Goal: Communication & Community: Answer question/provide support

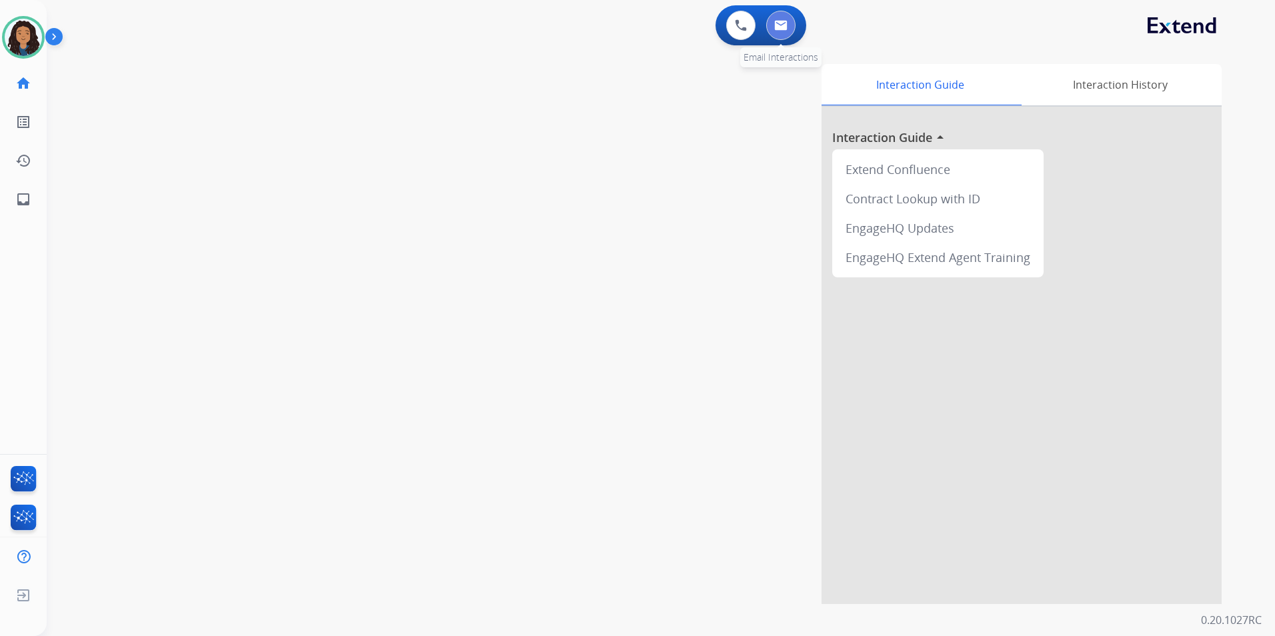
click at [784, 31] on button at bounding box center [780, 25] width 29 height 29
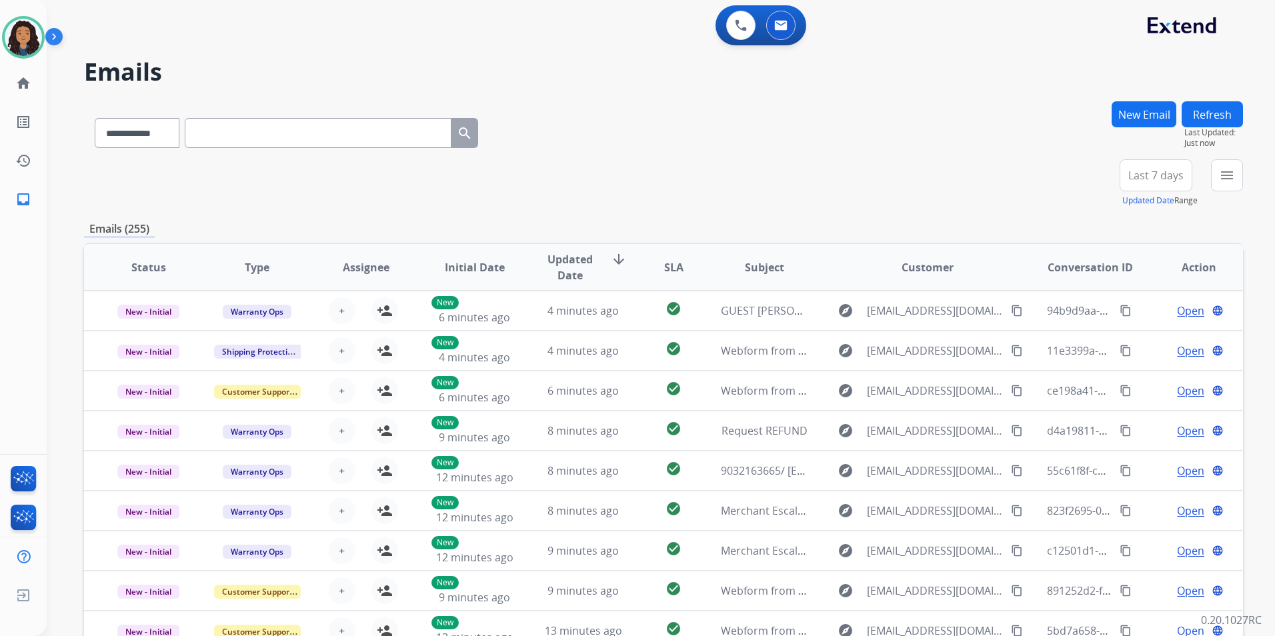
click at [1017, 113] on button "New Email" at bounding box center [1144, 114] width 65 height 26
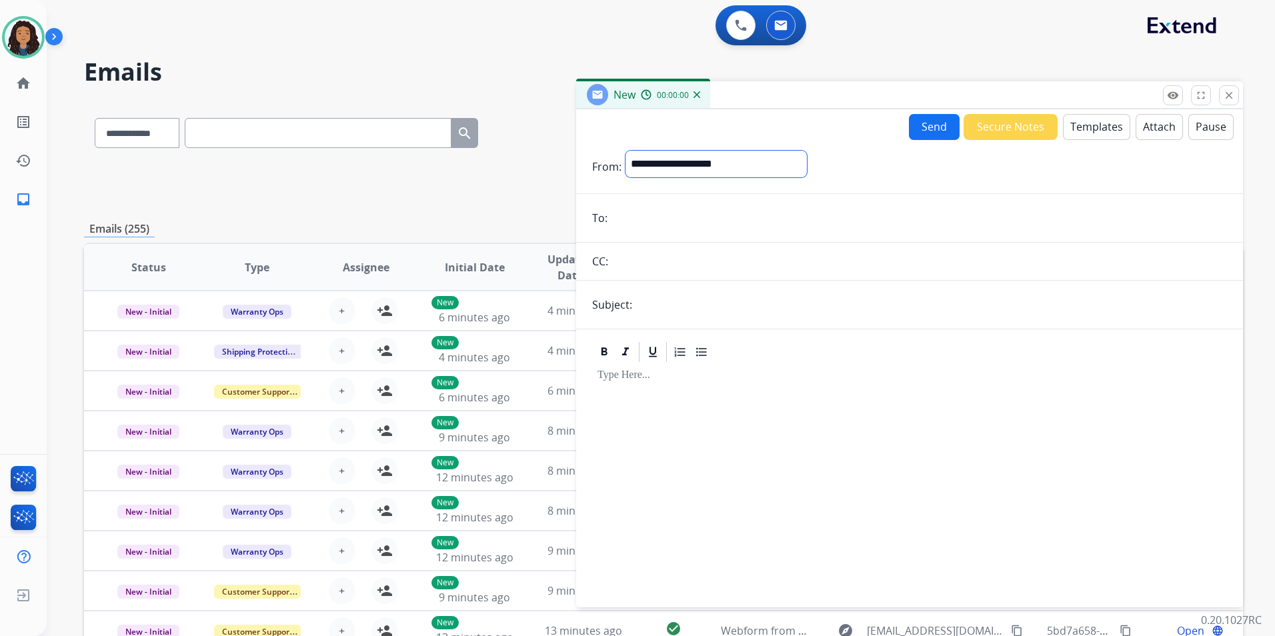
drag, startPoint x: 700, startPoint y: 151, endPoint x: 702, endPoint y: 170, distance: 18.8
click at [700, 151] on select "**********" at bounding box center [716, 164] width 181 height 27
select select "**********"
click at [626, 151] on select "**********" at bounding box center [716, 164] width 181 height 27
paste input "**********"
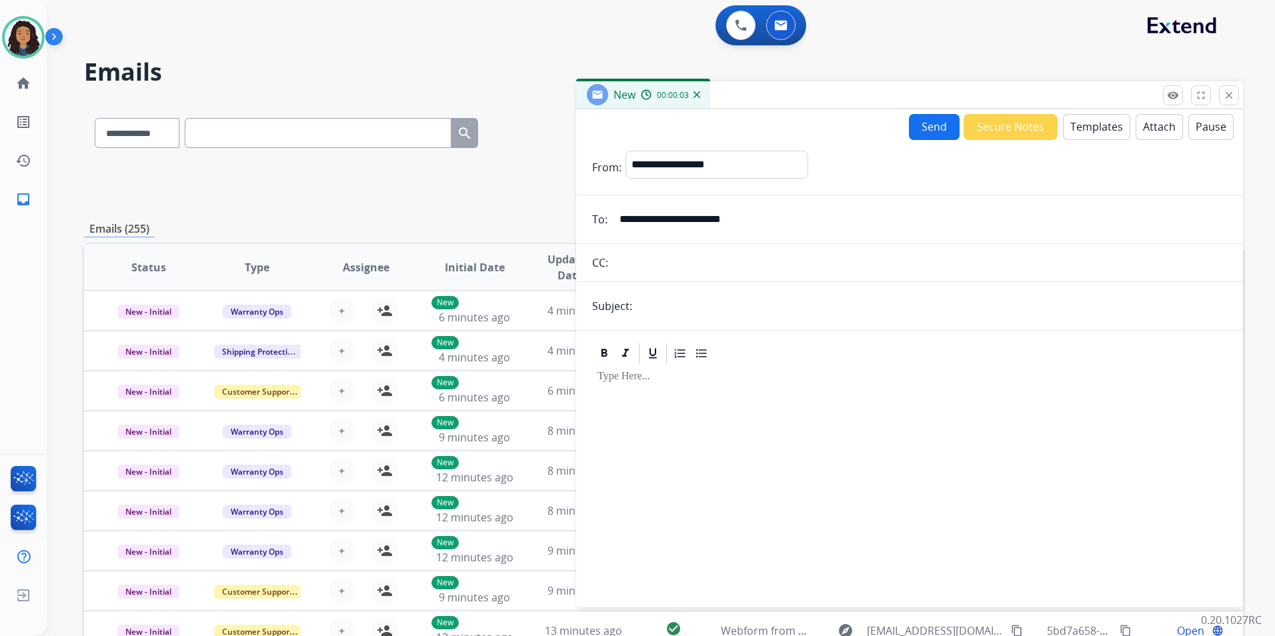
type input "**********"
click at [720, 312] on input "text" at bounding box center [931, 306] width 591 height 27
type input "**********"
click at [1017, 123] on button "Templates" at bounding box center [1096, 127] width 67 height 26
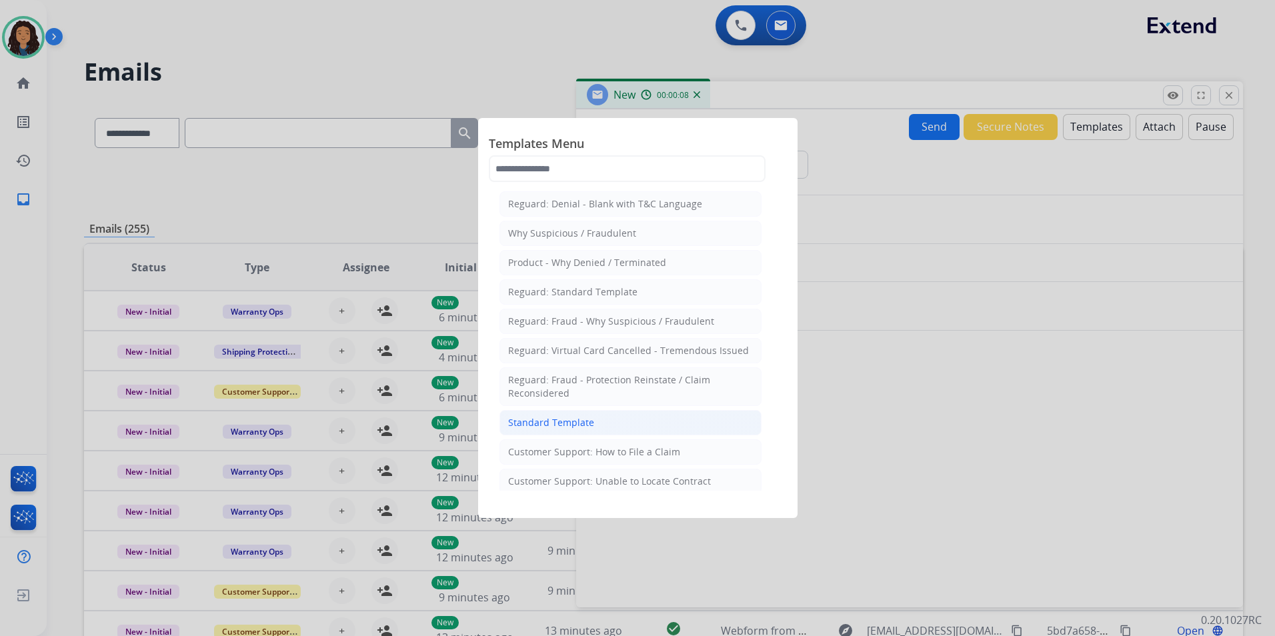
click at [628, 417] on li "Standard Template" at bounding box center [631, 422] width 262 height 25
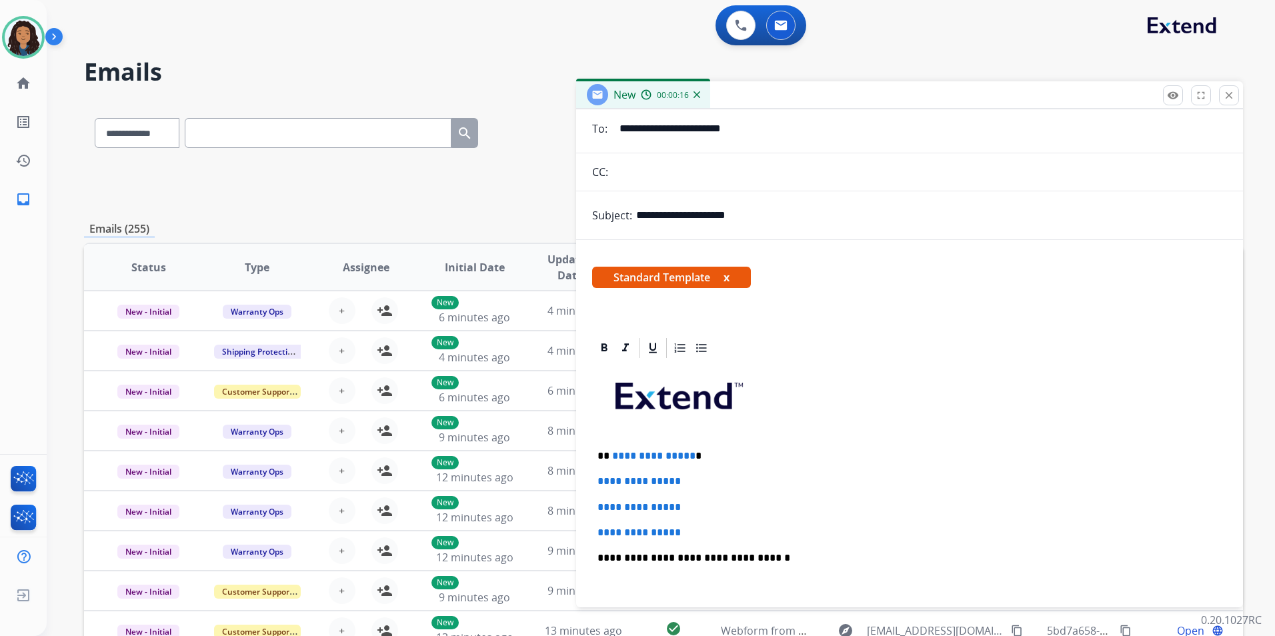
scroll to position [200, 0]
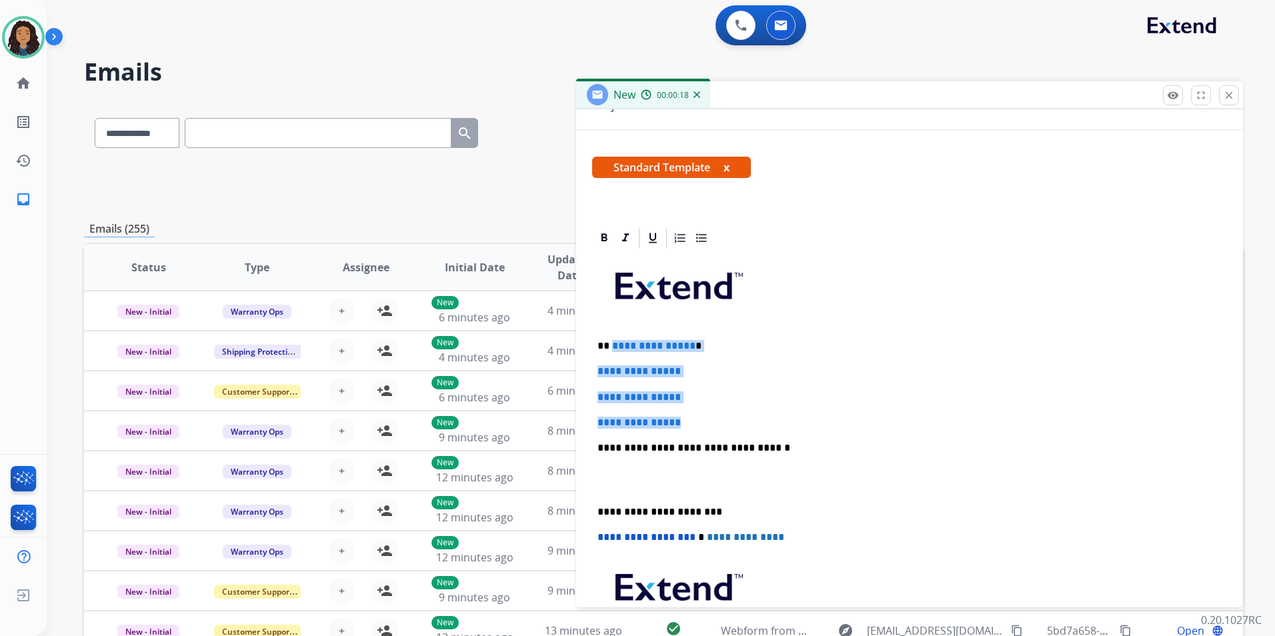
drag, startPoint x: 690, startPoint y: 422, endPoint x: 611, endPoint y: 344, distance: 111.3
click at [611, 344] on div "**********" at bounding box center [909, 479] width 635 height 459
paste div
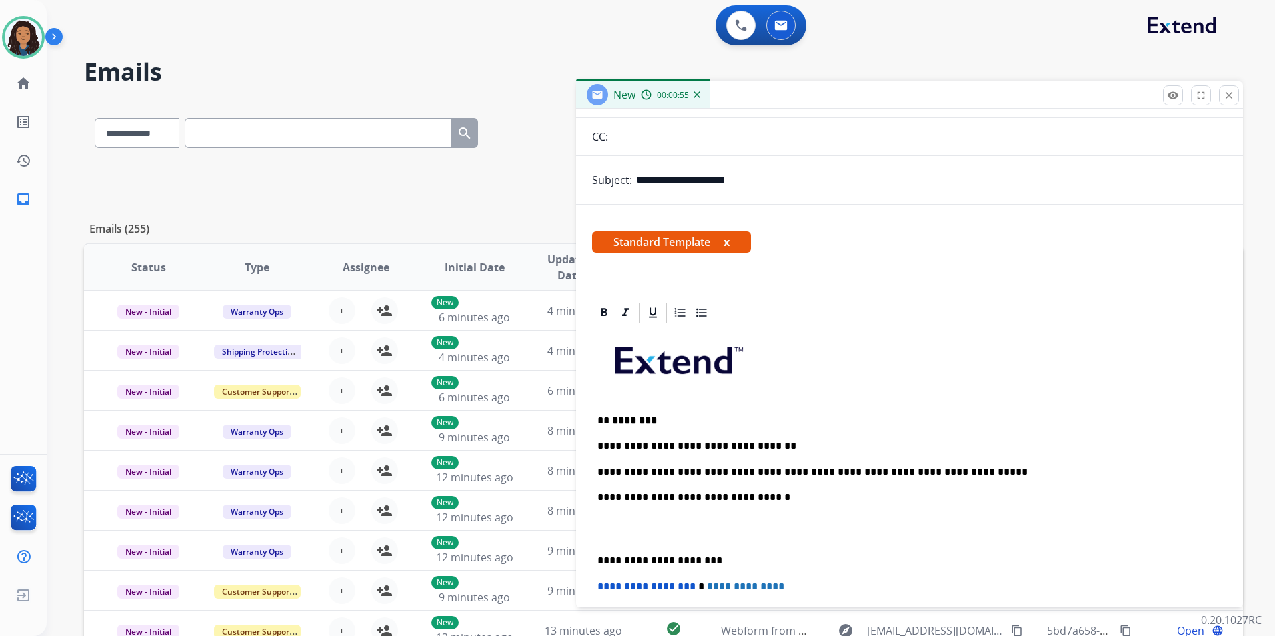
scroll to position [0, 0]
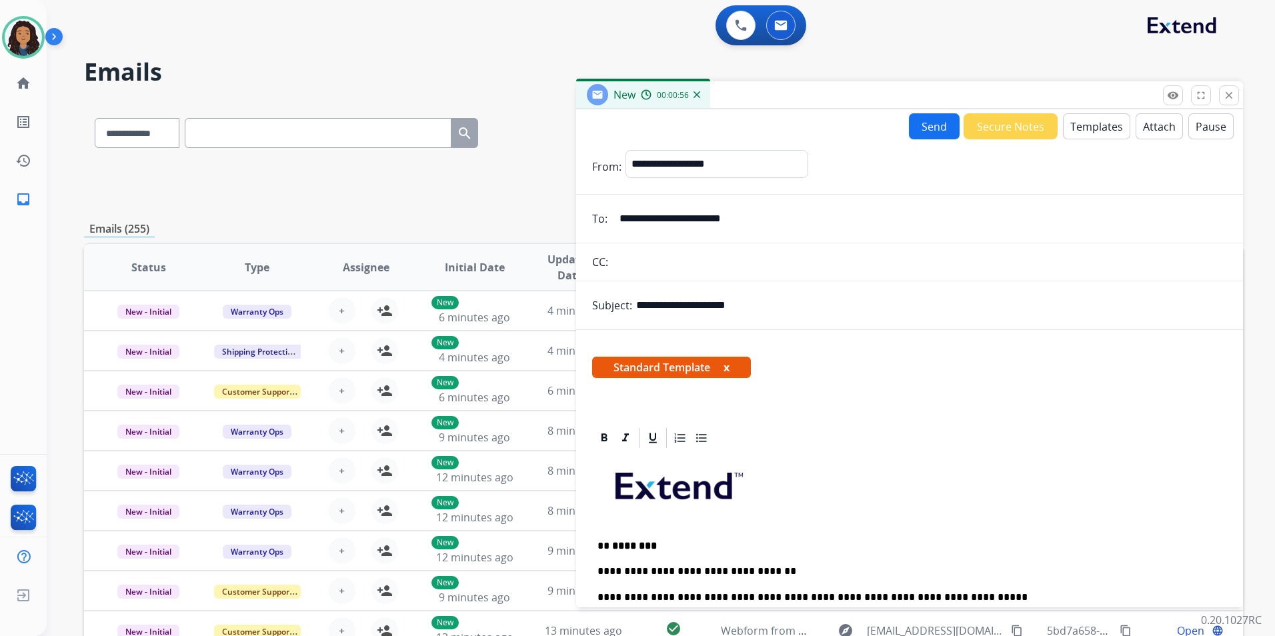
click at [917, 122] on button "Send" at bounding box center [934, 126] width 51 height 26
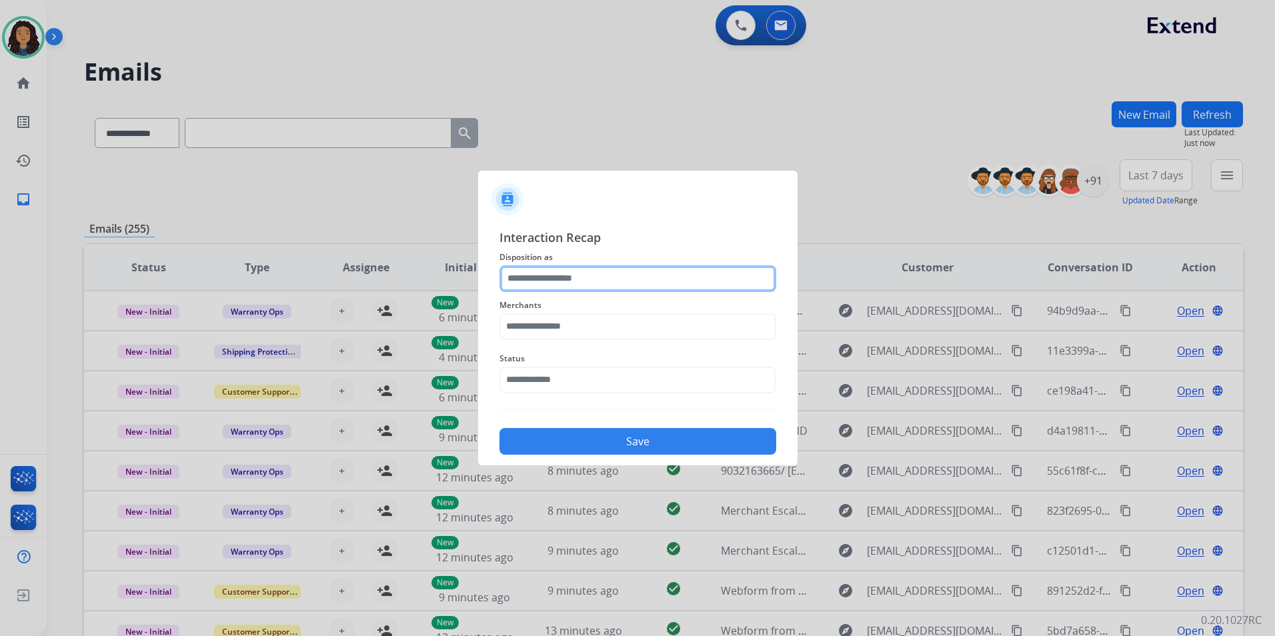
click at [681, 274] on input "text" at bounding box center [638, 279] width 277 height 27
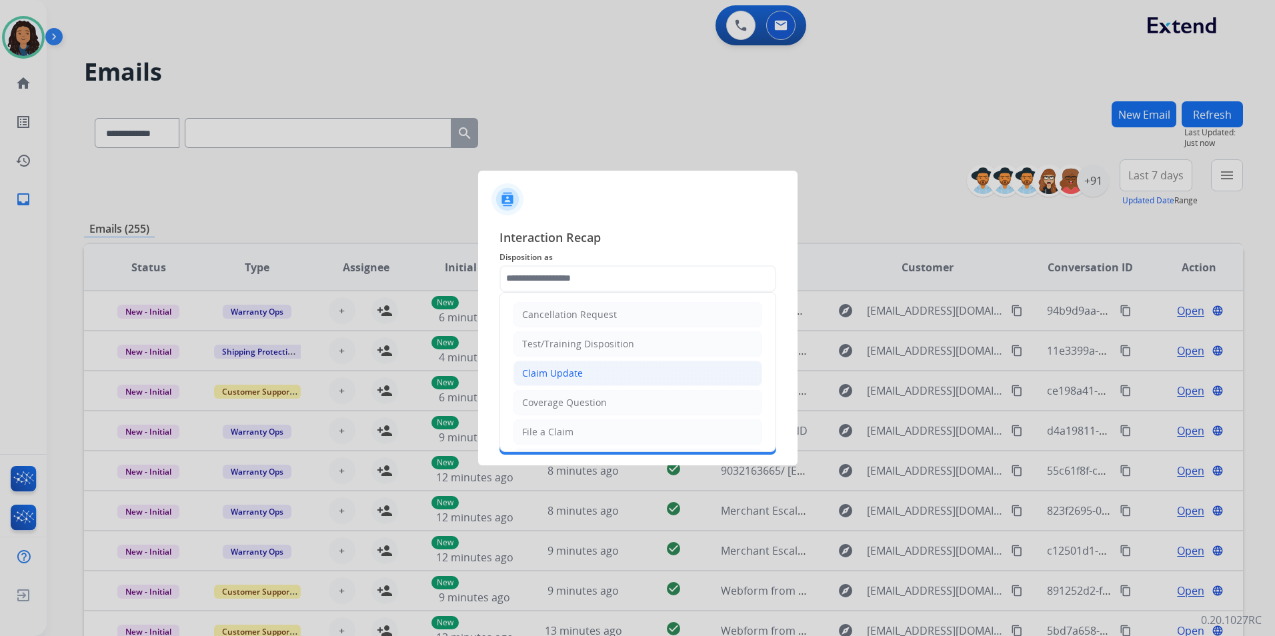
click at [586, 377] on li "Claim Update" at bounding box center [638, 373] width 249 height 25
type input "**********"
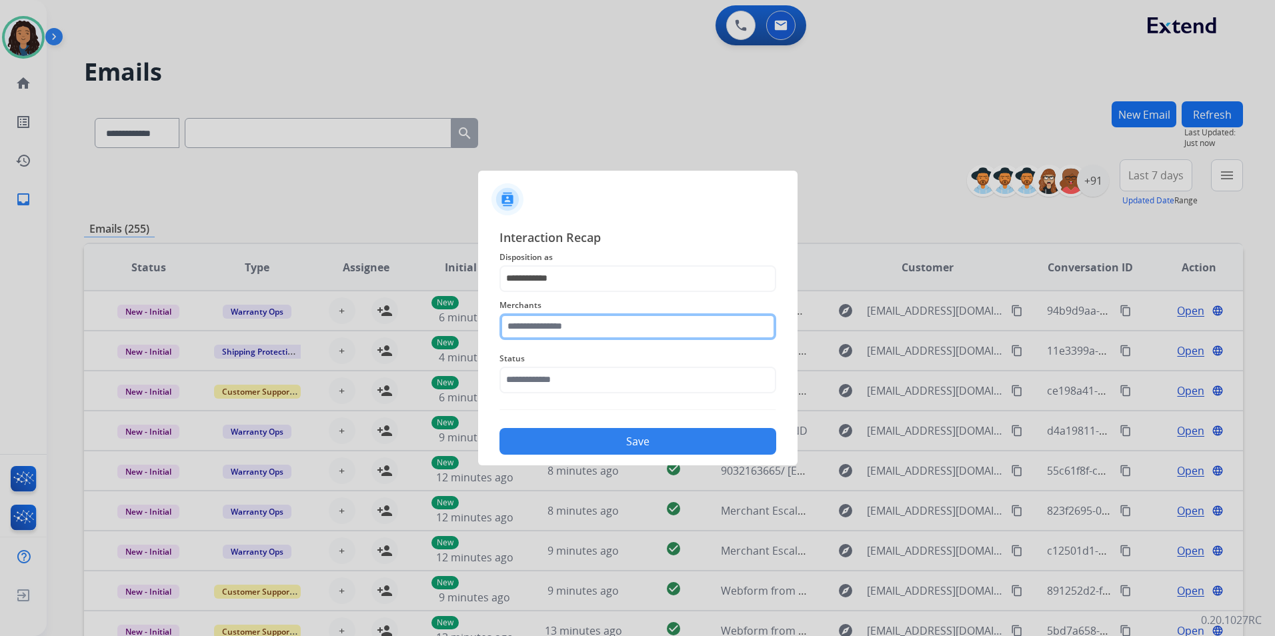
click at [572, 336] on input "text" at bounding box center [638, 327] width 277 height 27
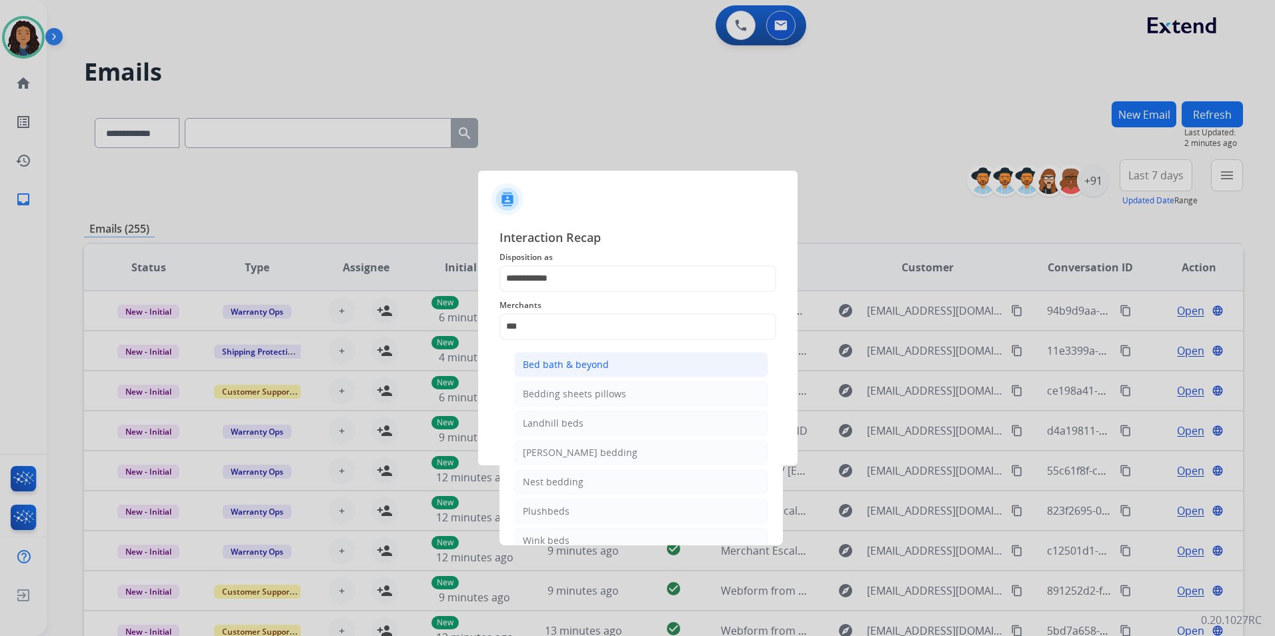
click at [589, 364] on div "Bed bath & beyond" at bounding box center [566, 364] width 86 height 13
type input "**********"
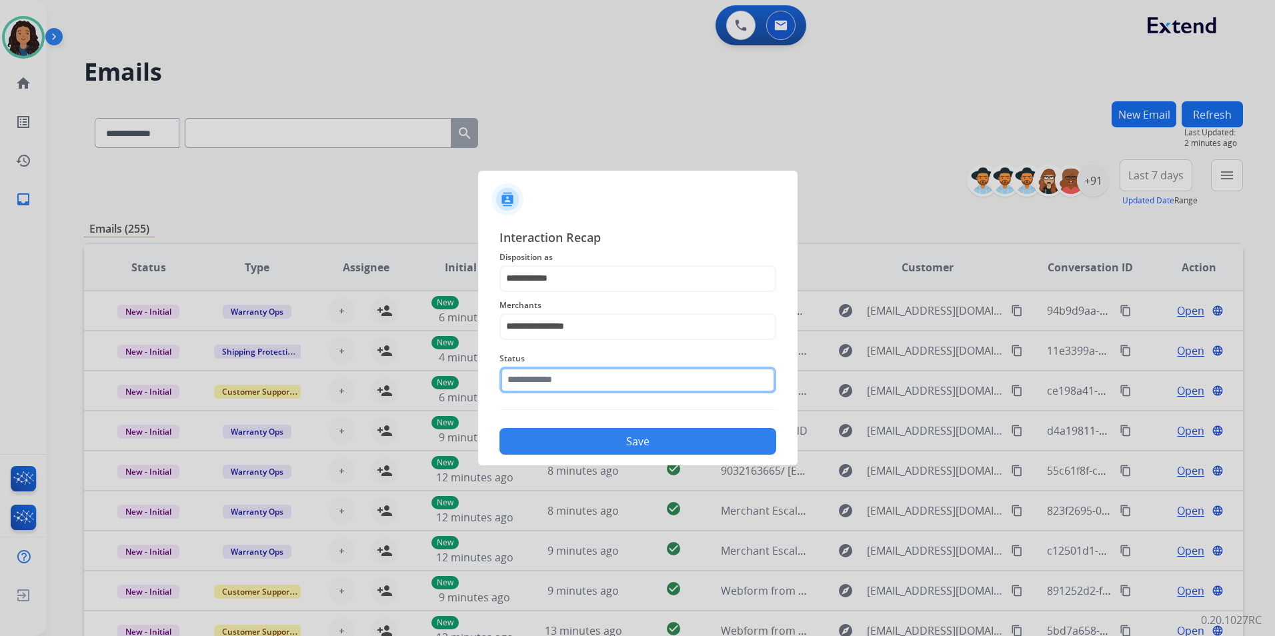
click at [578, 384] on input "text" at bounding box center [638, 380] width 277 height 27
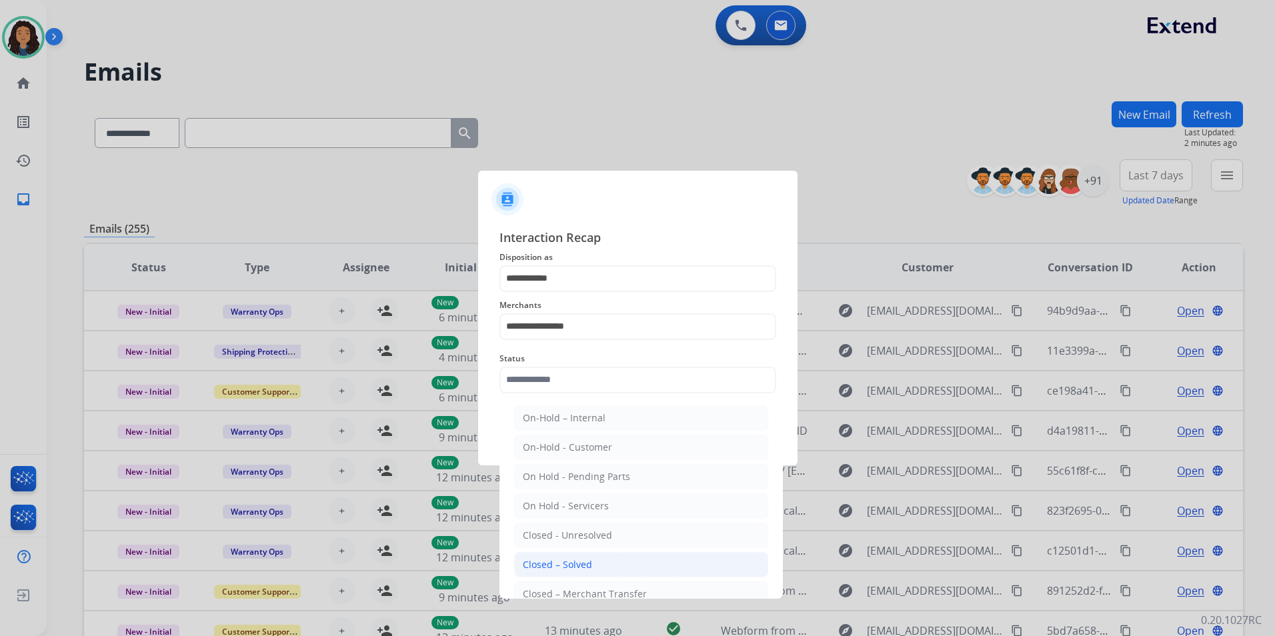
click at [584, 572] on li "Closed – Solved" at bounding box center [641, 564] width 254 height 25
type input "**********"
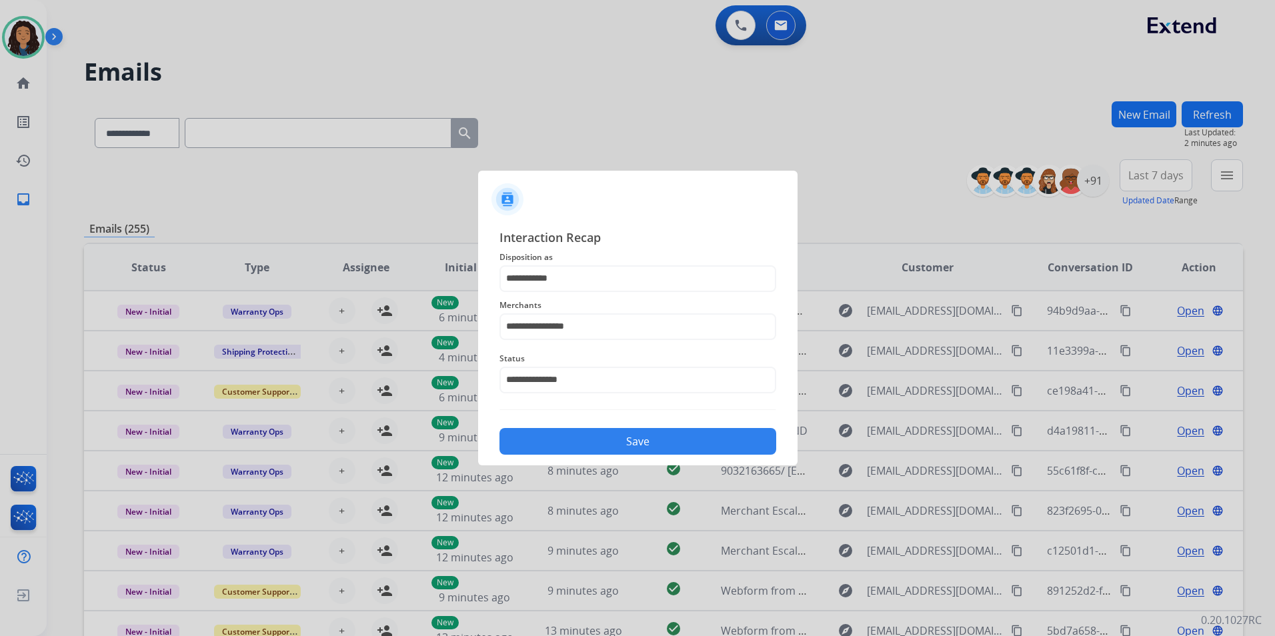
click at [582, 452] on button "Save" at bounding box center [638, 441] width 277 height 27
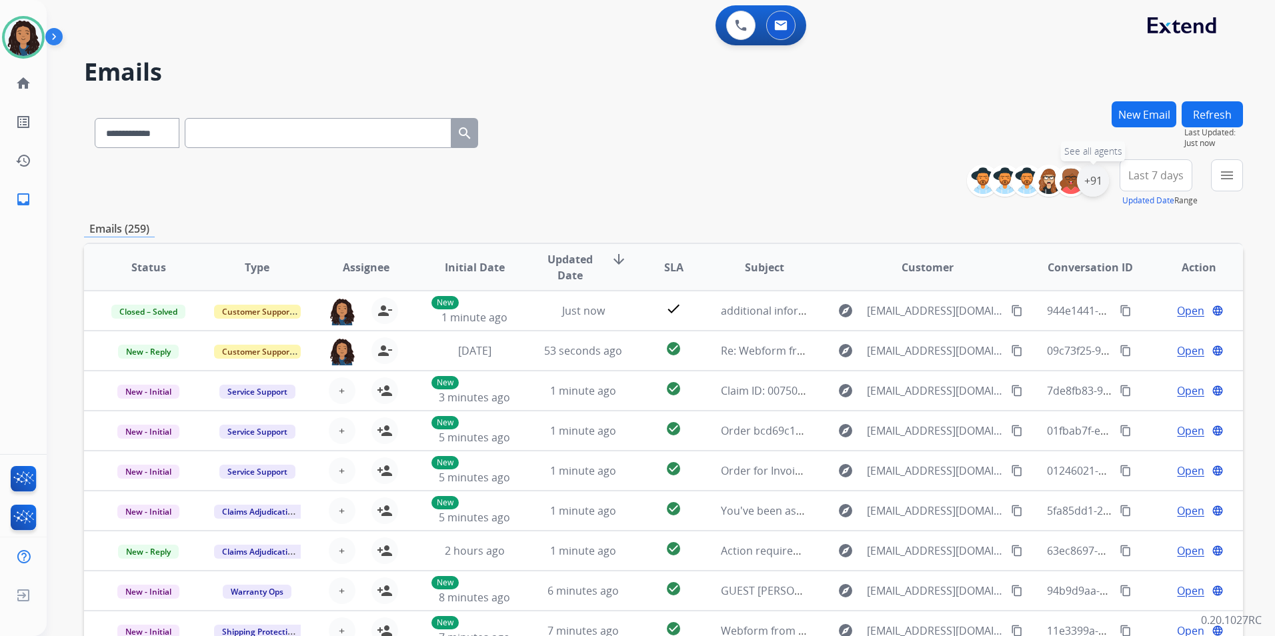
click at [1017, 189] on div "+91" at bounding box center [1093, 181] width 32 height 32
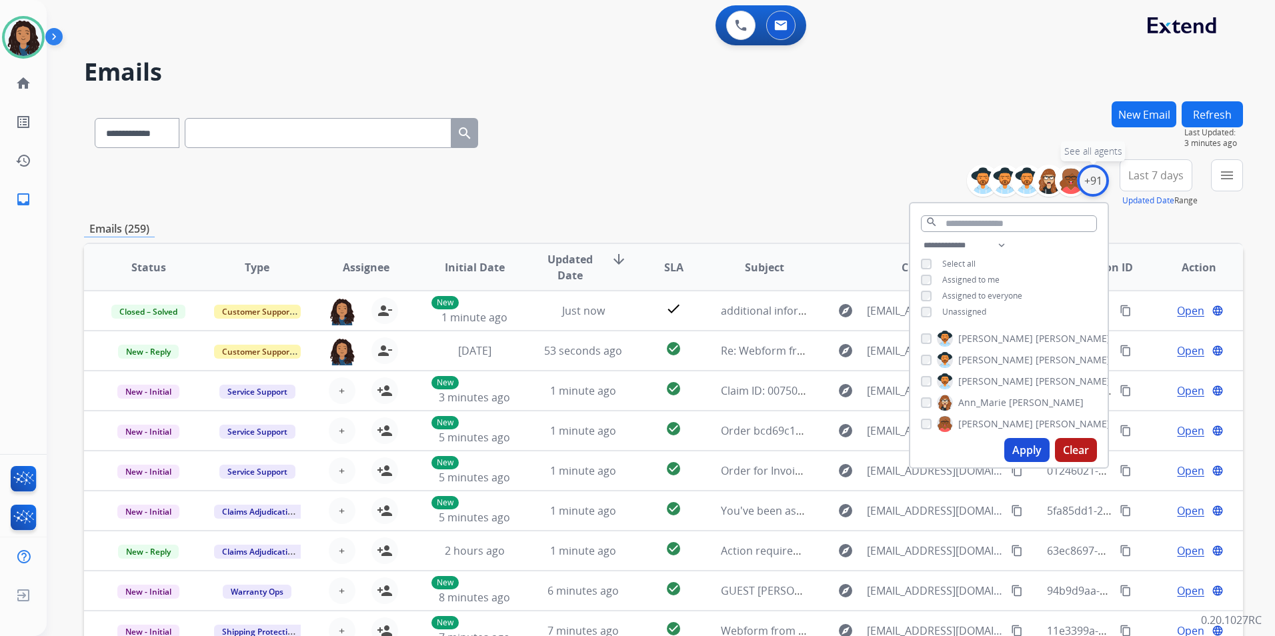
click at [1017, 185] on div "+91" at bounding box center [1093, 181] width 32 height 32
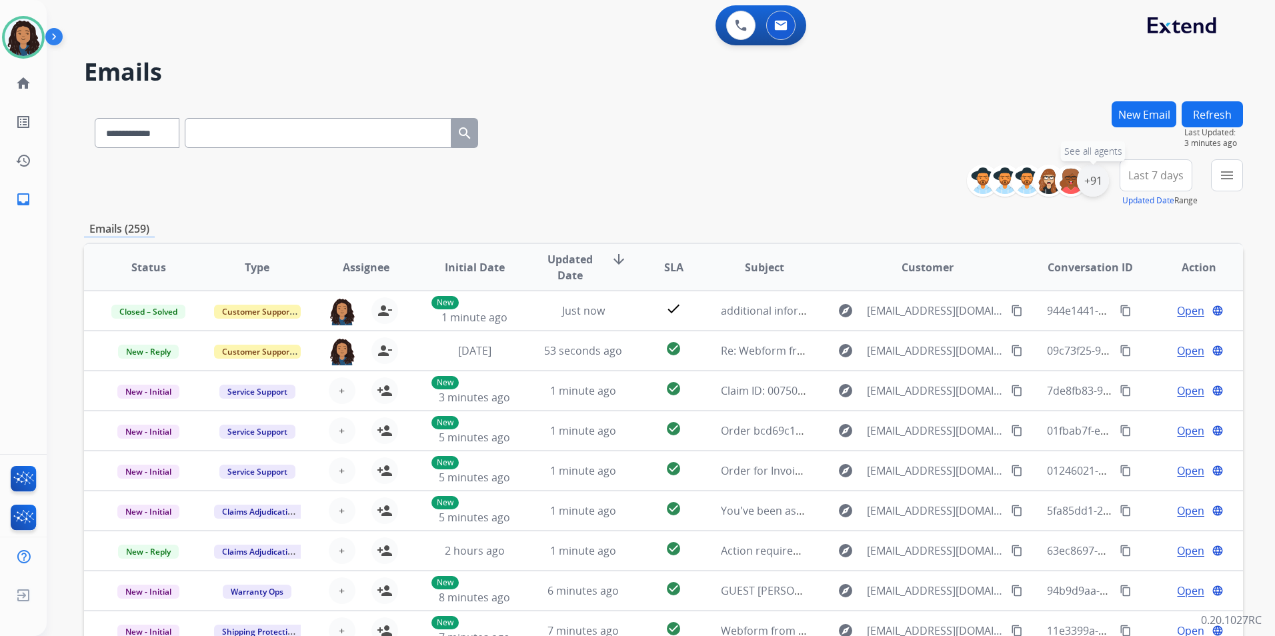
click at [1017, 185] on div "+91" at bounding box center [1093, 181] width 32 height 32
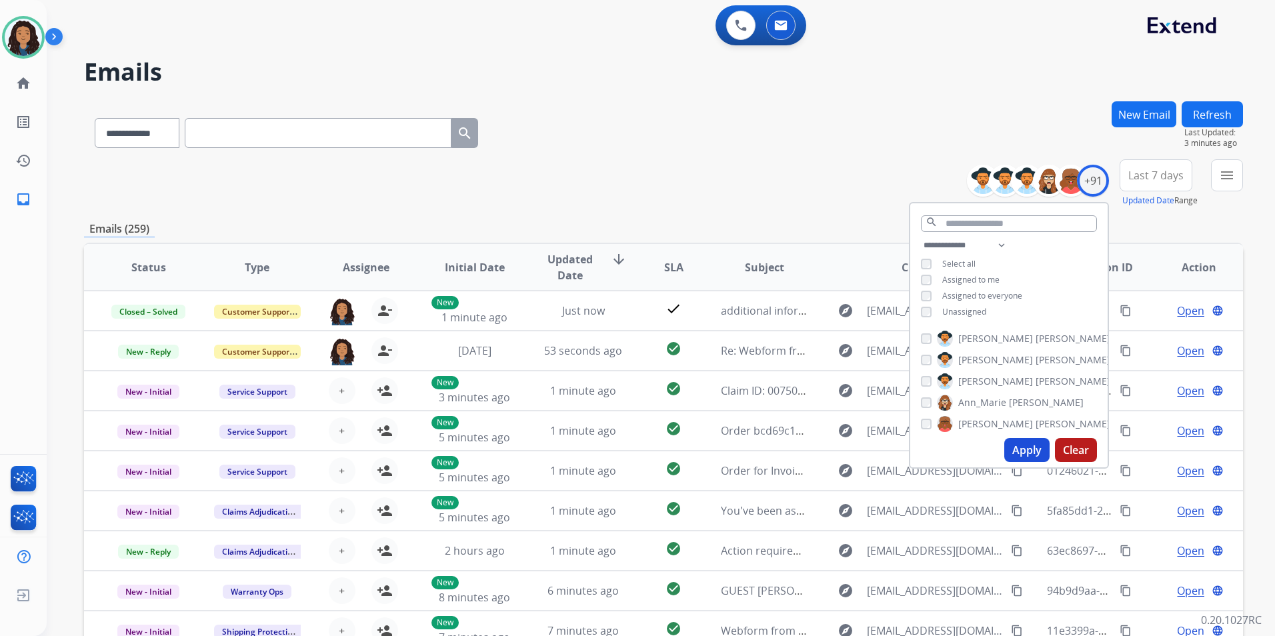
click at [973, 309] on span "Unassigned" at bounding box center [965, 311] width 44 height 11
drag, startPoint x: 1025, startPoint y: 452, endPoint x: 1138, endPoint y: 294, distance: 194.7
click at [1017, 450] on button "Apply" at bounding box center [1027, 450] width 45 height 24
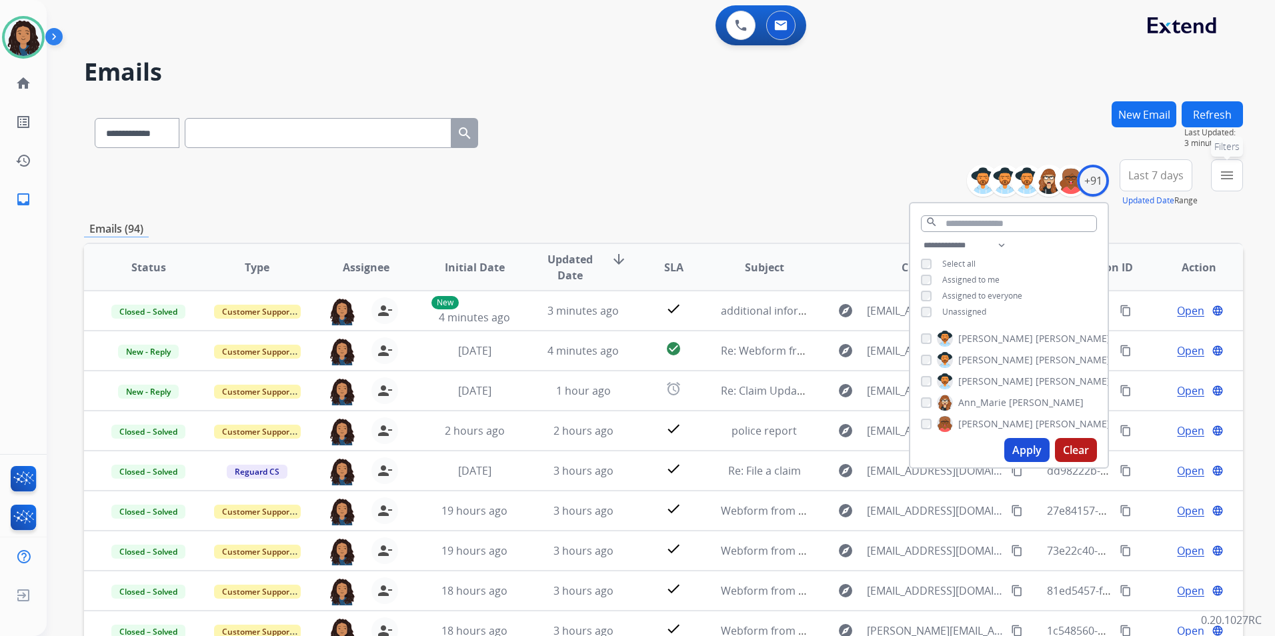
click at [1017, 181] on mat-icon "menu" at bounding box center [1227, 175] width 16 height 16
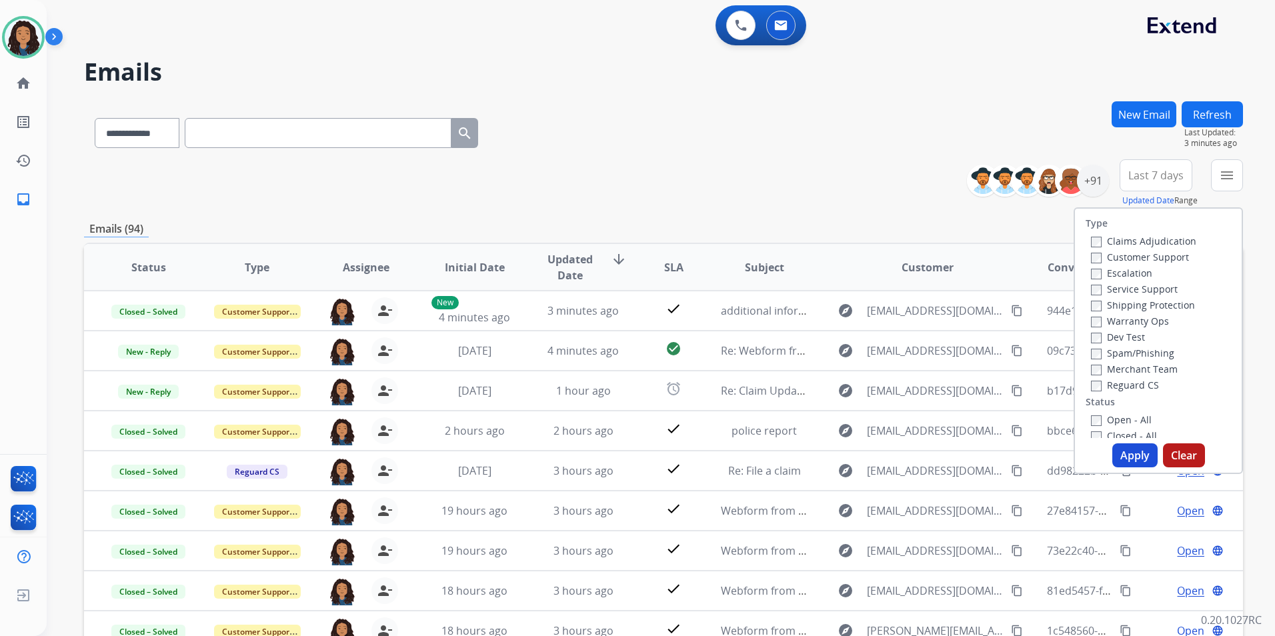
click at [1017, 252] on label "Customer Support" at bounding box center [1140, 257] width 98 height 13
click at [1017, 304] on label "Shipping Protection" at bounding box center [1143, 305] width 104 height 13
click at [1017, 386] on label "Reguard CS" at bounding box center [1125, 385] width 68 height 13
click at [1017, 419] on label "Open - All" at bounding box center [1121, 420] width 61 height 13
click at [1017, 452] on button "Apply" at bounding box center [1135, 456] width 45 height 24
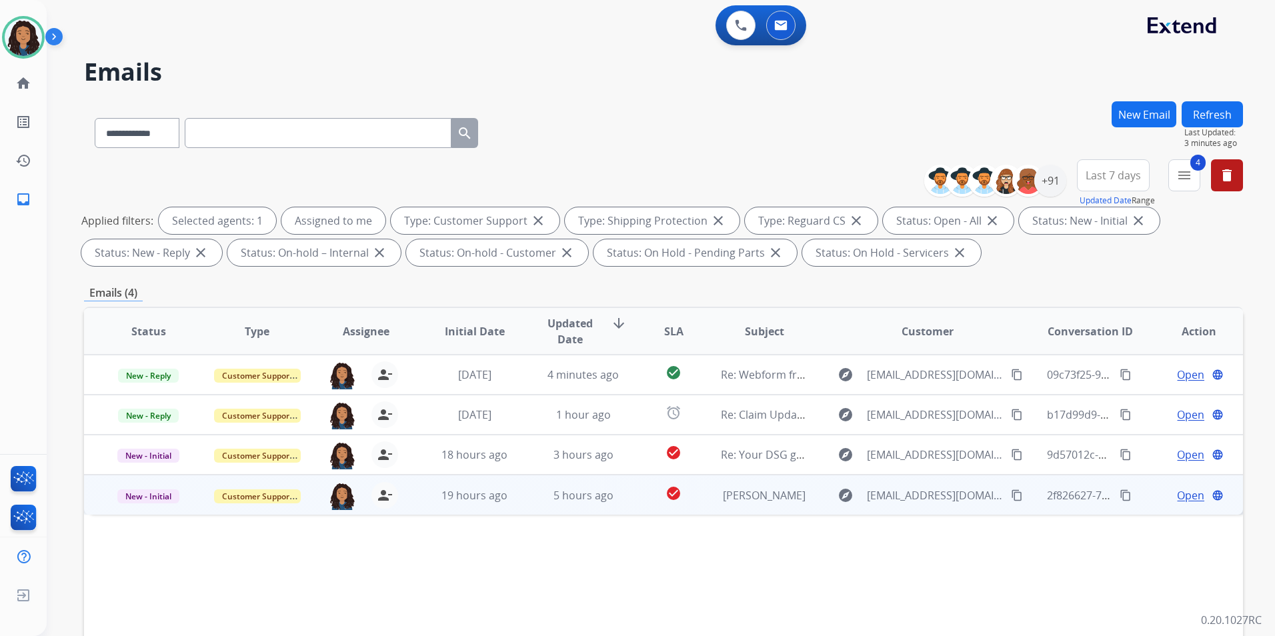
click at [1017, 496] on span "Open" at bounding box center [1190, 496] width 27 height 16
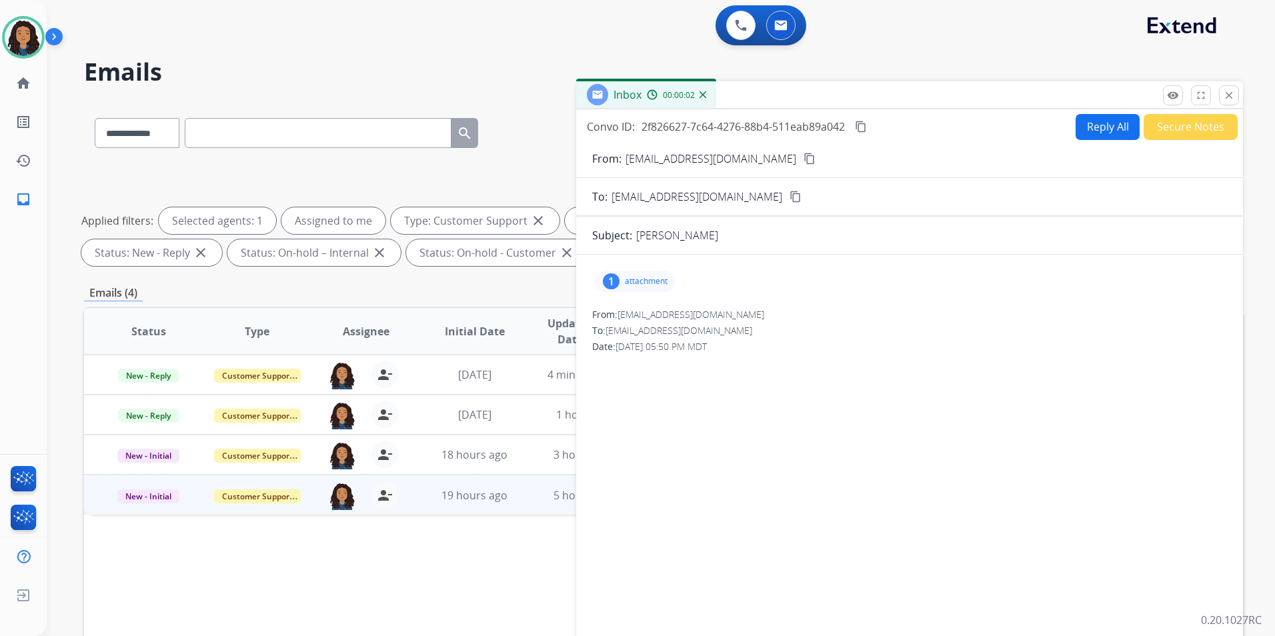
click at [1017, 124] on button "Reply All" at bounding box center [1108, 127] width 64 height 26
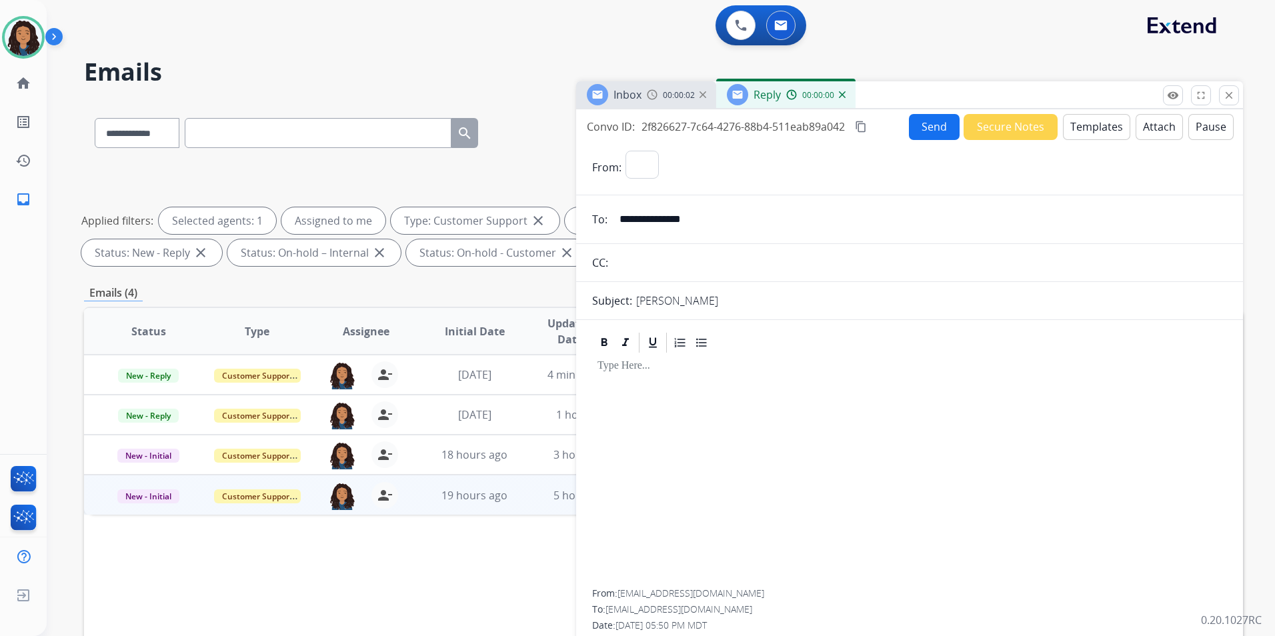
select select "**********"
click at [1017, 124] on button "Templates" at bounding box center [1096, 127] width 67 height 26
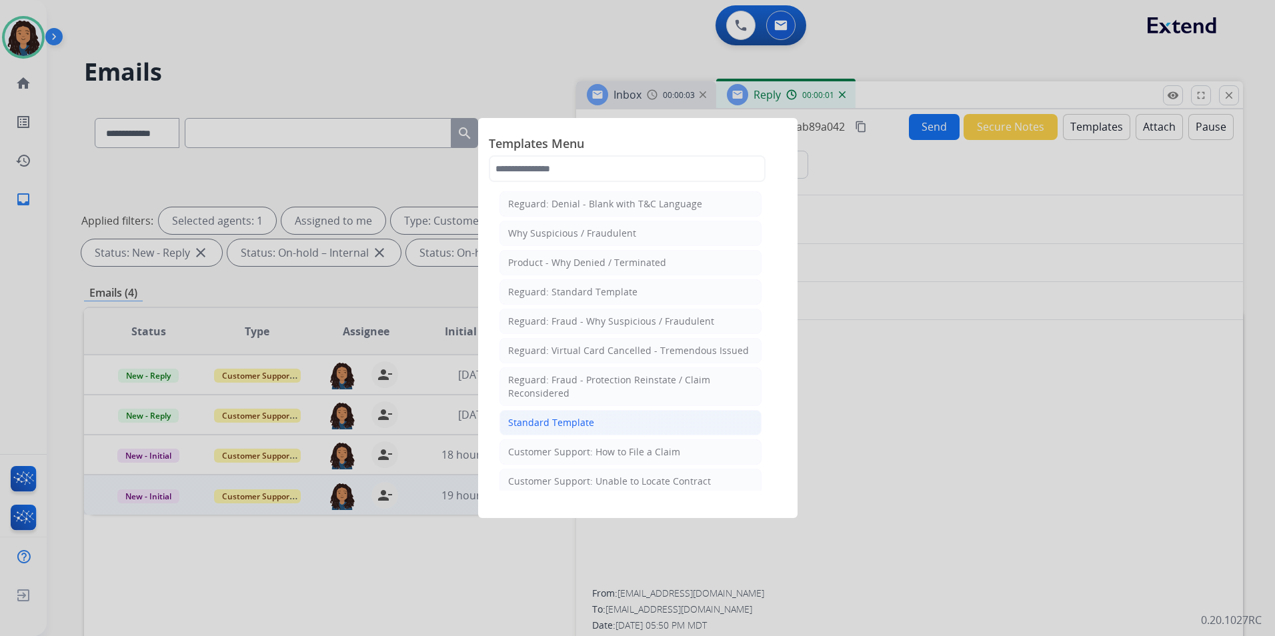
drag, startPoint x: 638, startPoint y: 422, endPoint x: 636, endPoint y: 410, distance: 12.2
click at [637, 418] on li "Standard Template" at bounding box center [631, 422] width 262 height 25
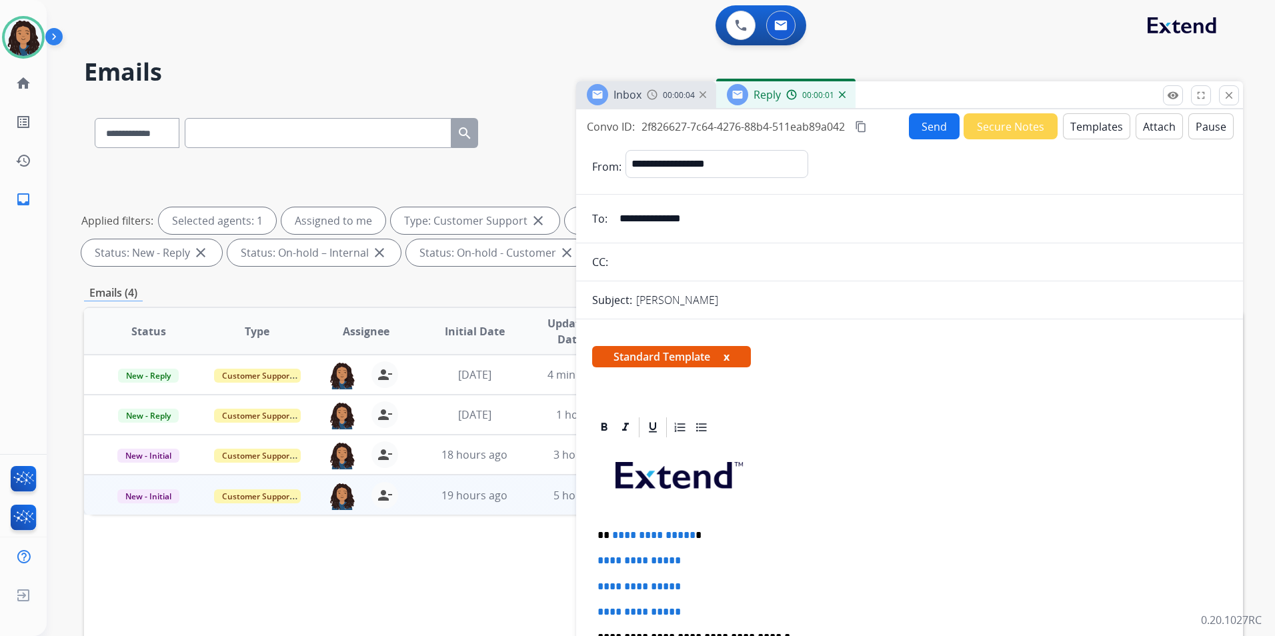
click at [660, 95] on div "00:00:04" at bounding box center [676, 95] width 59 height 12
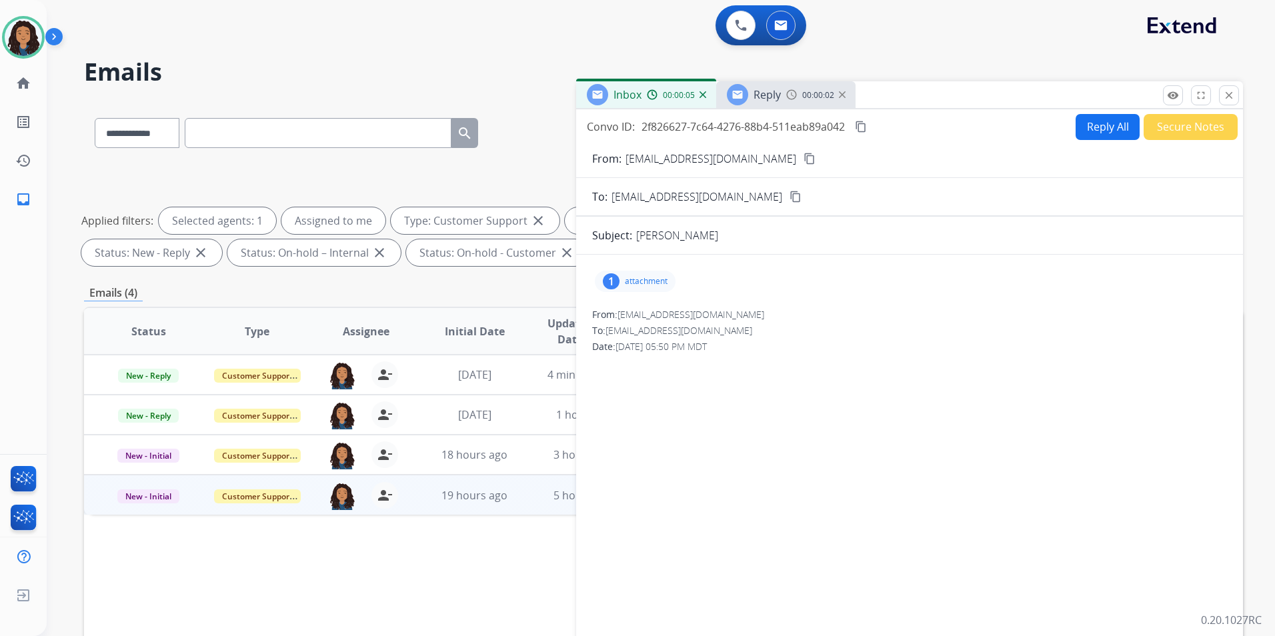
click at [804, 158] on mat-icon "content_copy" at bounding box center [810, 159] width 12 height 12
click at [745, 81] on div "Reply 00:00:09" at bounding box center [785, 94] width 139 height 27
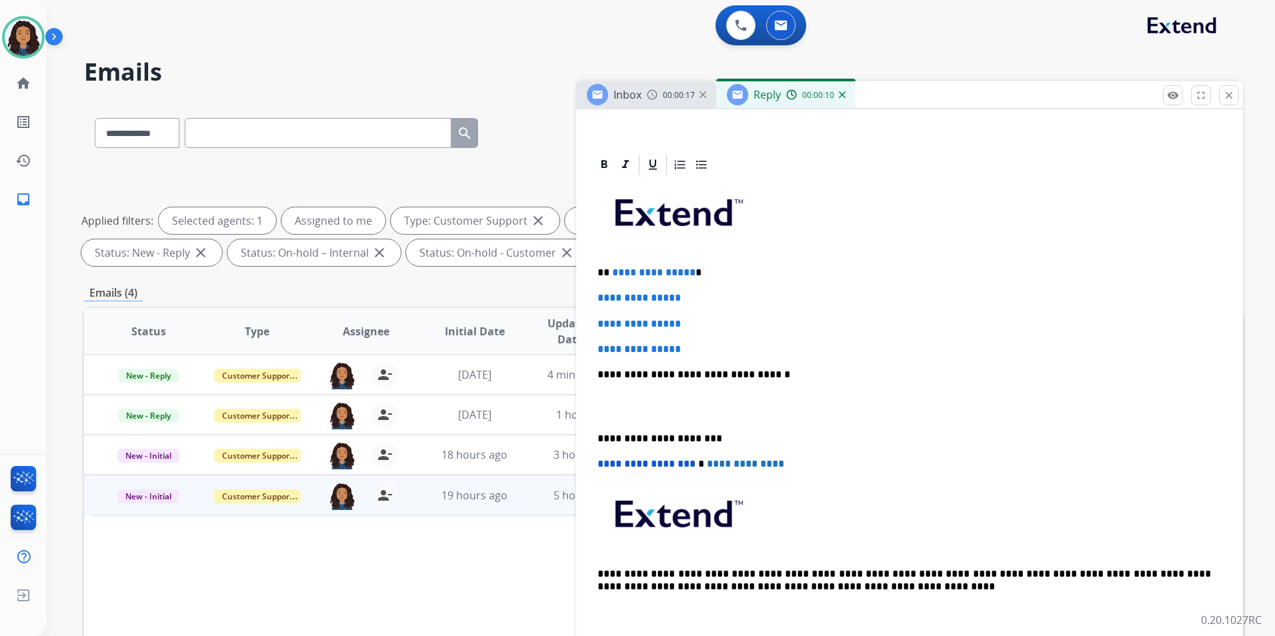
scroll to position [267, 0]
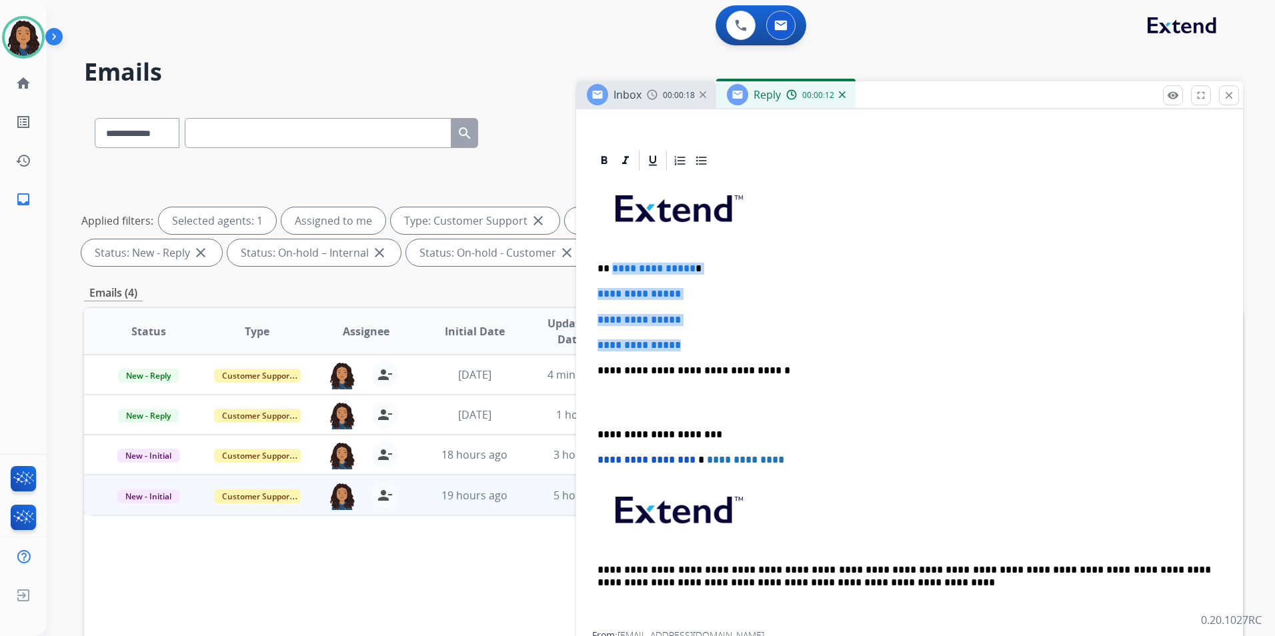
drag, startPoint x: 699, startPoint y: 344, endPoint x: 612, endPoint y: 261, distance: 120.8
click at [612, 261] on div "**********" at bounding box center [909, 402] width 635 height 459
paste div
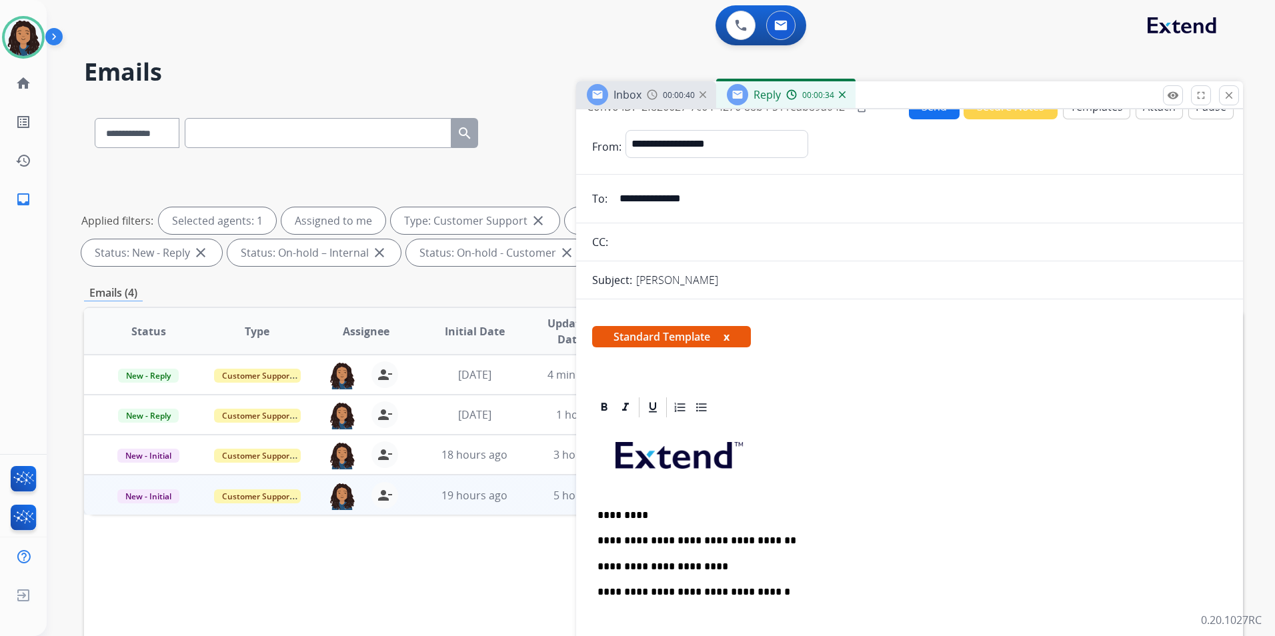
scroll to position [0, 0]
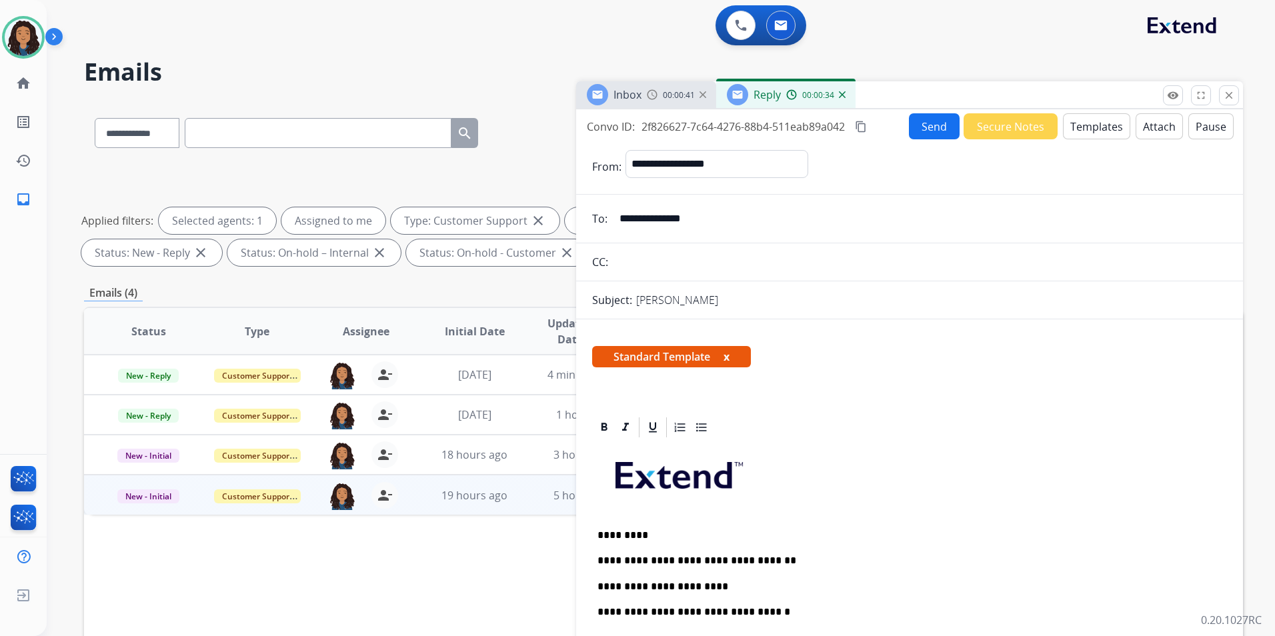
click at [914, 128] on button "Send" at bounding box center [934, 126] width 51 height 26
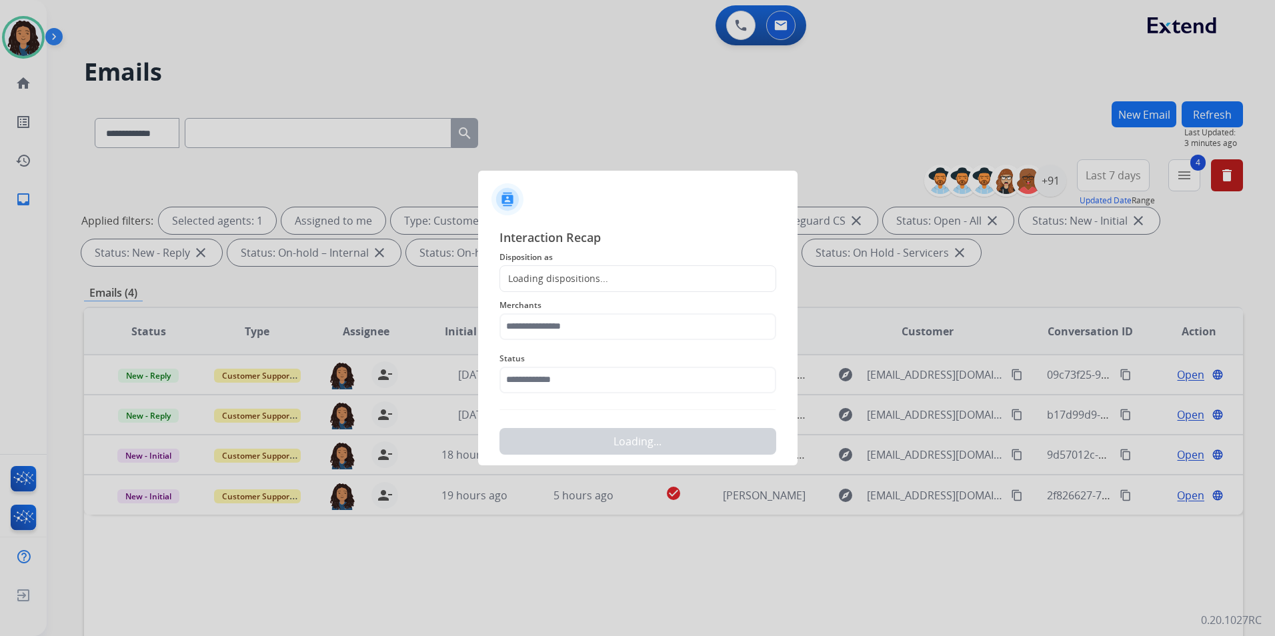
click at [636, 280] on div "Loading dispositions..." at bounding box center [638, 279] width 277 height 27
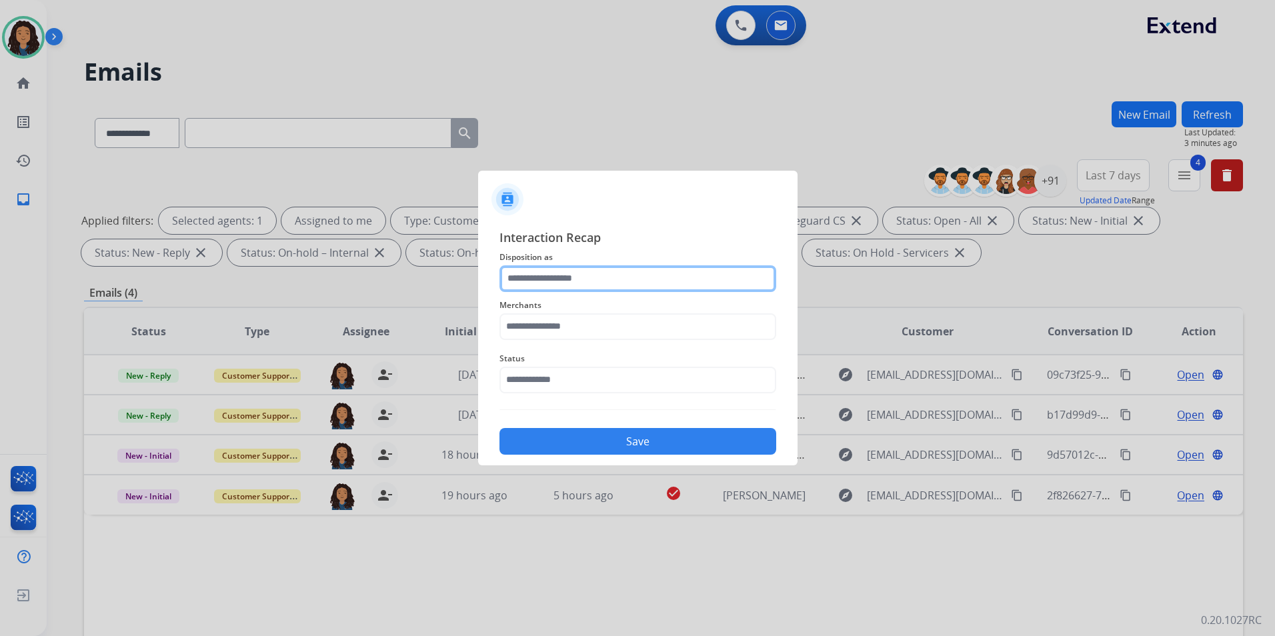
click at [604, 266] on input "text" at bounding box center [638, 279] width 277 height 27
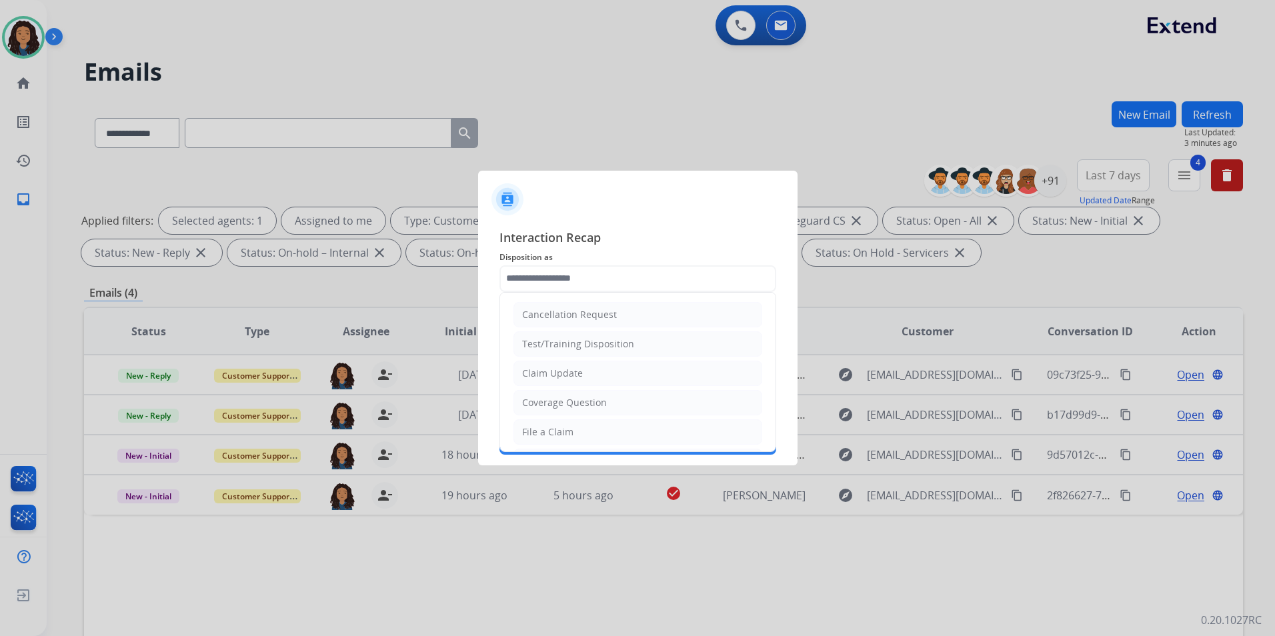
click at [572, 372] on div "Claim Update" at bounding box center [552, 373] width 61 height 13
type input "**********"
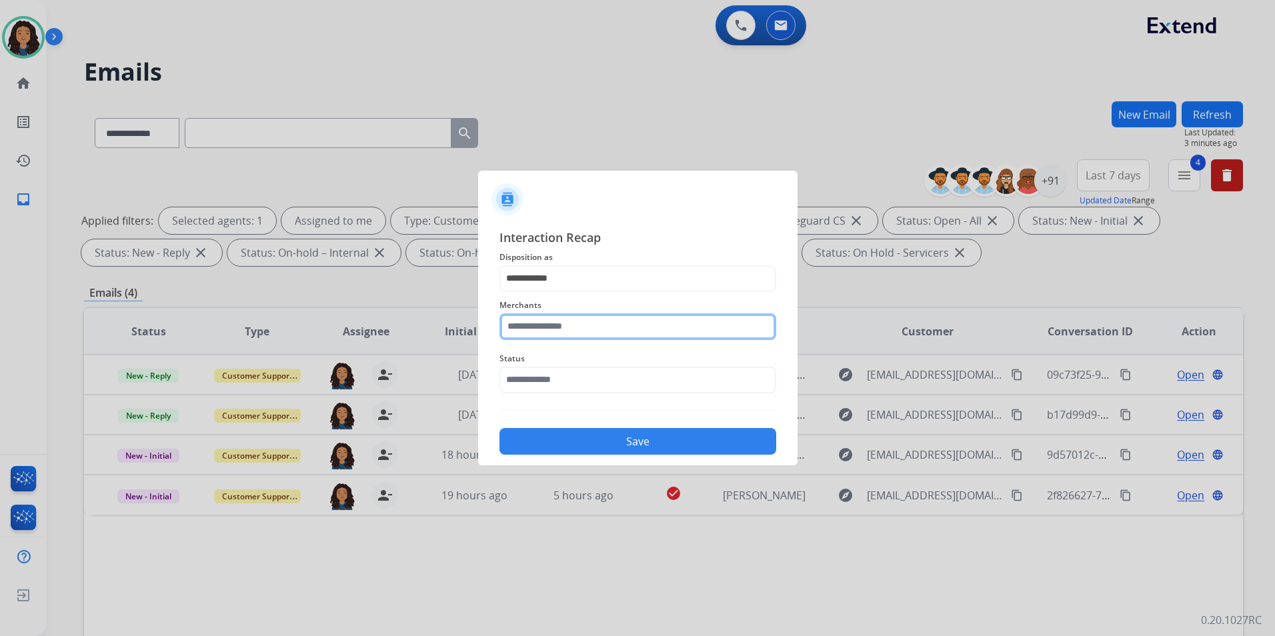
click at [583, 324] on input "text" at bounding box center [638, 327] width 277 height 27
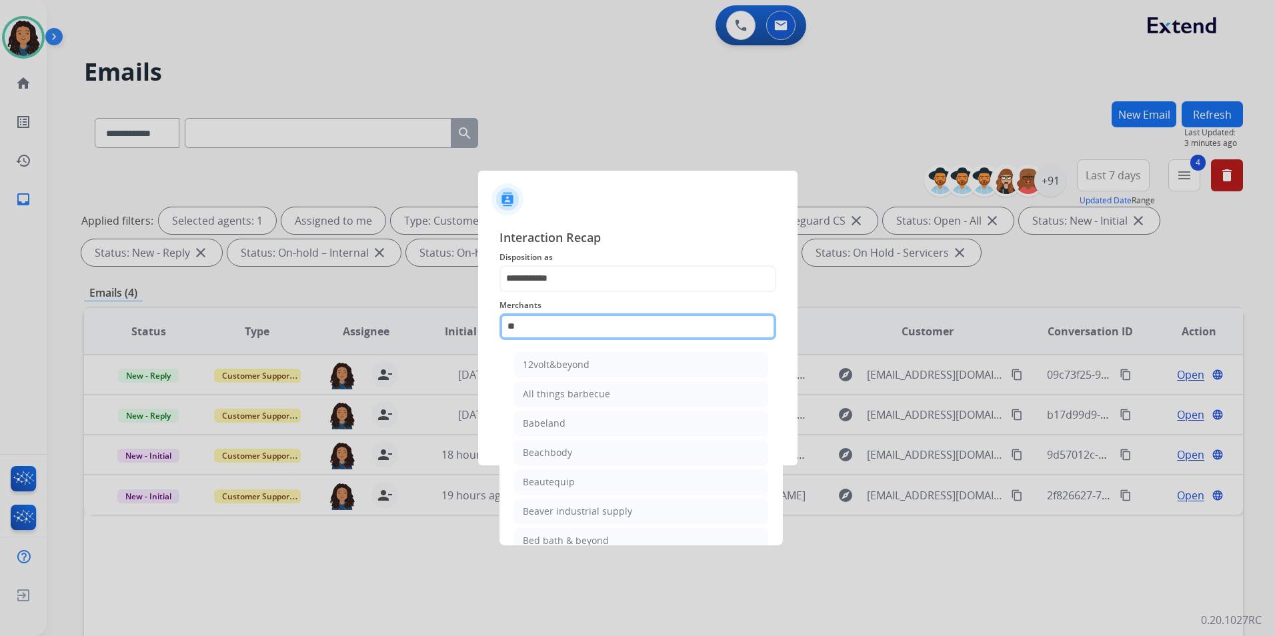
type input "*"
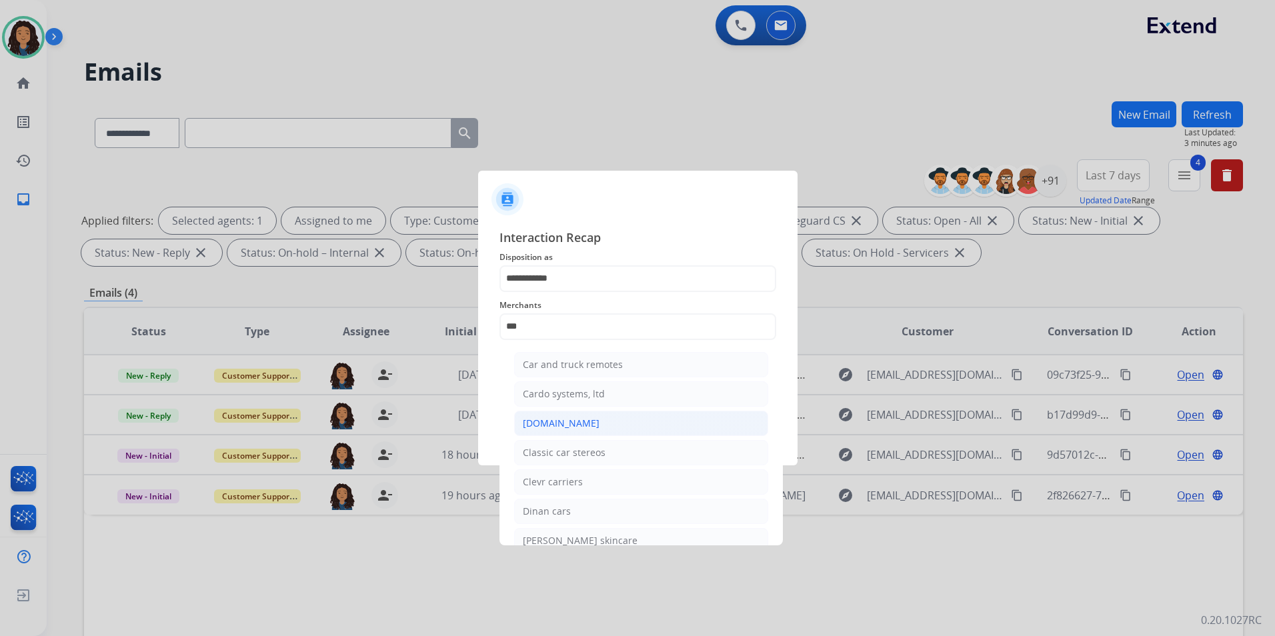
click at [586, 424] on li "[DOMAIN_NAME]" at bounding box center [641, 423] width 254 height 25
type input "**********"
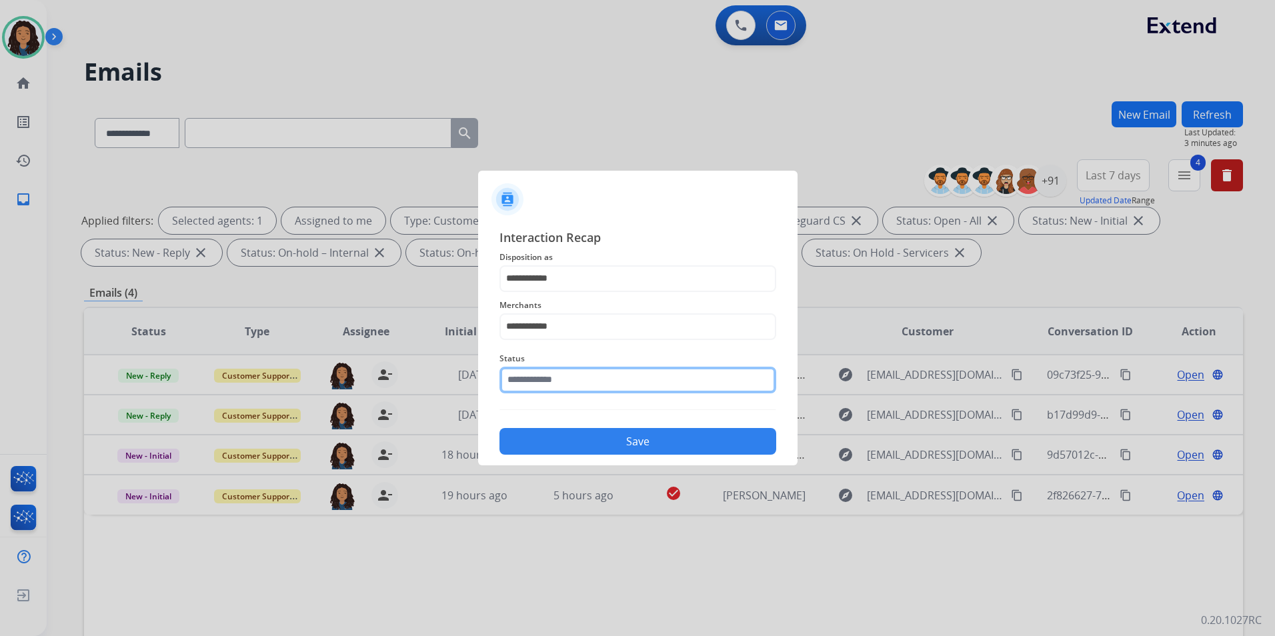
click at [597, 367] on input "text" at bounding box center [638, 380] width 277 height 27
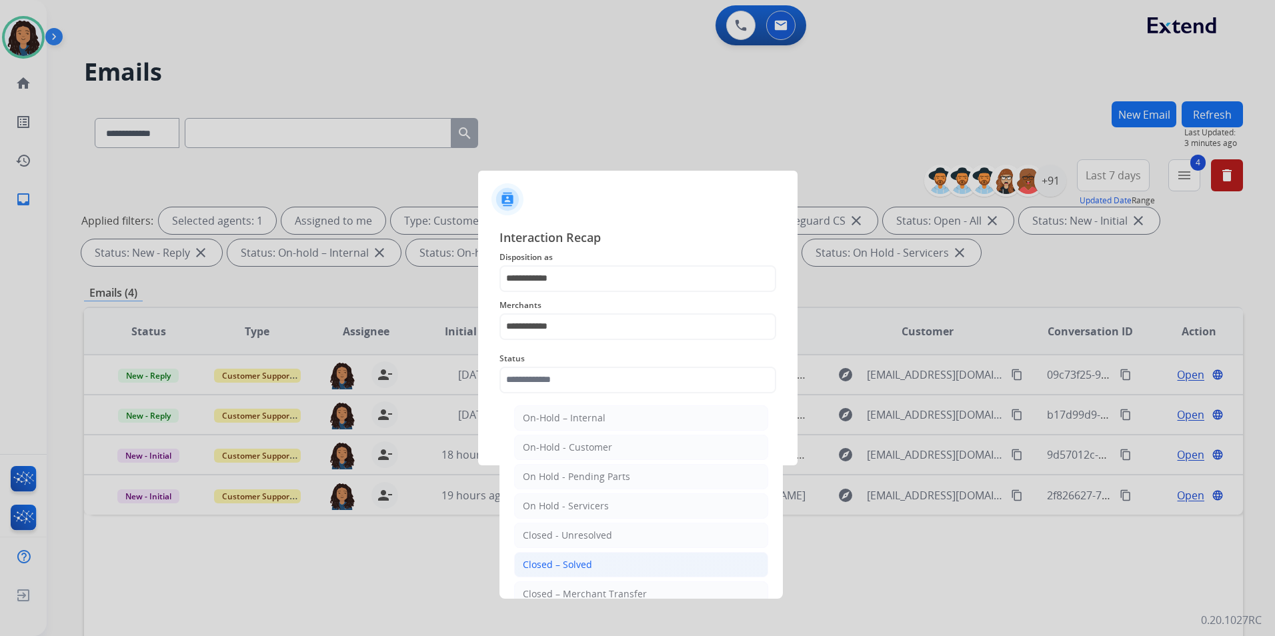
click at [606, 559] on li "Closed – Solved" at bounding box center [641, 564] width 254 height 25
type input "**********"
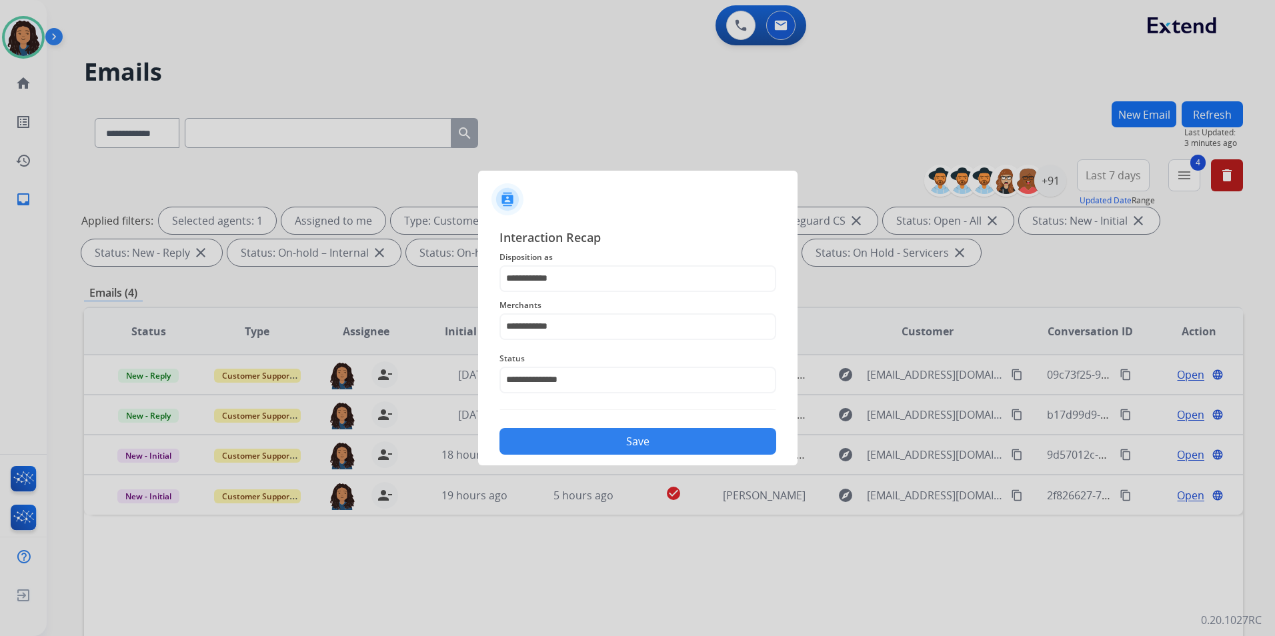
click at [606, 457] on div "**********" at bounding box center [638, 341] width 320 height 249
click at [607, 448] on button "Save" at bounding box center [638, 441] width 277 height 27
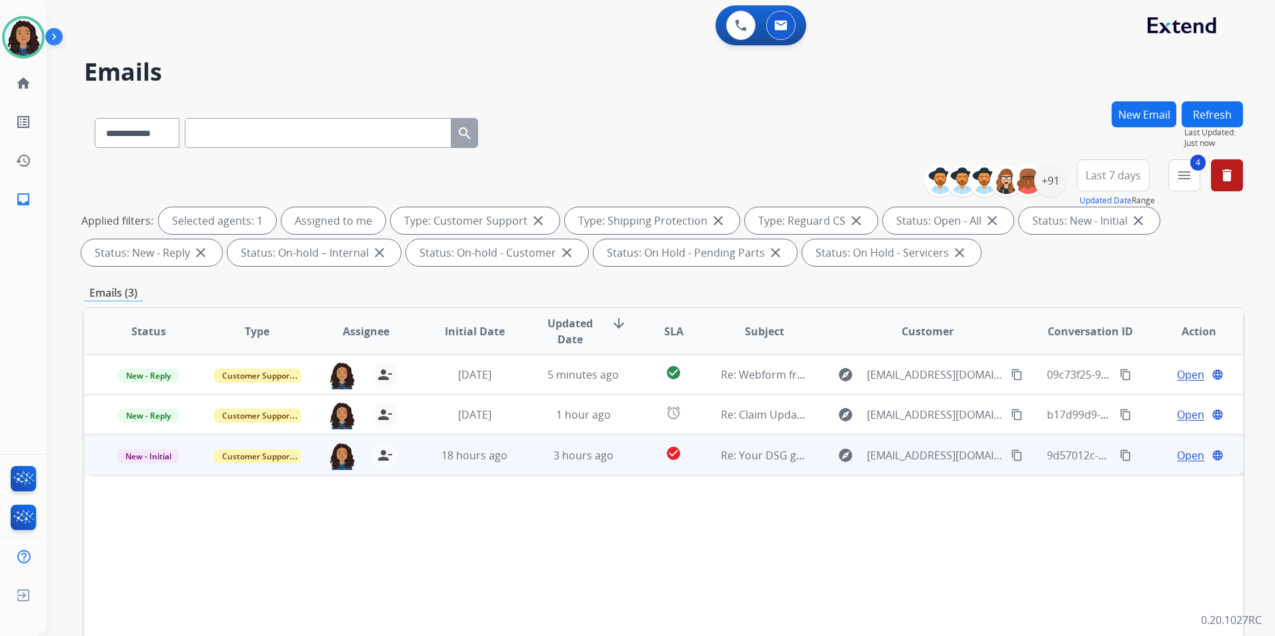
click at [1017, 456] on span "Open" at bounding box center [1190, 456] width 27 height 16
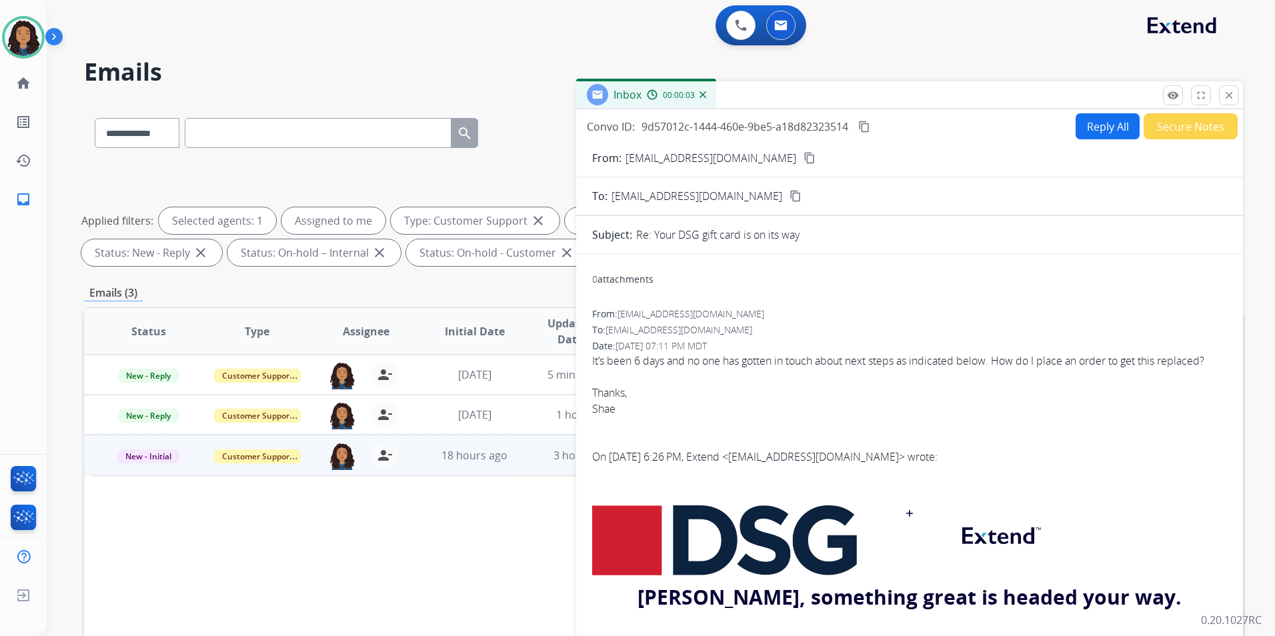
click at [804, 157] on mat-icon "content_copy" at bounding box center [810, 158] width 12 height 12
click at [1017, 127] on button "Reply All" at bounding box center [1108, 126] width 64 height 26
select select "**********"
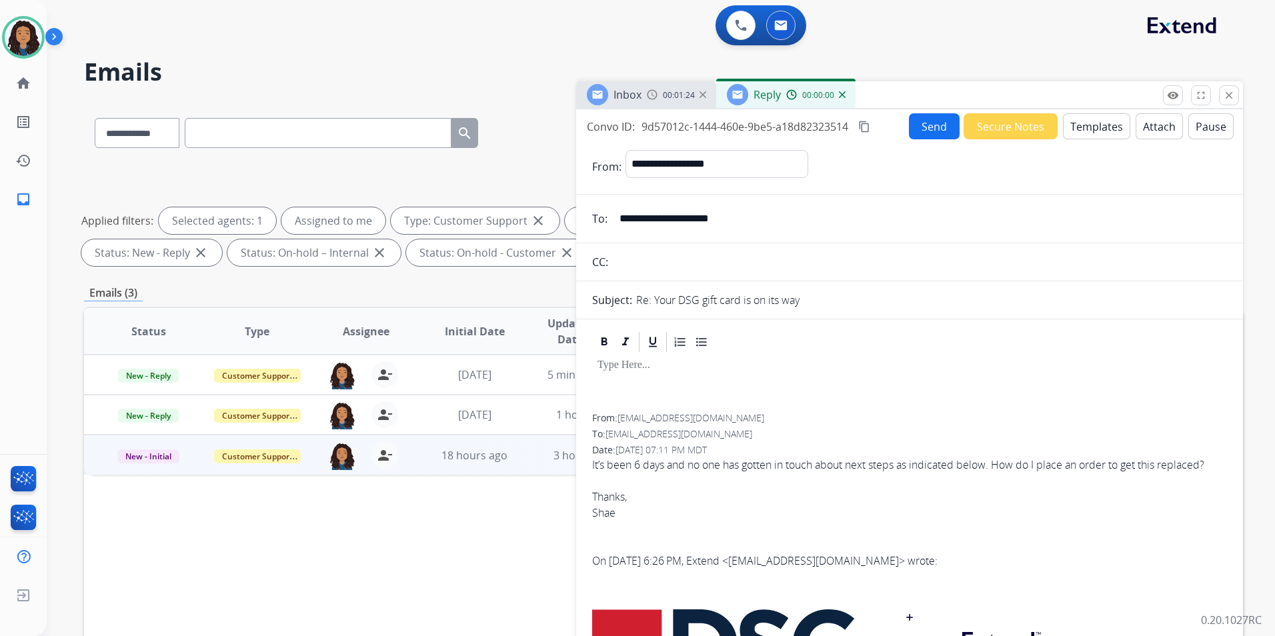
click at [1017, 129] on button "Templates" at bounding box center [1096, 126] width 67 height 26
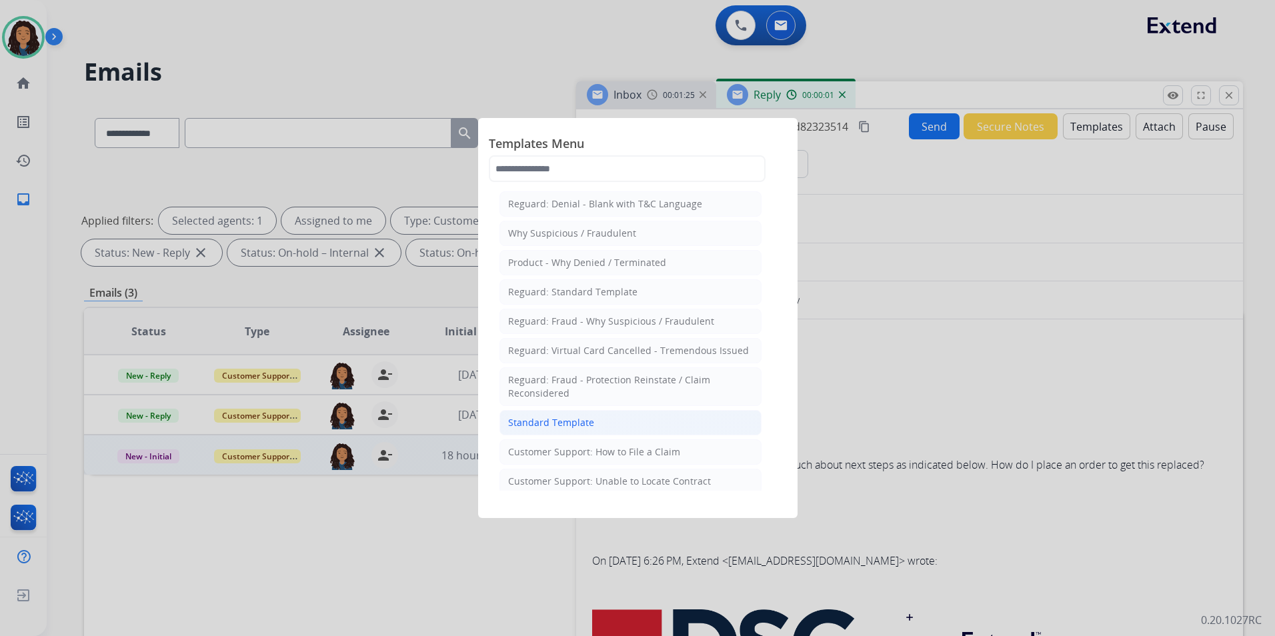
click at [658, 419] on li "Standard Template" at bounding box center [631, 422] width 262 height 25
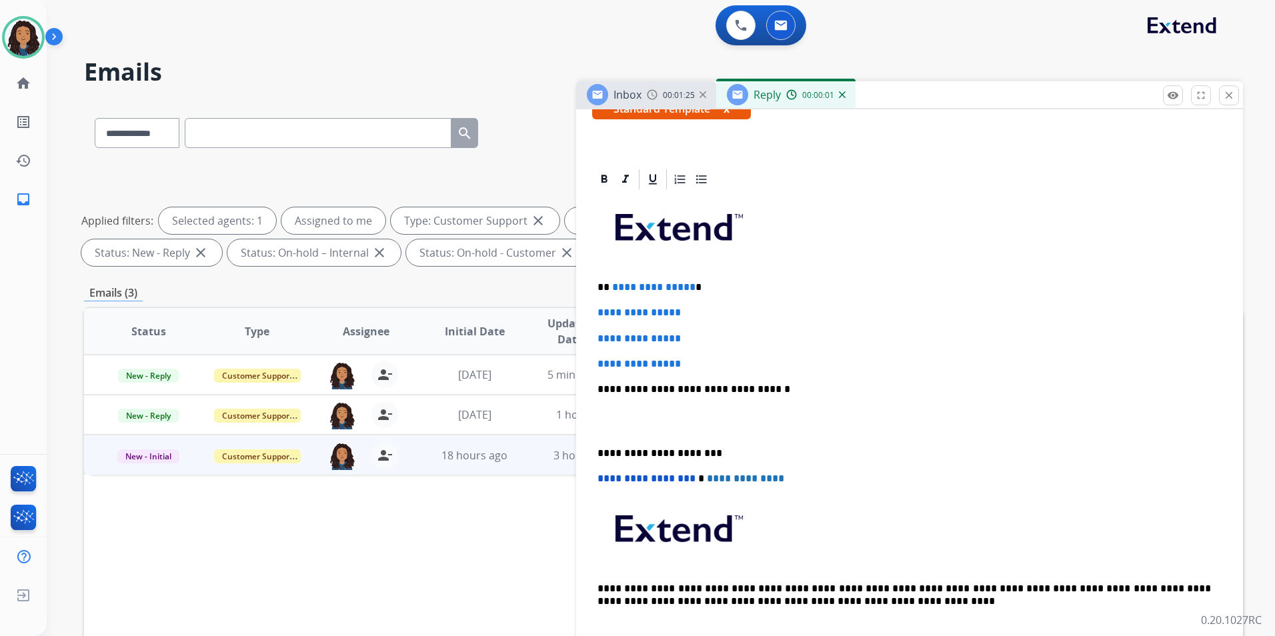
scroll to position [267, 0]
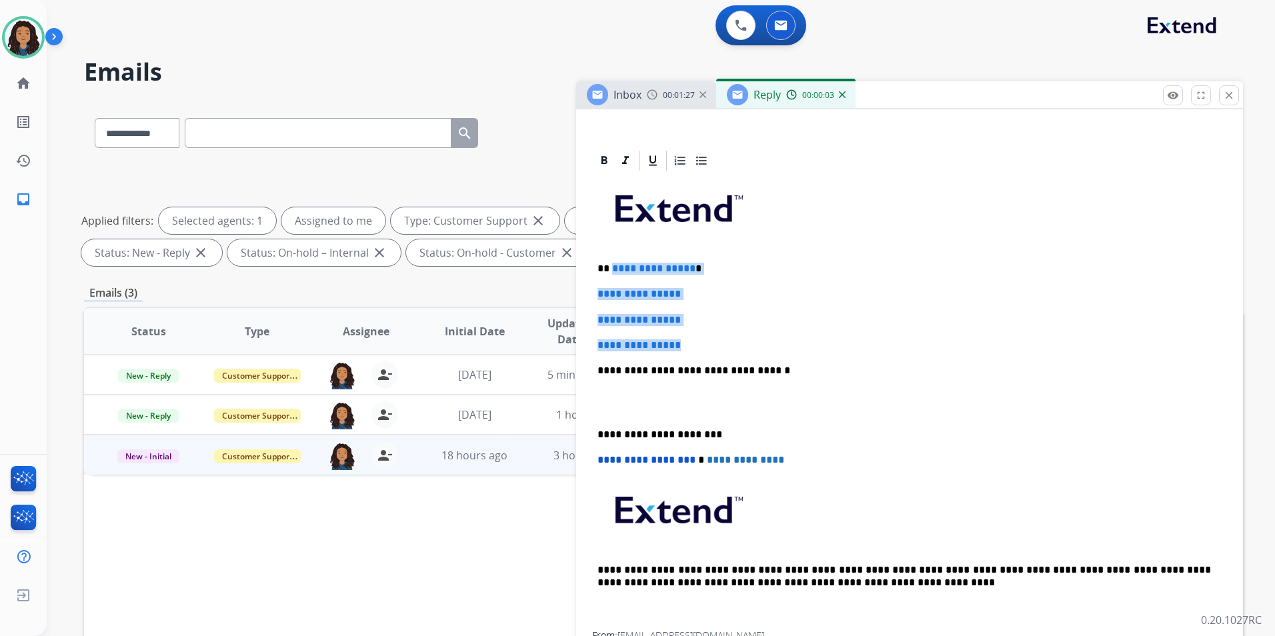
drag, startPoint x: 688, startPoint y: 345, endPoint x: 612, endPoint y: 260, distance: 114.3
click at [612, 260] on div "**********" at bounding box center [909, 402] width 635 height 459
paste div
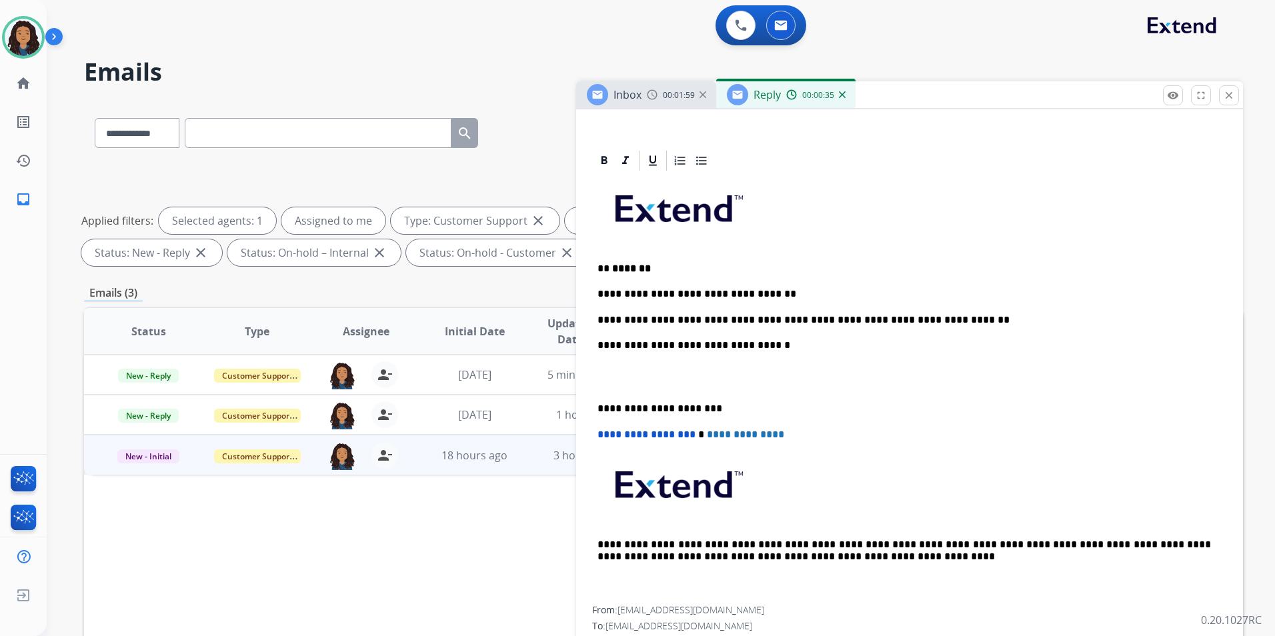
click at [865, 299] on p "**********" at bounding box center [905, 294] width 614 height 12
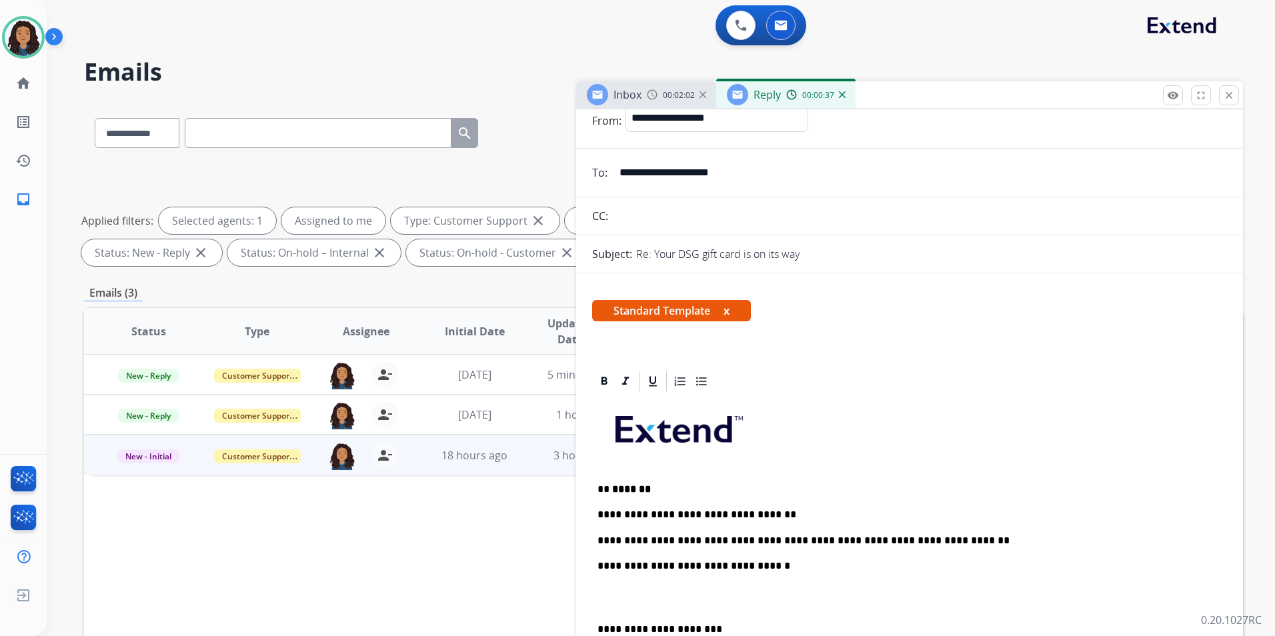
scroll to position [0, 0]
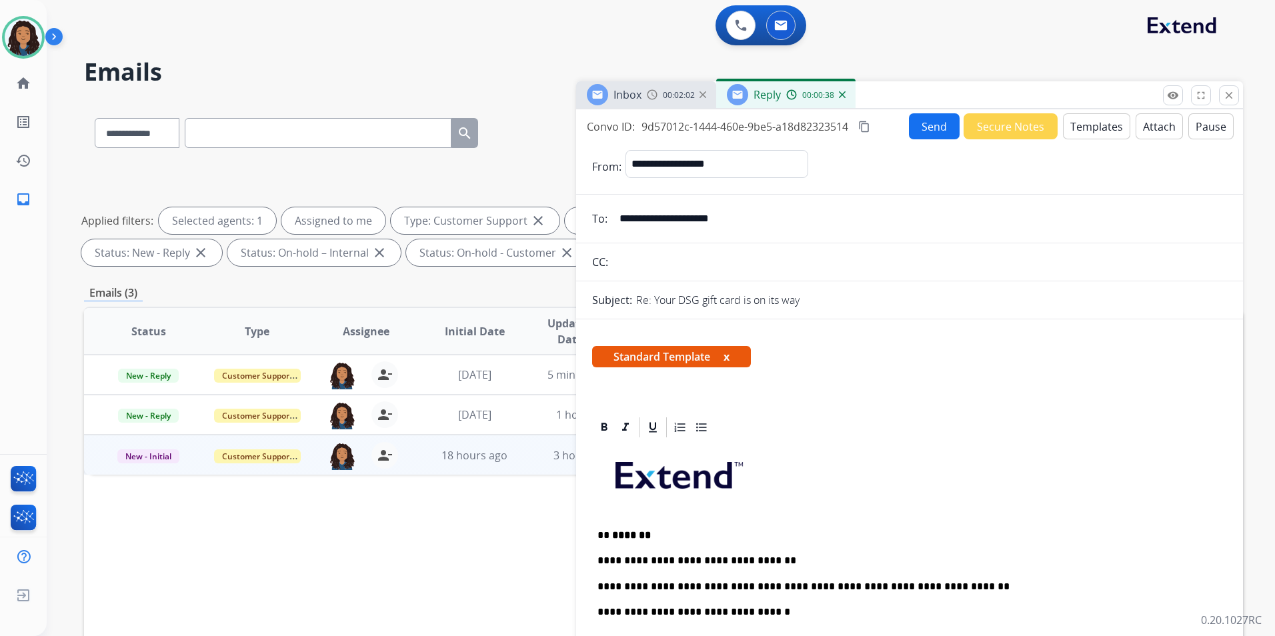
click at [937, 129] on button "Send" at bounding box center [934, 126] width 51 height 26
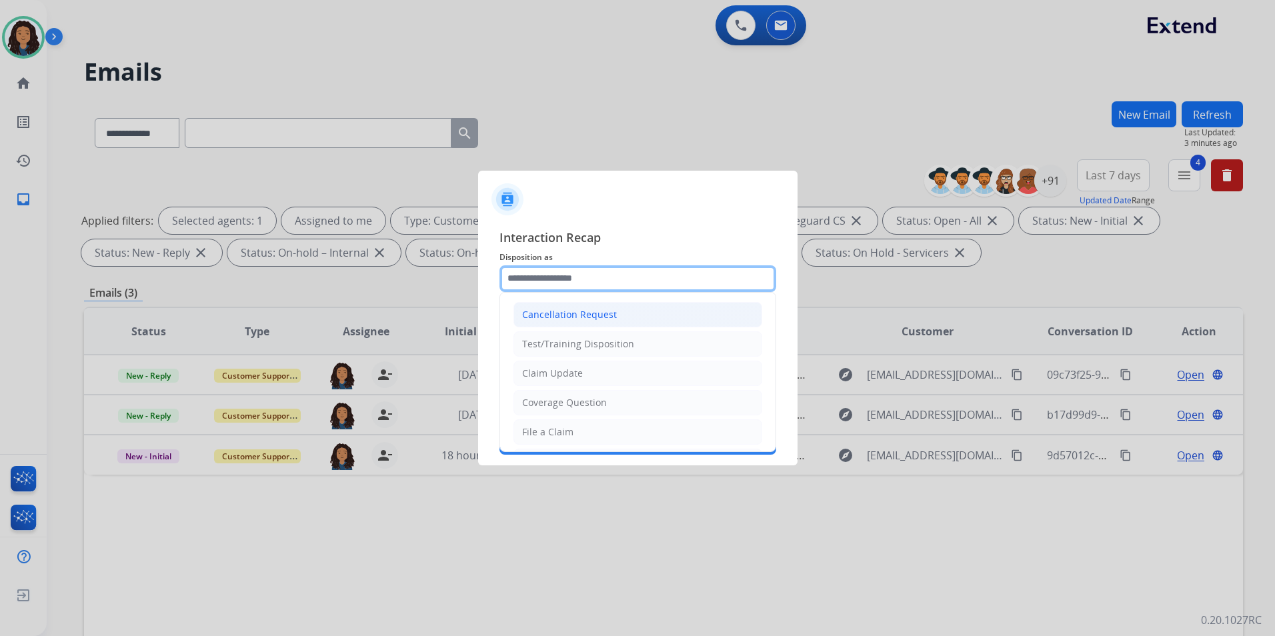
drag, startPoint x: 548, startPoint y: 282, endPoint x: 567, endPoint y: 327, distance: 49.1
click at [549, 282] on input "text" at bounding box center [638, 279] width 277 height 27
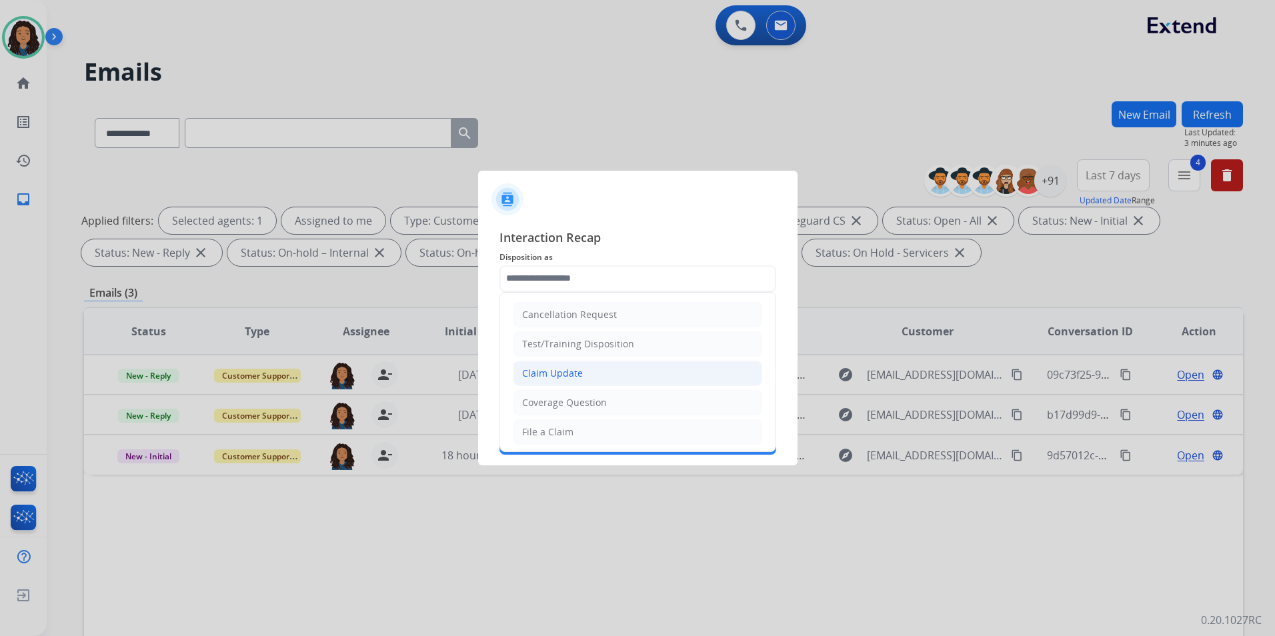
click at [570, 370] on div "Claim Update" at bounding box center [552, 373] width 61 height 13
type input "**********"
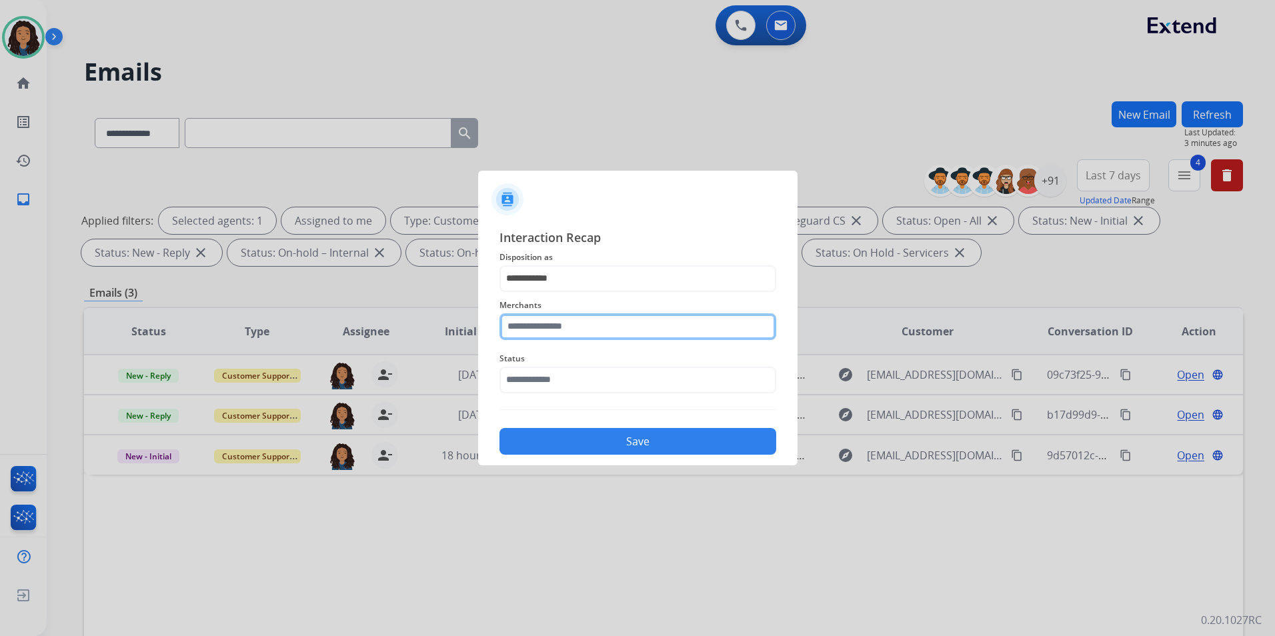
click at [568, 316] on input "text" at bounding box center [638, 327] width 277 height 27
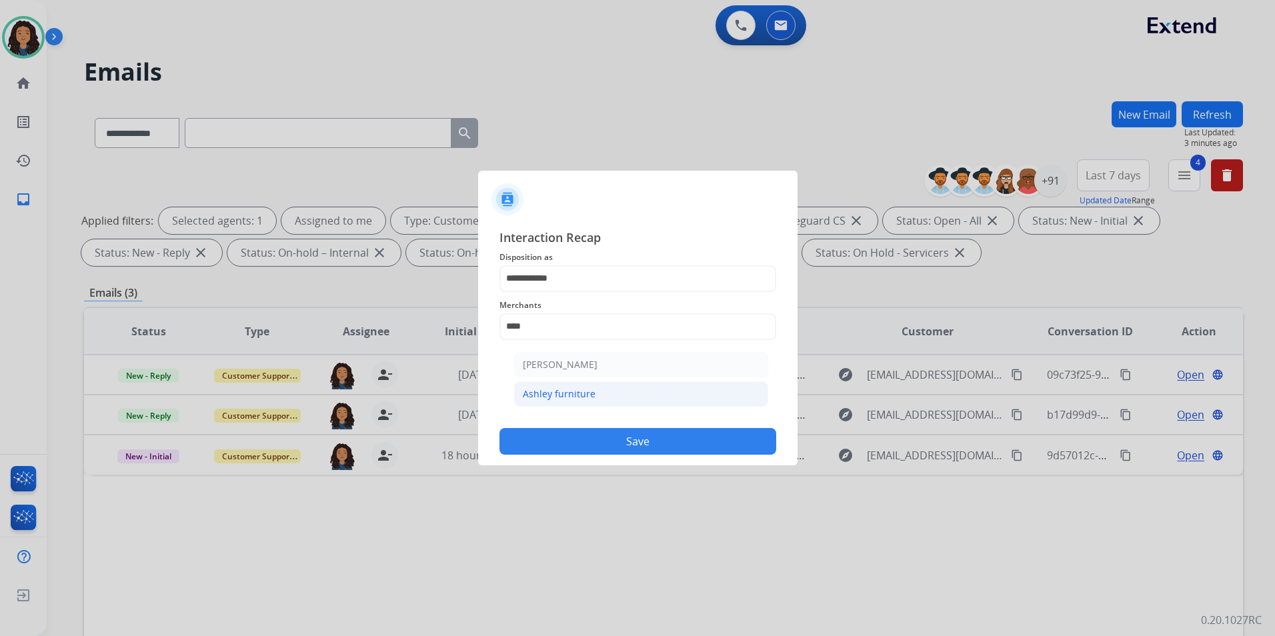
click at [592, 392] on div "Ashley furniture" at bounding box center [559, 394] width 73 height 13
type input "**********"
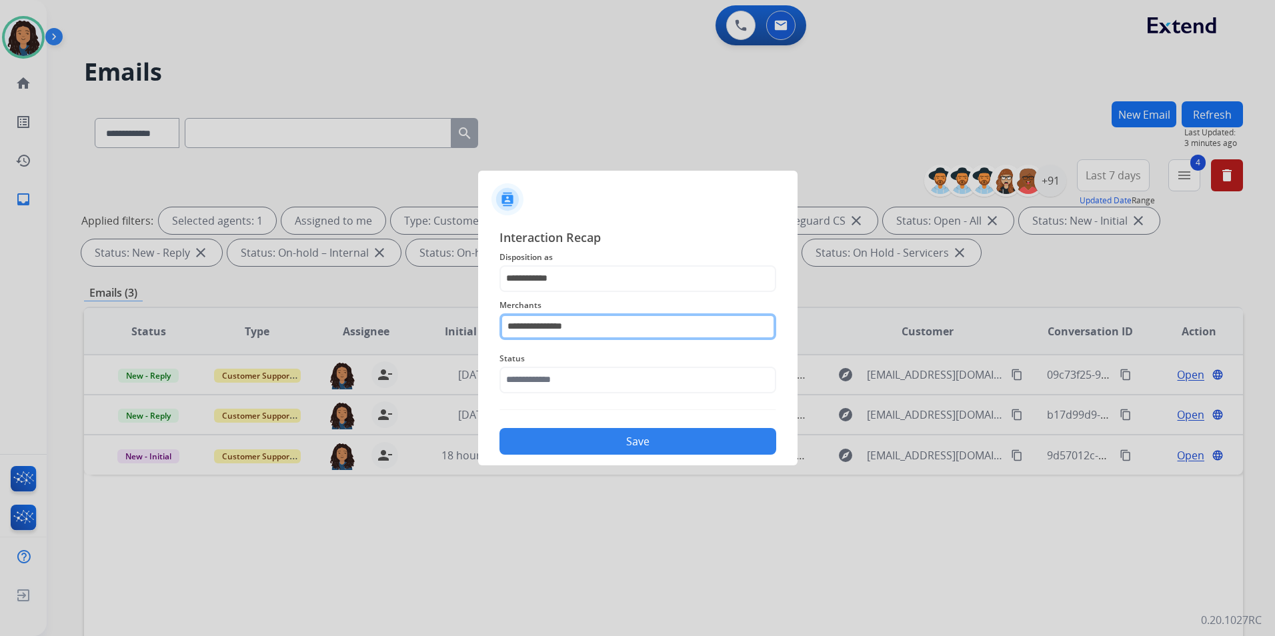
click at [566, 337] on input "**********" at bounding box center [638, 327] width 277 height 27
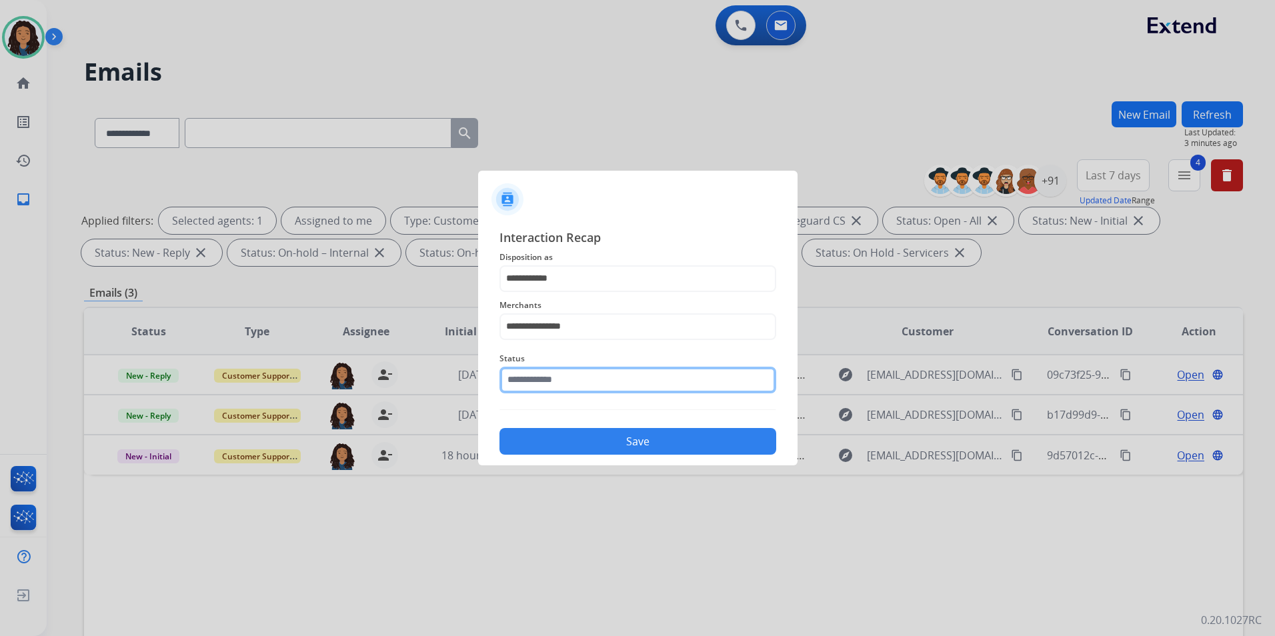
click at [563, 387] on input "text" at bounding box center [638, 380] width 277 height 27
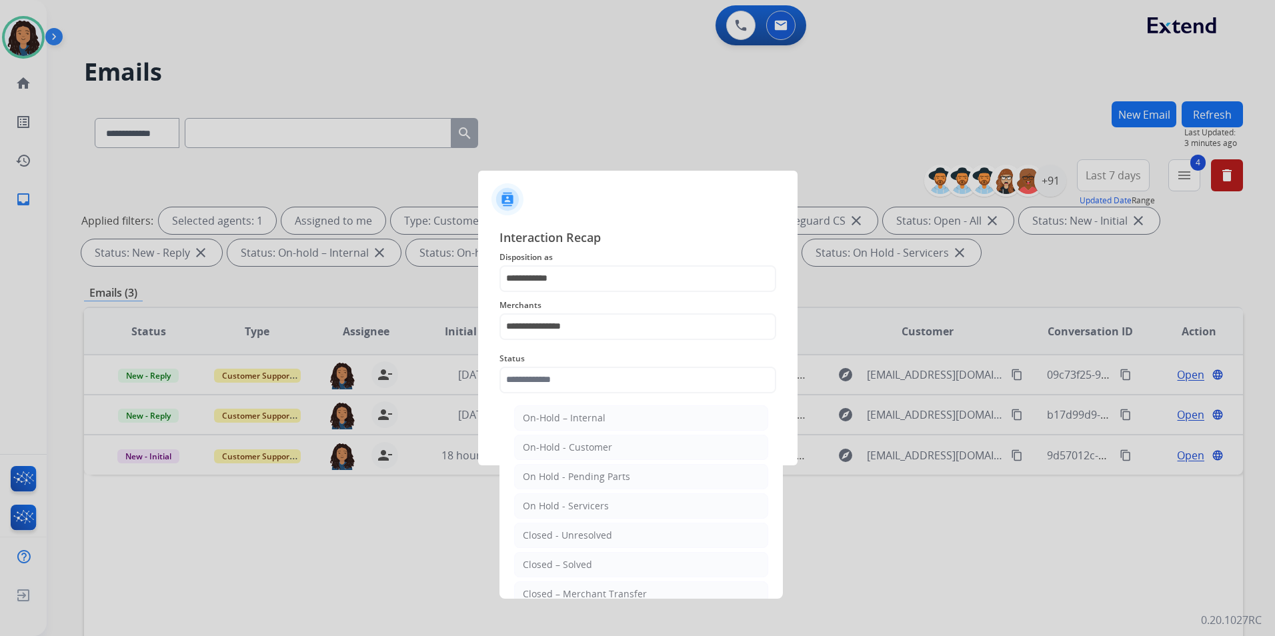
drag, startPoint x: 586, startPoint y: 567, endPoint x: 584, endPoint y: 556, distance: 10.8
click at [586, 562] on div "Closed – Solved" at bounding box center [557, 564] width 69 height 13
type input "**********"
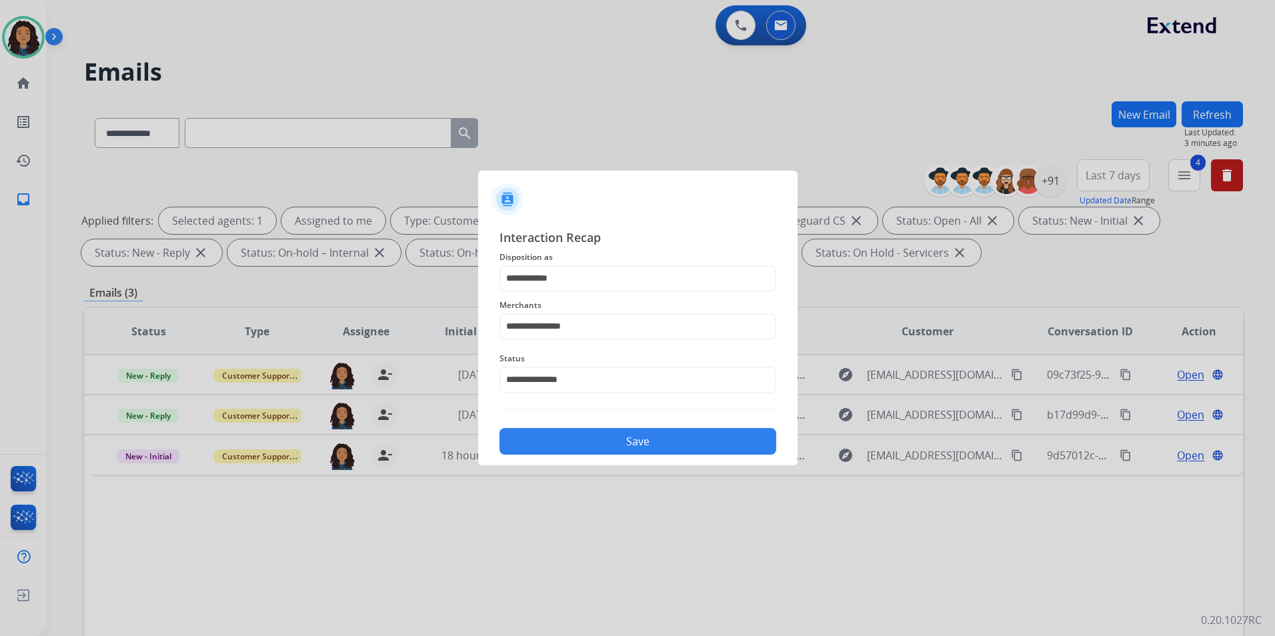
click at [578, 436] on button "Save" at bounding box center [638, 441] width 277 height 27
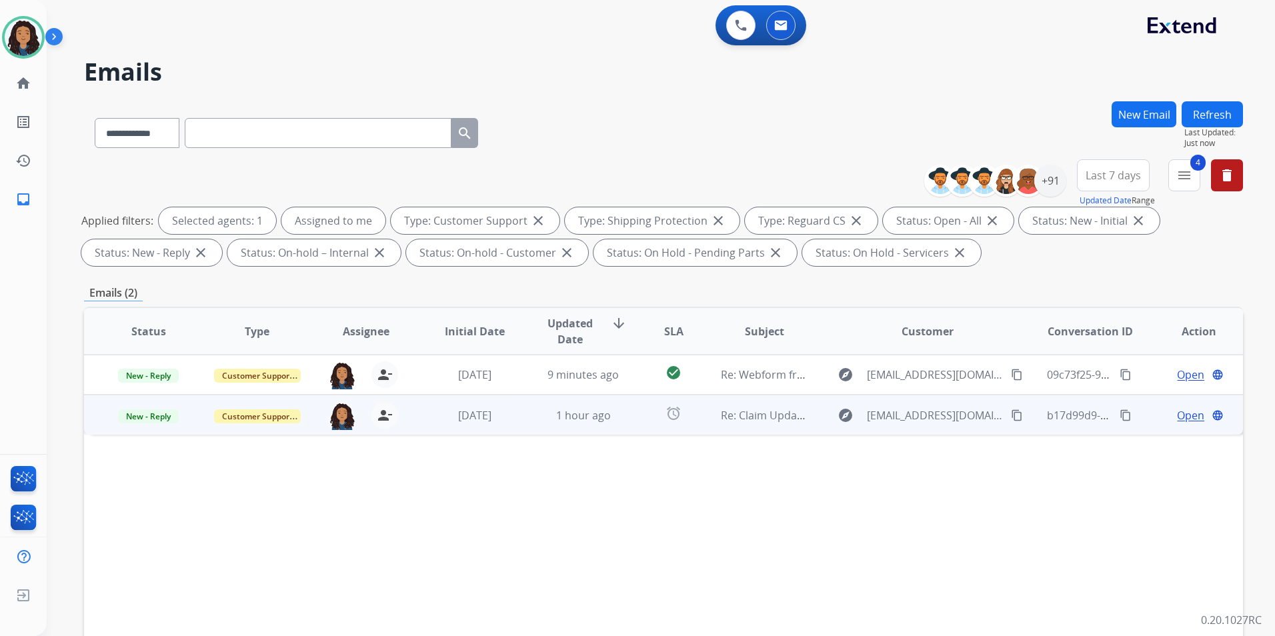
click at [1017, 416] on span "Open" at bounding box center [1190, 416] width 27 height 16
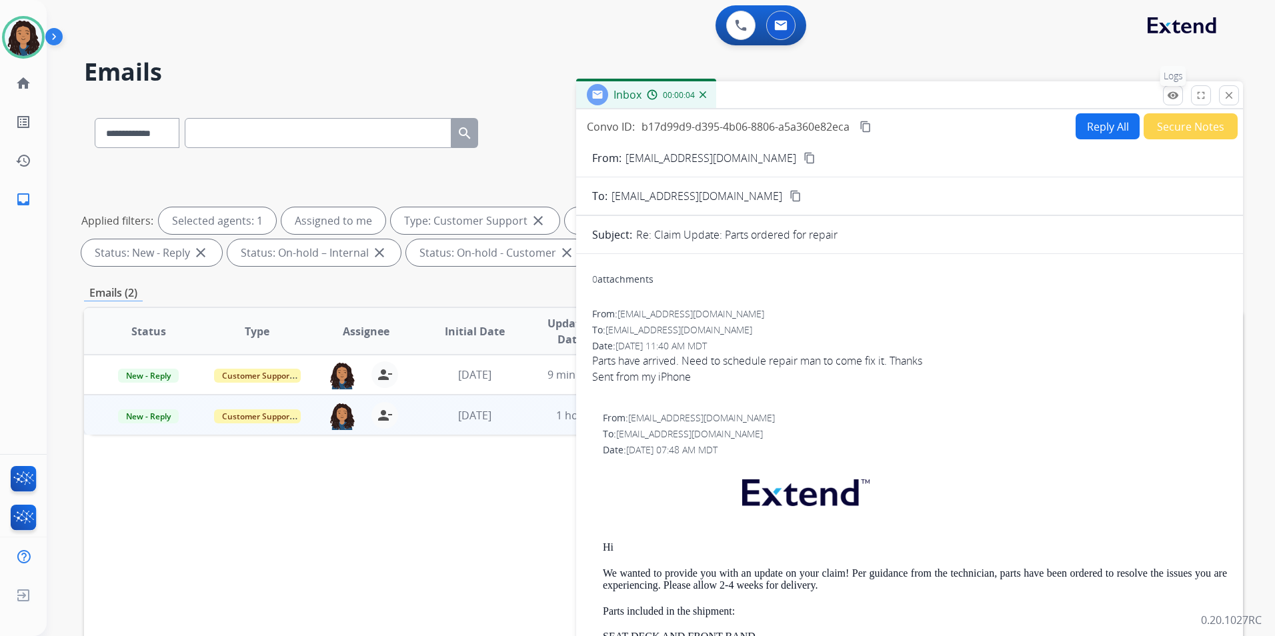
click at [1017, 93] on mat-icon "remove_red_eye" at bounding box center [1173, 95] width 12 height 12
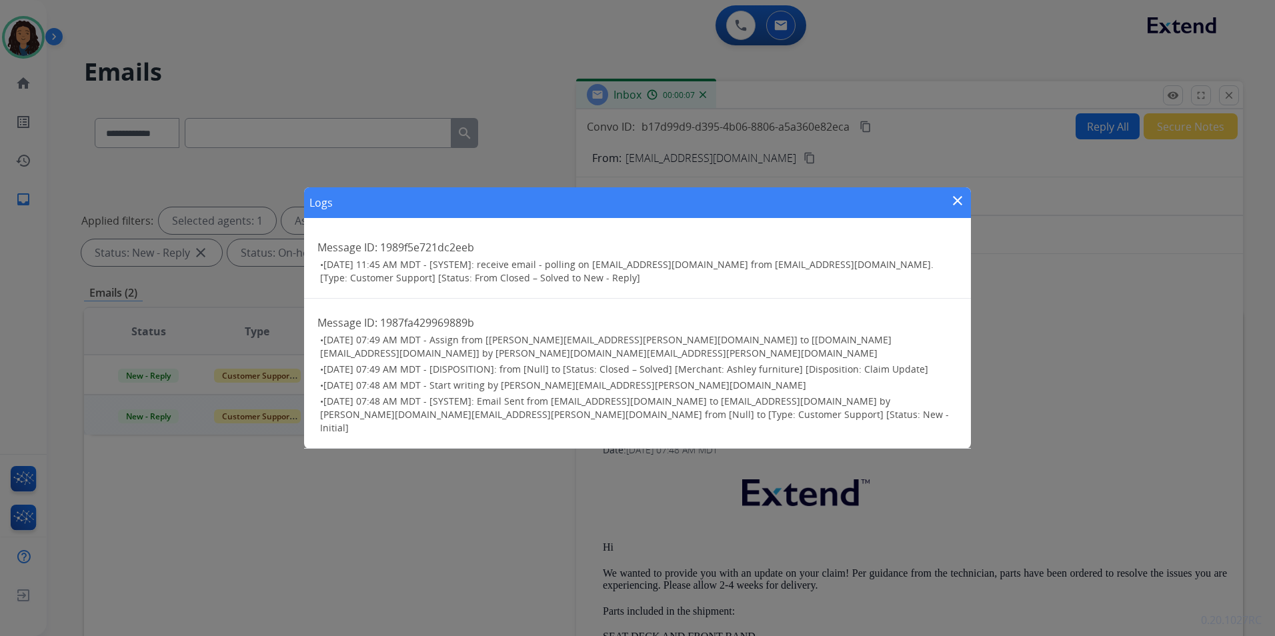
click at [955, 209] on mat-icon "close" at bounding box center [958, 201] width 16 height 16
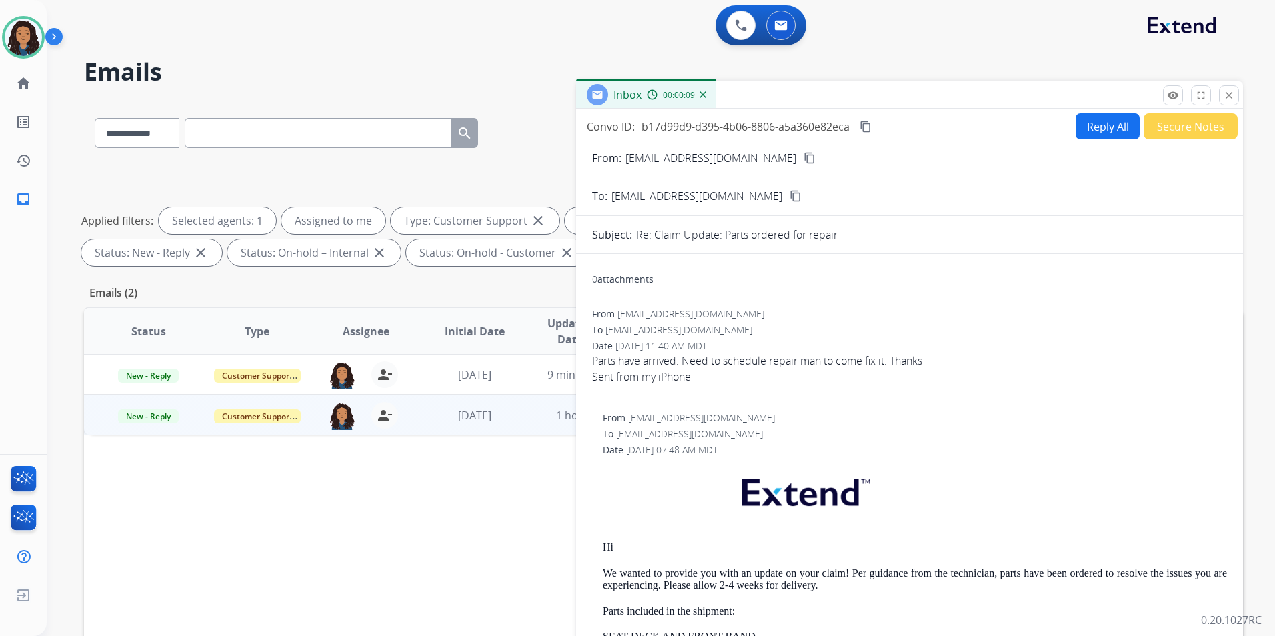
click at [804, 160] on mat-icon "content_copy" at bounding box center [810, 158] width 12 height 12
click at [1017, 101] on mat-icon "remove_red_eye" at bounding box center [1173, 95] width 12 height 12
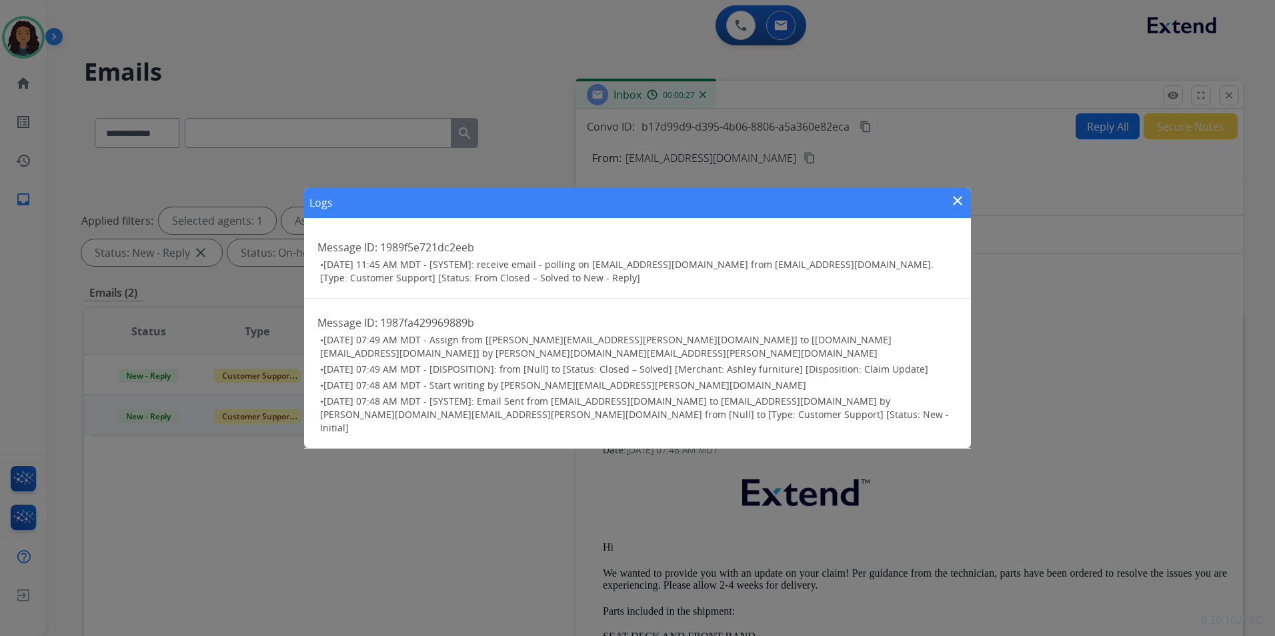
drag, startPoint x: 959, startPoint y: 215, endPoint x: 951, endPoint y: 209, distance: 9.1
click at [959, 209] on mat-icon "close" at bounding box center [958, 201] width 16 height 16
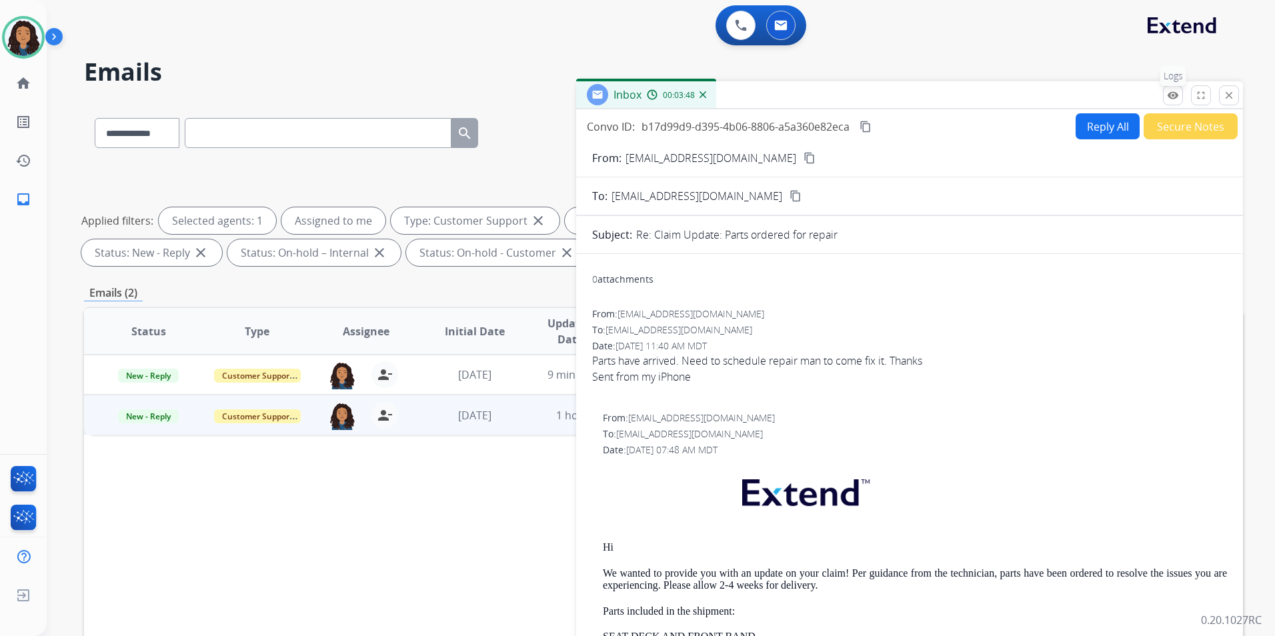
click at [1017, 92] on button "remove_red_eye Logs" at bounding box center [1173, 95] width 20 height 20
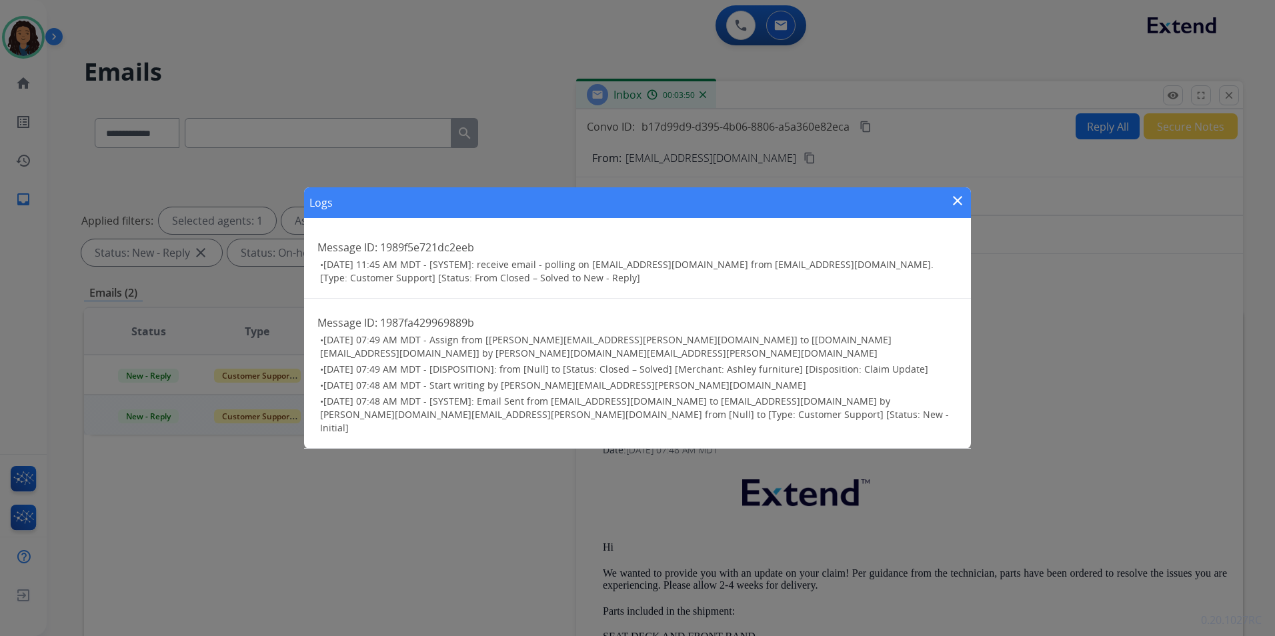
drag, startPoint x: 947, startPoint y: 211, endPoint x: 979, endPoint y: 217, distance: 32.6
click at [952, 211] on div "Logs close" at bounding box center [637, 202] width 667 height 31
click at [977, 217] on div "Logs close Message ID: 1989f5e721dc2eeb • 08/12/2025 - 11:45 AM MDT - [SYSTEM]:…" at bounding box center [637, 318] width 1275 height 636
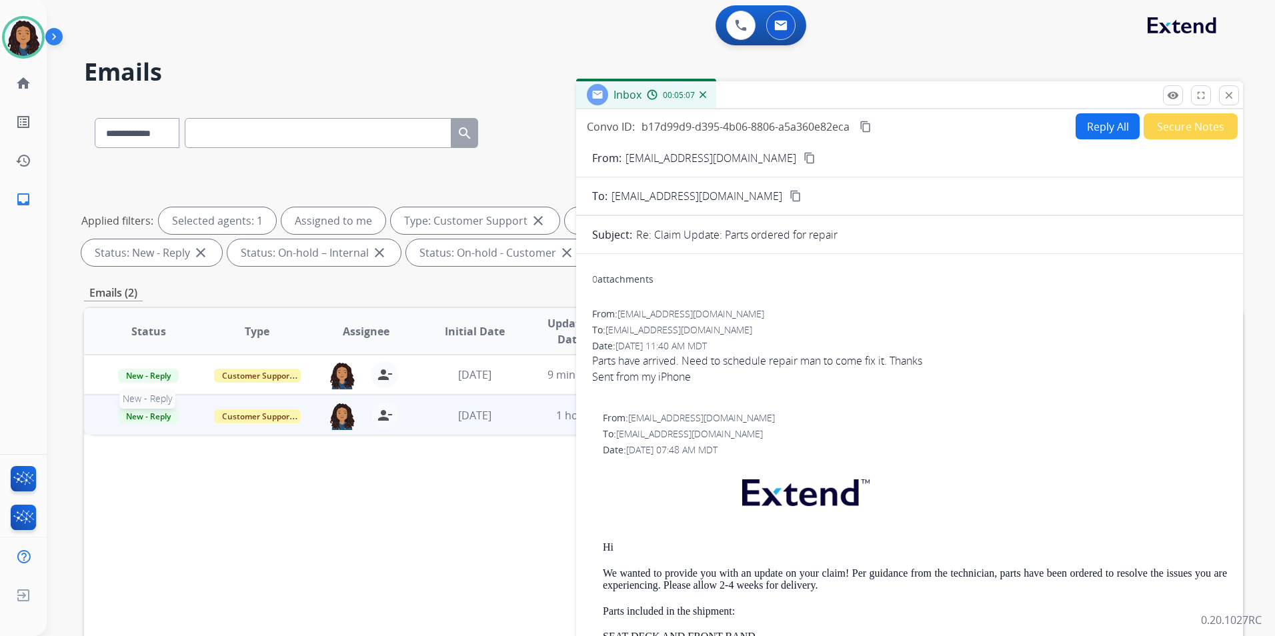
click at [155, 421] on span "New - Reply" at bounding box center [148, 417] width 61 height 14
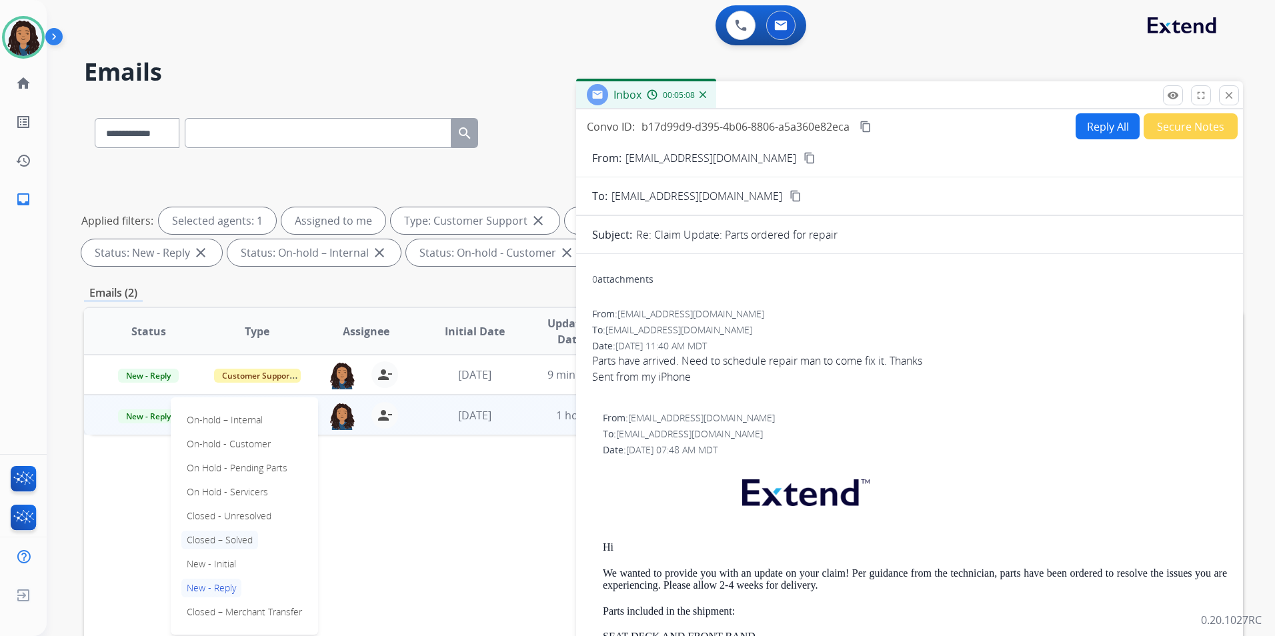
click at [231, 541] on p "Closed – Solved" at bounding box center [219, 540] width 77 height 19
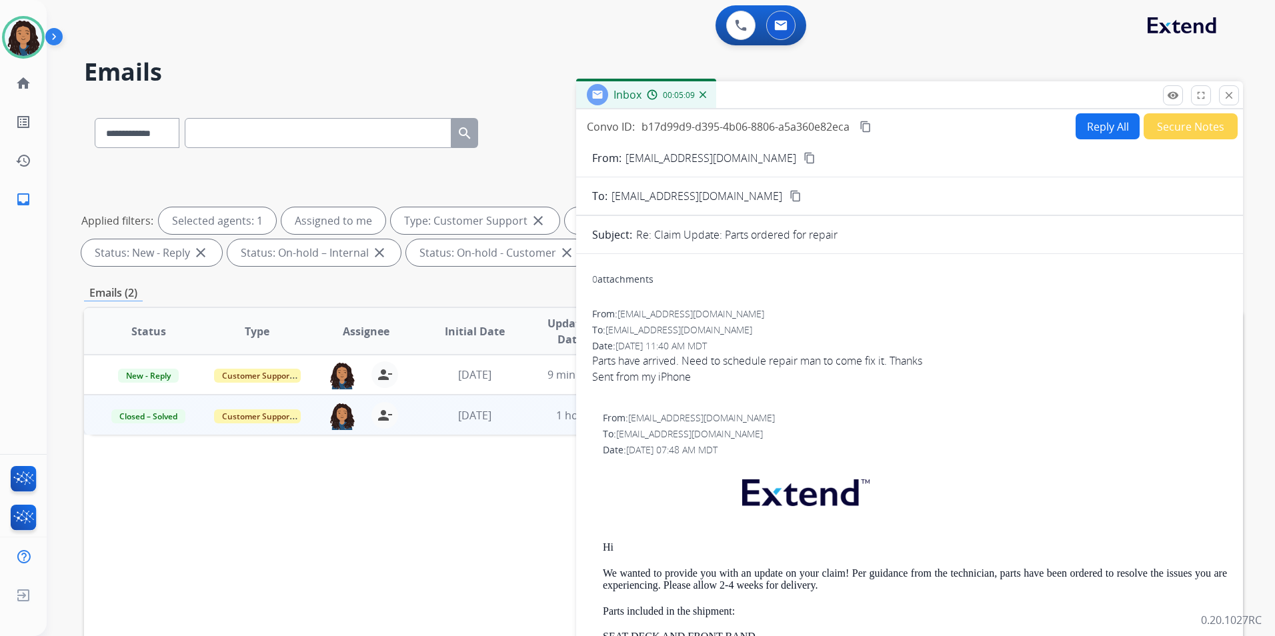
click at [1017, 129] on button "Secure Notes" at bounding box center [1191, 126] width 94 height 26
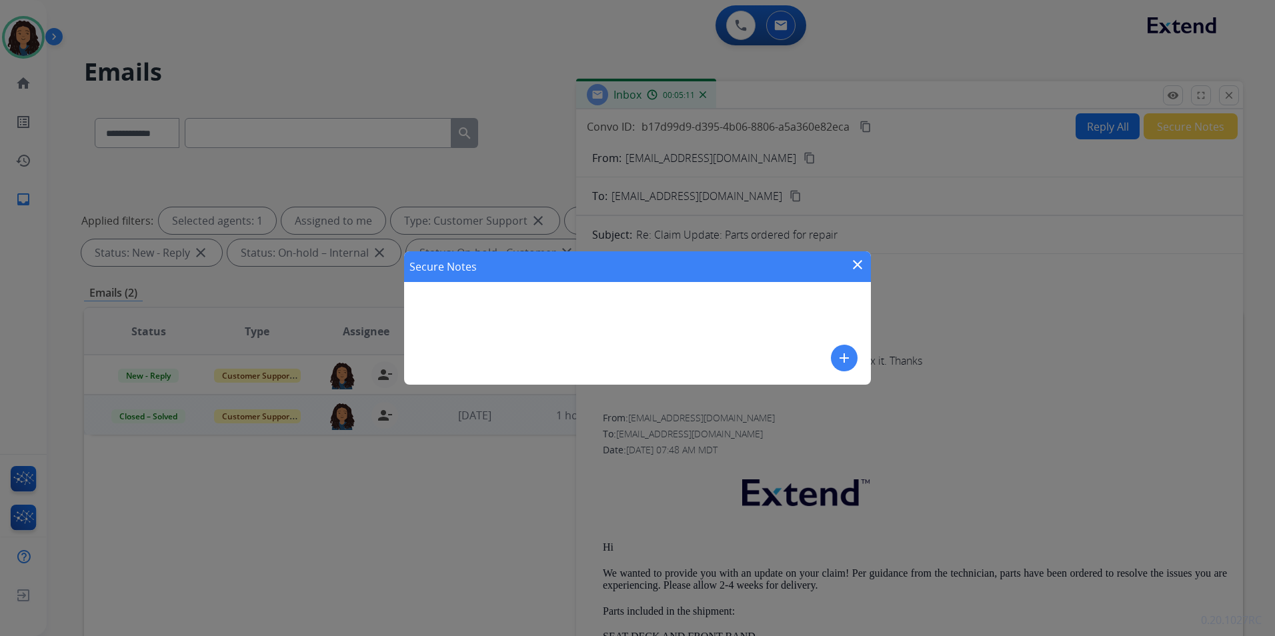
click at [851, 356] on mat-icon "add" at bounding box center [845, 358] width 16 height 16
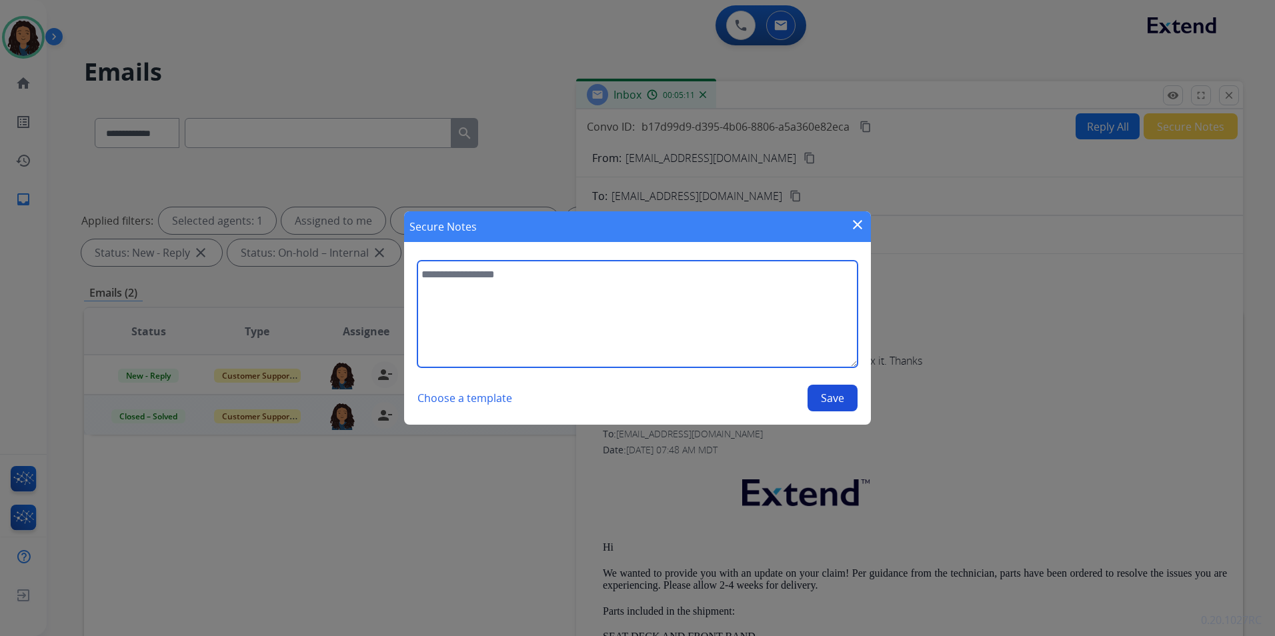
click at [686, 308] on textarea at bounding box center [638, 314] width 440 height 107
type textarea "**********"
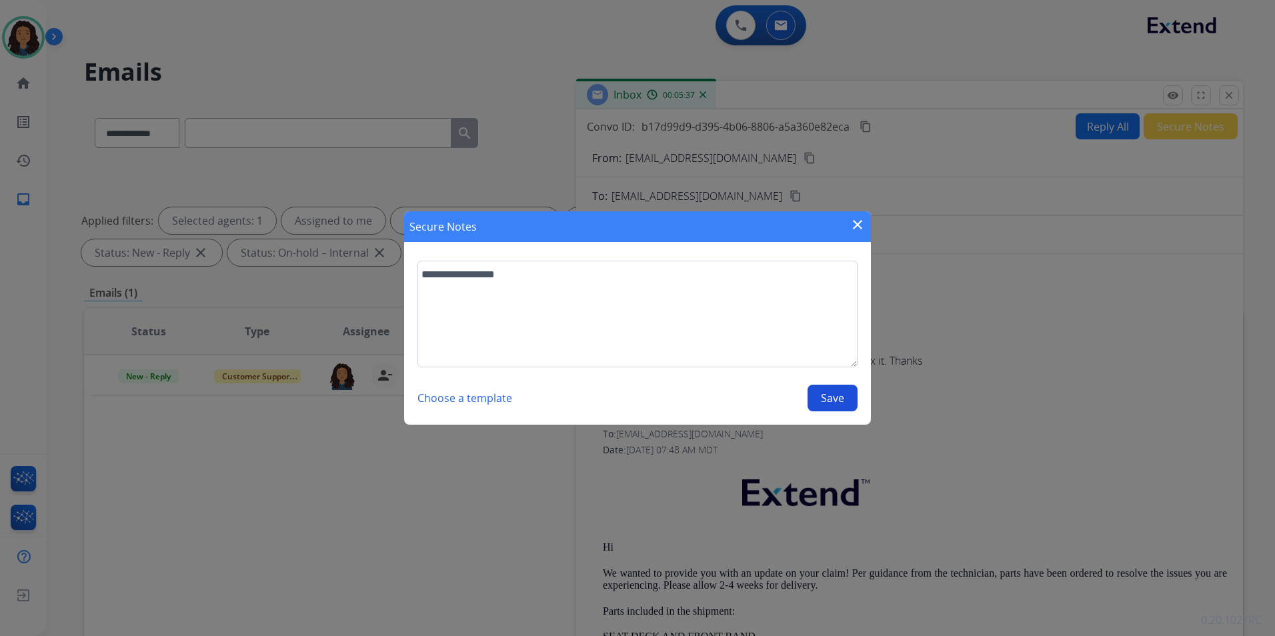
click at [816, 400] on button "Save" at bounding box center [833, 398] width 50 height 27
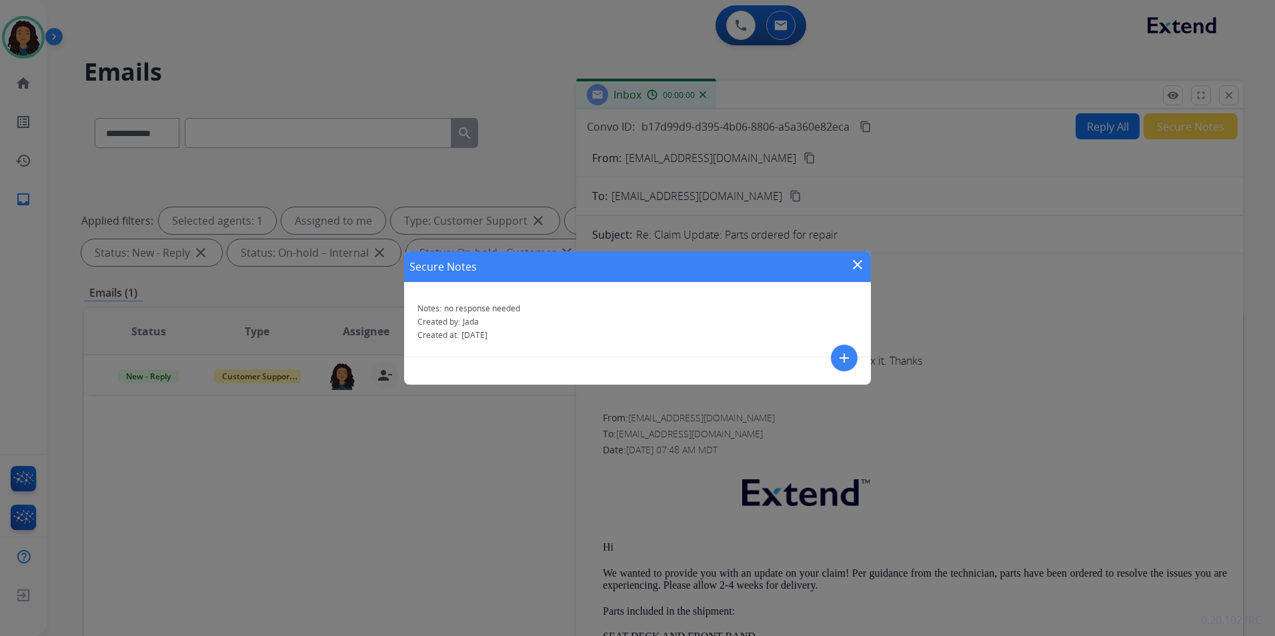
click at [858, 268] on mat-icon "close" at bounding box center [858, 265] width 16 height 16
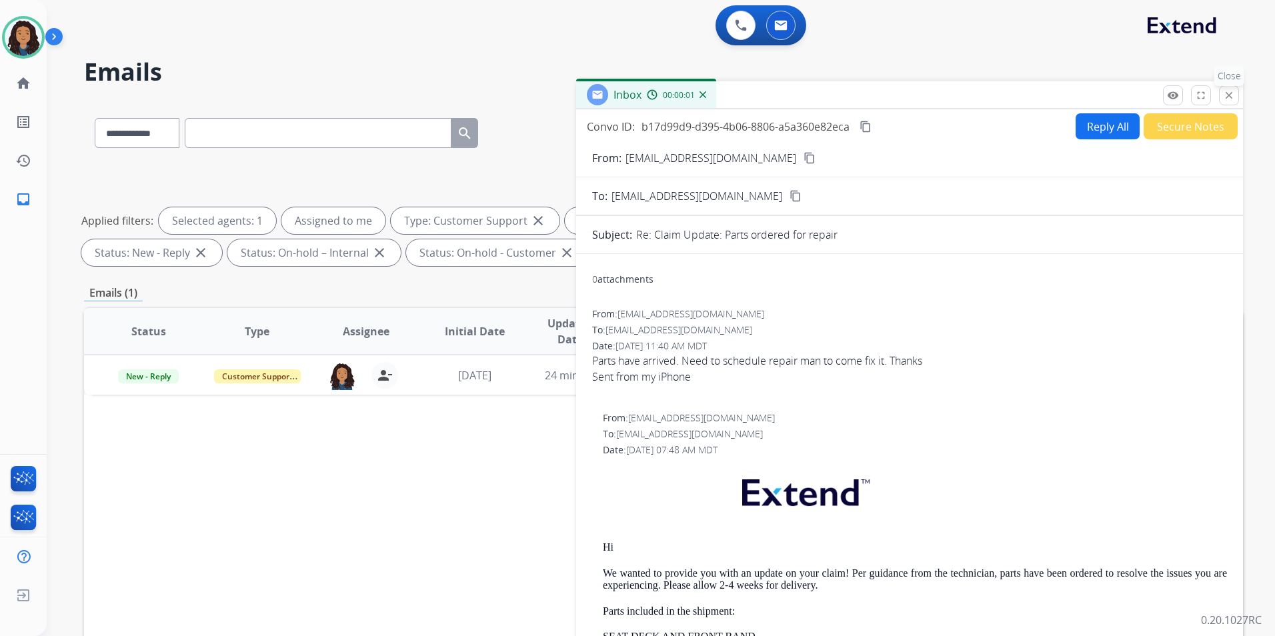
click at [1017, 96] on mat-icon "close" at bounding box center [1229, 95] width 12 height 12
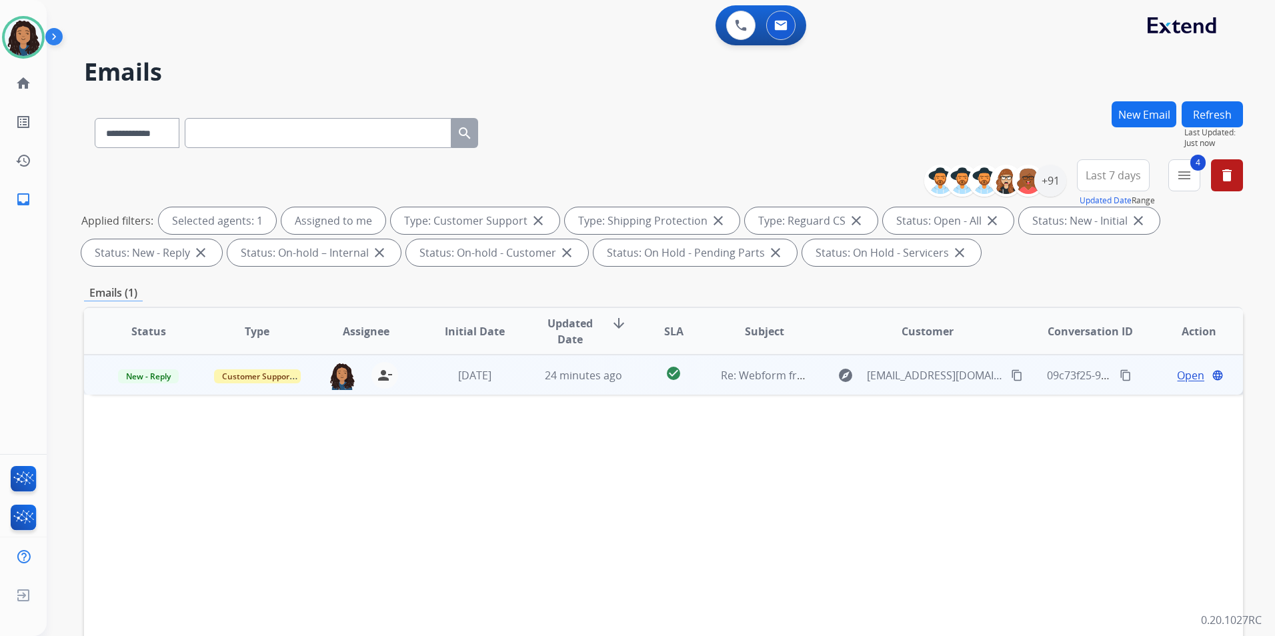
click at [1017, 379] on span "Open" at bounding box center [1190, 376] width 27 height 16
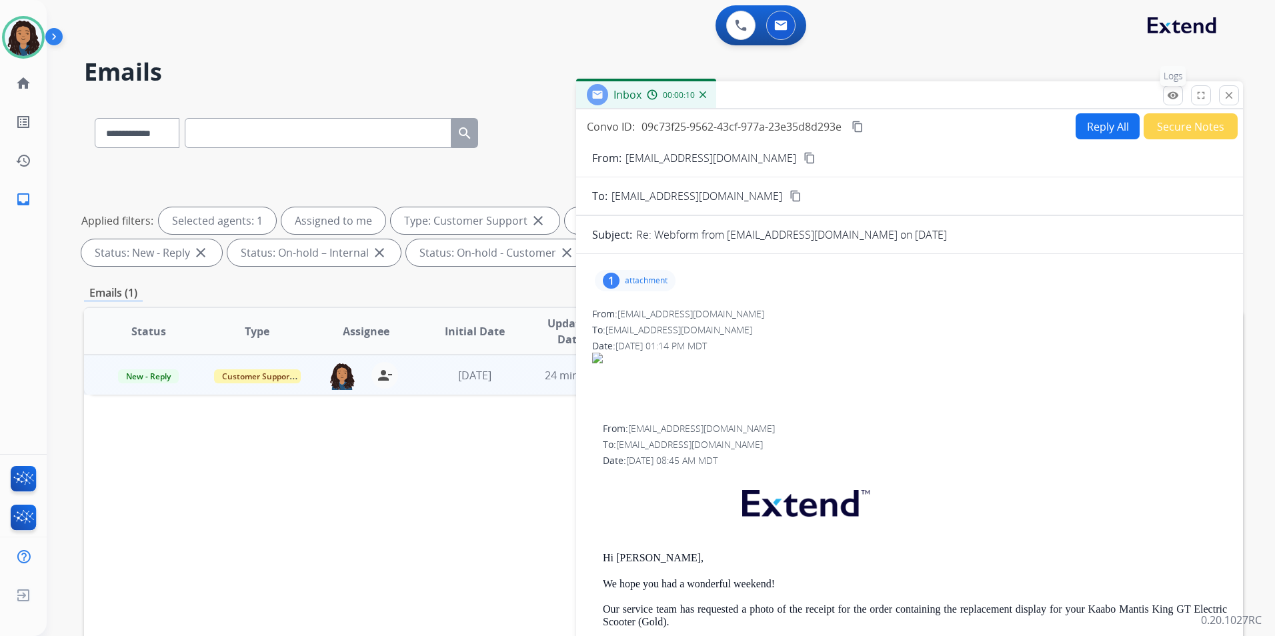
click at [1017, 98] on mat-icon "remove_red_eye" at bounding box center [1173, 95] width 12 height 12
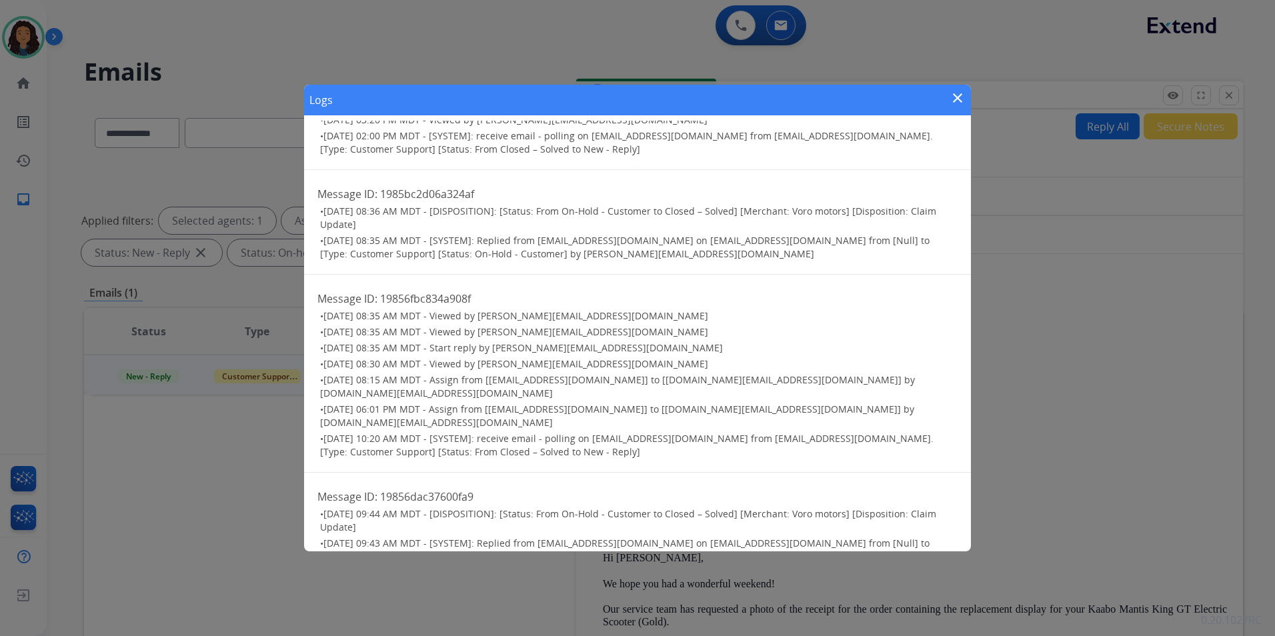
scroll to position [692, 0]
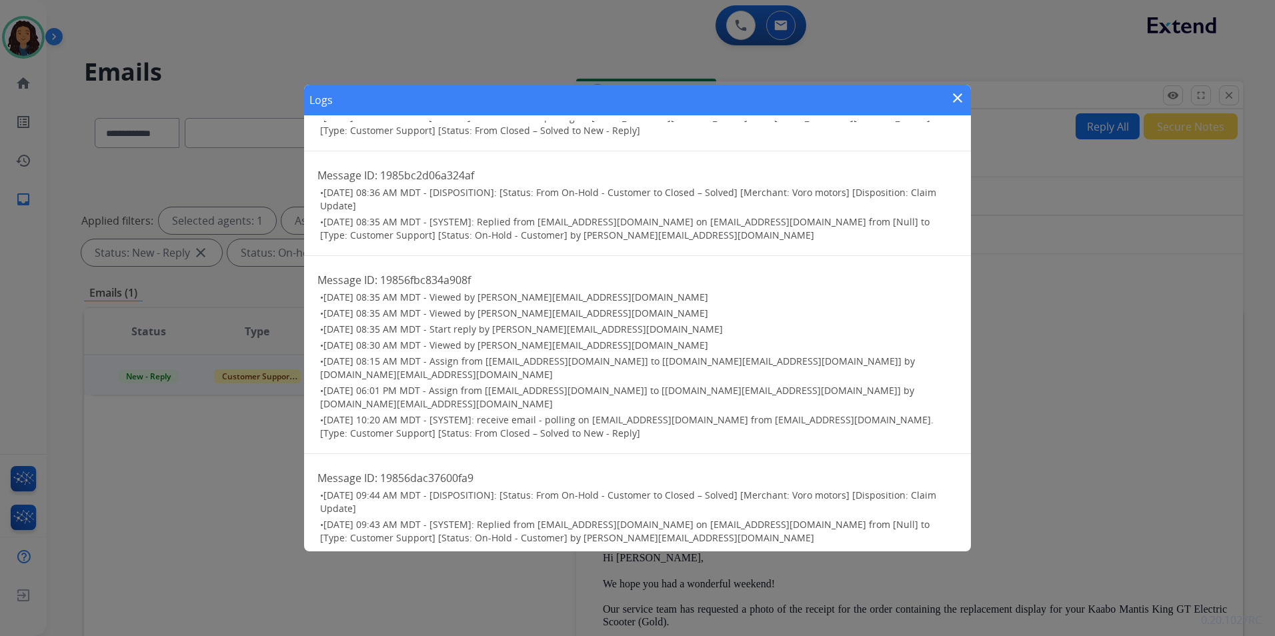
click at [959, 97] on mat-icon "close" at bounding box center [958, 98] width 16 height 16
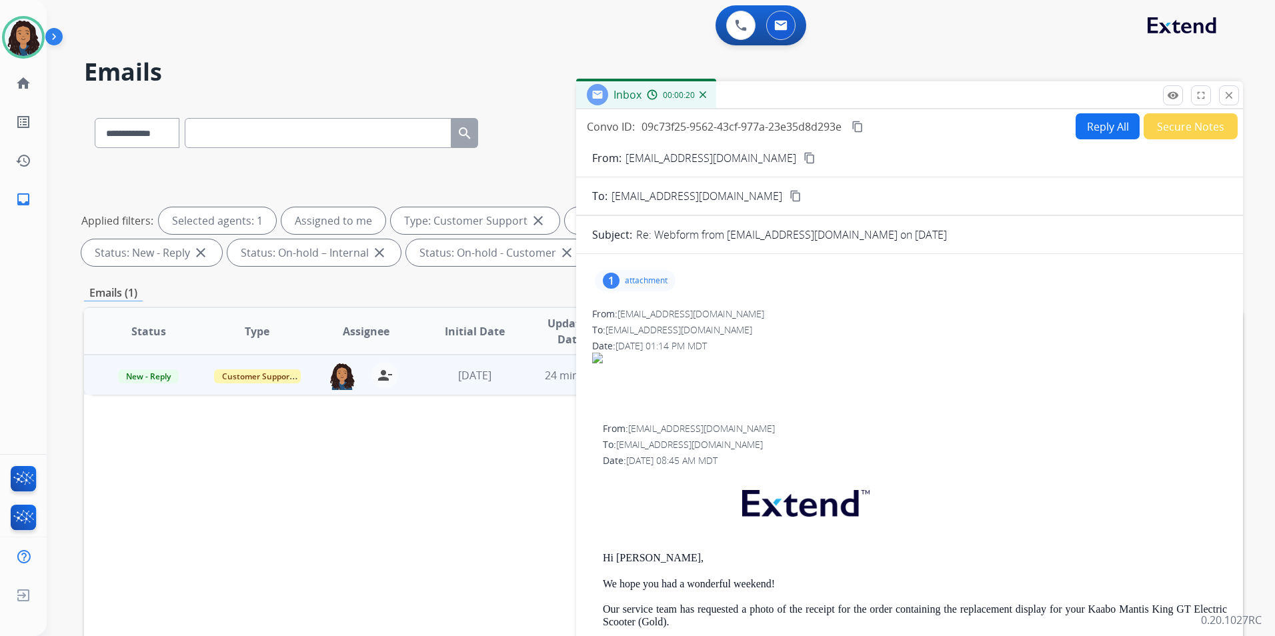
click at [804, 157] on mat-icon "content_copy" at bounding box center [810, 158] width 12 height 12
click at [634, 274] on div "1 attachment" at bounding box center [635, 280] width 81 height 21
click at [777, 316] on button "download" at bounding box center [769, 315] width 16 height 16
click at [1017, 101] on mat-icon "remove_red_eye" at bounding box center [1173, 95] width 12 height 12
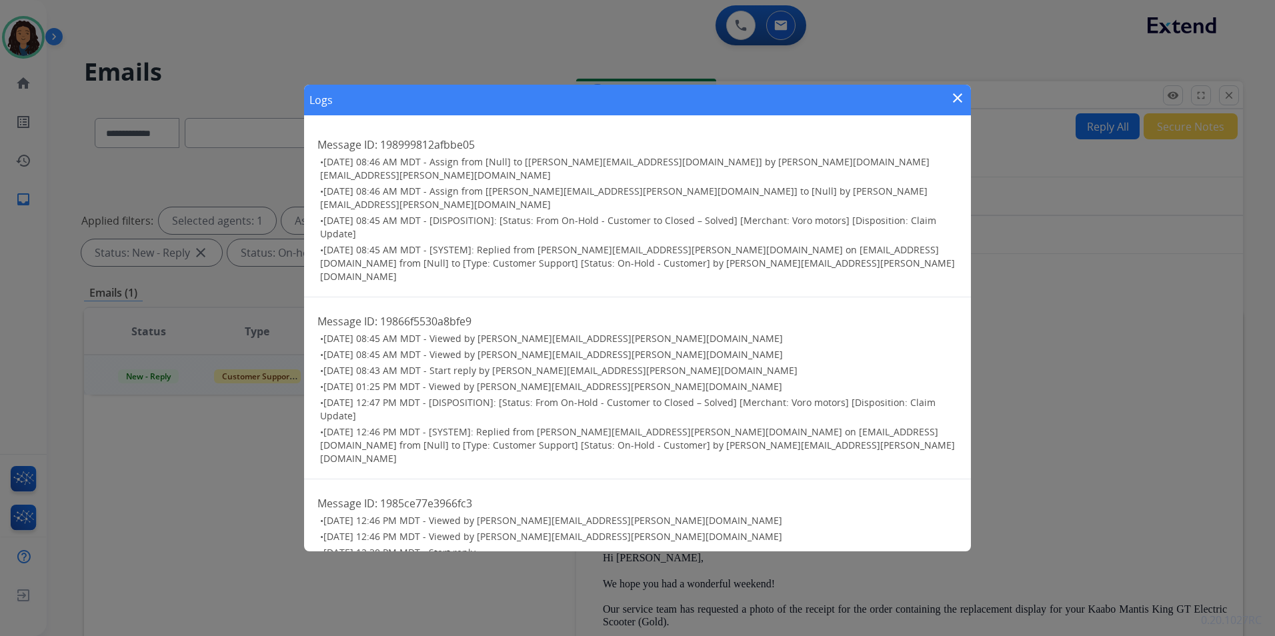
scroll to position [0, 0]
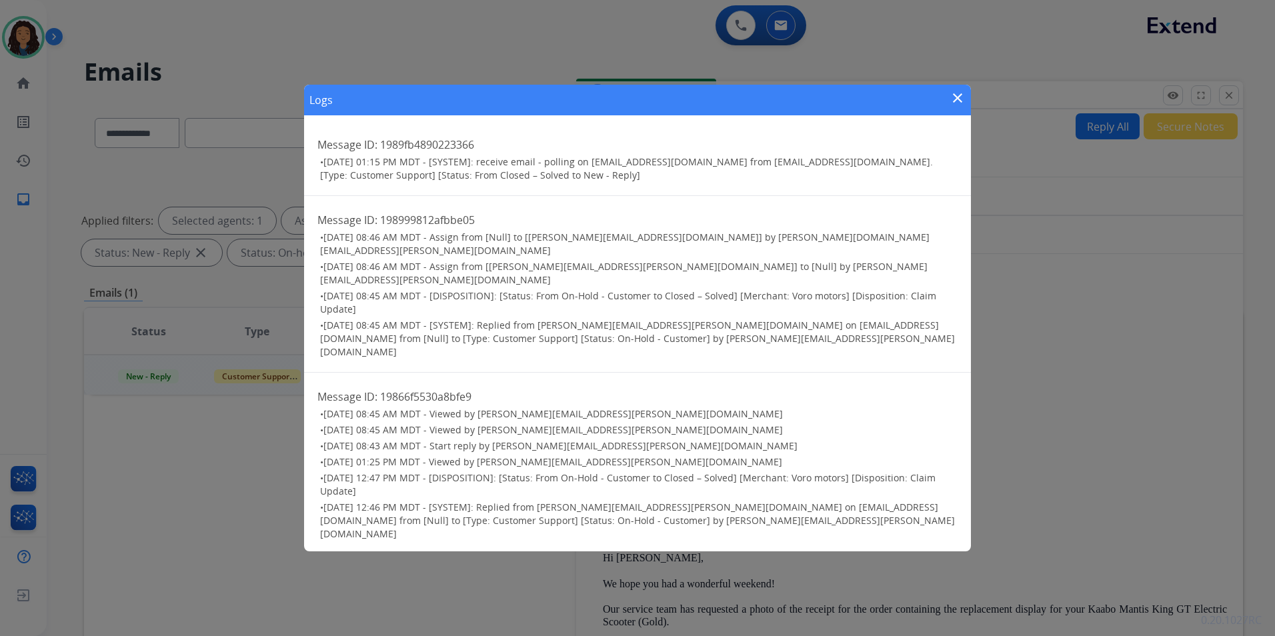
click at [959, 102] on mat-icon "close" at bounding box center [958, 98] width 16 height 16
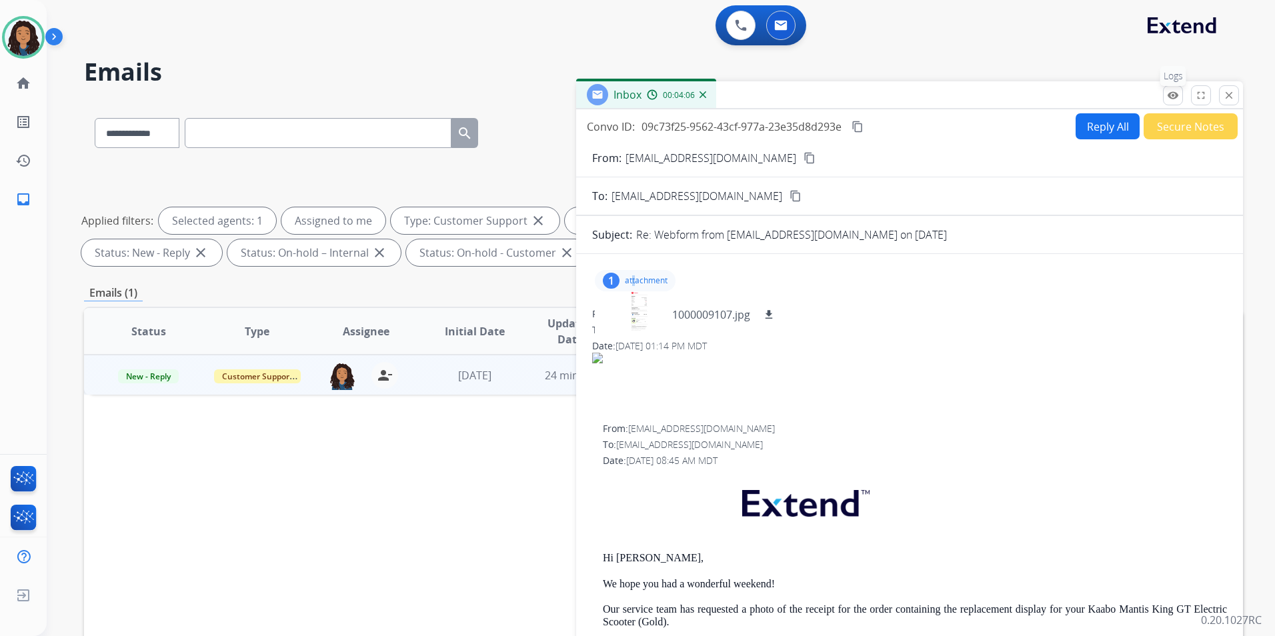
click at [1017, 99] on mat-icon "remove_red_eye" at bounding box center [1173, 95] width 12 height 12
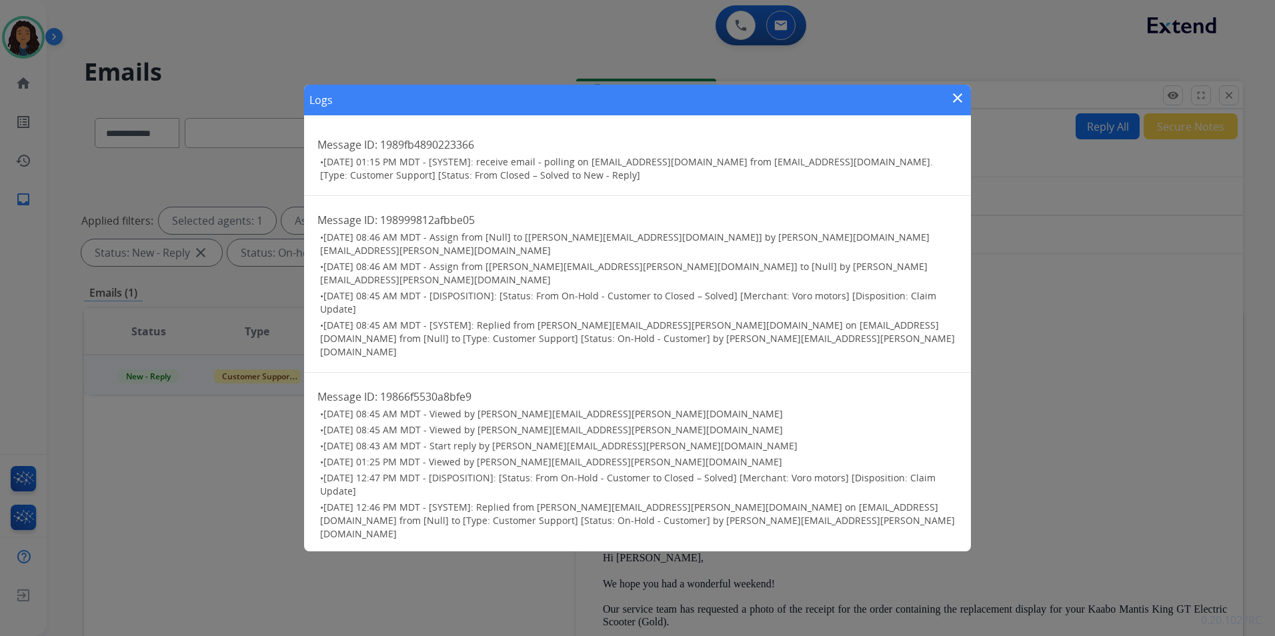
click at [956, 102] on mat-icon "close" at bounding box center [958, 98] width 16 height 16
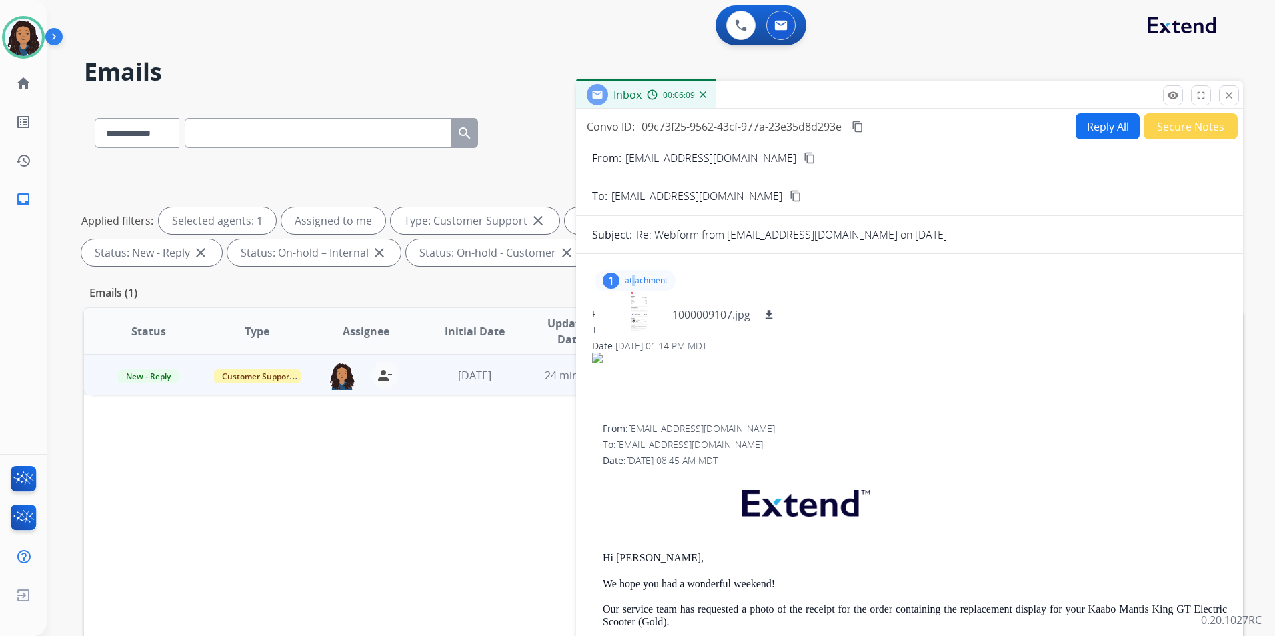
drag, startPoint x: 582, startPoint y: 120, endPoint x: 845, endPoint y: 132, distance: 263.1
click at [845, 132] on div "Convo ID: 09c73f25-9562-43cf-977a-23e35d8d293e content_copy Reply All Secure No…" at bounding box center [909, 126] width 667 height 26
drag, startPoint x: 845, startPoint y: 132, endPoint x: 823, endPoint y: 131, distance: 22.7
copy div "Convo ID: 09c73f25-9562-43cf-977a-23e35d8d293e"
click at [223, 420] on div "Status Type Assignee Initial Date Updated Date arrow_downward SLA Subject Custo…" at bounding box center [663, 530] width 1159 height 447
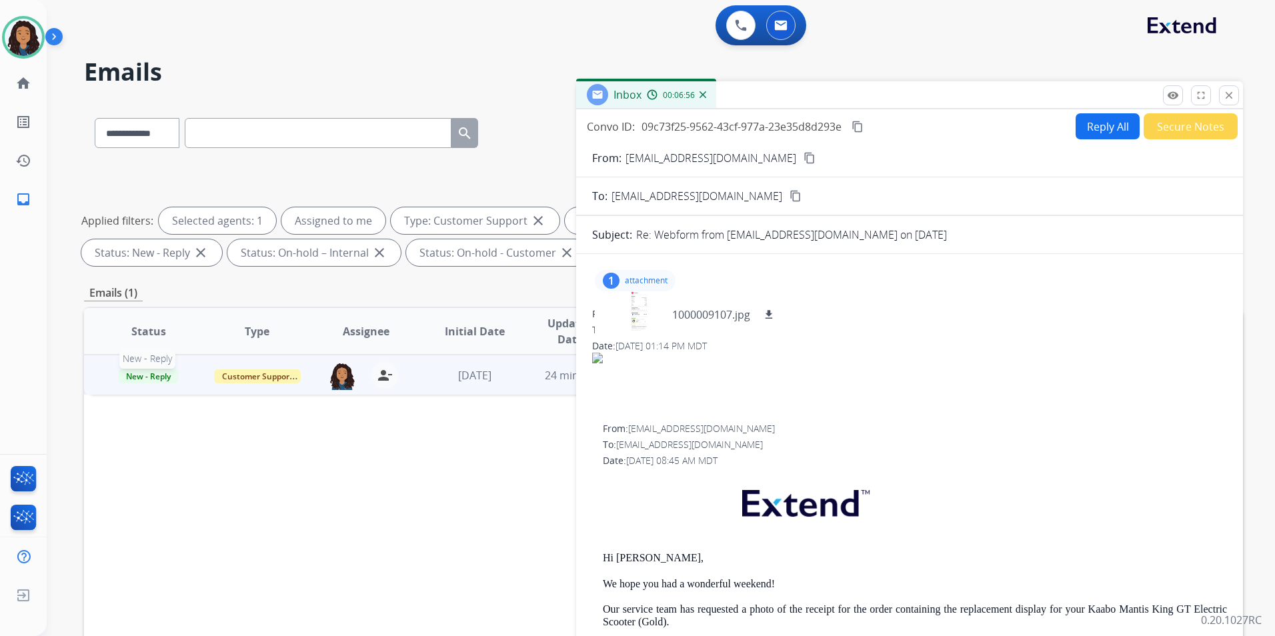
click at [155, 374] on span "New - Reply" at bounding box center [148, 377] width 61 height 14
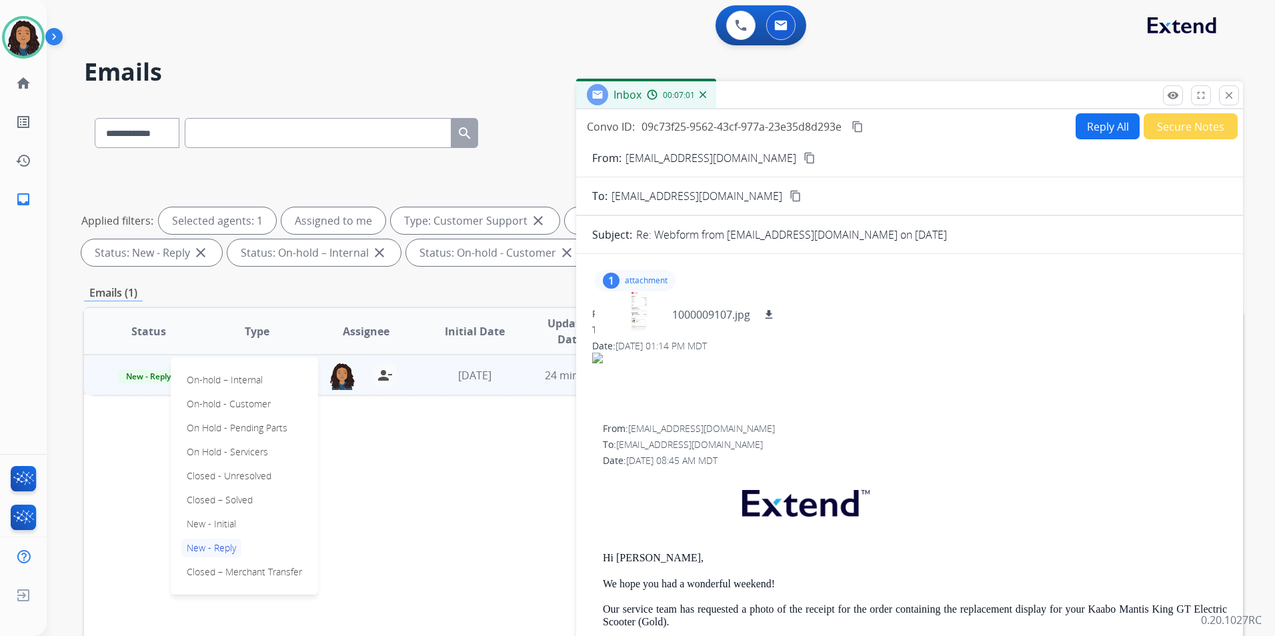
drag, startPoint x: 1086, startPoint y: 348, endPoint x: 1075, endPoint y: 340, distance: 14.3
click at [1017, 346] on div "Date: 08/12/2025 - 01:14 PM MDT" at bounding box center [909, 346] width 635 height 13
click at [122, 378] on span "New - Reply" at bounding box center [148, 377] width 61 height 14
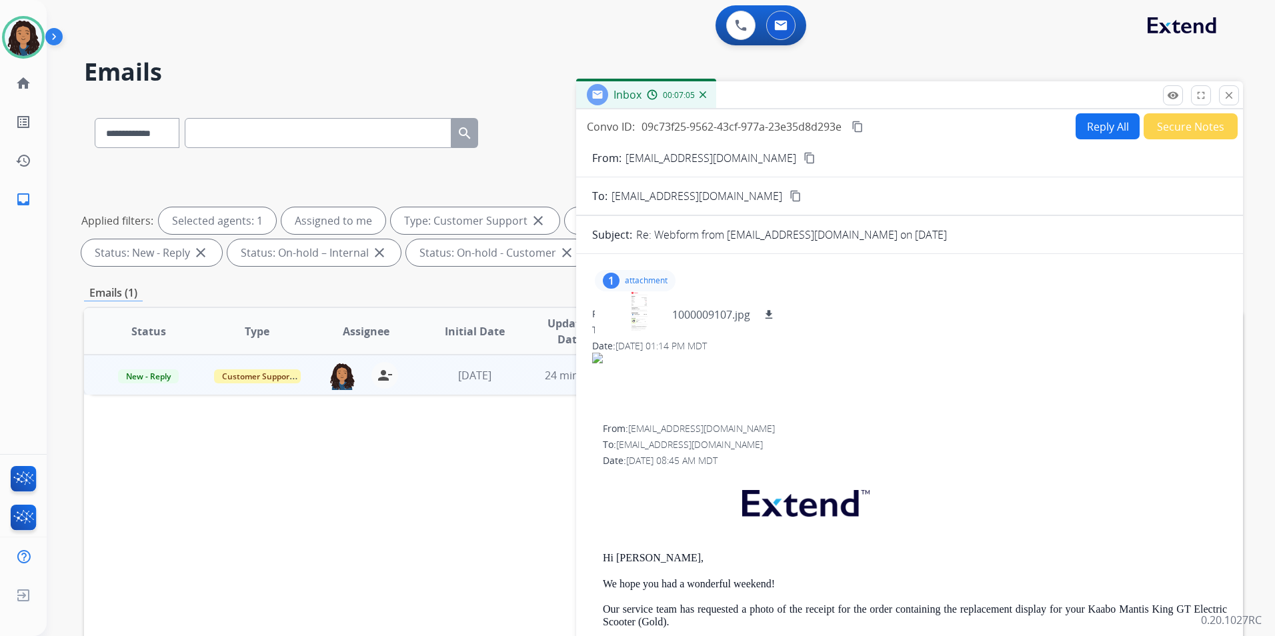
click at [147, 373] on span "New - Reply" at bounding box center [148, 377] width 61 height 14
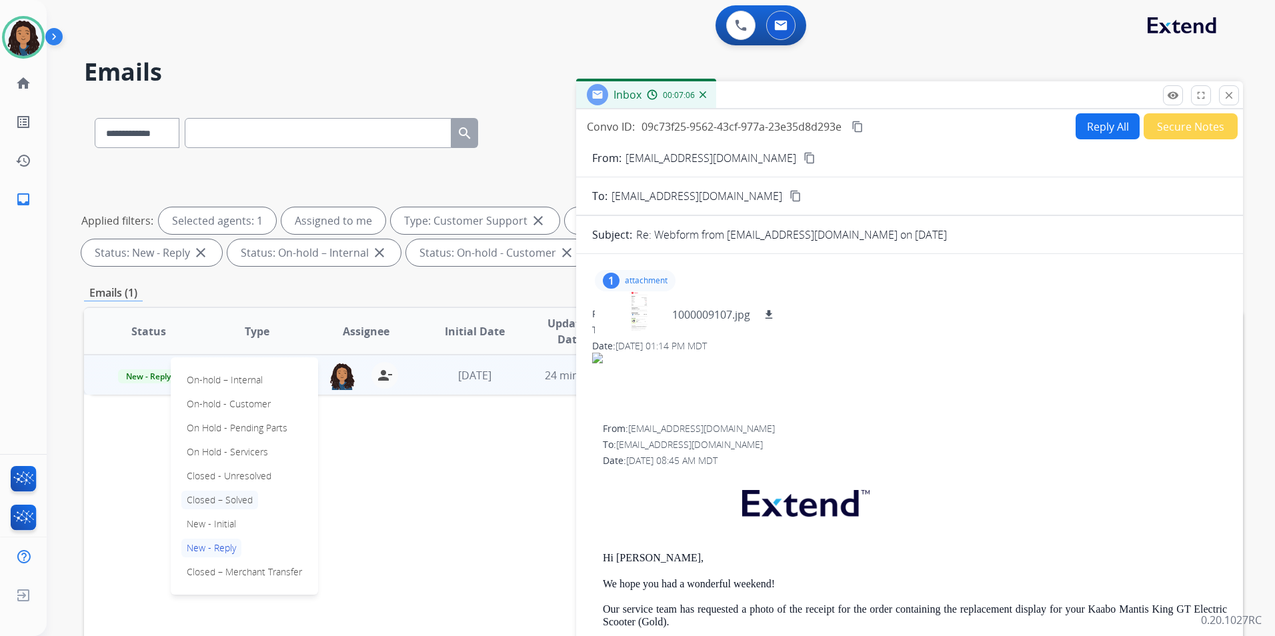
click at [244, 500] on p "Closed – Solved" at bounding box center [219, 500] width 77 height 19
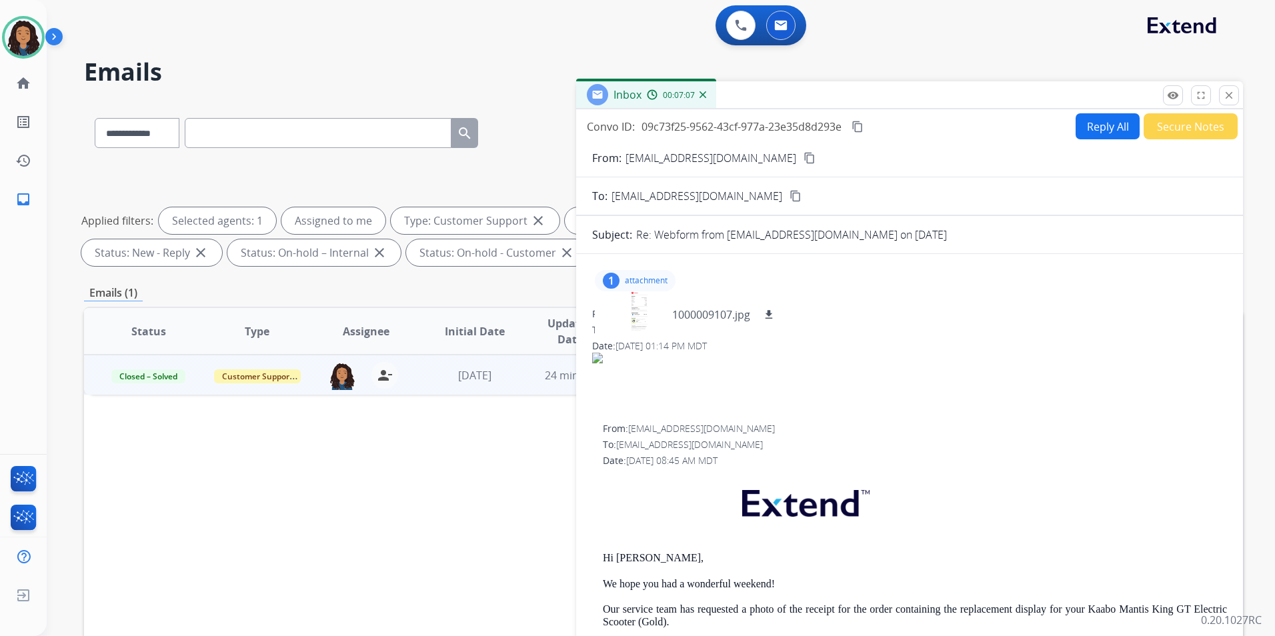
click at [1017, 127] on button "Secure Notes" at bounding box center [1191, 126] width 94 height 26
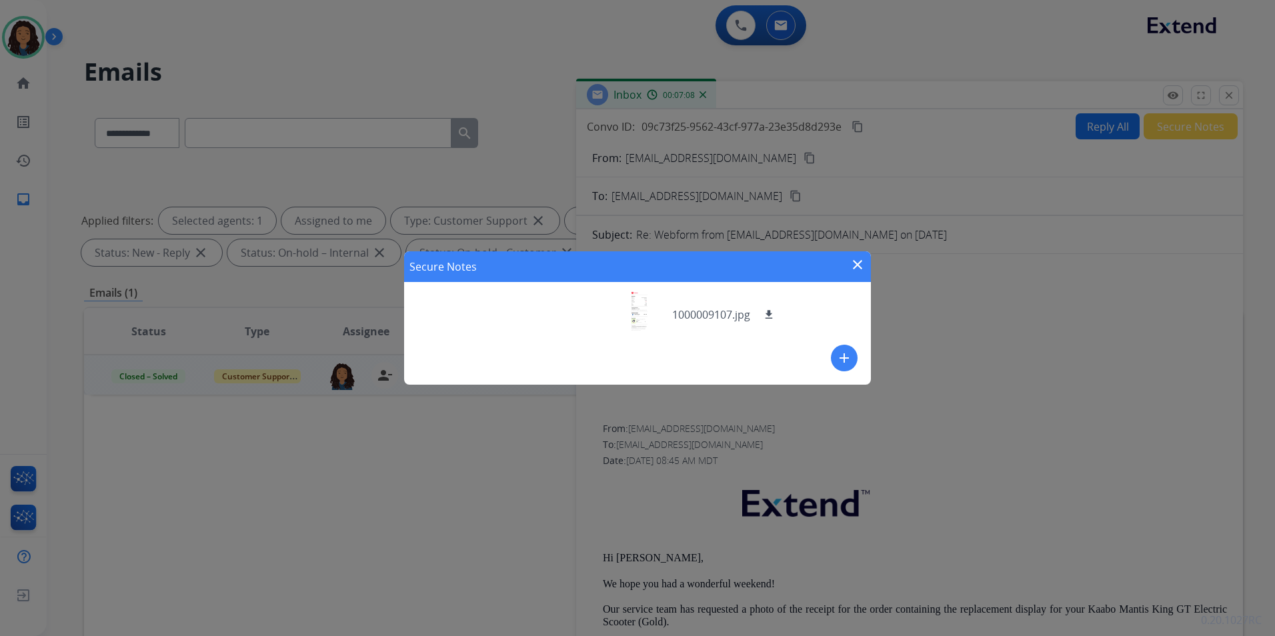
click at [830, 357] on div "Secure Notes close add" at bounding box center [637, 317] width 467 height 133
click at [843, 355] on mat-icon "add" at bounding box center [845, 358] width 16 height 16
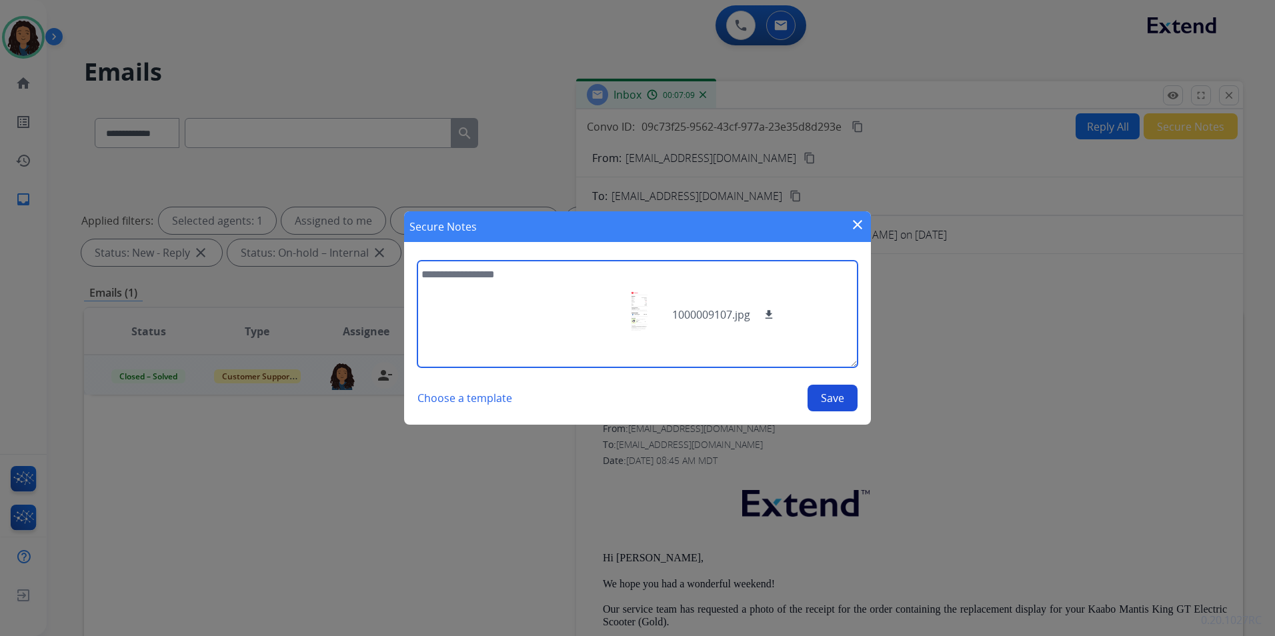
click at [563, 323] on textarea at bounding box center [638, 314] width 440 height 107
type textarea "**********"
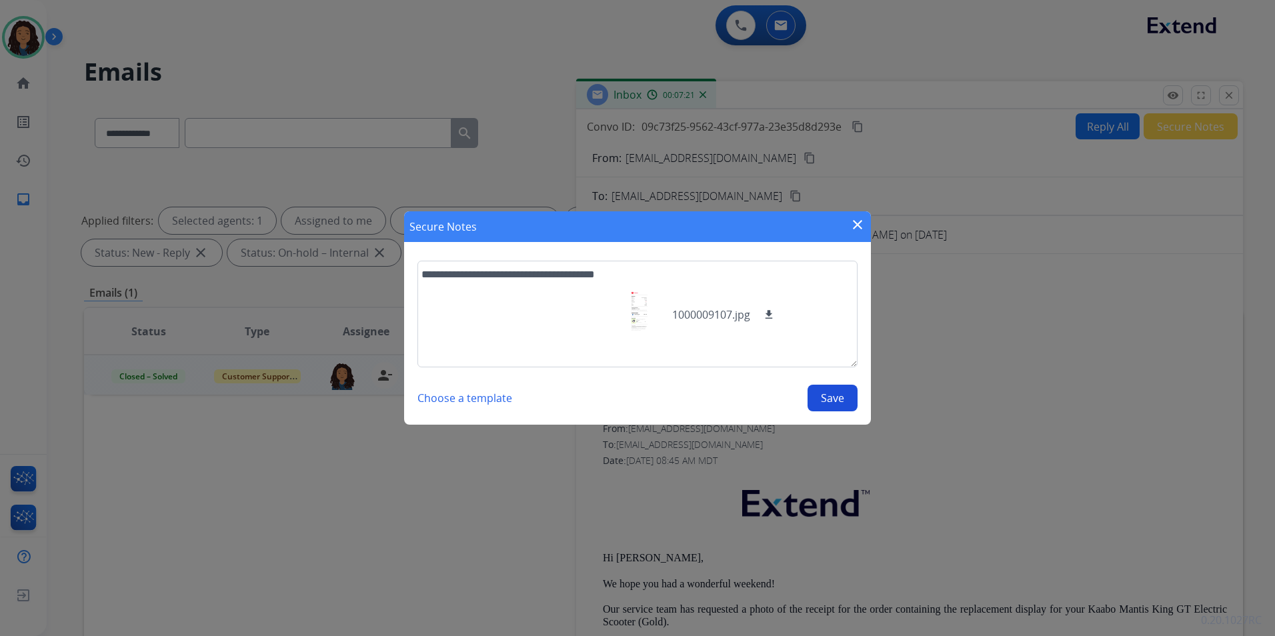
click at [816, 403] on button "Save" at bounding box center [833, 398] width 50 height 27
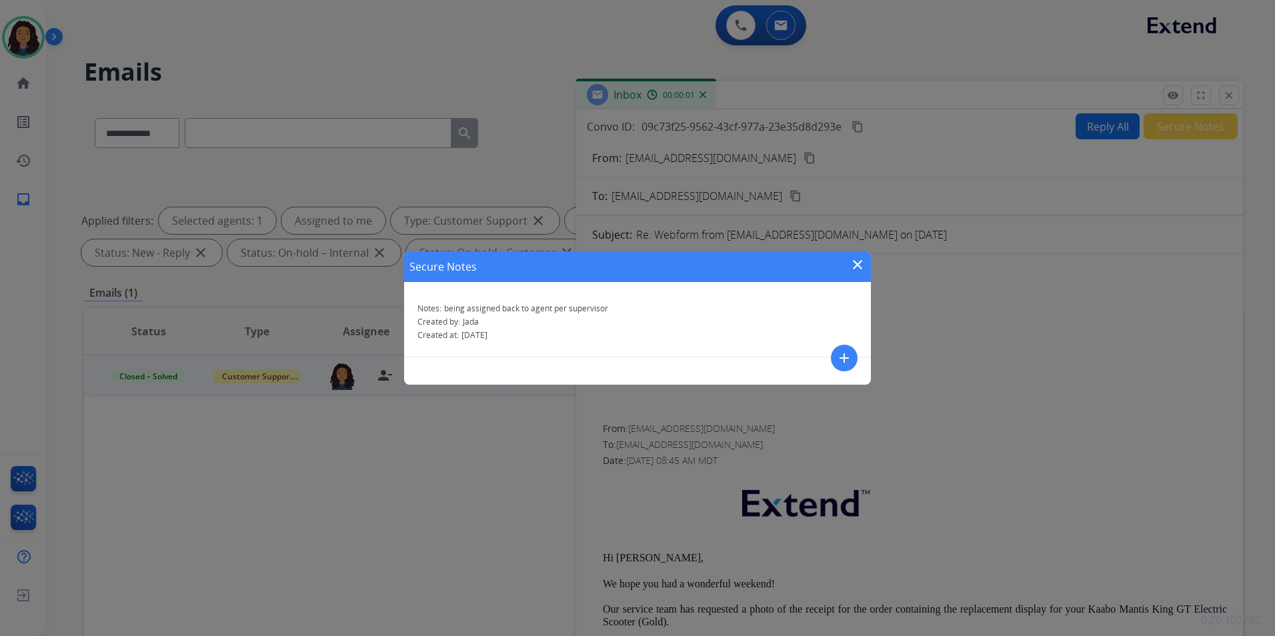
click at [851, 261] on mat-icon "close" at bounding box center [858, 265] width 16 height 16
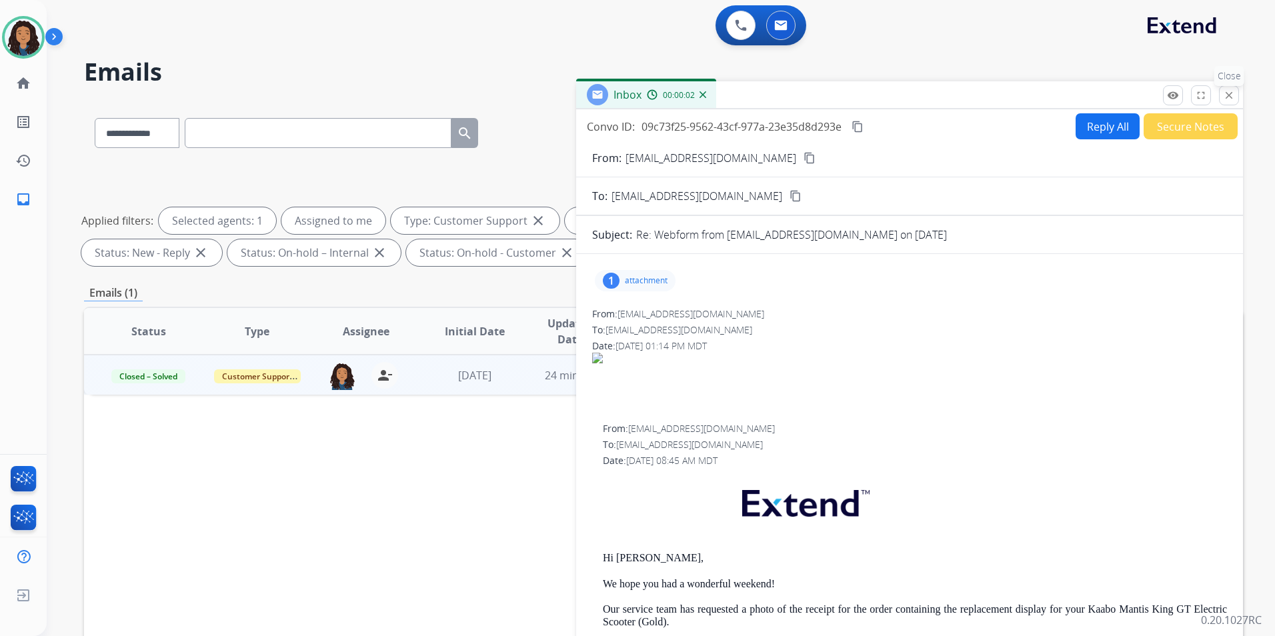
click at [1017, 99] on mat-icon "close" at bounding box center [1229, 95] width 12 height 12
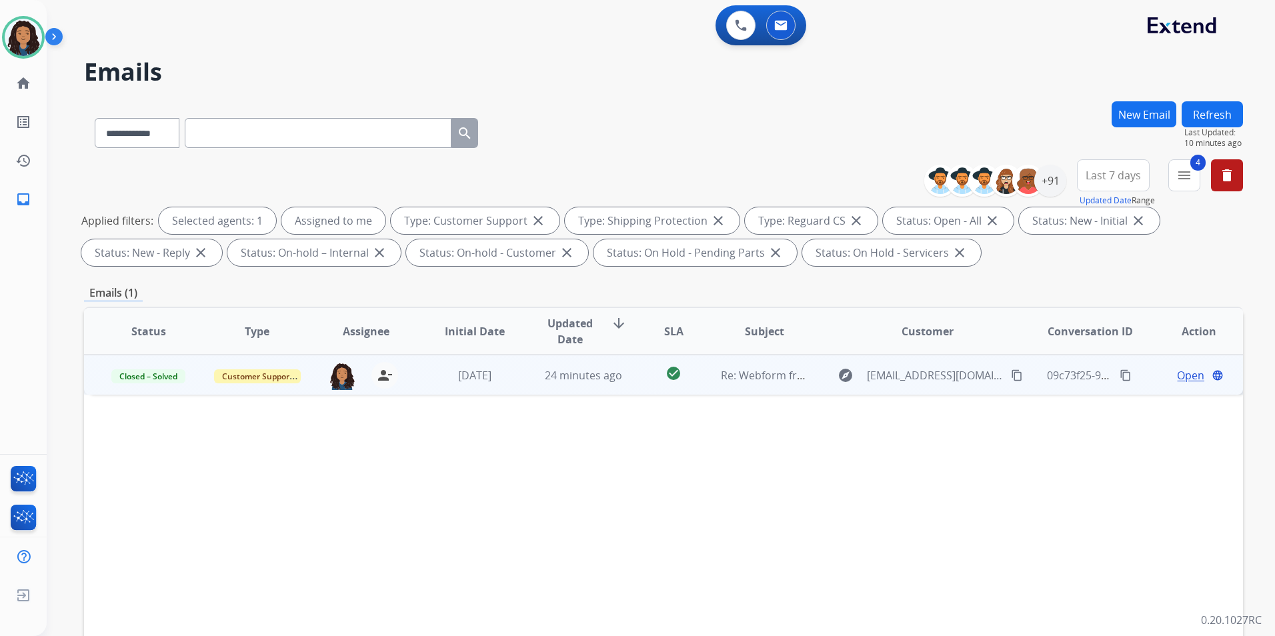
click at [1017, 115] on button "Refresh" at bounding box center [1212, 114] width 61 height 26
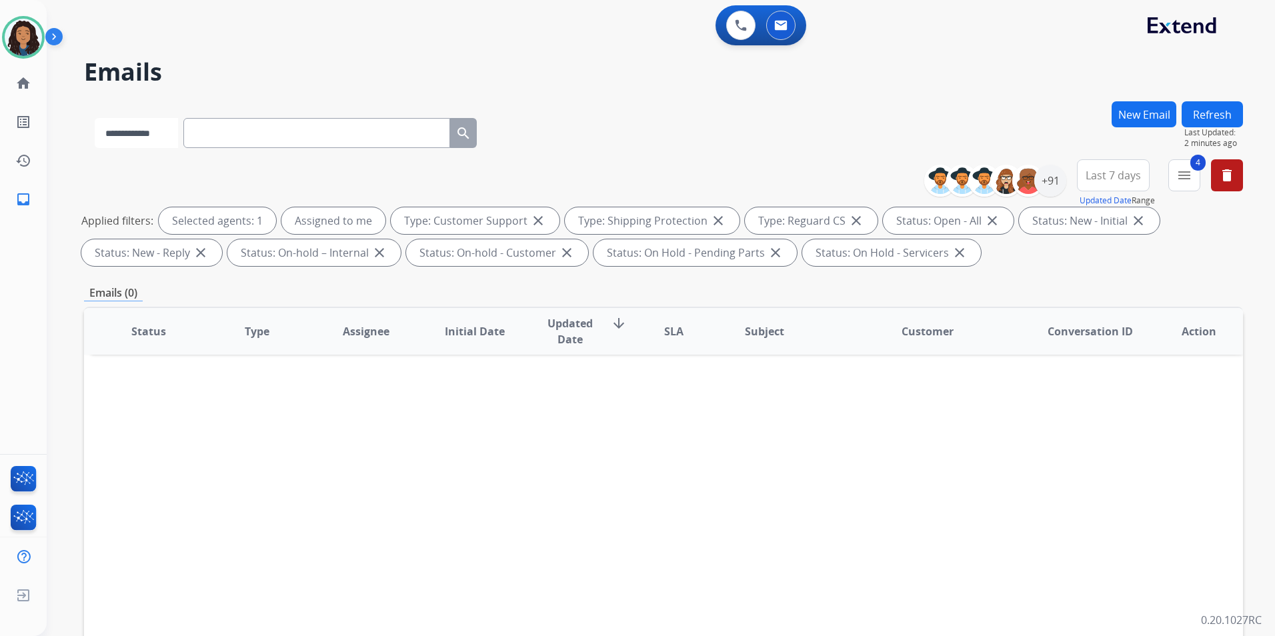
click at [178, 135] on select "**********" at bounding box center [136, 133] width 83 height 30
select select "**********"
click at [95, 118] on select "**********" at bounding box center [136, 133] width 83 height 30
paste input "**********"
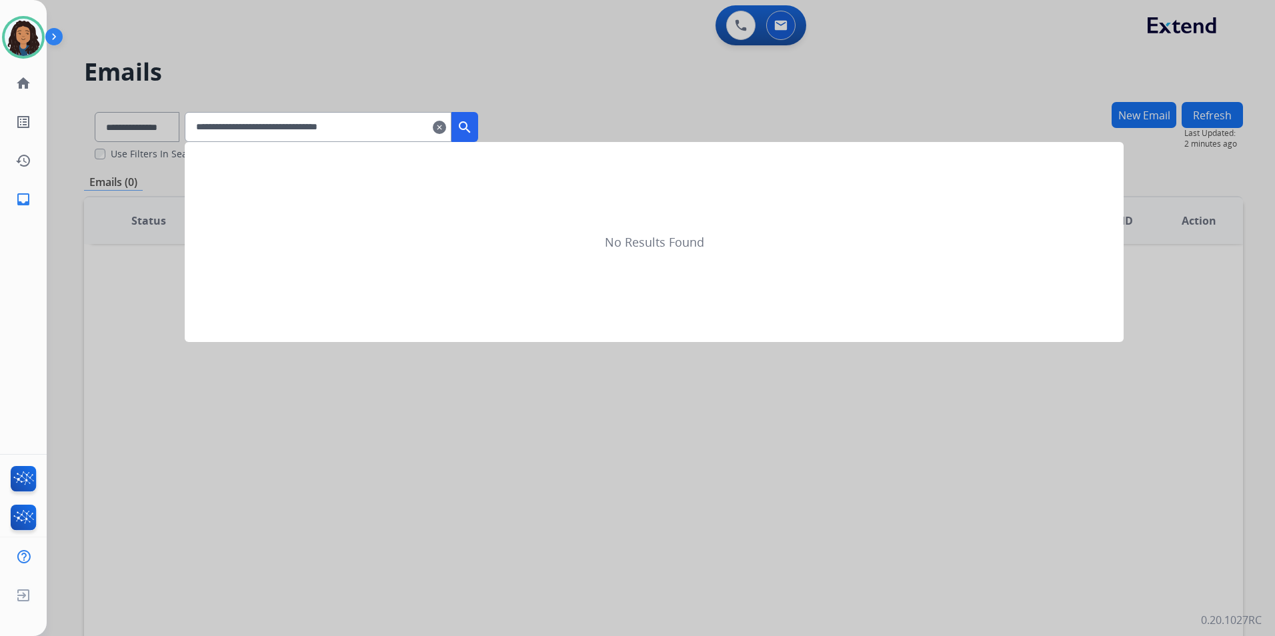
type input "**********"
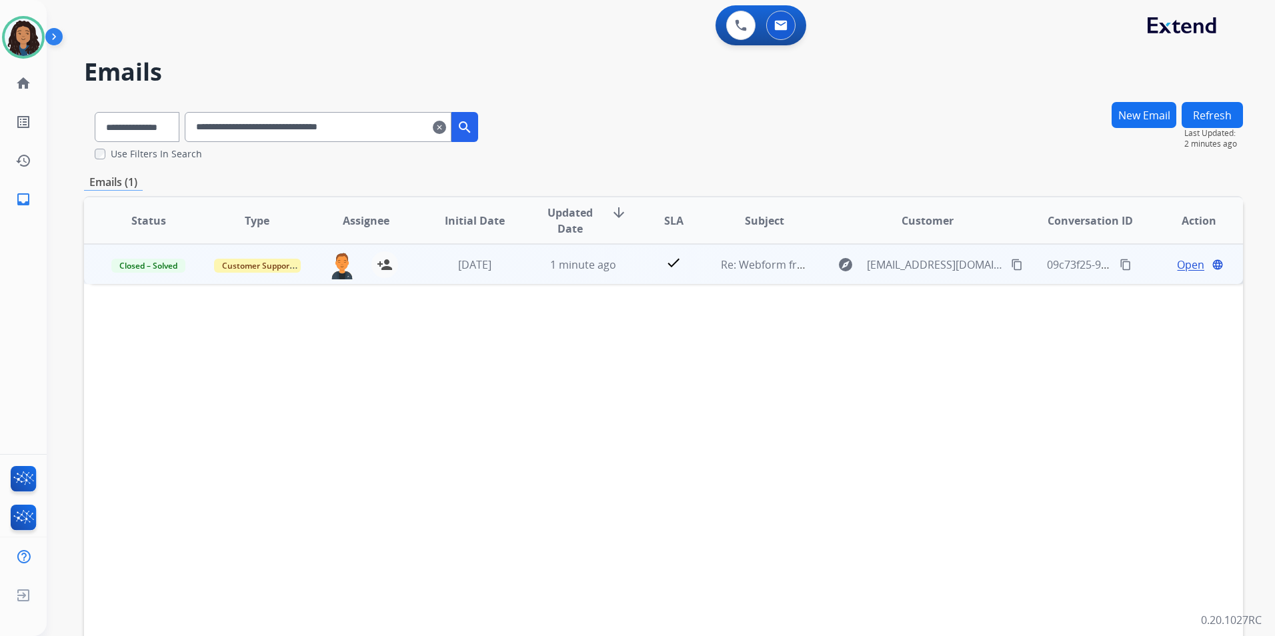
click at [1017, 267] on span "Open" at bounding box center [1190, 265] width 27 height 16
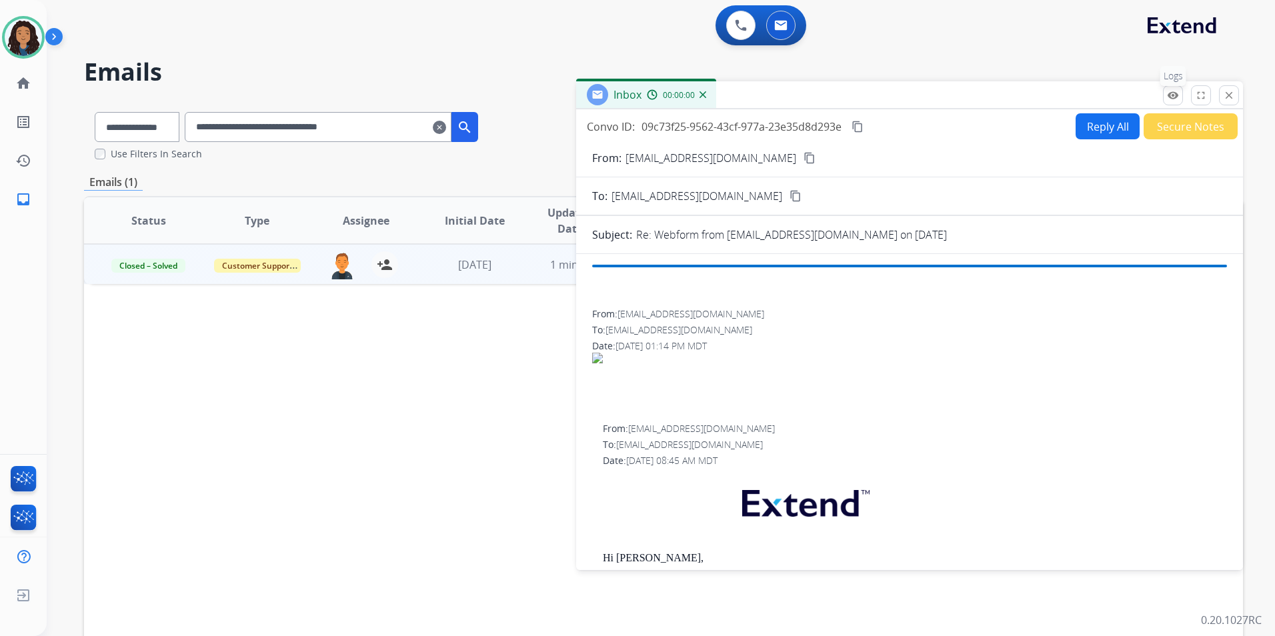
click at [1017, 103] on button "remove_red_eye Logs" at bounding box center [1173, 95] width 20 height 20
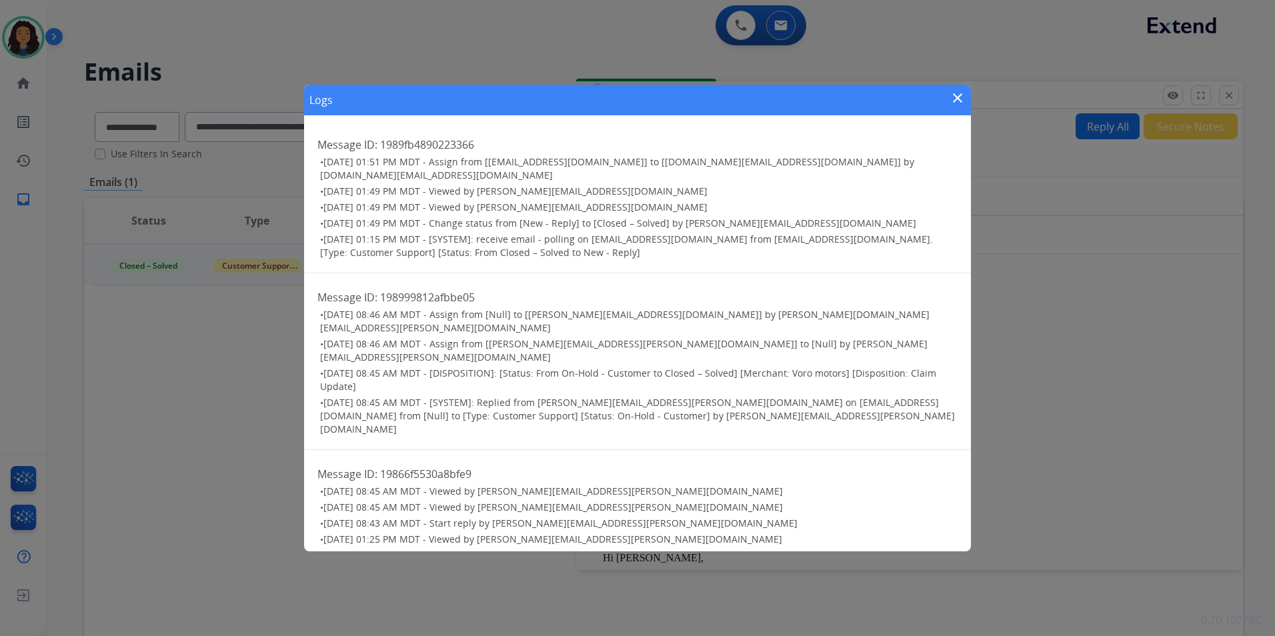
click at [960, 98] on mat-icon "close" at bounding box center [958, 98] width 16 height 16
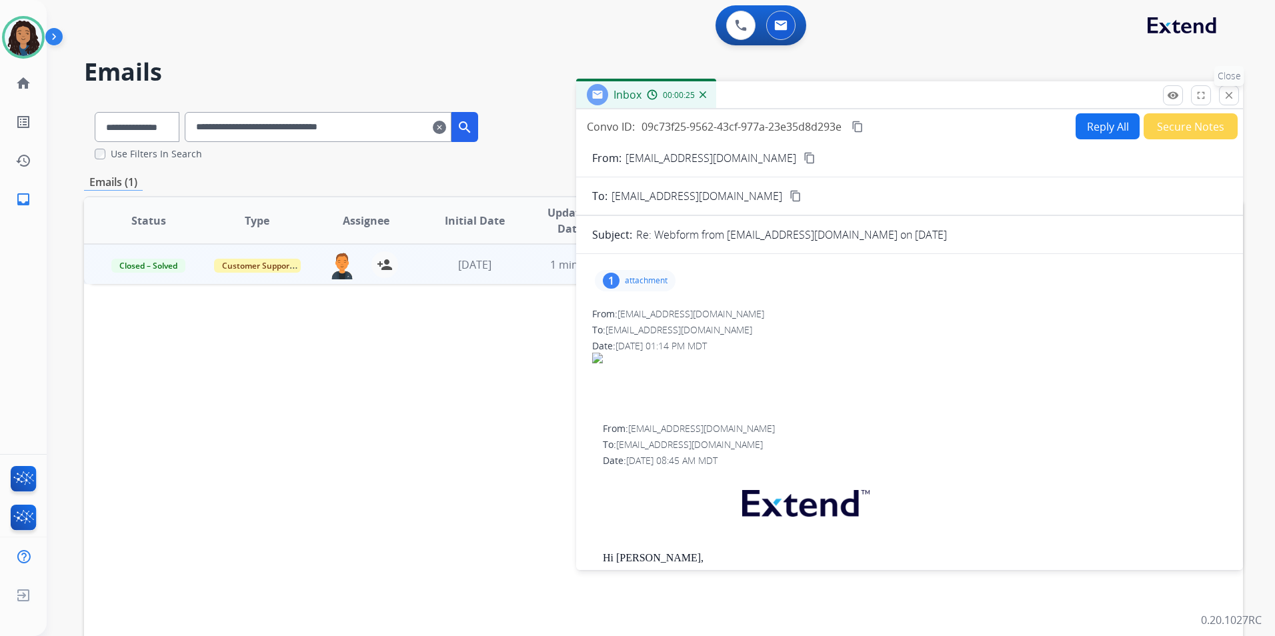
click at [1017, 101] on button "close Close" at bounding box center [1229, 95] width 20 height 20
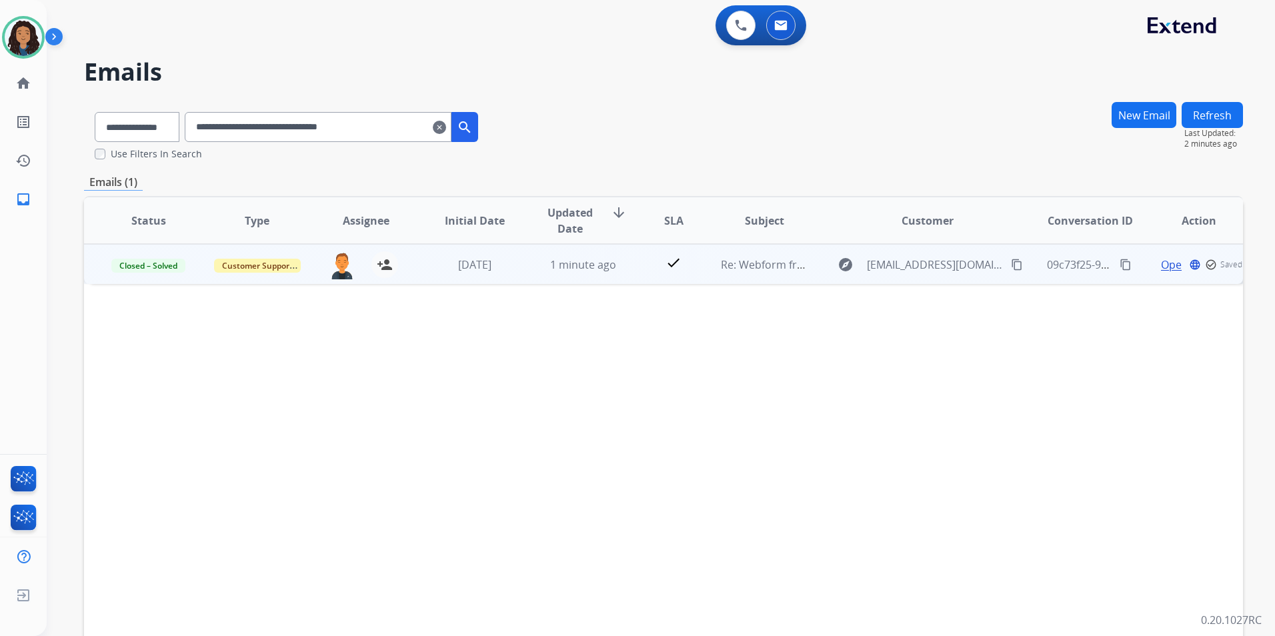
click at [446, 124] on mat-icon "clear" at bounding box center [439, 127] width 13 height 16
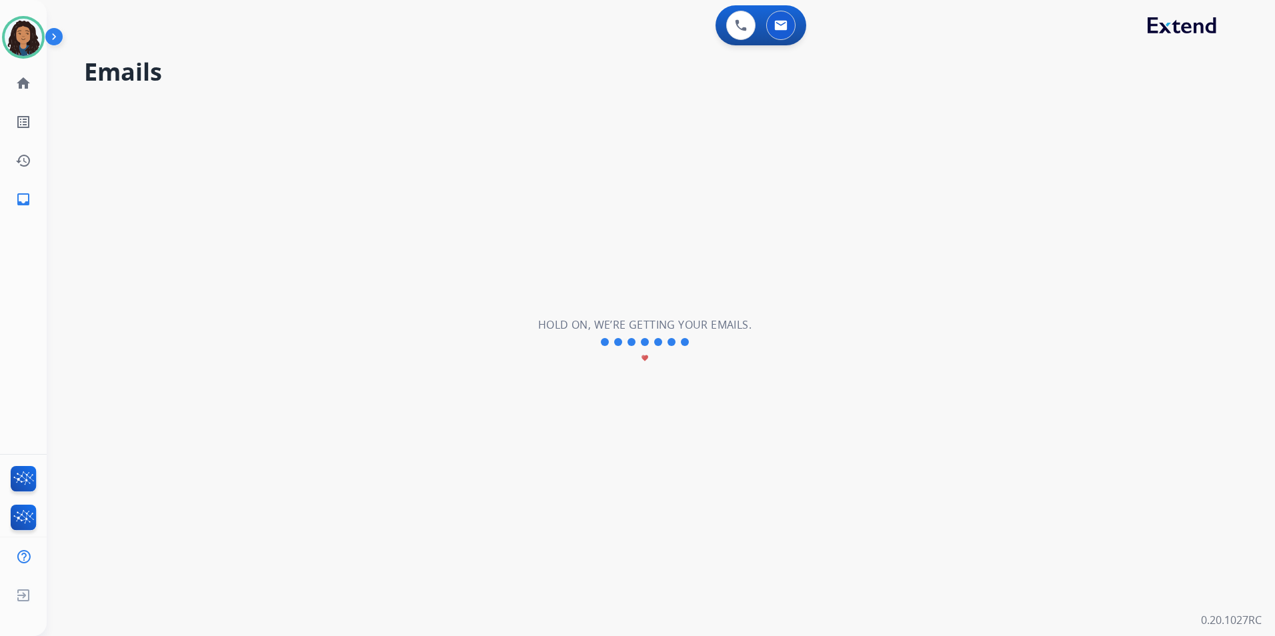
select select "**********"
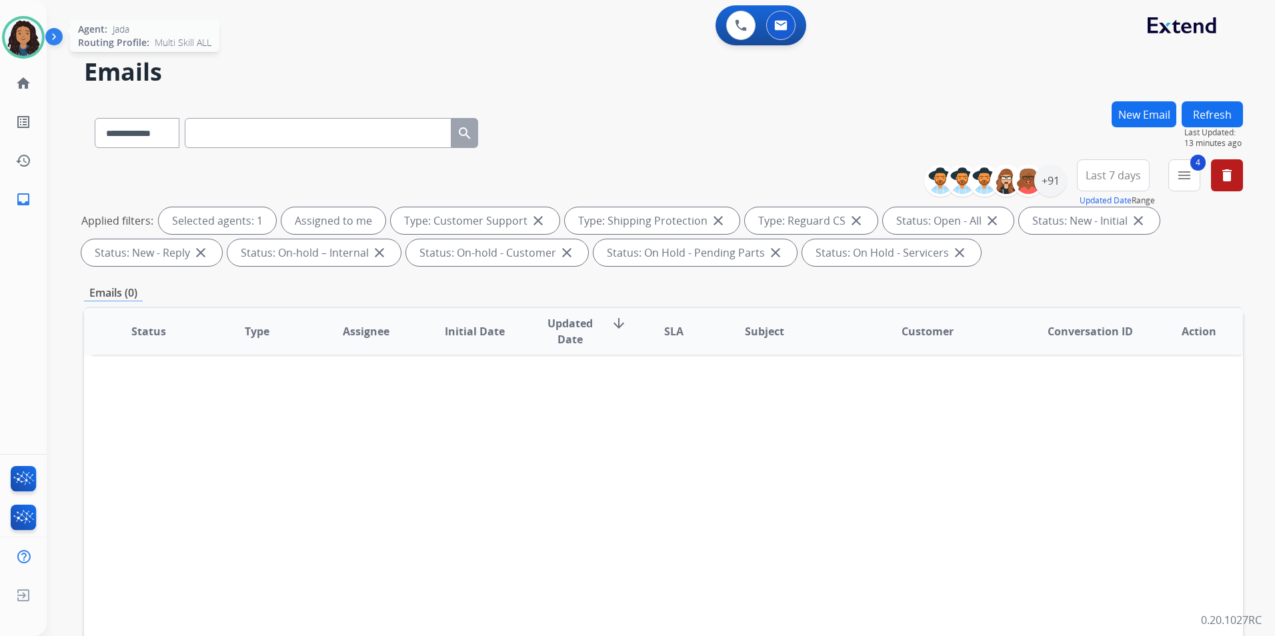
click at [15, 24] on img at bounding box center [23, 37] width 37 height 37
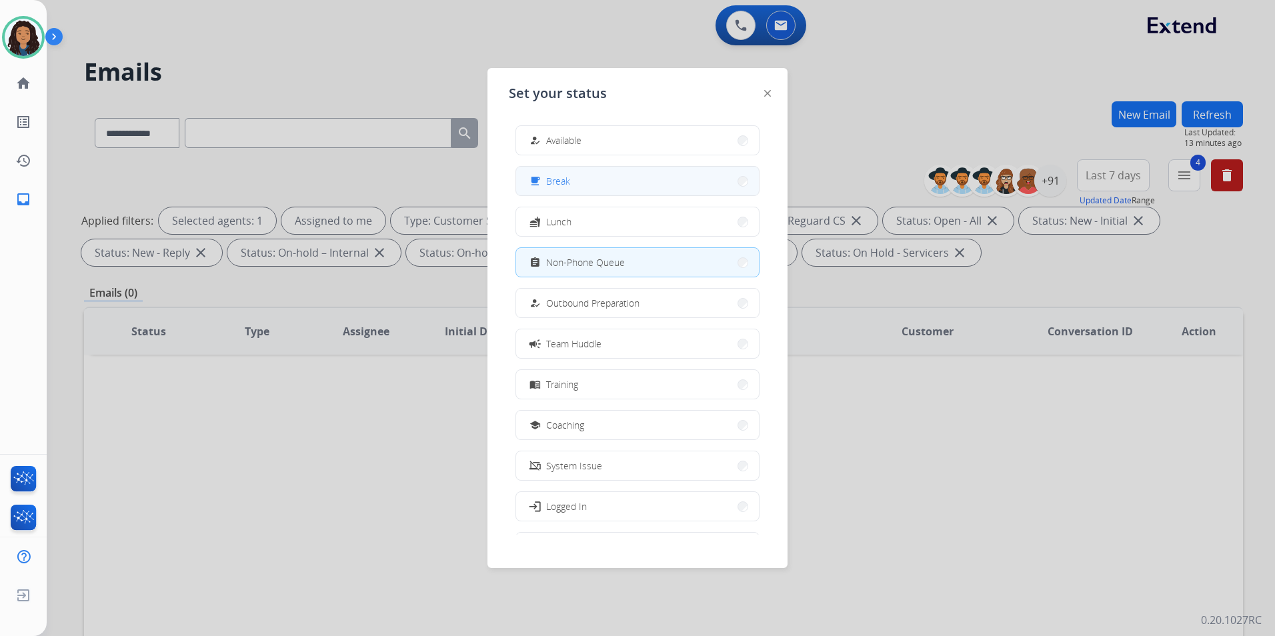
click at [595, 182] on button "free_breakfast Break" at bounding box center [637, 181] width 243 height 29
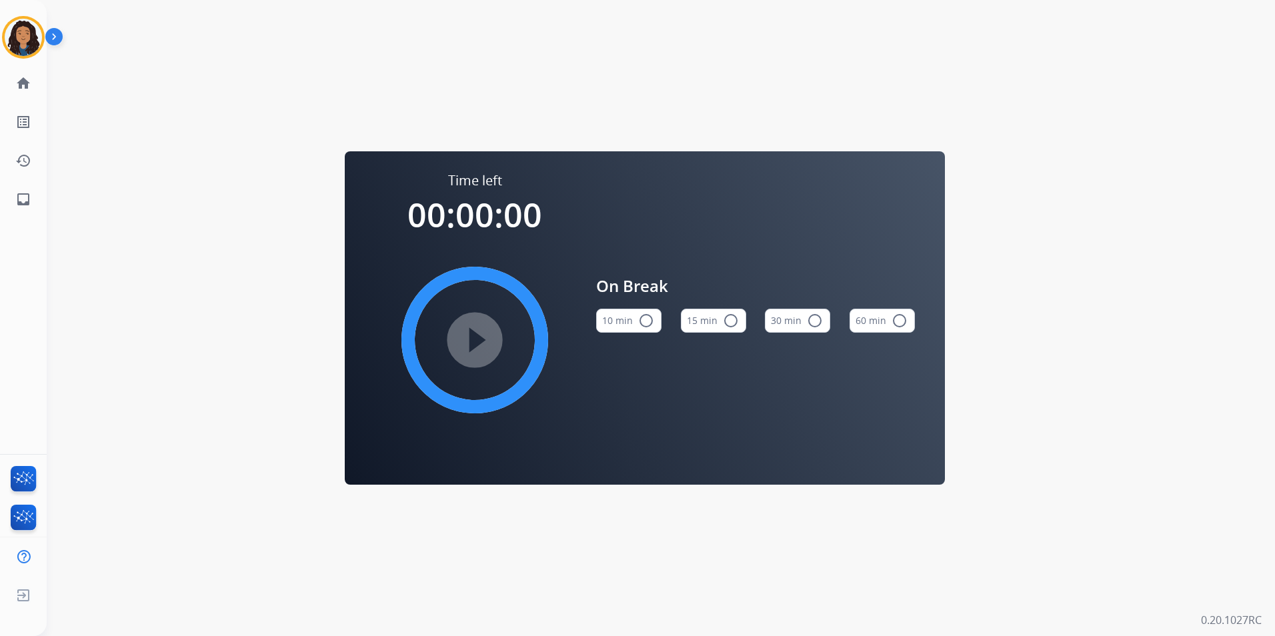
click at [731, 322] on mat-icon "radio_button_unchecked" at bounding box center [731, 321] width 16 height 16
click at [467, 344] on mat-icon "play_circle_filled" at bounding box center [475, 340] width 16 height 16
click at [25, 39] on img at bounding box center [23, 37] width 37 height 37
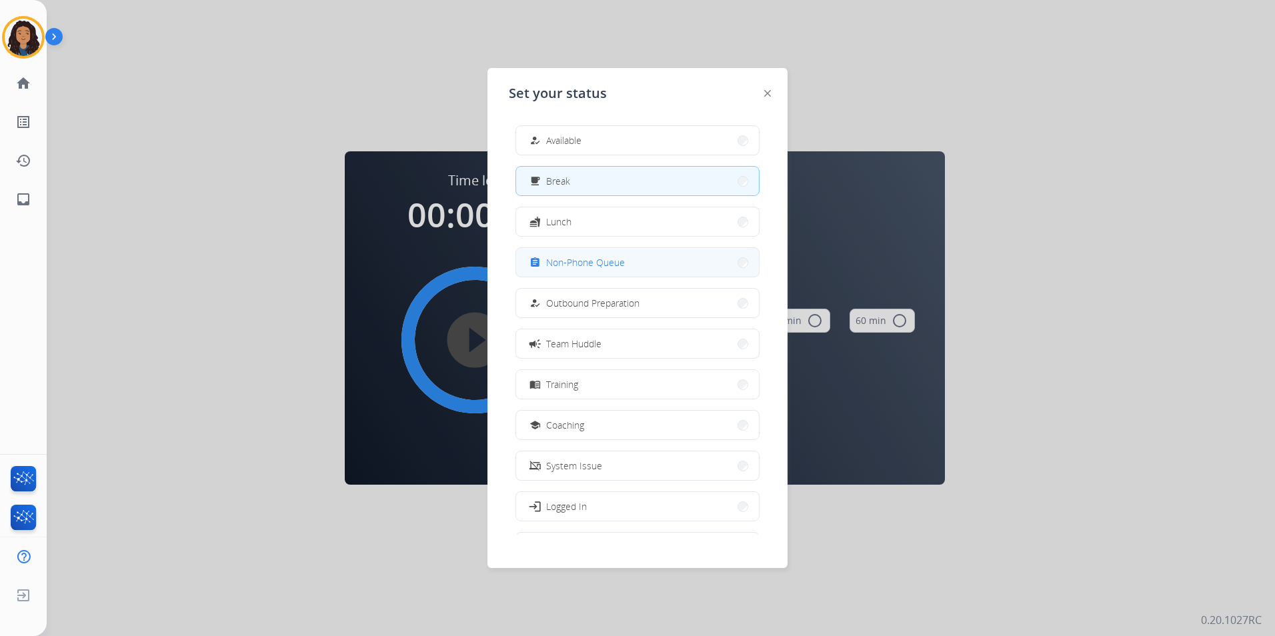
click at [612, 275] on button "assignment Non-Phone Queue" at bounding box center [637, 262] width 243 height 29
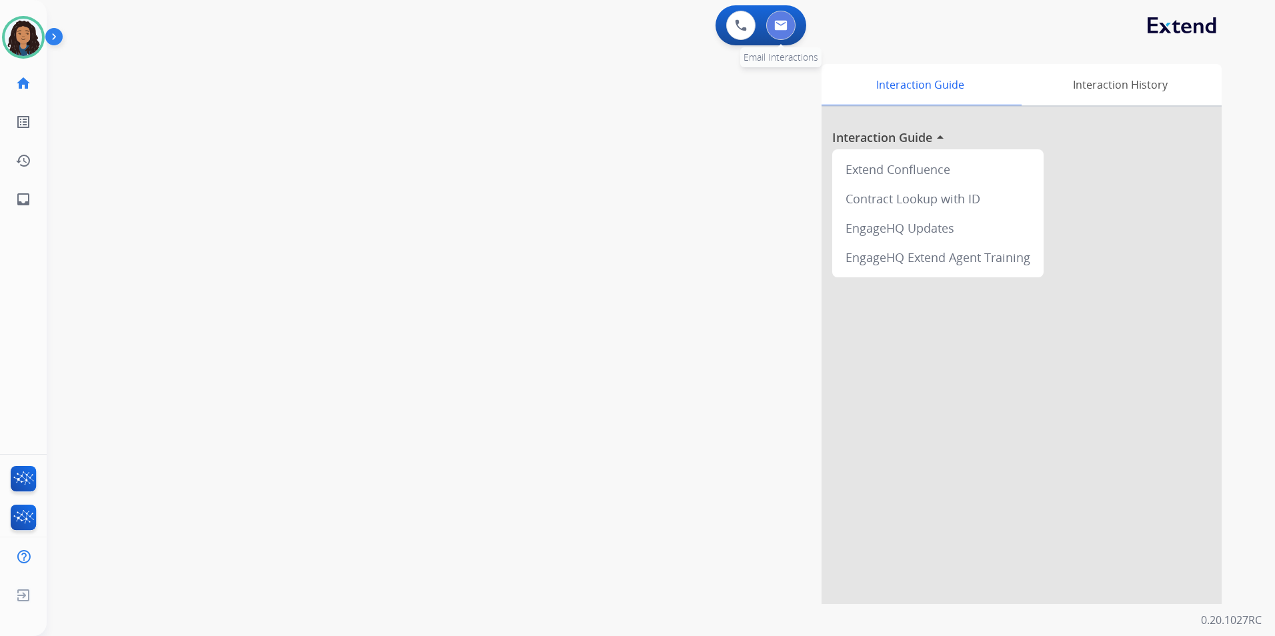
click at [772, 27] on button at bounding box center [780, 25] width 29 height 29
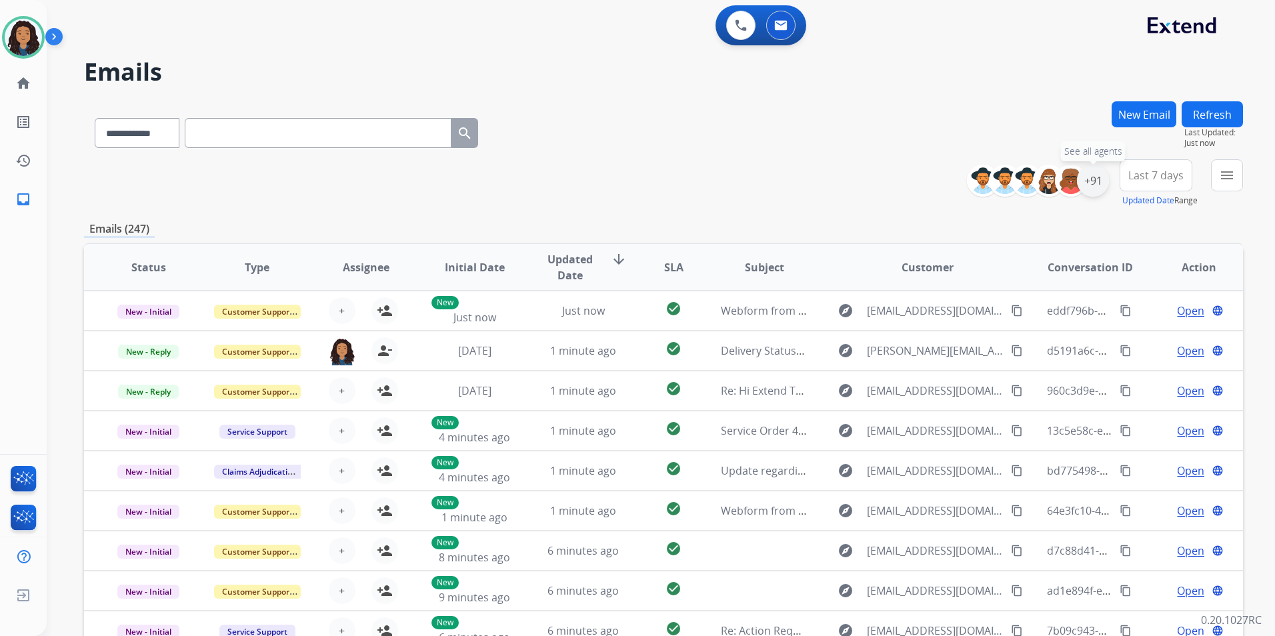
click at [1017, 188] on div "+91" at bounding box center [1093, 181] width 32 height 32
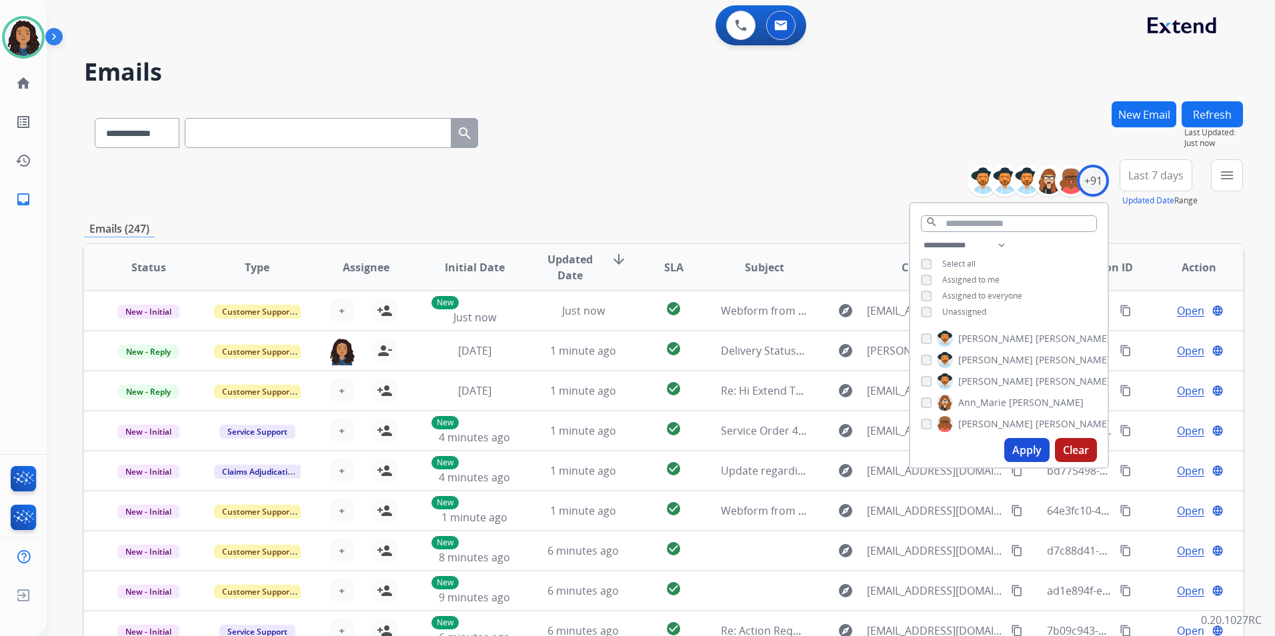
click at [967, 312] on span "Unassigned" at bounding box center [965, 311] width 44 height 11
click at [1013, 221] on input "text" at bounding box center [1009, 223] width 176 height 17
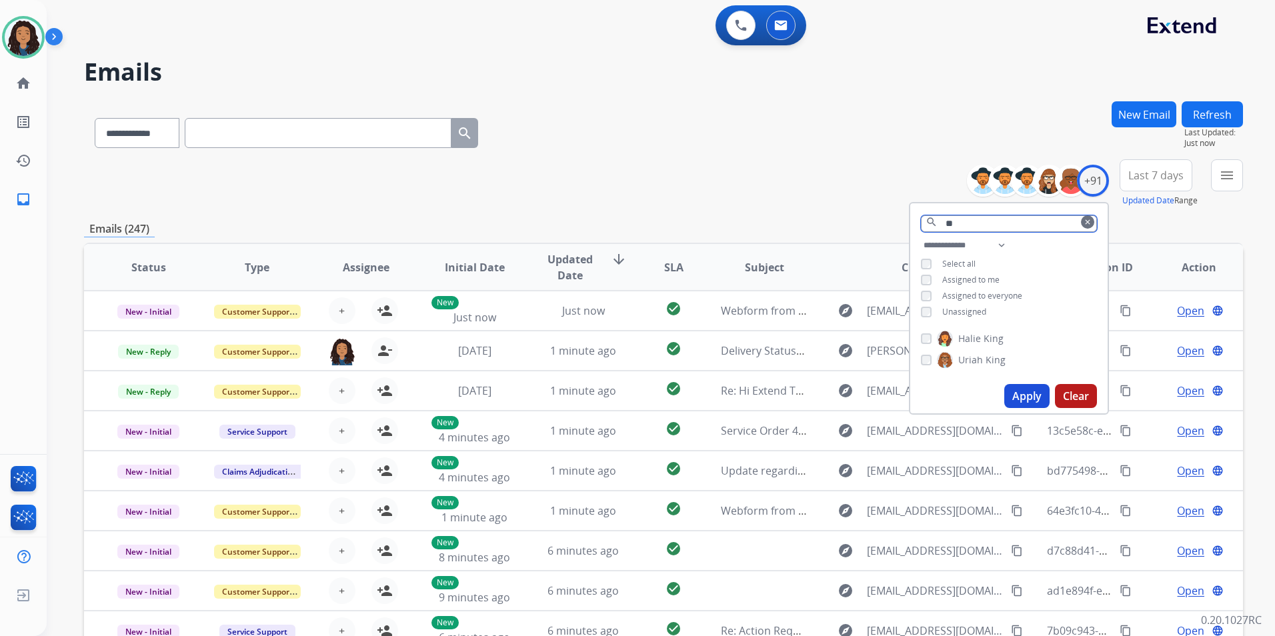
type input "*"
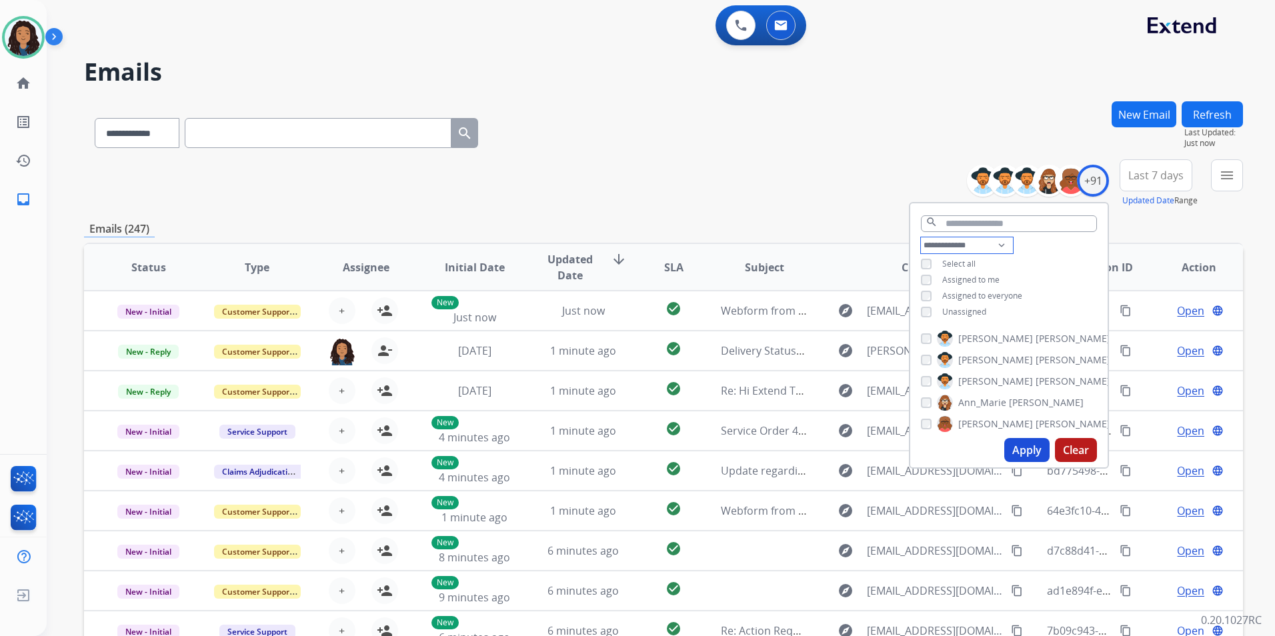
click at [1001, 240] on select "**********" at bounding box center [967, 245] width 92 height 16
select select "**********"
click at [921, 237] on select "**********" at bounding box center [967, 245] width 92 height 16
click at [986, 225] on input "text" at bounding box center [1009, 223] width 176 height 17
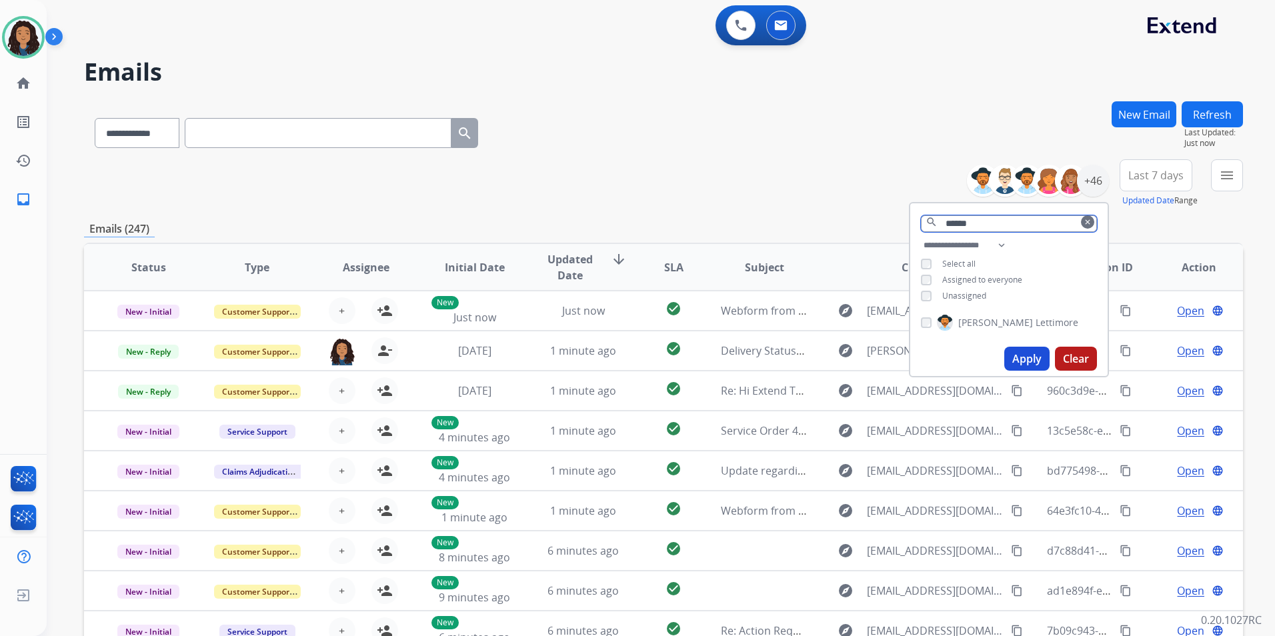
type input "******"
click at [1017, 324] on span "Lettimore" at bounding box center [1057, 322] width 43 height 13
click at [1017, 354] on button "Apply" at bounding box center [1027, 359] width 45 height 24
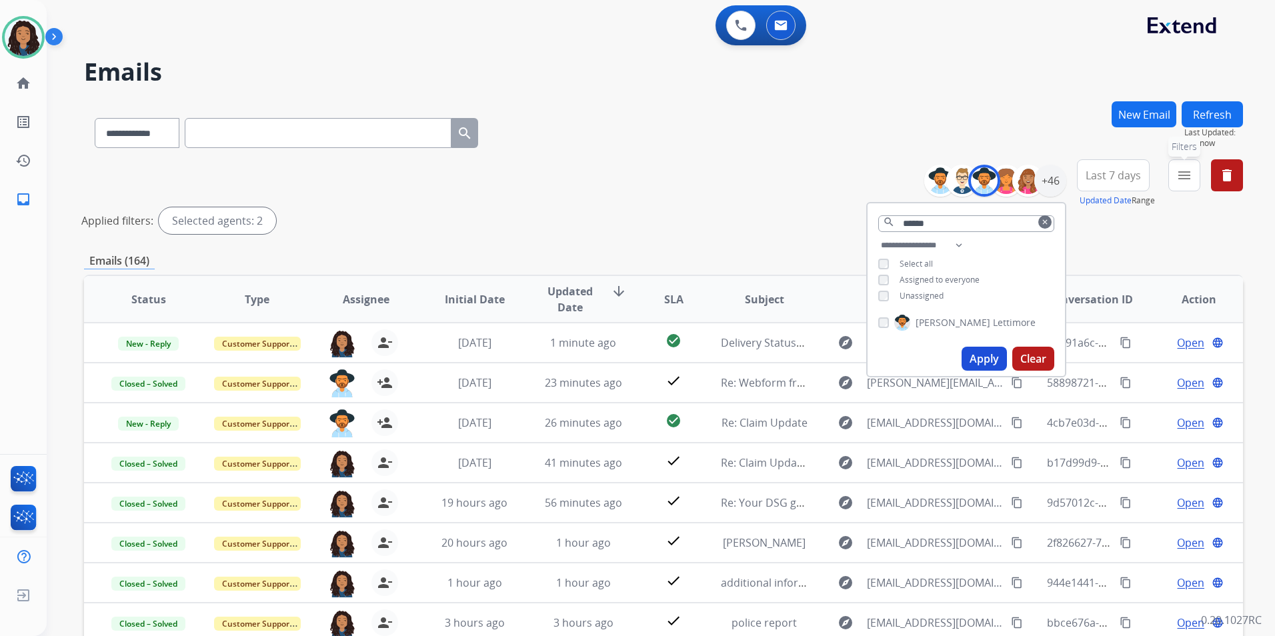
click at [1017, 179] on button "menu Filters" at bounding box center [1185, 175] width 32 height 32
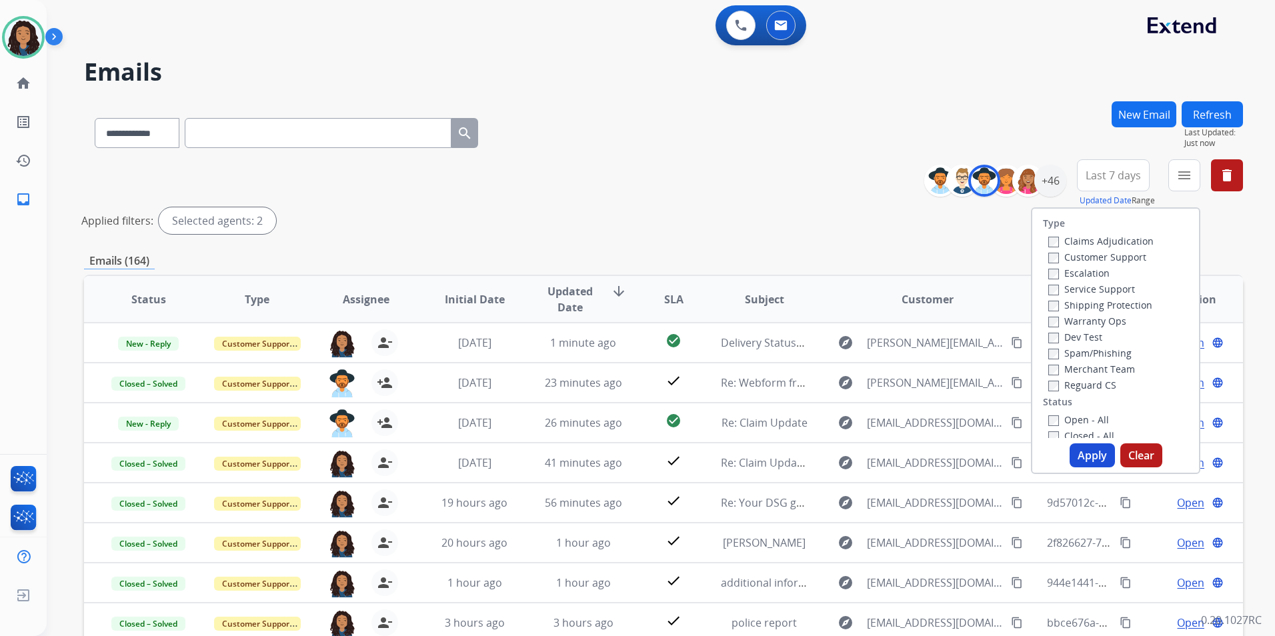
click at [1017, 251] on label "Customer Support" at bounding box center [1098, 257] width 98 height 13
click at [1017, 298] on div "Shipping Protection" at bounding box center [1101, 305] width 105 height 16
click at [1017, 304] on label "Shipping Protection" at bounding box center [1101, 305] width 104 height 13
click at [1017, 384] on label "Reguard CS" at bounding box center [1083, 385] width 68 height 13
click at [1017, 416] on label "Open - All" at bounding box center [1079, 420] width 61 height 13
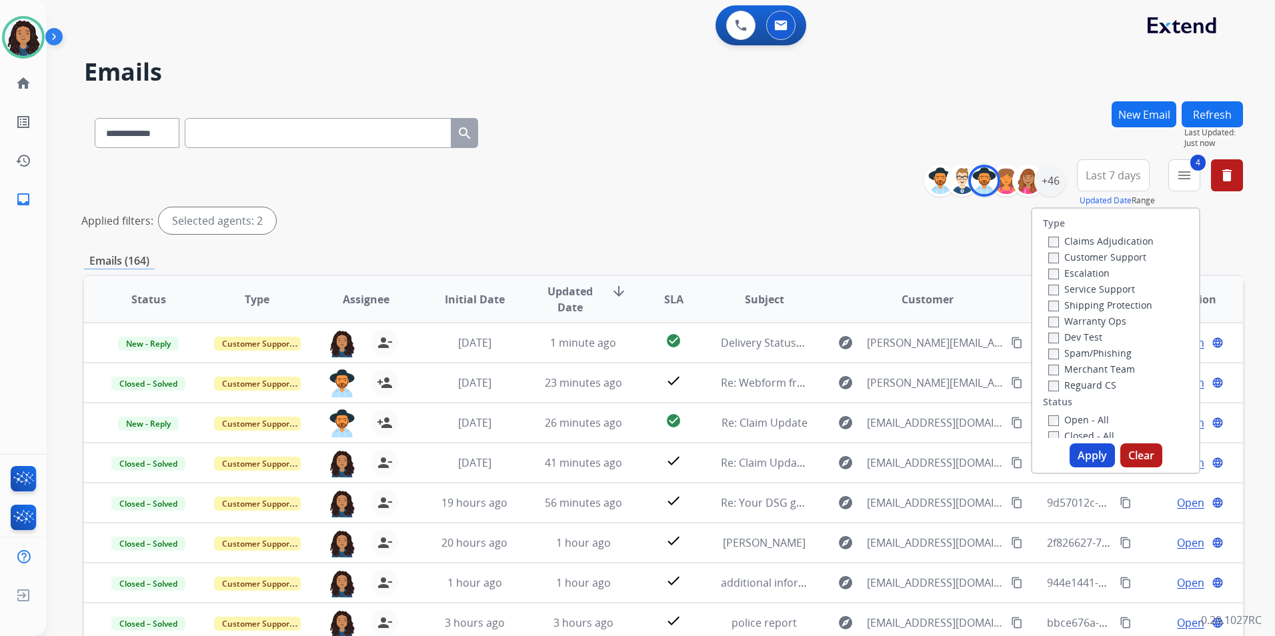
drag, startPoint x: 1074, startPoint y: 454, endPoint x: 1065, endPoint y: 390, distance: 64.6
click at [1017, 453] on button "Apply" at bounding box center [1092, 456] width 45 height 24
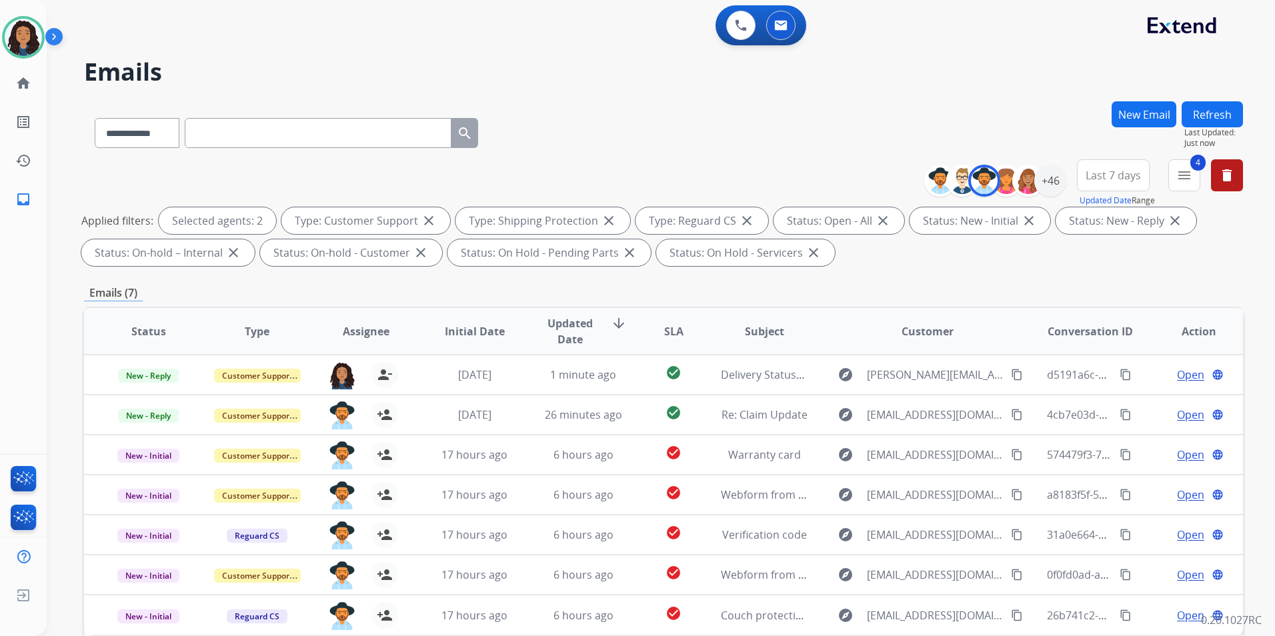
click at [1017, 173] on span "Last 7 days" at bounding box center [1113, 175] width 55 height 5
click at [1017, 339] on div "Last 90 days" at bounding box center [1109, 338] width 73 height 20
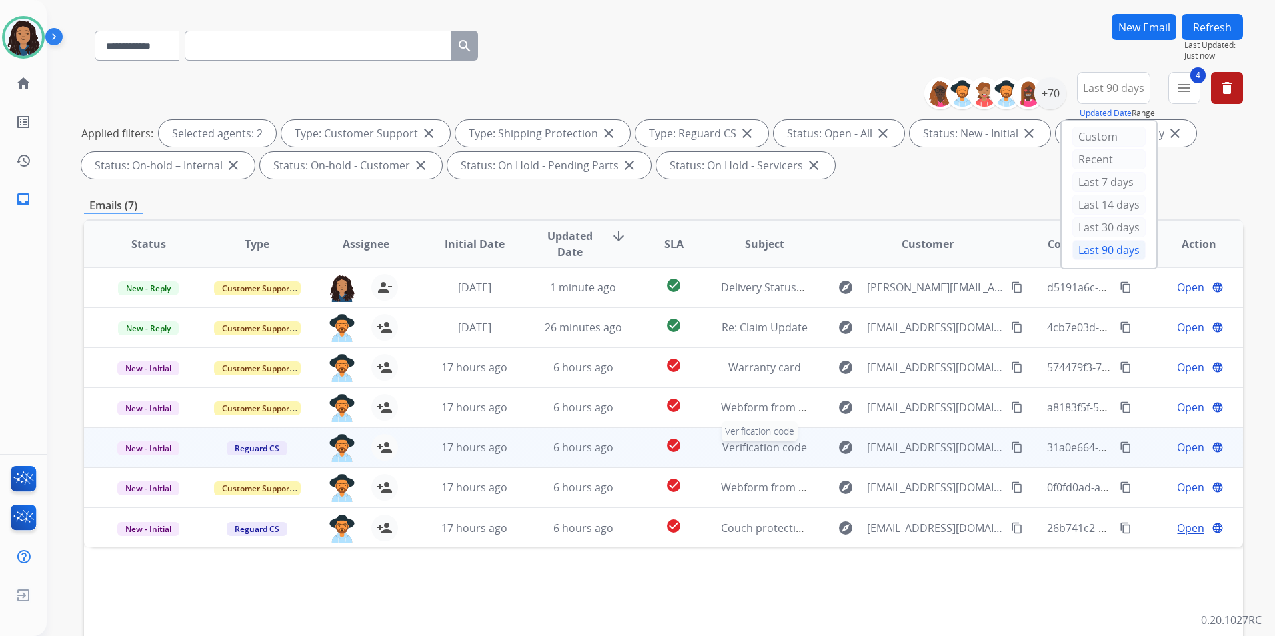
scroll to position [187, 0]
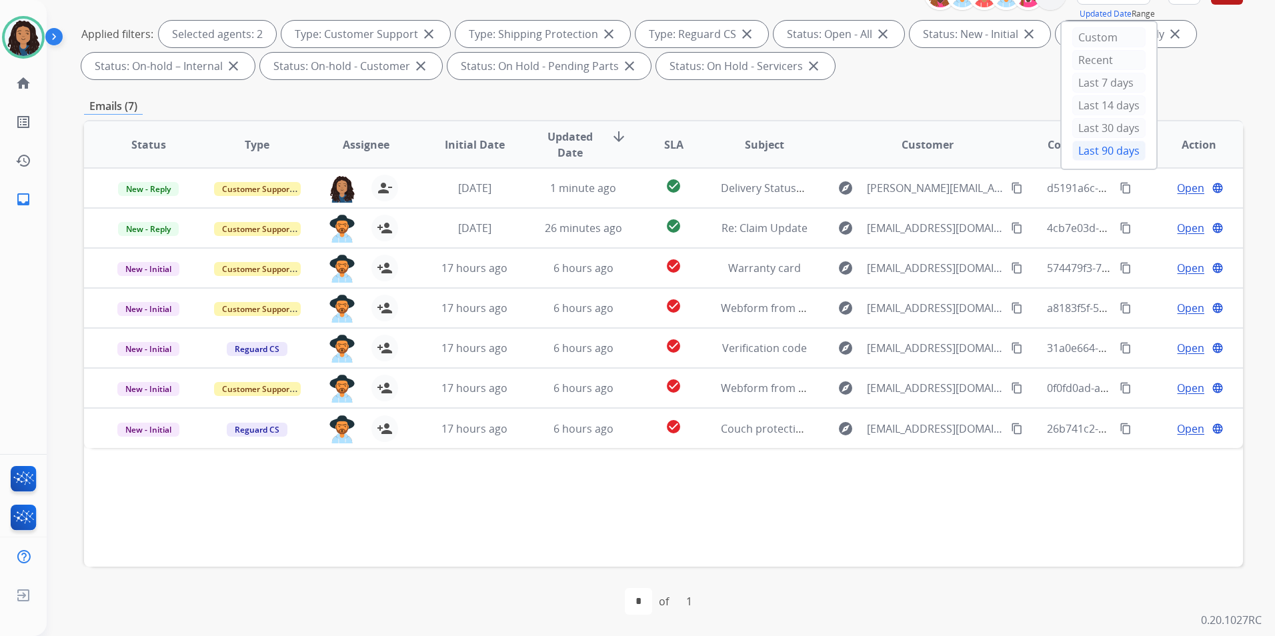
click at [721, 101] on div "Emails (7)" at bounding box center [663, 106] width 1159 height 17
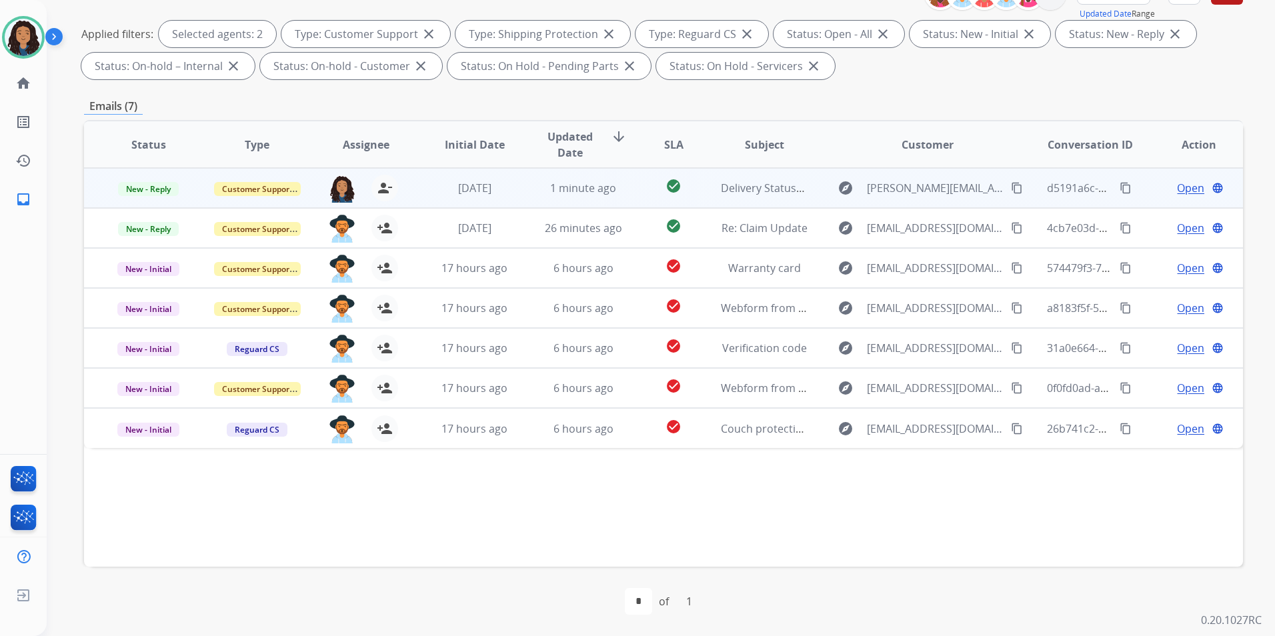
click at [1017, 189] on span "Open" at bounding box center [1190, 188] width 27 height 16
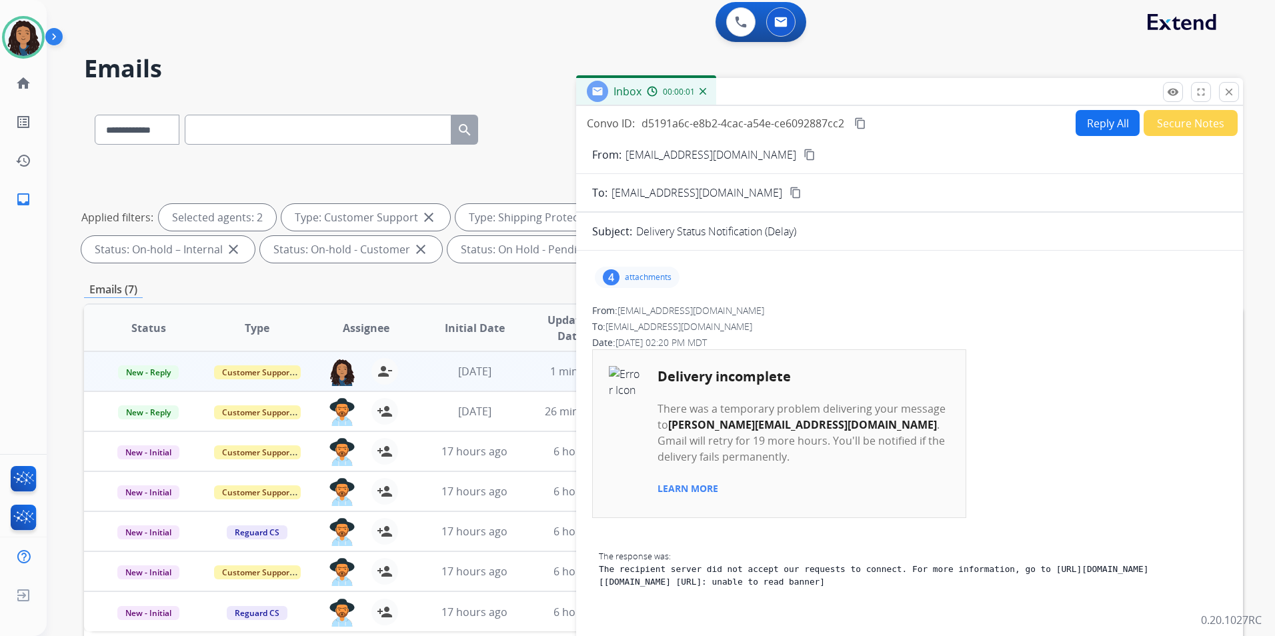
scroll to position [0, 0]
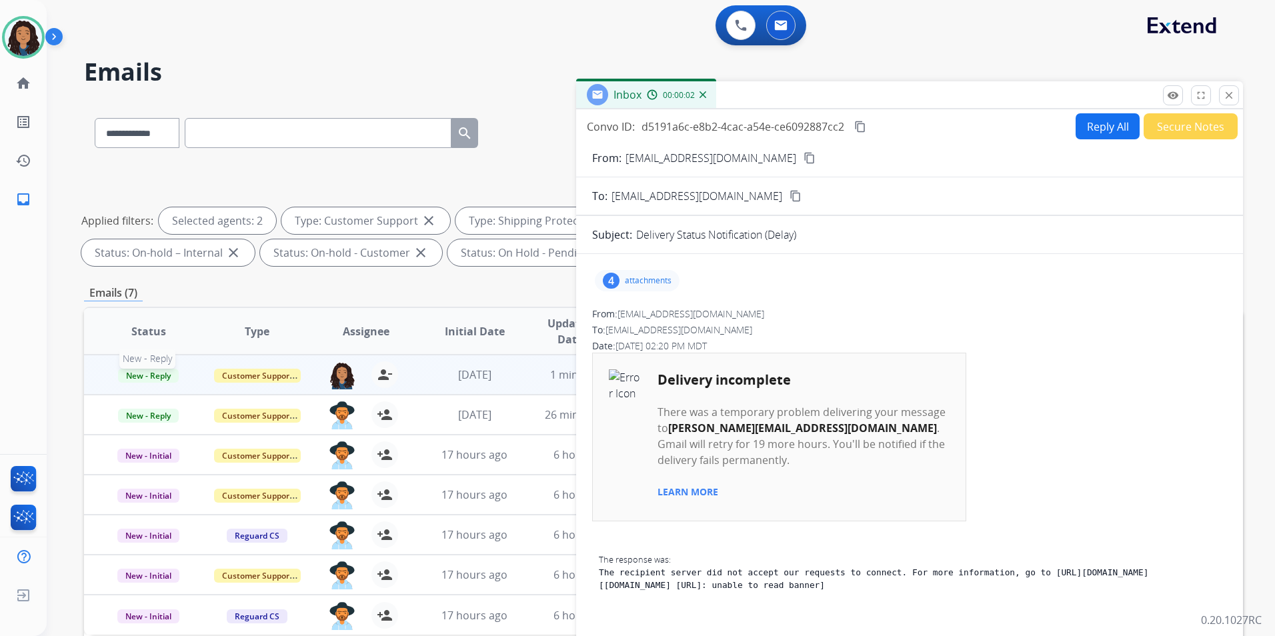
click at [159, 373] on span "New - Reply" at bounding box center [148, 376] width 61 height 14
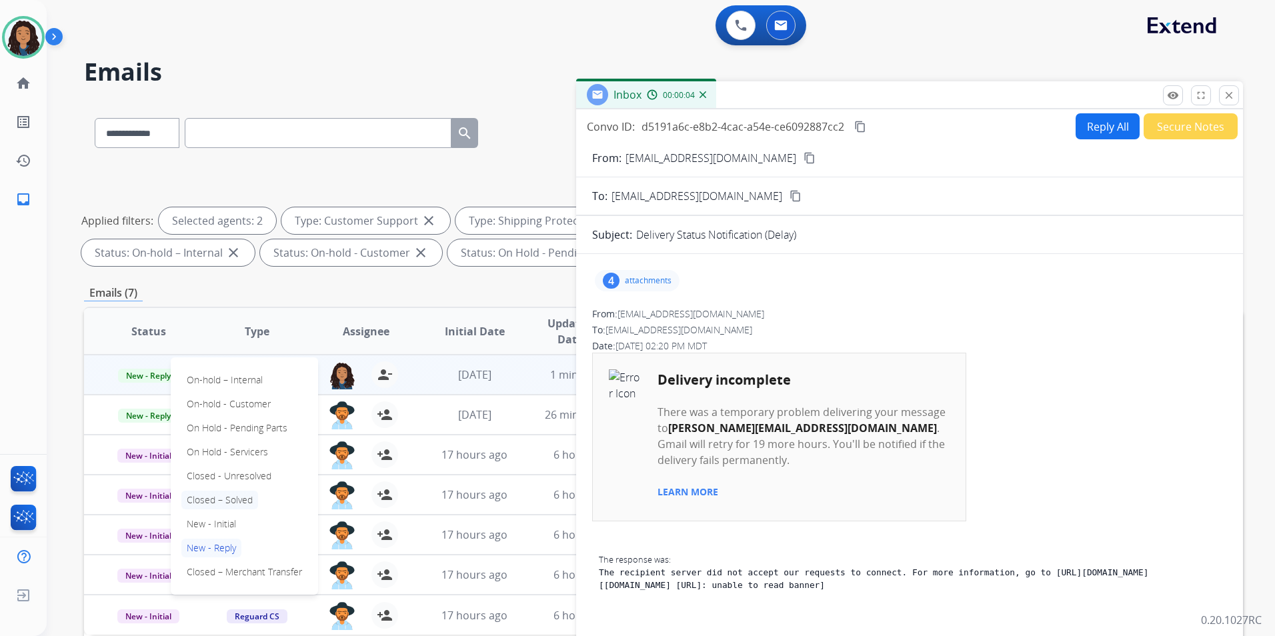
click at [239, 495] on p "Closed – Solved" at bounding box center [219, 500] width 77 height 19
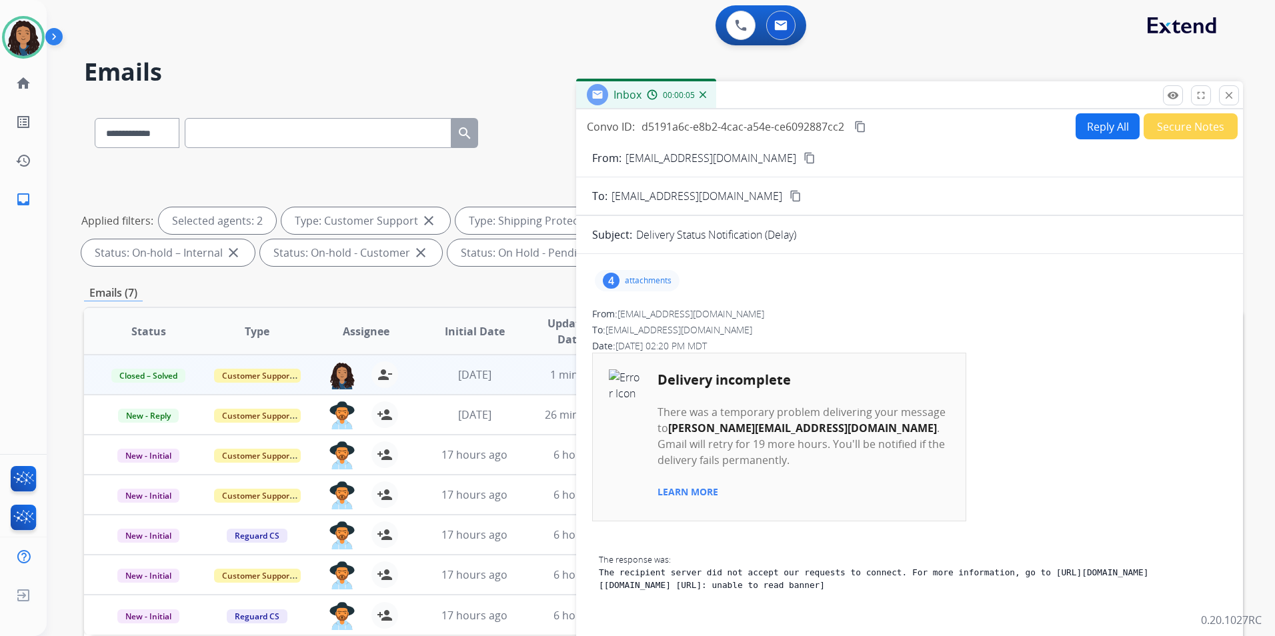
click at [1017, 122] on button "Secure Notes" at bounding box center [1191, 126] width 94 height 26
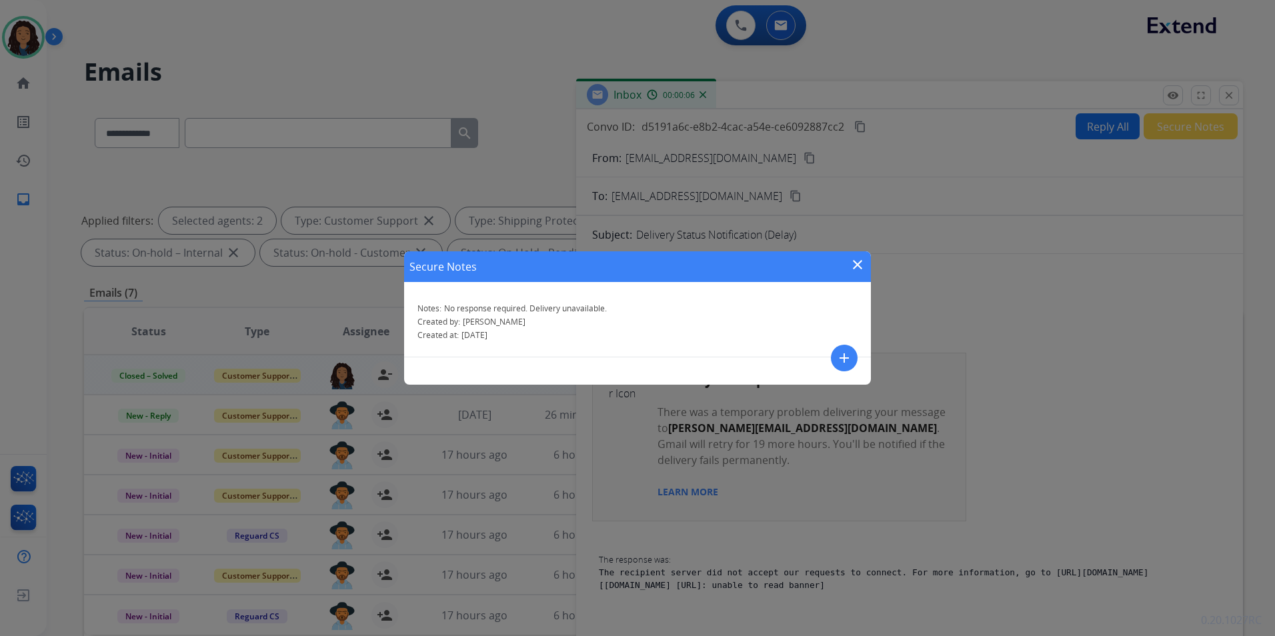
click at [847, 354] on mat-icon "add" at bounding box center [845, 358] width 16 height 16
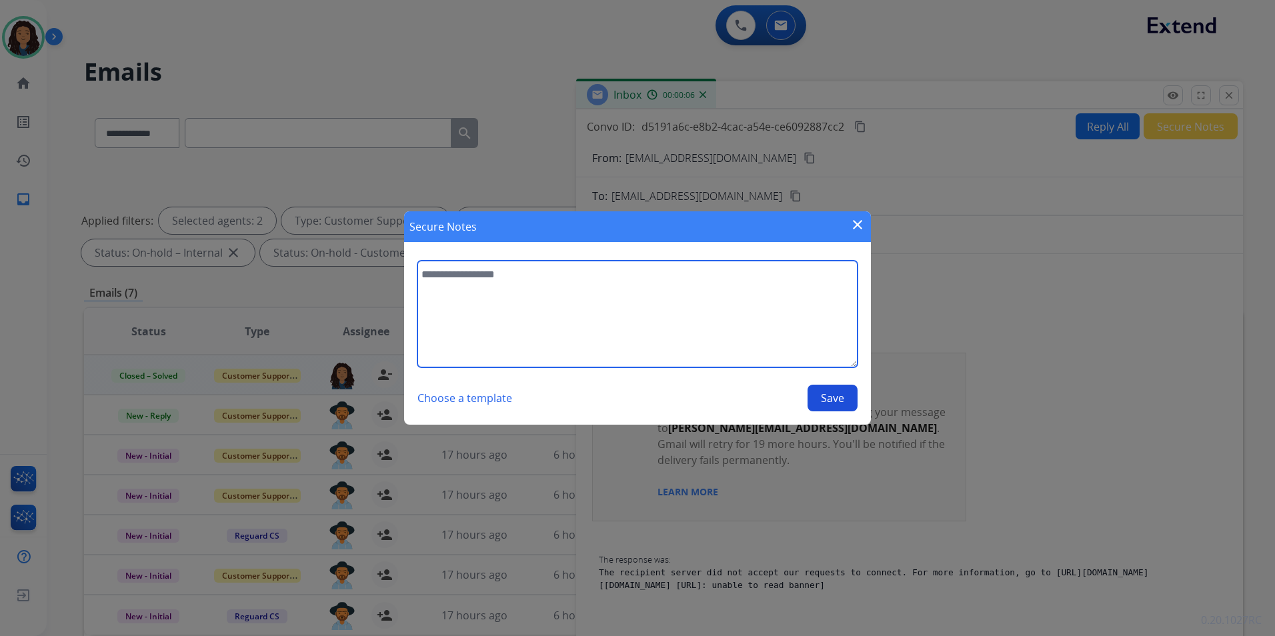
click at [678, 307] on textarea at bounding box center [638, 314] width 440 height 107
type textarea "**********"
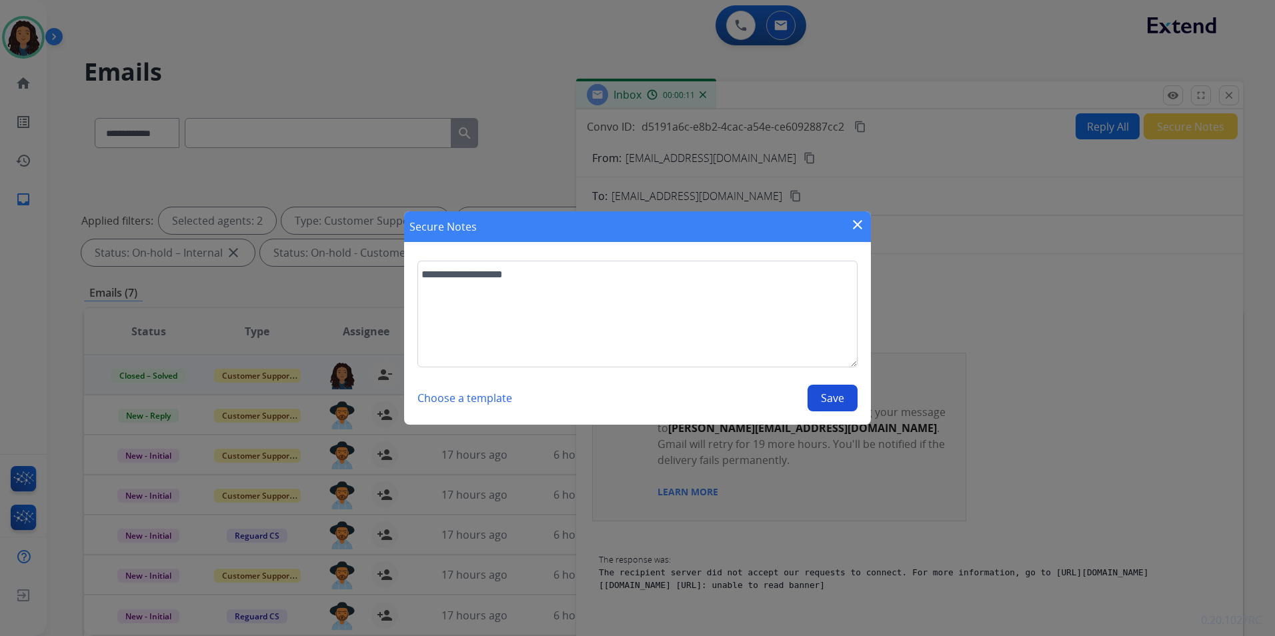
click at [831, 386] on button "Save" at bounding box center [833, 398] width 50 height 27
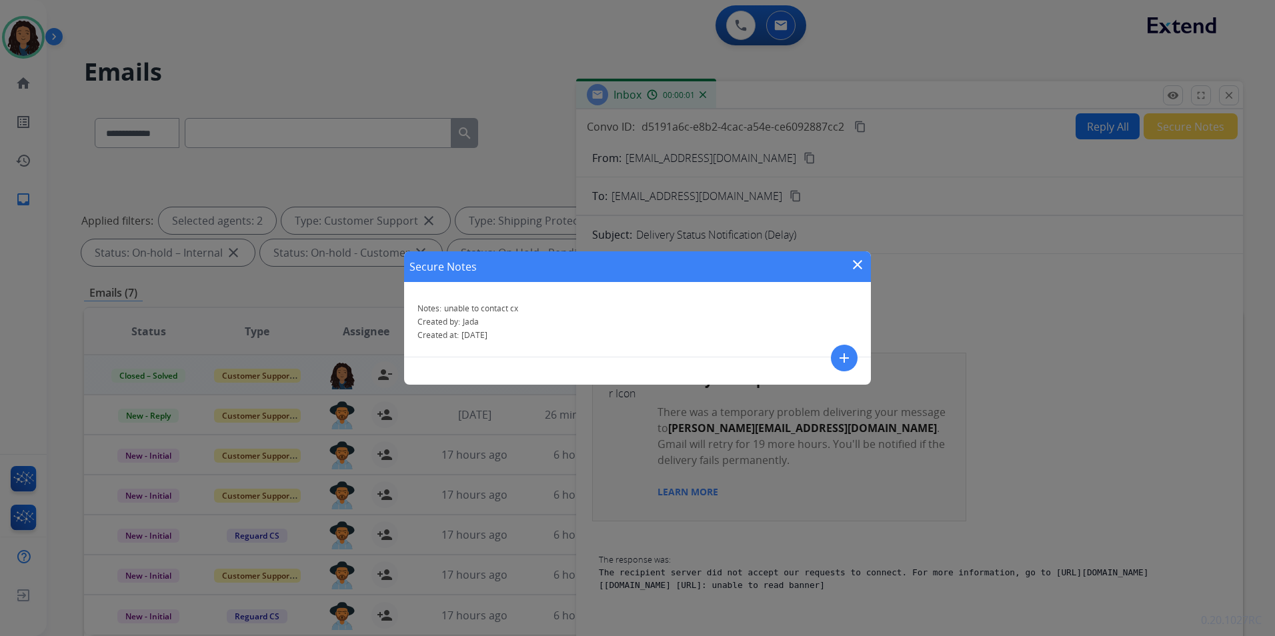
click at [858, 268] on mat-icon "close" at bounding box center [858, 265] width 16 height 16
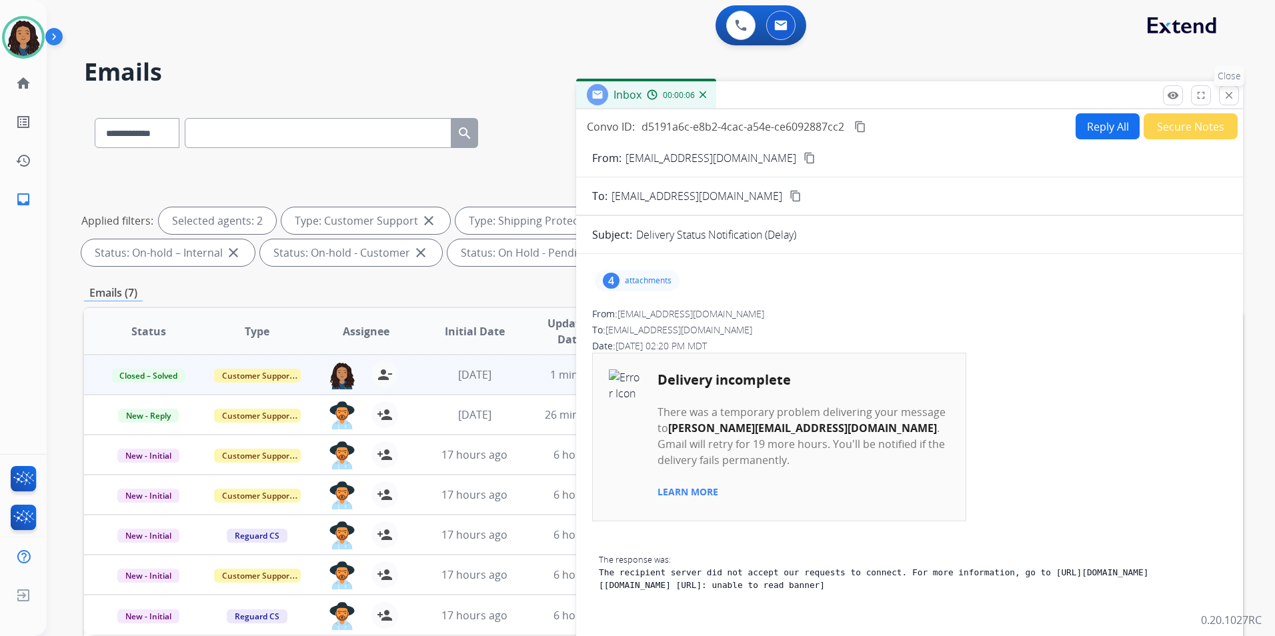
click at [1017, 97] on mat-icon "close" at bounding box center [1229, 95] width 12 height 12
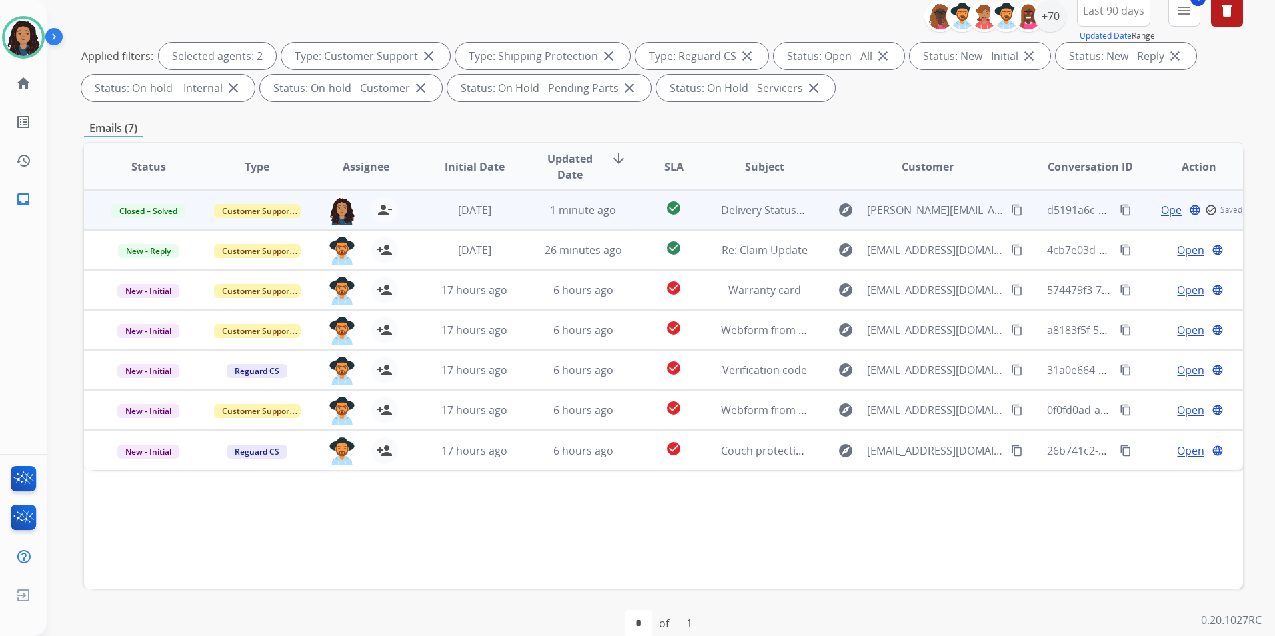
scroll to position [187, 0]
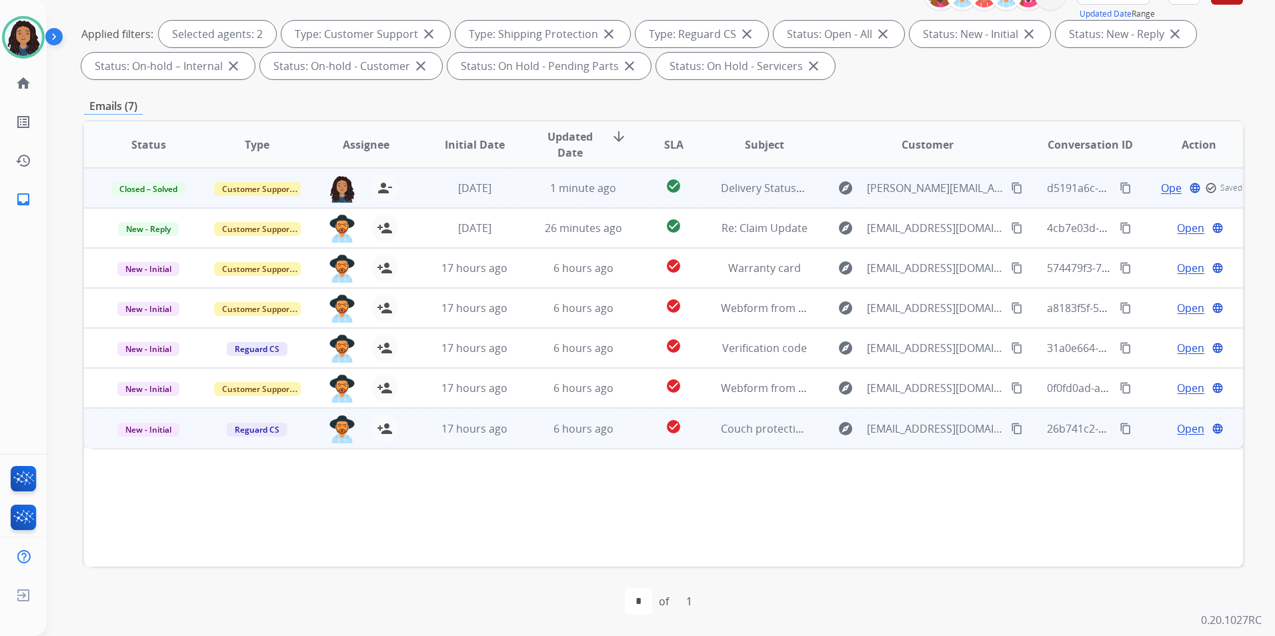
click at [1017, 428] on span "Open" at bounding box center [1190, 429] width 27 height 16
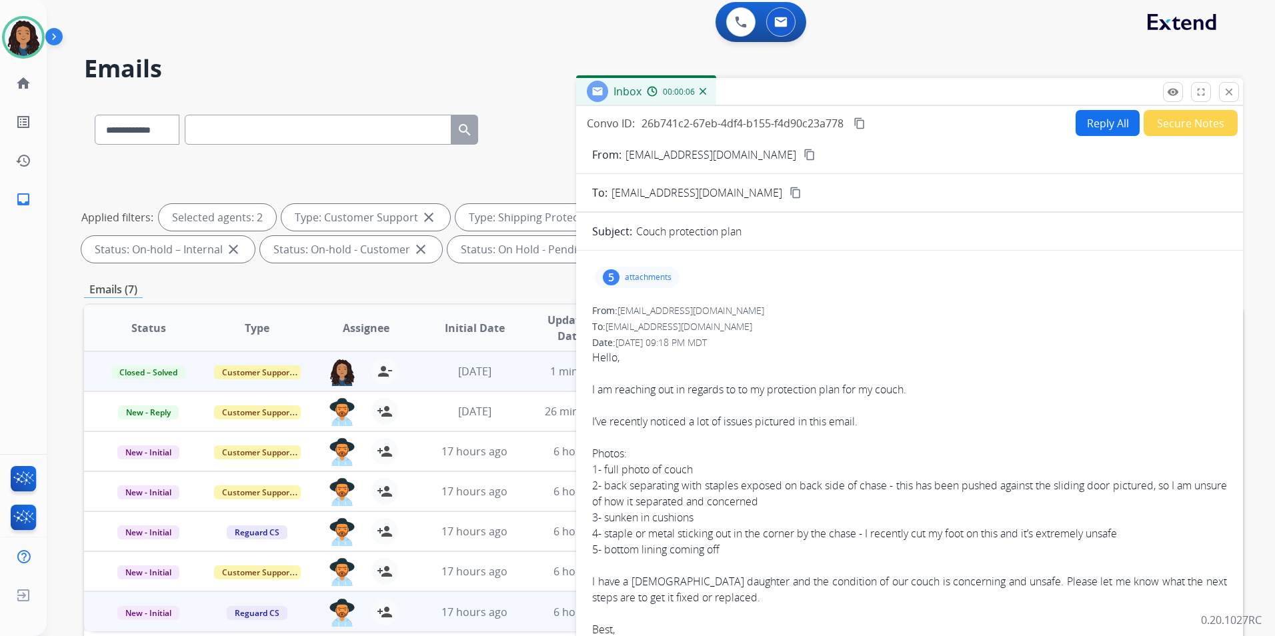
scroll to position [0, 0]
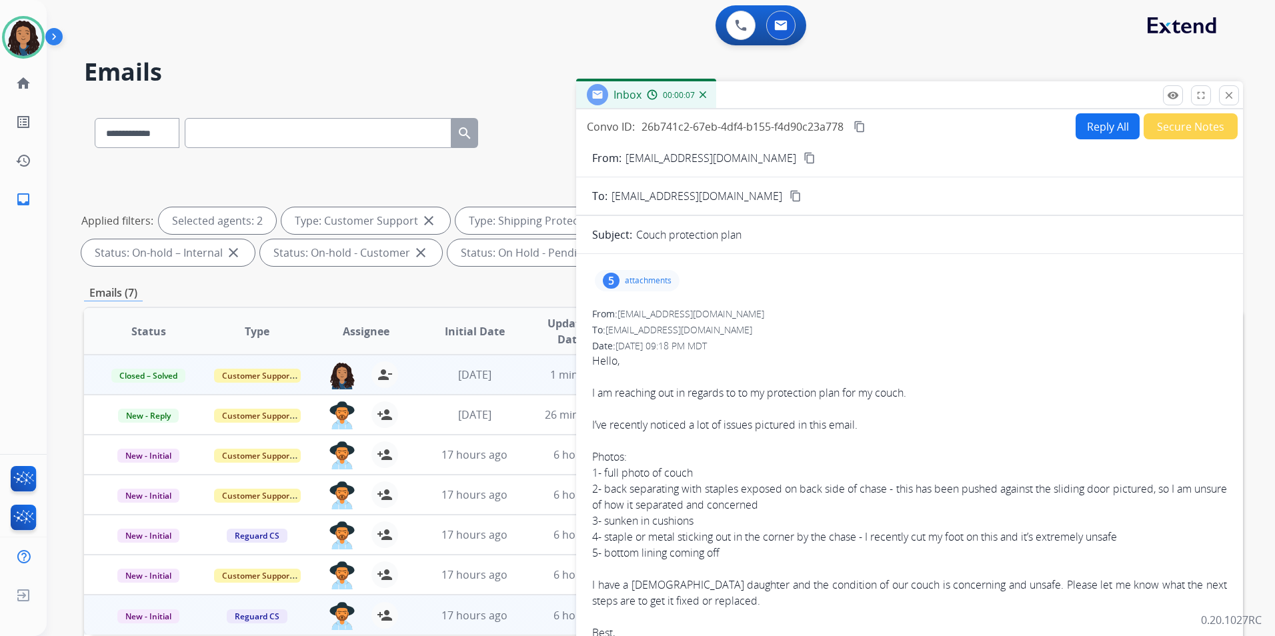
click at [804, 157] on mat-icon "content_copy" at bounding box center [810, 158] width 12 height 12
click at [1017, 131] on button "Reply All" at bounding box center [1108, 126] width 64 height 26
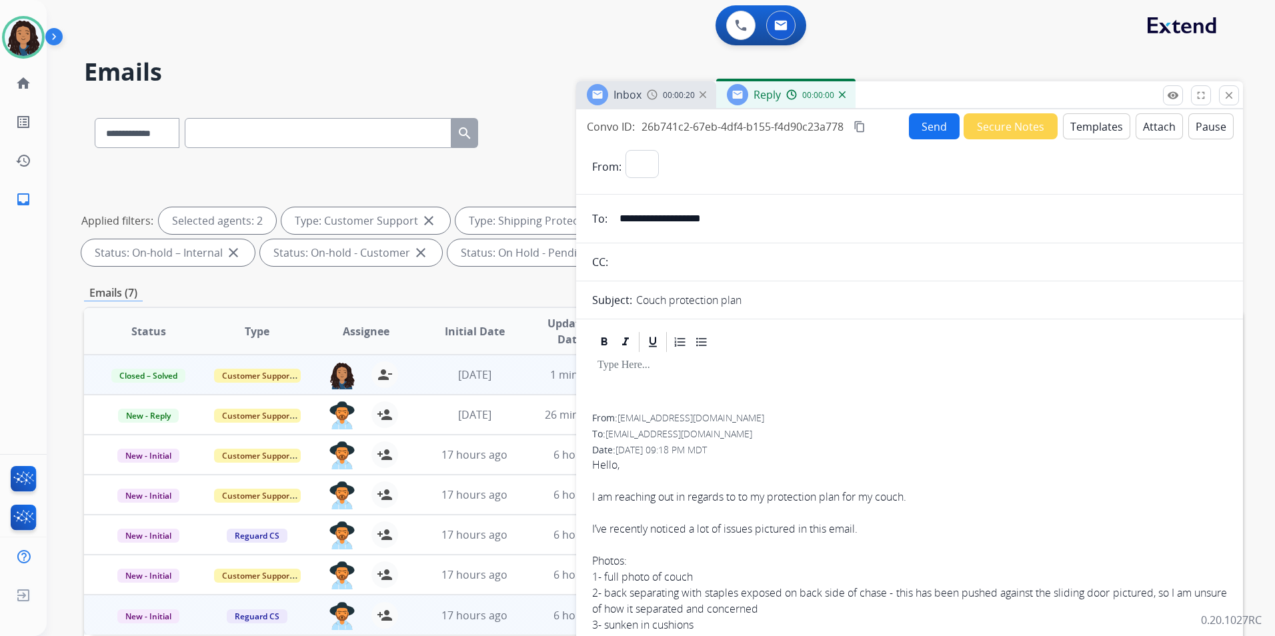
click at [1017, 131] on button "Templates" at bounding box center [1096, 126] width 67 height 26
select select "**********"
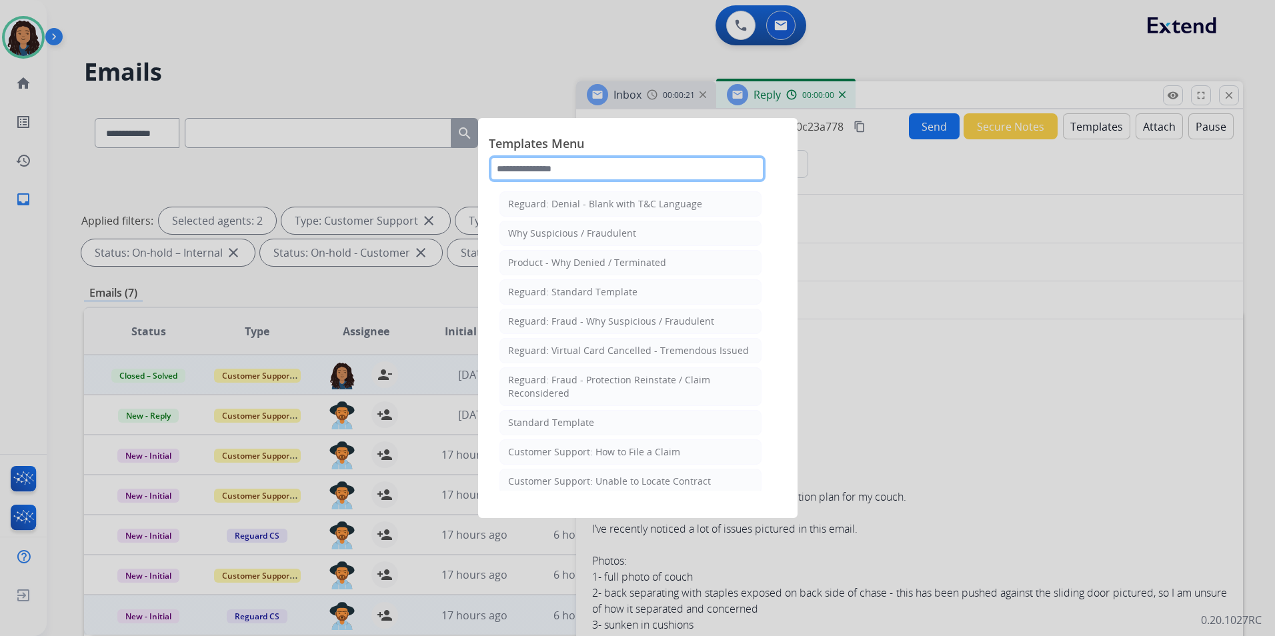
click at [659, 160] on input "text" at bounding box center [627, 168] width 277 height 27
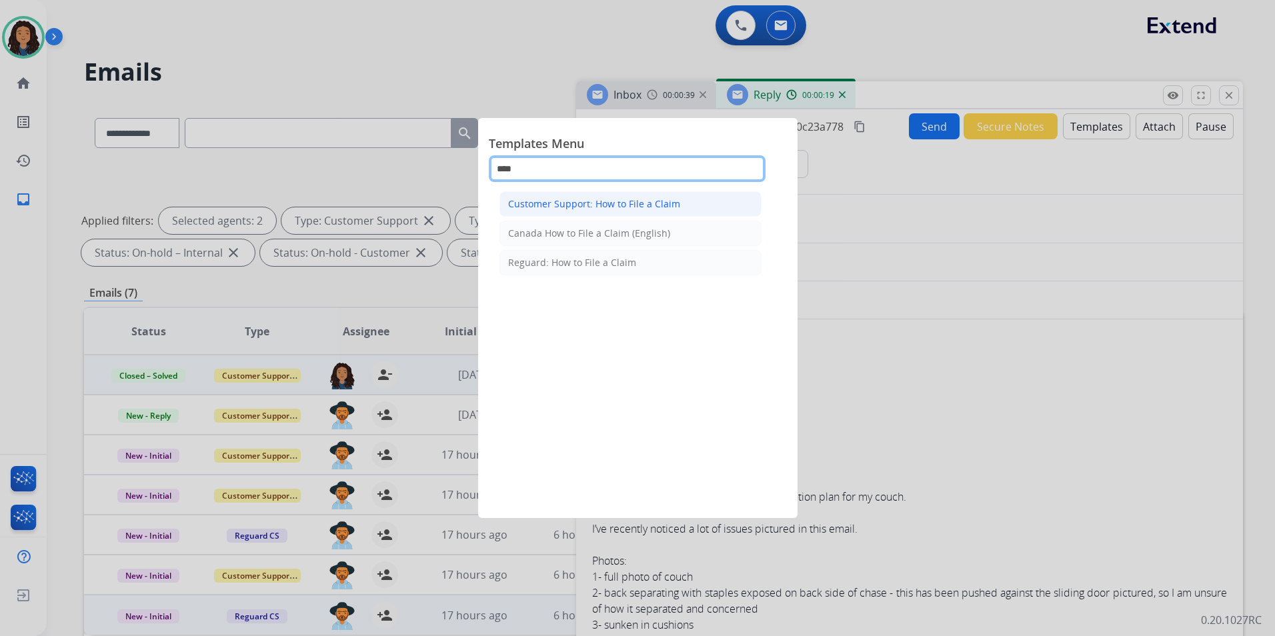
type input "****"
click at [630, 207] on div "Customer Support: How to File a Claim" at bounding box center [594, 203] width 172 height 13
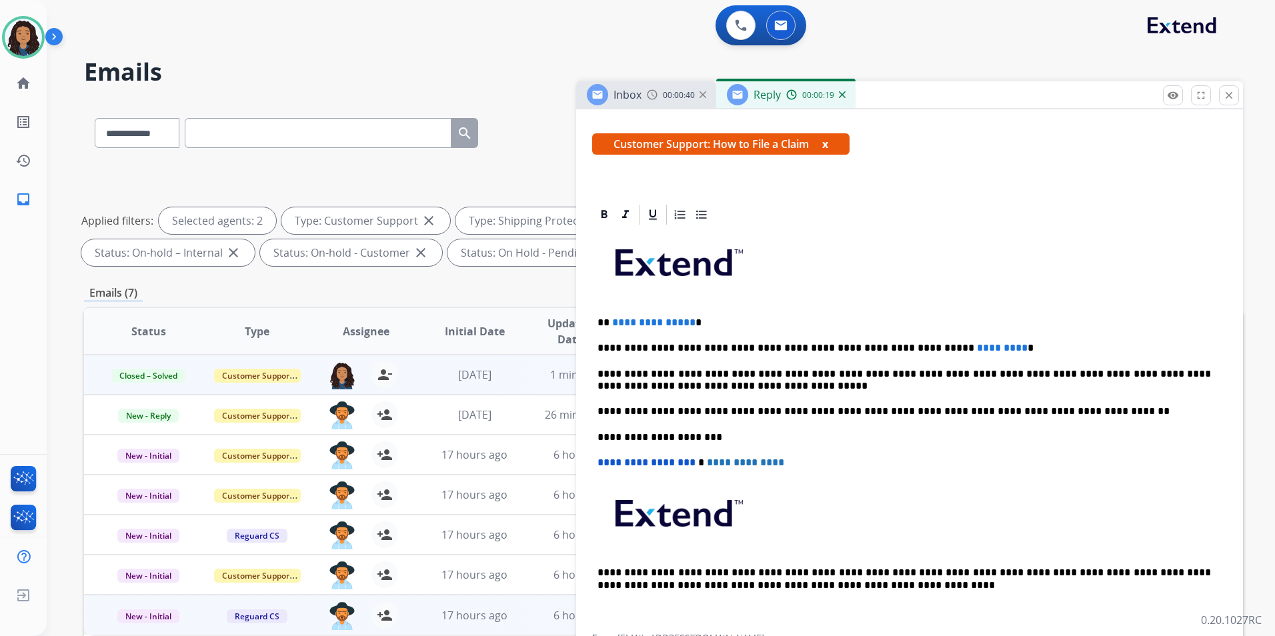
scroll to position [267, 0]
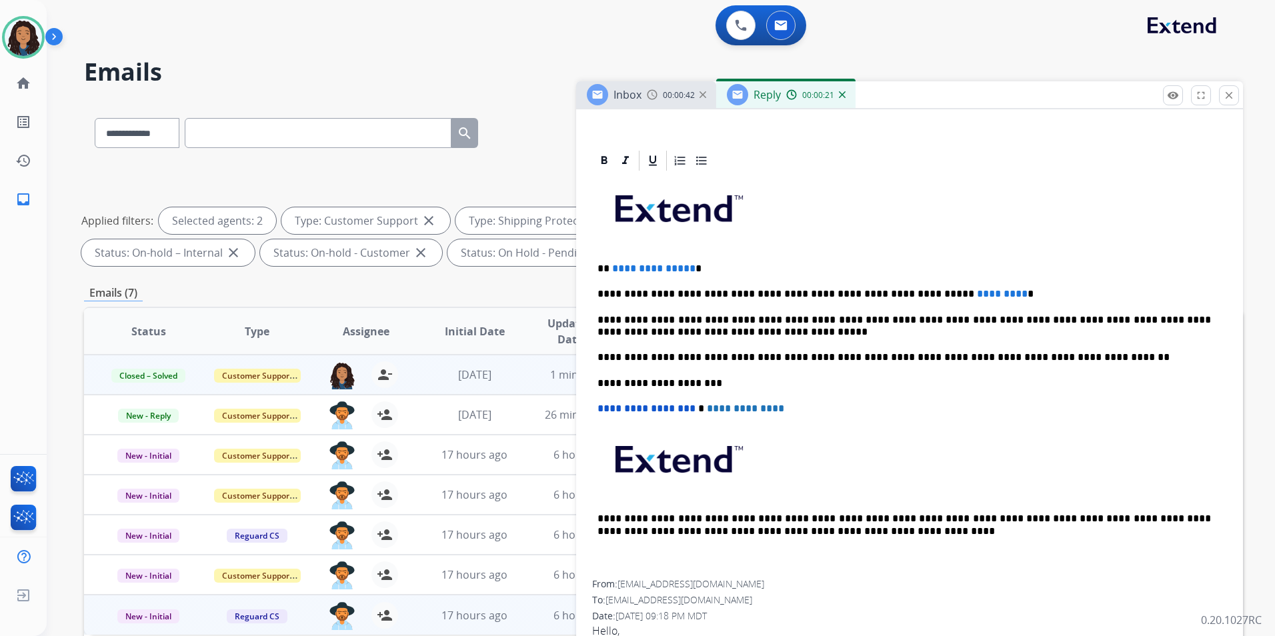
click at [686, 270] on span "**********" at bounding box center [653, 269] width 83 height 10
click at [977, 289] on span "*********" at bounding box center [1002, 294] width 51 height 10
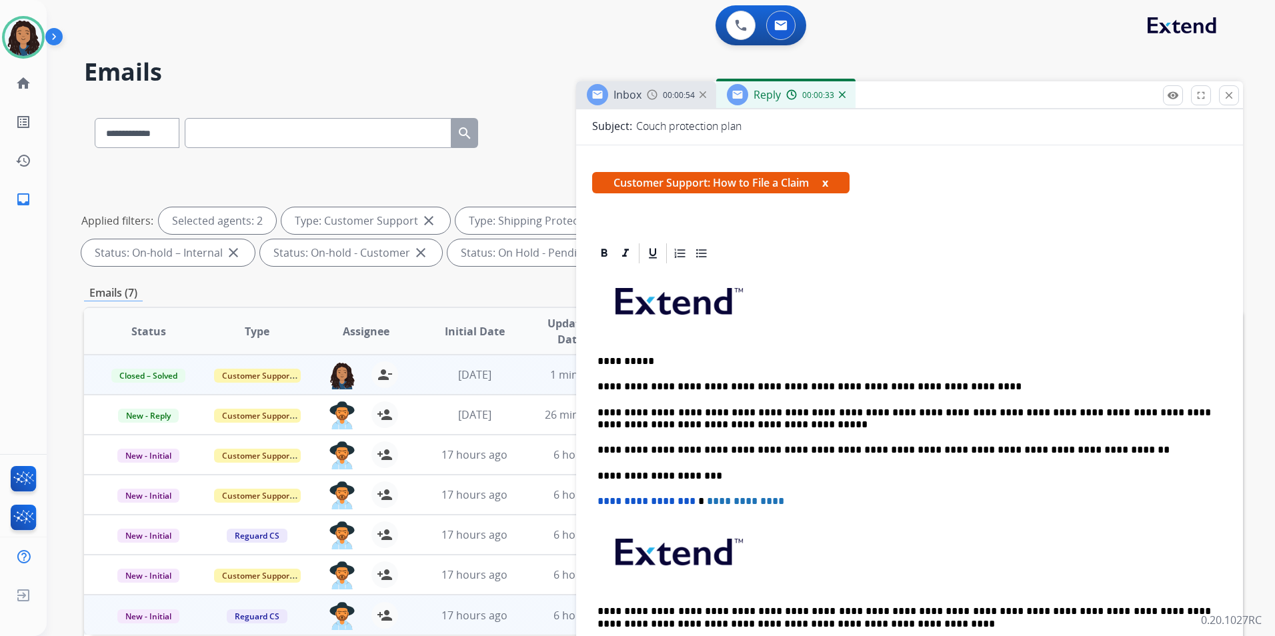
scroll to position [0, 0]
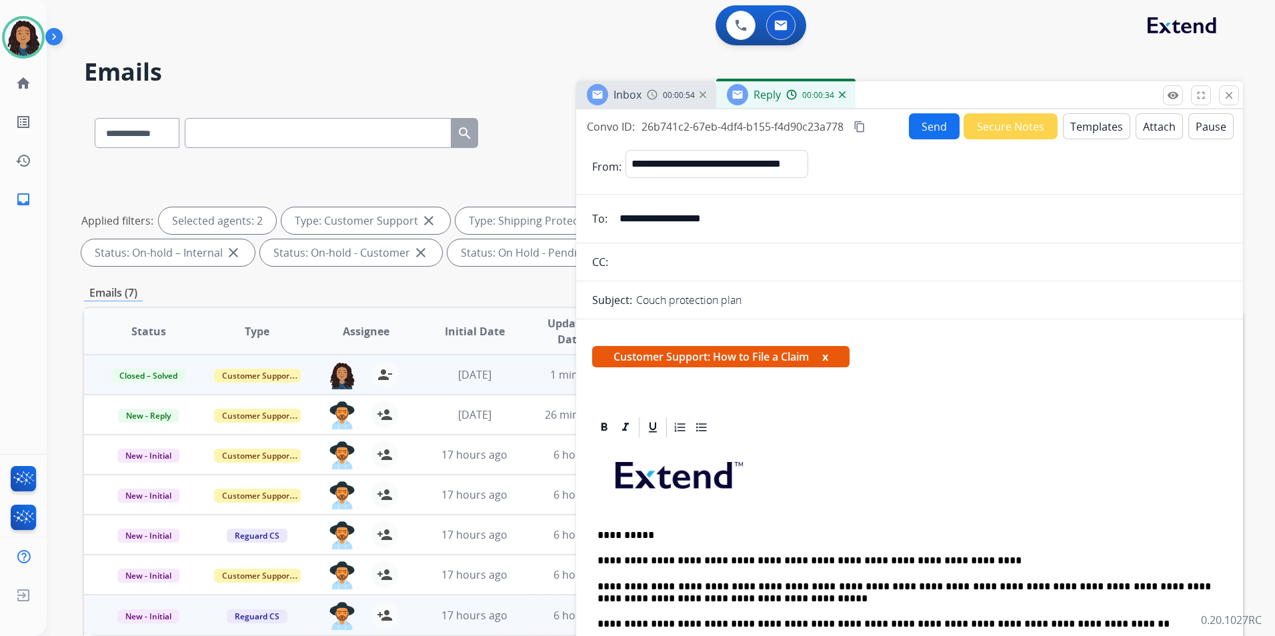
click at [909, 129] on button "Send" at bounding box center [934, 126] width 51 height 26
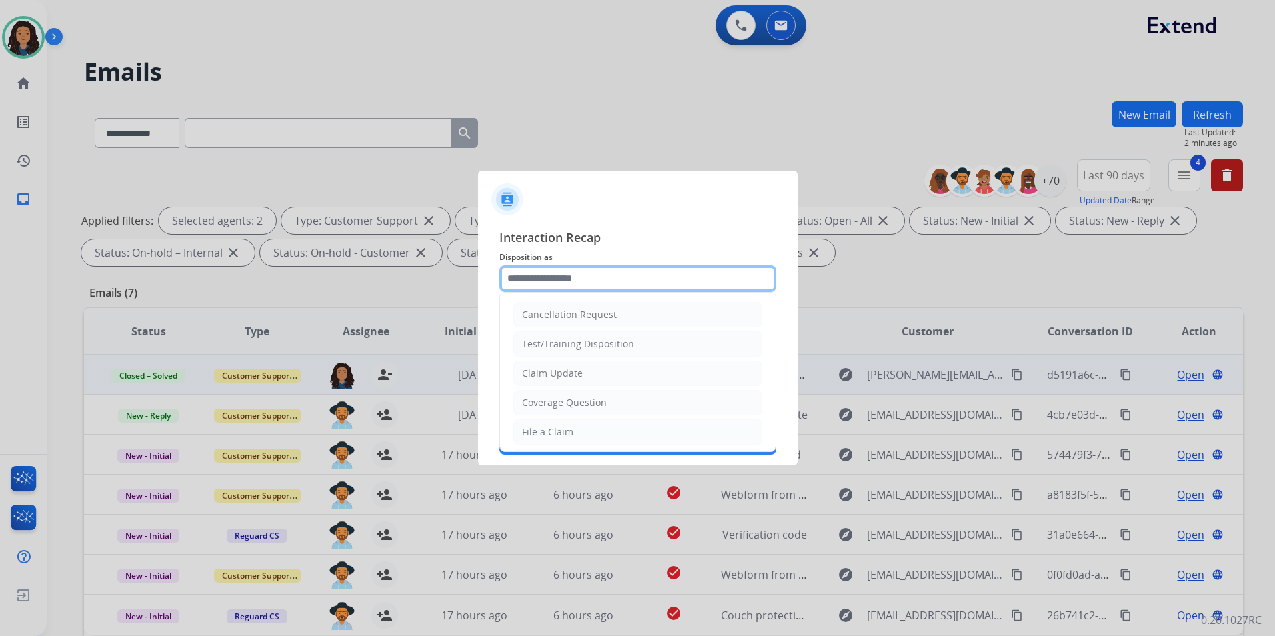
click at [553, 275] on input "text" at bounding box center [638, 279] width 277 height 27
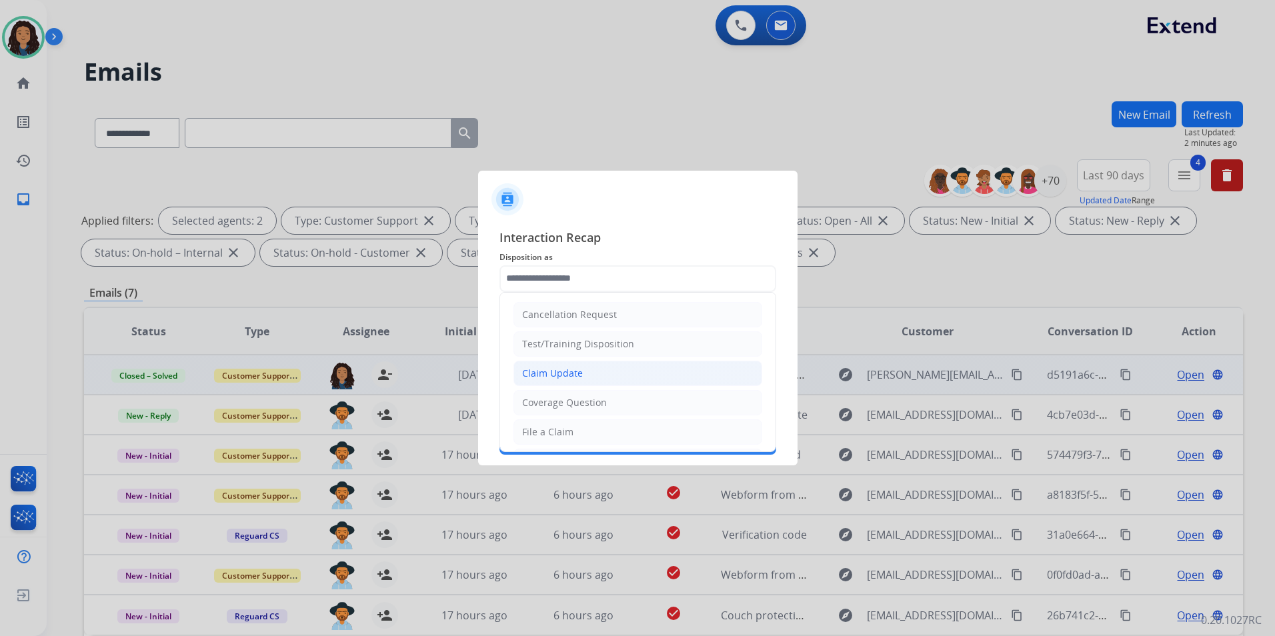
click at [581, 382] on li "Claim Update" at bounding box center [638, 373] width 249 height 25
type input "**********"
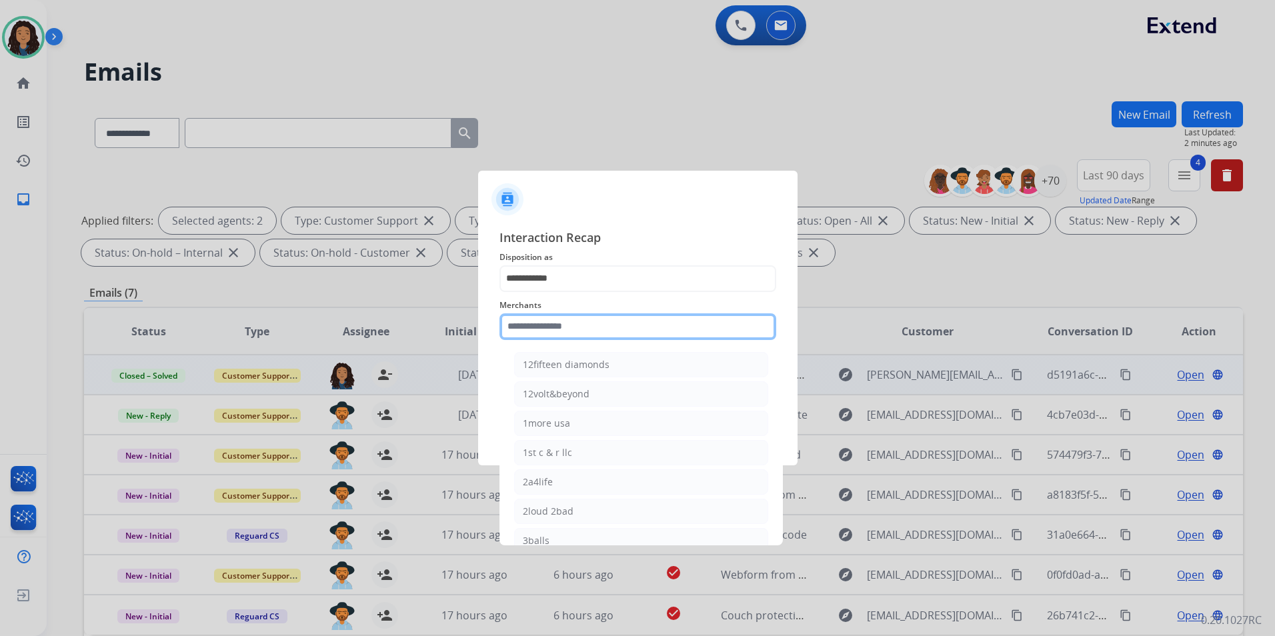
click at [542, 330] on input "text" at bounding box center [638, 327] width 277 height 27
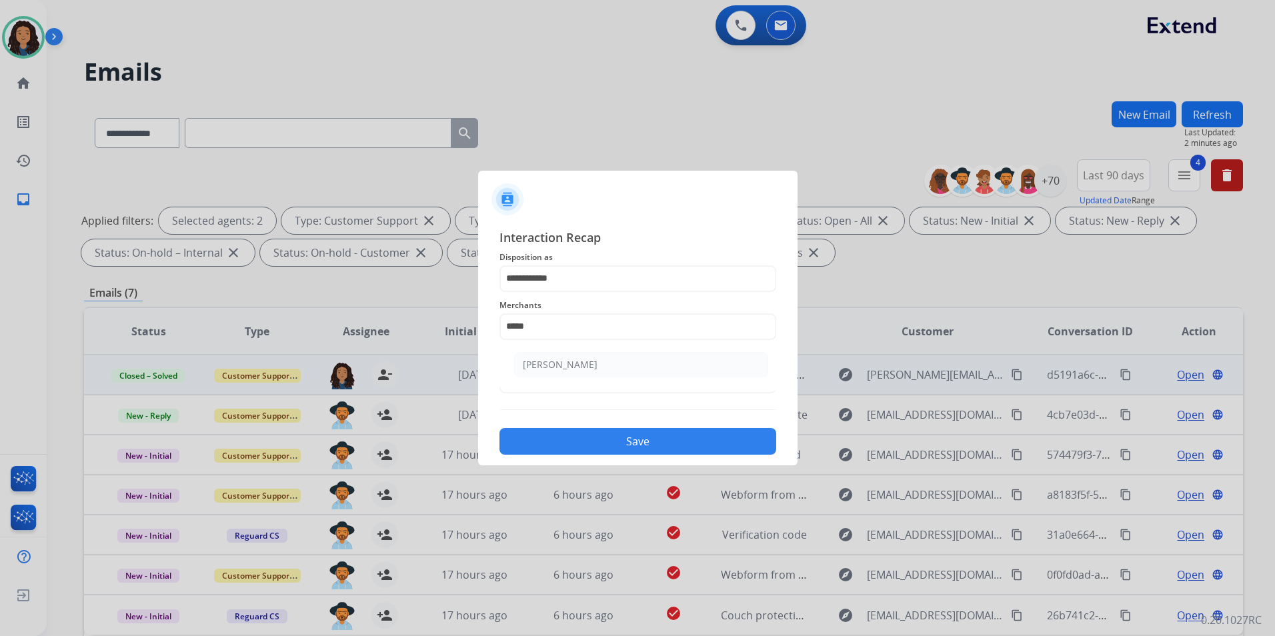
click at [576, 364] on div "[PERSON_NAME]" at bounding box center [560, 364] width 75 height 13
type input "**********"
click at [570, 373] on input "text" at bounding box center [638, 380] width 277 height 27
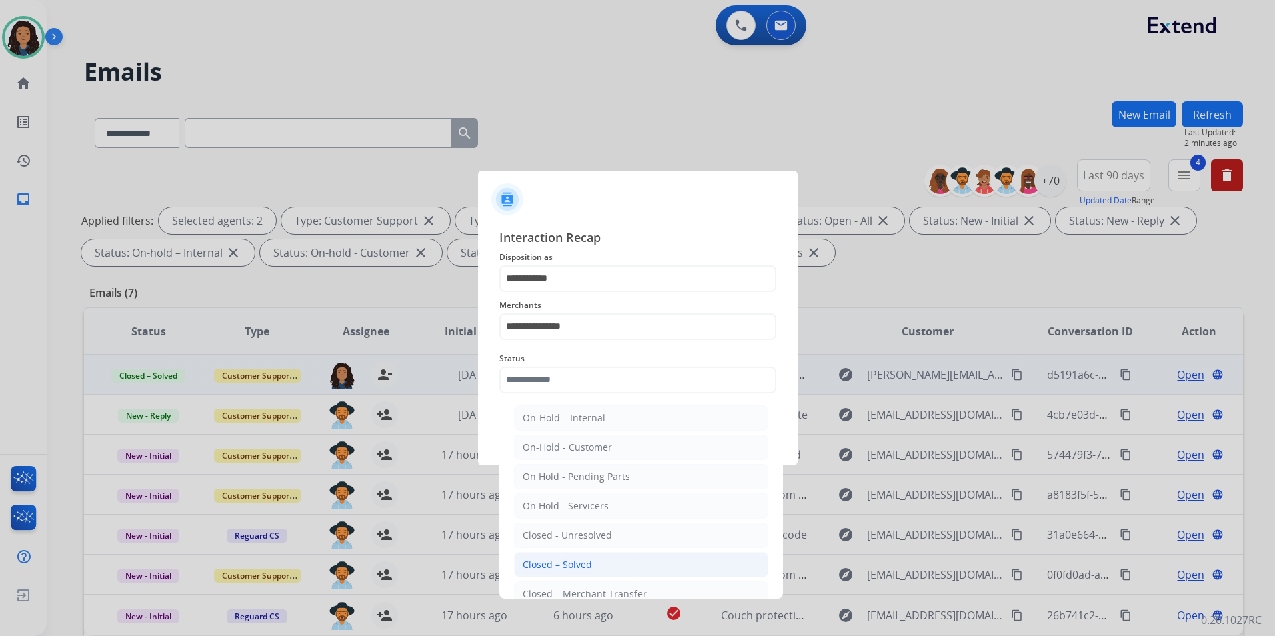
click at [590, 561] on div "Closed – Solved" at bounding box center [557, 564] width 69 height 13
type input "**********"
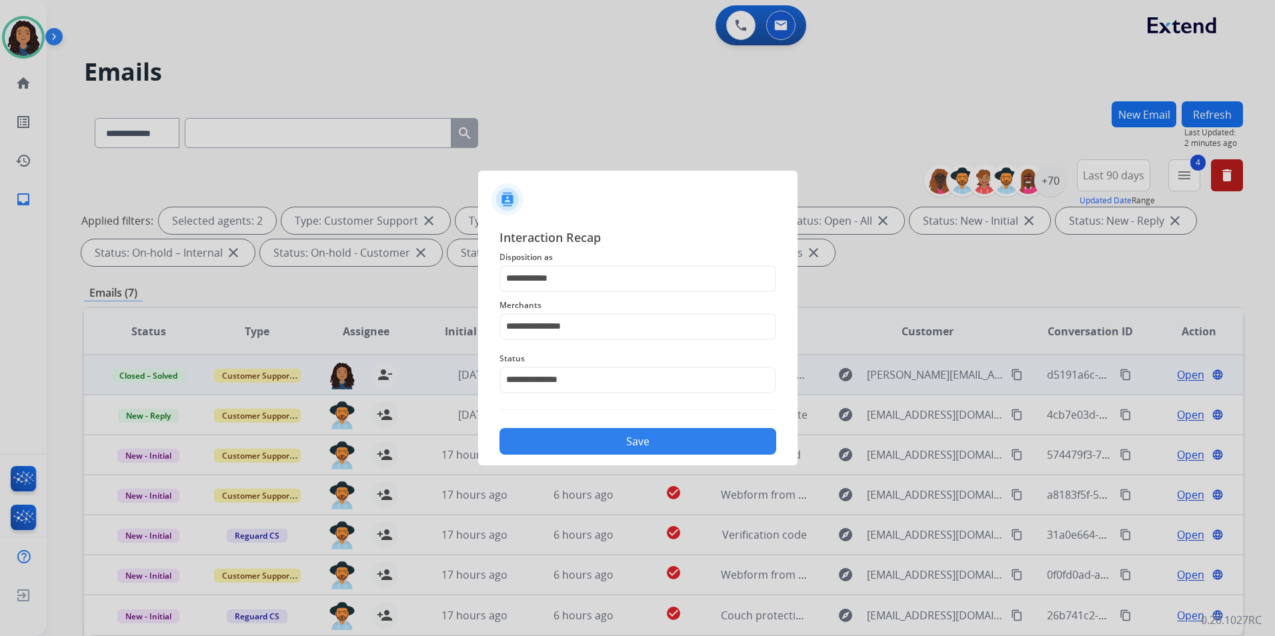
click at [572, 443] on button "Save" at bounding box center [638, 441] width 277 height 27
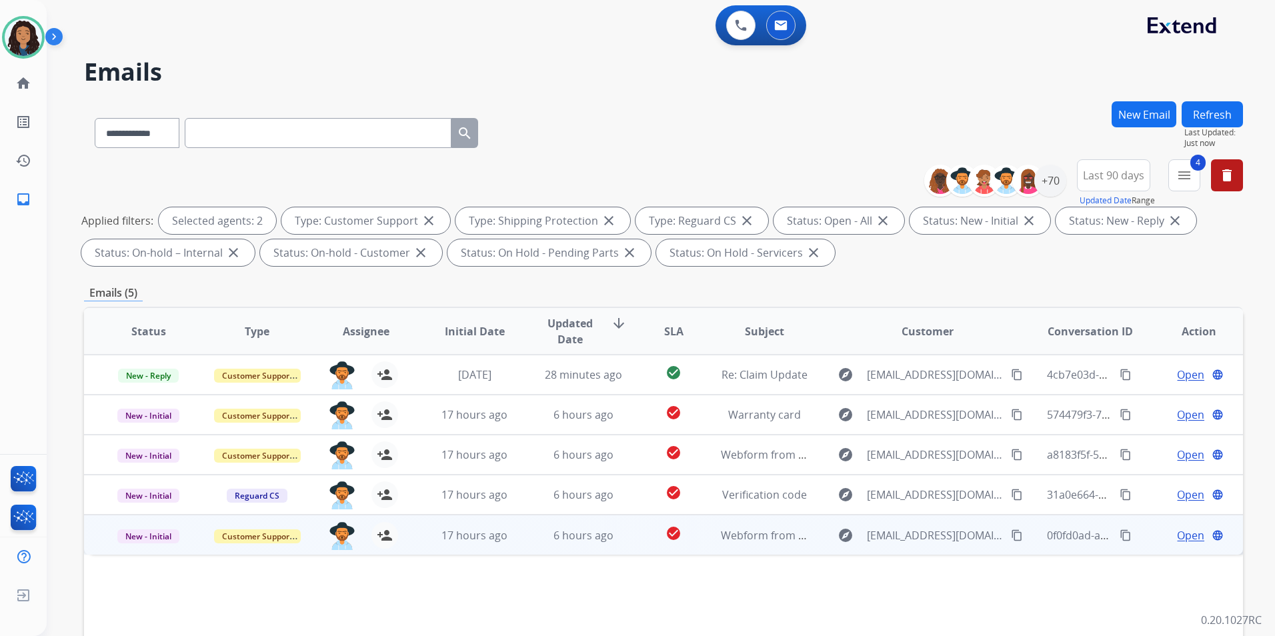
click at [1017, 537] on span "Open" at bounding box center [1190, 536] width 27 height 16
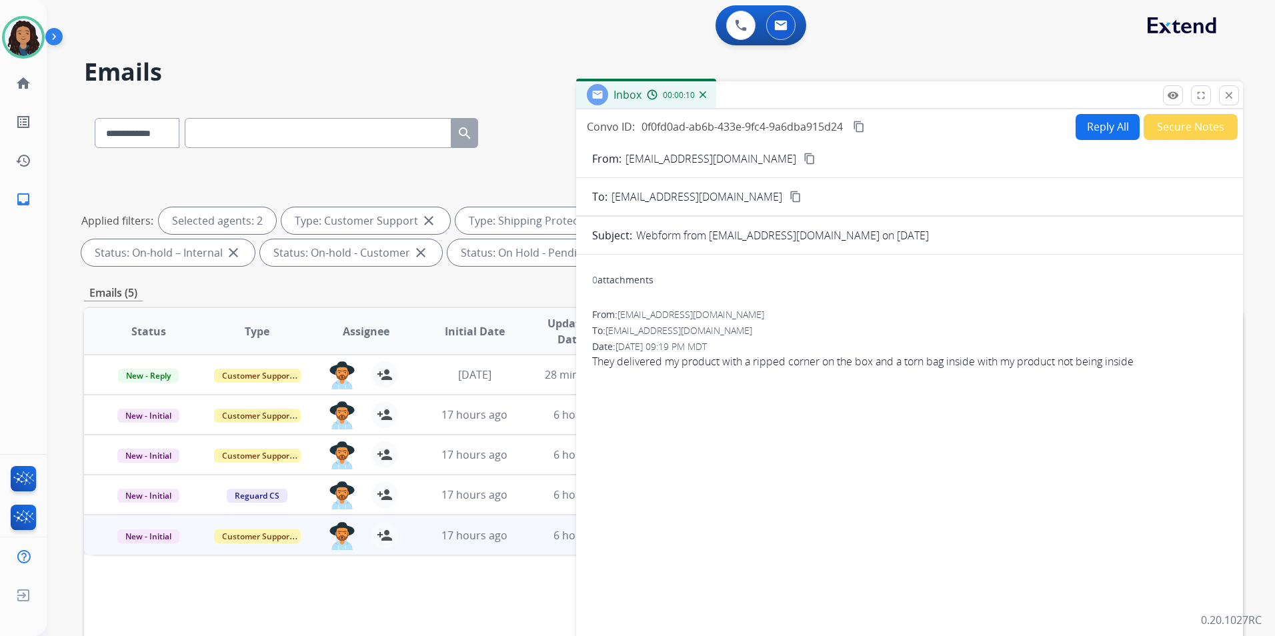
click at [804, 162] on mat-icon "content_copy" at bounding box center [810, 159] width 12 height 12
click at [1017, 123] on button "Reply All" at bounding box center [1108, 127] width 64 height 26
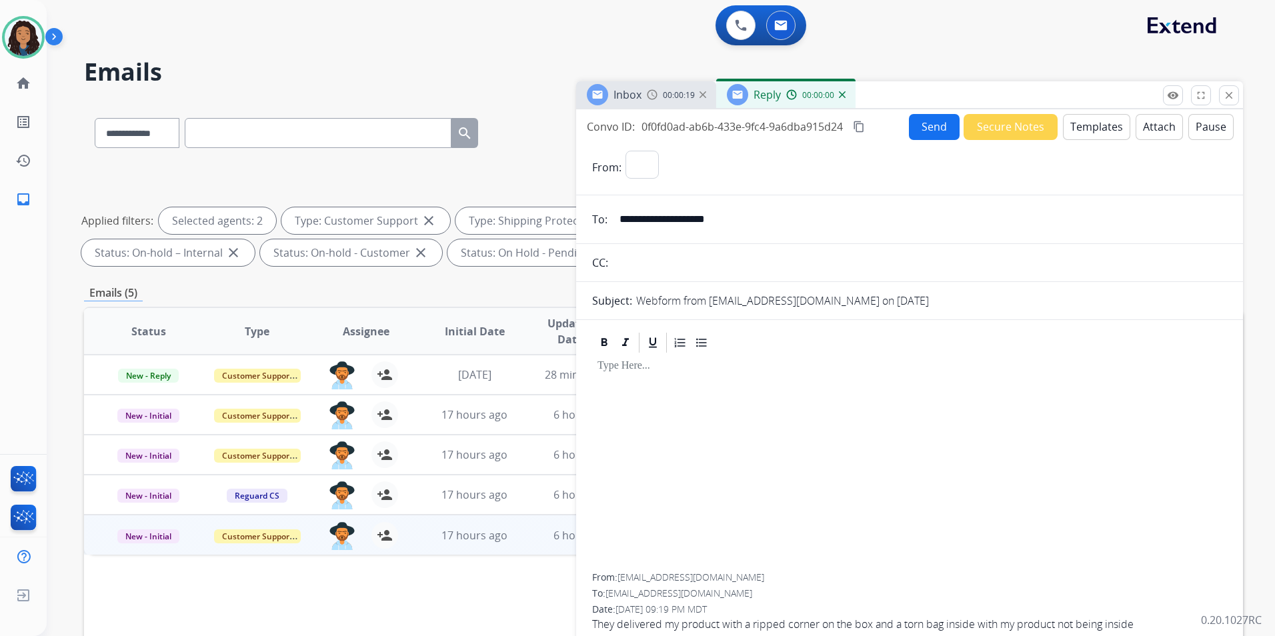
click at [1017, 123] on button "Templates" at bounding box center [1096, 127] width 67 height 26
select select "**********"
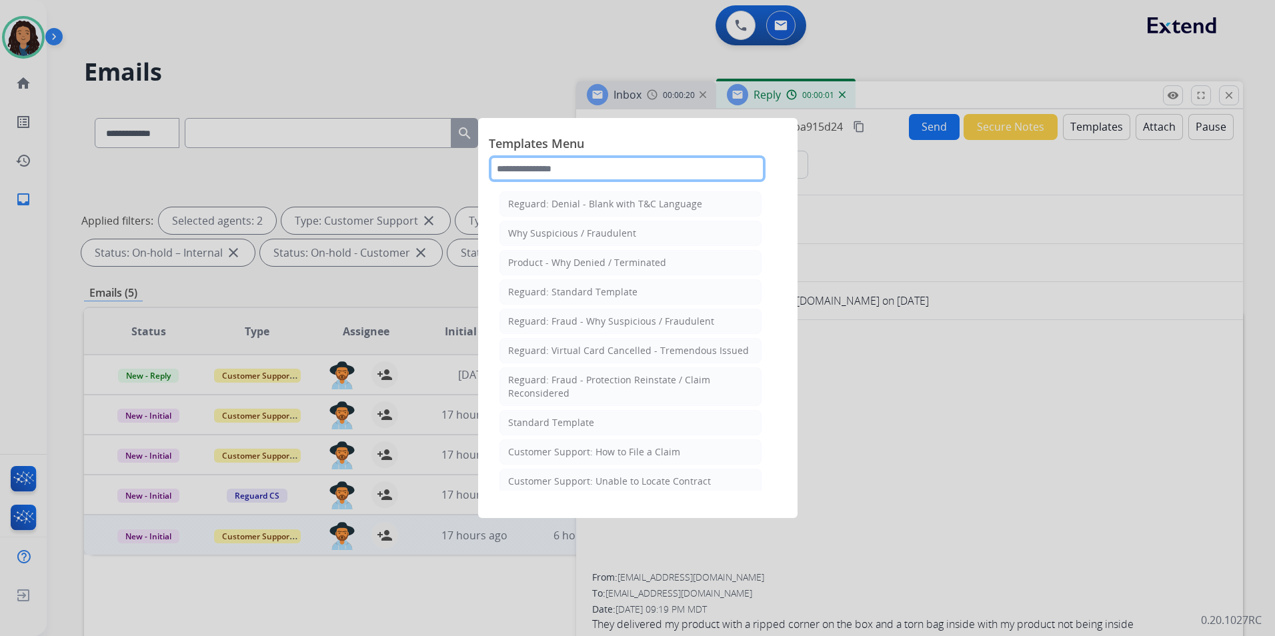
click at [656, 159] on input "text" at bounding box center [627, 168] width 277 height 27
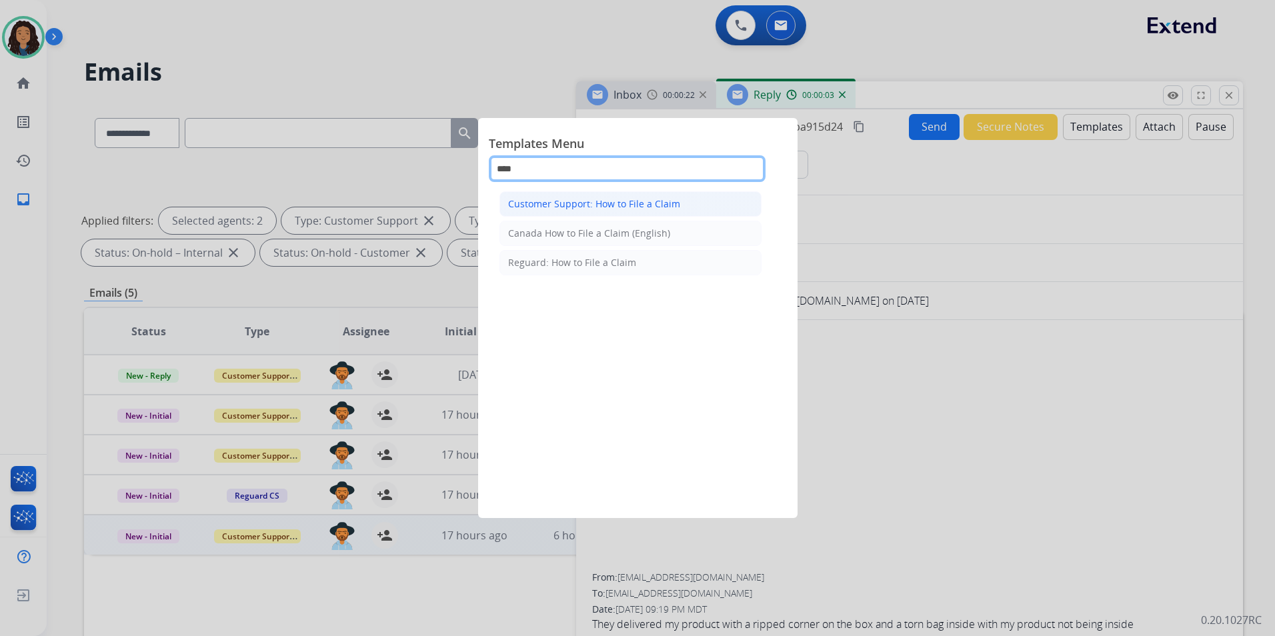
type input "****"
click at [692, 203] on li "Customer Support: How to File a Claim" at bounding box center [631, 203] width 262 height 25
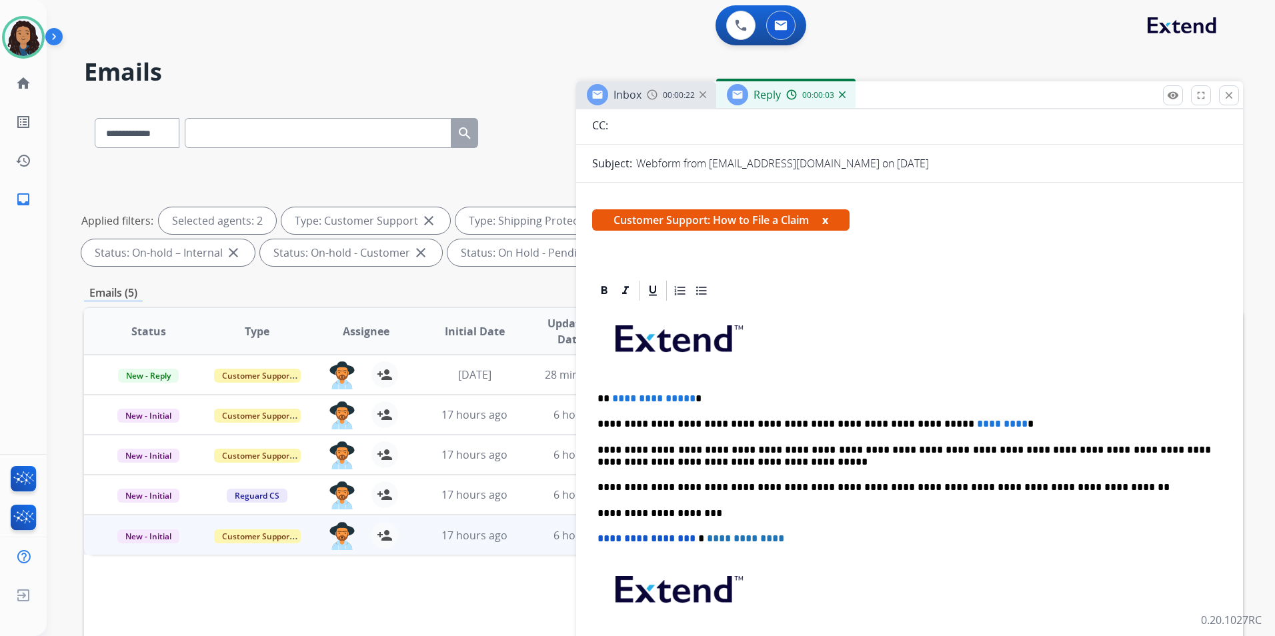
scroll to position [267, 0]
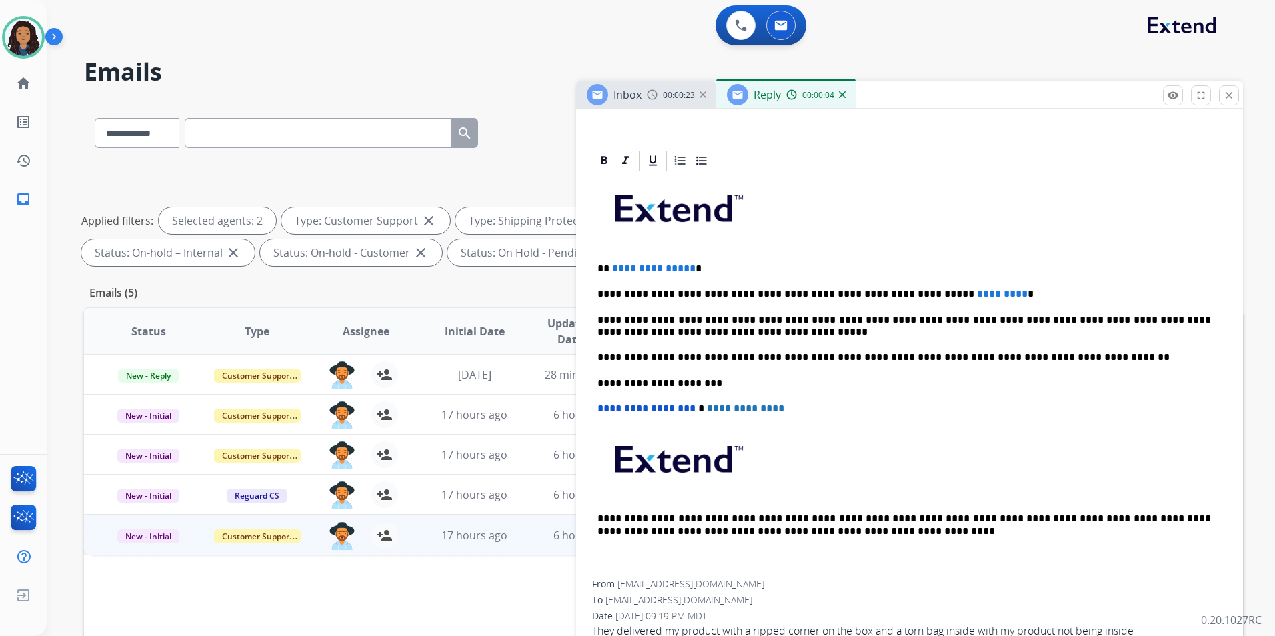
click at [686, 267] on span "**********" at bounding box center [653, 269] width 83 height 10
click at [977, 294] on span "*********" at bounding box center [1002, 294] width 51 height 10
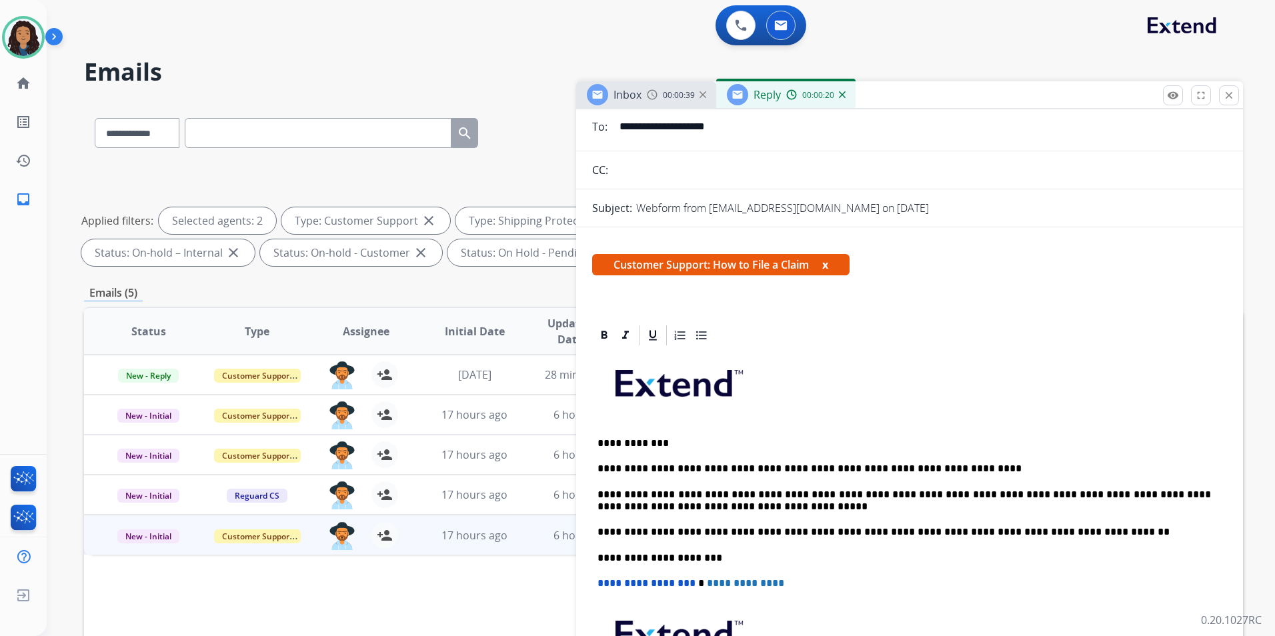
scroll to position [0, 0]
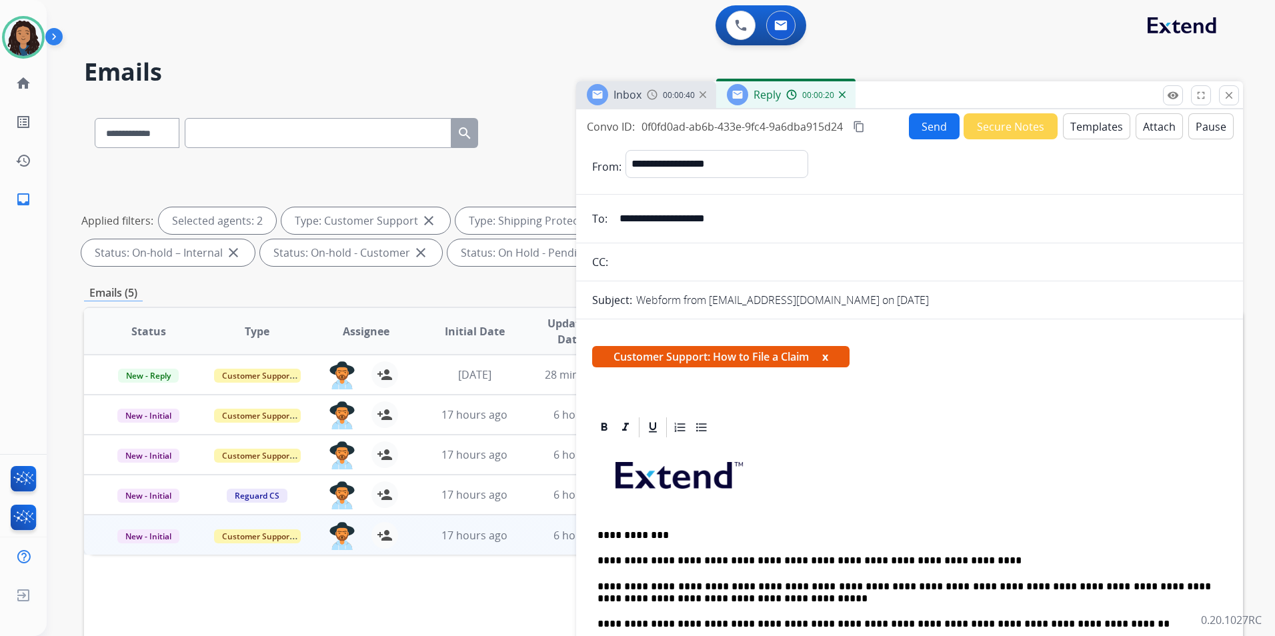
click at [916, 135] on button "Send" at bounding box center [934, 126] width 51 height 26
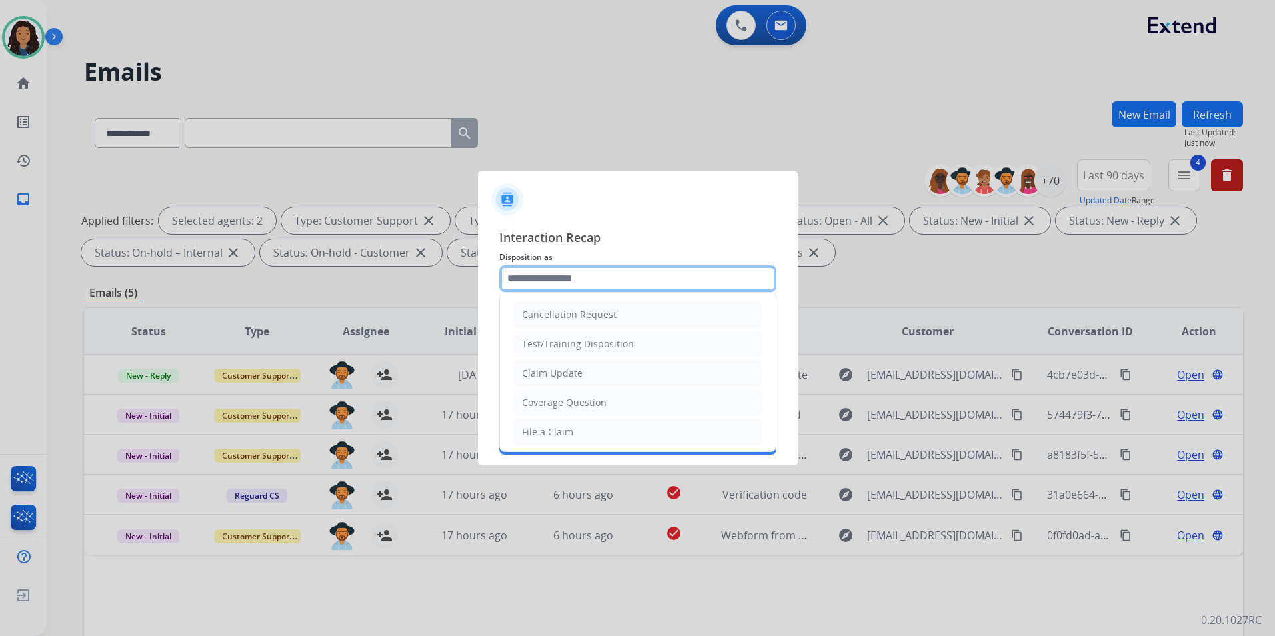
drag, startPoint x: 727, startPoint y: 272, endPoint x: 736, endPoint y: 278, distance: 10.8
click at [728, 274] on input "text" at bounding box center [638, 279] width 277 height 27
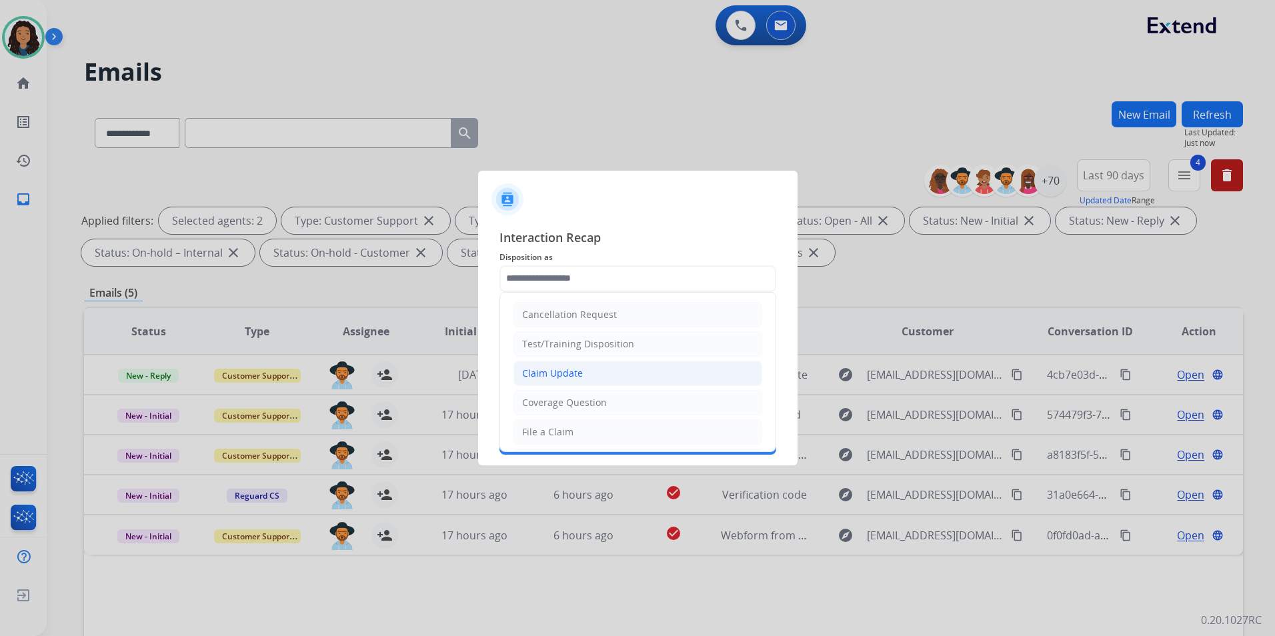
click at [638, 368] on li "Claim Update" at bounding box center [638, 373] width 249 height 25
type input "**********"
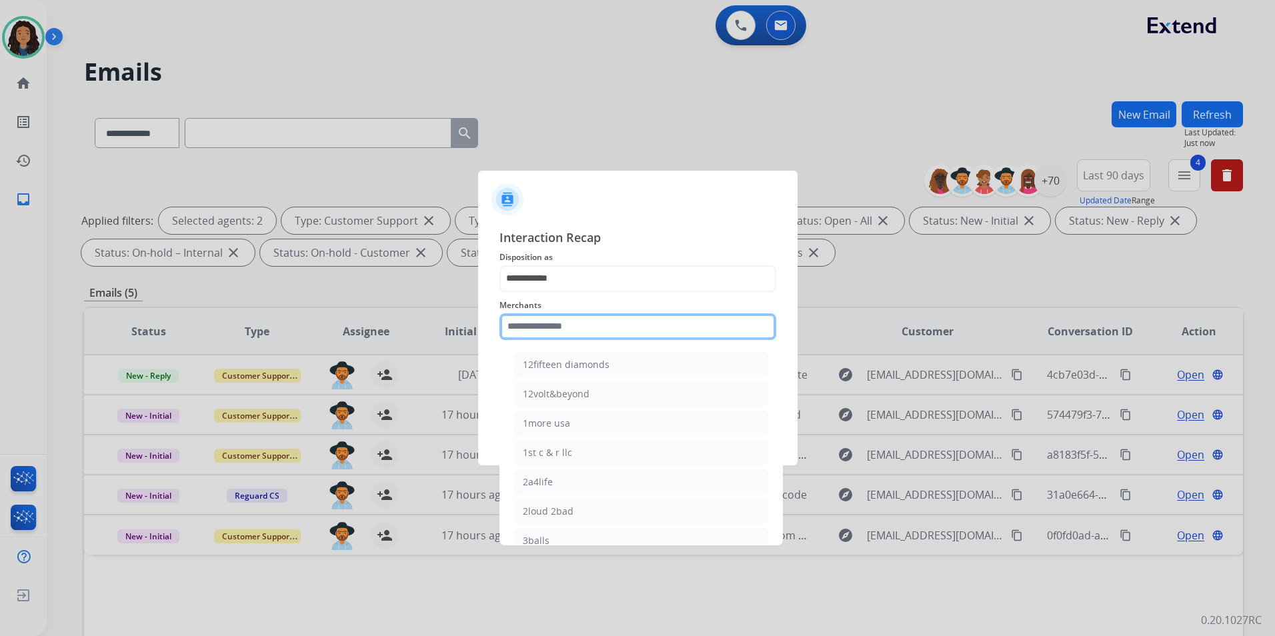
click at [608, 333] on input "text" at bounding box center [638, 327] width 277 height 27
drag, startPoint x: 590, startPoint y: 324, endPoint x: 102, endPoint y: 356, distance: 489.4
click at [0, 376] on app-contact-recap-modal "**********" at bounding box center [0, 318] width 0 height 636
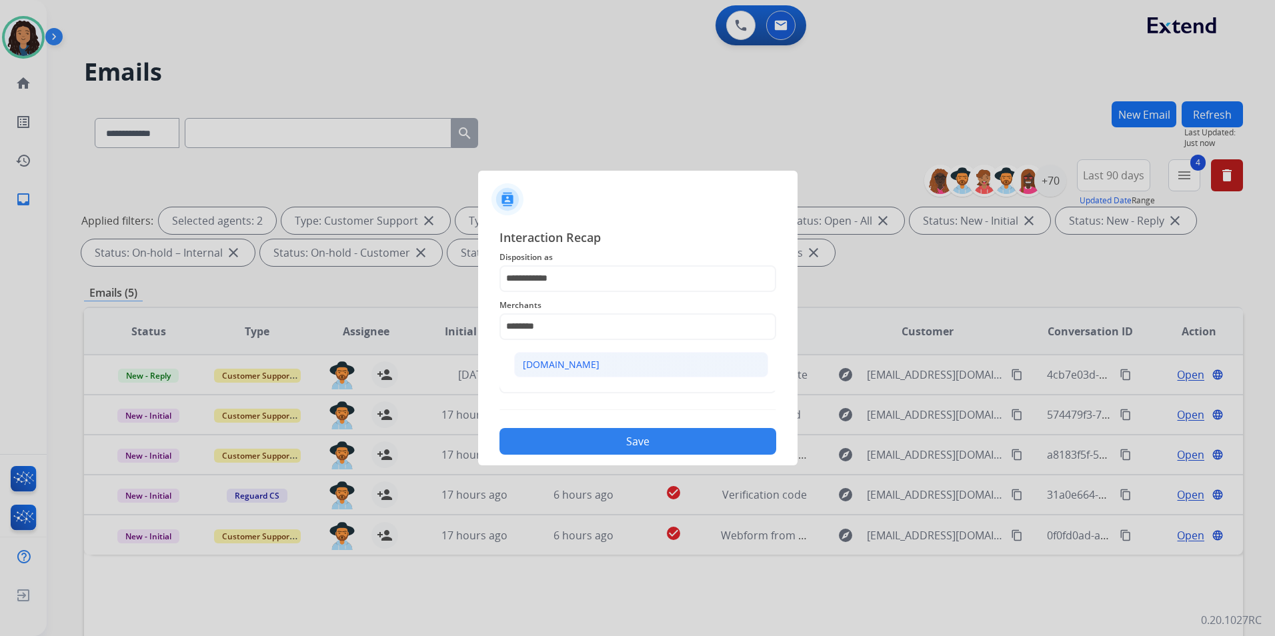
click at [564, 370] on div "[DOMAIN_NAME]" at bounding box center [561, 364] width 77 height 13
type input "**********"
click at [564, 370] on input "text" at bounding box center [638, 380] width 277 height 27
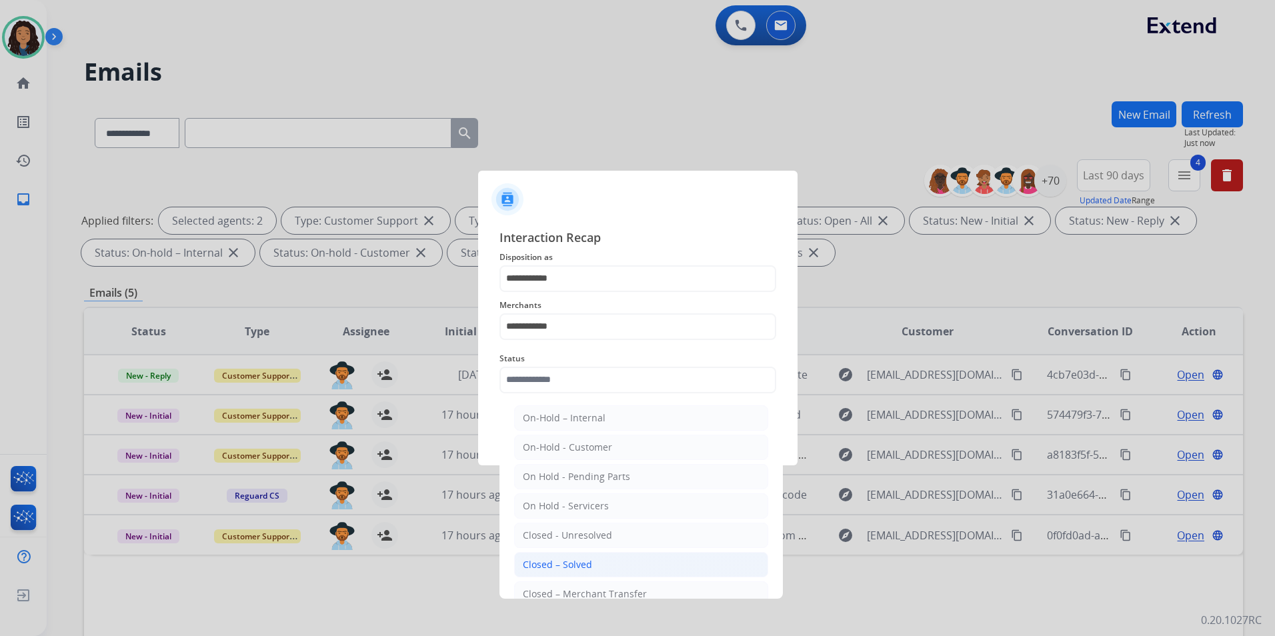
click at [582, 566] on div "Closed – Solved" at bounding box center [557, 564] width 69 height 13
type input "**********"
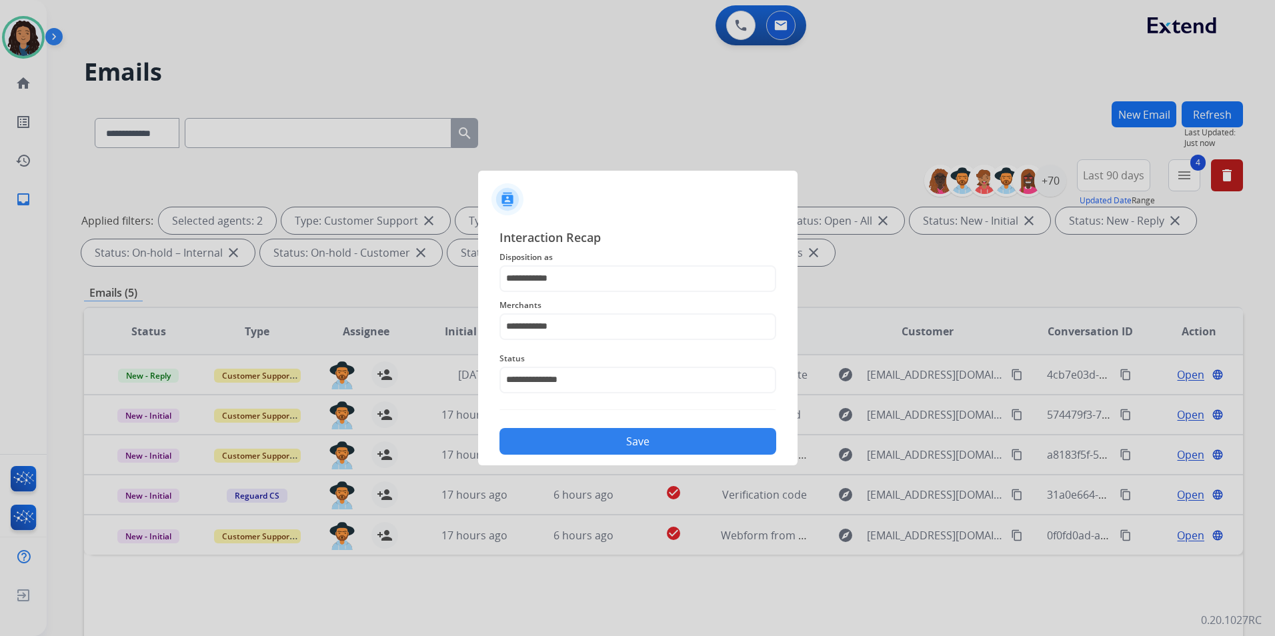
click at [594, 442] on button "Save" at bounding box center [638, 441] width 277 height 27
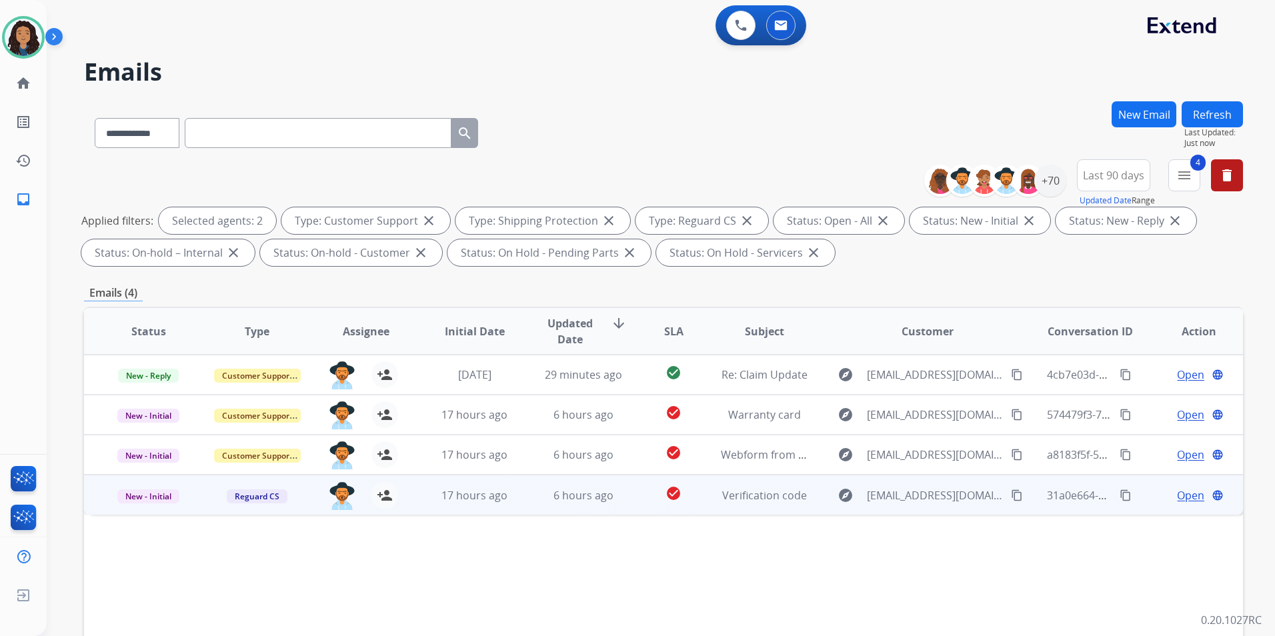
click at [1017, 498] on span "Open" at bounding box center [1190, 496] width 27 height 16
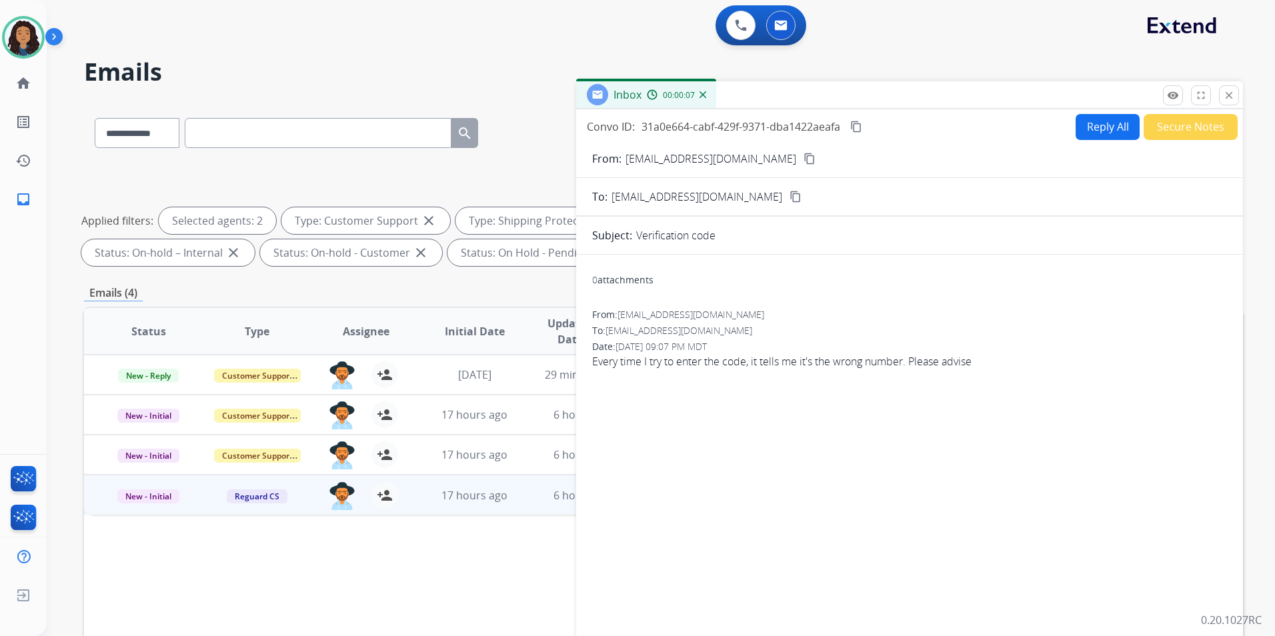
click at [804, 158] on mat-icon "content_copy" at bounding box center [810, 159] width 12 height 12
click at [1017, 130] on button "Reply All" at bounding box center [1108, 127] width 64 height 26
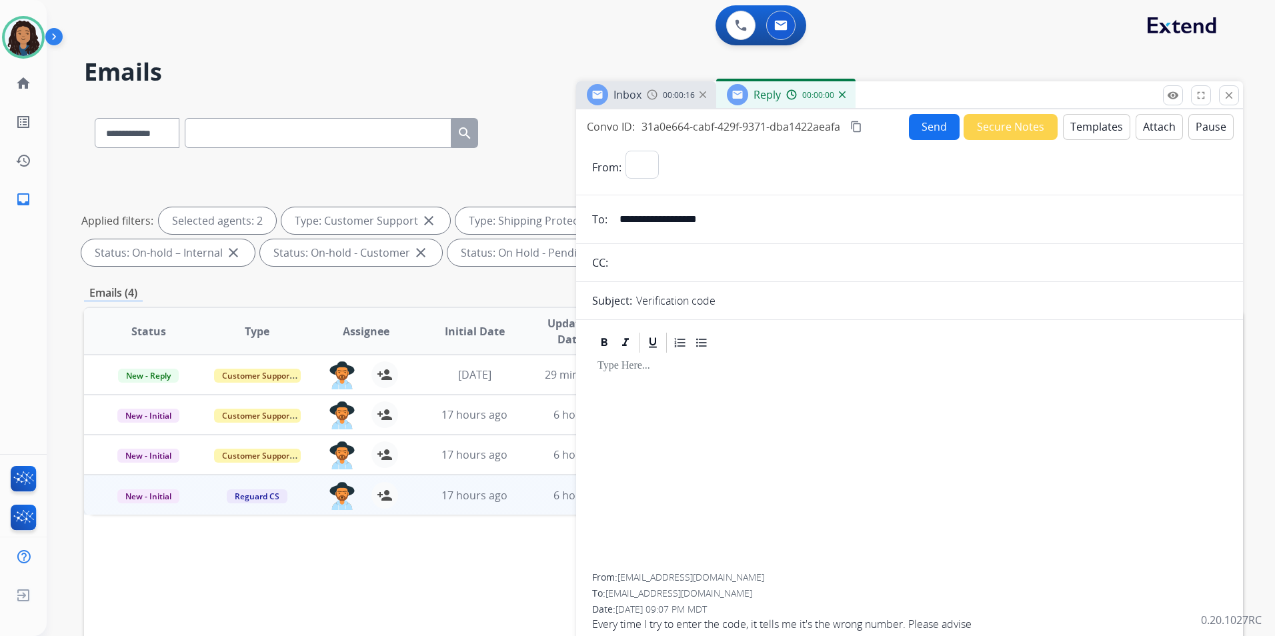
click at [1017, 130] on button "Templates" at bounding box center [1096, 127] width 67 height 26
select select "**********"
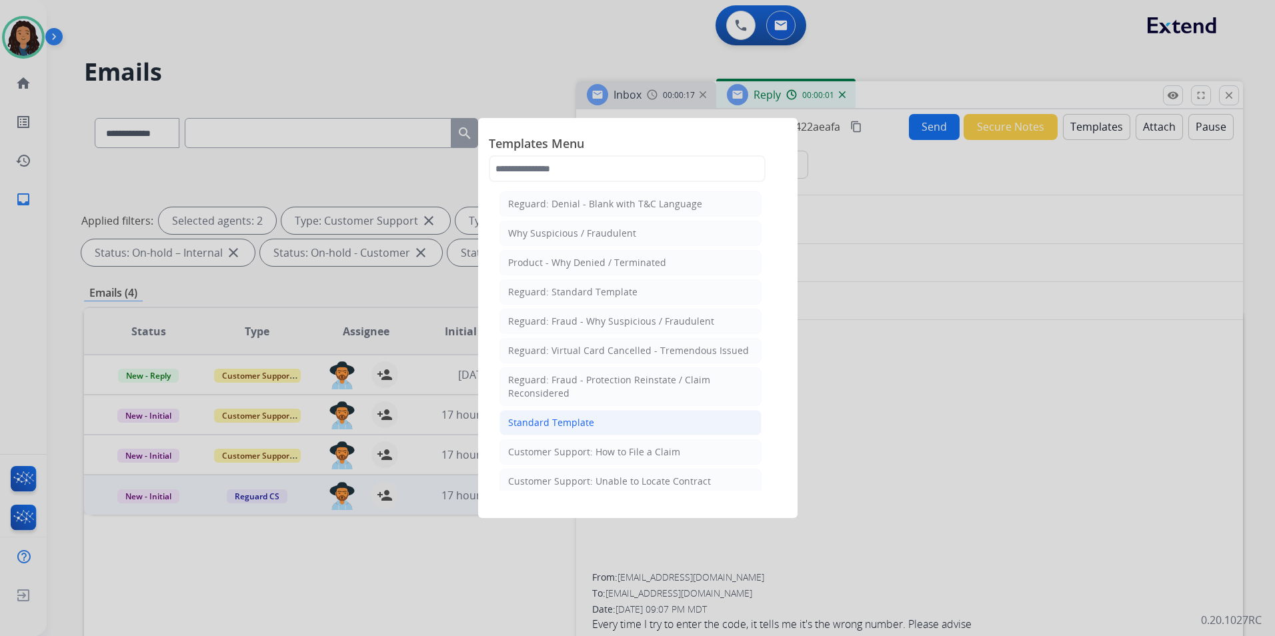
click at [612, 422] on li "Standard Template" at bounding box center [631, 422] width 262 height 25
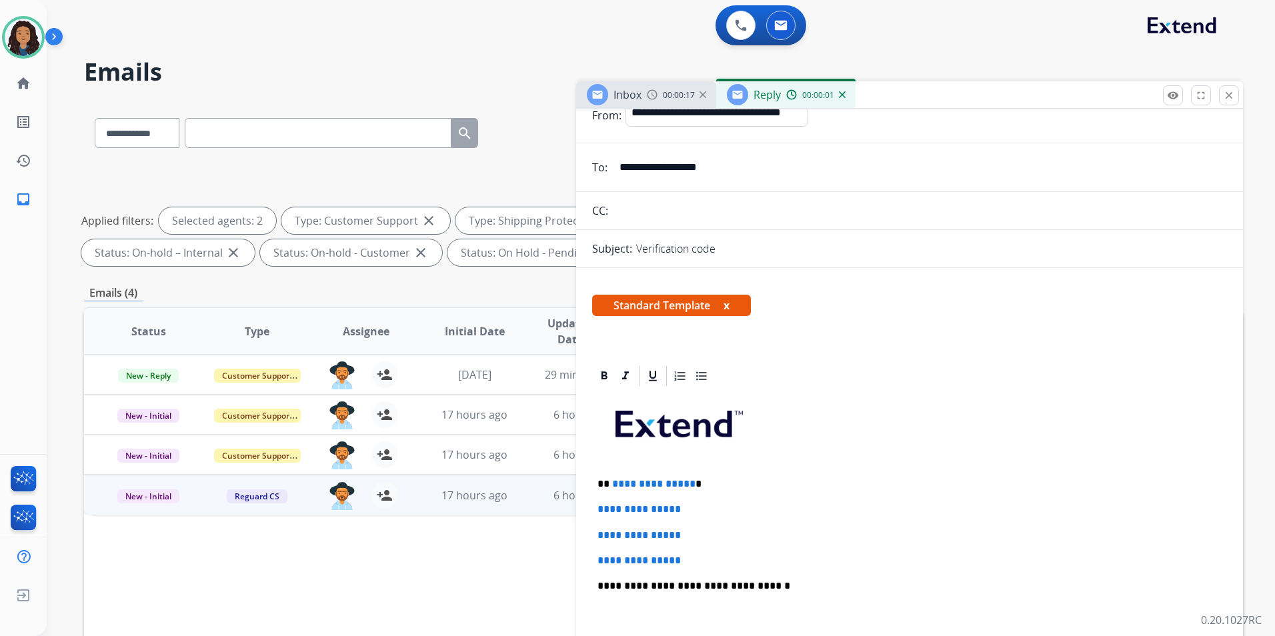
scroll to position [318, 0]
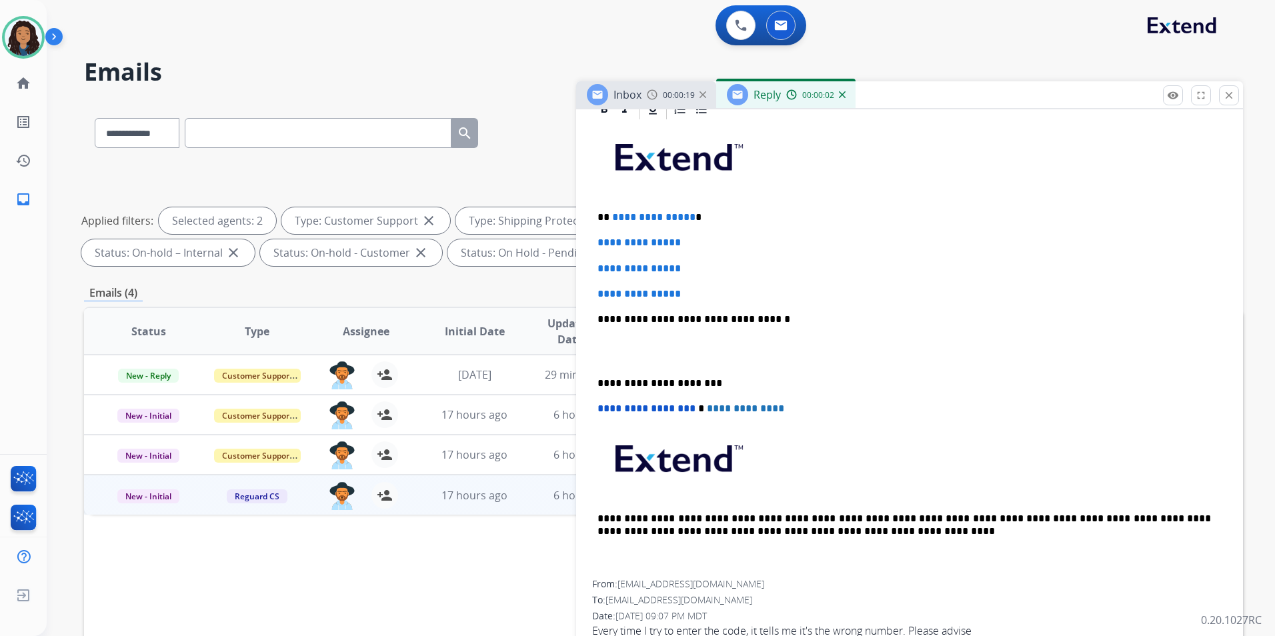
click at [593, 211] on div "**********" at bounding box center [909, 350] width 635 height 459
drag, startPoint x: 608, startPoint y: 218, endPoint x: 711, endPoint y: 291, distance: 125.9
click at [711, 291] on div "**********" at bounding box center [909, 350] width 635 height 459
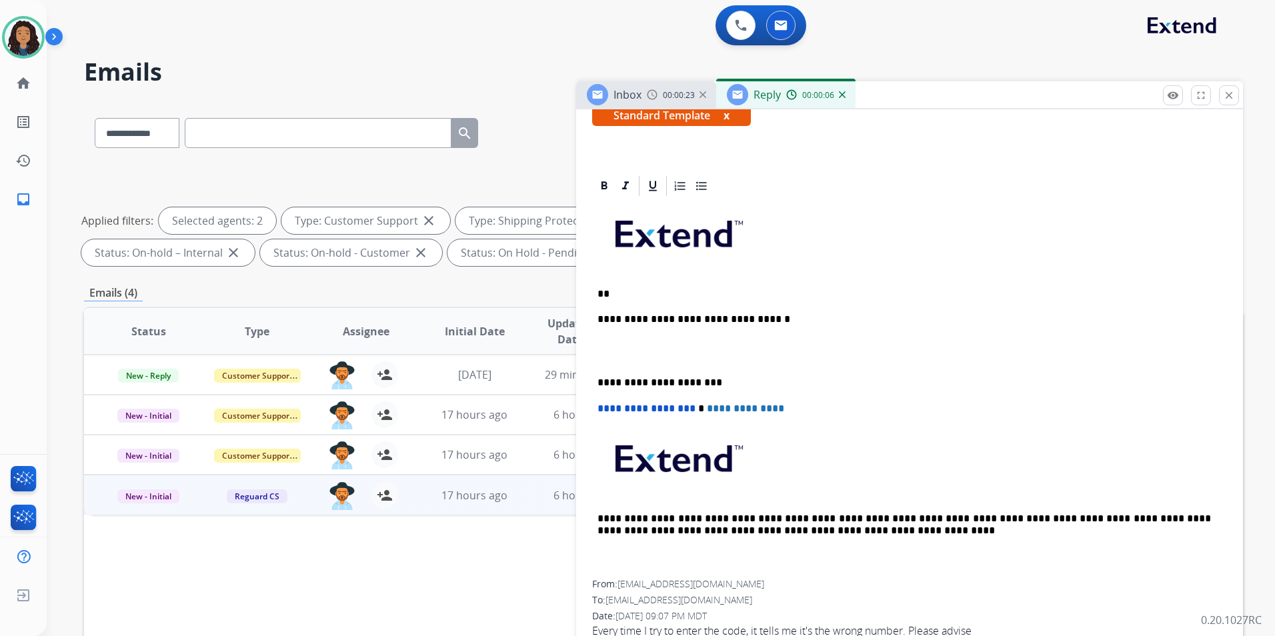
paste div
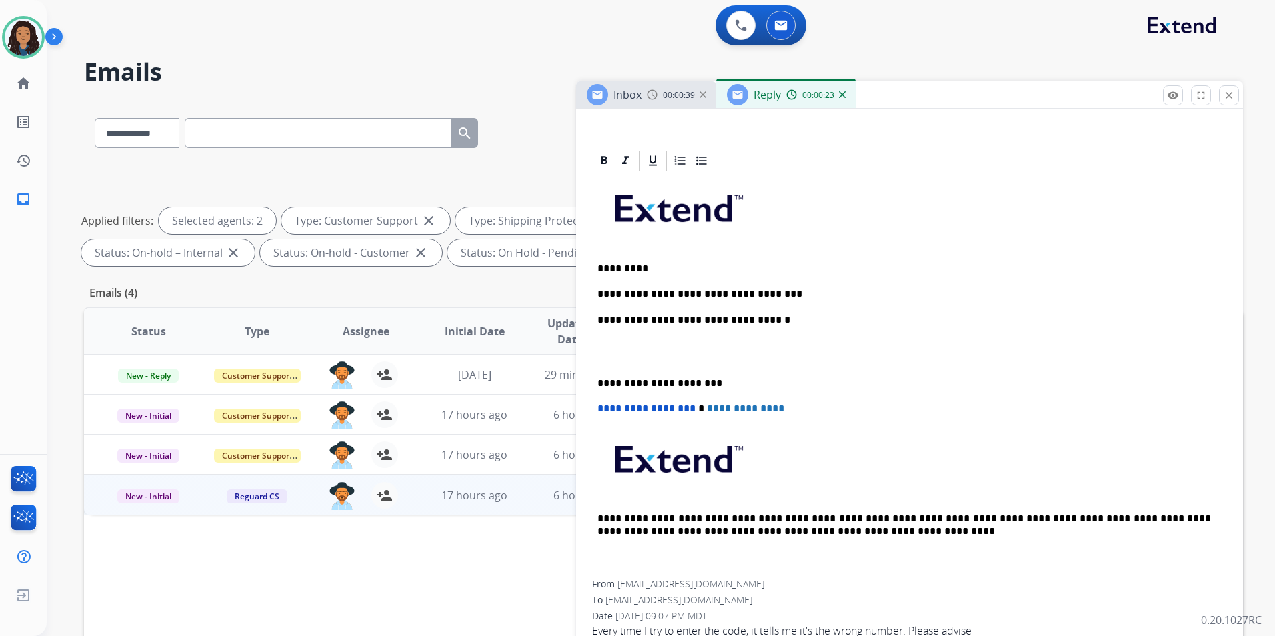
scroll to position [293, 0]
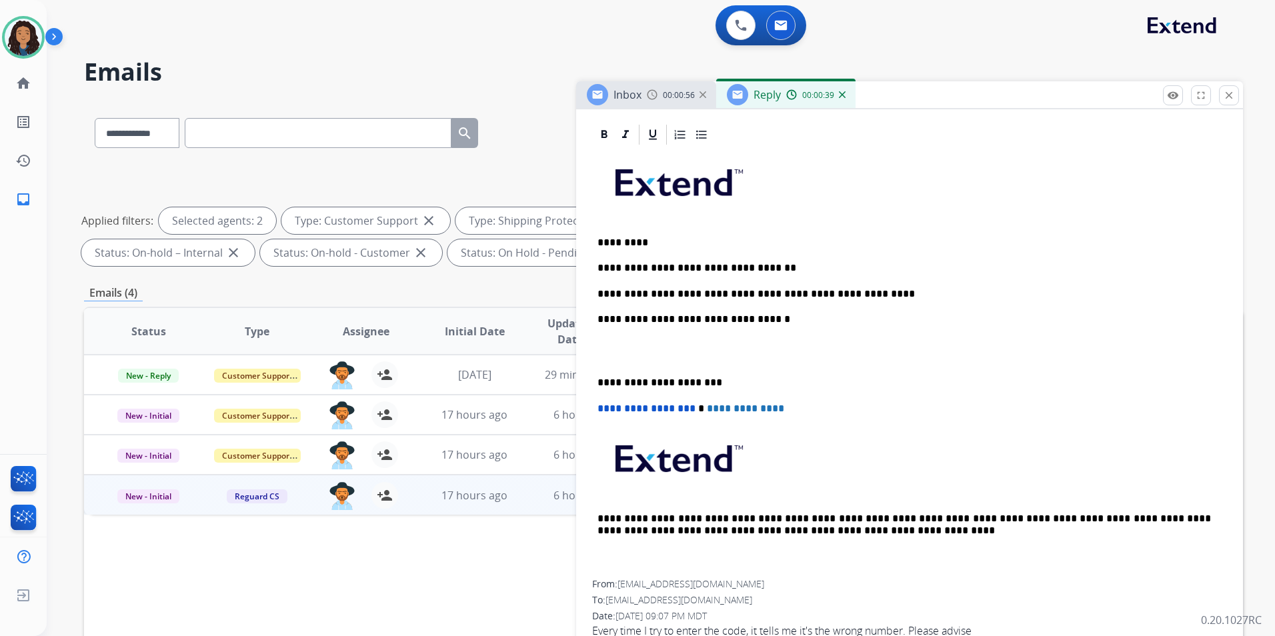
click at [864, 258] on div "**********" at bounding box center [909, 364] width 635 height 434
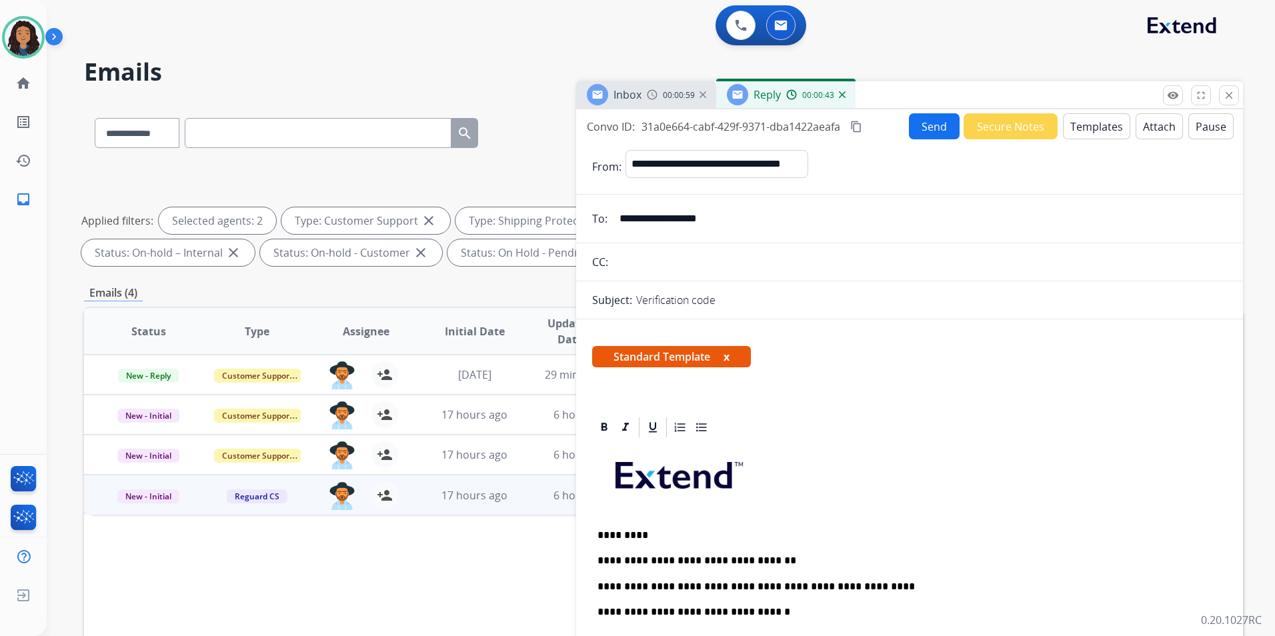
click at [917, 129] on button "Send" at bounding box center [934, 126] width 51 height 26
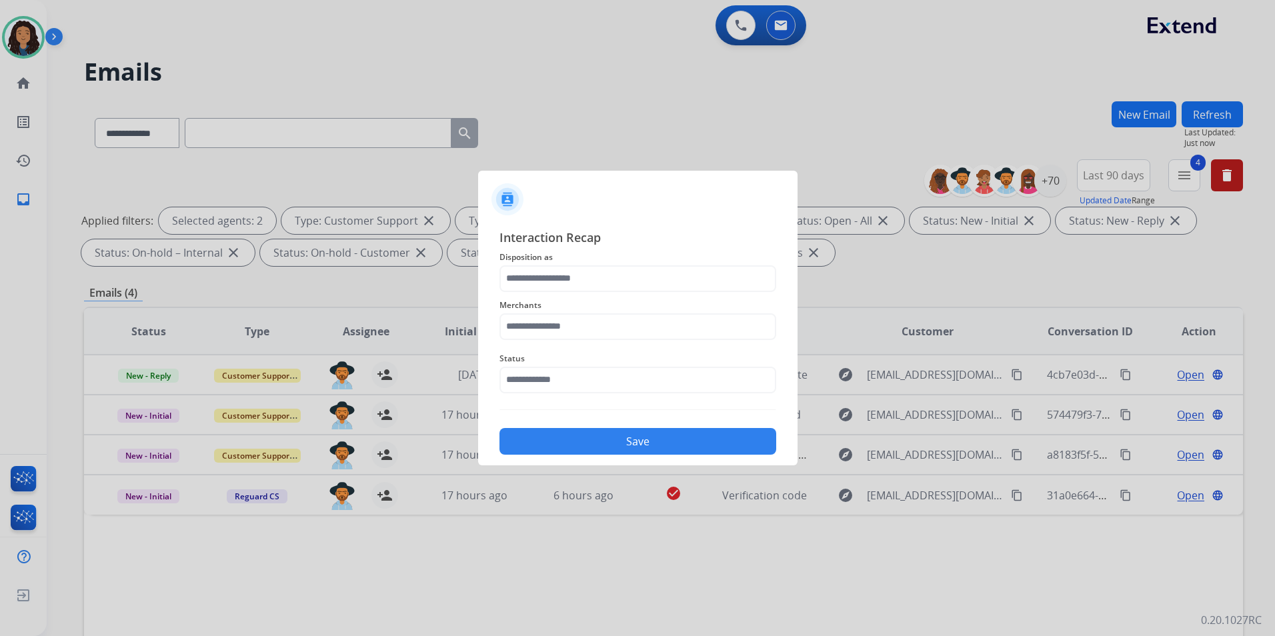
click at [660, 262] on span "Disposition as" at bounding box center [638, 257] width 277 height 16
click at [654, 270] on input "text" at bounding box center [638, 279] width 277 height 27
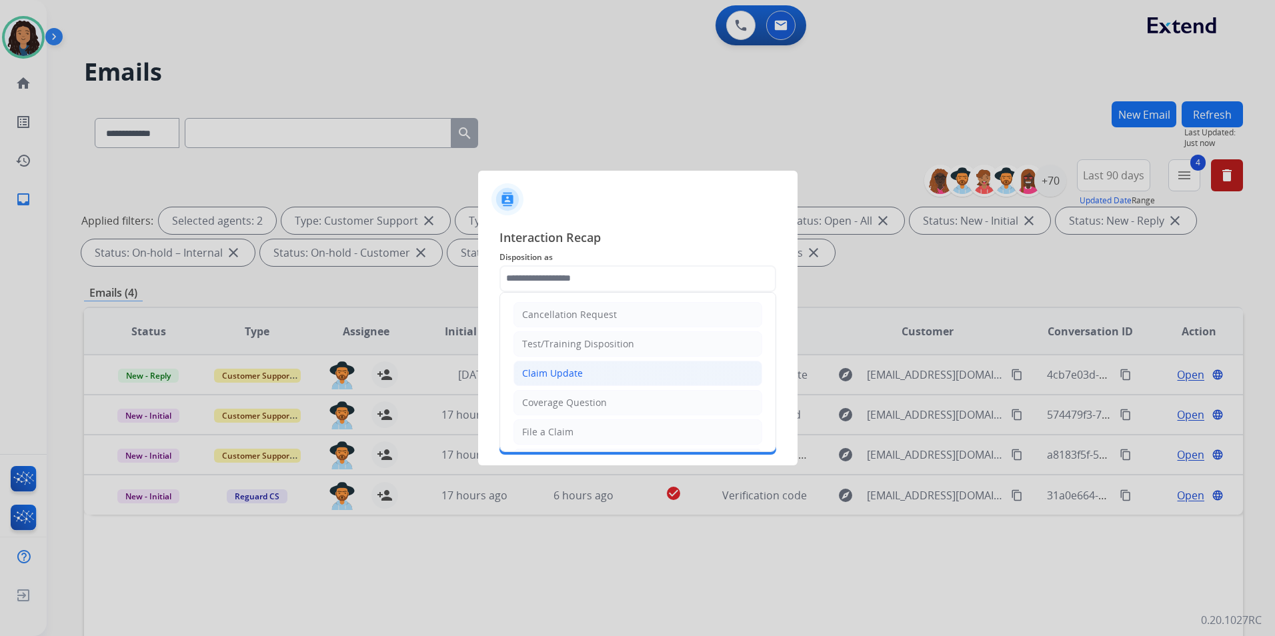
click at [618, 370] on li "Claim Update" at bounding box center [638, 373] width 249 height 25
type input "**********"
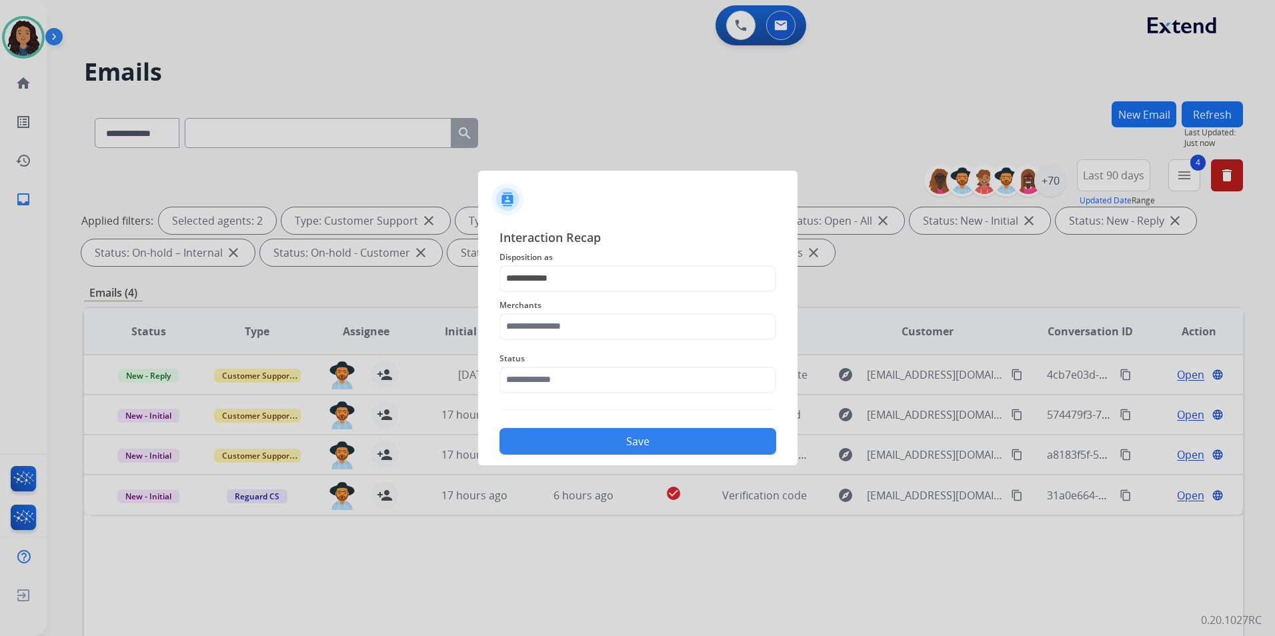
drag, startPoint x: 563, startPoint y: 352, endPoint x: 564, endPoint y: 333, distance: 19.4
click at [564, 346] on div "Status" at bounding box center [638, 372] width 277 height 53
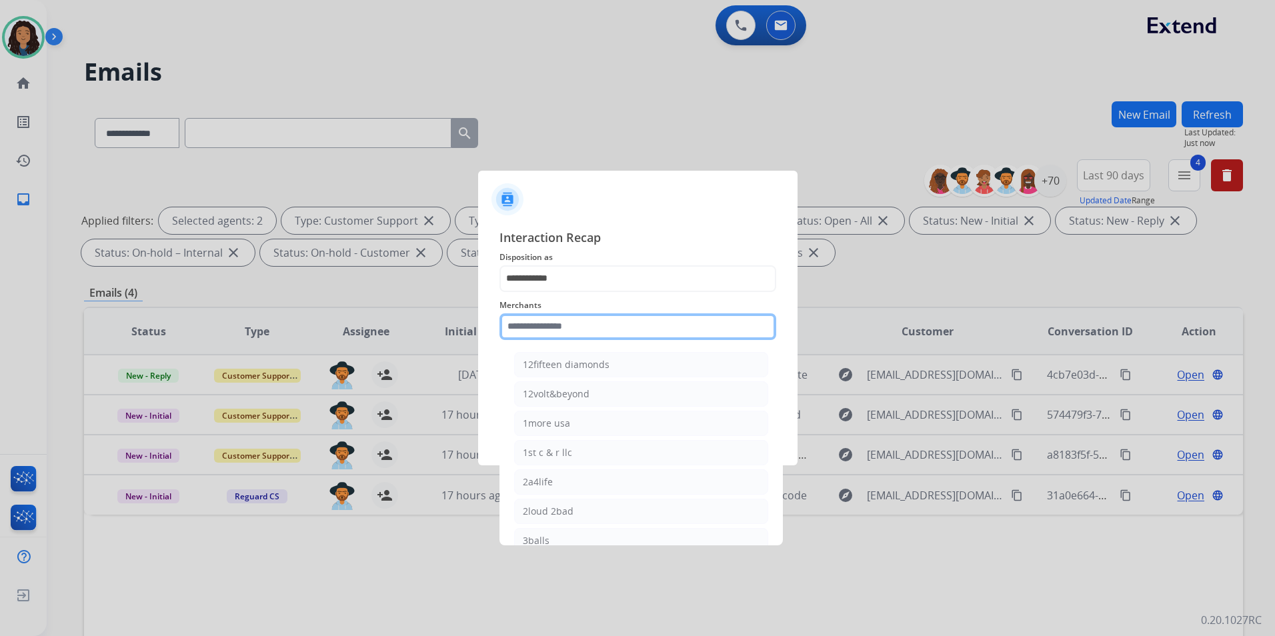
click at [566, 328] on input "text" at bounding box center [638, 327] width 277 height 27
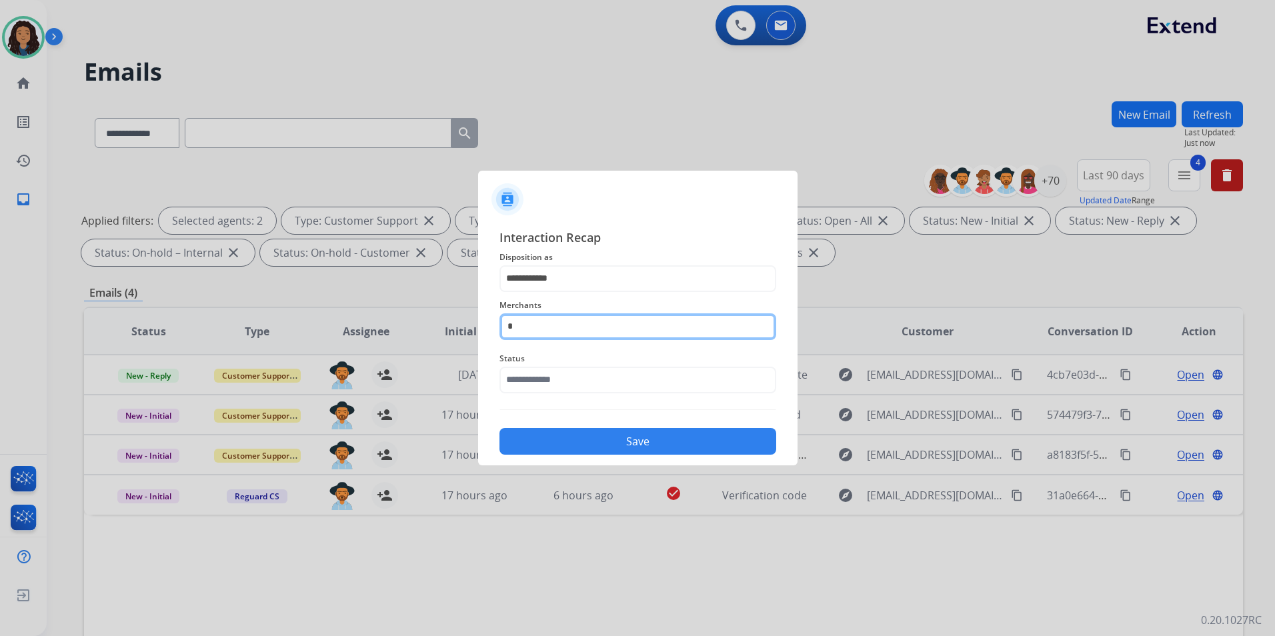
drag, startPoint x: 541, startPoint y: 326, endPoint x: 436, endPoint y: 338, distance: 105.5
click at [0, 338] on app-contact-recap-modal "**********" at bounding box center [0, 318] width 0 height 636
type input "*****"
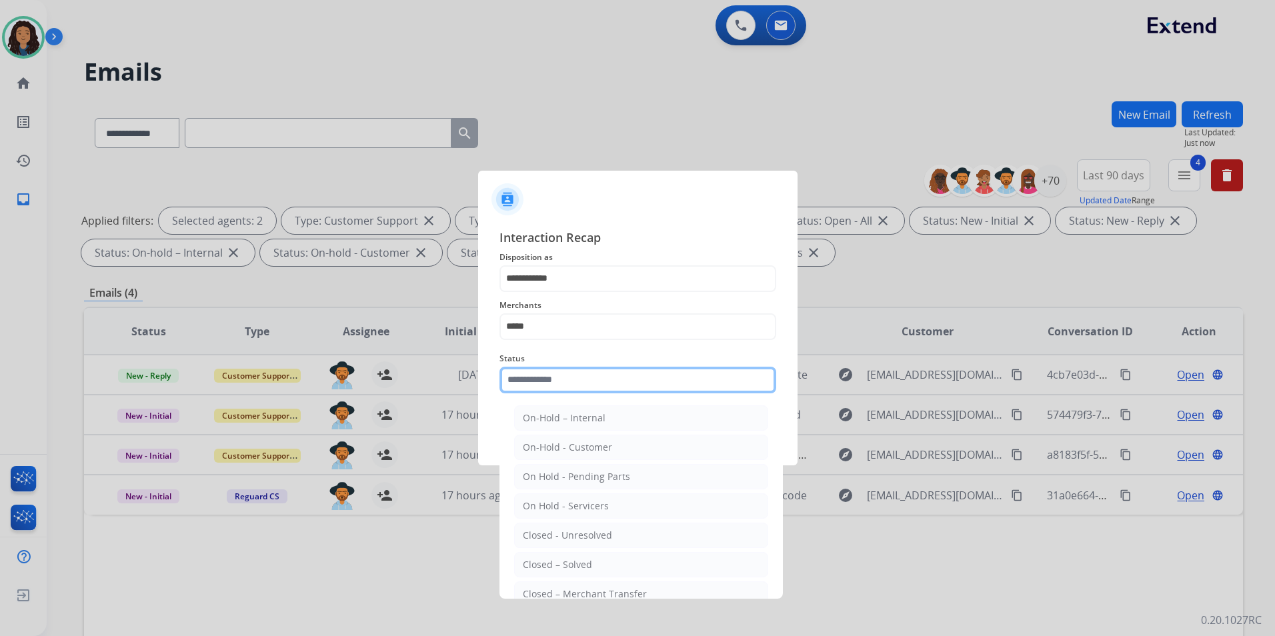
click at [560, 372] on input "text" at bounding box center [638, 380] width 277 height 27
click at [560, 560] on div "Closed – Solved" at bounding box center [557, 564] width 69 height 13
type input "**********"
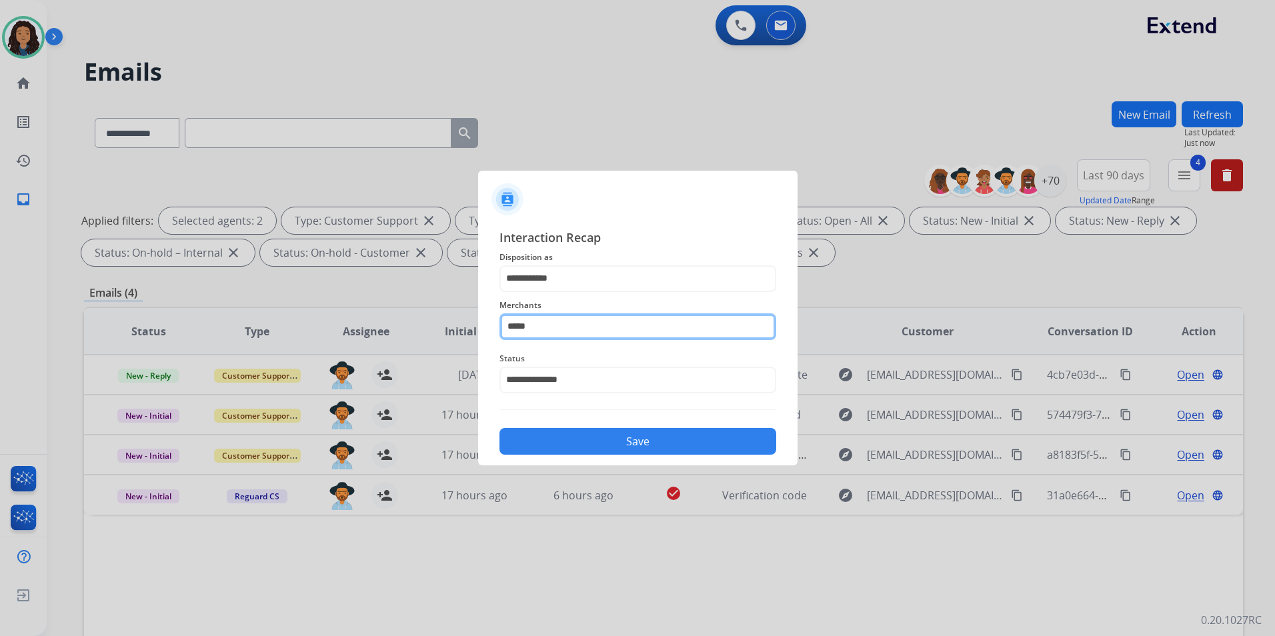
click at [542, 322] on input "*****" at bounding box center [638, 327] width 277 height 27
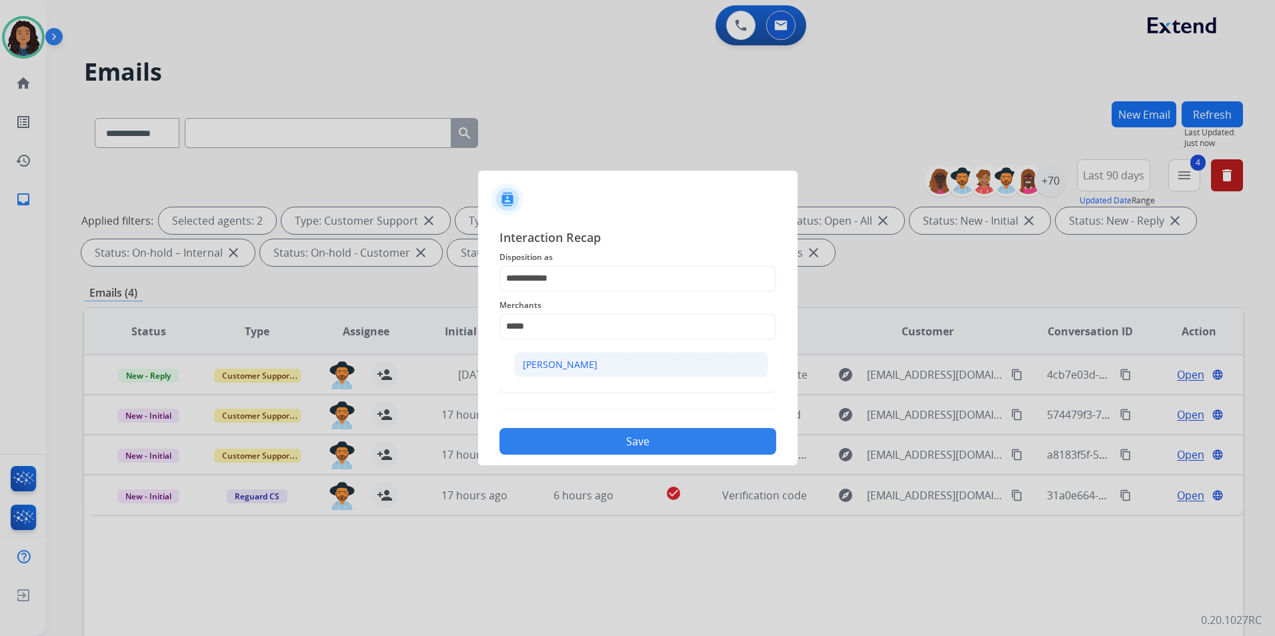
click at [565, 376] on li "[PERSON_NAME]" at bounding box center [641, 364] width 254 height 25
type input "**********"
click at [562, 421] on div "Save" at bounding box center [638, 437] width 277 height 35
click at [564, 434] on button "Save" at bounding box center [638, 441] width 277 height 27
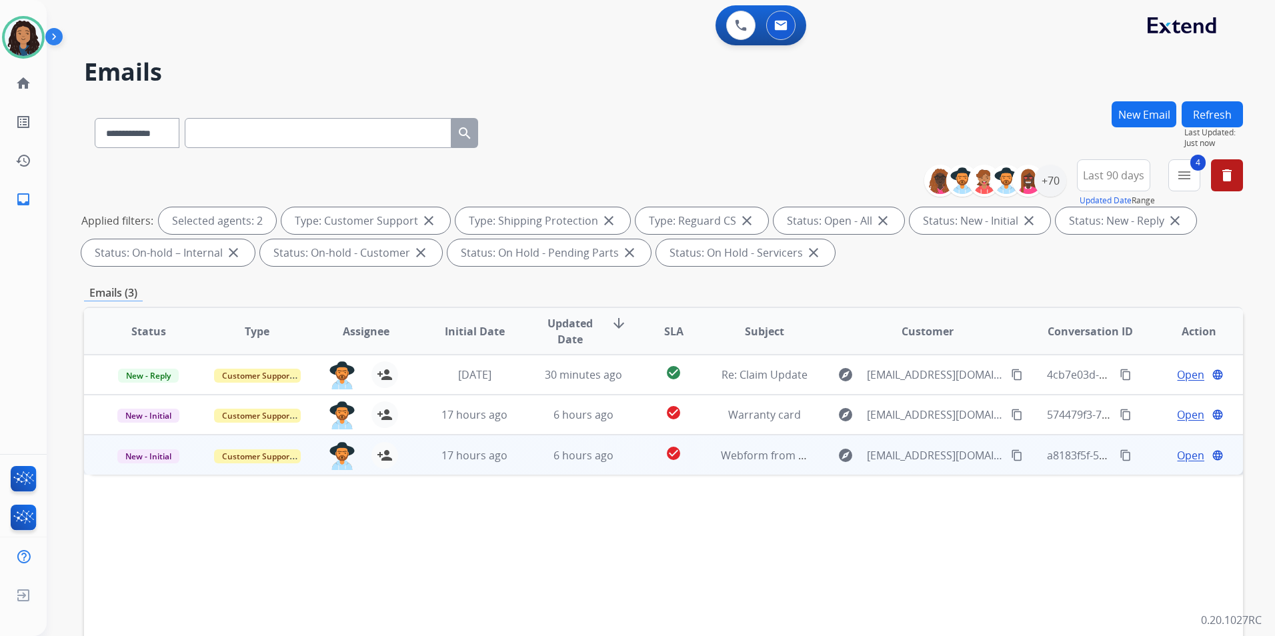
click at [1017, 452] on span "Open" at bounding box center [1190, 456] width 27 height 16
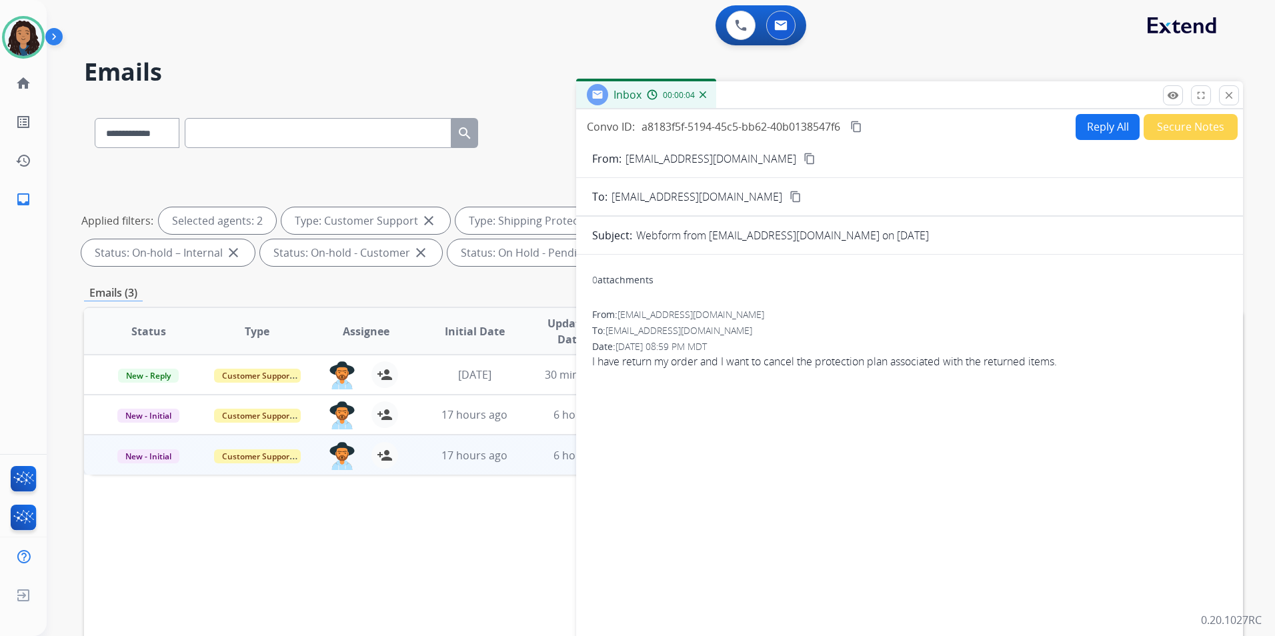
click at [804, 157] on mat-icon "content_copy" at bounding box center [810, 159] width 12 height 12
click at [1017, 134] on button "Reply All" at bounding box center [1108, 127] width 64 height 26
select select "**********"
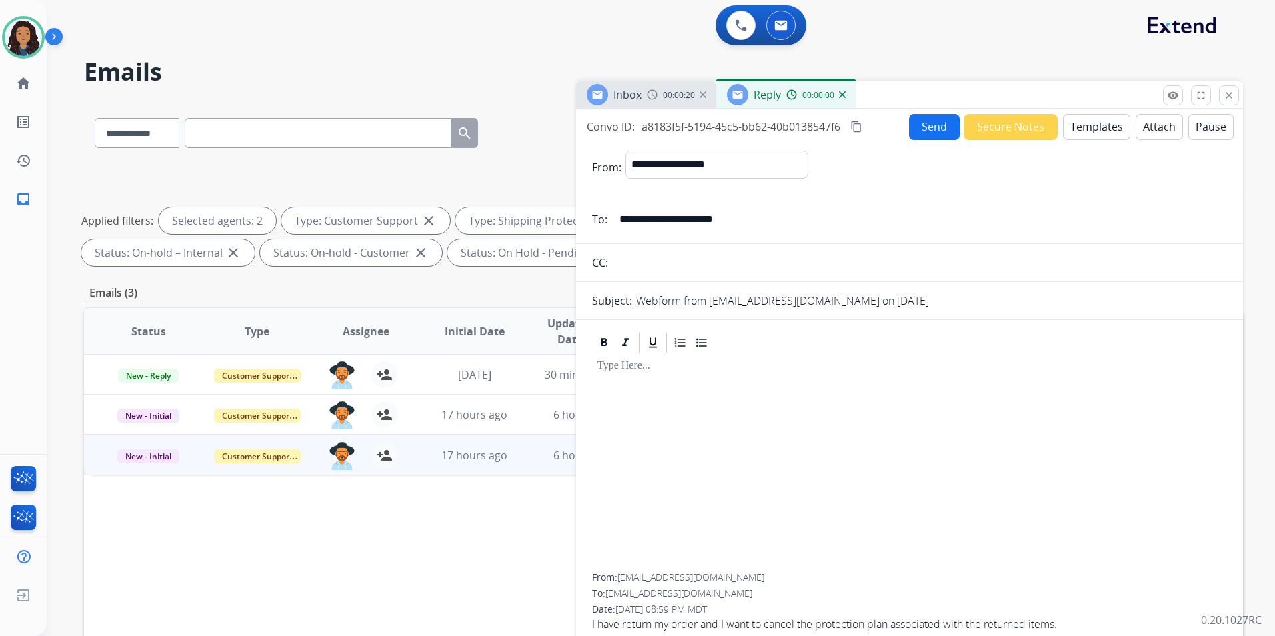
click at [1017, 132] on button "Templates" at bounding box center [1096, 127] width 67 height 26
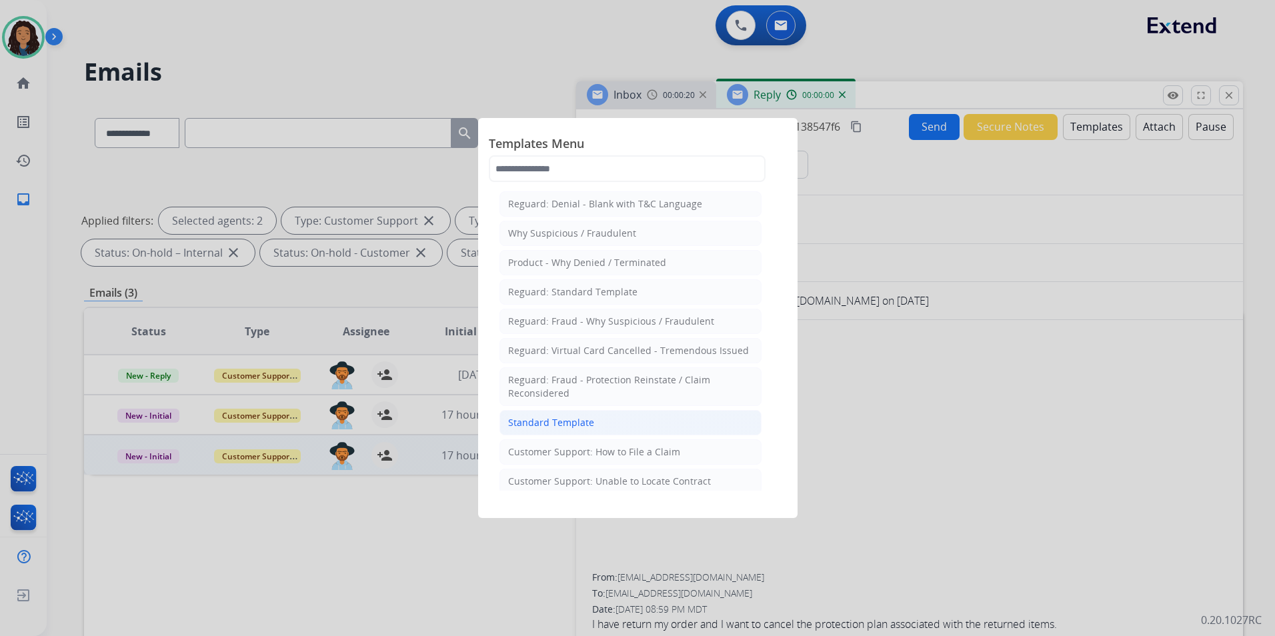
click at [654, 424] on li "Standard Template" at bounding box center [631, 422] width 262 height 25
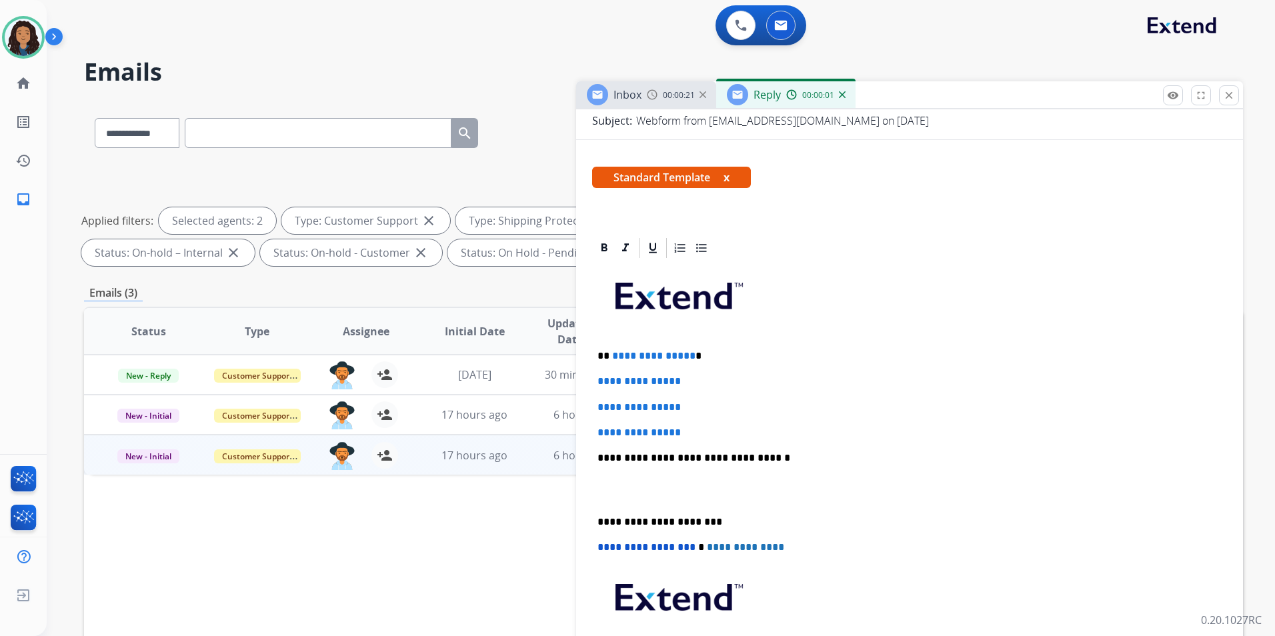
scroll to position [318, 0]
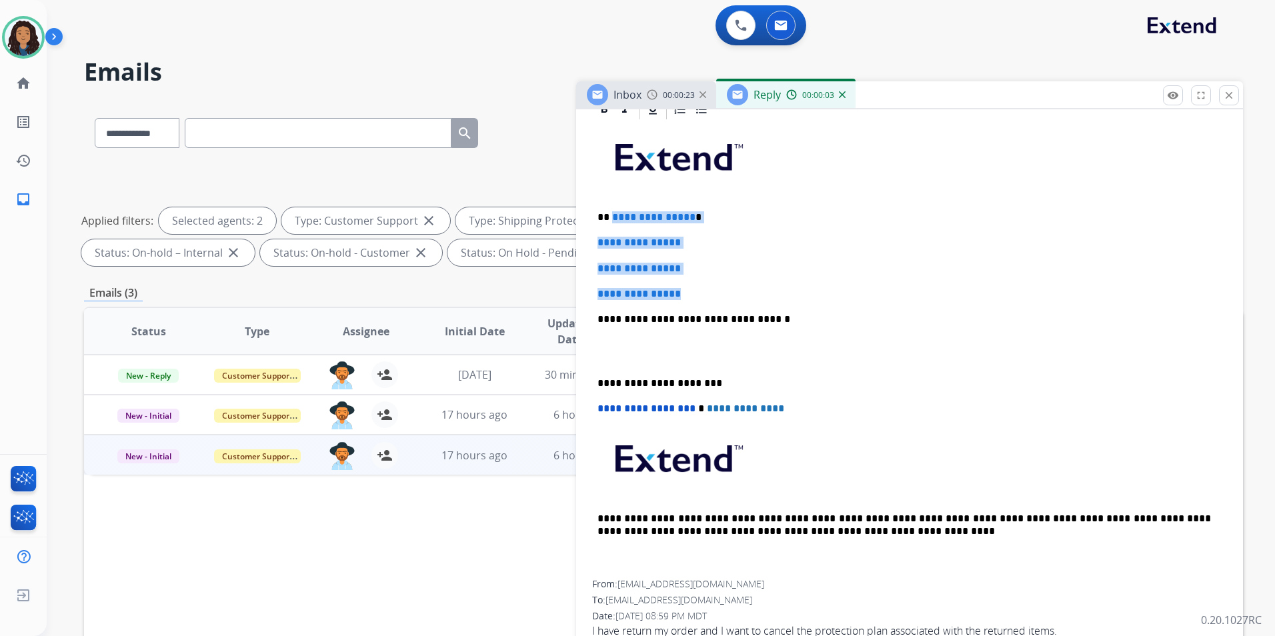
drag, startPoint x: 698, startPoint y: 287, endPoint x: 612, endPoint y: 205, distance: 118.0
click at [612, 205] on div "**********" at bounding box center [909, 350] width 635 height 459
paste div
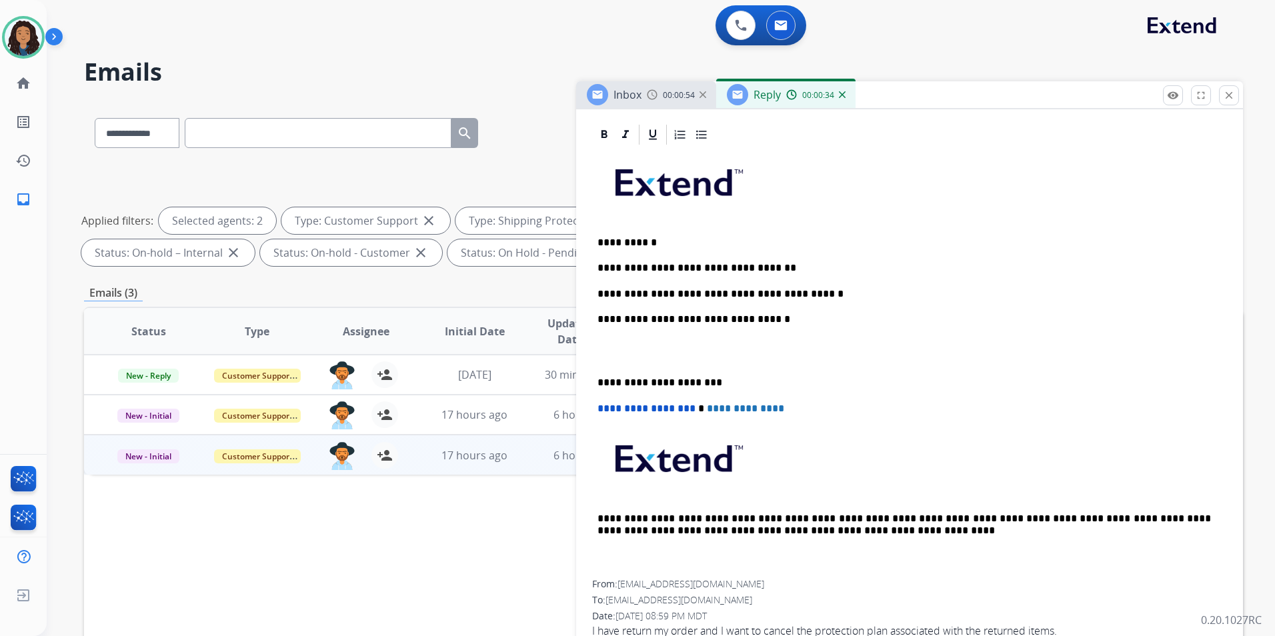
scroll to position [0, 0]
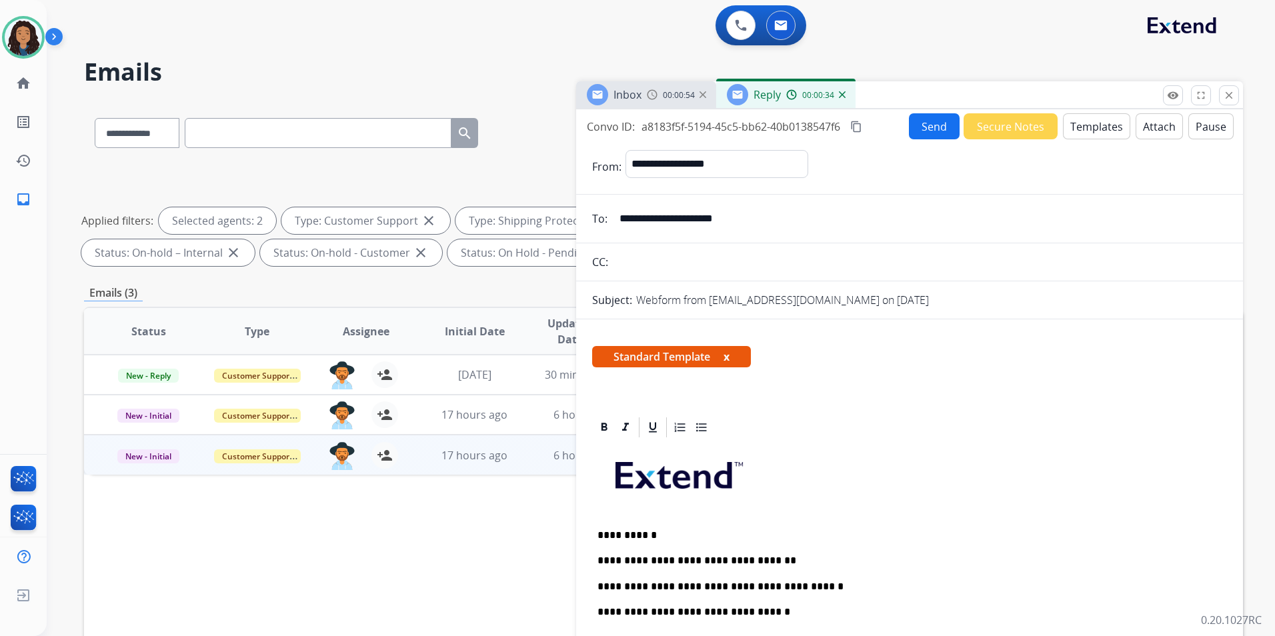
click at [909, 137] on button "Send" at bounding box center [934, 126] width 51 height 26
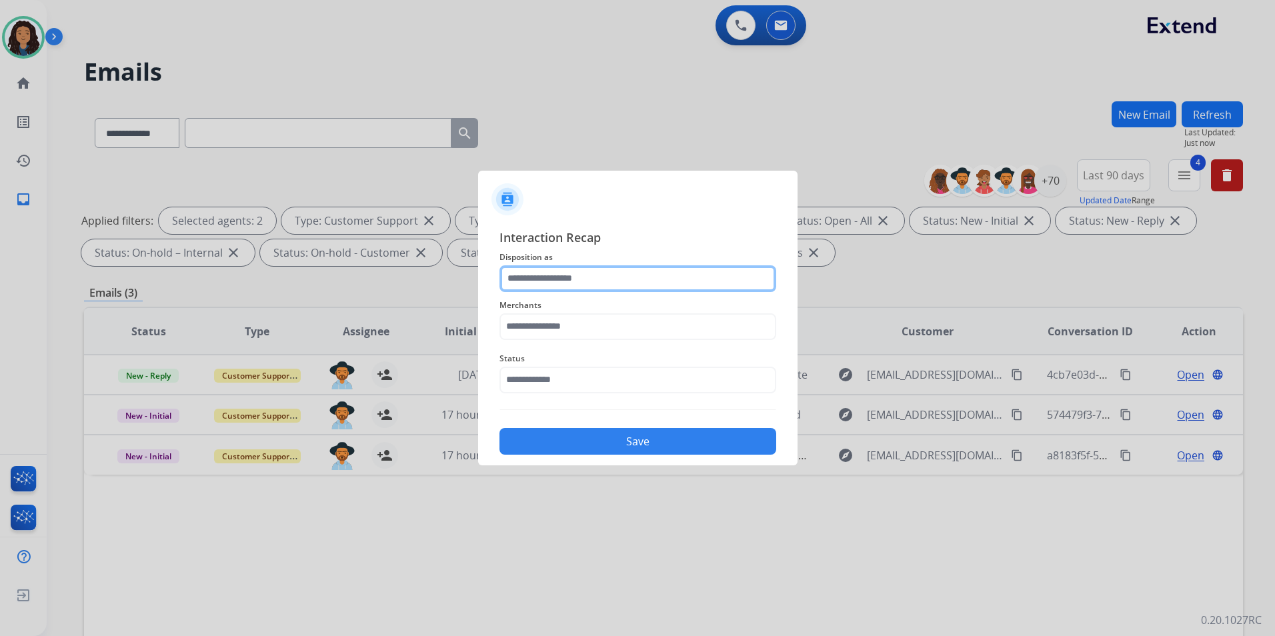
click at [636, 268] on input "text" at bounding box center [638, 279] width 277 height 27
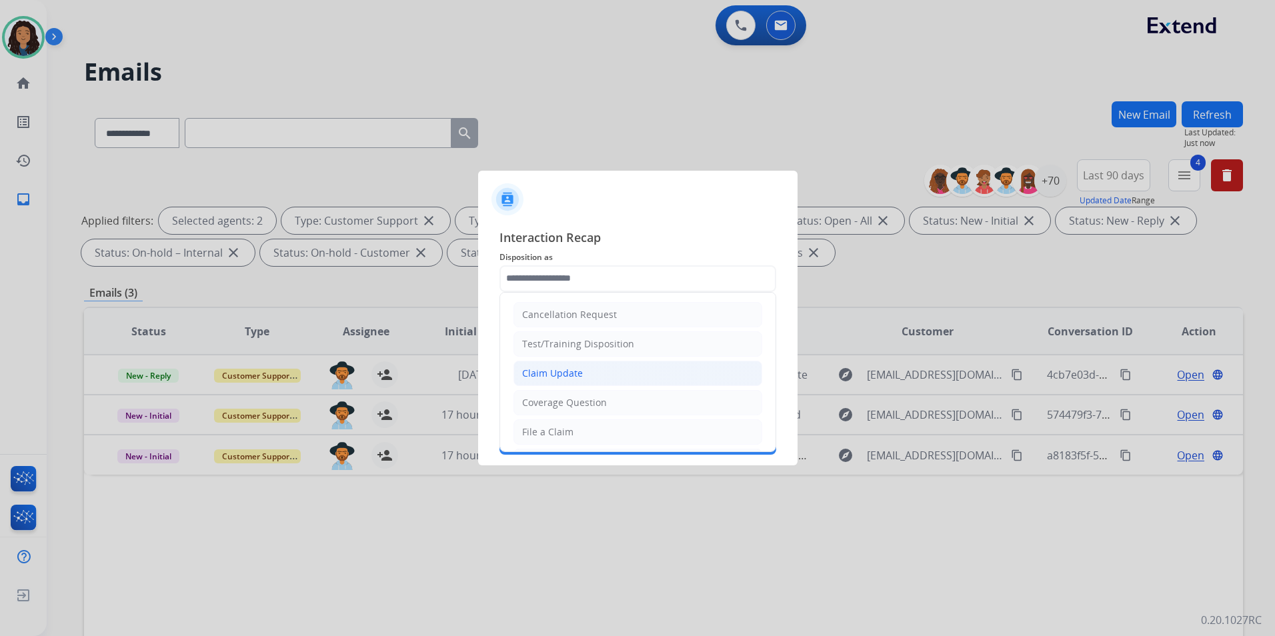
click at [617, 377] on li "Claim Update" at bounding box center [638, 373] width 249 height 25
type input "**********"
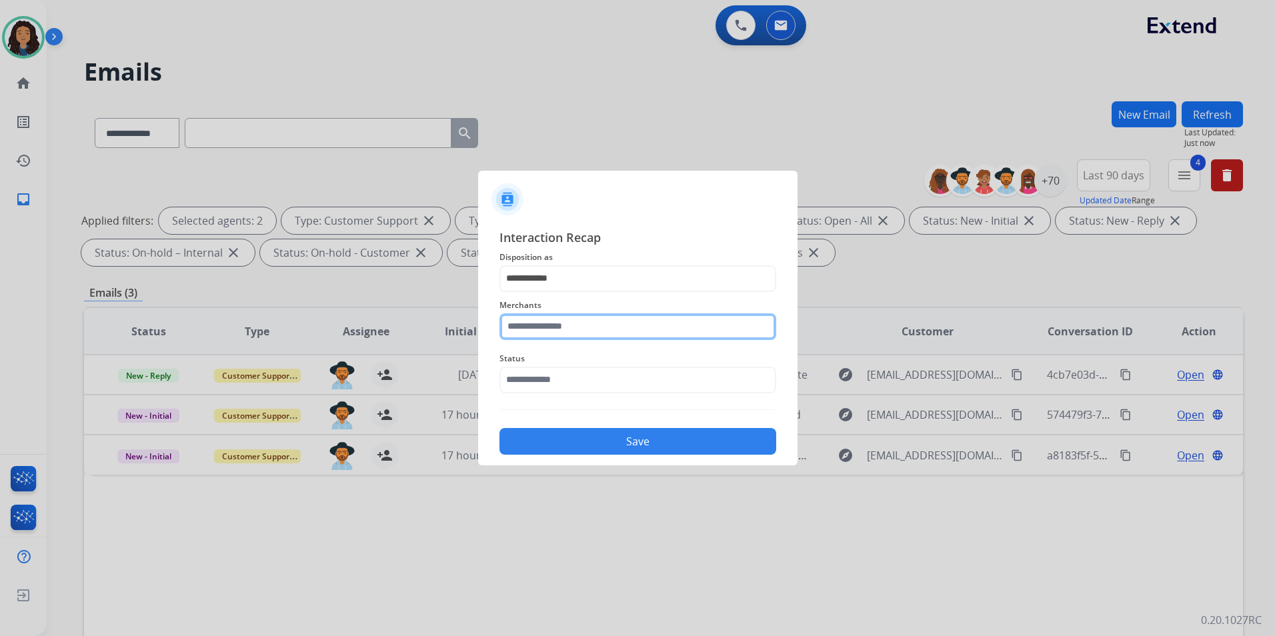
click at [595, 330] on input "text" at bounding box center [638, 327] width 277 height 27
type input "*"
type input "*****"
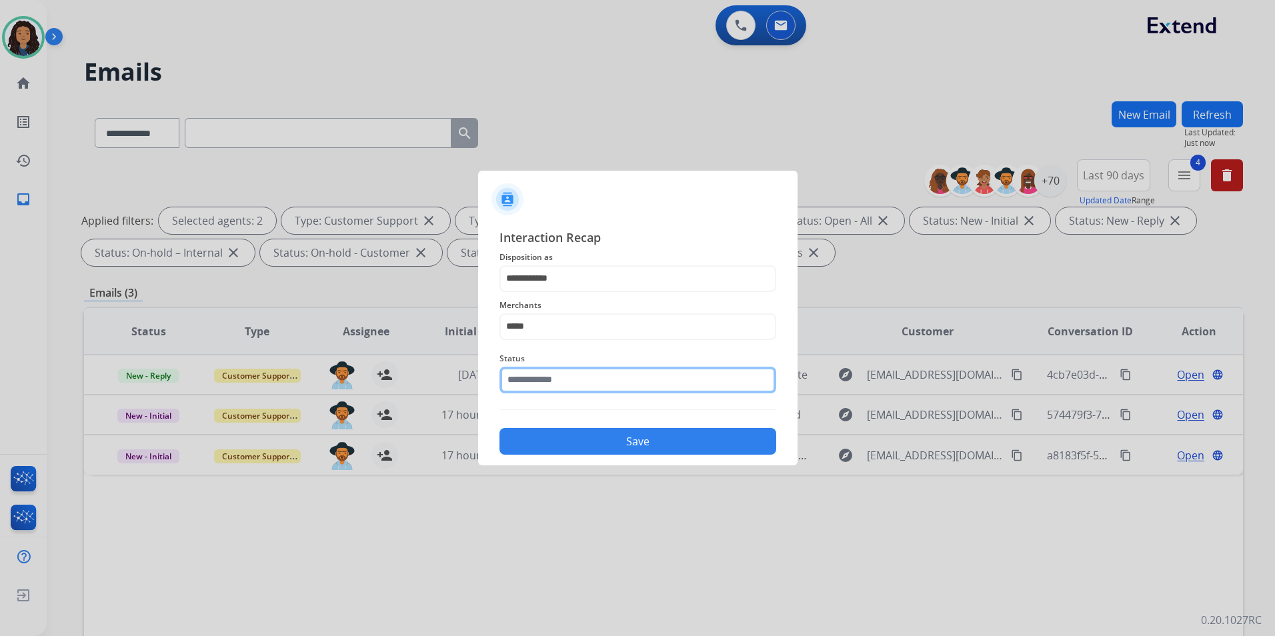
click at [684, 388] on input "text" at bounding box center [638, 380] width 277 height 27
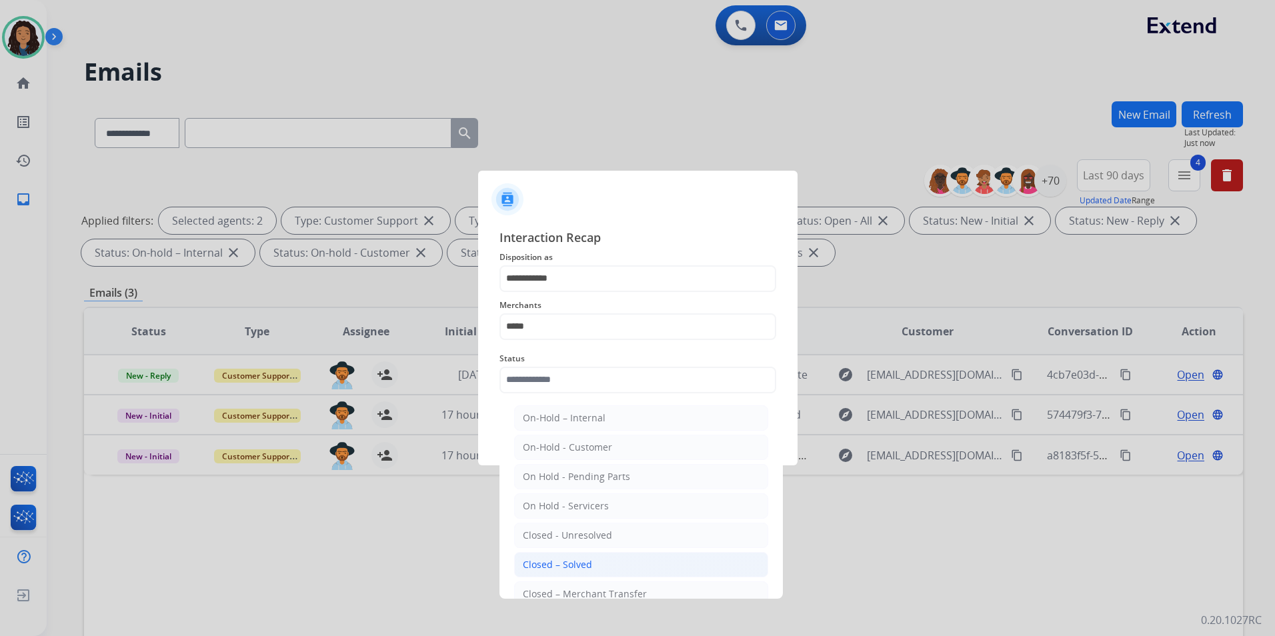
click at [570, 556] on li "Closed – Solved" at bounding box center [641, 564] width 254 height 25
type input "**********"
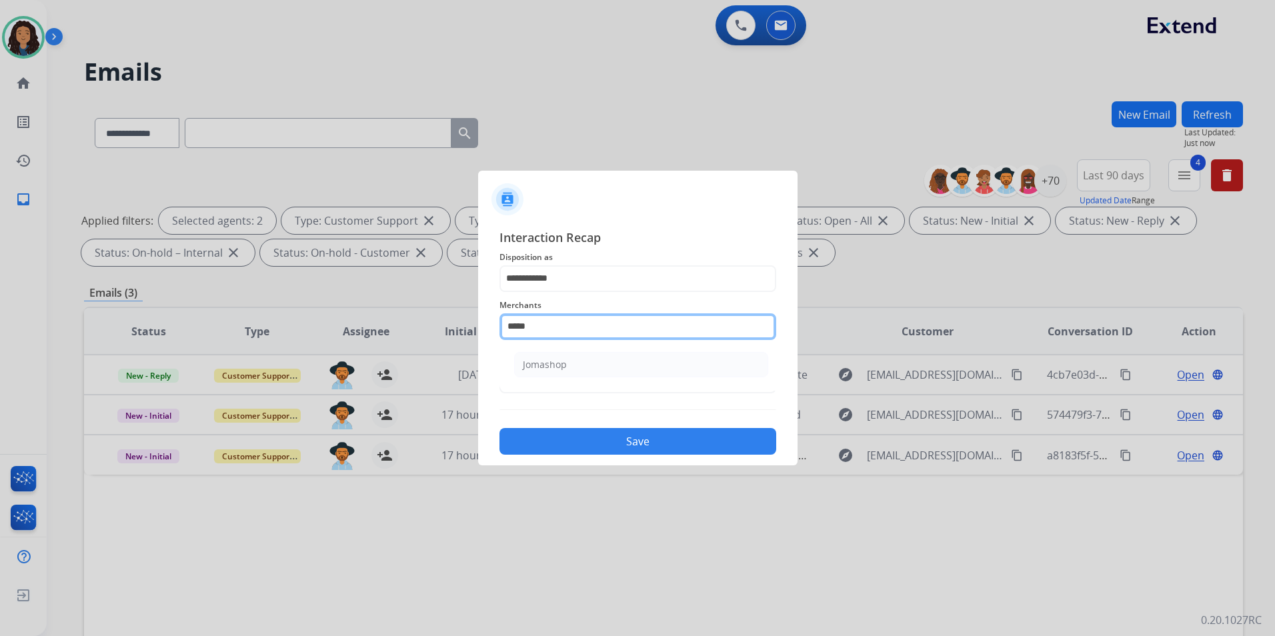
click at [574, 316] on input "*****" at bounding box center [638, 327] width 277 height 27
click at [610, 367] on li "Jomashop" at bounding box center [641, 364] width 254 height 25
type input "********"
click at [614, 444] on button "Save" at bounding box center [638, 441] width 277 height 27
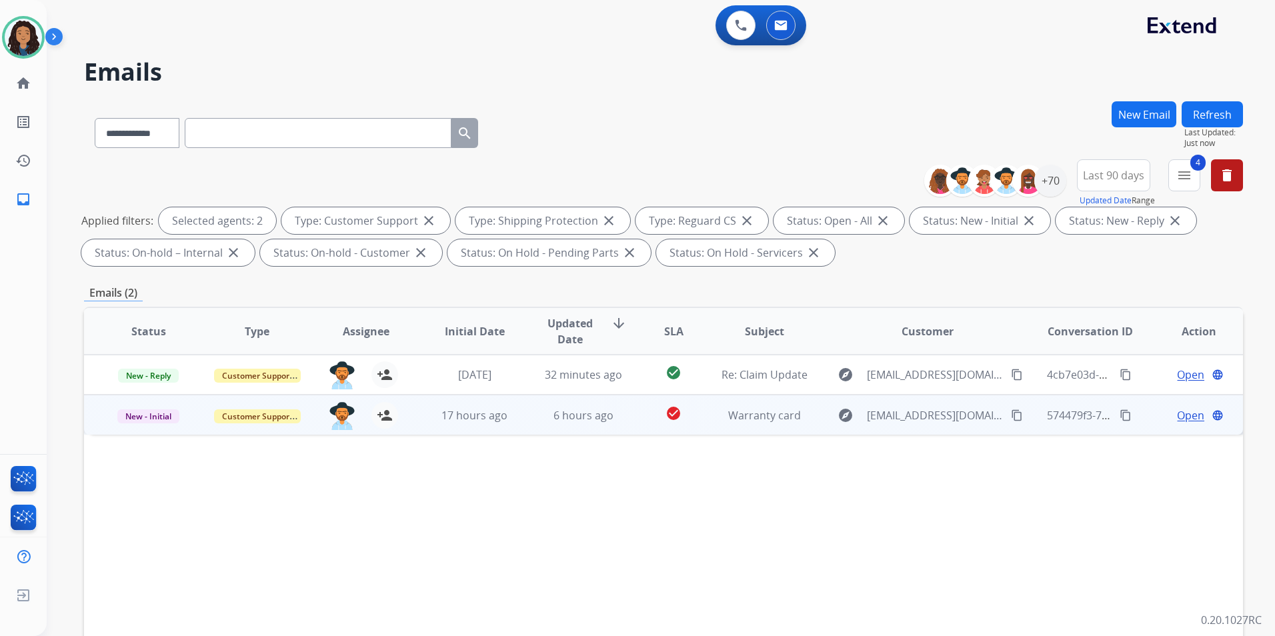
click at [1017, 418] on span "Open" at bounding box center [1190, 416] width 27 height 16
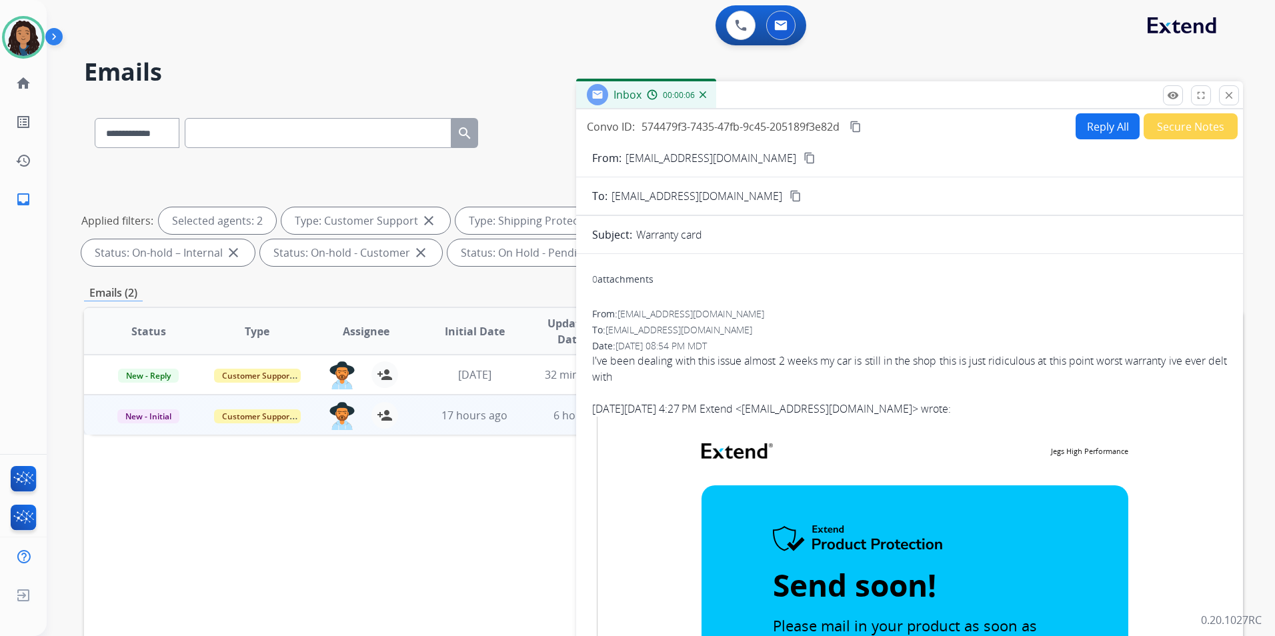
click at [804, 159] on mat-icon "content_copy" at bounding box center [810, 158] width 12 height 12
click at [166, 418] on span "New - Initial" at bounding box center [148, 417] width 62 height 14
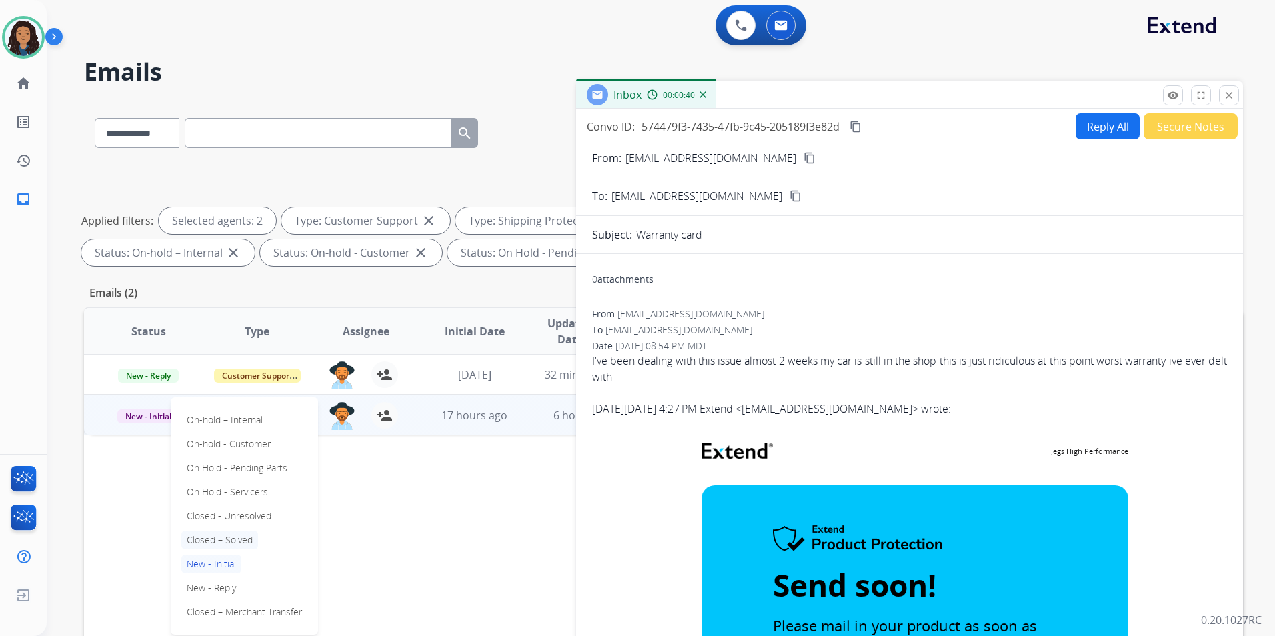
click at [235, 544] on p "Closed – Solved" at bounding box center [219, 540] width 77 height 19
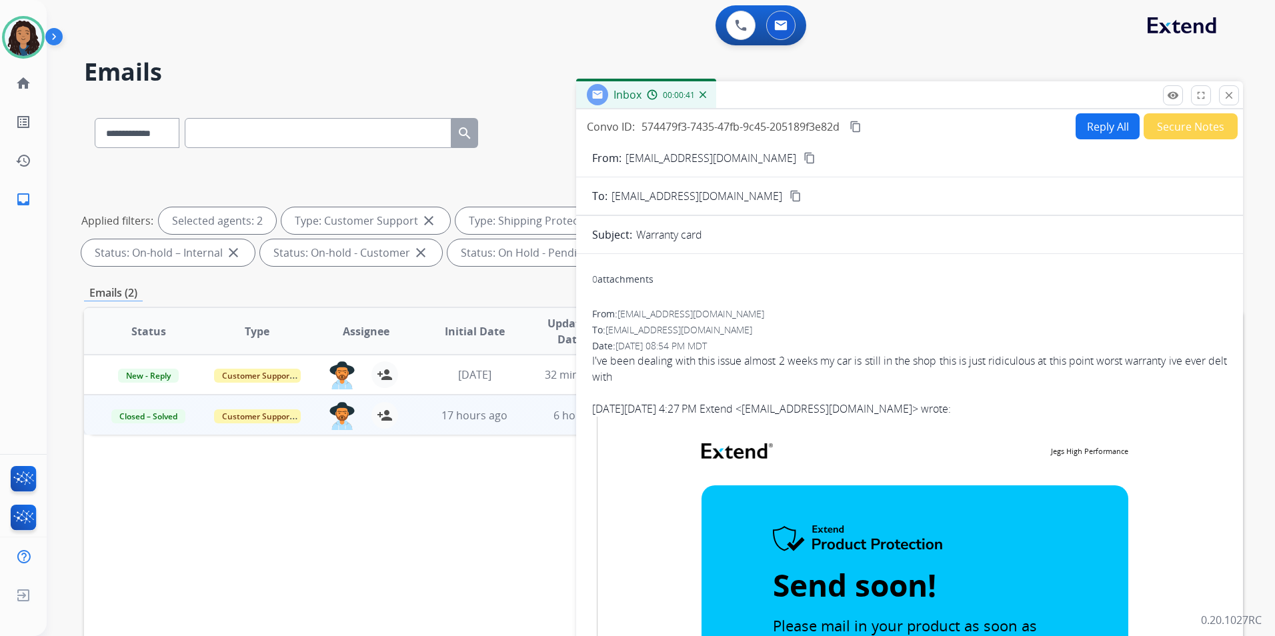
click at [1017, 135] on button "Secure Notes" at bounding box center [1191, 126] width 94 height 26
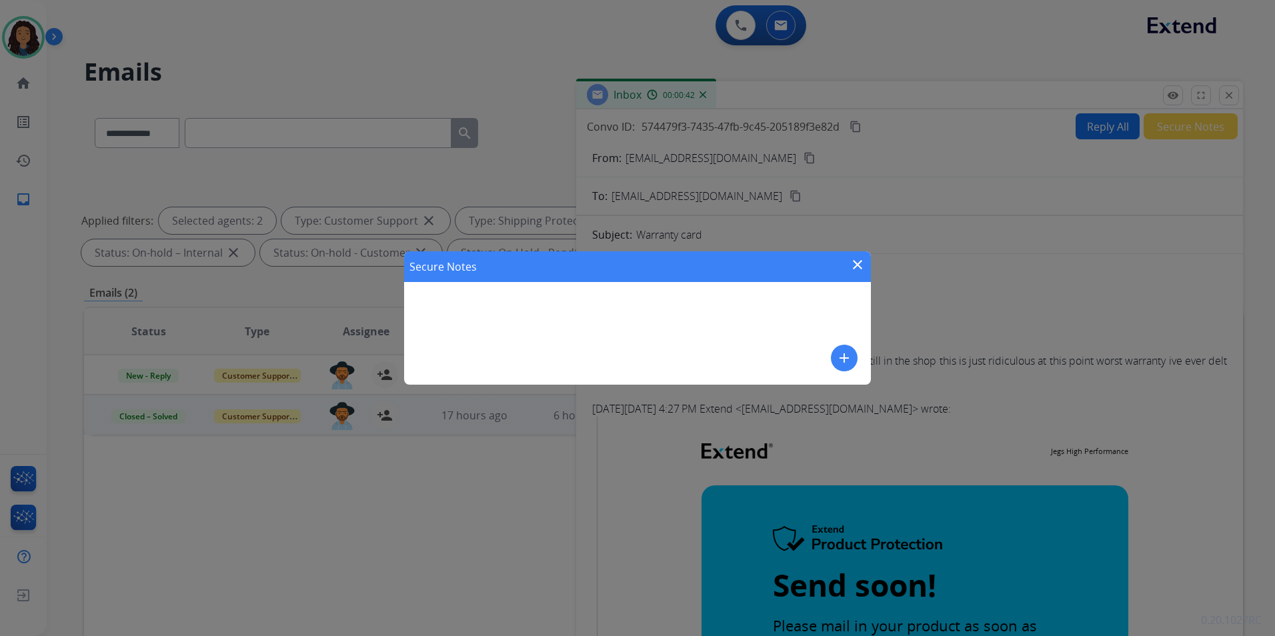
click at [835, 364] on button "add" at bounding box center [844, 358] width 27 height 27
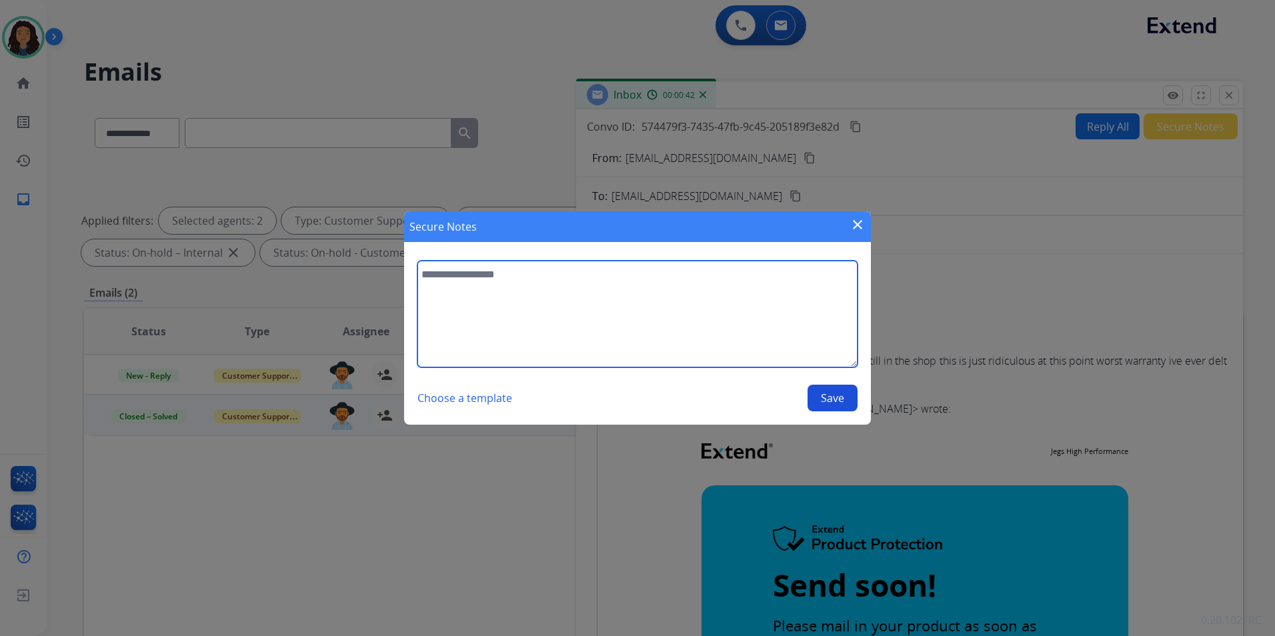
click at [734, 321] on textarea at bounding box center [638, 314] width 440 height 107
type textarea "**********"
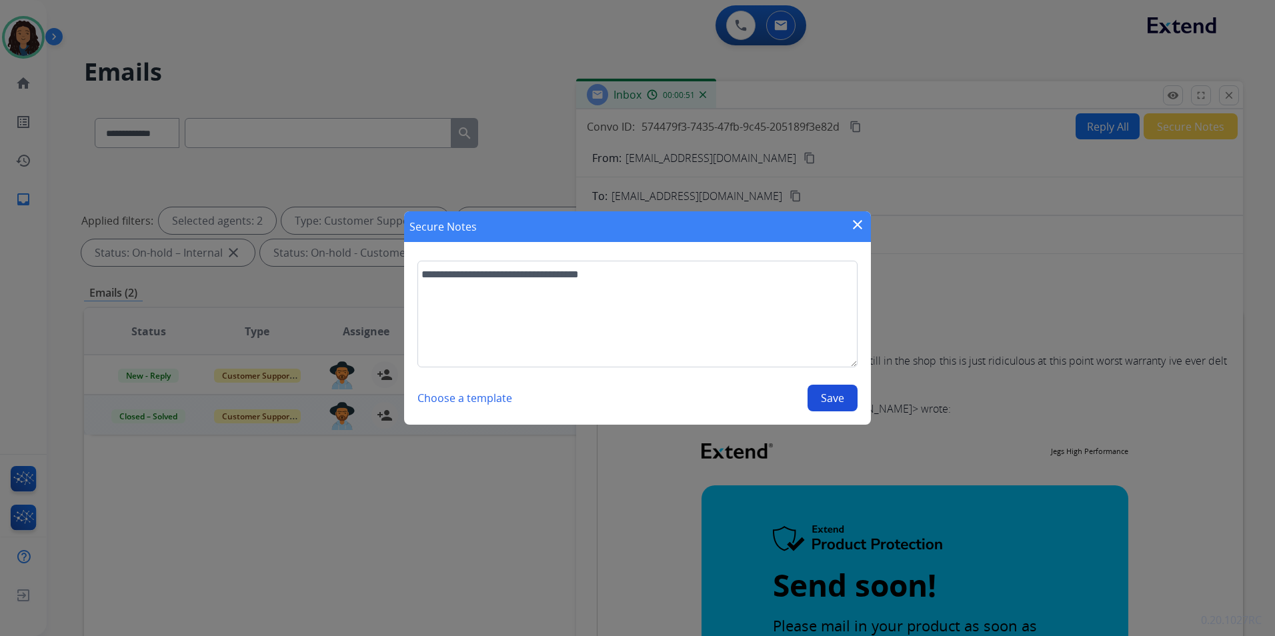
click at [821, 398] on button "Save" at bounding box center [833, 398] width 50 height 27
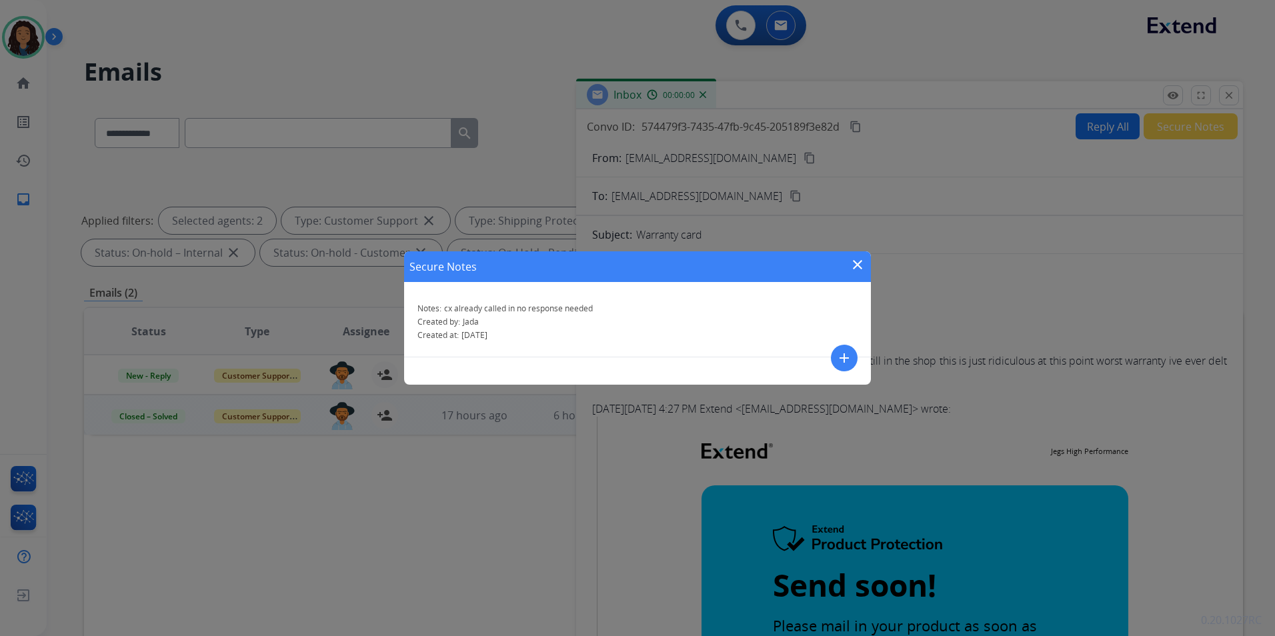
click at [856, 266] on mat-icon "close" at bounding box center [858, 265] width 16 height 16
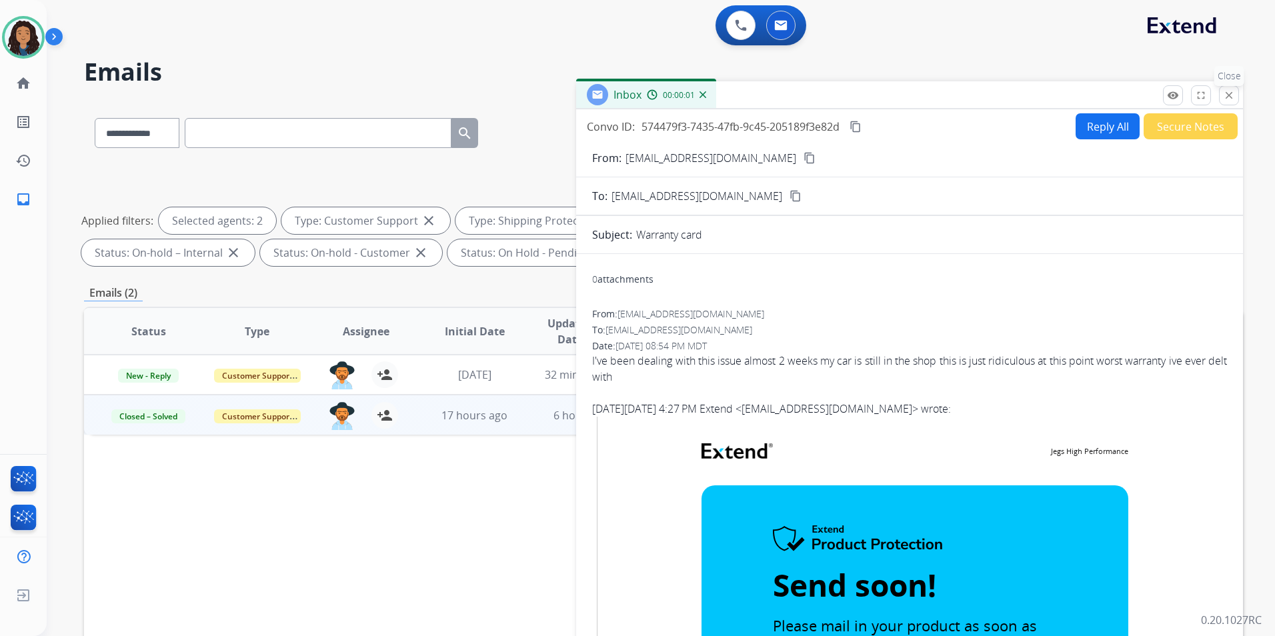
click at [1017, 98] on mat-icon "close" at bounding box center [1229, 95] width 12 height 12
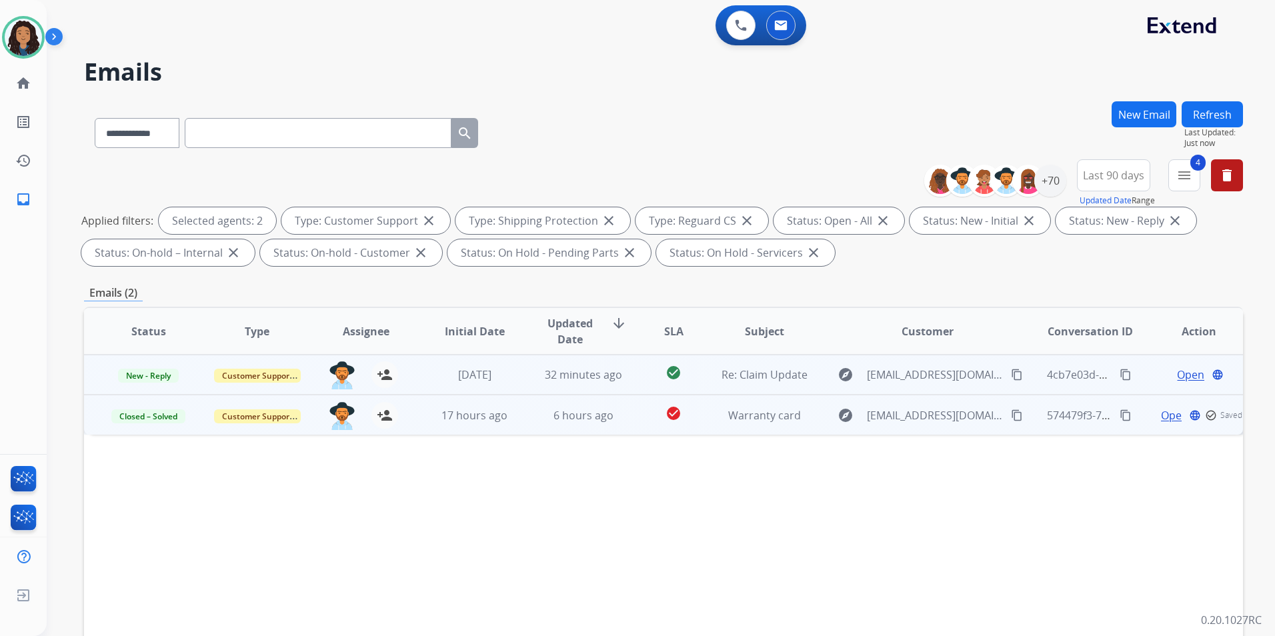
click at [1017, 372] on span "Open" at bounding box center [1190, 375] width 27 height 16
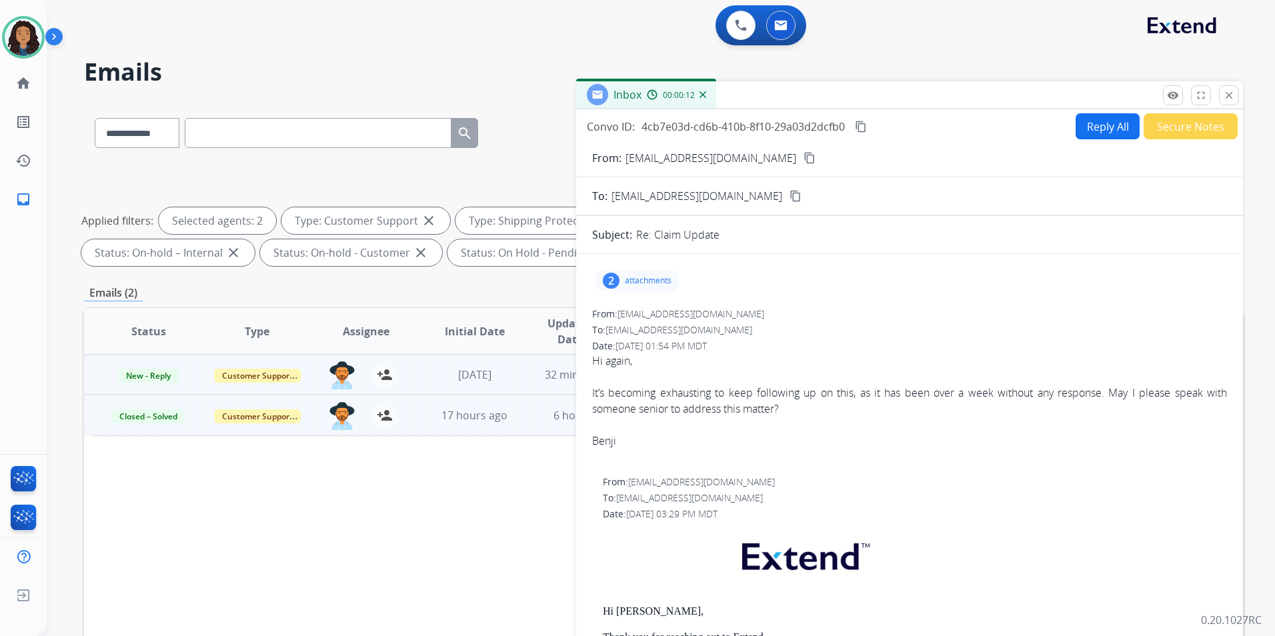
click at [804, 157] on mat-icon "content_copy" at bounding box center [810, 158] width 12 height 12
click at [1017, 130] on button "Reply All" at bounding box center [1108, 126] width 64 height 26
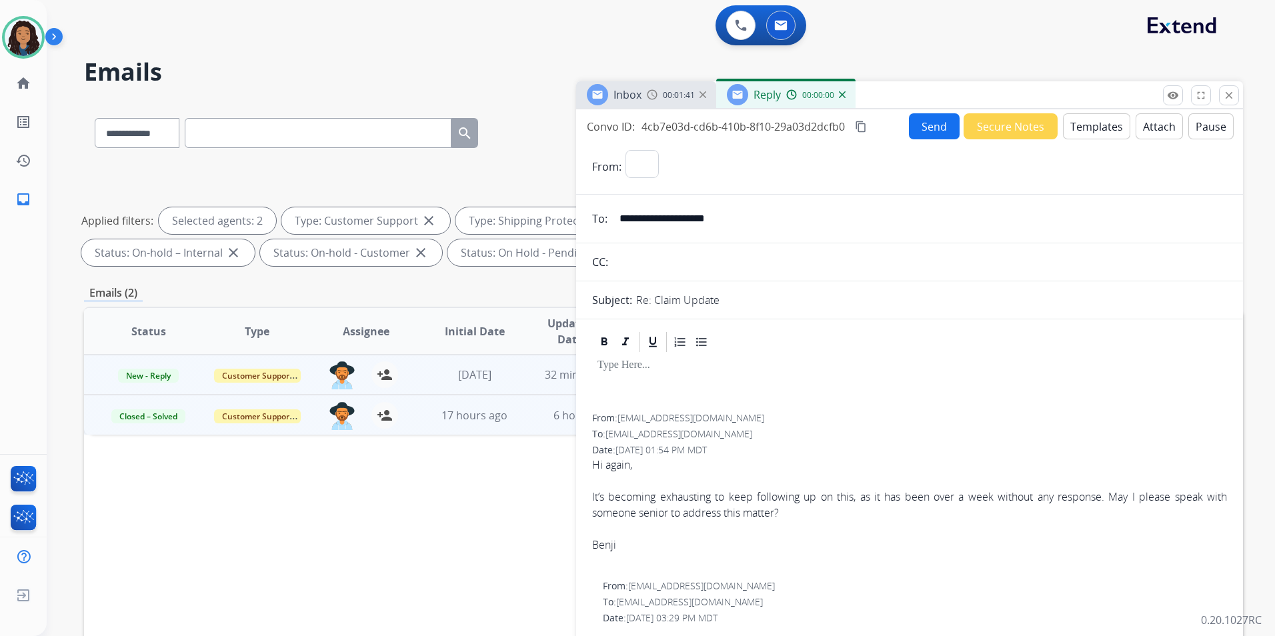
click at [1017, 130] on button "Templates" at bounding box center [1096, 126] width 67 height 26
select select "**********"
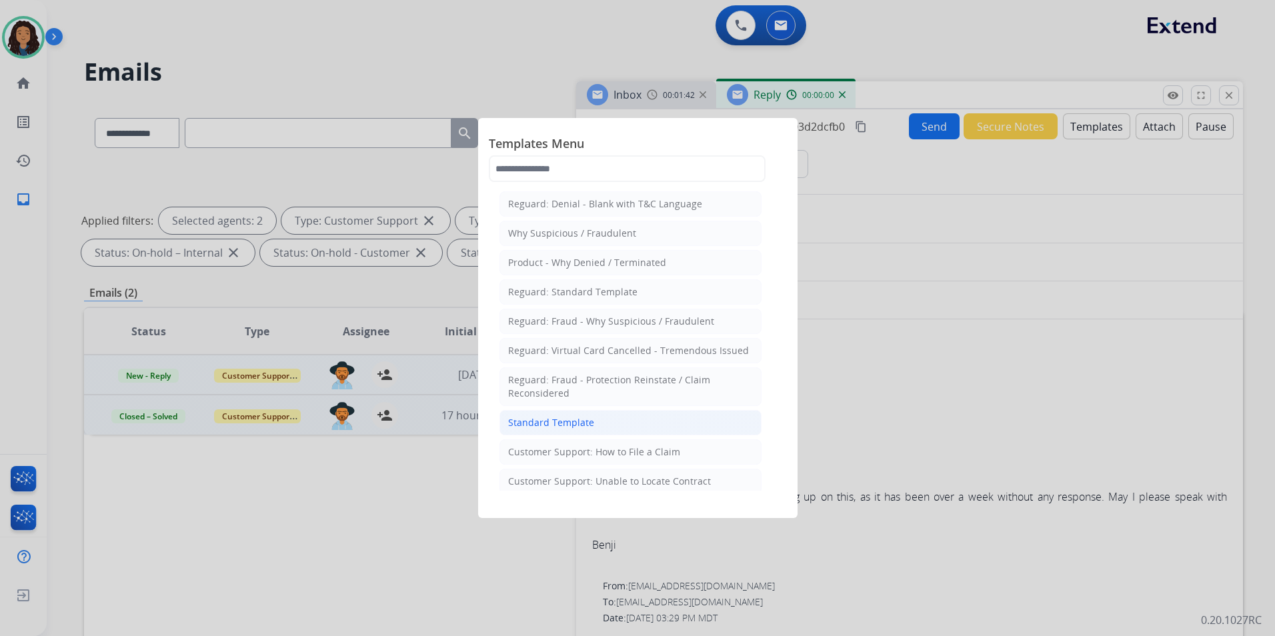
click at [593, 424] on li "Standard Template" at bounding box center [631, 422] width 262 height 25
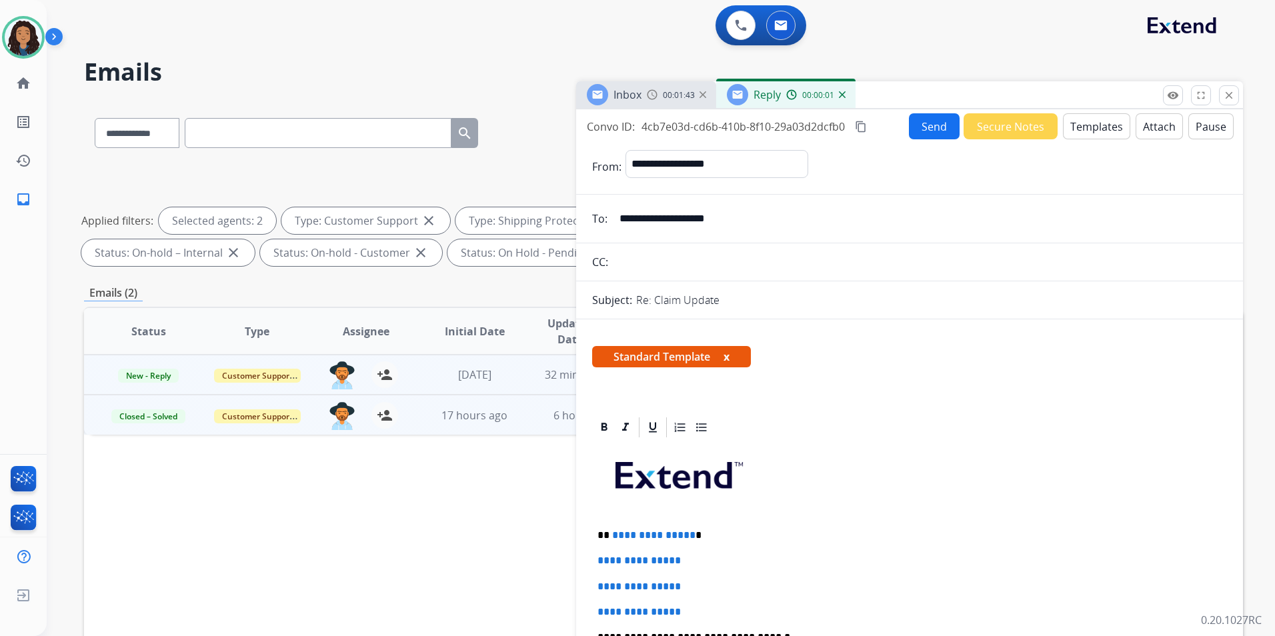
click at [650, 95] on img at bounding box center [652, 94] width 11 height 11
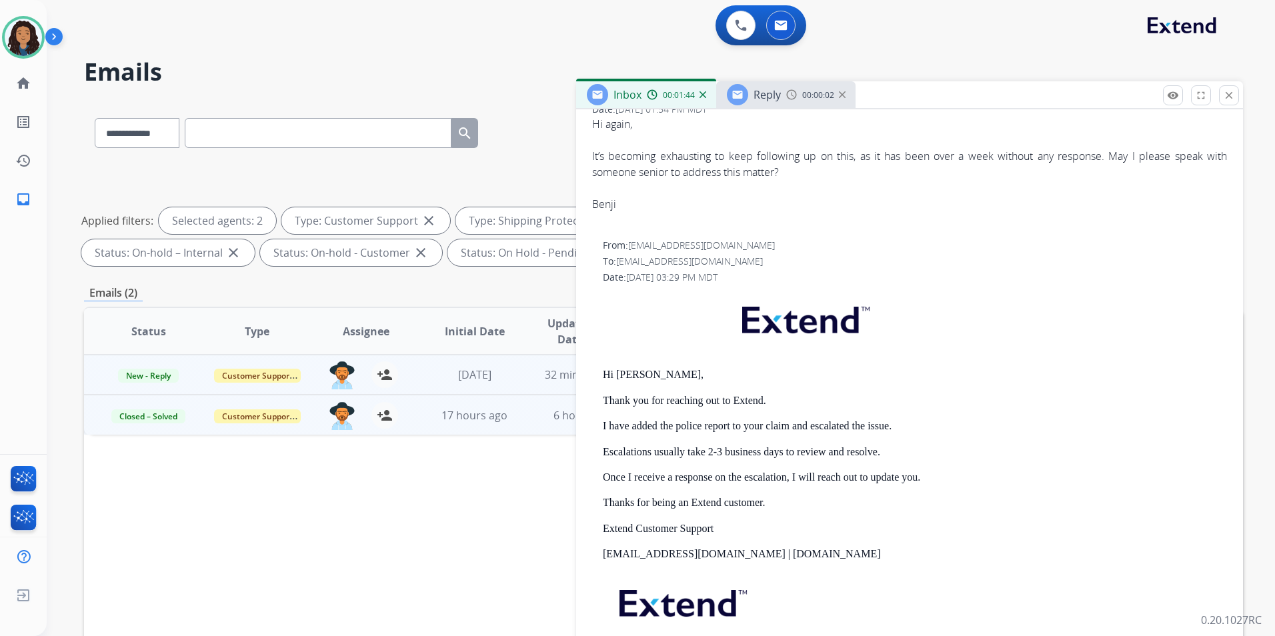
scroll to position [267, 0]
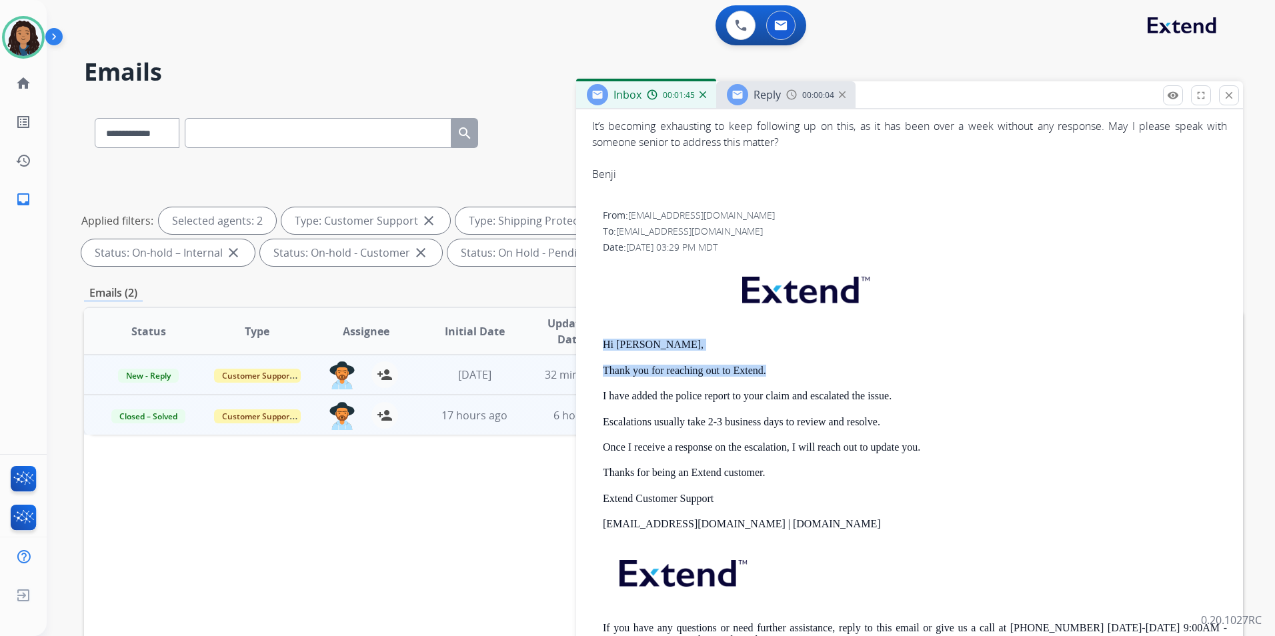
drag, startPoint x: 601, startPoint y: 346, endPoint x: 783, endPoint y: 372, distance: 183.2
click at [783, 372] on div "From: support@extend.com To: mbjbenjamin@gmail.com Date: 08/05/2025 - 03:29 PM …" at bounding box center [909, 439] width 635 height 460
drag, startPoint x: 783, startPoint y: 372, endPoint x: 733, endPoint y: 362, distance: 50.2
copy div "Hi Benji, Thank you for reaching out to Extend."
click at [758, 100] on span "Reply" at bounding box center [767, 94] width 27 height 15
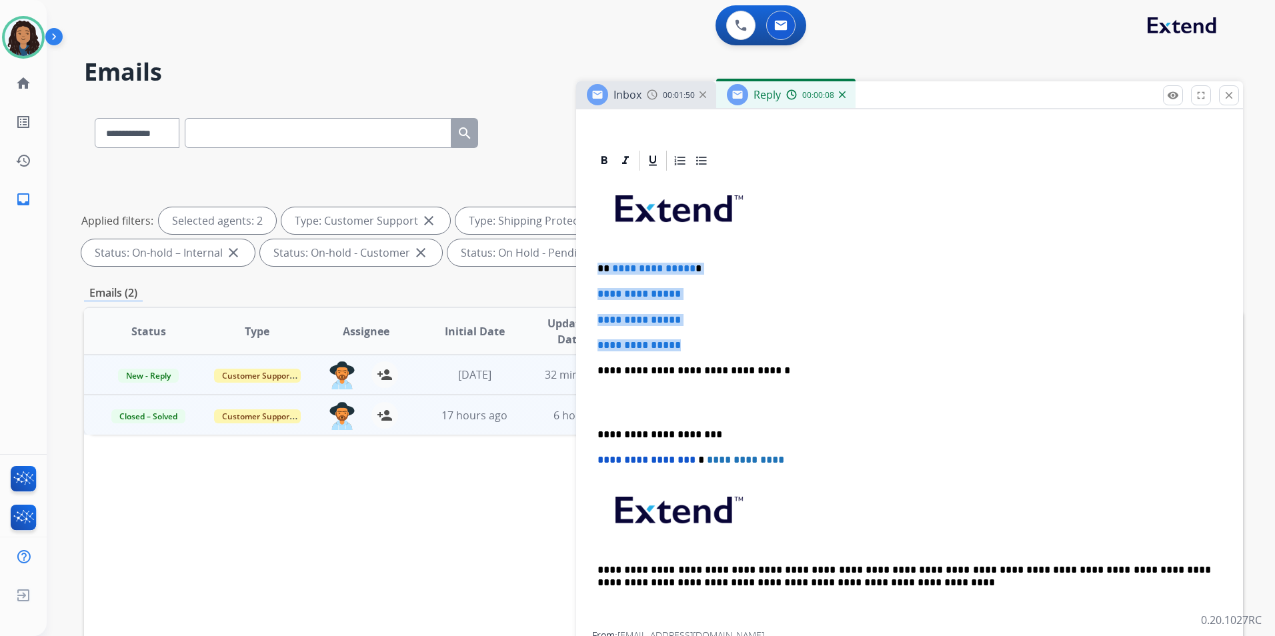
drag, startPoint x: 596, startPoint y: 261, endPoint x: 716, endPoint y: 339, distance: 143.8
click at [716, 339] on div "**********" at bounding box center [909, 402] width 635 height 459
paste div
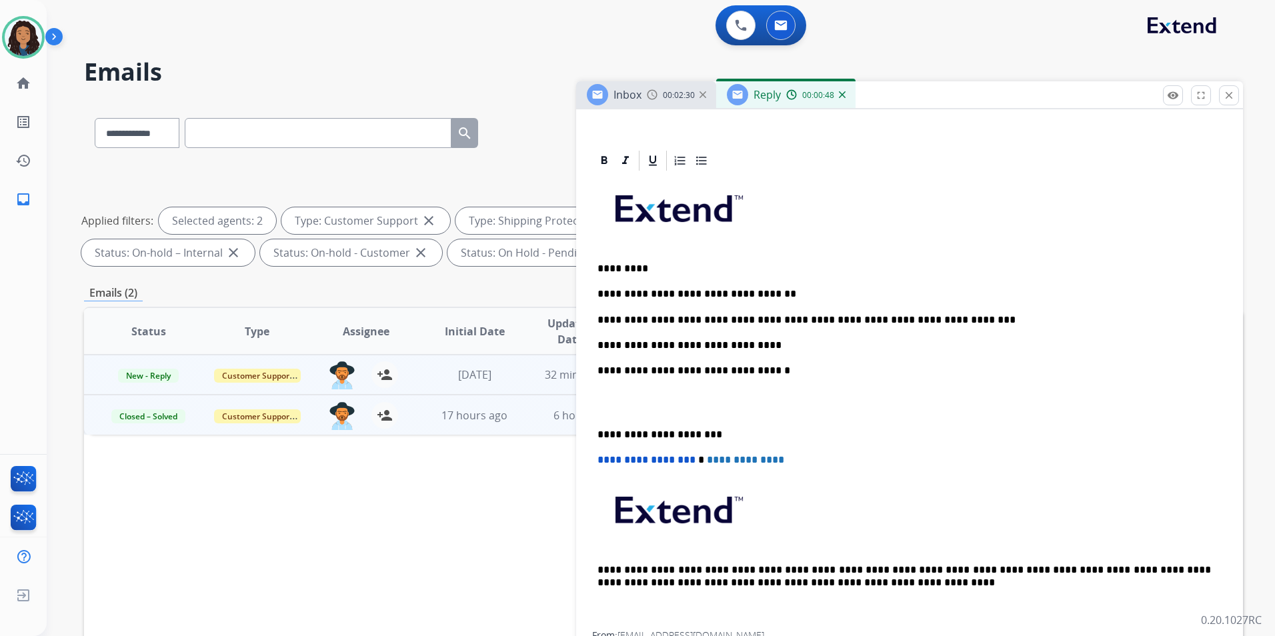
click at [865, 286] on div "**********" at bounding box center [909, 402] width 635 height 459
click at [603, 316] on p "**********" at bounding box center [905, 320] width 614 height 12
click at [935, 315] on p "**********" at bounding box center [905, 320] width 614 height 12
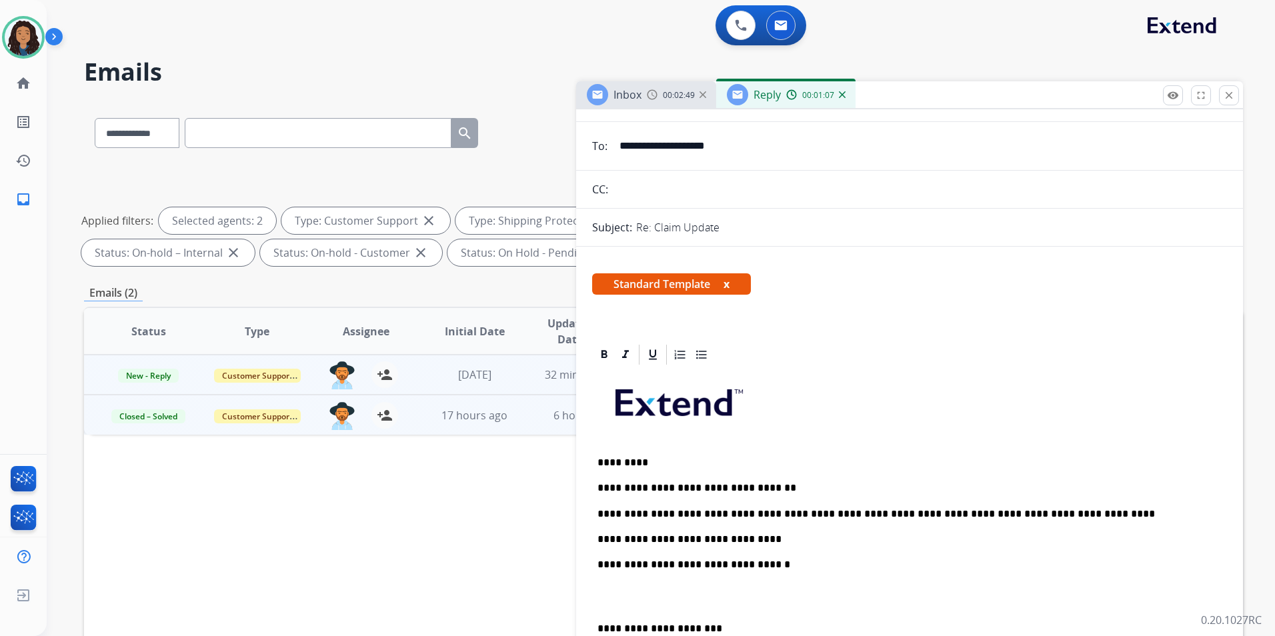
scroll to position [0, 0]
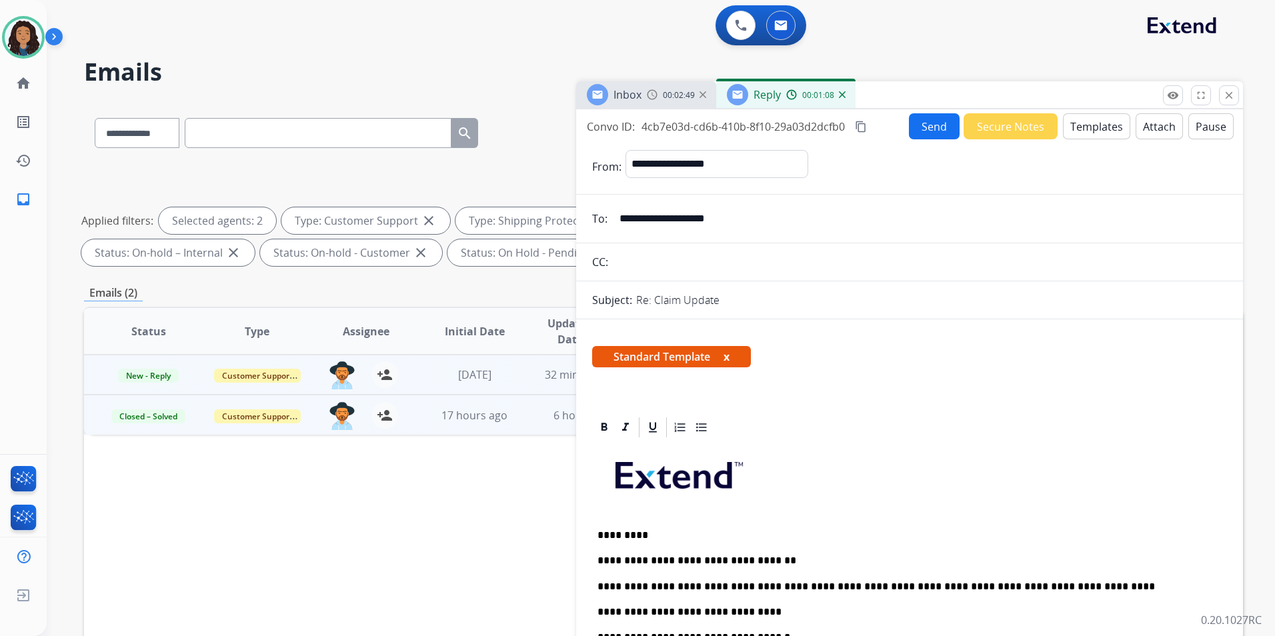
click at [929, 139] on button "Send" at bounding box center [934, 126] width 51 height 26
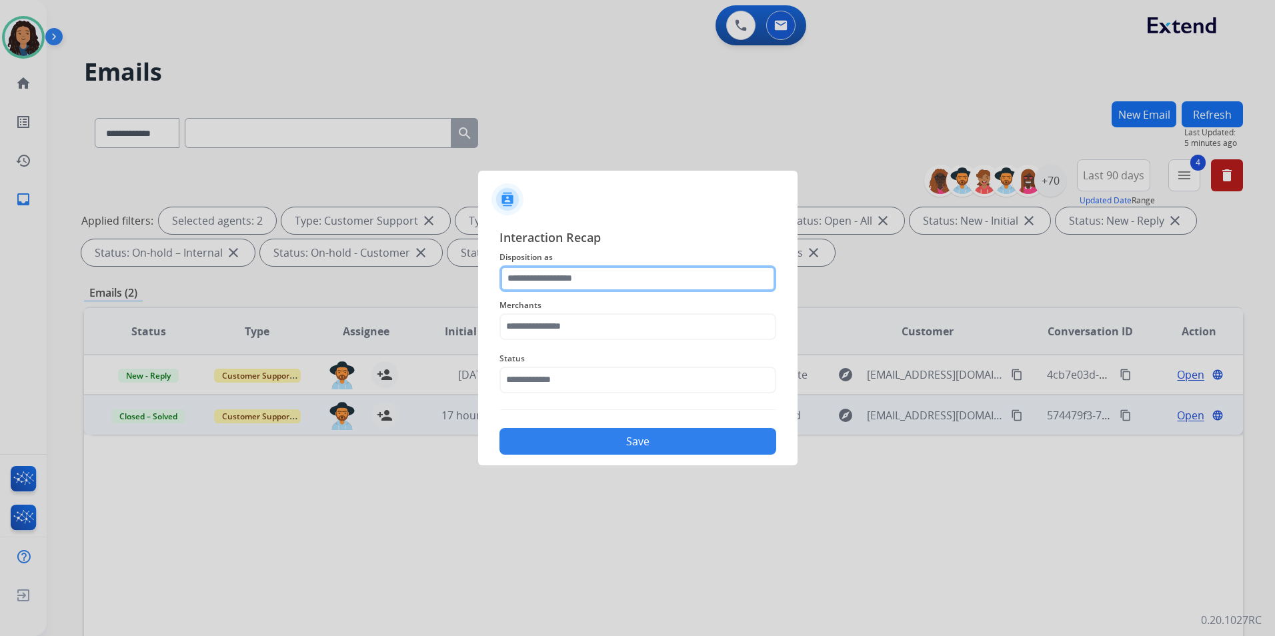
click at [666, 274] on input "text" at bounding box center [638, 279] width 277 height 27
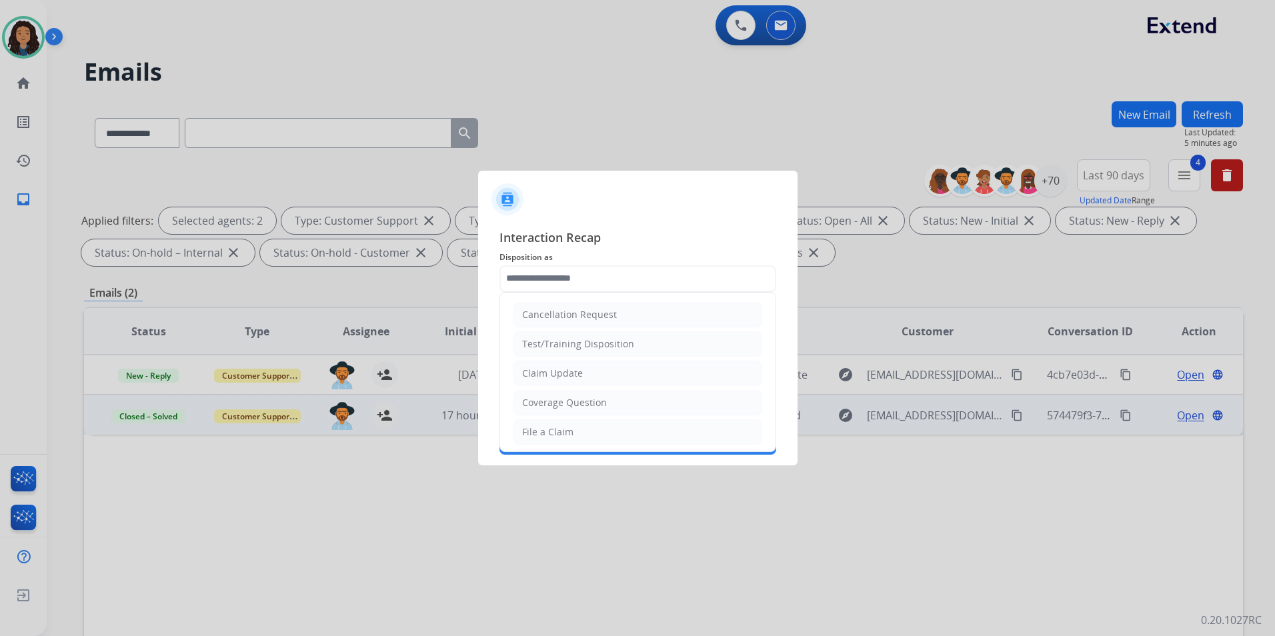
drag, startPoint x: 586, startPoint y: 372, endPoint x: 580, endPoint y: 343, distance: 29.3
click at [586, 372] on li "Claim Update" at bounding box center [638, 373] width 249 height 25
type input "**********"
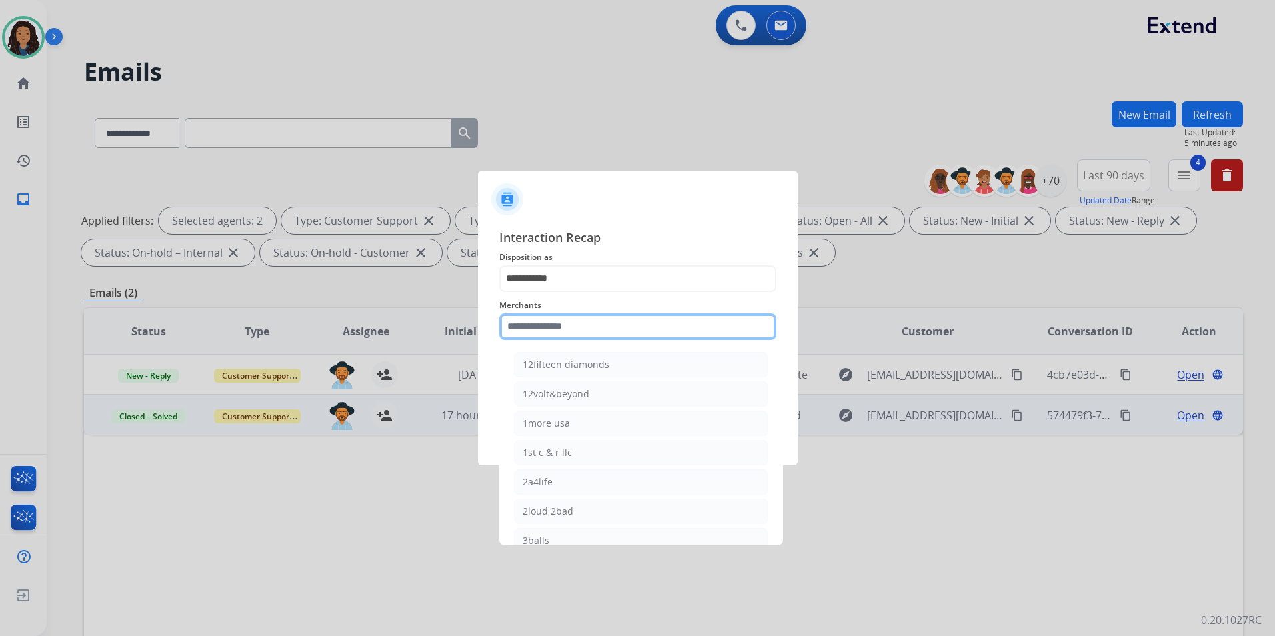
click at [586, 324] on input "text" at bounding box center [638, 327] width 277 height 27
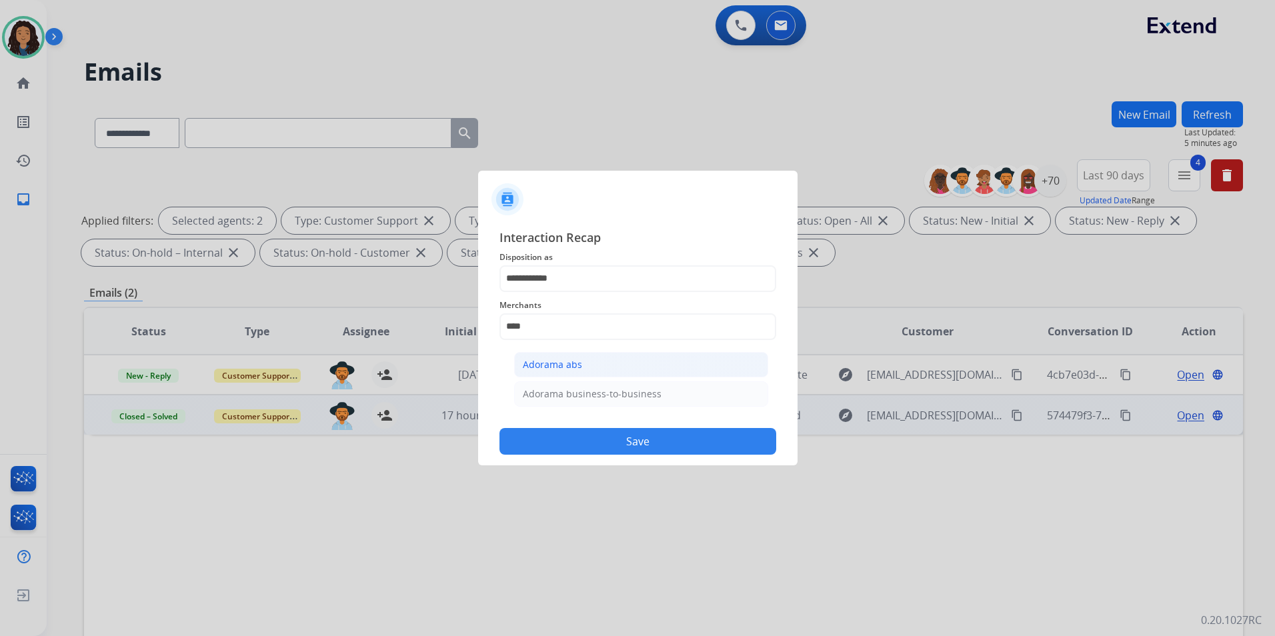
click at [630, 371] on li "Adorama abs" at bounding box center [641, 364] width 254 height 25
type input "**********"
click at [602, 386] on input "text" at bounding box center [638, 380] width 277 height 27
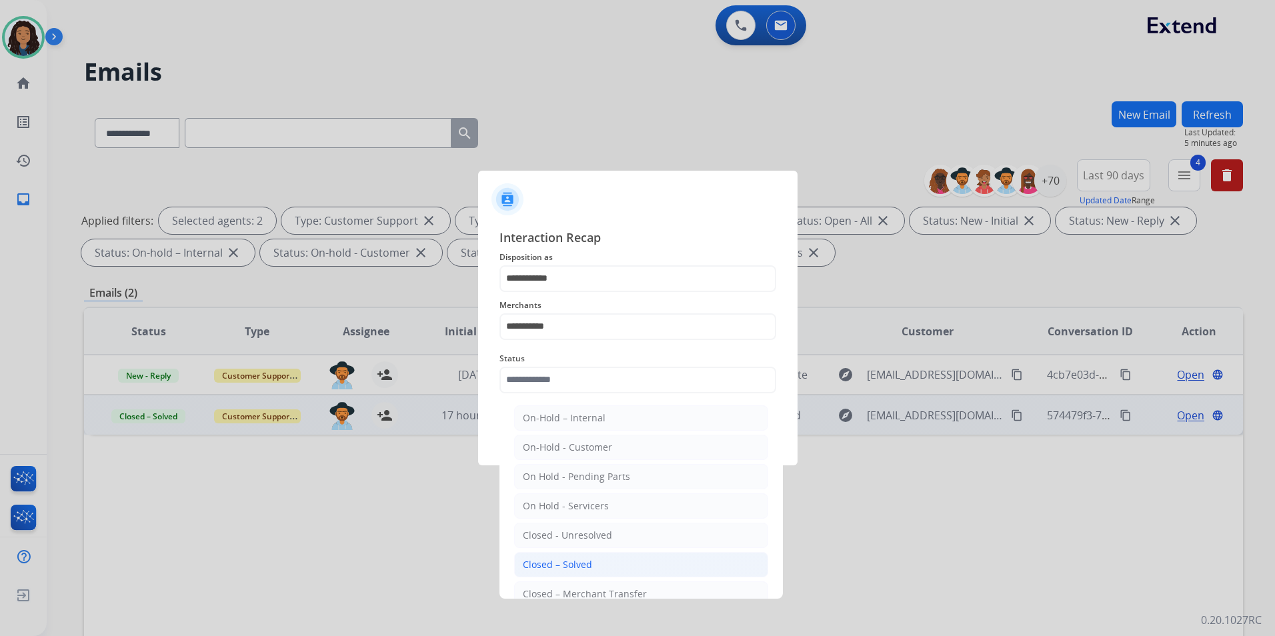
click at [585, 567] on div "Closed – Solved" at bounding box center [557, 564] width 69 height 13
type input "**********"
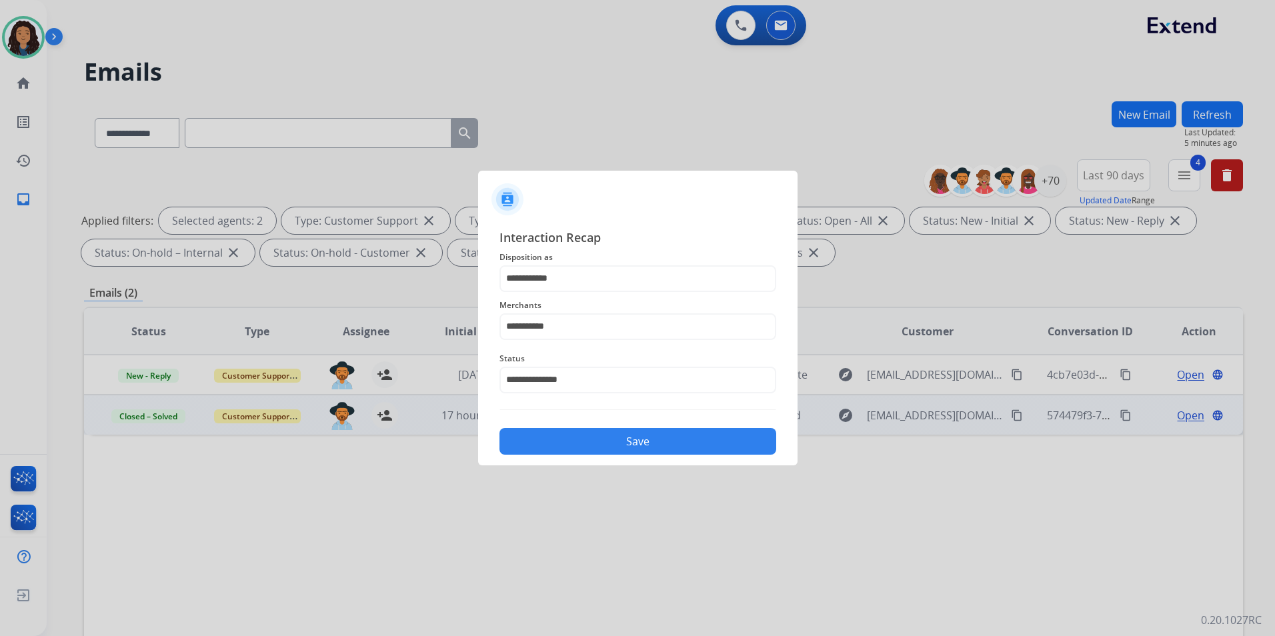
click at [591, 440] on button "Save" at bounding box center [638, 441] width 277 height 27
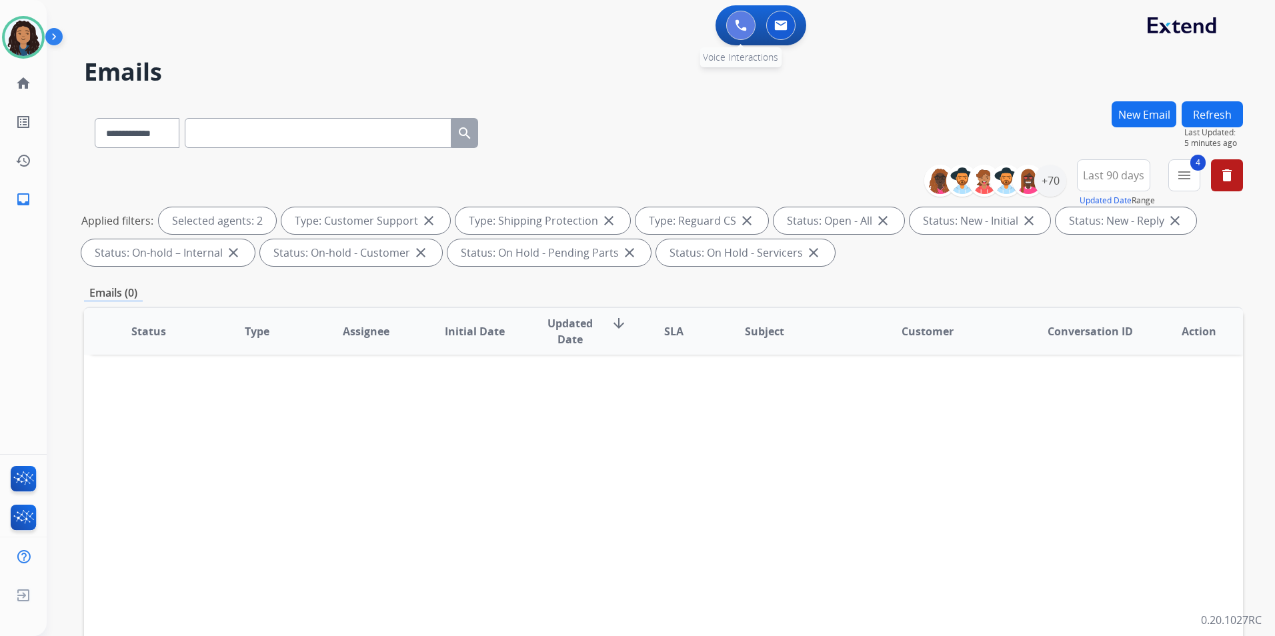
click at [738, 29] on img at bounding box center [741, 25] width 12 height 12
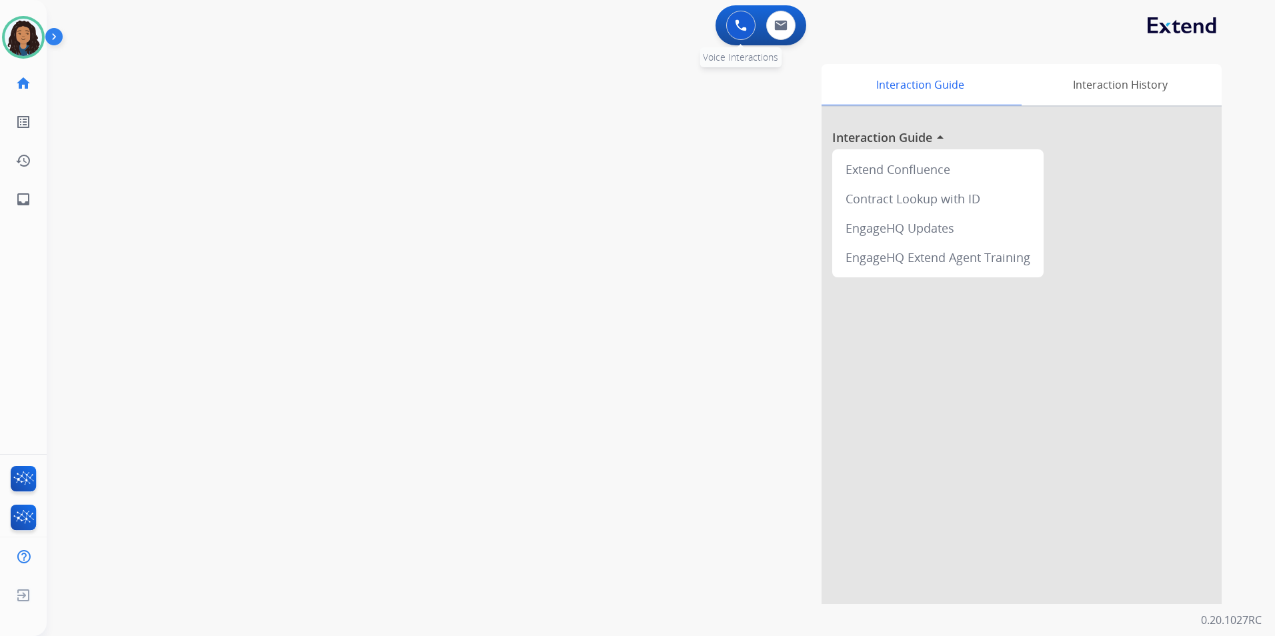
click at [739, 28] on img at bounding box center [741, 25] width 12 height 12
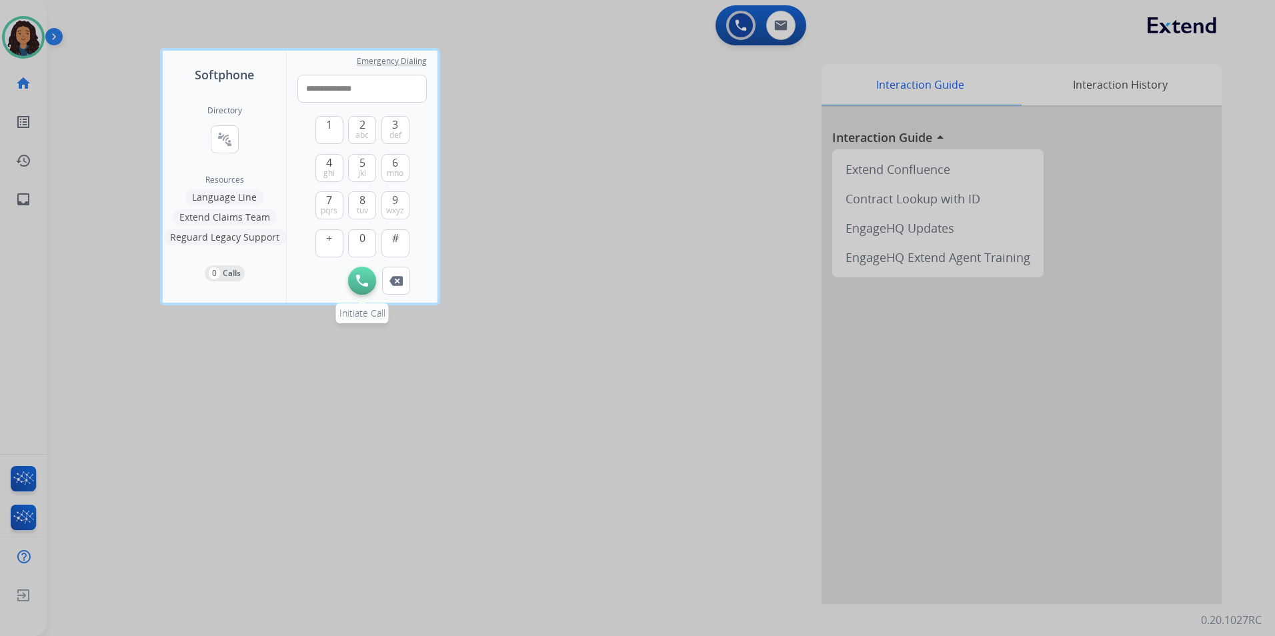
type input "**********"
click at [375, 275] on div "Initiate Call Remove Number" at bounding box center [362, 281] width 129 height 28
click at [362, 283] on img at bounding box center [362, 281] width 12 height 12
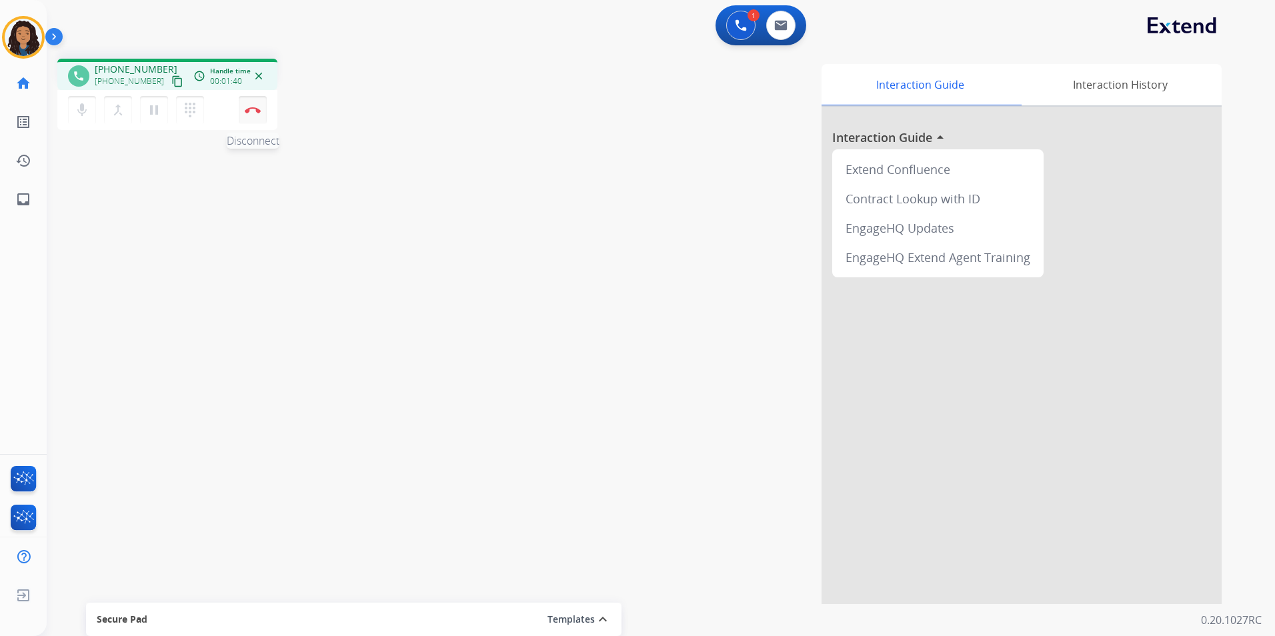
click at [252, 107] on img at bounding box center [253, 110] width 16 height 7
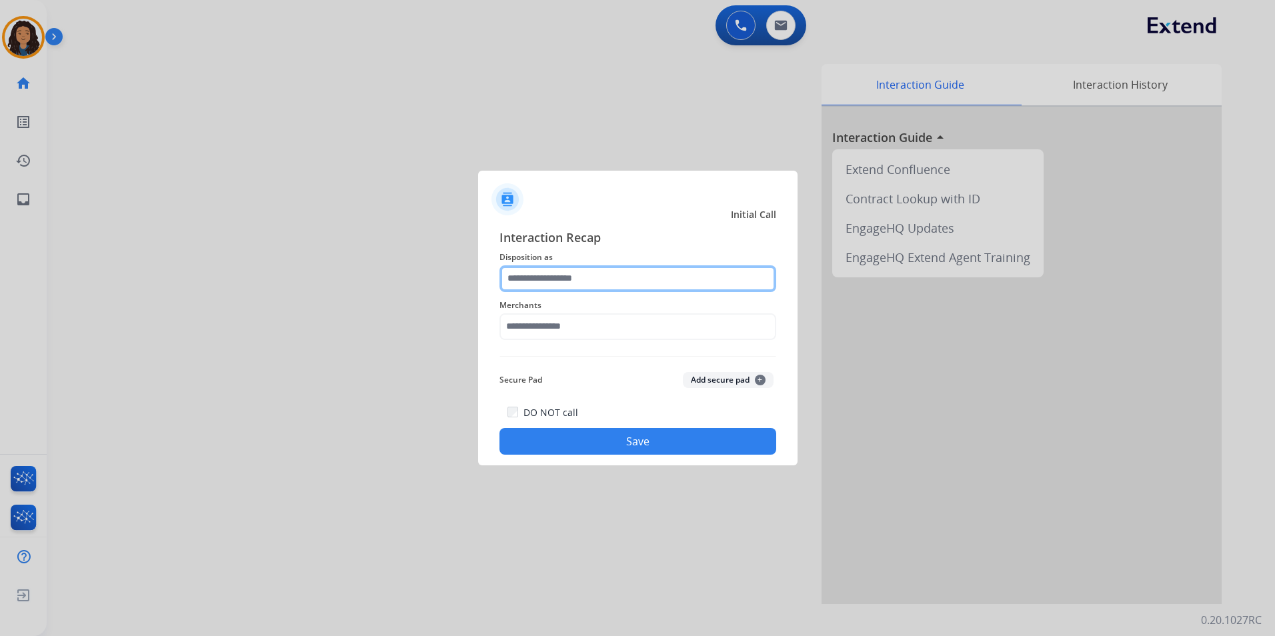
click at [675, 272] on input "text" at bounding box center [638, 279] width 277 height 27
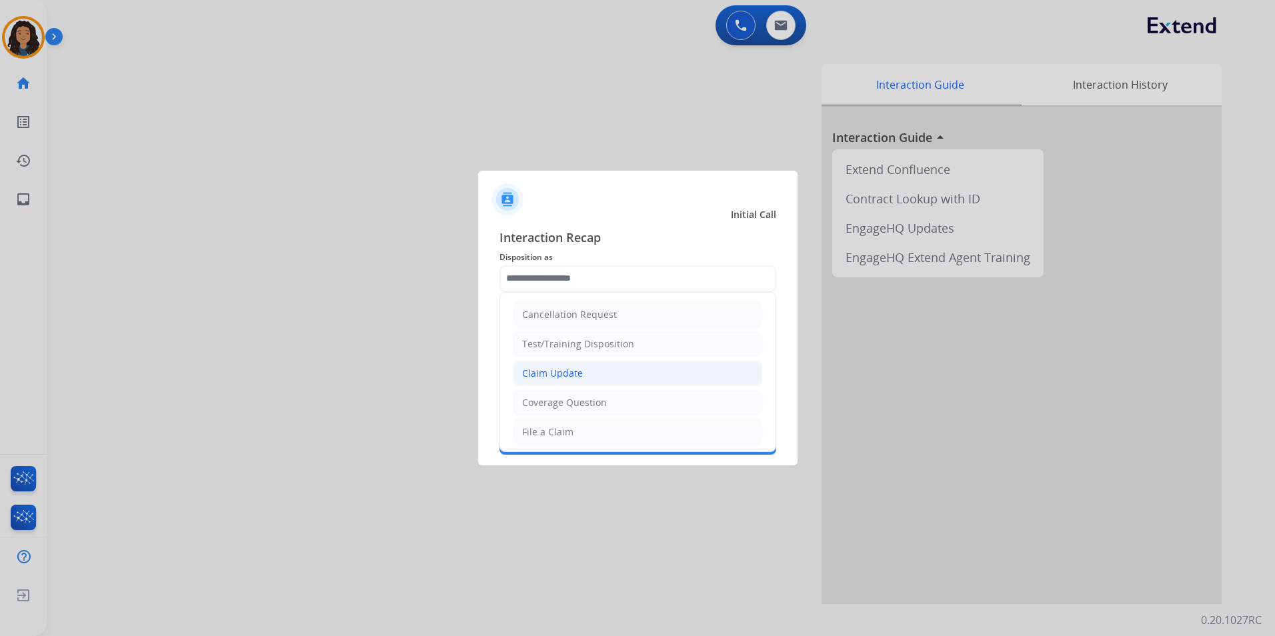
click at [576, 367] on div "Claim Update" at bounding box center [552, 373] width 61 height 13
type input "**********"
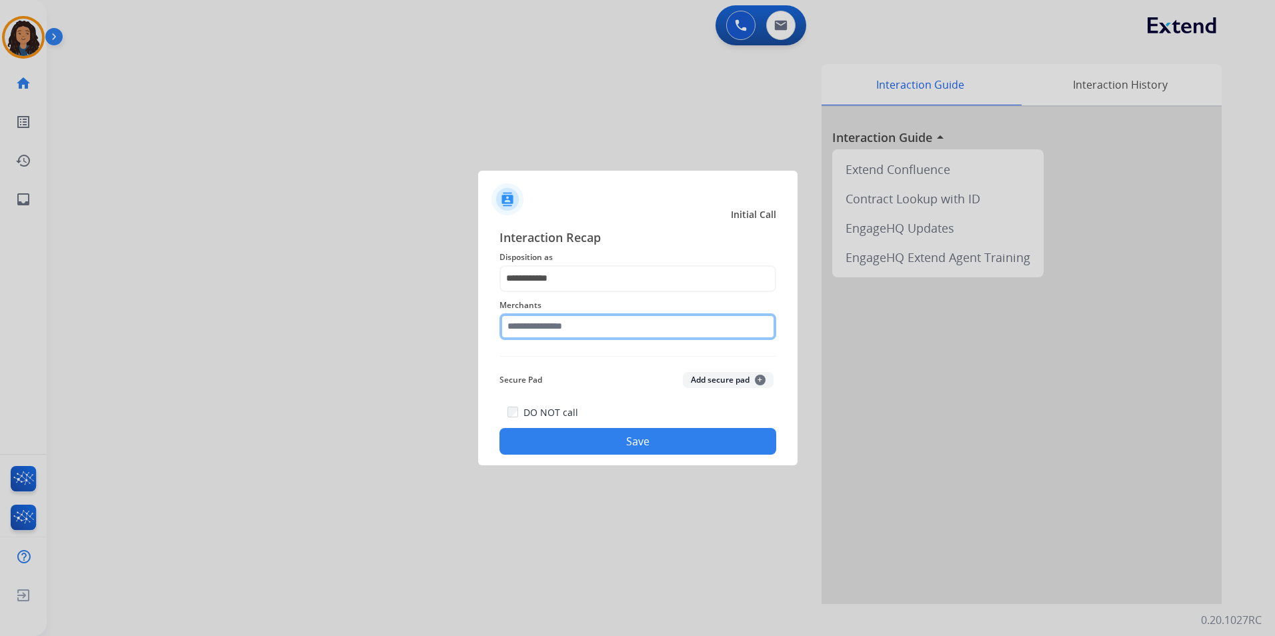
click at [574, 335] on input "text" at bounding box center [638, 327] width 277 height 27
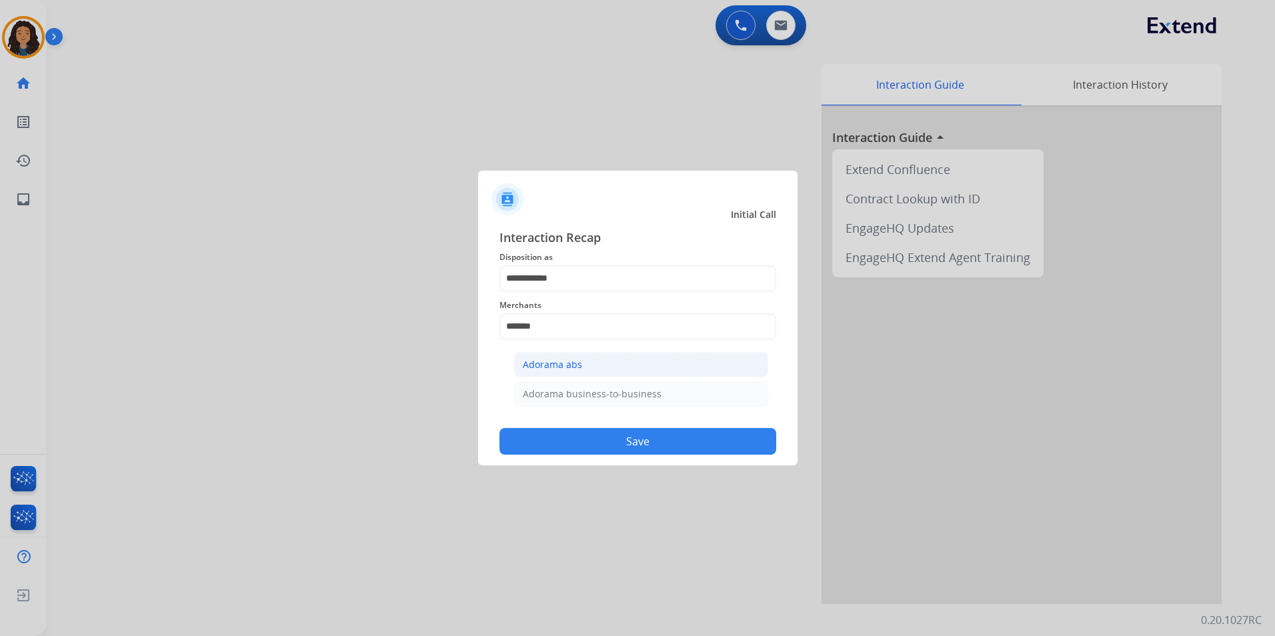
click at [532, 358] on div "Adorama abs" at bounding box center [552, 364] width 59 height 13
type input "**********"
click at [550, 434] on button "Save" at bounding box center [638, 441] width 277 height 27
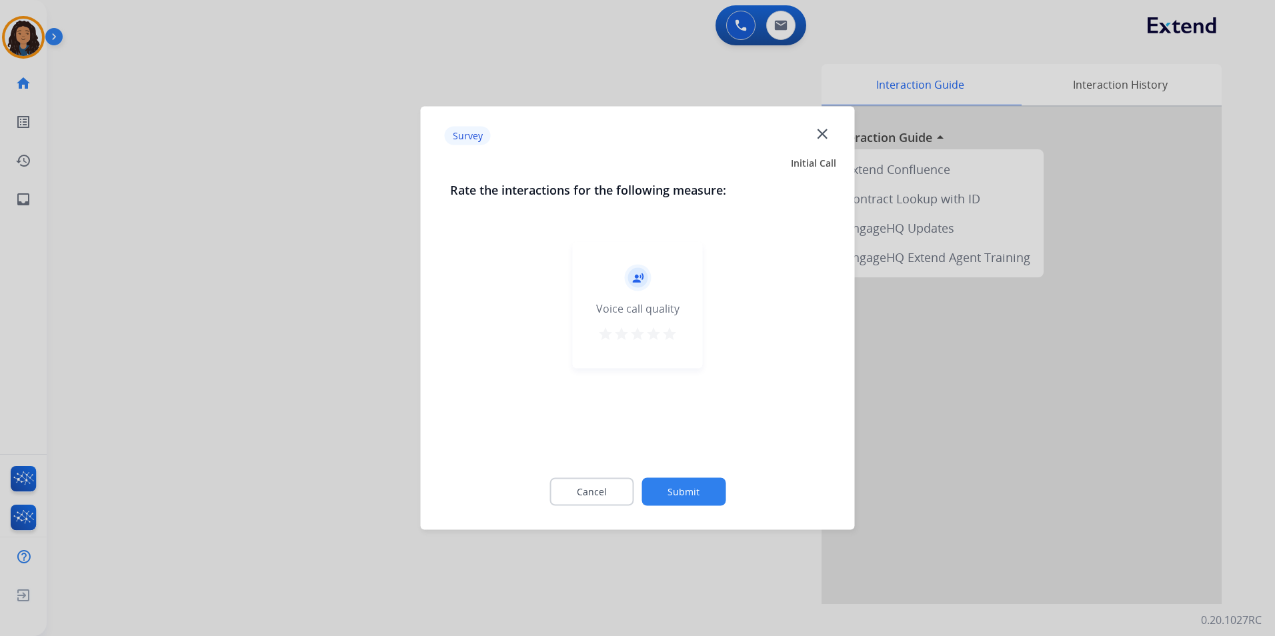
click at [250, 314] on div at bounding box center [637, 318] width 1275 height 636
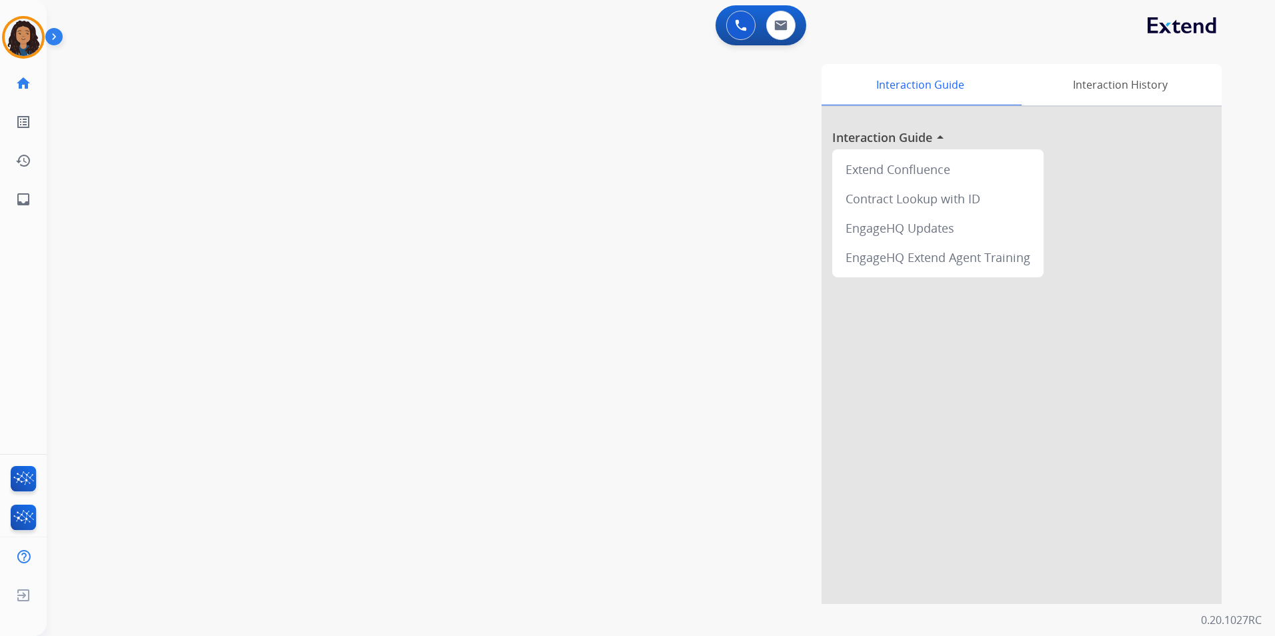
drag, startPoint x: 251, startPoint y: 312, endPoint x: 139, endPoint y: 144, distance: 201.5
click at [248, 296] on div "swap_horiz Break voice bridge close_fullscreen Connect 3-Way Call merge_type Se…" at bounding box center [645, 326] width 1197 height 556
click at [25, 33] on img at bounding box center [23, 37] width 37 height 37
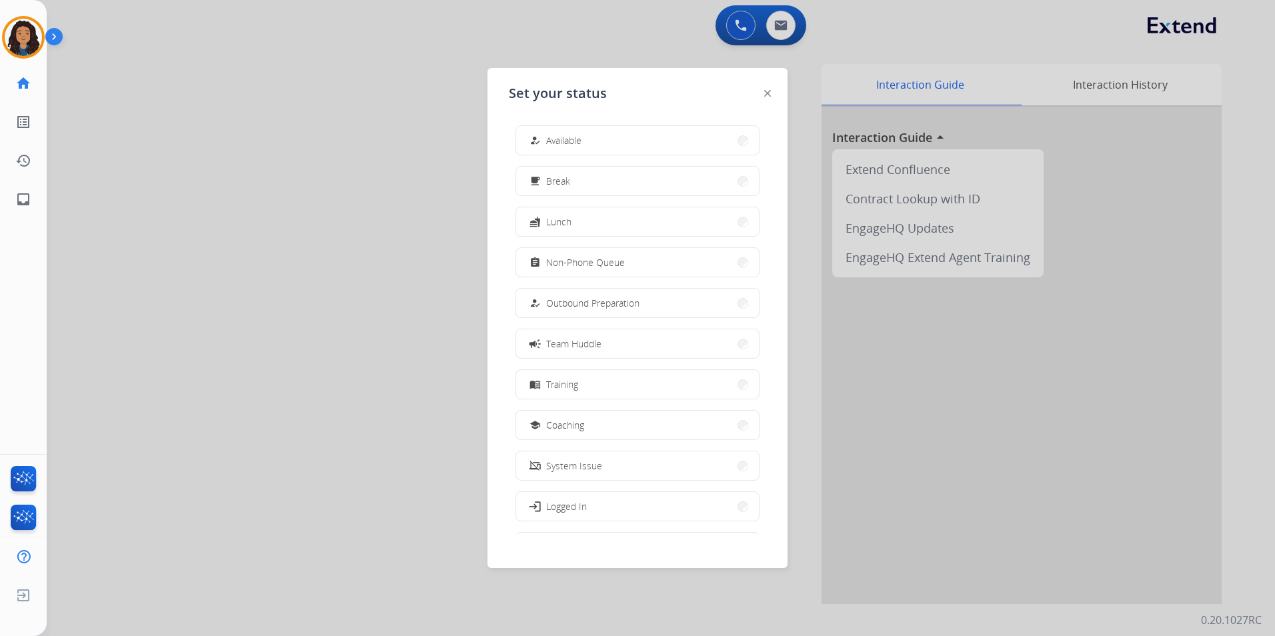
click at [598, 258] on span "Non-Phone Queue" at bounding box center [585, 262] width 79 height 14
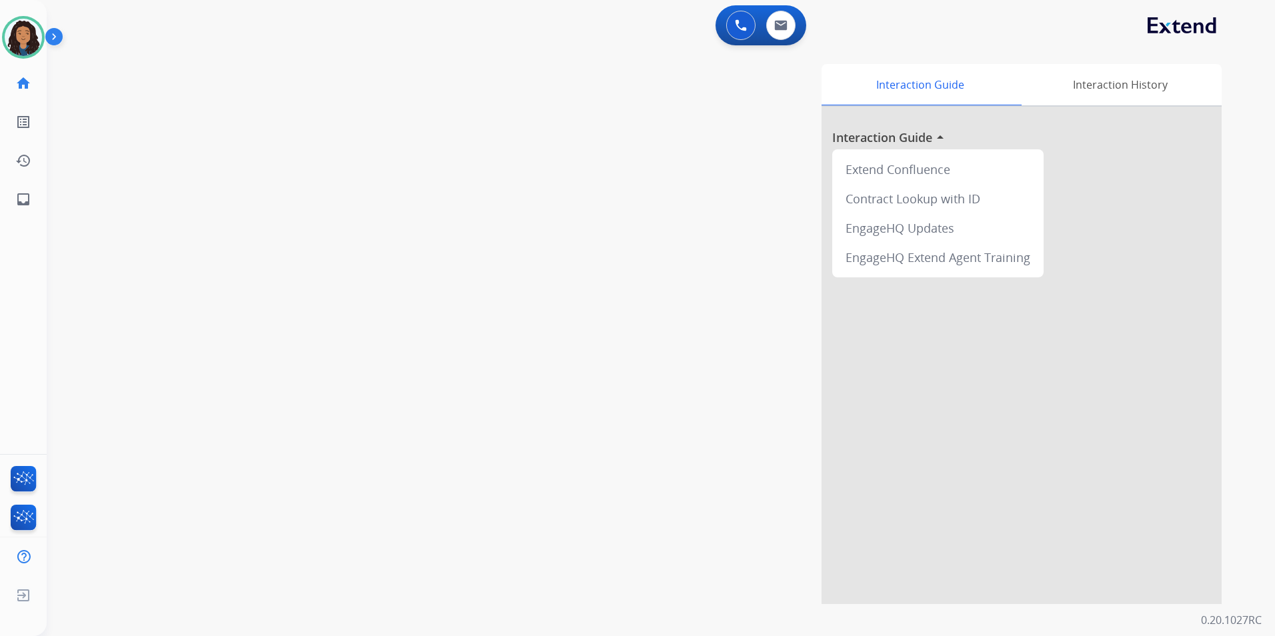
click at [408, 262] on div "swap_horiz Break voice bridge close_fullscreen Connect 3-Way Call merge_type Se…" at bounding box center [645, 326] width 1197 height 556
click at [775, 22] on img at bounding box center [781, 25] width 13 height 11
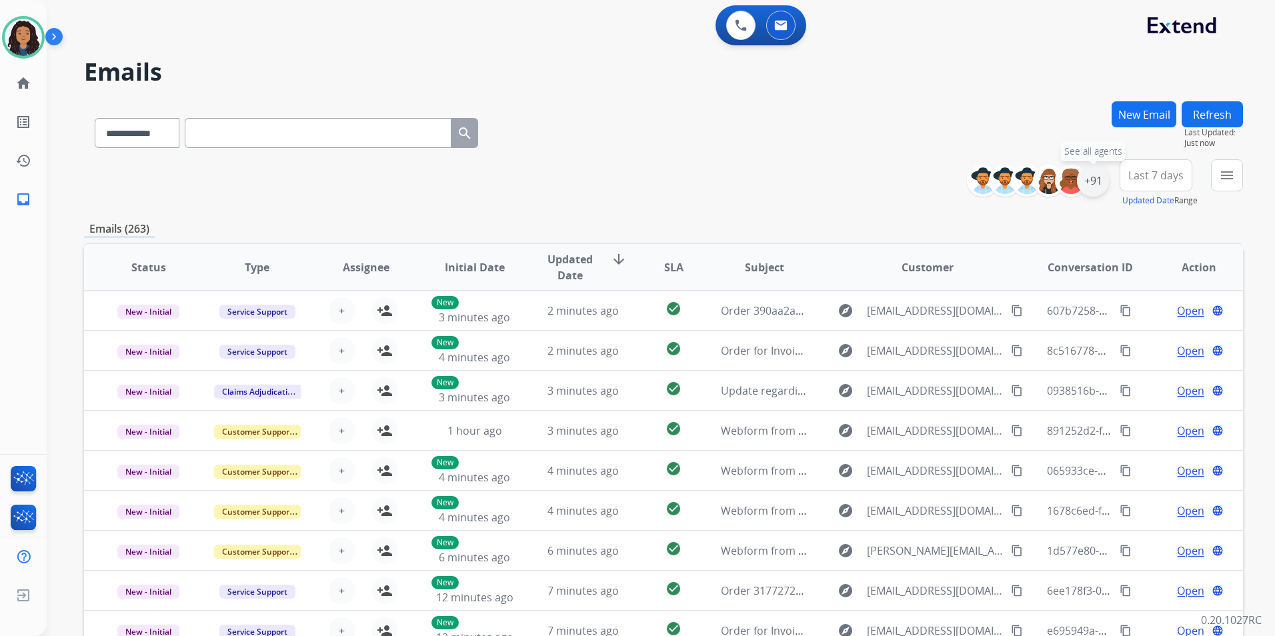
click at [1017, 184] on div "+91" at bounding box center [1093, 181] width 32 height 32
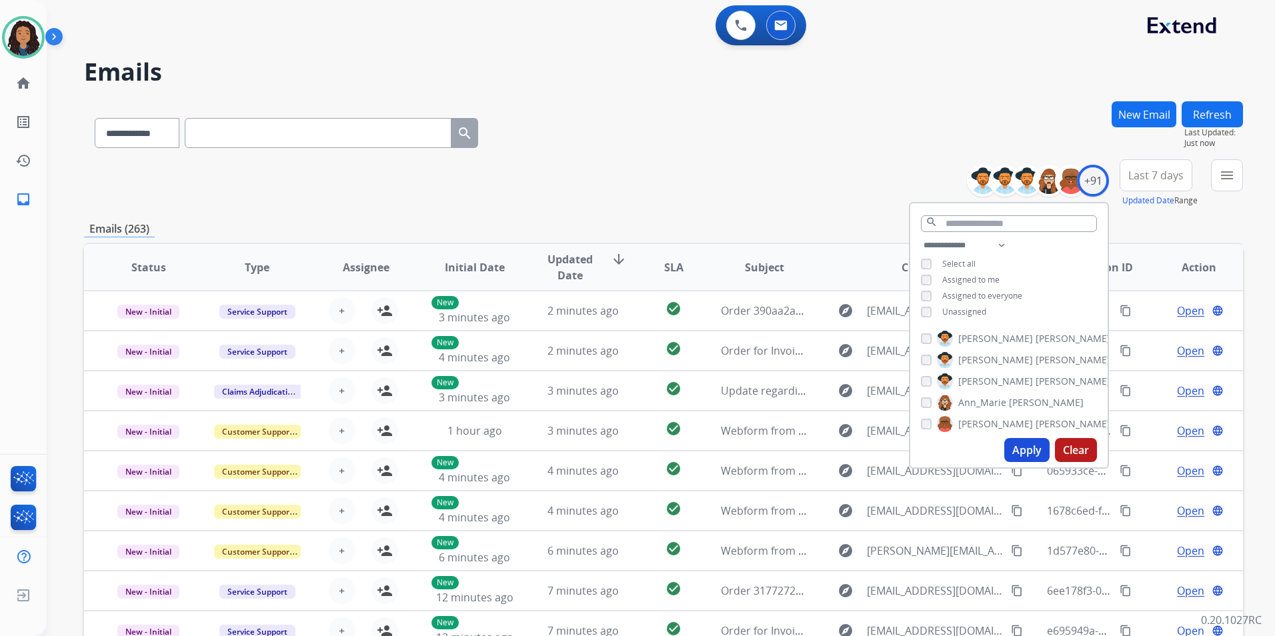
click at [962, 314] on span "Unassigned" at bounding box center [965, 311] width 44 height 11
click at [1017, 451] on button "Apply" at bounding box center [1027, 450] width 45 height 24
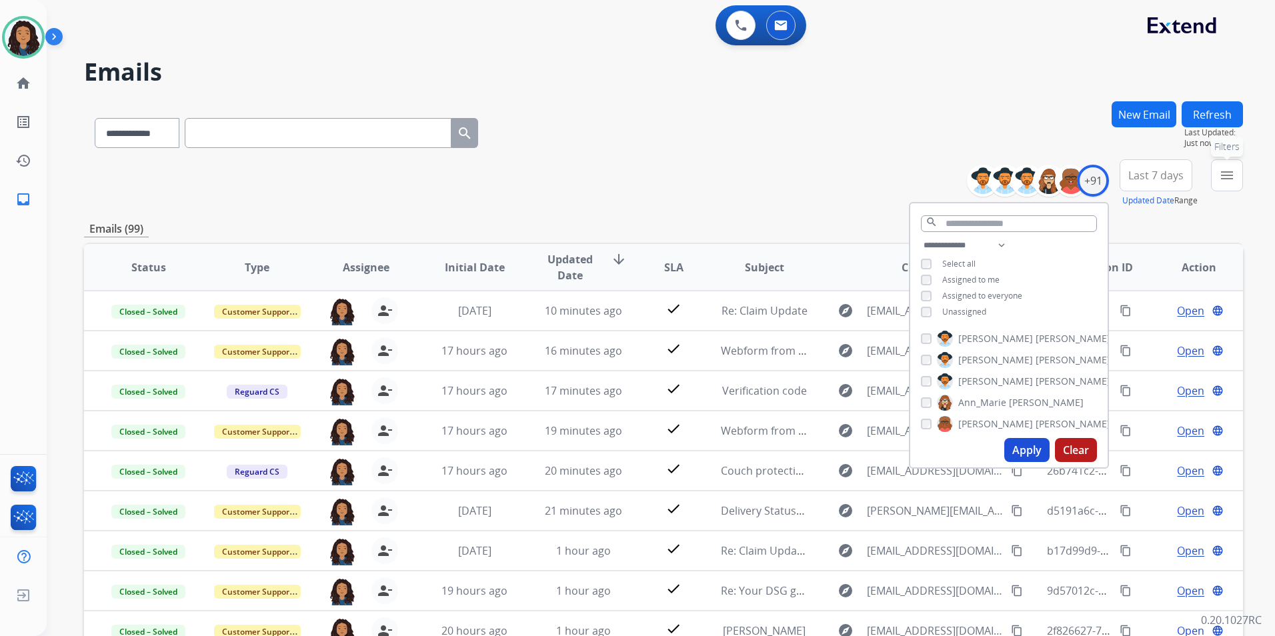
click at [1017, 176] on mat-icon "menu" at bounding box center [1227, 175] width 16 height 16
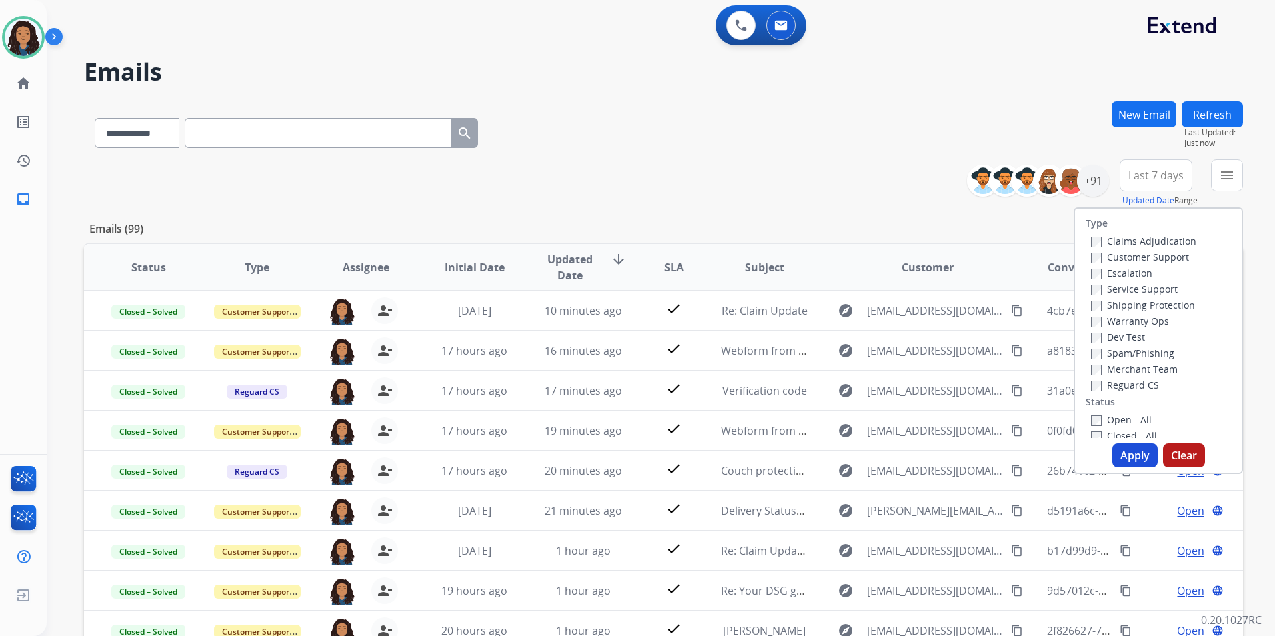
click at [1017, 258] on label "Customer Support" at bounding box center [1140, 257] width 98 height 13
click at [1017, 305] on label "Shipping Protection" at bounding box center [1143, 305] width 104 height 13
click at [1017, 389] on label "Reguard CS" at bounding box center [1125, 385] width 68 height 13
click at [1017, 426] on label "Open - All" at bounding box center [1121, 420] width 61 height 13
click at [1017, 462] on button "Apply" at bounding box center [1135, 456] width 45 height 24
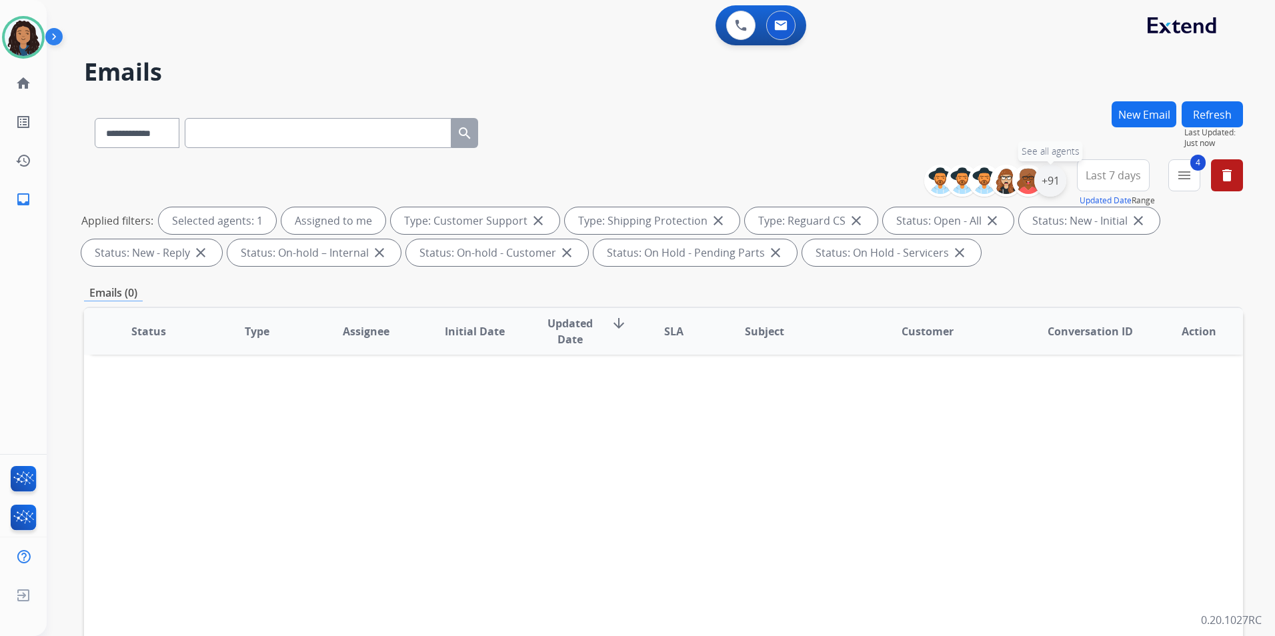
click at [1017, 181] on div "+91" at bounding box center [1051, 181] width 32 height 32
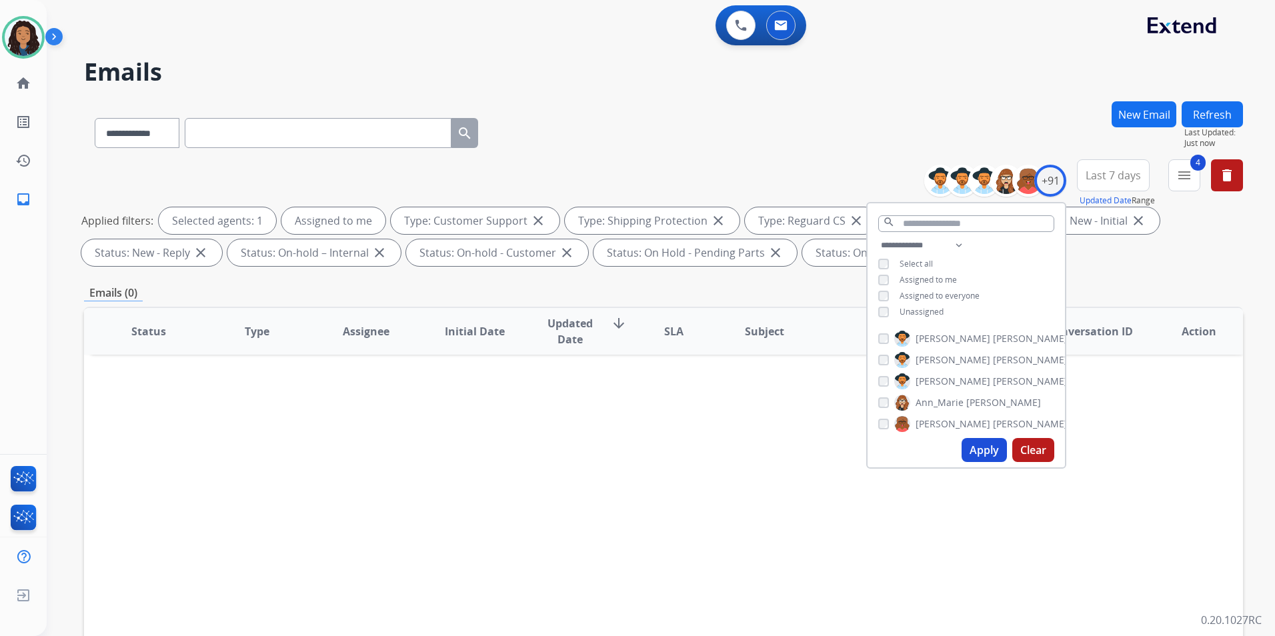
click at [939, 279] on span "Assigned to me" at bounding box center [928, 279] width 57 height 11
click at [982, 219] on input "text" at bounding box center [967, 223] width 176 height 17
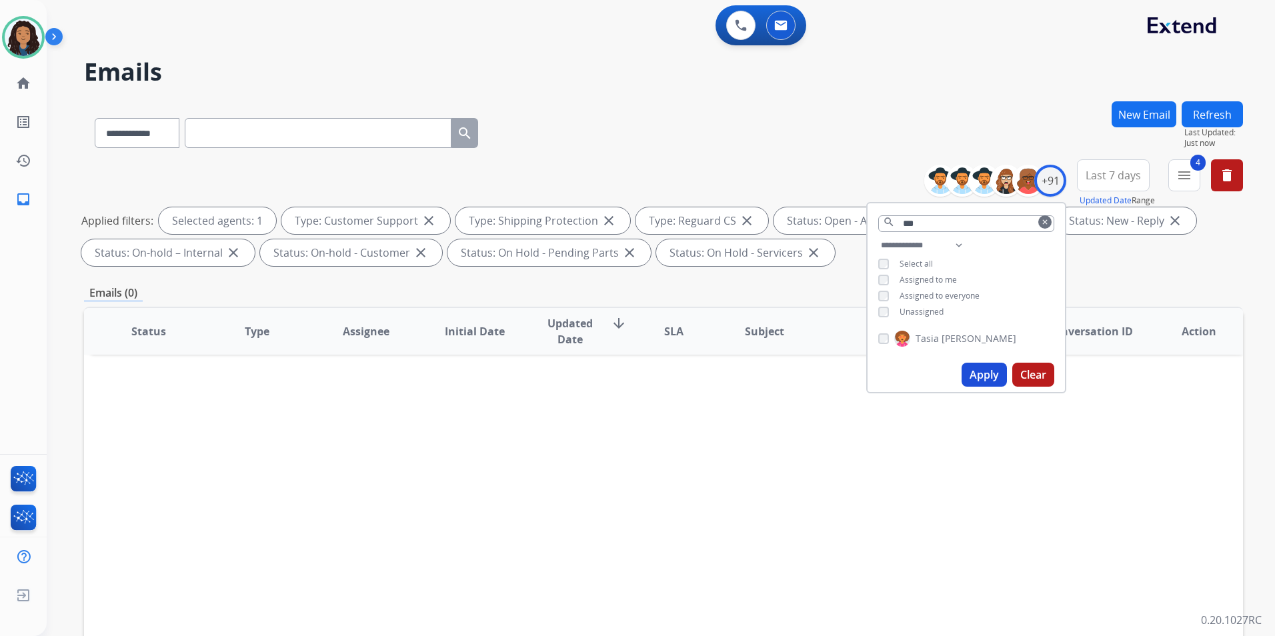
click at [943, 338] on span "[PERSON_NAME]" at bounding box center [979, 338] width 75 height 13
click at [944, 224] on input "***" at bounding box center [967, 223] width 176 height 17
drag, startPoint x: 944, startPoint y: 224, endPoint x: 877, endPoint y: 234, distance: 68.1
click at [877, 234] on div "*** search clear" at bounding box center [966, 220] width 197 height 34
type input "***"
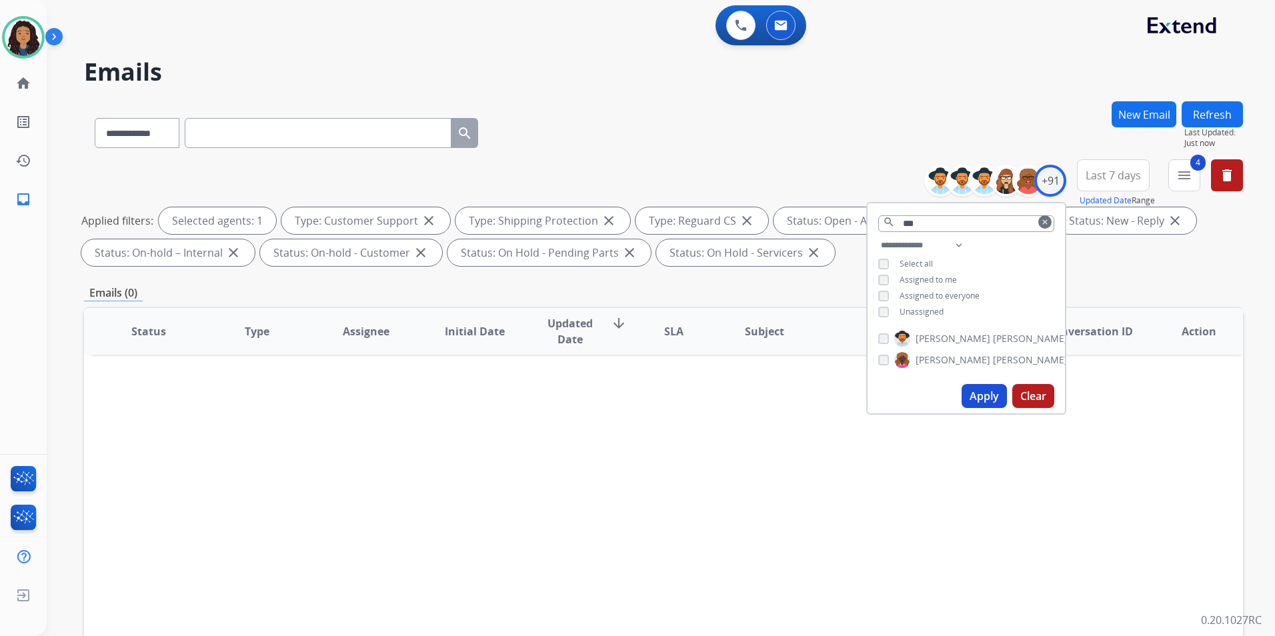
click at [923, 337] on span "[PERSON_NAME]" at bounding box center [953, 338] width 75 height 13
click at [977, 222] on input "***" at bounding box center [967, 223] width 176 height 17
drag, startPoint x: 931, startPoint y: 215, endPoint x: 831, endPoint y: 217, distance: 100.1
click at [831, 217] on div "**********" at bounding box center [663, 215] width 1159 height 112
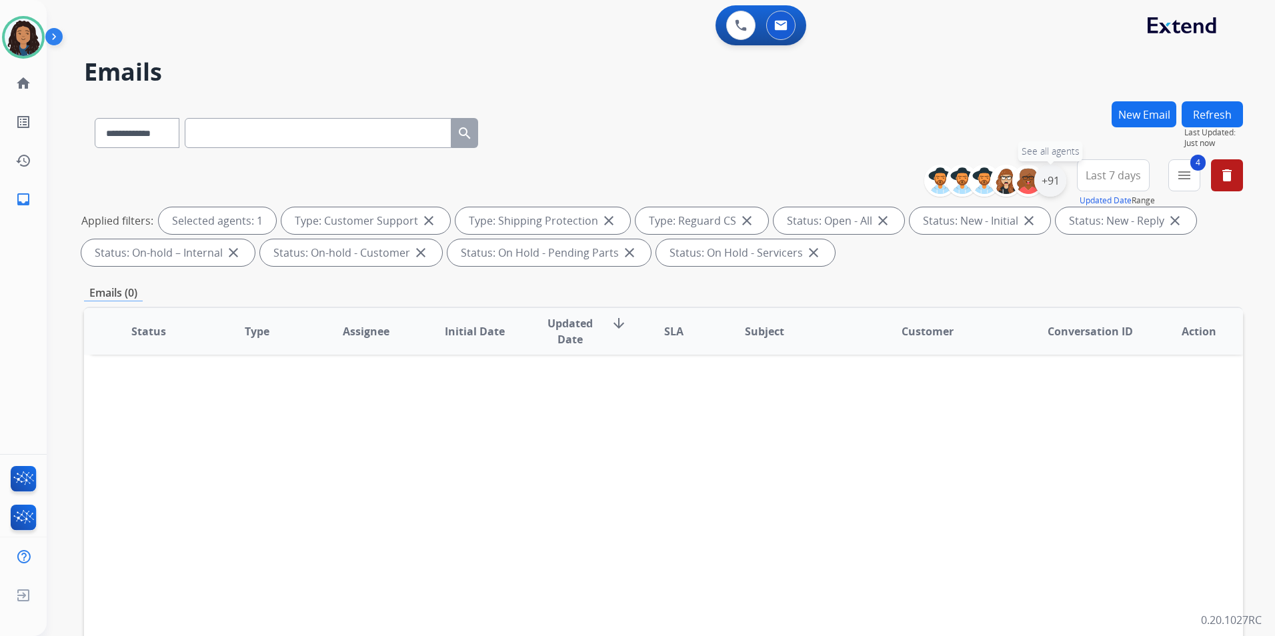
click at [1017, 175] on div "+91" at bounding box center [1051, 181] width 32 height 32
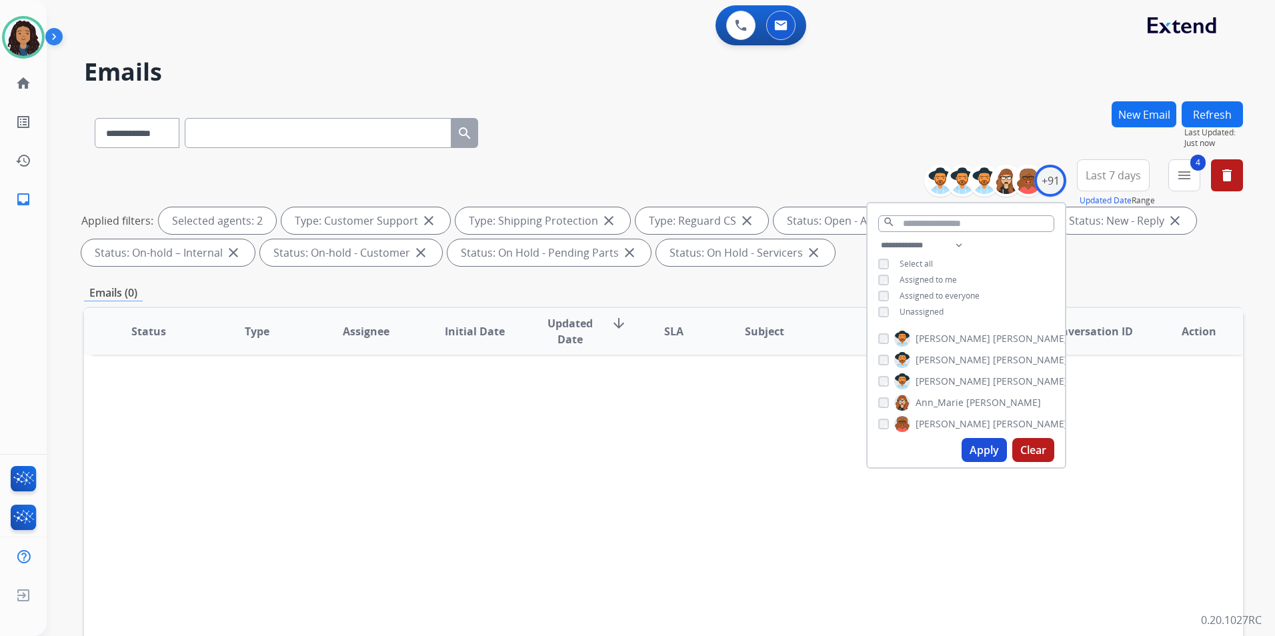
click at [970, 445] on button "Apply" at bounding box center [984, 450] width 45 height 24
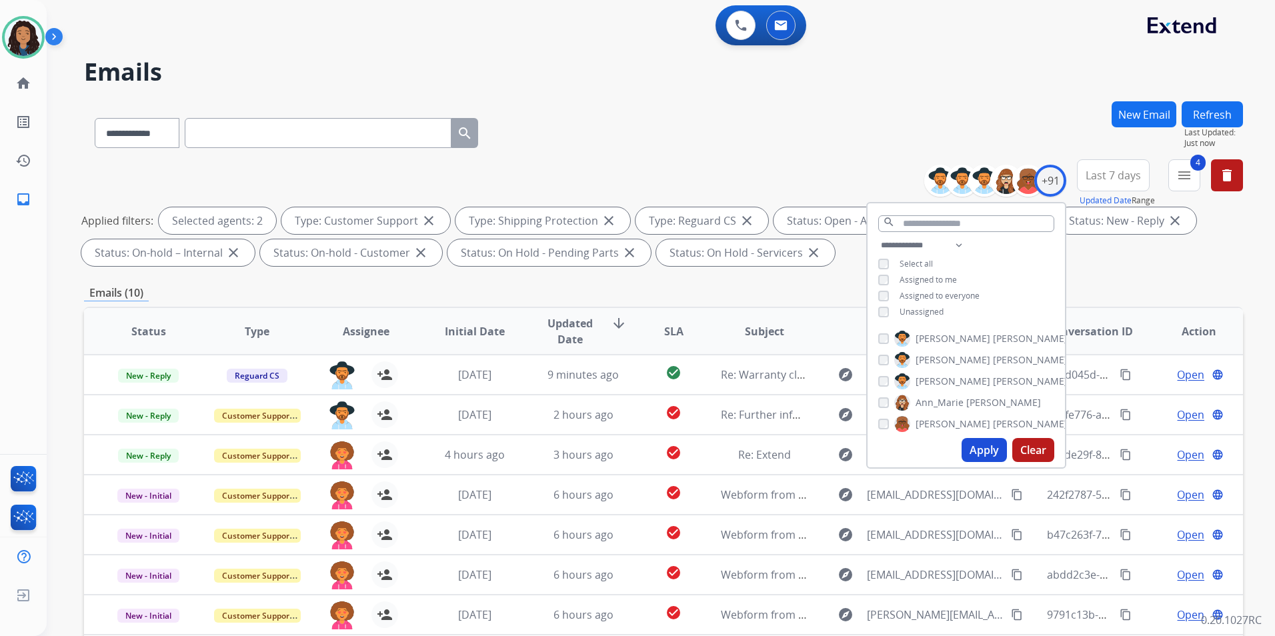
click at [742, 143] on div "**********" at bounding box center [663, 130] width 1159 height 58
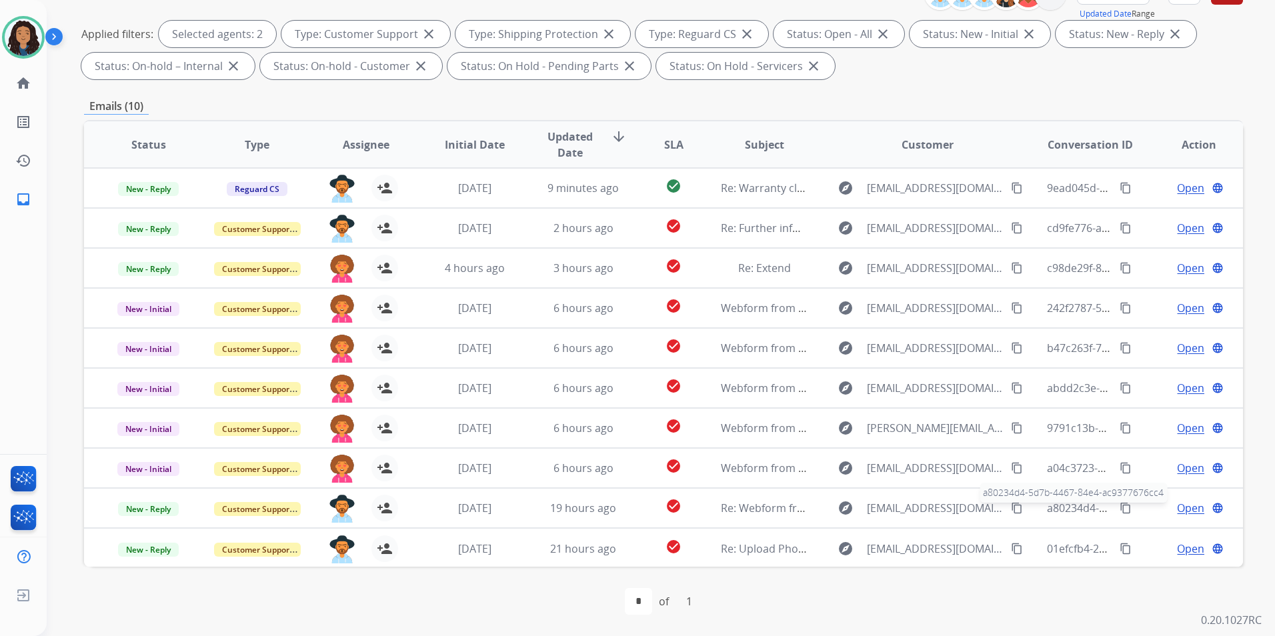
scroll to position [1, 0]
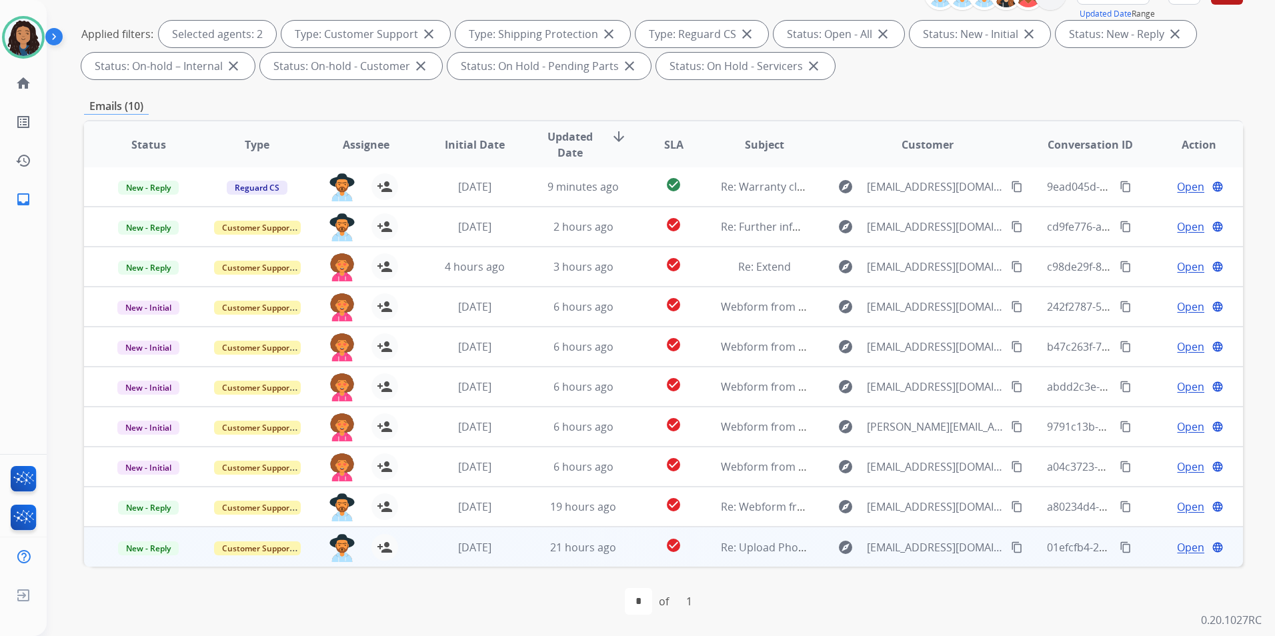
click at [1017, 548] on span "Open" at bounding box center [1190, 548] width 27 height 16
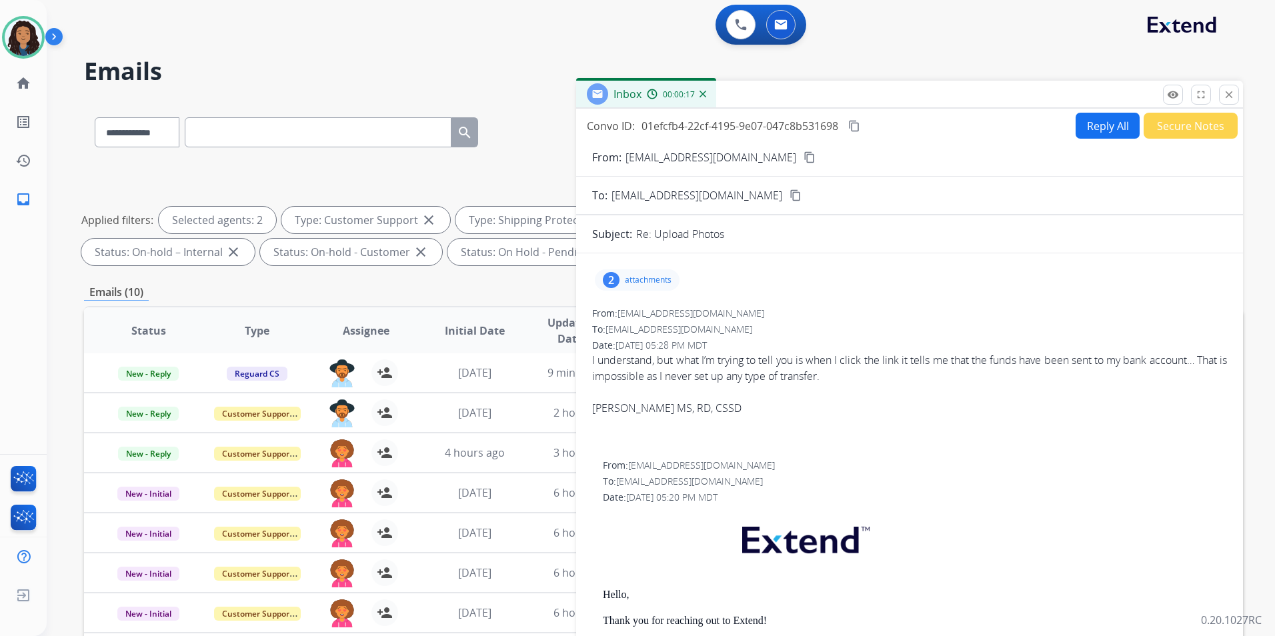
scroll to position [0, 0]
click at [631, 280] on p "attachments" at bounding box center [648, 281] width 47 height 11
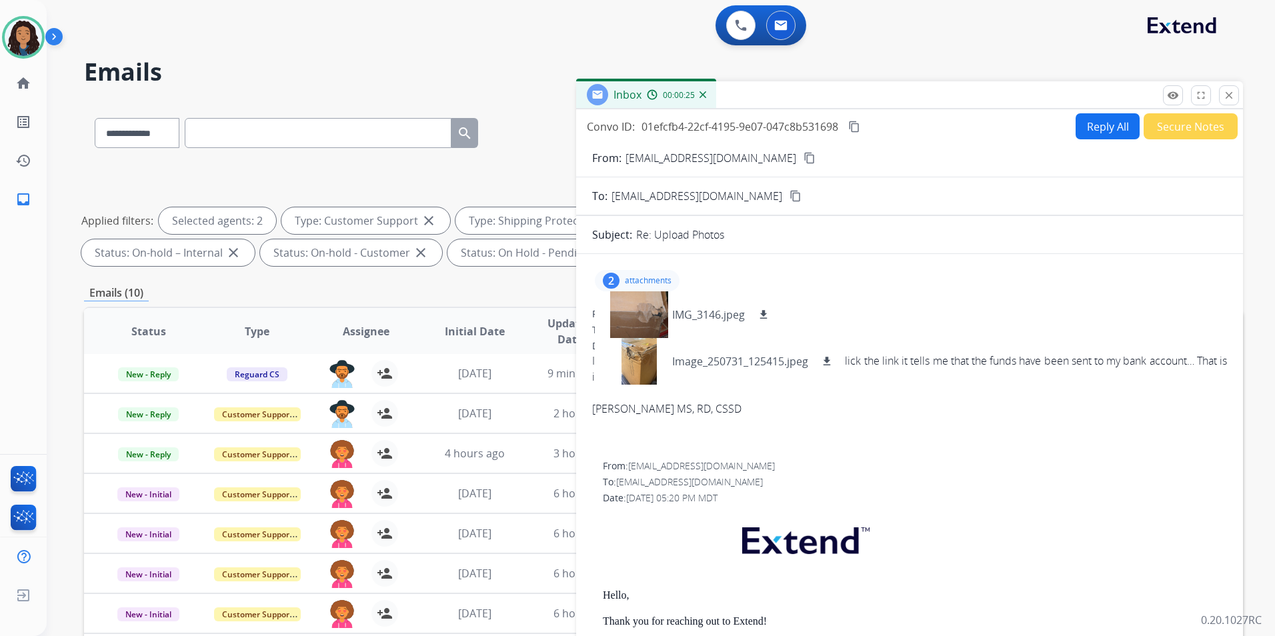
click at [662, 276] on p "attachments" at bounding box center [648, 281] width 47 height 11
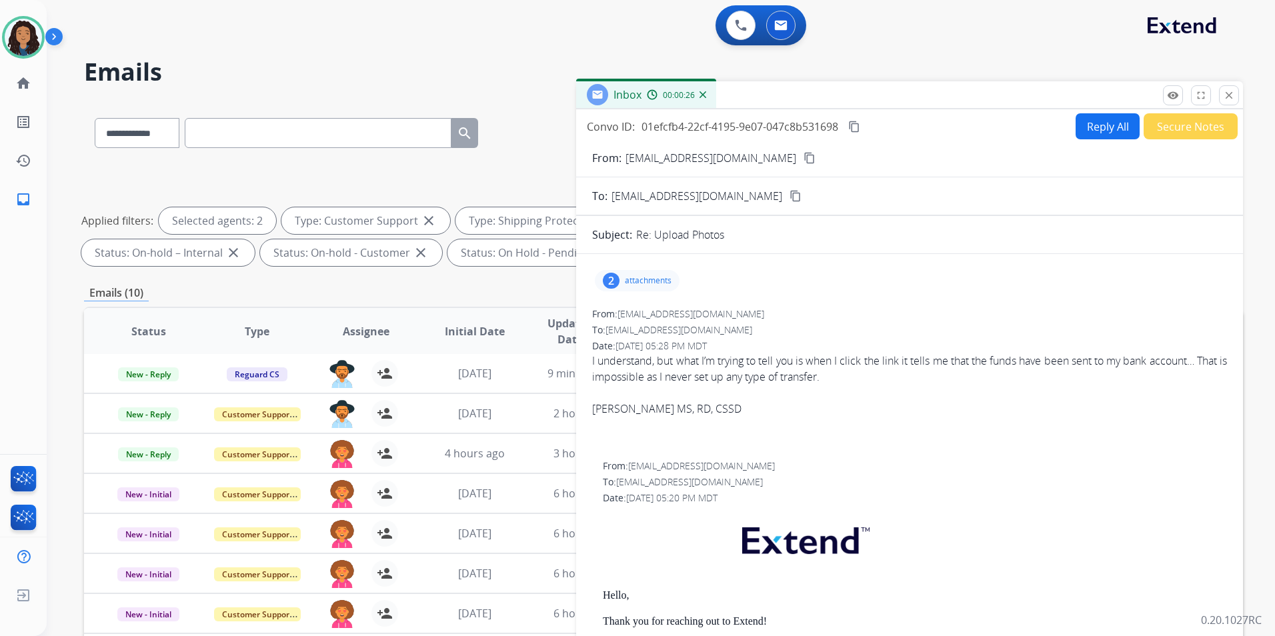
click at [804, 155] on mat-icon "content_copy" at bounding box center [810, 158] width 12 height 12
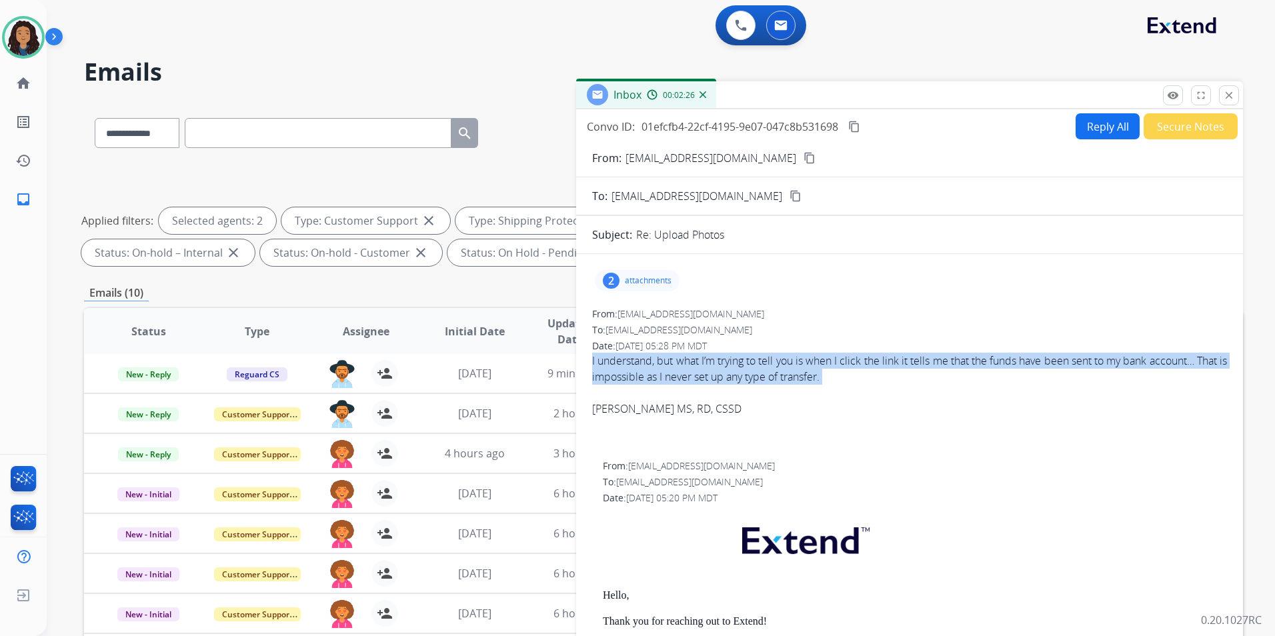
drag, startPoint x: 590, startPoint y: 358, endPoint x: 852, endPoint y: 385, distance: 263.6
drag, startPoint x: 852, startPoint y: 385, endPoint x: 815, endPoint y: 372, distance: 38.8
copy div "I understand, but what I’m trying to tell you is when I click the link it tells…"
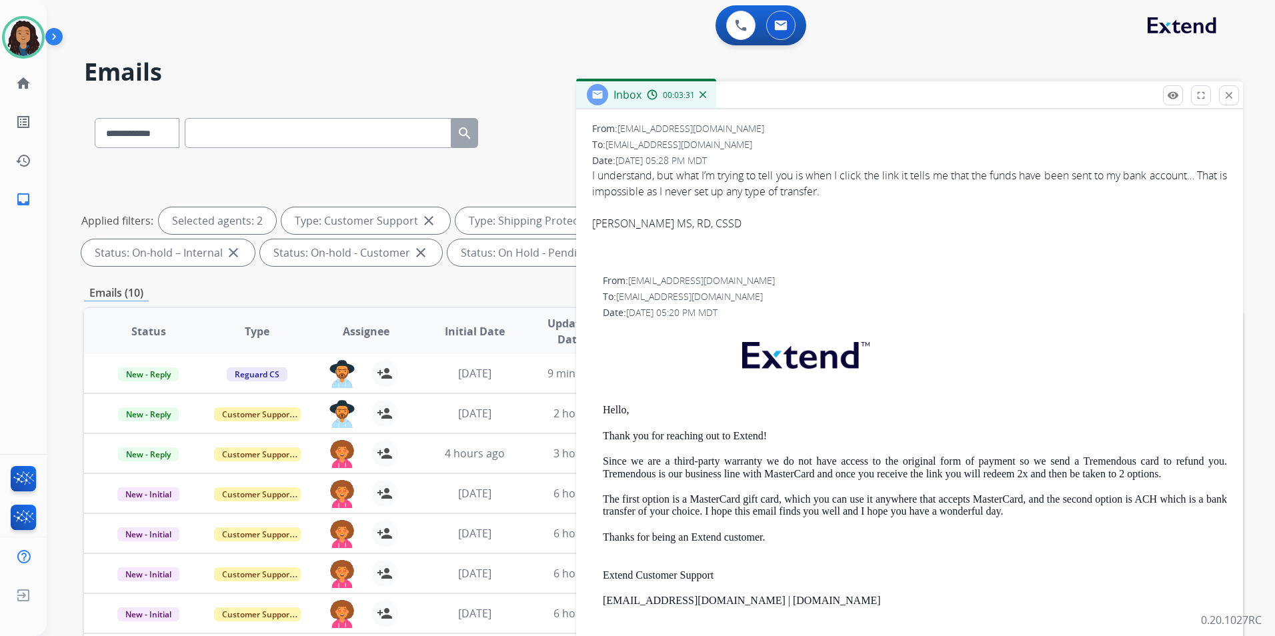
scroll to position [200, 0]
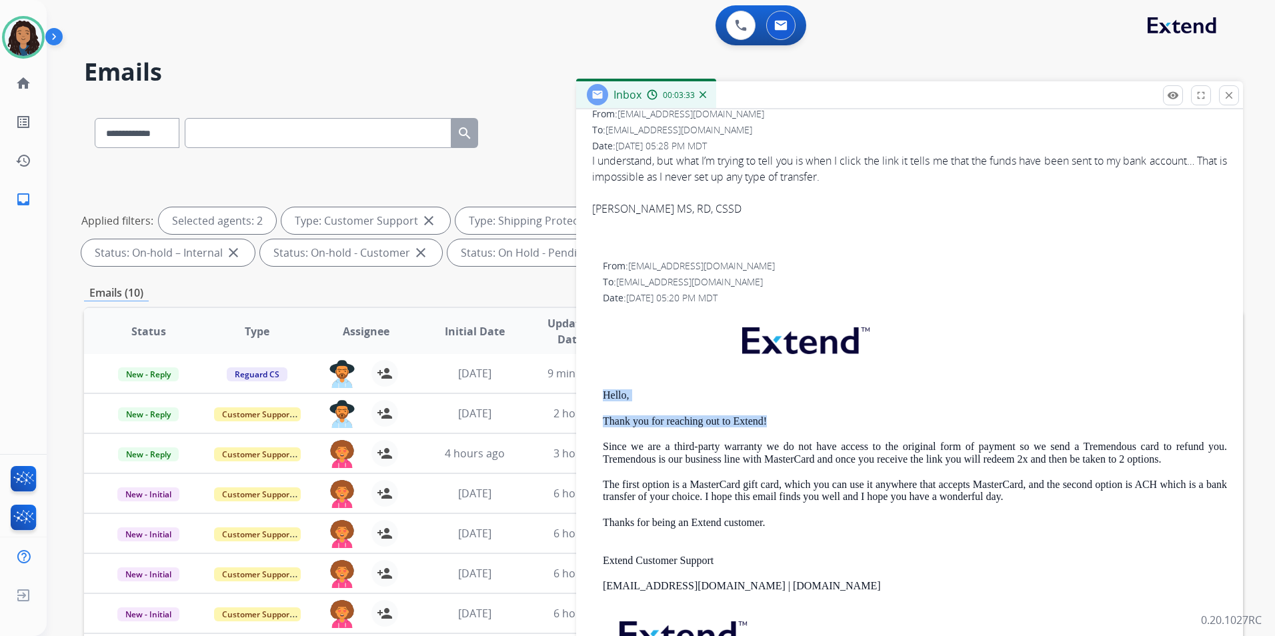
drag, startPoint x: 601, startPoint y: 387, endPoint x: 766, endPoint y: 418, distance: 168.4
click at [766, 418] on div "From: support@extend.com To: erikathiederd@gmail.com Date: 08/11/2025 - 05:20 P…" at bounding box center [909, 495] width 635 height 471
drag, startPoint x: 766, startPoint y: 418, endPoint x: 754, endPoint y: 420, distance: 12.2
copy div "Hello, Thank you for reaching out to Extend!"
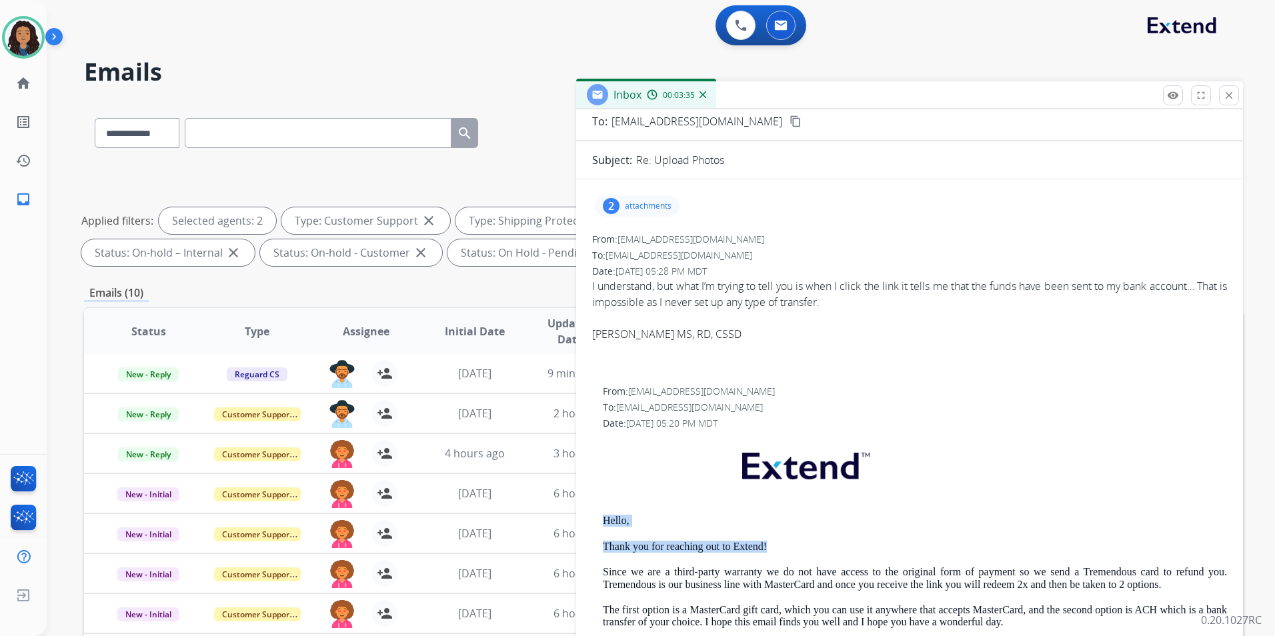
scroll to position [0, 0]
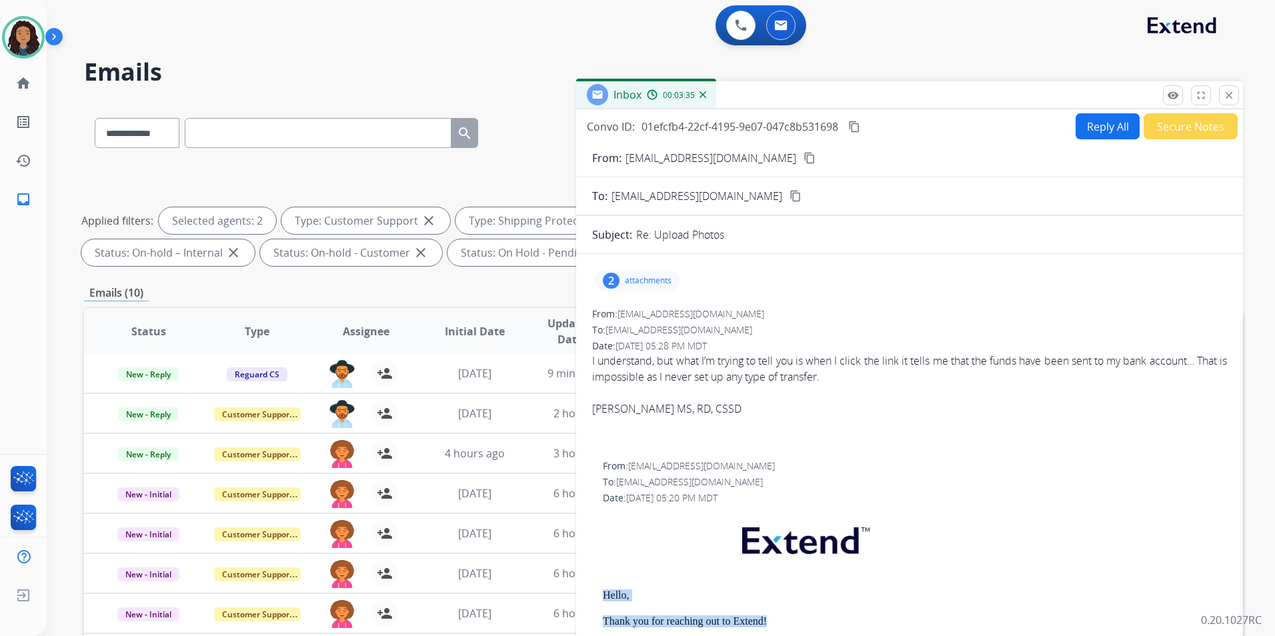
click at [1017, 131] on button "Reply All" at bounding box center [1108, 126] width 64 height 26
select select "**********"
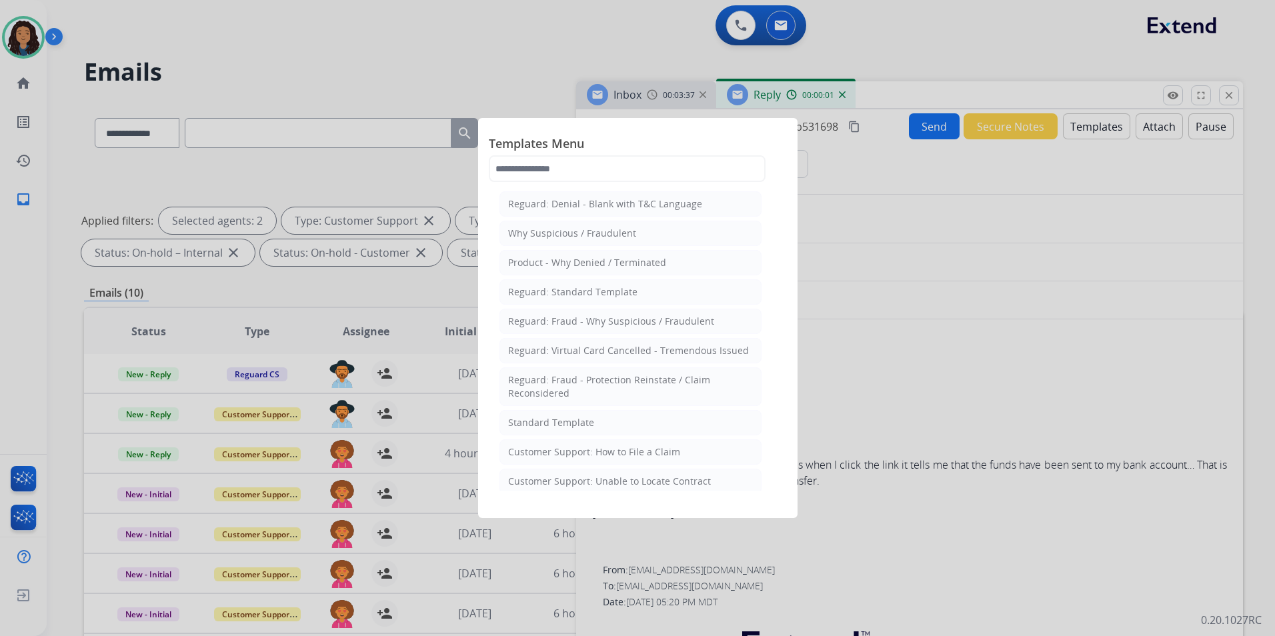
click at [622, 422] on li "Standard Template" at bounding box center [631, 422] width 262 height 25
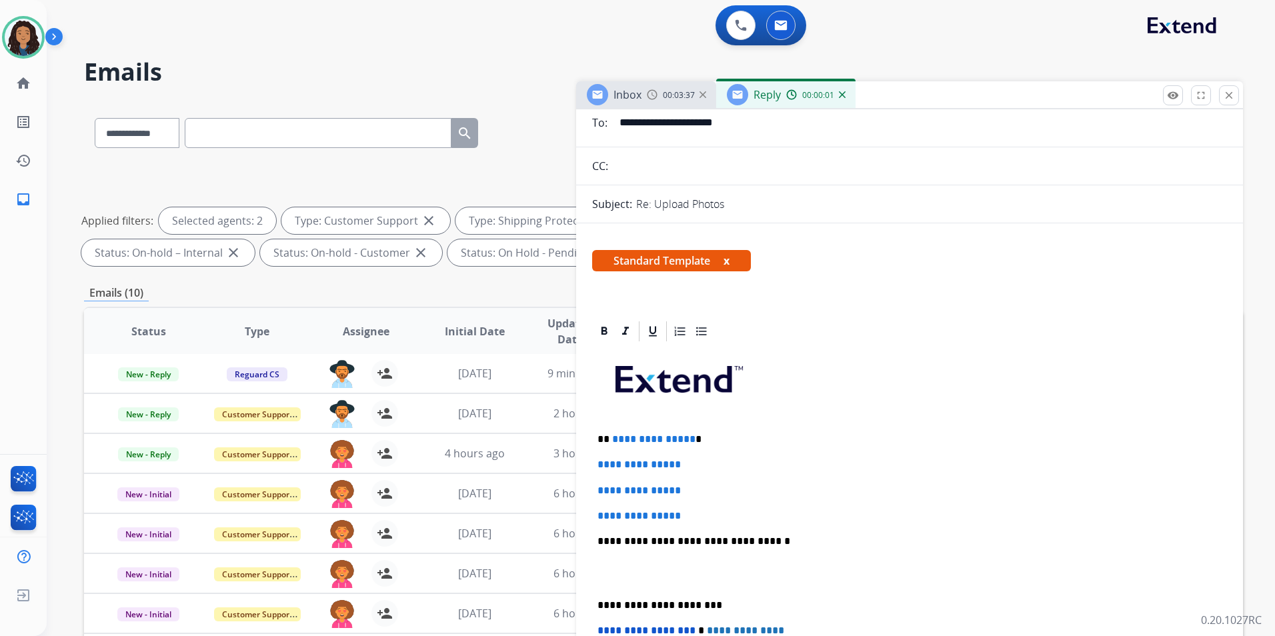
scroll to position [200, 0]
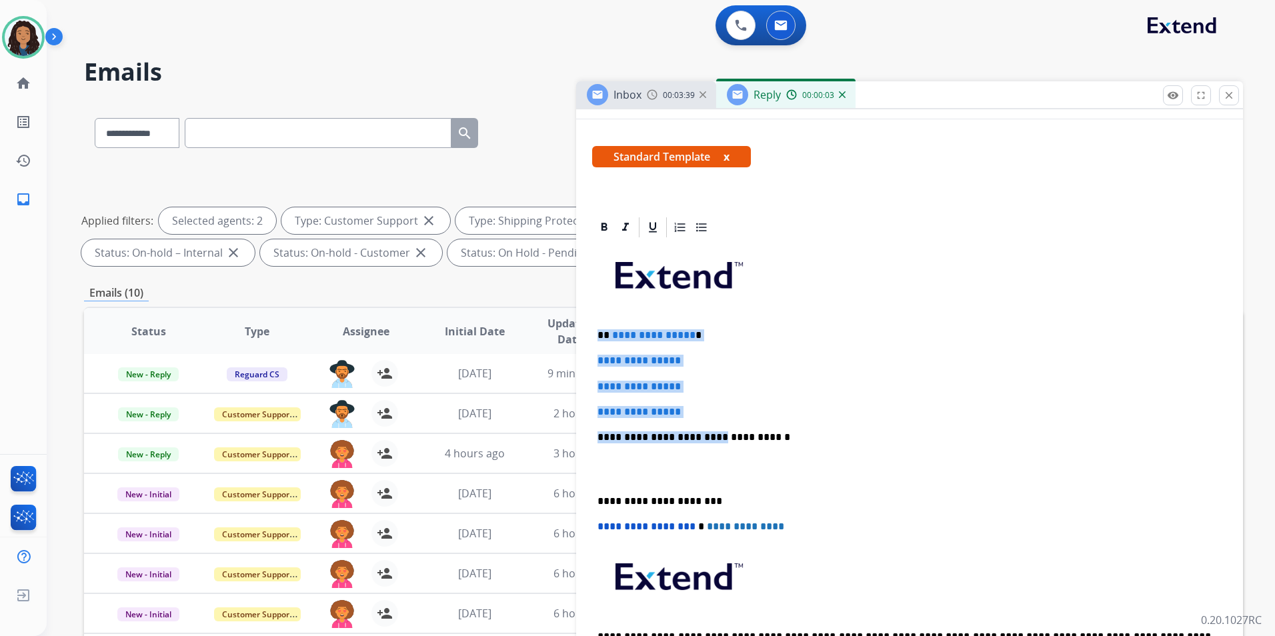
drag, startPoint x: 593, startPoint y: 330, endPoint x: 708, endPoint y: 420, distance: 145.9
click at [708, 420] on div "**********" at bounding box center [909, 468] width 635 height 459
drag, startPoint x: 596, startPoint y: 326, endPoint x: 698, endPoint y: 406, distance: 129.2
click at [698, 406] on div "**********" at bounding box center [909, 468] width 635 height 459
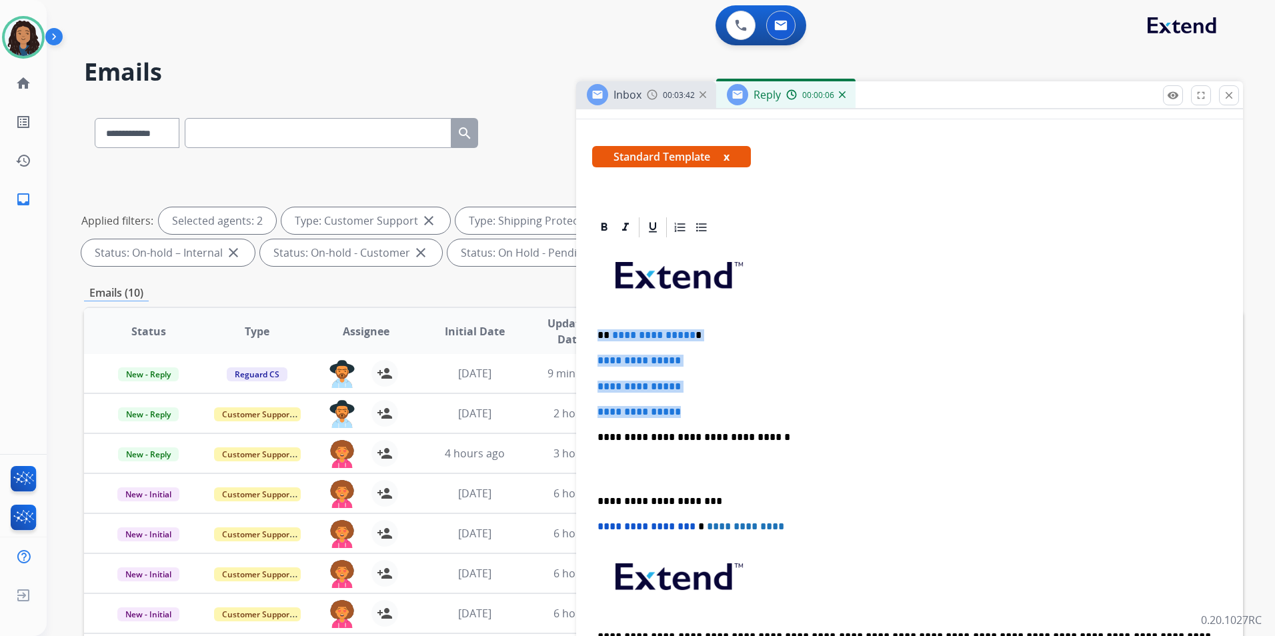
paste div
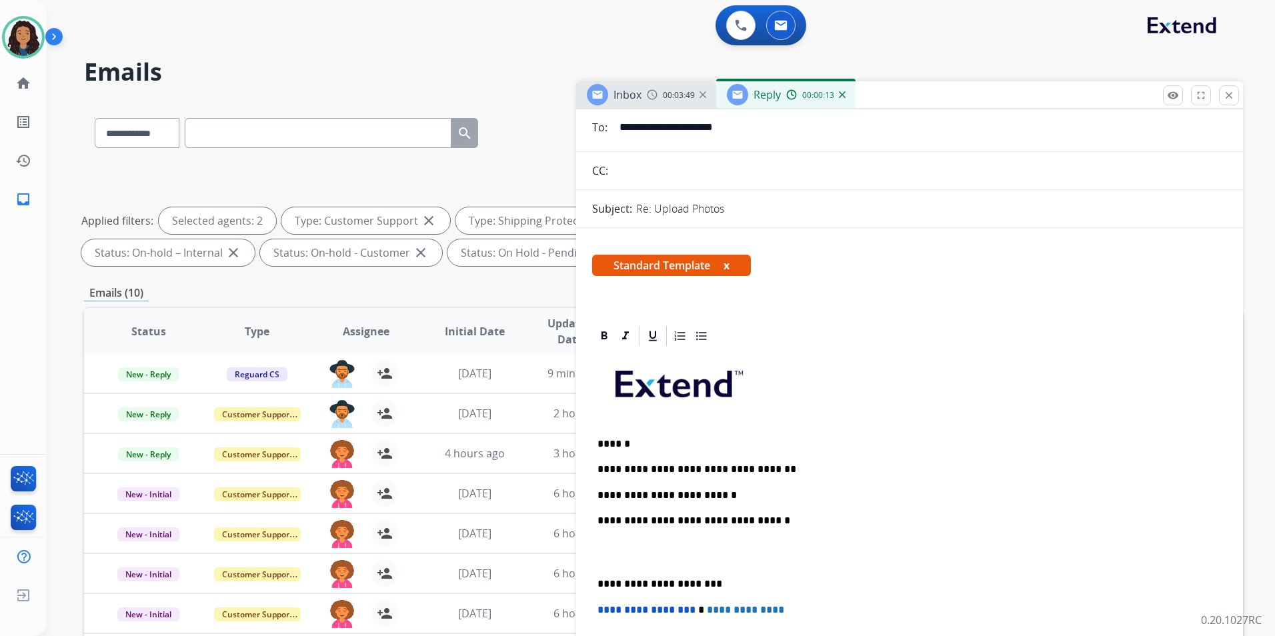
scroll to position [0, 0]
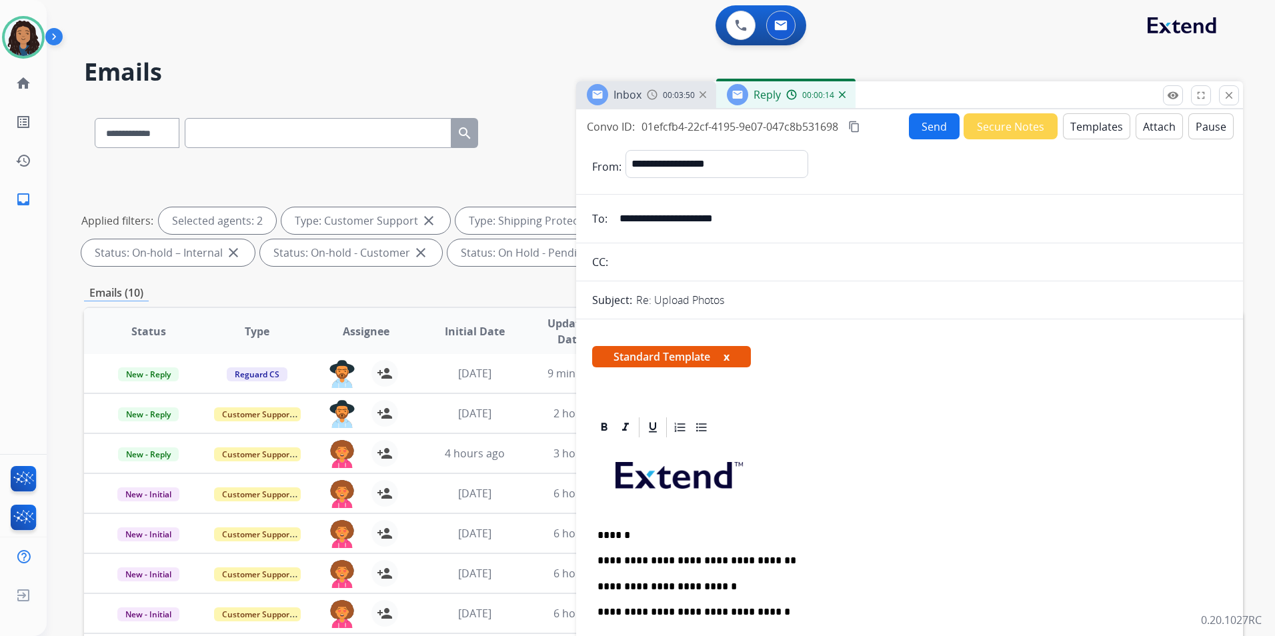
click at [925, 129] on button "Send" at bounding box center [934, 126] width 51 height 26
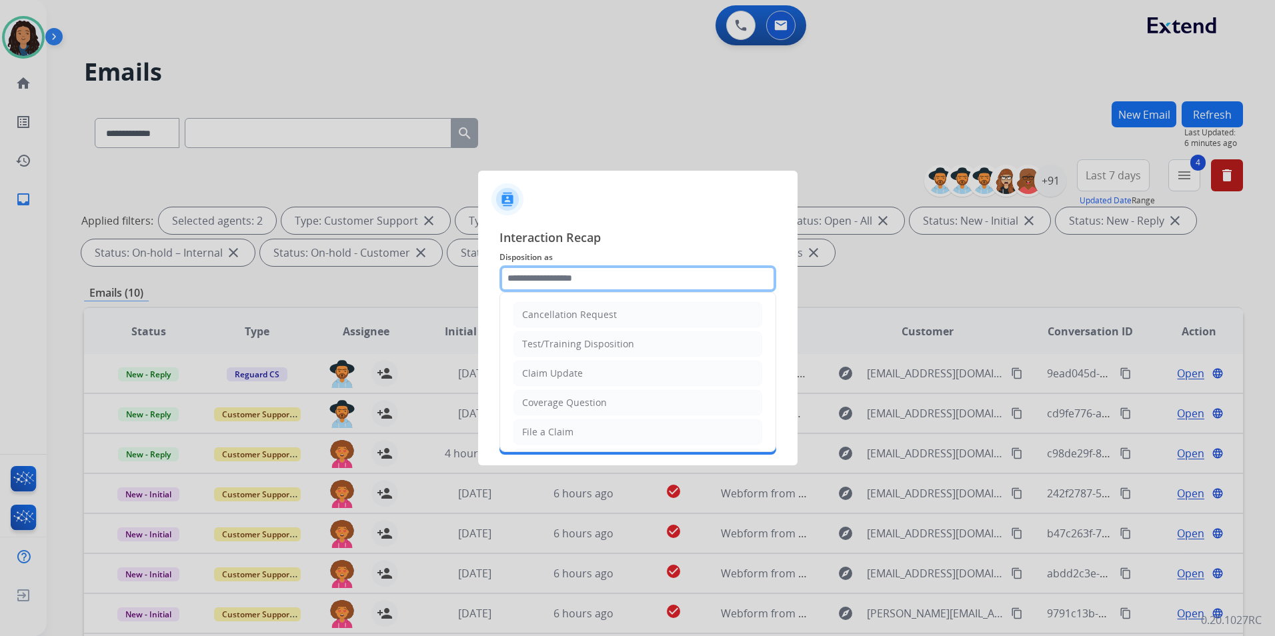
click at [615, 270] on input "text" at bounding box center [638, 279] width 277 height 27
click at [618, 368] on li "Claim Update" at bounding box center [638, 373] width 249 height 25
type input "**********"
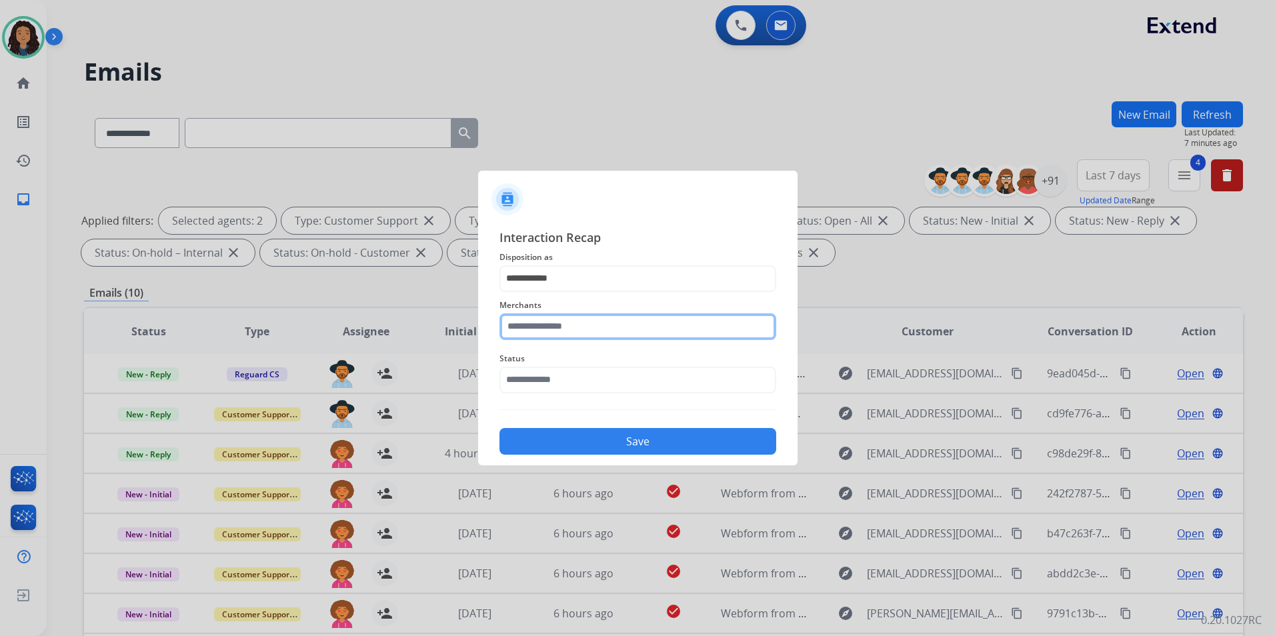
click at [564, 328] on input "text" at bounding box center [638, 327] width 277 height 27
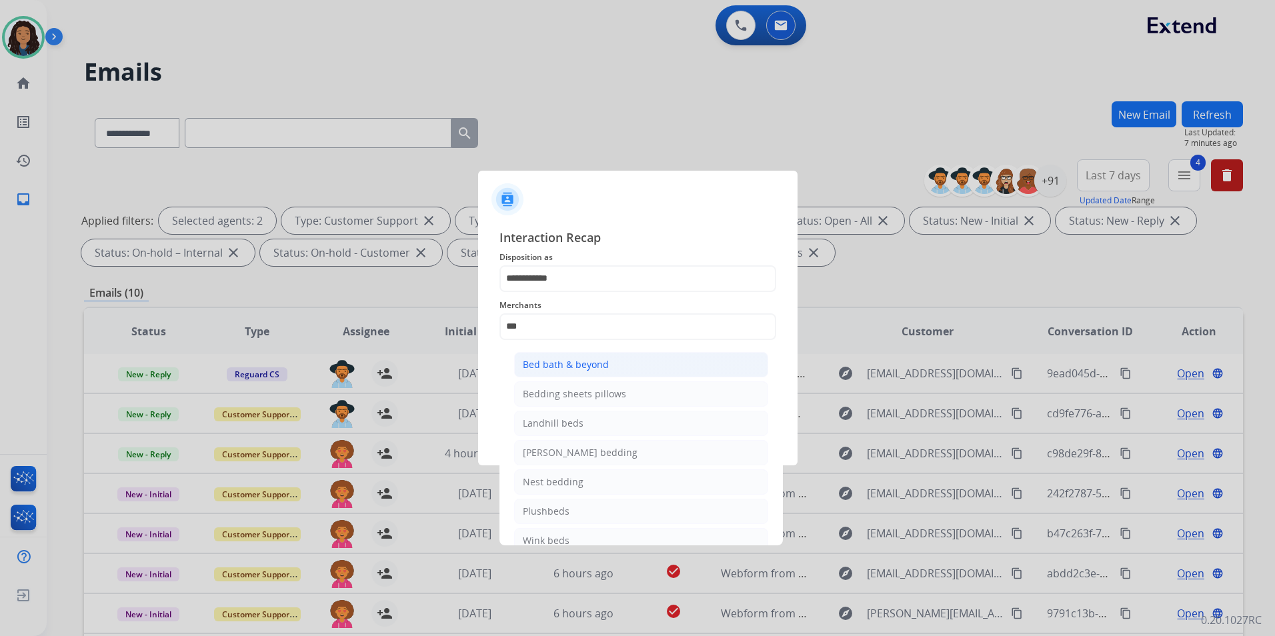
click at [594, 362] on div "Bed bath & beyond" at bounding box center [566, 364] width 86 height 13
type input "**********"
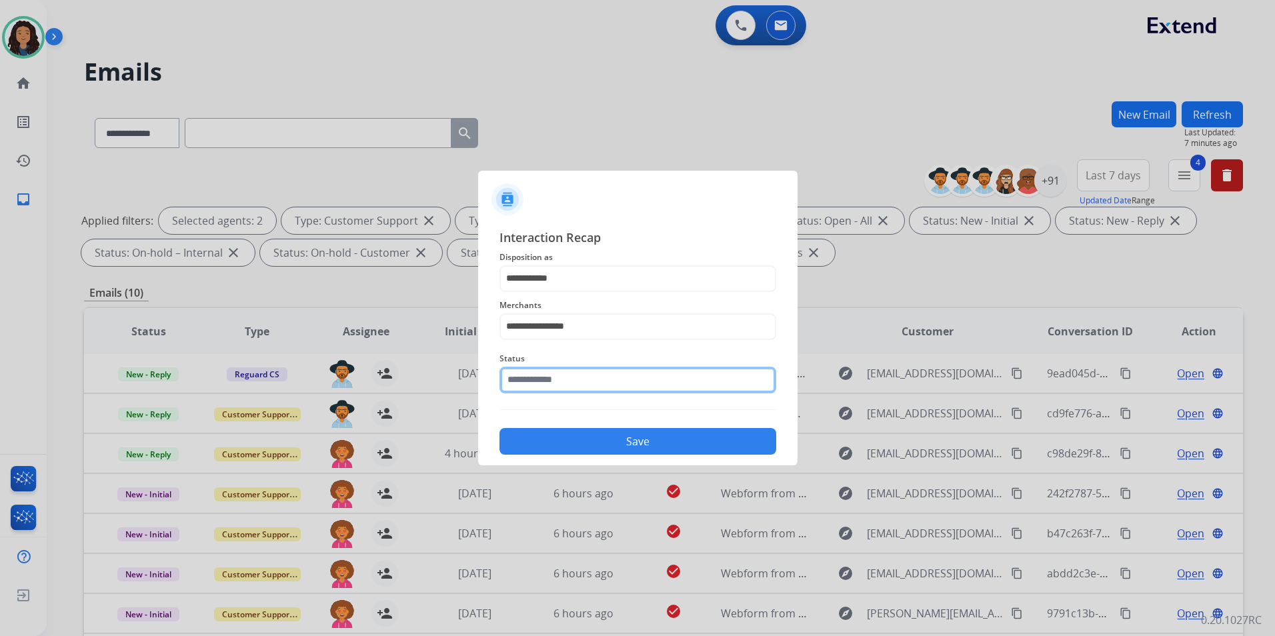
click at [564, 389] on input "text" at bounding box center [638, 380] width 277 height 27
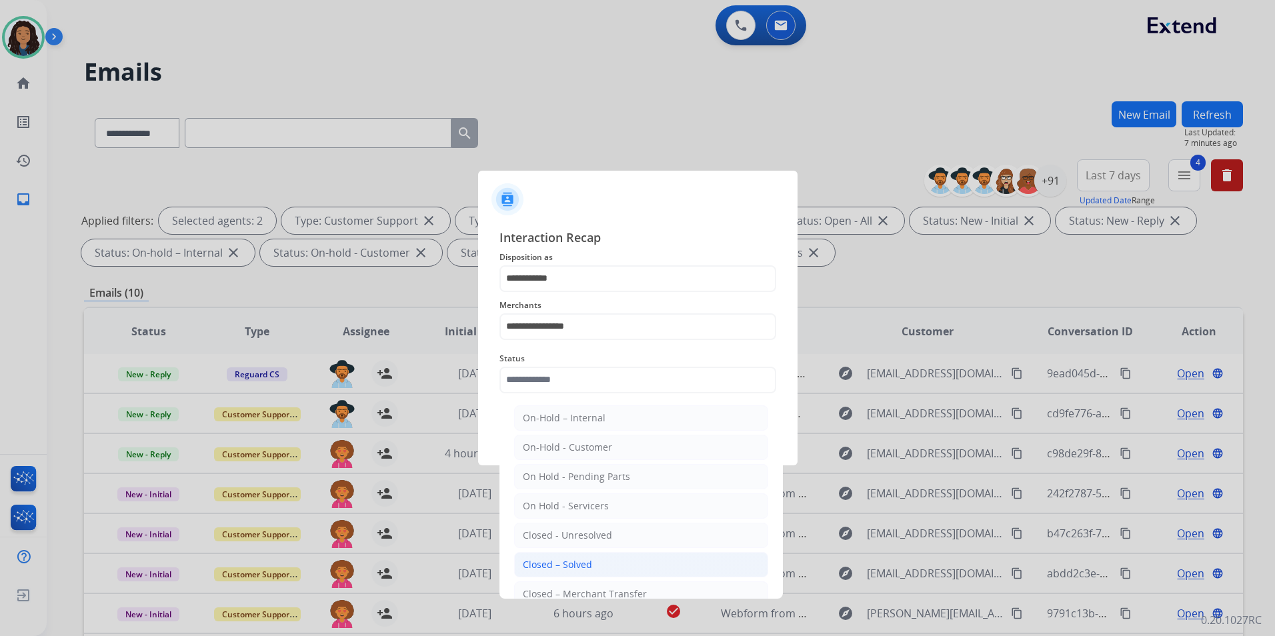
click at [548, 570] on div "Closed – Solved" at bounding box center [557, 564] width 69 height 13
type input "**********"
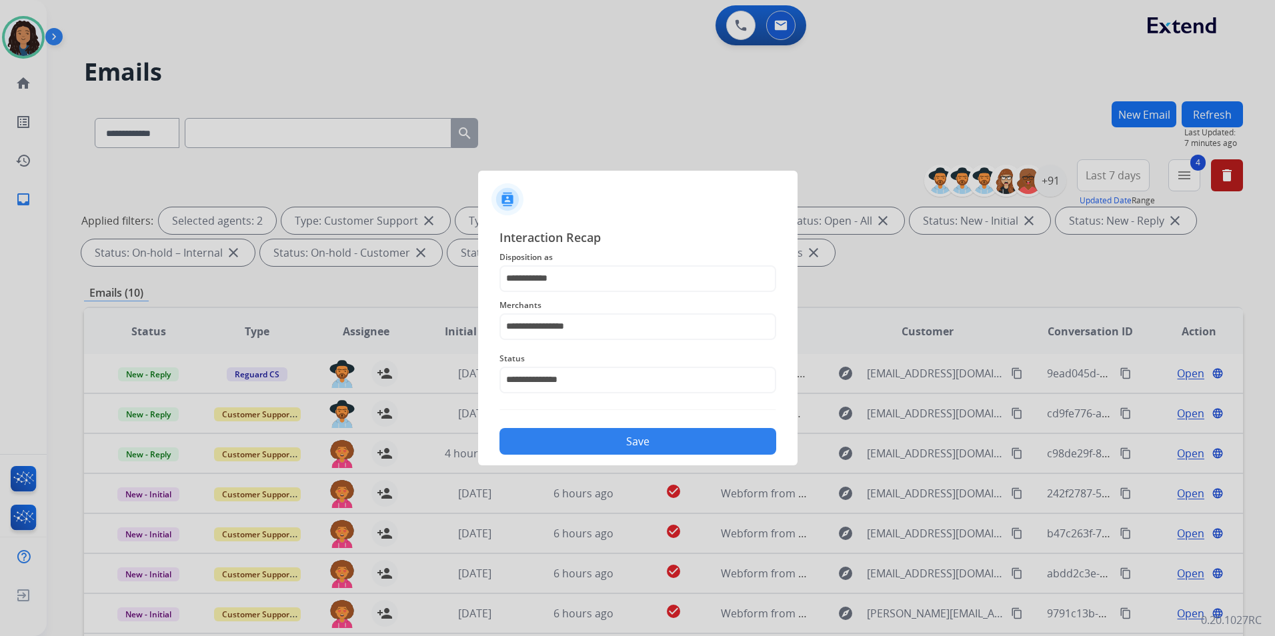
click at [543, 440] on button "Save" at bounding box center [638, 441] width 277 height 27
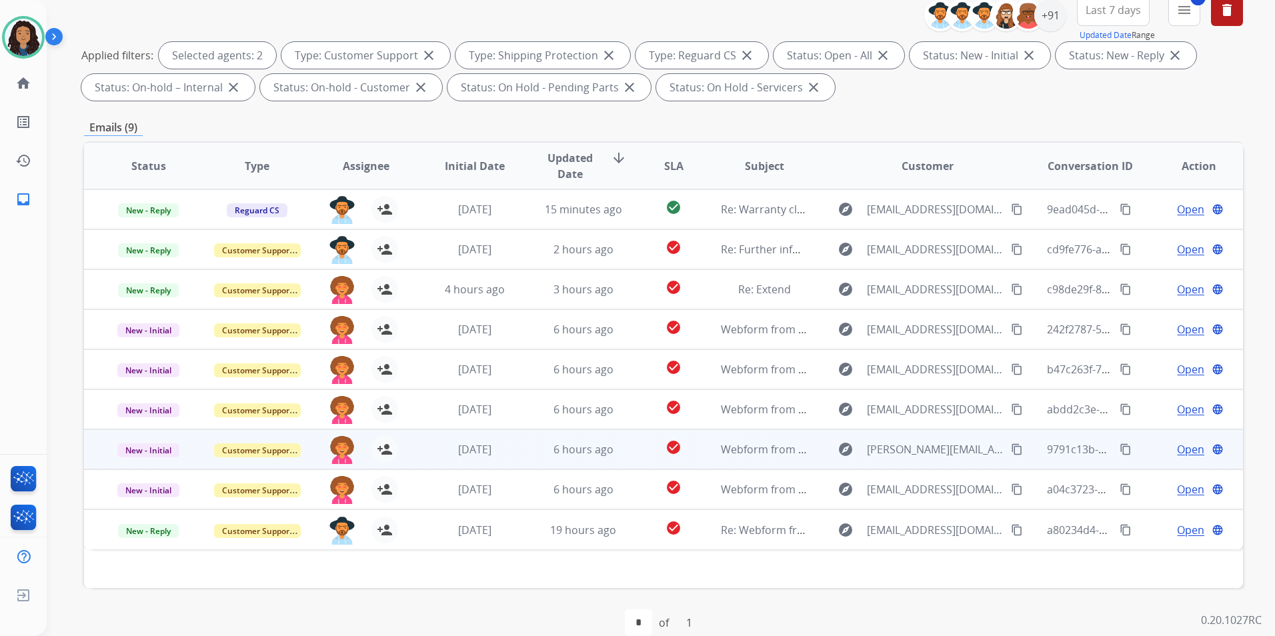
scroll to position [187, 0]
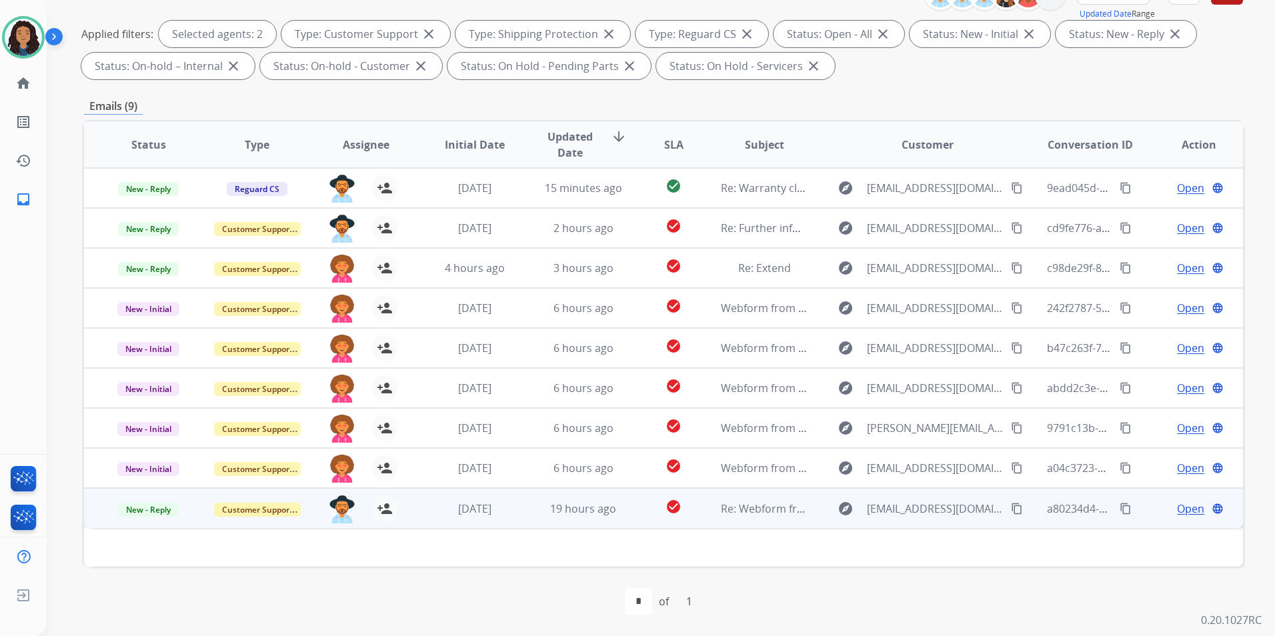
click at [1017, 504] on span "Open" at bounding box center [1190, 509] width 27 height 16
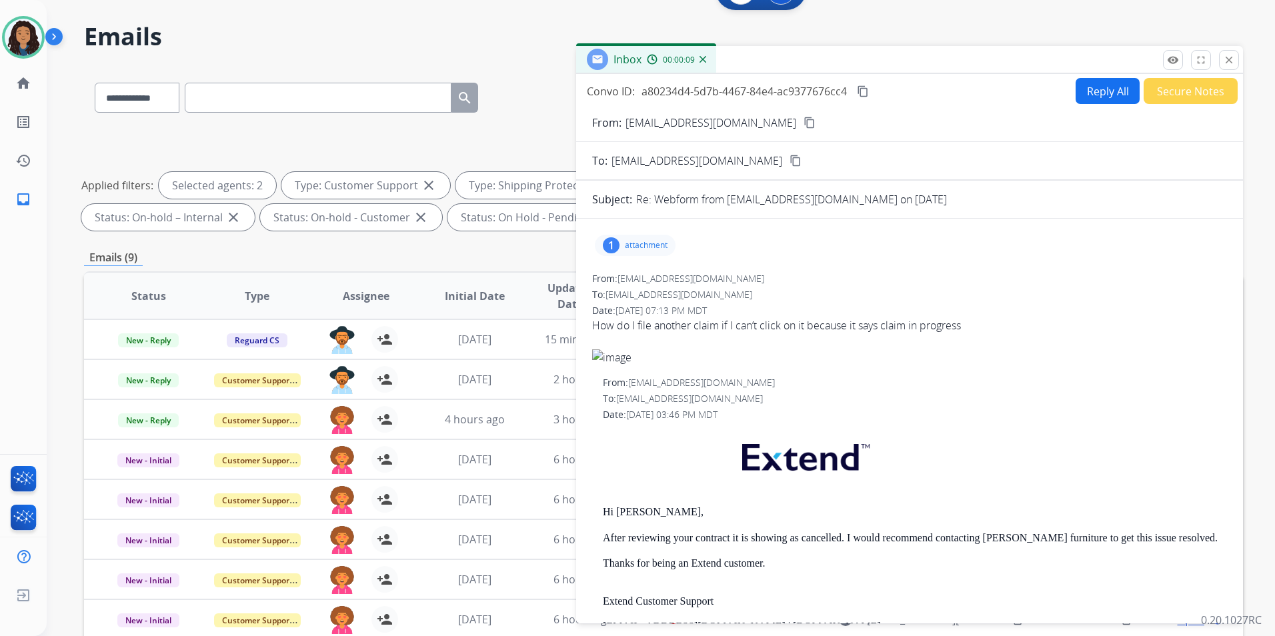
scroll to position [0, 0]
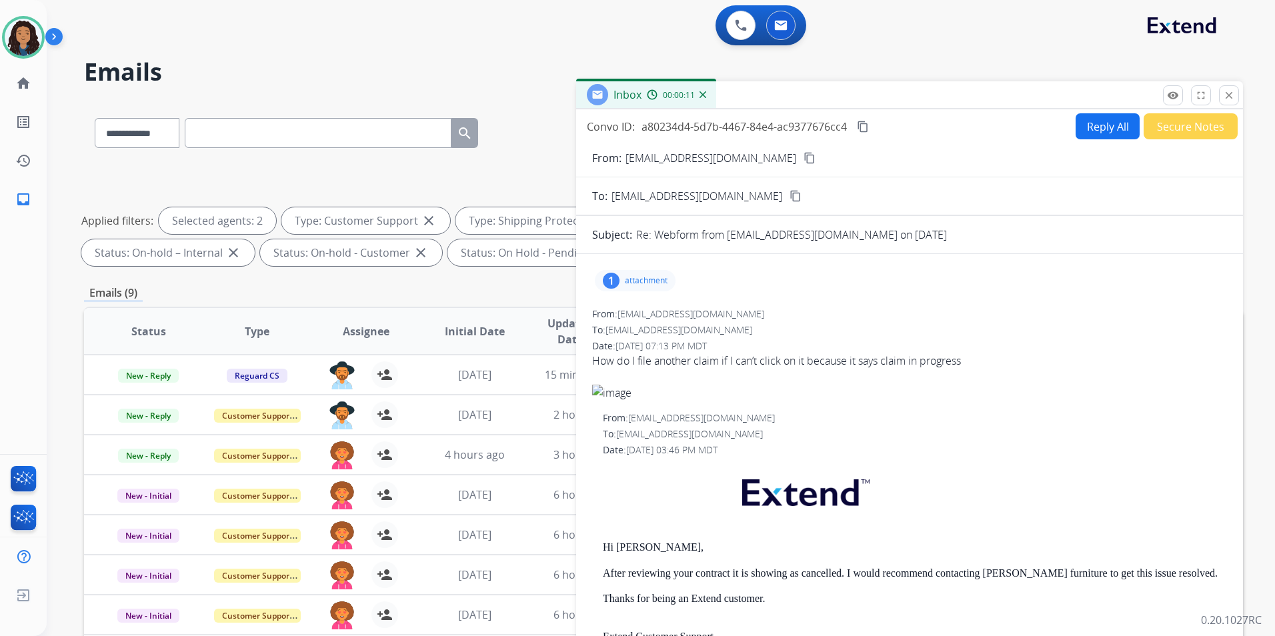
click at [802, 160] on button "content_copy" at bounding box center [810, 158] width 16 height 16
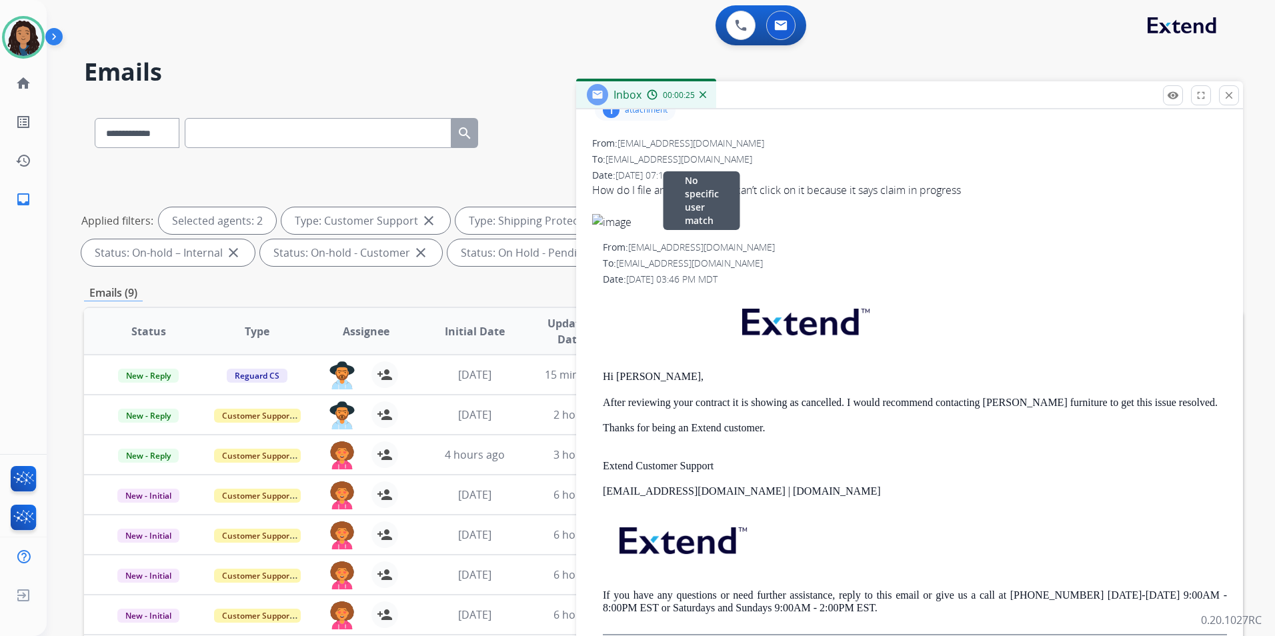
scroll to position [200, 0]
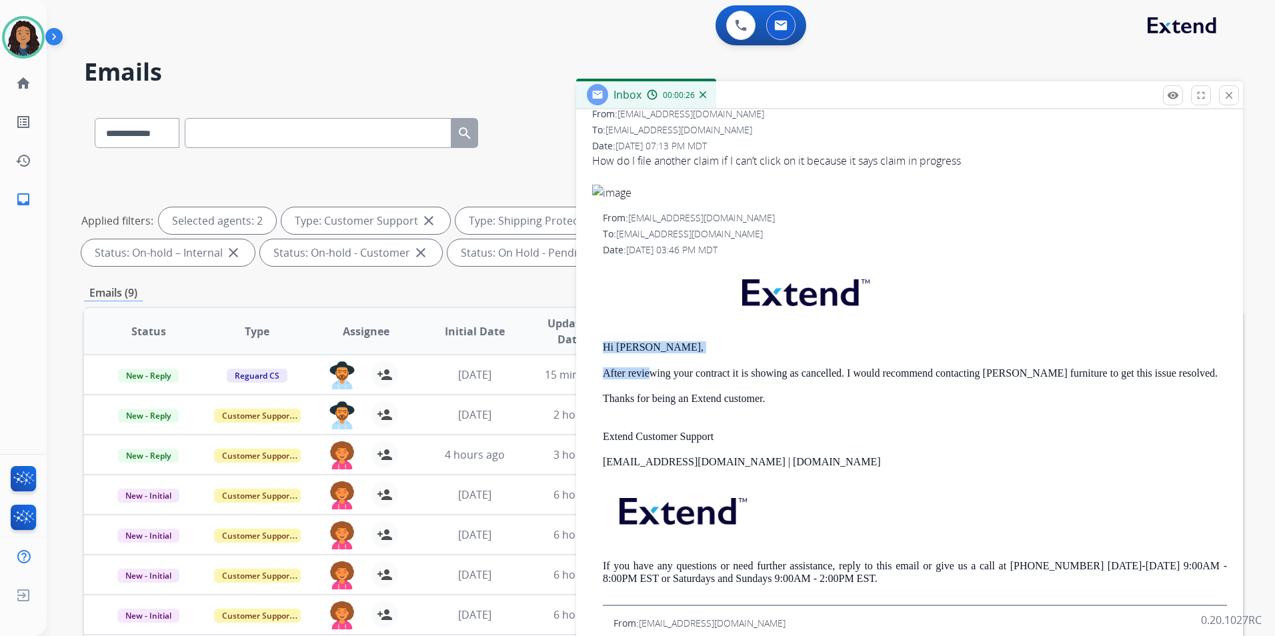
drag, startPoint x: 602, startPoint y: 344, endPoint x: 652, endPoint y: 358, distance: 51.3
click at [652, 358] on div "From: support@extend.com To: rocioh1841@gmail.com Date: 08/11/2025 - 03:46 PM M…" at bounding box center [909, 408] width 635 height 395
drag, startPoint x: 652, startPoint y: 358, endPoint x: 594, endPoint y: 342, distance: 59.4
click at [594, 342] on div "From: support@extend.com To: rocioh1841@gmail.com Date: 08/11/2025 - 03:46 PM M…" at bounding box center [909, 408] width 635 height 395
drag, startPoint x: 598, startPoint y: 348, endPoint x: 647, endPoint y: 354, distance: 49.1
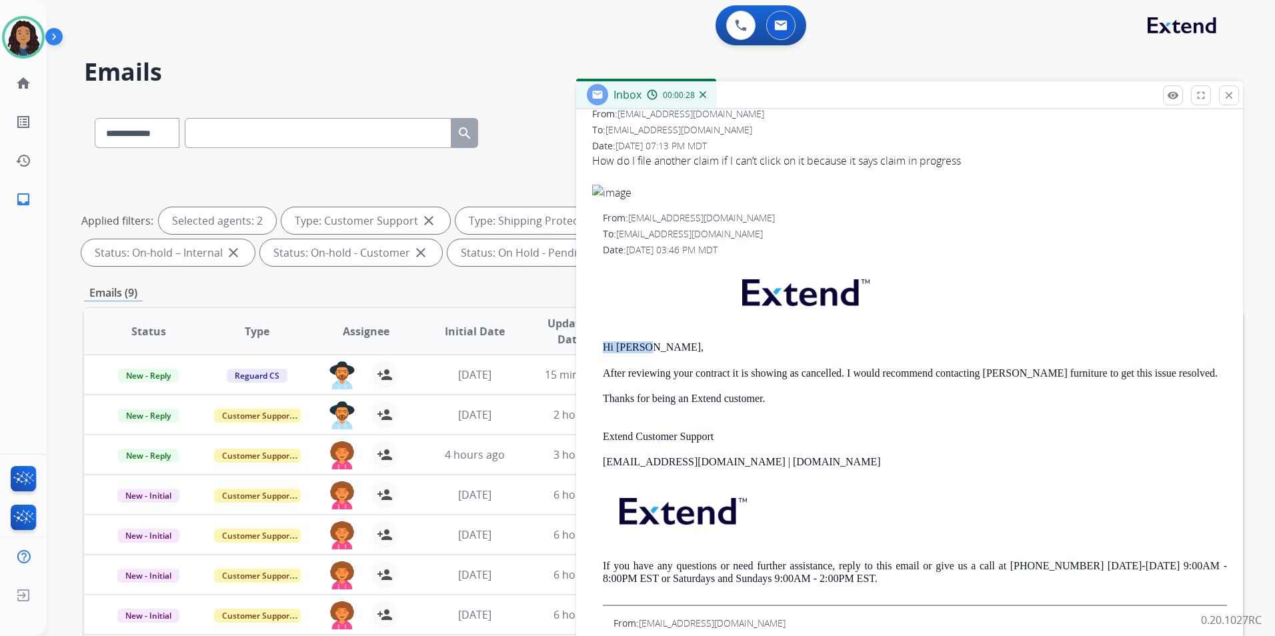
click at [647, 354] on div "From: support@extend.com To: rocioh1841@gmail.com Date: 08/11/2025 - 03:46 PM M…" at bounding box center [909, 408] width 635 height 395
drag, startPoint x: 647, startPoint y: 354, endPoint x: 636, endPoint y: 352, distance: 11.4
copy p "Hi Rocio,"
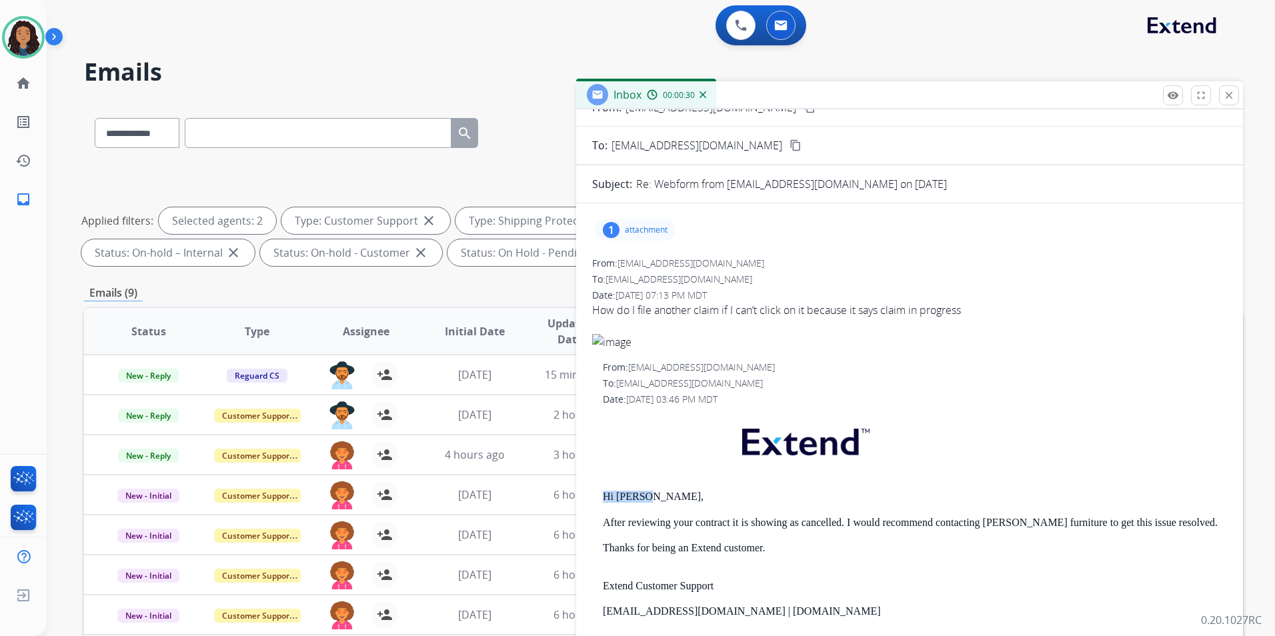
scroll to position [0, 0]
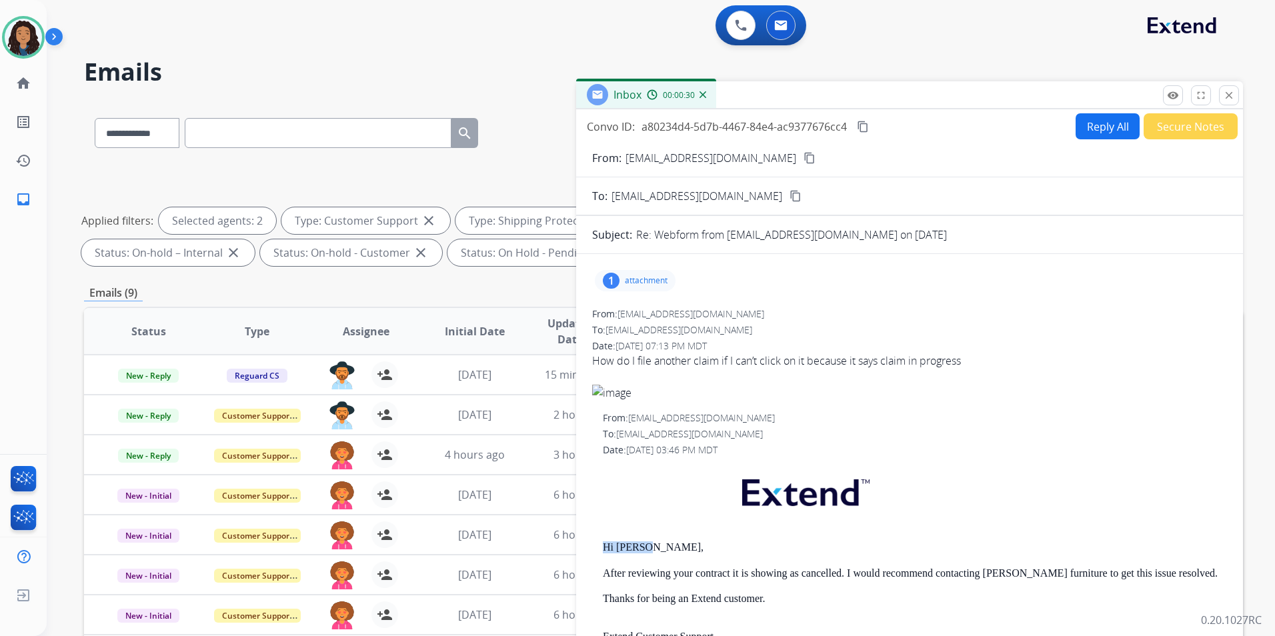
click at [1017, 130] on button "Reply All" at bounding box center [1108, 126] width 64 height 26
select select "**********"
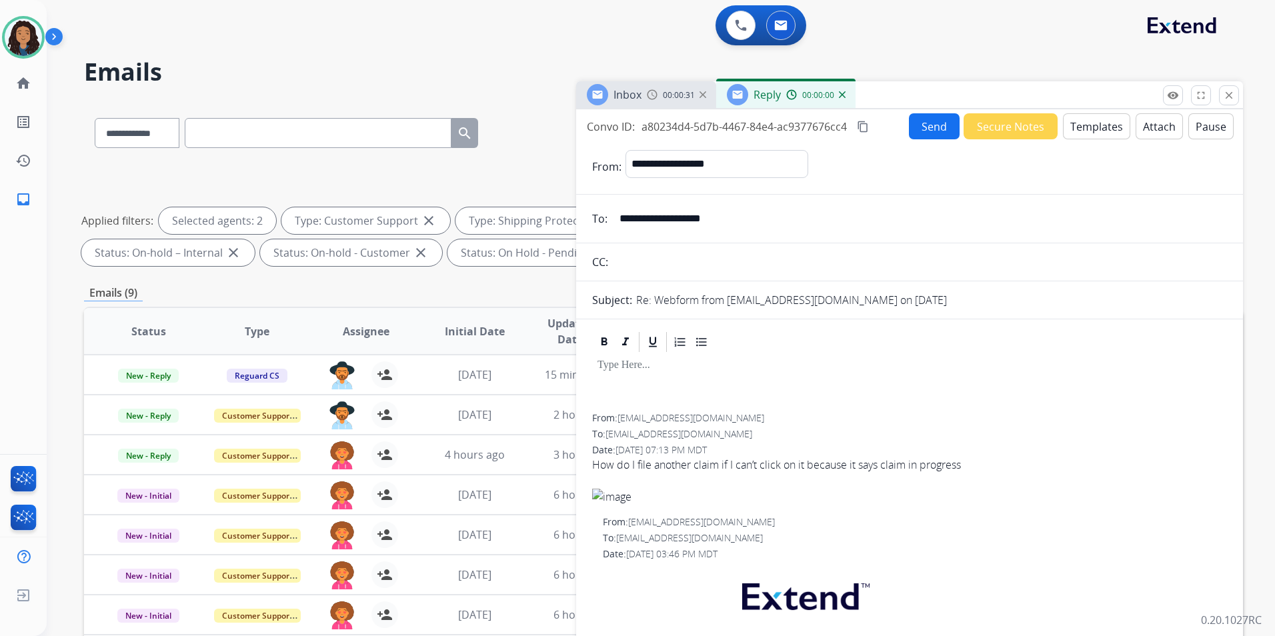
click at [1017, 129] on button "Templates" at bounding box center [1096, 126] width 67 height 26
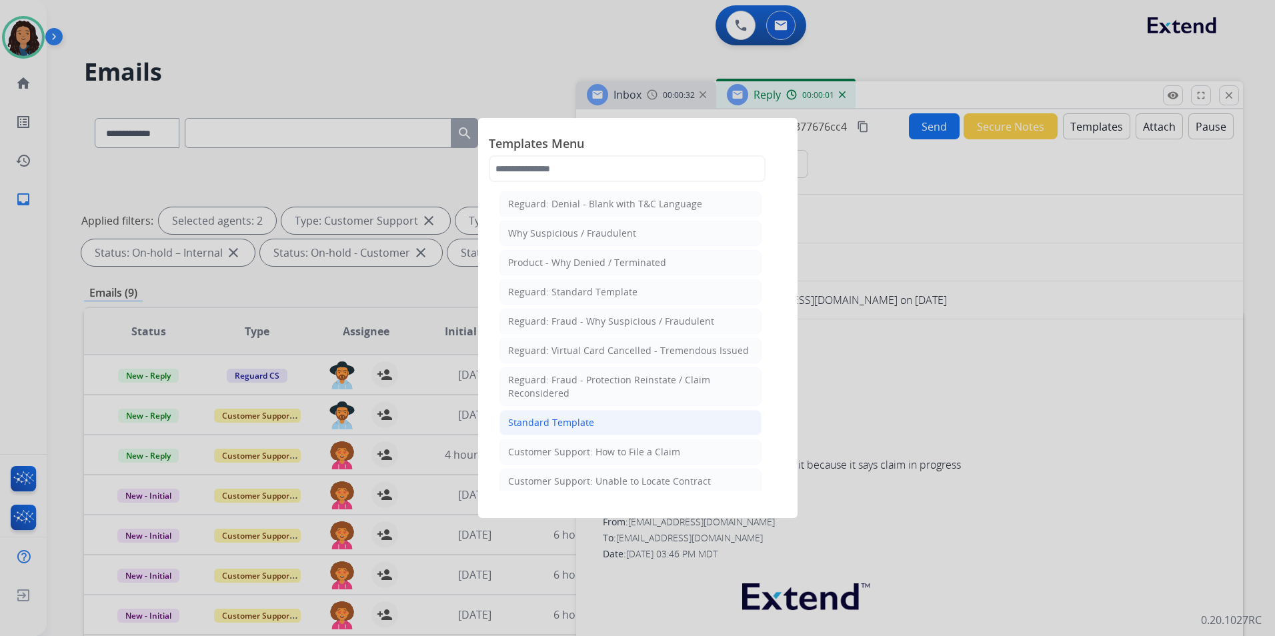
click at [592, 419] on li "Standard Template" at bounding box center [631, 422] width 262 height 25
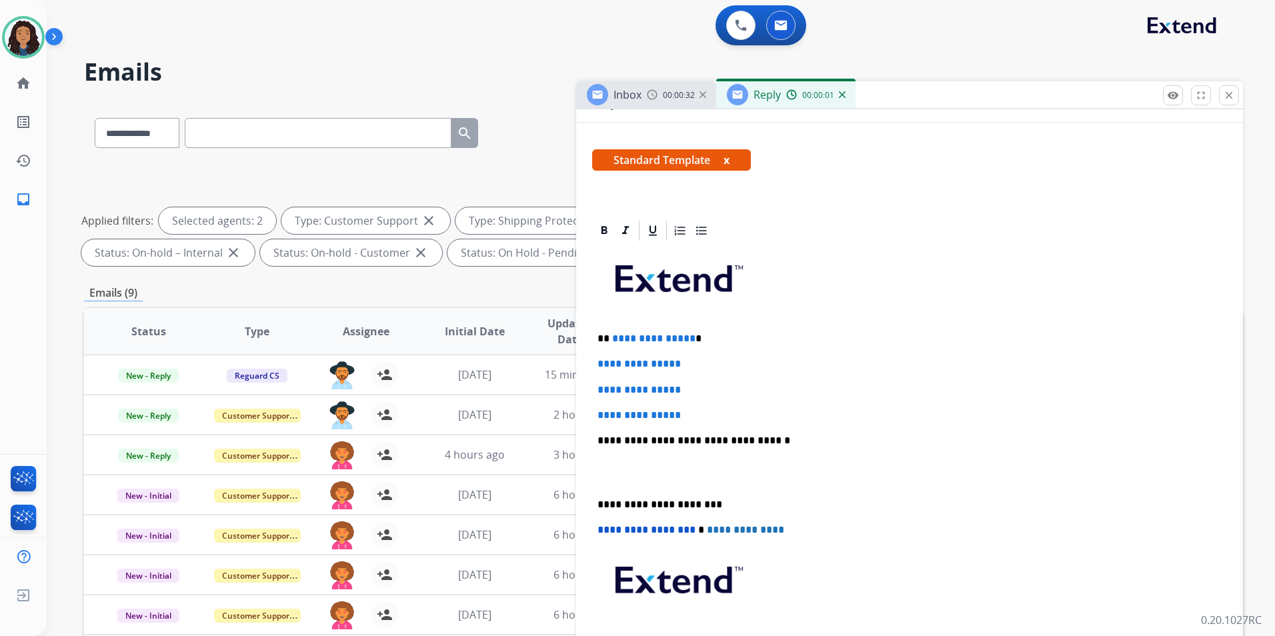
scroll to position [200, 0]
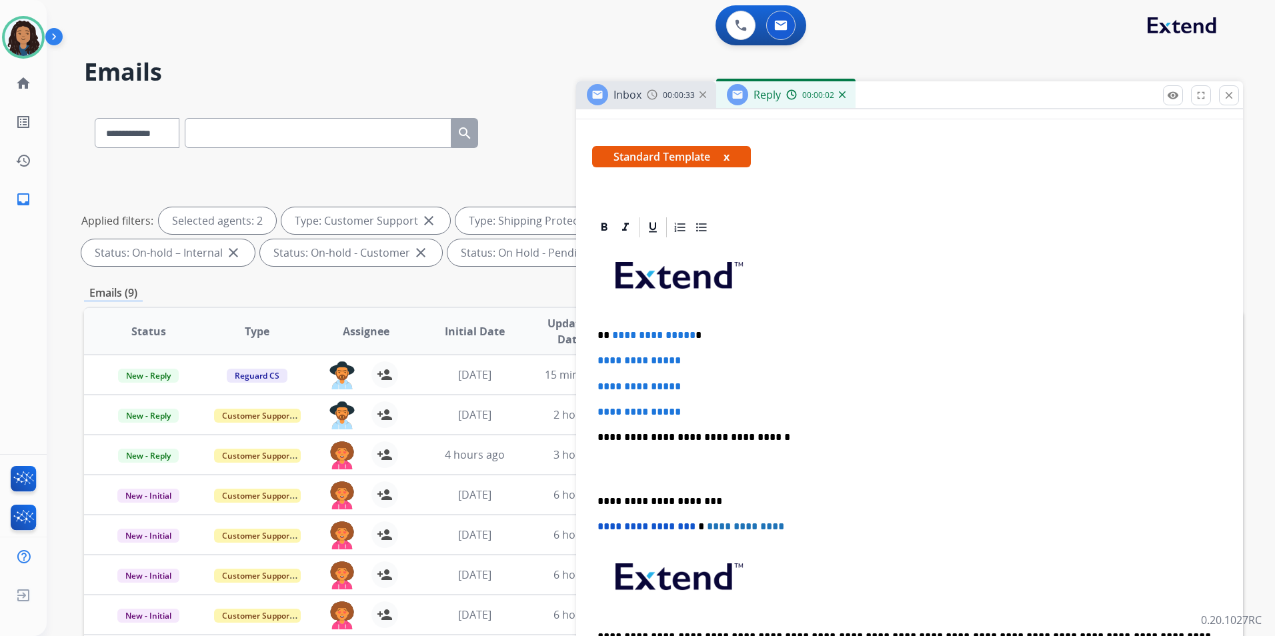
drag, startPoint x: 595, startPoint y: 334, endPoint x: 723, endPoint y: 404, distance: 146.3
click at [723, 404] on div "**********" at bounding box center [909, 468] width 635 height 459
paste div
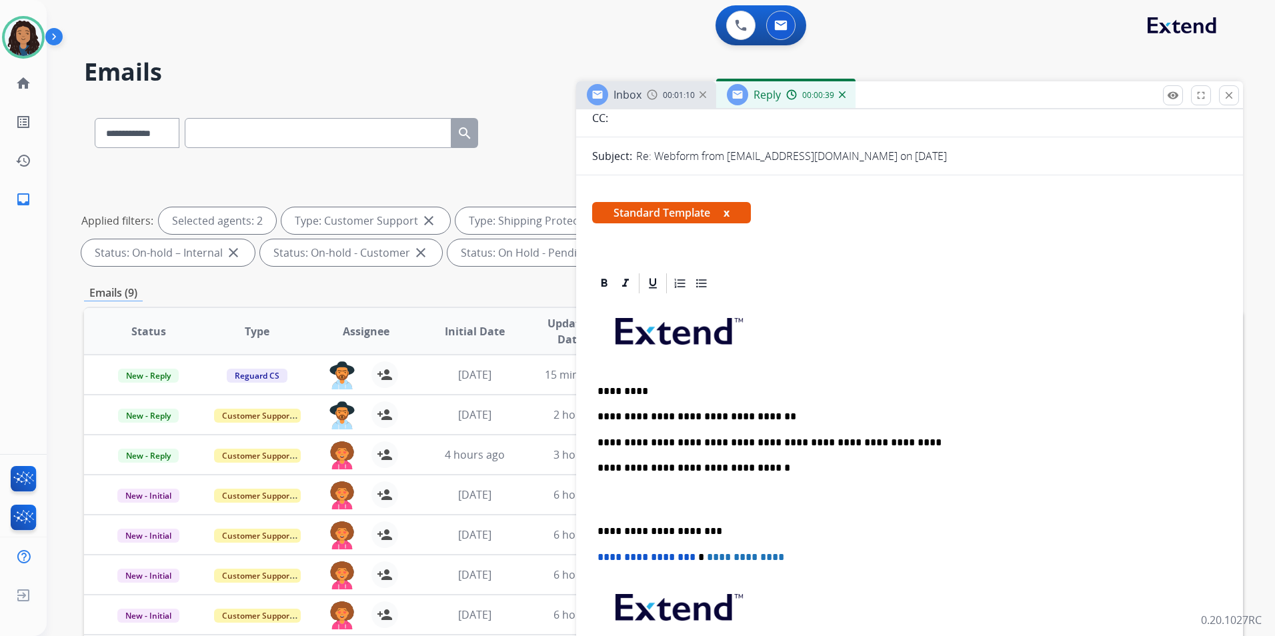
scroll to position [0, 0]
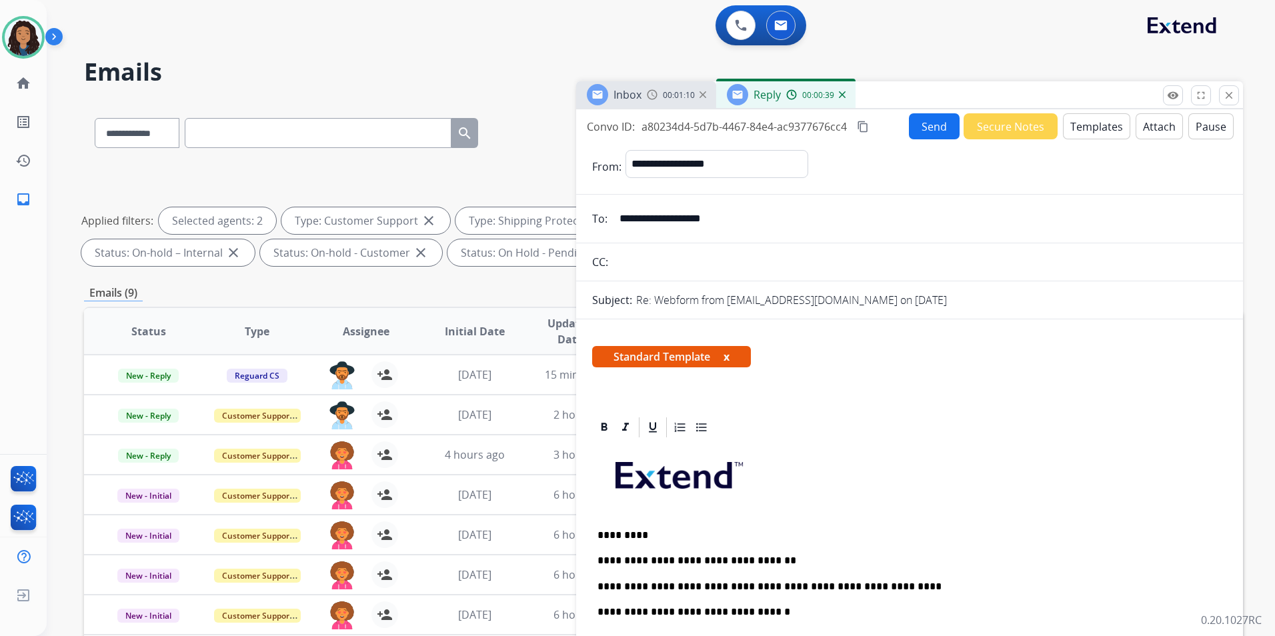
click at [929, 123] on button "Send" at bounding box center [934, 126] width 51 height 26
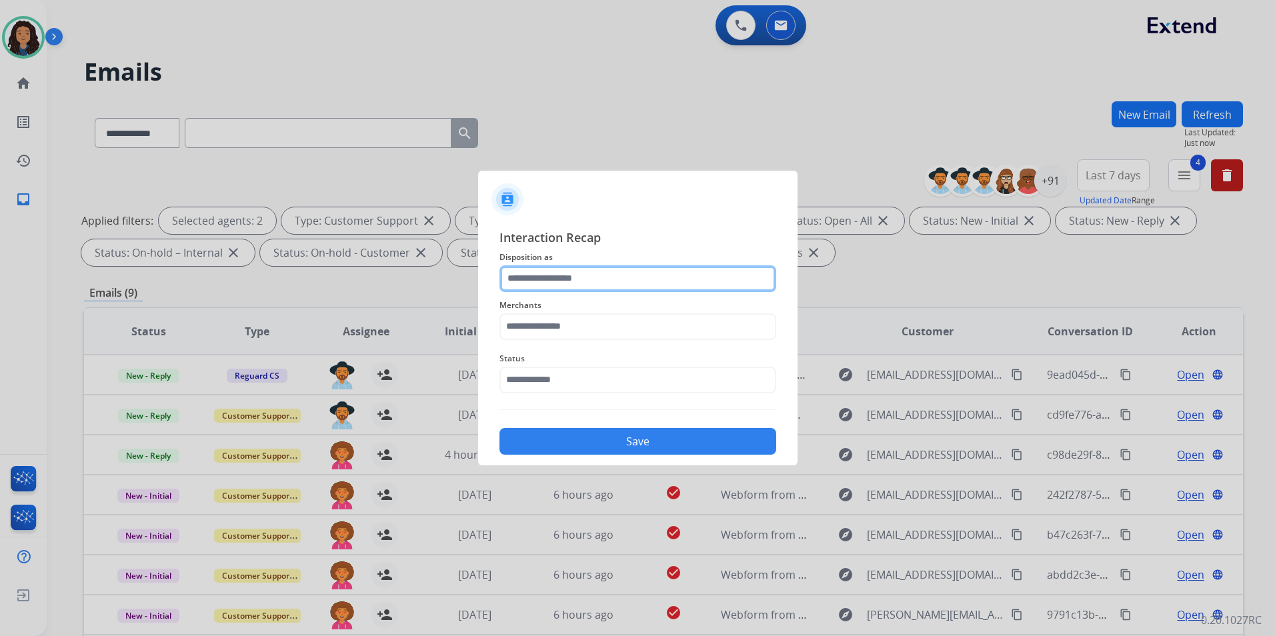
click at [590, 280] on input "text" at bounding box center [638, 279] width 277 height 27
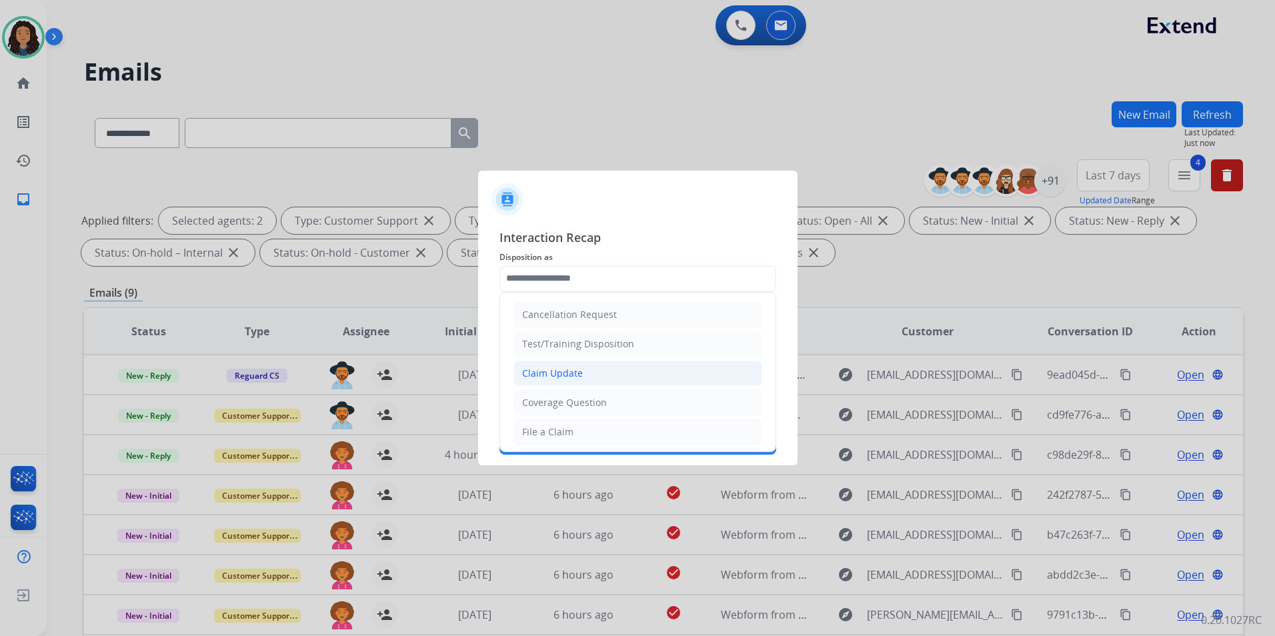
click at [587, 365] on li "Claim Update" at bounding box center [638, 373] width 249 height 25
type input "**********"
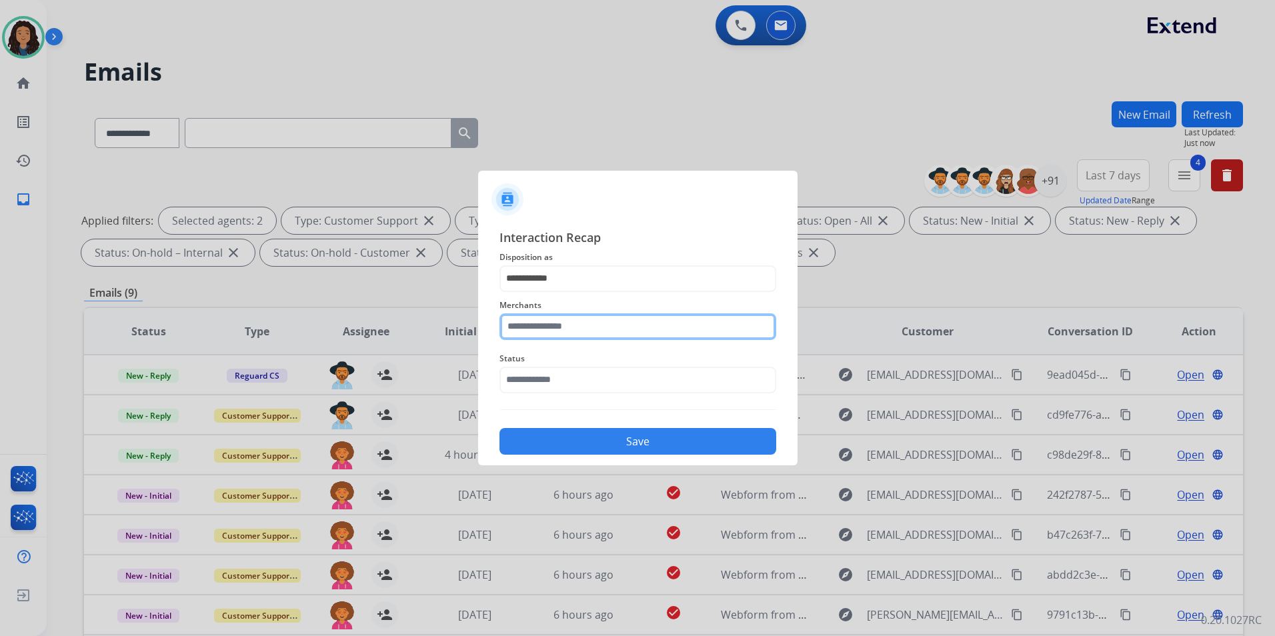
click at [547, 334] on input "text" at bounding box center [638, 327] width 277 height 27
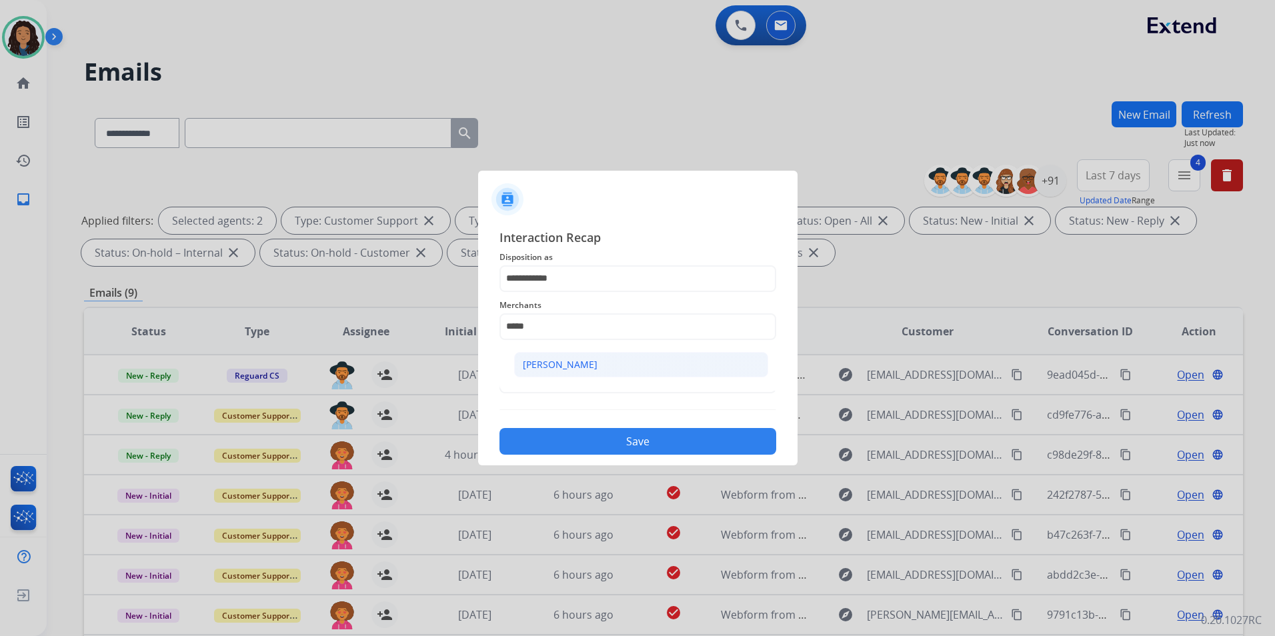
click at [572, 376] on li "[PERSON_NAME]" at bounding box center [641, 364] width 254 height 25
type input "**********"
click at [572, 376] on input "text" at bounding box center [638, 380] width 277 height 27
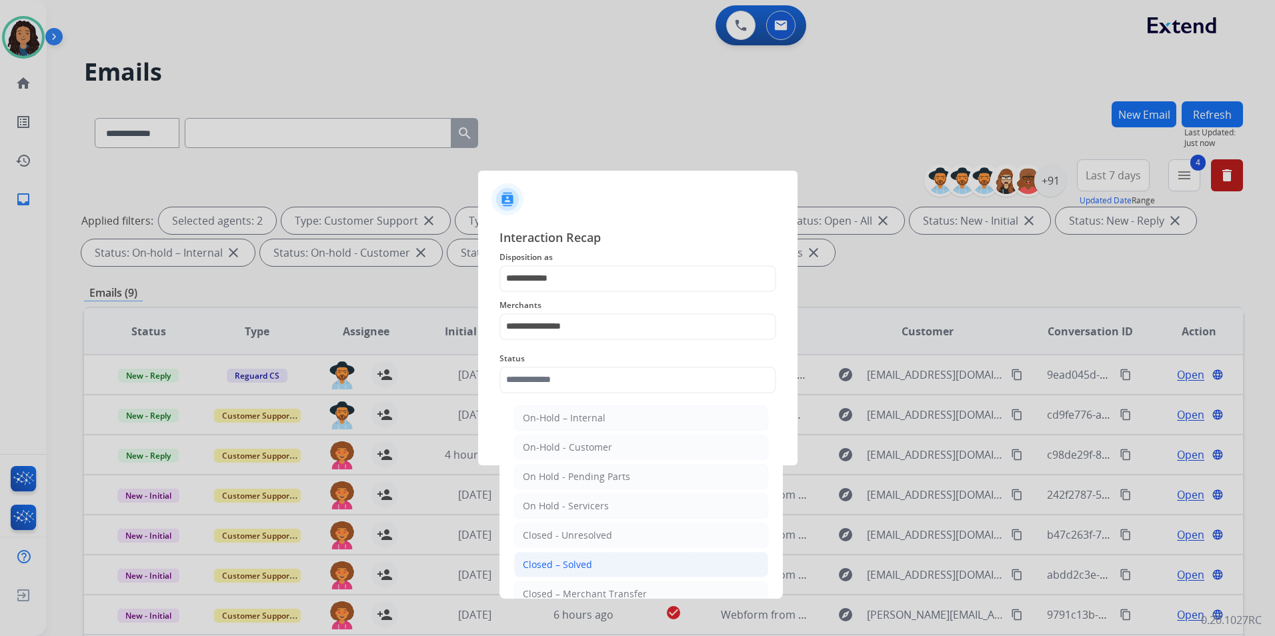
click at [648, 563] on li "Closed – Solved" at bounding box center [641, 564] width 254 height 25
type input "**********"
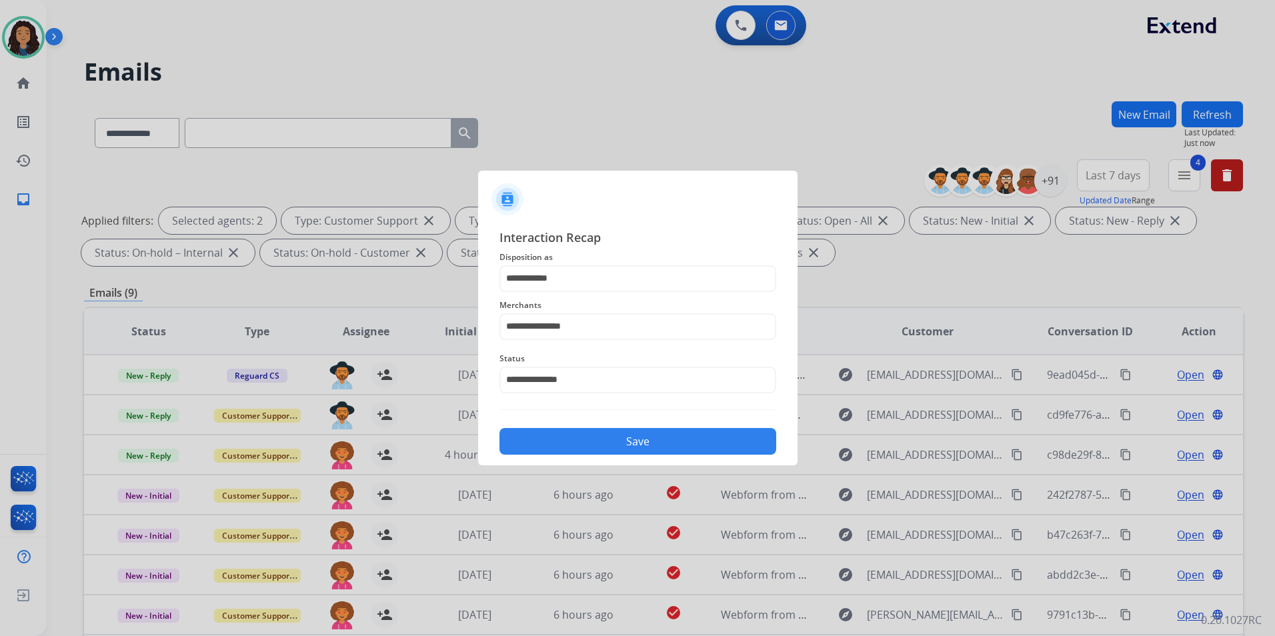
click at [676, 451] on button "Save" at bounding box center [638, 441] width 277 height 27
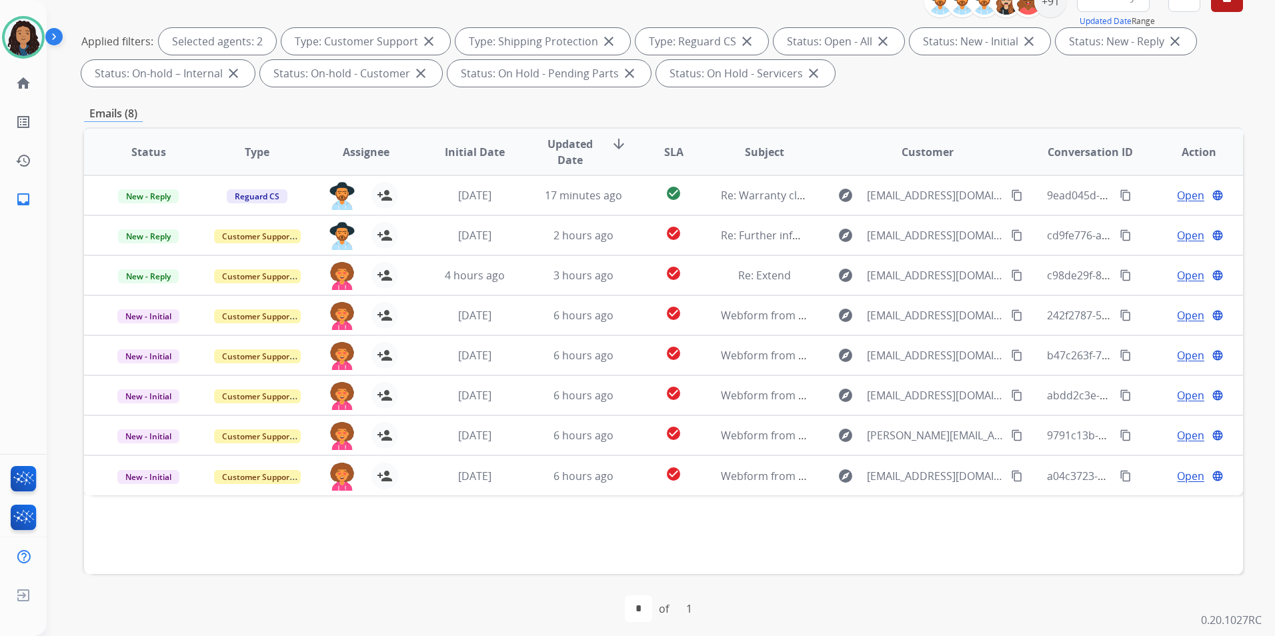
scroll to position [187, 0]
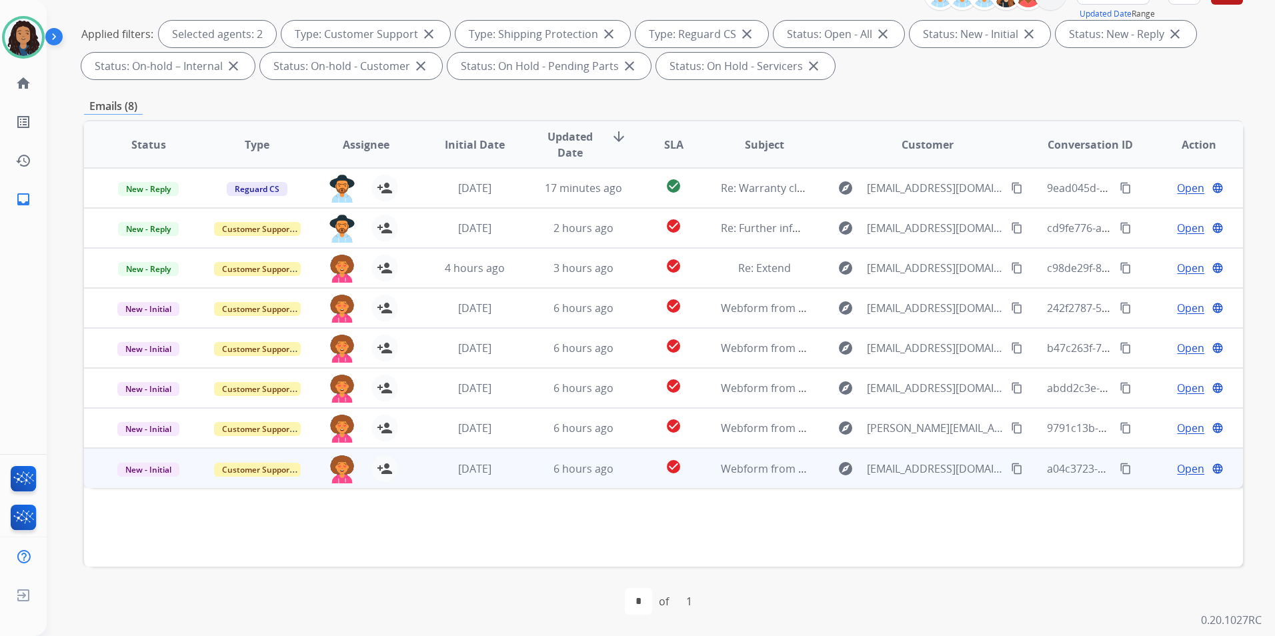
click at [1017, 473] on span "Open" at bounding box center [1190, 469] width 27 height 16
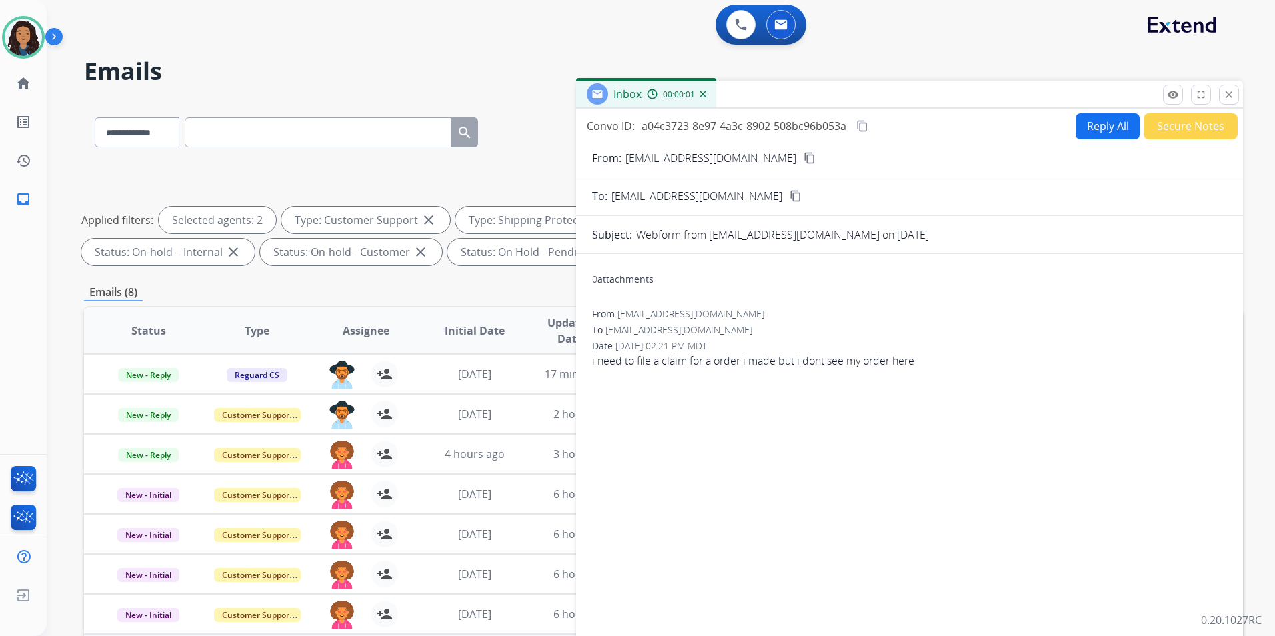
scroll to position [0, 0]
click at [804, 156] on mat-icon "content_copy" at bounding box center [810, 159] width 12 height 12
click at [1017, 127] on button "Reply All" at bounding box center [1108, 127] width 64 height 26
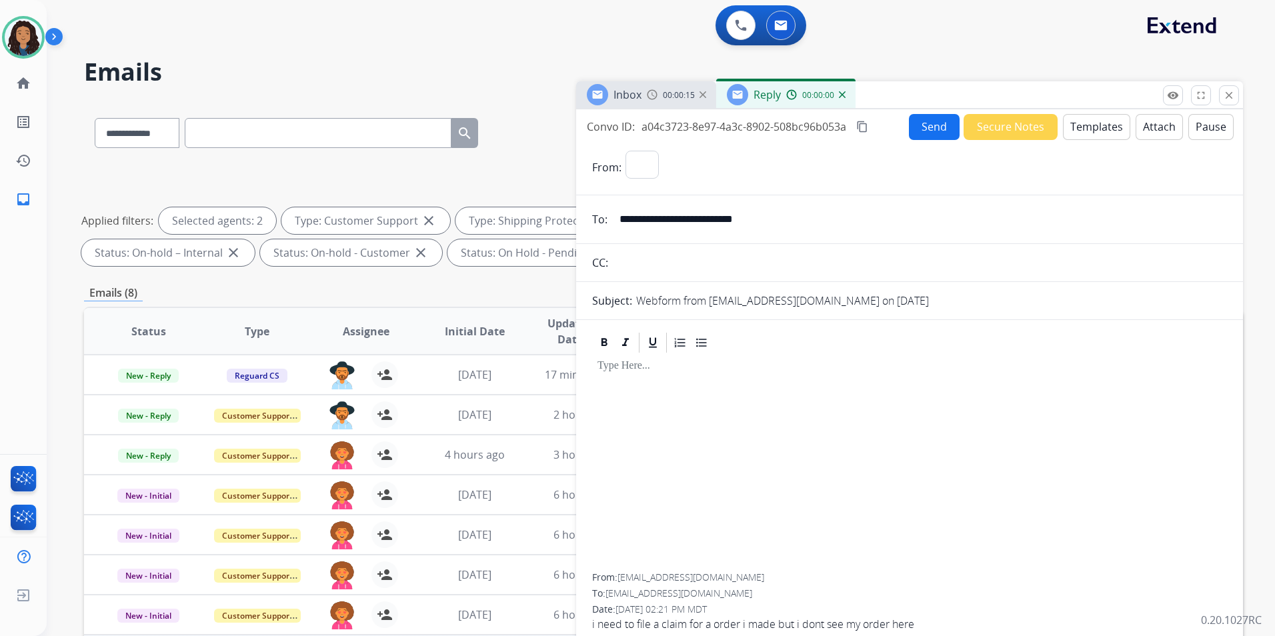
click at [1017, 127] on button "Templates" at bounding box center [1096, 127] width 67 height 26
select select "**********"
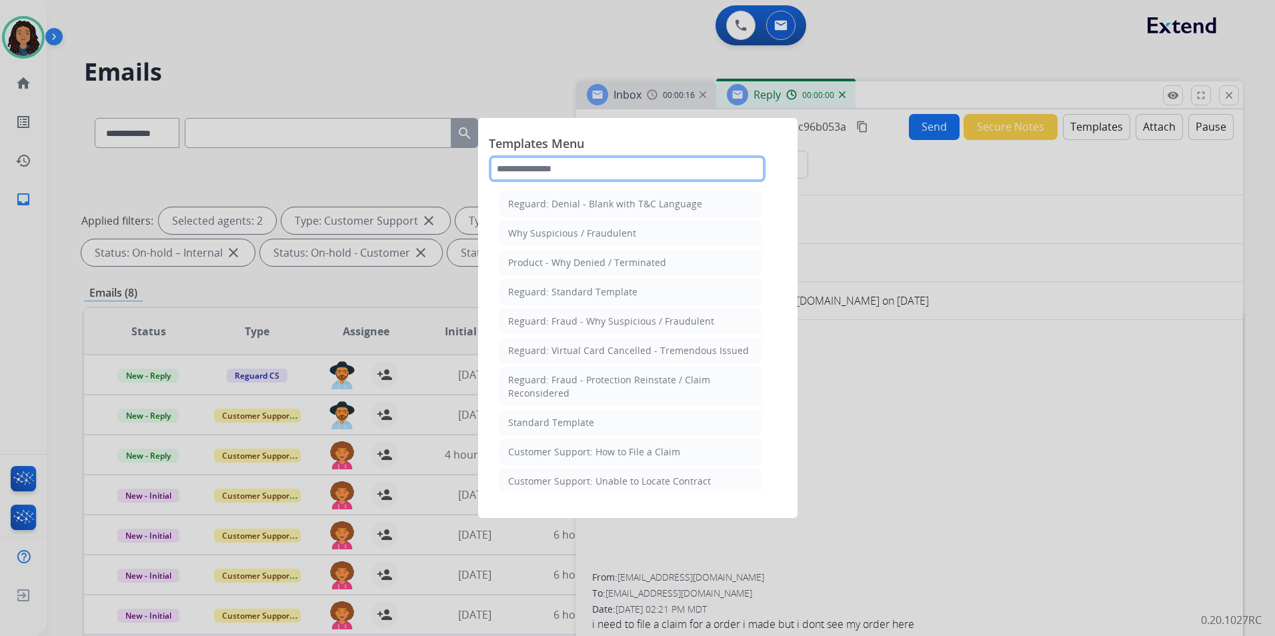
click at [638, 163] on input "text" at bounding box center [627, 168] width 277 height 27
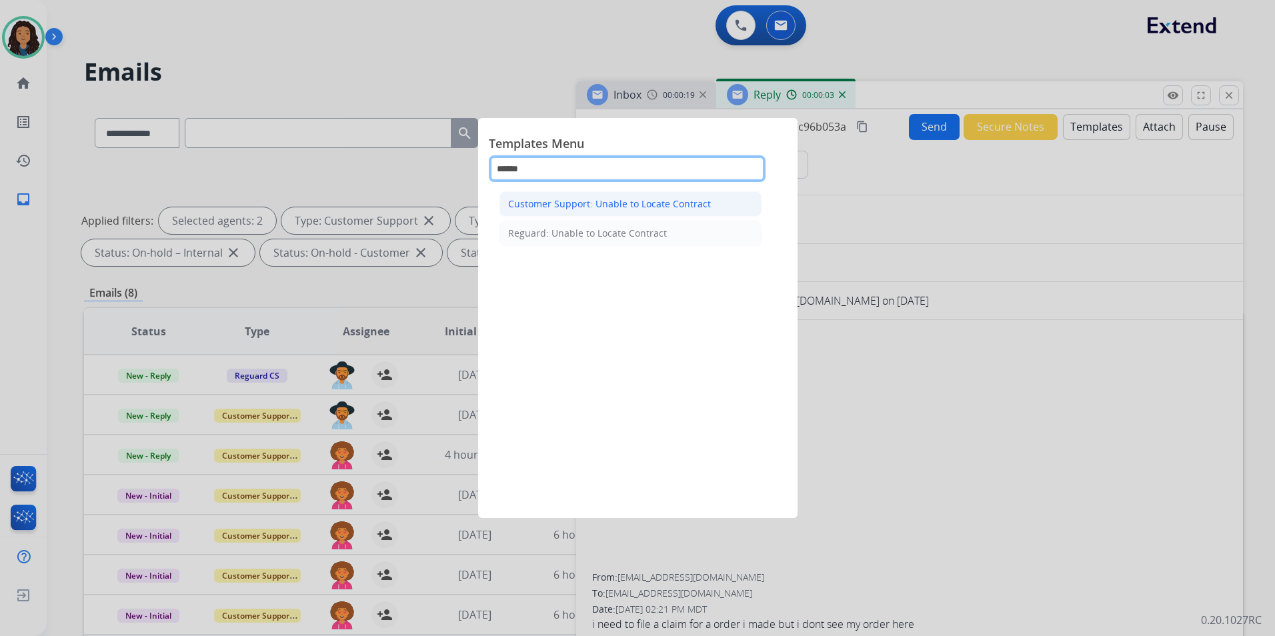
type input "******"
click at [635, 206] on div "Customer Support: Unable to Locate Contract" at bounding box center [609, 203] width 203 height 13
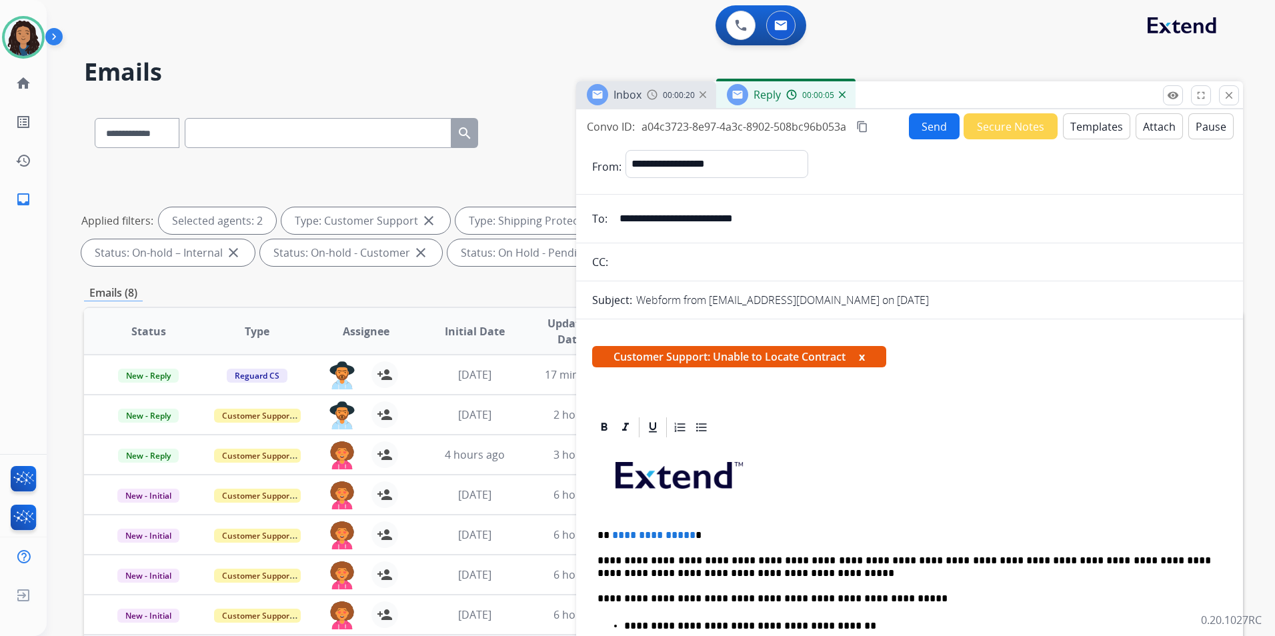
click at [688, 533] on p "**********" at bounding box center [905, 536] width 614 height 12
click at [928, 130] on button "Send" at bounding box center [934, 126] width 51 height 26
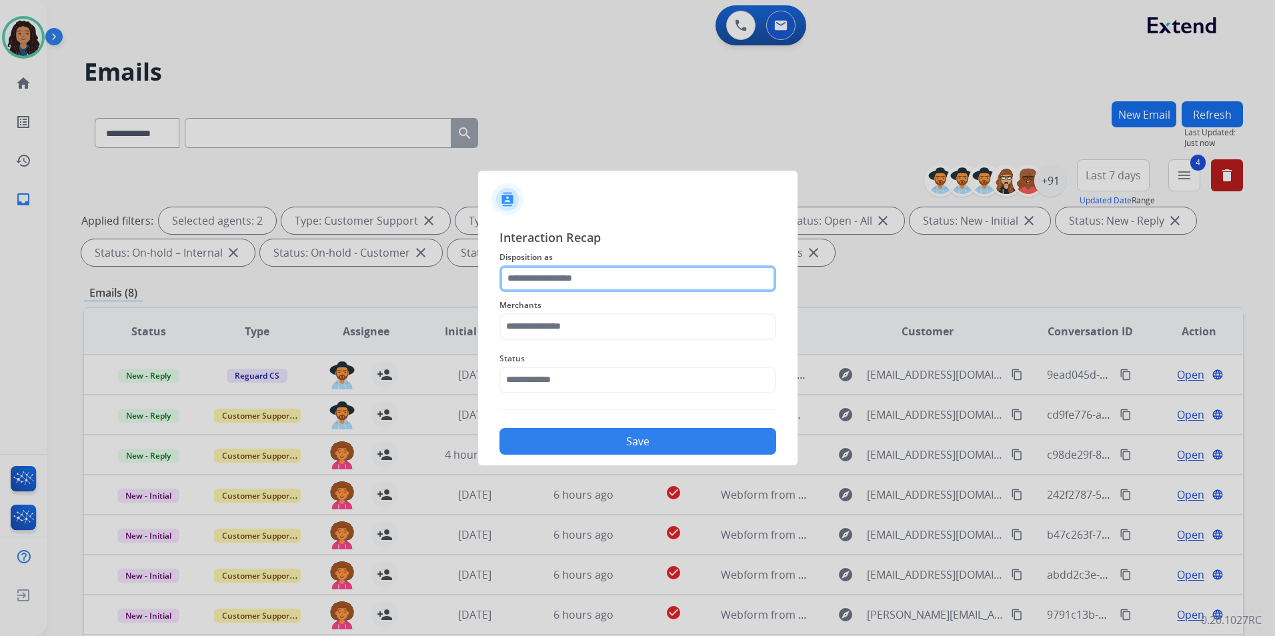
click at [661, 270] on input "text" at bounding box center [638, 279] width 277 height 27
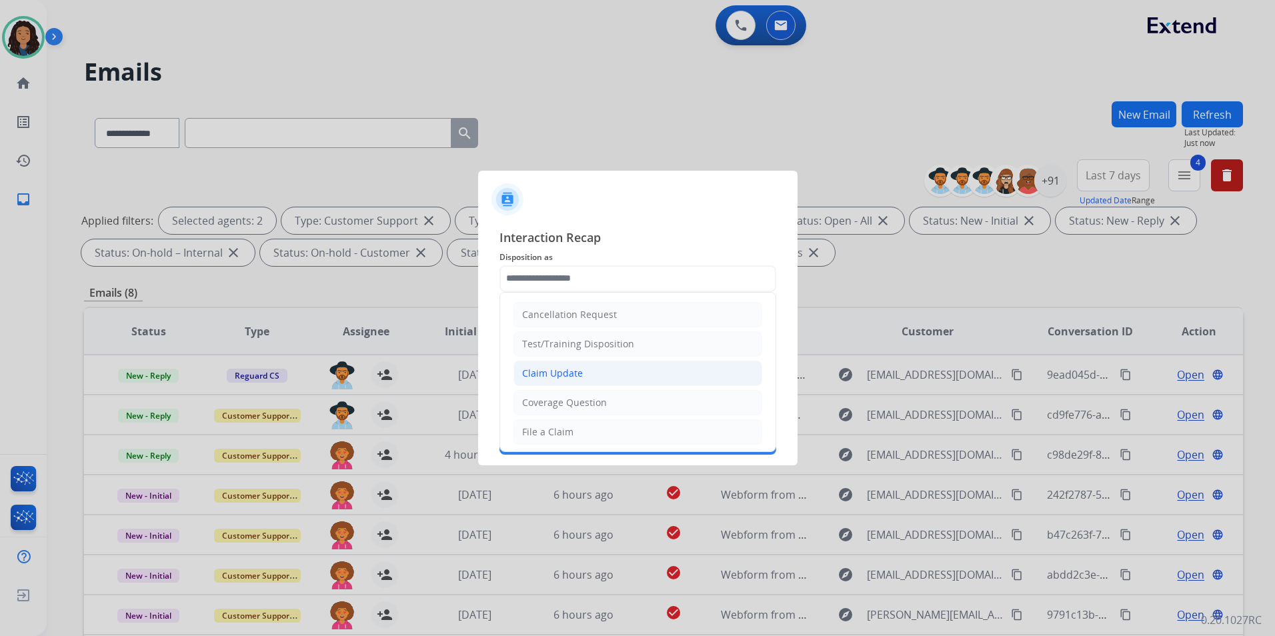
click at [600, 365] on li "Claim Update" at bounding box center [638, 373] width 249 height 25
type input "**********"
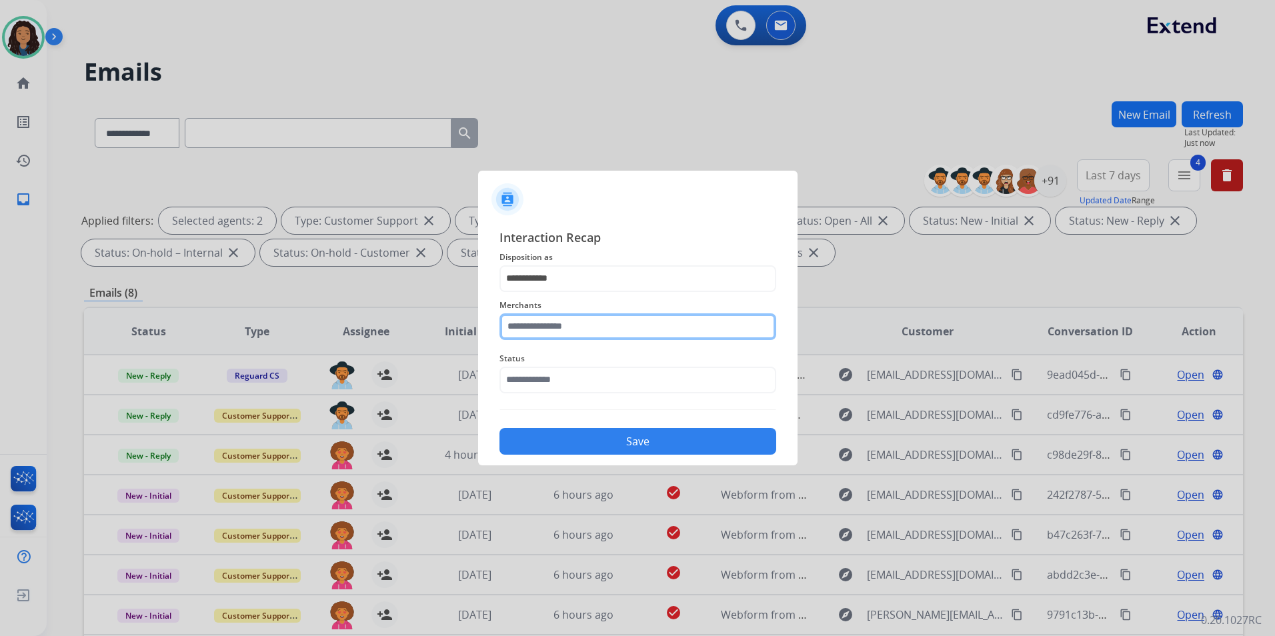
click at [590, 326] on input "text" at bounding box center [638, 327] width 277 height 27
click at [571, 384] on ul "Not found" at bounding box center [641, 368] width 262 height 45
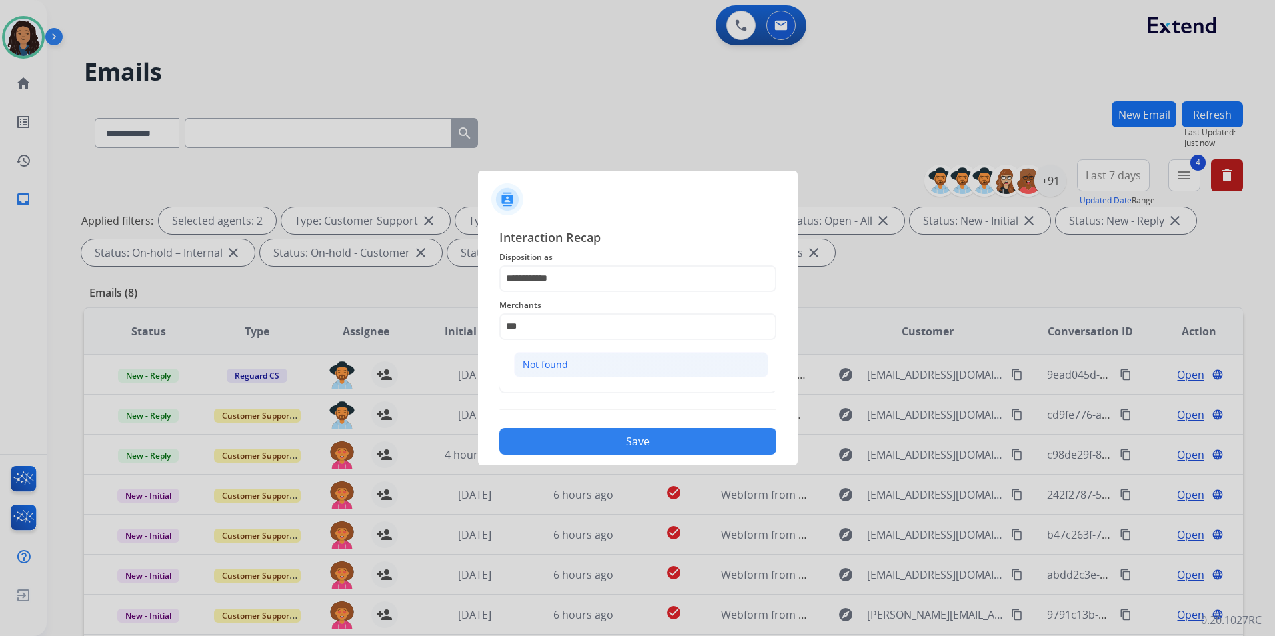
click at [572, 375] on li "Not found" at bounding box center [641, 364] width 254 height 25
type input "*********"
click at [568, 376] on input "text" at bounding box center [638, 380] width 277 height 27
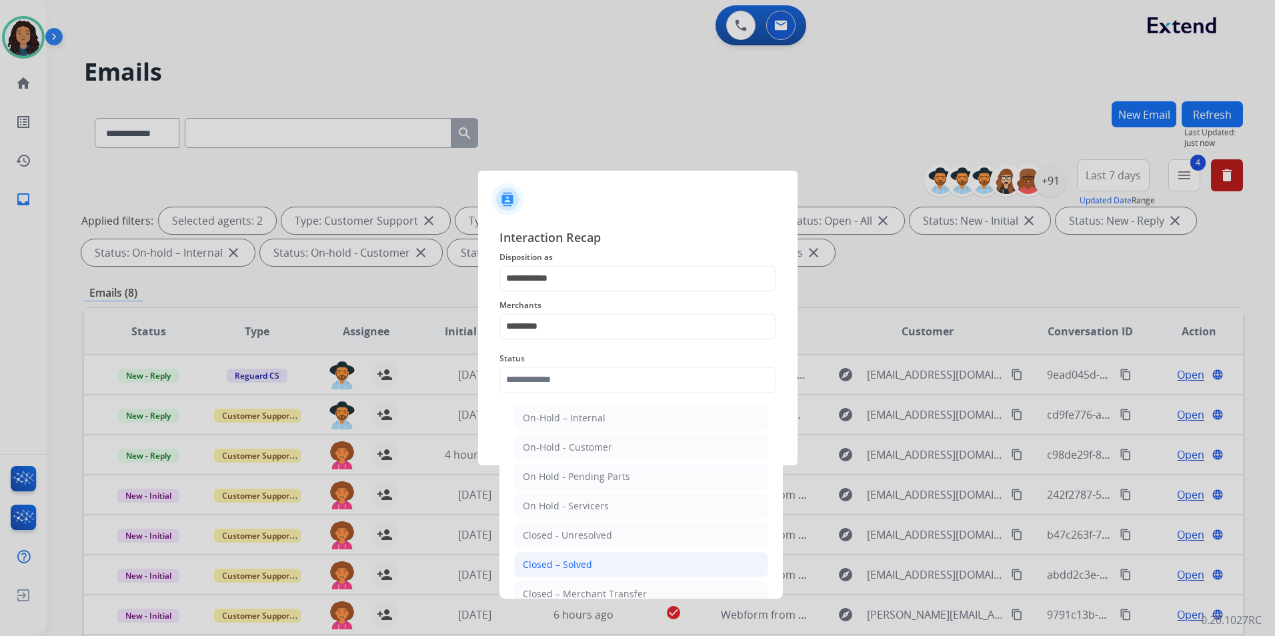
click at [587, 561] on div "Closed – Solved" at bounding box center [557, 564] width 69 height 13
type input "**********"
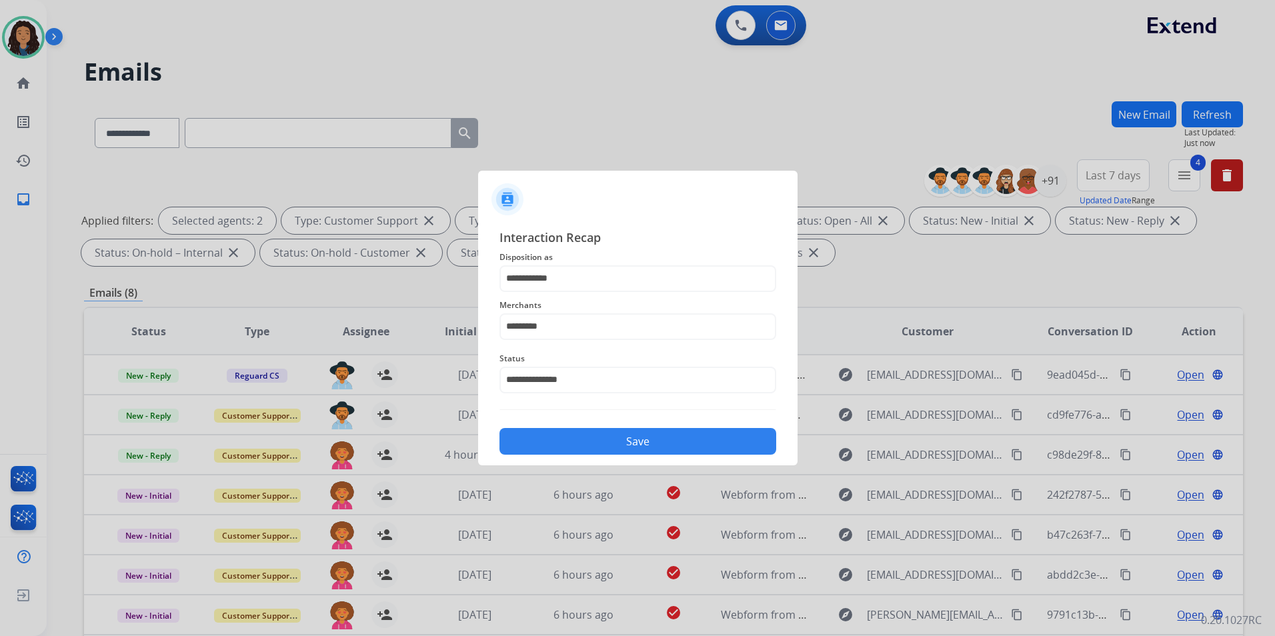
click at [586, 434] on button "Save" at bounding box center [638, 441] width 277 height 27
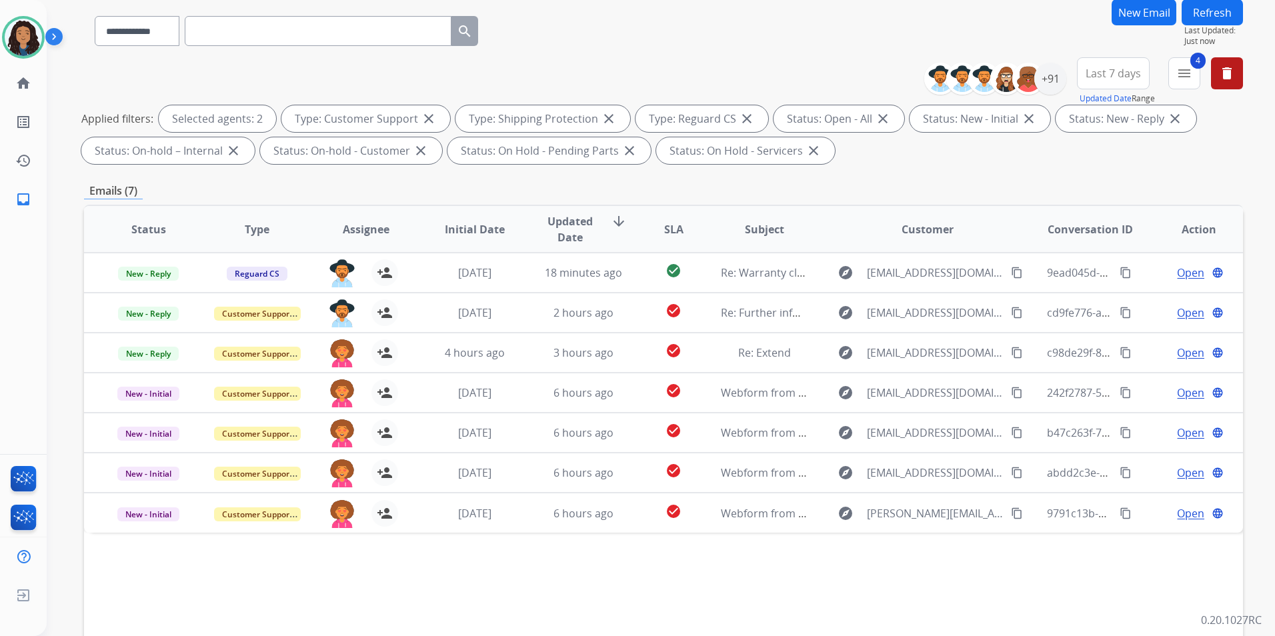
scroll to position [187, 0]
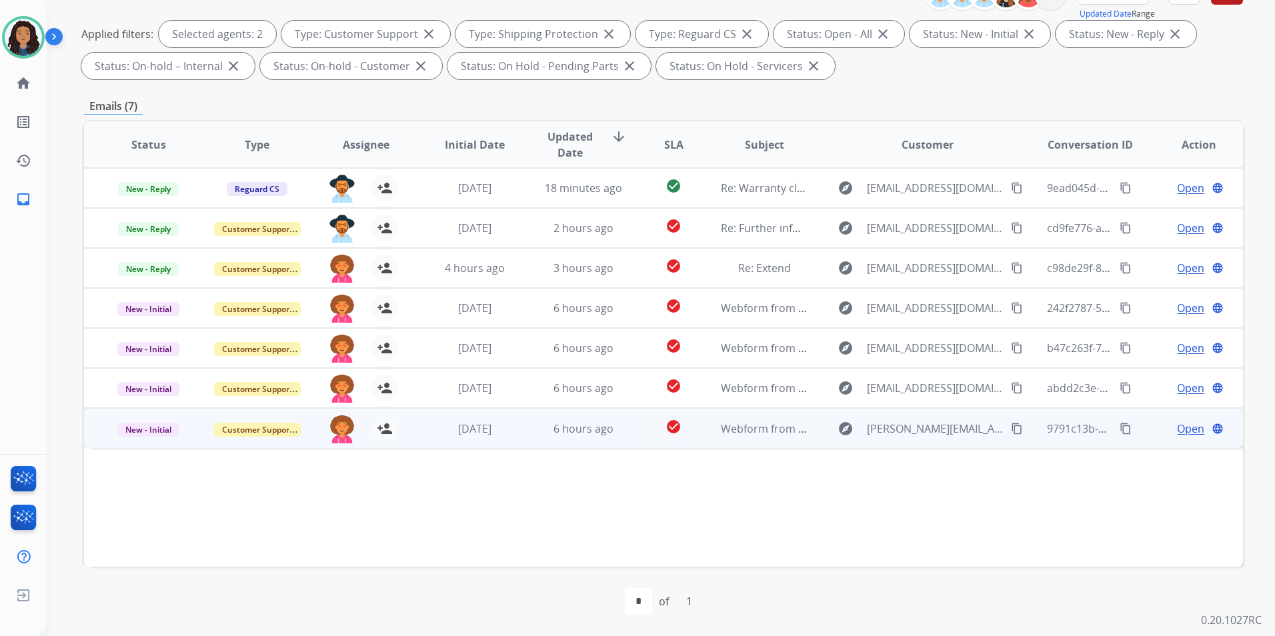
click at [1017, 431] on span "Open" at bounding box center [1190, 429] width 27 height 16
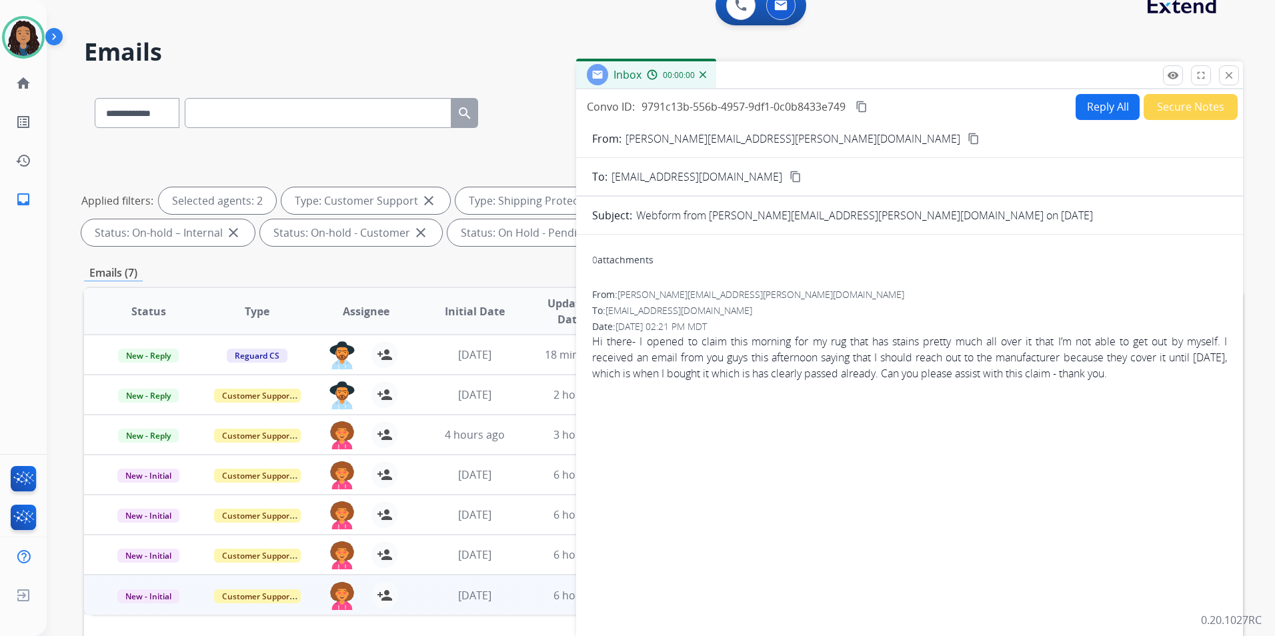
scroll to position [0, 0]
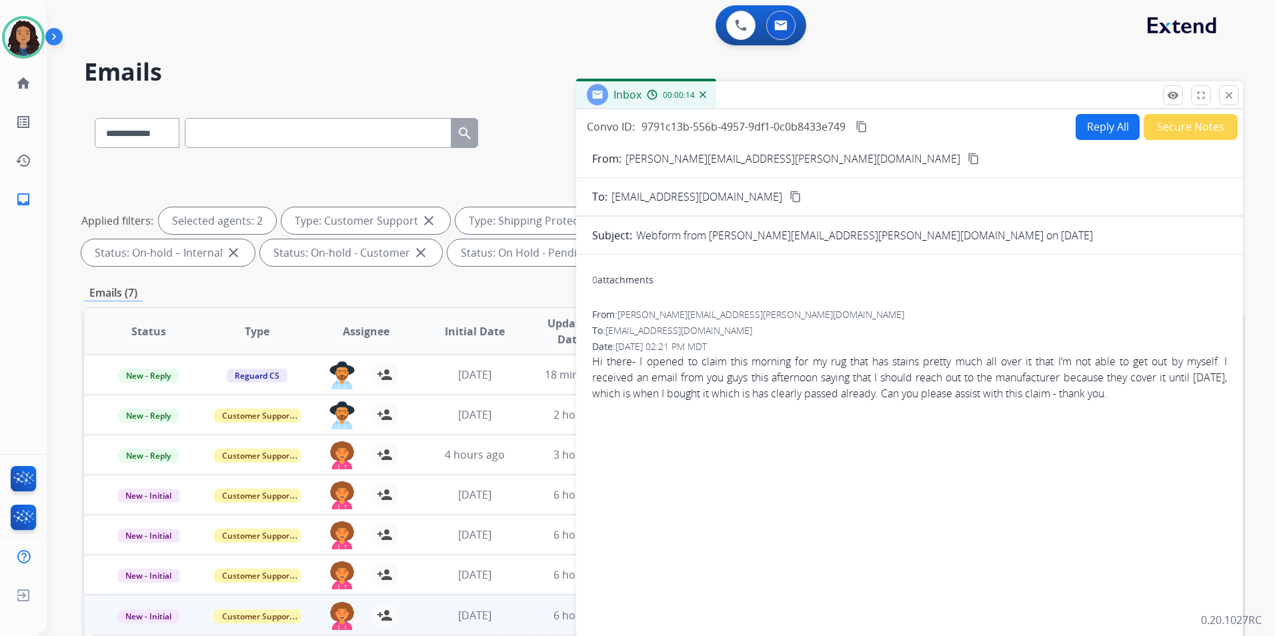
click at [968, 157] on mat-icon "content_copy" at bounding box center [974, 159] width 12 height 12
click at [1017, 133] on button "Reply All" at bounding box center [1108, 127] width 64 height 26
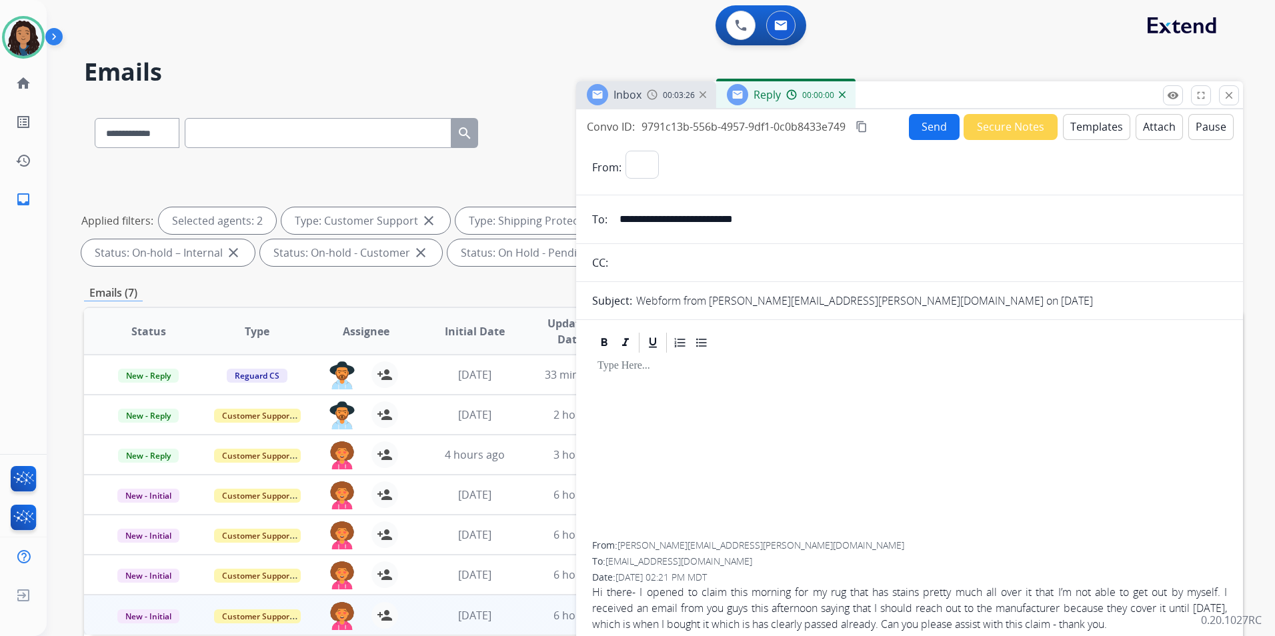
click at [1017, 133] on button "Templates" at bounding box center [1096, 127] width 67 height 26
select select "**********"
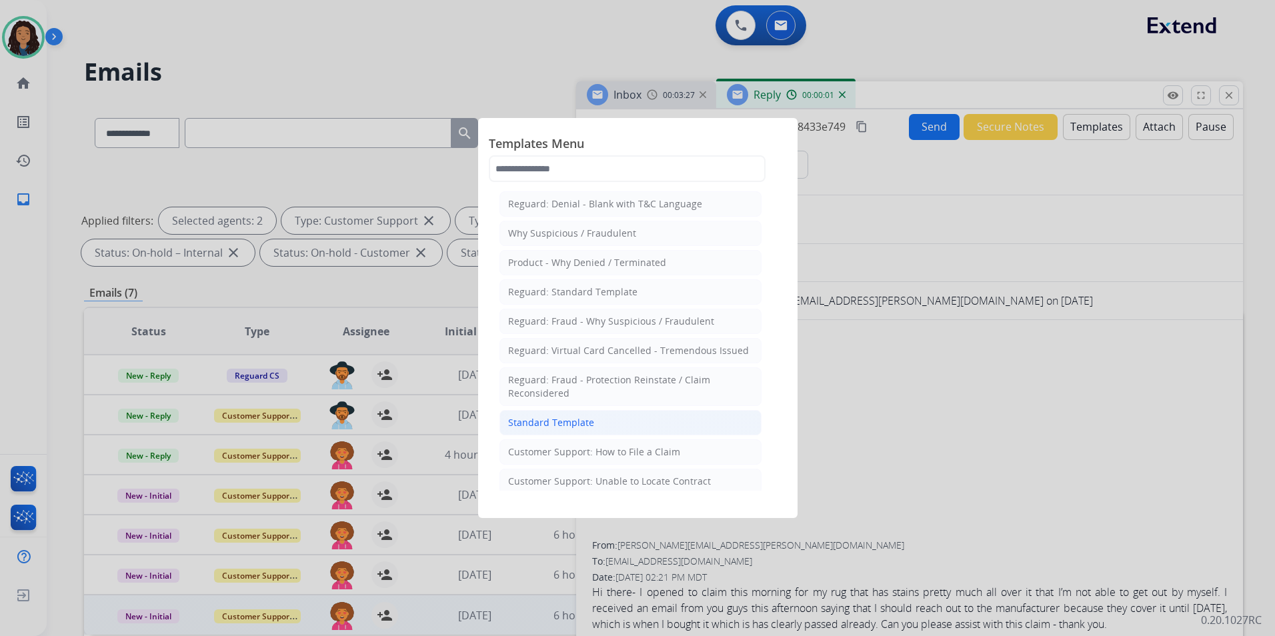
click at [592, 426] on li "Standard Template" at bounding box center [631, 422] width 262 height 25
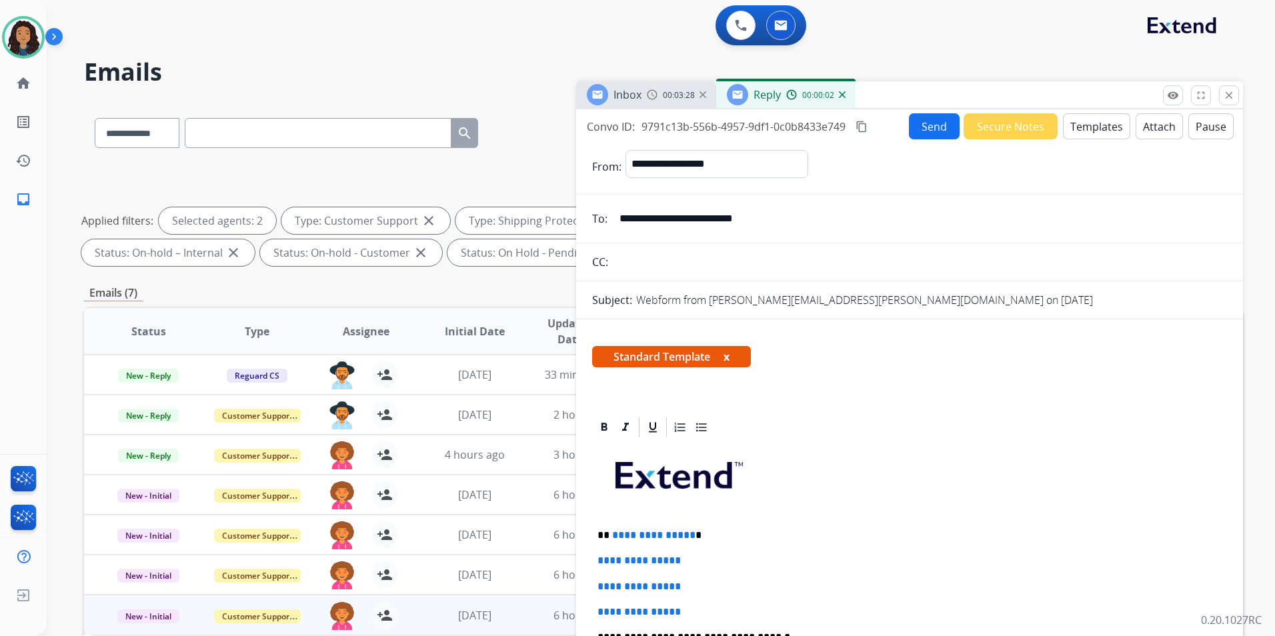
click at [1017, 94] on div "Inbox 00:03:28 Reply 00:00:02" at bounding box center [909, 95] width 667 height 28
click at [1017, 123] on button "Templates" at bounding box center [1096, 126] width 67 height 26
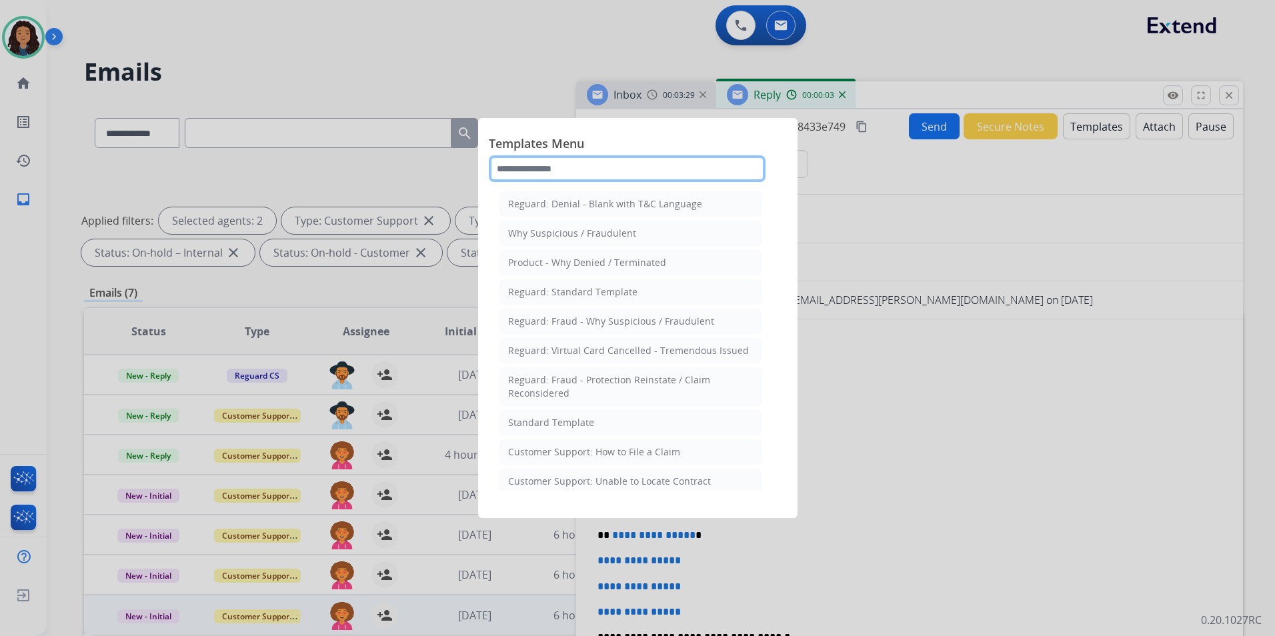
click at [652, 166] on input "text" at bounding box center [627, 168] width 277 height 27
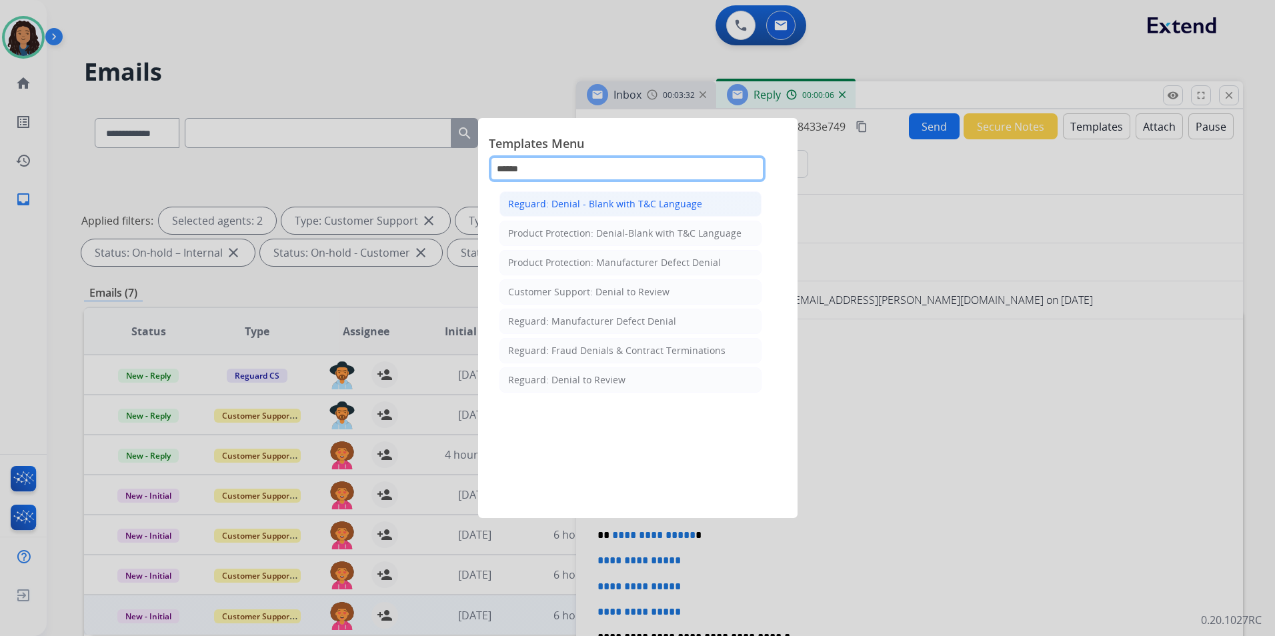
type input "******"
click at [701, 196] on li "Reguard: Denial - Blank with T&C Language" at bounding box center [631, 203] width 262 height 25
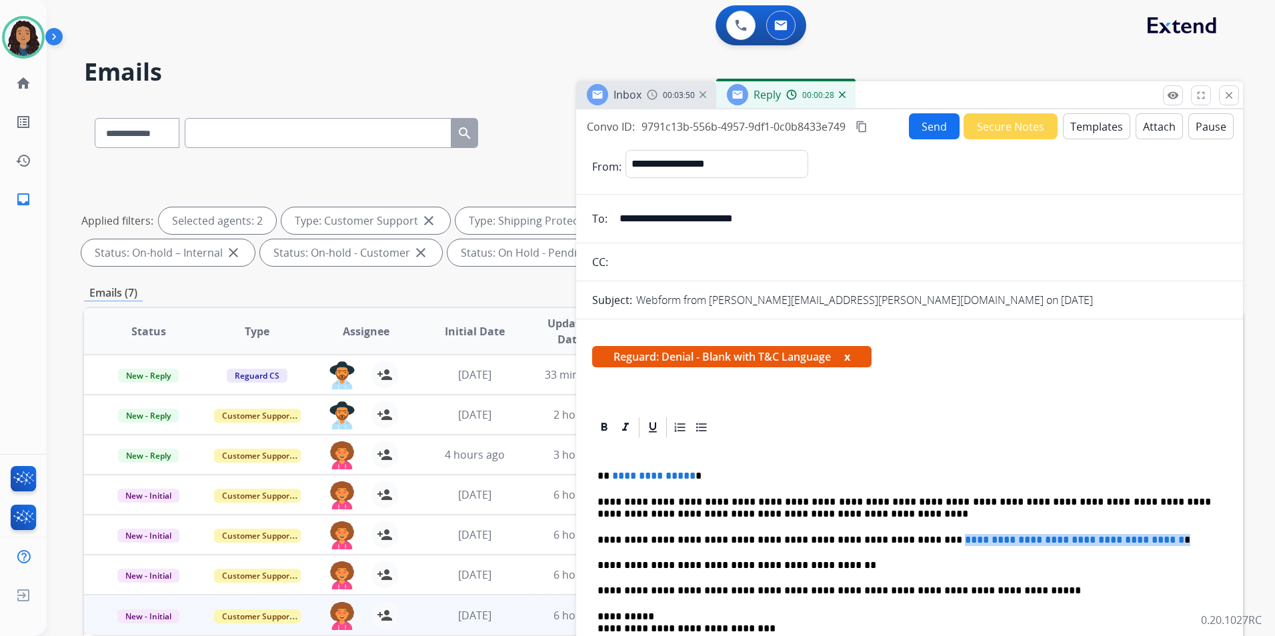
drag, startPoint x: 1161, startPoint y: 538, endPoint x: 890, endPoint y: 531, distance: 270.9
click at [890, 531] on div "**********" at bounding box center [909, 603] width 635 height 326
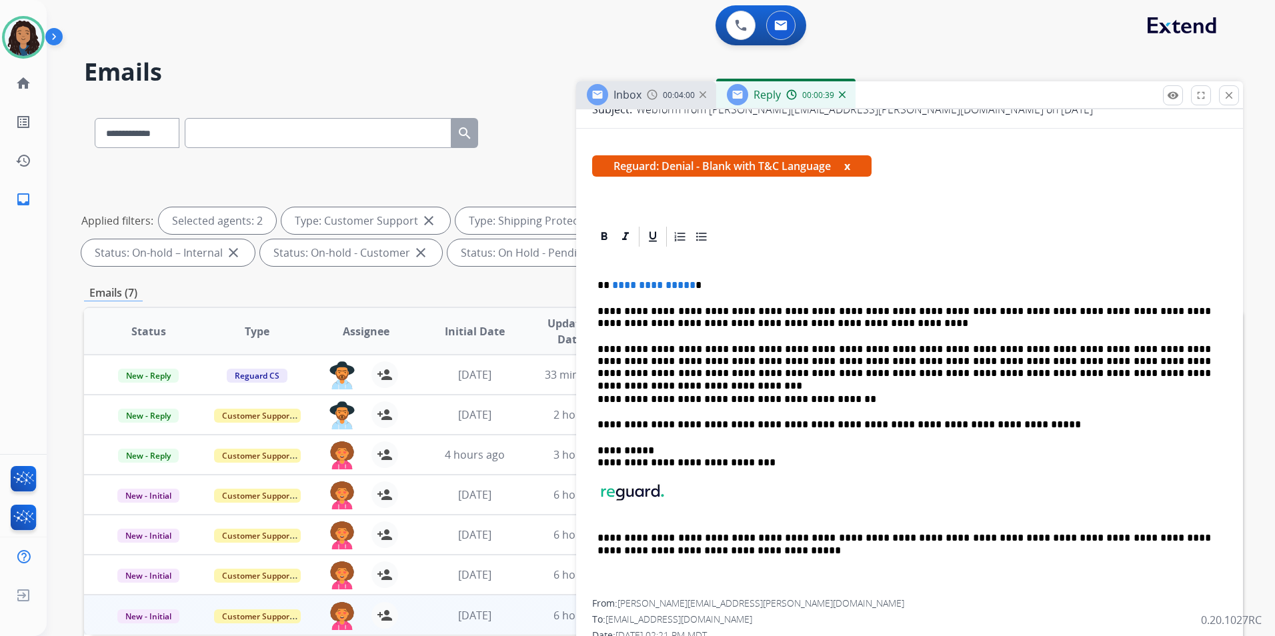
scroll to position [243, 0]
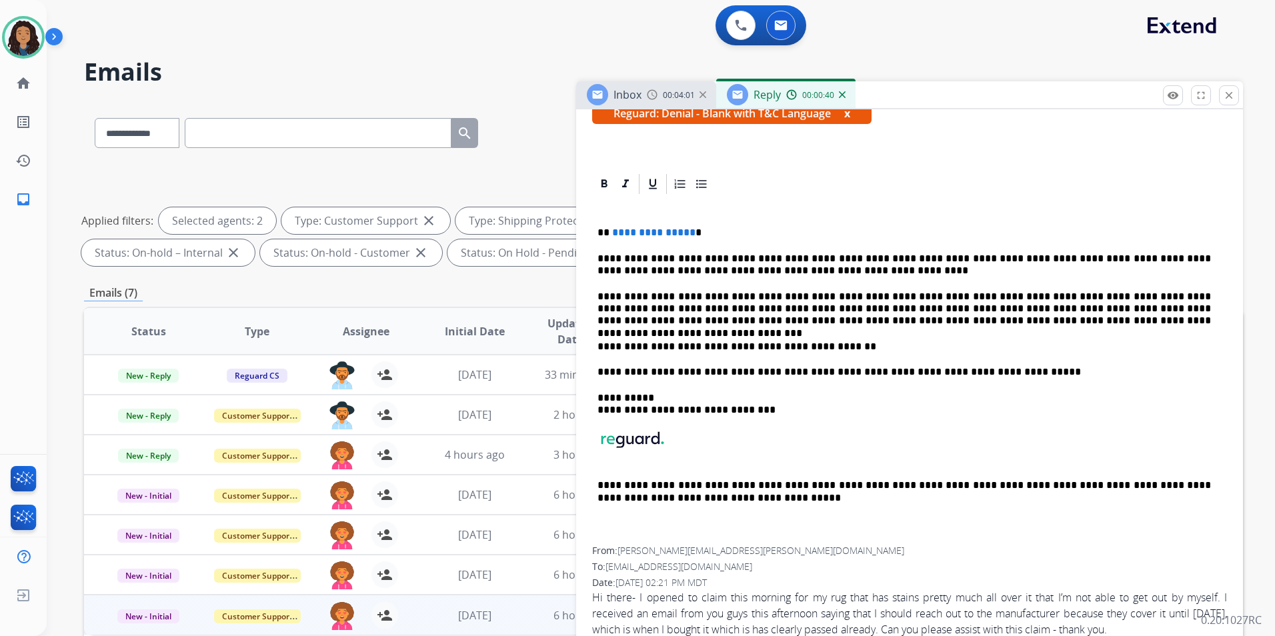
click at [686, 233] on span "**********" at bounding box center [653, 232] width 83 height 10
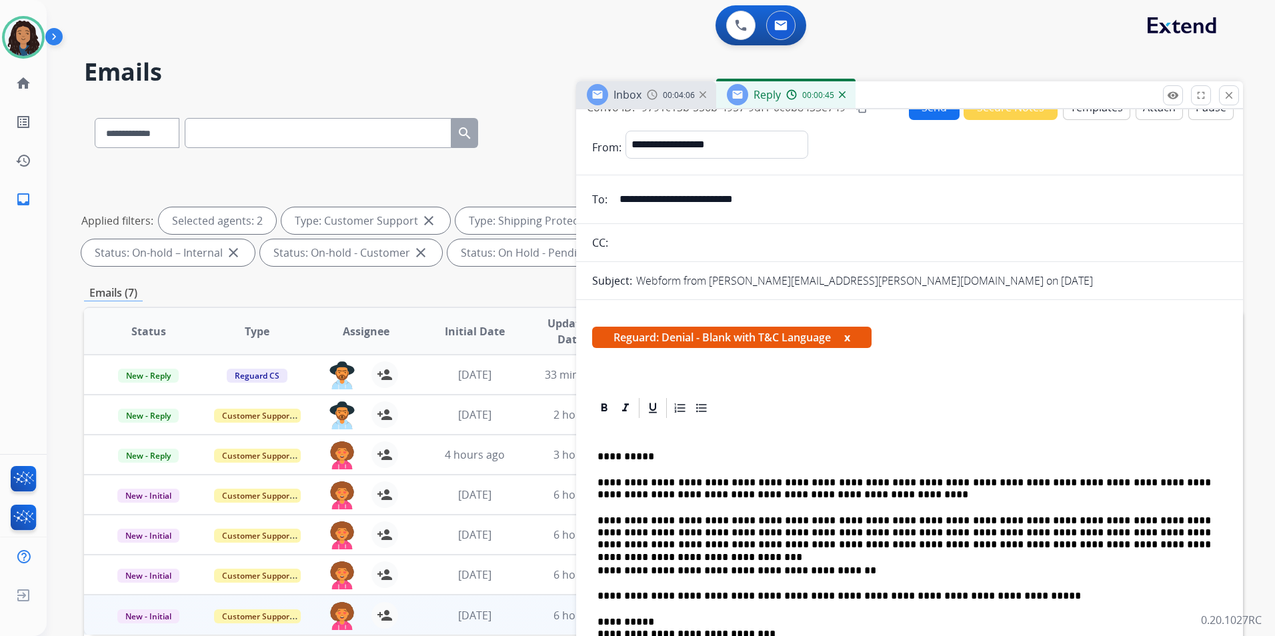
scroll to position [0, 0]
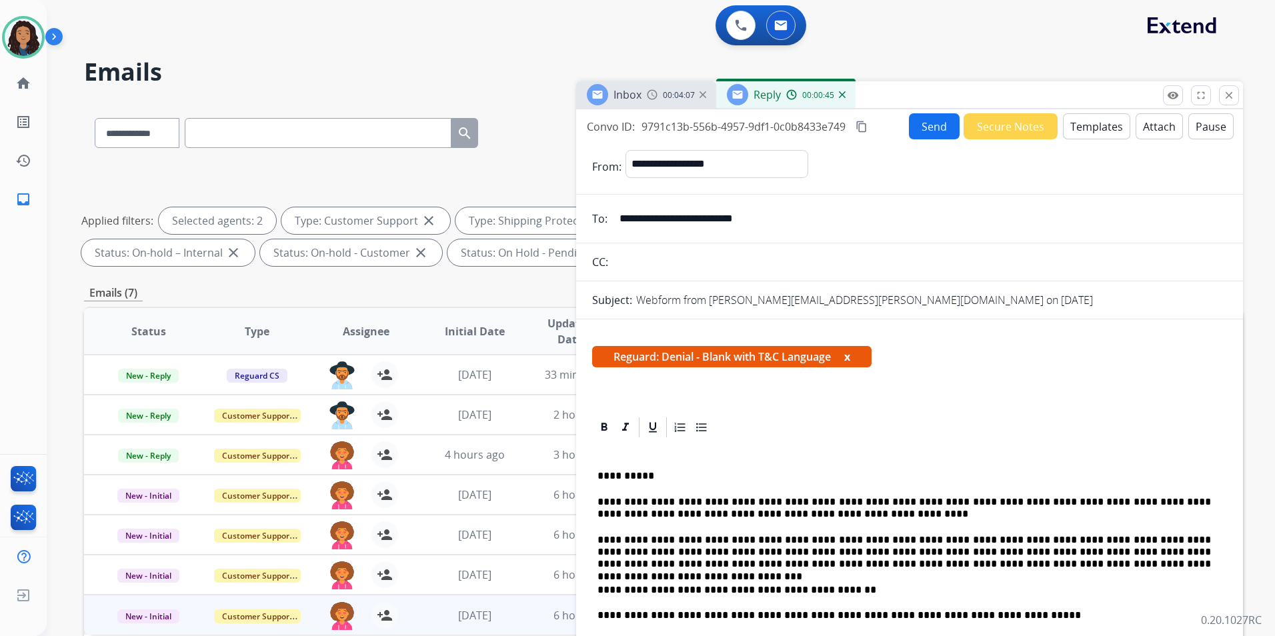
click at [909, 131] on button "Send" at bounding box center [934, 126] width 51 height 26
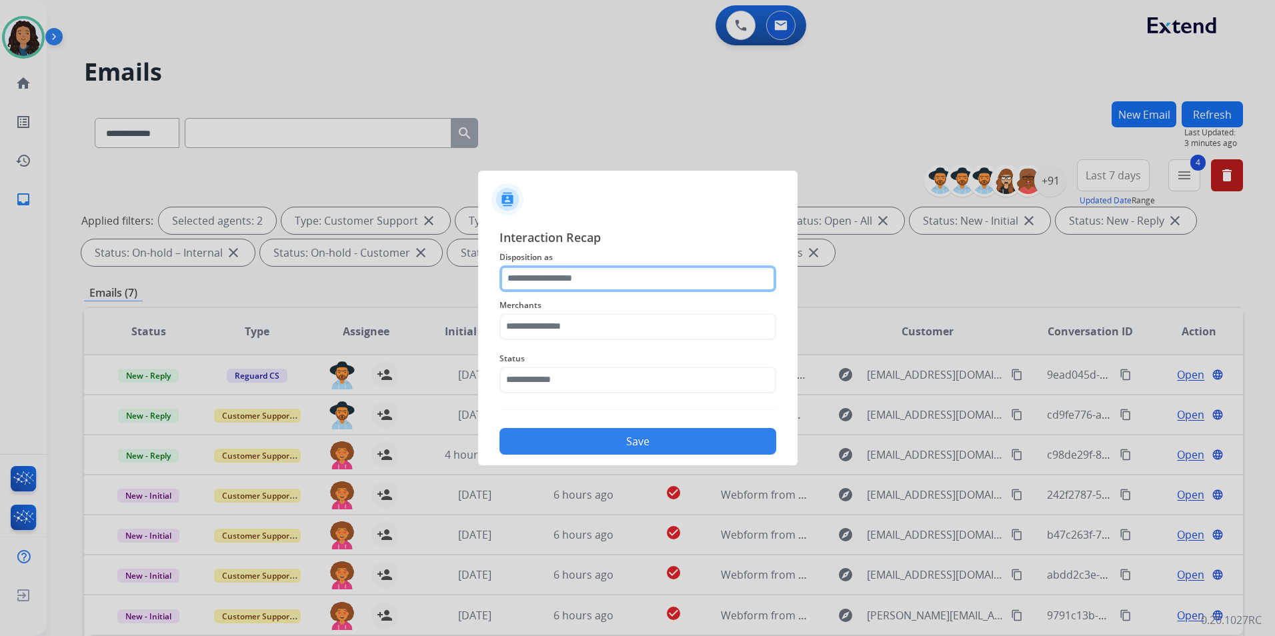
drag, startPoint x: 553, startPoint y: 274, endPoint x: 566, endPoint y: 285, distance: 17.5
click at [552, 273] on input "text" at bounding box center [638, 279] width 277 height 27
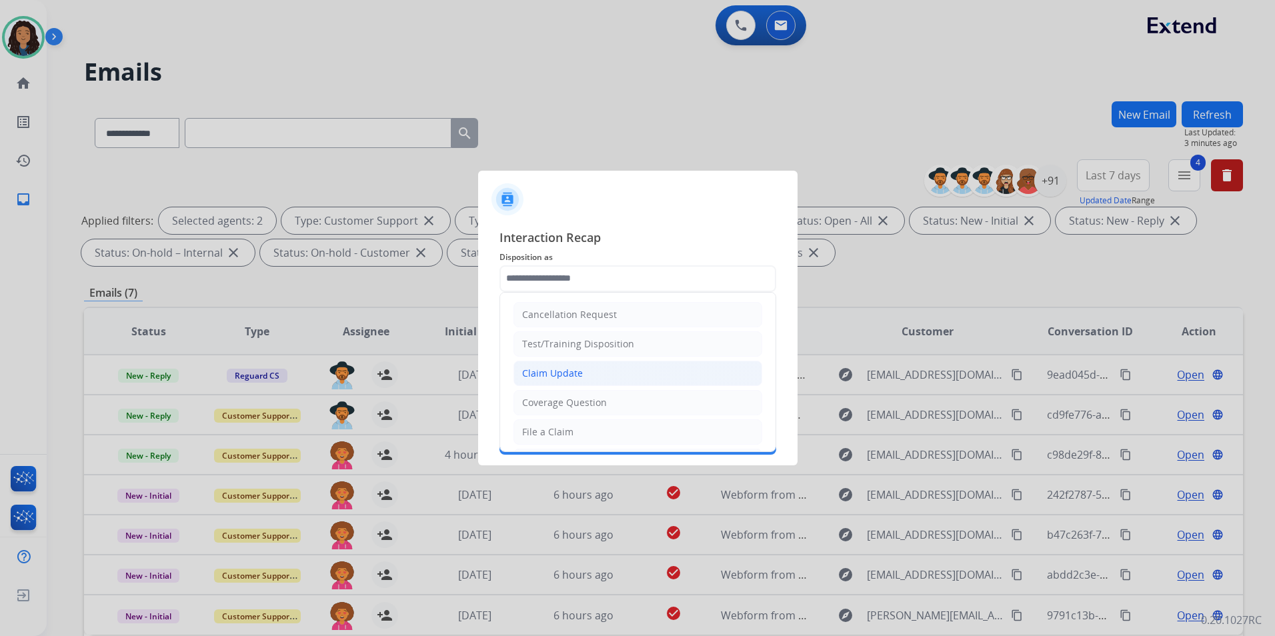
click at [571, 370] on div "Claim Update" at bounding box center [552, 373] width 61 height 13
type input "**********"
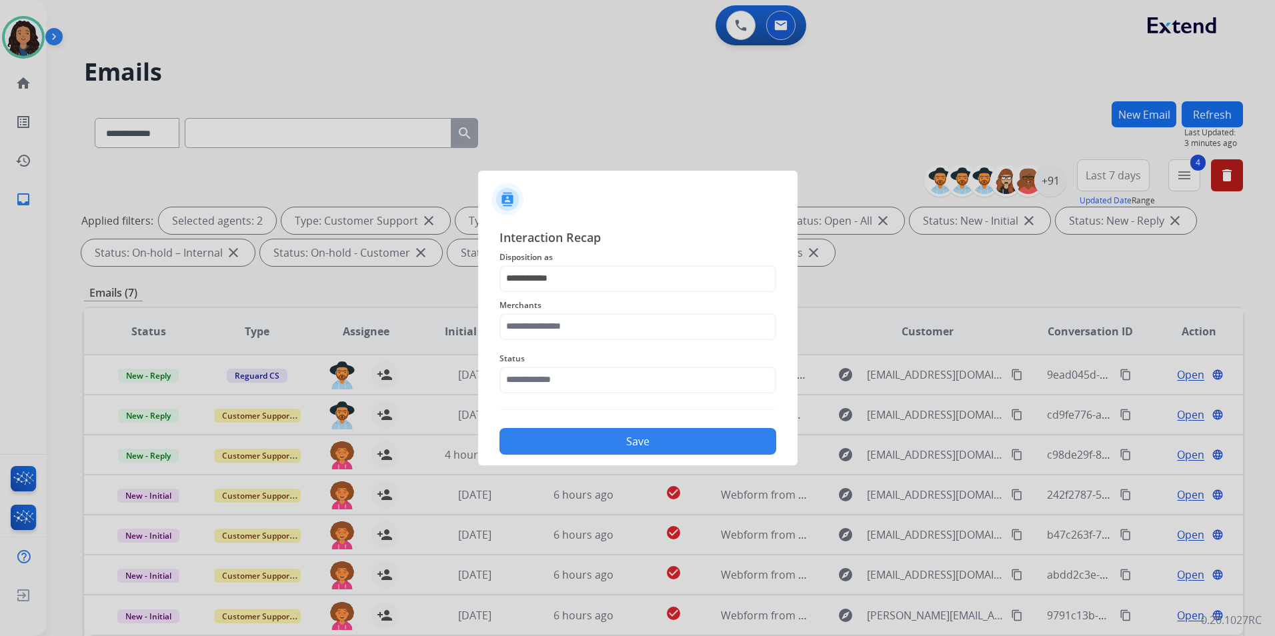
drag, startPoint x: 560, startPoint y: 311, endPoint x: 561, endPoint y: 318, distance: 6.7
click at [560, 312] on span "Merchants" at bounding box center [638, 306] width 277 height 16
click at [566, 330] on input "text" at bounding box center [638, 327] width 277 height 27
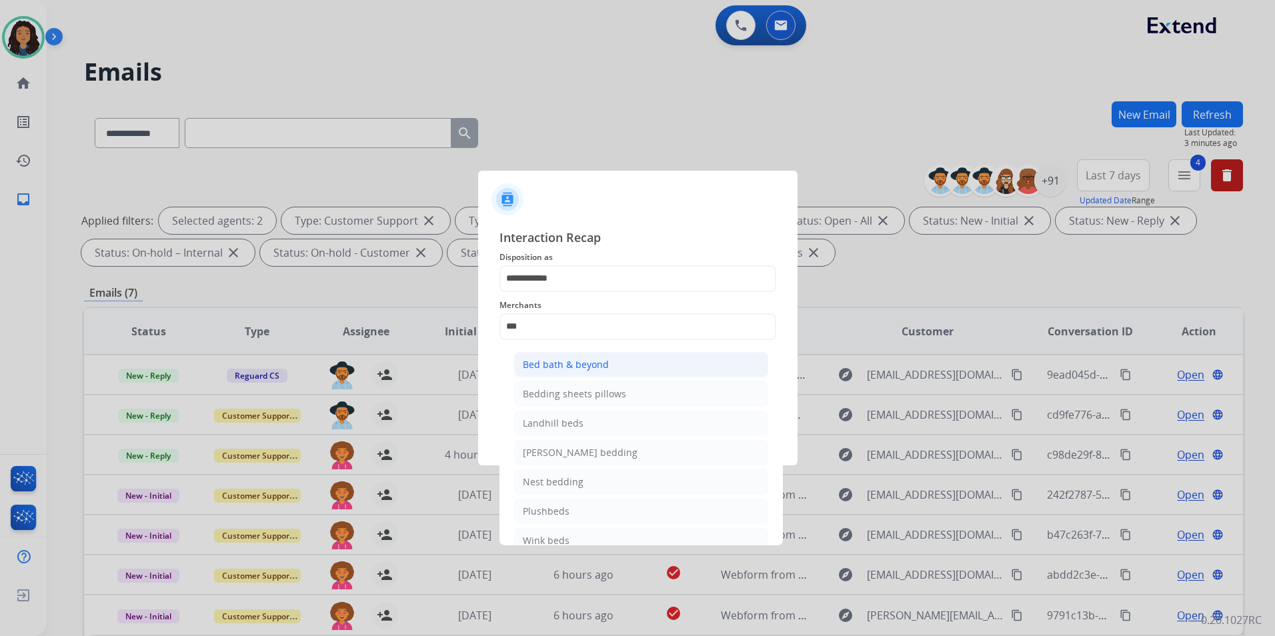
click at [554, 364] on div "Bed bath & beyond" at bounding box center [566, 364] width 86 height 13
type input "**********"
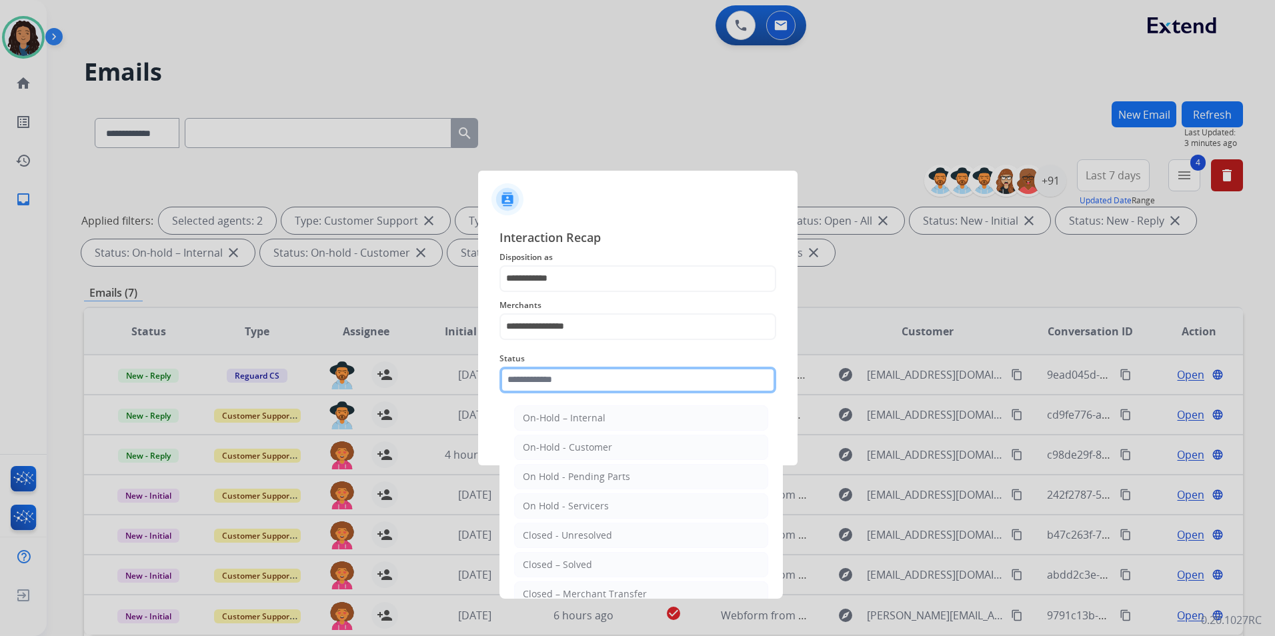
click at [552, 380] on input "text" at bounding box center [638, 380] width 277 height 27
click at [600, 573] on li "Closed – Solved" at bounding box center [641, 564] width 254 height 25
type input "**********"
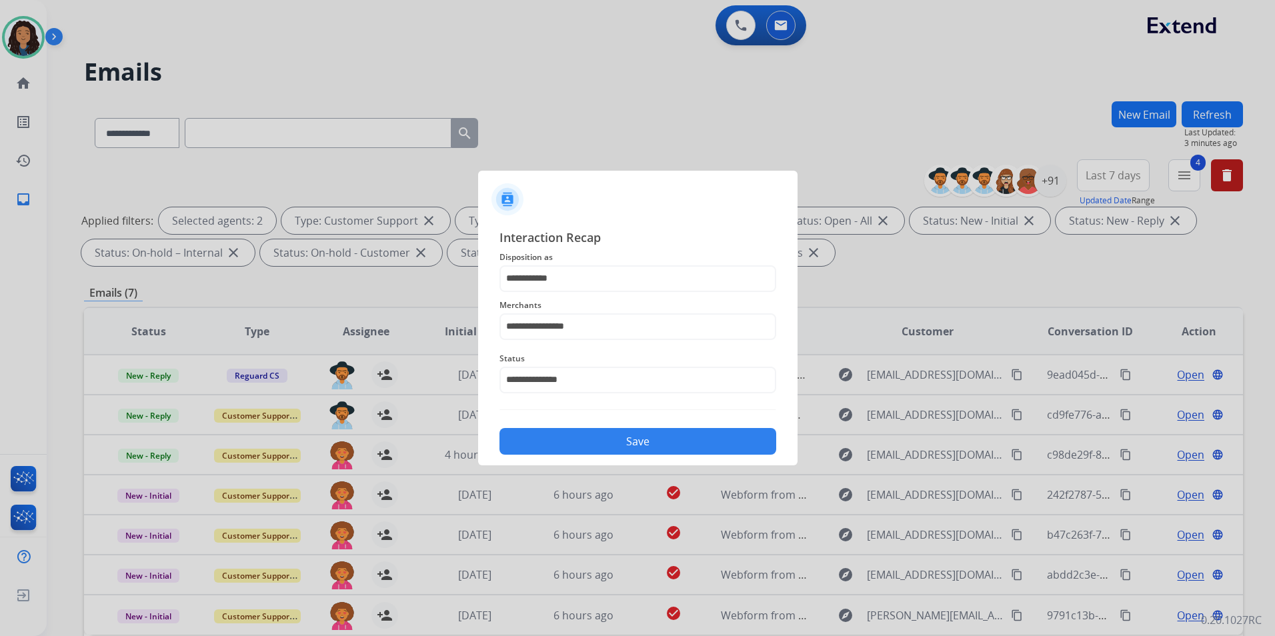
click at [632, 458] on div "**********" at bounding box center [638, 341] width 320 height 249
click at [651, 447] on button "Save" at bounding box center [638, 441] width 277 height 27
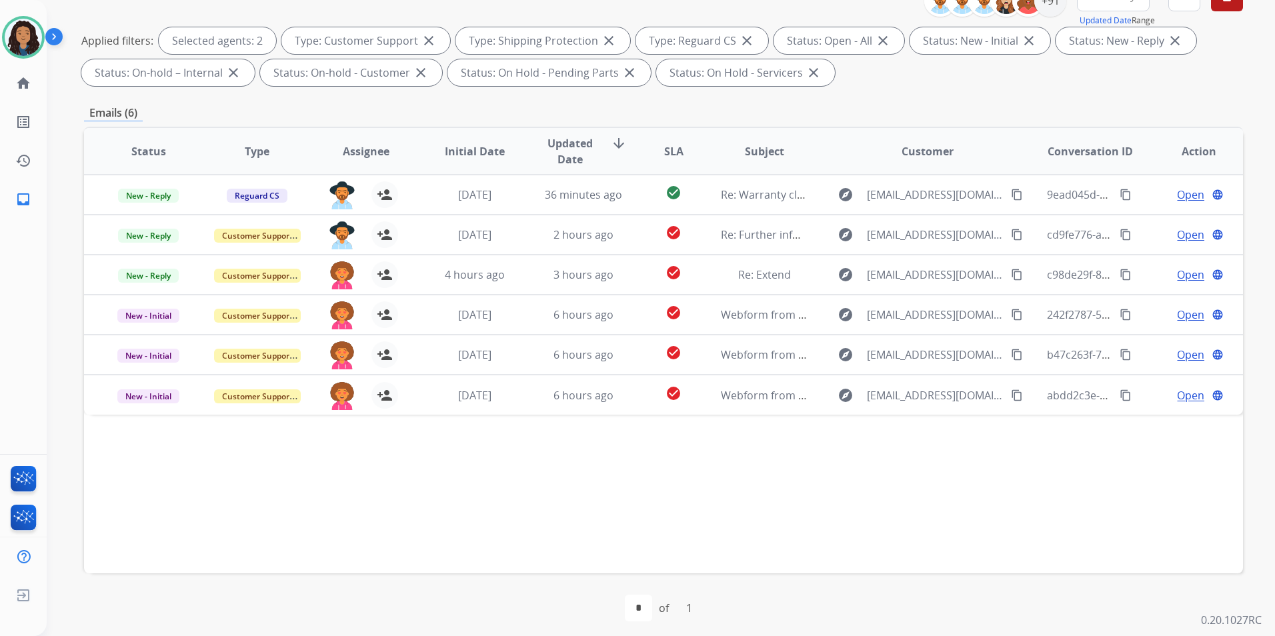
scroll to position [187, 0]
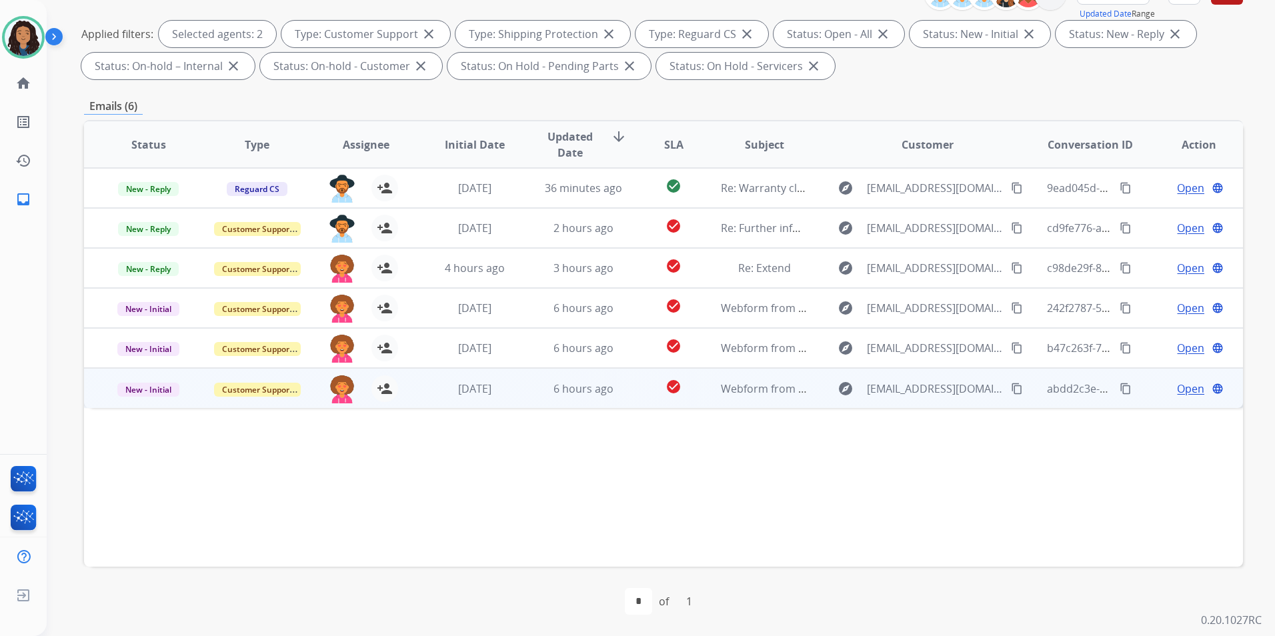
click at [1017, 390] on span "Open" at bounding box center [1190, 389] width 27 height 16
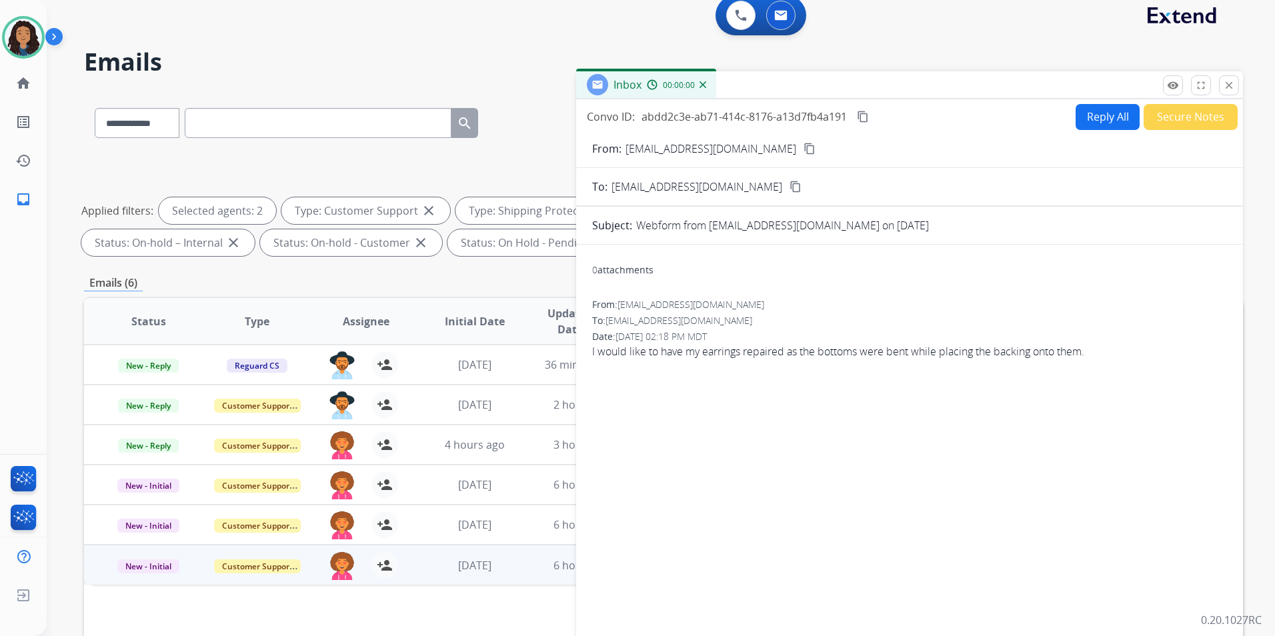
scroll to position [0, 0]
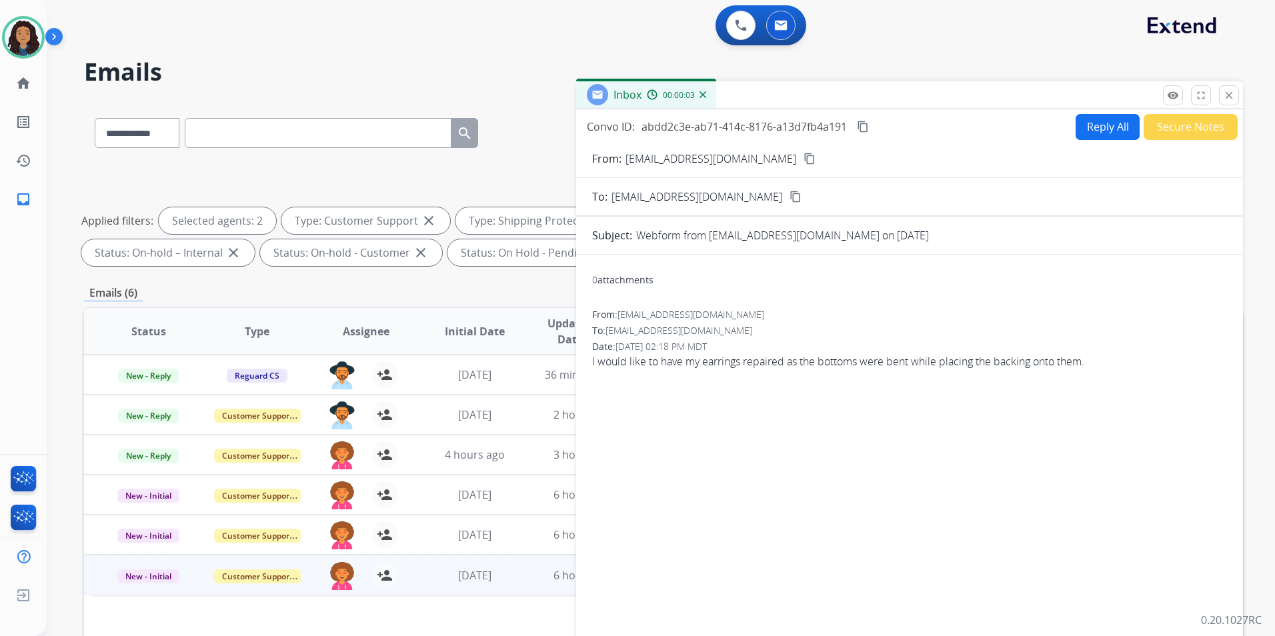
click at [766, 159] on div "From: Melaniejav1@gmail.com content_copy" at bounding box center [909, 159] width 667 height 16
click at [802, 161] on button "content_copy" at bounding box center [810, 159] width 16 height 16
click at [1017, 125] on button "Reply All" at bounding box center [1108, 127] width 64 height 26
select select "**********"
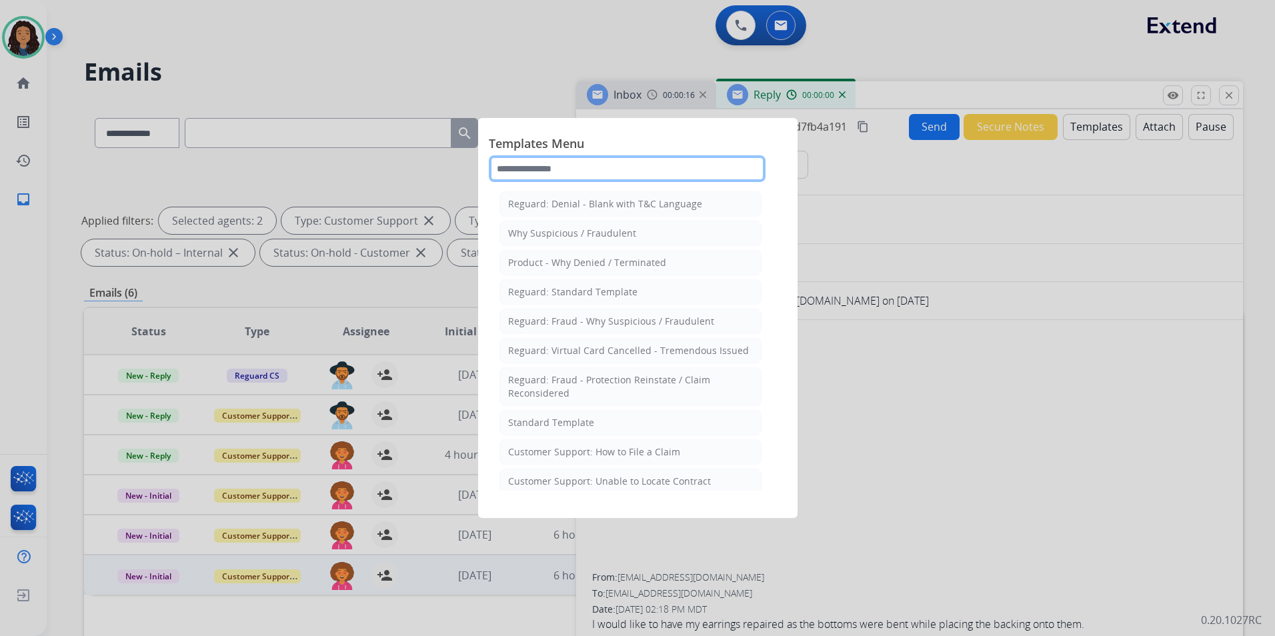
drag, startPoint x: 552, startPoint y: 175, endPoint x: 552, endPoint y: 167, distance: 8.7
click at [552, 175] on input "text" at bounding box center [627, 168] width 277 height 27
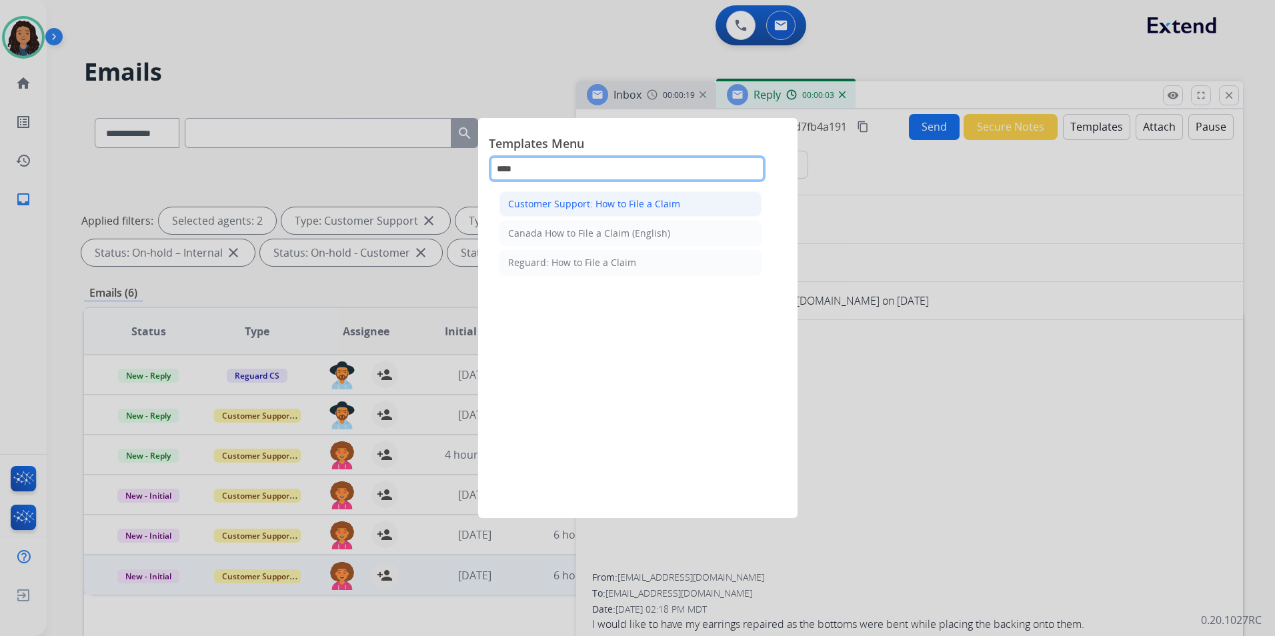
type input "****"
click at [606, 203] on div "Customer Support: How to File a Claim" at bounding box center [594, 203] width 172 height 13
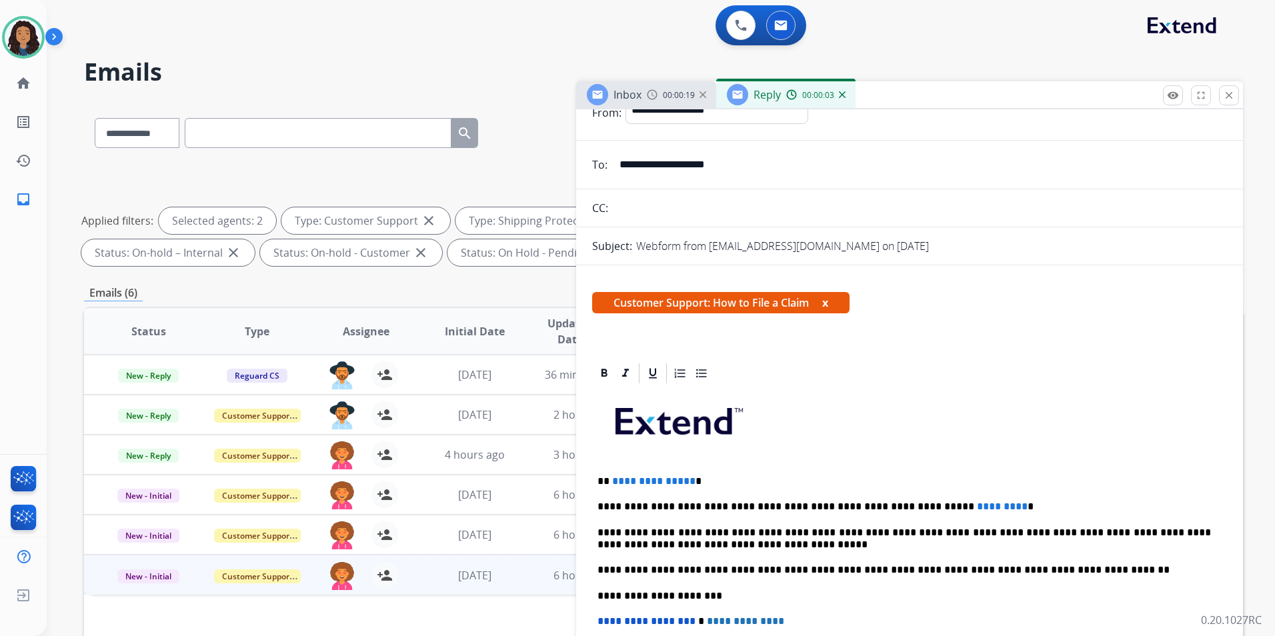
scroll to position [200, 0]
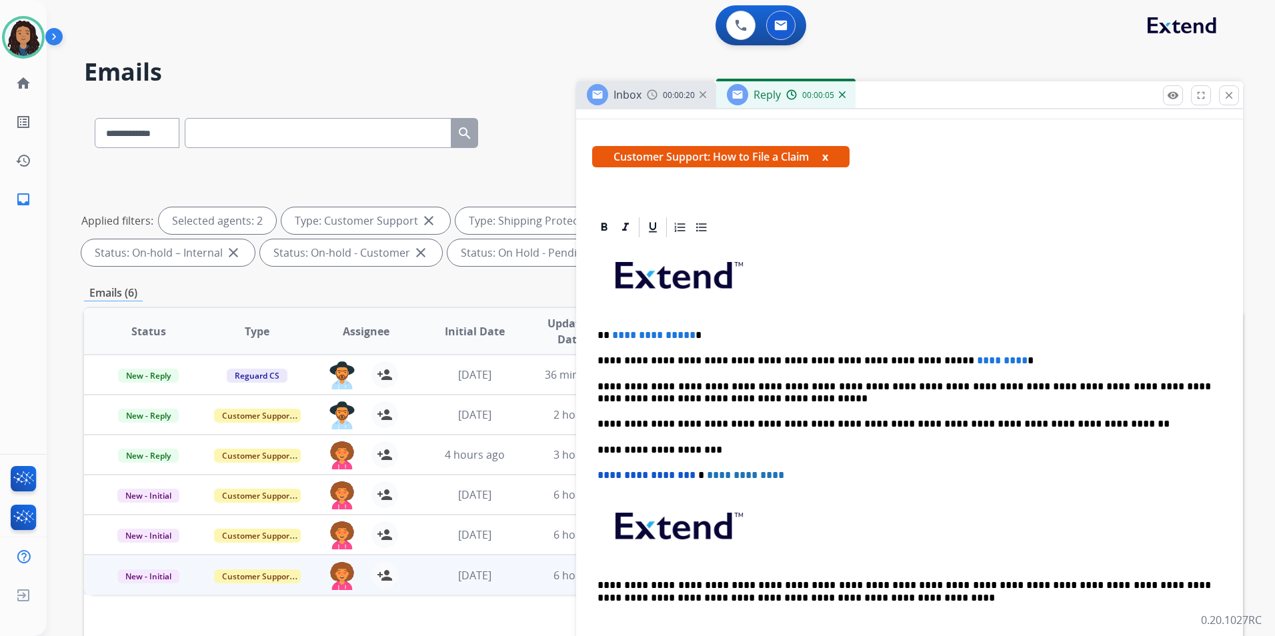
click at [688, 332] on p "**********" at bounding box center [905, 336] width 614 height 12
click at [977, 360] on span "*********" at bounding box center [1002, 361] width 51 height 10
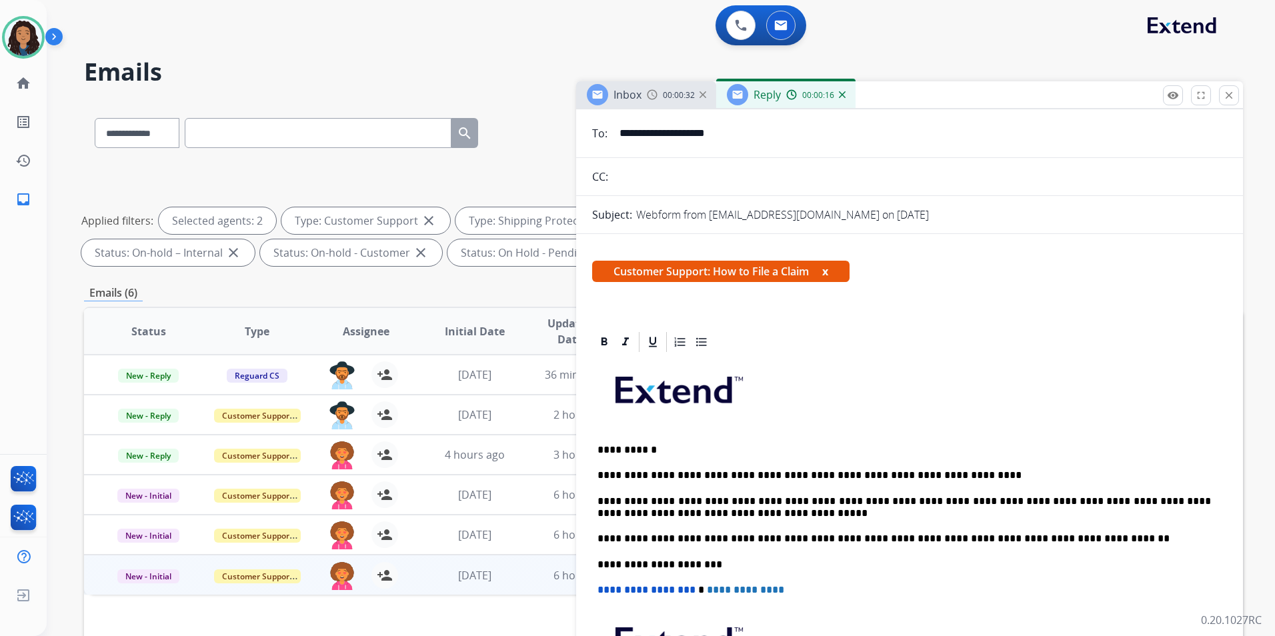
scroll to position [0, 0]
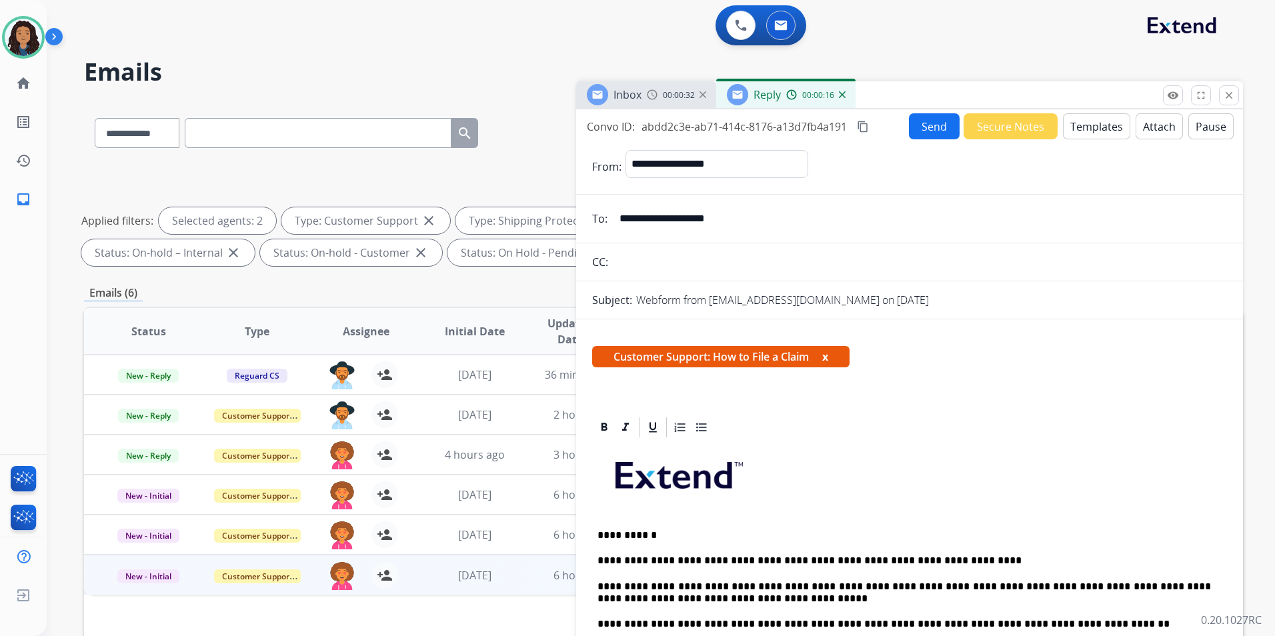
click at [911, 129] on button "Send" at bounding box center [934, 126] width 51 height 26
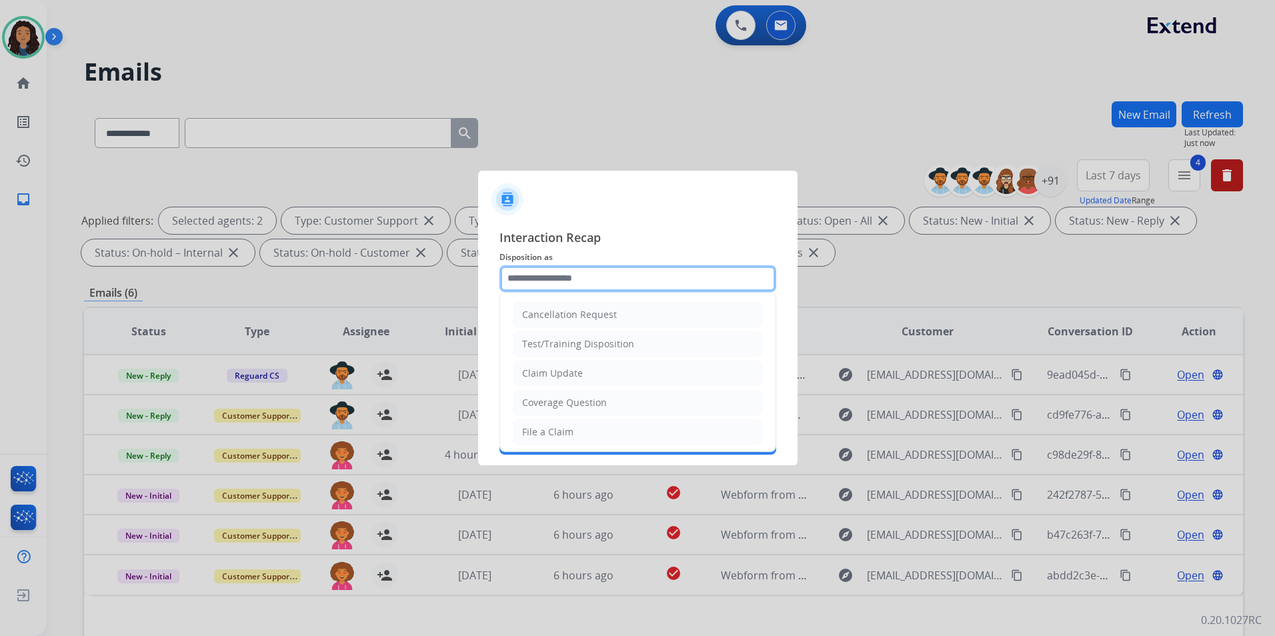
click at [604, 274] on input "text" at bounding box center [638, 279] width 277 height 27
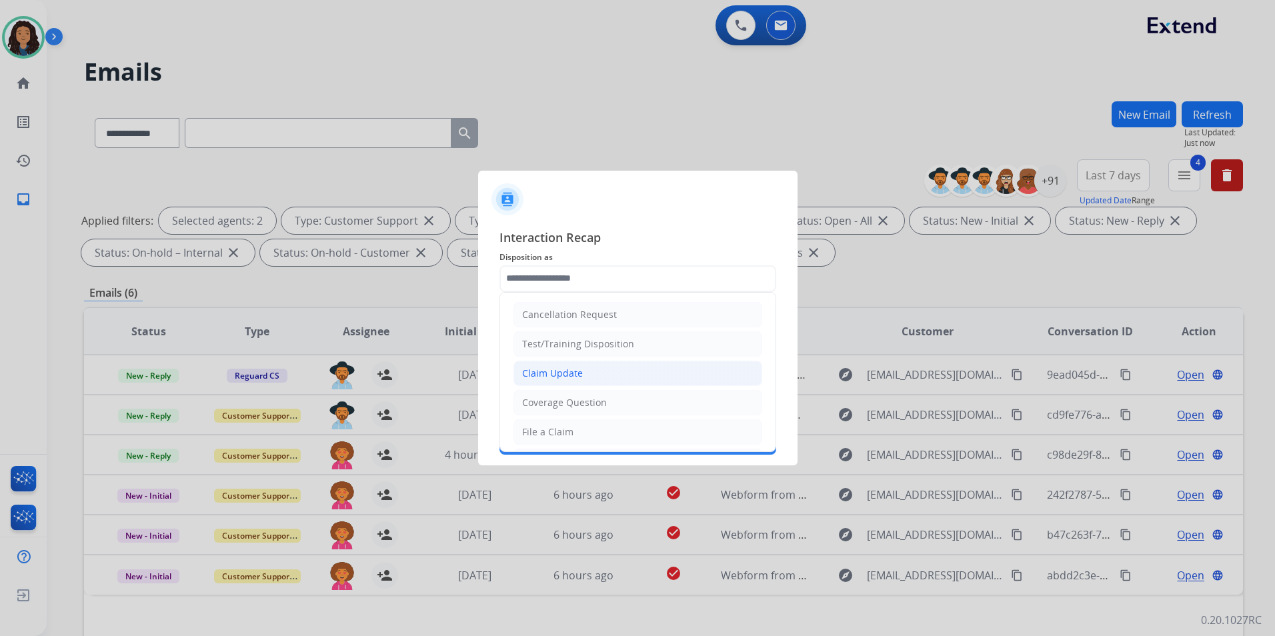
click at [570, 380] on li "Claim Update" at bounding box center [638, 373] width 249 height 25
type input "**********"
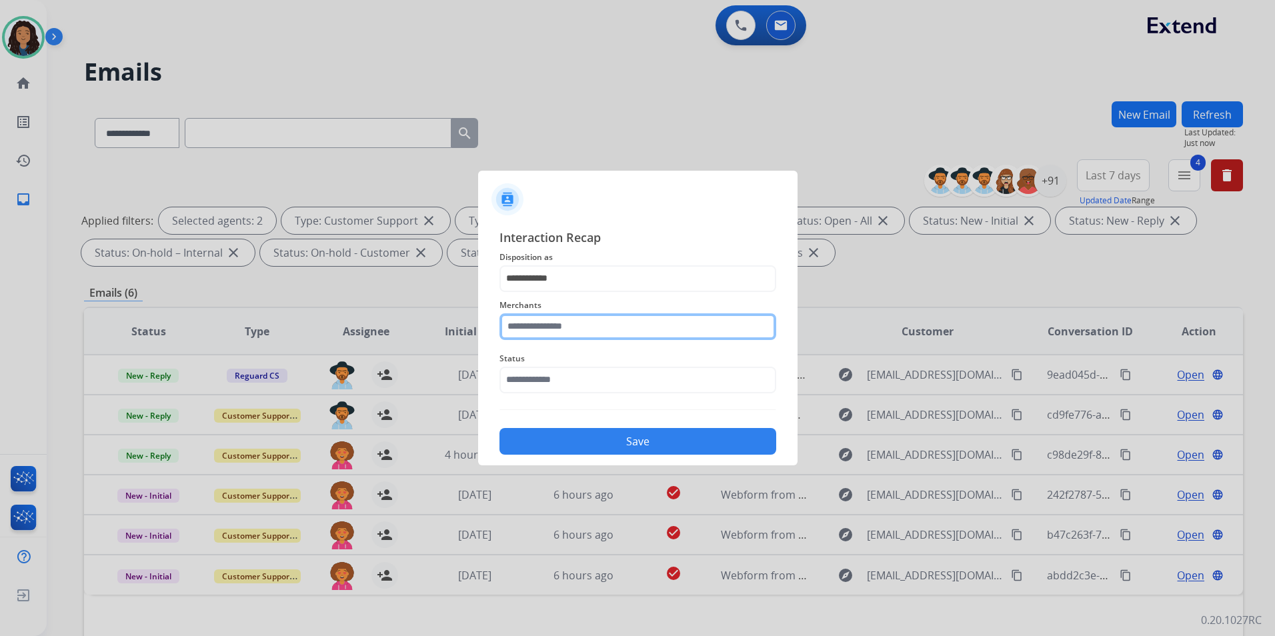
click at [560, 331] on input "text" at bounding box center [638, 327] width 277 height 27
type input "*****"
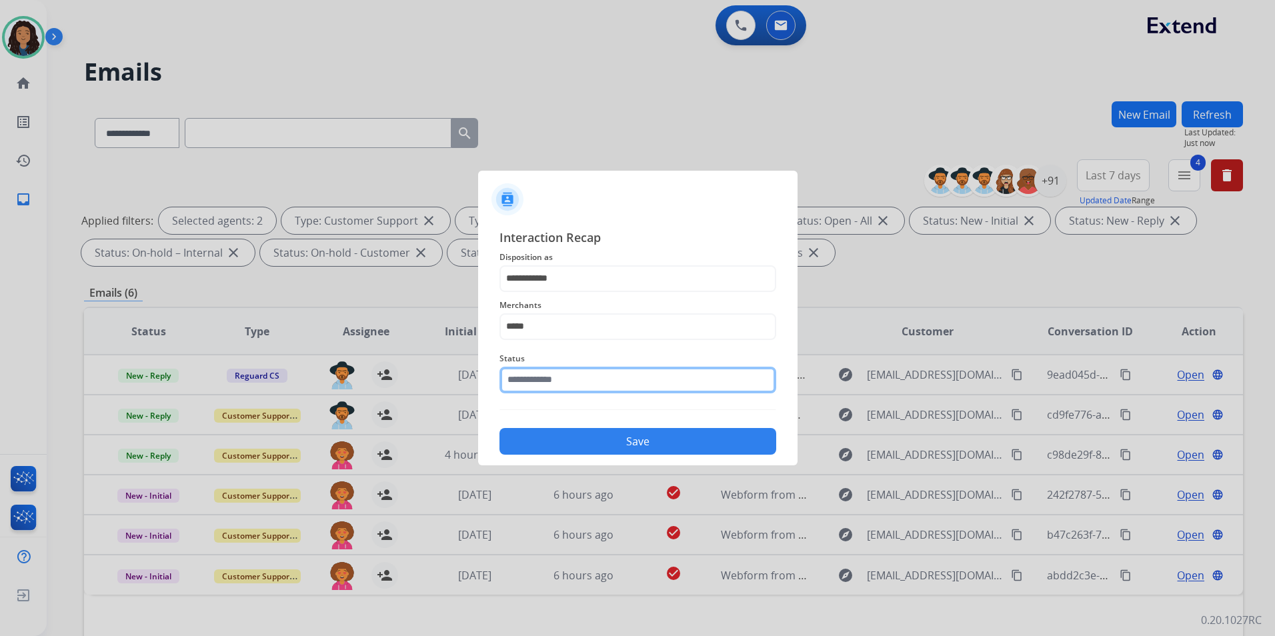
click at [663, 387] on input "text" at bounding box center [638, 380] width 277 height 27
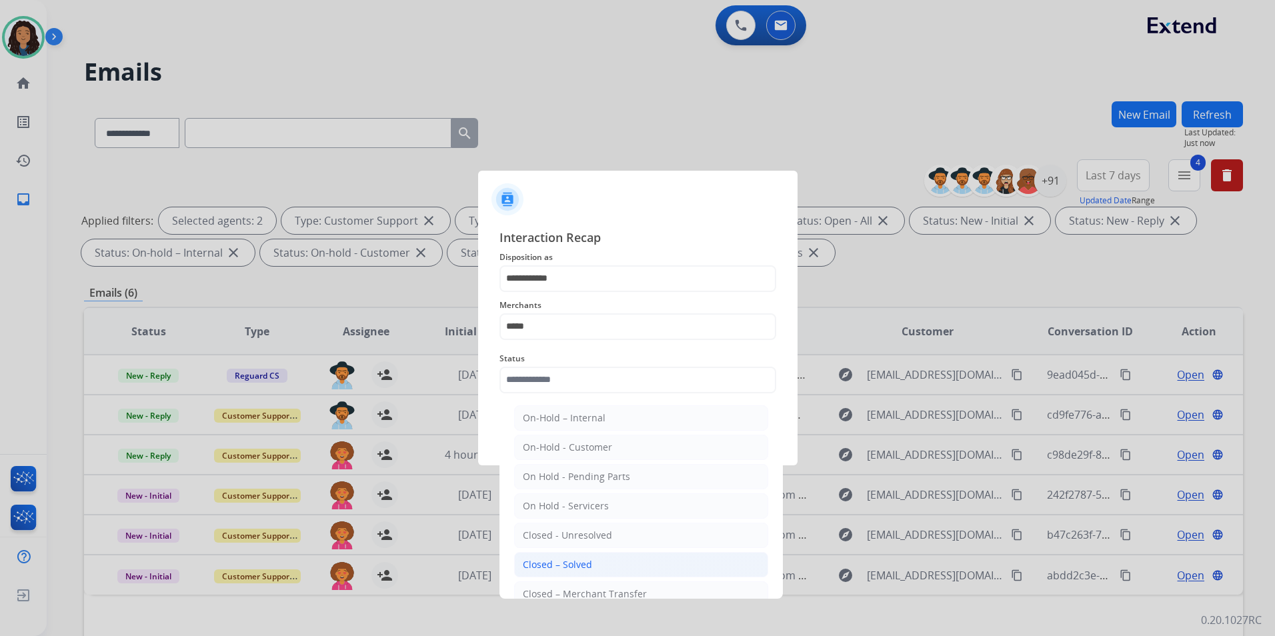
click at [611, 566] on li "Closed – Solved" at bounding box center [641, 564] width 254 height 25
type input "**********"
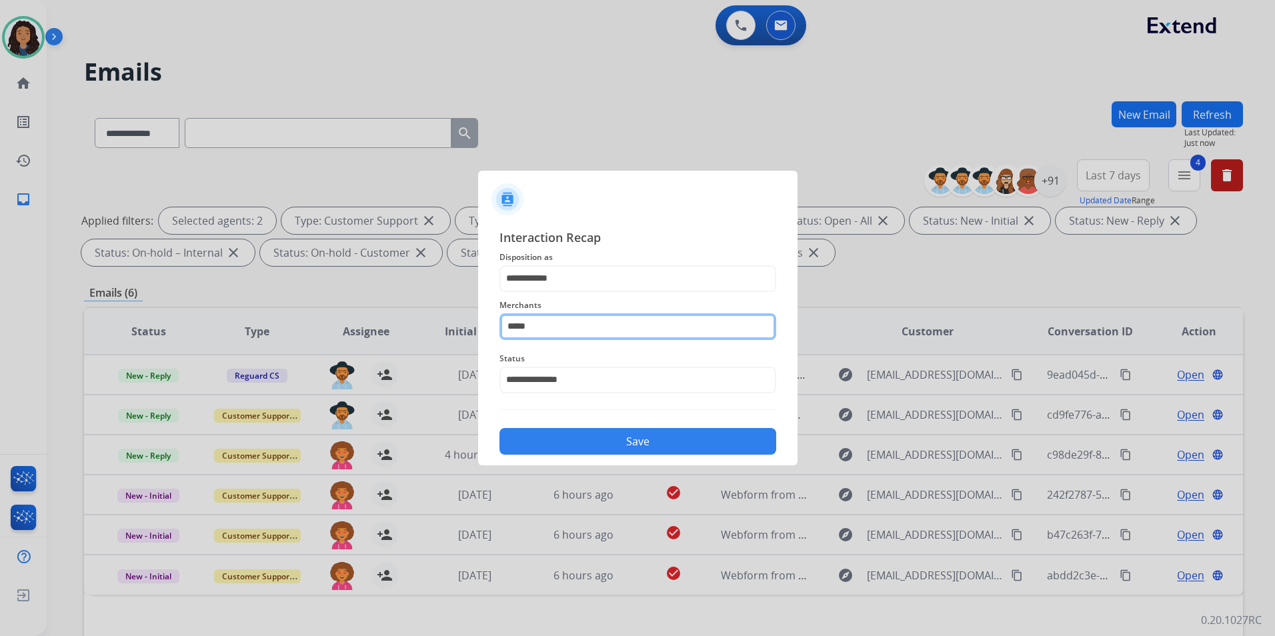
click at [592, 334] on input "*****" at bounding box center [638, 327] width 277 height 27
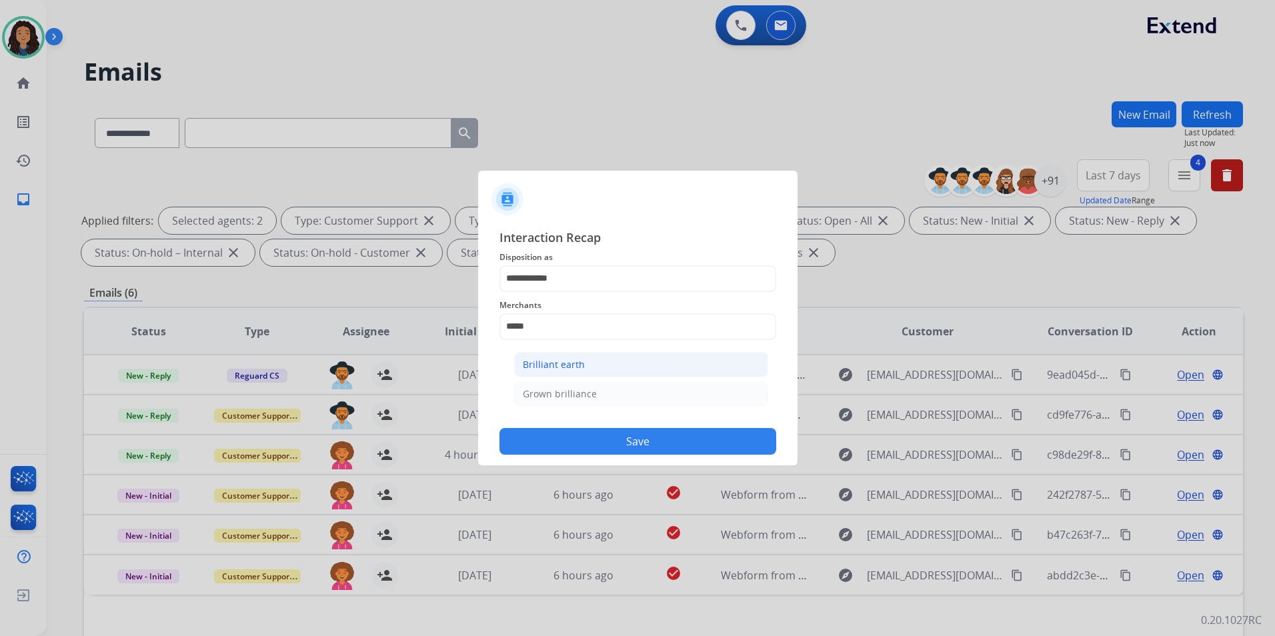
click at [599, 362] on li "Brilliant earth" at bounding box center [641, 364] width 254 height 25
type input "**********"
click at [618, 443] on button "Save" at bounding box center [638, 441] width 277 height 27
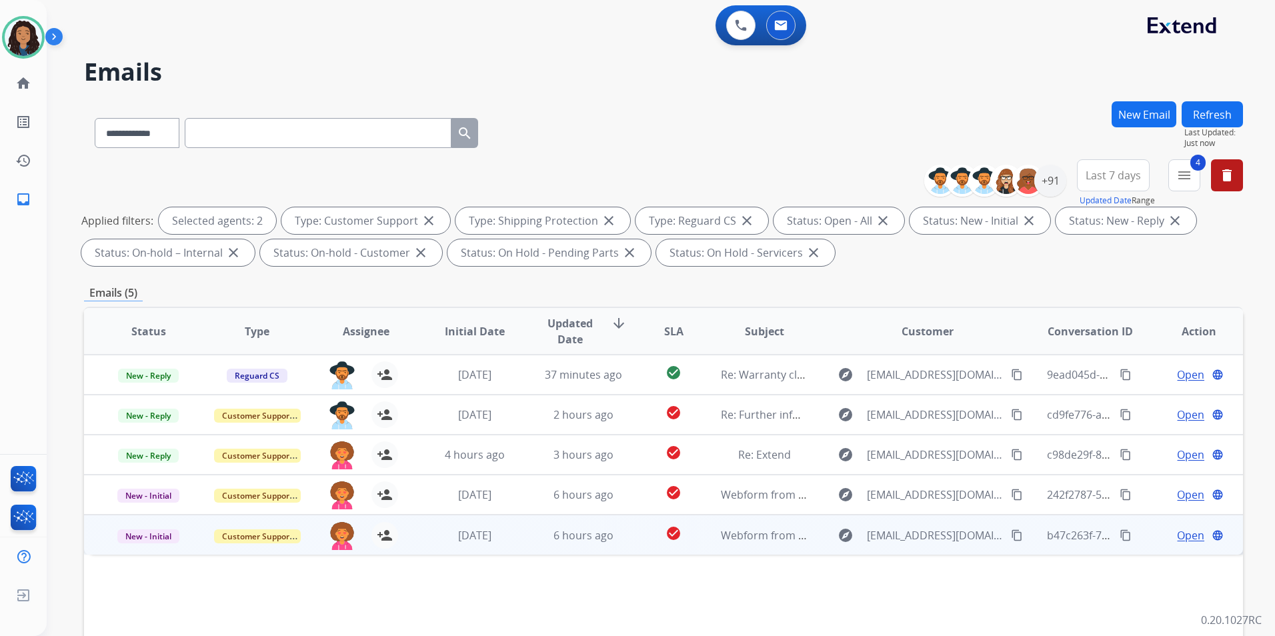
click at [1017, 536] on span "Open" at bounding box center [1190, 536] width 27 height 16
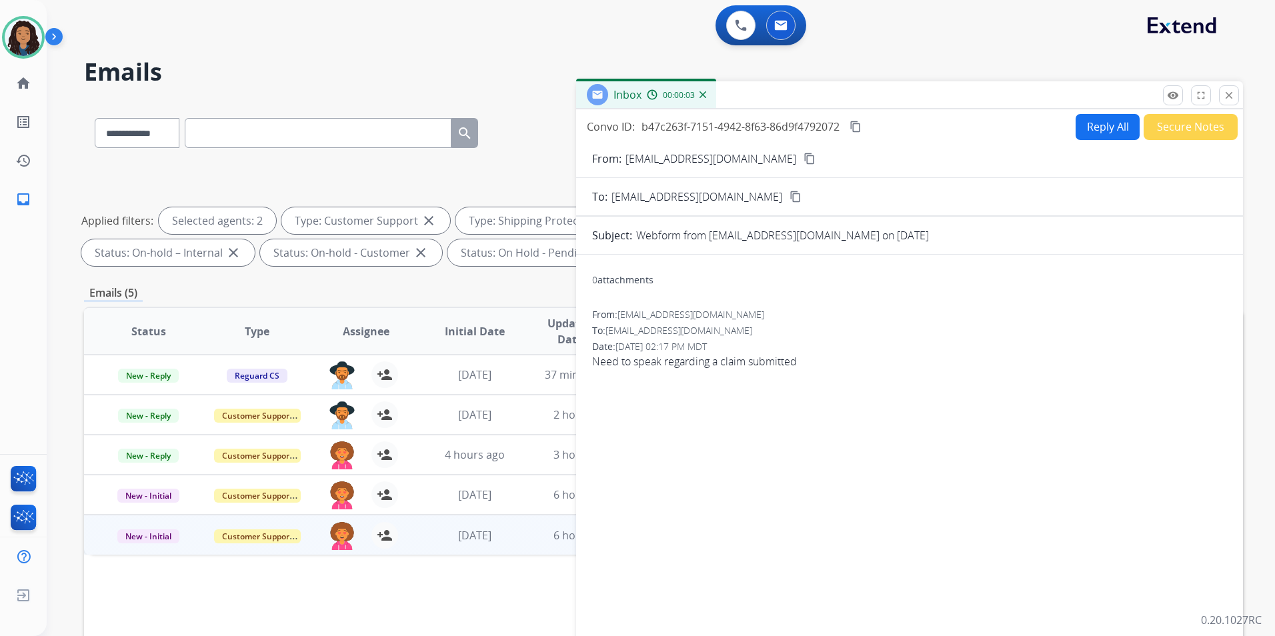
click at [804, 155] on mat-icon "content_copy" at bounding box center [810, 159] width 12 height 12
click at [1017, 125] on button "Reply All" at bounding box center [1108, 127] width 64 height 26
select select "**********"
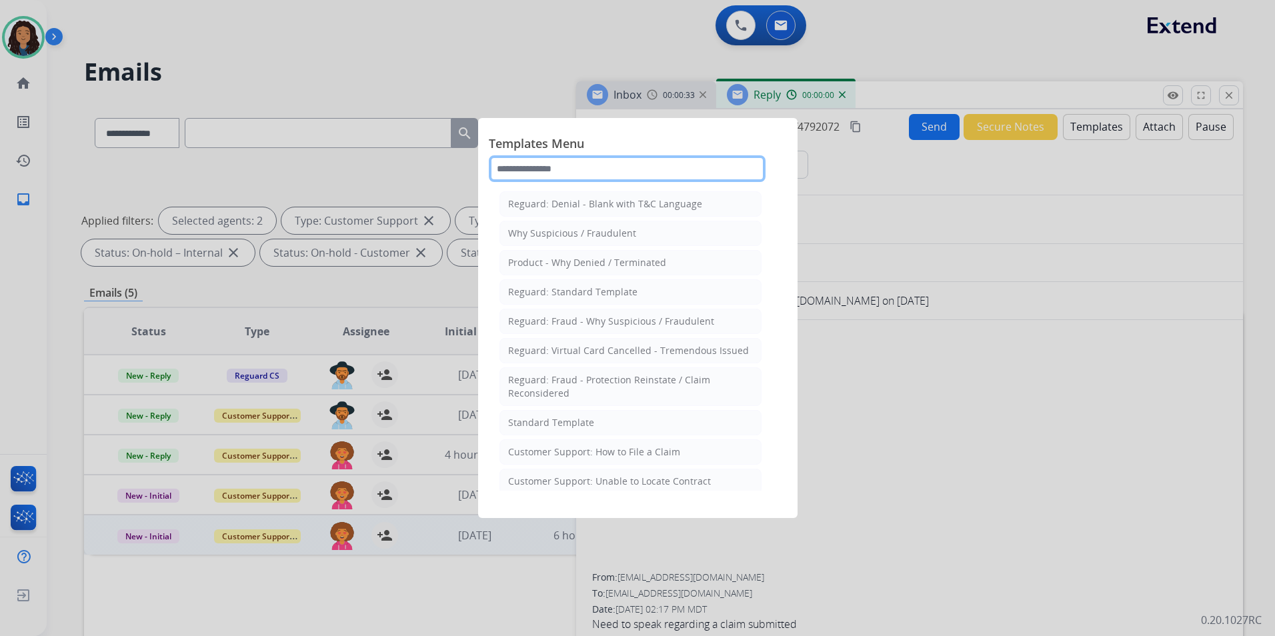
click at [593, 169] on input "text" at bounding box center [627, 168] width 277 height 27
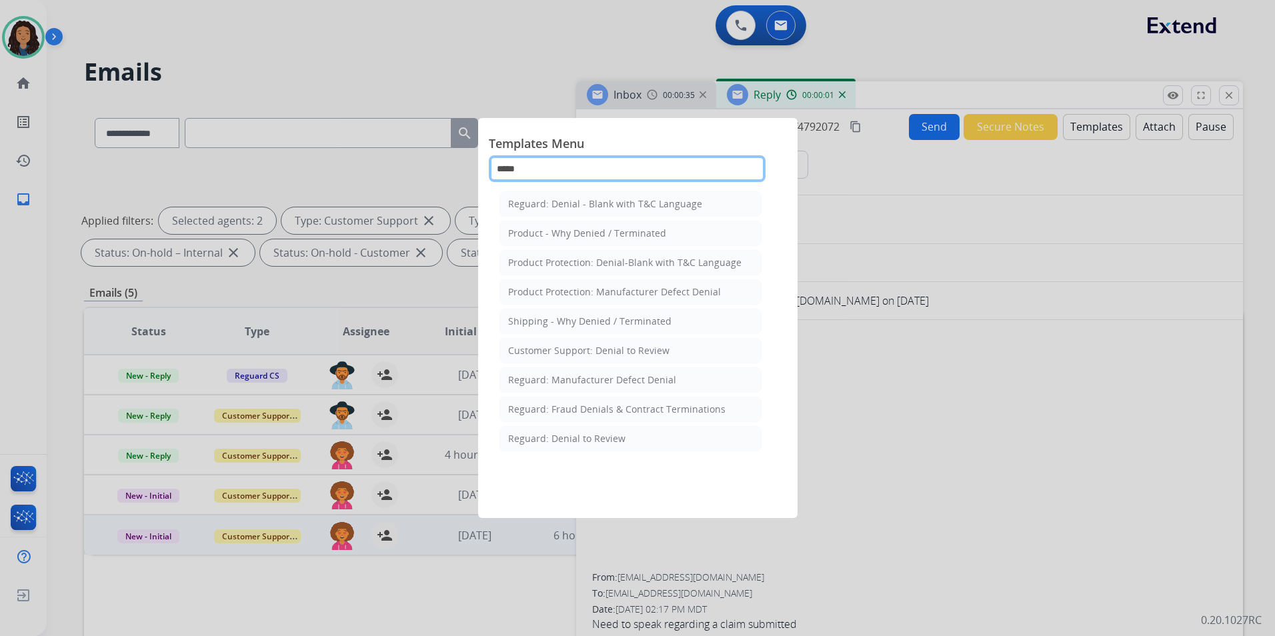
type input "******"
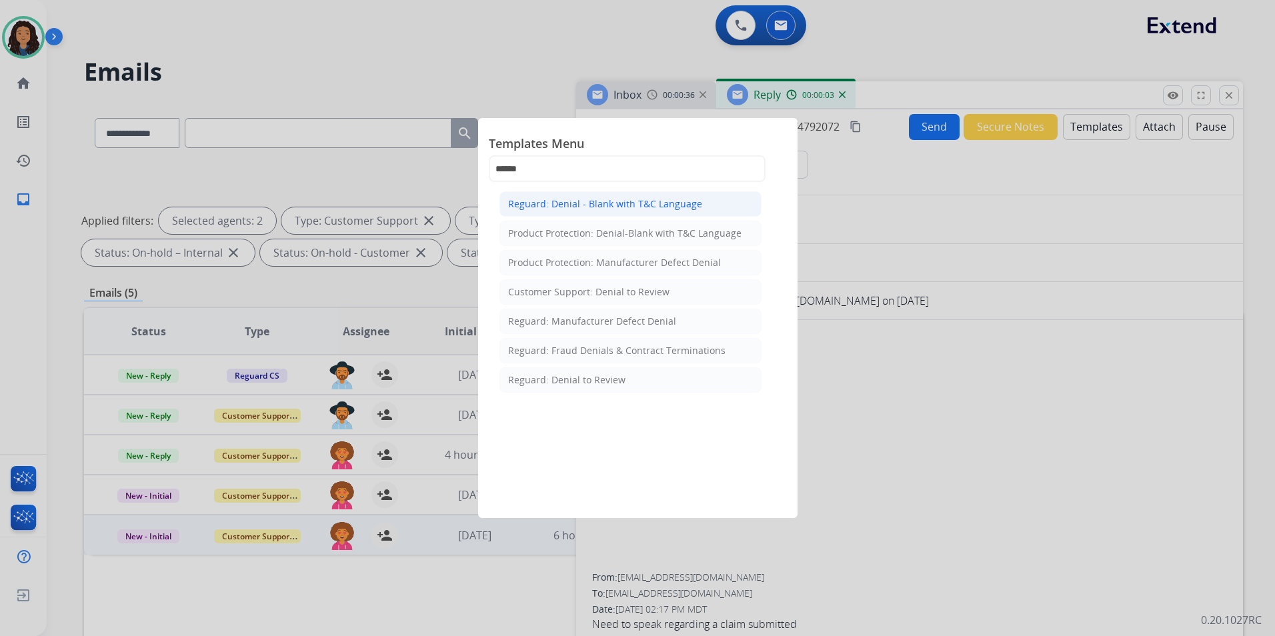
click at [649, 207] on div "Reguard: Denial - Blank with T&C Language" at bounding box center [605, 203] width 194 height 13
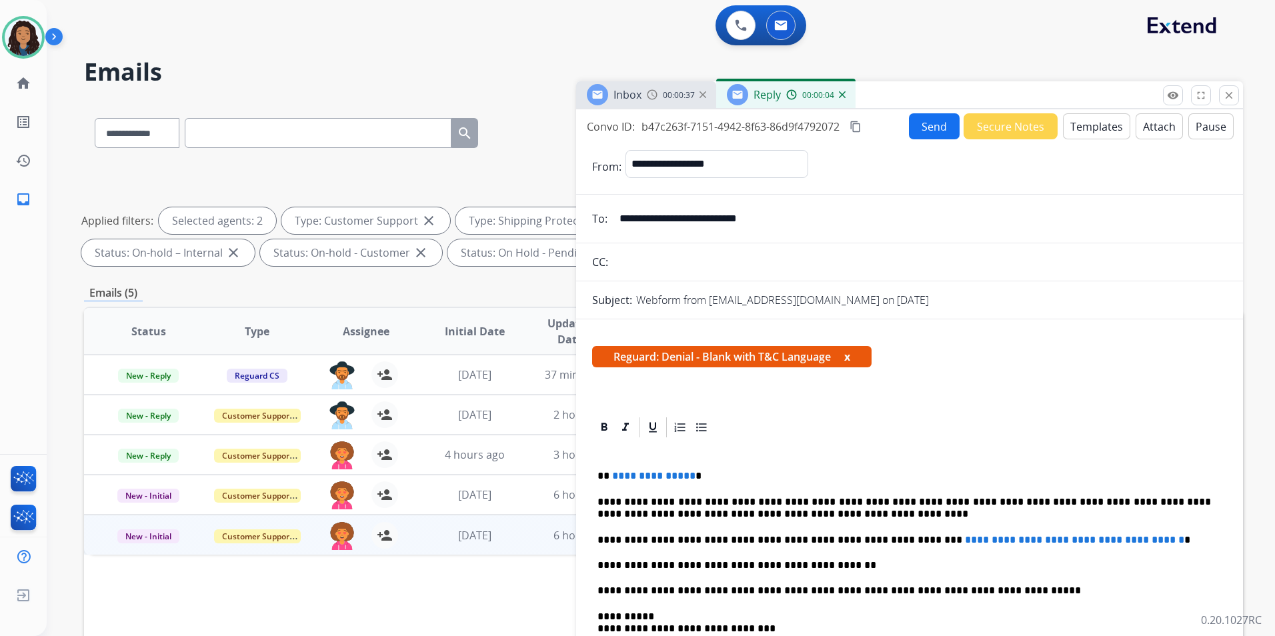
click at [1017, 122] on button "Templates" at bounding box center [1096, 126] width 67 height 26
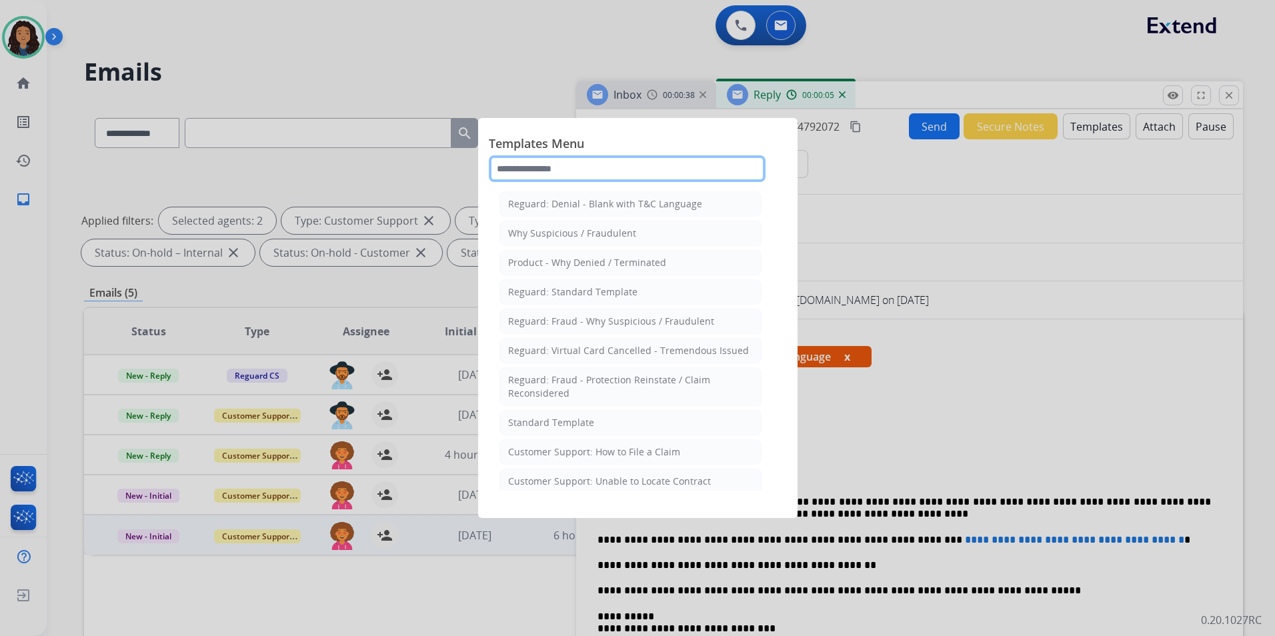
click at [617, 163] on input "text" at bounding box center [627, 168] width 277 height 27
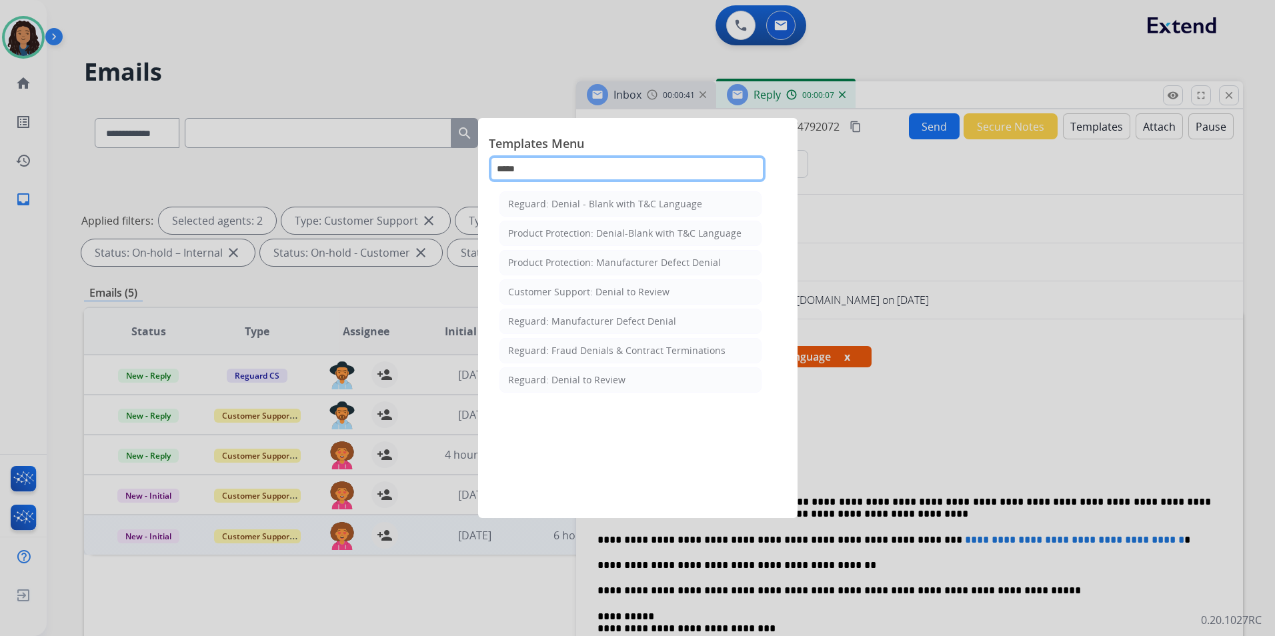
type input "******"
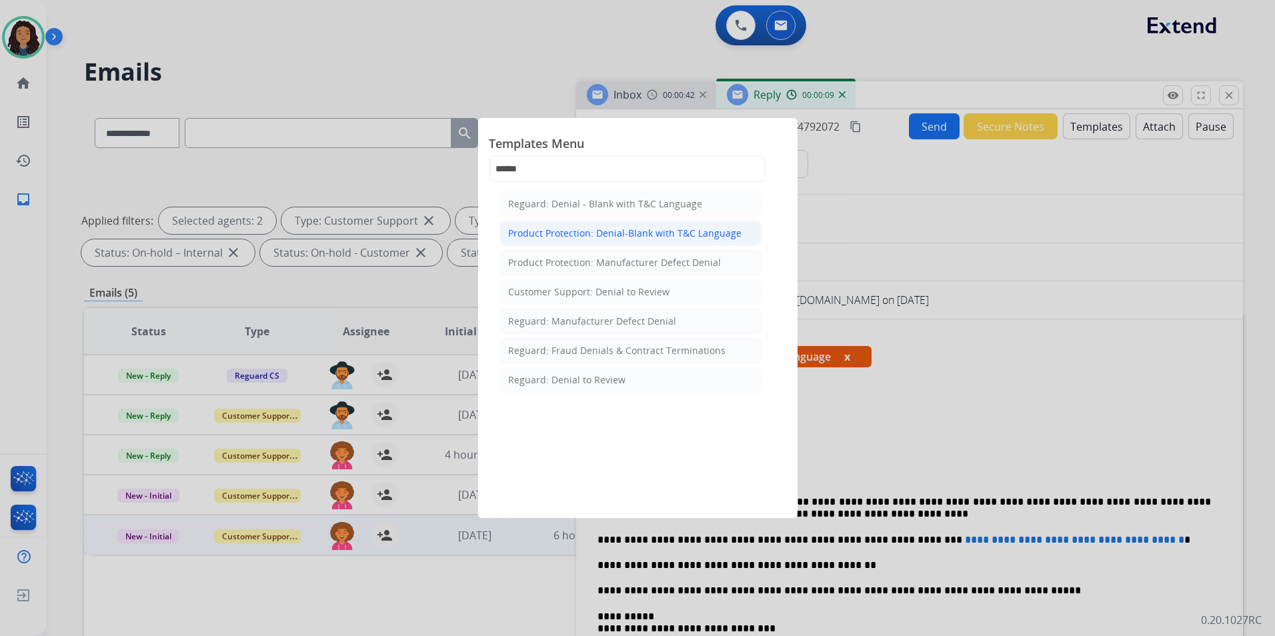
click at [648, 231] on div "Product Protection: Denial-Blank with T&C Language" at bounding box center [624, 233] width 233 height 13
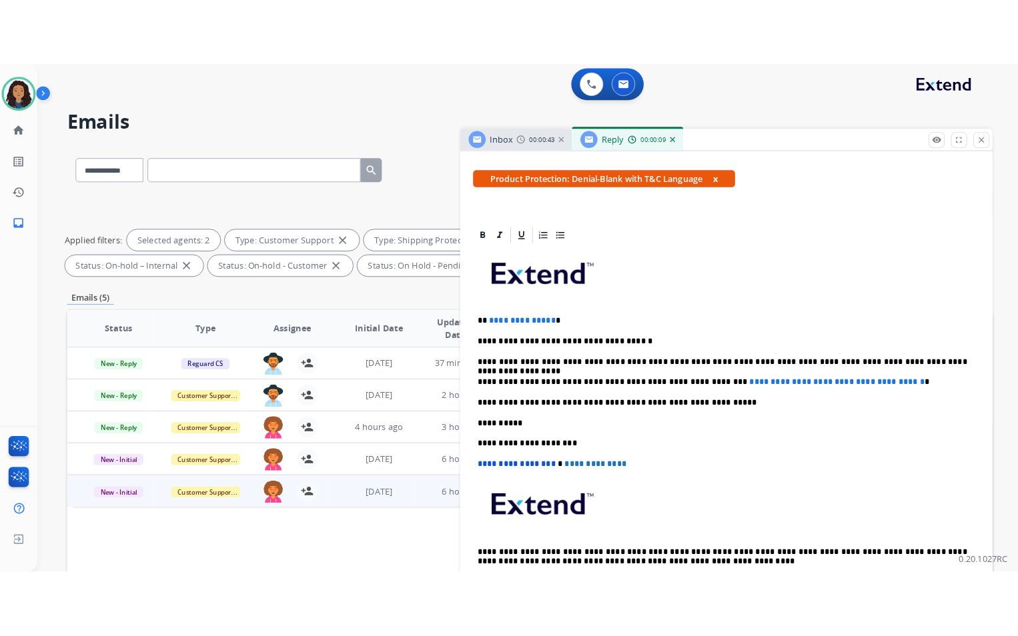
scroll to position [267, 0]
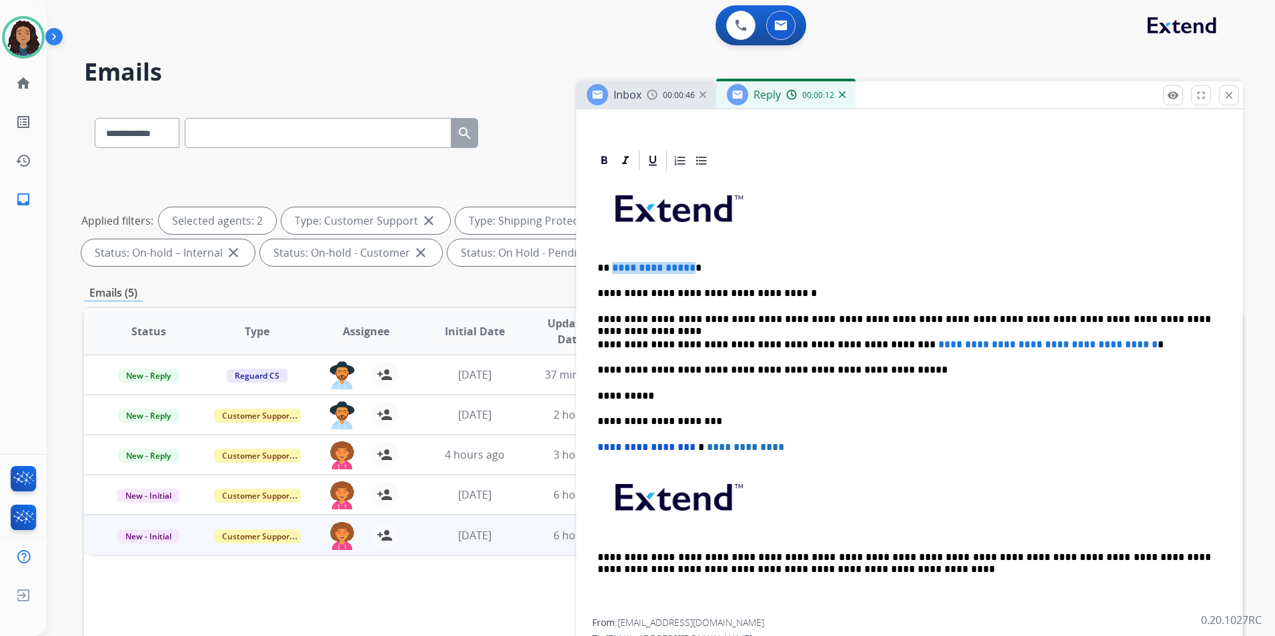
drag, startPoint x: 687, startPoint y: 266, endPoint x: 610, endPoint y: 267, distance: 76.7
click at [610, 267] on p "**********" at bounding box center [905, 268] width 614 height 12
click at [1017, 344] on span "**********" at bounding box center [1048, 345] width 219 height 10
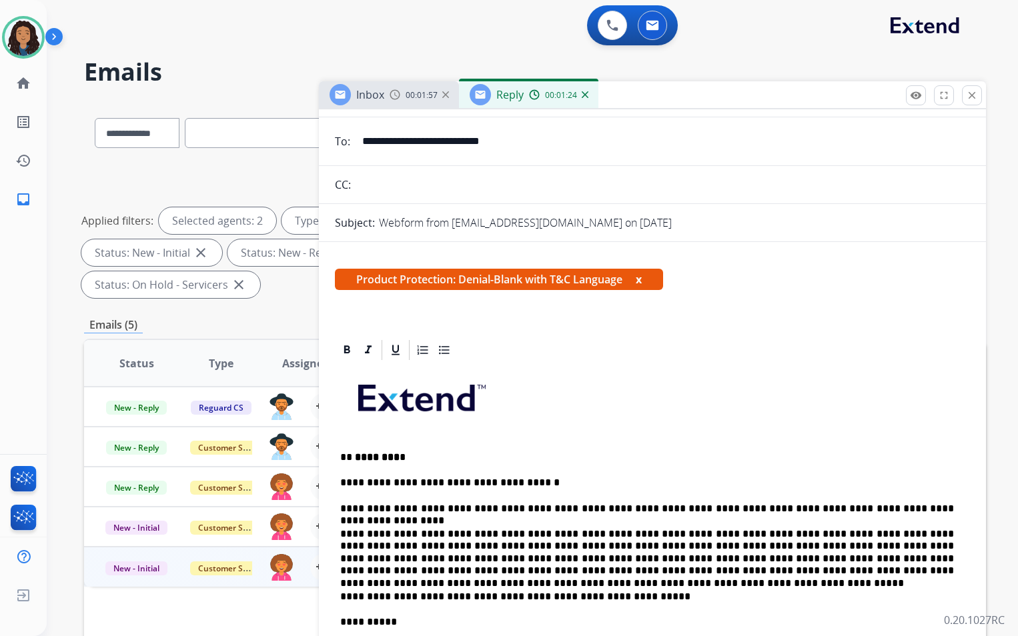
scroll to position [0, 0]
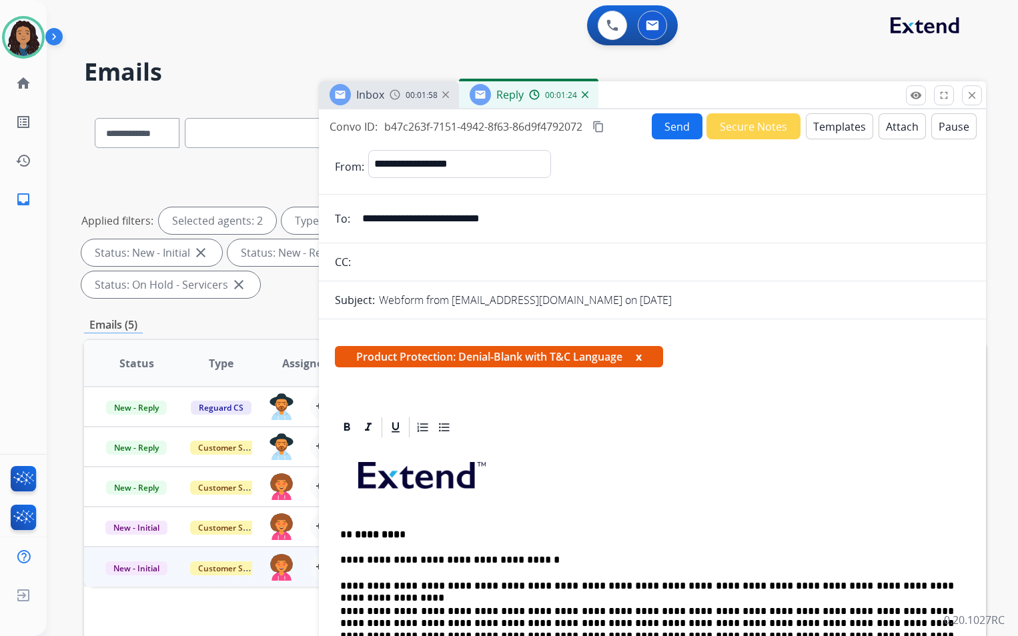
click at [886, 125] on button "Attach" at bounding box center [902, 126] width 47 height 26
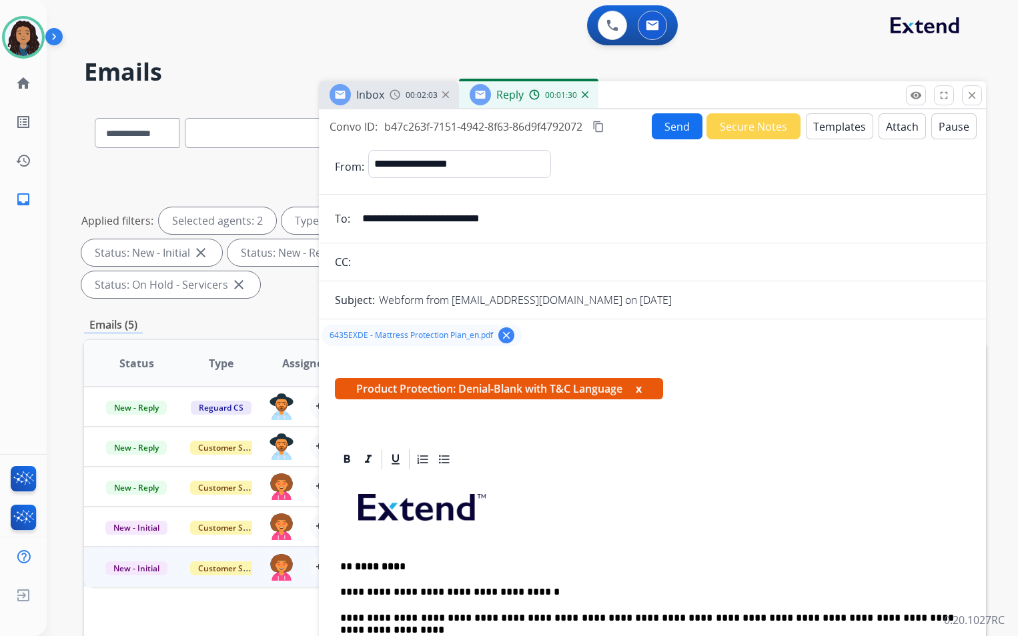
click at [676, 129] on button "Send" at bounding box center [677, 126] width 51 height 26
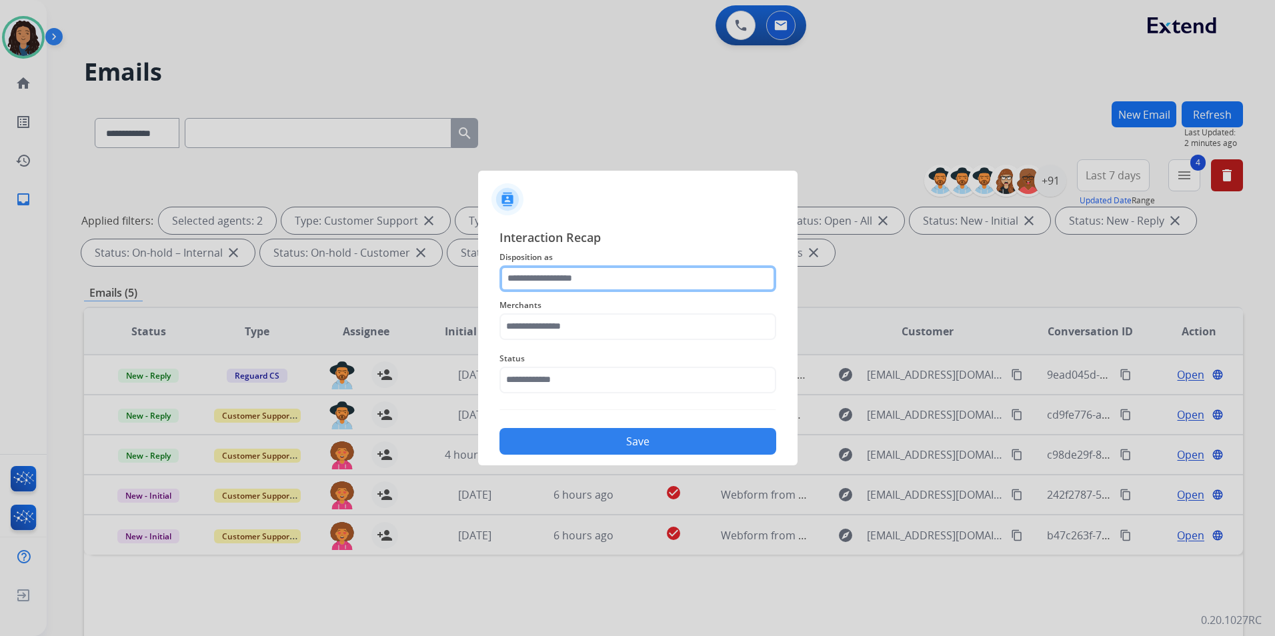
click at [642, 272] on input "text" at bounding box center [638, 279] width 277 height 27
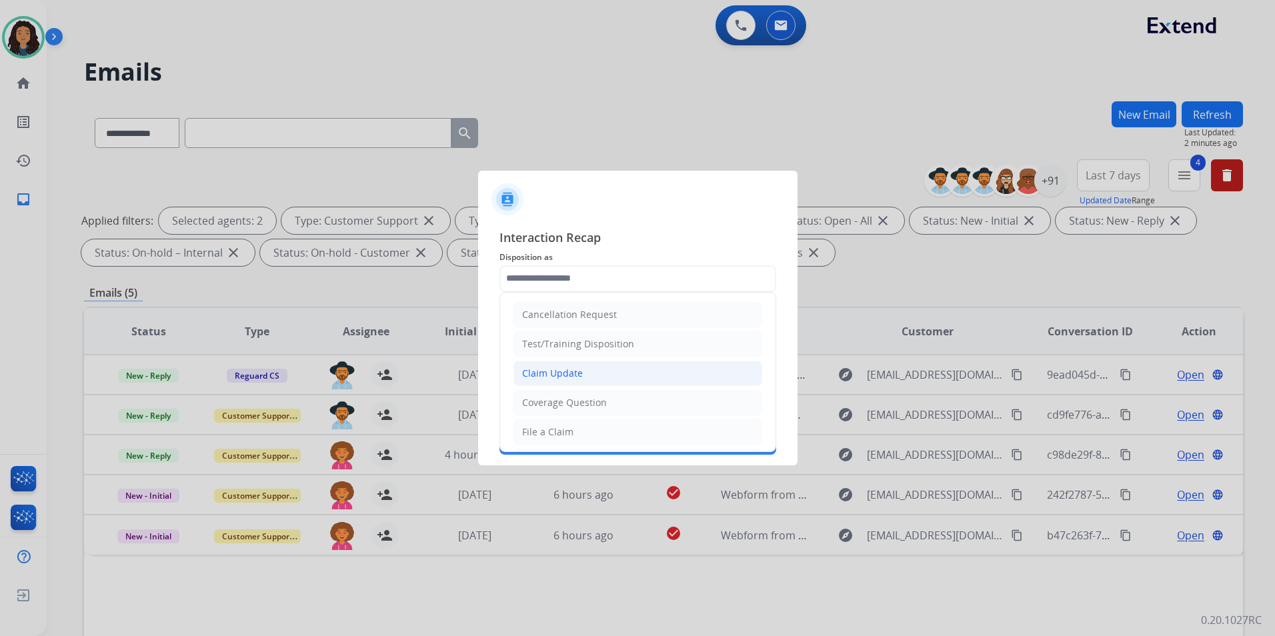
click at [559, 375] on div "Claim Update" at bounding box center [552, 373] width 61 height 13
type input "**********"
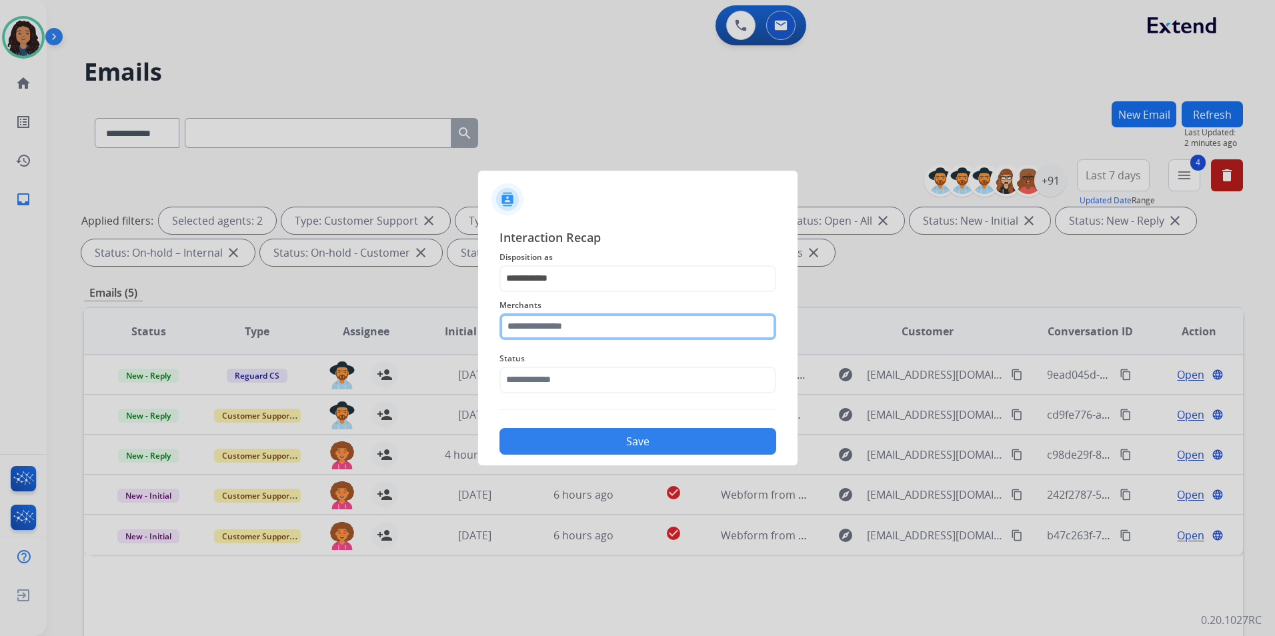
click at [561, 326] on input "text" at bounding box center [638, 327] width 277 height 27
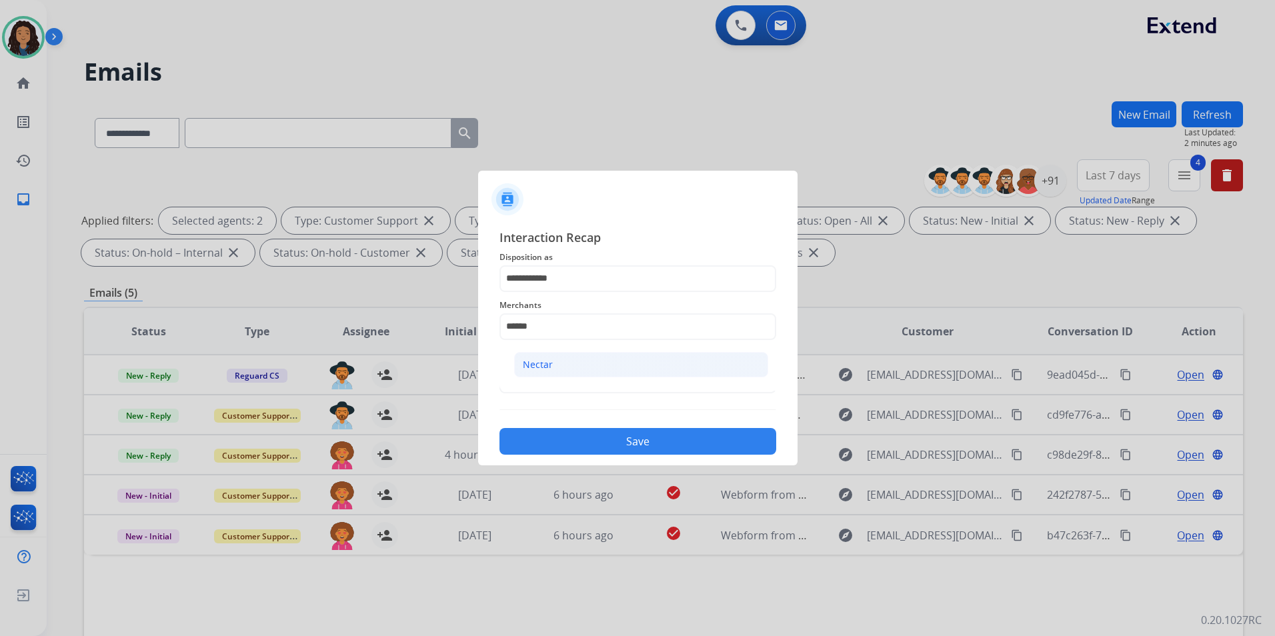
click at [661, 358] on li "Nectar" at bounding box center [641, 364] width 254 height 25
type input "******"
click at [651, 378] on input "text" at bounding box center [638, 380] width 277 height 27
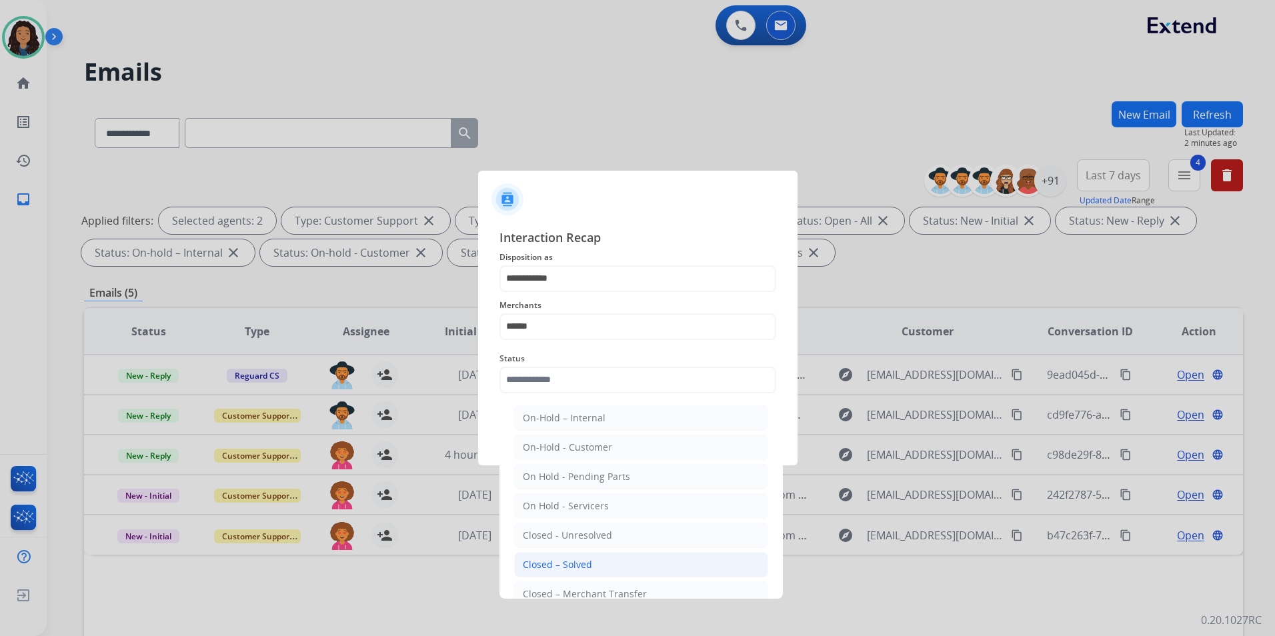
click at [610, 567] on li "Closed – Solved" at bounding box center [641, 564] width 254 height 25
type input "**********"
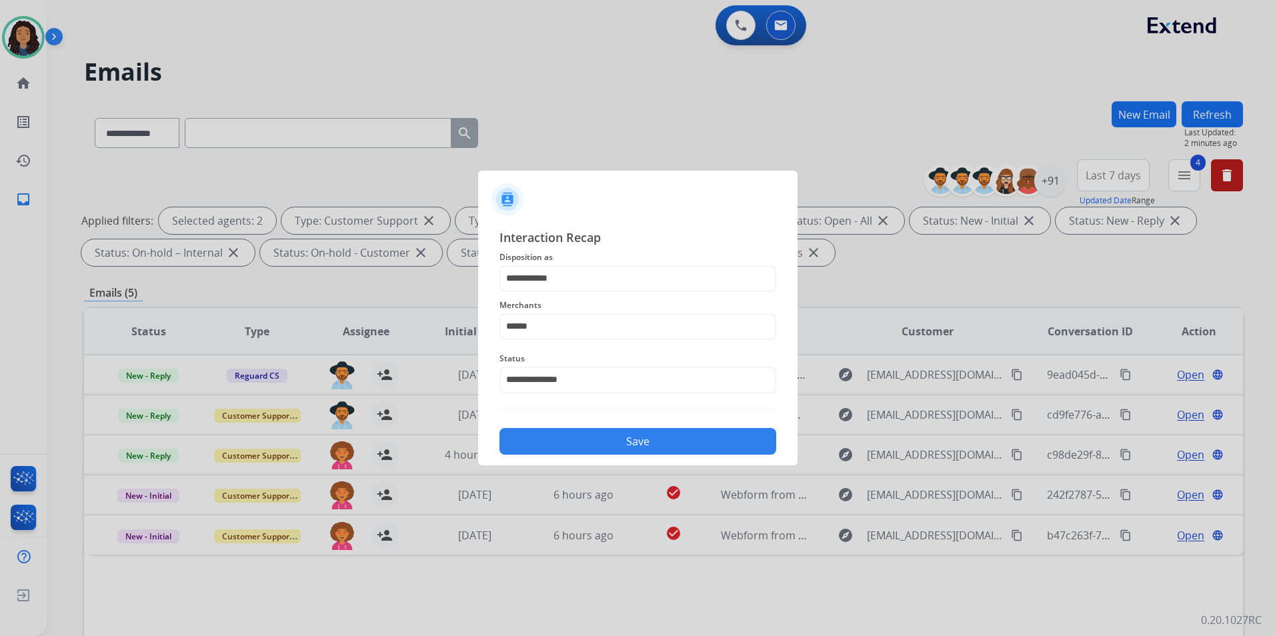
click at [621, 440] on button "Save" at bounding box center [638, 441] width 277 height 27
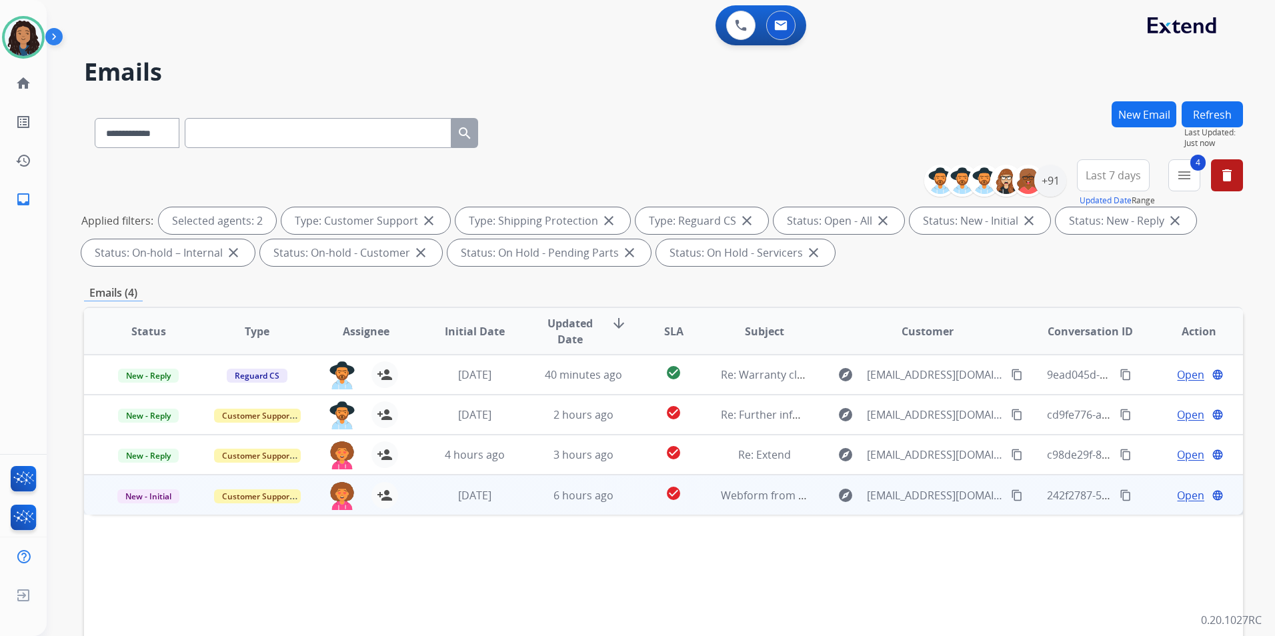
click at [1017, 490] on span "Open" at bounding box center [1190, 496] width 27 height 16
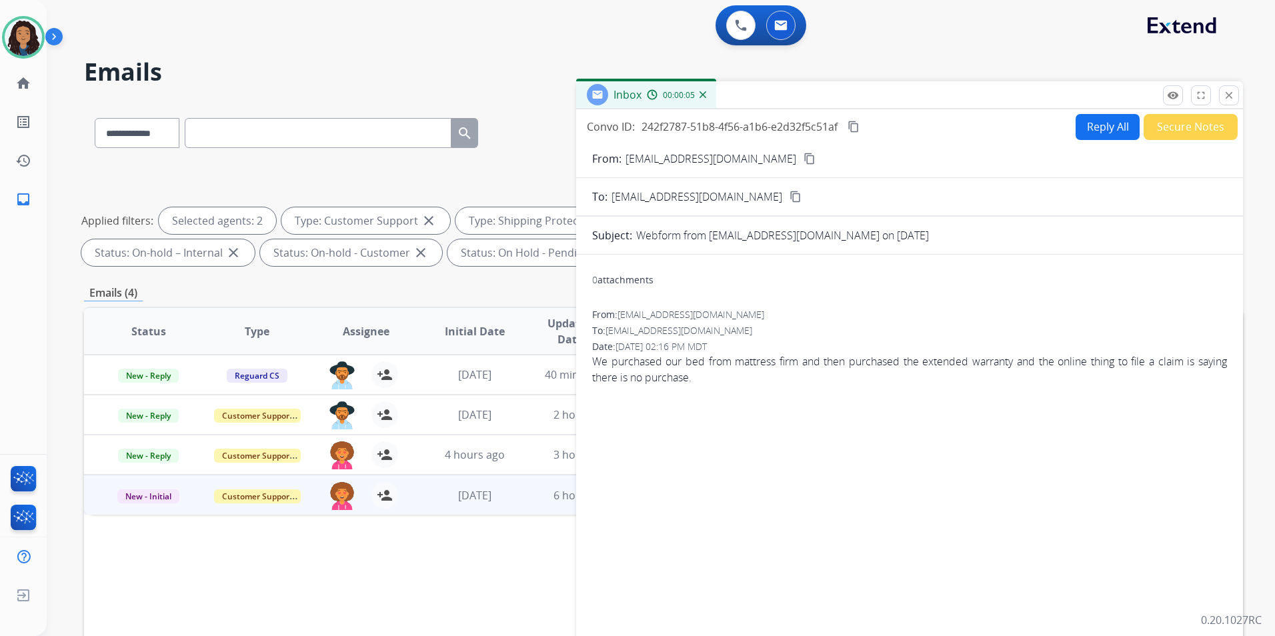
click at [804, 159] on mat-icon "content_copy" at bounding box center [810, 159] width 12 height 12
click at [1017, 131] on button "Reply All" at bounding box center [1108, 127] width 64 height 26
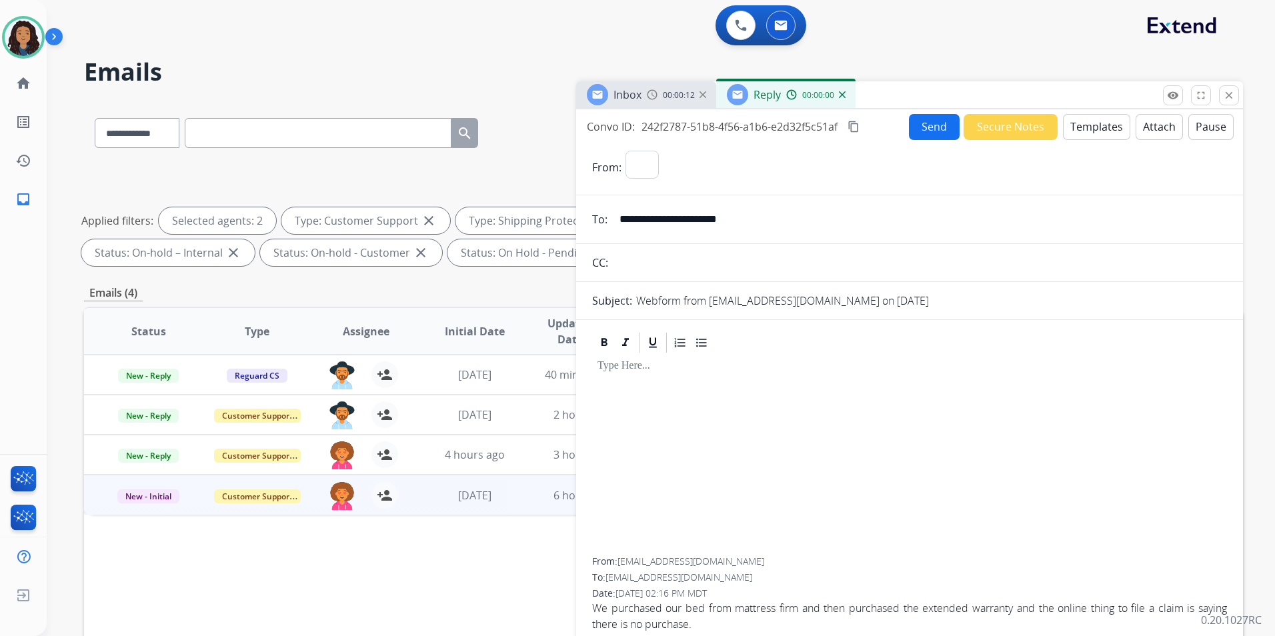
click at [1017, 129] on button "Templates" at bounding box center [1096, 127] width 67 height 26
select select "**********"
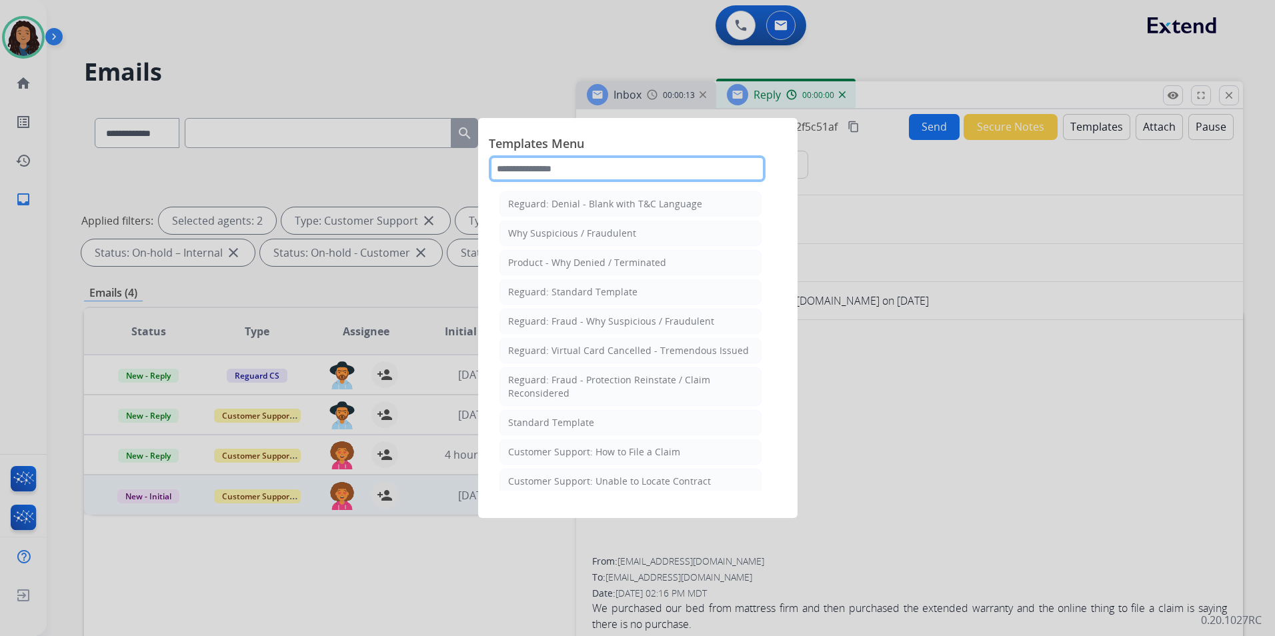
click at [736, 175] on input "text" at bounding box center [627, 168] width 277 height 27
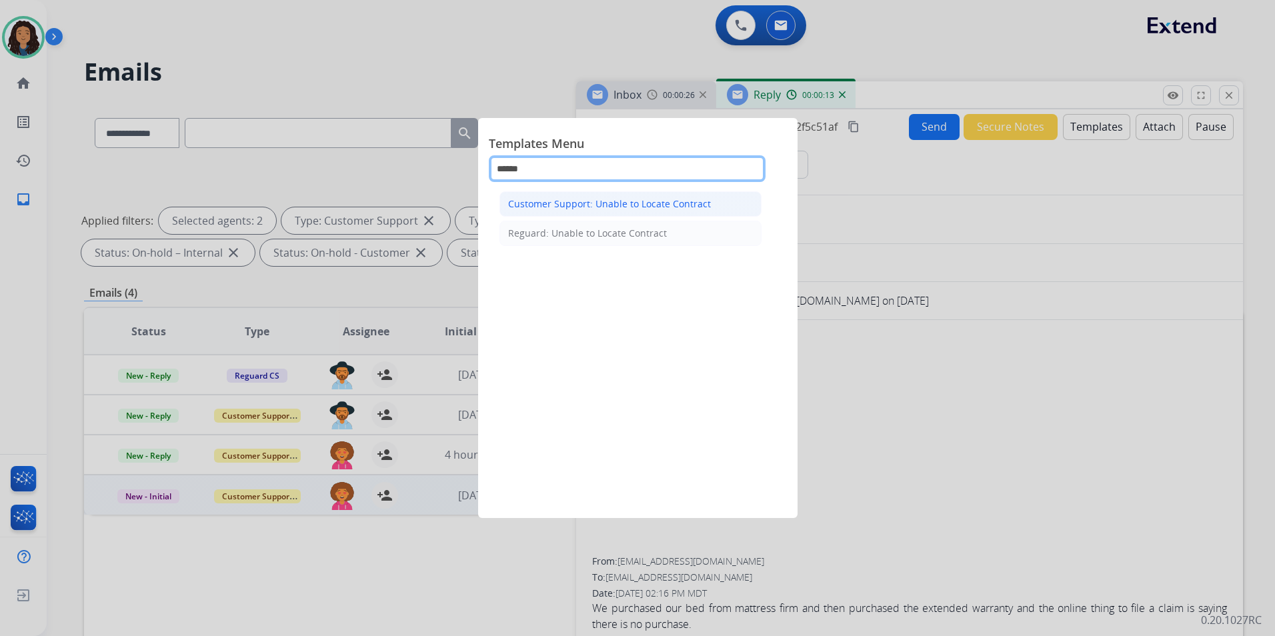
type input "******"
click at [642, 205] on div "Customer Support: Unable to Locate Contract" at bounding box center [609, 203] width 203 height 13
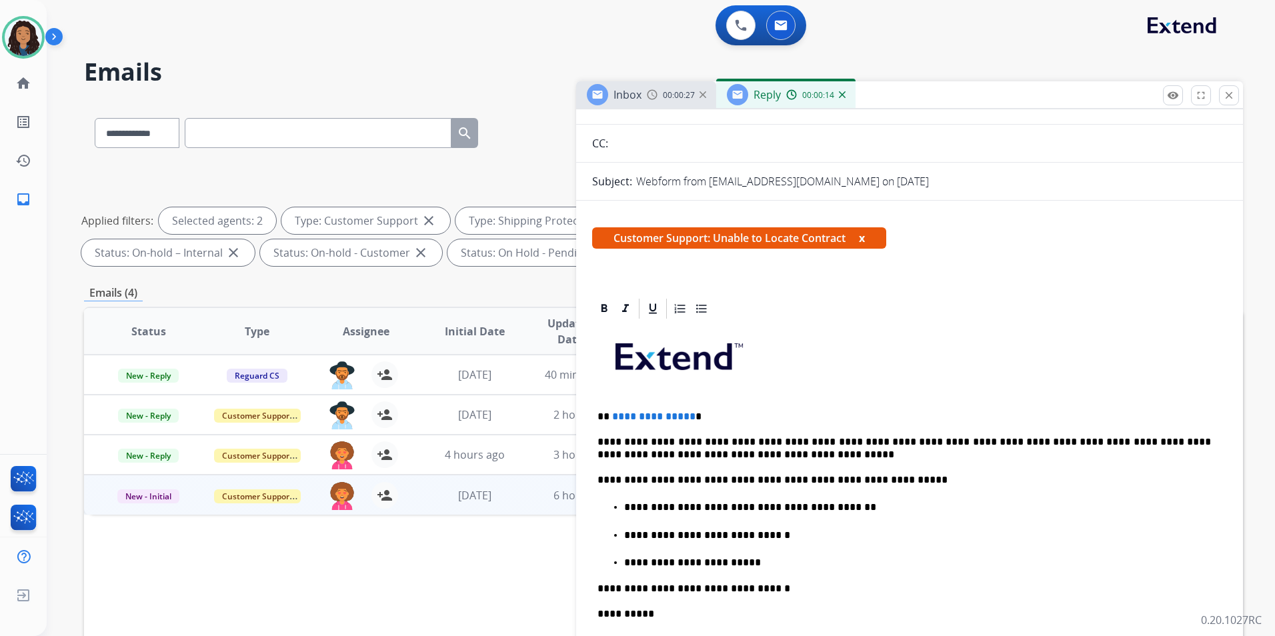
scroll to position [200, 0]
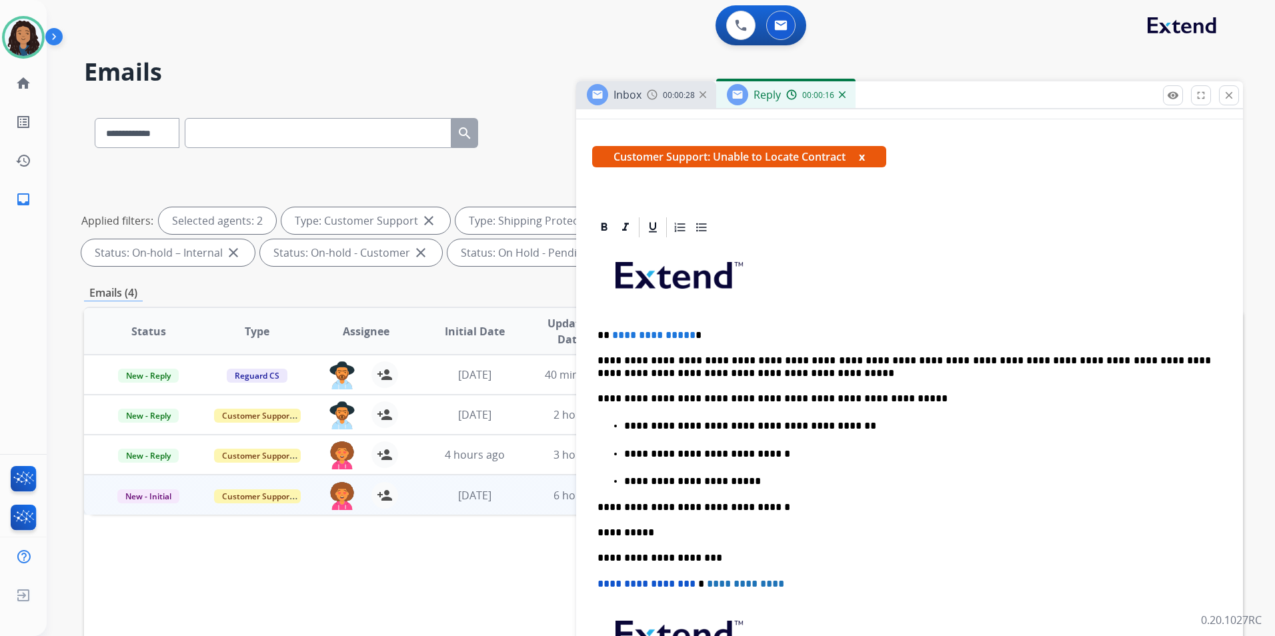
click at [687, 335] on span "**********" at bounding box center [653, 335] width 83 height 10
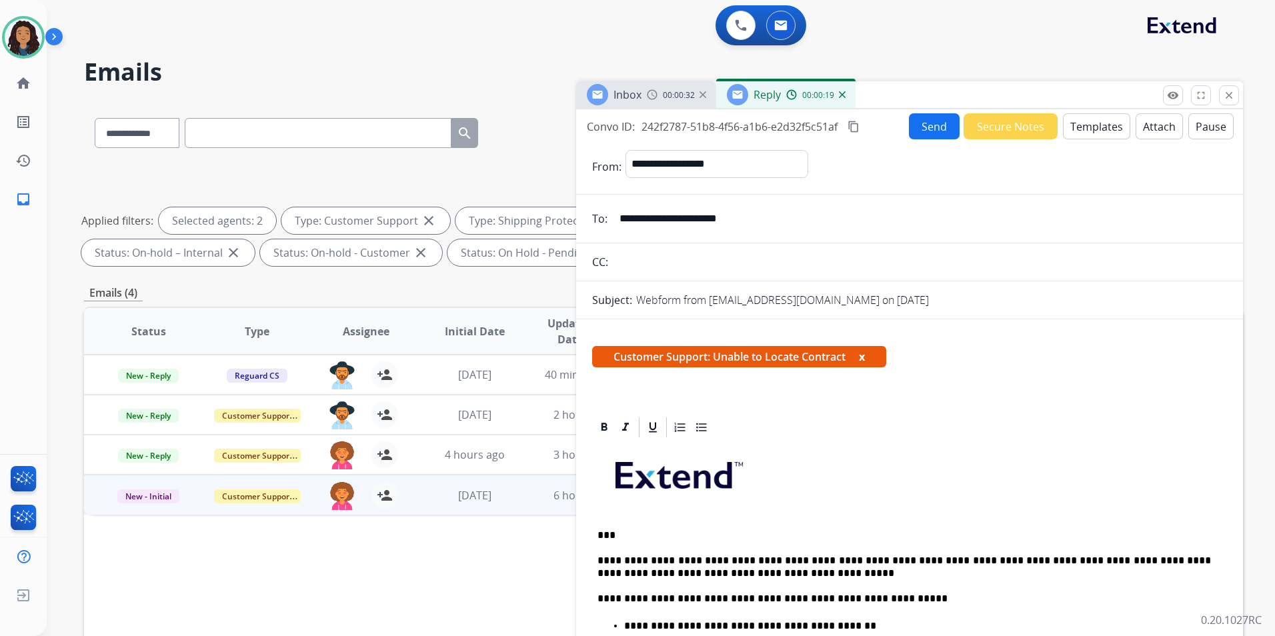
click at [927, 130] on button "Send" at bounding box center [934, 126] width 51 height 26
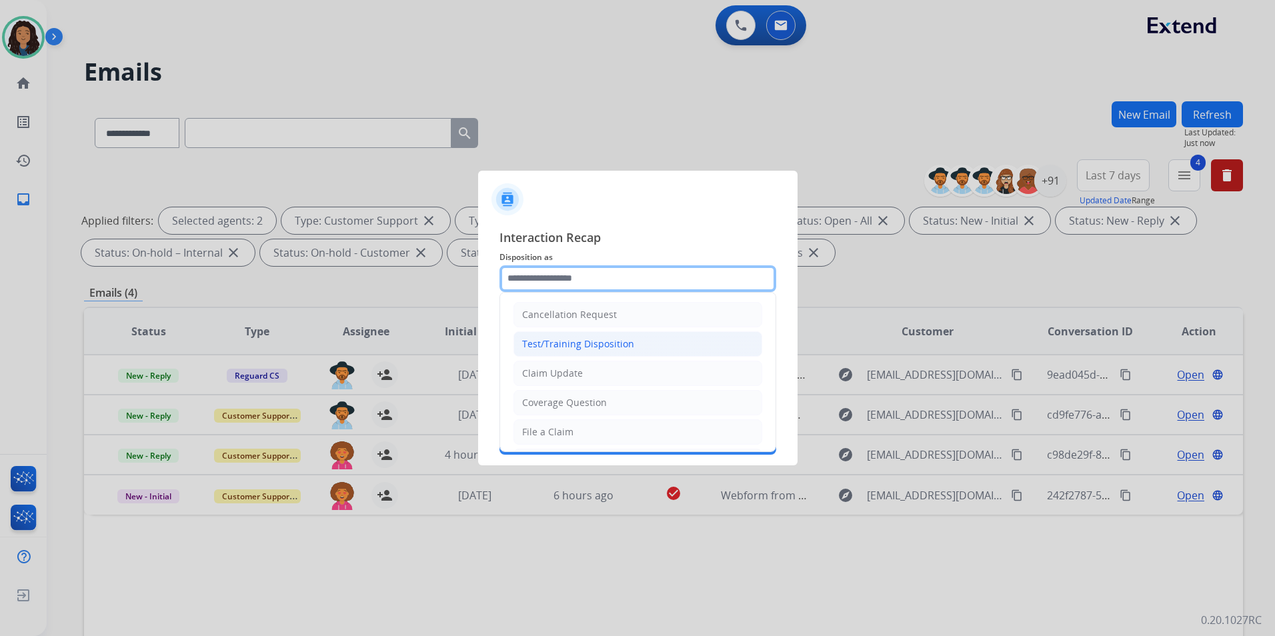
drag, startPoint x: 620, startPoint y: 274, endPoint x: 657, endPoint y: 348, distance: 82.6
click at [620, 276] on input "text" at bounding box center [638, 279] width 277 height 27
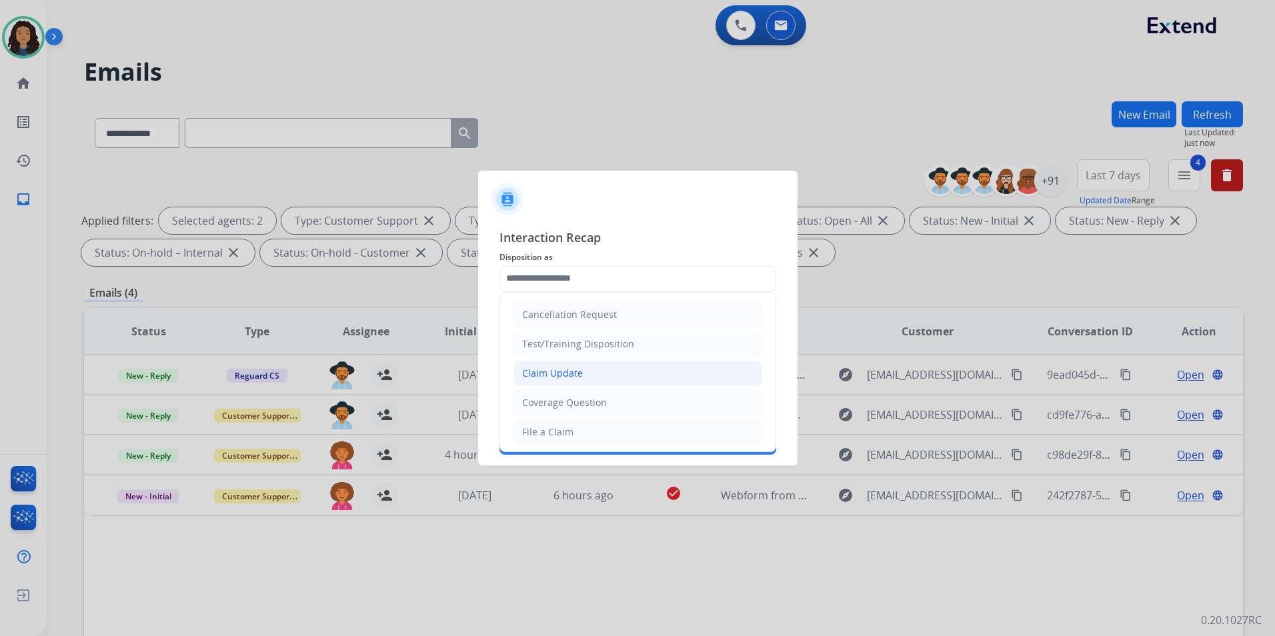
click at [588, 377] on li "Claim Update" at bounding box center [638, 373] width 249 height 25
type input "**********"
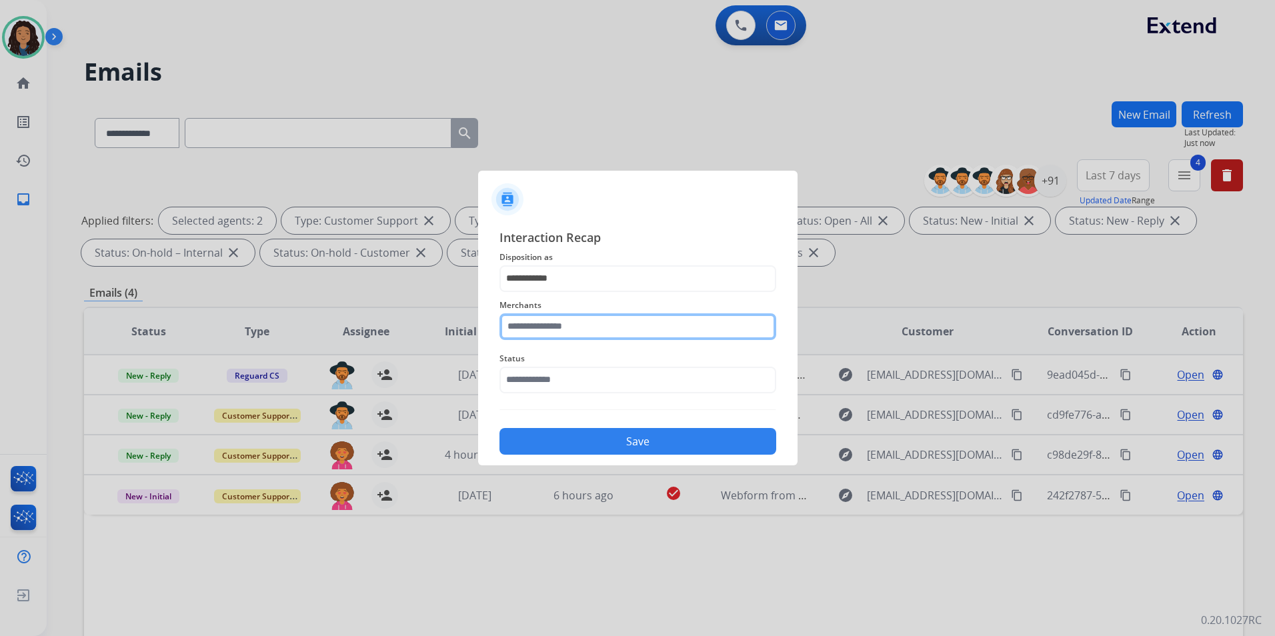
click at [610, 327] on input "text" at bounding box center [638, 327] width 277 height 27
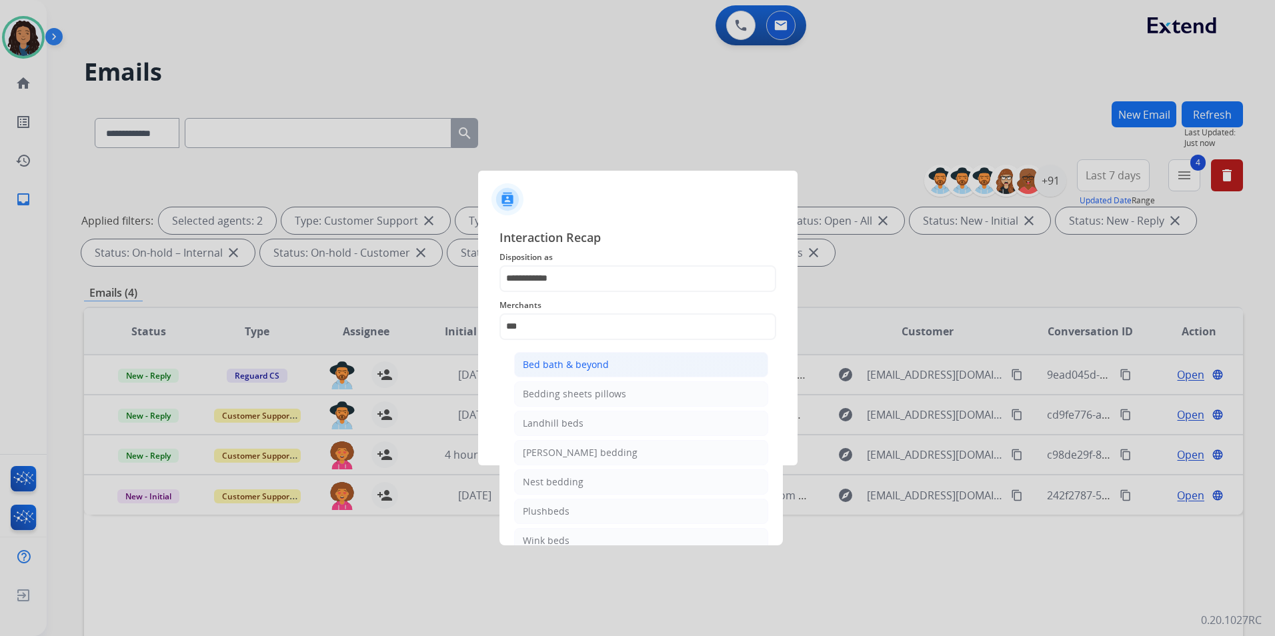
click at [624, 370] on li "Bed bath & beyond" at bounding box center [641, 364] width 254 height 25
type input "**********"
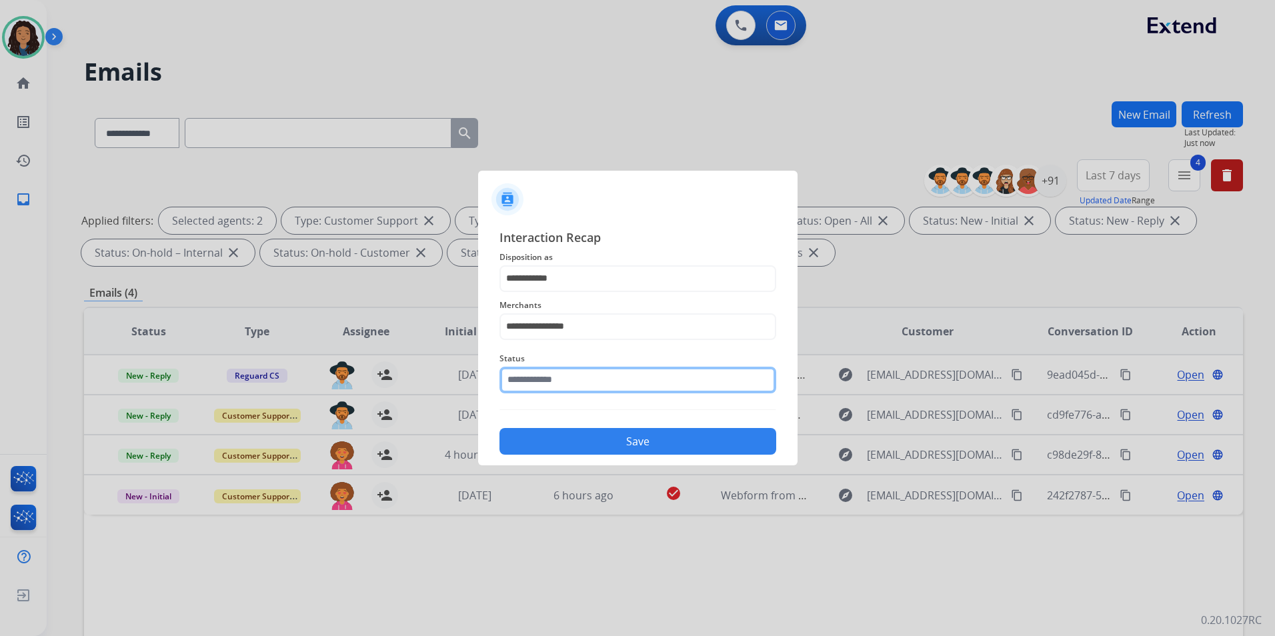
click at [624, 370] on input "text" at bounding box center [638, 380] width 277 height 27
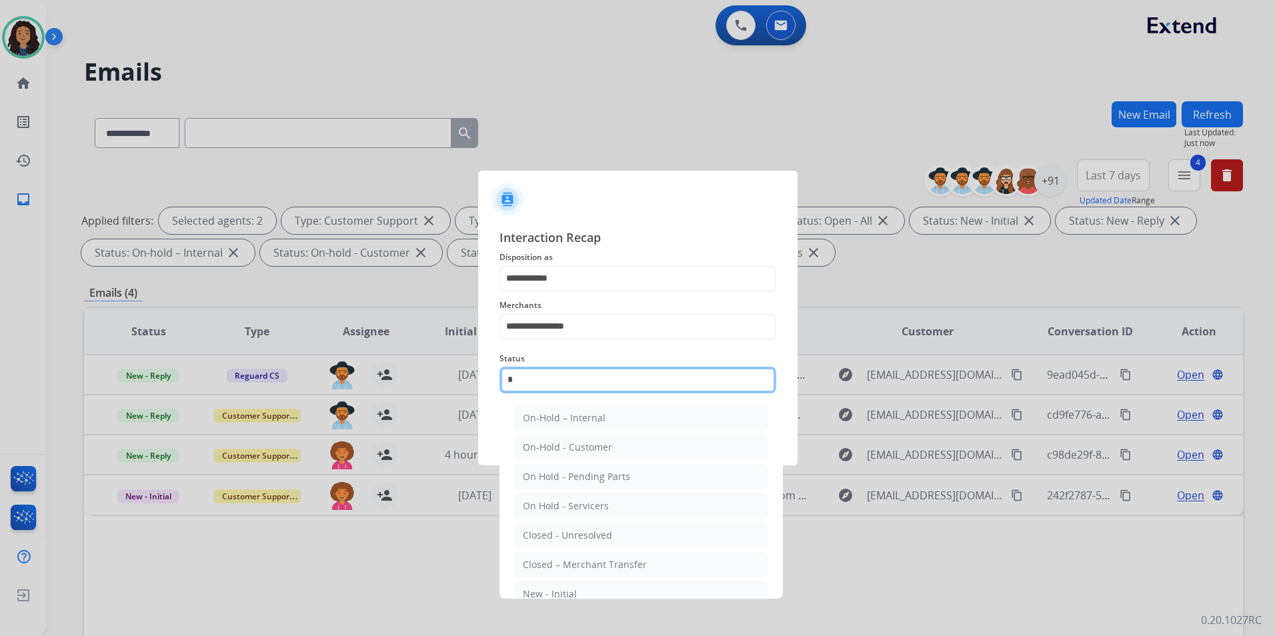
type input "*"
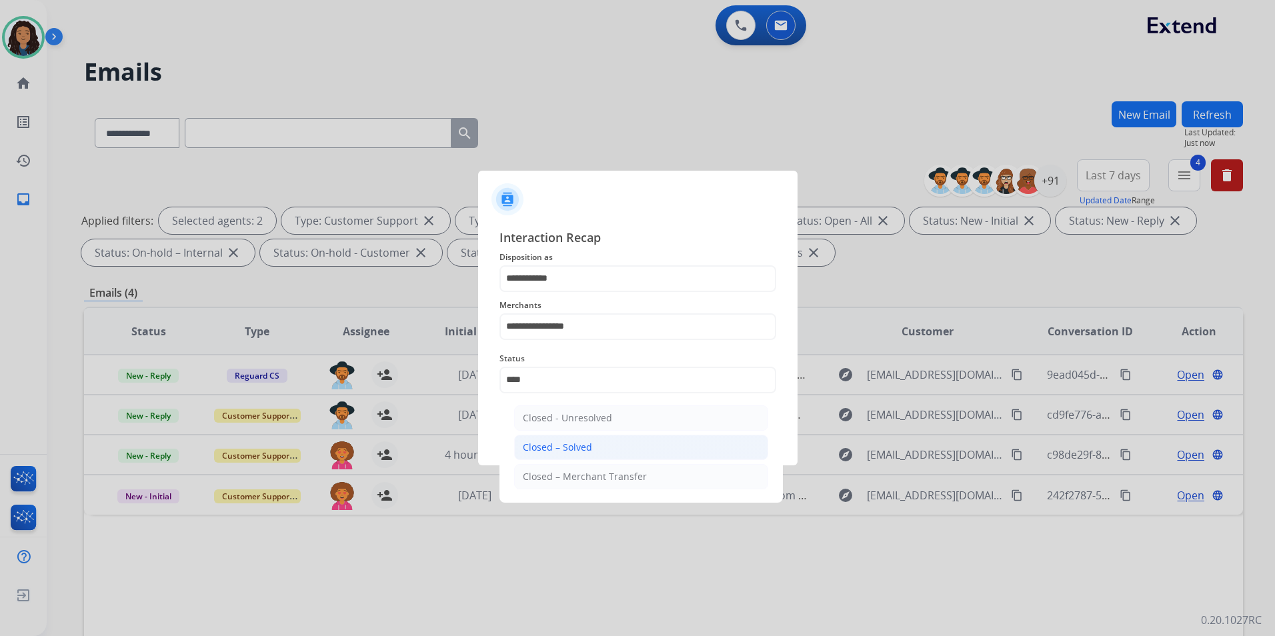
click at [601, 441] on li "Closed – Solved" at bounding box center [641, 447] width 254 height 25
type input "**********"
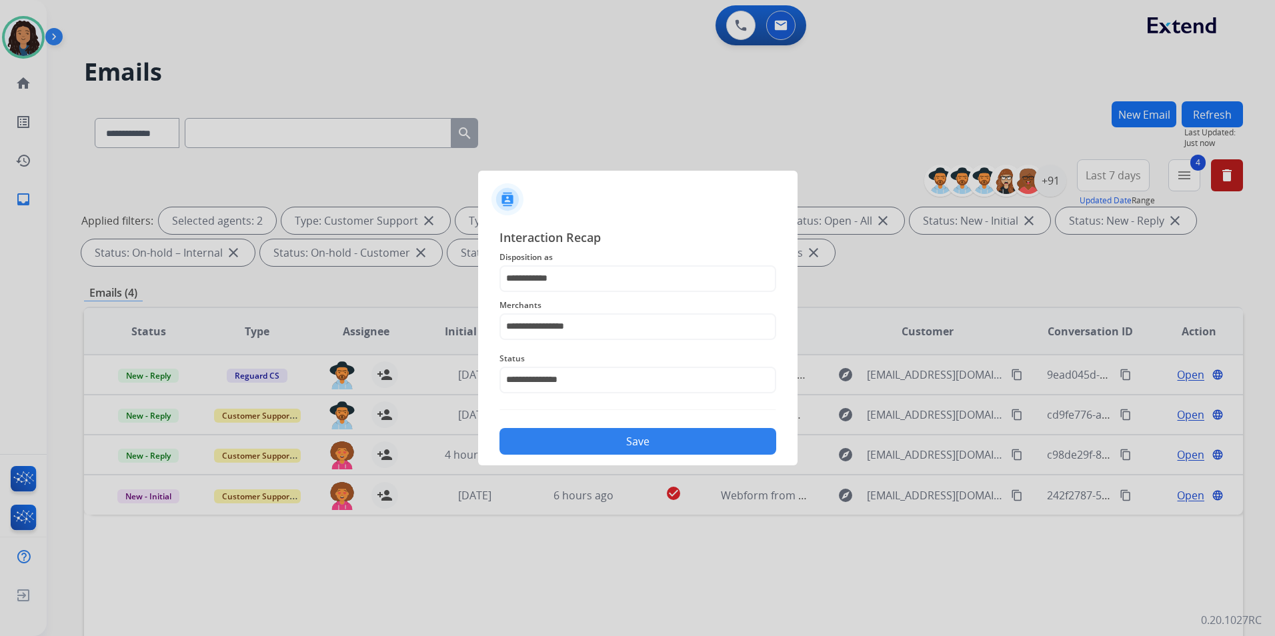
drag, startPoint x: 637, startPoint y: 307, endPoint x: 565, endPoint y: 334, distance: 77.1
click at [565, 334] on div "**********" at bounding box center [638, 318] width 277 height 53
drag, startPoint x: 618, startPoint y: 322, endPoint x: 217, endPoint y: 389, distance: 407.2
click at [0, 389] on app-contact-recap-modal "**********" at bounding box center [0, 318] width 0 height 636
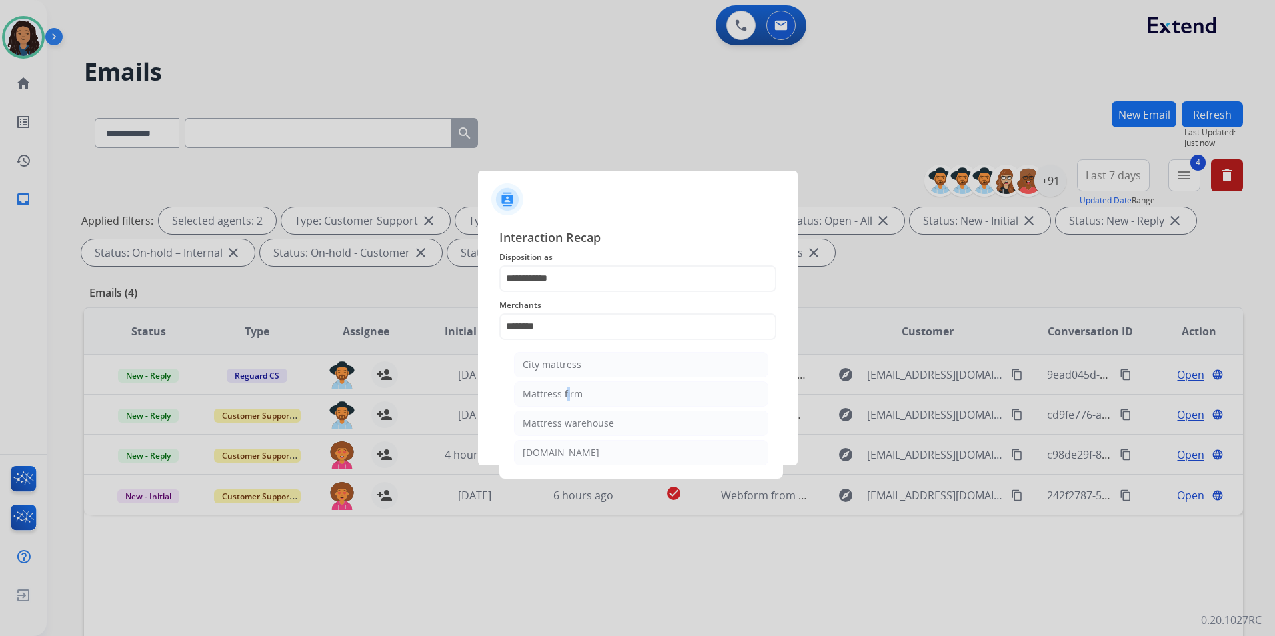
click at [565, 394] on div "Mattress firm" at bounding box center [553, 394] width 60 height 13
type input "**********"
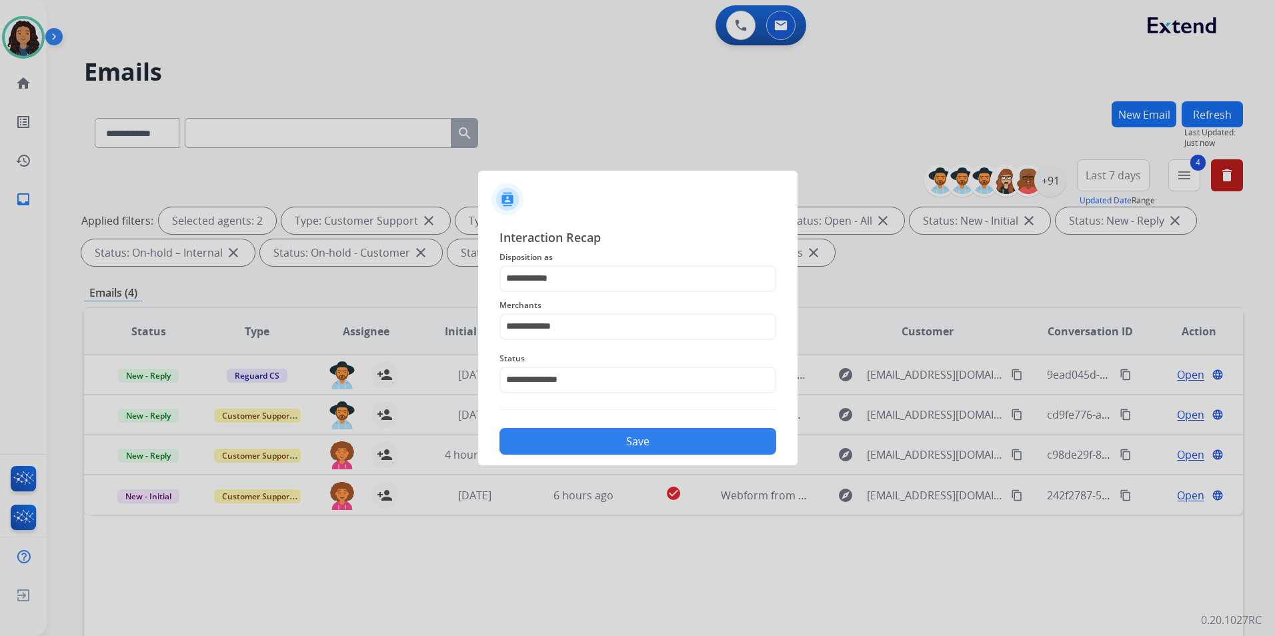
click at [644, 440] on button "Save" at bounding box center [638, 441] width 277 height 27
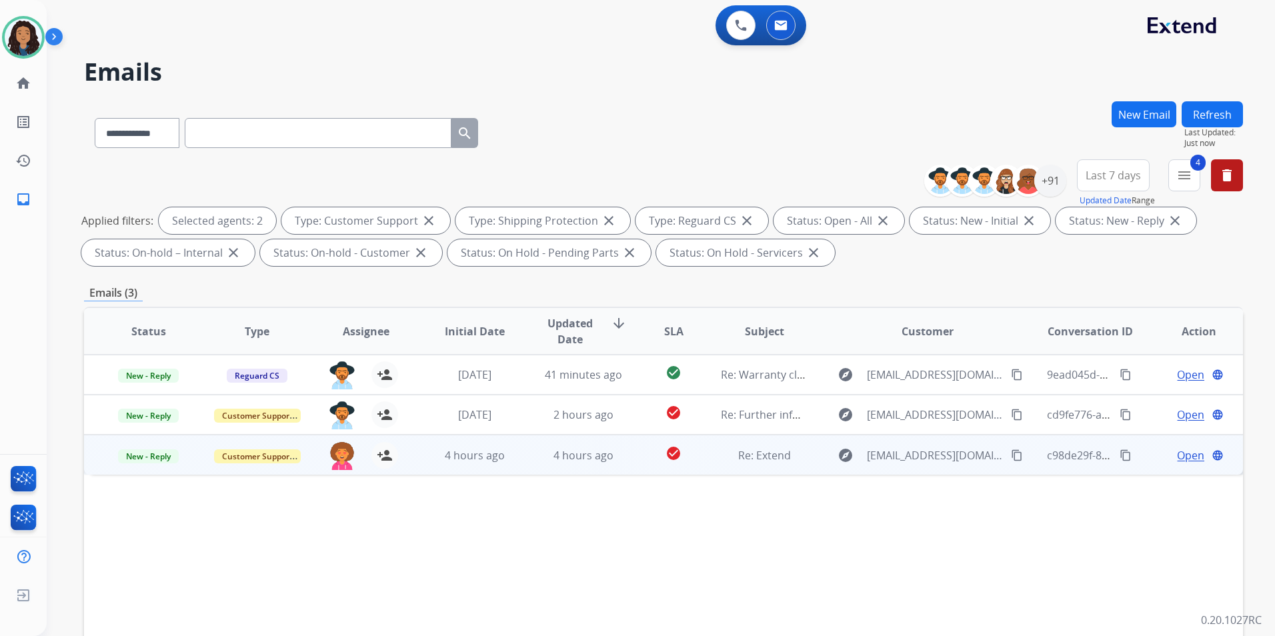
click at [1017, 459] on span "Open" at bounding box center [1190, 456] width 27 height 16
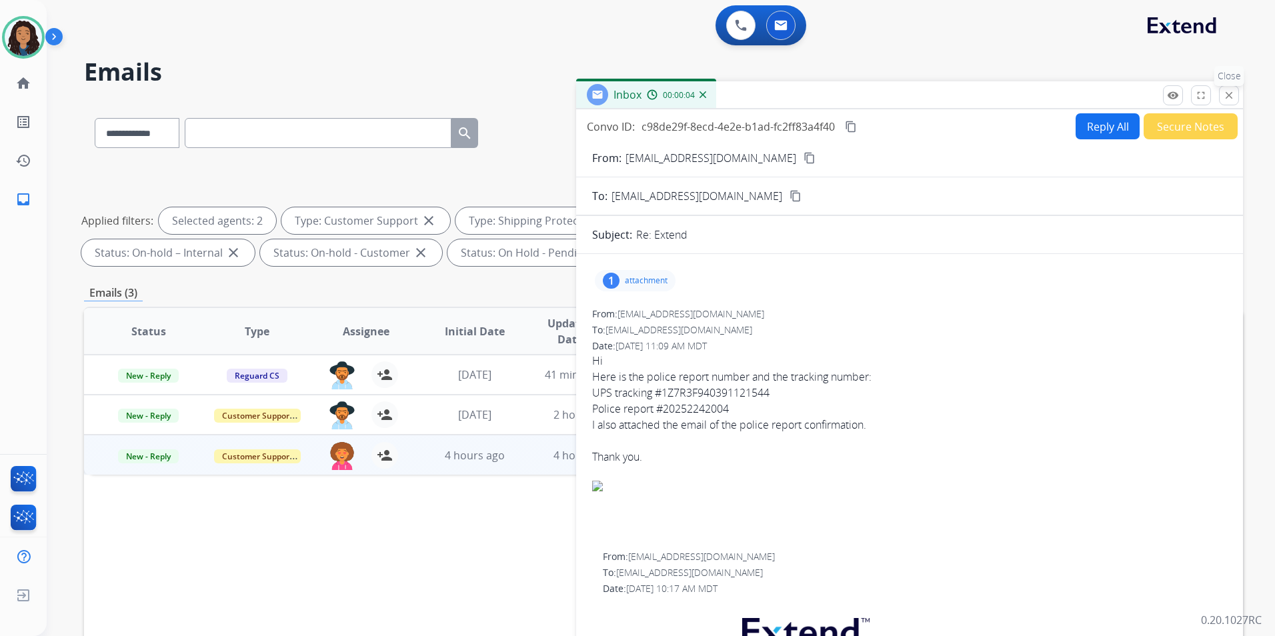
click at [1017, 96] on button "close Close" at bounding box center [1229, 95] width 20 height 20
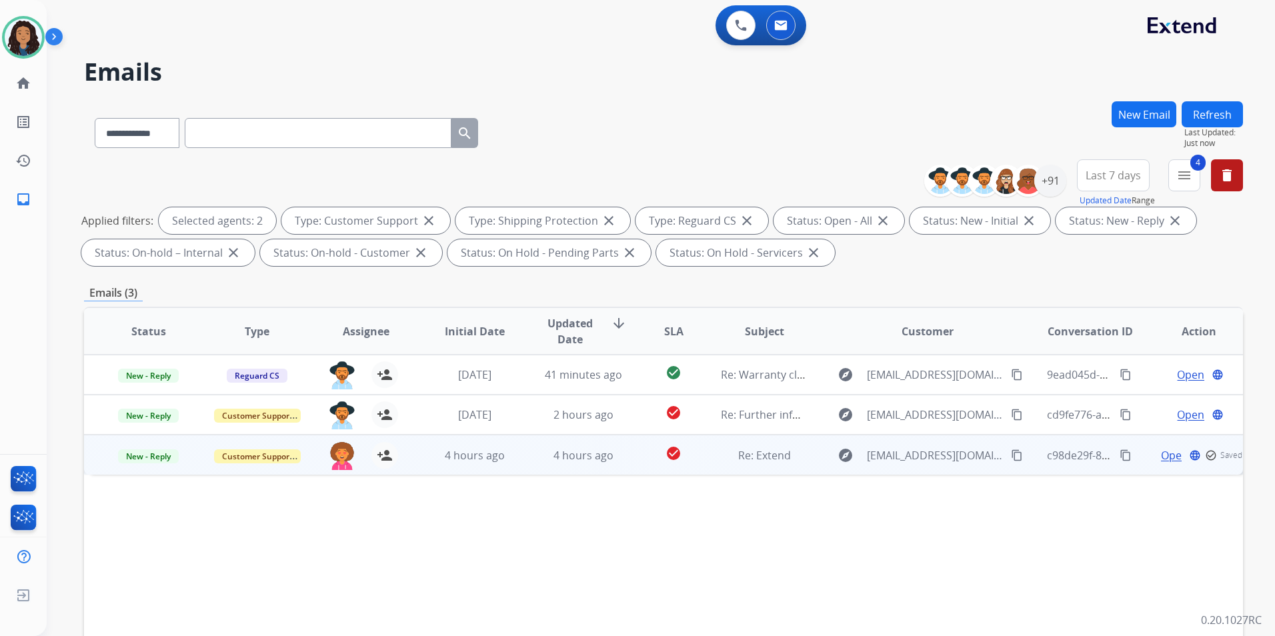
click at [1017, 454] on span "Open" at bounding box center [1174, 456] width 27 height 16
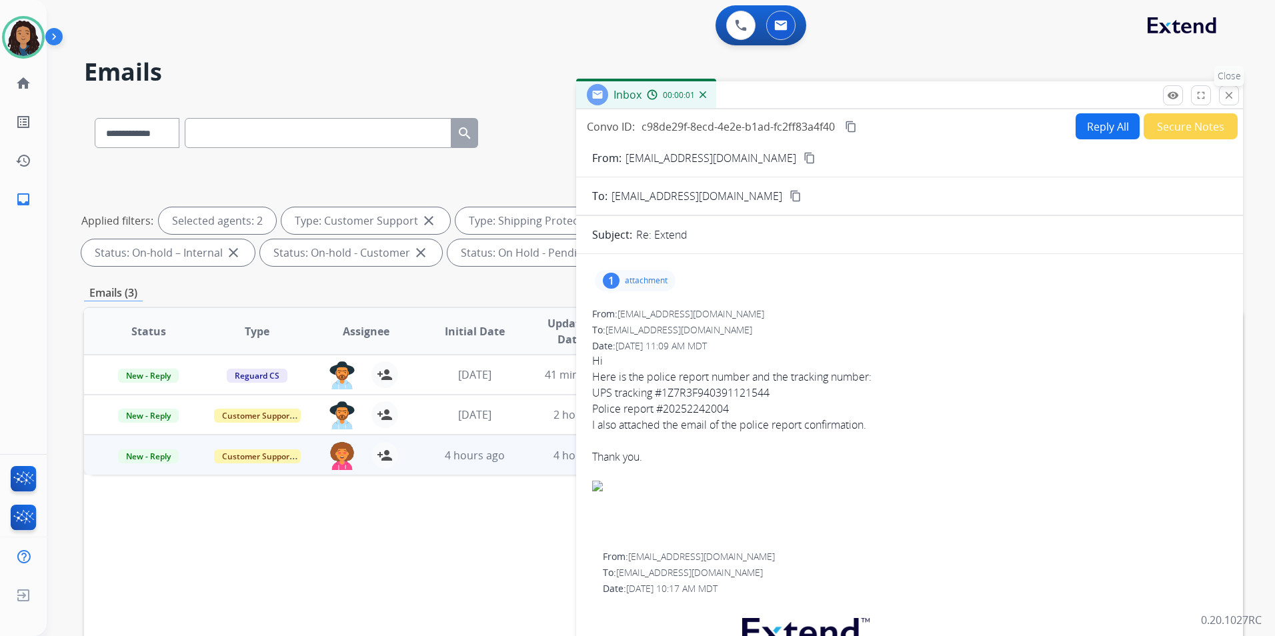
click at [1017, 100] on mat-icon "close" at bounding box center [1229, 95] width 12 height 12
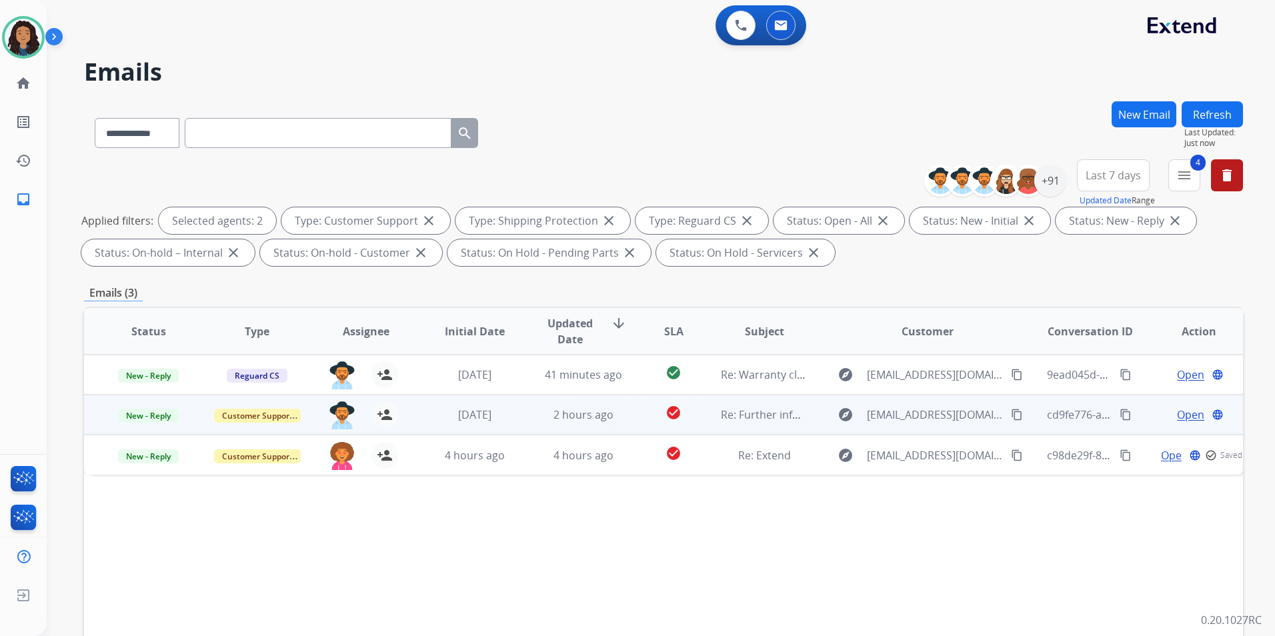
click at [1017, 417] on span "Open" at bounding box center [1190, 415] width 27 height 16
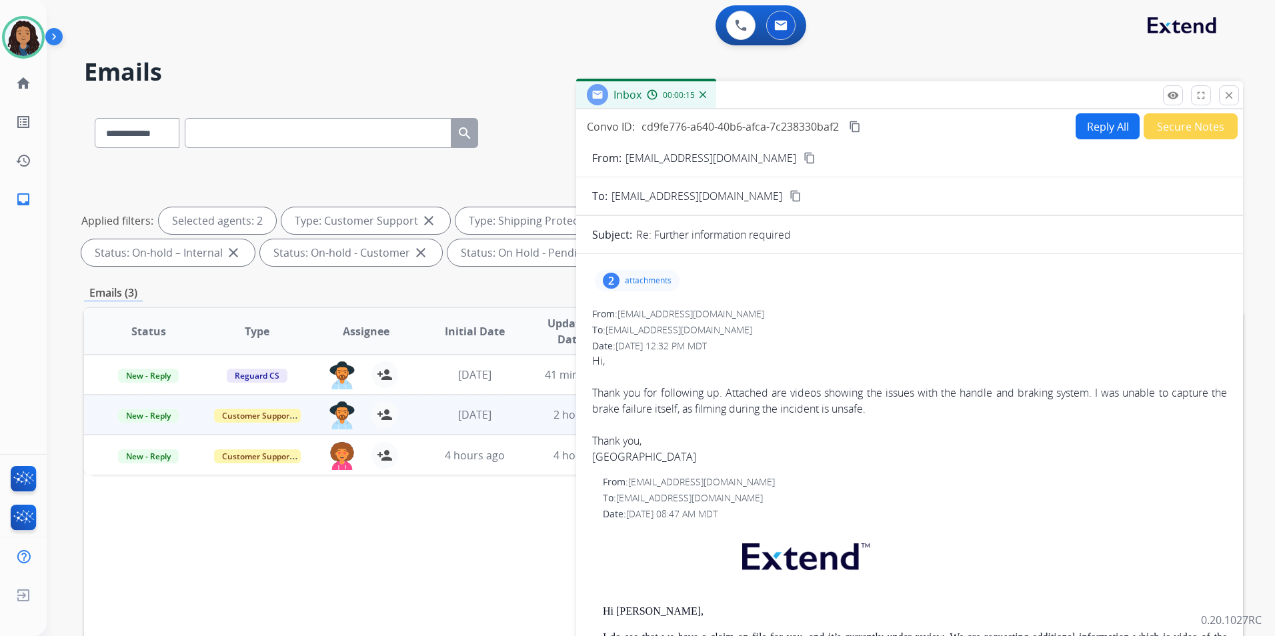
click at [662, 286] on p "attachments" at bounding box center [648, 281] width 47 height 11
click at [1017, 91] on mat-icon "close" at bounding box center [1229, 95] width 12 height 12
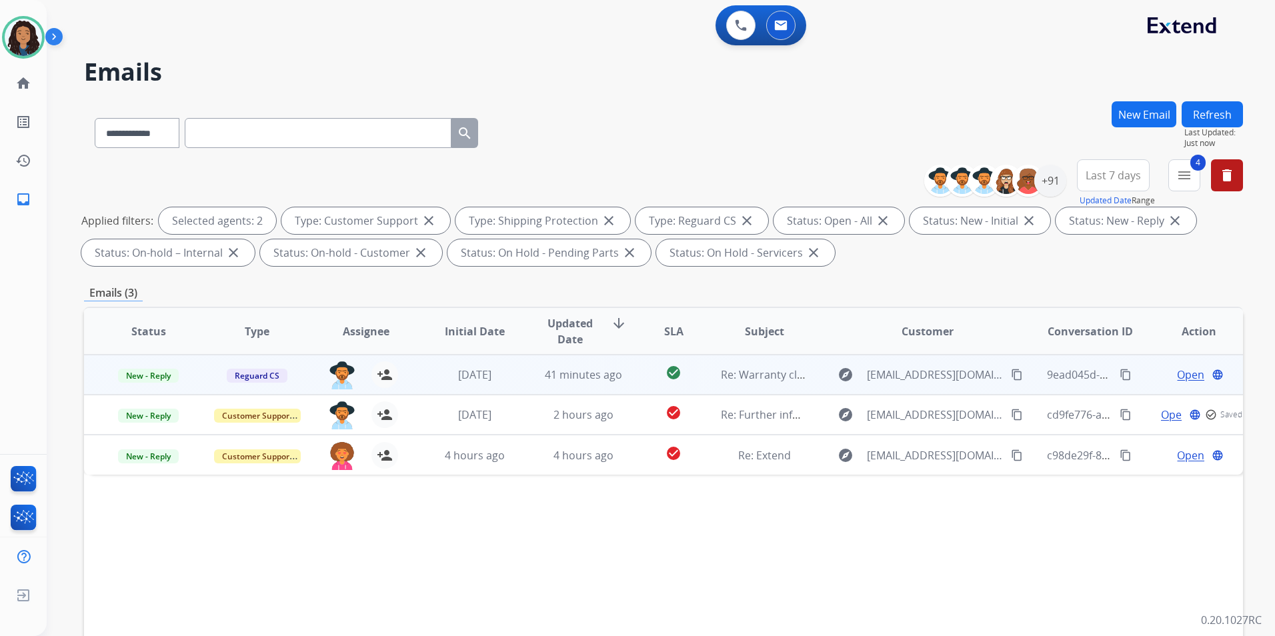
click at [1017, 378] on span "Open" at bounding box center [1190, 375] width 27 height 16
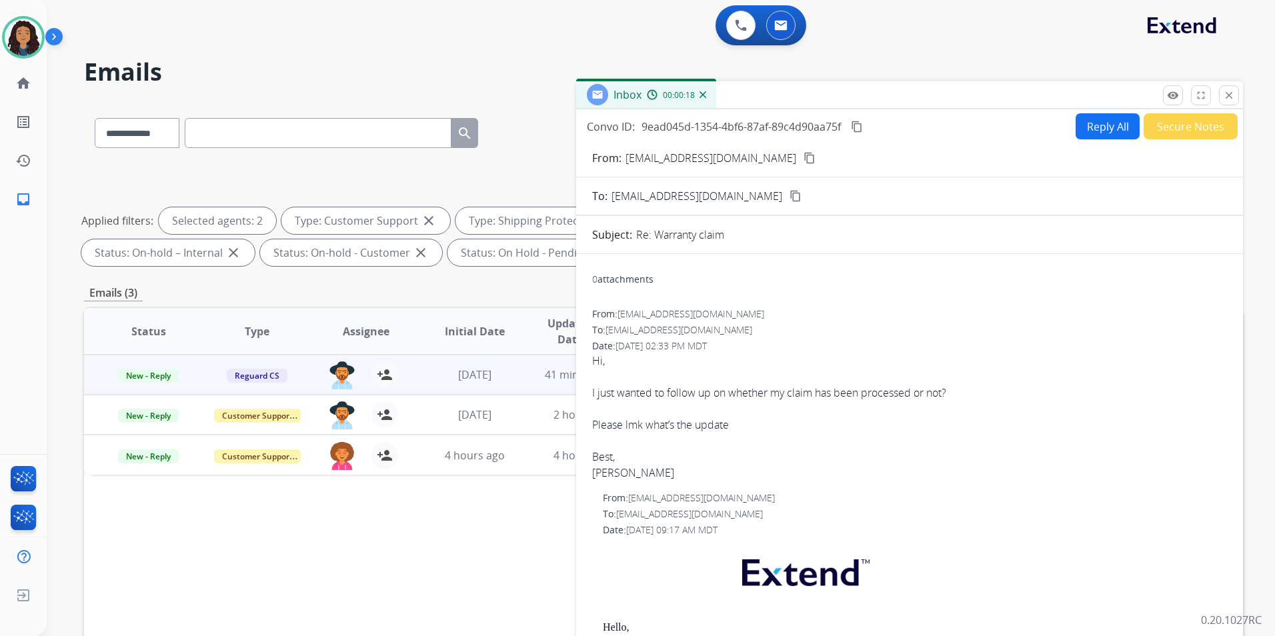
click at [804, 157] on mat-icon "content_copy" at bounding box center [810, 158] width 12 height 12
click at [1017, 132] on button "Reply All" at bounding box center [1108, 126] width 64 height 26
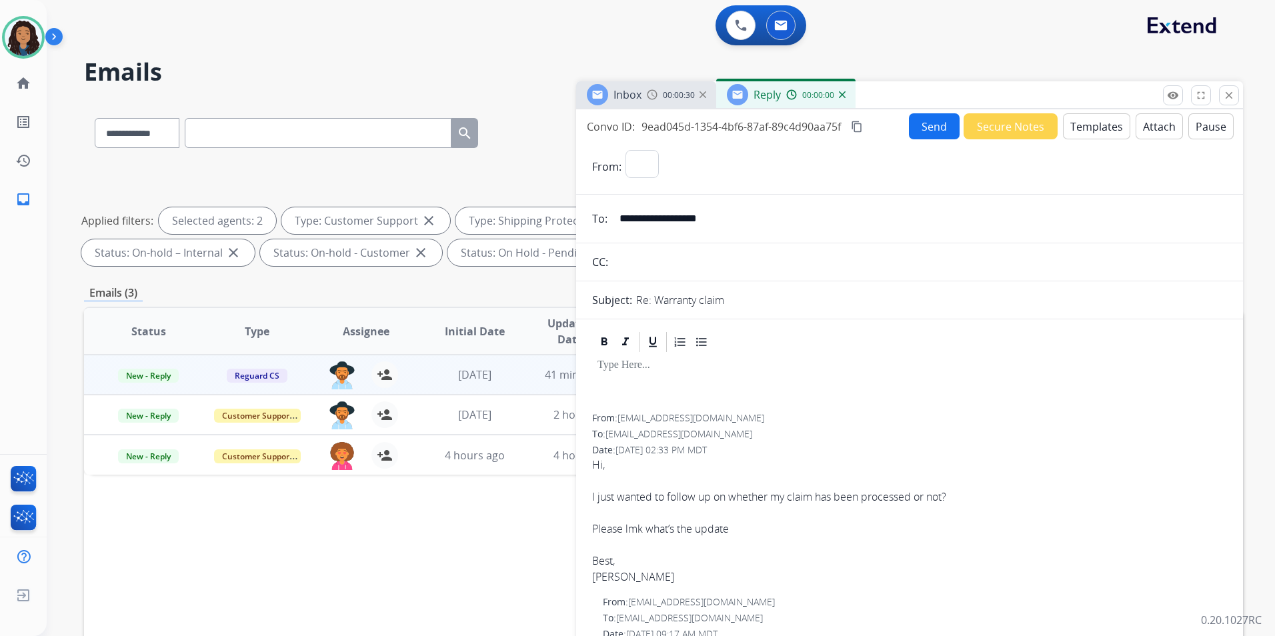
click at [1017, 132] on button "Templates" at bounding box center [1096, 126] width 67 height 26
select select "**********"
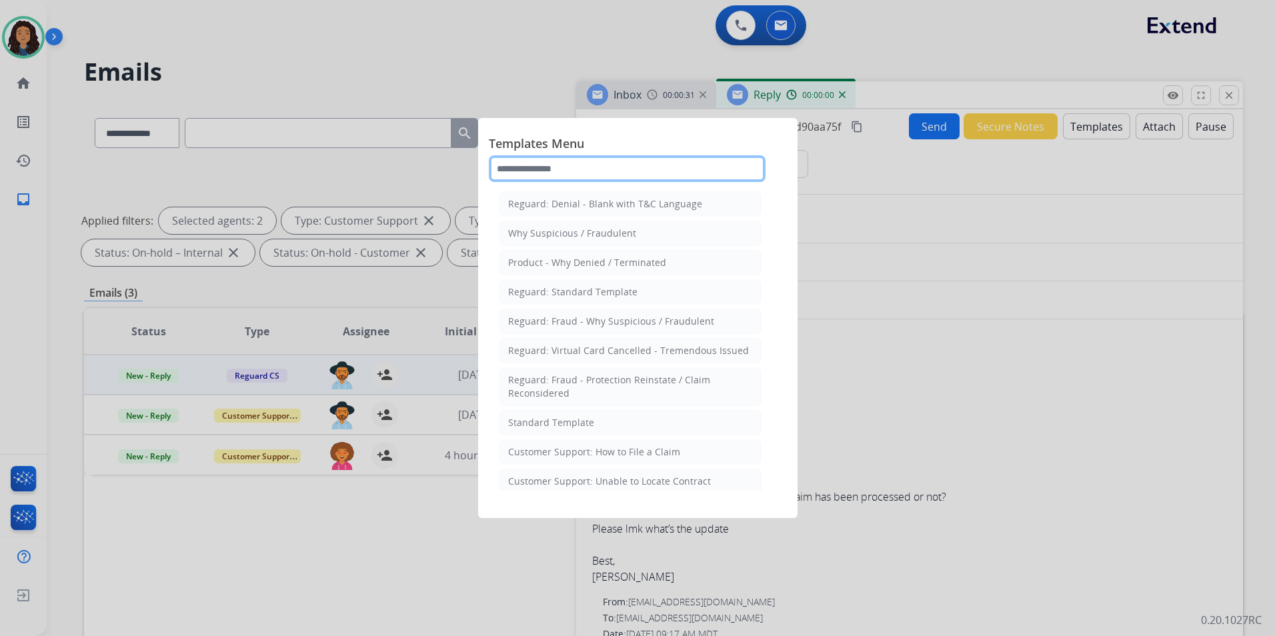
click at [662, 174] on input "text" at bounding box center [627, 168] width 277 height 27
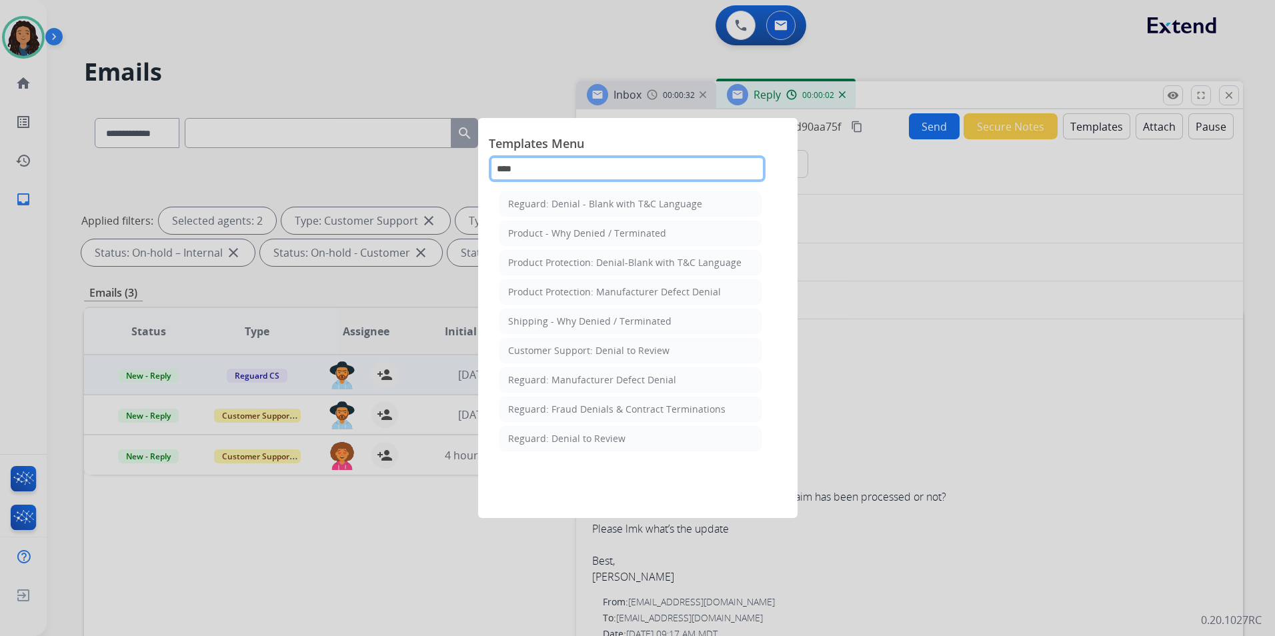
type input "*****"
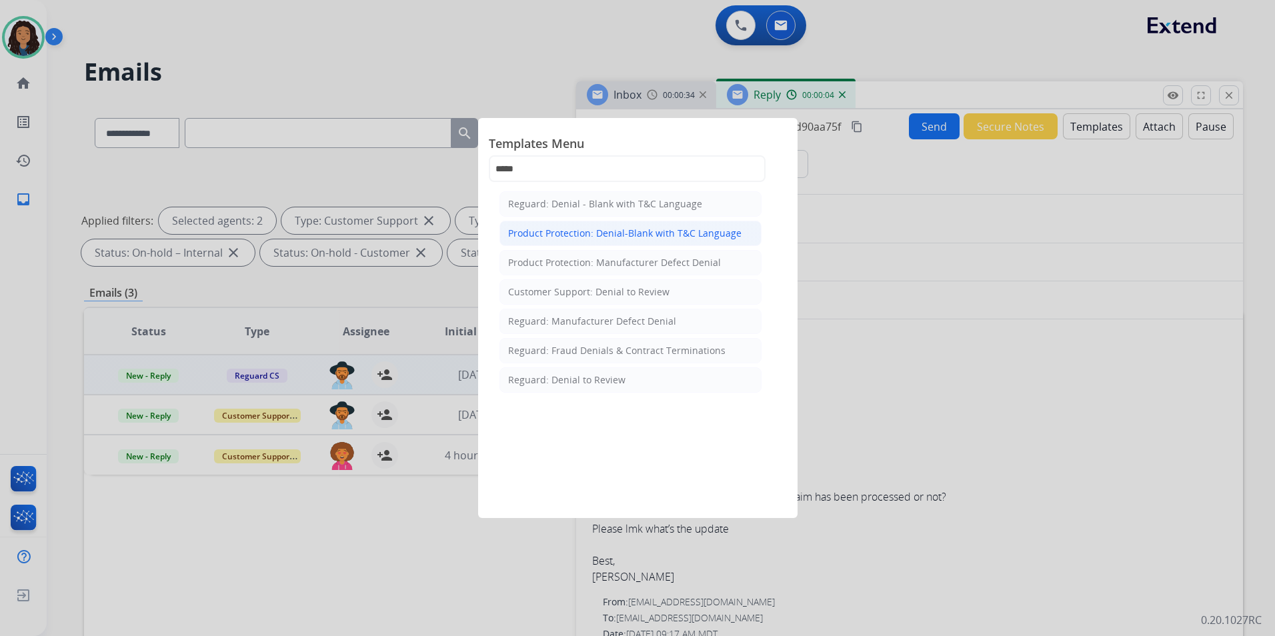
click at [683, 235] on div "Product Protection: Denial-Blank with T&C Language" at bounding box center [624, 233] width 233 height 13
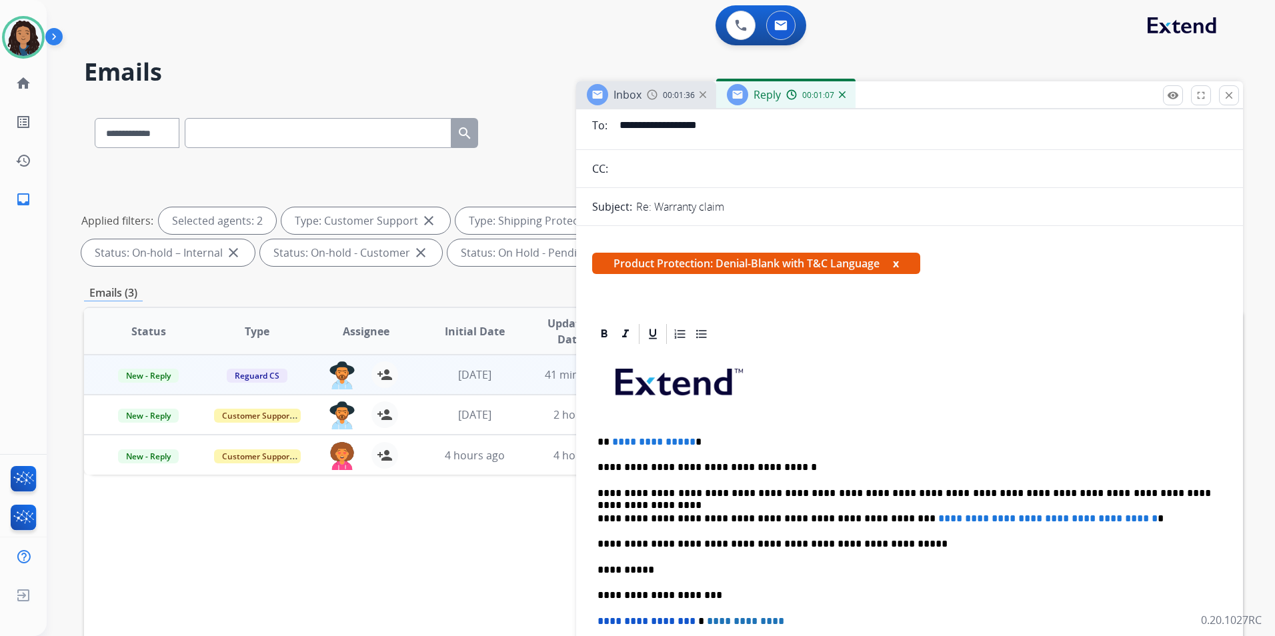
scroll to position [133, 0]
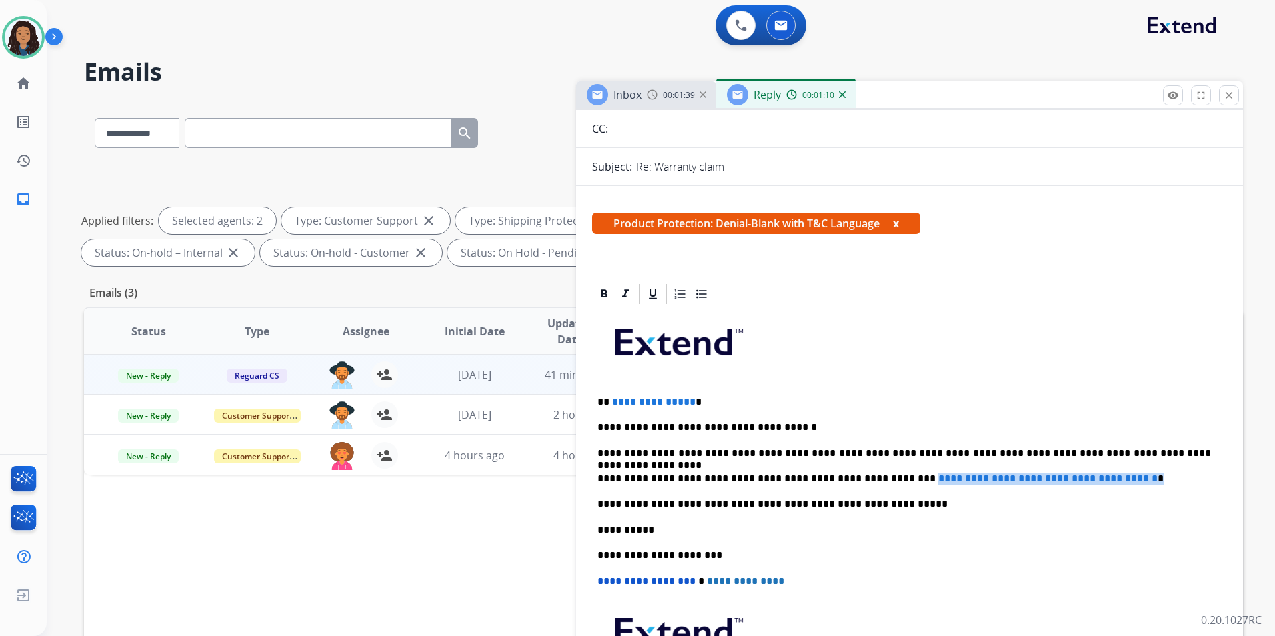
drag, startPoint x: 1135, startPoint y: 481, endPoint x: 872, endPoint y: 472, distance: 263.0
click at [872, 473] on p "**********" at bounding box center [905, 479] width 614 height 12
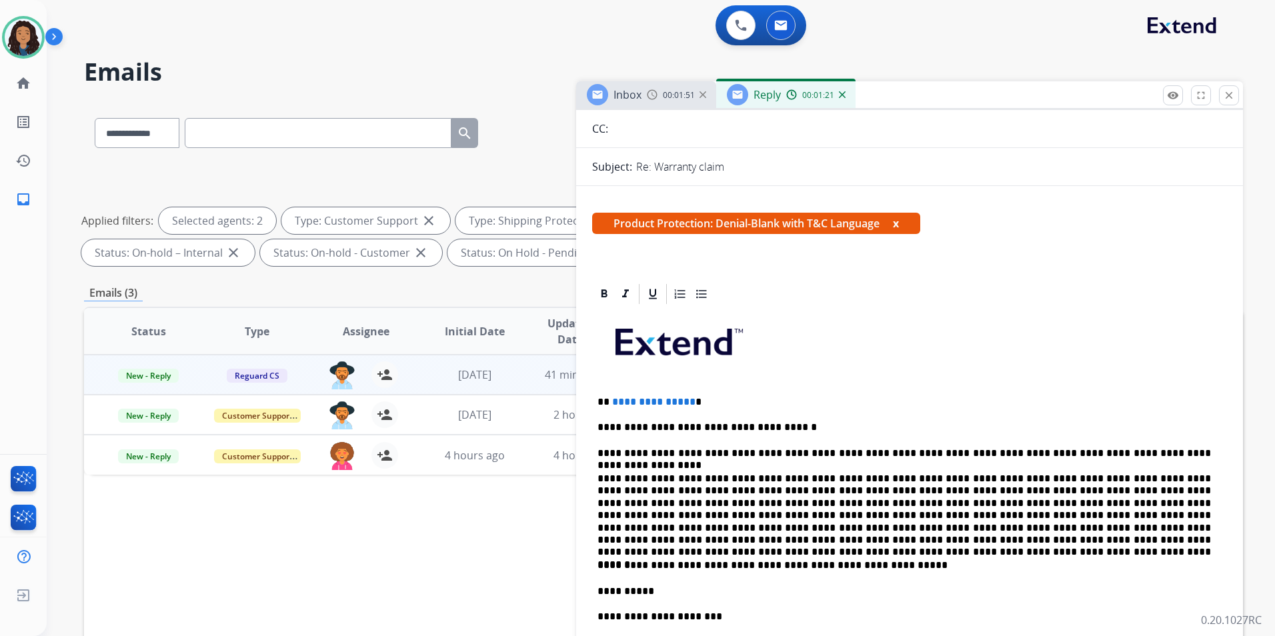
click at [687, 398] on span "**********" at bounding box center [653, 402] width 83 height 10
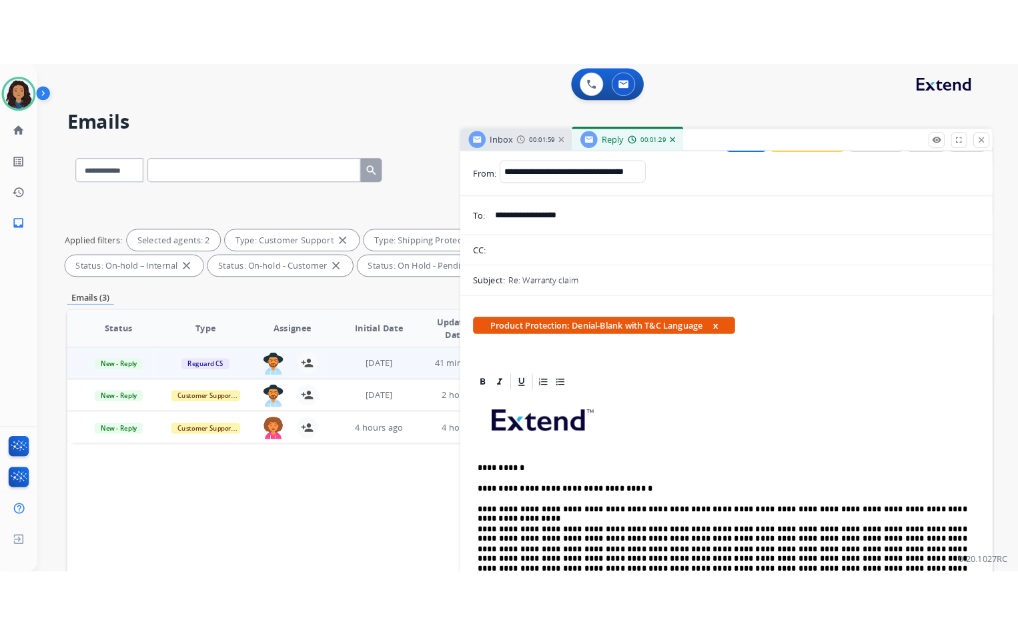
scroll to position [0, 0]
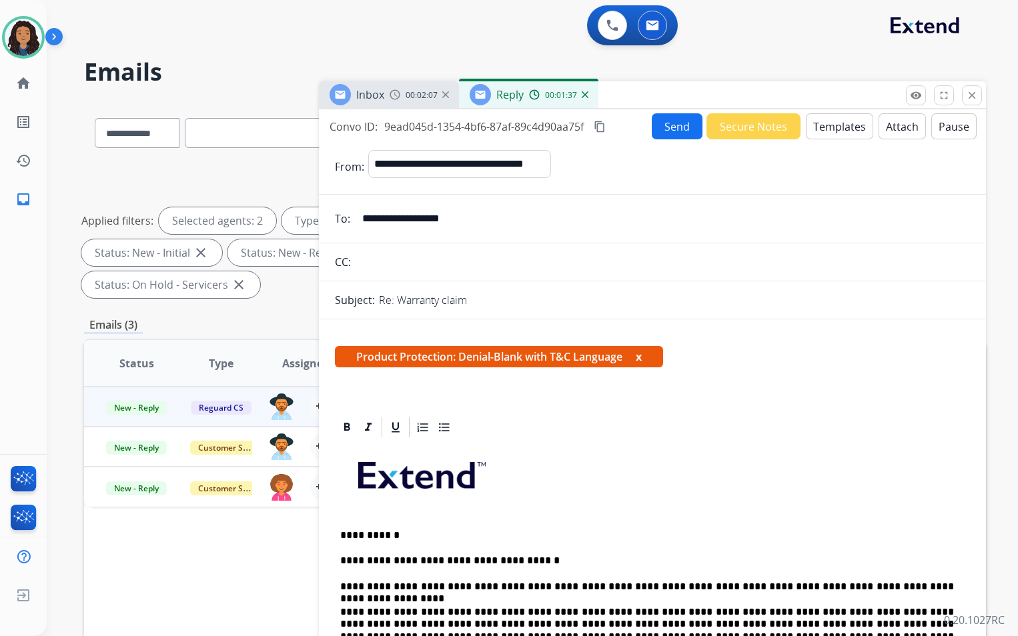
click at [844, 133] on button "Templates" at bounding box center [839, 126] width 67 height 26
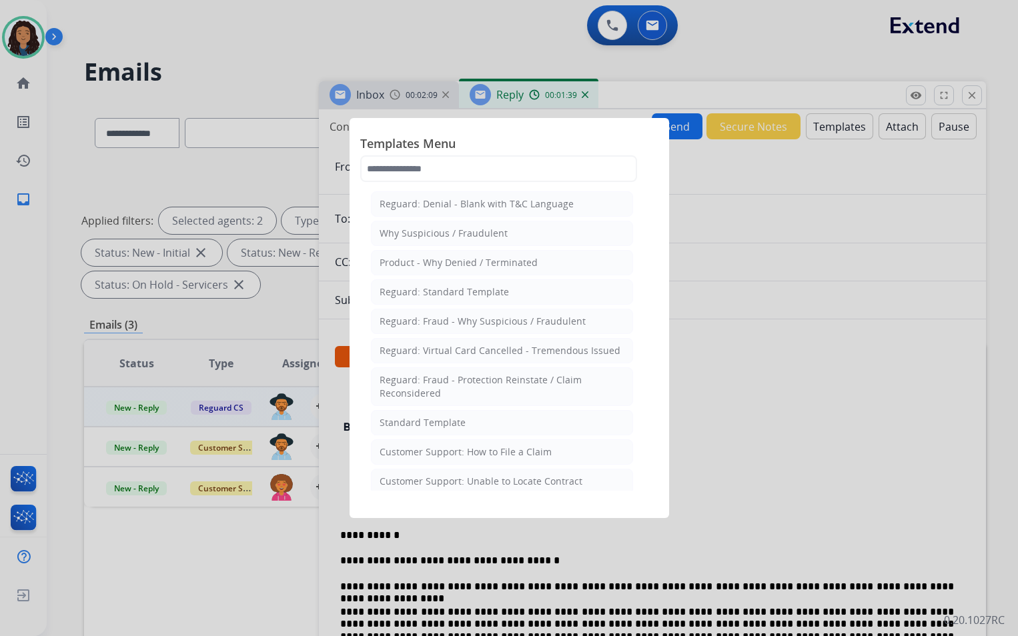
click at [881, 118] on div at bounding box center [509, 318] width 1018 height 636
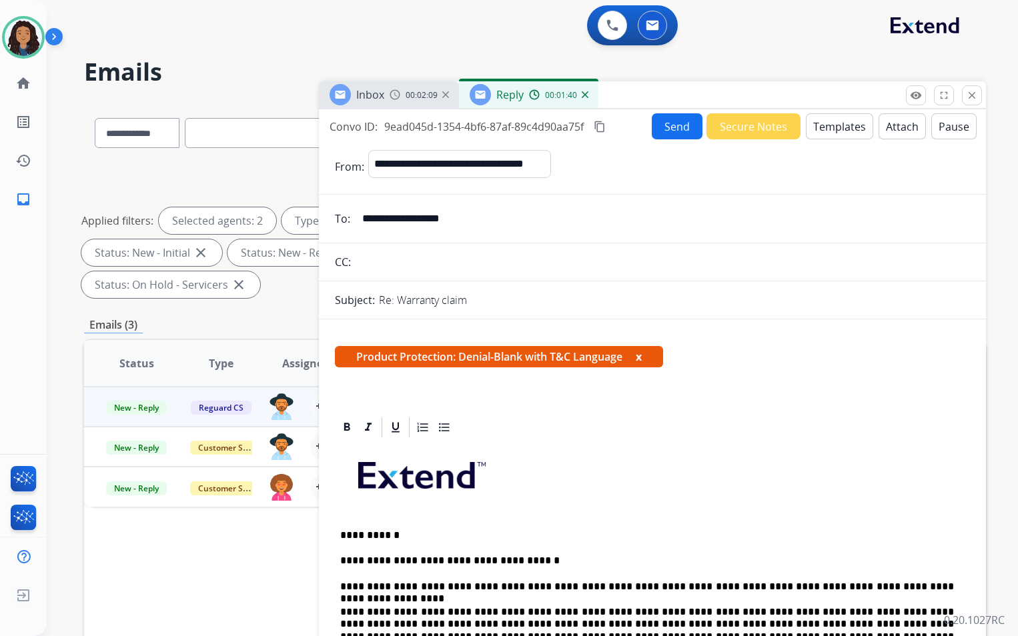
click at [883, 120] on button "Attach" at bounding box center [902, 126] width 47 height 26
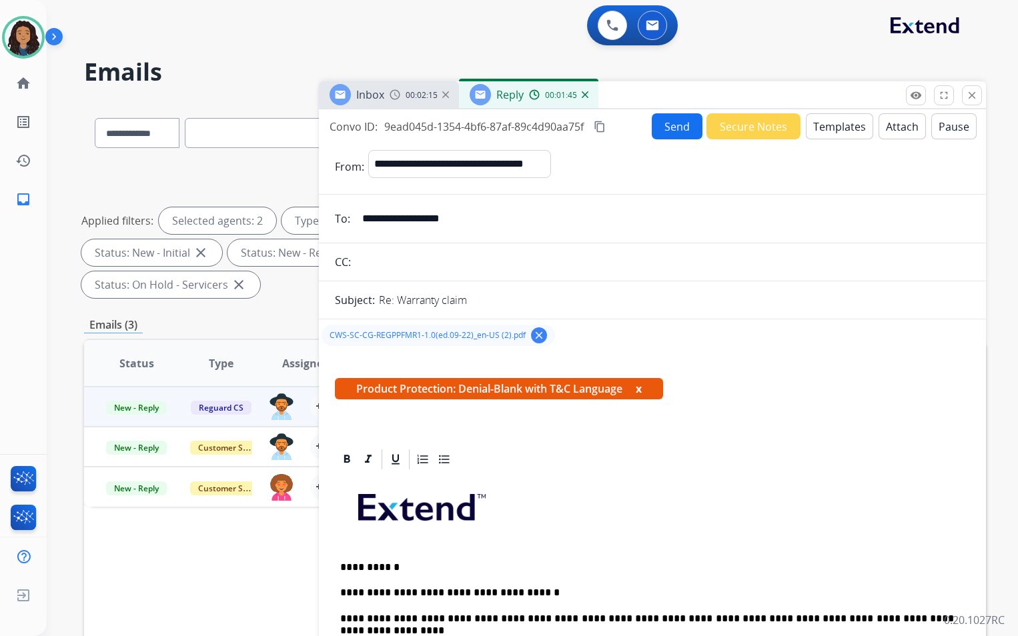
click at [678, 129] on button "Send" at bounding box center [677, 126] width 51 height 26
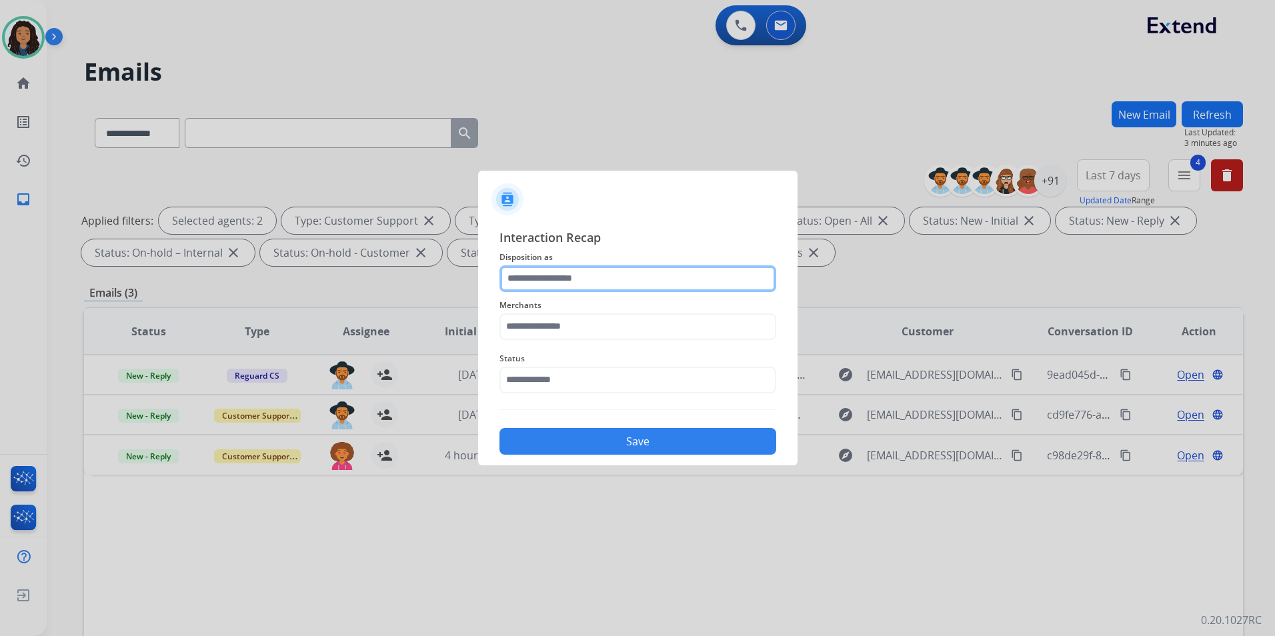
click at [647, 278] on input "text" at bounding box center [638, 279] width 277 height 27
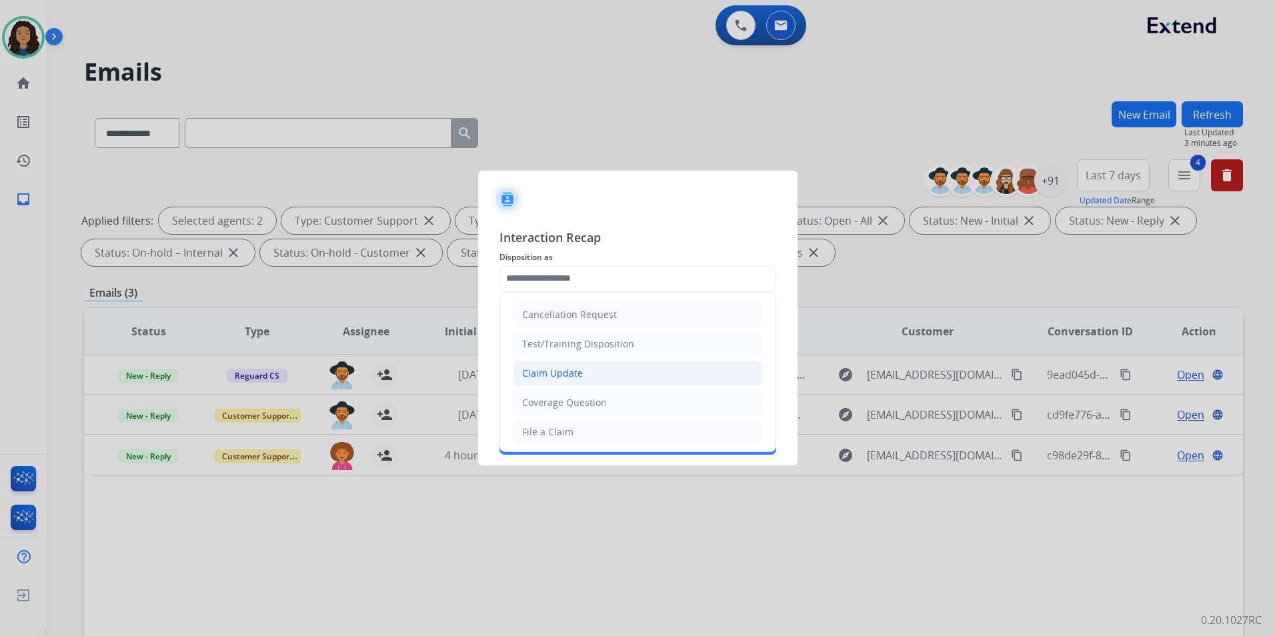
click at [578, 369] on div "Claim Update" at bounding box center [552, 373] width 61 height 13
type input "**********"
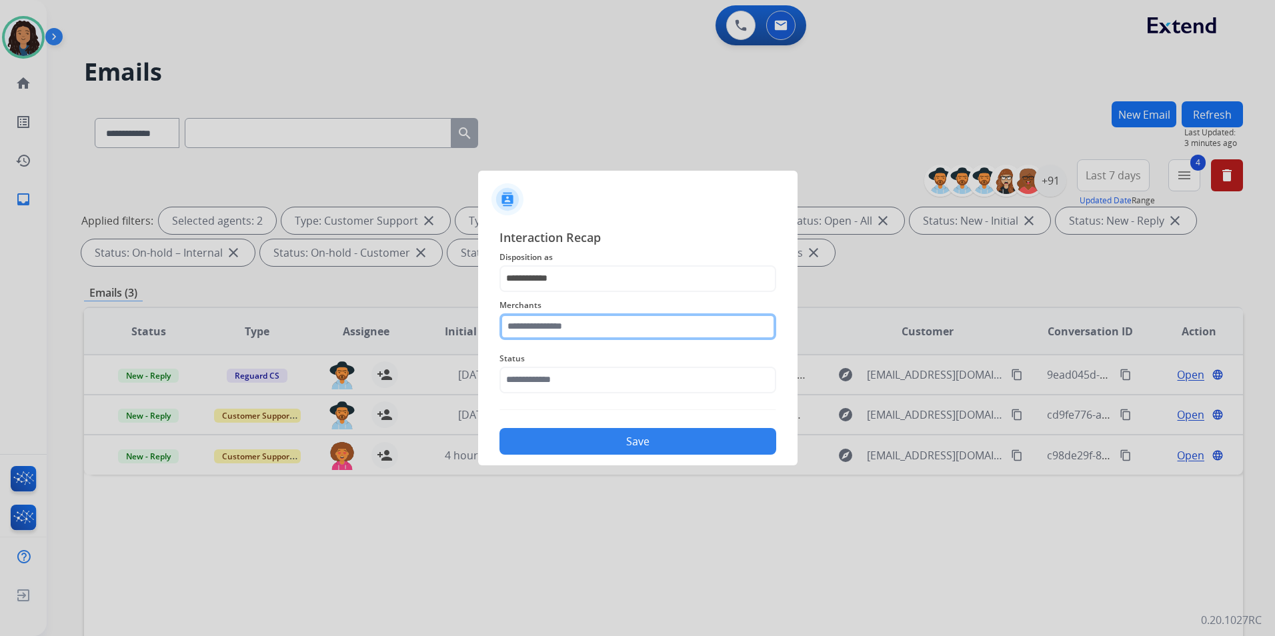
click at [633, 324] on input "text" at bounding box center [638, 327] width 277 height 27
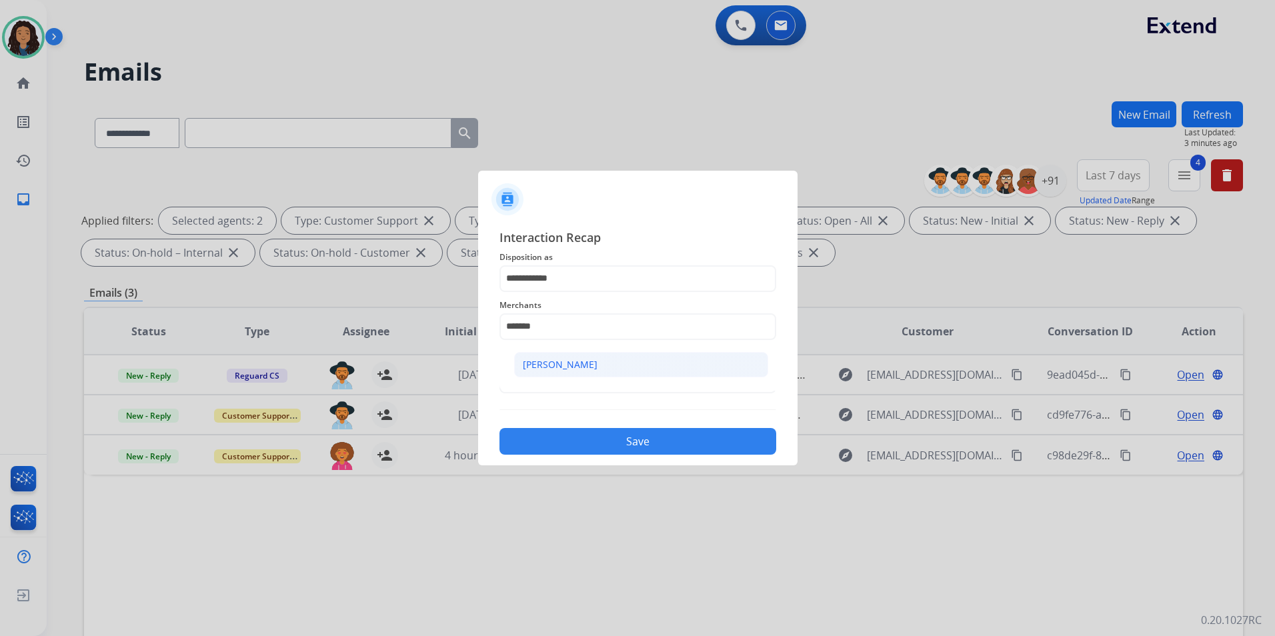
click at [580, 372] on li "[PERSON_NAME]" at bounding box center [641, 364] width 254 height 25
type input "**********"
click at [580, 372] on input "text" at bounding box center [638, 380] width 277 height 27
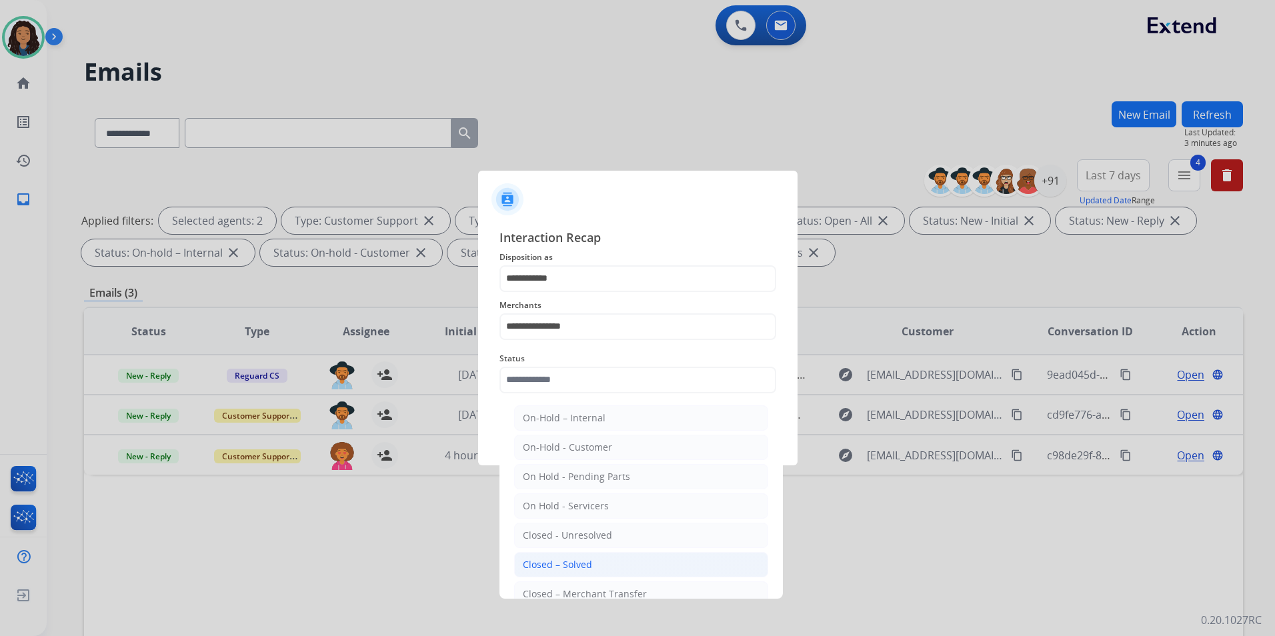
click at [636, 559] on li "Closed – Solved" at bounding box center [641, 564] width 254 height 25
type input "**********"
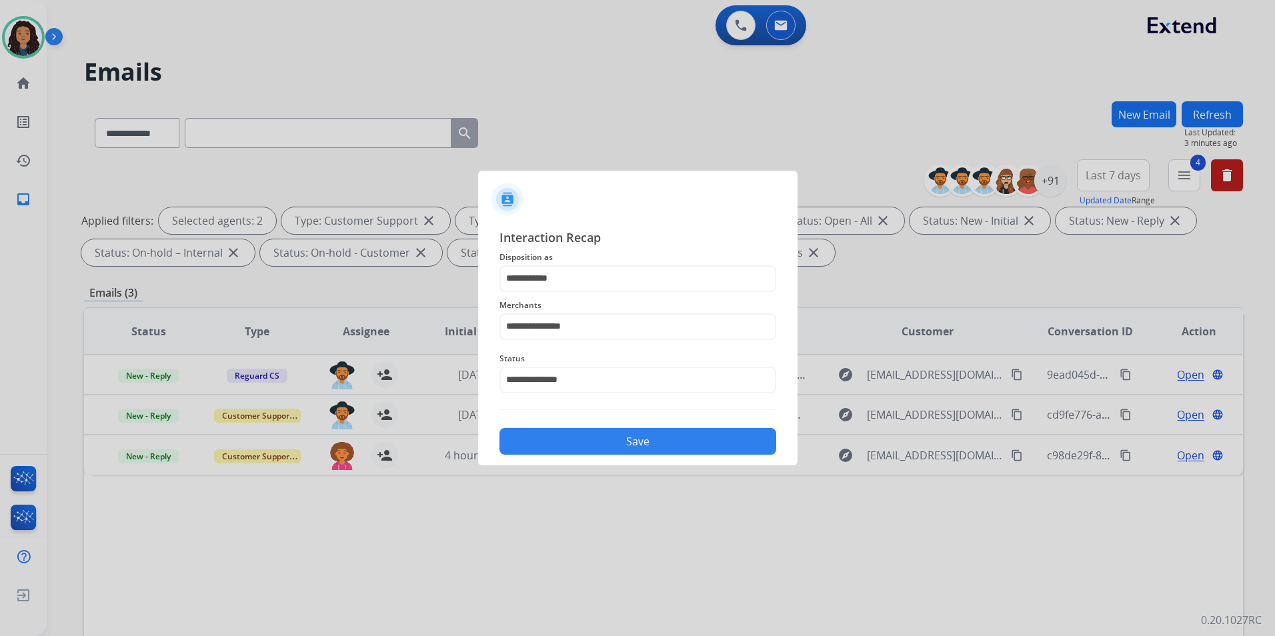
click at [652, 438] on button "Save" at bounding box center [638, 441] width 277 height 27
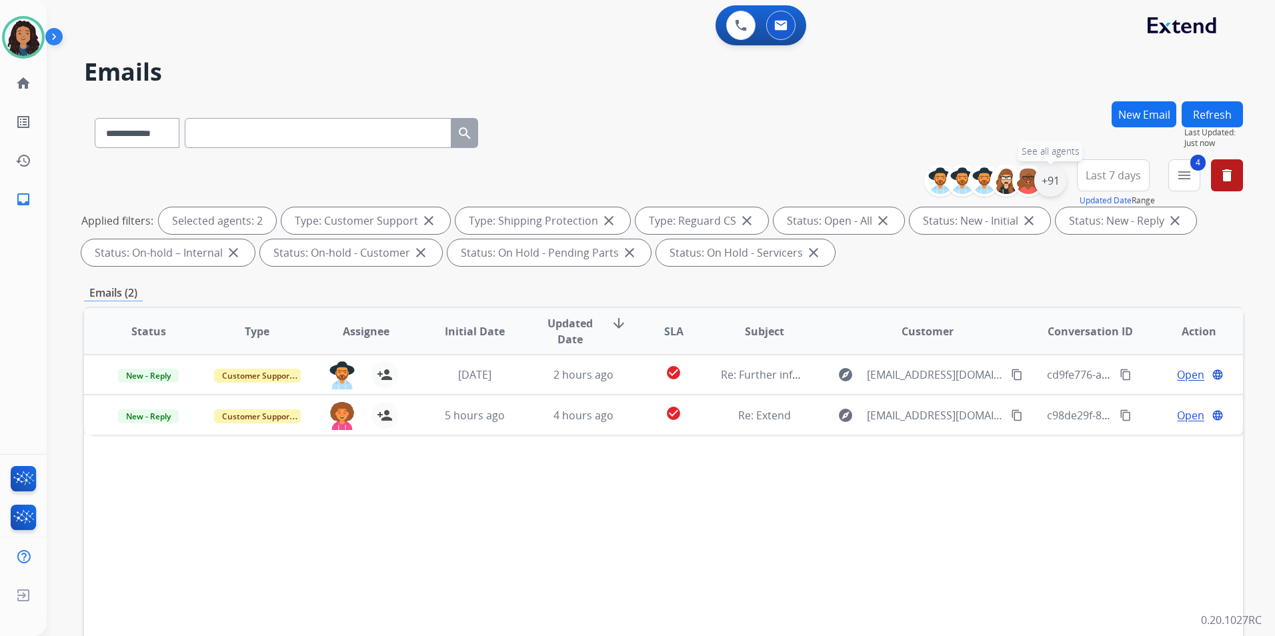
click at [1017, 179] on div "+91" at bounding box center [1051, 181] width 32 height 32
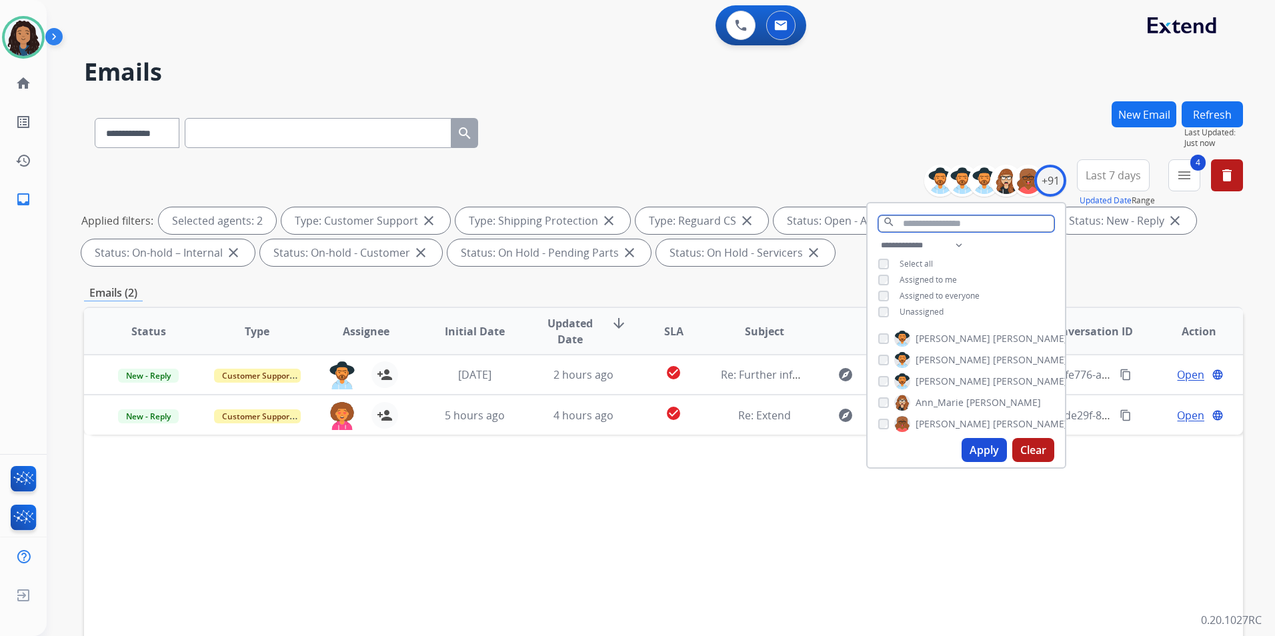
click at [963, 225] on input "text" at bounding box center [967, 223] width 176 height 17
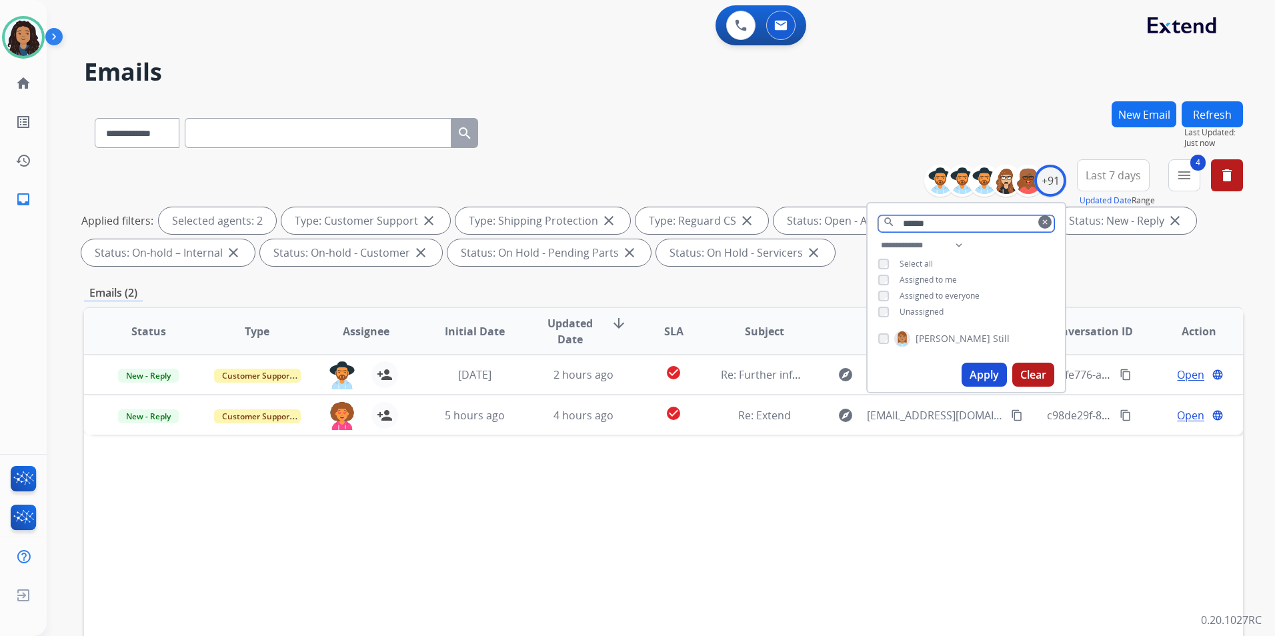
type input "******"
click at [984, 338] on div "Rasheena Still" at bounding box center [966, 342] width 197 height 32
click at [905, 332] on img at bounding box center [903, 338] width 16 height 21
click at [979, 371] on button "Apply" at bounding box center [984, 375] width 45 height 24
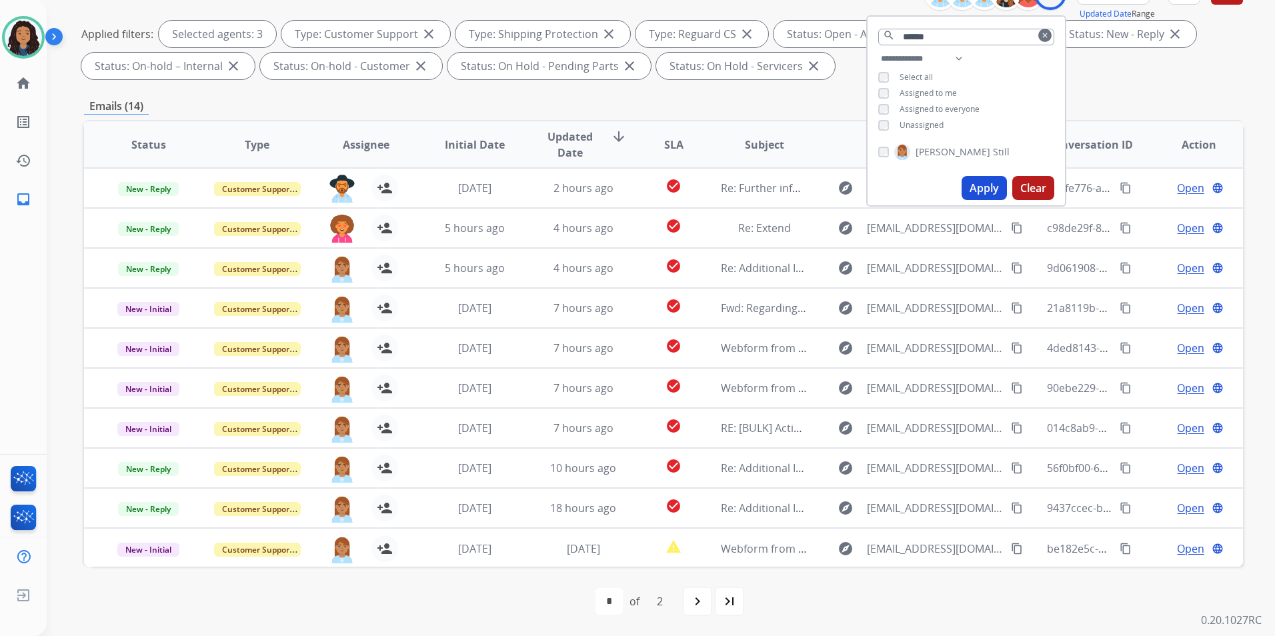
scroll to position [53, 0]
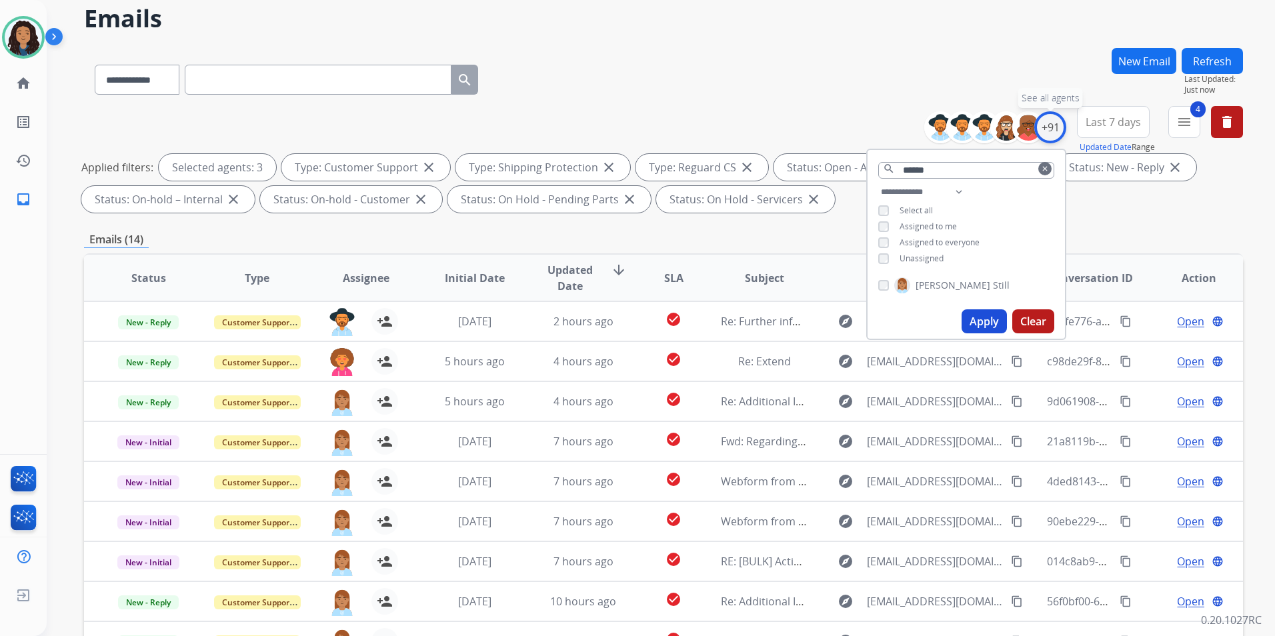
click at [1017, 131] on div "+91" at bounding box center [1051, 127] width 32 height 32
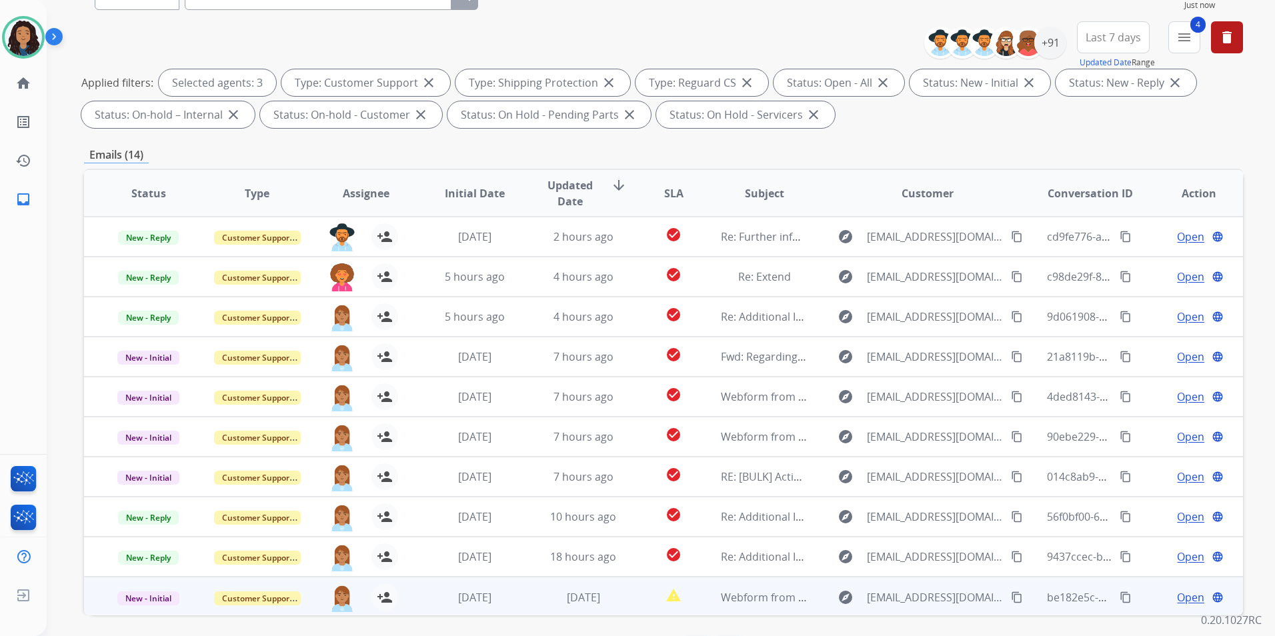
scroll to position [187, 0]
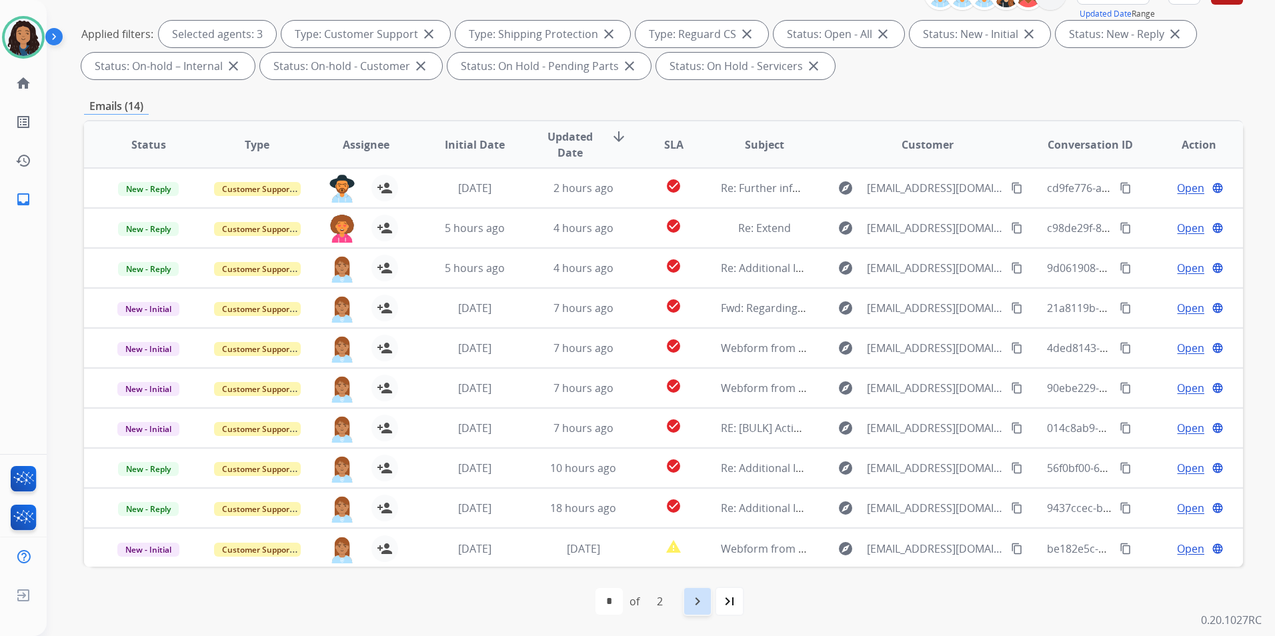
click at [705, 608] on mat-icon "navigate_next" at bounding box center [698, 602] width 16 height 16
select select "*"
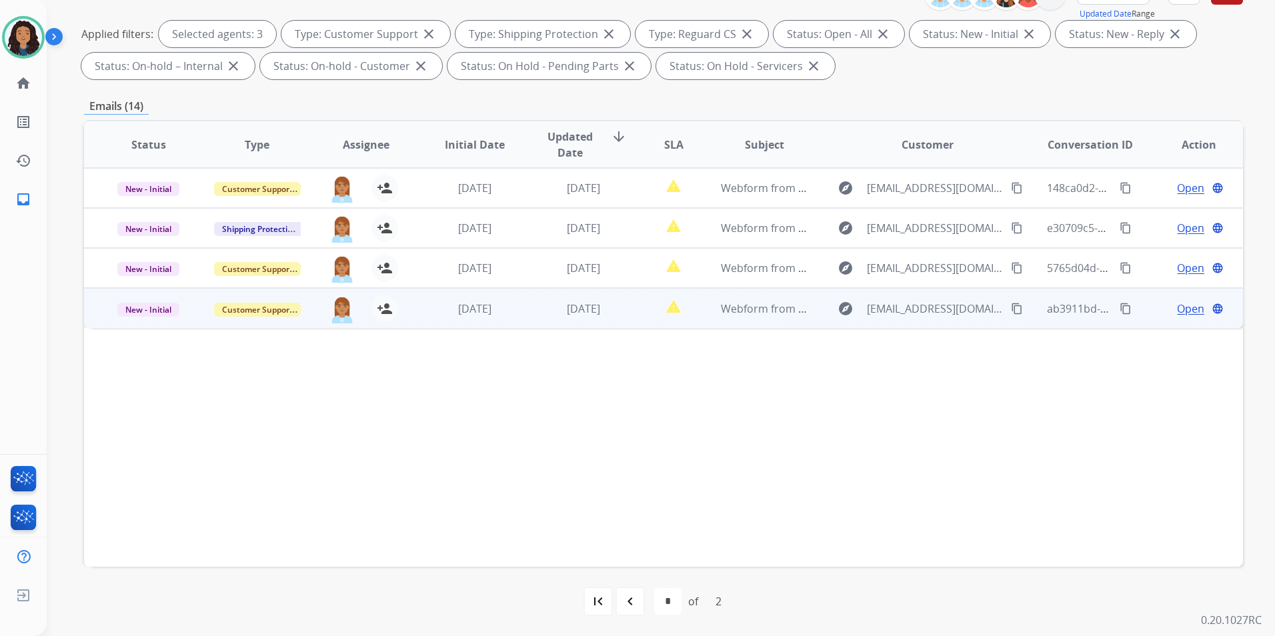
click at [1017, 308] on span "Open" at bounding box center [1190, 309] width 27 height 16
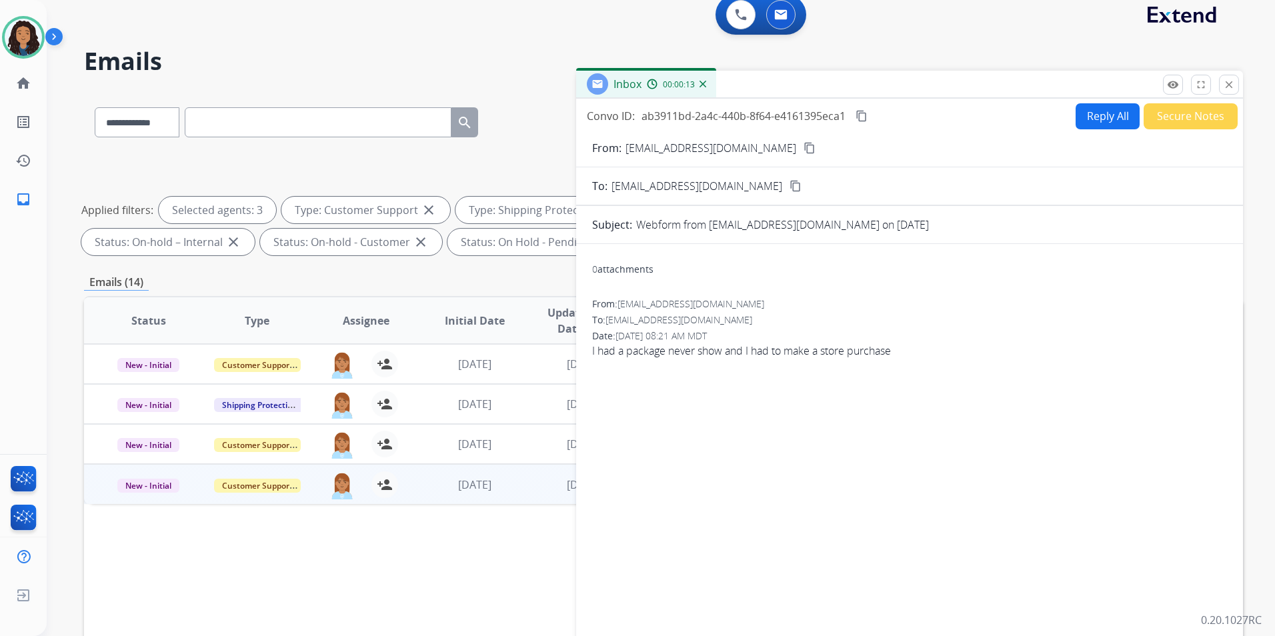
scroll to position [0, 0]
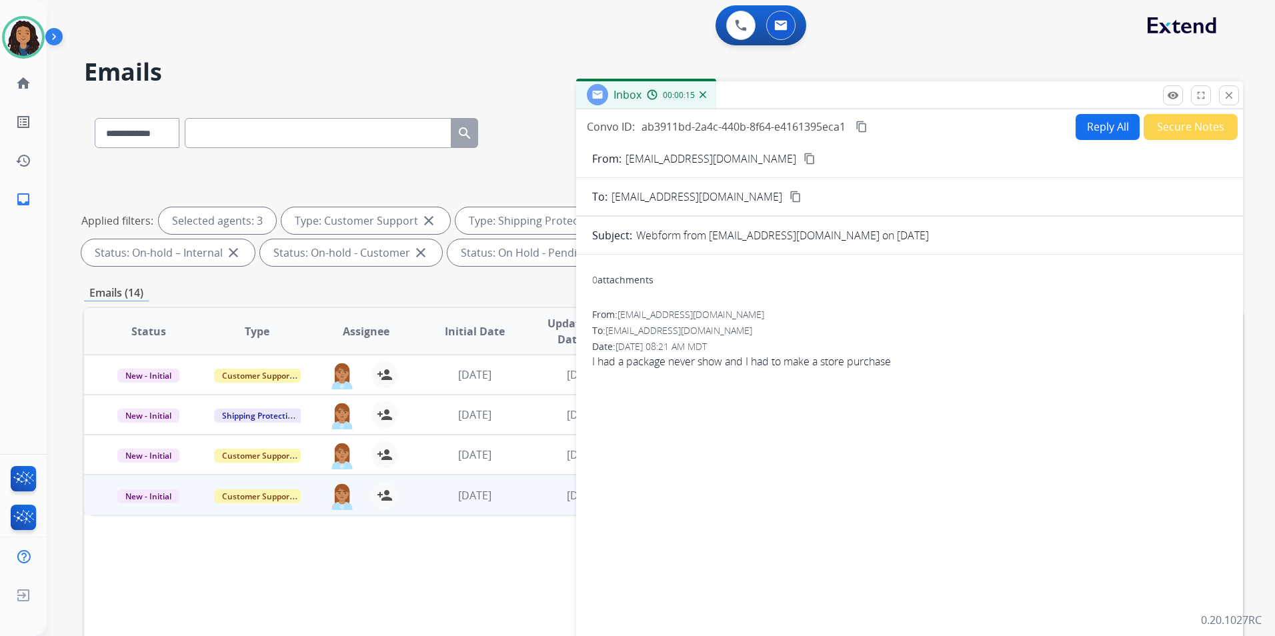
click at [804, 157] on mat-icon "content_copy" at bounding box center [810, 159] width 12 height 12
click at [1017, 131] on button "Reply All" at bounding box center [1108, 127] width 64 height 26
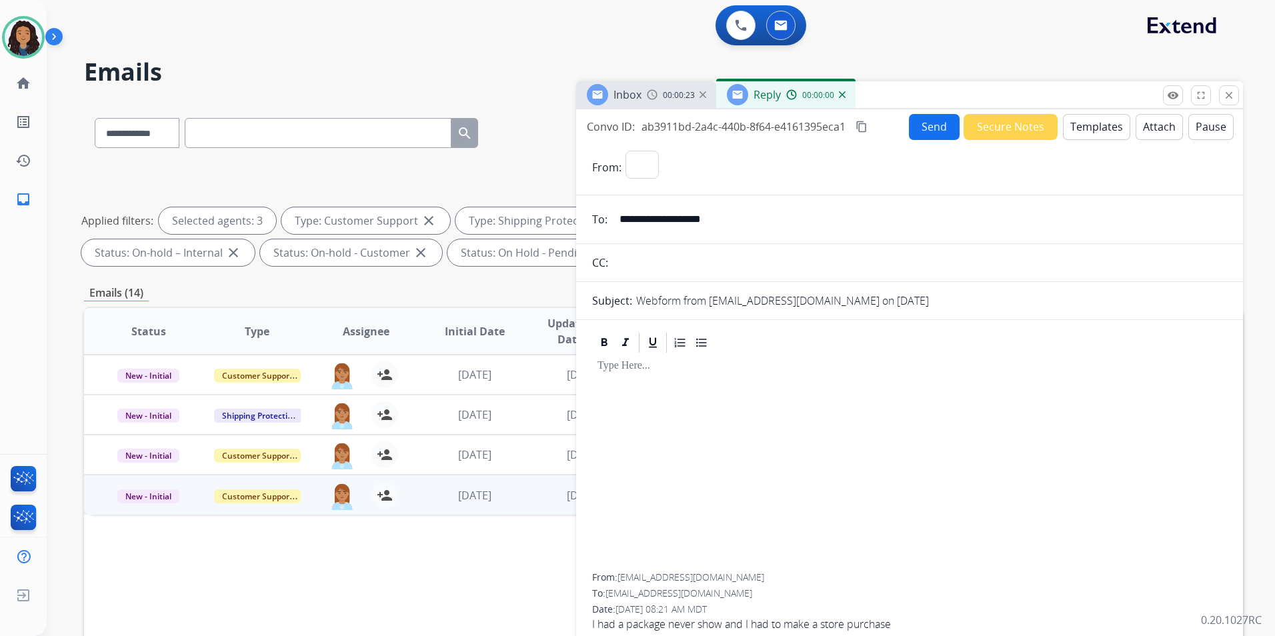
click at [1017, 131] on button "Templates" at bounding box center [1096, 127] width 67 height 26
select select "**********"
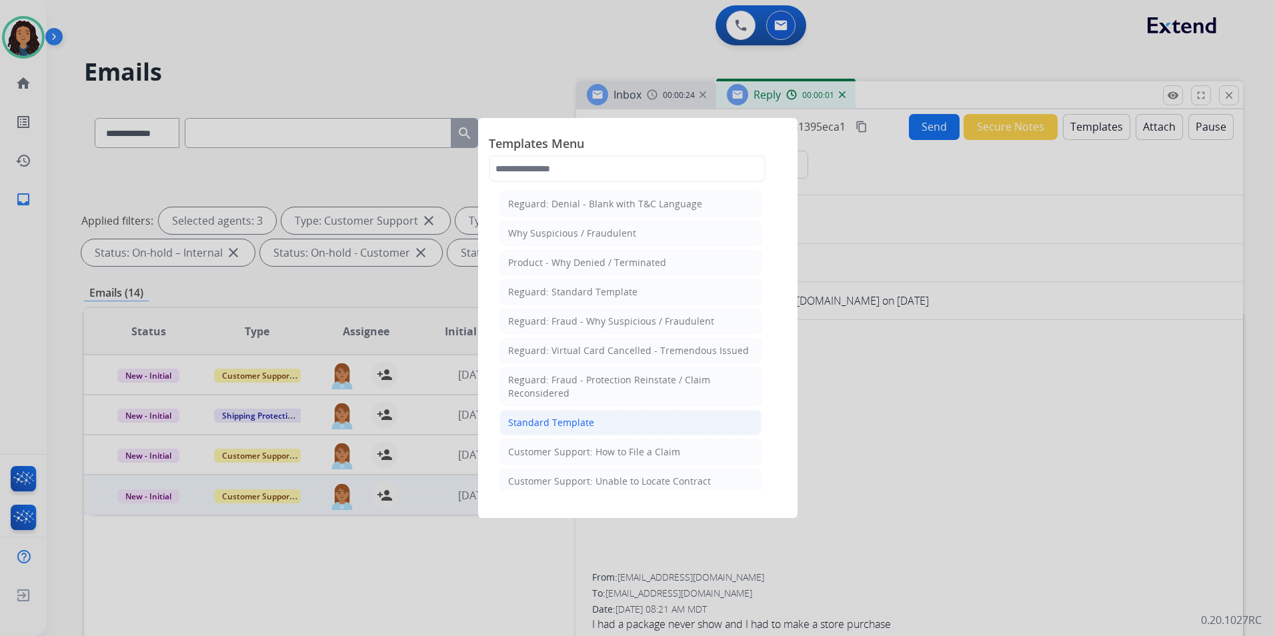
click at [562, 419] on div "Standard Template" at bounding box center [551, 422] width 86 height 13
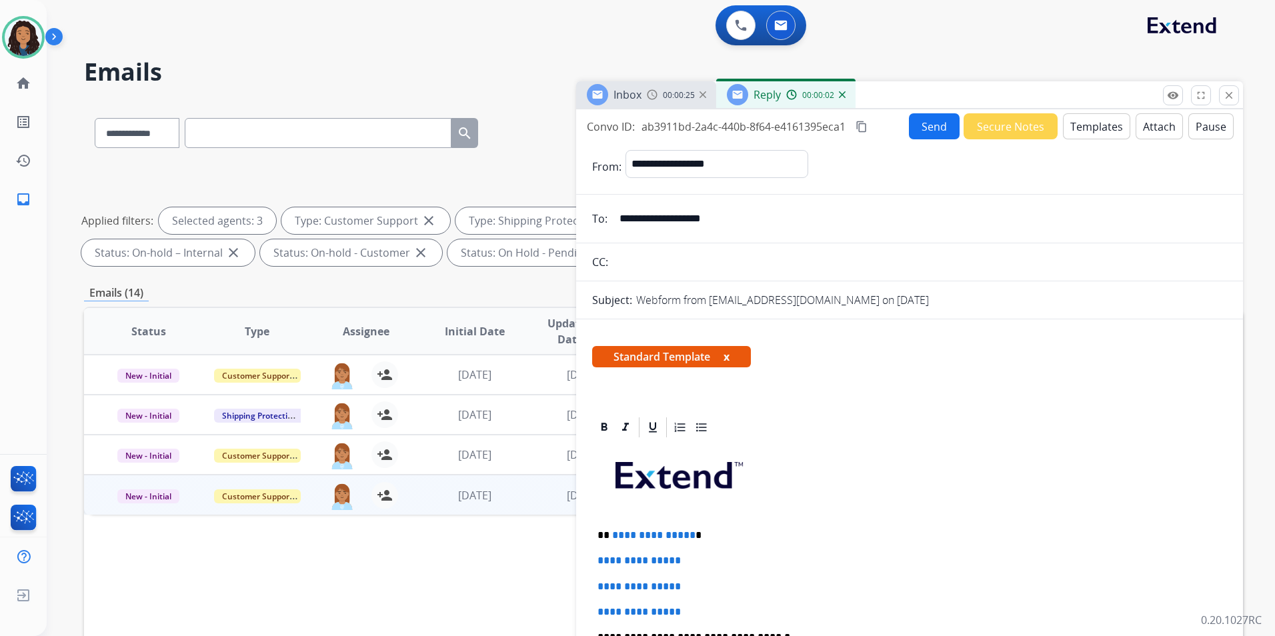
drag, startPoint x: 1125, startPoint y: 119, endPoint x: 1105, endPoint y: 125, distance: 20.7
click at [1017, 121] on div "Send Secure Notes Templates Attach Pause" at bounding box center [1071, 126] width 325 height 26
click at [1017, 125] on button "Templates" at bounding box center [1096, 126] width 67 height 26
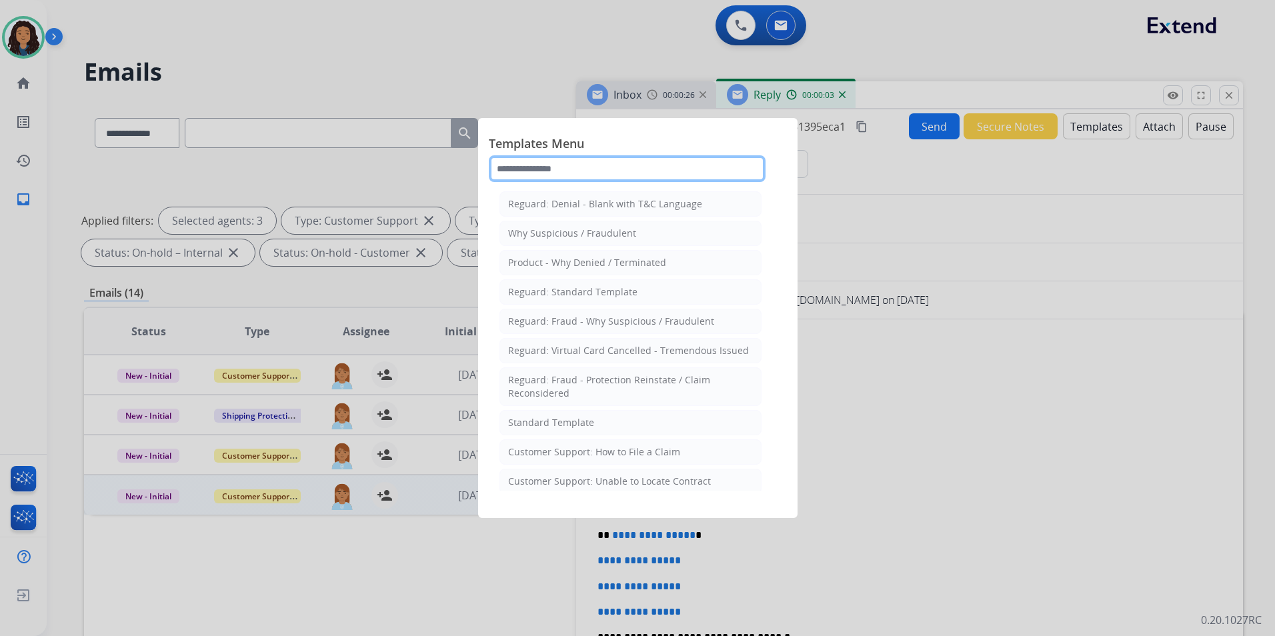
click at [546, 169] on input "text" at bounding box center [627, 168] width 277 height 27
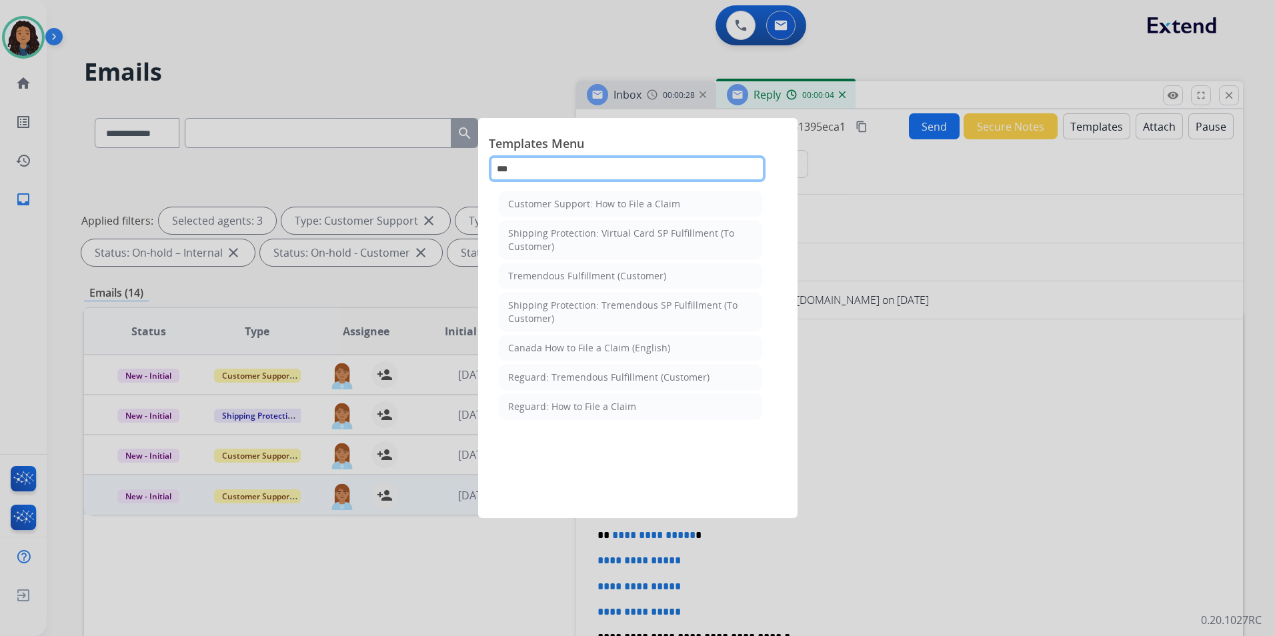
type input "****"
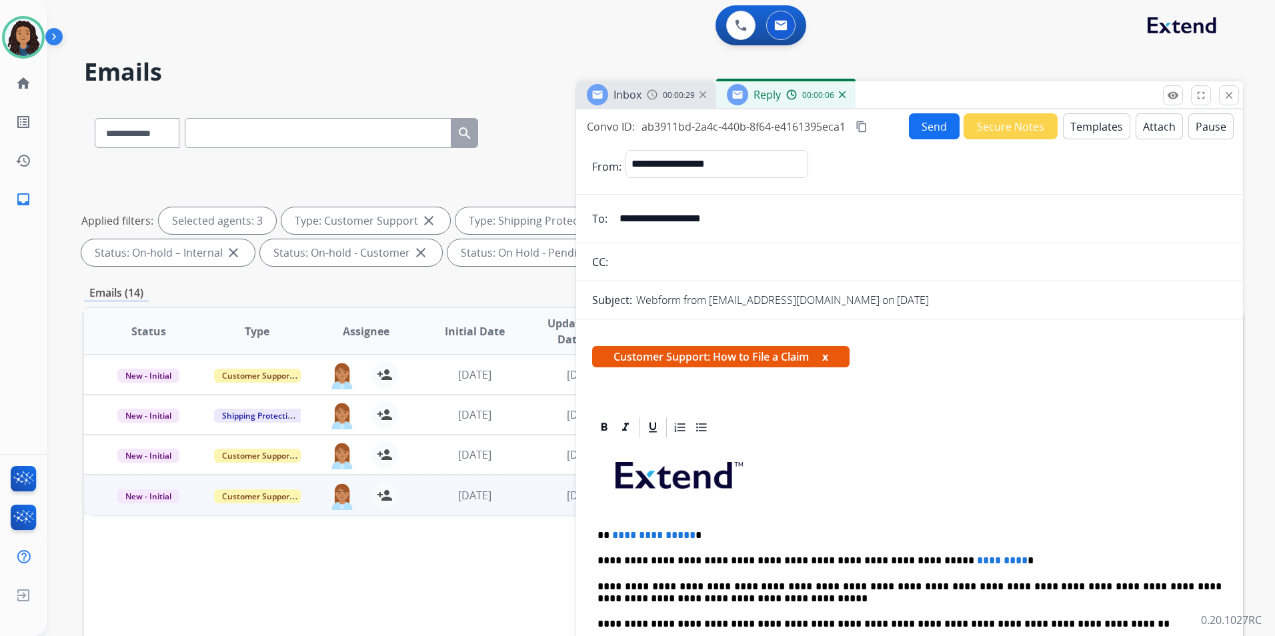
select select "*"
select select "**********"
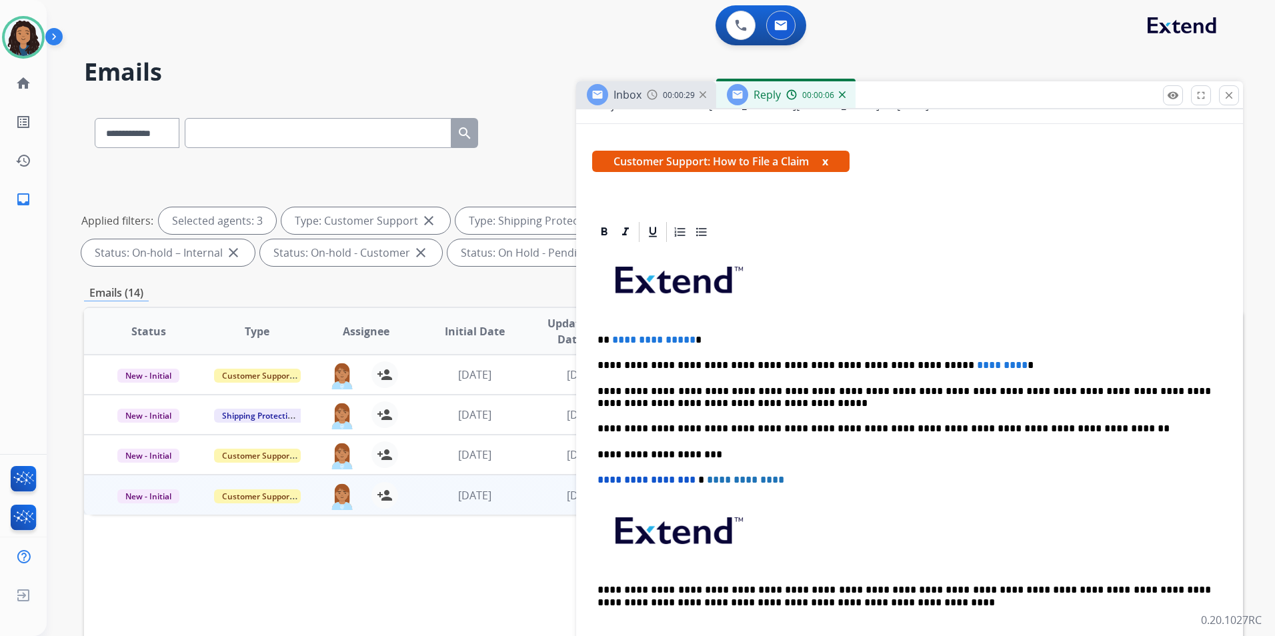
scroll to position [267, 0]
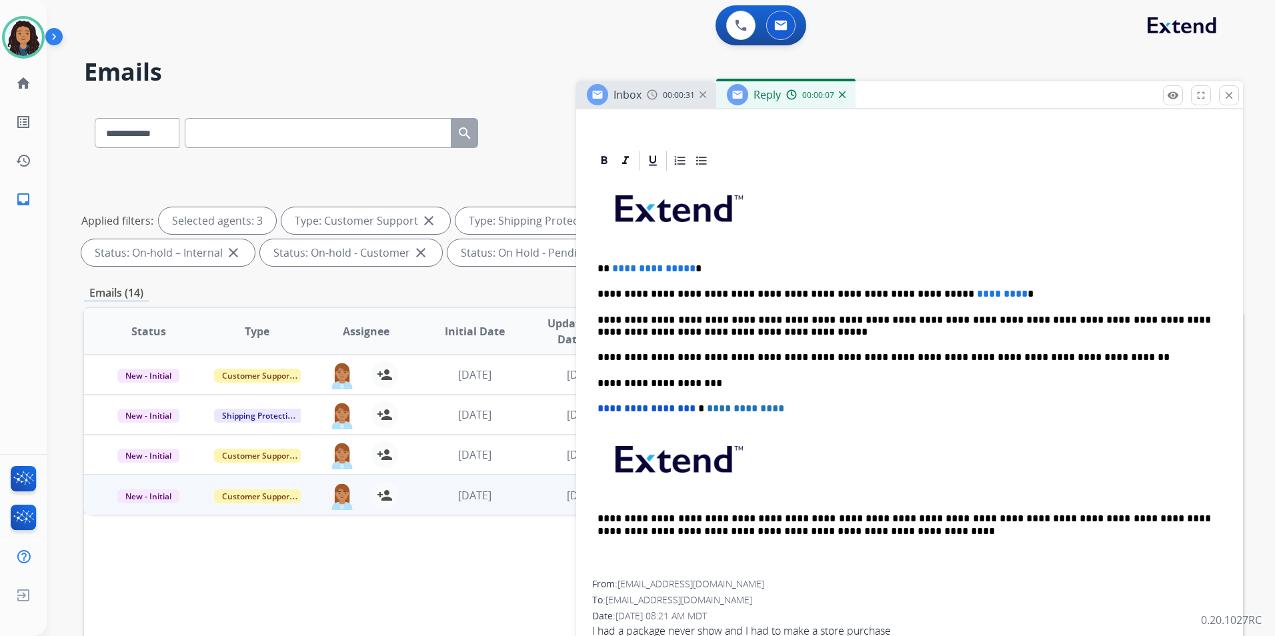
click at [684, 274] on p "**********" at bounding box center [905, 269] width 614 height 12
click at [977, 297] on span "*********" at bounding box center [1002, 294] width 51 height 10
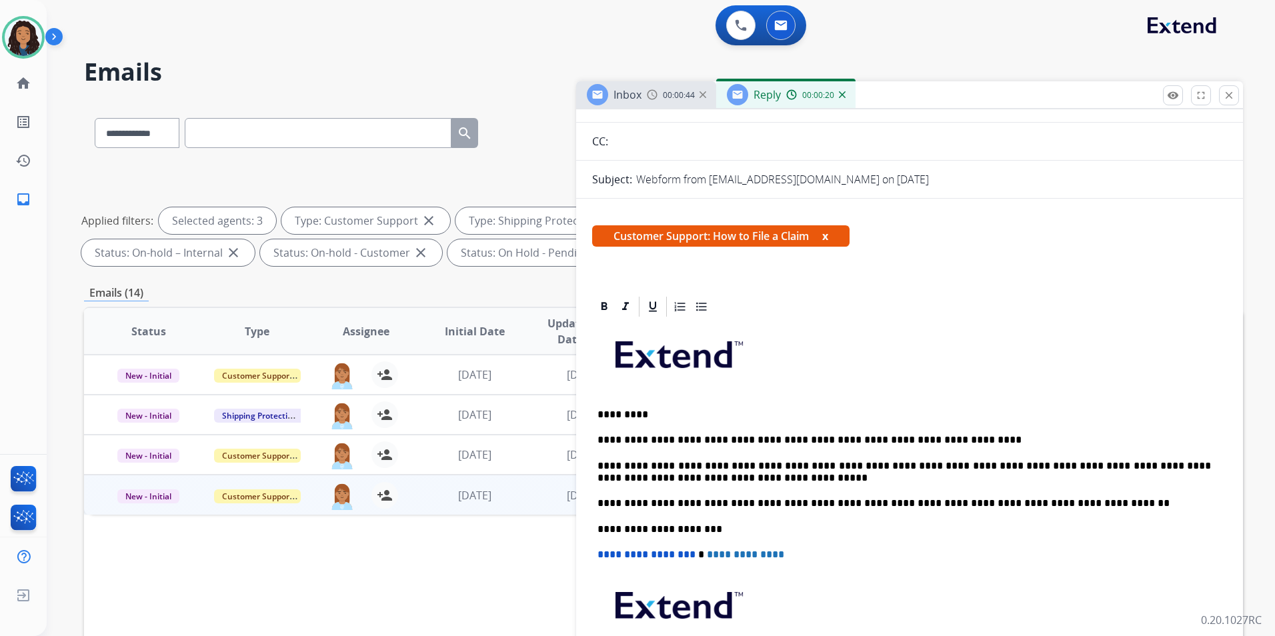
scroll to position [0, 0]
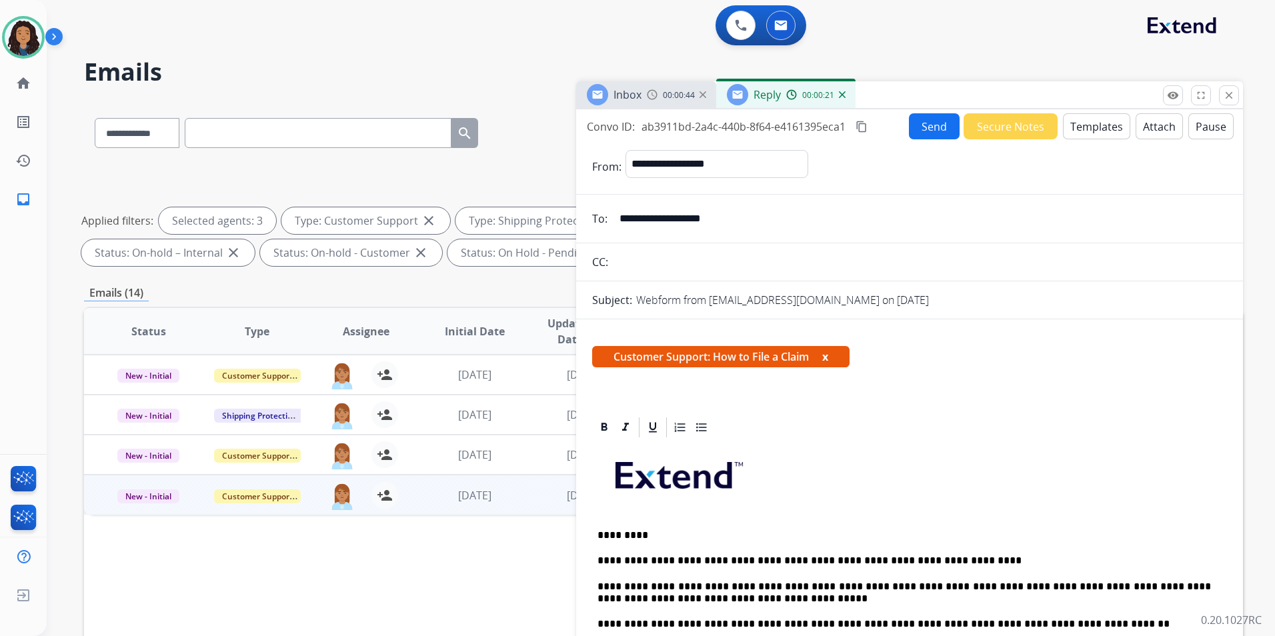
click at [920, 131] on button "Send" at bounding box center [934, 126] width 51 height 26
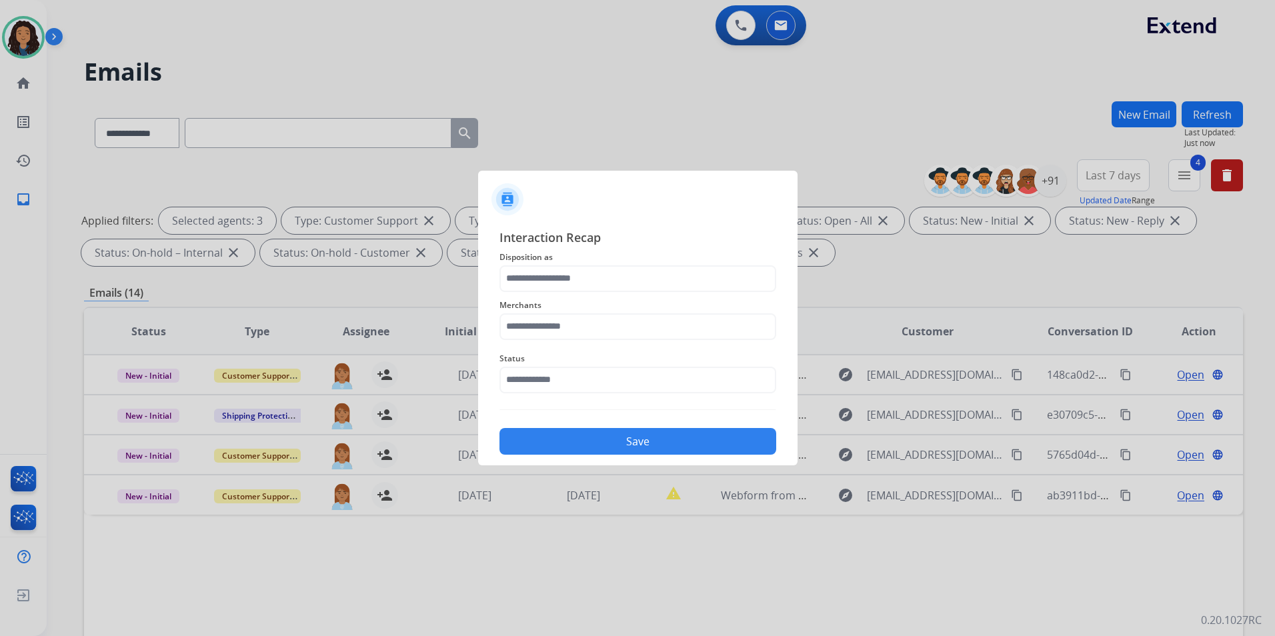
click at [645, 253] on span "Disposition as" at bounding box center [638, 257] width 277 height 16
click at [604, 285] on input "text" at bounding box center [638, 279] width 277 height 27
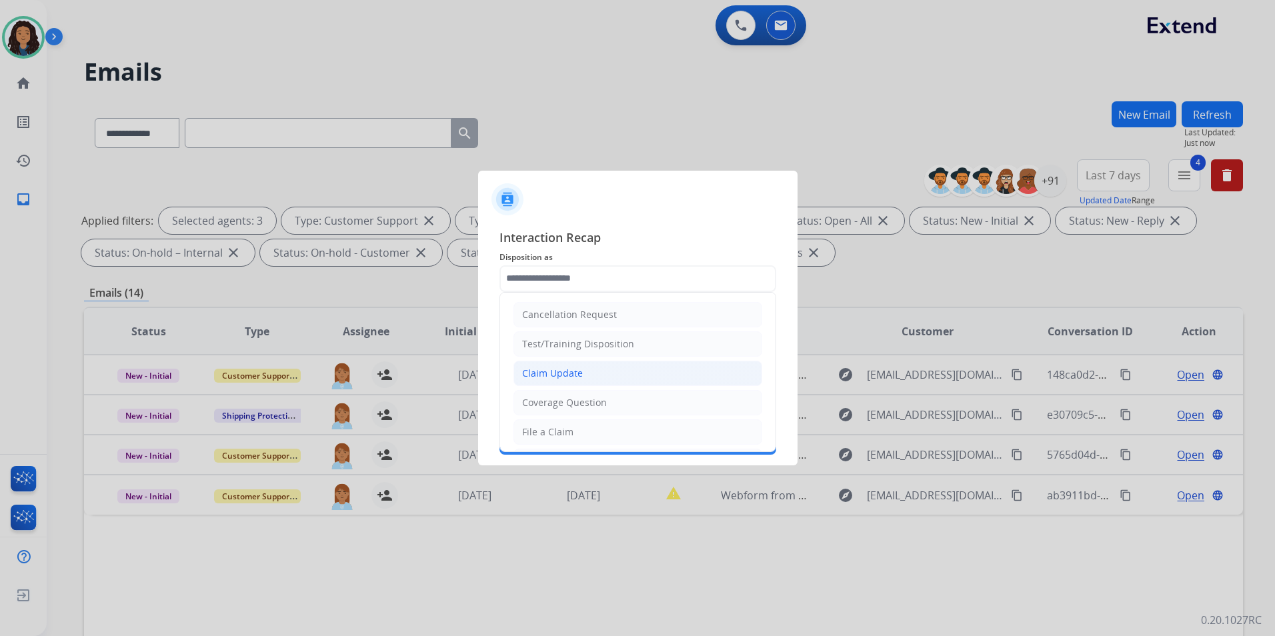
click at [594, 368] on li "Claim Update" at bounding box center [638, 373] width 249 height 25
type input "**********"
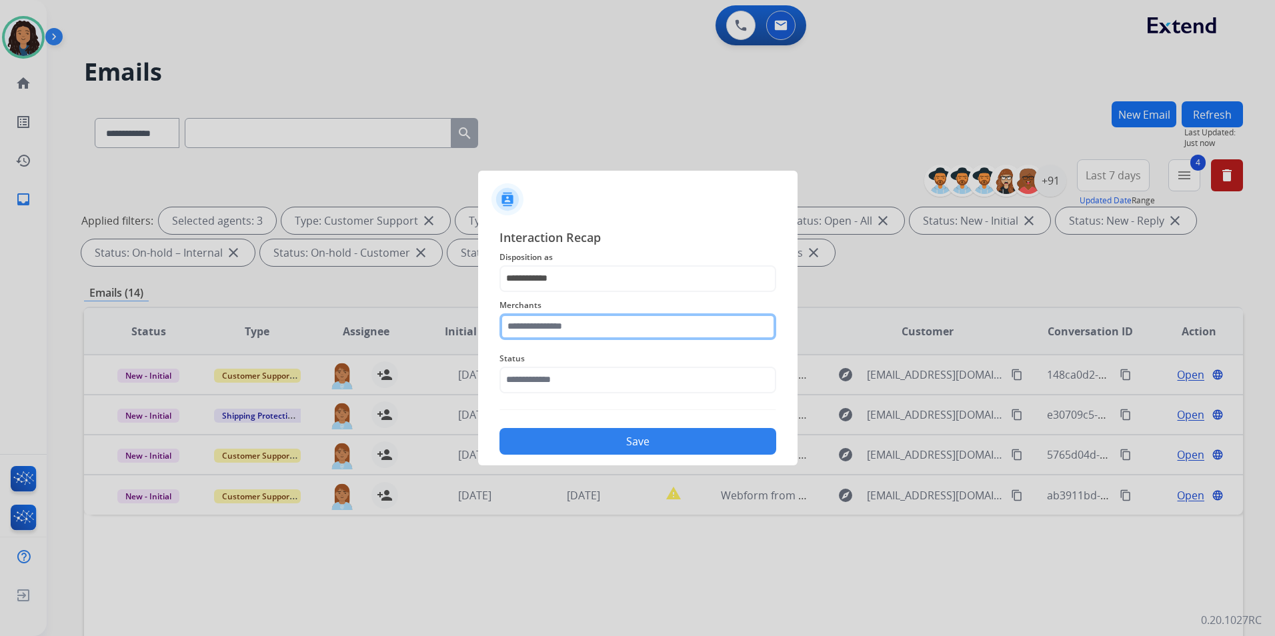
click at [584, 326] on input "text" at bounding box center [638, 327] width 277 height 27
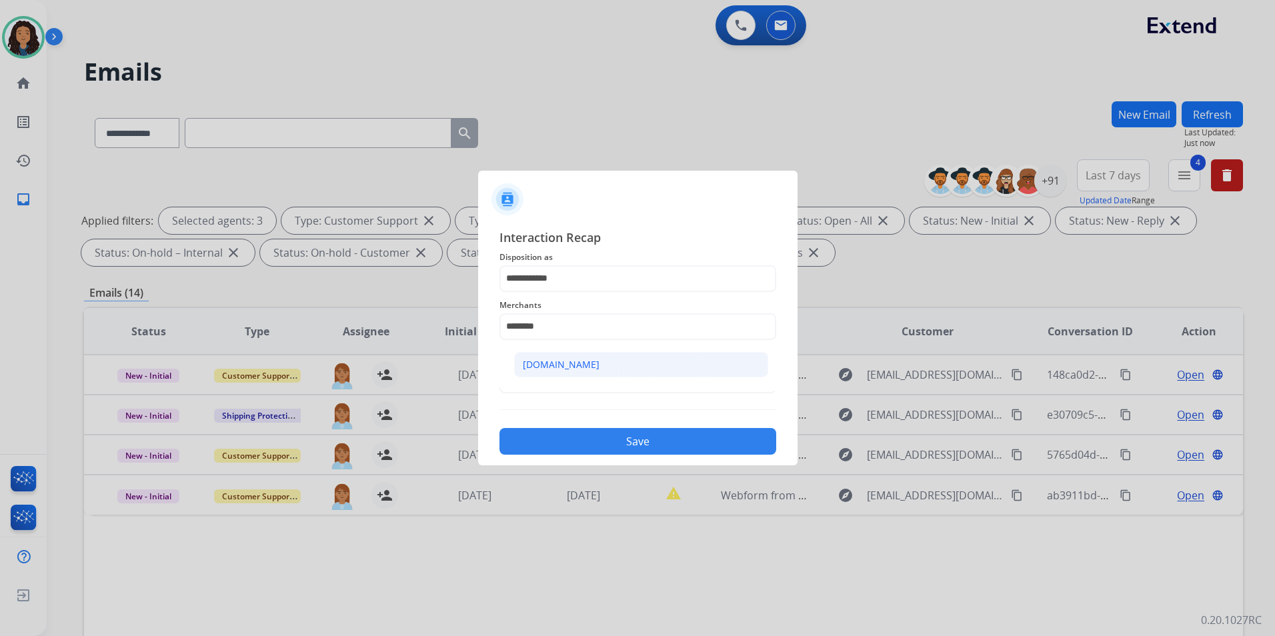
click at [597, 360] on li "[DOMAIN_NAME]" at bounding box center [641, 364] width 254 height 25
type input "**********"
click at [586, 383] on input "text" at bounding box center [638, 380] width 277 height 27
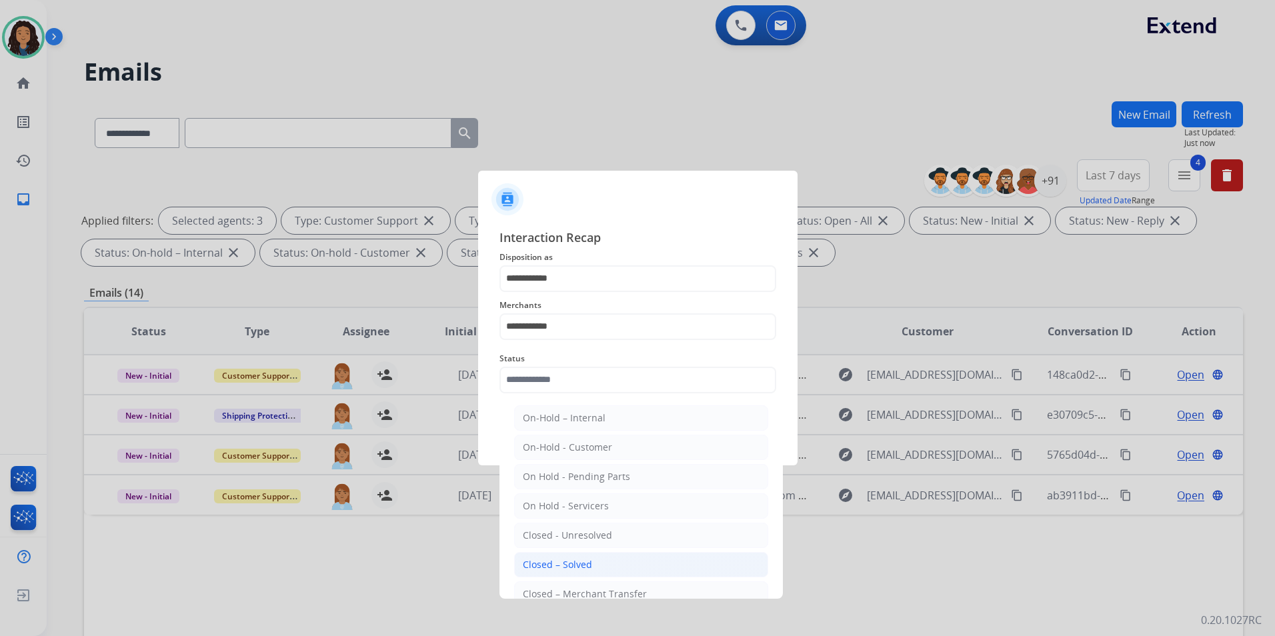
click at [603, 558] on li "Closed – Solved" at bounding box center [641, 564] width 254 height 25
type input "**********"
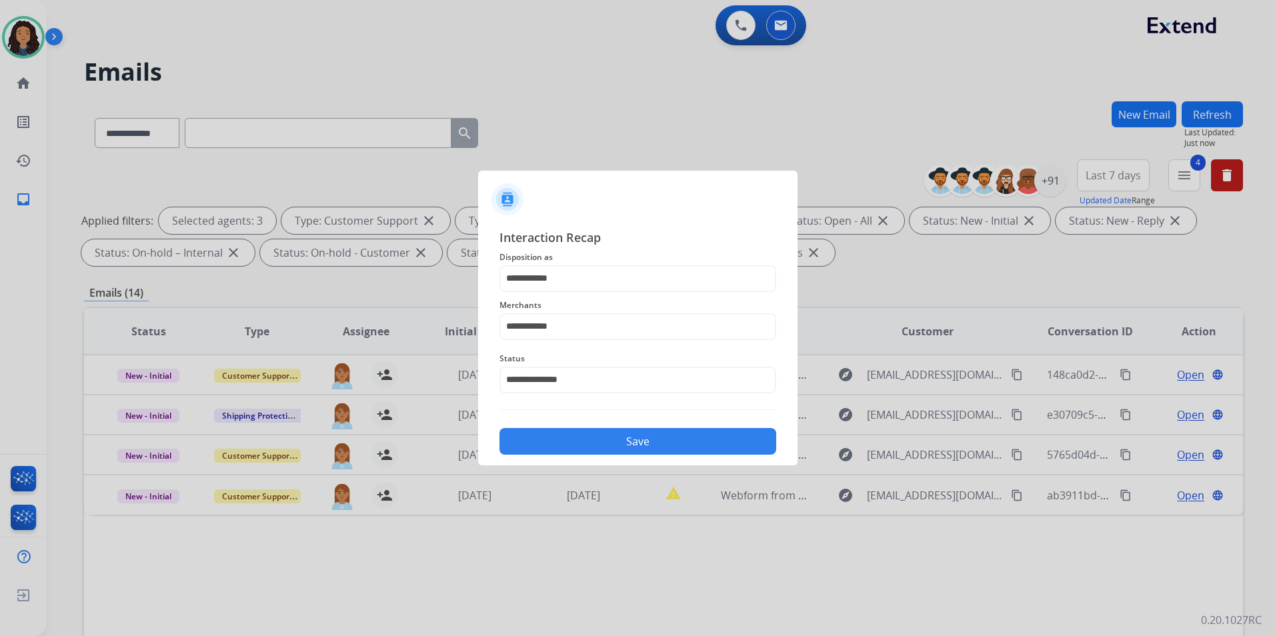
click at [660, 448] on button "Save" at bounding box center [638, 441] width 277 height 27
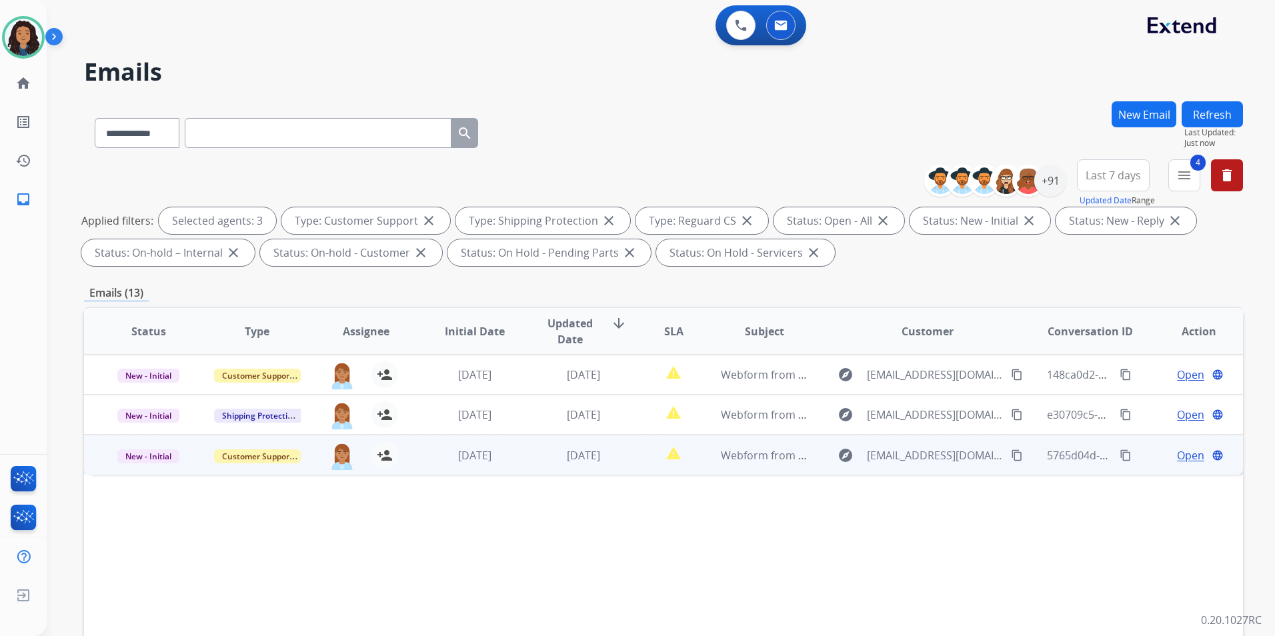
click at [1167, 454] on div "Open language" at bounding box center [1199, 456] width 87 height 16
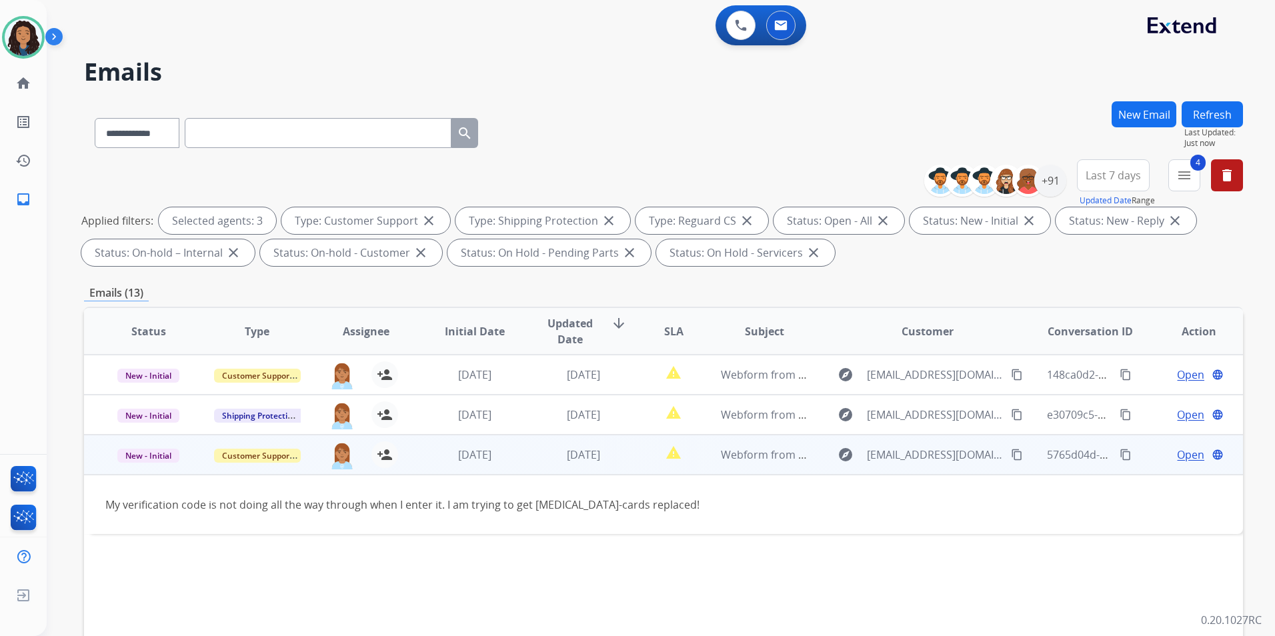
click at [1183, 454] on span "Open" at bounding box center [1190, 455] width 27 height 16
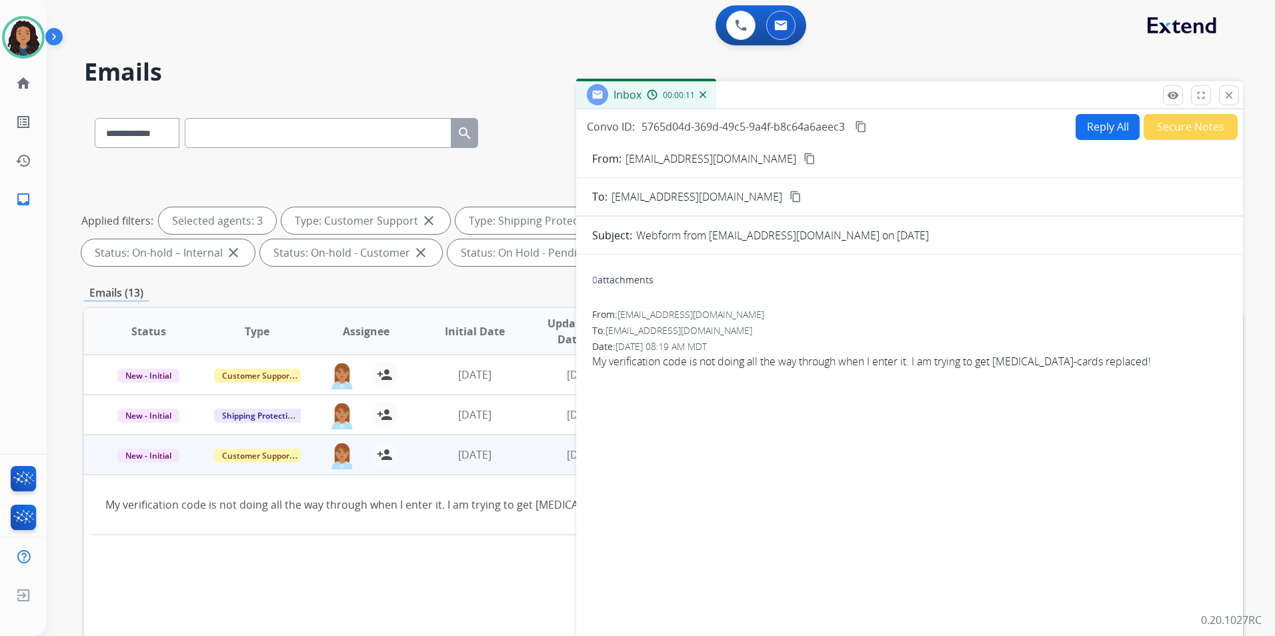
click at [804, 161] on mat-icon "content_copy" at bounding box center [810, 159] width 12 height 12
click at [1100, 129] on button "Reply All" at bounding box center [1108, 127] width 64 height 26
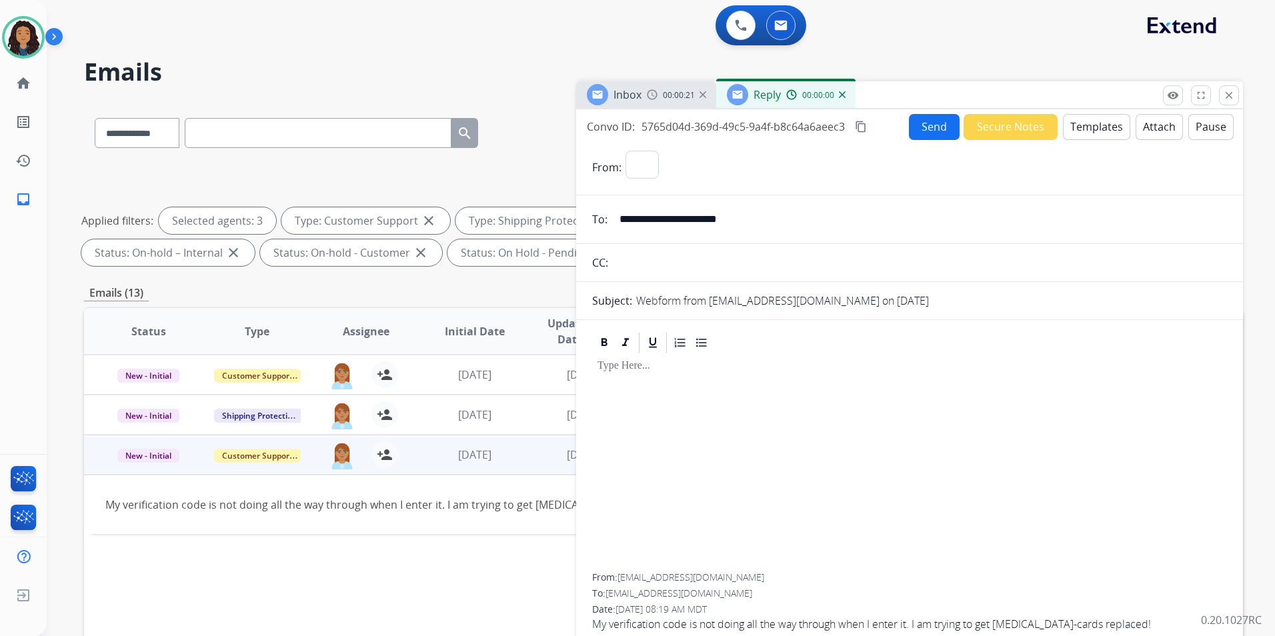
click at [1100, 129] on button "Templates" at bounding box center [1096, 127] width 67 height 26
select select "**********"
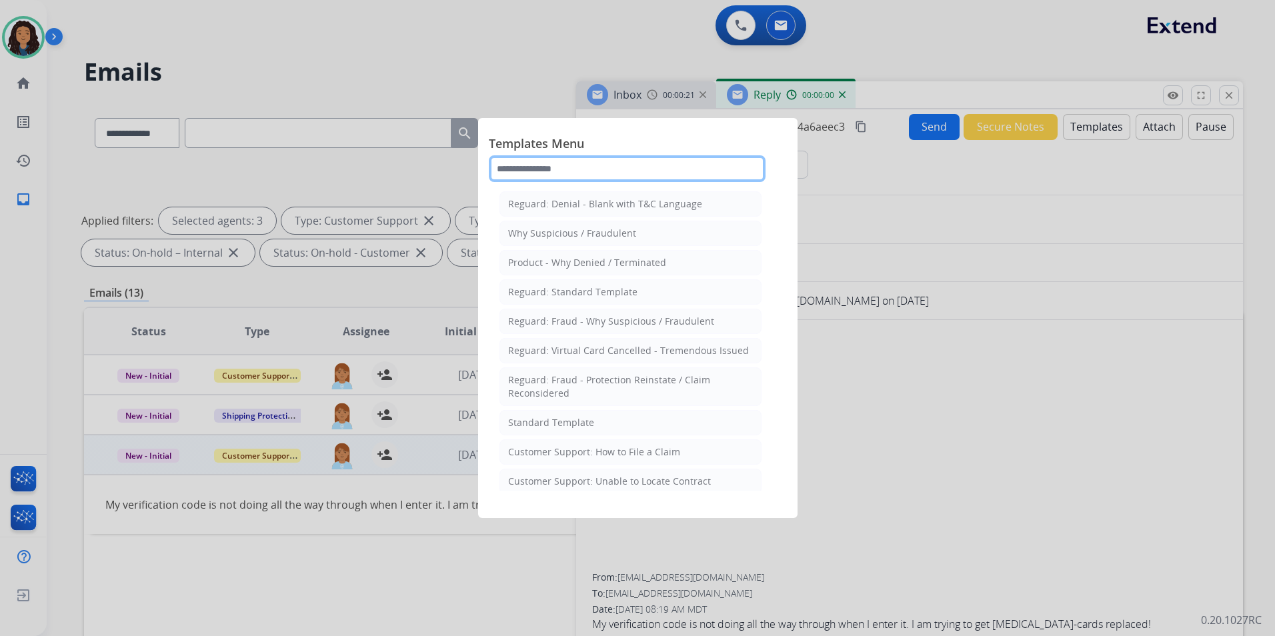
click at [604, 161] on input "text" at bounding box center [627, 168] width 277 height 27
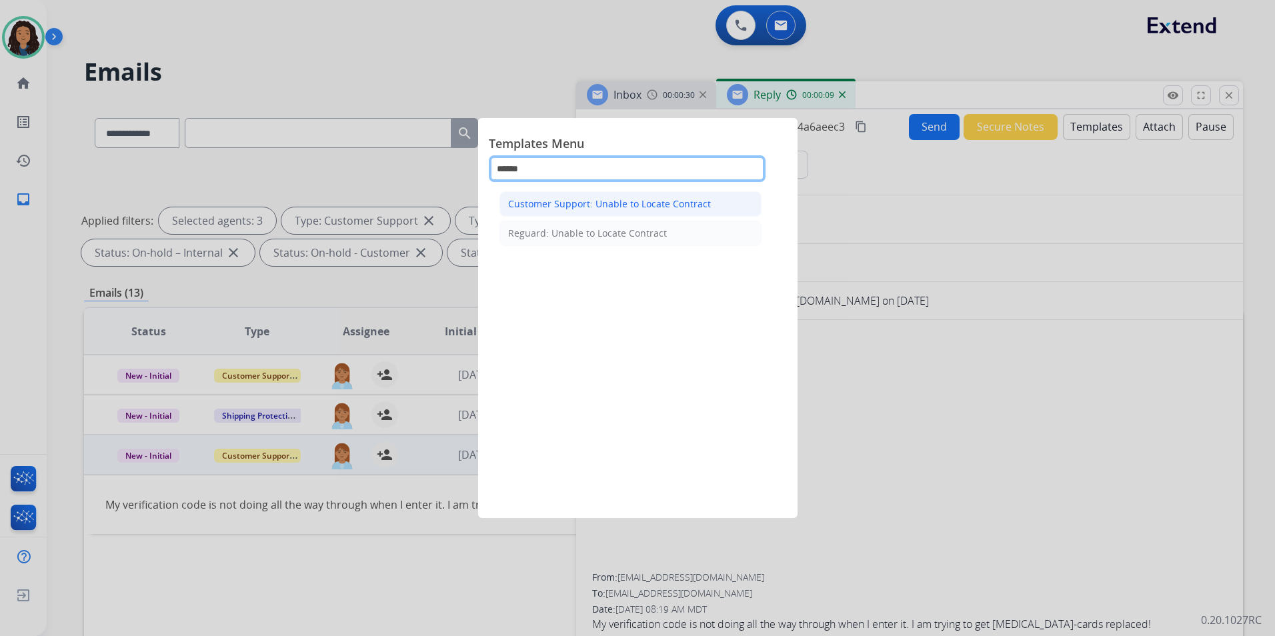
type input "******"
click at [654, 194] on li "Customer Support: Unable to Locate Contract" at bounding box center [631, 203] width 262 height 25
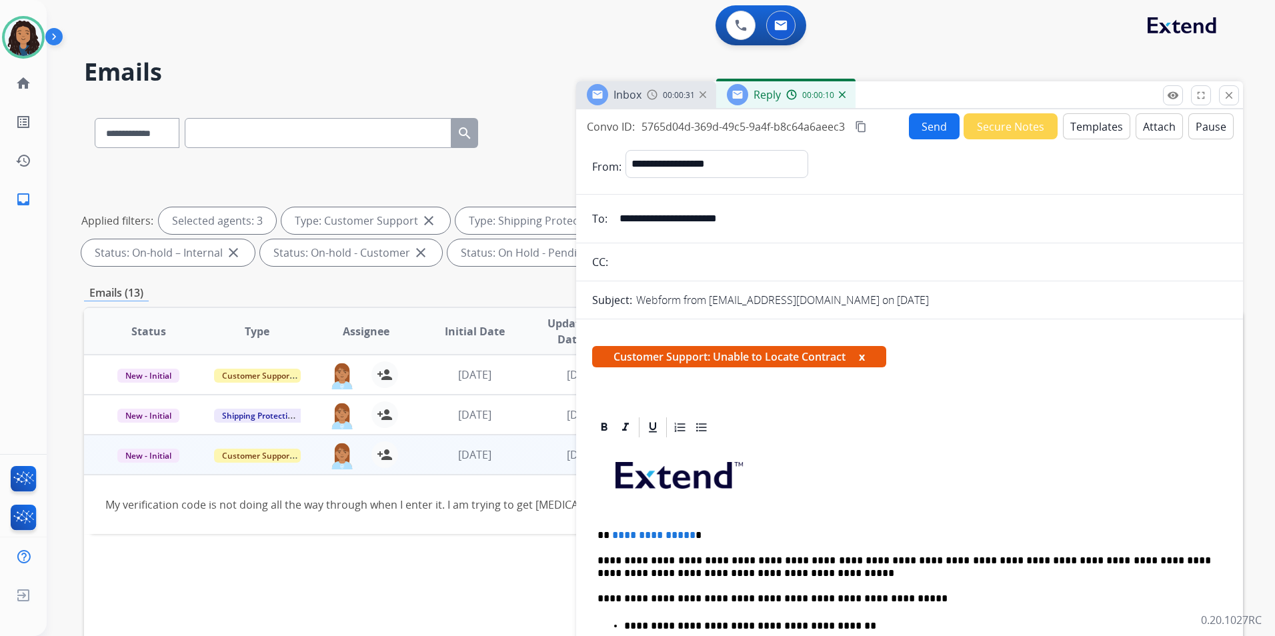
click at [685, 530] on span "**********" at bounding box center [653, 535] width 83 height 10
click at [927, 135] on button "Send" at bounding box center [934, 126] width 51 height 26
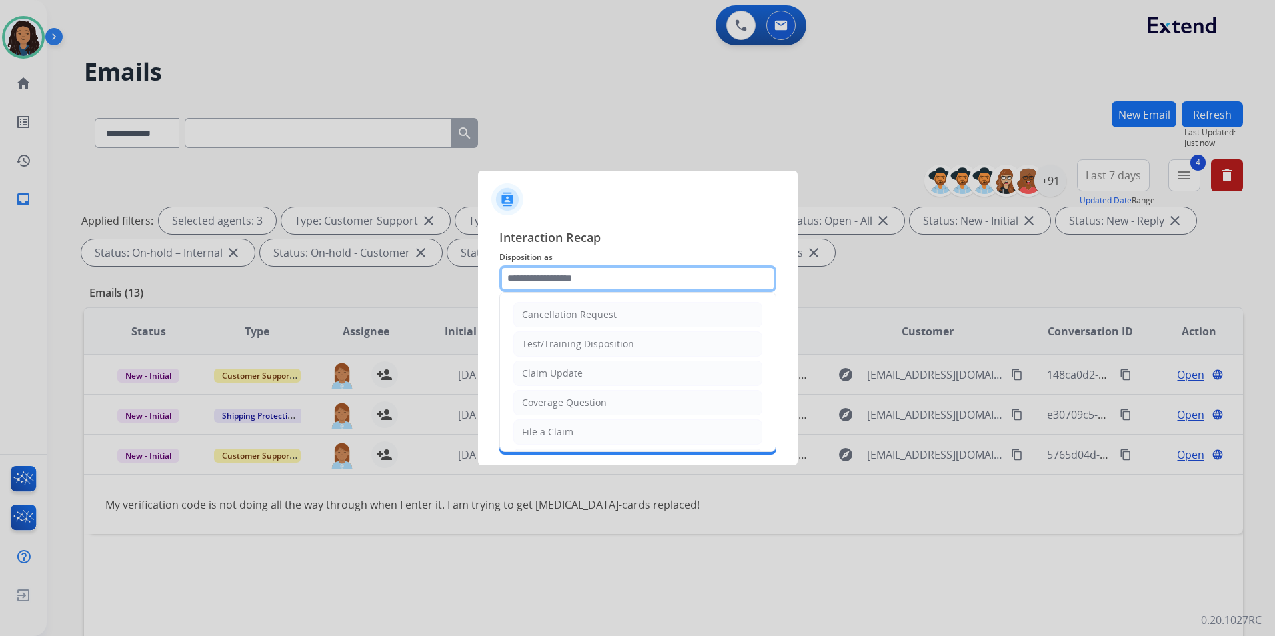
click at [576, 275] on input "text" at bounding box center [638, 279] width 277 height 27
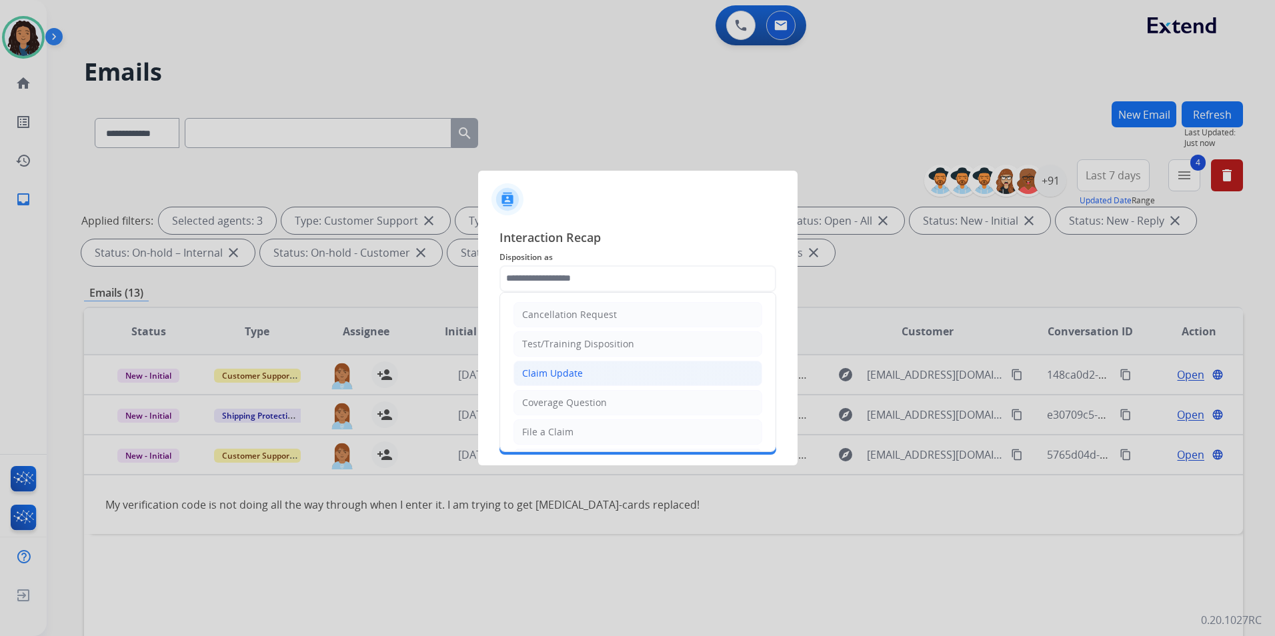
click at [579, 379] on div "Claim Update" at bounding box center [552, 373] width 61 height 13
type input "**********"
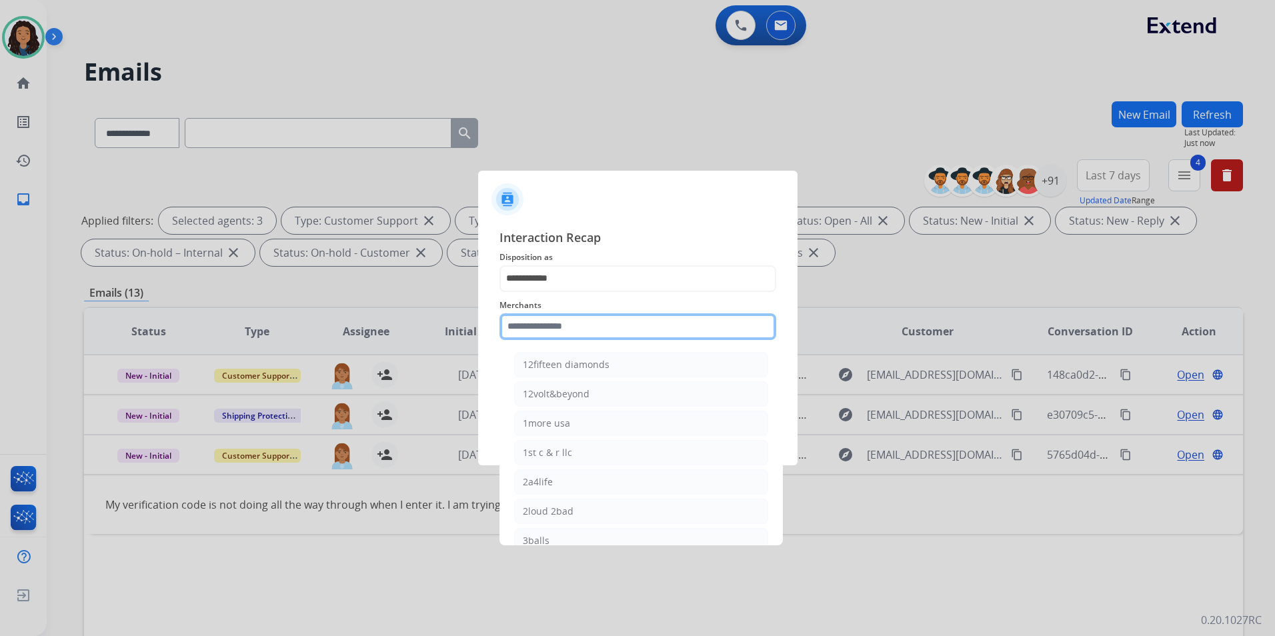
click at [592, 322] on input "text" at bounding box center [638, 327] width 277 height 27
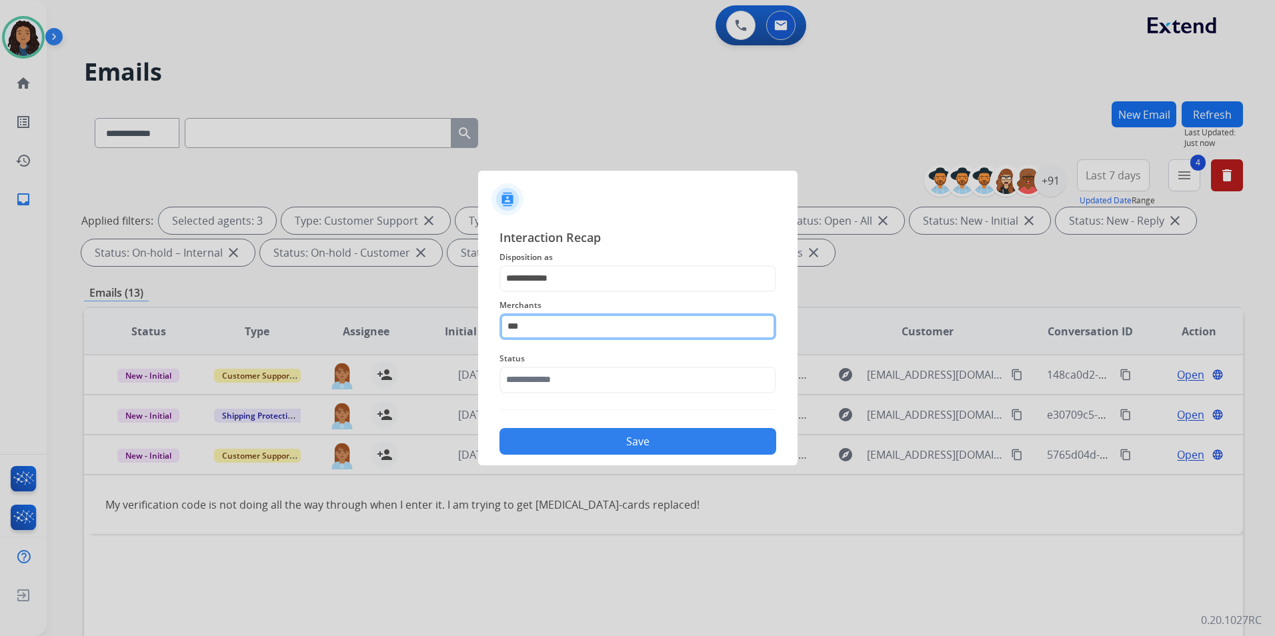
type input "***"
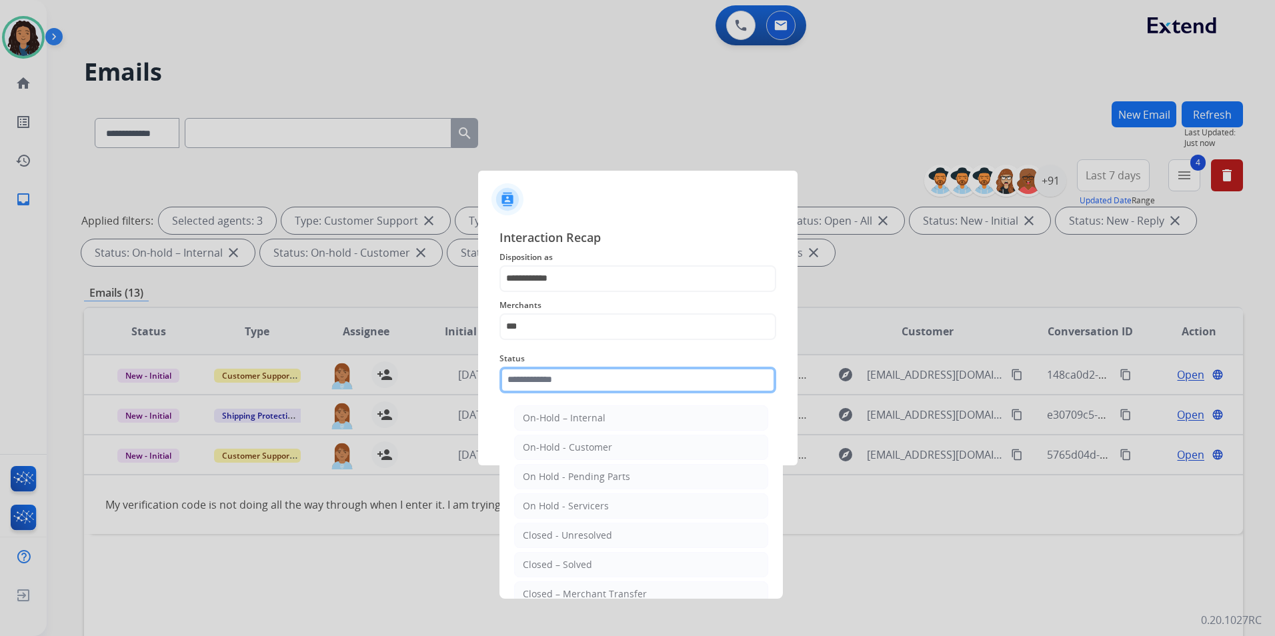
click at [611, 388] on input "text" at bounding box center [638, 380] width 277 height 27
click at [564, 565] on div "Closed – Solved" at bounding box center [557, 564] width 69 height 13
type input "**********"
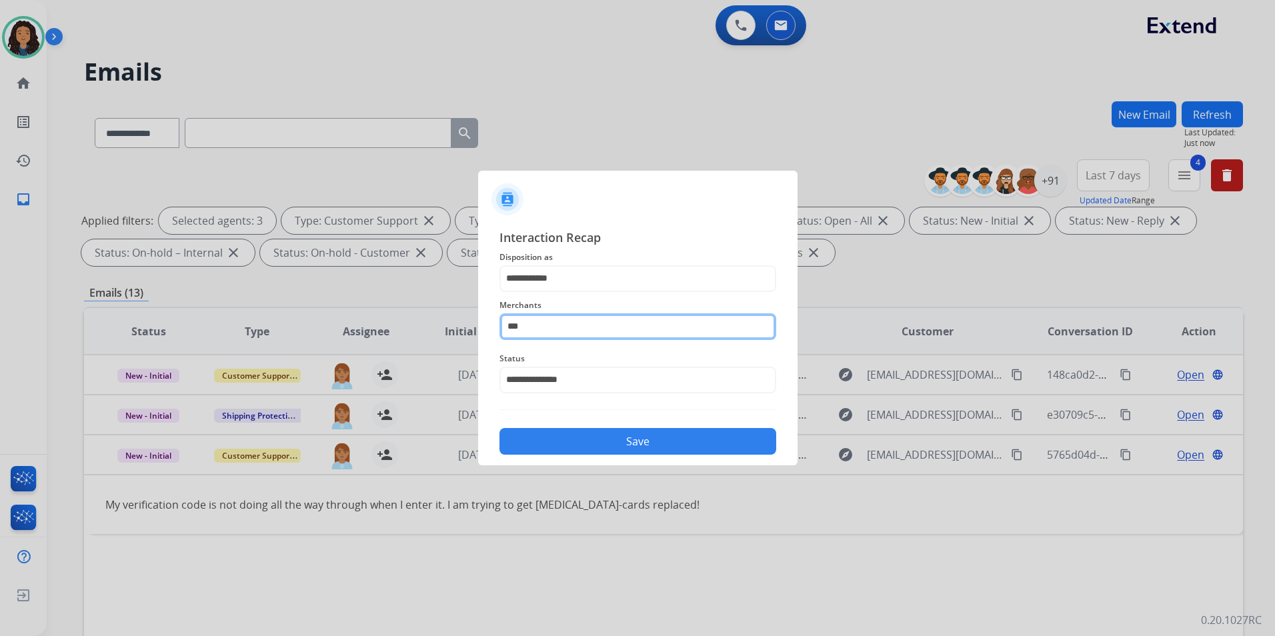
click at [582, 335] on input "***" at bounding box center [638, 327] width 277 height 27
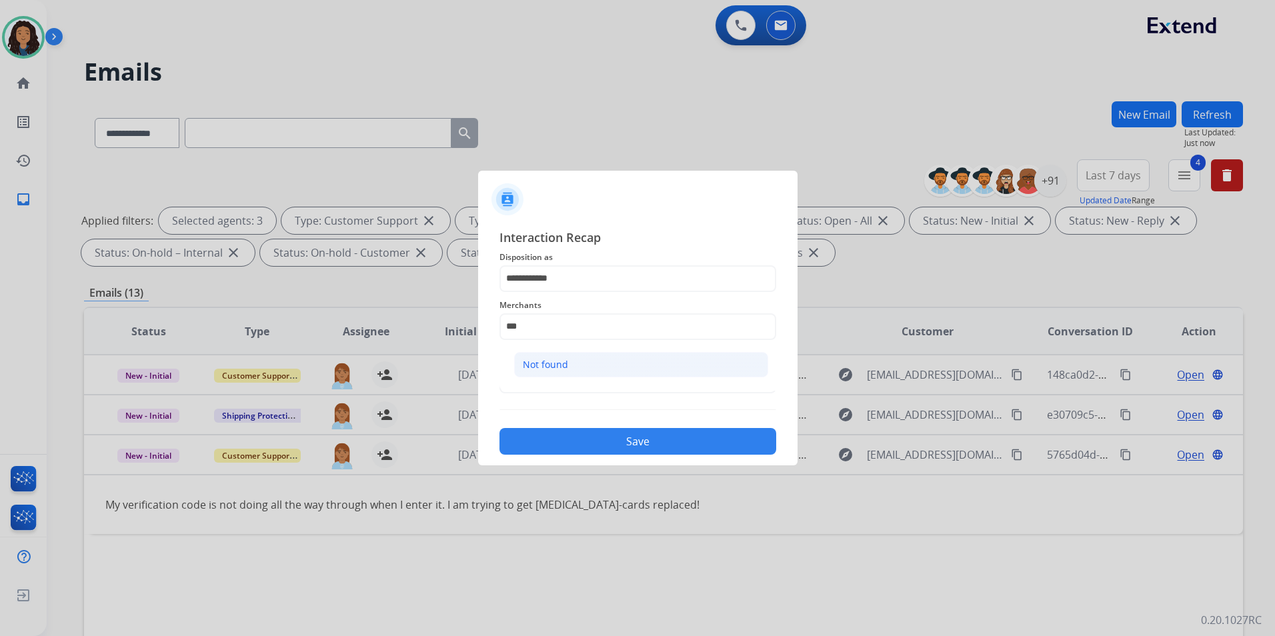
click at [573, 362] on li "Not found" at bounding box center [641, 364] width 254 height 25
type input "*********"
click at [574, 438] on button "Save" at bounding box center [638, 441] width 277 height 27
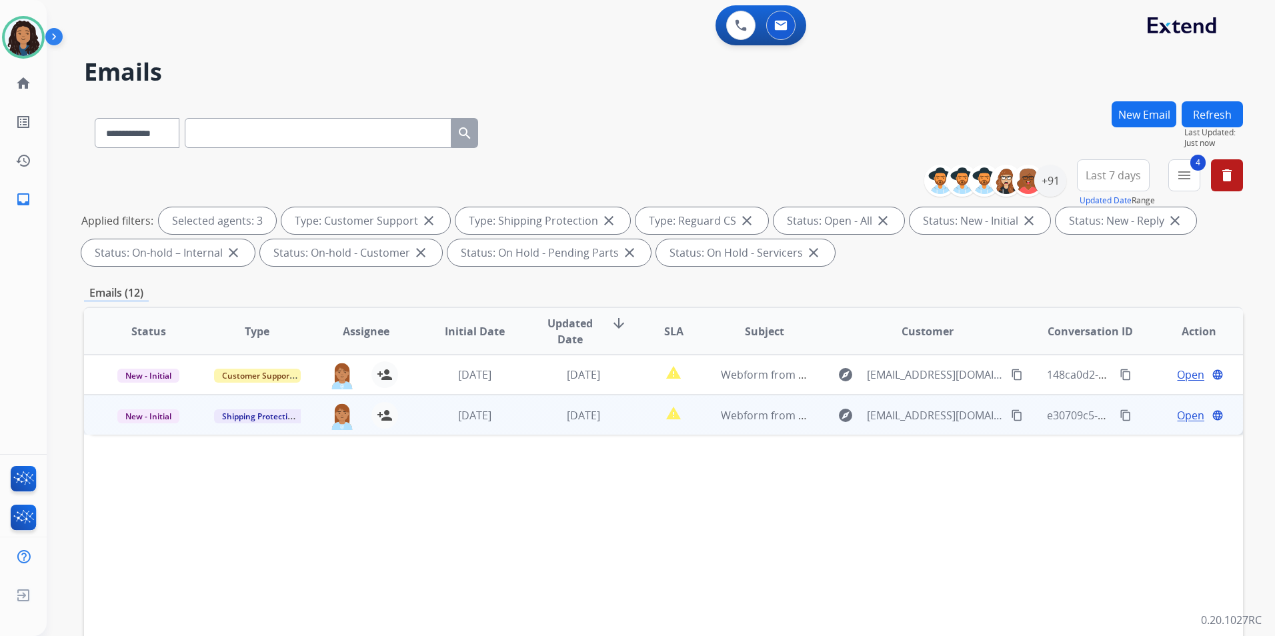
click at [1183, 417] on span "Open" at bounding box center [1190, 416] width 27 height 16
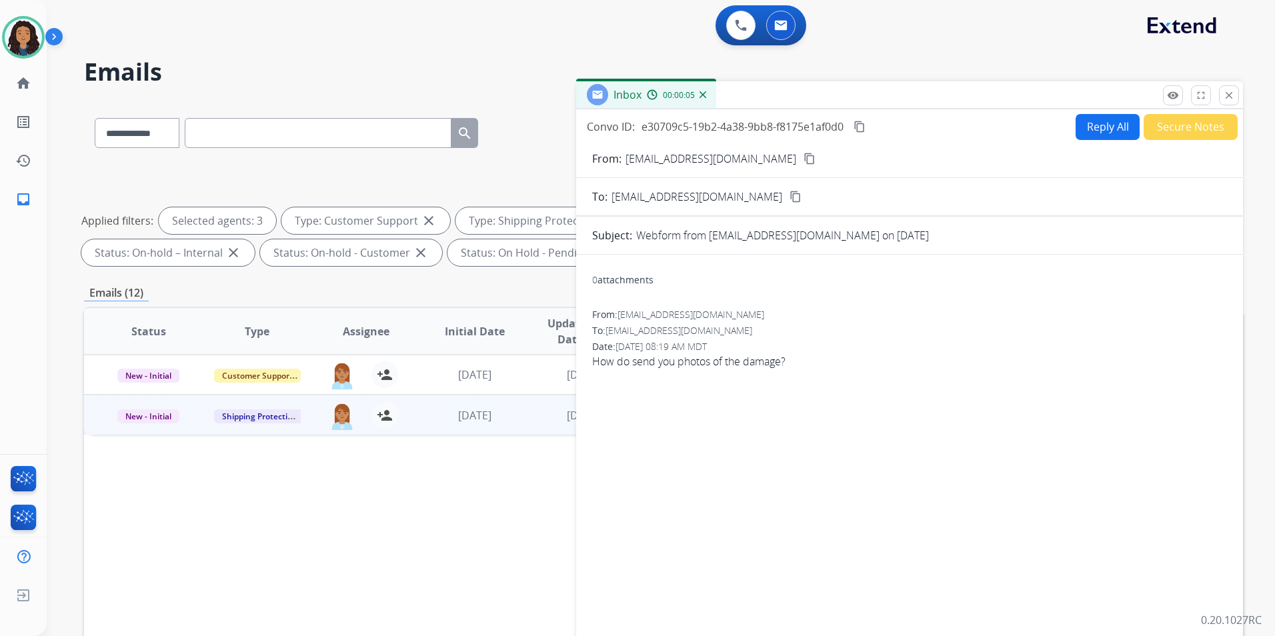
click at [804, 156] on mat-icon "content_copy" at bounding box center [810, 159] width 12 height 12
click at [1105, 128] on button "Reply All" at bounding box center [1108, 127] width 64 height 26
select select "**********"
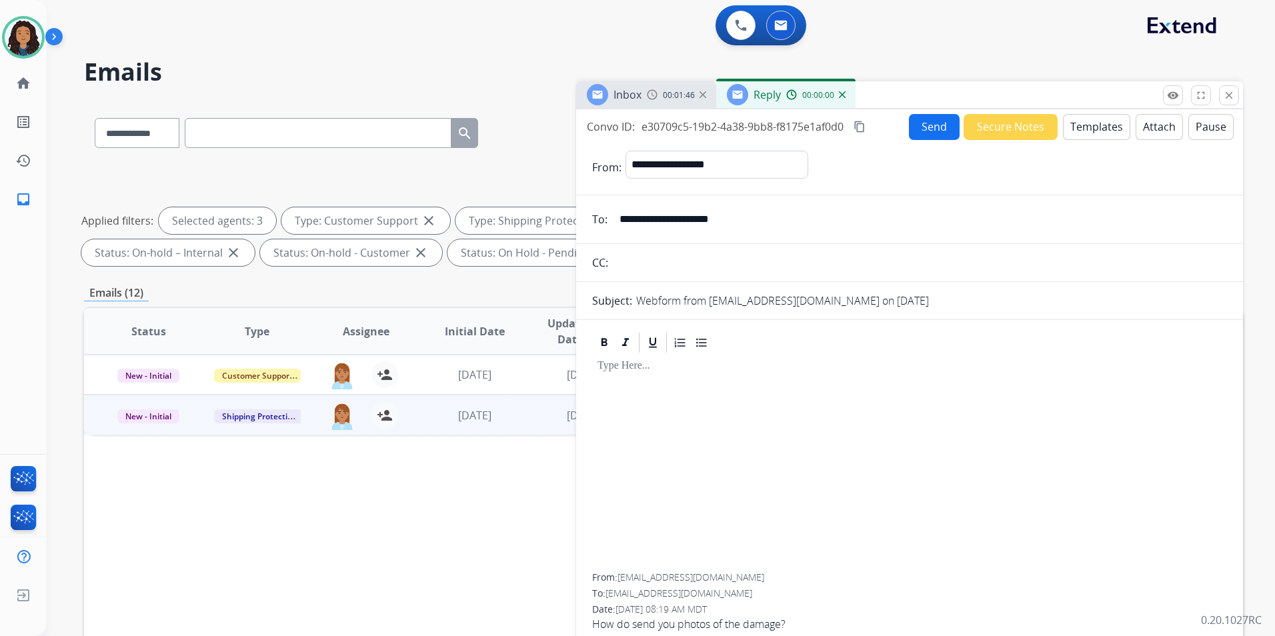
click at [1105, 128] on button "Templates" at bounding box center [1096, 127] width 67 height 26
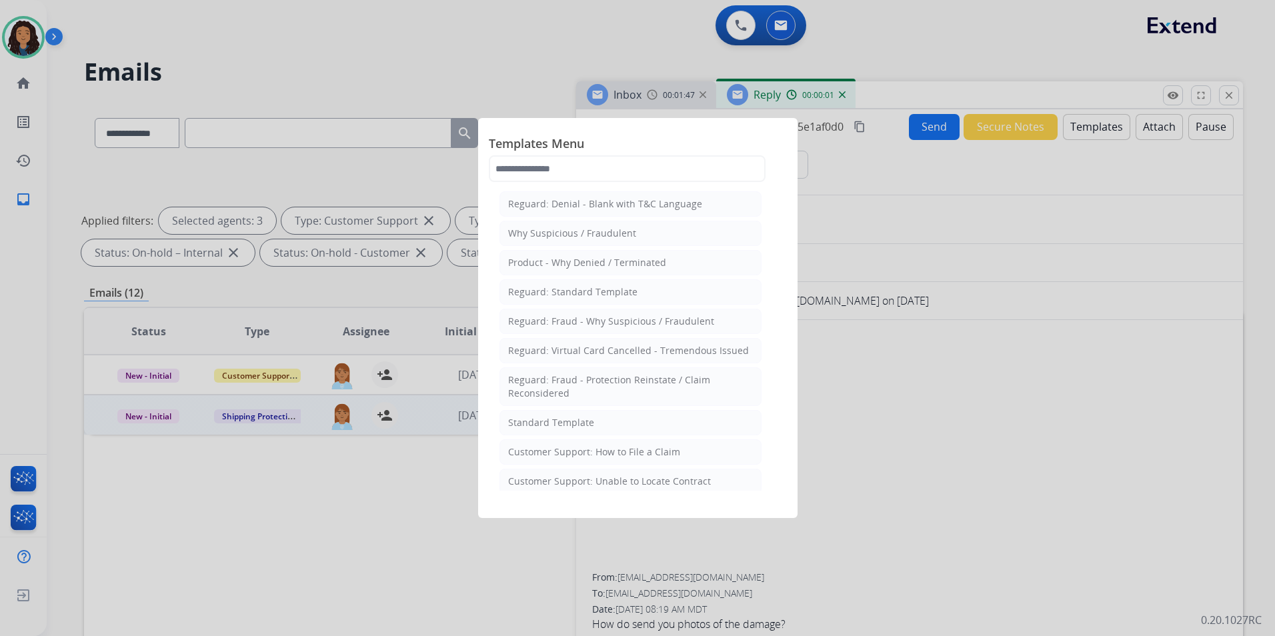
click at [593, 414] on li "Standard Template" at bounding box center [631, 422] width 262 height 25
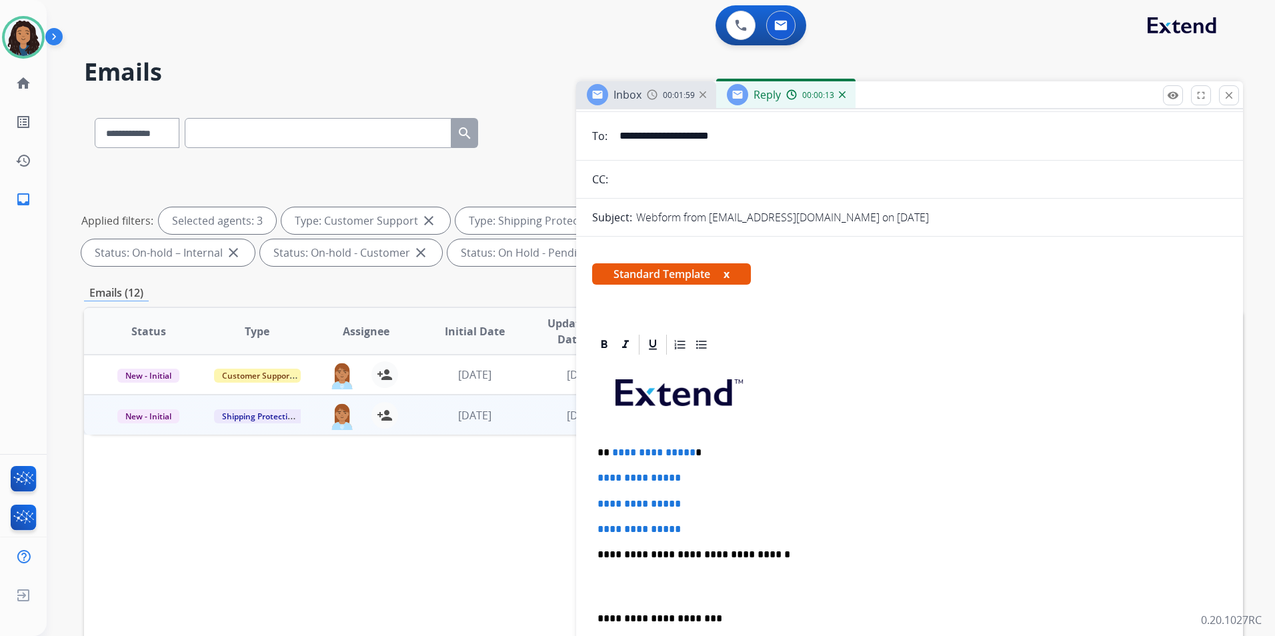
scroll to position [200, 0]
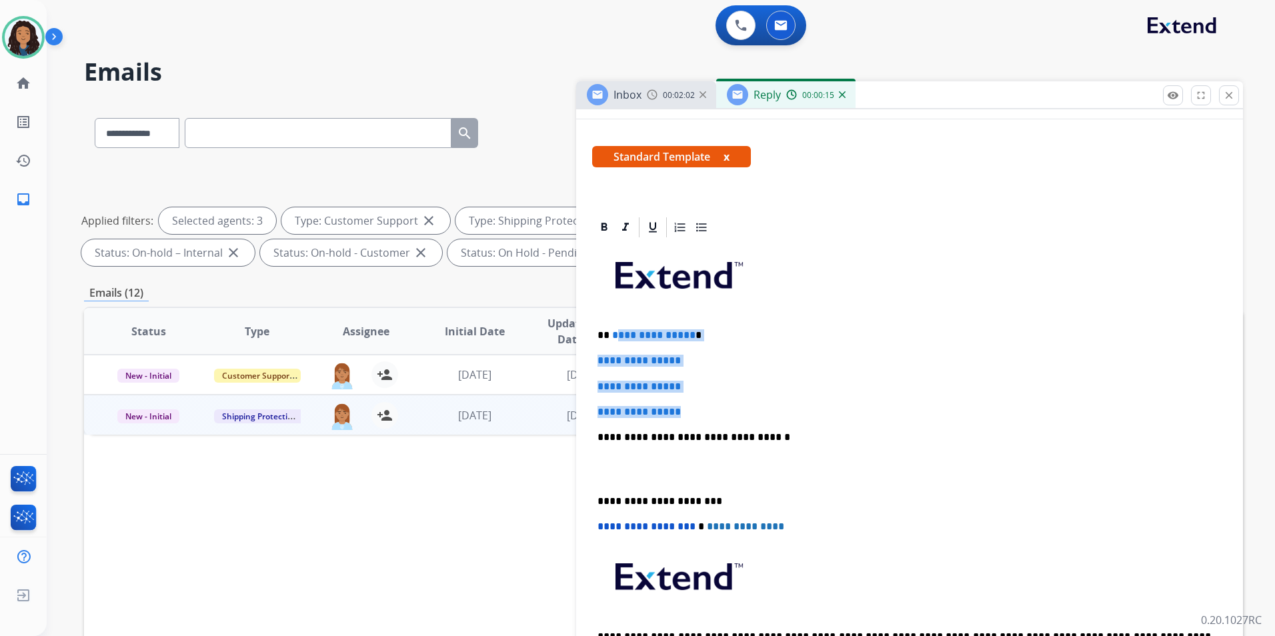
drag, startPoint x: 689, startPoint y: 415, endPoint x: 613, endPoint y: 332, distance: 112.9
click at [613, 332] on div "**********" at bounding box center [909, 468] width 635 height 459
click at [613, 332] on span "**********" at bounding box center [653, 335] width 83 height 10
drag, startPoint x: 610, startPoint y: 334, endPoint x: 694, endPoint y: 412, distance: 115.6
click at [694, 412] on div "**********" at bounding box center [909, 468] width 635 height 459
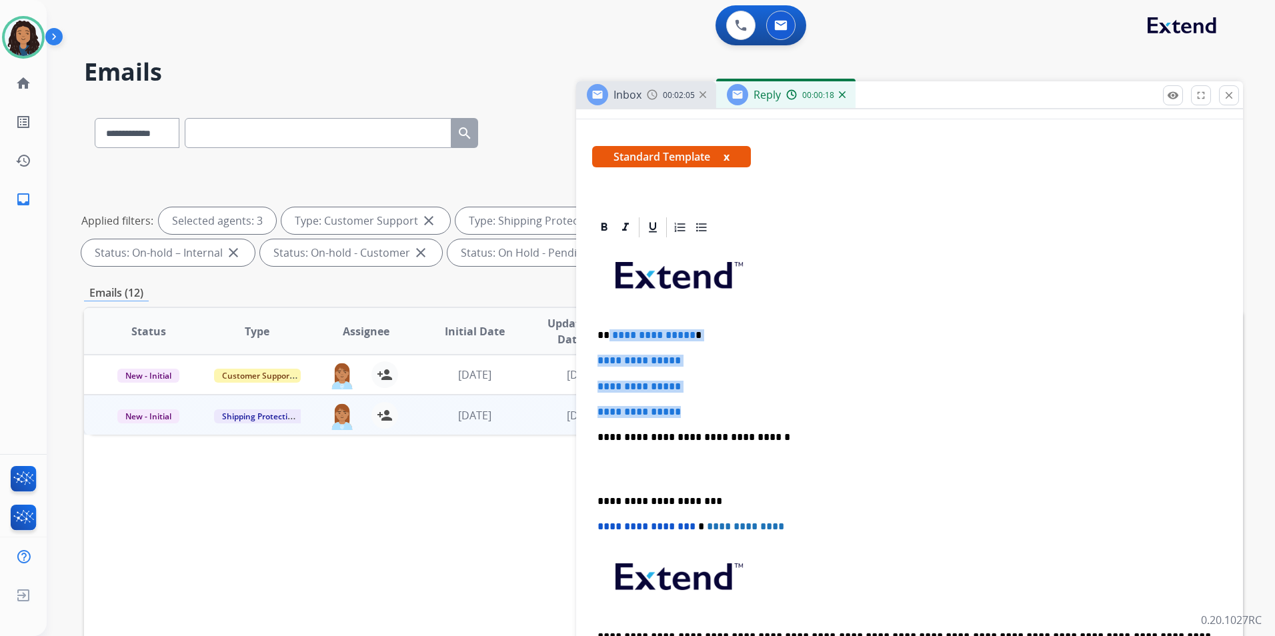
paste div
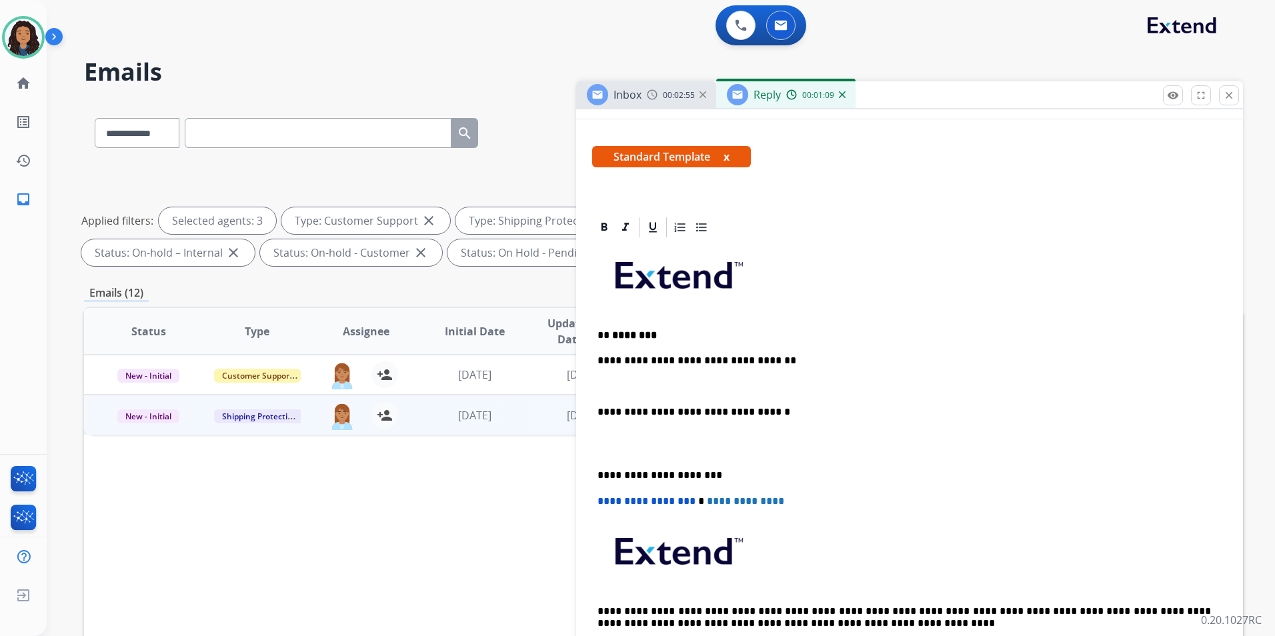
click at [640, 75] on h2 "Emails" at bounding box center [663, 72] width 1159 height 27
click at [656, 87] on div "Inbox 00:02:56" at bounding box center [646, 94] width 140 height 27
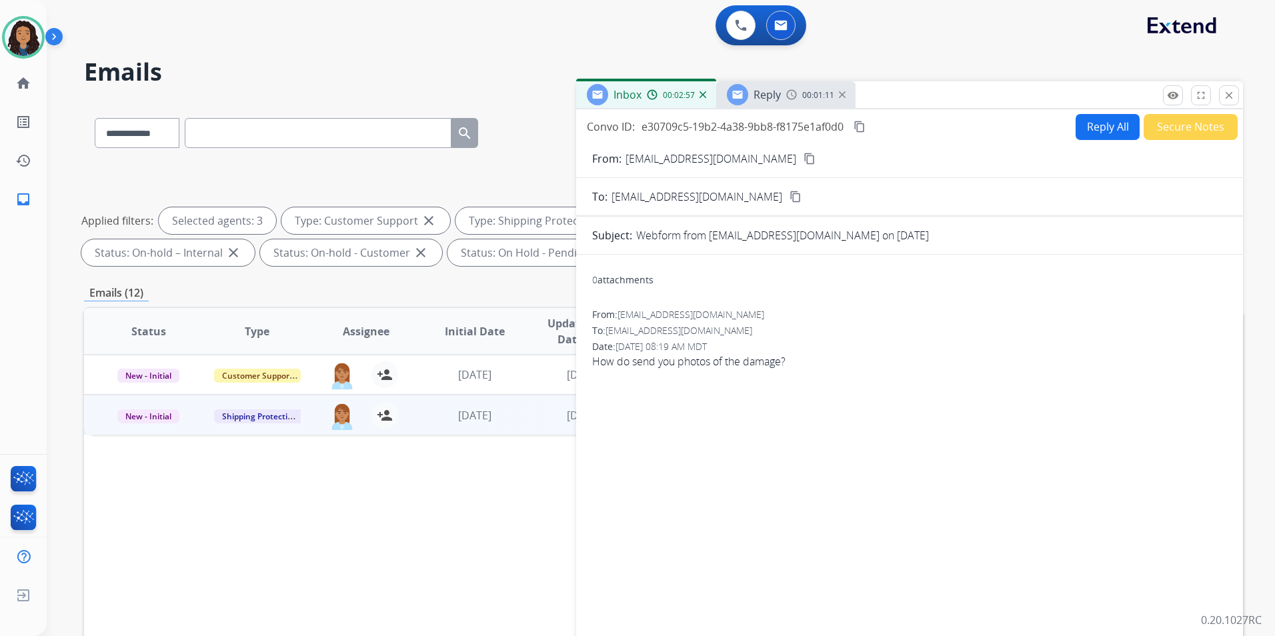
click at [808, 99] on span "00:01:11" at bounding box center [819, 95] width 32 height 11
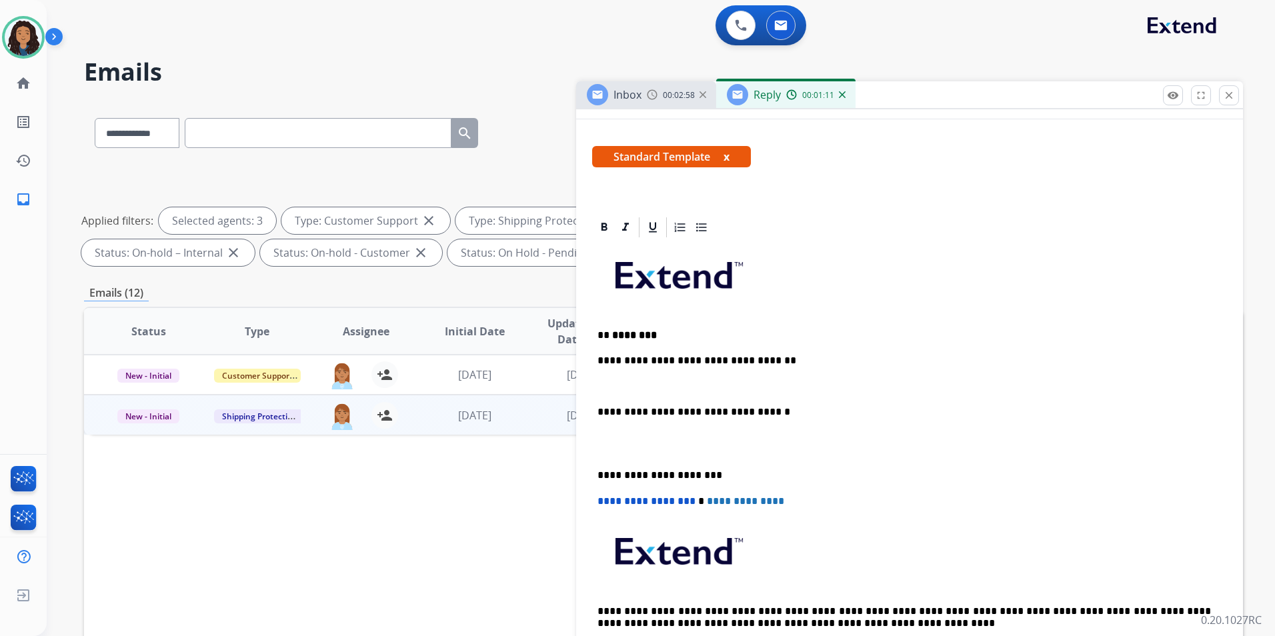
click at [660, 388] on p at bounding box center [910, 387] width 624 height 12
click at [600, 386] on p "**********" at bounding box center [905, 387] width 614 height 12
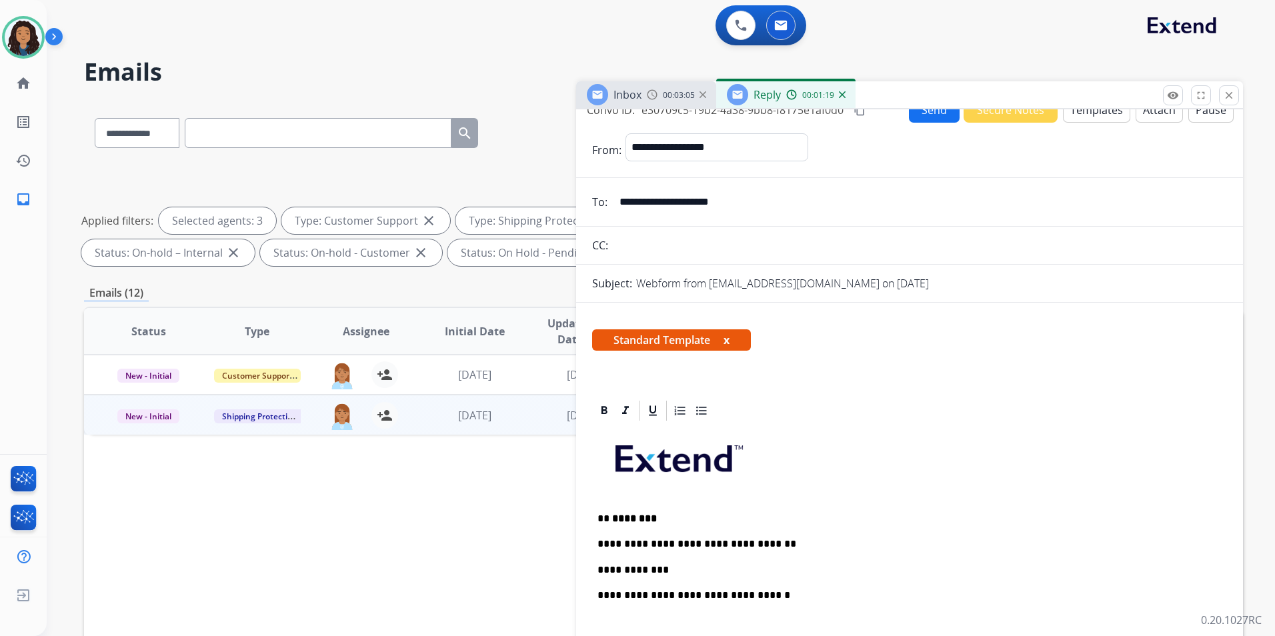
scroll to position [0, 0]
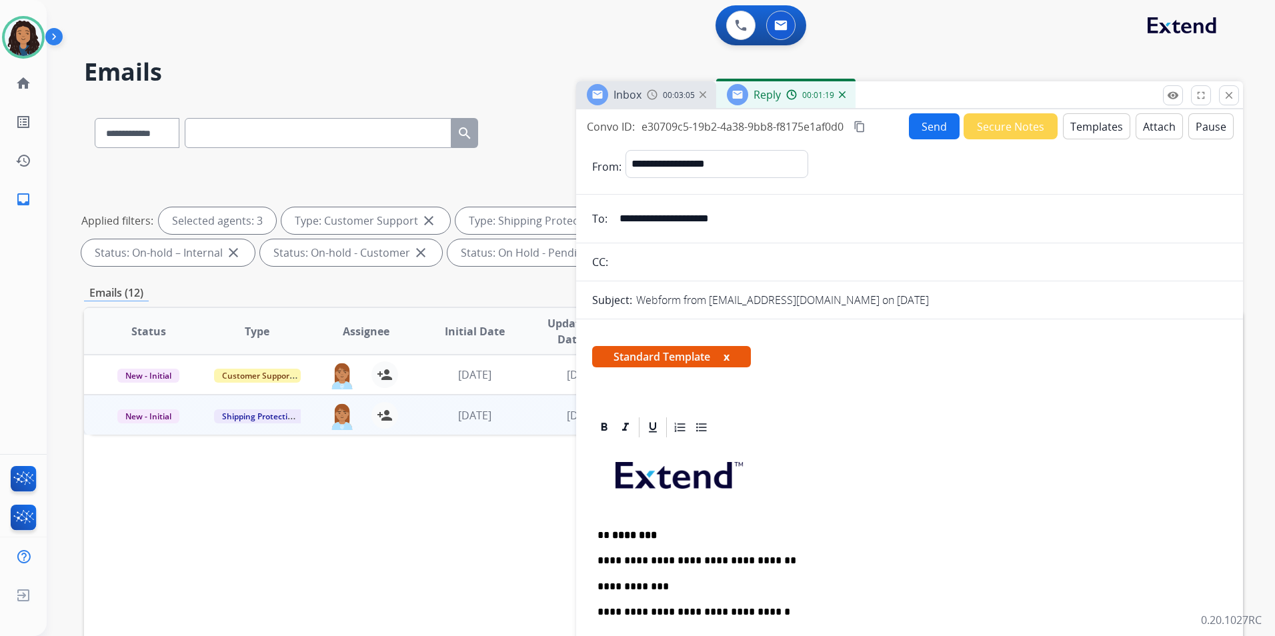
click at [939, 122] on button "Send" at bounding box center [934, 126] width 51 height 26
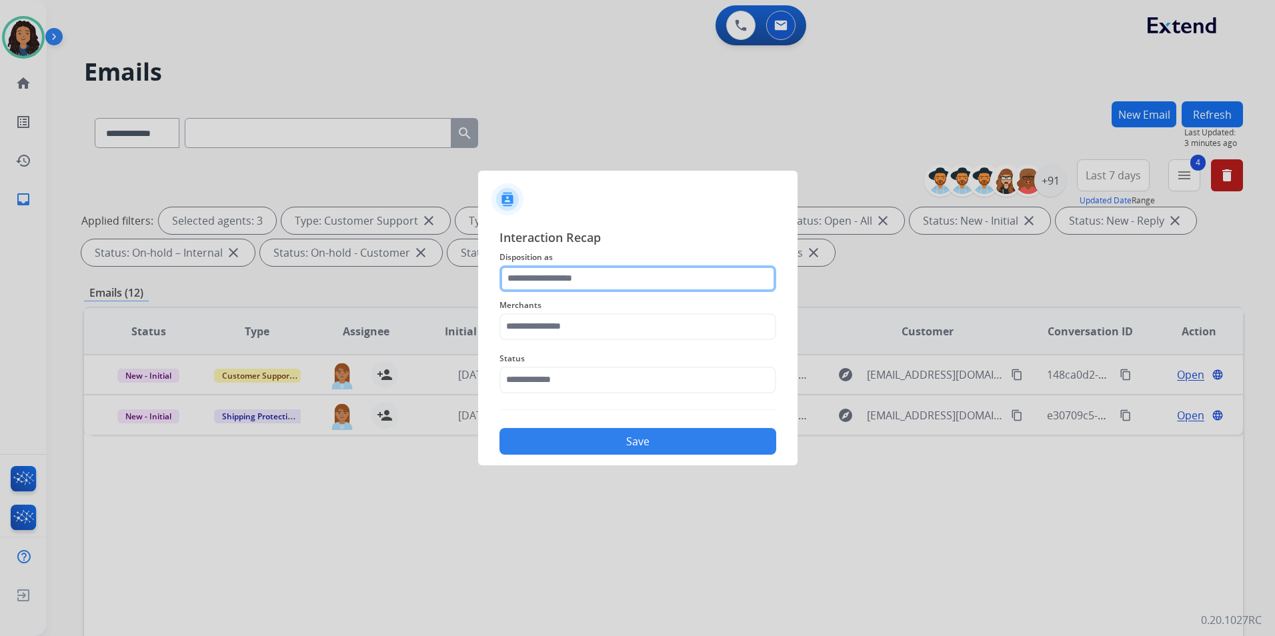
click at [644, 282] on input "text" at bounding box center [638, 279] width 277 height 27
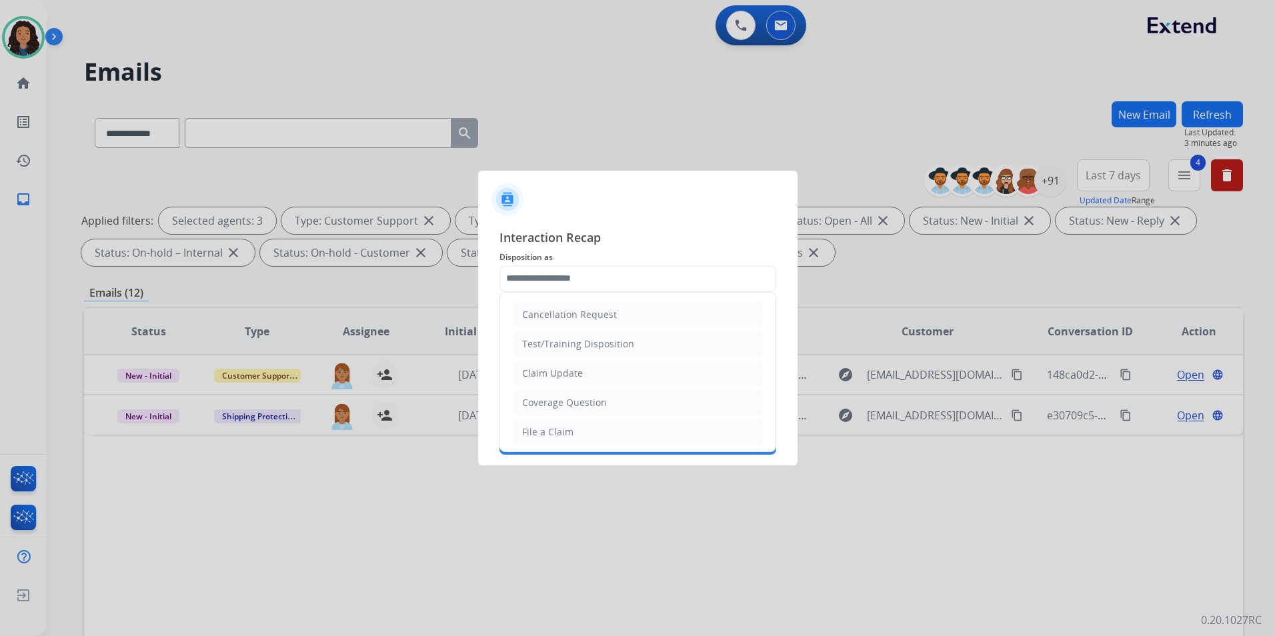
click at [569, 373] on div "Claim Update" at bounding box center [552, 373] width 61 height 13
type input "**********"
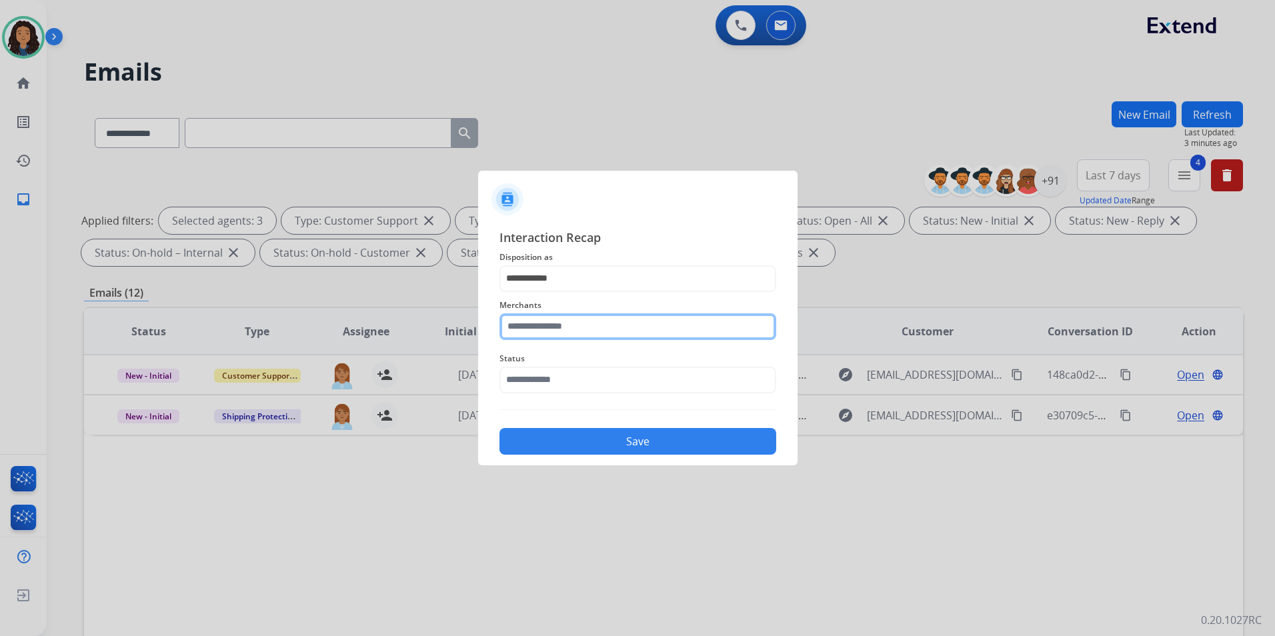
click at [558, 337] on input "text" at bounding box center [638, 327] width 277 height 27
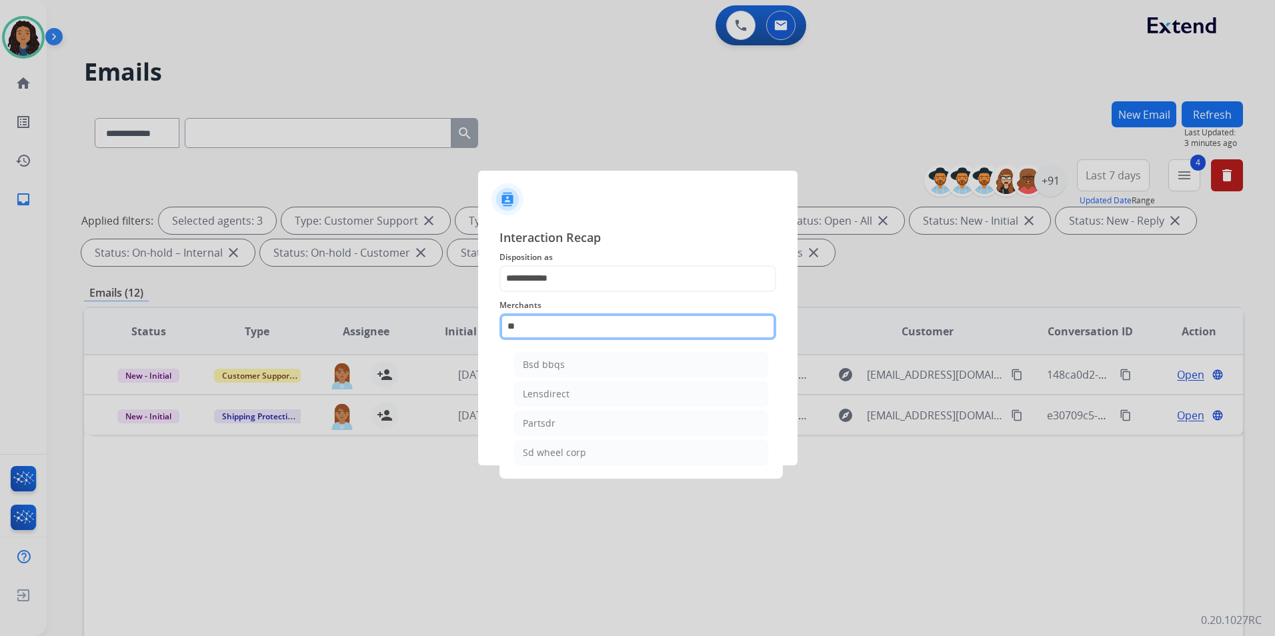
type input "*"
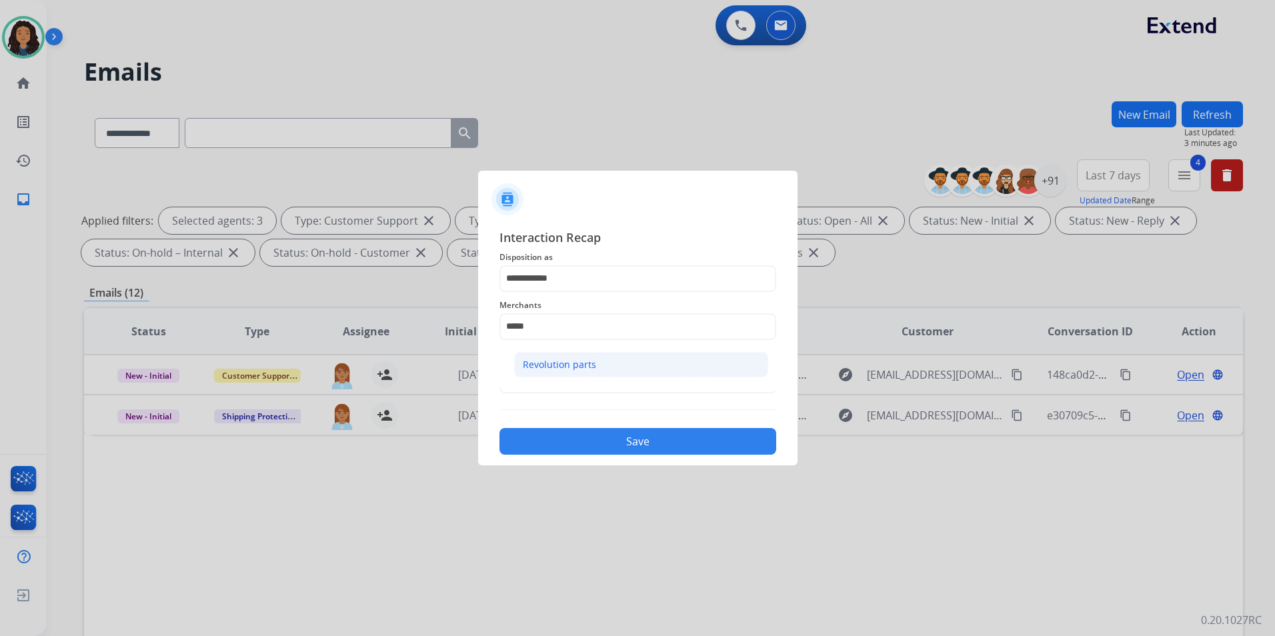
click at [609, 364] on li "Revolution parts" at bounding box center [641, 364] width 254 height 25
type input "**********"
click at [601, 382] on input "text" at bounding box center [638, 380] width 277 height 27
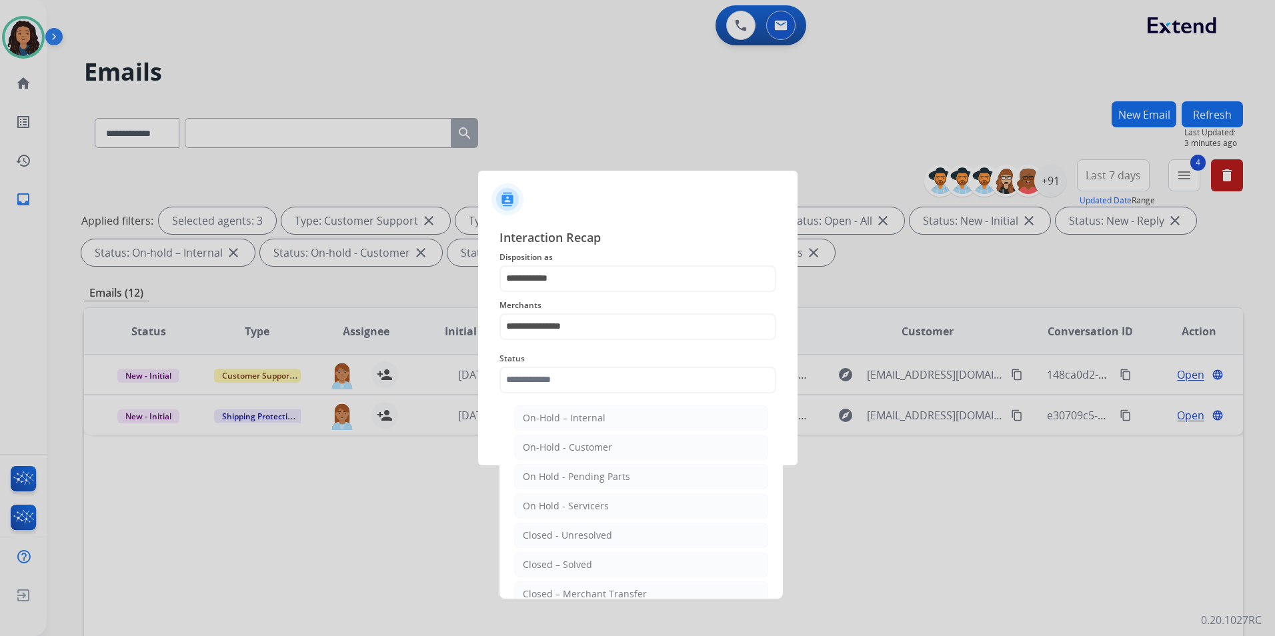
click at [565, 568] on div "Closed – Solved" at bounding box center [557, 564] width 69 height 13
type input "**********"
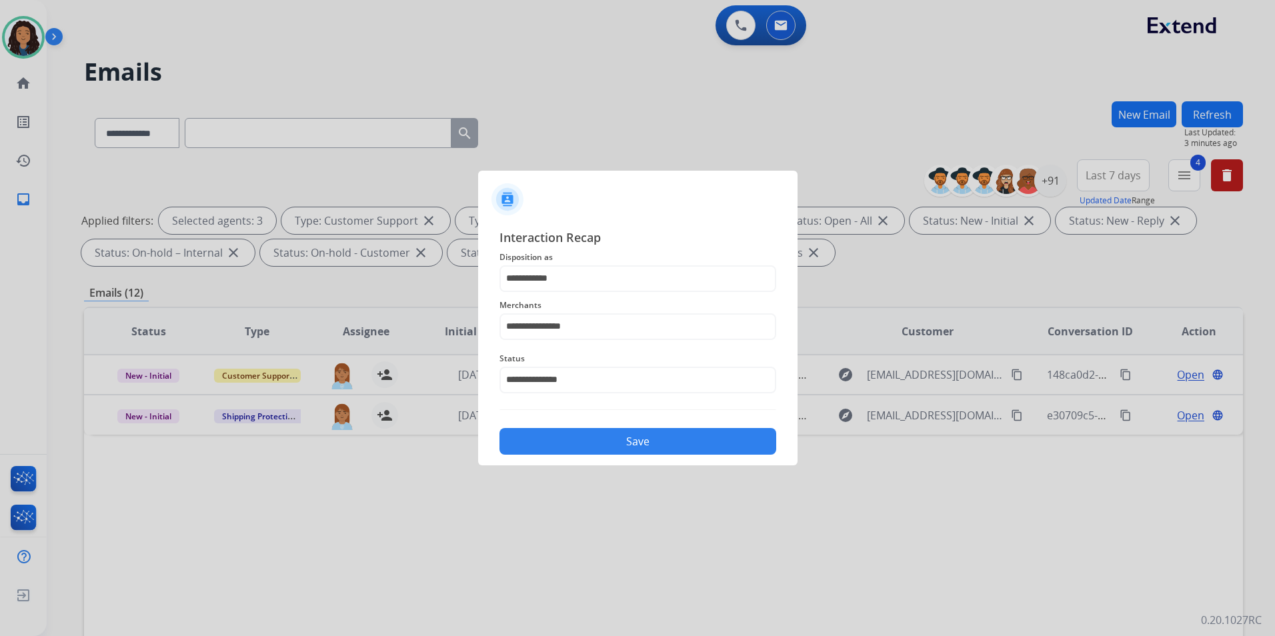
click at [582, 437] on button "Save" at bounding box center [638, 441] width 277 height 27
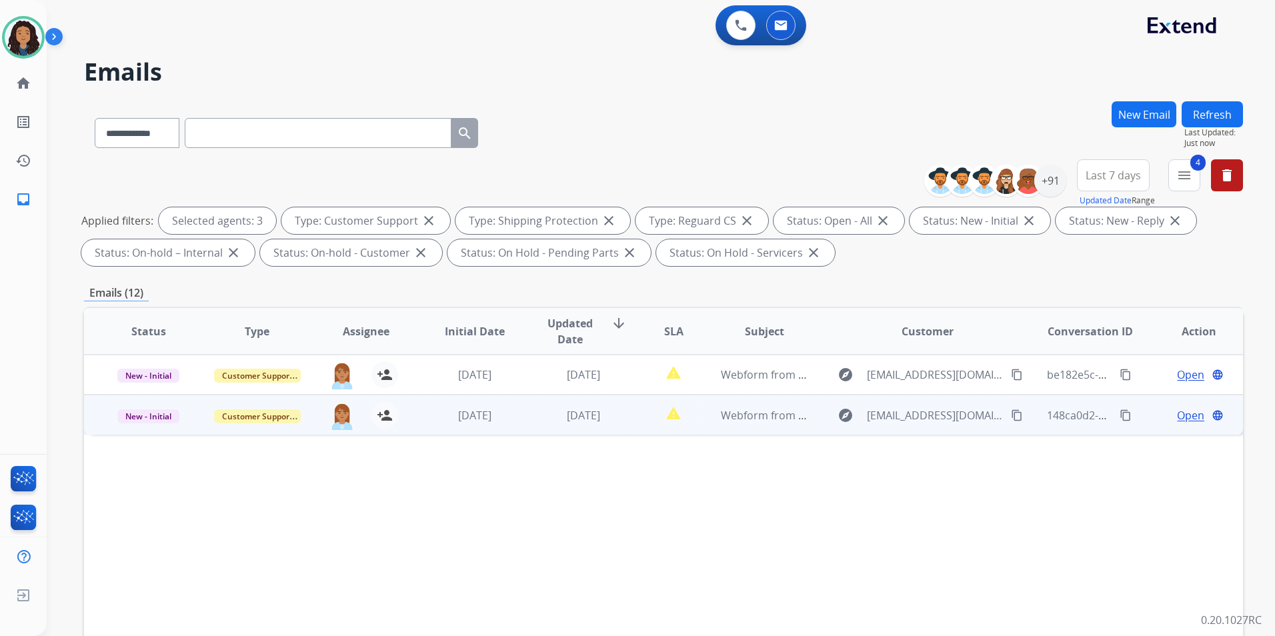
click at [1185, 418] on span "Open" at bounding box center [1190, 416] width 27 height 16
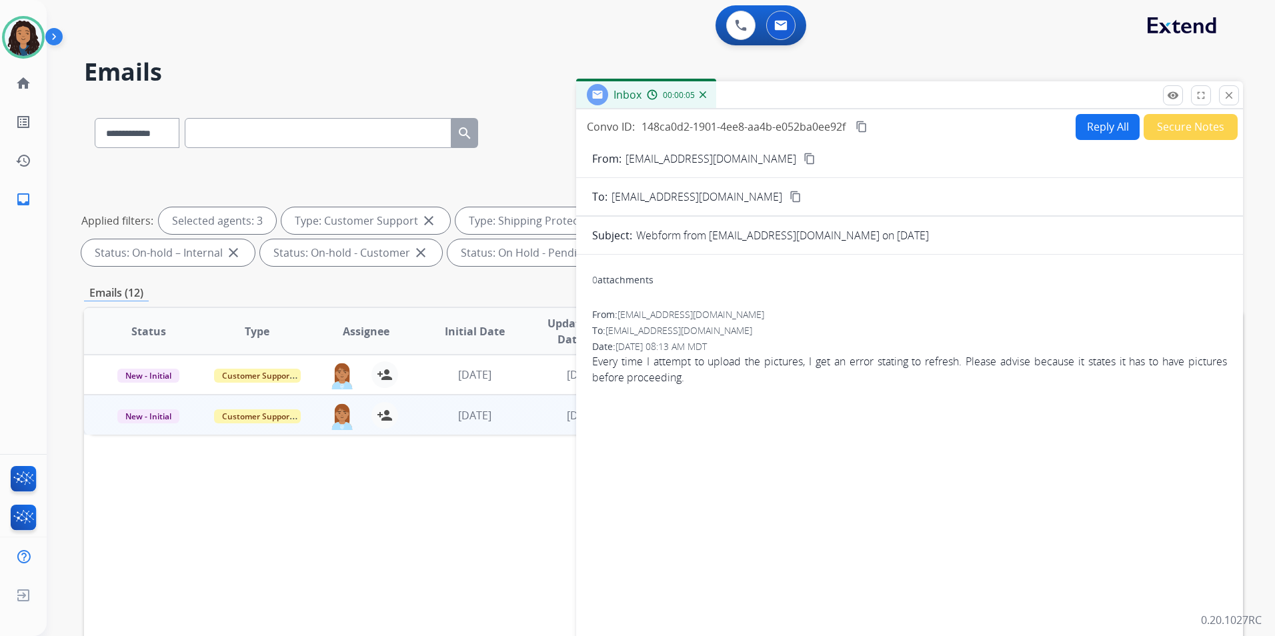
click at [804, 159] on mat-icon "content_copy" at bounding box center [810, 159] width 12 height 12
click at [1111, 133] on button "Reply All" at bounding box center [1108, 127] width 64 height 26
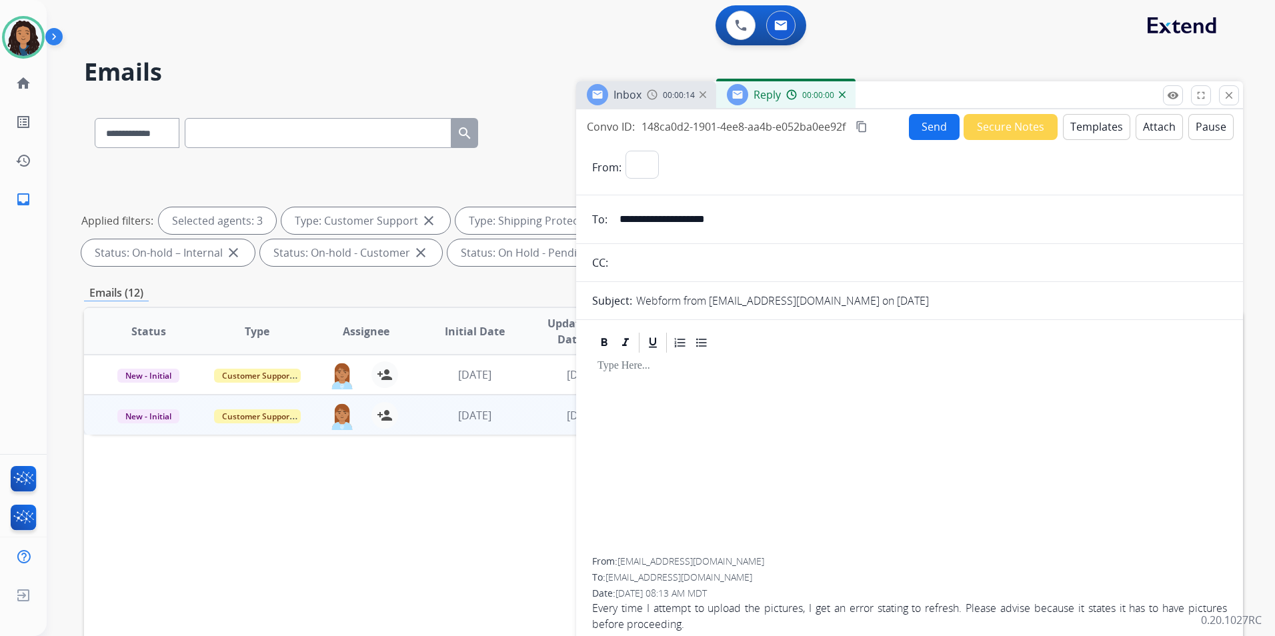
click at [1109, 133] on button "Templates" at bounding box center [1096, 127] width 67 height 26
select select "**********"
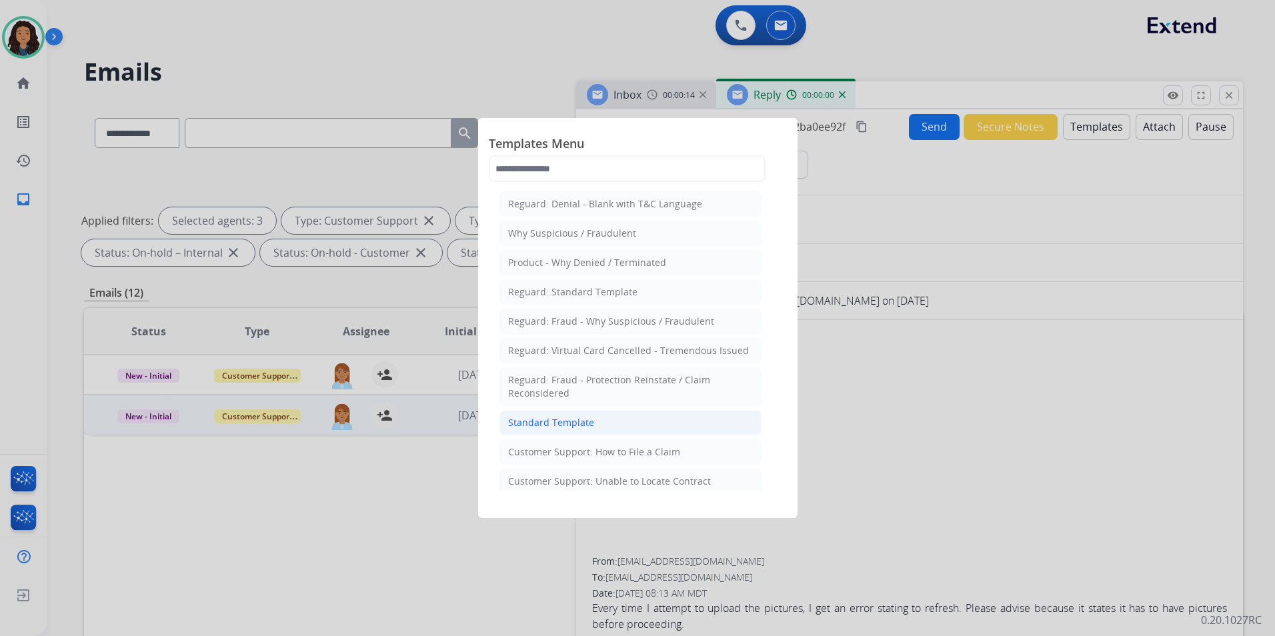
click at [627, 429] on li "Standard Template" at bounding box center [631, 422] width 262 height 25
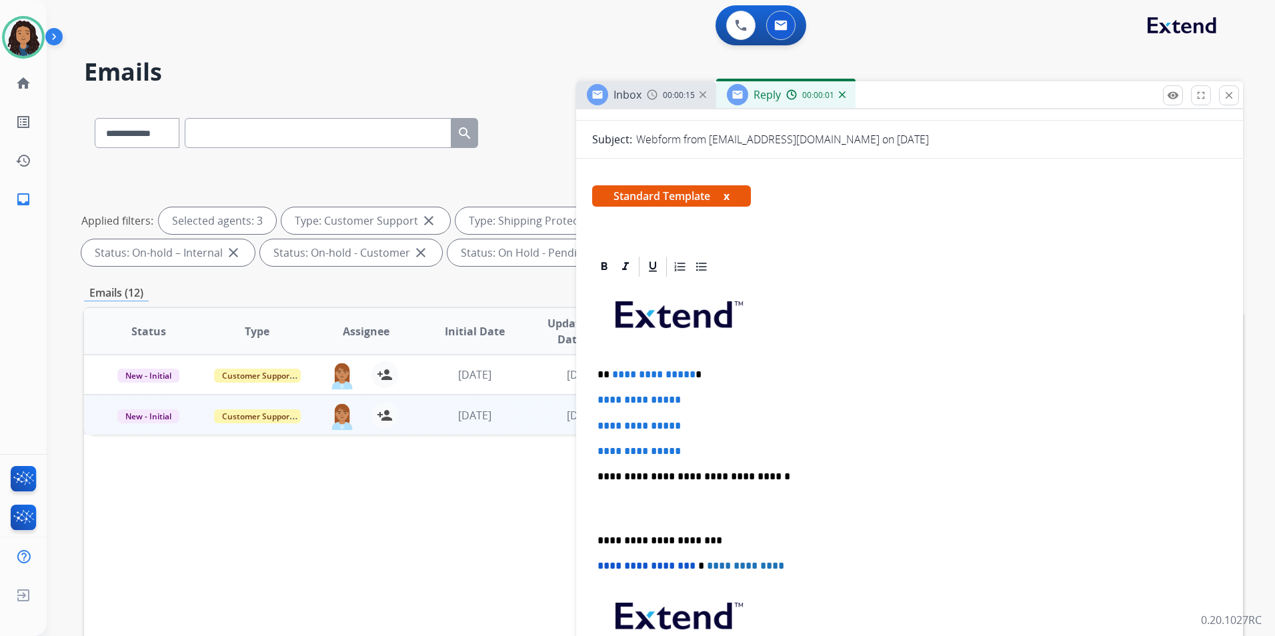
scroll to position [200, 0]
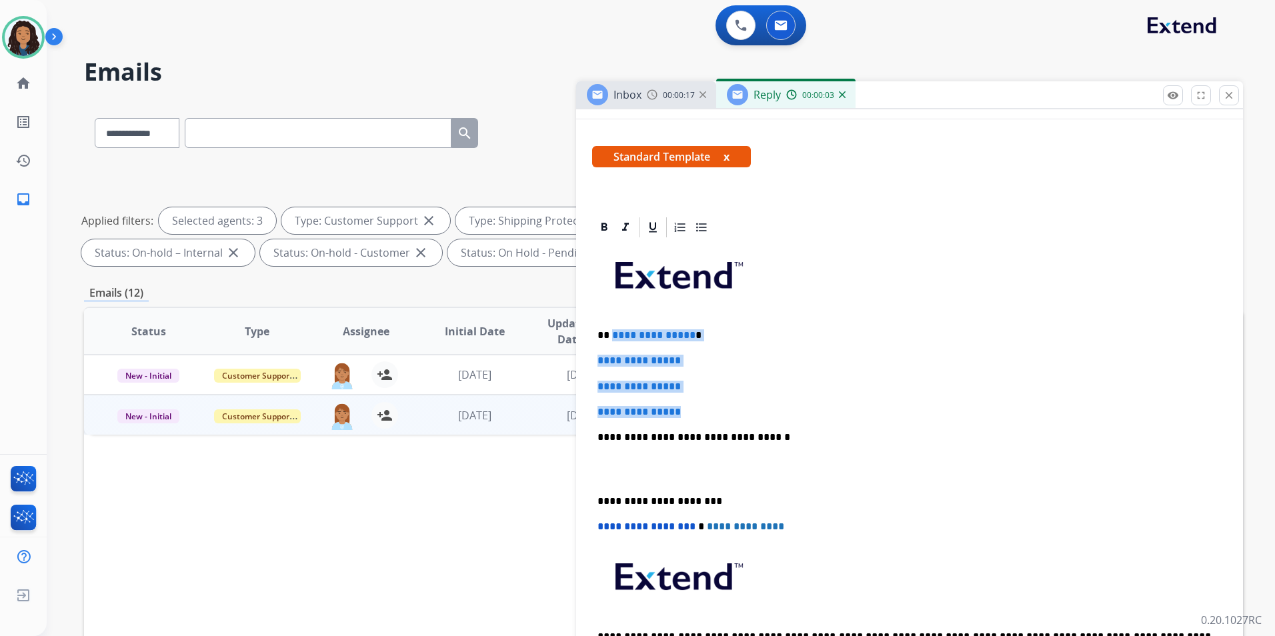
drag, startPoint x: 696, startPoint y: 410, endPoint x: 612, endPoint y: 318, distance: 124.2
click at [612, 318] on div "**********" at bounding box center [909, 468] width 635 height 459
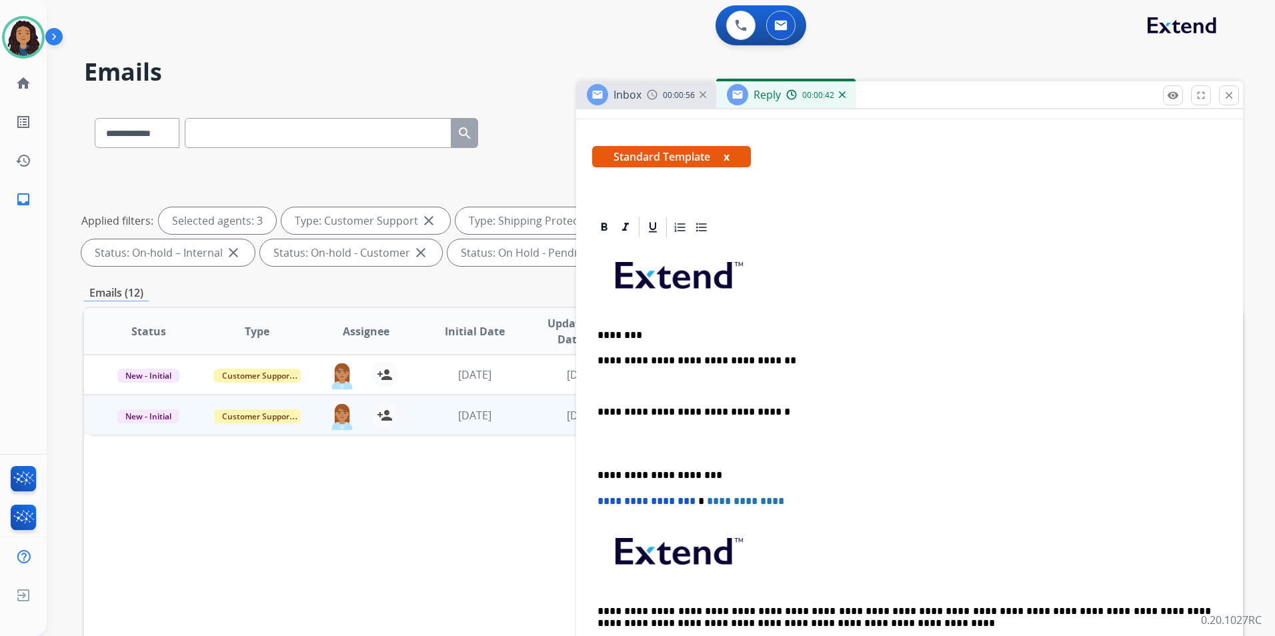
click at [625, 103] on div "Inbox" at bounding box center [614, 94] width 55 height 21
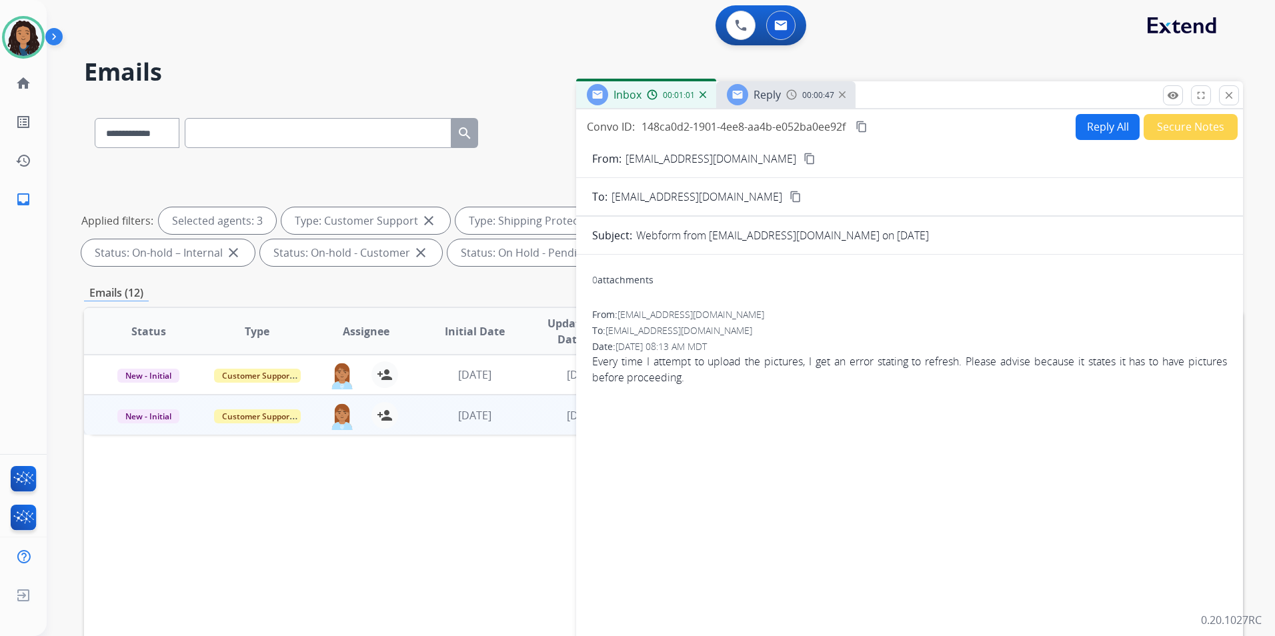
click at [800, 94] on div "00:00:47" at bounding box center [816, 95] width 59 height 12
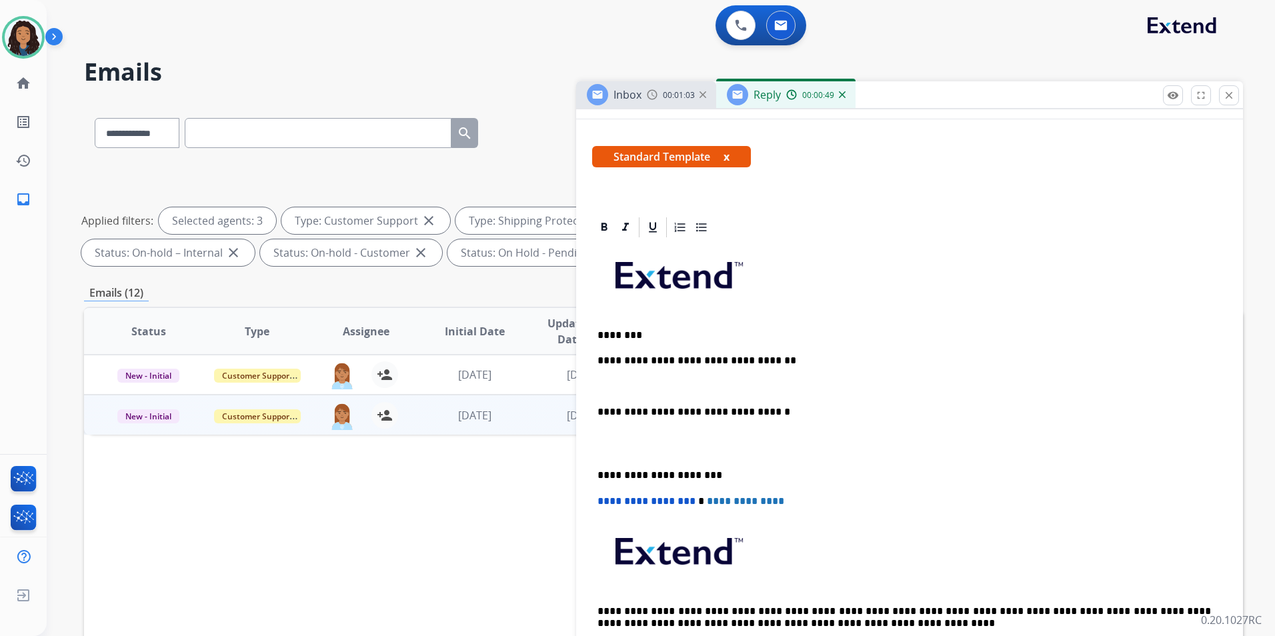
click at [648, 79] on h2 "Emails" at bounding box center [663, 72] width 1159 height 27
drag, startPoint x: 655, startPoint y: 95, endPoint x: 685, endPoint y: 93, distance: 30.1
click at [655, 95] on img at bounding box center [652, 94] width 11 height 11
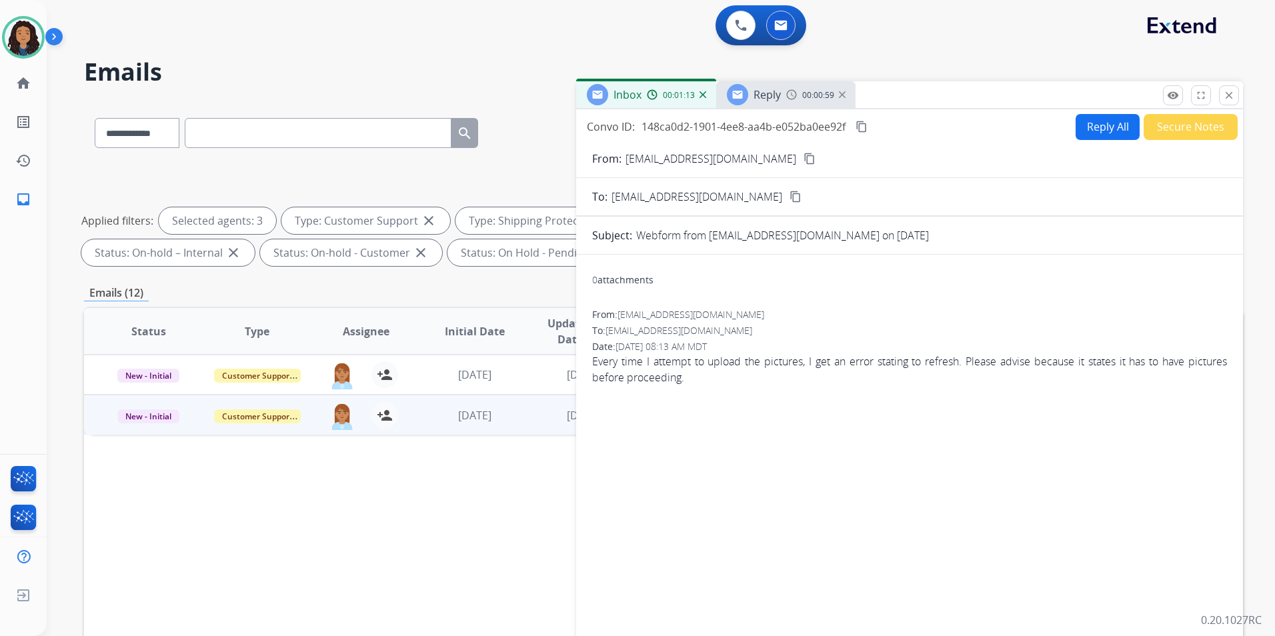
click at [779, 99] on span "Reply" at bounding box center [767, 94] width 27 height 15
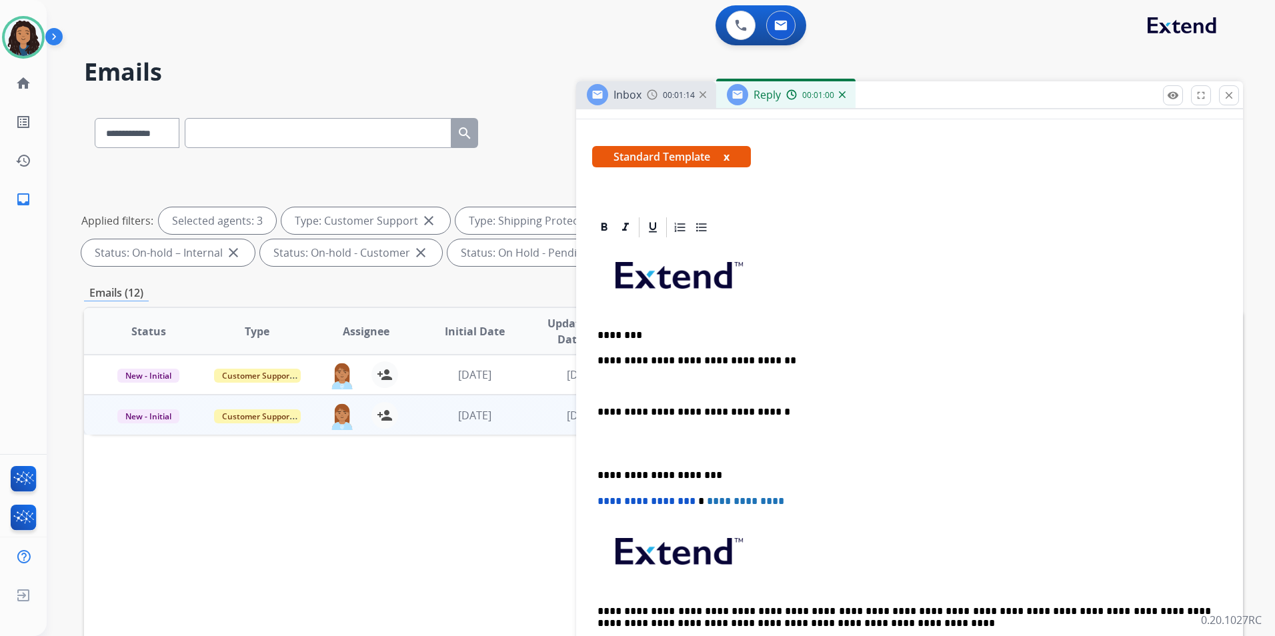
click at [674, 386] on p at bounding box center [910, 387] width 624 height 12
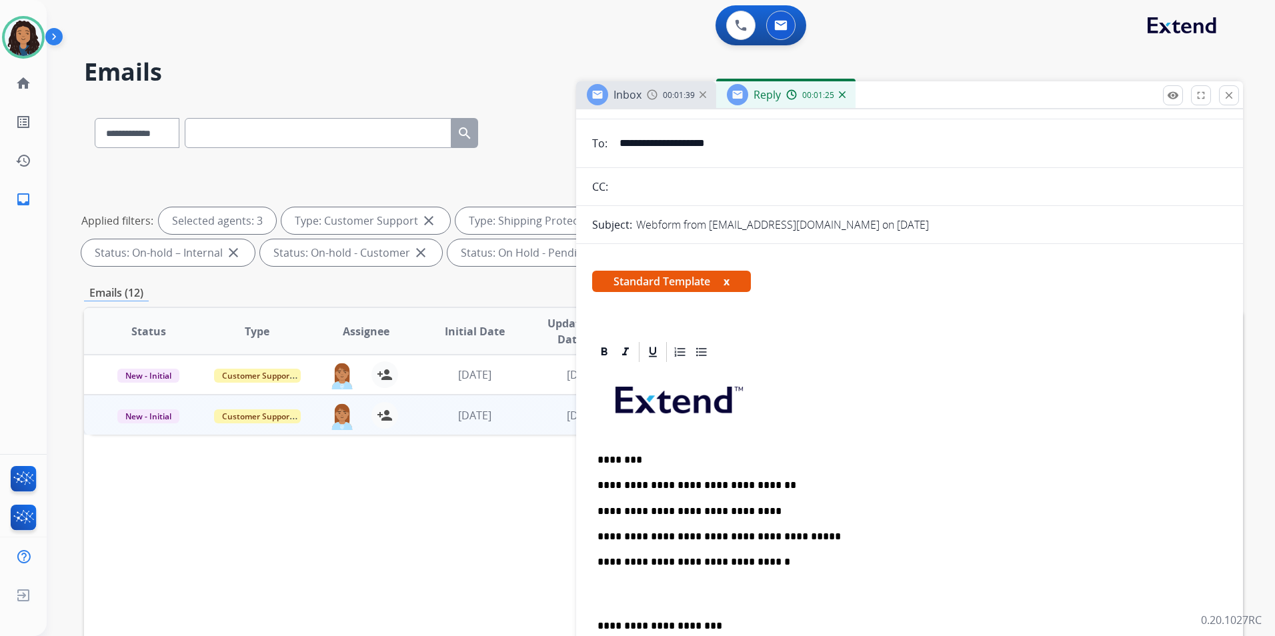
scroll to position [0, 0]
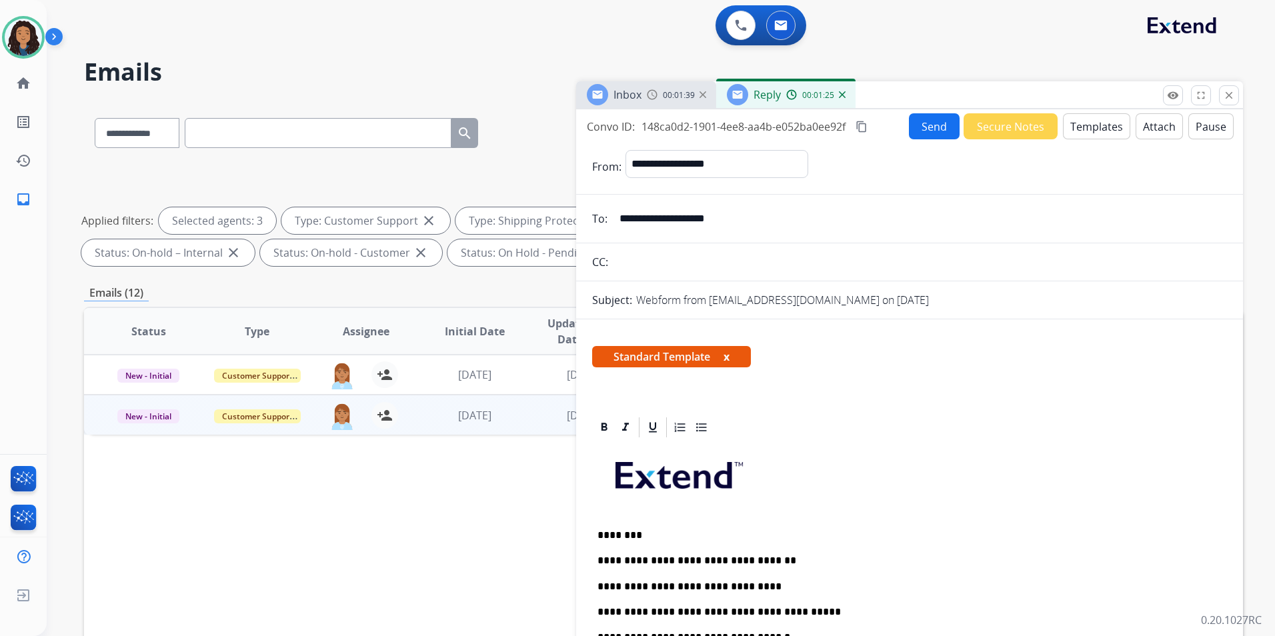
click at [909, 117] on button "Send" at bounding box center [934, 126] width 51 height 26
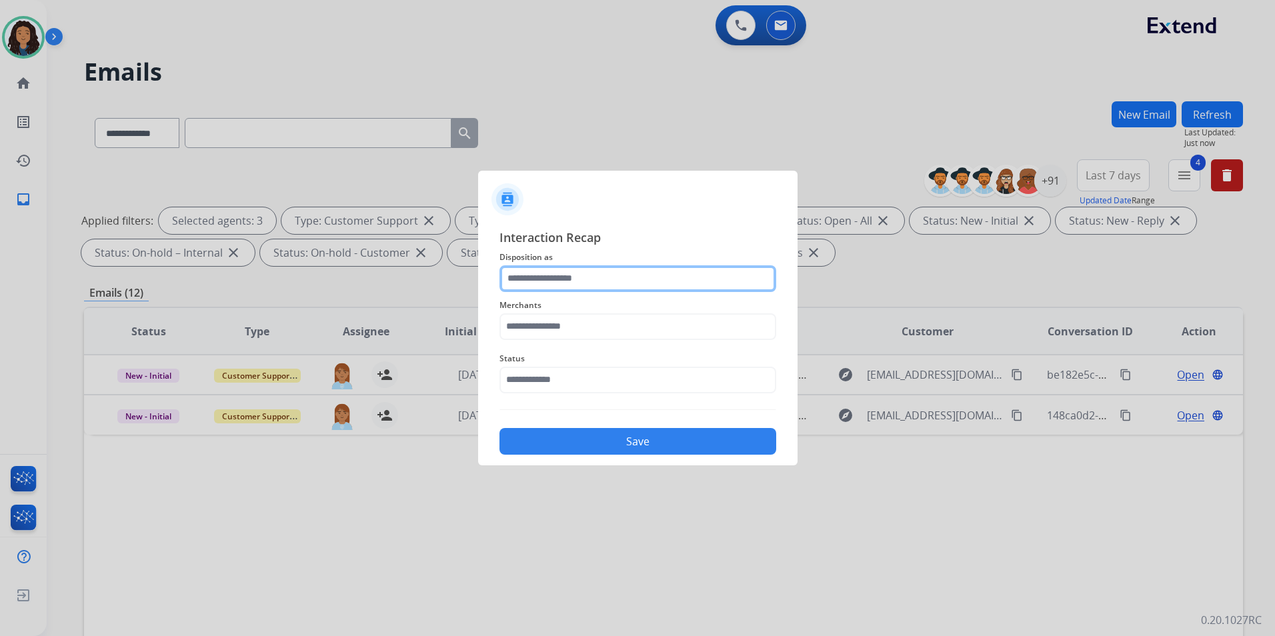
click at [696, 280] on input "text" at bounding box center [638, 279] width 277 height 27
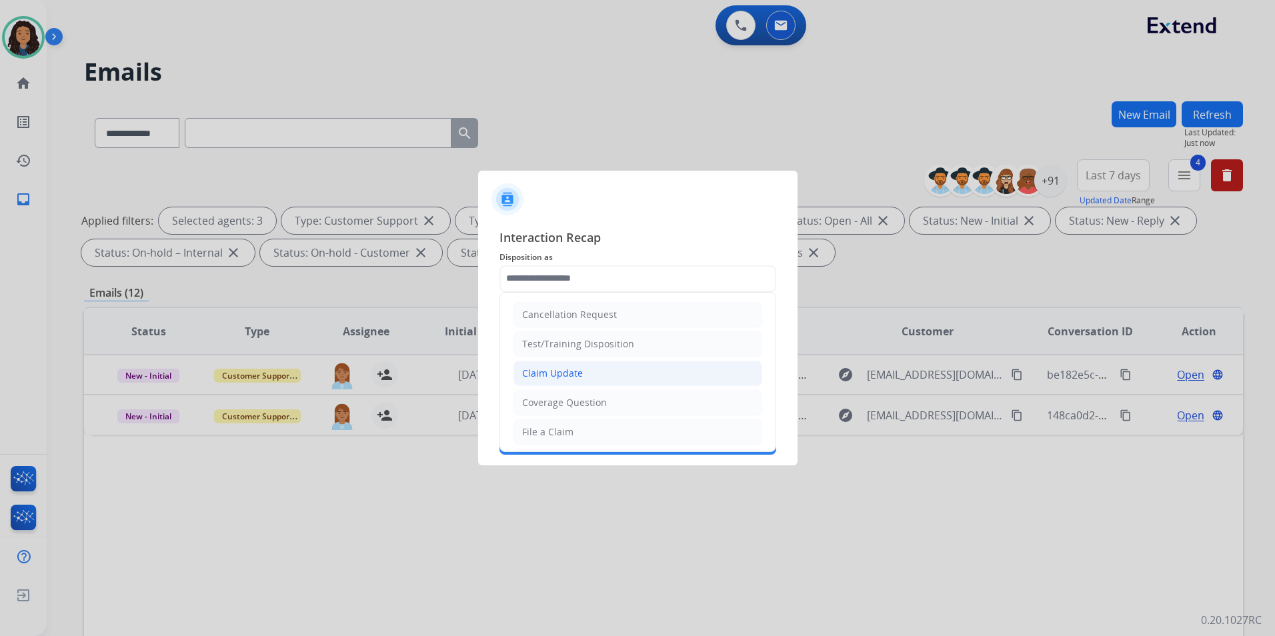
click at [558, 376] on div "Claim Update" at bounding box center [552, 373] width 61 height 13
type input "**********"
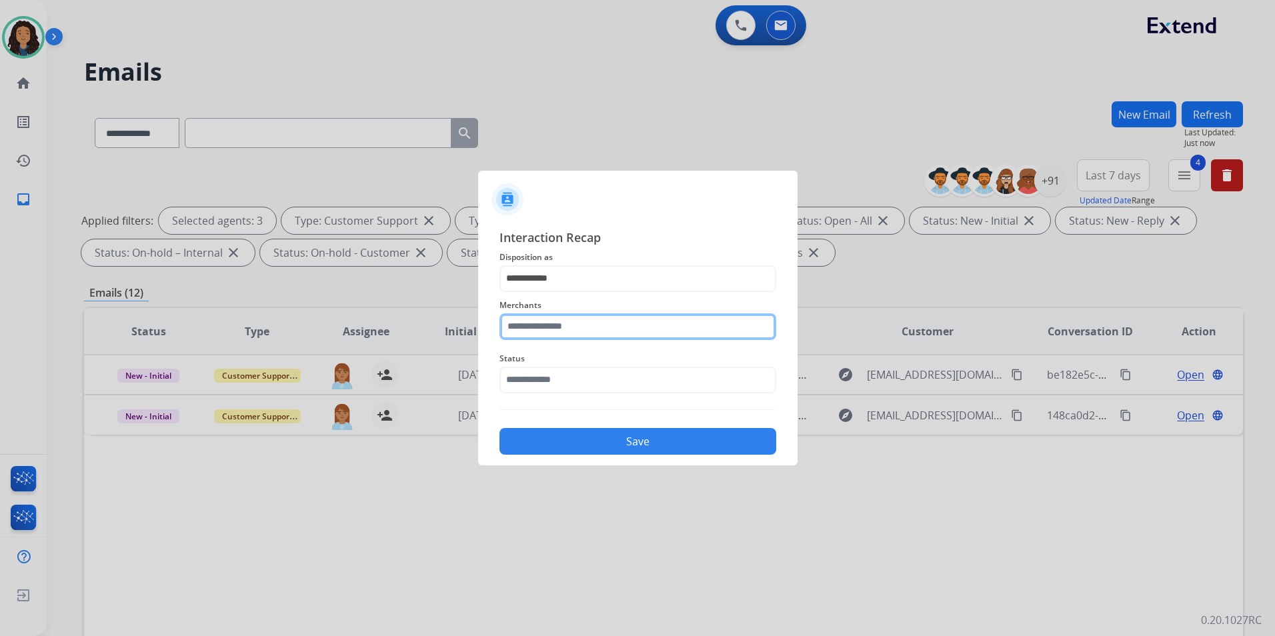
click at [556, 324] on input "text" at bounding box center [638, 327] width 277 height 27
drag, startPoint x: 568, startPoint y: 324, endPoint x: 244, endPoint y: 323, distance: 324.2
click at [0, 321] on app-contact-recap-modal "**********" at bounding box center [0, 318] width 0 height 636
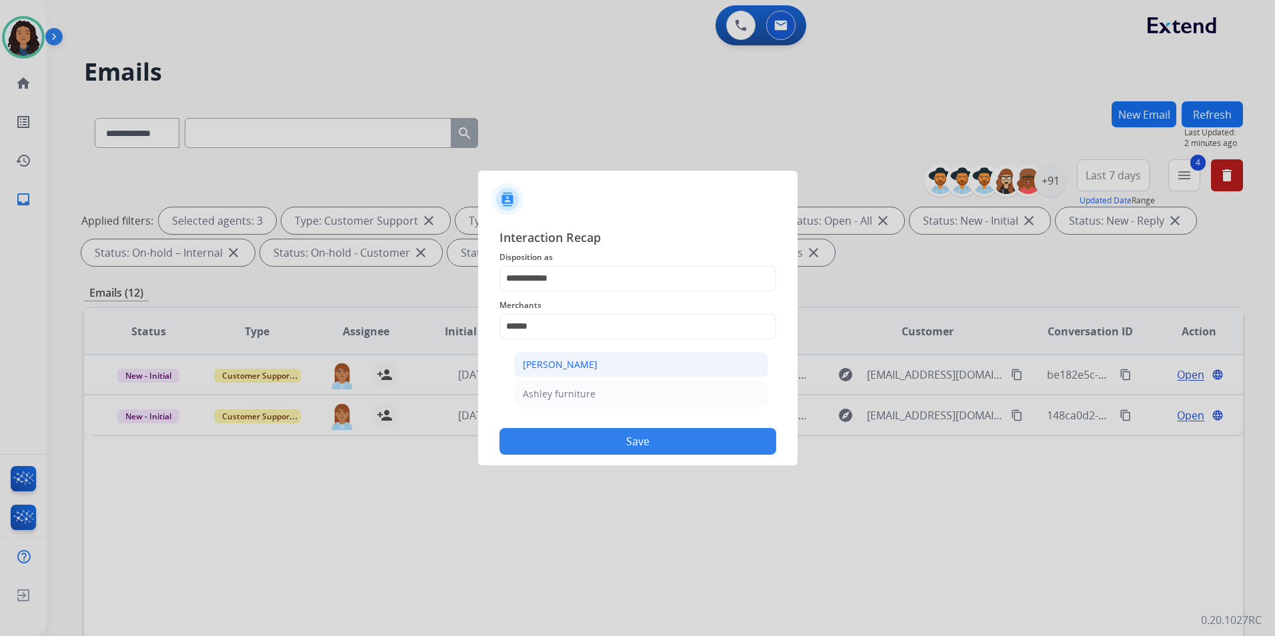
click at [532, 364] on div "[PERSON_NAME]" at bounding box center [560, 364] width 75 height 13
type input "**********"
click at [545, 388] on input "text" at bounding box center [638, 380] width 277 height 27
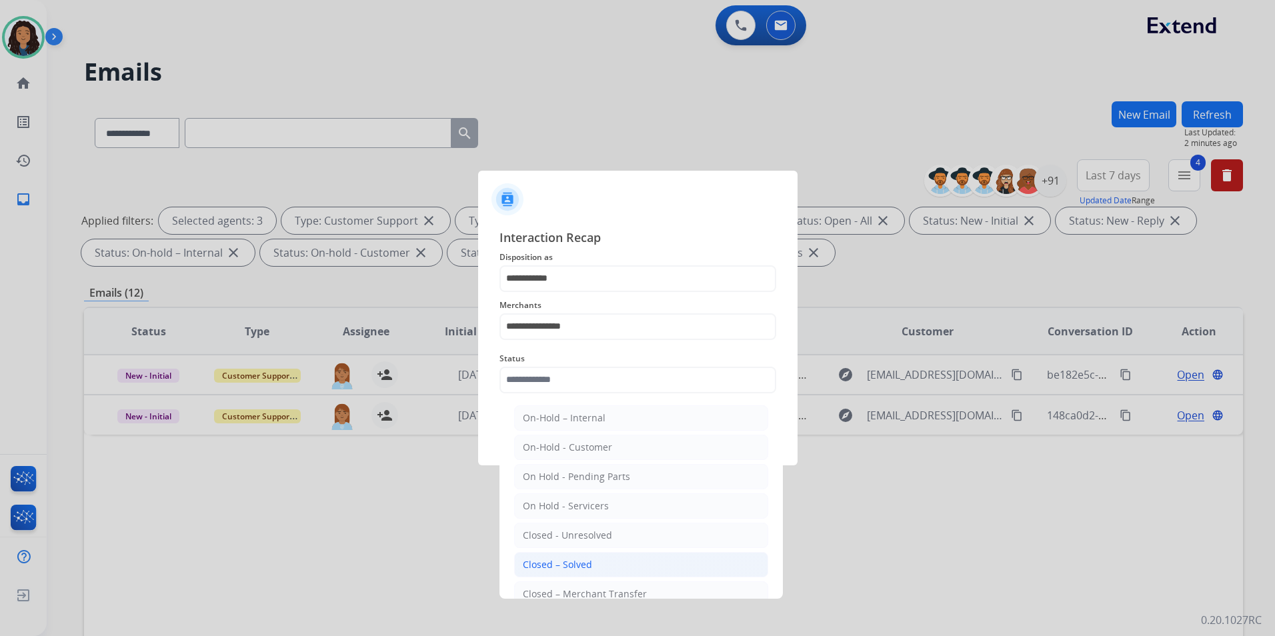
click at [618, 565] on li "Closed – Solved" at bounding box center [641, 564] width 254 height 25
type input "**********"
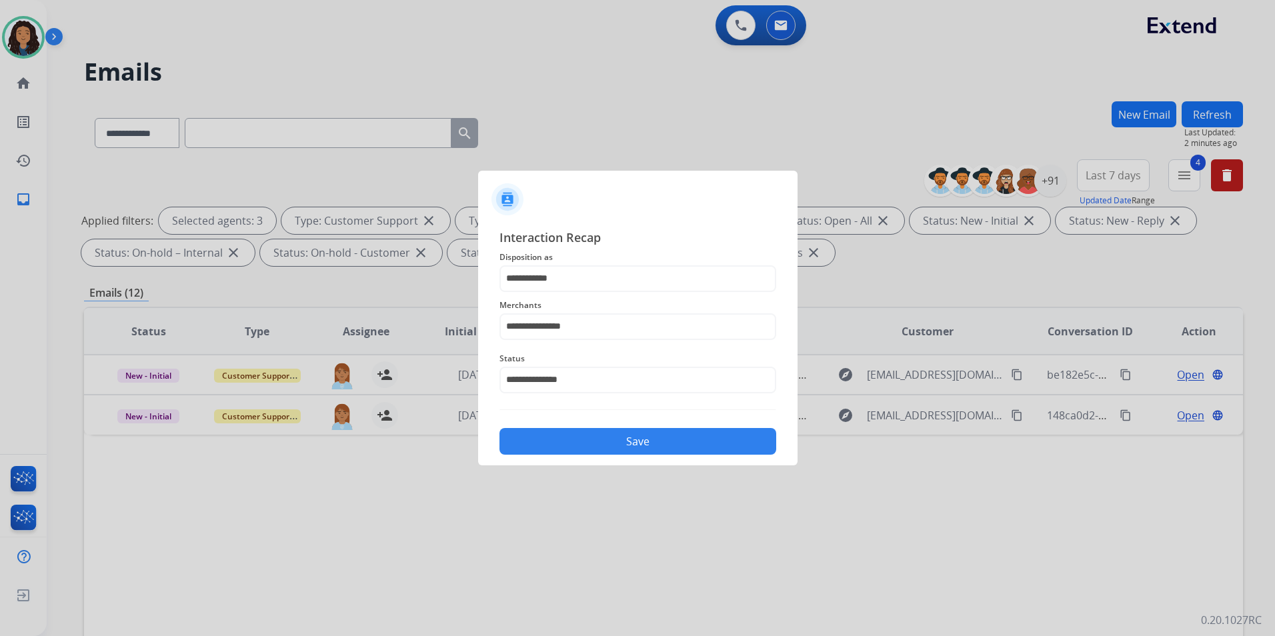
click at [613, 468] on div at bounding box center [637, 318] width 1275 height 636
click at [613, 437] on button "Save" at bounding box center [638, 441] width 277 height 27
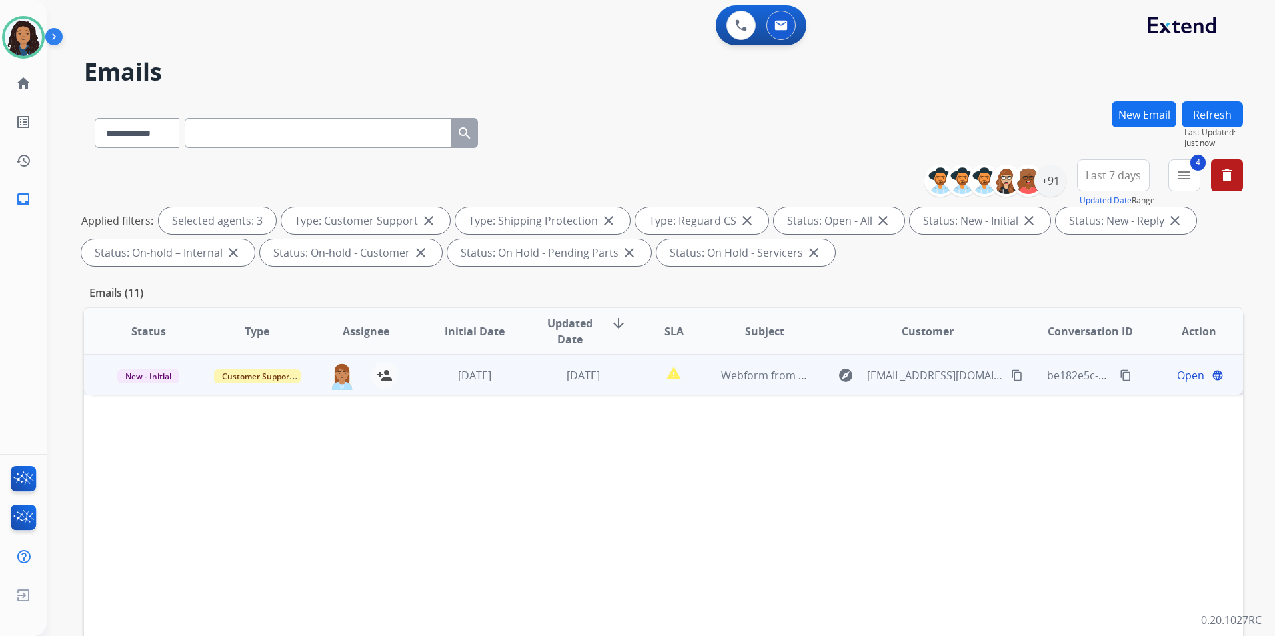
click at [1186, 377] on span "Open" at bounding box center [1190, 376] width 27 height 16
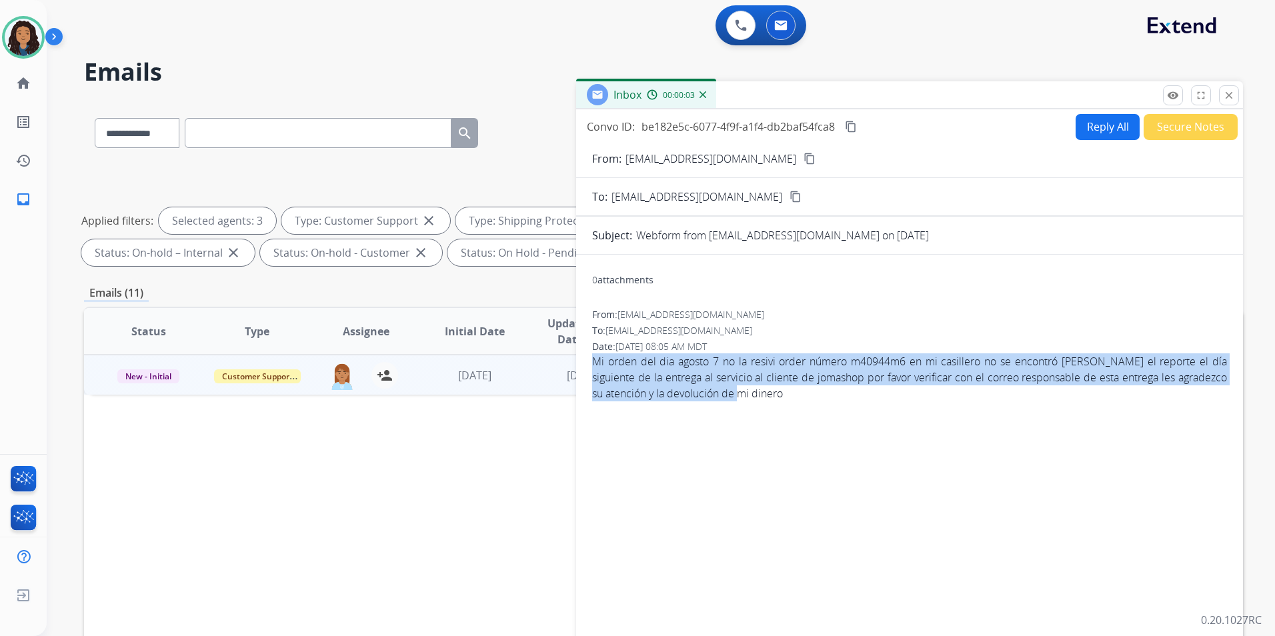
drag, startPoint x: 592, startPoint y: 360, endPoint x: 781, endPoint y: 409, distance: 195.6
click at [781, 409] on div "0 attachments From: Magdale6161@gmail.com To: support@extend.com Date: 08/11/20…" at bounding box center [909, 455] width 667 height 378
drag, startPoint x: 781, startPoint y: 409, endPoint x: 776, endPoint y: 376, distance: 33.8
copy span "Mi orden del dia agosto 7 no la resivi order número m40944m6 en mi casillero no…"
click at [804, 159] on mat-icon "content_copy" at bounding box center [810, 159] width 12 height 12
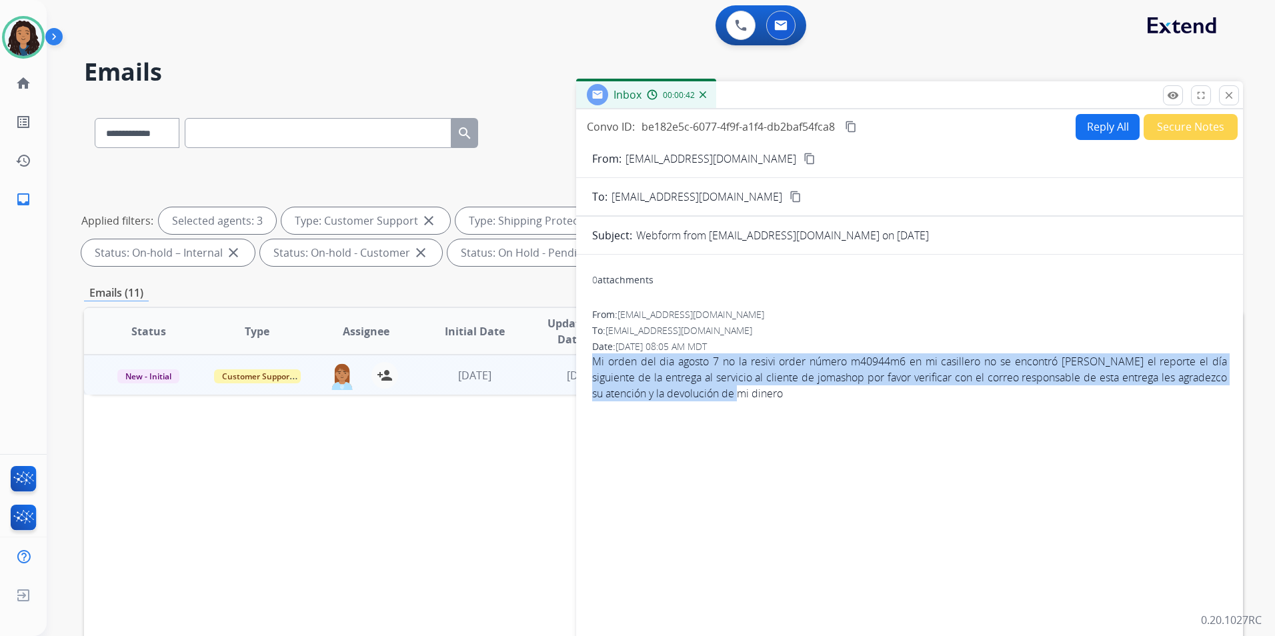
click at [1091, 130] on button "Reply All" at bounding box center [1108, 127] width 64 height 26
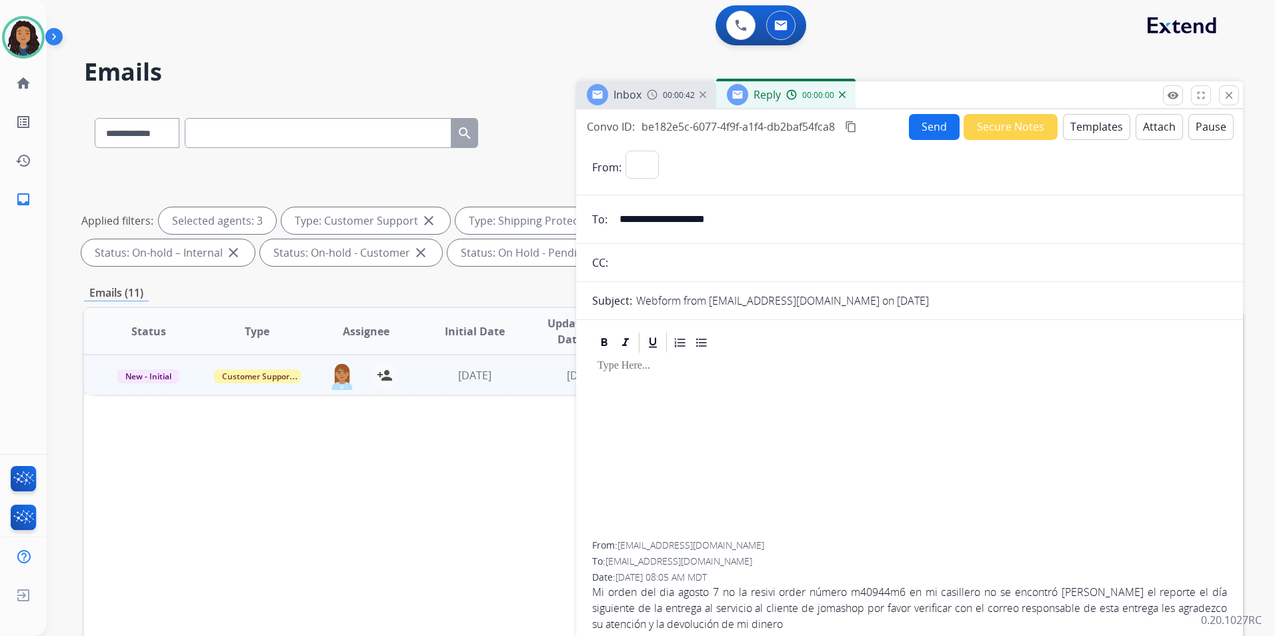
click at [1091, 130] on button "Templates" at bounding box center [1096, 127] width 67 height 26
select select "**********"
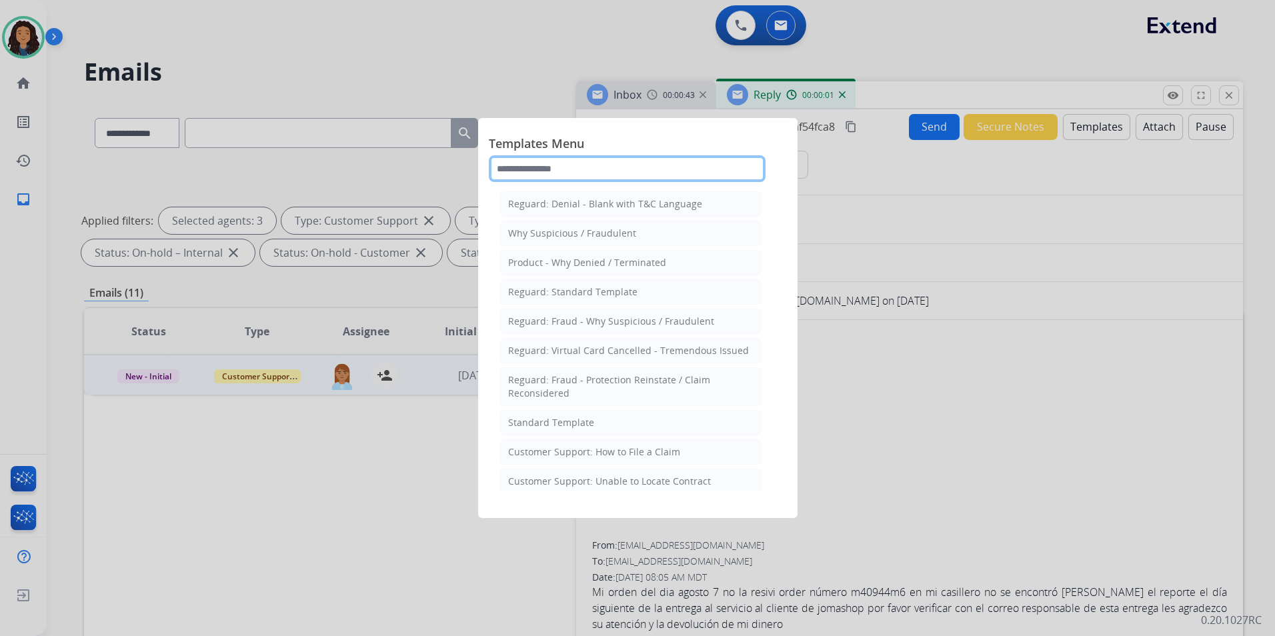
click at [672, 159] on input "text" at bounding box center [627, 168] width 277 height 27
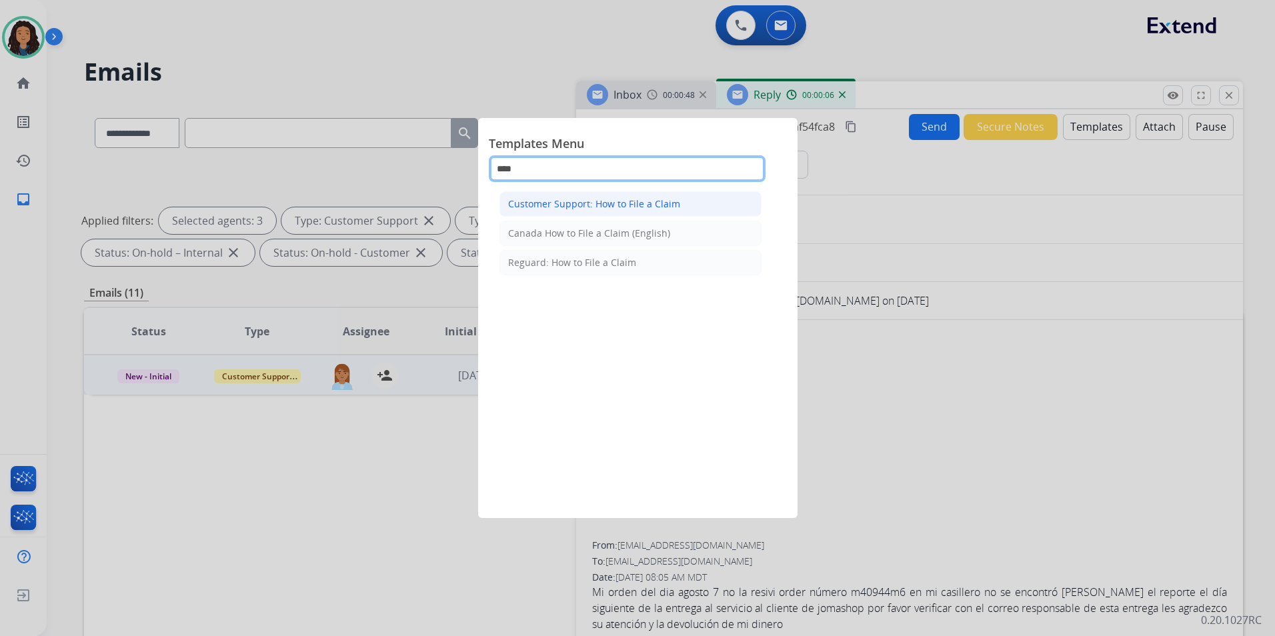
type input "****"
click at [678, 205] on li "Customer Support: How to File a Claim" at bounding box center [631, 203] width 262 height 25
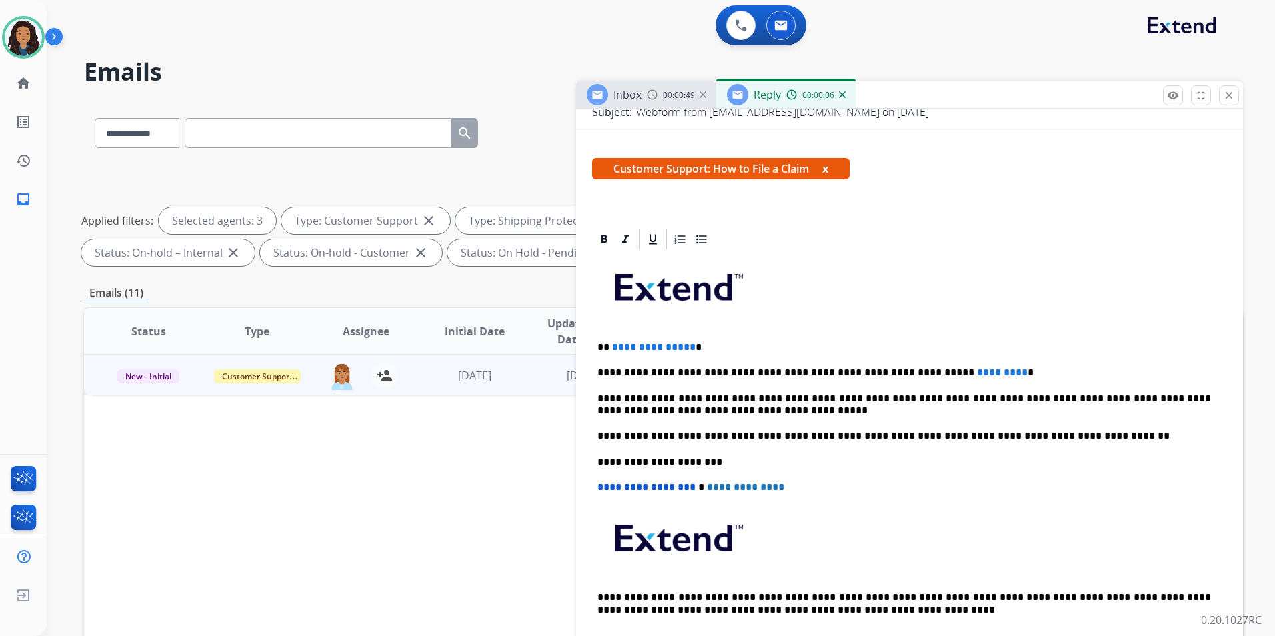
scroll to position [200, 0]
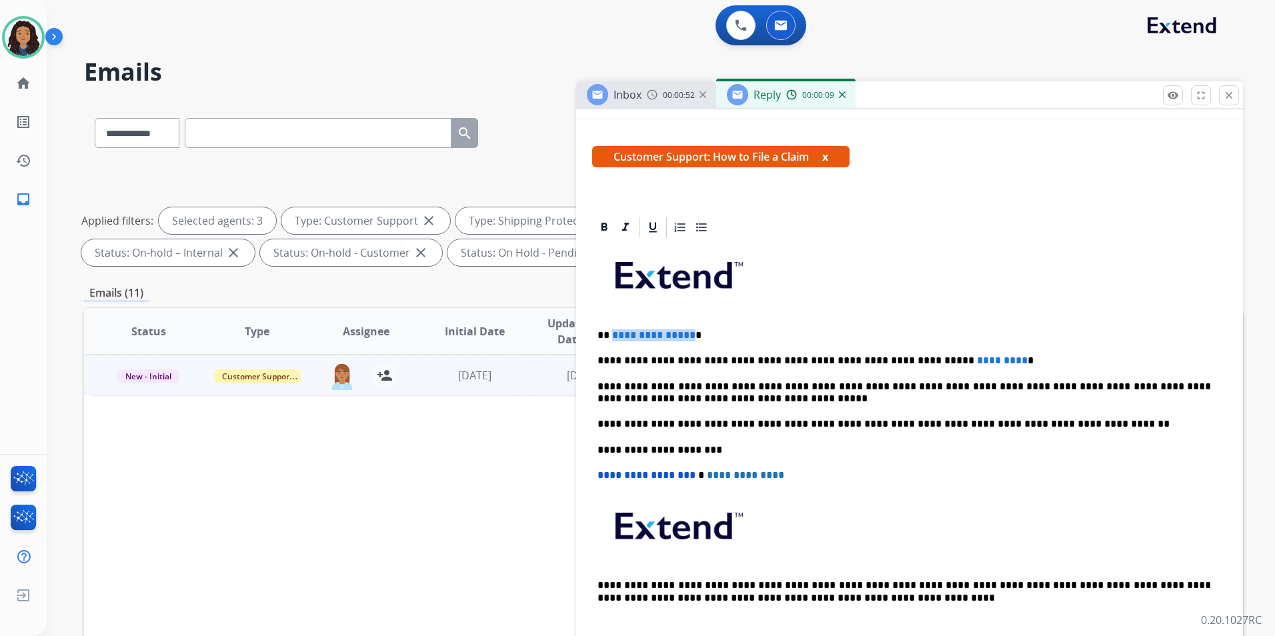
drag, startPoint x: 688, startPoint y: 335, endPoint x: 611, endPoint y: 334, distance: 77.4
click at [611, 334] on p "**********" at bounding box center [905, 336] width 614 height 12
drag, startPoint x: 967, startPoint y: 362, endPoint x: 907, endPoint y: 351, distance: 61.0
click at [907, 352] on div "**********" at bounding box center [909, 443] width 635 height 408
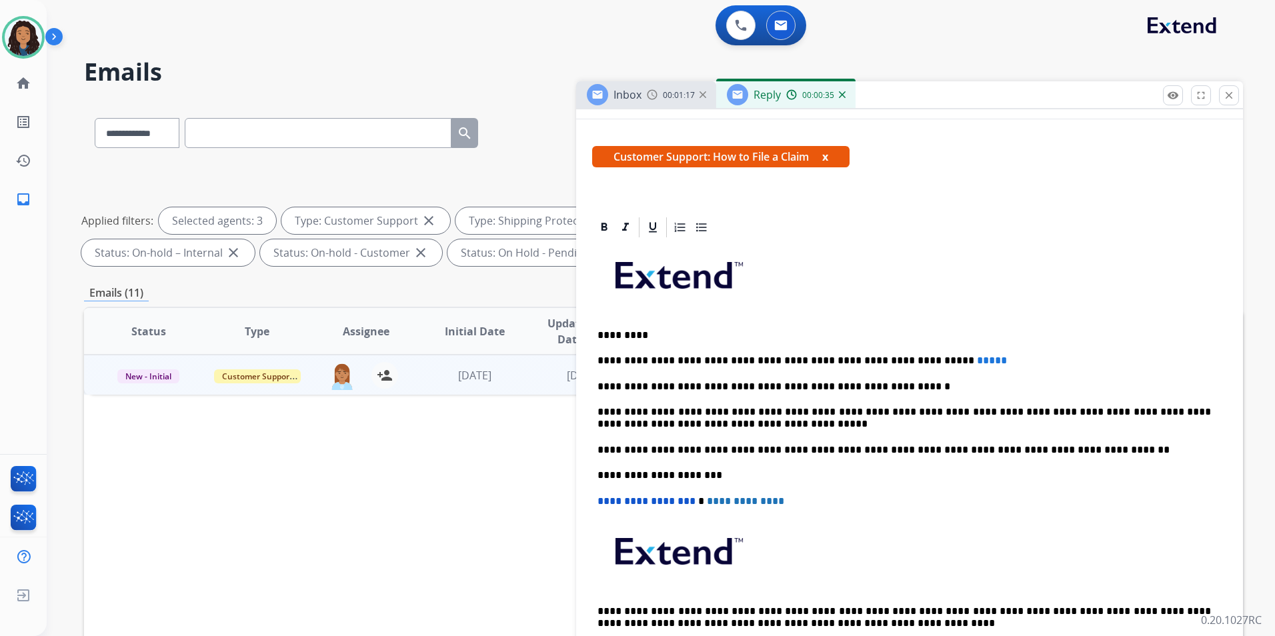
drag, startPoint x: 584, startPoint y: 330, endPoint x: 645, endPoint y: 330, distance: 61.4
click at [649, 330] on div "**********" at bounding box center [909, 494] width 667 height 559
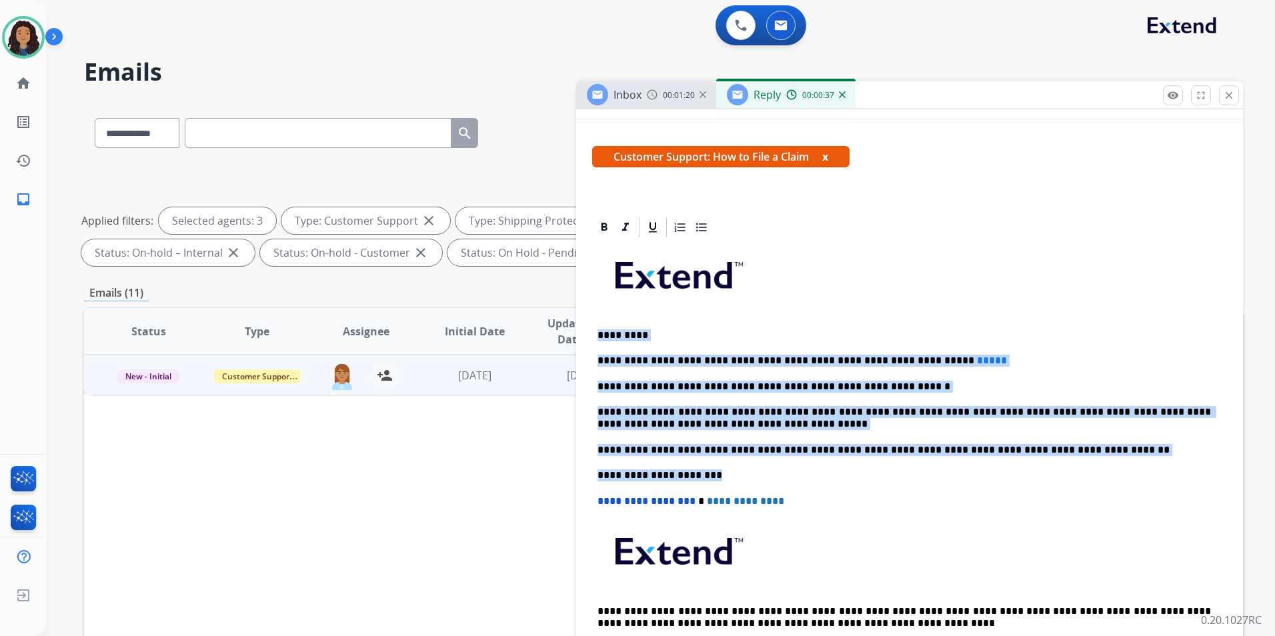
drag, startPoint x: 596, startPoint y: 327, endPoint x: 1052, endPoint y: 471, distance: 477.9
click at [1052, 471] on div "**********" at bounding box center [909, 456] width 635 height 434
copy div "**********"
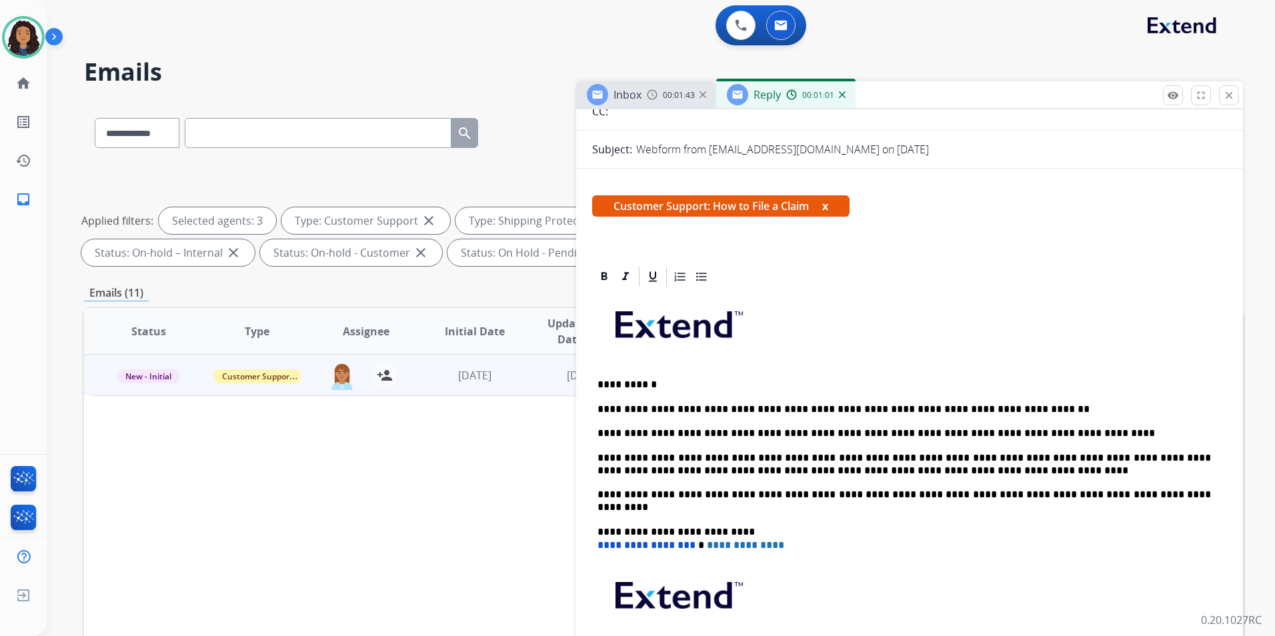
scroll to position [0, 0]
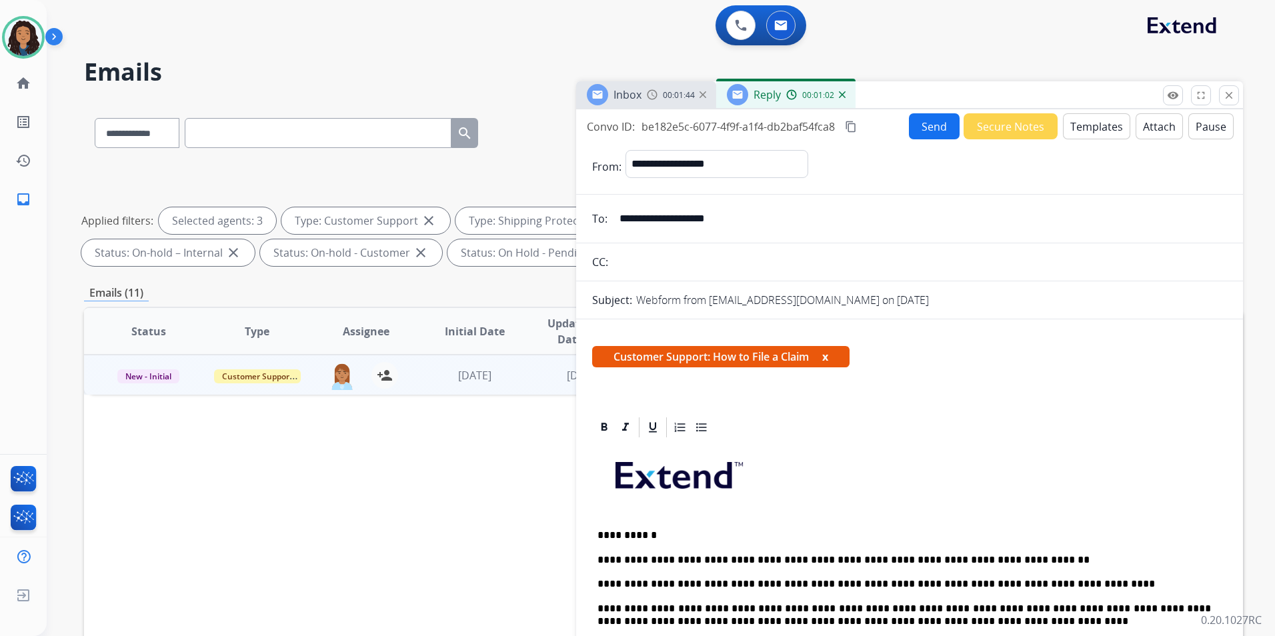
click at [943, 119] on button "Send" at bounding box center [934, 126] width 51 height 26
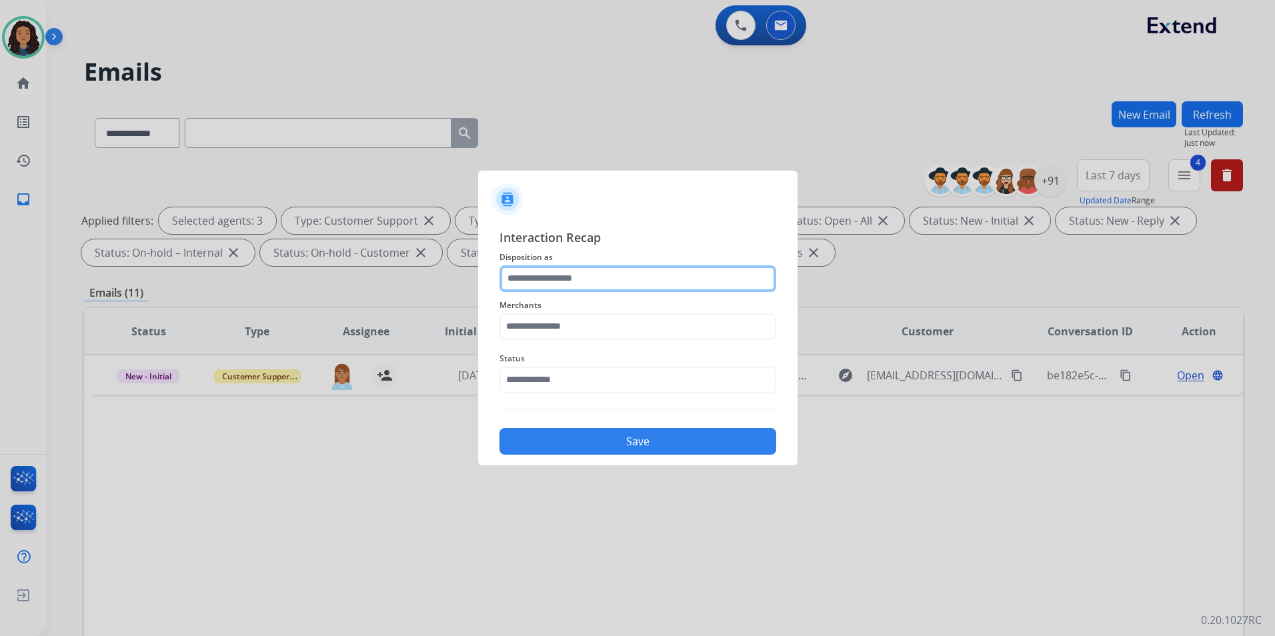
click at [662, 289] on input "text" at bounding box center [638, 279] width 277 height 27
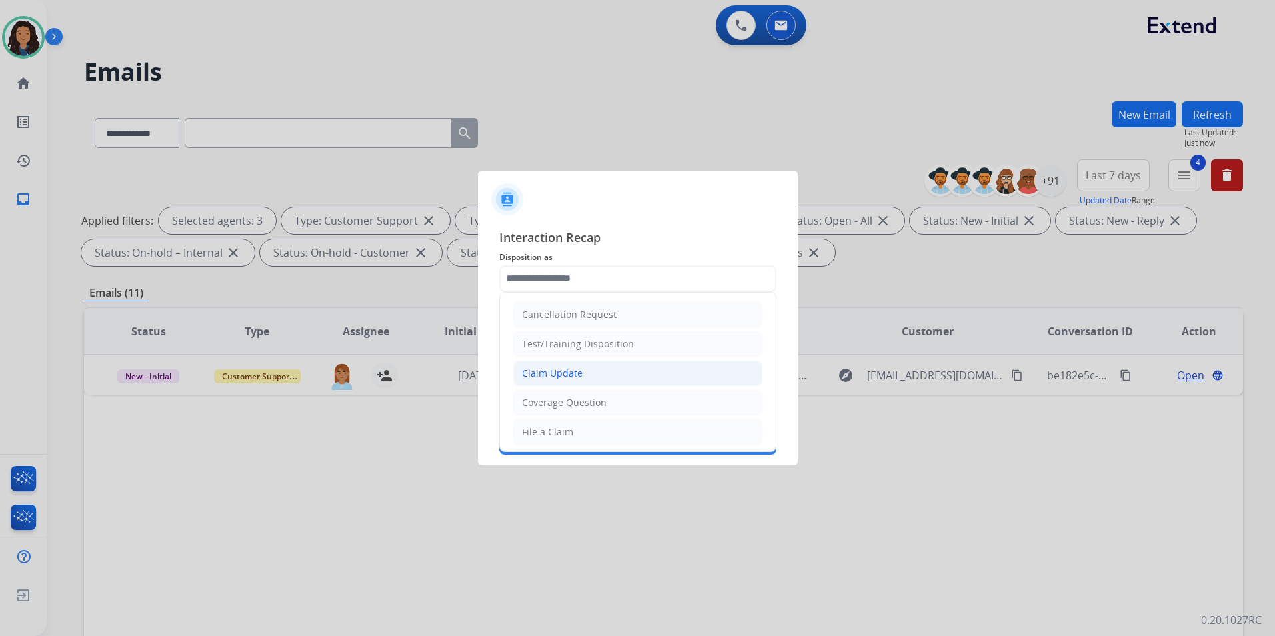
click at [594, 371] on li "Claim Update" at bounding box center [638, 373] width 249 height 25
type input "**********"
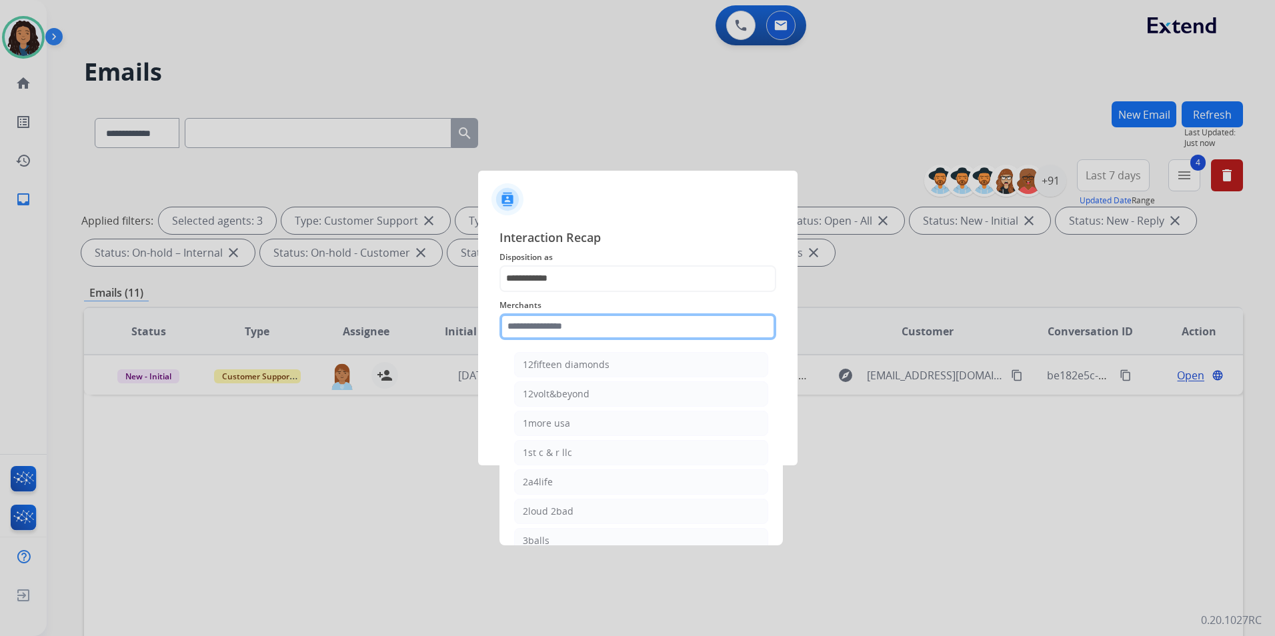
click at [586, 330] on input "text" at bounding box center [638, 327] width 277 height 27
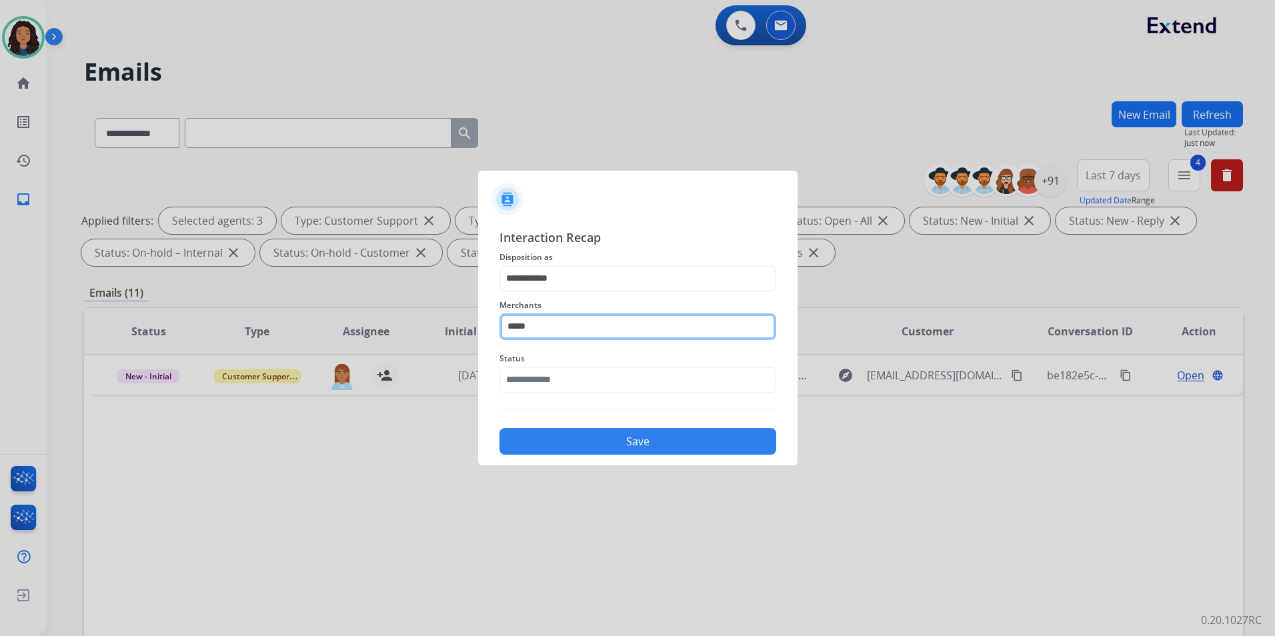
type input "*****"
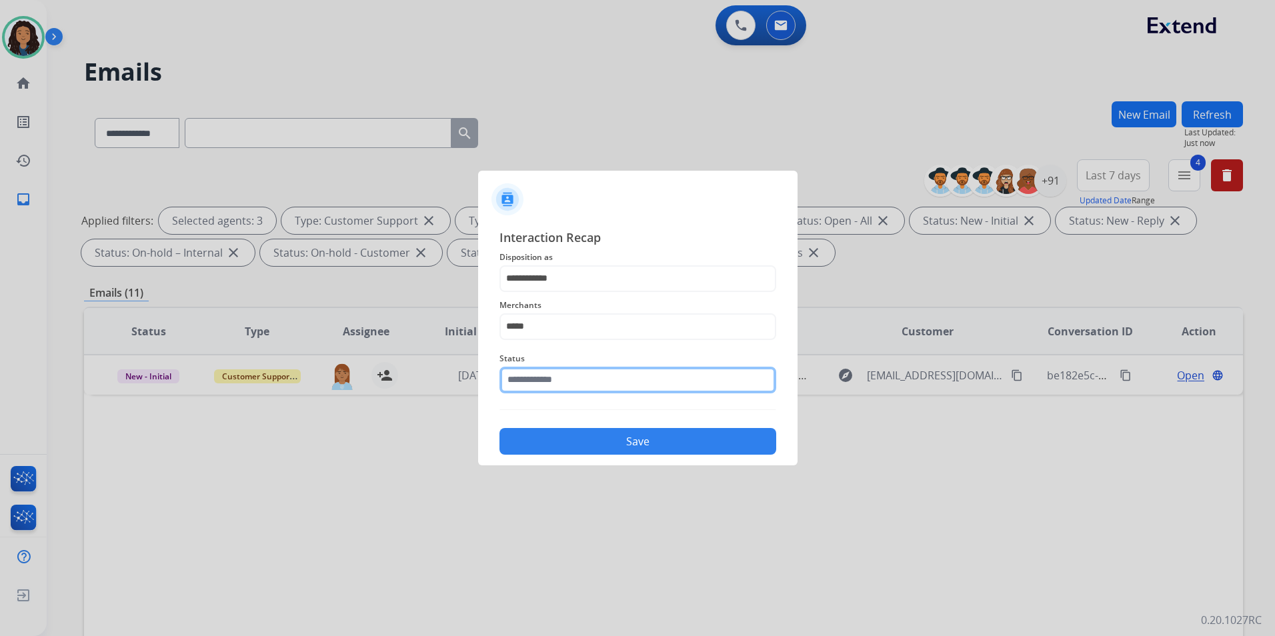
click at [568, 385] on input "text" at bounding box center [638, 380] width 277 height 27
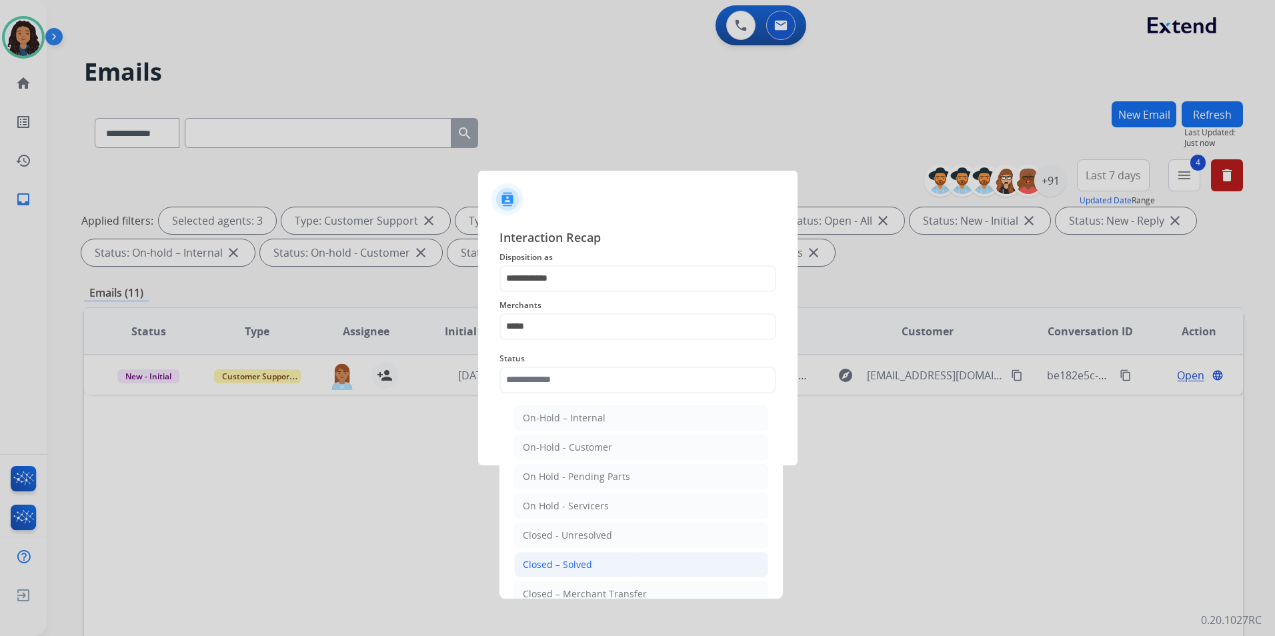
click at [568, 569] on div "Closed – Solved" at bounding box center [557, 564] width 69 height 13
type input "**********"
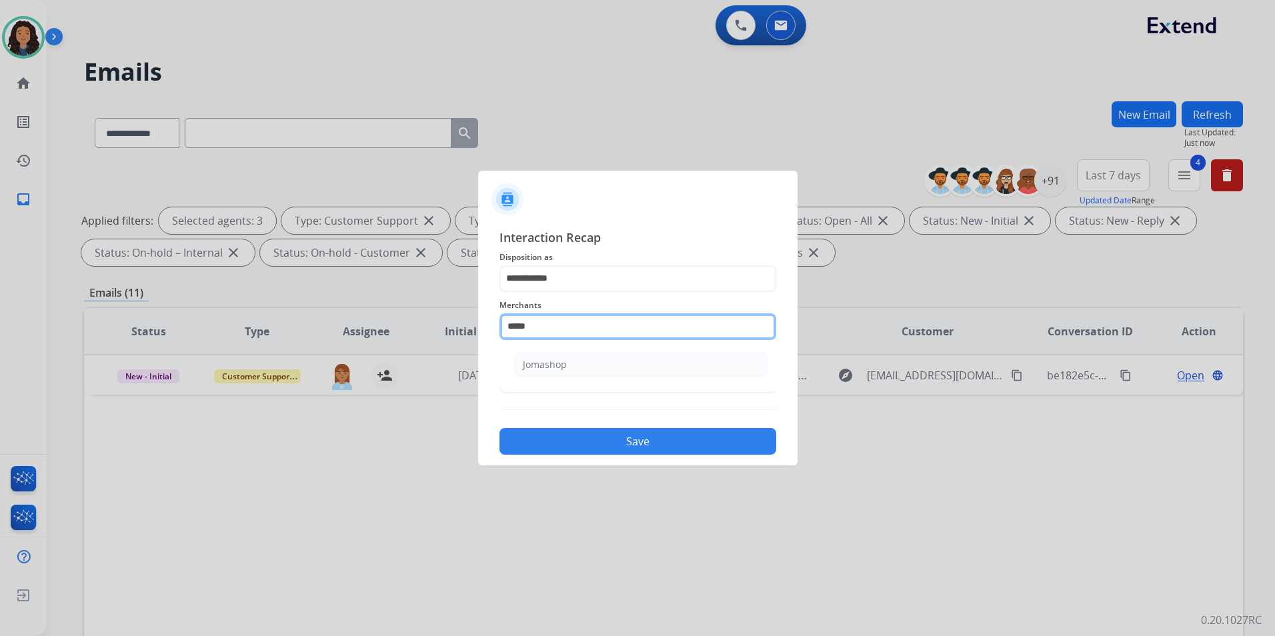
click at [552, 328] on input "*****" at bounding box center [638, 327] width 277 height 27
click at [560, 369] on div "Jomashop" at bounding box center [545, 364] width 44 height 13
type input "********"
click at [572, 441] on button "Save" at bounding box center [638, 441] width 277 height 27
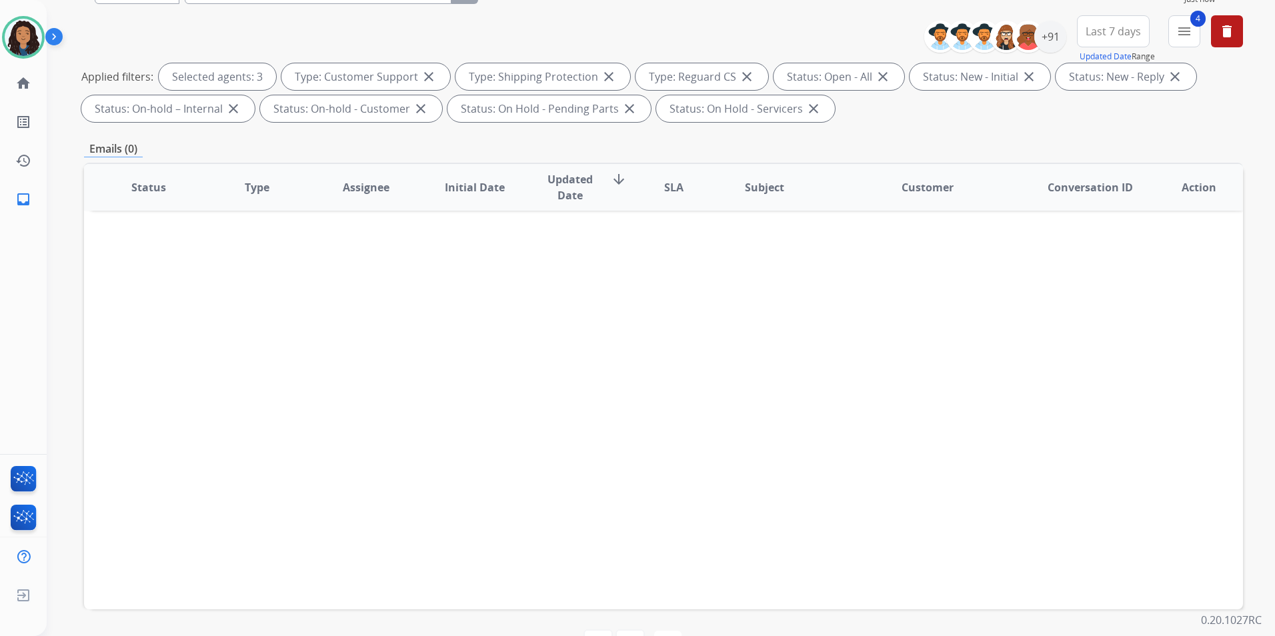
scroll to position [187, 0]
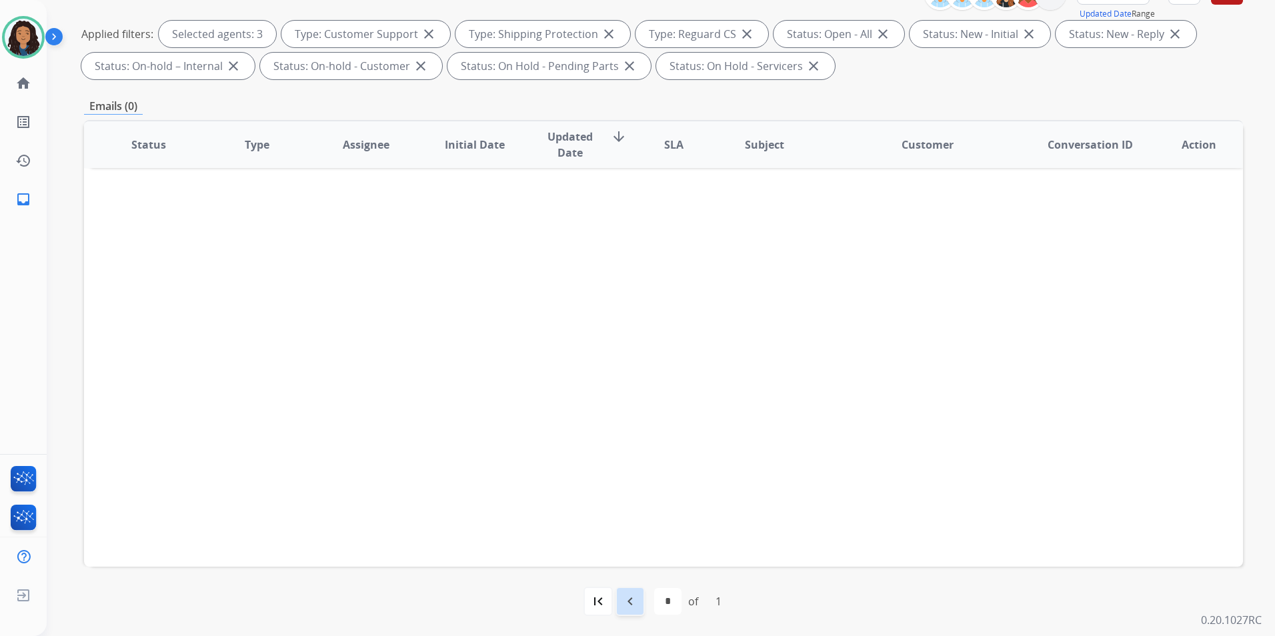
click at [626, 615] on div "first_page navigate_before * of 1 navigate_next last_page" at bounding box center [663, 601] width 1159 height 69
drag, startPoint x: 629, startPoint y: 605, endPoint x: 705, endPoint y: 558, distance: 89.6
click at [630, 599] on mat-icon "navigate_before" at bounding box center [630, 602] width 16 height 16
select select "*"
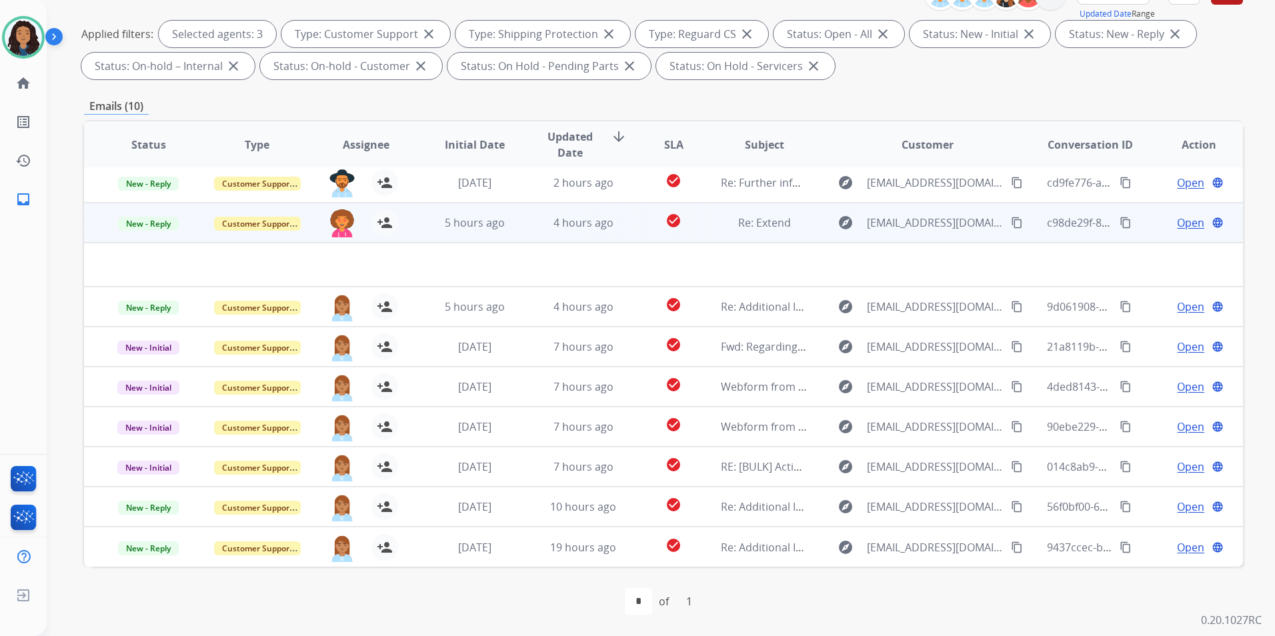
click at [1147, 235] on td "Open language" at bounding box center [1189, 223] width 109 height 40
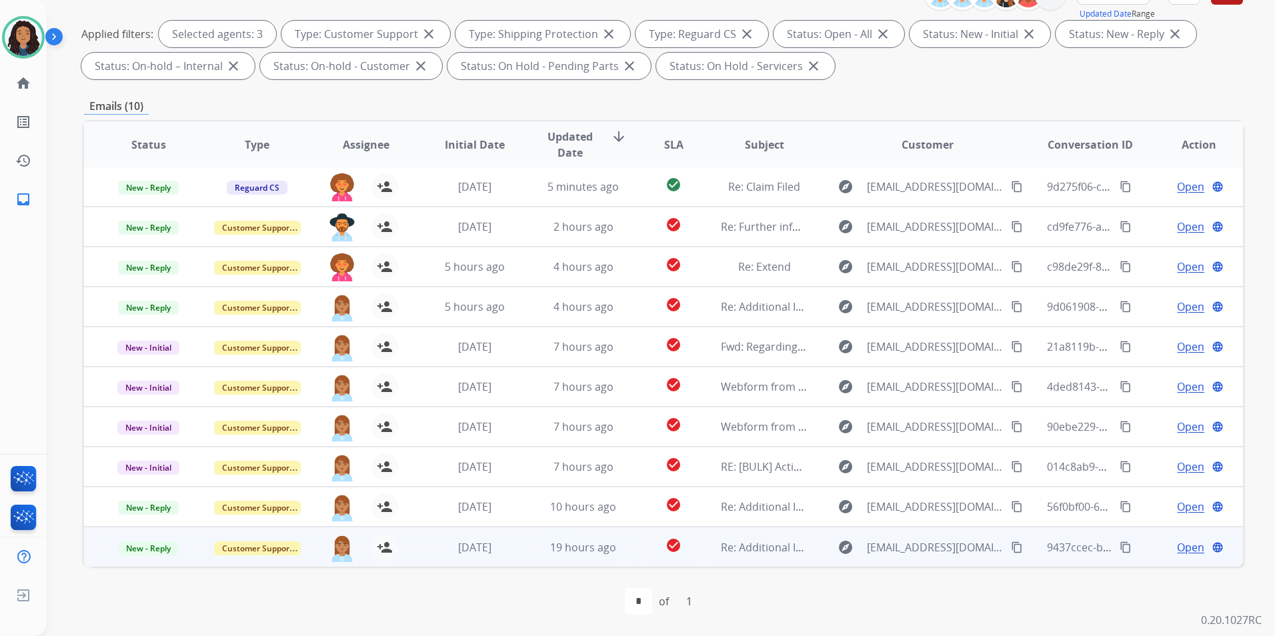
click at [1177, 549] on span "Open" at bounding box center [1190, 548] width 27 height 16
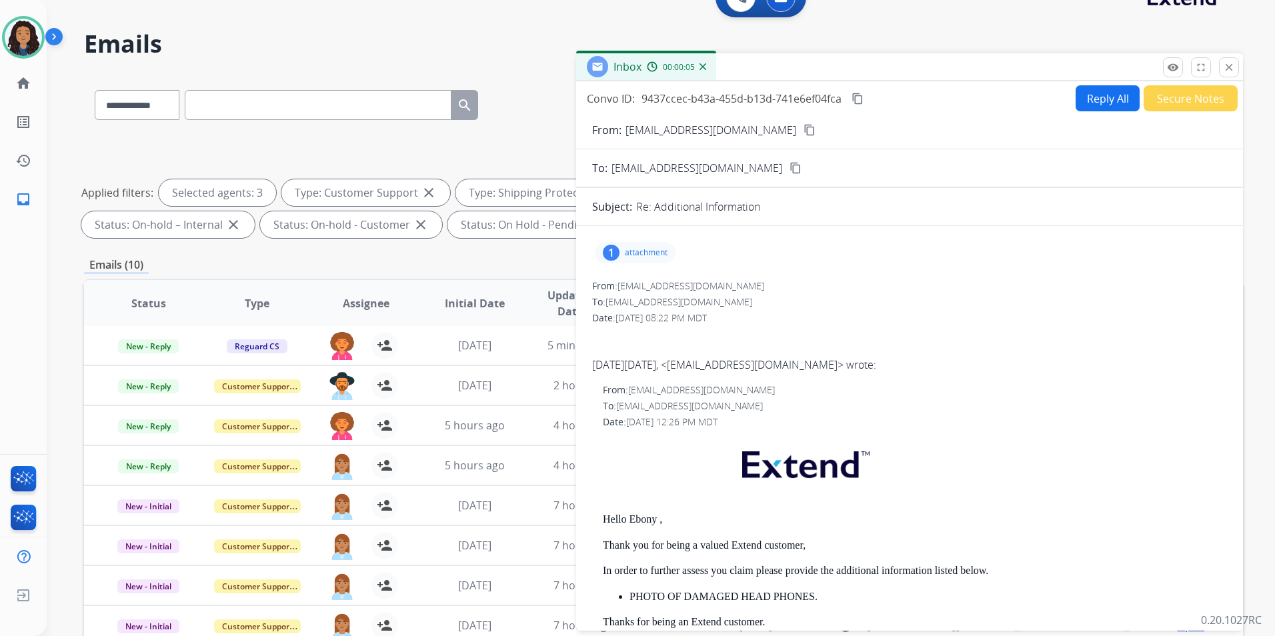
scroll to position [0, 0]
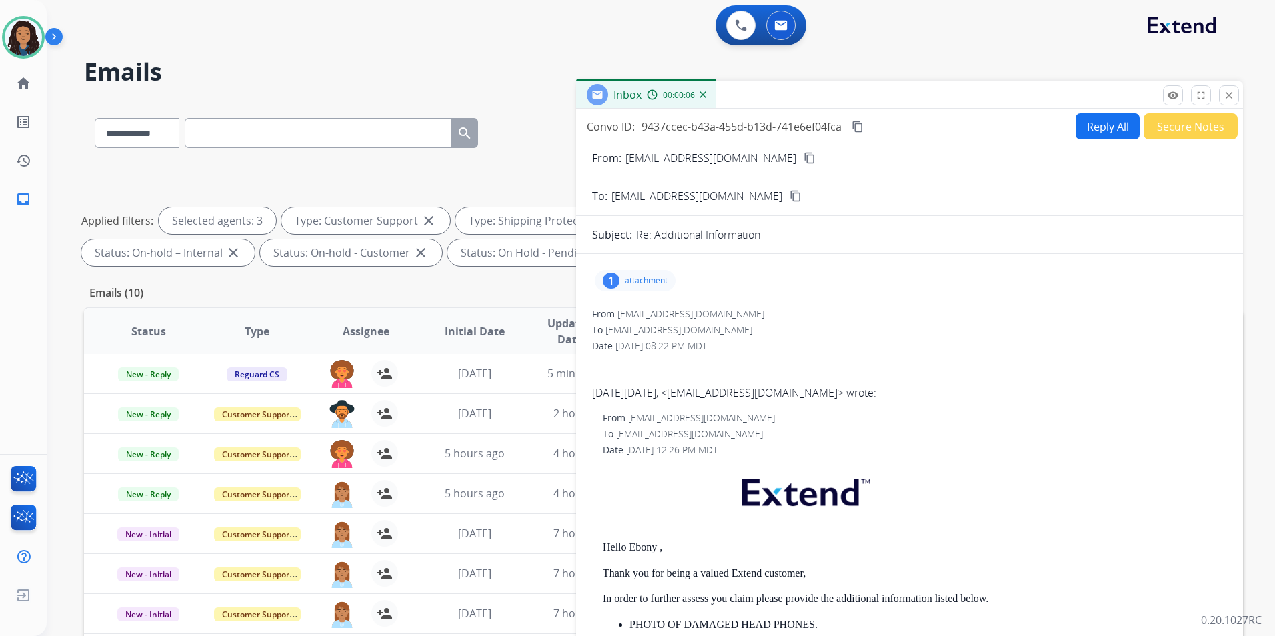
click at [804, 159] on mat-icon "content_copy" at bounding box center [810, 158] width 12 height 12
click at [650, 287] on div "1 attachment" at bounding box center [635, 280] width 81 height 21
click at [764, 314] on mat-icon "download" at bounding box center [764, 315] width 12 height 12
click at [629, 314] on div at bounding box center [639, 315] width 67 height 47
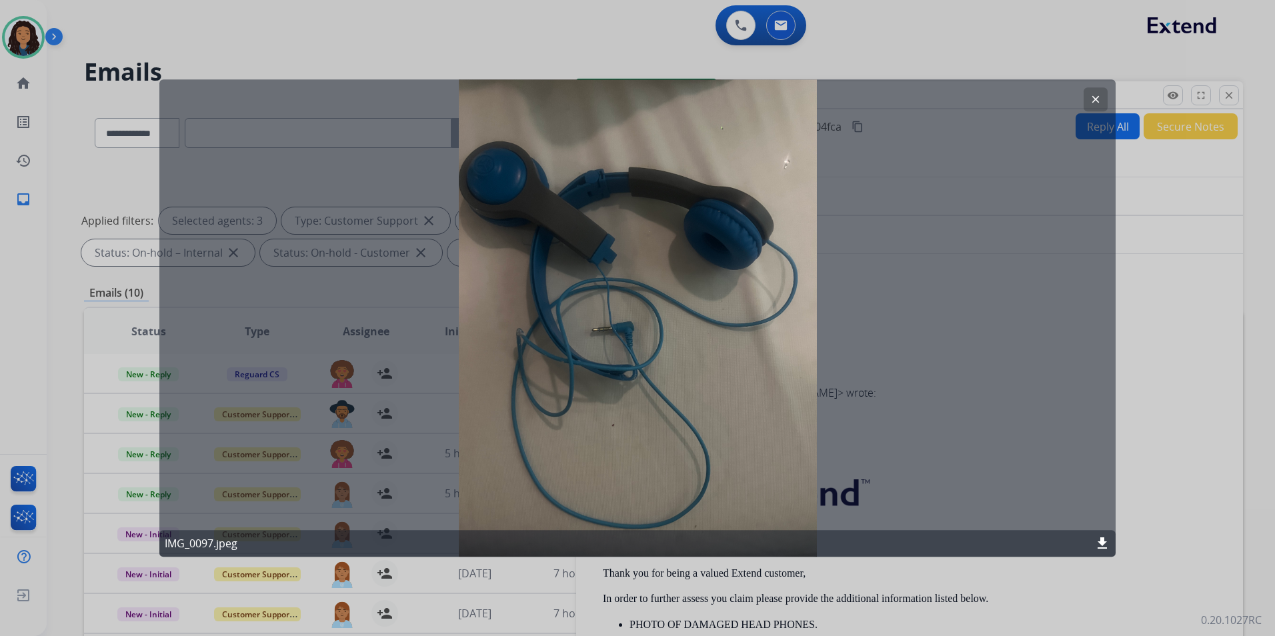
click at [1091, 101] on mat-icon "clear" at bounding box center [1096, 99] width 12 height 12
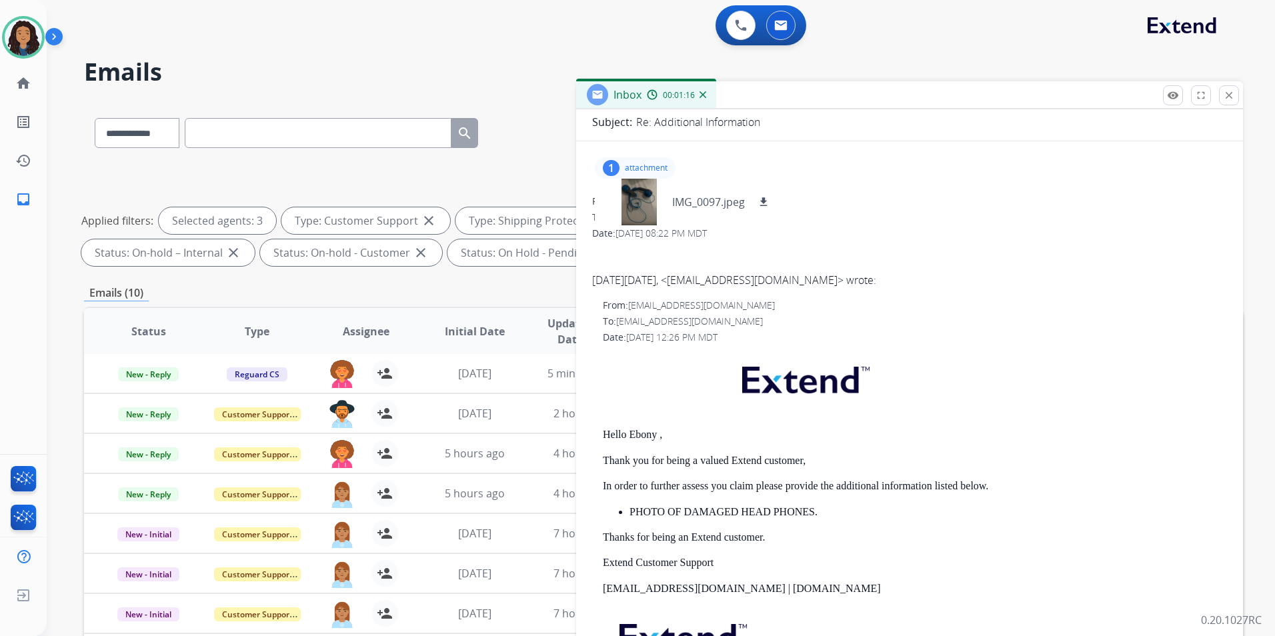
scroll to position [200, 0]
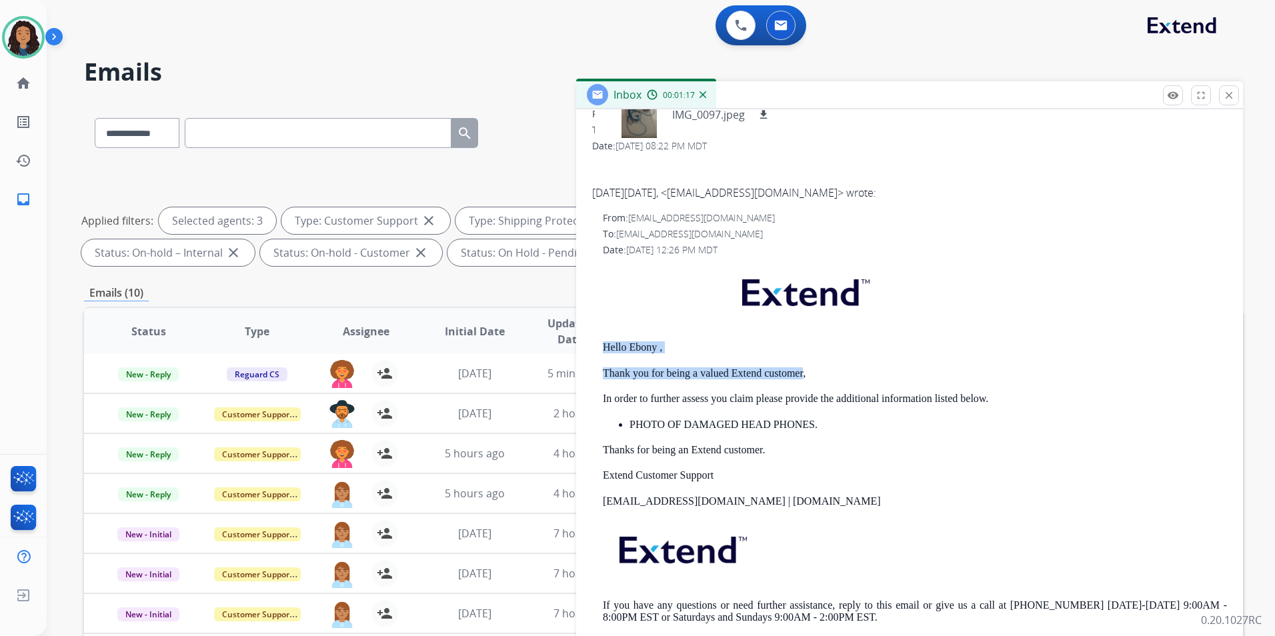
drag, startPoint x: 596, startPoint y: 340, endPoint x: 804, endPoint y: 368, distance: 210.1
click at [804, 368] on div "From: support@extend.com To: ejdixon14@gmail.com Date: 08/11/2025 - 12:26 PM MD…" at bounding box center [909, 428] width 635 height 434
drag, startPoint x: 804, startPoint y: 368, endPoint x: 796, endPoint y: 375, distance: 10.4
copy div "Hello Ebony , Thank you for being a valued Extend customer"
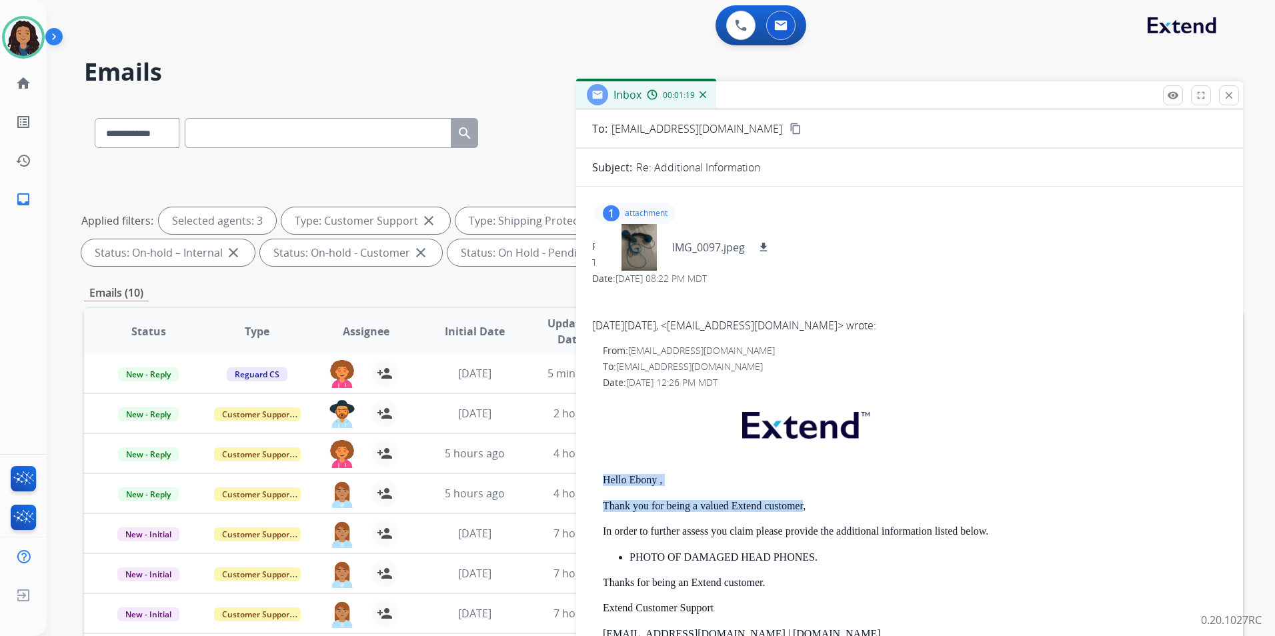
scroll to position [0, 0]
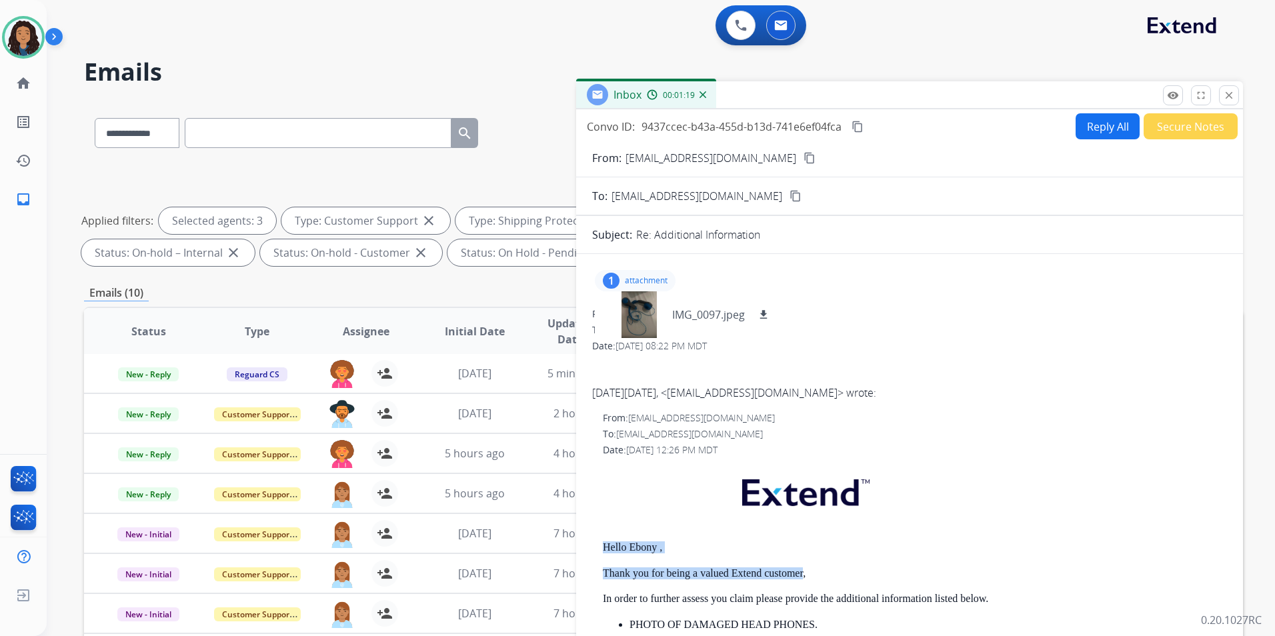
click at [1123, 132] on button "Reply All" at bounding box center [1108, 126] width 64 height 26
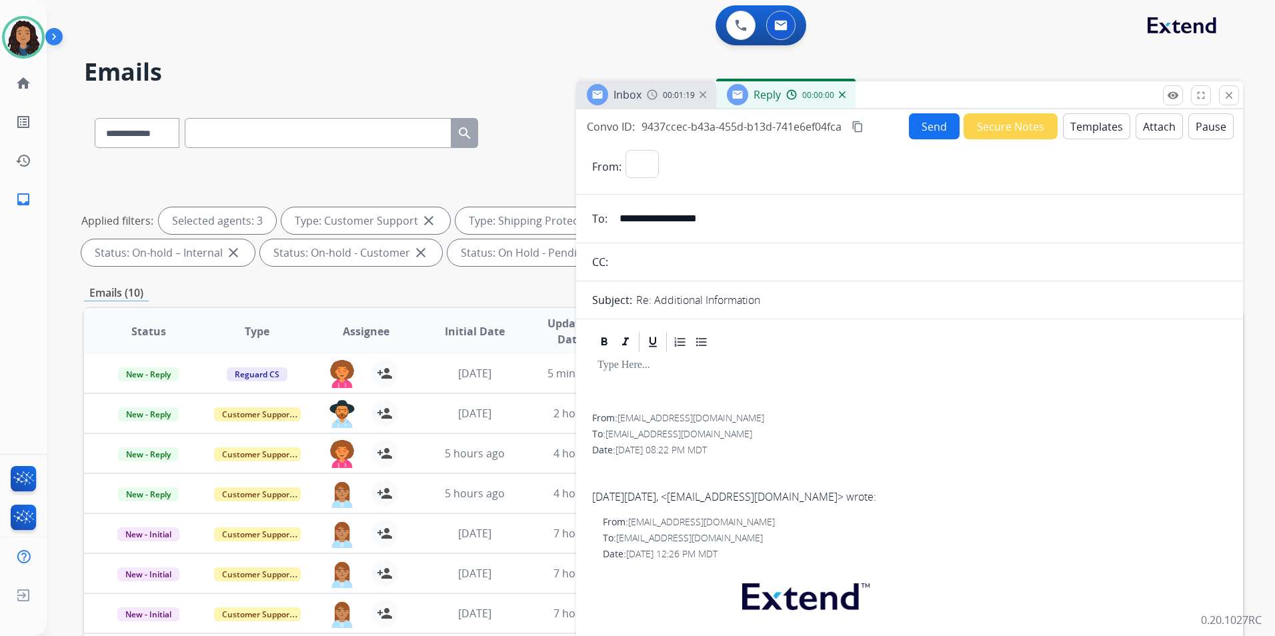
click at [1105, 133] on button "Templates" at bounding box center [1096, 126] width 67 height 26
select select "**********"
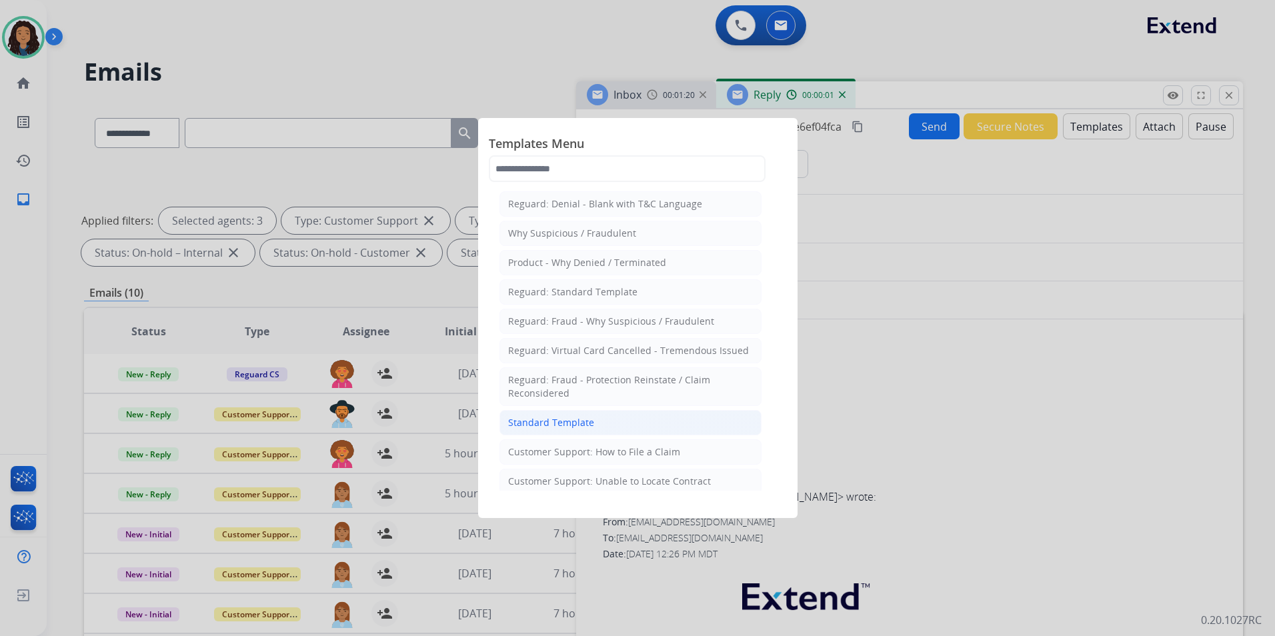
click at [563, 421] on div "Standard Template" at bounding box center [551, 422] width 86 height 13
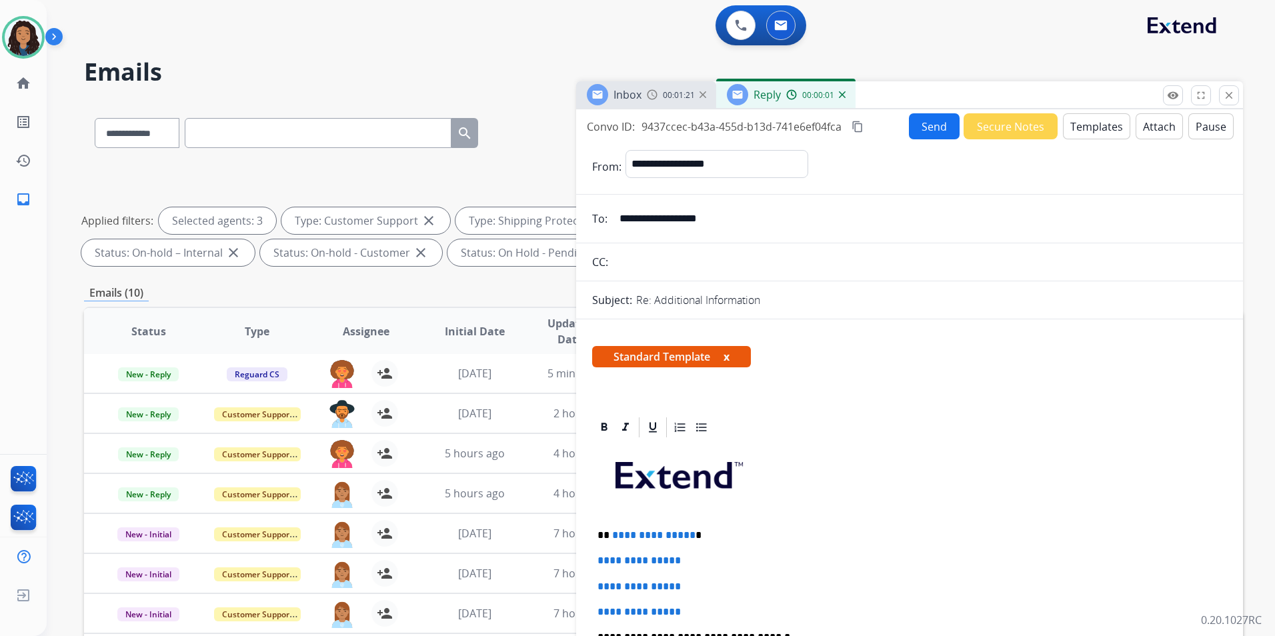
scroll to position [200, 0]
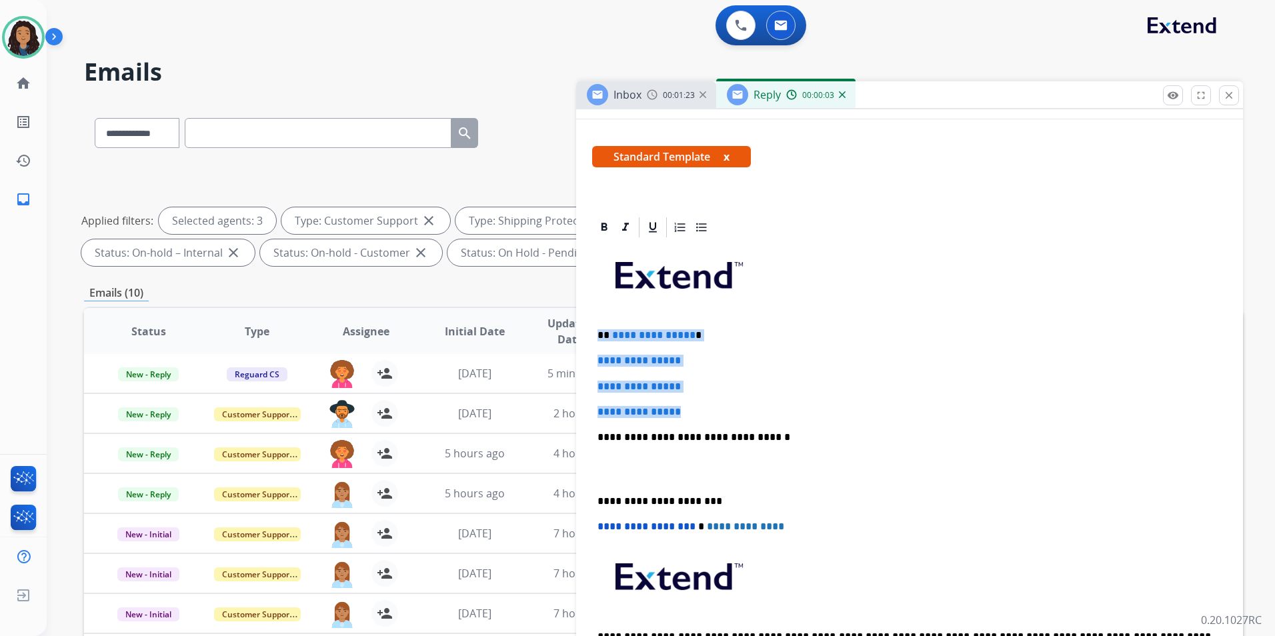
drag, startPoint x: 594, startPoint y: 333, endPoint x: 714, endPoint y: 412, distance: 144.5
click at [714, 412] on div "**********" at bounding box center [909, 468] width 635 height 459
paste div
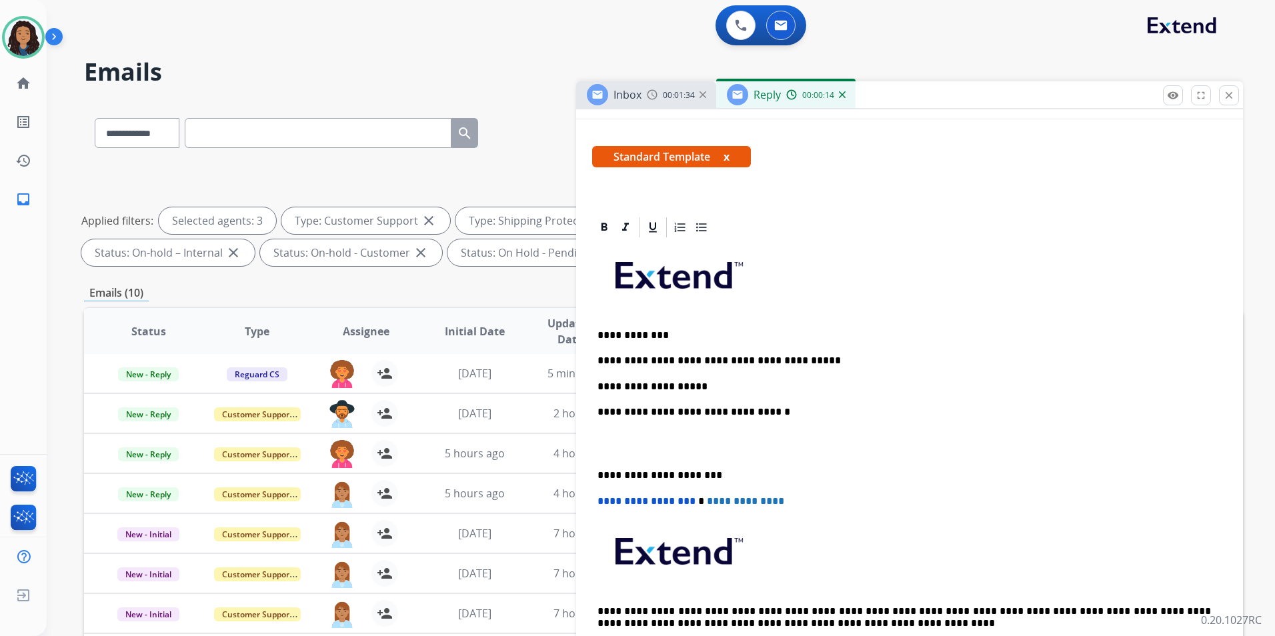
drag, startPoint x: 797, startPoint y: 362, endPoint x: 805, endPoint y: 342, distance: 21.8
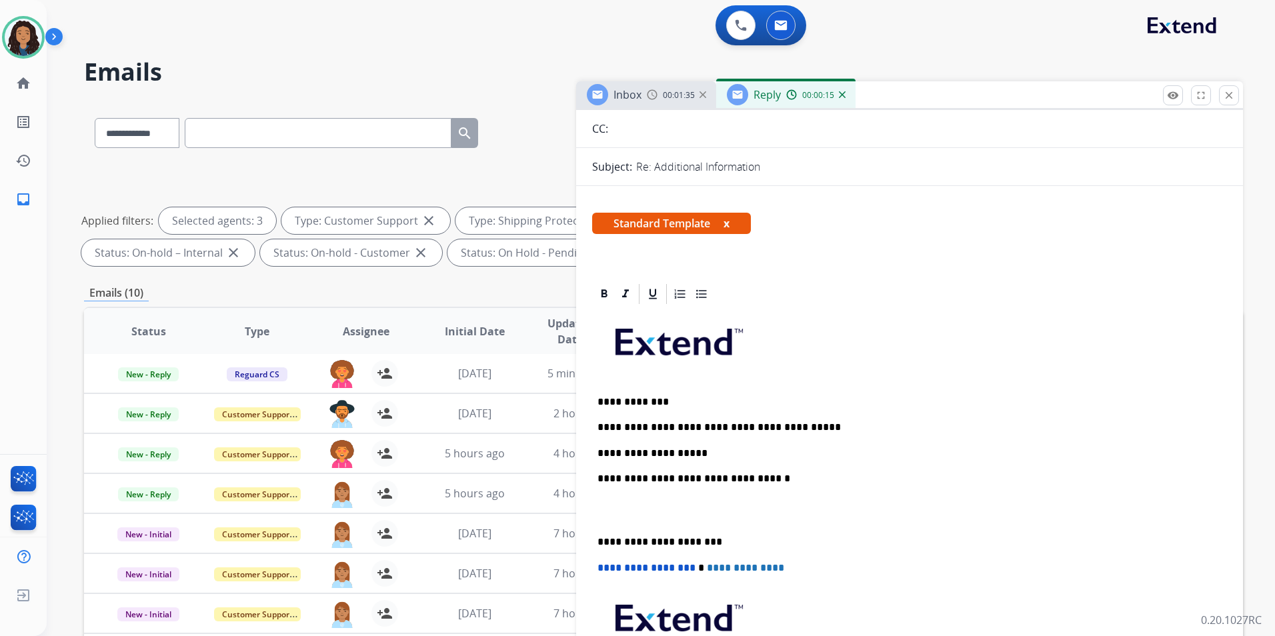
scroll to position [0, 0]
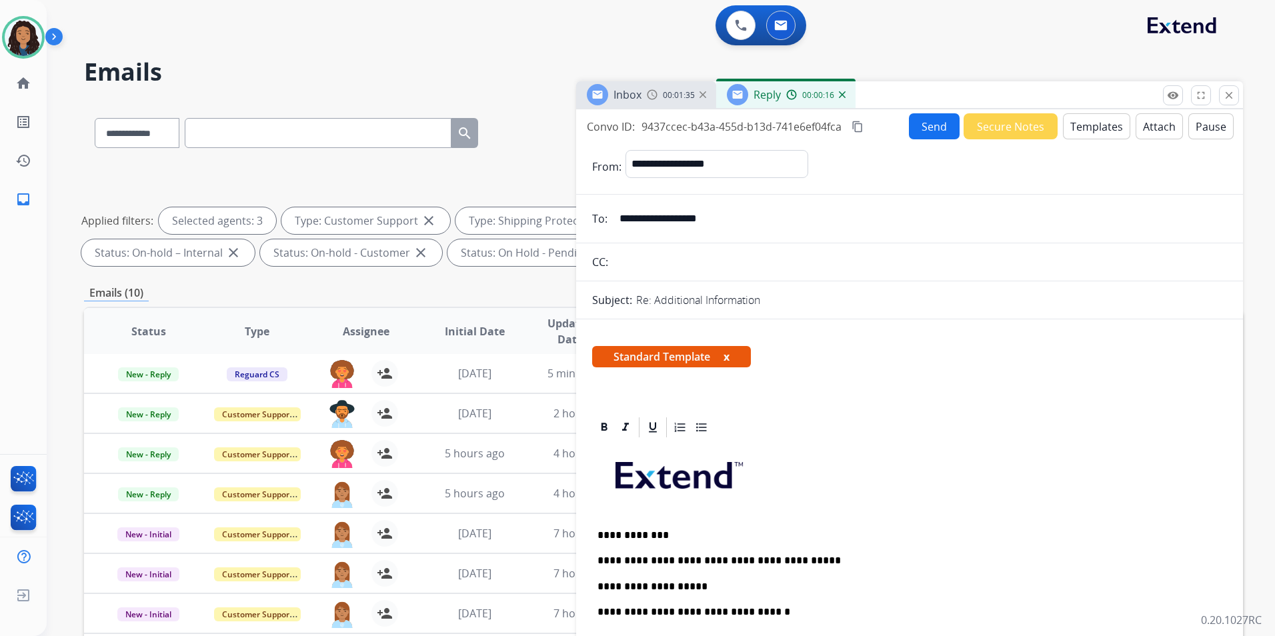
click at [929, 123] on button "Send" at bounding box center [934, 126] width 51 height 26
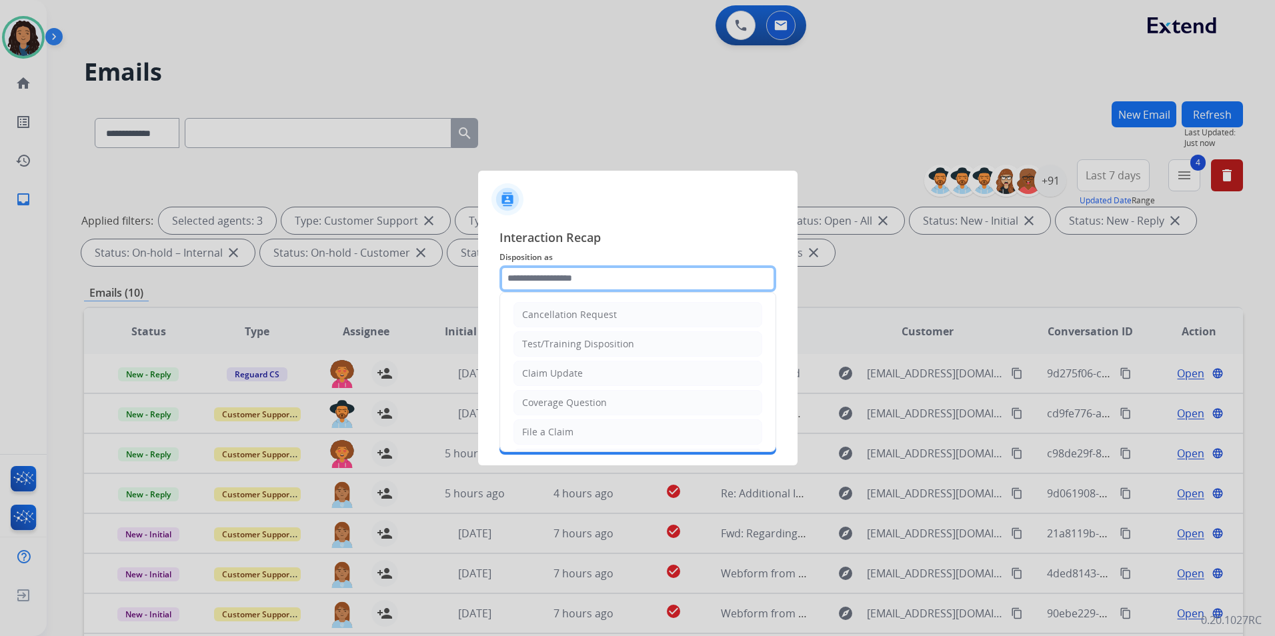
click at [601, 285] on input "text" at bounding box center [638, 279] width 277 height 27
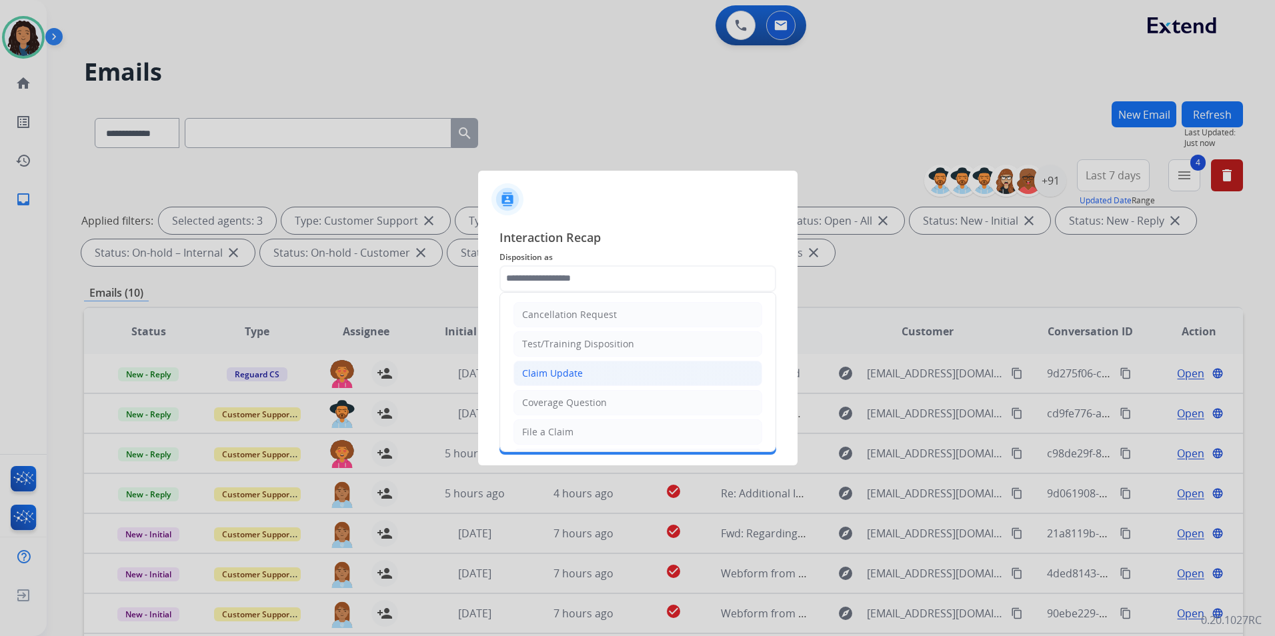
click at [579, 374] on div "Claim Update" at bounding box center [552, 373] width 61 height 13
type input "**********"
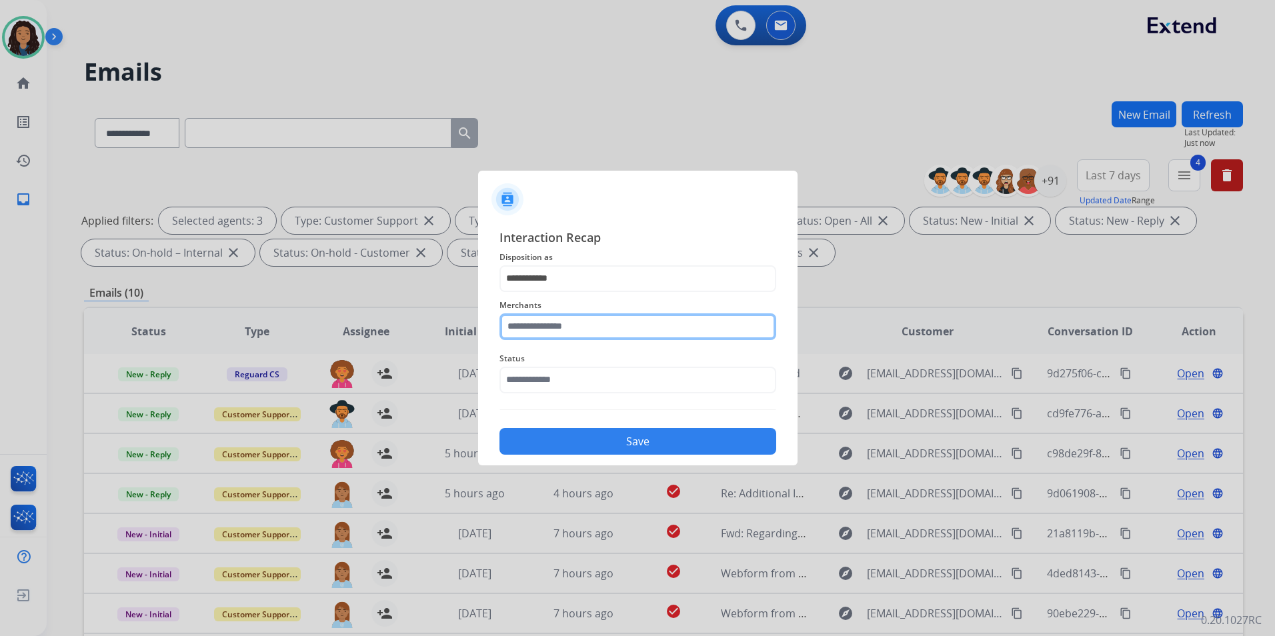
drag, startPoint x: 584, startPoint y: 340, endPoint x: 585, endPoint y: 333, distance: 6.7
click at [584, 336] on input "text" at bounding box center [638, 327] width 277 height 27
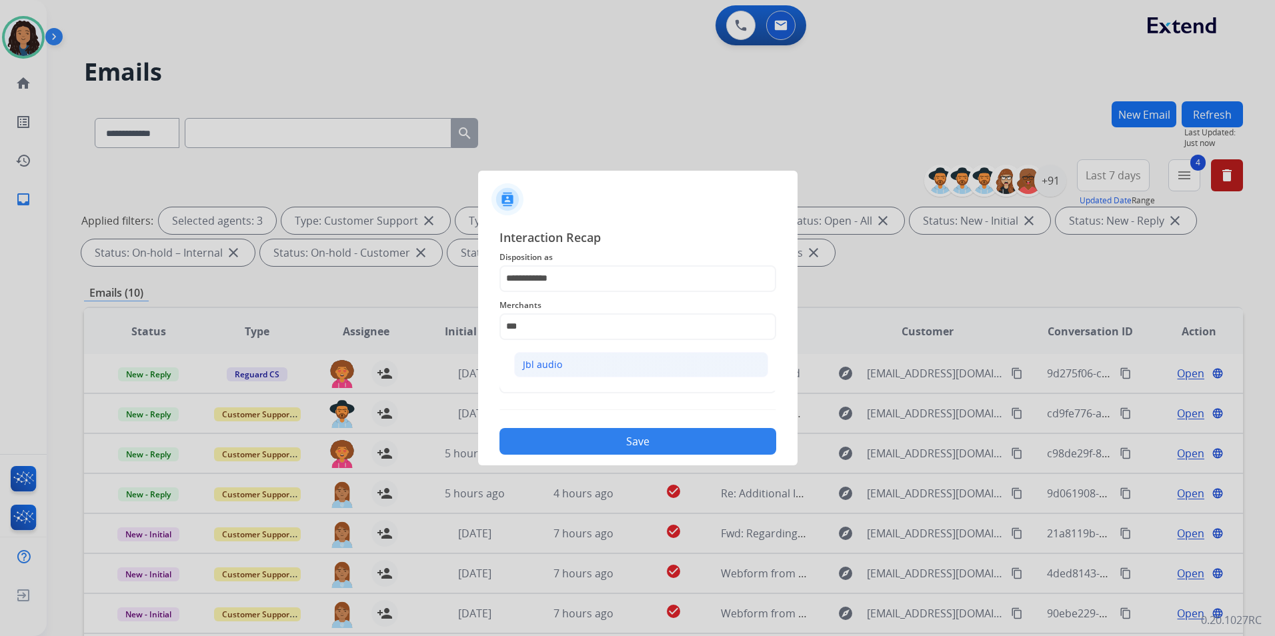
click at [585, 366] on li "Jbl audio" at bounding box center [641, 364] width 254 height 25
type input "*********"
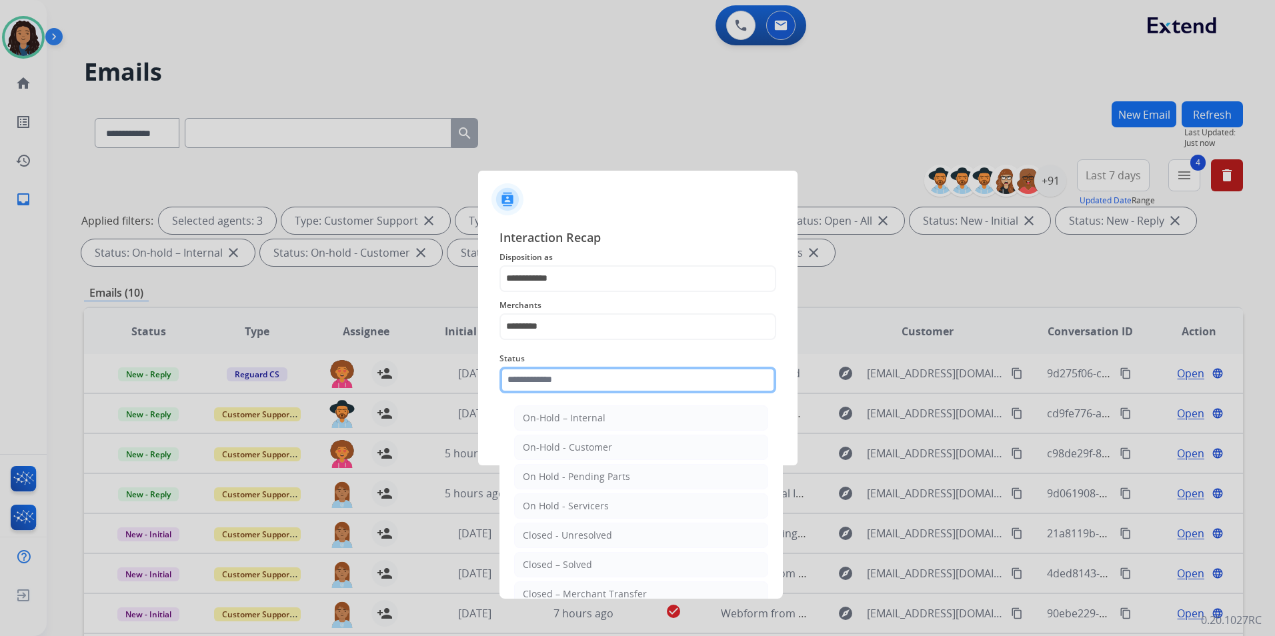
click at [585, 367] on input "text" at bounding box center [638, 380] width 277 height 27
click at [593, 566] on li "Closed – Solved" at bounding box center [641, 564] width 254 height 25
type input "**********"
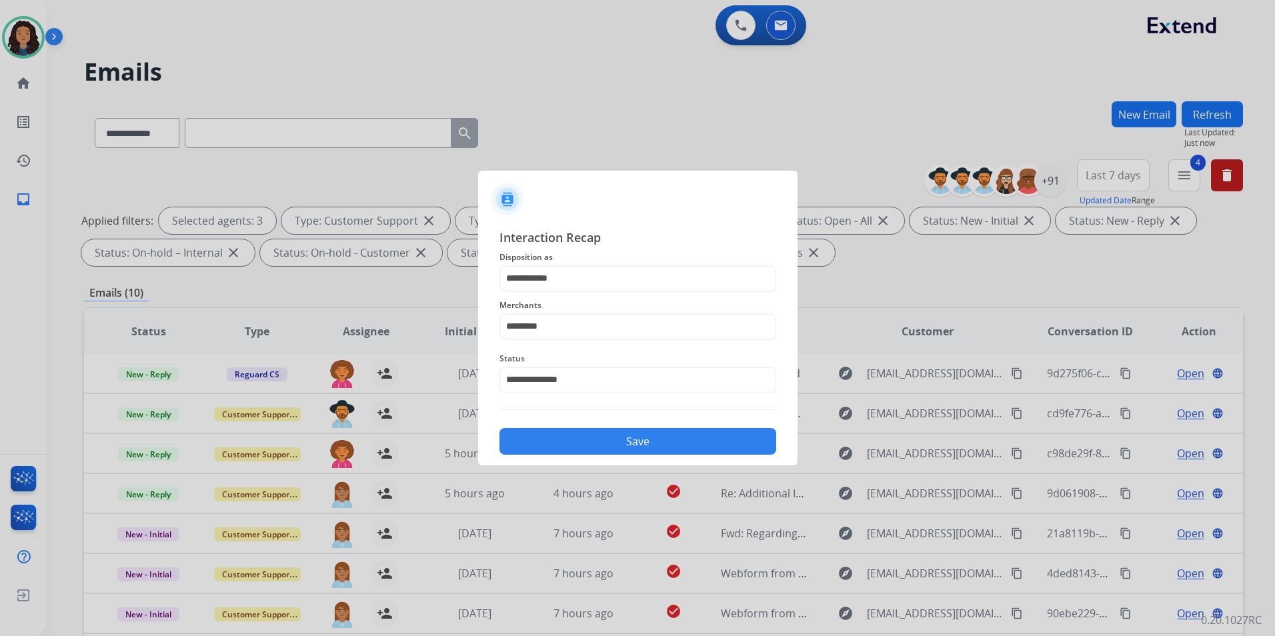
click at [614, 446] on button "Save" at bounding box center [638, 441] width 277 height 27
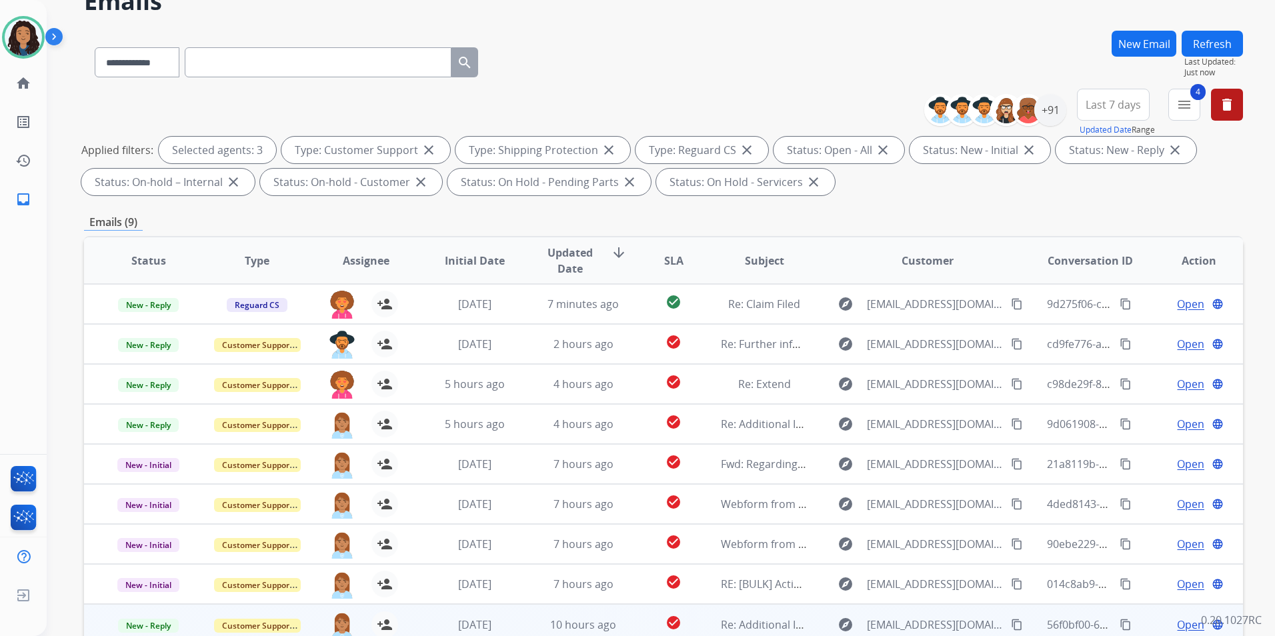
scroll to position [187, 0]
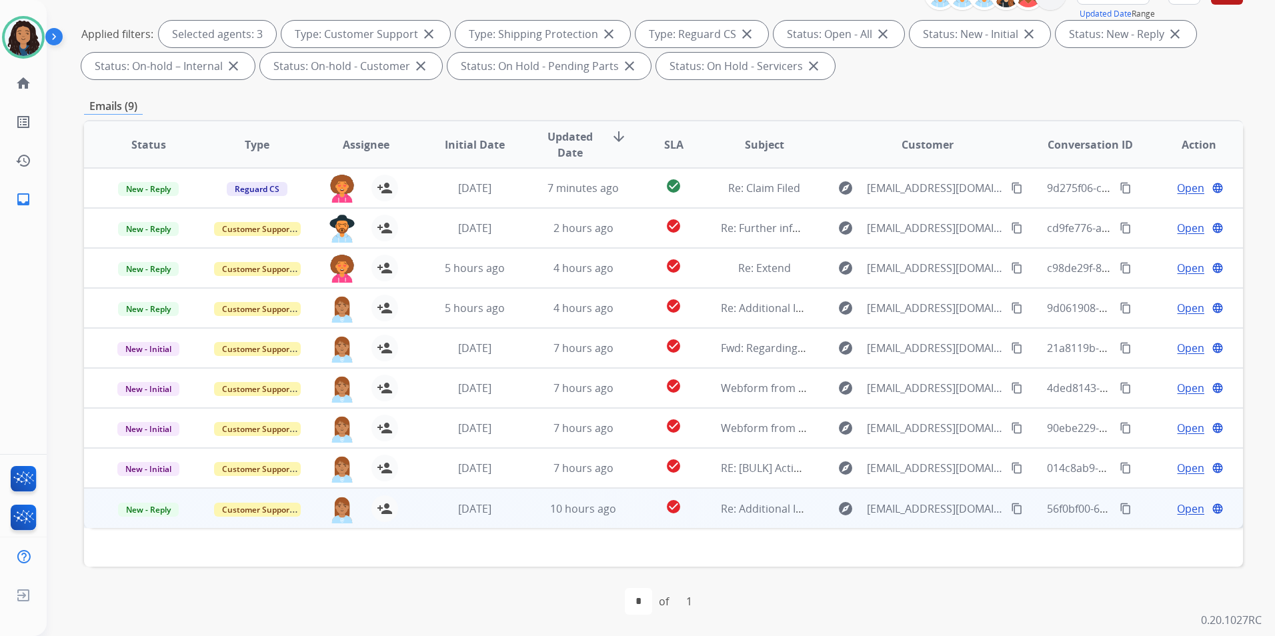
click at [1183, 508] on span "Open" at bounding box center [1190, 509] width 27 height 16
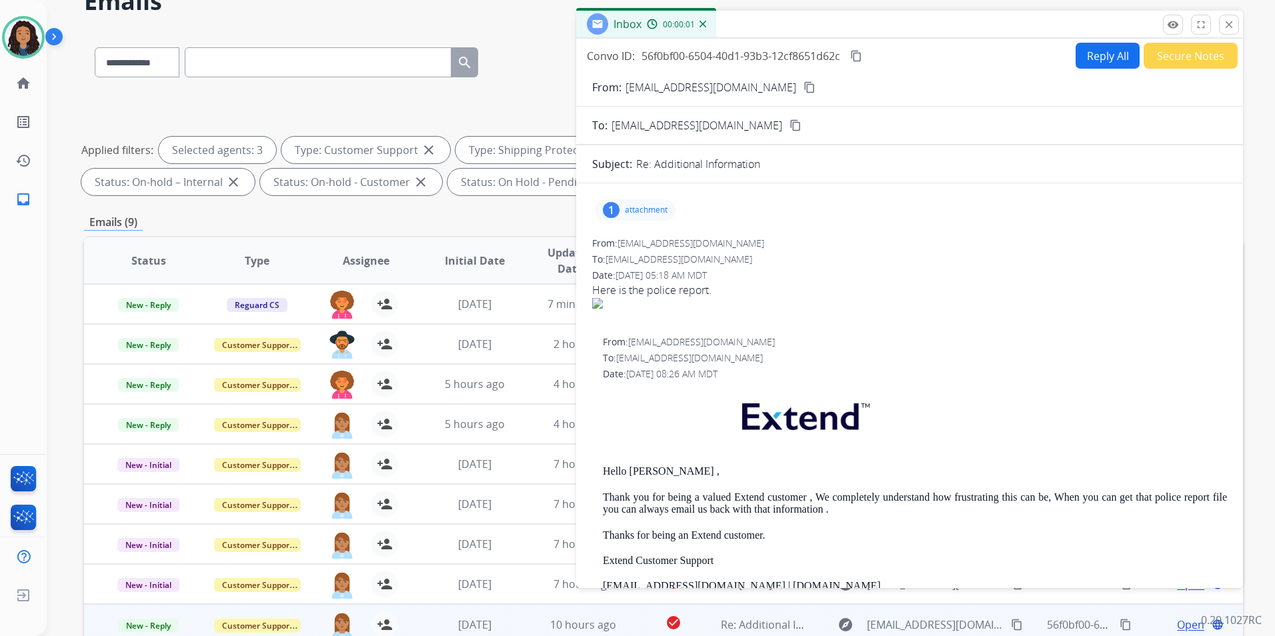
scroll to position [0, 0]
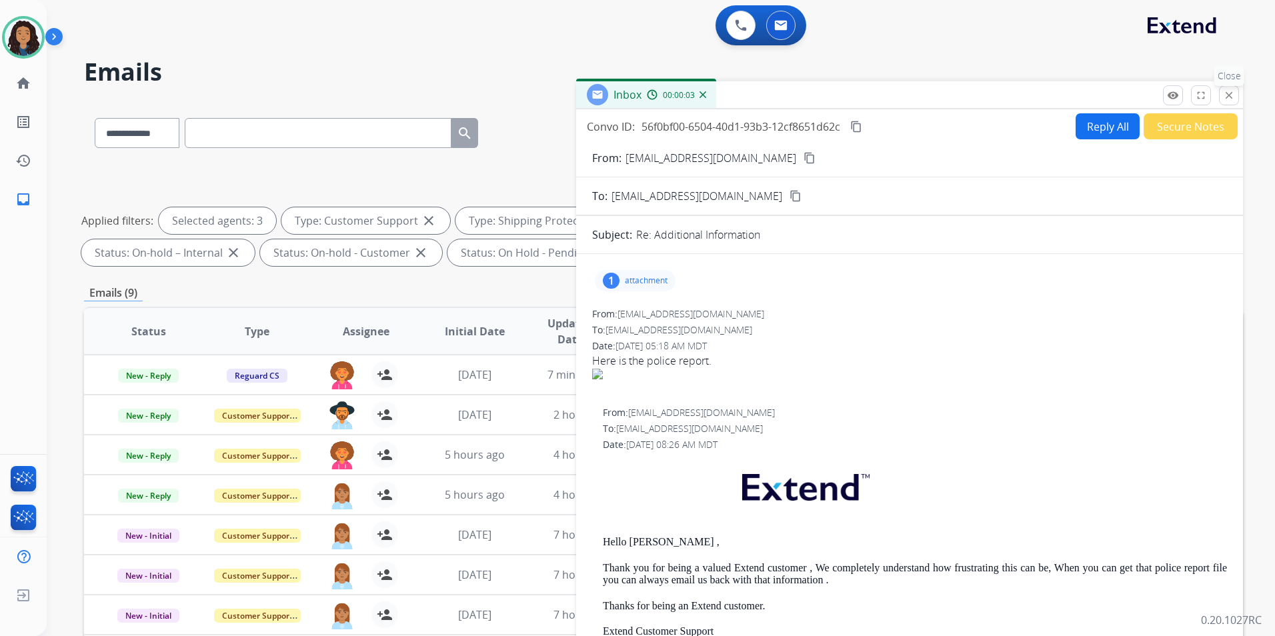
click at [1235, 93] on button "close Close" at bounding box center [1229, 95] width 20 height 20
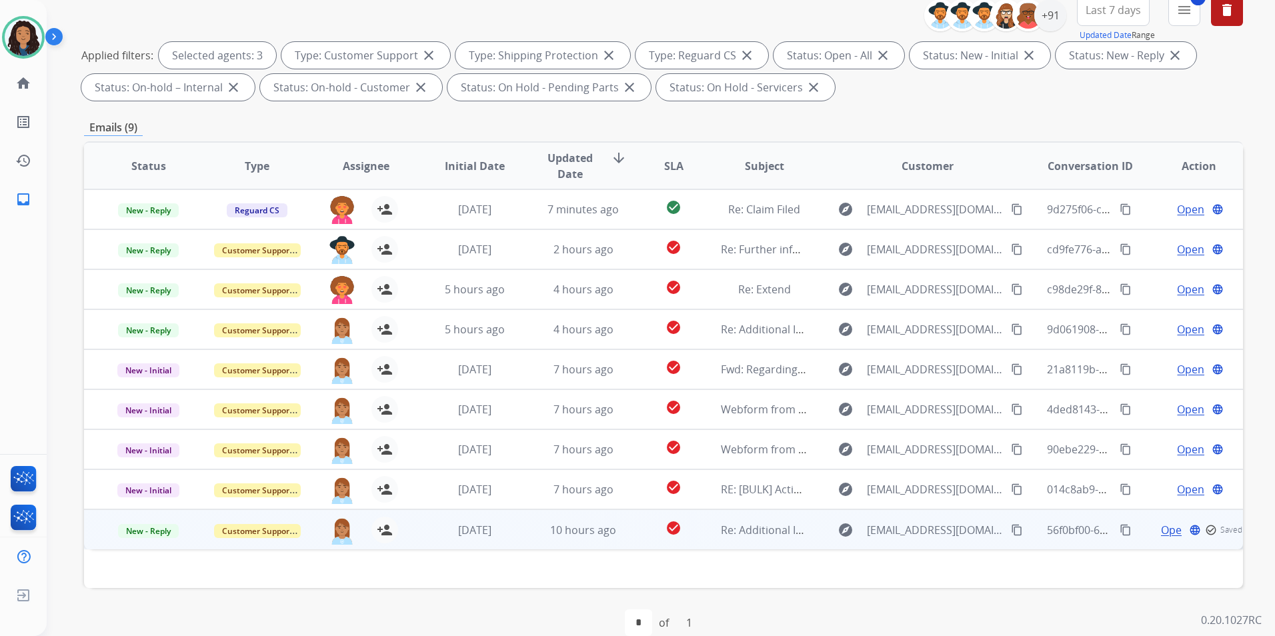
scroll to position [187, 0]
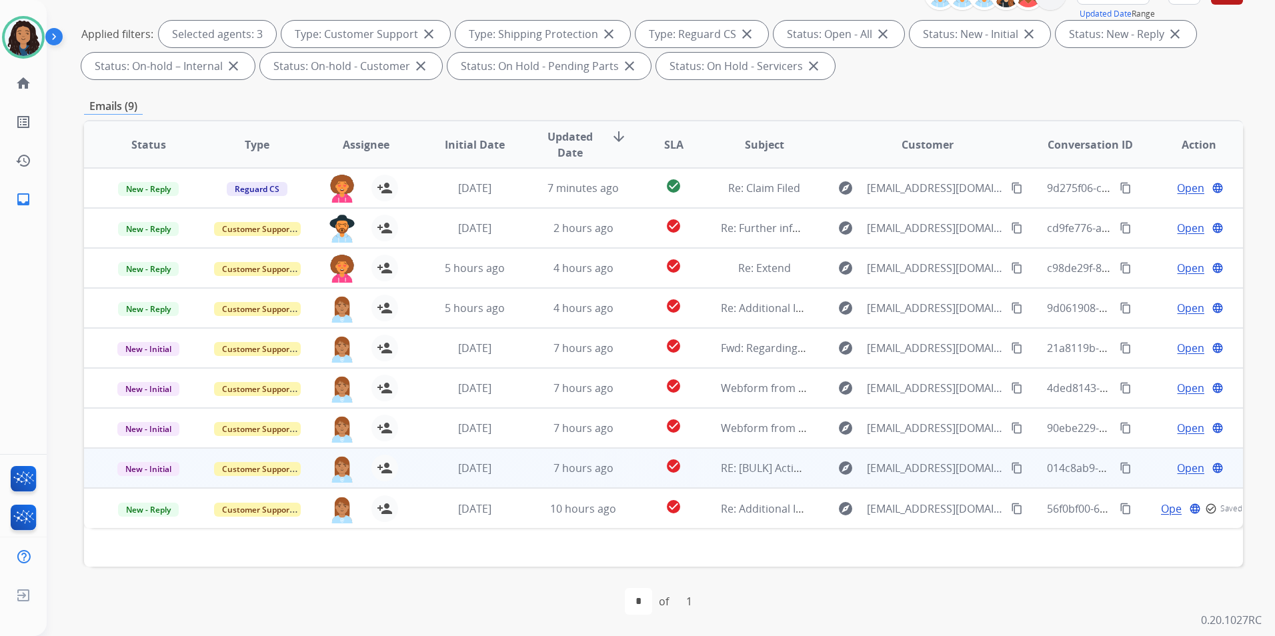
click at [1187, 467] on span "Open" at bounding box center [1190, 468] width 27 height 16
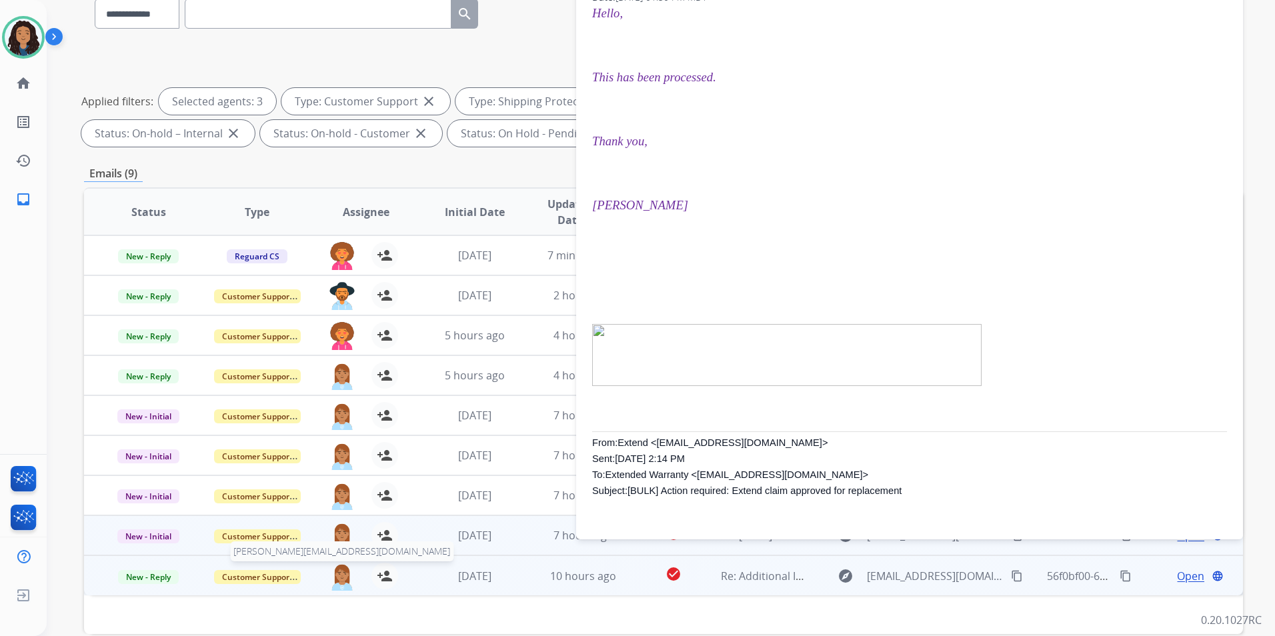
scroll to position [133, 0]
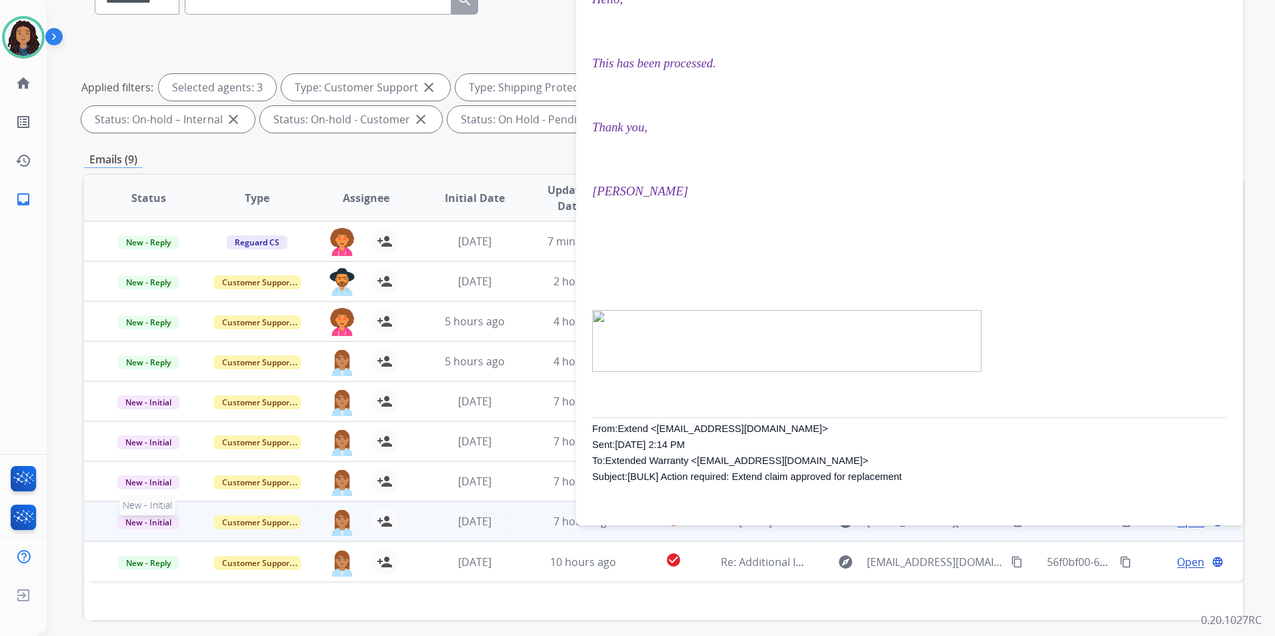
click at [161, 526] on span "New - Initial" at bounding box center [148, 523] width 62 height 14
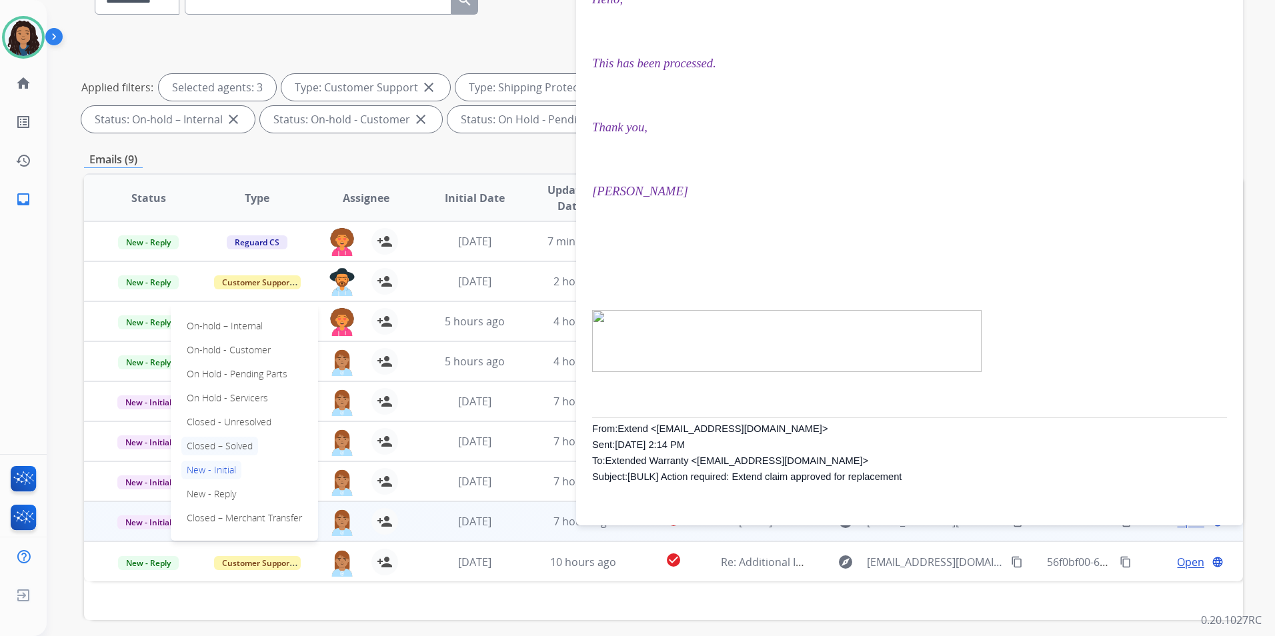
click at [240, 442] on p "Closed – Solved" at bounding box center [219, 446] width 77 height 19
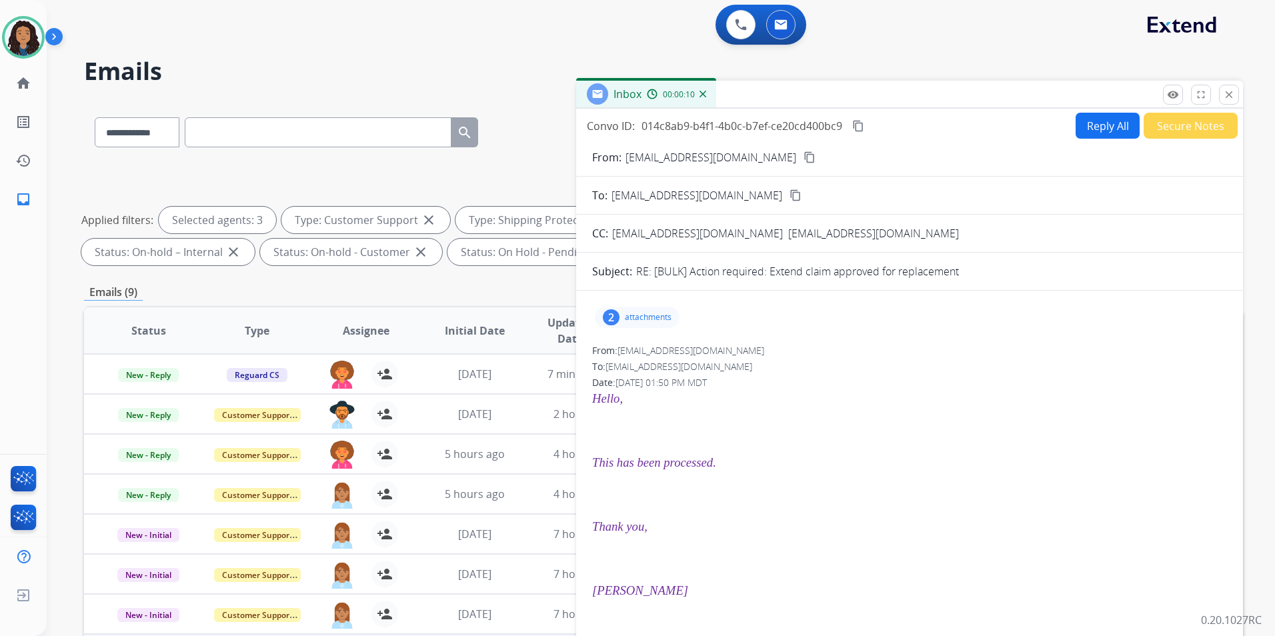
scroll to position [0, 0]
click at [1183, 136] on button "Secure Notes" at bounding box center [1191, 126] width 94 height 26
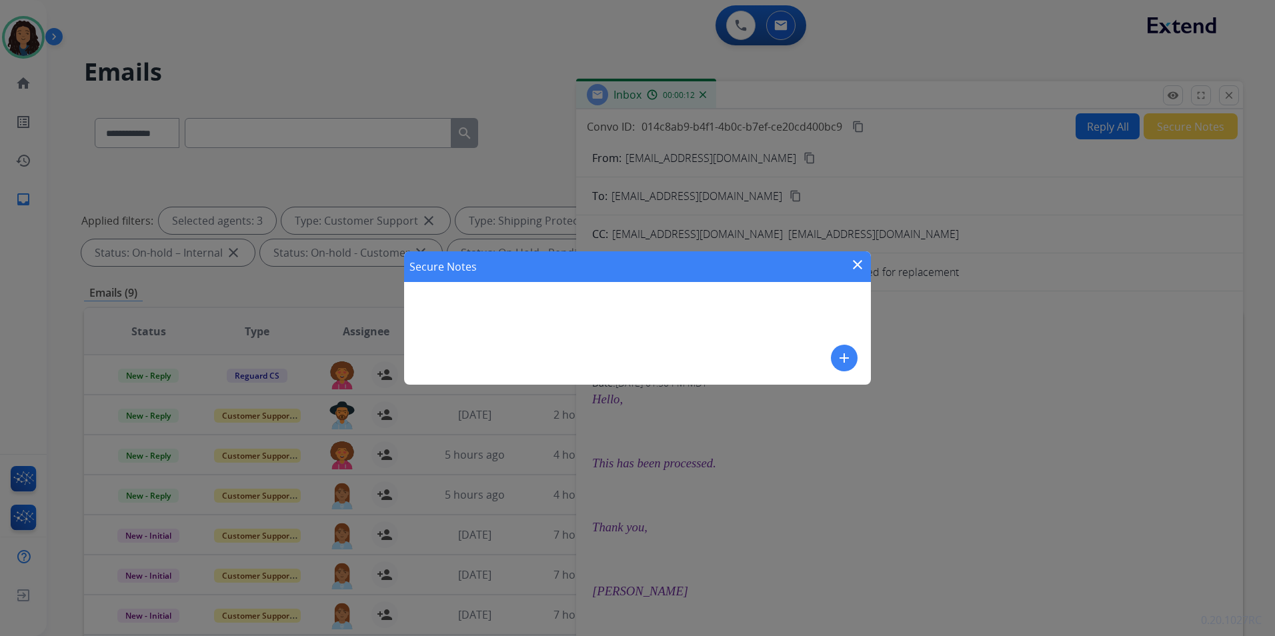
click at [843, 351] on mat-icon "add" at bounding box center [845, 358] width 16 height 16
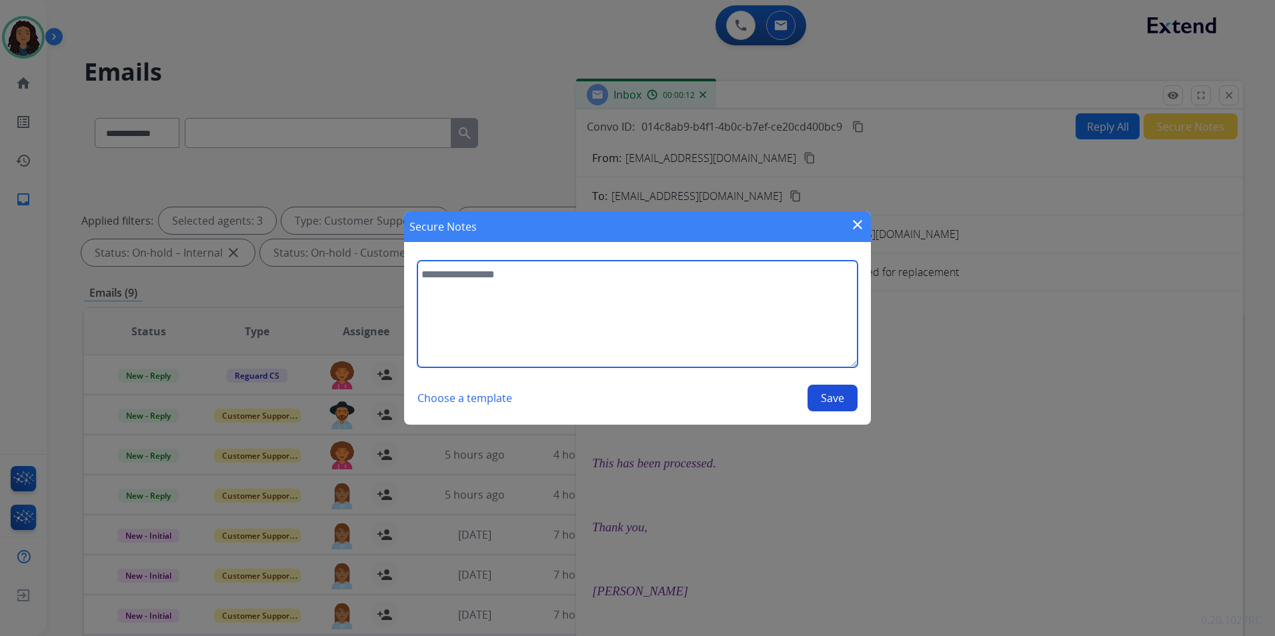
click at [614, 276] on textarea at bounding box center [638, 314] width 440 height 107
type textarea "**********"
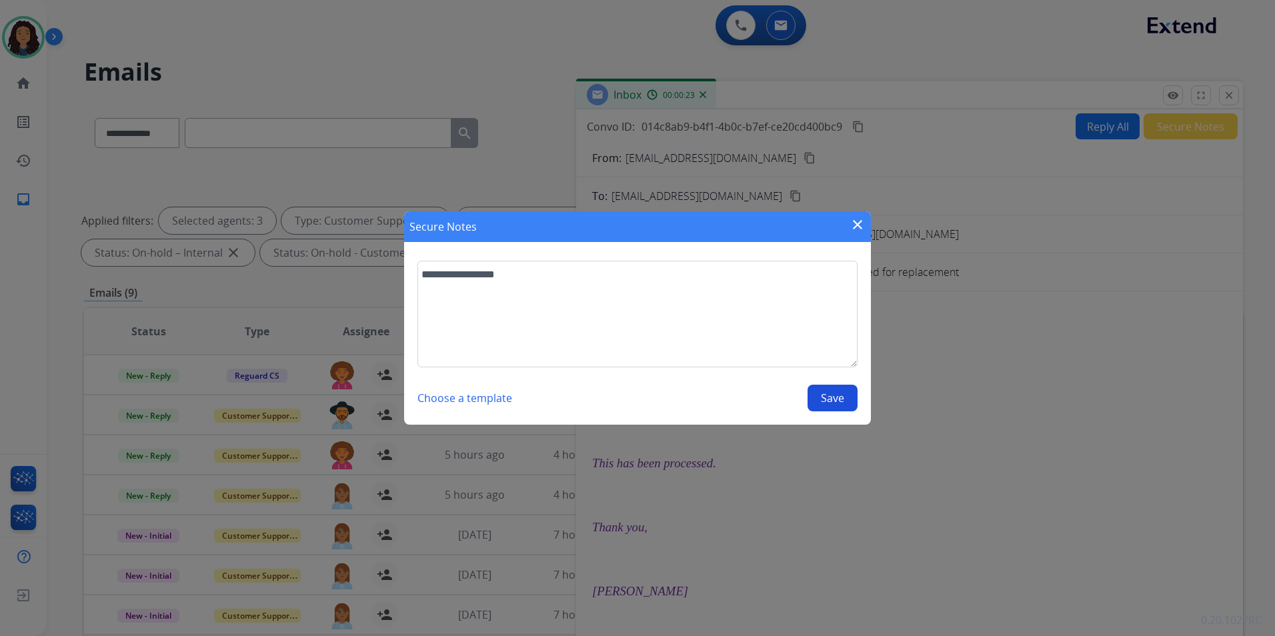
click at [839, 396] on button "Save" at bounding box center [833, 398] width 50 height 27
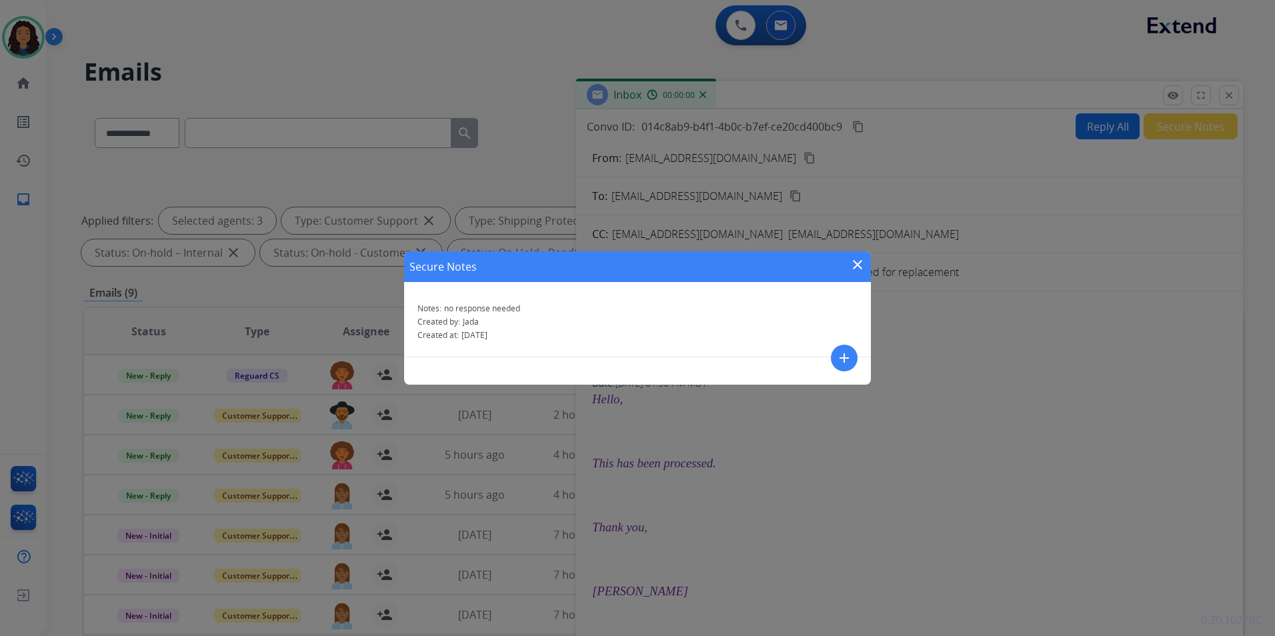
click at [855, 265] on mat-icon "close" at bounding box center [858, 265] width 16 height 16
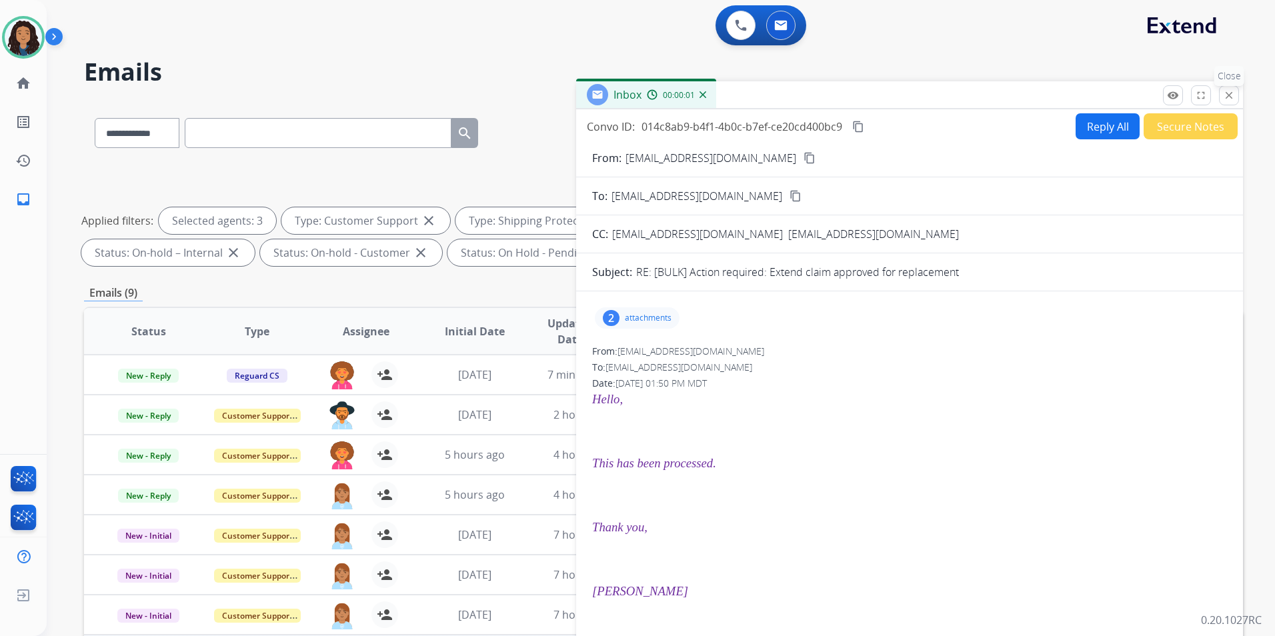
click at [1235, 99] on mat-icon "close" at bounding box center [1229, 95] width 12 height 12
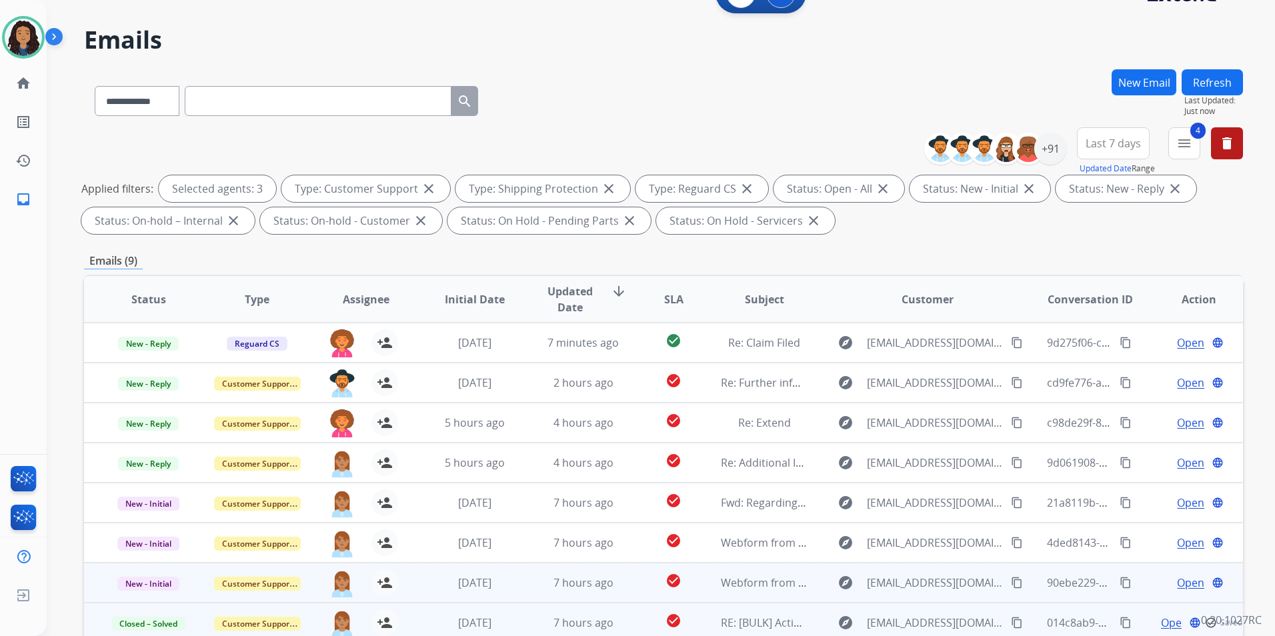
scroll to position [187, 0]
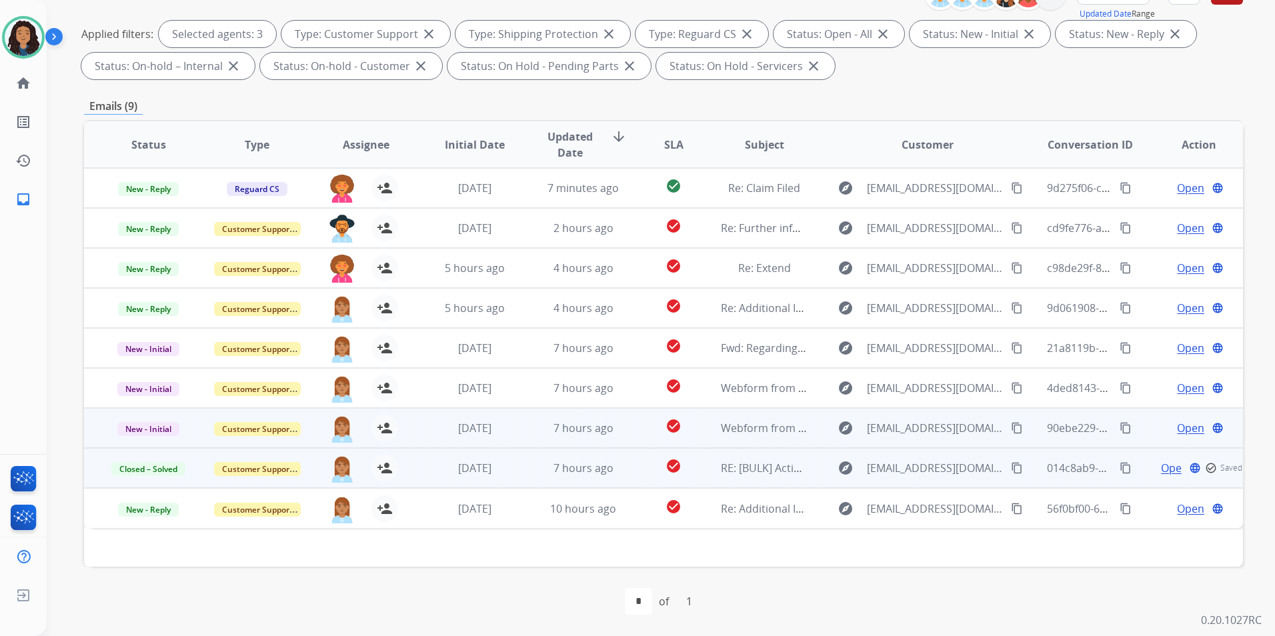
click at [1191, 428] on span "Open" at bounding box center [1190, 428] width 27 height 16
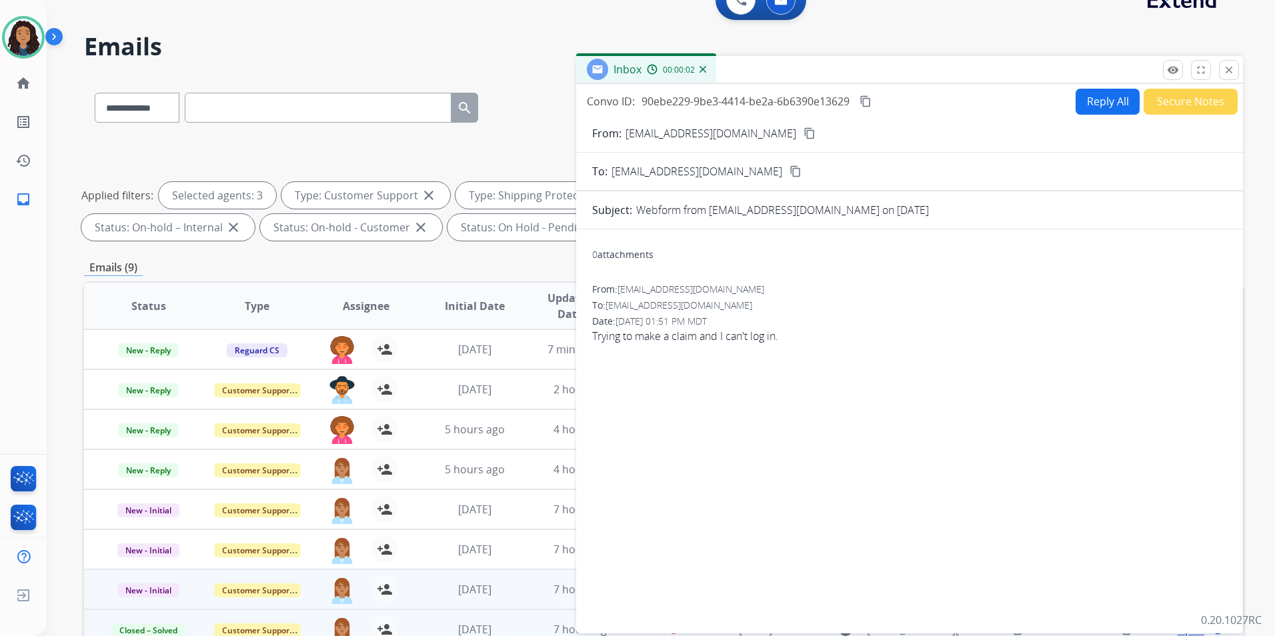
scroll to position [0, 0]
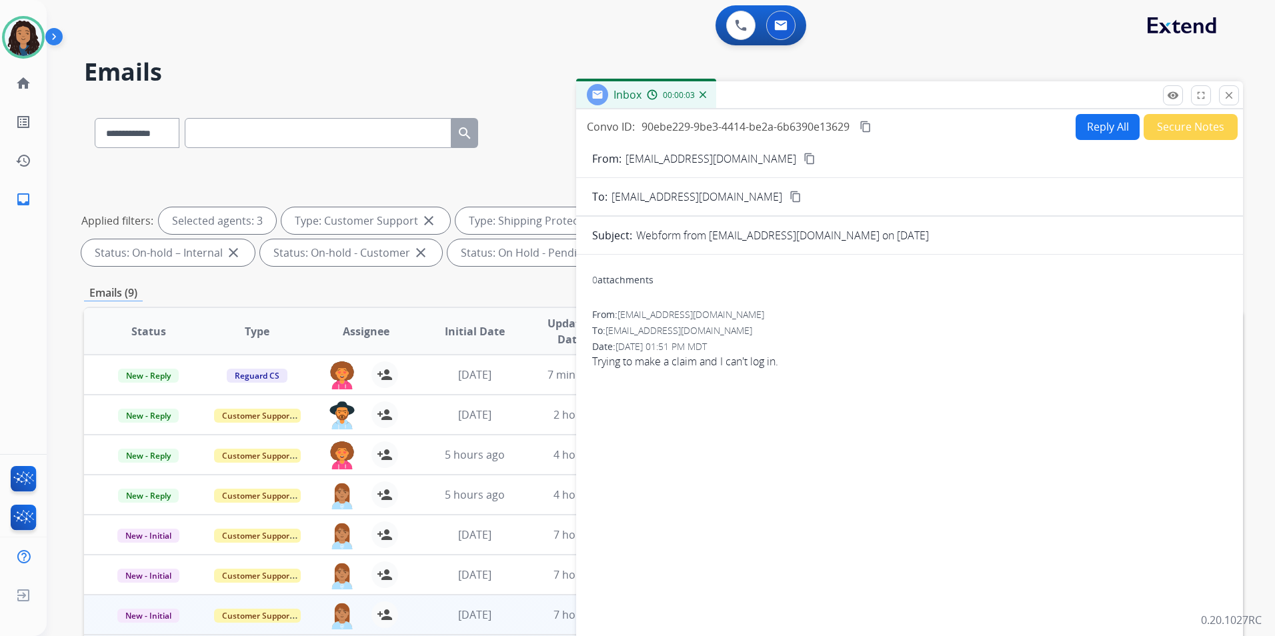
click at [804, 160] on mat-icon "content_copy" at bounding box center [810, 159] width 12 height 12
click at [1097, 125] on button "Reply All" at bounding box center [1108, 127] width 64 height 26
select select "**********"
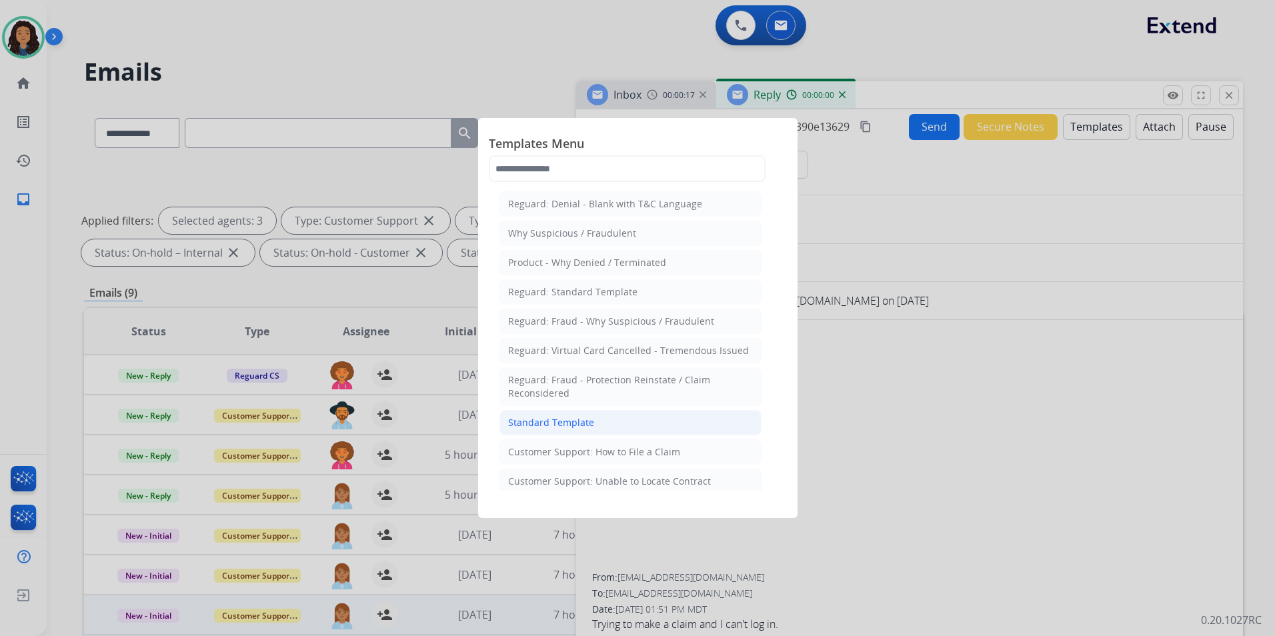
click at [616, 422] on li "Standard Template" at bounding box center [631, 422] width 262 height 25
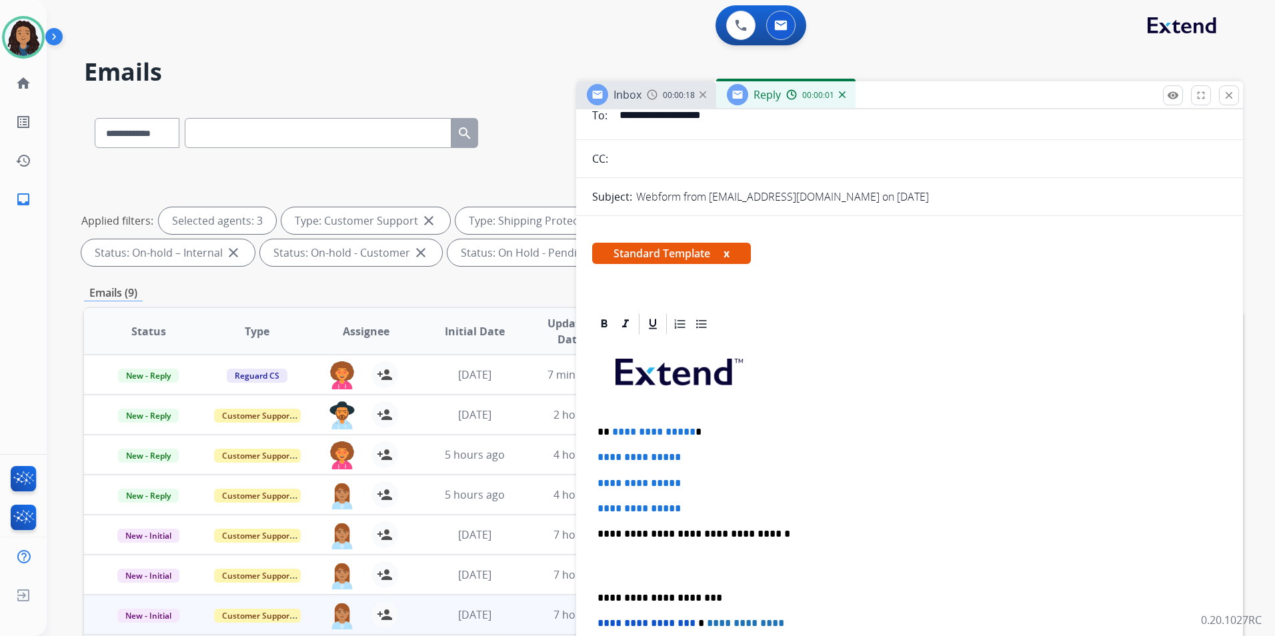
scroll to position [267, 0]
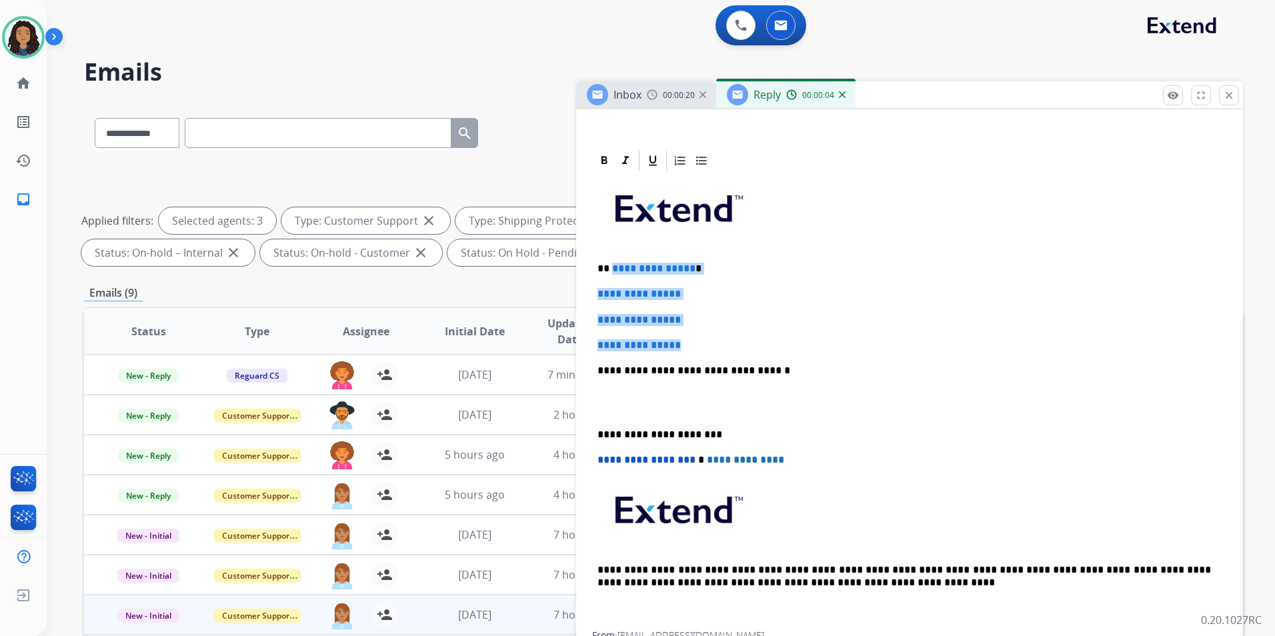
drag, startPoint x: 697, startPoint y: 344, endPoint x: 610, endPoint y: 255, distance: 124.5
click at [610, 255] on div "**********" at bounding box center [909, 402] width 635 height 459
paste div
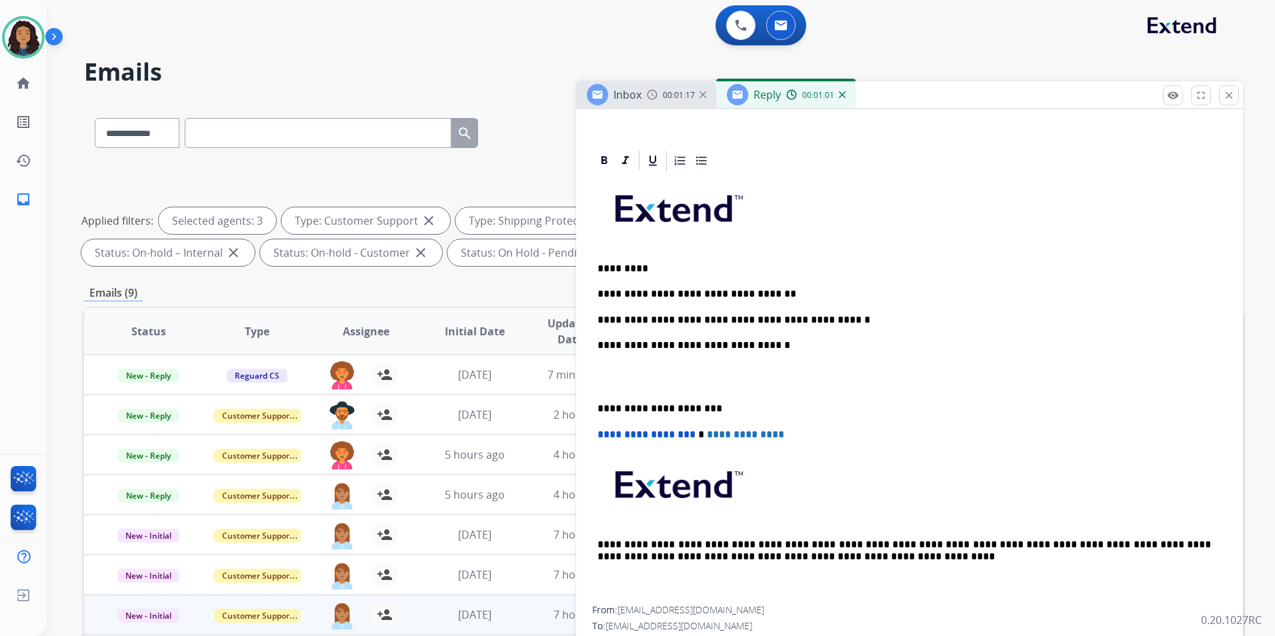
click at [697, 330] on div "**********" at bounding box center [909, 390] width 635 height 434
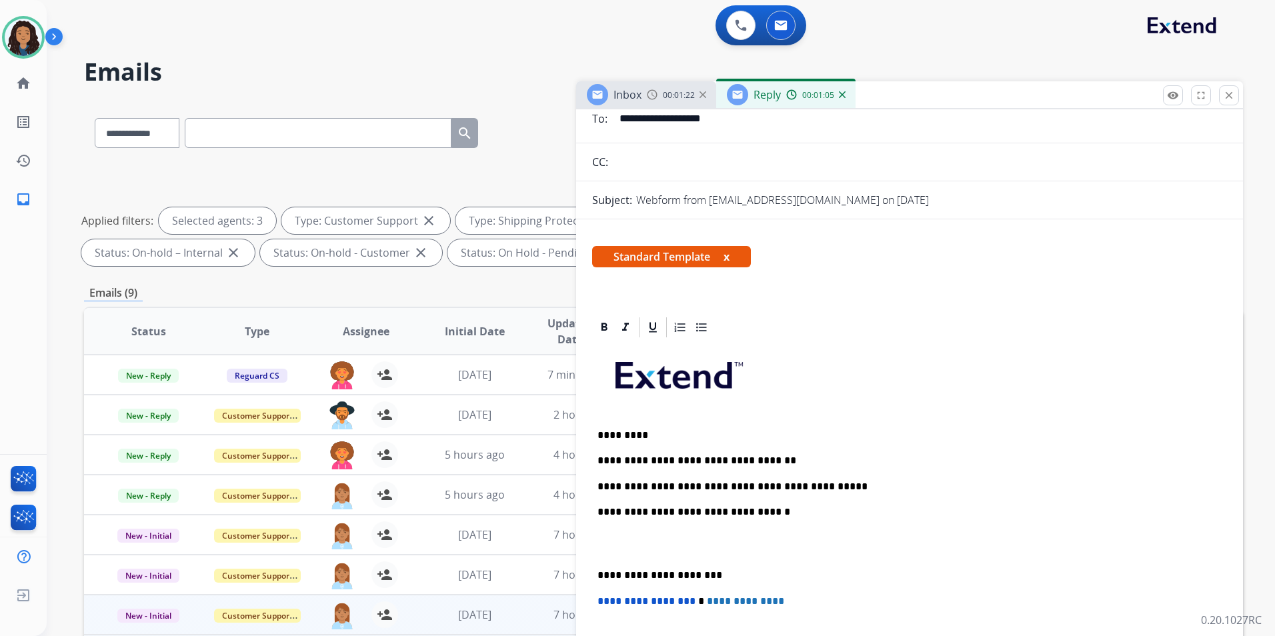
scroll to position [0, 0]
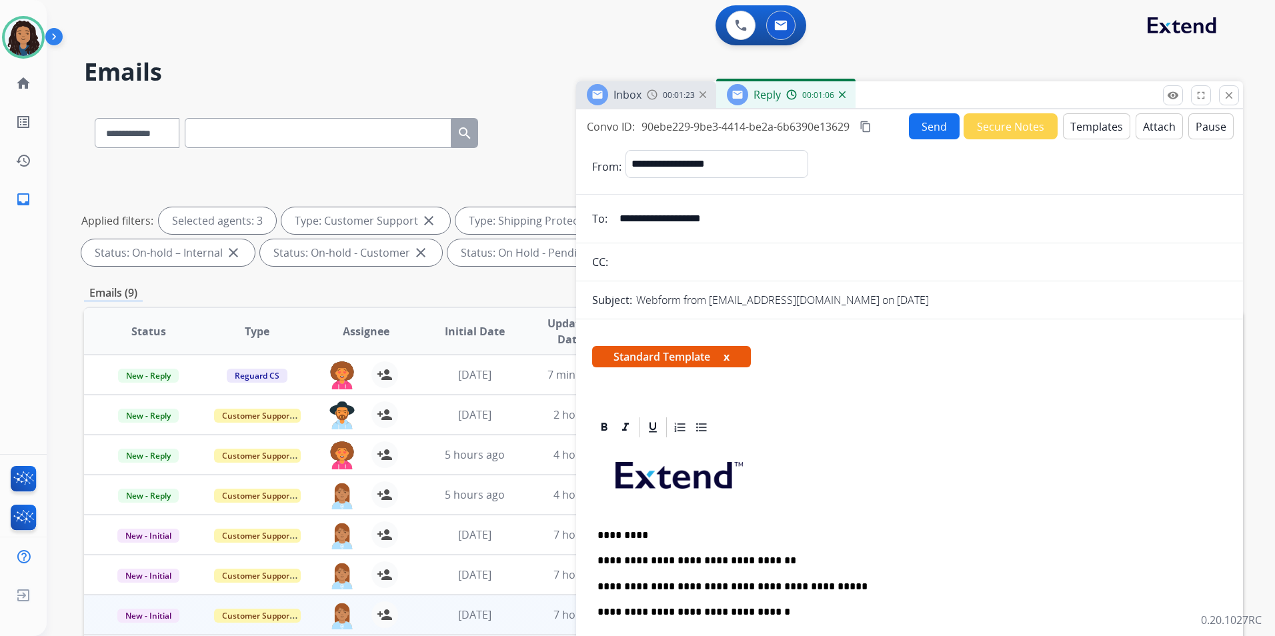
click at [937, 130] on button "Send" at bounding box center [934, 126] width 51 height 26
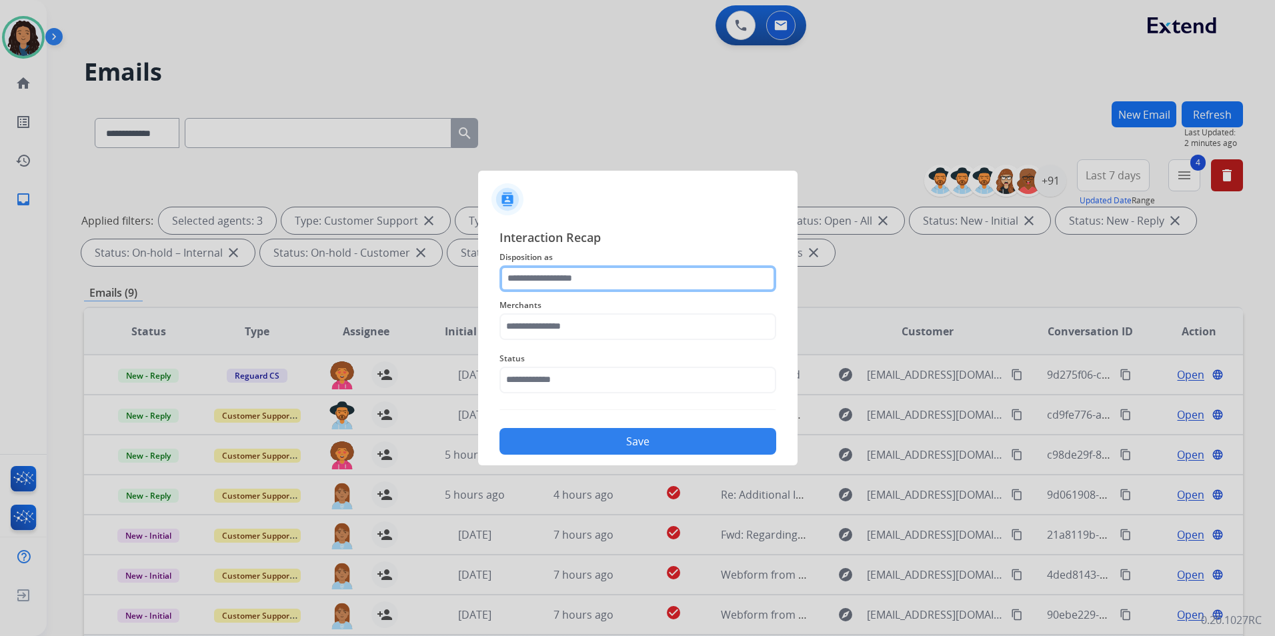
click at [642, 278] on input "text" at bounding box center [638, 279] width 277 height 27
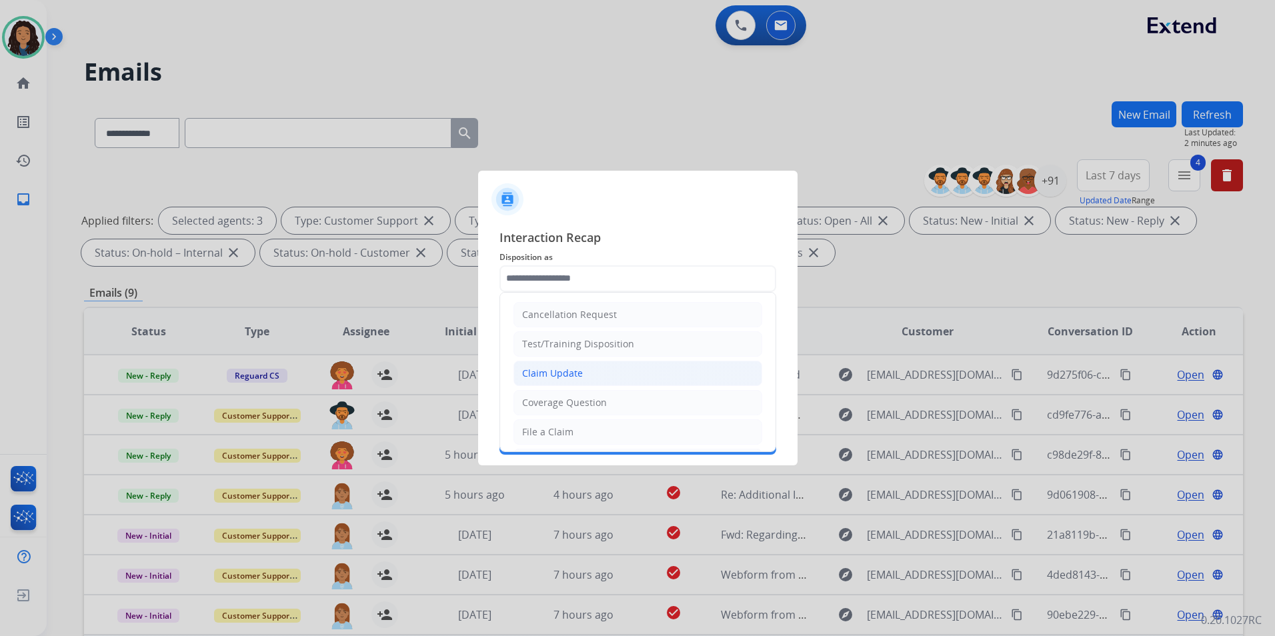
click at [592, 382] on li "Claim Update" at bounding box center [638, 373] width 249 height 25
type input "**********"
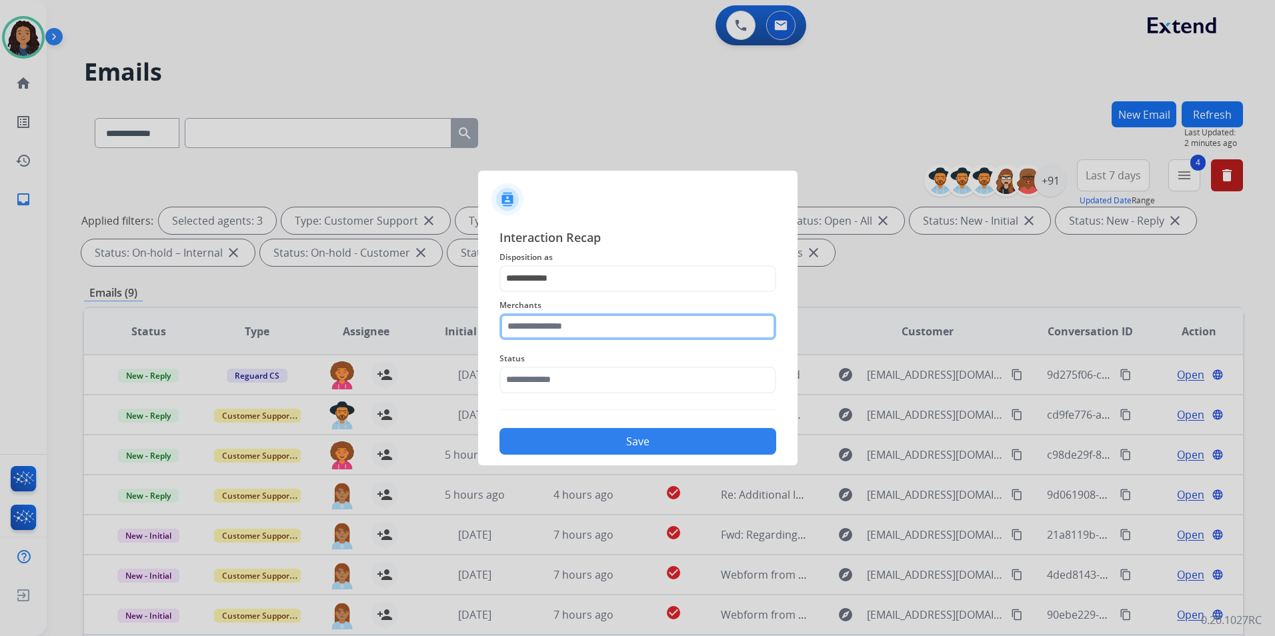
click at [592, 325] on input "text" at bounding box center [638, 327] width 277 height 27
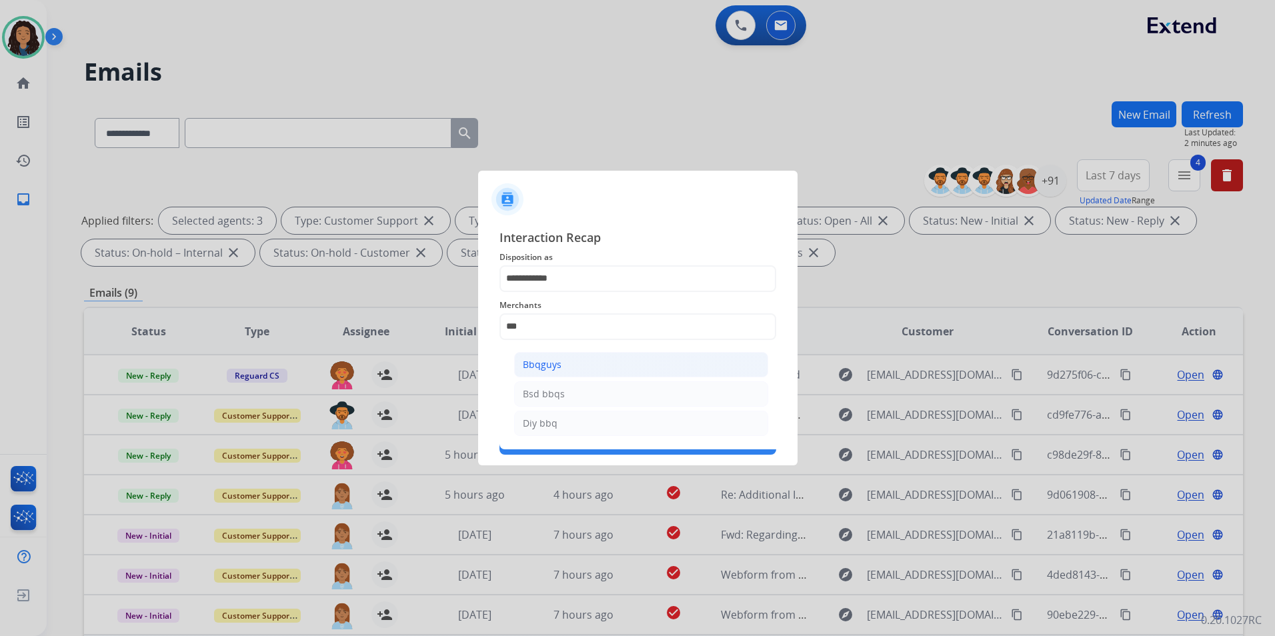
click at [551, 365] on div "Bbqguys" at bounding box center [542, 364] width 39 height 13
type input "*******"
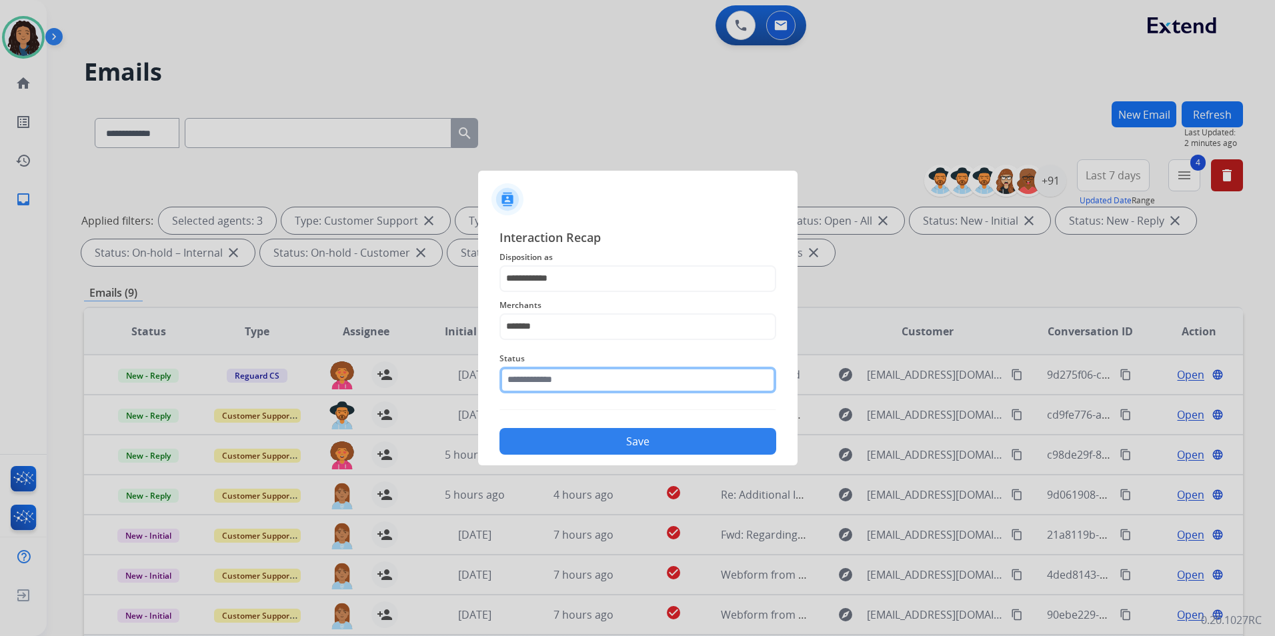
click at [555, 392] on input "text" at bounding box center [638, 380] width 277 height 27
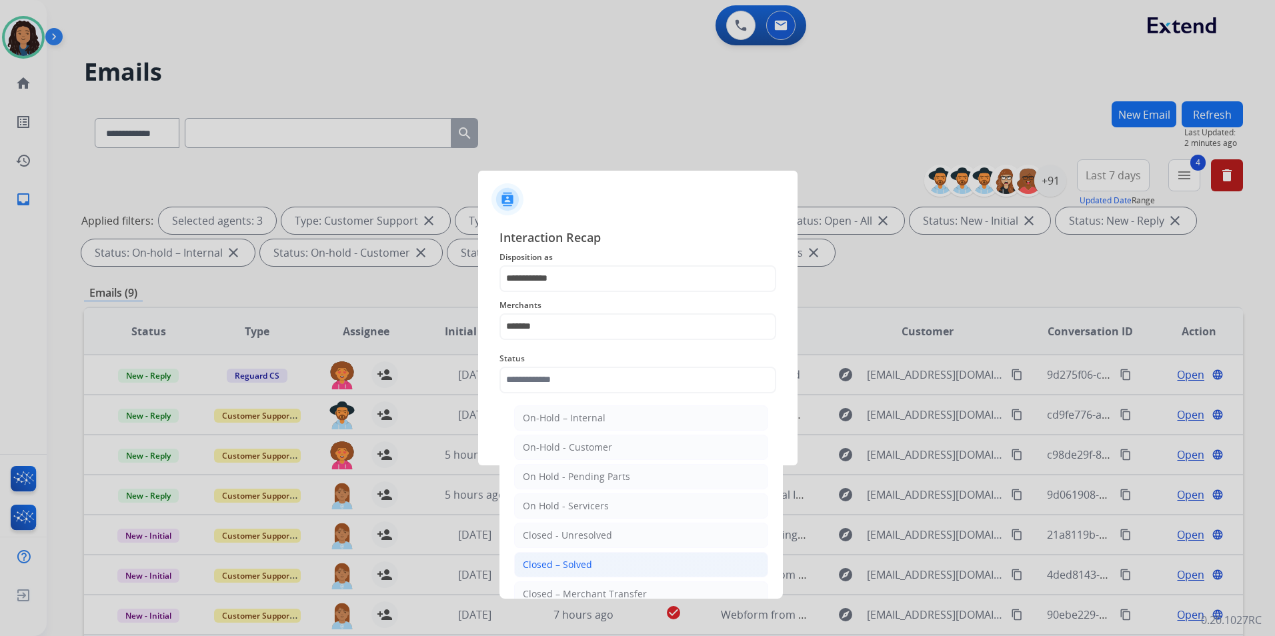
drag, startPoint x: 572, startPoint y: 573, endPoint x: 612, endPoint y: 496, distance: 87.4
click at [572, 572] on li "Closed – Solved" at bounding box center [641, 564] width 254 height 25
type input "**********"
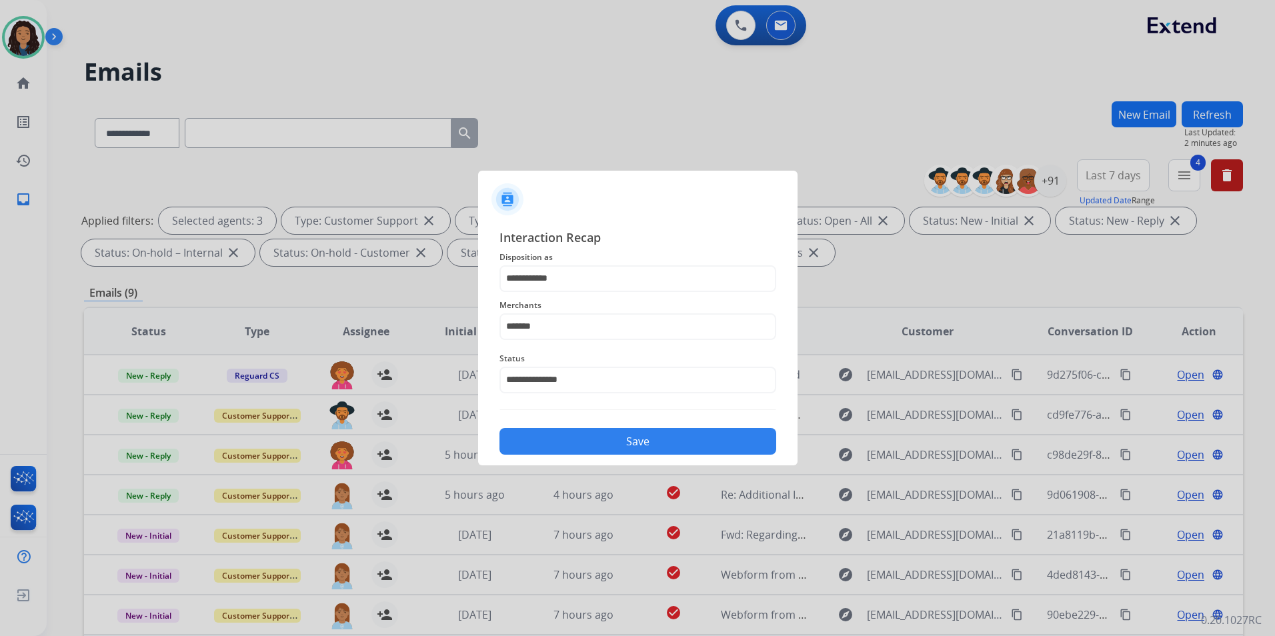
click at [636, 440] on button "Save" at bounding box center [638, 441] width 277 height 27
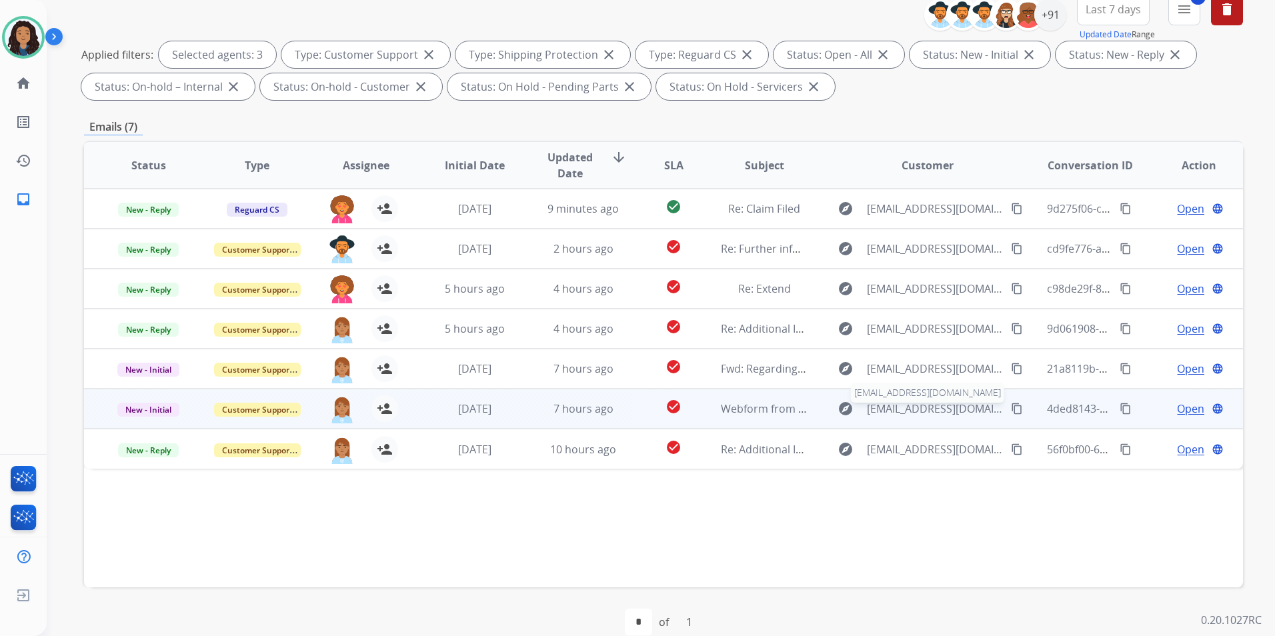
scroll to position [187, 0]
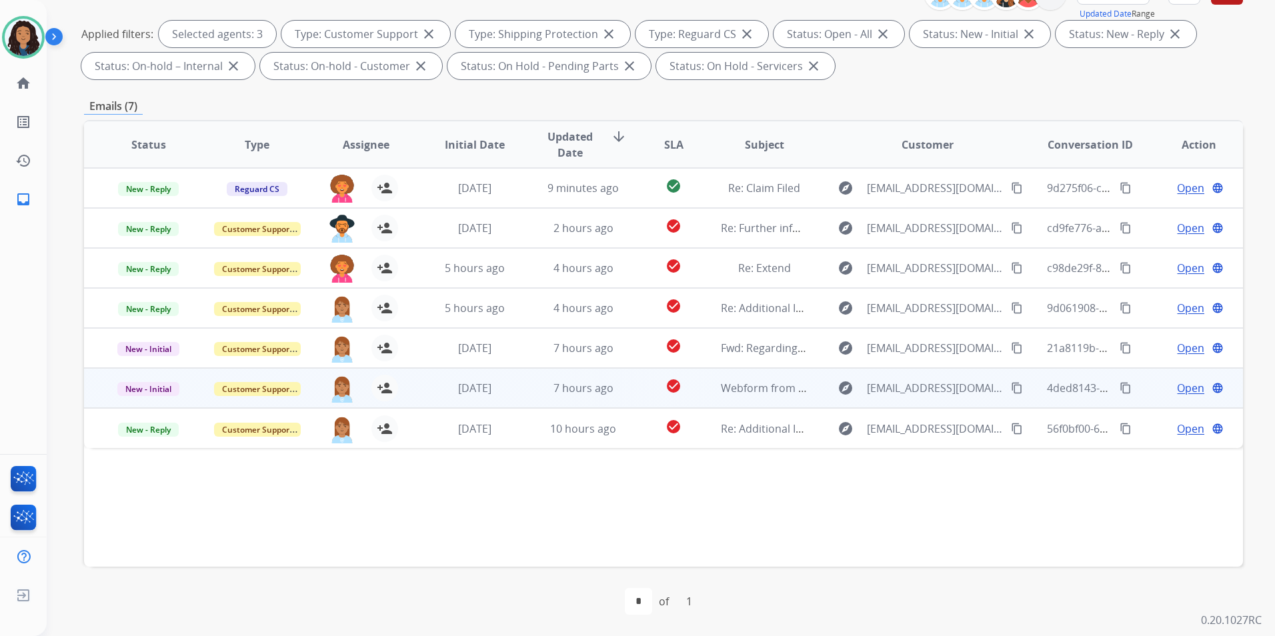
click at [1177, 383] on span "Open" at bounding box center [1190, 388] width 27 height 16
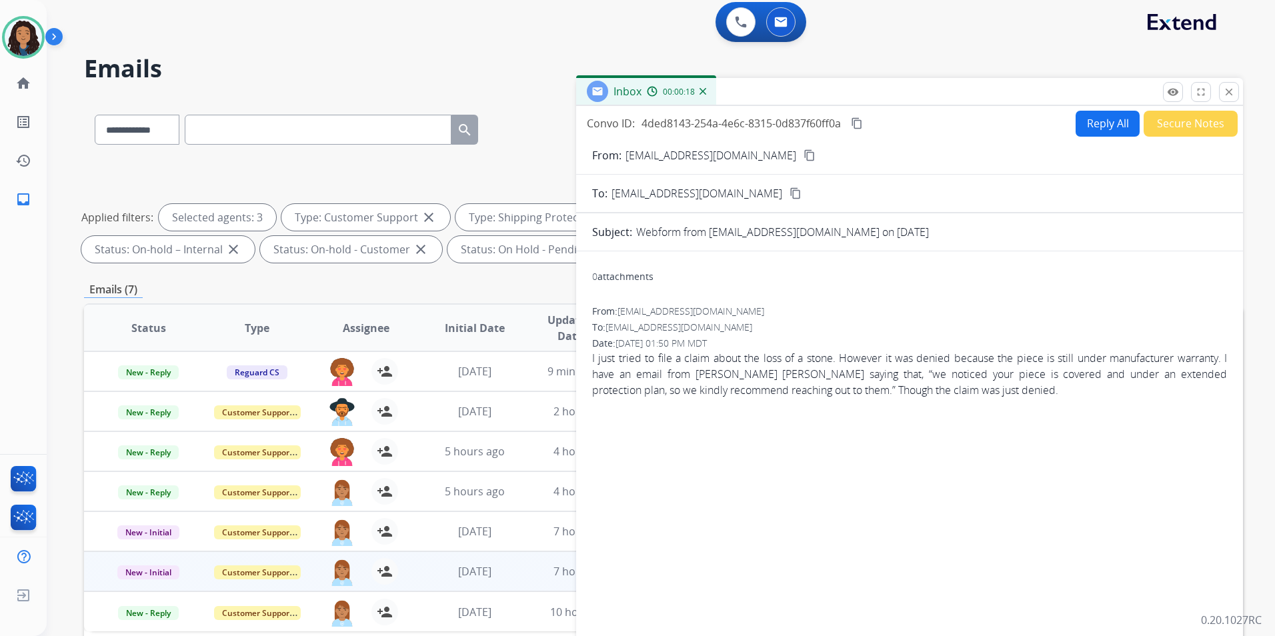
scroll to position [0, 0]
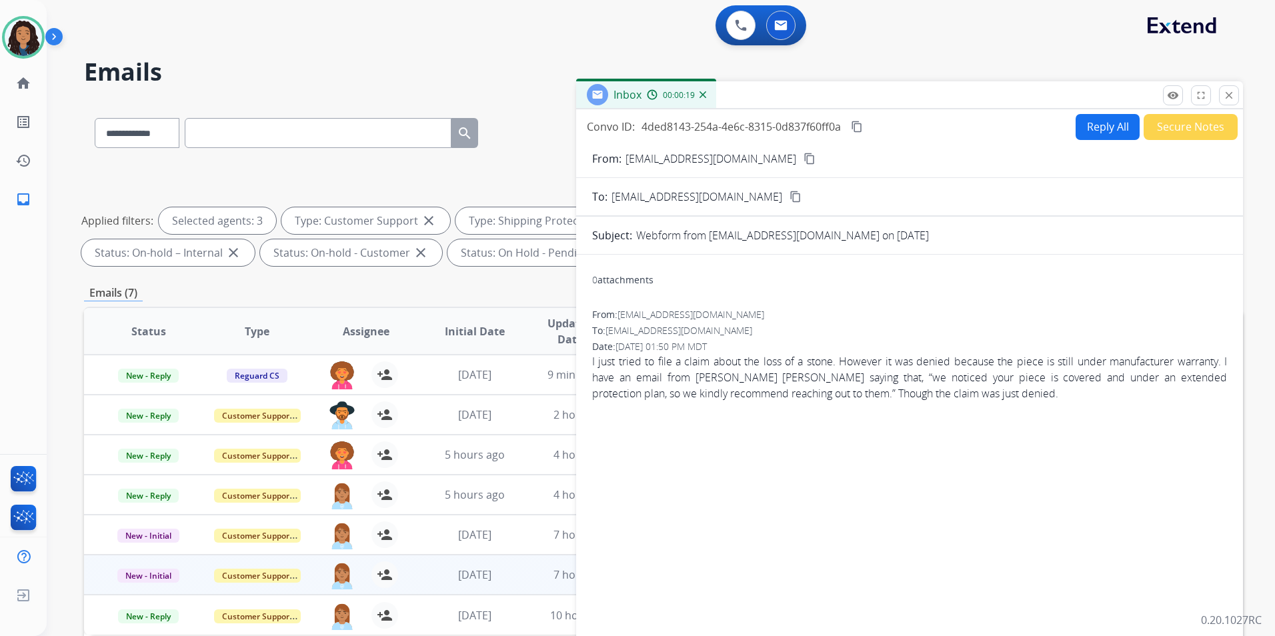
click at [804, 159] on mat-icon "content_copy" at bounding box center [810, 159] width 12 height 12
click at [1089, 125] on button "Reply All" at bounding box center [1108, 127] width 64 height 26
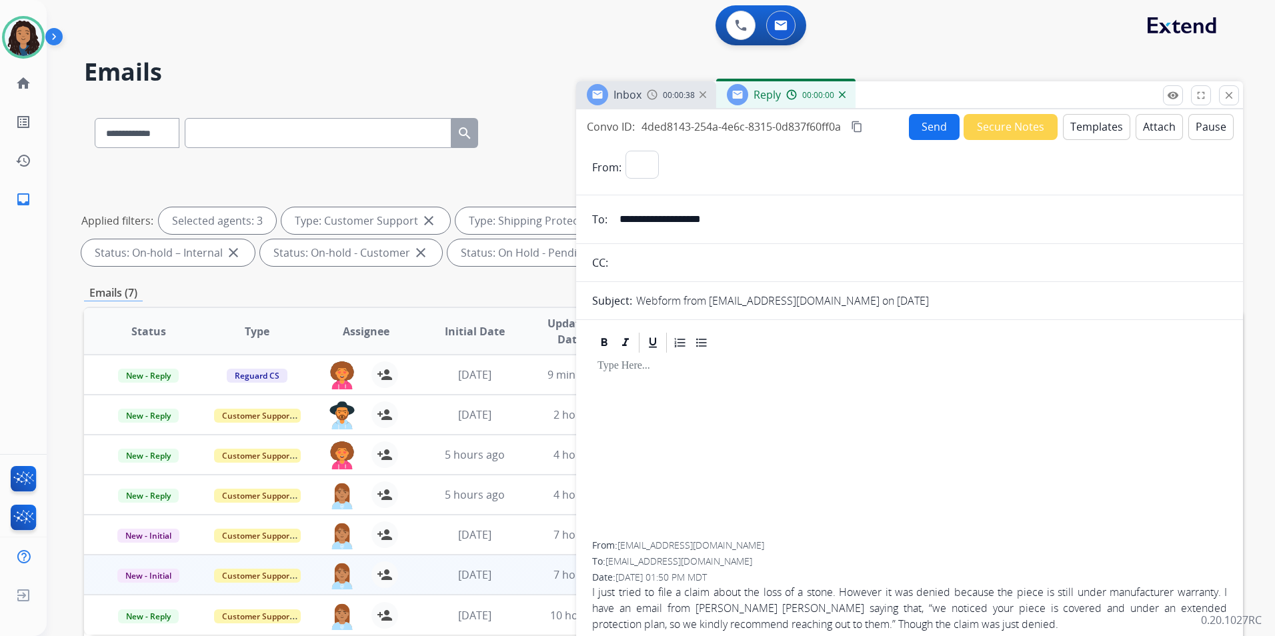
click at [1089, 125] on button "Templates" at bounding box center [1096, 127] width 67 height 26
select select "**********"
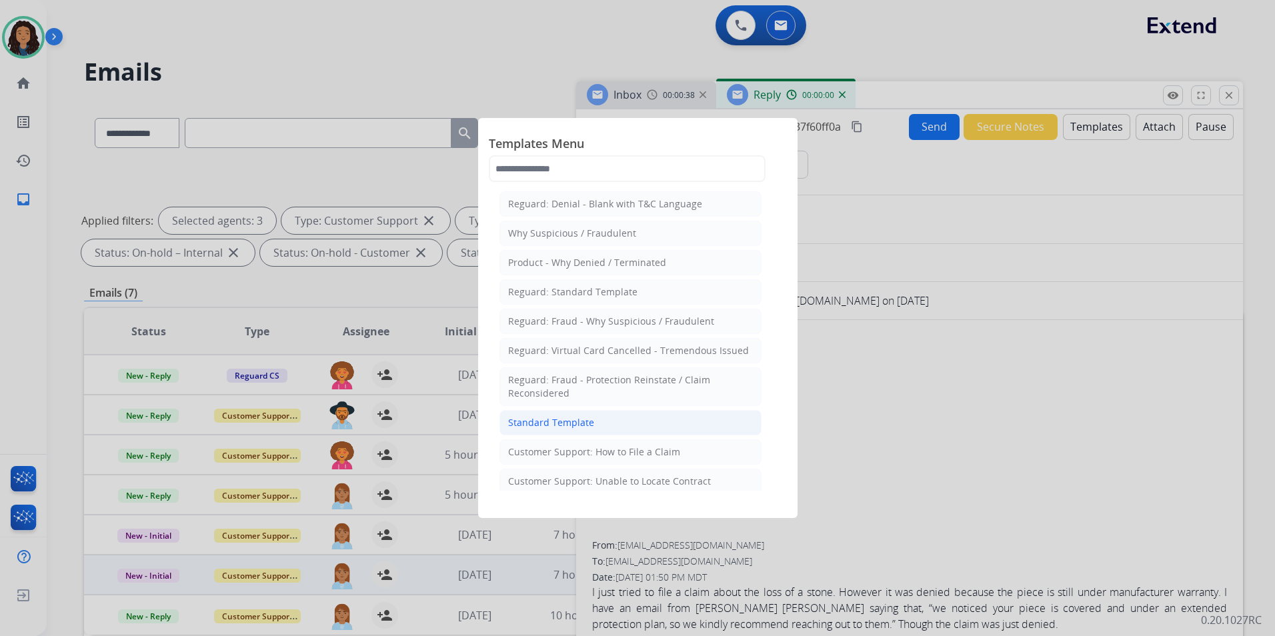
click at [650, 429] on li "Standard Template" at bounding box center [631, 422] width 262 height 25
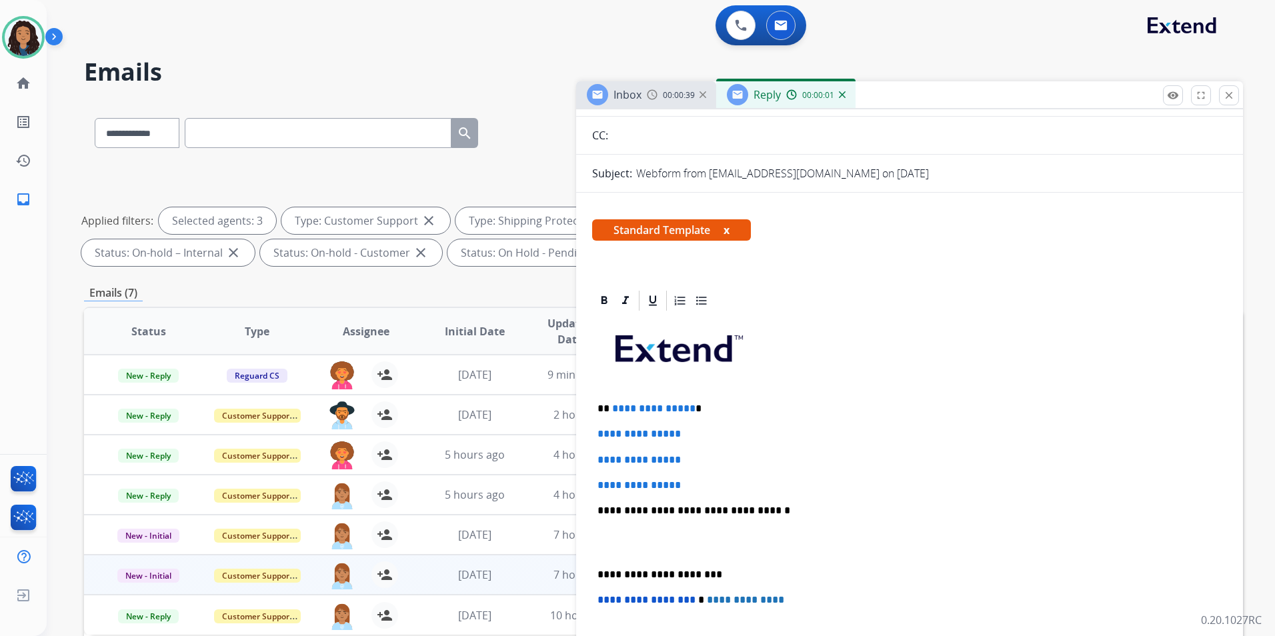
scroll to position [200, 0]
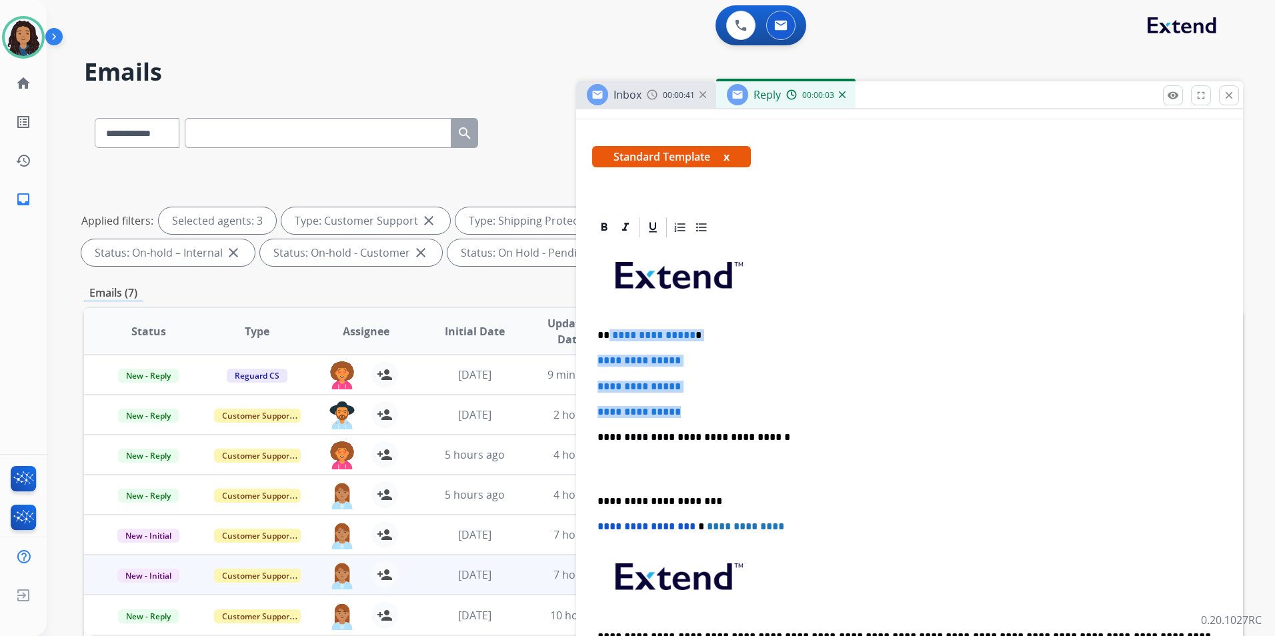
drag, startPoint x: 692, startPoint y: 410, endPoint x: 610, endPoint y: 319, distance: 122.8
click at [610, 319] on div "**********" at bounding box center [909, 468] width 635 height 459
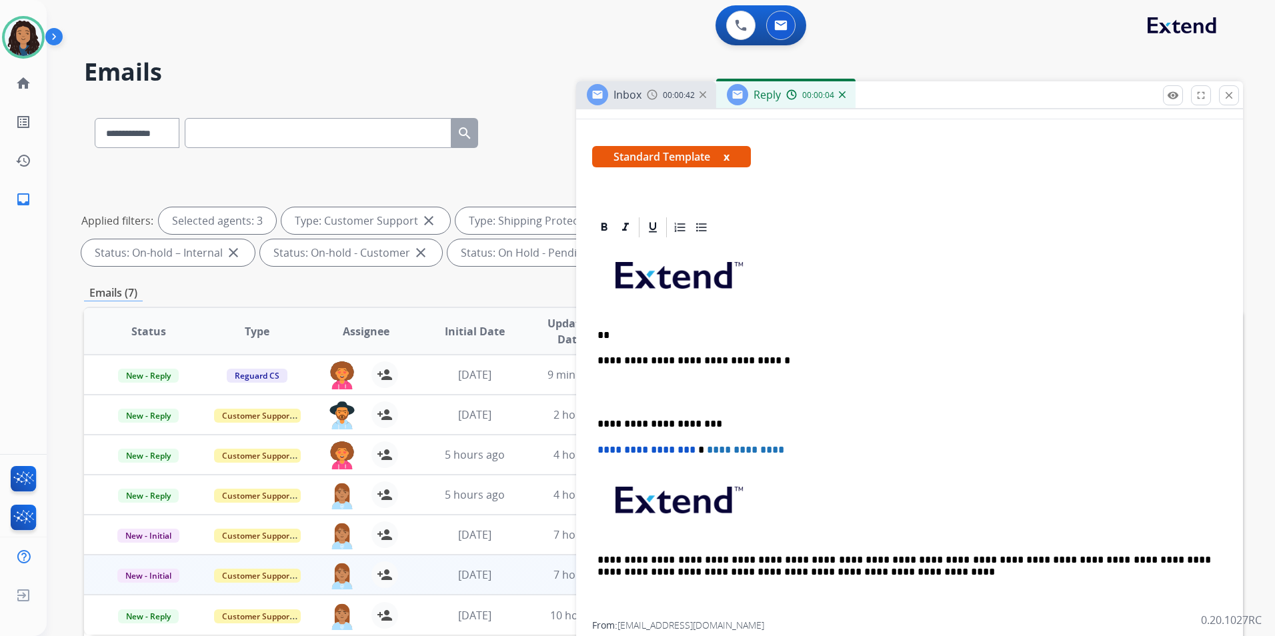
paste div
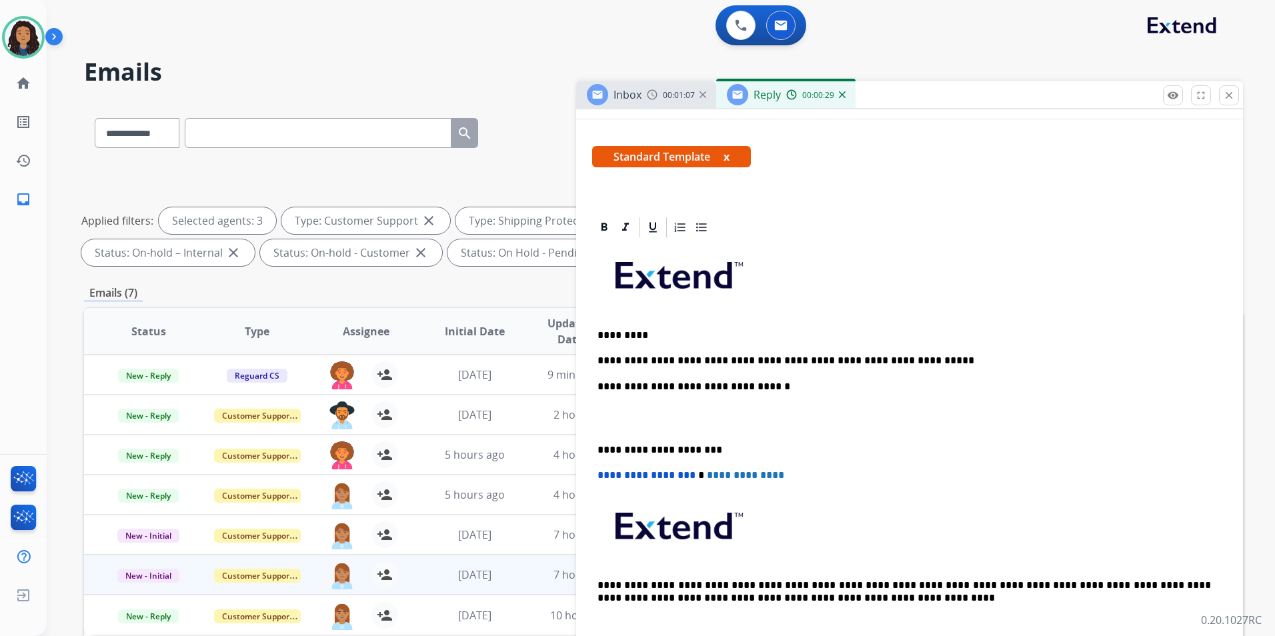
click at [682, 326] on div "**********" at bounding box center [909, 443] width 635 height 408
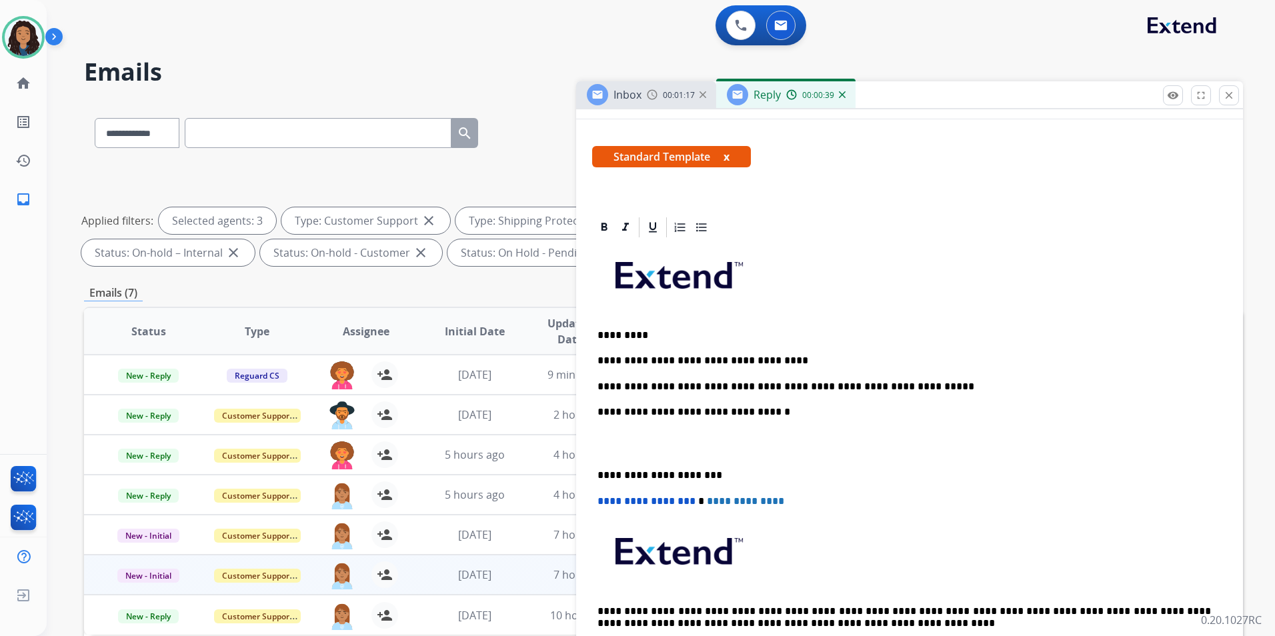
click at [761, 355] on p "**********" at bounding box center [905, 361] width 614 height 12
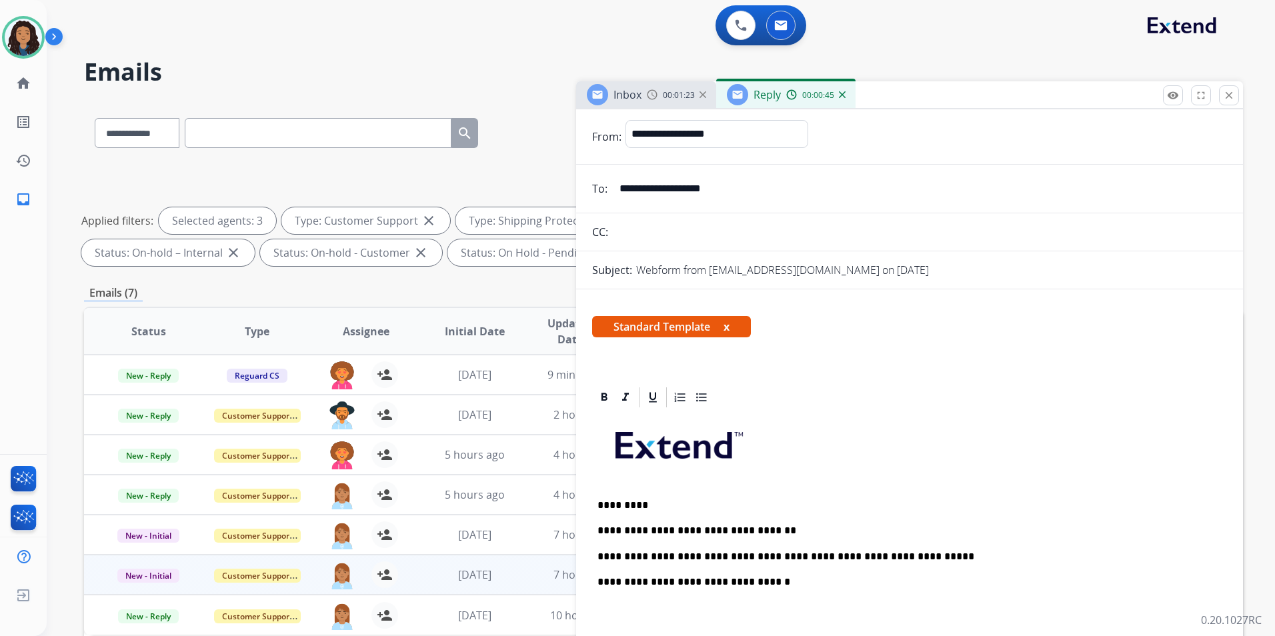
scroll to position [0, 0]
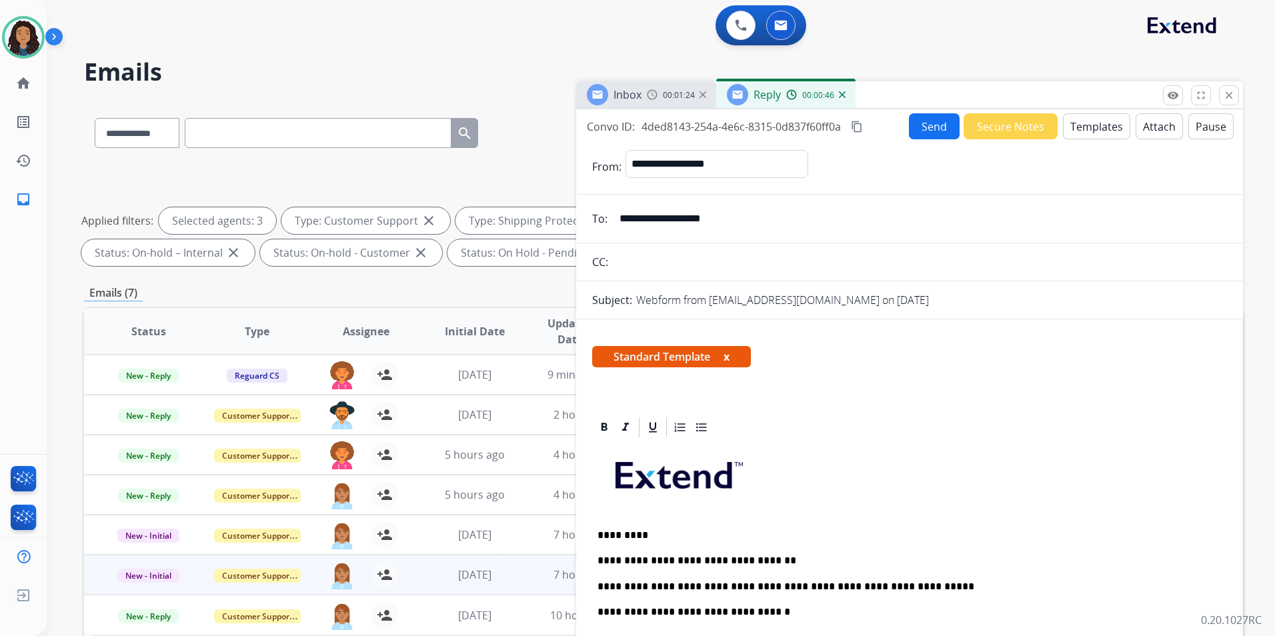
click at [891, 128] on div "Convo ID: 4ded8143-254a-4e6c-8315-0d837f60ff0a content_copy Send Secure Notes T…" at bounding box center [909, 126] width 667 height 26
click at [909, 128] on div "Send Secure Notes Templates Attach Pause" at bounding box center [1071, 126] width 325 height 26
click at [935, 133] on button "Send" at bounding box center [934, 126] width 51 height 26
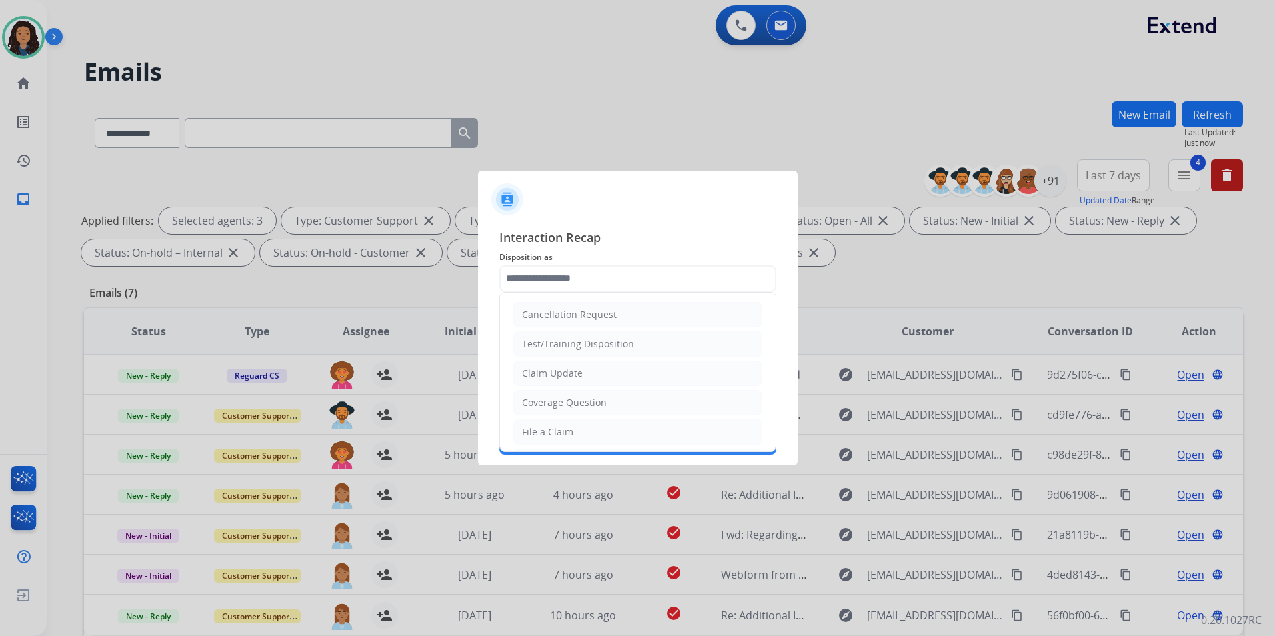
click at [647, 270] on input "text" at bounding box center [638, 279] width 277 height 27
type input "**********"
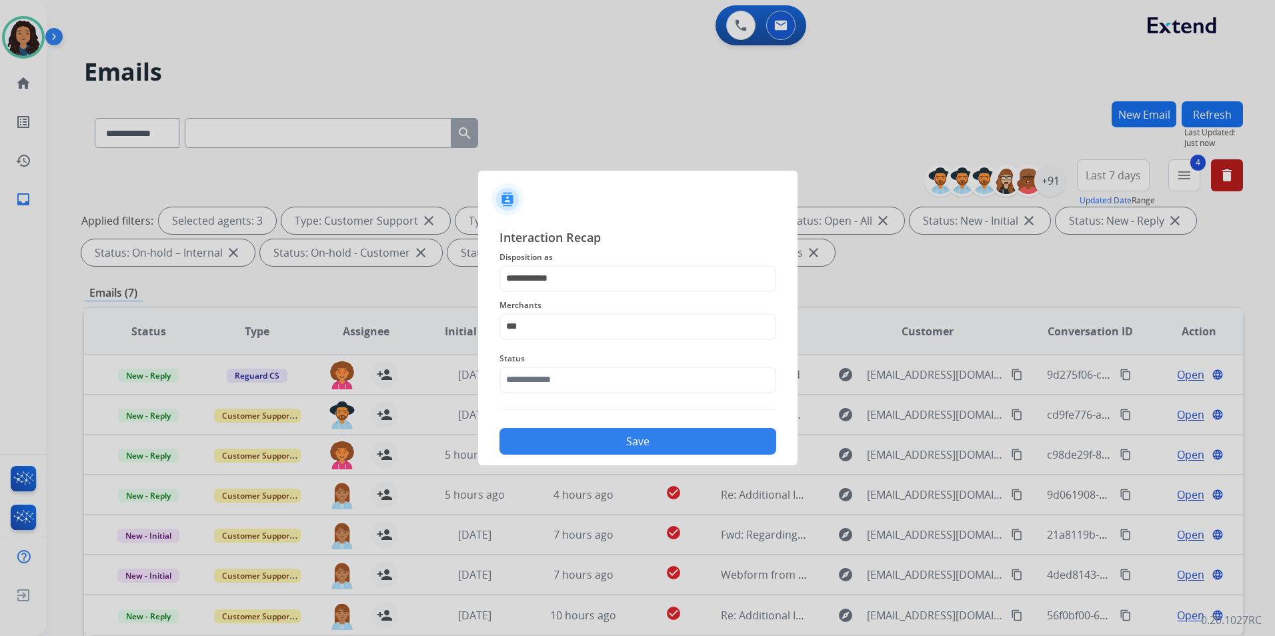
click at [584, 310] on span "Merchants" at bounding box center [638, 306] width 277 height 16
drag, startPoint x: 580, startPoint y: 333, endPoint x: 359, endPoint y: 318, distance: 222.0
click at [0, 326] on app-contact-recap-modal "**********" at bounding box center [0, 318] width 0 height 636
click at [580, 367] on div "[PERSON_NAME] [PERSON_NAME] jewelry" at bounding box center [616, 364] width 187 height 13
type input "**********"
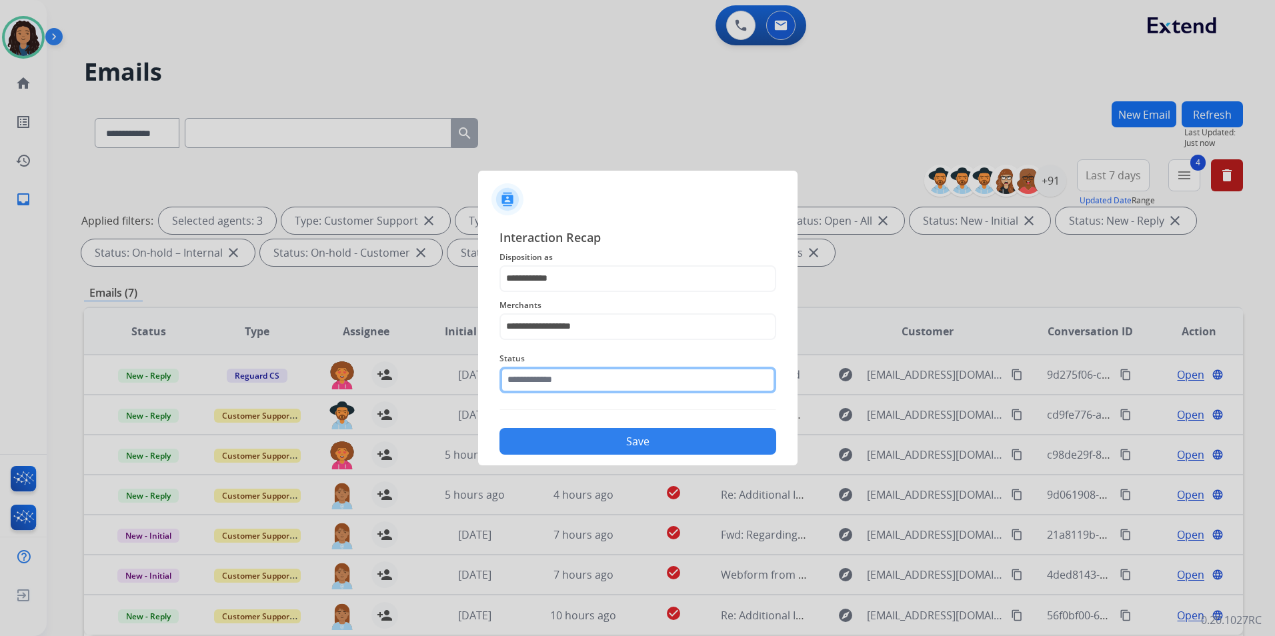
click at [564, 388] on input "text" at bounding box center [638, 380] width 277 height 27
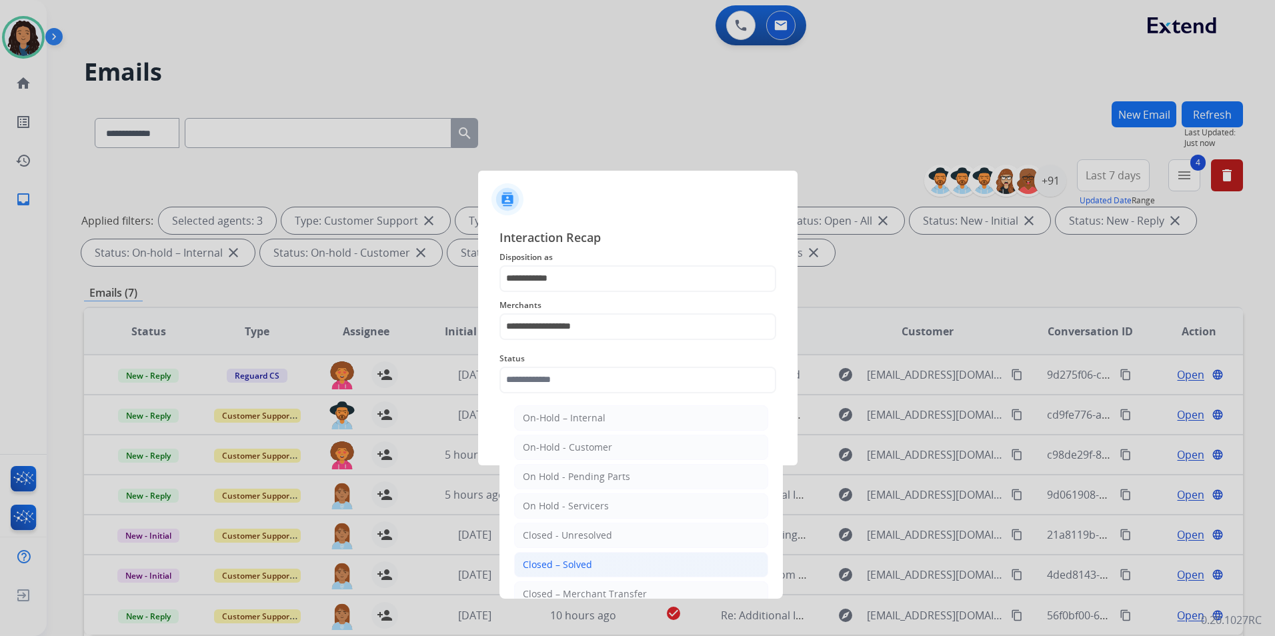
click at [588, 566] on div "Closed – Solved" at bounding box center [557, 564] width 69 height 13
type input "**********"
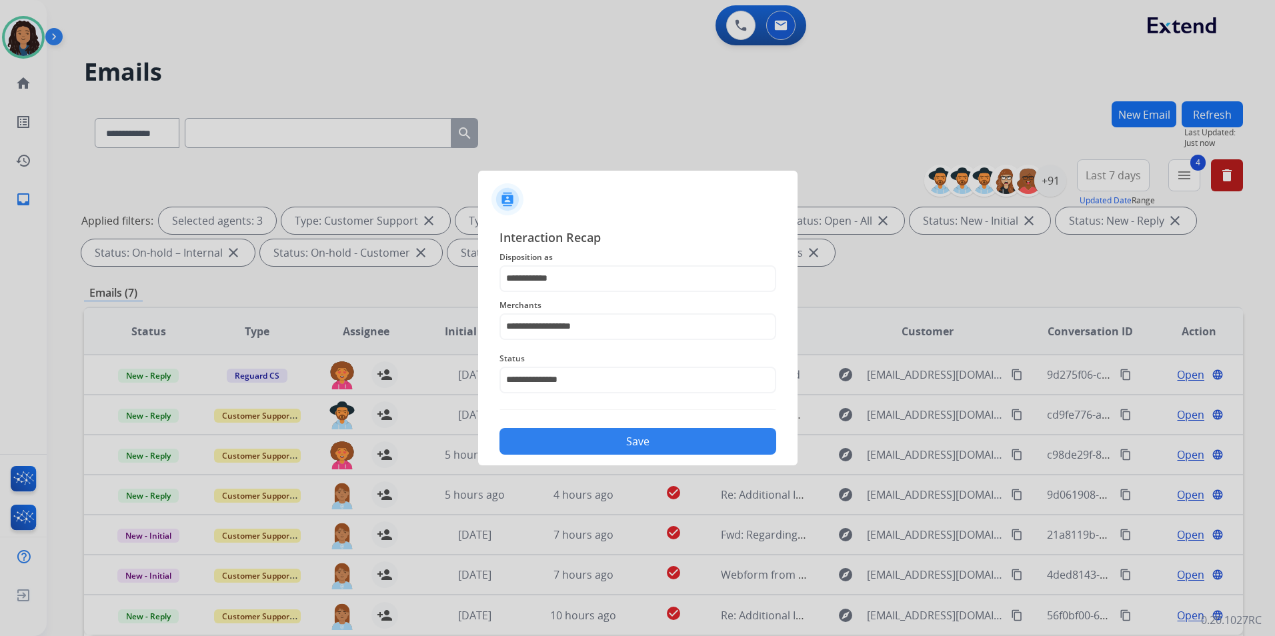
click at [586, 444] on button "Save" at bounding box center [638, 441] width 277 height 27
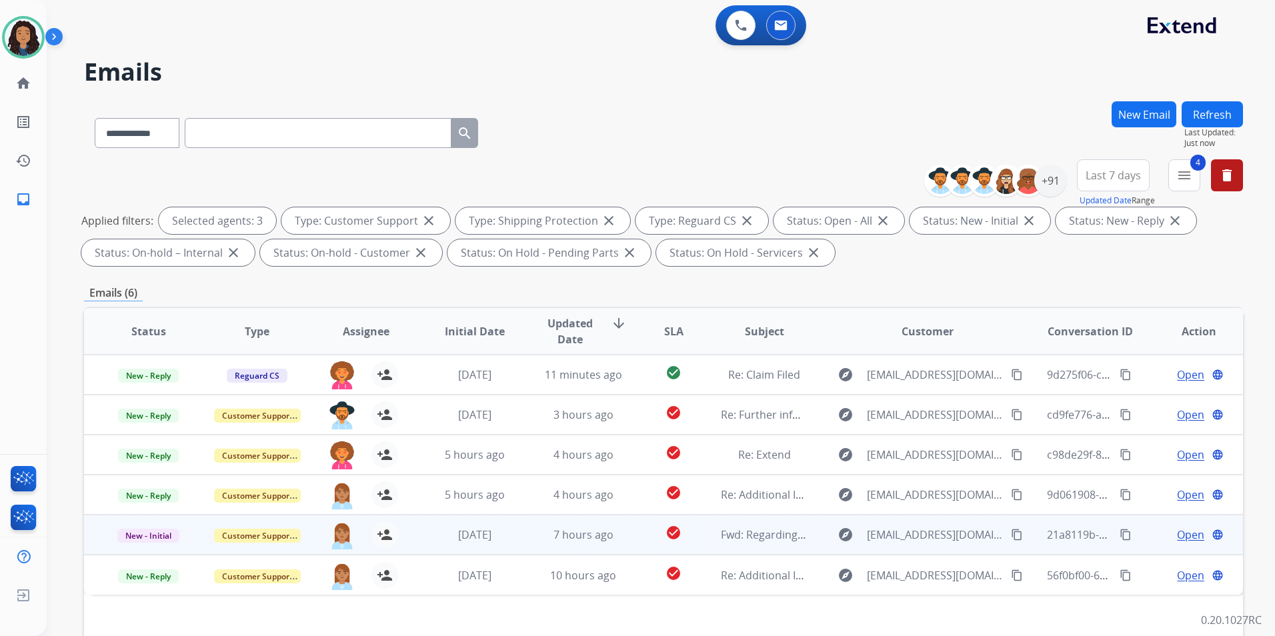
click at [1177, 534] on span "Open" at bounding box center [1190, 535] width 27 height 16
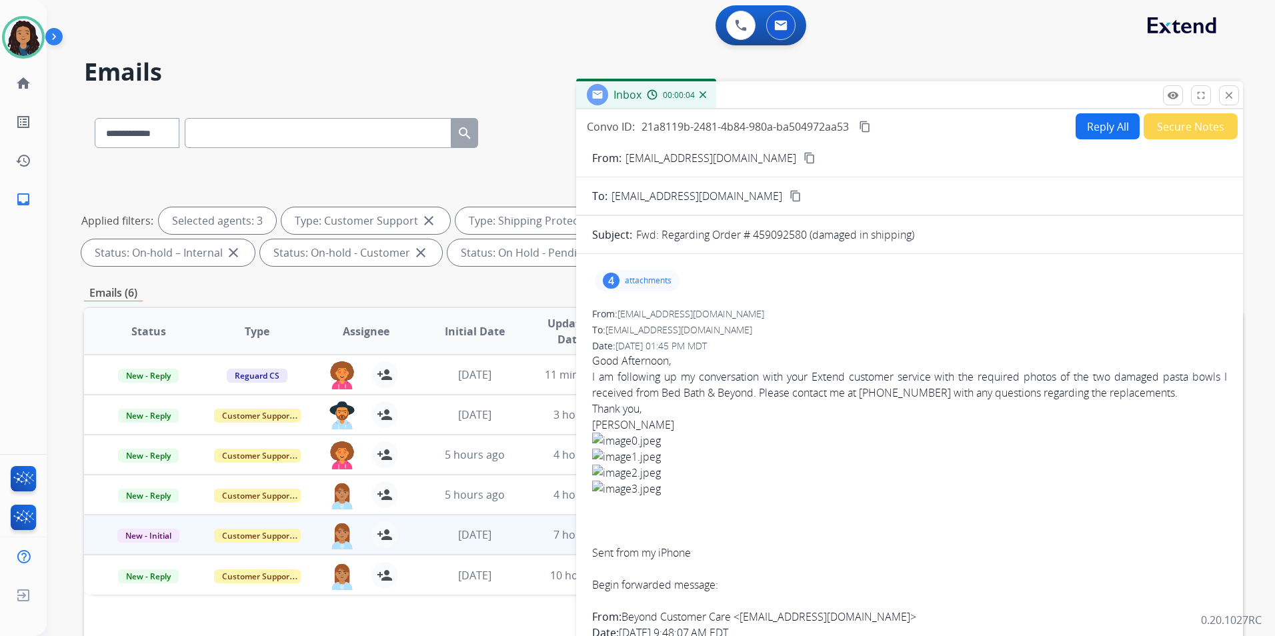
click at [804, 160] on mat-icon "content_copy" at bounding box center [810, 158] width 12 height 12
click at [651, 272] on div "4 attachments" at bounding box center [637, 280] width 85 height 21
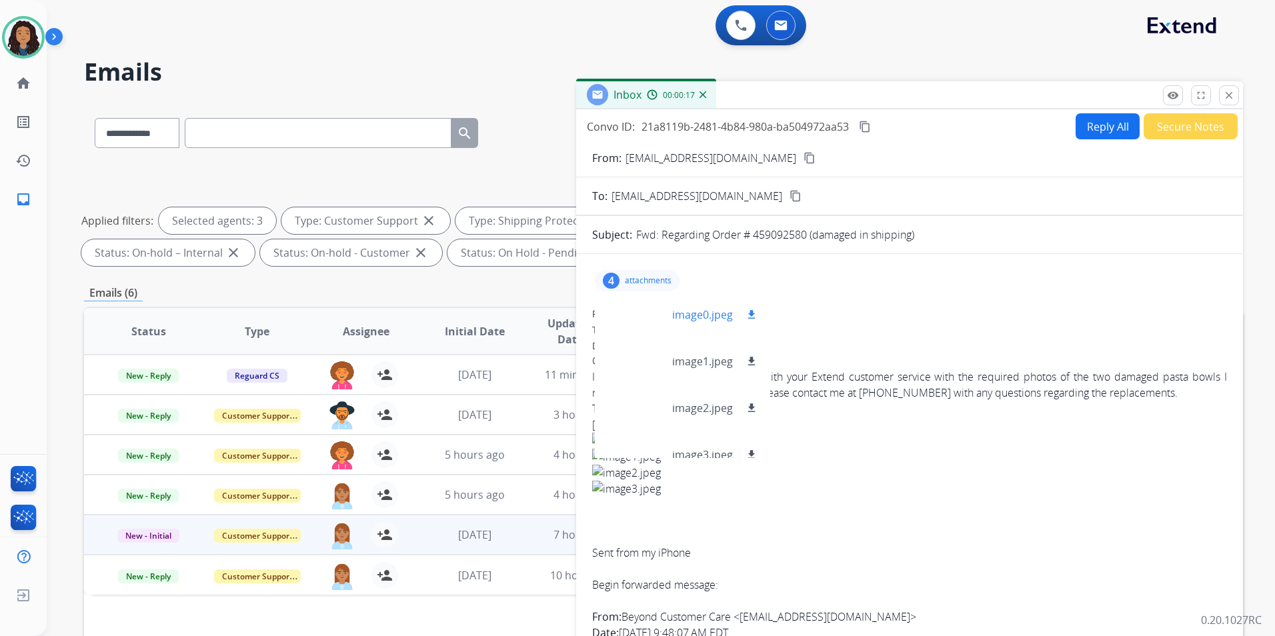
click at [642, 316] on div at bounding box center [639, 315] width 67 height 47
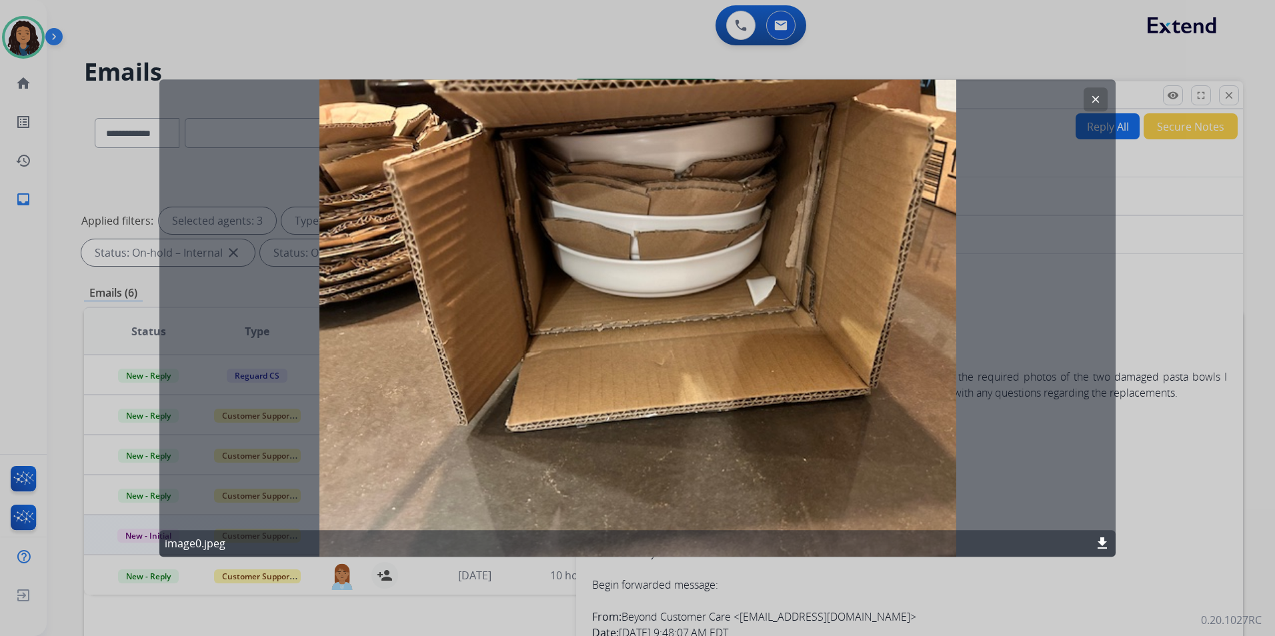
click at [1091, 93] on mat-icon "clear" at bounding box center [1096, 99] width 12 height 12
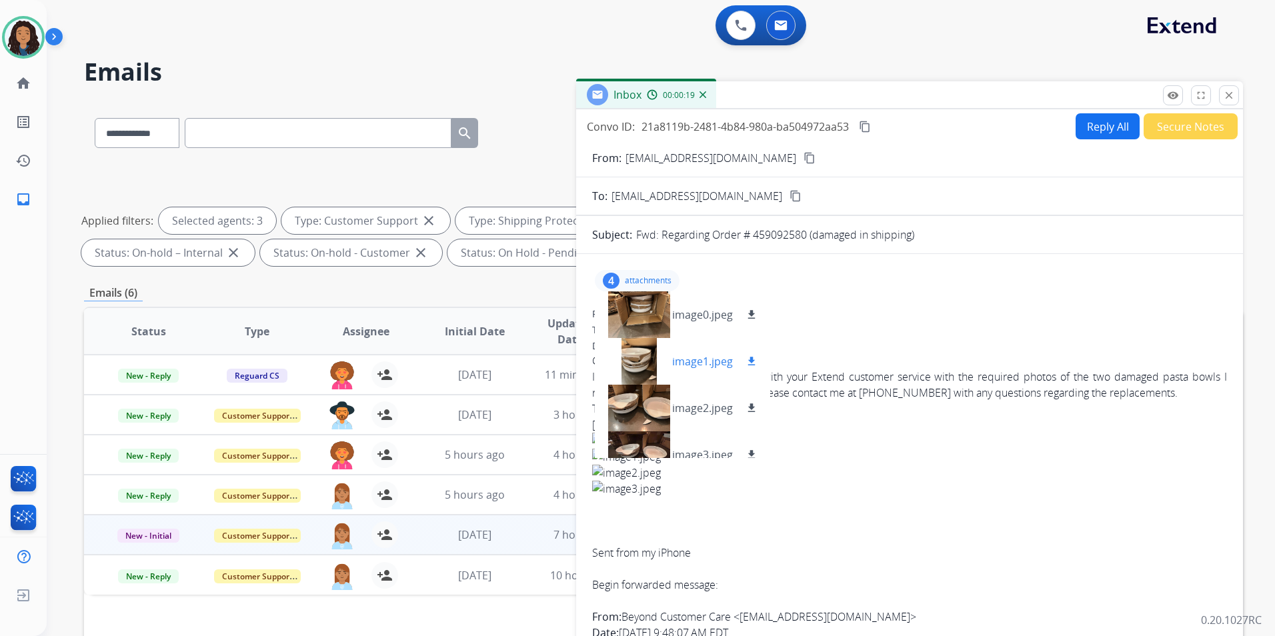
click at [650, 362] on div at bounding box center [639, 361] width 67 height 47
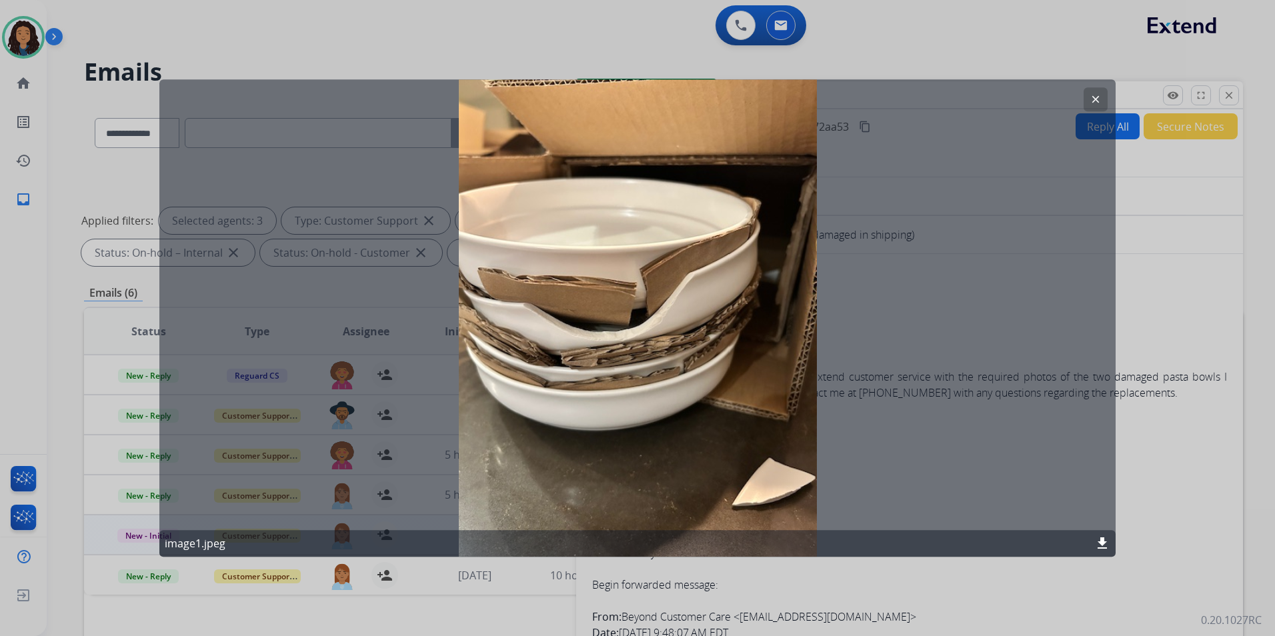
click at [1097, 94] on mat-icon "clear" at bounding box center [1096, 99] width 12 height 12
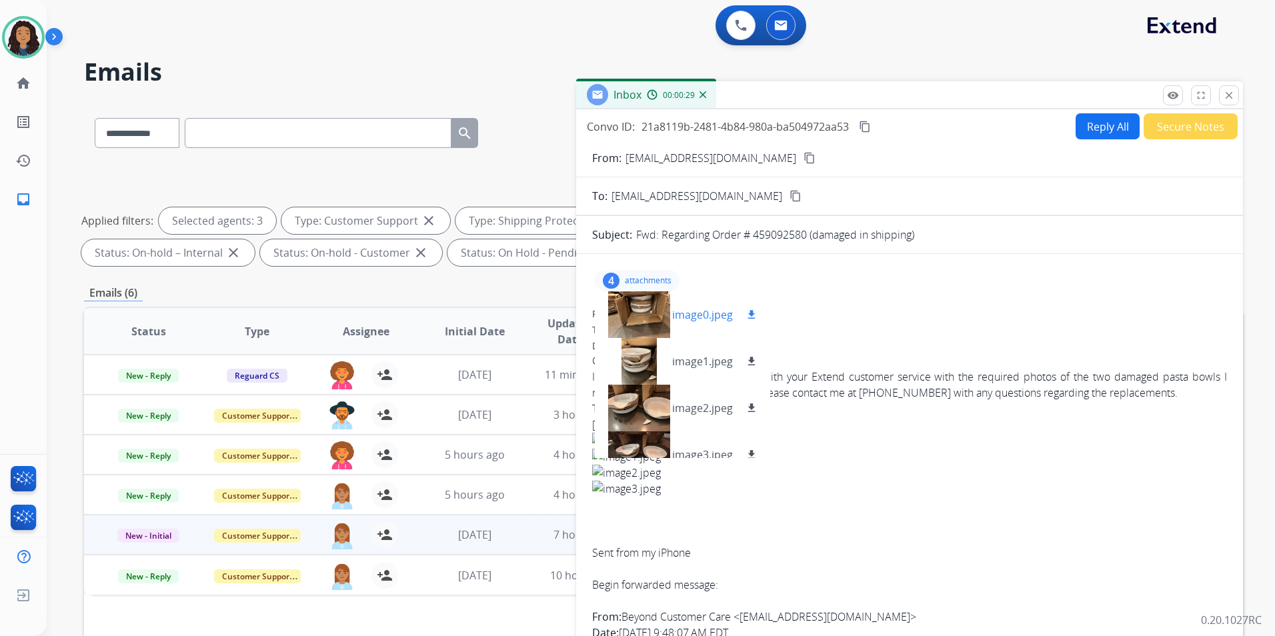
click at [646, 309] on div at bounding box center [639, 315] width 67 height 47
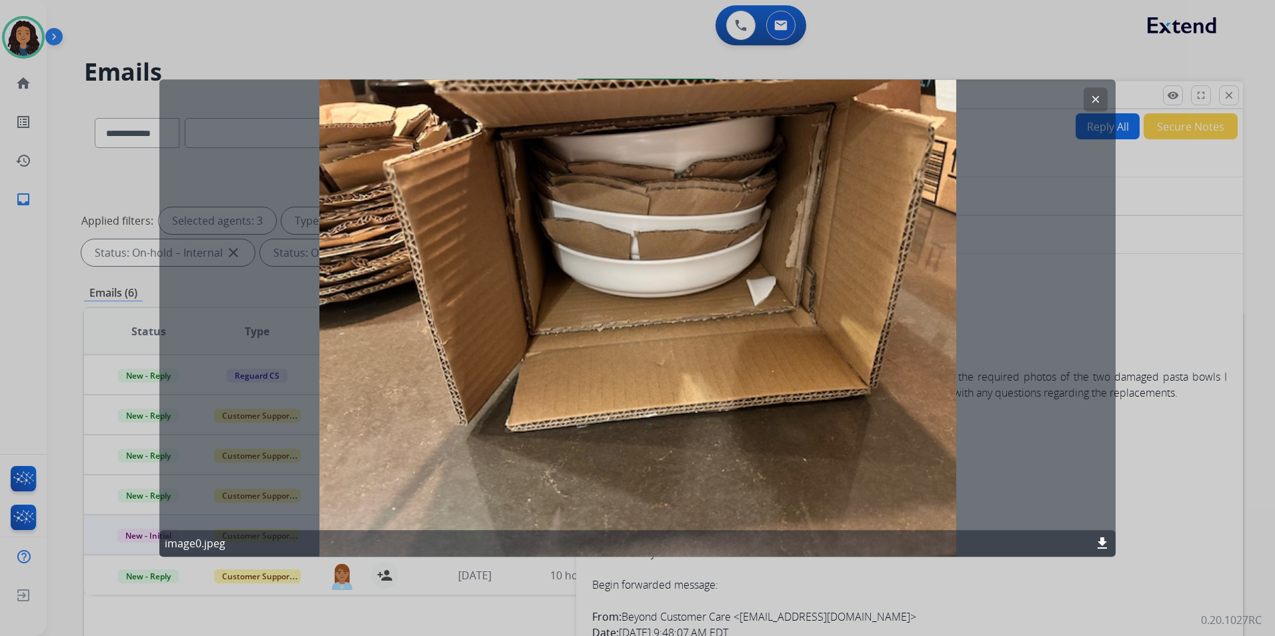
click at [1086, 98] on button "clear" at bounding box center [1096, 99] width 24 height 24
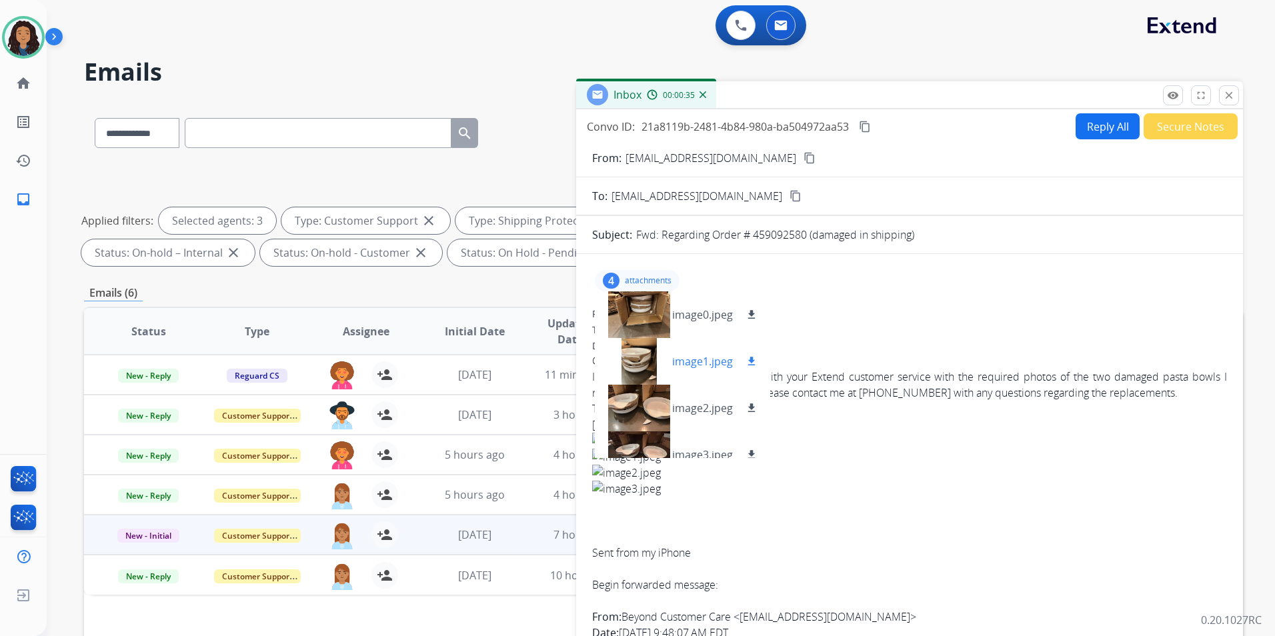
click at [640, 356] on div at bounding box center [639, 361] width 67 height 47
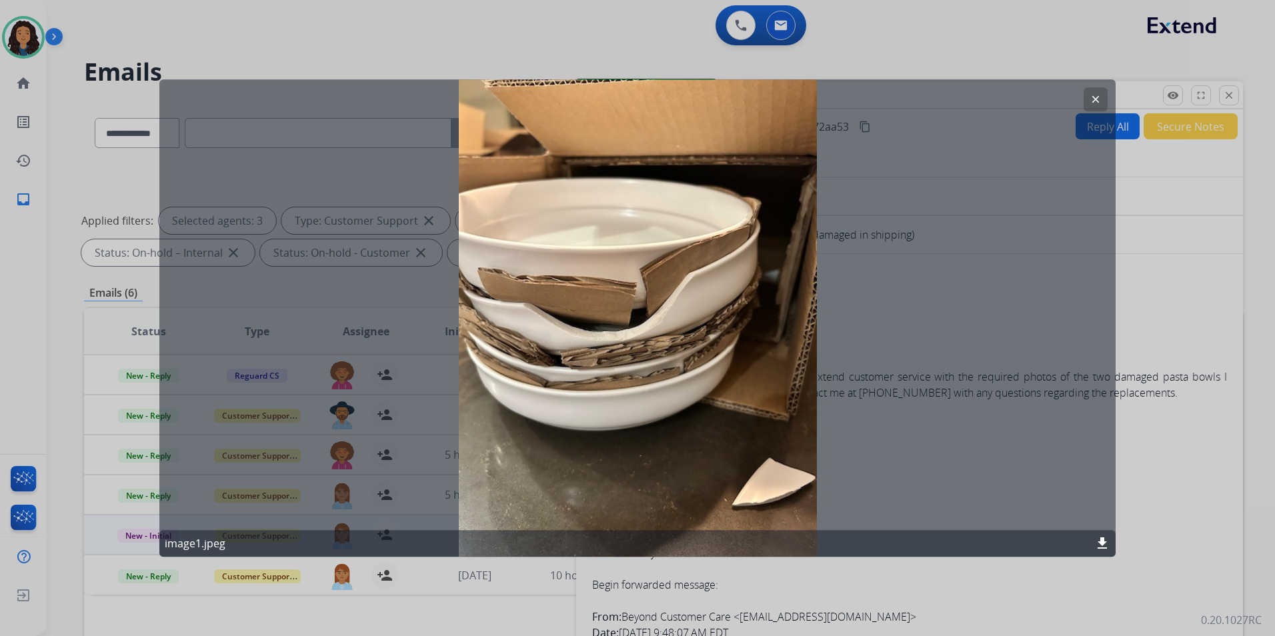
click at [1093, 97] on mat-icon "clear" at bounding box center [1096, 99] width 12 height 12
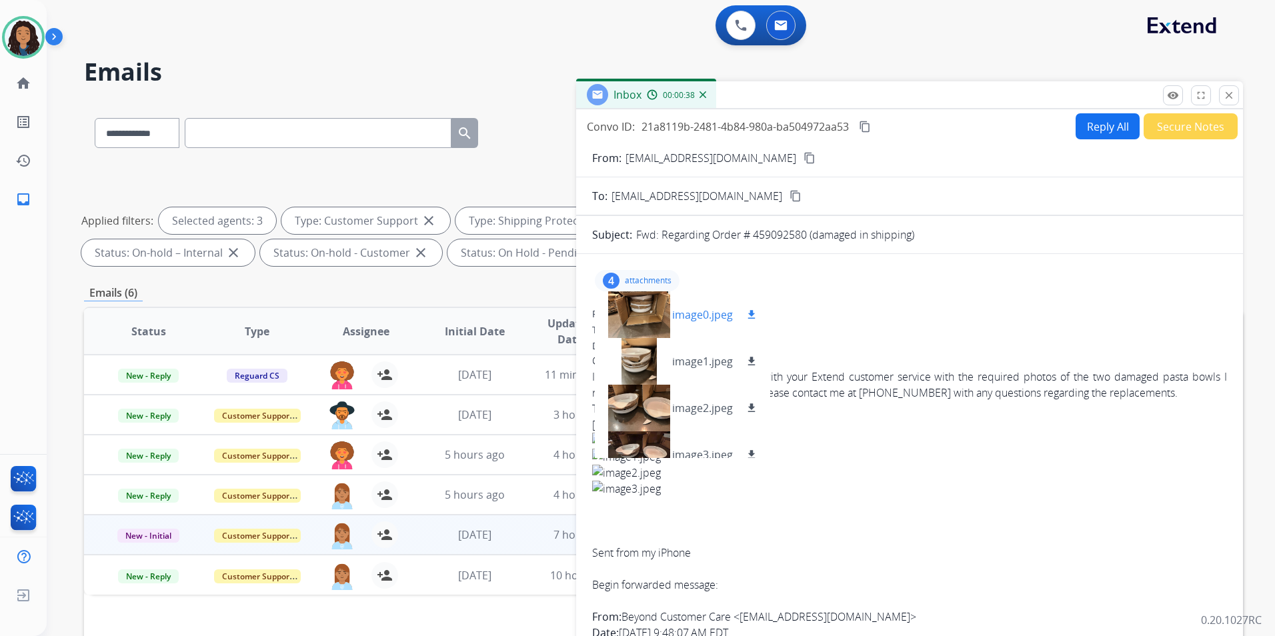
click at [749, 312] on mat-icon "download" at bounding box center [752, 315] width 12 height 12
click at [749, 360] on mat-icon "download" at bounding box center [752, 362] width 12 height 12
click at [756, 312] on mat-icon "download" at bounding box center [752, 315] width 12 height 12
click at [649, 273] on div "4 attachments image0.jpeg download image1.jpeg download image2.jpeg download im…" at bounding box center [637, 280] width 85 height 21
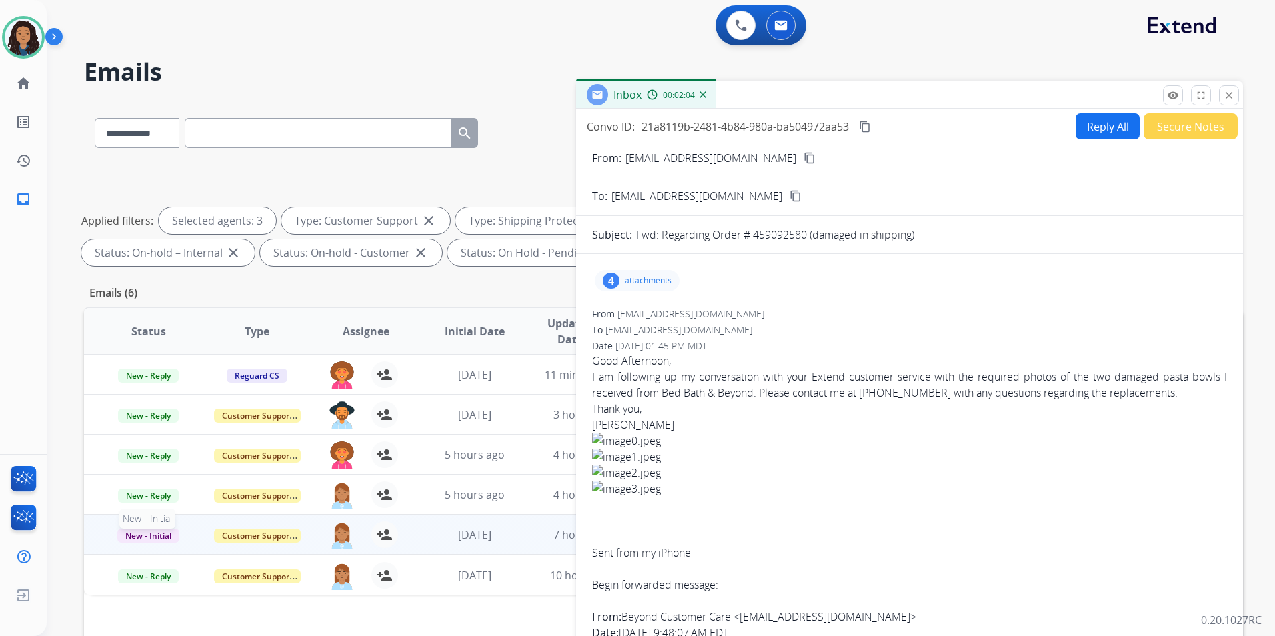
click at [138, 524] on td "New - Initial New - Initial" at bounding box center [138, 535] width 109 height 40
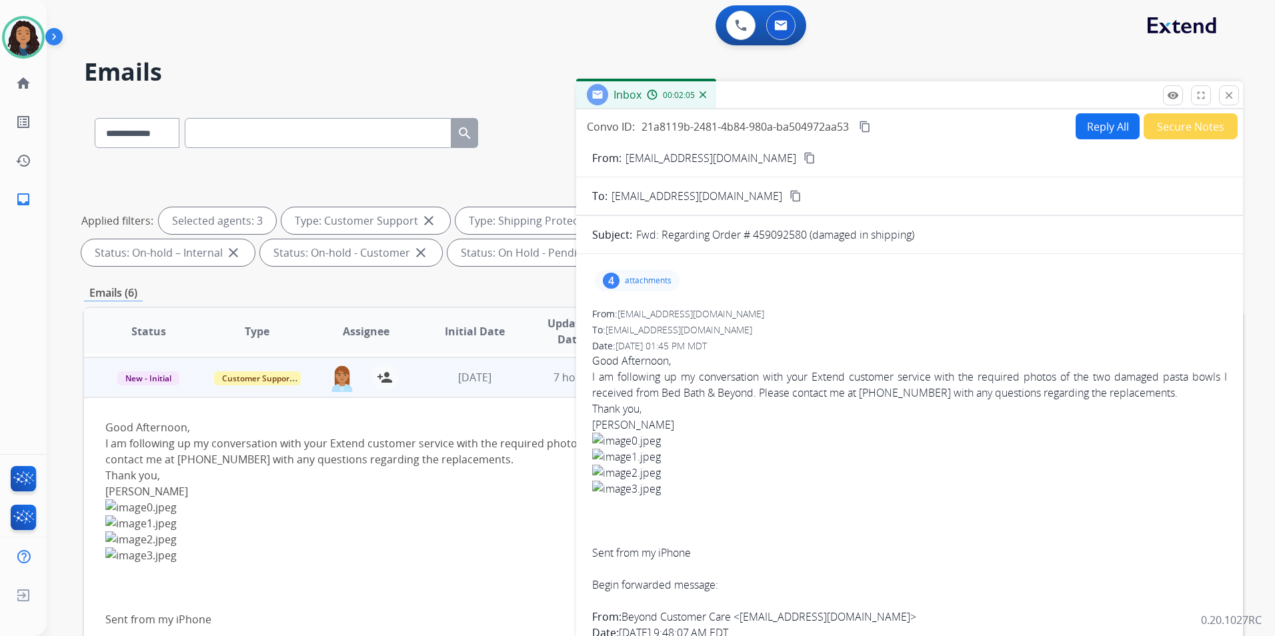
scroll to position [160, 0]
click at [200, 378] on td "Customer Support" at bounding box center [247, 375] width 109 height 40
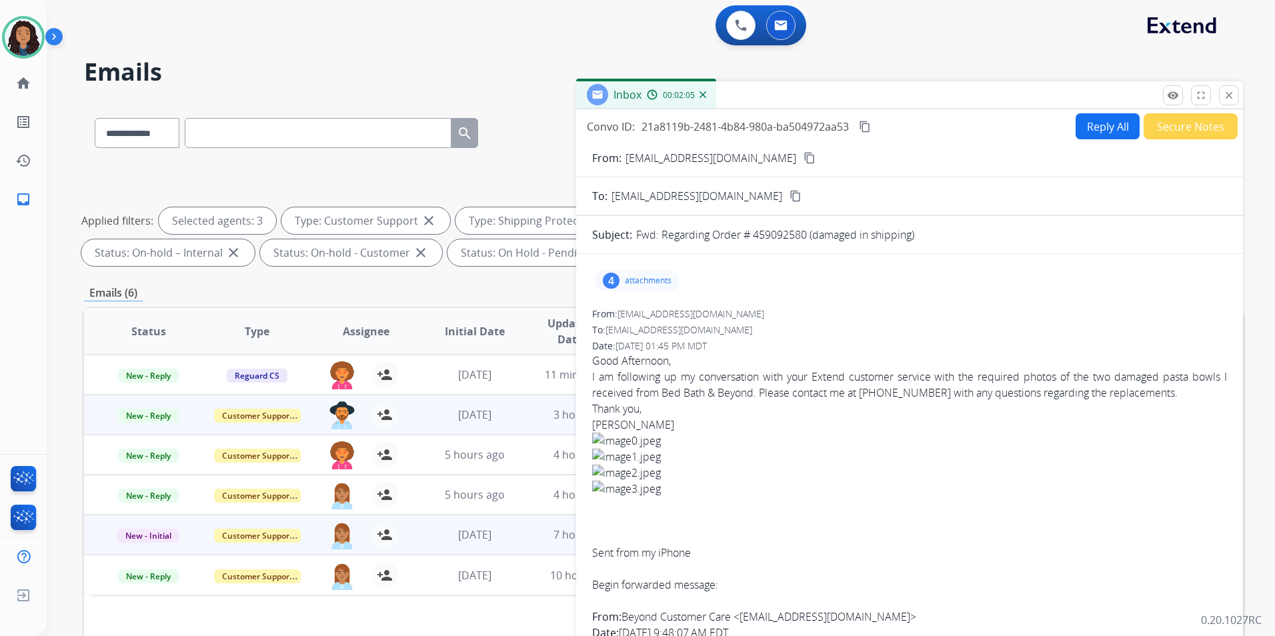
scroll to position [0, 0]
click at [165, 539] on span "New - Initial" at bounding box center [148, 536] width 62 height 14
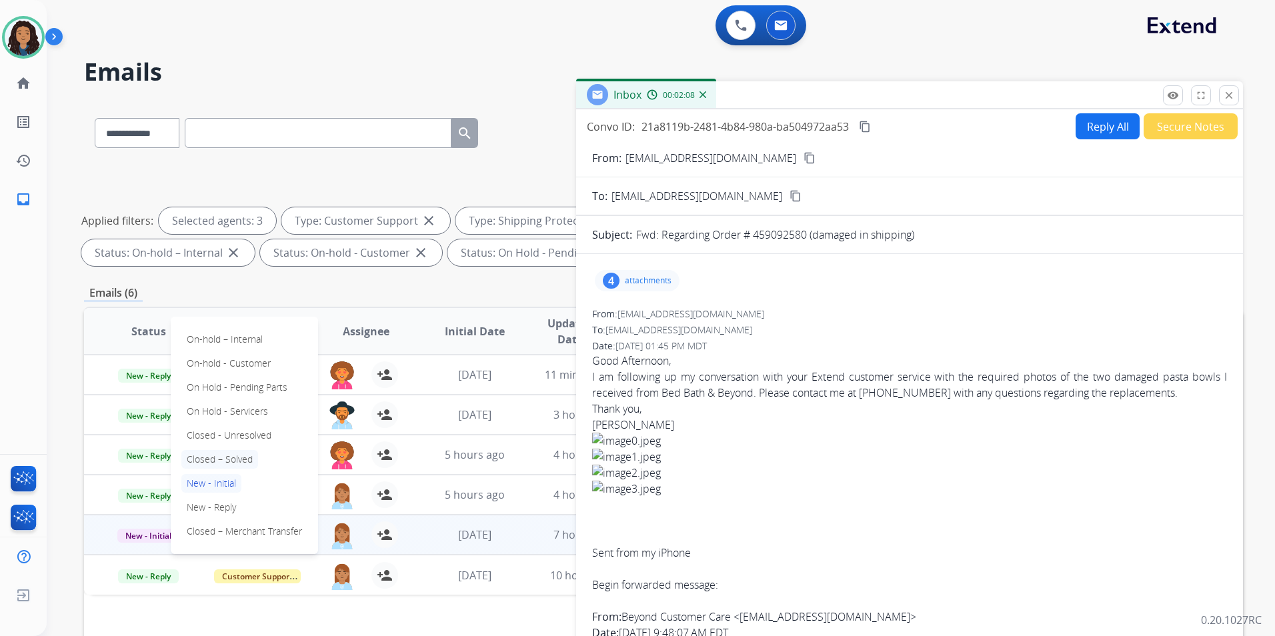
click at [240, 456] on p "Closed – Solved" at bounding box center [219, 459] width 77 height 19
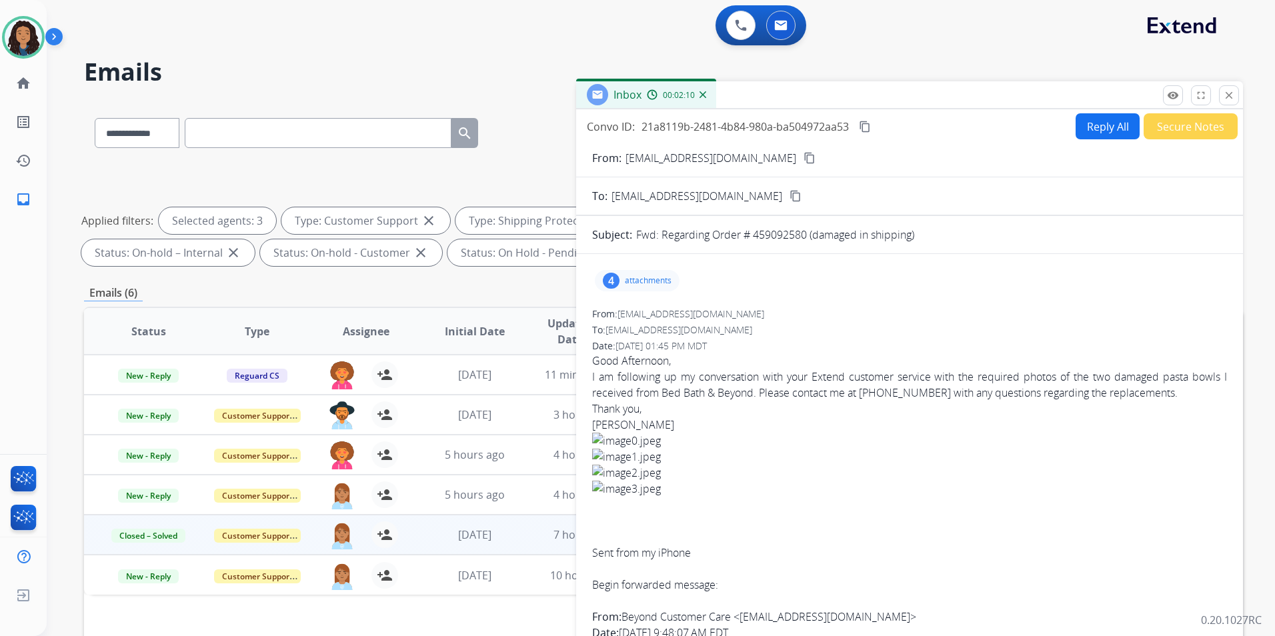
click at [1183, 125] on button "Secure Notes" at bounding box center [1191, 126] width 94 height 26
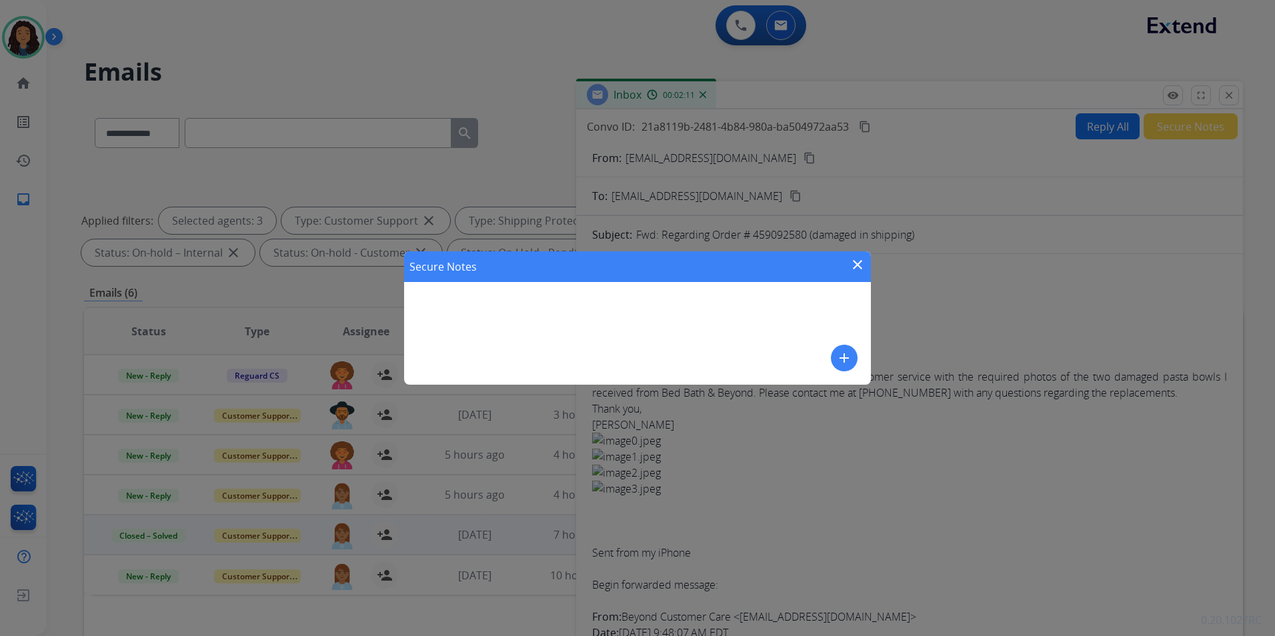
click at [845, 365] on mat-icon "add" at bounding box center [845, 358] width 16 height 16
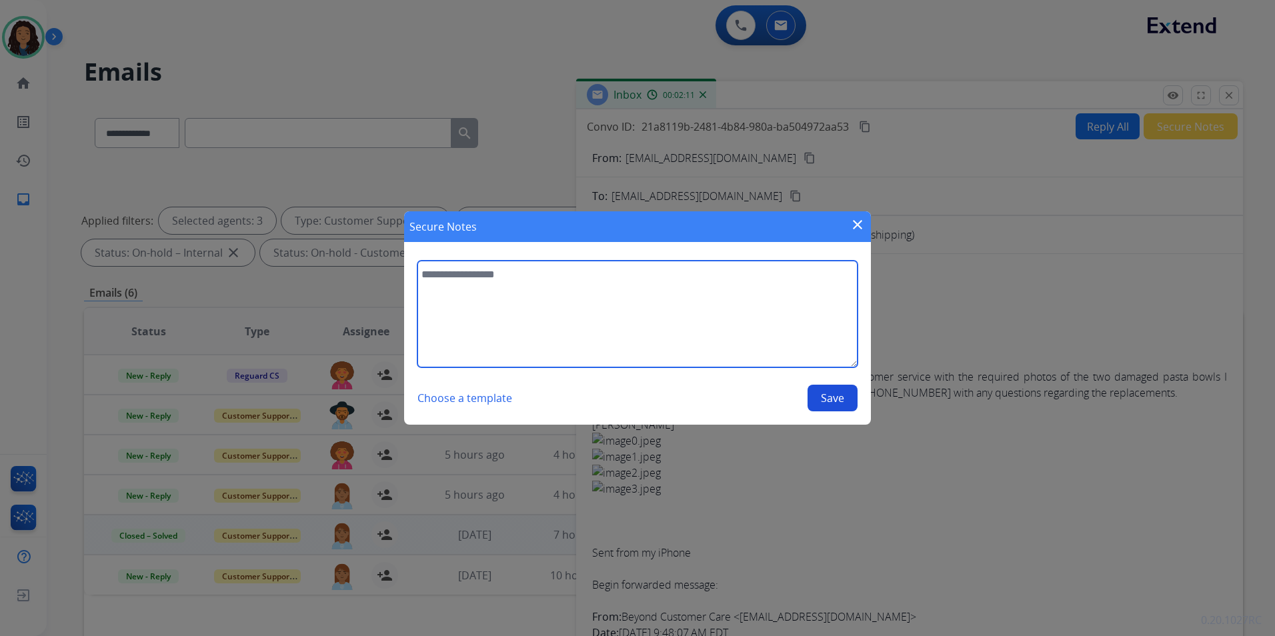
click at [681, 318] on textarea at bounding box center [638, 314] width 440 height 107
type textarea "**********"
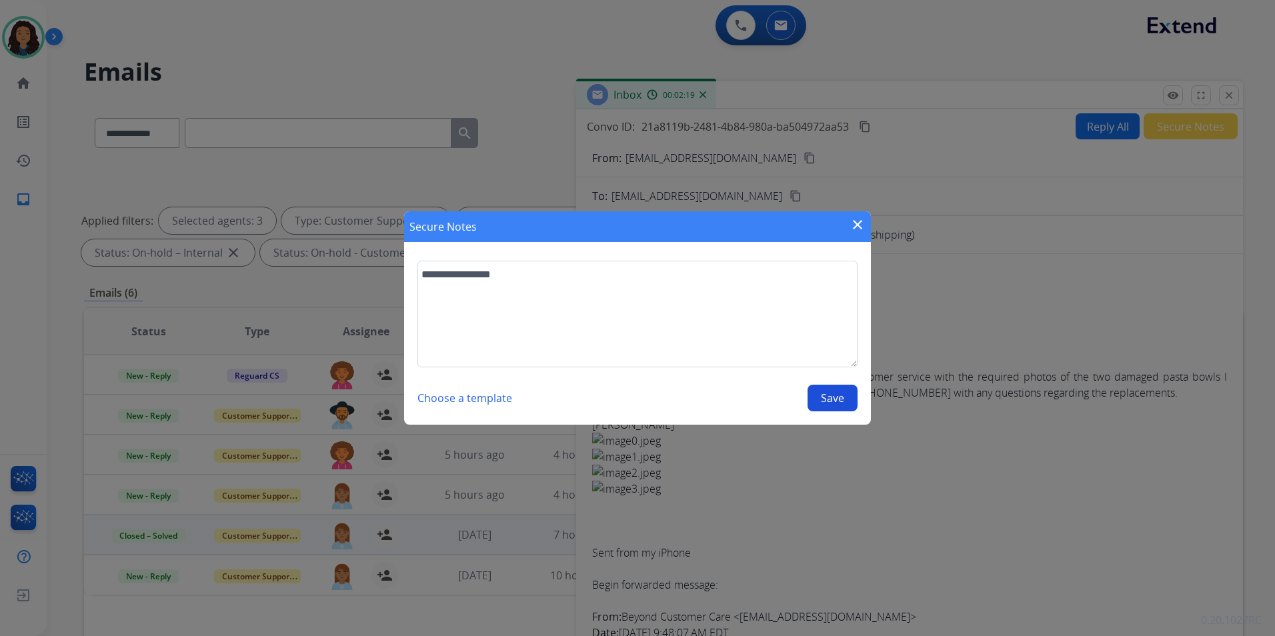
click at [817, 402] on button "Save" at bounding box center [833, 398] width 50 height 27
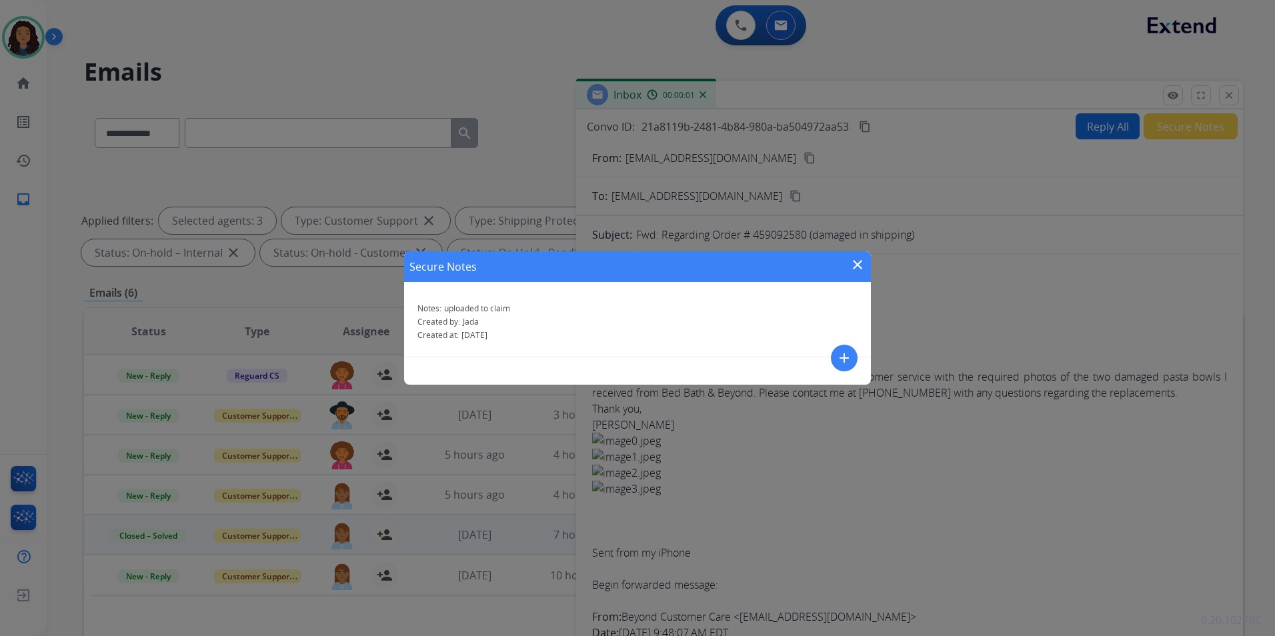
click at [855, 262] on mat-icon "close" at bounding box center [858, 265] width 16 height 16
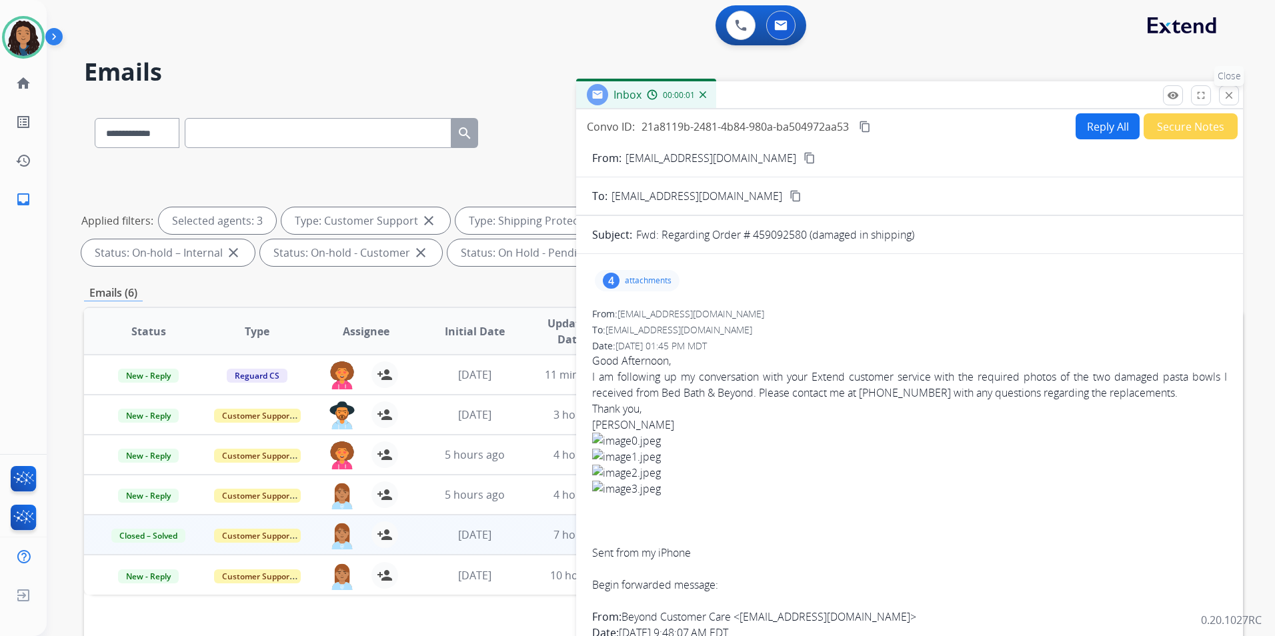
click at [1233, 100] on mat-icon "close" at bounding box center [1229, 95] width 12 height 12
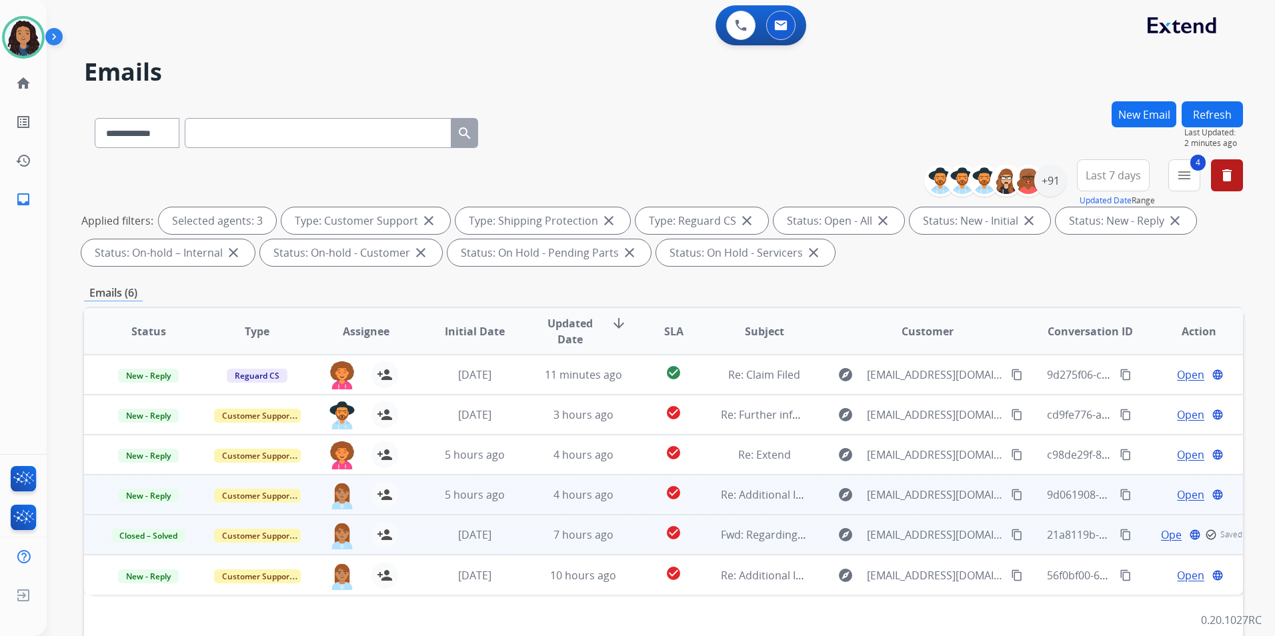
click at [1185, 496] on span "Open" at bounding box center [1190, 495] width 27 height 16
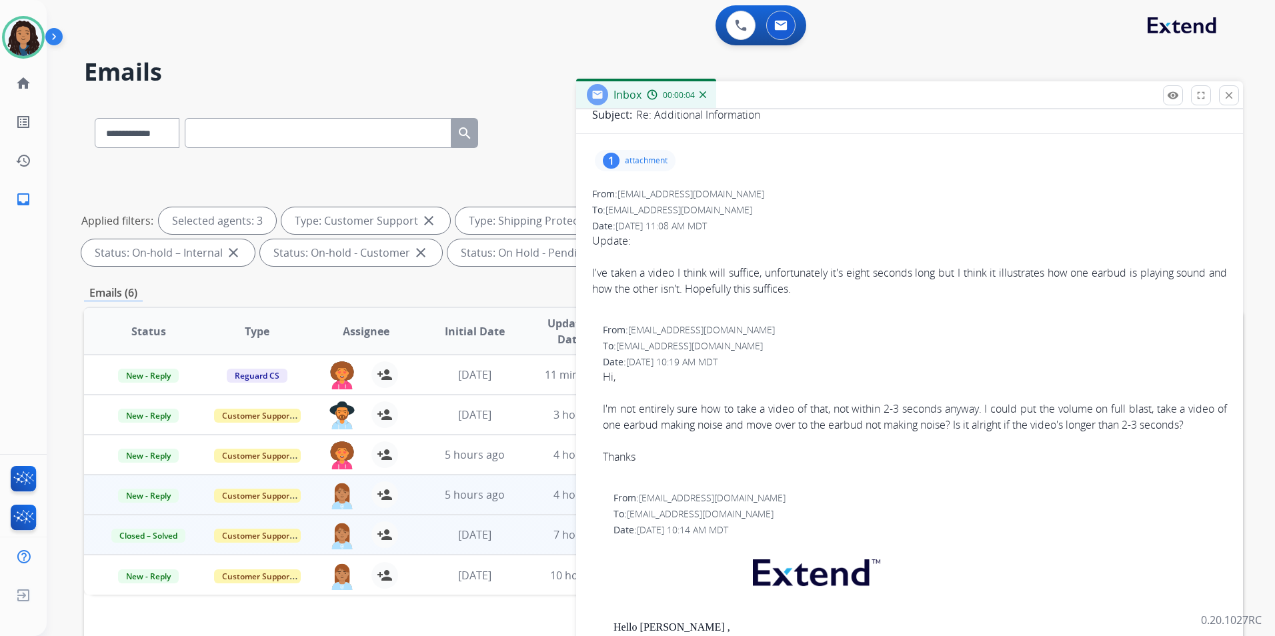
scroll to position [267, 0]
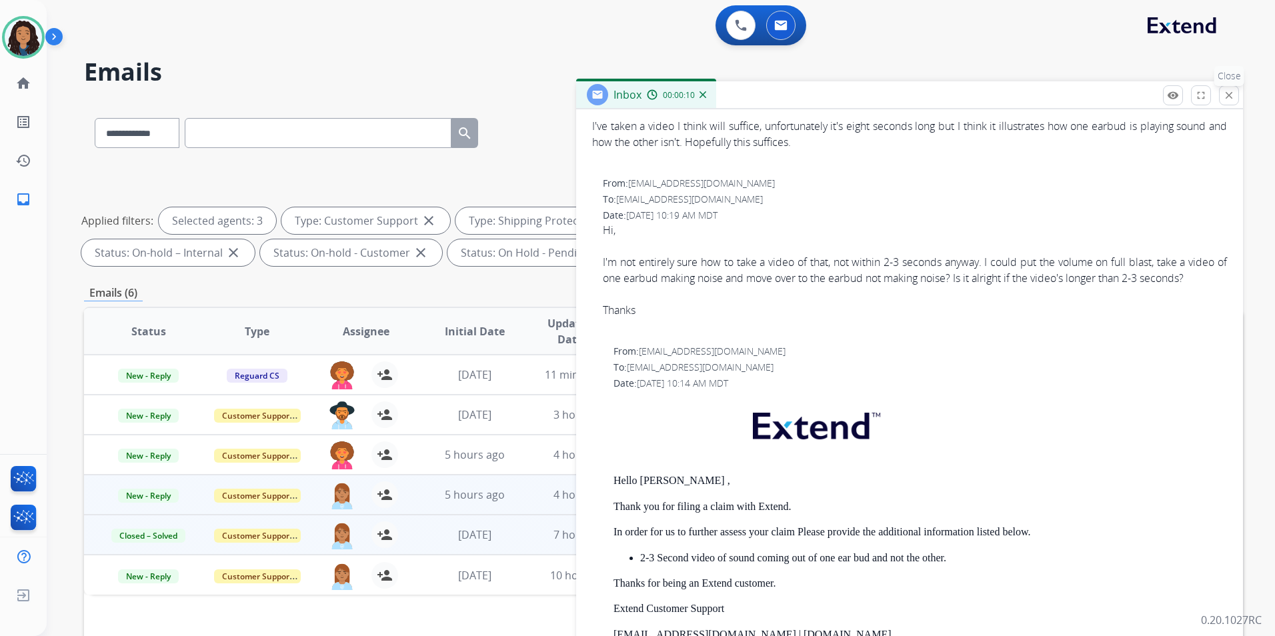
click at [1227, 95] on mat-icon "close" at bounding box center [1229, 95] width 12 height 12
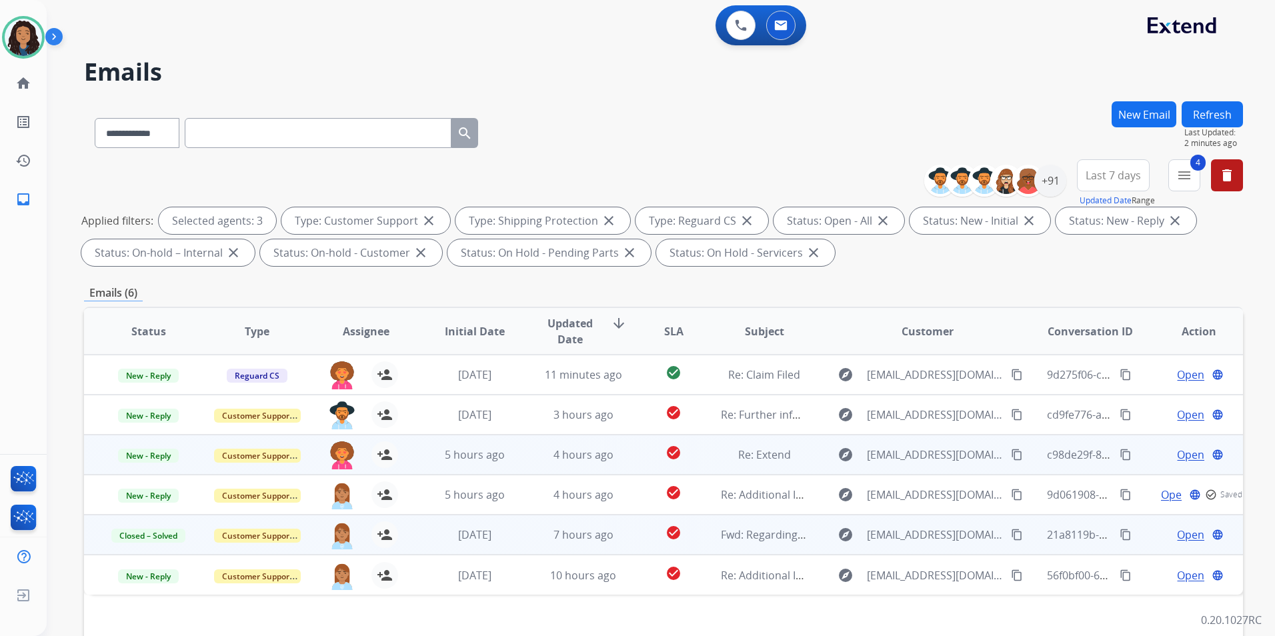
click at [1185, 455] on span "Open" at bounding box center [1190, 455] width 27 height 16
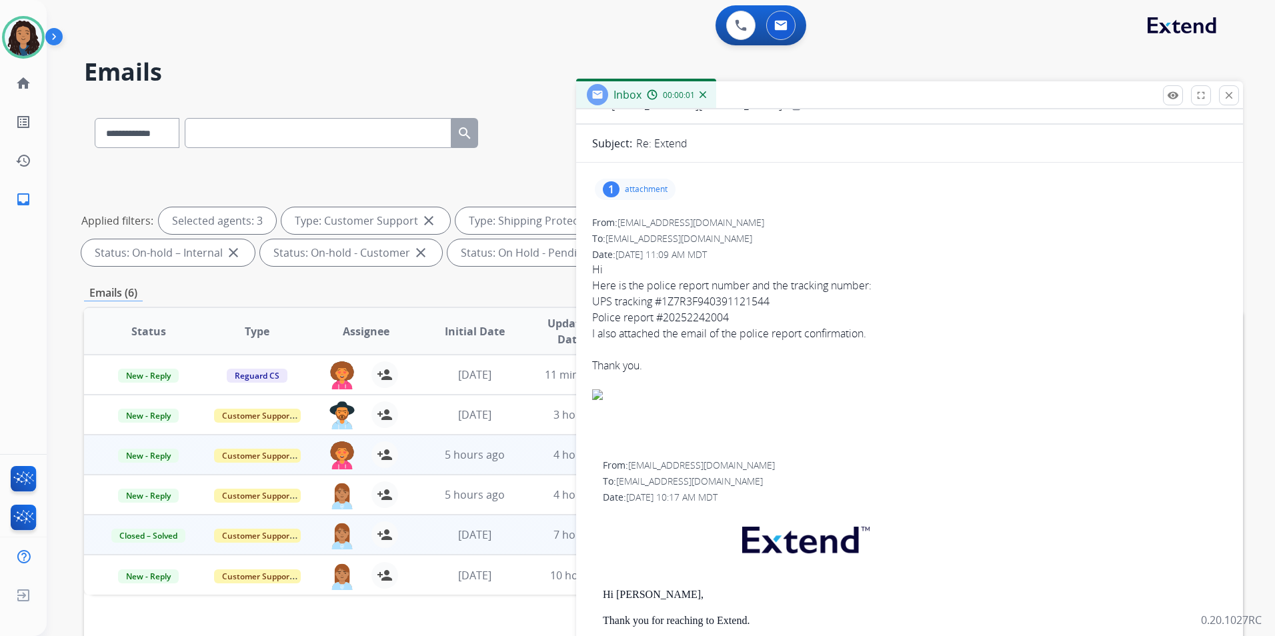
scroll to position [133, 0]
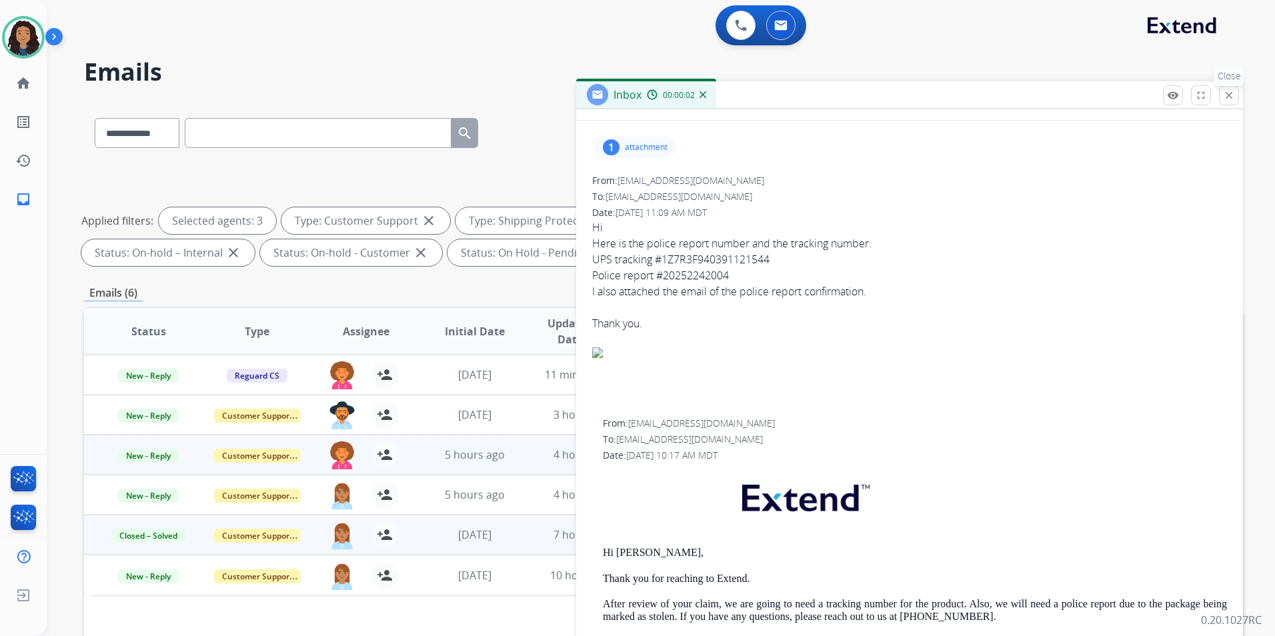
click at [1231, 99] on mat-icon "close" at bounding box center [1229, 95] width 12 height 12
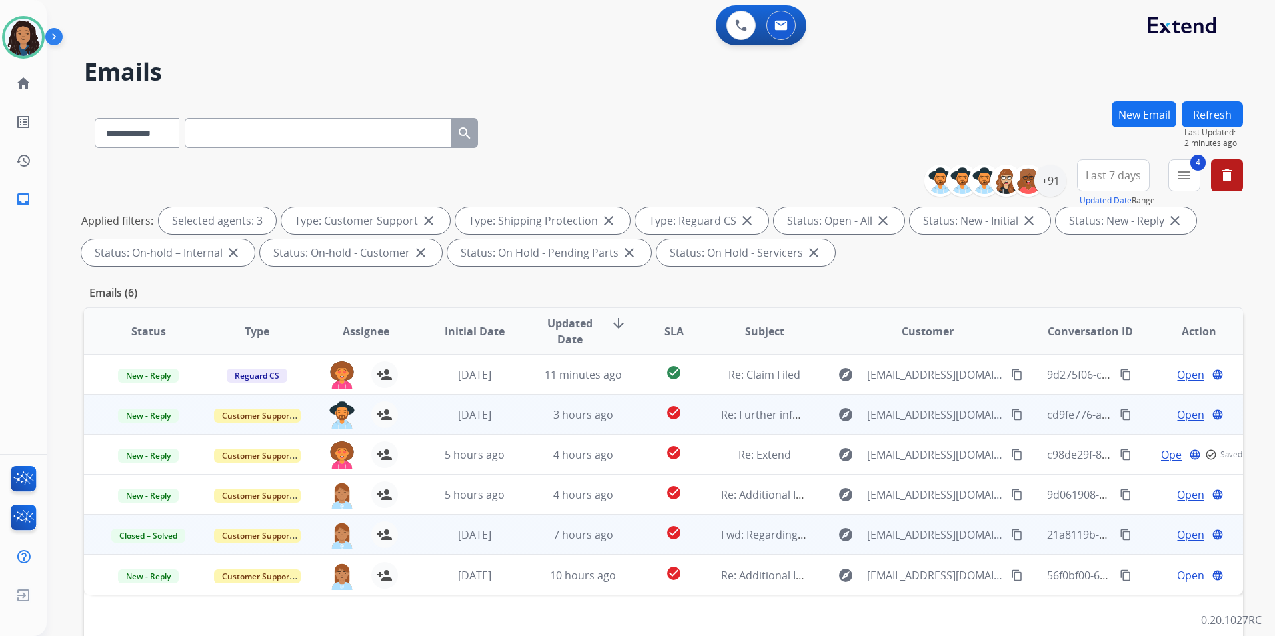
click at [1182, 418] on span "Open" at bounding box center [1190, 415] width 27 height 16
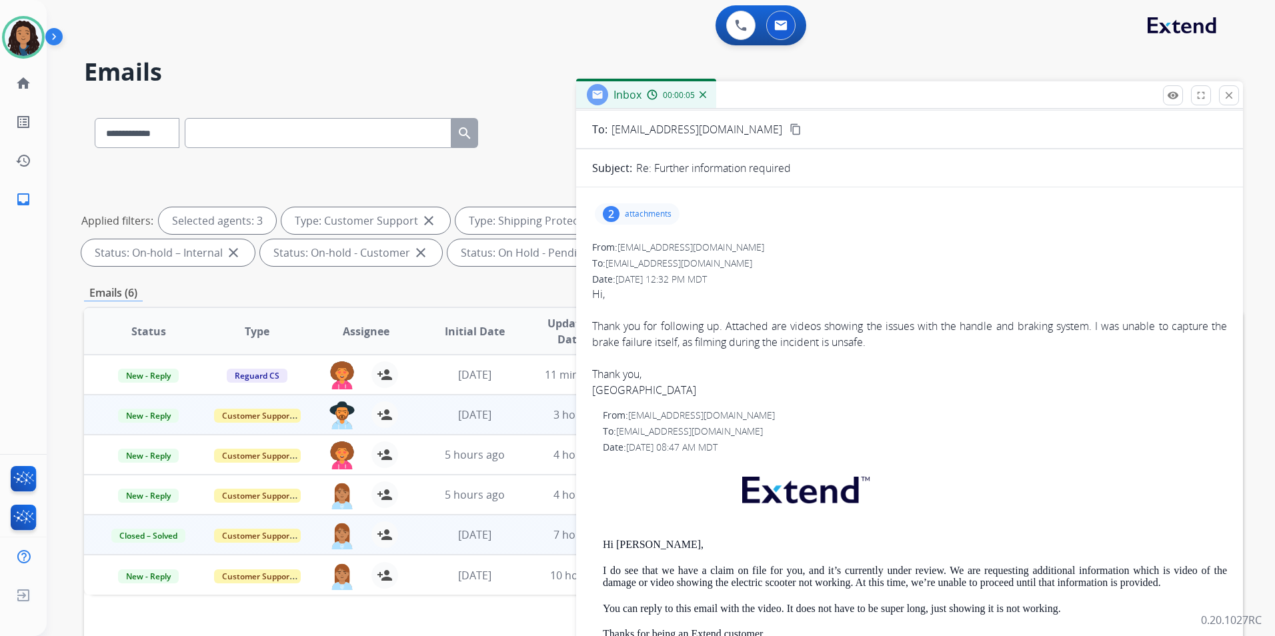
scroll to position [0, 0]
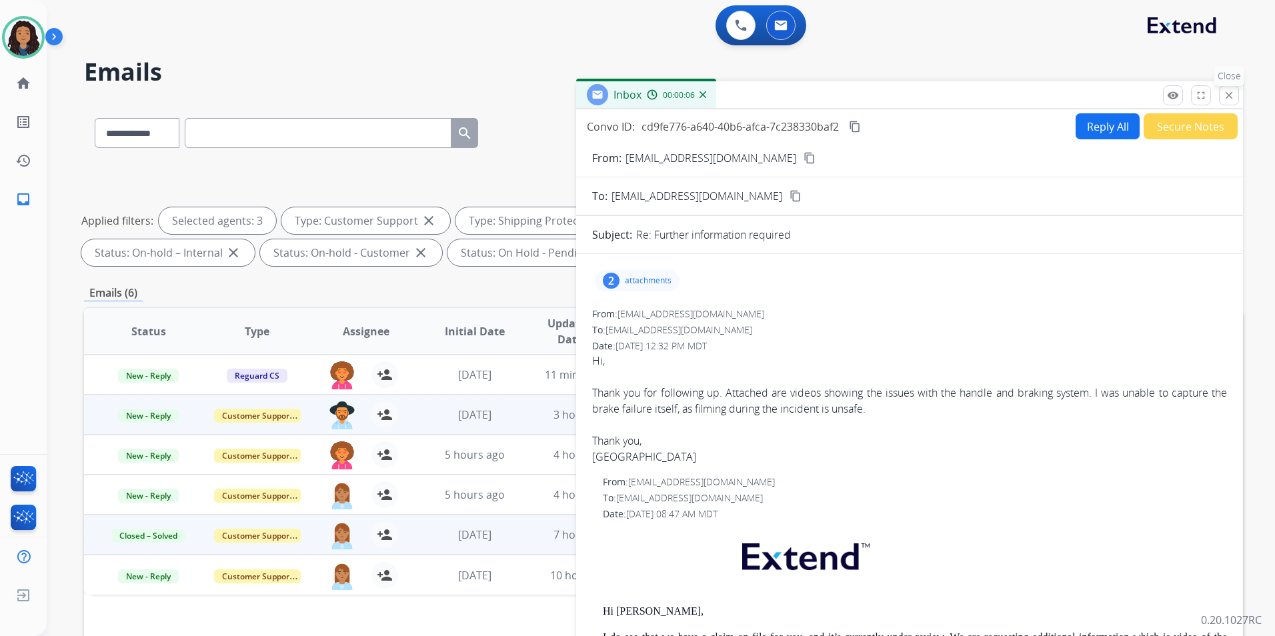
click at [1228, 100] on mat-icon "close" at bounding box center [1229, 95] width 12 height 12
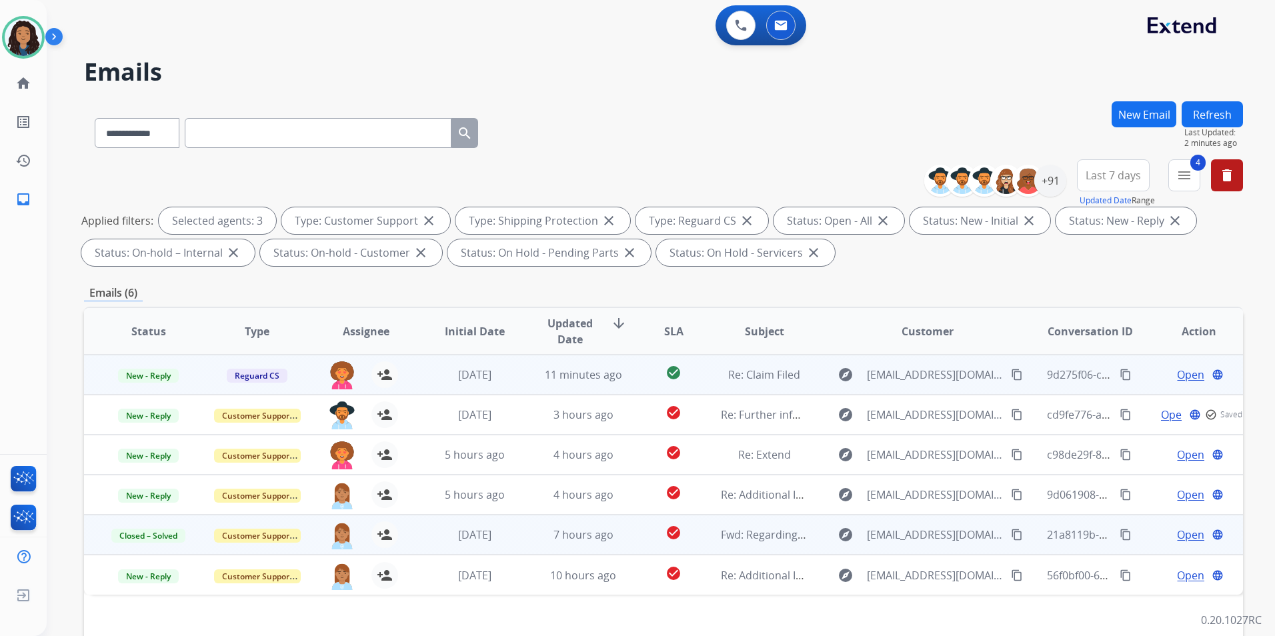
click at [1187, 378] on span "Open" at bounding box center [1190, 375] width 27 height 16
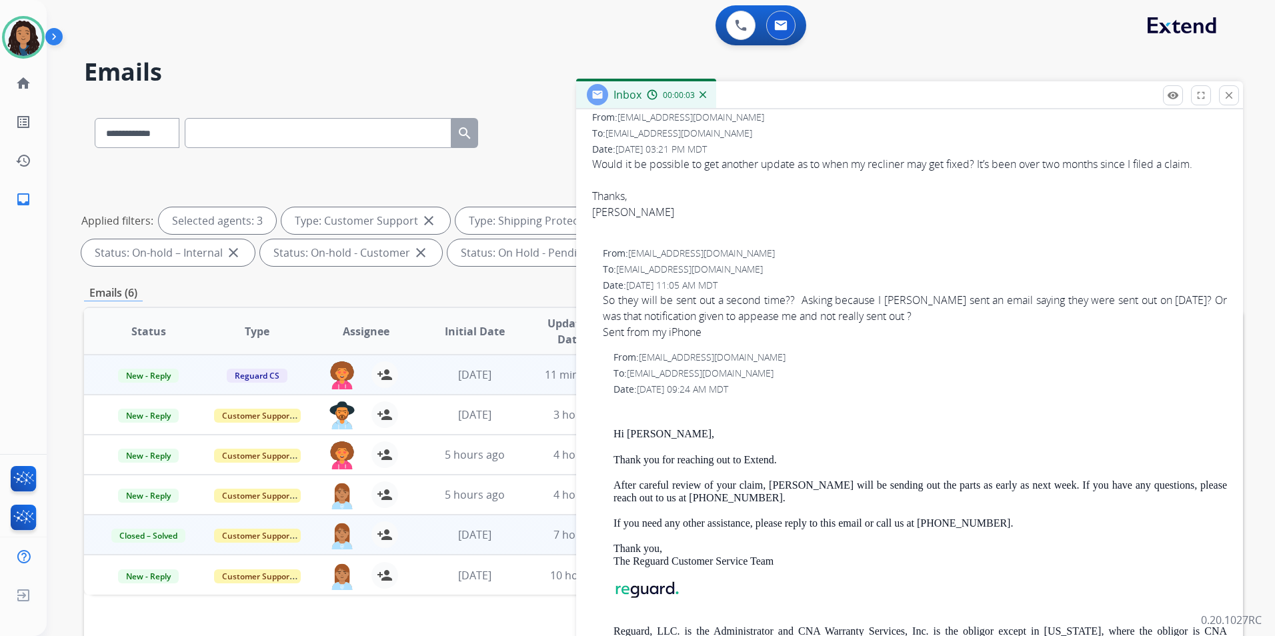
scroll to position [334, 0]
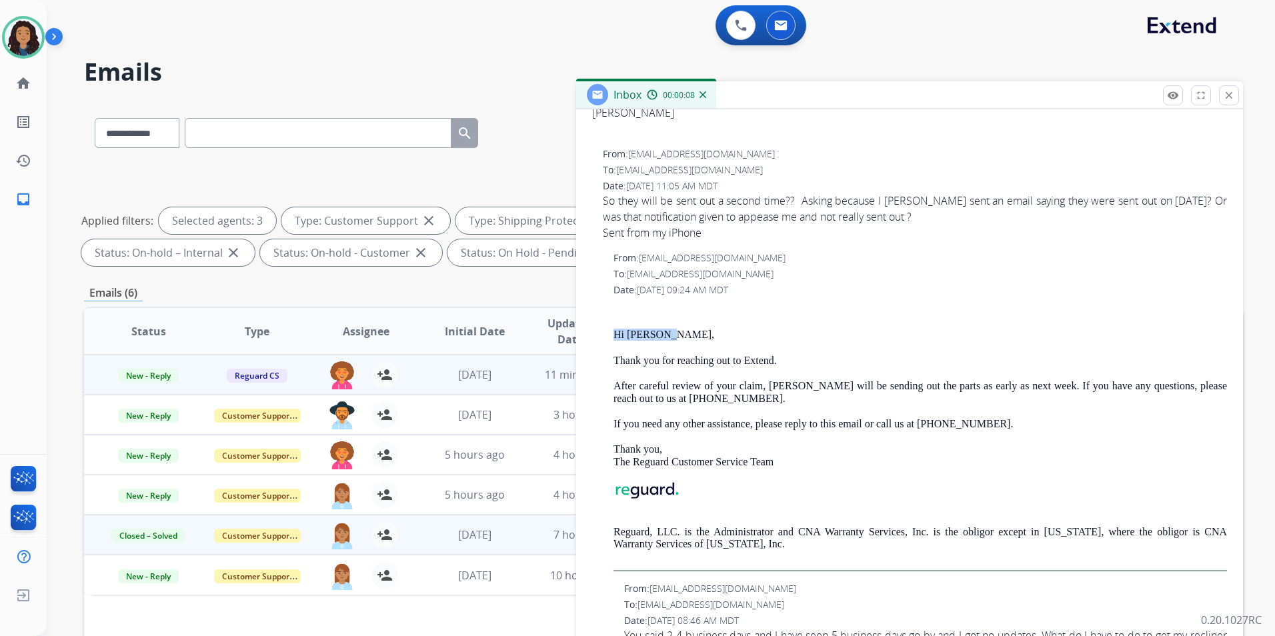
drag, startPoint x: 616, startPoint y: 328, endPoint x: 692, endPoint y: 335, distance: 77.1
click at [692, 335] on div "Hi Richard, Thank you for reaching out to Extend. After careful review of your …" at bounding box center [921, 438] width 614 height 268
click at [927, 314] on p at bounding box center [921, 310] width 614 height 12
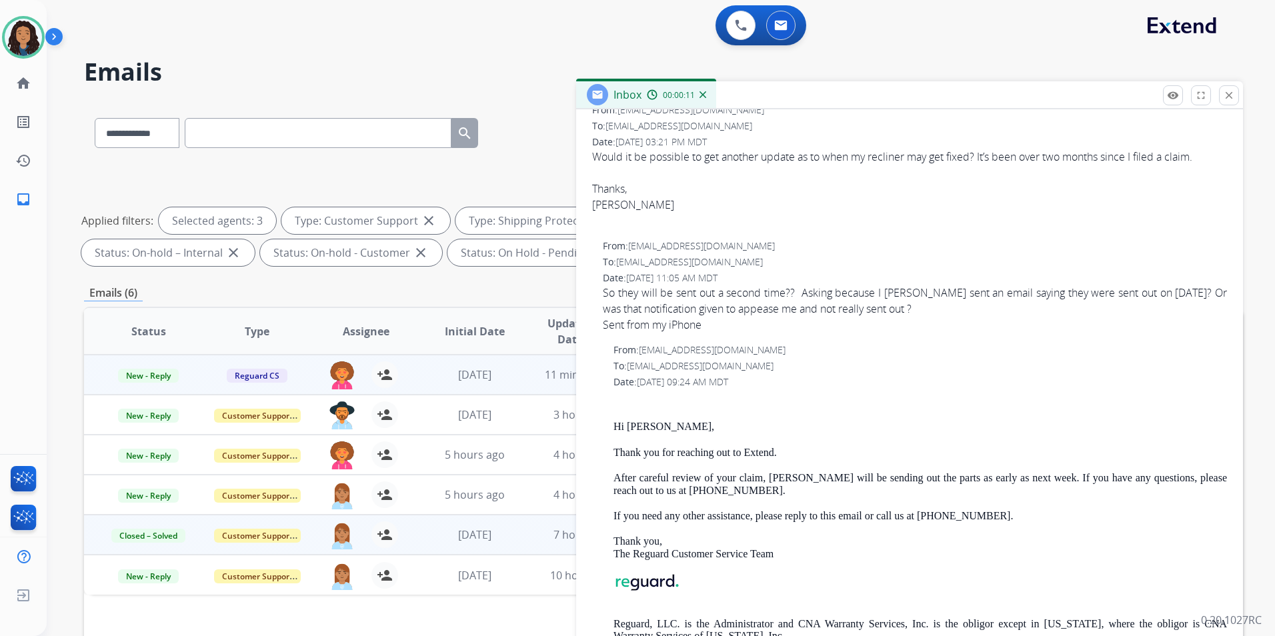
scroll to position [200, 0]
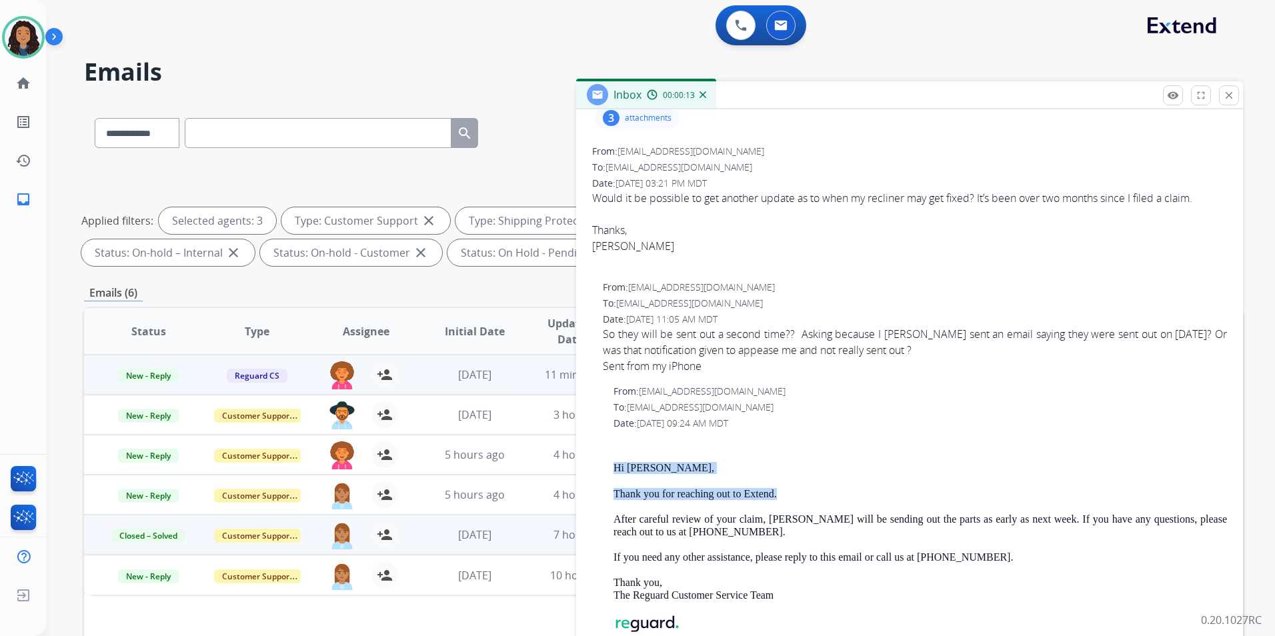
drag, startPoint x: 620, startPoint y: 464, endPoint x: 789, endPoint y: 499, distance: 172.4
click at [789, 499] on div "From: customerservice@reguardprotection.com To: usaf1983@gmail.com Date: 08/03/…" at bounding box center [909, 545] width 635 height 320
drag, startPoint x: 789, startPoint y: 499, endPoint x: 758, endPoint y: 498, distance: 30.0
copy div "Hi Richard, Thank you for reaching out to Extend."
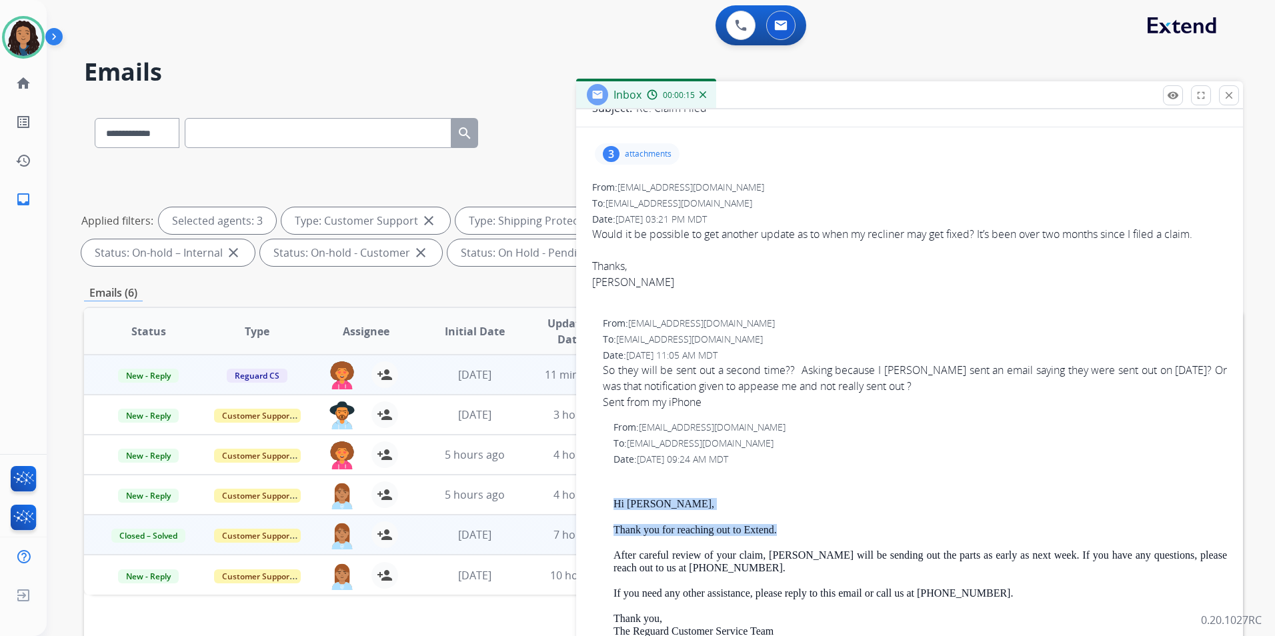
scroll to position [0, 0]
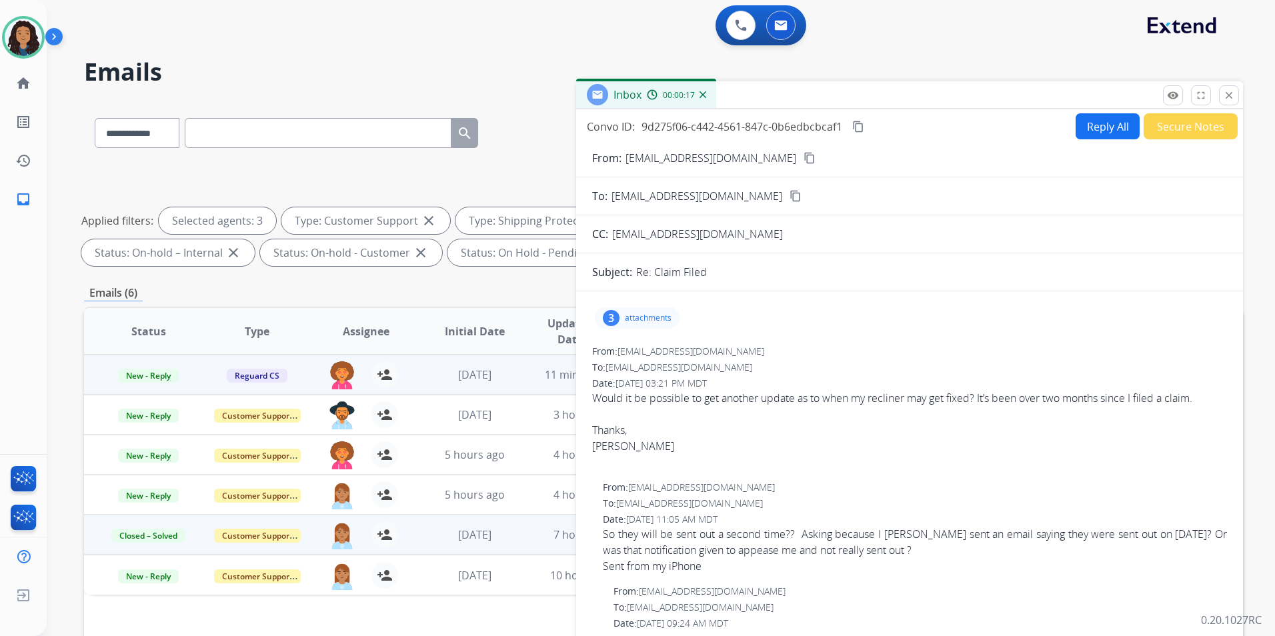
click at [804, 157] on mat-icon "content_copy" at bounding box center [810, 158] width 12 height 12
click at [31, 31] on img at bounding box center [23, 37] width 37 height 37
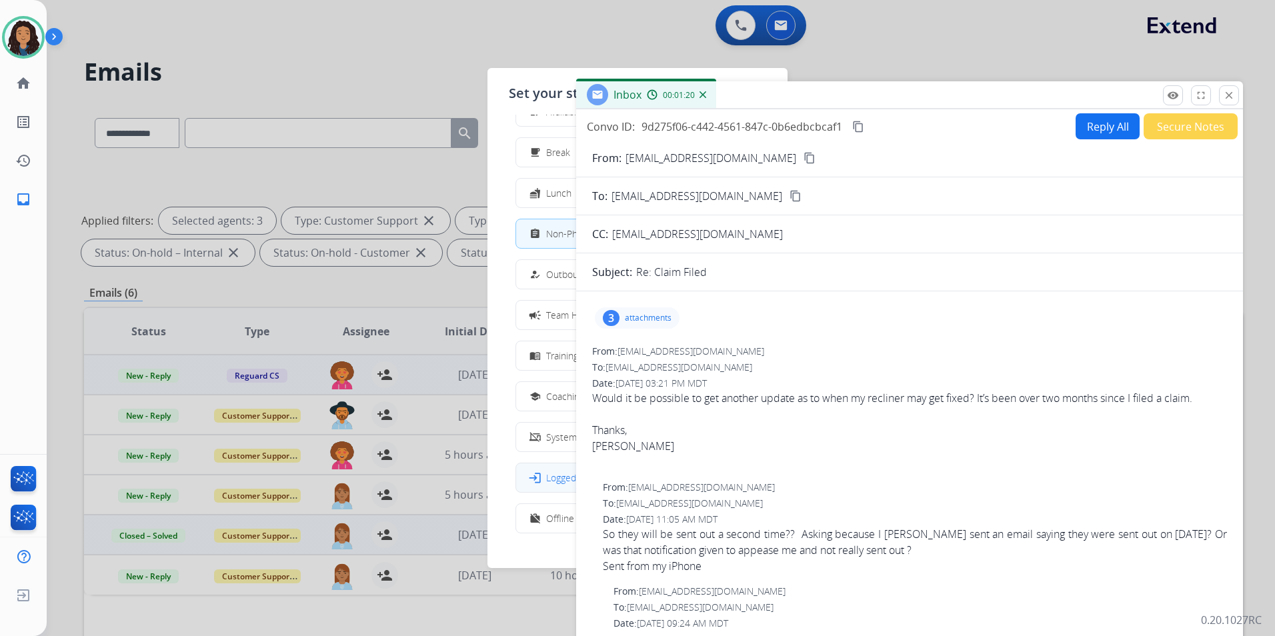
scroll to position [45, 0]
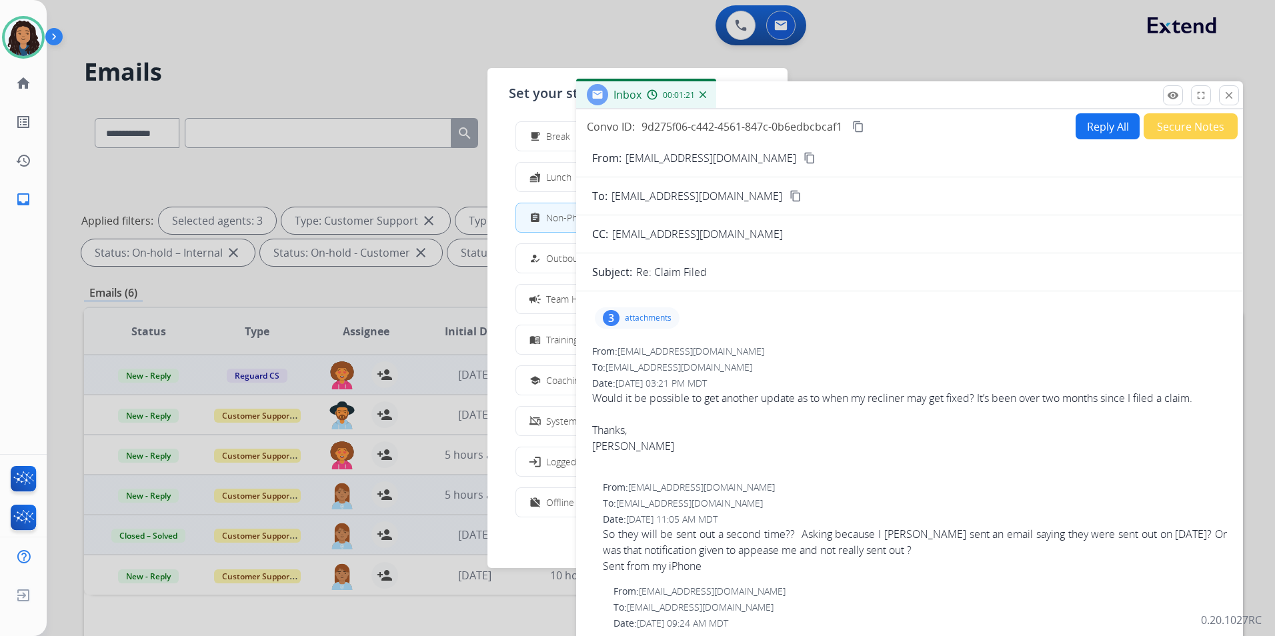
click at [563, 501] on span "Offline" at bounding box center [560, 503] width 28 height 14
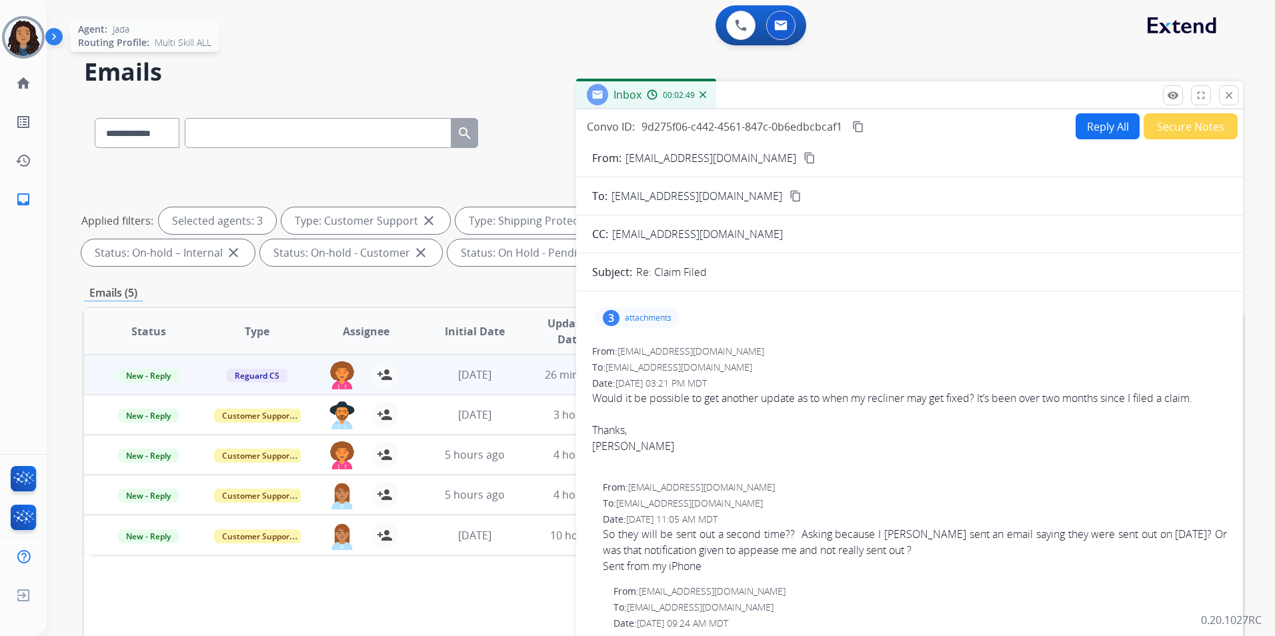
click at [12, 41] on img at bounding box center [23, 37] width 37 height 37
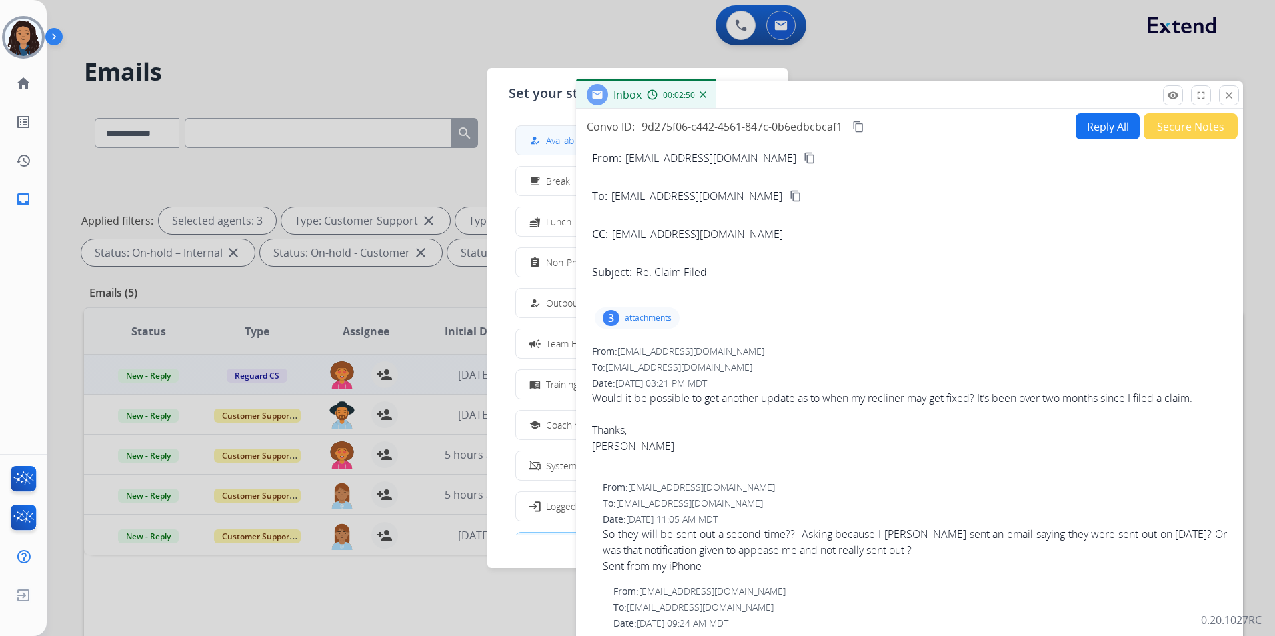
click at [562, 149] on button "how_to_reg Available" at bounding box center [637, 140] width 243 height 29
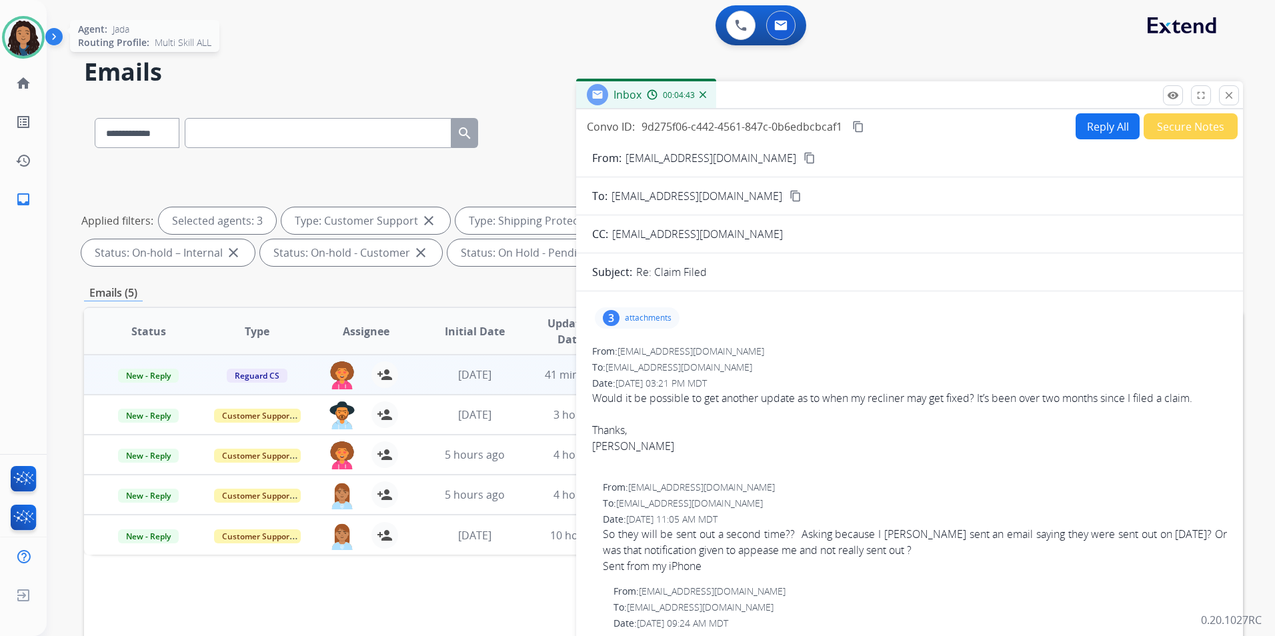
click at [32, 37] on img at bounding box center [23, 37] width 37 height 37
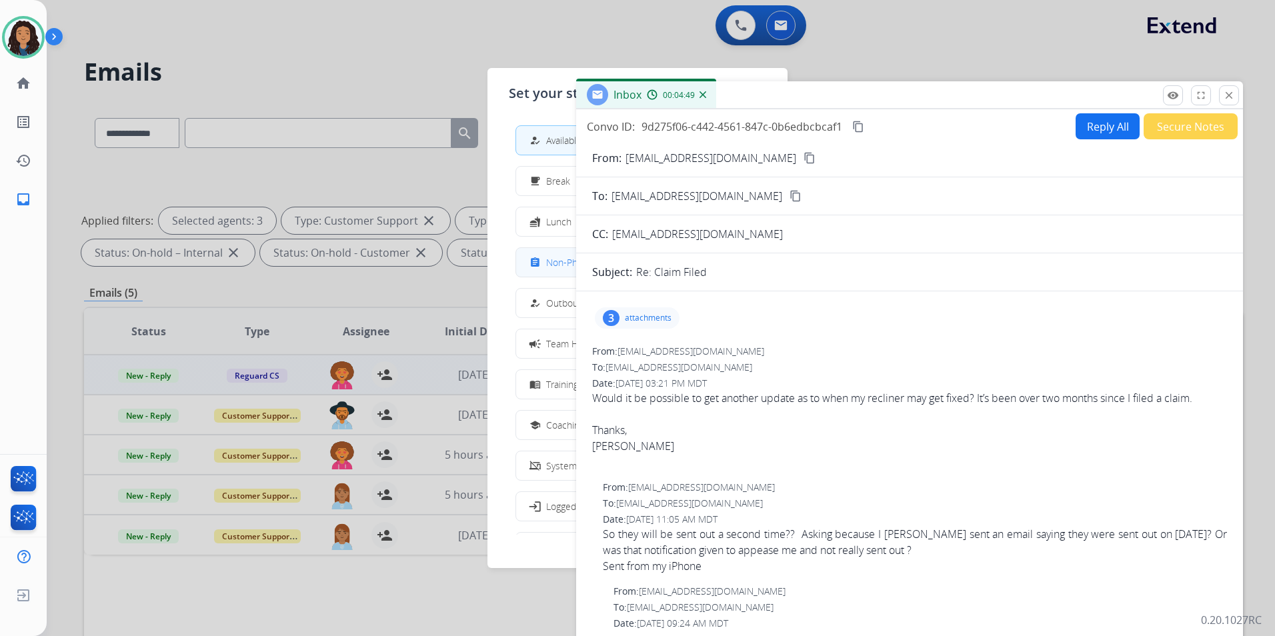
click at [553, 264] on span "Non-Phone Queue" at bounding box center [585, 262] width 79 height 14
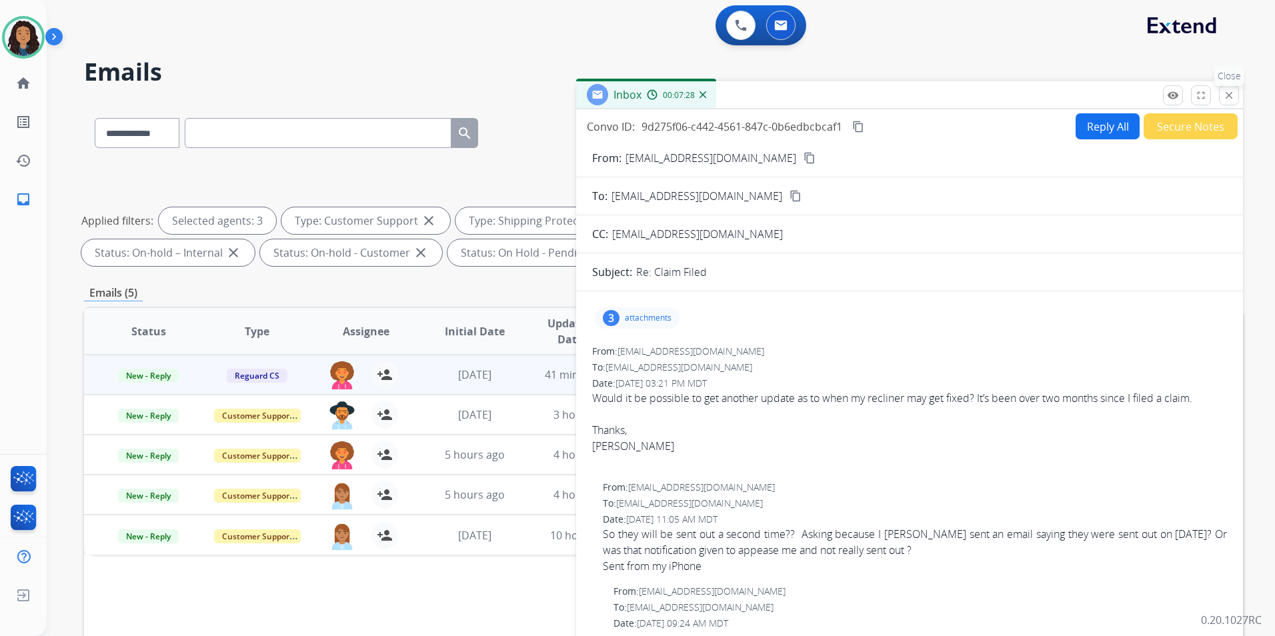
click at [1233, 103] on button "close Close" at bounding box center [1229, 95] width 20 height 20
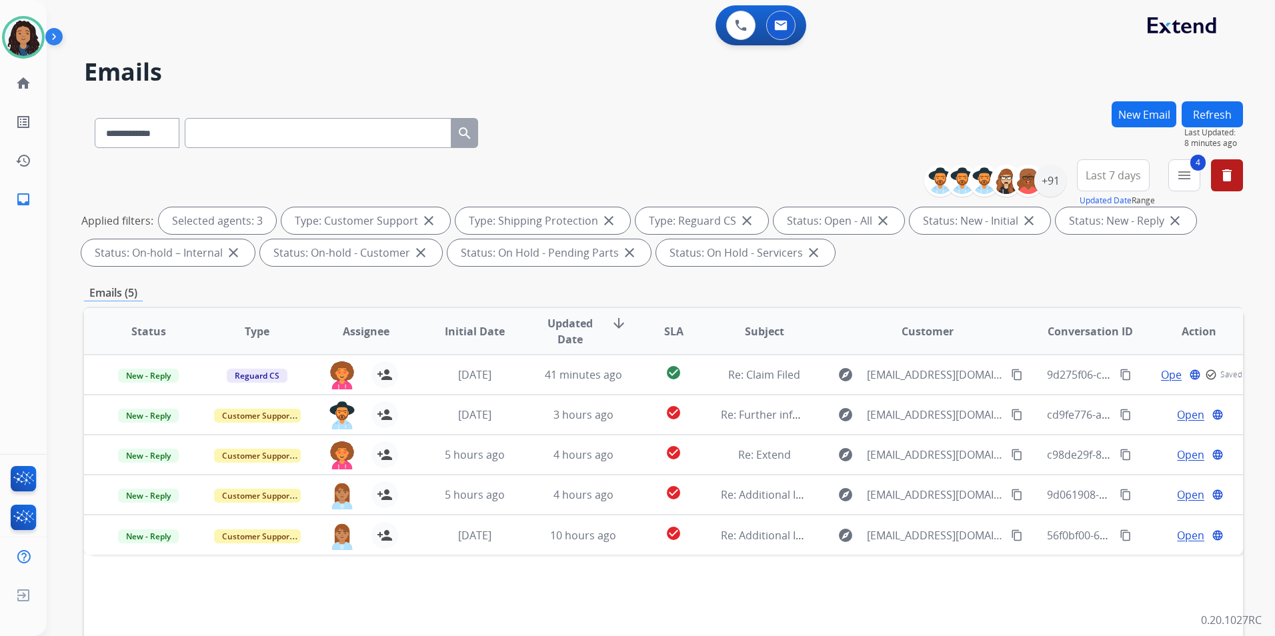
click at [1213, 120] on button "Refresh" at bounding box center [1212, 114] width 61 height 26
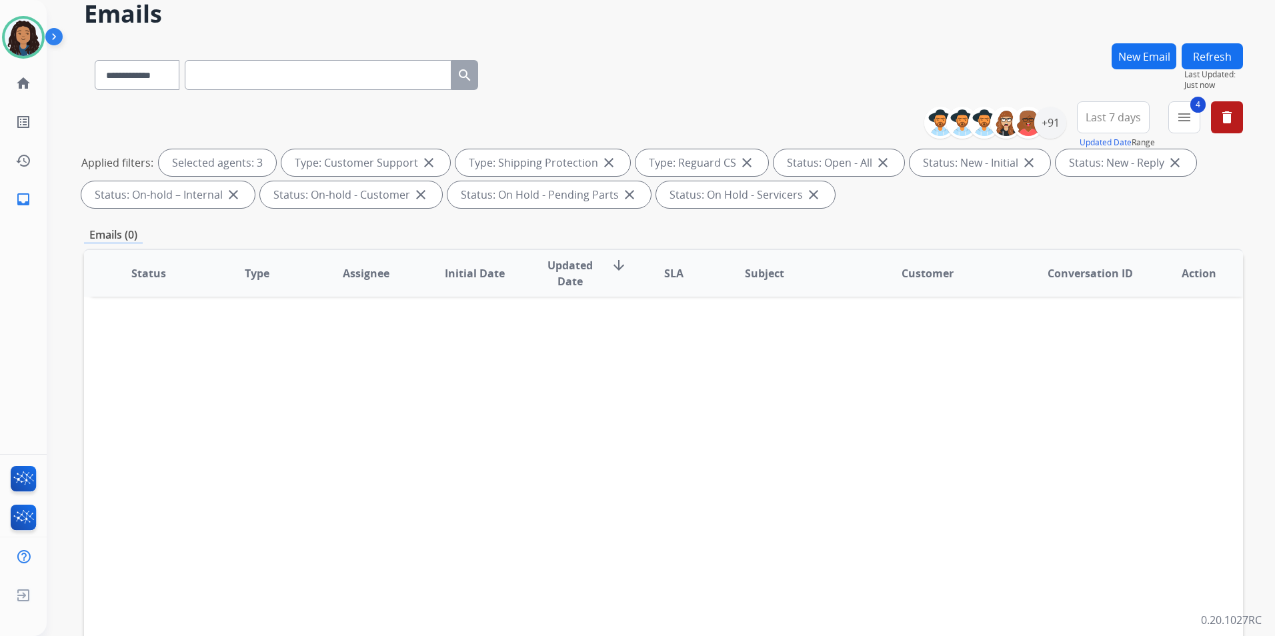
scroll to position [0, 0]
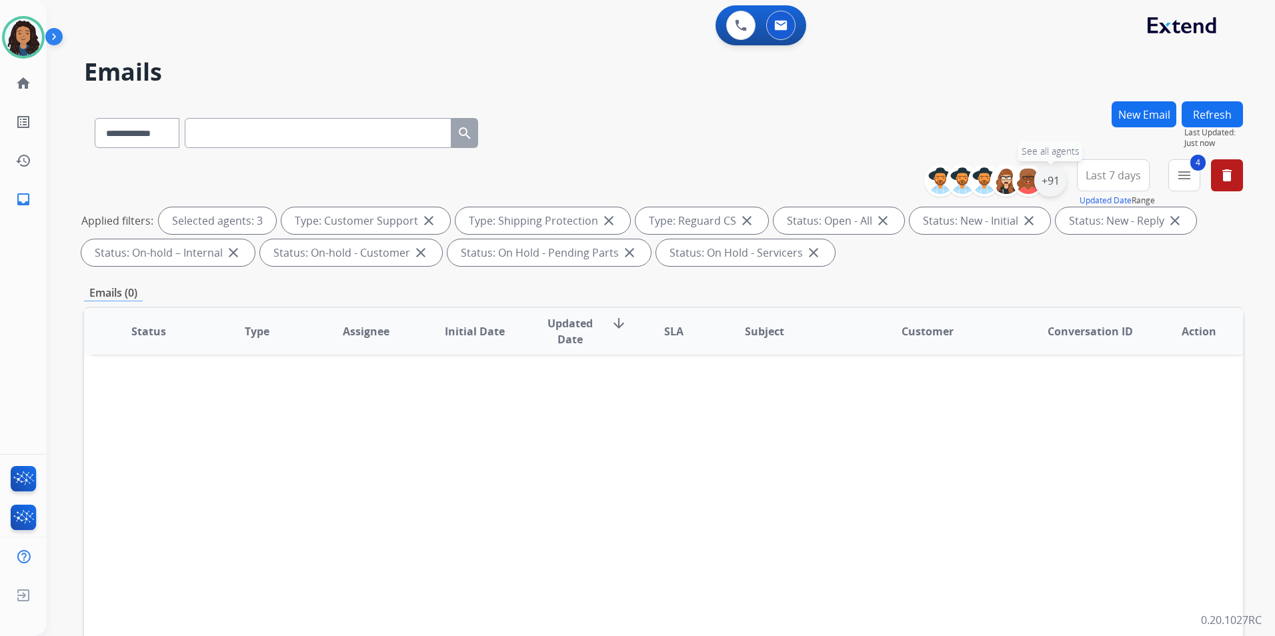
click at [1053, 179] on div "+91" at bounding box center [1051, 181] width 32 height 32
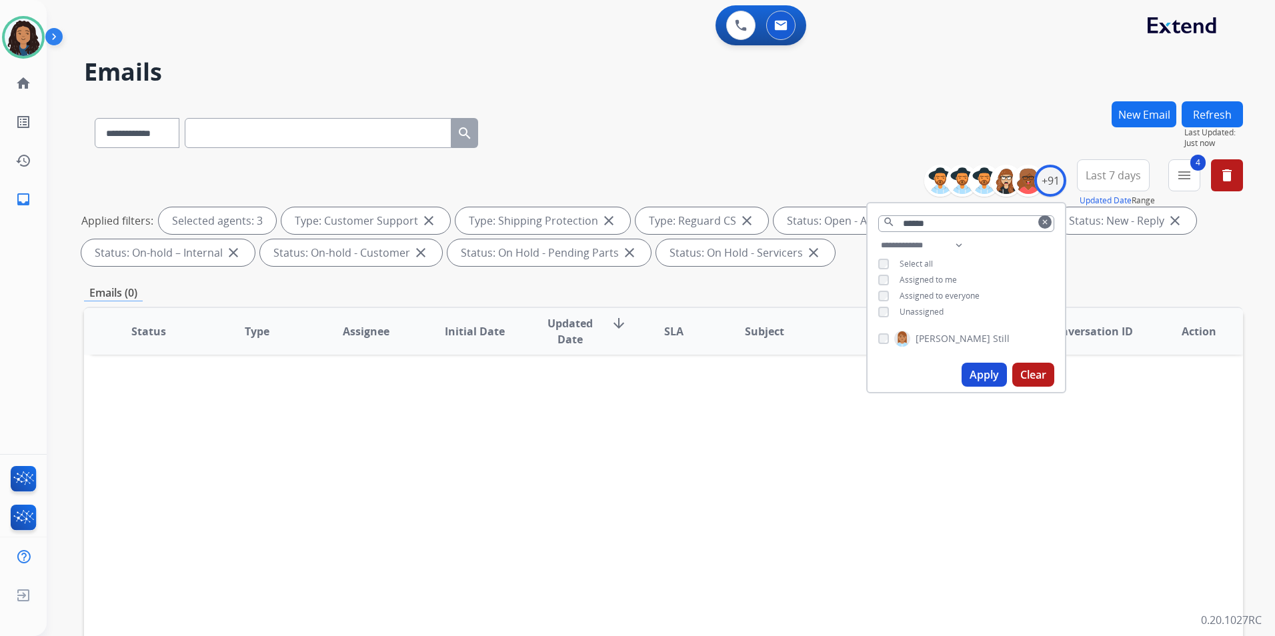
click at [1041, 219] on mat-icon "clear" at bounding box center [1045, 222] width 8 height 8
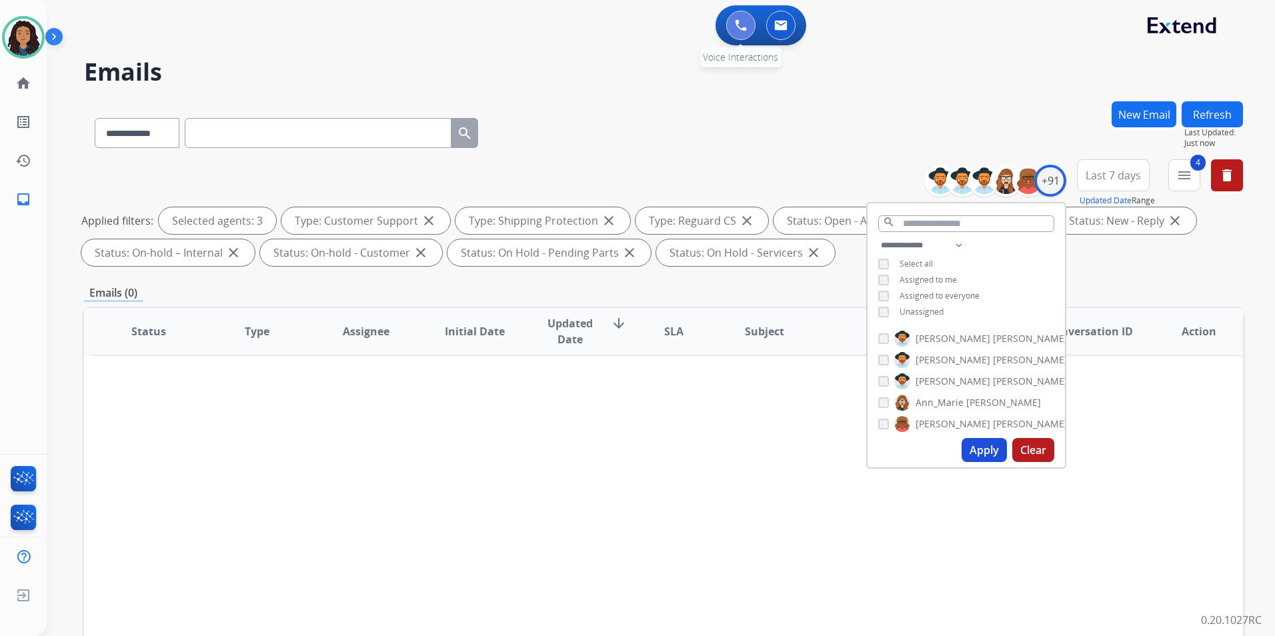
click at [741, 18] on button at bounding box center [740, 25] width 29 height 29
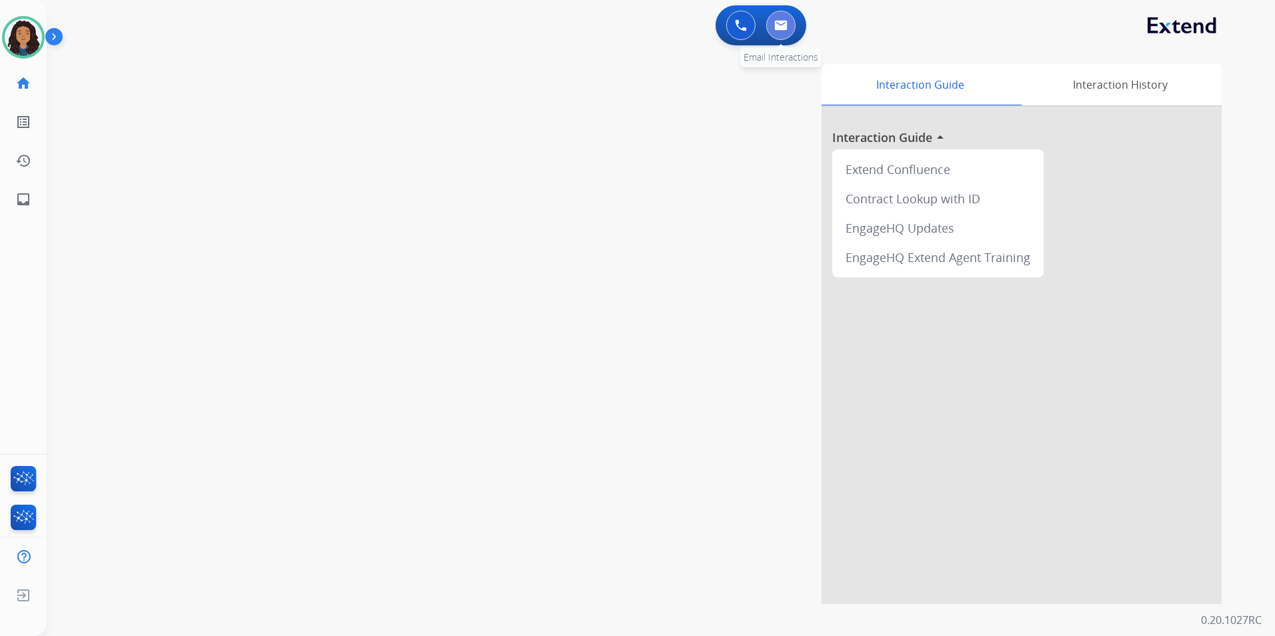
click at [781, 23] on img at bounding box center [781, 25] width 13 height 11
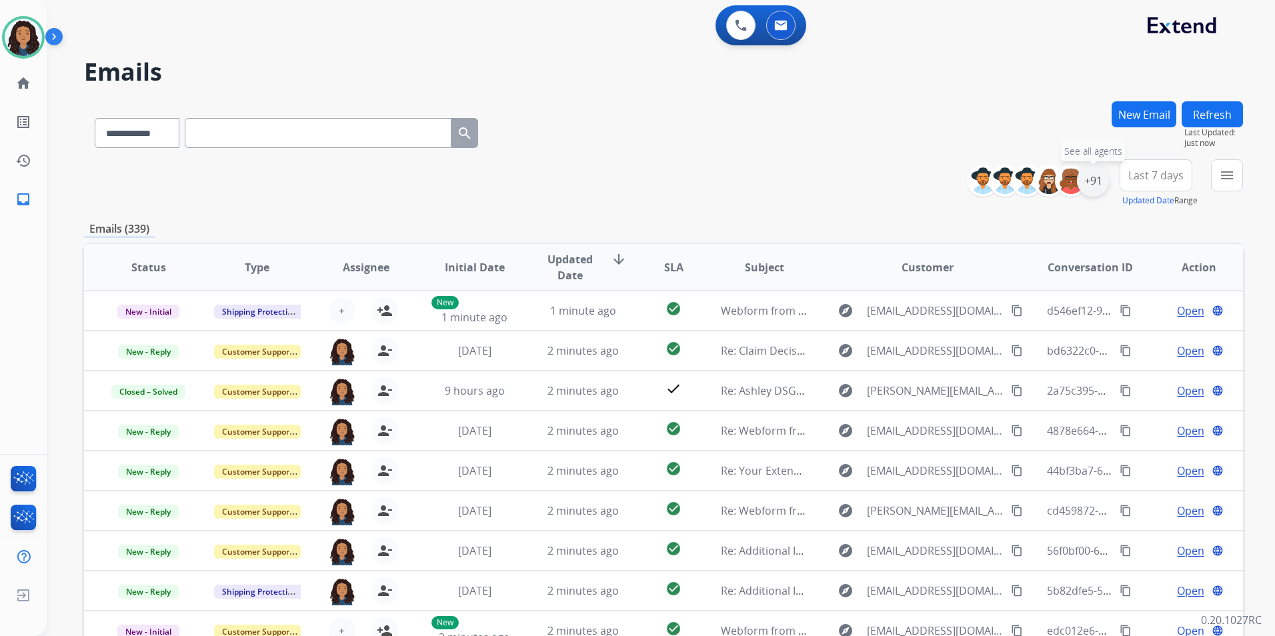
click at [1097, 175] on div "+91" at bounding box center [1093, 181] width 32 height 32
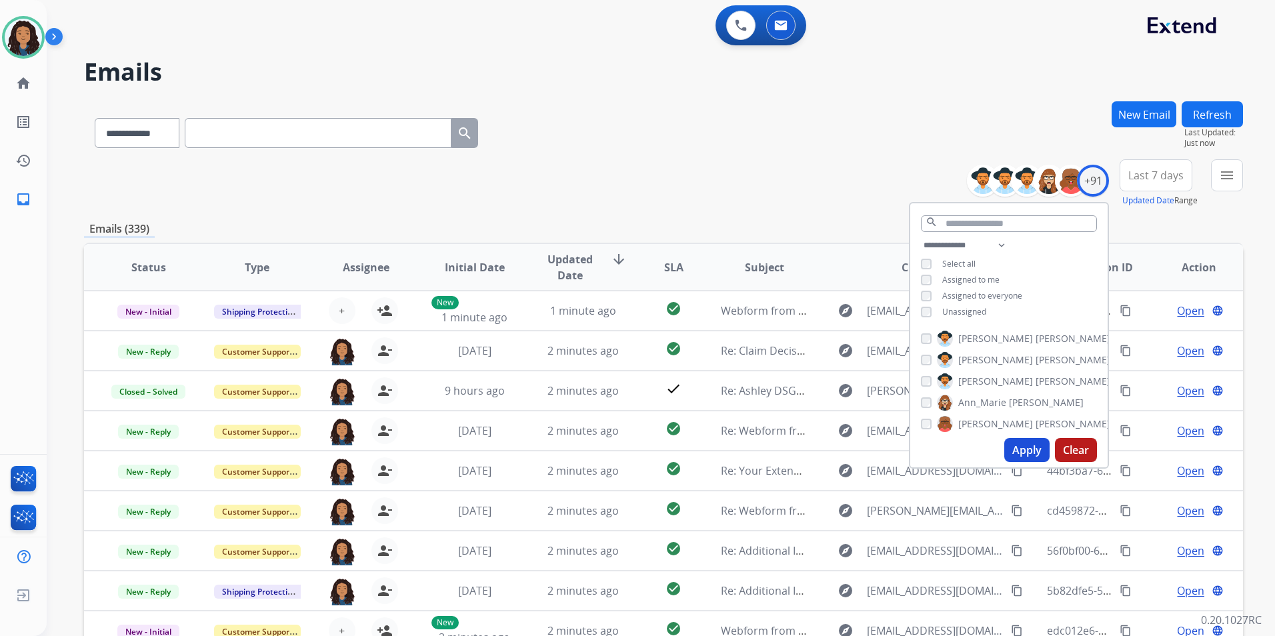
click at [967, 310] on span "Unassigned" at bounding box center [965, 311] width 44 height 11
click at [1035, 452] on button "Apply" at bounding box center [1027, 450] width 45 height 24
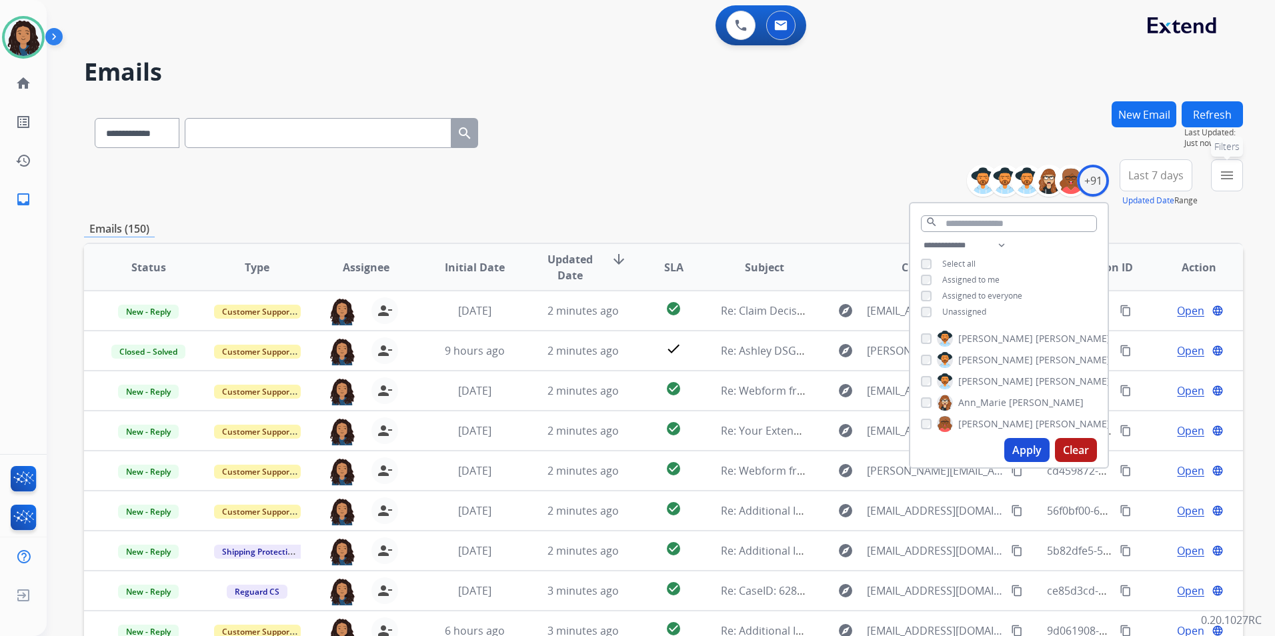
click at [1221, 181] on mat-icon "menu" at bounding box center [1227, 175] width 16 height 16
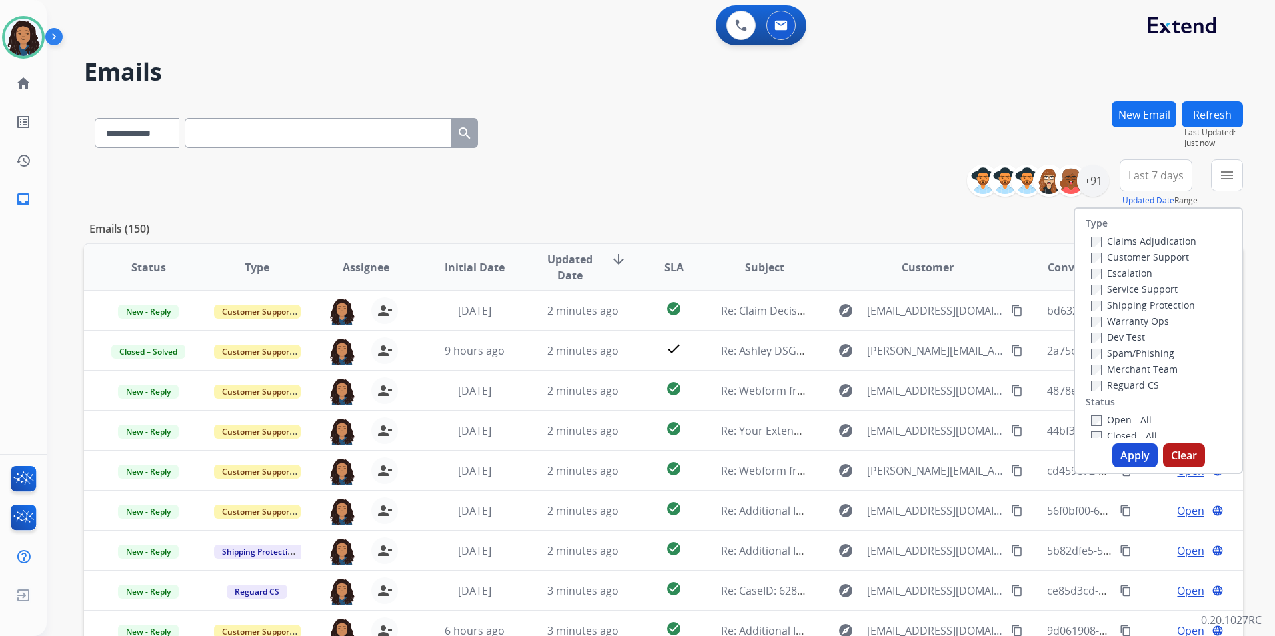
click at [1146, 260] on label "Customer Support" at bounding box center [1140, 257] width 98 height 13
click at [1173, 303] on label "Shipping Protection" at bounding box center [1143, 305] width 104 height 13
click at [1131, 386] on label "Reguard CS" at bounding box center [1125, 385] width 68 height 13
click at [1132, 410] on div "Type Claims Adjudication Customer Support Escalation Service Support Shipping P…" at bounding box center [1158, 323] width 167 height 229
click at [1129, 418] on label "Open - All" at bounding box center [1121, 420] width 61 height 13
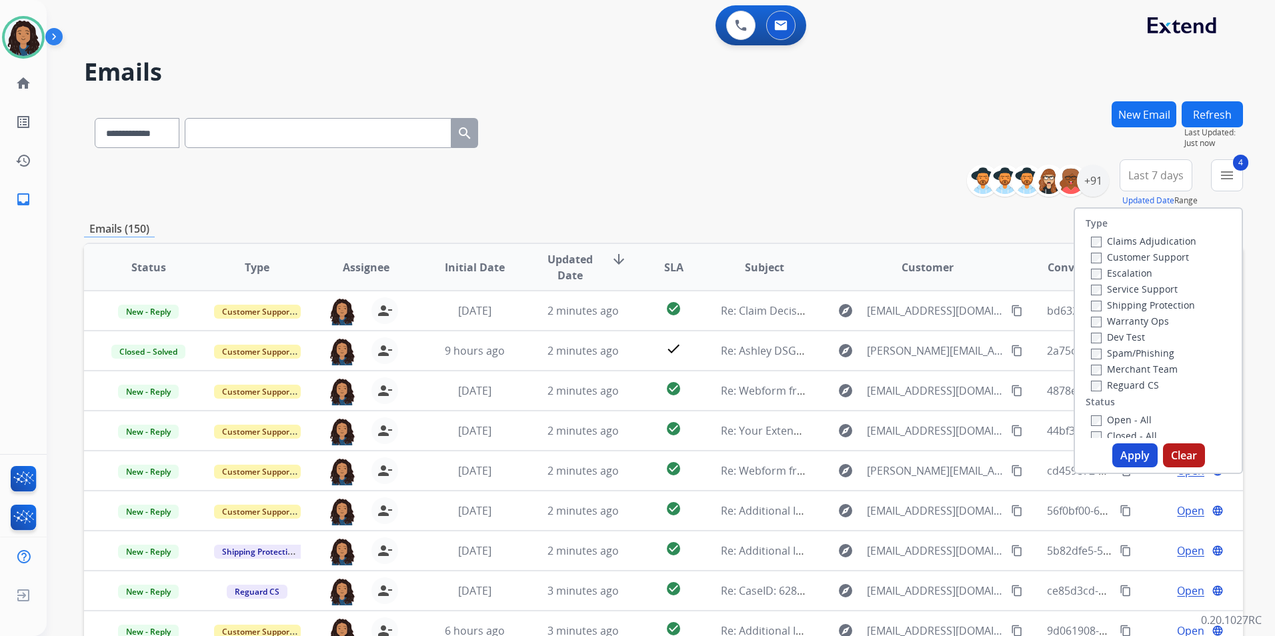
click at [1123, 447] on button "Apply" at bounding box center [1135, 456] width 45 height 24
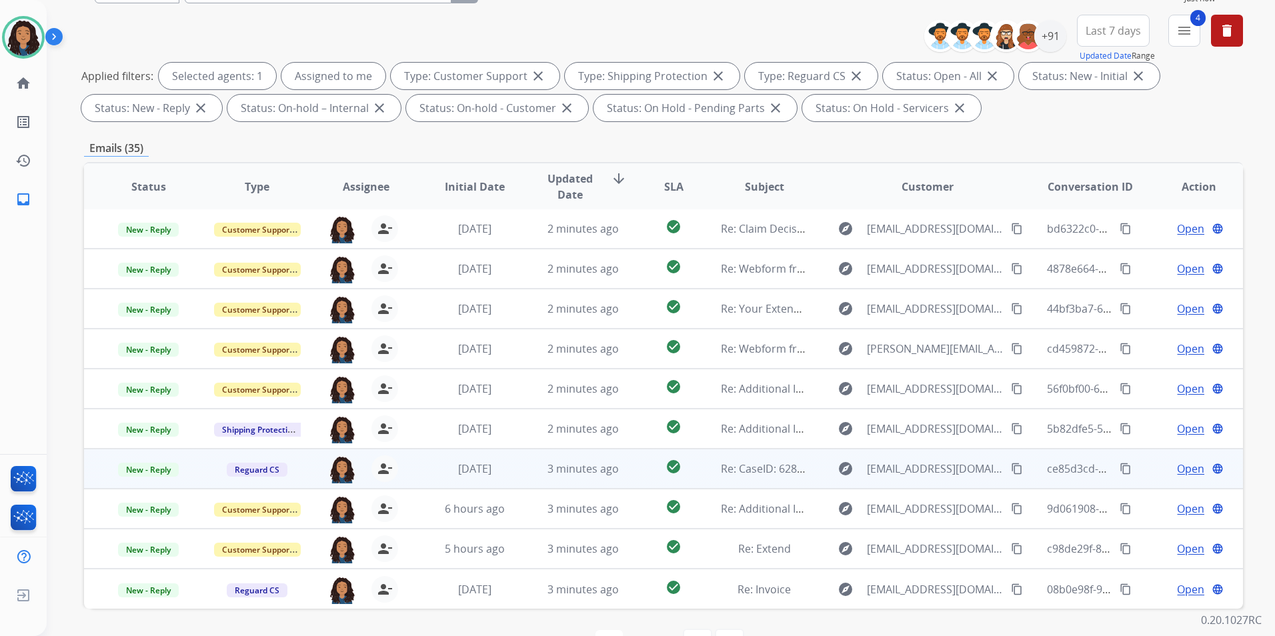
scroll to position [187, 0]
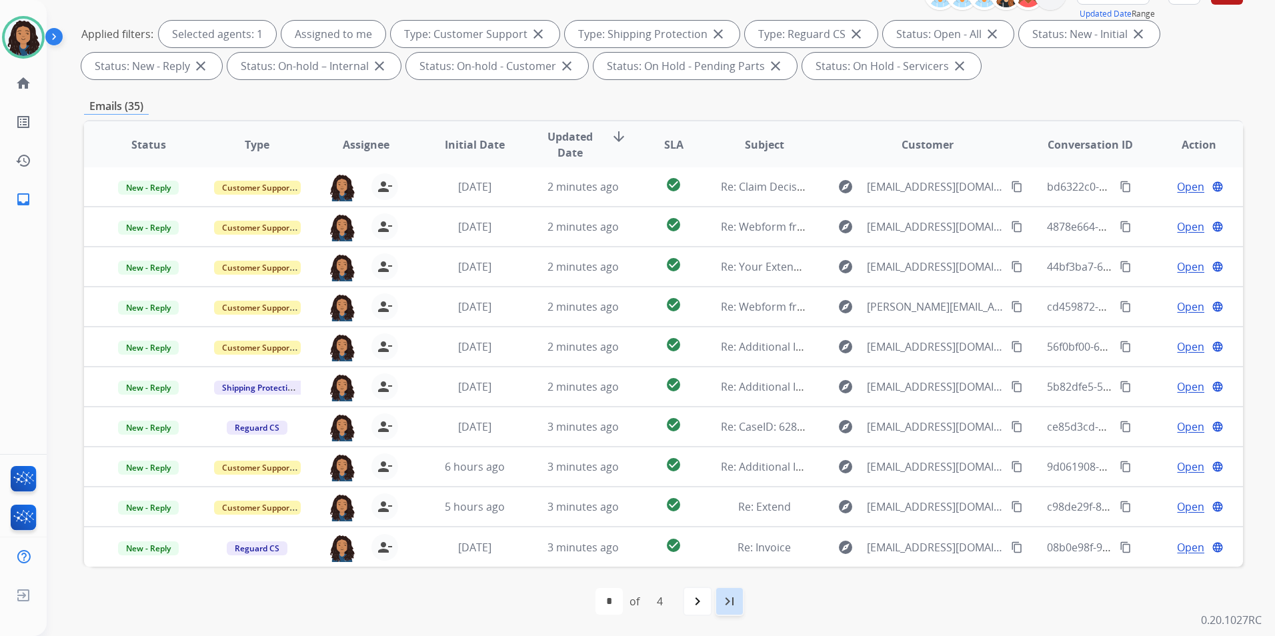
click at [715, 600] on div "last_page" at bounding box center [729, 601] width 29 height 29
select select "*"
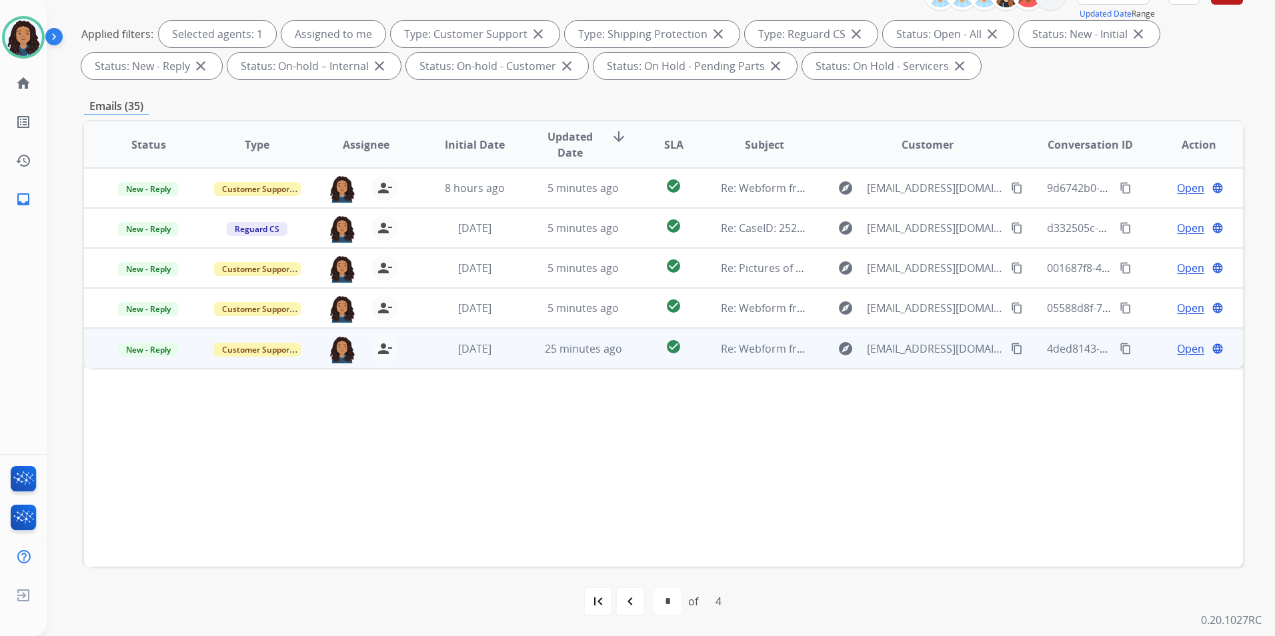
click at [1180, 349] on span "Open" at bounding box center [1190, 349] width 27 height 16
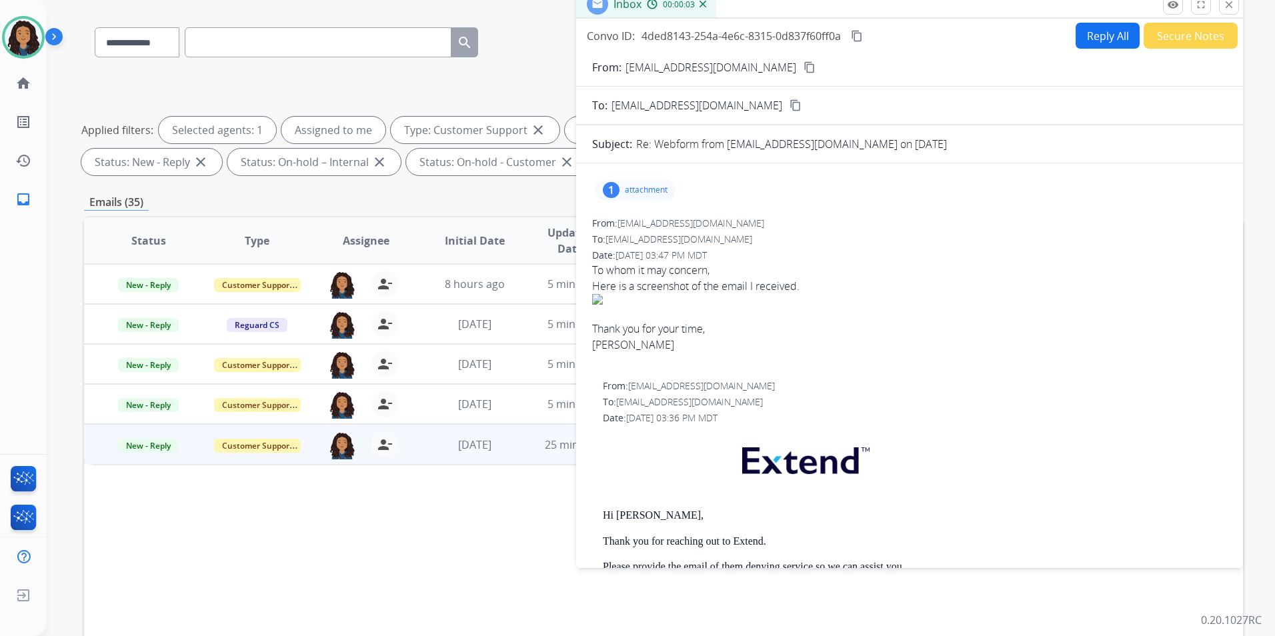
scroll to position [0, 0]
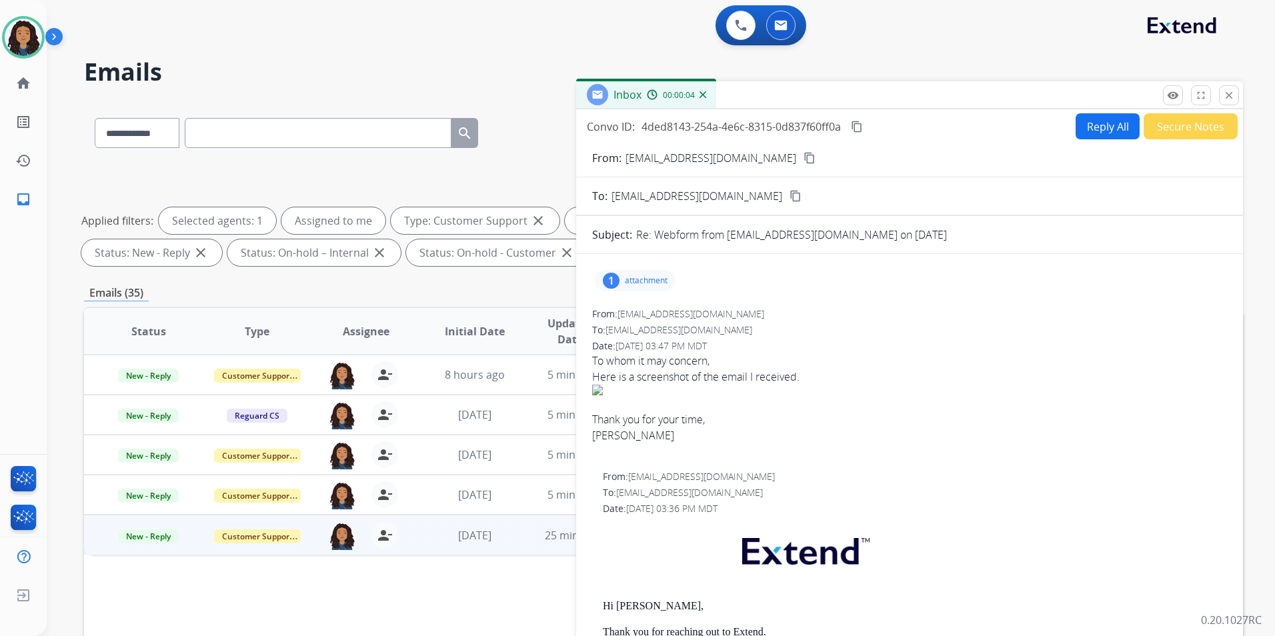
click at [643, 284] on p "attachment" at bounding box center [646, 281] width 43 height 11
click at [638, 311] on div at bounding box center [639, 315] width 67 height 47
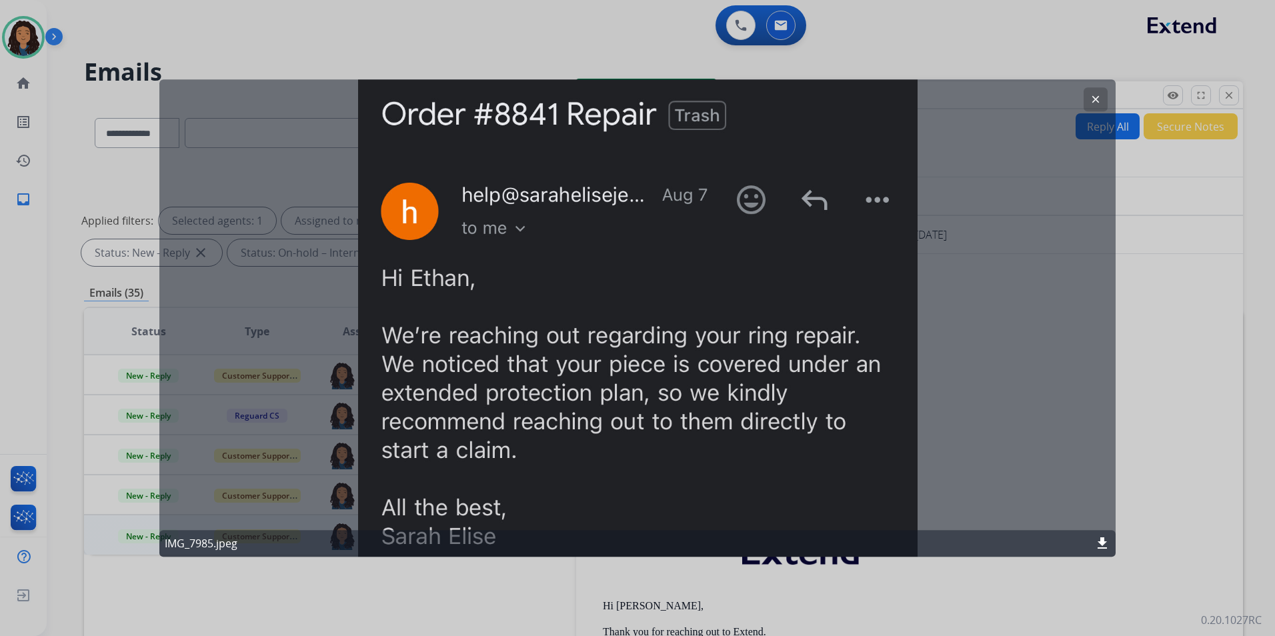
click at [1094, 99] on mat-icon "clear" at bounding box center [1096, 99] width 12 height 12
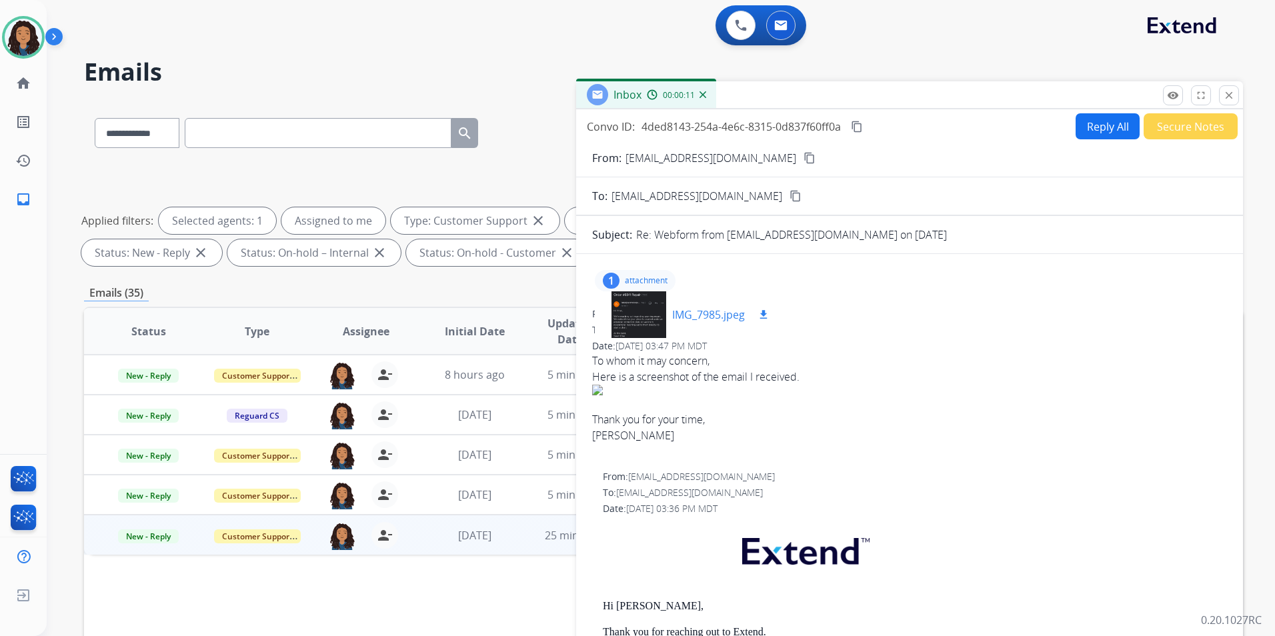
click at [639, 310] on div at bounding box center [639, 315] width 67 height 47
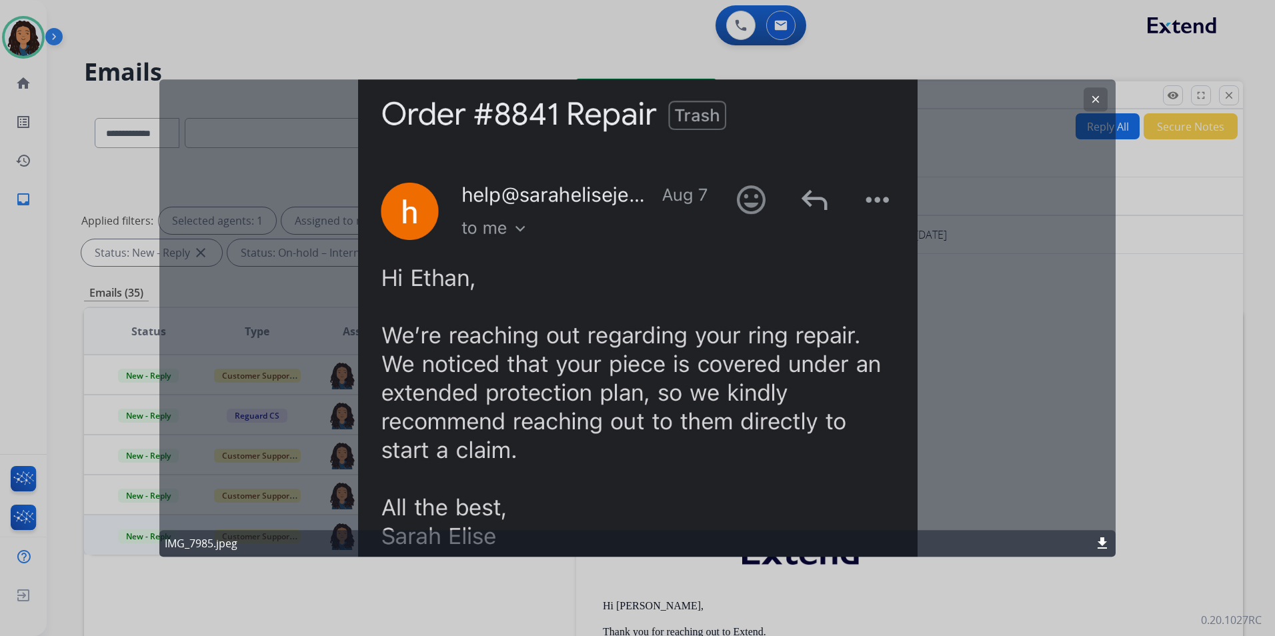
click at [1098, 103] on mat-icon "clear" at bounding box center [1096, 99] width 12 height 12
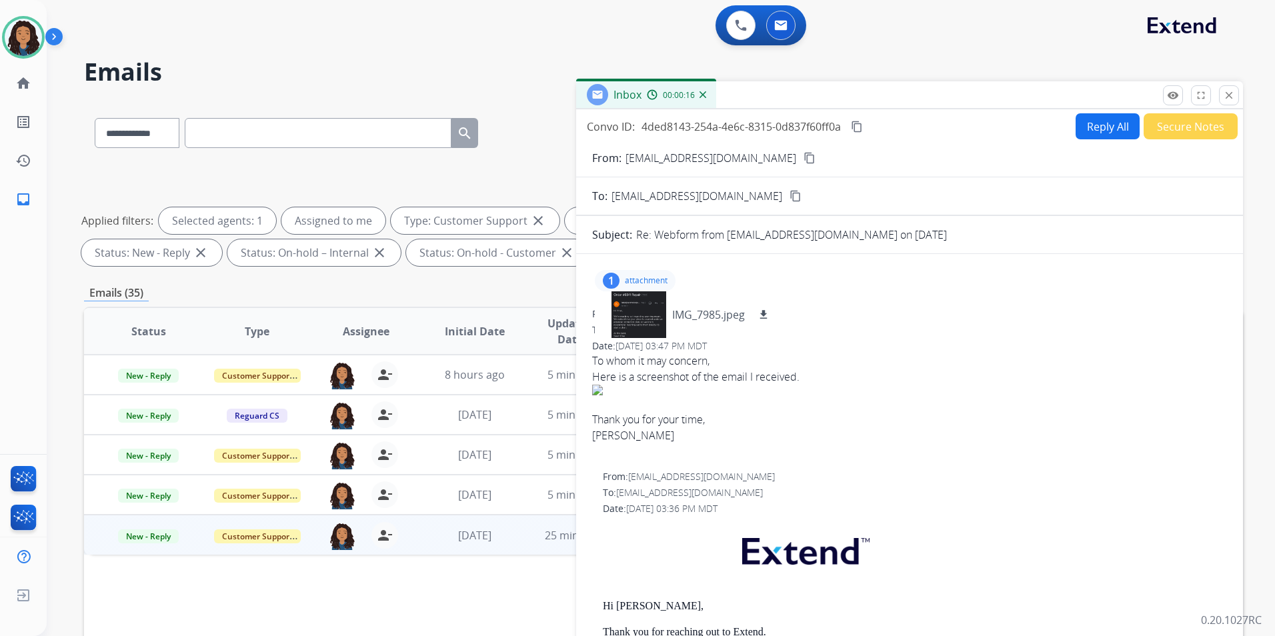
click at [804, 158] on mat-icon "content_copy" at bounding box center [810, 158] width 12 height 12
drag, startPoint x: 859, startPoint y: 127, endPoint x: 795, endPoint y: 87, distance: 75.5
click at [859, 127] on mat-icon "content_copy" at bounding box center [857, 127] width 12 height 12
click at [155, 536] on span "New - Reply" at bounding box center [148, 537] width 61 height 14
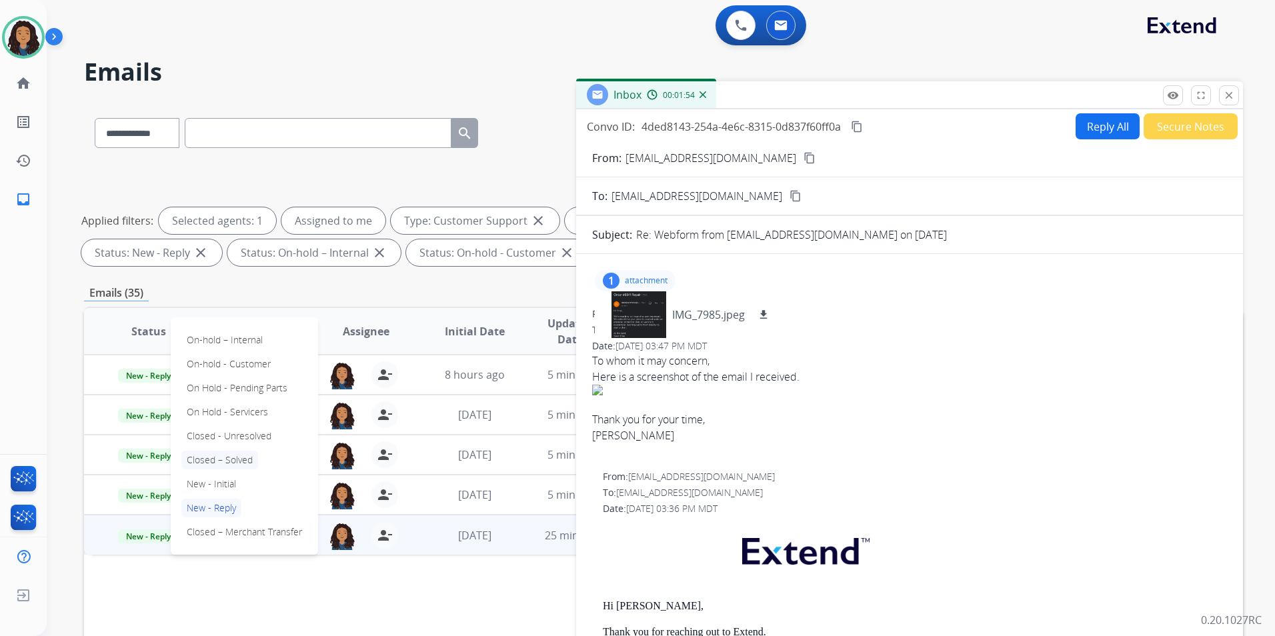
click at [244, 464] on p "Closed – Solved" at bounding box center [219, 460] width 77 height 19
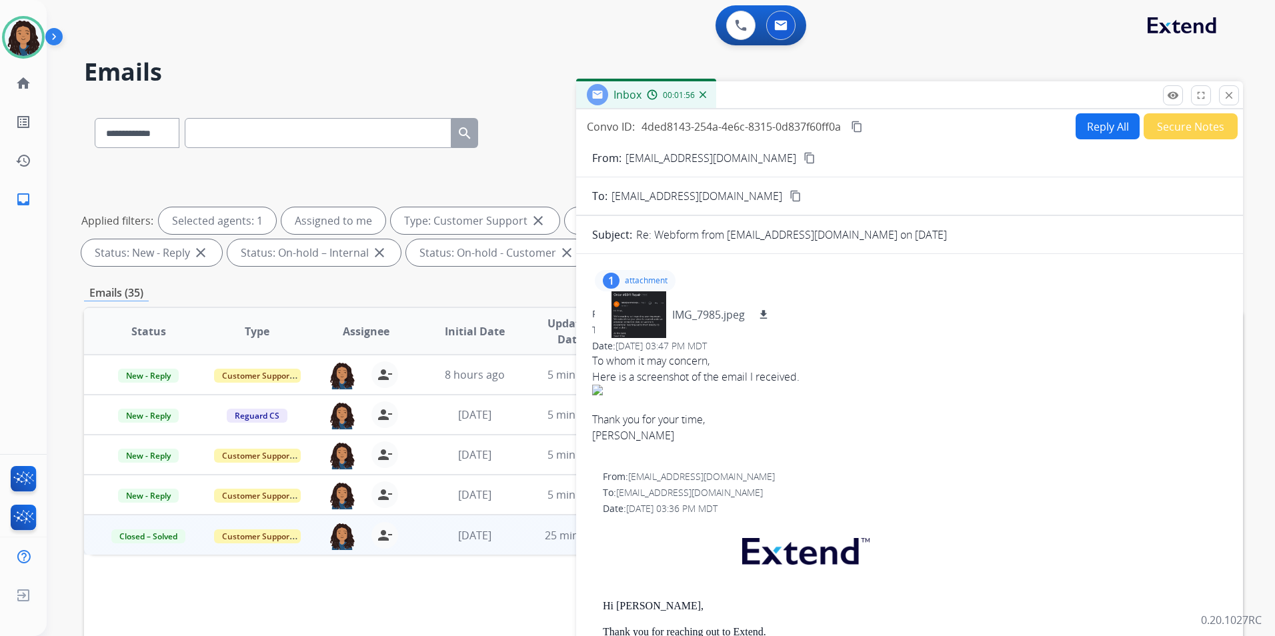
click at [1171, 127] on button "Secure Notes" at bounding box center [1191, 126] width 94 height 26
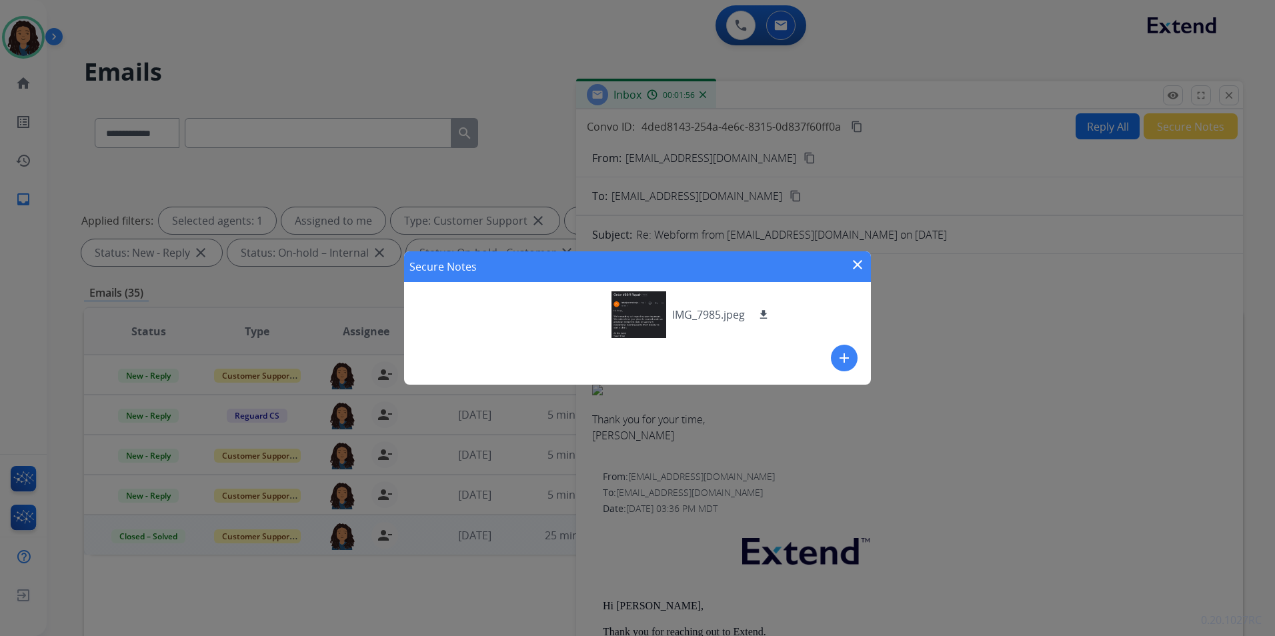
click at [842, 349] on button "add" at bounding box center [844, 358] width 27 height 27
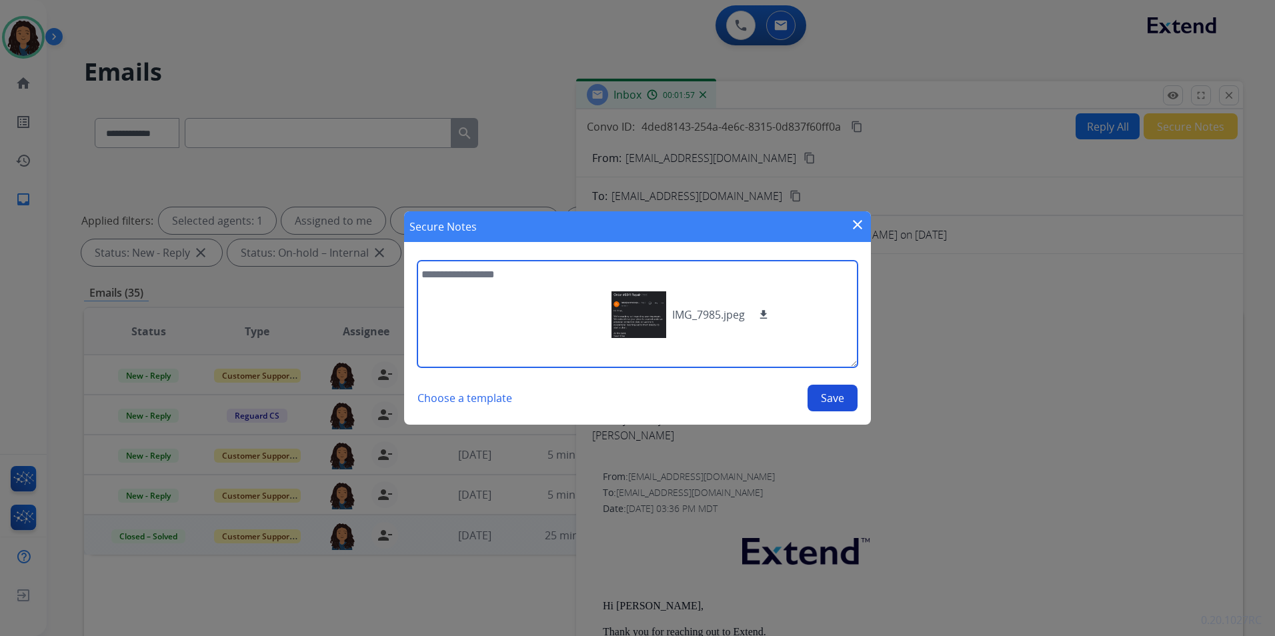
click at [488, 338] on textarea at bounding box center [638, 314] width 440 height 107
type textarea "**********"
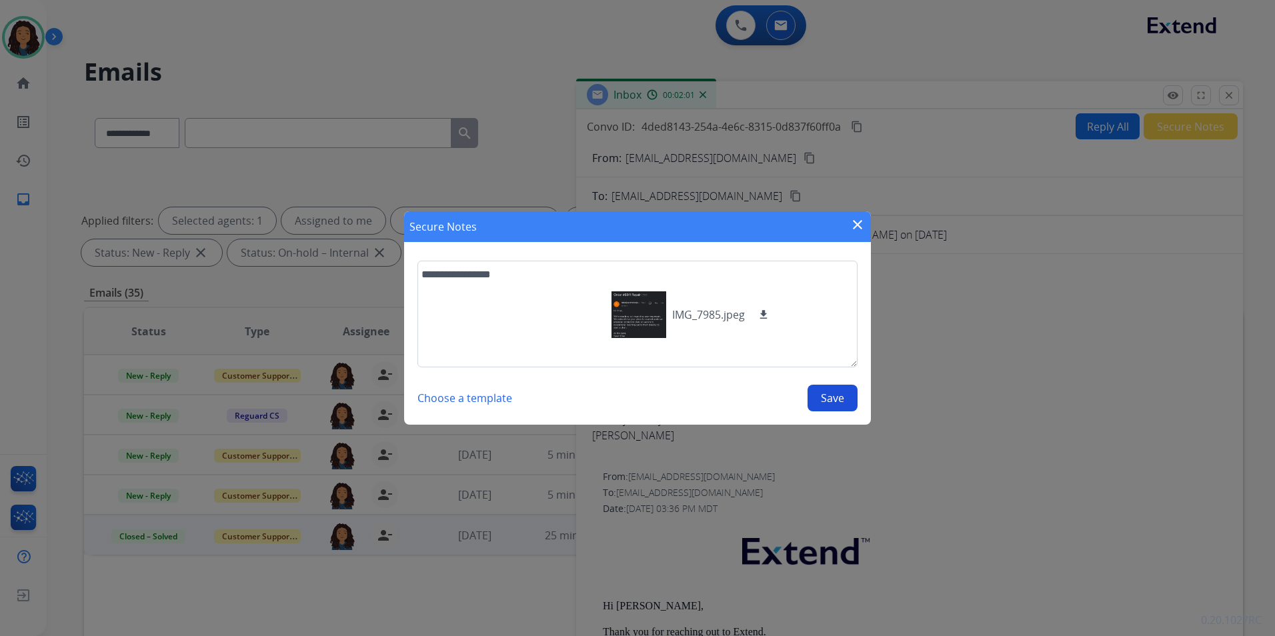
click at [827, 400] on button "Save" at bounding box center [833, 398] width 50 height 27
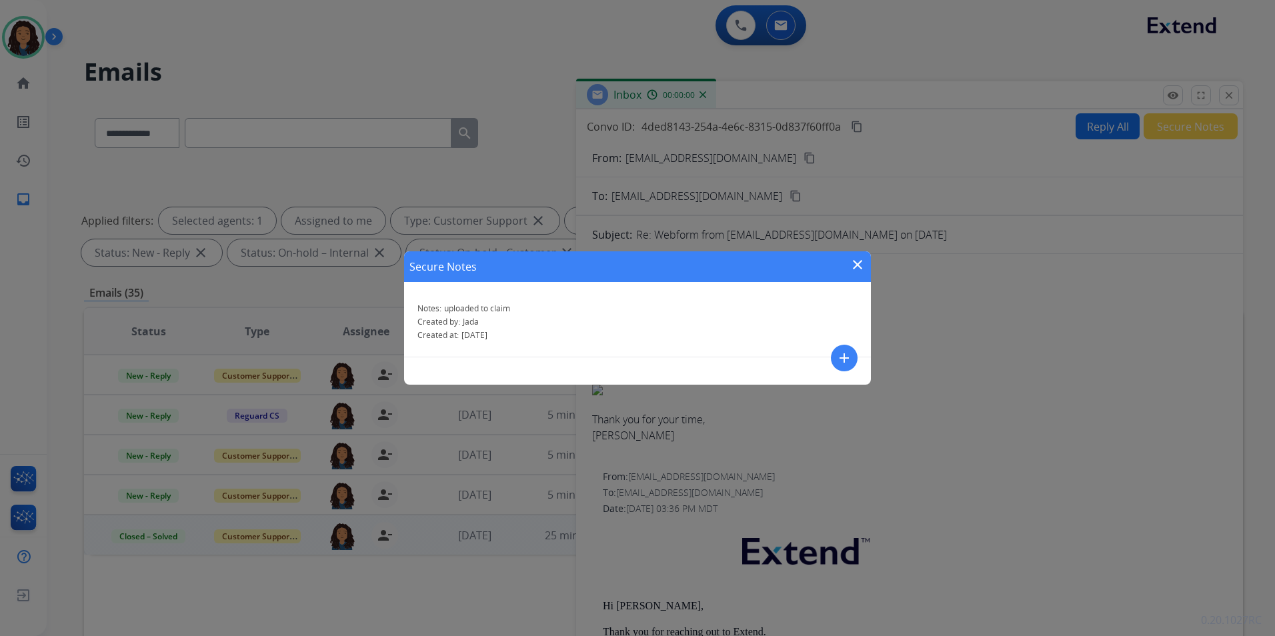
click at [855, 265] on mat-icon "close" at bounding box center [858, 265] width 16 height 16
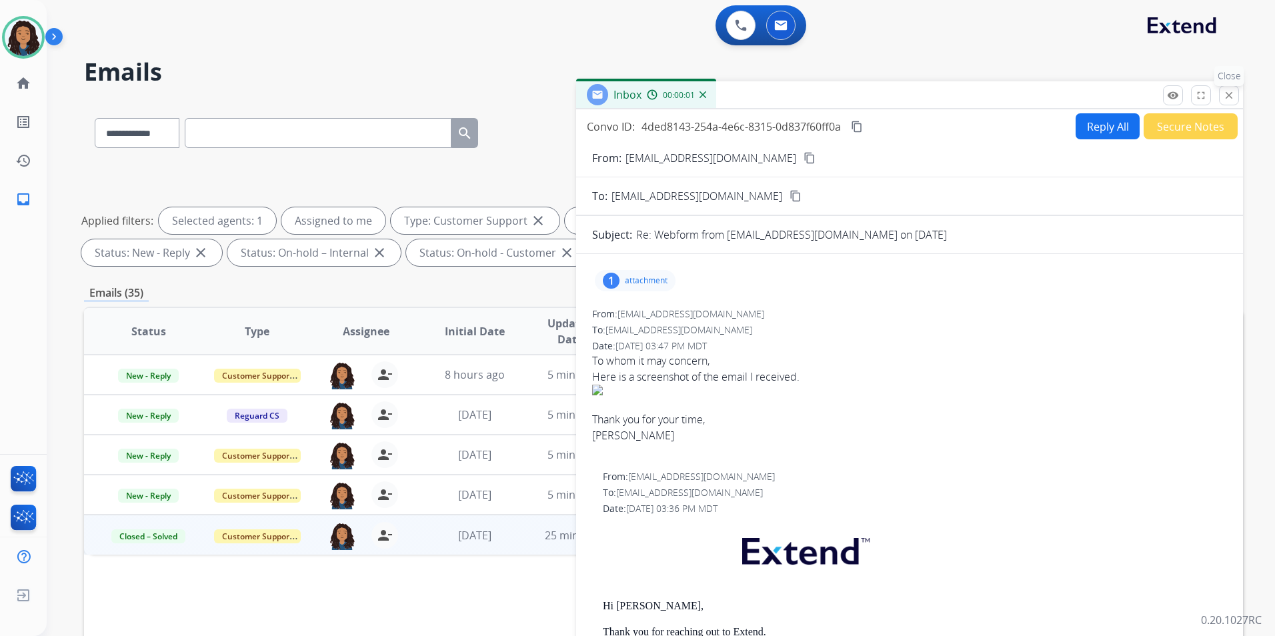
click at [1234, 98] on mat-icon "close" at bounding box center [1229, 95] width 12 height 12
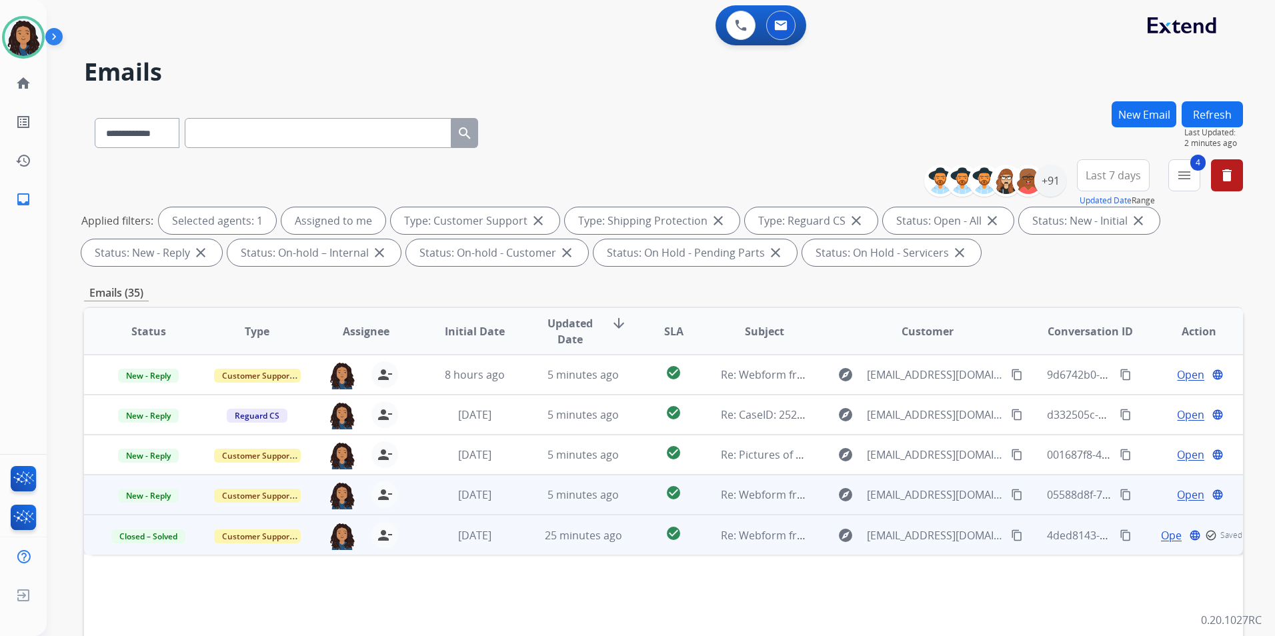
click at [1194, 490] on span "Open" at bounding box center [1190, 495] width 27 height 16
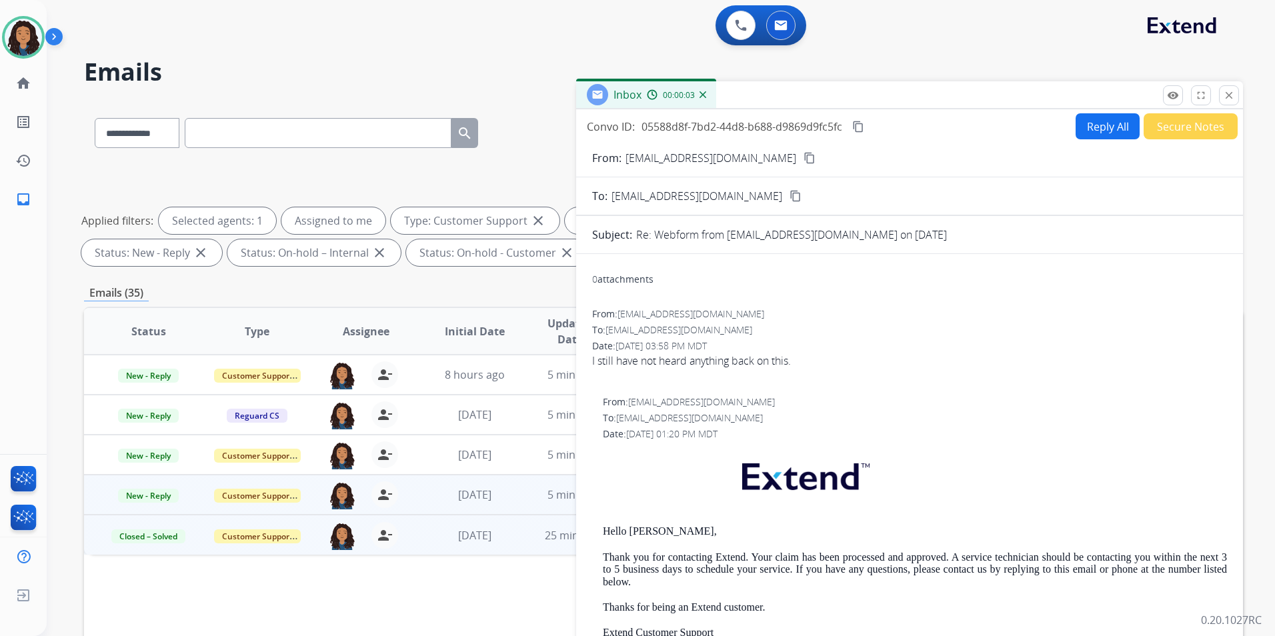
click at [804, 159] on mat-icon "content_copy" at bounding box center [810, 158] width 12 height 12
click at [1077, 137] on button "Reply All" at bounding box center [1108, 126] width 64 height 26
select select "**********"
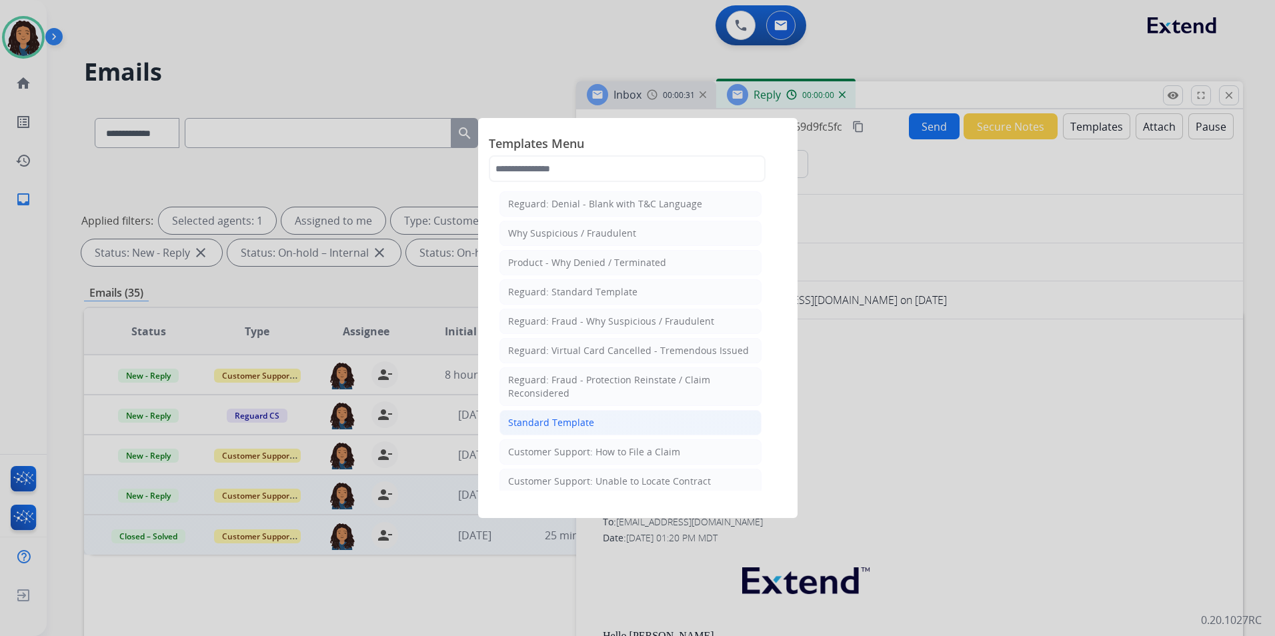
click at [630, 423] on li "Standard Template" at bounding box center [631, 422] width 262 height 25
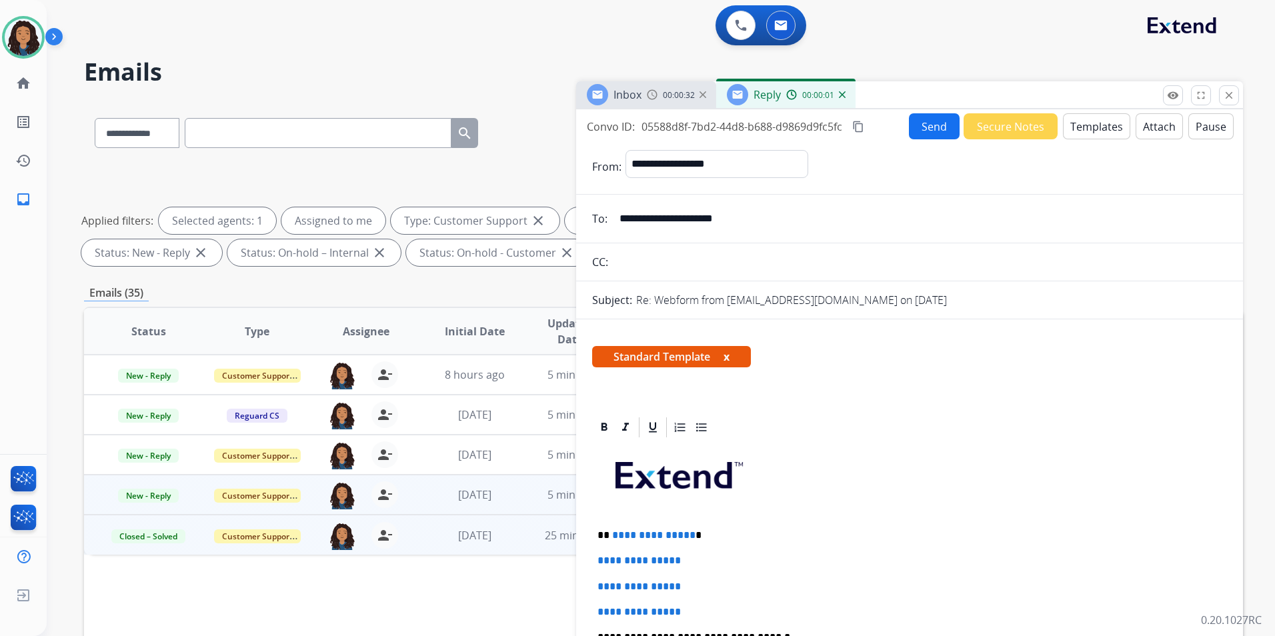
click at [634, 101] on span "Inbox" at bounding box center [628, 94] width 28 height 15
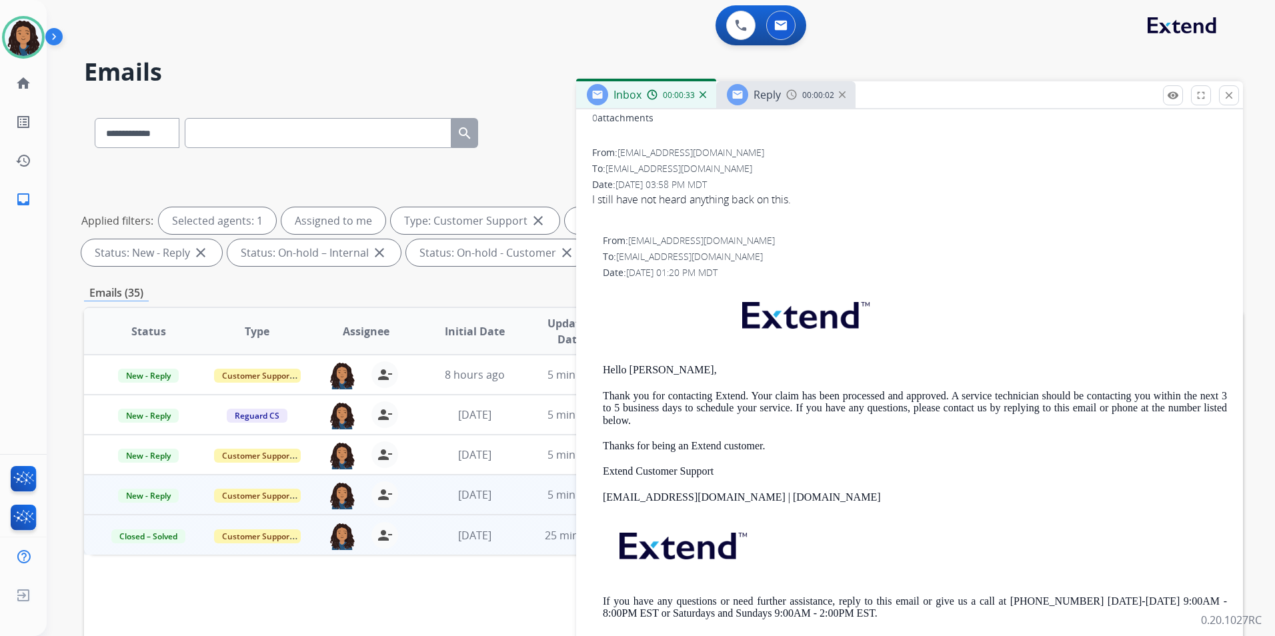
scroll to position [200, 0]
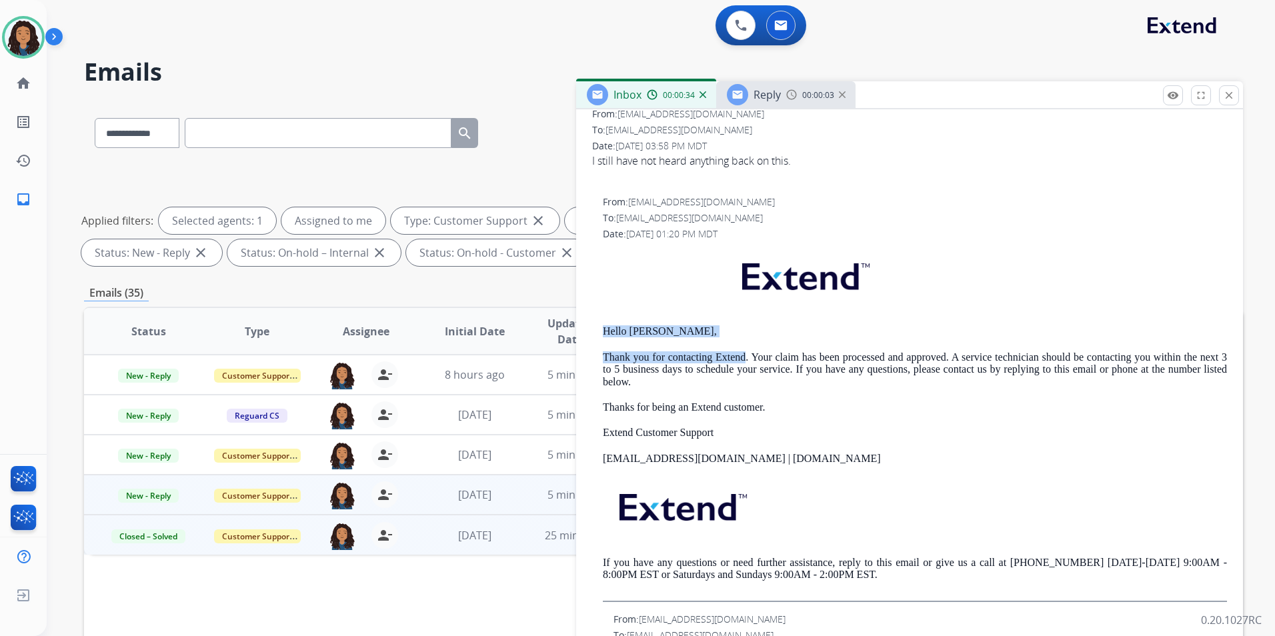
drag, startPoint x: 600, startPoint y: 324, endPoint x: 744, endPoint y: 348, distance: 145.5
click at [744, 348] on div "From: support@extend.com To: justinhandtke@gmail.com Date: 08/08/2025 - 01:20 P…" at bounding box center [909, 398] width 635 height 407
drag, startPoint x: 744, startPoint y: 348, endPoint x: 742, endPoint y: 356, distance: 8.3
copy div "Hello Justin, Thank you for contacting Extend"
click at [760, 97] on span "Reply" at bounding box center [767, 94] width 27 height 15
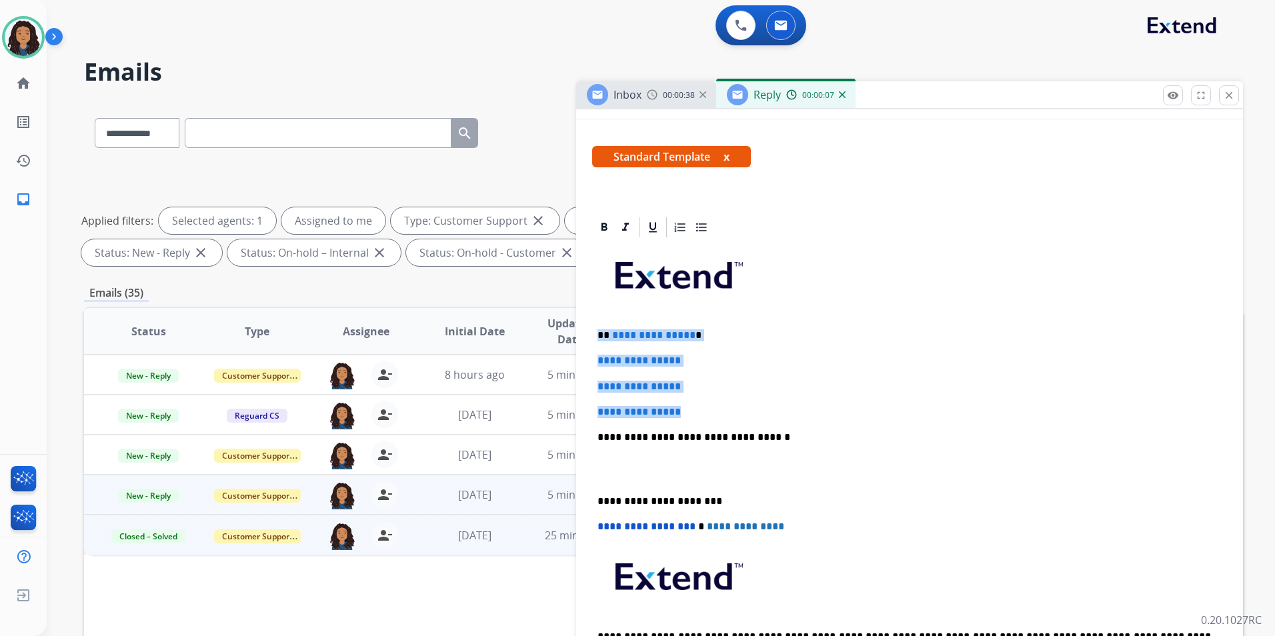
drag, startPoint x: 595, startPoint y: 330, endPoint x: 707, endPoint y: 408, distance: 136.6
click at [707, 408] on div "**********" at bounding box center [909, 468] width 635 height 459
paste div
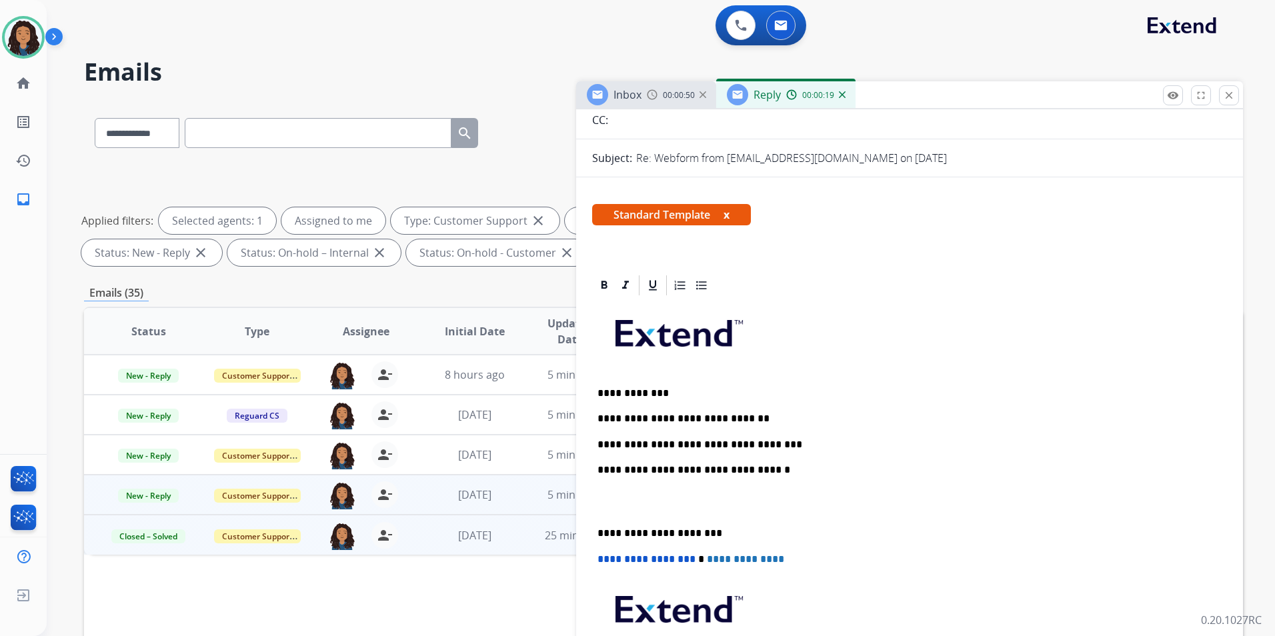
scroll to position [0, 0]
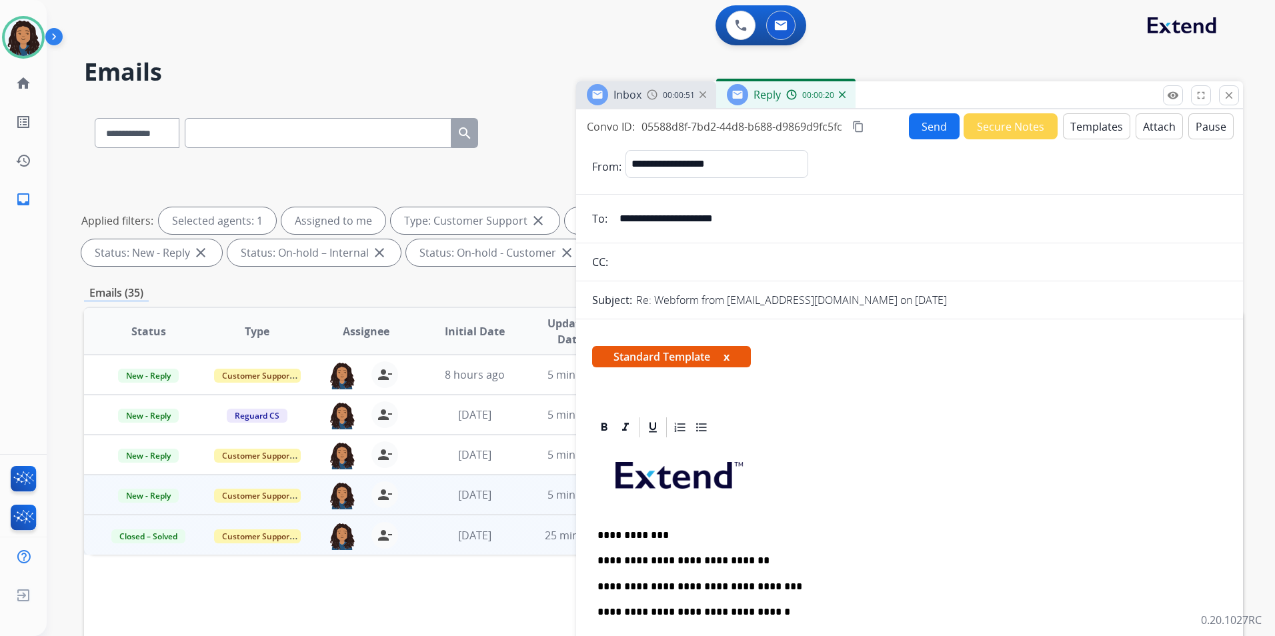
click at [935, 129] on button "Send" at bounding box center [934, 126] width 51 height 26
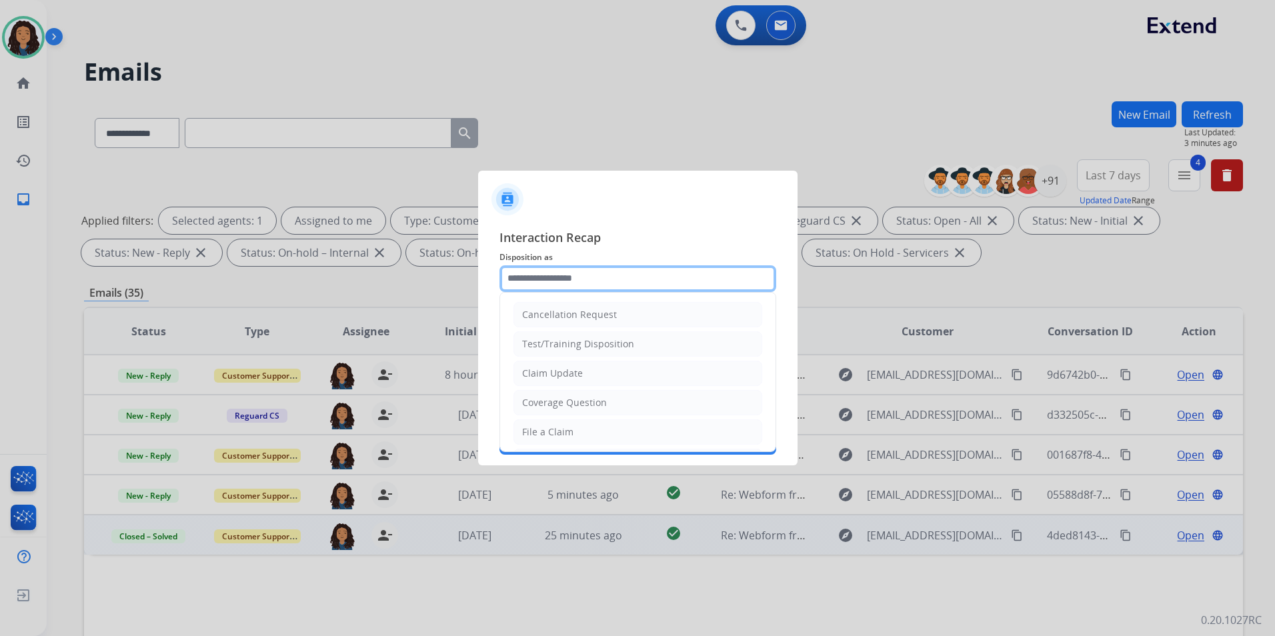
click at [609, 274] on input "text" at bounding box center [638, 279] width 277 height 27
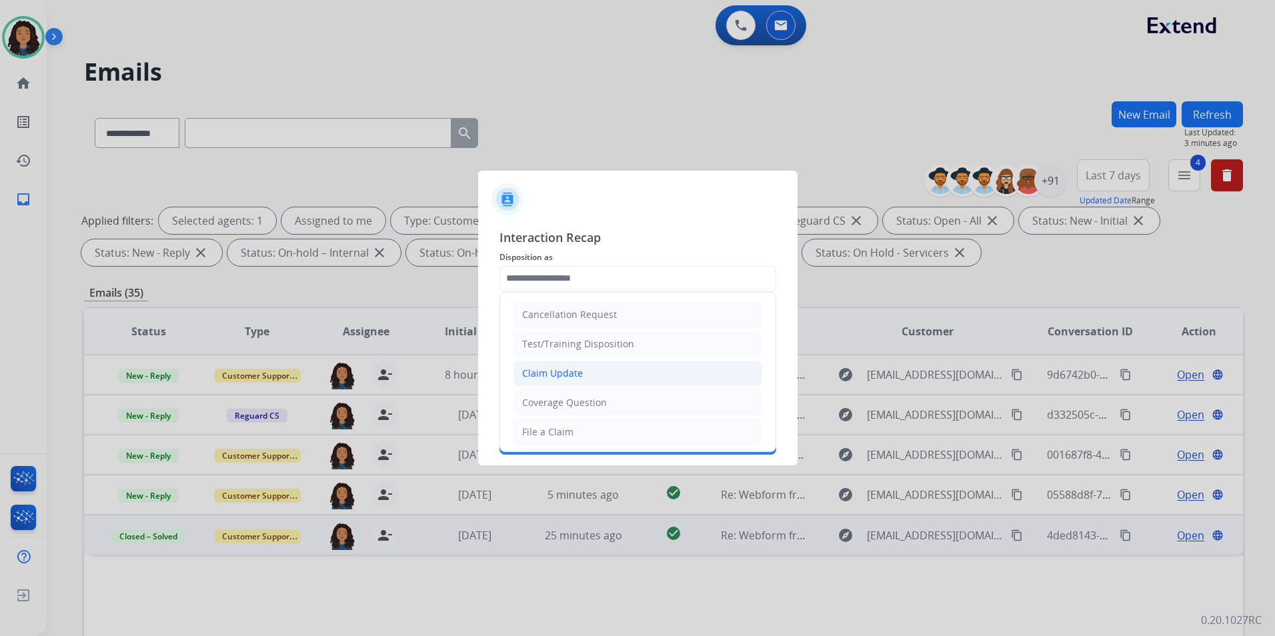
click at [588, 376] on li "Claim Update" at bounding box center [638, 373] width 249 height 25
type input "**********"
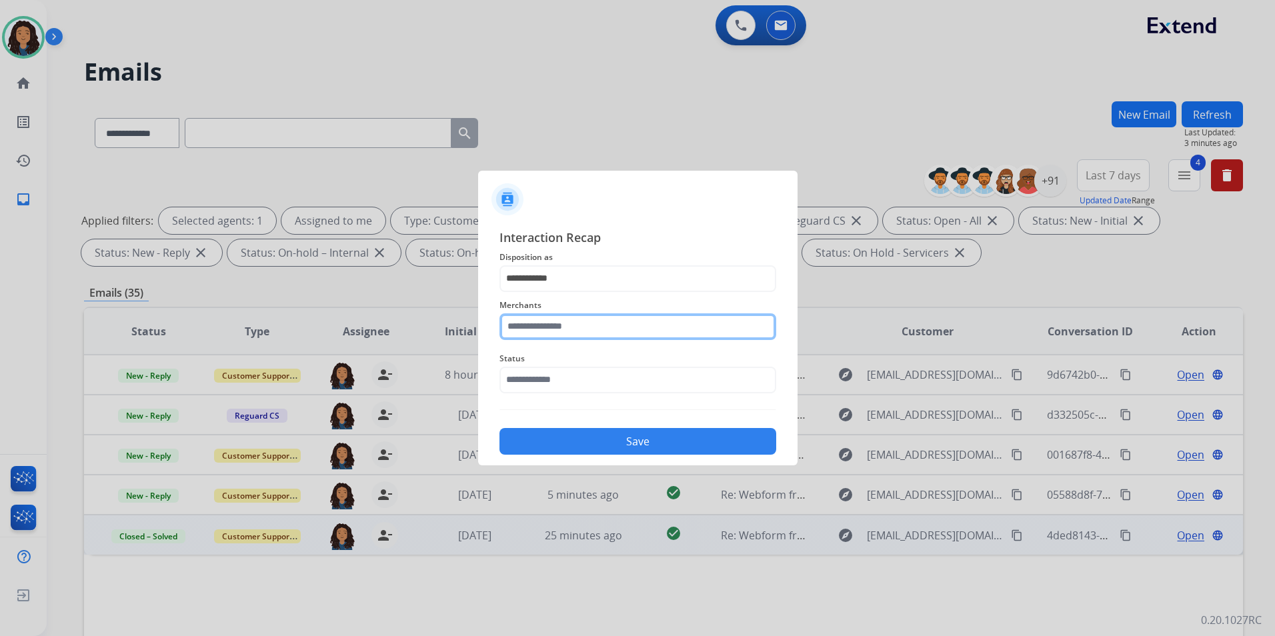
click at [558, 315] on input "text" at bounding box center [638, 327] width 277 height 27
type input "***"
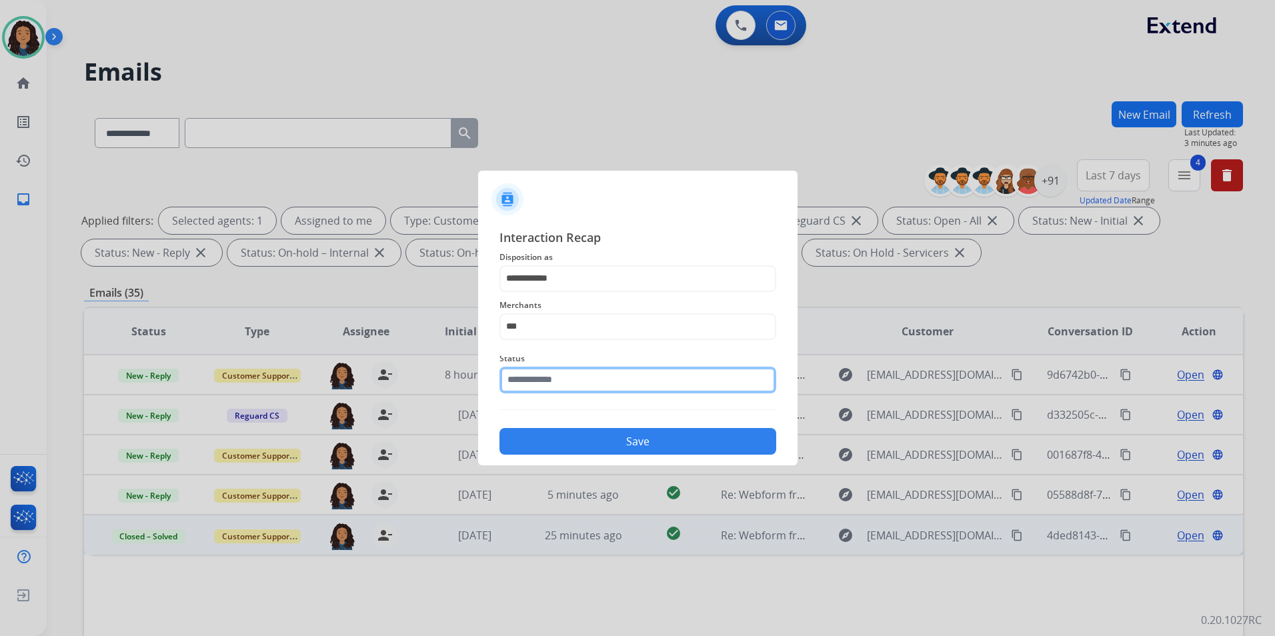
click at [538, 384] on input "text" at bounding box center [638, 380] width 277 height 27
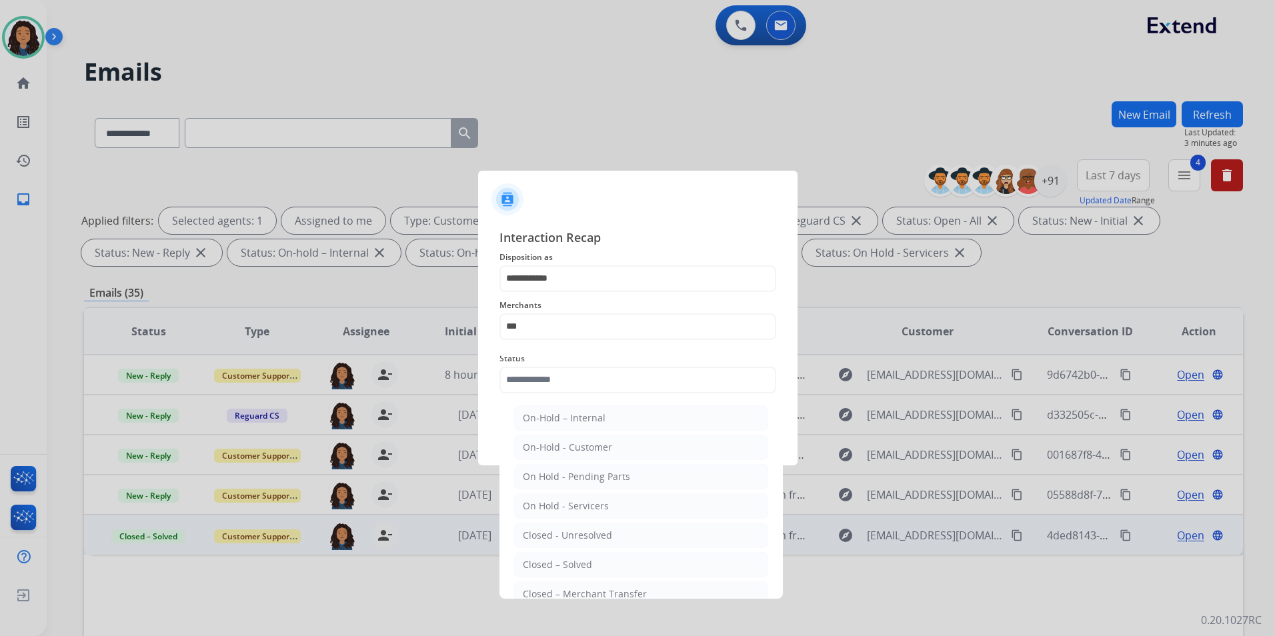
click at [584, 560] on div "Closed – Solved" at bounding box center [557, 564] width 69 height 13
type input "**********"
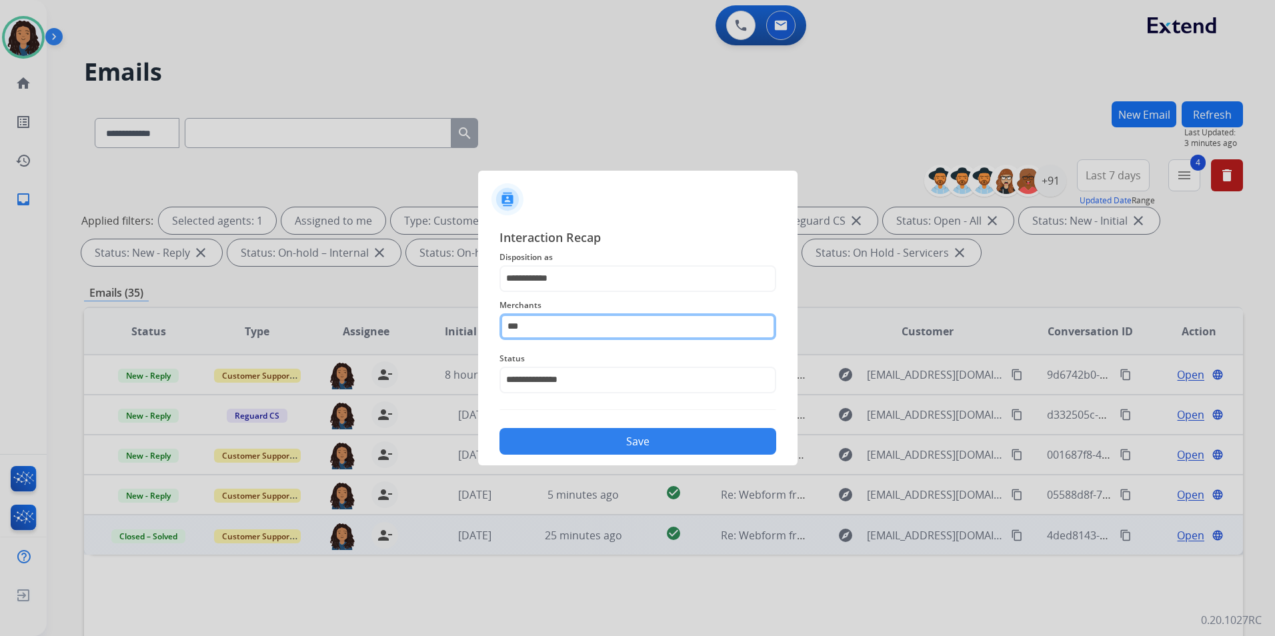
click at [574, 328] on input "***" at bounding box center [638, 327] width 277 height 27
type input "*"
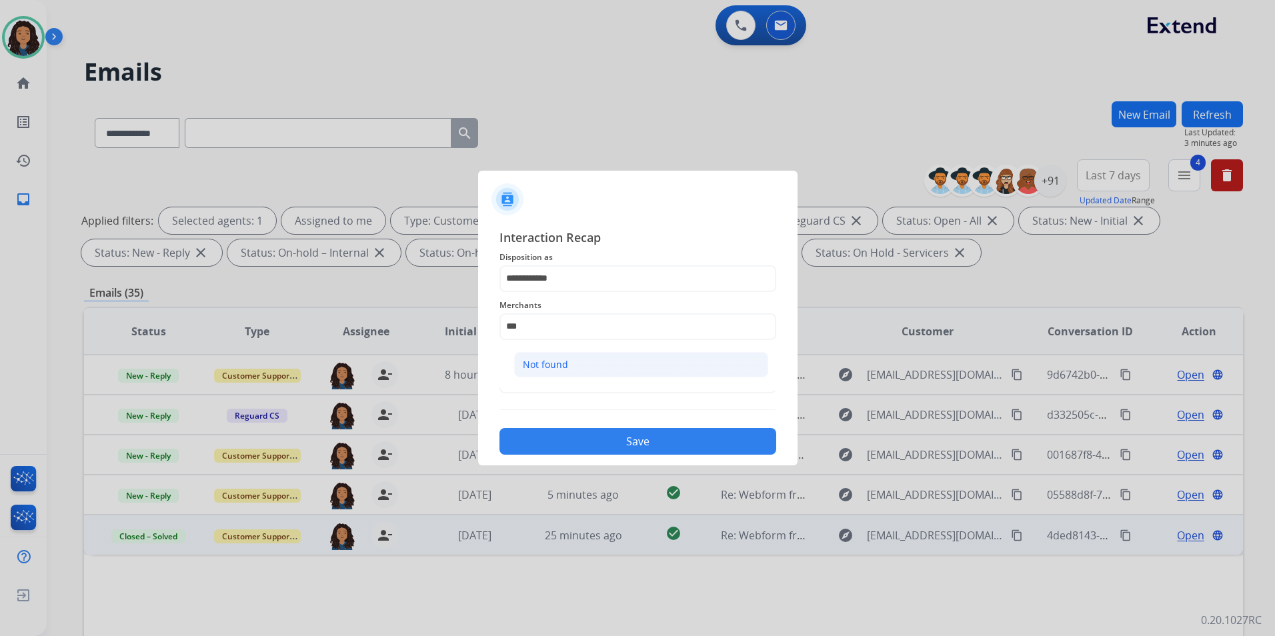
click at [550, 367] on div "Not found" at bounding box center [545, 364] width 45 height 13
type input "*********"
click at [677, 440] on button "Save" at bounding box center [638, 441] width 277 height 27
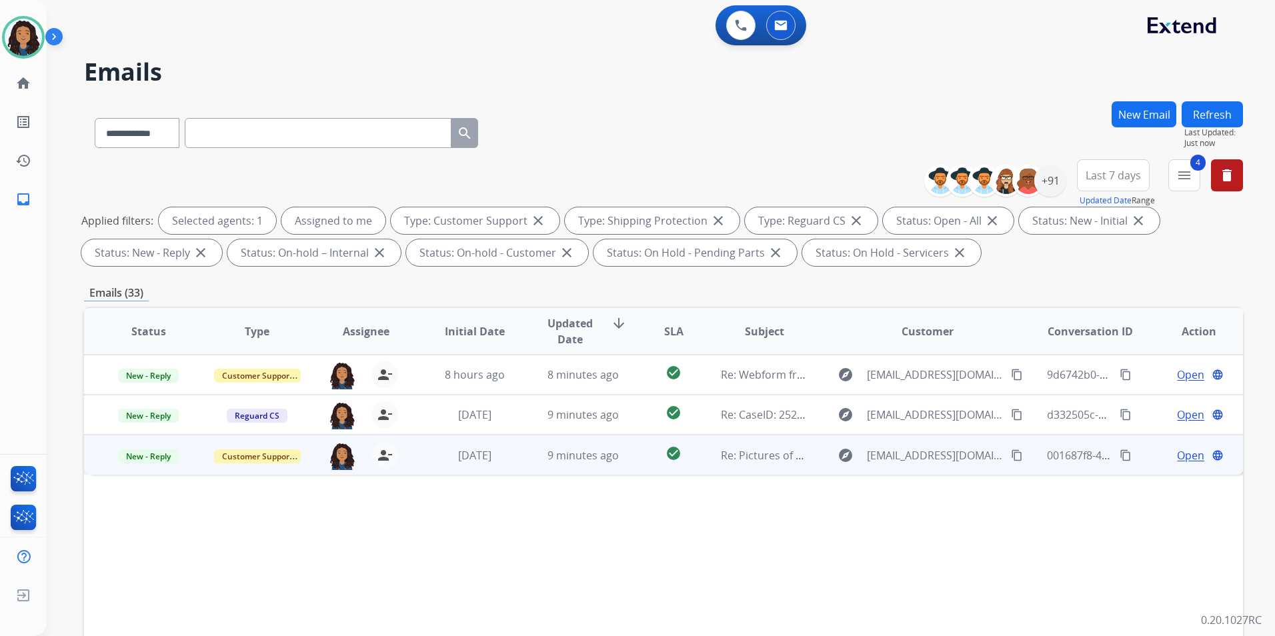
click at [1177, 452] on span "Open" at bounding box center [1190, 456] width 27 height 16
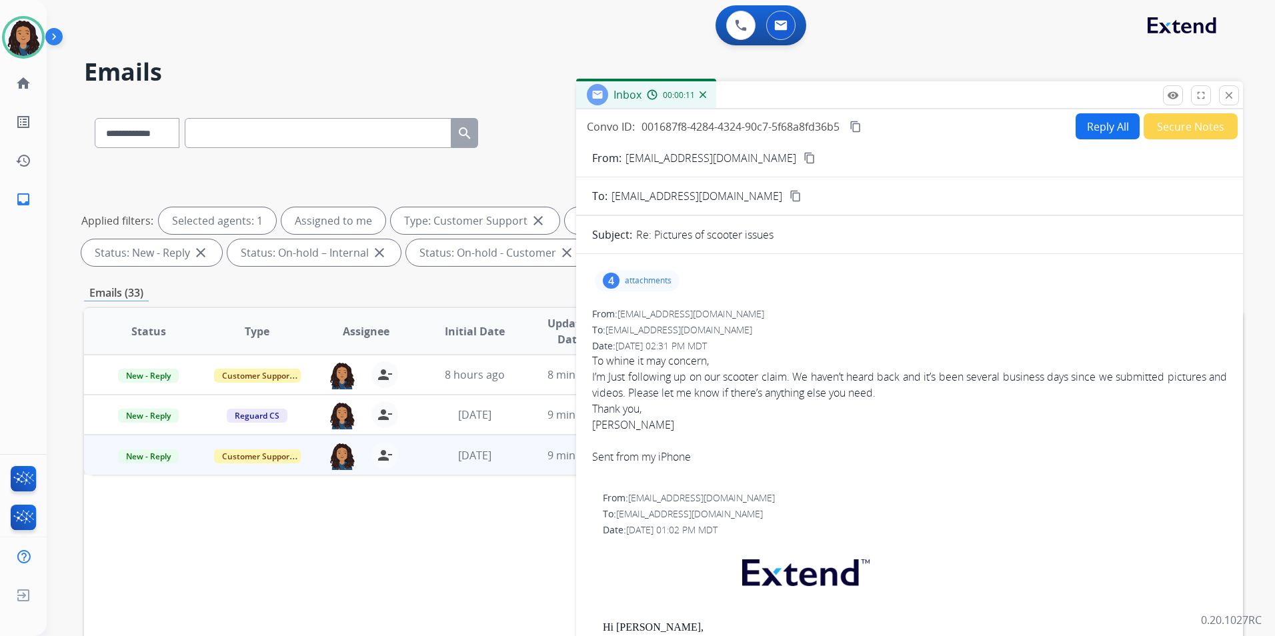
click at [804, 155] on mat-icon "content_copy" at bounding box center [810, 158] width 12 height 12
click at [1078, 122] on button "Reply All" at bounding box center [1108, 126] width 64 height 26
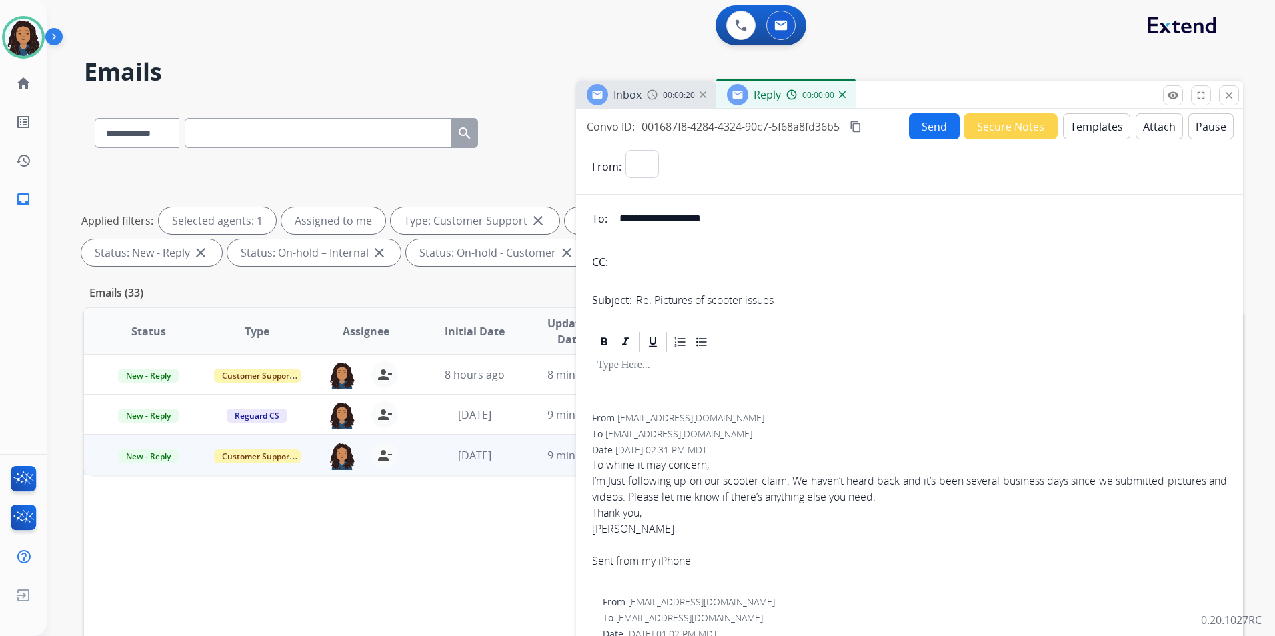
click at [1078, 122] on button "Templates" at bounding box center [1096, 126] width 67 height 26
select select "**********"
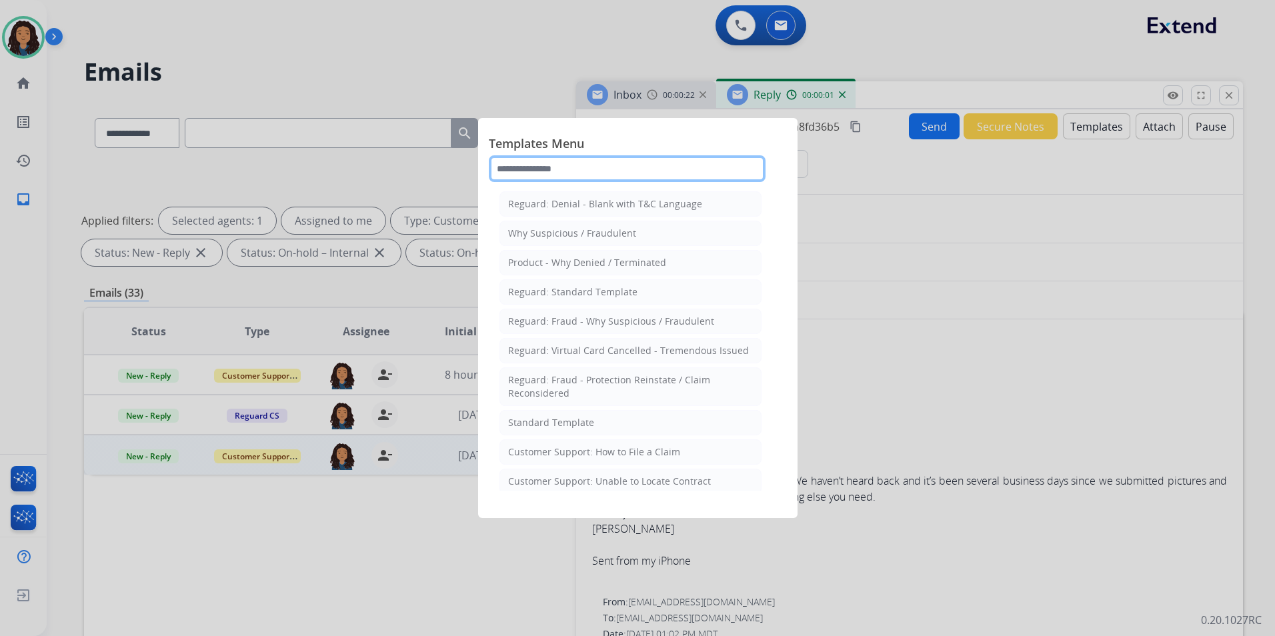
click at [610, 165] on input "text" at bounding box center [627, 168] width 277 height 27
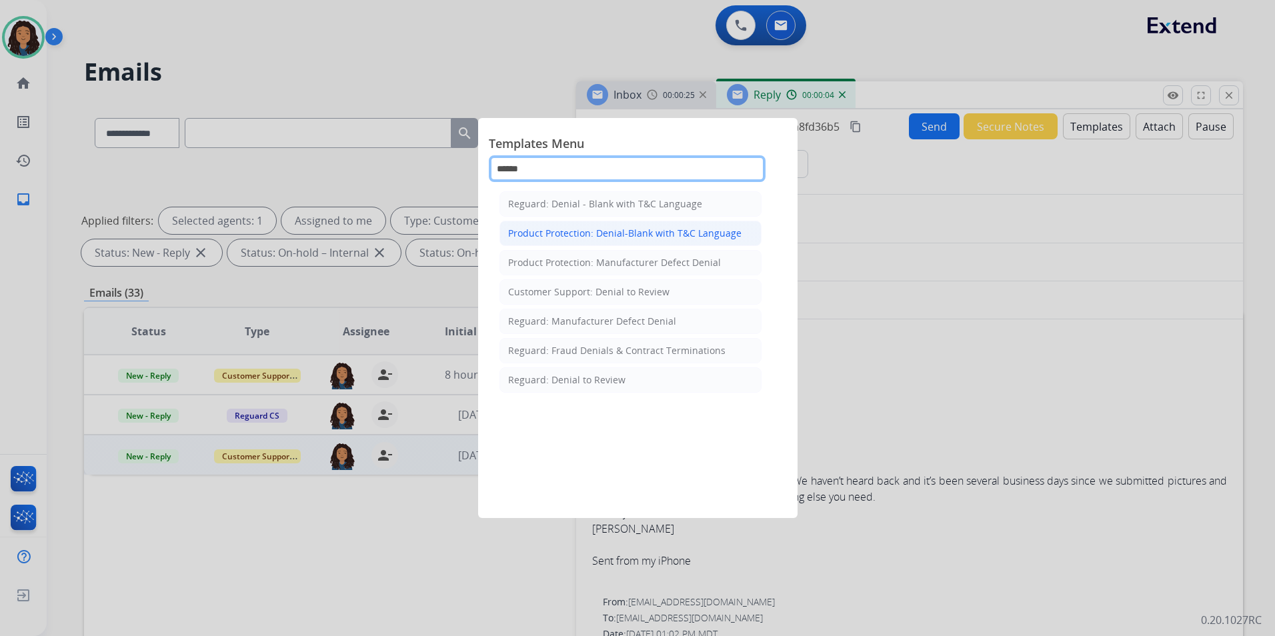
type input "******"
click at [638, 233] on div "Product Protection: Denial-Blank with T&C Language" at bounding box center [624, 233] width 233 height 13
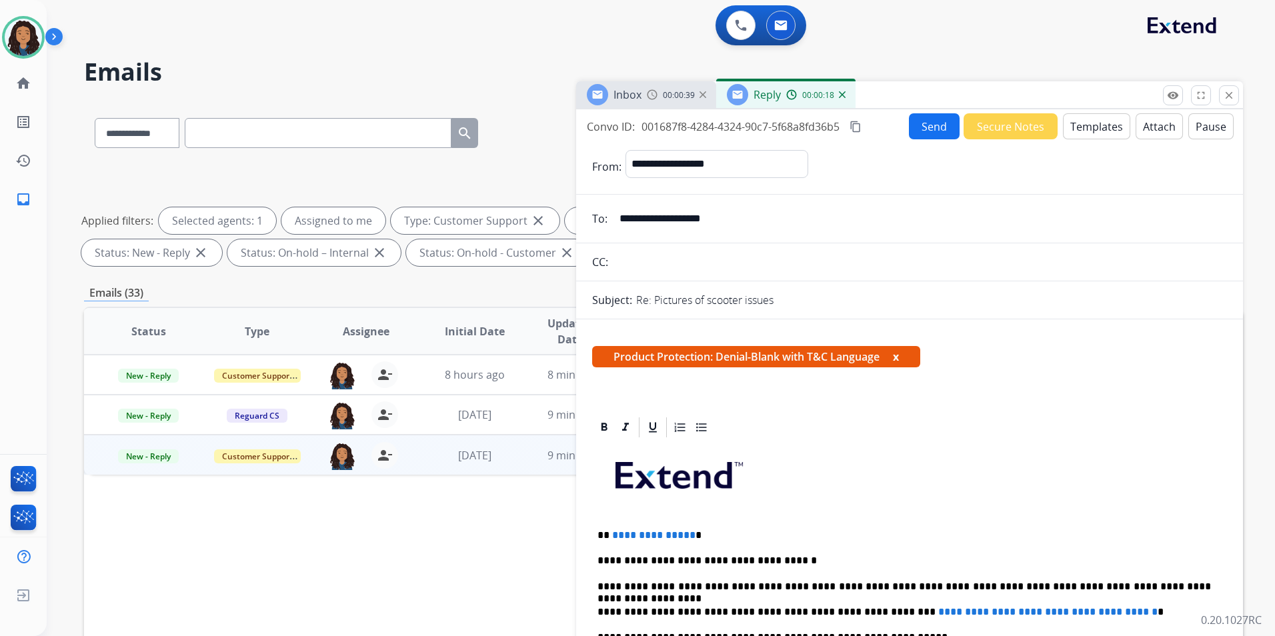
click at [1075, 123] on button "Templates" at bounding box center [1096, 126] width 67 height 26
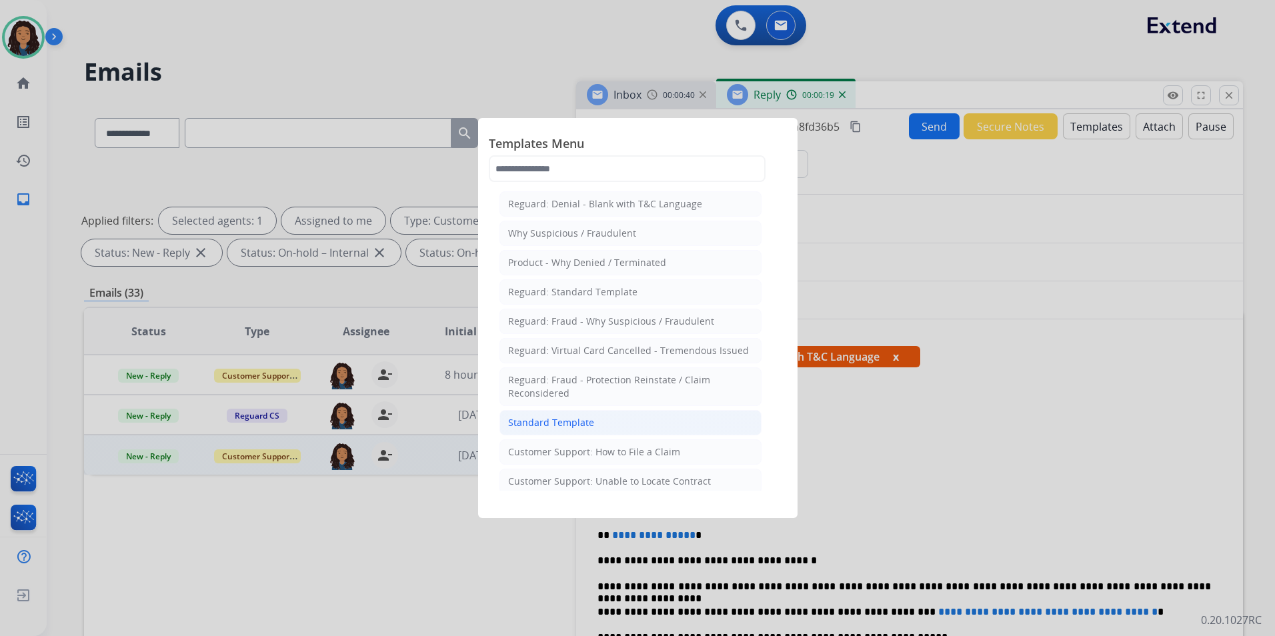
click at [592, 420] on li "Standard Template" at bounding box center [631, 422] width 262 height 25
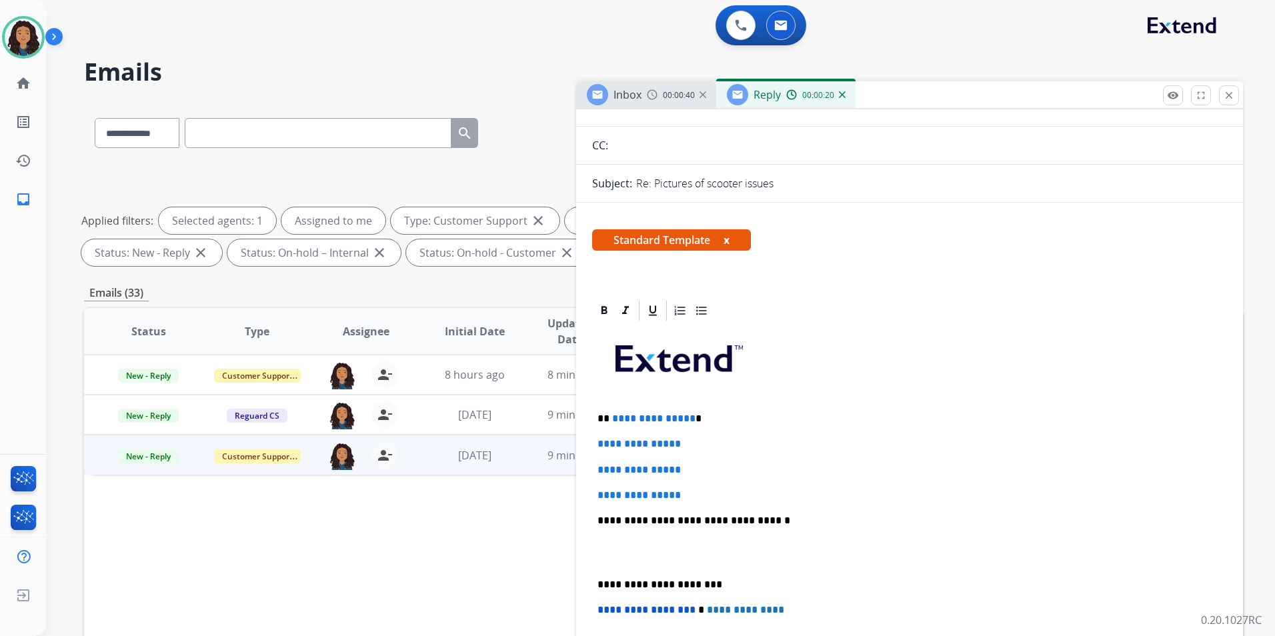
scroll to position [133, 0]
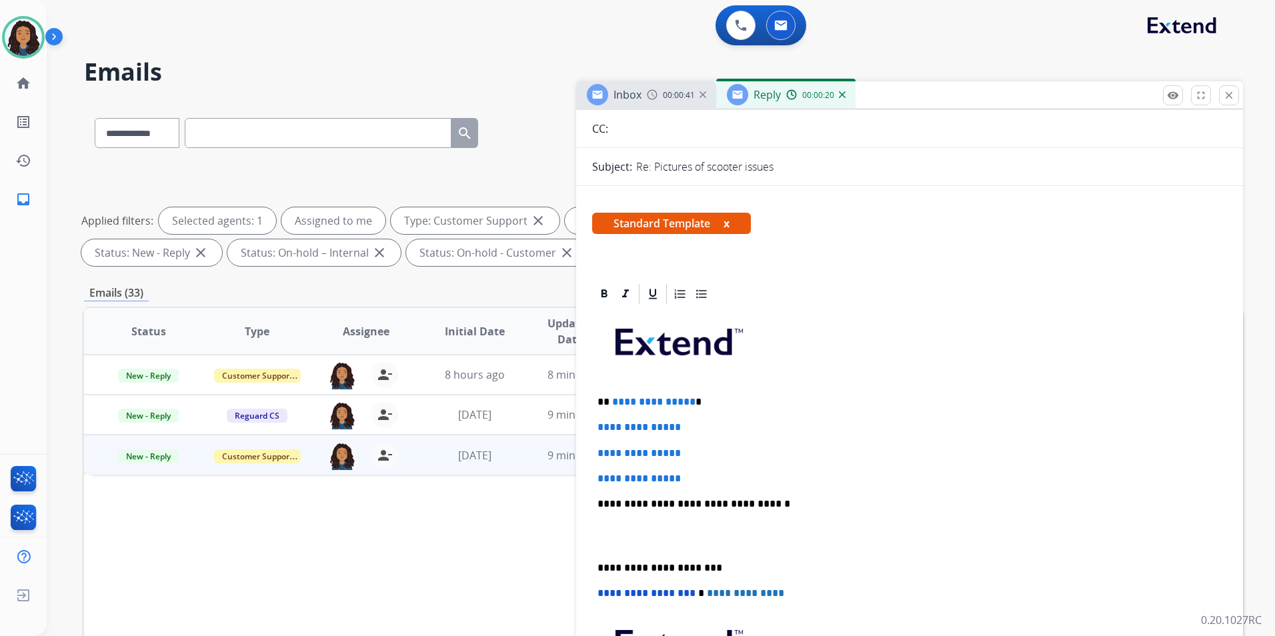
click at [639, 98] on span "Inbox" at bounding box center [628, 94] width 28 height 15
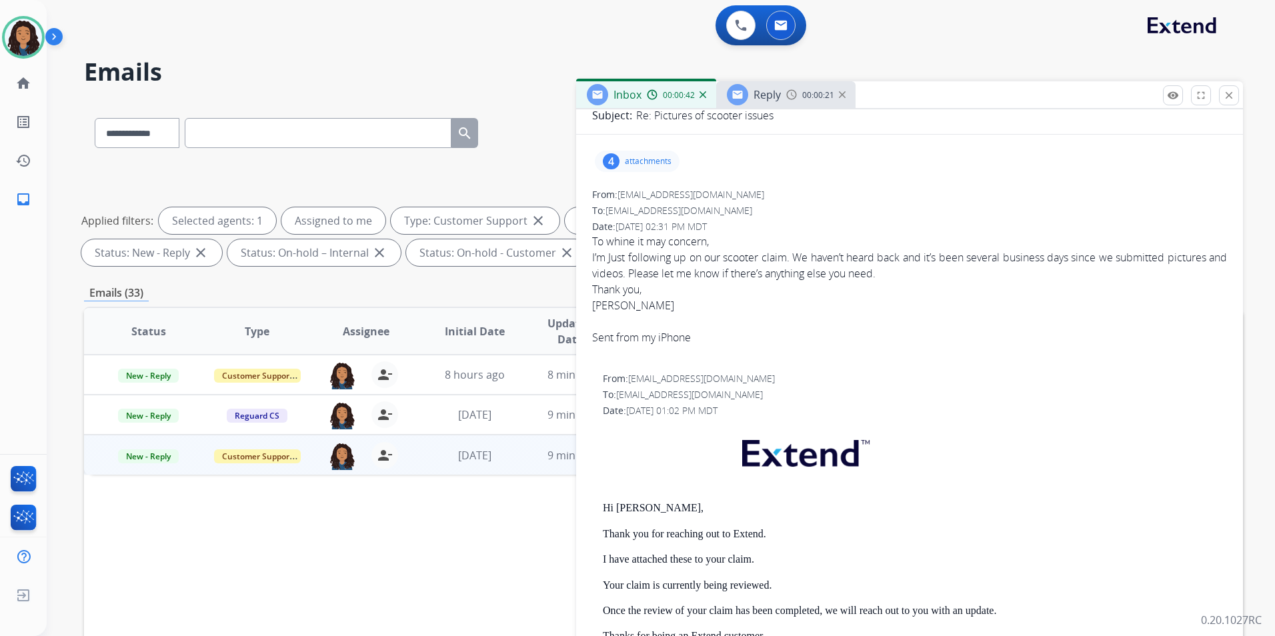
scroll to position [200, 0]
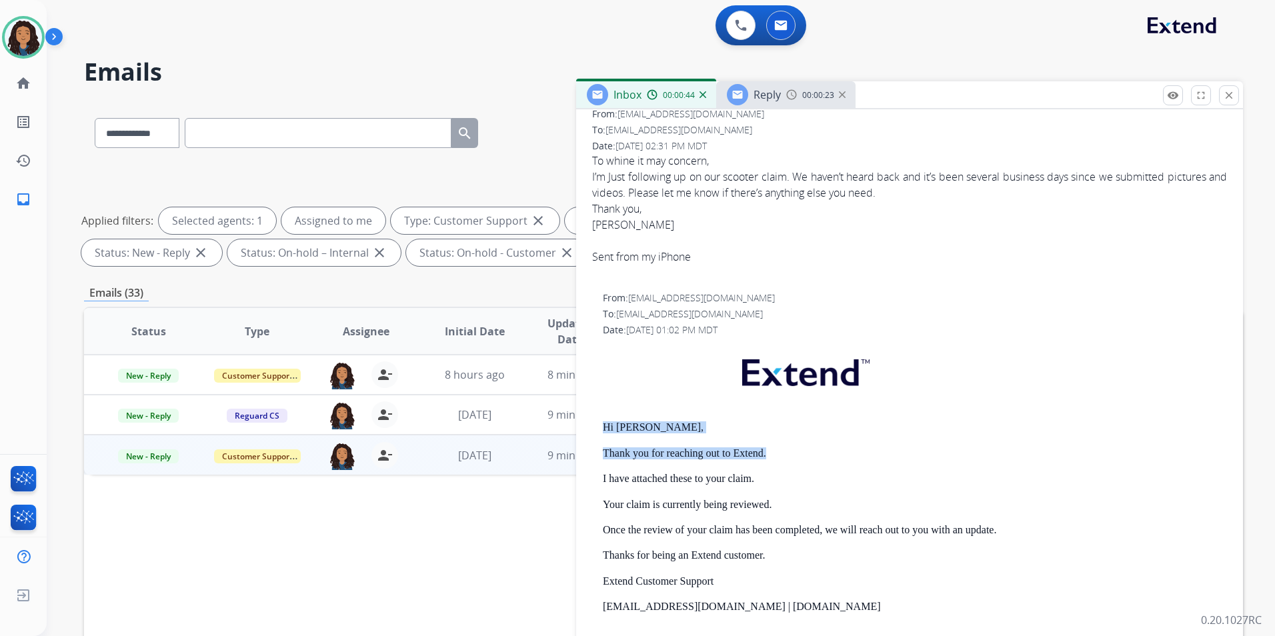
drag, startPoint x: 631, startPoint y: 422, endPoint x: 773, endPoint y: 458, distance: 146.4
click at [773, 458] on div "From: support@extend.com To: naomidwolf@yahoo.com Date: 08/06/2025 - 01:02 PM M…" at bounding box center [909, 522] width 635 height 460
drag, startPoint x: 773, startPoint y: 458, endPoint x: 744, endPoint y: 453, distance: 29.7
copy div "Hi Naomi, Thank you for reaching out to Extend."
click at [772, 86] on div "Reply" at bounding box center [754, 94] width 54 height 21
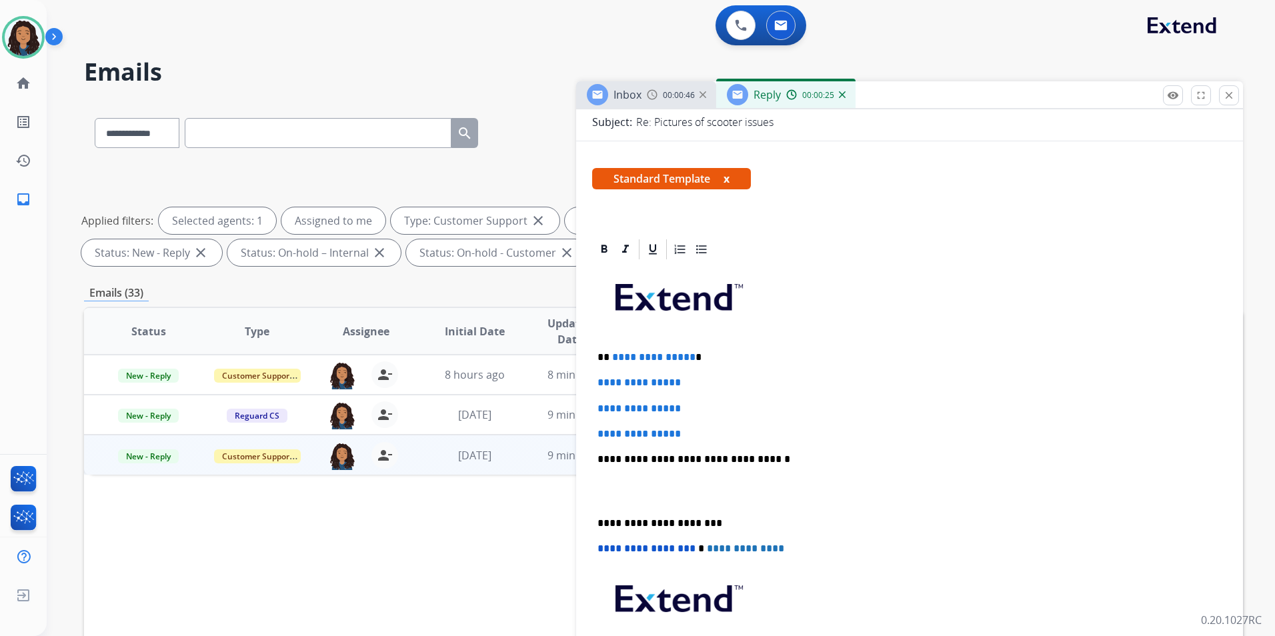
scroll to position [267, 0]
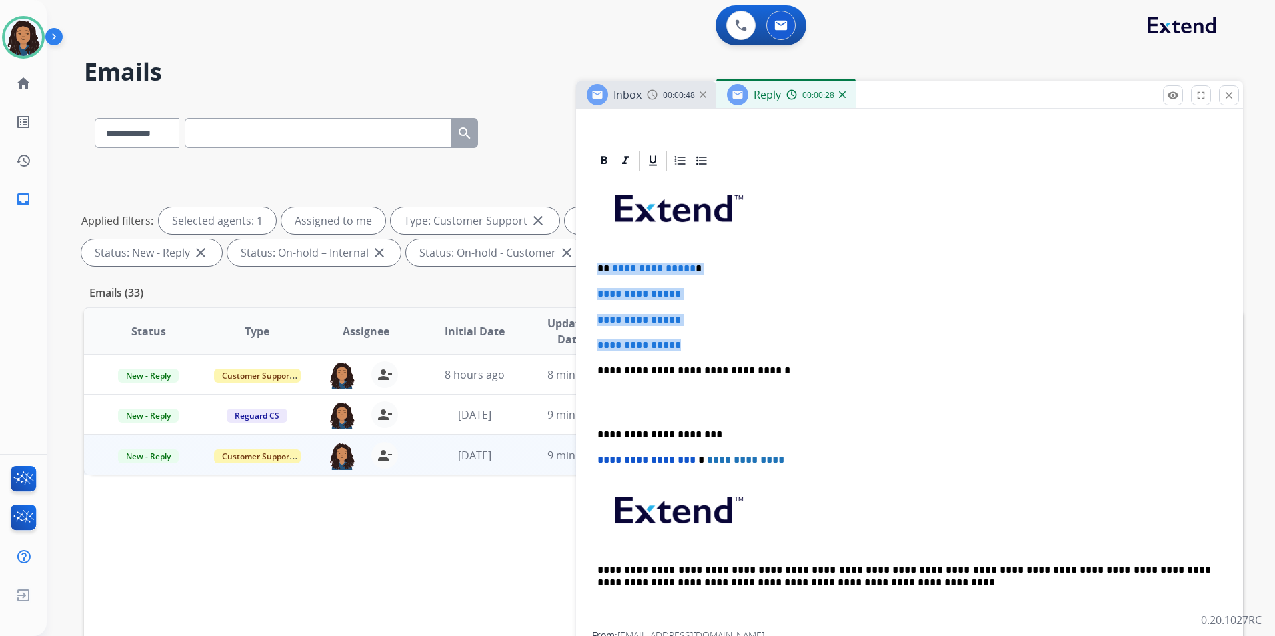
drag, startPoint x: 597, startPoint y: 265, endPoint x: 706, endPoint y: 336, distance: 130.6
click at [706, 336] on div "**********" at bounding box center [909, 402] width 635 height 459
paste div
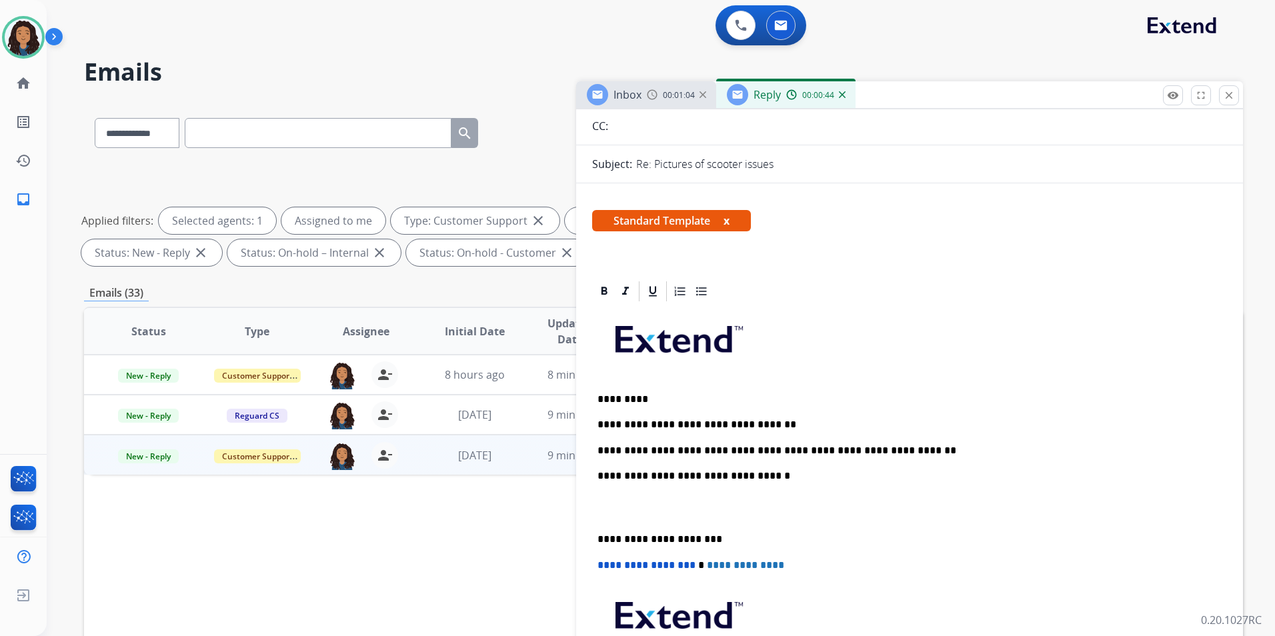
scroll to position [0, 0]
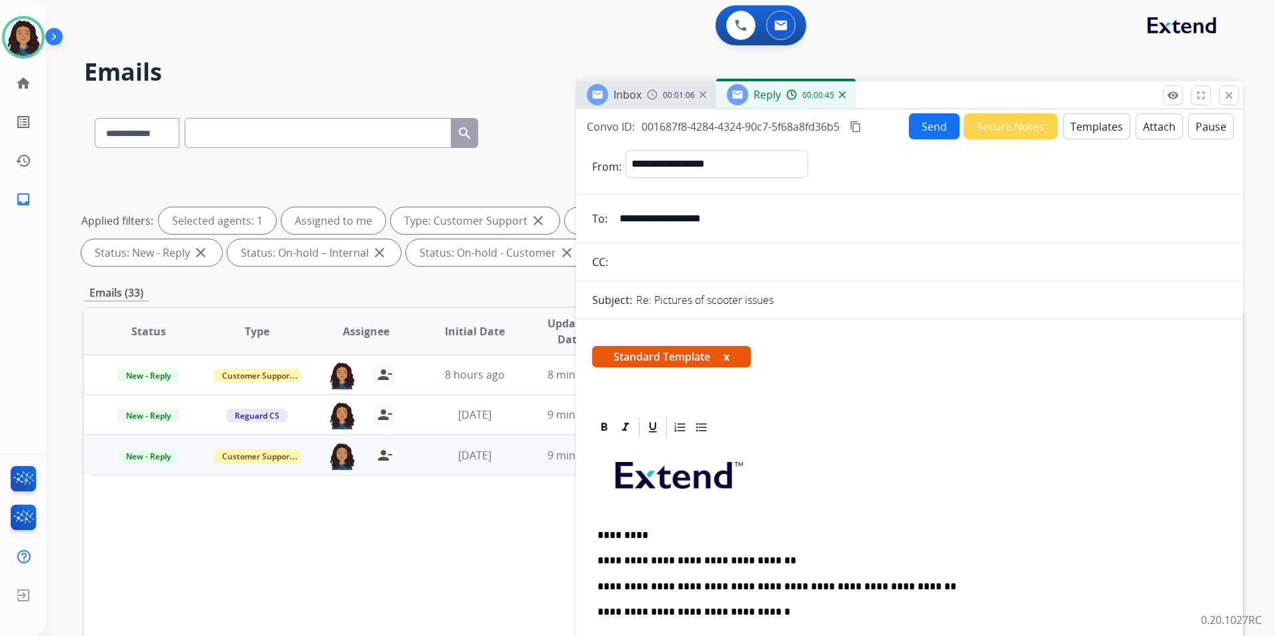
click at [933, 130] on button "Send" at bounding box center [934, 126] width 51 height 26
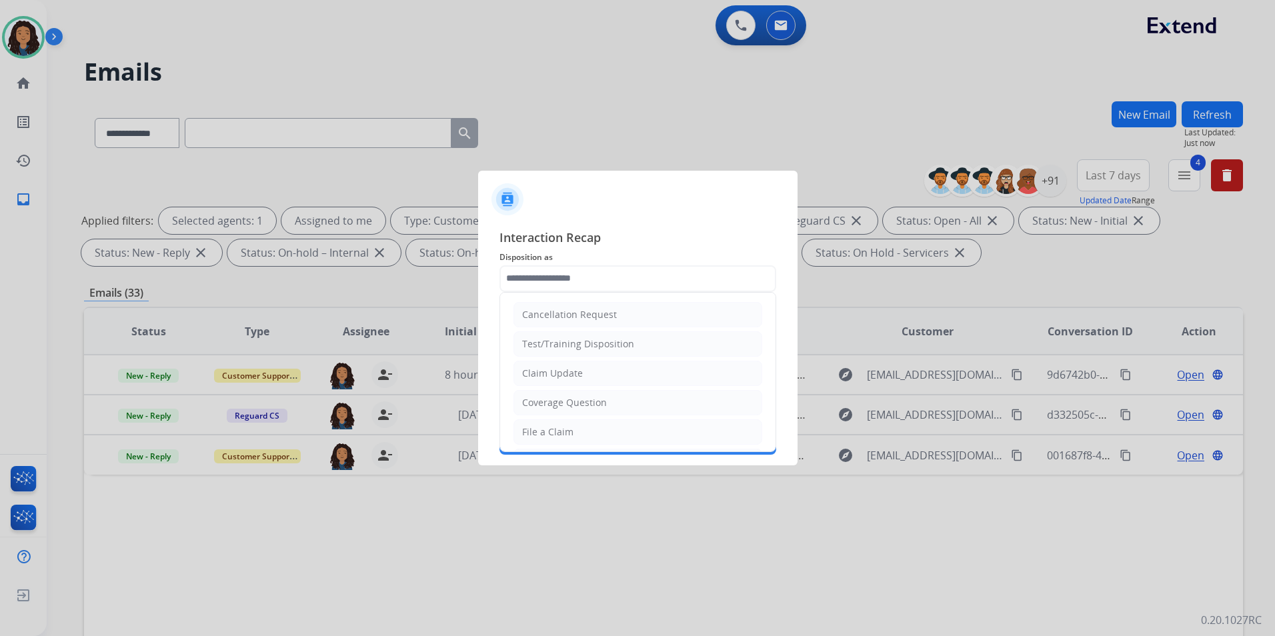
click at [588, 287] on input "text" at bounding box center [638, 279] width 277 height 27
click at [608, 373] on li "Claim Update" at bounding box center [638, 373] width 249 height 25
type input "**********"
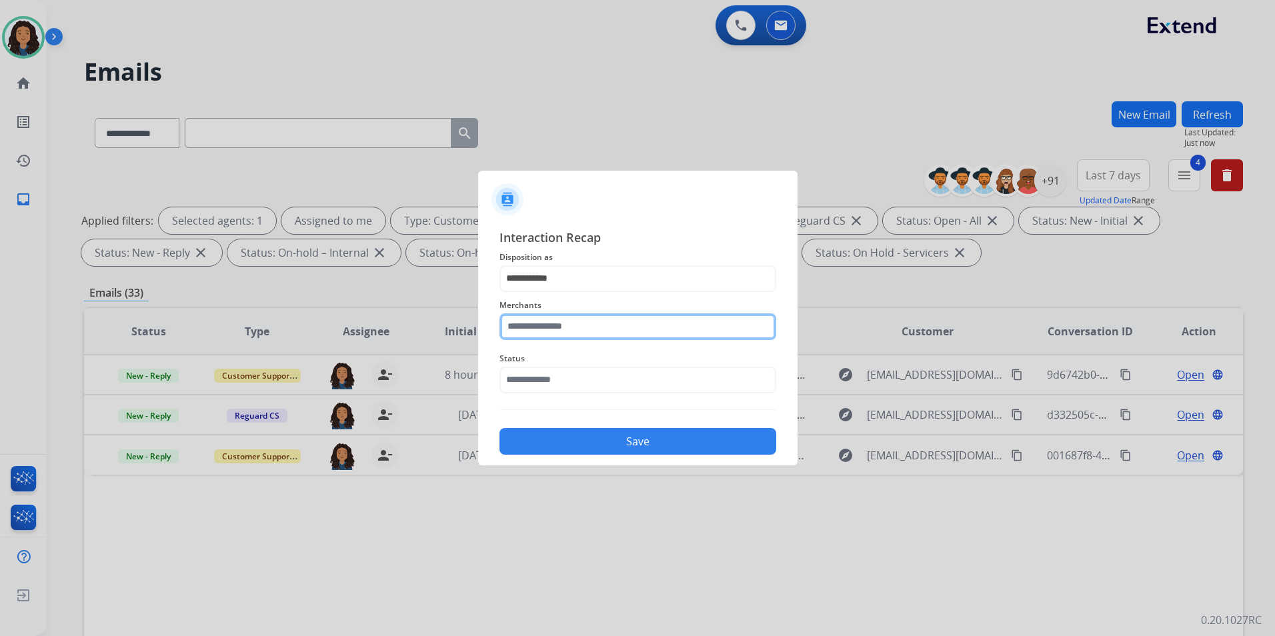
click at [598, 330] on input "text" at bounding box center [638, 327] width 277 height 27
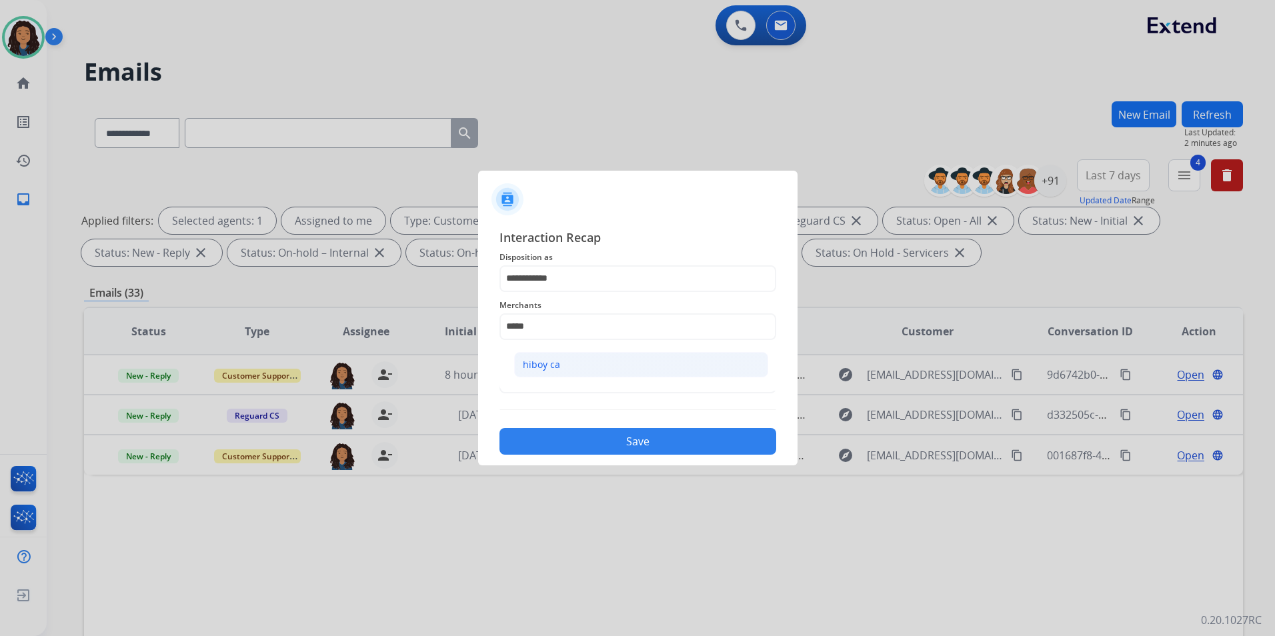
click at [683, 356] on li "hiboy ca" at bounding box center [641, 364] width 254 height 25
type input "********"
click at [668, 372] on input "text" at bounding box center [638, 380] width 277 height 27
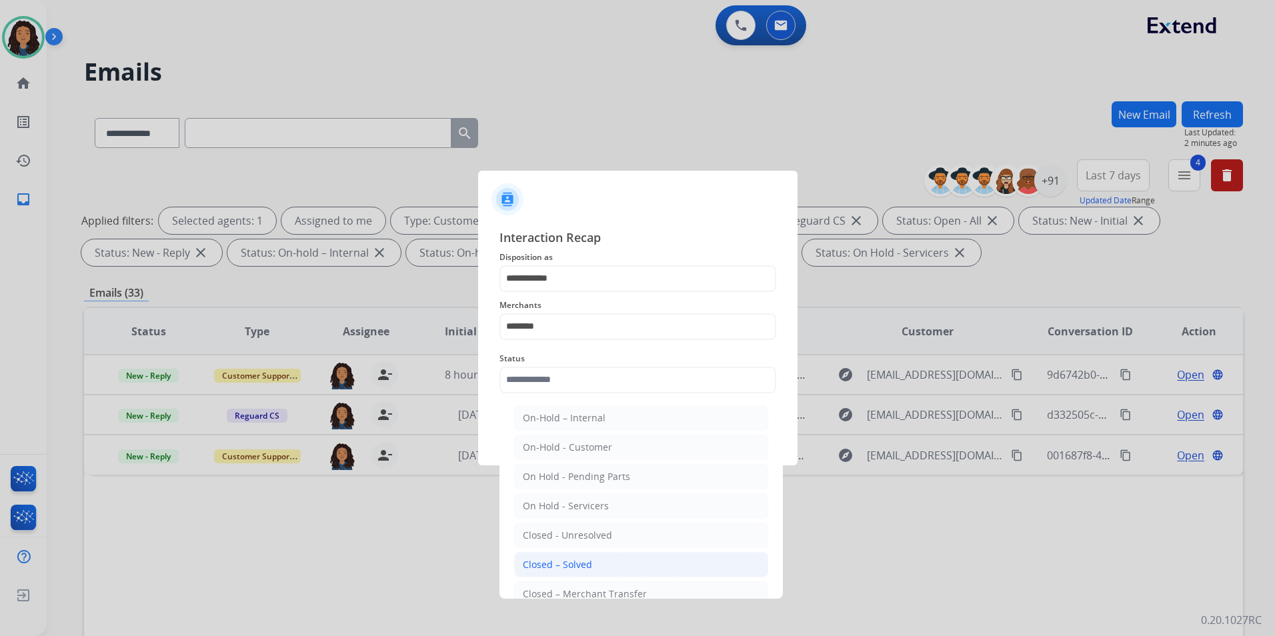
drag, startPoint x: 602, startPoint y: 563, endPoint x: 599, endPoint y: 476, distance: 87.5
click at [602, 563] on li "Closed – Solved" at bounding box center [641, 564] width 254 height 25
type input "**********"
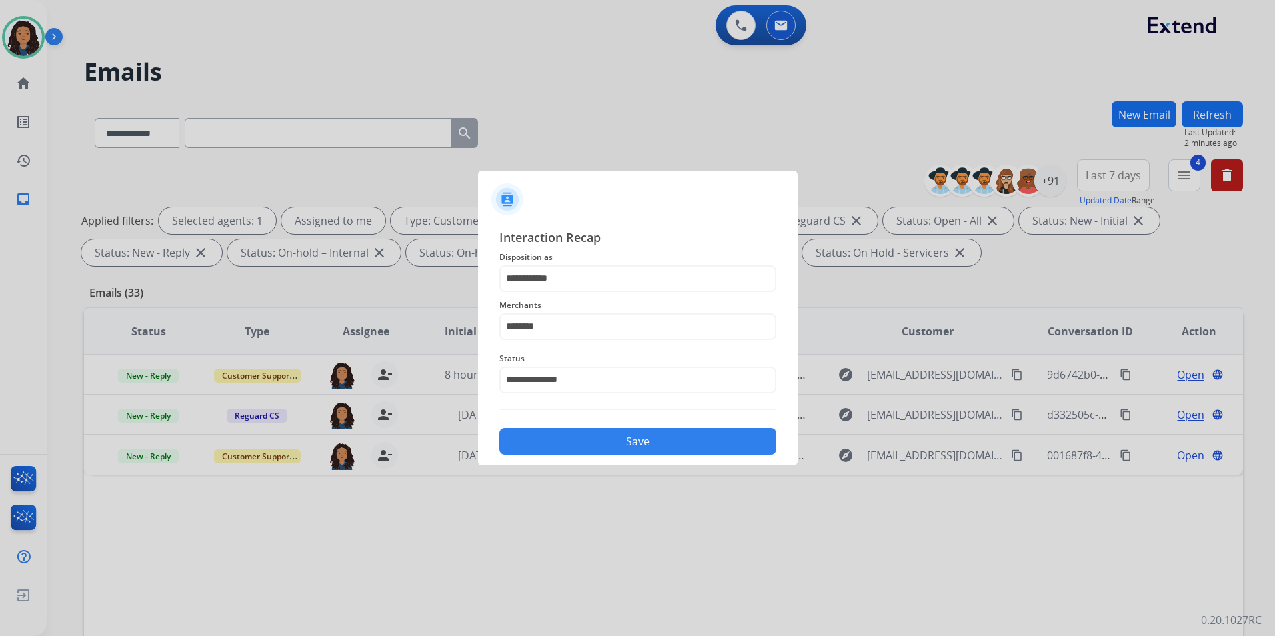
click at [598, 428] on div "Save" at bounding box center [638, 437] width 277 height 35
click at [625, 452] on button "Save" at bounding box center [638, 441] width 277 height 27
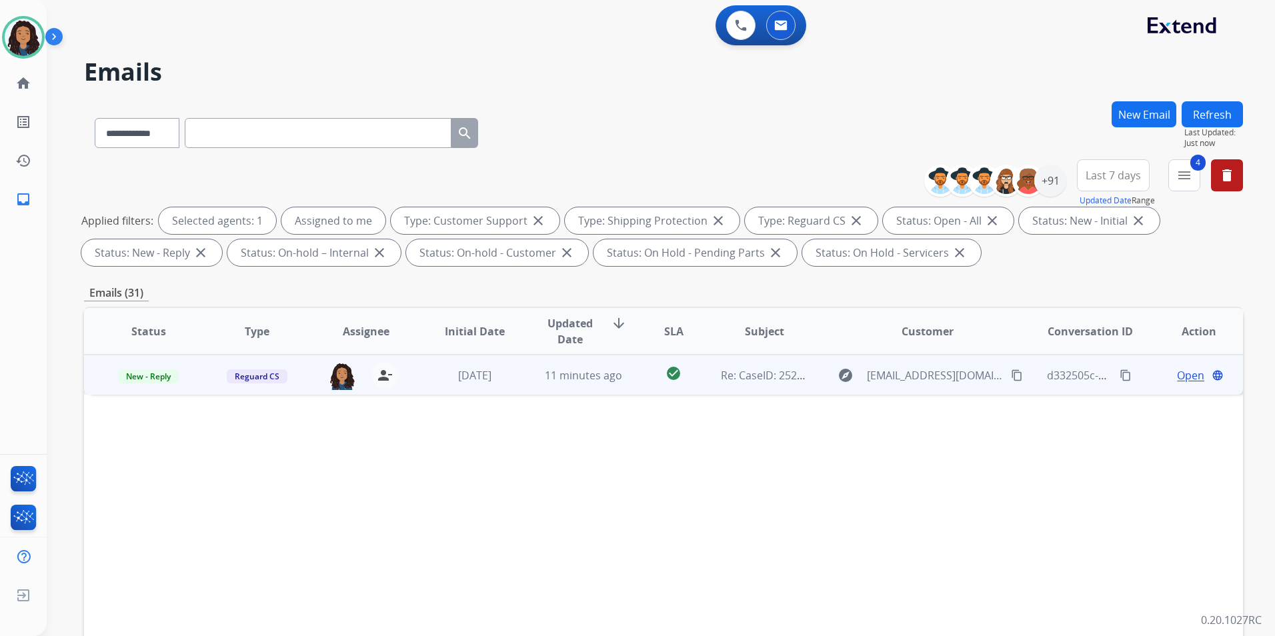
click at [1177, 375] on span "Open" at bounding box center [1190, 376] width 27 height 16
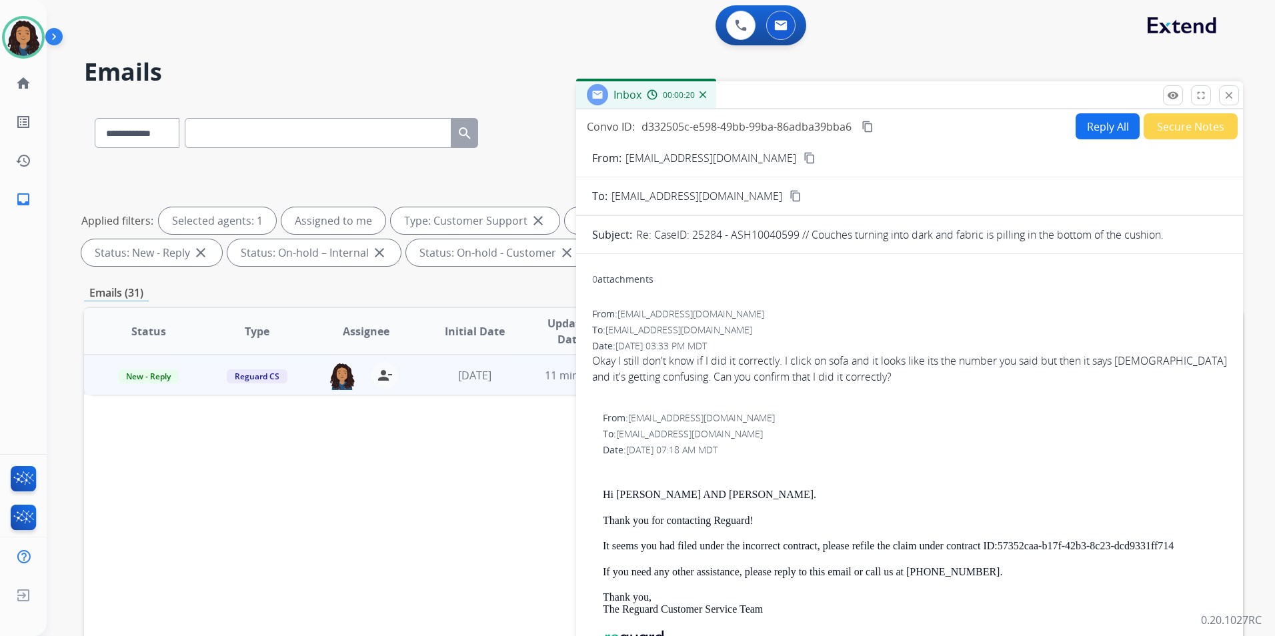
click at [804, 156] on mat-icon "content_copy" at bounding box center [810, 158] width 12 height 12
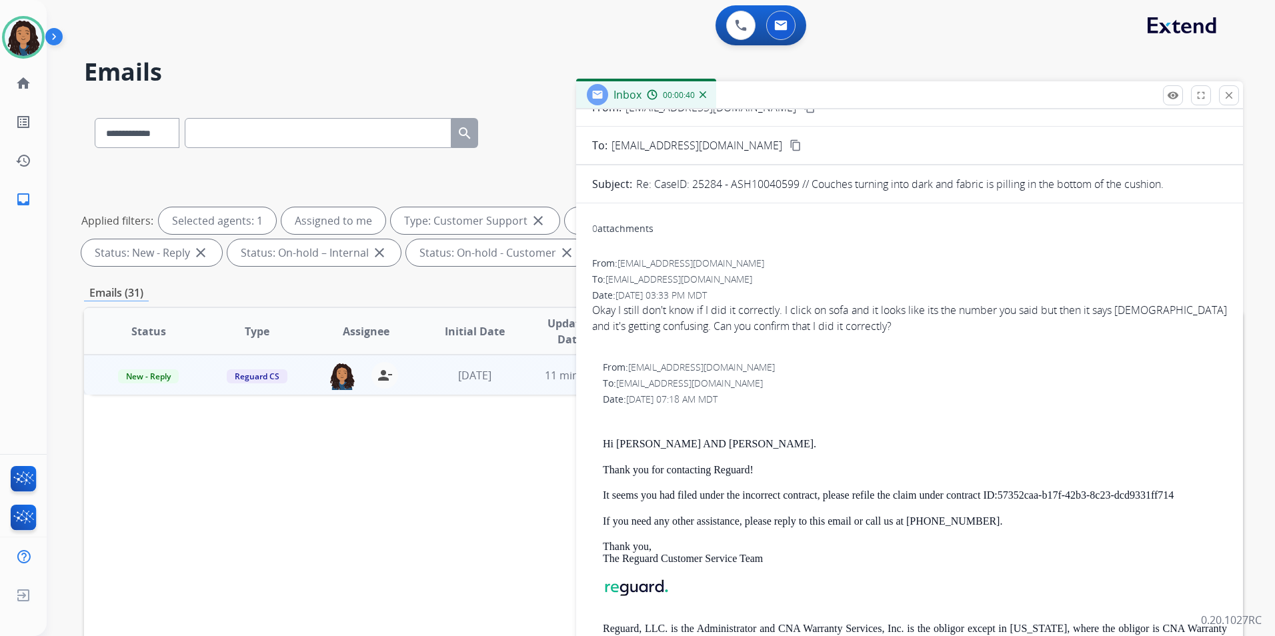
scroll to position [133, 0]
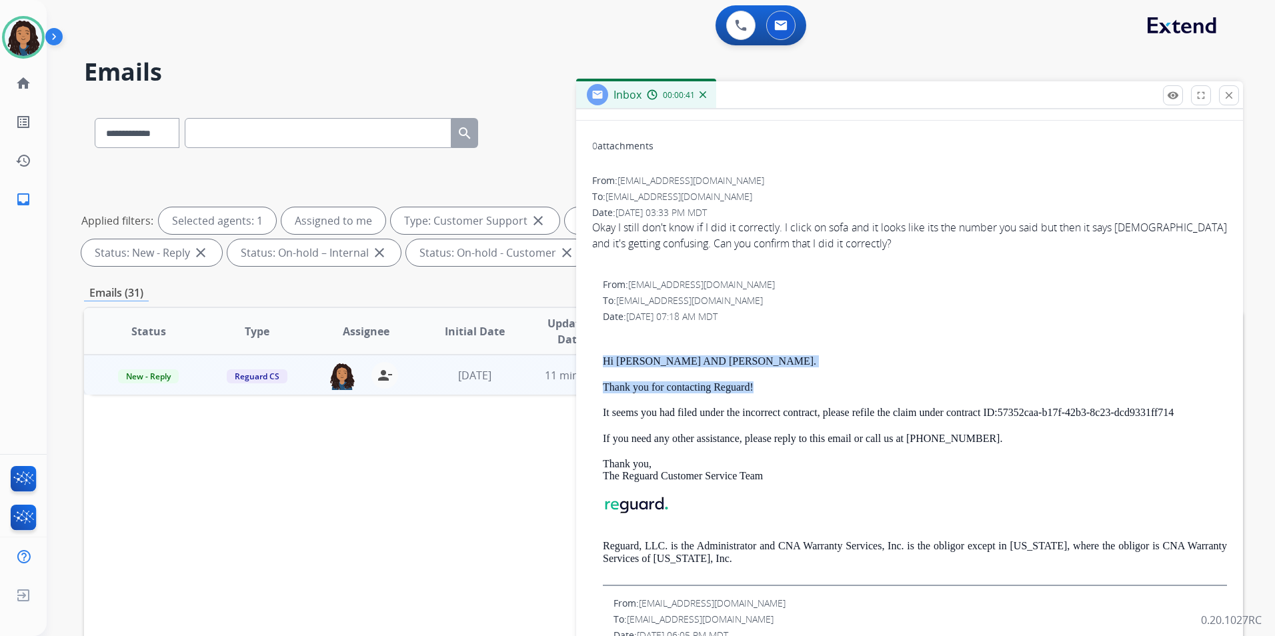
drag, startPoint x: 848, startPoint y: 351, endPoint x: 823, endPoint y: 388, distance: 44.8
click at [823, 388] on div "From: customerservice@reguardprotection.com To: lissadmiller@gmail.com Date: 08…" at bounding box center [909, 432] width 635 height 308
drag, startPoint x: 823, startPoint y: 388, endPoint x: 728, endPoint y: 358, distance: 100.0
copy div "Hi MELISSA AND TYLOR BRANNON. Thank you for contacting Reguard!"
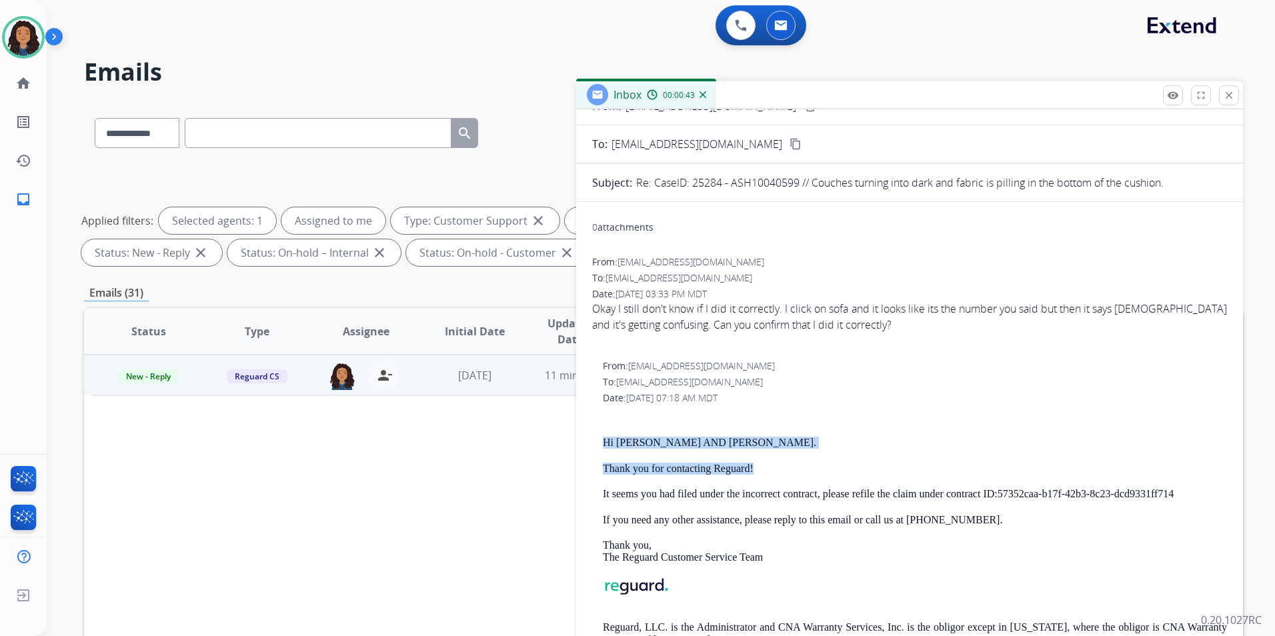
scroll to position [0, 0]
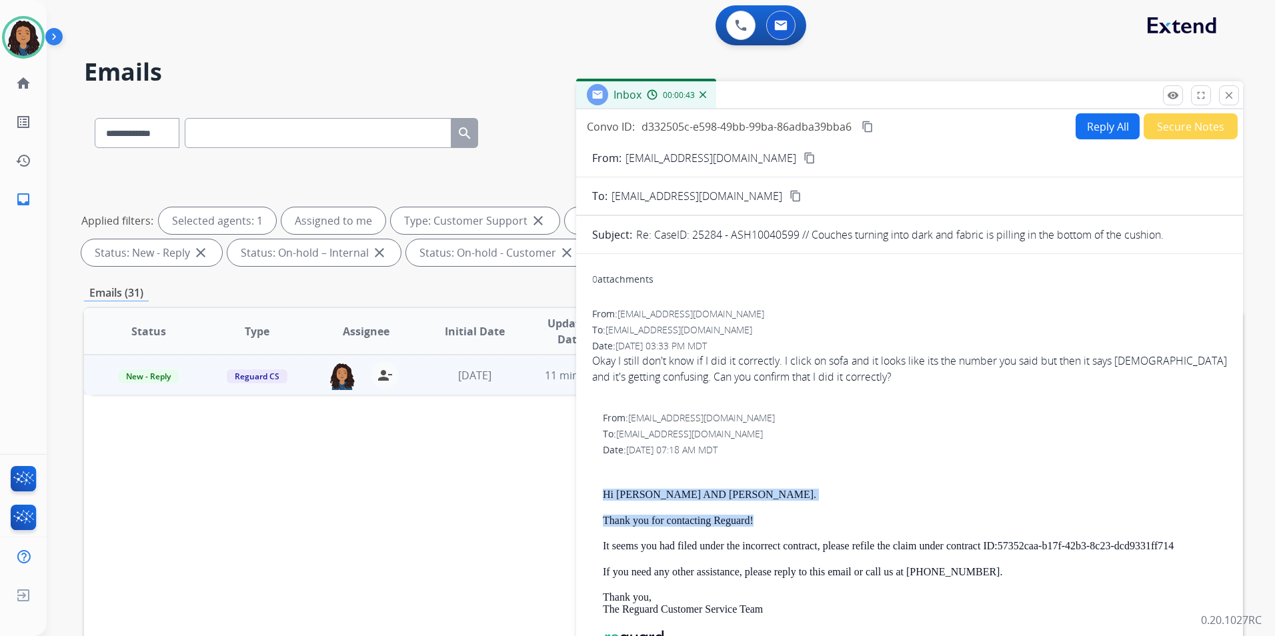
click at [1098, 121] on button "Reply All" at bounding box center [1108, 126] width 64 height 26
select select "**********"
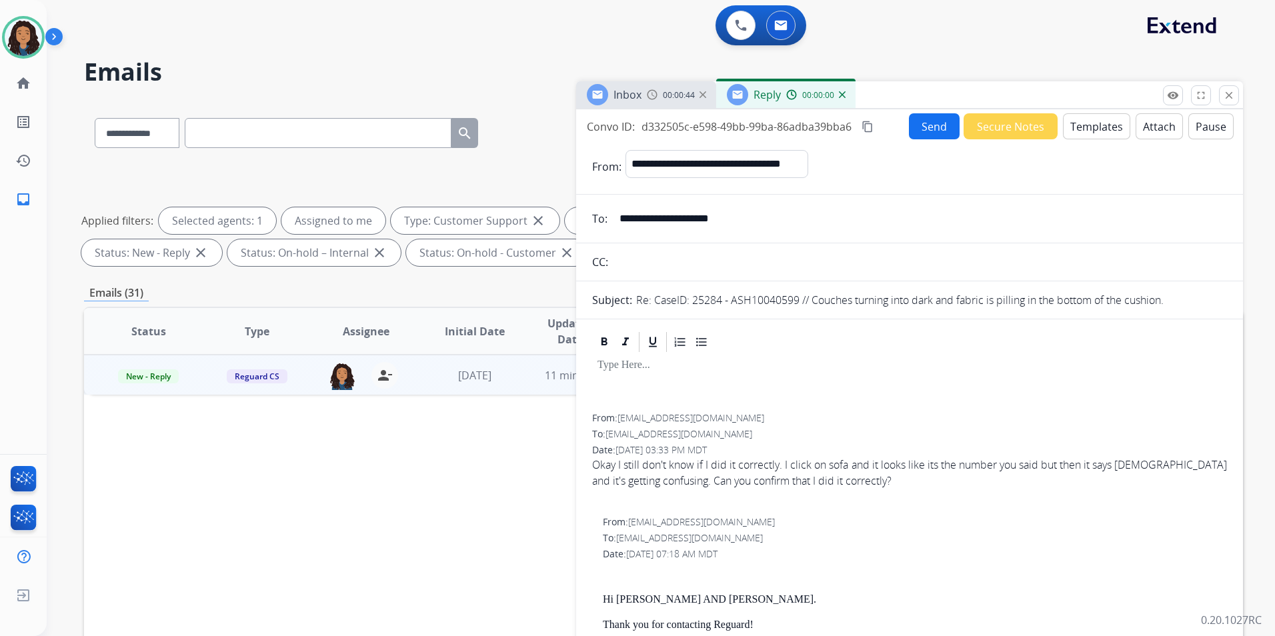
click at [1097, 135] on button "Templates" at bounding box center [1096, 126] width 67 height 26
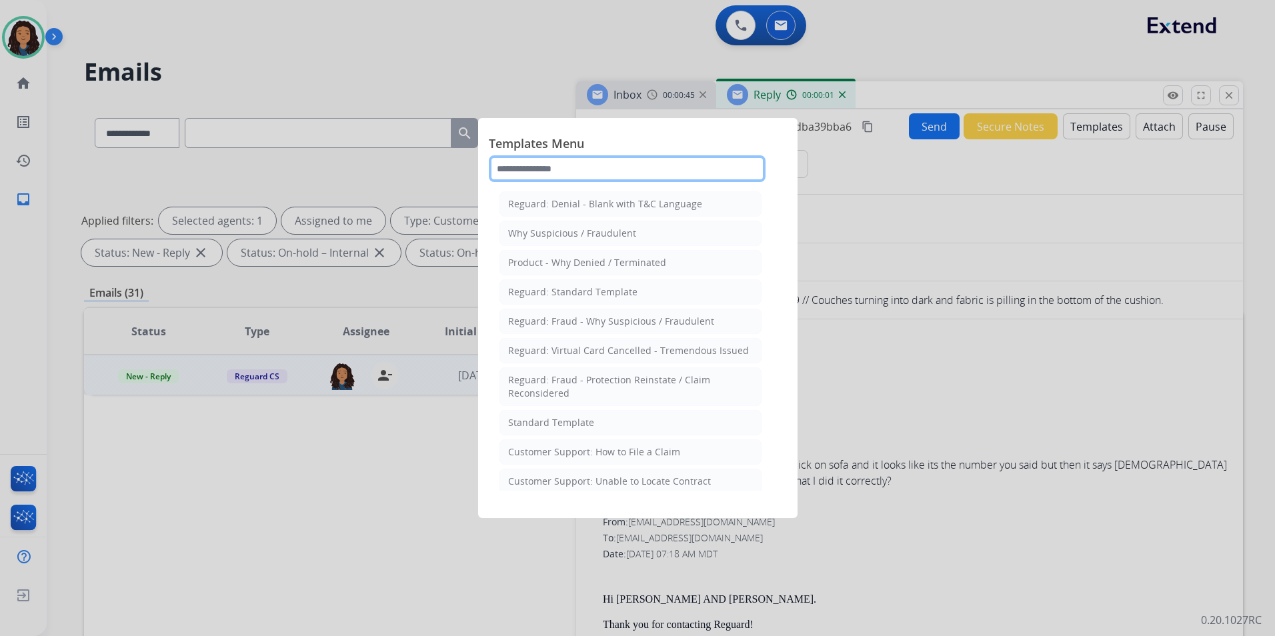
click at [710, 167] on input "text" at bounding box center [627, 168] width 277 height 27
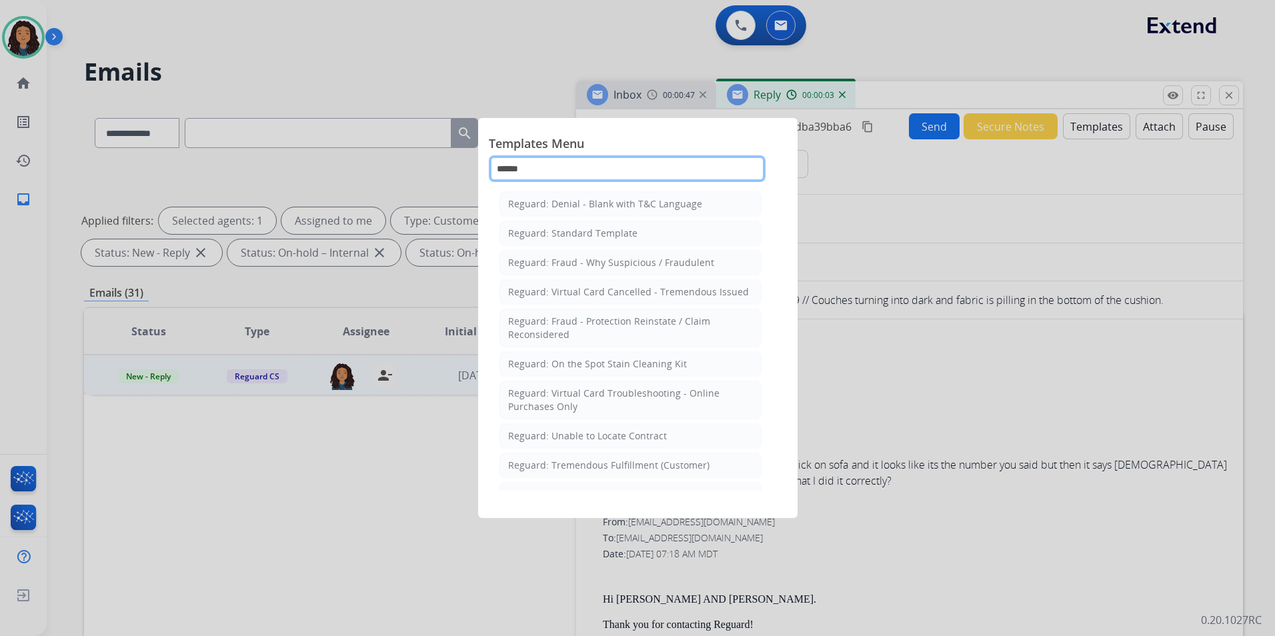
type input "*******"
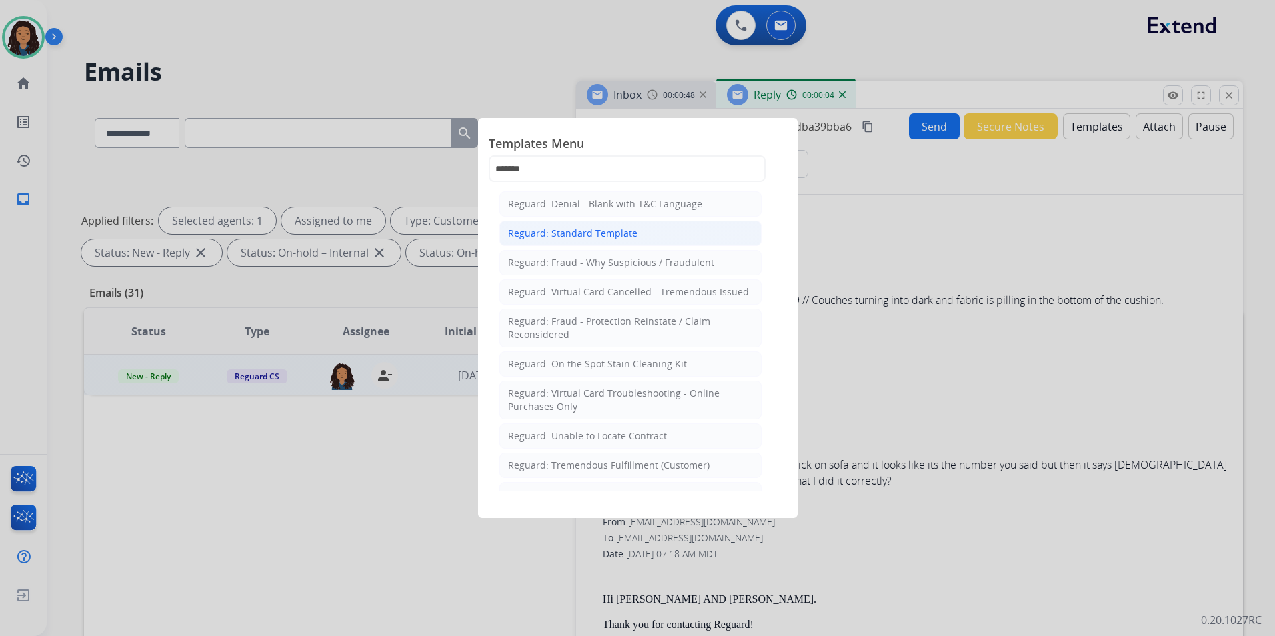
click at [644, 235] on li "Reguard: Standard Template" at bounding box center [631, 233] width 262 height 25
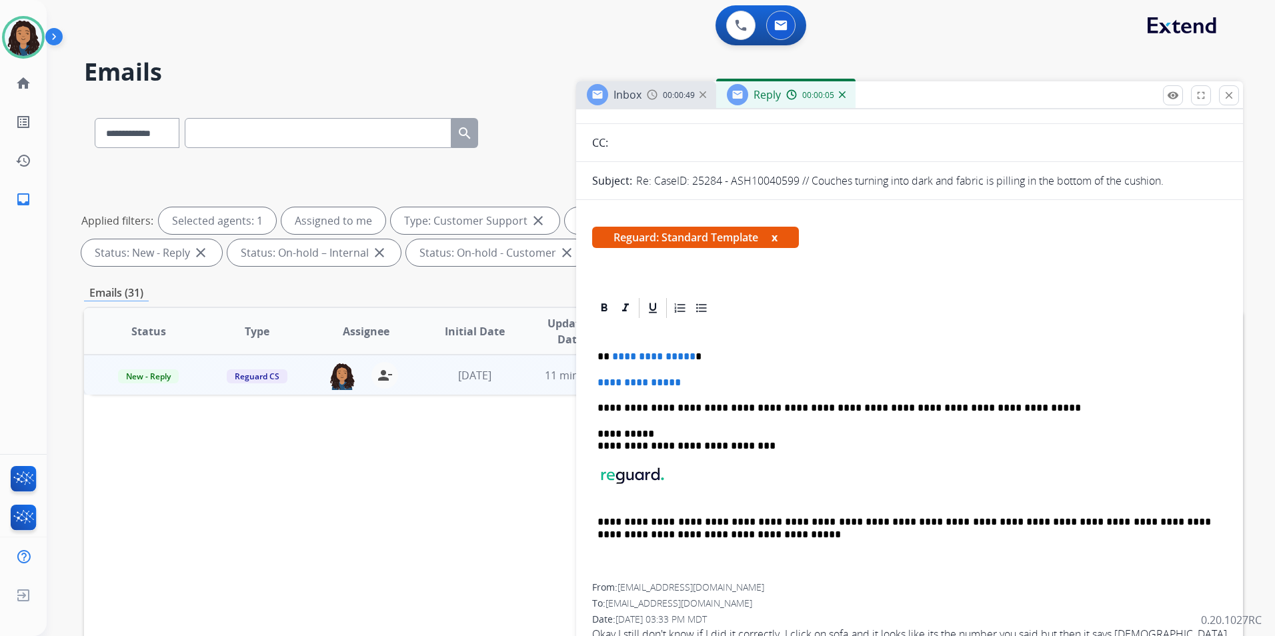
scroll to position [200, 0]
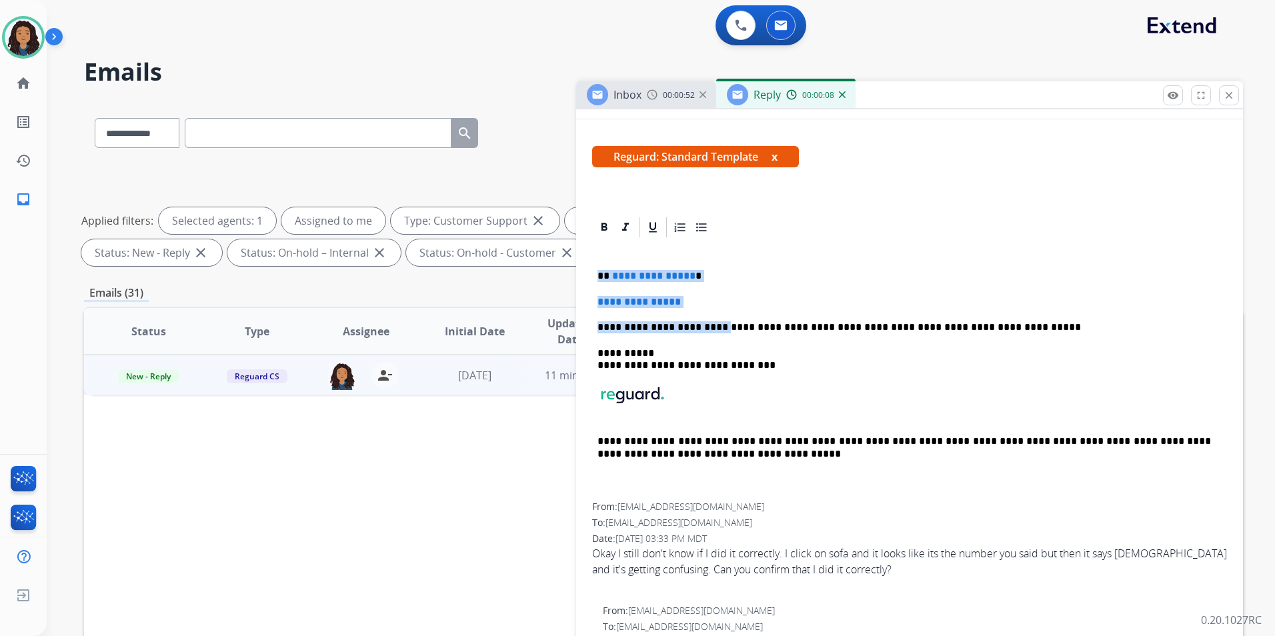
drag, startPoint x: 596, startPoint y: 269, endPoint x: 704, endPoint y: 310, distance: 114.9
click at [704, 310] on div "**********" at bounding box center [909, 371] width 635 height 264
click at [609, 264] on div "**********" at bounding box center [909, 371] width 635 height 264
drag, startPoint x: 597, startPoint y: 270, endPoint x: 694, endPoint y: 306, distance: 103.0
click at [694, 306] on div "**********" at bounding box center [909, 371] width 635 height 264
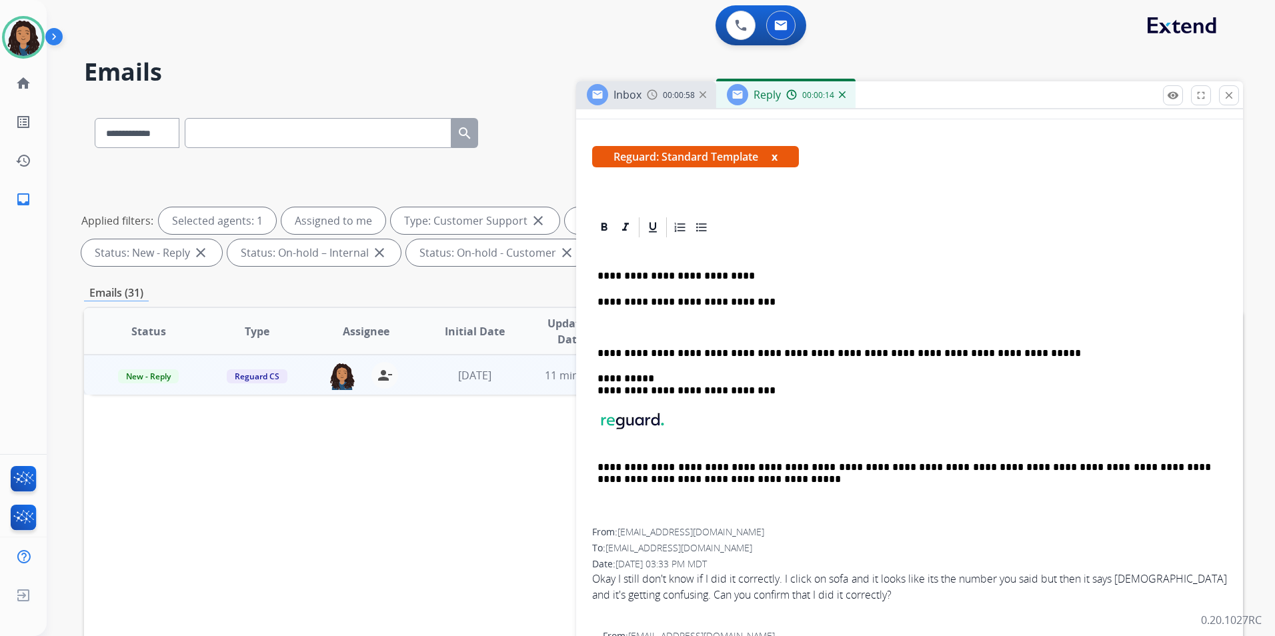
drag, startPoint x: 632, startPoint y: 85, endPoint x: 650, endPoint y: 97, distance: 22.2
click at [632, 87] on div "Inbox" at bounding box center [614, 94] width 55 height 21
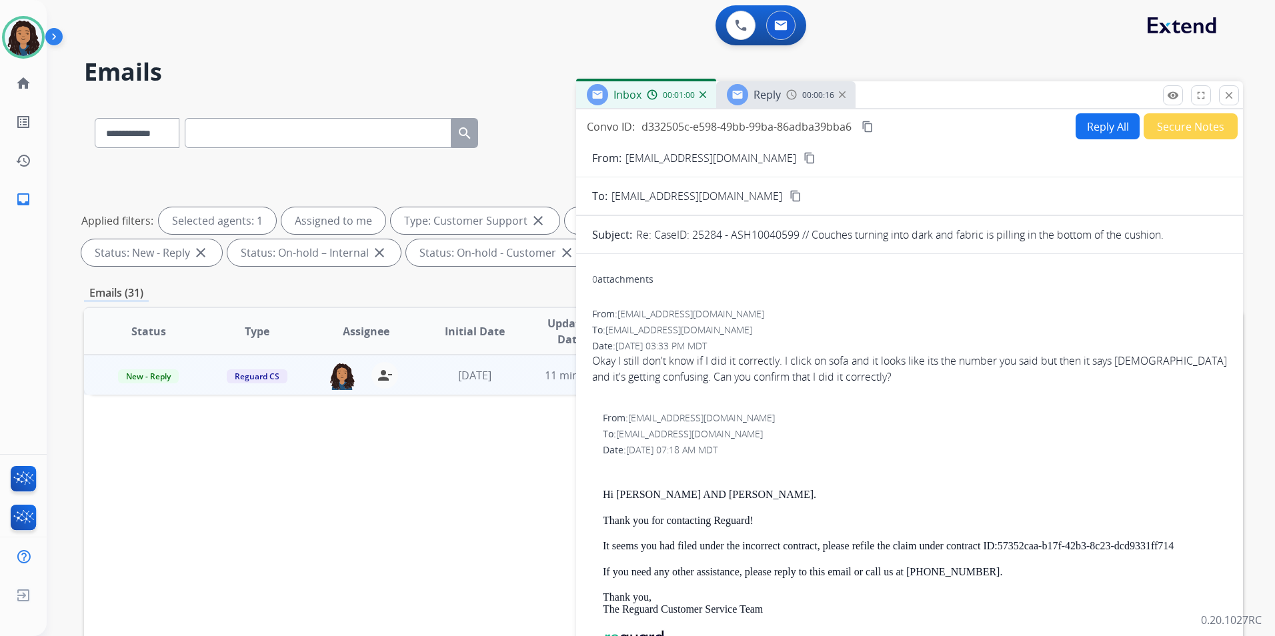
click at [787, 97] on img at bounding box center [792, 94] width 11 height 11
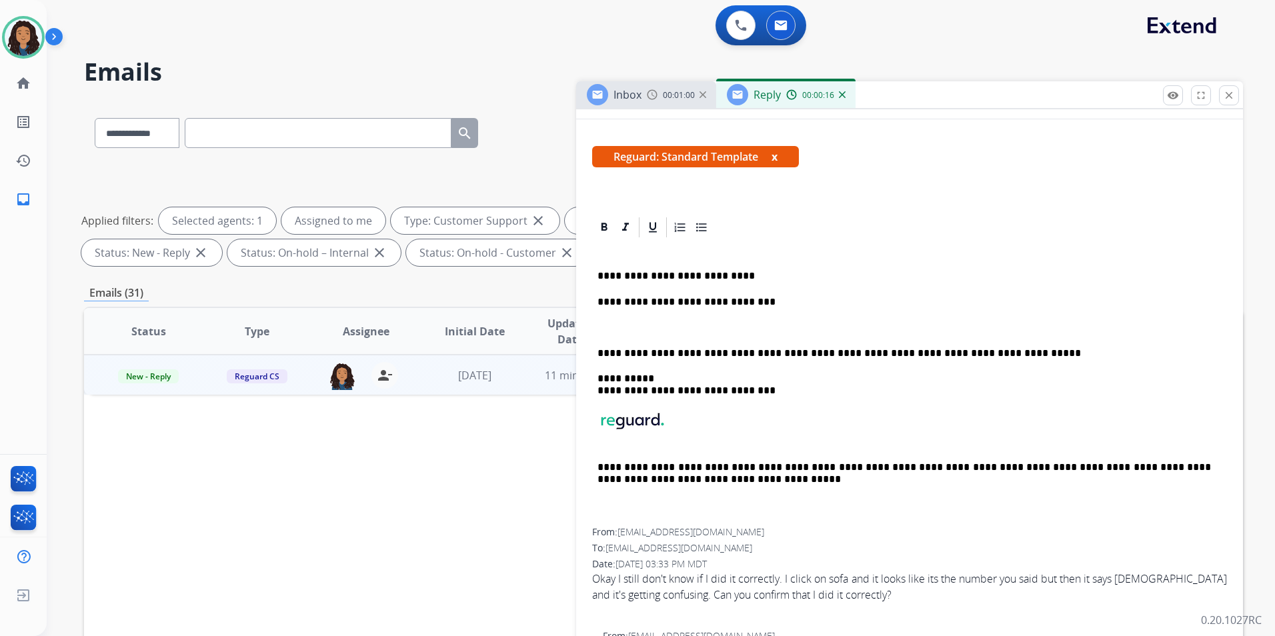
click at [706, 319] on div "**********" at bounding box center [909, 383] width 635 height 289
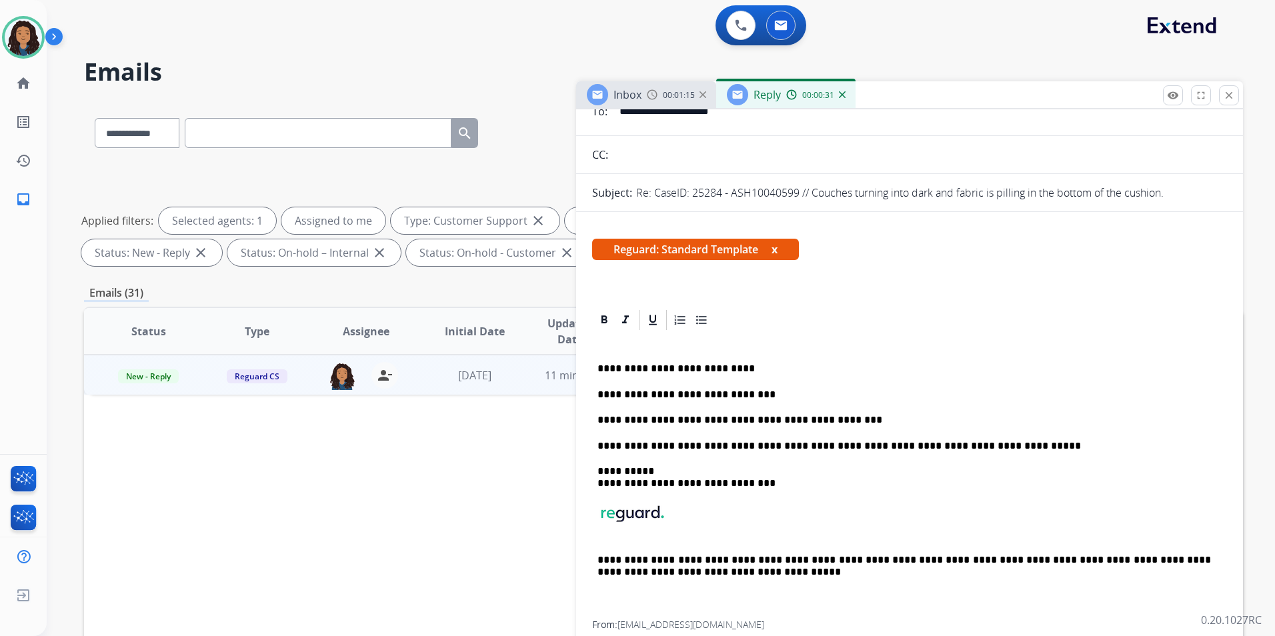
scroll to position [0, 0]
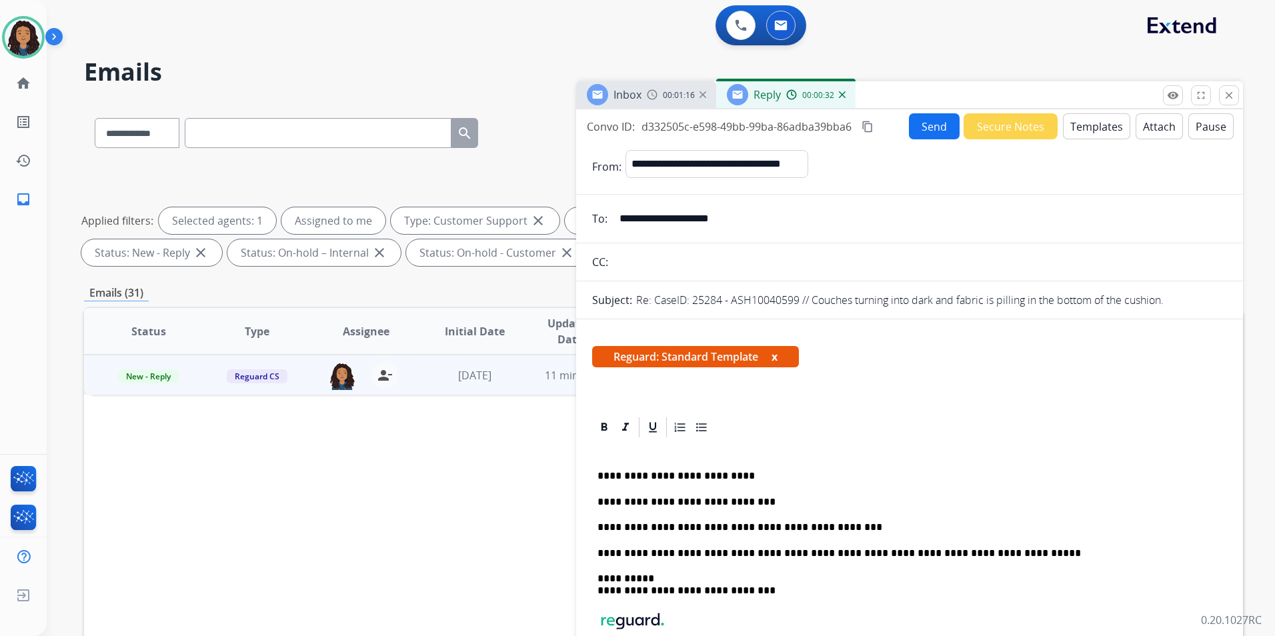
click at [921, 131] on button "Send" at bounding box center [934, 126] width 51 height 26
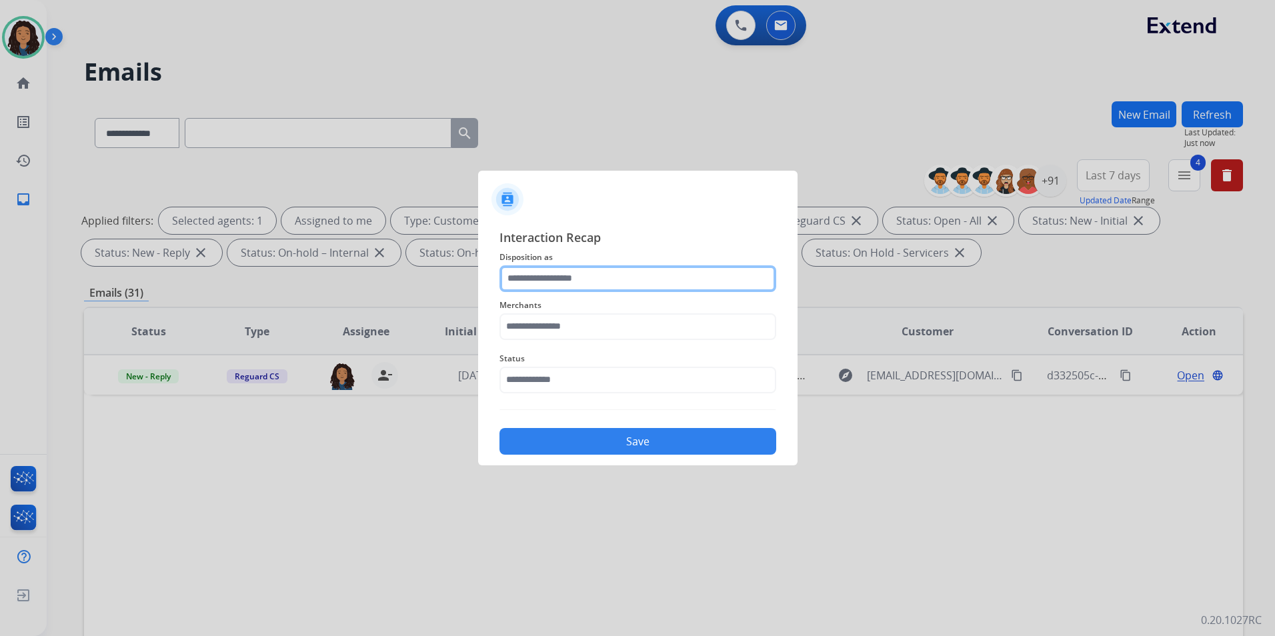
click at [647, 278] on input "text" at bounding box center [638, 279] width 277 height 27
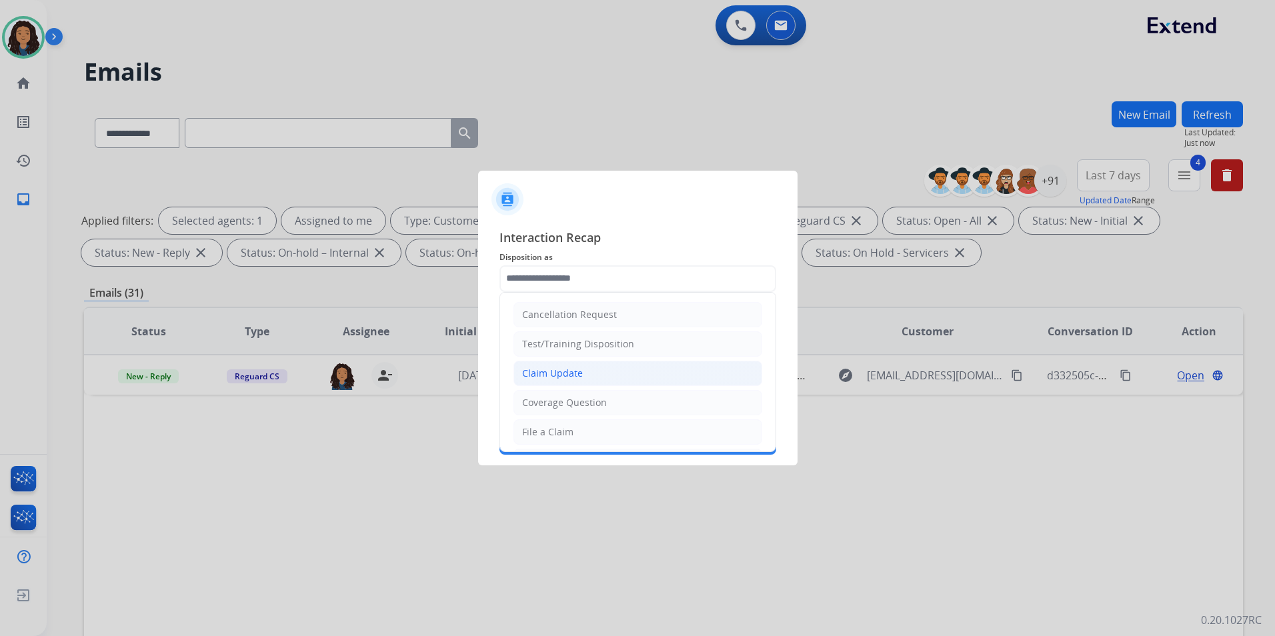
click at [580, 370] on div "Claim Update" at bounding box center [552, 373] width 61 height 13
type input "**********"
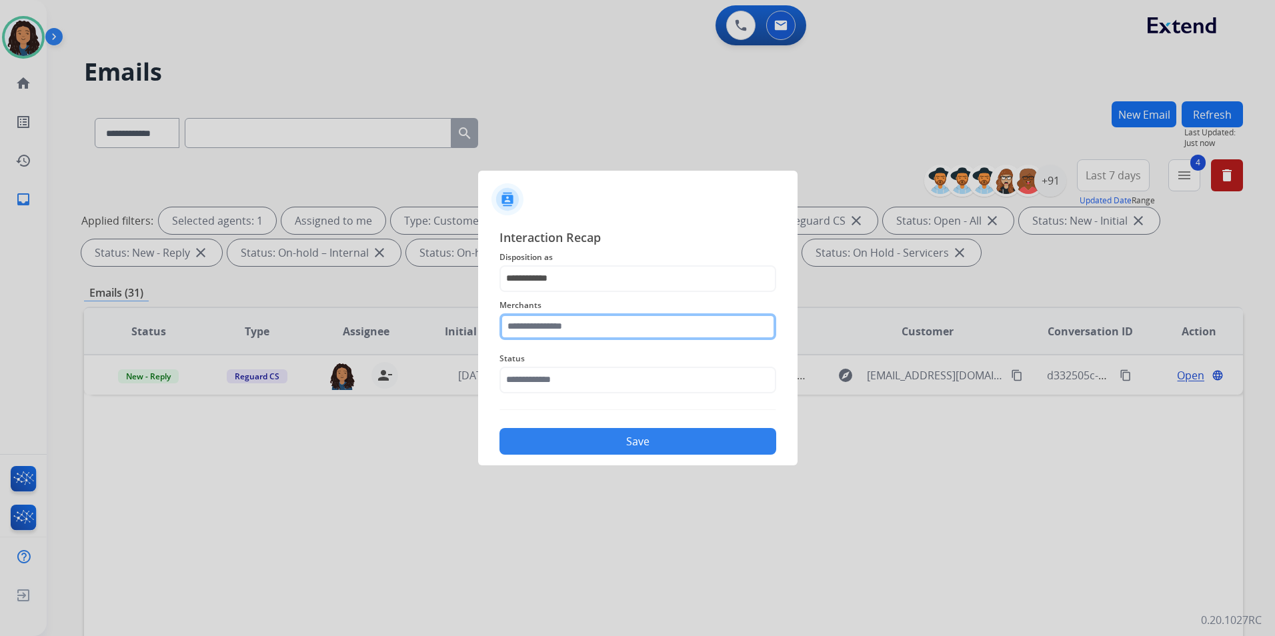
click at [577, 327] on input "text" at bounding box center [638, 327] width 277 height 27
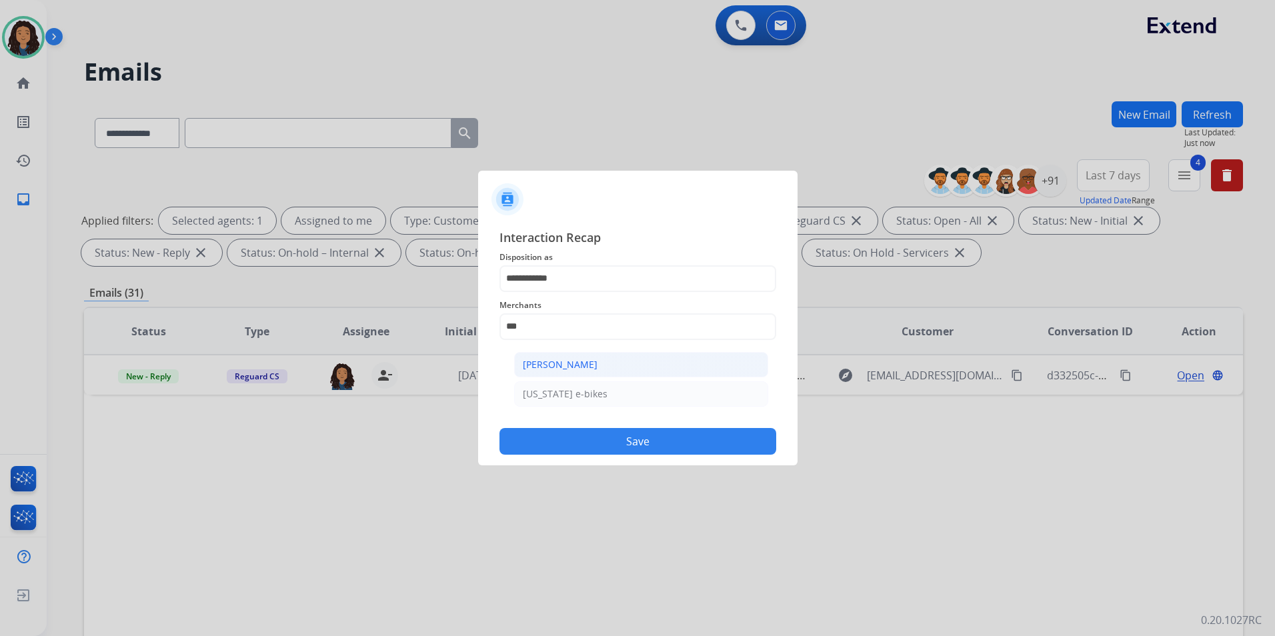
click at [624, 364] on li "[PERSON_NAME]" at bounding box center [641, 364] width 254 height 25
type input "**********"
click at [612, 380] on input "text" at bounding box center [638, 380] width 277 height 27
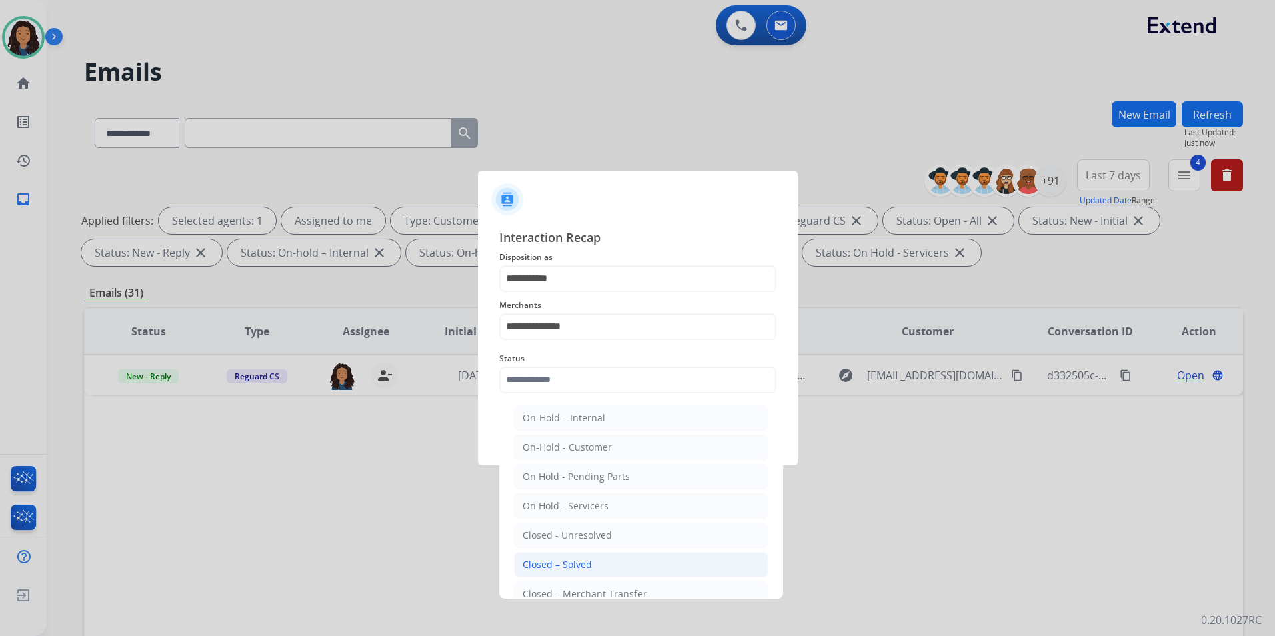
drag, startPoint x: 634, startPoint y: 565, endPoint x: 633, endPoint y: 438, distance: 126.8
click at [633, 564] on li "Closed – Solved" at bounding box center [641, 564] width 254 height 25
type input "**********"
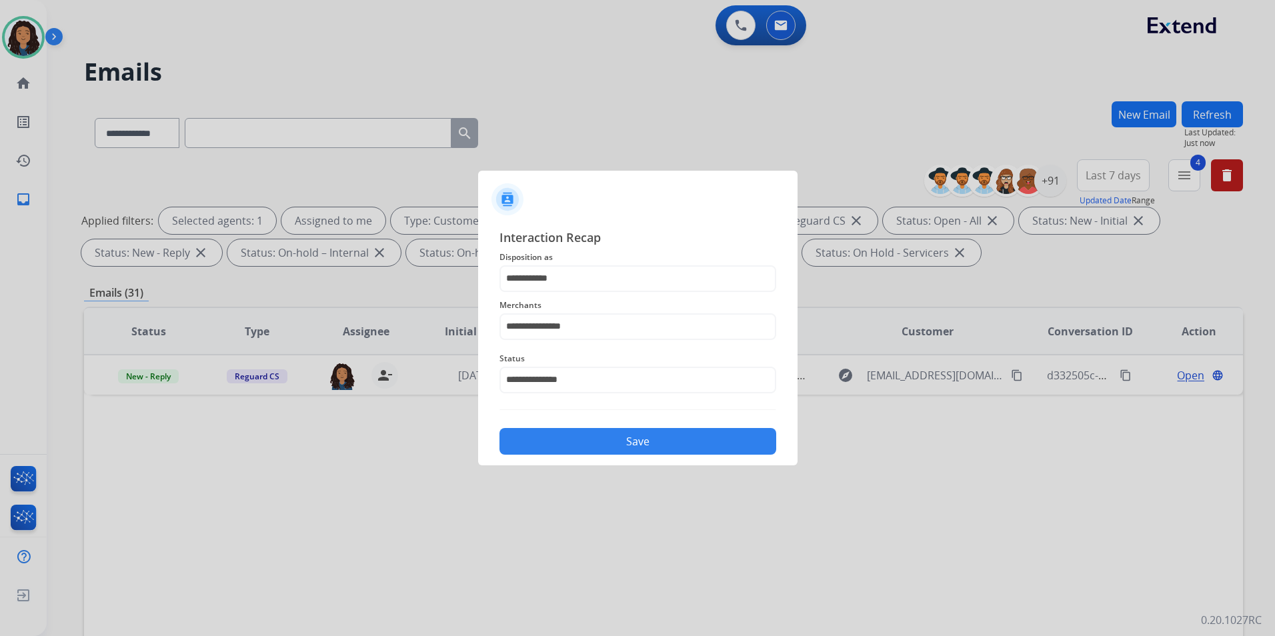
click at [620, 440] on button "Save" at bounding box center [638, 441] width 277 height 27
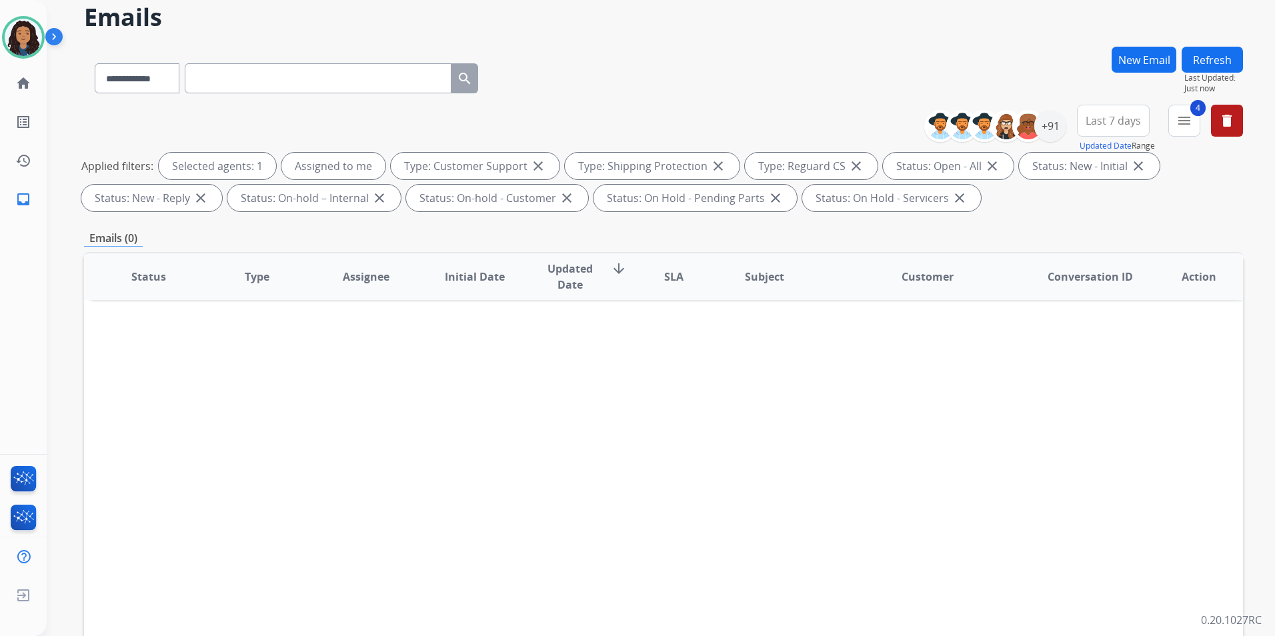
scroll to position [187, 0]
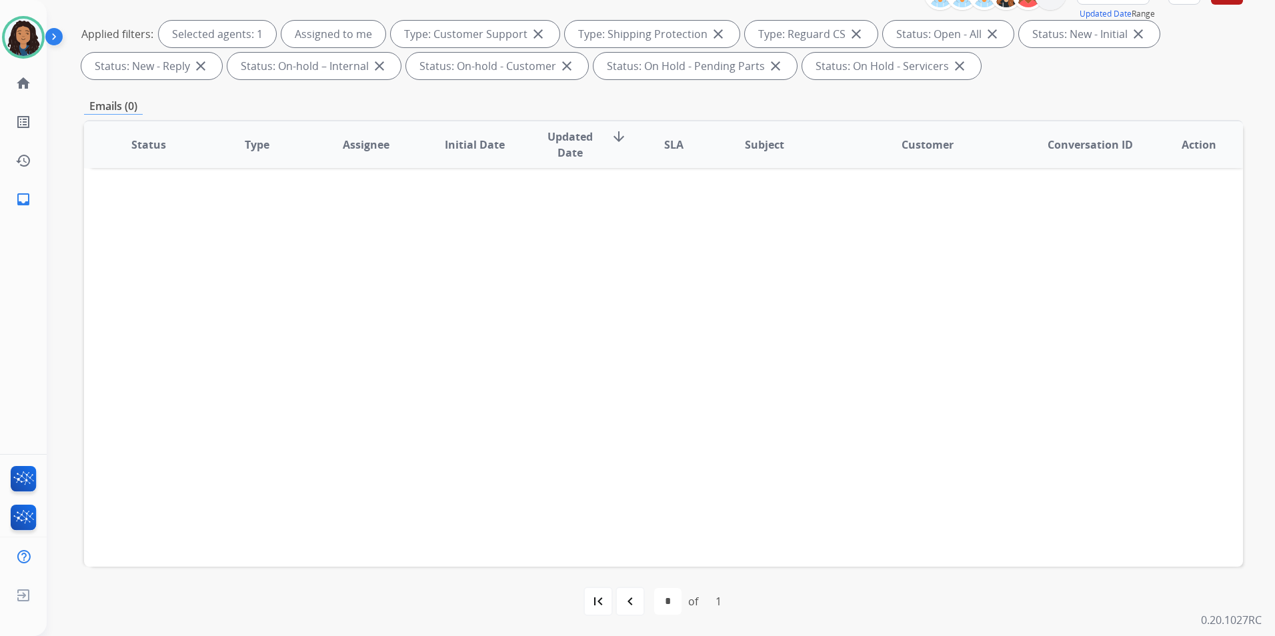
click at [622, 595] on mat-icon "navigate_before" at bounding box center [630, 602] width 16 height 16
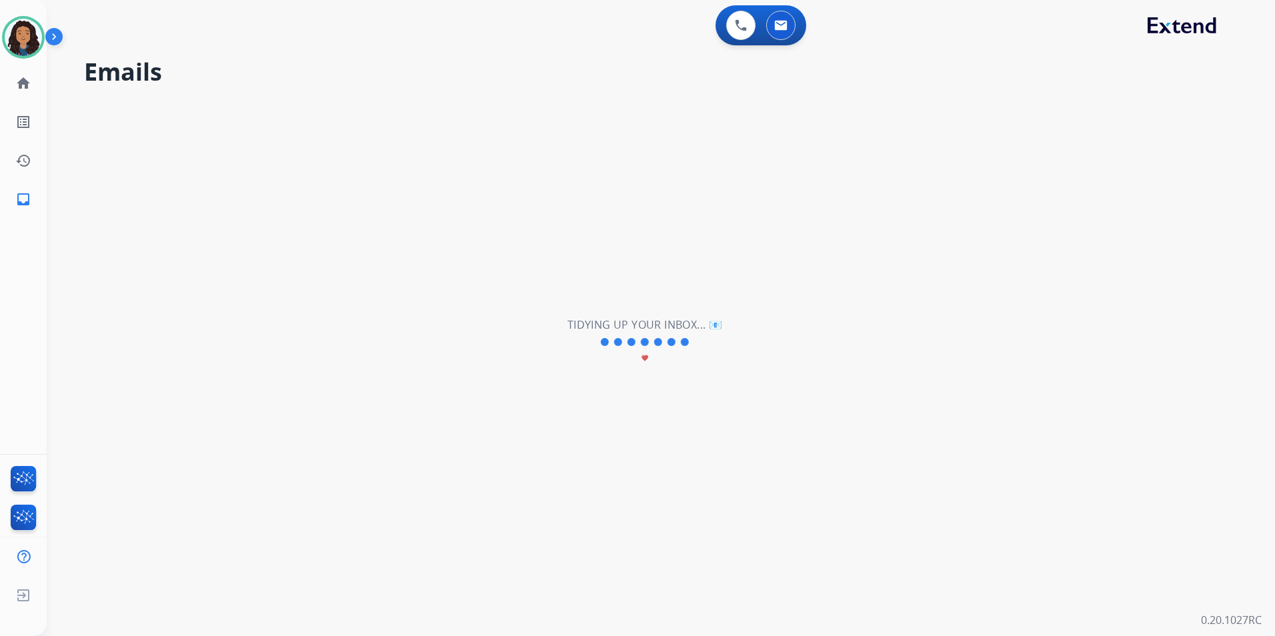
scroll to position [0, 0]
select select "*"
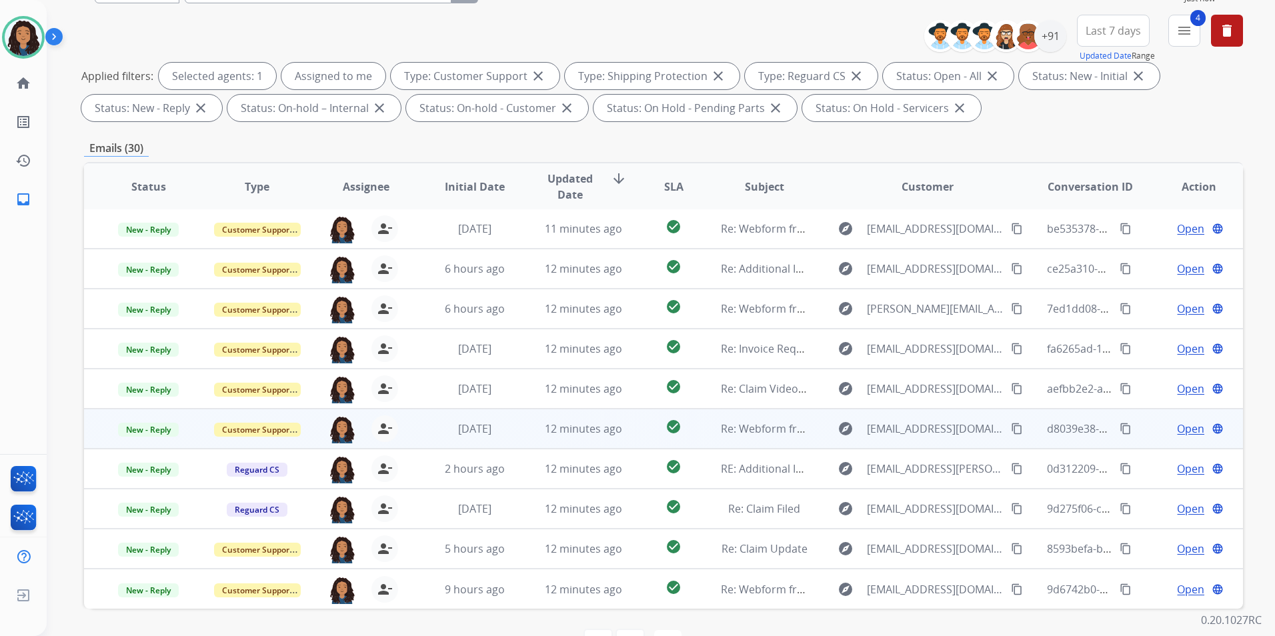
scroll to position [187, 0]
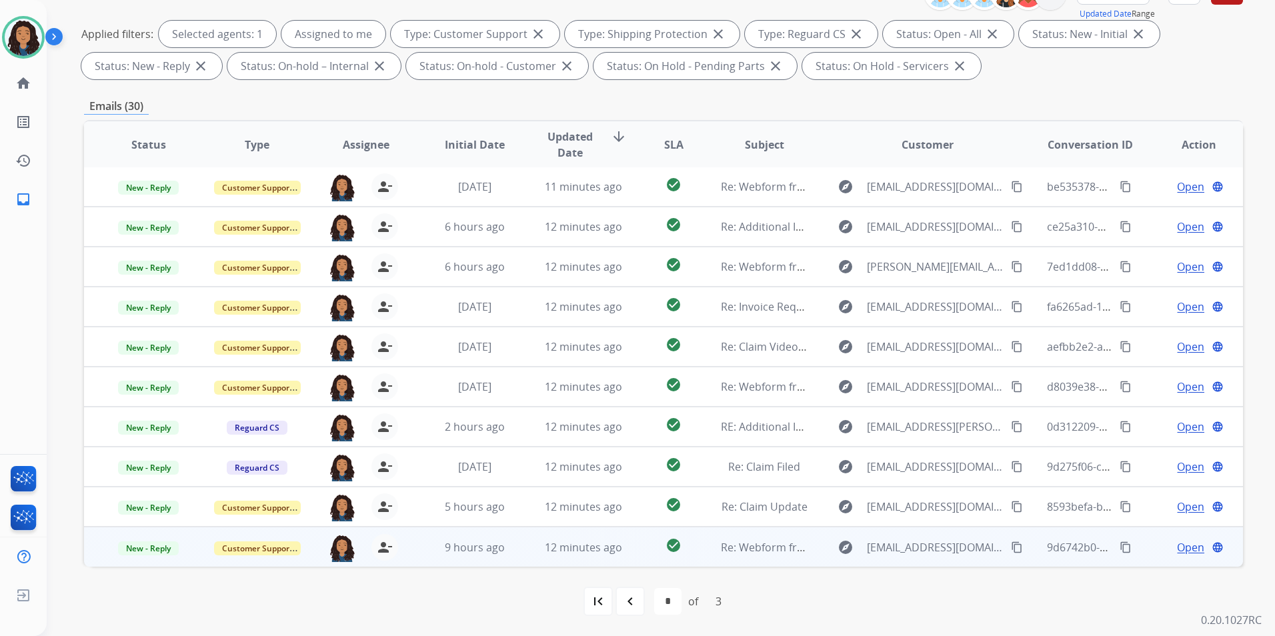
click at [1181, 548] on span "Open" at bounding box center [1190, 548] width 27 height 16
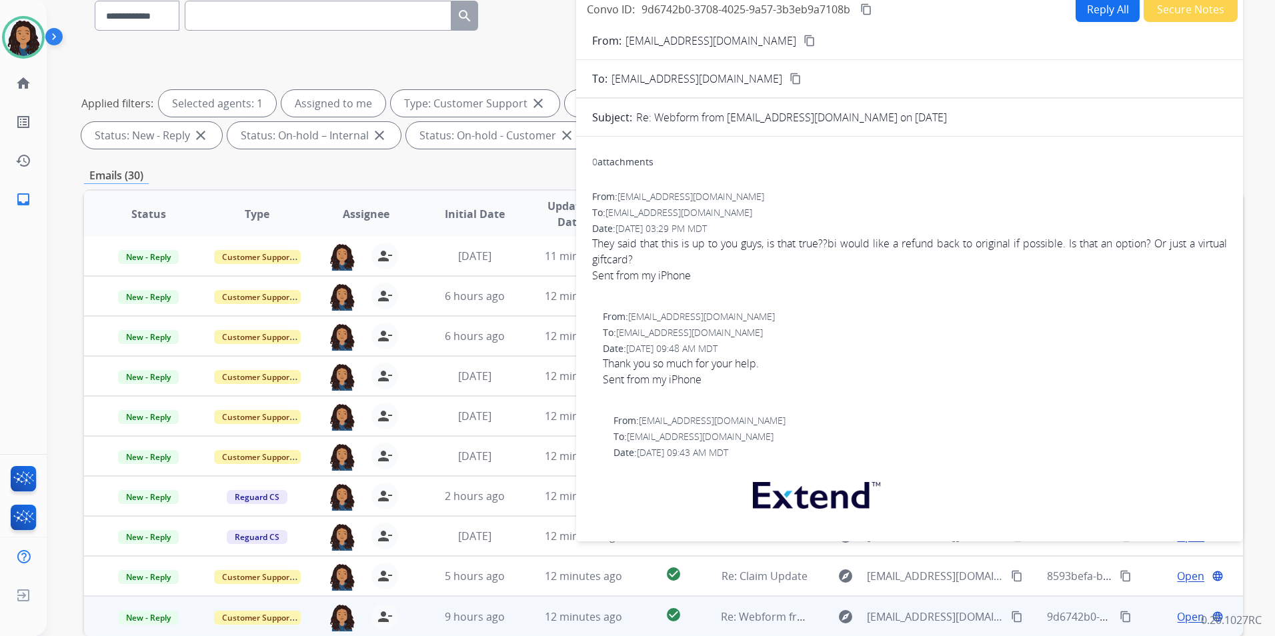
scroll to position [0, 0]
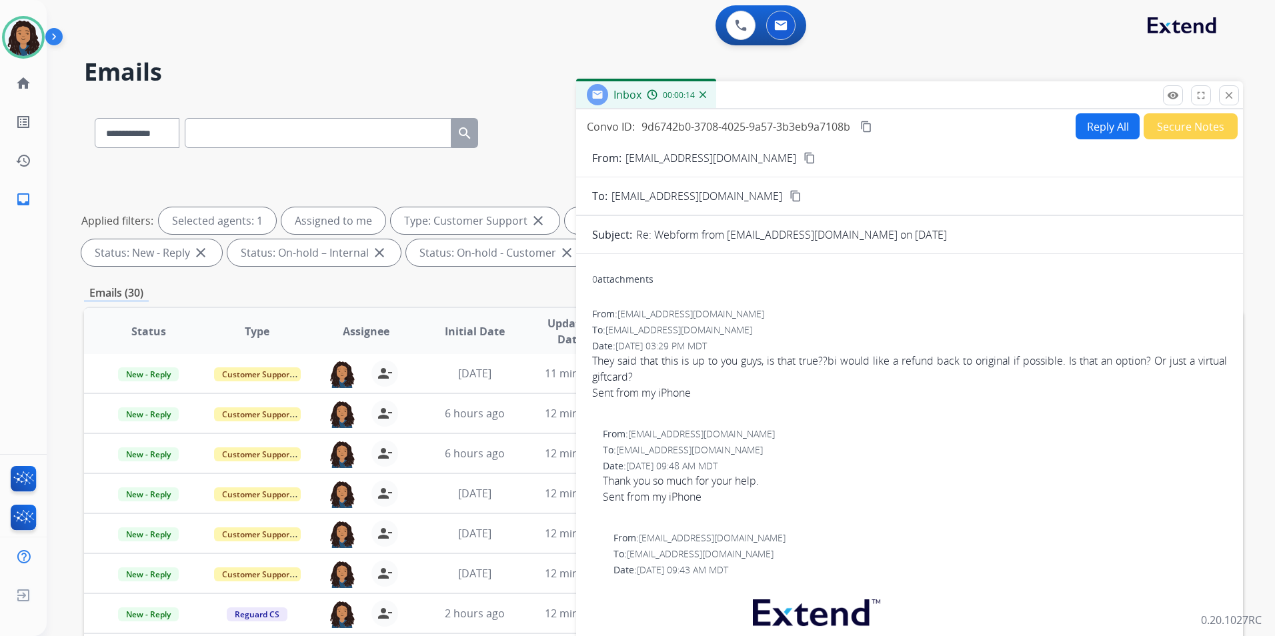
click at [1099, 138] on button "Reply All" at bounding box center [1108, 126] width 64 height 26
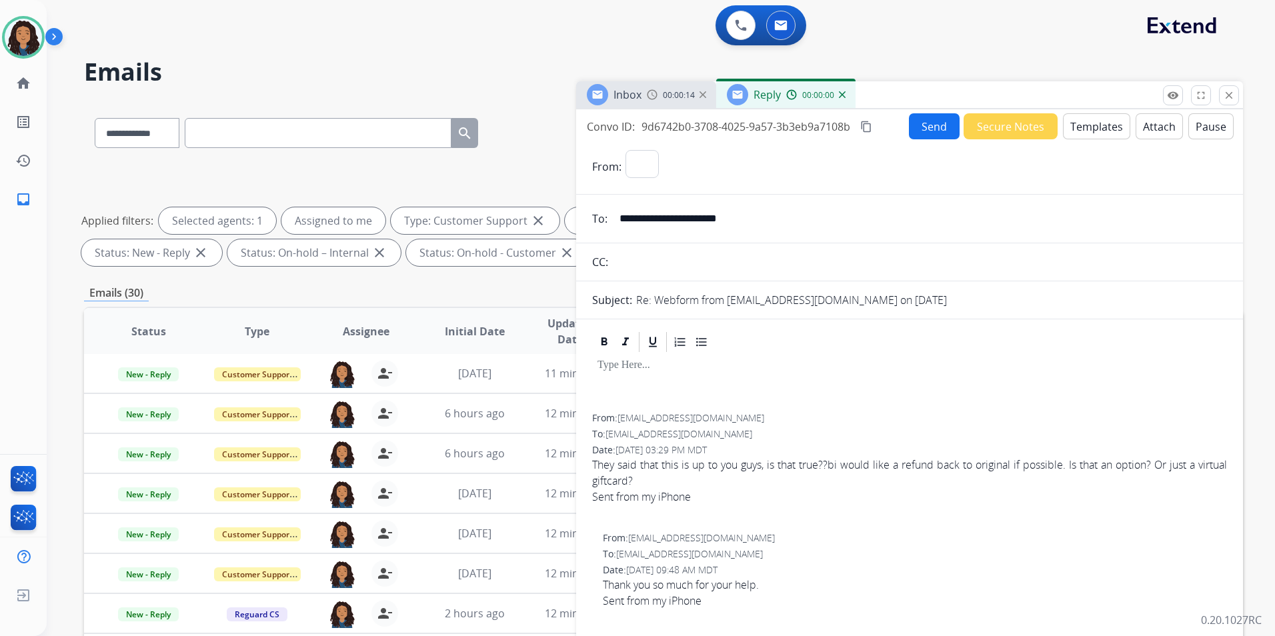
click at [1099, 138] on button "Templates" at bounding box center [1096, 126] width 67 height 26
select select "**********"
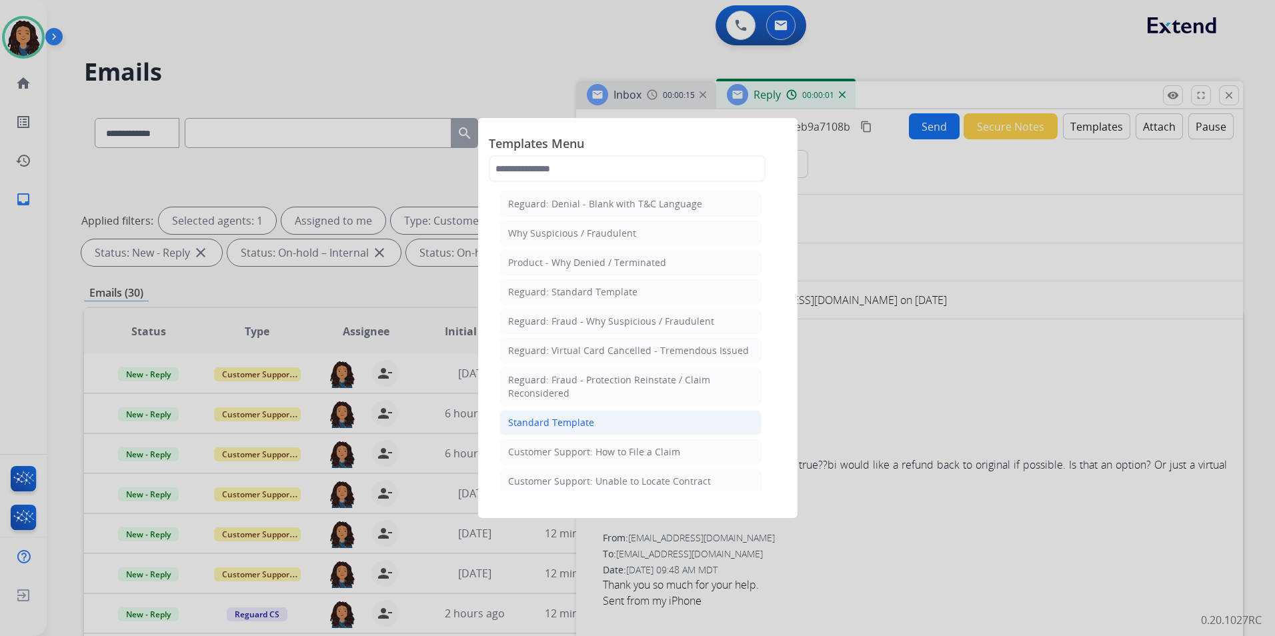
click at [523, 414] on li "Standard Template" at bounding box center [631, 422] width 262 height 25
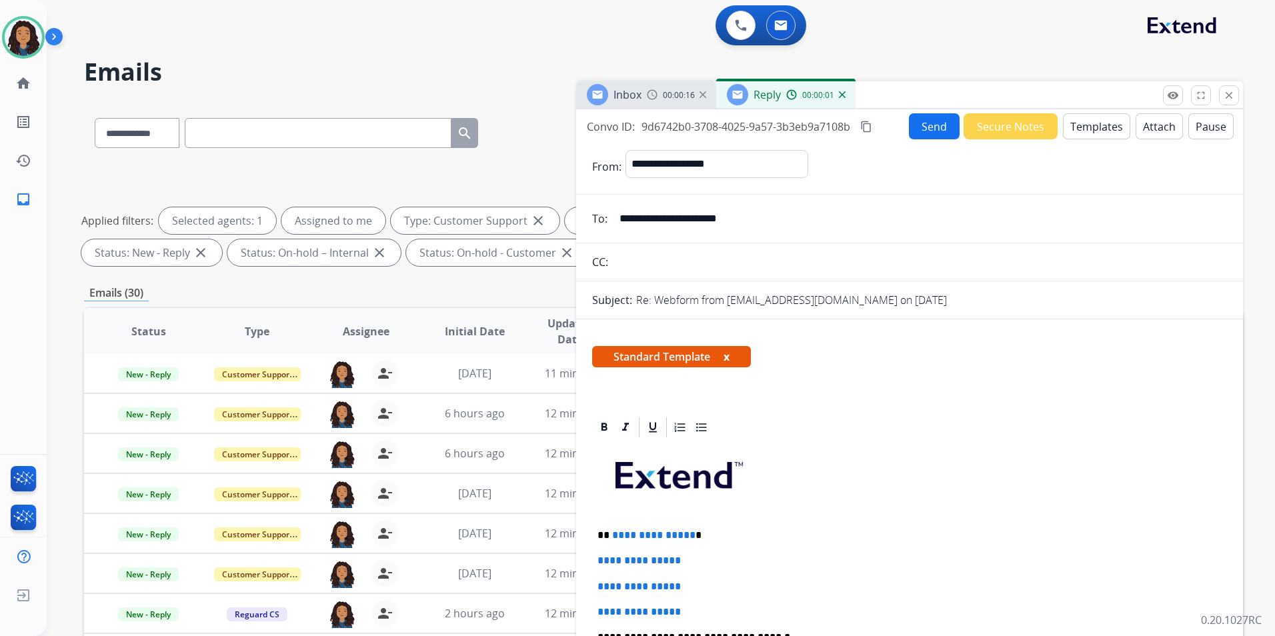
click at [630, 94] on span "Inbox" at bounding box center [628, 94] width 28 height 15
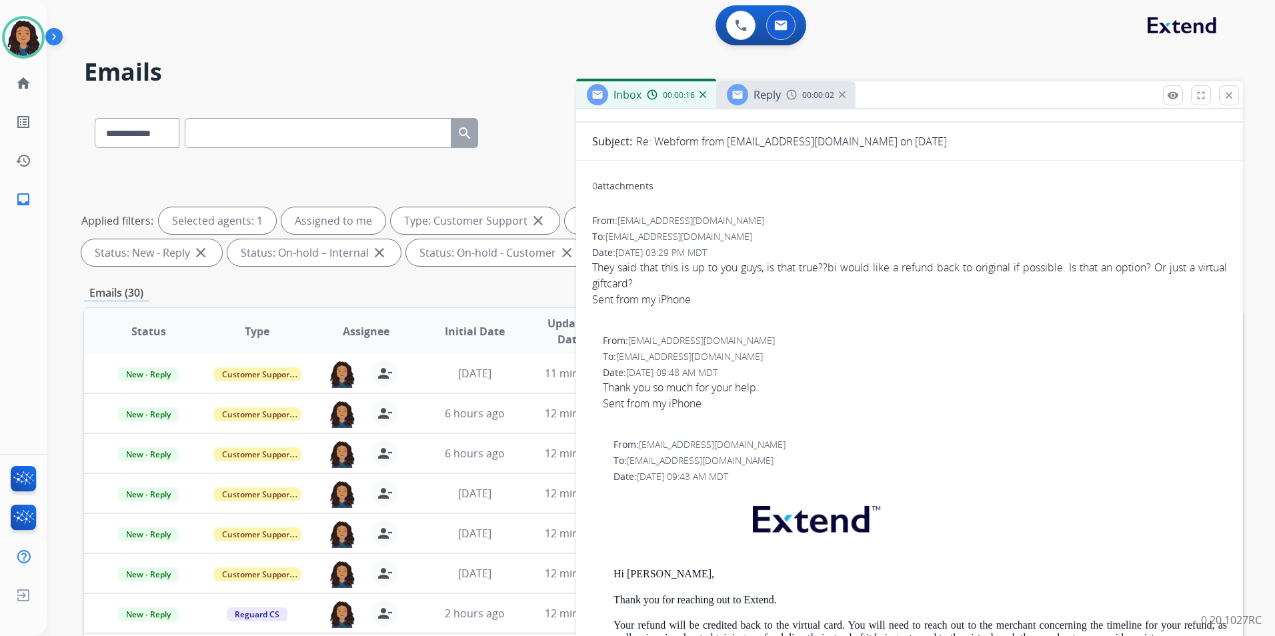
scroll to position [267, 0]
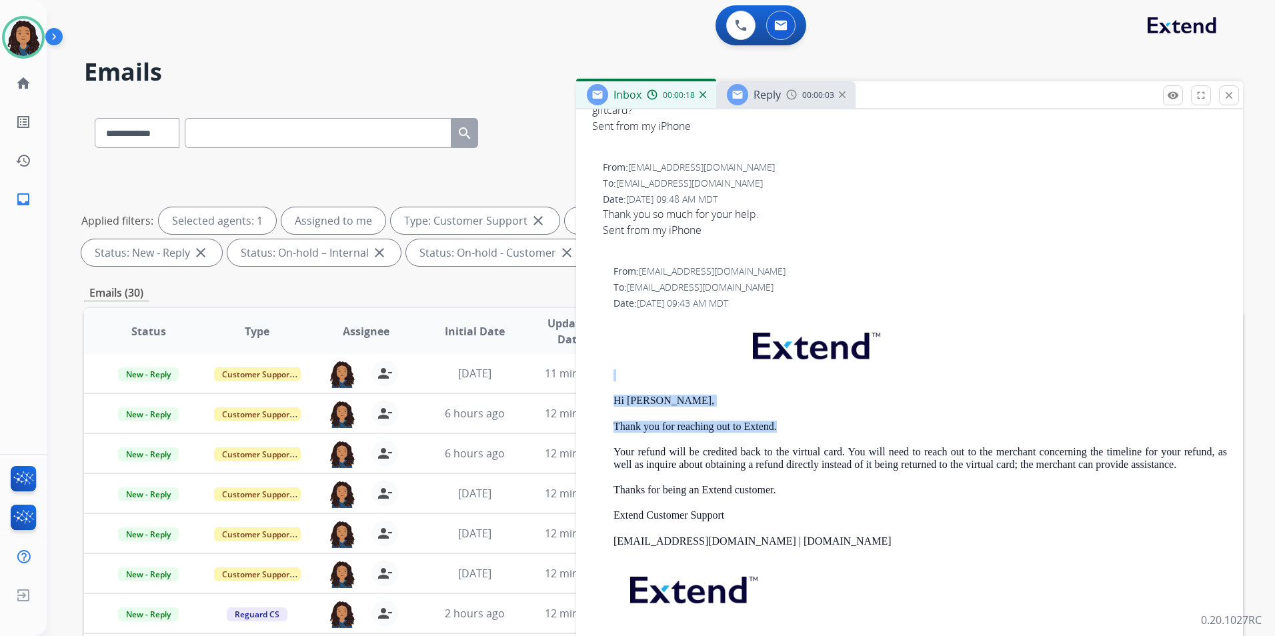
drag, startPoint x: 608, startPoint y: 378, endPoint x: 787, endPoint y: 419, distance: 183.4
click at [787, 419] on div "From: support@extend.com To: Sasaliasetiono@yahoo.com Date: 08/12/2025 - 09:43 …" at bounding box center [909, 475] width 635 height 420
click at [616, 396] on p "Hi Sasalia," at bounding box center [921, 401] width 614 height 12
drag, startPoint x: 607, startPoint y: 401, endPoint x: 785, endPoint y: 430, distance: 179.9
click at [785, 430] on div "From: support@extend.com To: Sasaliasetiono@yahoo.com Date: 08/12/2025 - 09:43 …" at bounding box center [909, 475] width 635 height 420
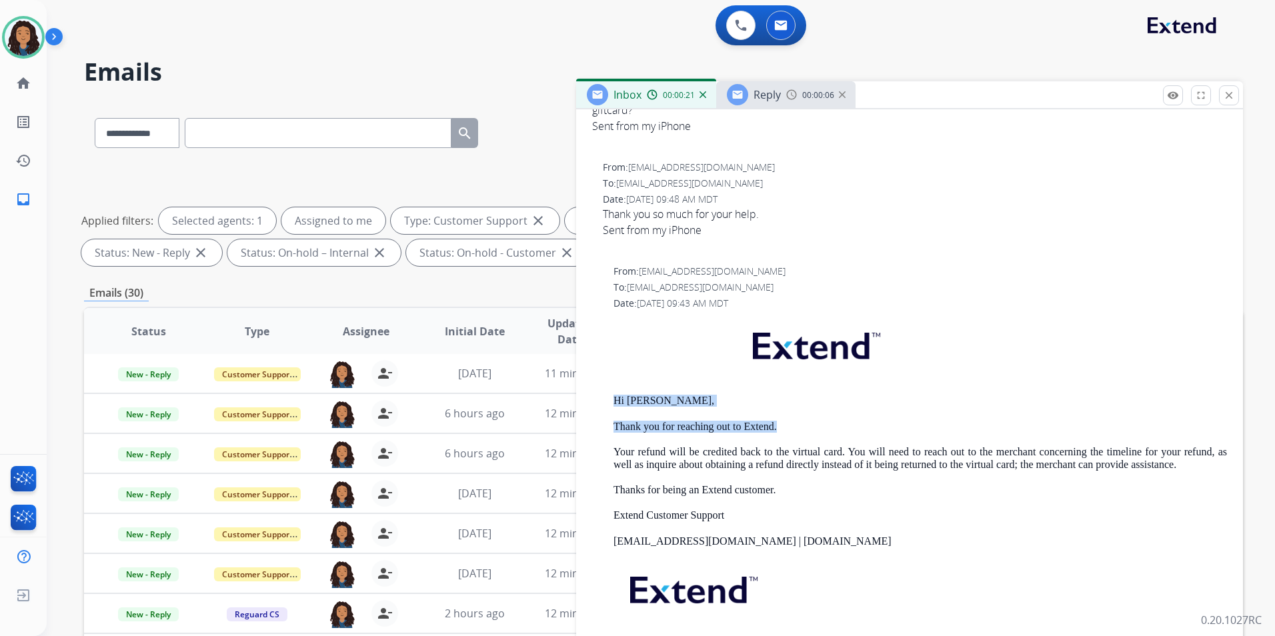
drag, startPoint x: 785, startPoint y: 430, endPoint x: 743, endPoint y: 424, distance: 41.9
copy div "Hi Sasalia, Thank you for reaching out to Extend."
click at [796, 93] on img at bounding box center [792, 94] width 11 height 11
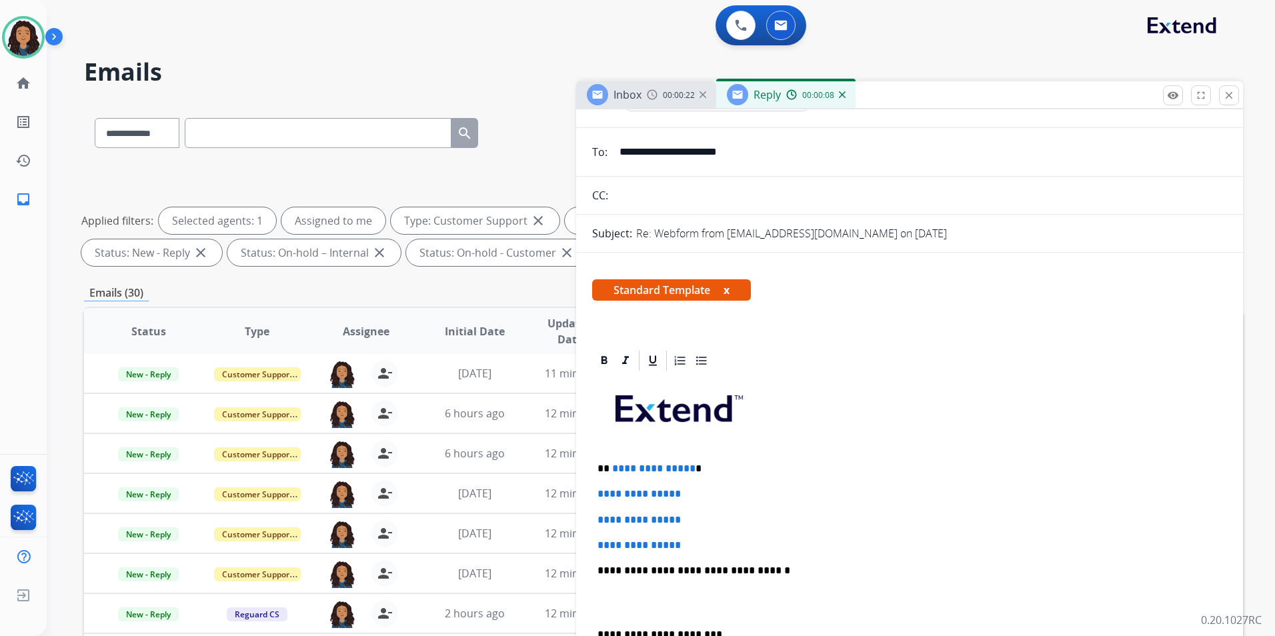
scroll to position [200, 0]
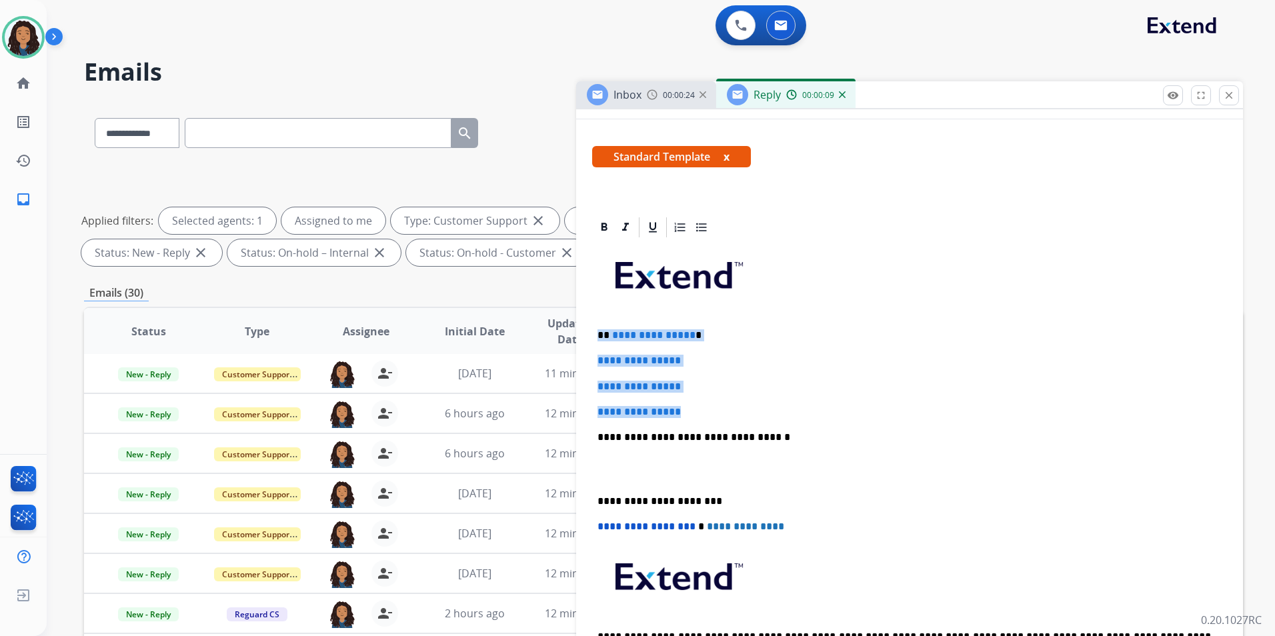
drag, startPoint x: 595, startPoint y: 335, endPoint x: 723, endPoint y: 416, distance: 151.4
click at [723, 416] on div "**********" at bounding box center [909, 468] width 635 height 459
paste div
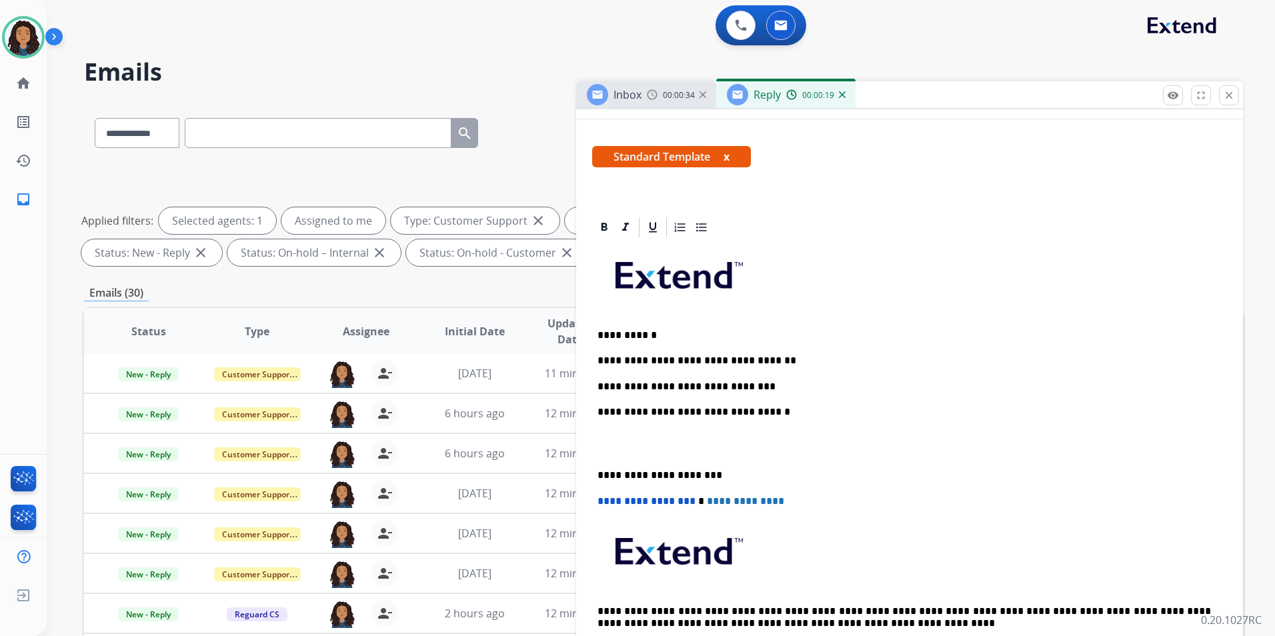
click at [612, 387] on p "**********" at bounding box center [905, 387] width 614 height 12
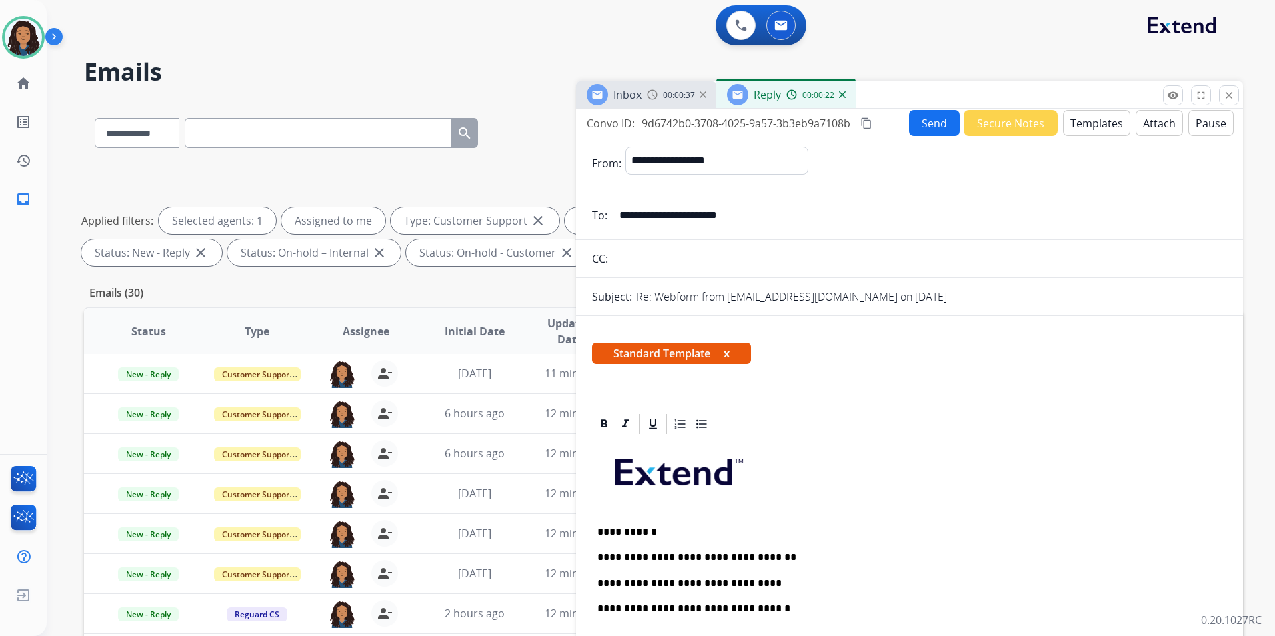
scroll to position [0, 0]
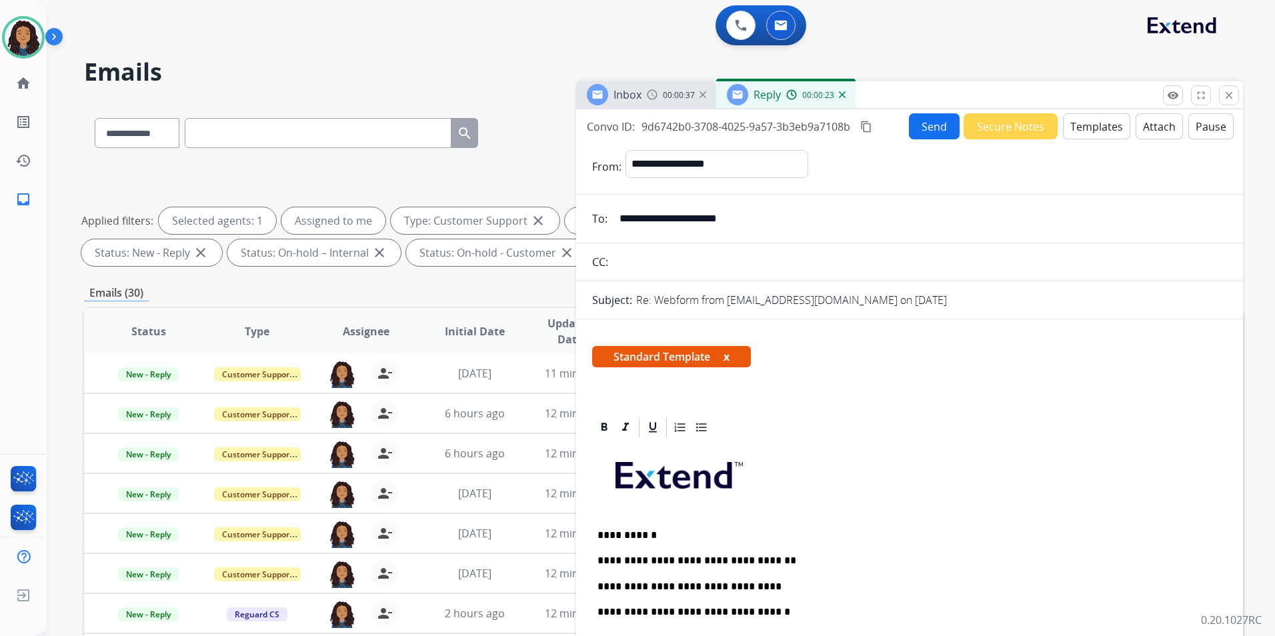
click at [935, 130] on button "Send" at bounding box center [934, 126] width 51 height 26
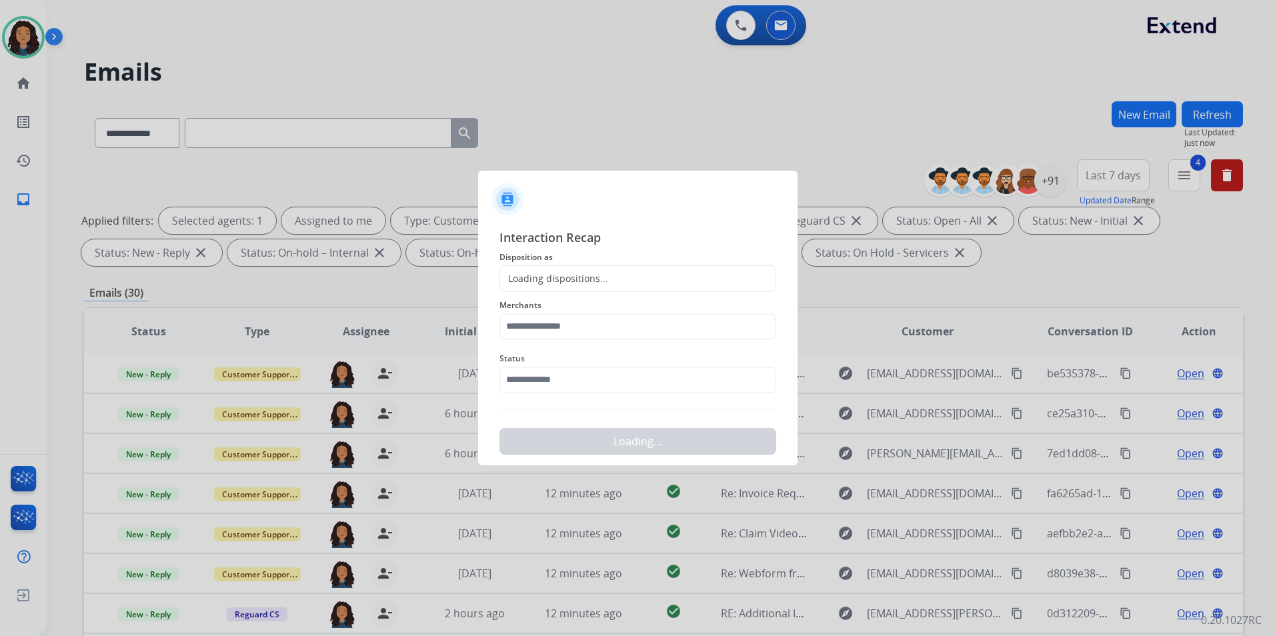
click at [616, 279] on div "Loading dispositions..." at bounding box center [638, 279] width 277 height 27
click at [608, 277] on div "Loading dispositions..." at bounding box center [638, 279] width 277 height 27
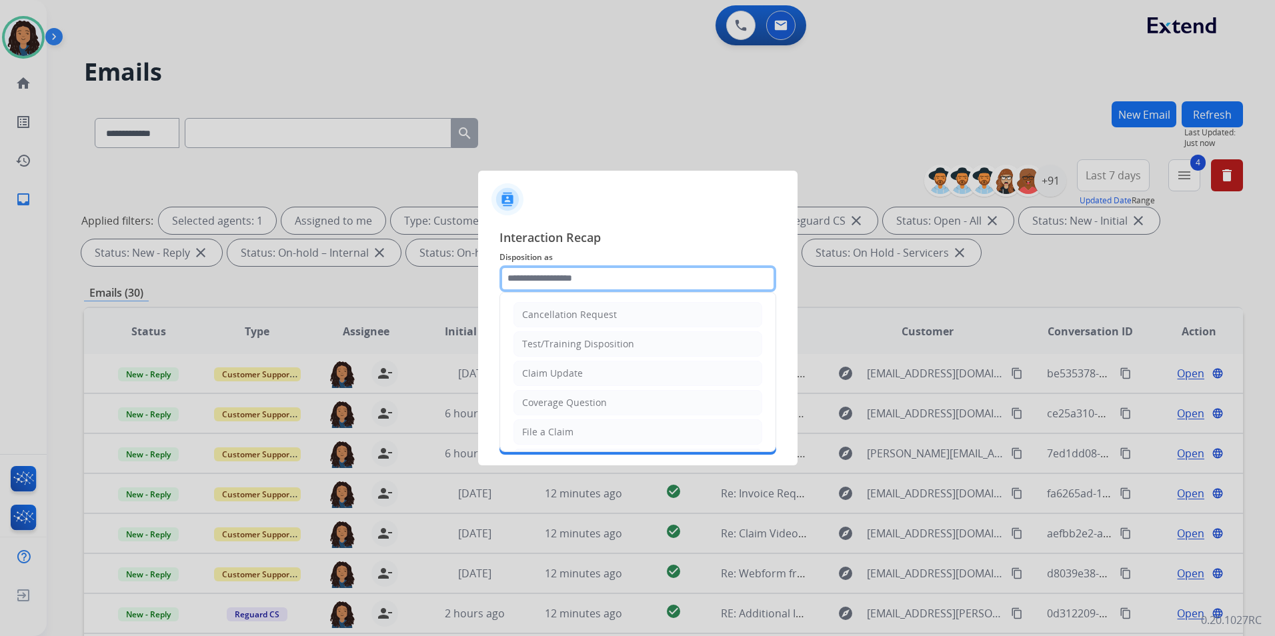
click at [608, 275] on input "text" at bounding box center [638, 279] width 277 height 27
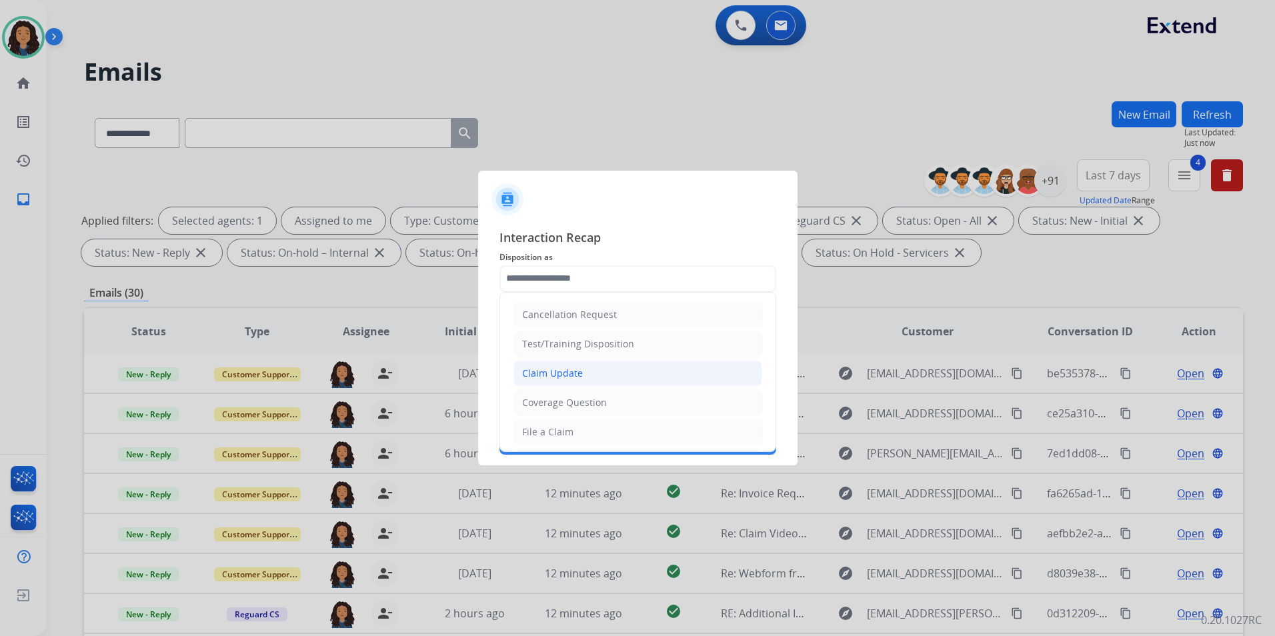
click at [586, 372] on li "Claim Update" at bounding box center [638, 373] width 249 height 25
type input "**********"
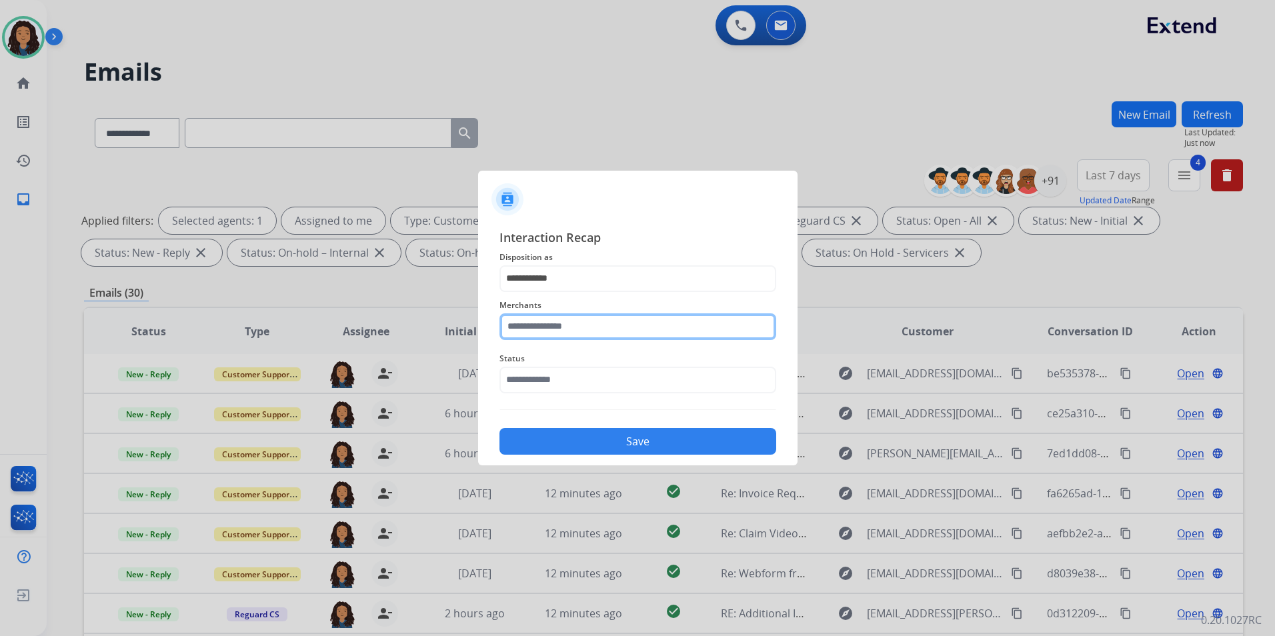
click at [581, 325] on input "text" at bounding box center [638, 327] width 277 height 27
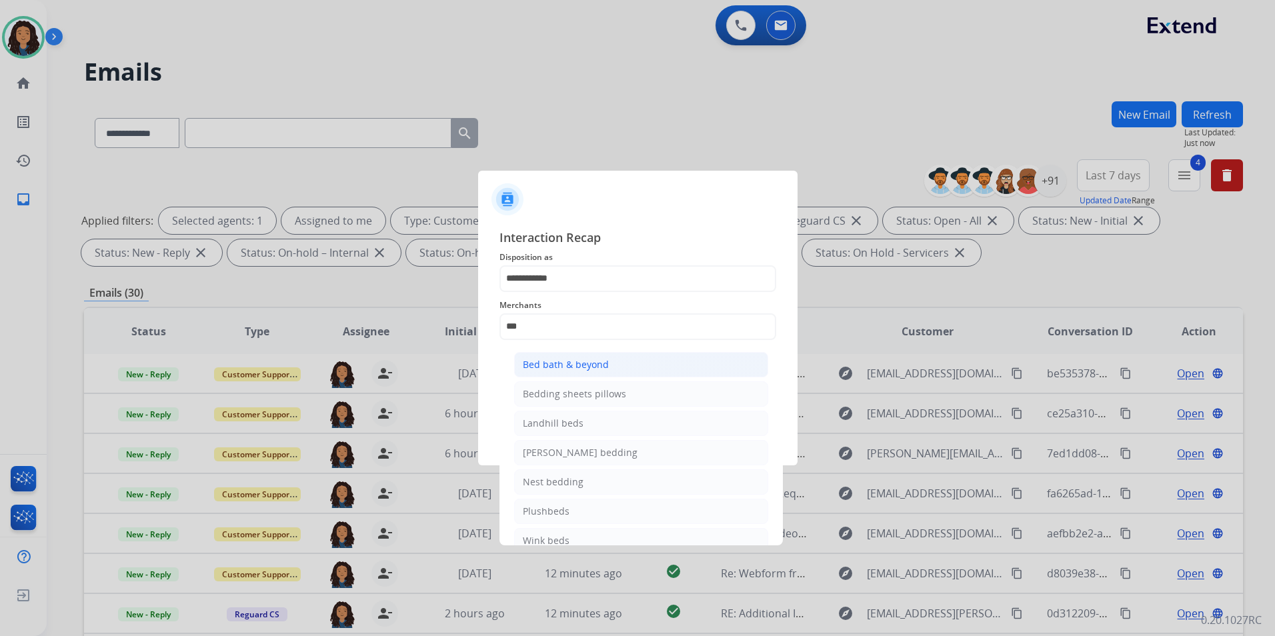
click at [572, 362] on div "Bed bath & beyond" at bounding box center [566, 364] width 86 height 13
type input "**********"
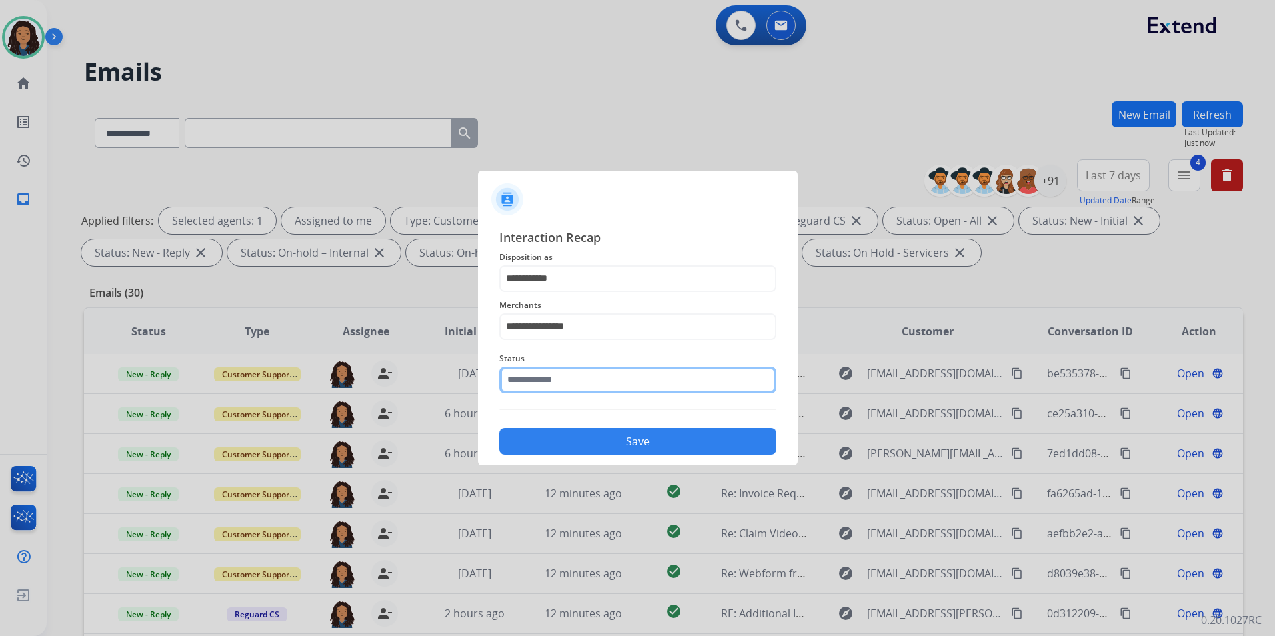
click at [573, 372] on input "text" at bounding box center [638, 380] width 277 height 27
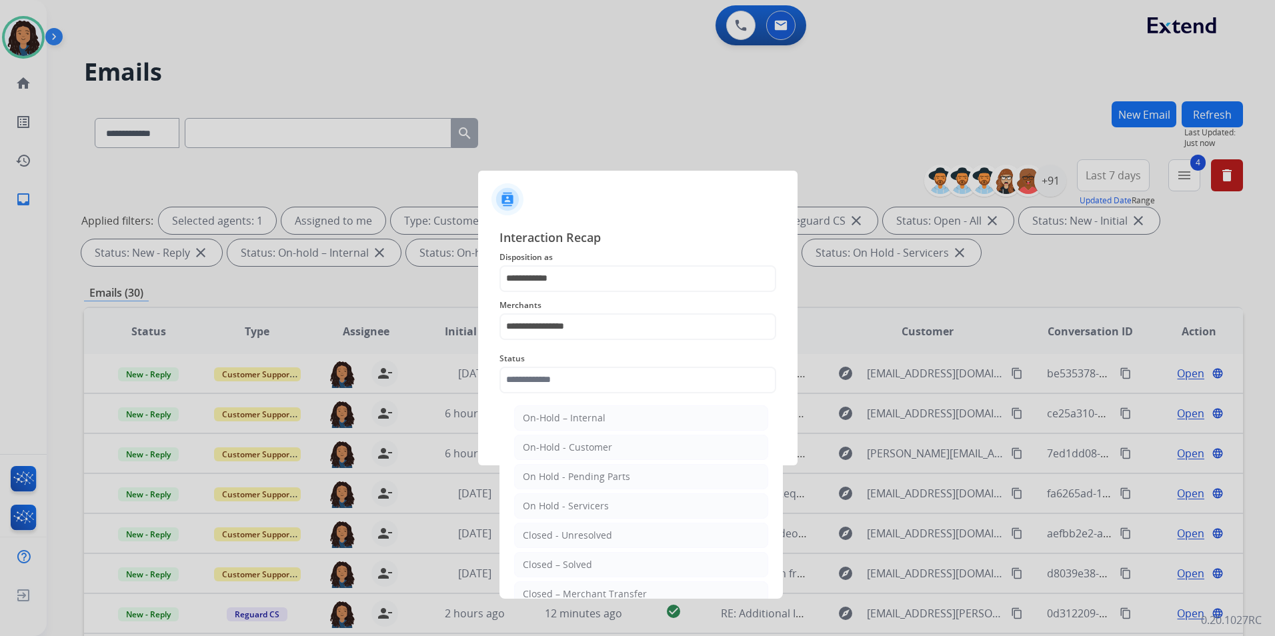
drag, startPoint x: 574, startPoint y: 570, endPoint x: 570, endPoint y: 492, distance: 77.5
click at [571, 566] on div "Closed – Solved" at bounding box center [557, 564] width 69 height 13
type input "**********"
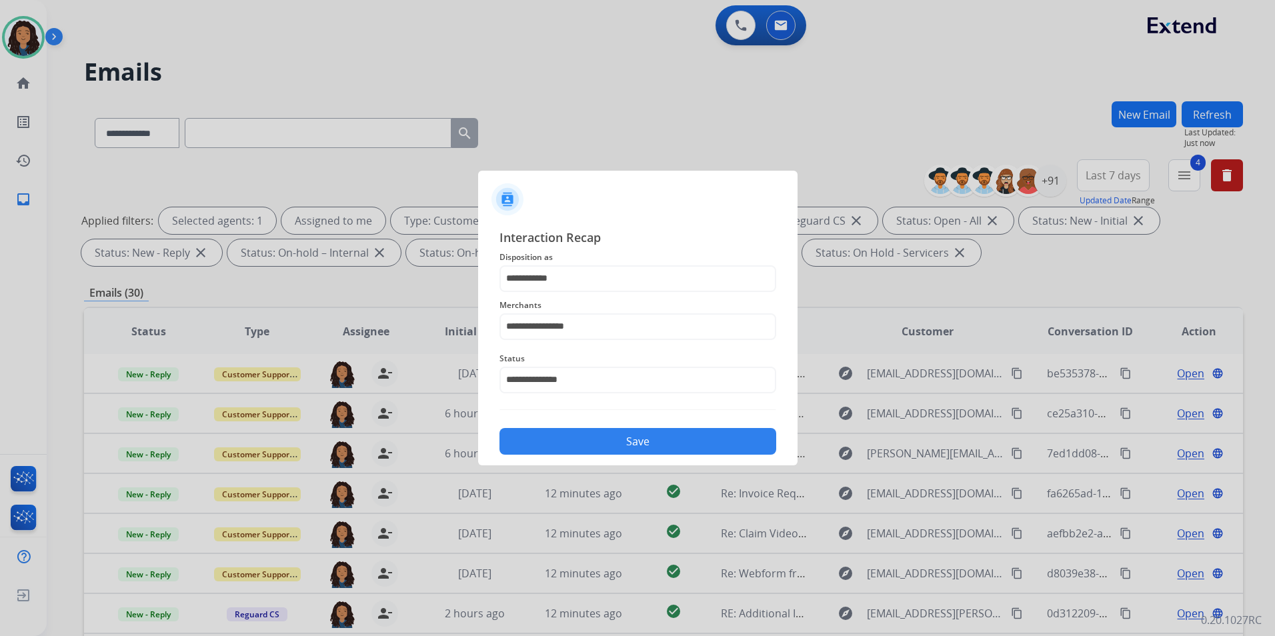
click at [574, 438] on button "Save" at bounding box center [638, 441] width 277 height 27
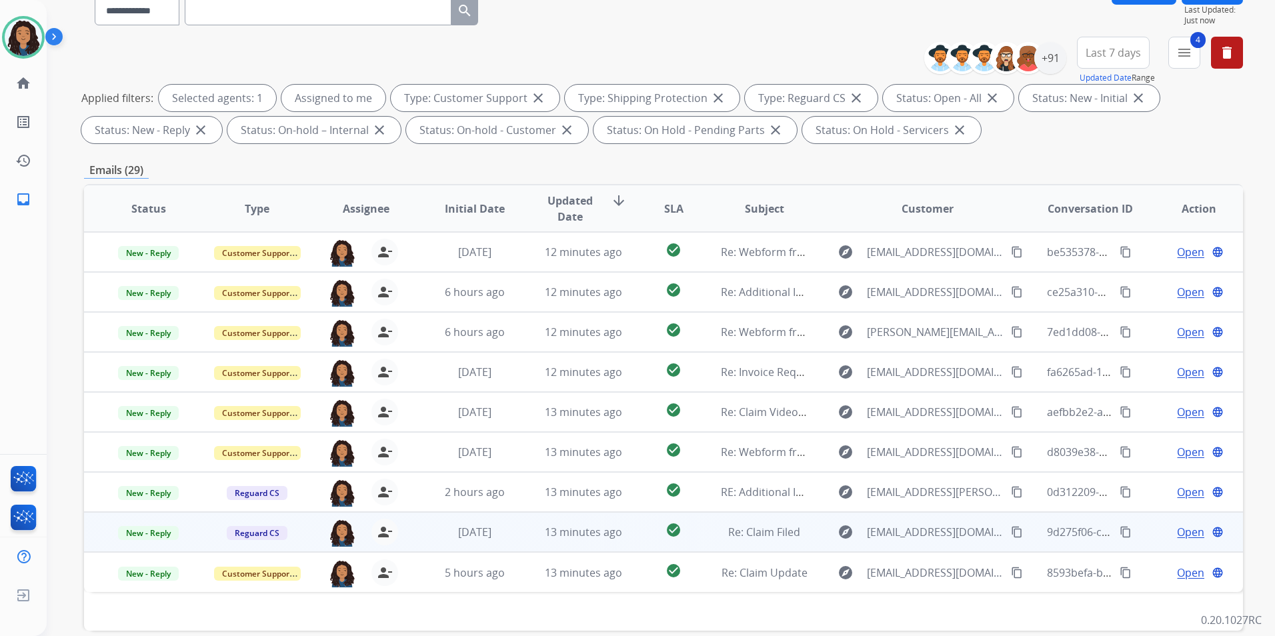
scroll to position [133, 0]
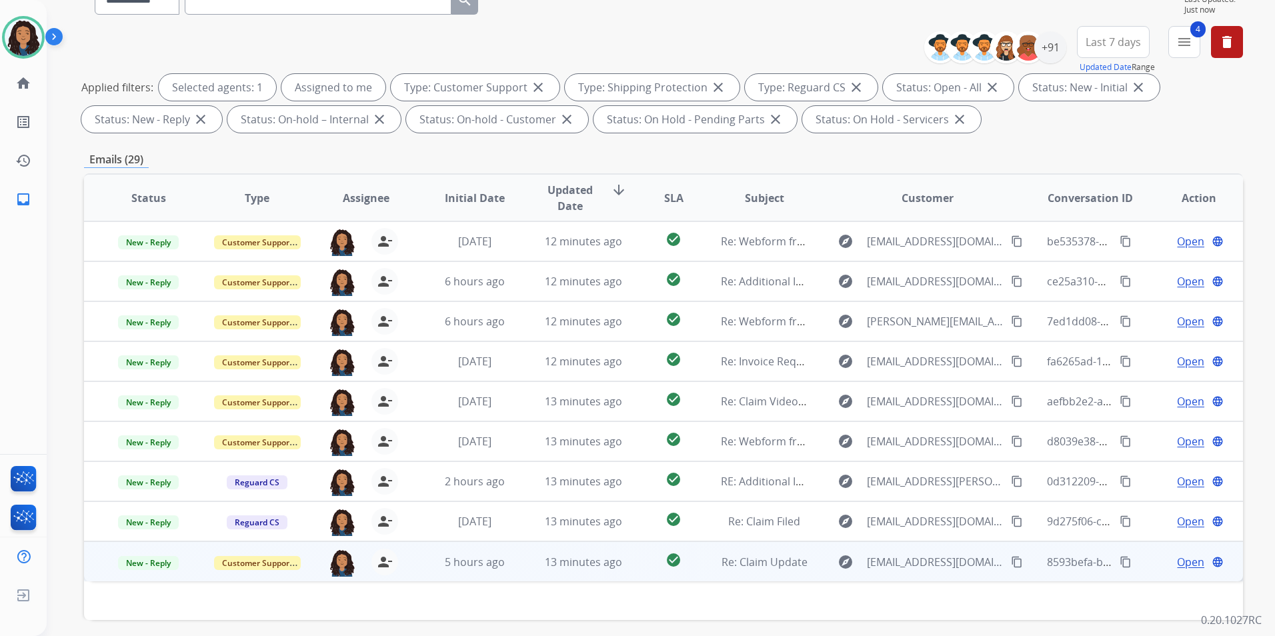
click at [1177, 556] on span "Open" at bounding box center [1190, 562] width 27 height 16
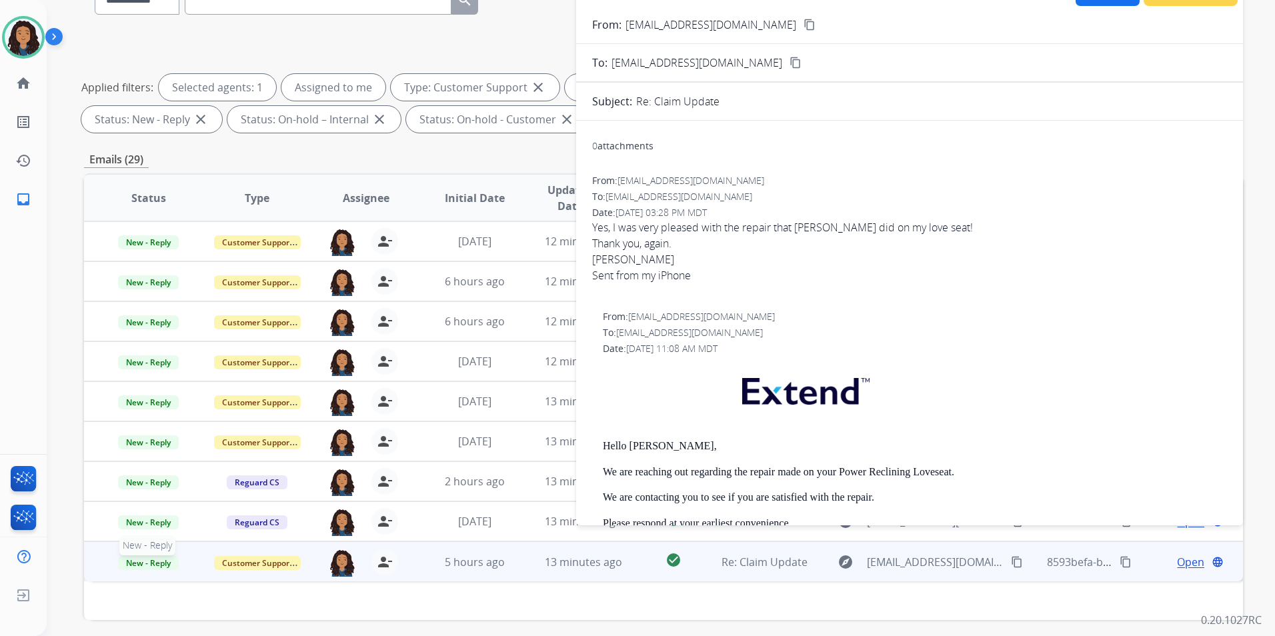
click at [128, 562] on span "New - Reply" at bounding box center [148, 563] width 61 height 14
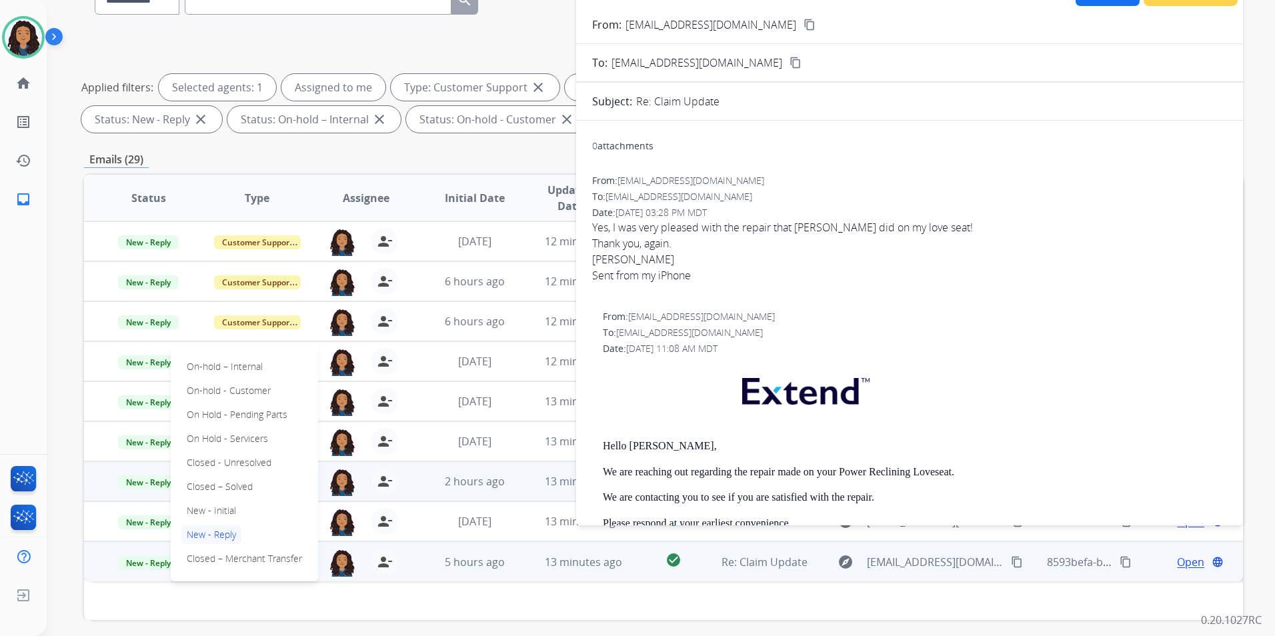
click at [251, 488] on p "Closed – Solved" at bounding box center [219, 487] width 77 height 19
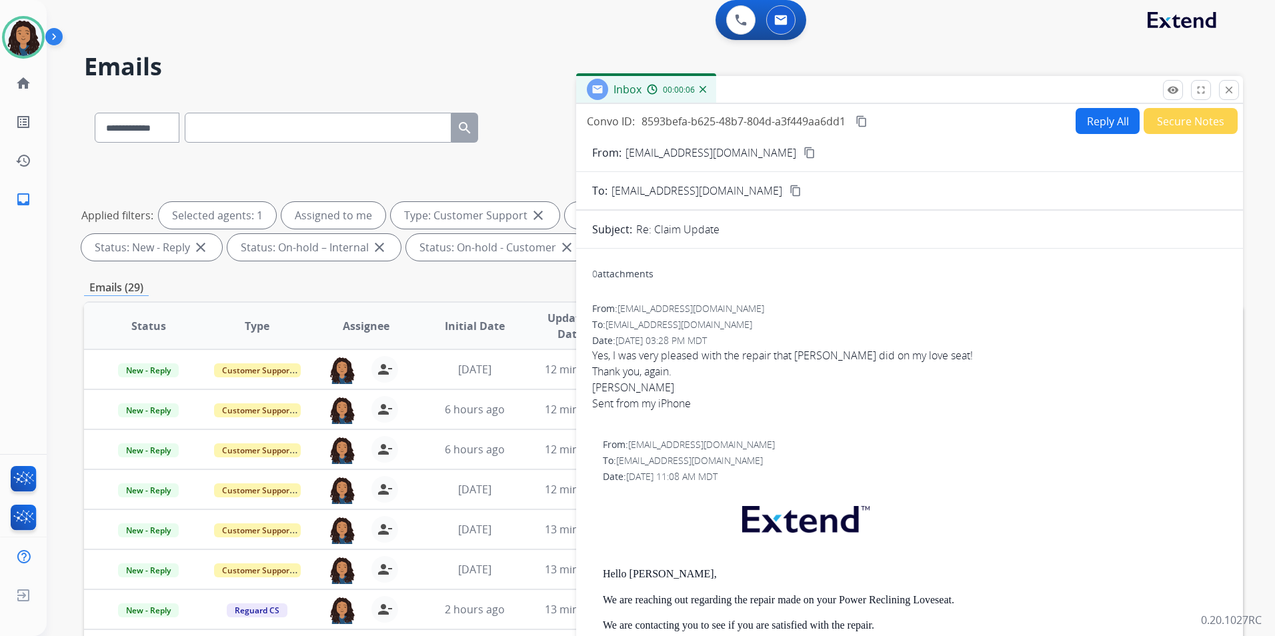
scroll to position [0, 0]
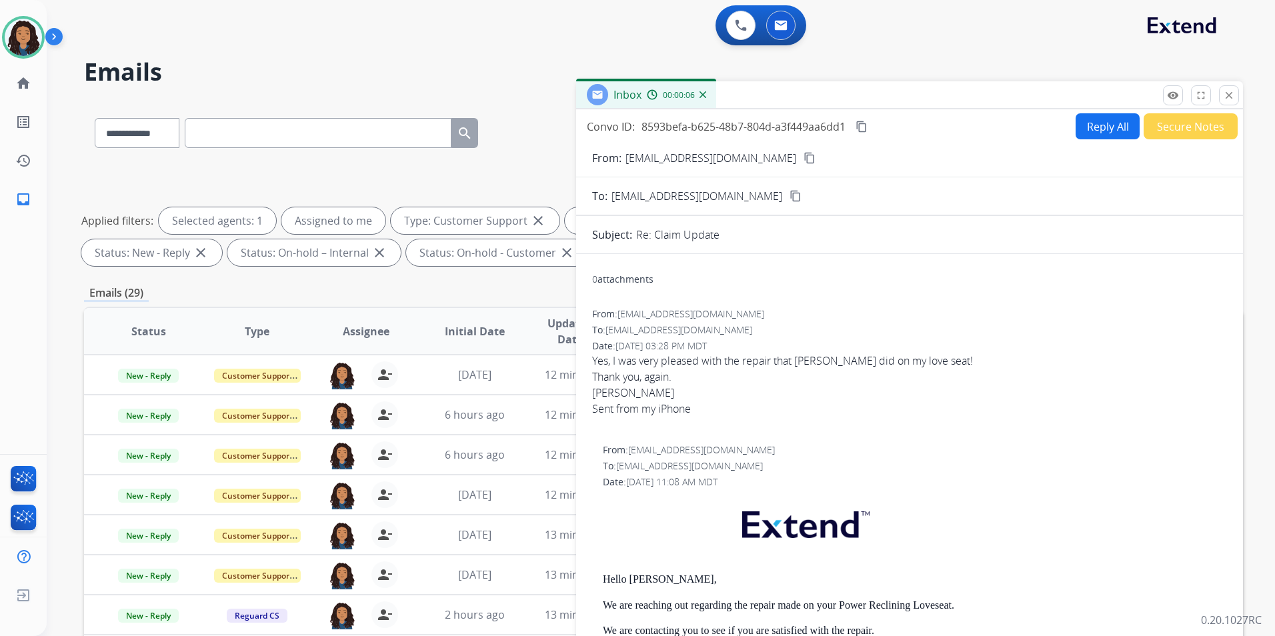
click at [1191, 135] on button "Secure Notes" at bounding box center [1191, 126] width 94 height 26
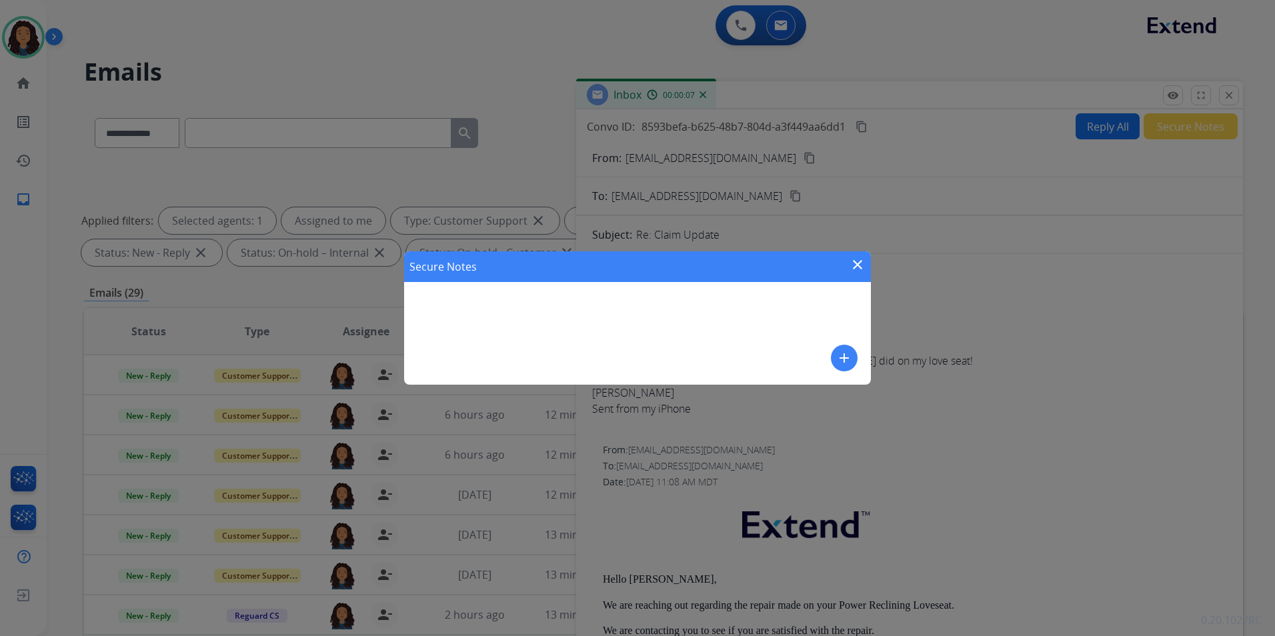
click at [834, 345] on div "add" at bounding box center [844, 358] width 27 height 27
click at [847, 362] on mat-icon "add" at bounding box center [845, 358] width 16 height 16
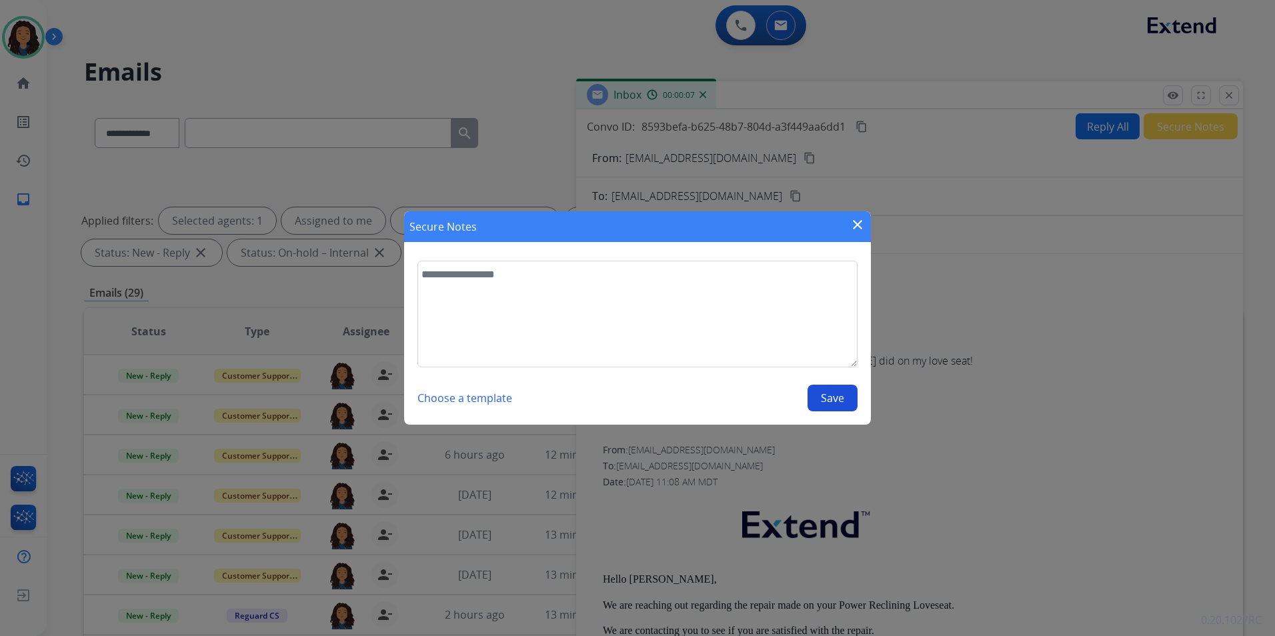
click at [695, 312] on textarea at bounding box center [638, 314] width 440 height 107
type textarea "**********"
click at [838, 405] on button "Save" at bounding box center [833, 398] width 50 height 27
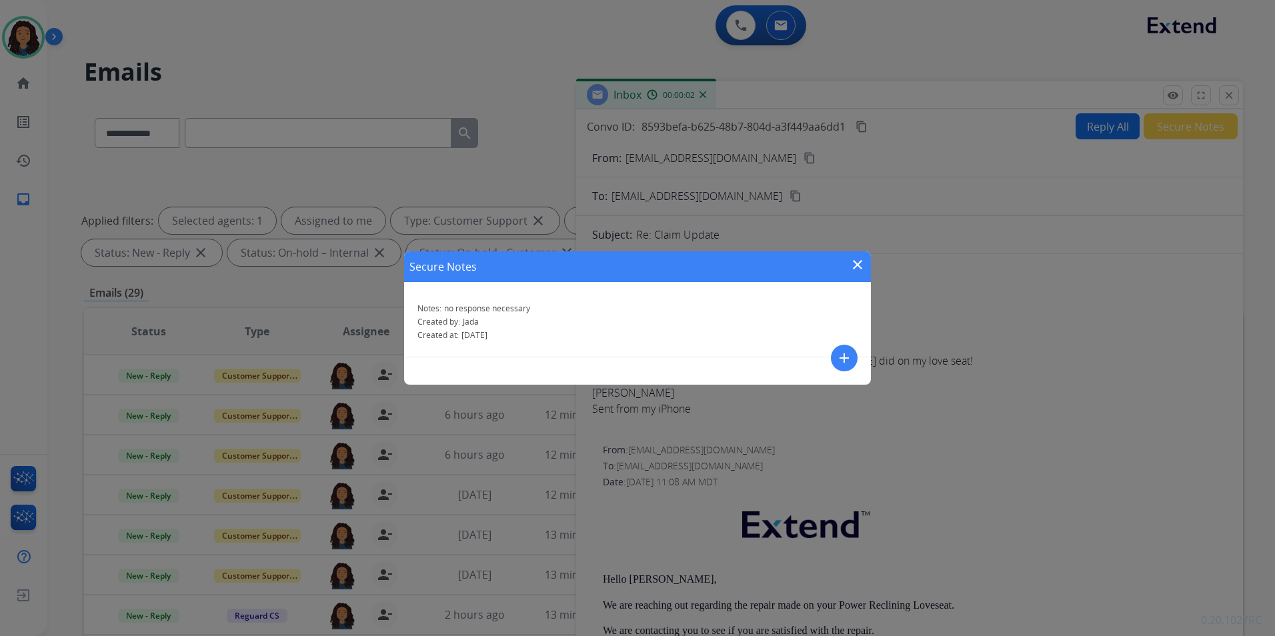
click at [859, 266] on mat-icon "close" at bounding box center [858, 265] width 16 height 16
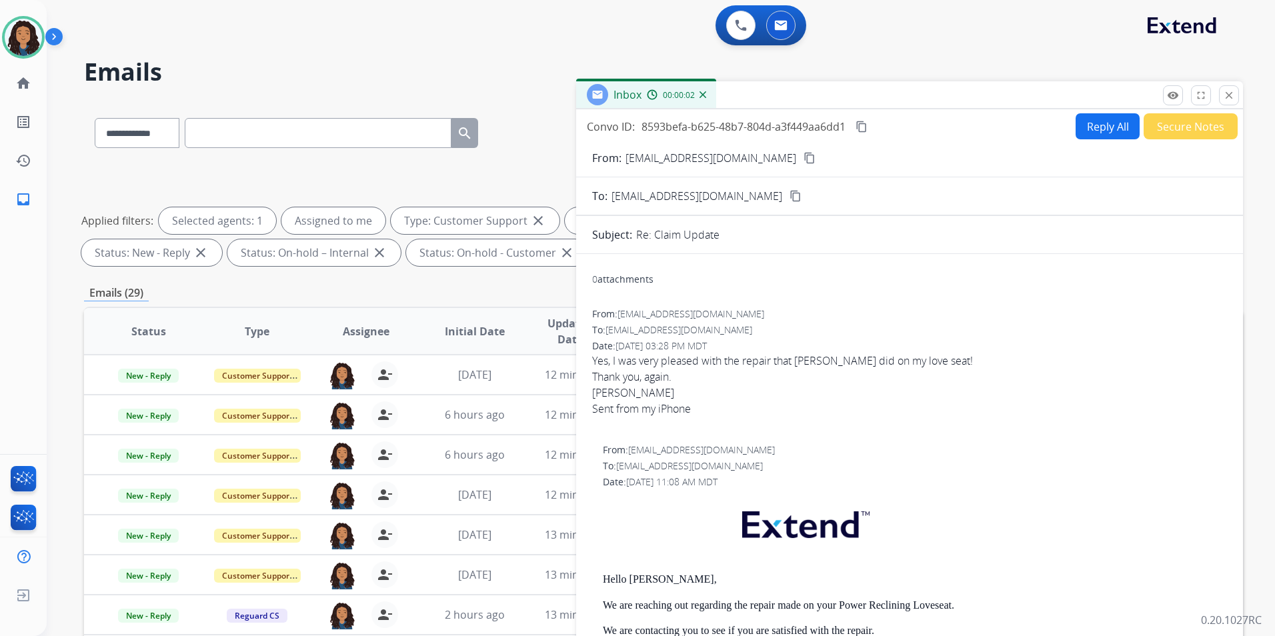
click at [1235, 99] on mat-icon "close" at bounding box center [1229, 95] width 12 height 12
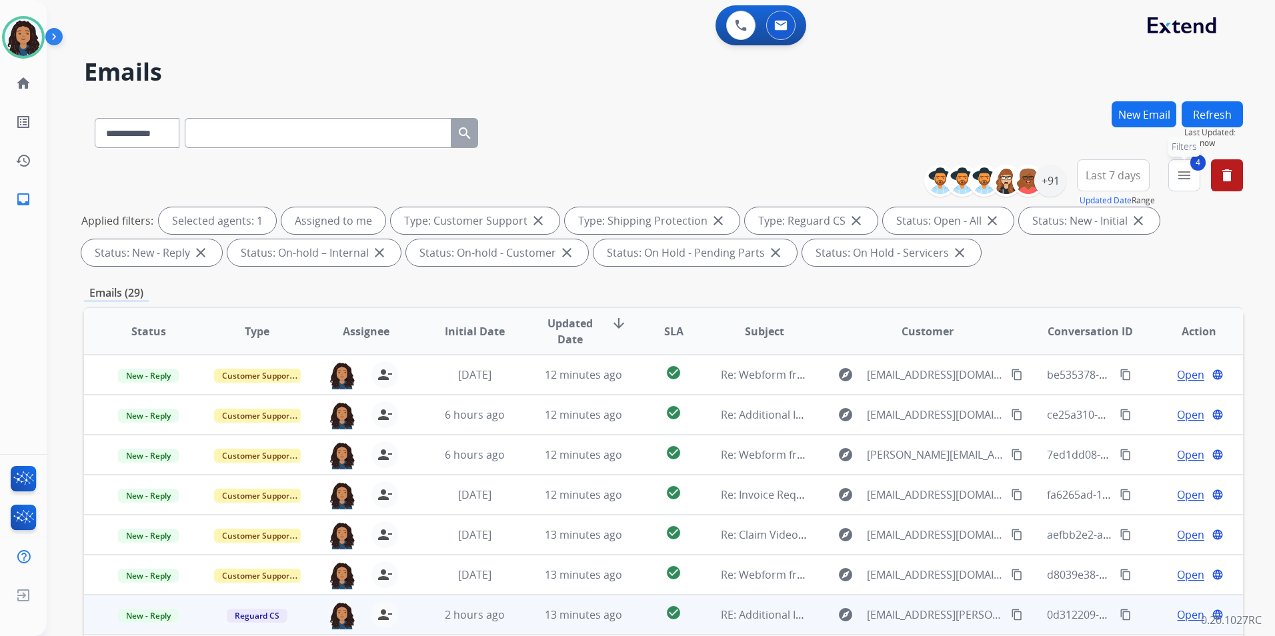
scroll to position [187, 0]
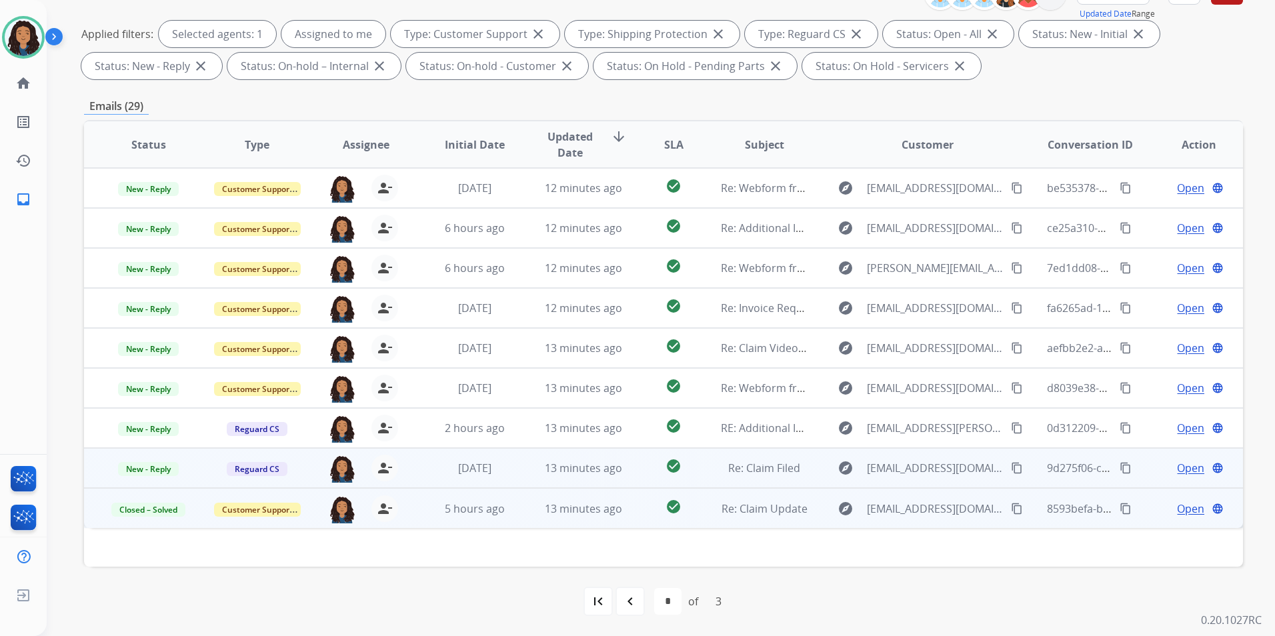
click at [1190, 466] on span "Open" at bounding box center [1190, 468] width 27 height 16
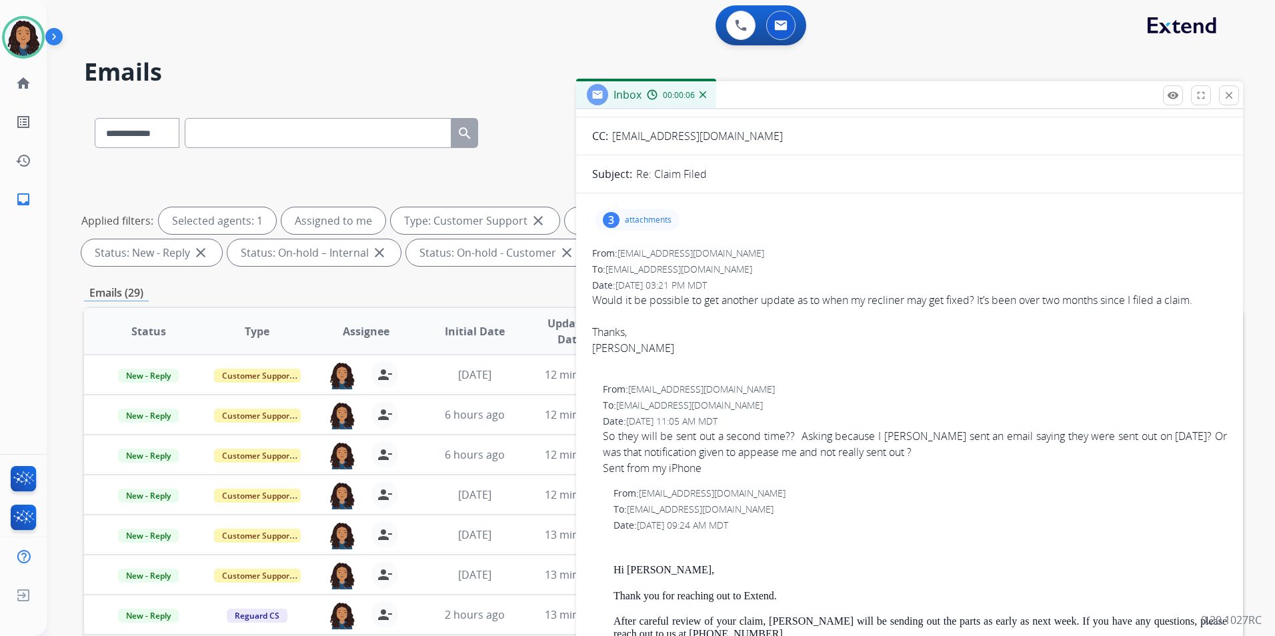
scroll to position [0, 0]
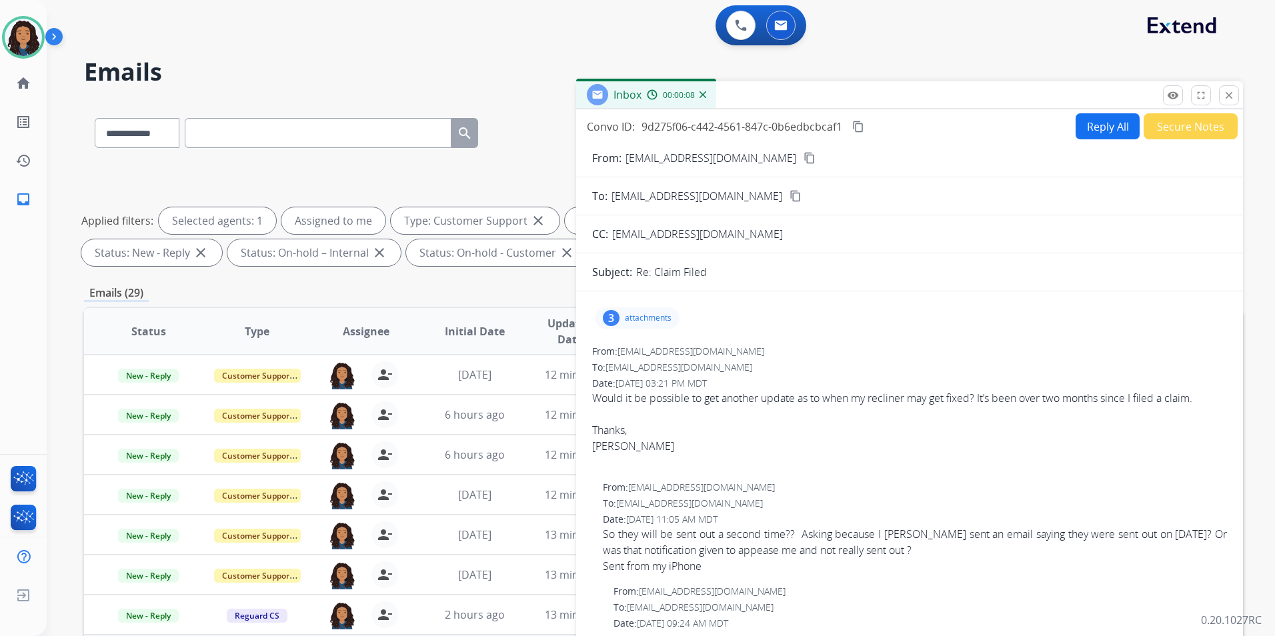
click at [804, 161] on mat-icon "content_copy" at bounding box center [810, 158] width 12 height 12
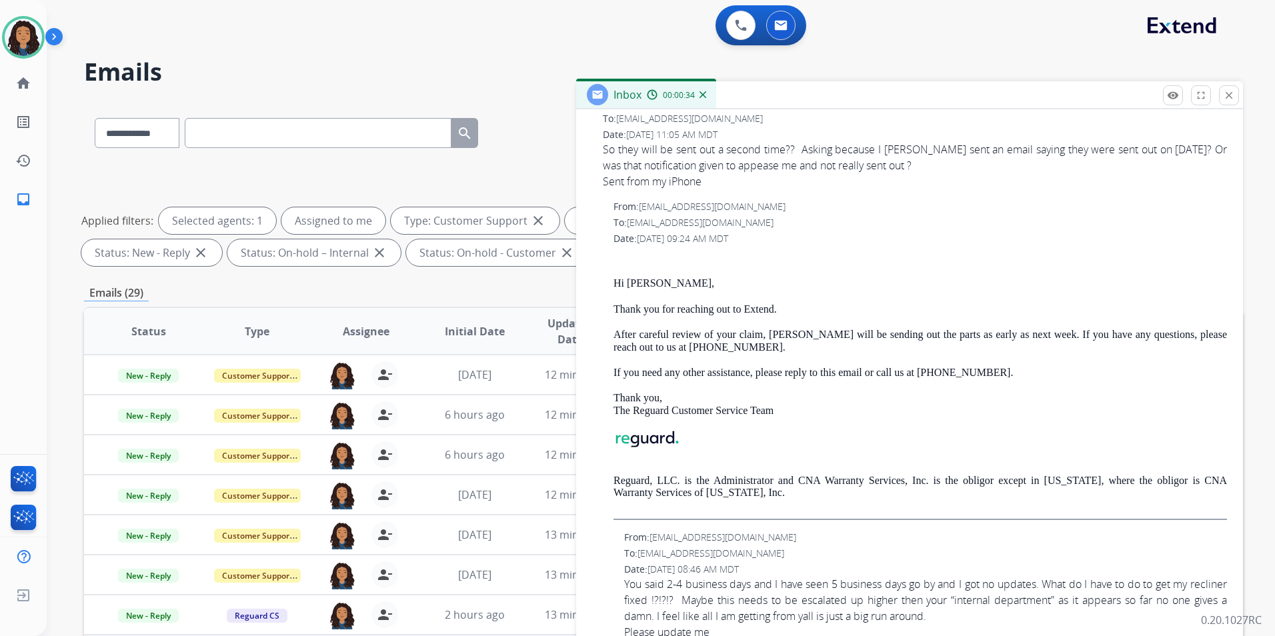
scroll to position [467, 0]
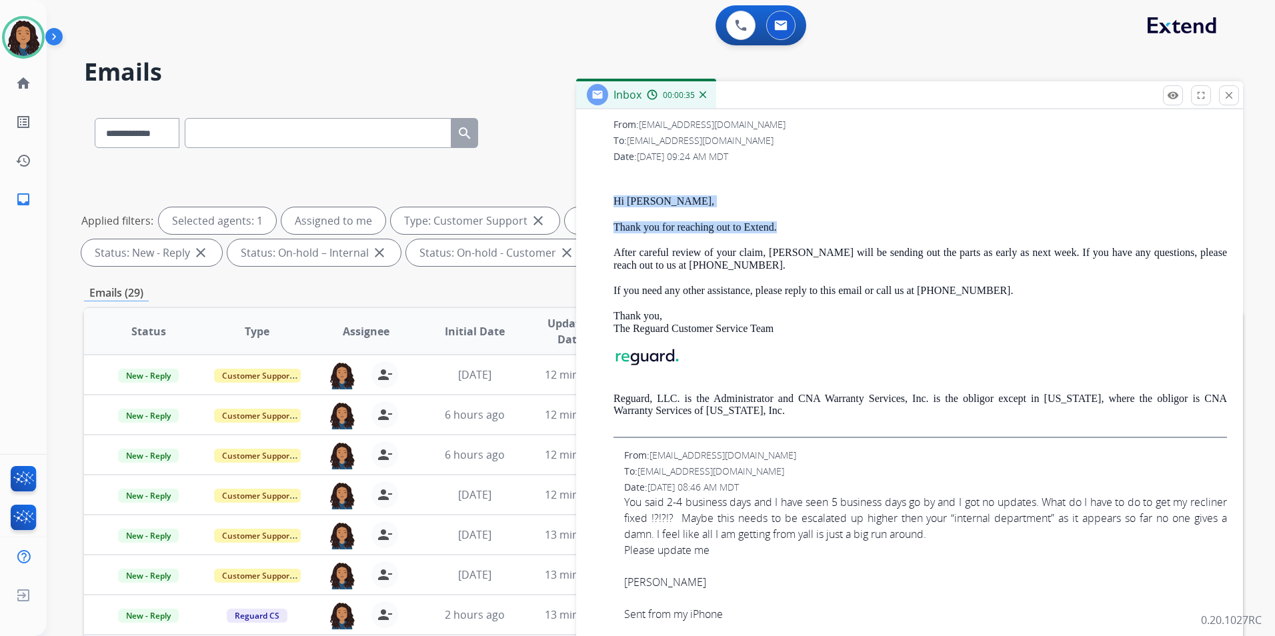
drag, startPoint x: 609, startPoint y: 194, endPoint x: 847, endPoint y: 219, distance: 239.4
click at [847, 219] on div "From: customerservice@reguardprotection.com To: usaf1983@gmail.com Date: 08/03/…" at bounding box center [909, 278] width 635 height 320
drag, startPoint x: 847, startPoint y: 219, endPoint x: 765, endPoint y: 229, distance: 82.7
copy div "Hi Richard, Thank you for reaching out to Extend."
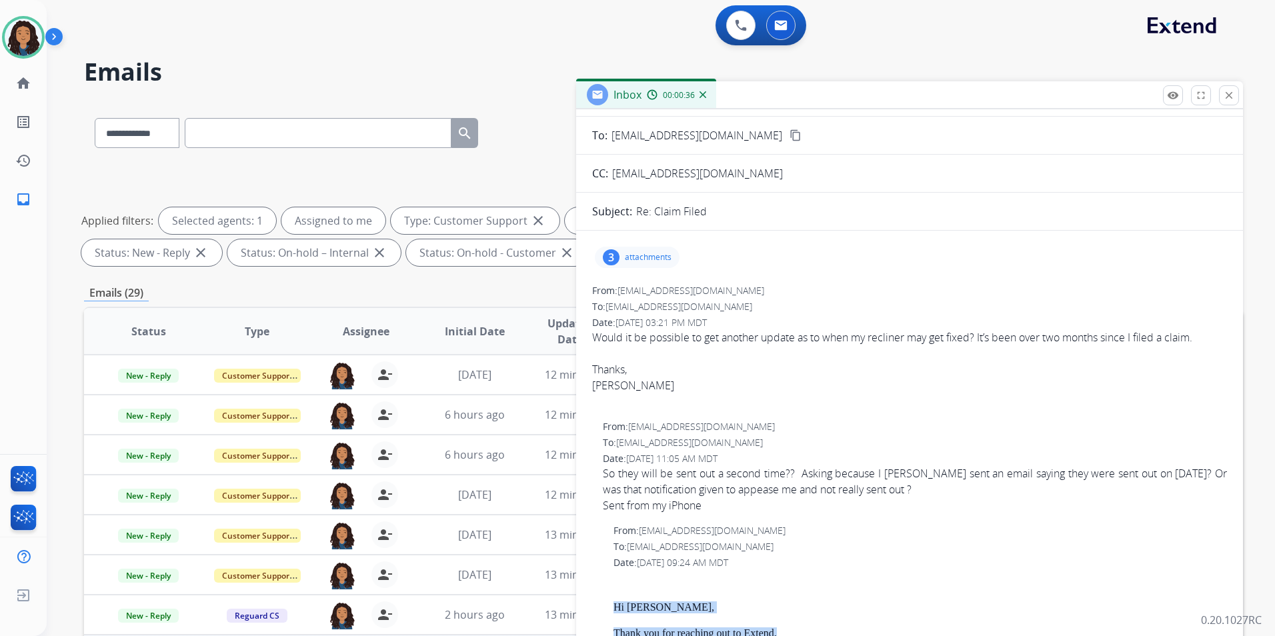
scroll to position [0, 0]
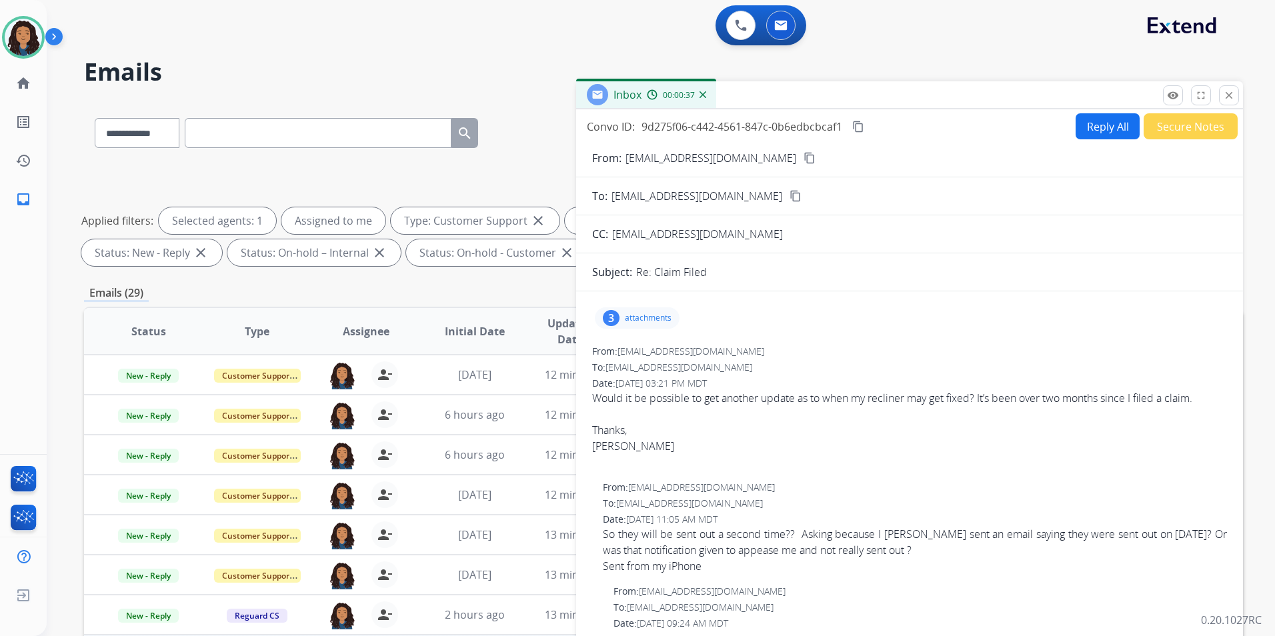
click at [1086, 138] on div "Convo ID: 9d275f06-c442-4561-847c-0b6edbcbcaf1 content_copy Reply All Secure No…" at bounding box center [909, 381] width 667 height 544
click at [1086, 137] on button "Reply All" at bounding box center [1108, 126] width 64 height 26
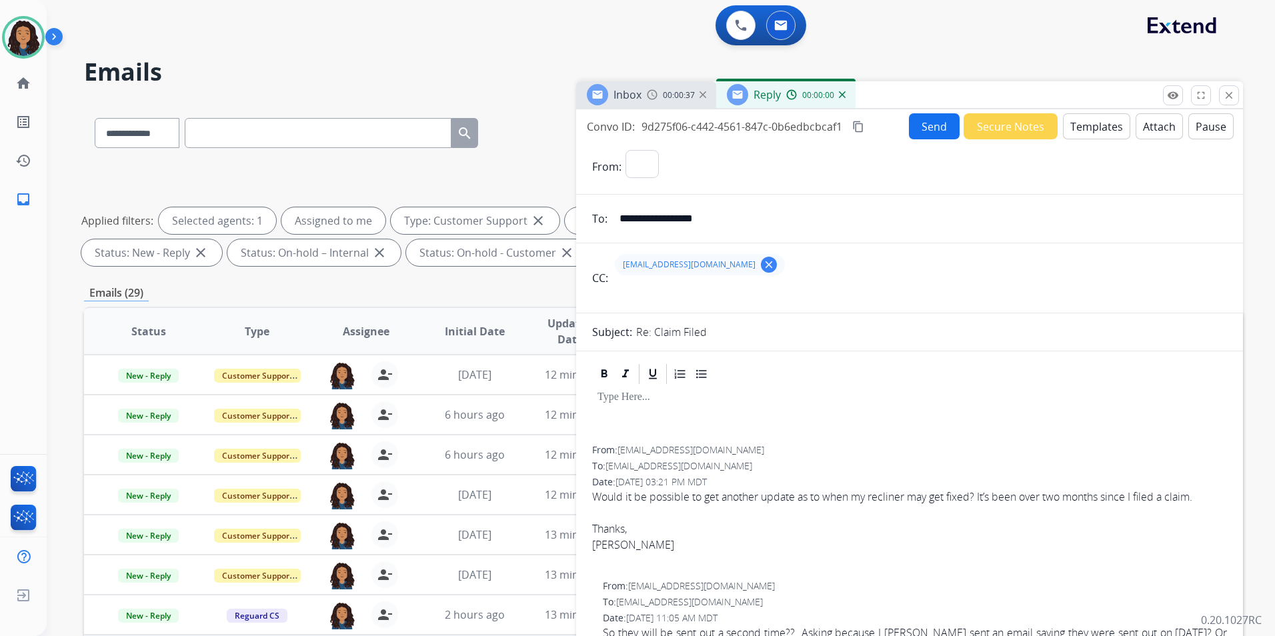
select select "**********"
click at [1086, 137] on button "Templates" at bounding box center [1096, 126] width 67 height 26
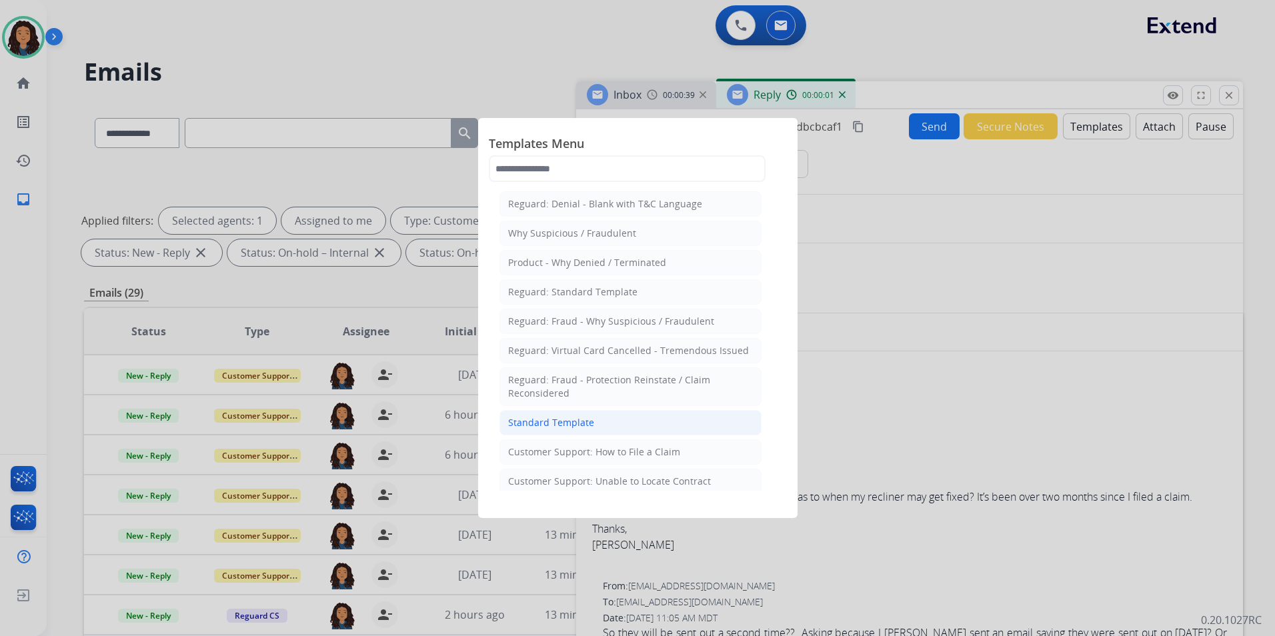
click at [639, 417] on li "Standard Template" at bounding box center [631, 422] width 262 height 25
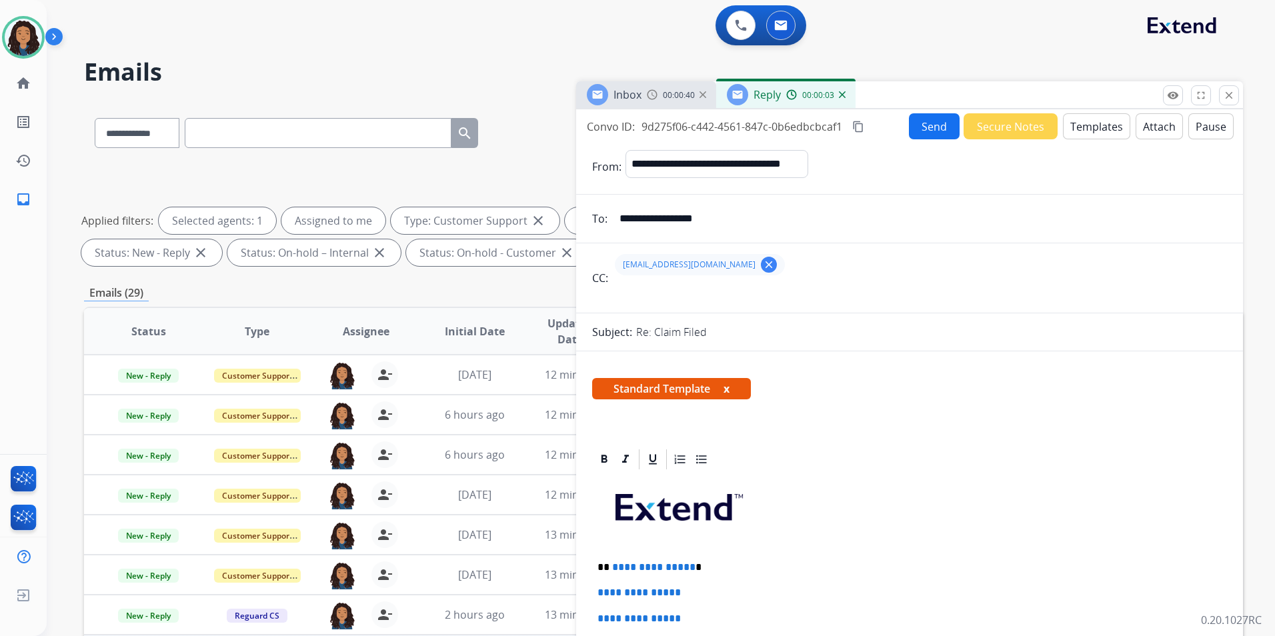
click at [1075, 128] on button "Templates" at bounding box center [1096, 126] width 67 height 26
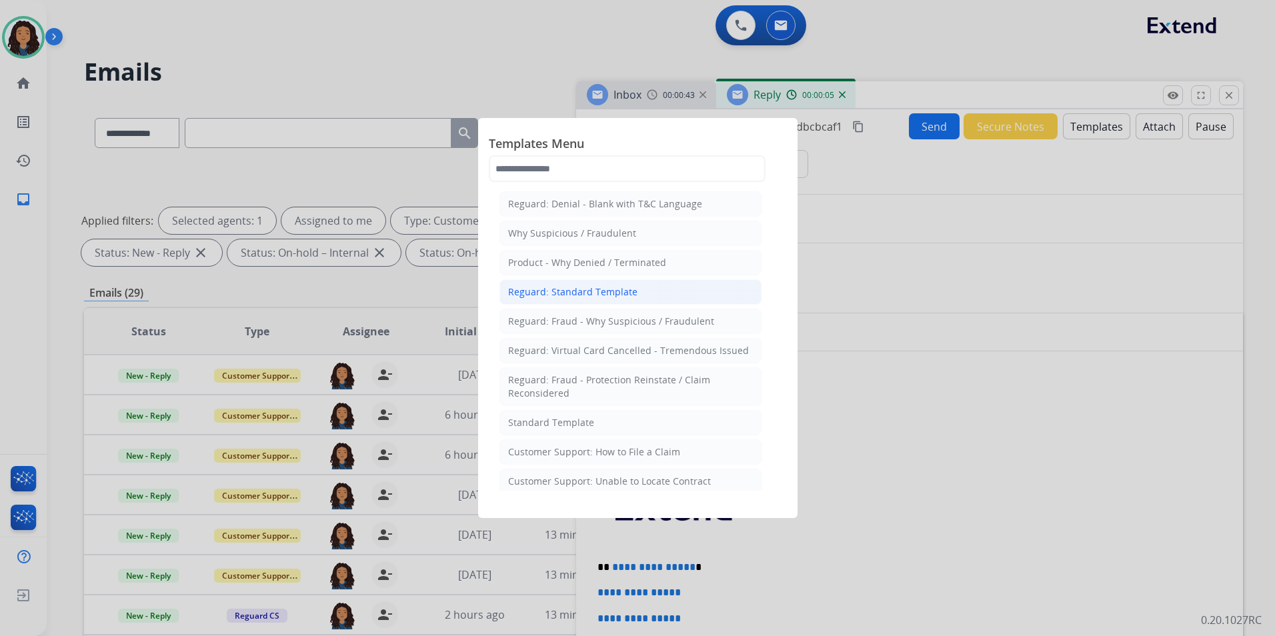
click at [598, 290] on div "Reguard: Standard Template" at bounding box center [572, 292] width 129 height 13
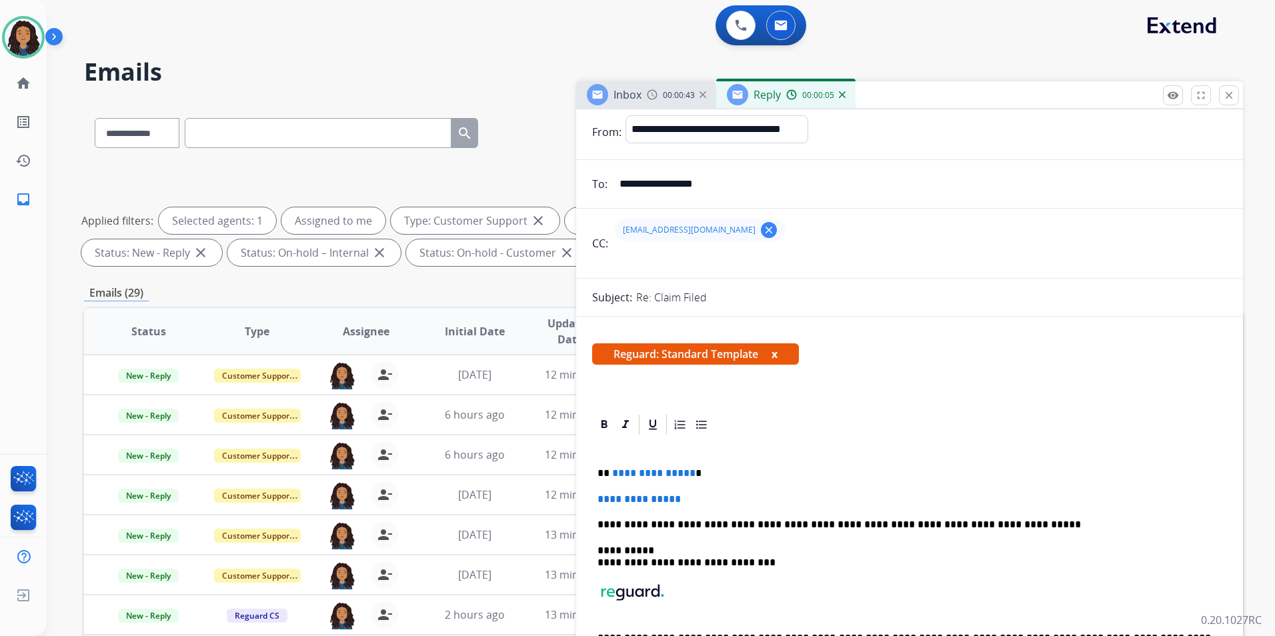
scroll to position [200, 0]
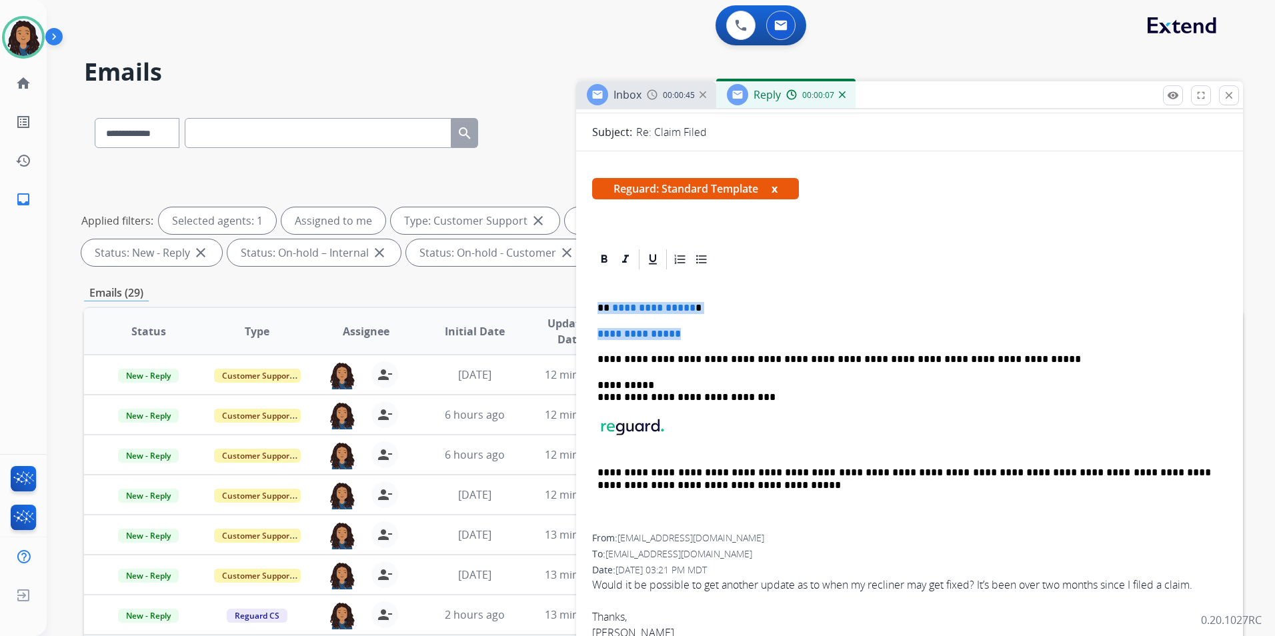
drag, startPoint x: 594, startPoint y: 305, endPoint x: 696, endPoint y: 332, distance: 106.3
click at [696, 332] on div "**********" at bounding box center [909, 403] width 635 height 263
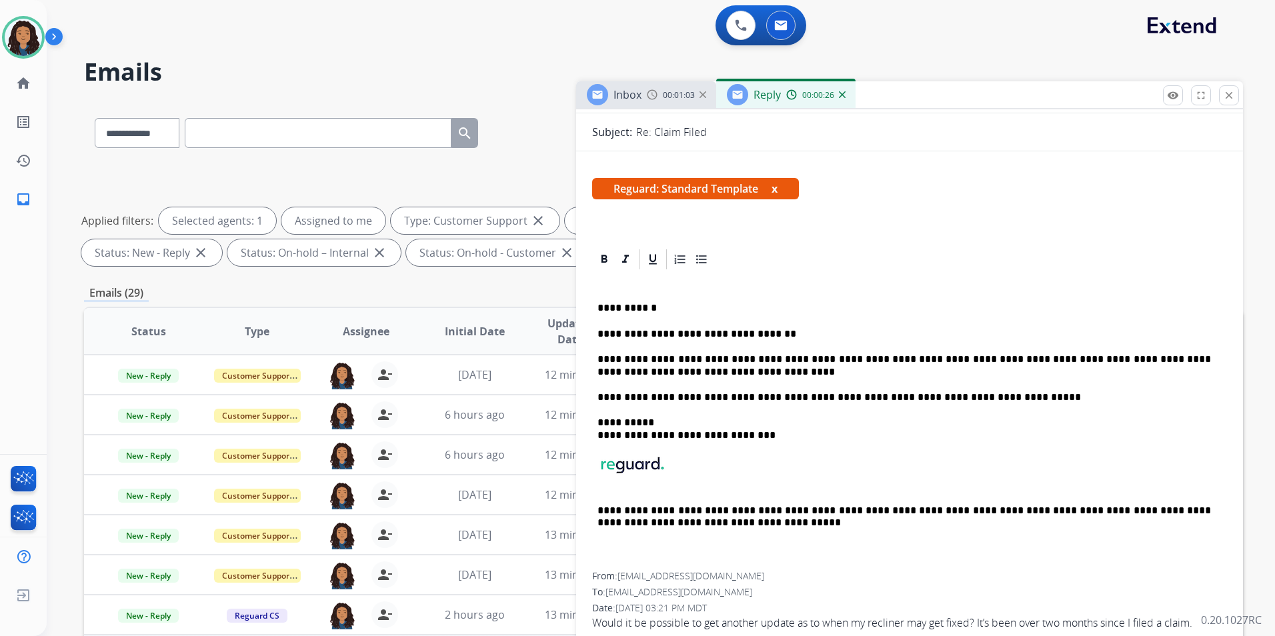
click at [681, 356] on p "**********" at bounding box center [905, 366] width 614 height 25
click at [885, 356] on p "**********" at bounding box center [905, 366] width 614 height 25
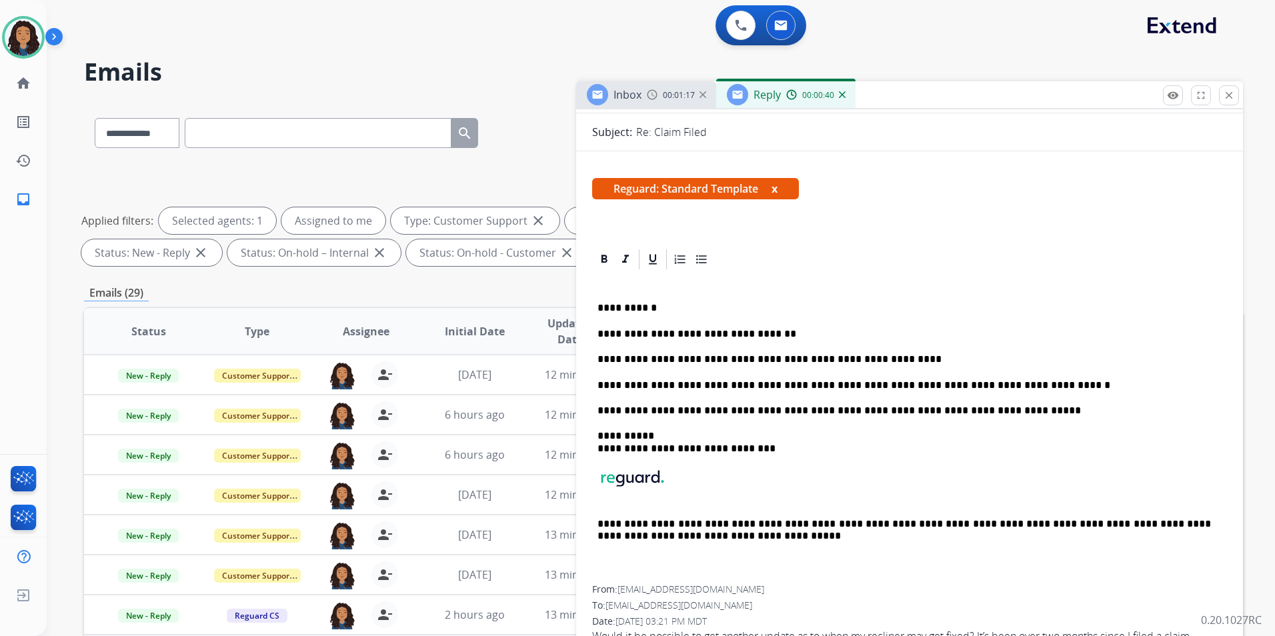
click at [791, 384] on p "**********" at bounding box center [905, 386] width 614 height 12
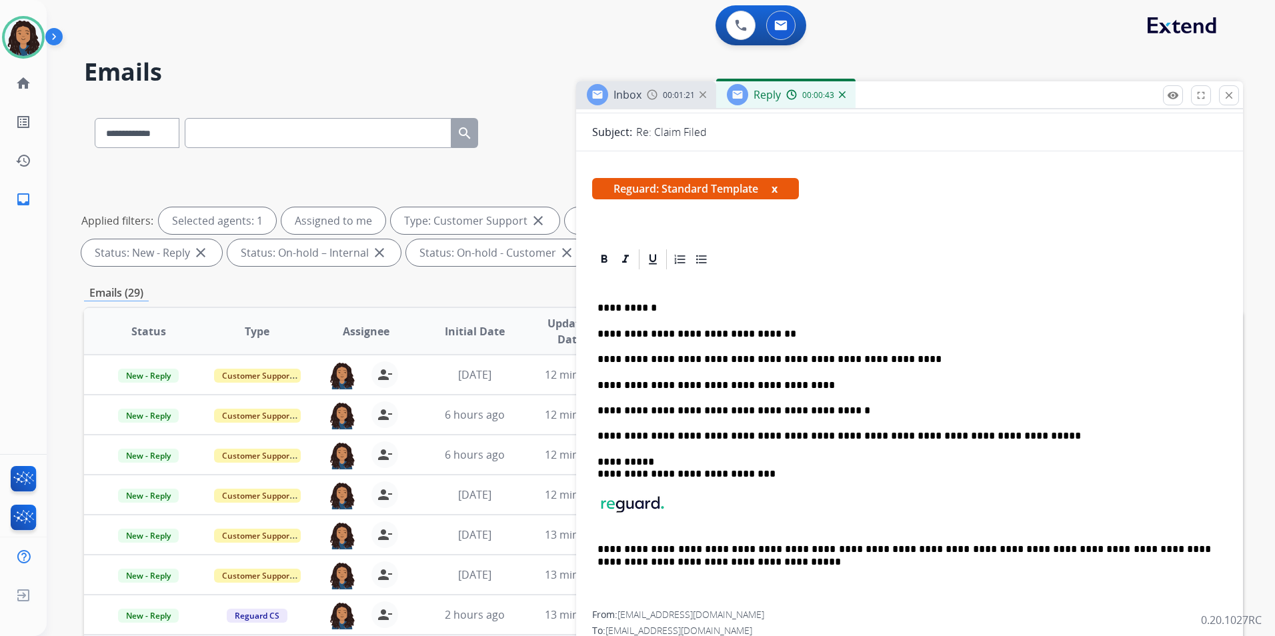
click at [635, 402] on div "**********" at bounding box center [909, 442] width 635 height 340
click at [656, 407] on p "**********" at bounding box center [905, 411] width 614 height 12
click at [760, 410] on p "**********" at bounding box center [905, 411] width 614 height 12
click at [873, 413] on p "**********" at bounding box center [905, 411] width 614 height 12
click at [880, 413] on p "**********" at bounding box center [905, 411] width 614 height 12
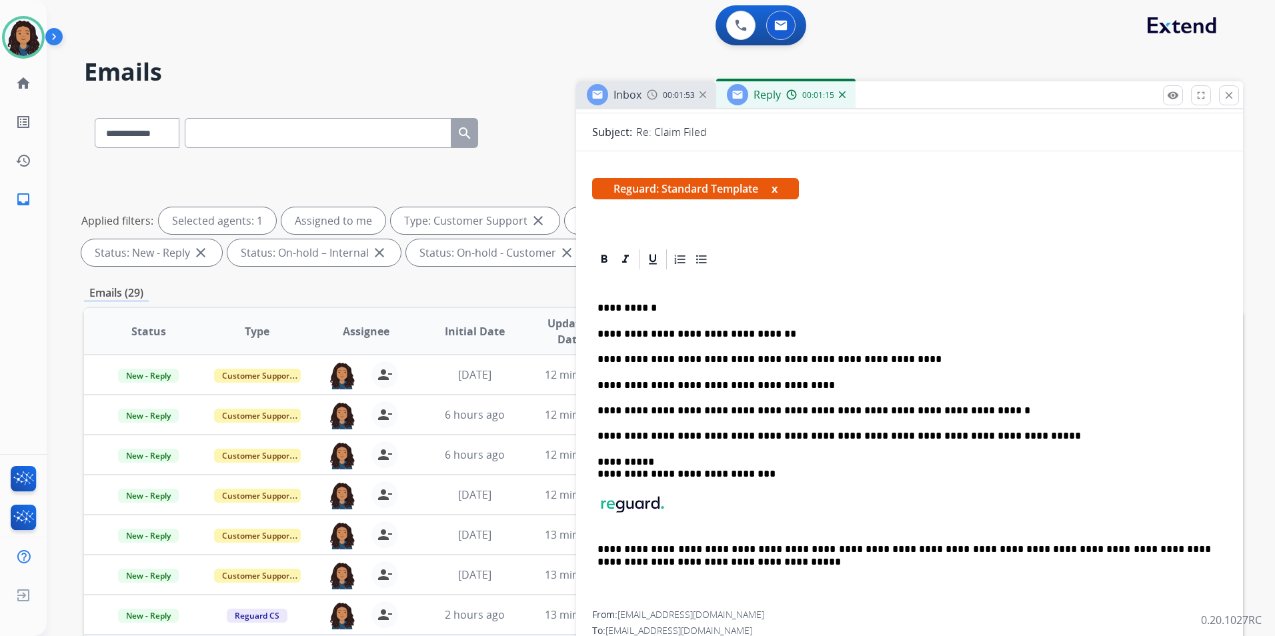
click at [949, 410] on p "**********" at bounding box center [905, 411] width 614 height 12
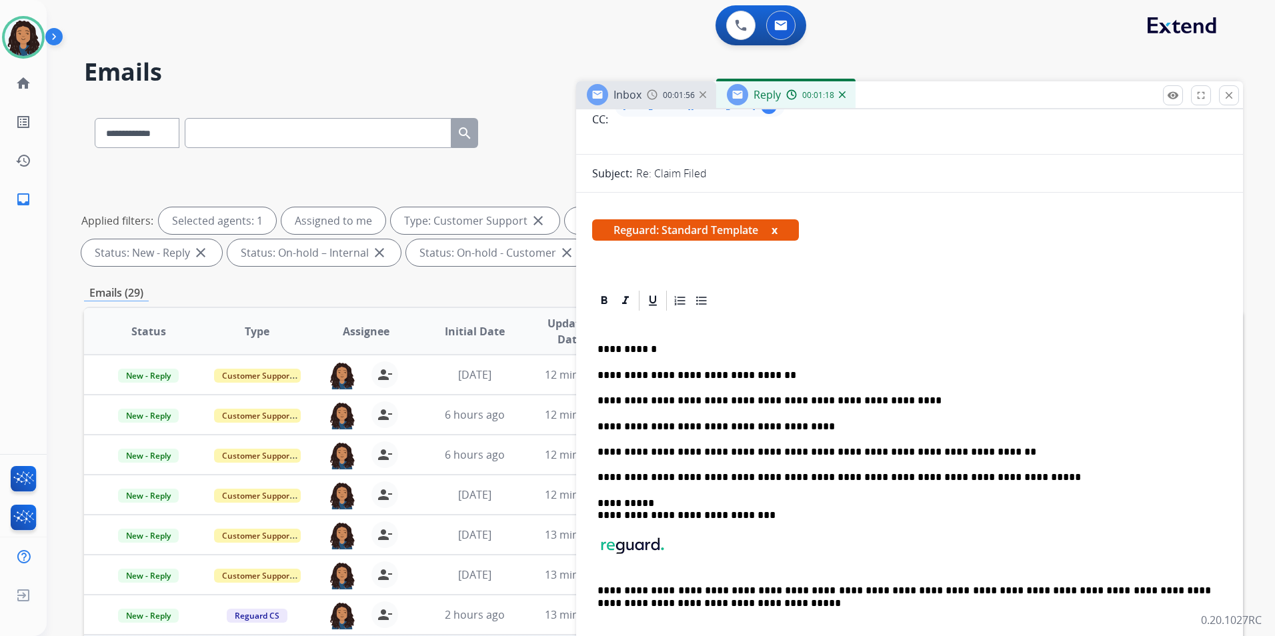
scroll to position [0, 0]
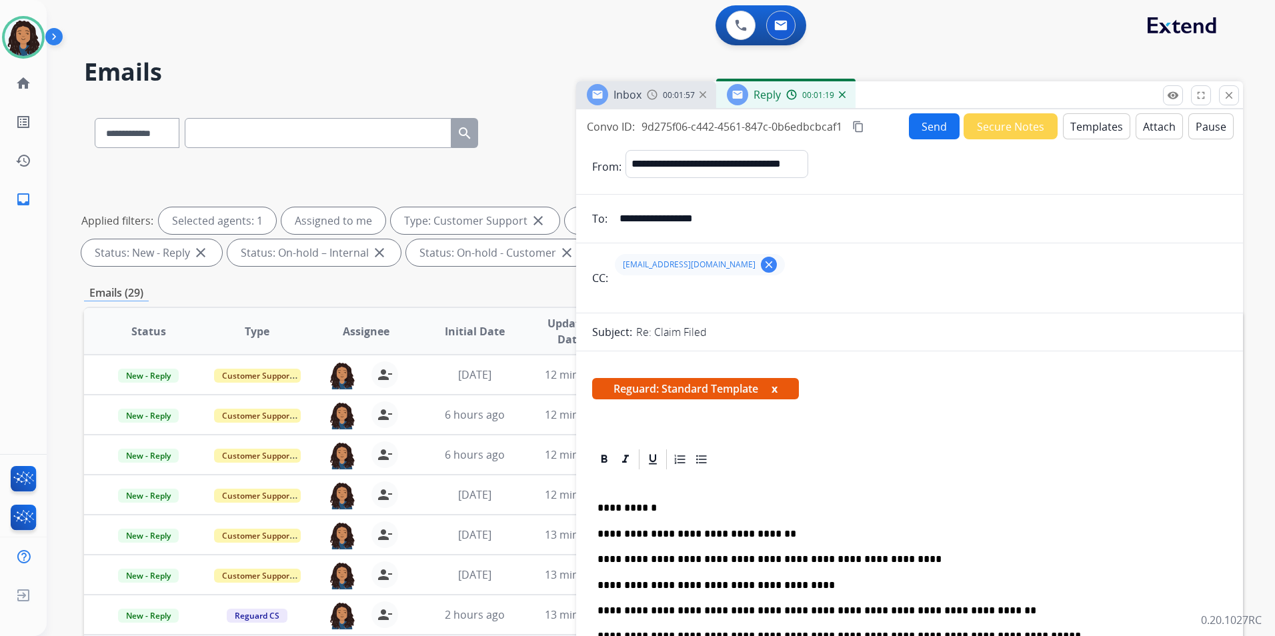
click at [909, 137] on button "Send" at bounding box center [934, 126] width 51 height 26
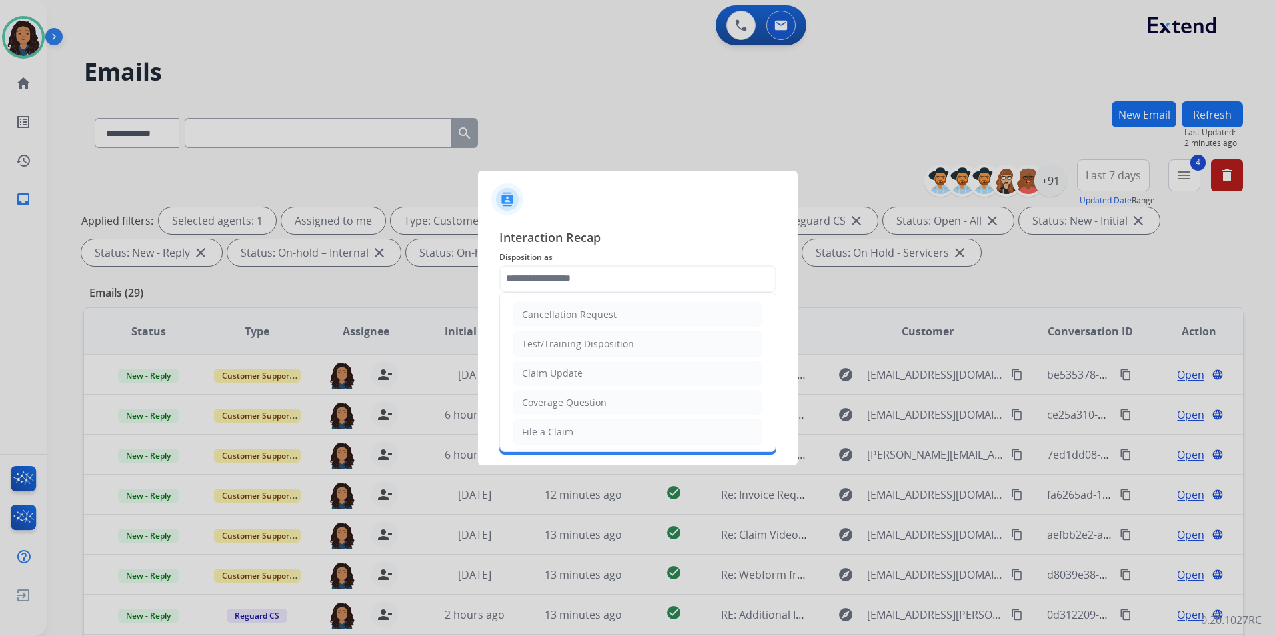
drag, startPoint x: 513, startPoint y: 376, endPoint x: 525, endPoint y: 373, distance: 12.3
click at [514, 376] on li "Claim Update" at bounding box center [638, 373] width 249 height 25
type input "**********"
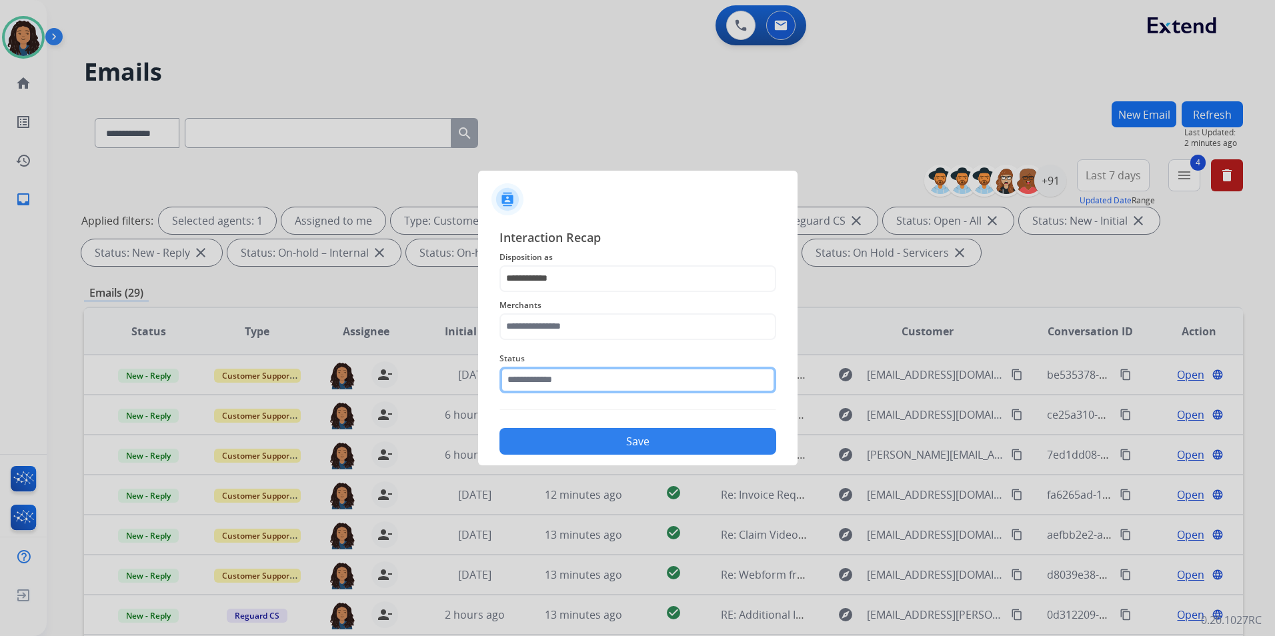
click at [532, 370] on input "text" at bounding box center [638, 380] width 277 height 27
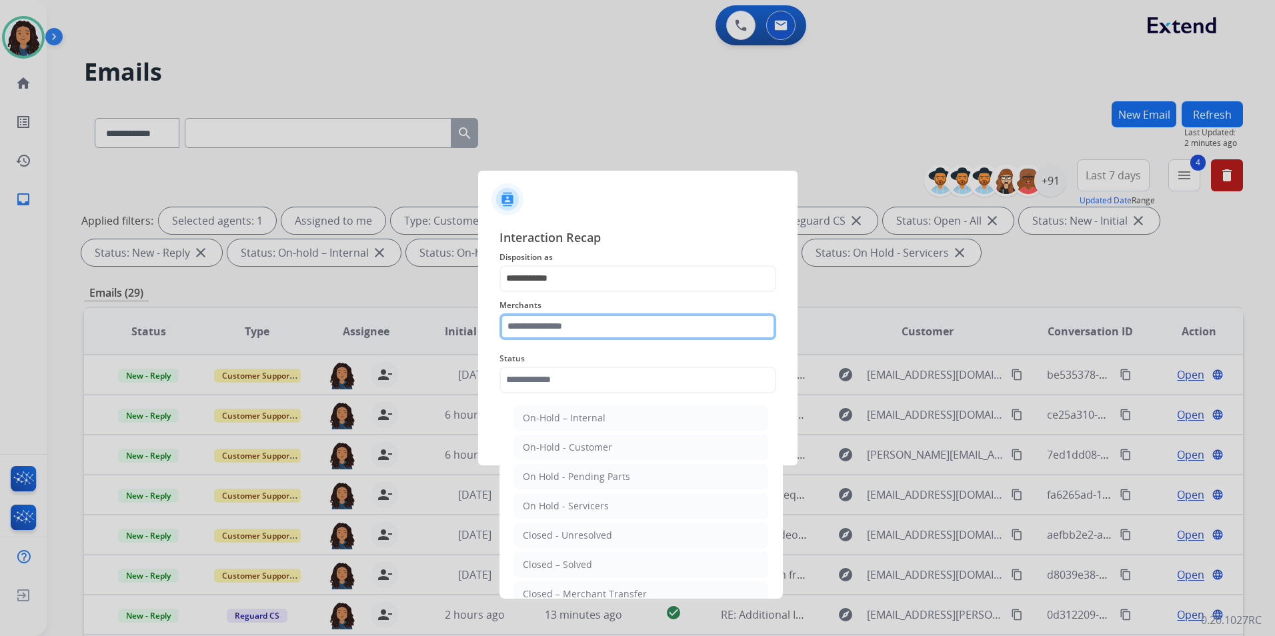
click at [570, 314] on input "text" at bounding box center [638, 327] width 277 height 27
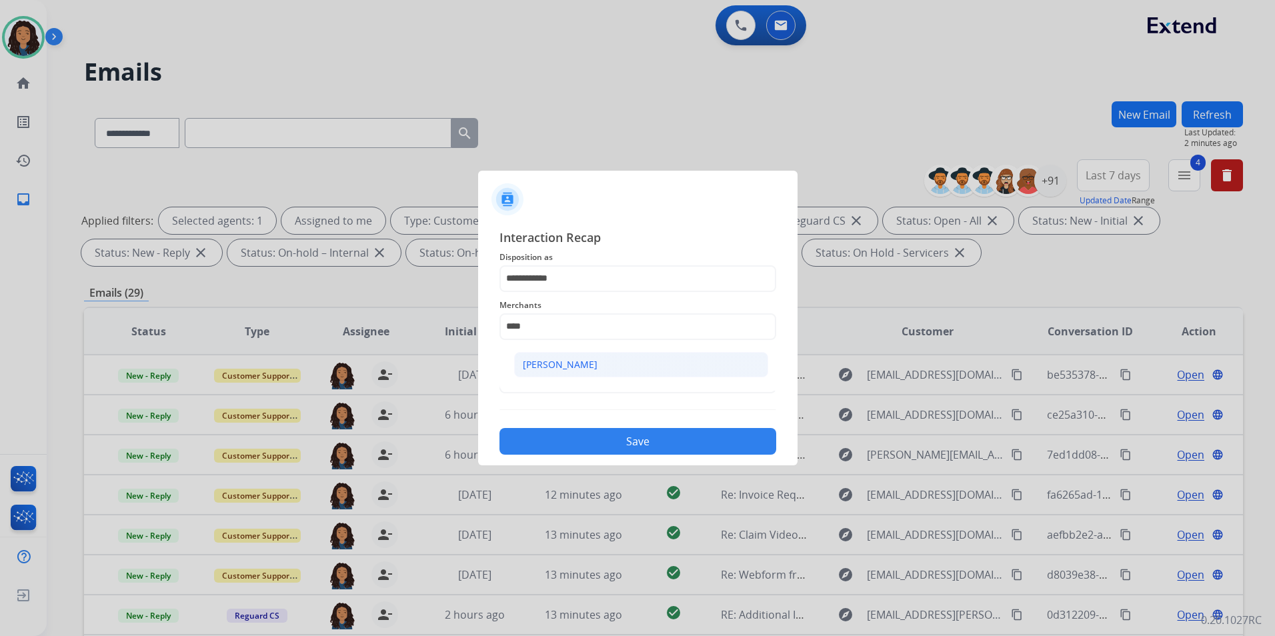
click at [594, 373] on li "[PERSON_NAME]" at bounding box center [641, 364] width 254 height 25
type input "**********"
click at [590, 376] on input "text" at bounding box center [638, 380] width 277 height 27
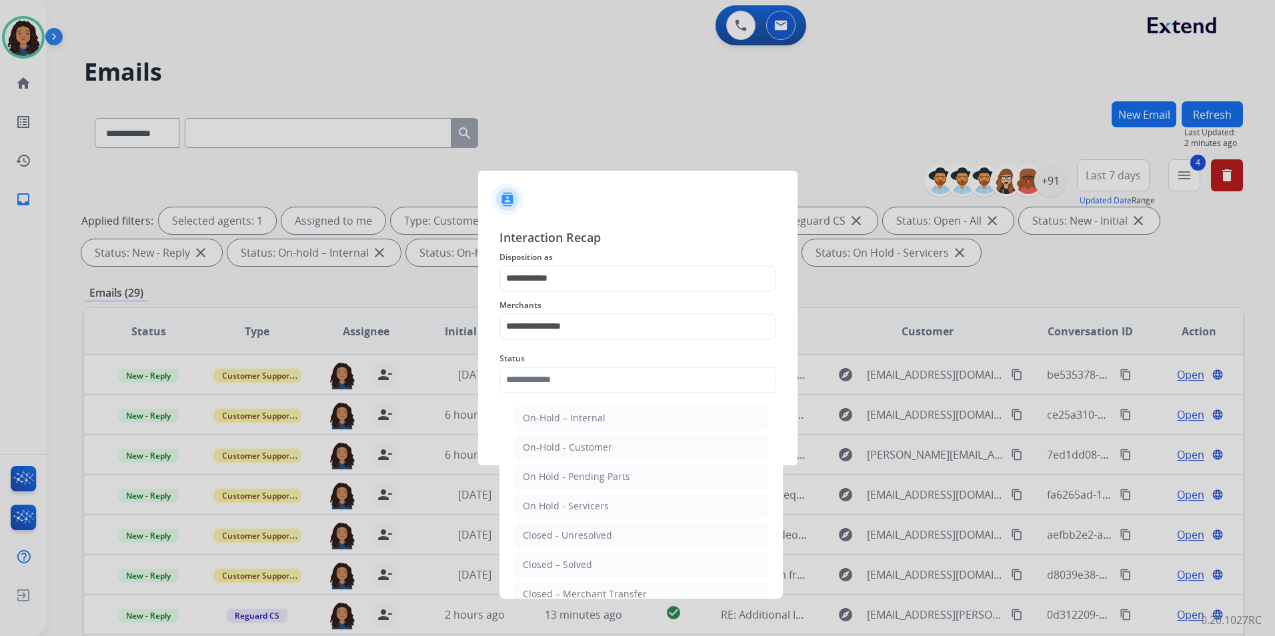
click at [572, 556] on li "Closed – Solved" at bounding box center [641, 564] width 254 height 25
type input "**********"
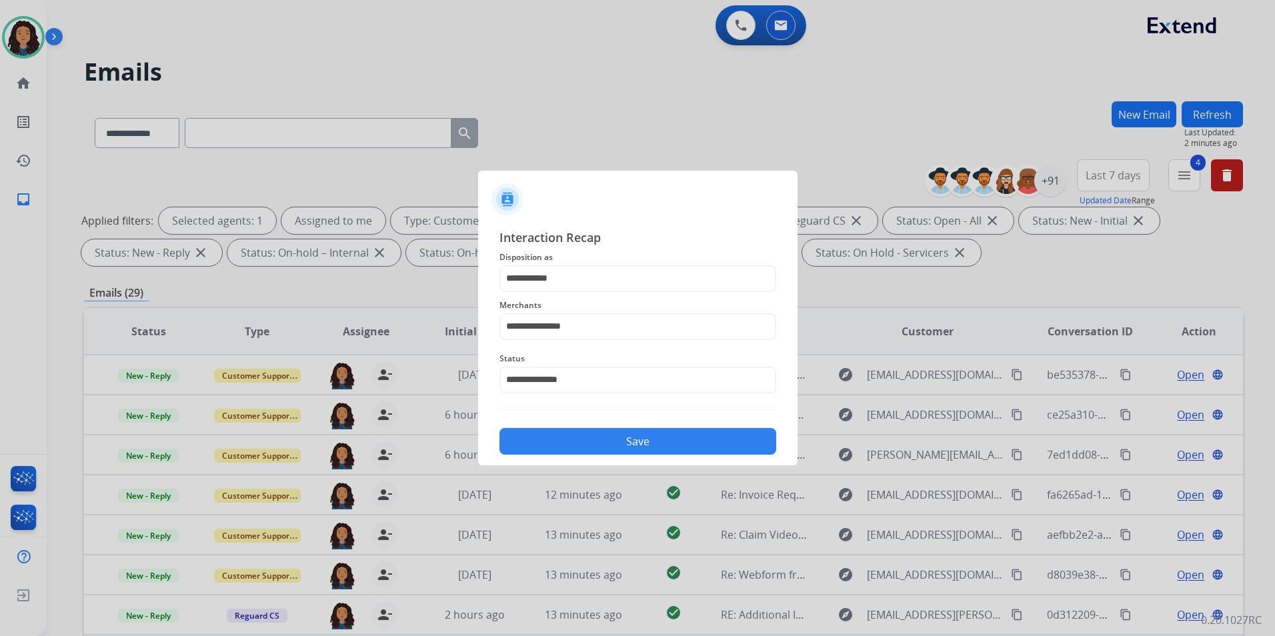
click at [577, 442] on button "Save" at bounding box center [638, 441] width 277 height 27
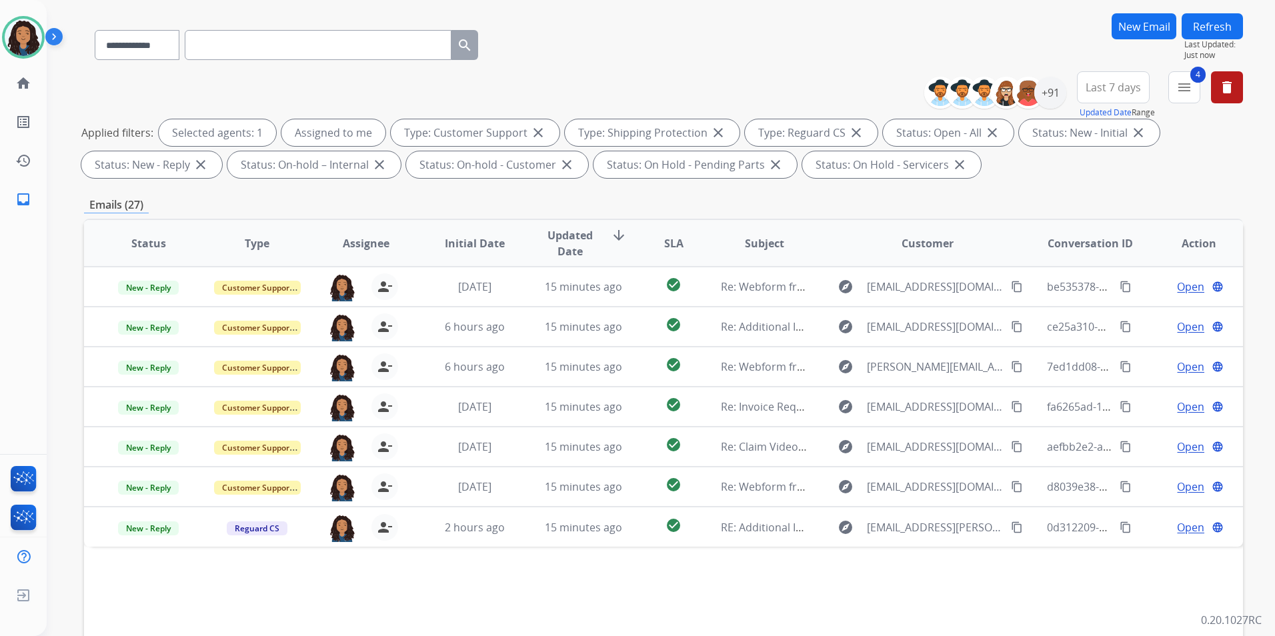
scroll to position [187, 0]
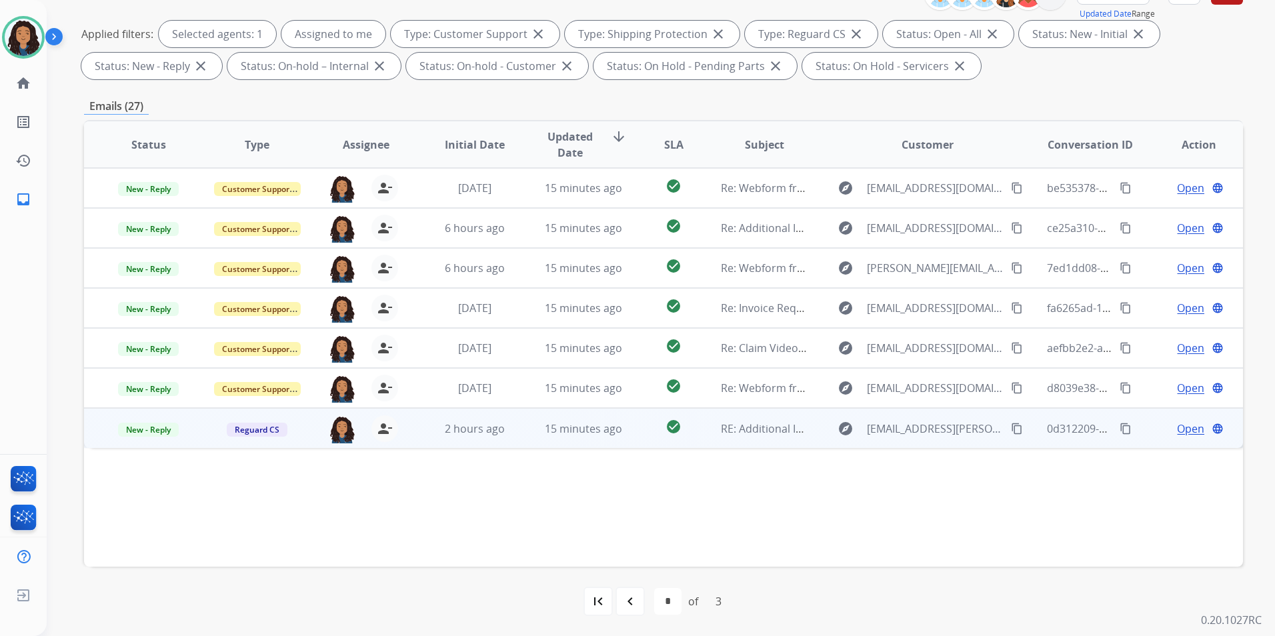
click at [1182, 433] on span "Open" at bounding box center [1190, 429] width 27 height 16
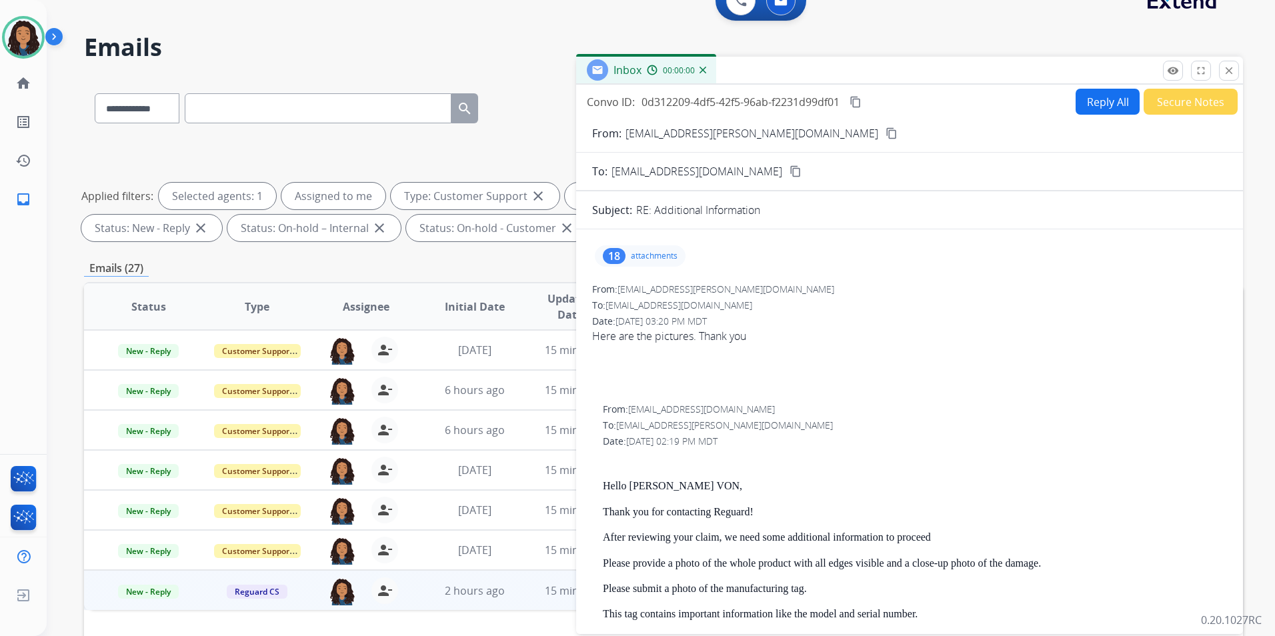
scroll to position [0, 0]
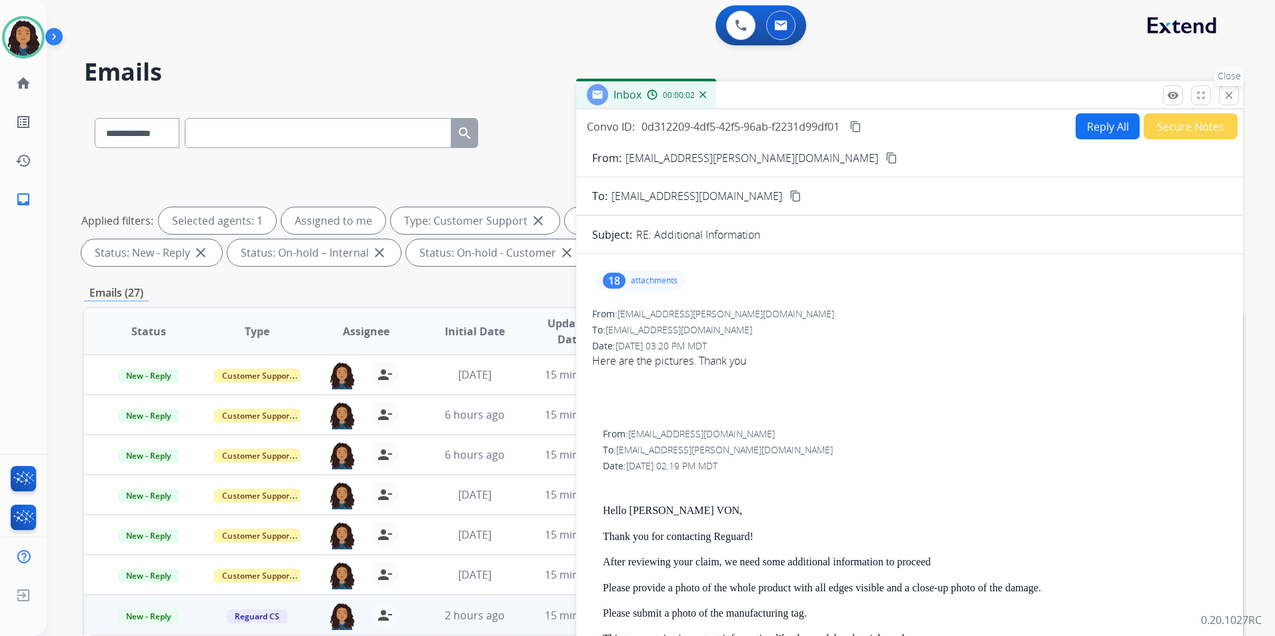
click at [1225, 97] on mat-icon "close" at bounding box center [1229, 95] width 12 height 12
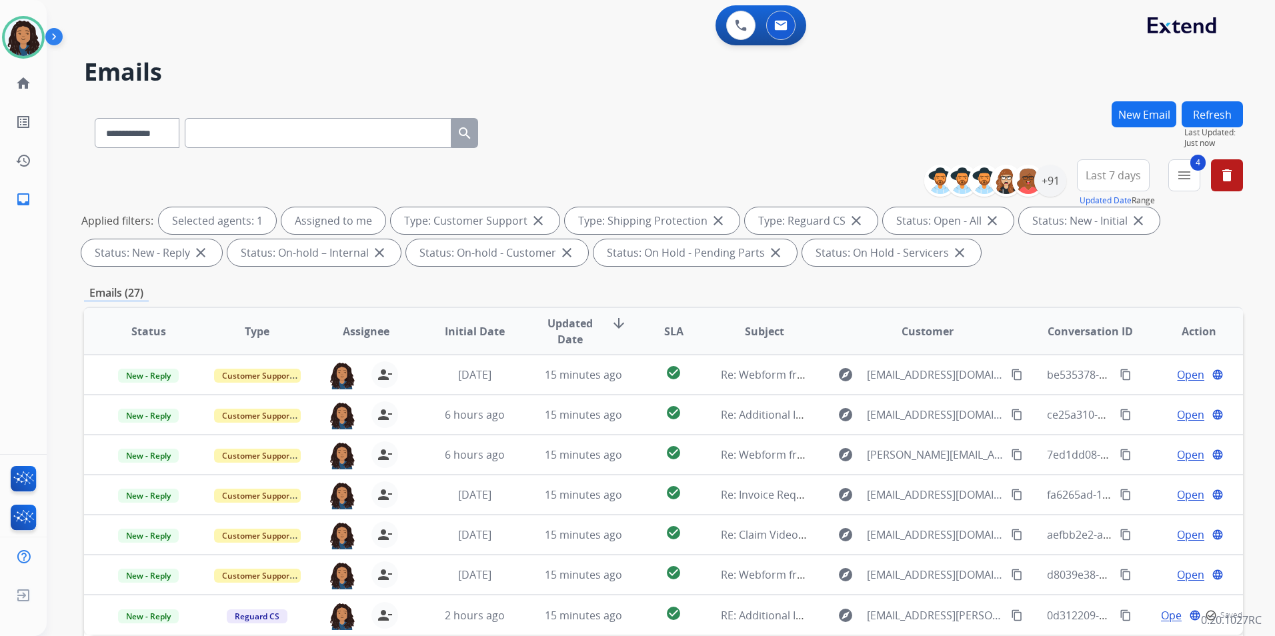
scroll to position [187, 0]
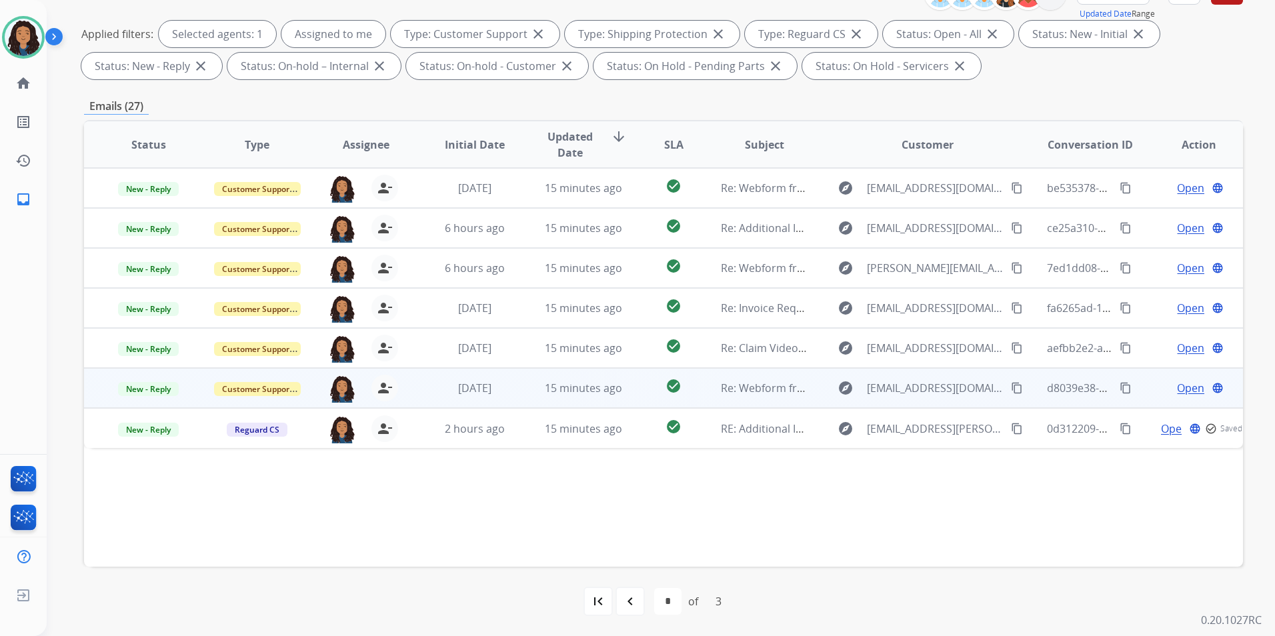
click at [1187, 388] on span "Open" at bounding box center [1190, 388] width 27 height 16
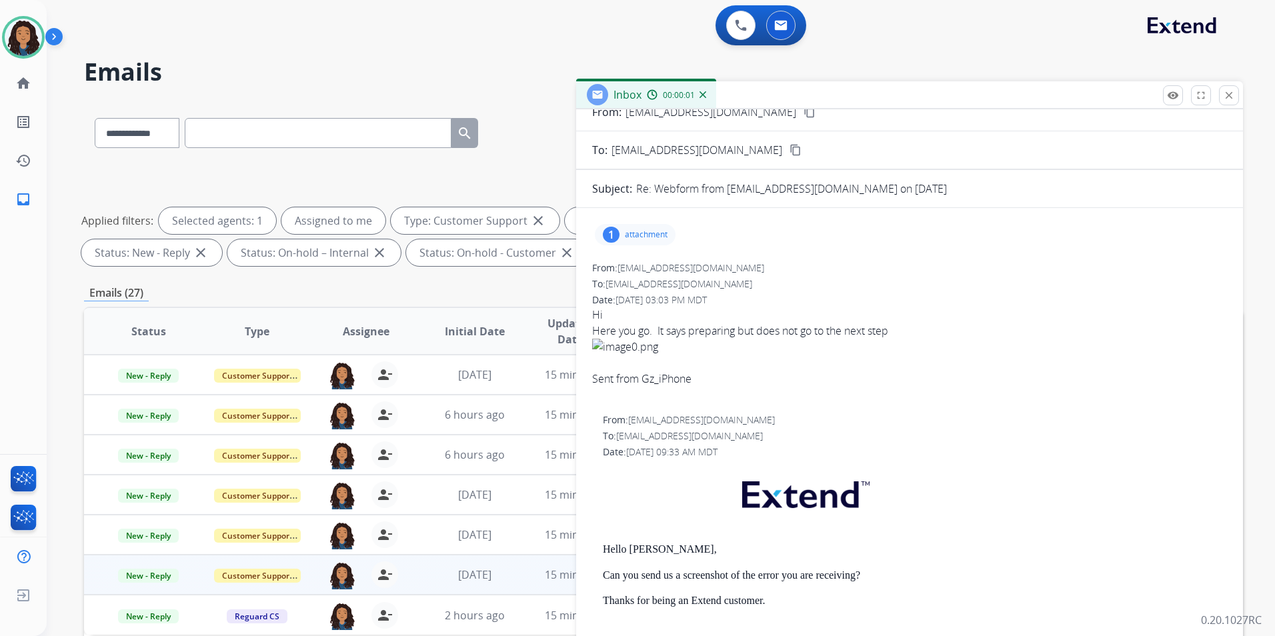
scroll to position [67, 0]
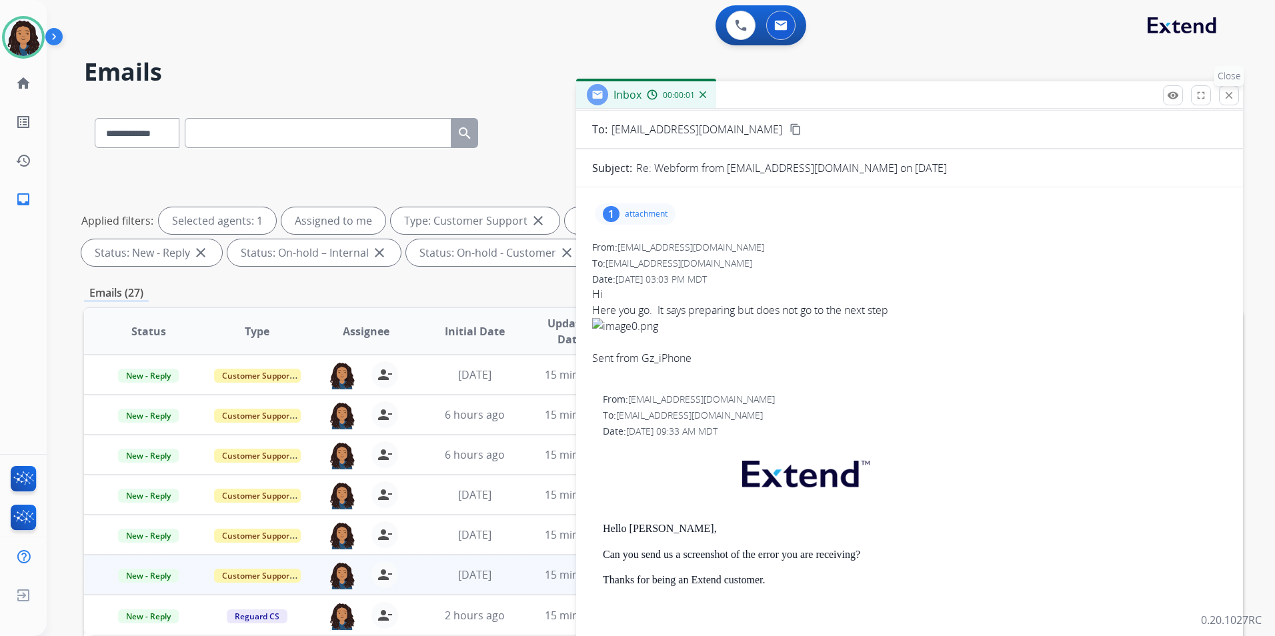
click at [1225, 97] on mat-icon "close" at bounding box center [1229, 95] width 12 height 12
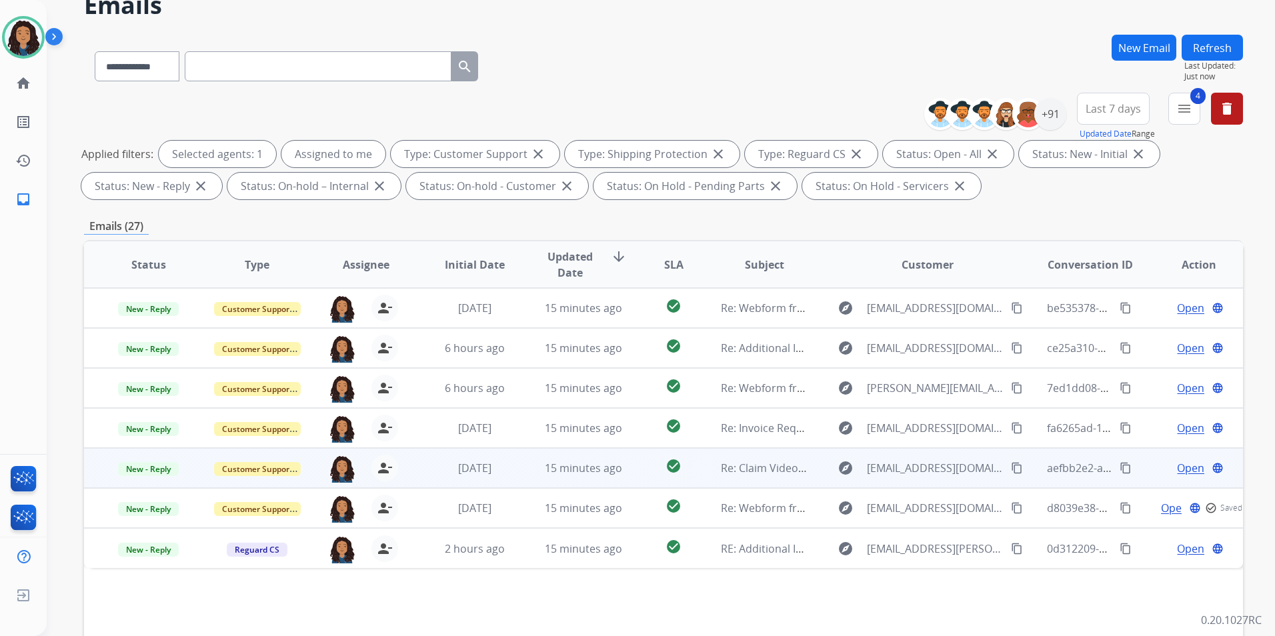
click at [1167, 468] on div "Open language" at bounding box center [1199, 468] width 87 height 16
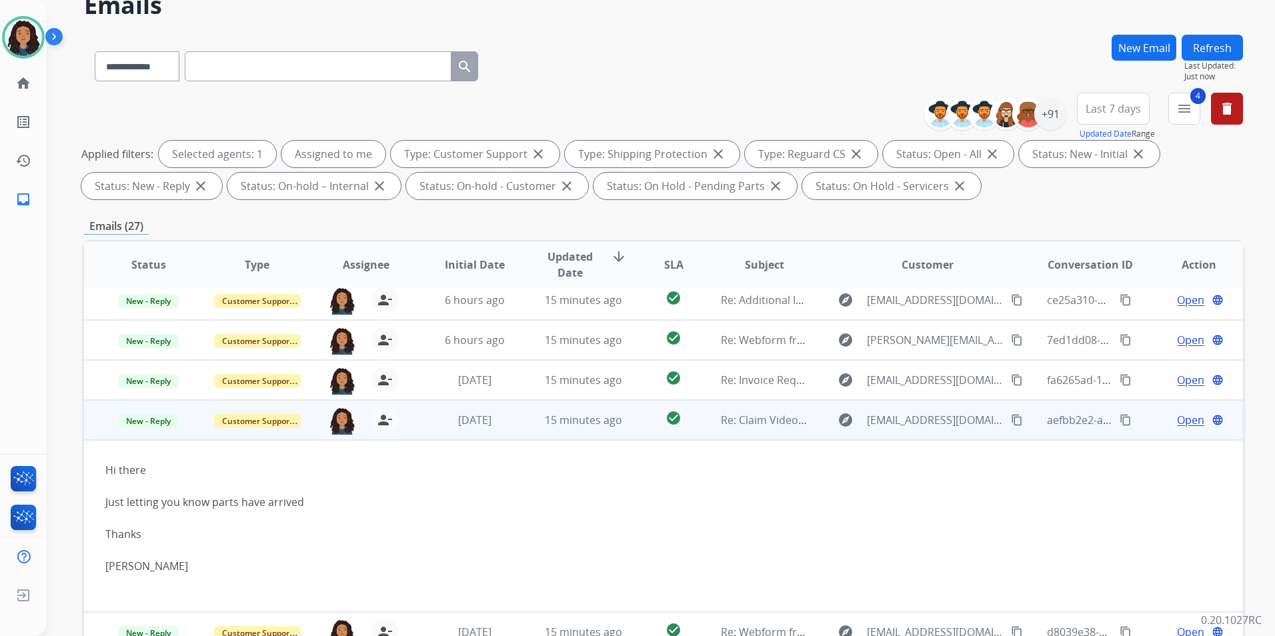
scroll to position [53, 0]
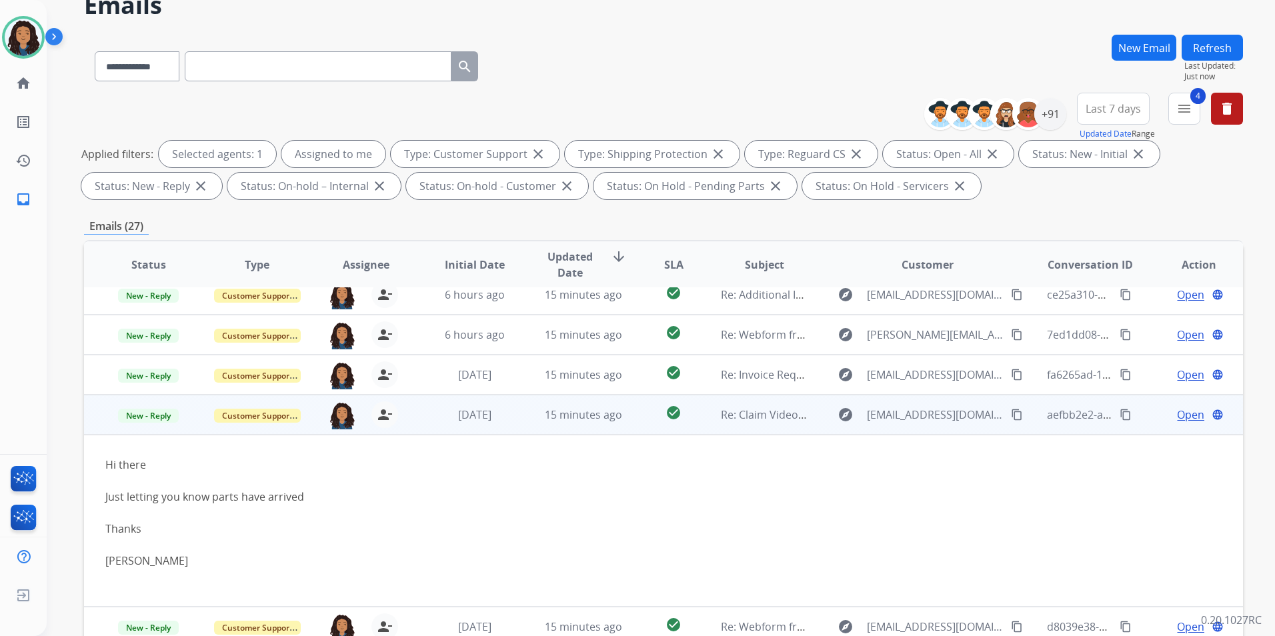
click at [1139, 414] on td "Open language" at bounding box center [1189, 415] width 109 height 40
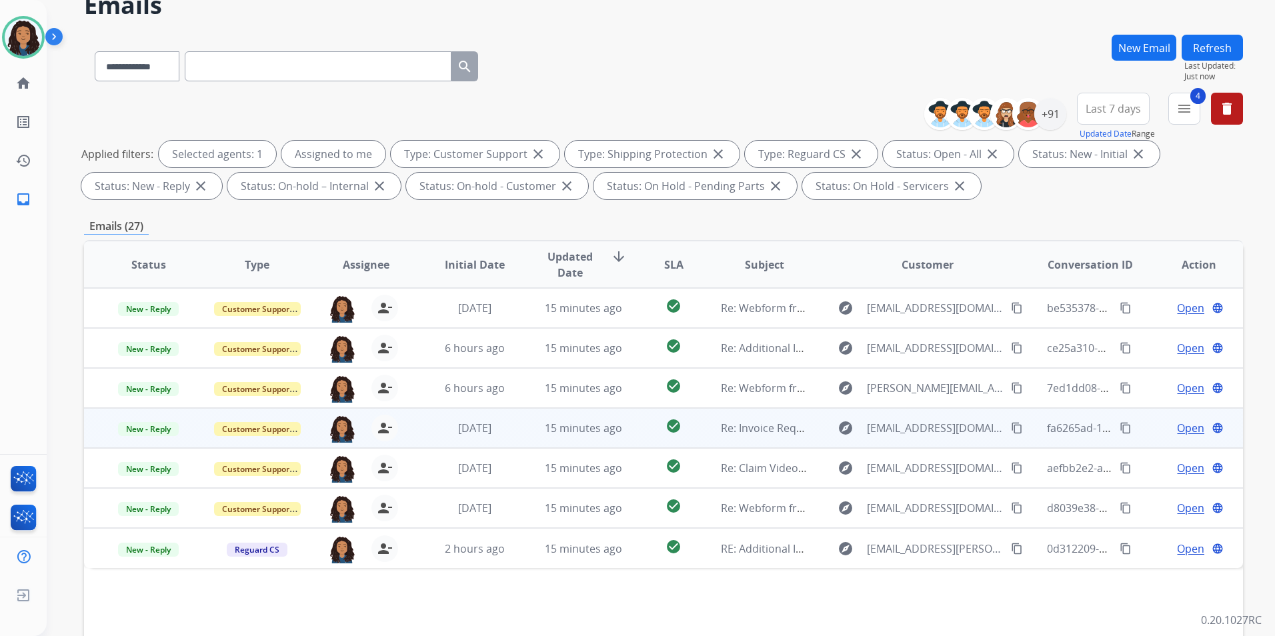
scroll to position [0, 0]
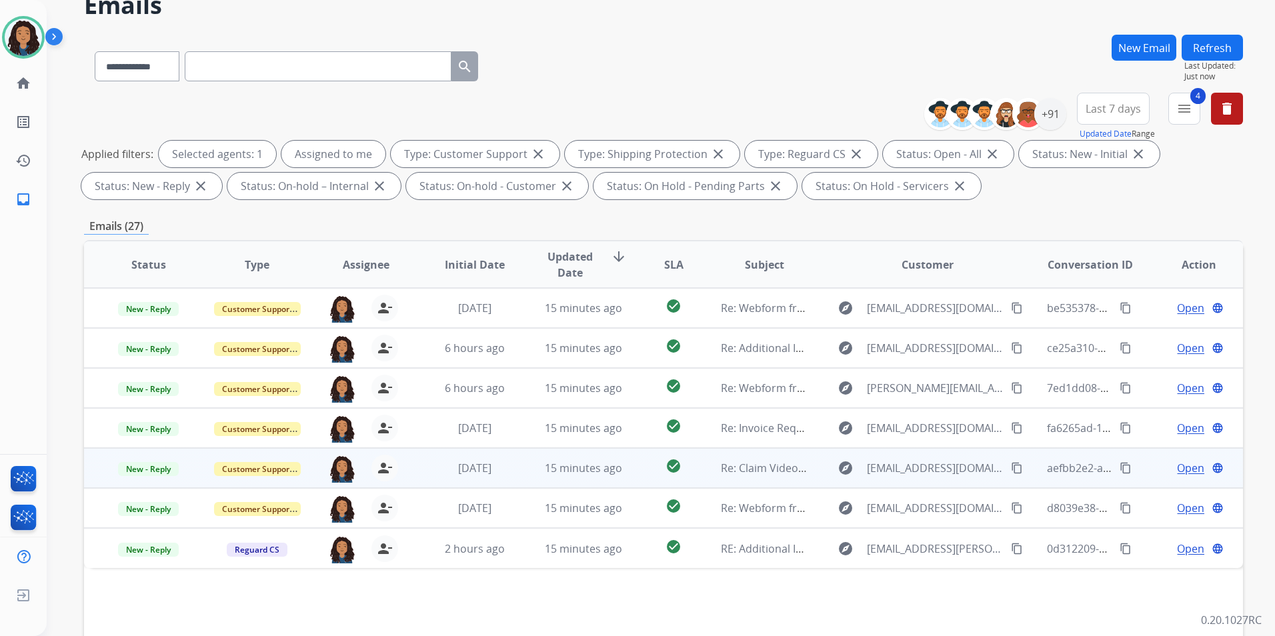
click at [1186, 466] on span "Open" at bounding box center [1190, 468] width 27 height 16
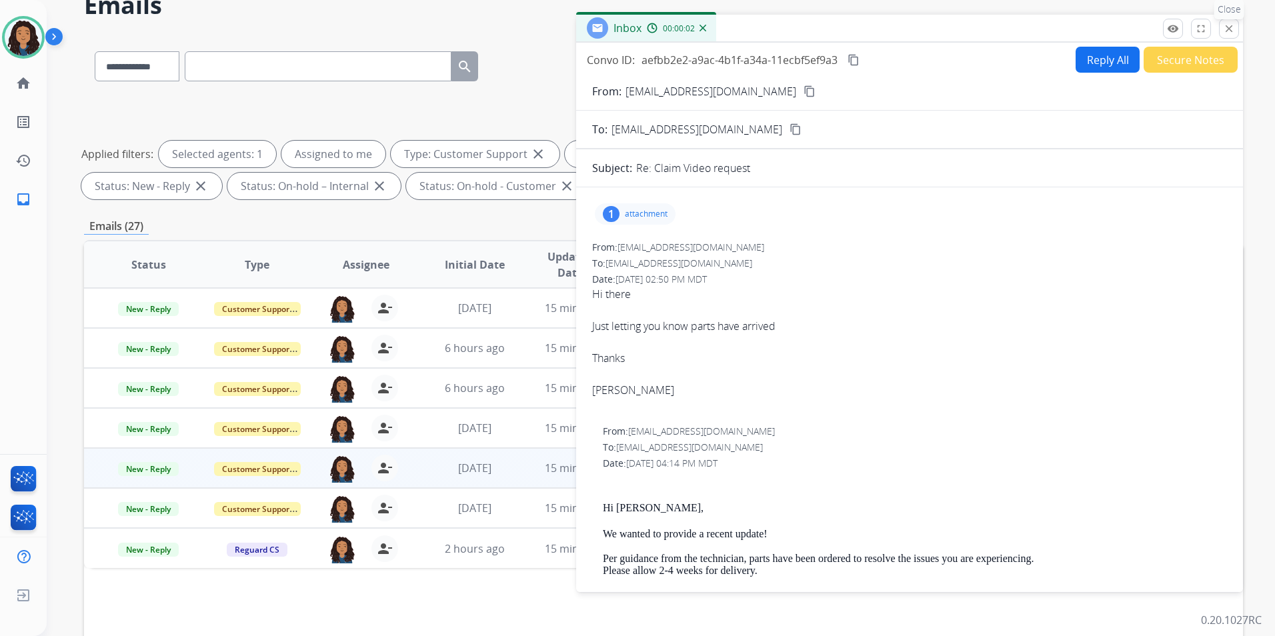
click at [1223, 29] on mat-icon "close" at bounding box center [1229, 29] width 12 height 12
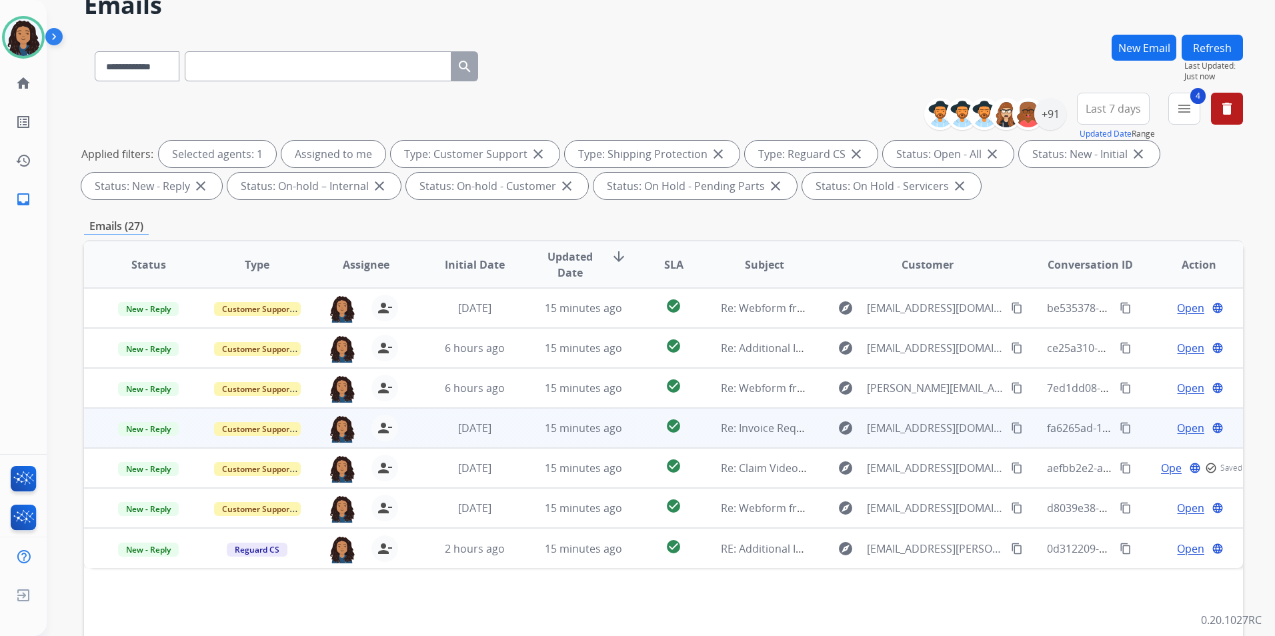
click at [1177, 432] on span "Open" at bounding box center [1190, 428] width 27 height 16
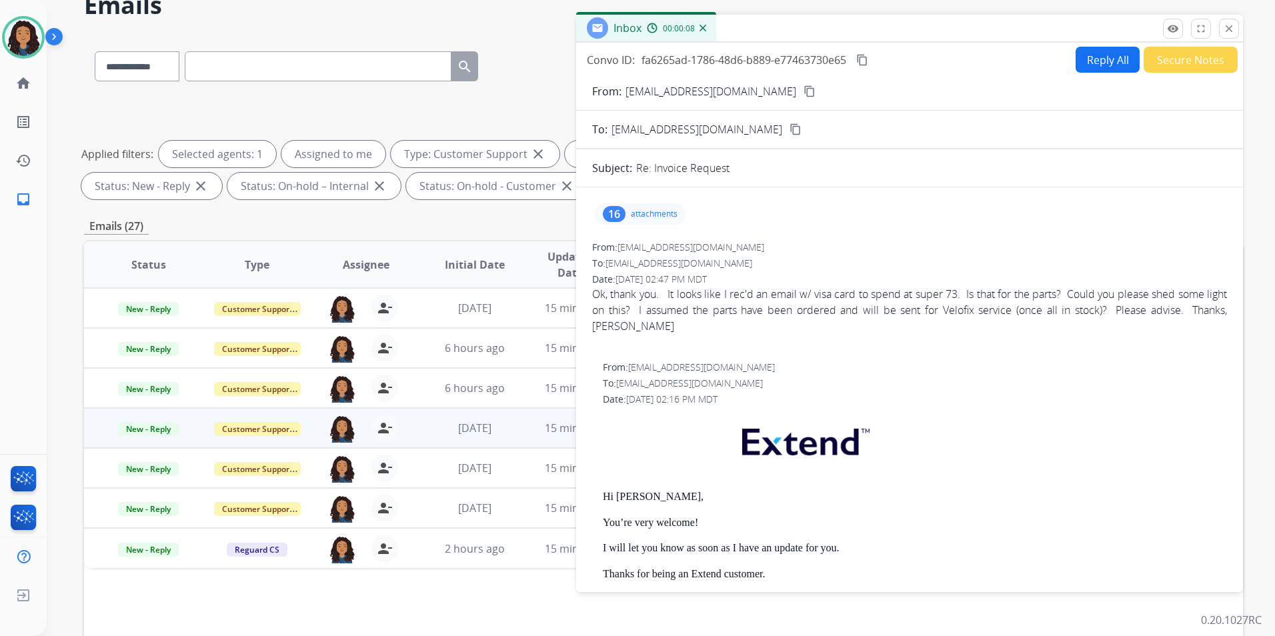
click at [804, 93] on mat-icon "content_copy" at bounding box center [810, 91] width 12 height 12
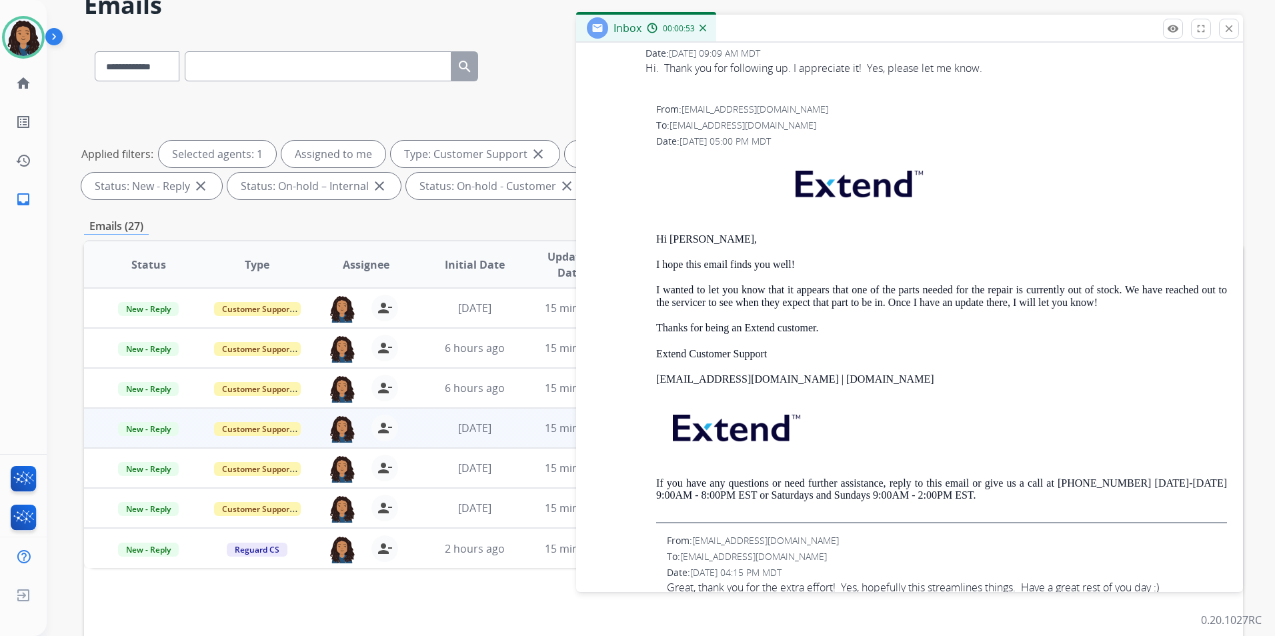
scroll to position [1401, 0]
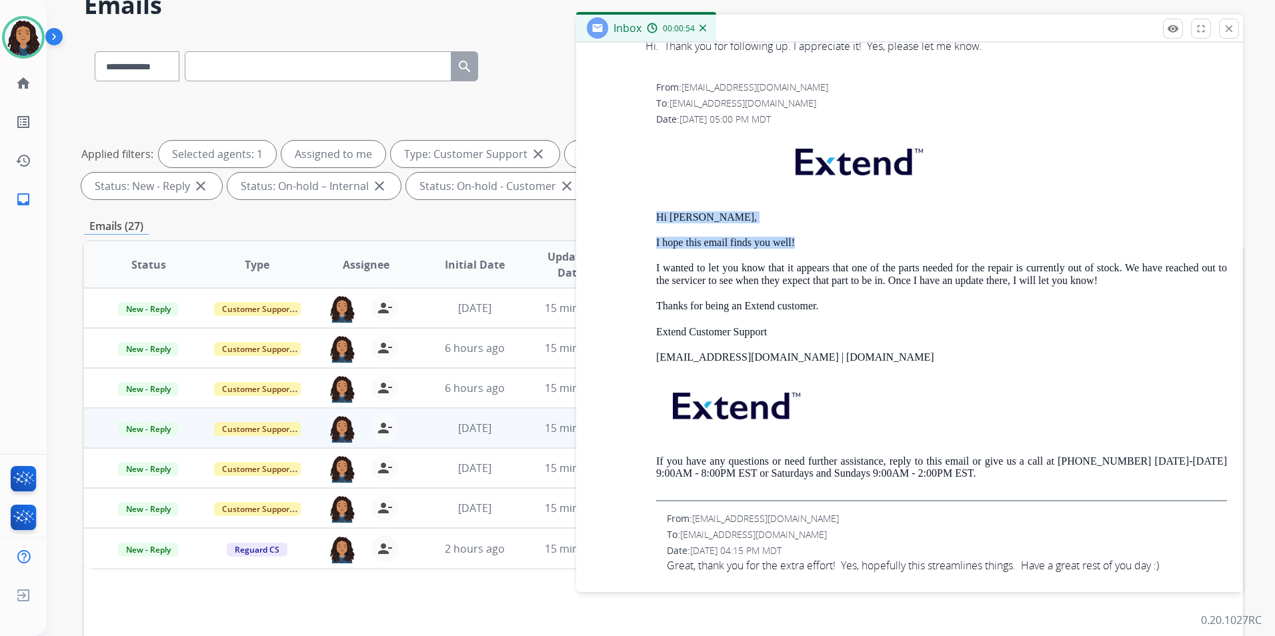
drag, startPoint x: 650, startPoint y: 212, endPoint x: 825, endPoint y: 239, distance: 176.9
click at [825, 239] on div "From: support@extend.com To: reneepaplow1@gmail.com Date: 08/07/2025 - 05:00 PM…" at bounding box center [909, 291] width 635 height 420
drag, startPoint x: 825, startPoint y: 239, endPoint x: 781, endPoint y: 241, distance: 44.0
copy div "Hi Renee, I hope this email finds you well!"
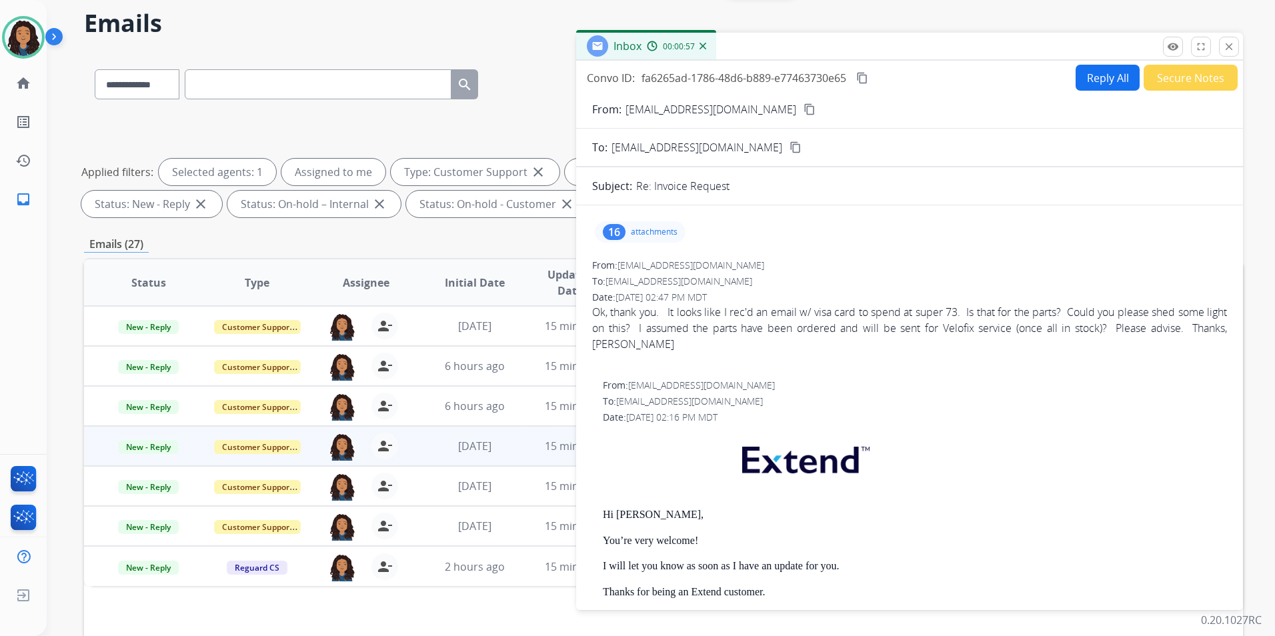
scroll to position [0, 0]
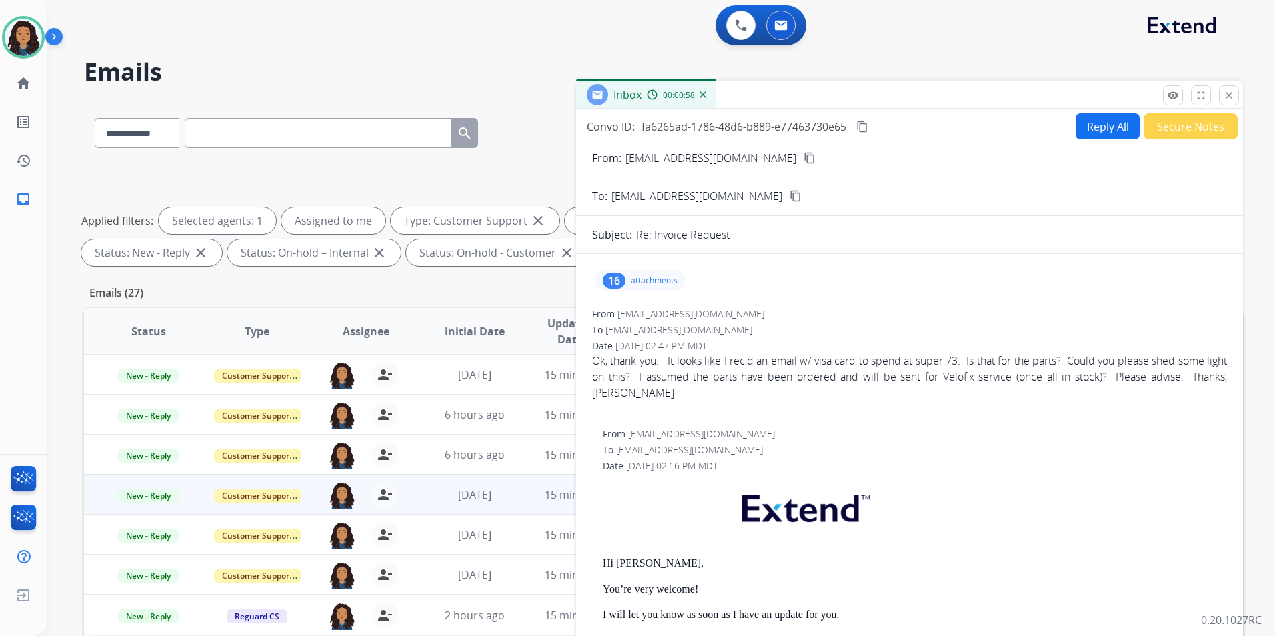
click at [1101, 125] on button "Reply All" at bounding box center [1108, 126] width 64 height 26
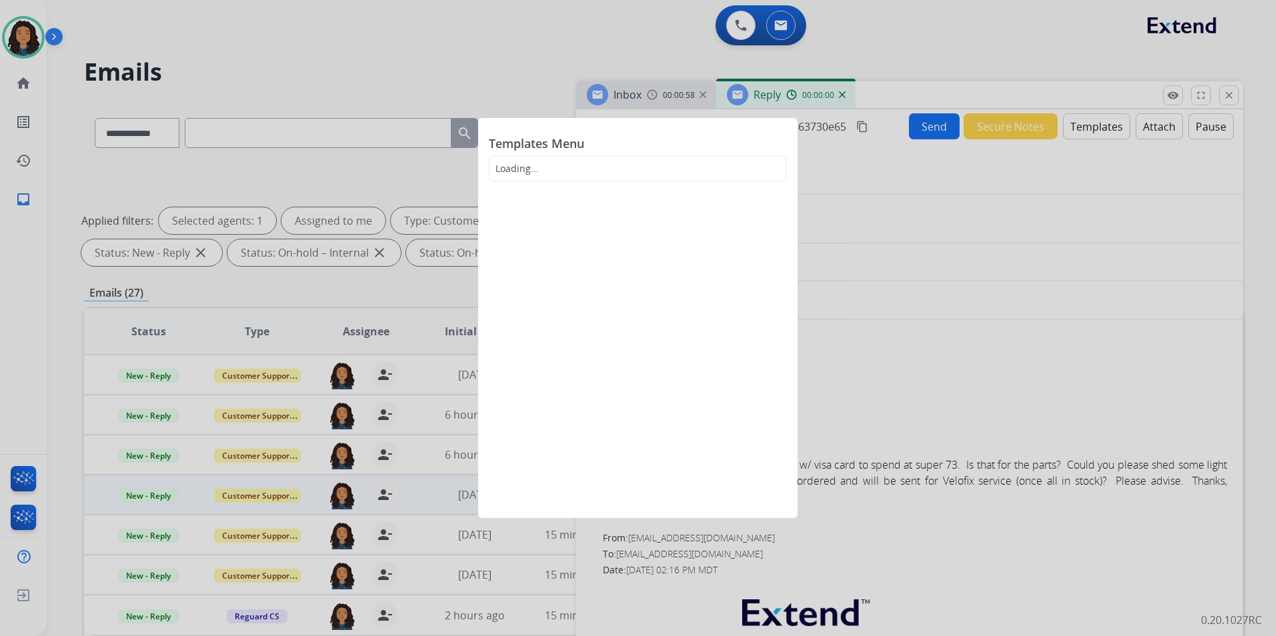
select select "**********"
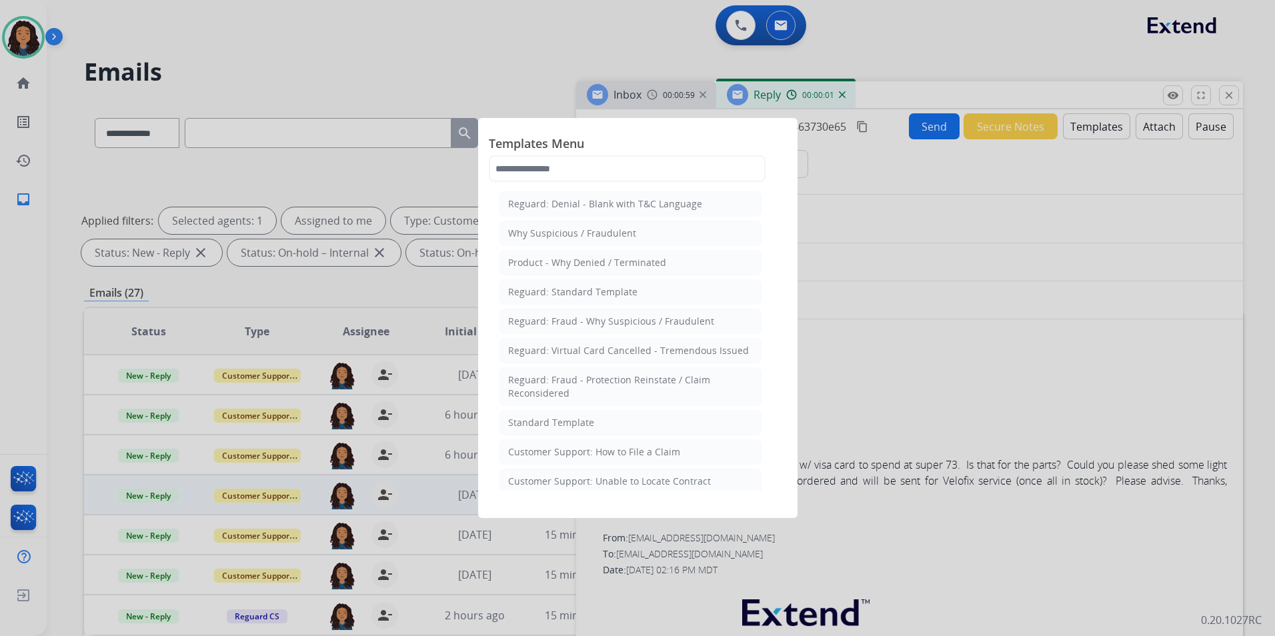
click at [638, 430] on li "Standard Template" at bounding box center [631, 422] width 262 height 25
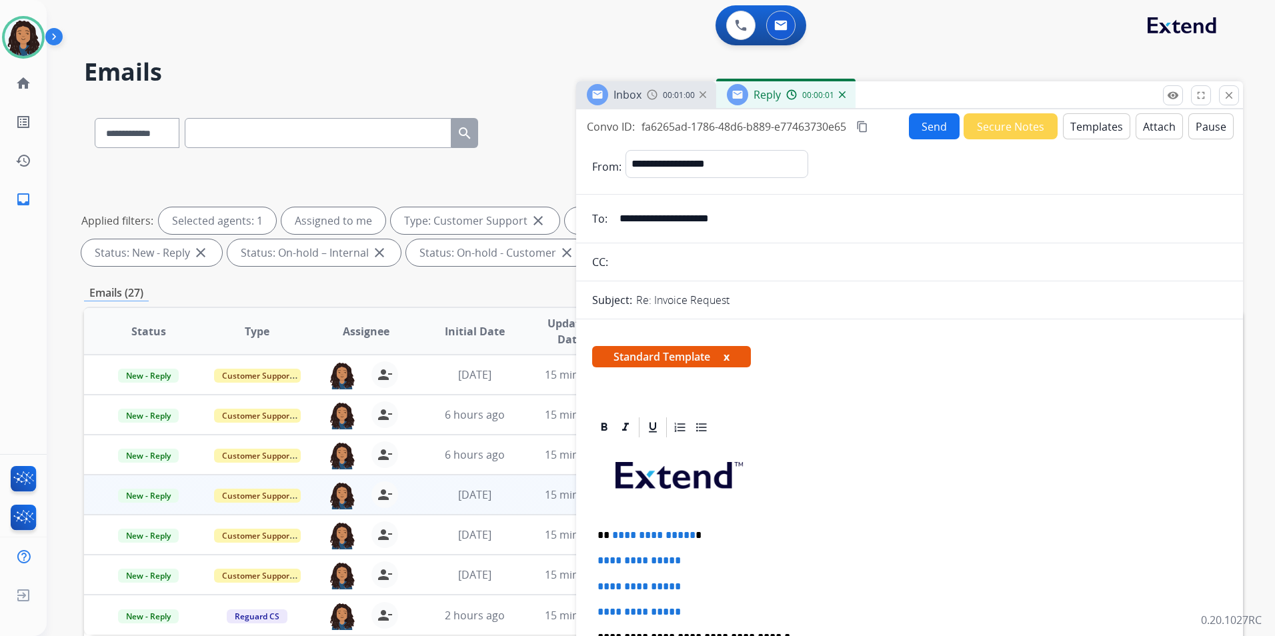
scroll to position [267, 0]
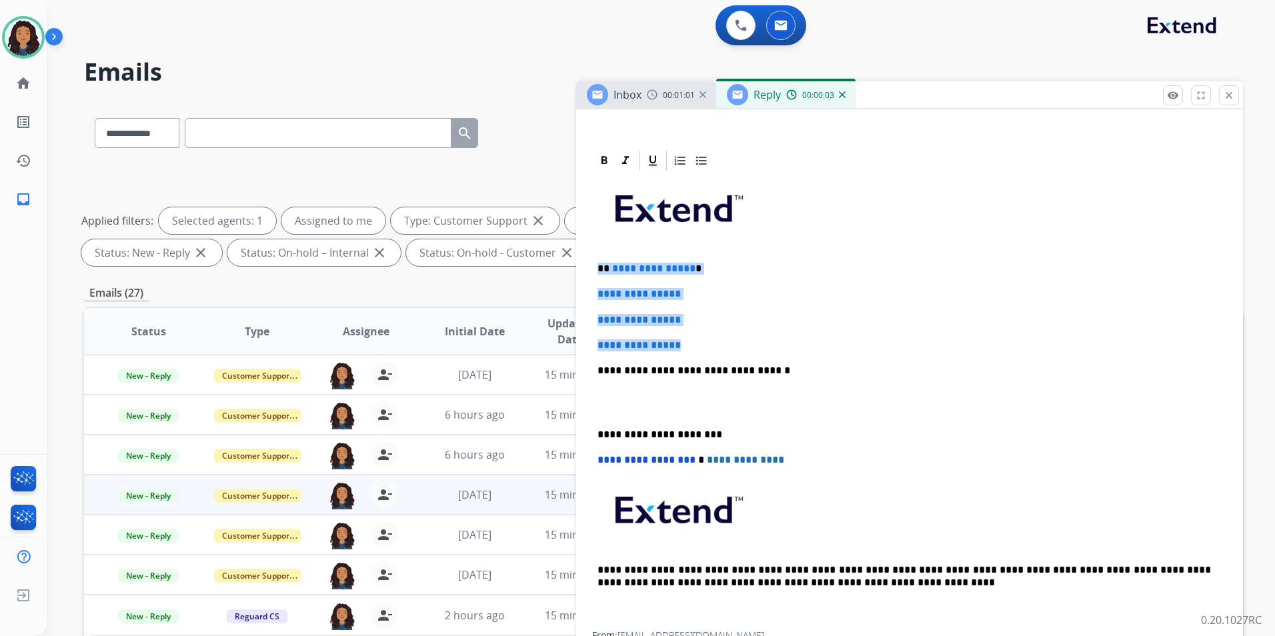
drag, startPoint x: 593, startPoint y: 261, endPoint x: 702, endPoint y: 340, distance: 134.6
click at [702, 340] on div "**********" at bounding box center [909, 402] width 635 height 459
paste div
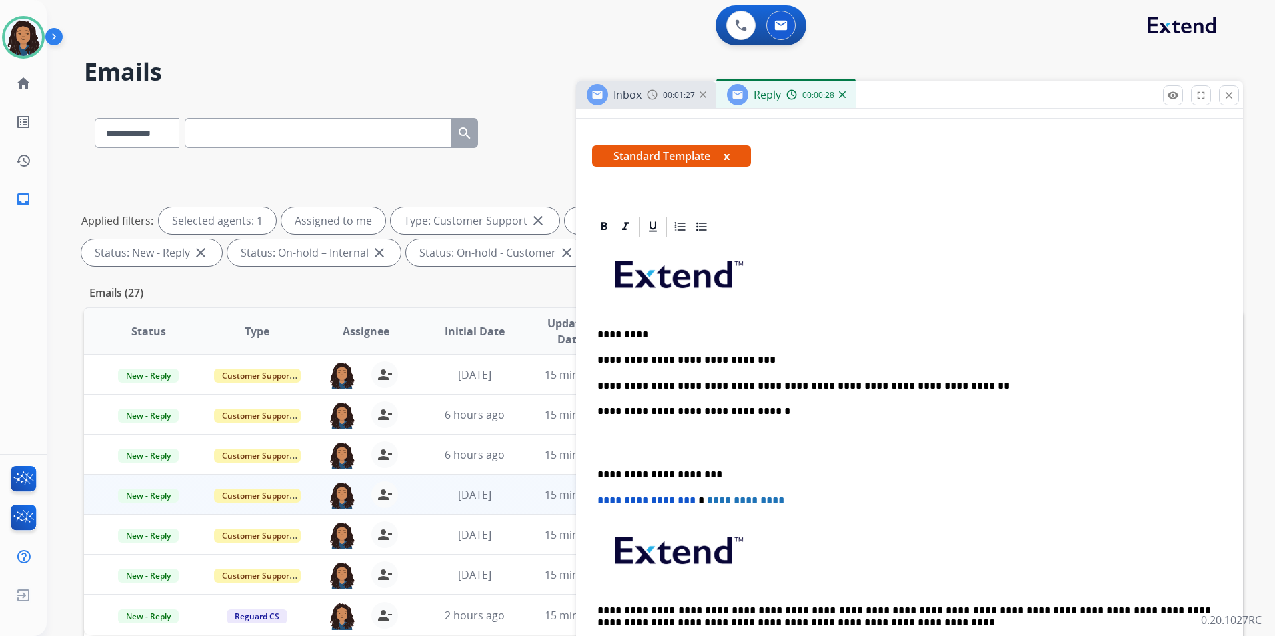
scroll to position [0, 0]
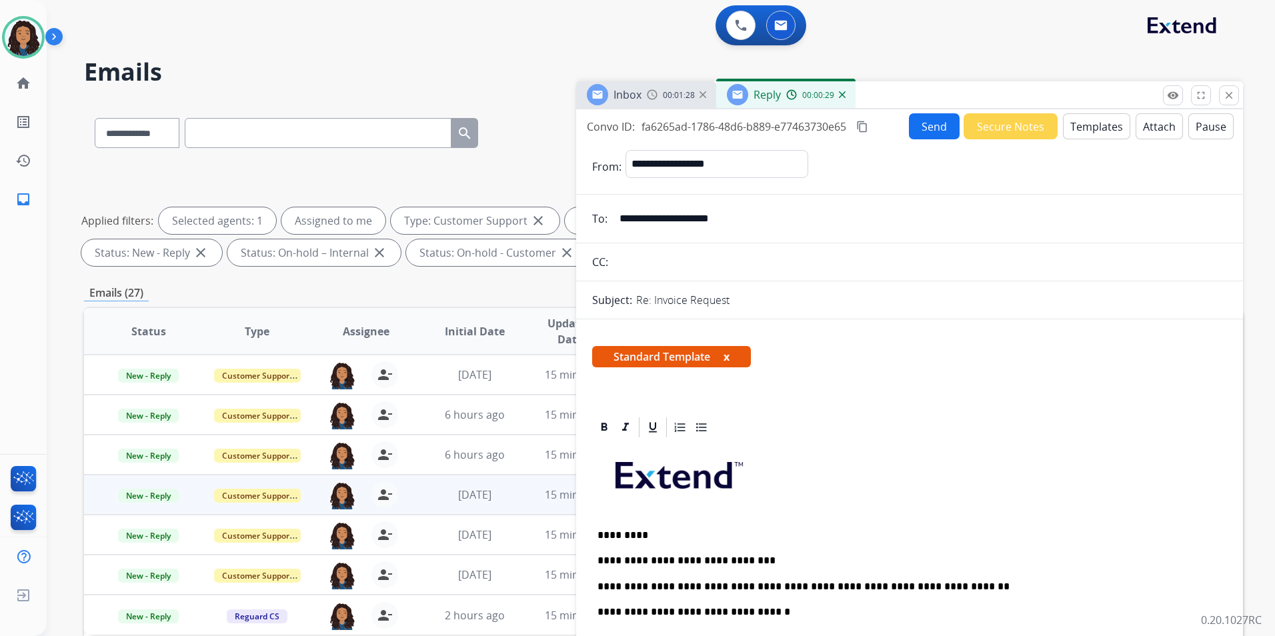
click at [930, 131] on button "Send" at bounding box center [934, 126] width 51 height 26
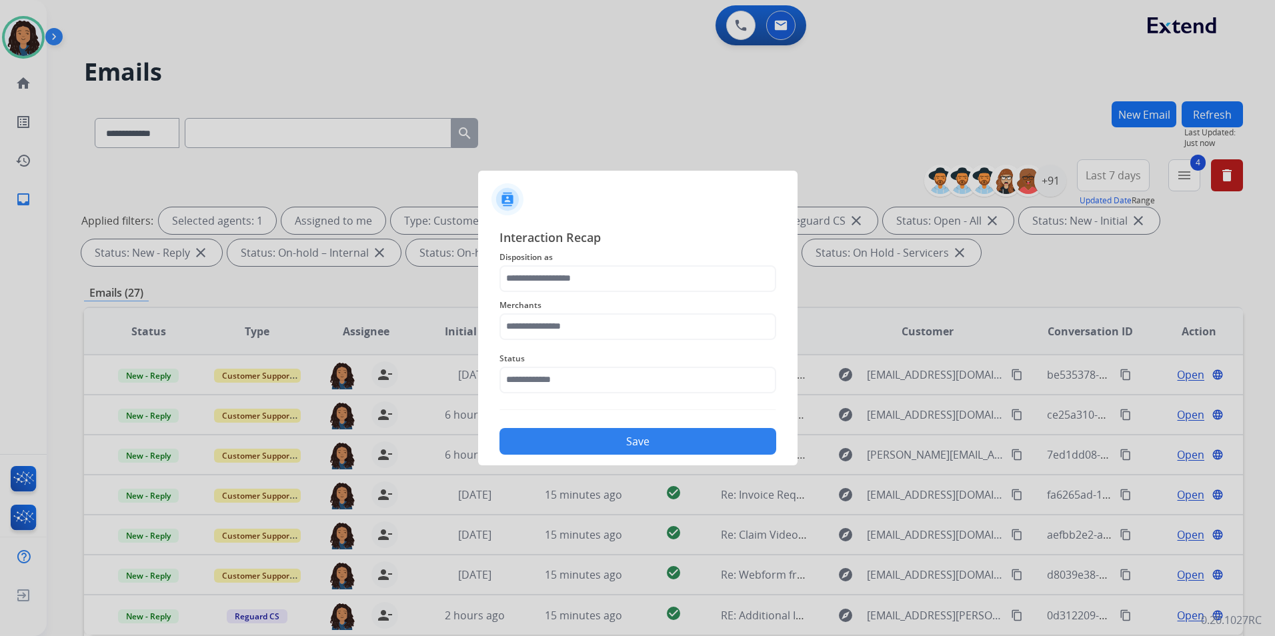
click at [572, 264] on span "Disposition as" at bounding box center [638, 257] width 277 height 16
click at [572, 274] on input "text" at bounding box center [638, 279] width 277 height 27
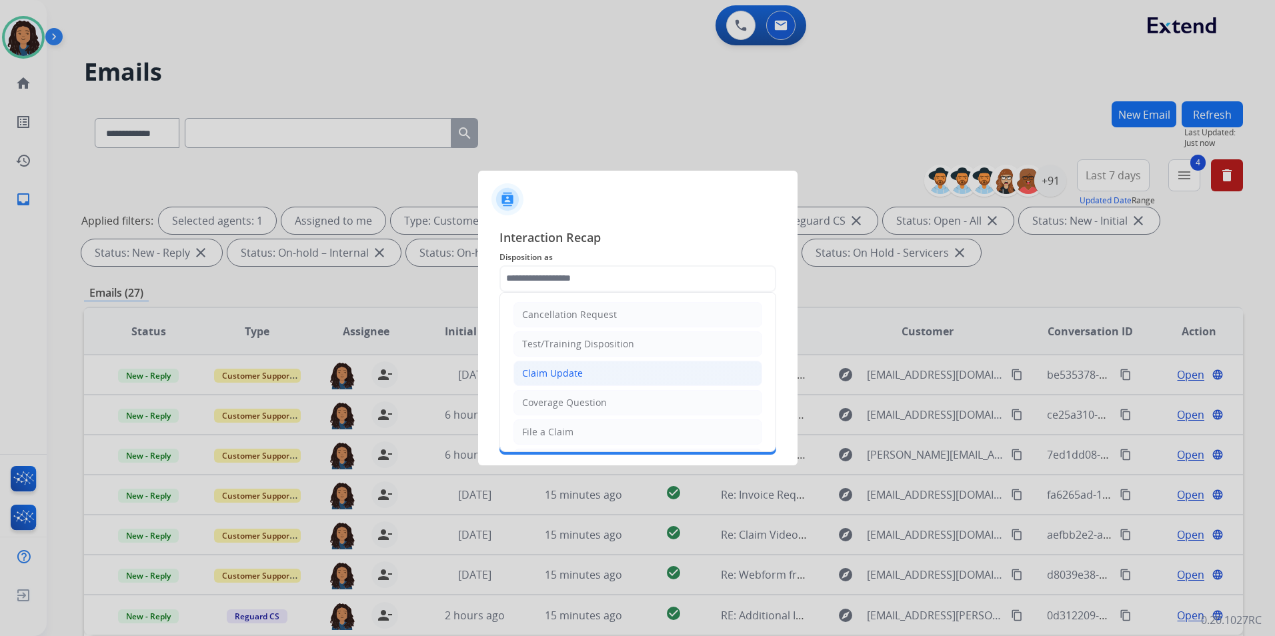
click at [553, 374] on div "Claim Update" at bounding box center [552, 373] width 61 height 13
type input "**********"
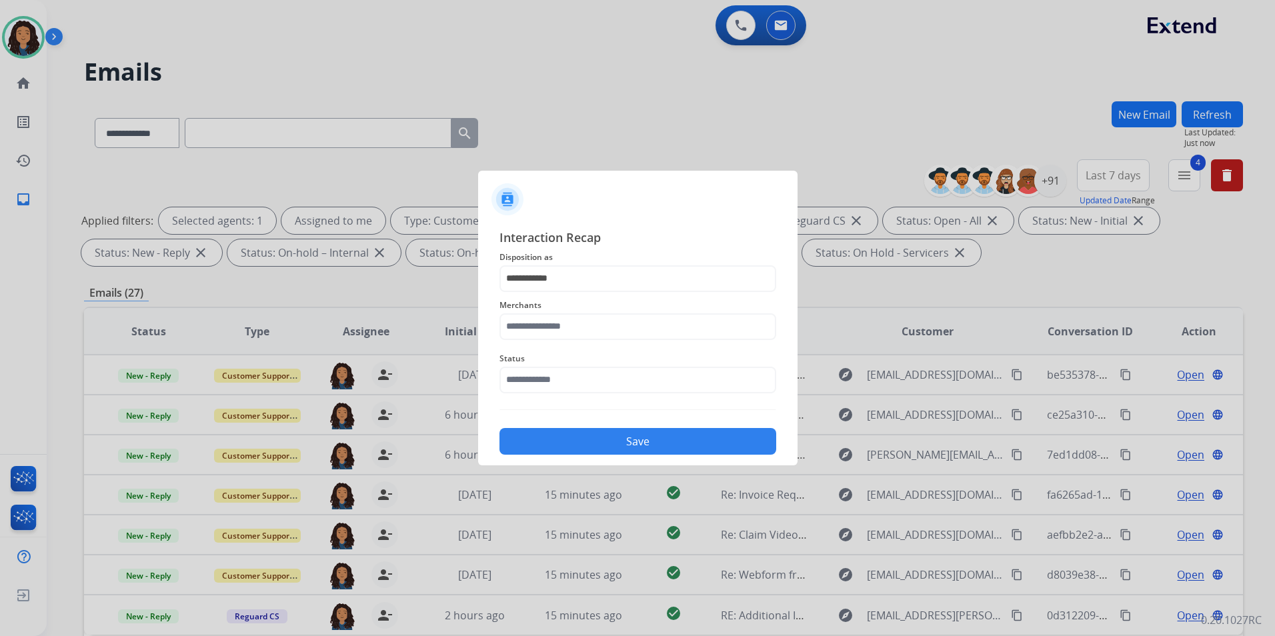
click at [557, 307] on span "Merchants" at bounding box center [638, 306] width 277 height 16
click at [557, 326] on input "text" at bounding box center [638, 327] width 277 height 27
click at [621, 377] on ul "Super73, inc." at bounding box center [641, 368] width 262 height 45
click at [621, 366] on li "Super73, inc." at bounding box center [641, 364] width 254 height 25
type input "**********"
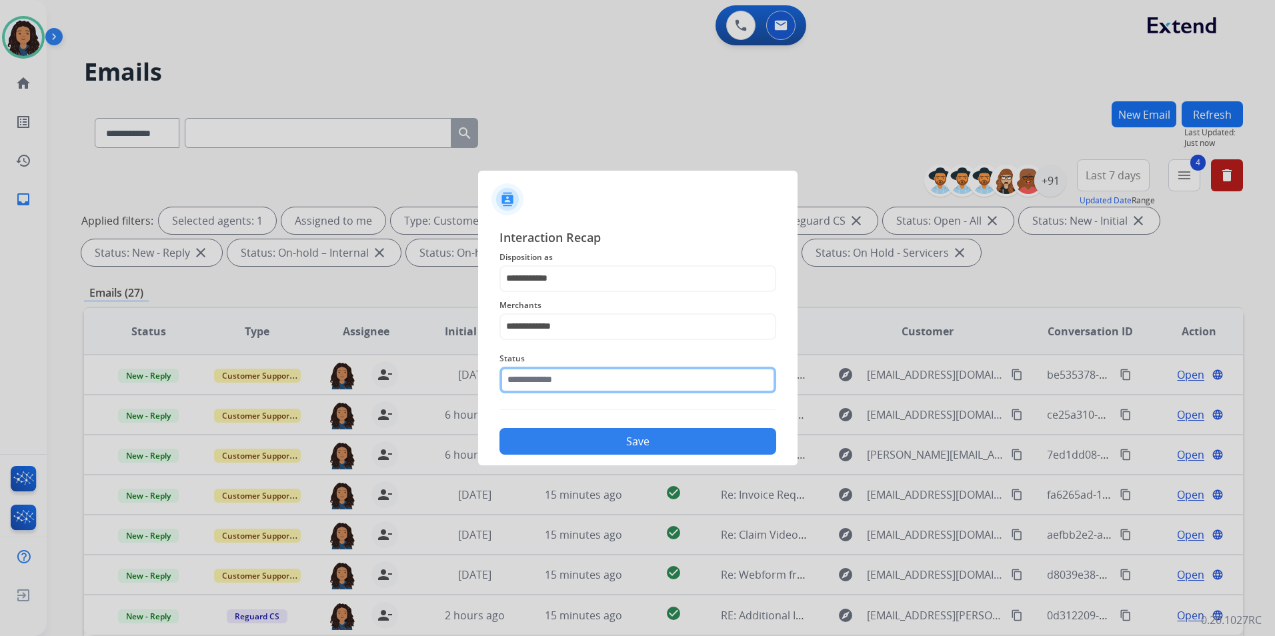
click at [616, 392] on input "text" at bounding box center [638, 380] width 277 height 27
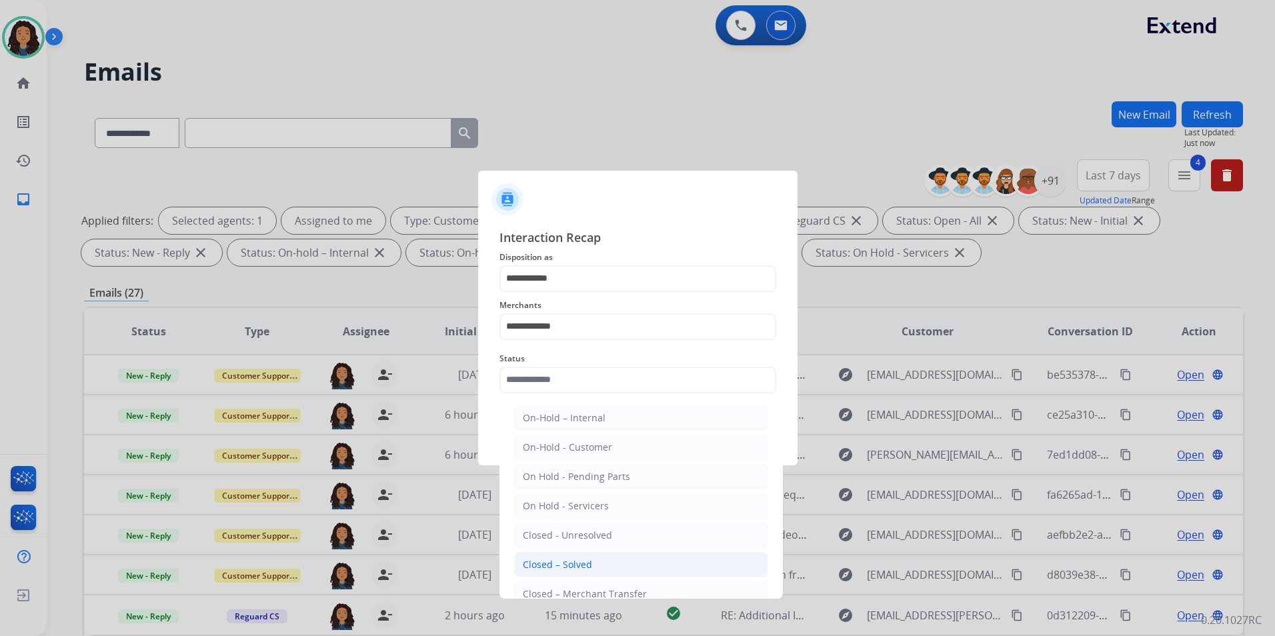
click at [612, 565] on li "Closed – Solved" at bounding box center [641, 564] width 254 height 25
type input "**********"
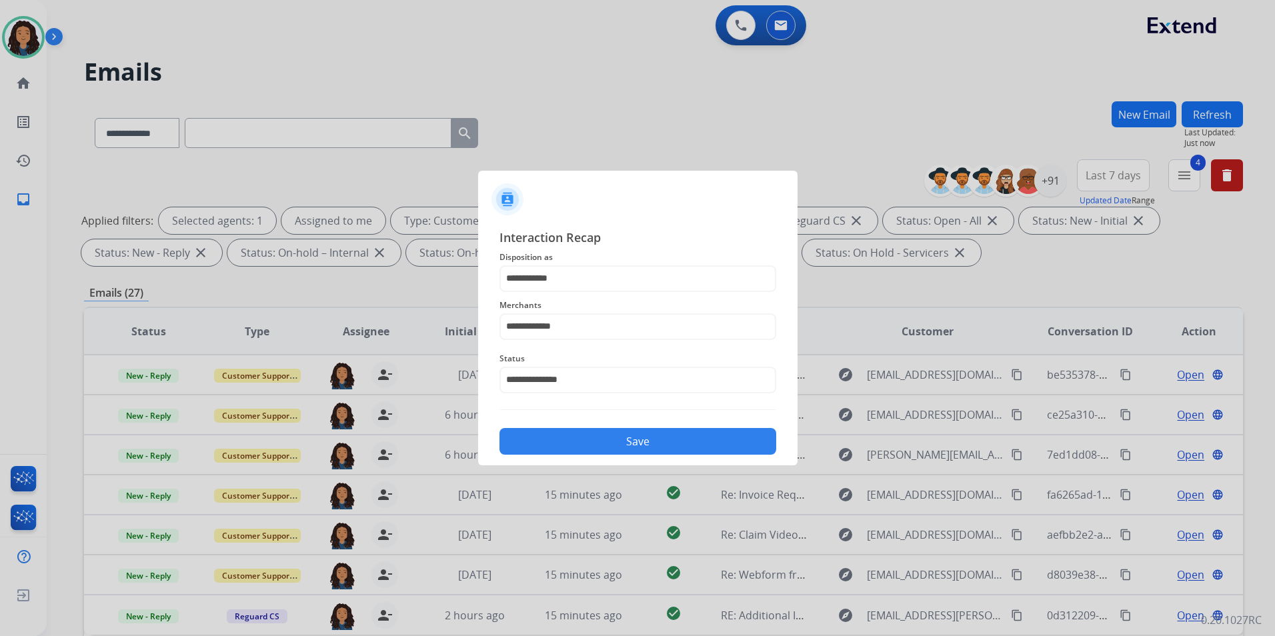
click at [602, 471] on div at bounding box center [637, 318] width 1275 height 636
click at [610, 449] on button "Save" at bounding box center [638, 441] width 277 height 27
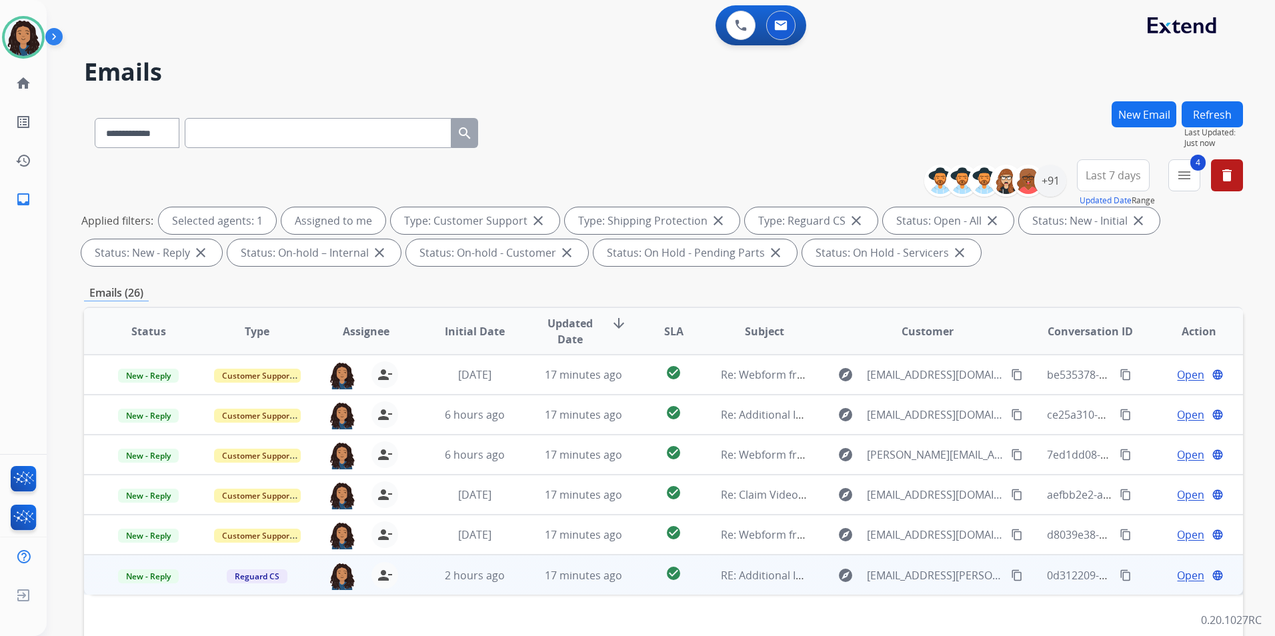
click at [1177, 573] on span "Open" at bounding box center [1190, 576] width 27 height 16
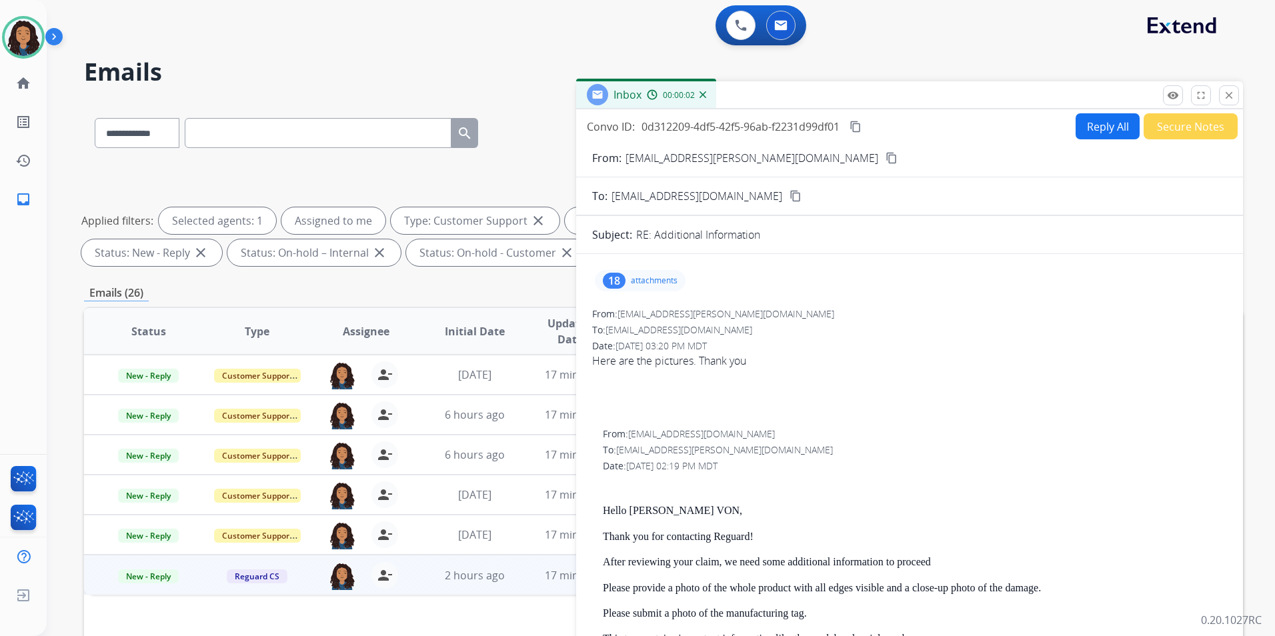
click at [1234, 89] on button "close Close" at bounding box center [1229, 95] width 20 height 20
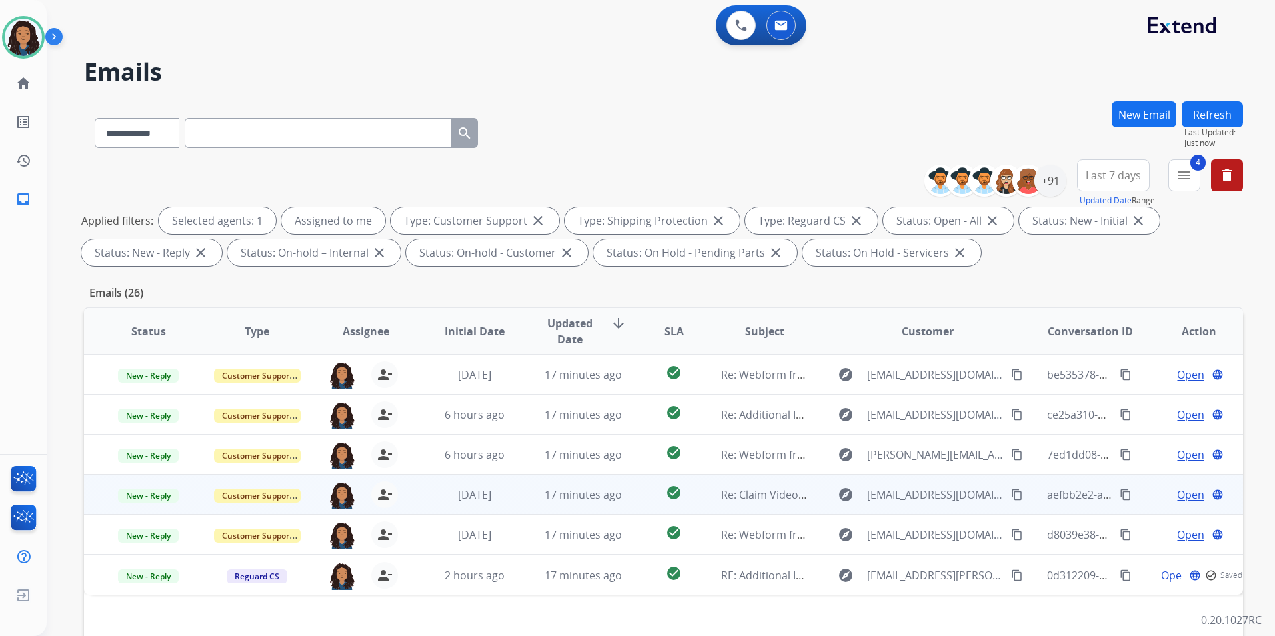
click at [1177, 488] on span "Open" at bounding box center [1190, 495] width 27 height 16
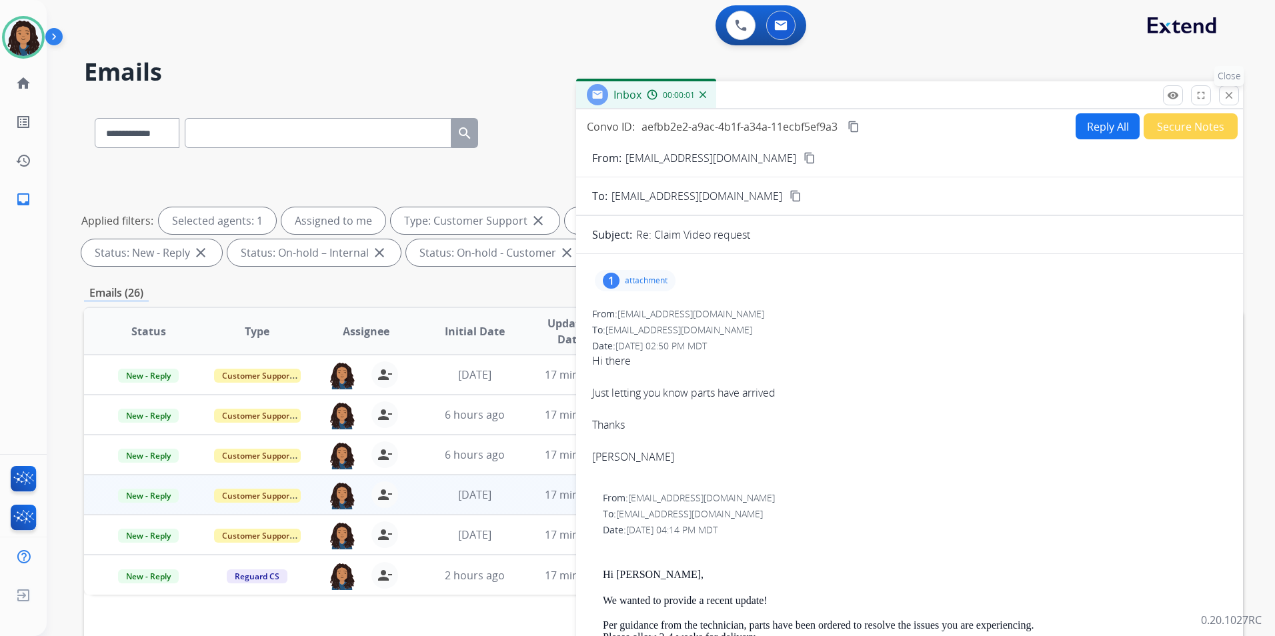
click at [1229, 102] on button "close Close" at bounding box center [1229, 95] width 20 height 20
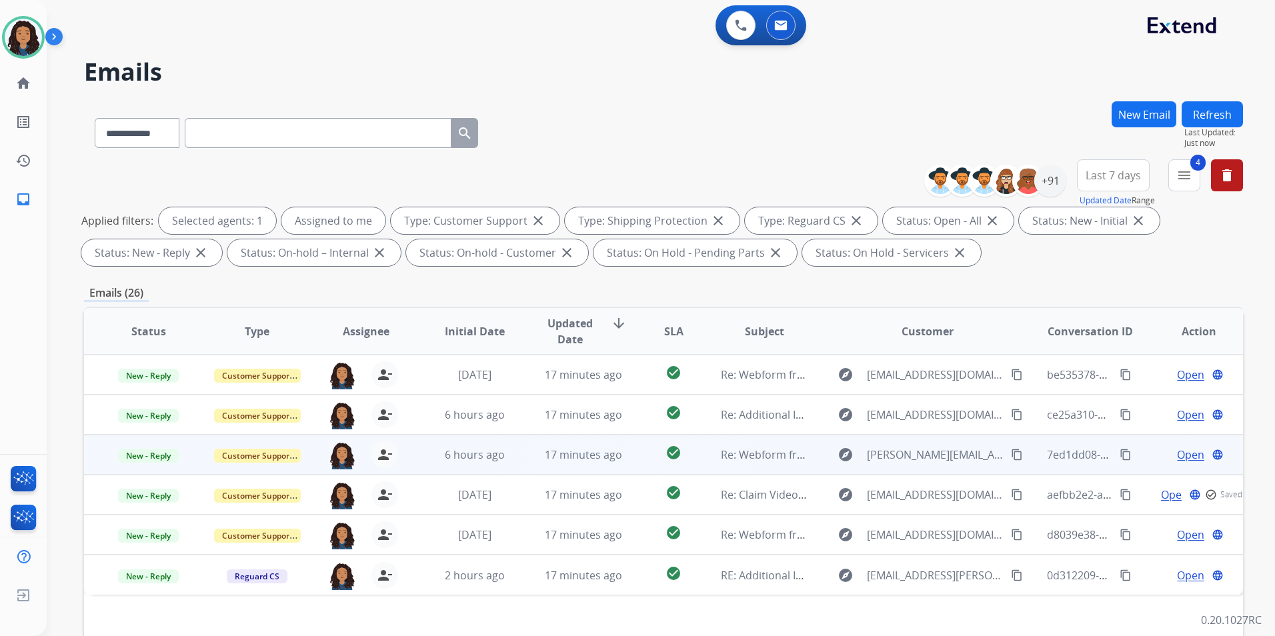
click at [1178, 451] on span "Open" at bounding box center [1190, 455] width 27 height 16
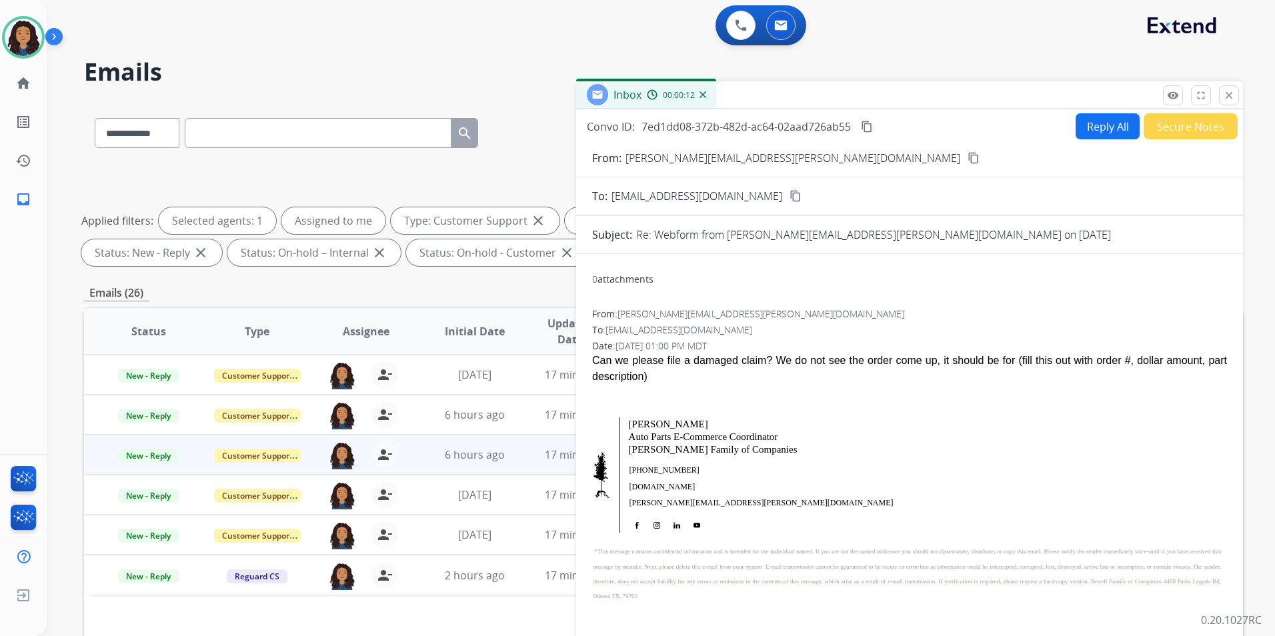
click at [966, 151] on button "content_copy" at bounding box center [974, 158] width 16 height 16
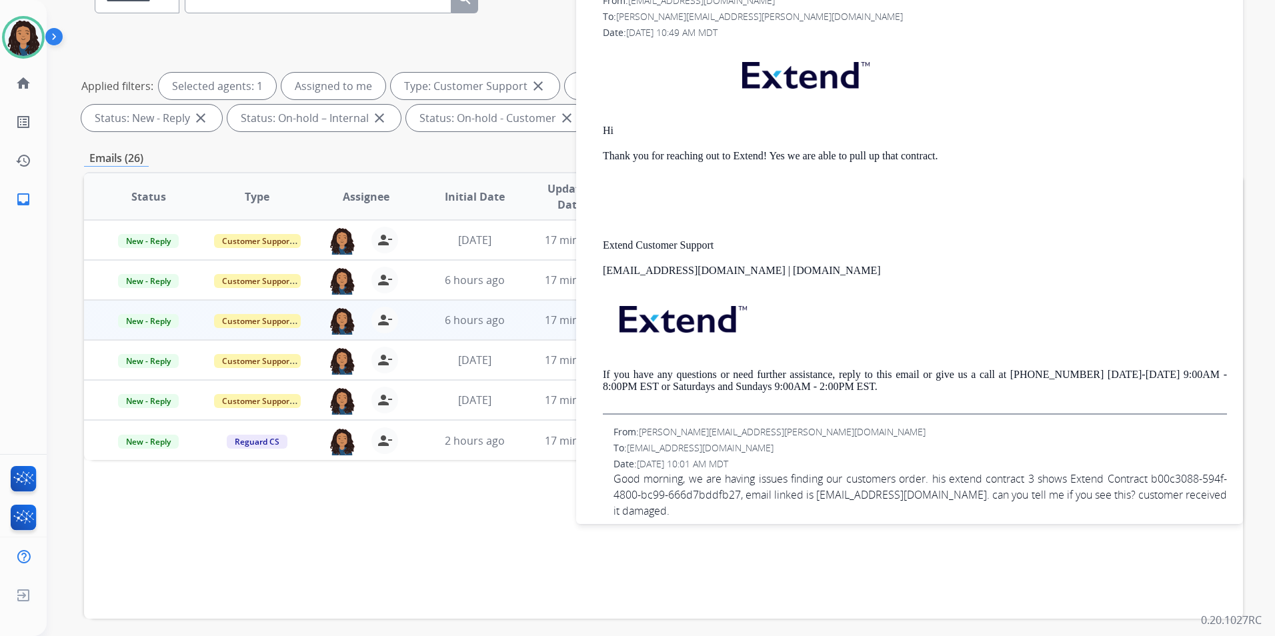
scroll to position [187, 0]
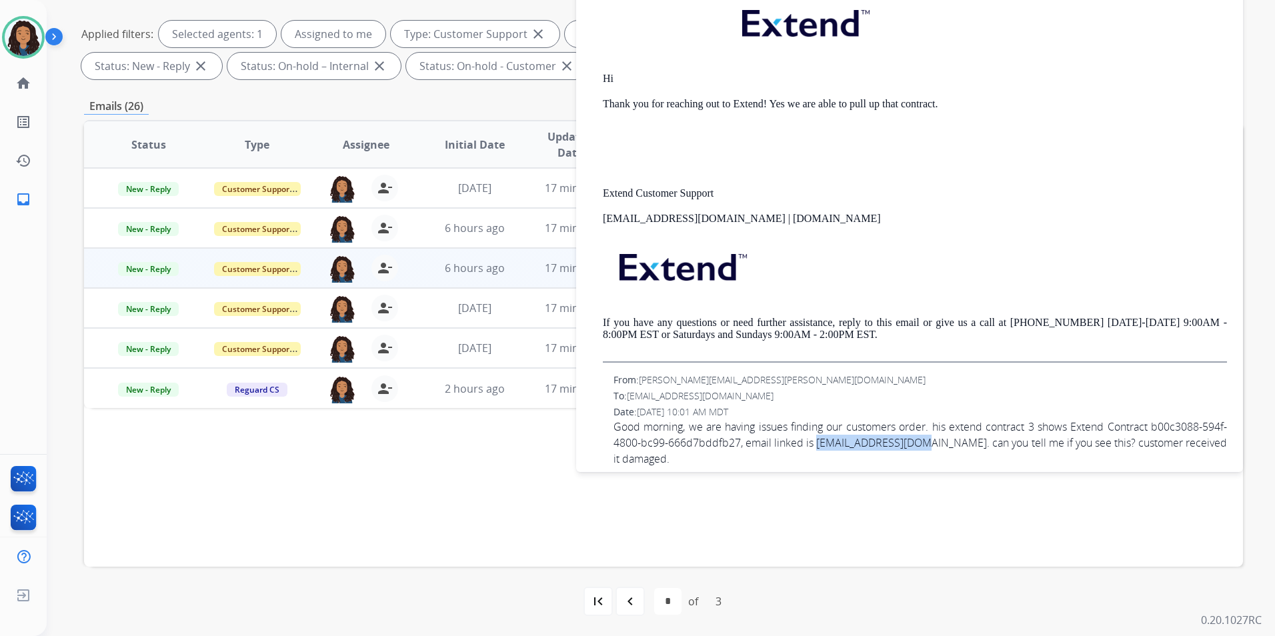
drag, startPoint x: 845, startPoint y: 427, endPoint x: 951, endPoint y: 430, distance: 105.4
click at [951, 430] on span "Good morning, we are having issues finding our customers order. his extend cont…" at bounding box center [921, 443] width 614 height 48
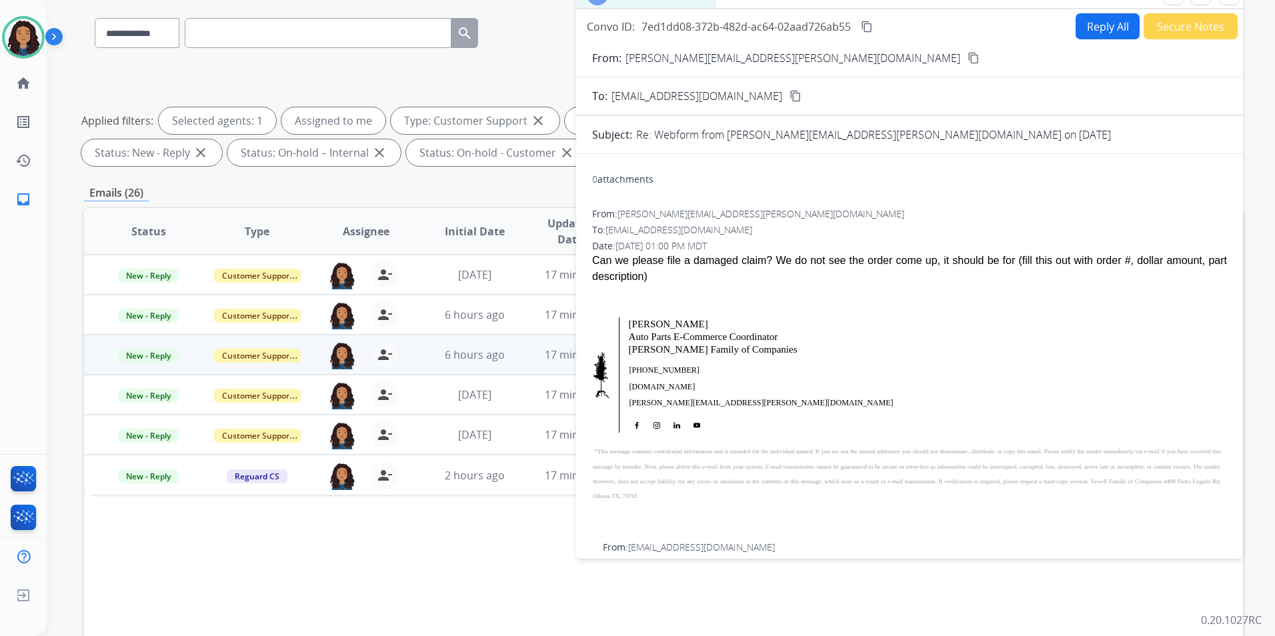
scroll to position [0, 0]
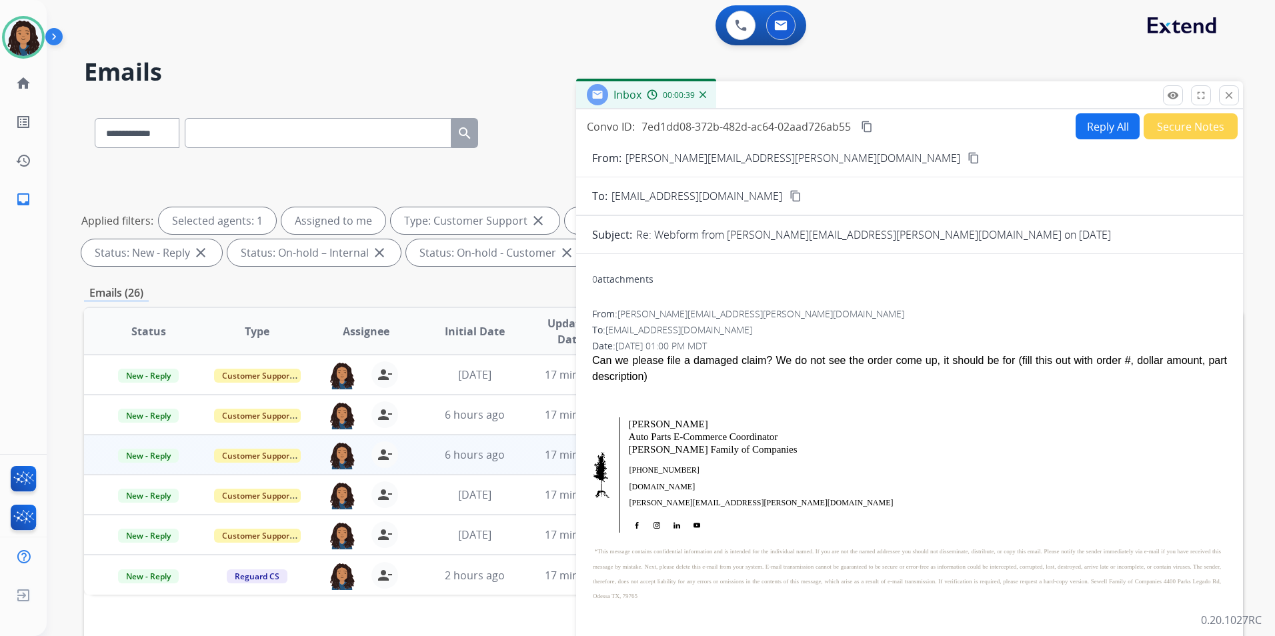
click at [1090, 125] on button "Reply All" at bounding box center [1108, 126] width 64 height 26
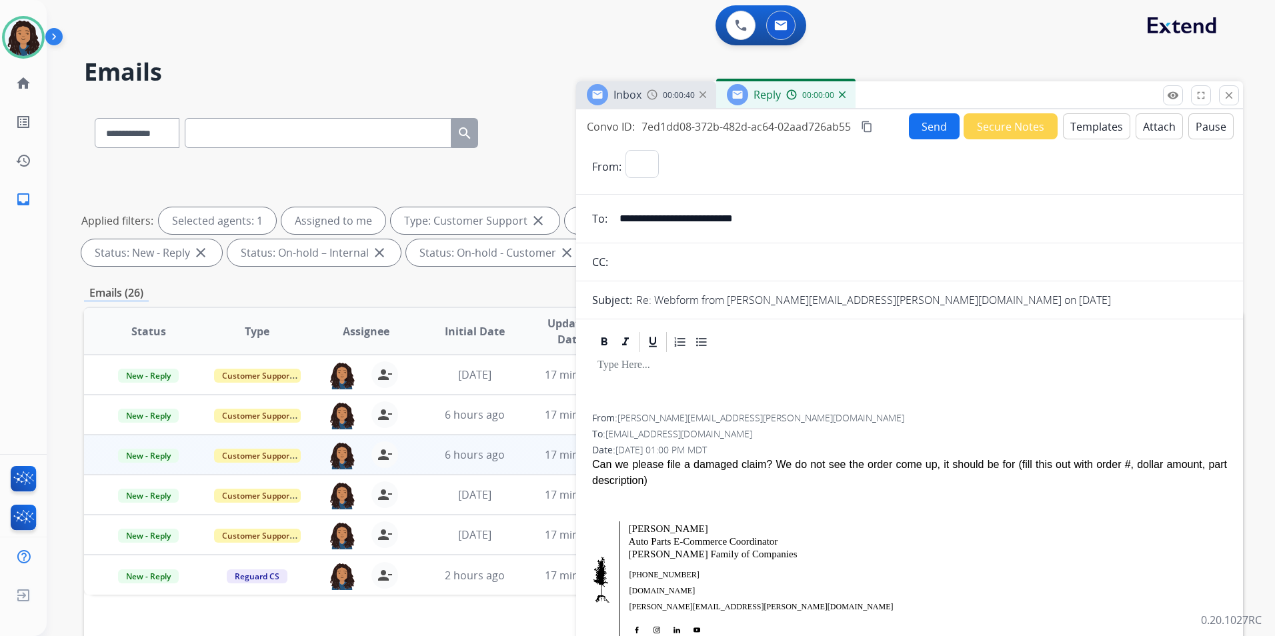
click at [1090, 125] on button "Templates" at bounding box center [1096, 126] width 67 height 26
select select "**********"
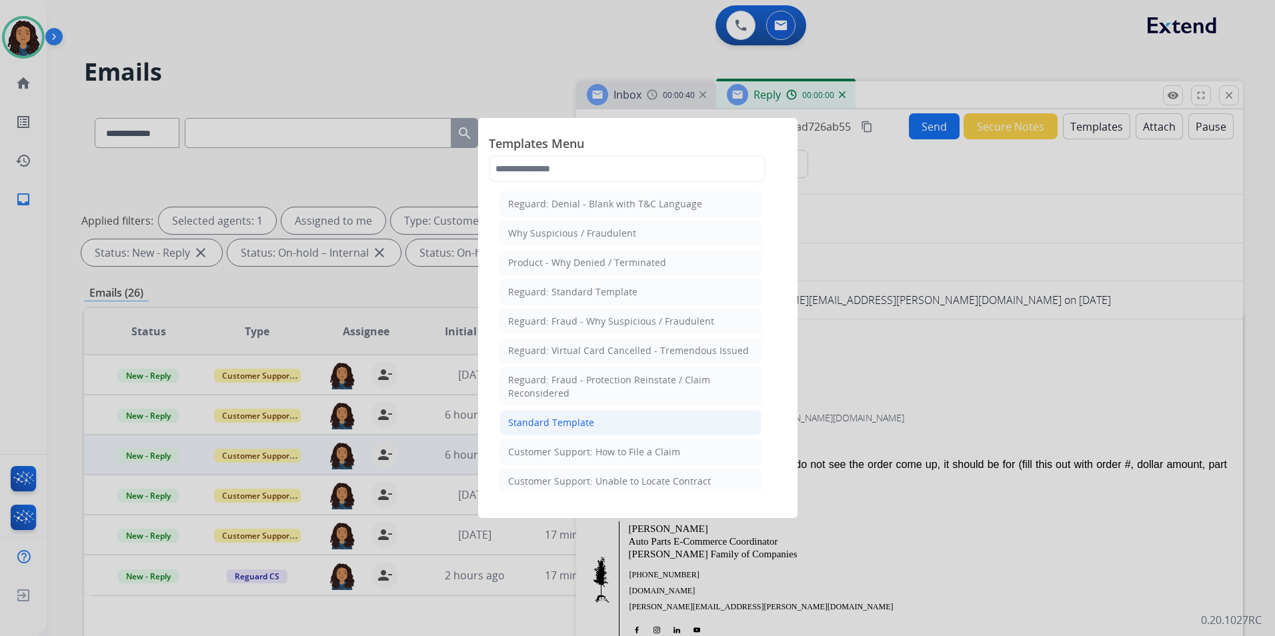
click at [646, 418] on li "Standard Template" at bounding box center [631, 422] width 262 height 25
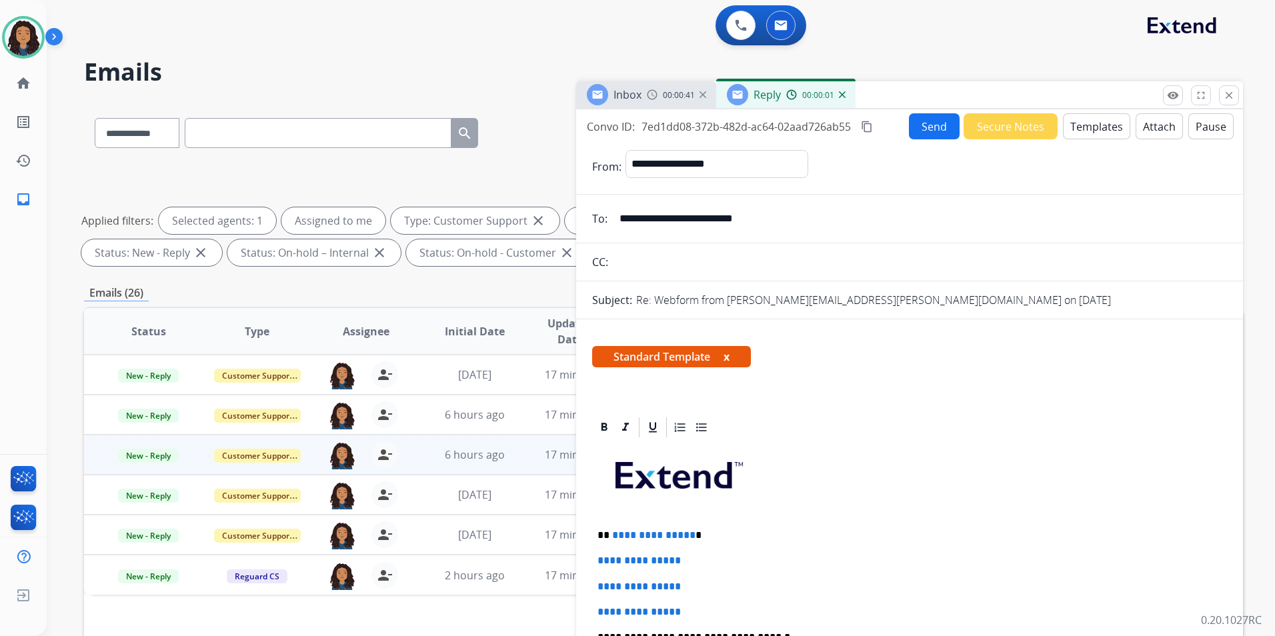
scroll to position [200, 0]
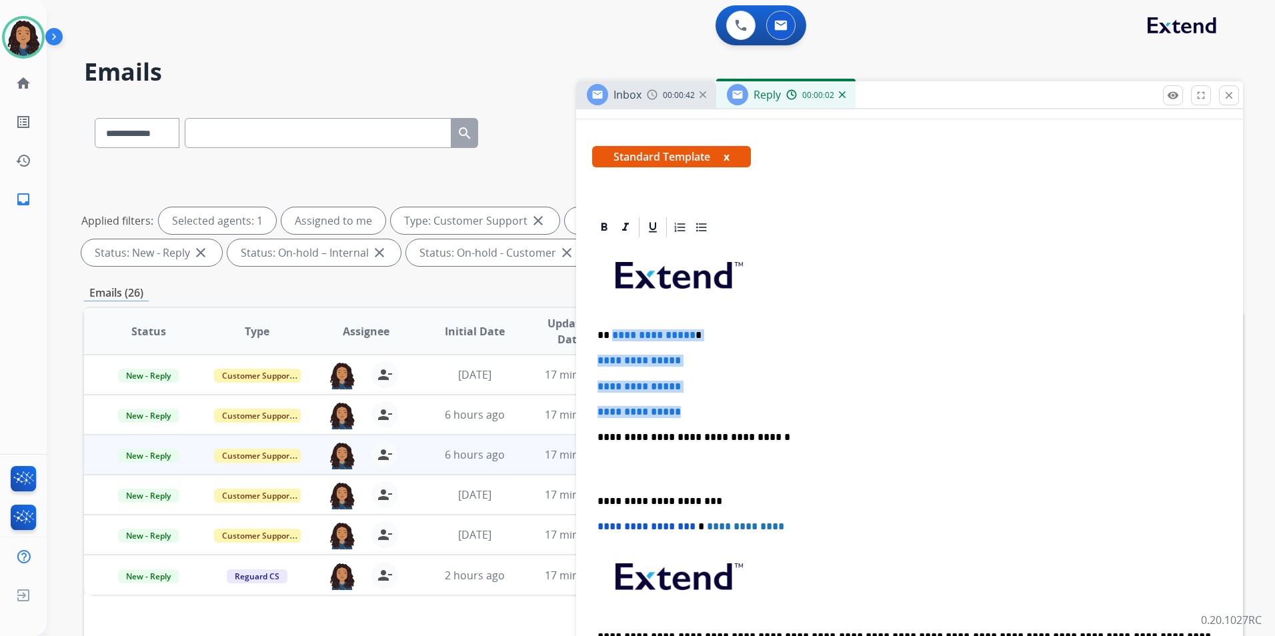
drag, startPoint x: 641, startPoint y: 380, endPoint x: 610, endPoint y: 326, distance: 61.9
click at [610, 326] on div "**********" at bounding box center [909, 468] width 635 height 459
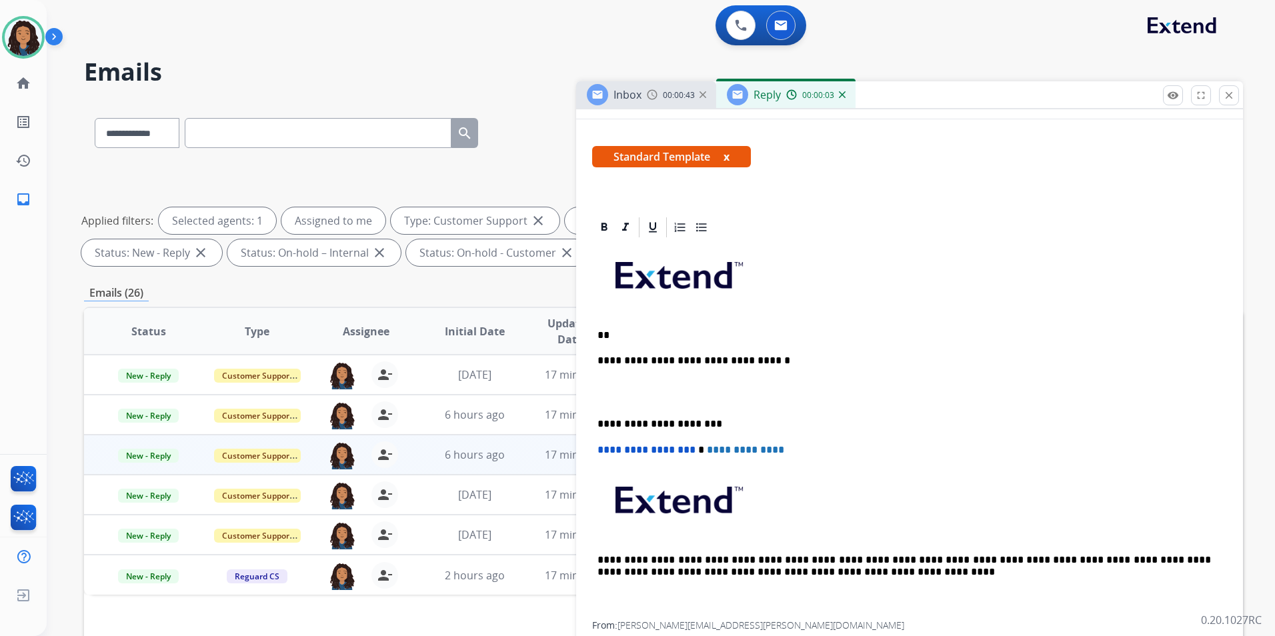
paste div
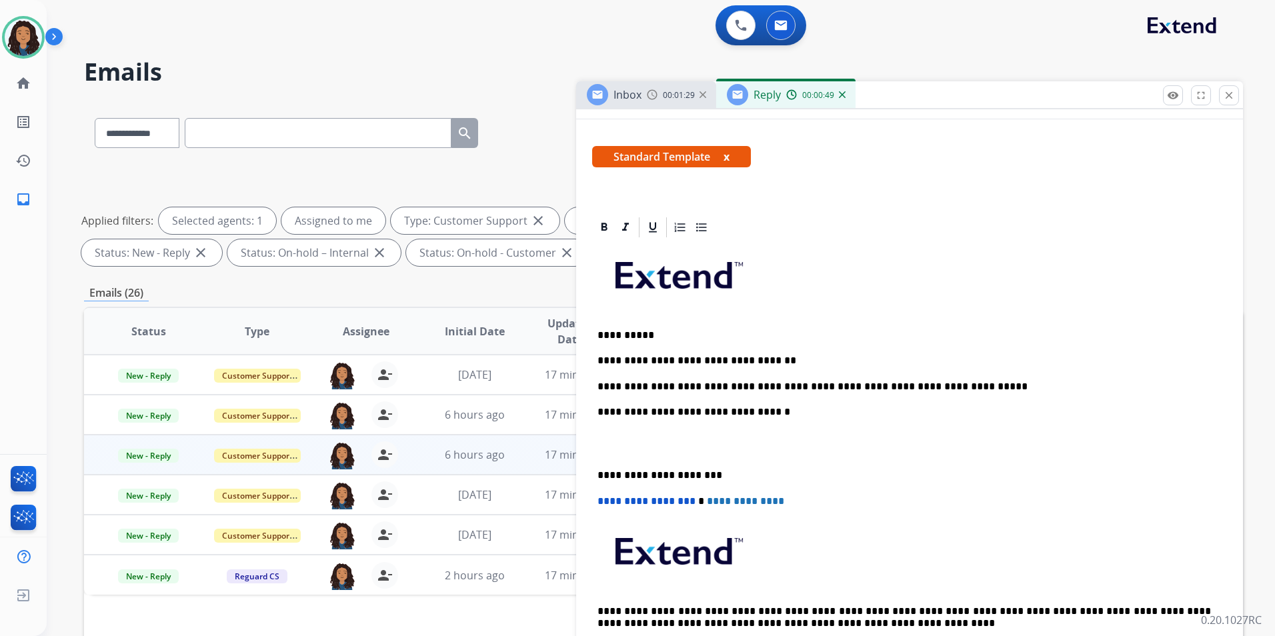
click at [787, 393] on div "**********" at bounding box center [909, 456] width 635 height 434
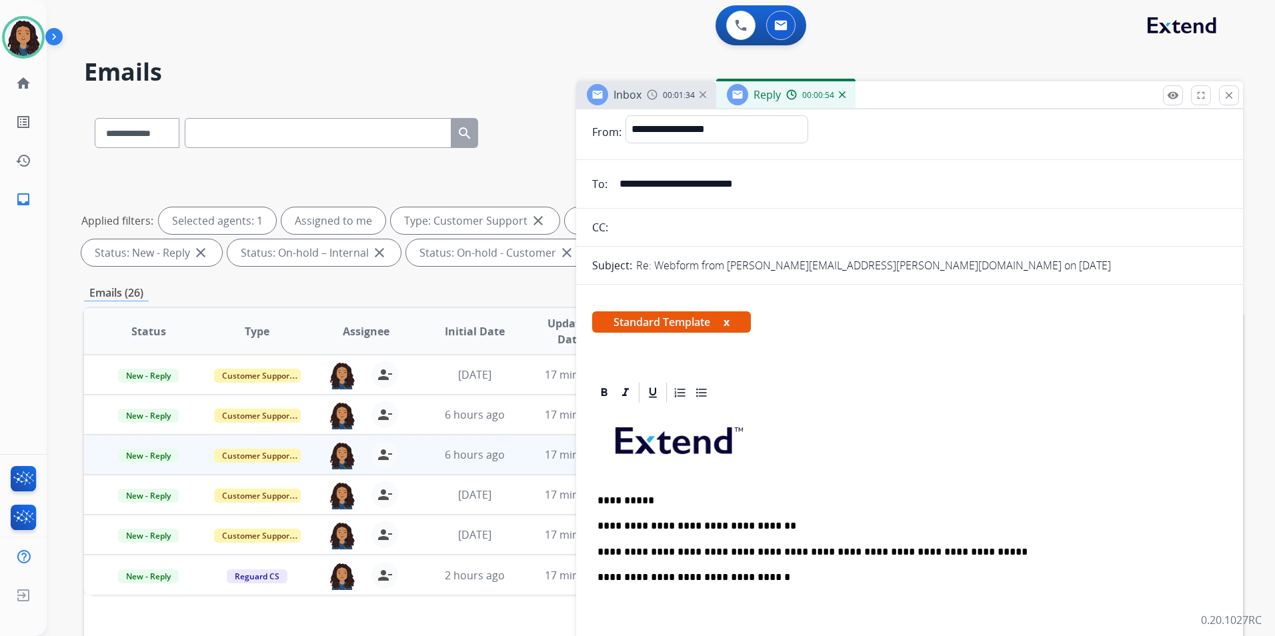
scroll to position [0, 0]
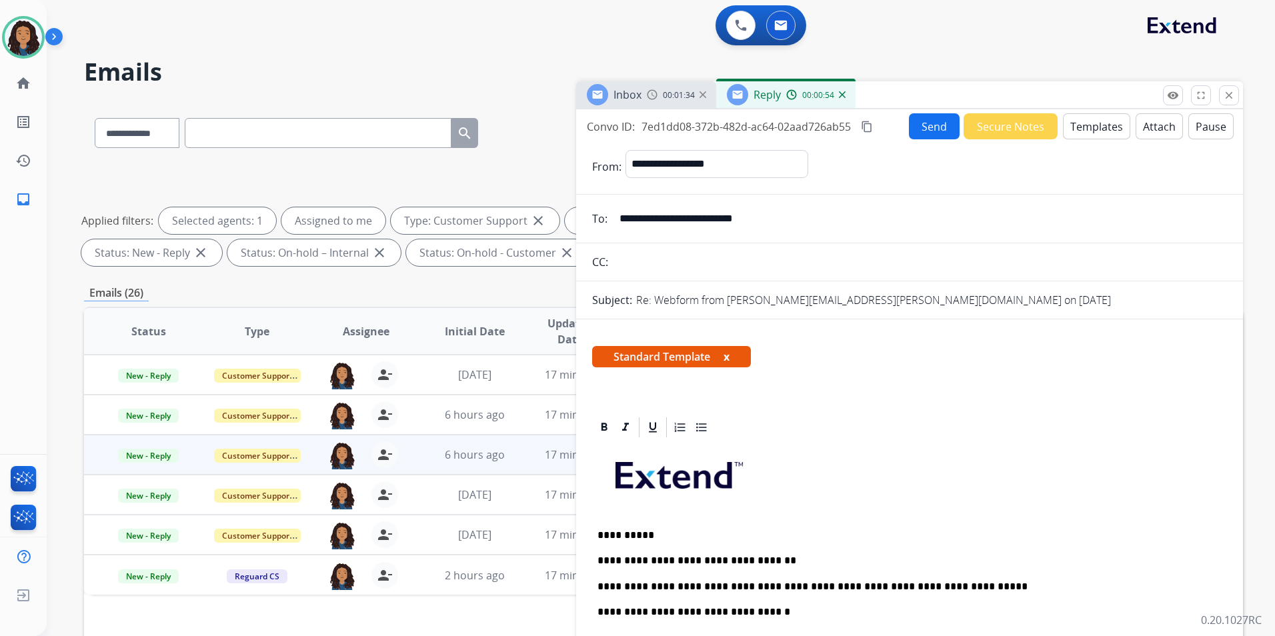
click at [925, 127] on button "Send" at bounding box center [934, 126] width 51 height 26
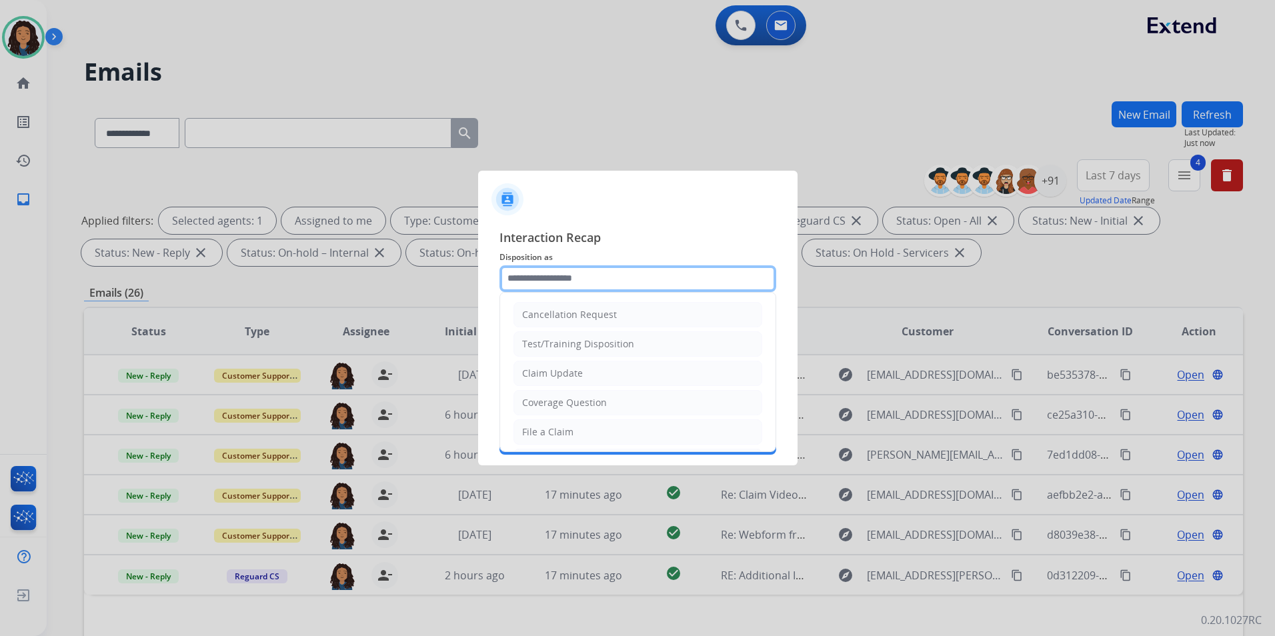
click at [567, 282] on input "text" at bounding box center [638, 279] width 277 height 27
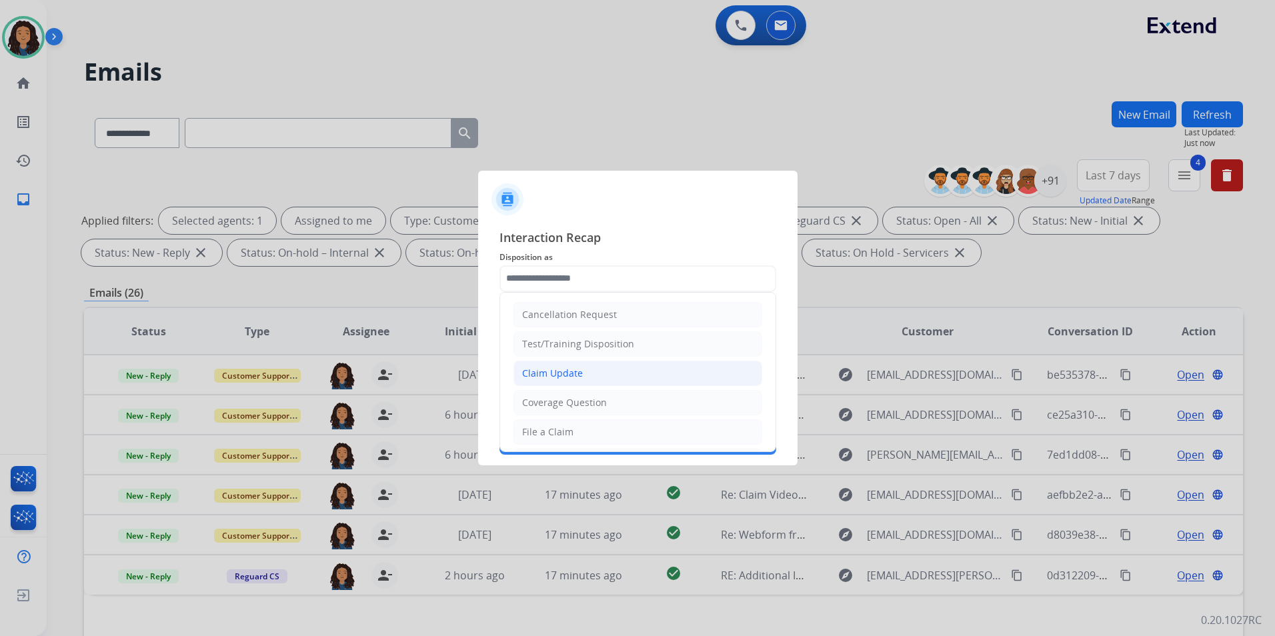
click at [591, 365] on li "Claim Update" at bounding box center [638, 373] width 249 height 25
type input "**********"
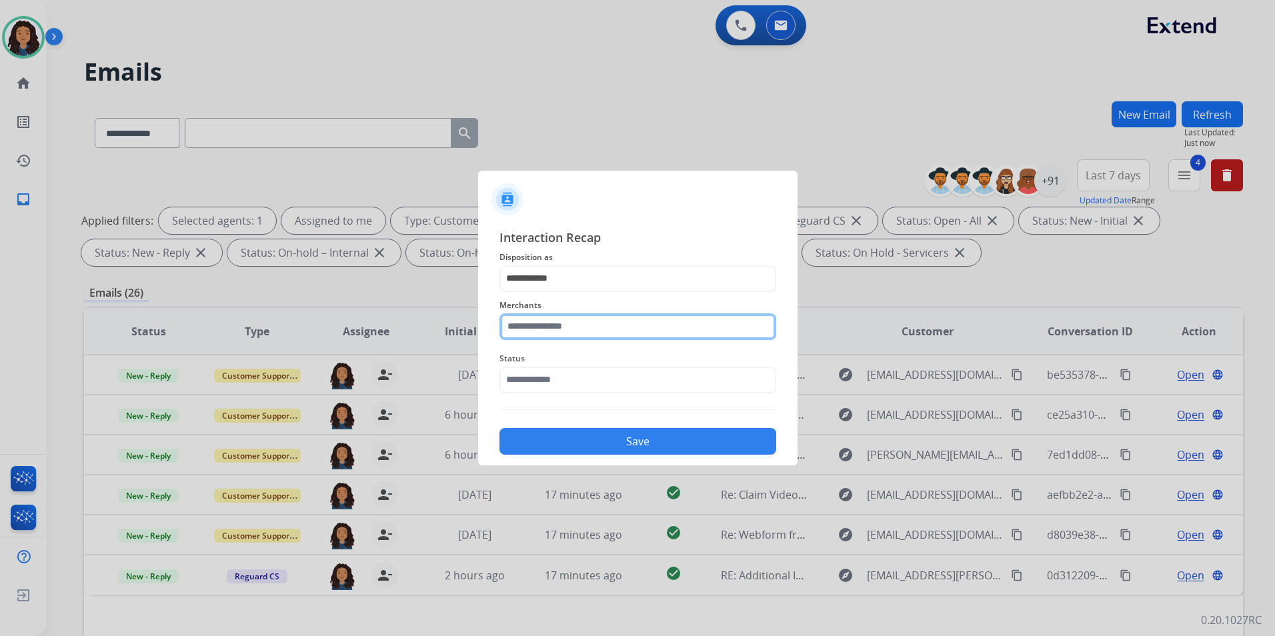
click at [546, 317] on input "text" at bounding box center [638, 327] width 277 height 27
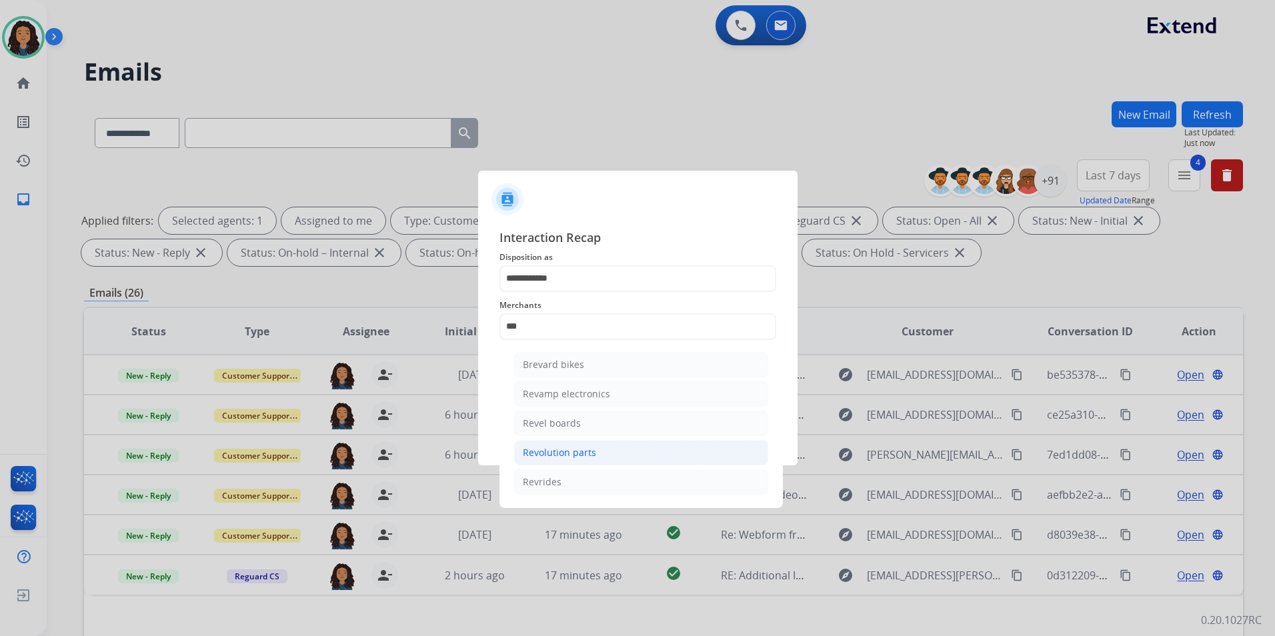
click at [611, 452] on li "Revolution parts" at bounding box center [641, 452] width 254 height 25
type input "**********"
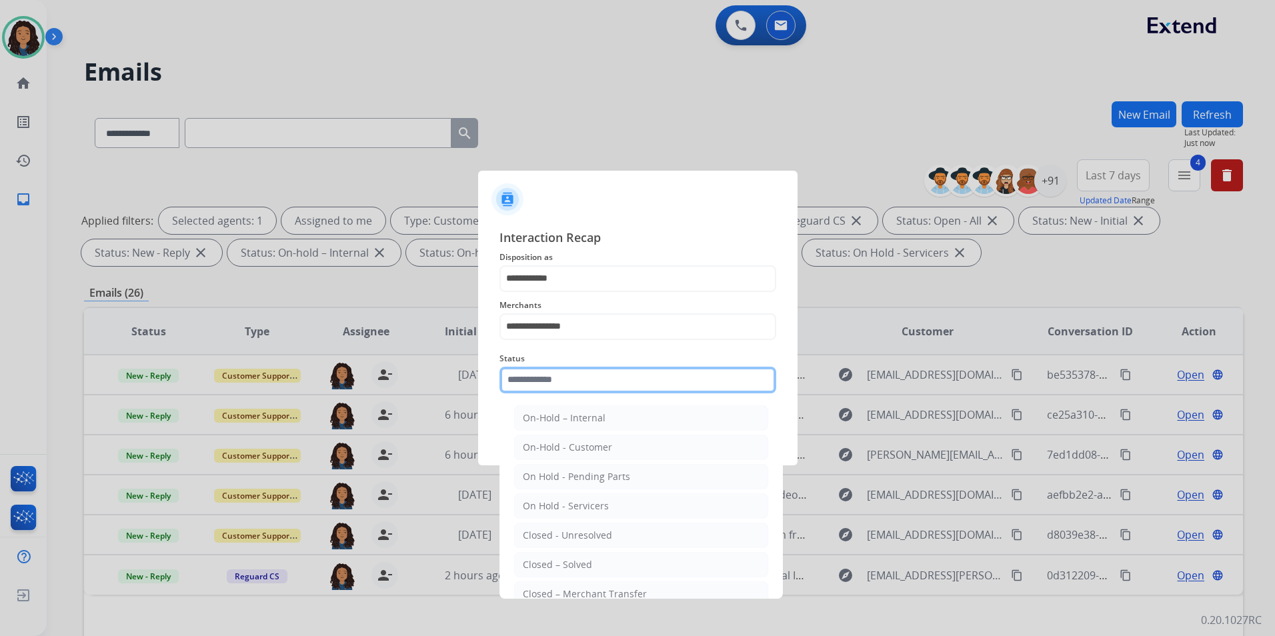
click at [589, 386] on input "text" at bounding box center [638, 380] width 277 height 27
click at [606, 560] on li "Closed – Solved" at bounding box center [641, 564] width 254 height 25
type input "**********"
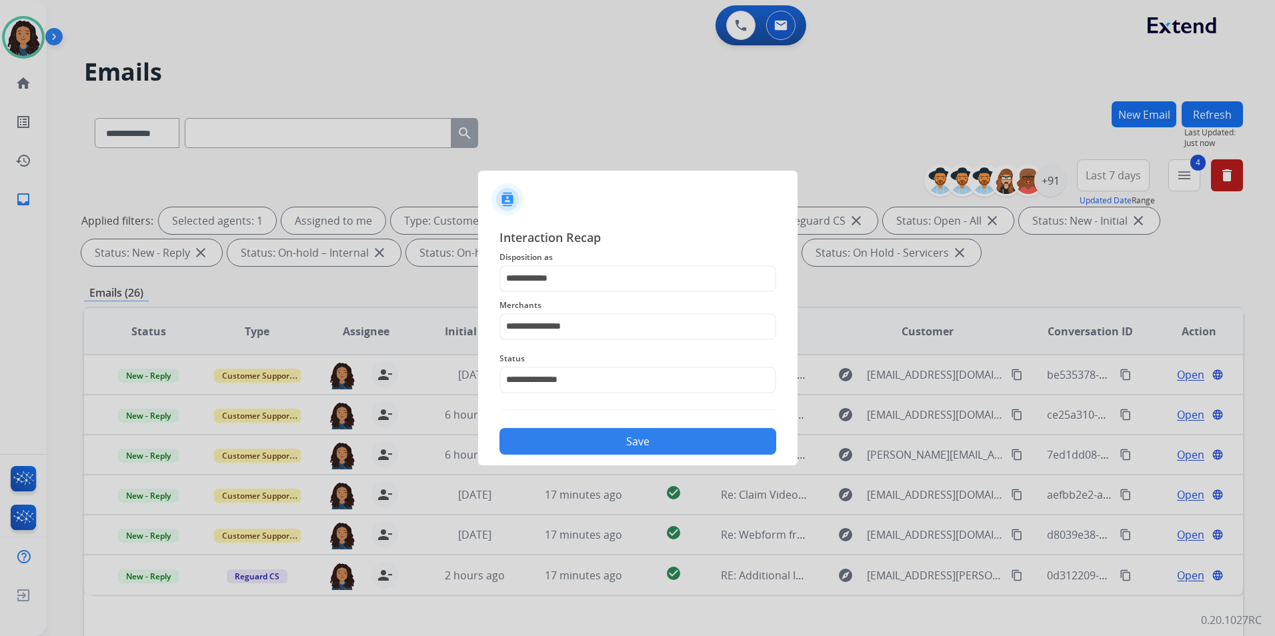
click at [600, 435] on button "Save" at bounding box center [638, 441] width 277 height 27
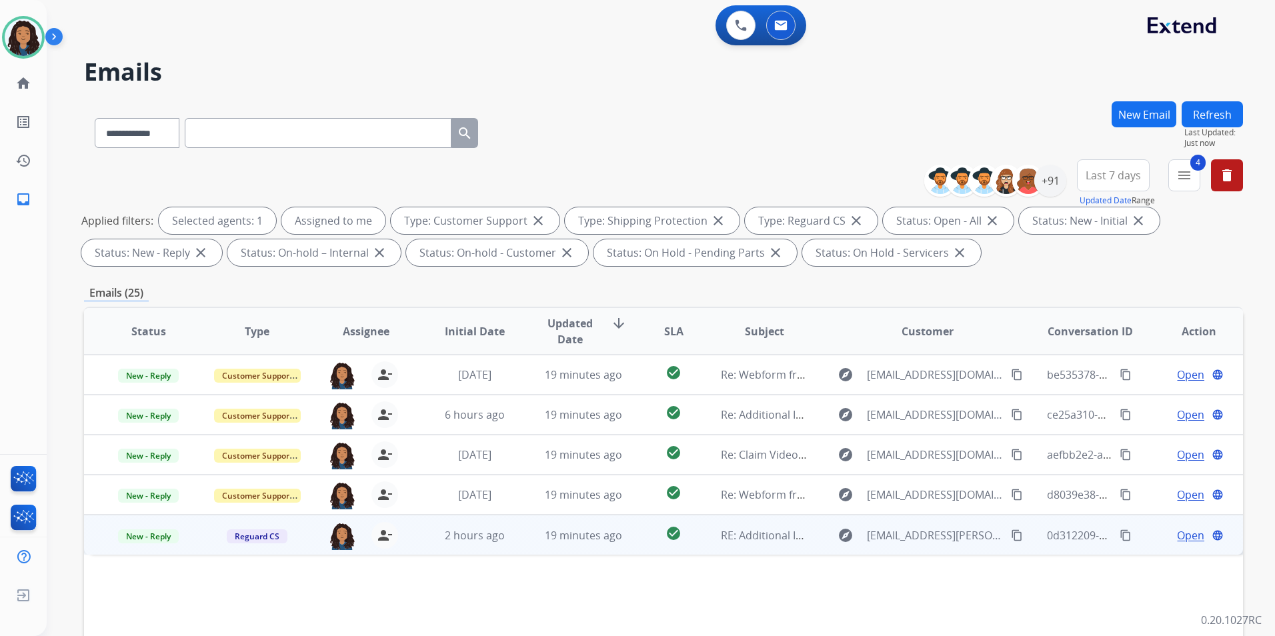
click at [1186, 534] on span "Open" at bounding box center [1190, 536] width 27 height 16
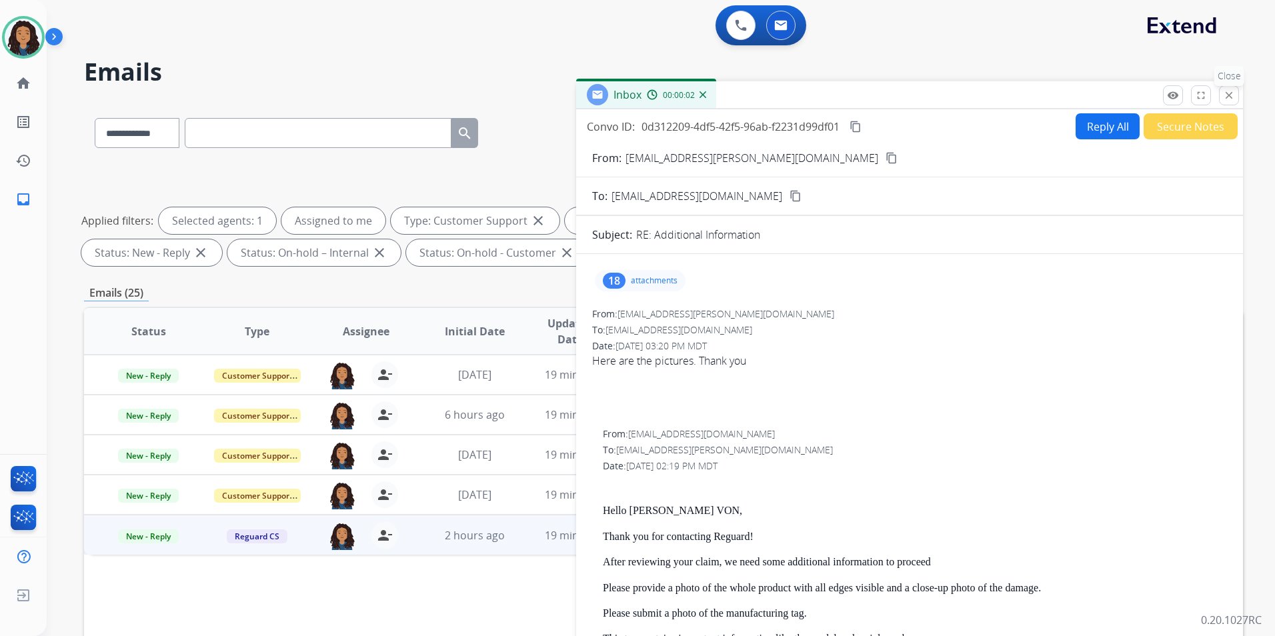
click at [1229, 99] on mat-icon "close" at bounding box center [1229, 95] width 12 height 12
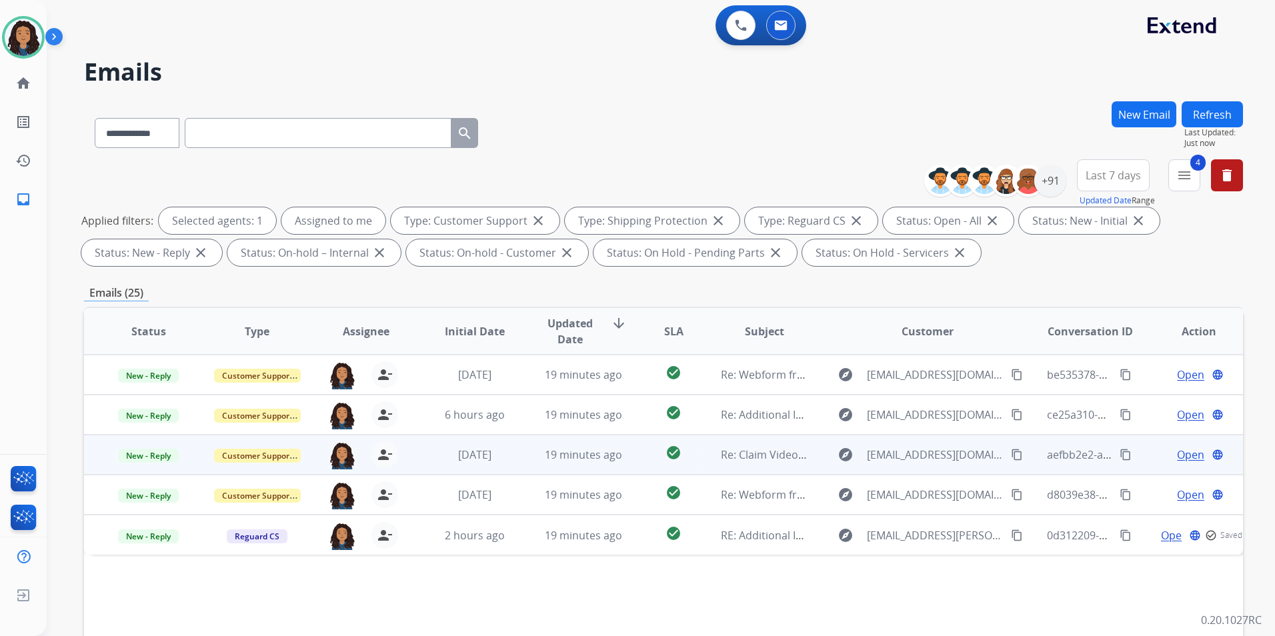
click at [1177, 450] on span "Open" at bounding box center [1190, 455] width 27 height 16
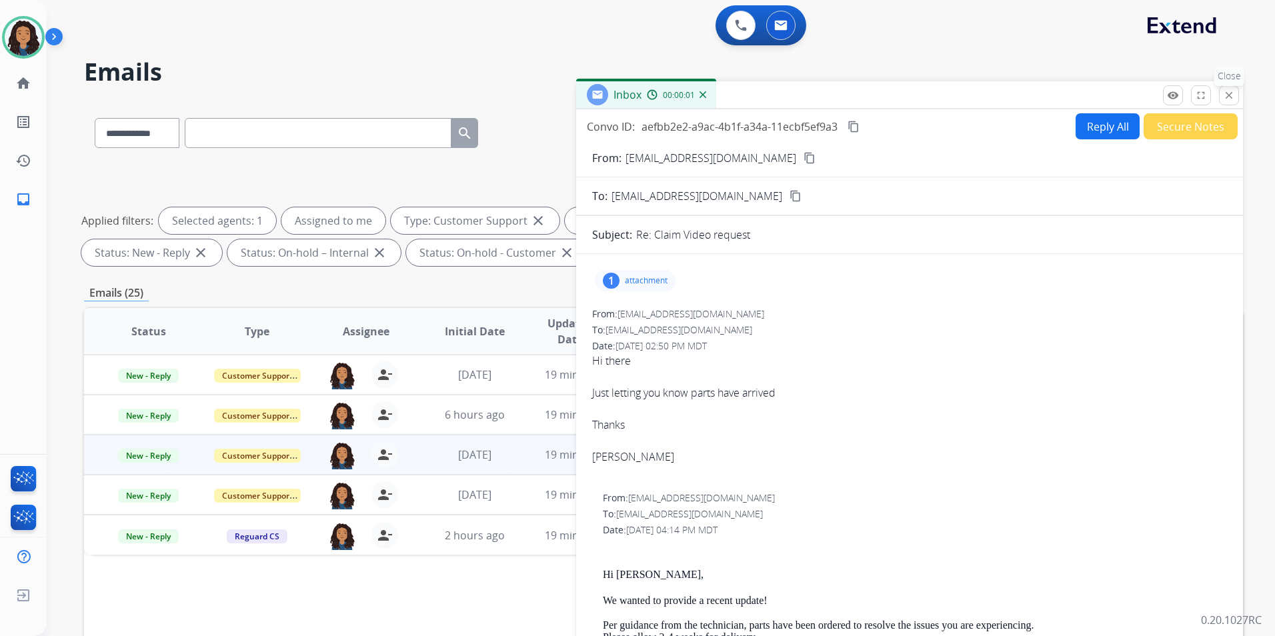
click at [1233, 96] on mat-icon "close" at bounding box center [1229, 95] width 12 height 12
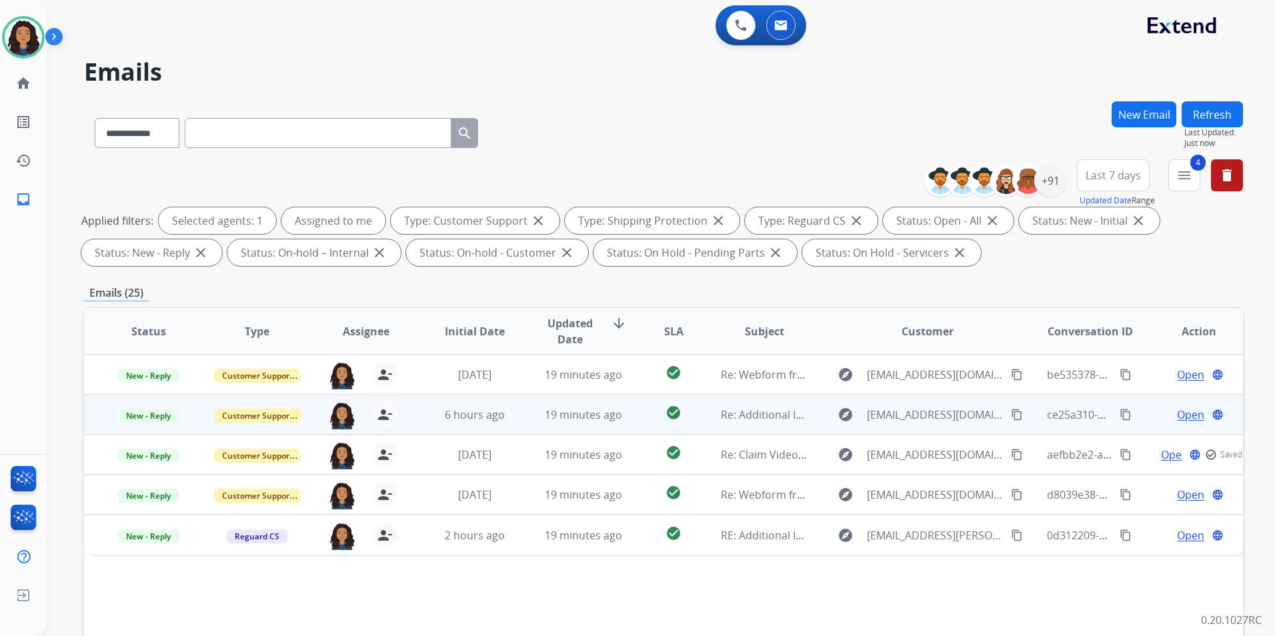
click at [1177, 414] on span "Open" at bounding box center [1190, 415] width 27 height 16
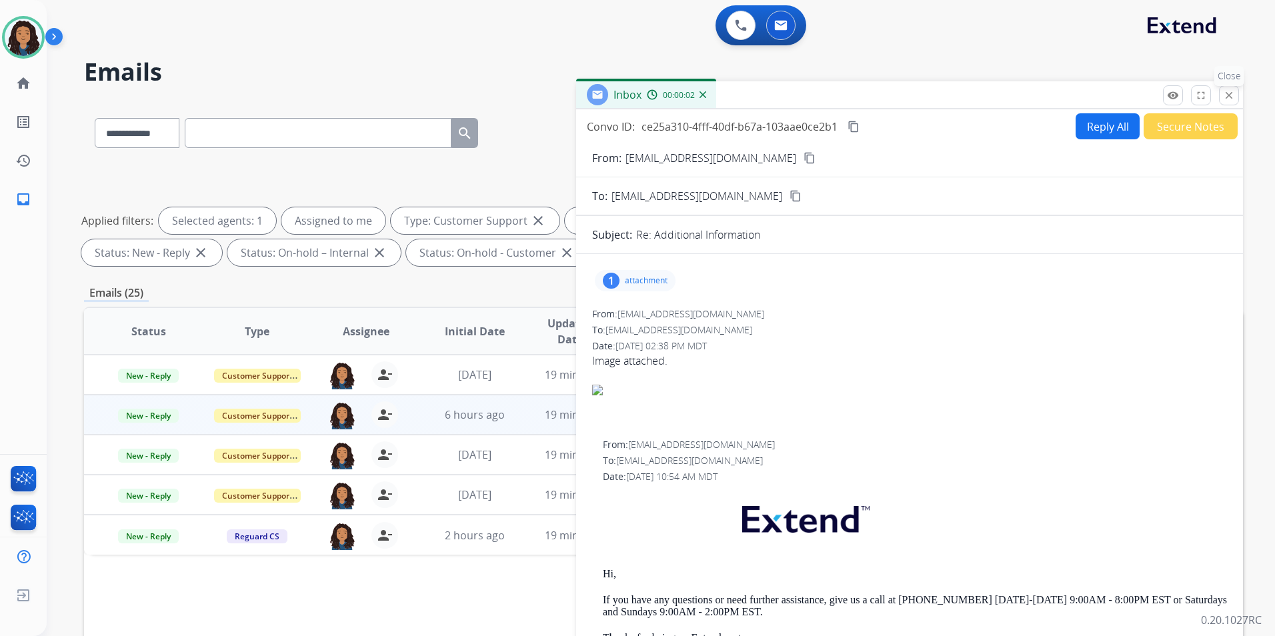
click at [1233, 97] on mat-icon "close" at bounding box center [1229, 95] width 12 height 12
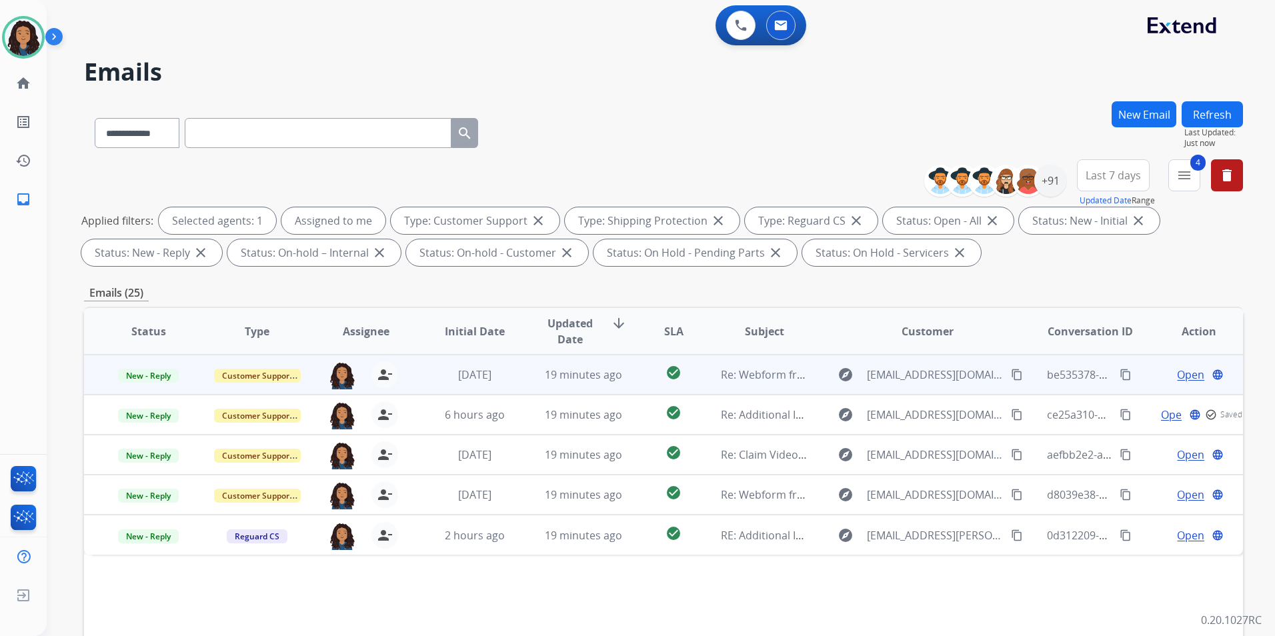
click at [1185, 378] on span "Open" at bounding box center [1190, 375] width 27 height 16
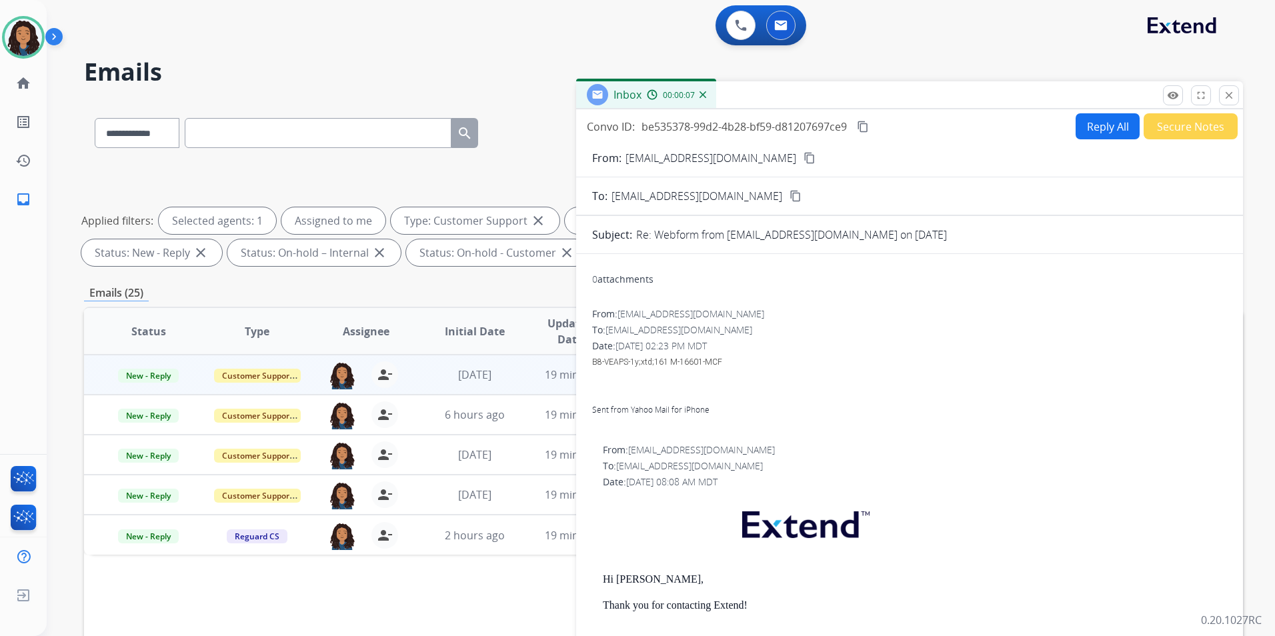
click at [804, 155] on mat-icon "content_copy" at bounding box center [810, 158] width 12 height 12
click at [1076, 121] on button "Reply All" at bounding box center [1108, 126] width 64 height 26
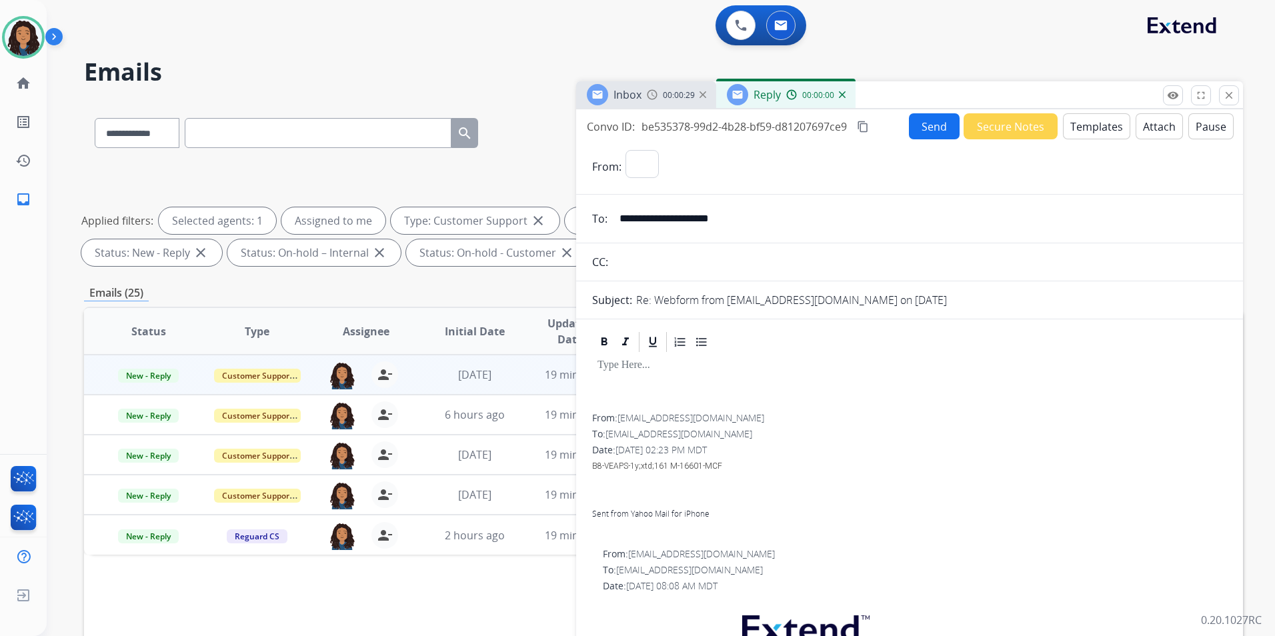
click at [1076, 121] on button "Templates" at bounding box center [1096, 126] width 67 height 26
select select "**********"
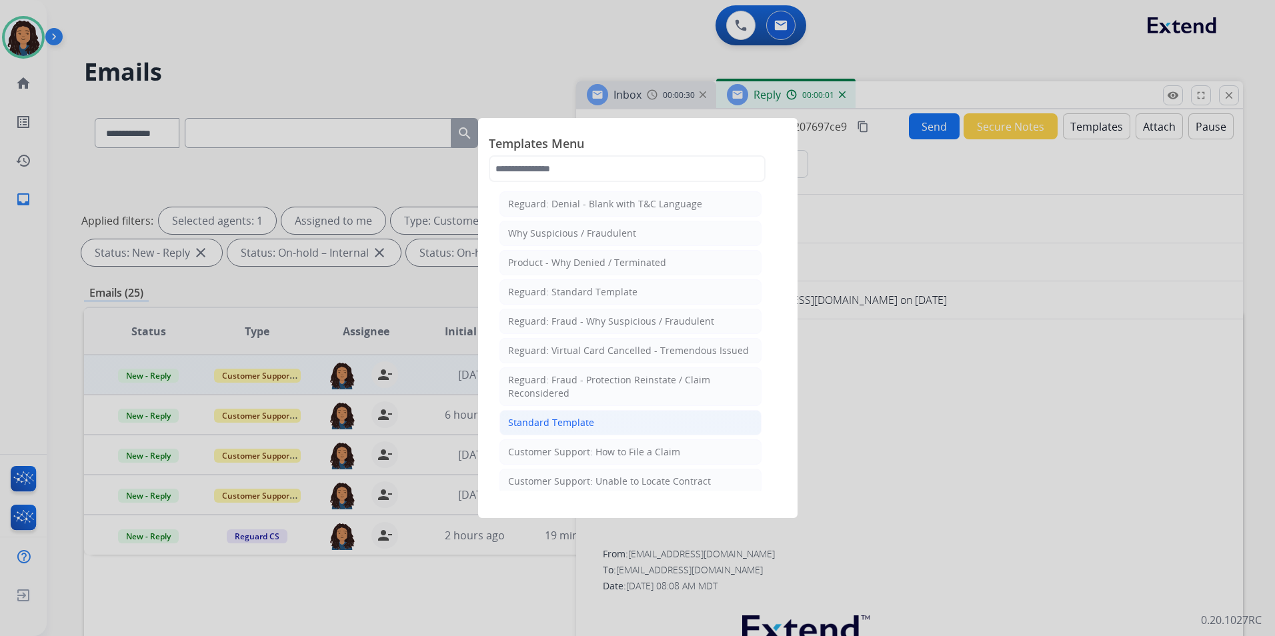
click at [627, 420] on li "Standard Template" at bounding box center [631, 422] width 262 height 25
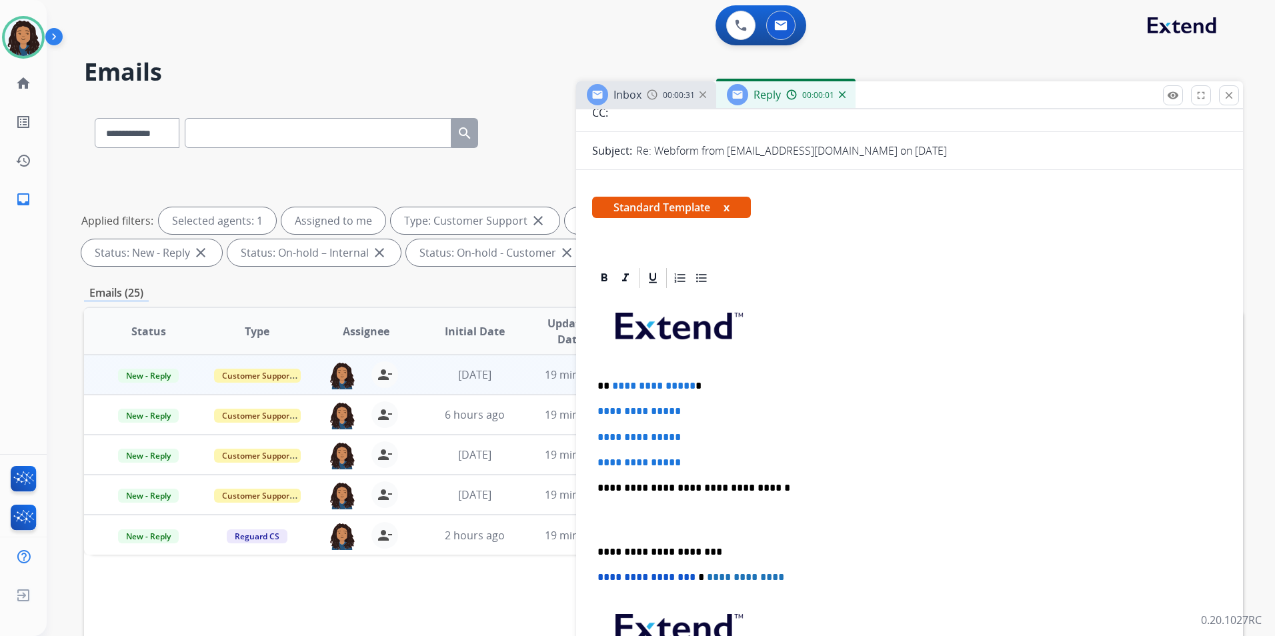
scroll to position [200, 0]
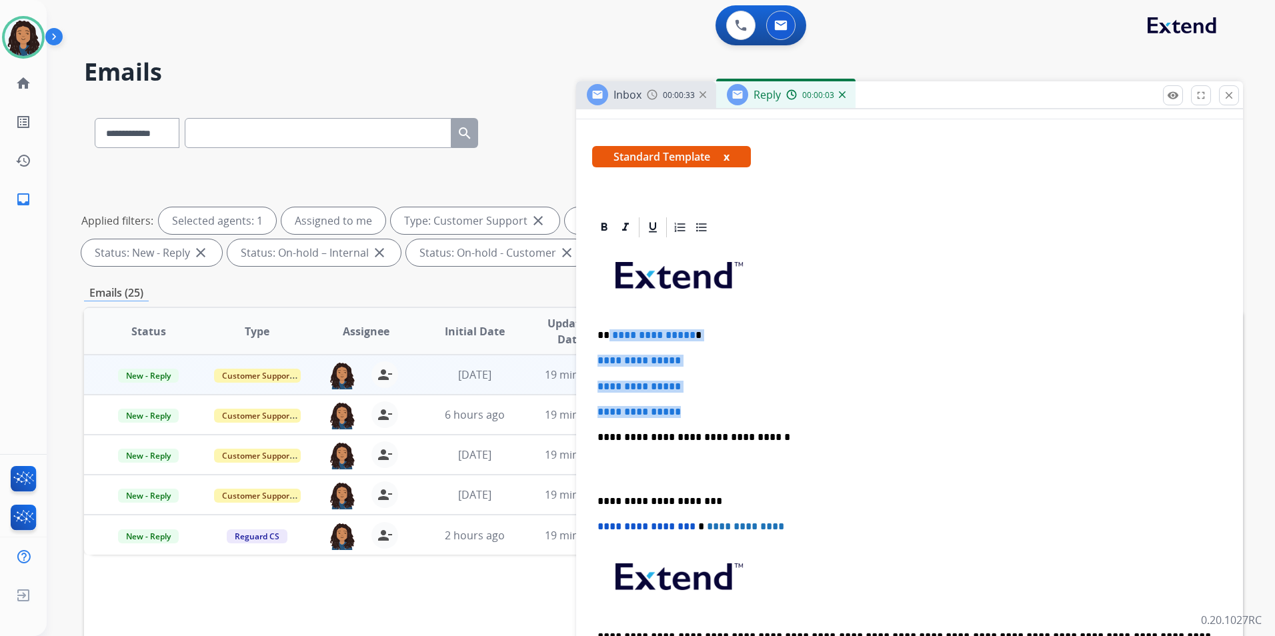
drag, startPoint x: 694, startPoint y: 411, endPoint x: 610, endPoint y: 322, distance: 122.7
click at [610, 322] on div "**********" at bounding box center [909, 468] width 635 height 459
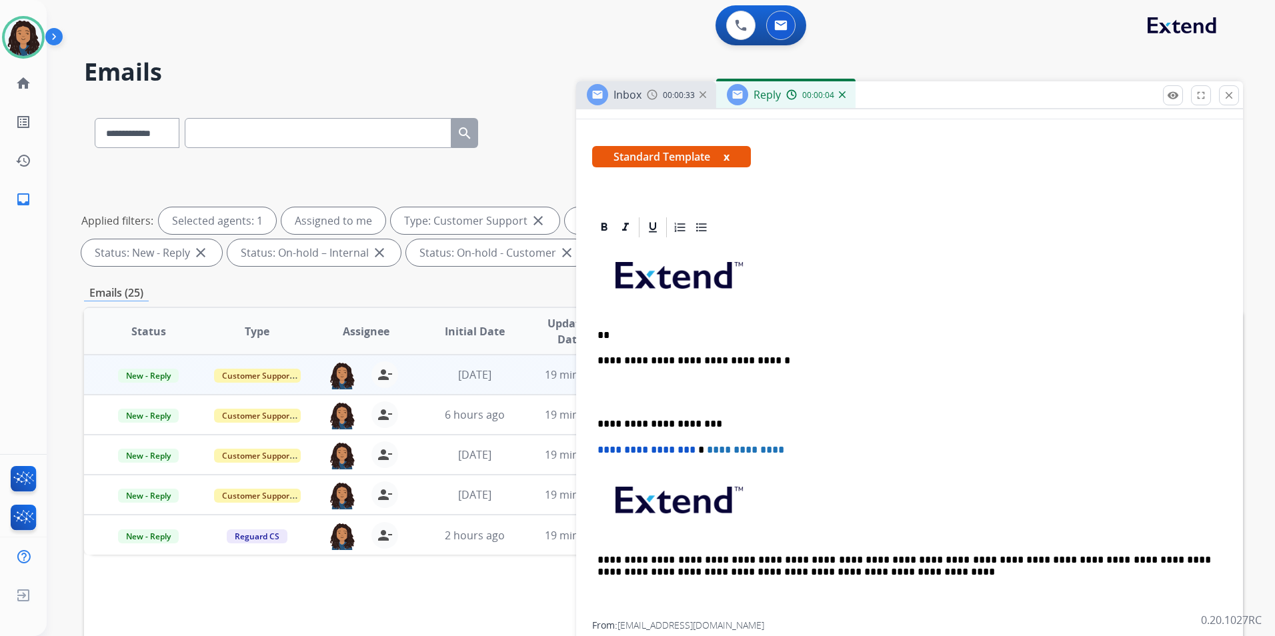
paste div
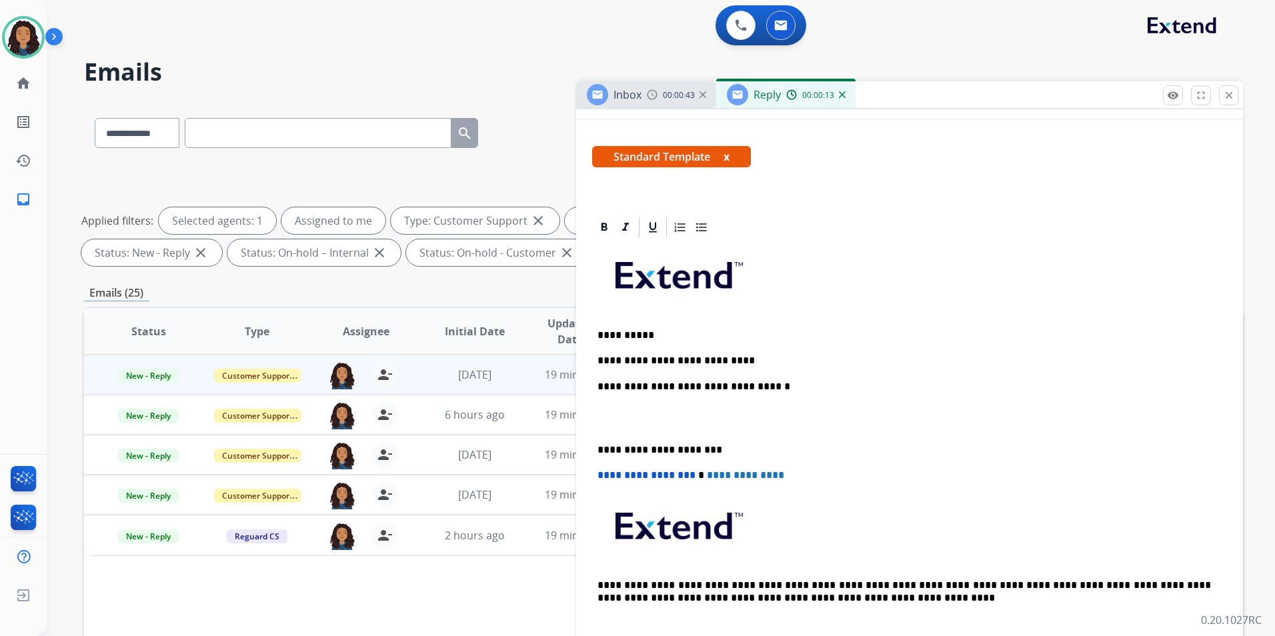
click at [733, 353] on div "**********" at bounding box center [909, 443] width 635 height 408
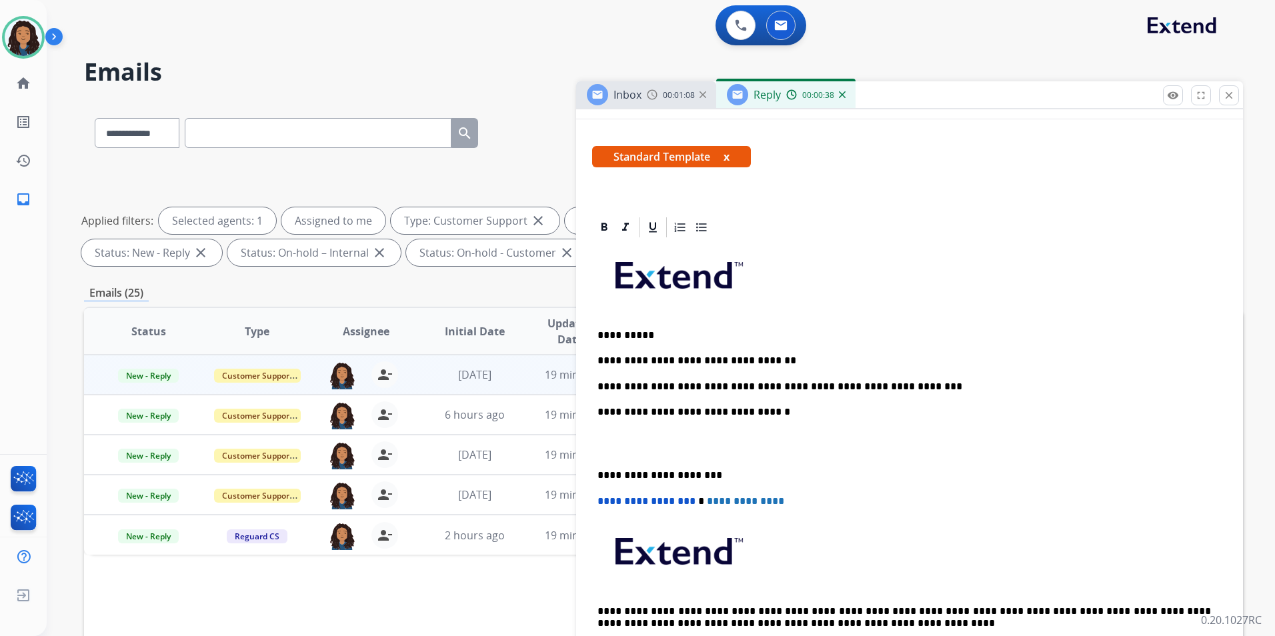
click at [846, 359] on p "**********" at bounding box center [905, 361] width 614 height 12
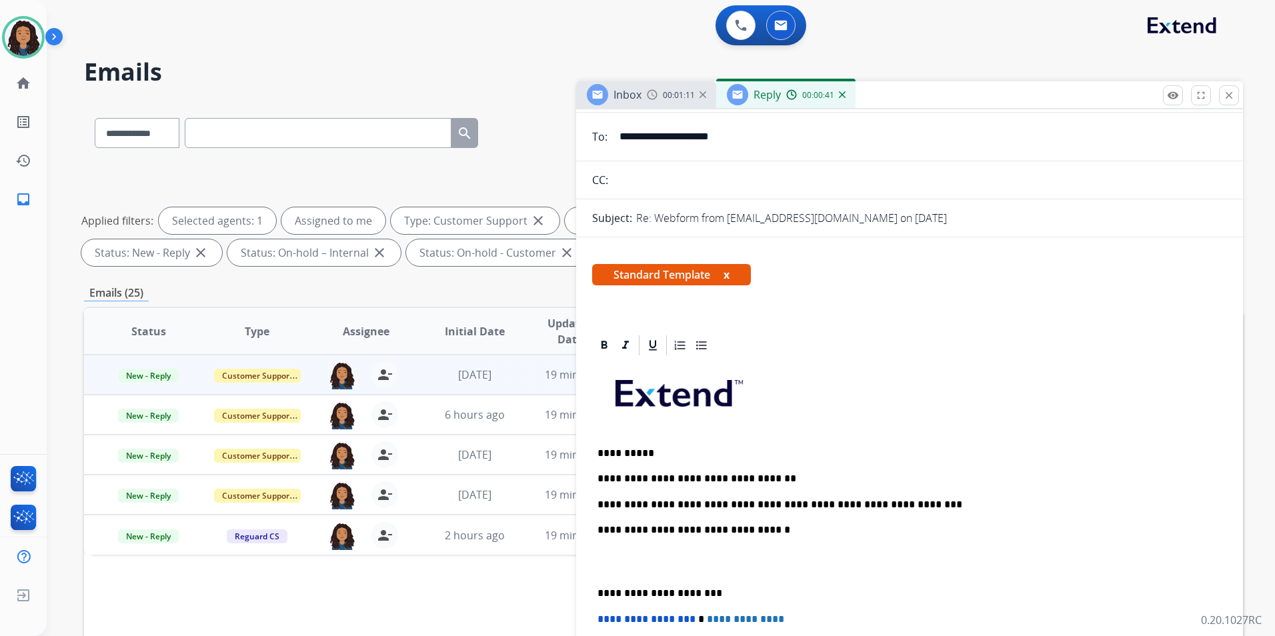
scroll to position [0, 0]
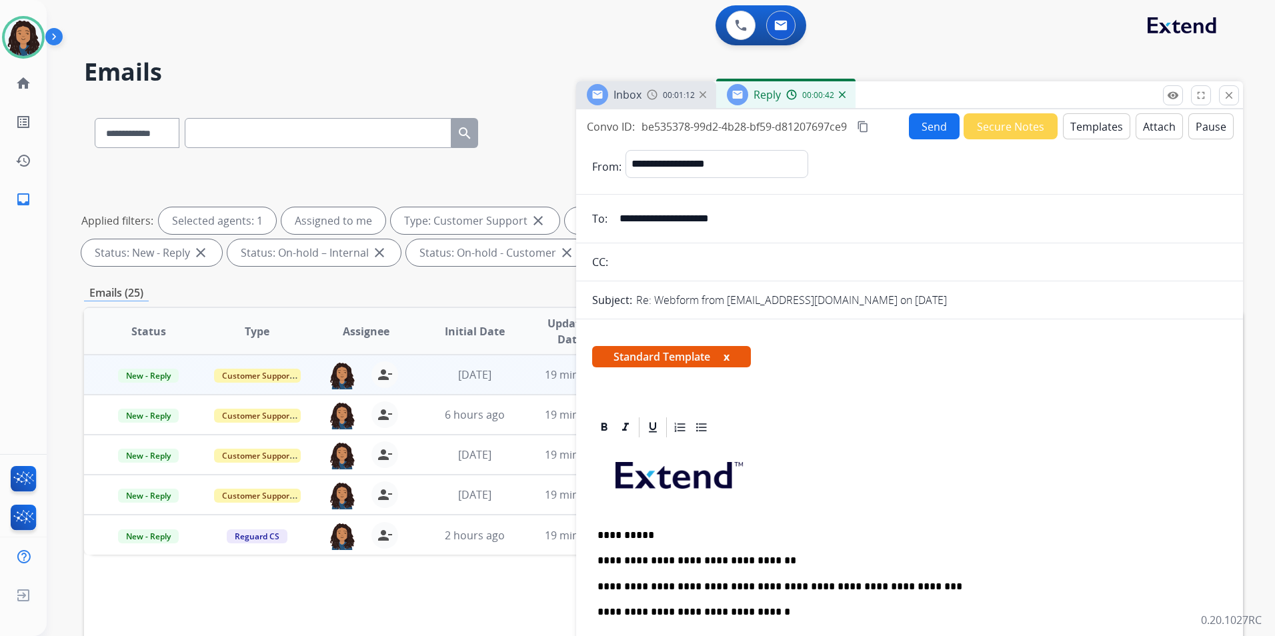
click at [924, 128] on button "Send" at bounding box center [934, 126] width 51 height 26
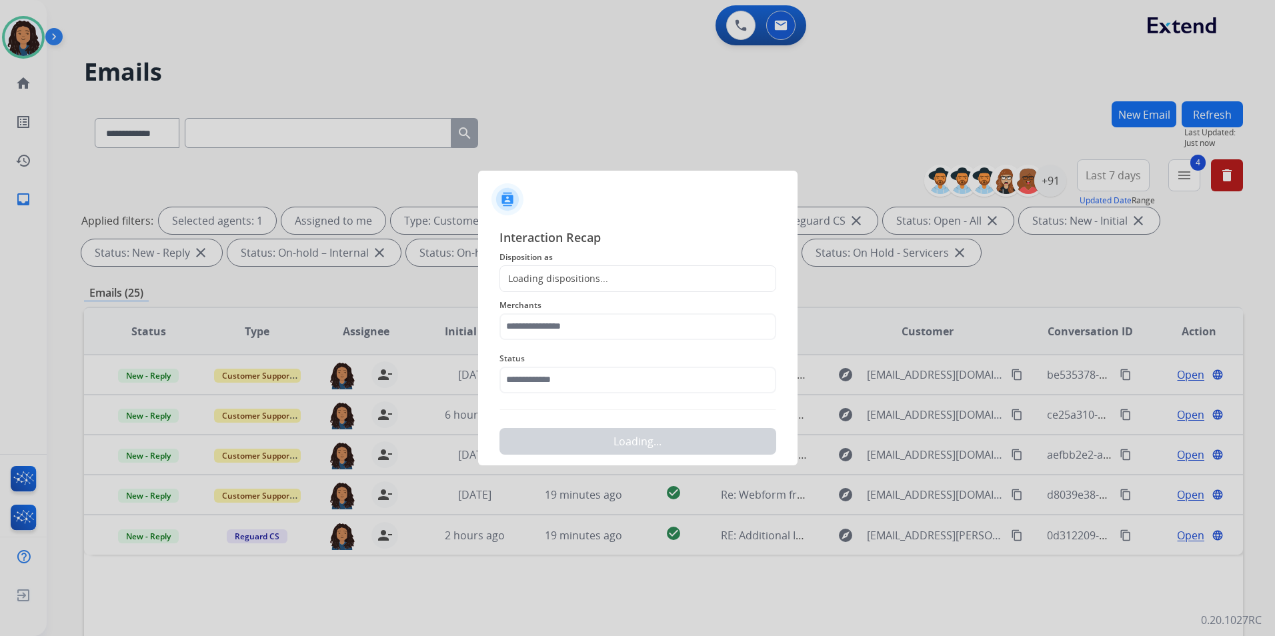
click at [642, 262] on span "Disposition as" at bounding box center [638, 257] width 277 height 16
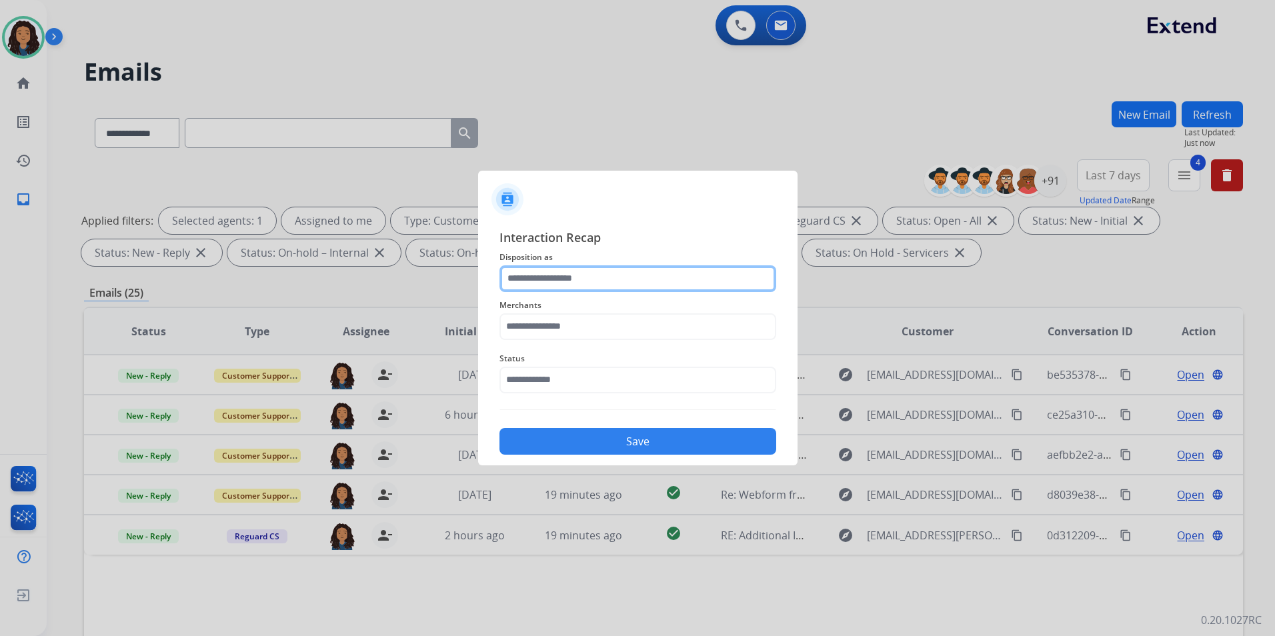
click at [629, 284] on input "text" at bounding box center [638, 279] width 277 height 27
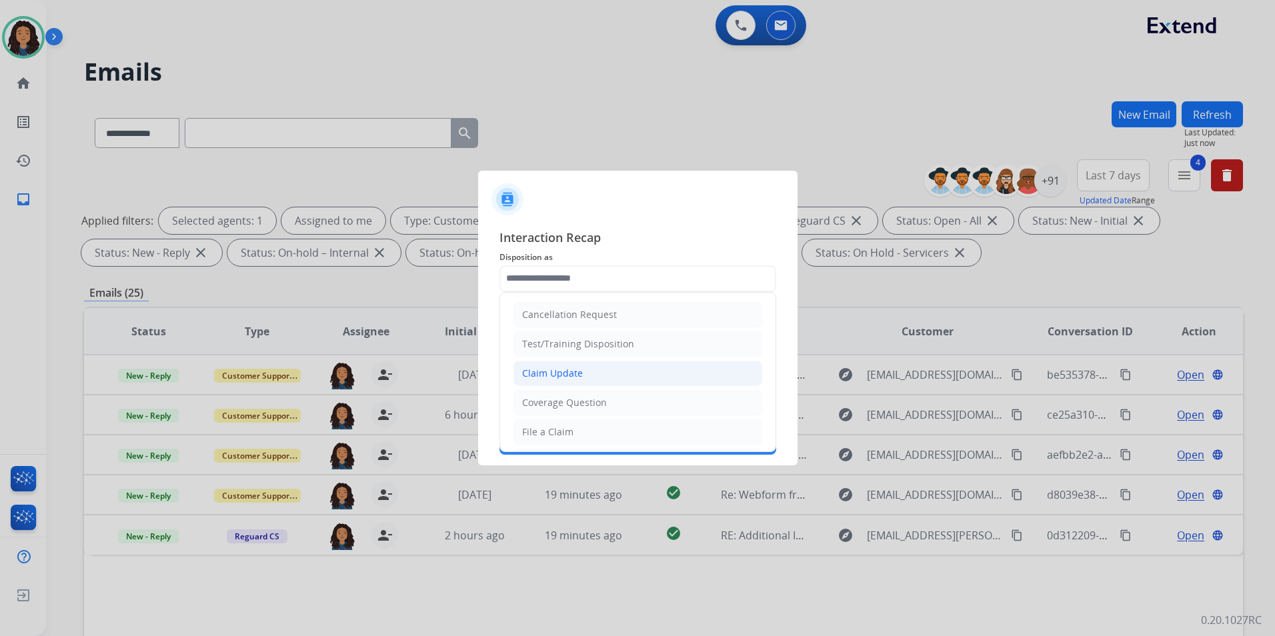
click at [570, 373] on div "Claim Update" at bounding box center [552, 373] width 61 height 13
type input "**********"
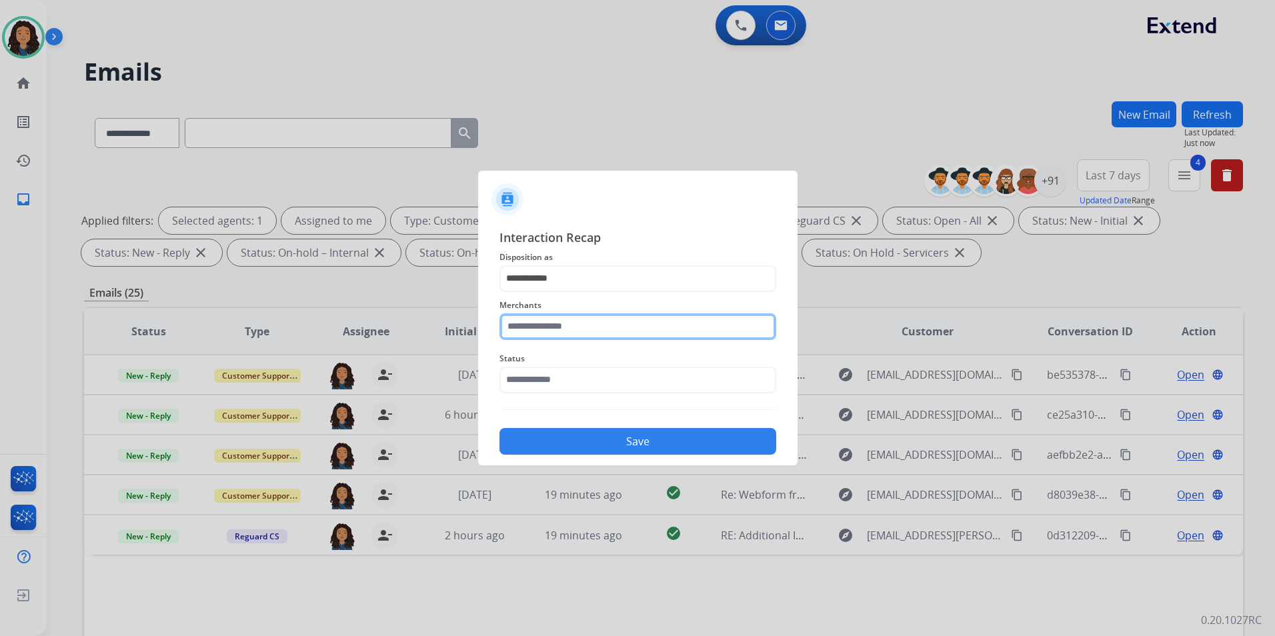
click at [574, 330] on input "text" at bounding box center [638, 327] width 277 height 27
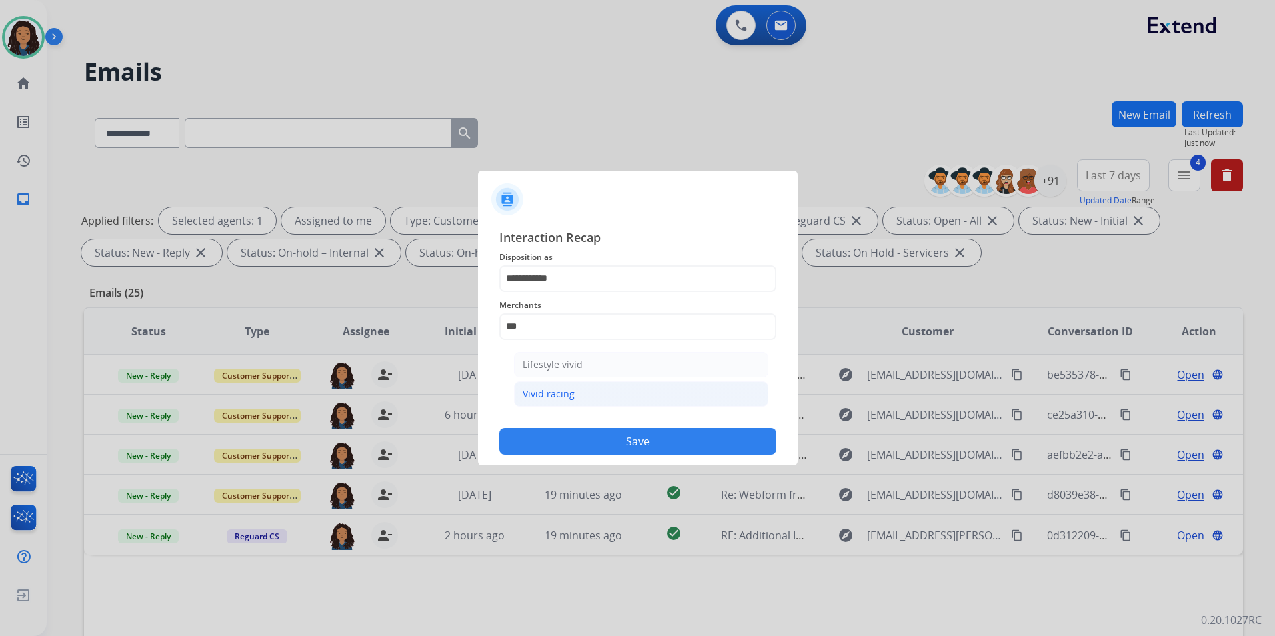
click at [588, 404] on li "Vivid racing" at bounding box center [641, 394] width 254 height 25
type input "**********"
click at [583, 386] on input "text" at bounding box center [638, 380] width 277 height 27
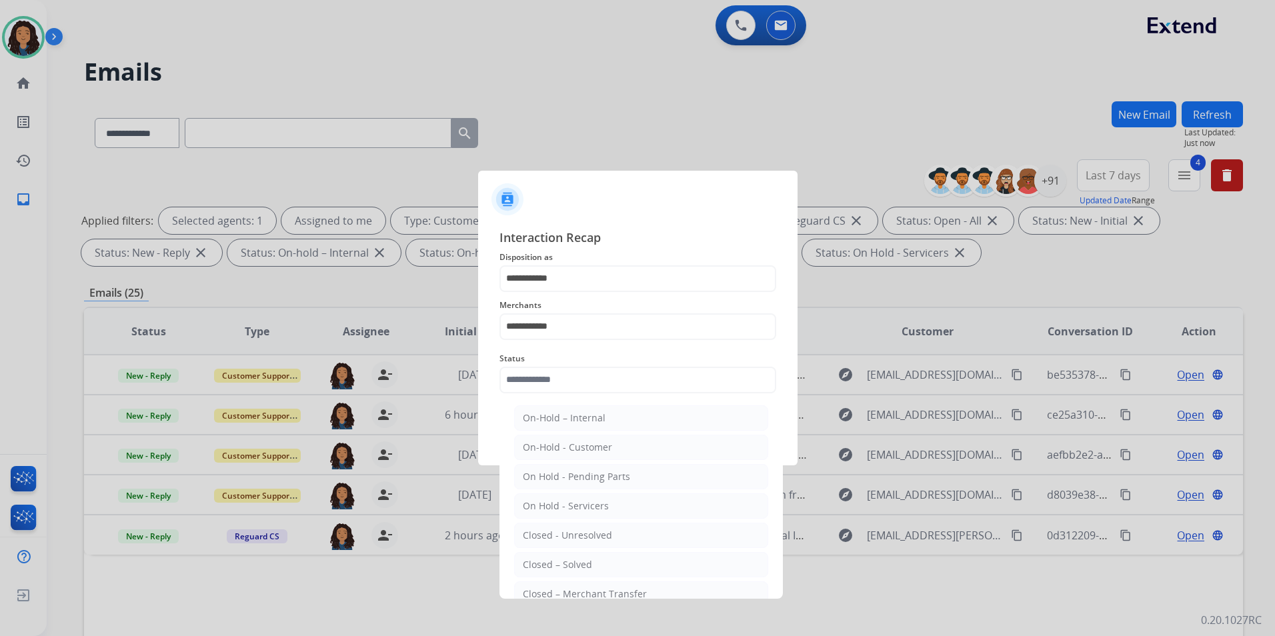
click at [555, 564] on div "Closed – Solved" at bounding box center [557, 564] width 69 height 13
type input "**********"
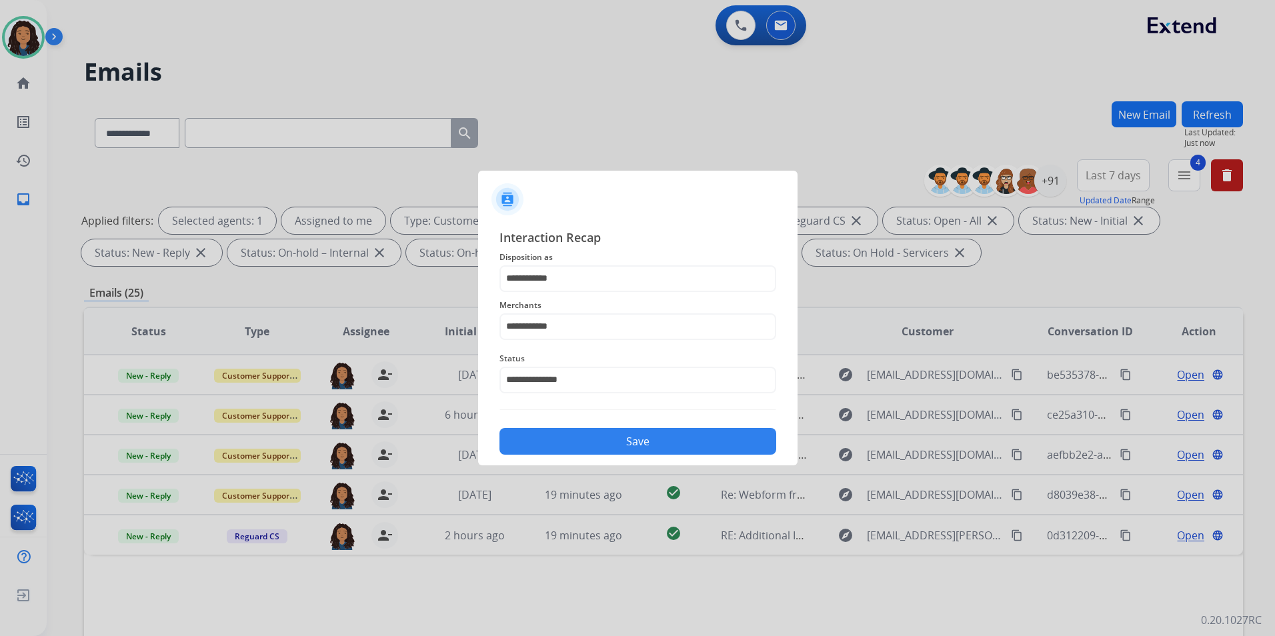
click at [599, 442] on button "Save" at bounding box center [638, 441] width 277 height 27
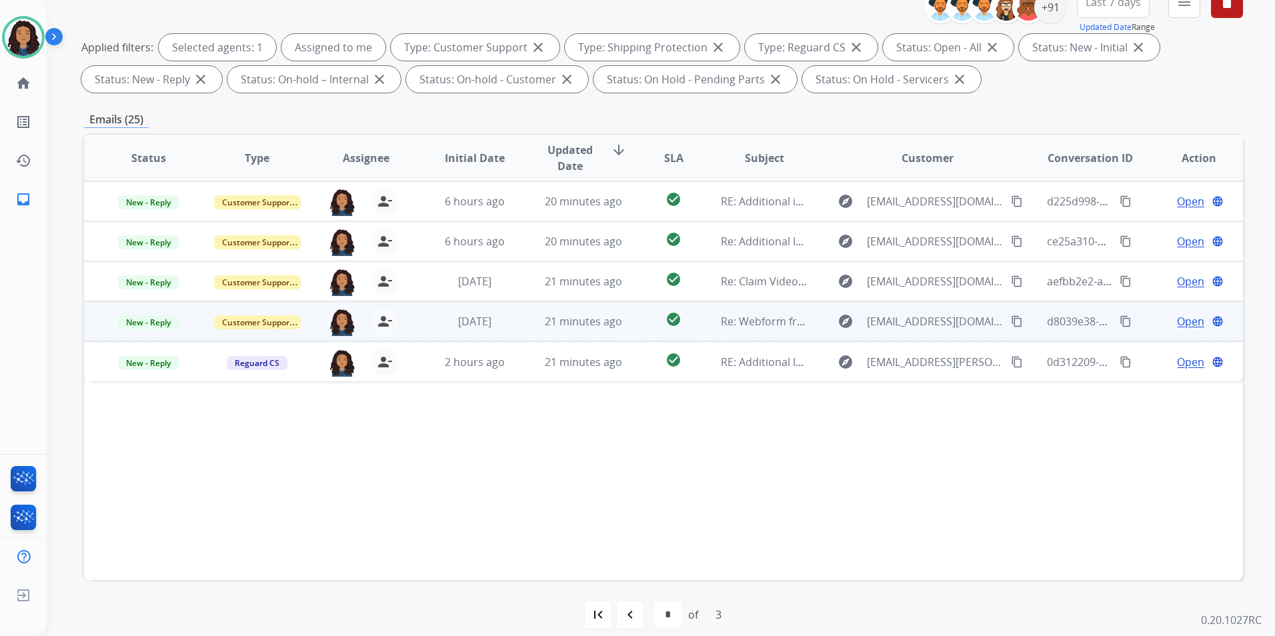
scroll to position [187, 0]
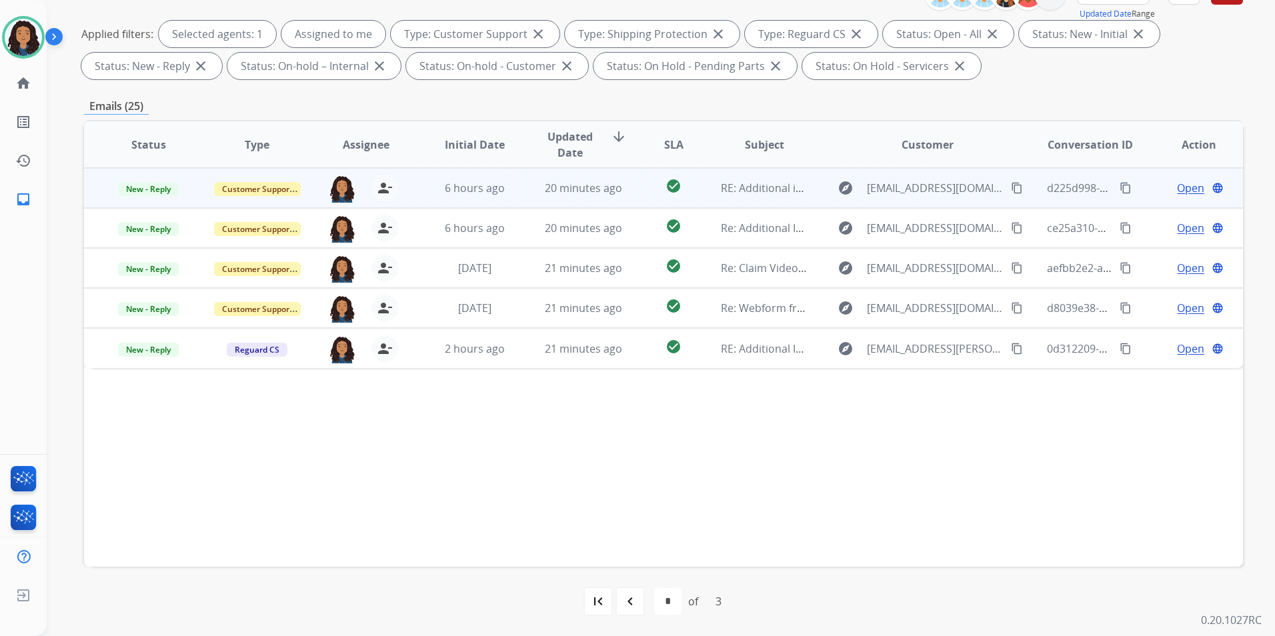
click at [1177, 188] on span "Open" at bounding box center [1190, 188] width 27 height 16
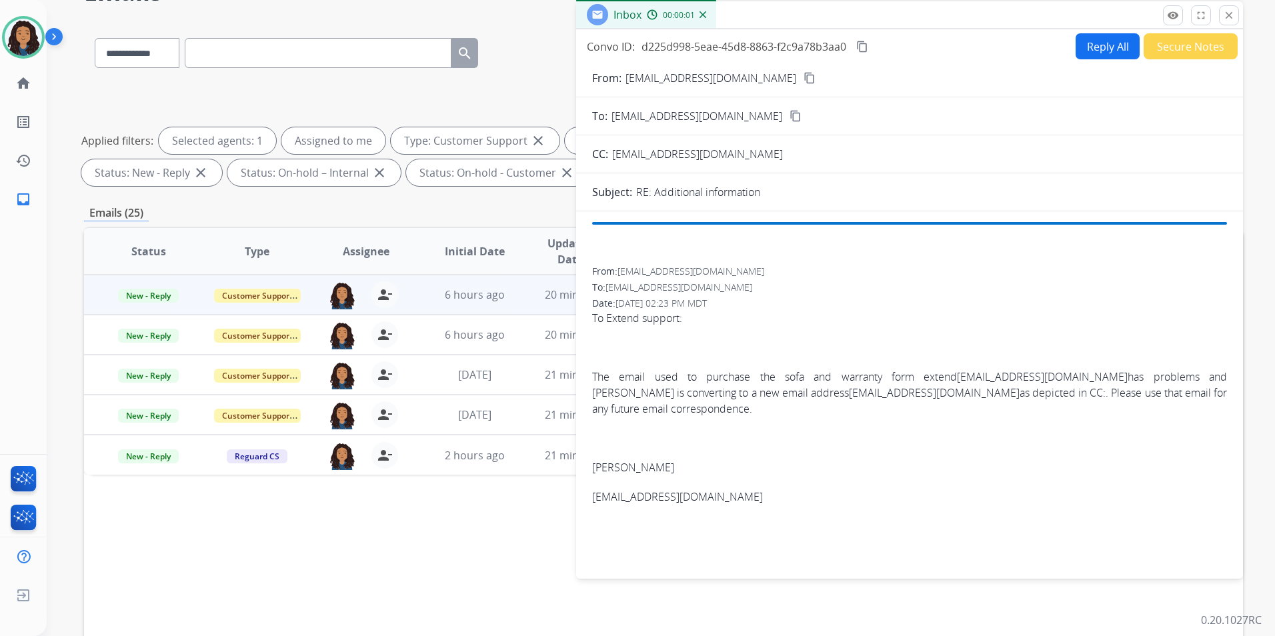
scroll to position [53, 0]
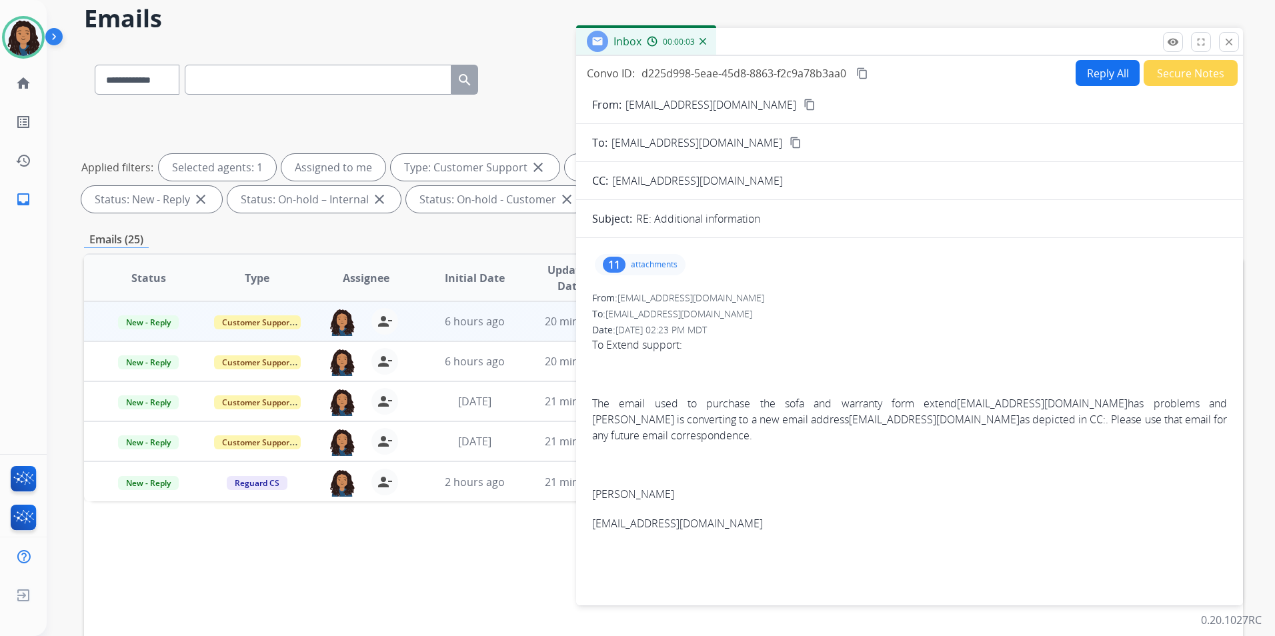
click at [650, 263] on p "attachments" at bounding box center [654, 265] width 47 height 11
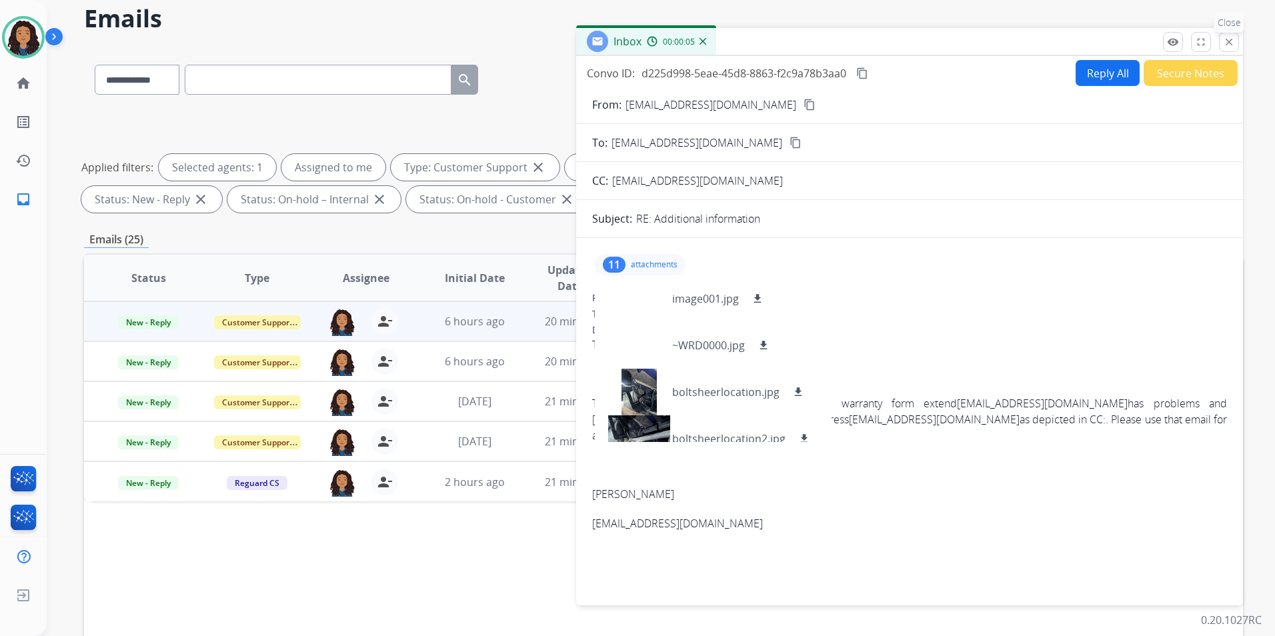
click at [1230, 47] on mat-icon "close" at bounding box center [1229, 42] width 12 height 12
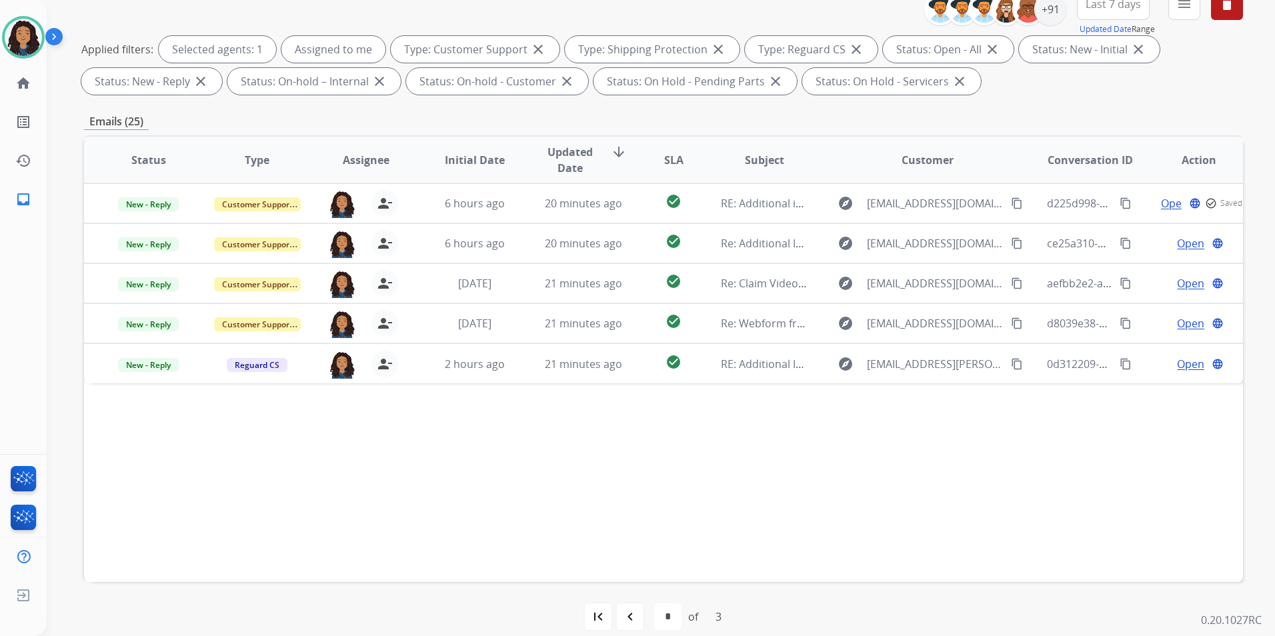
scroll to position [187, 0]
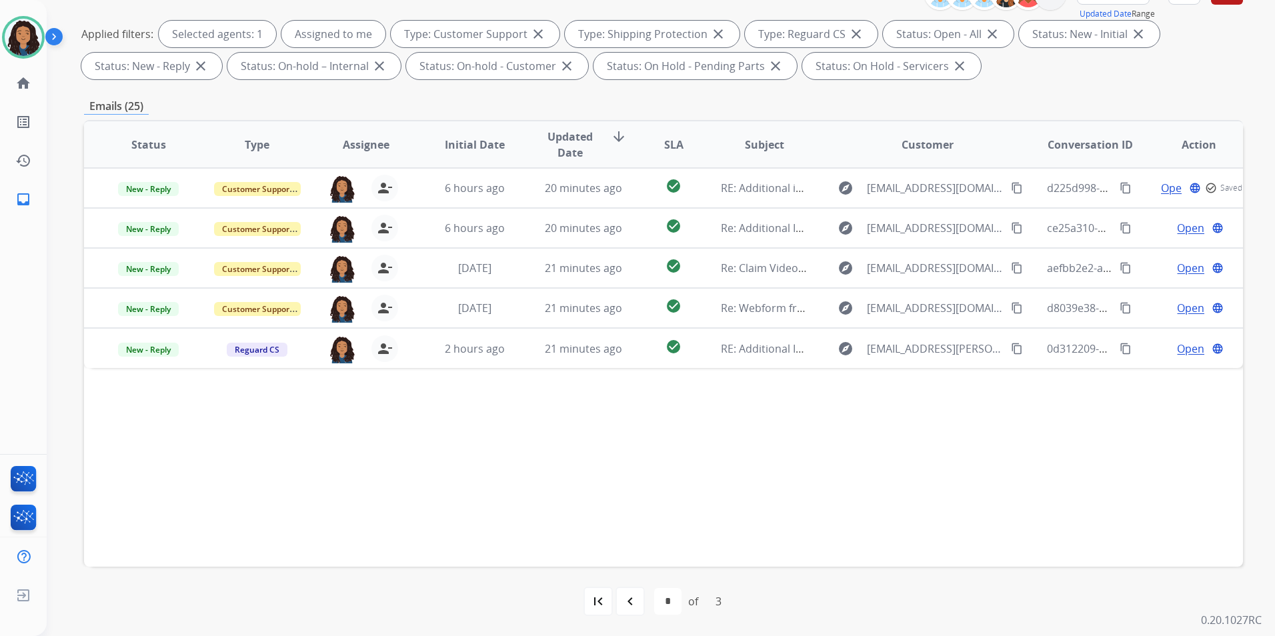
click at [624, 604] on mat-icon "navigate_before" at bounding box center [630, 602] width 16 height 16
select select "*"
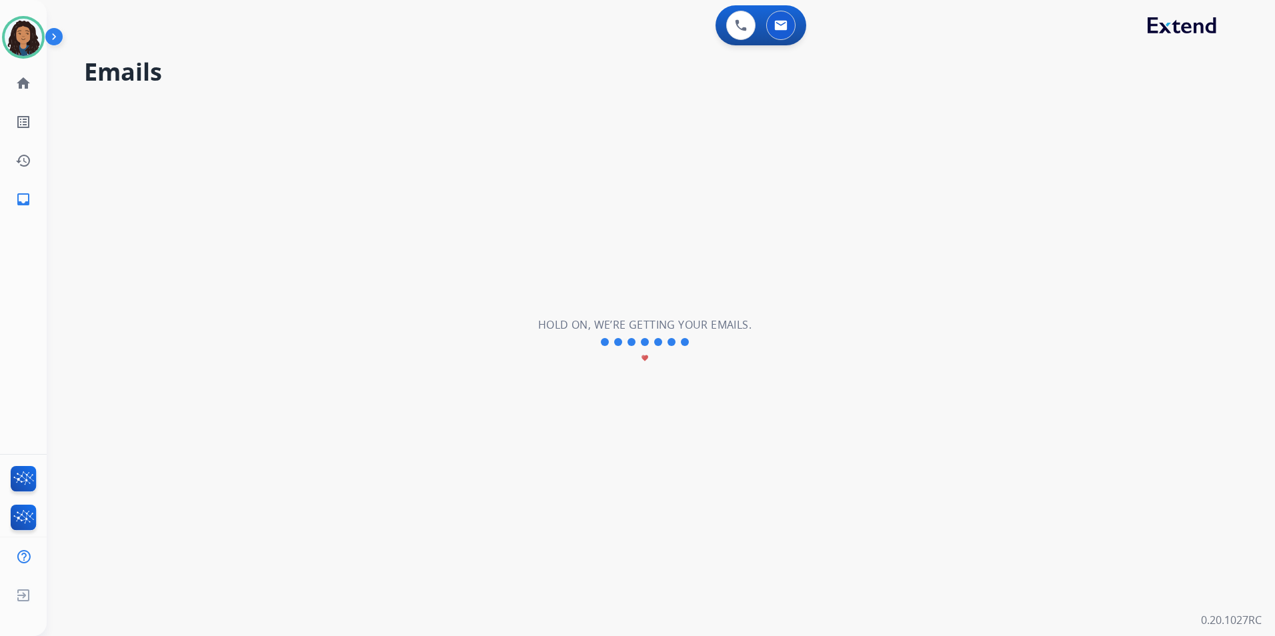
scroll to position [0, 0]
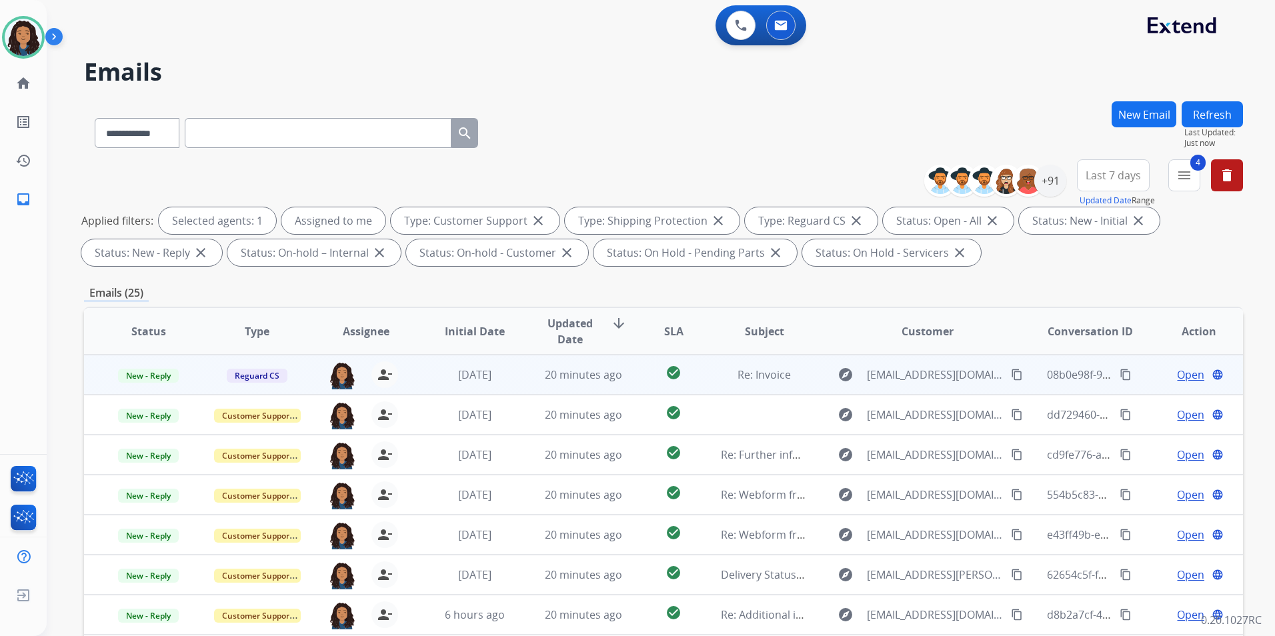
click at [1177, 373] on span "Open" at bounding box center [1190, 375] width 27 height 16
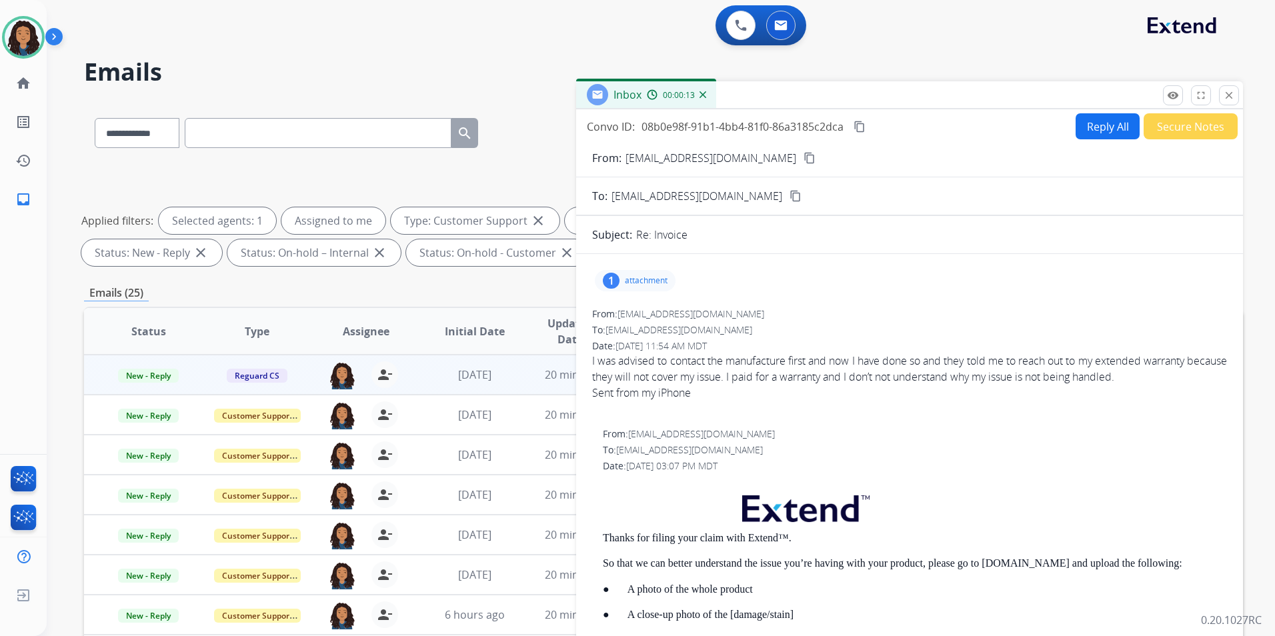
click at [766, 158] on div "From: myranda_leigh@aol.com content_copy" at bounding box center [909, 158] width 667 height 16
click at [804, 159] on mat-icon "content_copy" at bounding box center [810, 158] width 12 height 12
click at [1087, 131] on button "Reply All" at bounding box center [1108, 126] width 64 height 26
select select "**********"
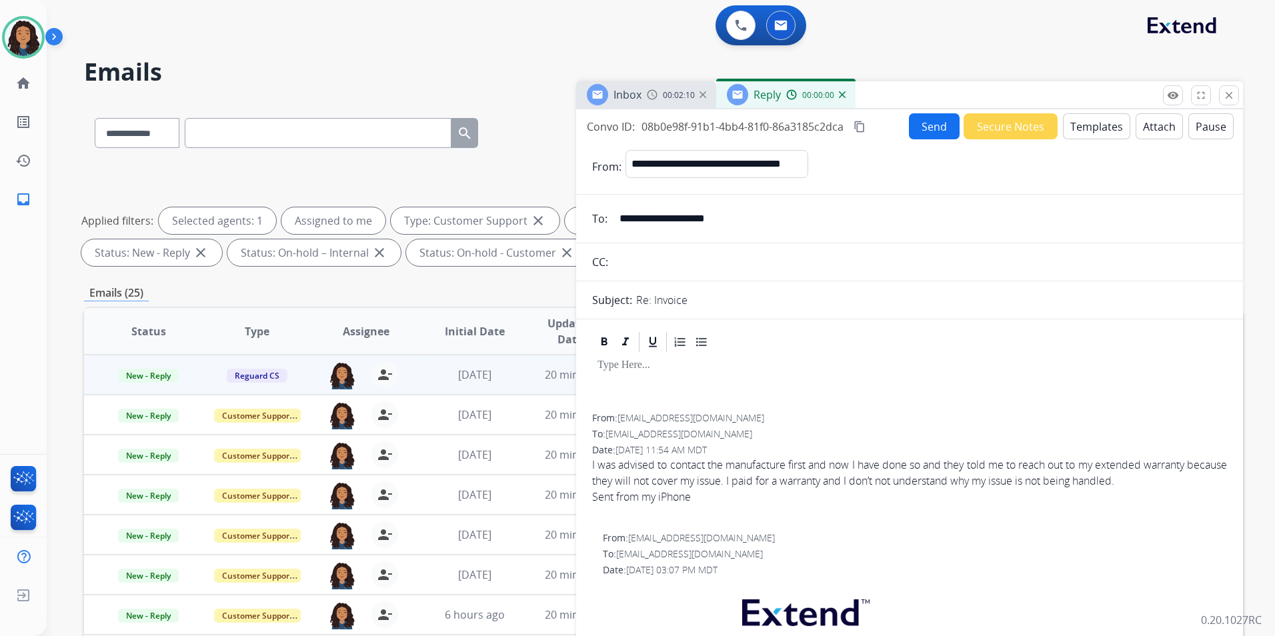
click at [1087, 131] on button "Templates" at bounding box center [1096, 126] width 67 height 26
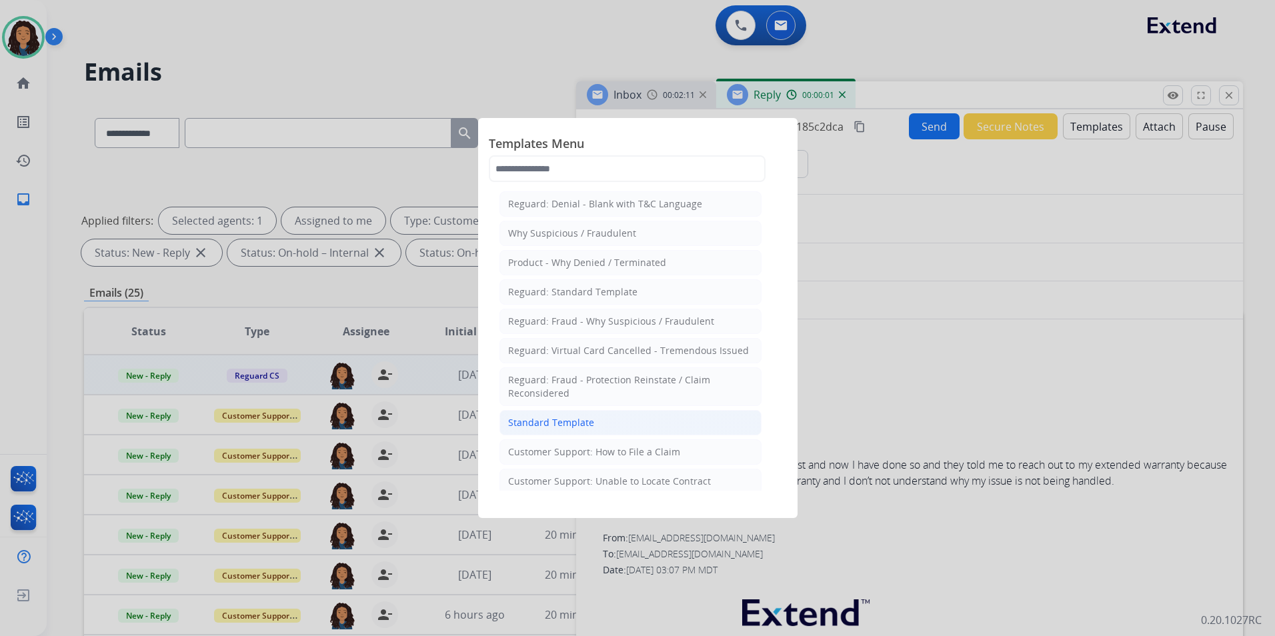
click at [662, 426] on li "Standard Template" at bounding box center [631, 422] width 262 height 25
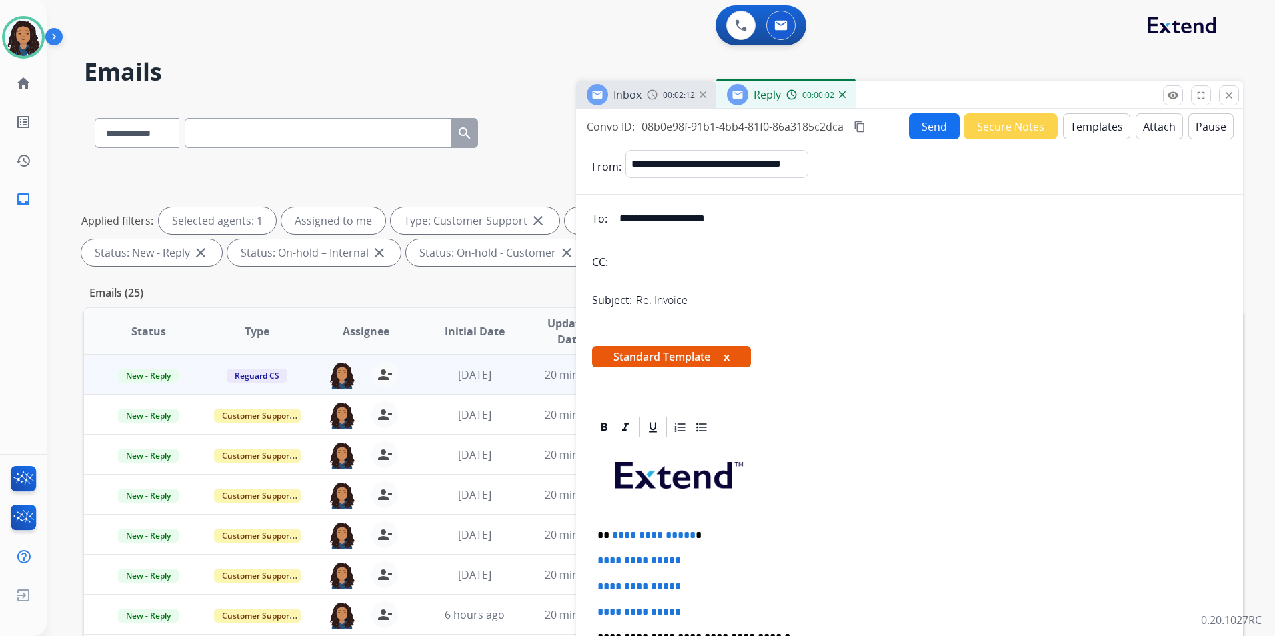
click at [638, 89] on span "Inbox" at bounding box center [628, 94] width 28 height 15
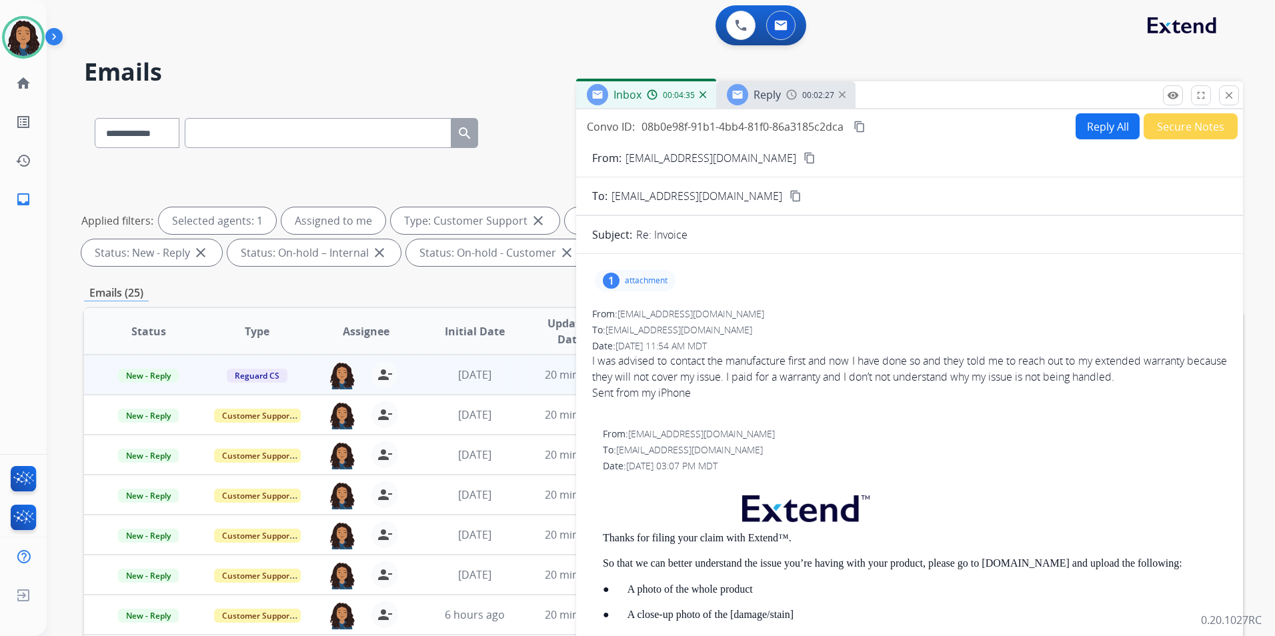
click at [797, 89] on div "00:02:27" at bounding box center [816, 95] width 59 height 12
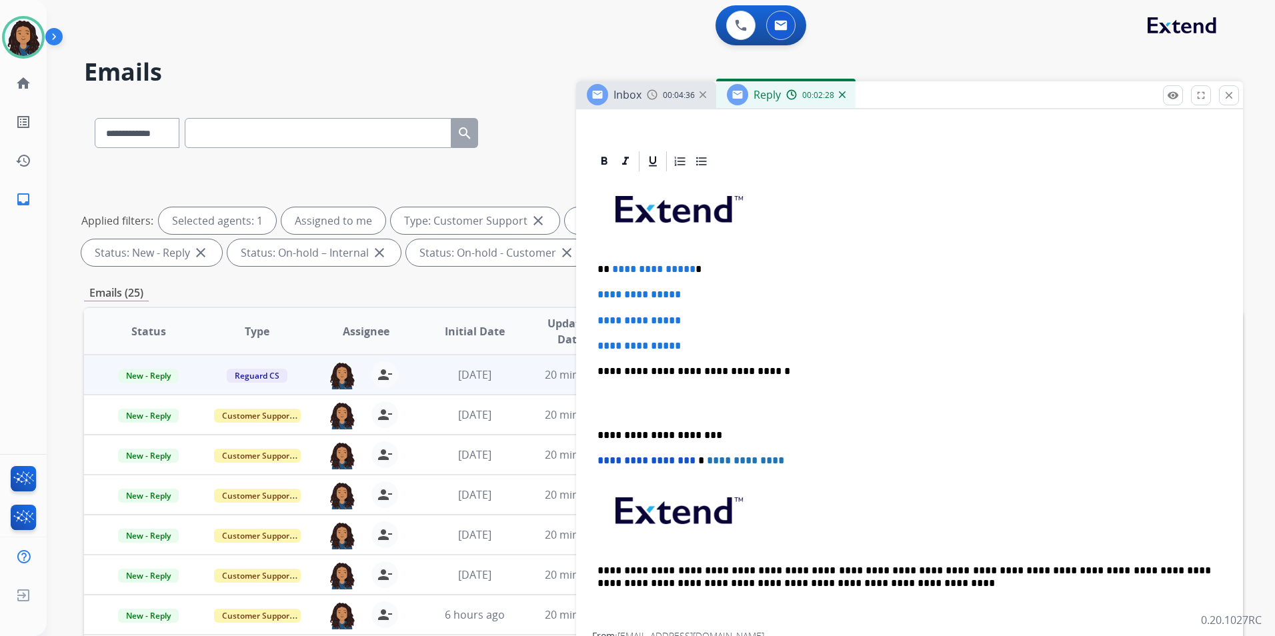
scroll to position [267, 0]
drag, startPoint x: 610, startPoint y: 266, endPoint x: 708, endPoint y: 335, distance: 119.7
click at [708, 335] on div "**********" at bounding box center [909, 402] width 635 height 459
paste div
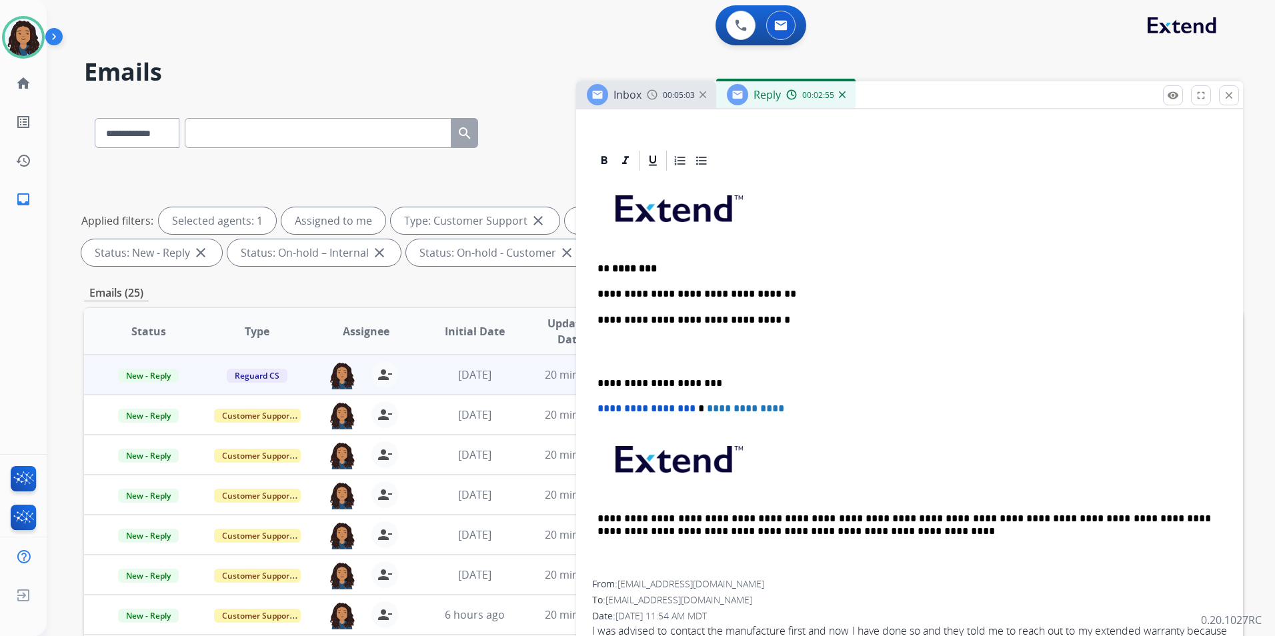
click at [839, 286] on div "**********" at bounding box center [909, 377] width 635 height 408
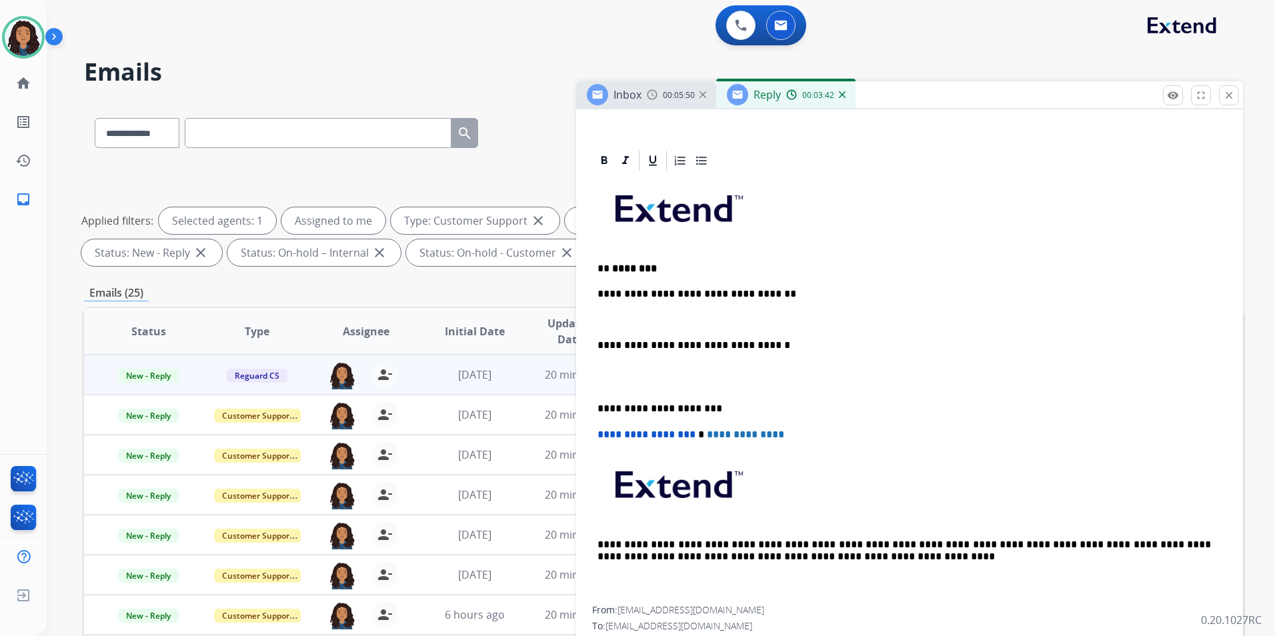
click at [630, 95] on span "Inbox" at bounding box center [628, 94] width 28 height 15
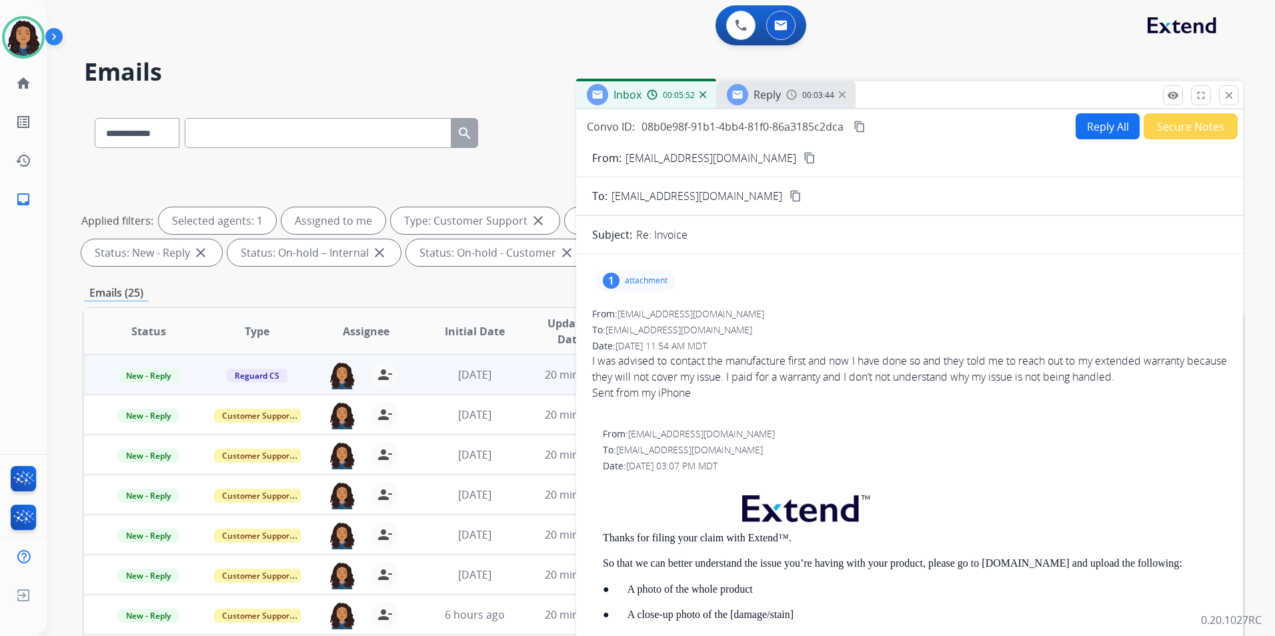
click at [794, 103] on div "Reply 00:03:44" at bounding box center [785, 94] width 139 height 27
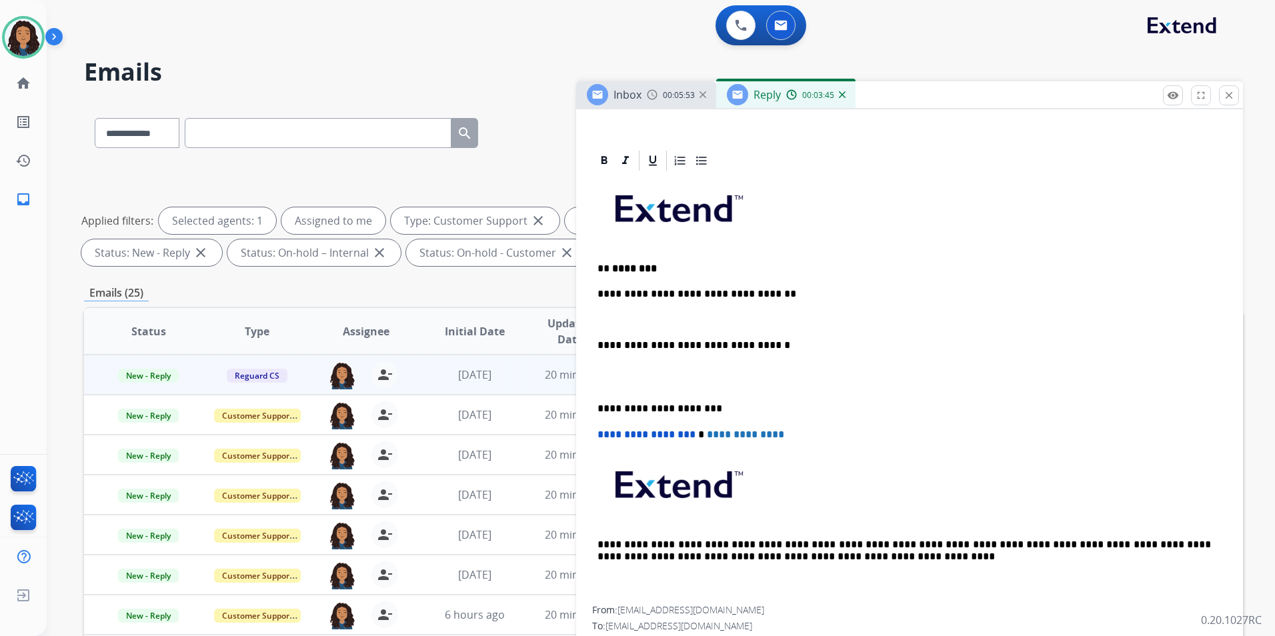
click at [684, 325] on p at bounding box center [910, 320] width 624 height 12
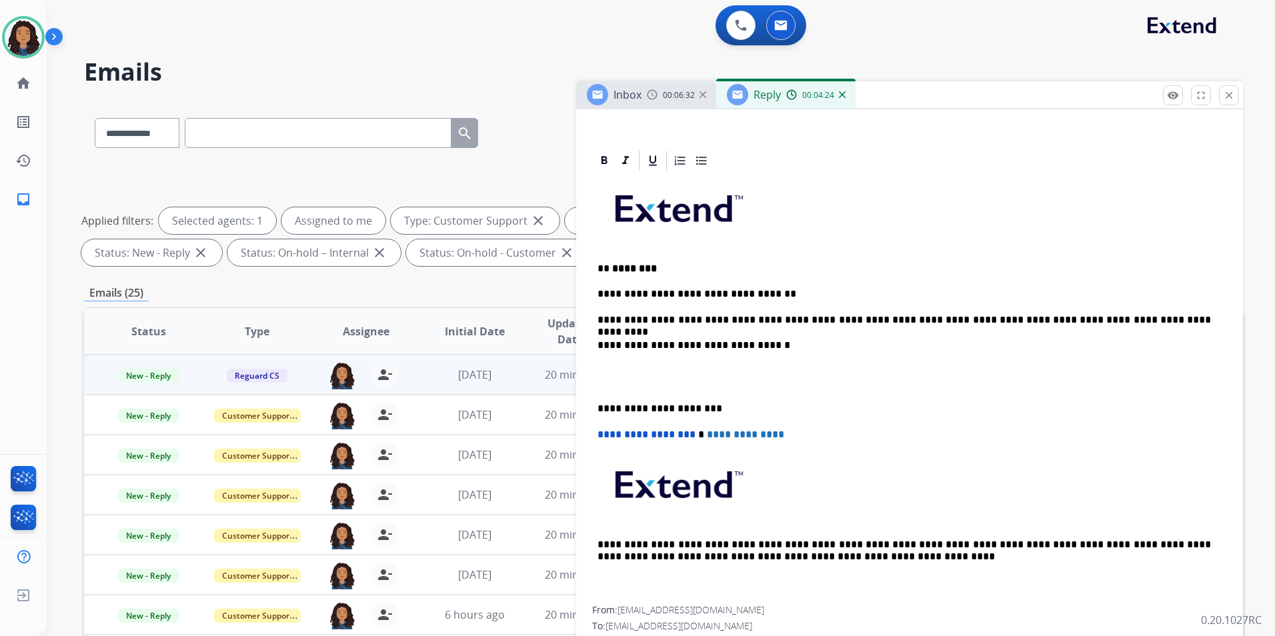
click at [944, 302] on div "**********" at bounding box center [909, 390] width 635 height 434
click at [998, 283] on div "**********" at bounding box center [909, 390] width 635 height 434
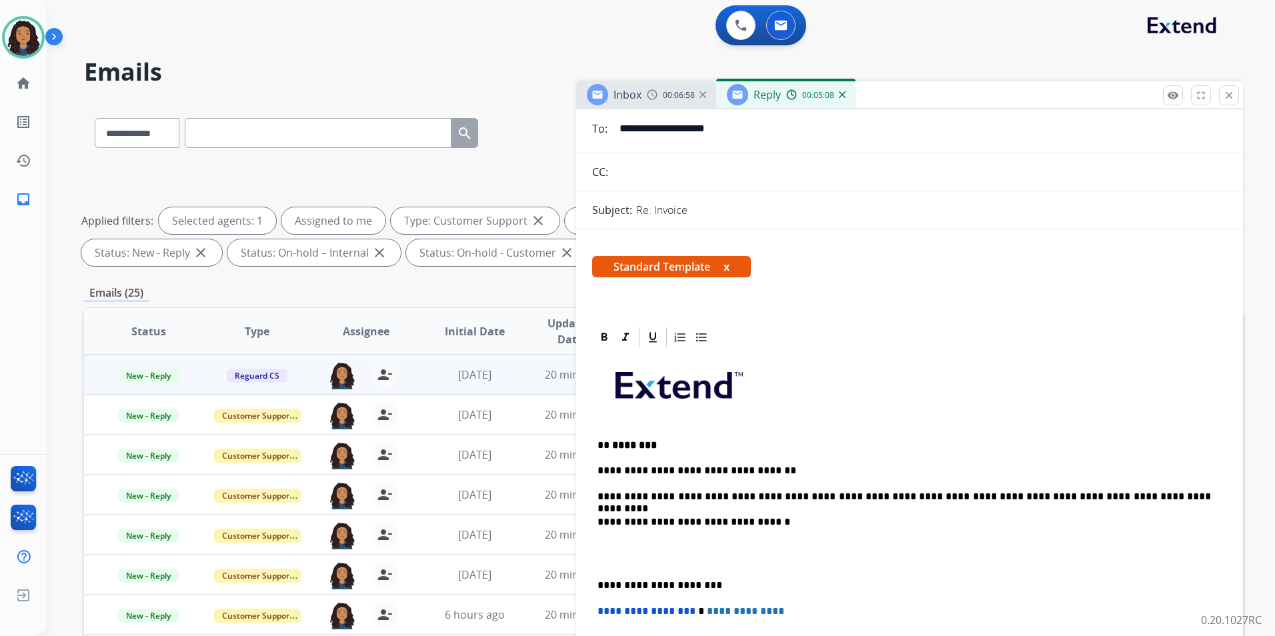
scroll to position [0, 0]
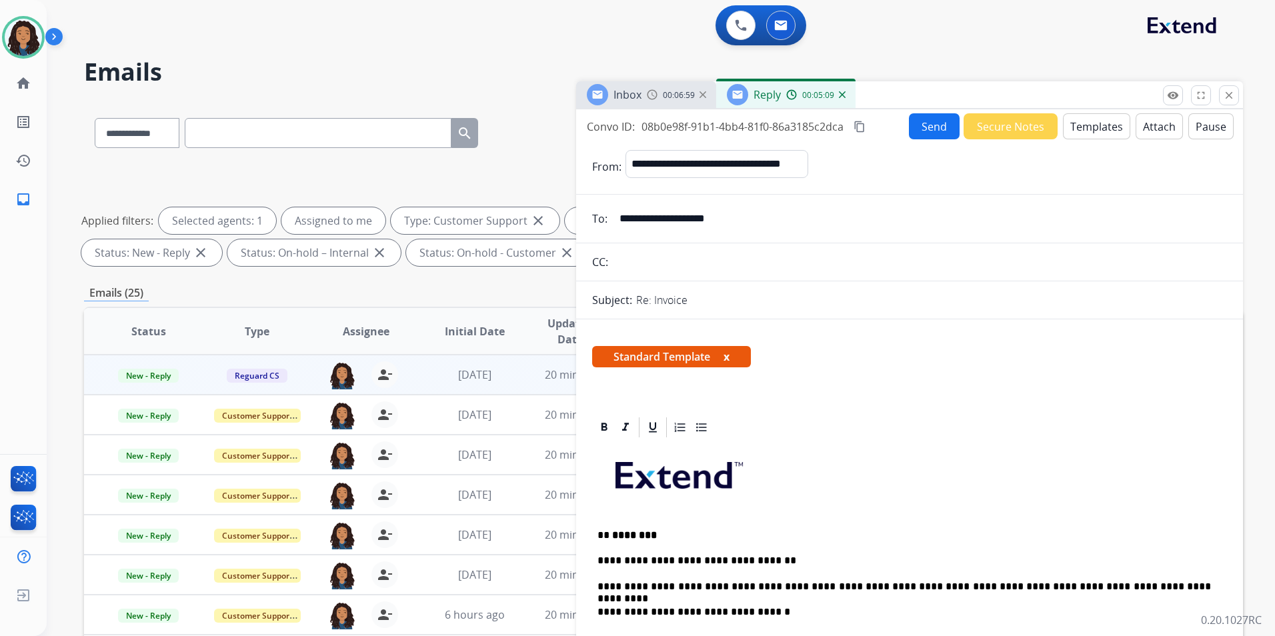
click at [920, 130] on button "Send" at bounding box center [934, 126] width 51 height 26
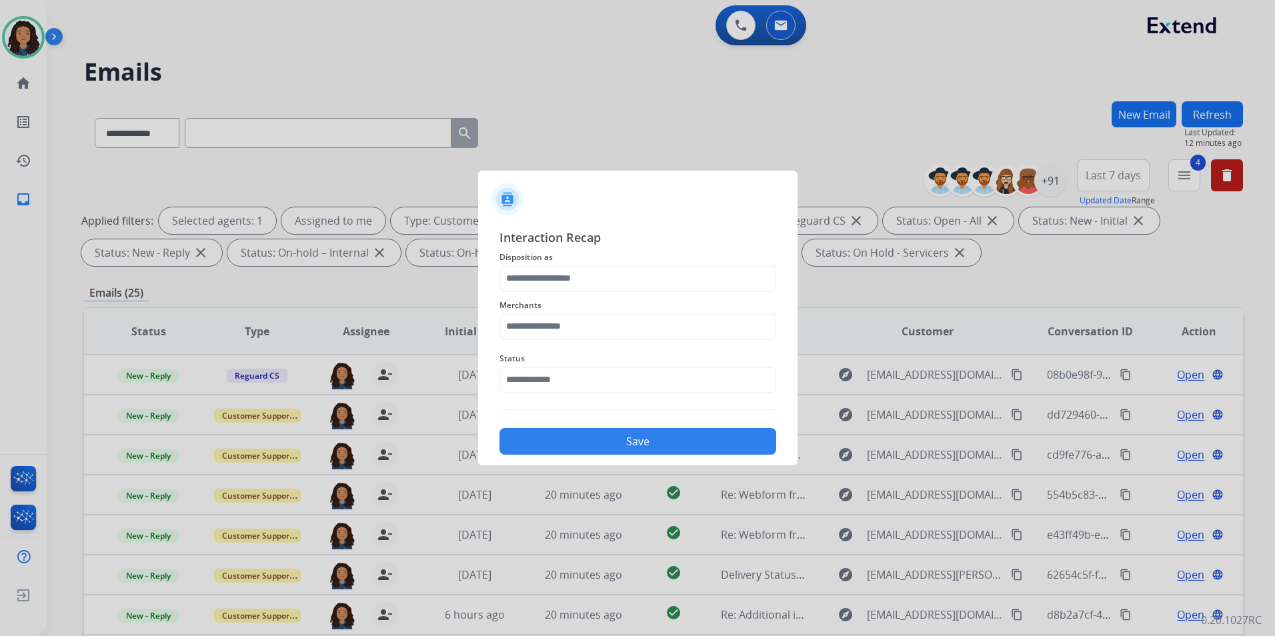
click at [708, 264] on span "Disposition as" at bounding box center [638, 257] width 277 height 16
click at [598, 264] on span "Disposition as" at bounding box center [638, 257] width 277 height 16
click at [597, 268] on input "text" at bounding box center [638, 279] width 277 height 27
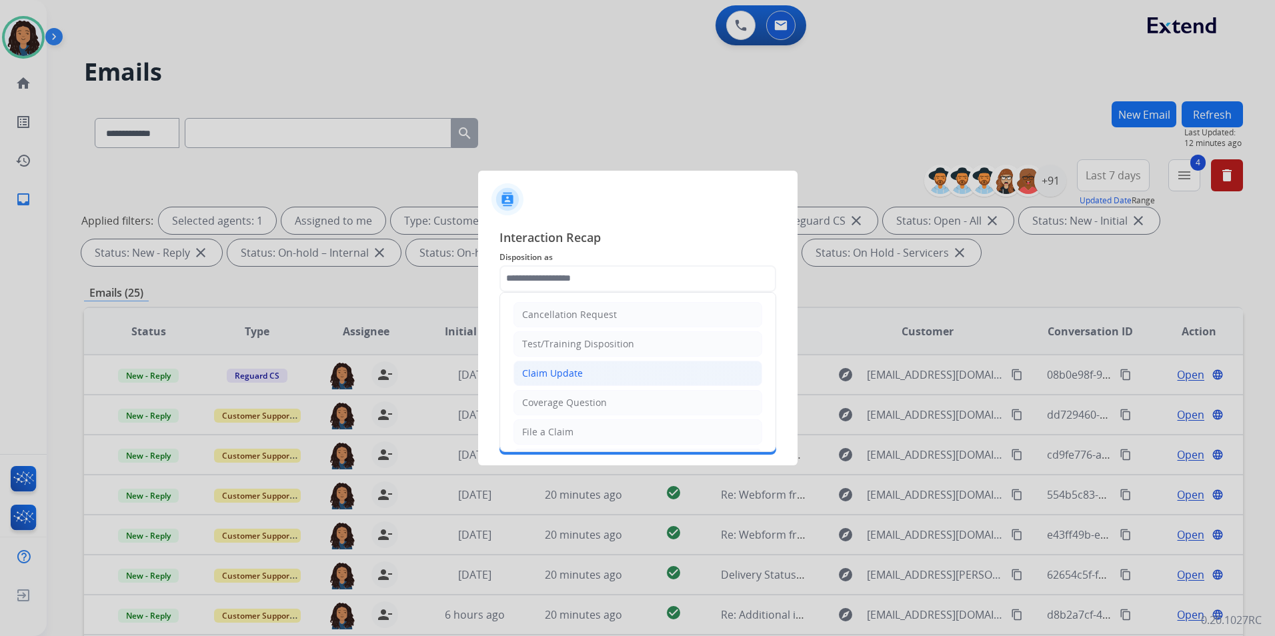
click at [598, 382] on li "Claim Update" at bounding box center [638, 373] width 249 height 25
type input "**********"
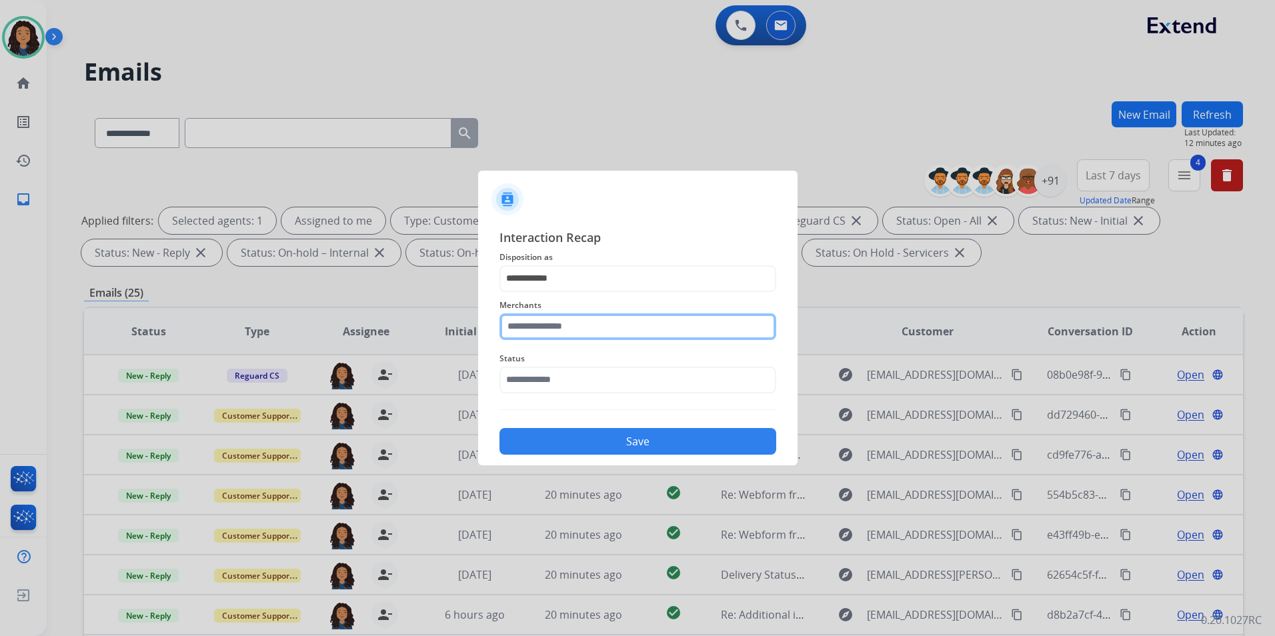
click at [545, 330] on input "text" at bounding box center [638, 327] width 277 height 27
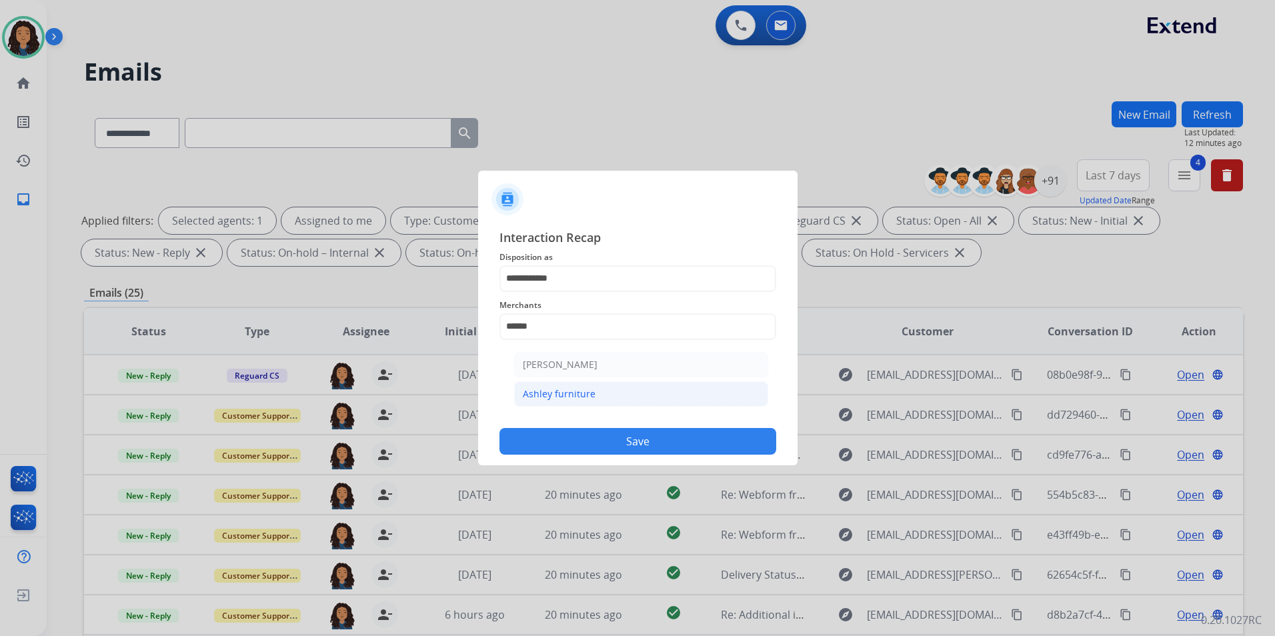
click at [670, 393] on li "Ashley furniture" at bounding box center [641, 394] width 254 height 25
type input "**********"
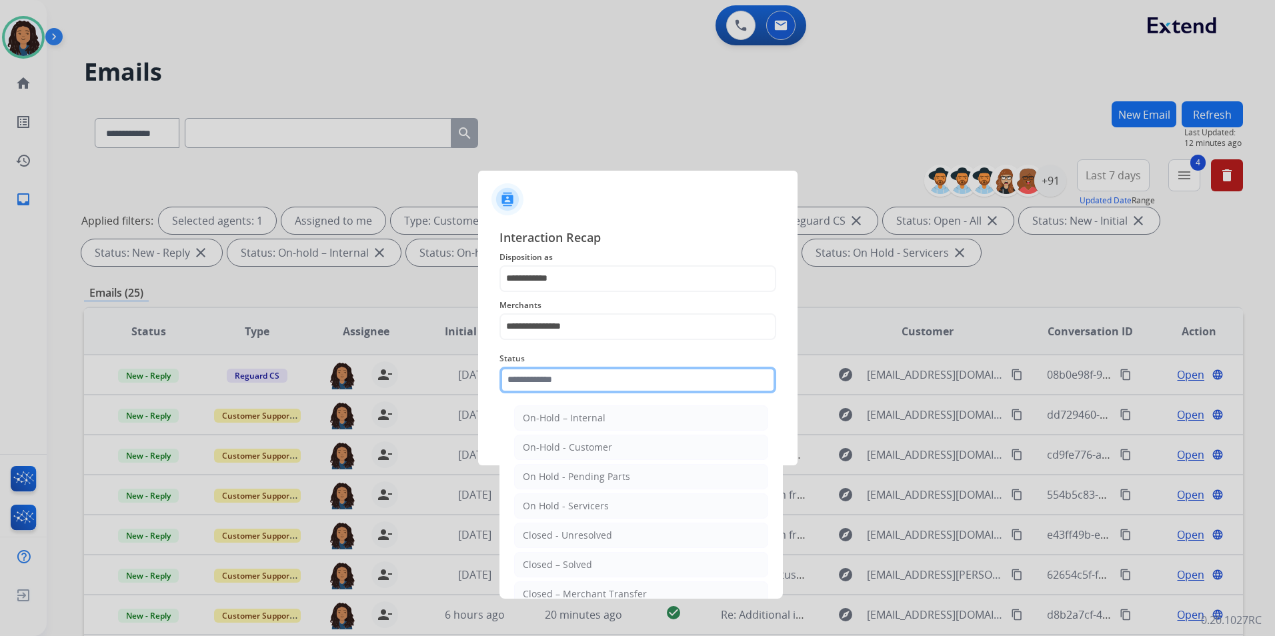
click at [650, 386] on input "text" at bounding box center [638, 380] width 277 height 27
click at [630, 569] on li "Closed – Solved" at bounding box center [641, 564] width 254 height 25
type input "**********"
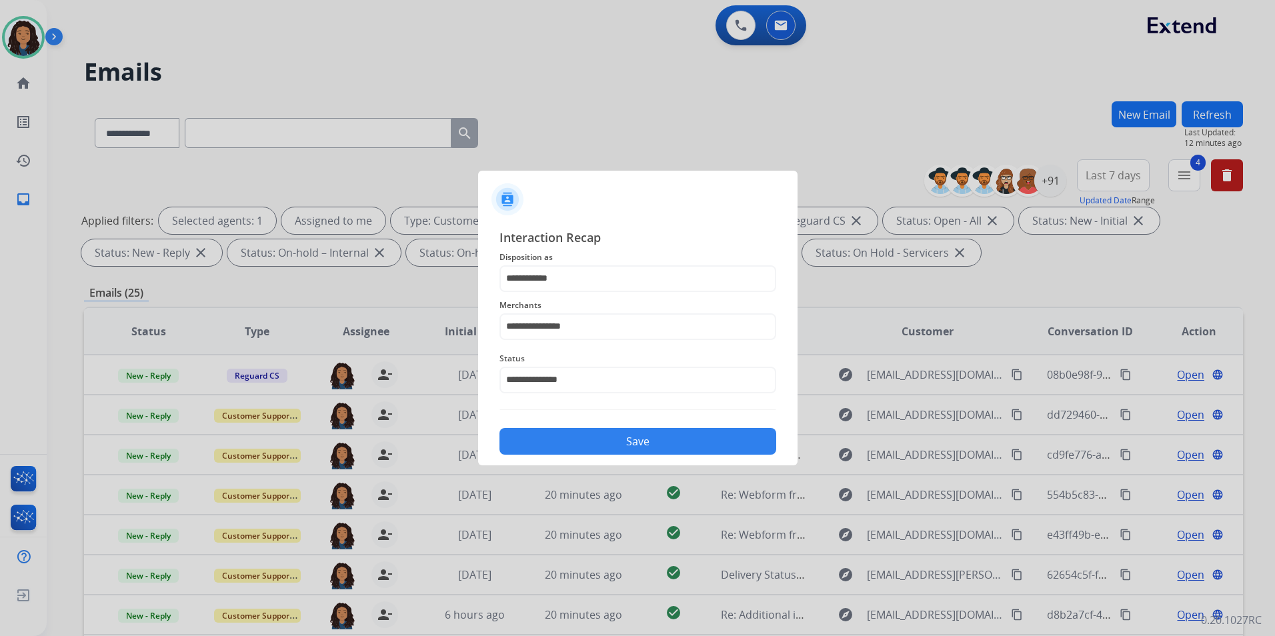
click at [594, 434] on button "Save" at bounding box center [638, 441] width 277 height 27
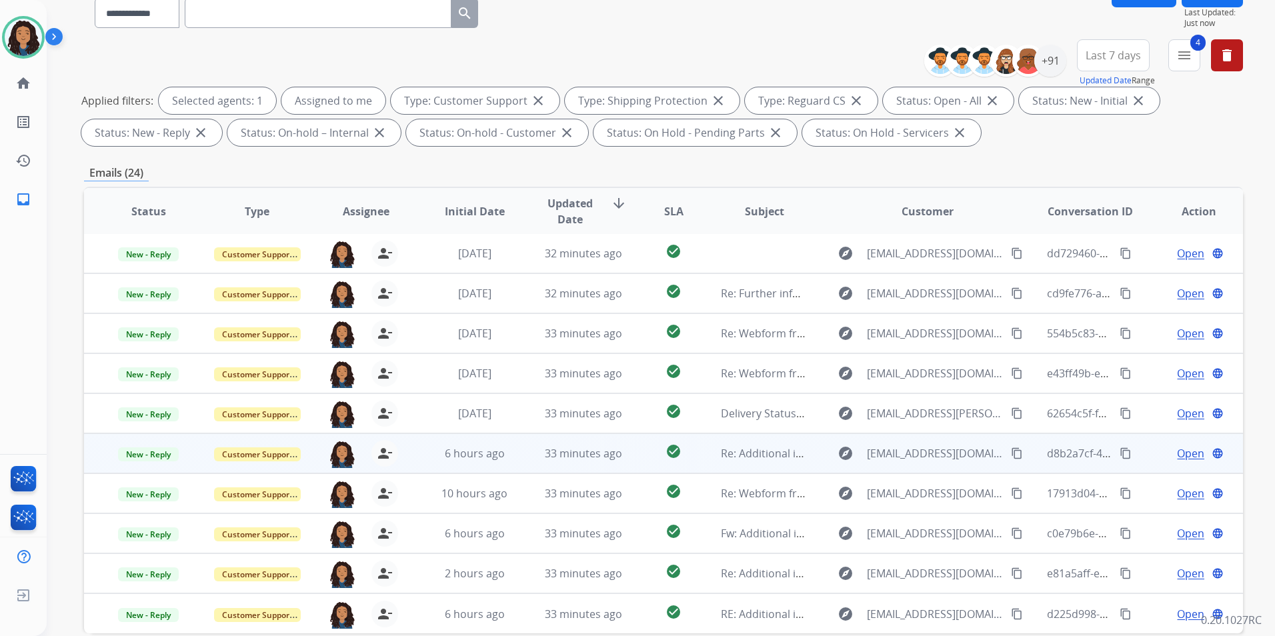
scroll to position [187, 0]
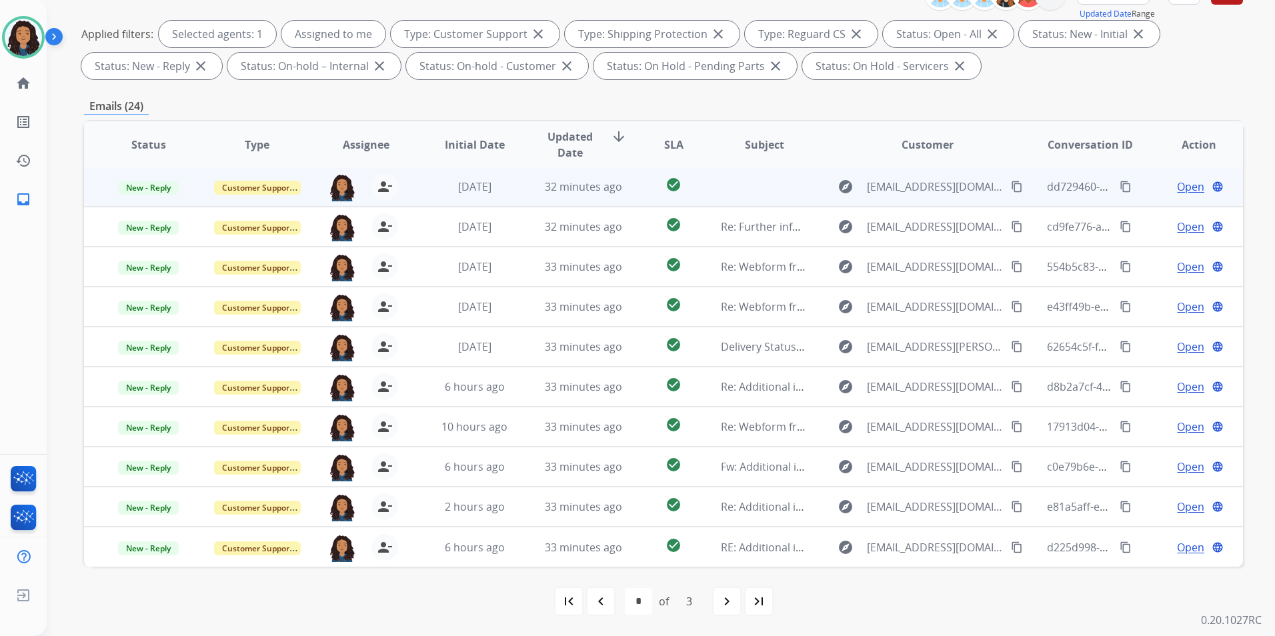
click at [1177, 186] on span "Open" at bounding box center [1190, 187] width 27 height 16
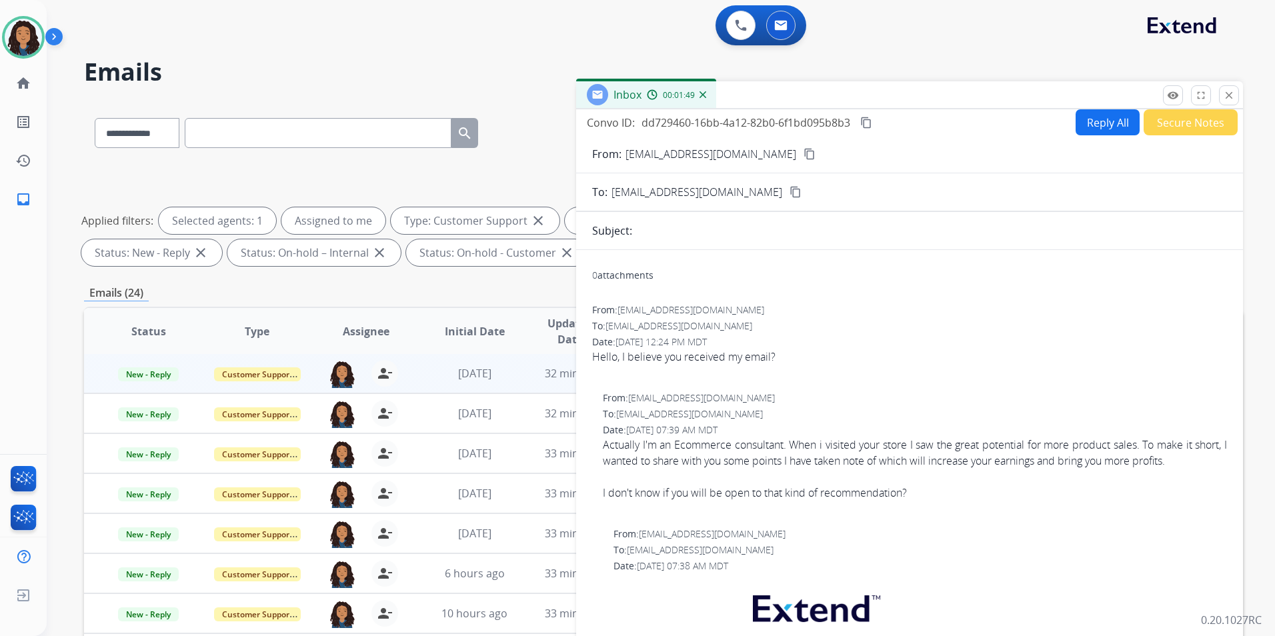
scroll to position [0, 0]
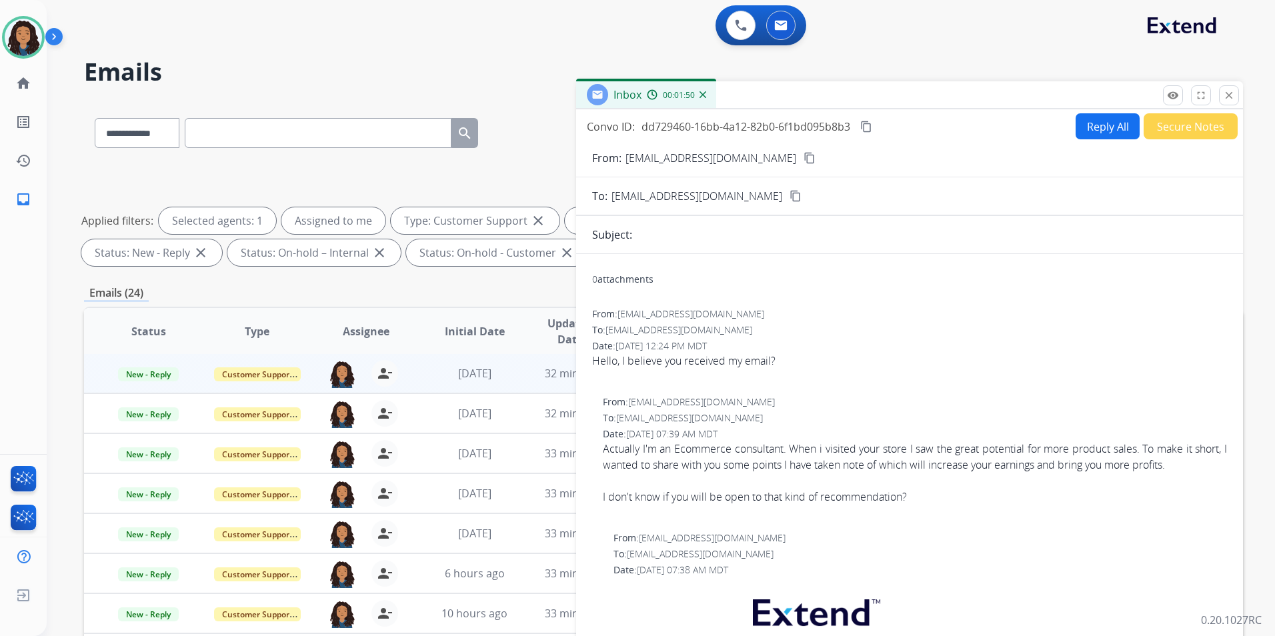
click at [1104, 130] on button "Reply All" at bounding box center [1108, 126] width 64 height 26
select select "**********"
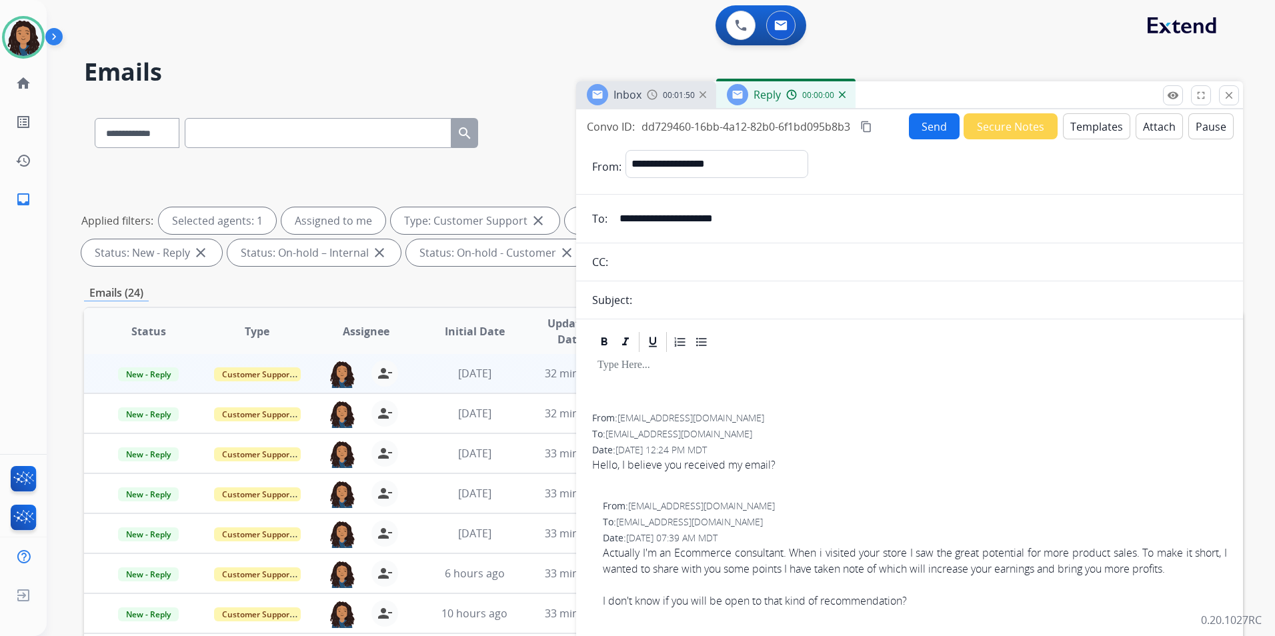
click at [1104, 130] on button "Templates" at bounding box center [1096, 126] width 67 height 26
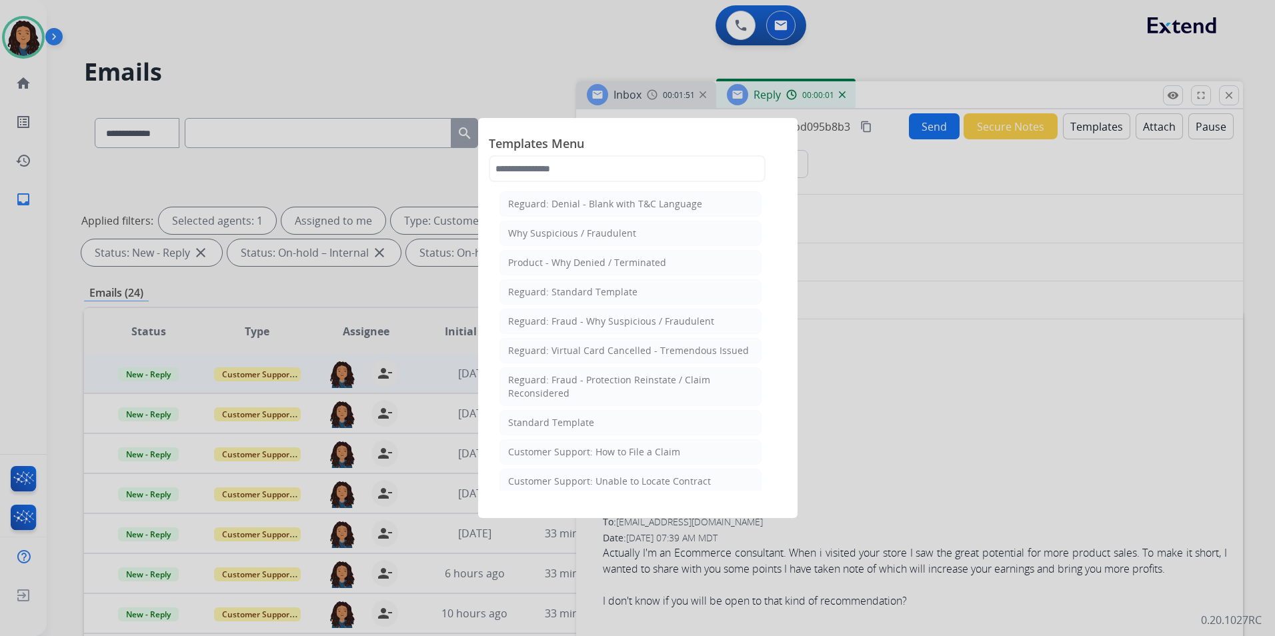
click at [627, 426] on li "Standard Template" at bounding box center [631, 422] width 262 height 25
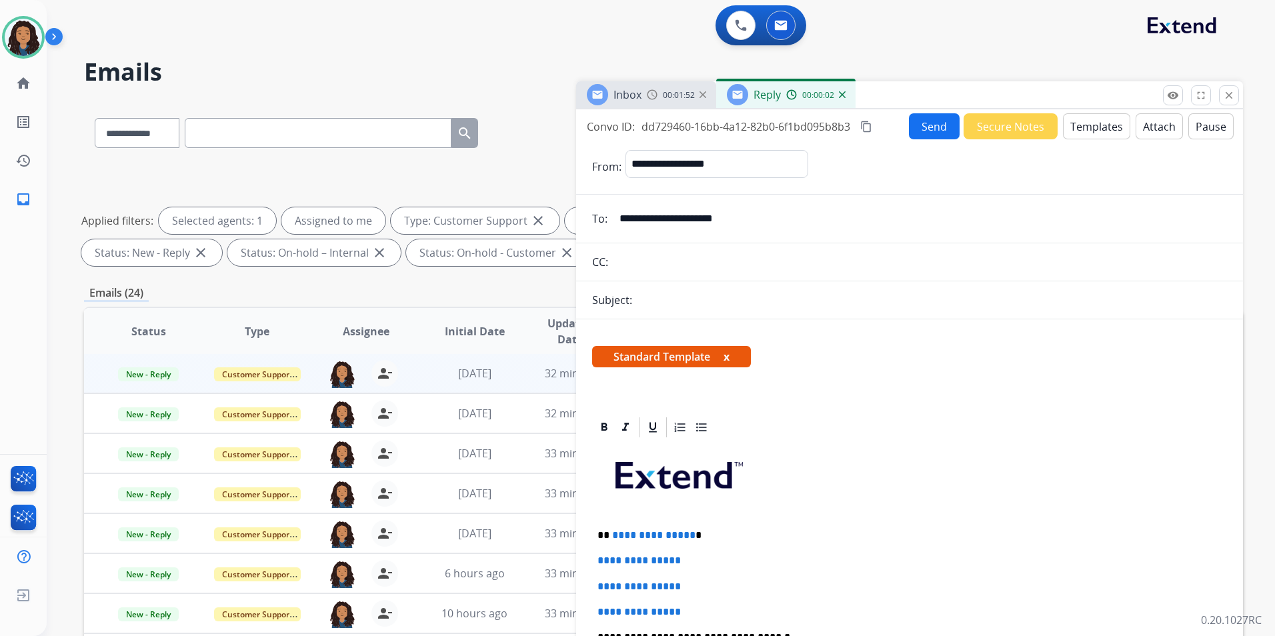
click at [652, 105] on div "Inbox 00:01:52" at bounding box center [646, 94] width 140 height 27
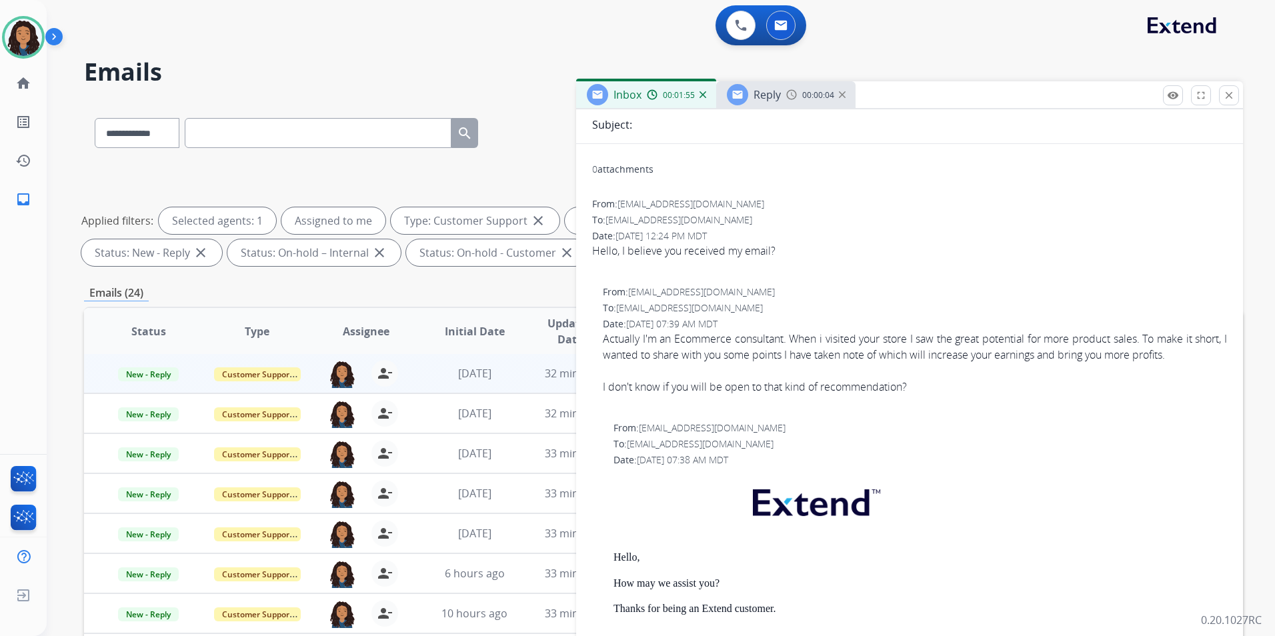
scroll to position [133, 0]
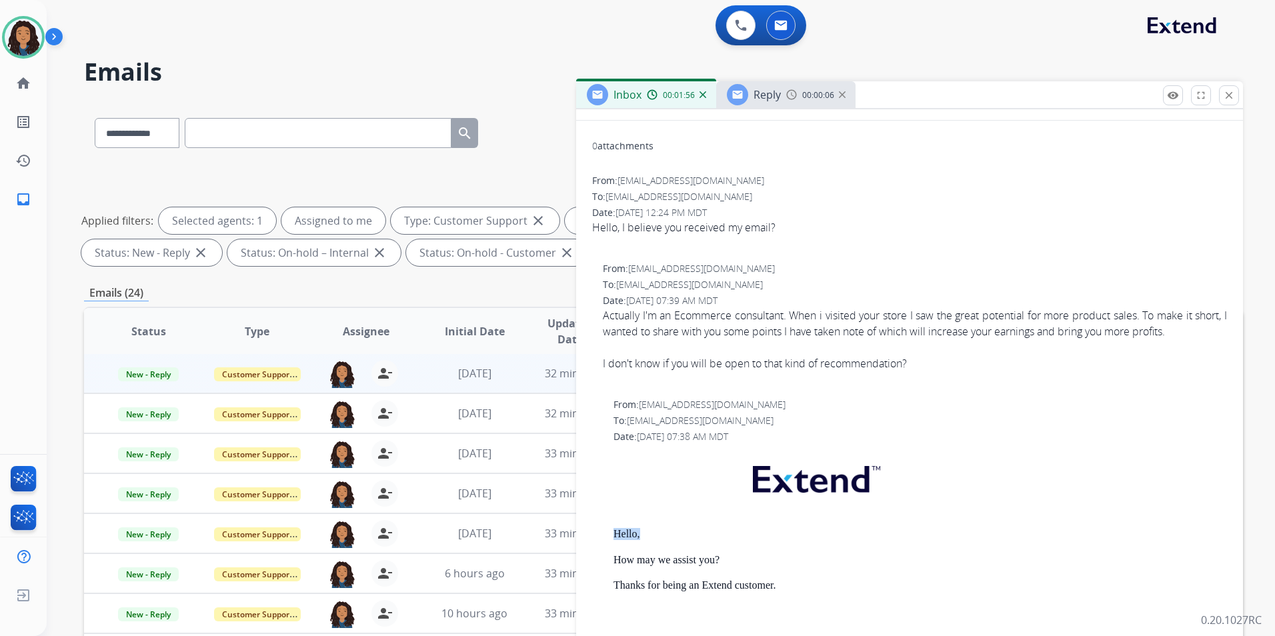
drag, startPoint x: 613, startPoint y: 530, endPoint x: 686, endPoint y: 533, distance: 72.8
click at [686, 533] on div "From: support@extend.com To: beejeeytech02@gmail.com Date: 08/09/2025 - 07:38 A…" at bounding box center [909, 608] width 635 height 420
drag, startPoint x: 686, startPoint y: 533, endPoint x: 635, endPoint y: 539, distance: 51.1
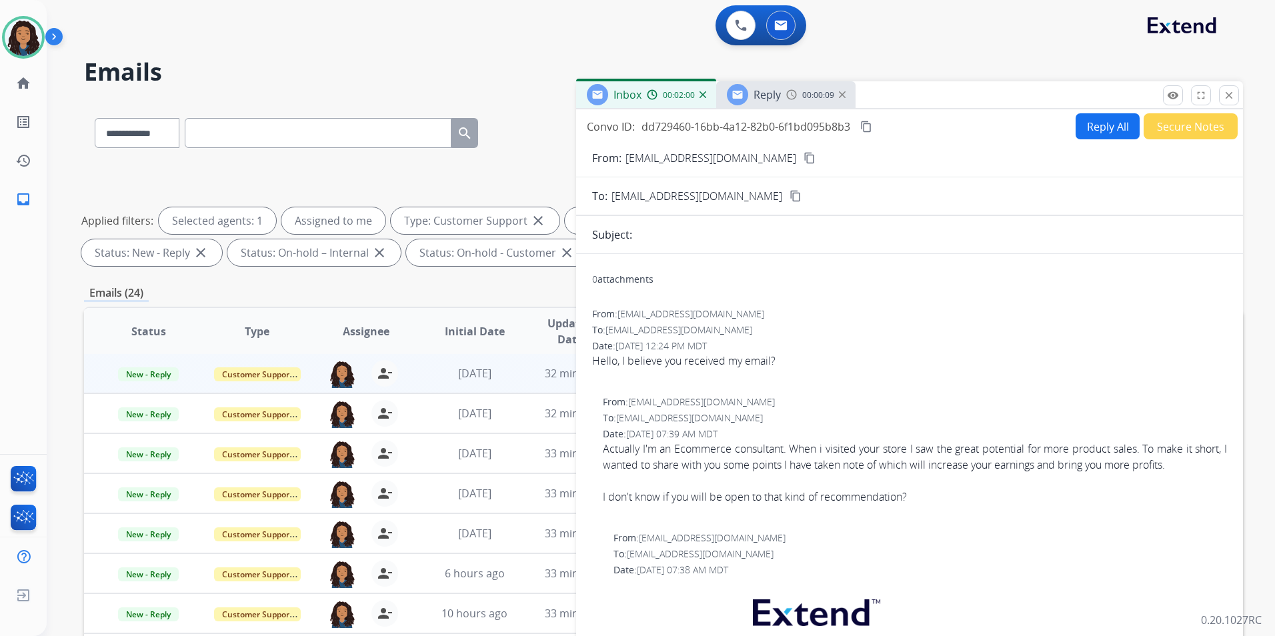
click at [791, 95] on img at bounding box center [792, 94] width 11 height 11
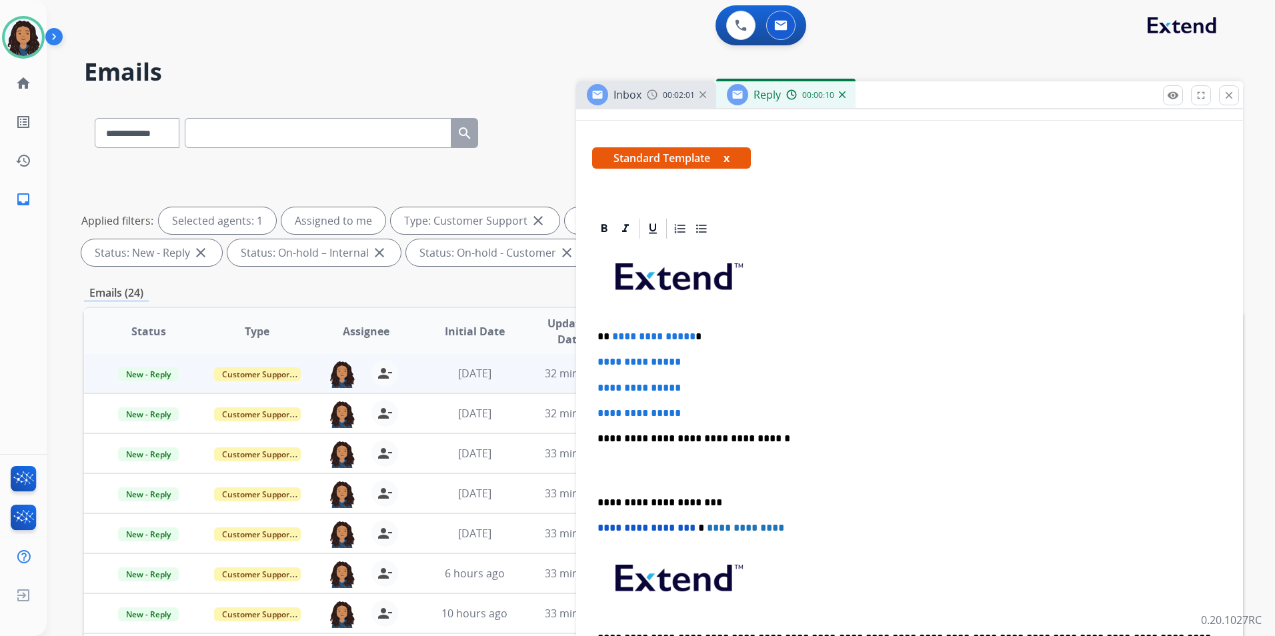
scroll to position [200, 0]
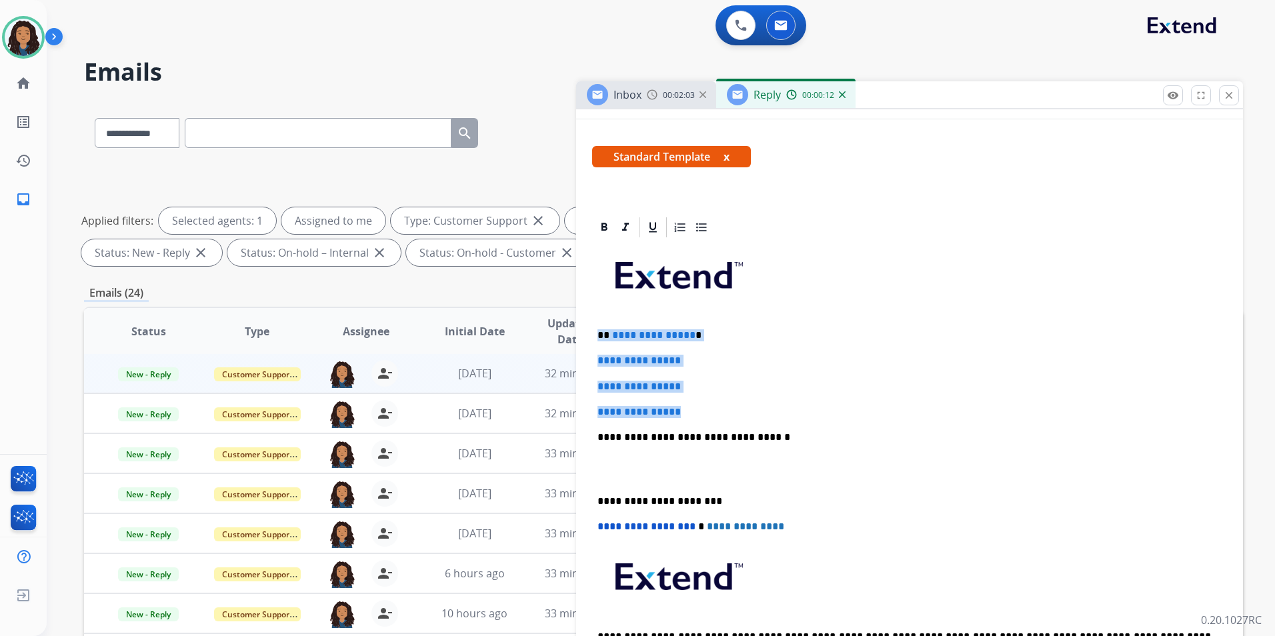
drag, startPoint x: 594, startPoint y: 330, endPoint x: 827, endPoint y: 476, distance: 274.9
click at [726, 410] on div "**********" at bounding box center [909, 468] width 635 height 459
paste div
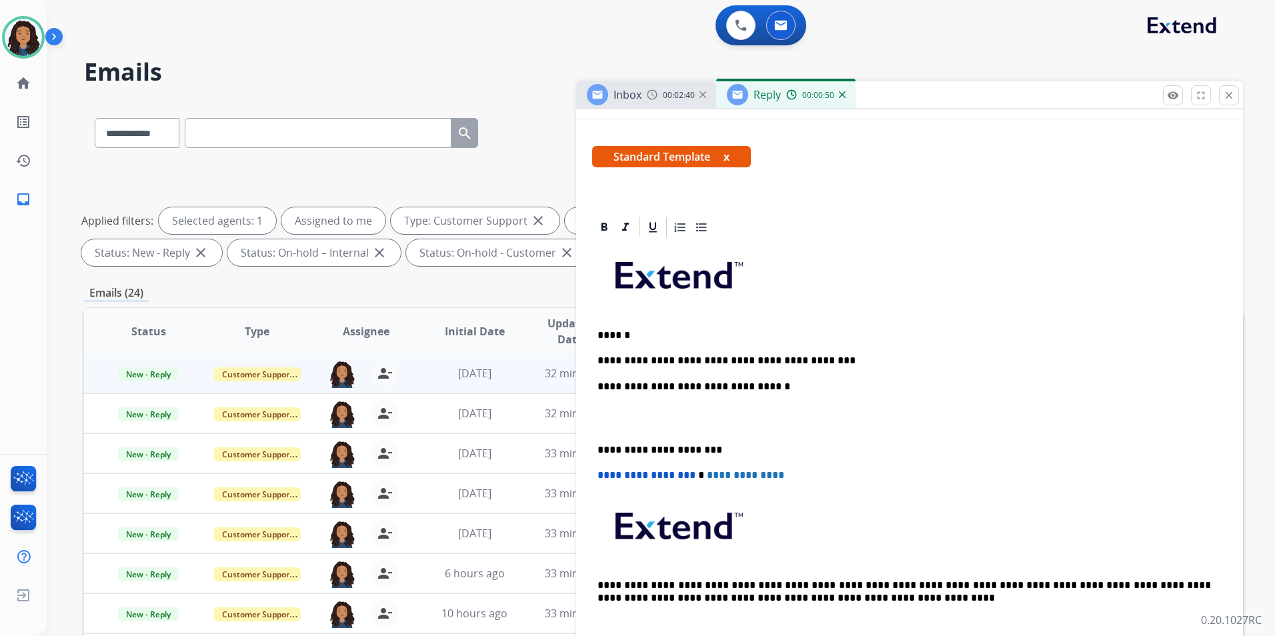
click at [655, 334] on p "******" at bounding box center [905, 336] width 614 height 12
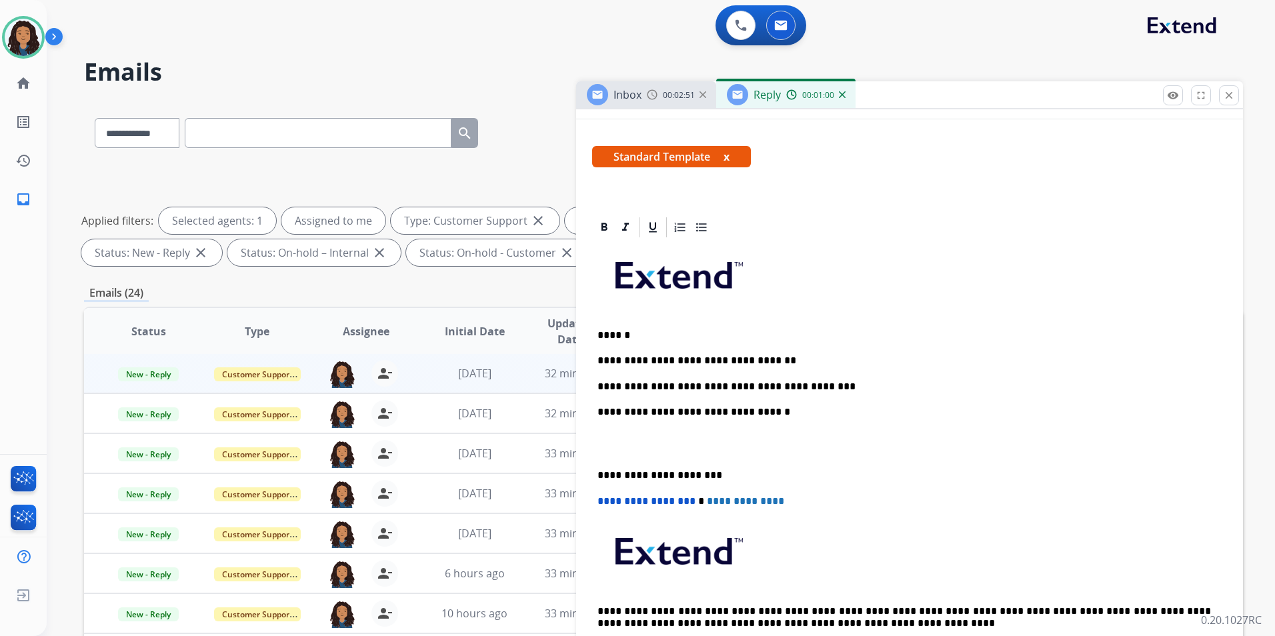
click at [672, 385] on p "**********" at bounding box center [905, 387] width 614 height 12
click at [872, 368] on div "**********" at bounding box center [909, 456] width 635 height 434
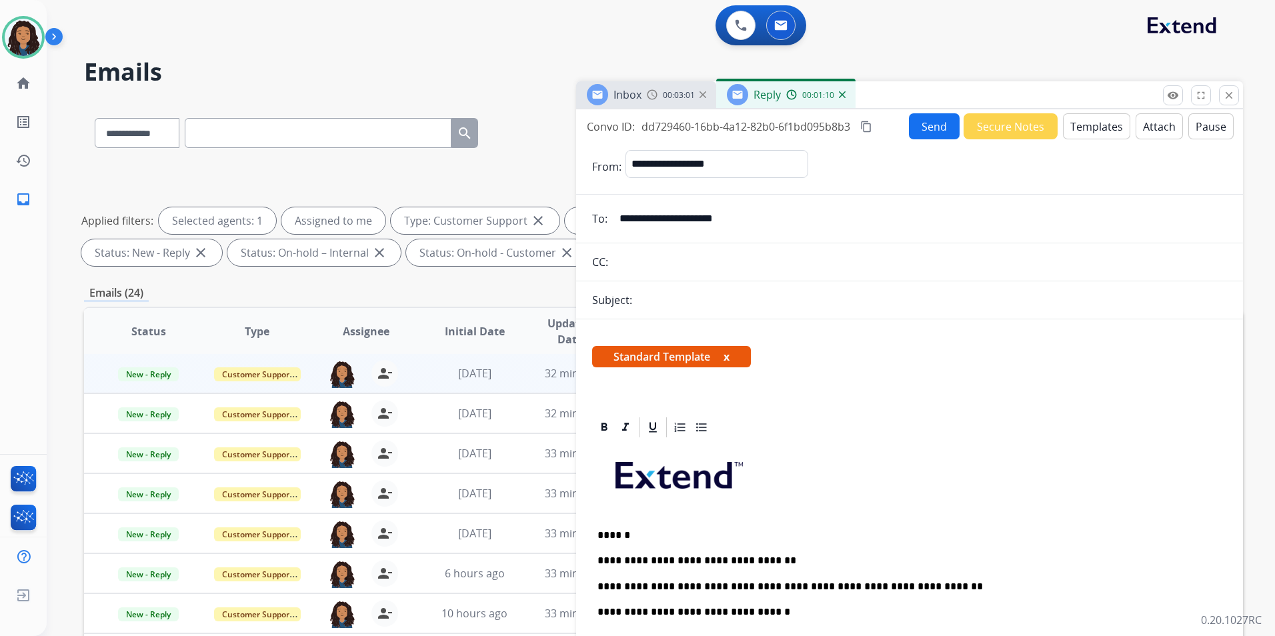
click at [917, 115] on button "Send" at bounding box center [934, 126] width 51 height 26
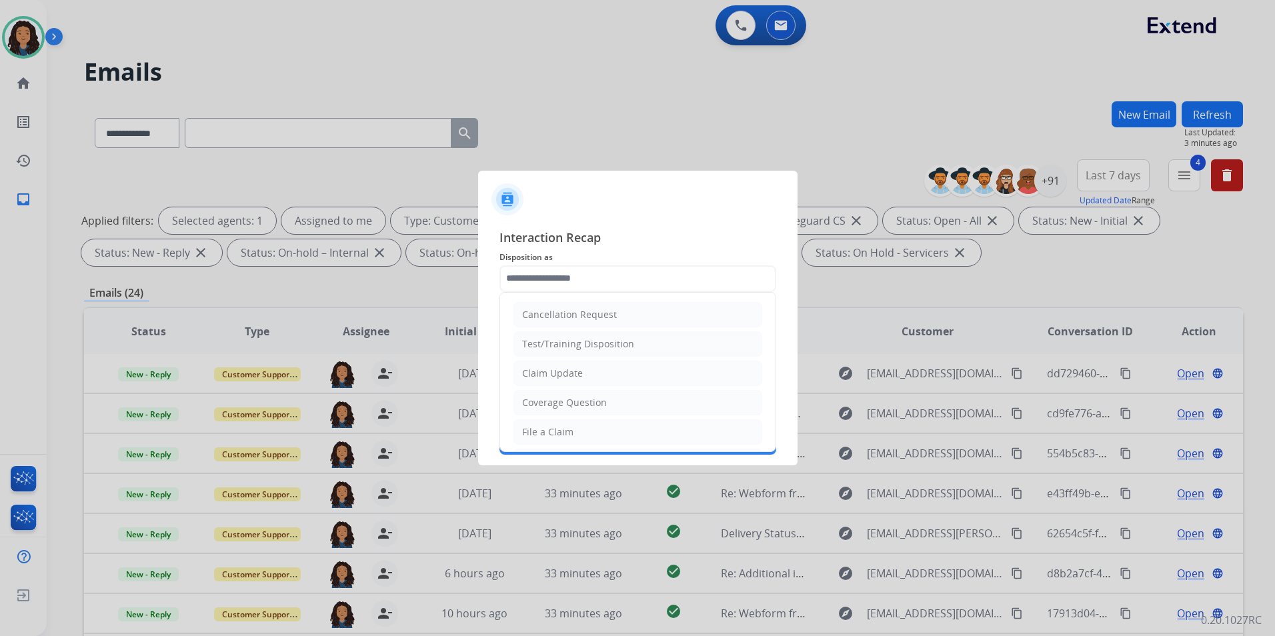
click at [636, 276] on input "text" at bounding box center [638, 279] width 277 height 27
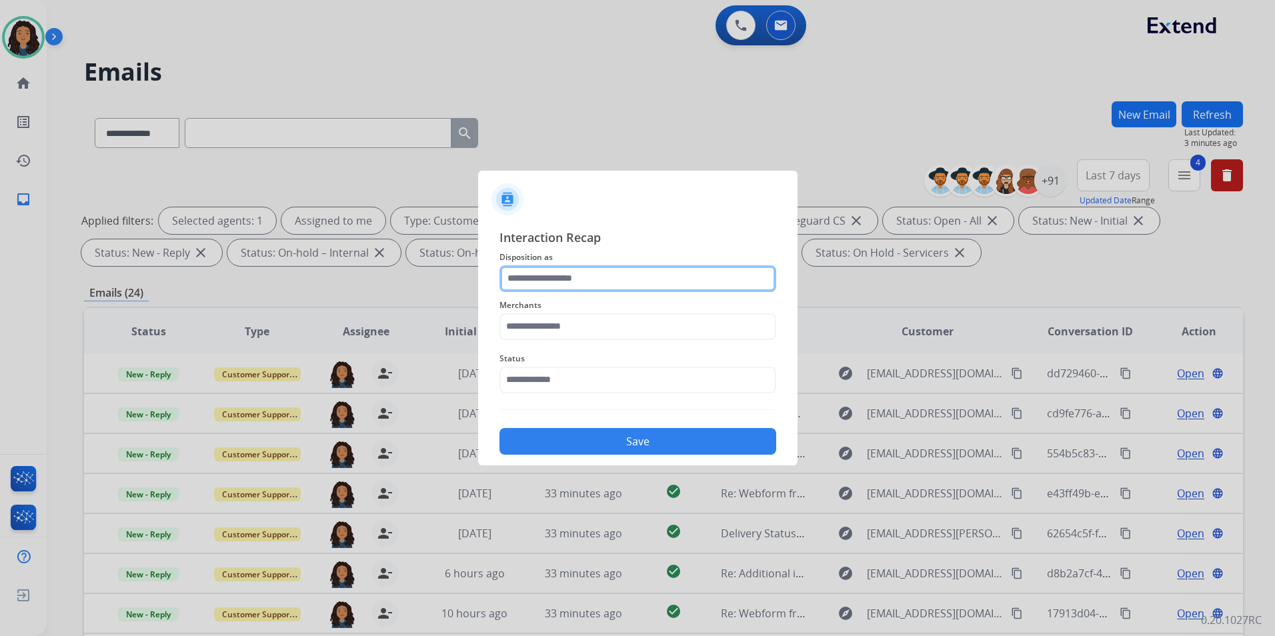
click at [576, 276] on input "text" at bounding box center [638, 279] width 277 height 27
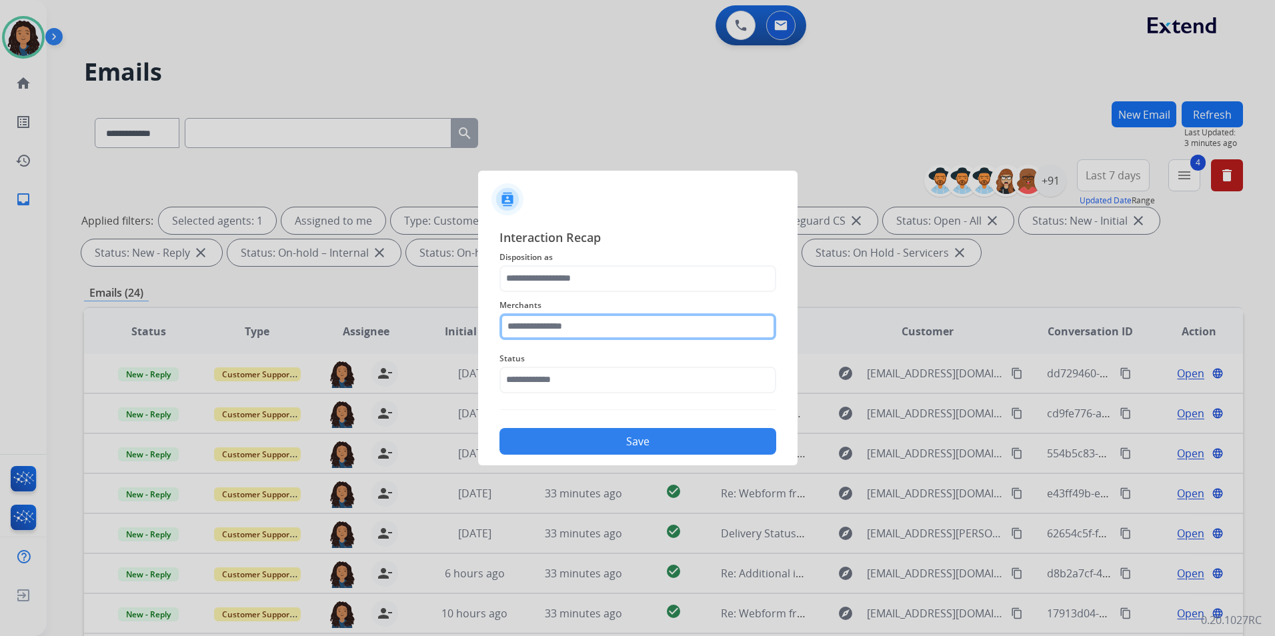
click at [578, 336] on input "text" at bounding box center [638, 327] width 277 height 27
type input "***"
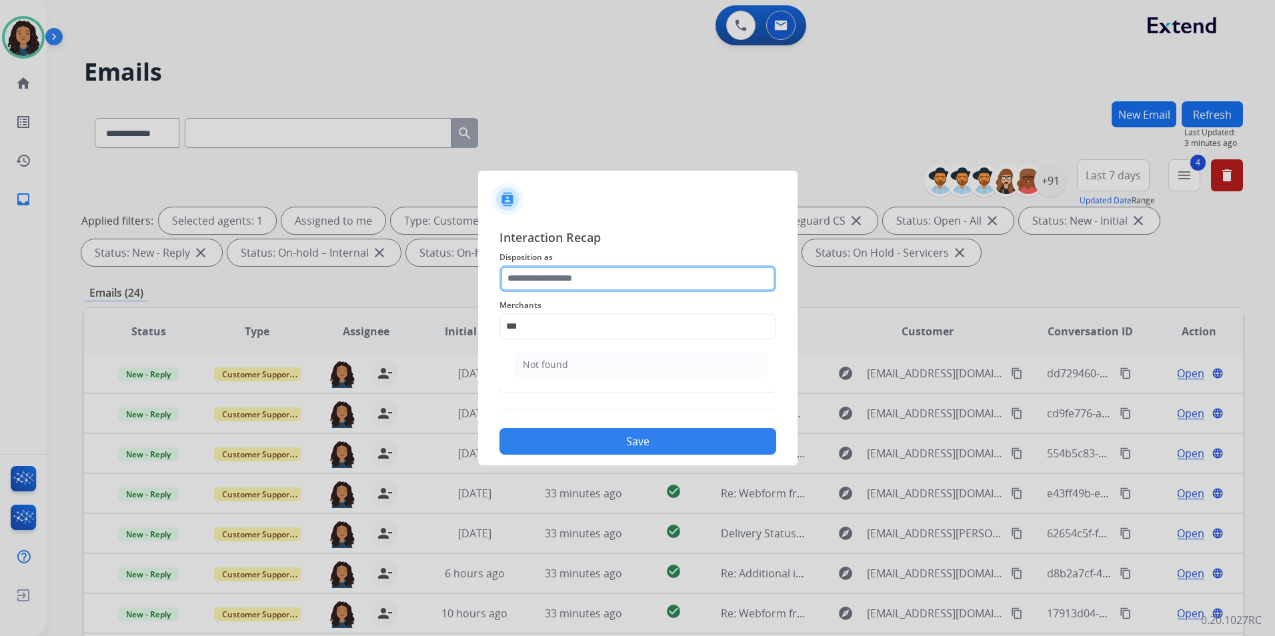
click at [575, 282] on input "text" at bounding box center [638, 279] width 277 height 27
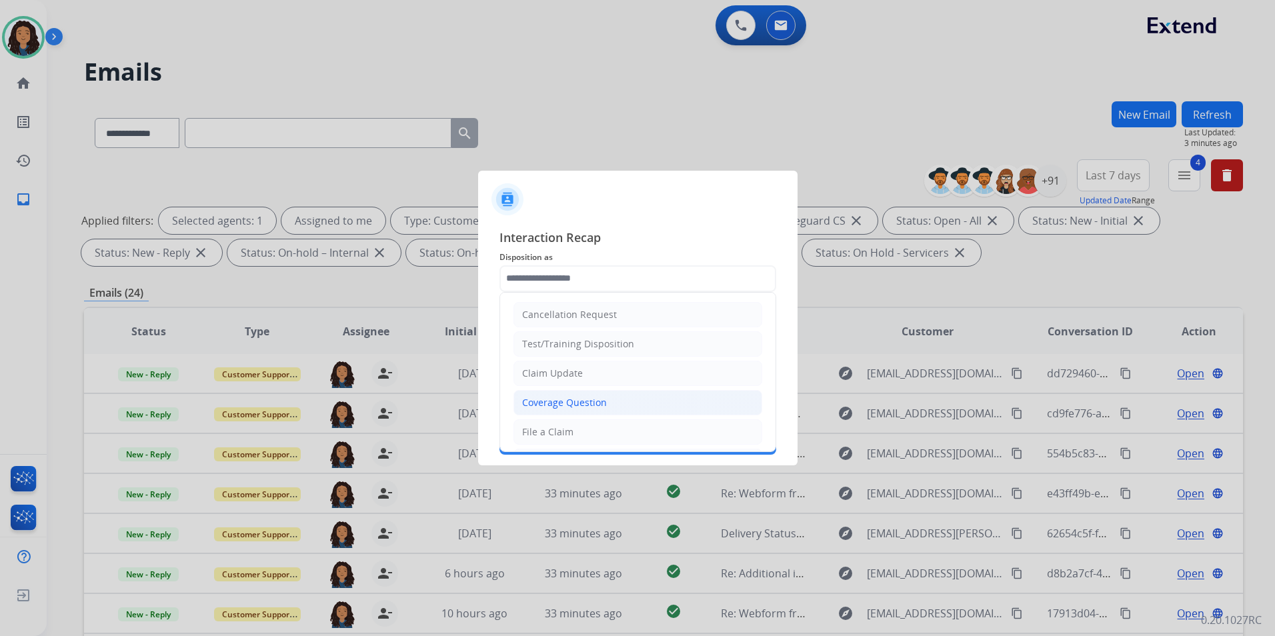
click at [578, 400] on div "Coverage Question" at bounding box center [564, 402] width 85 height 13
type input "**********"
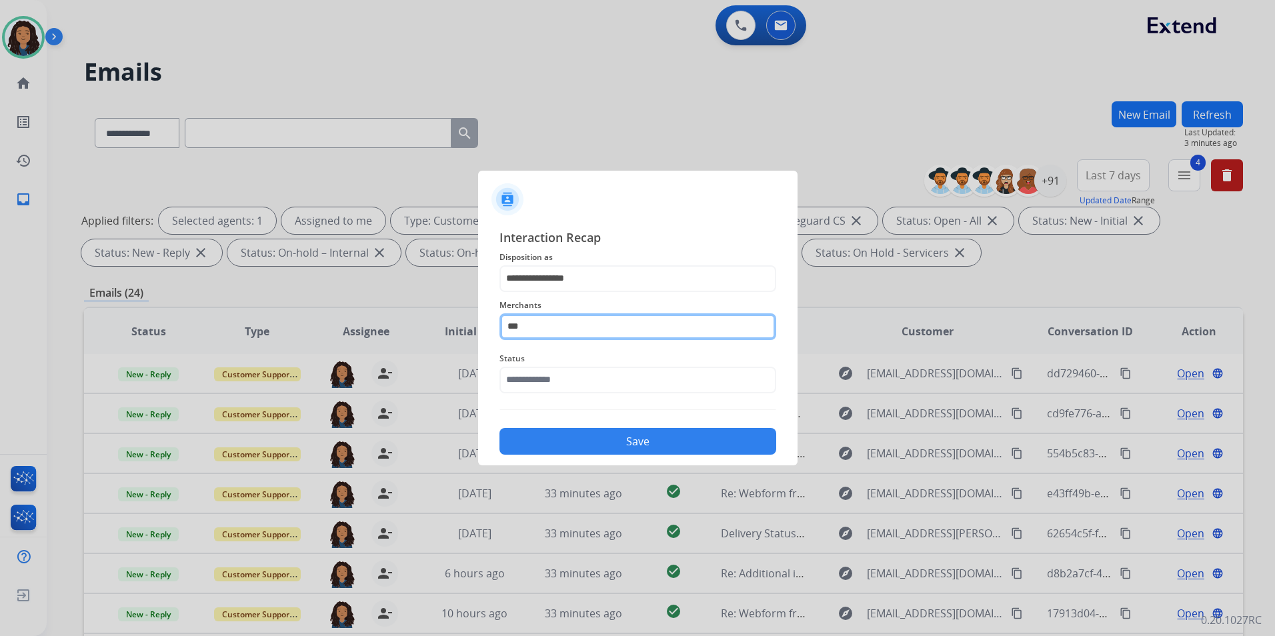
click at [581, 329] on input "***" at bounding box center [638, 327] width 277 height 27
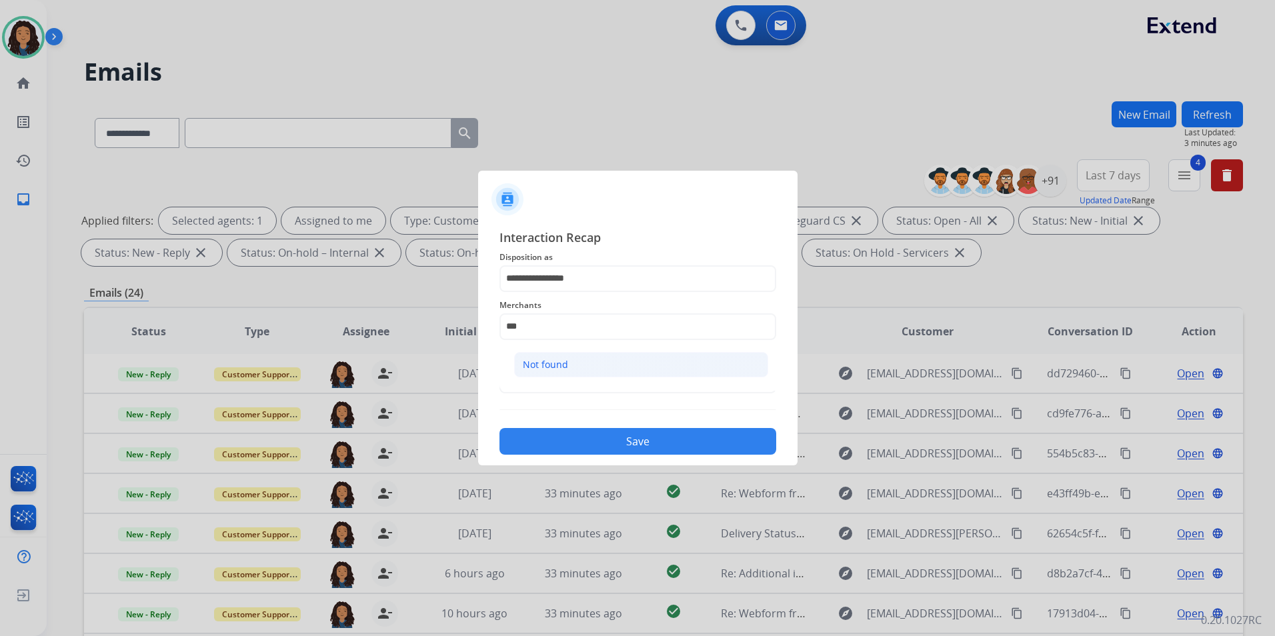
click at [586, 364] on li "Not found" at bounding box center [641, 364] width 254 height 25
type input "*********"
click at [569, 381] on input "text" at bounding box center [638, 380] width 277 height 27
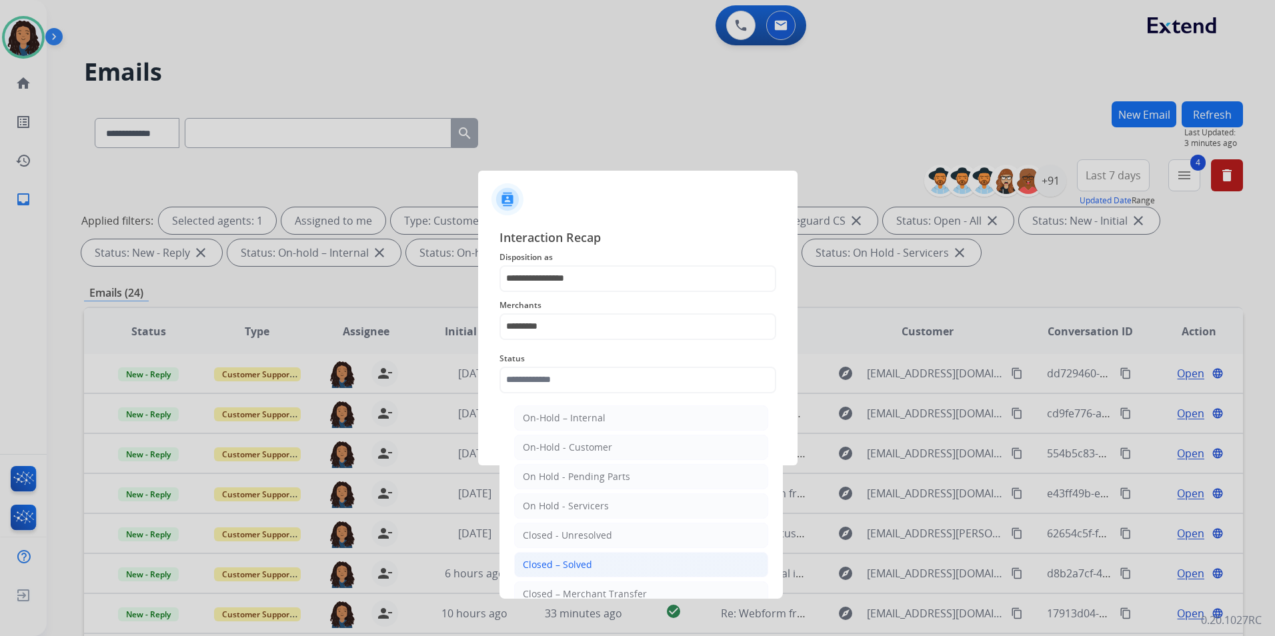
click at [552, 560] on div "Closed – Solved" at bounding box center [557, 564] width 69 height 13
type input "**********"
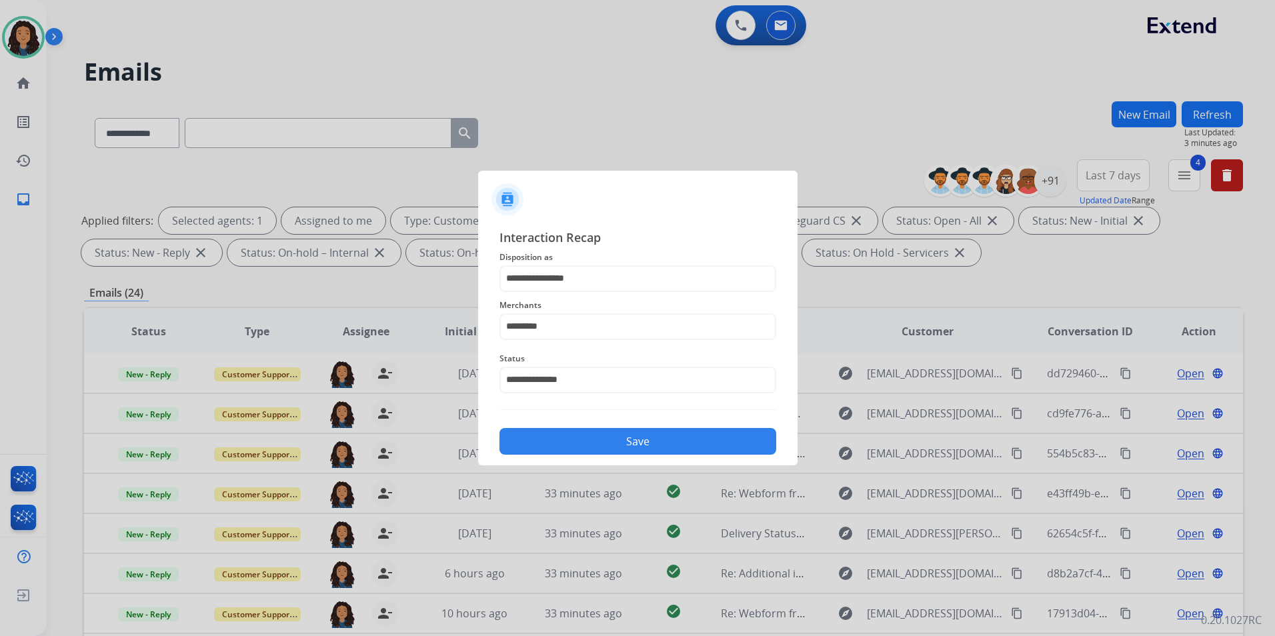
click at [592, 444] on button "Save" at bounding box center [638, 441] width 277 height 27
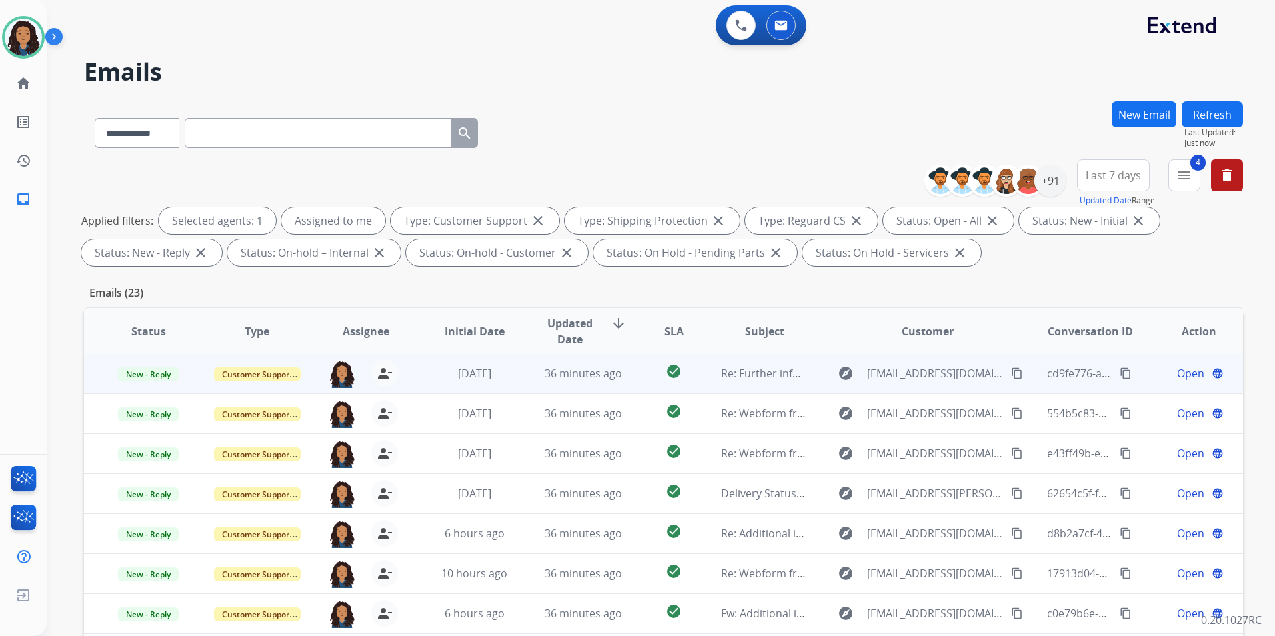
click at [1177, 374] on span "Open" at bounding box center [1190, 374] width 27 height 16
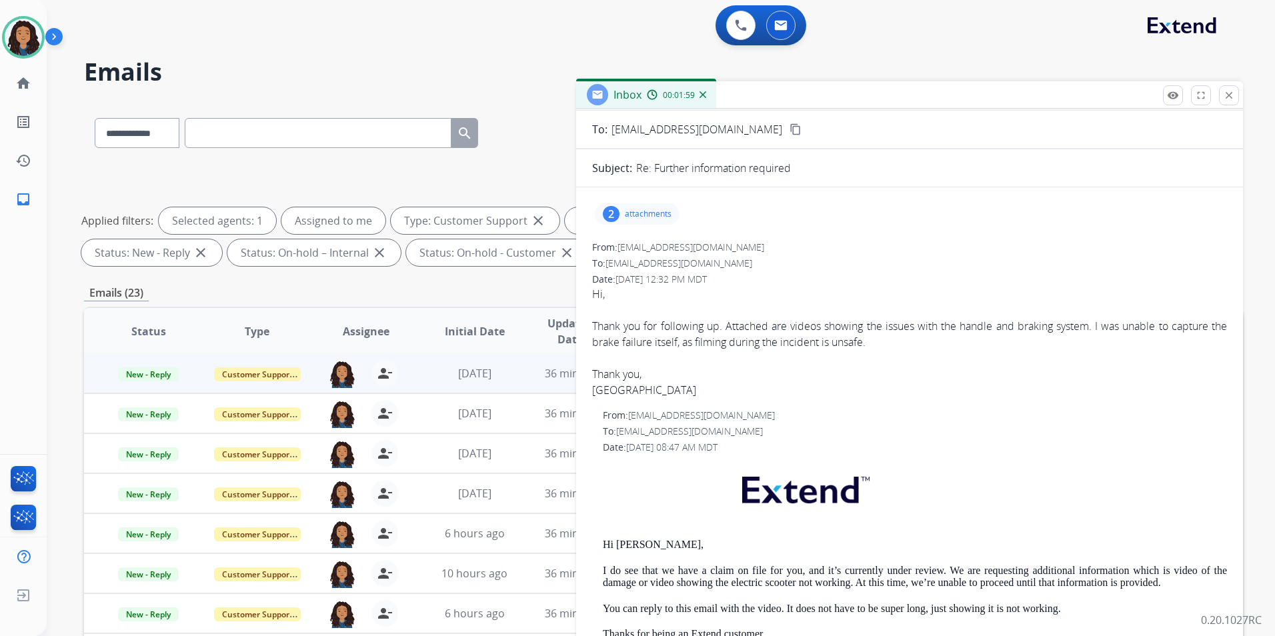
scroll to position [133, 0]
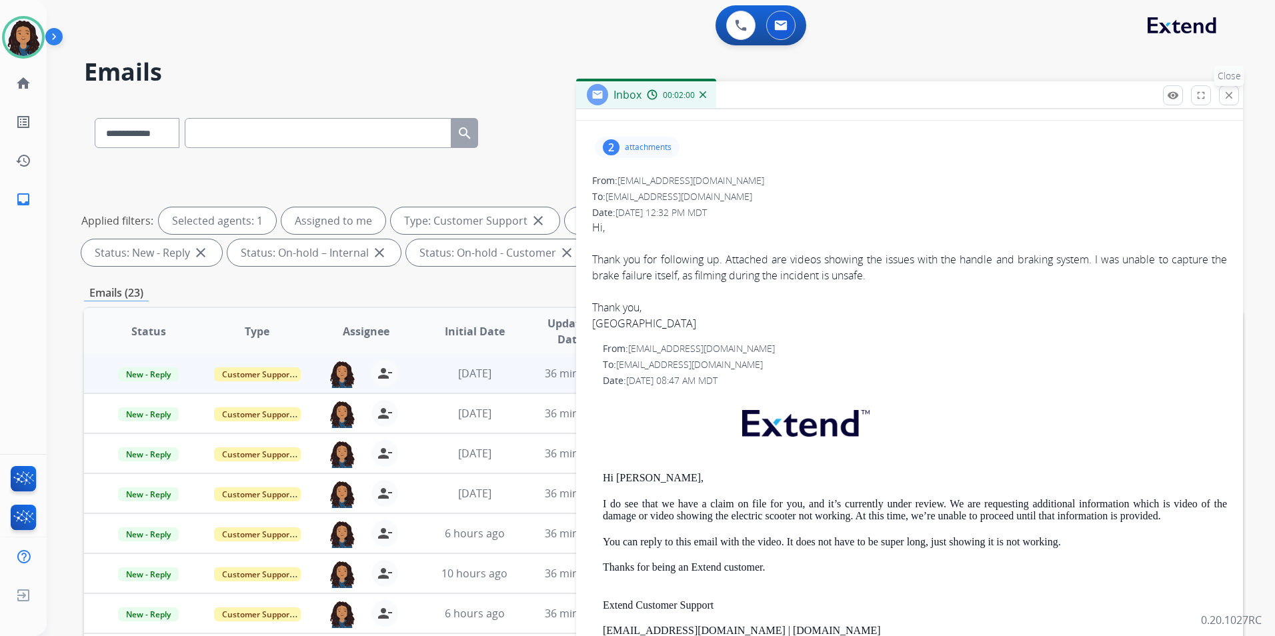
click at [1229, 95] on mat-icon "close" at bounding box center [1229, 95] width 12 height 12
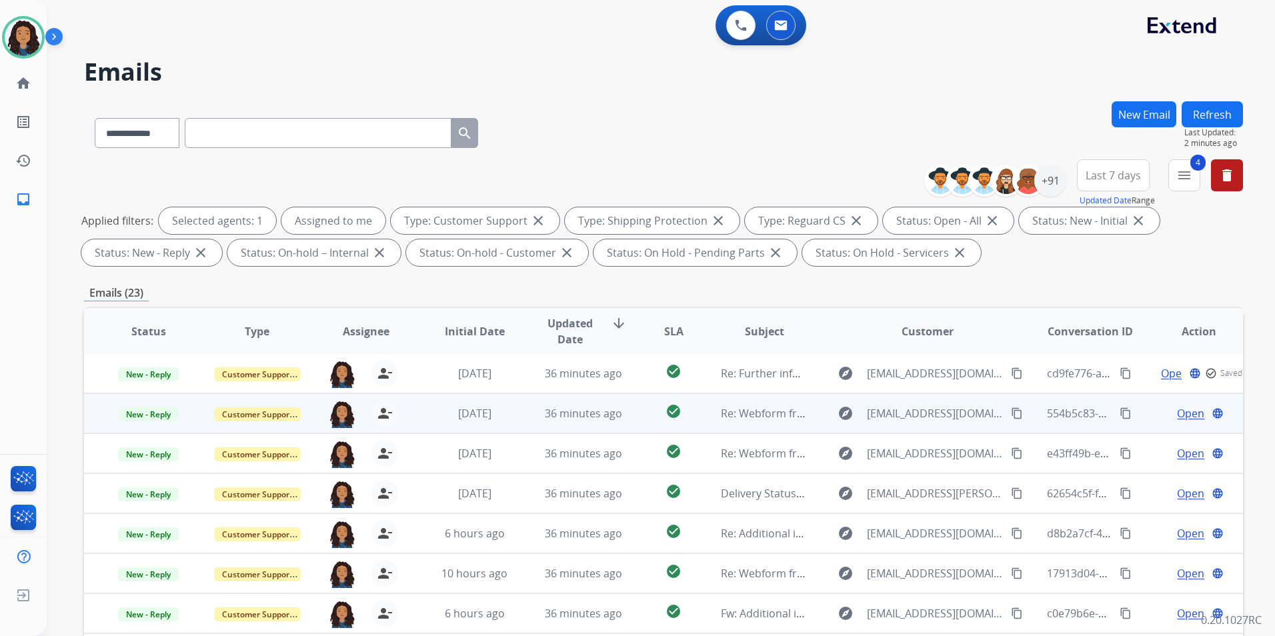
click at [1177, 414] on span "Open" at bounding box center [1190, 414] width 27 height 16
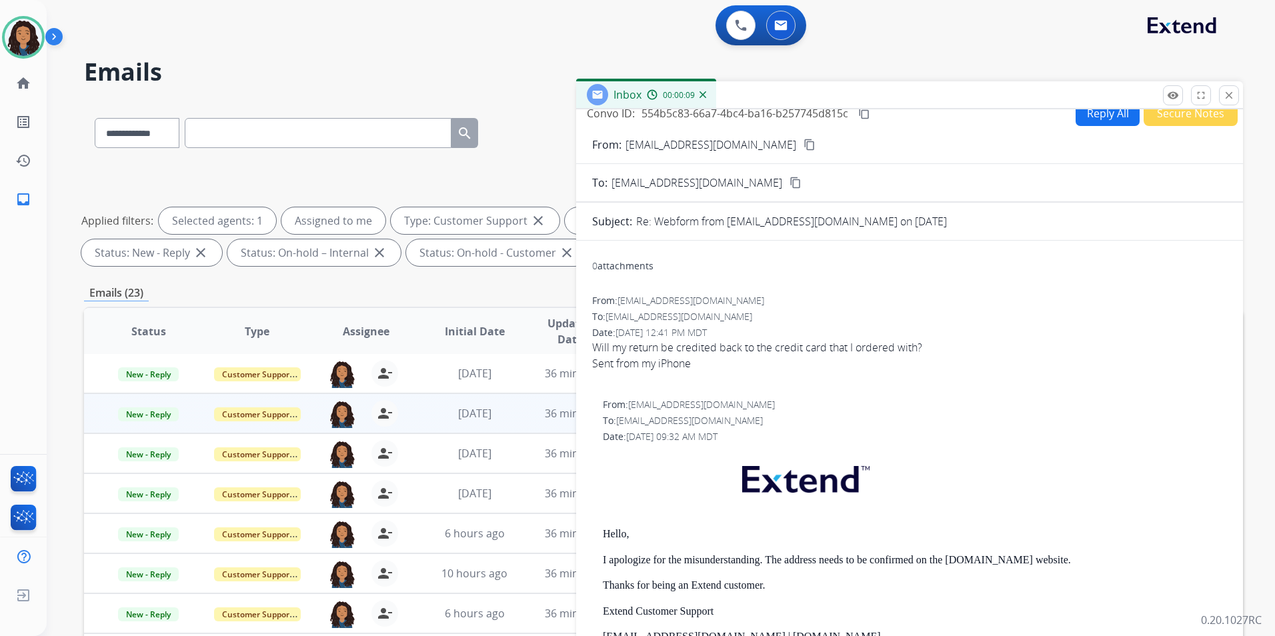
scroll to position [0, 0]
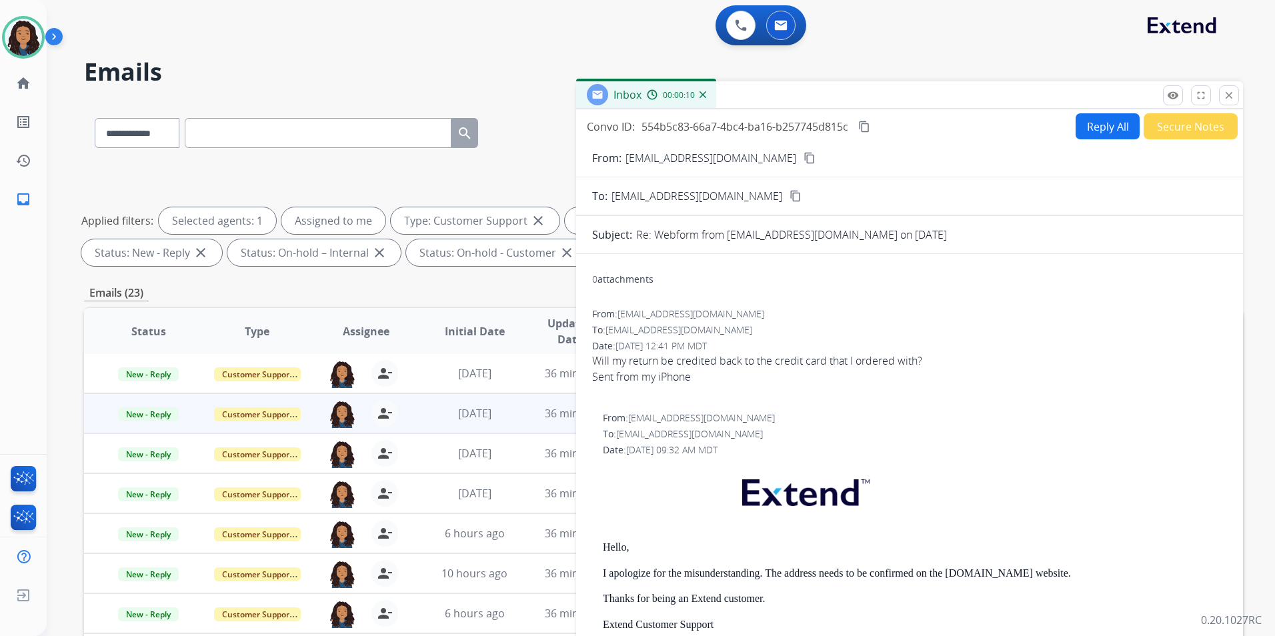
click at [804, 158] on mat-icon "content_copy" at bounding box center [810, 158] width 12 height 12
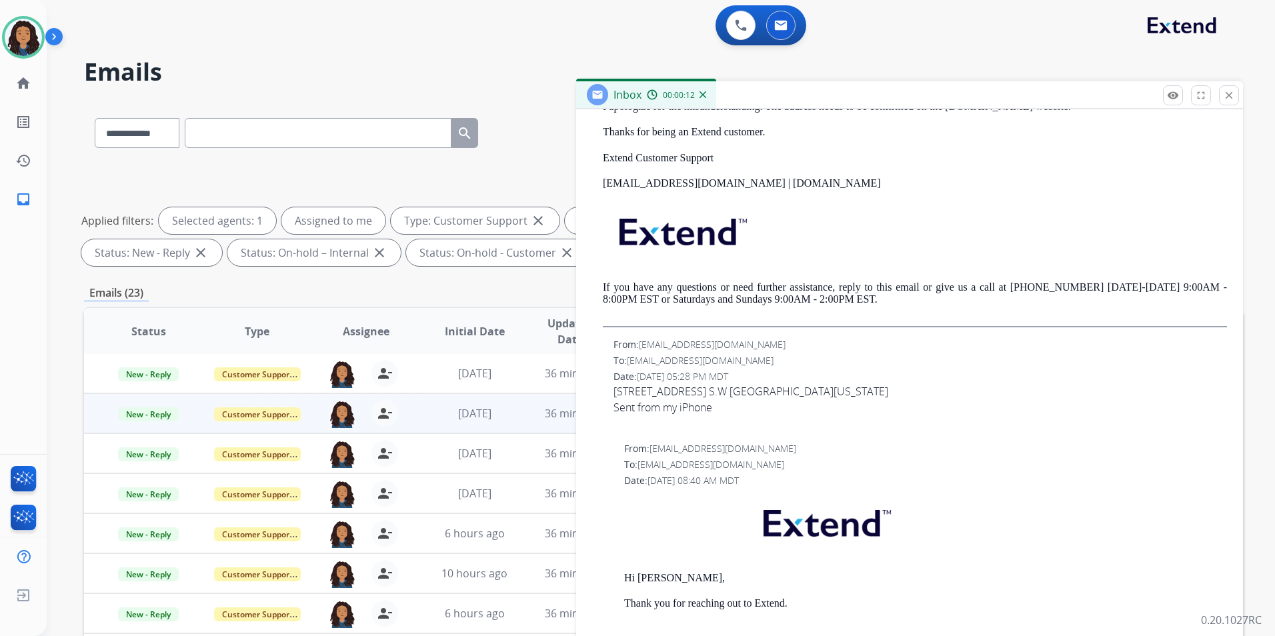
scroll to position [801, 0]
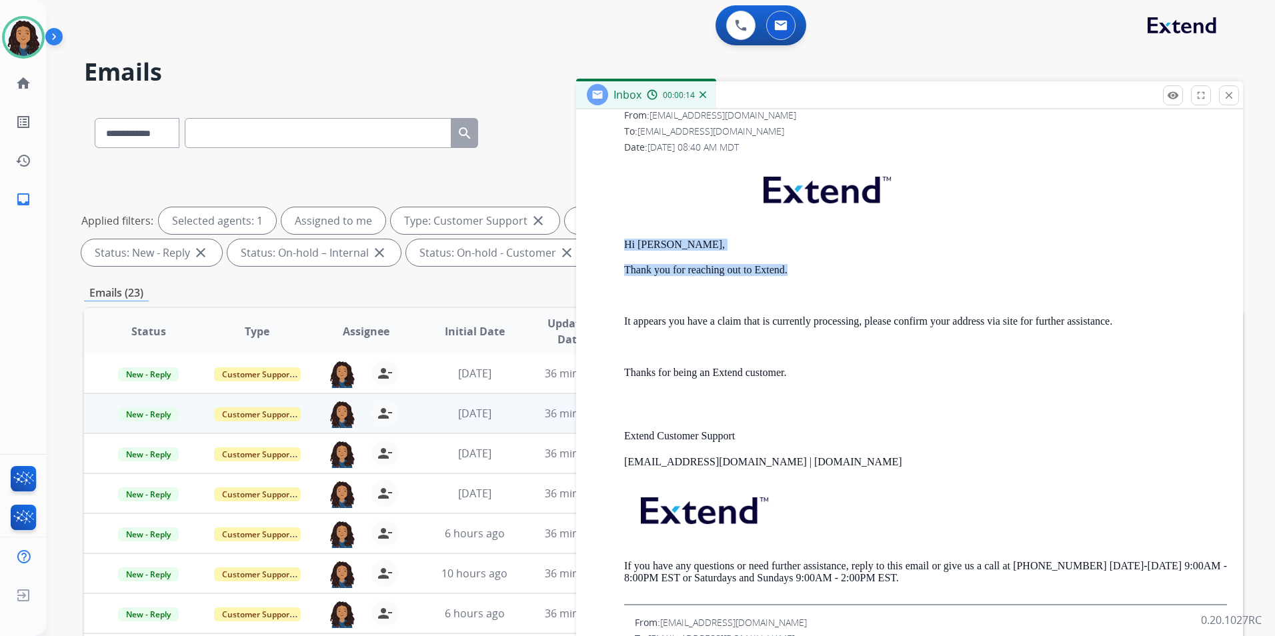
drag, startPoint x: 620, startPoint y: 233, endPoint x: 793, endPoint y: 271, distance: 176.9
click at [793, 271] on div "From: support@extend.com To: amir.ahmad29@yahoo.com Date: 08/06/2025 - 08:40 AM…" at bounding box center [909, 358] width 635 height 498
drag, startPoint x: 793, startPoint y: 271, endPoint x: 770, endPoint y: 272, distance: 22.7
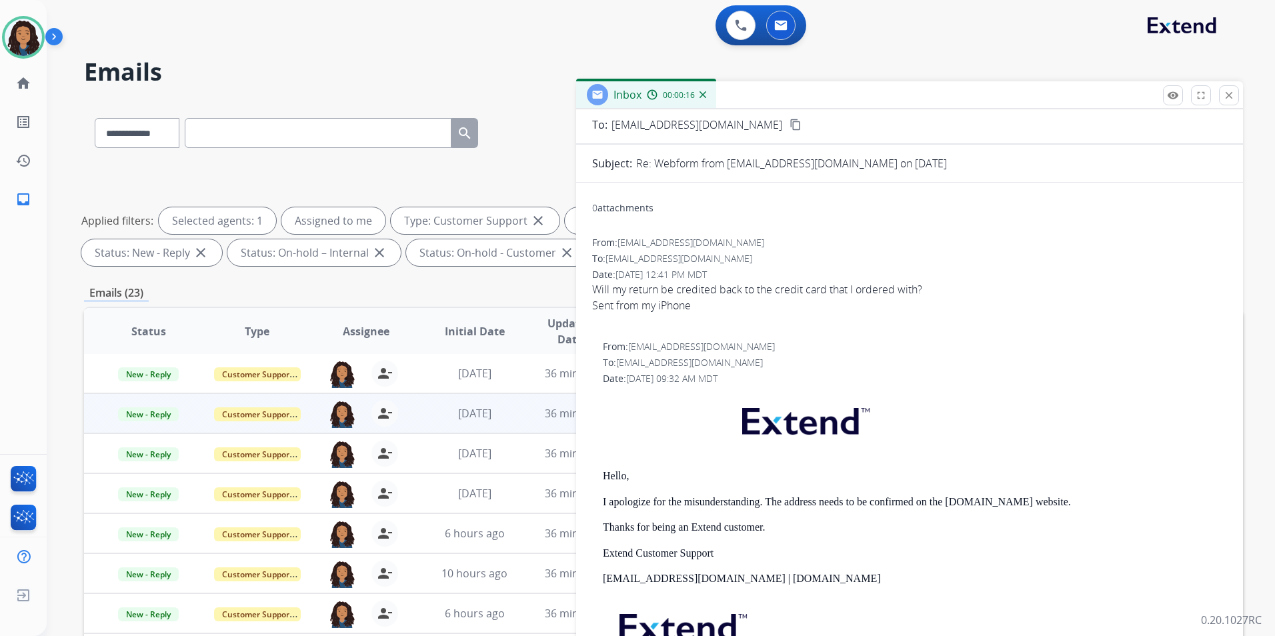
scroll to position [0, 0]
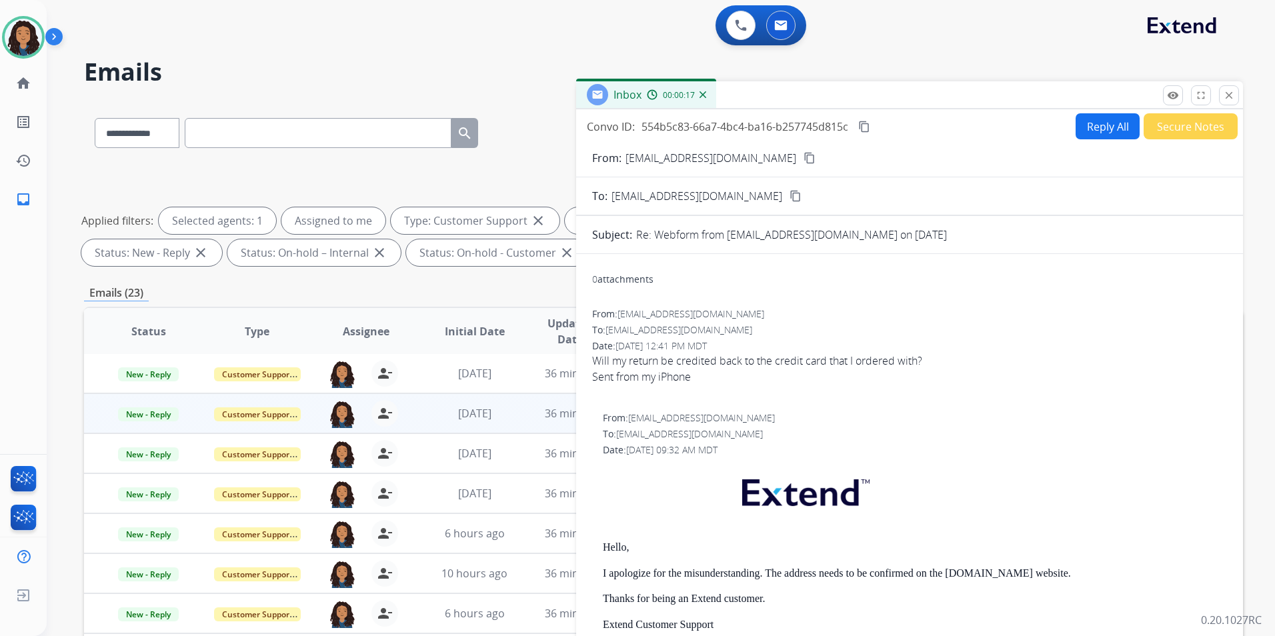
click at [1113, 124] on button "Reply All" at bounding box center [1108, 126] width 64 height 26
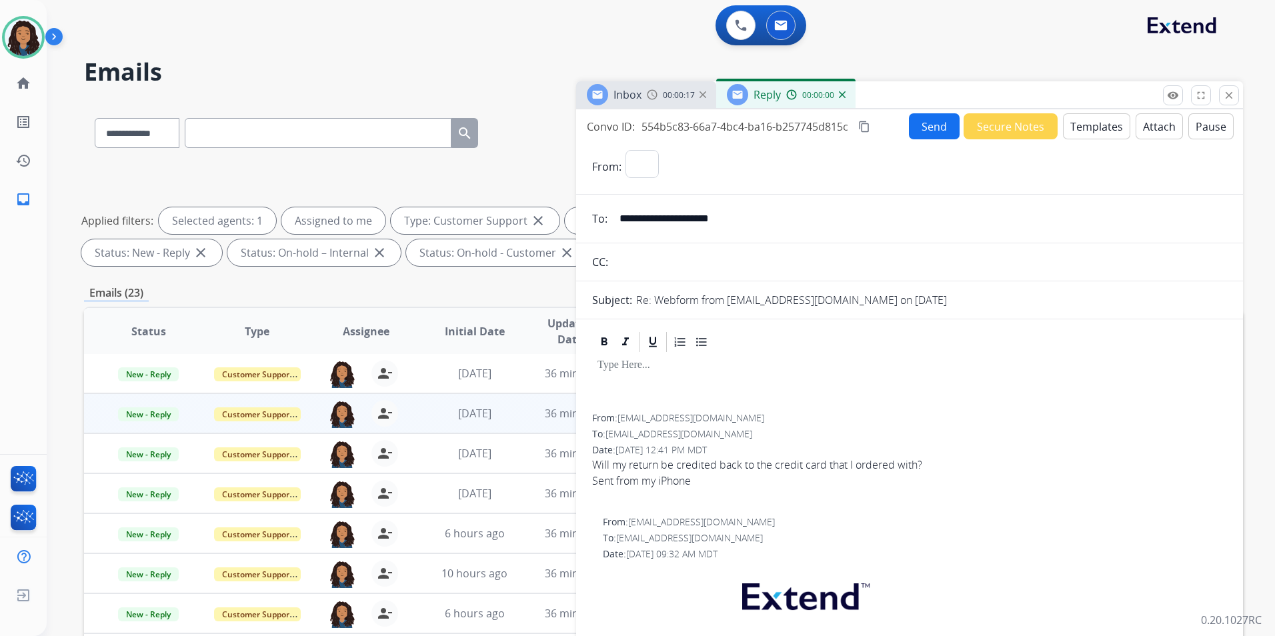
select select "**********"
click at [1093, 129] on button "Templates" at bounding box center [1096, 126] width 67 height 26
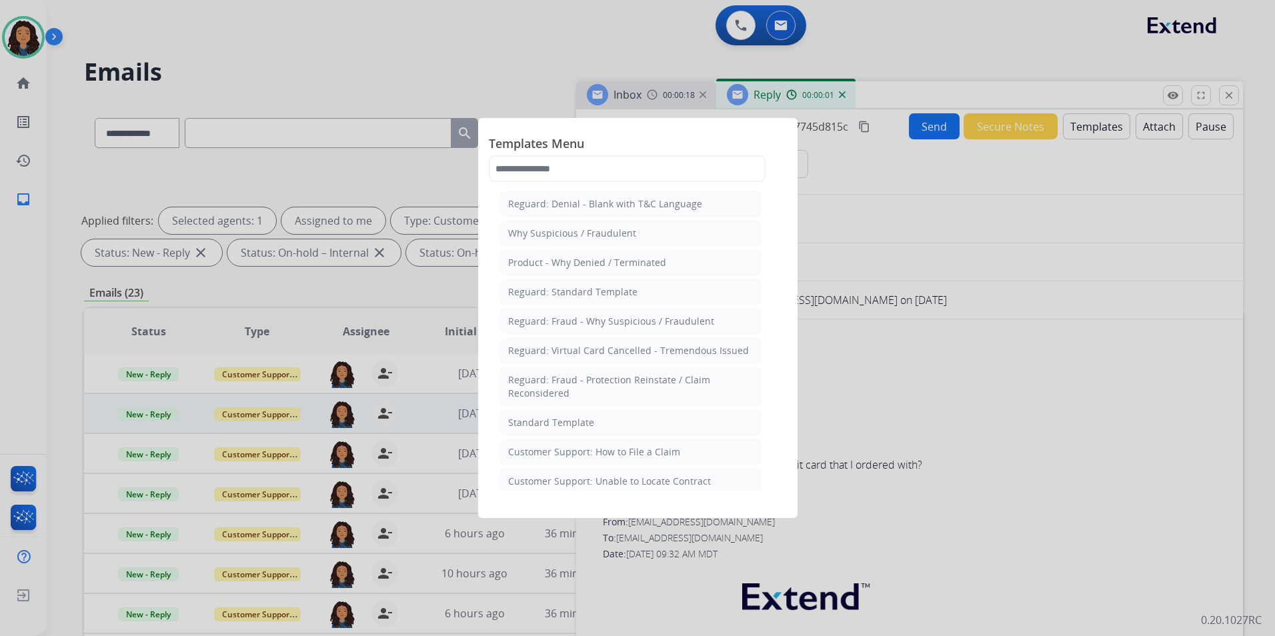
click at [617, 420] on li "Standard Template" at bounding box center [631, 422] width 262 height 25
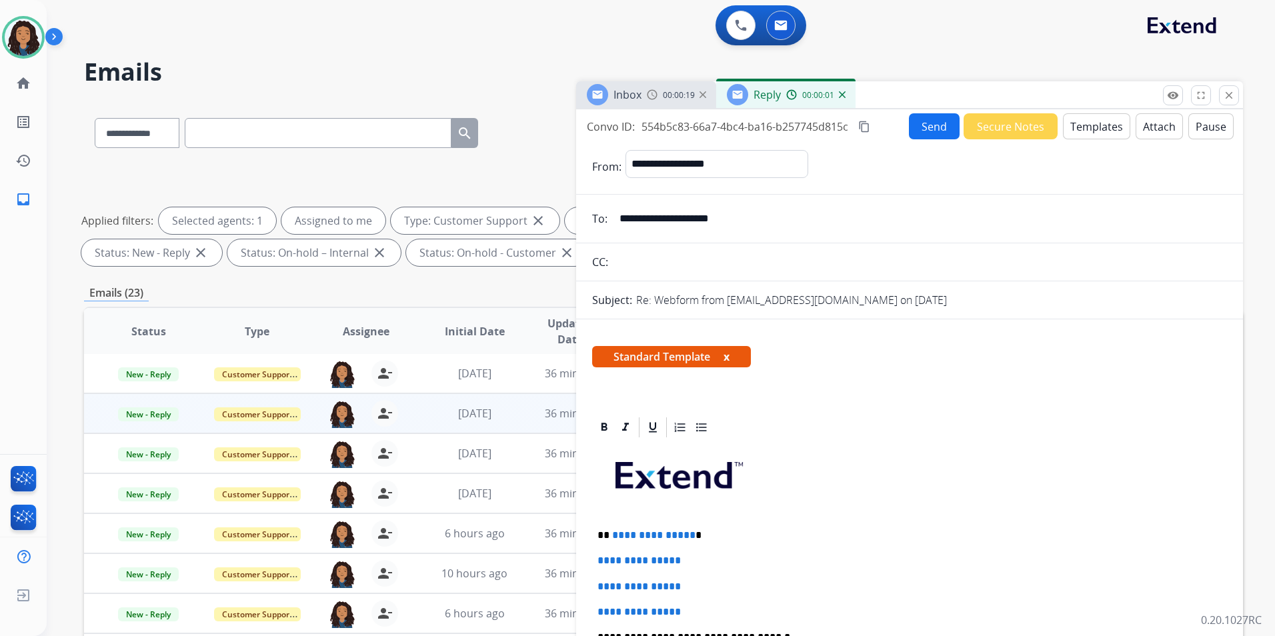
click at [622, 95] on span "Inbox" at bounding box center [628, 94] width 28 height 15
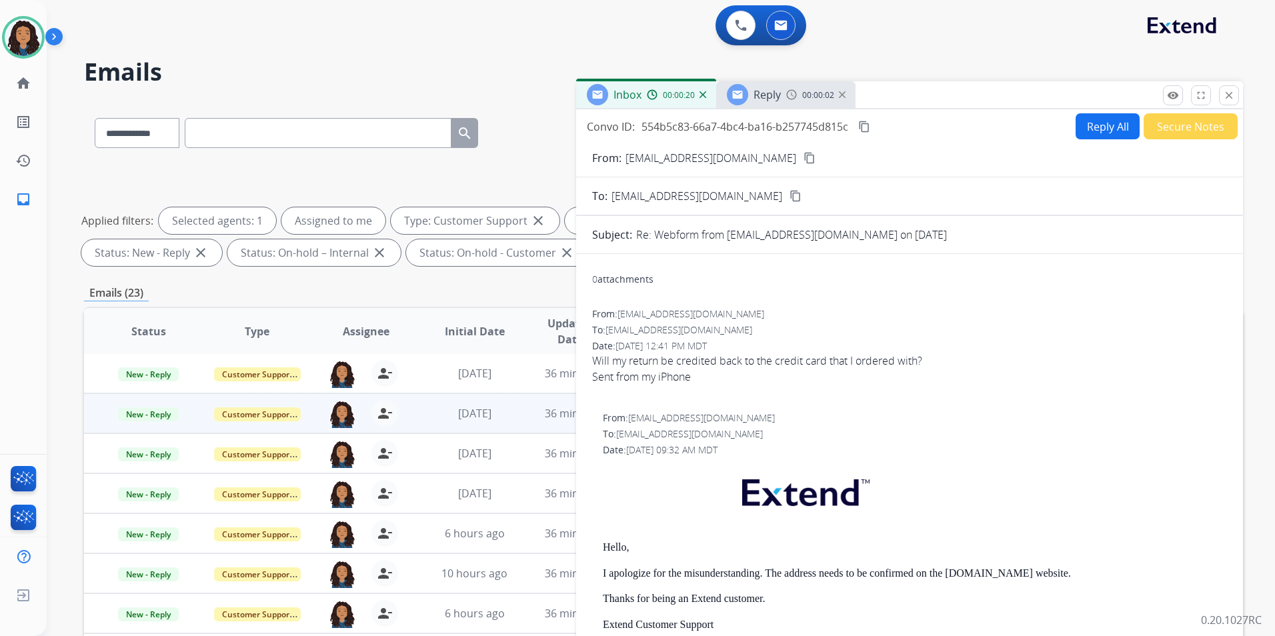
click at [804, 161] on mat-icon "content_copy" at bounding box center [810, 158] width 12 height 12
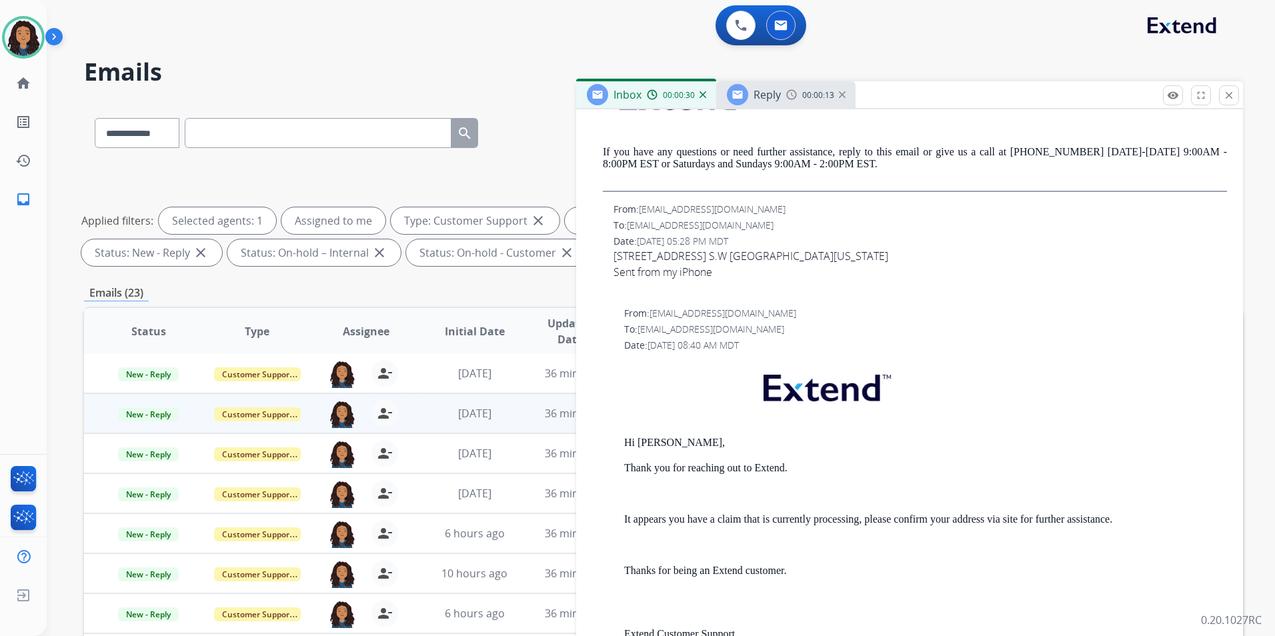
scroll to position [734, 0]
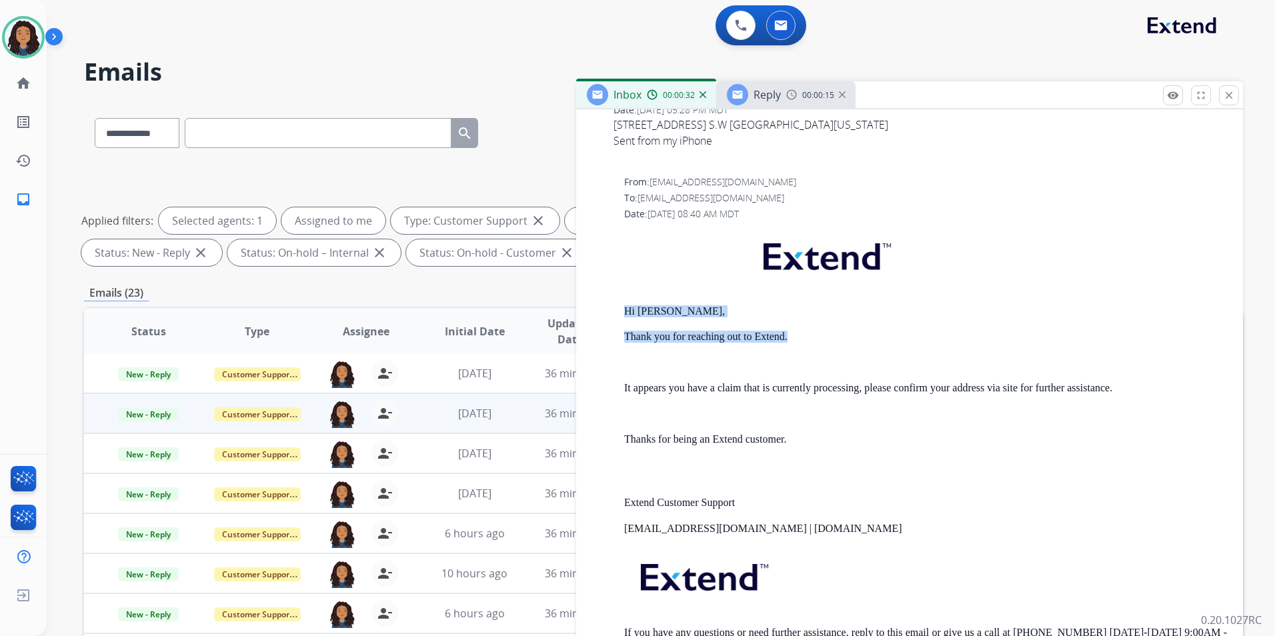
drag, startPoint x: 620, startPoint y: 305, endPoint x: 791, endPoint y: 341, distance: 174.5
click at [791, 341] on div "From: support@extend.com To: amir.ahmad29@yahoo.com Date: 08/06/2025 - 08:40 AM…" at bounding box center [909, 424] width 635 height 498
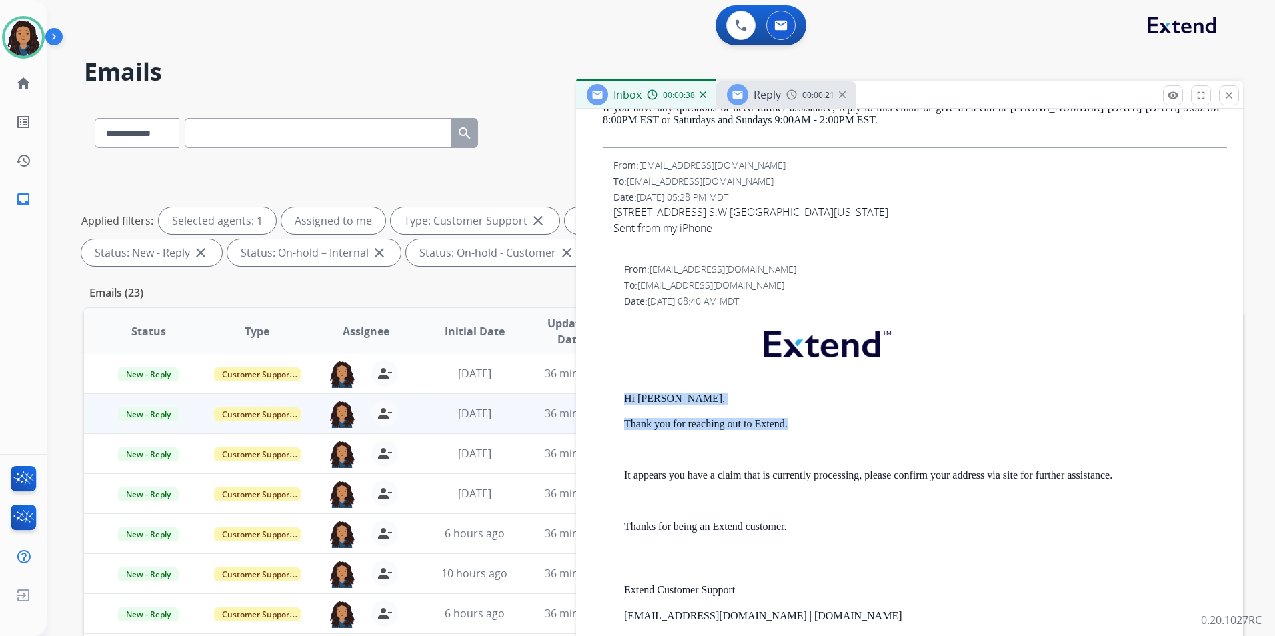
scroll to position [534, 0]
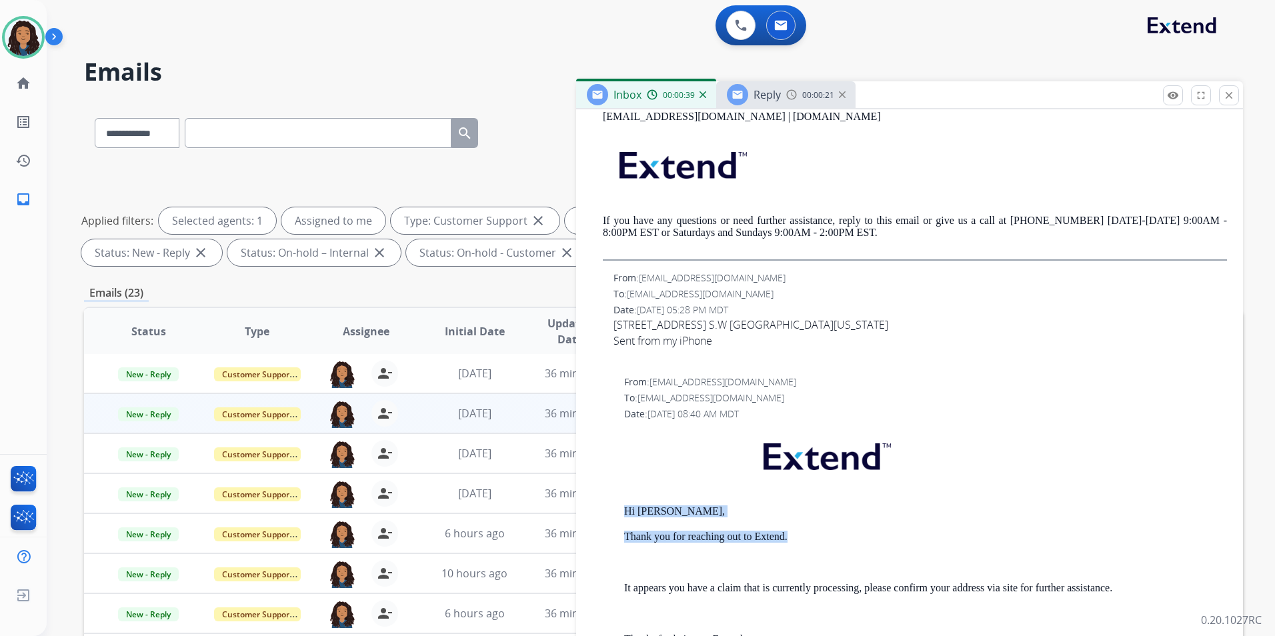
click at [771, 88] on span "Reply" at bounding box center [767, 94] width 27 height 15
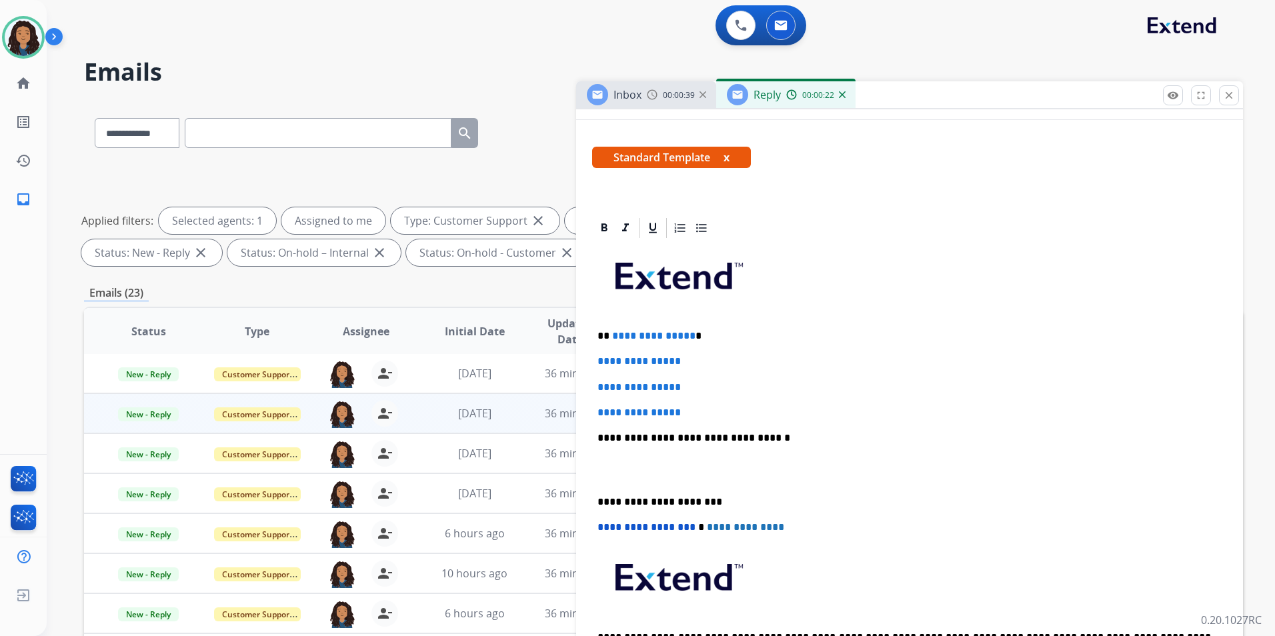
scroll to position [200, 0]
drag, startPoint x: 594, startPoint y: 333, endPoint x: 732, endPoint y: 404, distance: 155.1
click at [732, 404] on div "**********" at bounding box center [909, 468] width 635 height 459
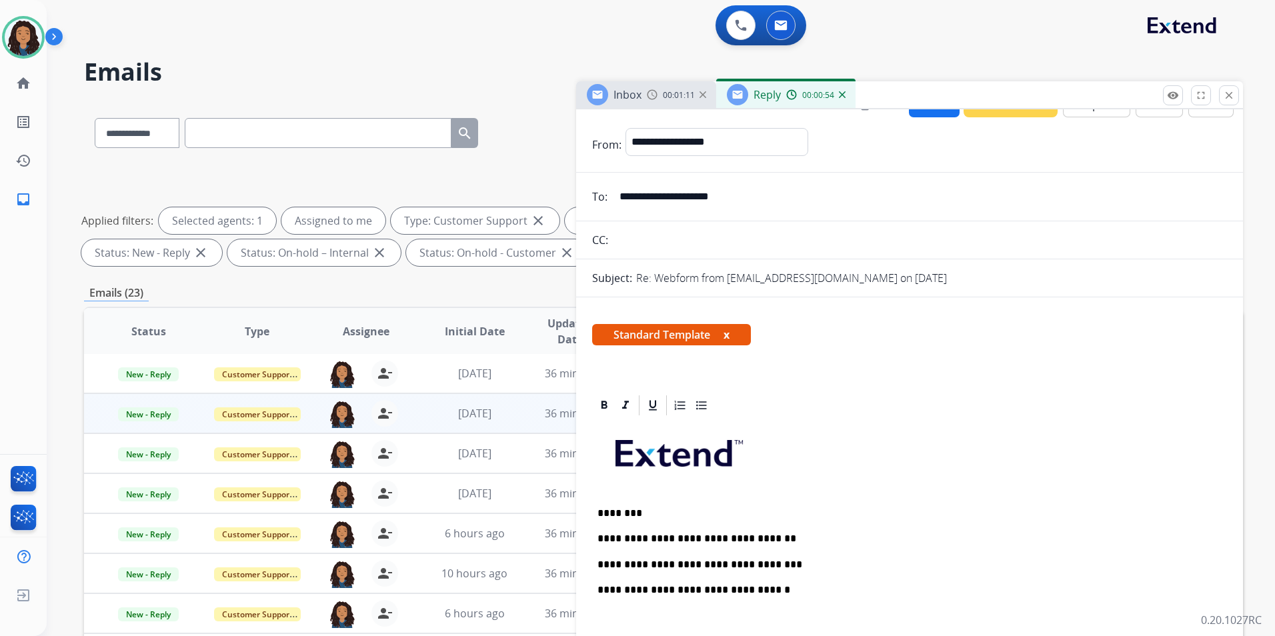
scroll to position [0, 0]
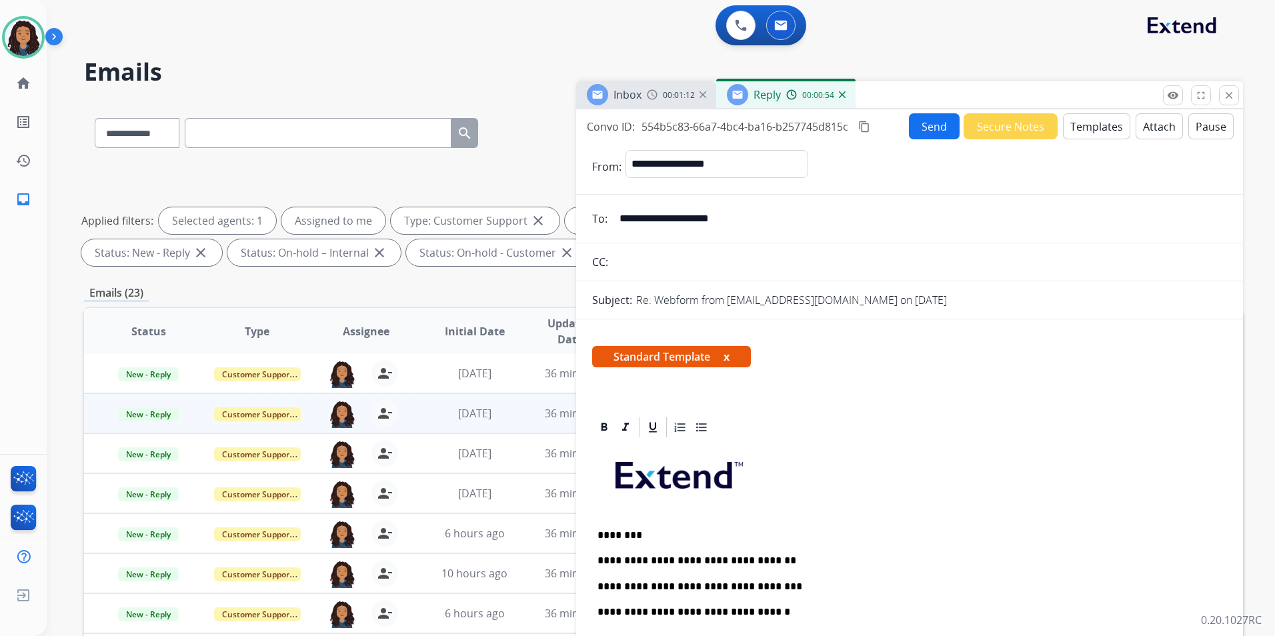
click at [931, 131] on button "Send" at bounding box center [934, 126] width 51 height 26
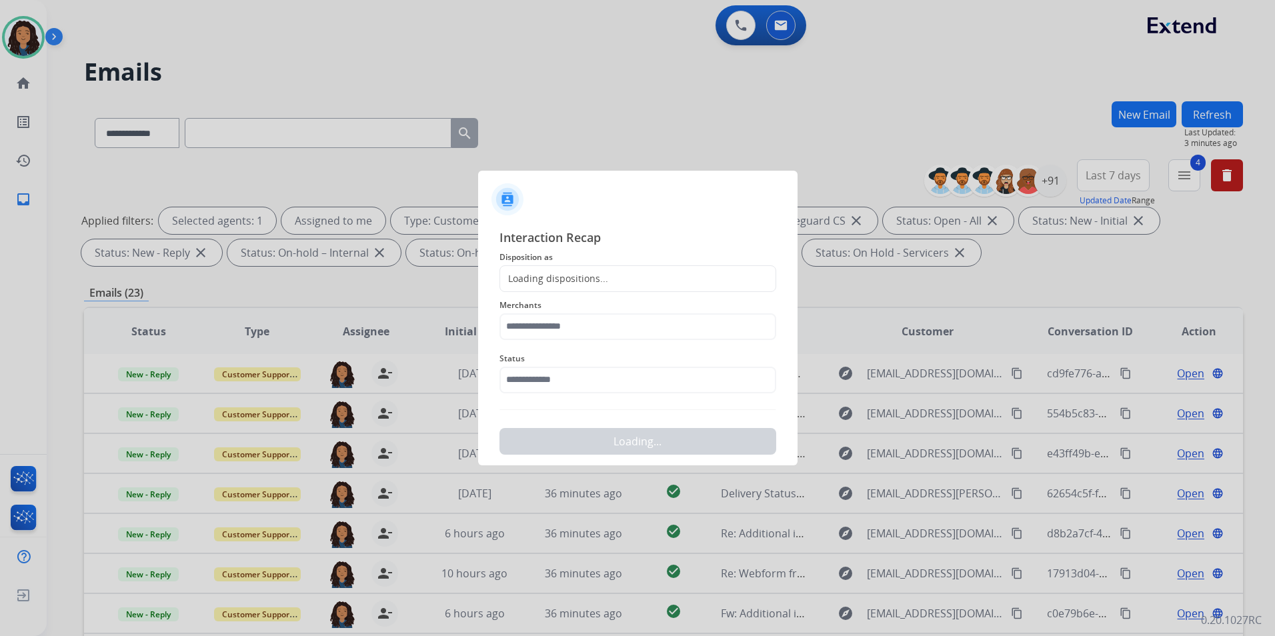
click at [600, 280] on div "Loading dispositions..." at bounding box center [554, 278] width 108 height 13
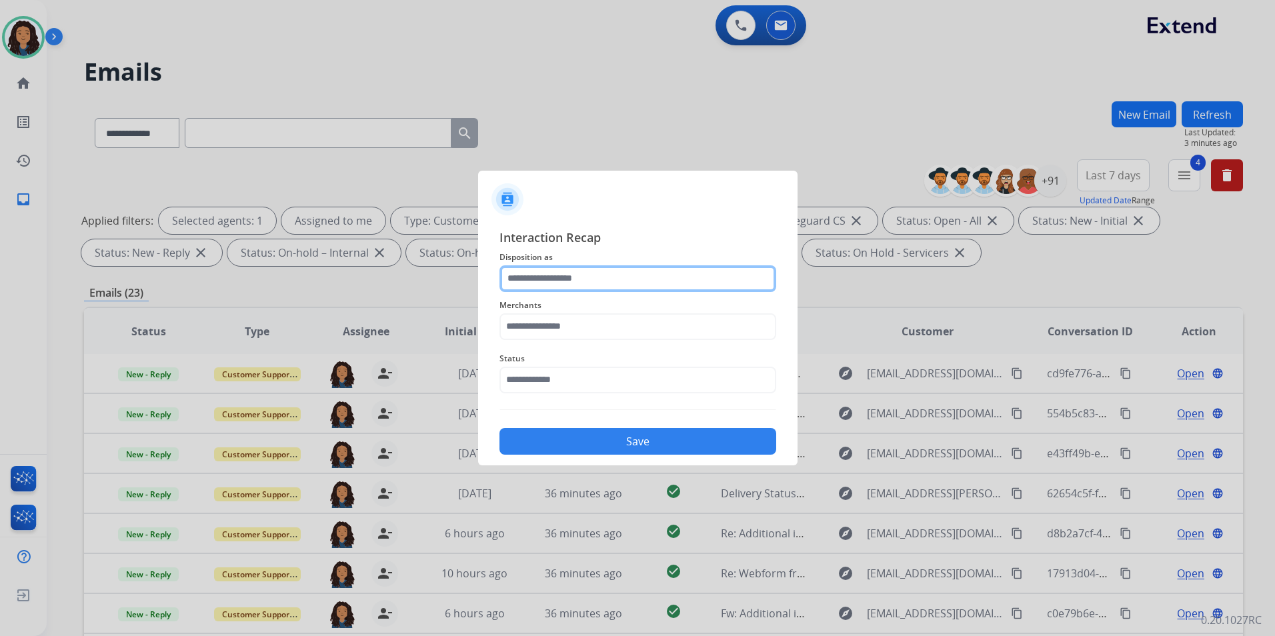
click at [598, 270] on input "text" at bounding box center [638, 279] width 277 height 27
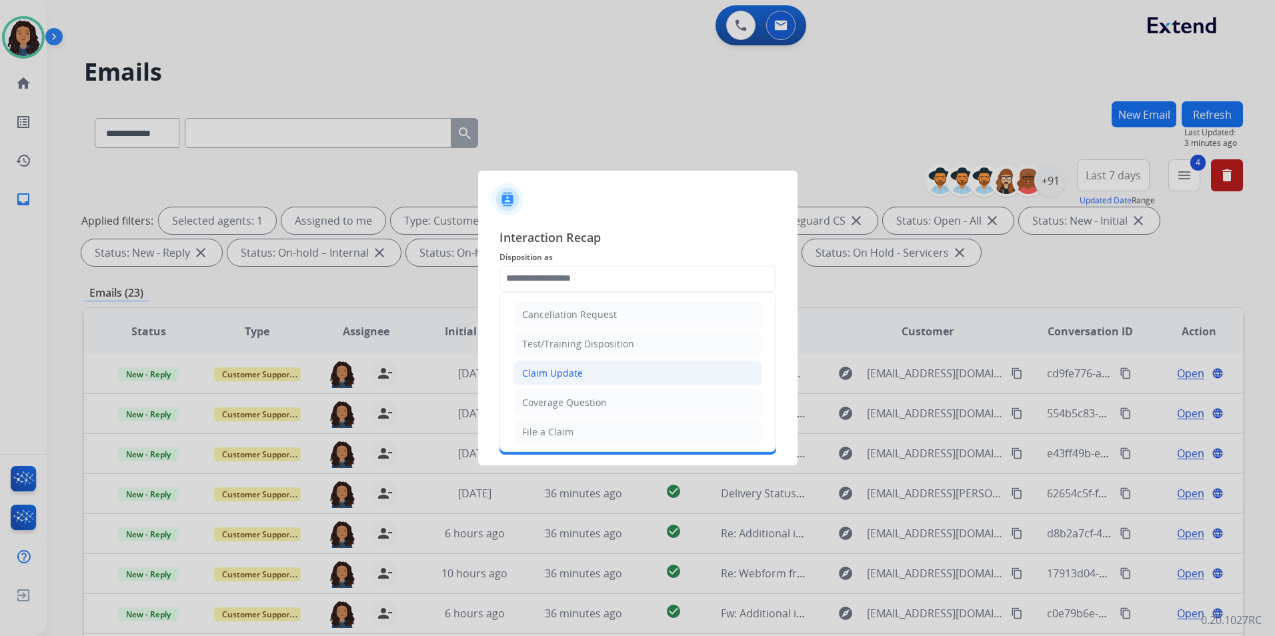
click at [573, 367] on div "Claim Update" at bounding box center [552, 373] width 61 height 13
type input "**********"
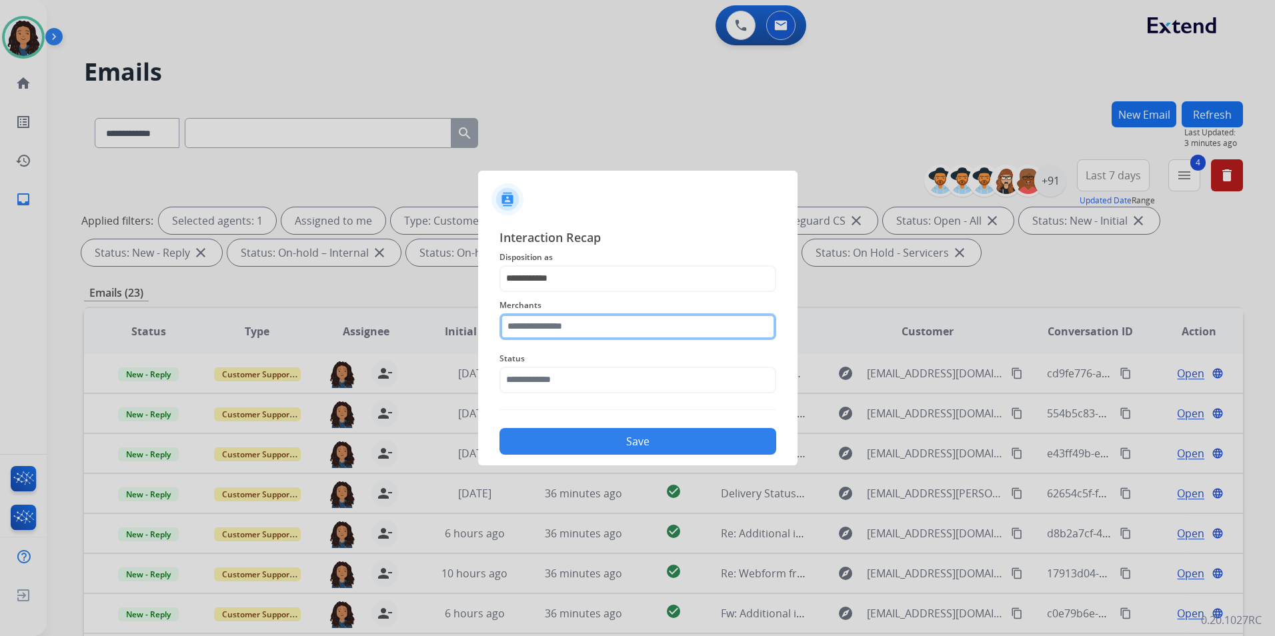
click at [631, 333] on input "text" at bounding box center [638, 327] width 277 height 27
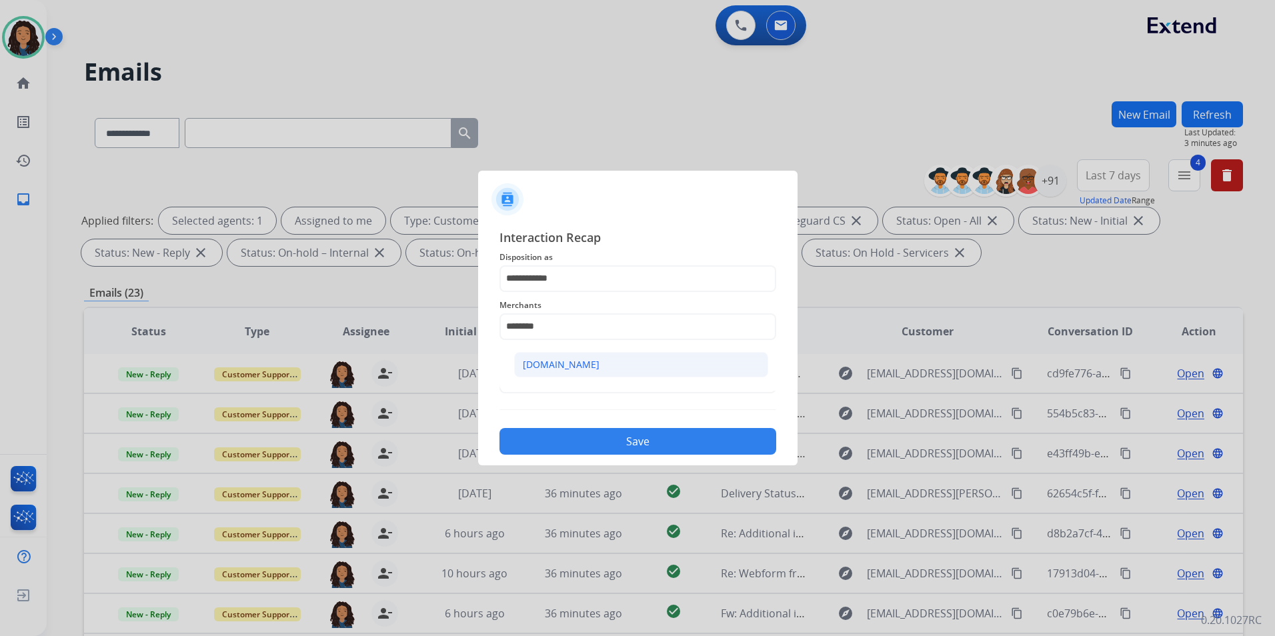
click at [623, 364] on li "[DOMAIN_NAME]" at bounding box center [641, 364] width 254 height 25
type input "**********"
click at [617, 372] on input "text" at bounding box center [638, 380] width 277 height 27
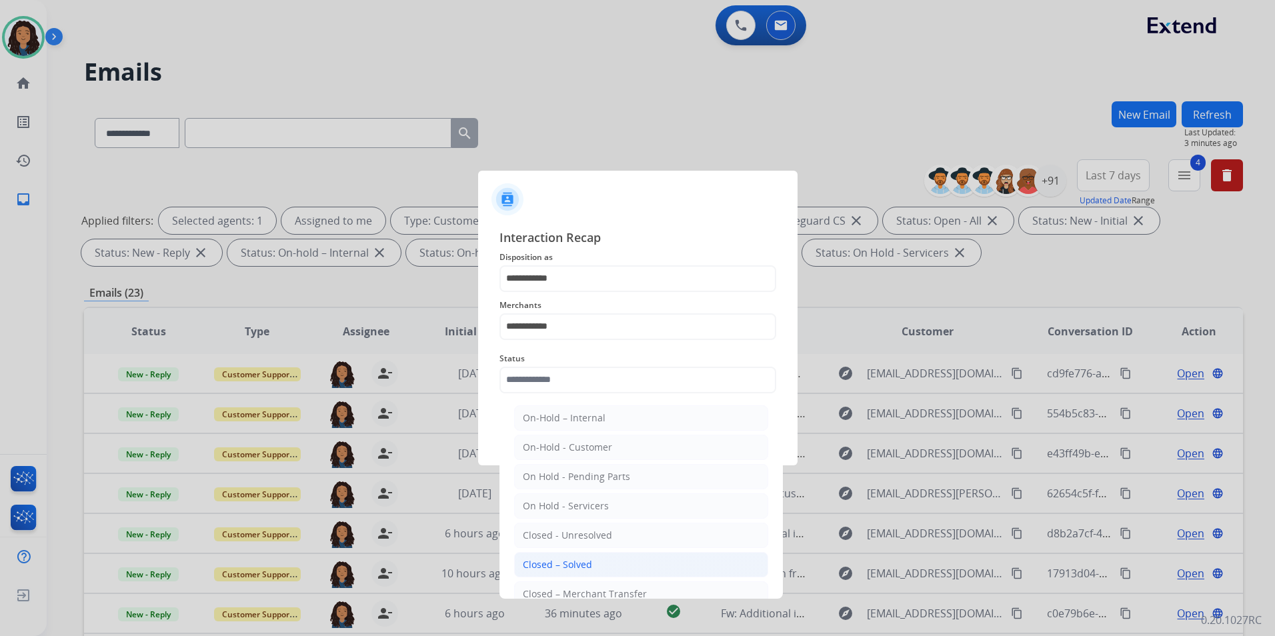
drag, startPoint x: 555, startPoint y: 564, endPoint x: 543, endPoint y: 434, distance: 130.0
click at [554, 562] on div "Closed – Solved" at bounding box center [557, 564] width 69 height 13
type input "**********"
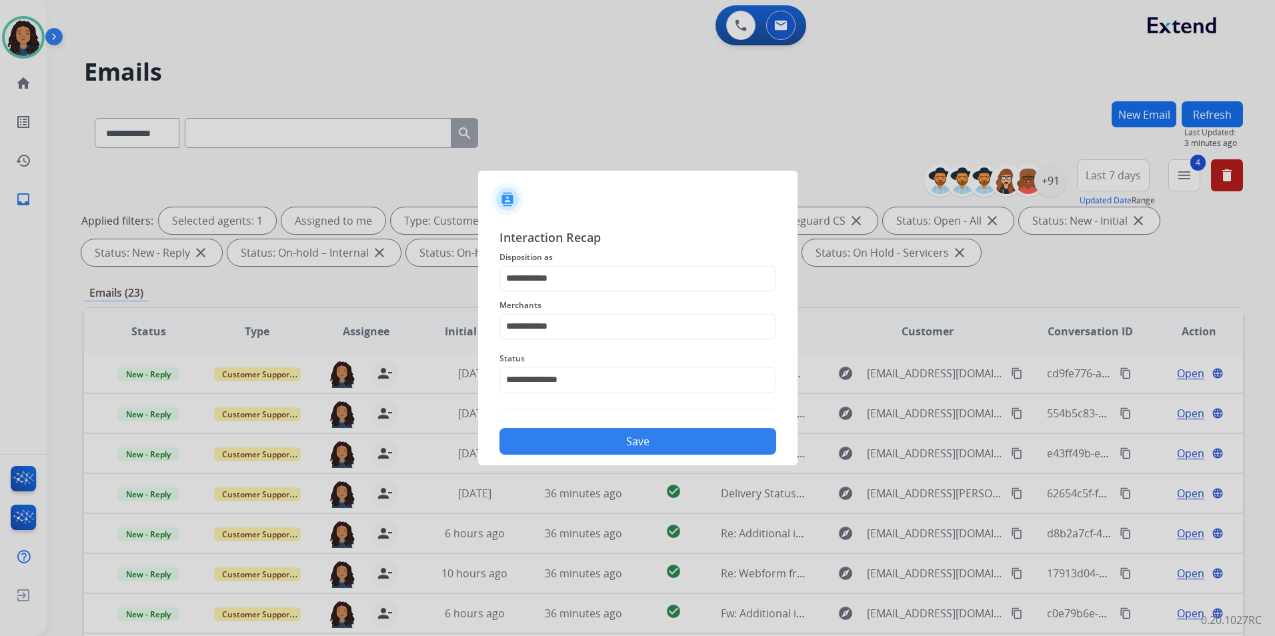
click at [554, 444] on button "Save" at bounding box center [638, 441] width 277 height 27
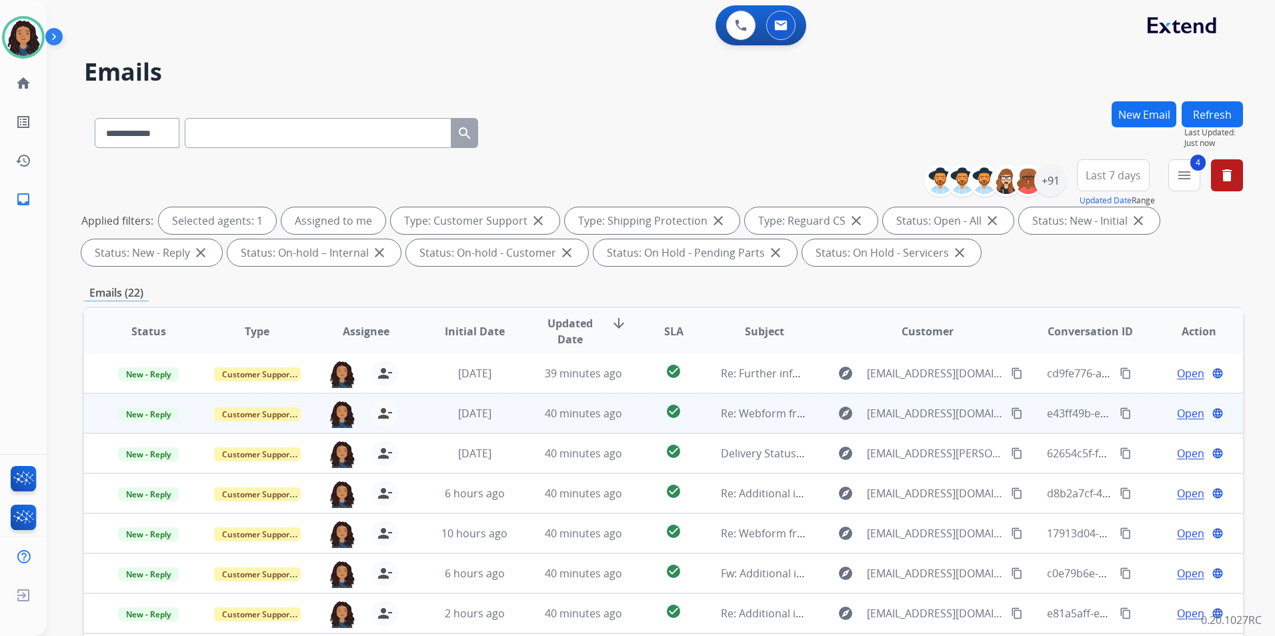
click at [1179, 412] on span "Open" at bounding box center [1190, 414] width 27 height 16
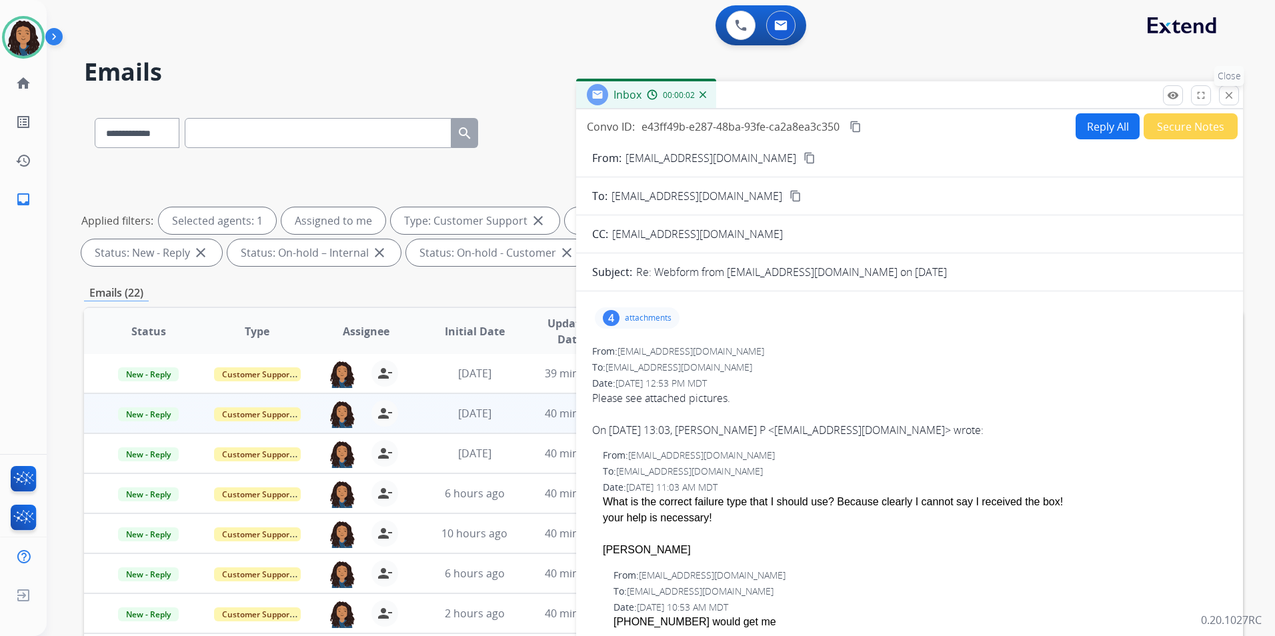
click at [1225, 89] on button "close Close" at bounding box center [1229, 95] width 20 height 20
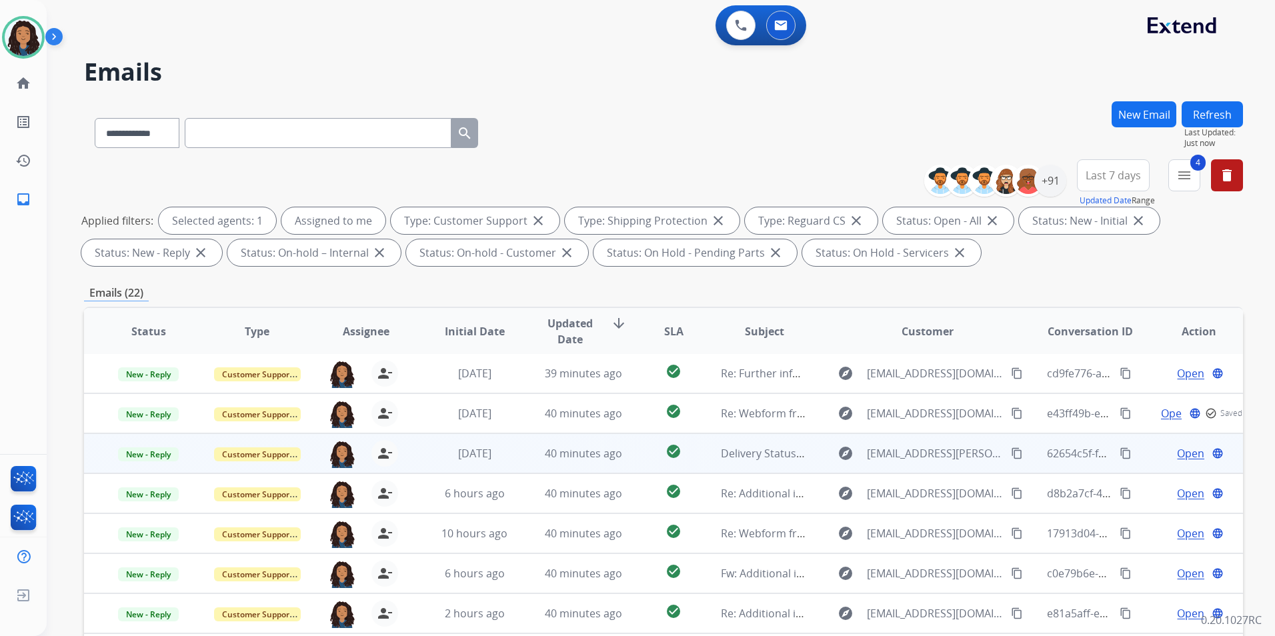
click at [1186, 456] on span "Open" at bounding box center [1190, 454] width 27 height 16
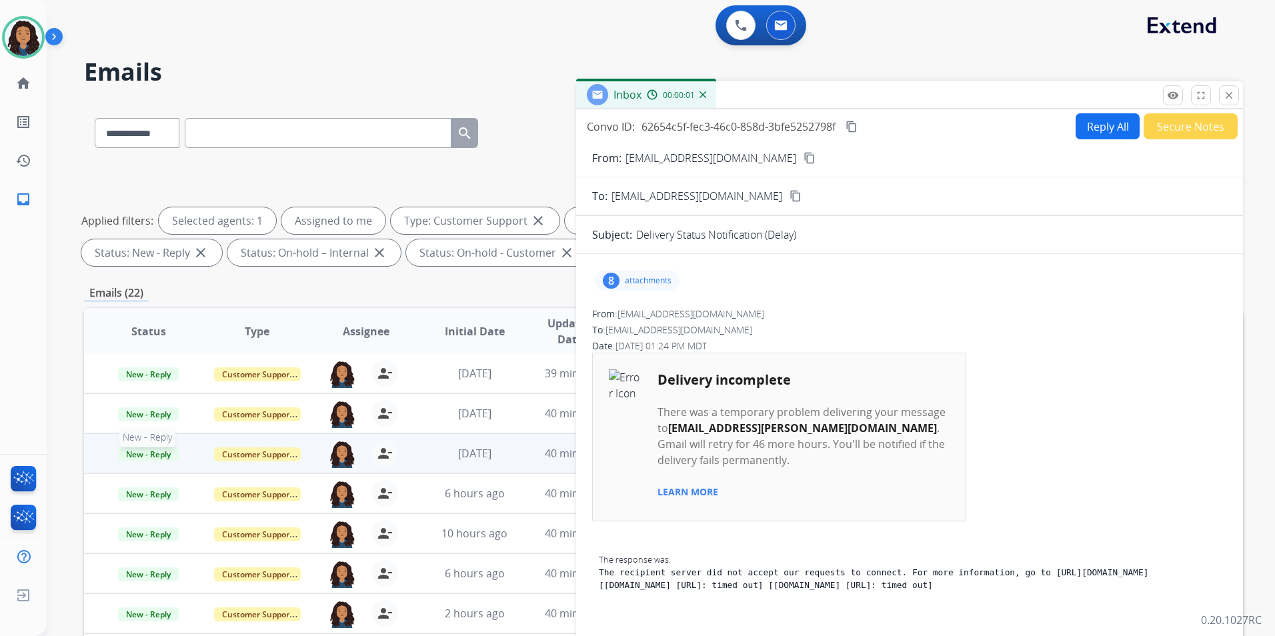
click at [132, 454] on span "New - Reply" at bounding box center [148, 455] width 61 height 14
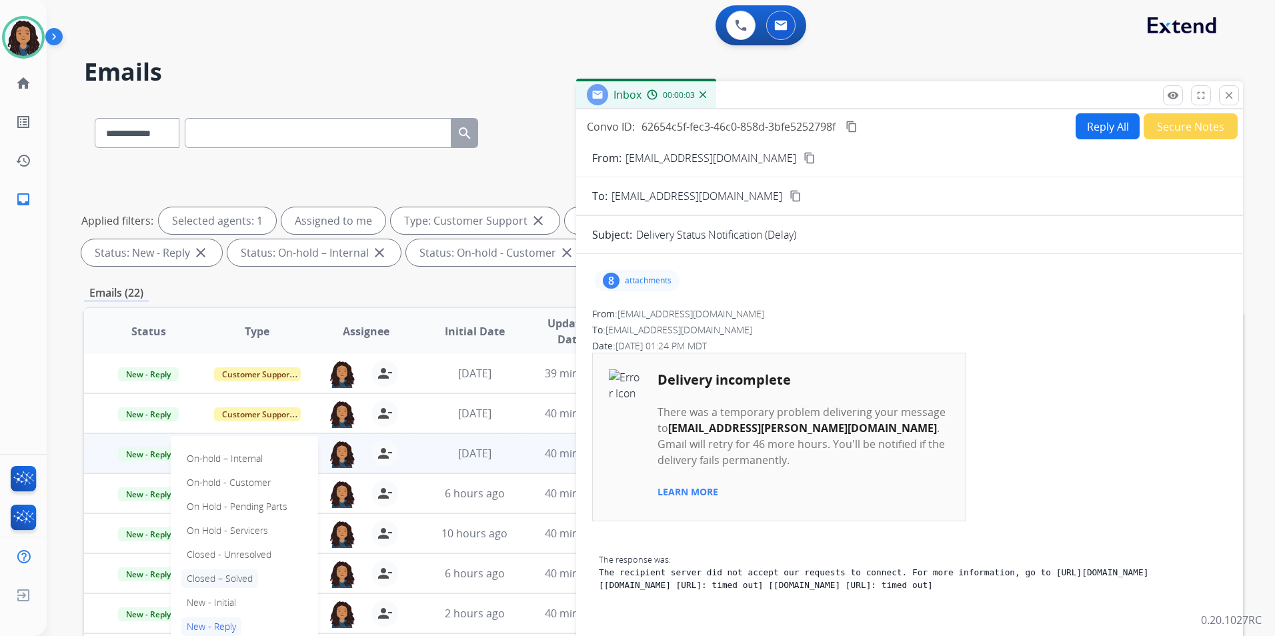
click at [238, 577] on p "Closed – Solved" at bounding box center [219, 579] width 77 height 19
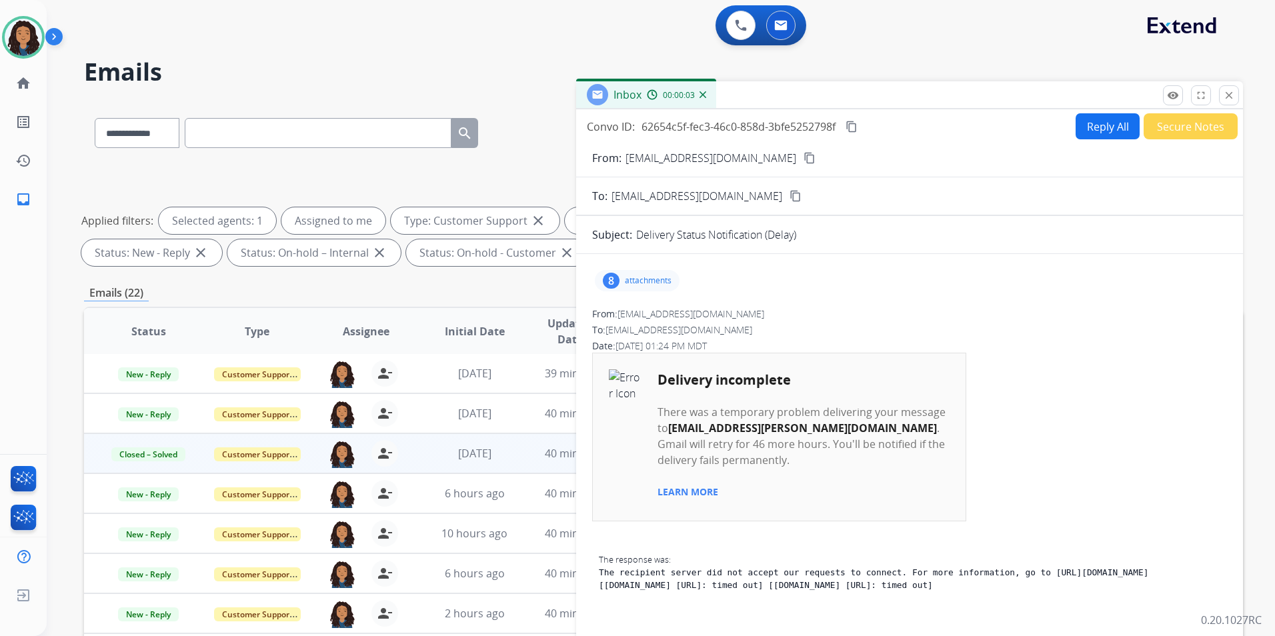
click at [1193, 129] on button "Secure Notes" at bounding box center [1191, 126] width 94 height 26
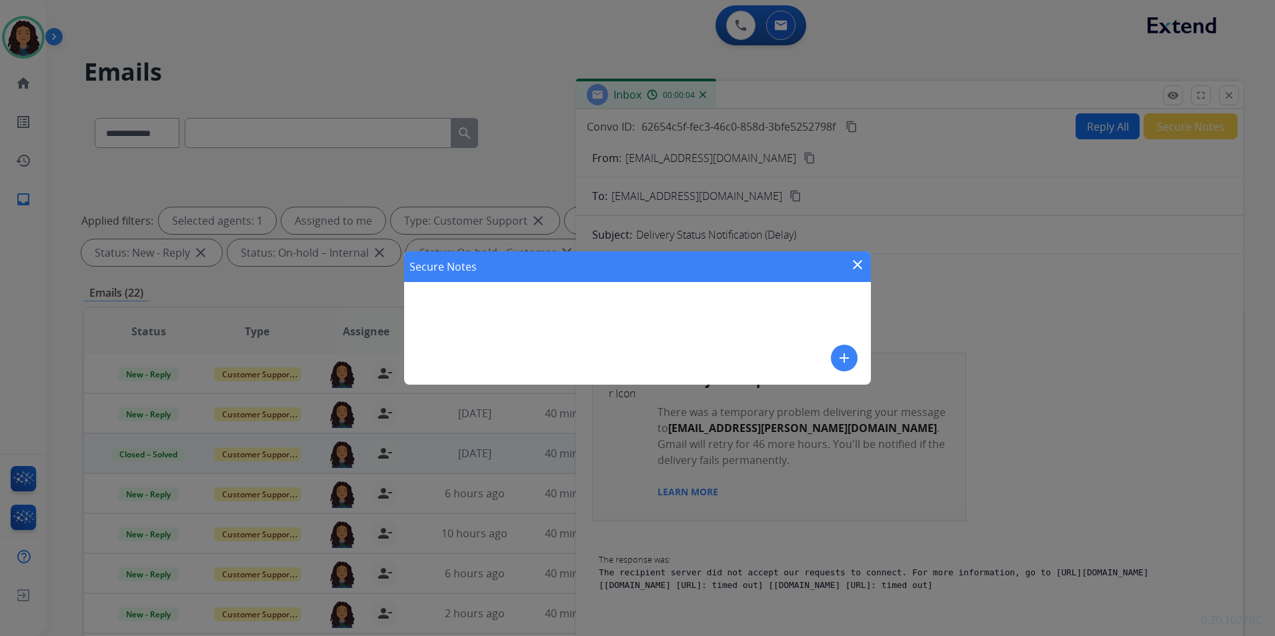
click at [852, 364] on mat-icon "add" at bounding box center [845, 358] width 16 height 16
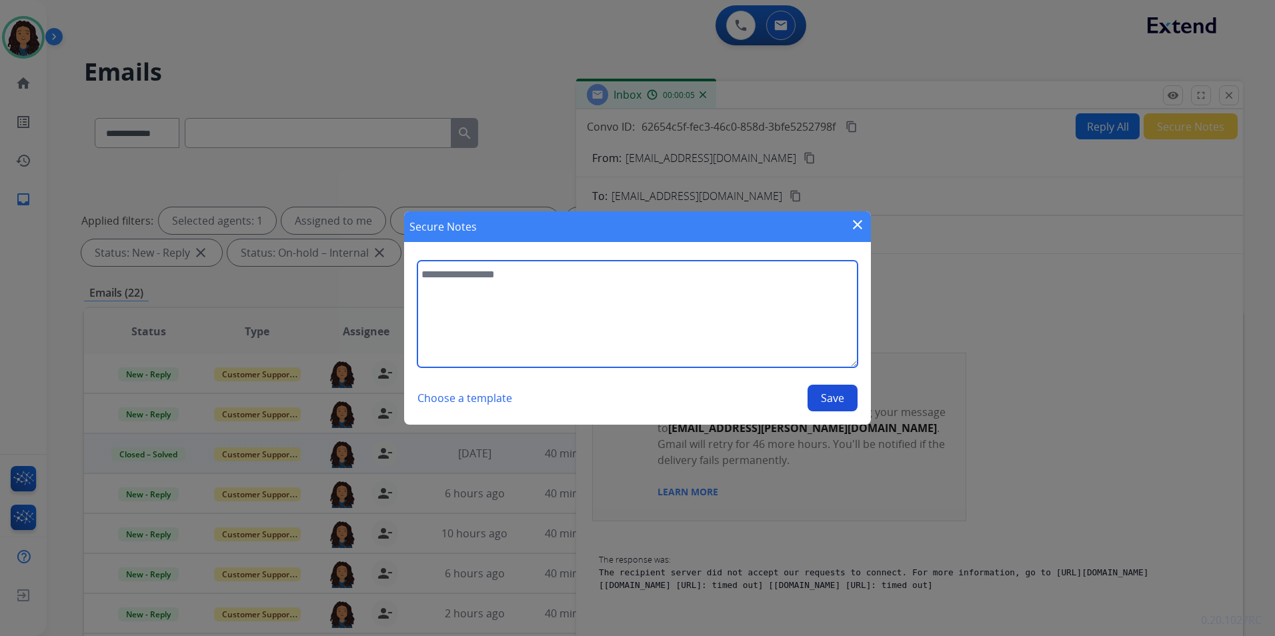
click at [776, 330] on textarea at bounding box center [638, 314] width 440 height 107
type textarea "**********"
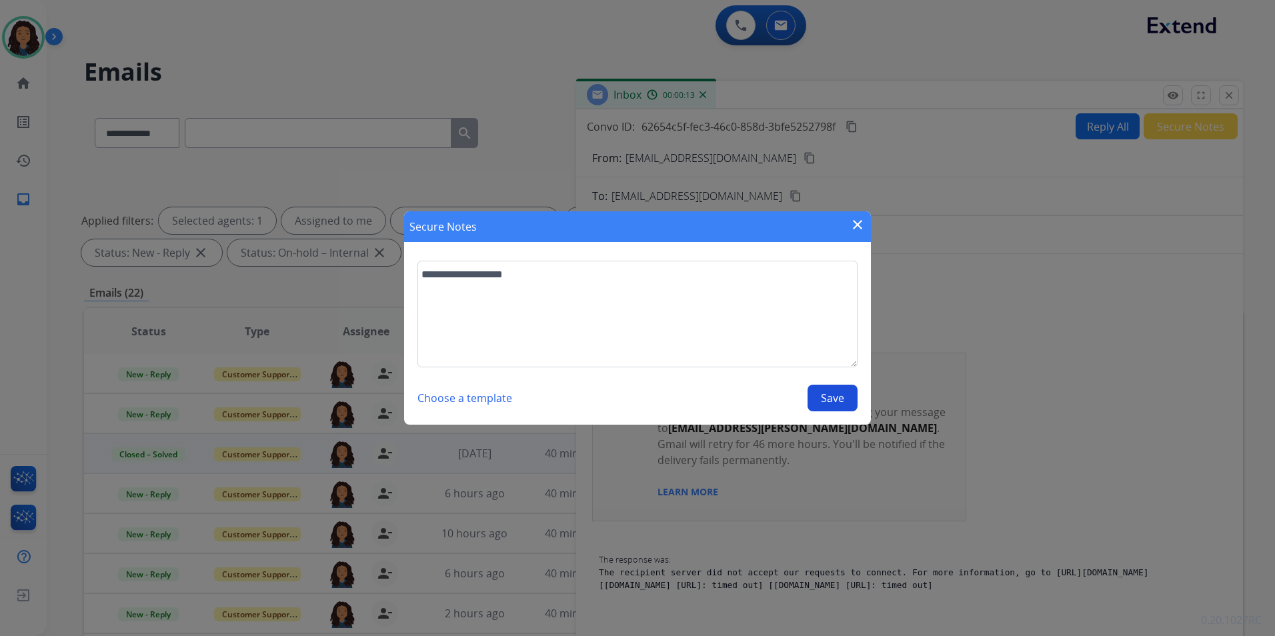
drag, startPoint x: 813, startPoint y: 399, endPoint x: 815, endPoint y: 377, distance: 22.2
click at [811, 399] on button "Save" at bounding box center [833, 398] width 50 height 27
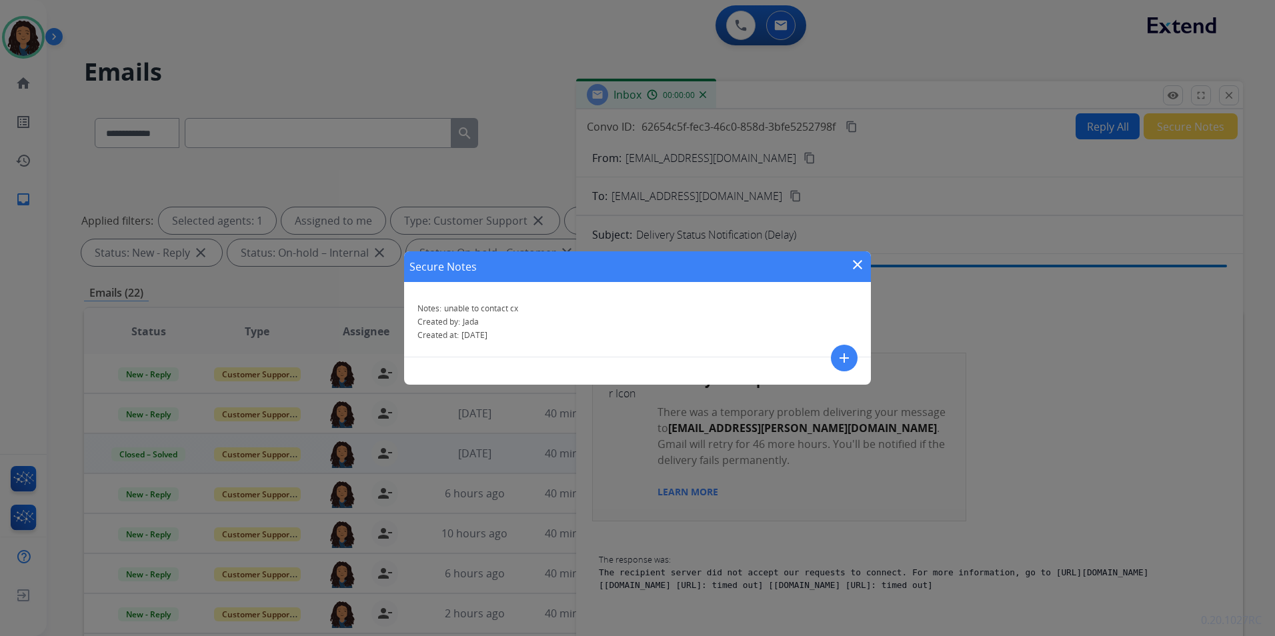
click at [855, 266] on mat-icon "close" at bounding box center [858, 265] width 16 height 16
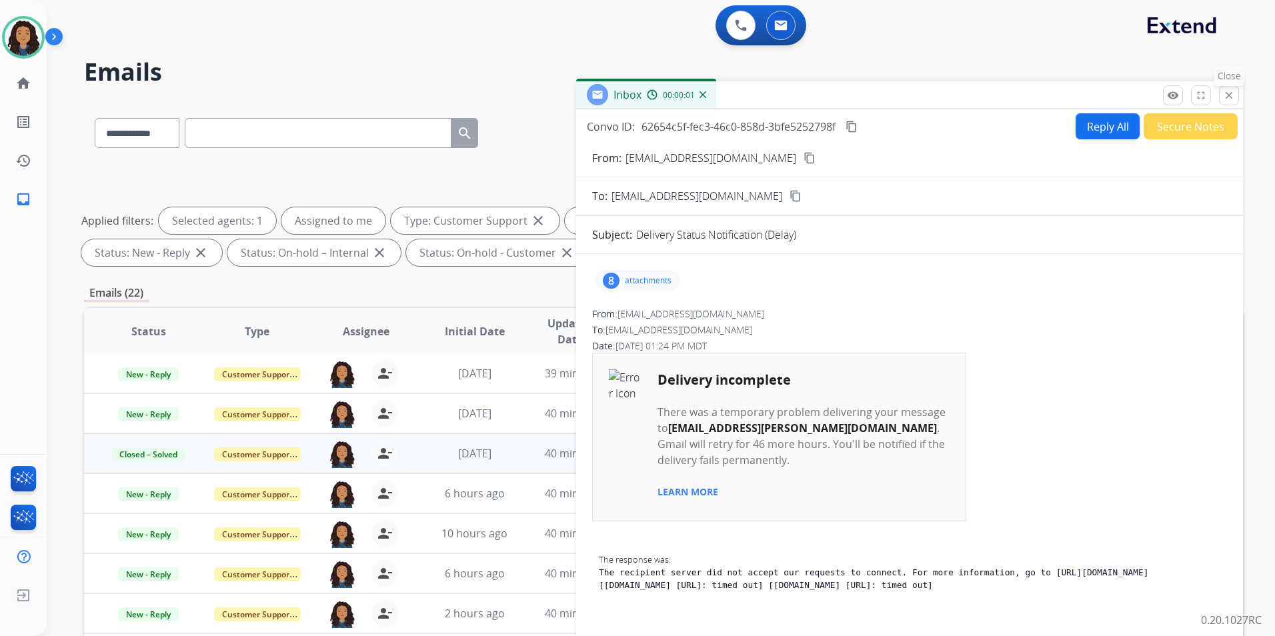
click at [1233, 99] on mat-icon "close" at bounding box center [1229, 95] width 12 height 12
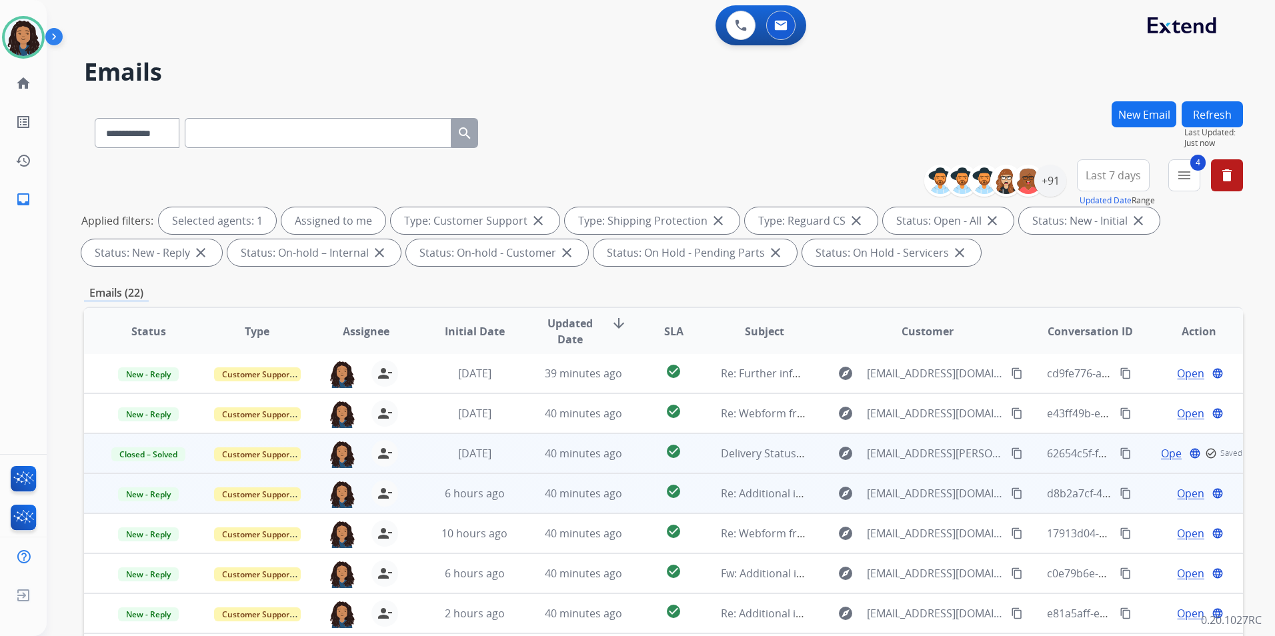
click at [1189, 493] on span "Open" at bounding box center [1190, 494] width 27 height 16
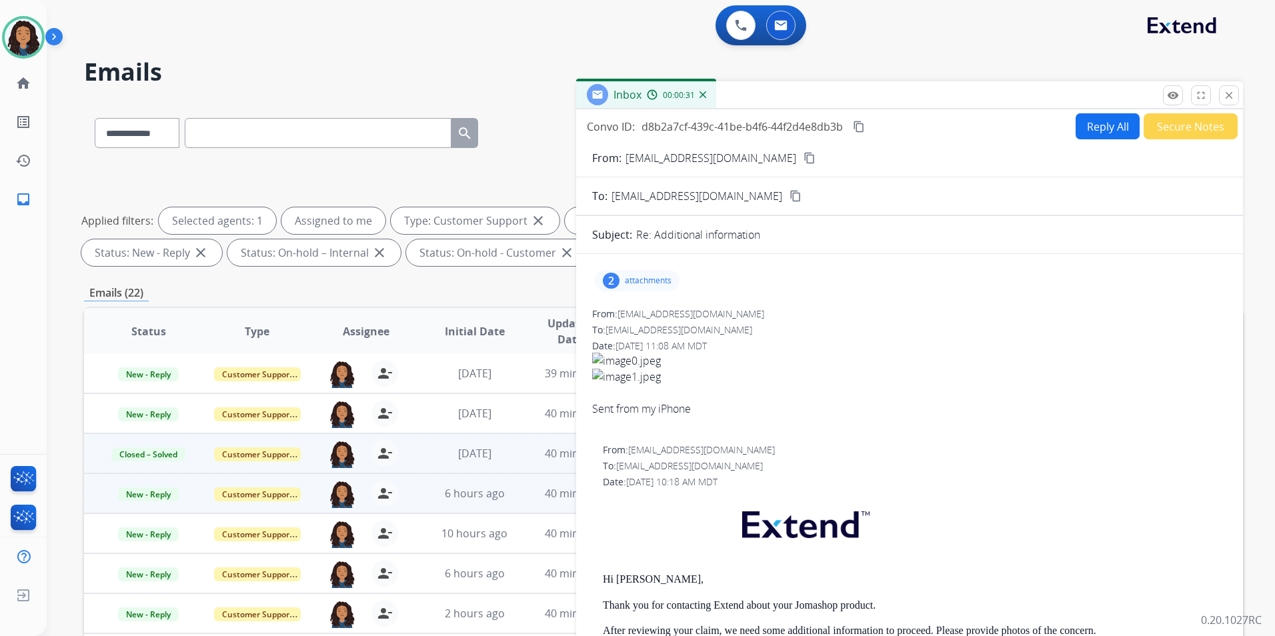
click at [669, 281] on p "attachments" at bounding box center [648, 281] width 47 height 11
click at [634, 314] on div at bounding box center [639, 315] width 67 height 47
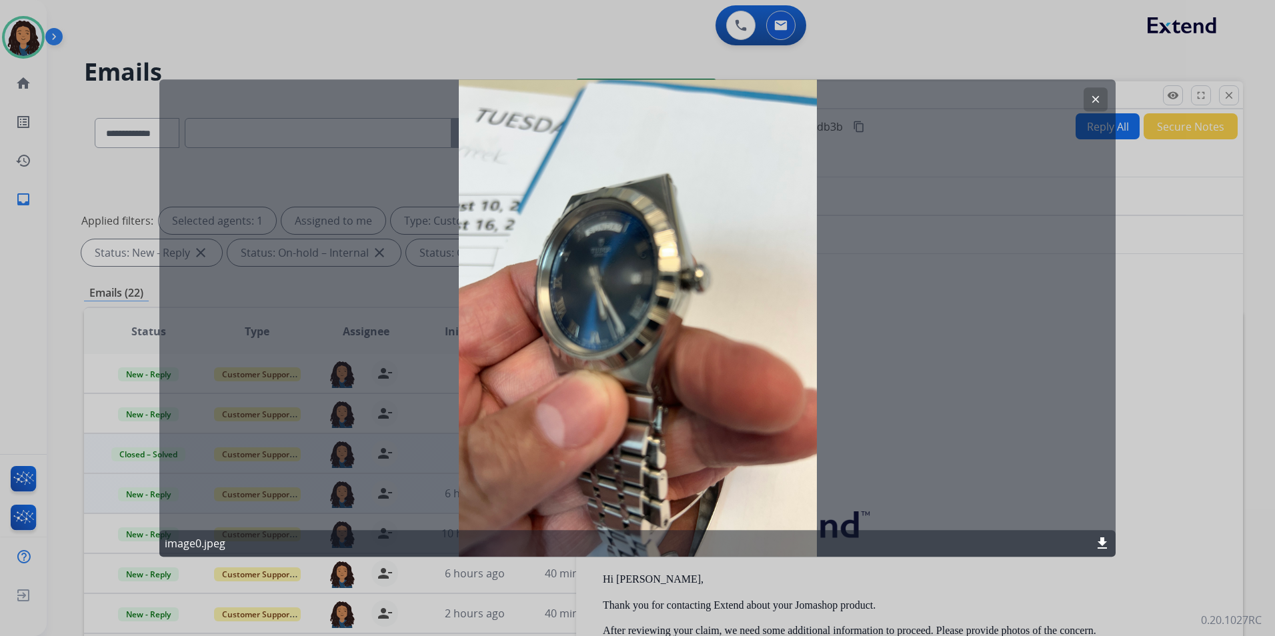
click at [1091, 101] on mat-icon "clear" at bounding box center [1096, 99] width 12 height 12
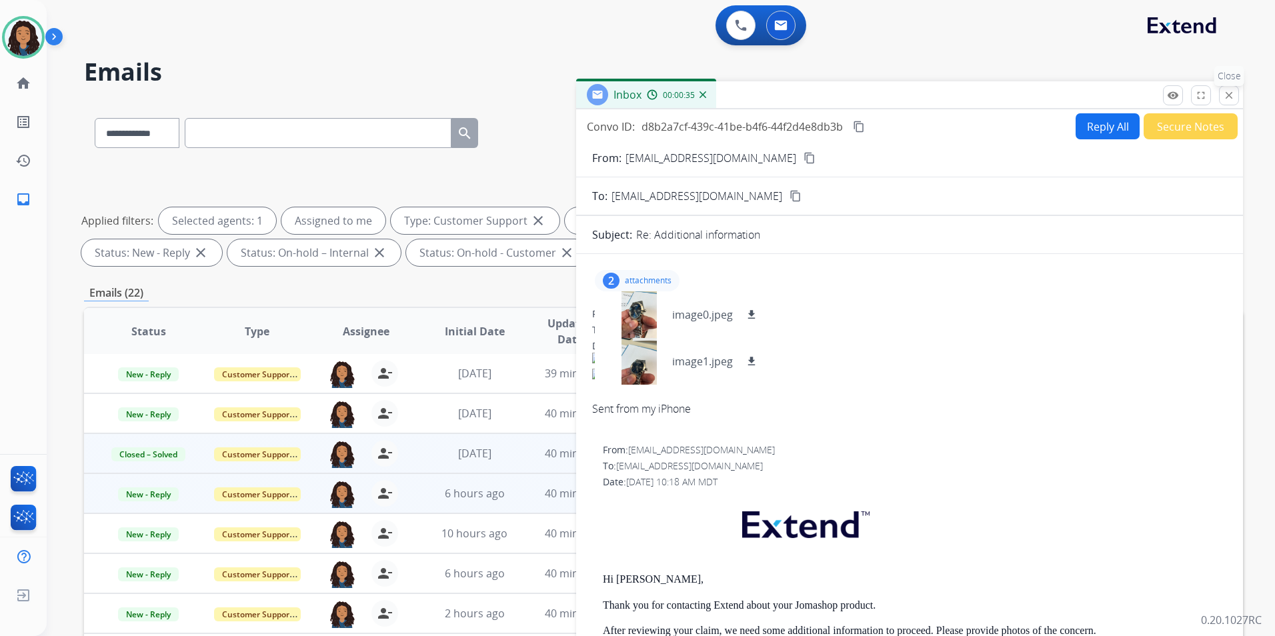
click at [1224, 93] on mat-icon "close" at bounding box center [1229, 95] width 12 height 12
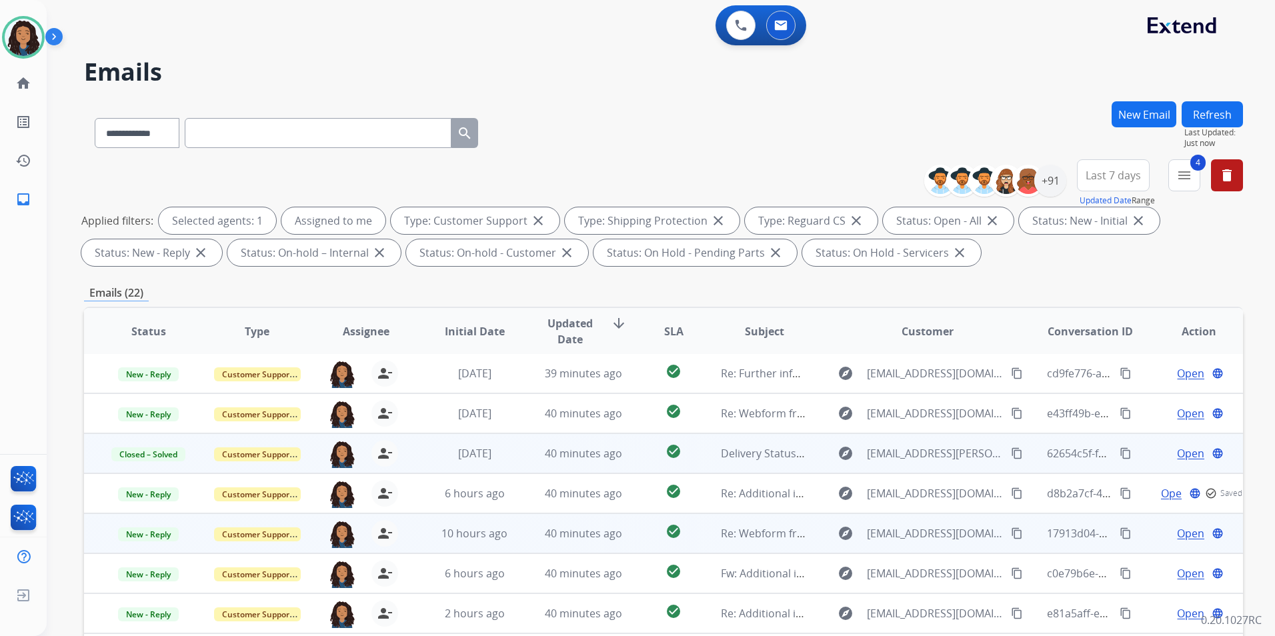
click at [1188, 536] on span "Open" at bounding box center [1190, 534] width 27 height 16
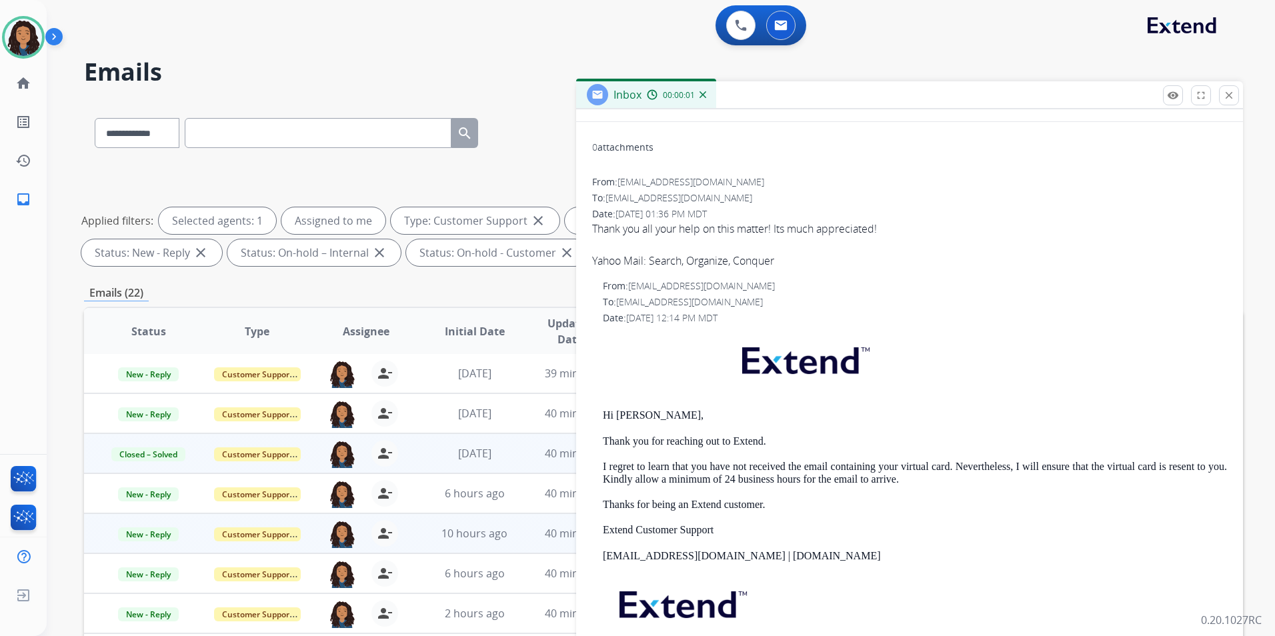
scroll to position [133, 0]
click at [151, 538] on span "New - Reply" at bounding box center [148, 535] width 61 height 14
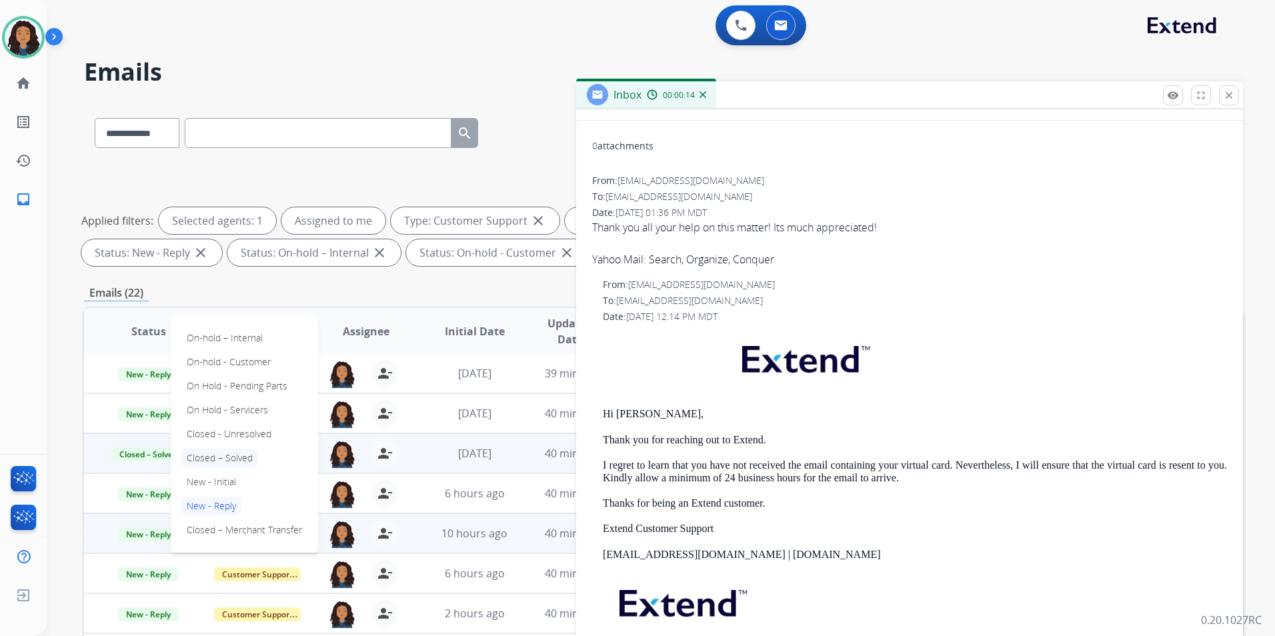
click at [234, 462] on p "Closed – Solved" at bounding box center [219, 458] width 77 height 19
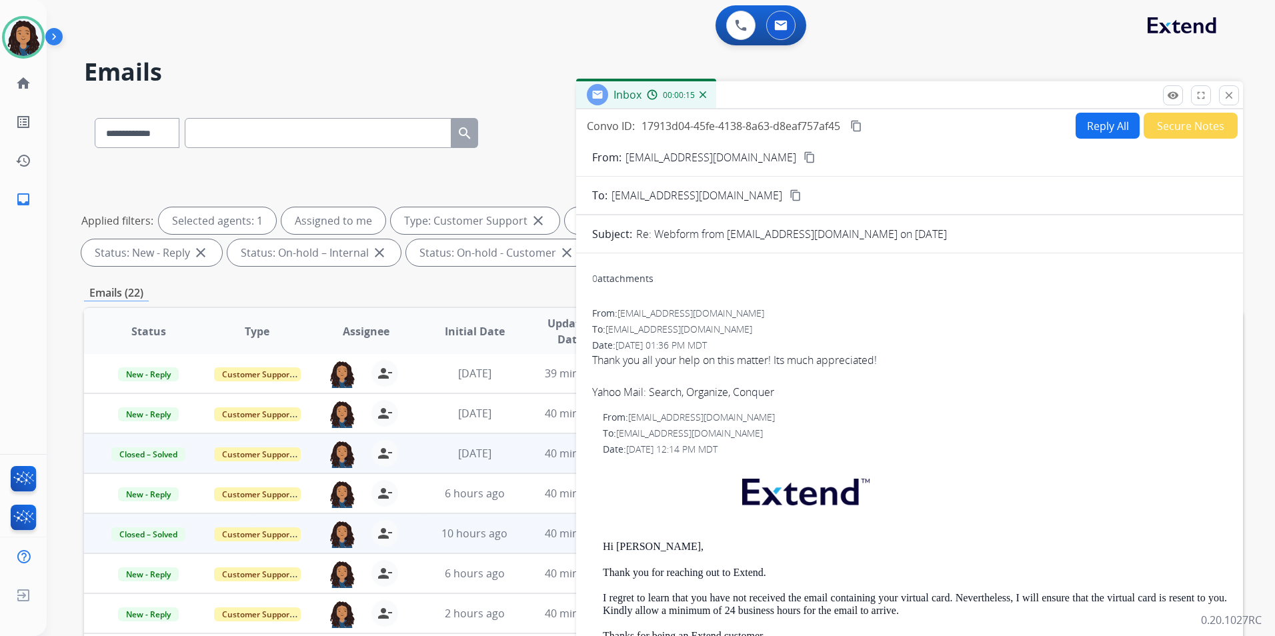
scroll to position [0, 0]
click at [1169, 124] on button "Secure Notes" at bounding box center [1191, 126] width 94 height 26
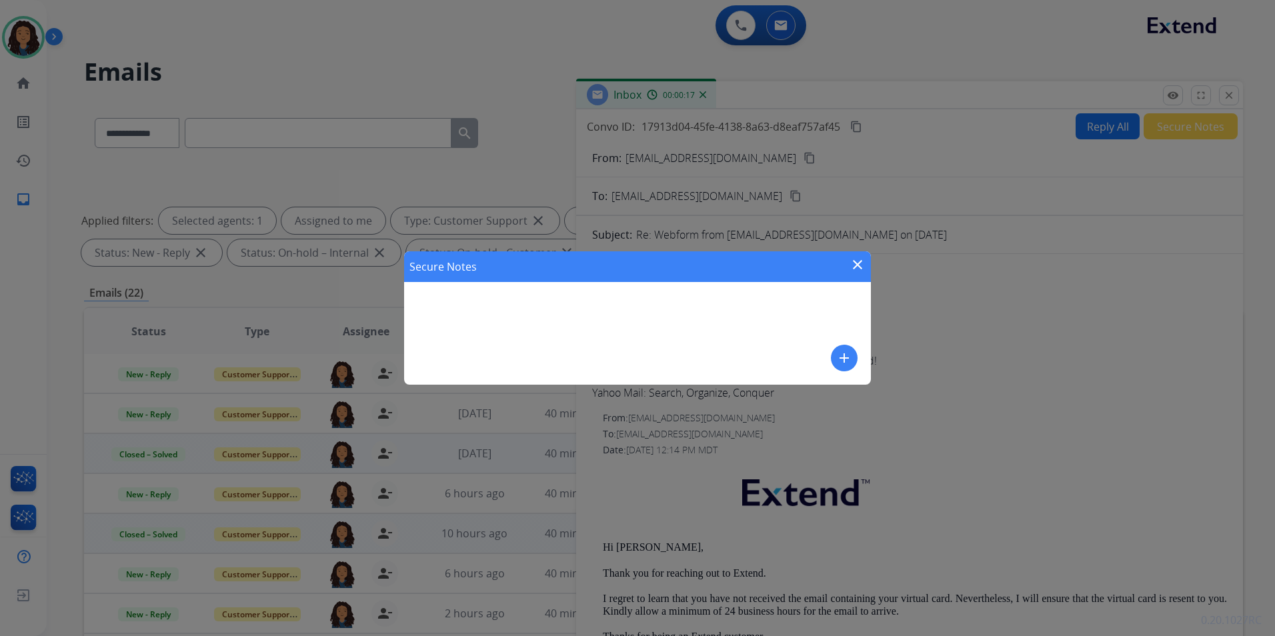
click at [846, 358] on mat-icon "add" at bounding box center [845, 358] width 16 height 16
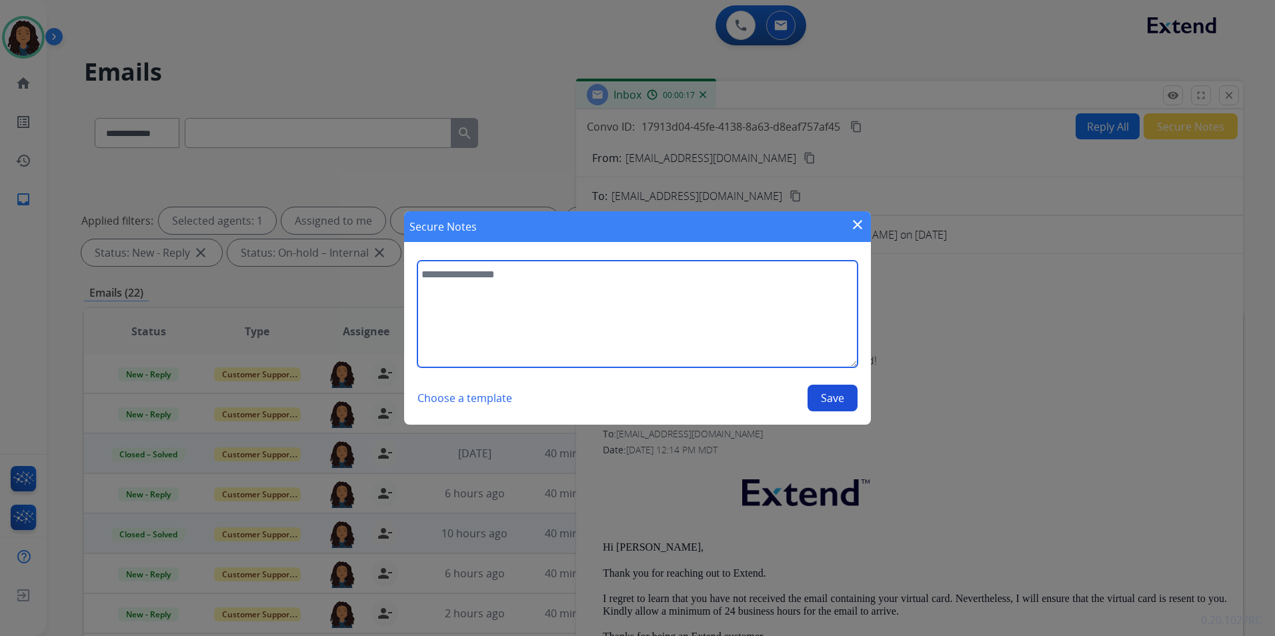
click at [715, 317] on textarea at bounding box center [638, 314] width 440 height 107
type textarea "**********"
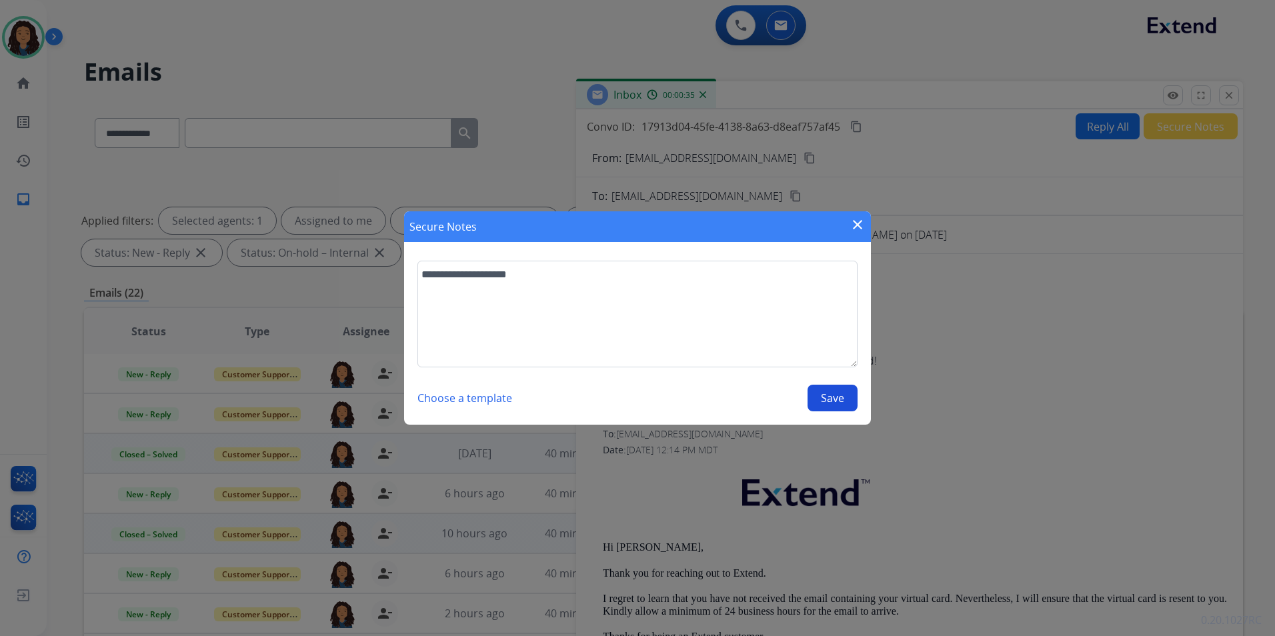
click at [829, 400] on button "Save" at bounding box center [833, 398] width 50 height 27
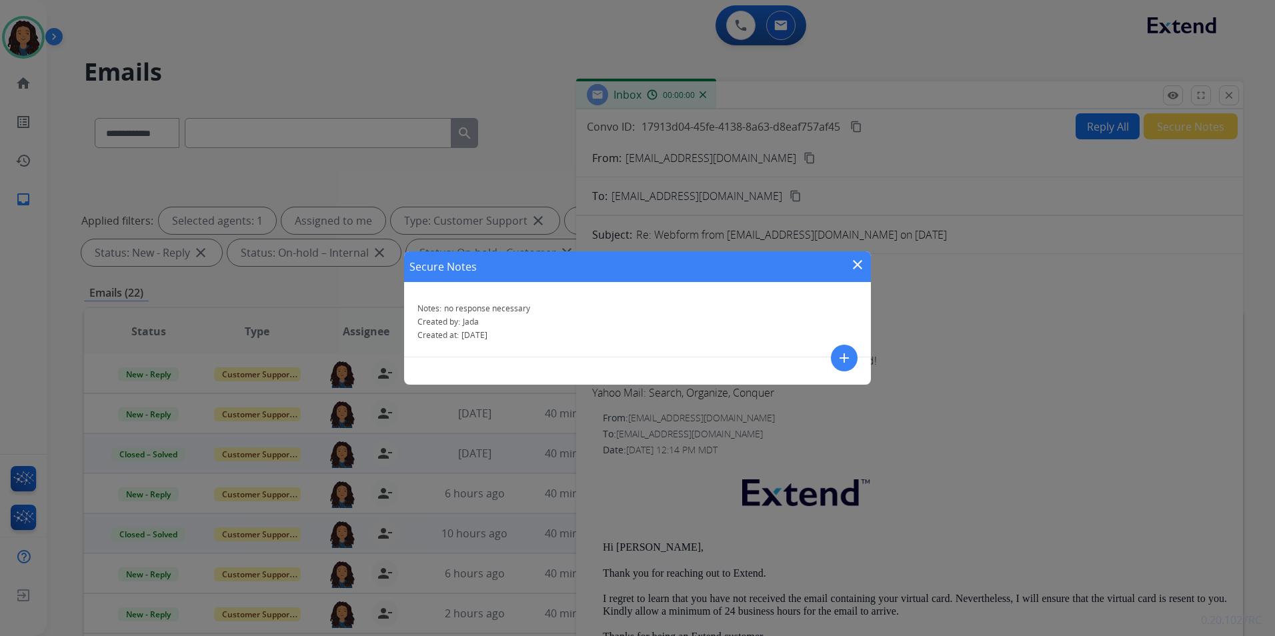
click at [862, 258] on mat-icon "close" at bounding box center [858, 265] width 16 height 16
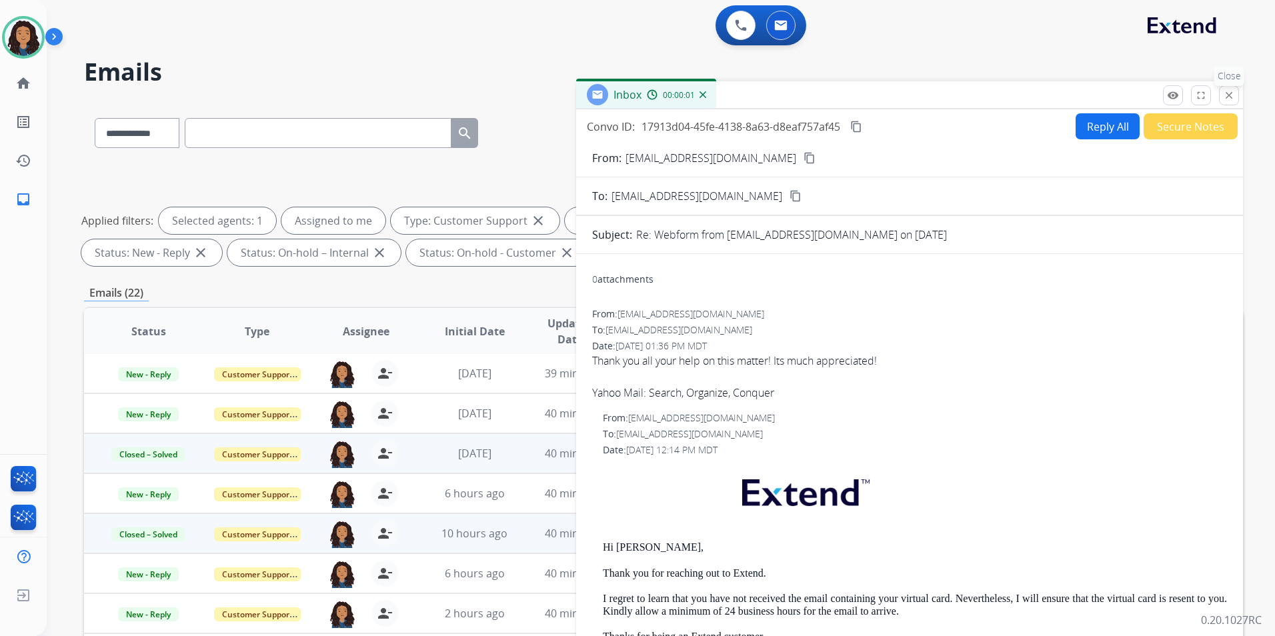
click at [1228, 97] on mat-icon "close" at bounding box center [1229, 95] width 12 height 12
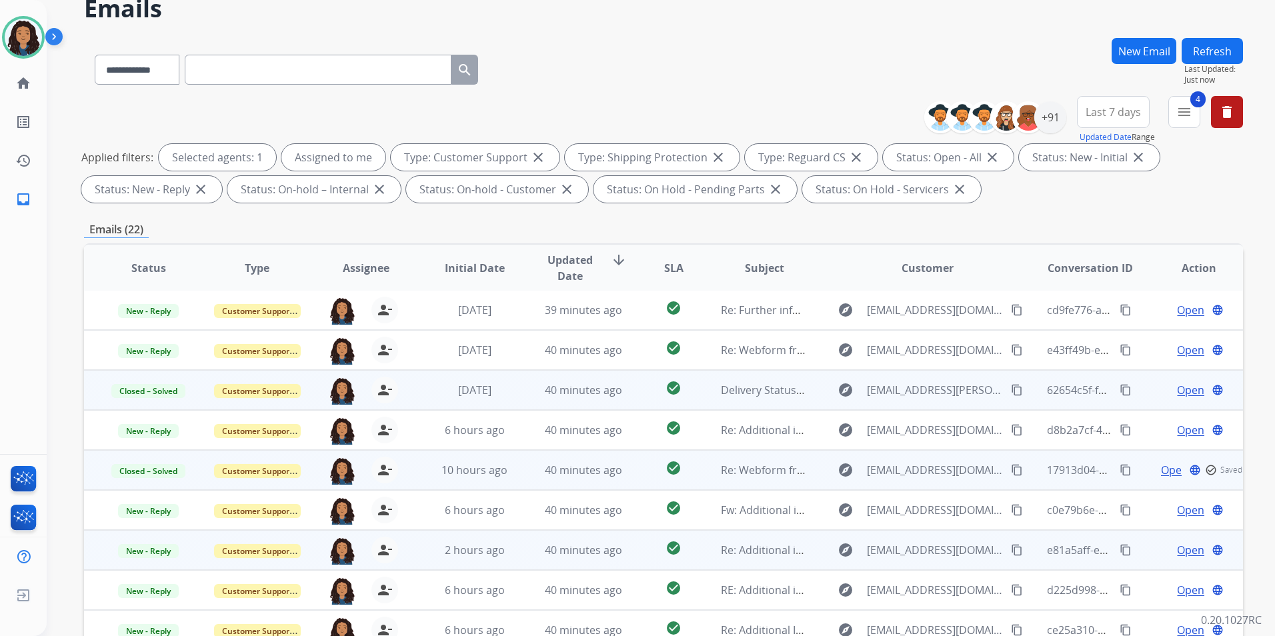
scroll to position [67, 0]
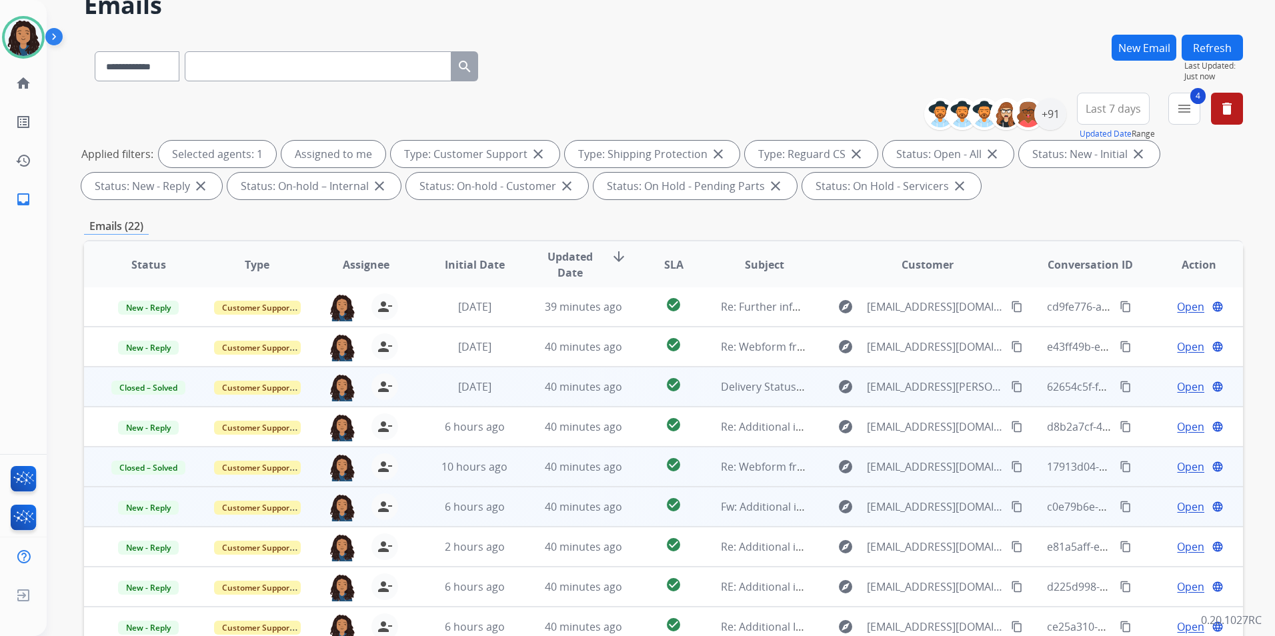
click at [1182, 500] on span "Open" at bounding box center [1190, 507] width 27 height 16
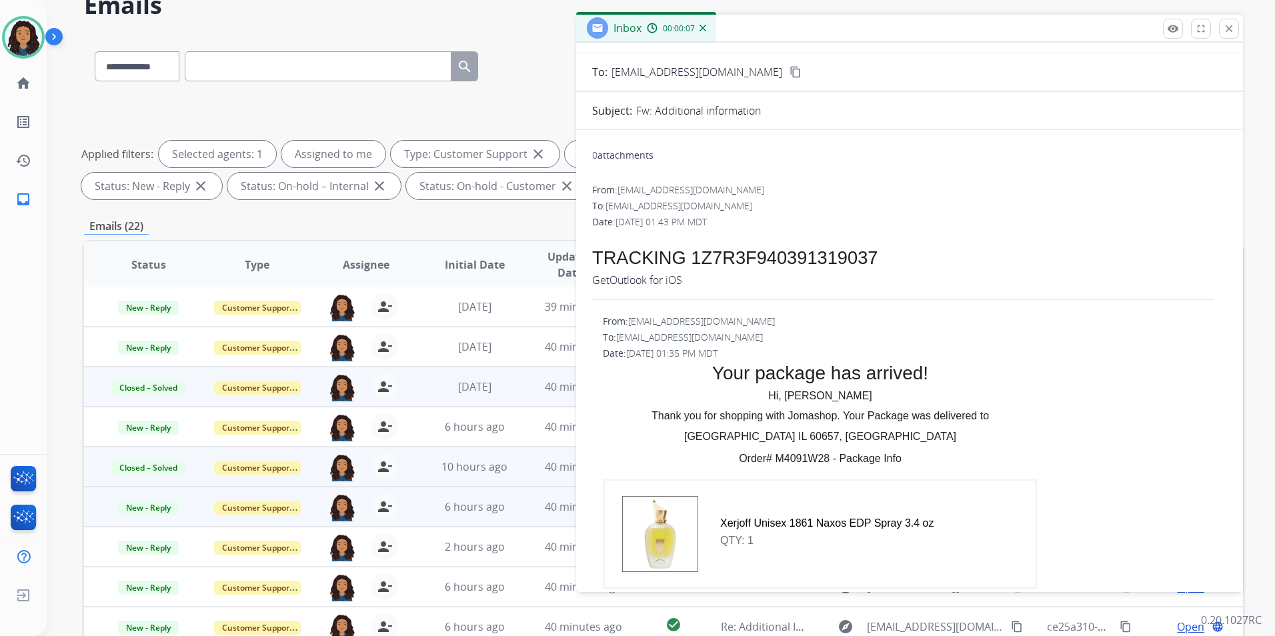
scroll to position [0, 0]
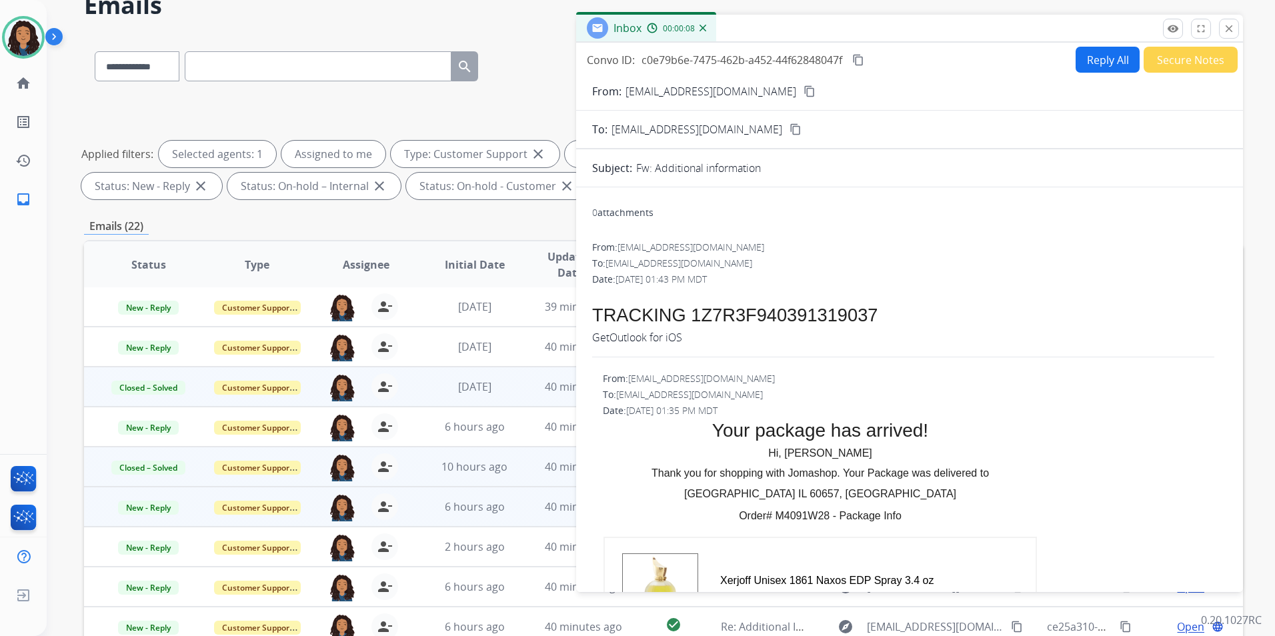
click at [804, 93] on mat-icon "content_copy" at bounding box center [810, 91] width 12 height 12
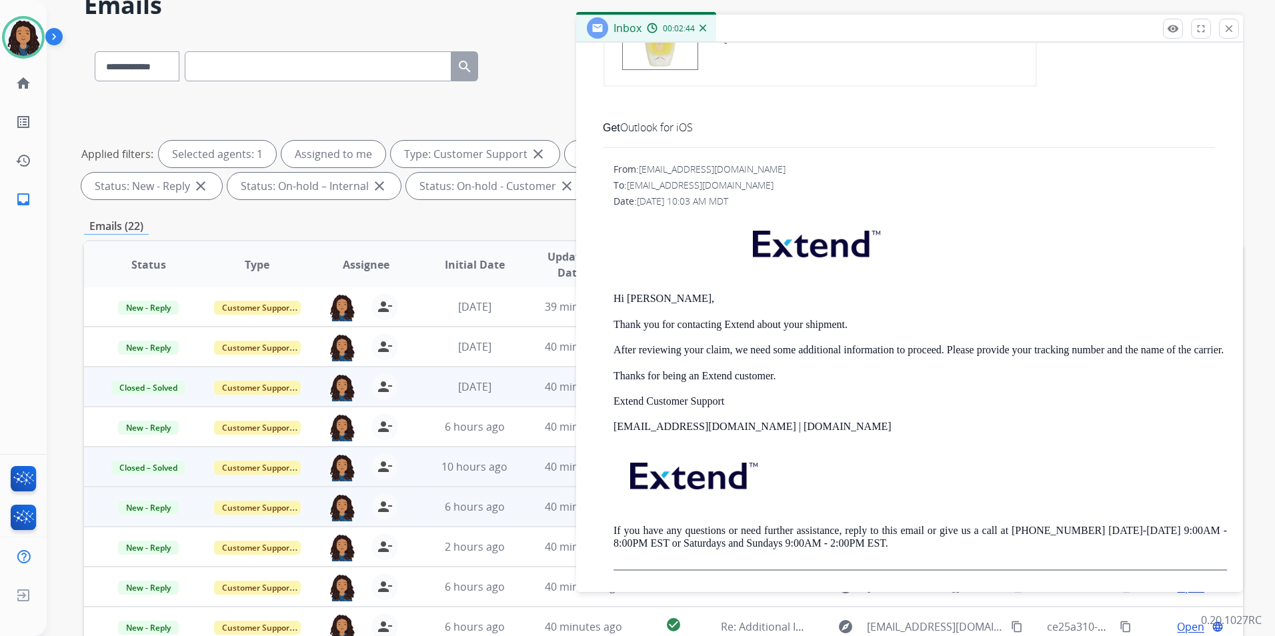
scroll to position [572, 0]
drag, startPoint x: 621, startPoint y: 270, endPoint x: 754, endPoint y: 316, distance: 140.5
click at [754, 316] on div "Hi Shelby, Thank you for contacting Extend about your shipment. After reviewing…" at bounding box center [921, 393] width 614 height 356
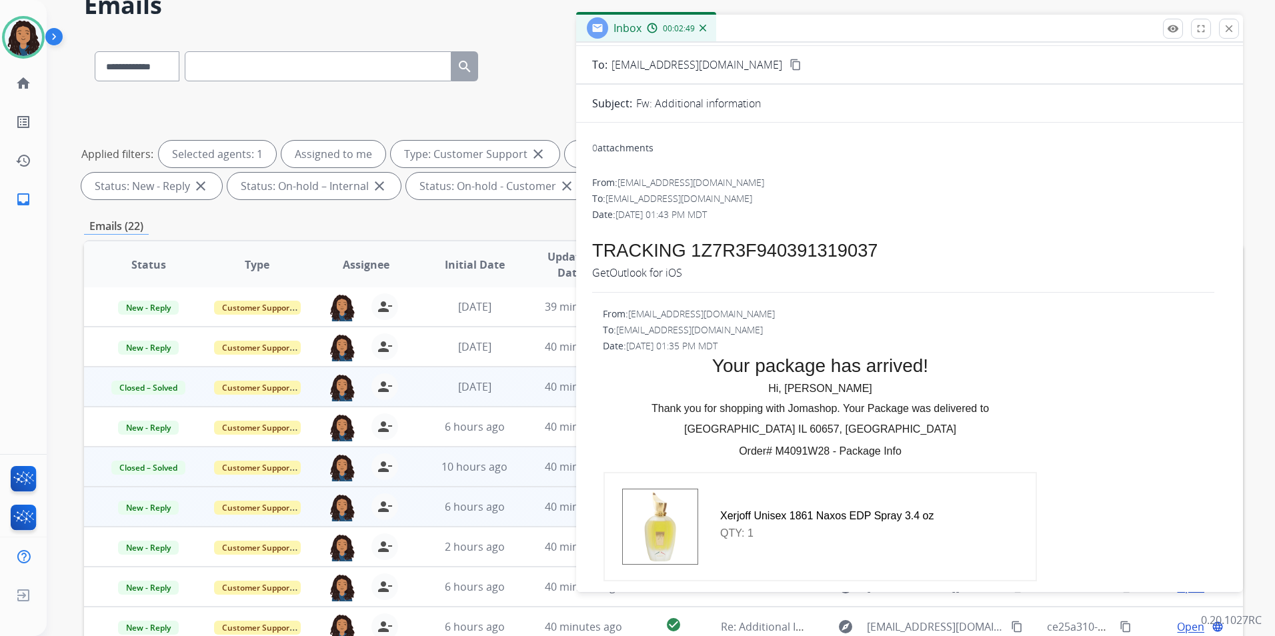
scroll to position [0, 0]
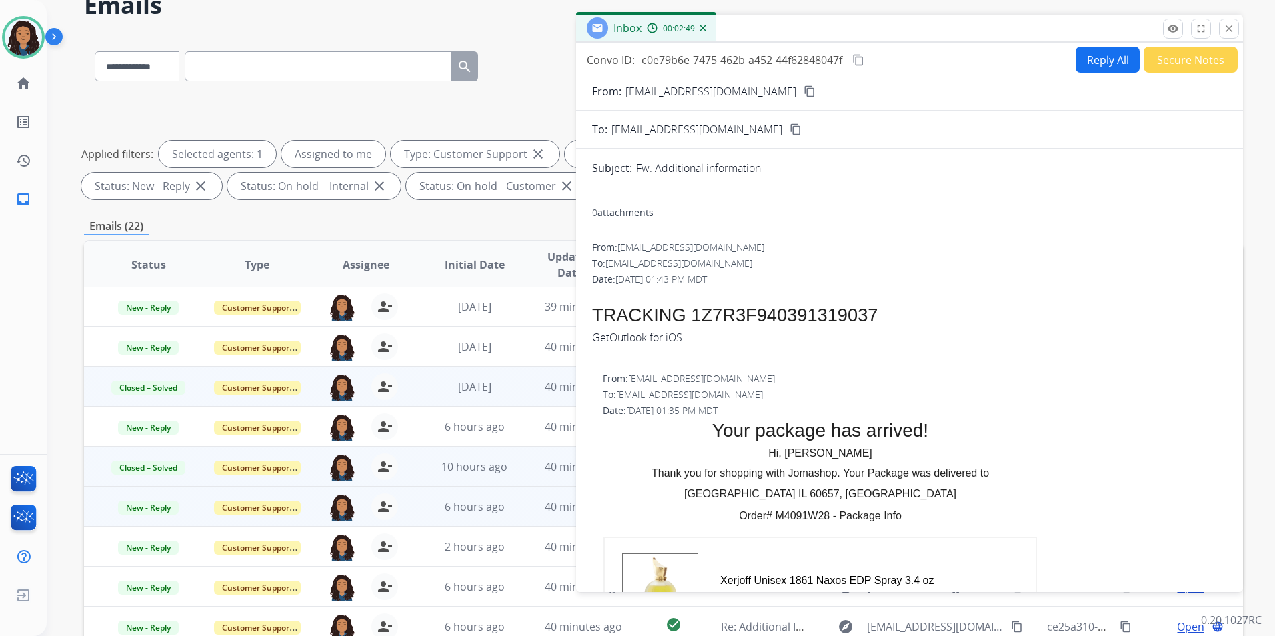
click at [1088, 56] on button "Reply All" at bounding box center [1108, 60] width 64 height 26
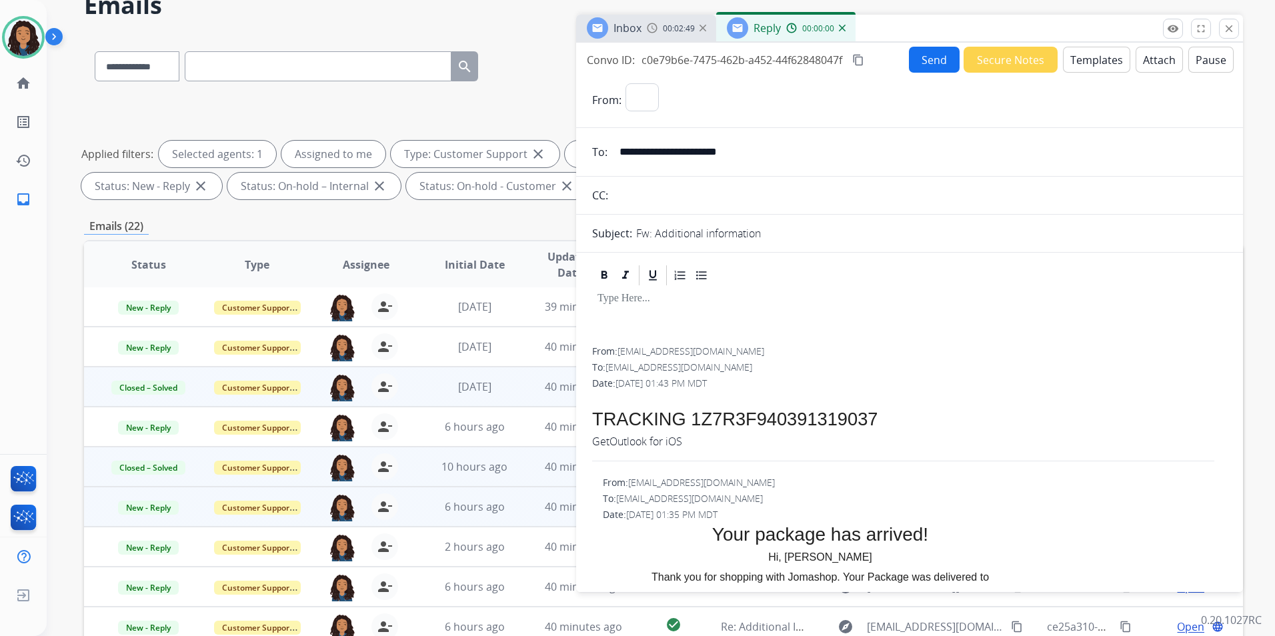
click at [1088, 57] on button "Templates" at bounding box center [1096, 60] width 67 height 26
select select "**********"
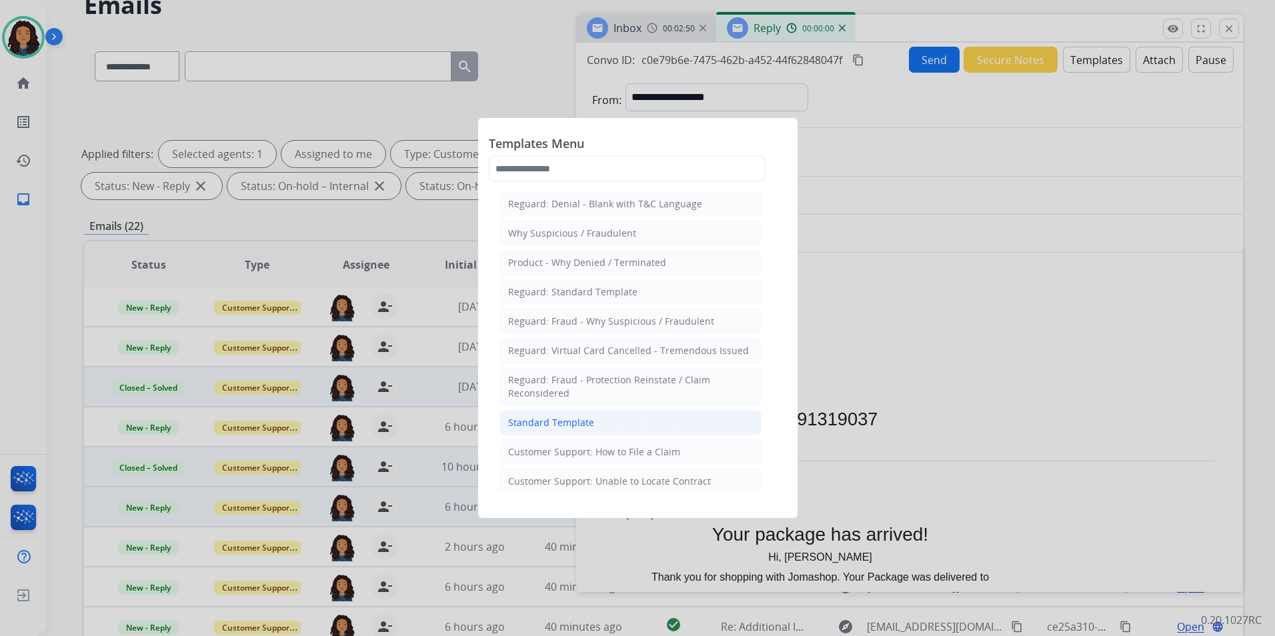
click at [542, 424] on div "Standard Template" at bounding box center [551, 422] width 86 height 13
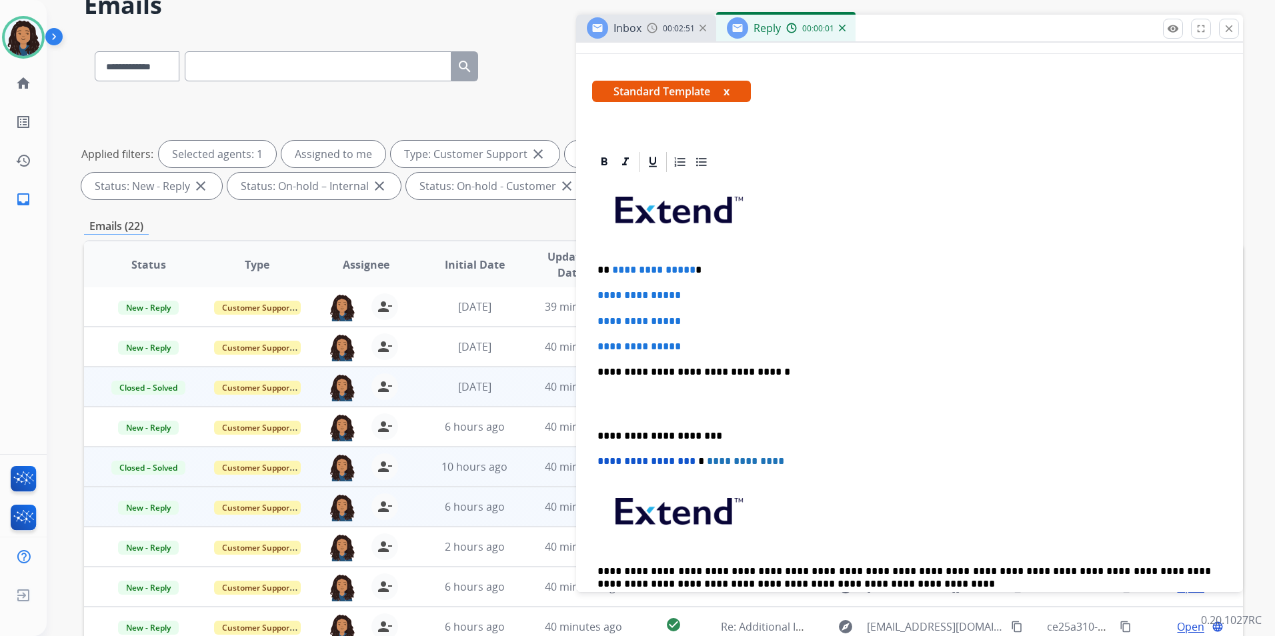
scroll to position [200, 0]
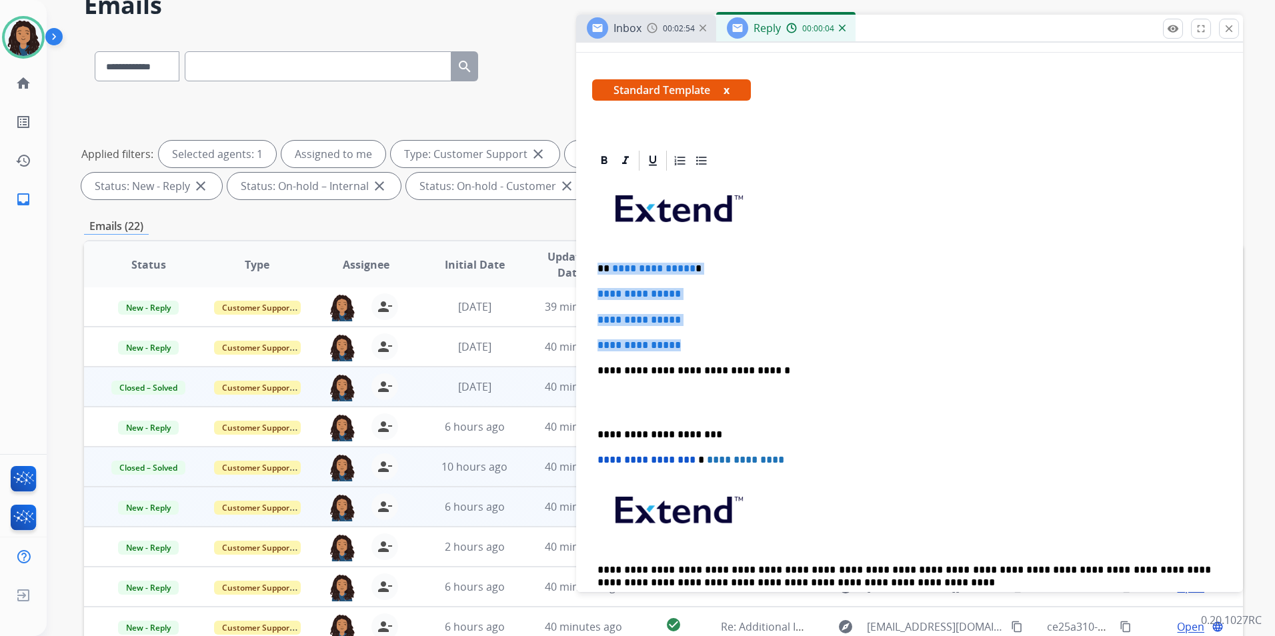
drag, startPoint x: 592, startPoint y: 264, endPoint x: 697, endPoint y: 348, distance: 133.9
click at [697, 348] on div "**********" at bounding box center [909, 402] width 635 height 459
paste div
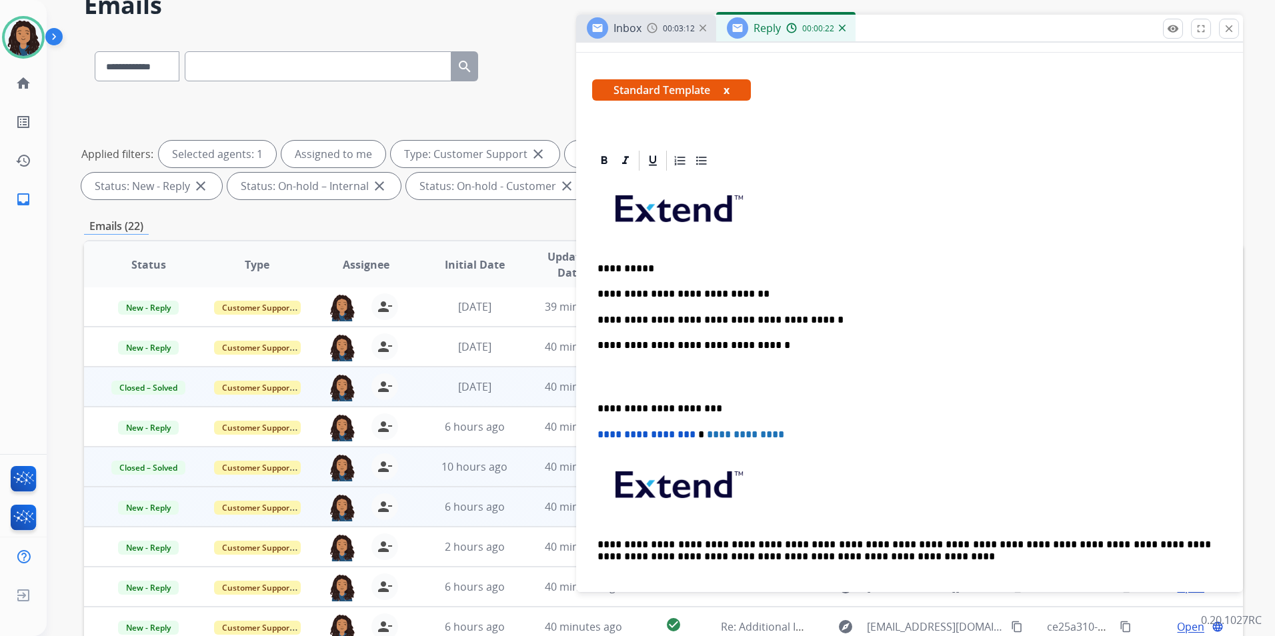
click at [834, 304] on div "**********" at bounding box center [909, 390] width 635 height 434
click at [785, 277] on div "**********" at bounding box center [909, 390] width 635 height 434
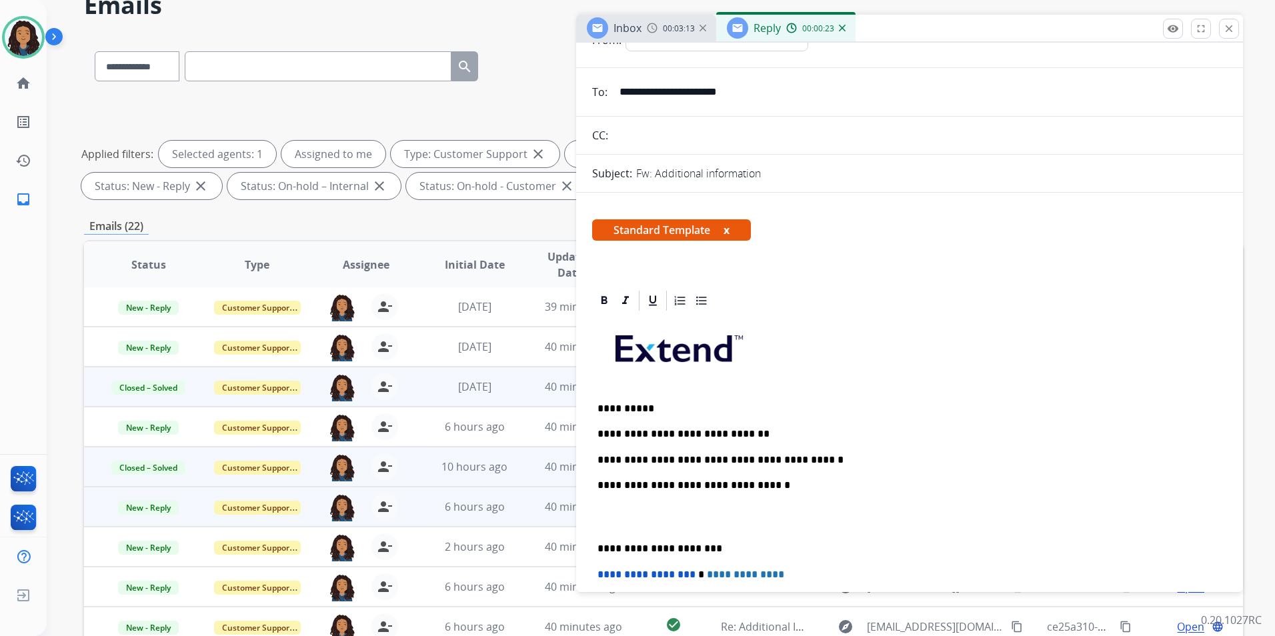
scroll to position [0, 0]
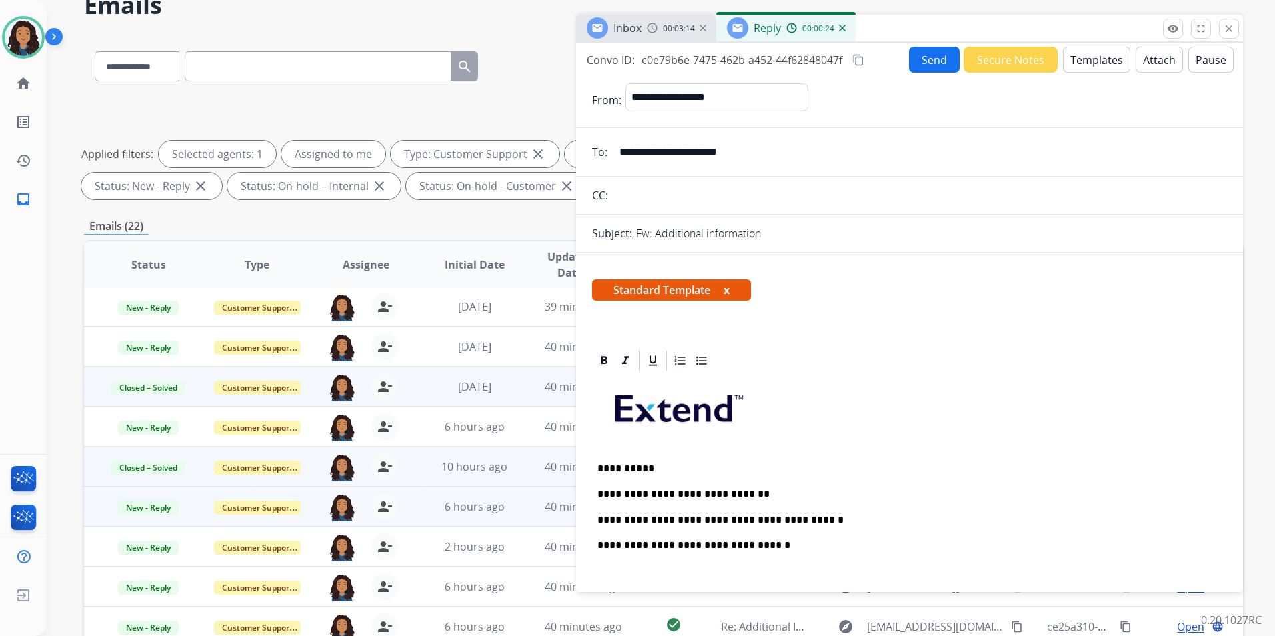
click at [926, 65] on button "Send" at bounding box center [934, 60] width 51 height 26
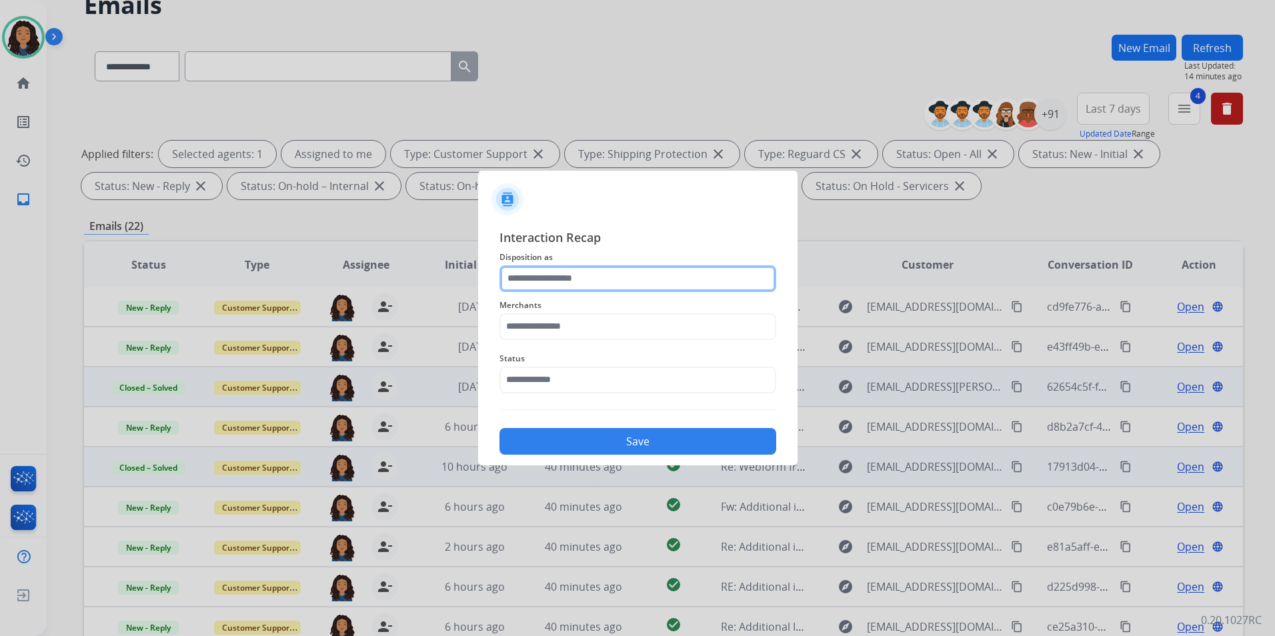
click at [576, 277] on input "text" at bounding box center [638, 279] width 277 height 27
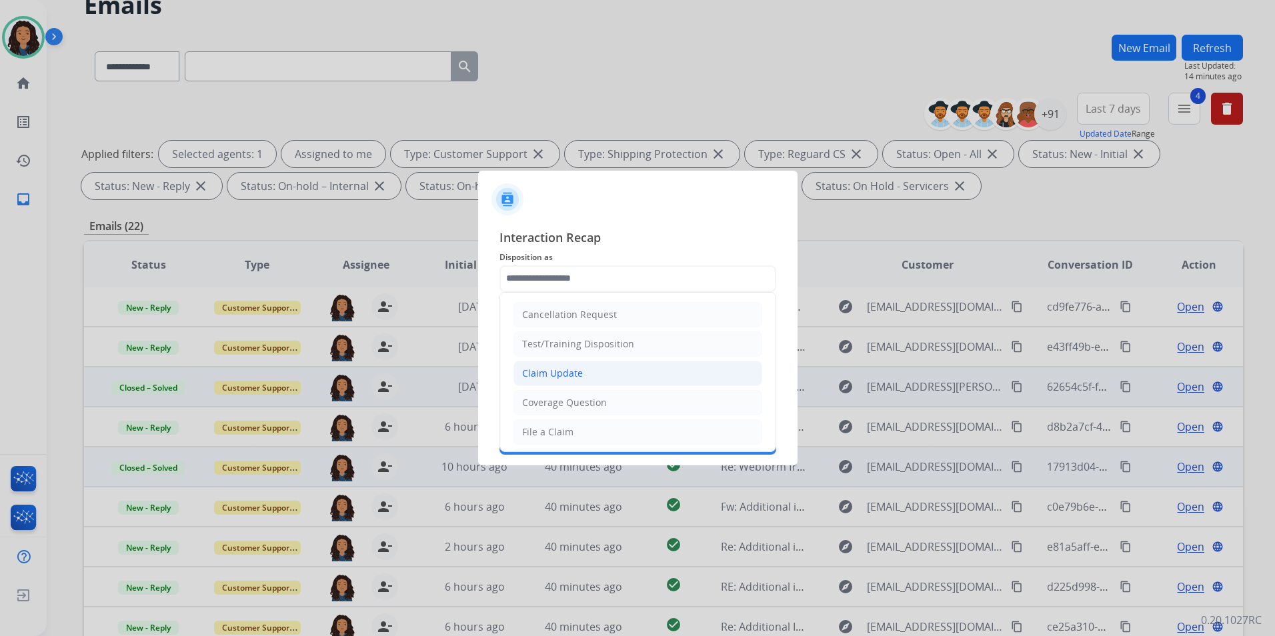
click at [556, 375] on div "Claim Update" at bounding box center [552, 373] width 61 height 13
type input "**********"
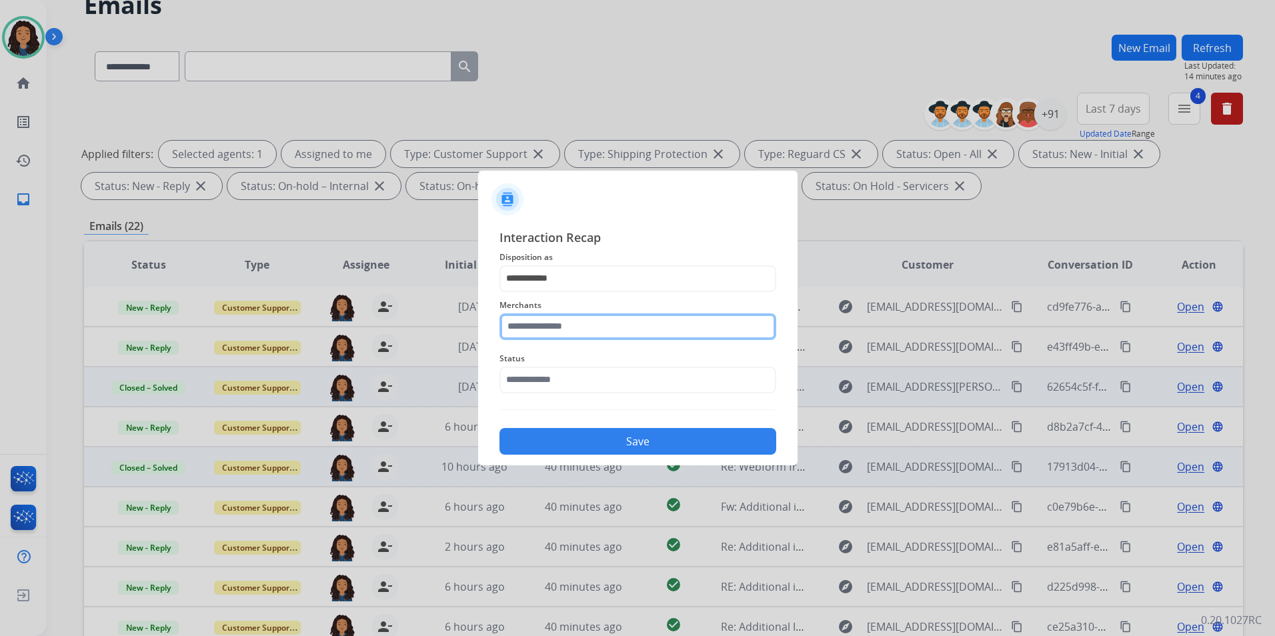
click at [553, 329] on input "text" at bounding box center [638, 327] width 277 height 27
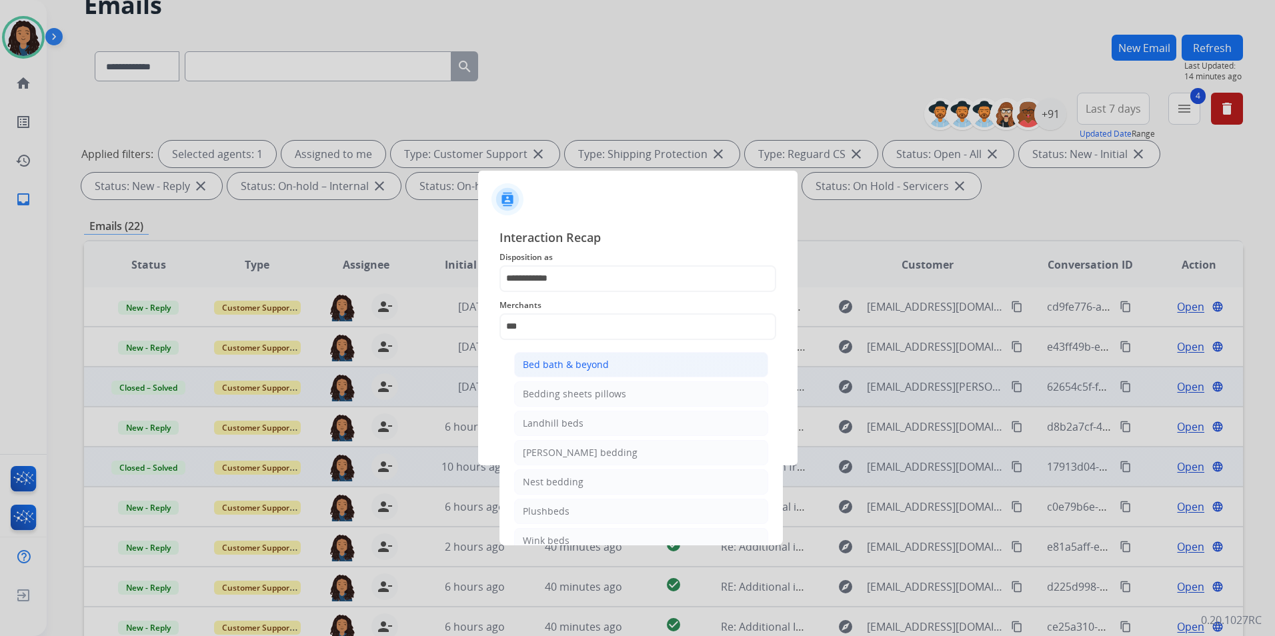
click at [570, 369] on div "Bed bath & beyond" at bounding box center [566, 364] width 86 height 13
type input "**********"
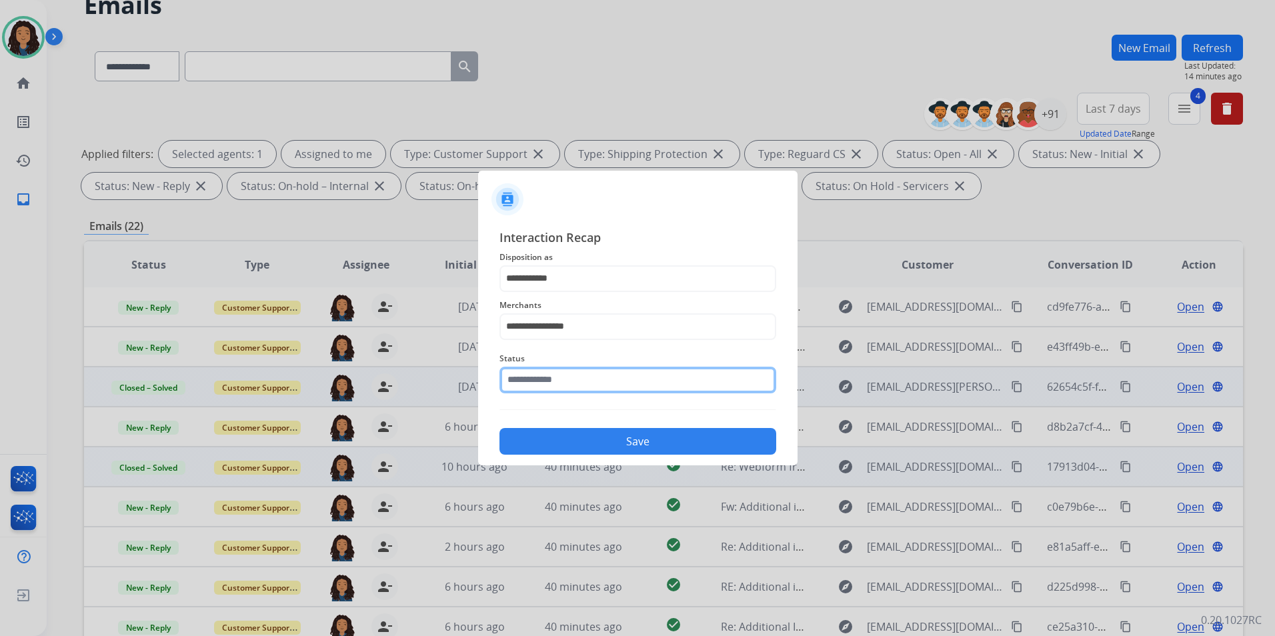
click at [568, 385] on input "text" at bounding box center [638, 380] width 277 height 27
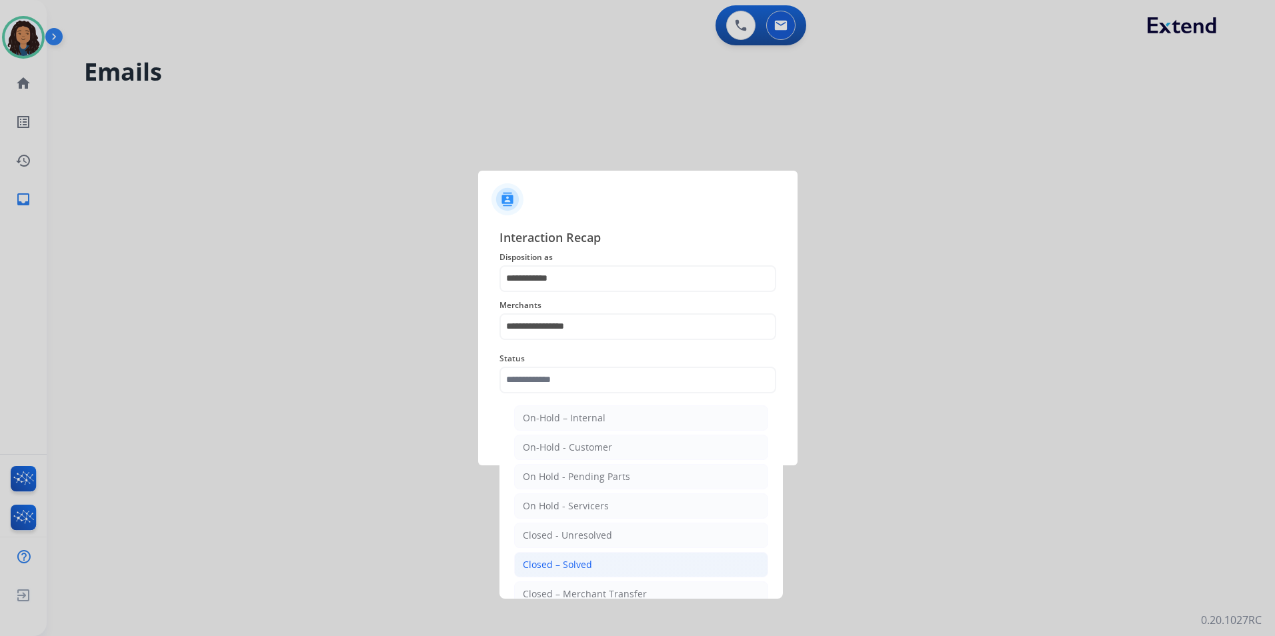
click at [568, 568] on div "Closed – Solved" at bounding box center [557, 564] width 69 height 13
type input "**********"
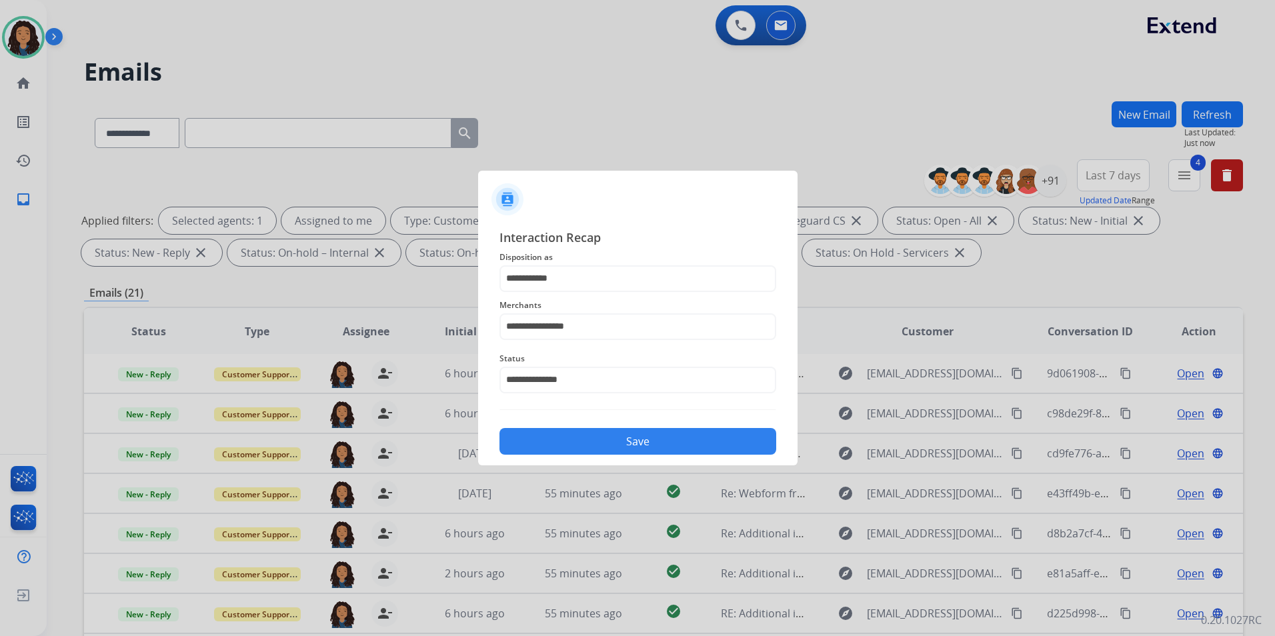
click at [605, 438] on button "Save" at bounding box center [638, 441] width 277 height 27
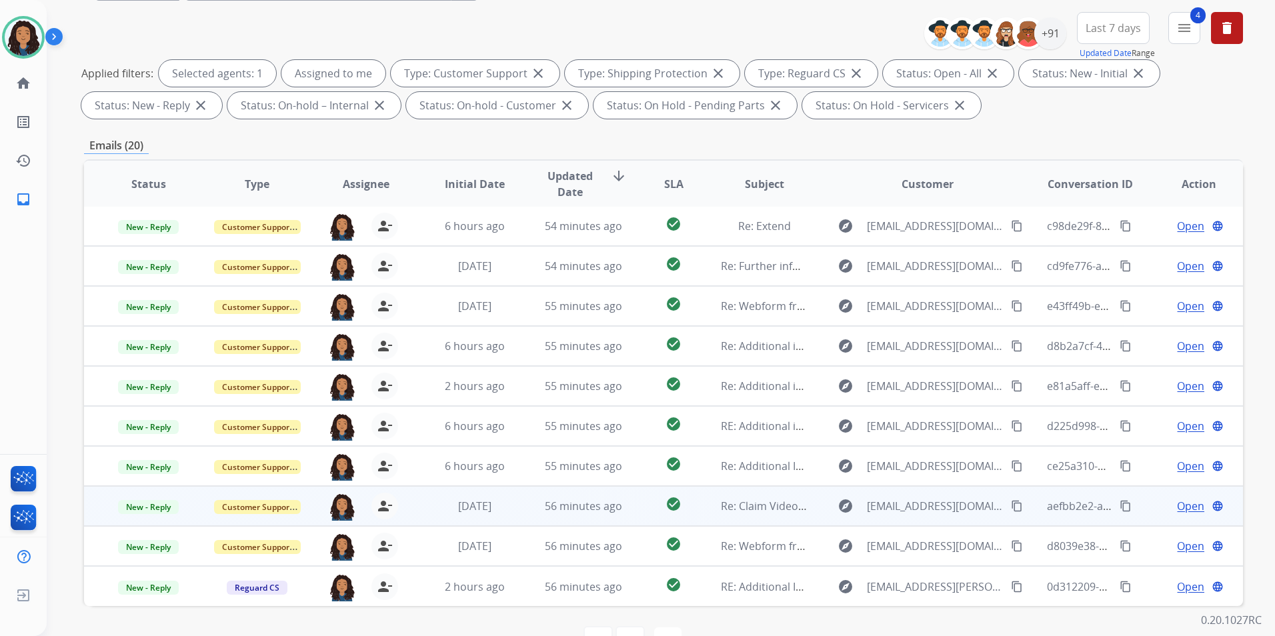
scroll to position [187, 0]
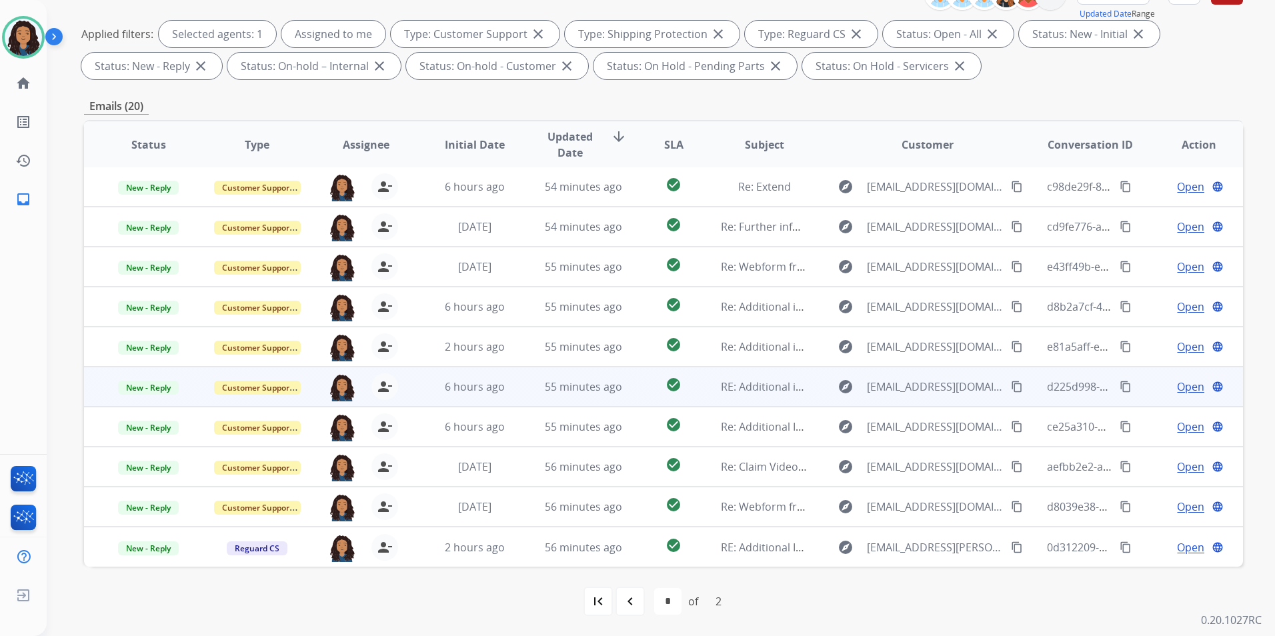
click at [1183, 384] on span "Open" at bounding box center [1190, 387] width 27 height 16
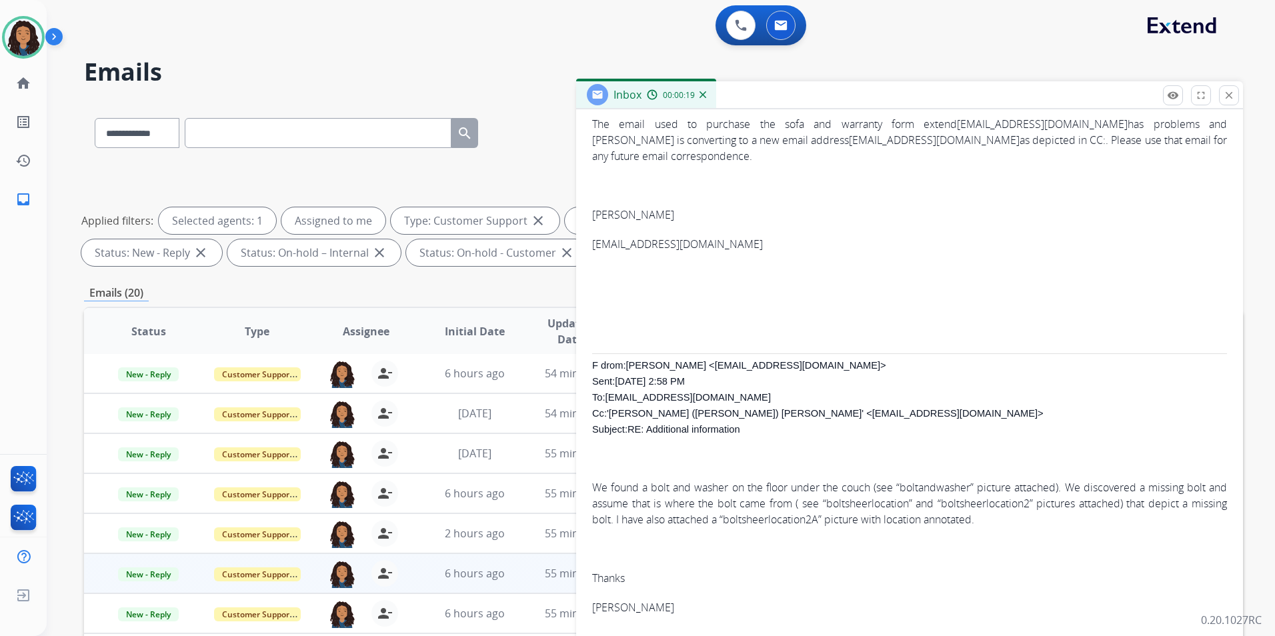
scroll to position [0, 0]
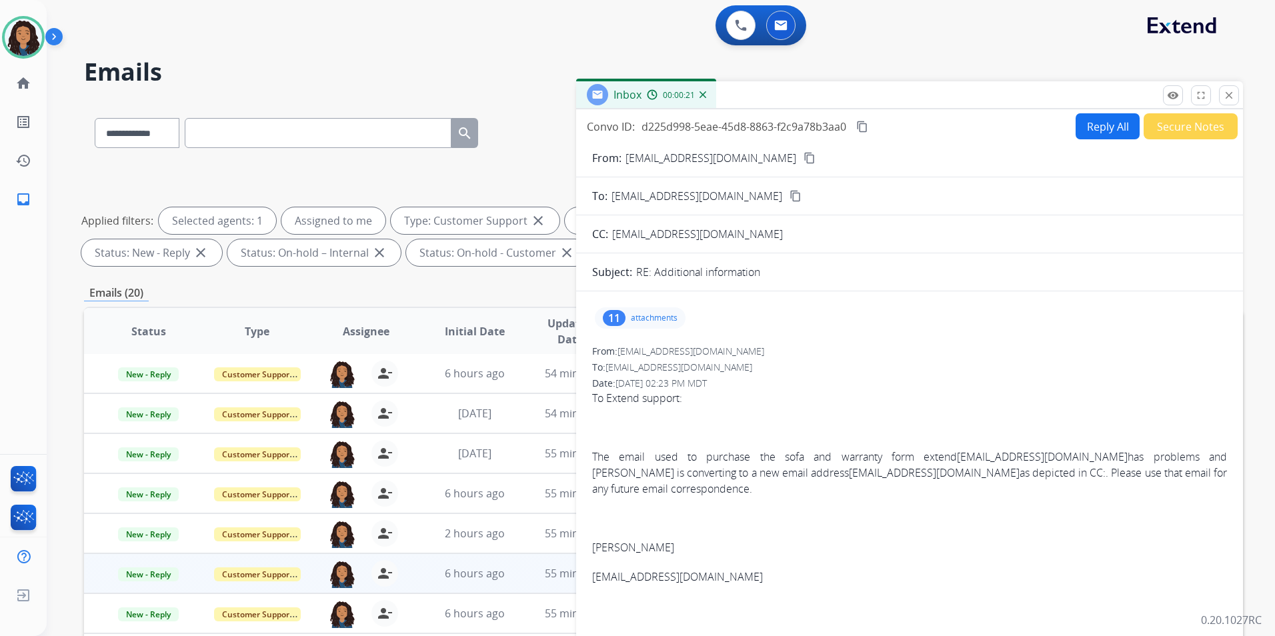
click at [804, 158] on mat-icon "content_copy" at bounding box center [810, 158] width 12 height 12
drag, startPoint x: 930, startPoint y: 456, endPoint x: 1080, endPoint y: 461, distance: 150.2
click at [1080, 461] on p "The email used to purchase the sofa and warranty form extend dmwellington@winds…" at bounding box center [909, 473] width 635 height 48
drag, startPoint x: 1080, startPoint y: 461, endPoint x: 1071, endPoint y: 457, distance: 10.2
select select "*"
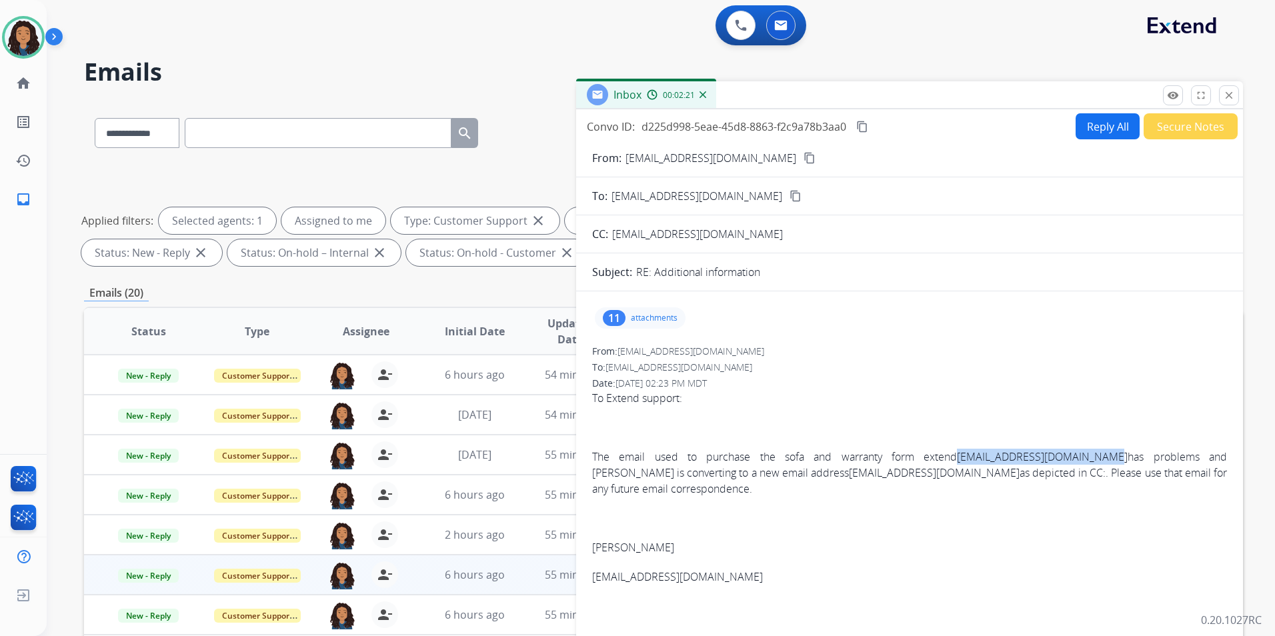
scroll to position [1, 0]
click at [823, 470] on p "The email used to purchase the sofa and warranty form extend dmwellington@winds…" at bounding box center [909, 473] width 635 height 48
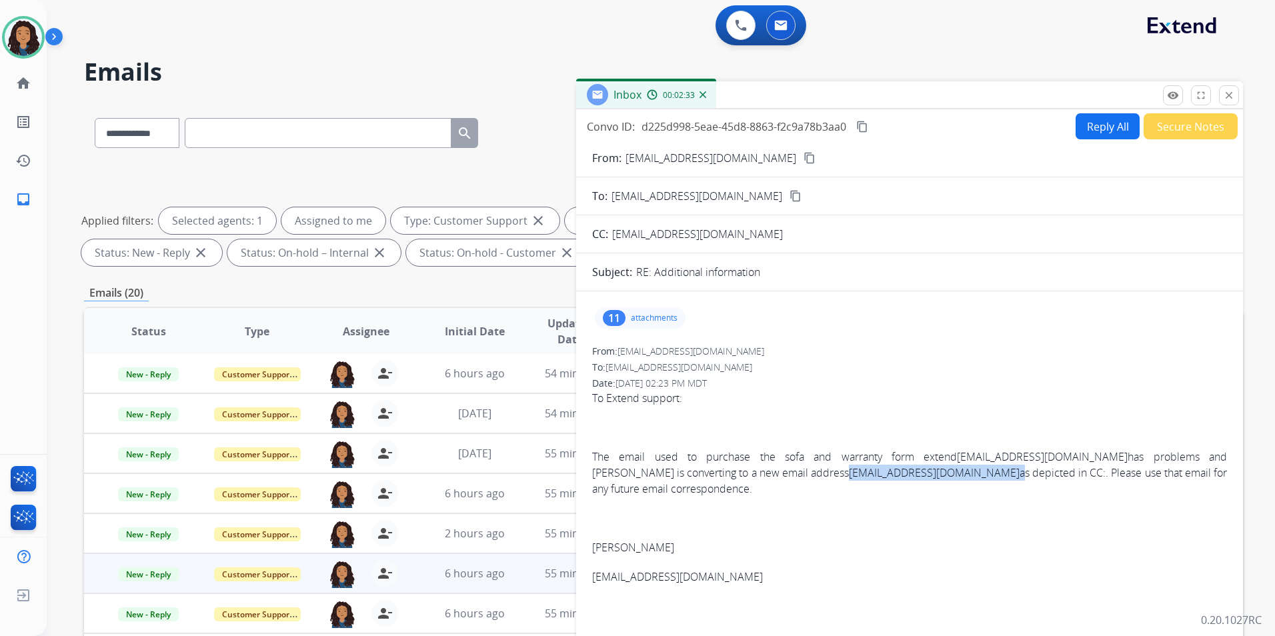
drag, startPoint x: 951, startPoint y: 469, endPoint x: 826, endPoint y: 470, distance: 125.4
click at [826, 470] on p "The email used to purchase the sofa and warranty form extend dmwellington@winds…" at bounding box center [909, 473] width 635 height 48
drag, startPoint x: 826, startPoint y: 470, endPoint x: 837, endPoint y: 471, distance: 11.4
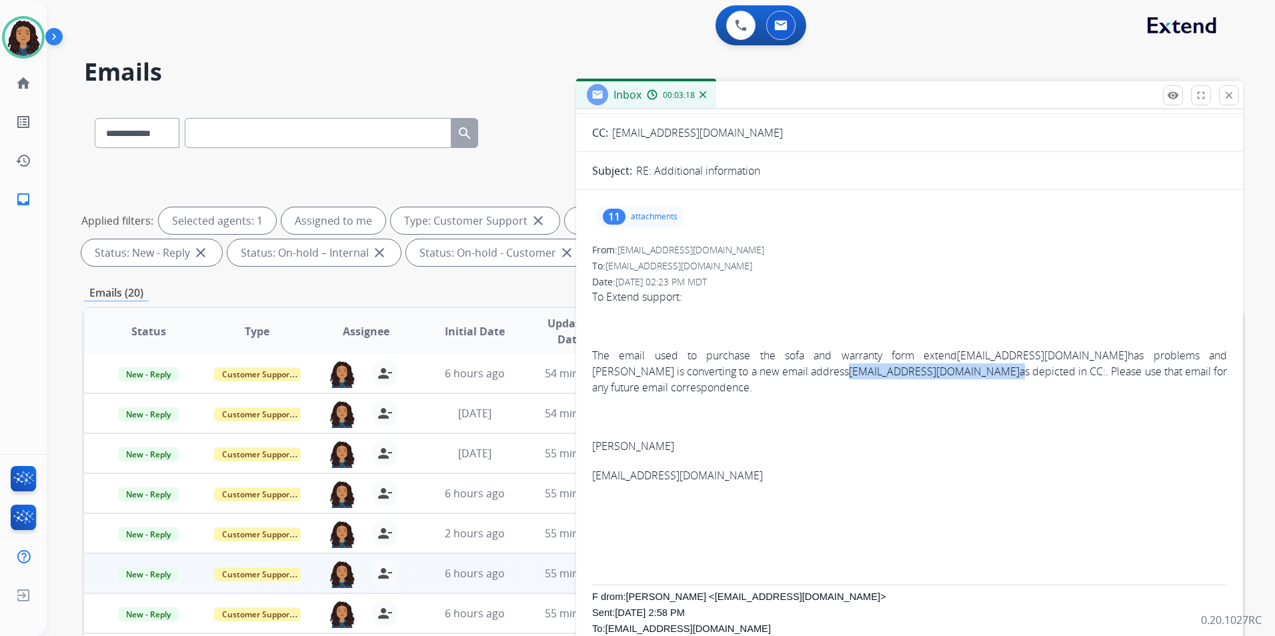
scroll to position [133, 0]
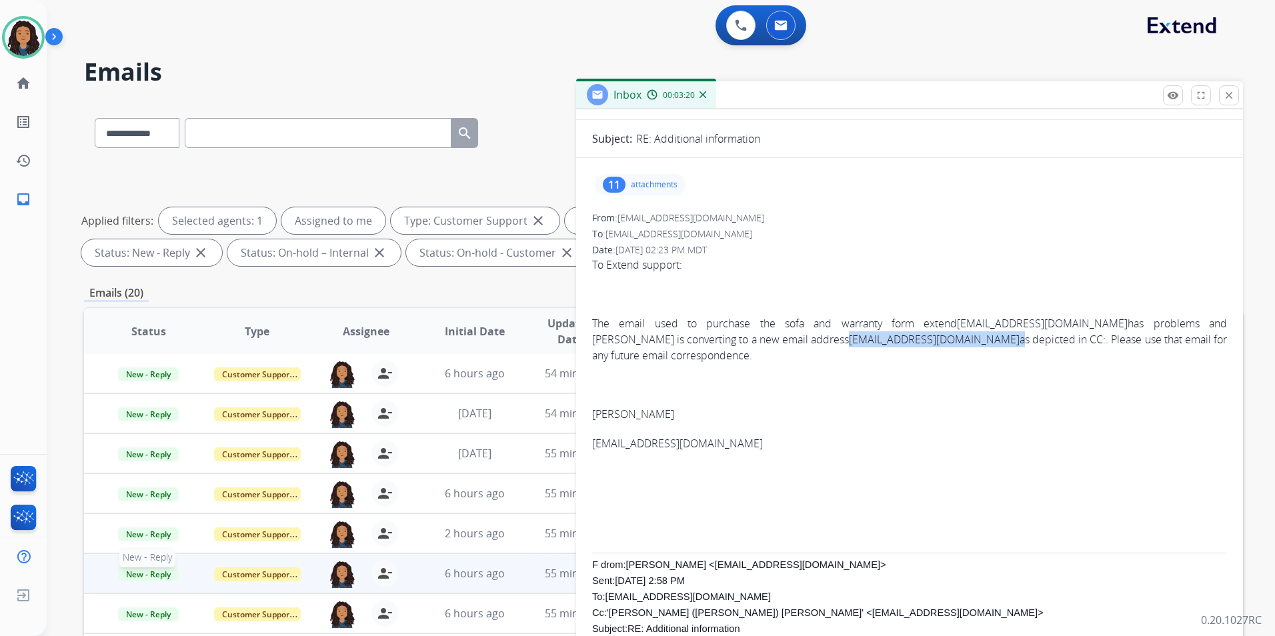
click at [153, 577] on span "New - Reply" at bounding box center [148, 575] width 61 height 14
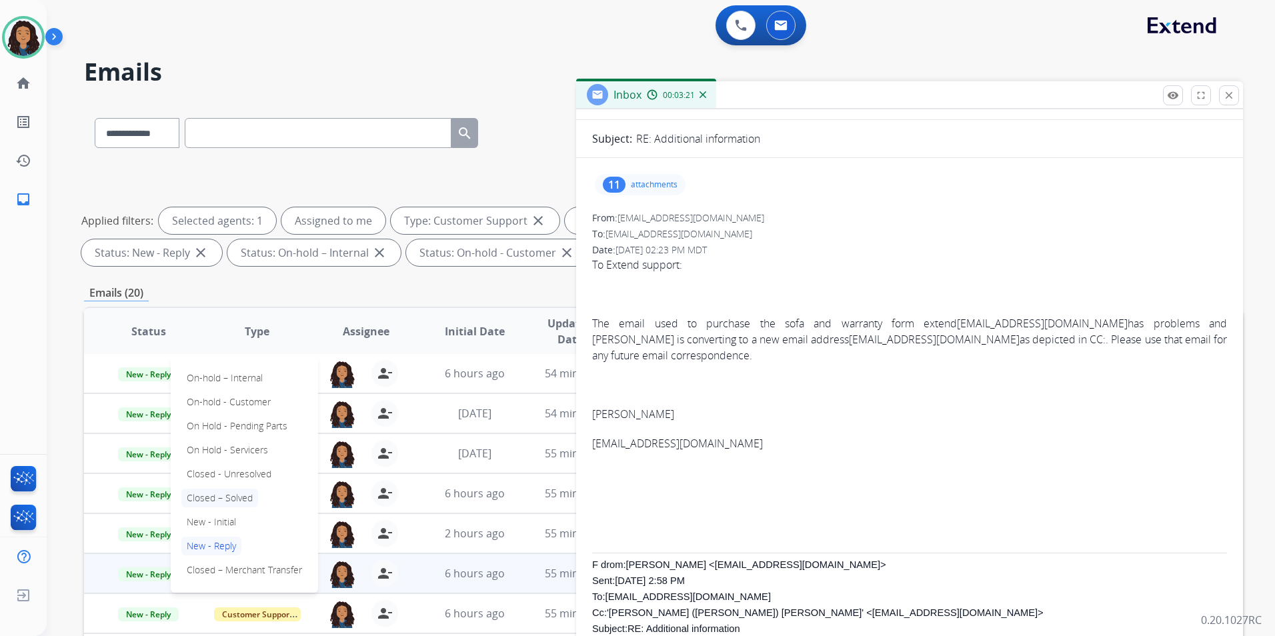
click at [248, 500] on p "Closed – Solved" at bounding box center [219, 498] width 77 height 19
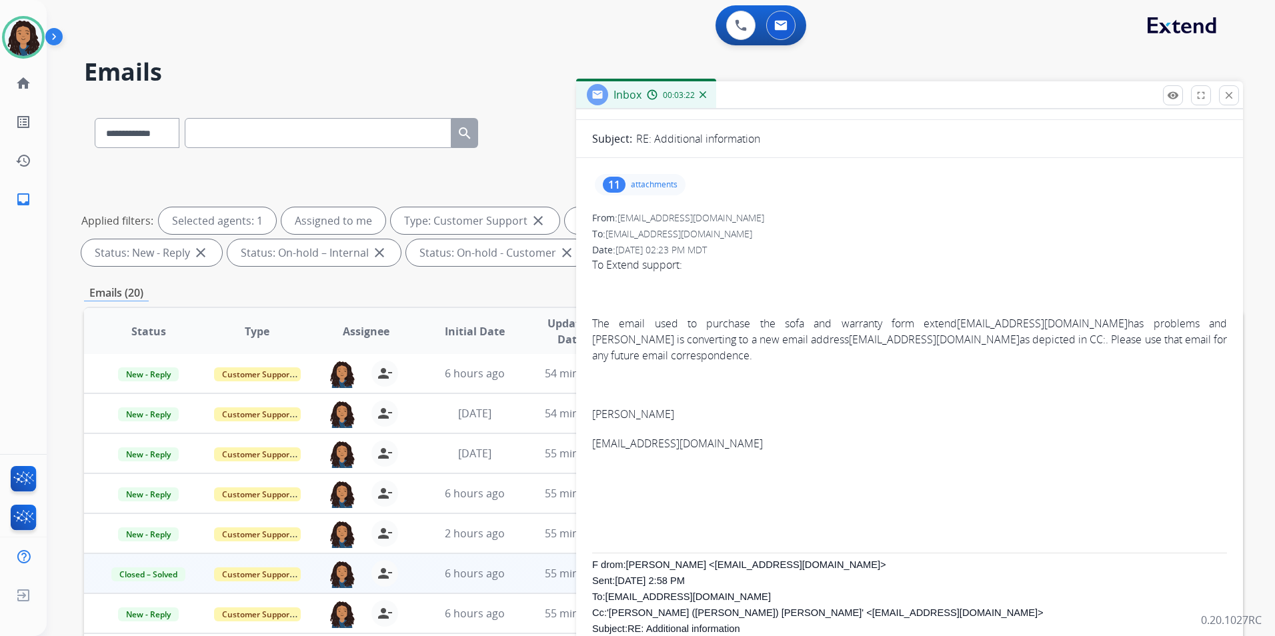
scroll to position [0, 0]
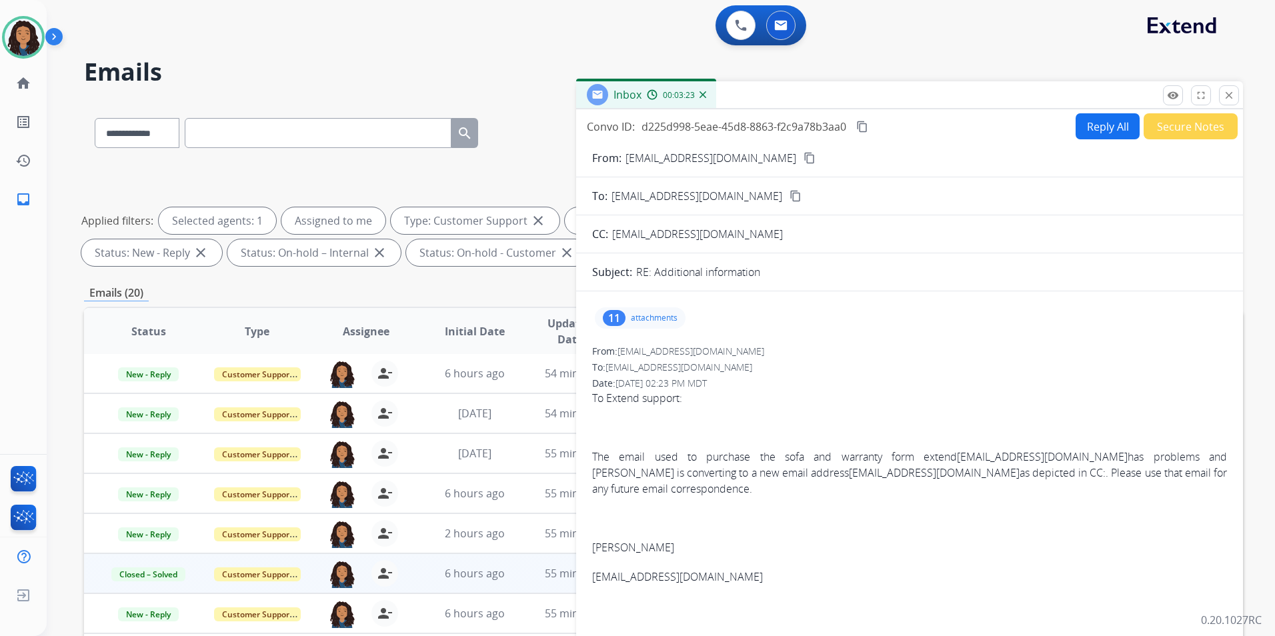
click at [1184, 124] on button "Secure Notes" at bounding box center [1191, 126] width 94 height 26
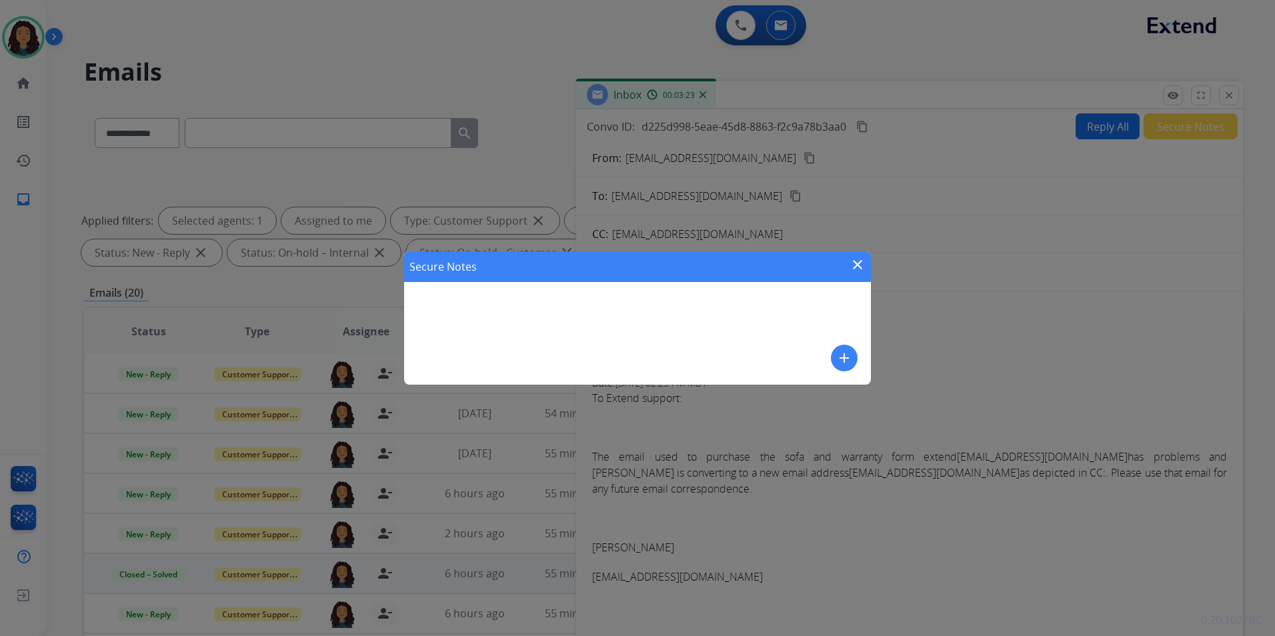
click at [835, 351] on button "add" at bounding box center [844, 358] width 27 height 27
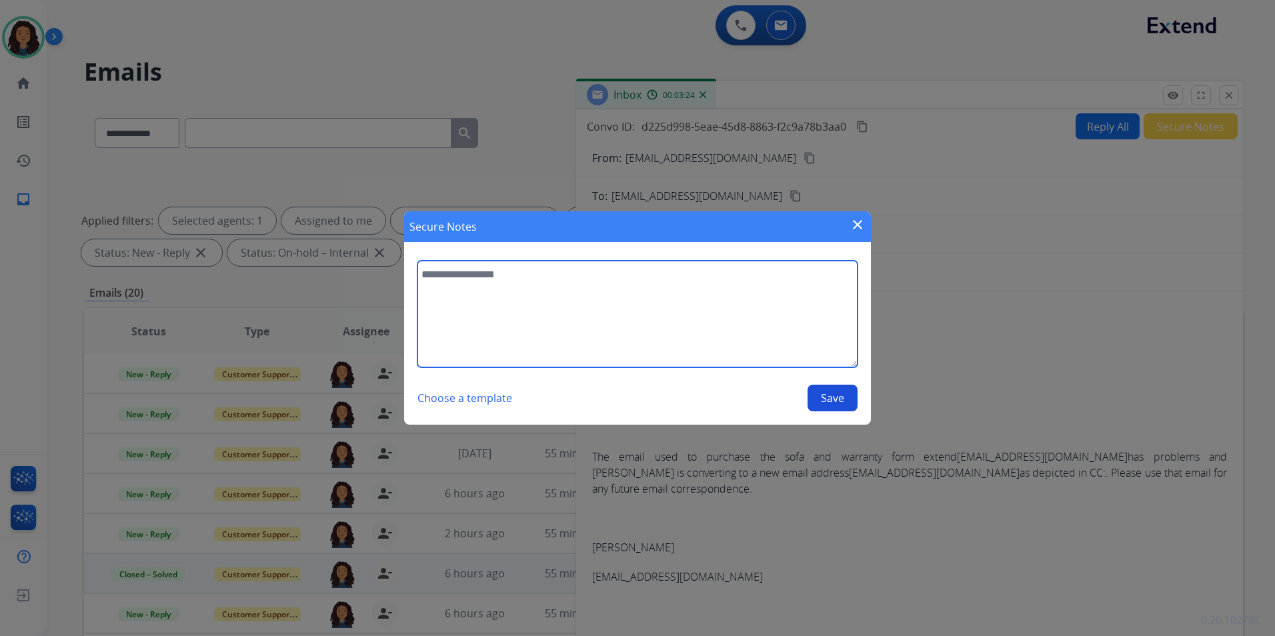
click at [681, 330] on textarea at bounding box center [638, 314] width 440 height 107
type textarea "**********"
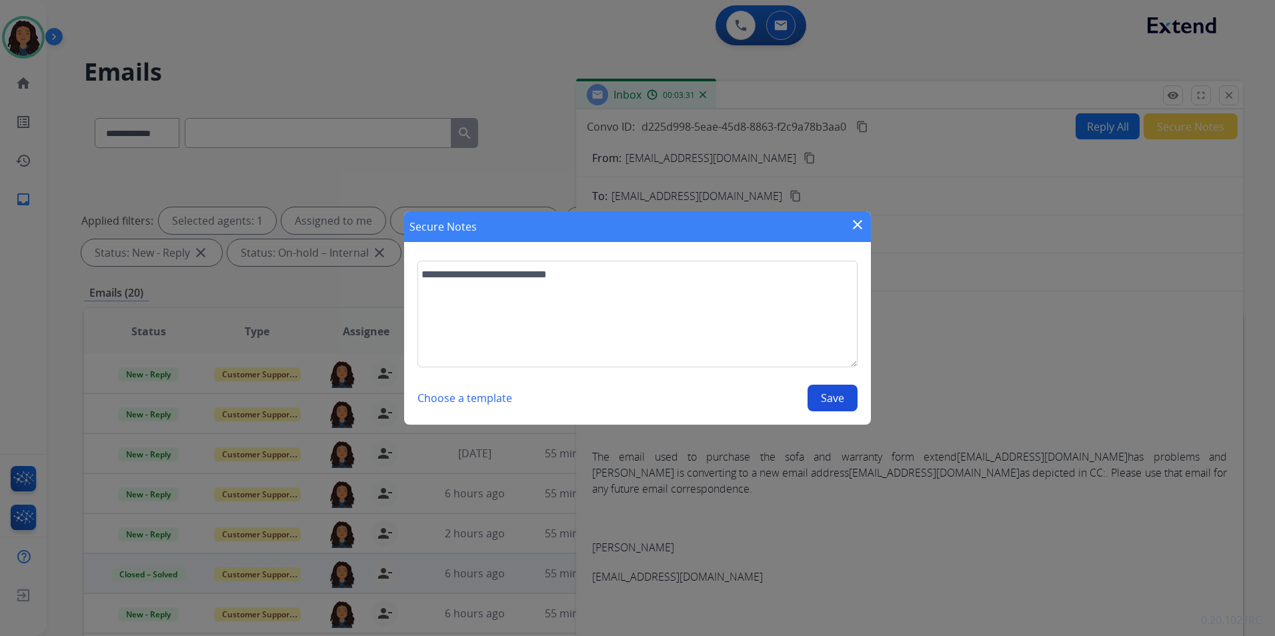
click at [831, 397] on button "Save" at bounding box center [833, 398] width 50 height 27
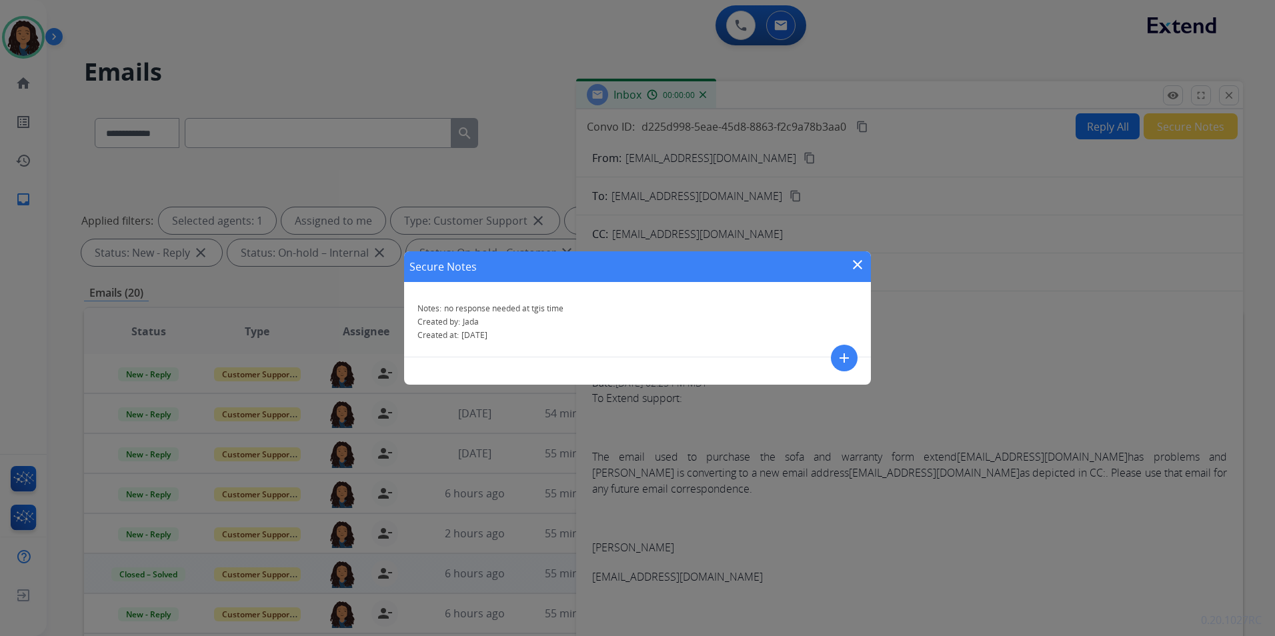
click at [1234, 93] on div "Secure Notes close Notes: no response needed at tgis time Created by: Jada Crea…" at bounding box center [637, 318] width 1275 height 636
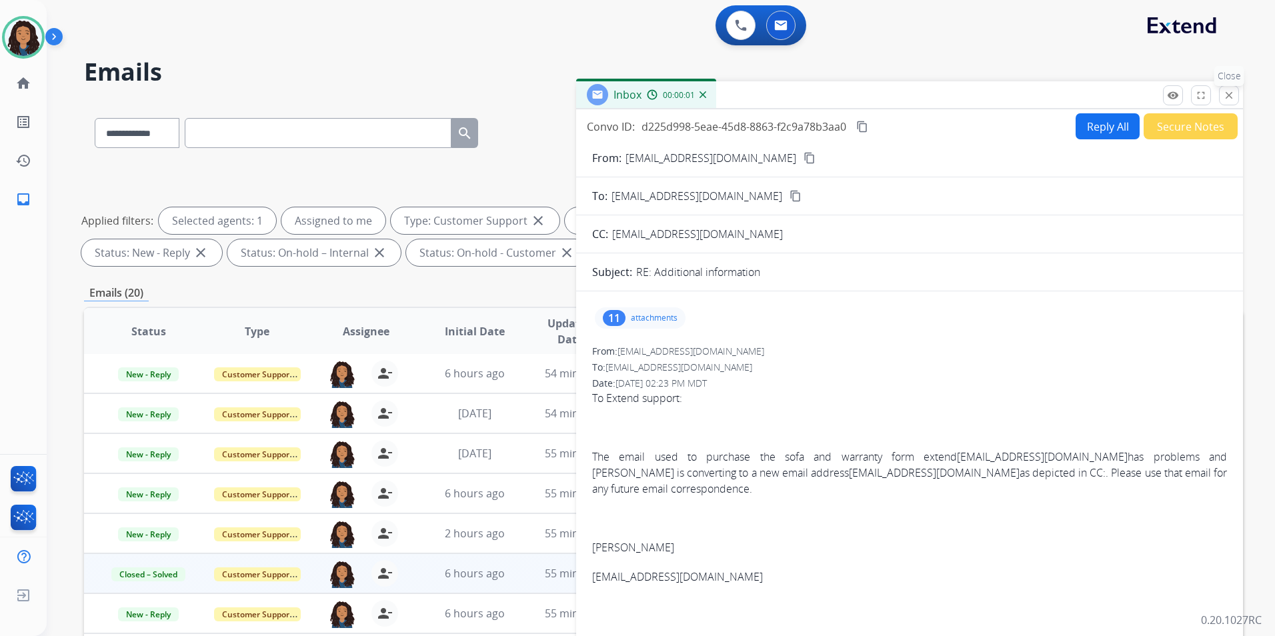
click at [1226, 93] on mat-icon "close" at bounding box center [1229, 95] width 12 height 12
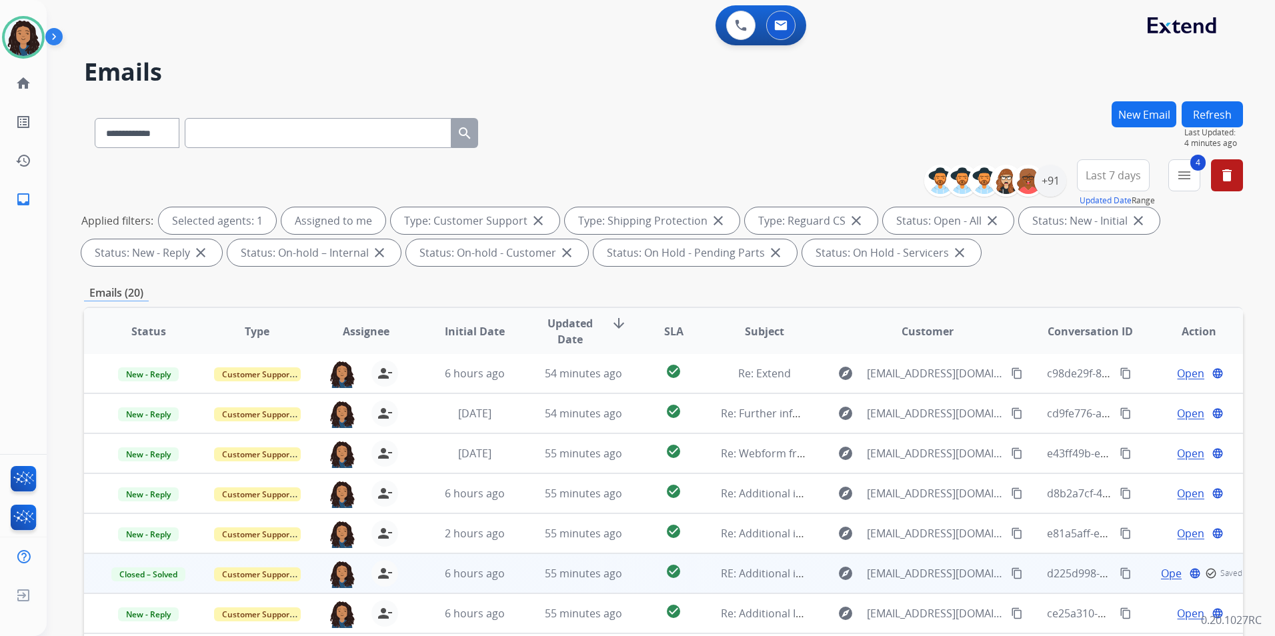
click at [1210, 115] on button "Refresh" at bounding box center [1212, 114] width 61 height 26
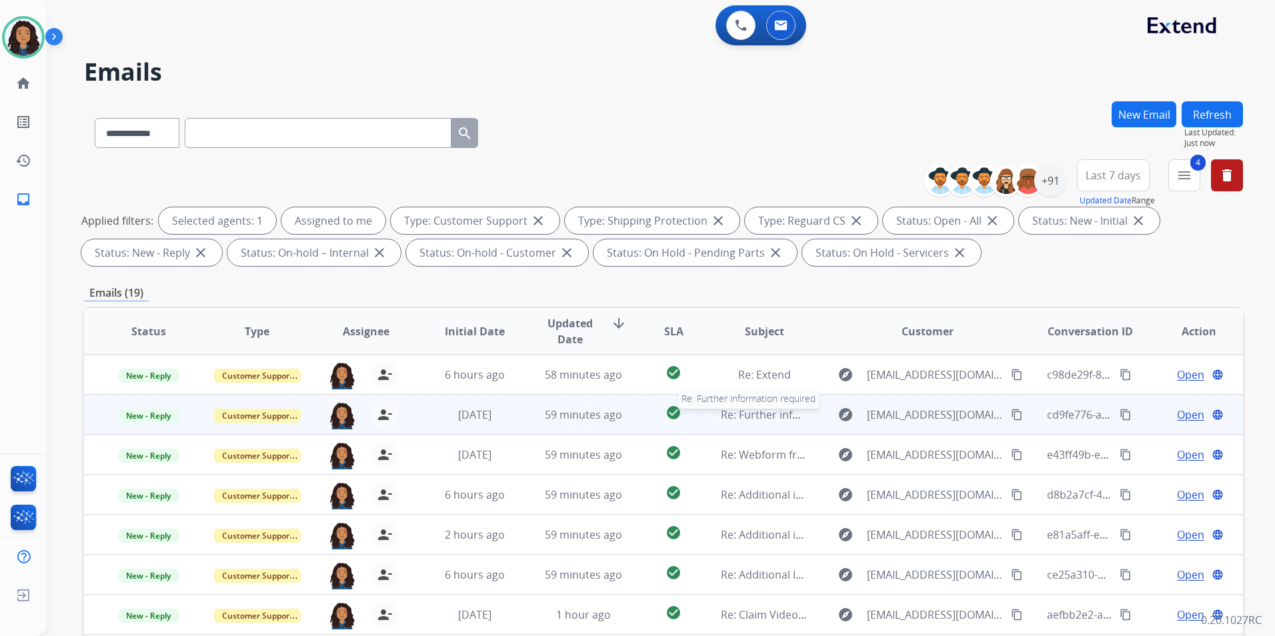
scroll to position [187, 0]
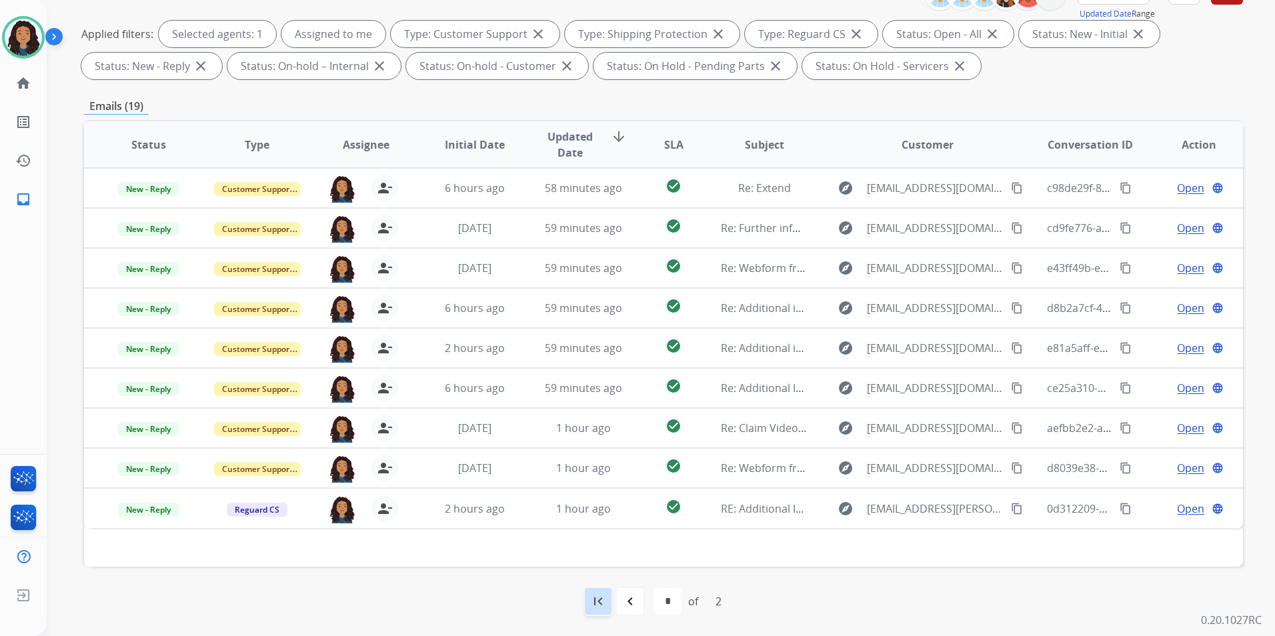
click at [602, 600] on mat-icon "first_page" at bounding box center [598, 602] width 16 height 16
select select "*"
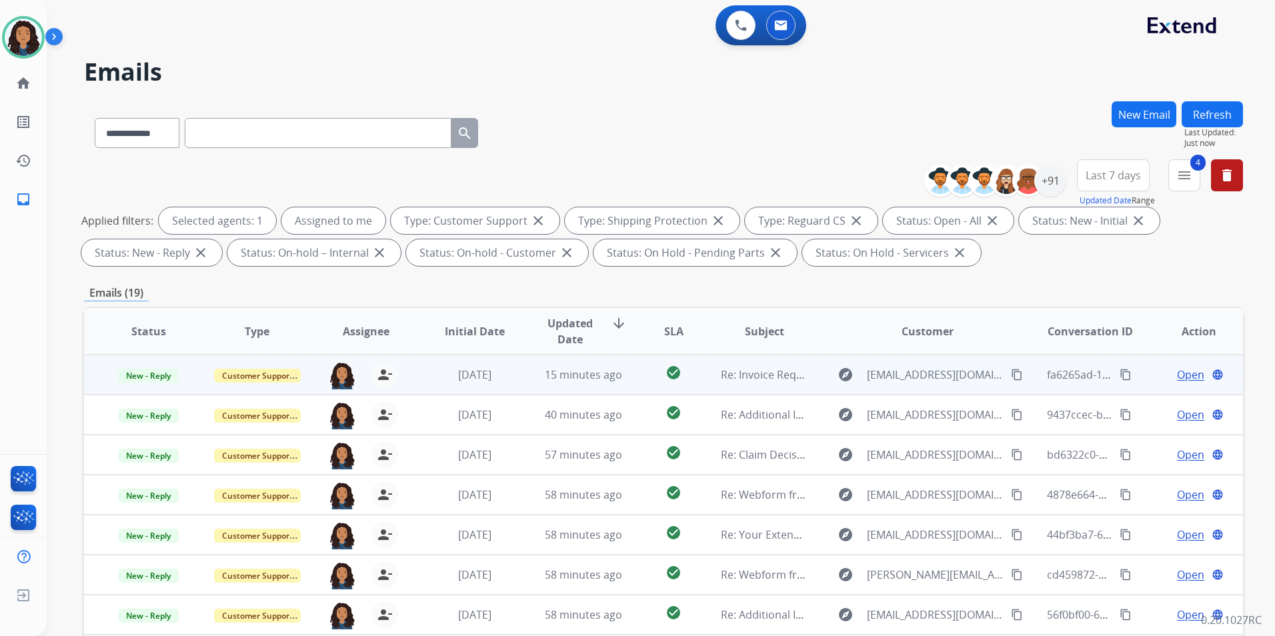
click at [1177, 376] on span "Open" at bounding box center [1190, 375] width 27 height 16
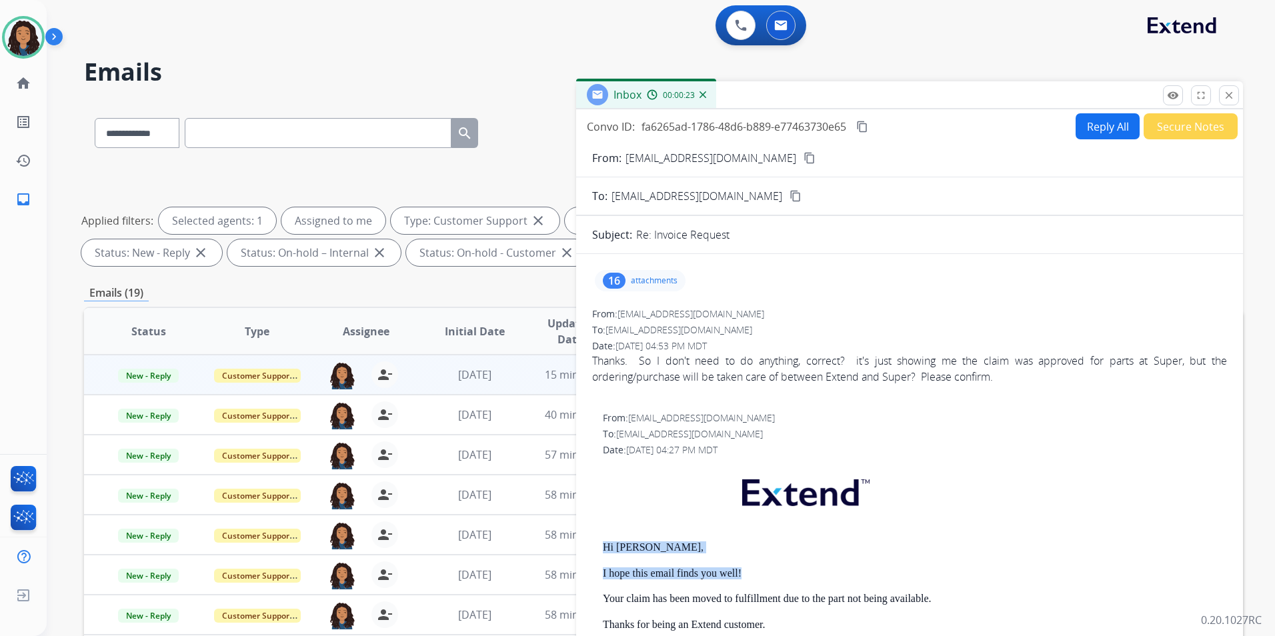
drag, startPoint x: 598, startPoint y: 543, endPoint x: 751, endPoint y: 574, distance: 156.5
click at [751, 574] on div "From: support@extend.com To: reneepaplow1@gmail.com Date: 08/12/2025 - 04:27 PM…" at bounding box center [909, 635] width 635 height 446
drag, startPoint x: 751, startPoint y: 574, endPoint x: 708, endPoint y: 574, distance: 43.4
copy div "Hi Renee, I hope this email finds you well!"
click at [1091, 128] on button "Reply All" at bounding box center [1108, 126] width 64 height 26
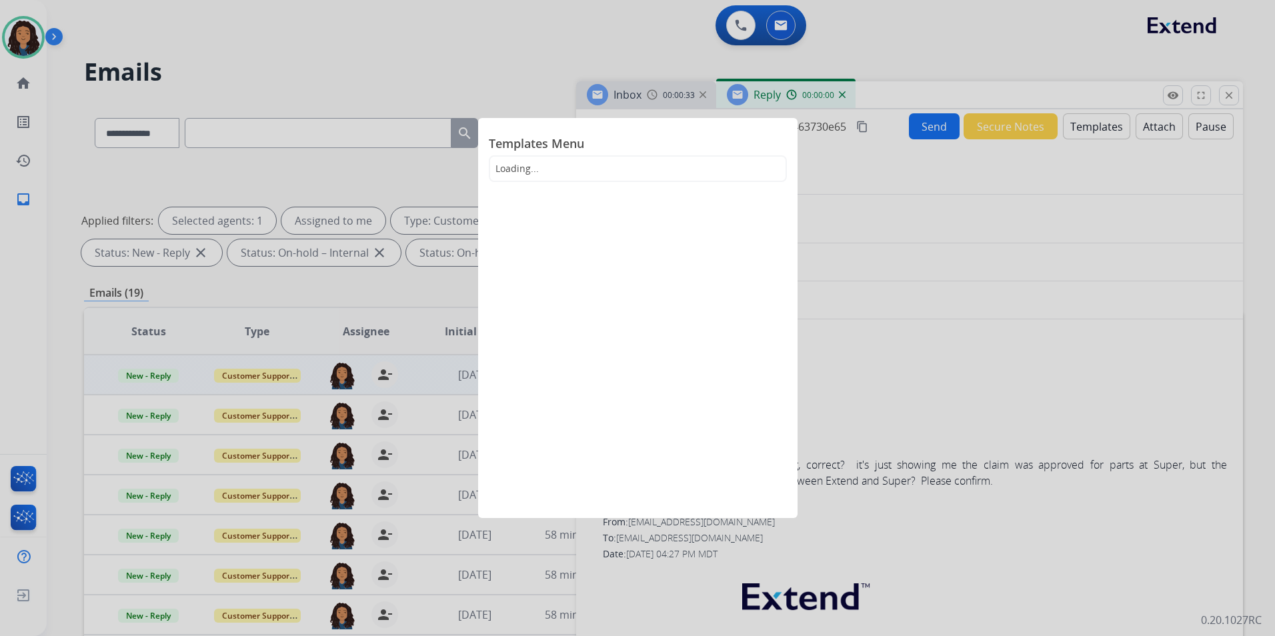
select select "**********"
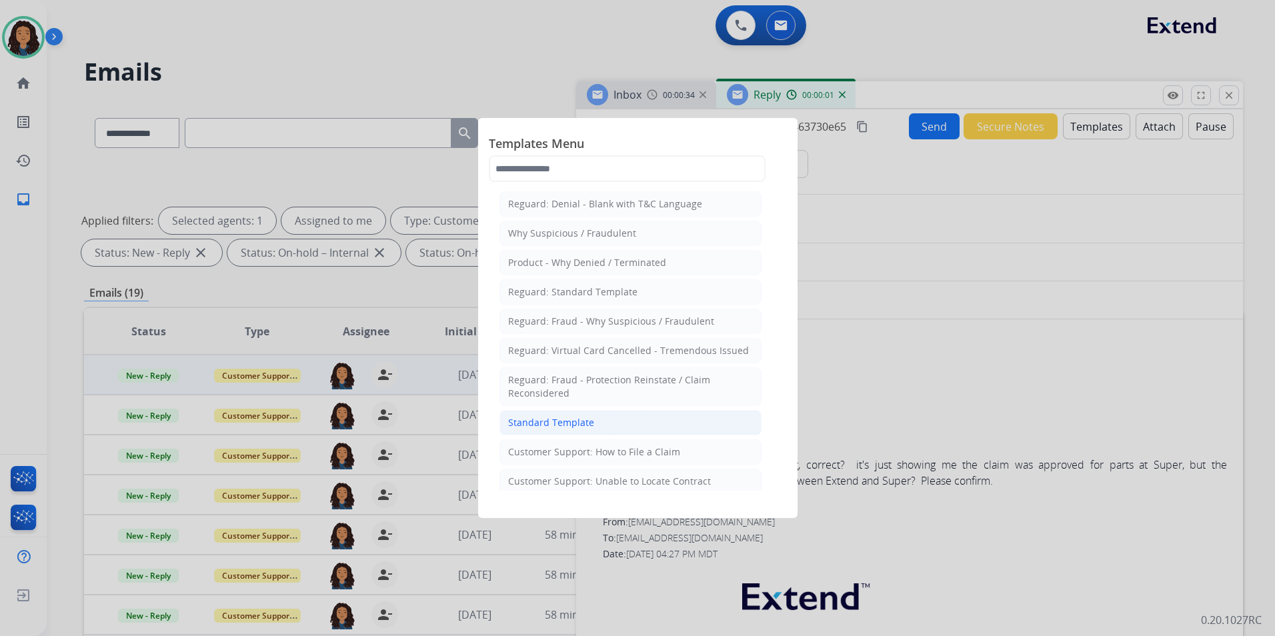
click at [643, 416] on li "Standard Template" at bounding box center [631, 422] width 262 height 25
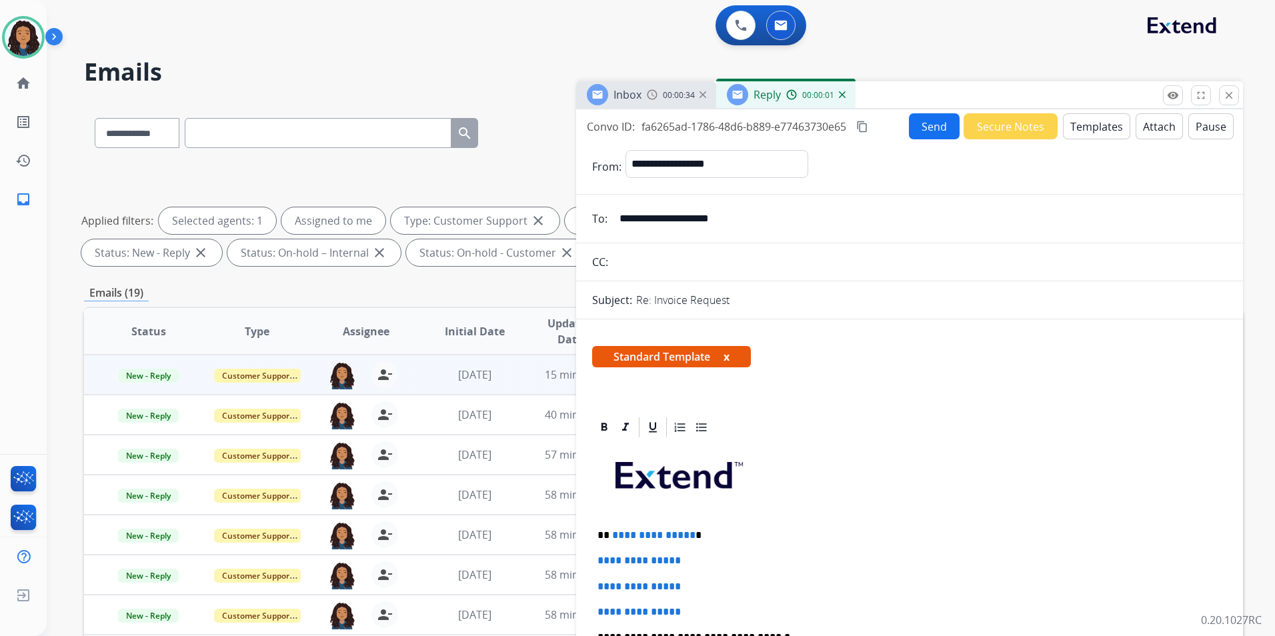
scroll to position [200, 0]
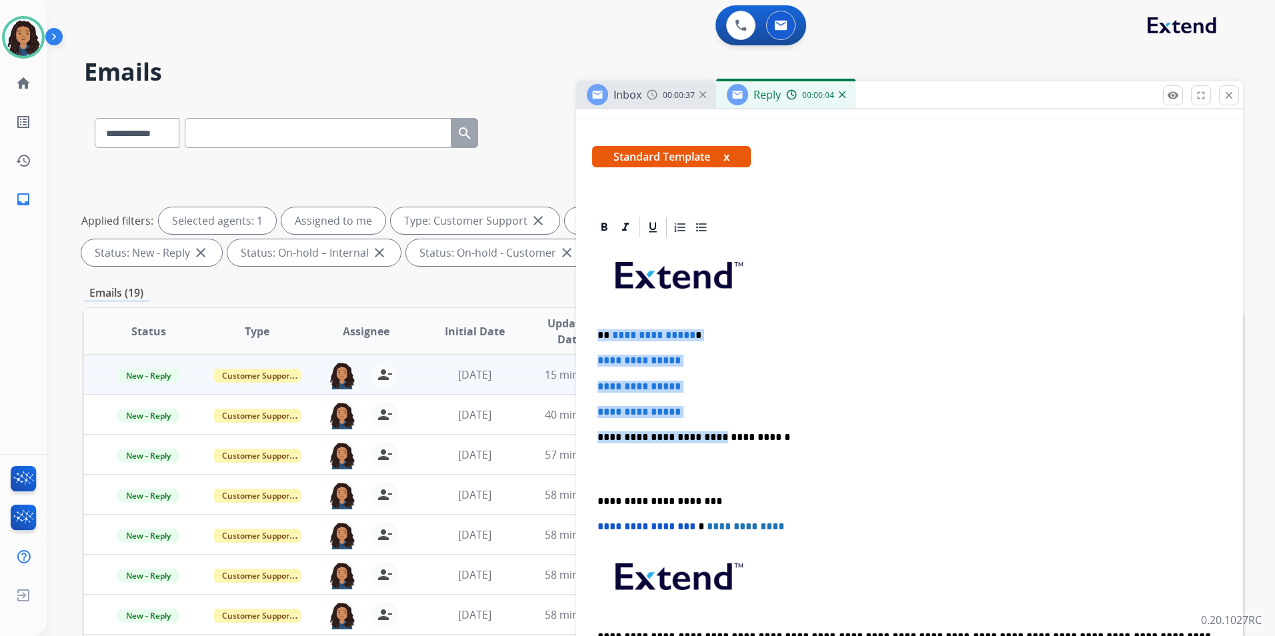
drag, startPoint x: 763, startPoint y: 378, endPoint x: 698, endPoint y: 412, distance: 73.1
click at [698, 412] on div "**********" at bounding box center [909, 468] width 635 height 459
paste div
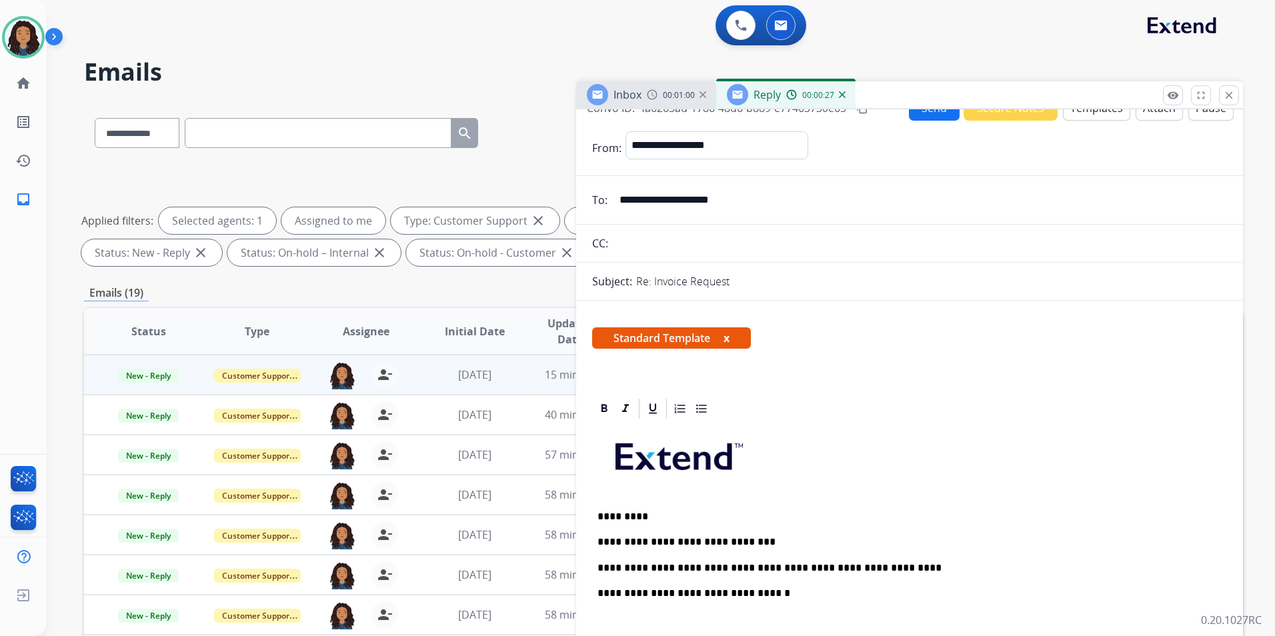
scroll to position [0, 0]
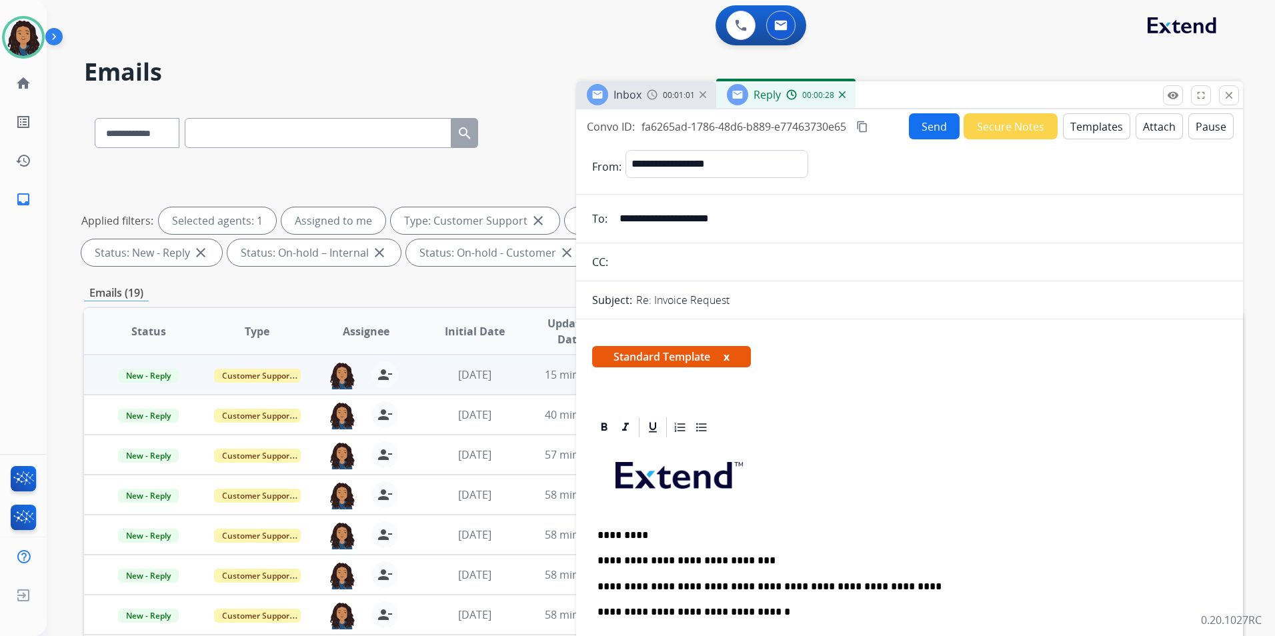
click at [925, 129] on button "Send" at bounding box center [934, 126] width 51 height 26
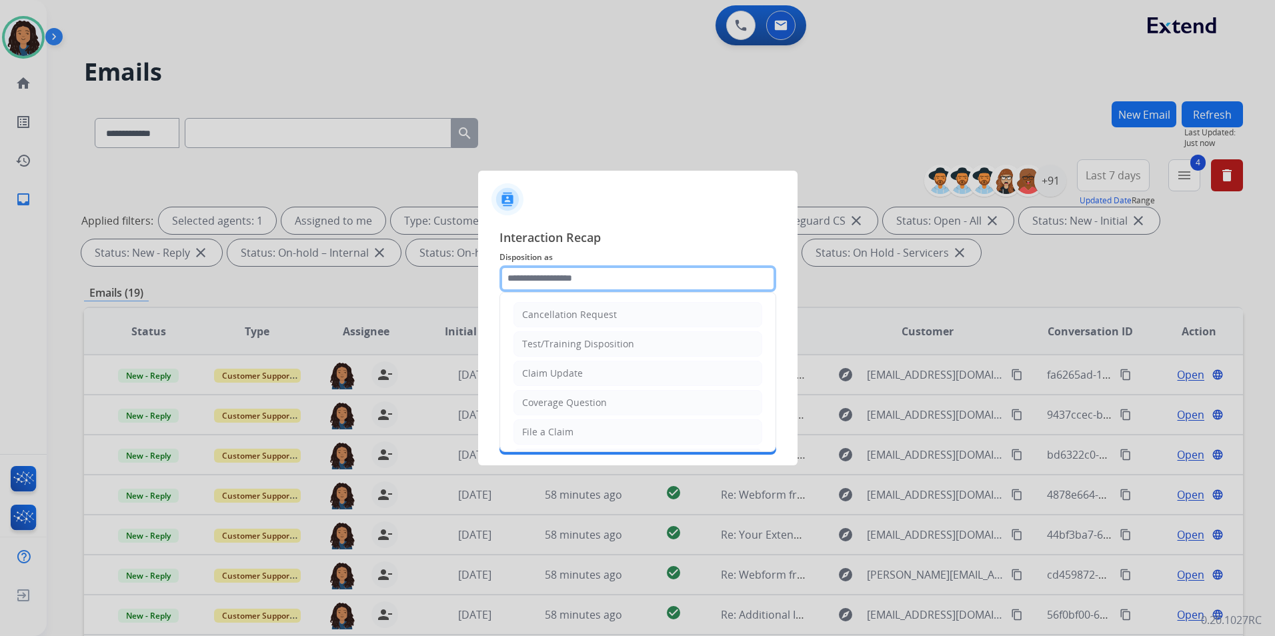
click at [696, 280] on input "text" at bounding box center [638, 279] width 277 height 27
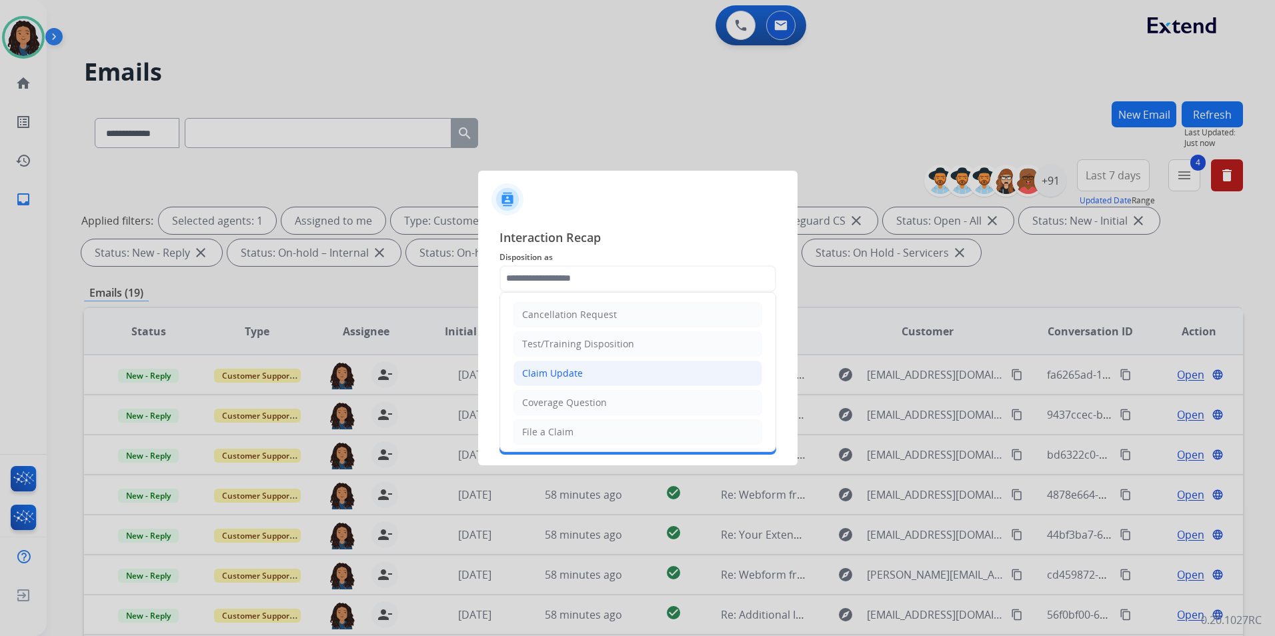
click at [559, 370] on div "Claim Update" at bounding box center [552, 373] width 61 height 13
type input "**********"
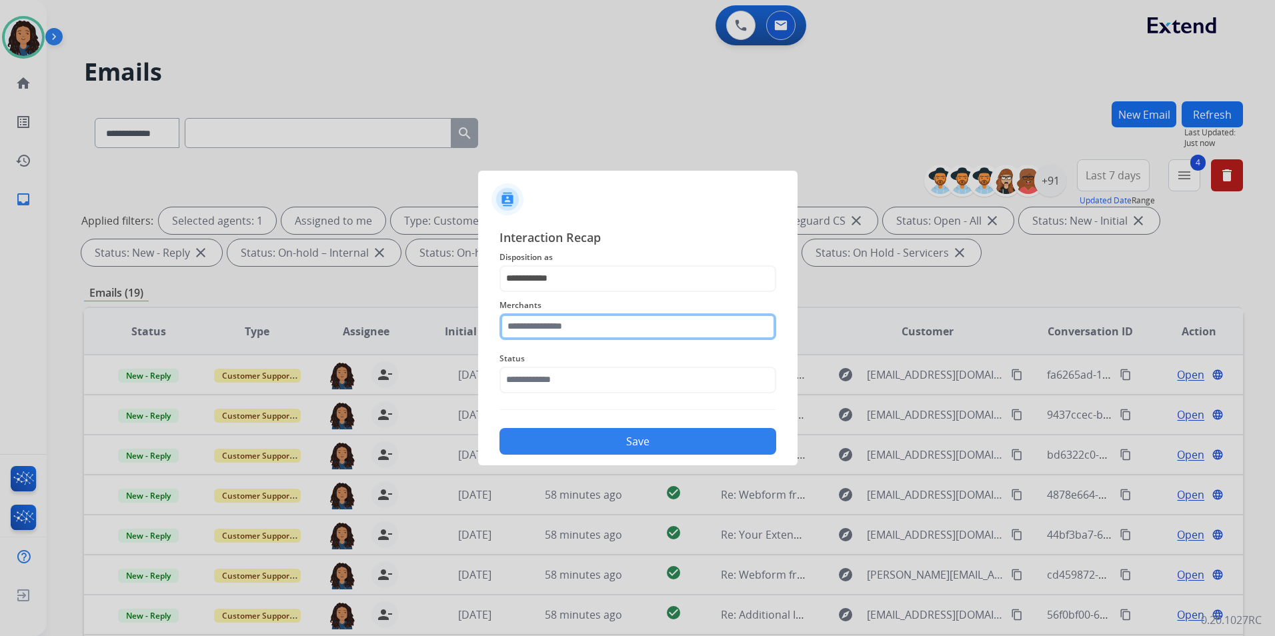
click at [570, 325] on input "text" at bounding box center [638, 327] width 277 height 27
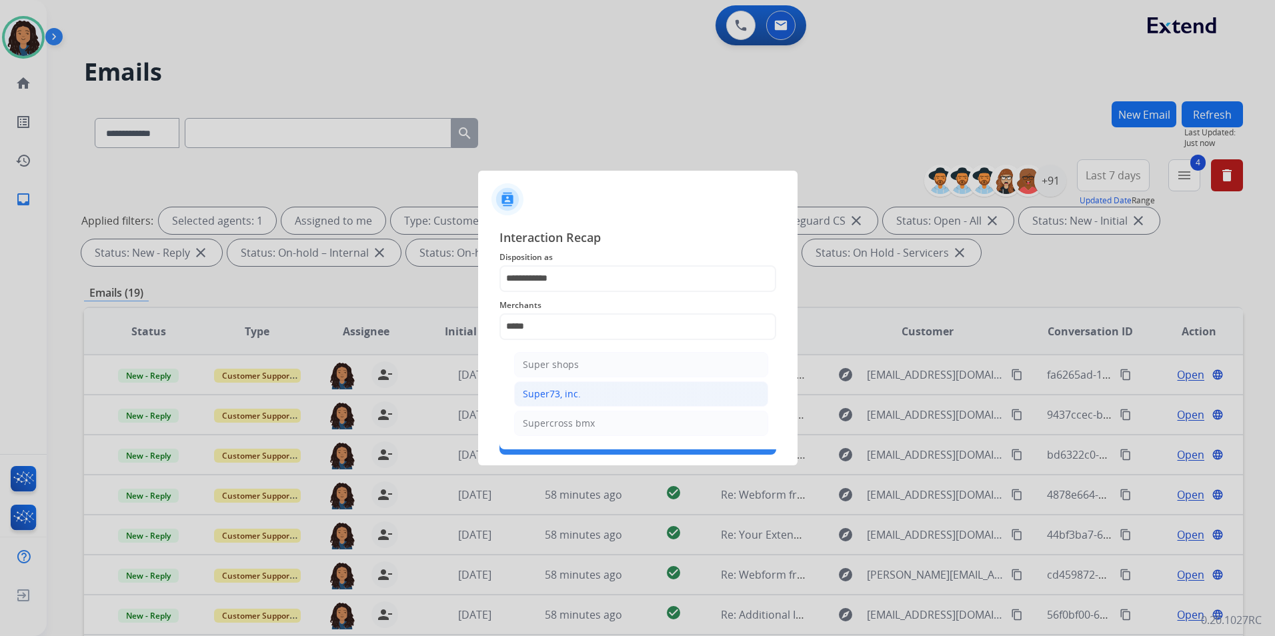
click at [550, 382] on li "Super73, inc." at bounding box center [641, 394] width 254 height 25
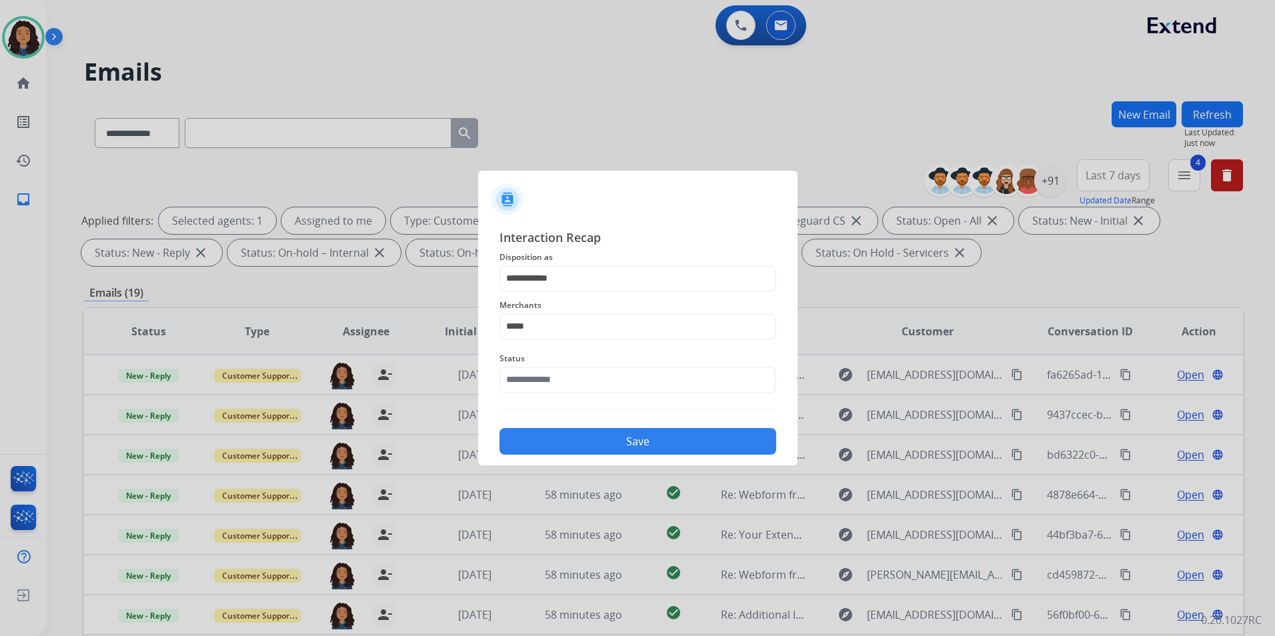
type input "**********"
click at [597, 383] on input "text" at bounding box center [638, 380] width 277 height 27
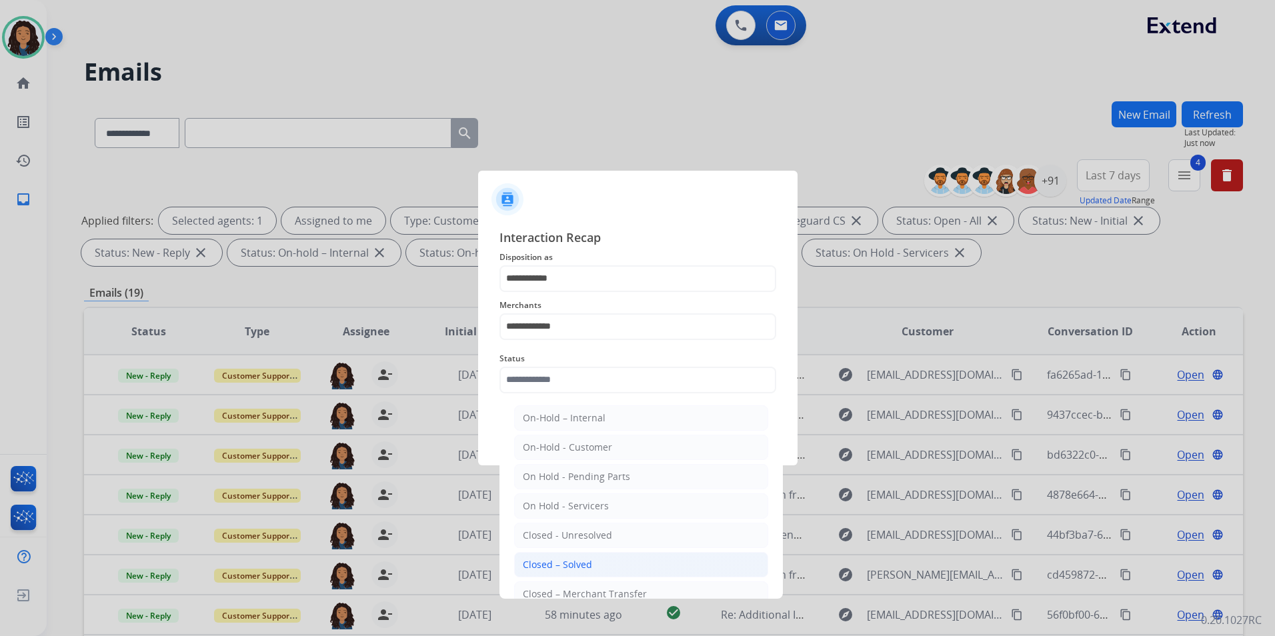
click at [608, 564] on li "Closed – Solved" at bounding box center [641, 564] width 254 height 25
type input "**********"
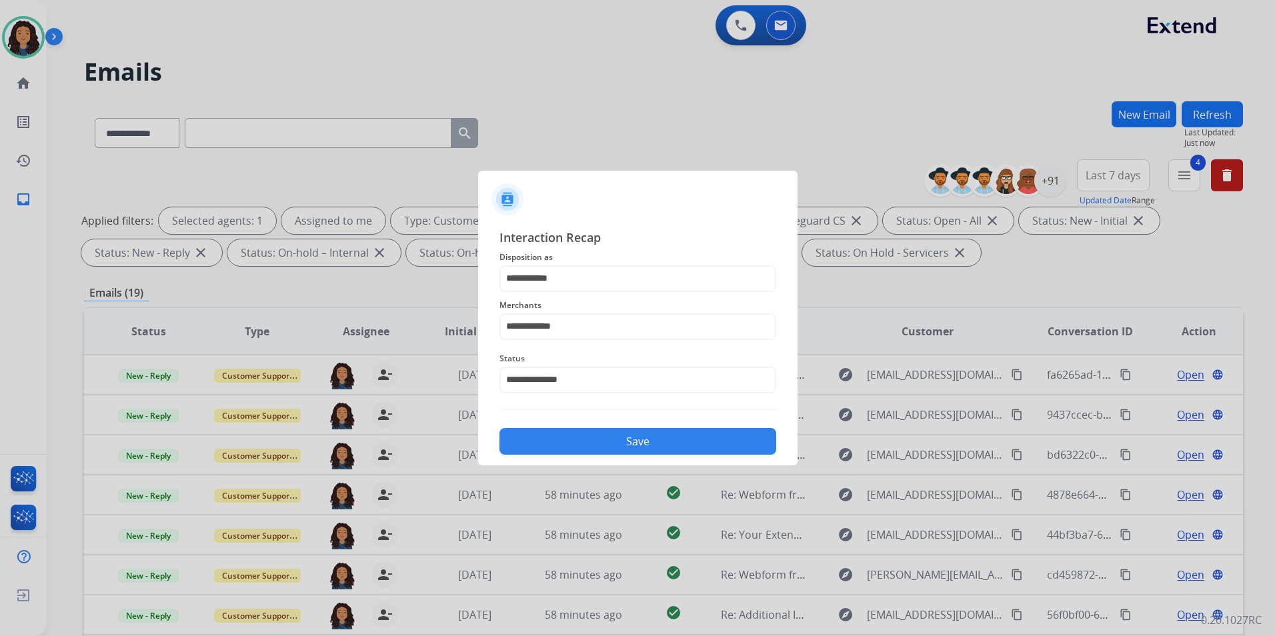
click at [598, 442] on button "Save" at bounding box center [638, 441] width 277 height 27
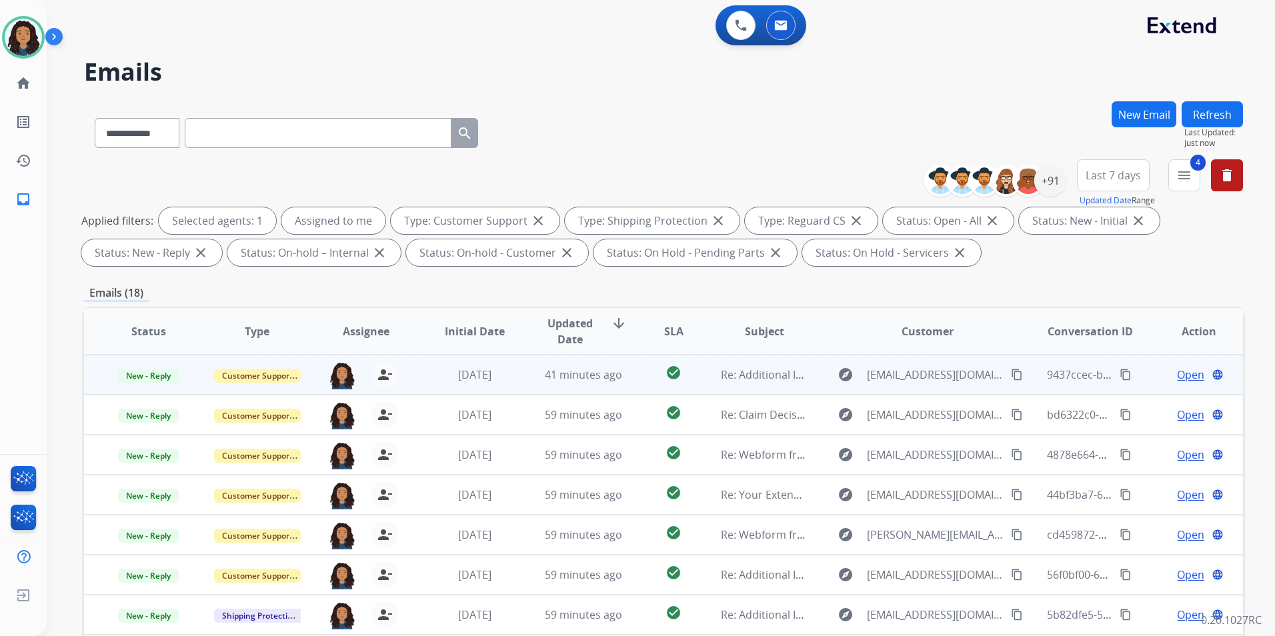
click at [1190, 378] on span "Open" at bounding box center [1190, 375] width 27 height 16
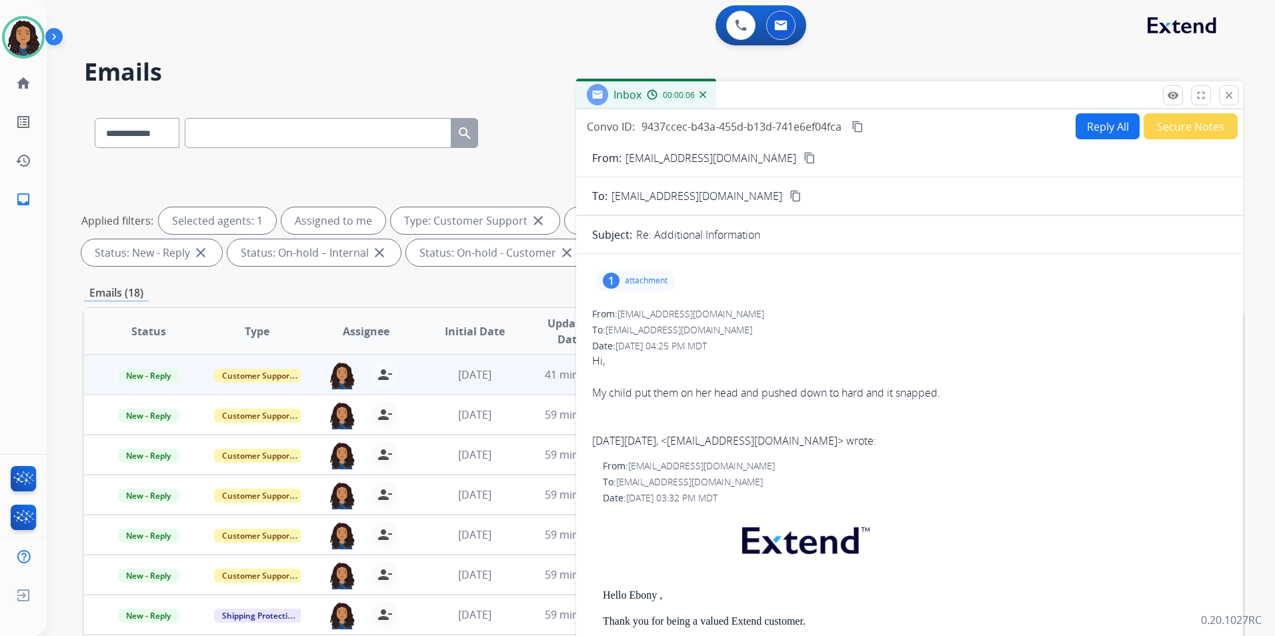
click at [802, 159] on button "content_copy" at bounding box center [810, 158] width 16 height 16
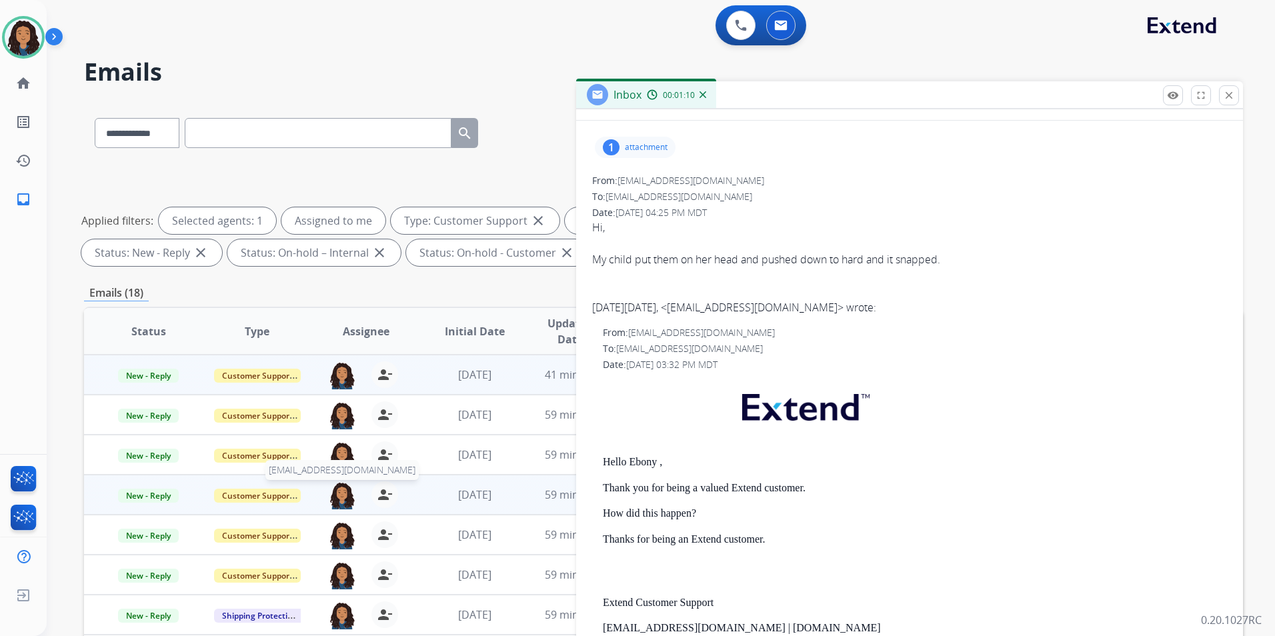
scroll to position [1, 0]
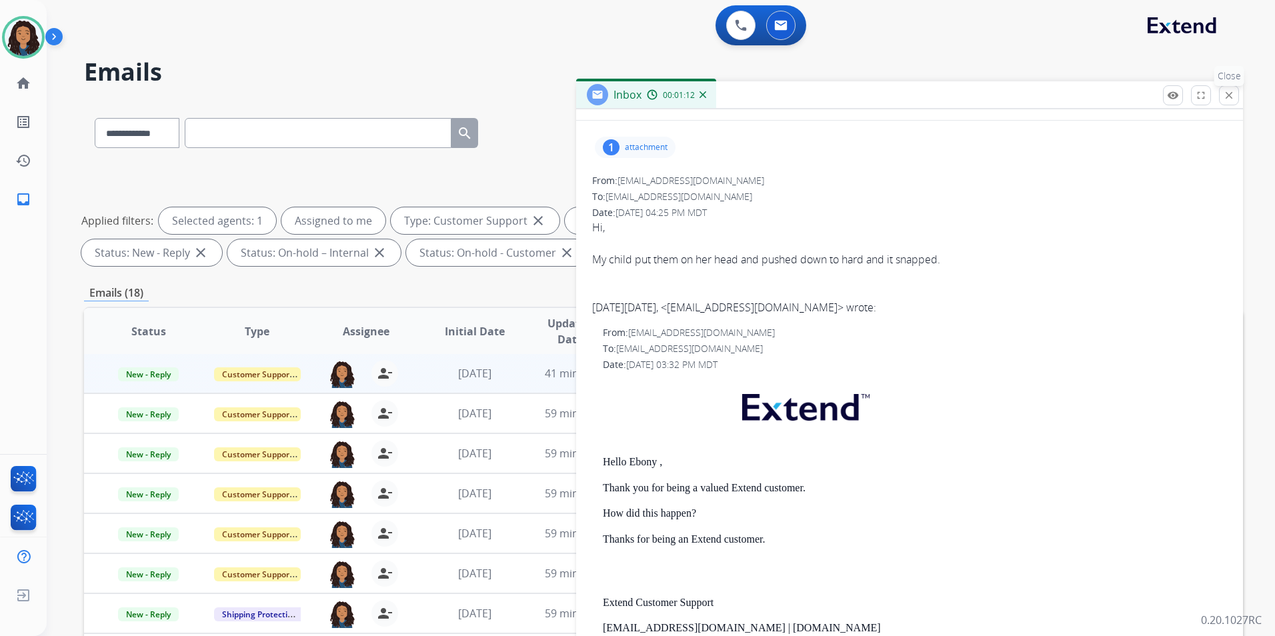
click at [1233, 97] on mat-icon "close" at bounding box center [1229, 95] width 12 height 12
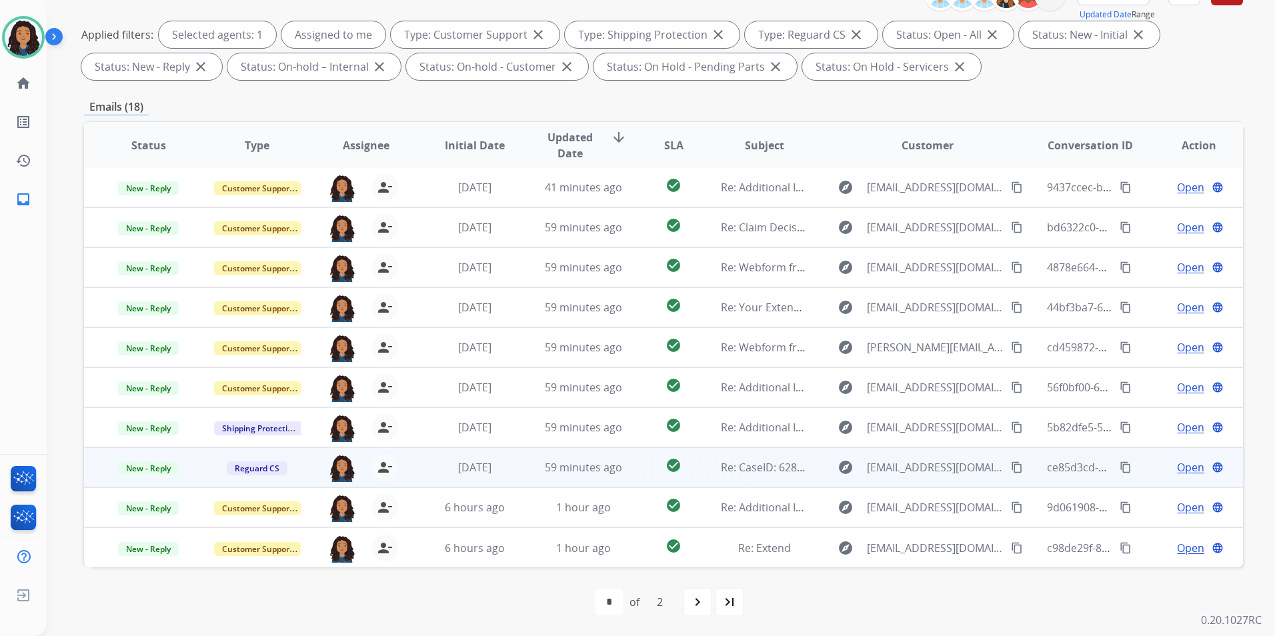
scroll to position [187, 0]
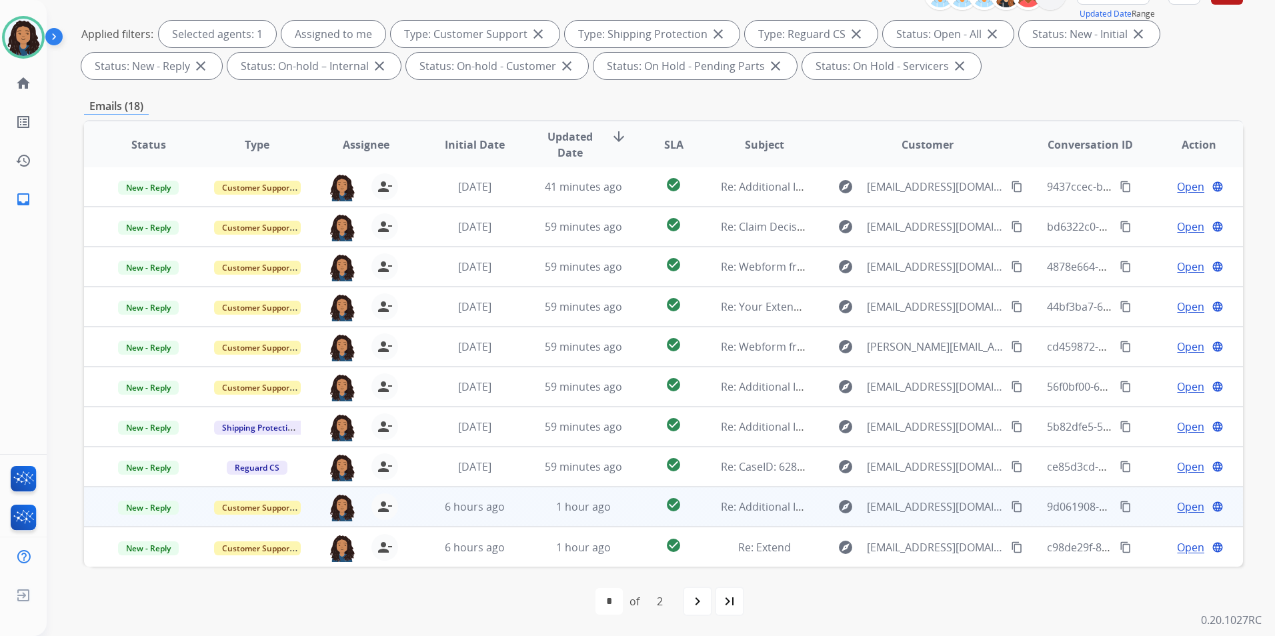
click at [1181, 505] on span "Open" at bounding box center [1190, 507] width 27 height 16
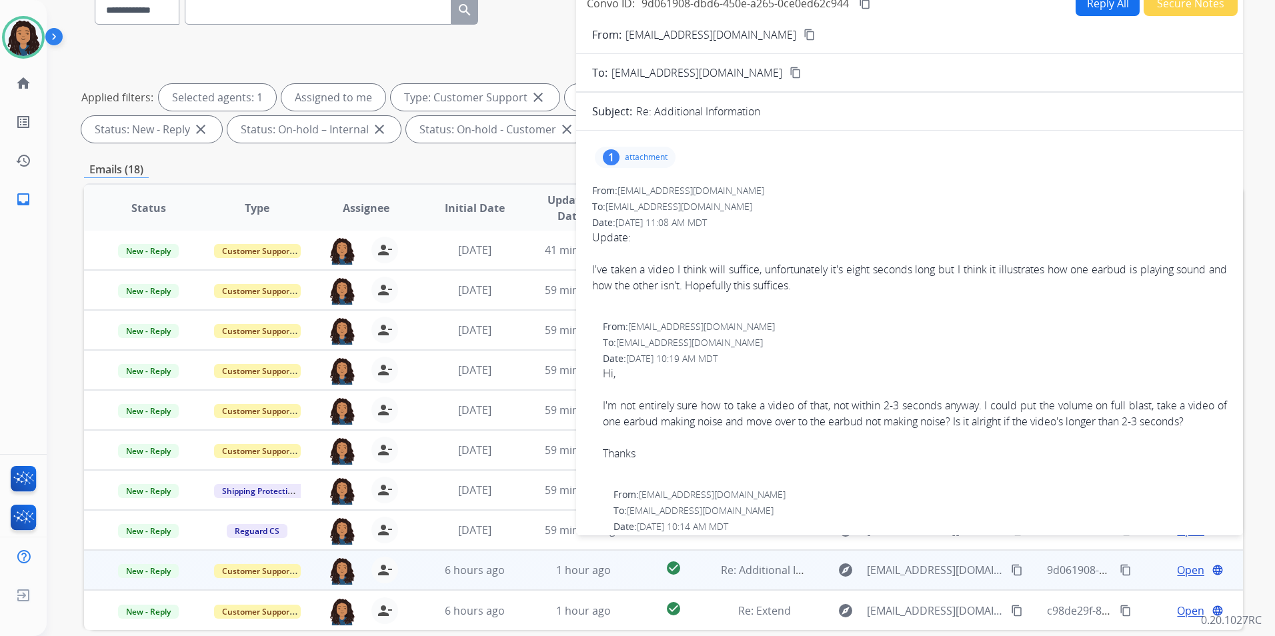
scroll to position [53, 0]
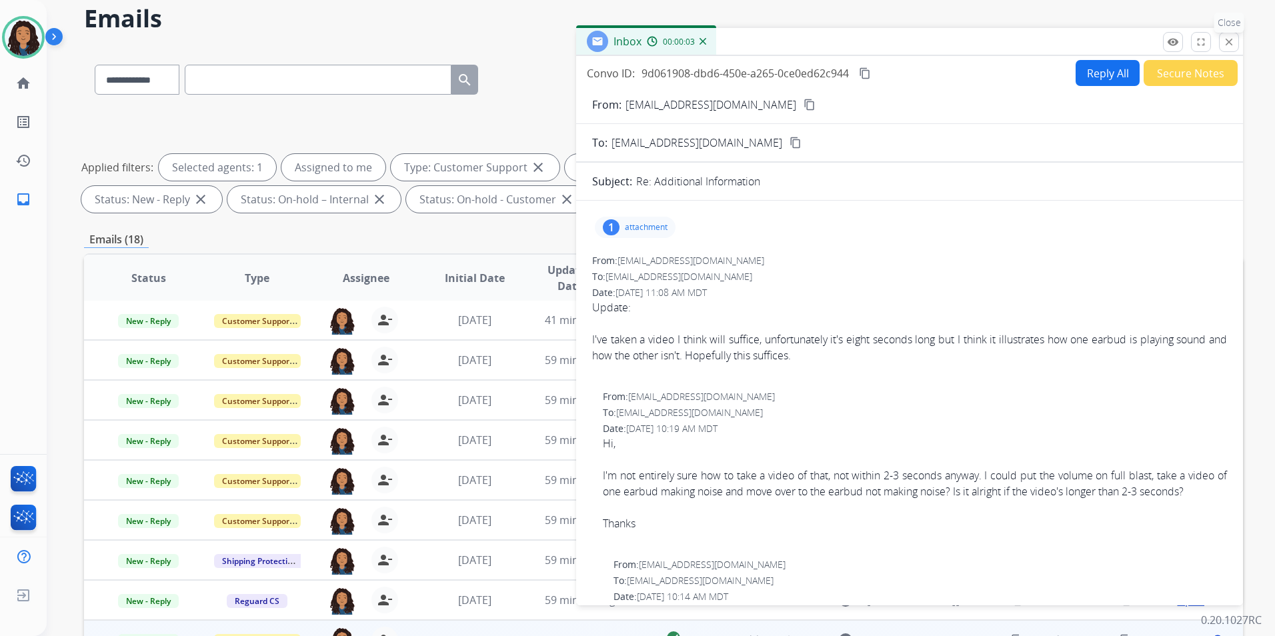
click at [1227, 47] on mat-icon "close" at bounding box center [1229, 42] width 12 height 12
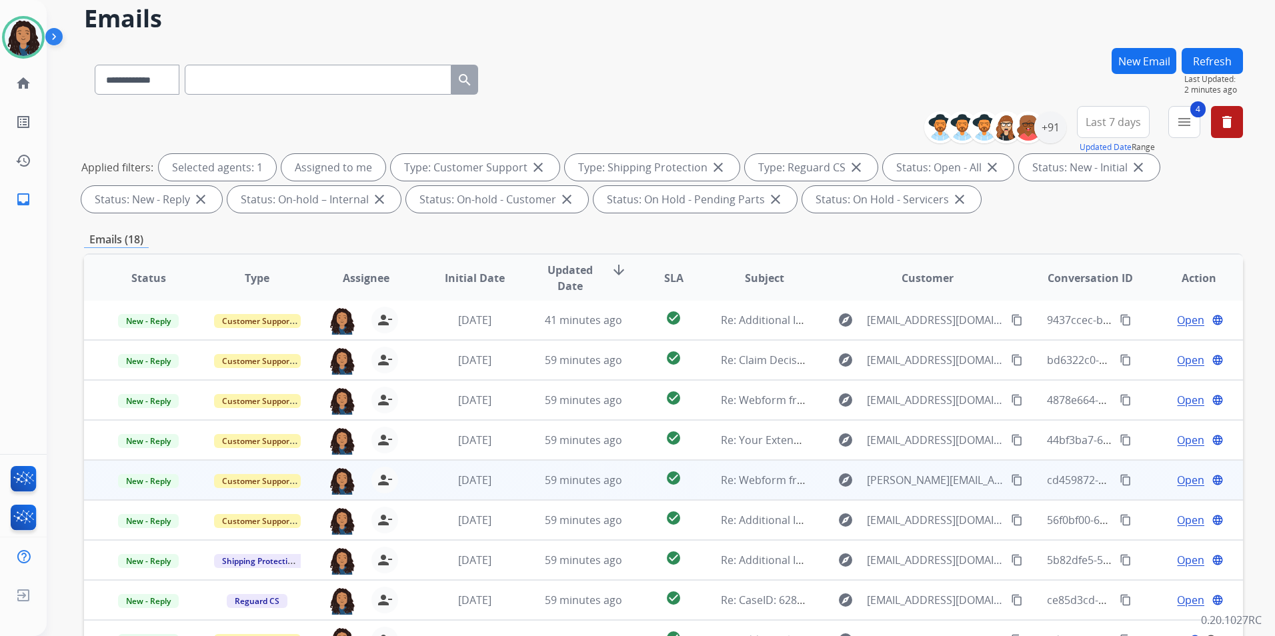
click at [1177, 478] on span "Open" at bounding box center [1190, 480] width 27 height 16
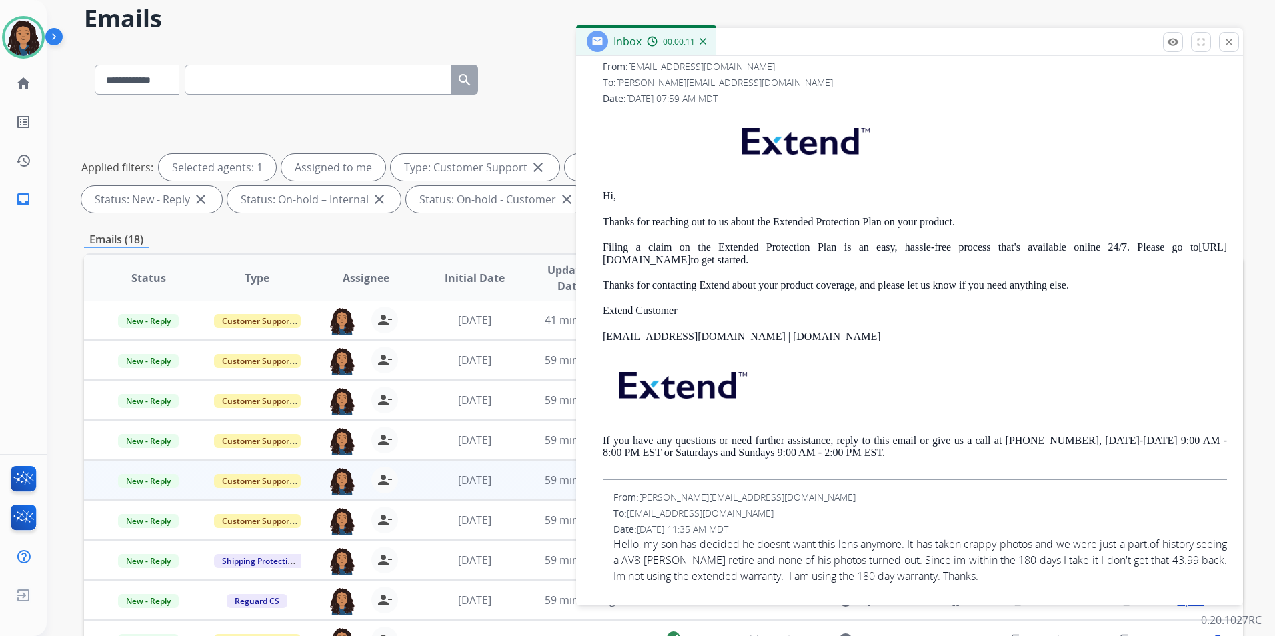
scroll to position [0, 0]
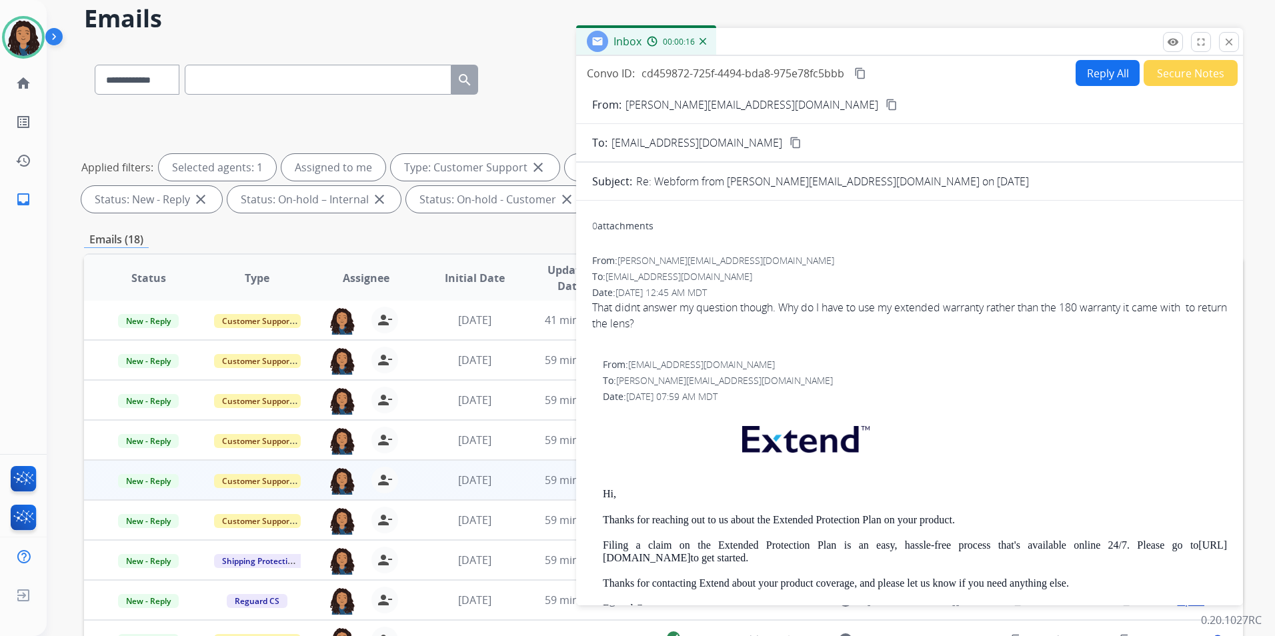
click at [1096, 72] on button "Reply All" at bounding box center [1108, 73] width 64 height 26
select select "**********"
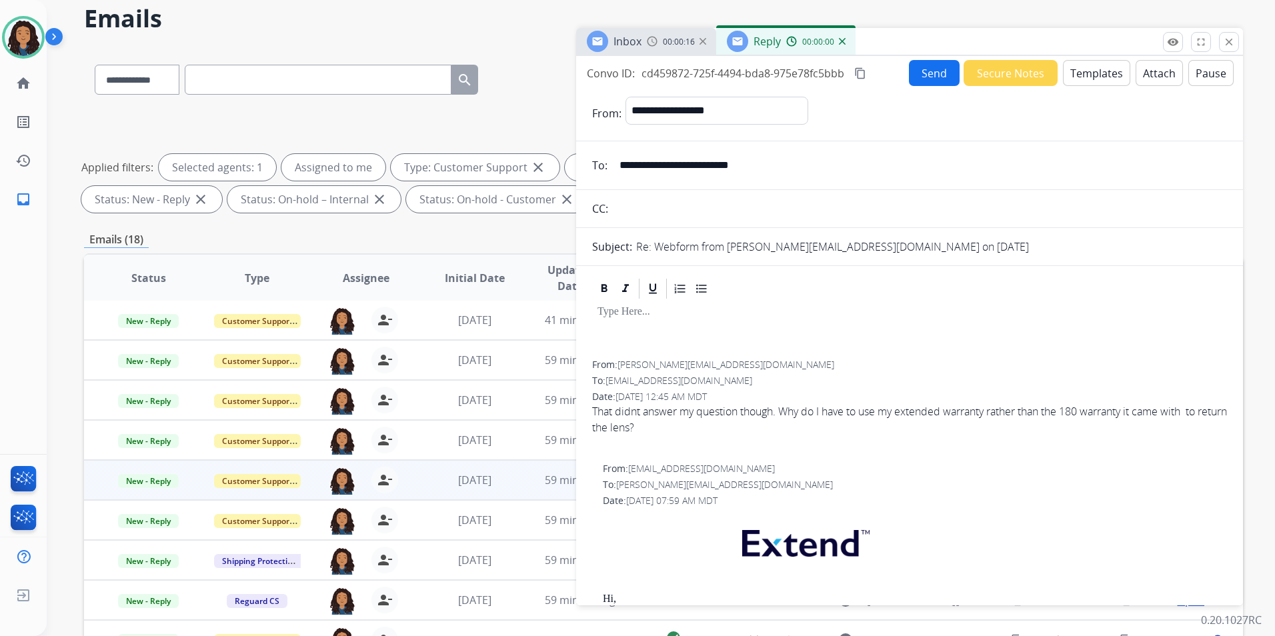
click at [1096, 72] on button "Templates" at bounding box center [1096, 73] width 67 height 26
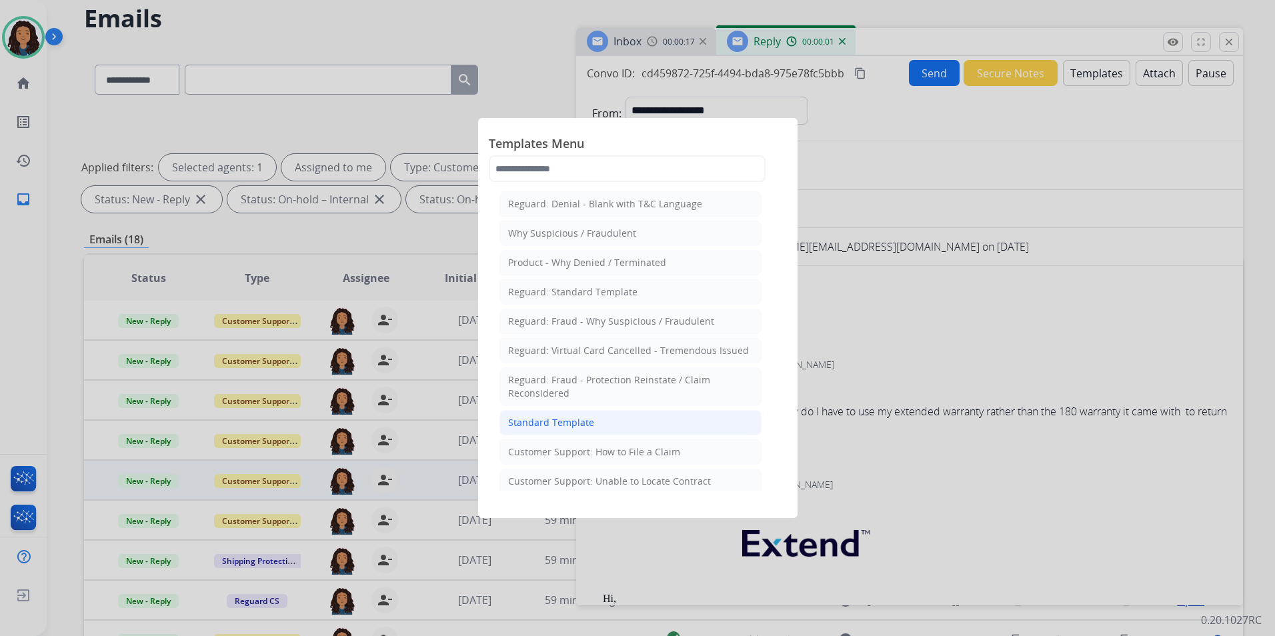
drag, startPoint x: 679, startPoint y: 421, endPoint x: 683, endPoint y: 195, distance: 225.5
click at [679, 420] on li "Standard Template" at bounding box center [631, 422] width 262 height 25
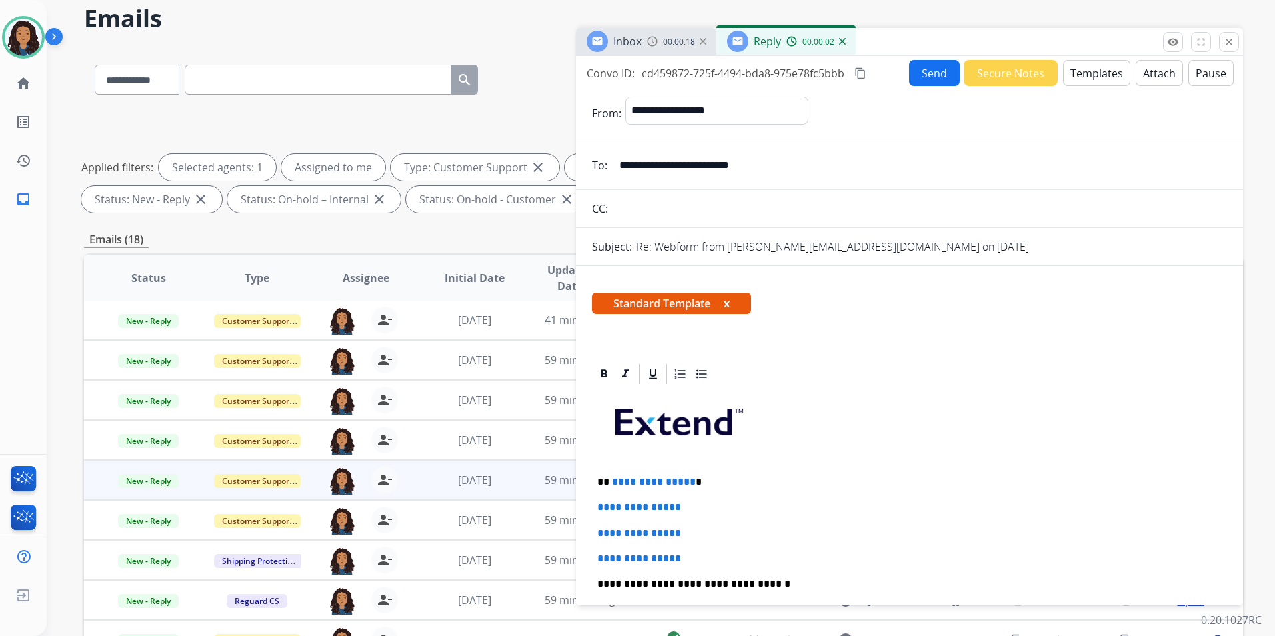
click at [650, 47] on div "00:00:18" at bounding box center [676, 41] width 59 height 12
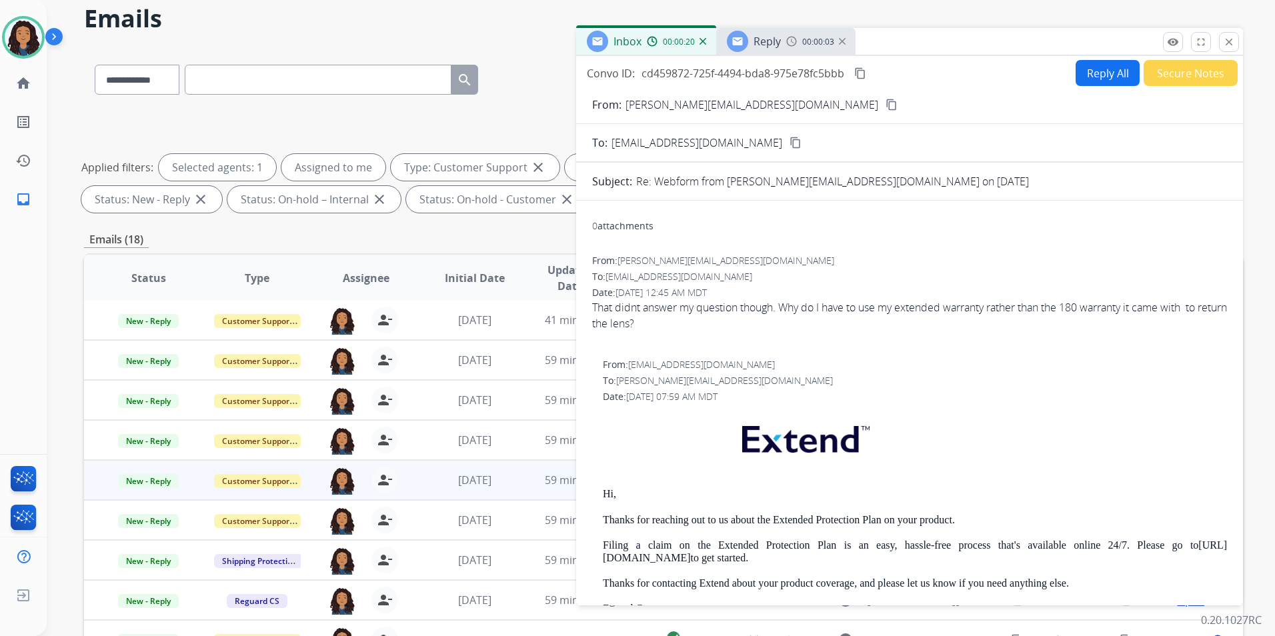
click at [777, 36] on span "Reply" at bounding box center [767, 41] width 27 height 15
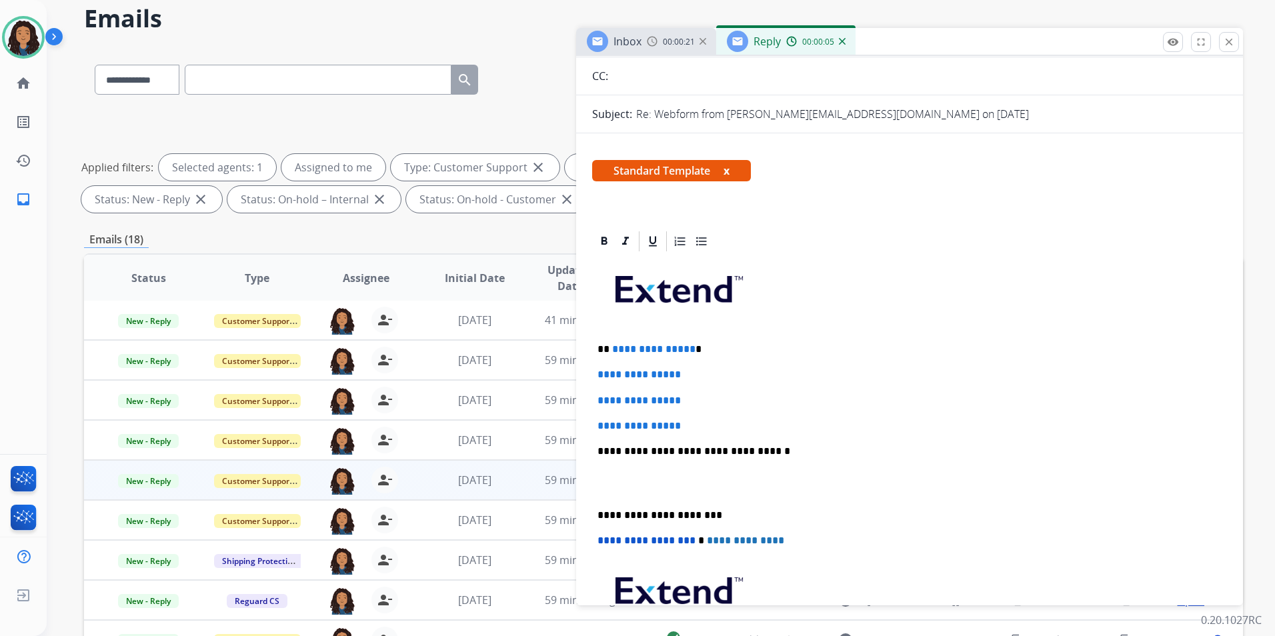
scroll to position [133, 0]
drag, startPoint x: 706, startPoint y: 430, endPoint x: 612, endPoint y: 334, distance: 134.4
click at [612, 334] on div "**********" at bounding box center [909, 482] width 635 height 459
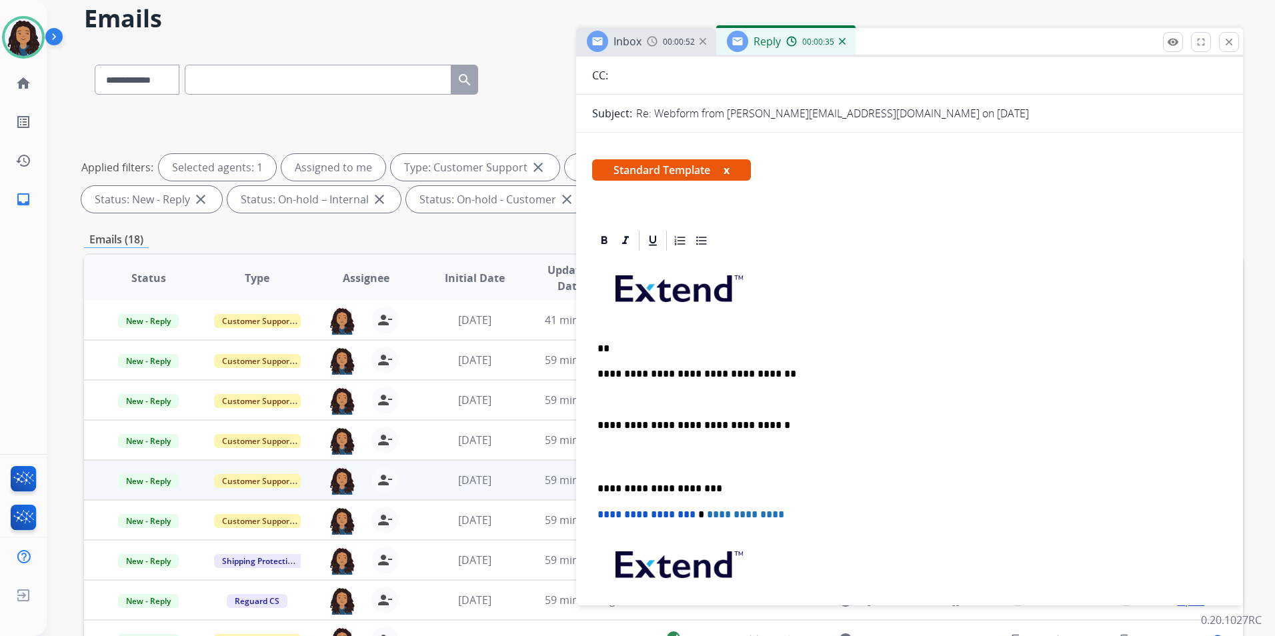
click at [647, 41] on img at bounding box center [652, 41] width 11 height 11
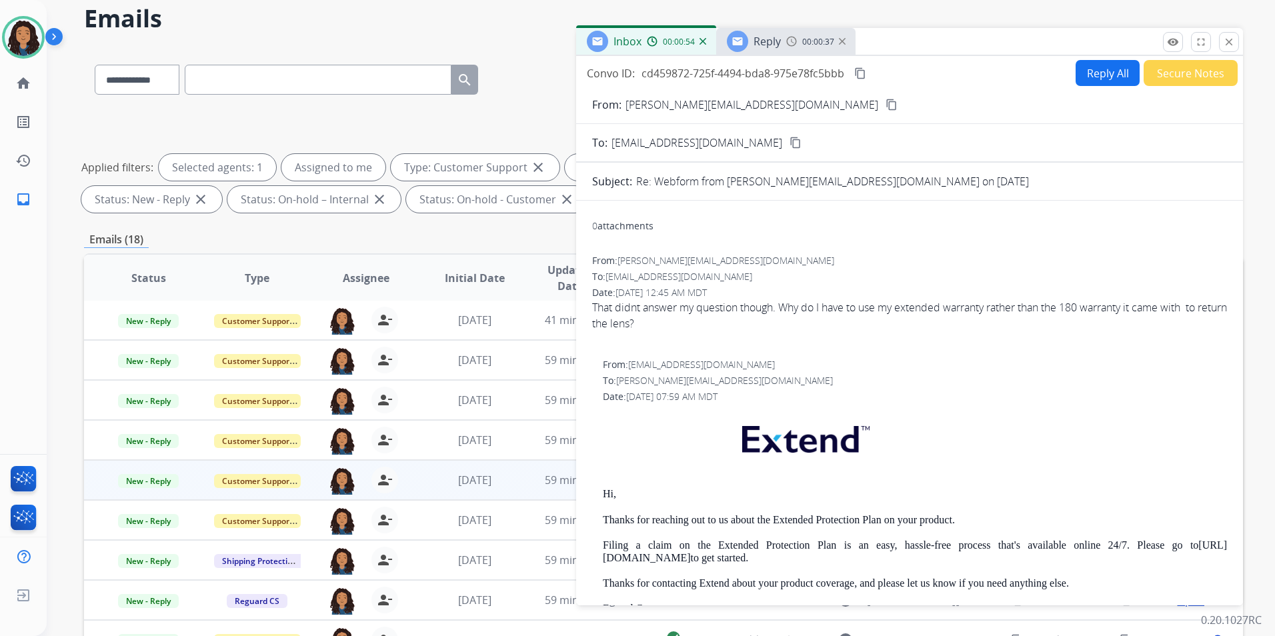
click at [762, 43] on span "Reply" at bounding box center [767, 41] width 27 height 15
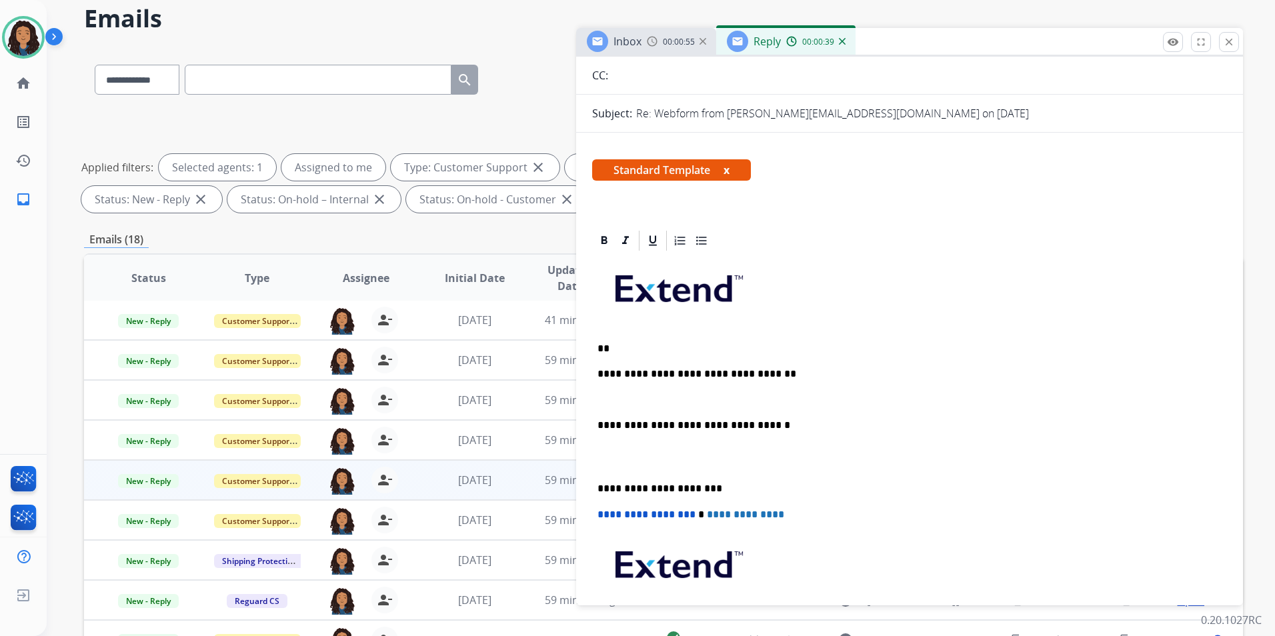
click at [620, 39] on span "Inbox" at bounding box center [628, 41] width 28 height 15
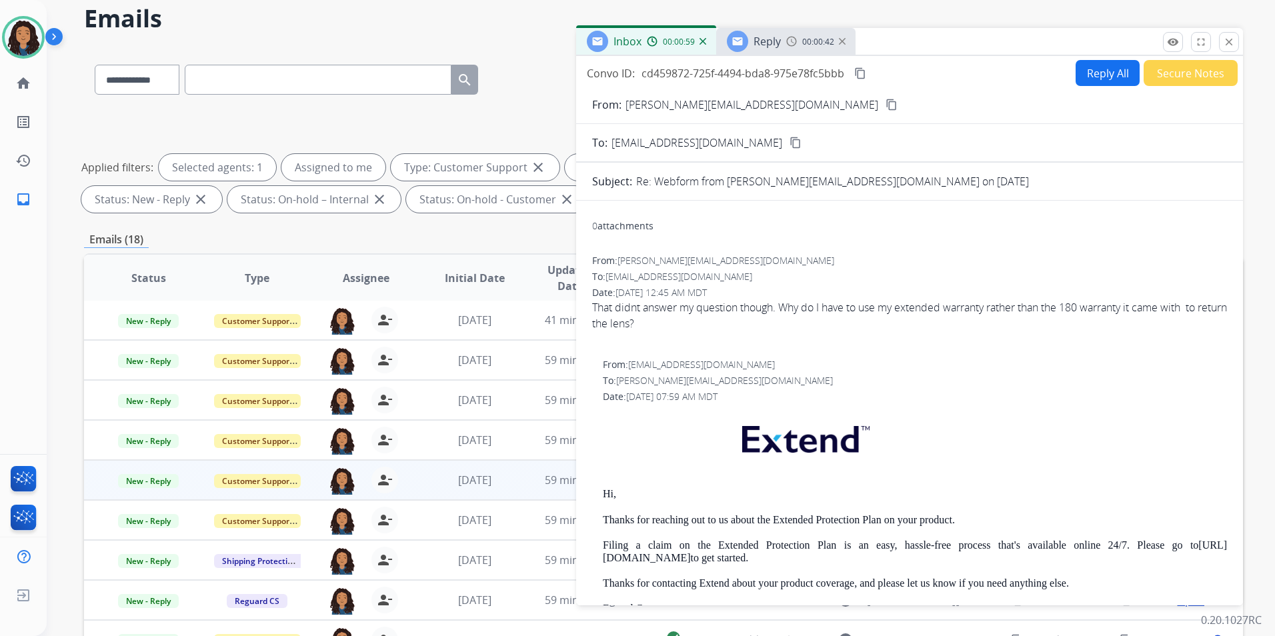
click at [789, 43] on img at bounding box center [792, 41] width 11 height 11
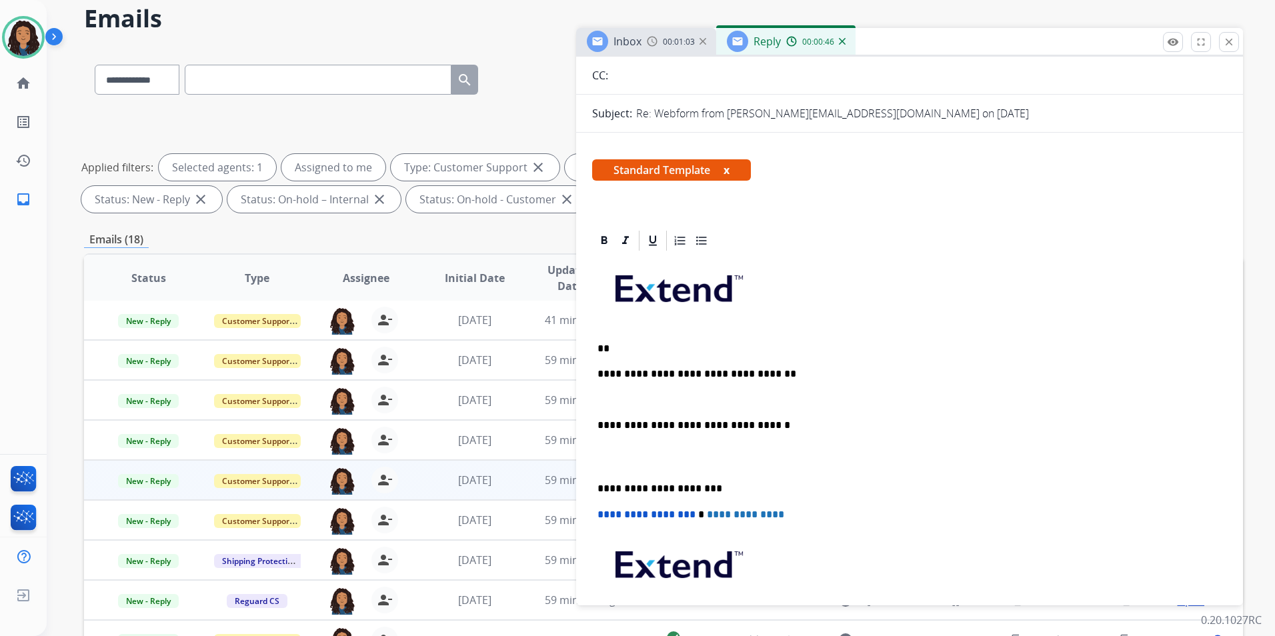
click at [660, 45] on div "00:01:03" at bounding box center [676, 41] width 59 height 12
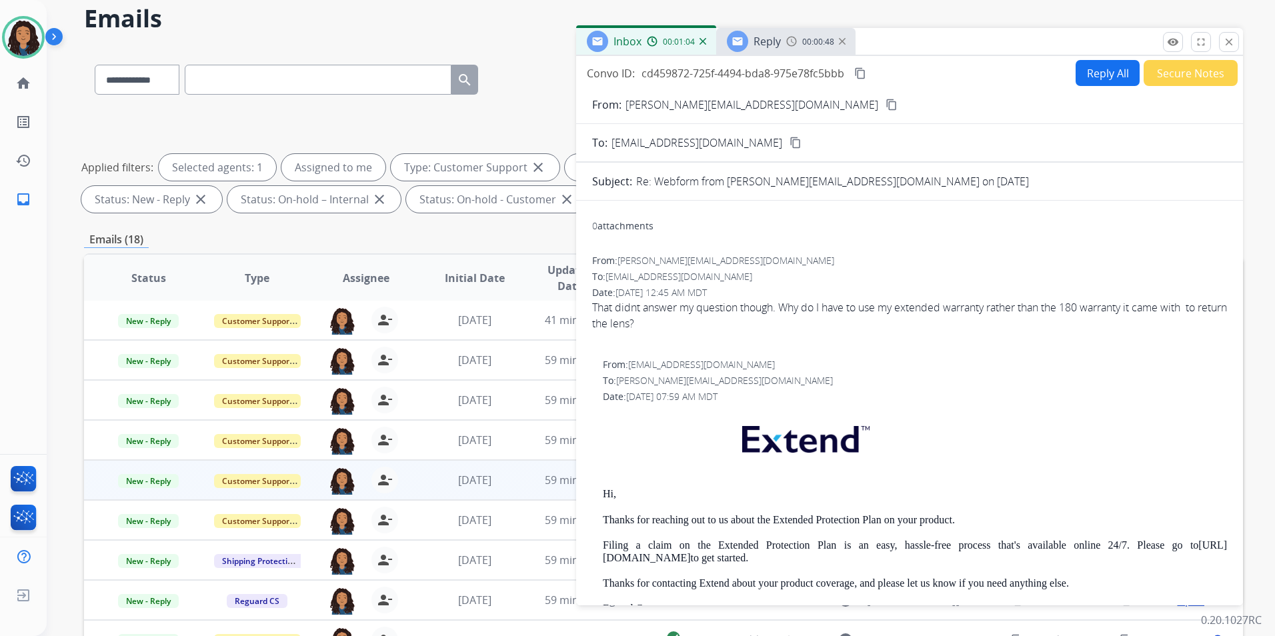
click at [791, 43] on img at bounding box center [792, 41] width 11 height 11
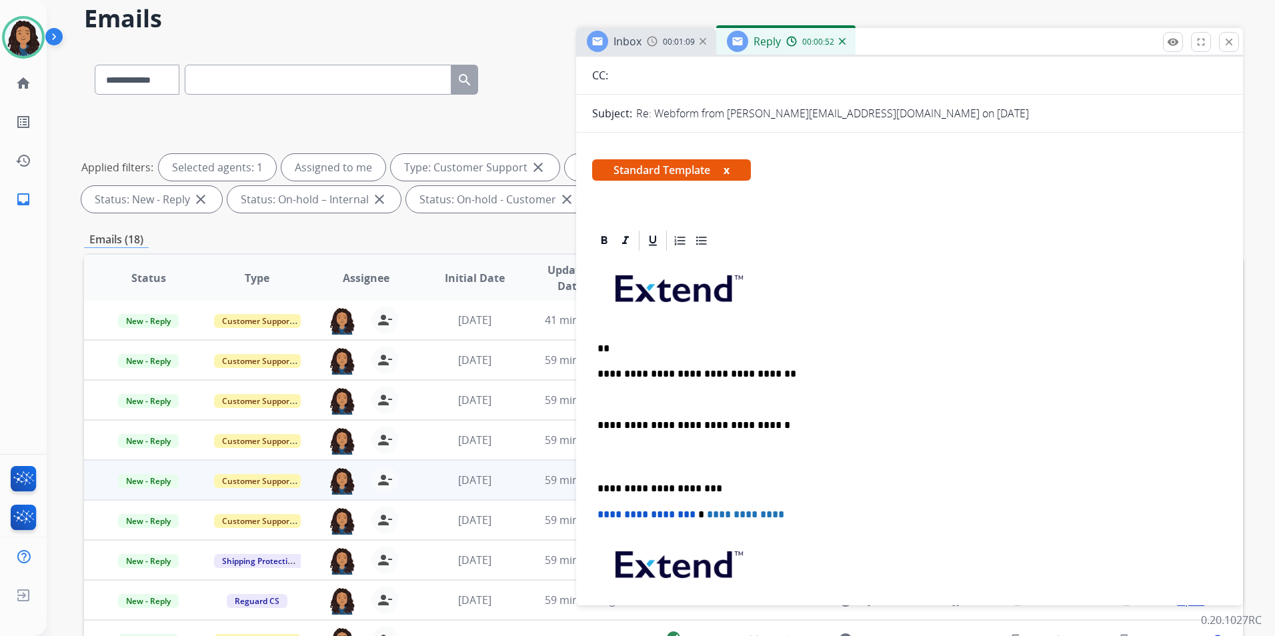
click at [641, 50] on div "Inbox" at bounding box center [614, 41] width 55 height 21
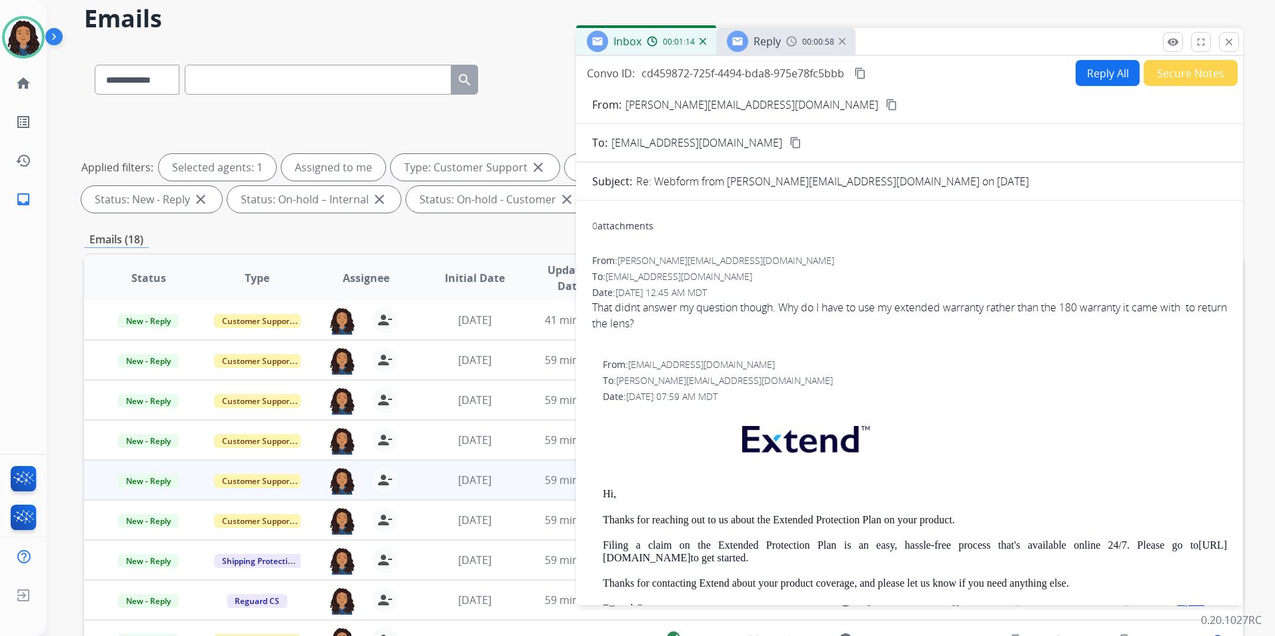
click at [785, 37] on div "Reply 00:00:58" at bounding box center [785, 41] width 139 height 27
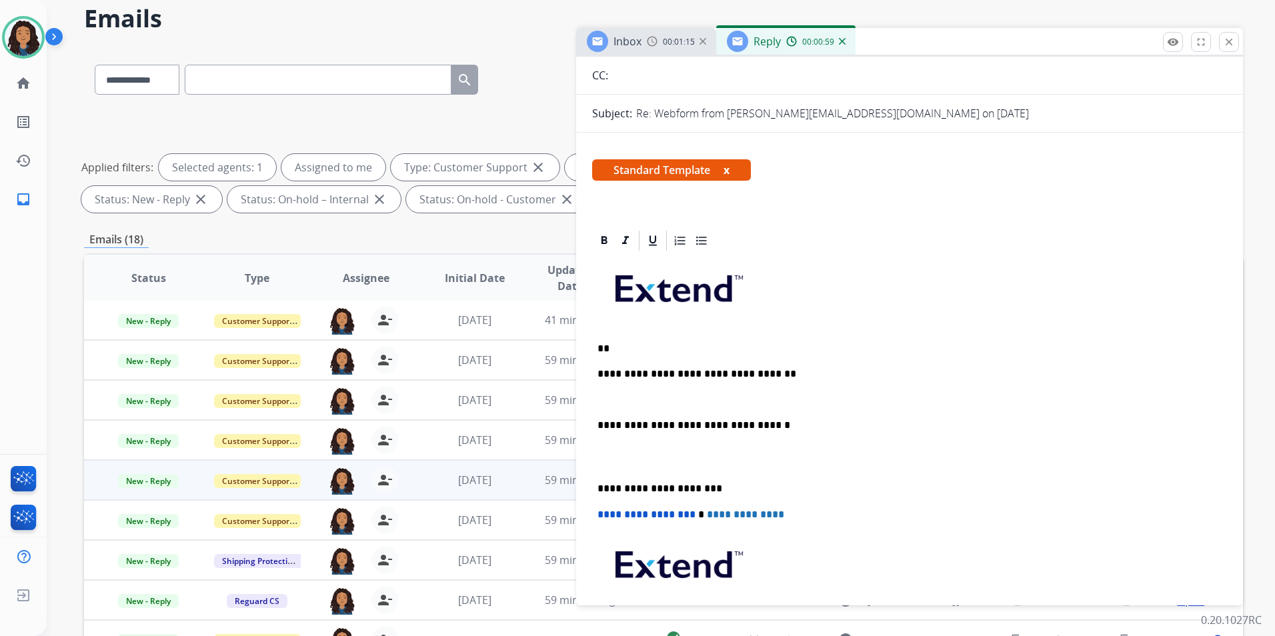
click at [730, 395] on p at bounding box center [910, 400] width 624 height 12
click at [725, 398] on p "**********" at bounding box center [905, 400] width 614 height 12
click at [795, 361] on div "**********" at bounding box center [909, 470] width 635 height 434
click at [660, 336] on div "**********" at bounding box center [909, 470] width 635 height 434
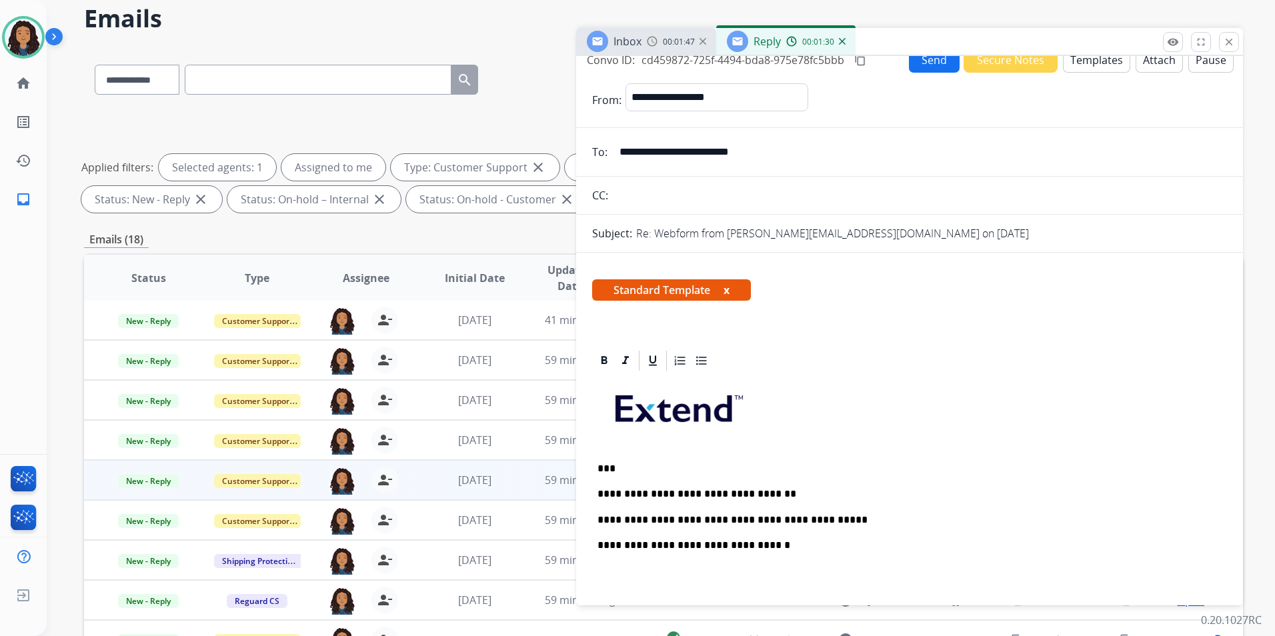
scroll to position [0, 0]
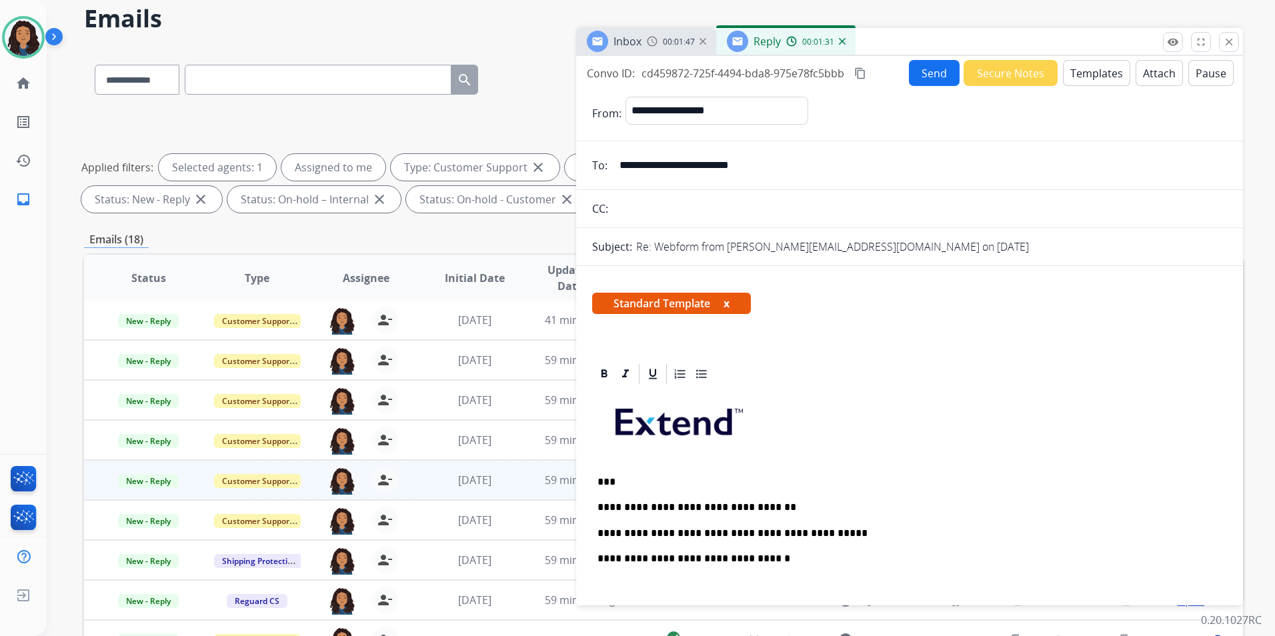
click at [923, 81] on button "Send" at bounding box center [934, 73] width 51 height 26
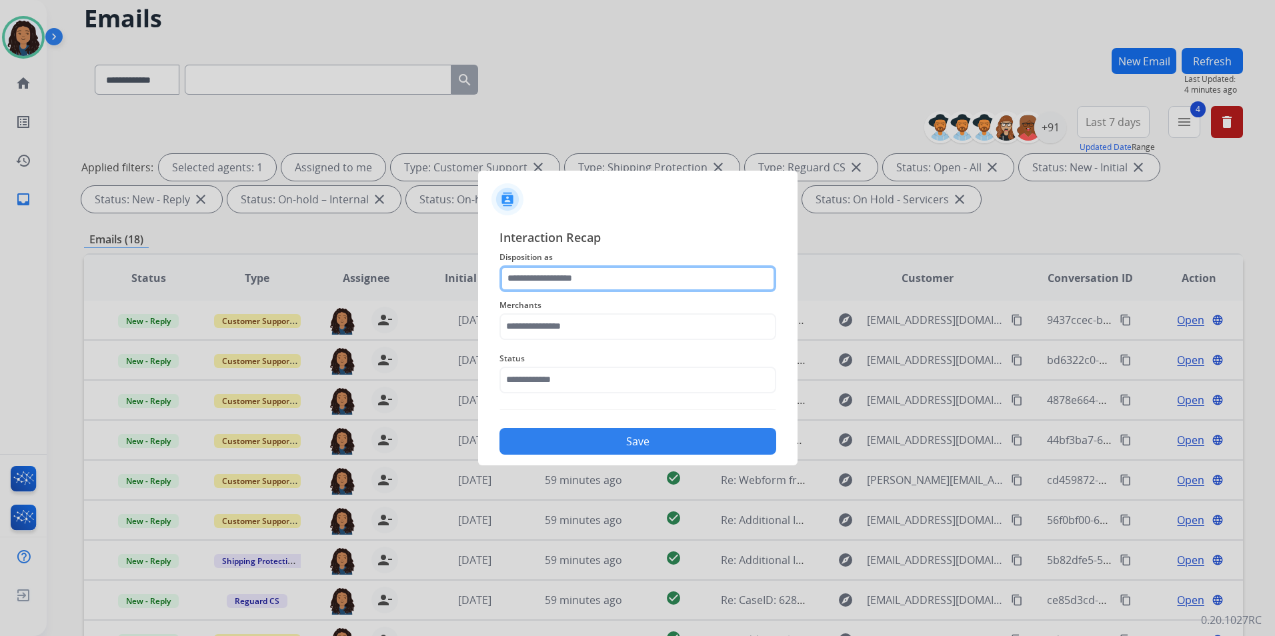
click at [624, 279] on input "text" at bounding box center [638, 279] width 277 height 27
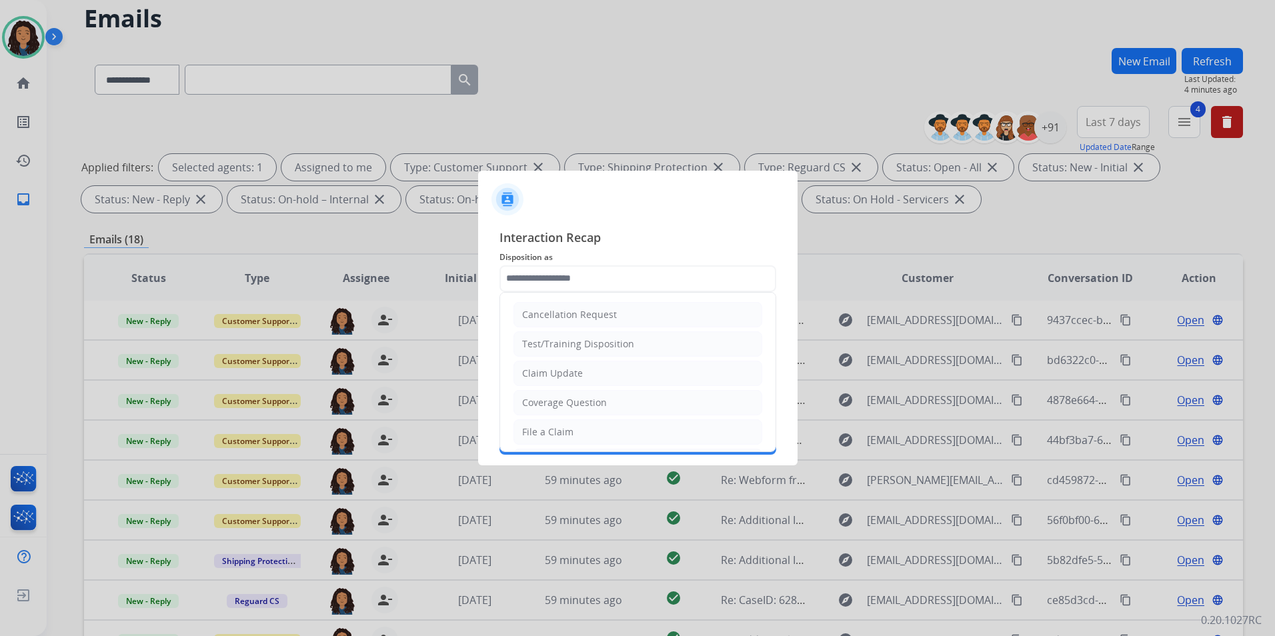
click at [548, 370] on div "Claim Update" at bounding box center [552, 373] width 61 height 13
type input "**********"
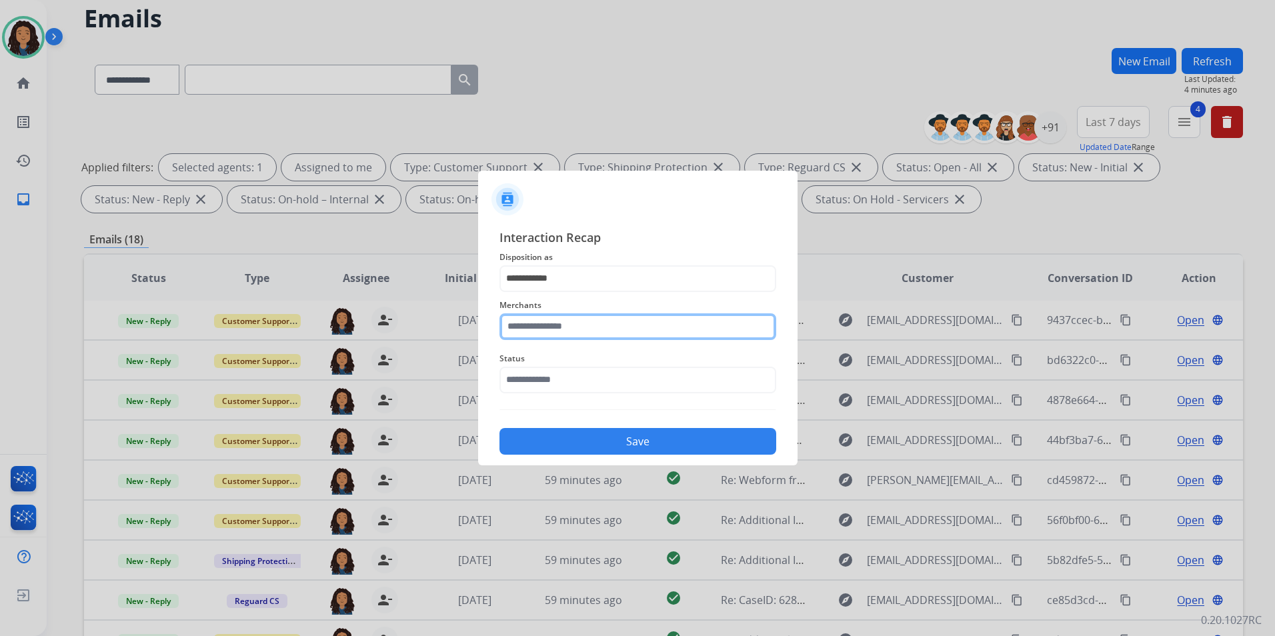
click at [557, 318] on input "text" at bounding box center [638, 327] width 277 height 27
click at [577, 373] on li "Not found" at bounding box center [641, 364] width 254 height 25
type input "*********"
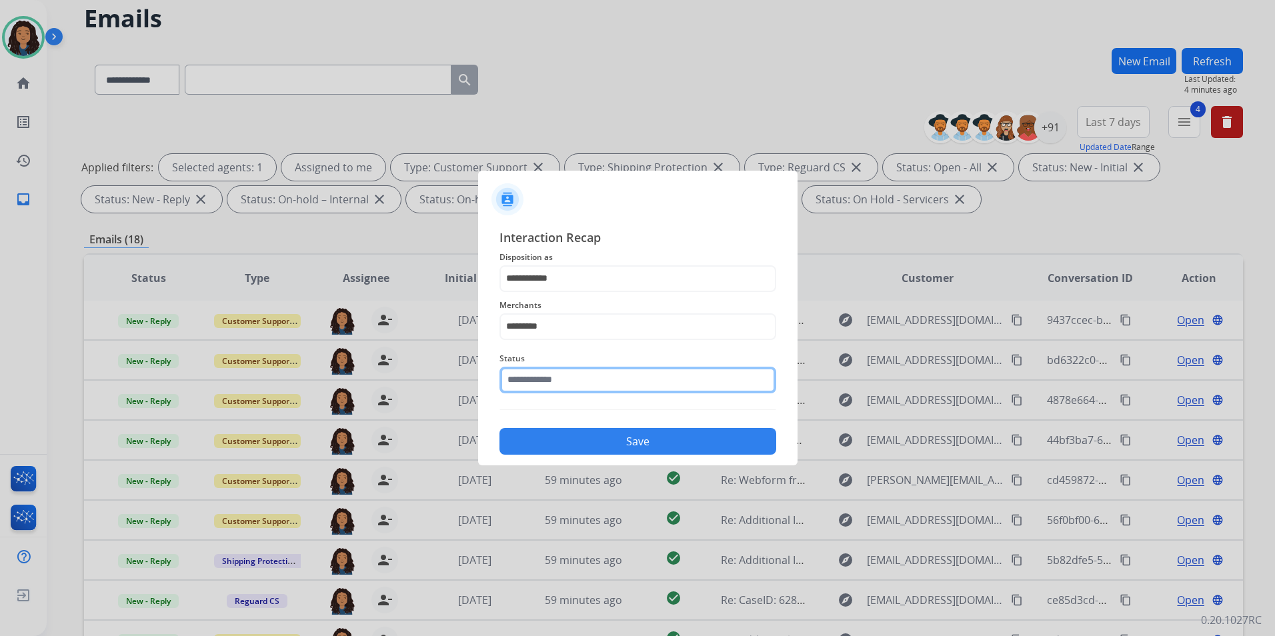
click at [577, 373] on input "text" at bounding box center [638, 380] width 277 height 27
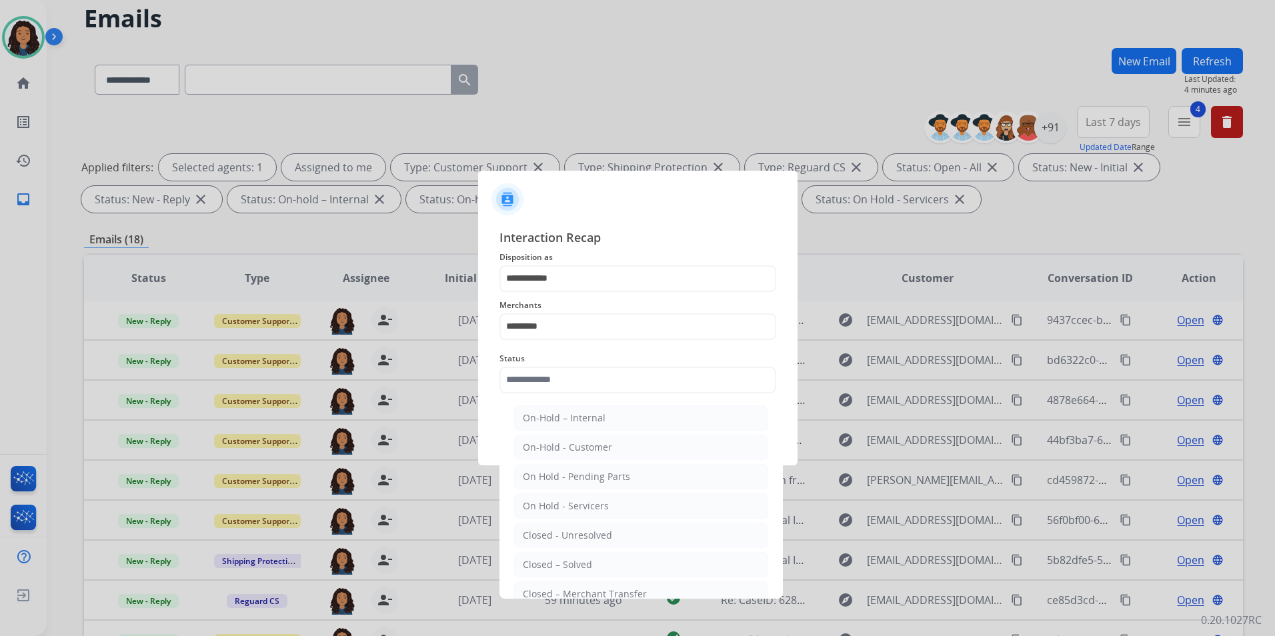
click at [578, 568] on div "Closed – Solved" at bounding box center [557, 564] width 69 height 13
type input "**********"
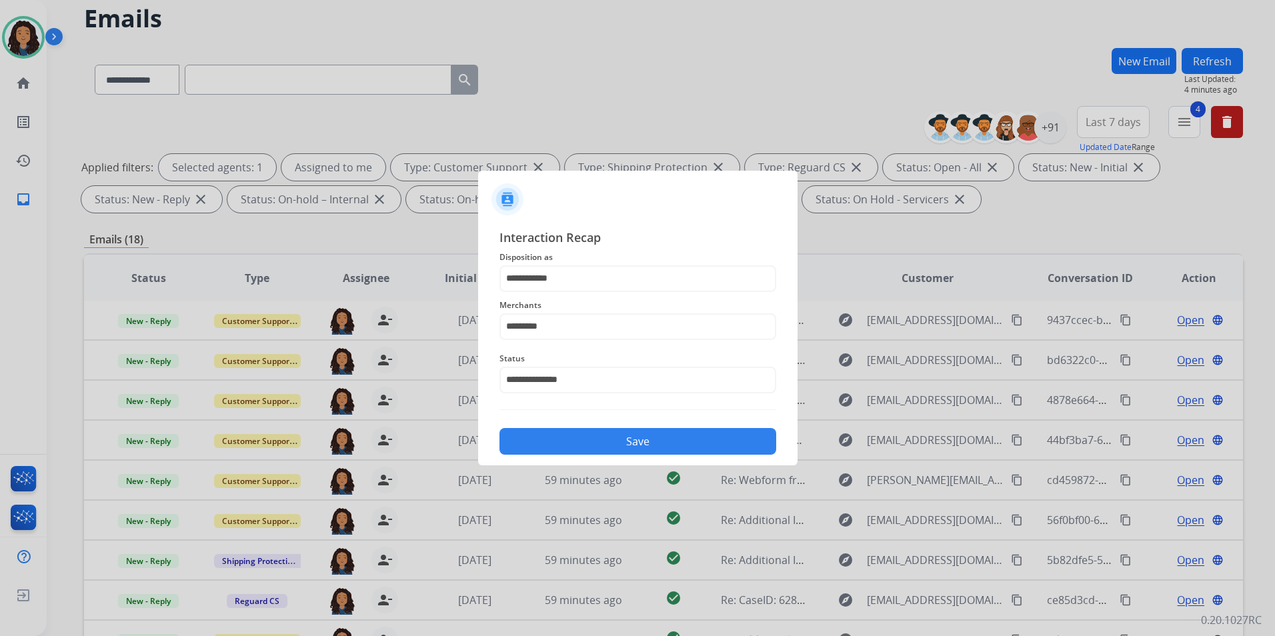
click at [575, 428] on div "Save" at bounding box center [638, 437] width 277 height 35
click at [575, 440] on button "Save" at bounding box center [638, 441] width 277 height 27
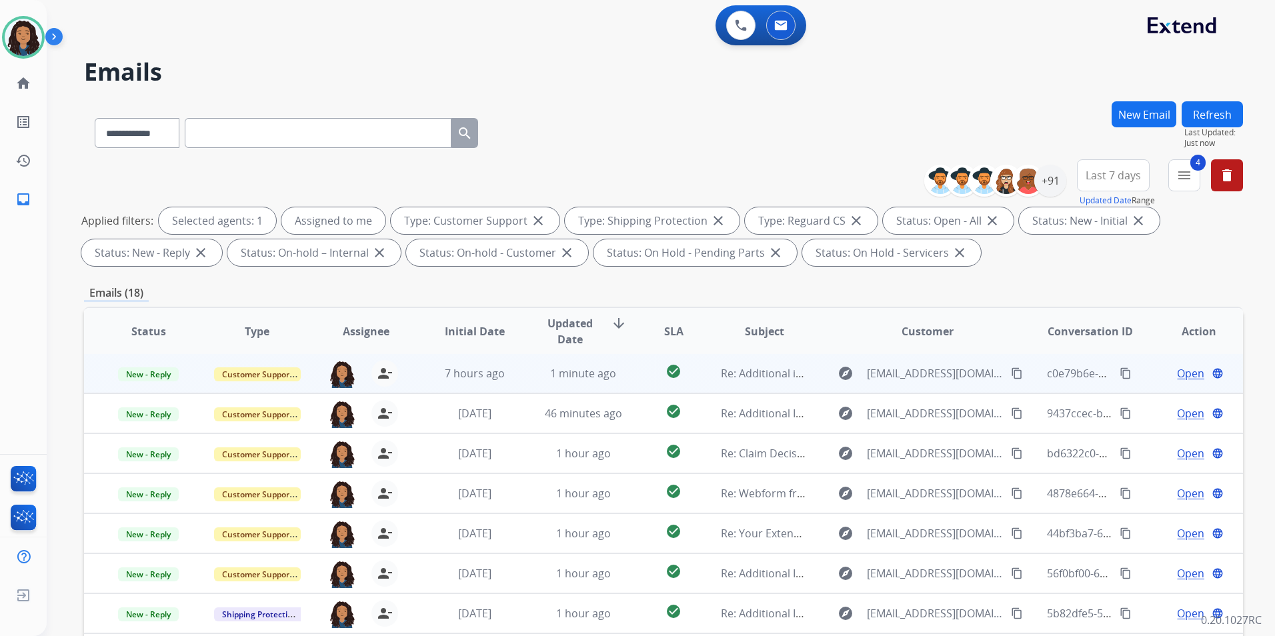
click at [1177, 372] on span "Open" at bounding box center [1190, 374] width 27 height 16
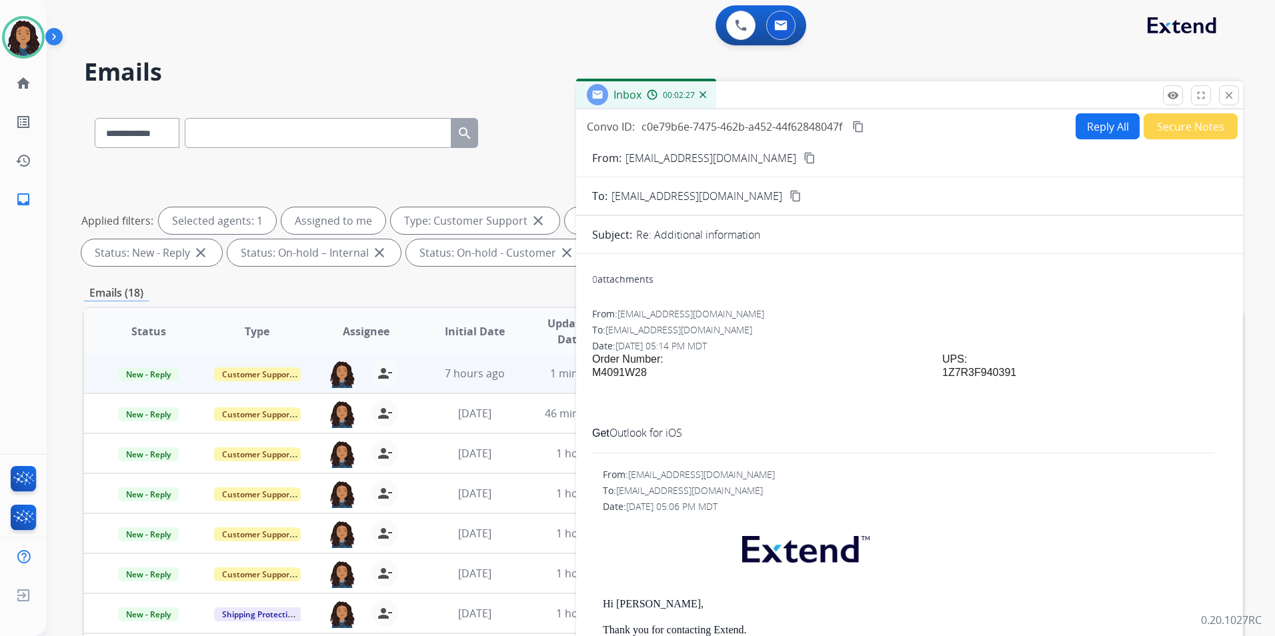
drag, startPoint x: 935, startPoint y: 360, endPoint x: 1013, endPoint y: 376, distance: 79.5
click at [1013, 376] on tr "Order Number: M4091W28 UPS: 1Z7R3F940391" at bounding box center [909, 373] width 635 height 40
drag, startPoint x: 1013, startPoint y: 376, endPoint x: 981, endPoint y: 366, distance: 33.5
copy tr "UPS: 1Z7R3F940391"
click at [930, 374] on td at bounding box center [904, 373] width 77 height 40
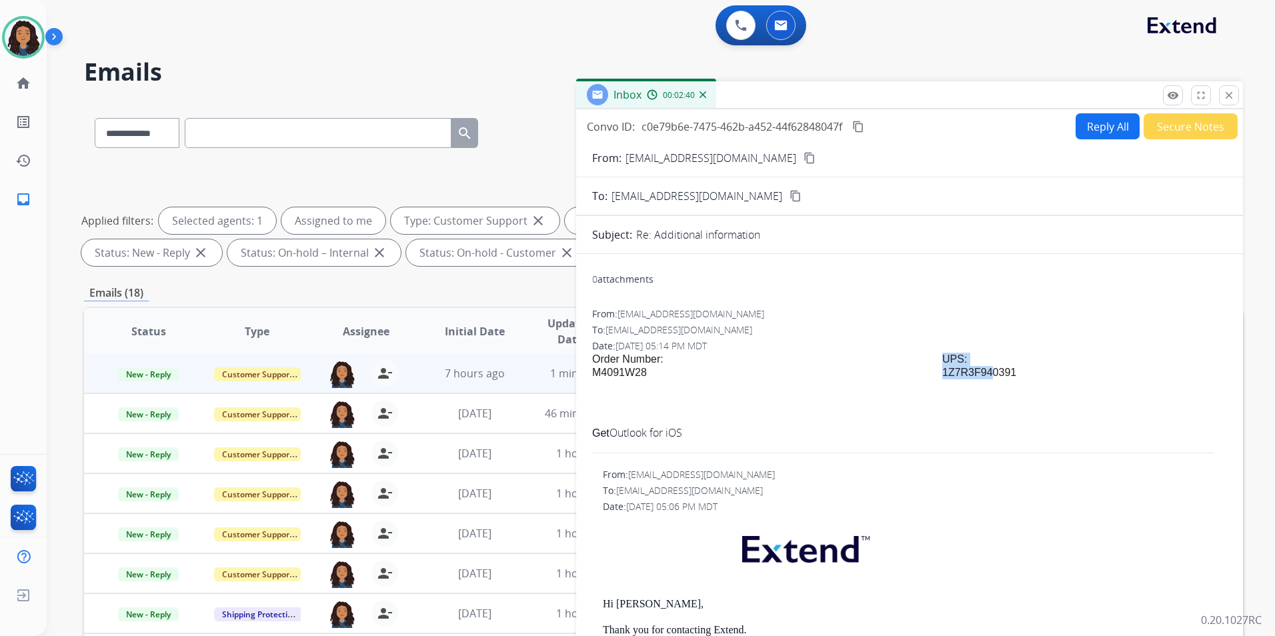
drag, startPoint x: 932, startPoint y: 372, endPoint x: 981, endPoint y: 368, distance: 49.5
click at [981, 368] on tr "Order Number: M4091W28 UPS: 1Z7R3F940391" at bounding box center [909, 373] width 635 height 40
drag, startPoint x: 981, startPoint y: 368, endPoint x: 927, endPoint y: 373, distance: 54.2
click at [927, 373] on td at bounding box center [904, 373] width 77 height 40
drag, startPoint x: 937, startPoint y: 372, endPoint x: 1008, endPoint y: 373, distance: 71.4
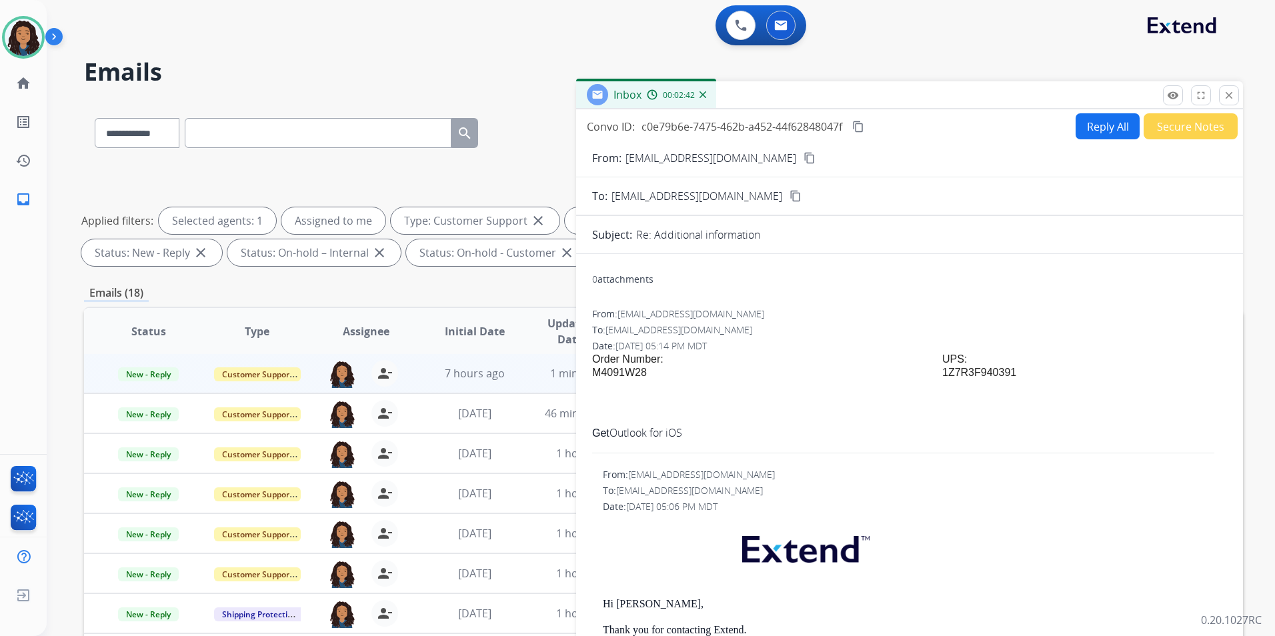
click at [1008, 373] on span "UPS: 1Z7R3F940391" at bounding box center [980, 366] width 74 height 25
drag, startPoint x: 1008, startPoint y: 373, endPoint x: 975, endPoint y: 379, distance: 33.9
copy span "1Z7R3F940391"
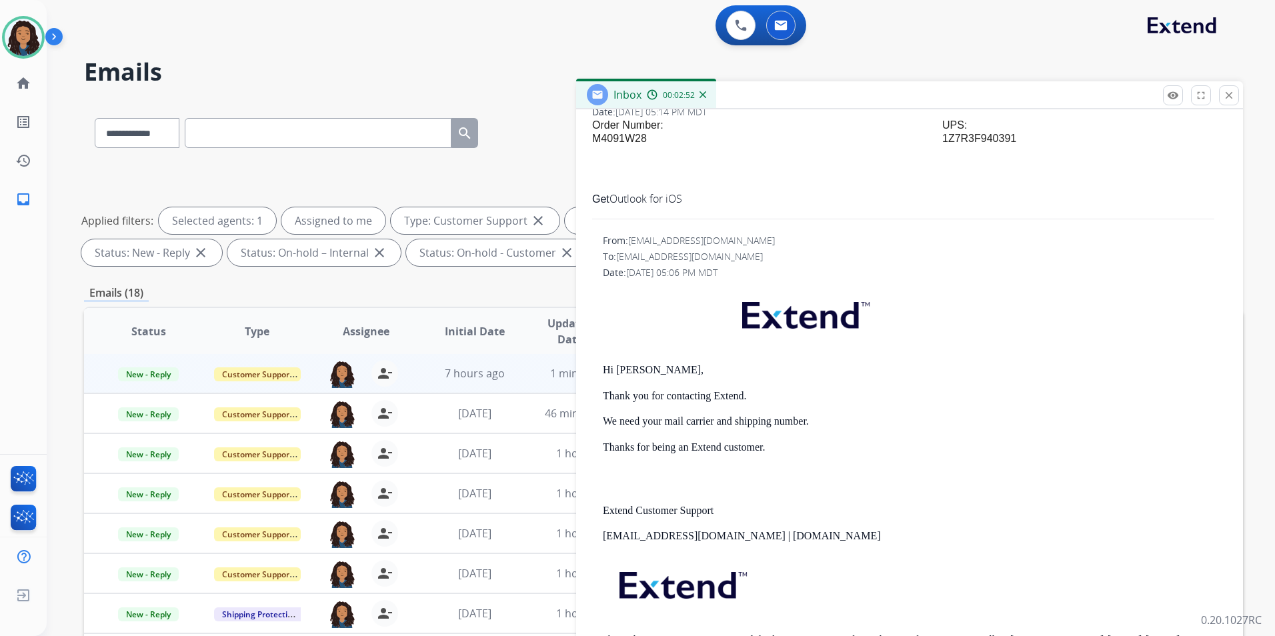
scroll to position [267, 0]
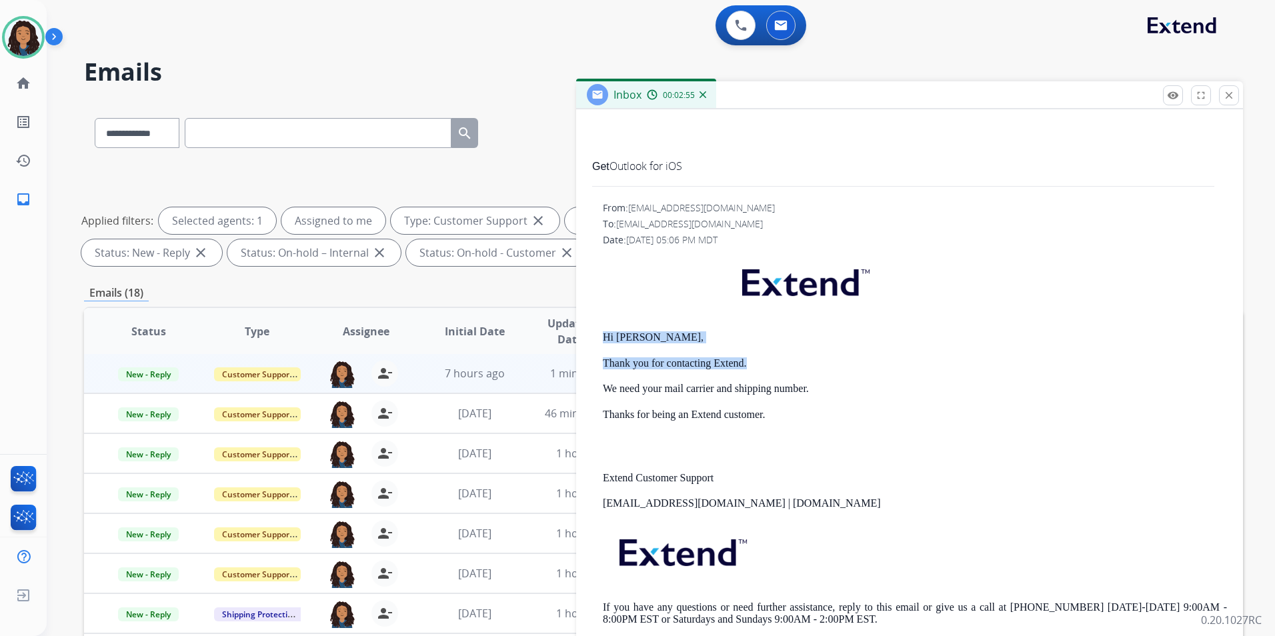
drag, startPoint x: 598, startPoint y: 336, endPoint x: 756, endPoint y: 365, distance: 160.8
click at [756, 365] on div "From: support@extend.com To: pattie_hawkins@yahoo.com Date: 08/12/2025 - 05:06 …" at bounding box center [909, 424] width 635 height 446
drag, startPoint x: 756, startPoint y: 365, endPoint x: 704, endPoint y: 363, distance: 52.7
copy div "Hi Shelby, Thank you for contacting Extend."
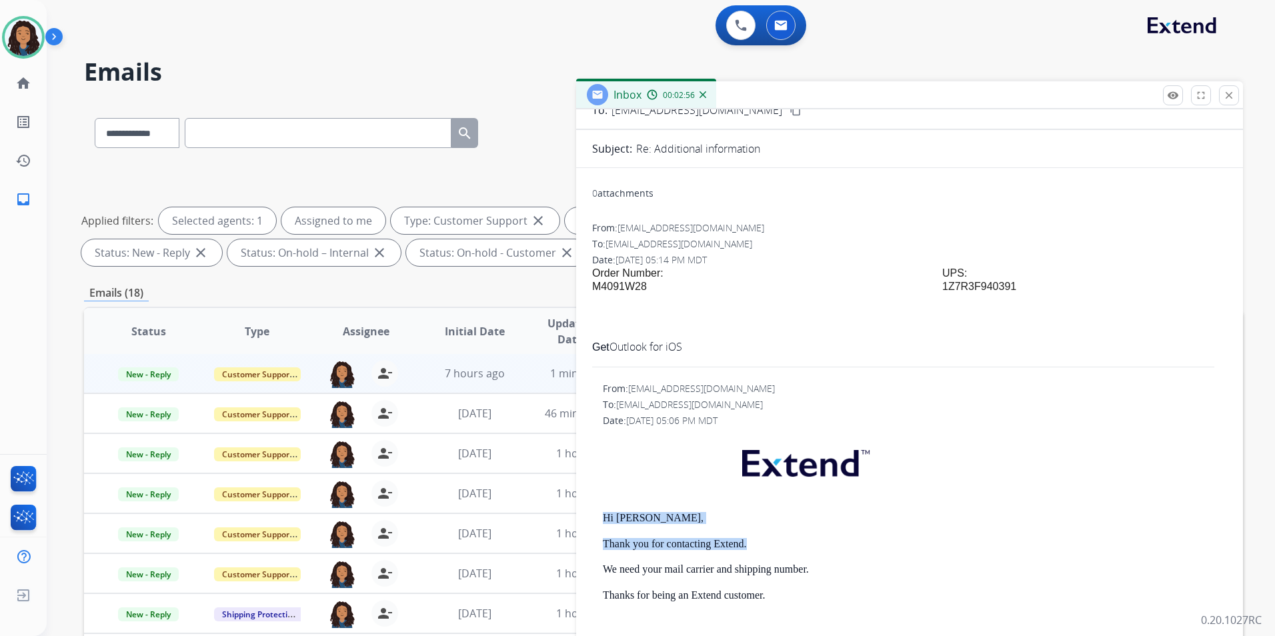
scroll to position [0, 0]
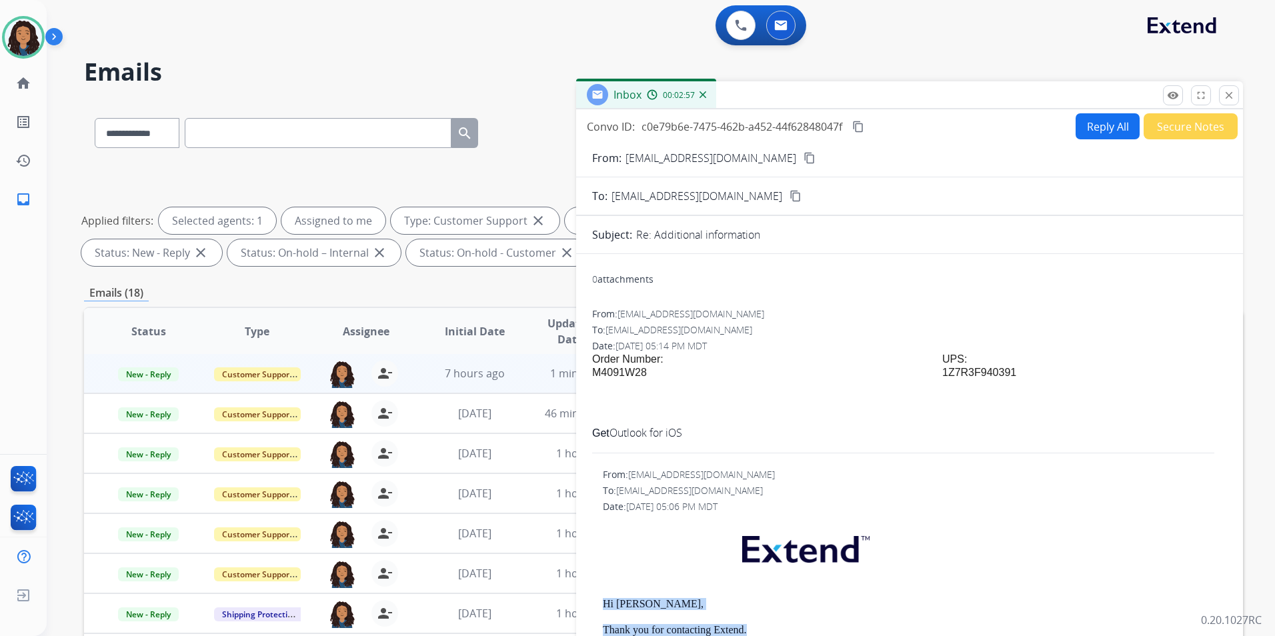
click at [1085, 131] on button "Reply All" at bounding box center [1108, 126] width 64 height 26
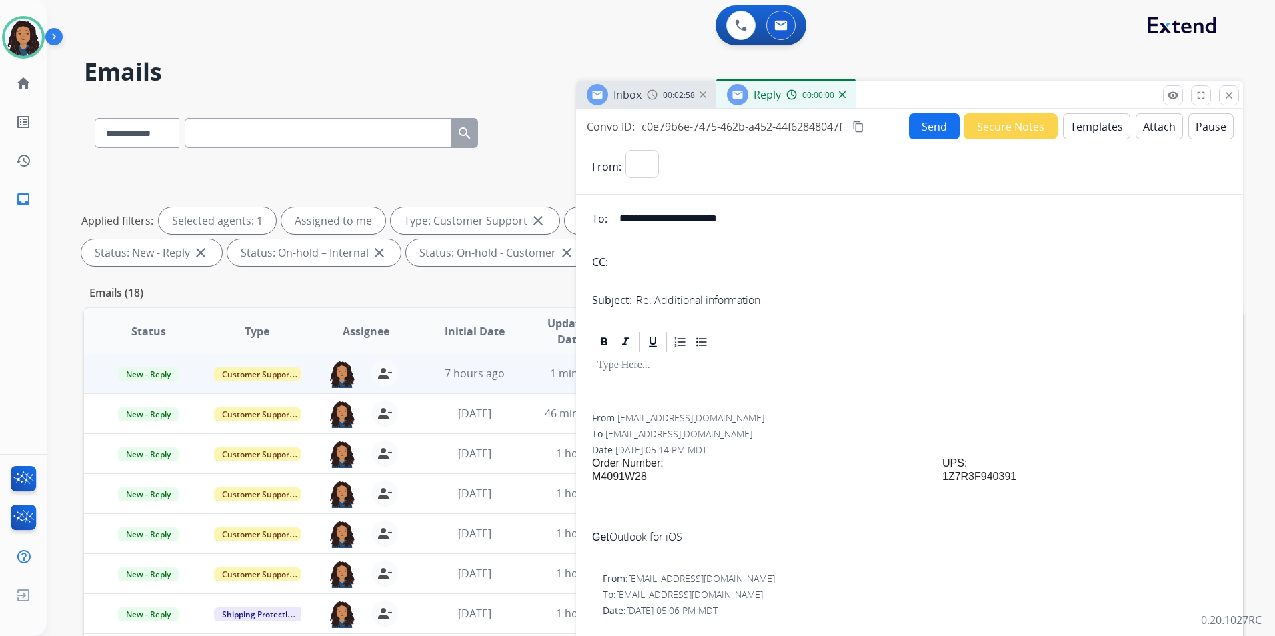
select select "**********"
click at [1085, 131] on button "Templates" at bounding box center [1096, 126] width 67 height 26
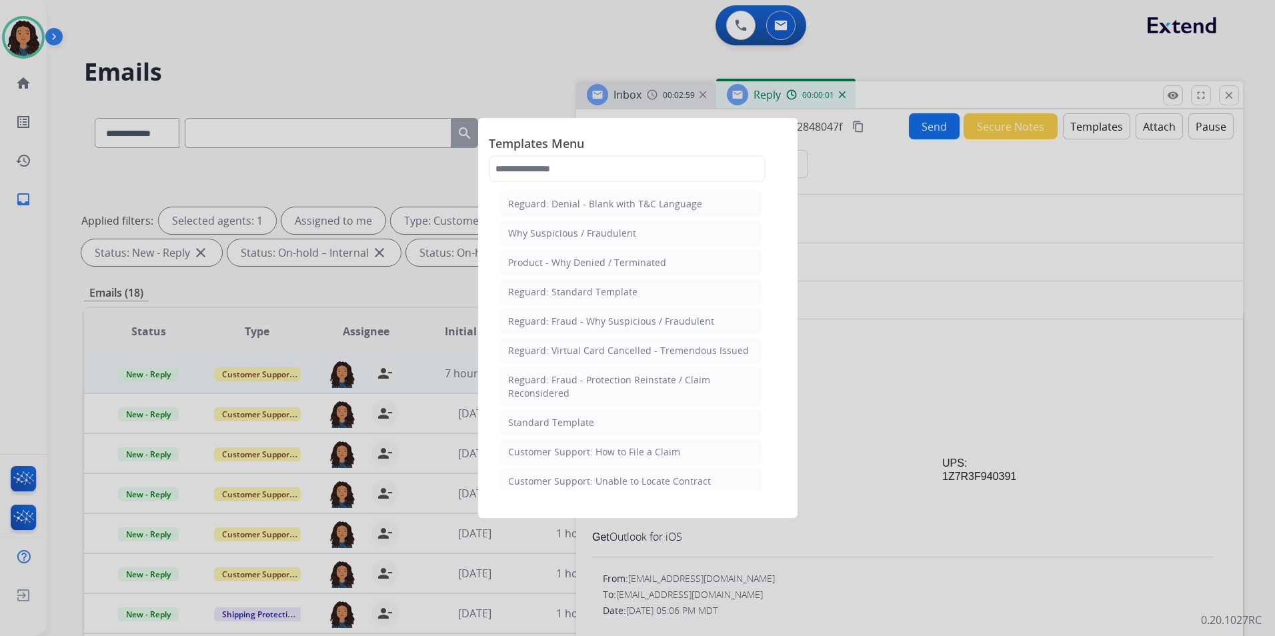
click at [650, 93] on div at bounding box center [637, 318] width 1275 height 636
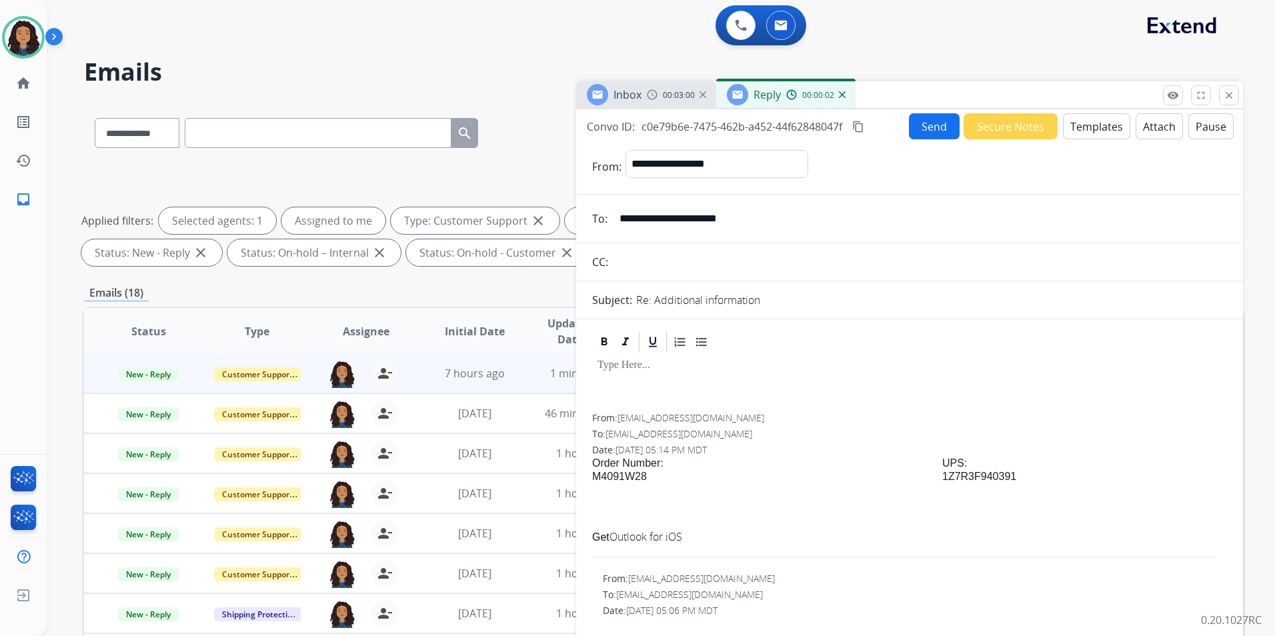
click at [649, 93] on img at bounding box center [652, 94] width 11 height 11
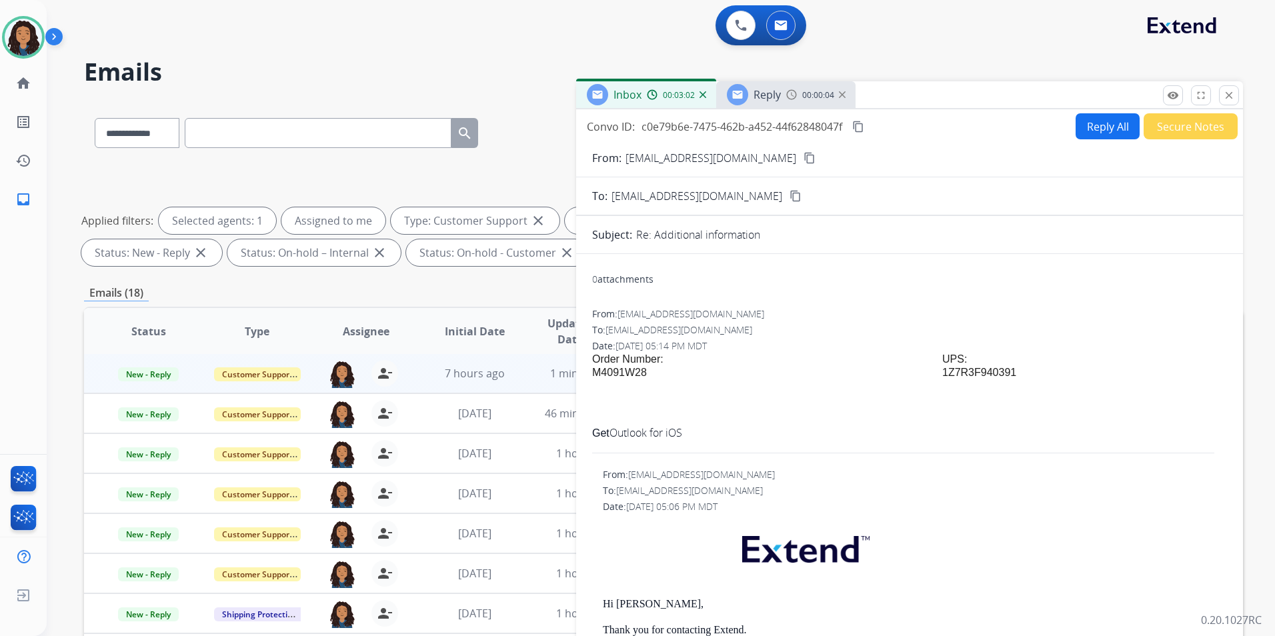
click at [774, 96] on span "Reply" at bounding box center [767, 94] width 27 height 15
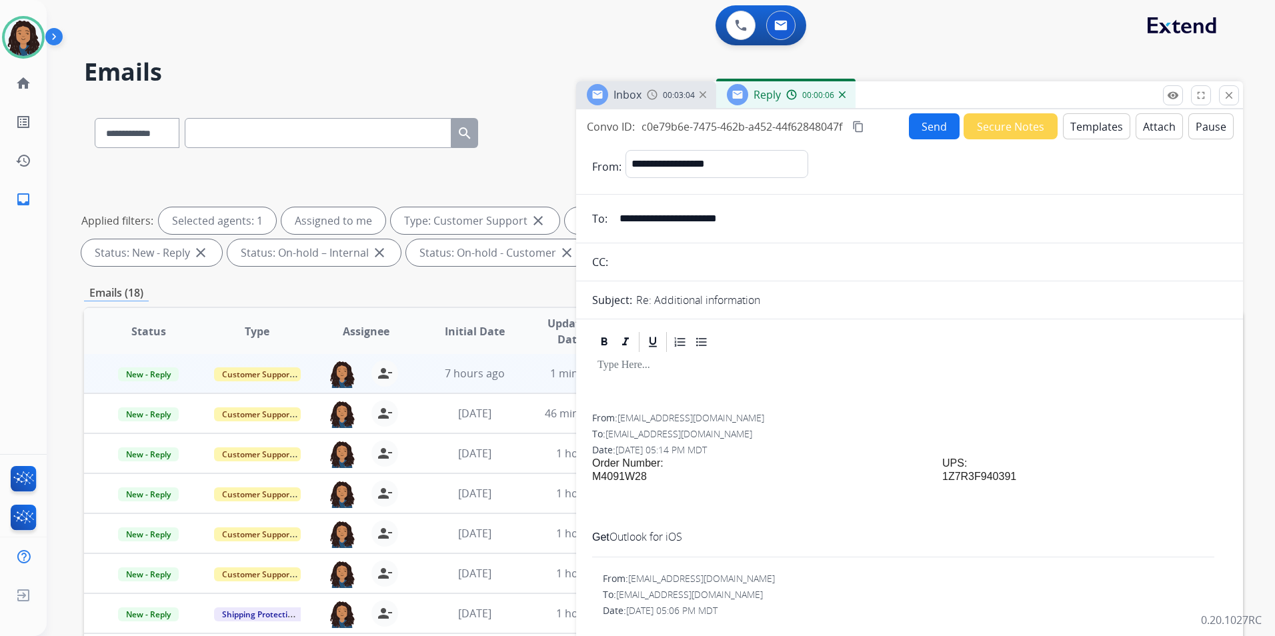
click at [1096, 127] on button "Templates" at bounding box center [1096, 126] width 67 height 26
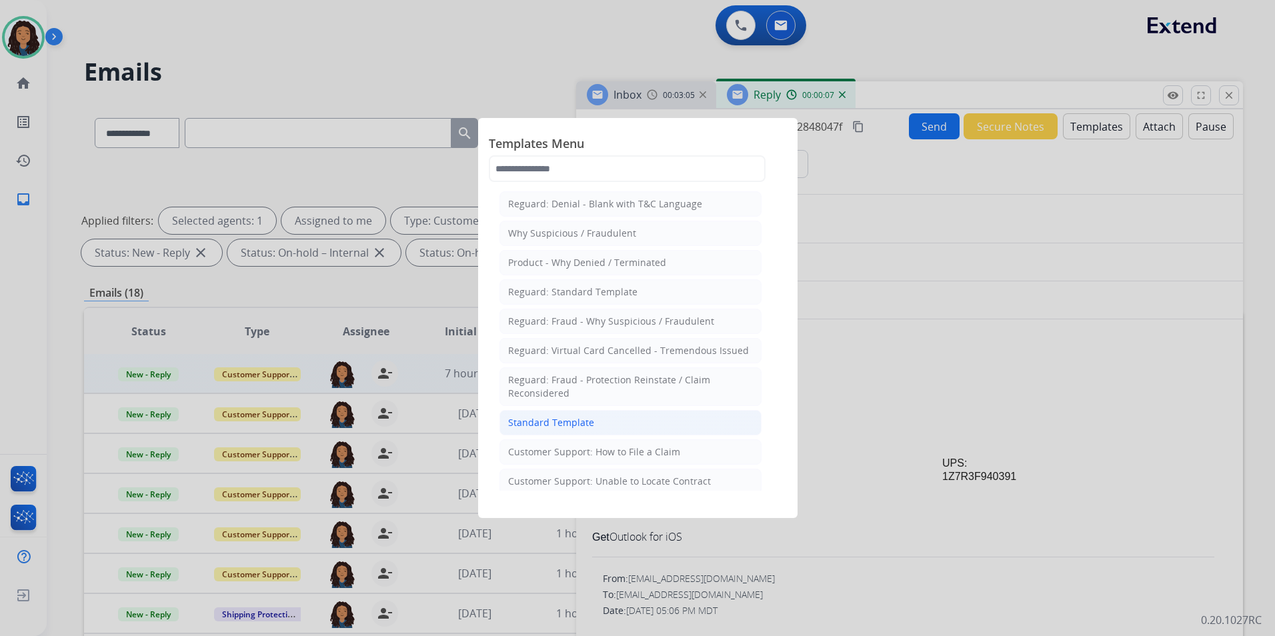
click at [578, 421] on div "Standard Template" at bounding box center [551, 422] width 86 height 13
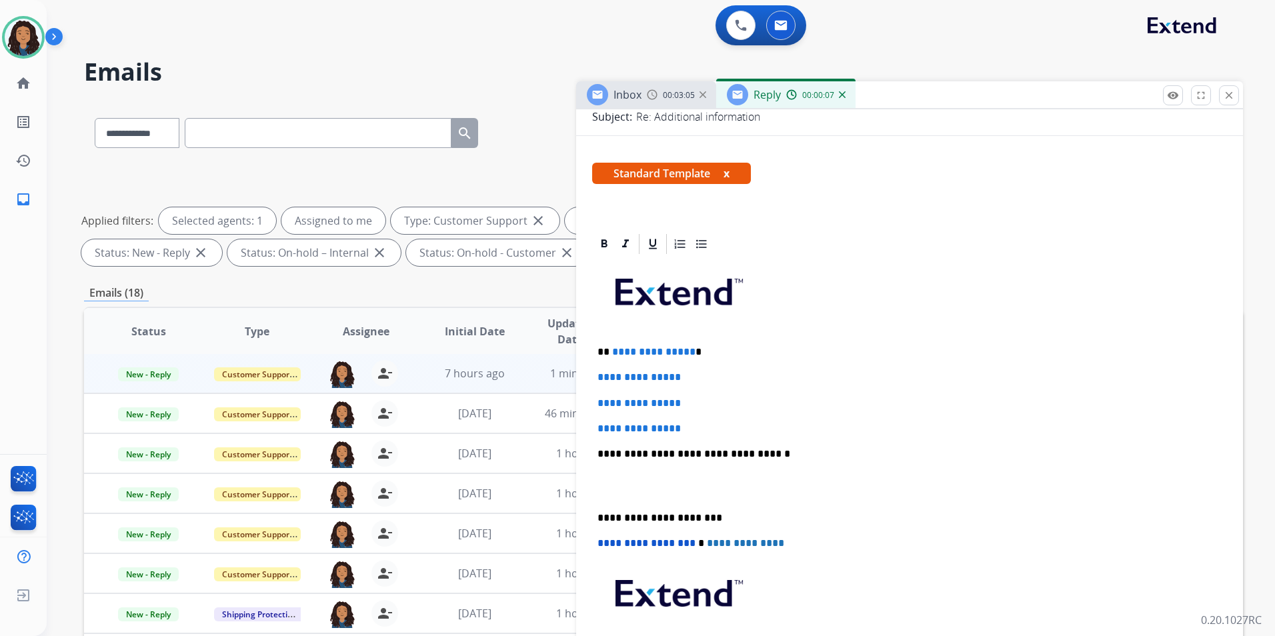
scroll to position [200, 0]
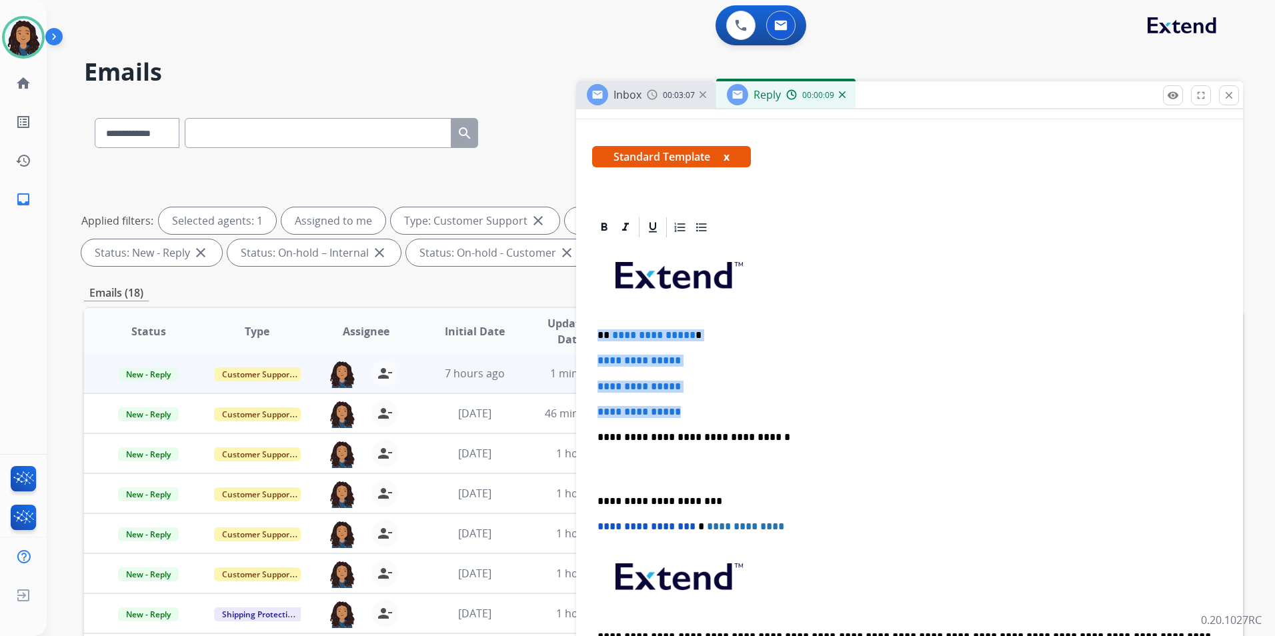
drag, startPoint x: 688, startPoint y: 377, endPoint x: 700, endPoint y: 414, distance: 39.2
click at [700, 414] on div "**********" at bounding box center [909, 468] width 635 height 459
paste div
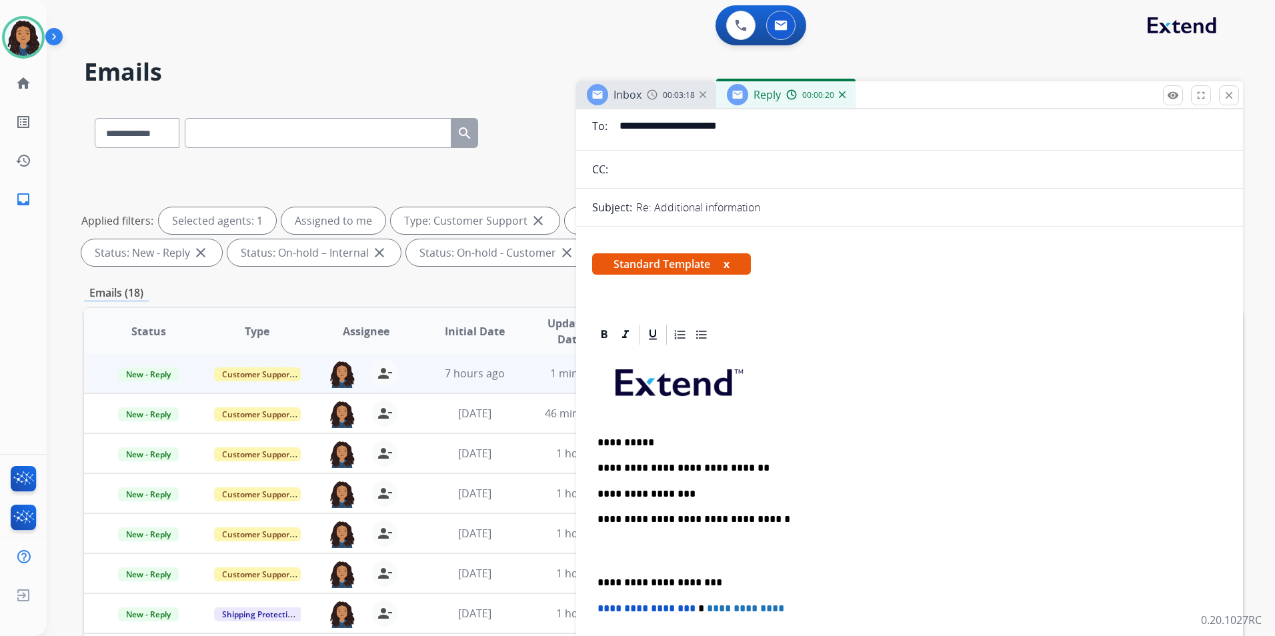
scroll to position [0, 0]
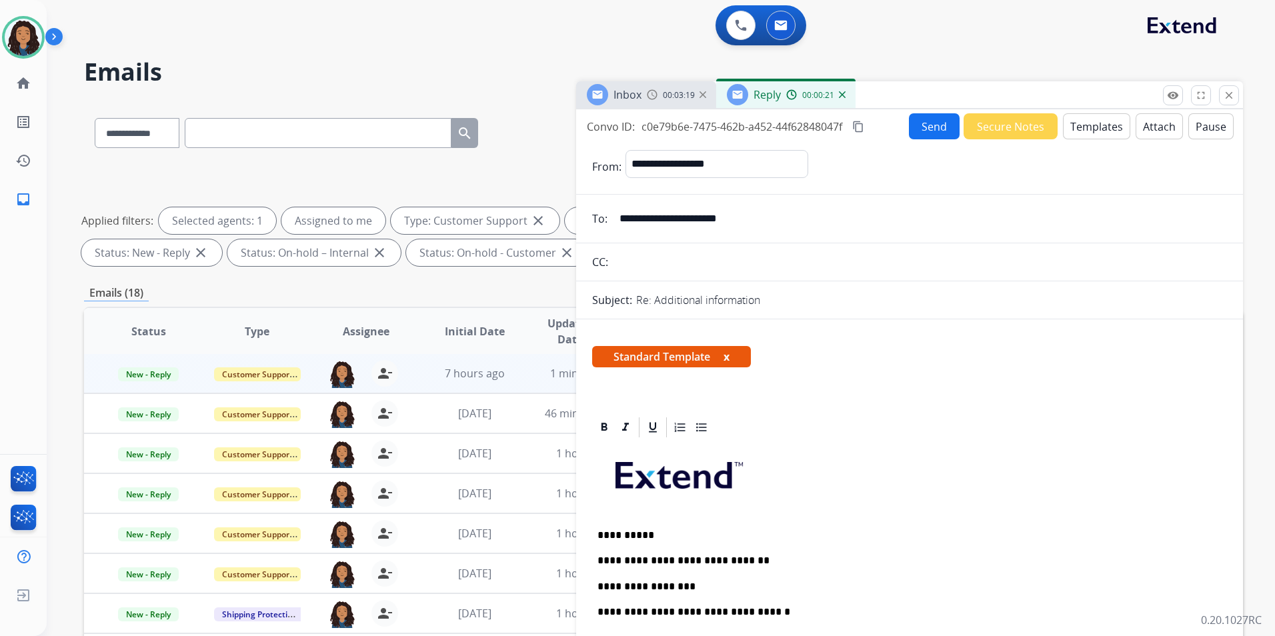
click at [927, 133] on button "Send" at bounding box center [934, 126] width 51 height 26
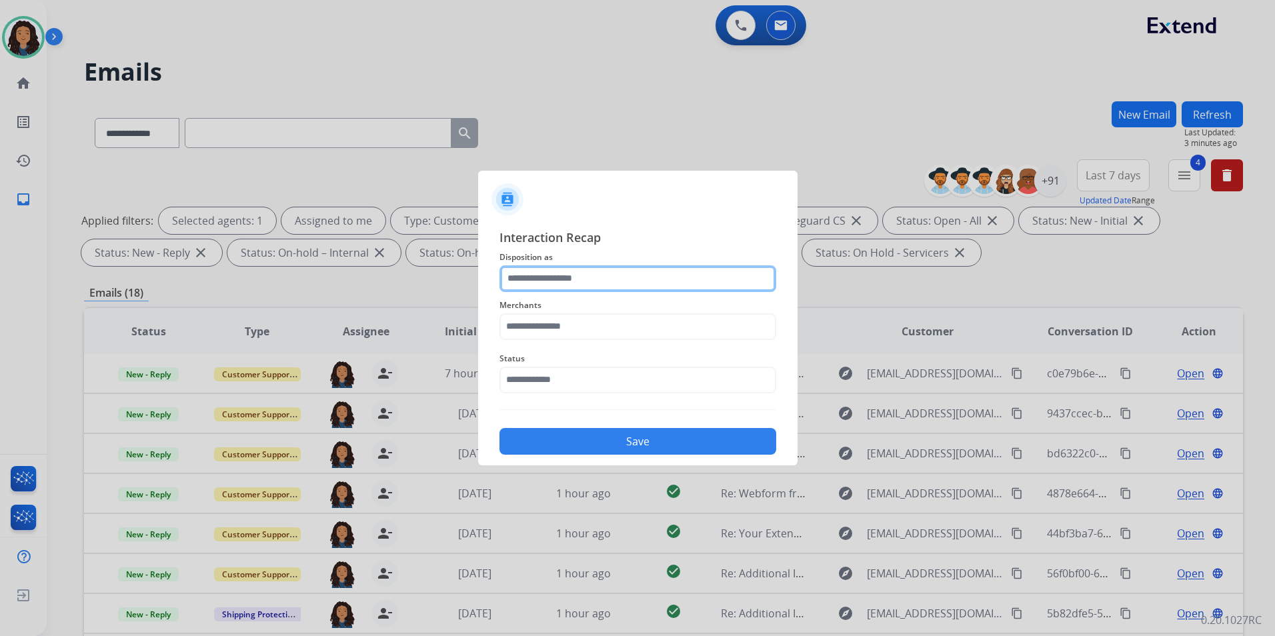
click at [656, 269] on input "text" at bounding box center [638, 279] width 277 height 27
click at [583, 282] on input "text" at bounding box center [638, 279] width 277 height 27
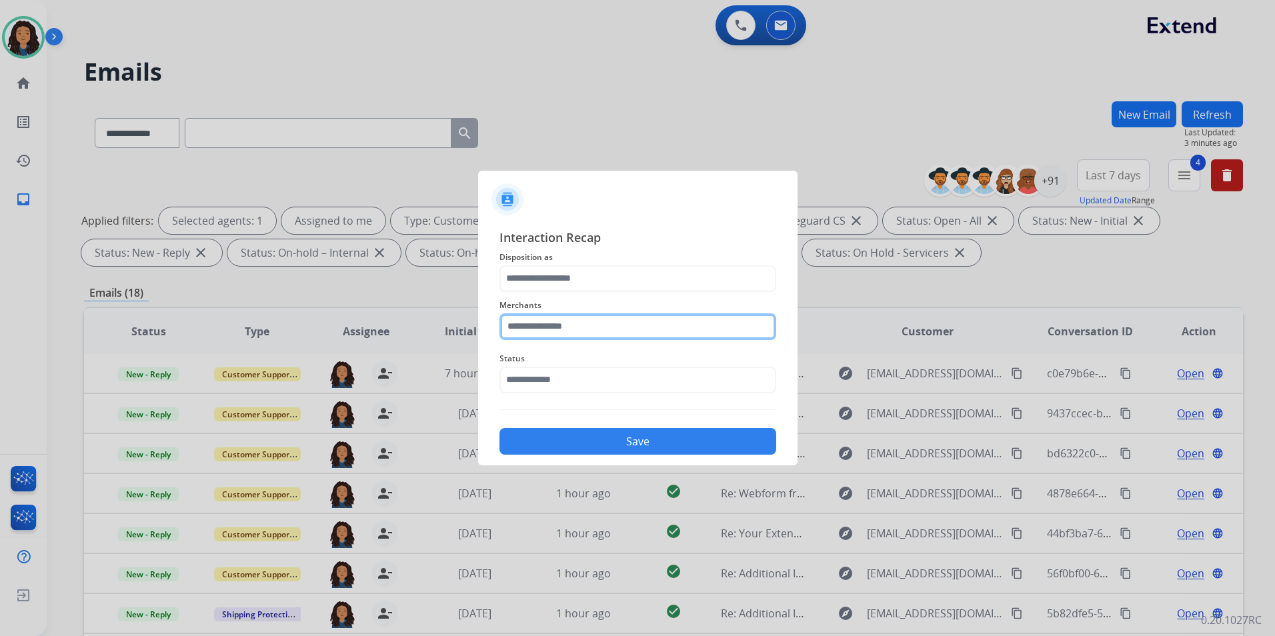
click at [579, 320] on input "text" at bounding box center [638, 327] width 277 height 27
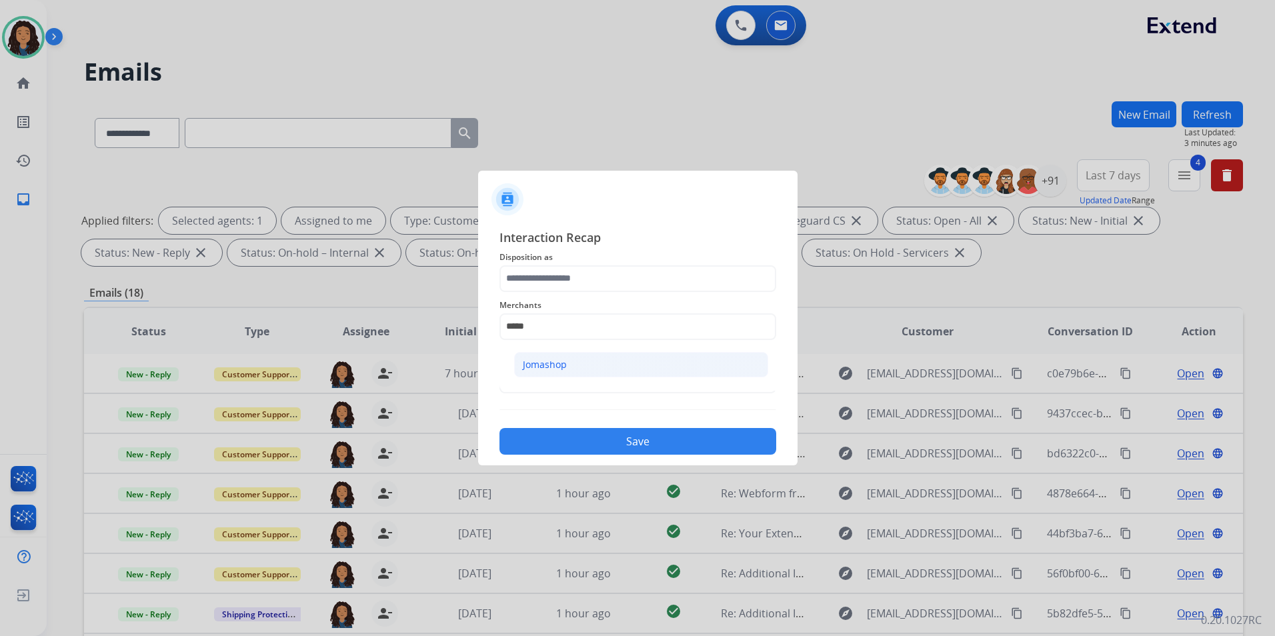
click at [576, 371] on li "Jomashop" at bounding box center [641, 364] width 254 height 25
type input "********"
drag, startPoint x: 576, startPoint y: 293, endPoint x: 576, endPoint y: 284, distance: 9.4
click at [576, 291] on div "Interaction Recap Disposition as Merchants ******** Status Save" at bounding box center [638, 341] width 277 height 227
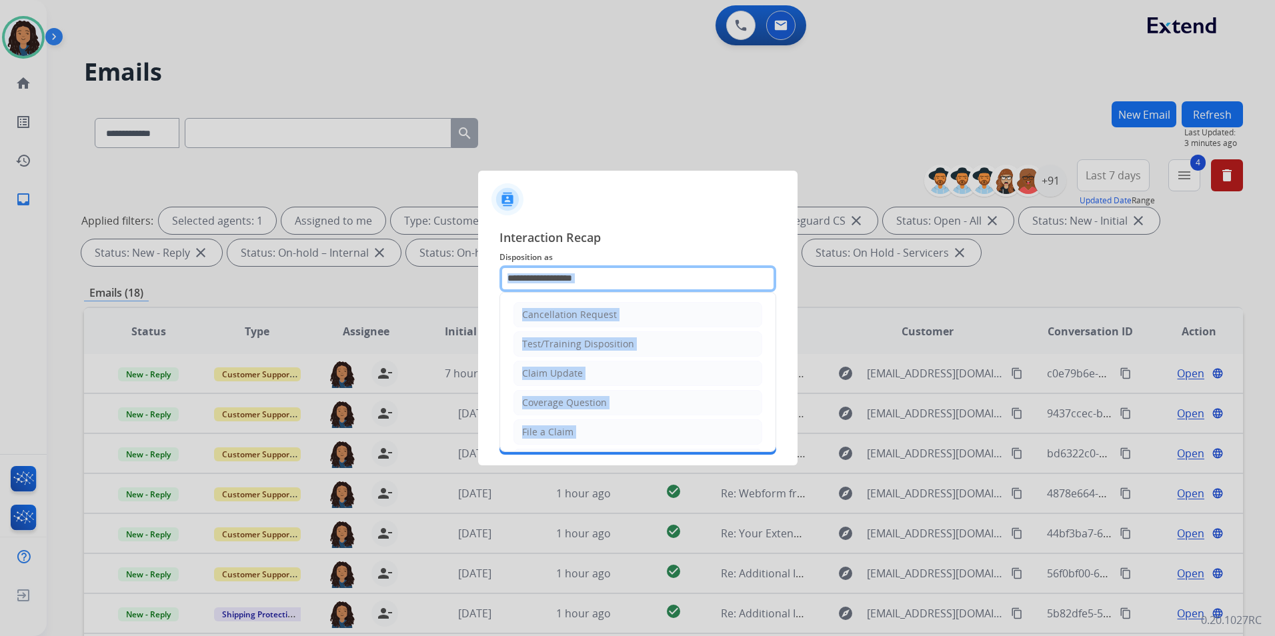
click at [580, 277] on input "text" at bounding box center [638, 279] width 277 height 27
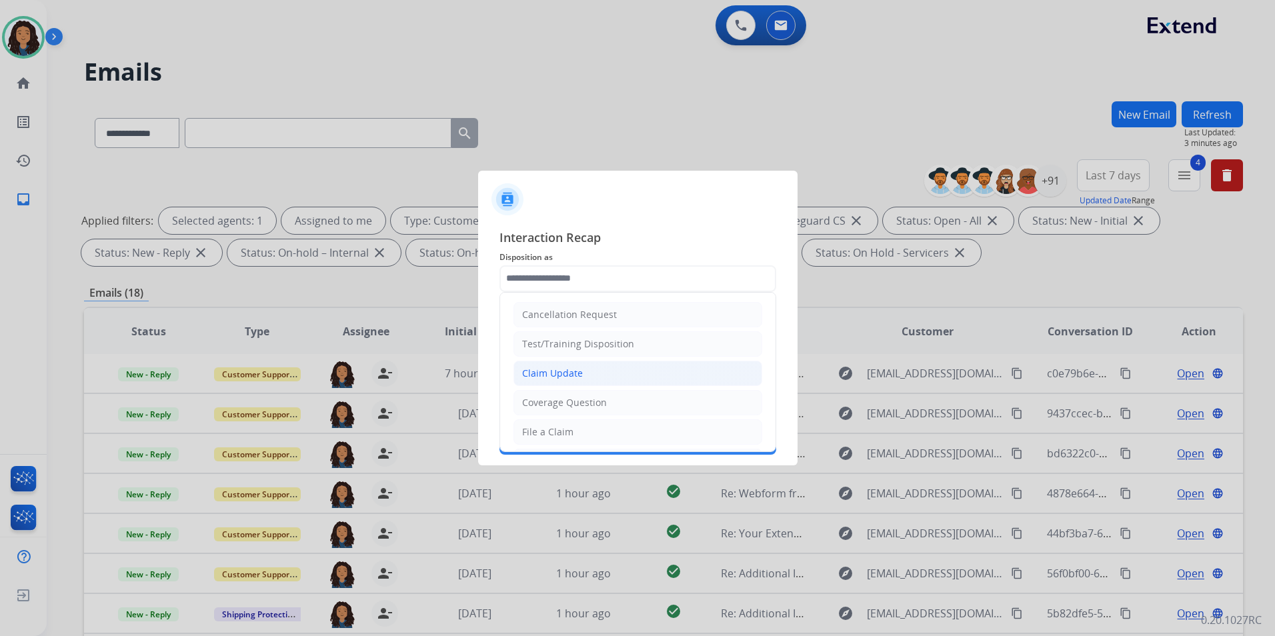
click at [556, 369] on div "Claim Update" at bounding box center [552, 373] width 61 height 13
type input "**********"
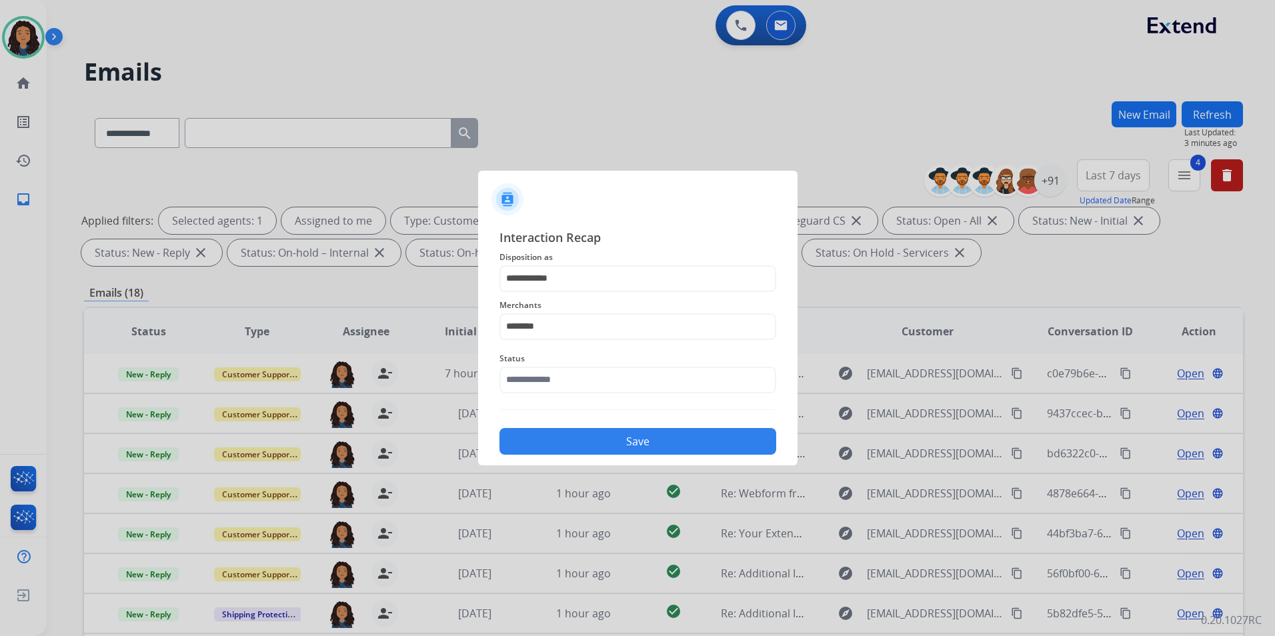
click at [552, 396] on div "Status" at bounding box center [638, 372] width 277 height 53
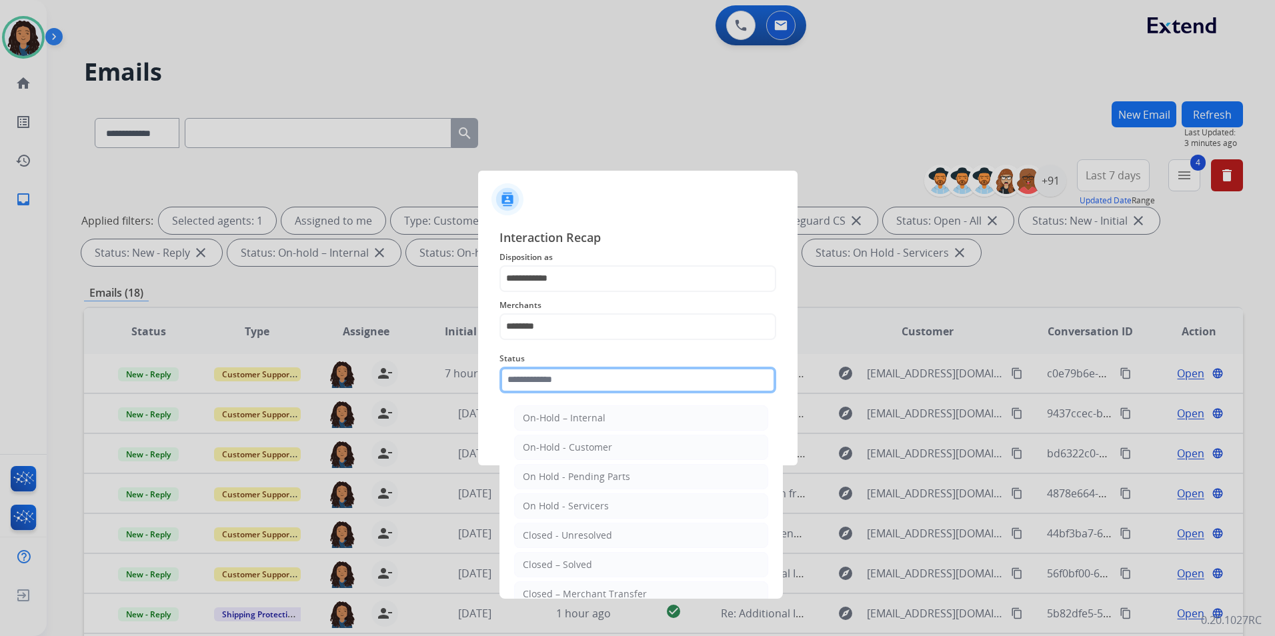
click at [554, 386] on input "text" at bounding box center [638, 380] width 277 height 27
click at [573, 561] on div "Closed – Solved" at bounding box center [557, 564] width 69 height 13
type input "**********"
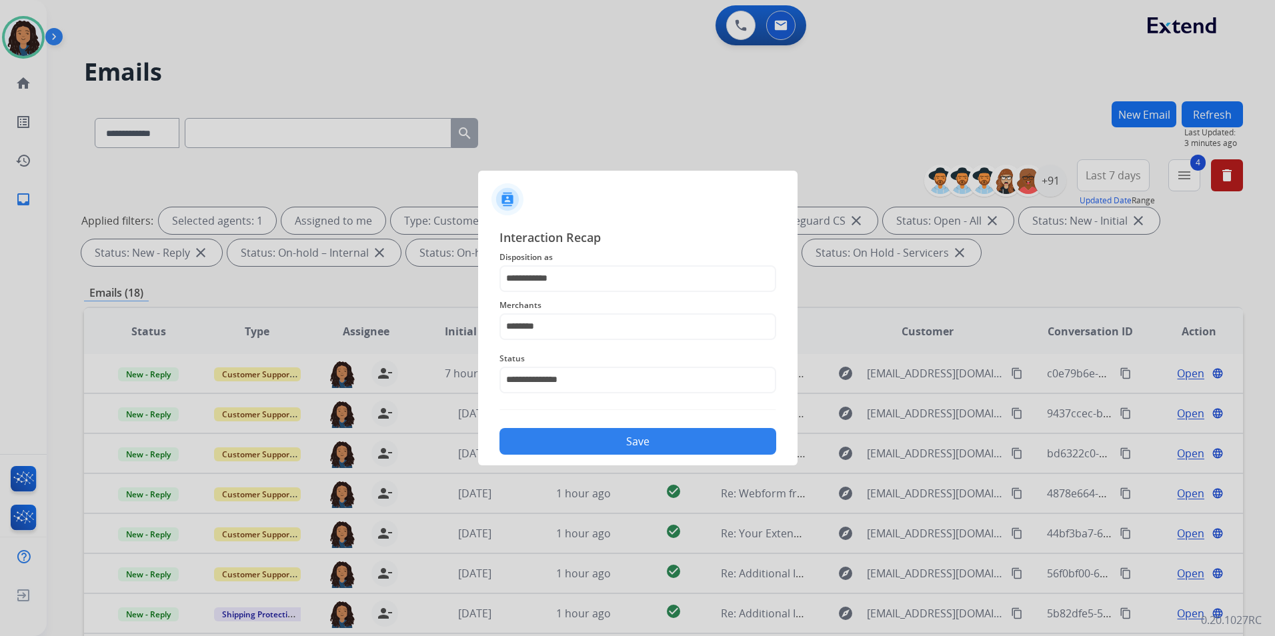
click at [594, 434] on button "Save" at bounding box center [638, 441] width 277 height 27
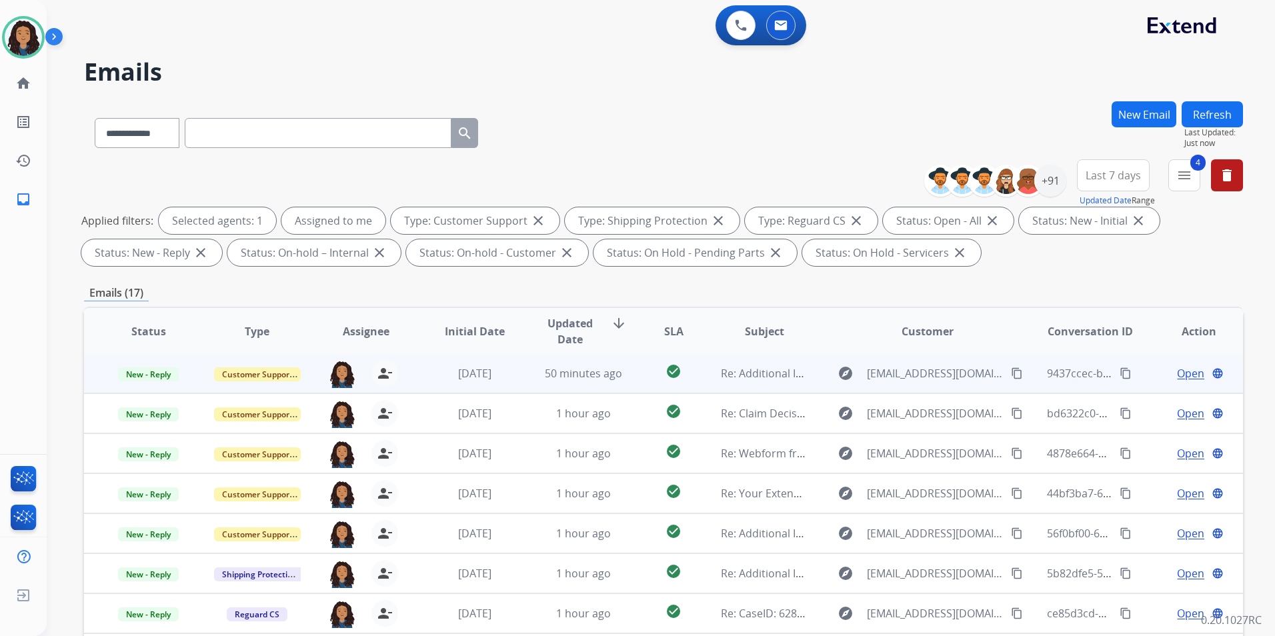
click at [1185, 378] on span "Open" at bounding box center [1190, 374] width 27 height 16
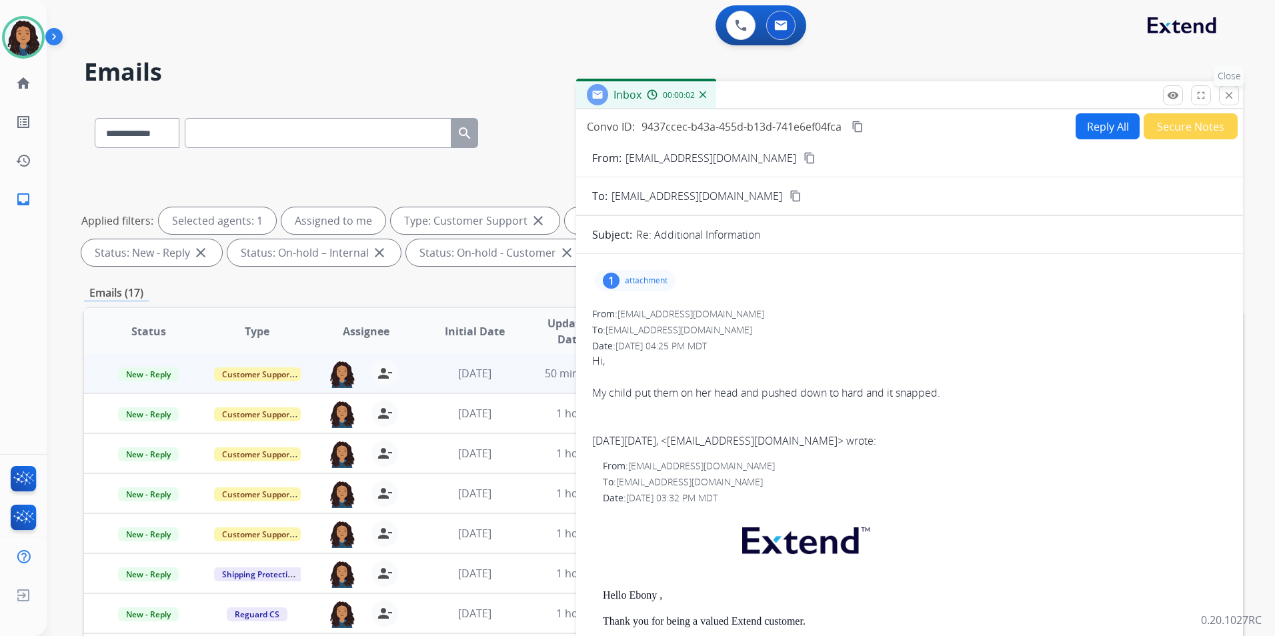
click at [1221, 95] on button "close Close" at bounding box center [1229, 95] width 20 height 20
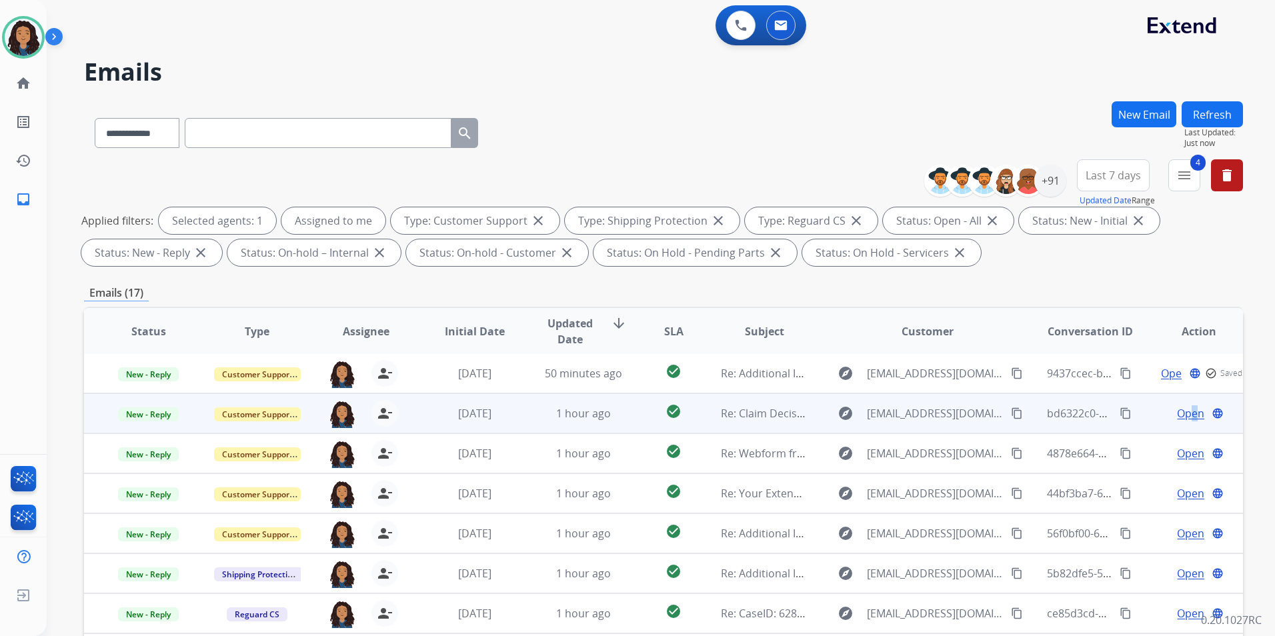
click at [1185, 414] on span "Open" at bounding box center [1190, 414] width 27 height 16
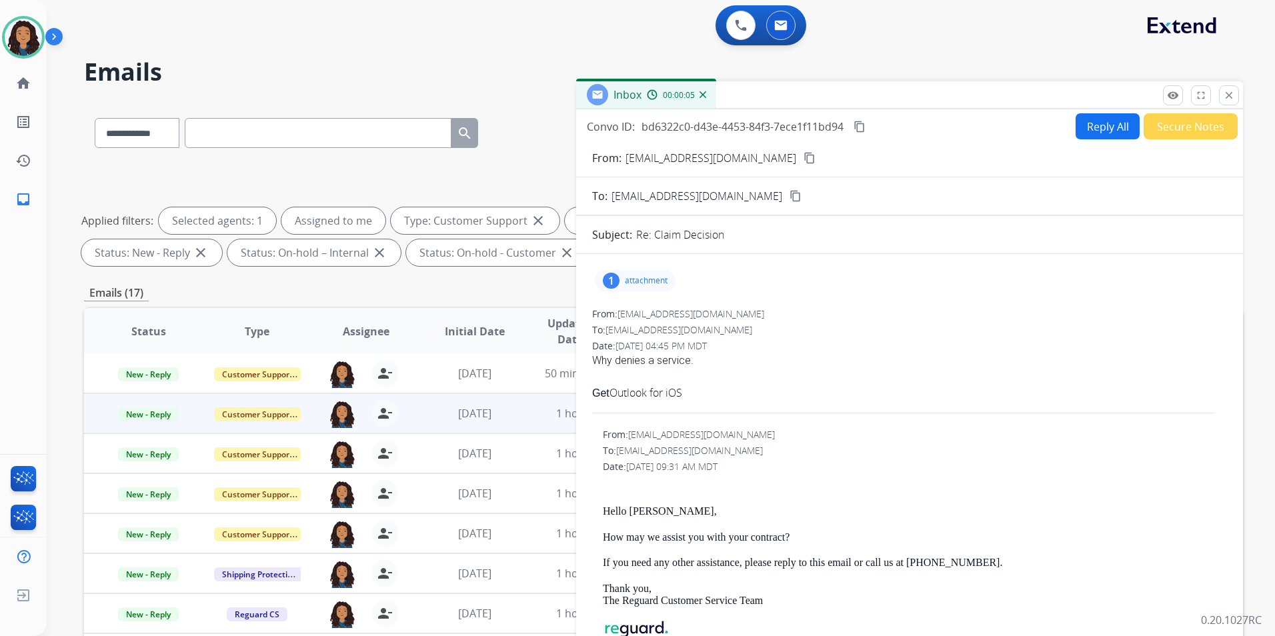
click at [804, 156] on mat-icon "content_copy" at bounding box center [810, 158] width 12 height 12
click at [1076, 131] on button "Reply All" at bounding box center [1108, 126] width 64 height 26
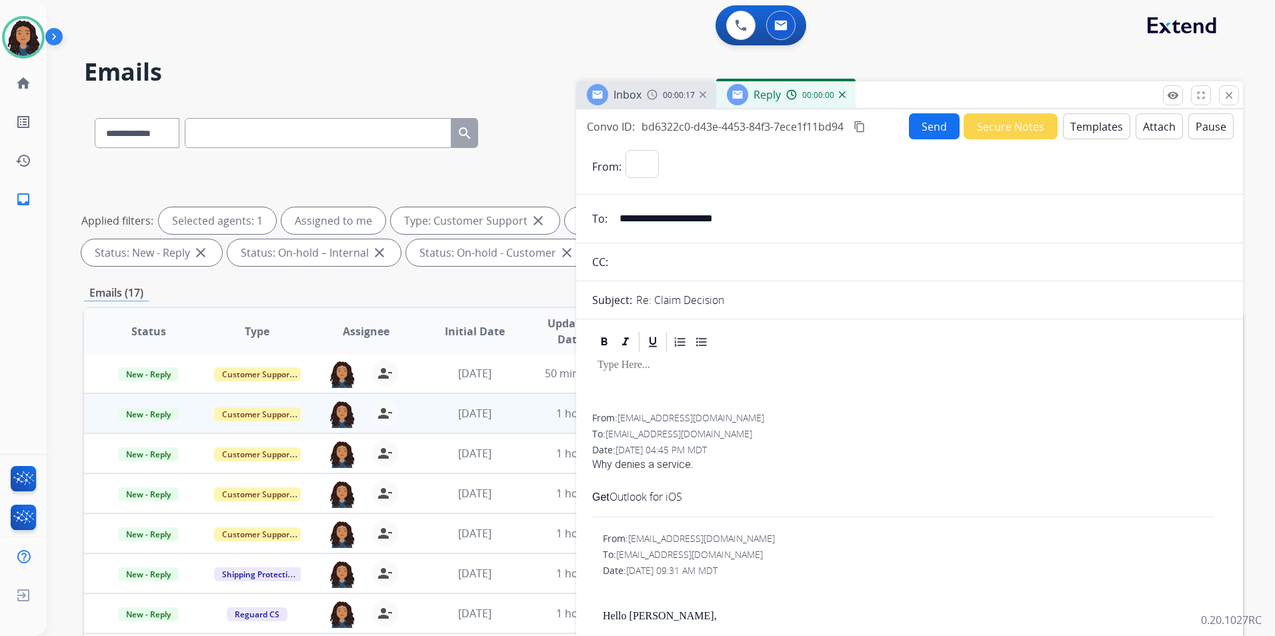
click at [1073, 131] on button "Templates" at bounding box center [1096, 126] width 67 height 26
select select "**********"
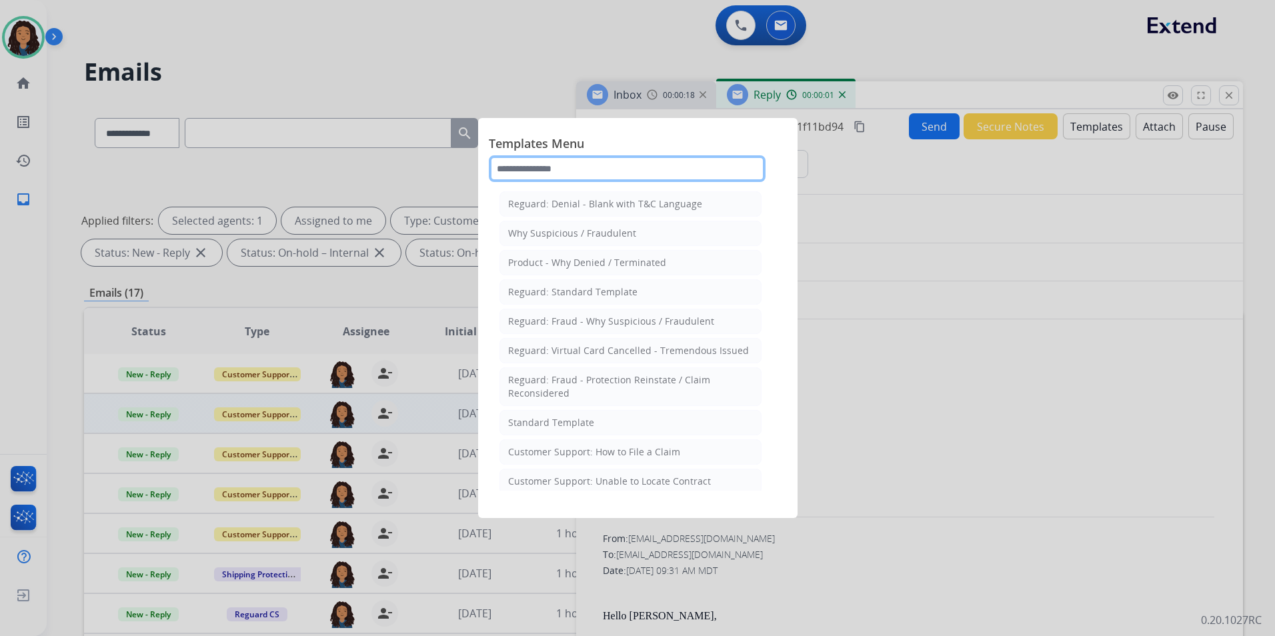
click at [637, 173] on input "text" at bounding box center [627, 168] width 277 height 27
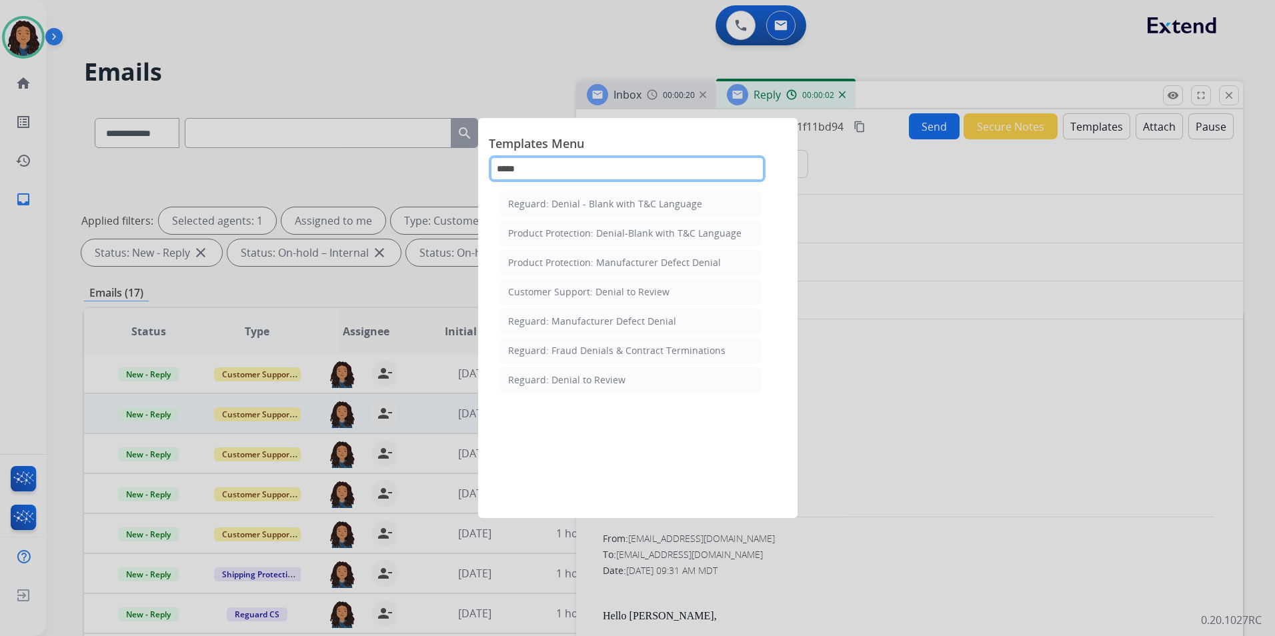
type input "******"
click at [652, 205] on div "Reguard: Denial - Blank with T&C Language" at bounding box center [605, 203] width 194 height 13
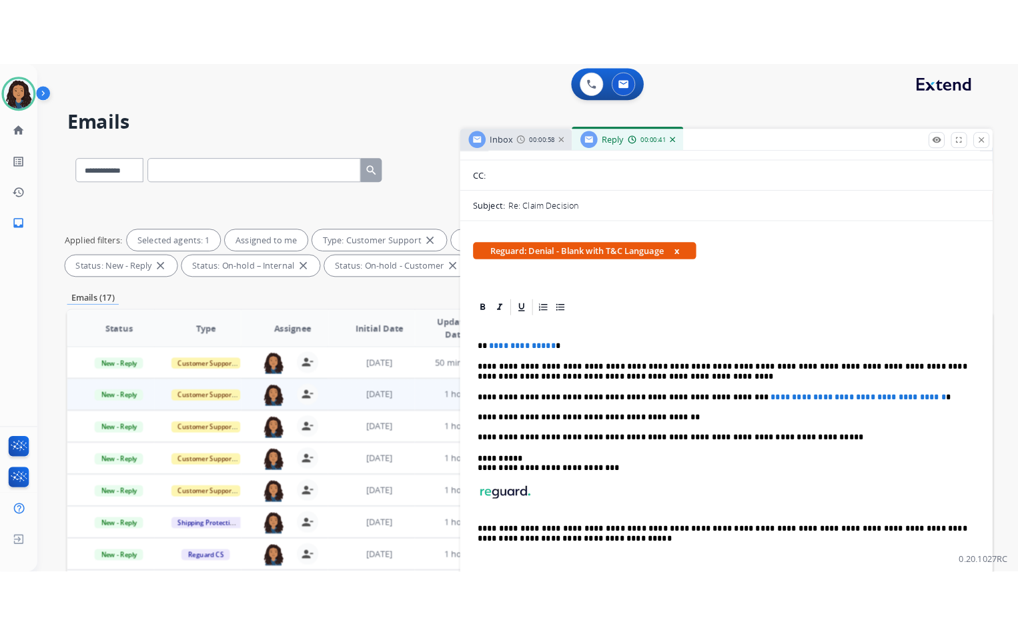
scroll to position [133, 0]
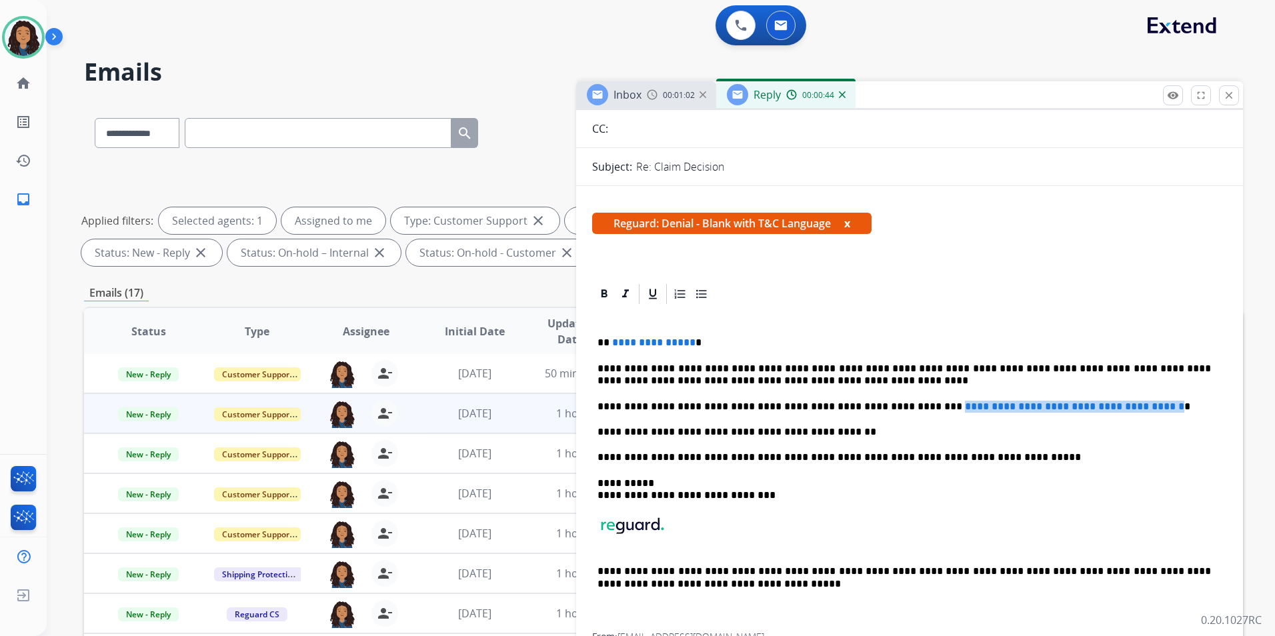
drag, startPoint x: 1152, startPoint y: 409, endPoint x: 889, endPoint y: 401, distance: 263.0
click at [889, 401] on p "**********" at bounding box center [905, 407] width 614 height 12
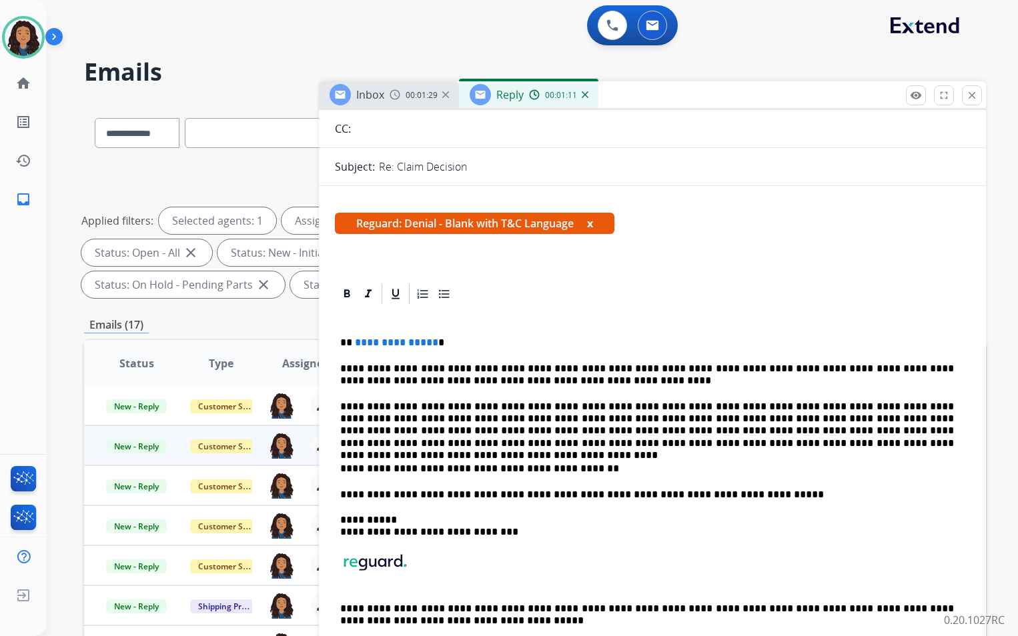
click at [427, 343] on span "**********" at bounding box center [396, 343] width 83 height 10
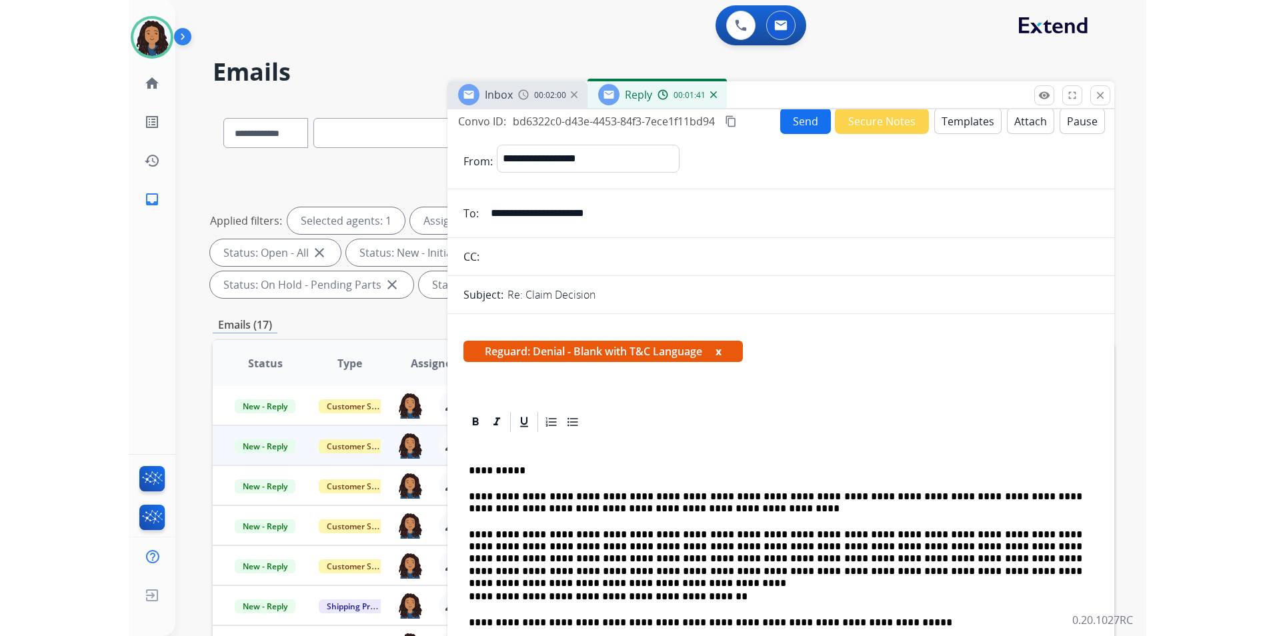
scroll to position [0, 0]
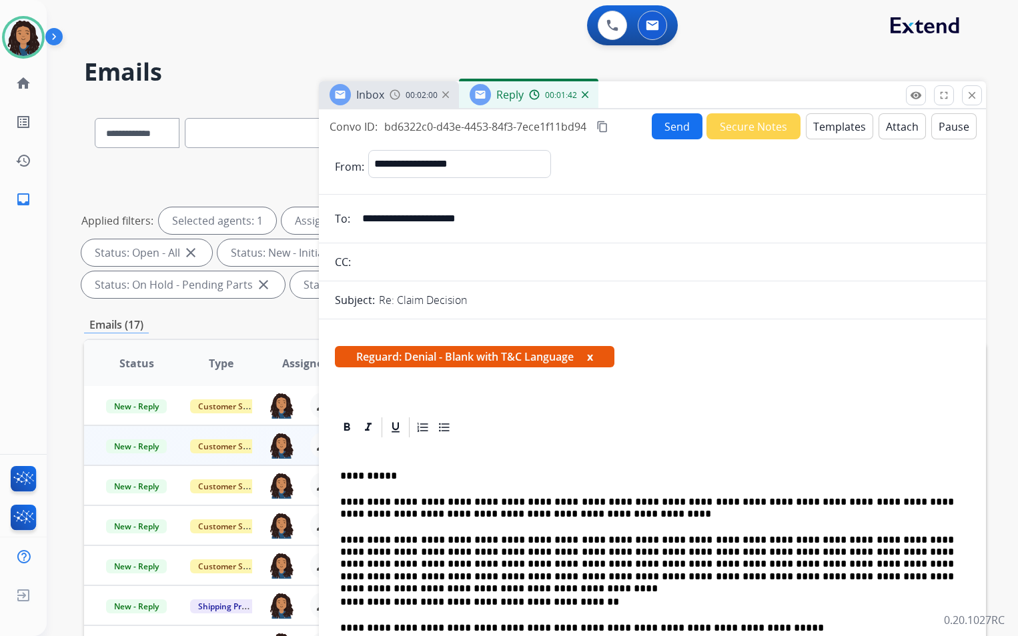
click at [895, 126] on button "Attach" at bounding box center [902, 126] width 47 height 26
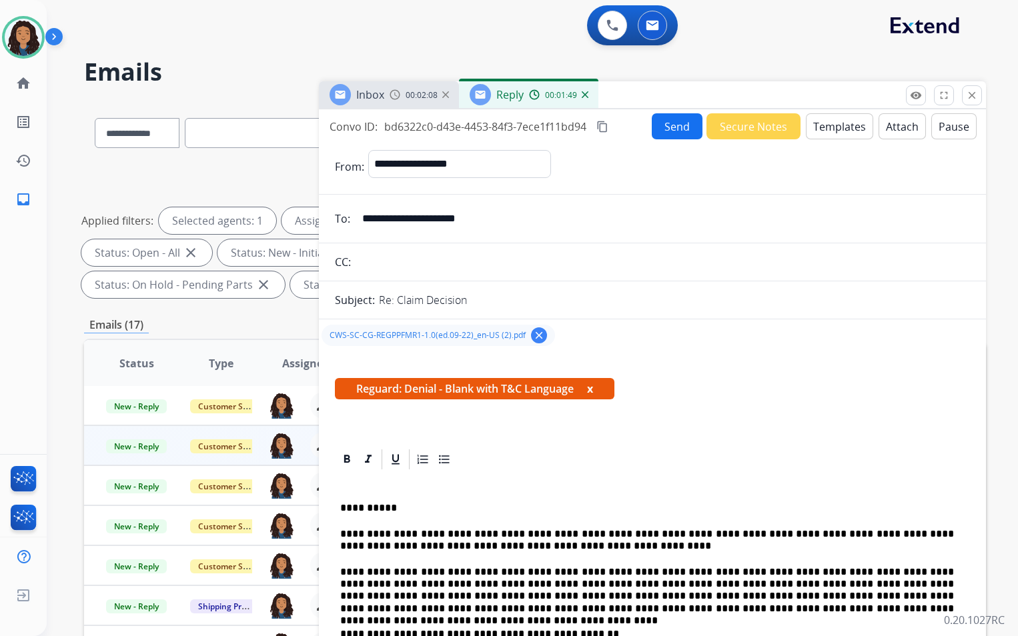
click at [674, 133] on button "Send" at bounding box center [677, 126] width 51 height 26
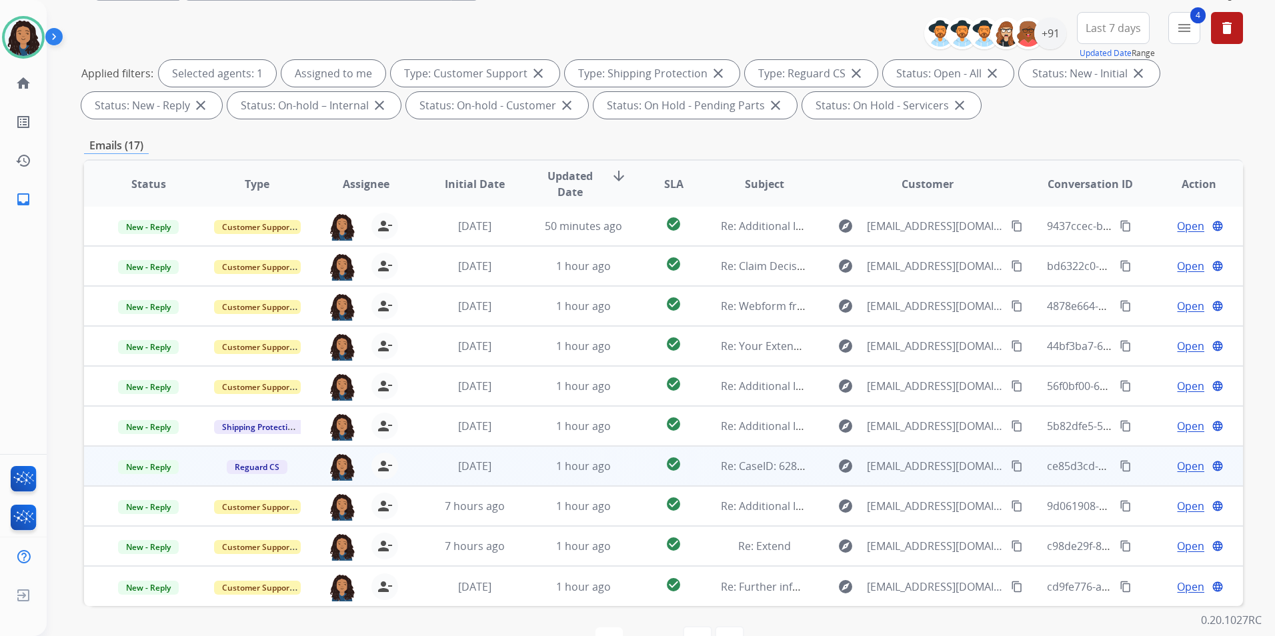
scroll to position [187, 0]
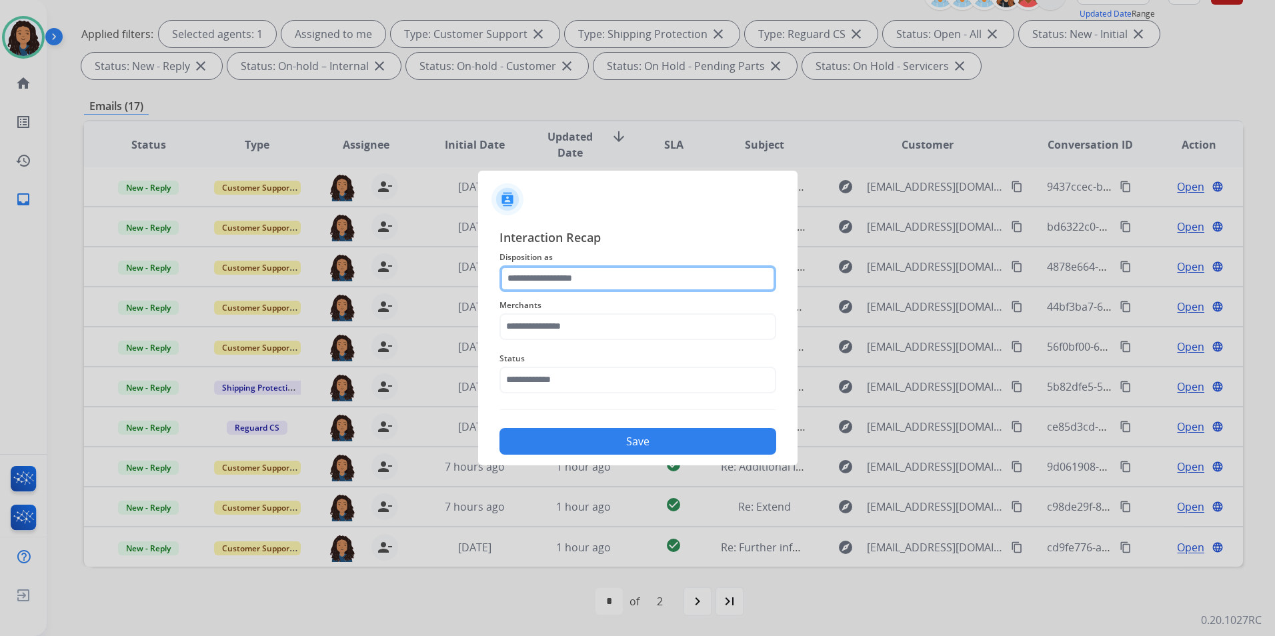
click at [650, 284] on input "text" at bounding box center [638, 279] width 277 height 27
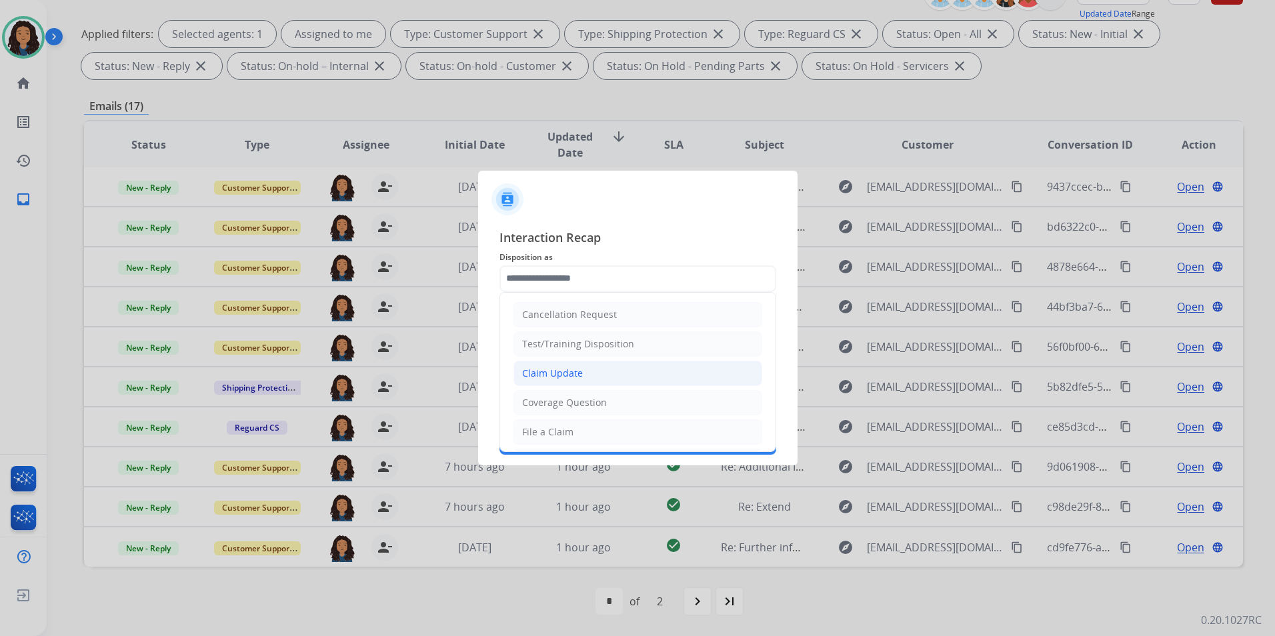
click at [590, 376] on li "Claim Update" at bounding box center [638, 373] width 249 height 25
type input "**********"
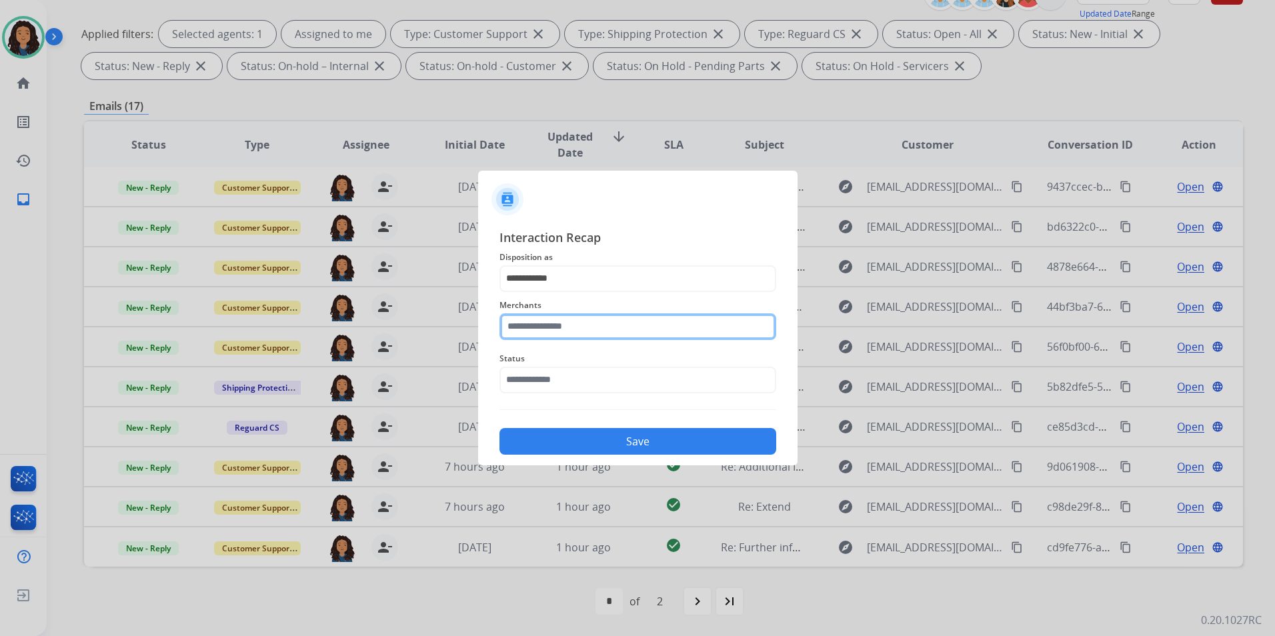
click at [572, 338] on input "text" at bounding box center [638, 327] width 277 height 27
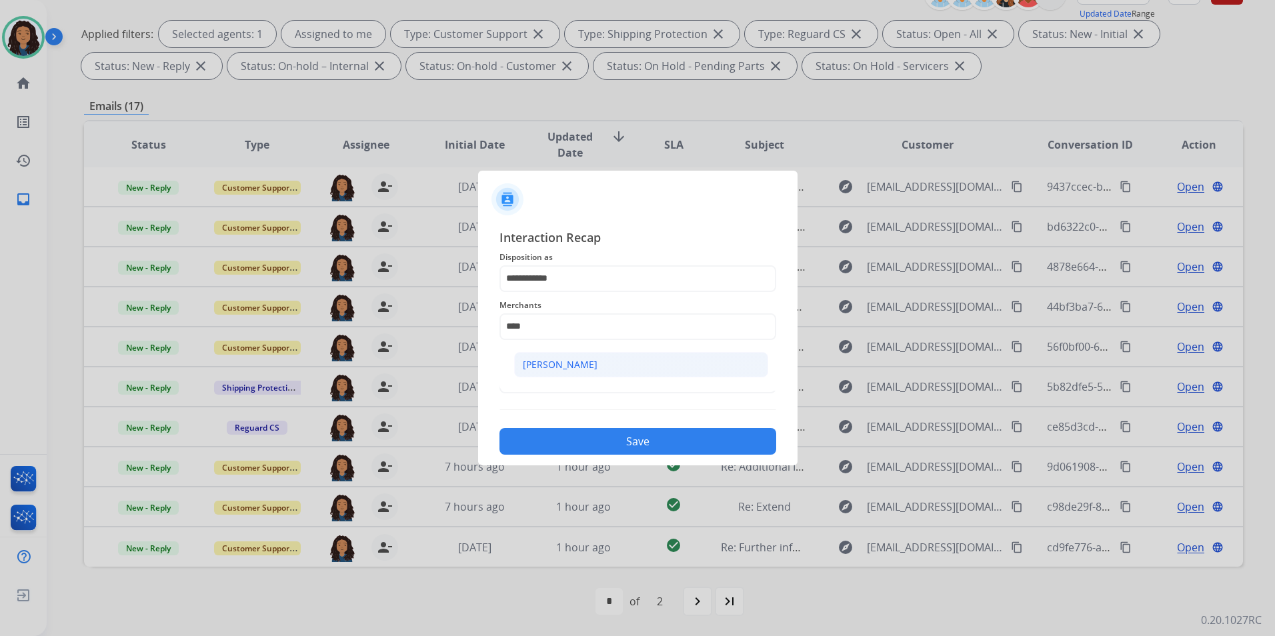
click at [588, 368] on div "[PERSON_NAME]" at bounding box center [560, 364] width 75 height 13
type input "**********"
click at [578, 388] on input "text" at bounding box center [638, 380] width 277 height 27
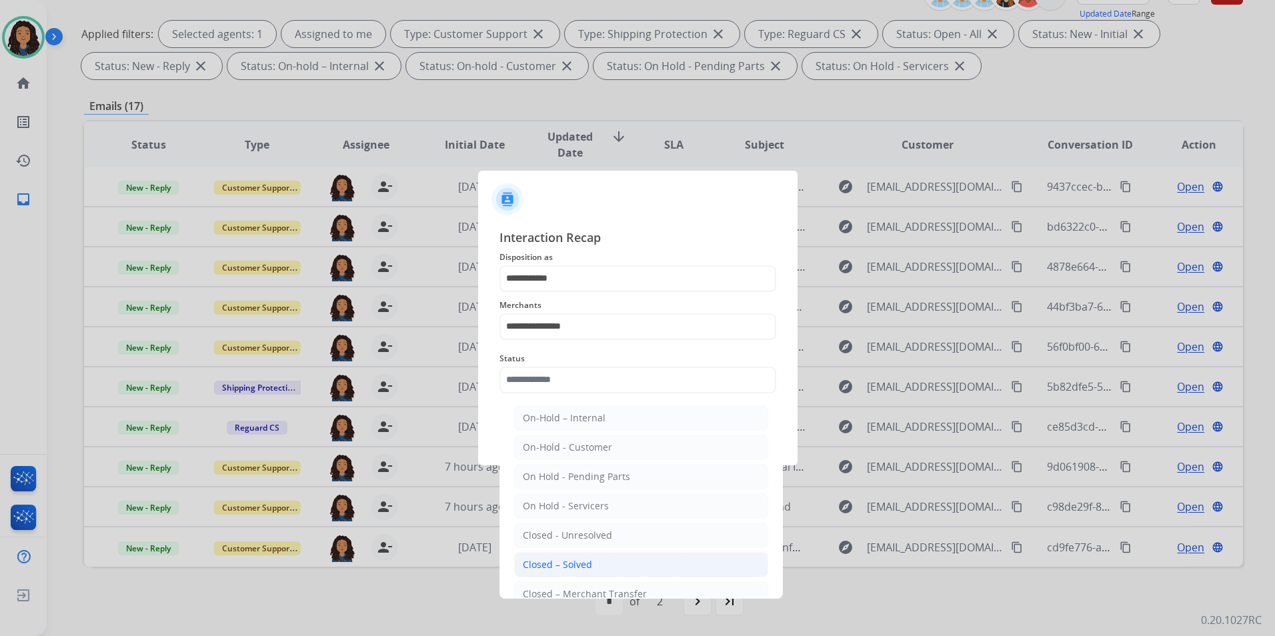
click at [577, 565] on div "Closed – Solved" at bounding box center [557, 564] width 69 height 13
type input "**********"
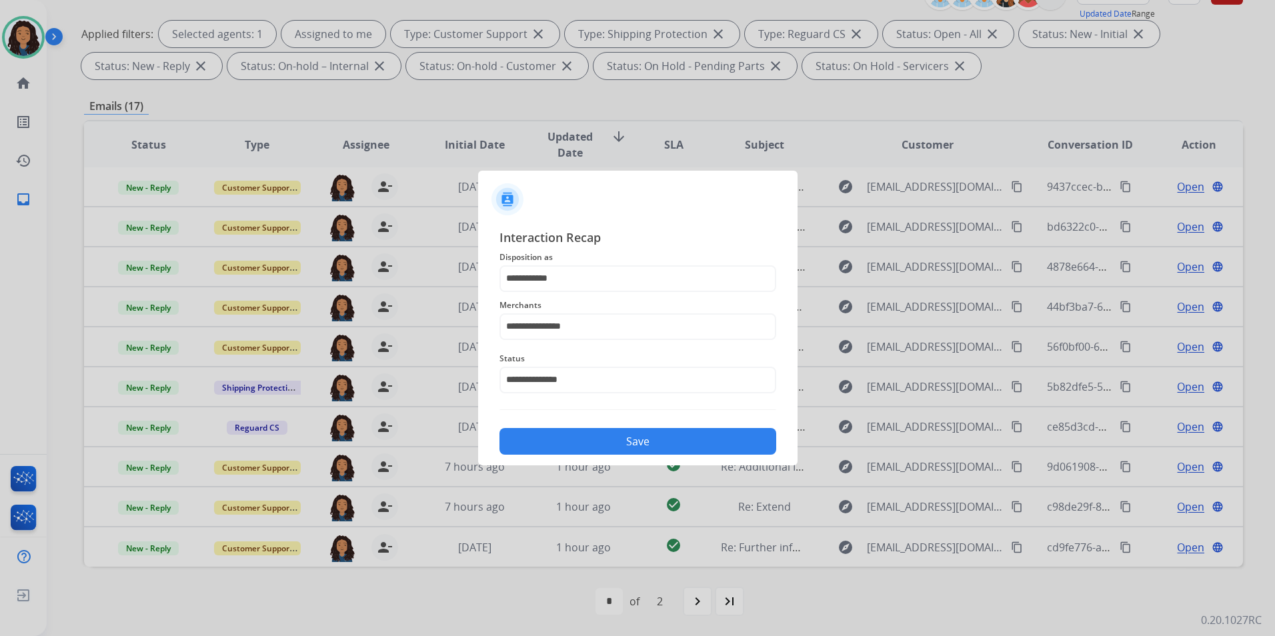
click at [582, 448] on button "Save" at bounding box center [638, 441] width 277 height 27
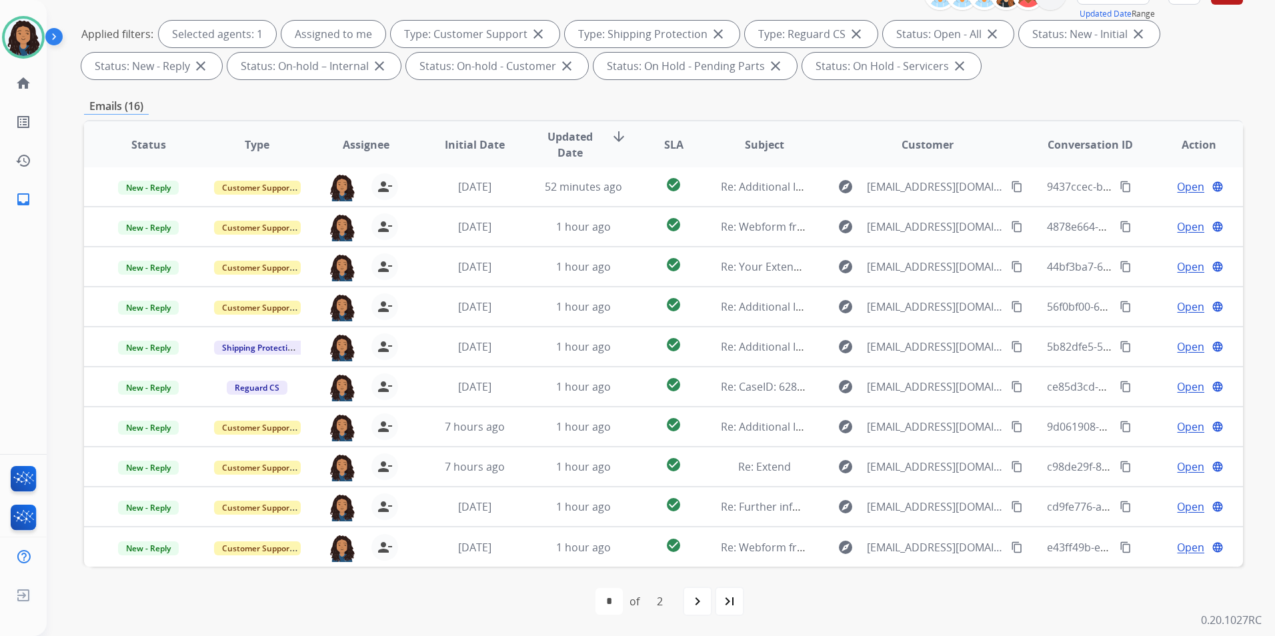
click at [704, 606] on mat-icon "navigate_next" at bounding box center [698, 602] width 16 height 16
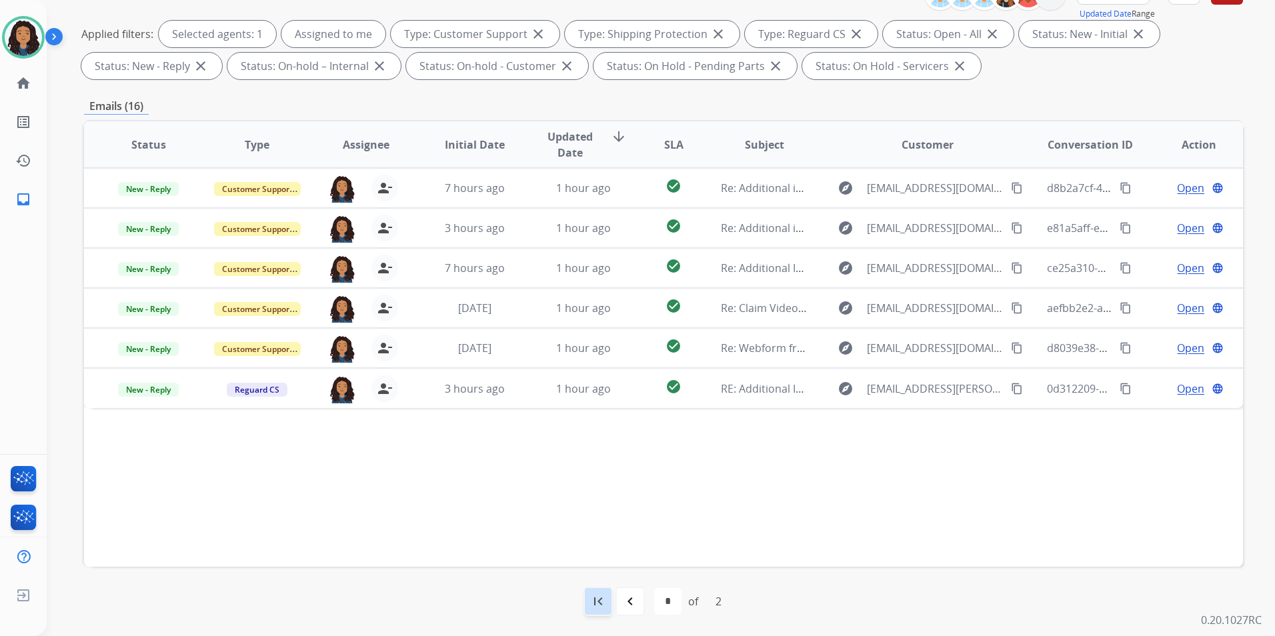
click at [584, 601] on div "first_page" at bounding box center [598, 601] width 29 height 29
select select "*"
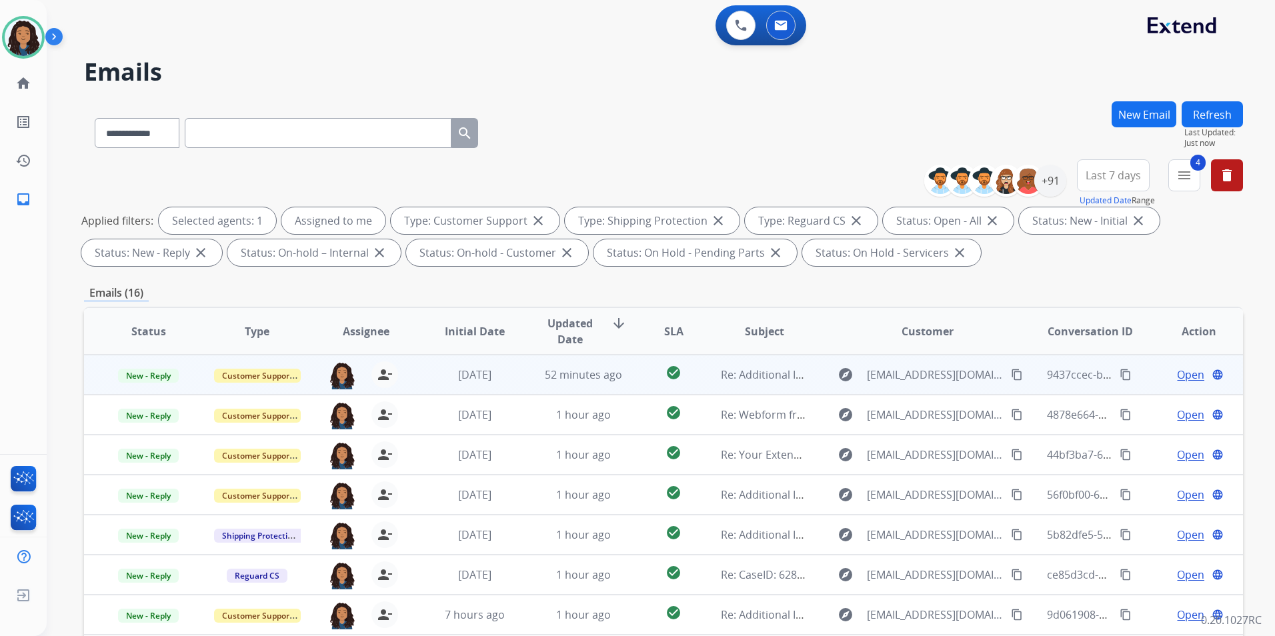
scroll to position [1, 0]
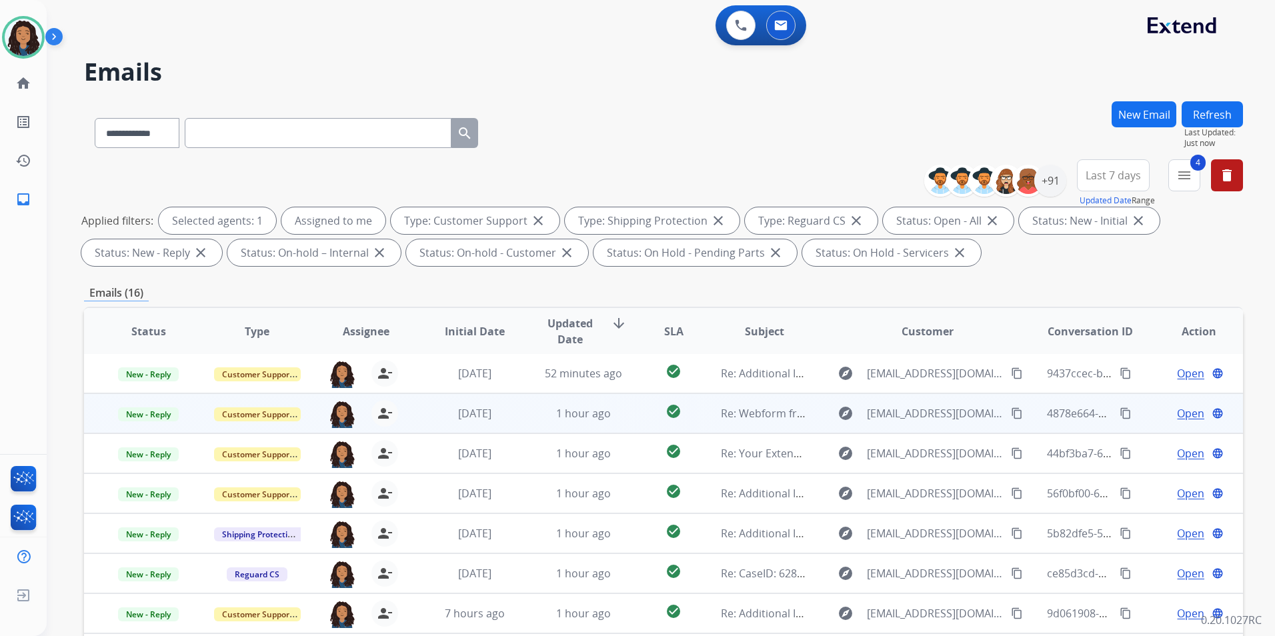
click at [1181, 409] on span "Open" at bounding box center [1190, 414] width 27 height 16
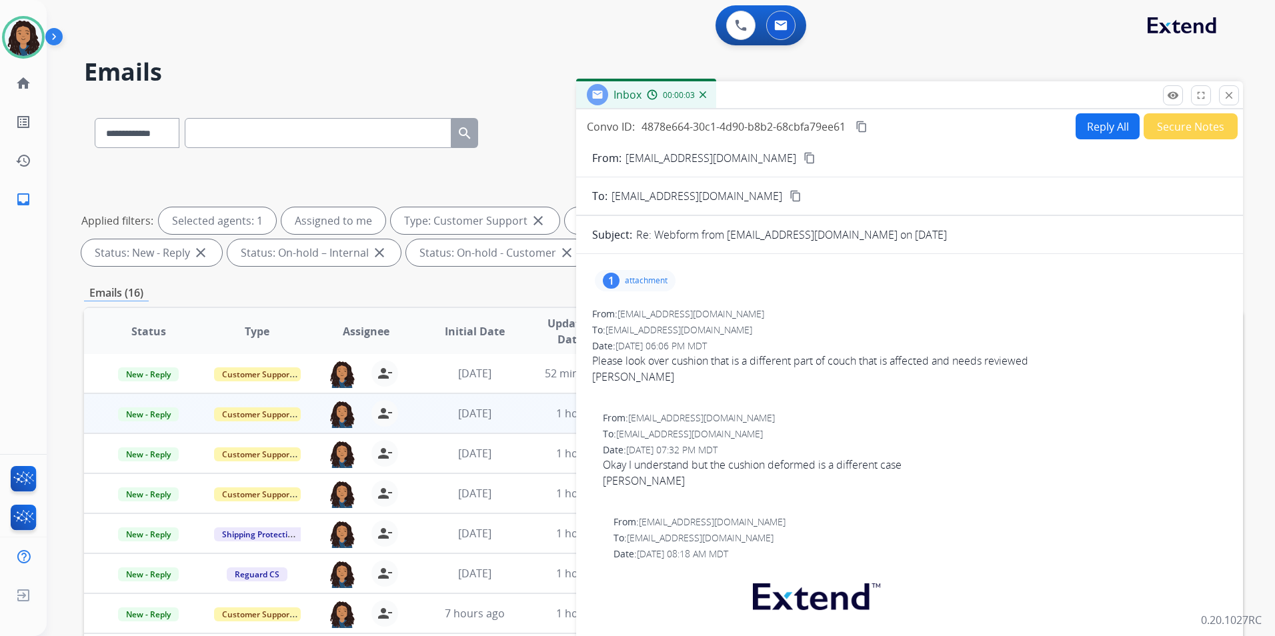
click at [643, 271] on div "1 attachment" at bounding box center [635, 280] width 81 height 21
click at [636, 279] on p "attachment" at bounding box center [646, 281] width 43 height 11
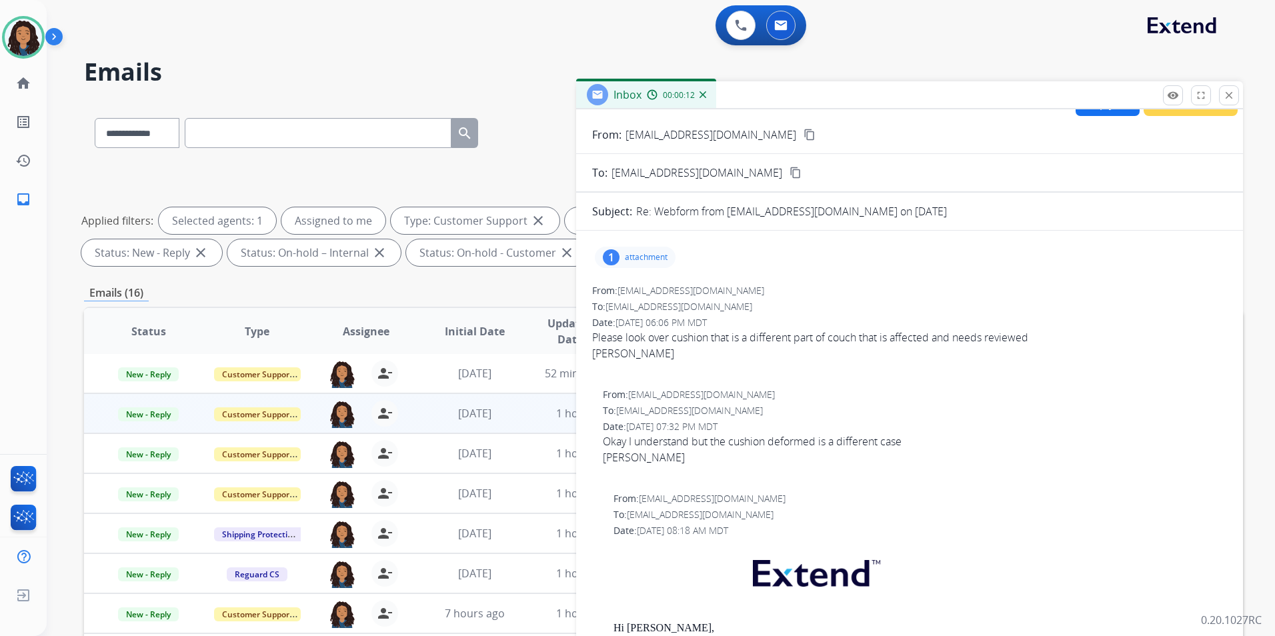
scroll to position [0, 0]
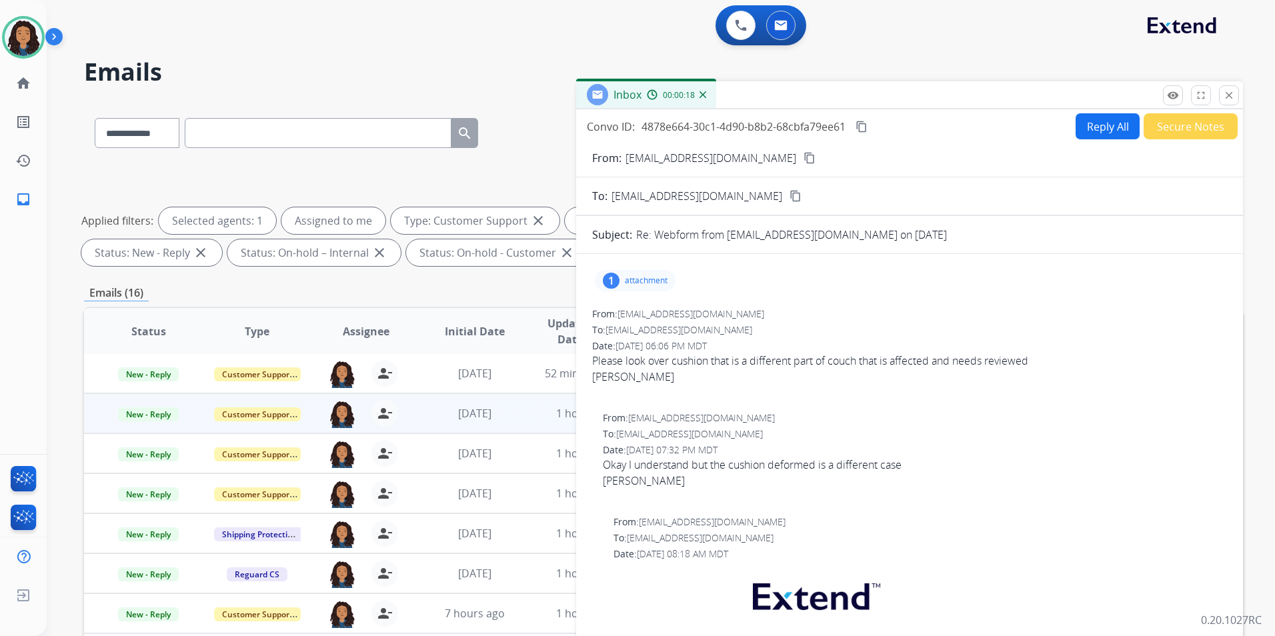
click at [804, 155] on mat-icon "content_copy" at bounding box center [810, 158] width 12 height 12
click at [1088, 132] on button "Reply All" at bounding box center [1108, 126] width 64 height 26
select select "**********"
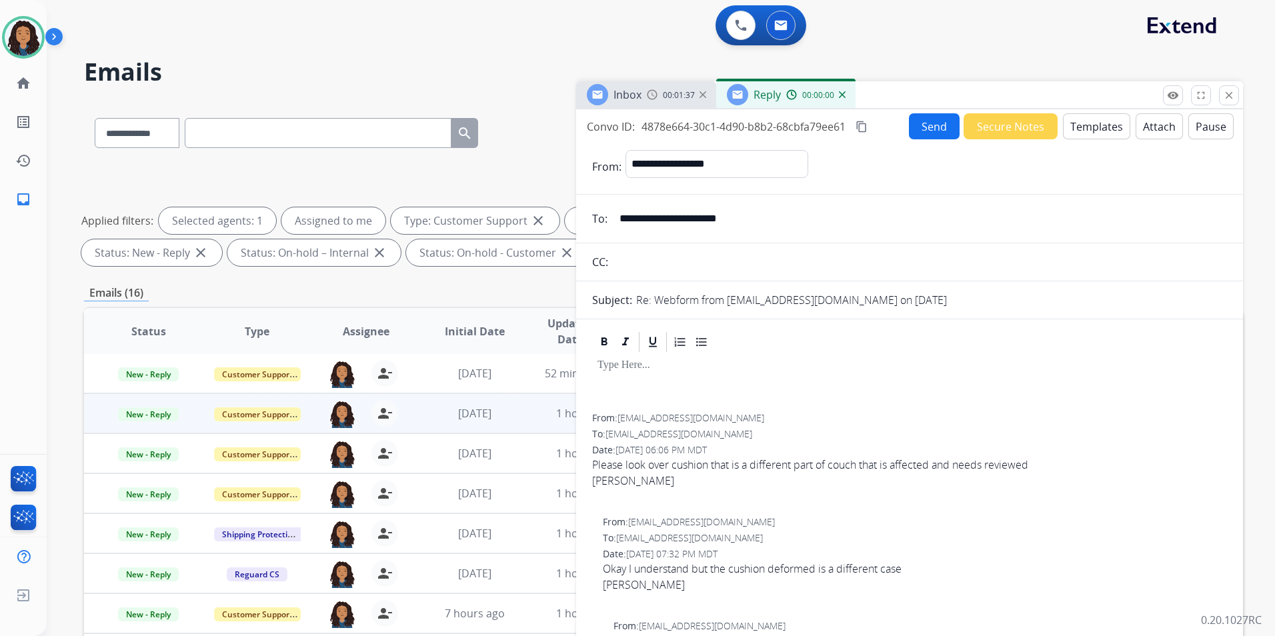
click at [1088, 132] on button "Templates" at bounding box center [1096, 126] width 67 height 26
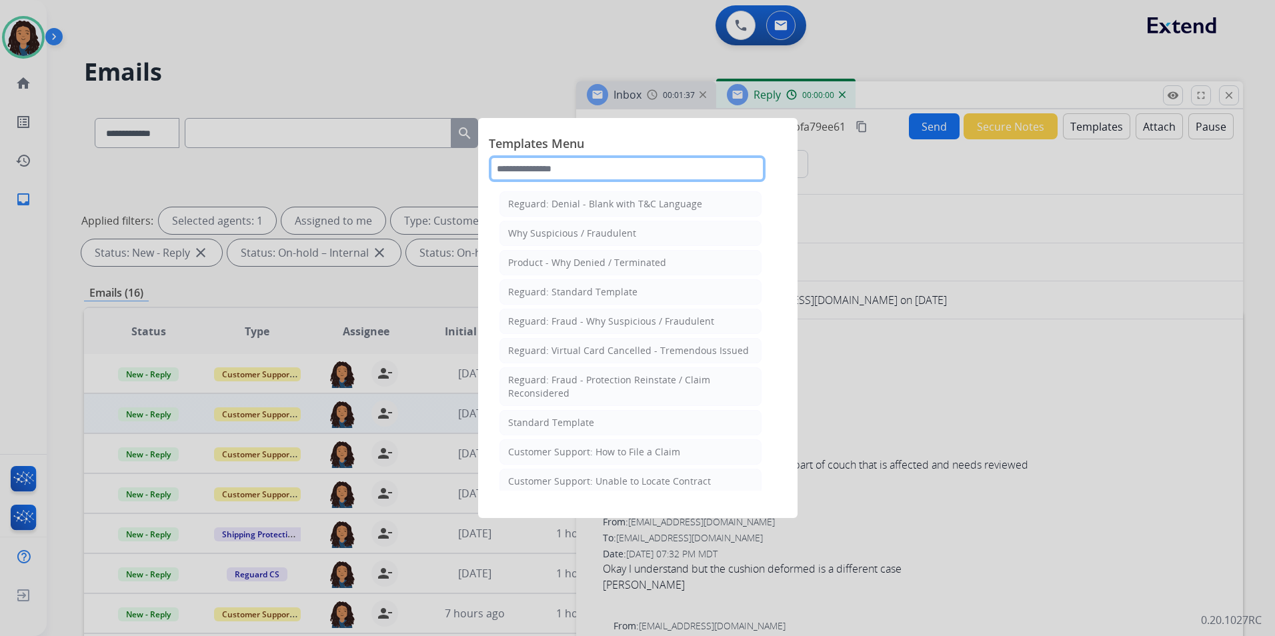
click at [617, 175] on input "text" at bounding box center [627, 168] width 277 height 27
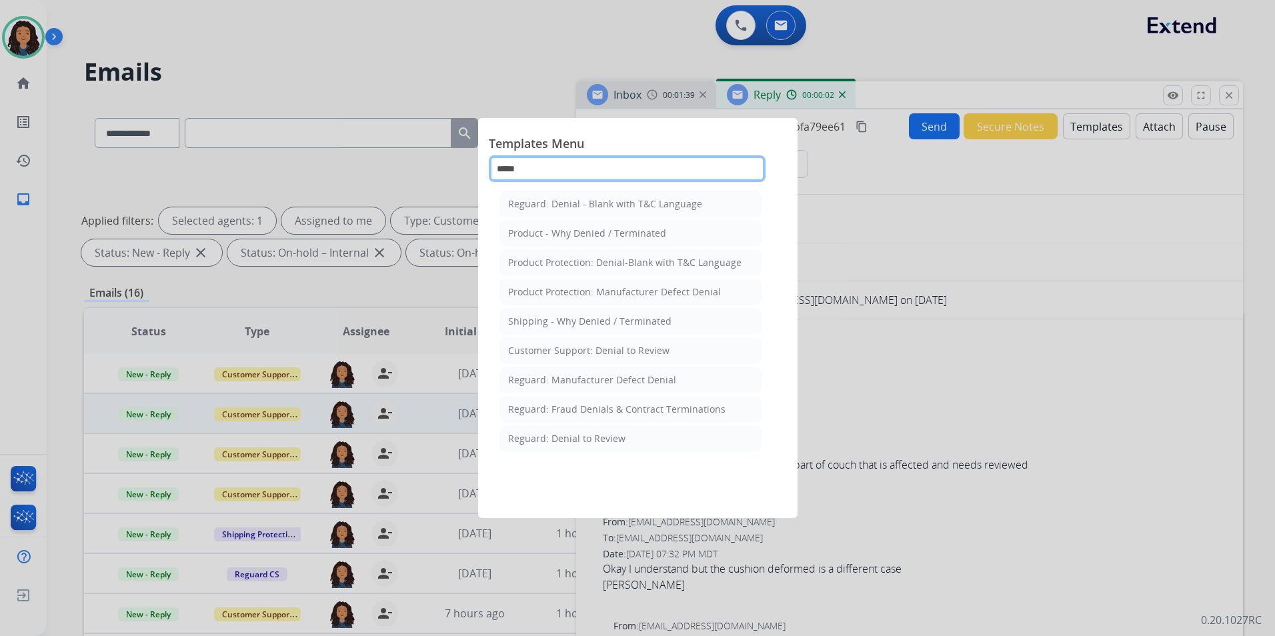
type input "******"
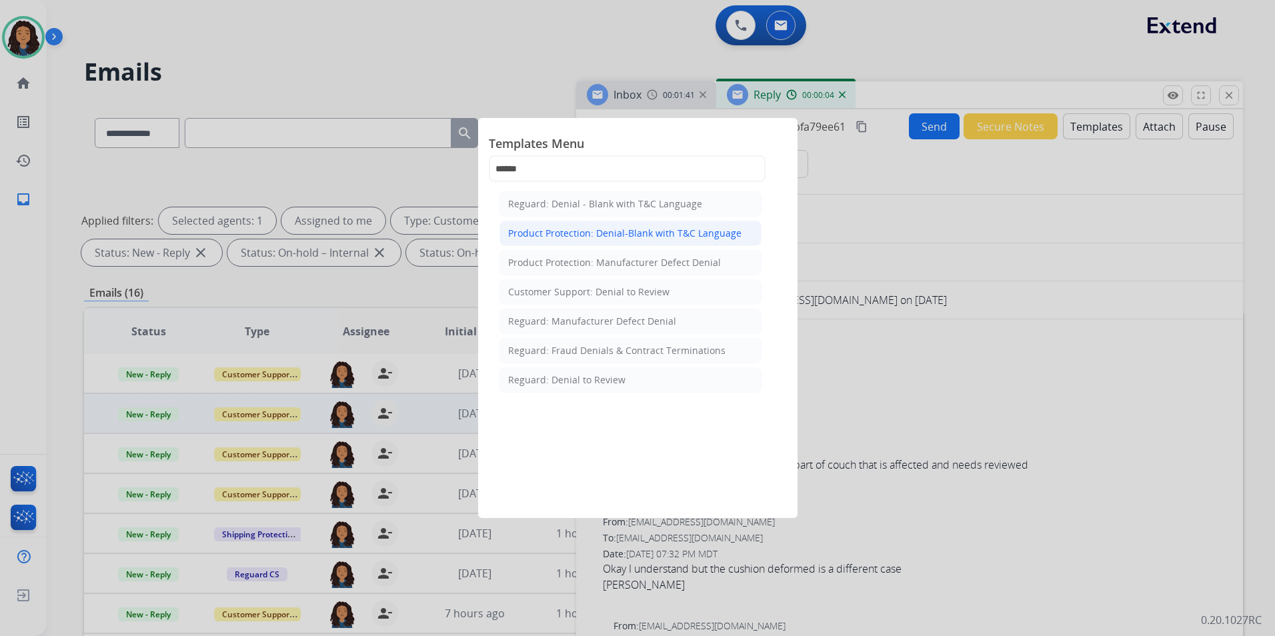
click at [645, 233] on div "Product Protection: Denial-Blank with T&C Language" at bounding box center [624, 233] width 233 height 13
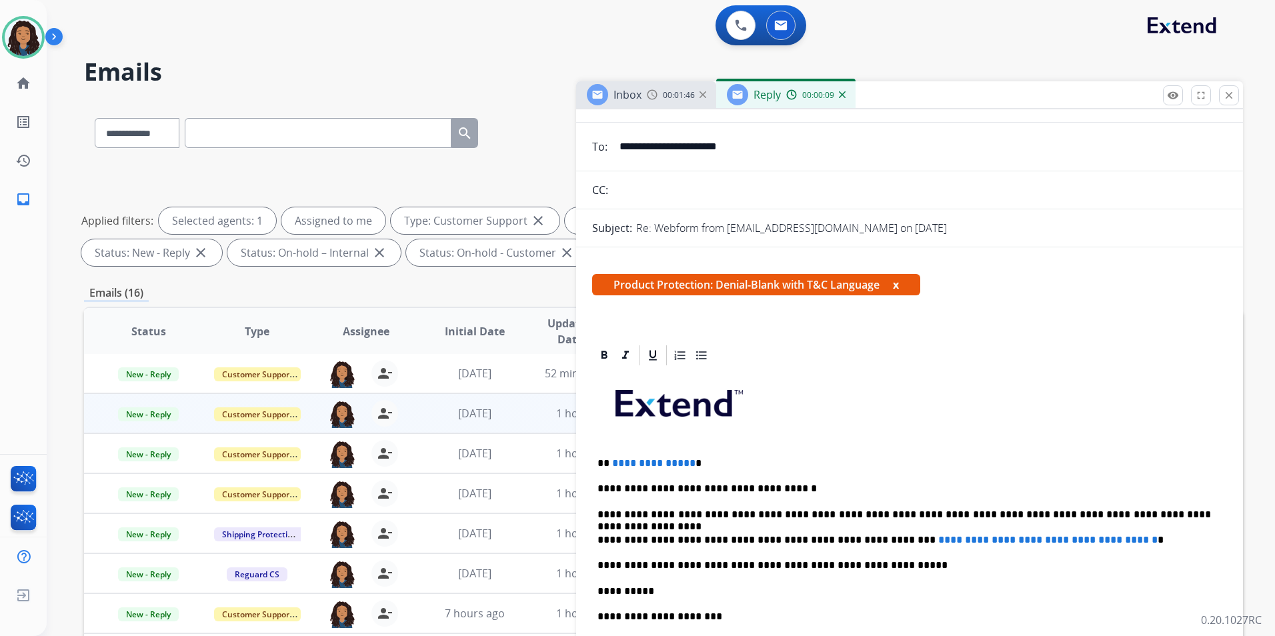
scroll to position [200, 0]
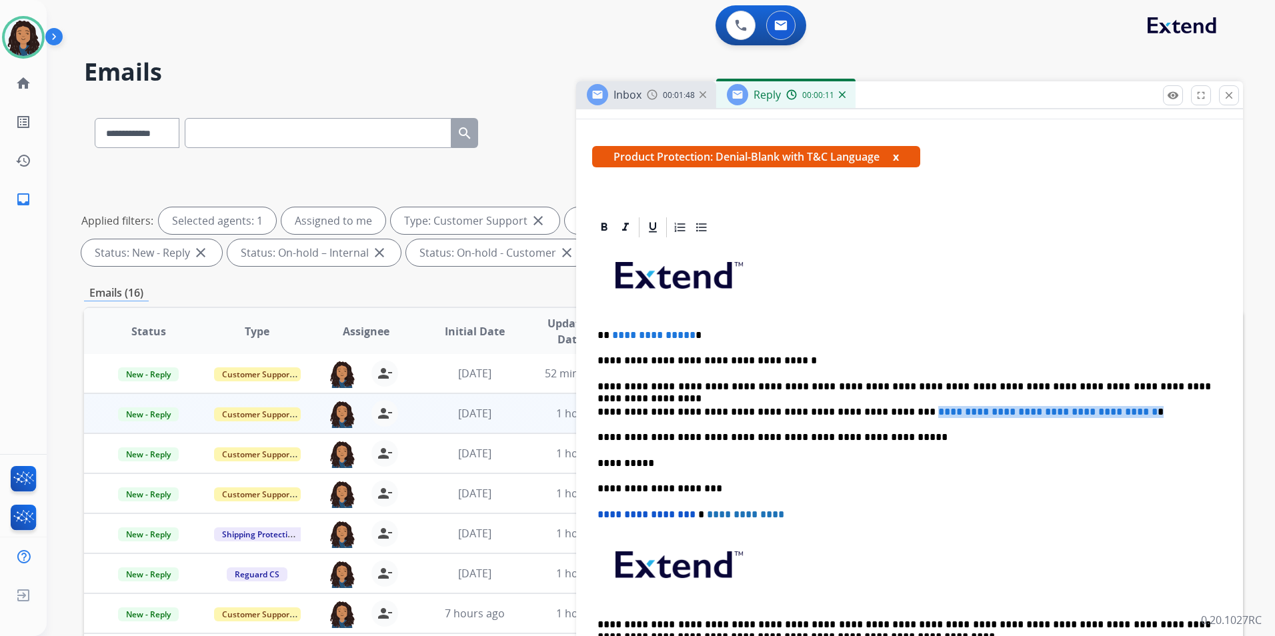
drag, startPoint x: 1145, startPoint y: 409, endPoint x: 871, endPoint y: 394, distance: 273.9
click at [871, 394] on div "**********" at bounding box center [909, 462] width 635 height 447
drag, startPoint x: 687, startPoint y: 336, endPoint x: 728, endPoint y: 297, distance: 56.6
click at [687, 336] on span "**********" at bounding box center [653, 335] width 83 height 10
click at [644, 105] on div "Inbox 00:01:53" at bounding box center [646, 94] width 140 height 27
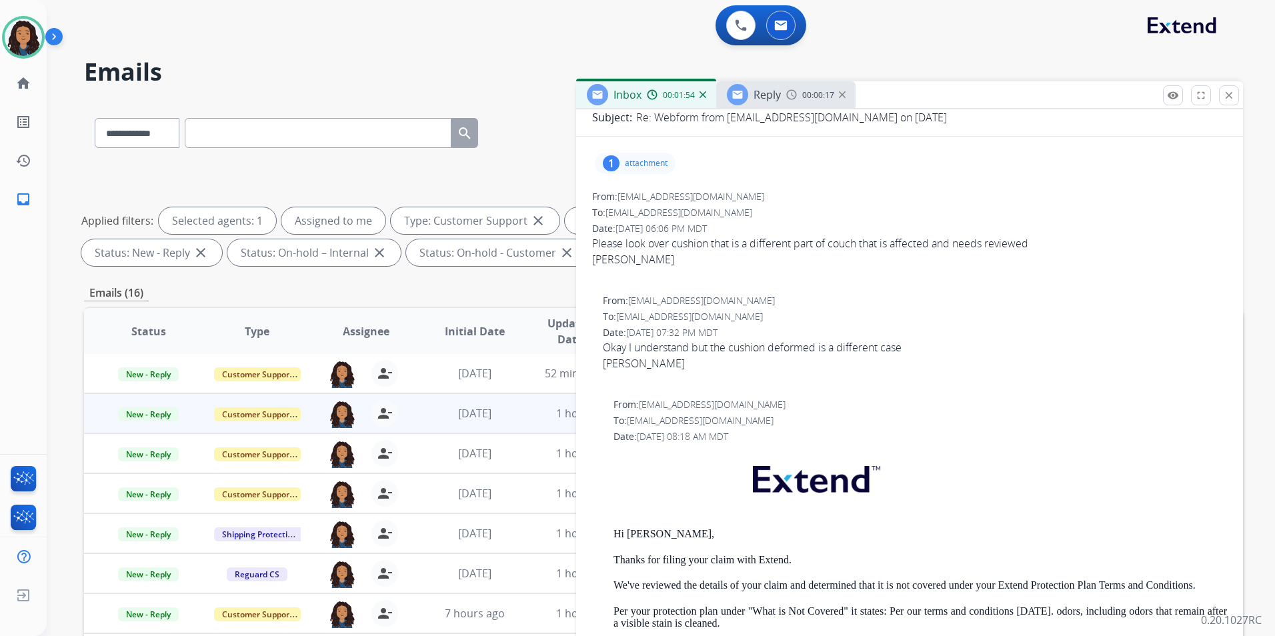
scroll to position [334, 0]
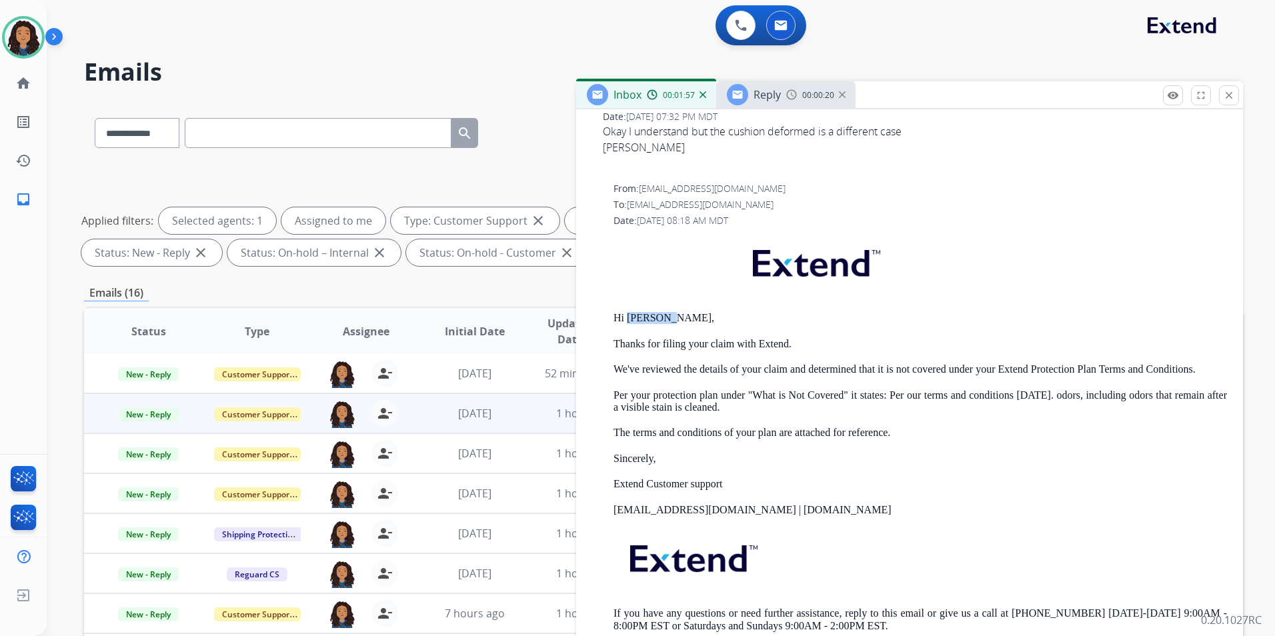
drag, startPoint x: 628, startPoint y: 316, endPoint x: 660, endPoint y: 321, distance: 32.5
click at [660, 321] on p "Hi Aleisha," at bounding box center [921, 318] width 614 height 12
copy p "Aleisha,"
click at [774, 99] on span "Reply" at bounding box center [767, 94] width 27 height 15
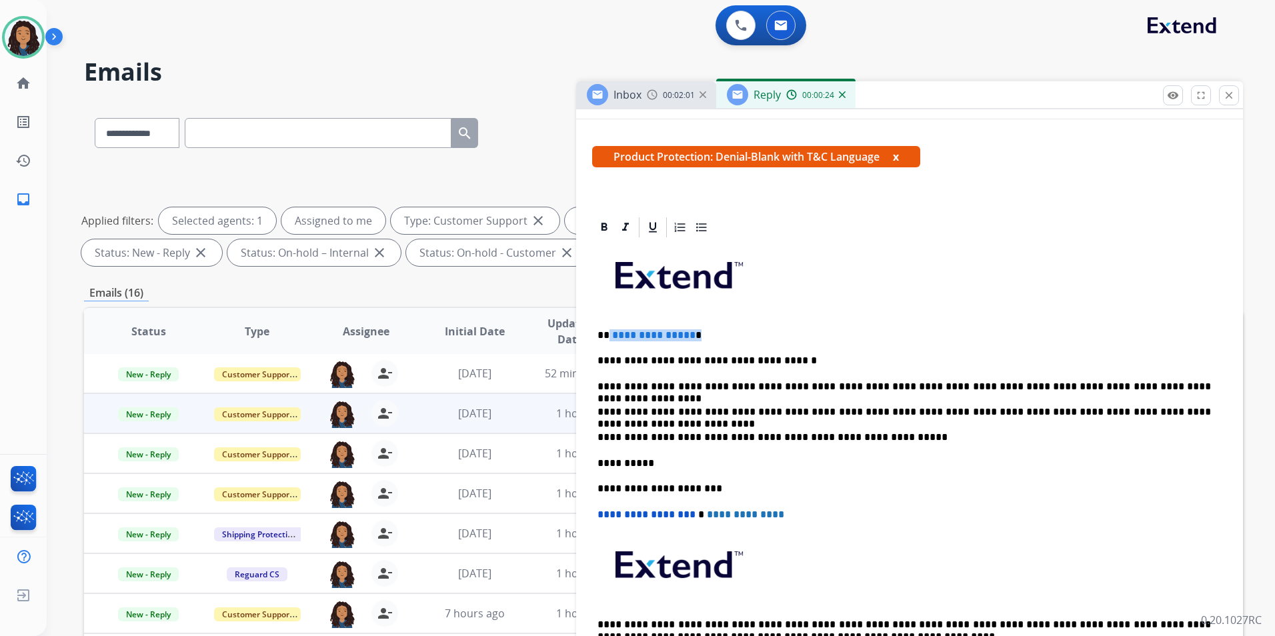
drag, startPoint x: 609, startPoint y: 330, endPoint x: 694, endPoint y: 330, distance: 84.7
click at [694, 330] on p "**********" at bounding box center [905, 336] width 614 height 12
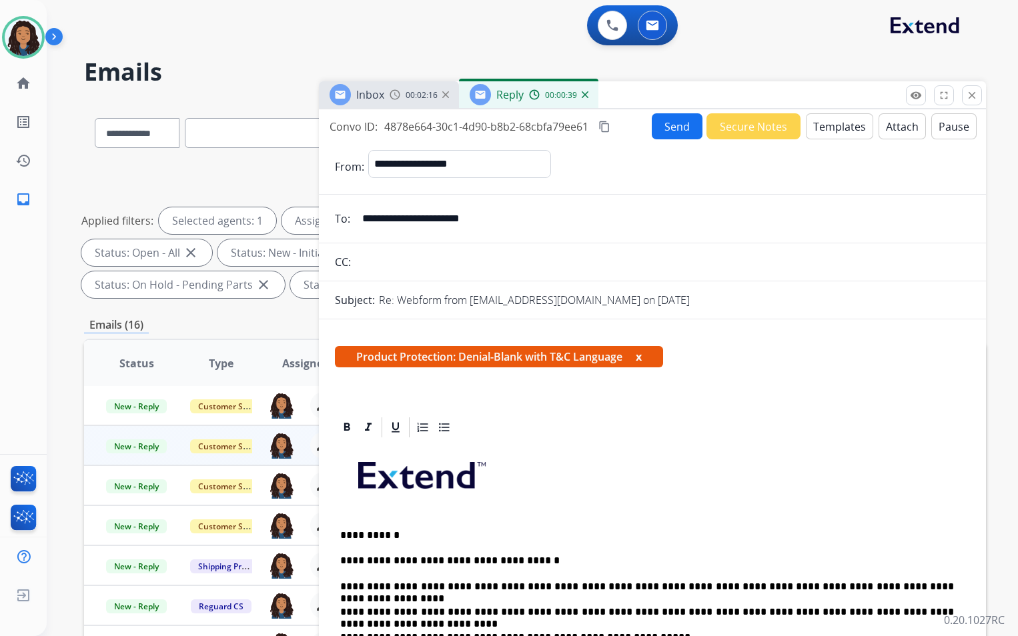
click at [892, 126] on button "Attach" at bounding box center [902, 126] width 47 height 26
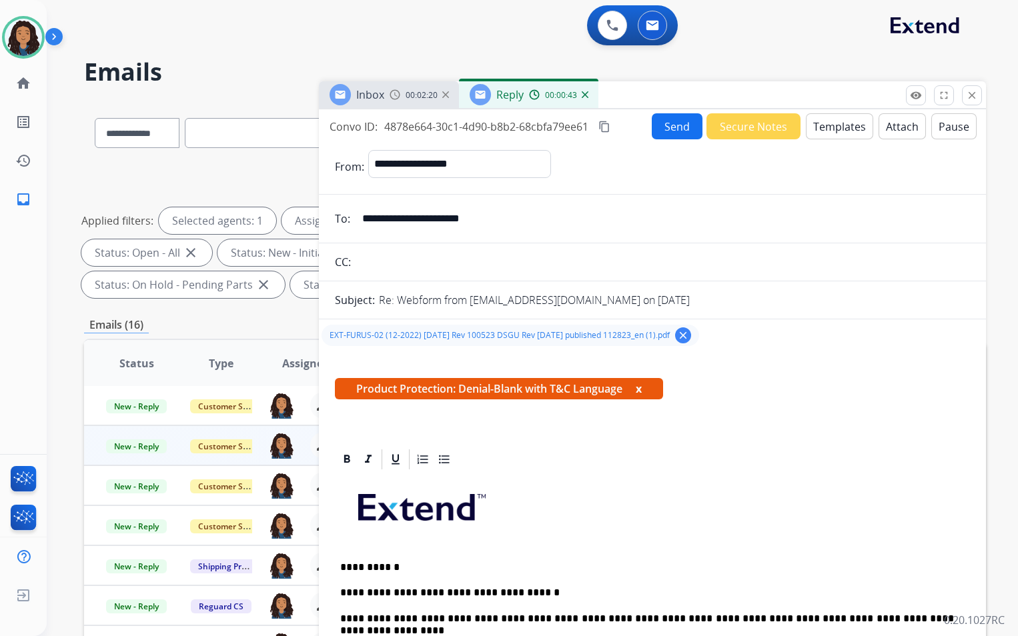
click at [672, 129] on button "Send" at bounding box center [677, 126] width 51 height 26
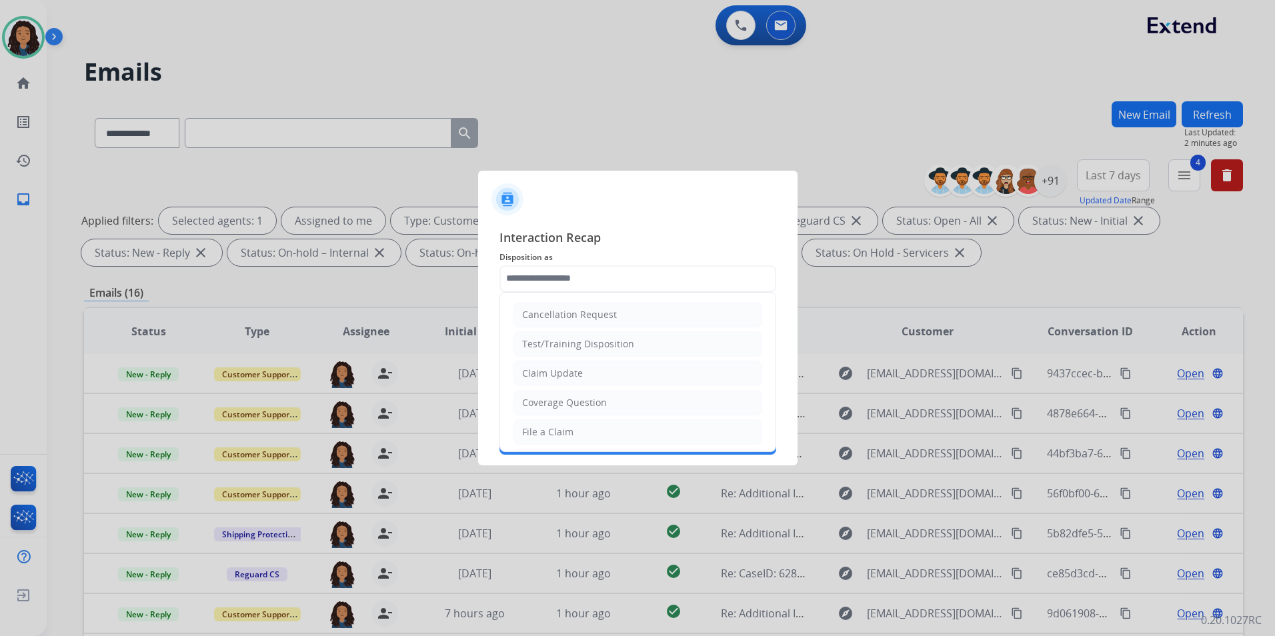
click at [707, 273] on input "text" at bounding box center [638, 279] width 277 height 27
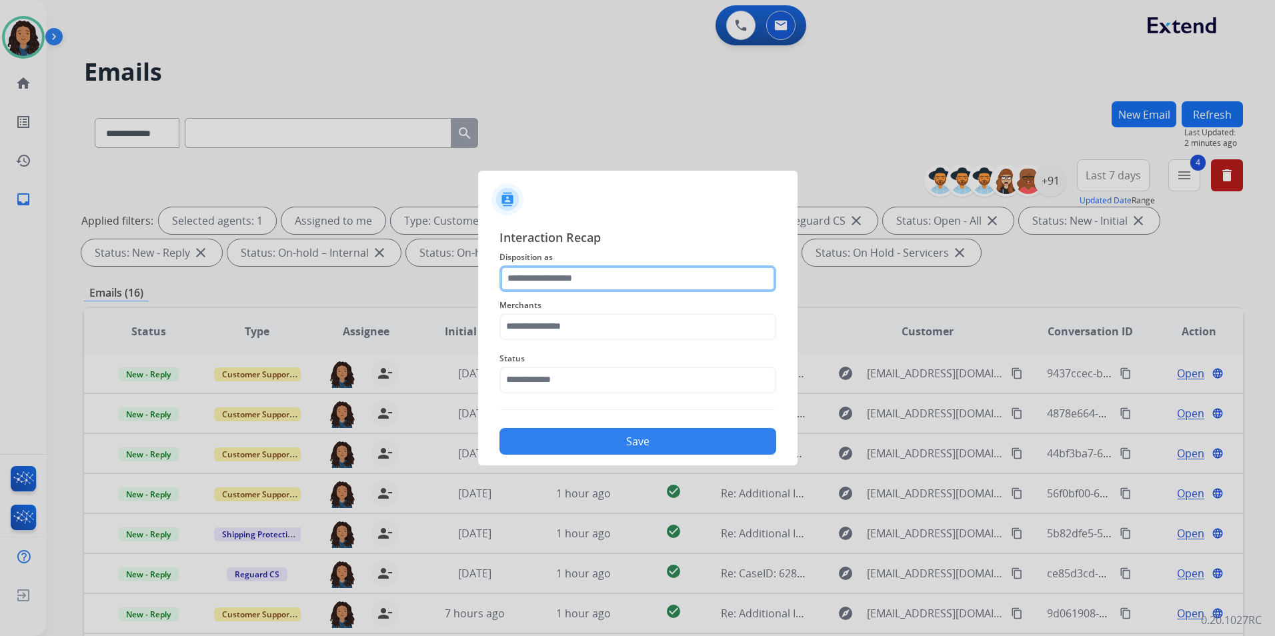
click at [564, 279] on input "text" at bounding box center [638, 279] width 277 height 27
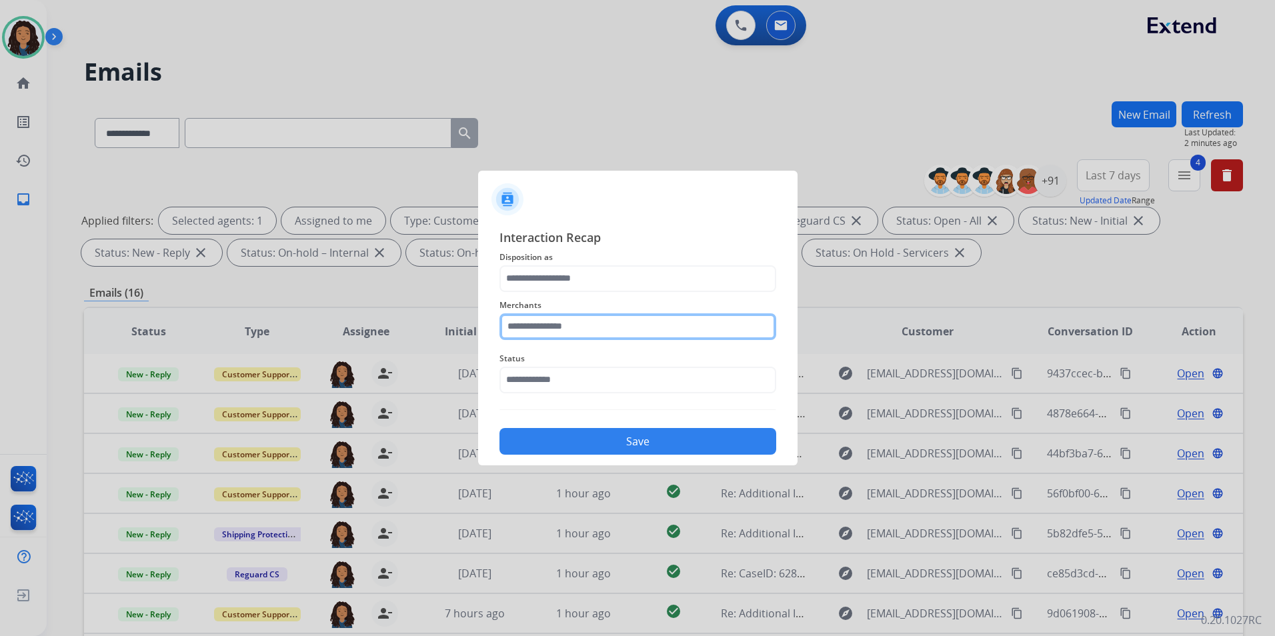
click at [576, 326] on input "text" at bounding box center [638, 327] width 277 height 27
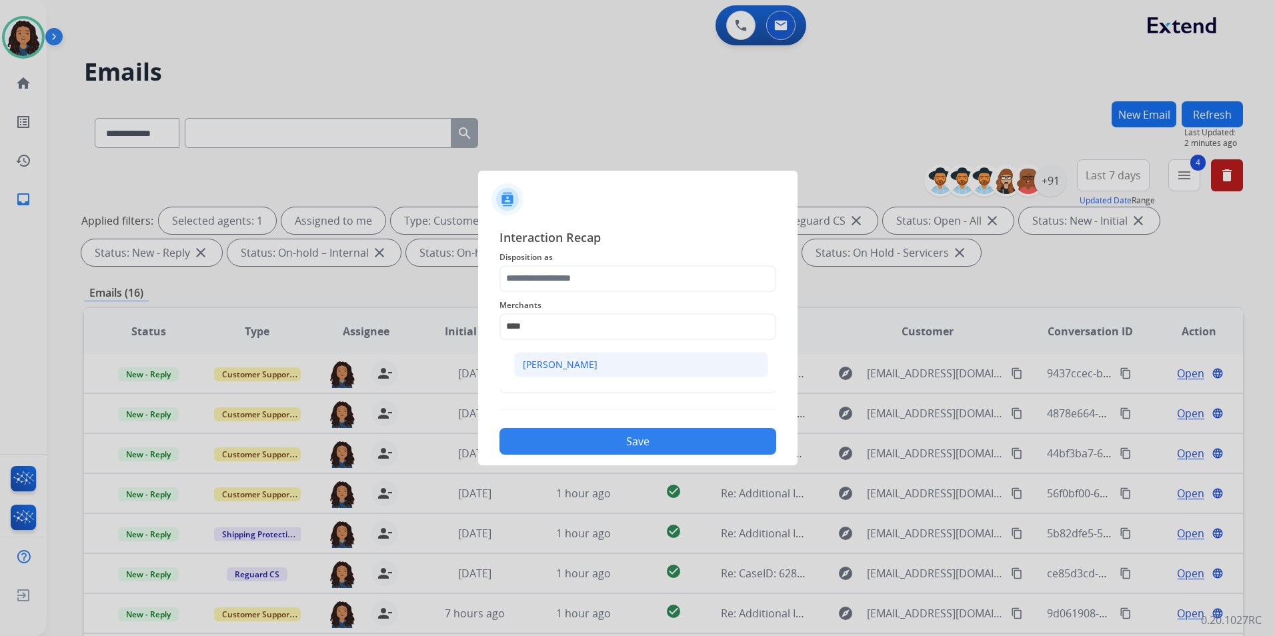
click at [563, 366] on div "[PERSON_NAME]" at bounding box center [560, 364] width 75 height 13
type input "**********"
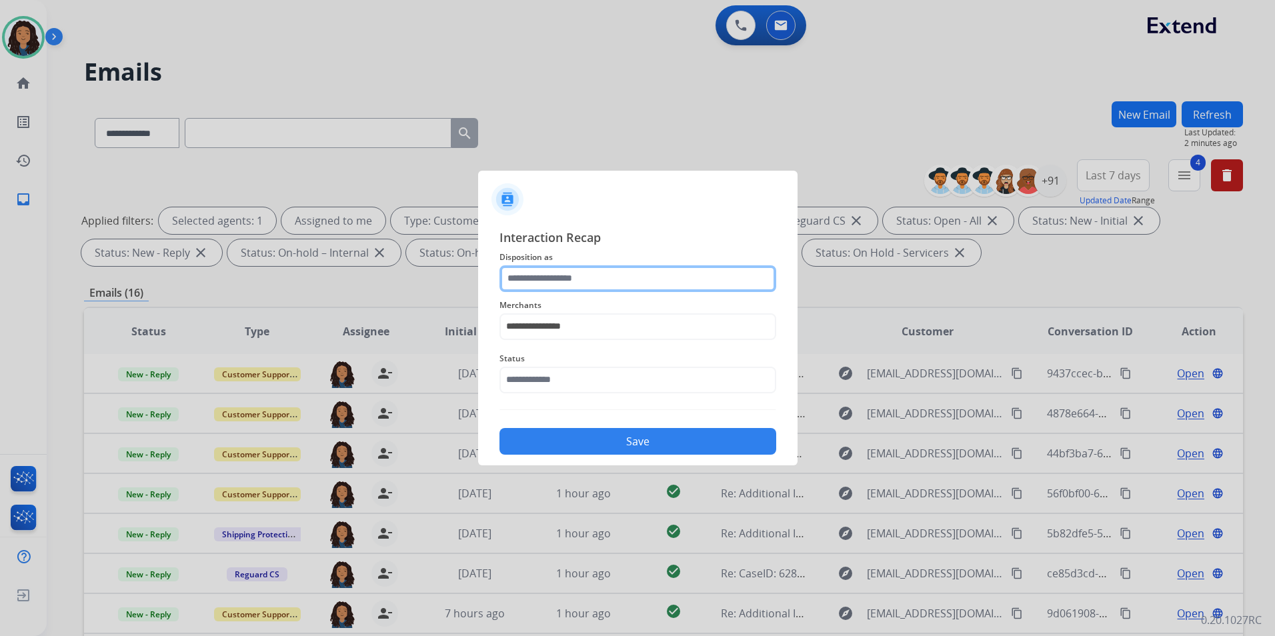
click at [568, 282] on input "text" at bounding box center [638, 279] width 277 height 27
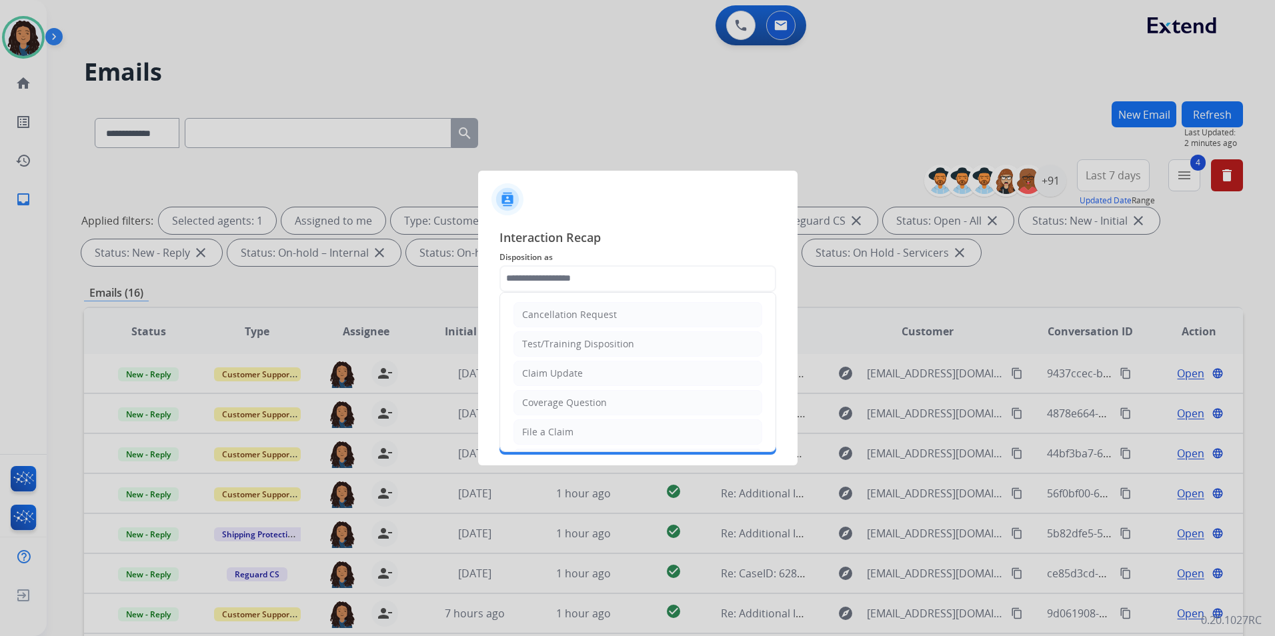
click at [569, 370] on div "Claim Update" at bounding box center [552, 373] width 61 height 13
type input "**********"
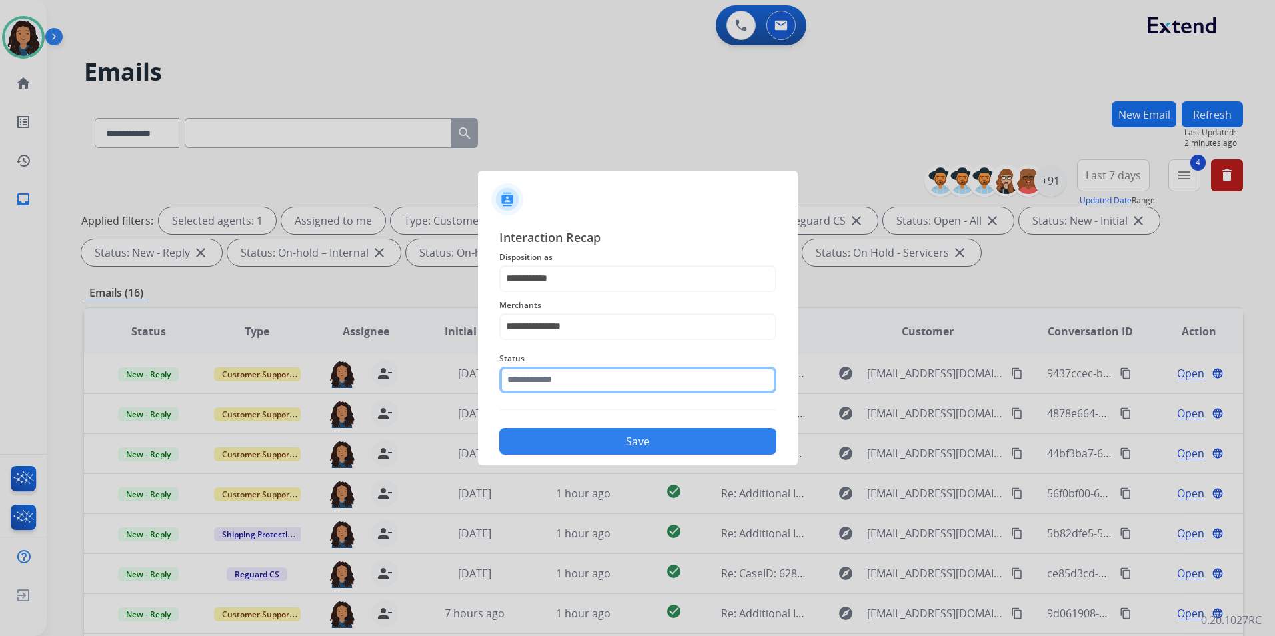
click at [566, 372] on input "text" at bounding box center [638, 380] width 277 height 27
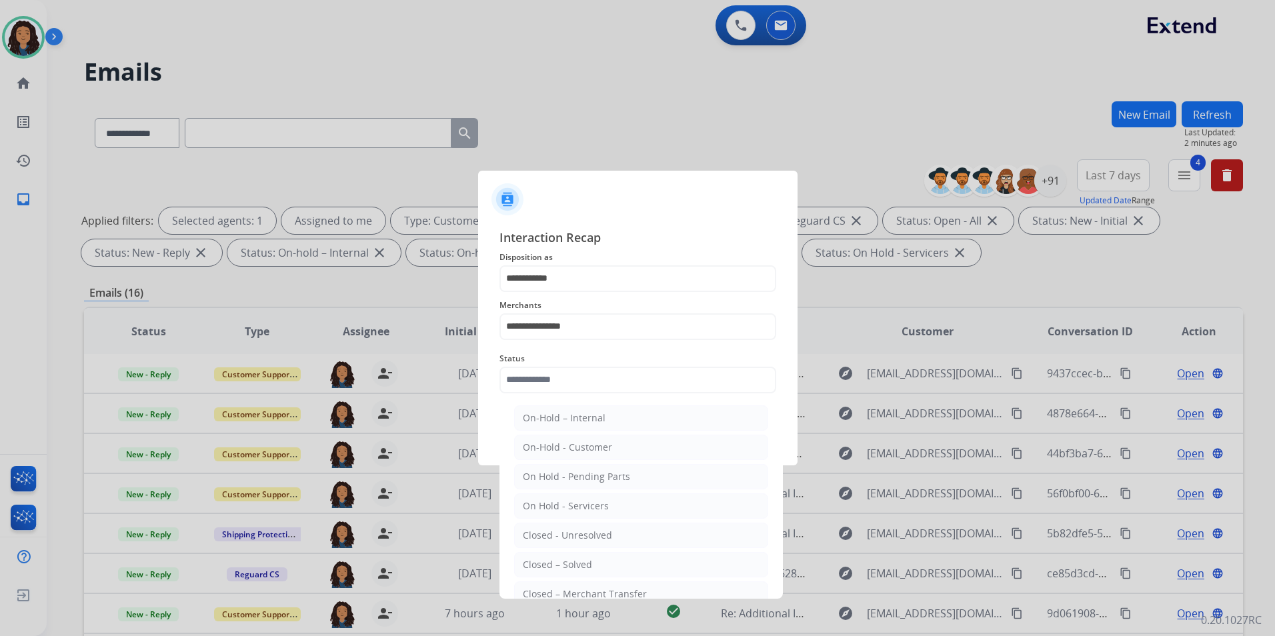
click at [586, 558] on div "Closed – Solved" at bounding box center [557, 564] width 69 height 13
type input "**********"
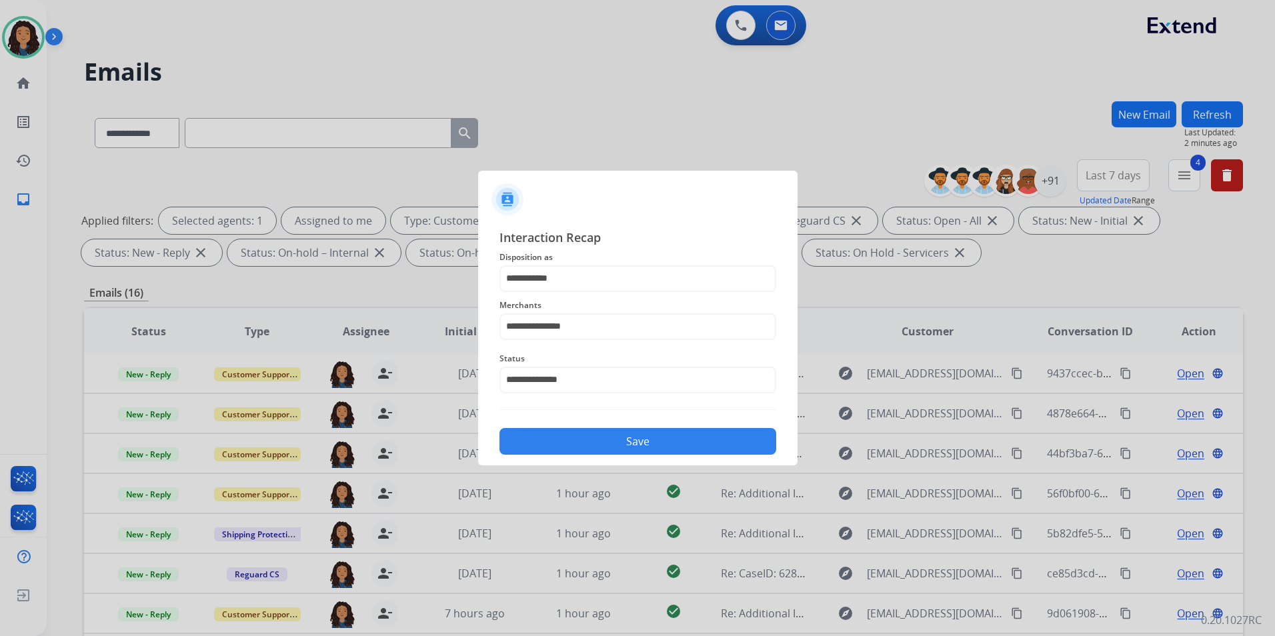
click at [576, 438] on button "Save" at bounding box center [638, 441] width 277 height 27
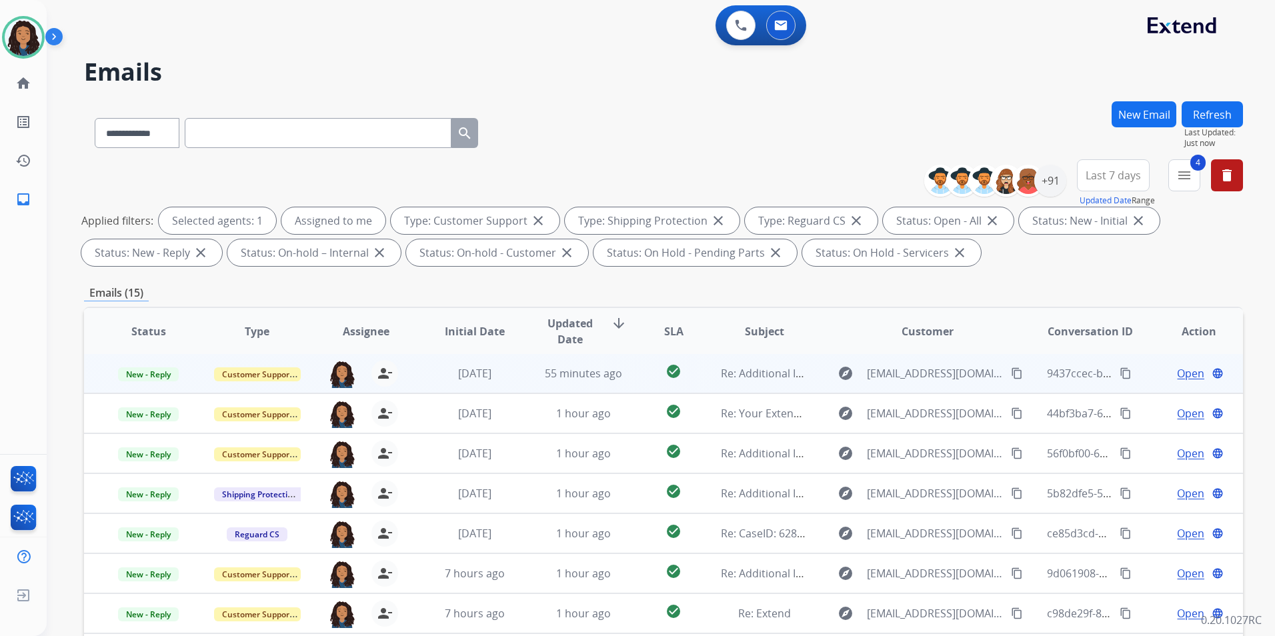
click at [1187, 373] on span "Open" at bounding box center [1190, 374] width 27 height 16
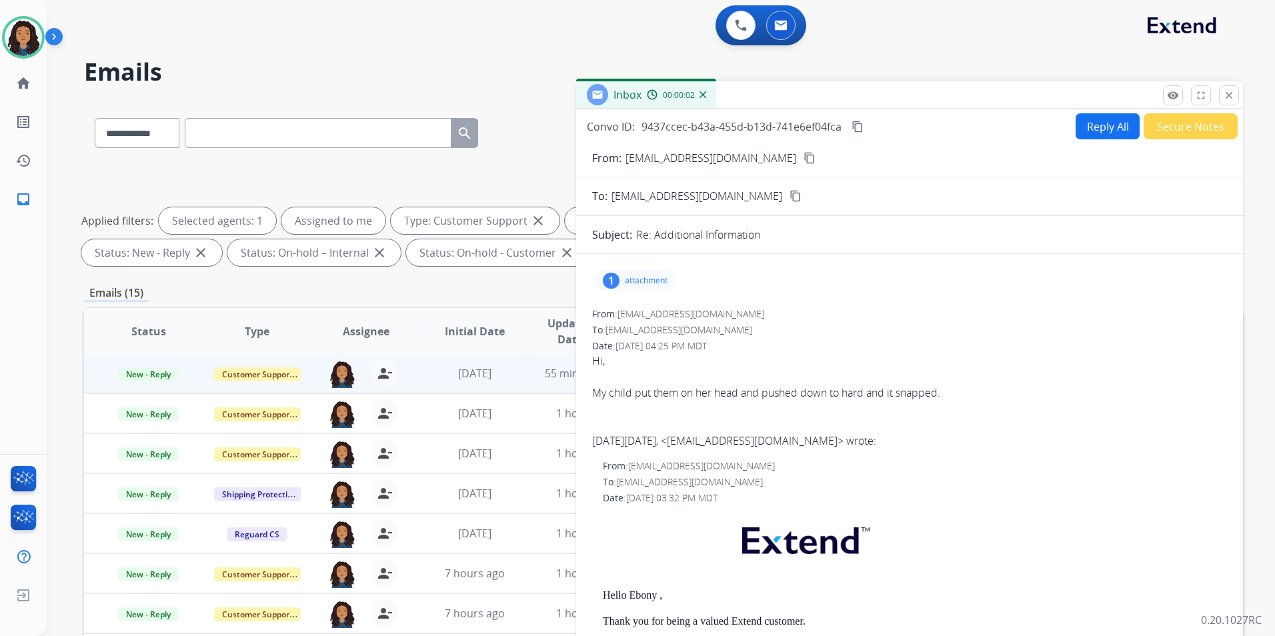
click at [804, 153] on mat-icon "content_copy" at bounding box center [810, 158] width 12 height 12
click at [650, 287] on div "1 attachment" at bounding box center [635, 280] width 81 height 21
click at [757, 319] on button "download" at bounding box center [764, 315] width 16 height 16
click at [127, 376] on span "New - Reply" at bounding box center [148, 375] width 61 height 14
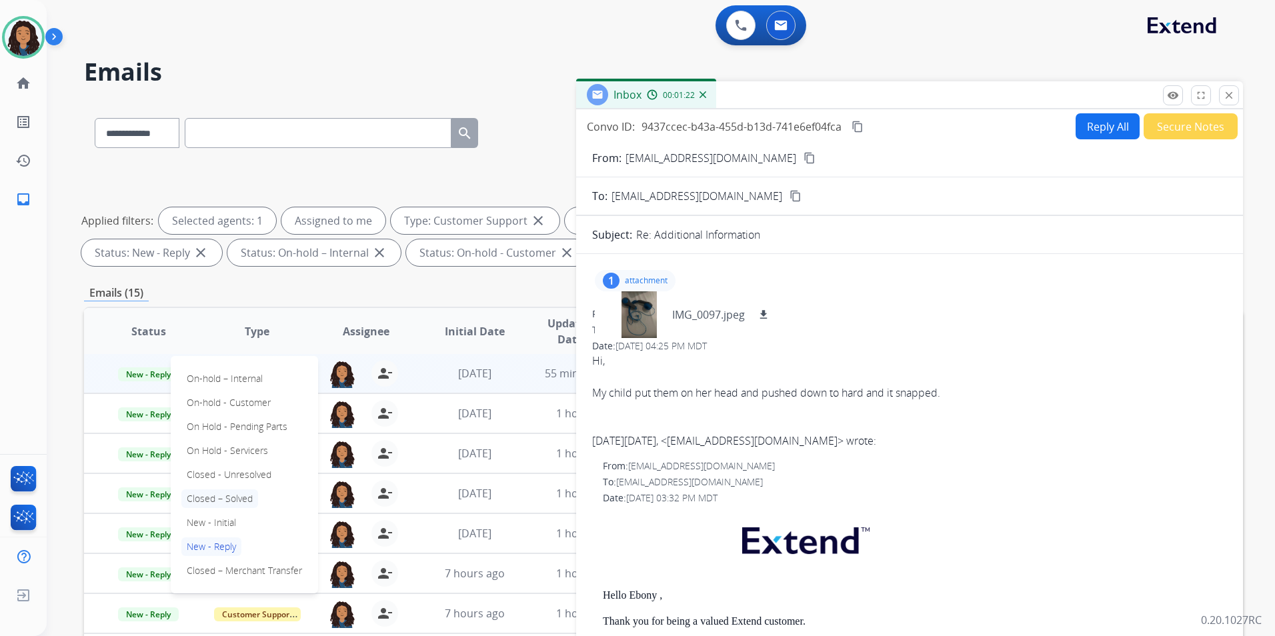
click at [227, 502] on p "Closed – Solved" at bounding box center [219, 499] width 77 height 19
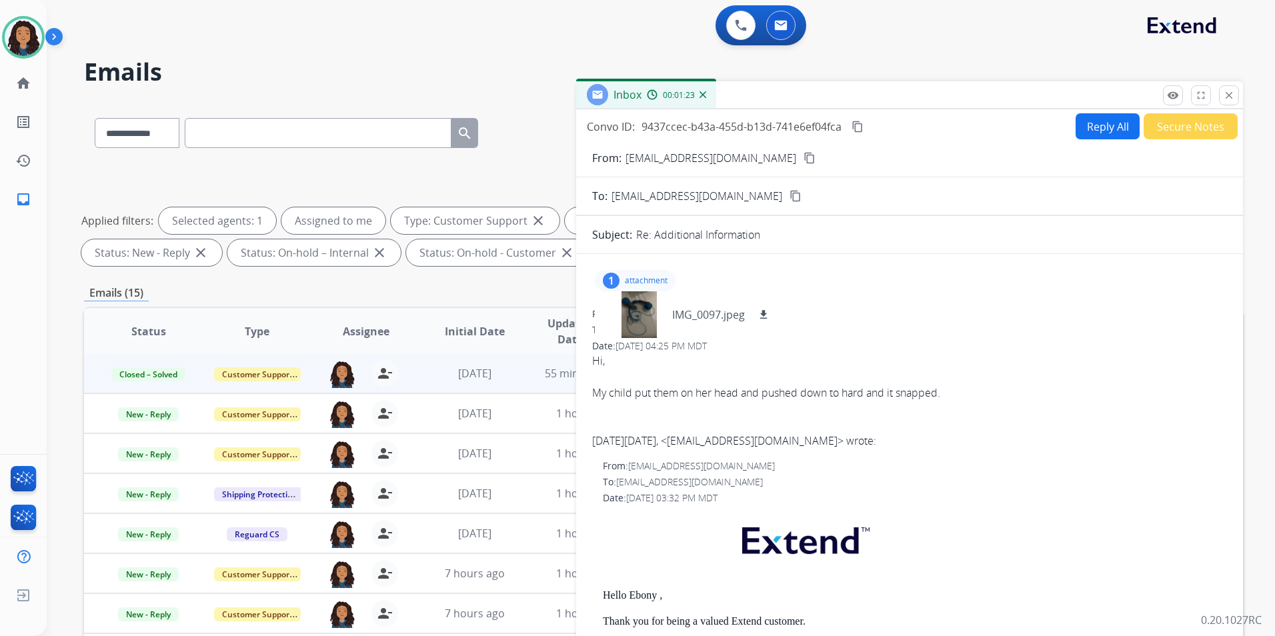
click at [1194, 133] on button "Secure Notes" at bounding box center [1191, 126] width 94 height 26
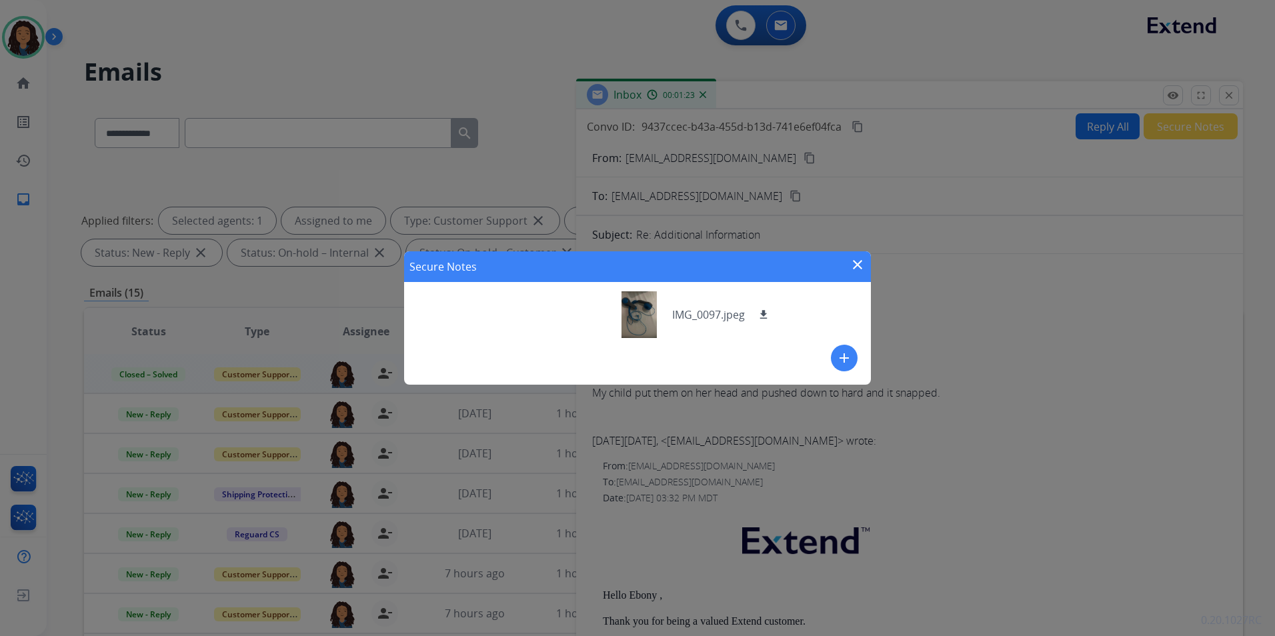
click at [839, 358] on mat-icon "add" at bounding box center [845, 358] width 16 height 16
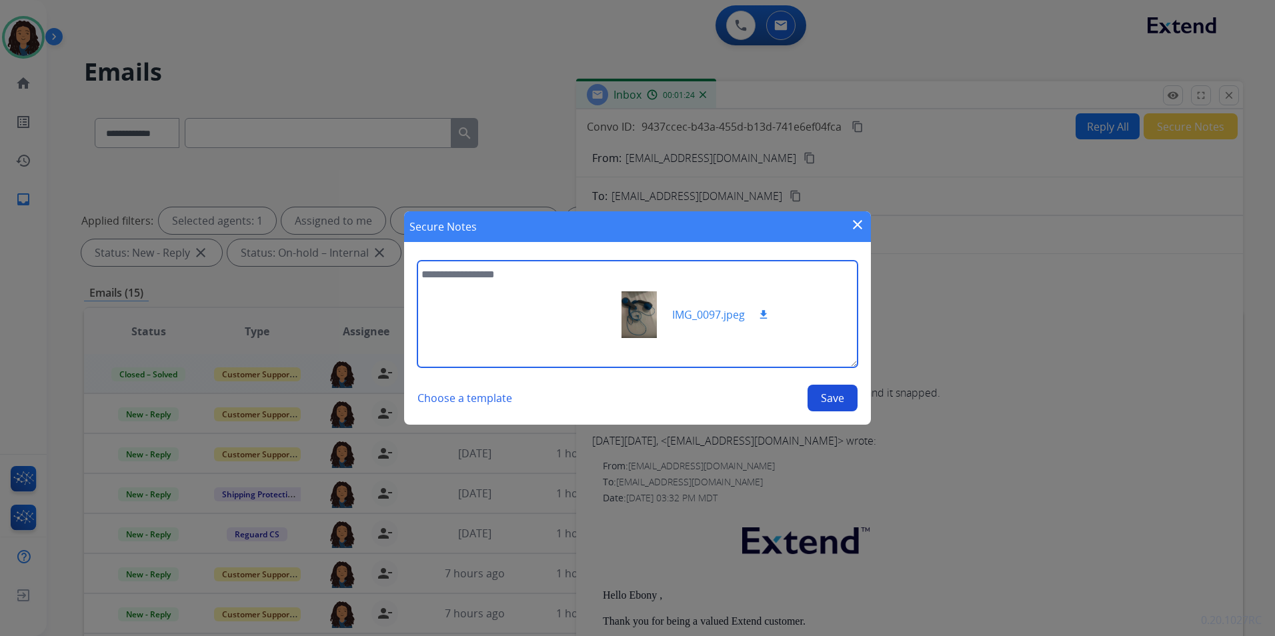
click at [528, 326] on textarea at bounding box center [638, 314] width 440 height 107
type textarea "**********"
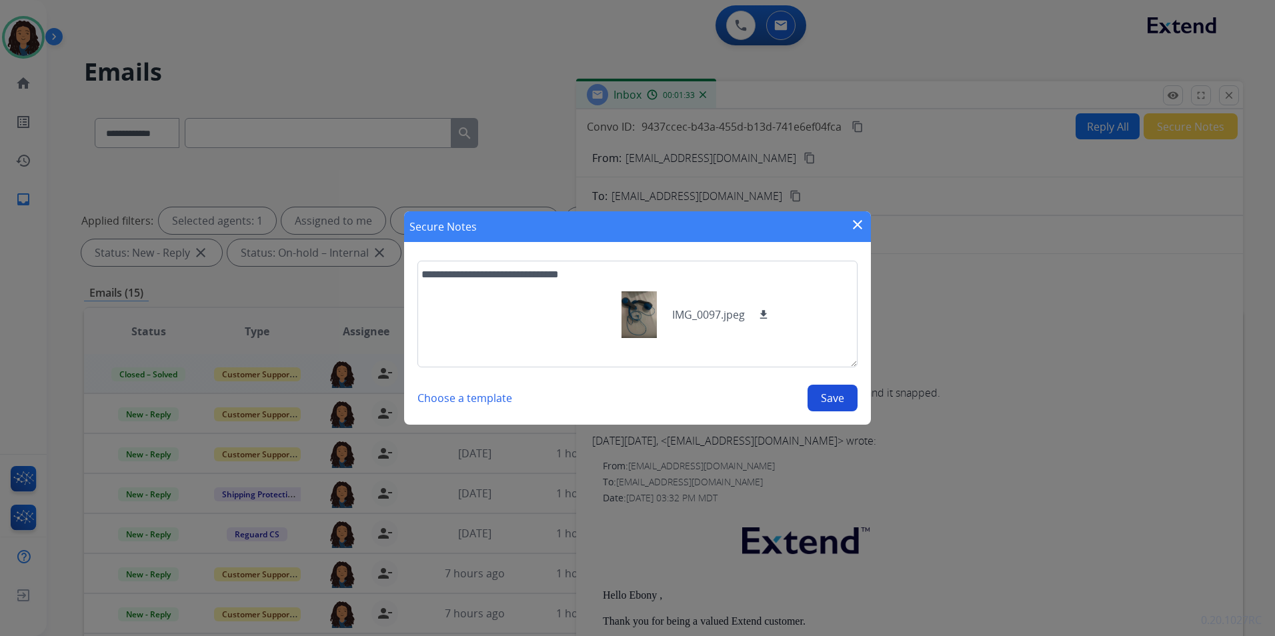
click at [843, 399] on button "Save" at bounding box center [833, 398] width 50 height 27
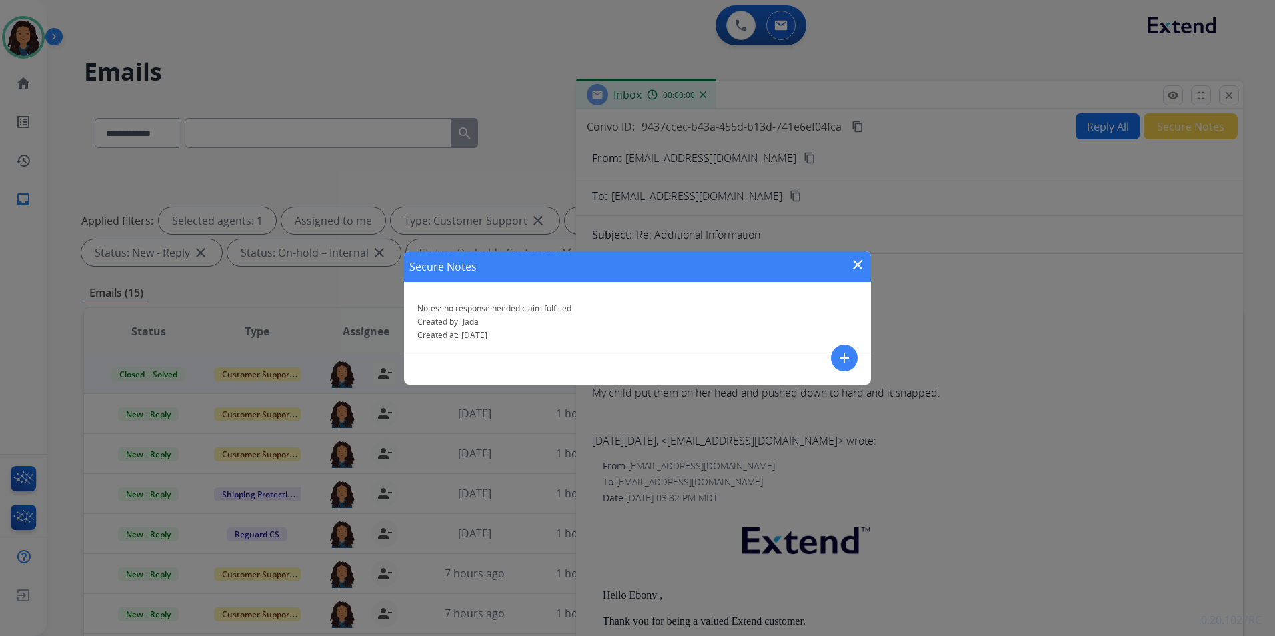
click at [864, 263] on mat-icon "close" at bounding box center [858, 265] width 16 height 16
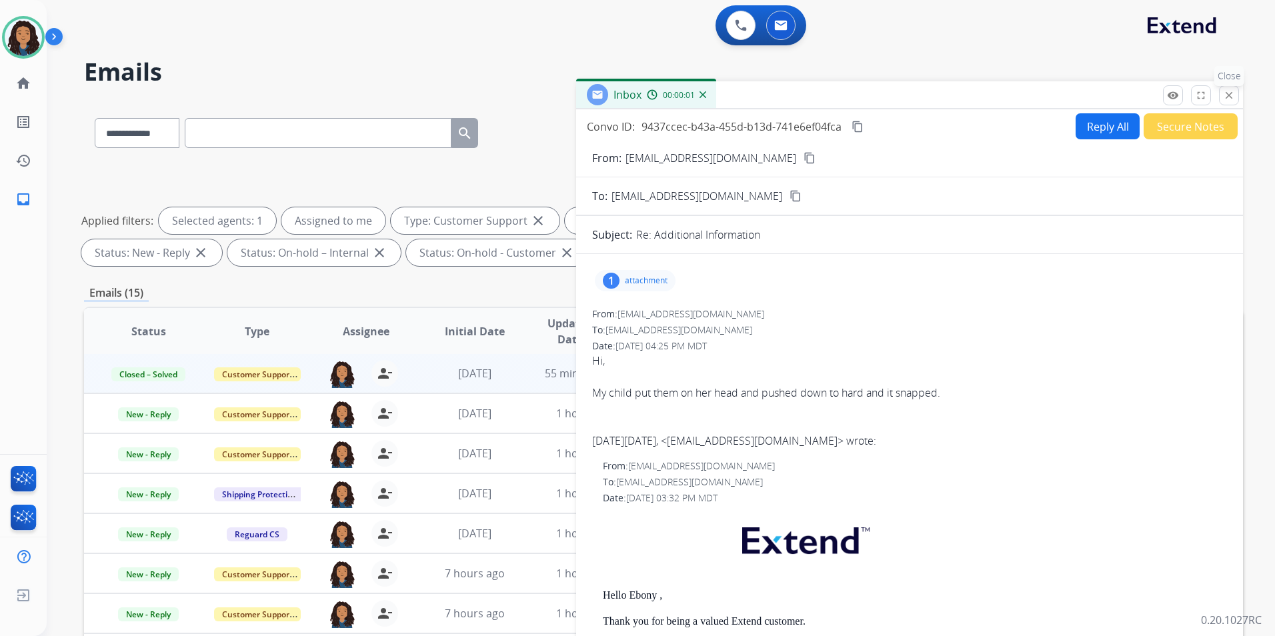
click at [1239, 93] on button "close Close" at bounding box center [1229, 95] width 20 height 20
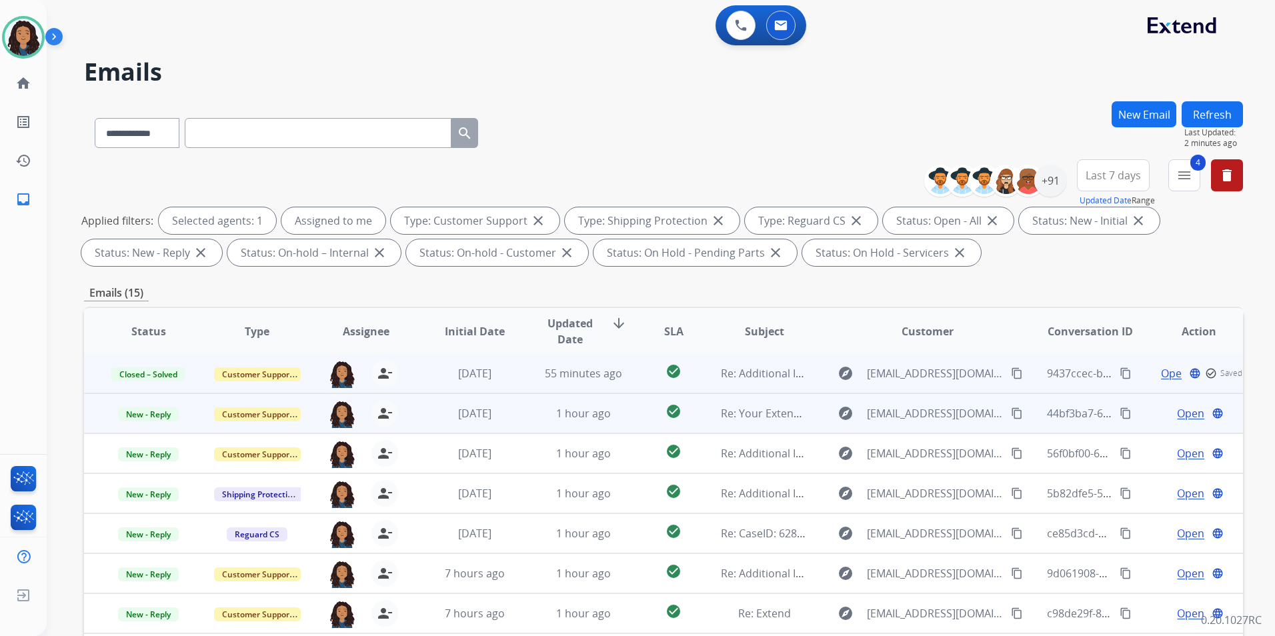
click at [1181, 410] on span "Open" at bounding box center [1190, 414] width 27 height 16
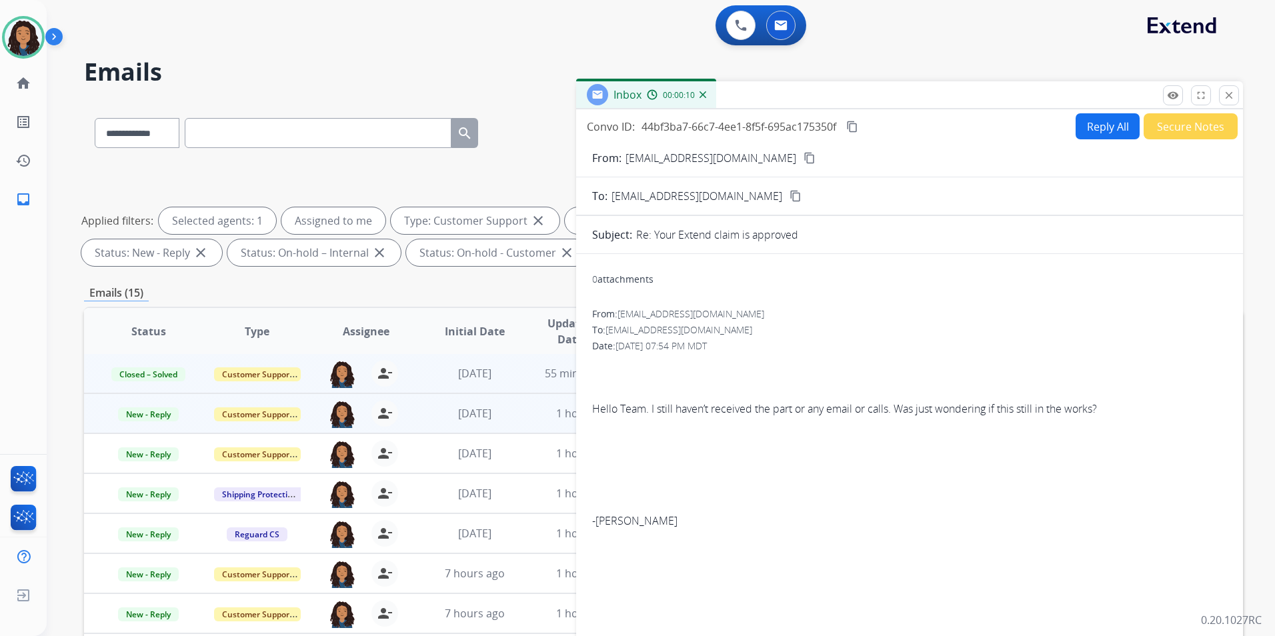
click at [802, 151] on button "content_copy" at bounding box center [810, 158] width 16 height 16
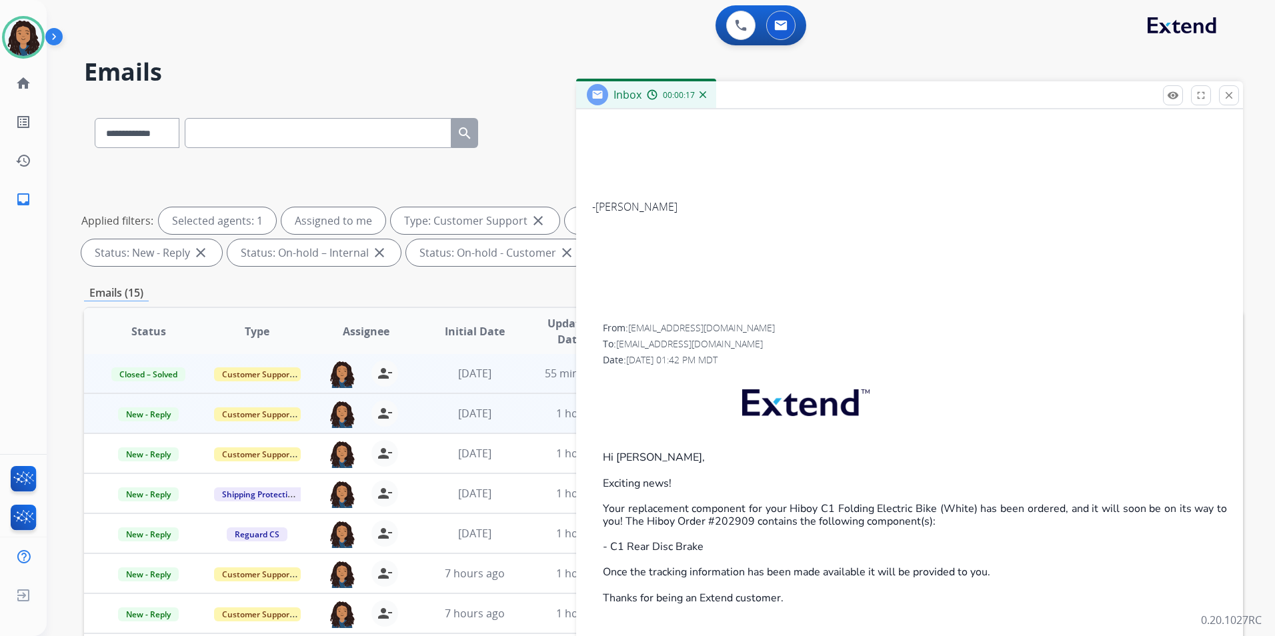
scroll to position [334, 0]
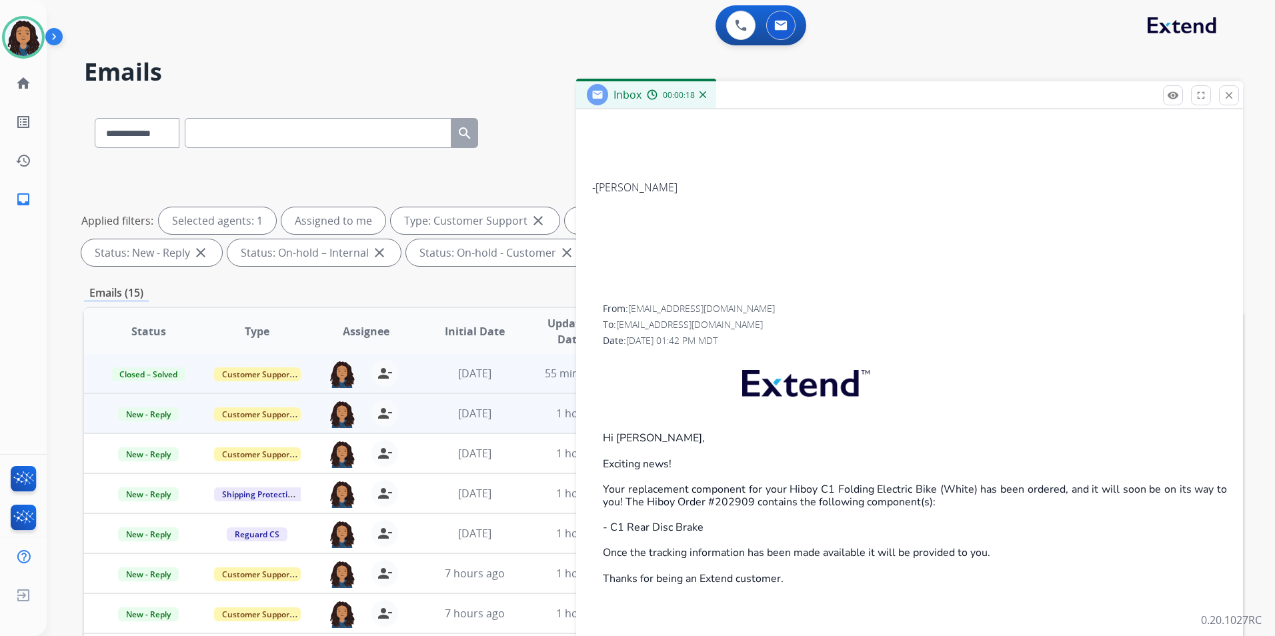
drag, startPoint x: 600, startPoint y: 422, endPoint x: 640, endPoint y: 428, distance: 40.4
click at [639, 427] on div "From: support@extend.com To: aortizjr2t@gmail.com Date: 07/17/2025 - 01:42 PM M…" at bounding box center [909, 557] width 635 height 510
drag, startPoint x: 640, startPoint y: 428, endPoint x: 778, endPoint y: 404, distance: 140.2
click at [617, 436] on p "Hi Andrew," at bounding box center [915, 438] width 624 height 12
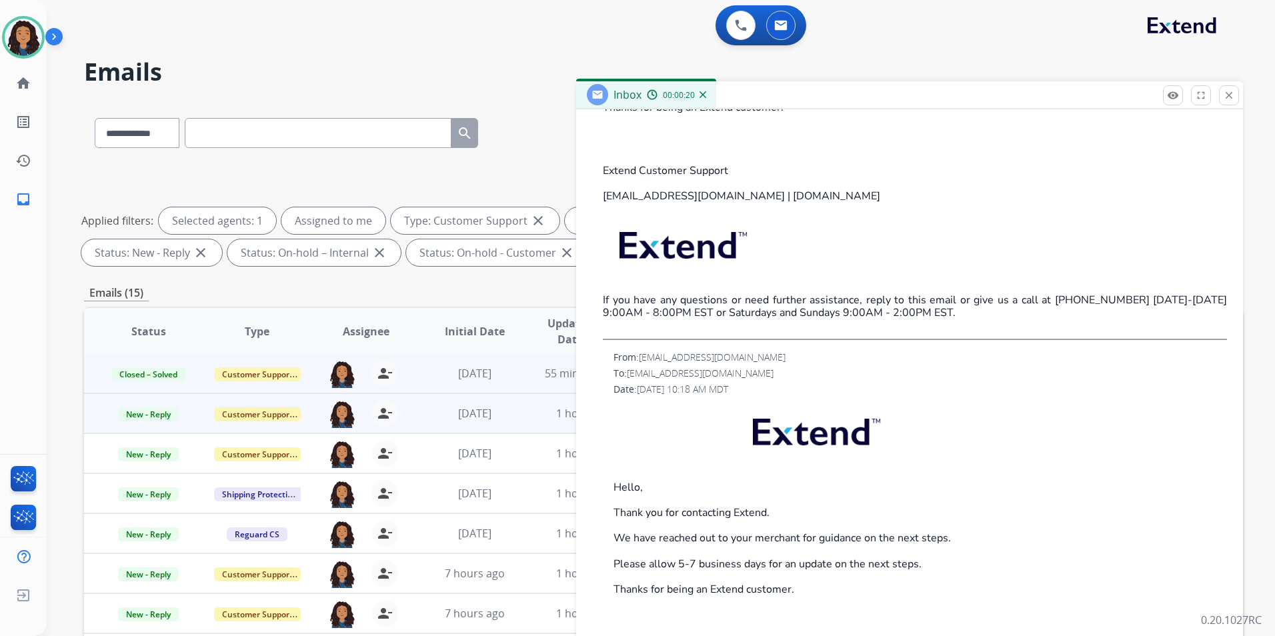
scroll to position [934, 0]
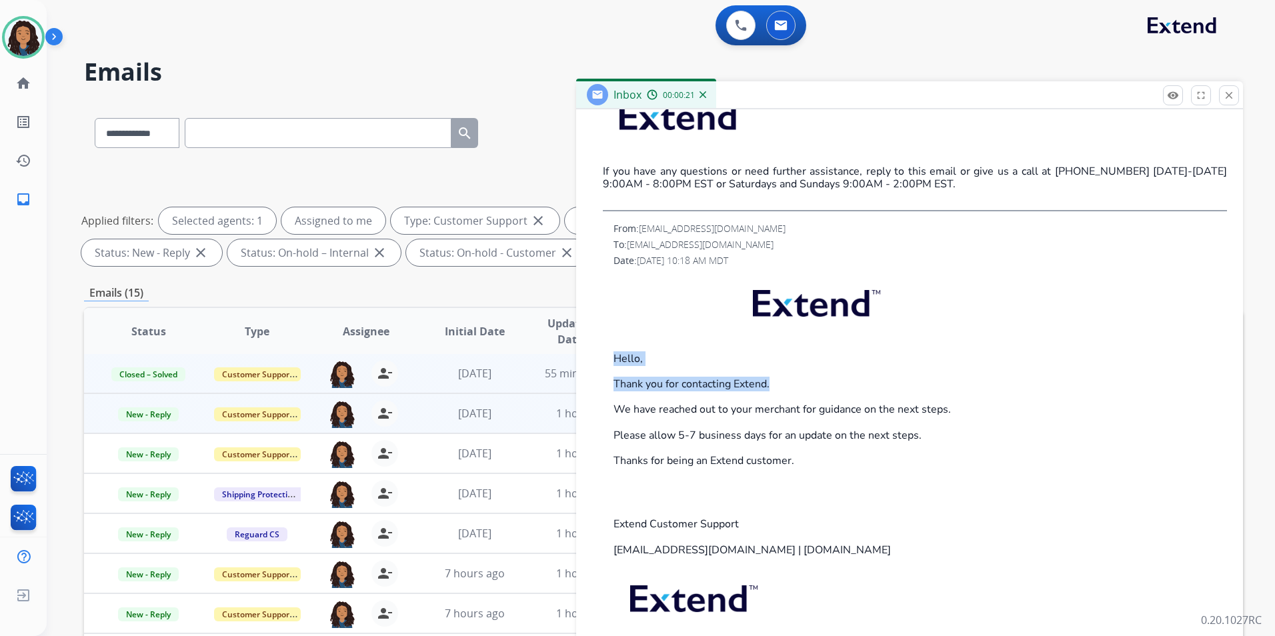
drag, startPoint x: 613, startPoint y: 356, endPoint x: 787, endPoint y: 377, distance: 174.7
click at [787, 377] on div "From: support@extend.com To: aortizjr2t@gmail.com Date: 07/17/2025 - 10:18 AM M…" at bounding box center [909, 458] width 635 height 472
drag, startPoint x: 787, startPoint y: 377, endPoint x: 768, endPoint y: 384, distance: 20.1
copy div "Hello, Thank you for contacting Extend."
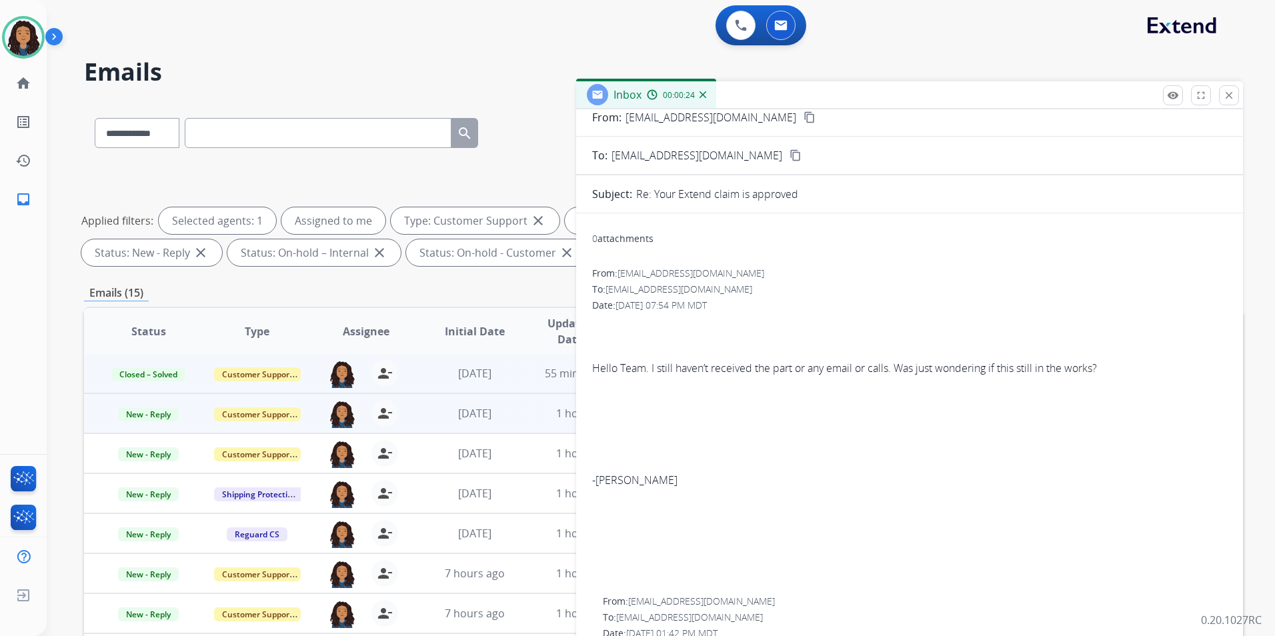
scroll to position [0, 0]
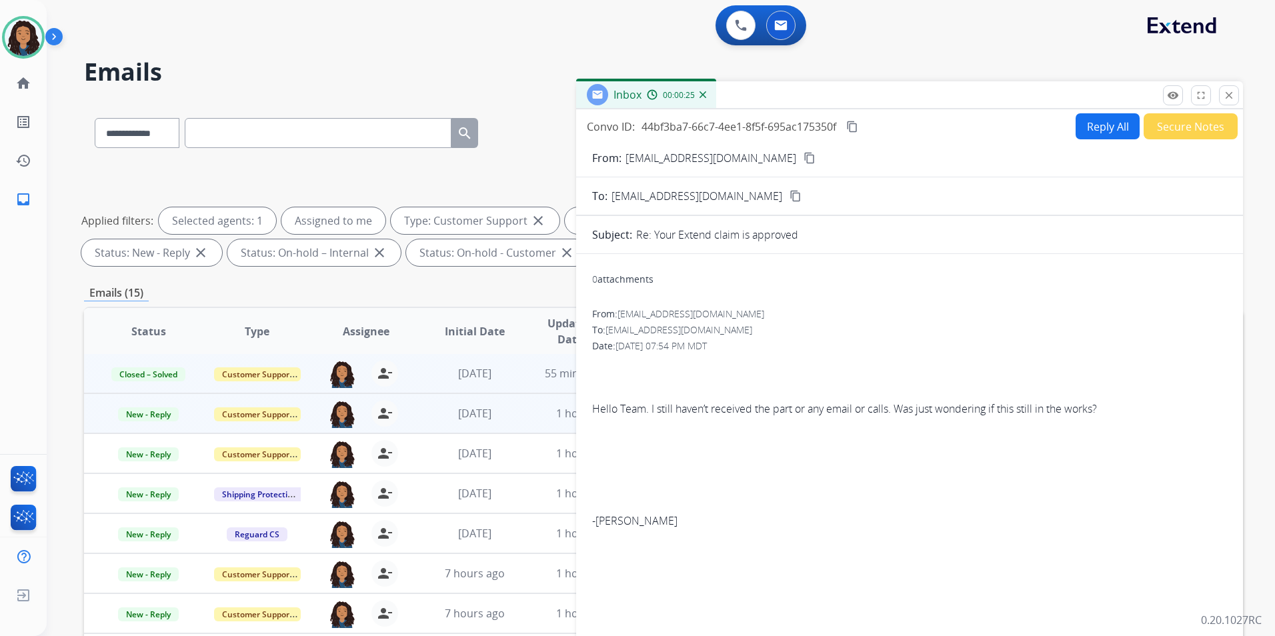
click at [1095, 129] on button "Reply All" at bounding box center [1108, 126] width 64 height 26
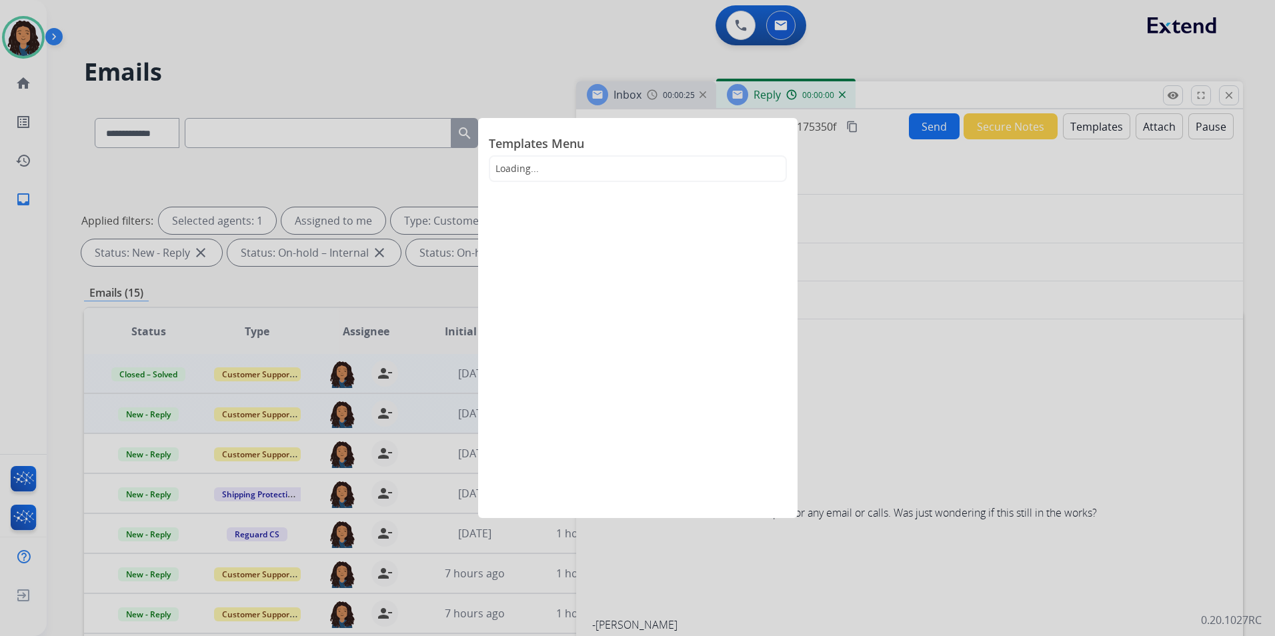
select select "**********"
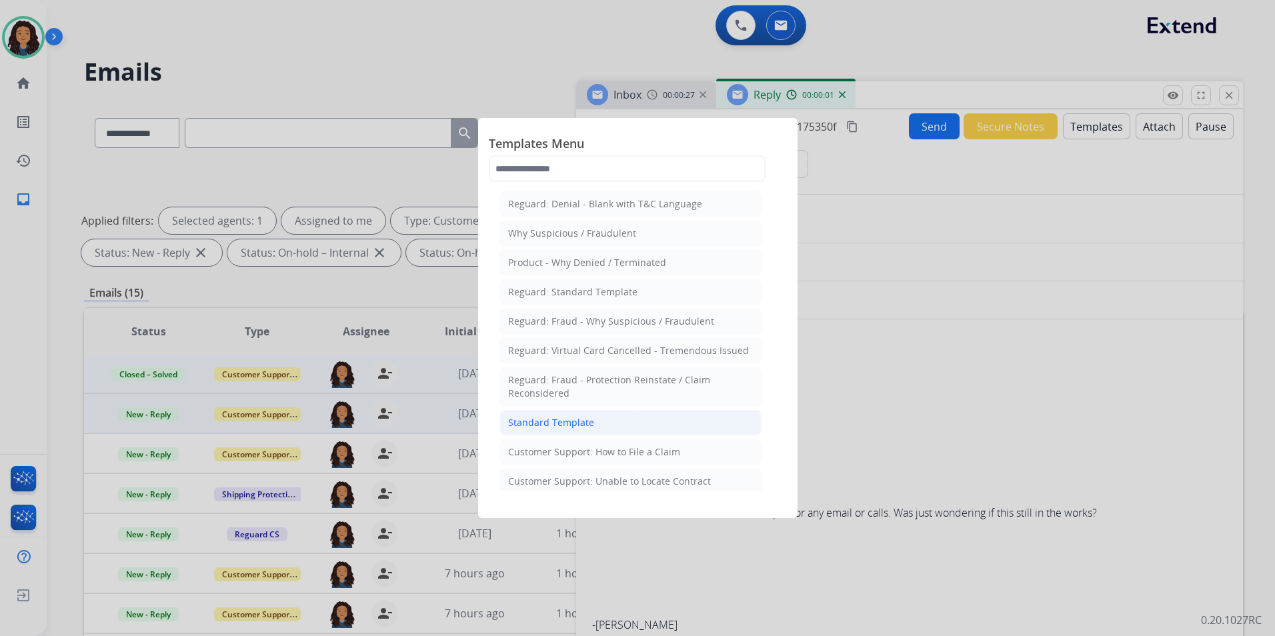
click at [577, 415] on li "Standard Template" at bounding box center [631, 422] width 262 height 25
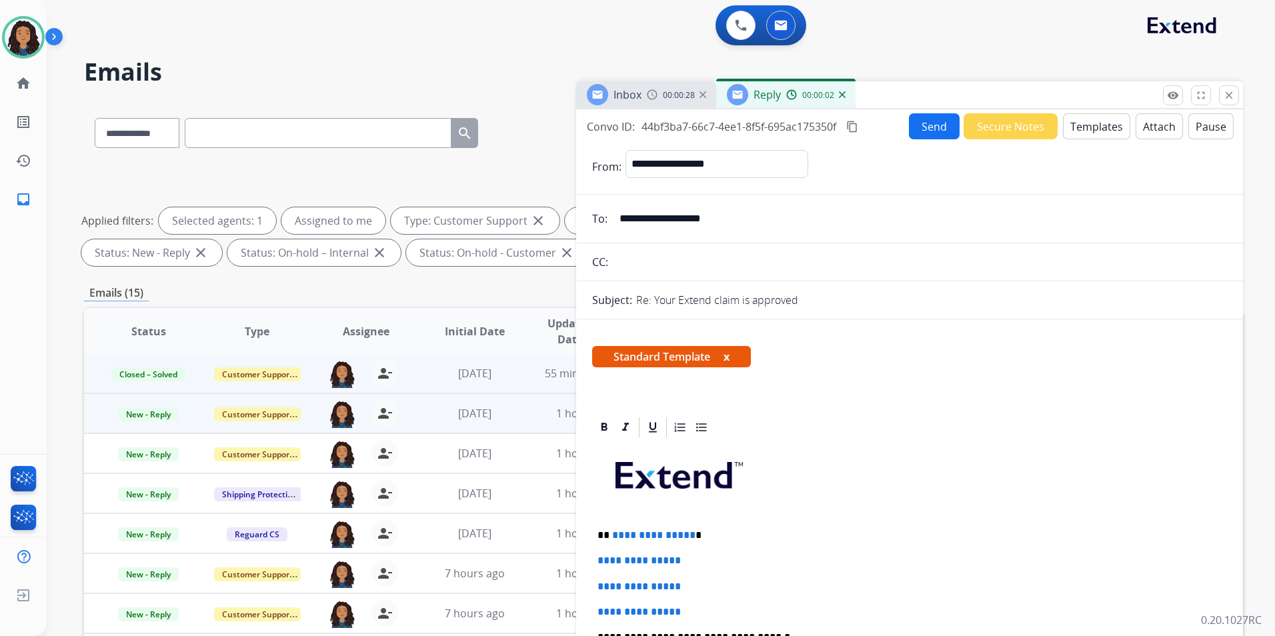
scroll to position [67, 0]
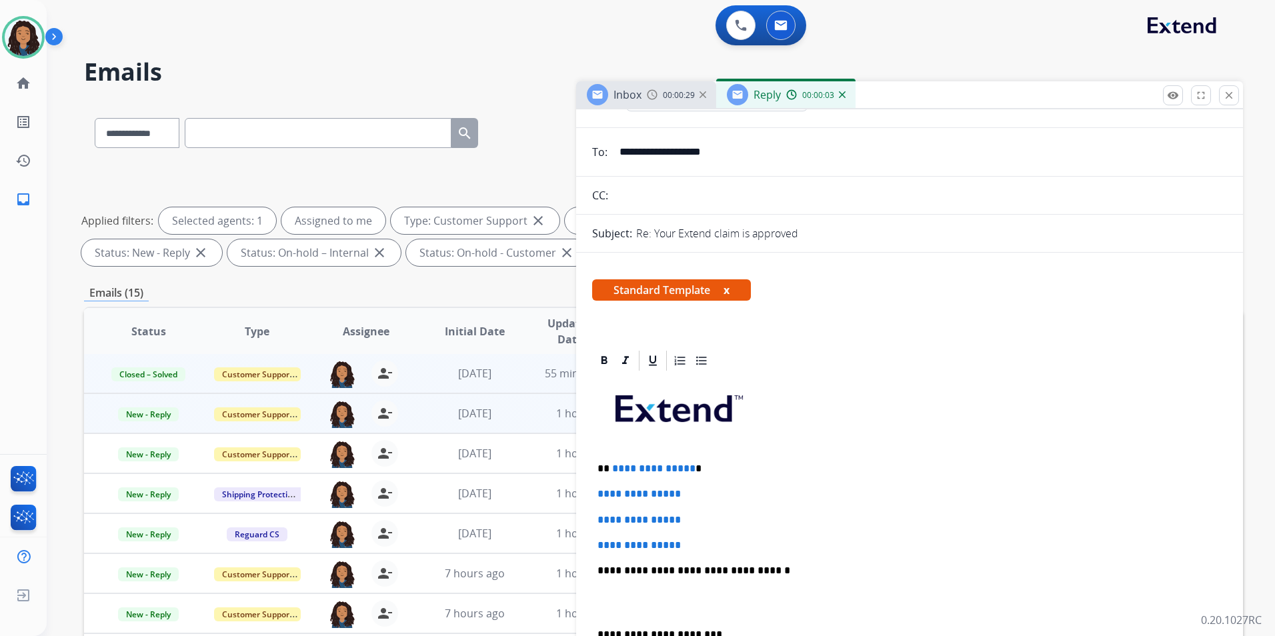
drag, startPoint x: 594, startPoint y: 464, endPoint x: 701, endPoint y: 547, distance: 135.0
click at [701, 547] on div "**********" at bounding box center [909, 602] width 635 height 459
paste div
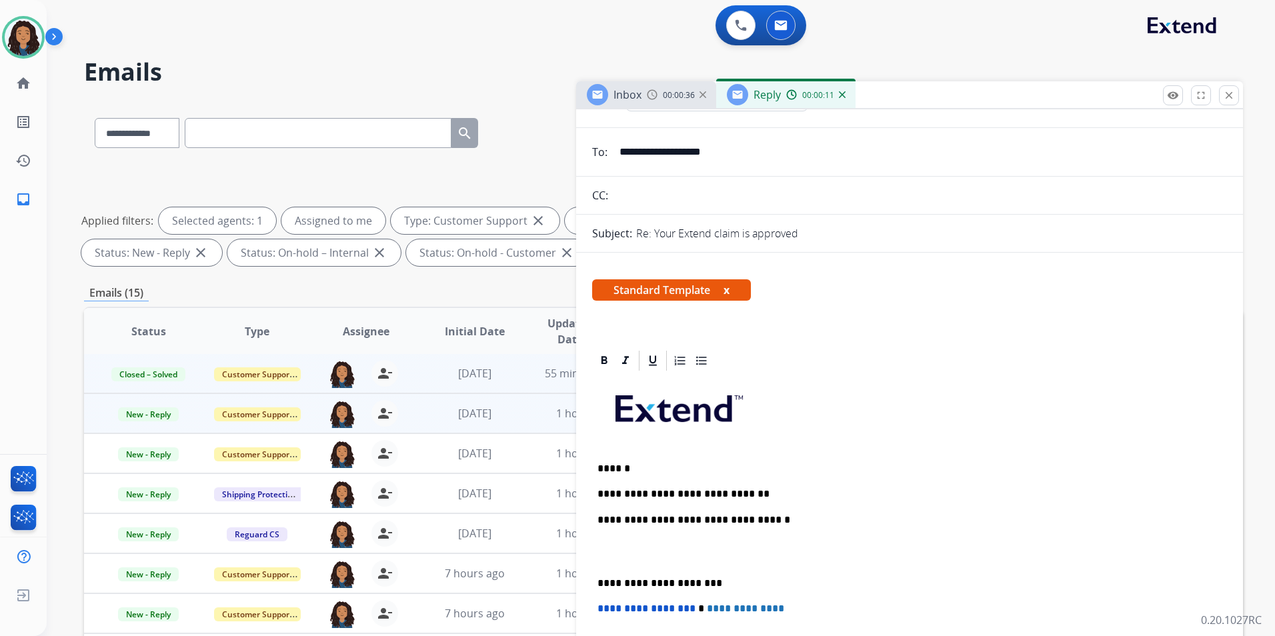
click at [652, 466] on p "******" at bounding box center [905, 469] width 614 height 12
click at [787, 494] on p "**********" at bounding box center [905, 494] width 614 height 12
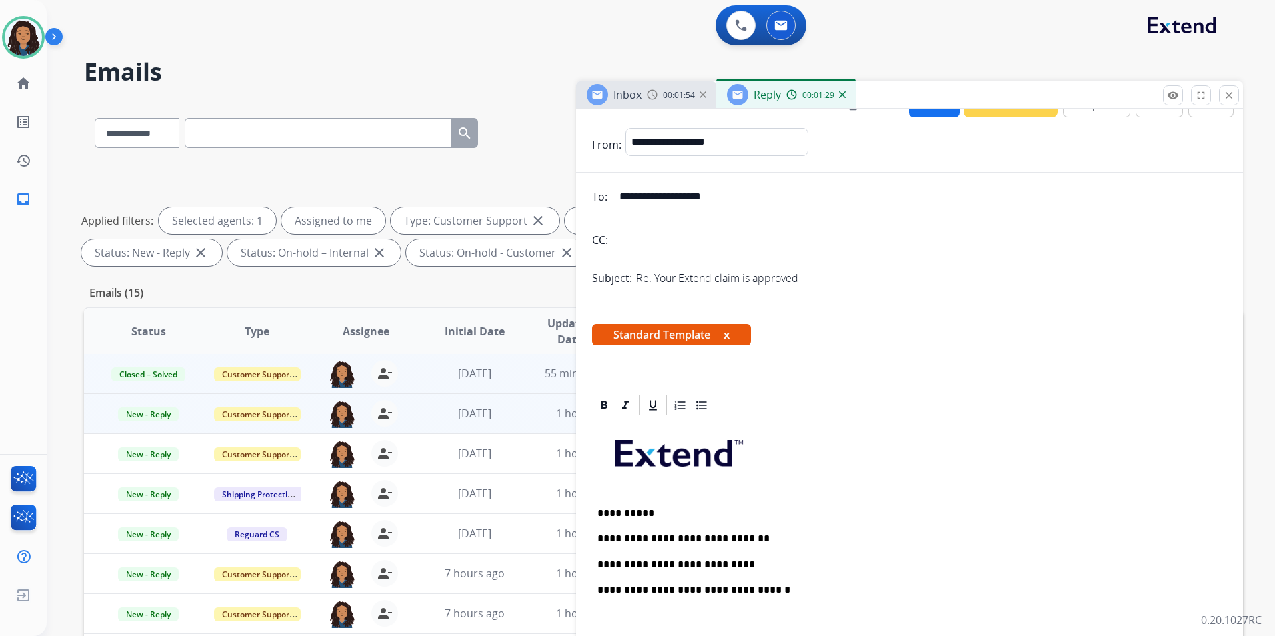
scroll to position [0, 0]
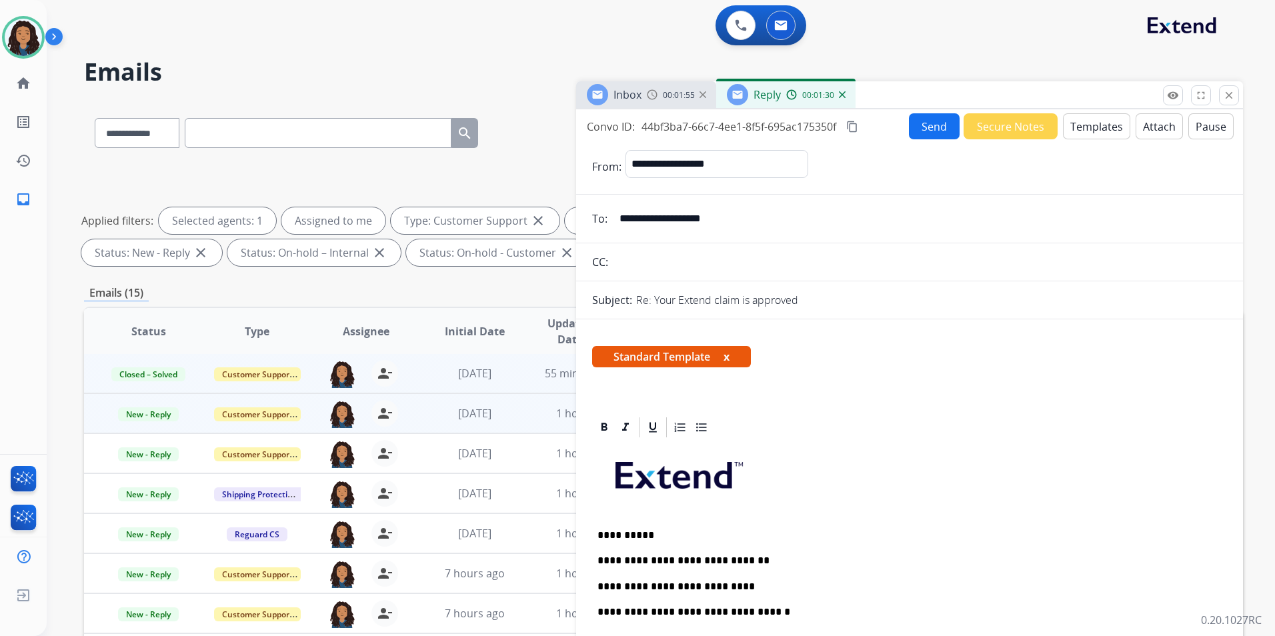
click at [925, 123] on button "Send" at bounding box center [934, 126] width 51 height 26
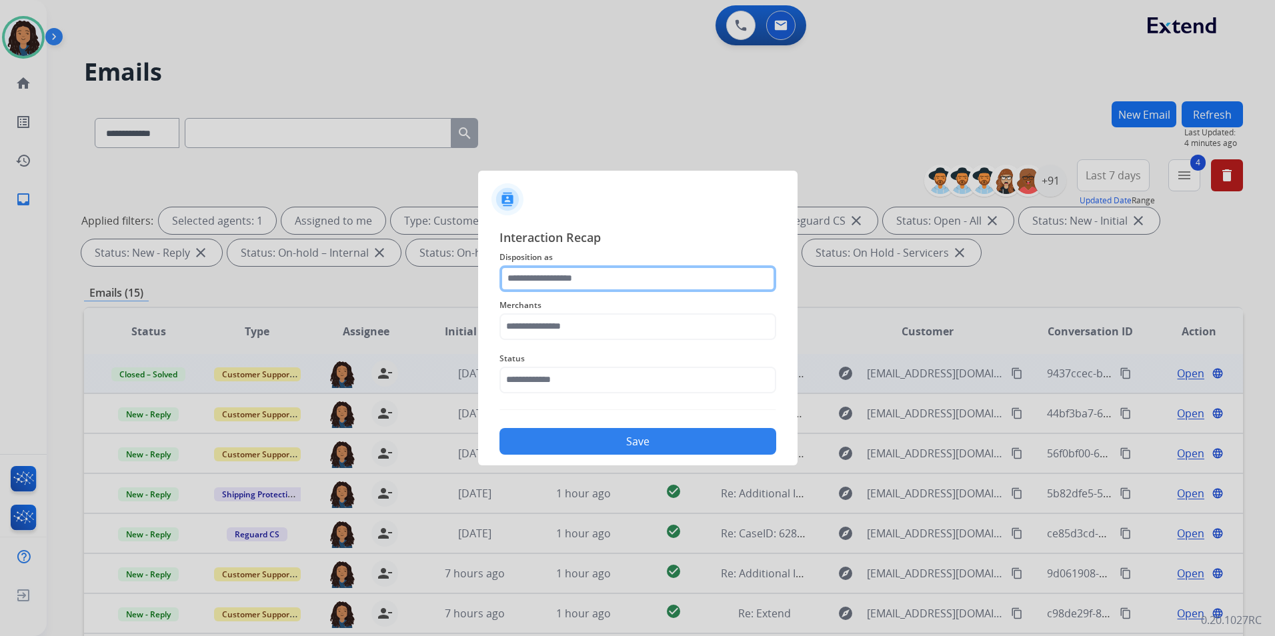
click at [570, 272] on input "text" at bounding box center [638, 279] width 277 height 27
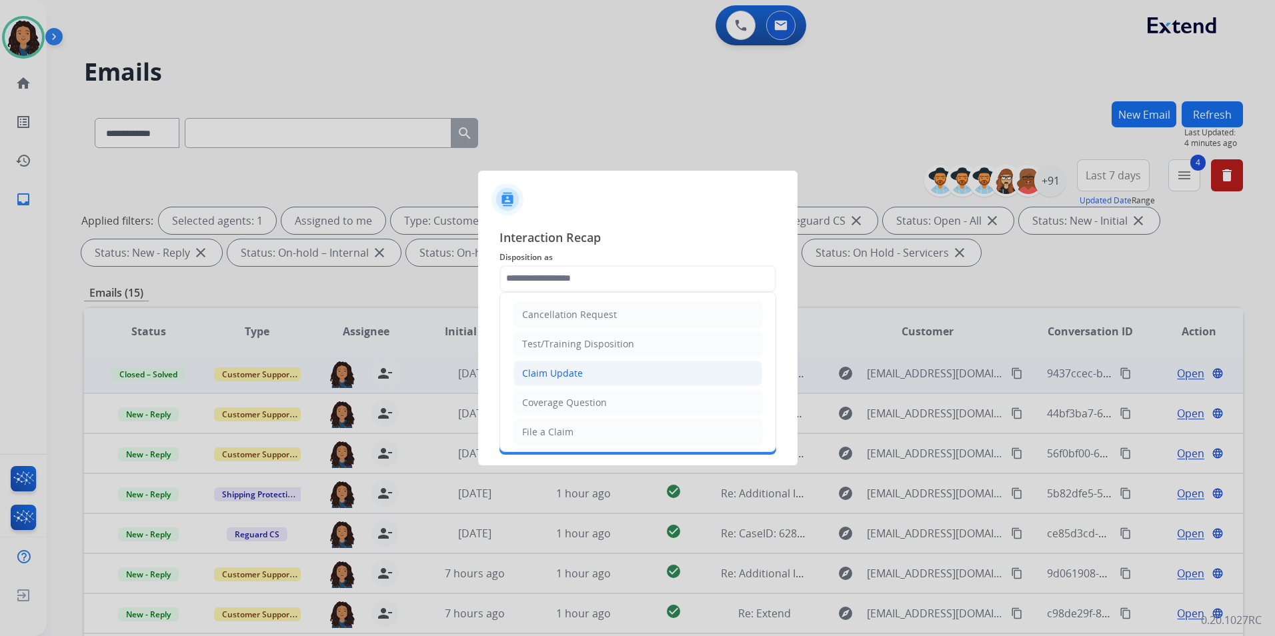
click at [573, 368] on div "Claim Update" at bounding box center [552, 373] width 61 height 13
type input "**********"
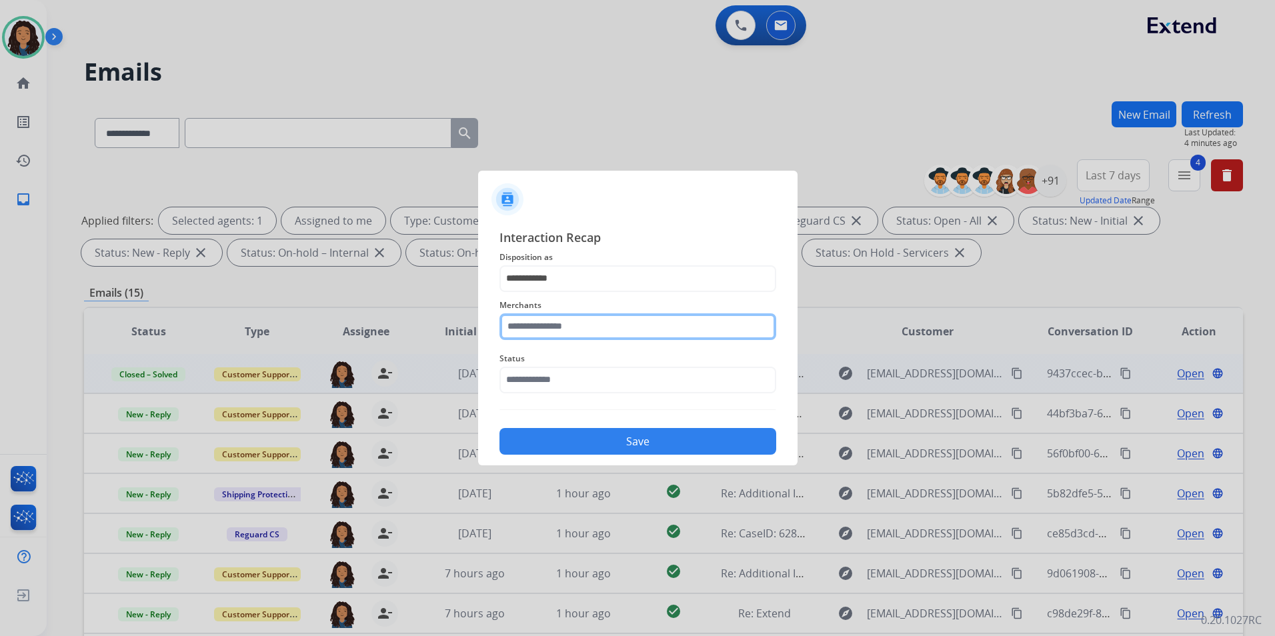
click at [569, 327] on input "text" at bounding box center [638, 327] width 277 height 27
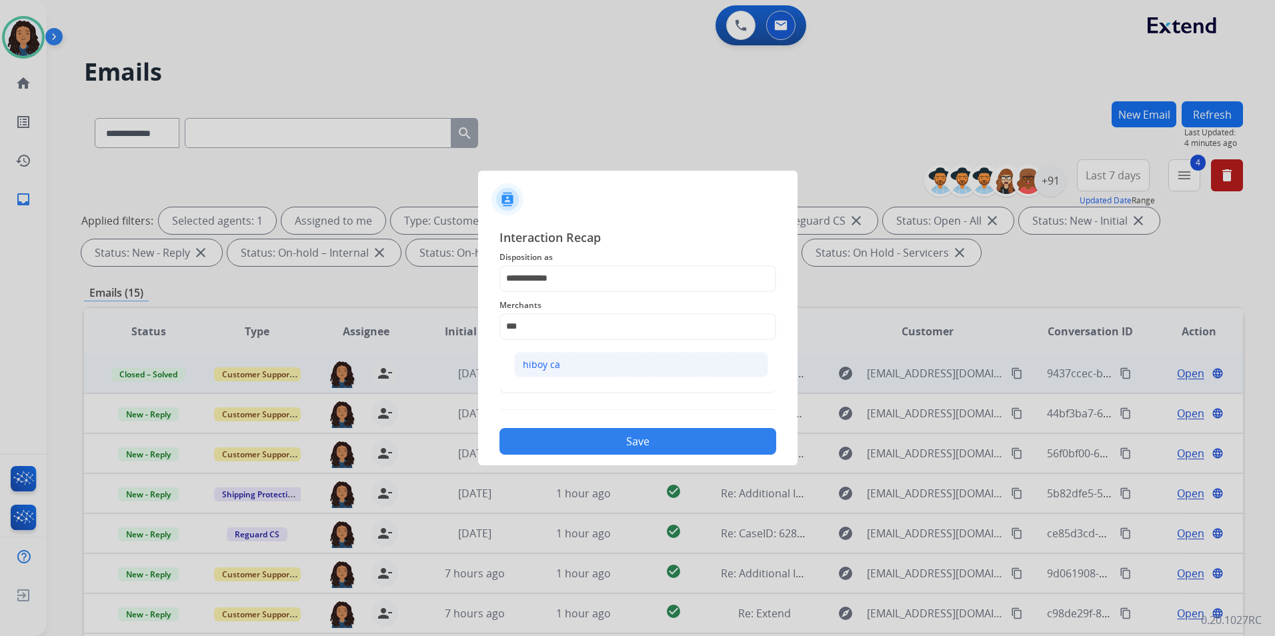
click at [569, 375] on li "hiboy ca" at bounding box center [641, 364] width 254 height 25
type input "********"
click at [569, 375] on input "text" at bounding box center [638, 380] width 277 height 27
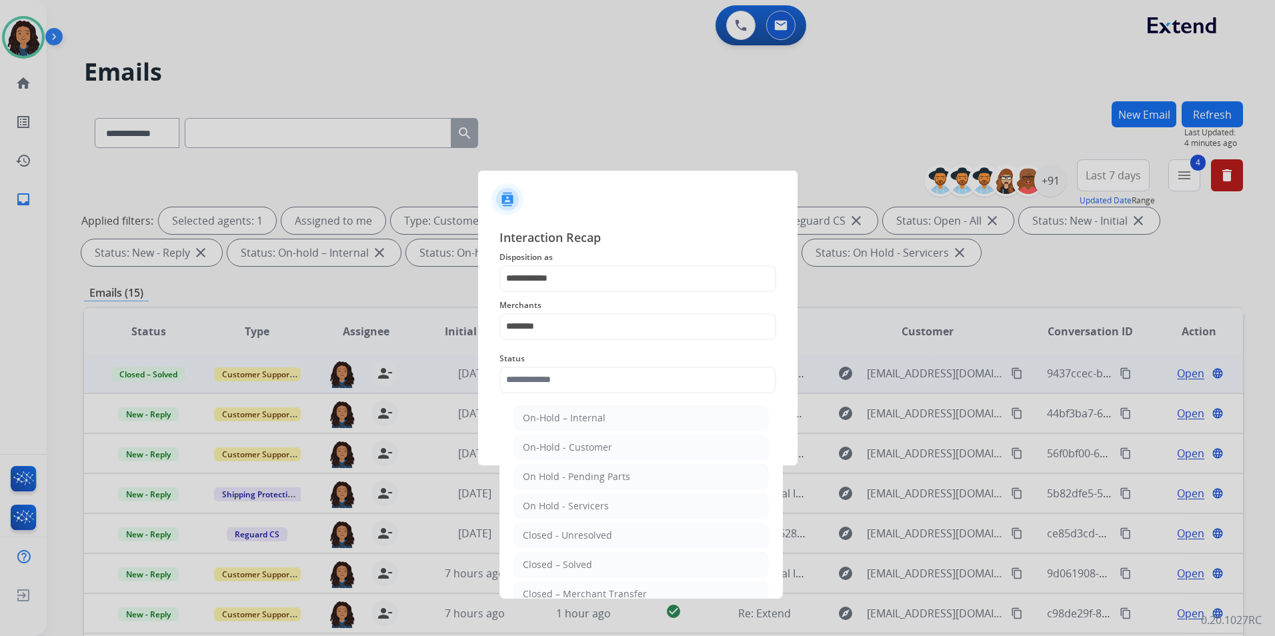
drag, startPoint x: 594, startPoint y: 566, endPoint x: 605, endPoint y: 468, distance: 98.7
click at [594, 564] on li "Closed – Solved" at bounding box center [641, 564] width 254 height 25
type input "**********"
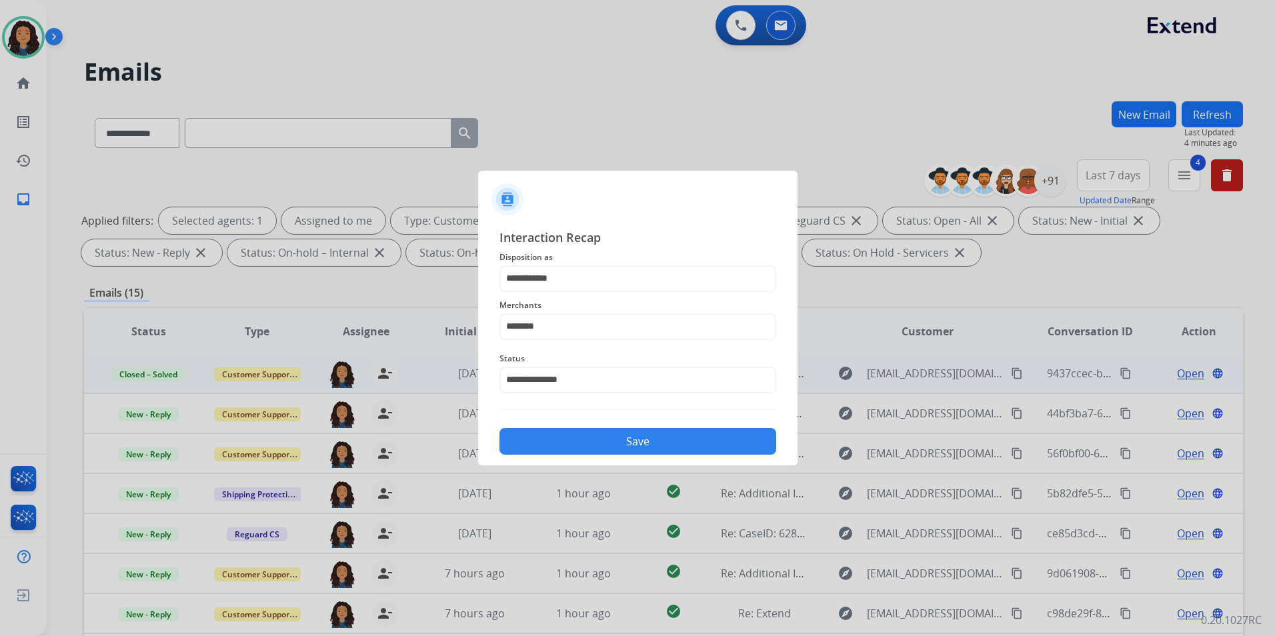
click at [609, 433] on button "Save" at bounding box center [638, 441] width 277 height 27
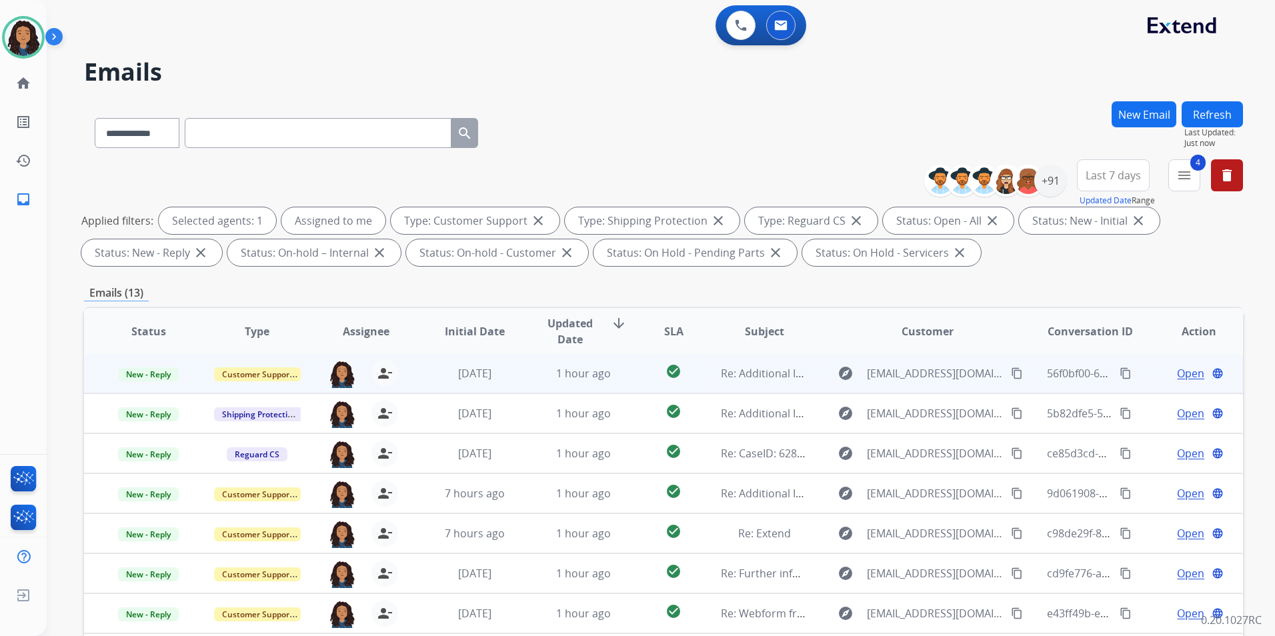
click at [1177, 367] on span "Open" at bounding box center [1190, 374] width 27 height 16
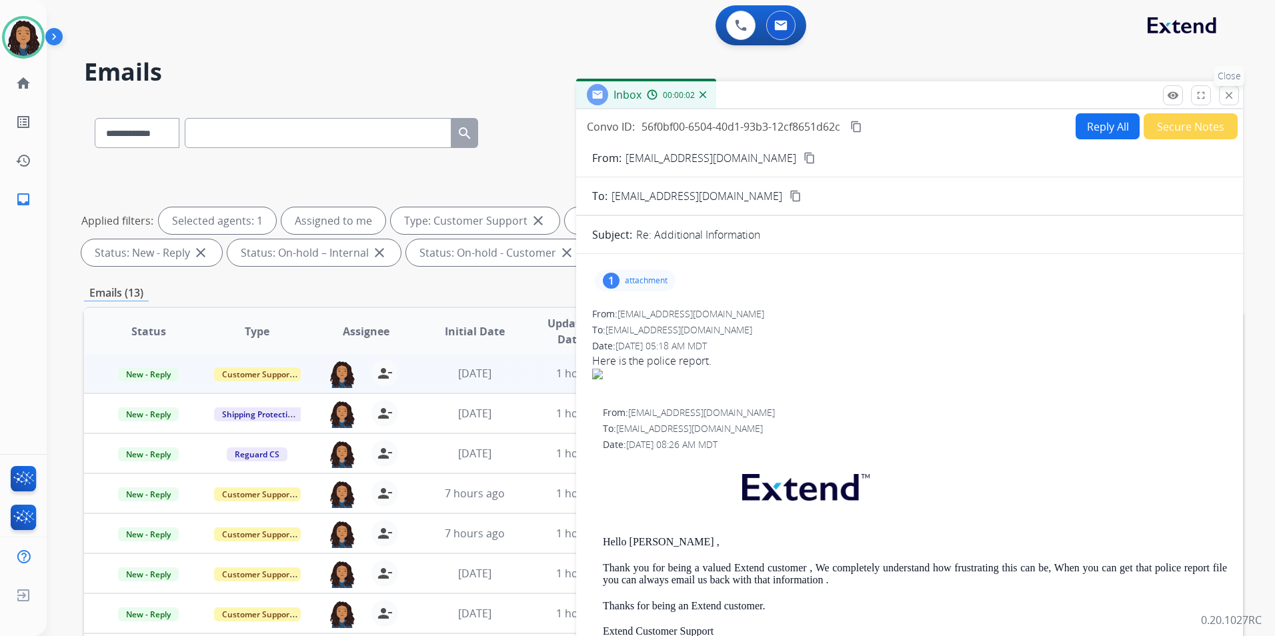
click at [1228, 94] on mat-icon "close" at bounding box center [1229, 95] width 12 height 12
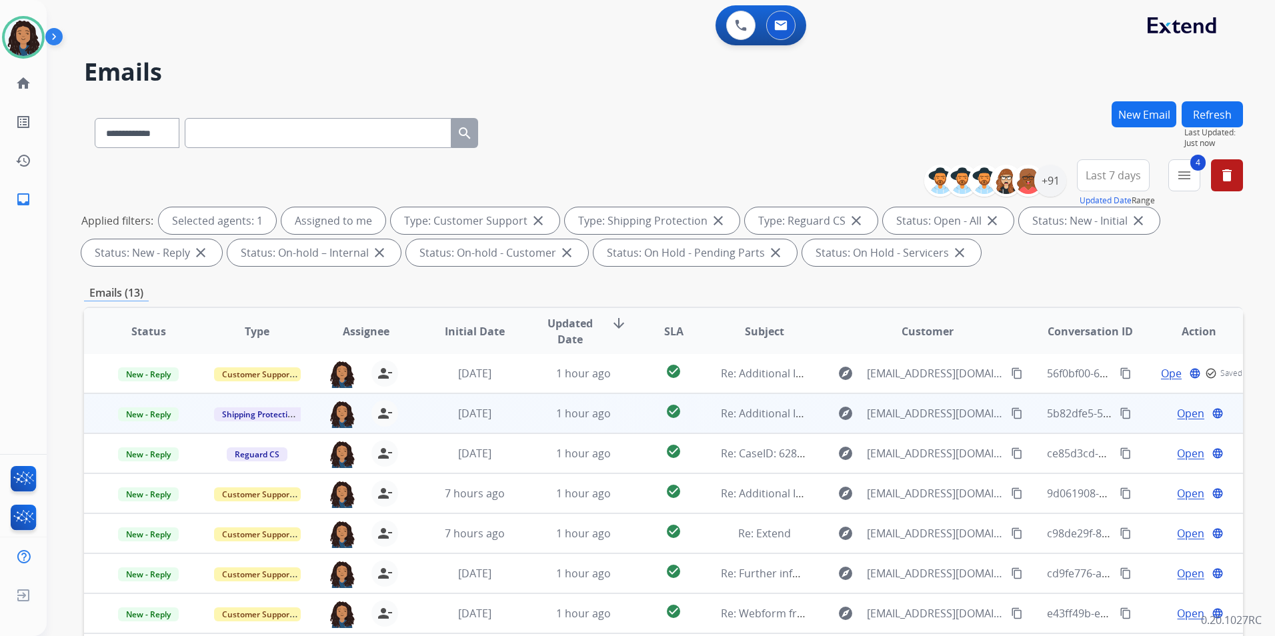
click at [1181, 411] on span "Open" at bounding box center [1190, 414] width 27 height 16
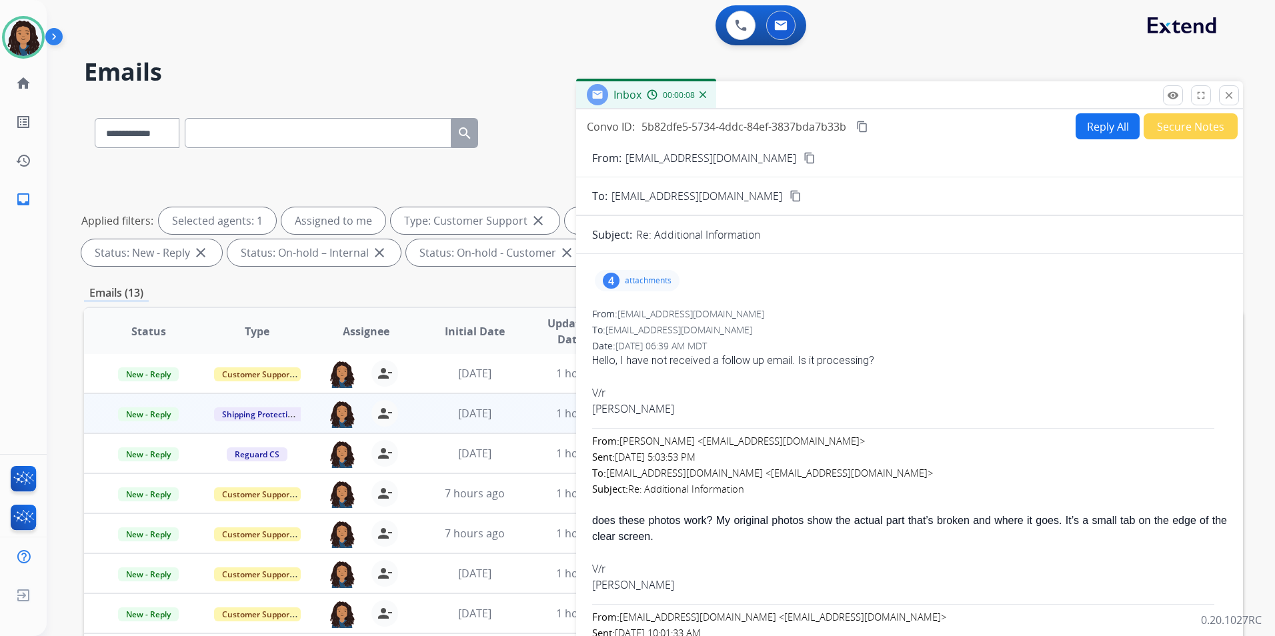
click at [614, 284] on div "4" at bounding box center [611, 281] width 17 height 16
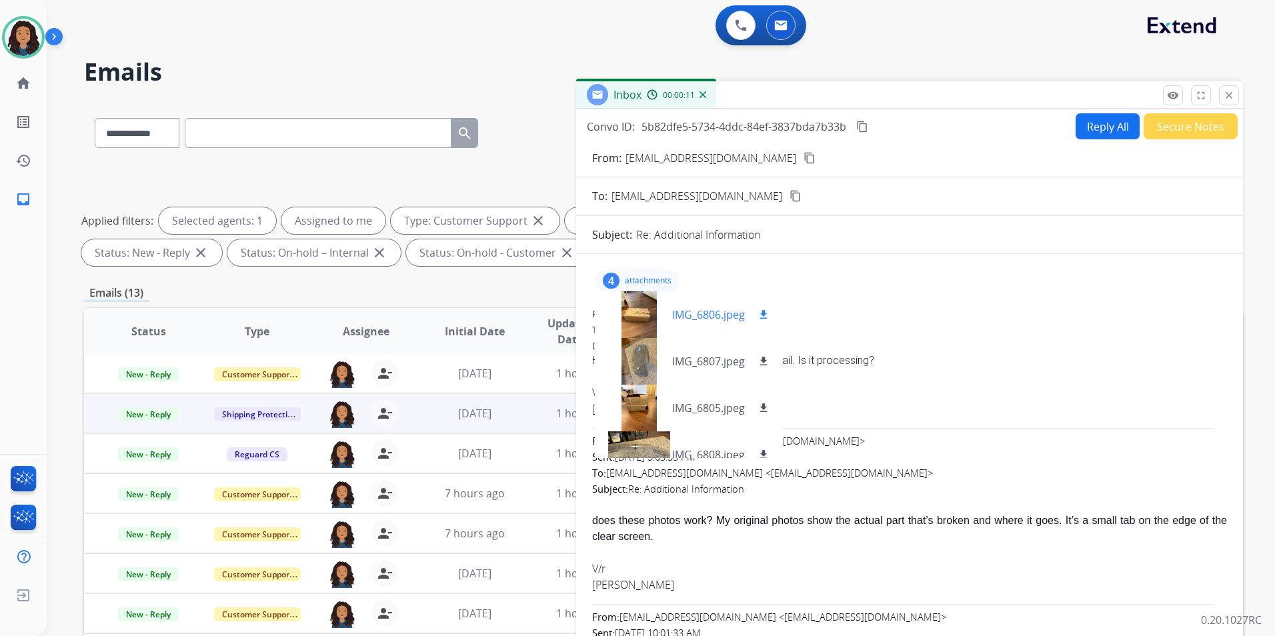
click at [645, 316] on div at bounding box center [639, 315] width 67 height 47
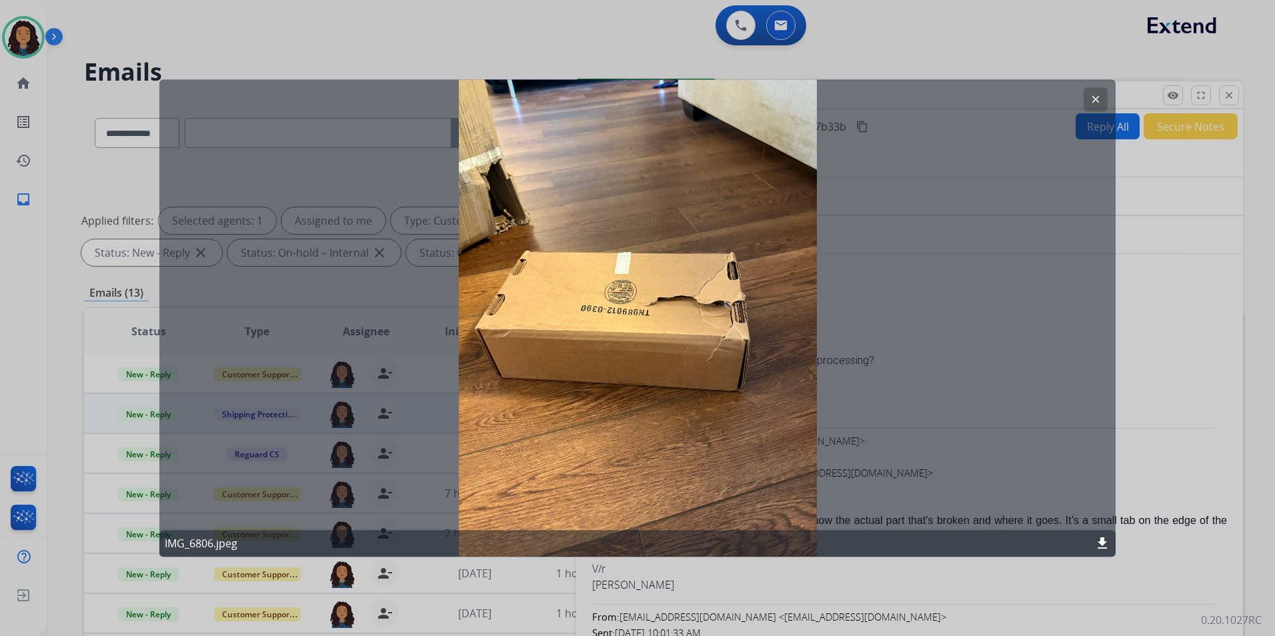
click at [1091, 95] on mat-icon "clear" at bounding box center [1096, 99] width 12 height 12
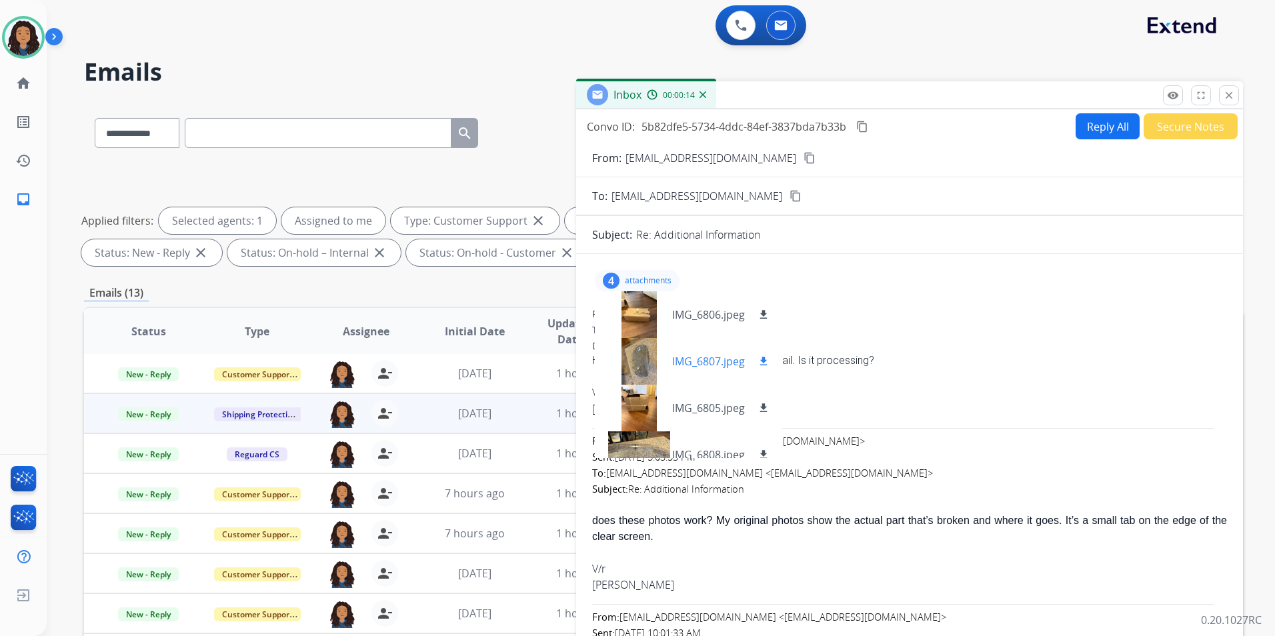
click at [633, 362] on div at bounding box center [639, 361] width 67 height 47
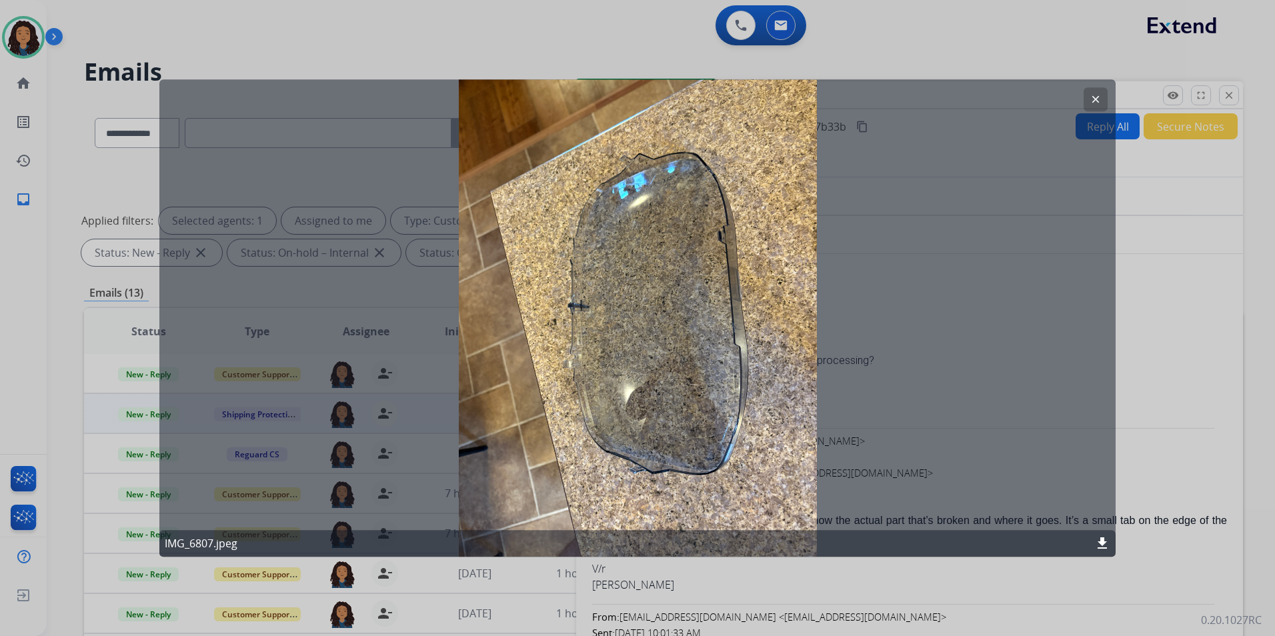
click at [1087, 95] on button "clear" at bounding box center [1096, 99] width 24 height 24
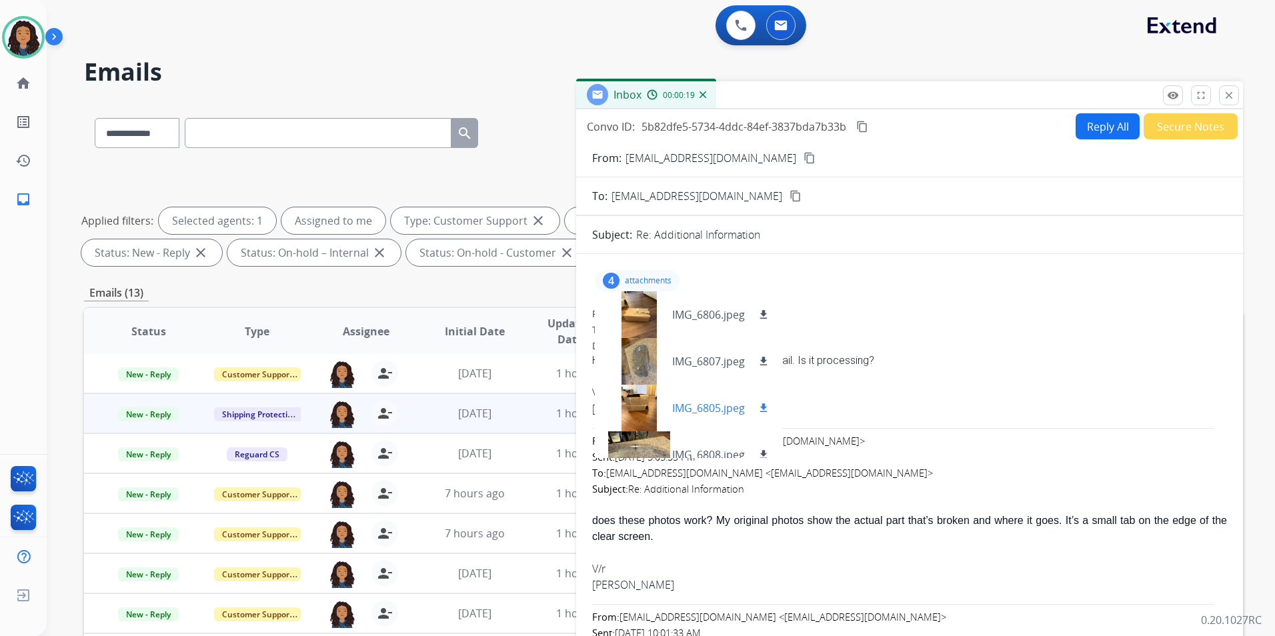
click at [632, 417] on div at bounding box center [639, 408] width 67 height 47
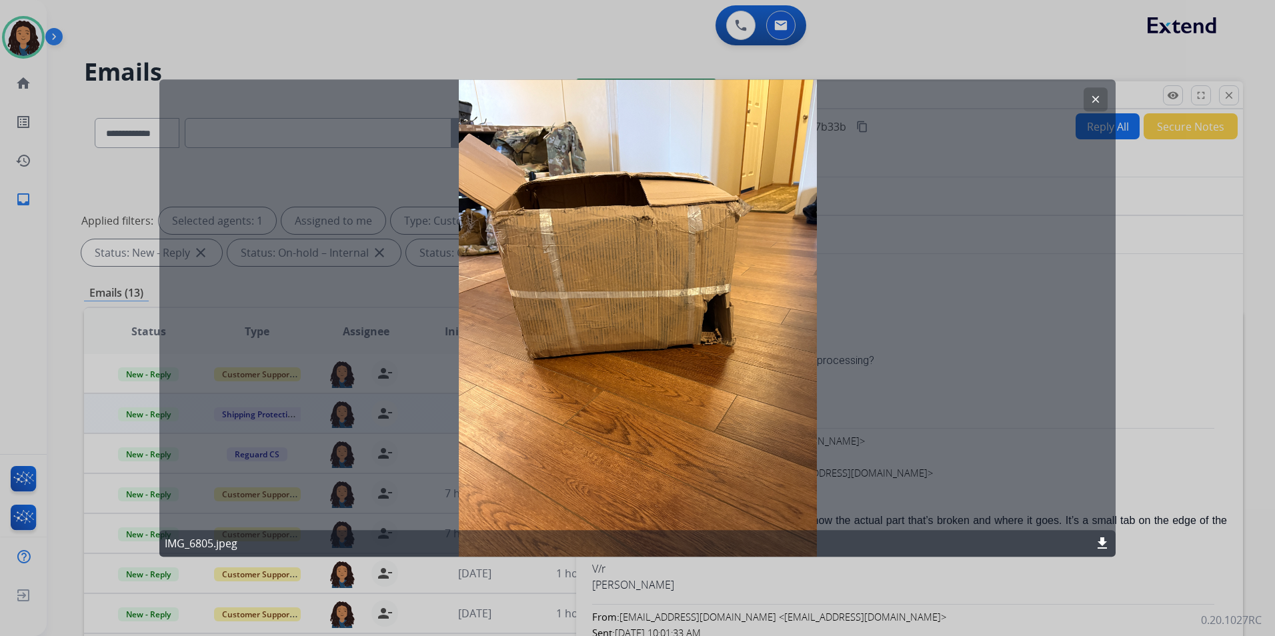
click at [1087, 97] on button "clear" at bounding box center [1096, 99] width 24 height 24
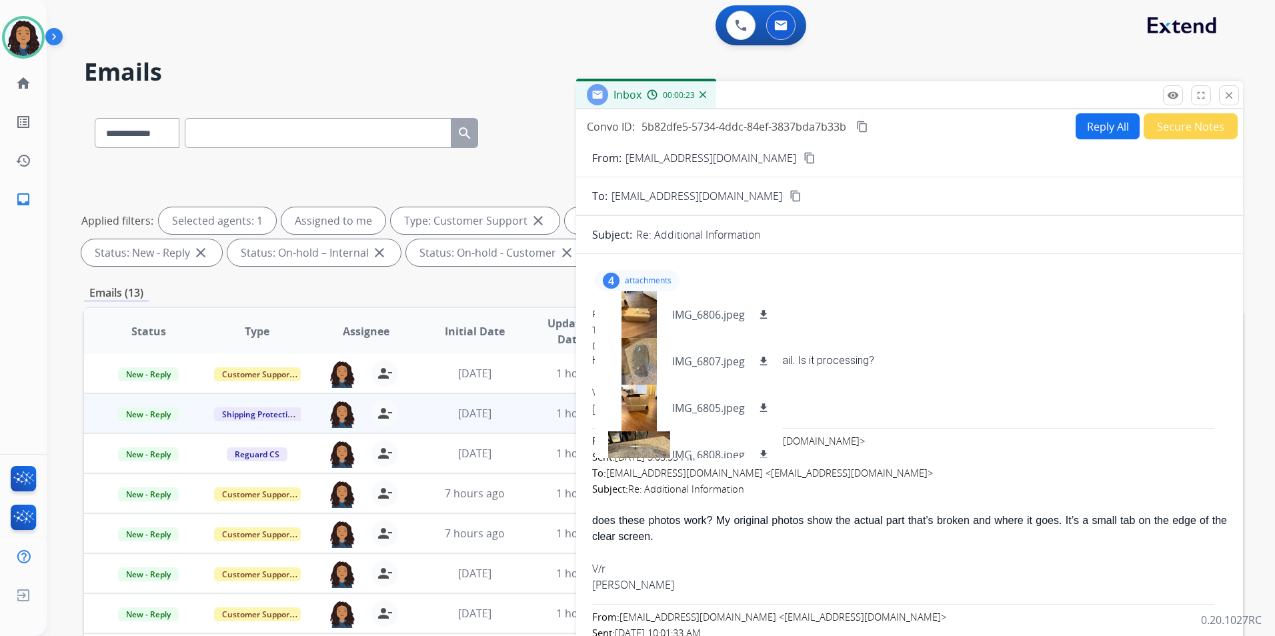
click at [804, 155] on mat-icon "content_copy" at bounding box center [810, 158] width 12 height 12
click at [647, 308] on div at bounding box center [639, 315] width 67 height 47
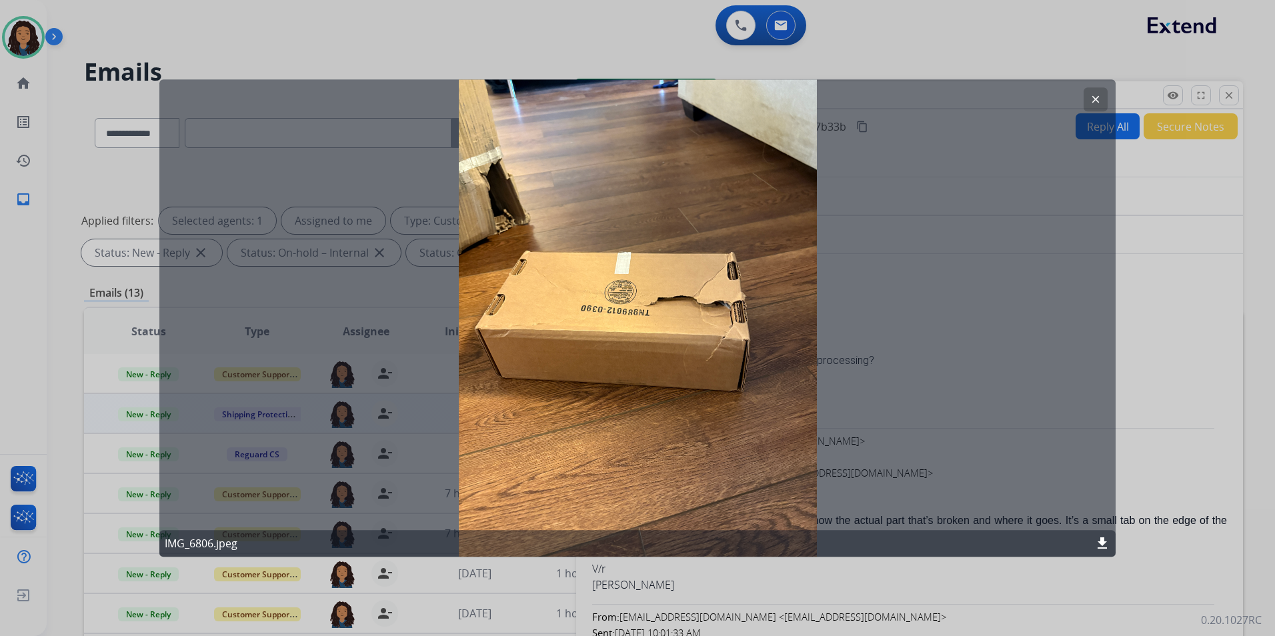
click at [1097, 102] on mat-icon "clear" at bounding box center [1096, 99] width 12 height 12
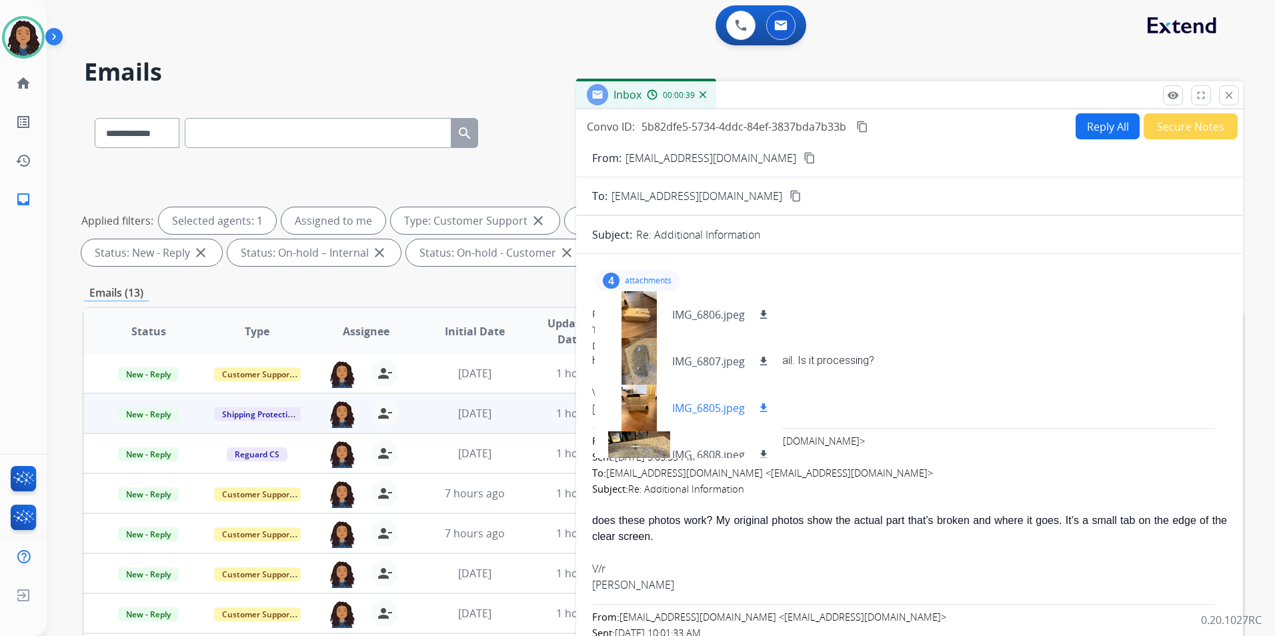
click at [626, 394] on div at bounding box center [639, 408] width 67 height 47
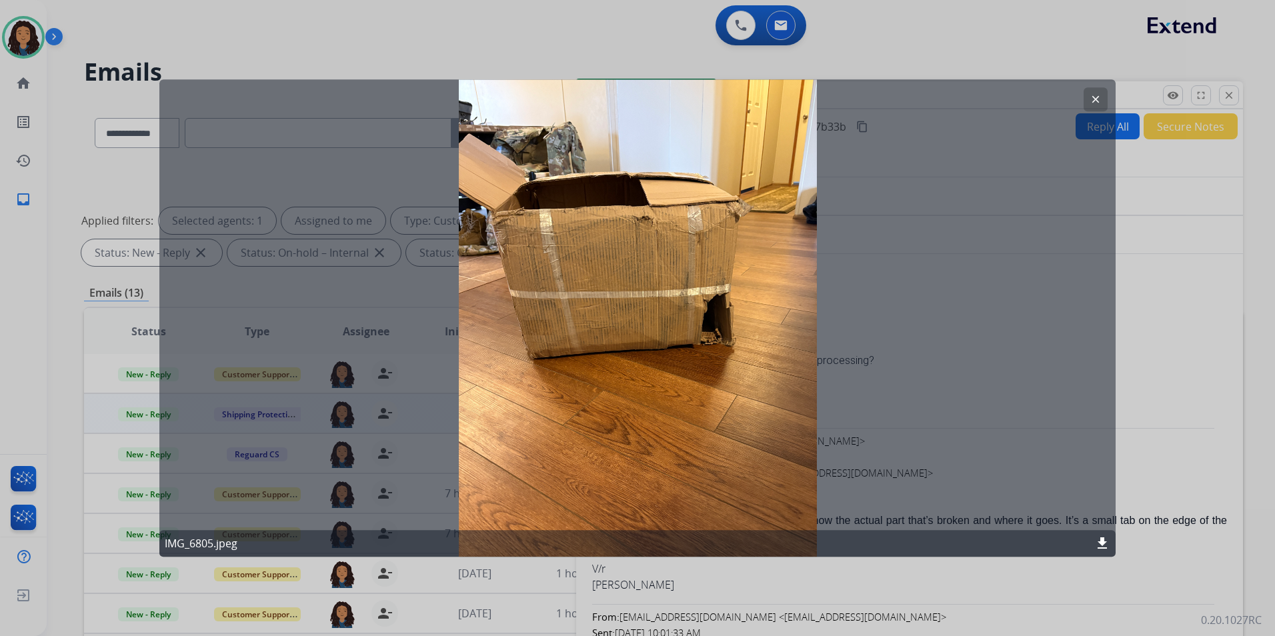
click at [1091, 100] on mat-icon "clear" at bounding box center [1096, 99] width 12 height 12
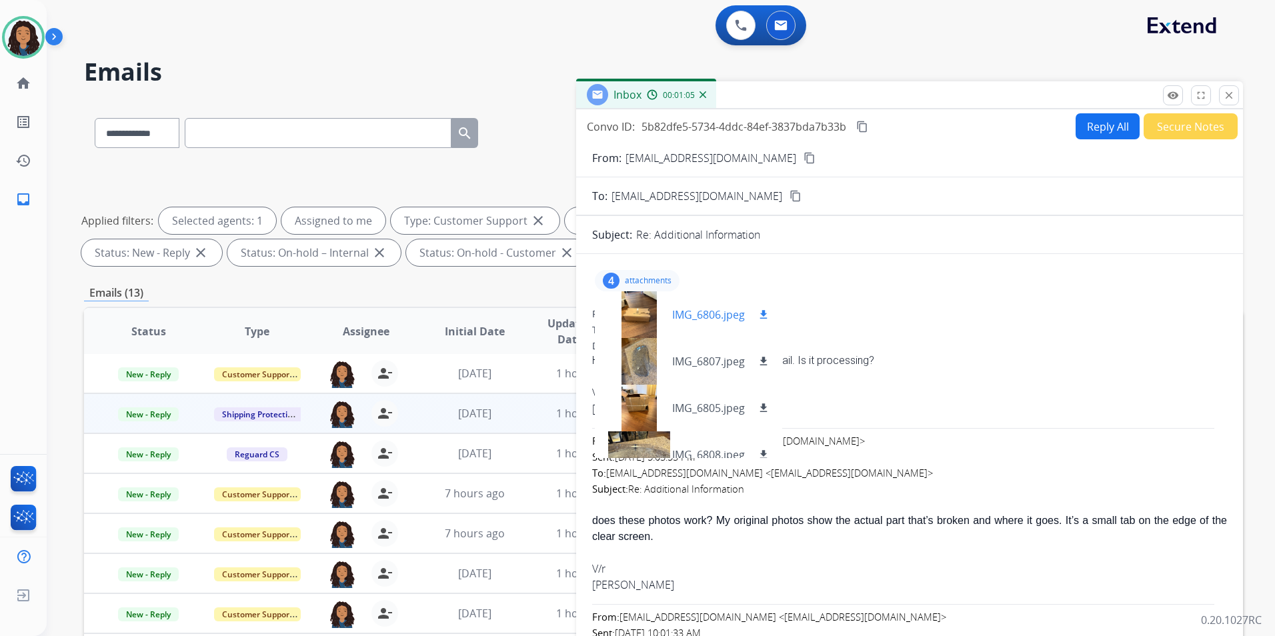
click at [645, 321] on div at bounding box center [639, 315] width 67 height 47
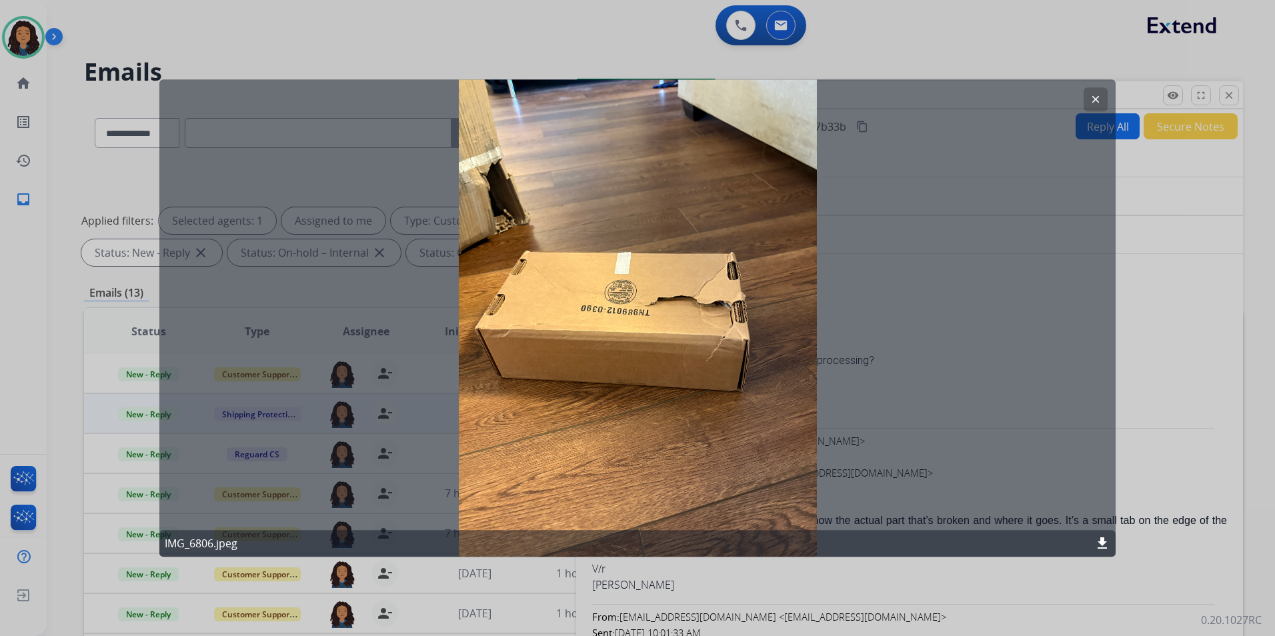
click at [1087, 99] on button "clear" at bounding box center [1096, 99] width 24 height 24
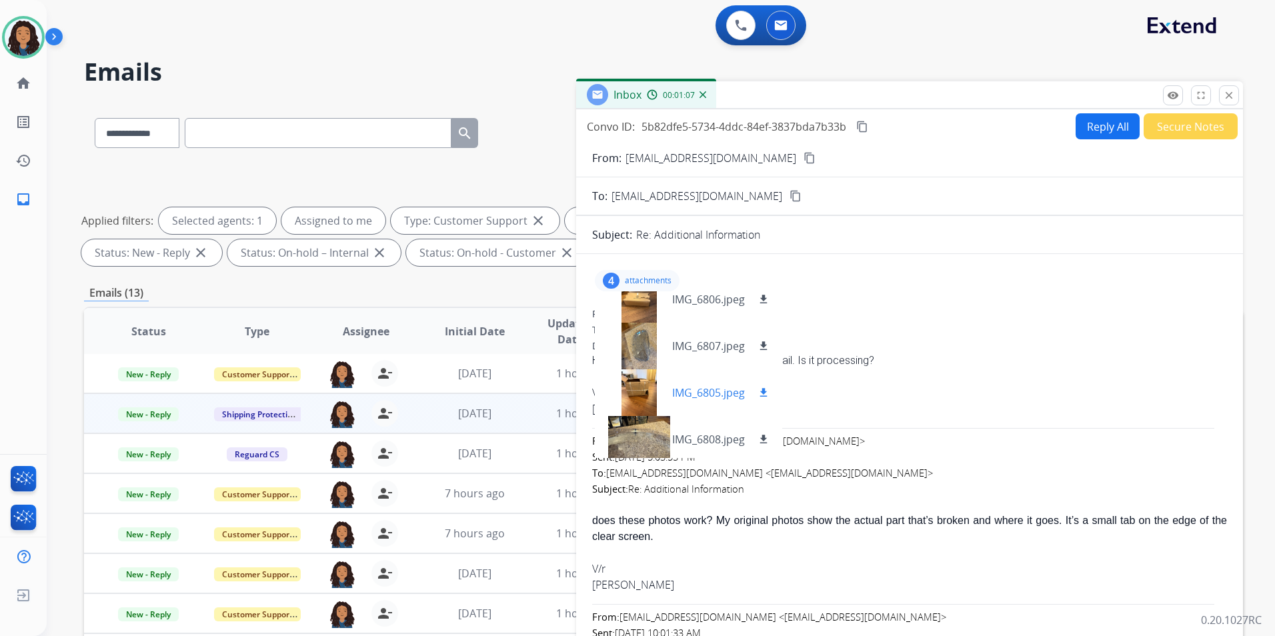
scroll to position [20, 0]
click at [642, 386] on div at bounding box center [639, 388] width 67 height 47
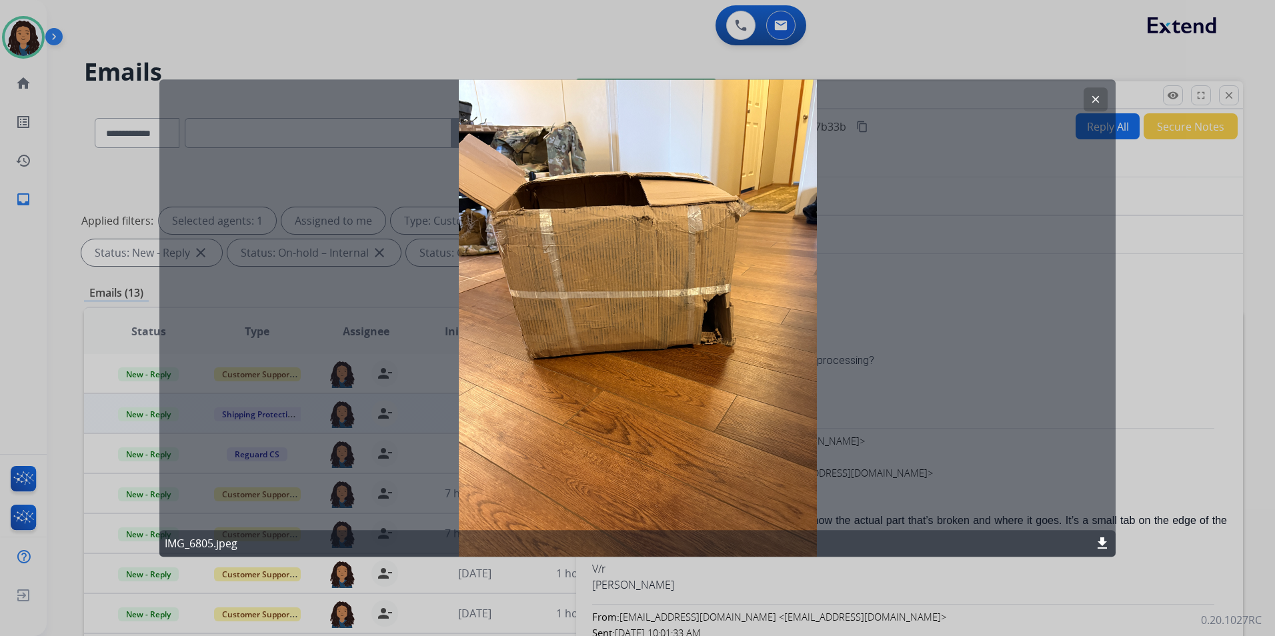
click at [1089, 99] on button "clear" at bounding box center [1096, 99] width 24 height 24
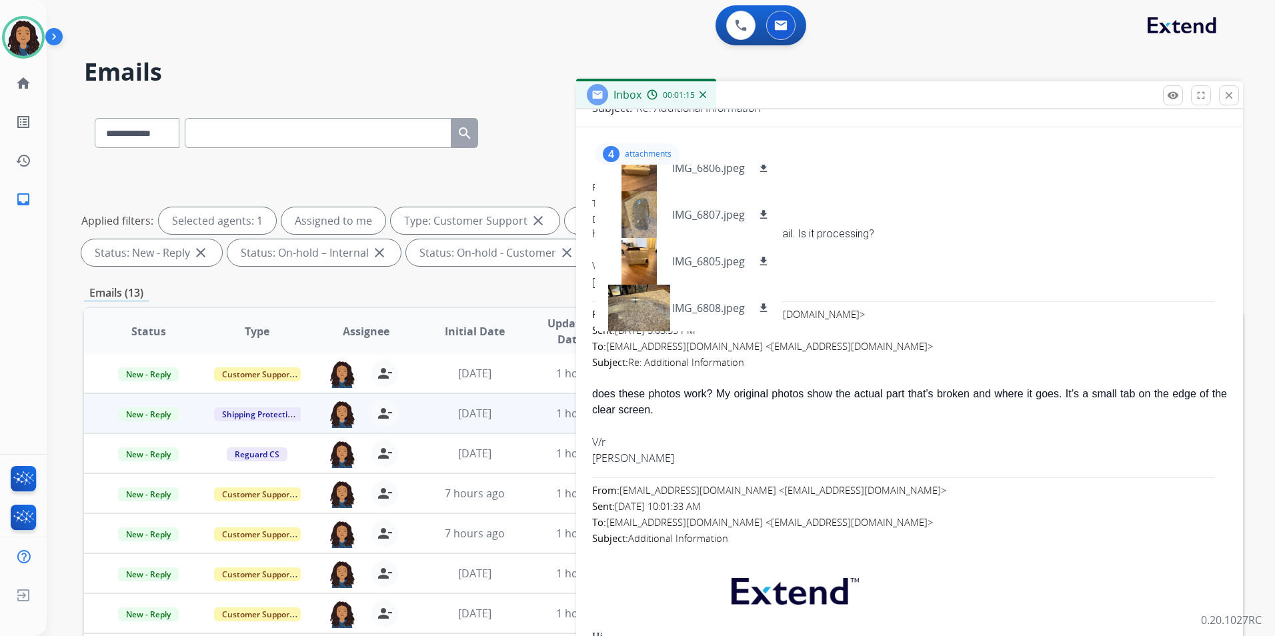
scroll to position [0, 0]
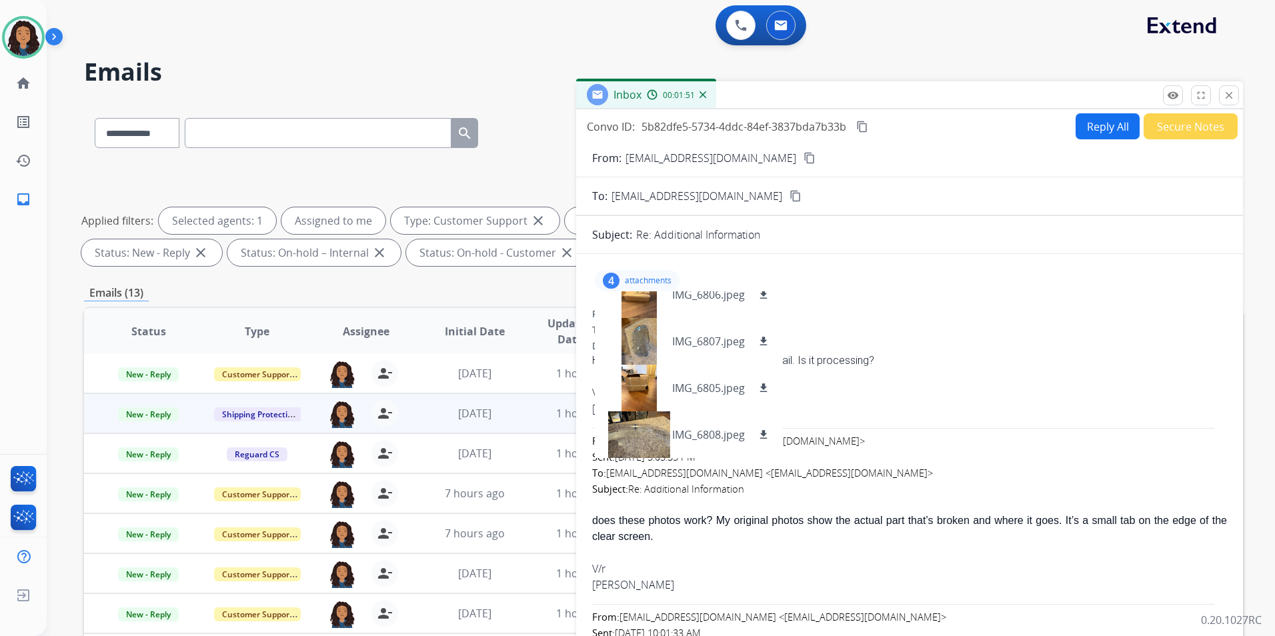
click at [860, 124] on mat-icon "content_copy" at bounding box center [863, 127] width 12 height 12
click at [135, 416] on span "New - Reply" at bounding box center [148, 415] width 61 height 14
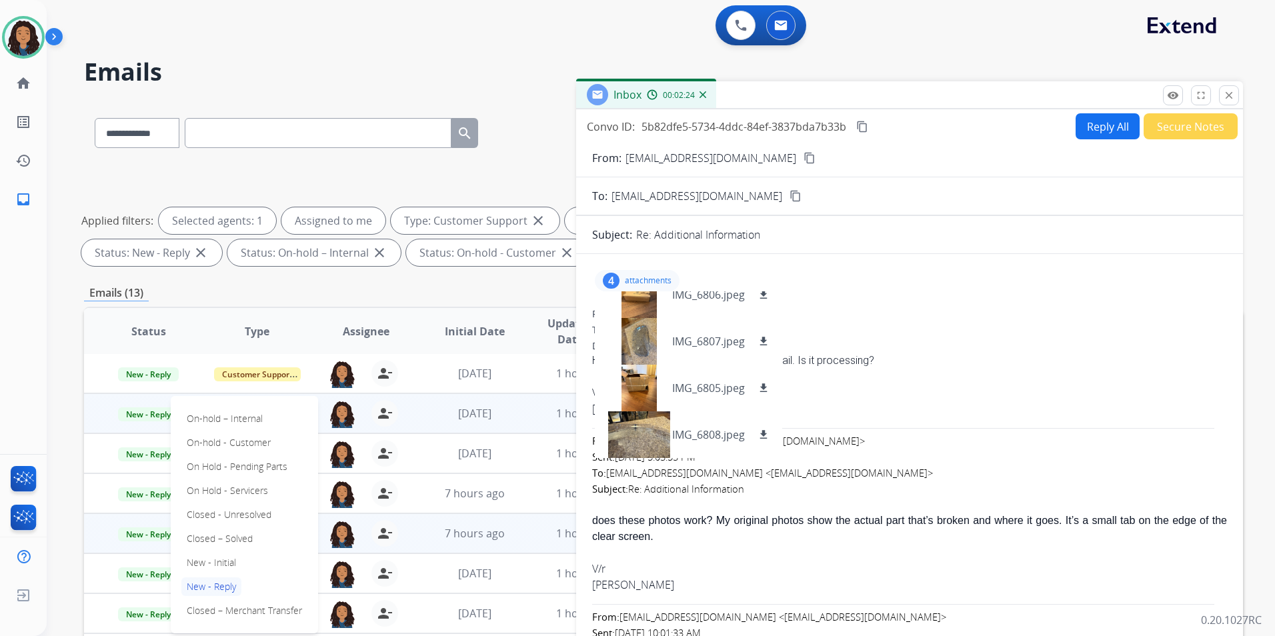
click at [231, 540] on p "Closed – Solved" at bounding box center [219, 539] width 77 height 19
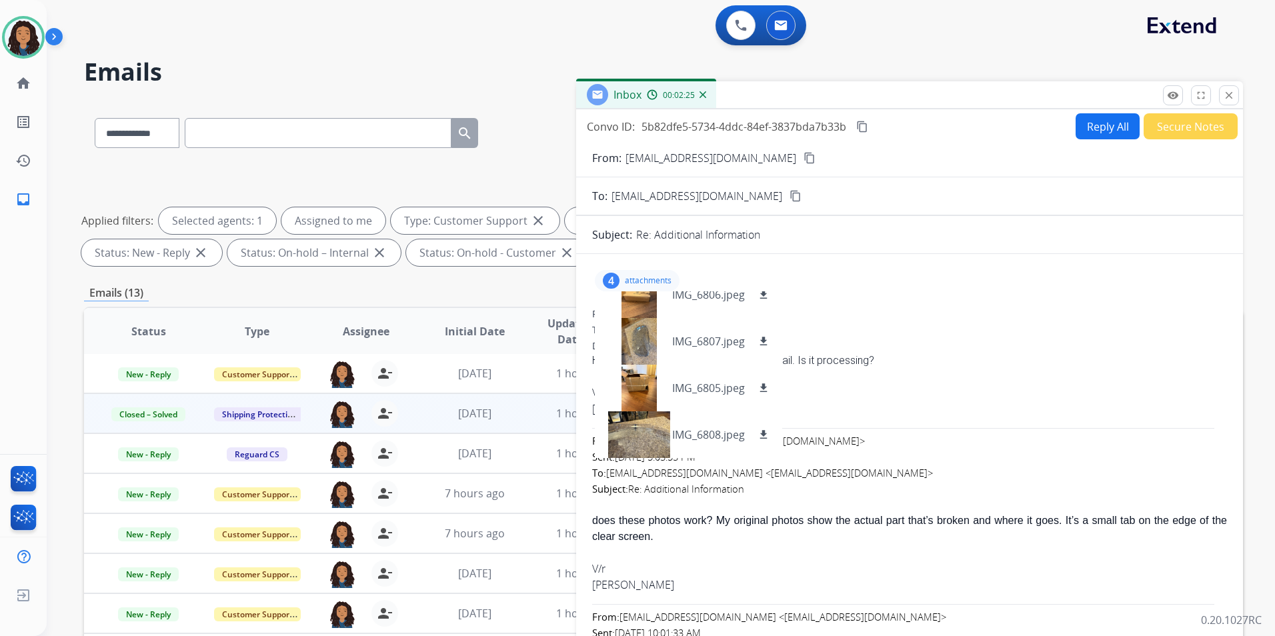
click at [1180, 127] on button "Secure Notes" at bounding box center [1191, 126] width 94 height 26
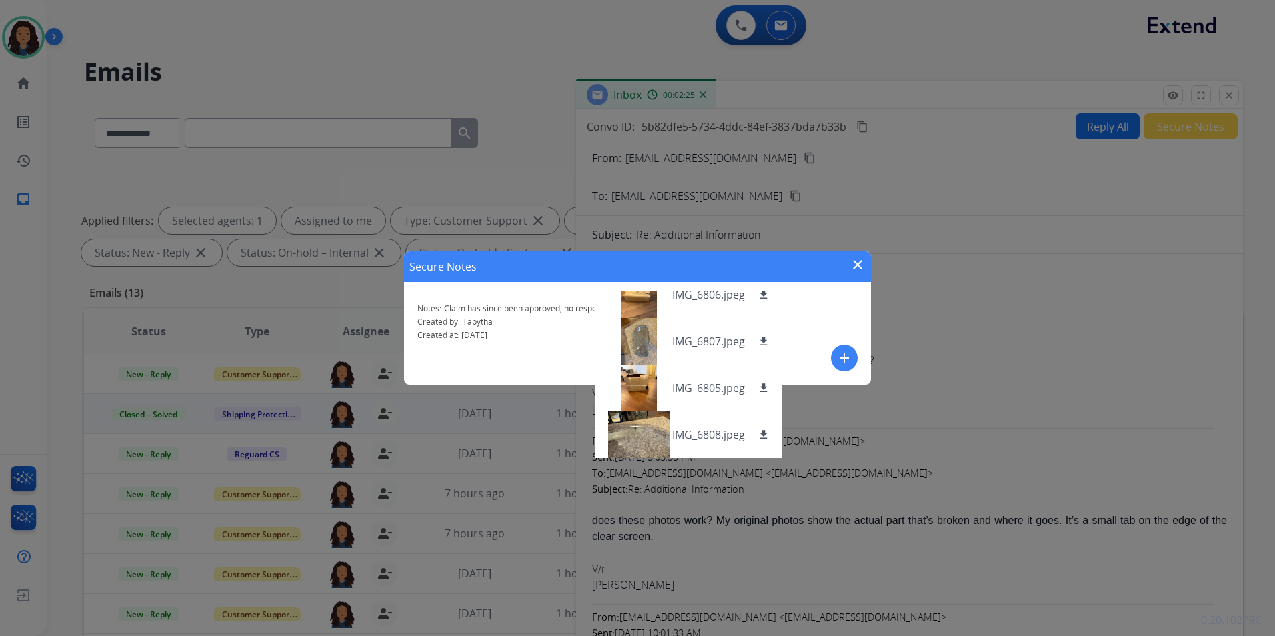
click at [837, 362] on mat-icon "add" at bounding box center [845, 358] width 16 height 16
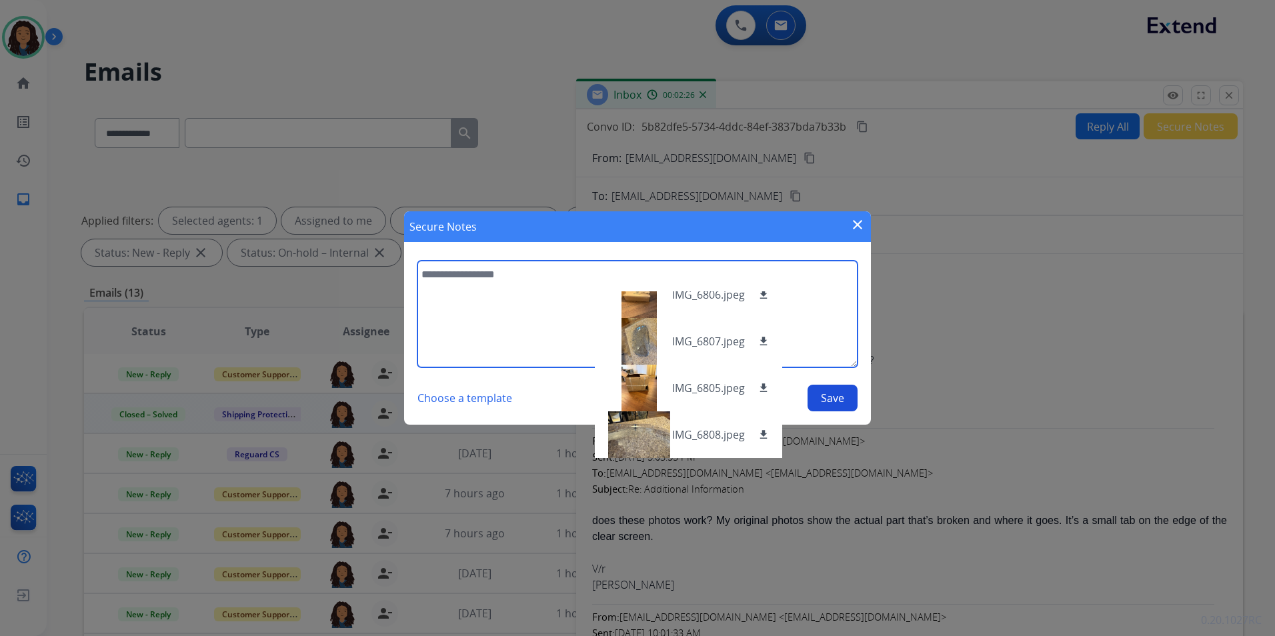
click at [473, 320] on textarea at bounding box center [638, 314] width 440 height 107
type textarea "**********"
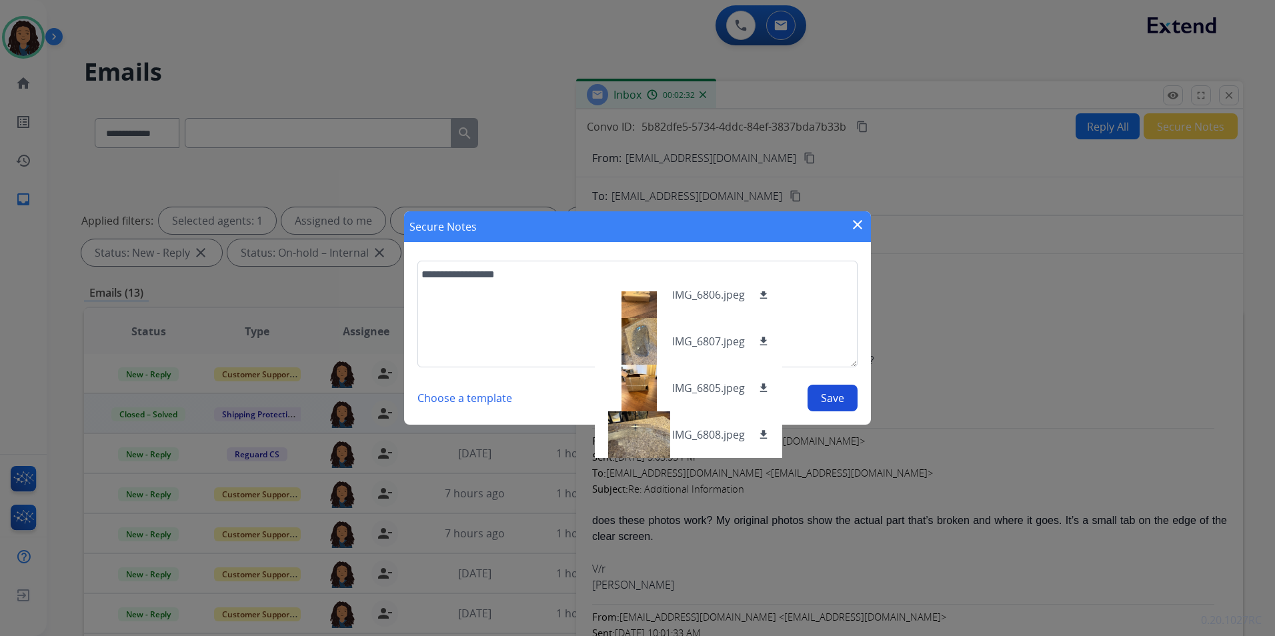
click at [813, 398] on button "Save" at bounding box center [833, 398] width 50 height 27
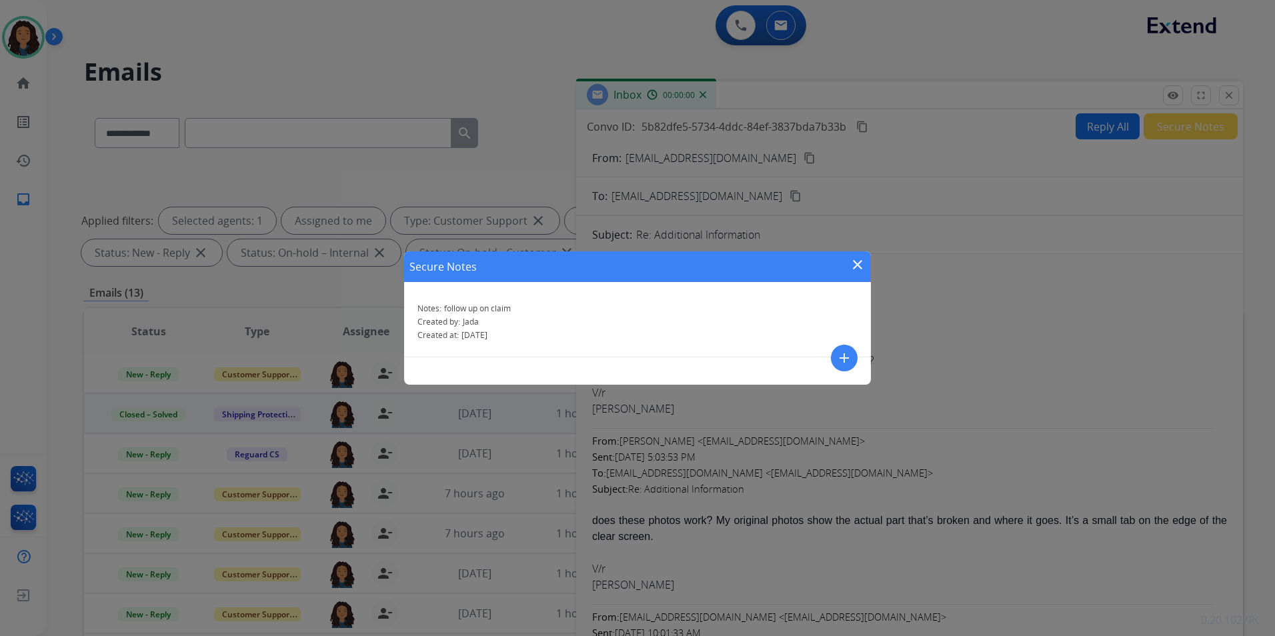
click at [864, 278] on div "Secure Notes close" at bounding box center [637, 266] width 467 height 31
click at [857, 260] on mat-icon "close" at bounding box center [858, 265] width 16 height 16
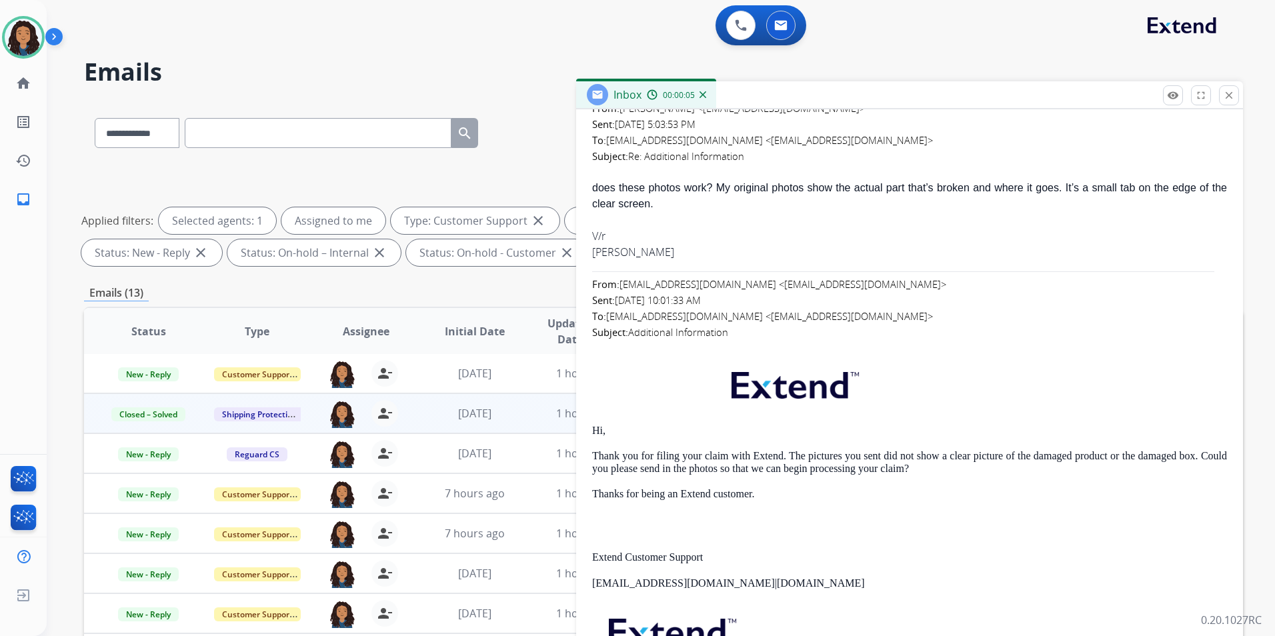
scroll to position [334, 0]
drag, startPoint x: 590, startPoint y: 424, endPoint x: 791, endPoint y: 456, distance: 203.4
copy div "Hi, Thank you for filing your claim with Extend."
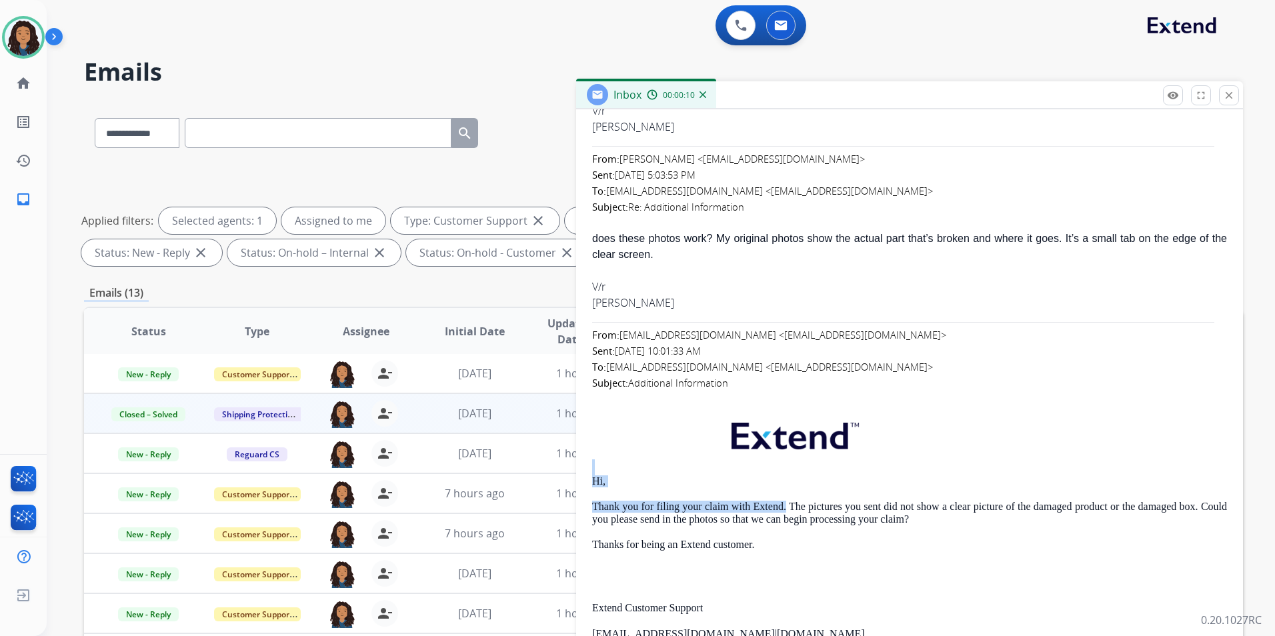
scroll to position [0, 0]
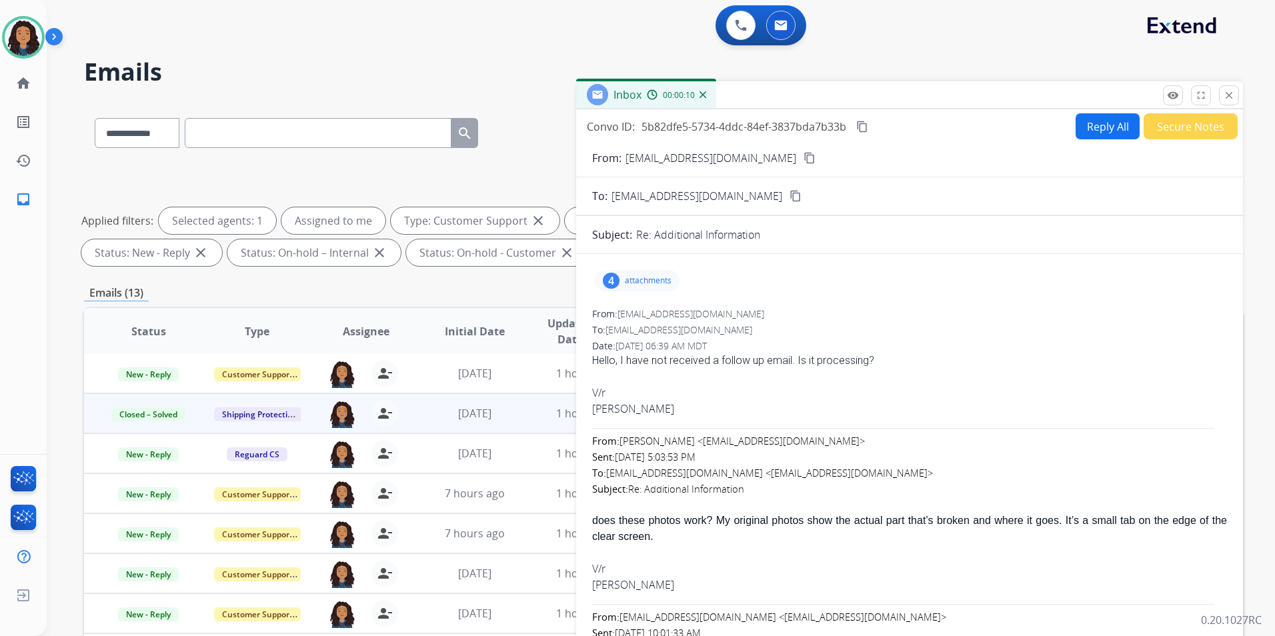
click at [1115, 134] on button "Reply All" at bounding box center [1108, 126] width 64 height 26
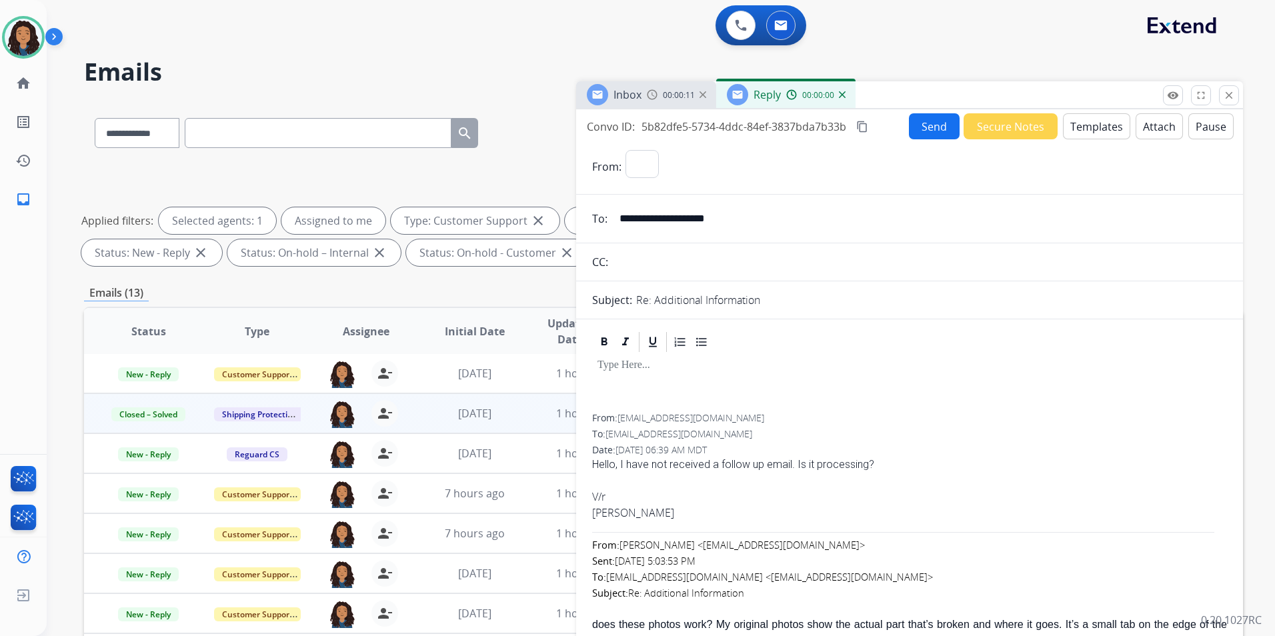
click at [1112, 134] on button "Templates" at bounding box center [1096, 126] width 67 height 26
select select "**********"
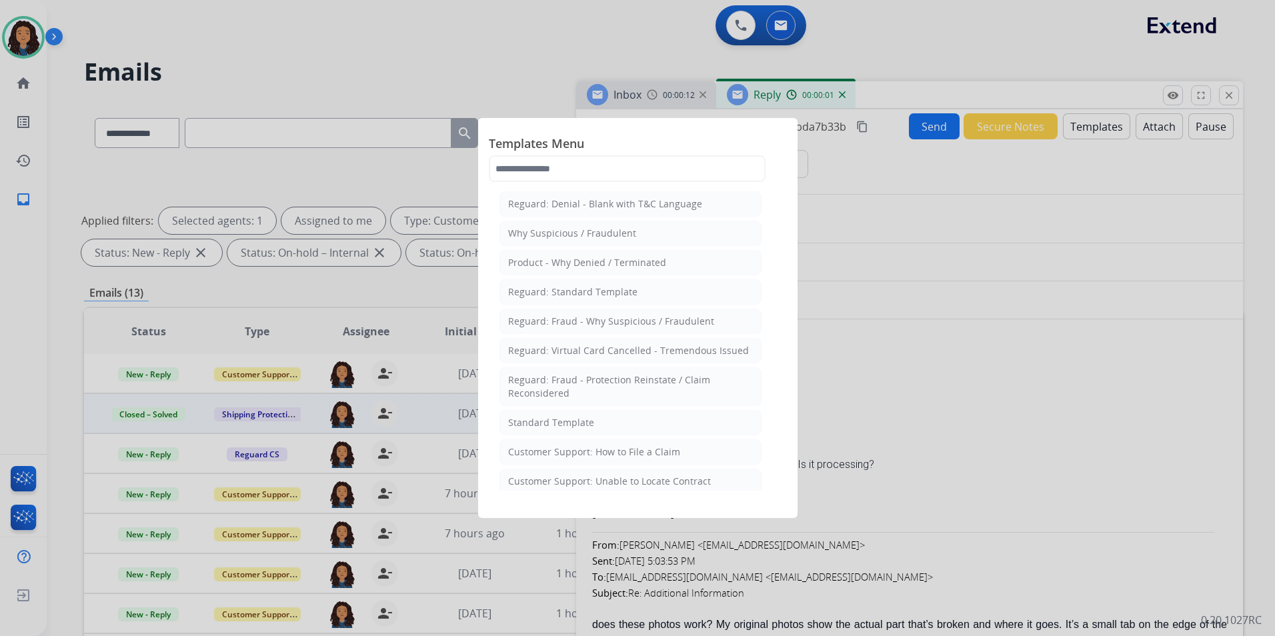
click at [622, 412] on li "Standard Template" at bounding box center [631, 422] width 262 height 25
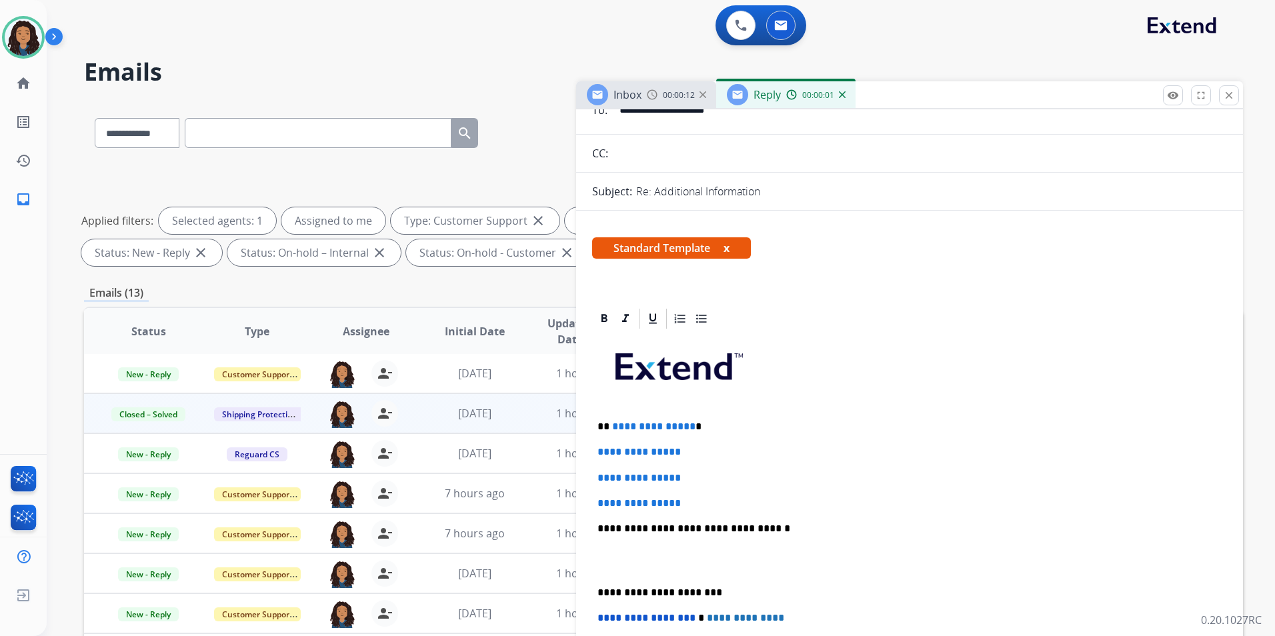
scroll to position [200, 0]
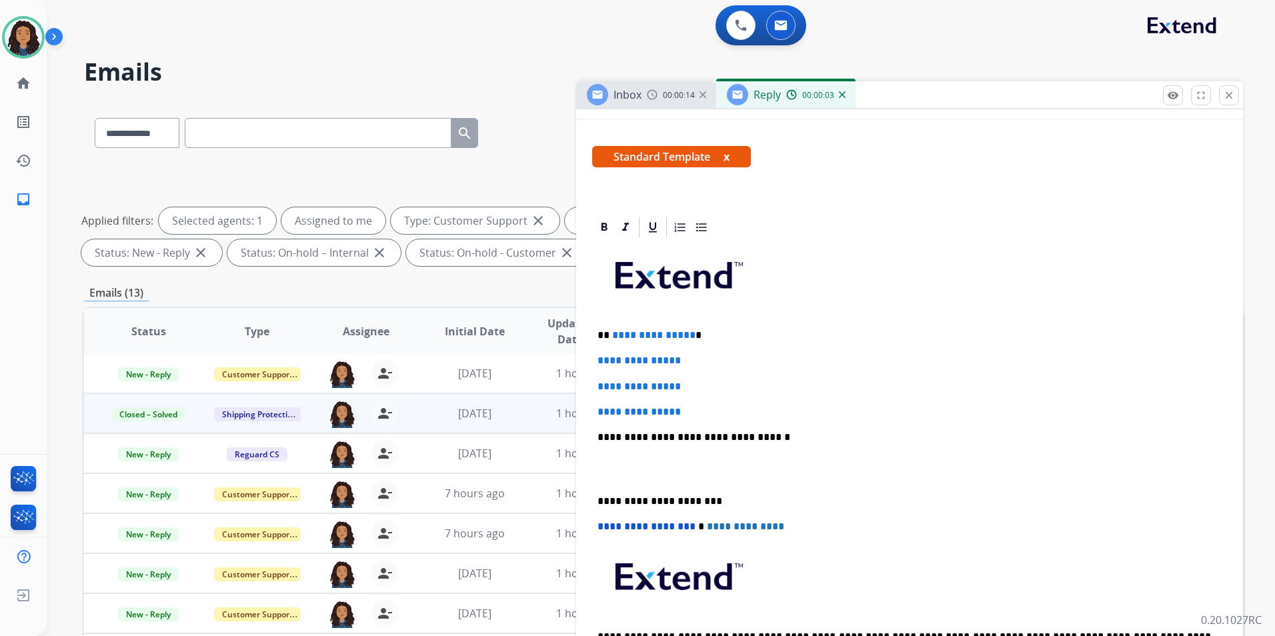
drag, startPoint x: 592, startPoint y: 330, endPoint x: 584, endPoint y: 338, distance: 11.4
drag, startPoint x: 593, startPoint y: 331, endPoint x: 705, endPoint y: 412, distance: 138.1
click at [705, 412] on div "**********" at bounding box center [909, 468] width 635 height 459
paste div
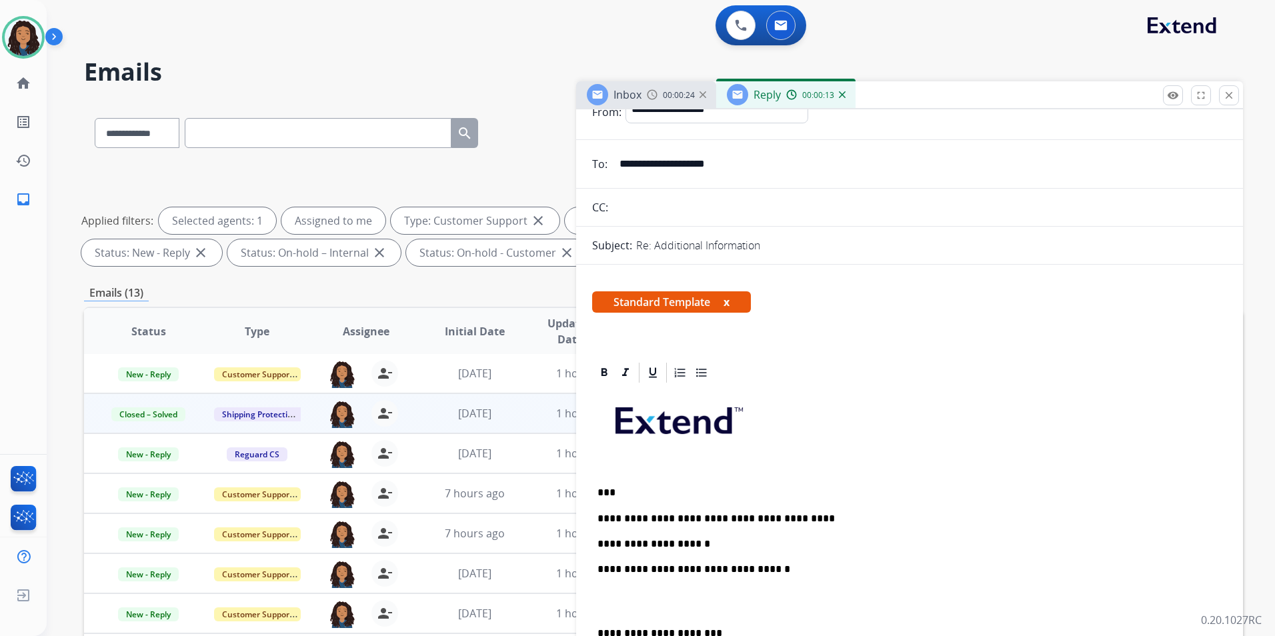
scroll to position [0, 0]
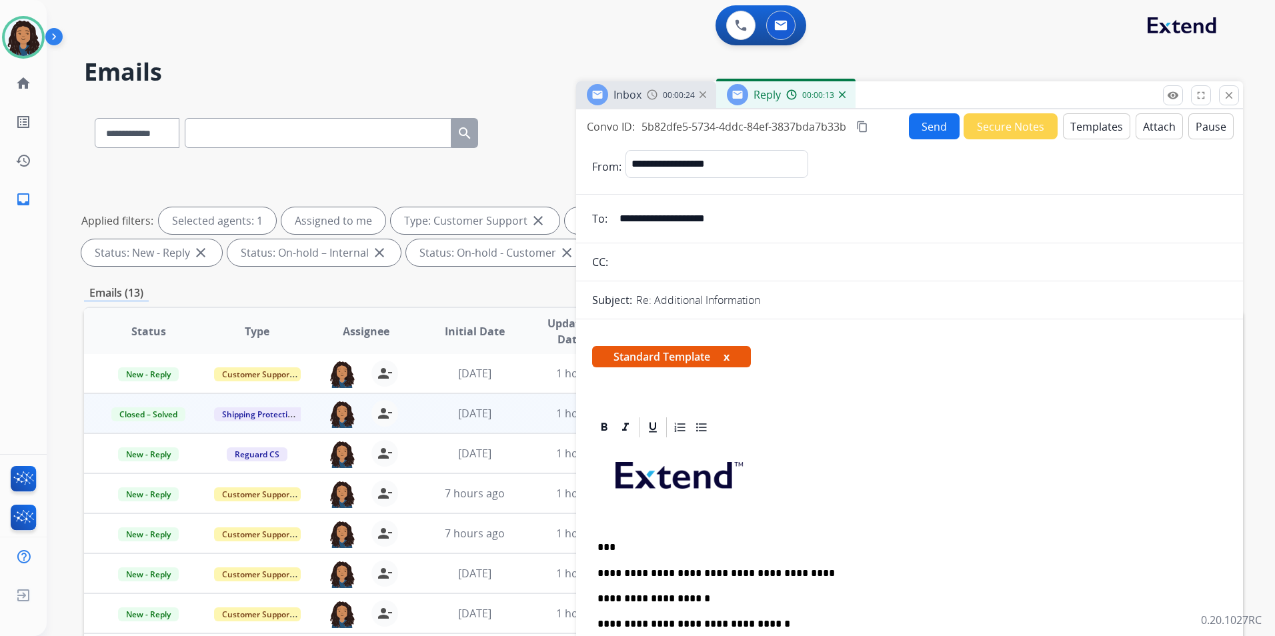
click at [930, 128] on button "Send" at bounding box center [934, 126] width 51 height 26
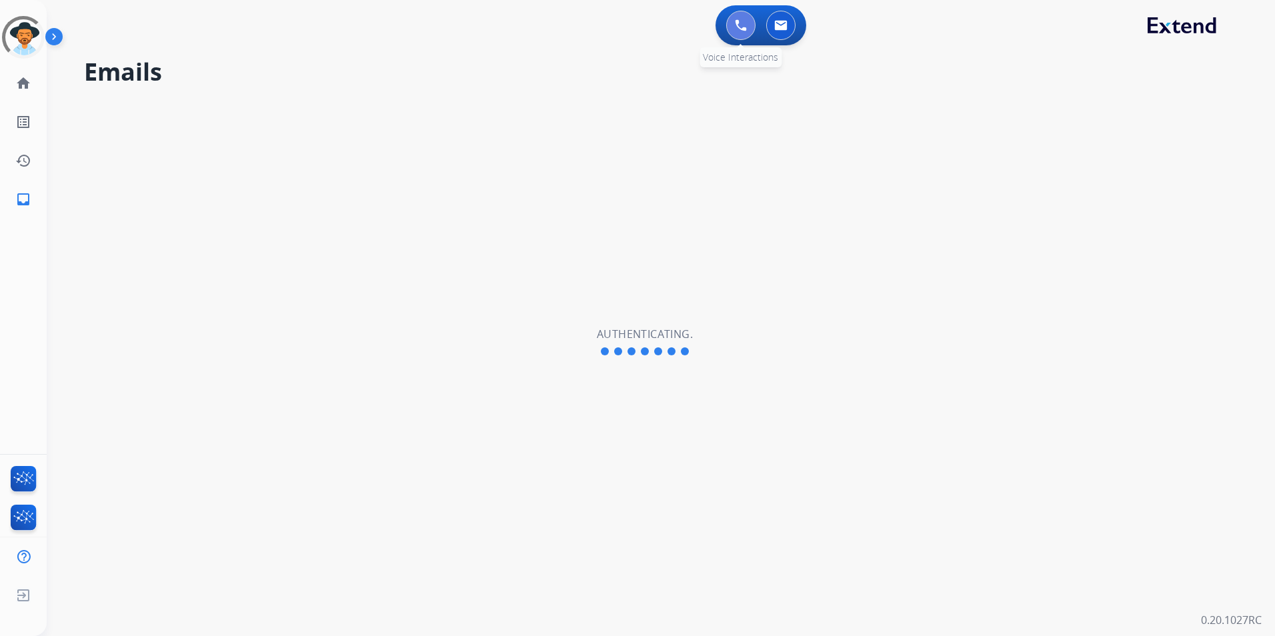
click at [746, 27] on img at bounding box center [741, 25] width 12 height 12
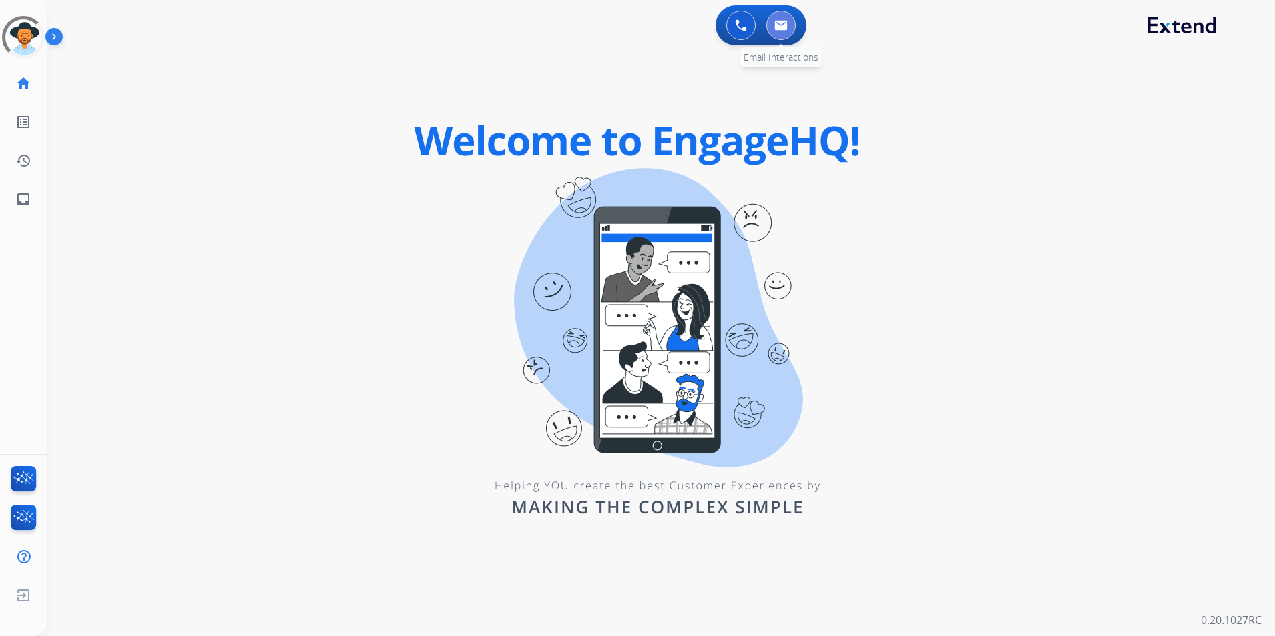
click at [774, 27] on button at bounding box center [780, 25] width 29 height 29
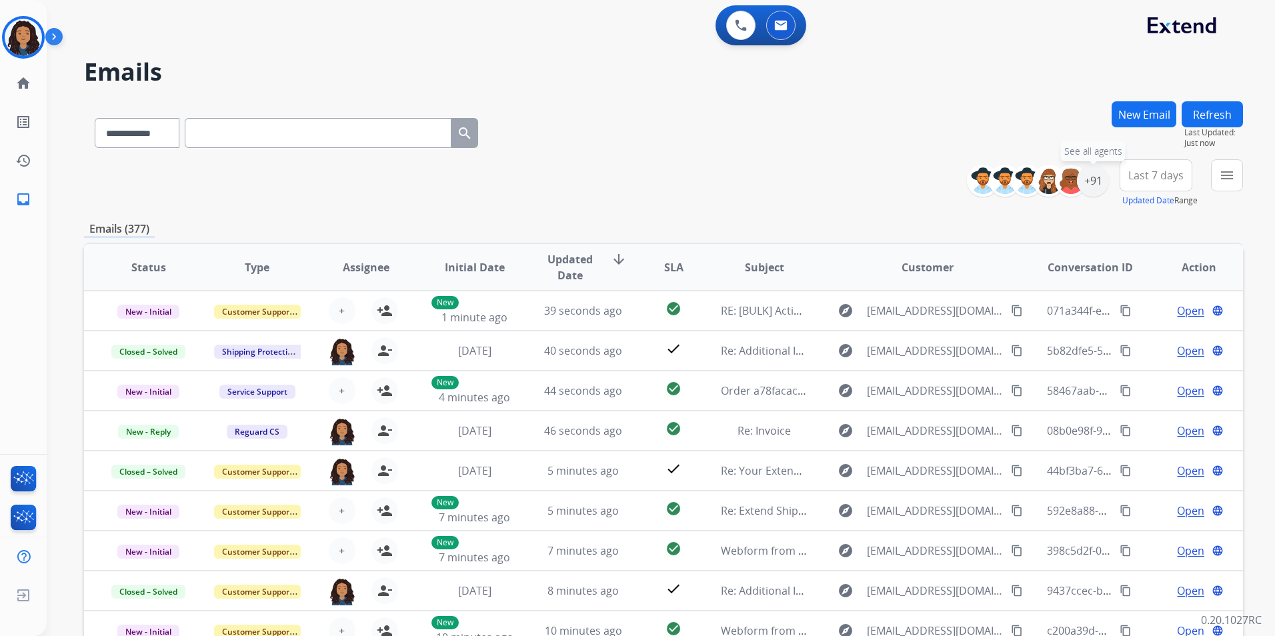
click at [1098, 180] on div "+91" at bounding box center [1093, 181] width 32 height 32
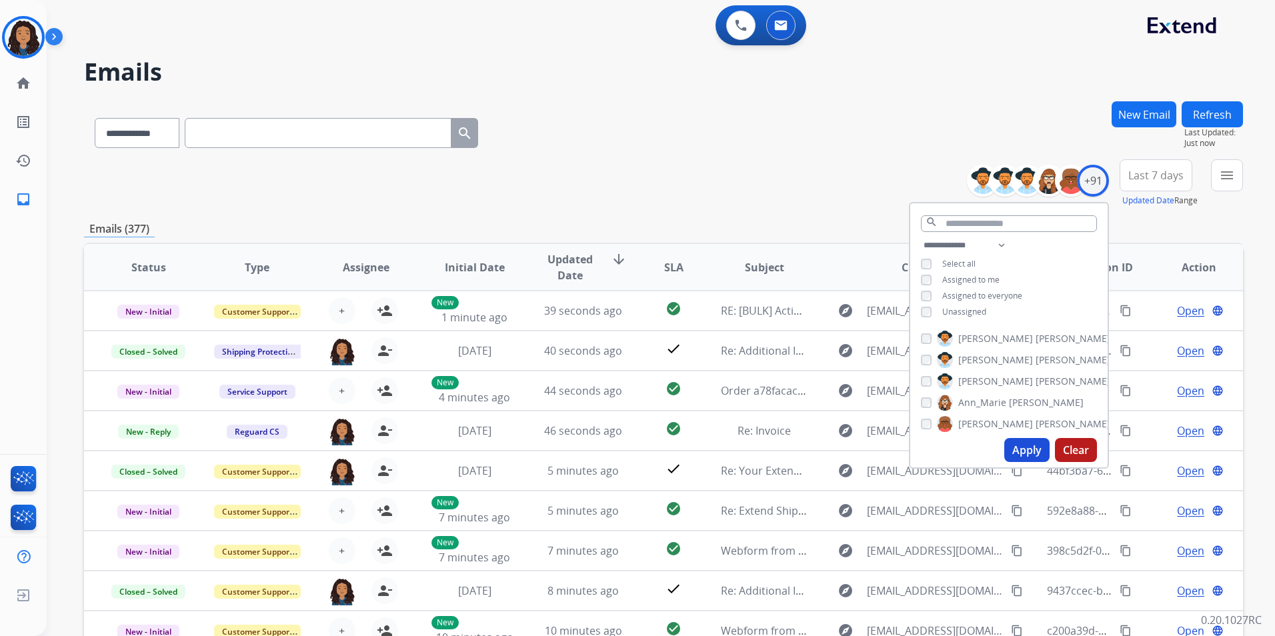
click at [957, 310] on span "Unassigned" at bounding box center [965, 311] width 44 height 11
drag, startPoint x: 1028, startPoint y: 452, endPoint x: 1033, endPoint y: 434, distance: 18.8
click at [1029, 452] on button "Apply" at bounding box center [1027, 450] width 45 height 24
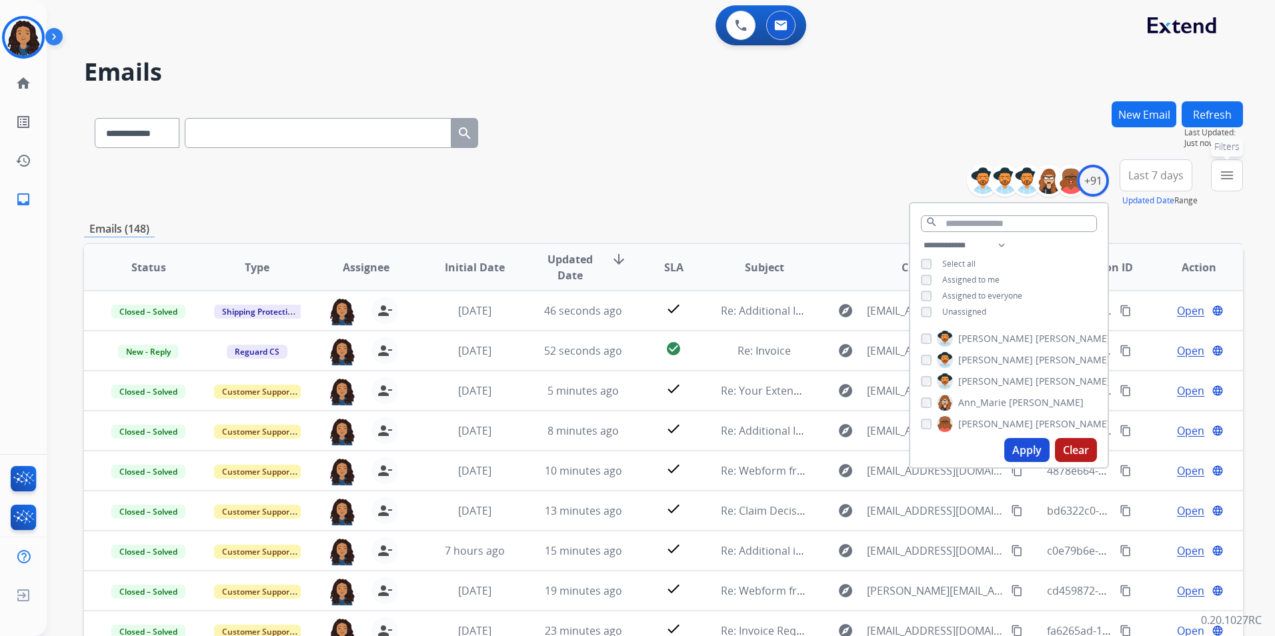
click at [1227, 171] on mat-icon "menu" at bounding box center [1227, 175] width 16 height 16
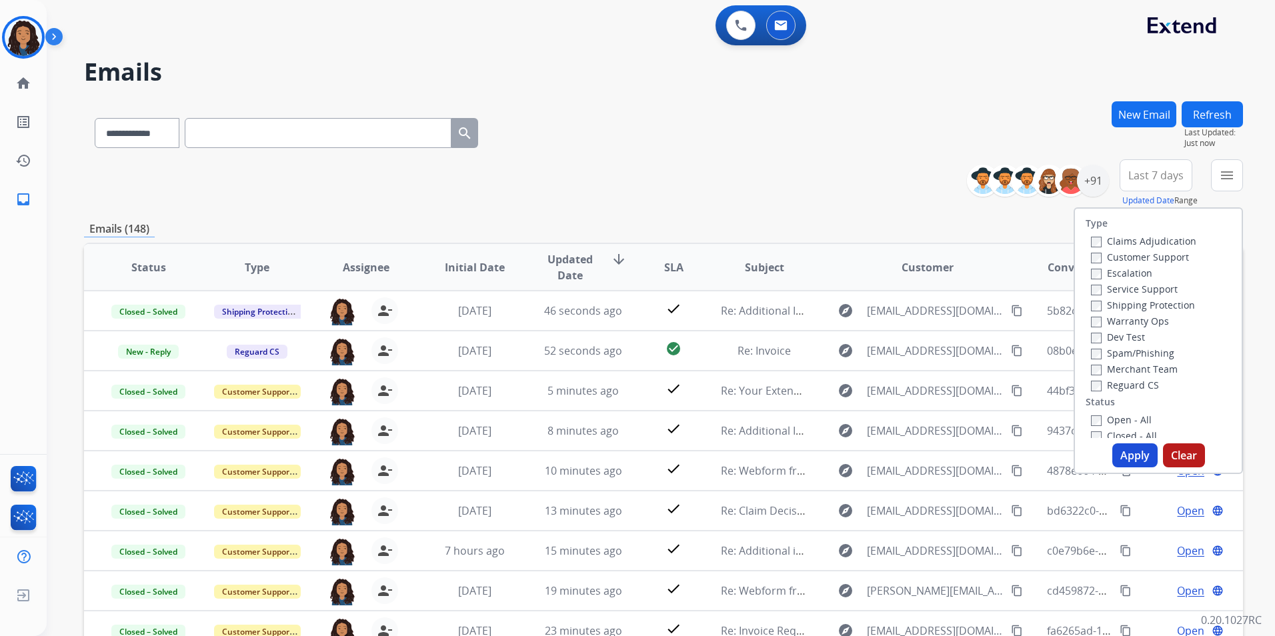
click at [1150, 262] on label "Customer Support" at bounding box center [1140, 257] width 98 height 13
click at [1168, 304] on label "Shipping Protection" at bounding box center [1143, 305] width 104 height 13
click at [1140, 391] on label "Reguard CS" at bounding box center [1125, 385] width 68 height 13
click at [1134, 427] on div "Open - All" at bounding box center [1161, 420] width 140 height 16
click at [1129, 419] on label "Open - All" at bounding box center [1121, 420] width 61 height 13
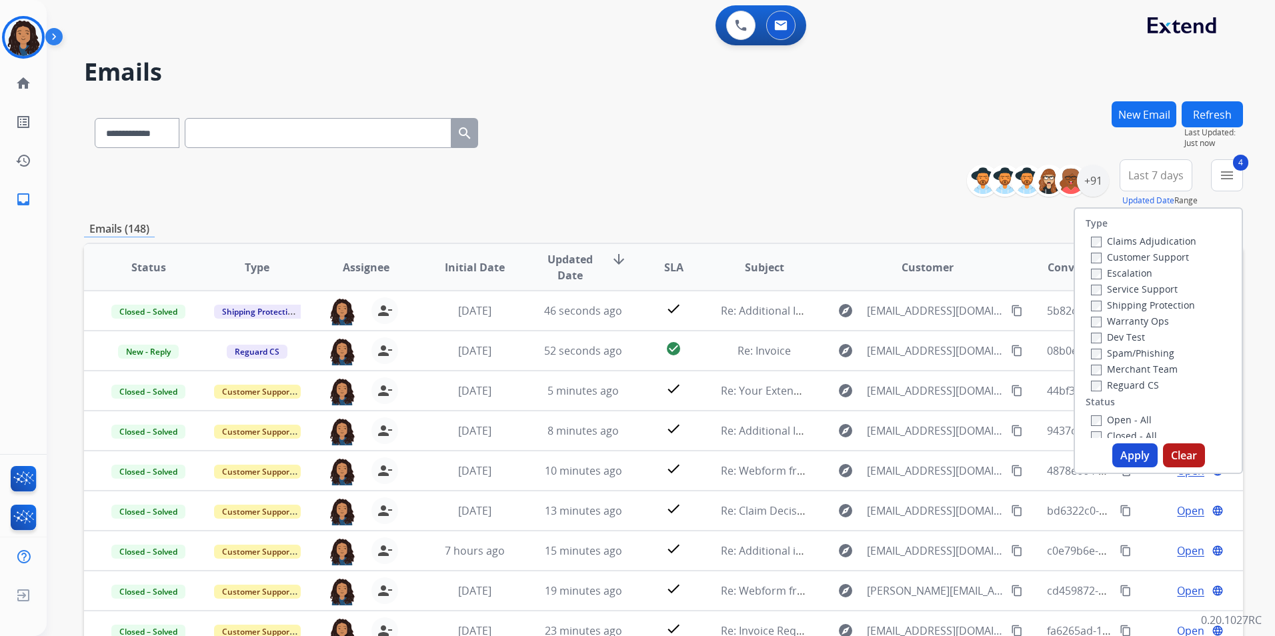
click at [1125, 451] on button "Apply" at bounding box center [1135, 456] width 45 height 24
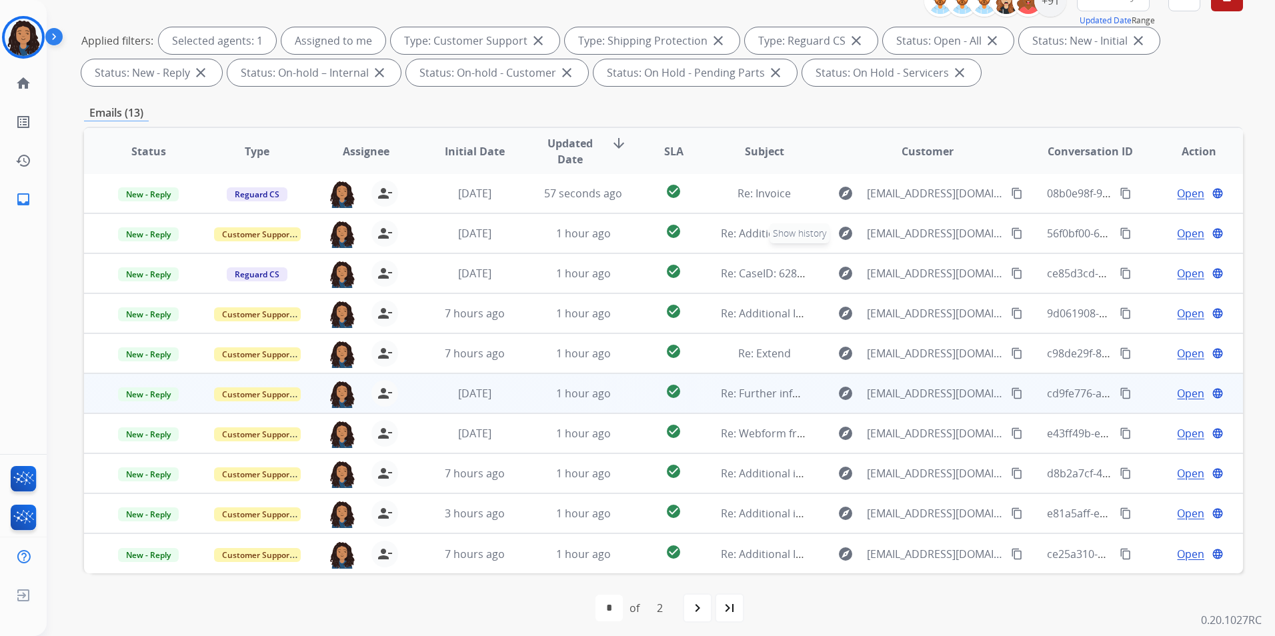
scroll to position [187, 0]
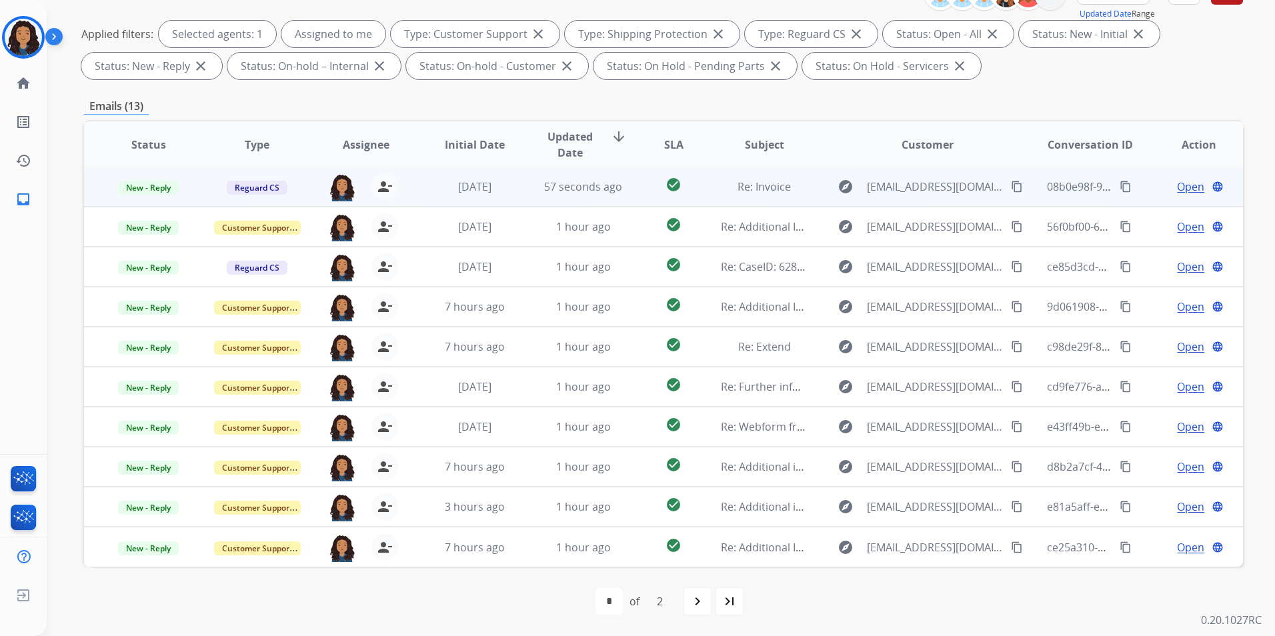
click at [1177, 187] on span "Open" at bounding box center [1190, 187] width 27 height 16
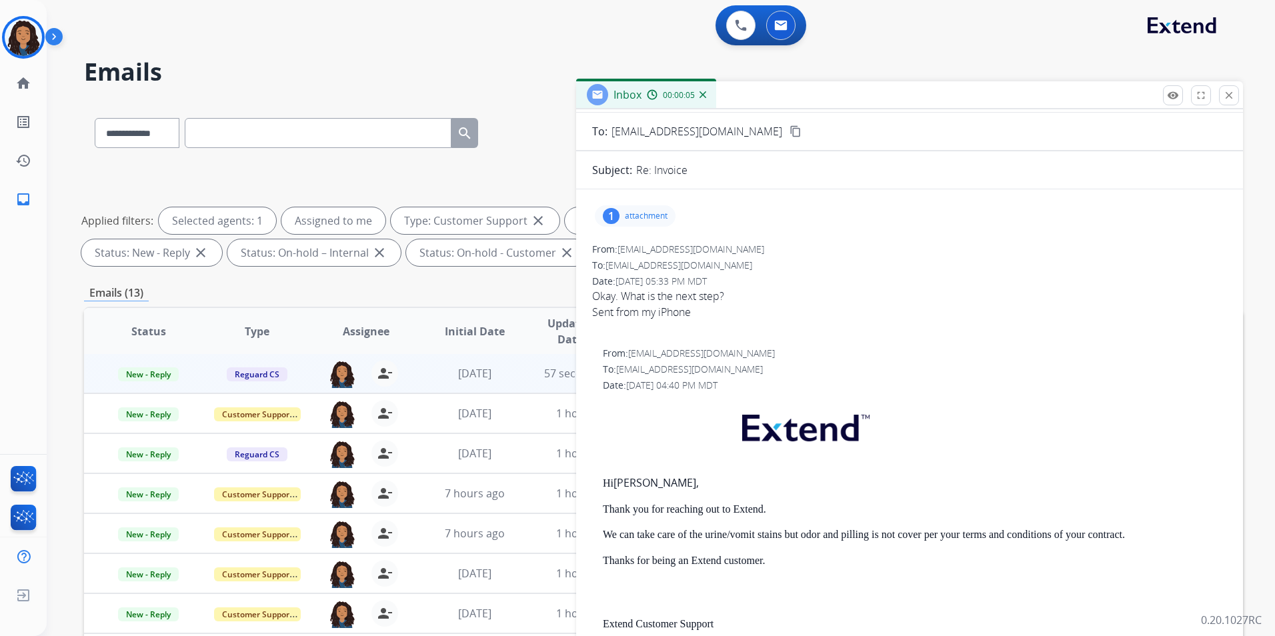
scroll to position [0, 0]
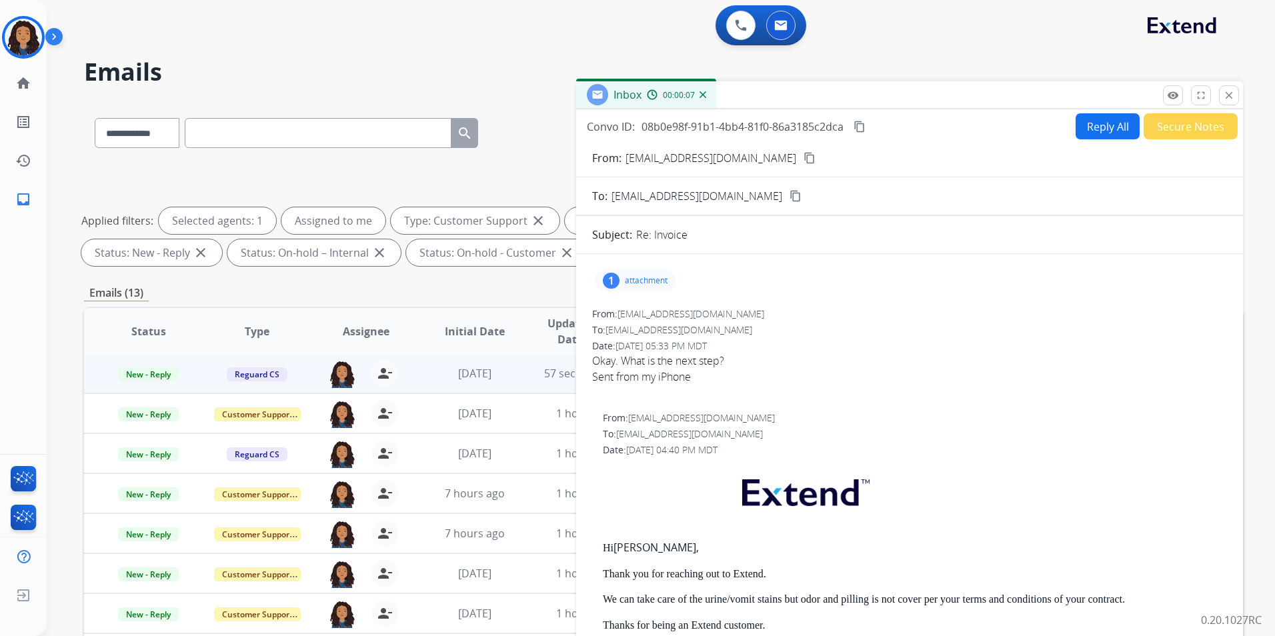
click at [1093, 132] on button "Reply All" at bounding box center [1108, 126] width 64 height 26
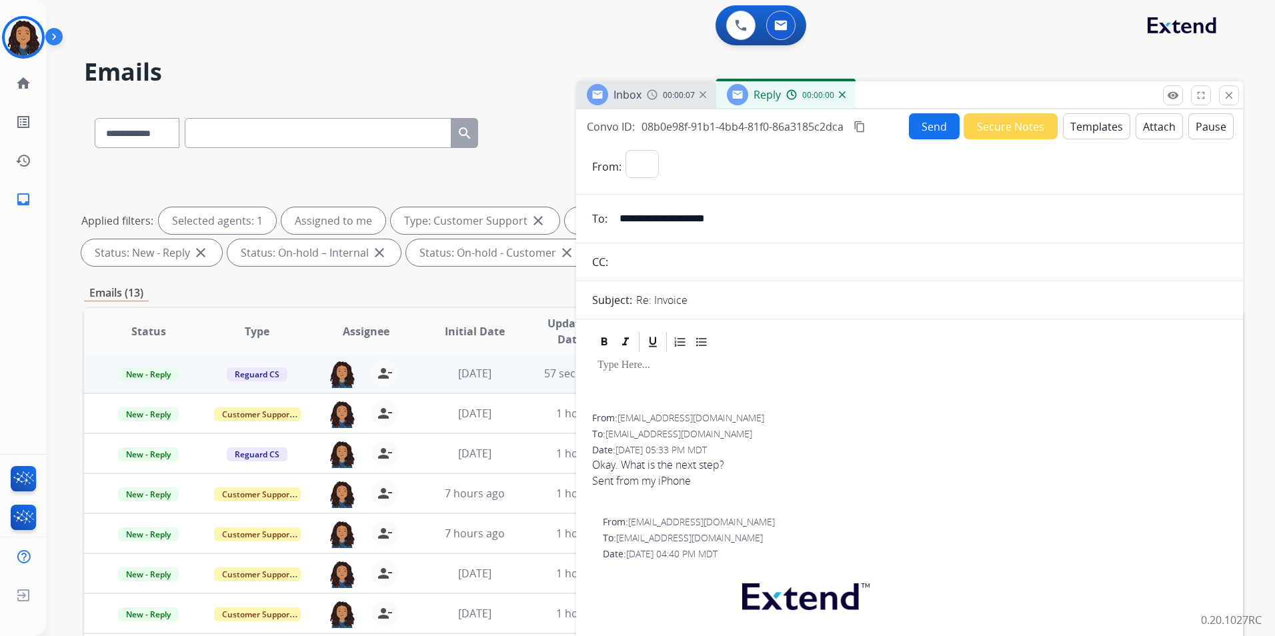
click at [1091, 131] on button "Templates" at bounding box center [1096, 126] width 67 height 26
select select "**********"
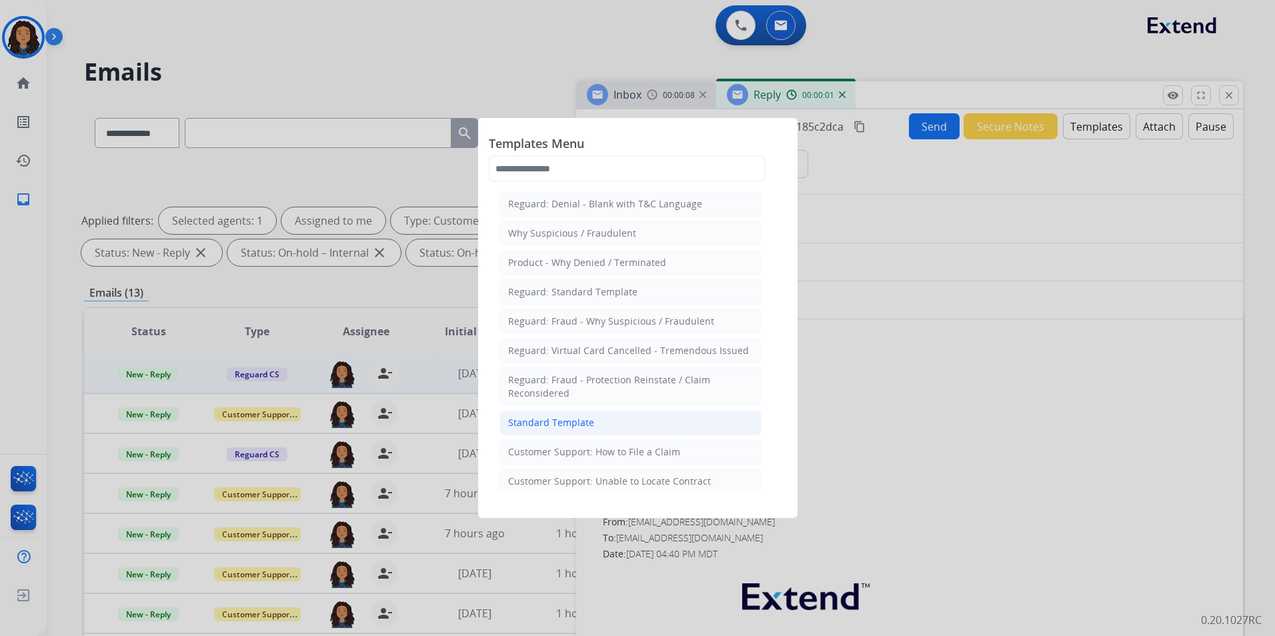
click at [592, 420] on li "Standard Template" at bounding box center [631, 422] width 262 height 25
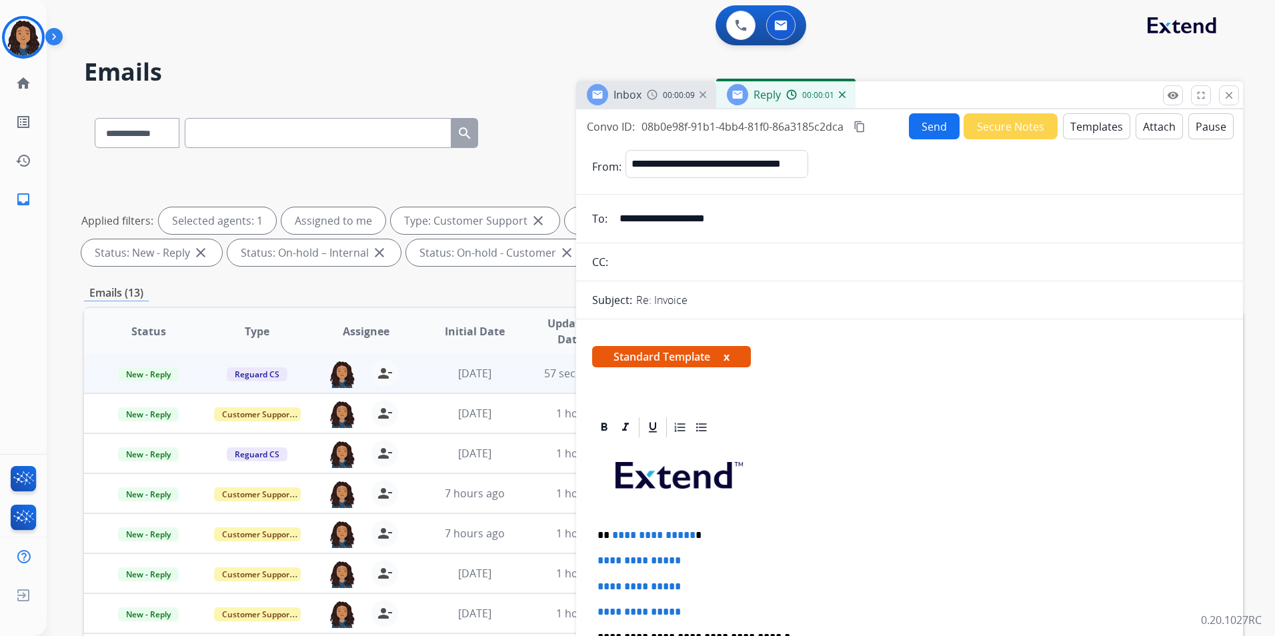
click at [640, 95] on span "Inbox" at bounding box center [628, 94] width 28 height 15
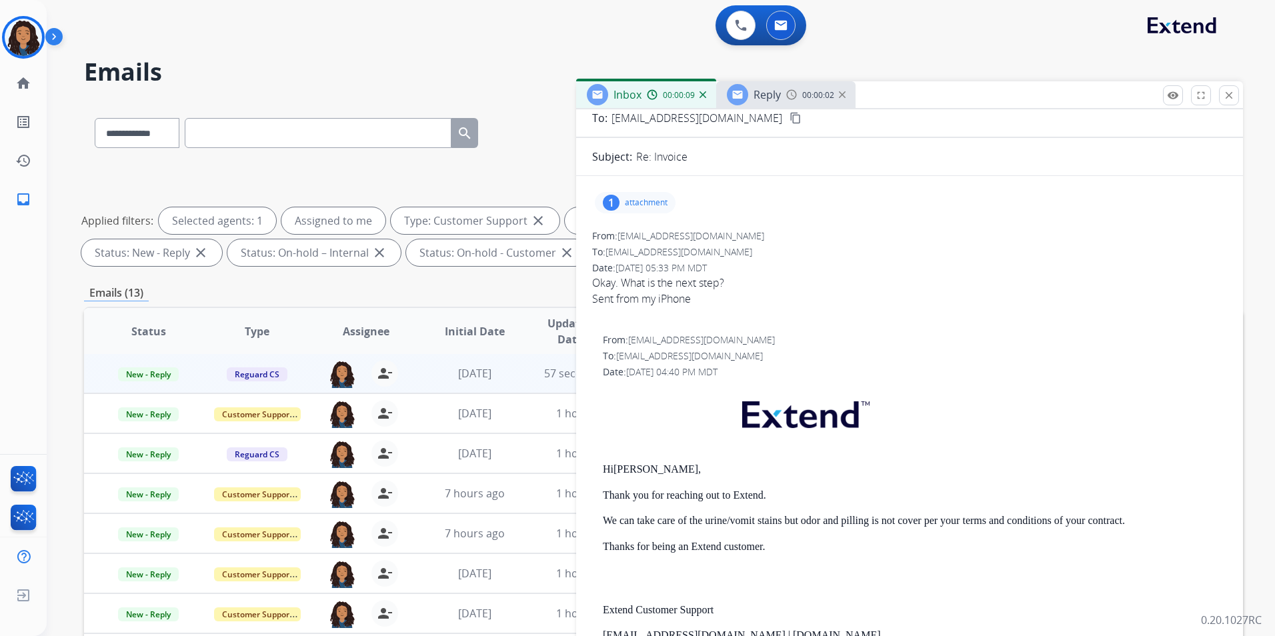
scroll to position [200, 0]
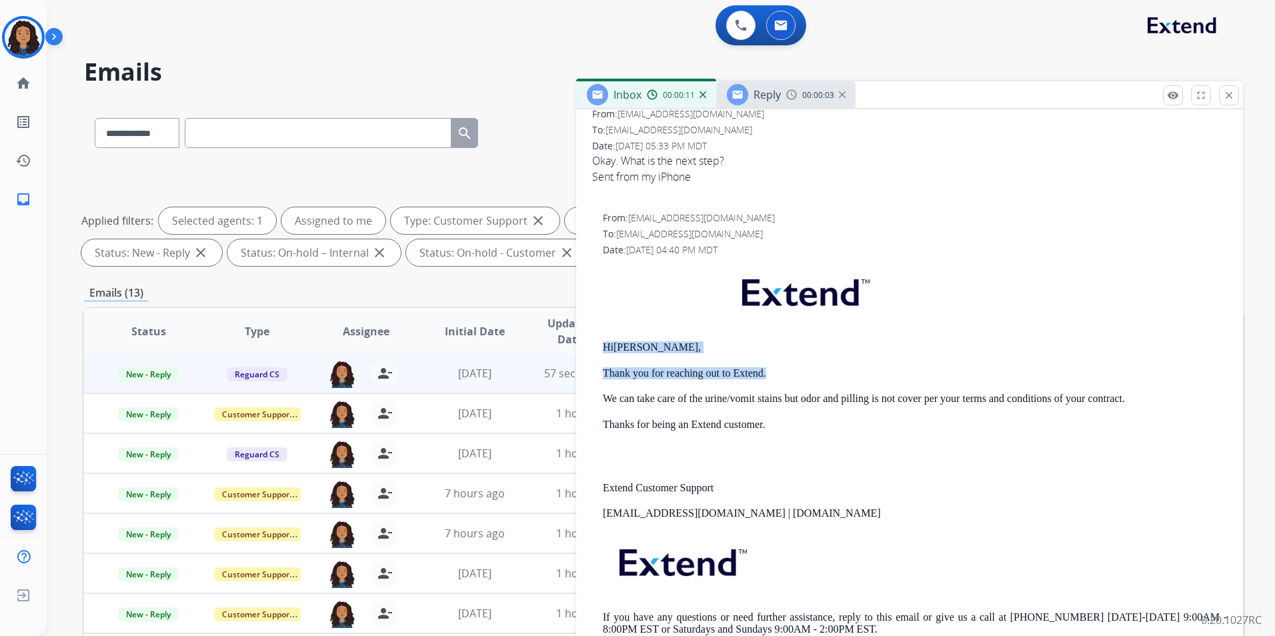
drag, startPoint x: 600, startPoint y: 344, endPoint x: 769, endPoint y: 376, distance: 171.9
click at [769, 376] on div "From: [EMAIL_ADDRESS][DOMAIN_NAME] To: [EMAIL_ADDRESS][DOMAIN_NAME] Date: [DATE…" at bounding box center [909, 434] width 635 height 446
drag, startPoint x: 769, startPoint y: 376, endPoint x: 745, endPoint y: 374, distance: 24.1
copy div "Hi [PERSON_NAME], Thank you for reaching out to Extend."
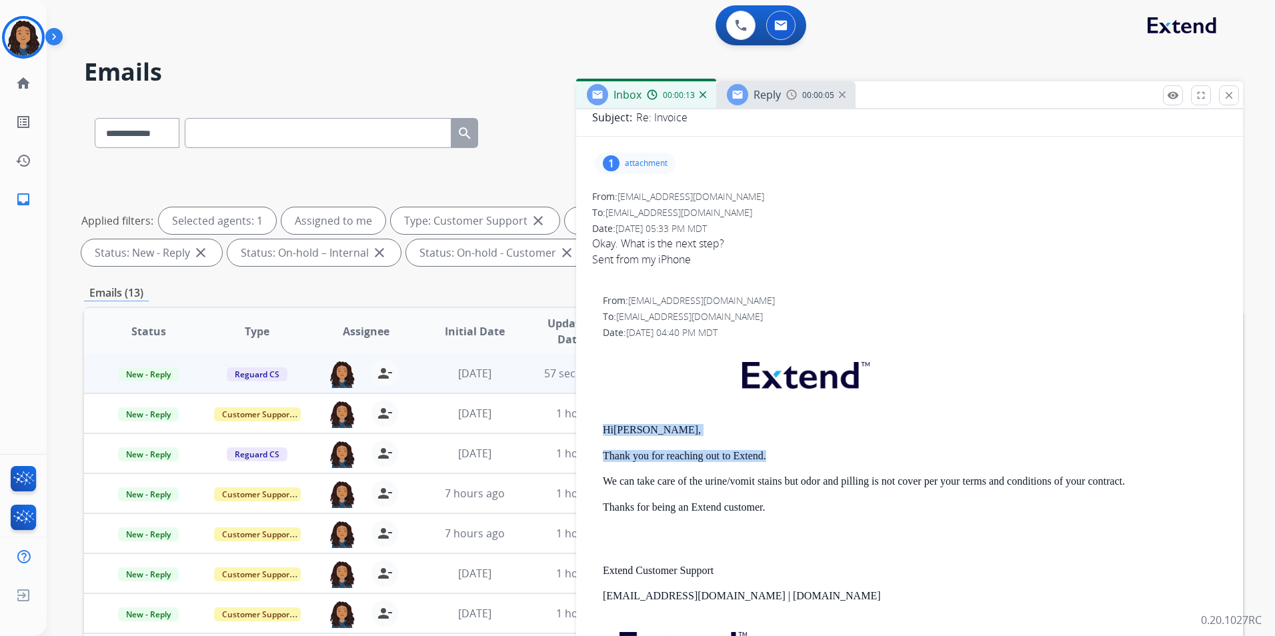
scroll to position [0, 0]
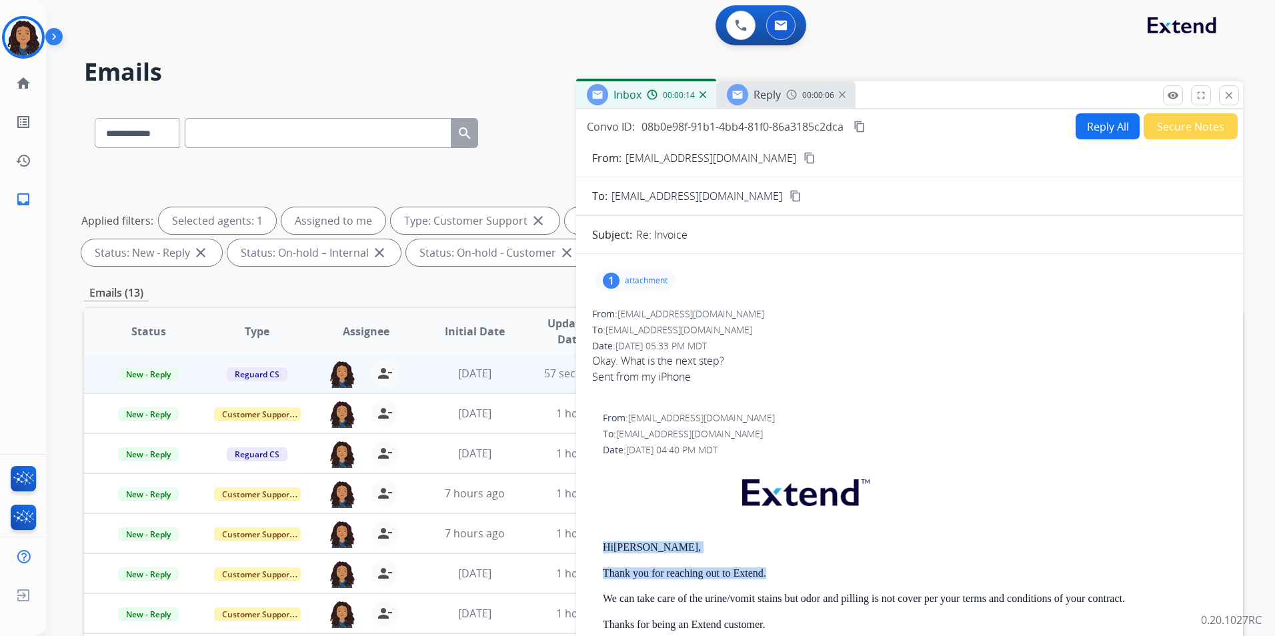
click at [789, 96] on img at bounding box center [792, 94] width 11 height 11
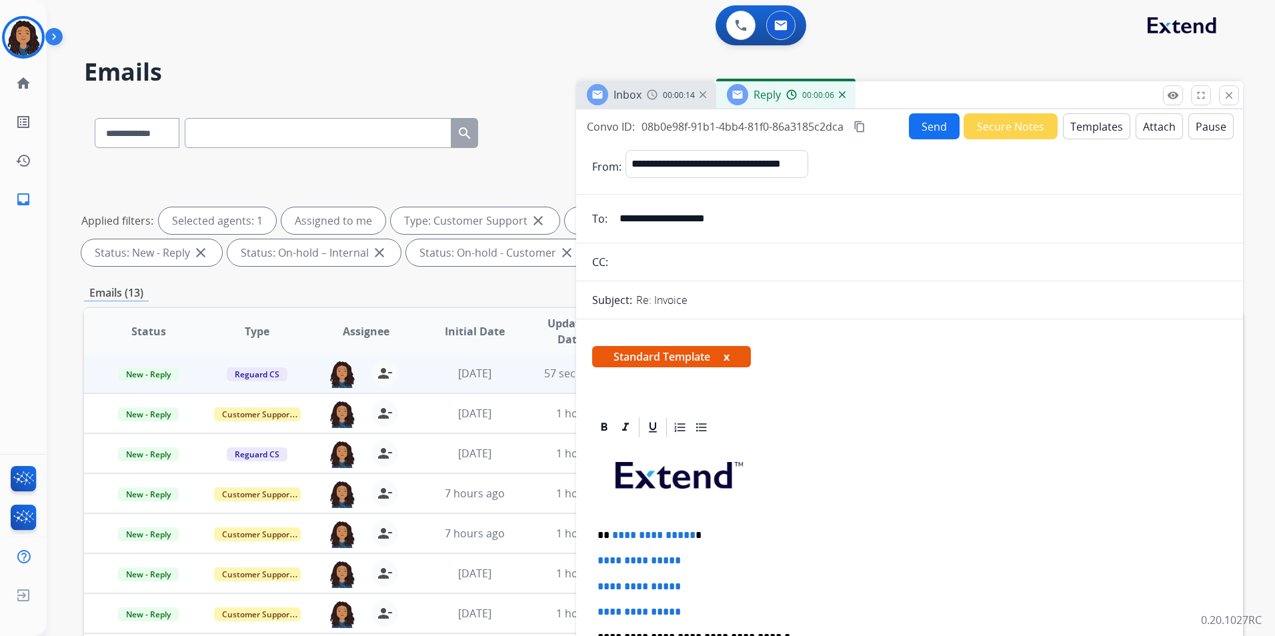
click at [1098, 131] on button "Templates" at bounding box center [1096, 126] width 67 height 26
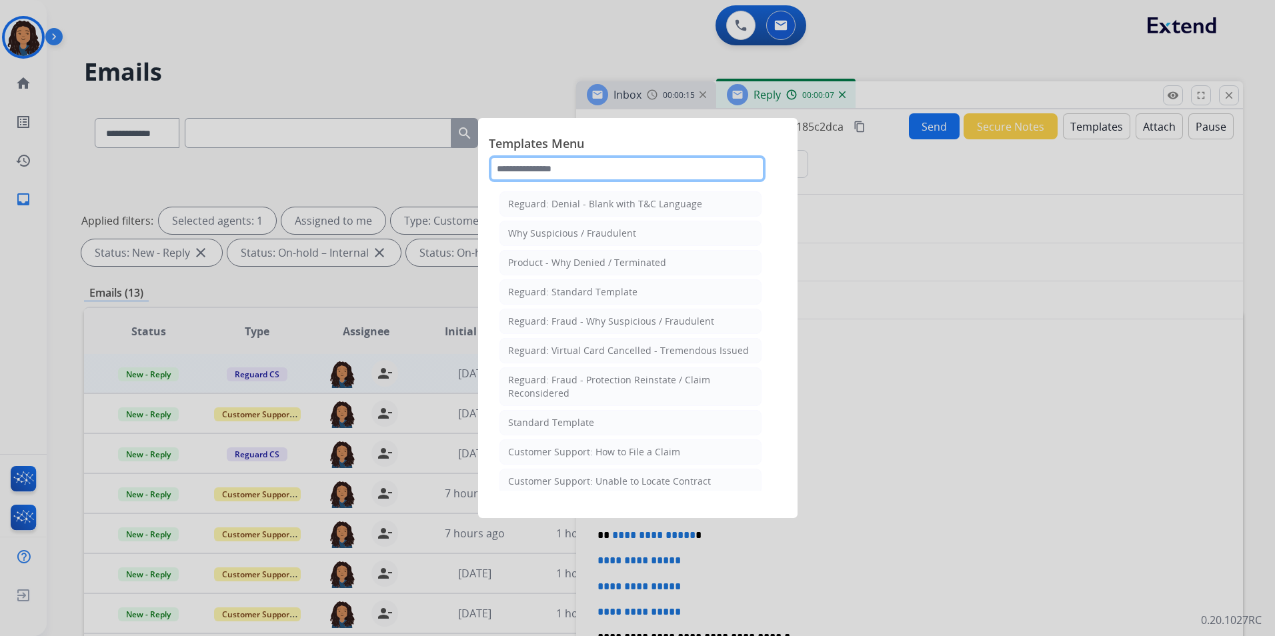
click at [651, 167] on input "text" at bounding box center [627, 168] width 277 height 27
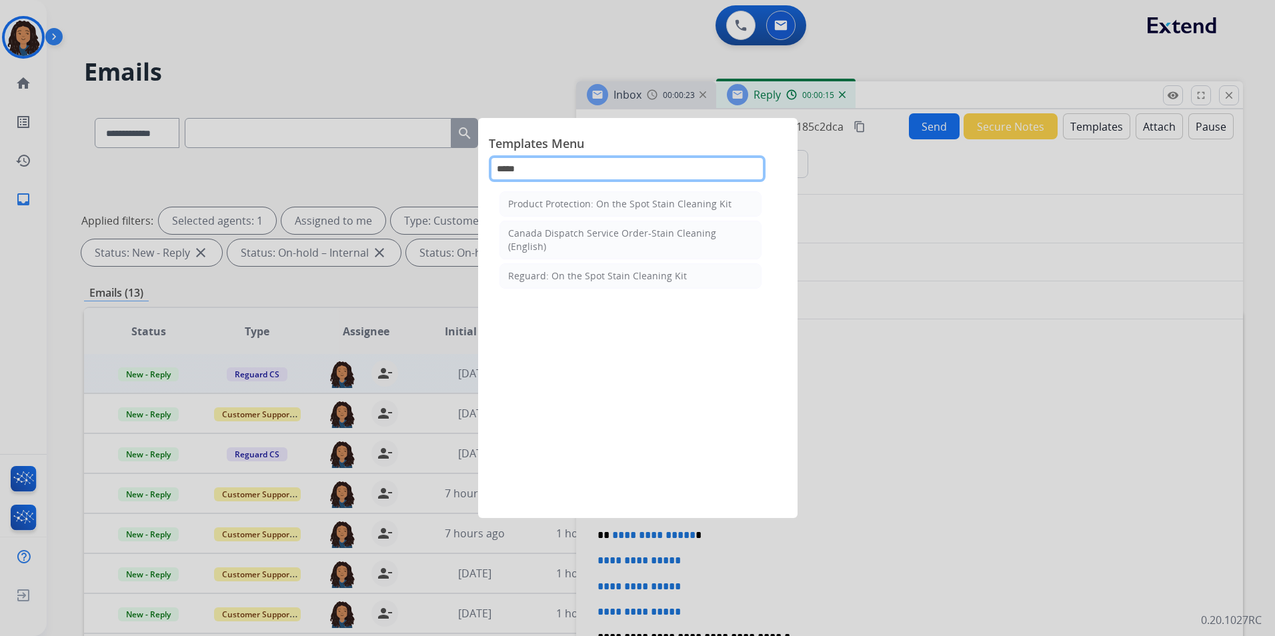
type input "*****"
click at [671, 90] on div at bounding box center [637, 318] width 1275 height 636
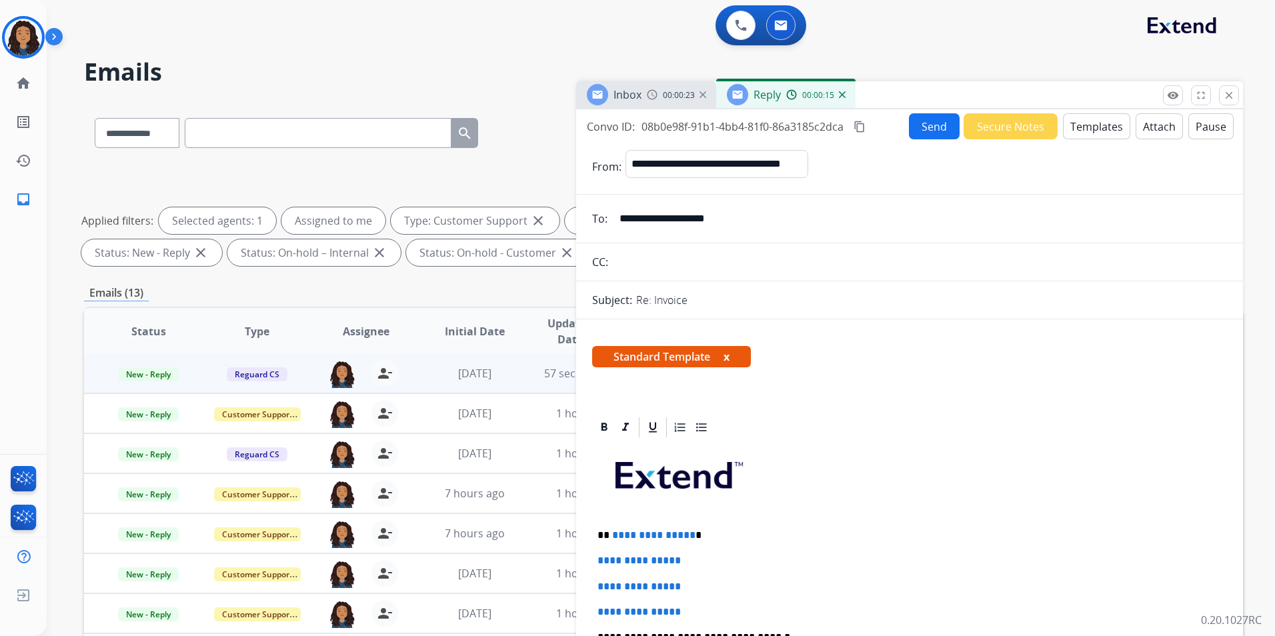
click at [671, 90] on span "00:00:23" at bounding box center [679, 95] width 32 height 11
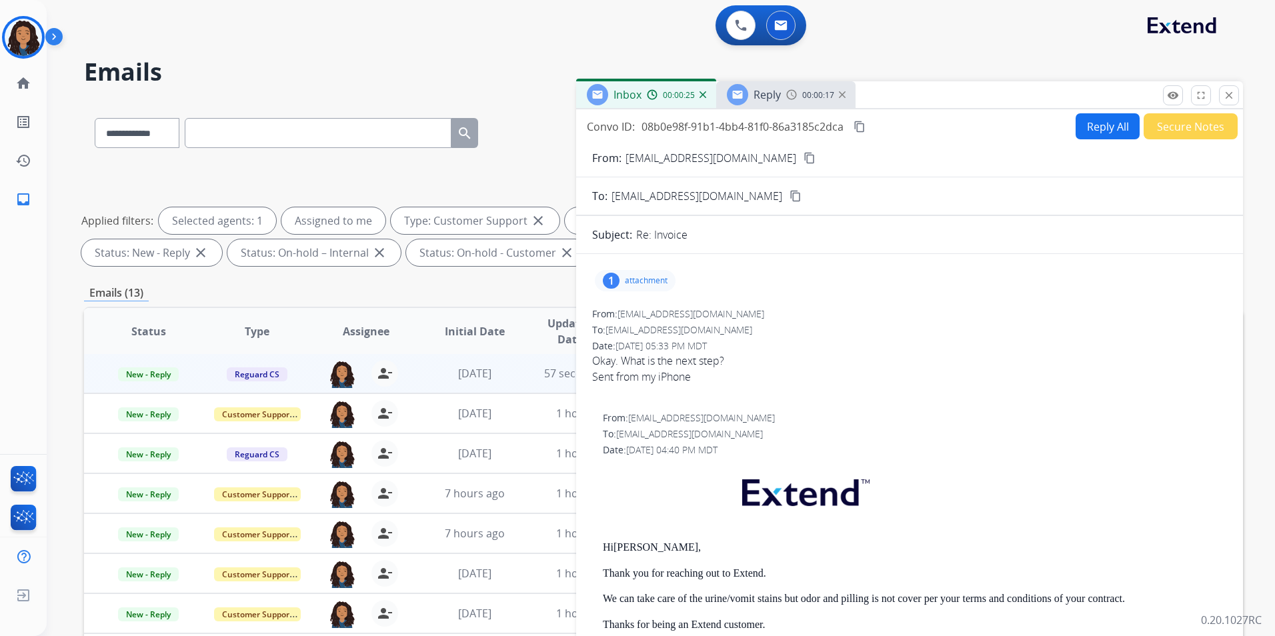
click at [760, 87] on span "Reply" at bounding box center [767, 94] width 27 height 15
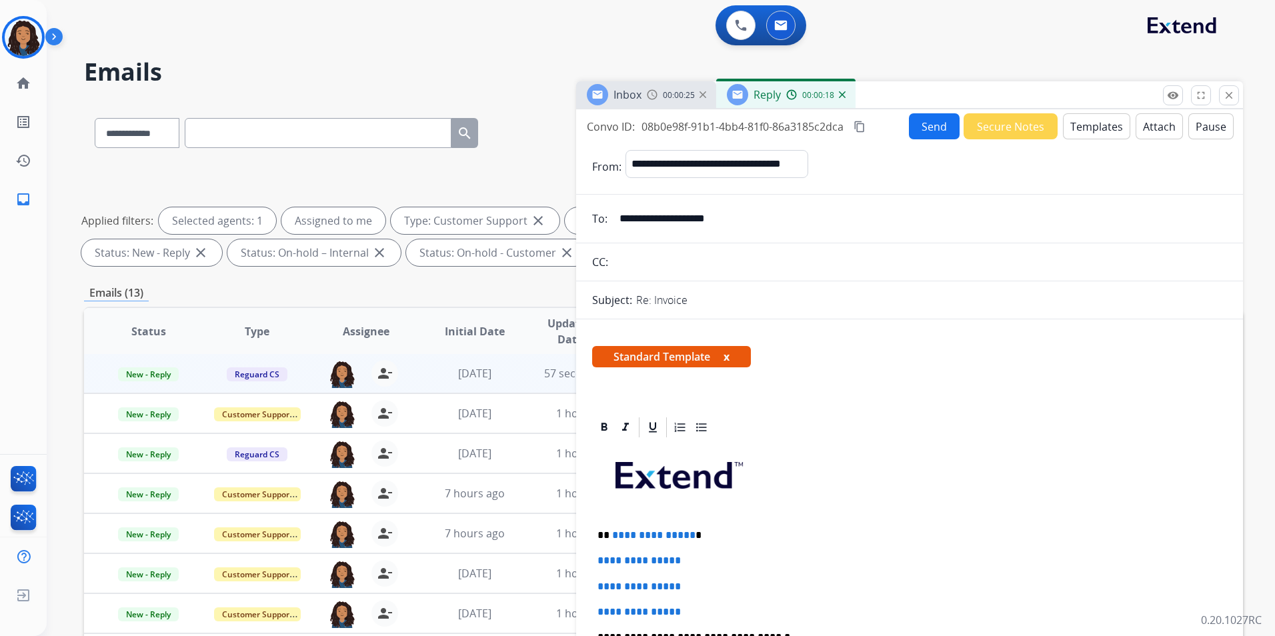
click at [1085, 124] on button "Templates" at bounding box center [1096, 126] width 67 height 26
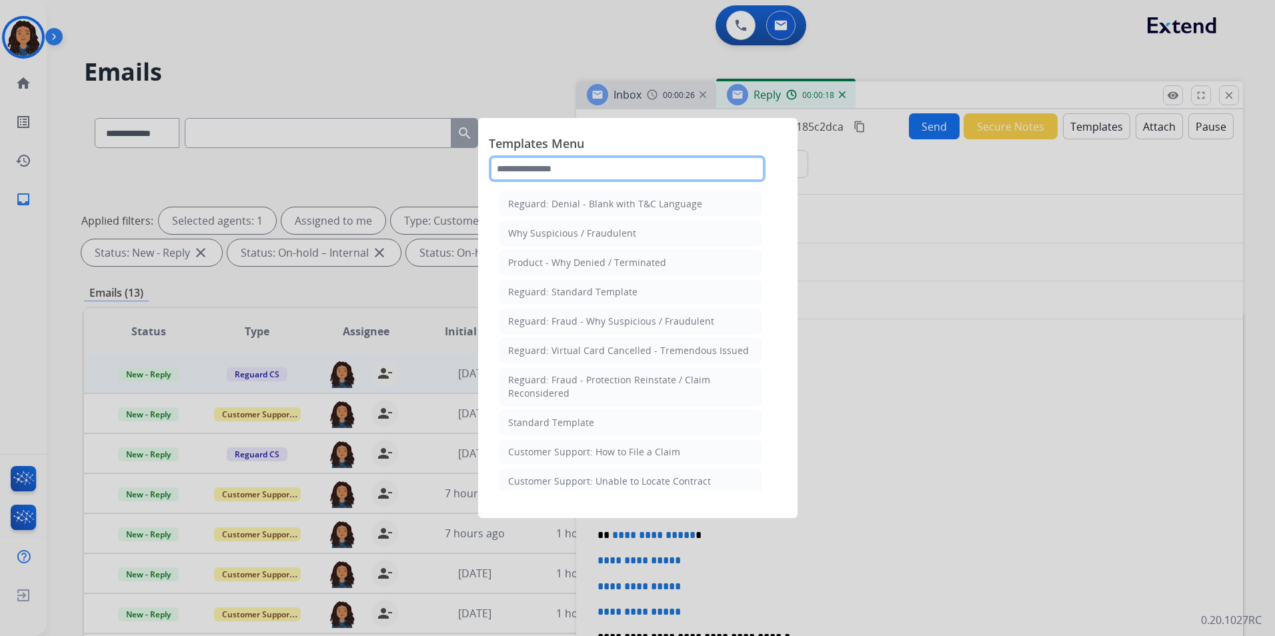
click at [661, 165] on input "text" at bounding box center [627, 168] width 277 height 27
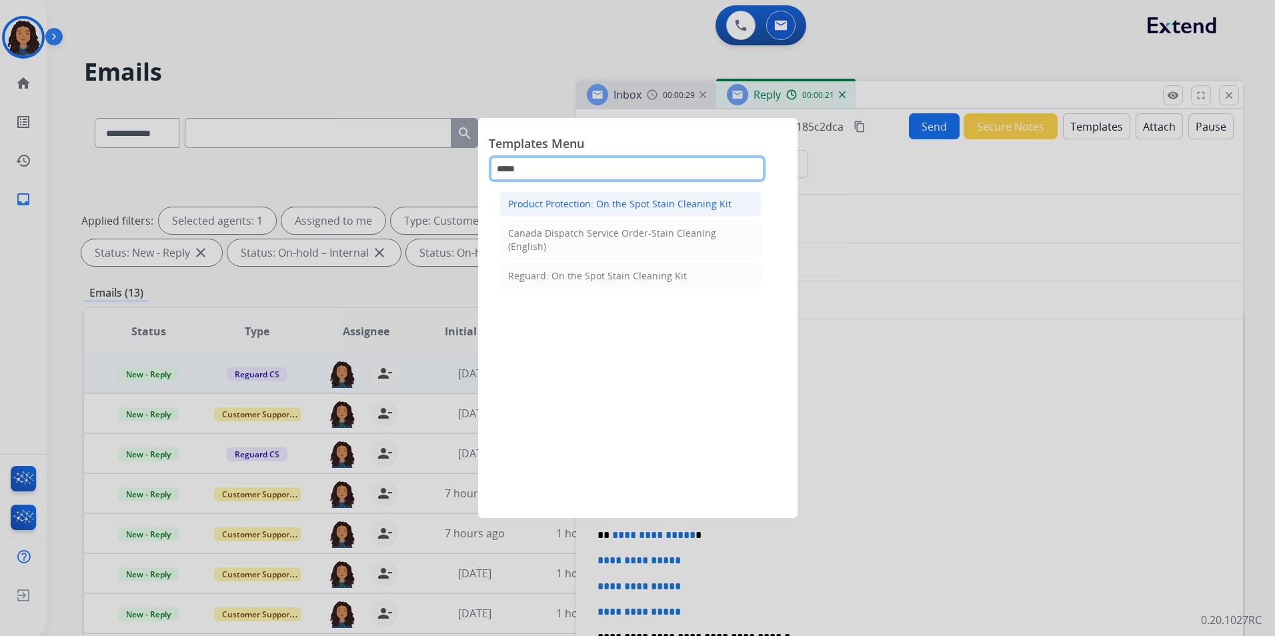
type input "*****"
click at [664, 193] on li "Product Protection: On the Spot Stain Cleaning Kit" at bounding box center [631, 203] width 262 height 25
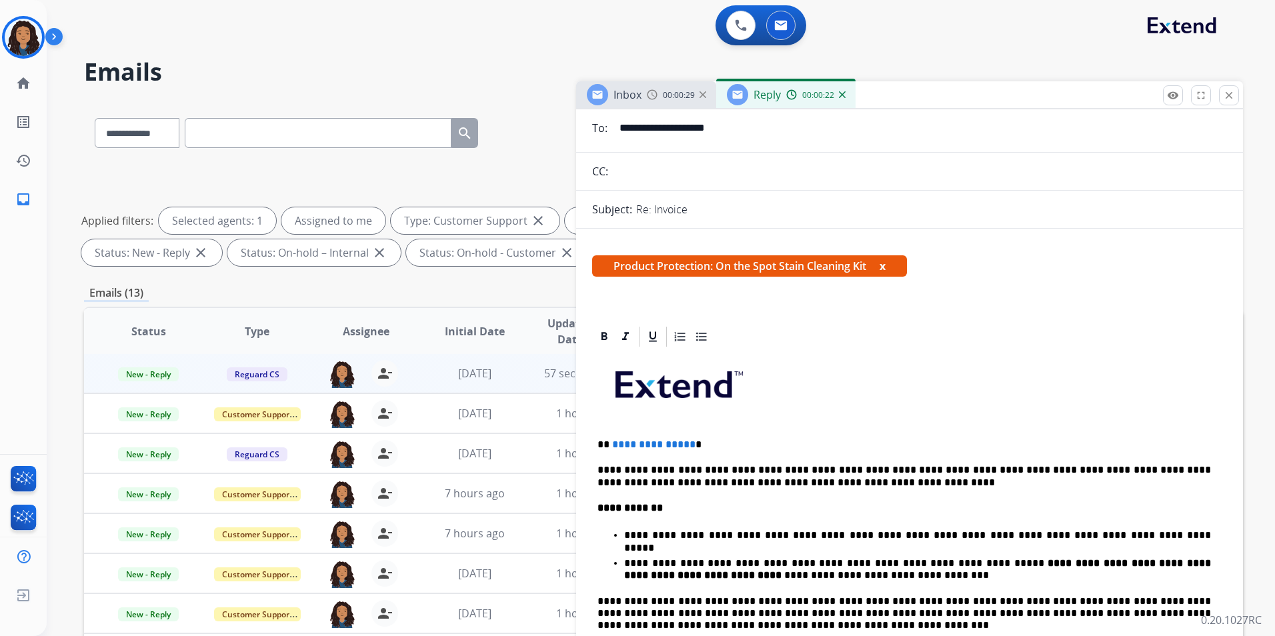
scroll to position [200, 0]
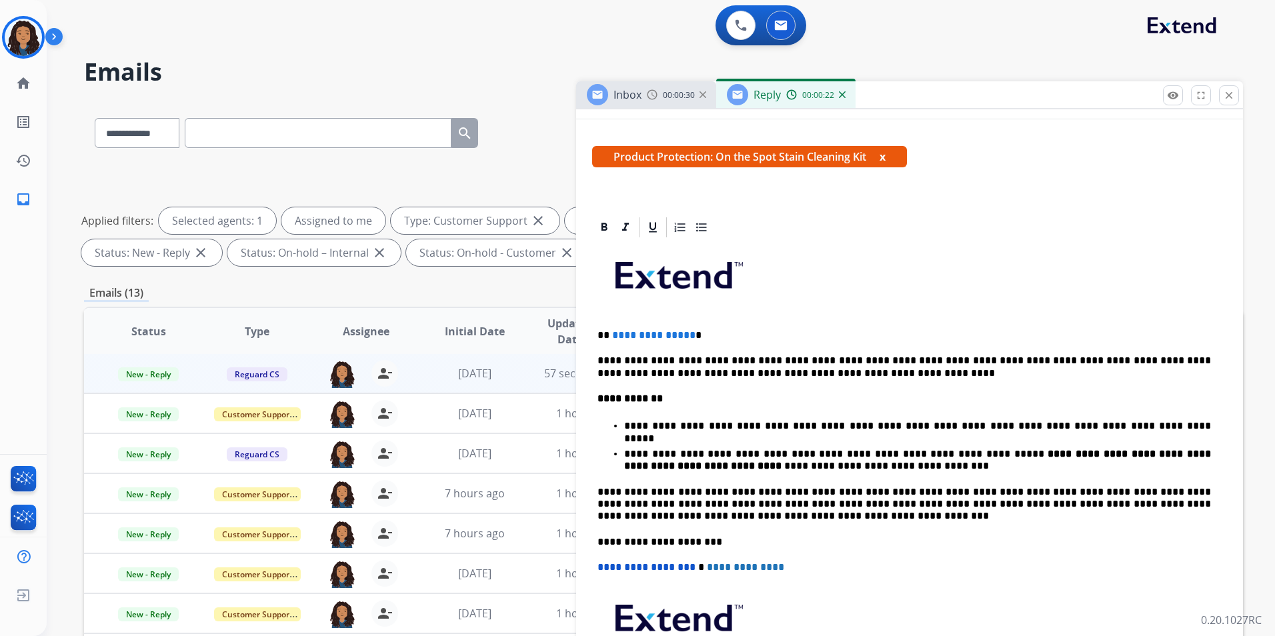
click at [634, 87] on div "Inbox" at bounding box center [628, 95] width 28 height 16
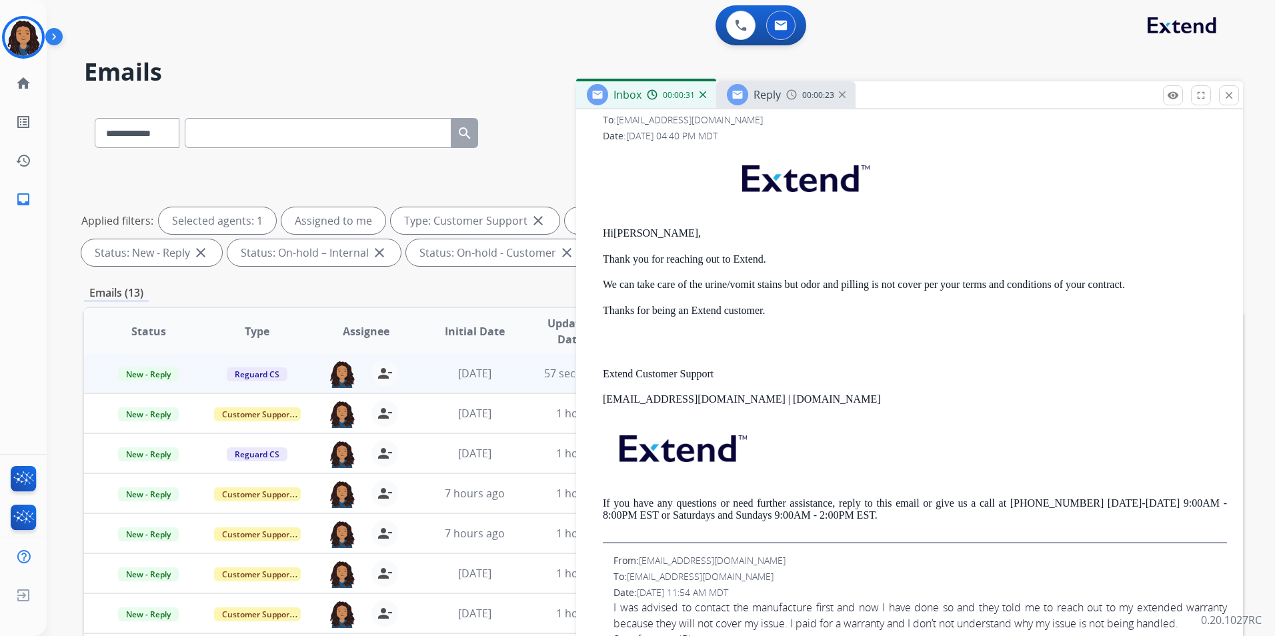
scroll to position [334, 0]
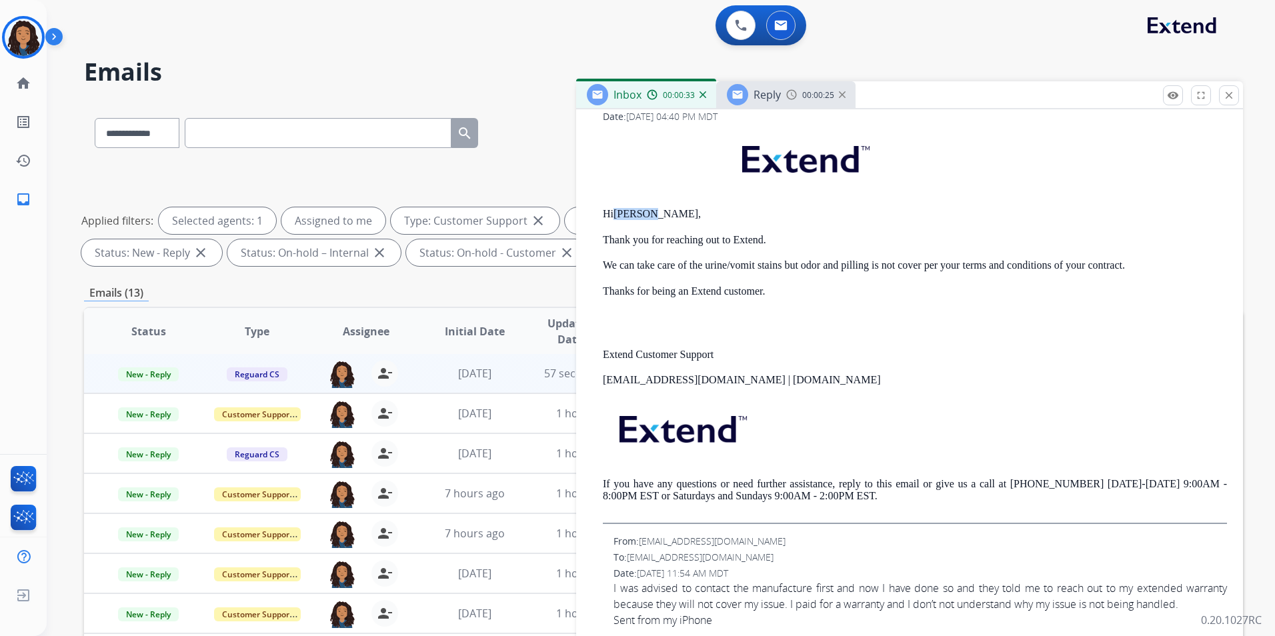
drag, startPoint x: 616, startPoint y: 211, endPoint x: 672, endPoint y: 216, distance: 55.6
click at [672, 216] on strong "[PERSON_NAME]," at bounding box center [657, 213] width 87 height 11
copy strong "[PERSON_NAME]"
click at [764, 97] on span "Reply" at bounding box center [767, 94] width 27 height 15
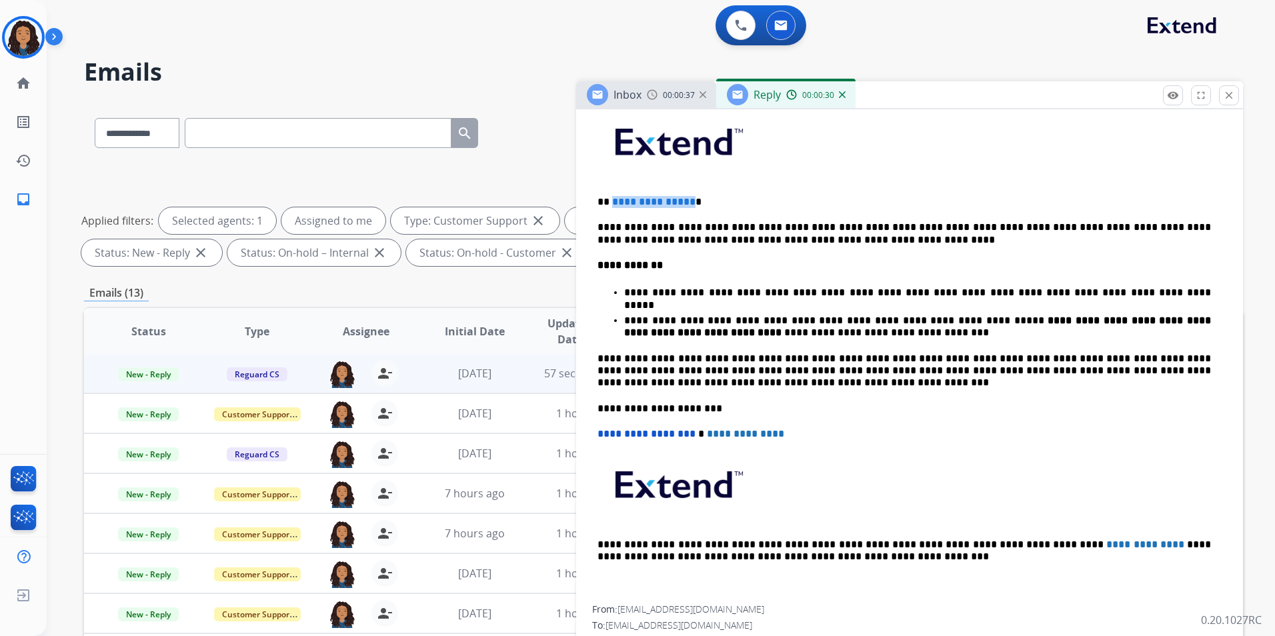
drag, startPoint x: 686, startPoint y: 201, endPoint x: 608, endPoint y: 189, distance: 79.0
click at [610, 191] on div "**********" at bounding box center [909, 356] width 635 height 500
paste div
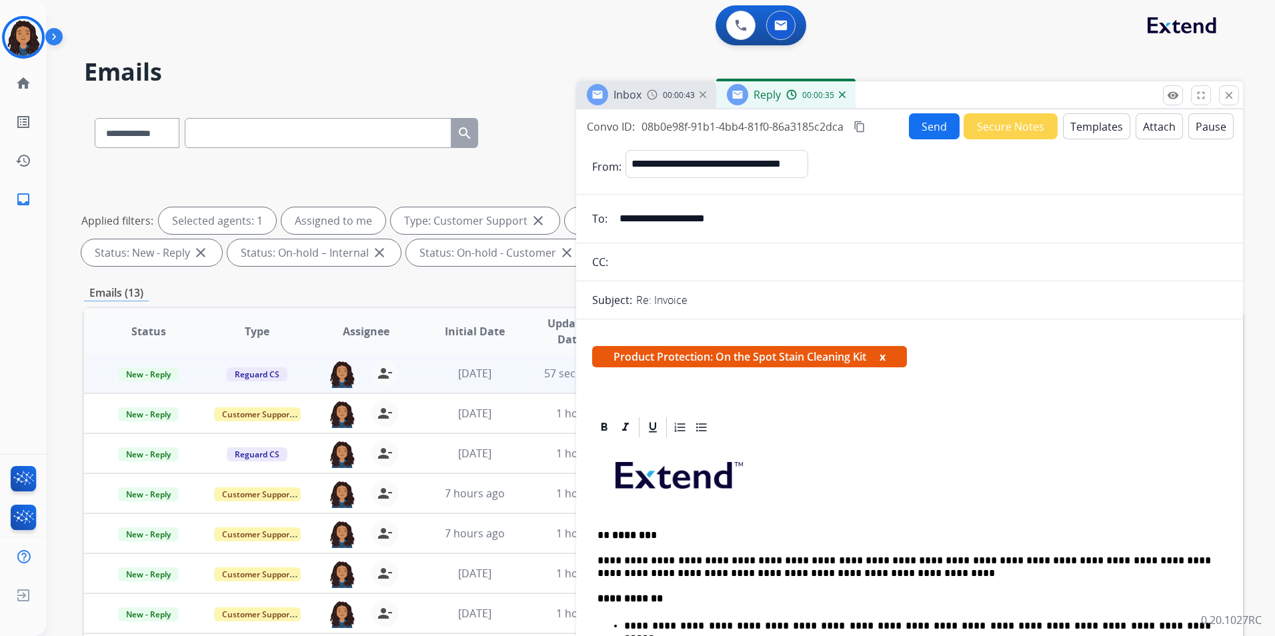
click at [916, 127] on button "Send" at bounding box center [934, 126] width 51 height 26
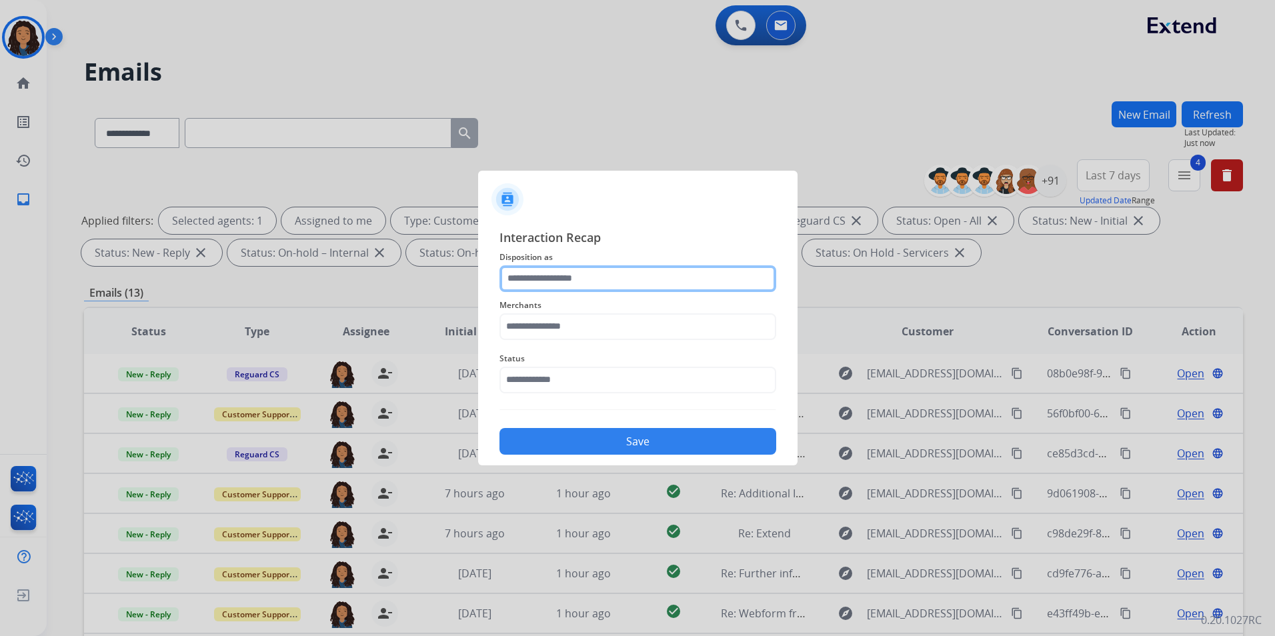
click at [610, 273] on input "text" at bounding box center [638, 279] width 277 height 27
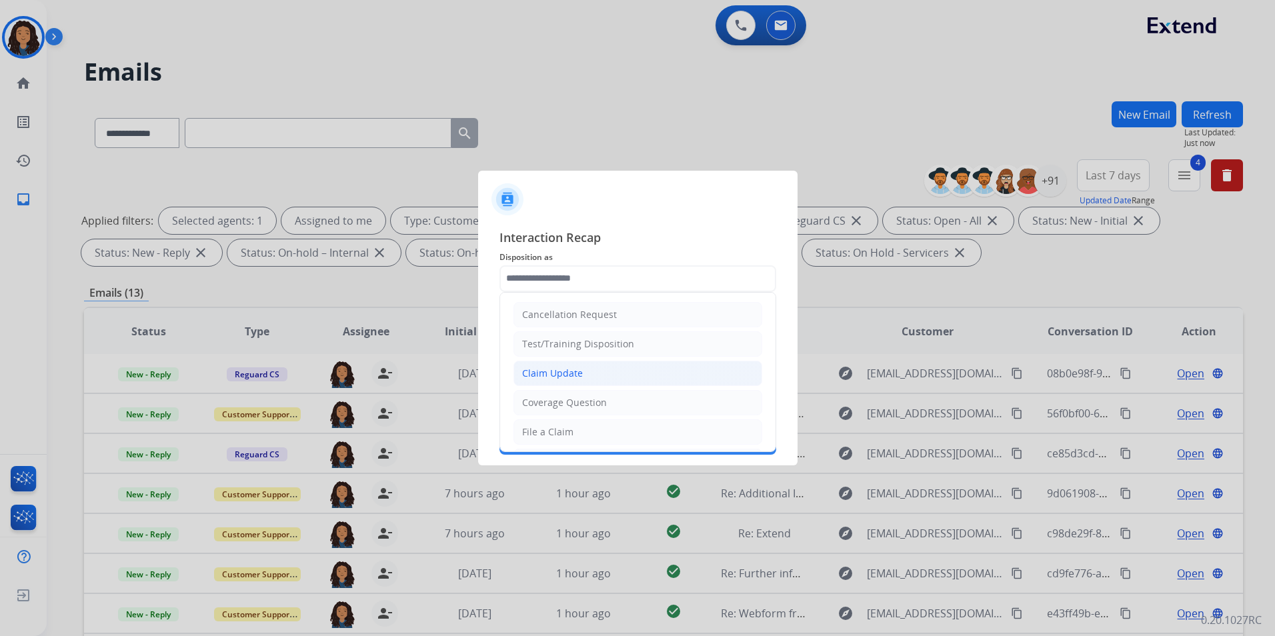
click at [566, 372] on div "Claim Update" at bounding box center [552, 373] width 61 height 13
type input "**********"
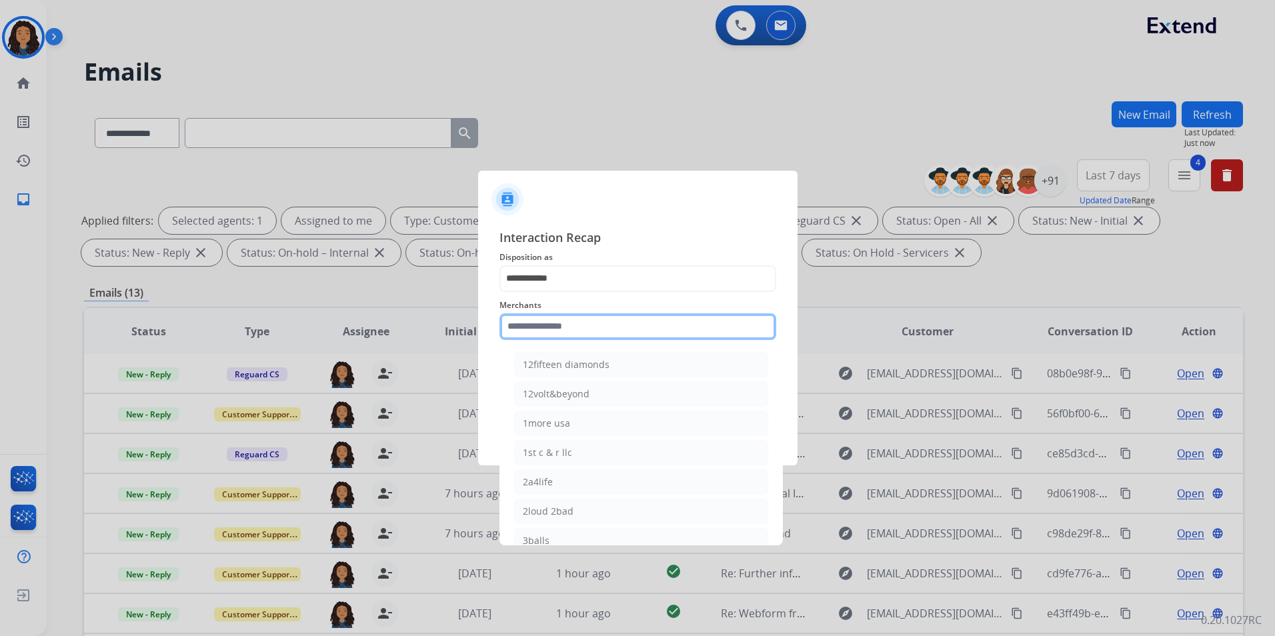
click at [558, 330] on input "text" at bounding box center [638, 327] width 277 height 27
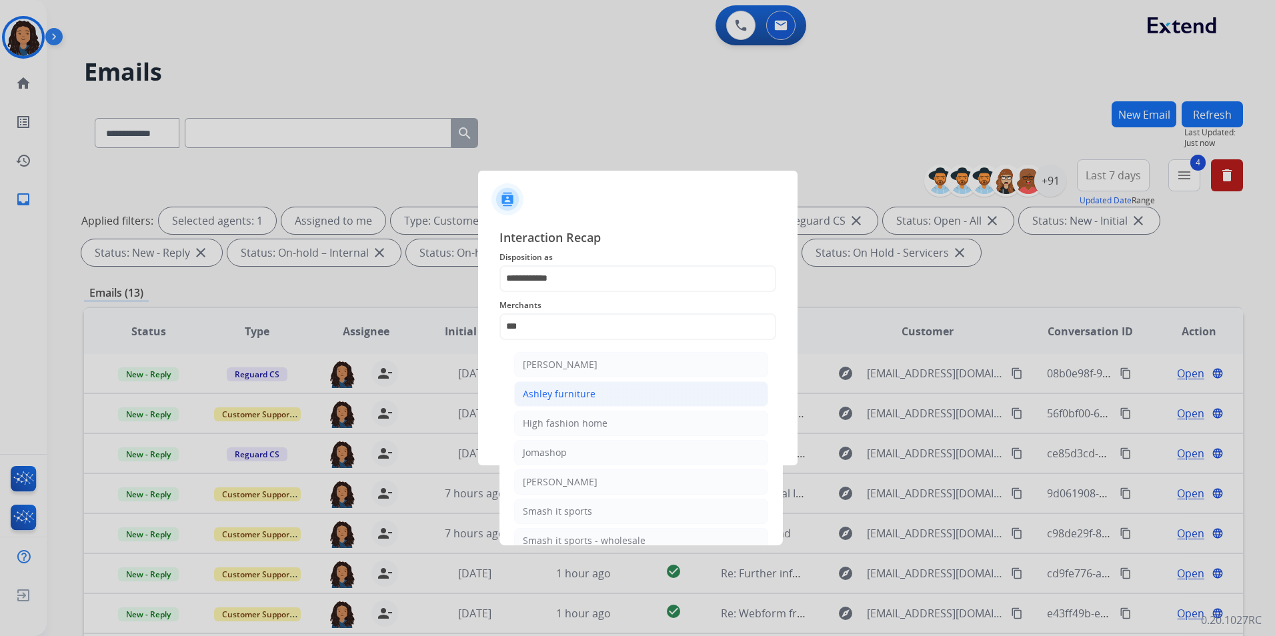
click at [592, 398] on div "Ashley furniture" at bounding box center [559, 394] width 73 height 13
type input "**********"
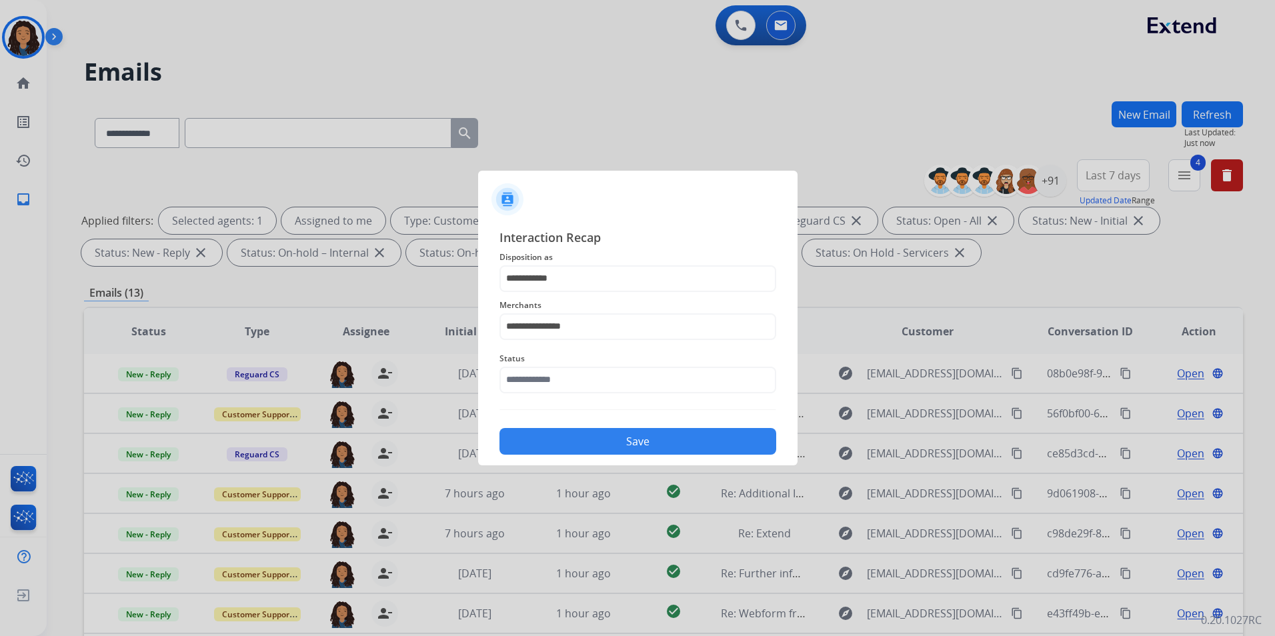
click at [590, 398] on div "Status" at bounding box center [638, 372] width 277 height 53
click at [592, 380] on input "text" at bounding box center [638, 380] width 277 height 27
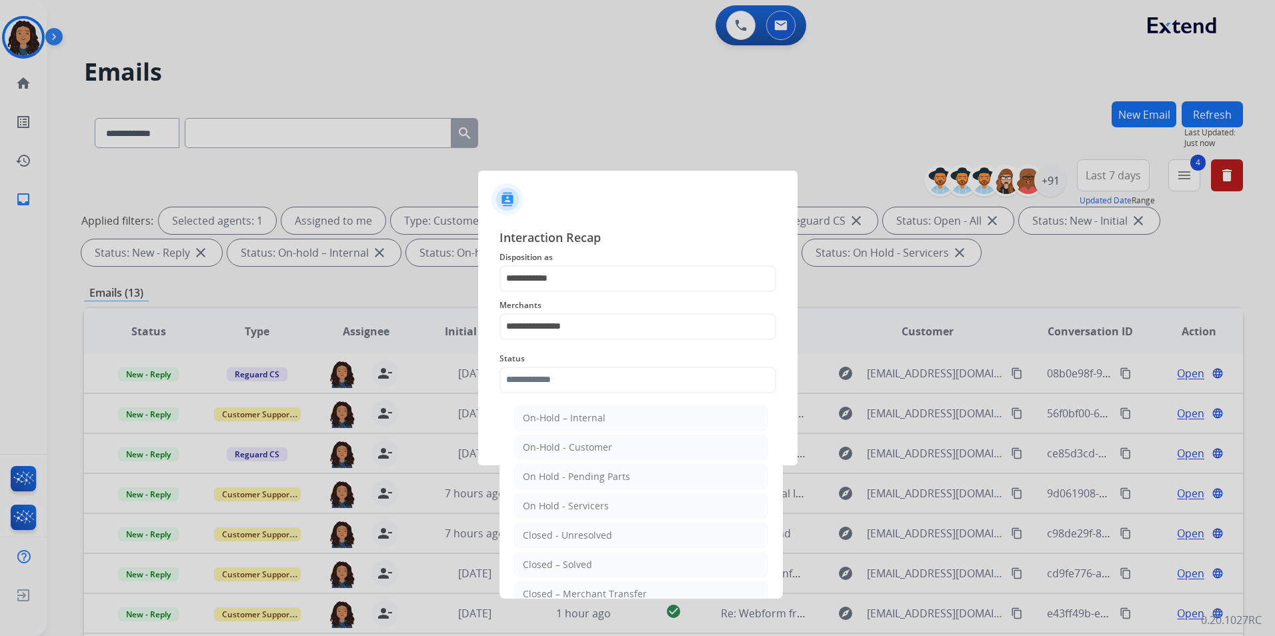
drag, startPoint x: 614, startPoint y: 560, endPoint x: 608, endPoint y: 544, distance: 16.9
click at [614, 561] on li "Closed – Solved" at bounding box center [641, 564] width 254 height 25
type input "**********"
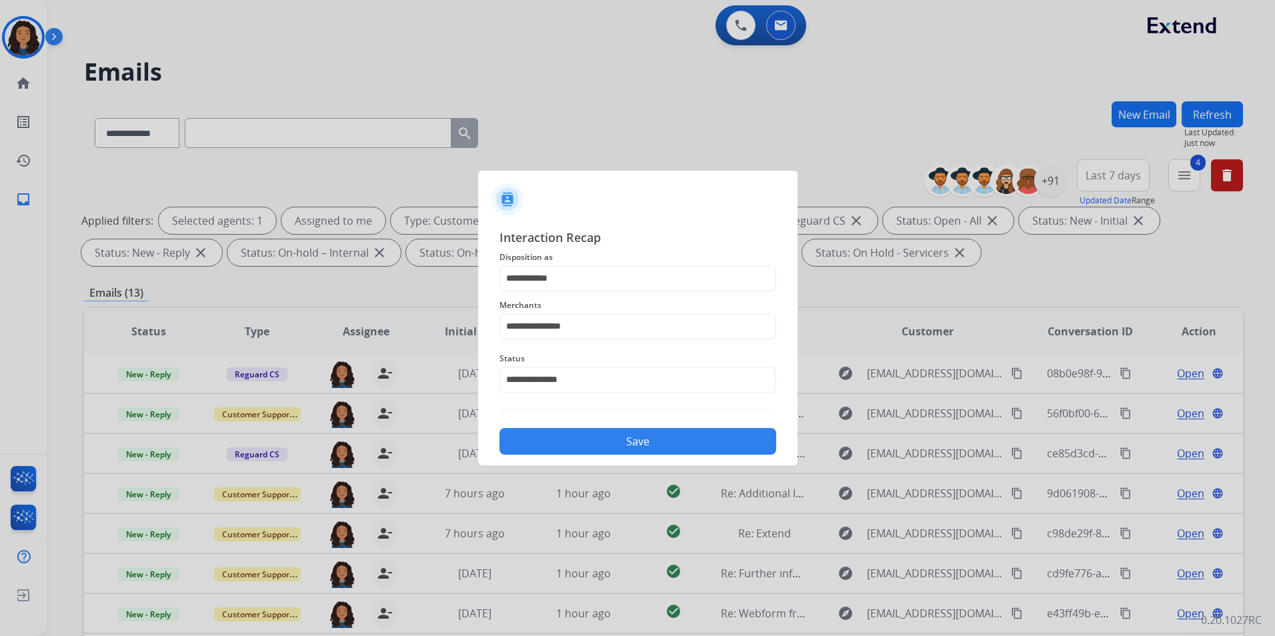
click at [611, 446] on button "Save" at bounding box center [638, 441] width 277 height 27
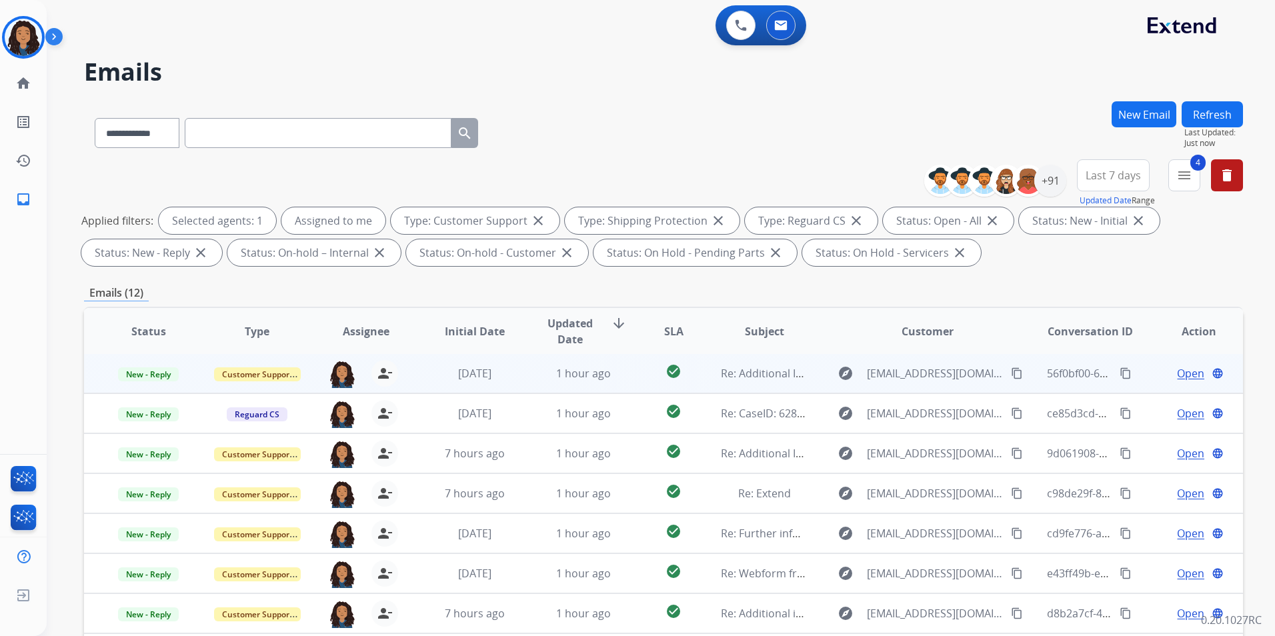
click at [1177, 371] on span "Open" at bounding box center [1190, 374] width 27 height 16
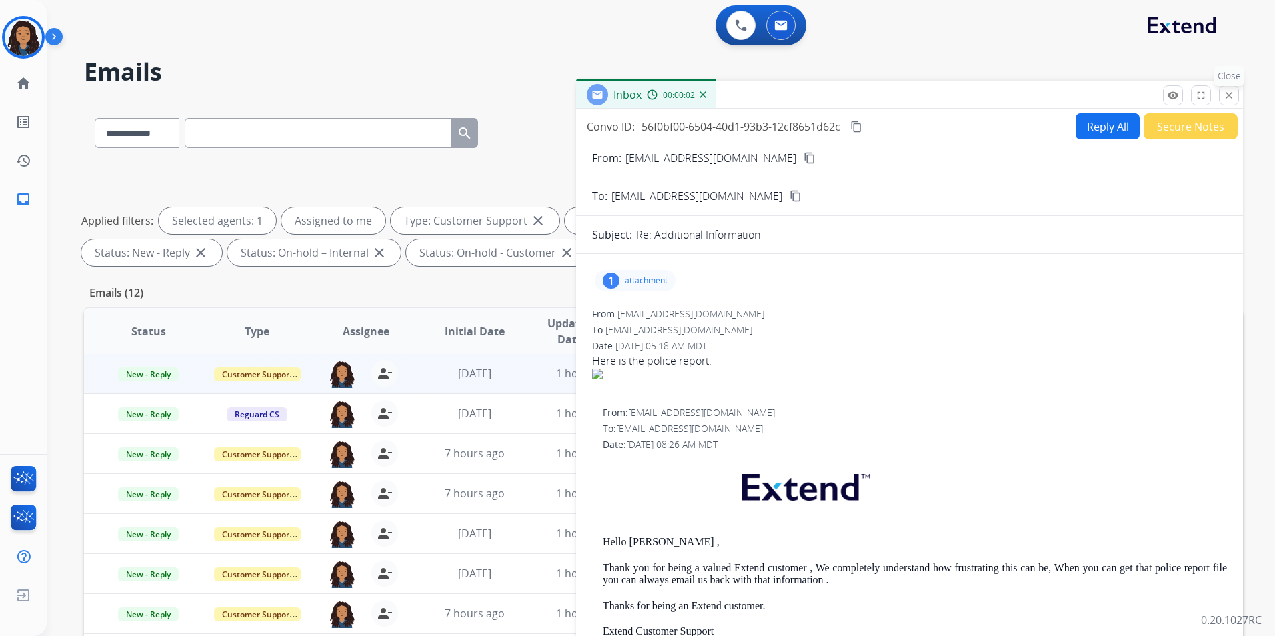
click at [1225, 102] on button "close Close" at bounding box center [1229, 95] width 20 height 20
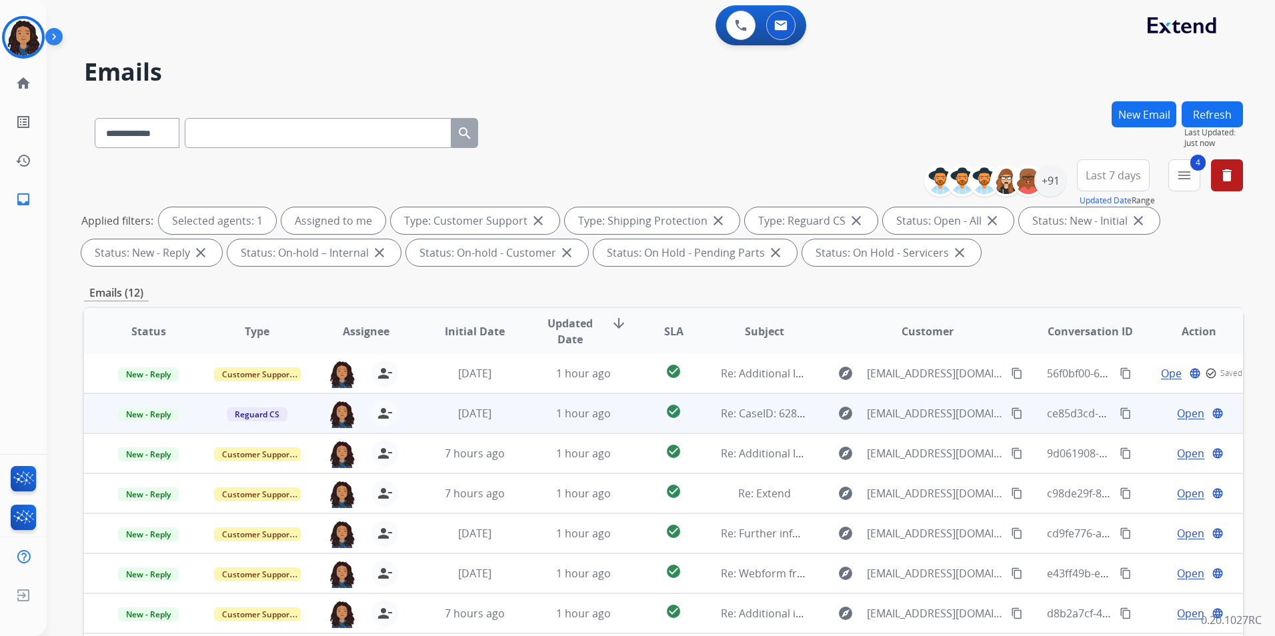
click at [1183, 410] on span "Open" at bounding box center [1190, 414] width 27 height 16
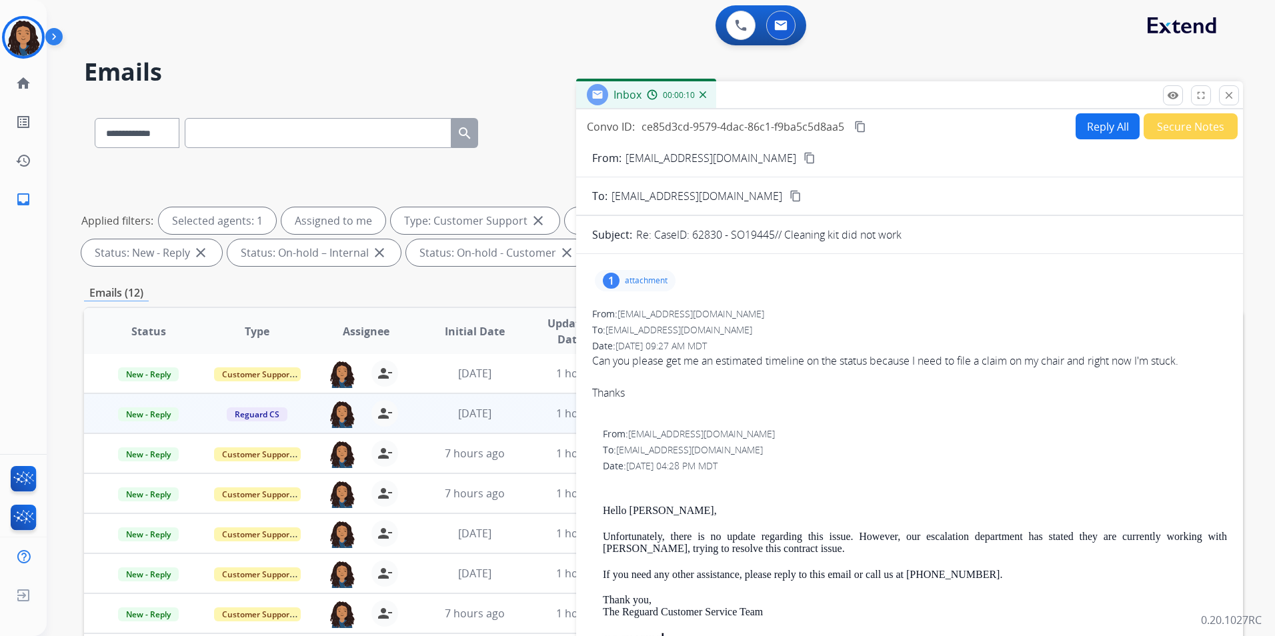
click at [804, 157] on mat-icon "content_copy" at bounding box center [810, 158] width 12 height 12
click at [804, 159] on mat-icon "content_copy" at bounding box center [810, 158] width 12 height 12
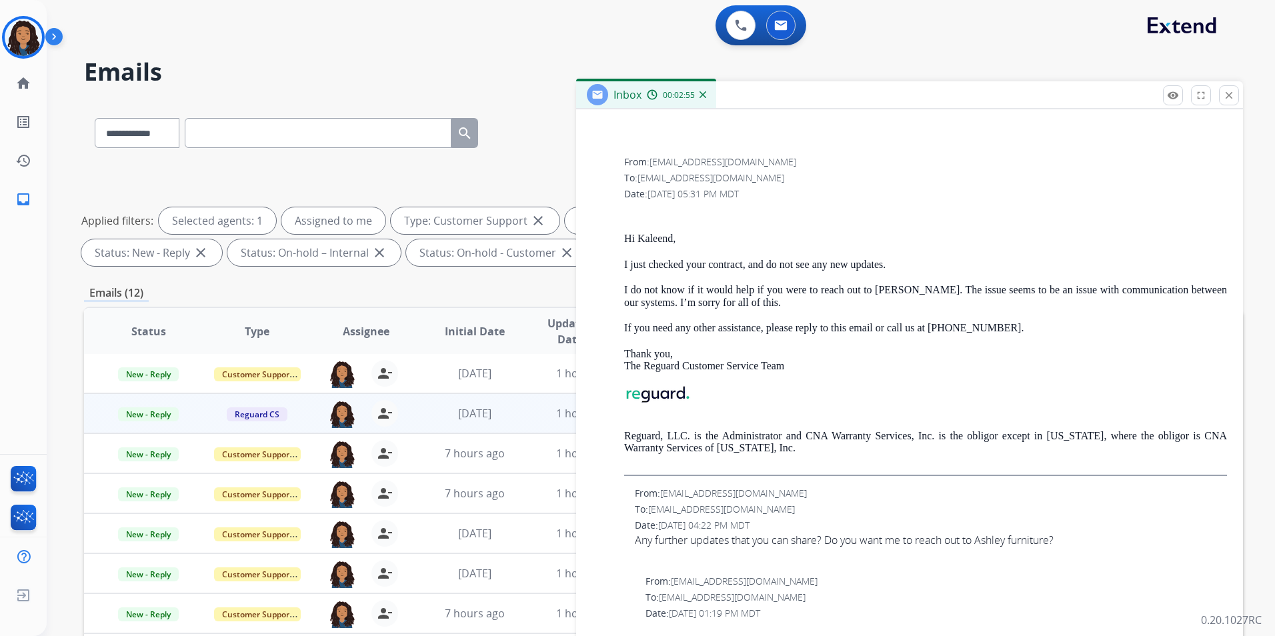
scroll to position [734, 0]
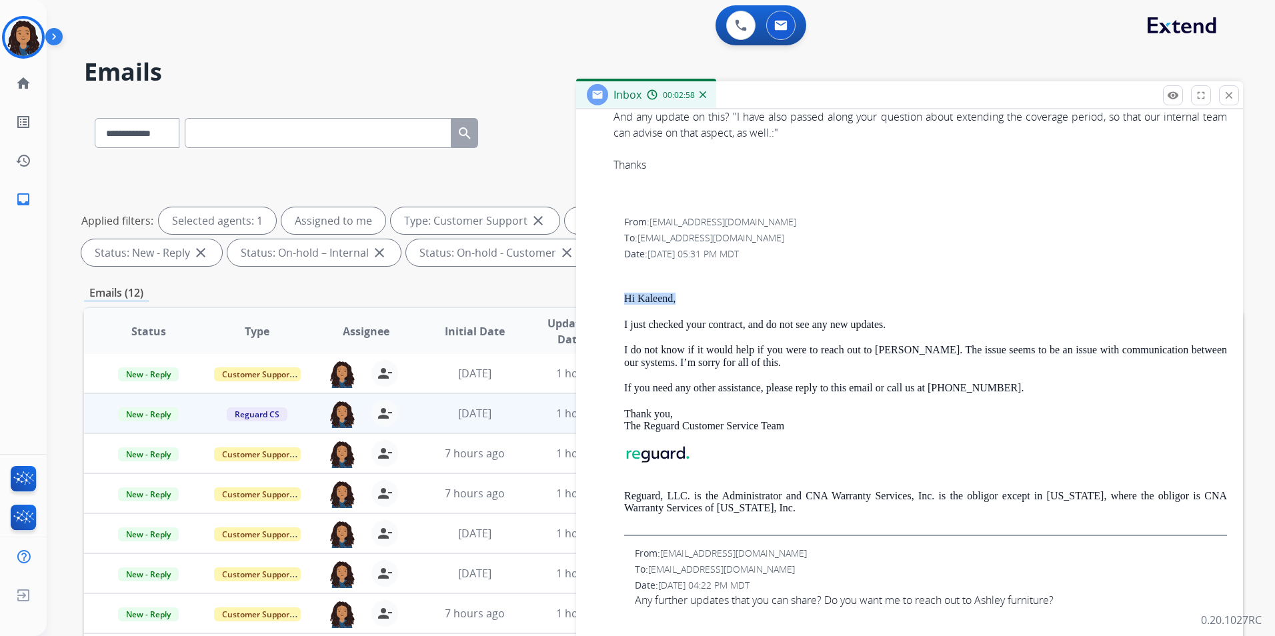
drag, startPoint x: 614, startPoint y: 288, endPoint x: 694, endPoint y: 296, distance: 80.4
click at [694, 296] on div "From: [EMAIL_ADDRESS][DOMAIN_NAME] To: [EMAIL_ADDRESS][DOMAIN_NAME] Date: [DATE…" at bounding box center [909, 375] width 635 height 320
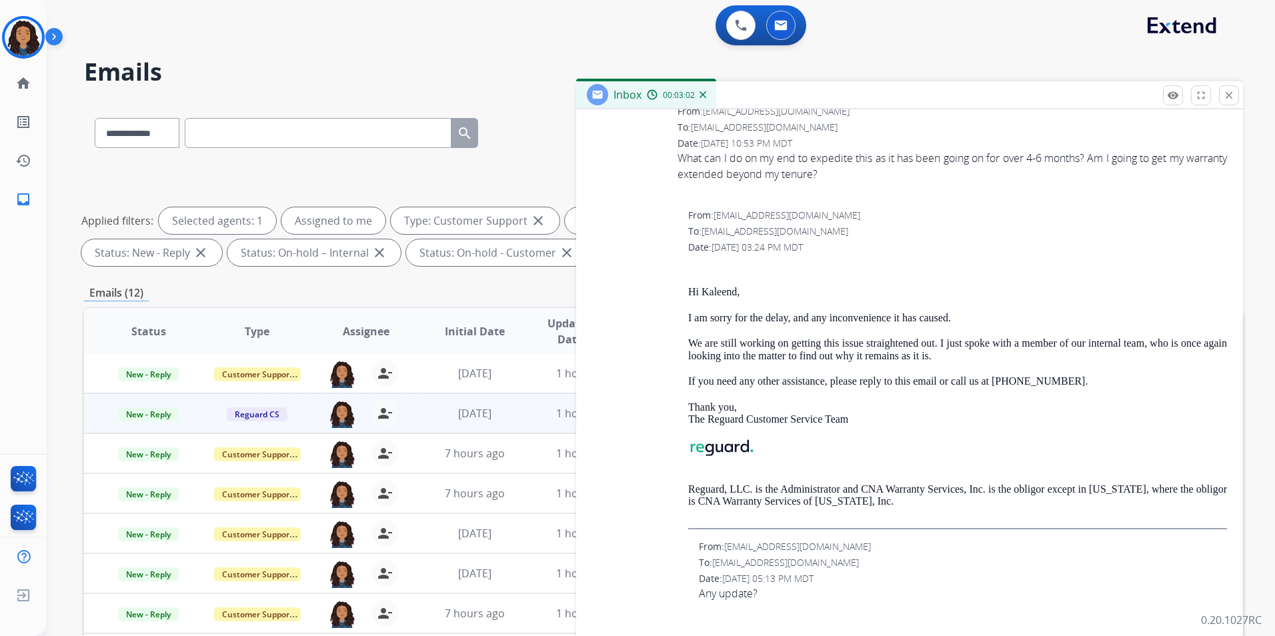
scroll to position [2135, 0]
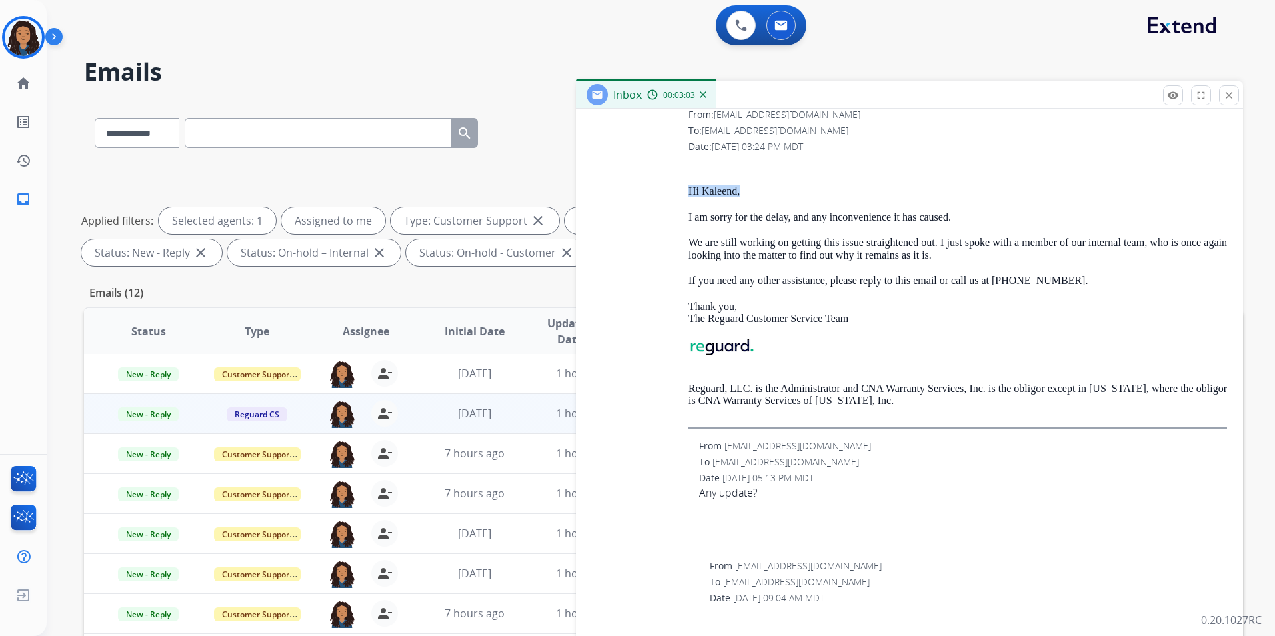
drag, startPoint x: 685, startPoint y: 187, endPoint x: 768, endPoint y: 192, distance: 82.9
click at [768, 192] on div "From: [EMAIL_ADDRESS][DOMAIN_NAME] To: [EMAIL_ADDRESS][DOMAIN_NAME] Date: [DATE…" at bounding box center [909, 268] width 635 height 320
drag, startPoint x: 768, startPoint y: 192, endPoint x: 720, endPoint y: 192, distance: 47.4
copy p "Hi Kaleend,"
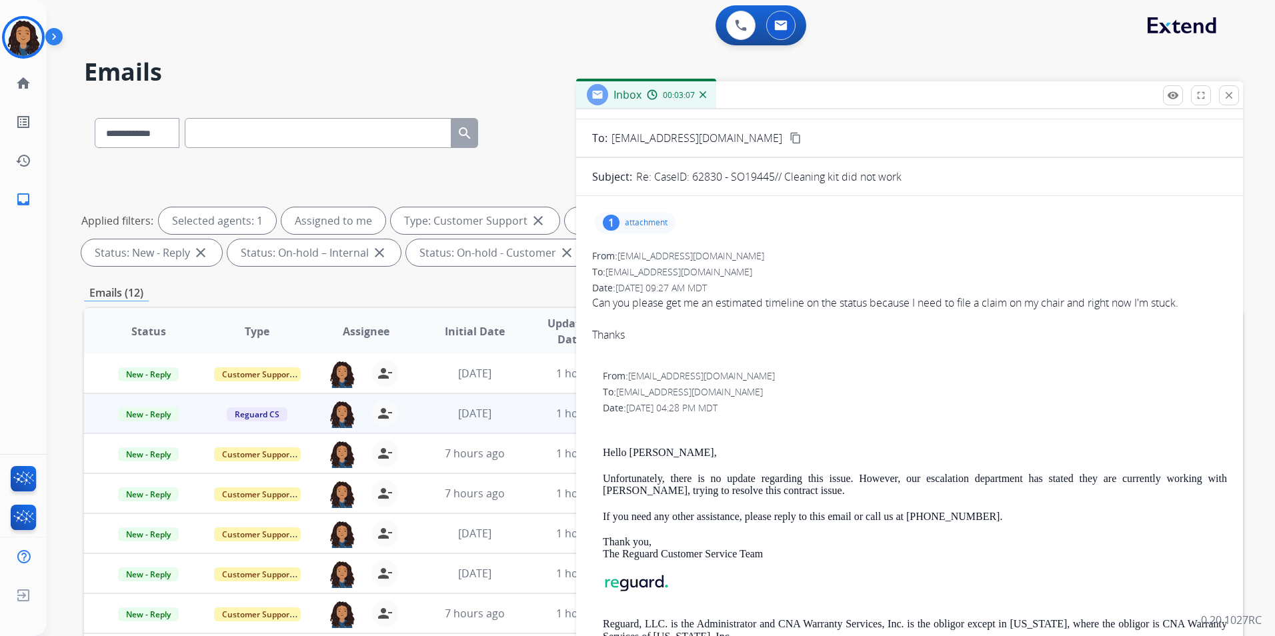
scroll to position [0, 0]
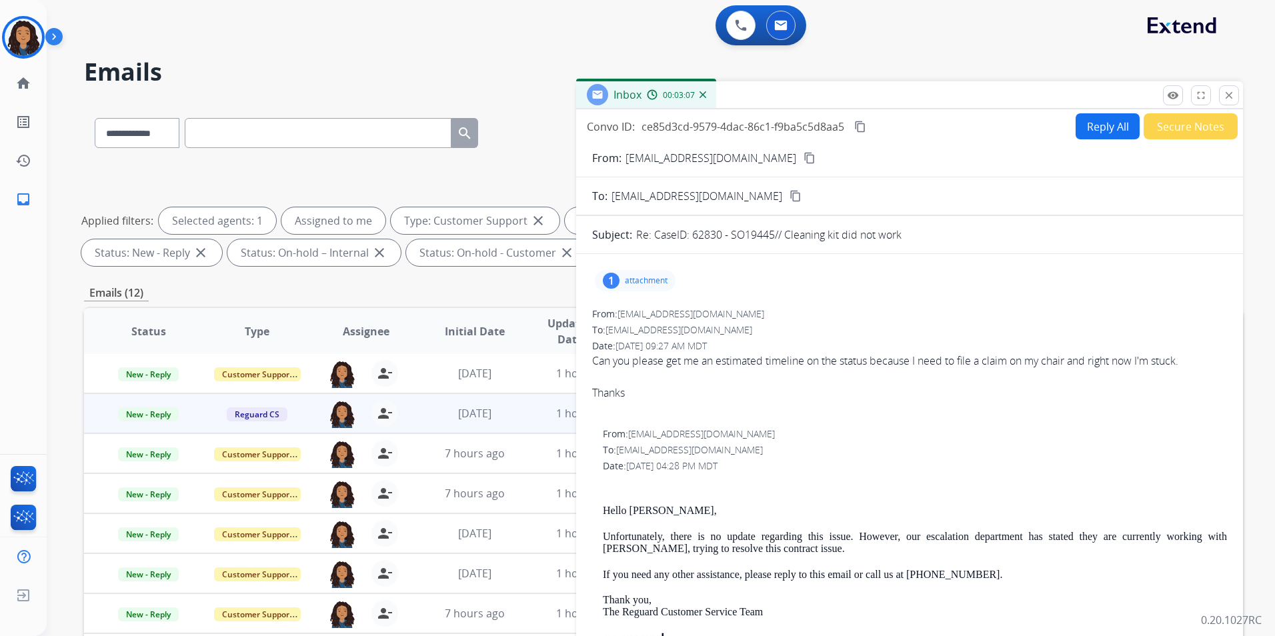
click at [1087, 134] on button "Reply All" at bounding box center [1108, 126] width 64 height 26
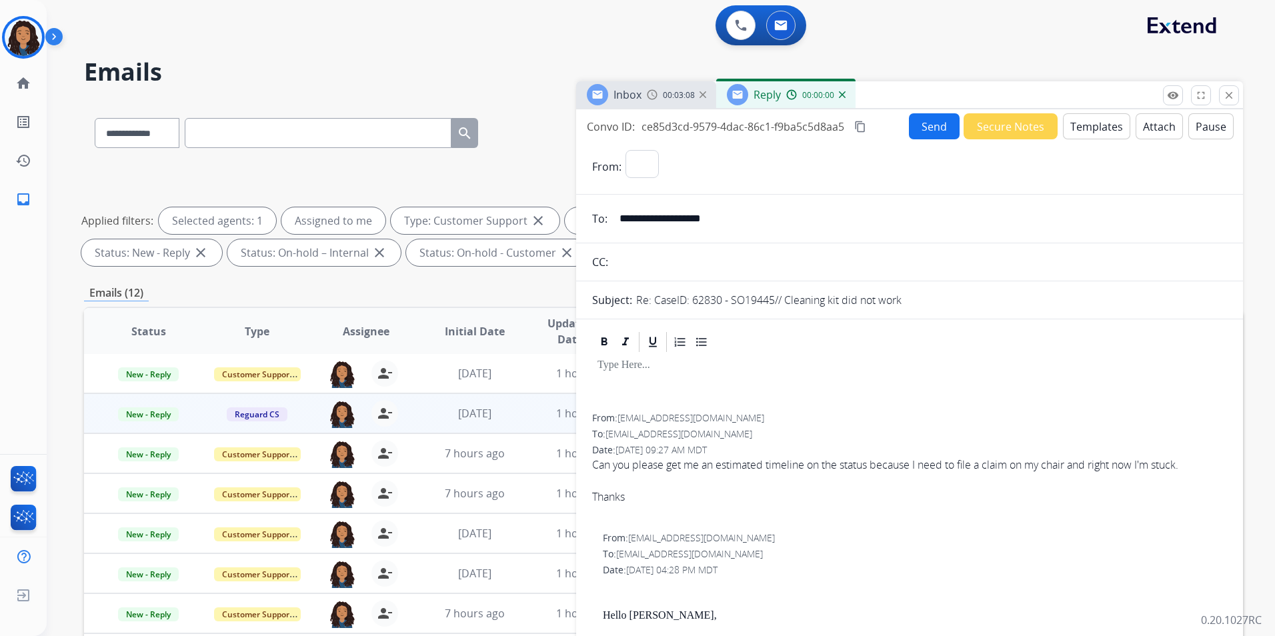
select select "**********"
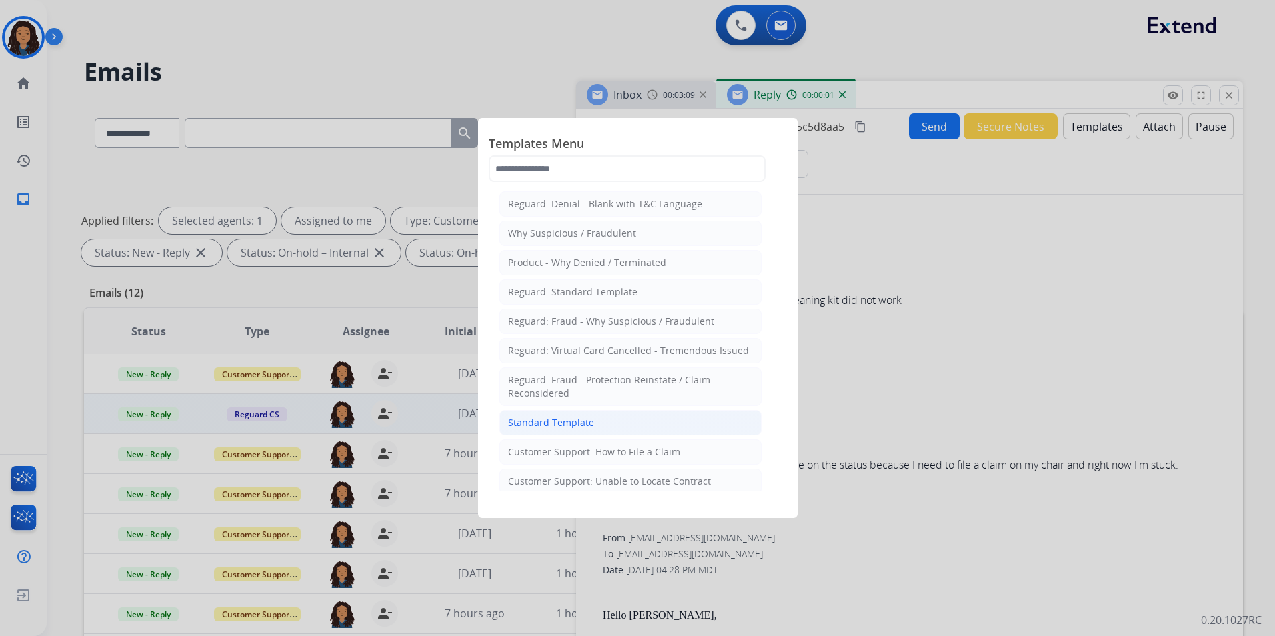
click at [576, 416] on li "Standard Template" at bounding box center [631, 422] width 262 height 25
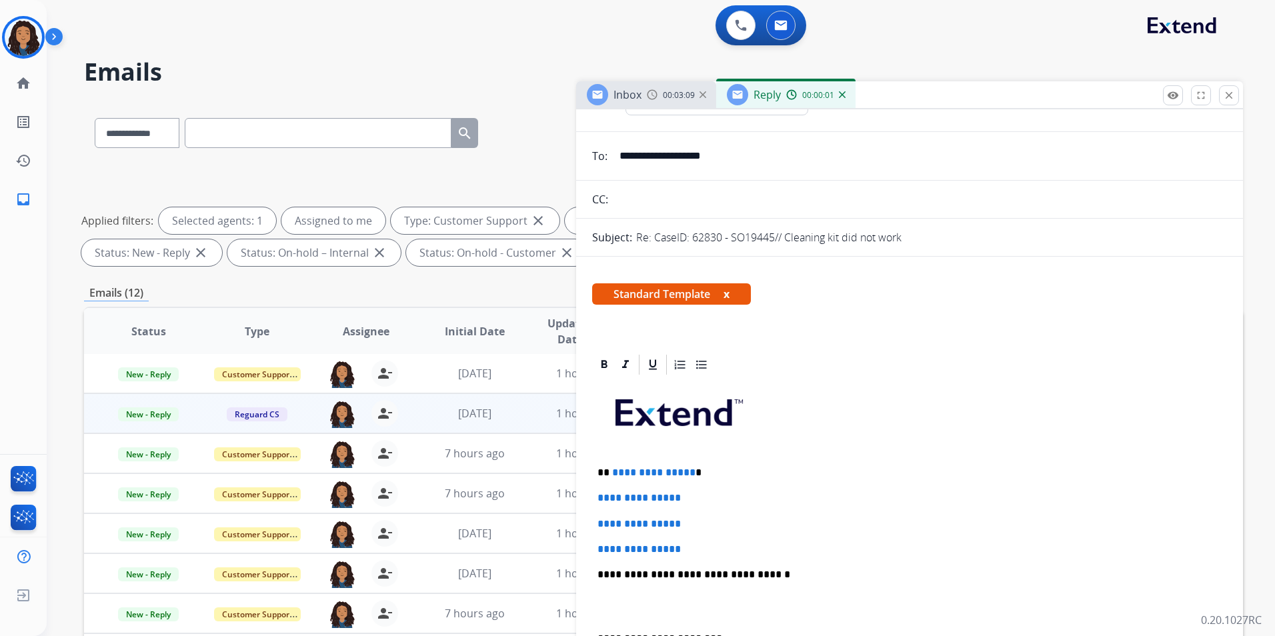
scroll to position [200, 0]
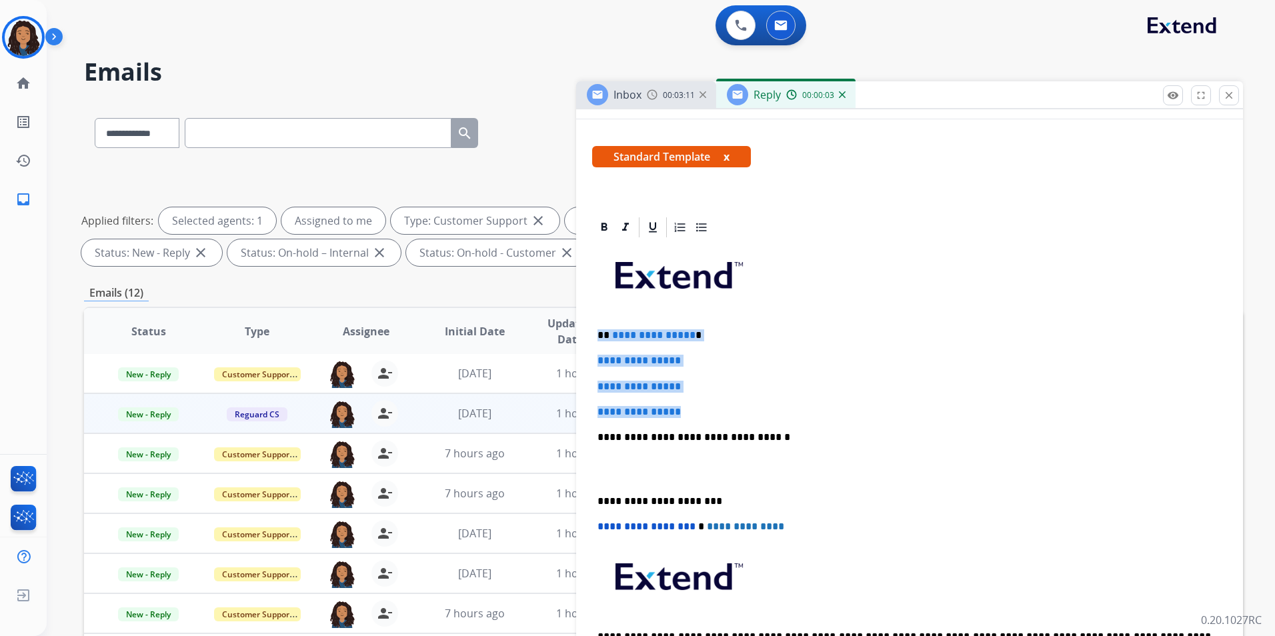
drag, startPoint x: 595, startPoint y: 330, endPoint x: 710, endPoint y: 407, distance: 138.6
click at [710, 407] on div "**********" at bounding box center [909, 468] width 635 height 459
paste div
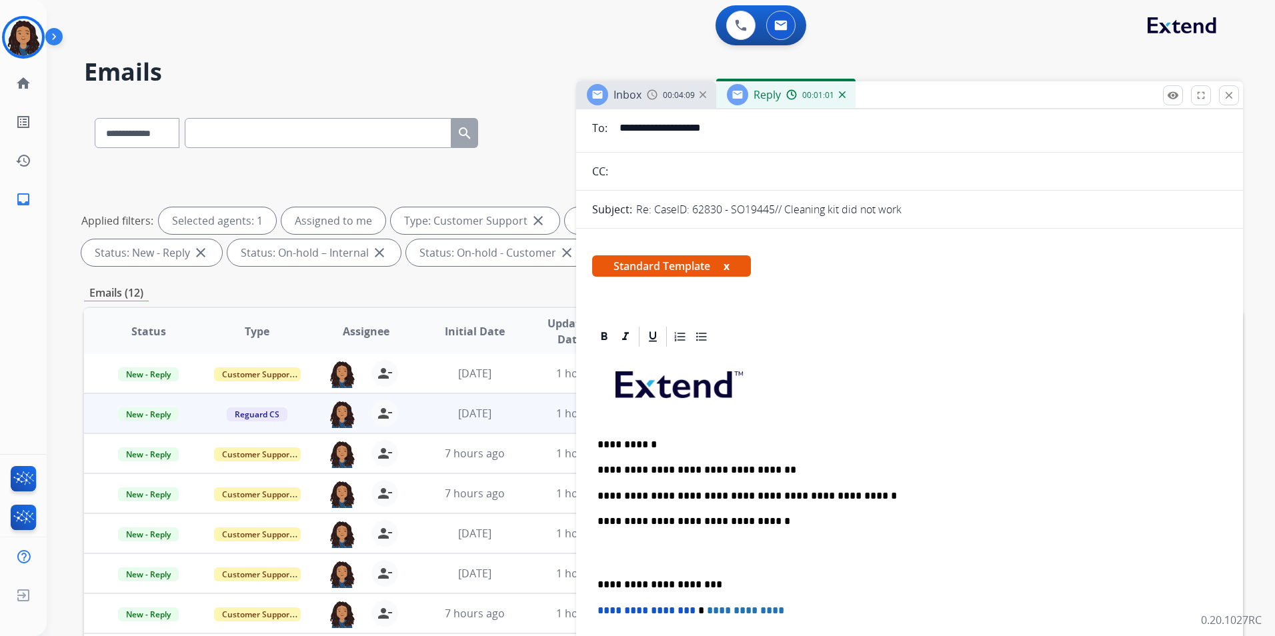
scroll to position [0, 0]
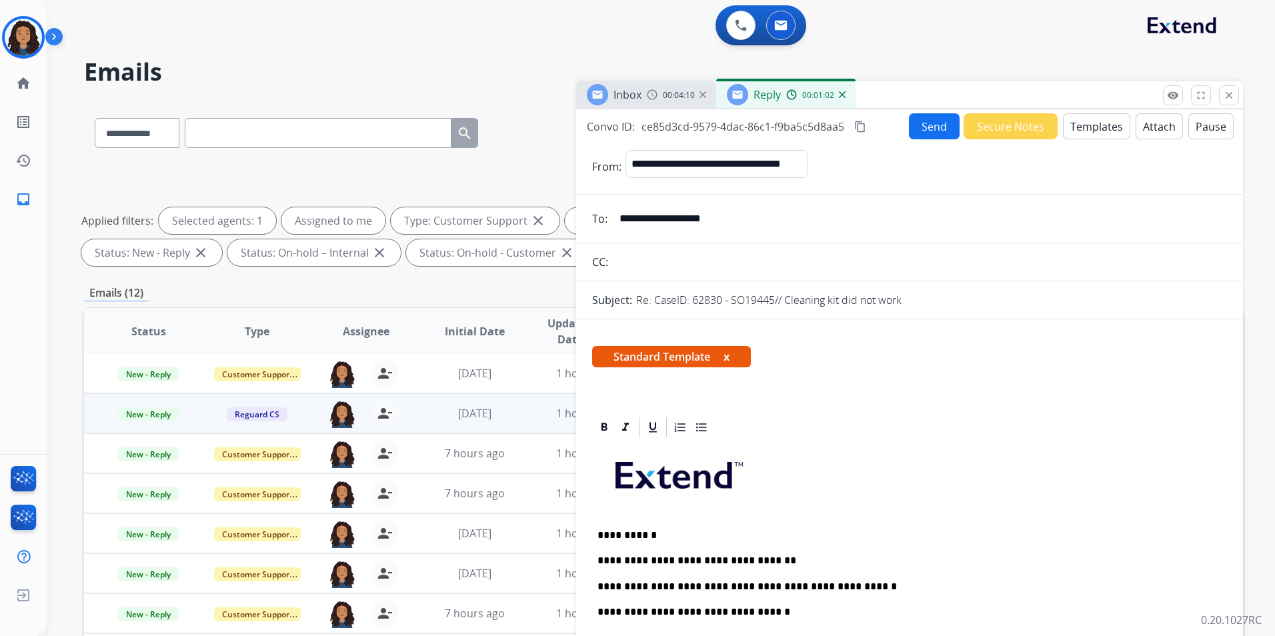
click at [929, 116] on button "Send" at bounding box center [934, 126] width 51 height 26
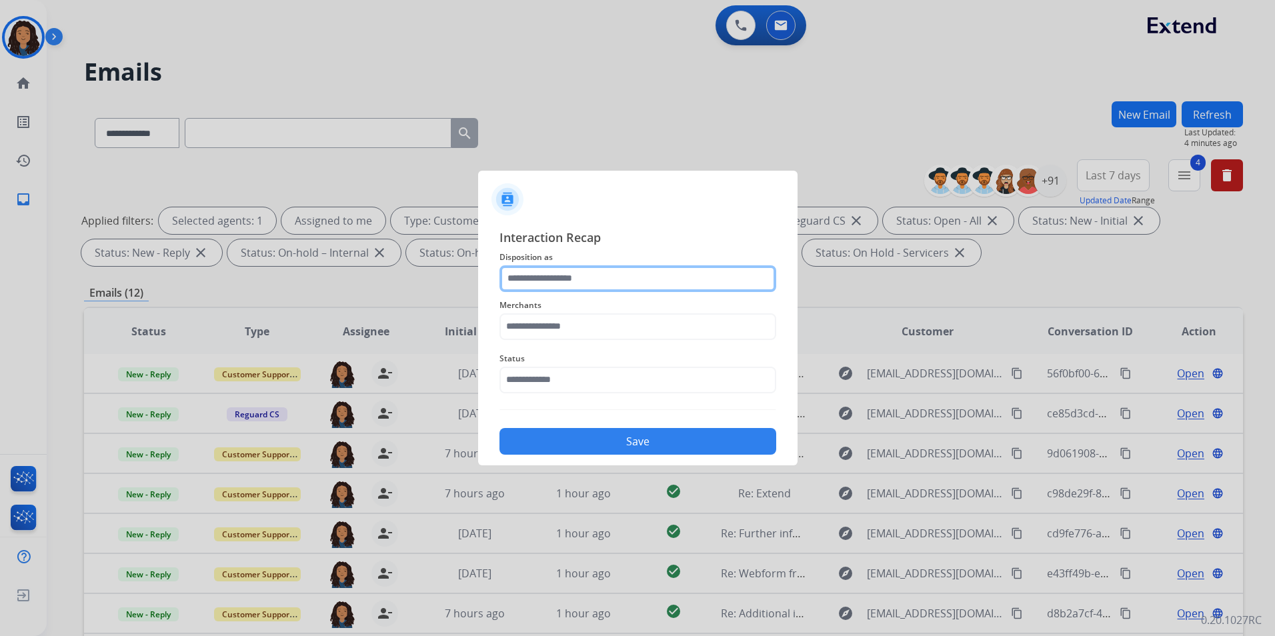
click at [646, 276] on input "text" at bounding box center [638, 279] width 277 height 27
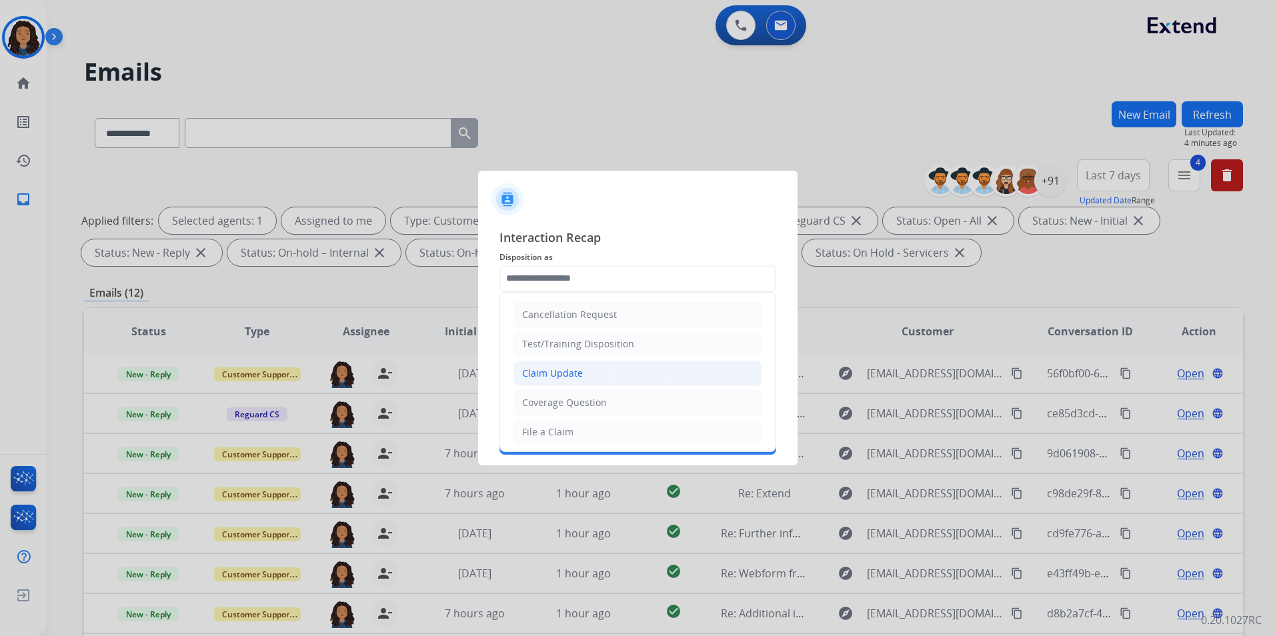
click at [565, 368] on div "Claim Update" at bounding box center [552, 373] width 61 height 13
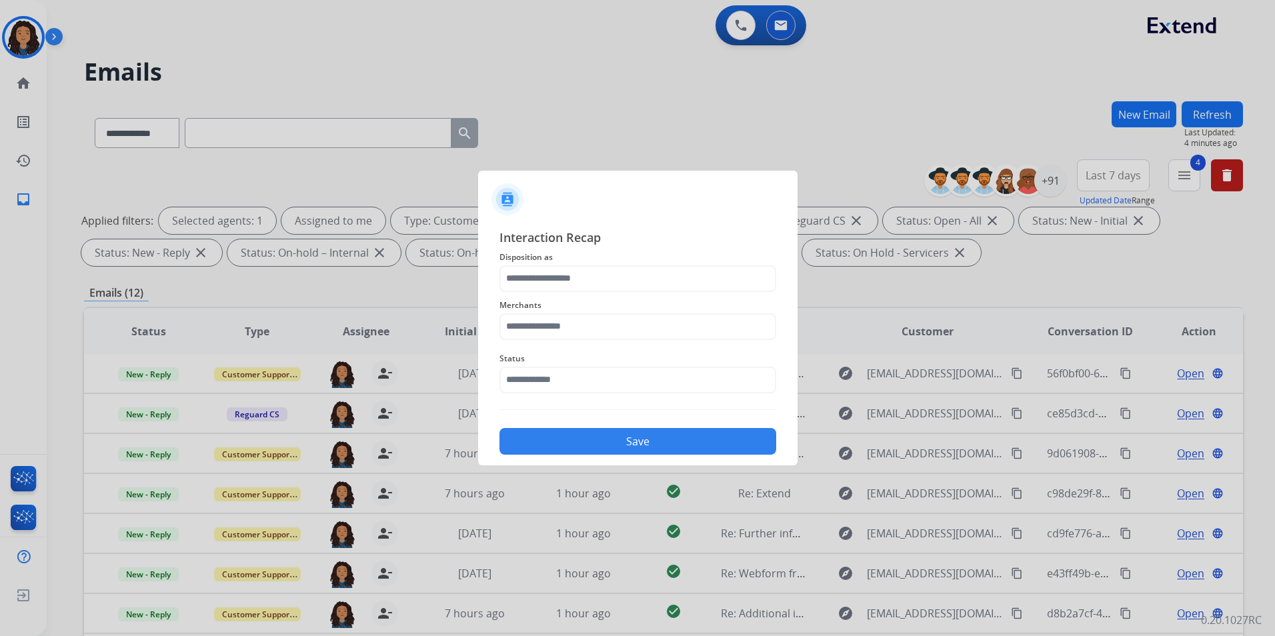
type input "**********"
click at [564, 320] on input "text" at bounding box center [638, 327] width 277 height 27
click at [612, 388] on li "Ashley furniture" at bounding box center [641, 394] width 254 height 25
type input "**********"
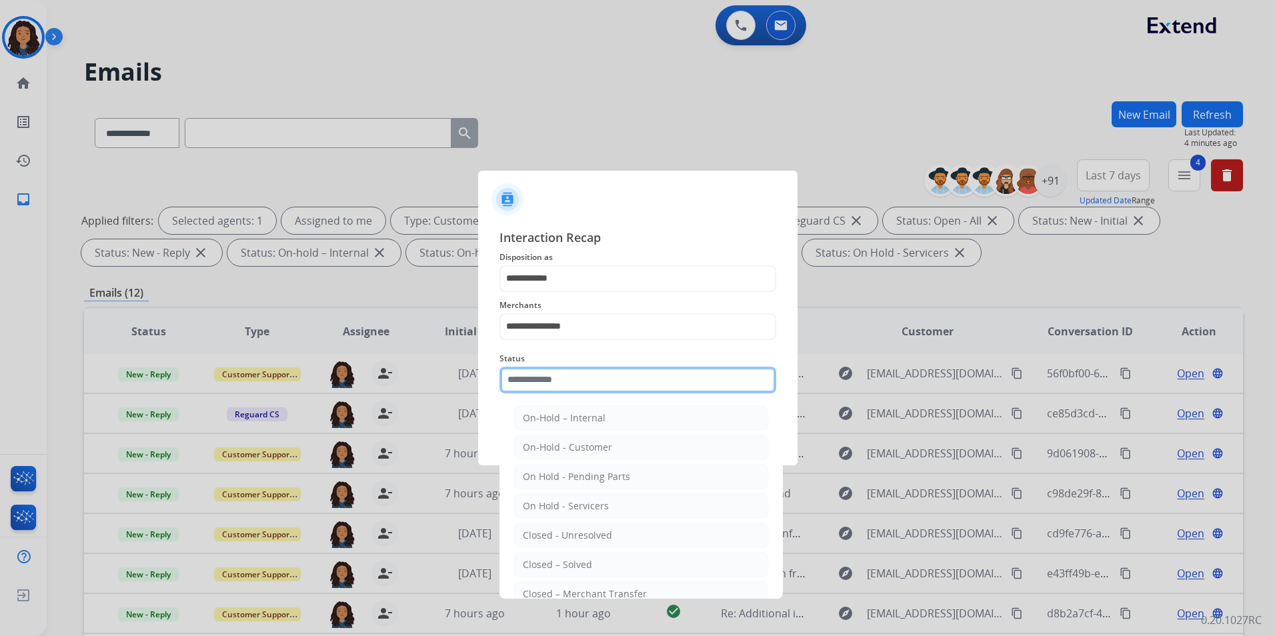
click at [594, 375] on input "text" at bounding box center [638, 380] width 277 height 27
drag, startPoint x: 578, startPoint y: 566, endPoint x: 554, endPoint y: 520, distance: 51.6
click at [576, 566] on div "Closed – Solved" at bounding box center [557, 564] width 69 height 13
type input "**********"
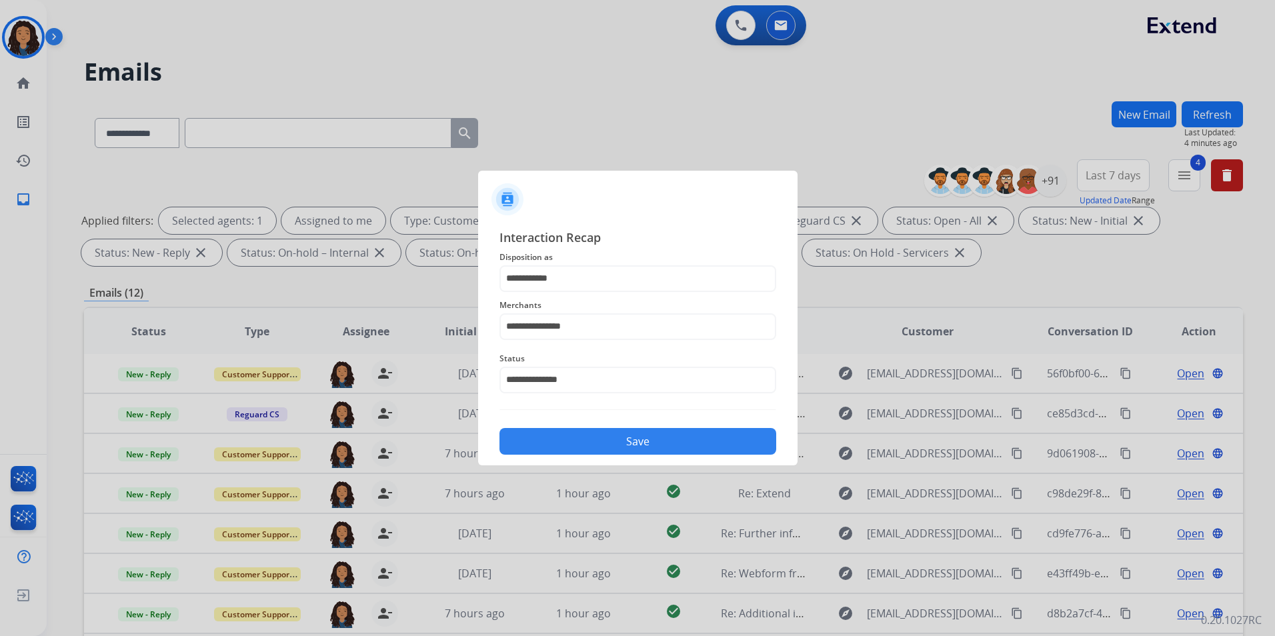
drag, startPoint x: 554, startPoint y: 449, endPoint x: 564, endPoint y: 432, distance: 19.7
click at [554, 448] on button "Save" at bounding box center [638, 441] width 277 height 27
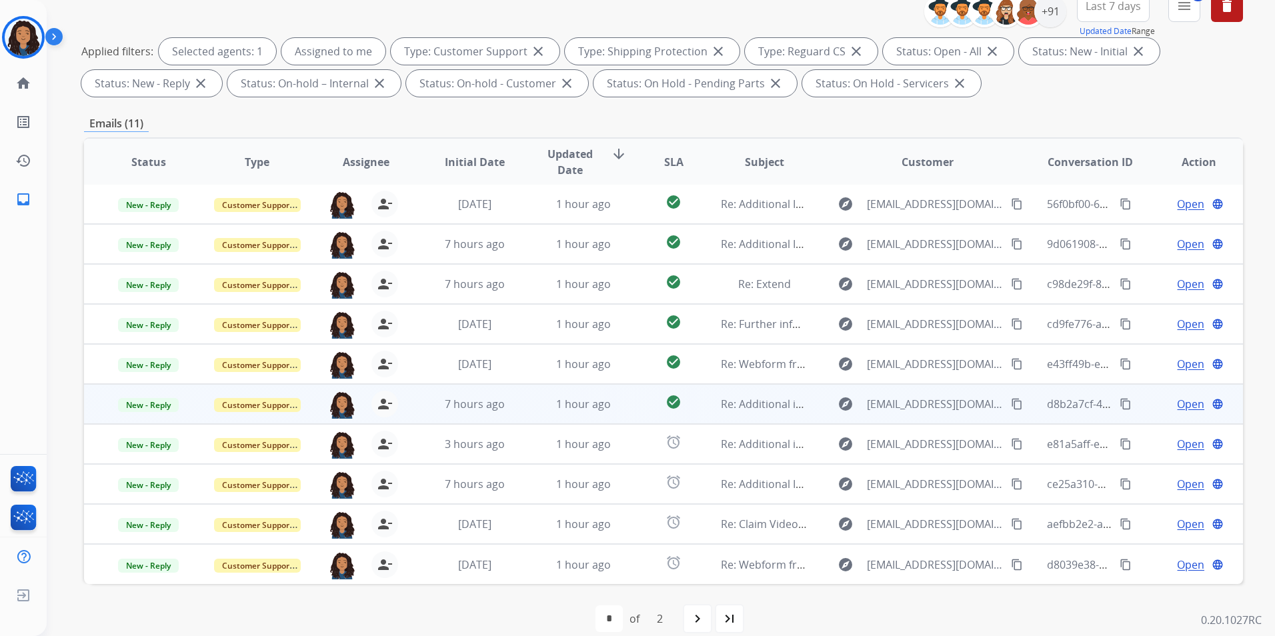
scroll to position [187, 0]
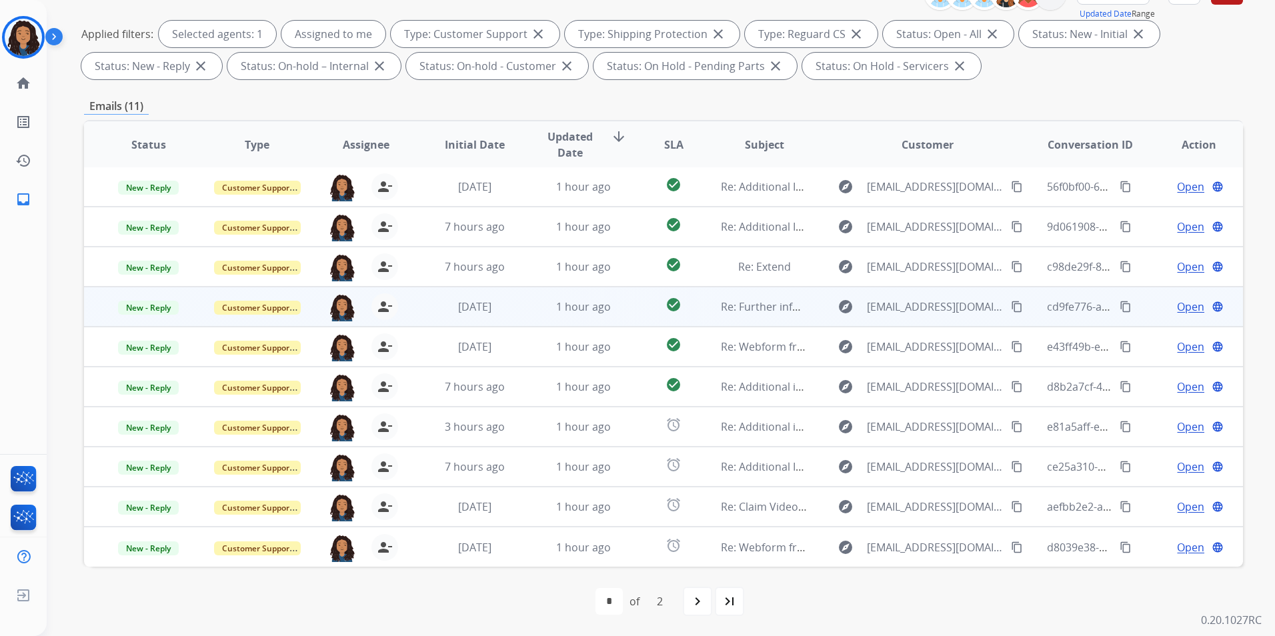
click at [1177, 302] on span "Open" at bounding box center [1190, 307] width 27 height 16
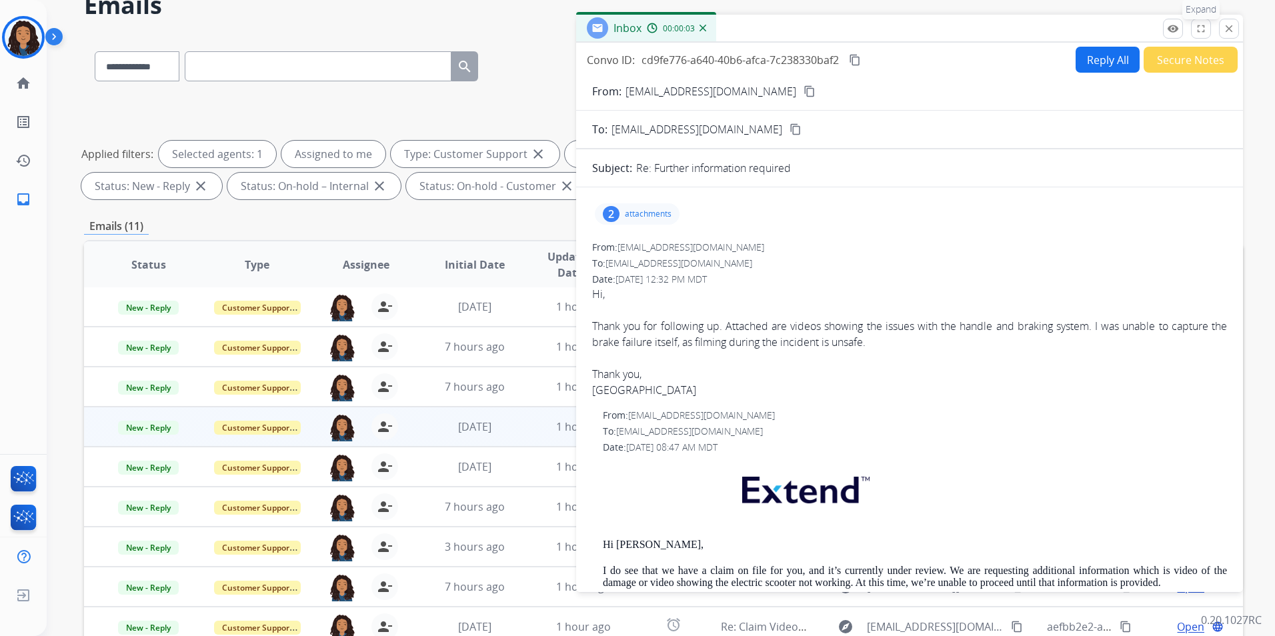
scroll to position [0, 0]
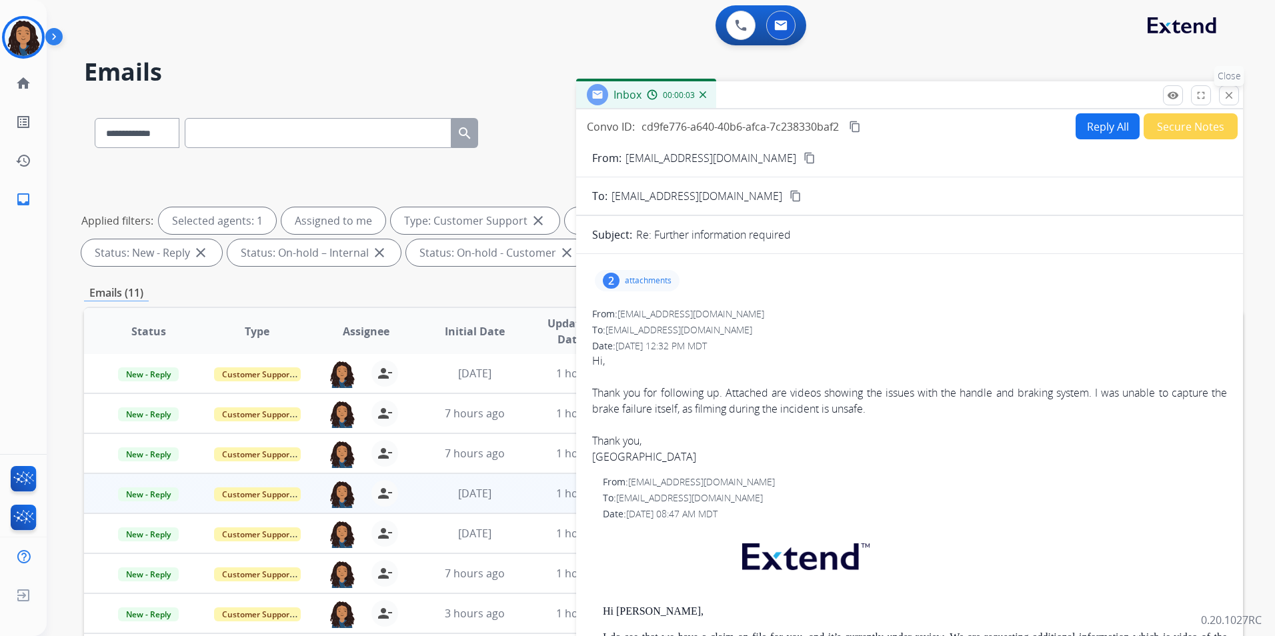
click at [1222, 101] on button "close Close" at bounding box center [1229, 95] width 20 height 20
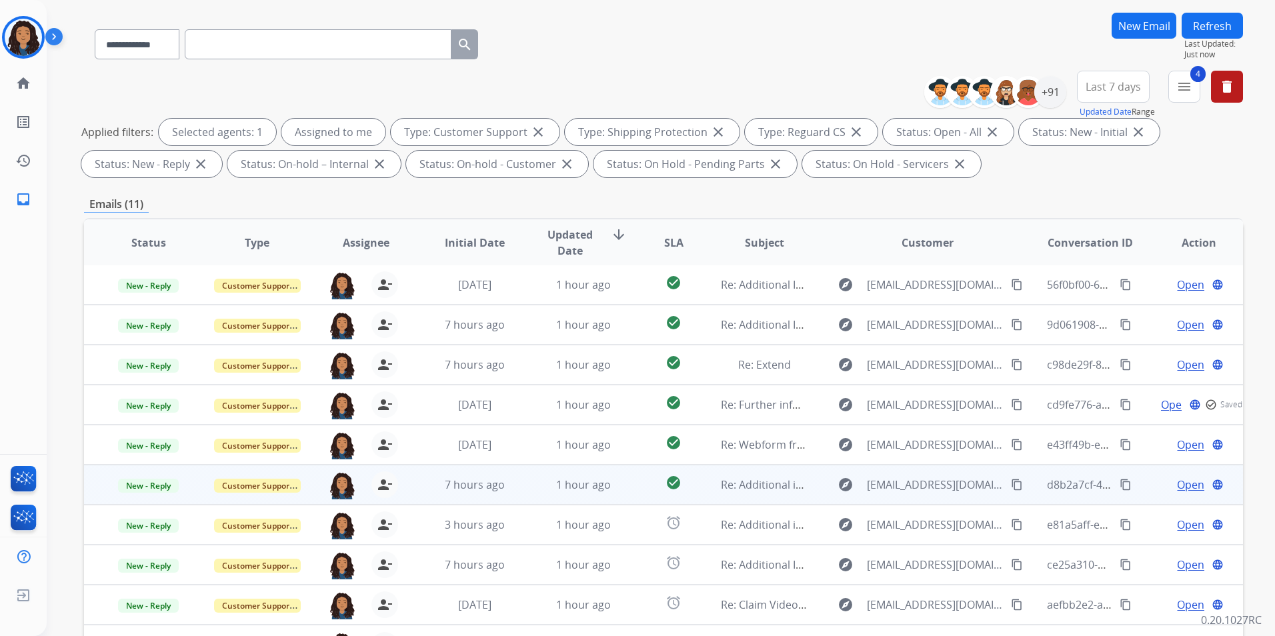
scroll to position [133, 0]
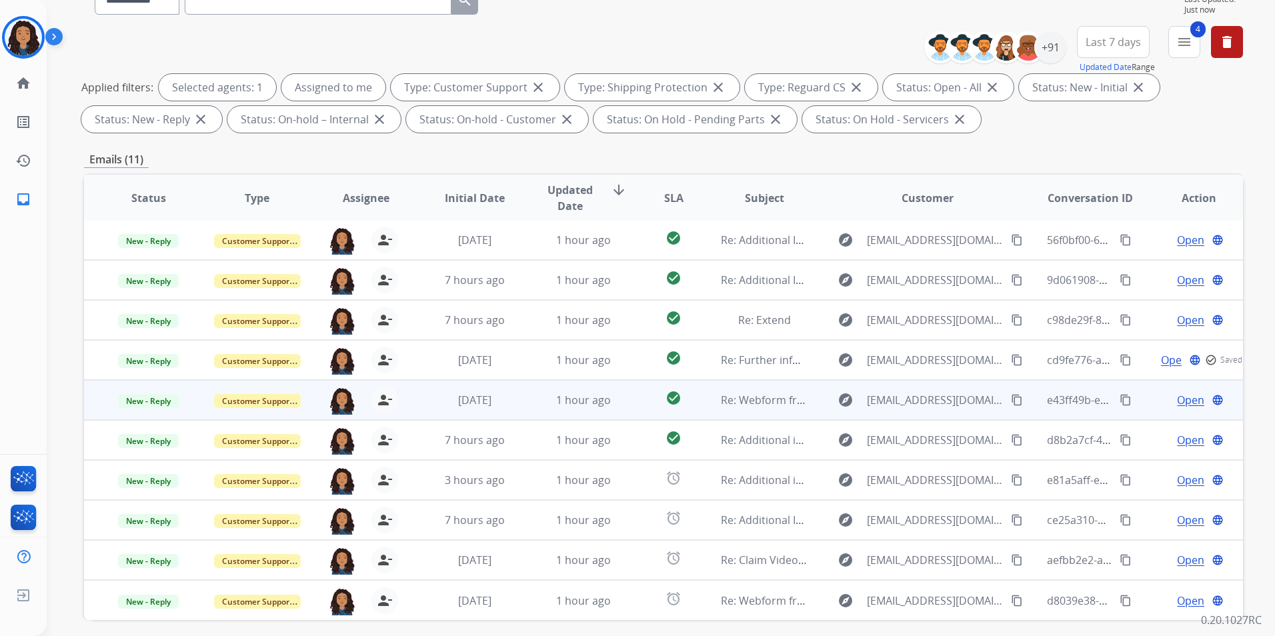
click at [1177, 402] on span "Open" at bounding box center [1190, 400] width 27 height 16
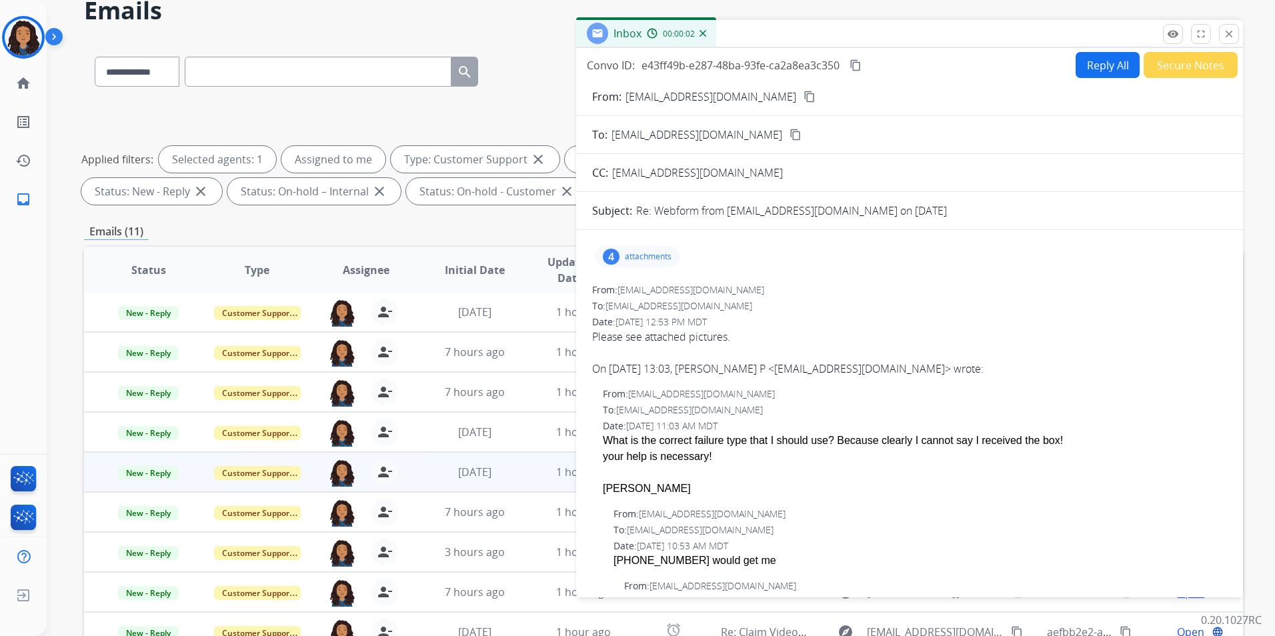
scroll to position [0, 0]
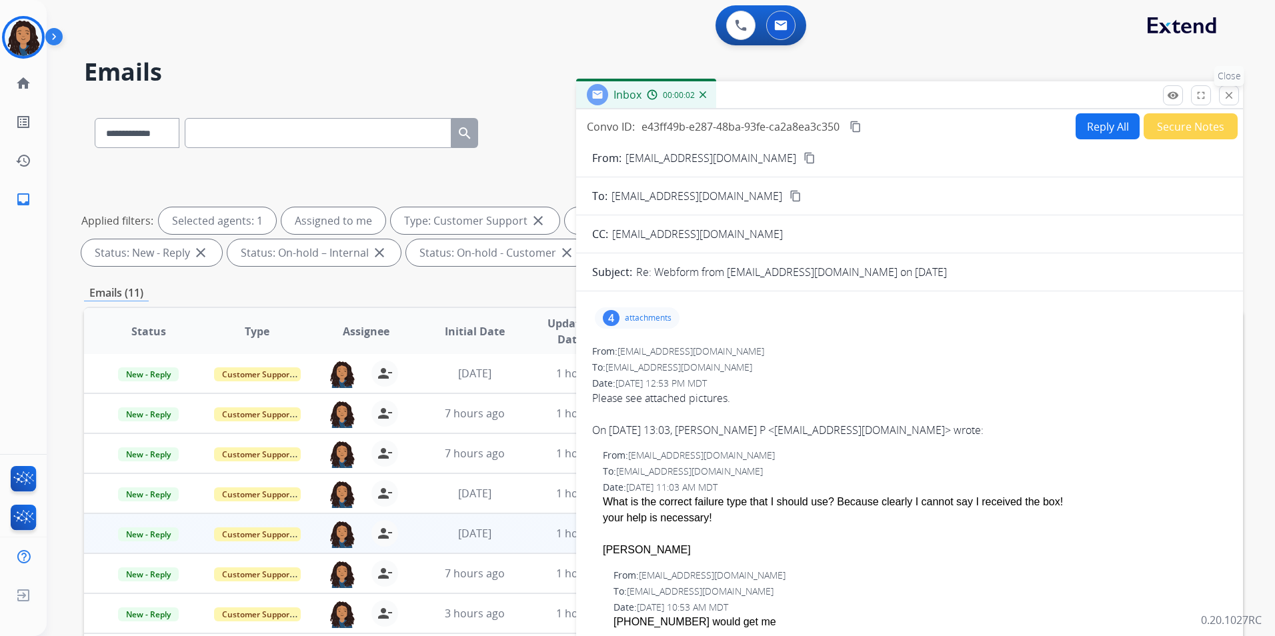
click at [1228, 97] on mat-icon "close" at bounding box center [1229, 95] width 12 height 12
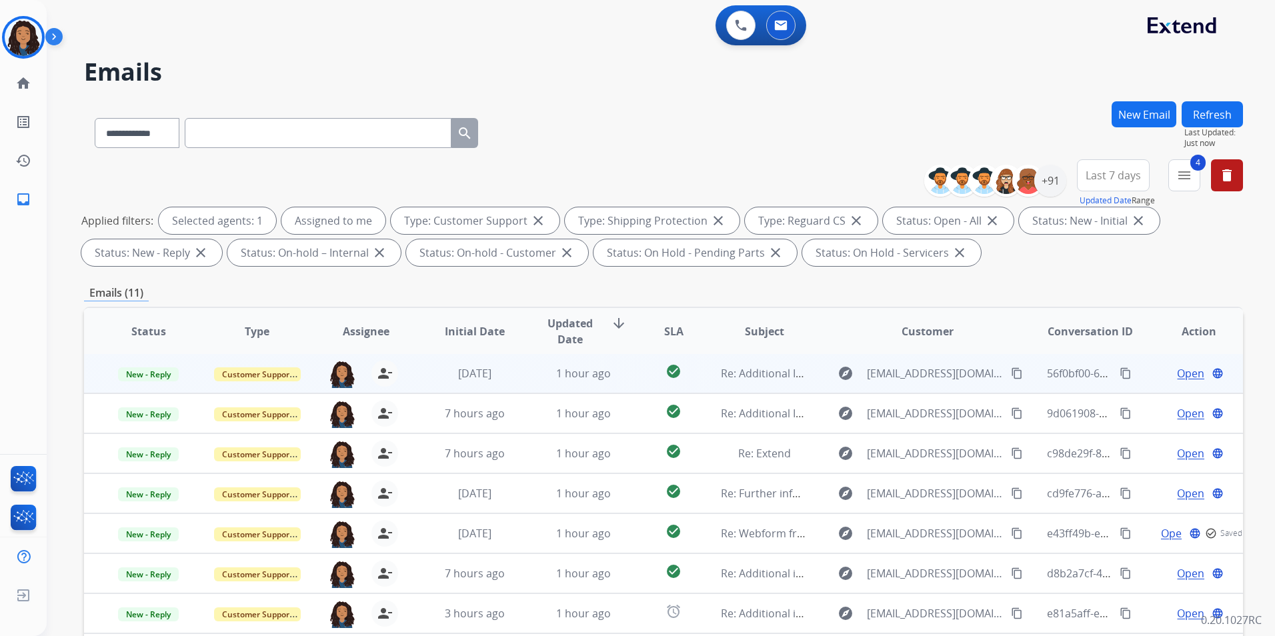
click at [1178, 370] on span "Open" at bounding box center [1190, 374] width 27 height 16
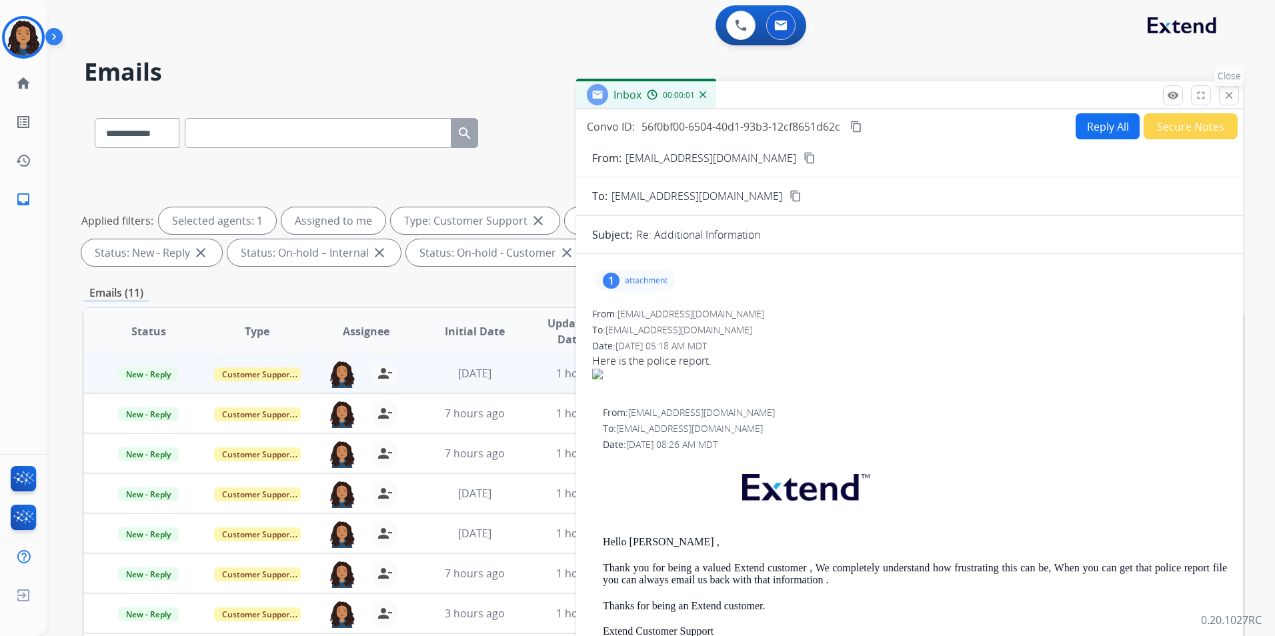
click at [1237, 93] on button "close Close" at bounding box center [1229, 95] width 20 height 20
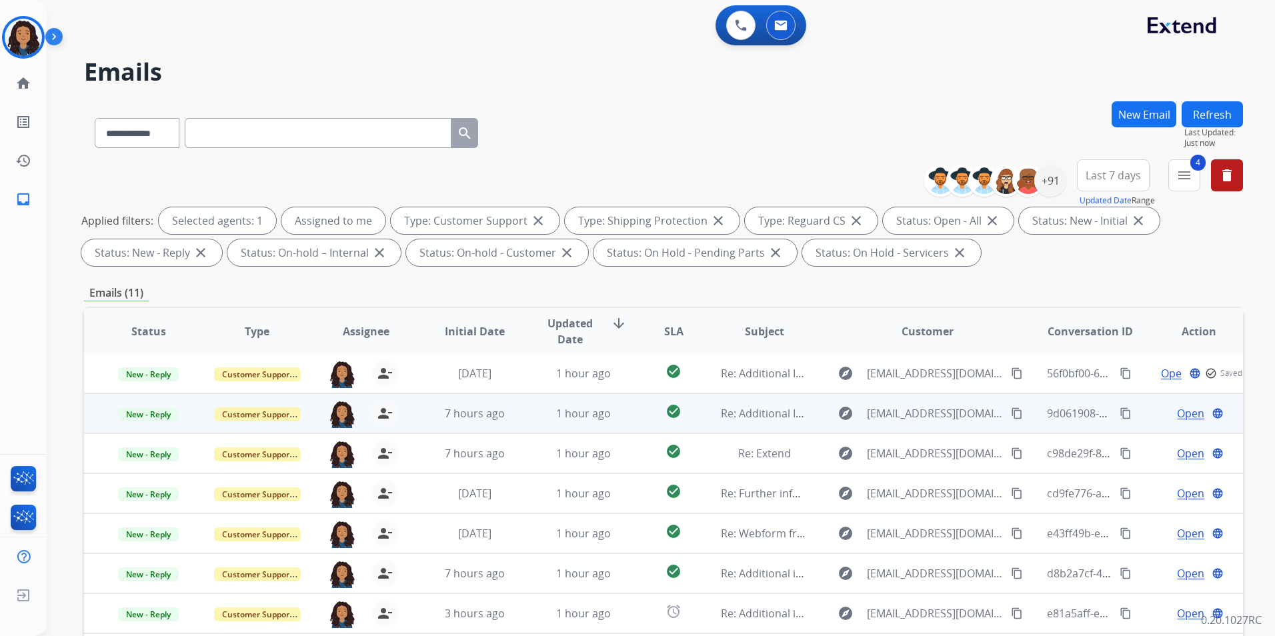
click at [1181, 414] on span "Open" at bounding box center [1190, 414] width 27 height 16
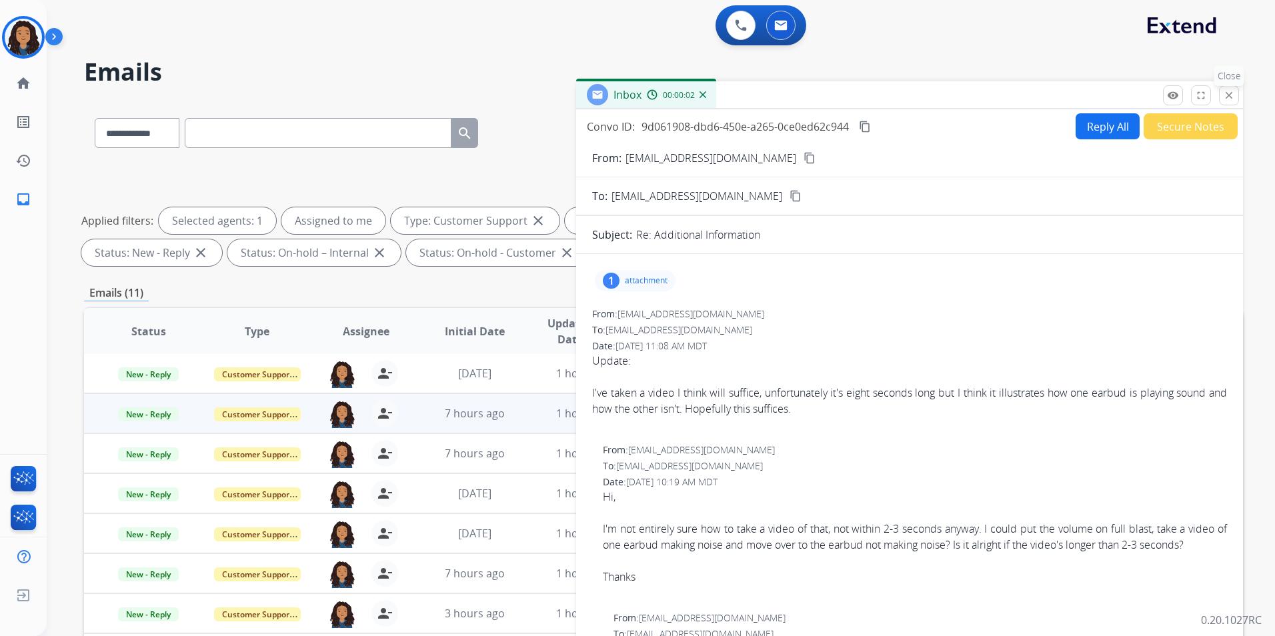
click at [1231, 101] on button "close Close" at bounding box center [1229, 95] width 20 height 20
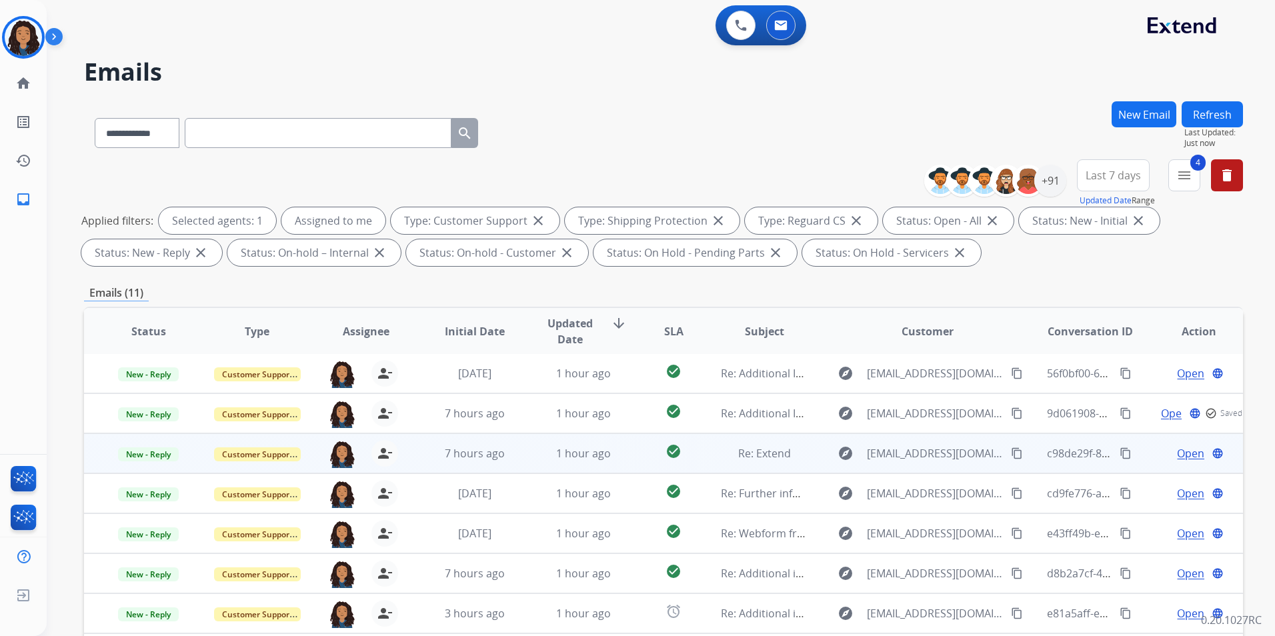
click at [1179, 456] on span "Open" at bounding box center [1190, 454] width 27 height 16
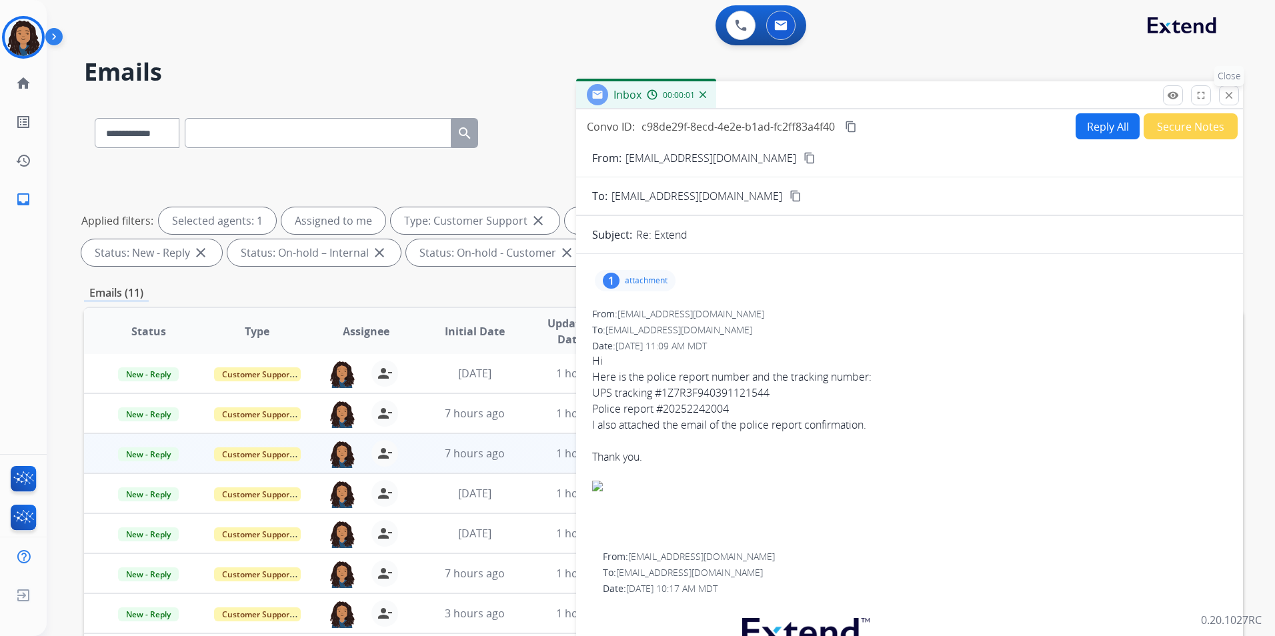
click at [1227, 100] on mat-icon "close" at bounding box center [1229, 95] width 12 height 12
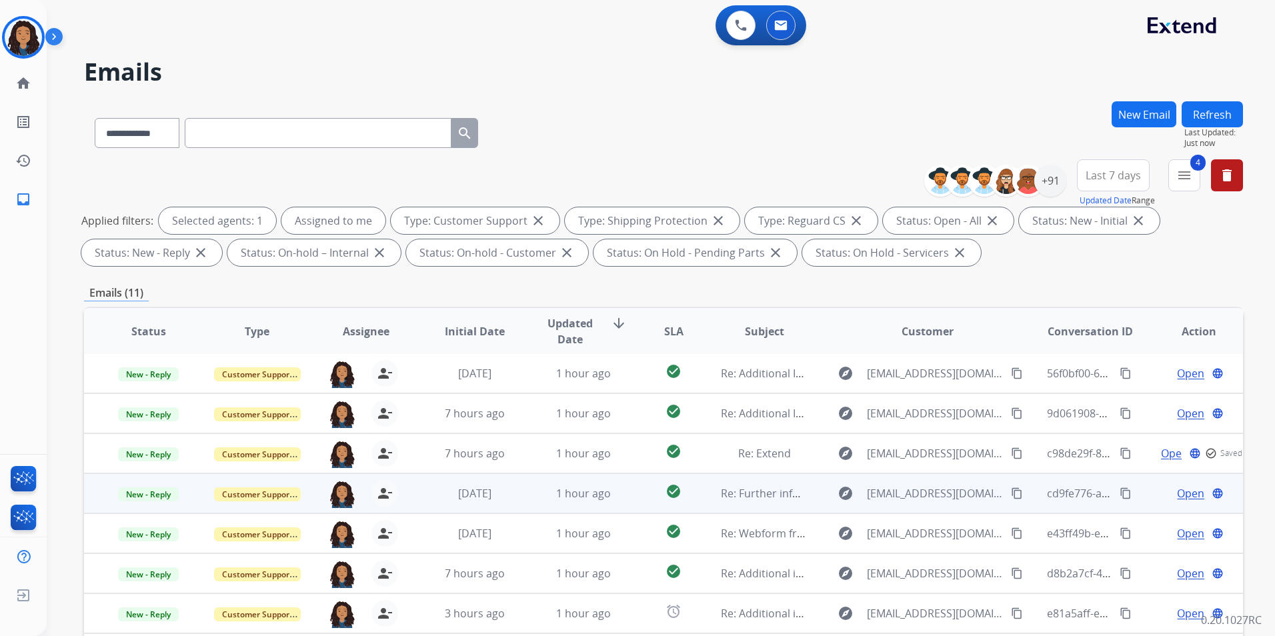
click at [1187, 492] on span "Open" at bounding box center [1190, 494] width 27 height 16
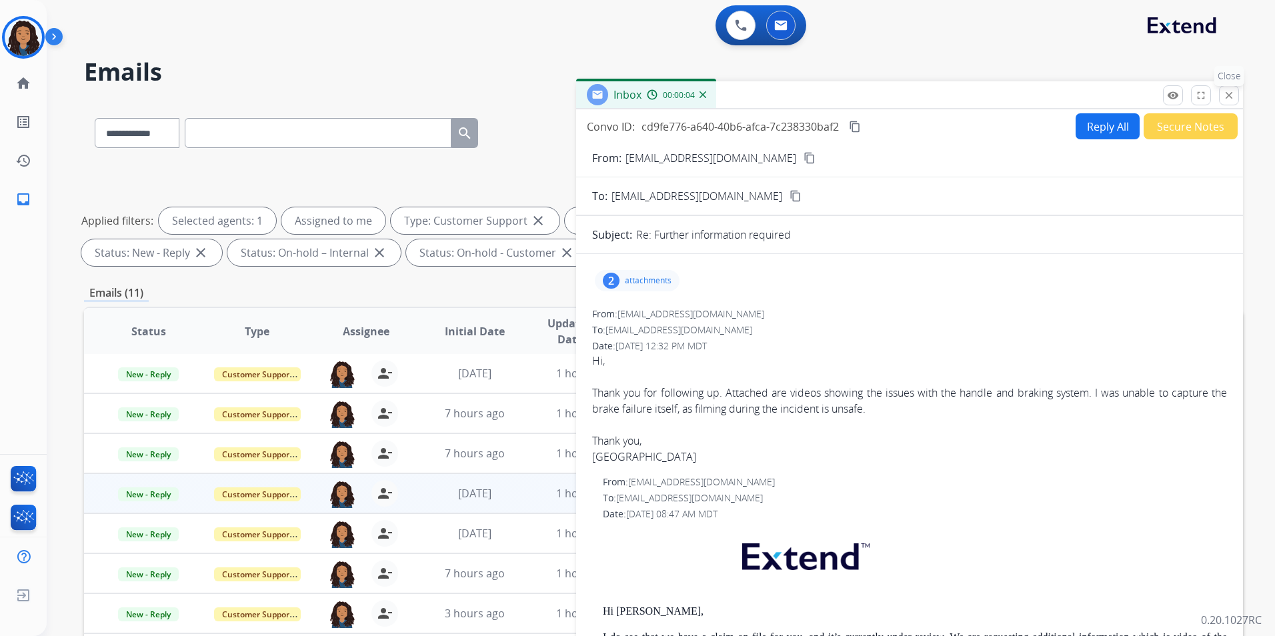
click at [1226, 95] on mat-icon "close" at bounding box center [1229, 95] width 12 height 12
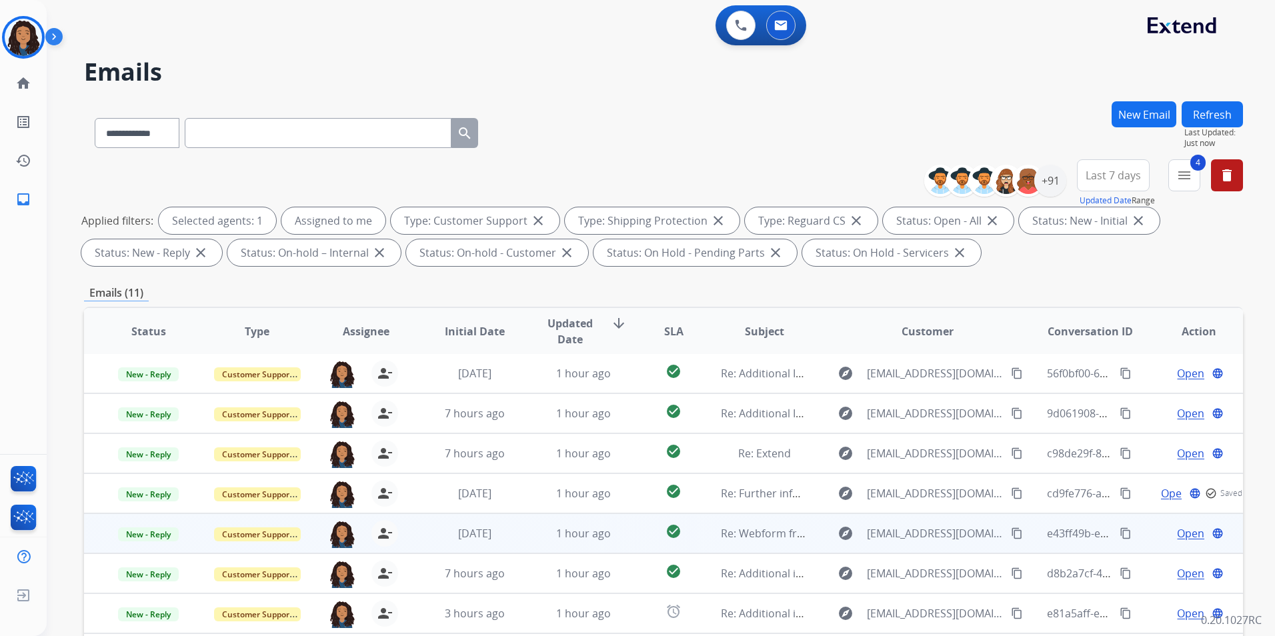
click at [1180, 538] on span "Open" at bounding box center [1190, 534] width 27 height 16
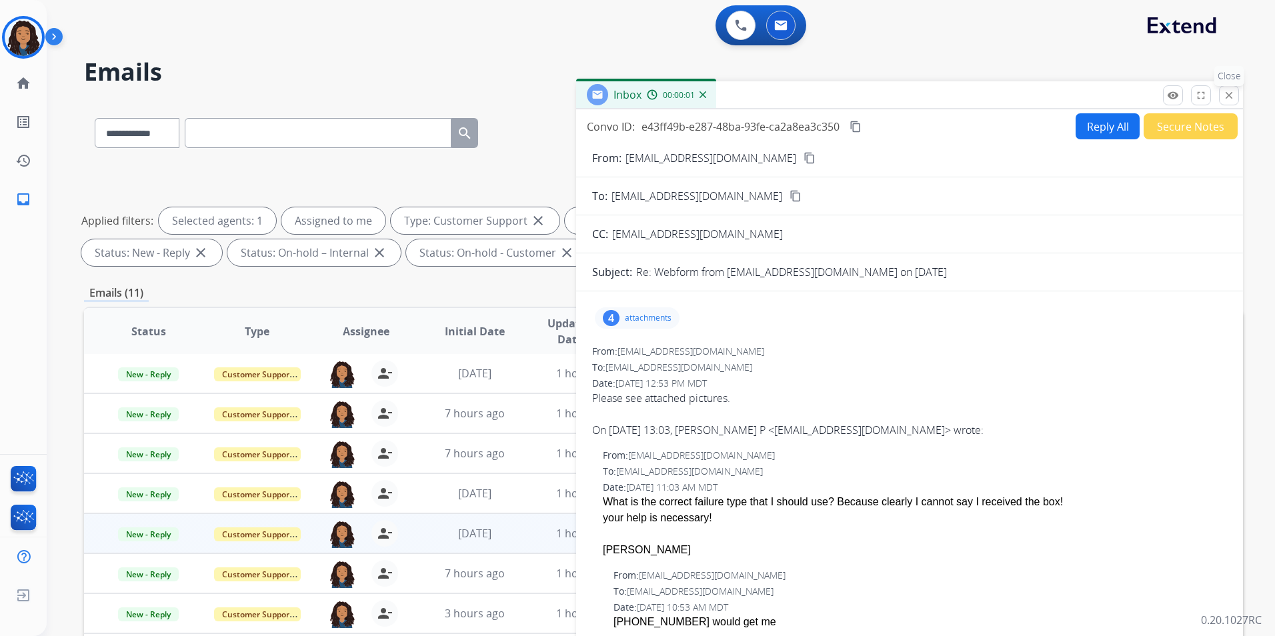
click at [1225, 96] on mat-icon "close" at bounding box center [1229, 95] width 12 height 12
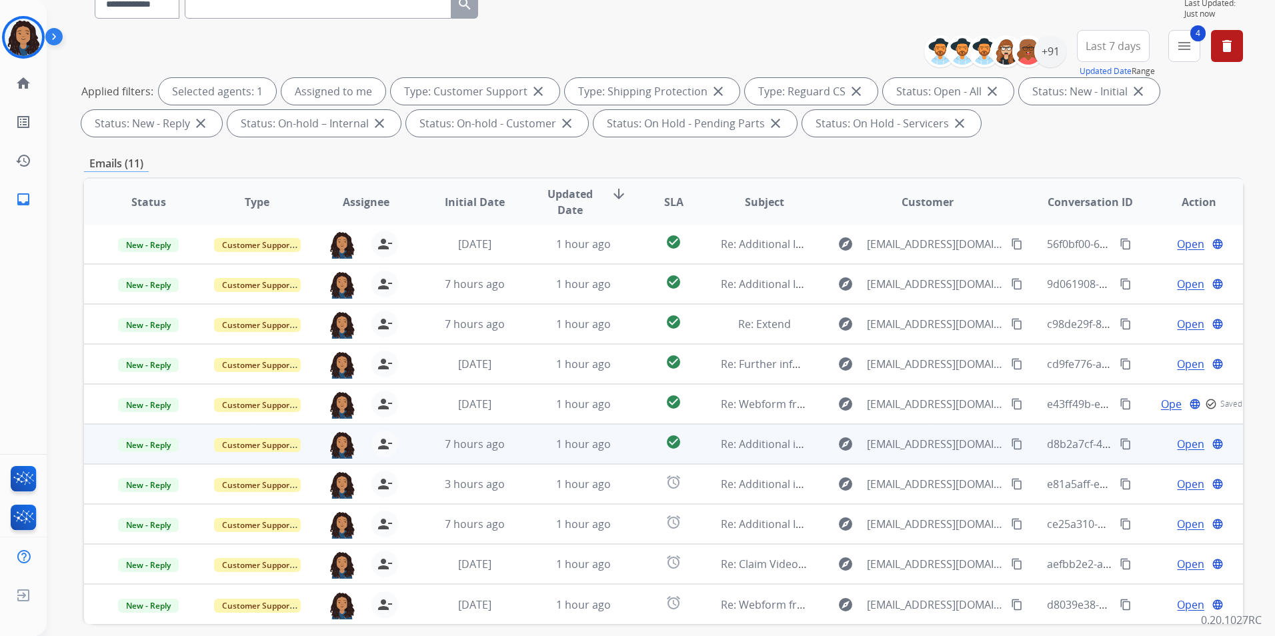
scroll to position [187, 0]
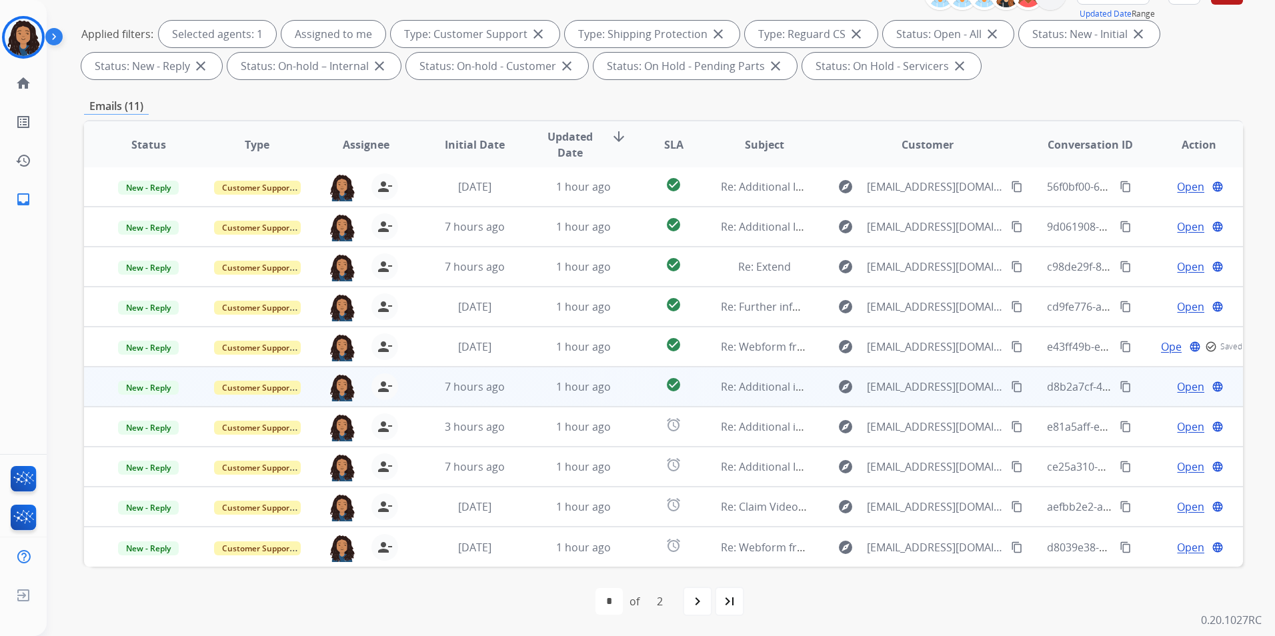
click at [1183, 385] on span "Open" at bounding box center [1190, 387] width 27 height 16
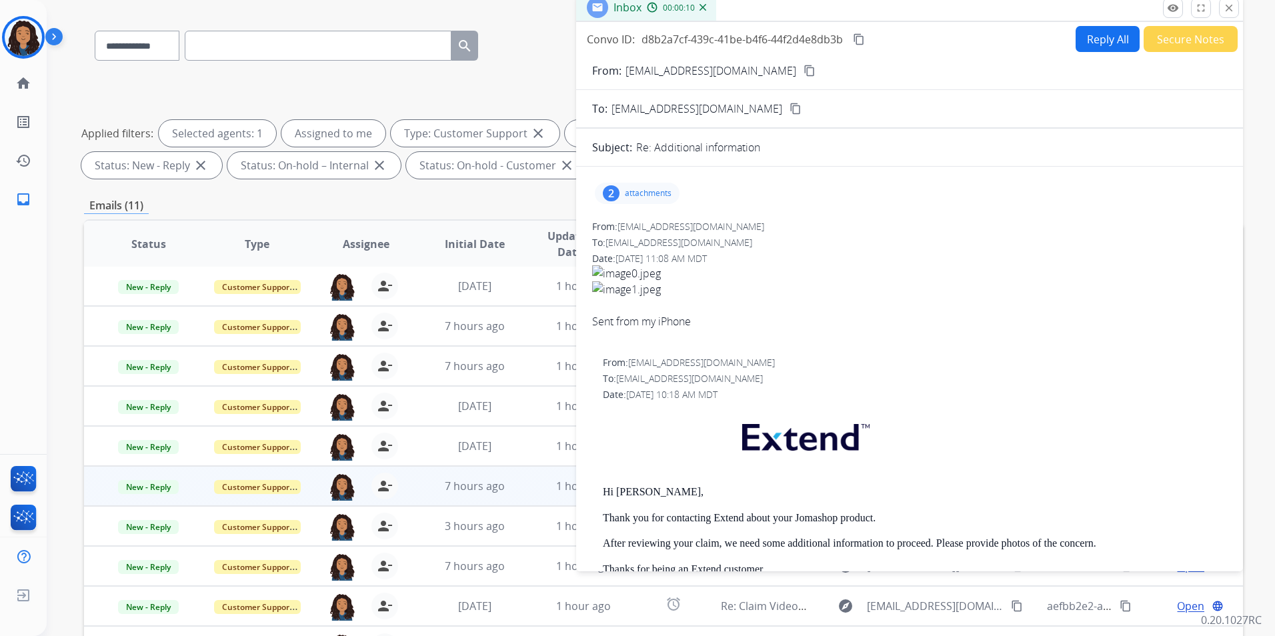
scroll to position [0, 0]
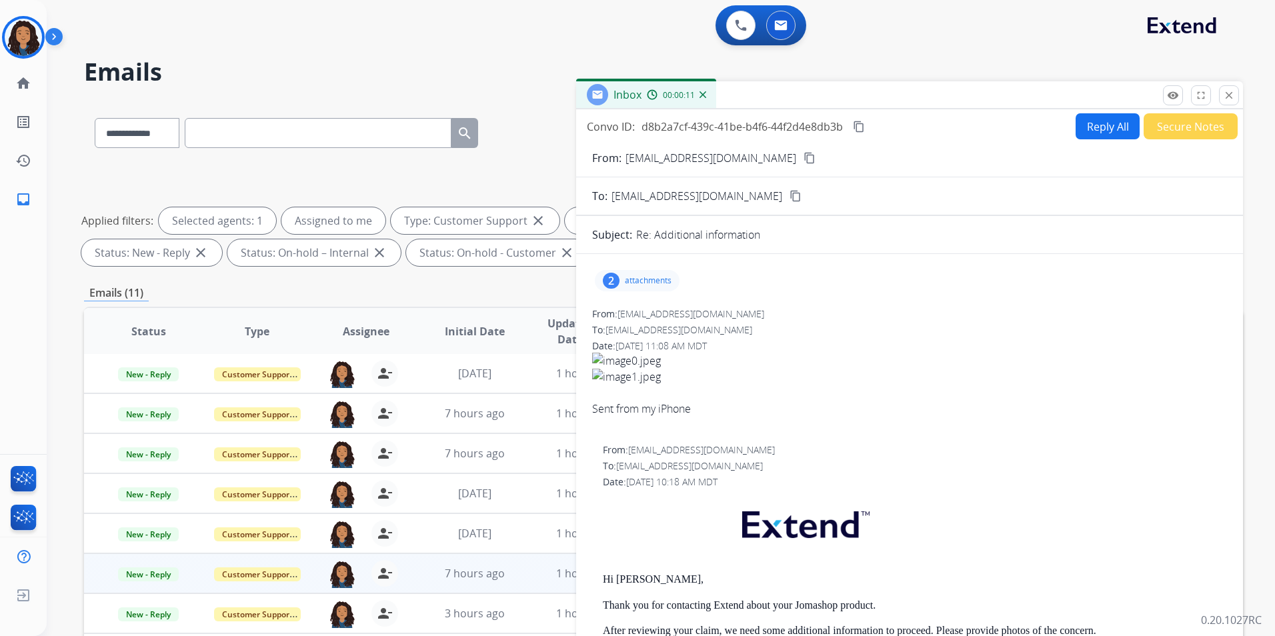
click at [804, 157] on mat-icon "content_copy" at bounding box center [810, 158] width 12 height 12
click at [652, 270] on div "2 attachments" at bounding box center [637, 280] width 85 height 21
click at [618, 318] on div at bounding box center [639, 315] width 67 height 47
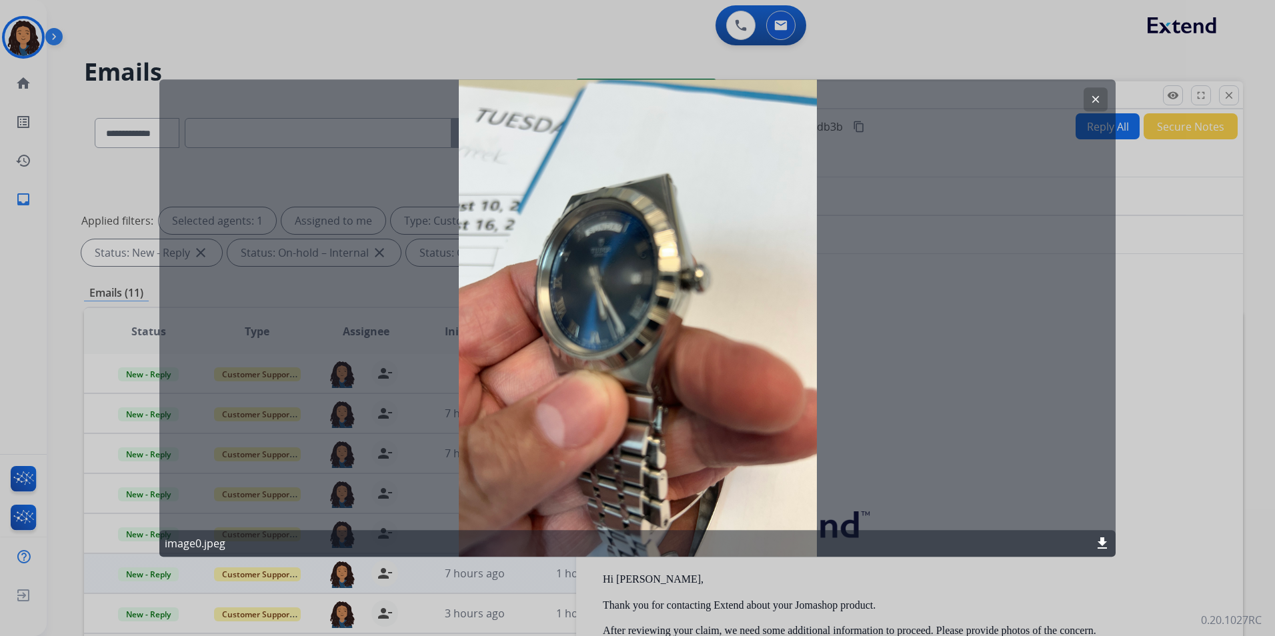
click at [642, 312] on div "clear image0.jpeg download" at bounding box center [637, 318] width 957 height 478
click at [1094, 99] on mat-icon "clear" at bounding box center [1096, 99] width 12 height 12
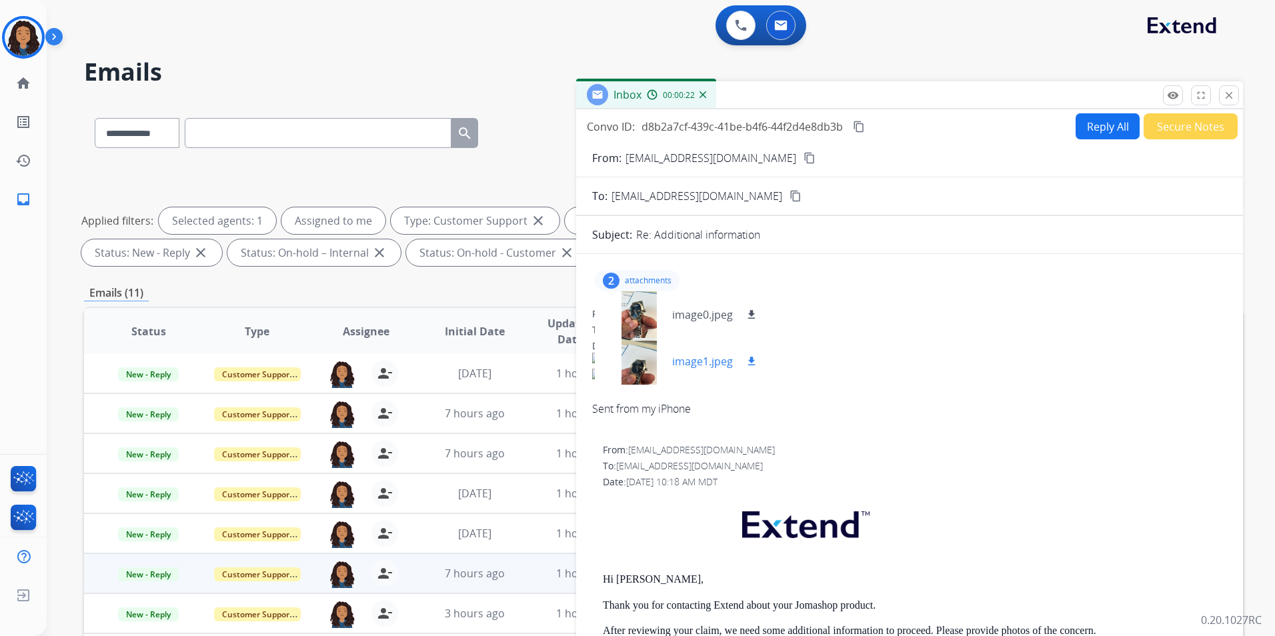
click at [640, 360] on div at bounding box center [639, 361] width 67 height 47
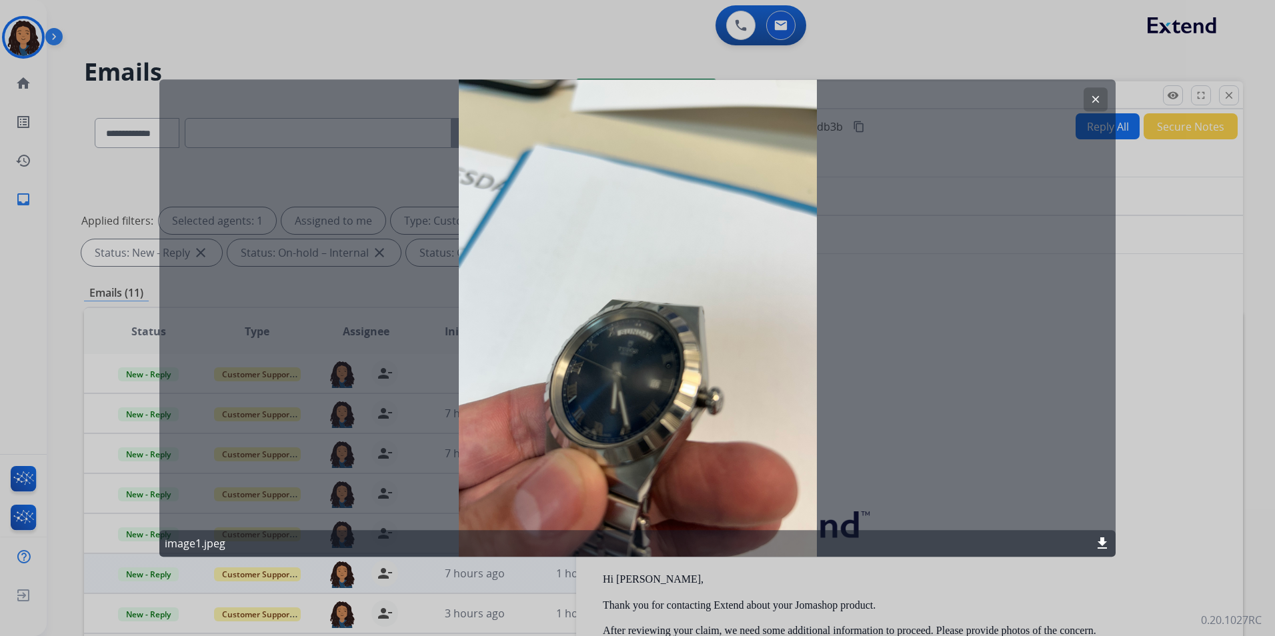
click at [1095, 95] on mat-icon "clear" at bounding box center [1096, 99] width 12 height 12
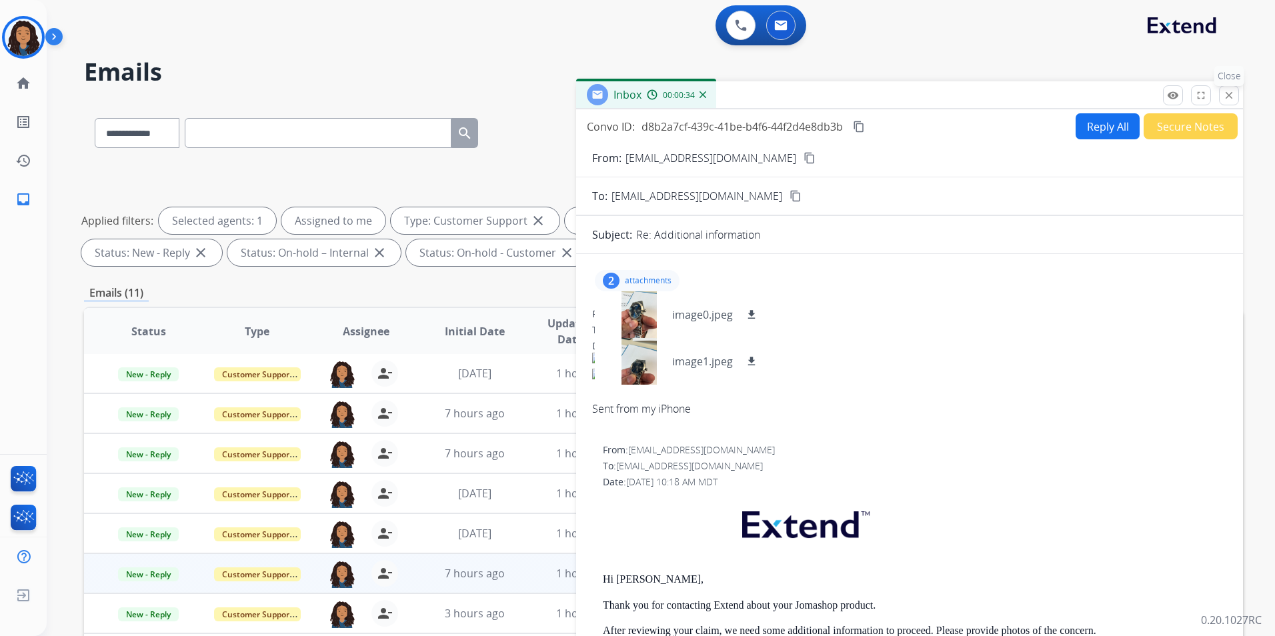
click at [1232, 91] on mat-icon "close" at bounding box center [1229, 95] width 12 height 12
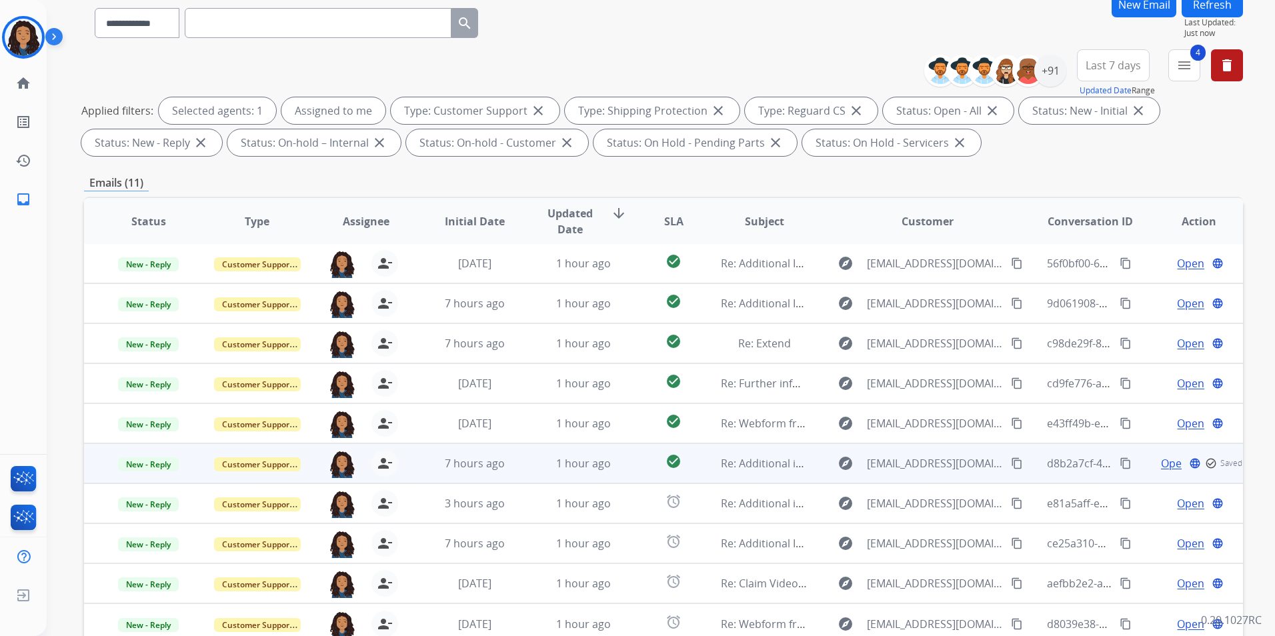
scroll to position [133, 0]
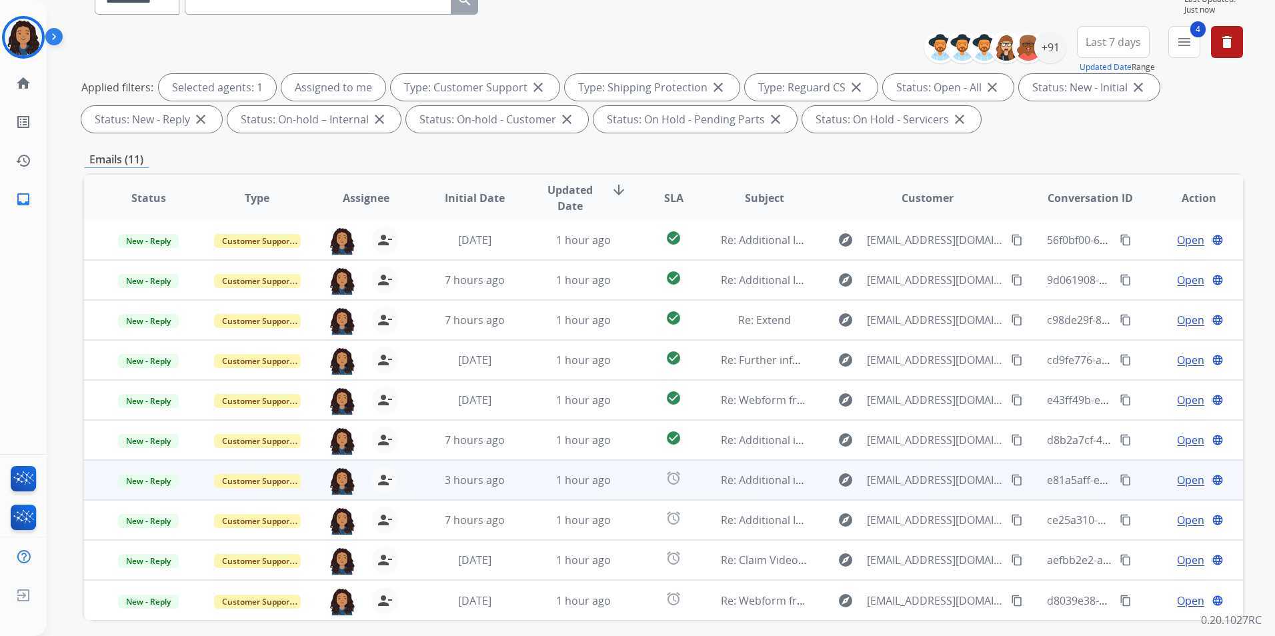
click at [1183, 481] on span "Open" at bounding box center [1190, 480] width 27 height 16
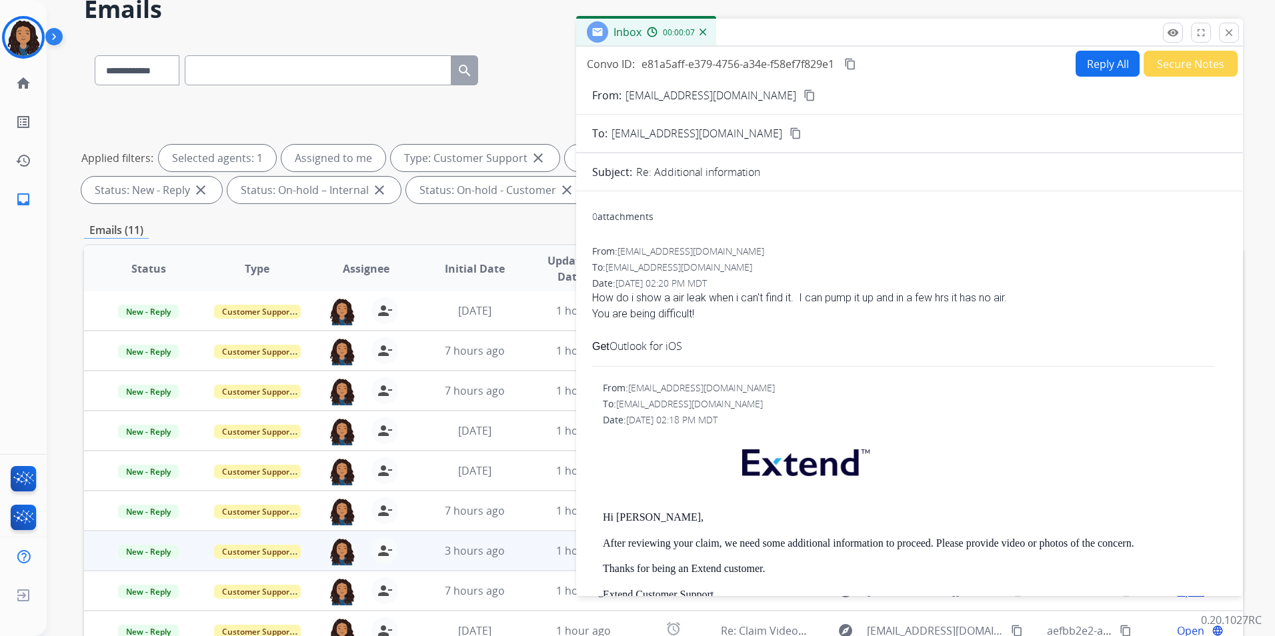
scroll to position [0, 0]
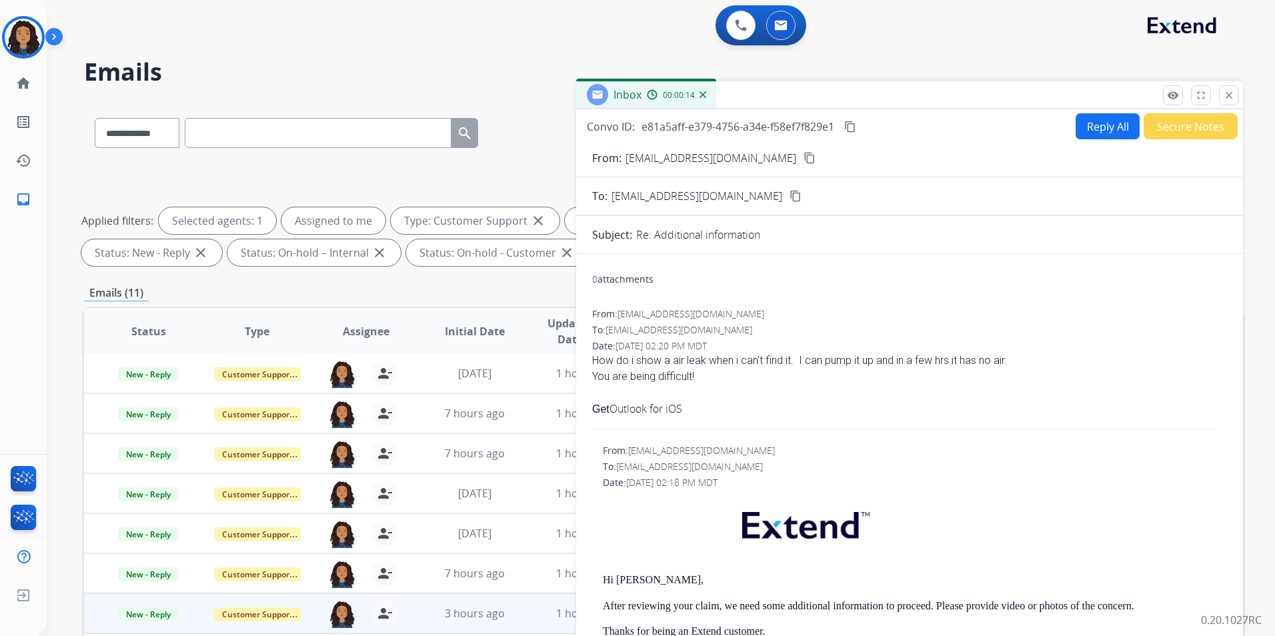
click at [1093, 135] on button "Reply All" at bounding box center [1108, 126] width 64 height 26
select select "**********"
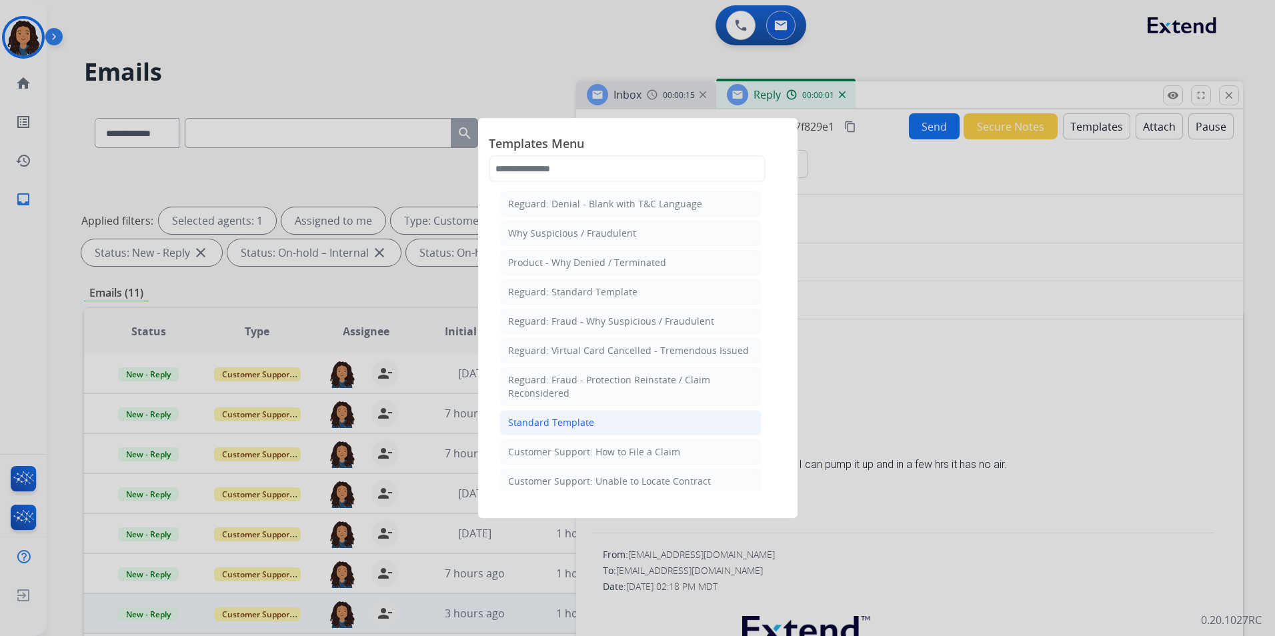
click at [572, 422] on div "Standard Template" at bounding box center [551, 422] width 86 height 13
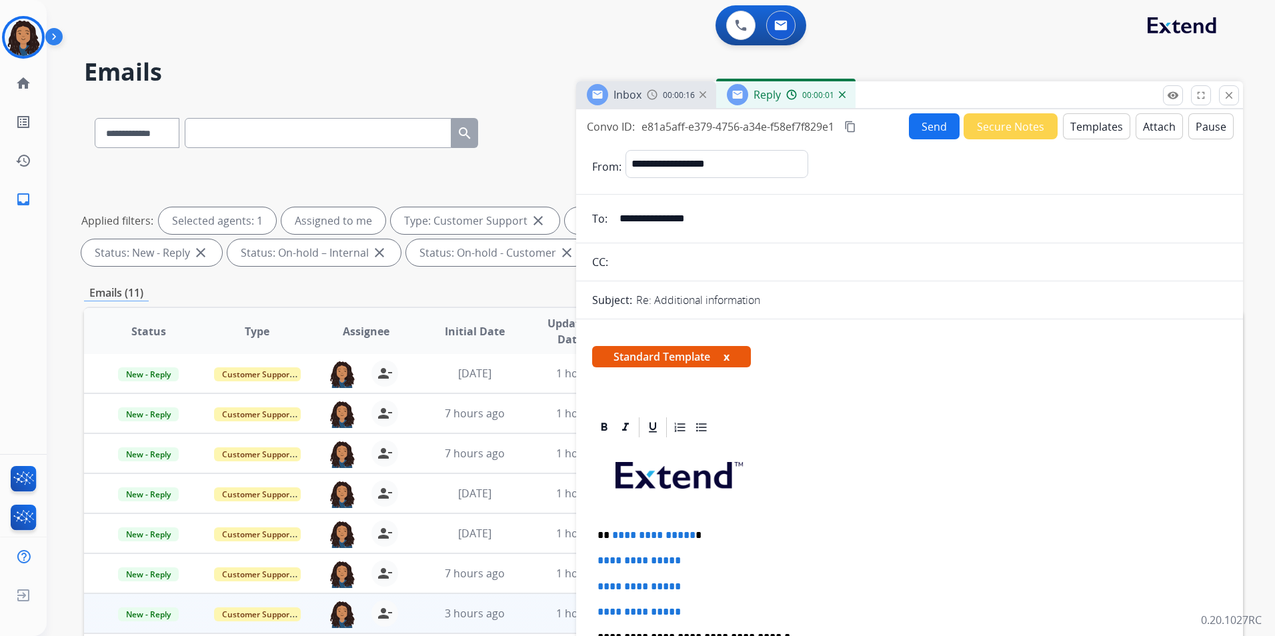
click at [626, 88] on span "Inbox" at bounding box center [628, 94] width 28 height 15
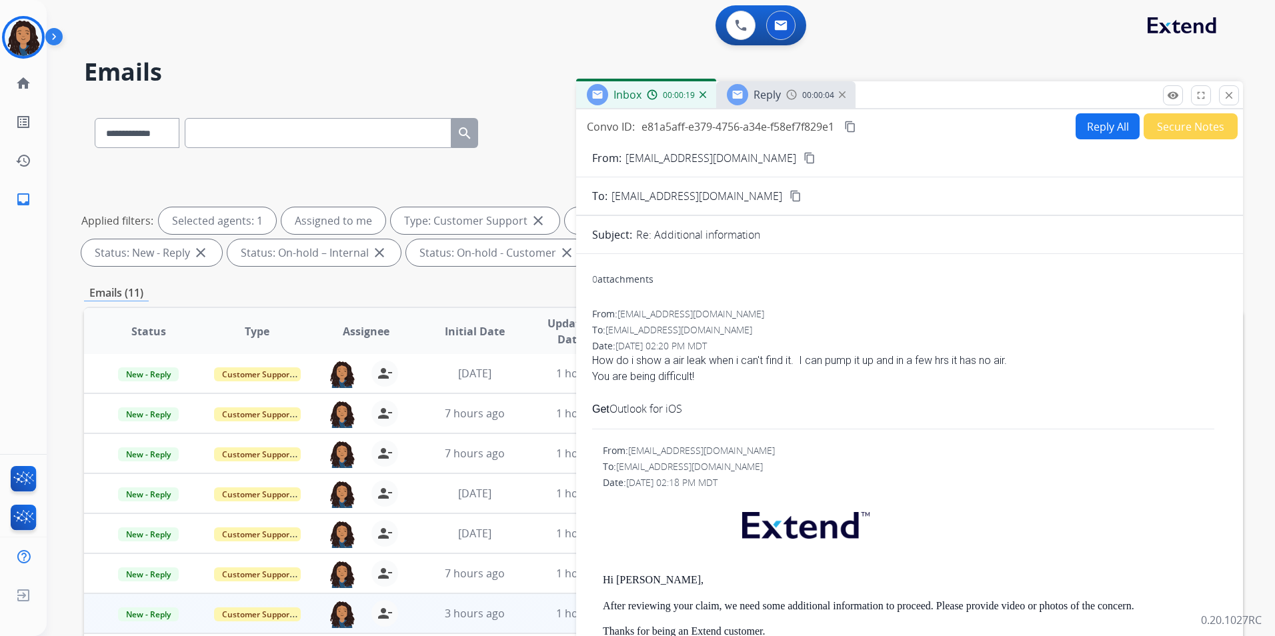
click at [804, 157] on mat-icon "content_copy" at bounding box center [810, 158] width 12 height 12
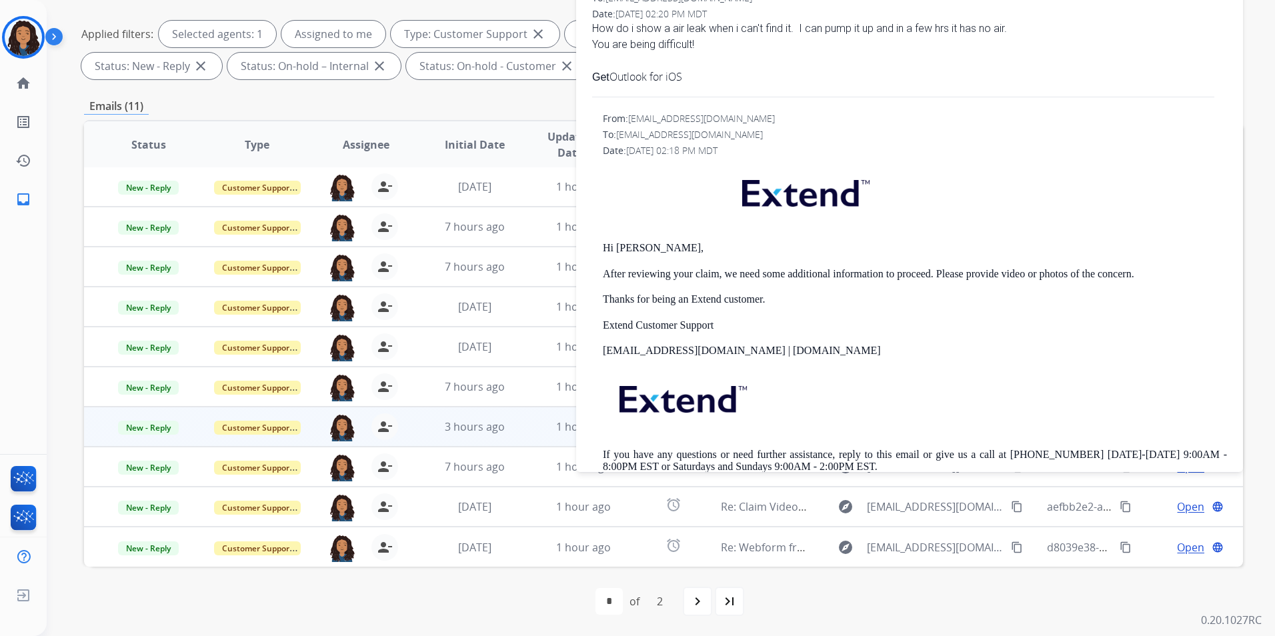
scroll to position [123, 0]
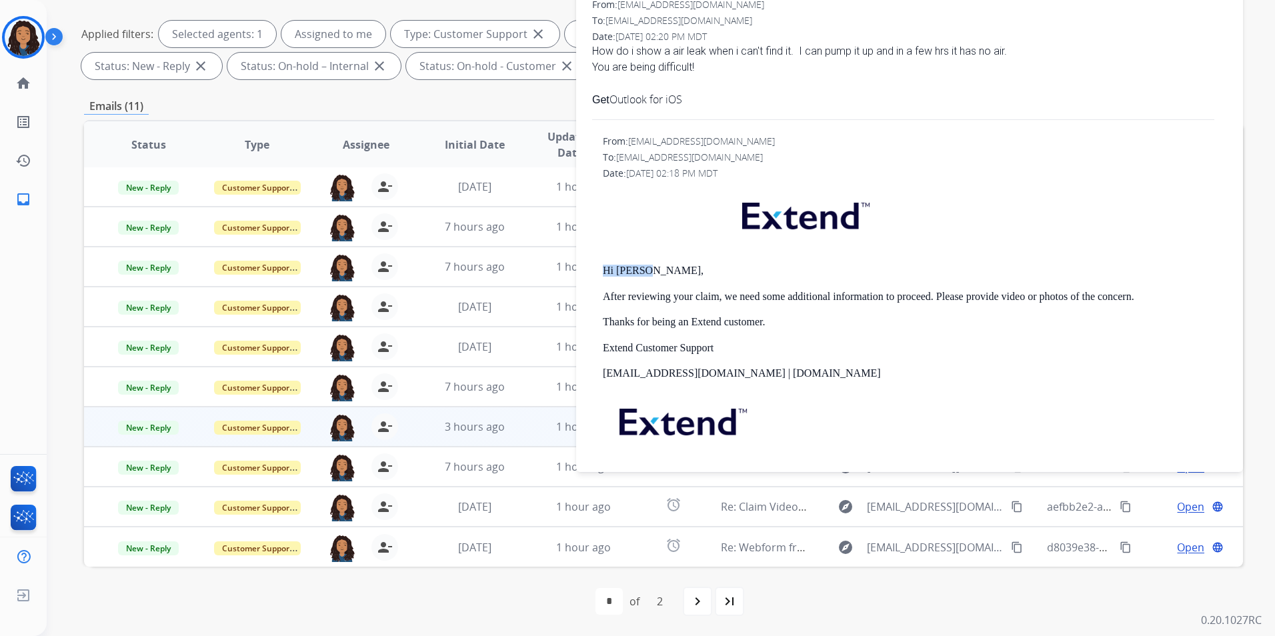
drag, startPoint x: 602, startPoint y: 270, endPoint x: 664, endPoint y: 272, distance: 62.1
click at [664, 272] on div "From: [EMAIL_ADDRESS][DOMAIN_NAME] To: [EMAIL_ADDRESS][DOMAIN_NAME] Date: [DATE…" at bounding box center [909, 326] width 635 height 383
drag, startPoint x: 664, startPoint y: 272, endPoint x: 636, endPoint y: 273, distance: 28.0
copy p "Hi [PERSON_NAME],"
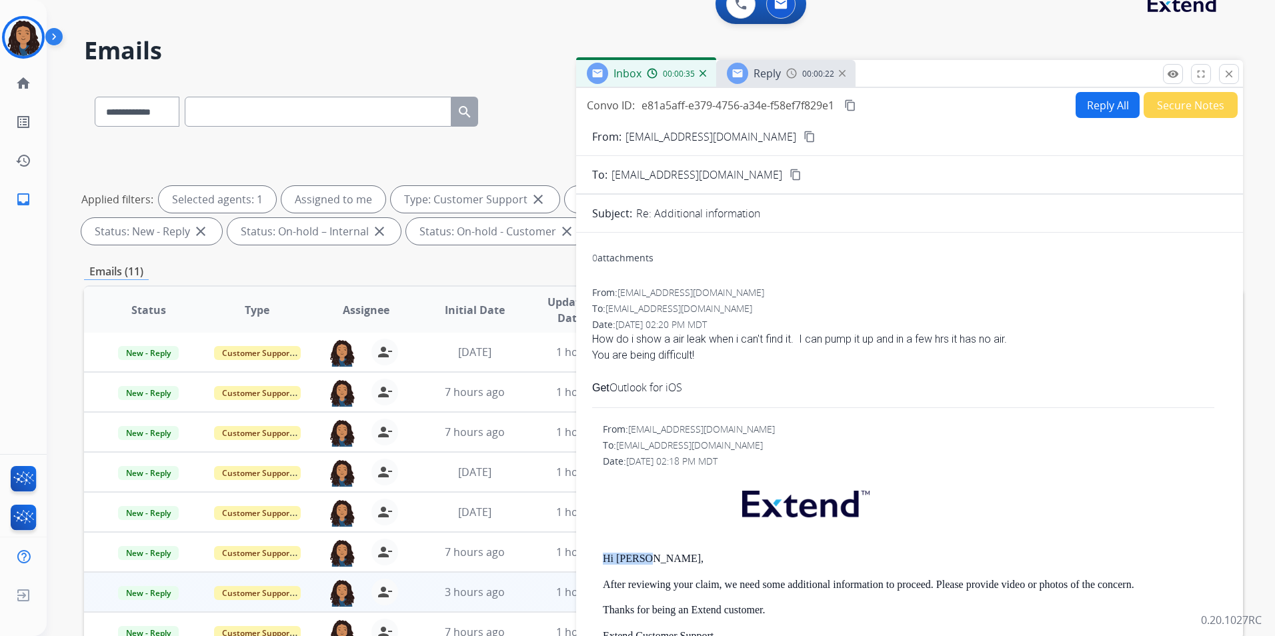
scroll to position [0, 0]
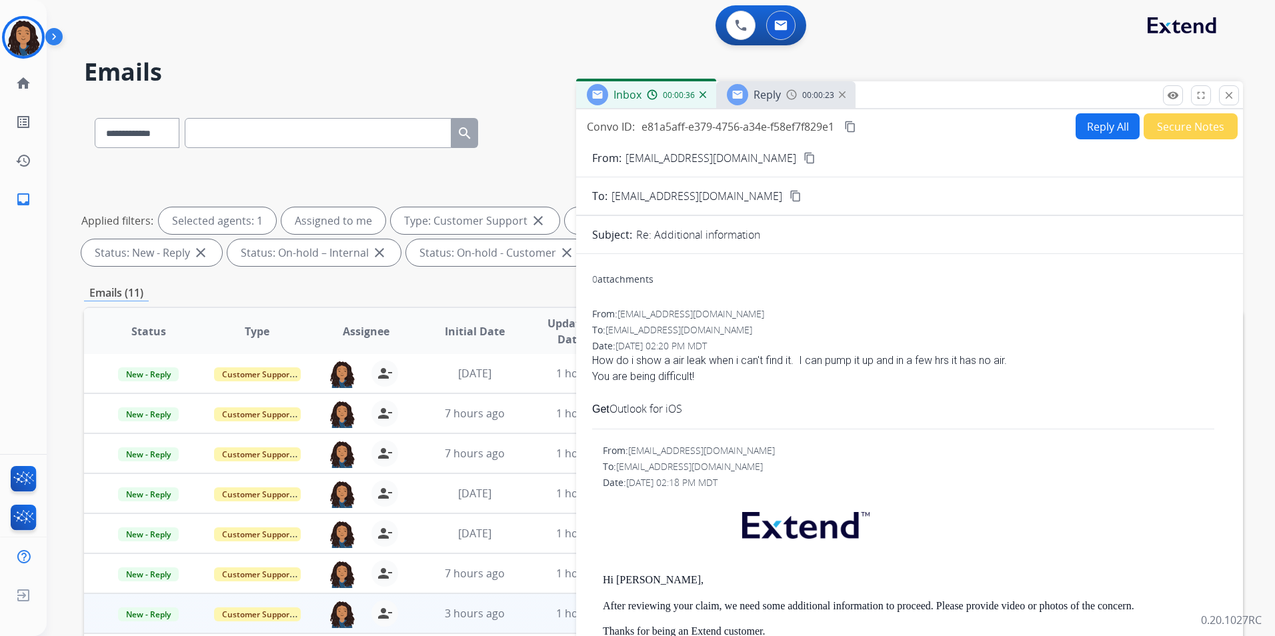
click at [774, 80] on h2 "Emails" at bounding box center [663, 72] width 1159 height 27
click at [774, 95] on span "Reply" at bounding box center [767, 94] width 27 height 15
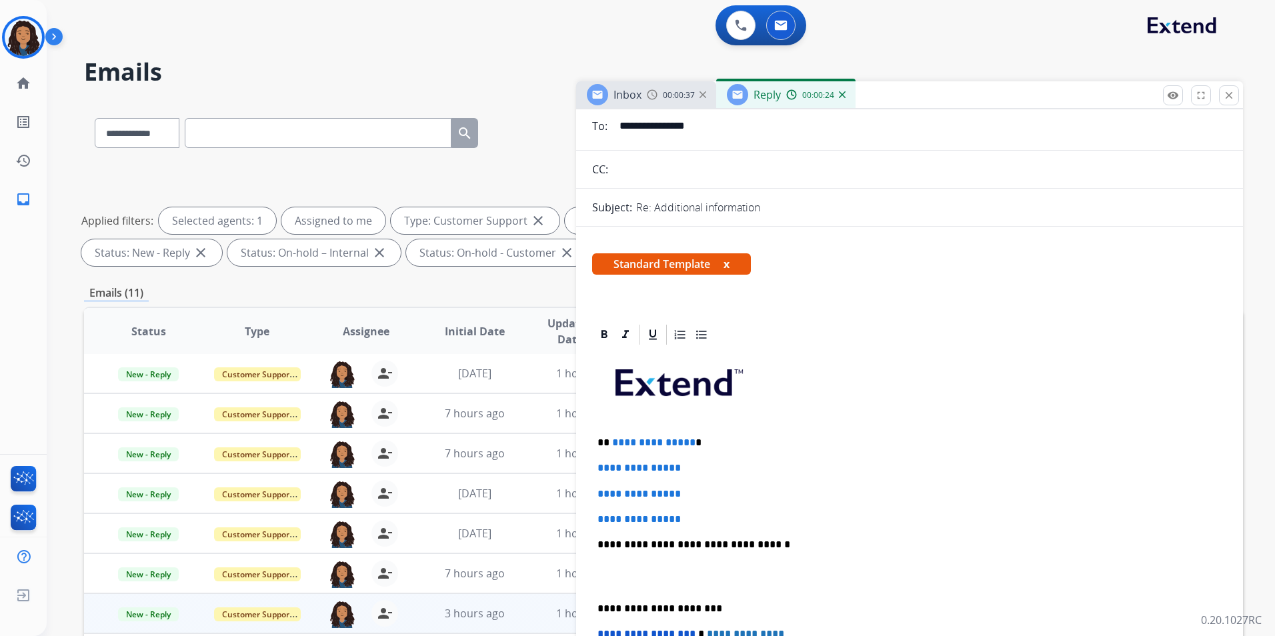
scroll to position [200, 0]
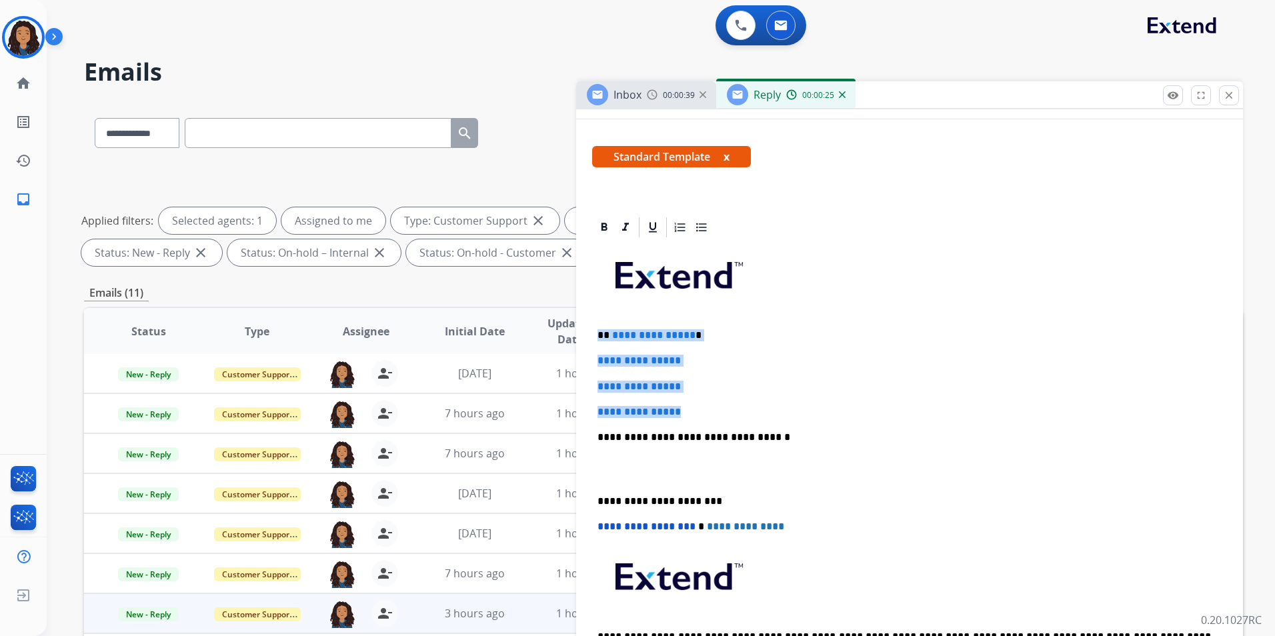
drag, startPoint x: 594, startPoint y: 332, endPoint x: 730, endPoint y: 404, distance: 154.6
click at [730, 404] on div "**********" at bounding box center [909, 468] width 635 height 459
paste div
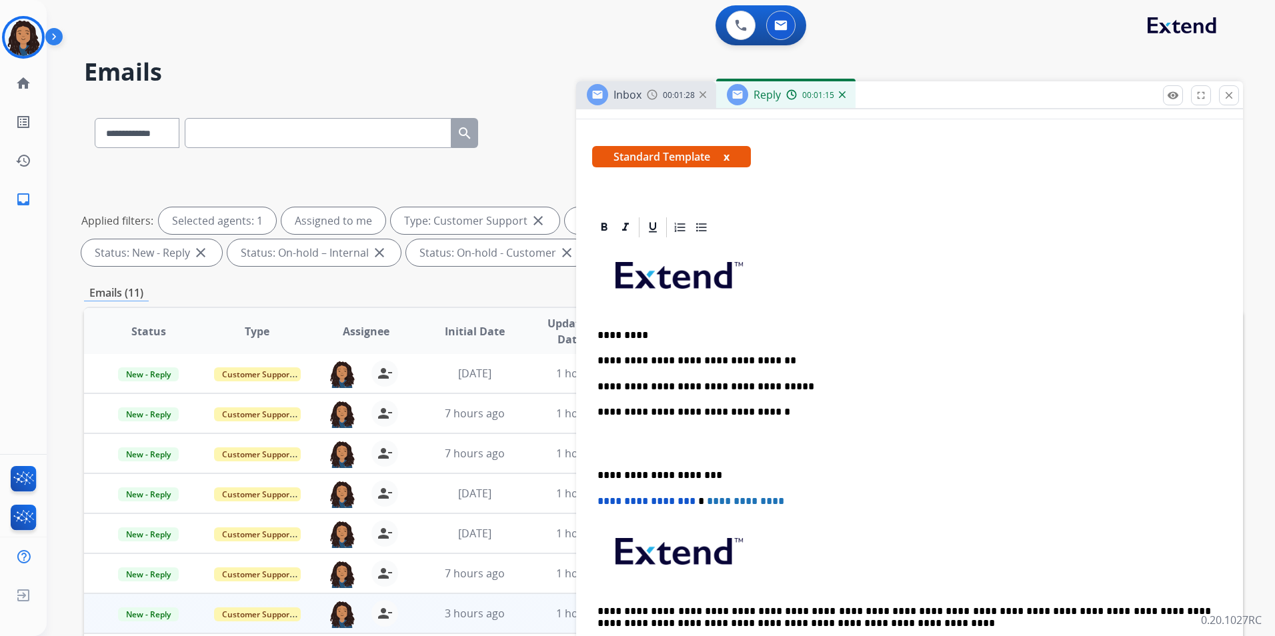
click at [602, 388] on p "**********" at bounding box center [905, 387] width 614 height 12
click at [829, 376] on div "**********" at bounding box center [909, 456] width 635 height 434
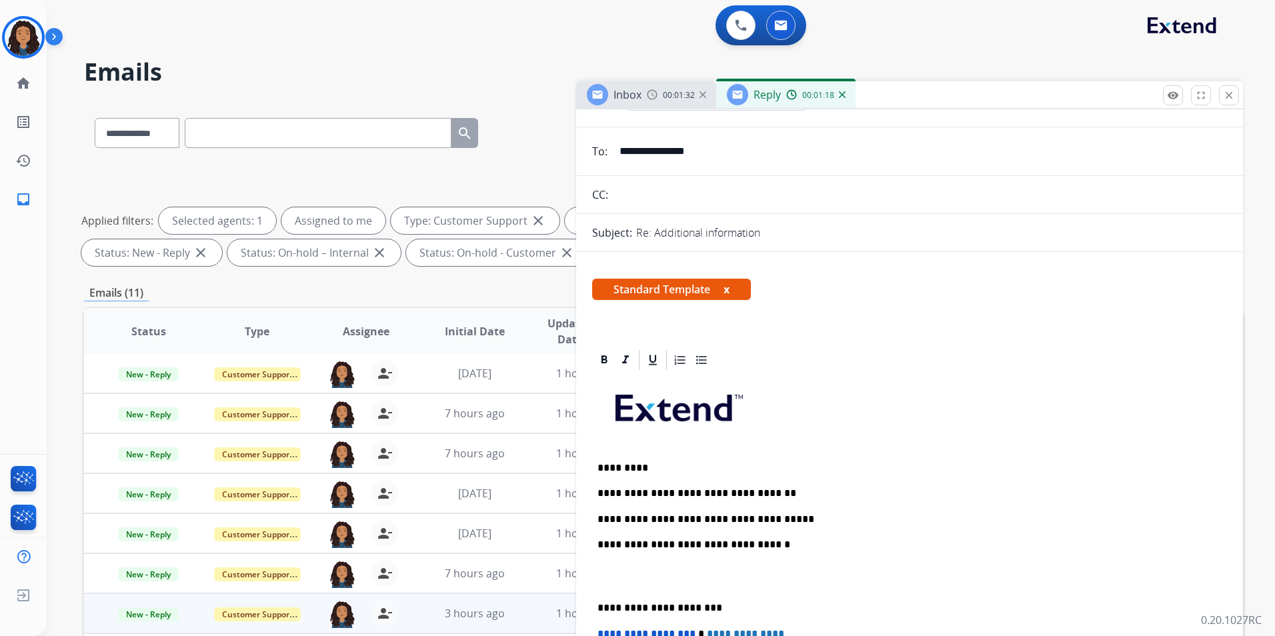
scroll to position [0, 0]
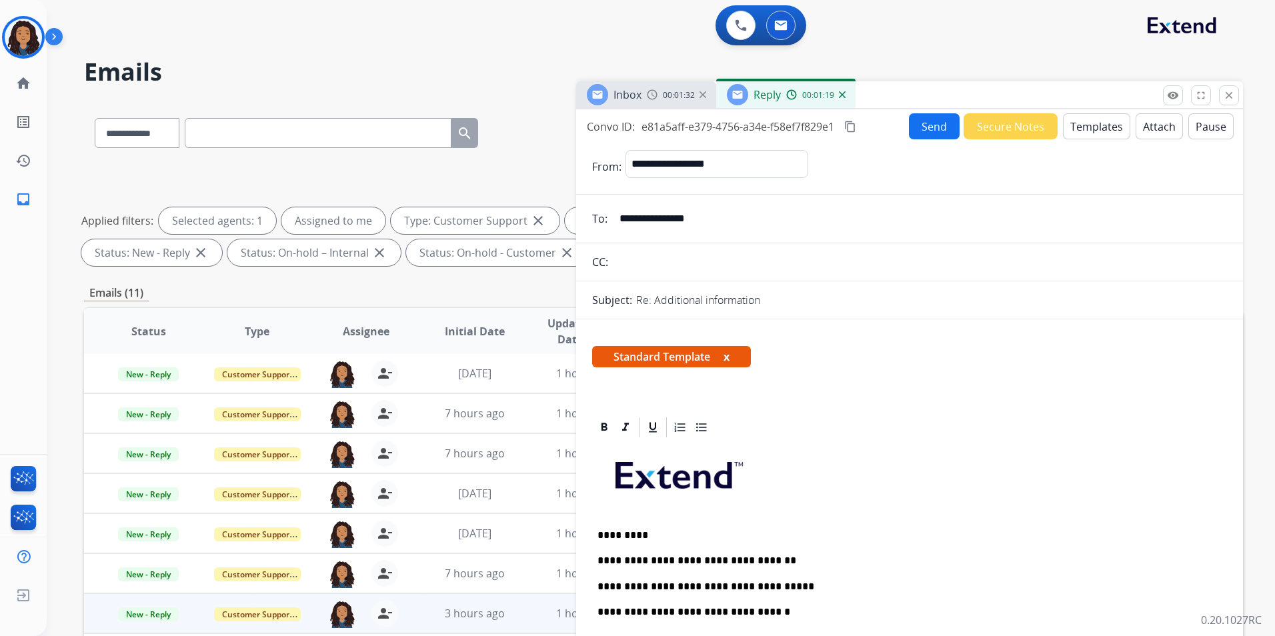
click at [914, 125] on button "Send" at bounding box center [934, 126] width 51 height 26
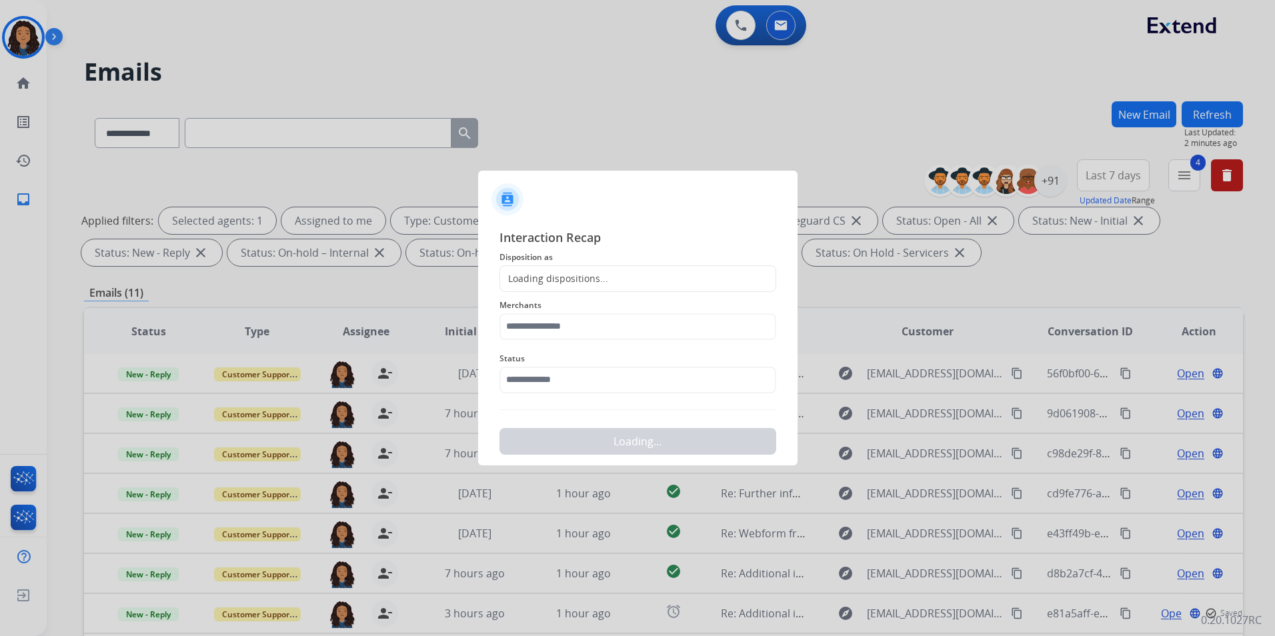
click at [620, 262] on span "Disposition as" at bounding box center [638, 257] width 277 height 16
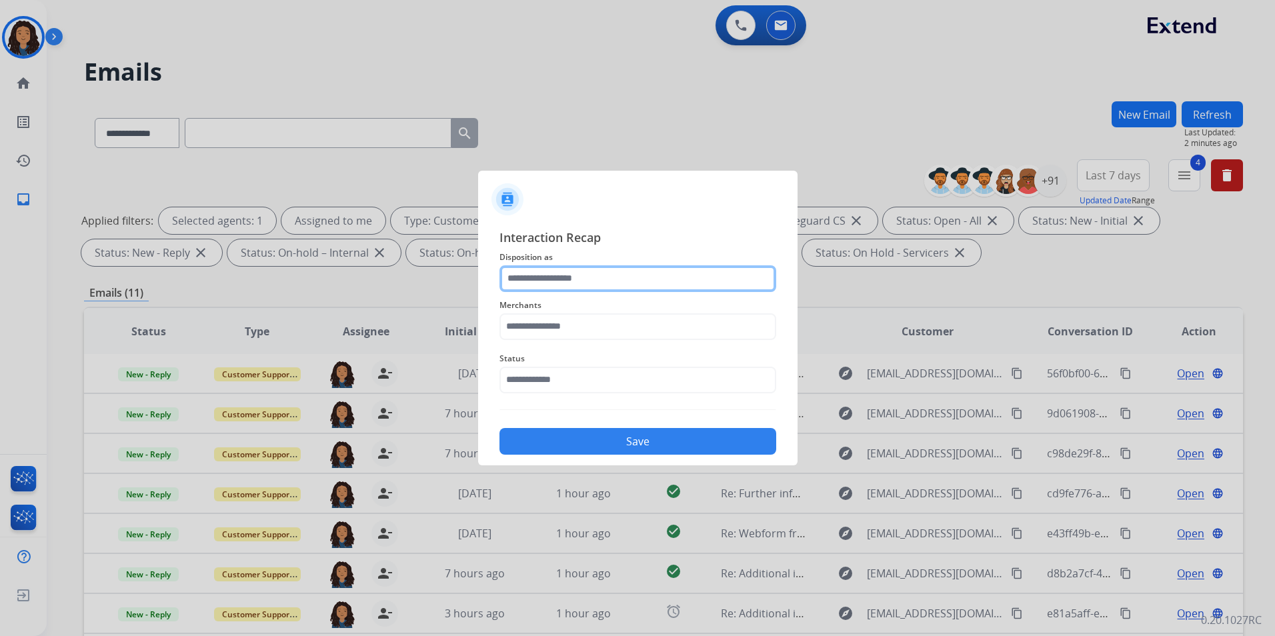
click at [614, 278] on input "text" at bounding box center [638, 279] width 277 height 27
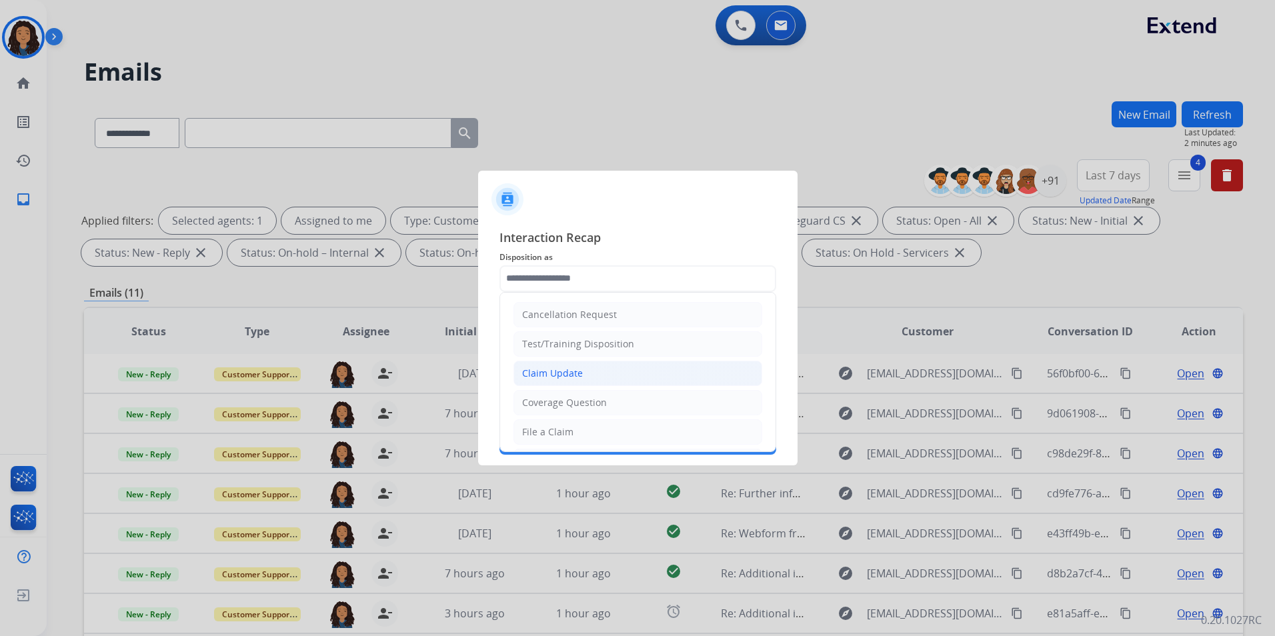
click at [560, 376] on div "Claim Update" at bounding box center [552, 373] width 61 height 13
type input "**********"
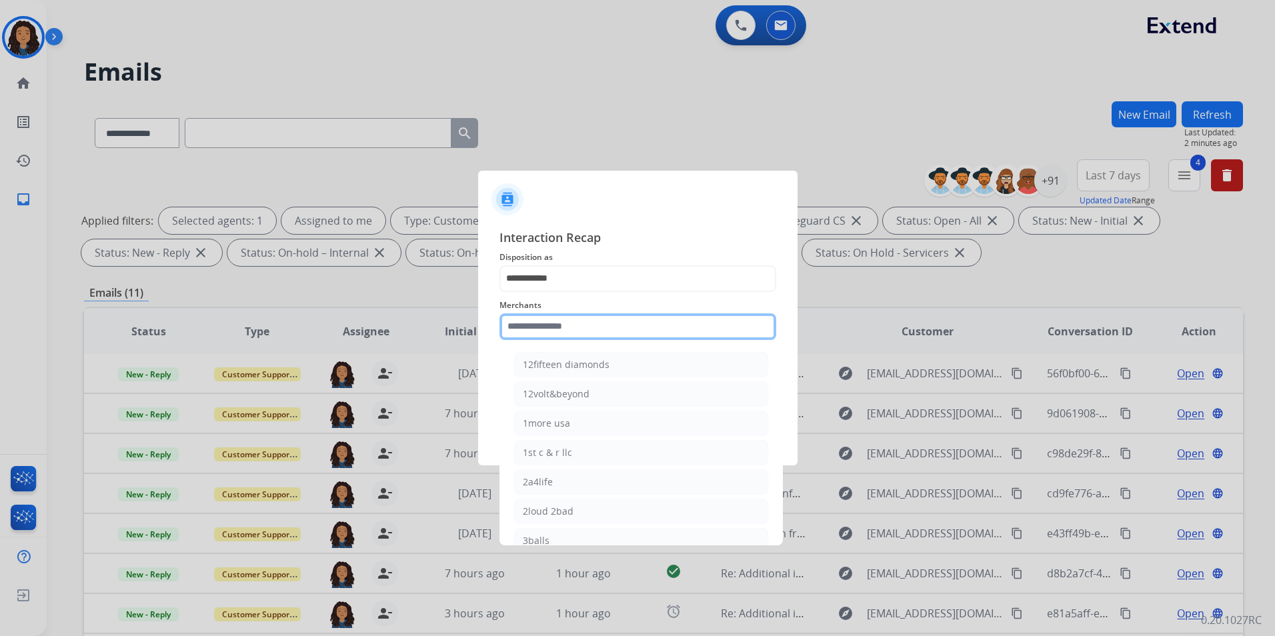
click at [562, 330] on input "text" at bounding box center [638, 327] width 277 height 27
type input "*"
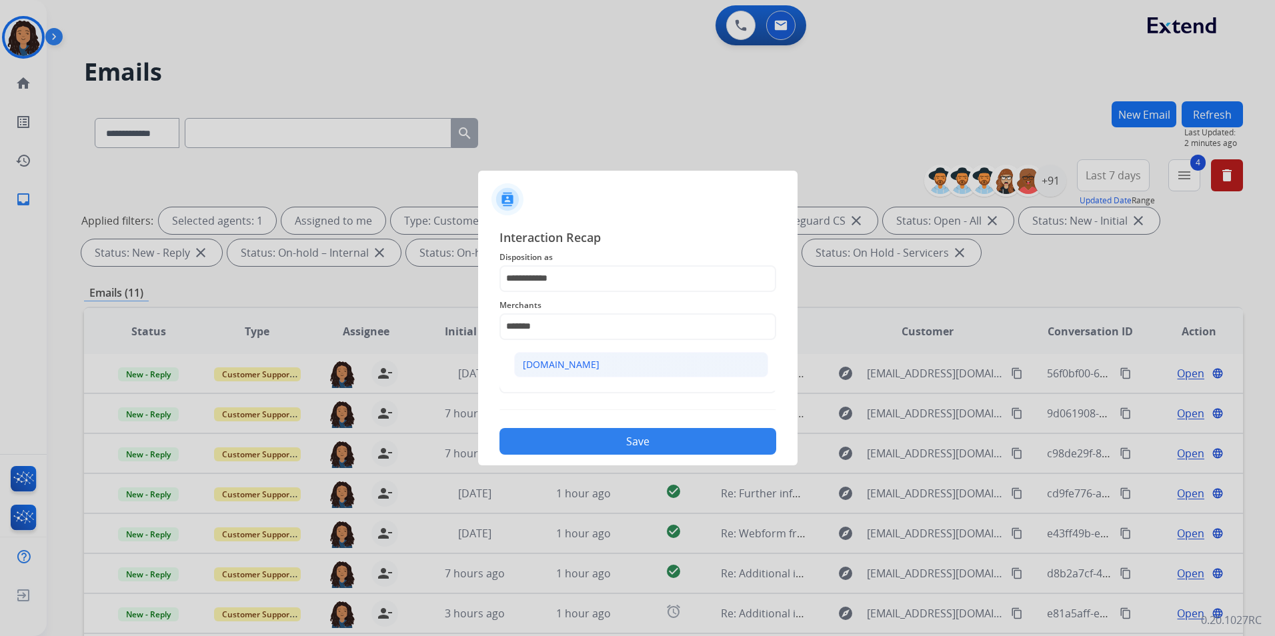
click at [601, 361] on li "[DOMAIN_NAME]" at bounding box center [641, 364] width 254 height 25
type input "**********"
click at [595, 386] on input "text" at bounding box center [638, 380] width 277 height 27
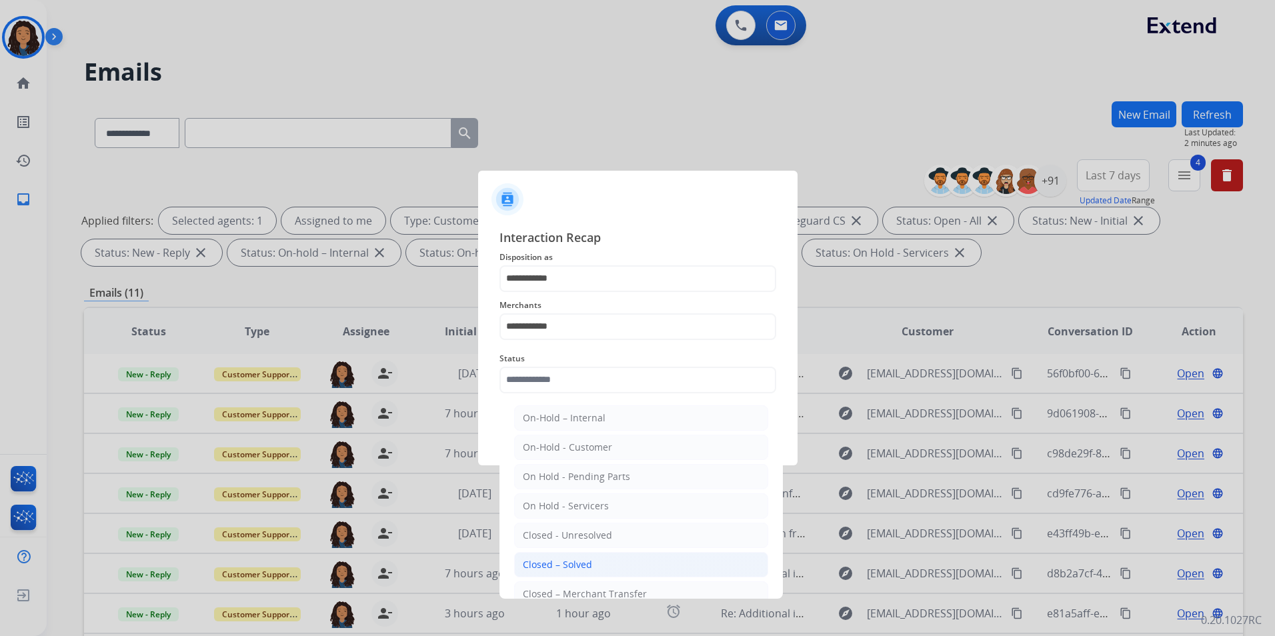
click at [564, 566] on div "Closed – Solved" at bounding box center [557, 564] width 69 height 13
type input "**********"
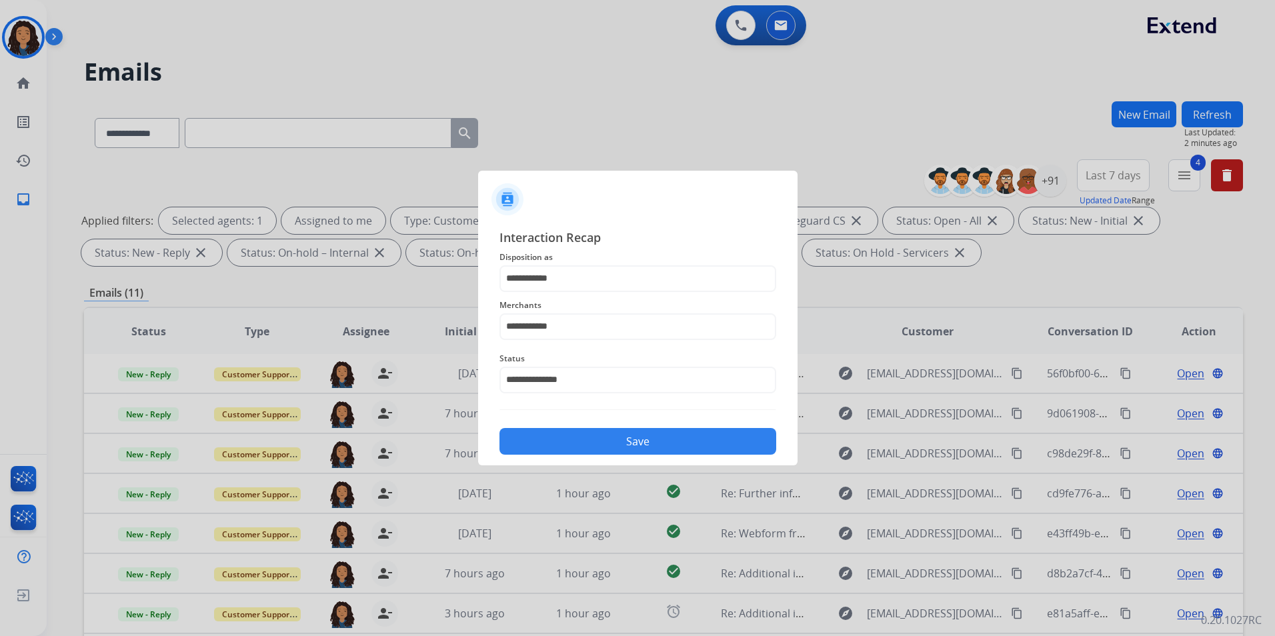
drag, startPoint x: 566, startPoint y: 446, endPoint x: 585, endPoint y: 442, distance: 19.0
click at [567, 446] on button "Save" at bounding box center [638, 441] width 277 height 27
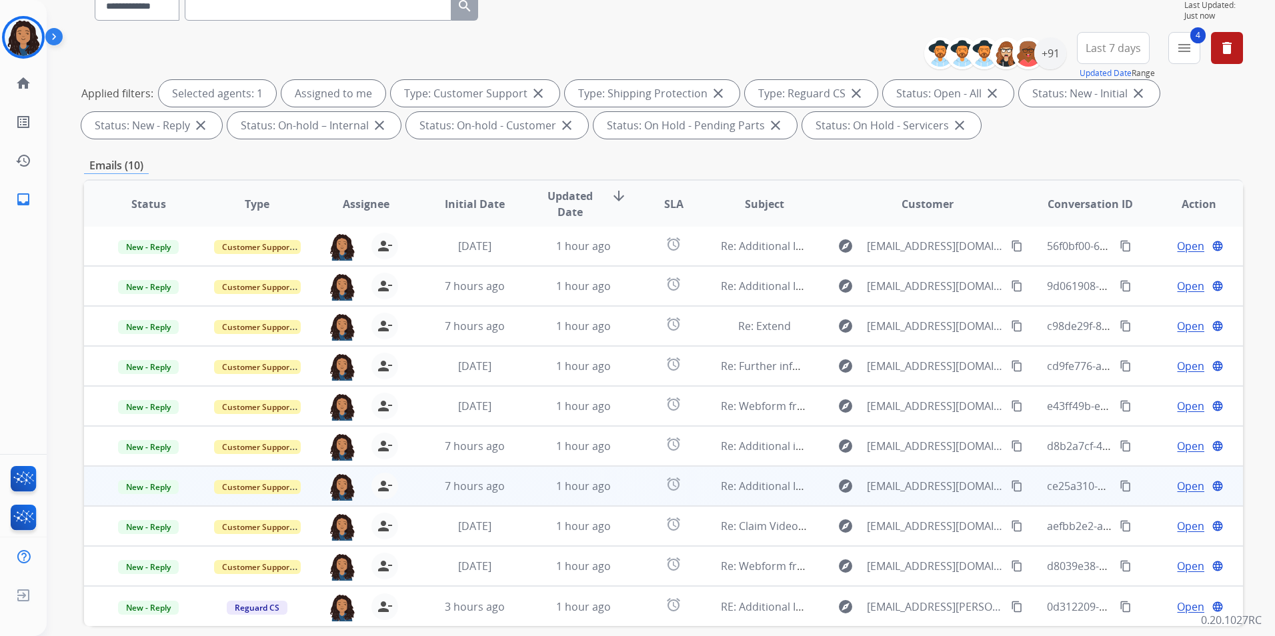
scroll to position [187, 0]
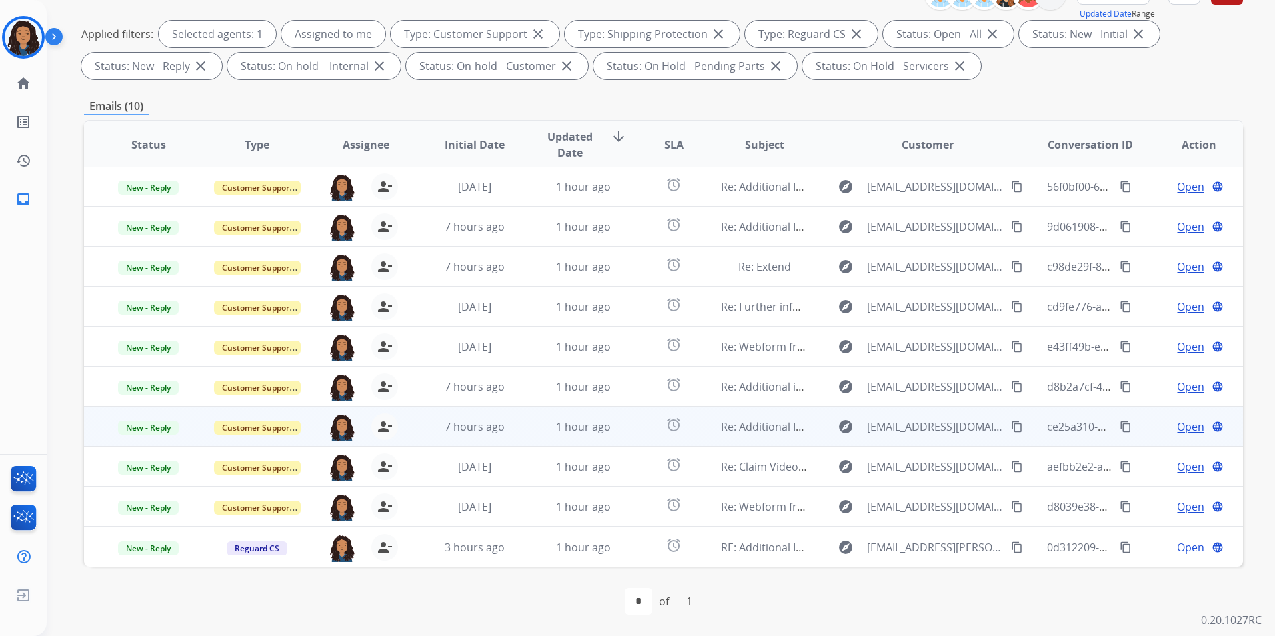
click at [1177, 422] on span "Open" at bounding box center [1190, 427] width 27 height 16
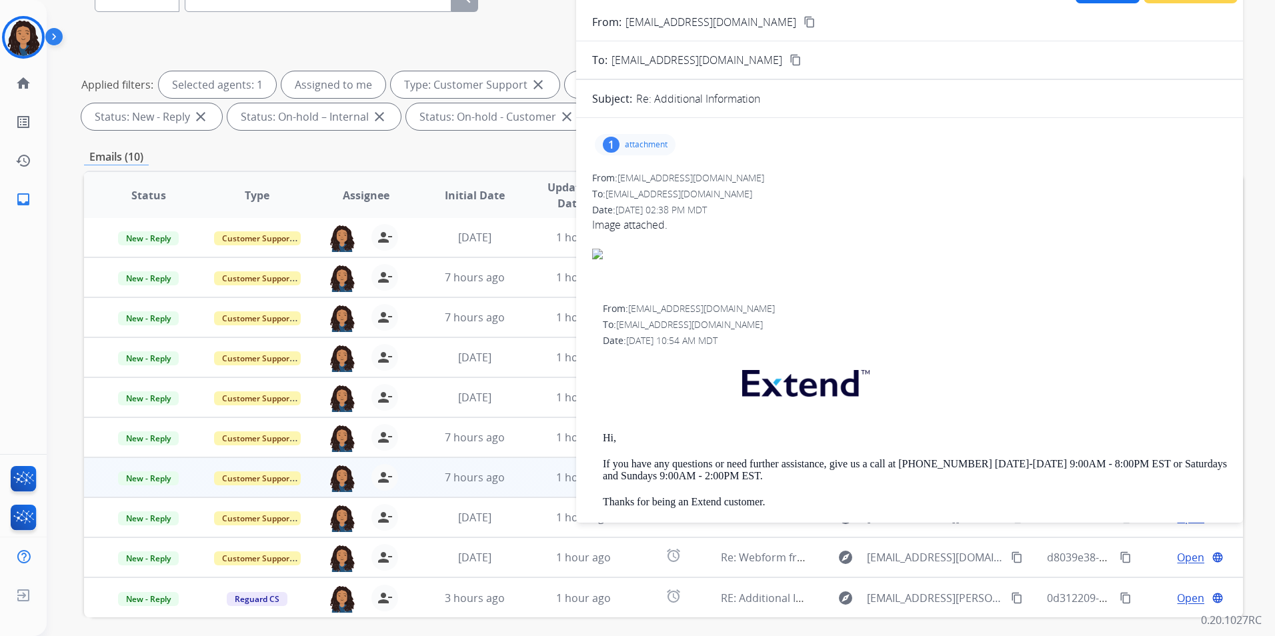
scroll to position [53, 0]
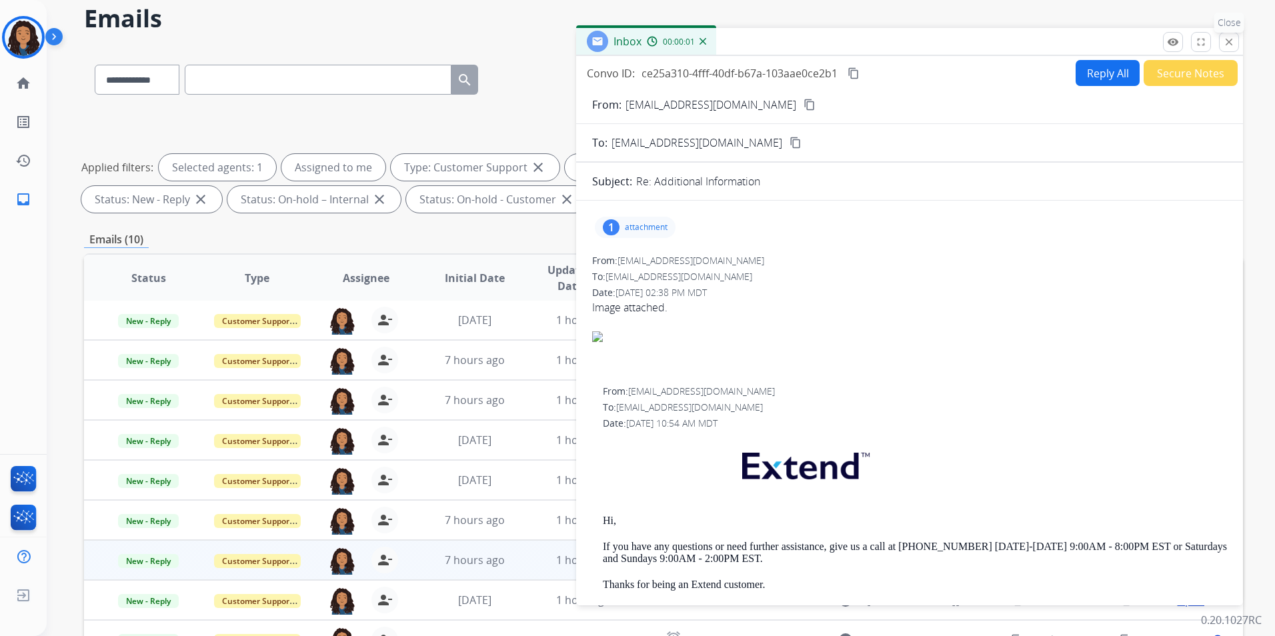
click at [1225, 43] on mat-icon "close" at bounding box center [1229, 42] width 12 height 12
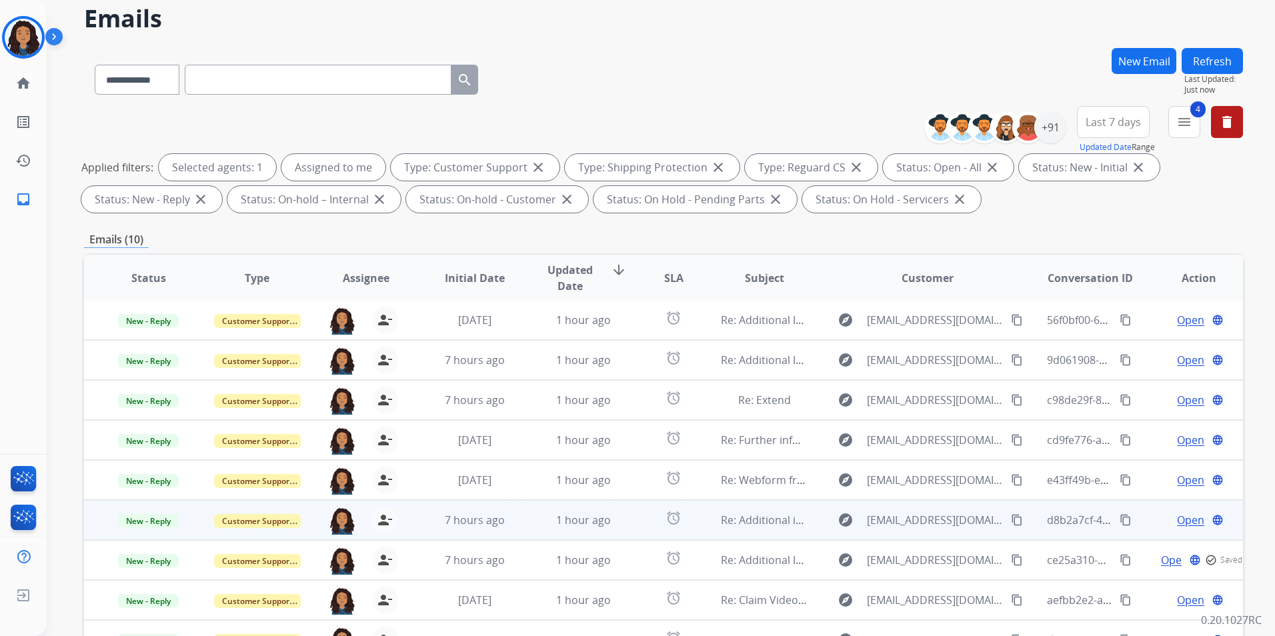
click at [1177, 526] on span "Open" at bounding box center [1190, 520] width 27 height 16
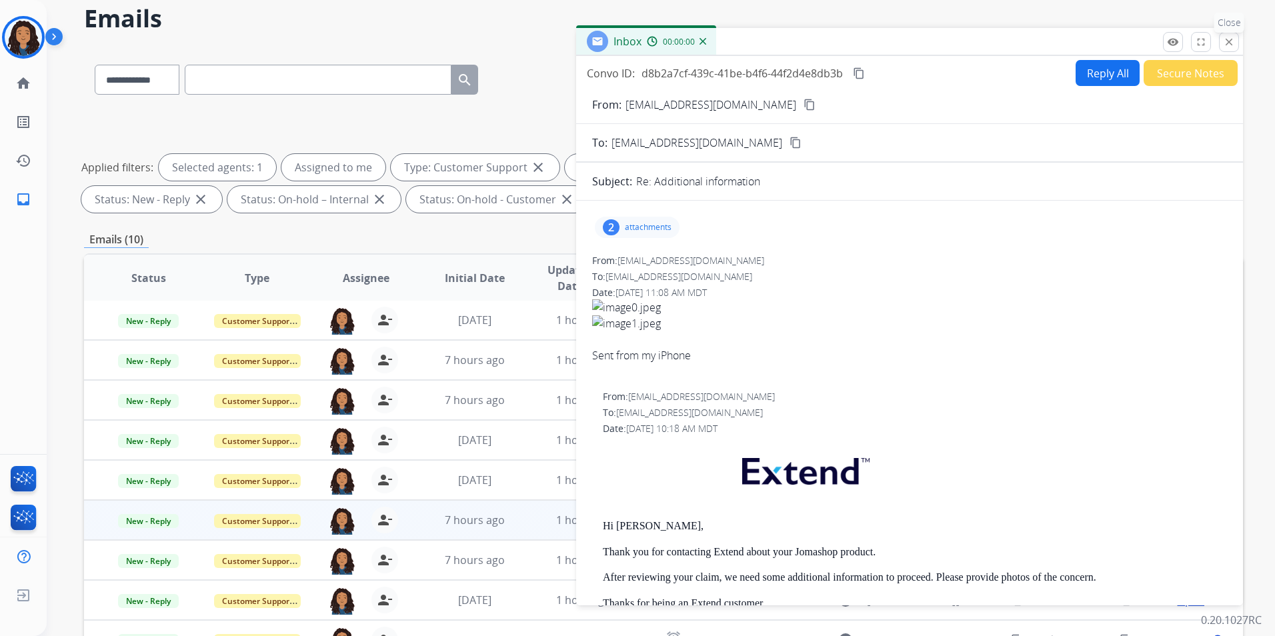
click at [1235, 42] on mat-icon "close" at bounding box center [1229, 42] width 12 height 12
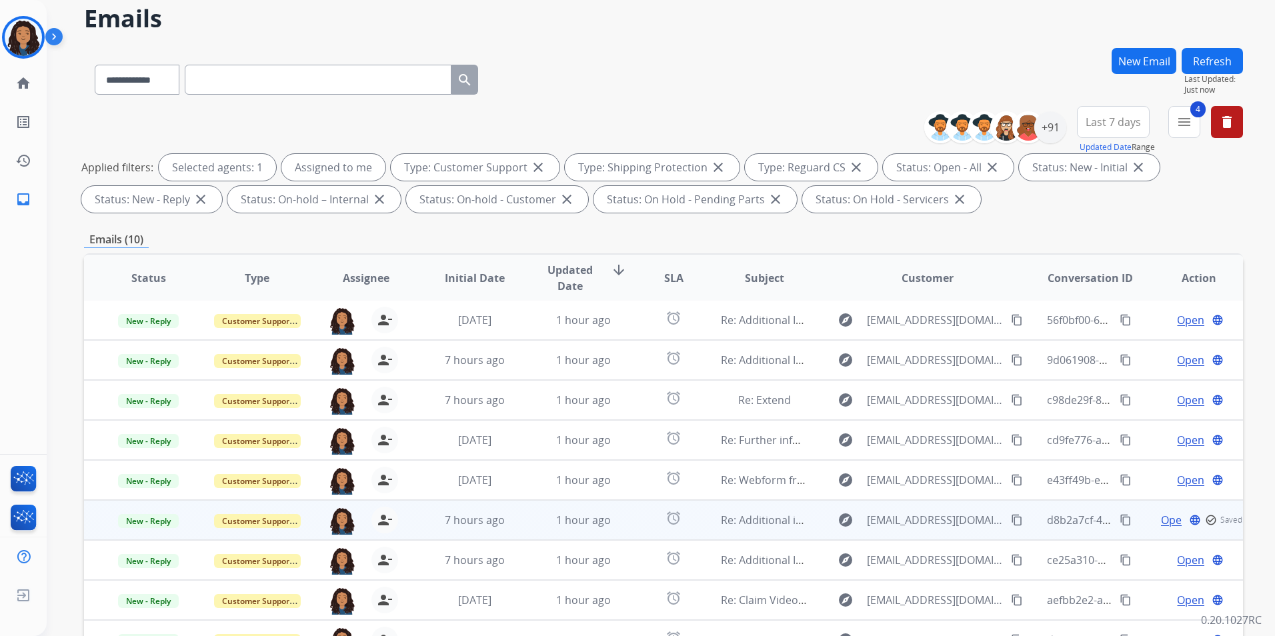
scroll to position [187, 0]
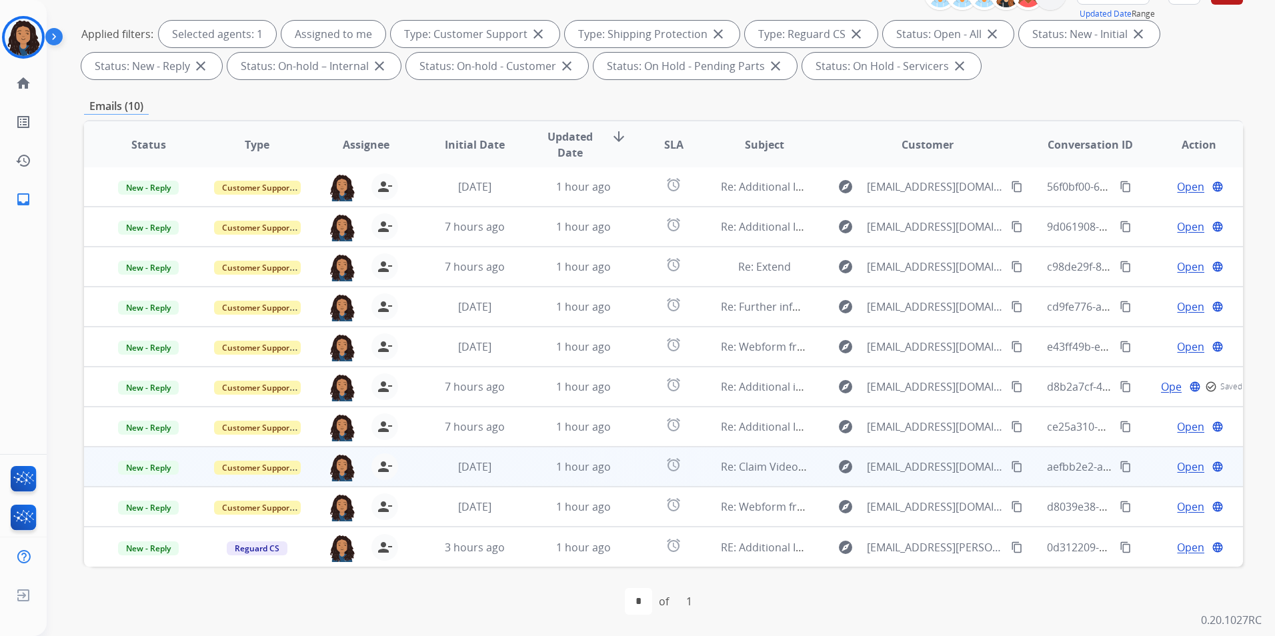
click at [1182, 465] on span "Open" at bounding box center [1190, 467] width 27 height 16
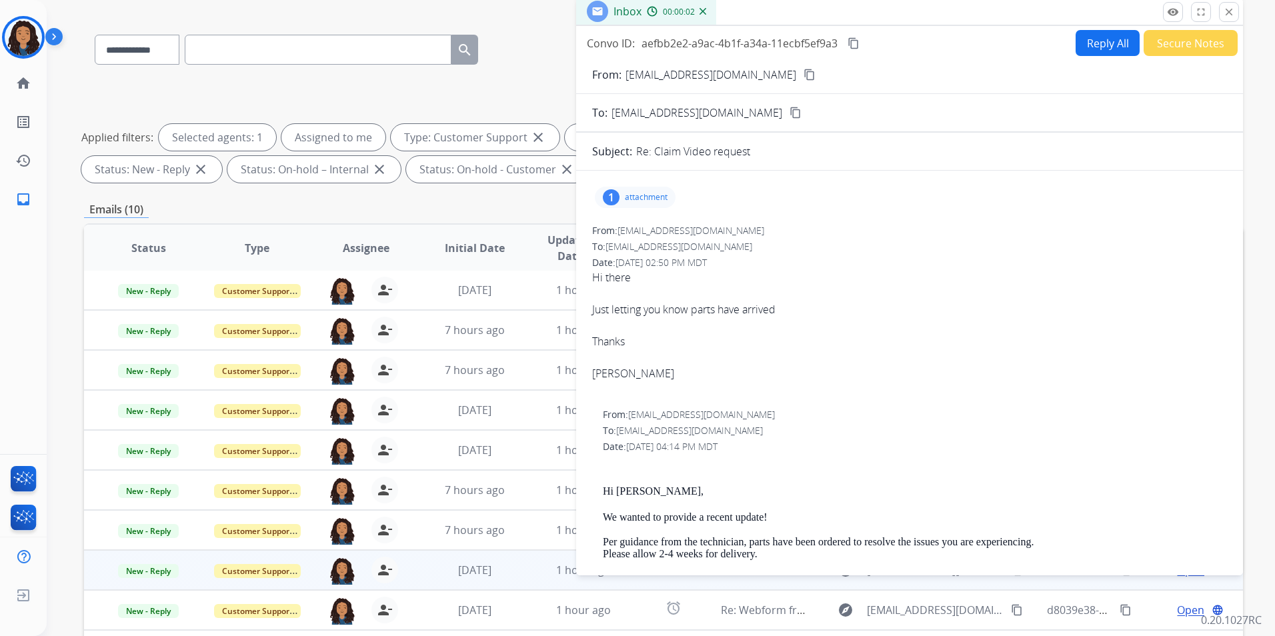
scroll to position [53, 0]
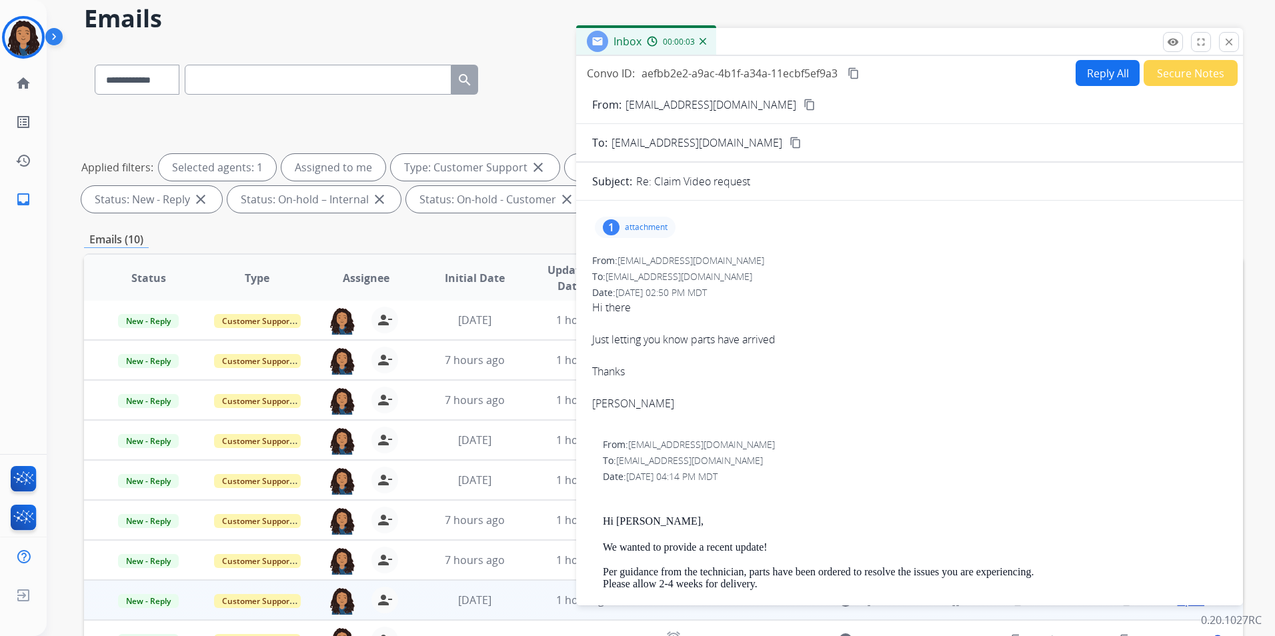
click at [1233, 43] on mat-icon "close" at bounding box center [1229, 42] width 12 height 12
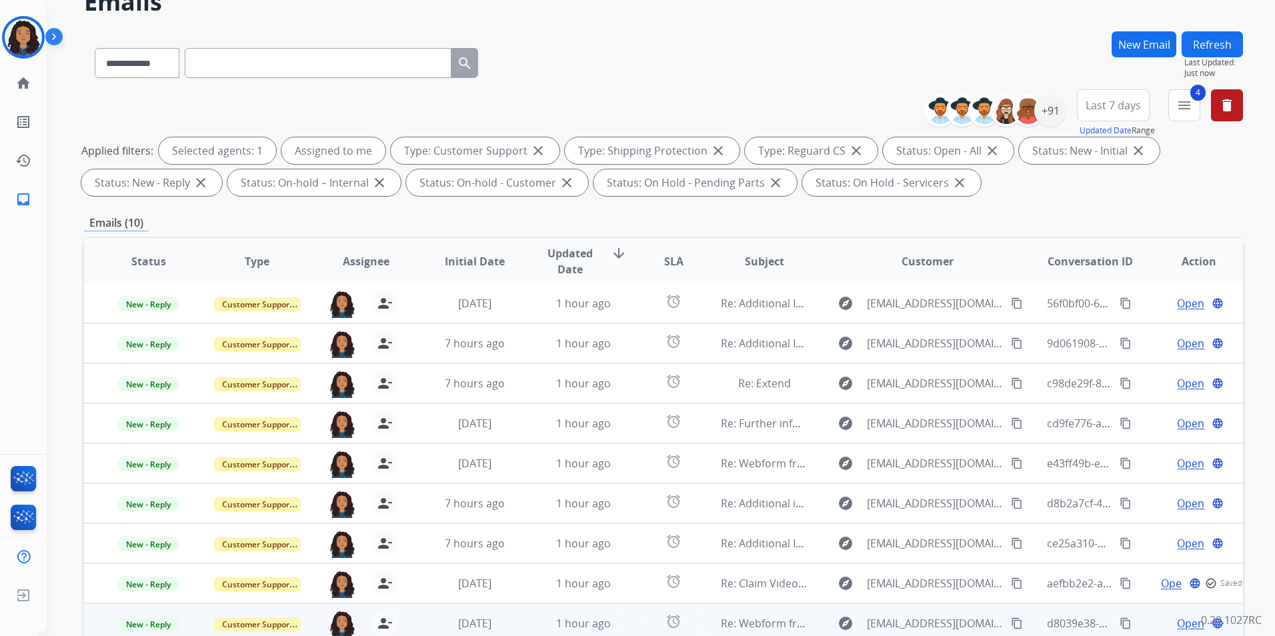
scroll to position [187, 0]
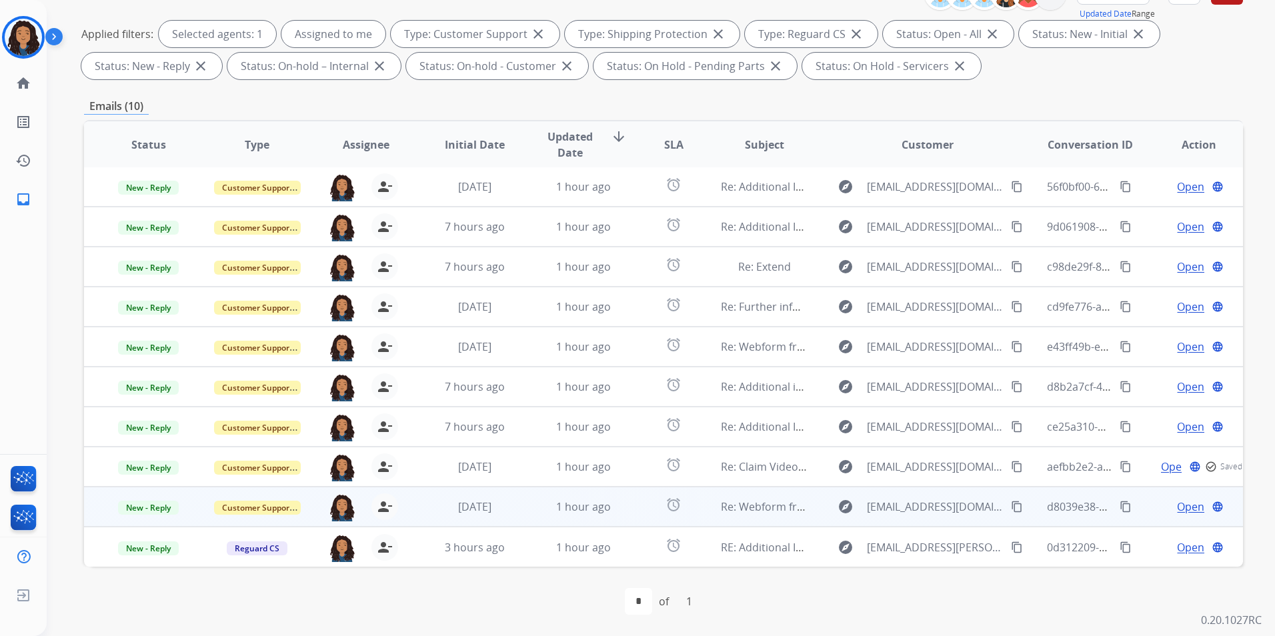
click at [1186, 507] on span "Open" at bounding box center [1190, 507] width 27 height 16
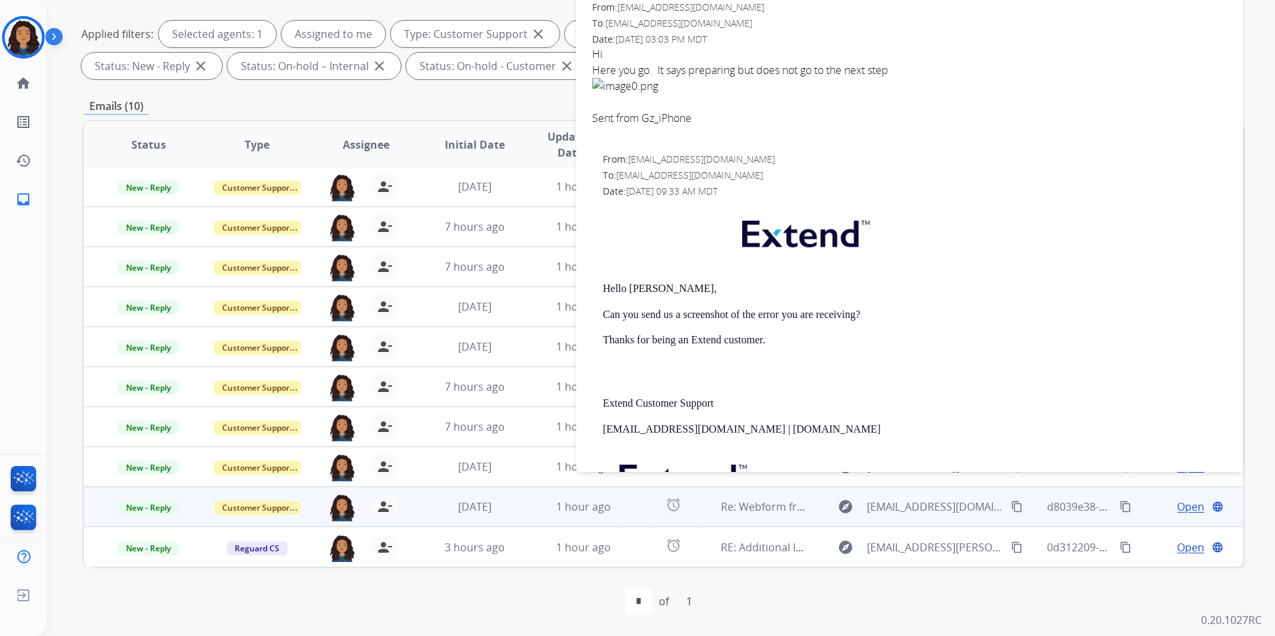
scroll to position [200, 0]
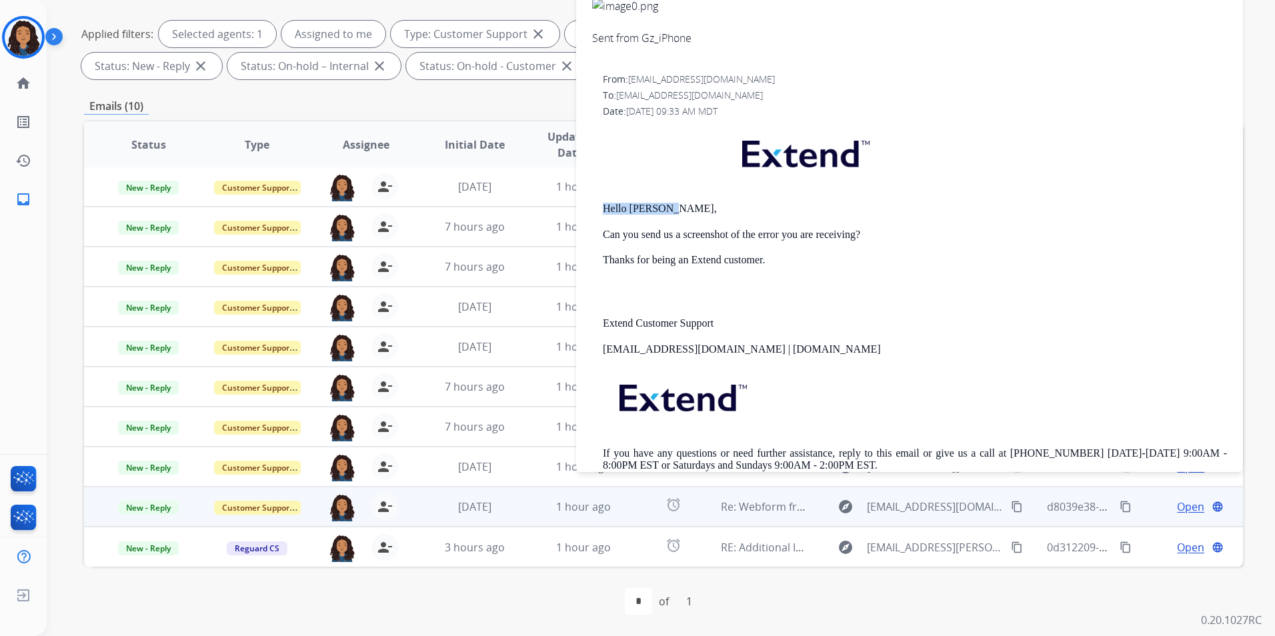
drag, startPoint x: 601, startPoint y: 203, endPoint x: 681, endPoint y: 214, distance: 80.9
click at [681, 214] on div "From: [EMAIL_ADDRESS][DOMAIN_NAME] To: [EMAIL_ADDRESS][DOMAIN_NAME] Date: [DATE…" at bounding box center [909, 283] width 635 height 420
drag, startPoint x: 681, startPoint y: 214, endPoint x: 642, endPoint y: 214, distance: 38.7
copy p "Hello [PERSON_NAME],"
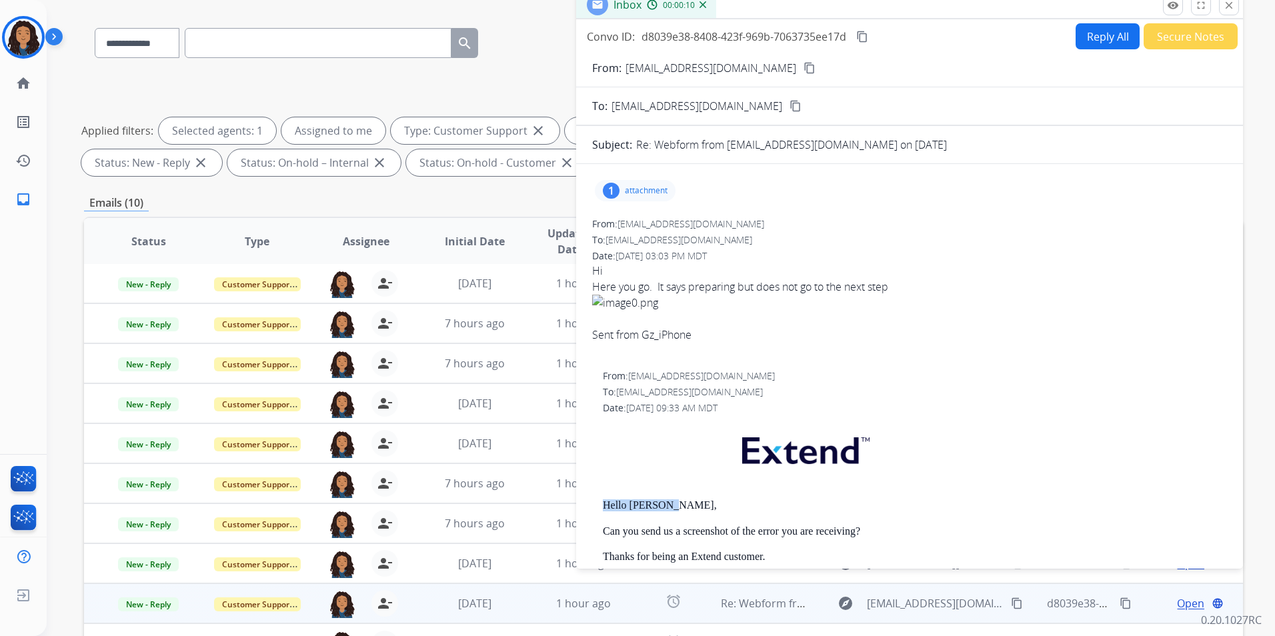
scroll to position [0, 0]
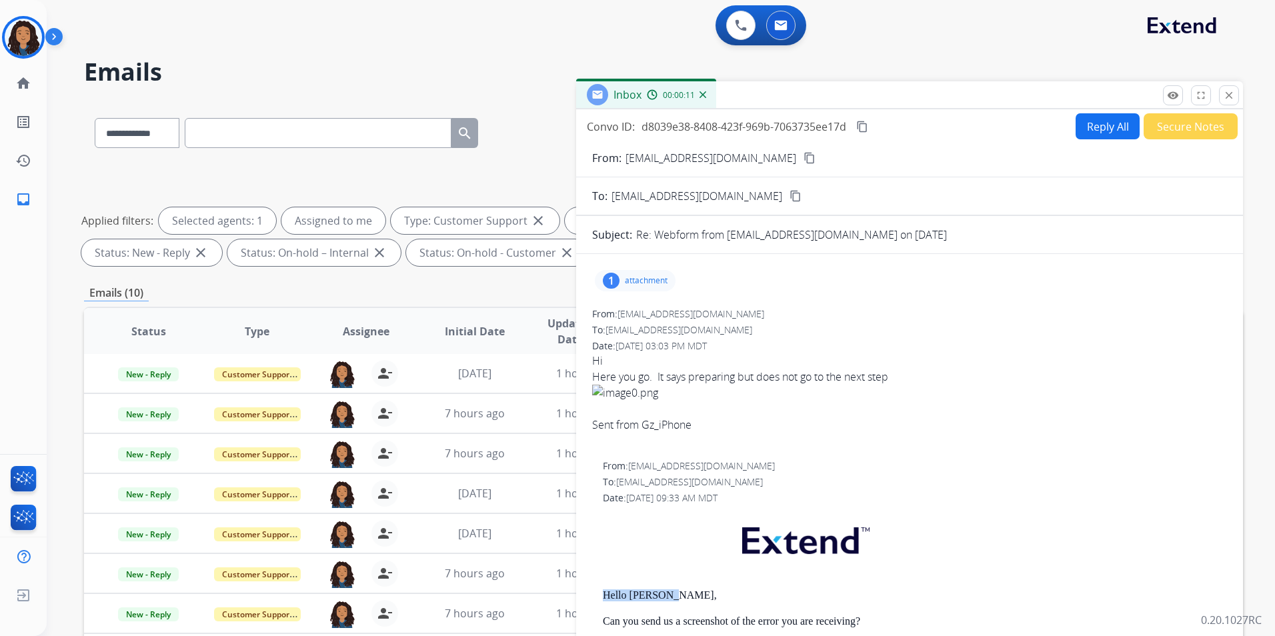
click at [1109, 131] on button "Reply All" at bounding box center [1108, 126] width 64 height 26
select select "**********"
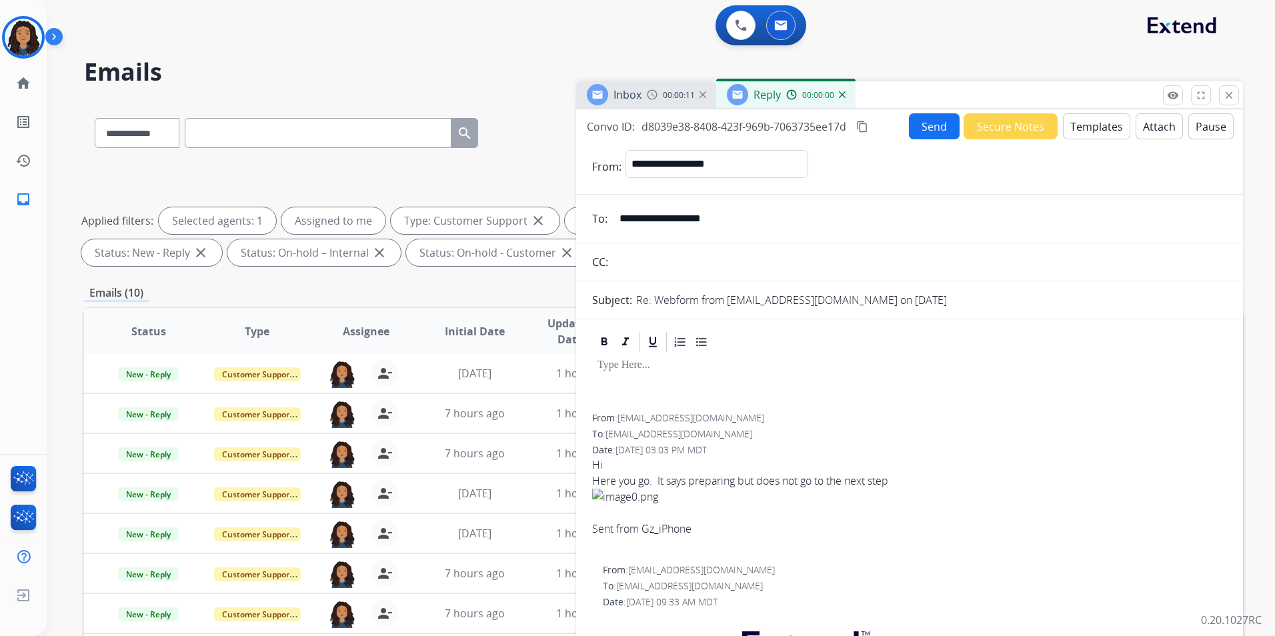
click at [1108, 131] on button "Templates" at bounding box center [1096, 126] width 67 height 26
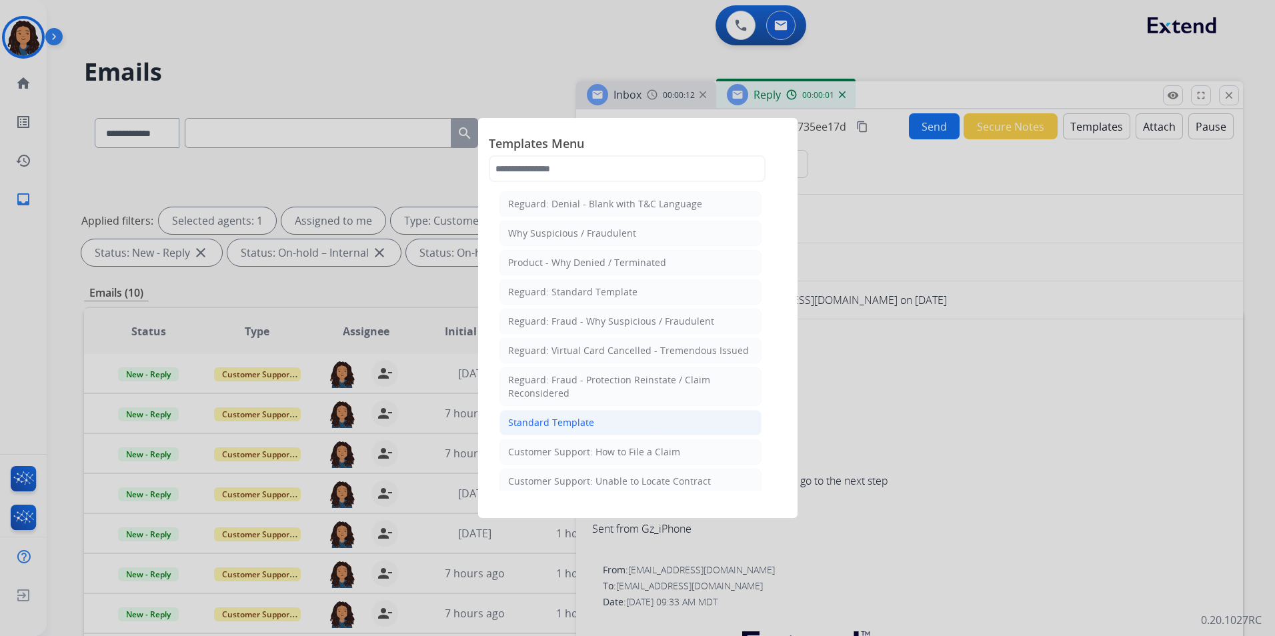
click at [623, 426] on li "Standard Template" at bounding box center [631, 422] width 262 height 25
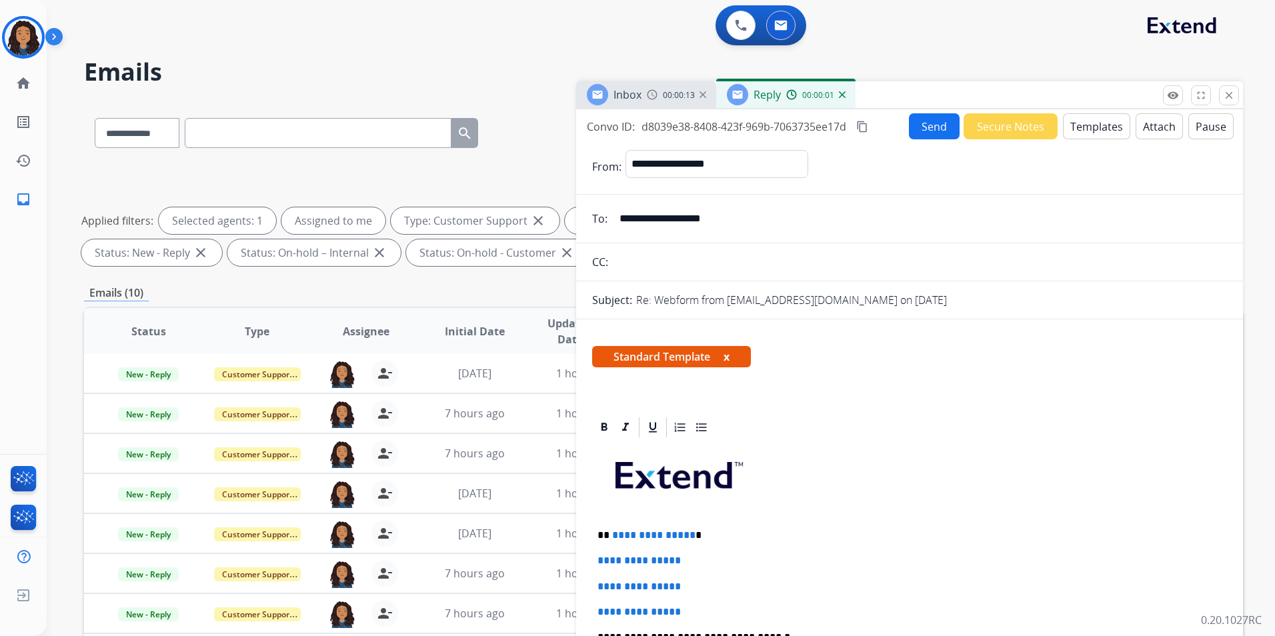
scroll to position [200, 0]
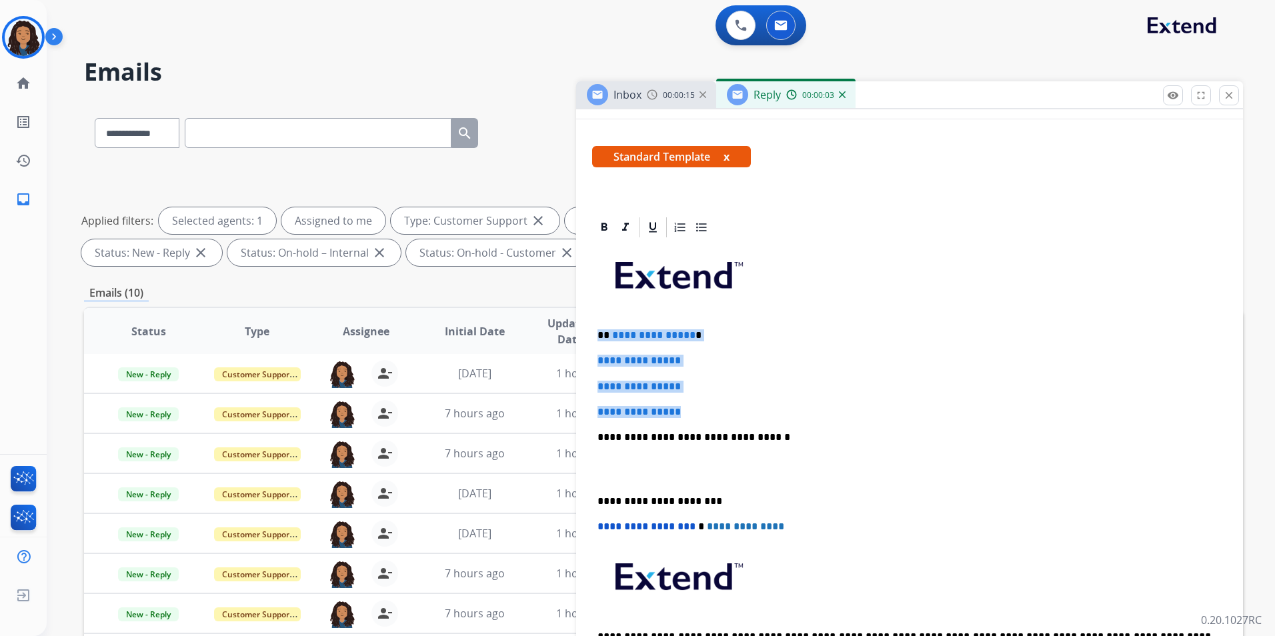
drag, startPoint x: 593, startPoint y: 328, endPoint x: 702, endPoint y: 404, distance: 132.7
click at [702, 404] on div "**********" at bounding box center [909, 468] width 635 height 459
paste div
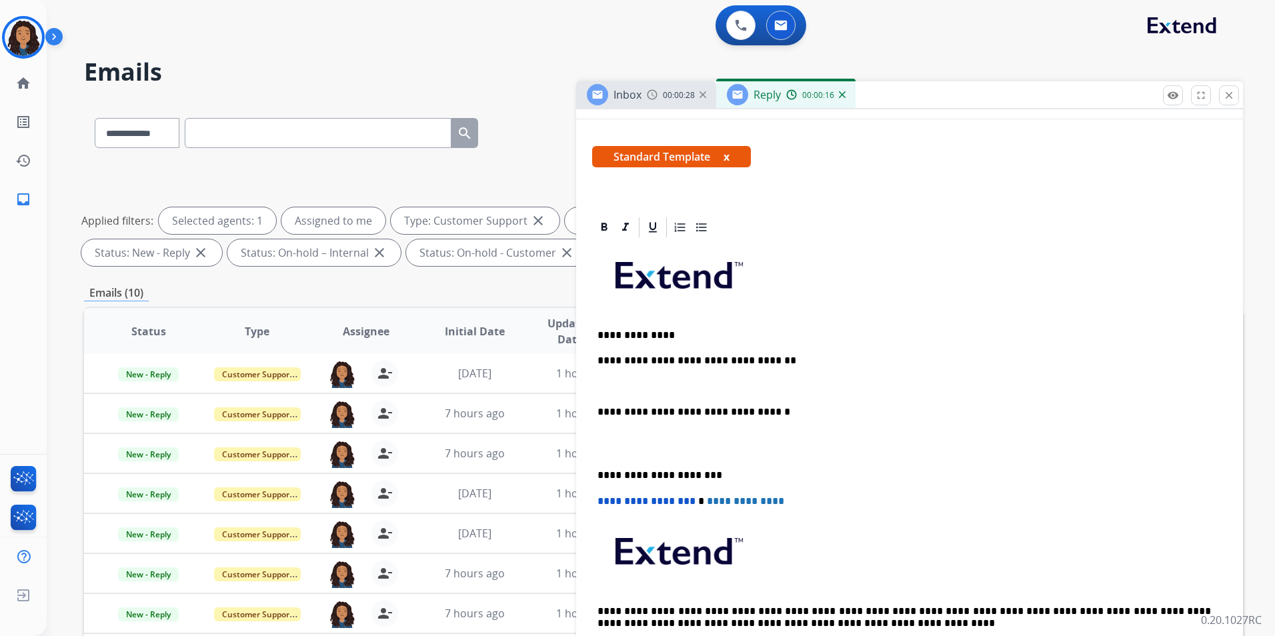
click at [662, 378] on div "**********" at bounding box center [909, 456] width 635 height 434
click at [627, 99] on span "Inbox" at bounding box center [628, 94] width 28 height 15
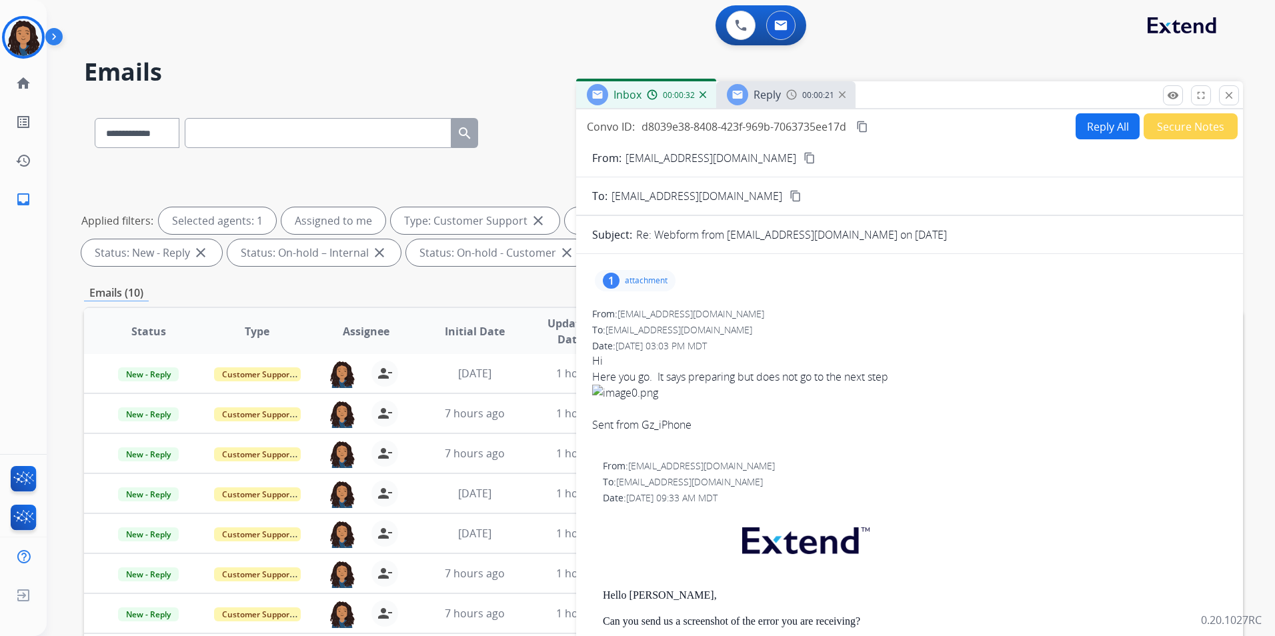
click at [809, 92] on span "00:00:21" at bounding box center [819, 95] width 32 height 11
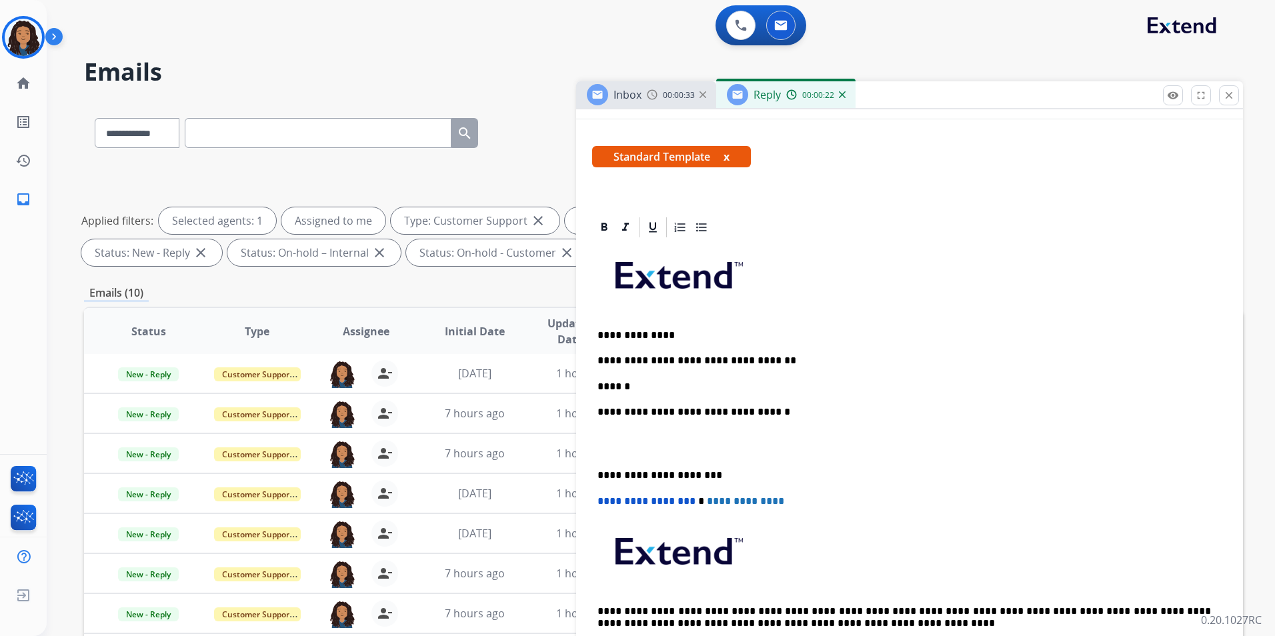
click at [728, 386] on p "******" at bounding box center [905, 387] width 614 height 12
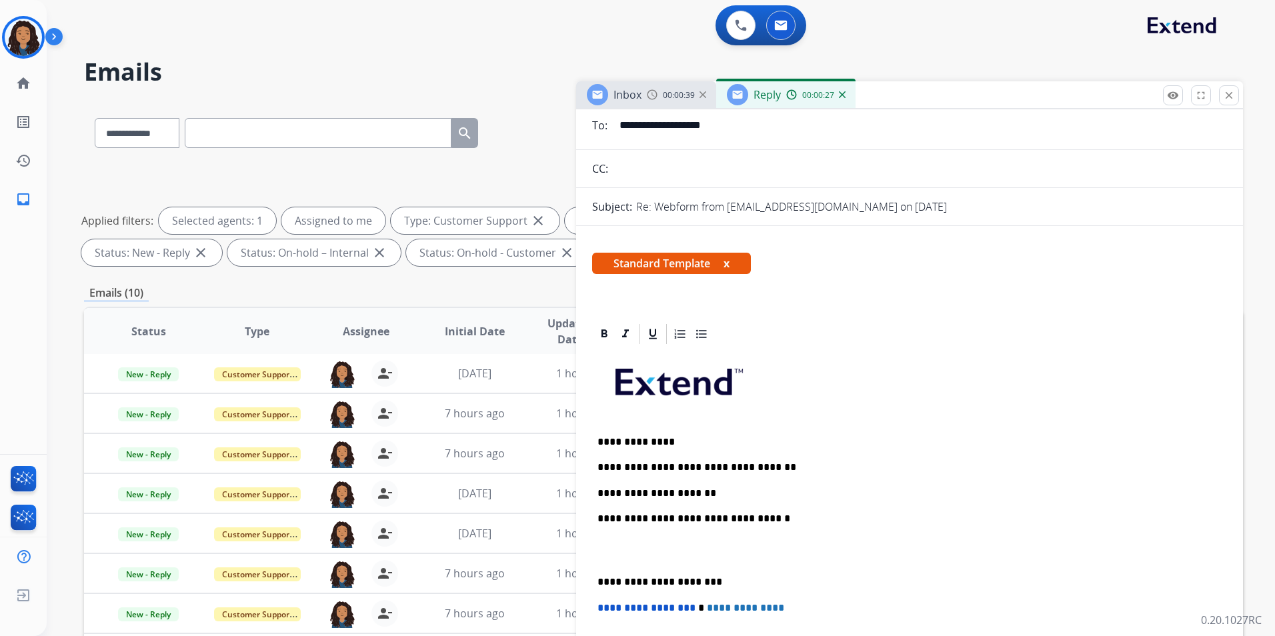
scroll to position [0, 0]
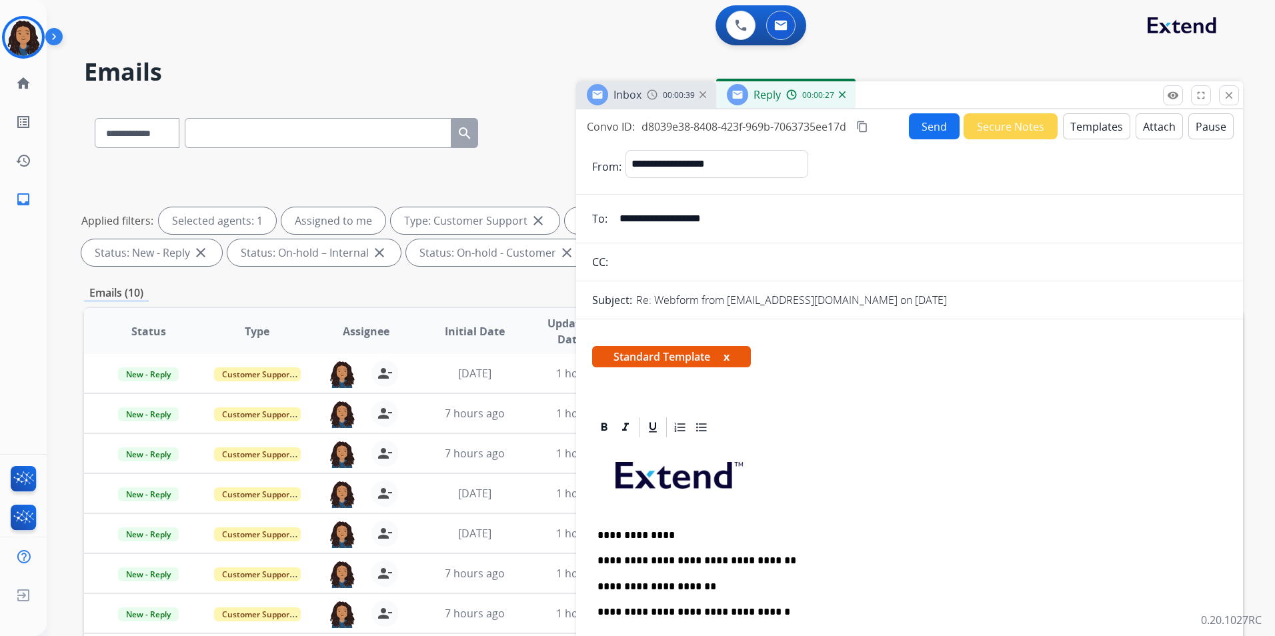
click at [926, 133] on button "Send" at bounding box center [934, 126] width 51 height 26
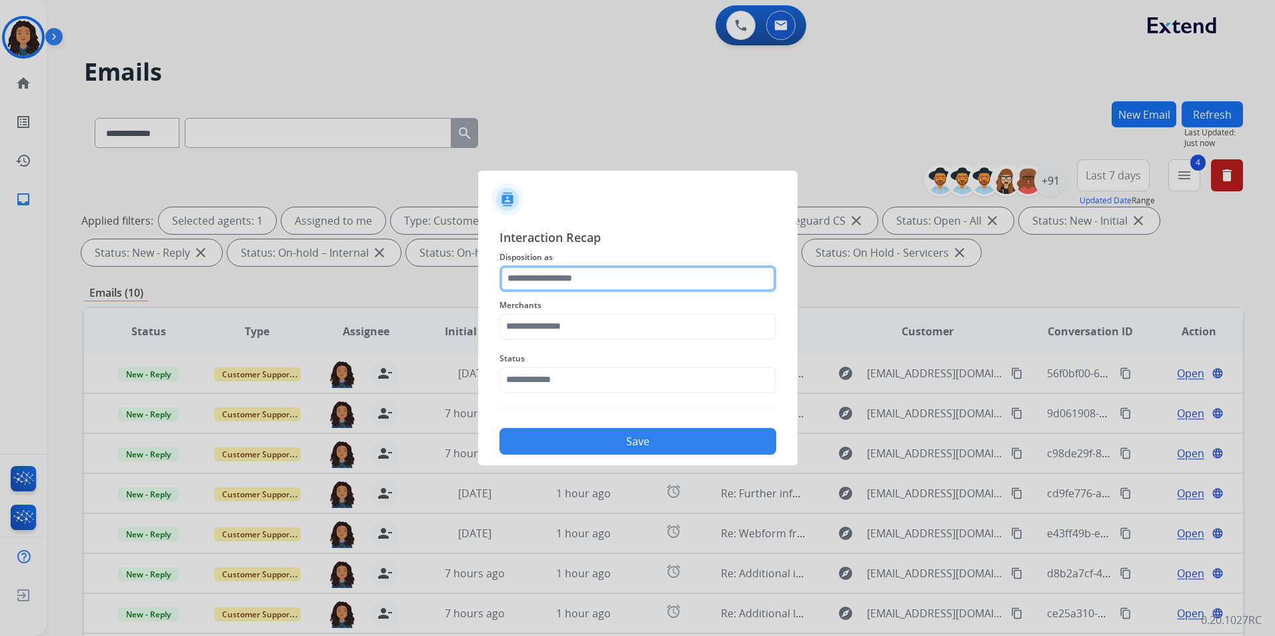
click at [609, 270] on input "text" at bounding box center [638, 279] width 277 height 27
click at [588, 283] on input "text" at bounding box center [638, 279] width 277 height 27
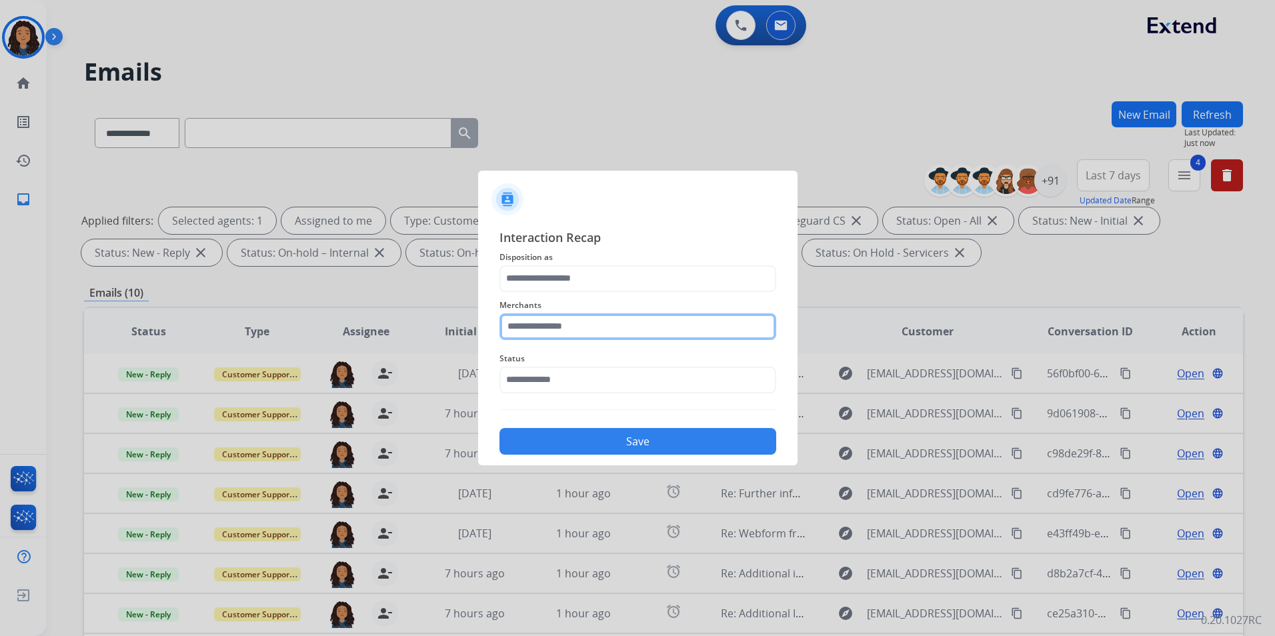
drag, startPoint x: 578, startPoint y: 338, endPoint x: 578, endPoint y: 290, distance: 48.0
click at [578, 334] on input "text" at bounding box center [638, 327] width 277 height 27
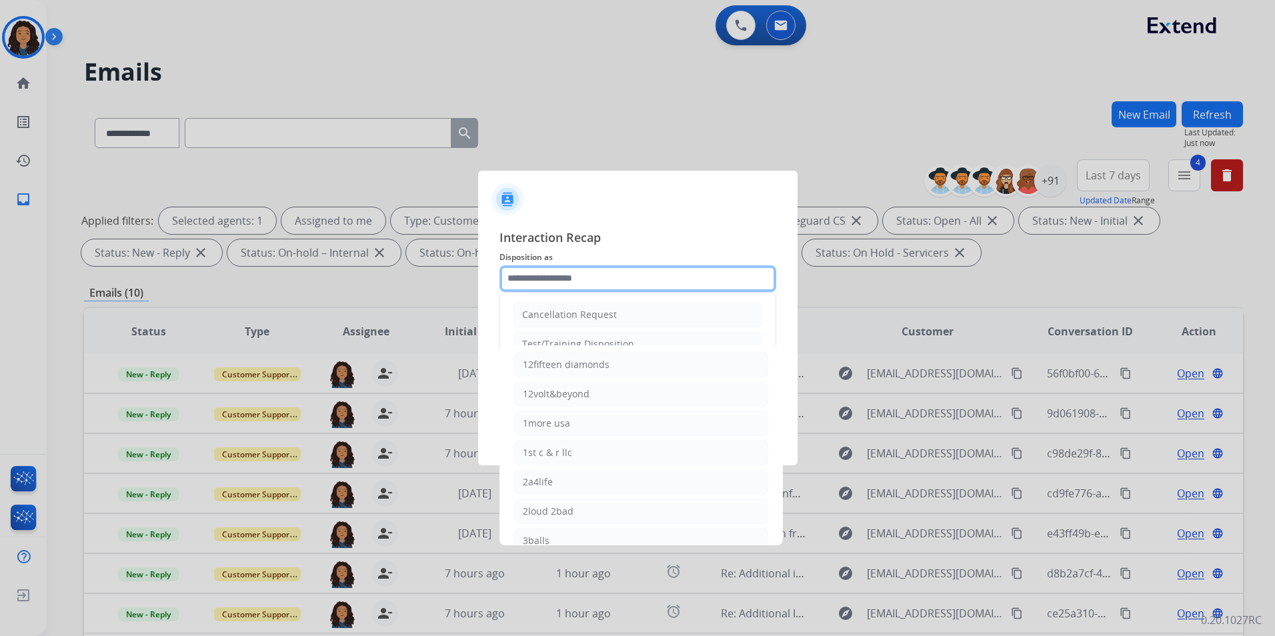
click at [579, 278] on input "text" at bounding box center [638, 279] width 277 height 27
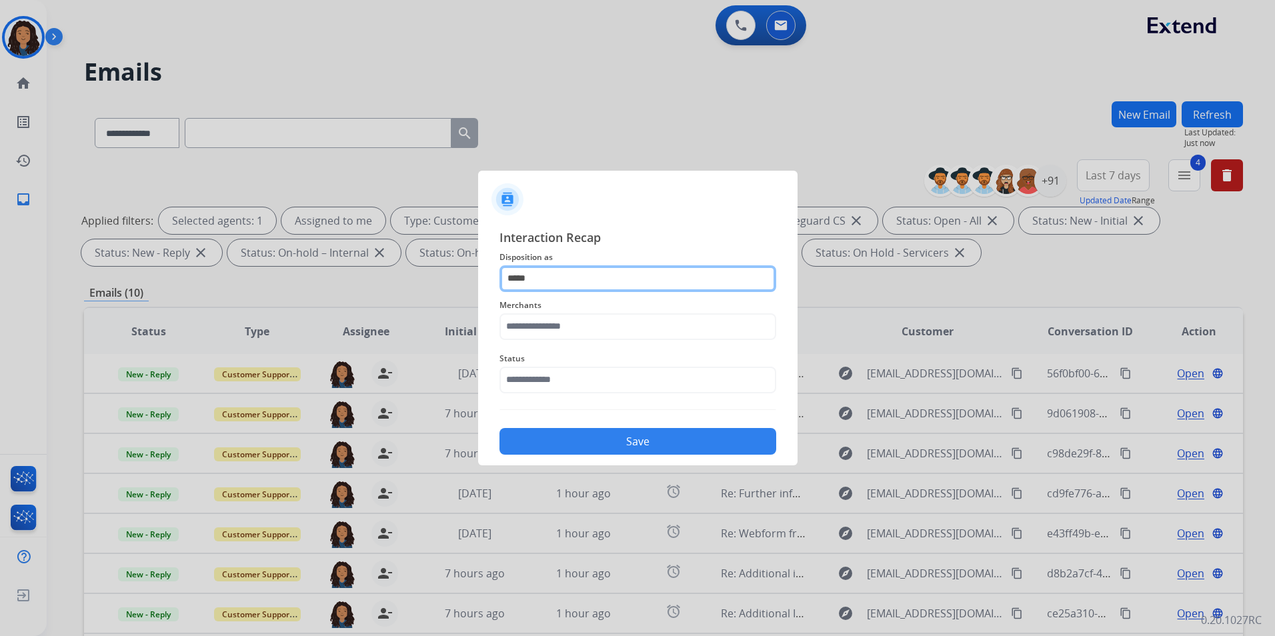
type input "*****"
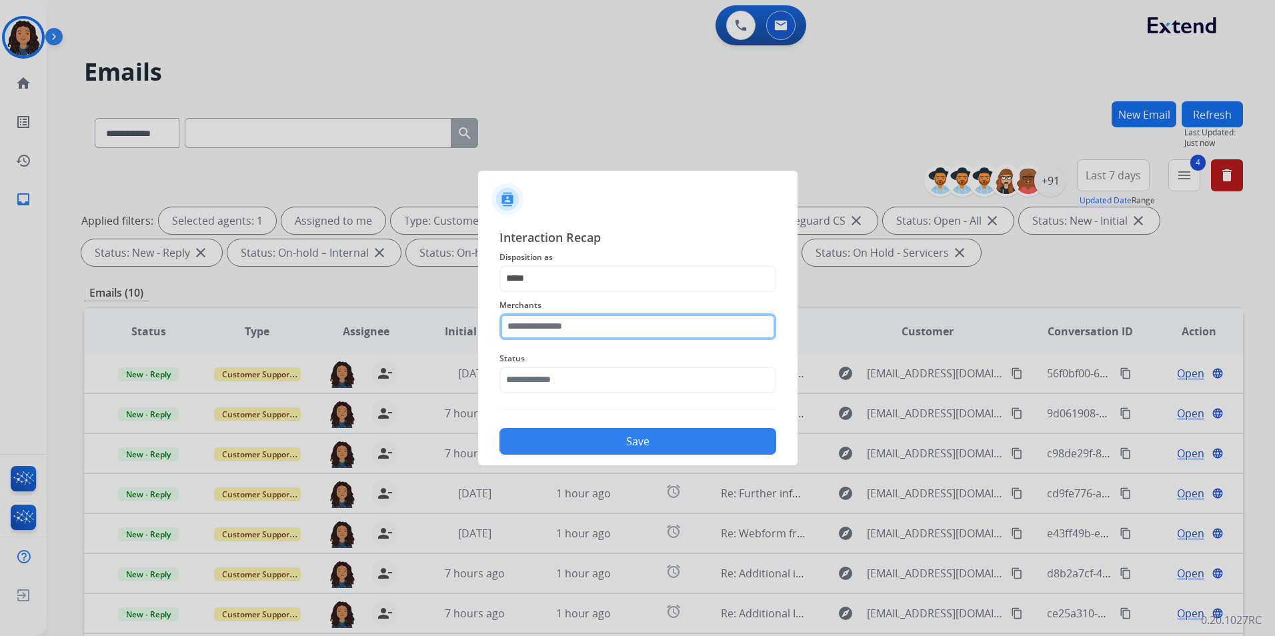
click at [588, 334] on input "text" at bounding box center [638, 327] width 277 height 27
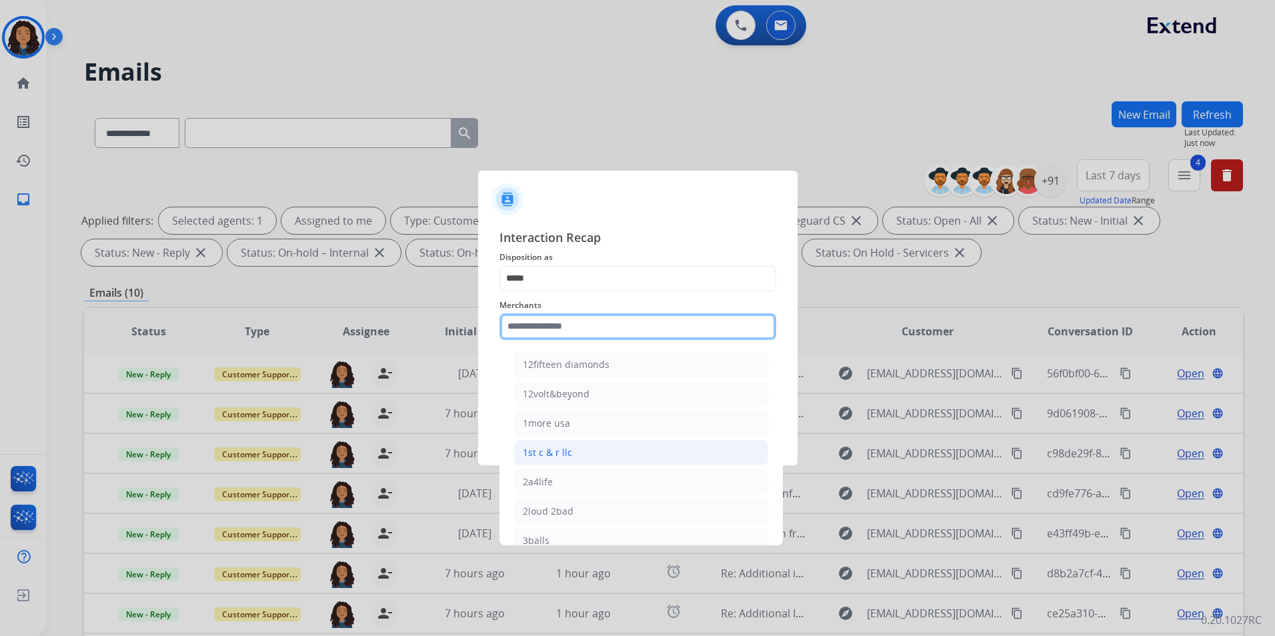
type input "*"
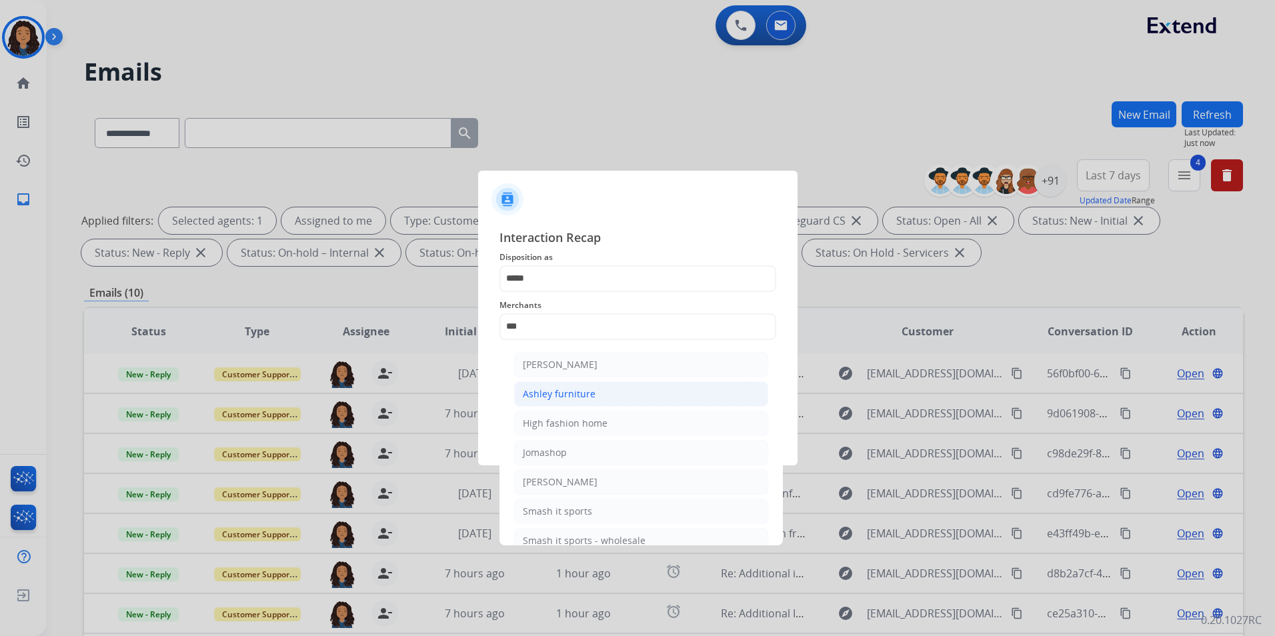
click at [586, 395] on div "Ashley furniture" at bounding box center [559, 394] width 73 height 13
type input "**********"
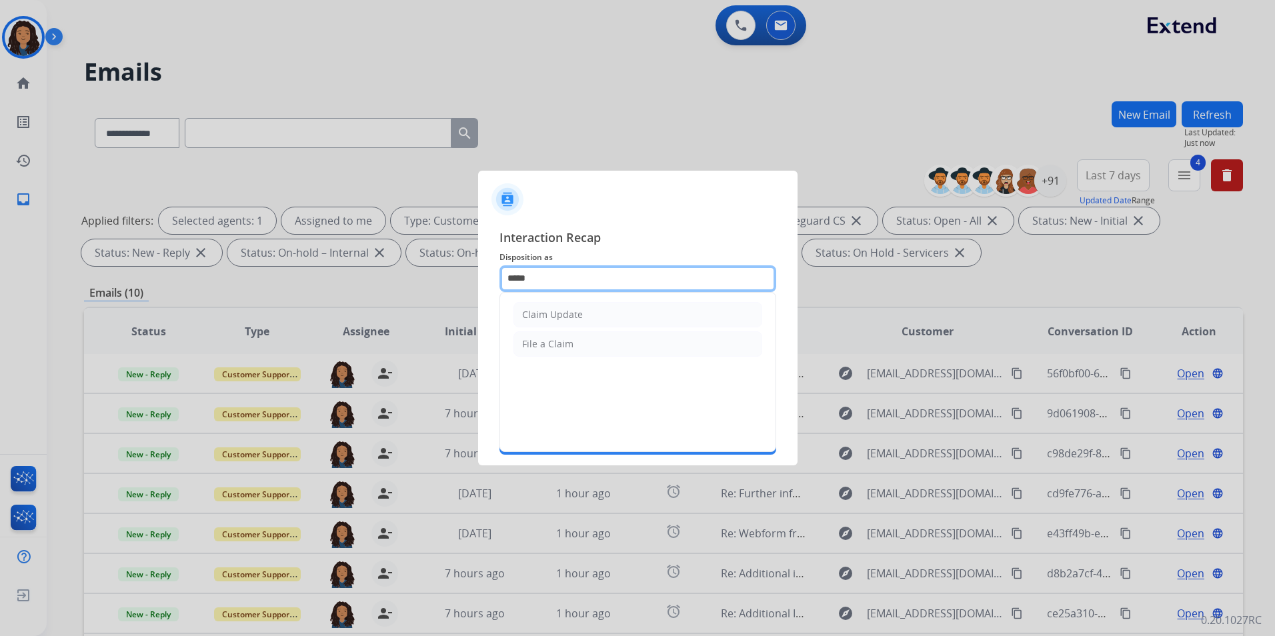
click at [596, 280] on input "*****" at bounding box center [638, 279] width 277 height 27
click at [592, 306] on li "Claim Update" at bounding box center [638, 314] width 249 height 25
type input "**********"
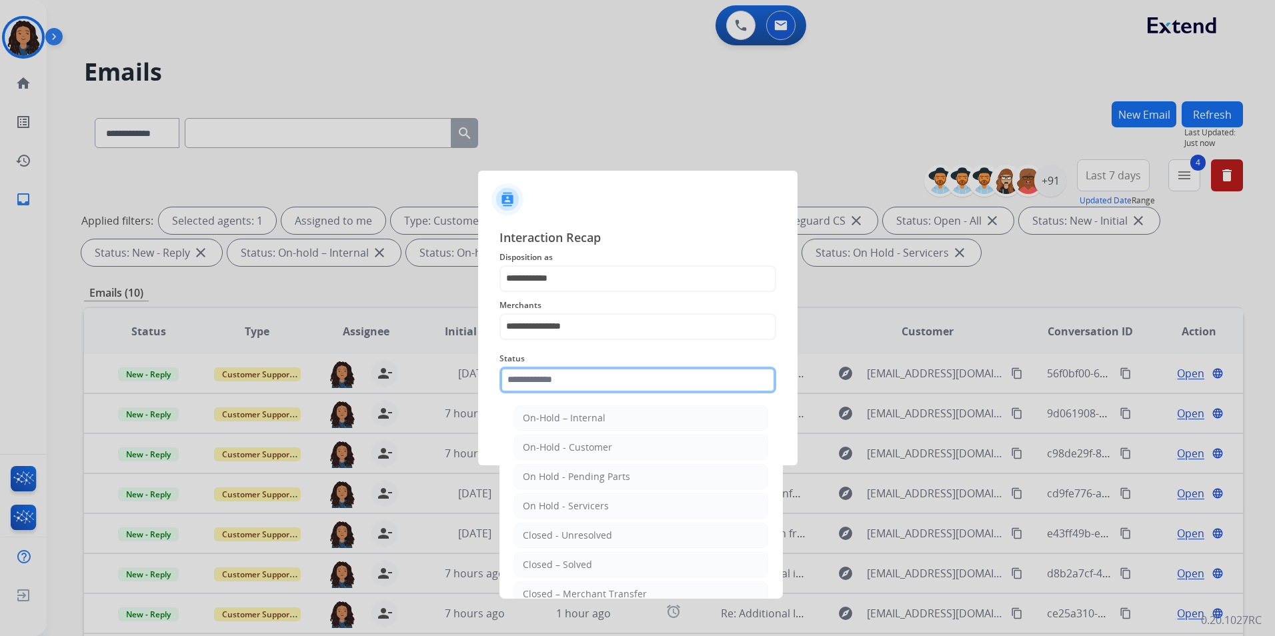
click at [556, 390] on input "text" at bounding box center [638, 380] width 277 height 27
click at [590, 552] on li "Closed – Solved" at bounding box center [641, 564] width 254 height 25
type input "**********"
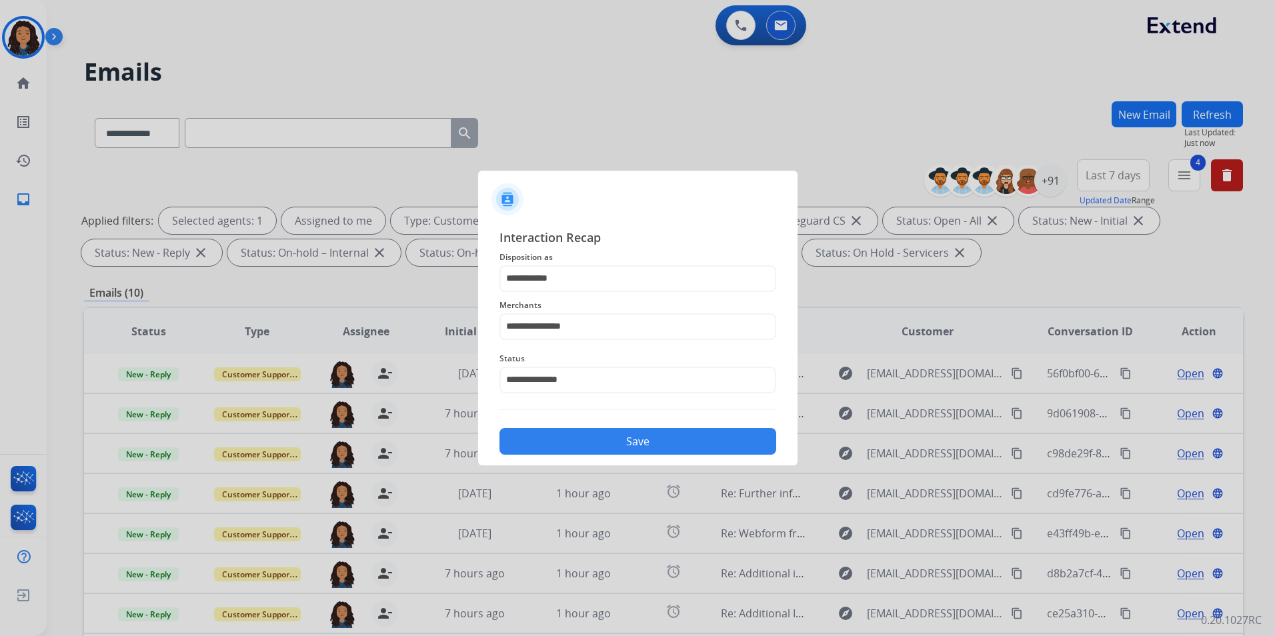
click at [596, 436] on button "Save" at bounding box center [638, 441] width 277 height 27
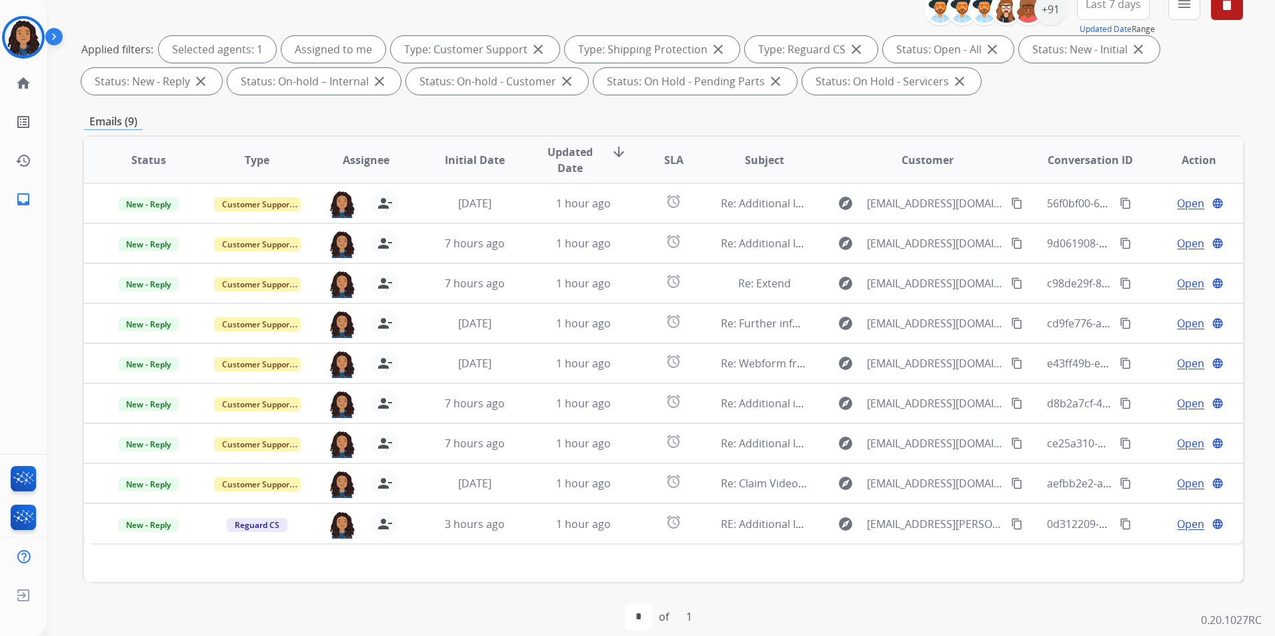
scroll to position [187, 0]
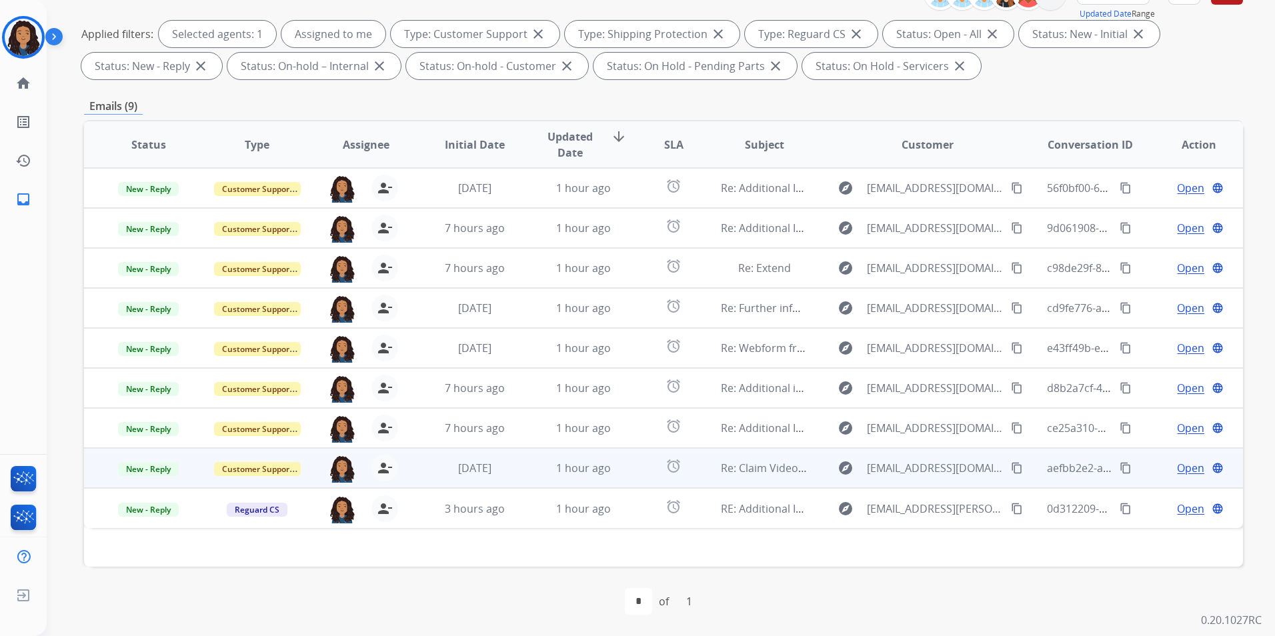
click at [1183, 468] on span "Open" at bounding box center [1190, 468] width 27 height 16
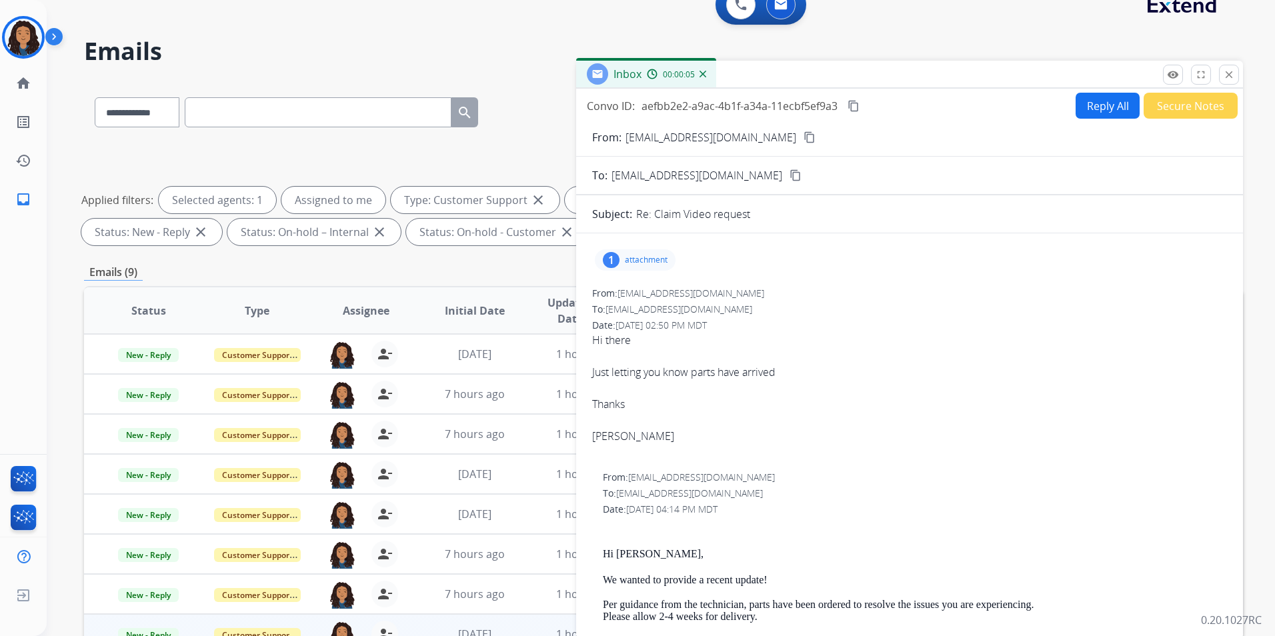
scroll to position [0, 0]
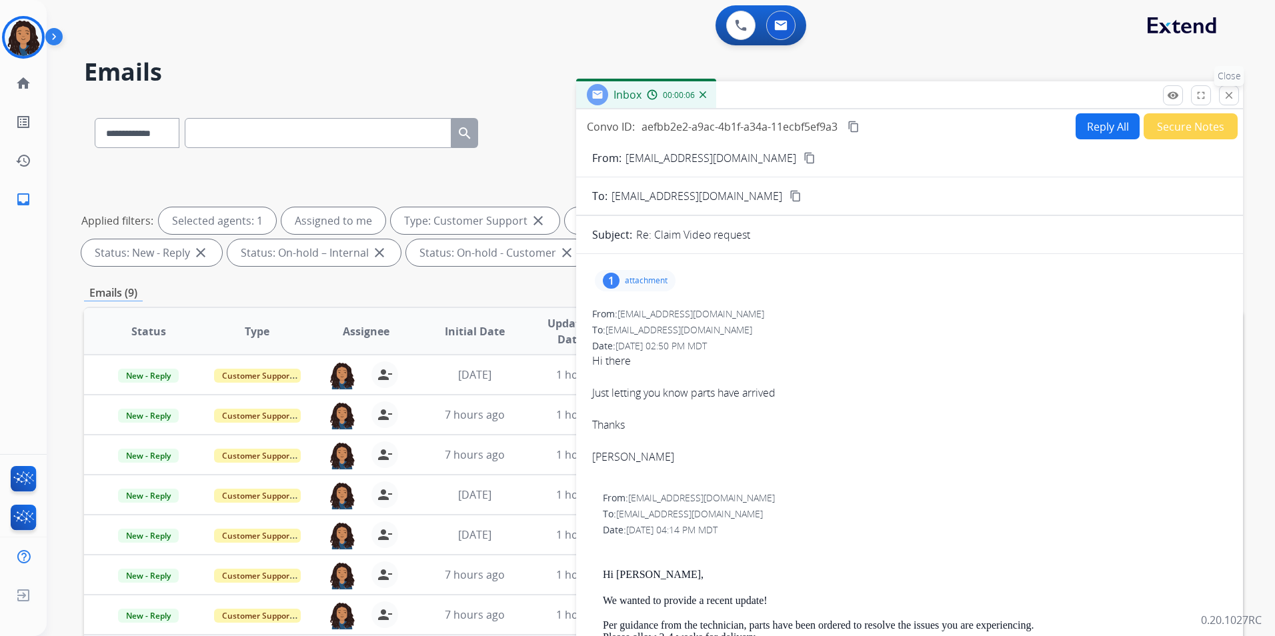
click at [1223, 102] on button "close Close" at bounding box center [1229, 95] width 20 height 20
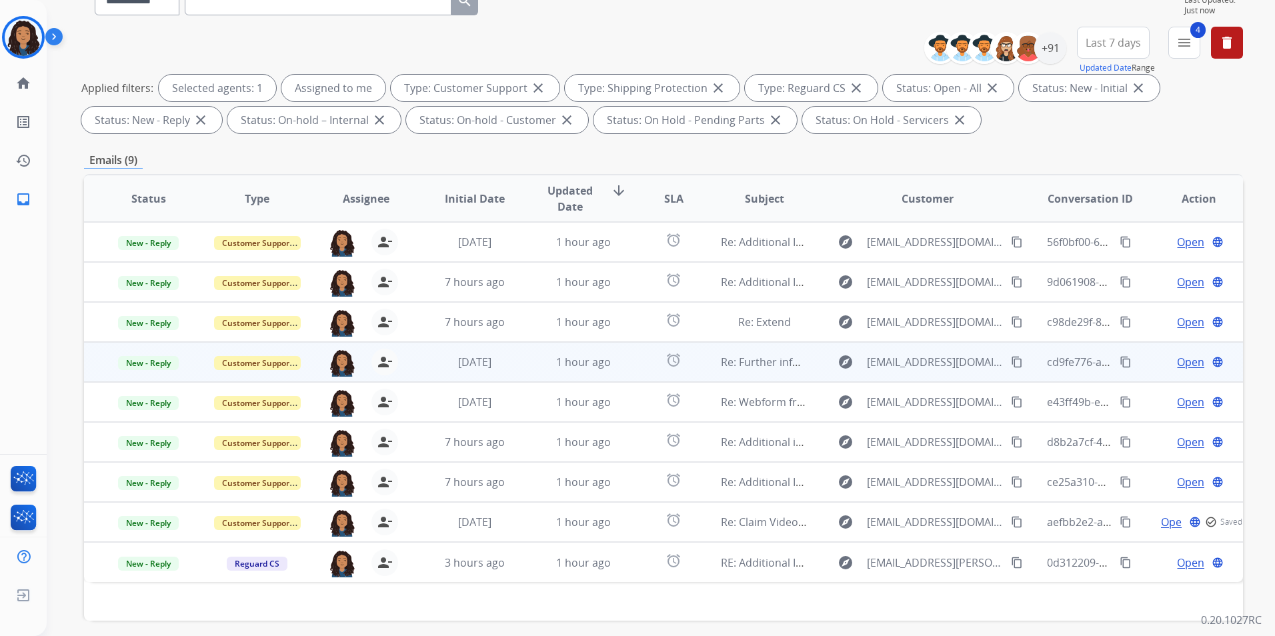
scroll to position [133, 0]
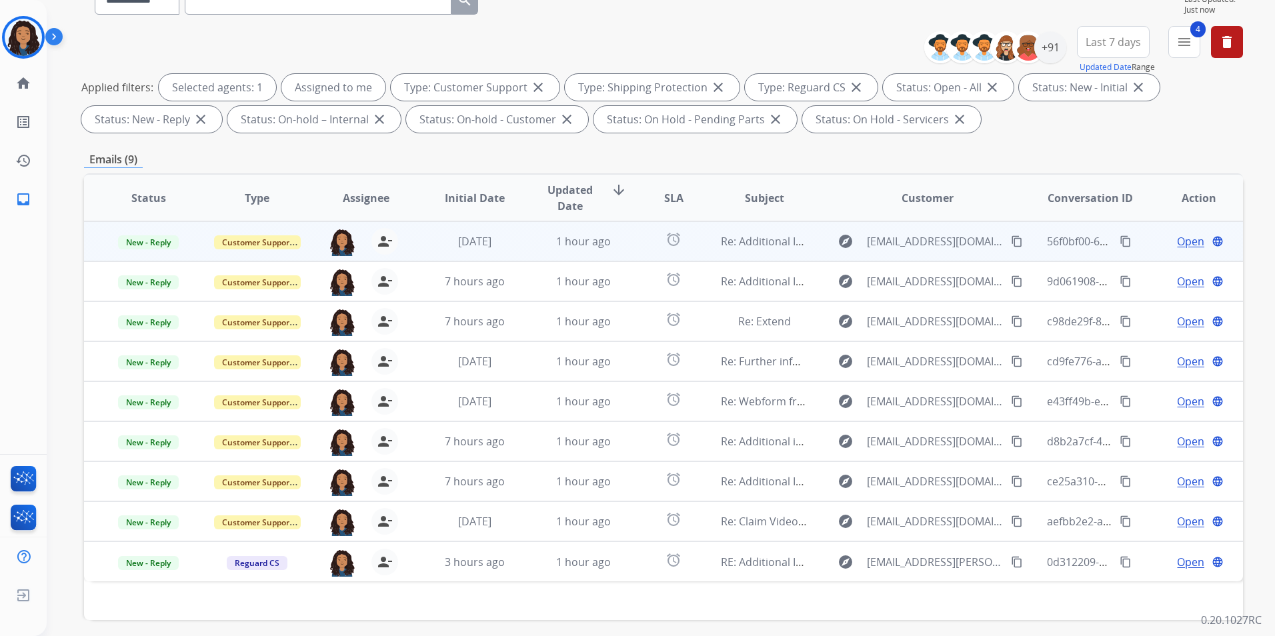
click at [1177, 235] on span "Open" at bounding box center [1190, 241] width 27 height 16
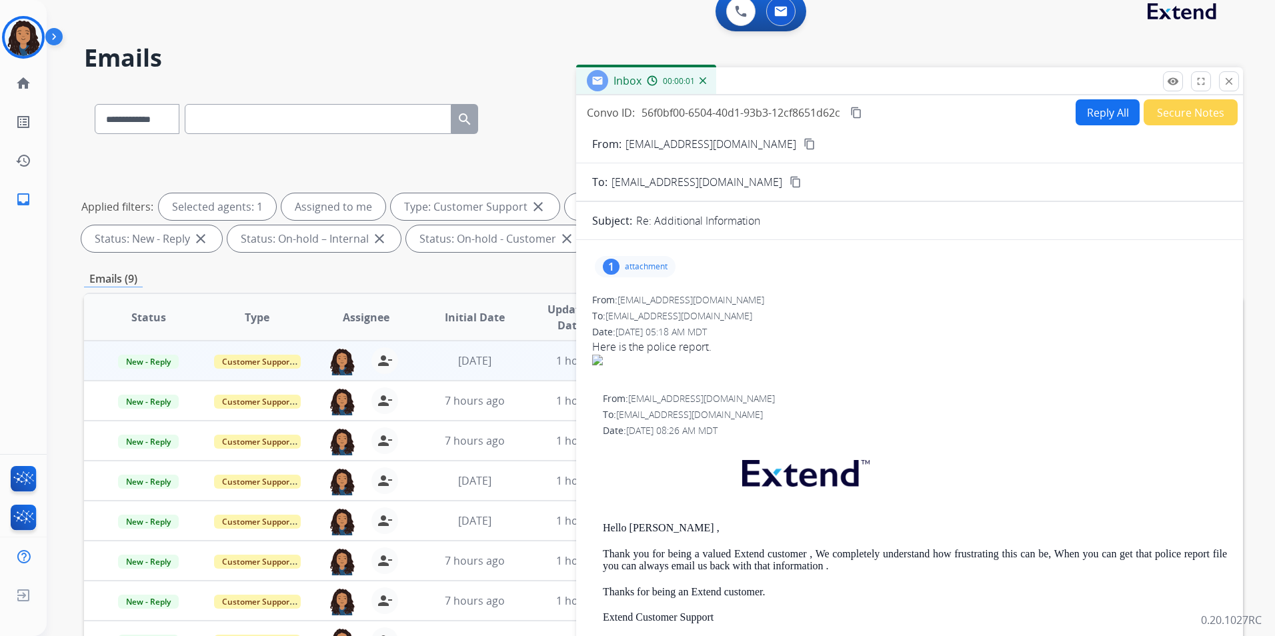
scroll to position [0, 0]
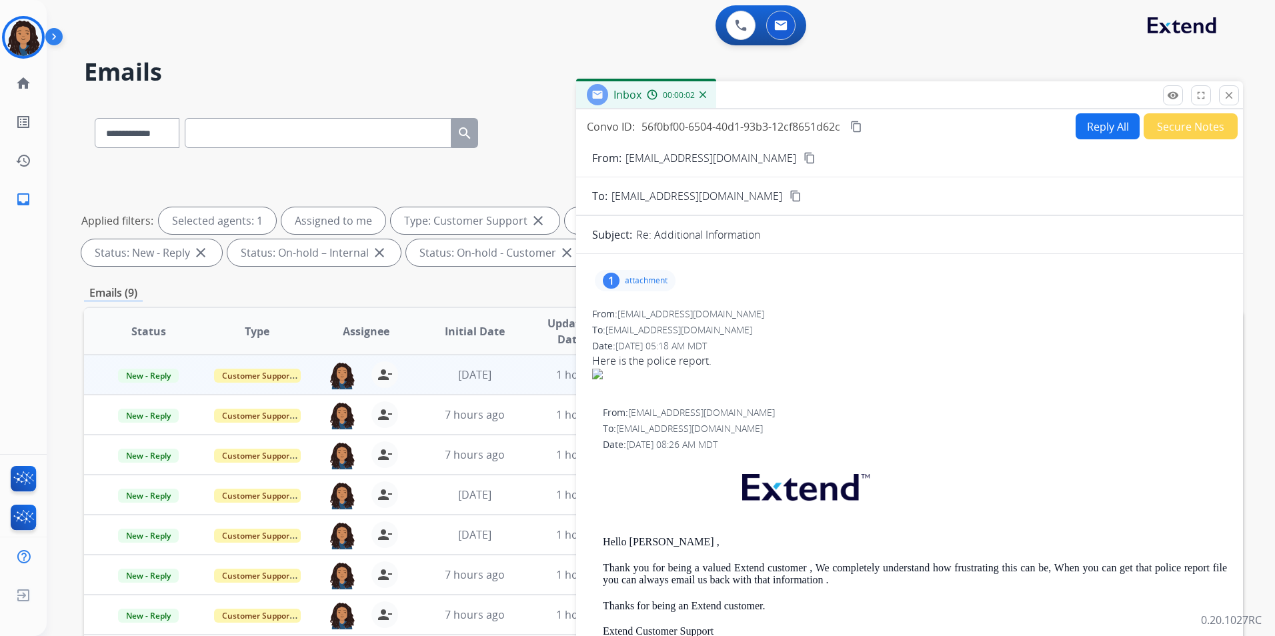
click at [804, 159] on mat-icon "content_copy" at bounding box center [810, 158] width 12 height 12
click at [149, 376] on span "New - Reply" at bounding box center [148, 376] width 61 height 14
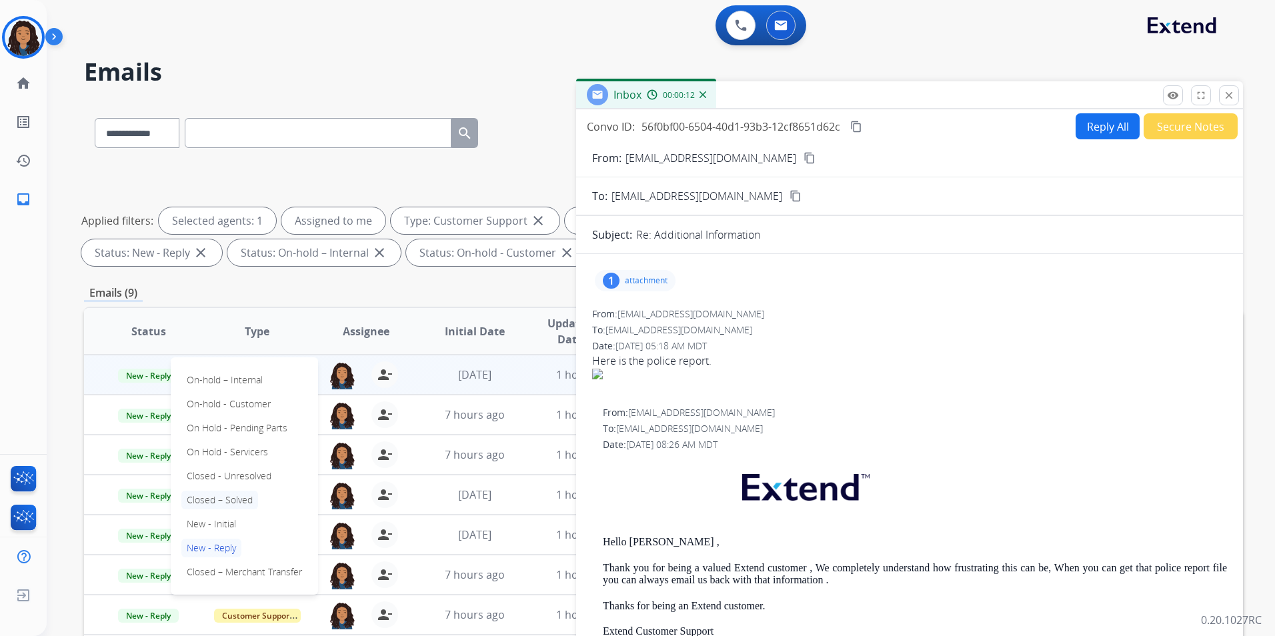
click at [245, 497] on p "Closed – Solved" at bounding box center [219, 500] width 77 height 19
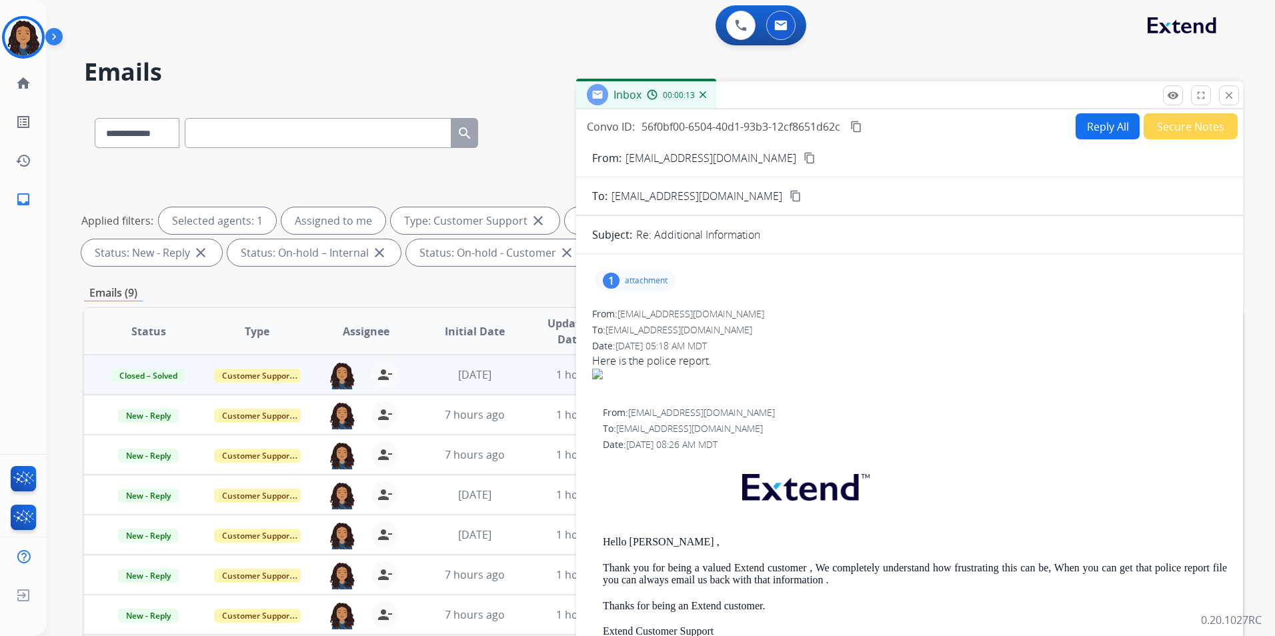
click at [1173, 126] on button "Secure Notes" at bounding box center [1191, 126] width 94 height 26
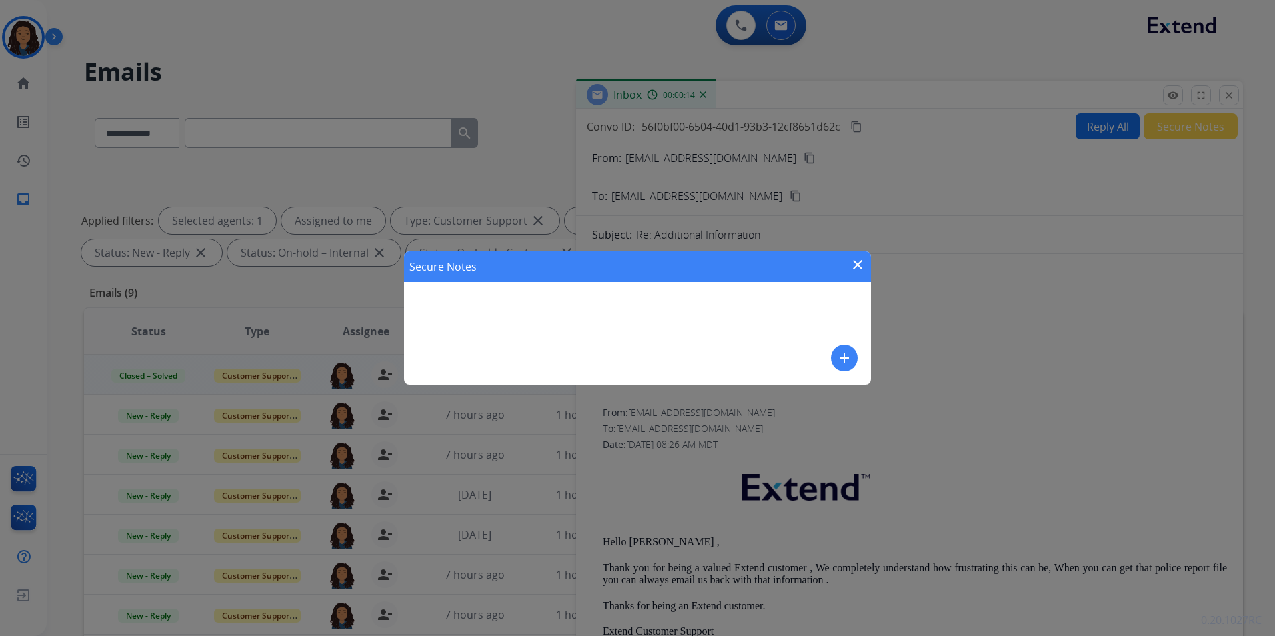
click at [830, 370] on div "Secure Notes close add" at bounding box center [637, 317] width 467 height 133
click at [840, 356] on mat-icon "add" at bounding box center [845, 358] width 16 height 16
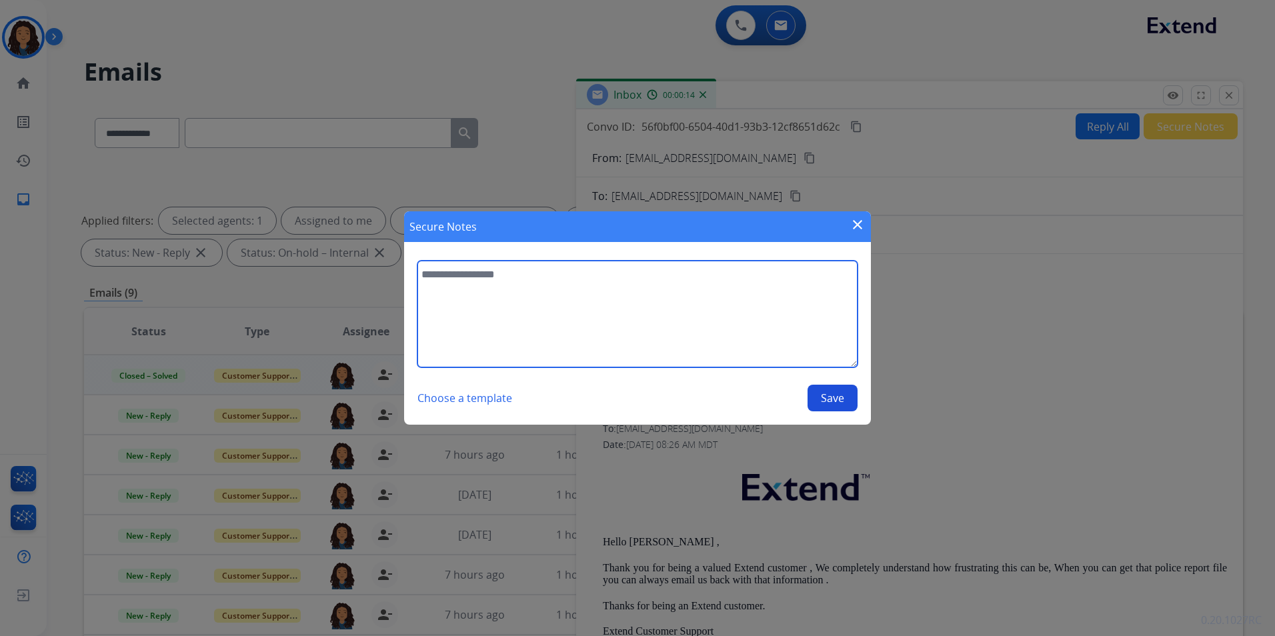
click at [554, 301] on textarea at bounding box center [638, 314] width 440 height 107
type textarea "**********"
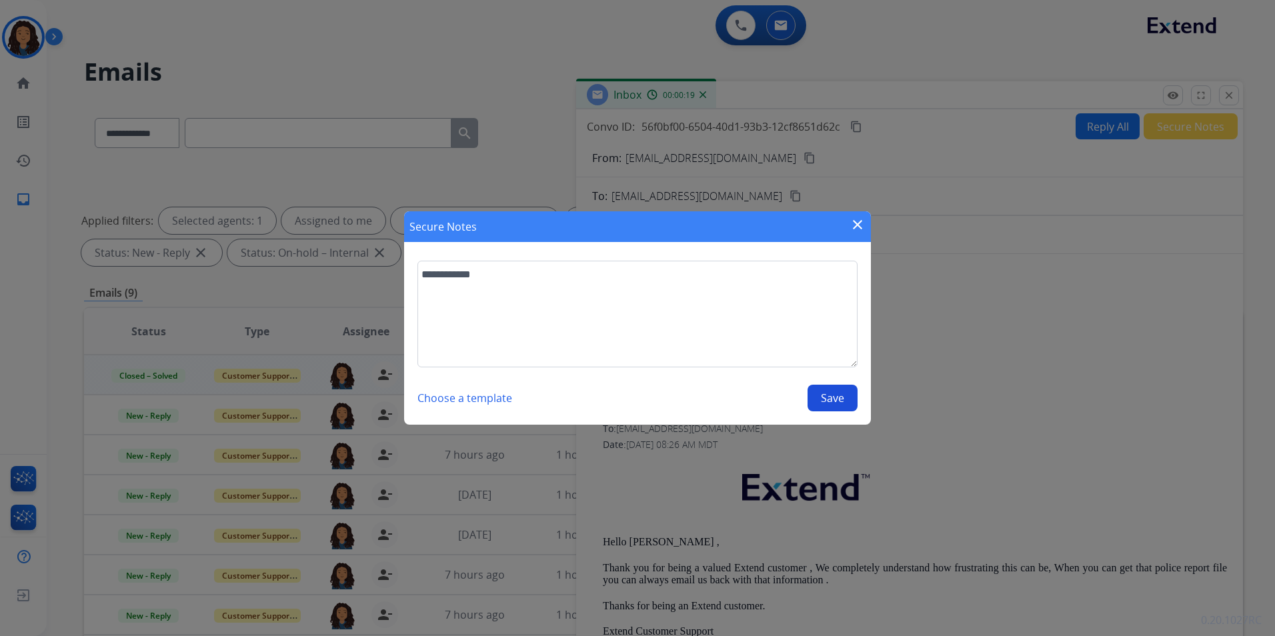
click at [839, 400] on button "Save" at bounding box center [833, 398] width 50 height 27
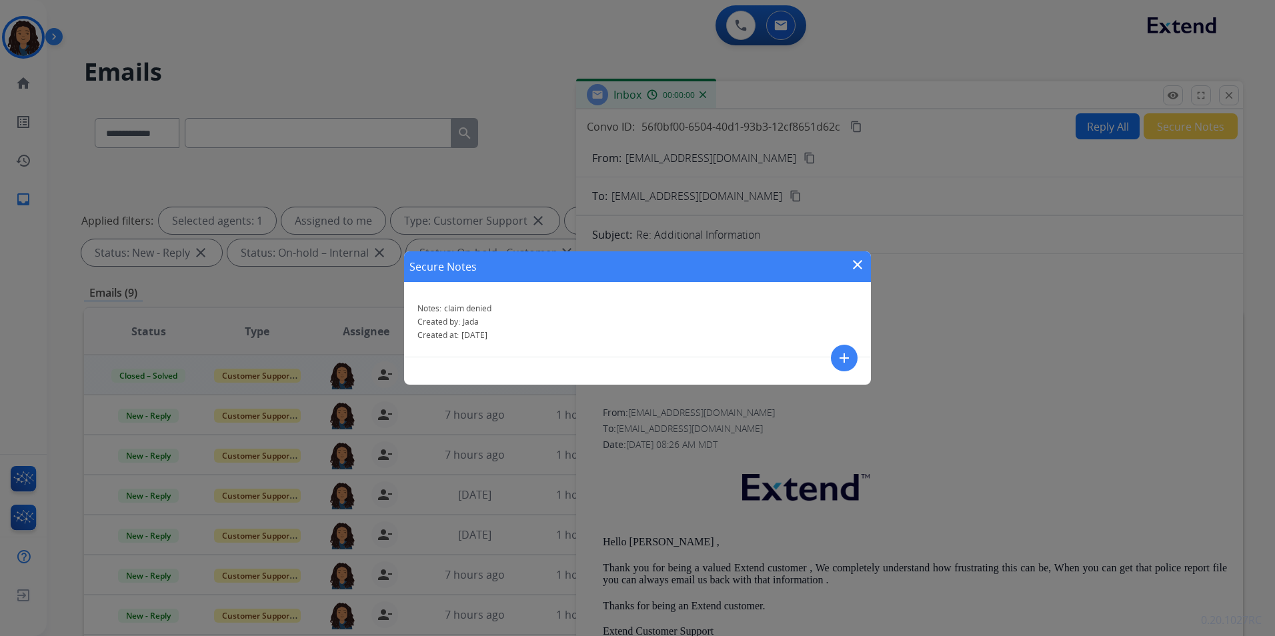
click at [857, 262] on mat-icon "close" at bounding box center [858, 265] width 16 height 16
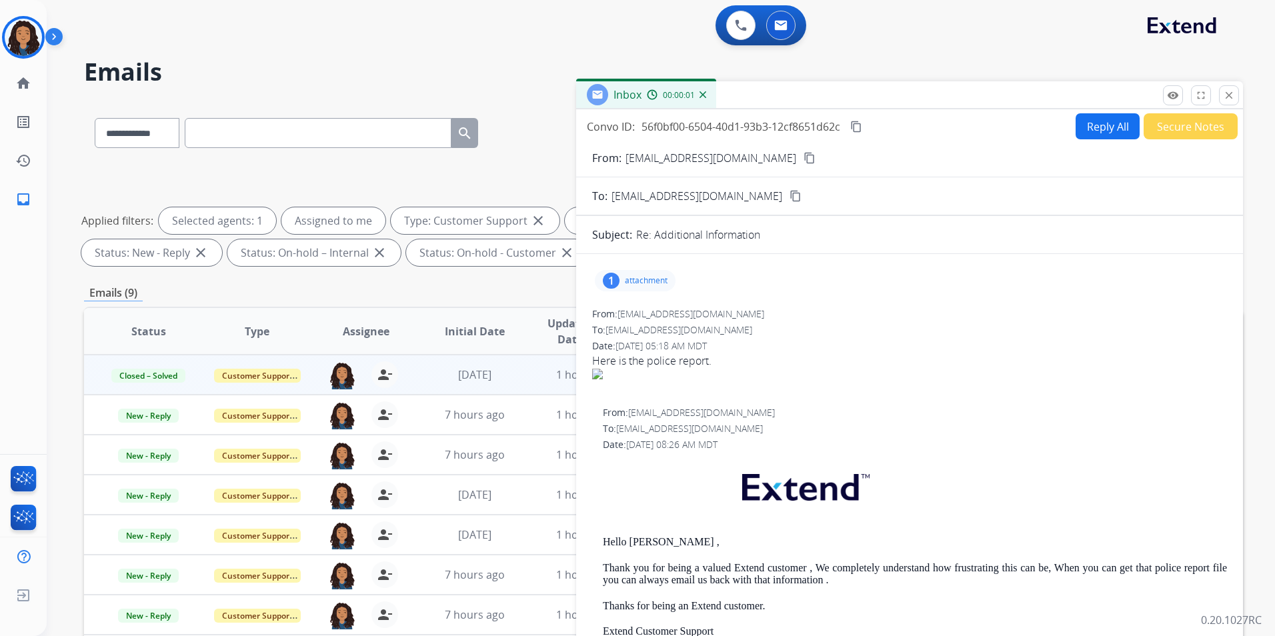
click at [1229, 93] on mat-icon "close" at bounding box center [1229, 95] width 12 height 12
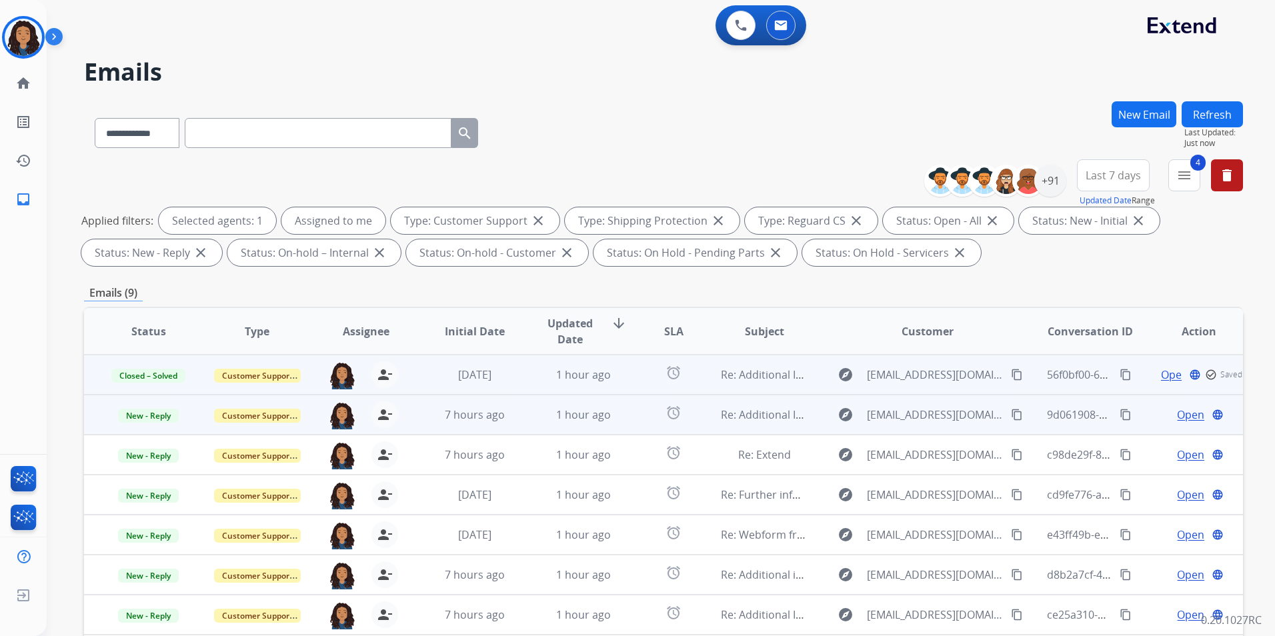
click at [1193, 415] on span "Open" at bounding box center [1190, 415] width 27 height 16
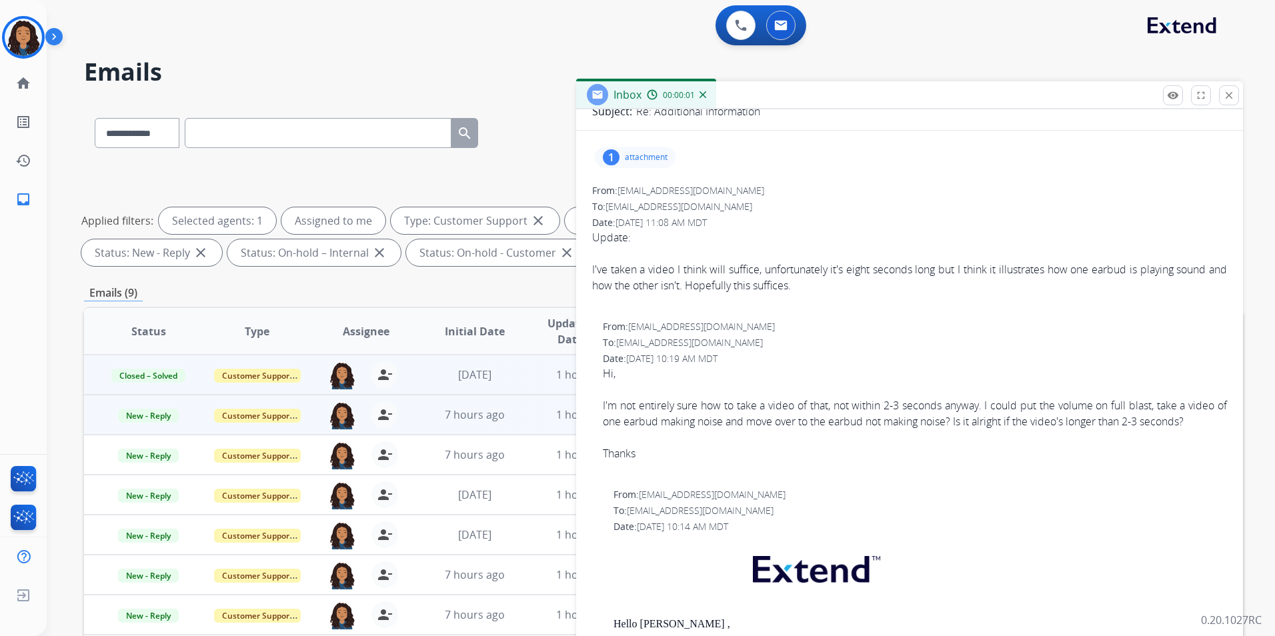
scroll to position [133, 0]
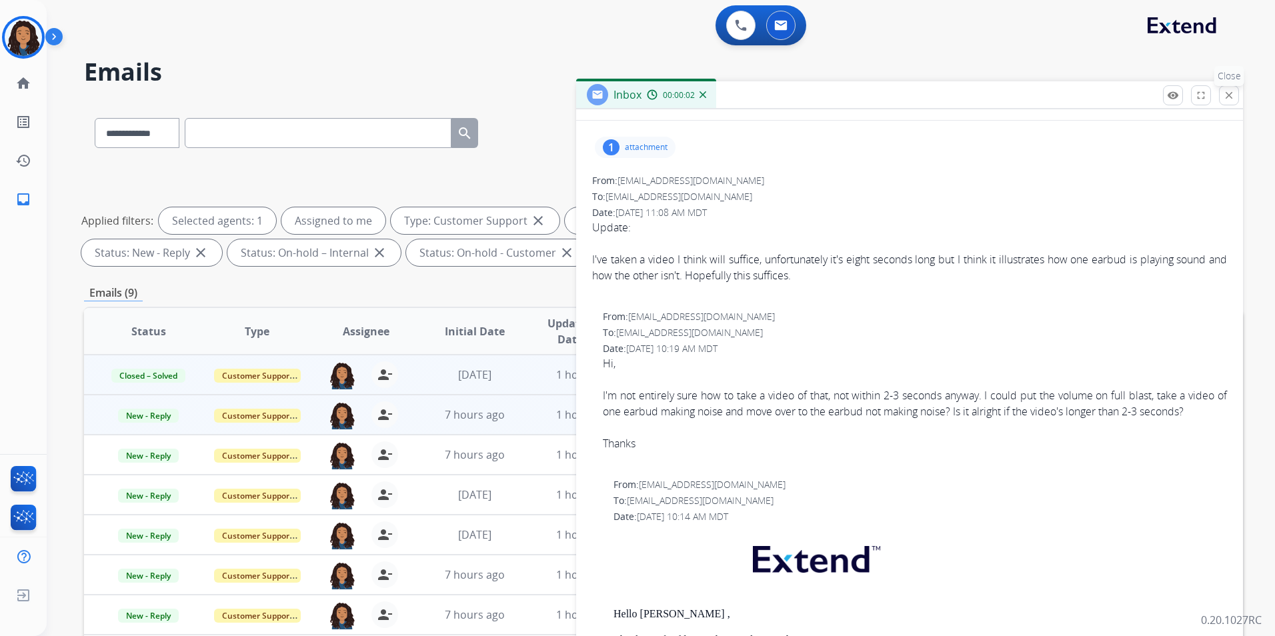
click at [1231, 92] on mat-icon "close" at bounding box center [1229, 95] width 12 height 12
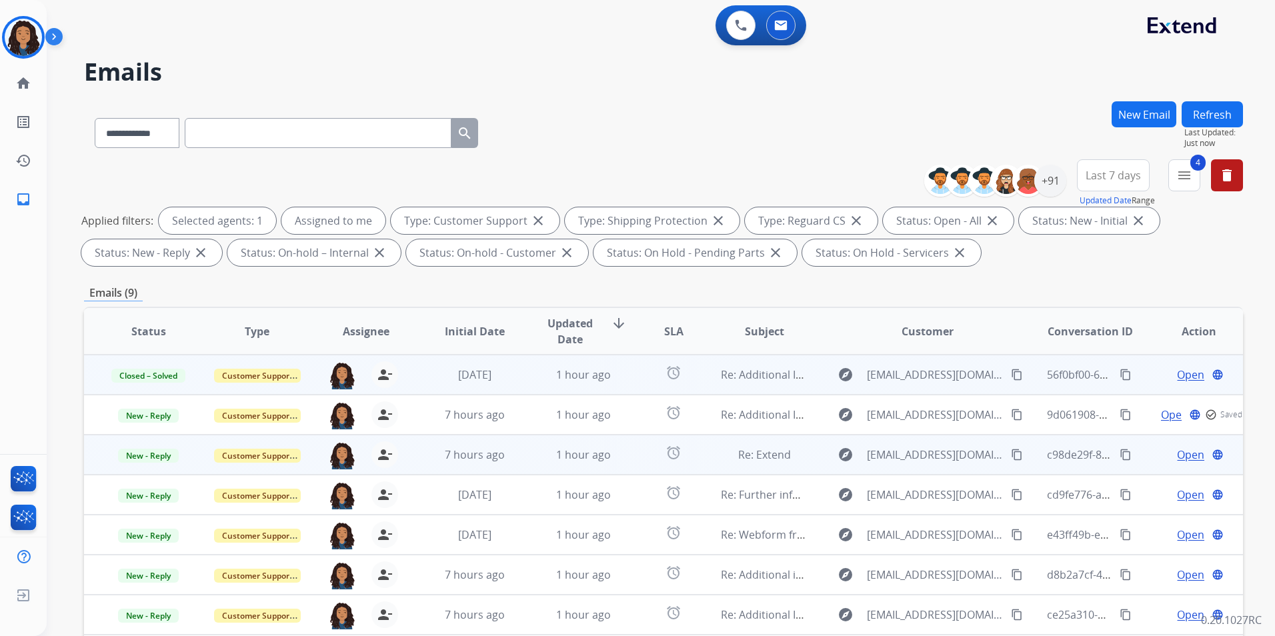
click at [1187, 456] on span "Open" at bounding box center [1190, 455] width 27 height 16
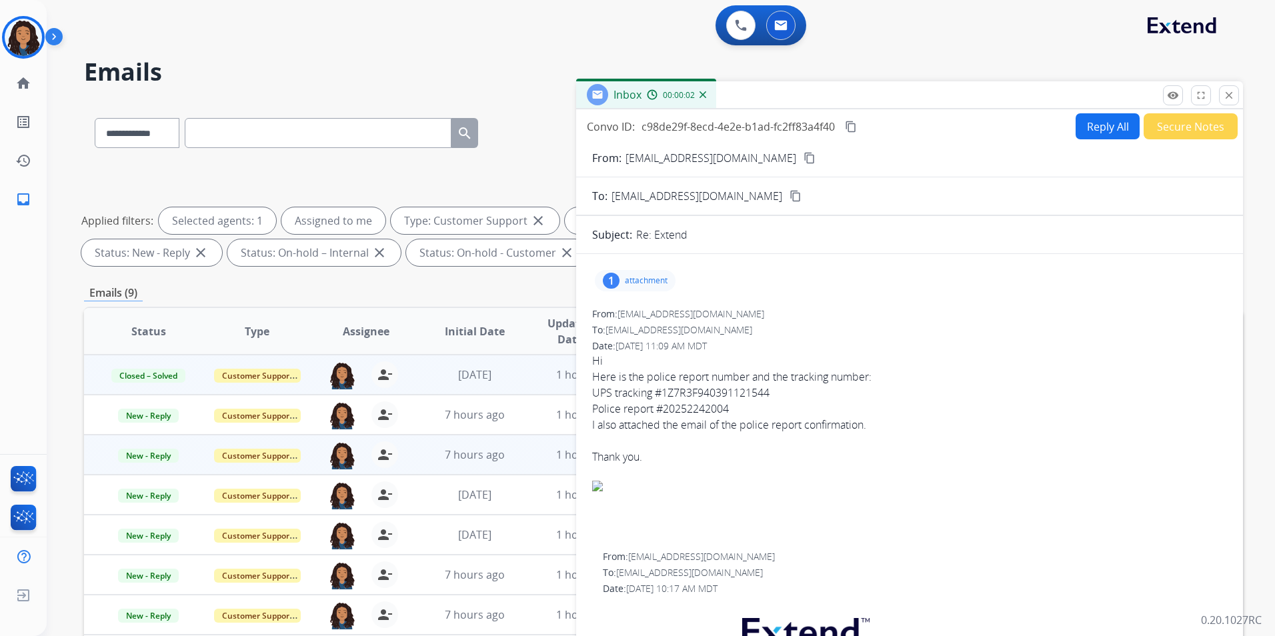
click at [802, 165] on button "content_copy" at bounding box center [810, 158] width 16 height 16
drag, startPoint x: 662, startPoint y: 292, endPoint x: 658, endPoint y: 286, distance: 6.9
click at [660, 290] on div "1 attachment" at bounding box center [909, 281] width 635 height 32
click at [658, 286] on p "attachment" at bounding box center [646, 281] width 43 height 11
click at [638, 316] on div at bounding box center [639, 315] width 67 height 47
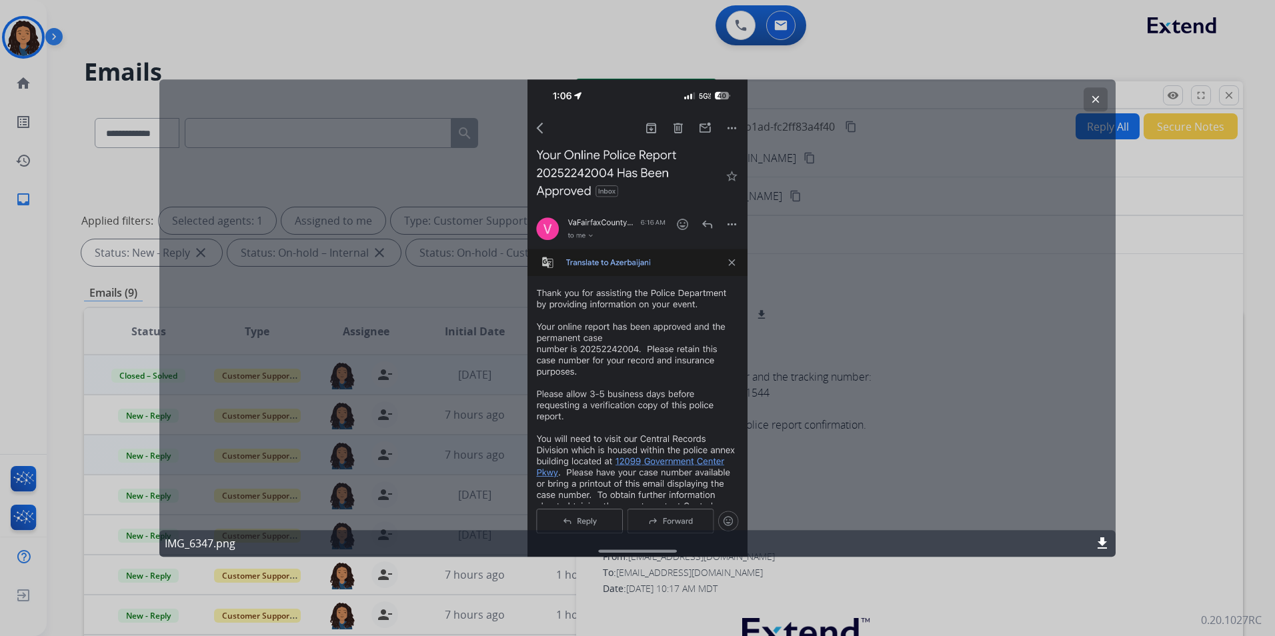
click at [1097, 97] on mat-icon "clear" at bounding box center [1096, 99] width 12 height 12
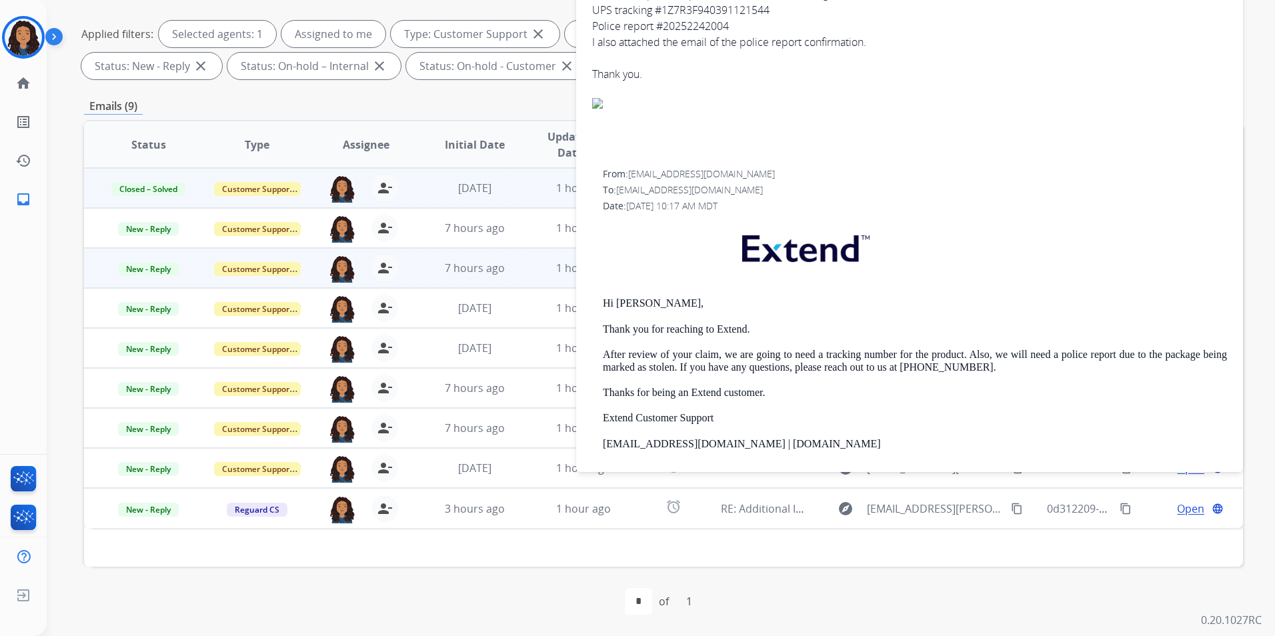
scroll to position [200, 0]
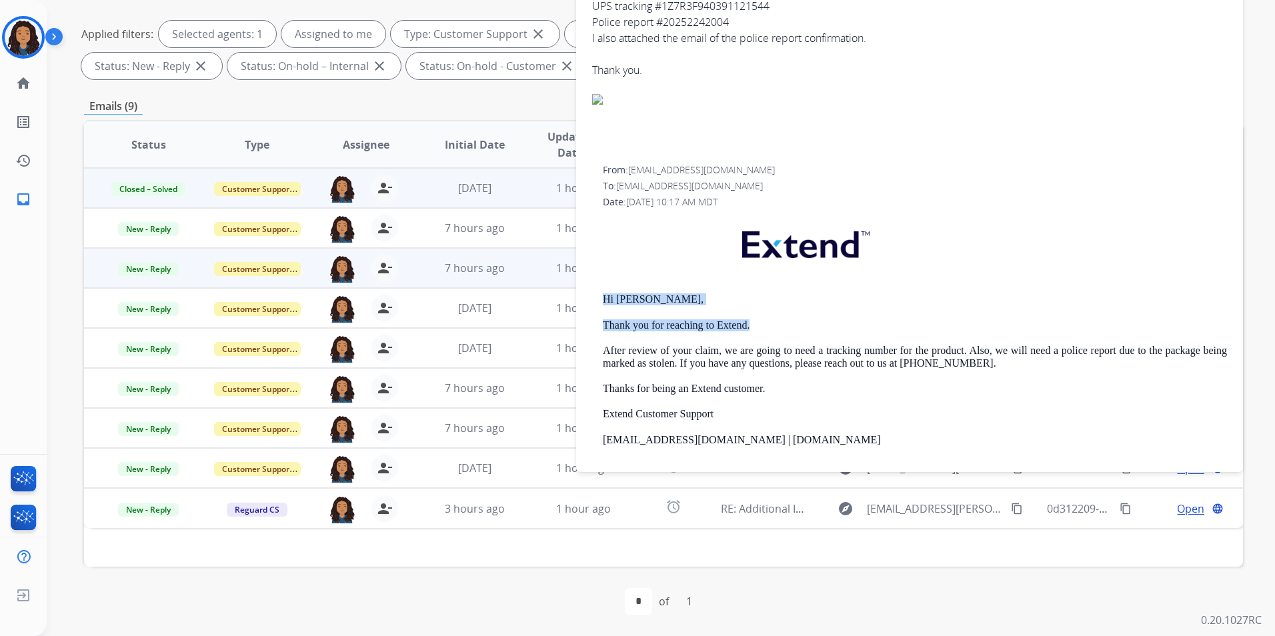
drag, startPoint x: 596, startPoint y: 296, endPoint x: 768, endPoint y: 325, distance: 174.6
click at [768, 325] on div "From: [EMAIL_ADDRESS][DOMAIN_NAME] To: [EMAIL_ADDRESS][DOMAIN_NAME] Date: [DATE…" at bounding box center [909, 373] width 635 height 420
drag, startPoint x: 768, startPoint y: 325, endPoint x: 746, endPoint y: 325, distance: 21.3
copy div "Hi [PERSON_NAME], Thank you for reaching to Extend."
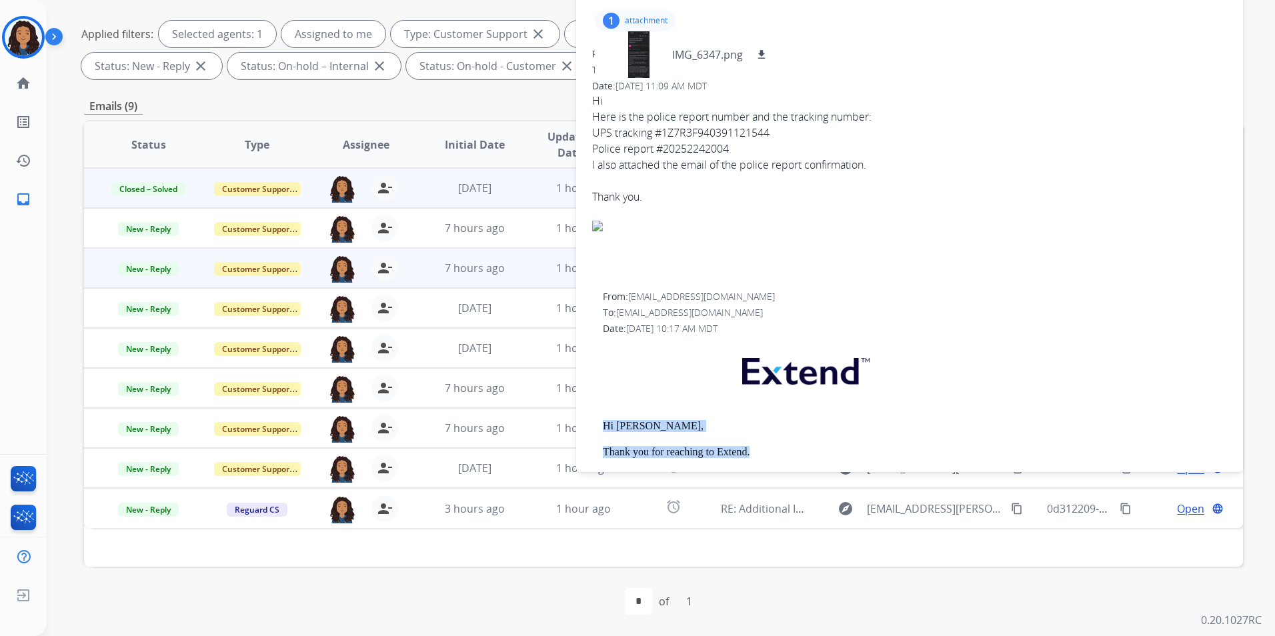
scroll to position [0, 0]
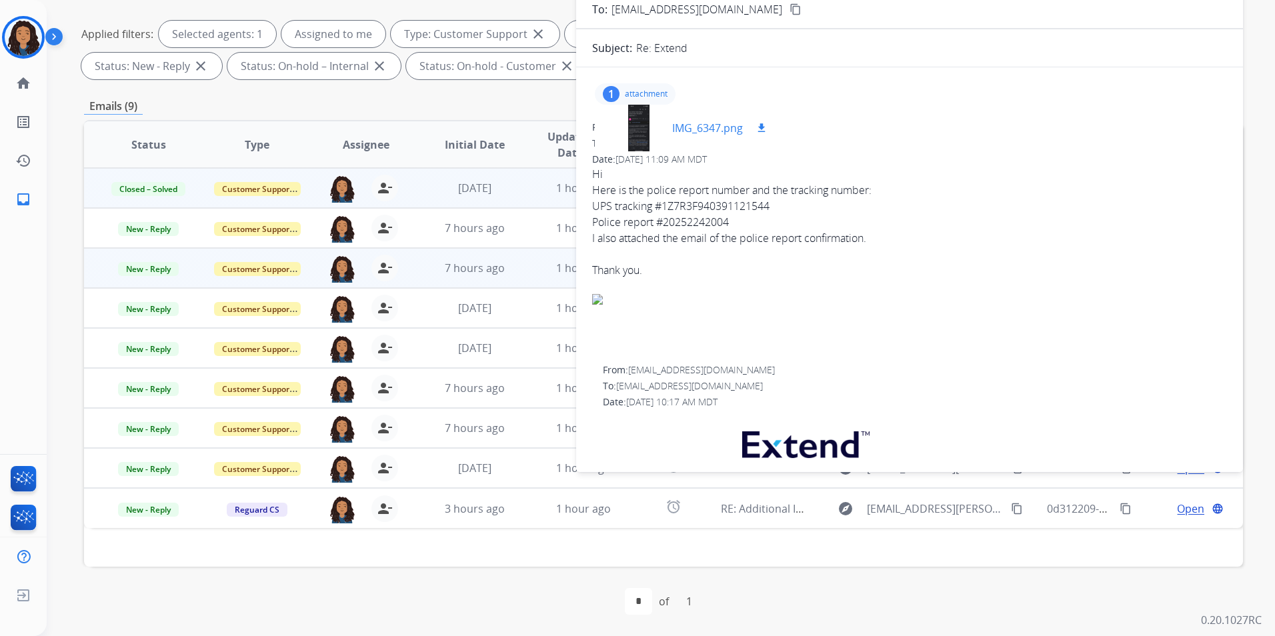
click at [616, 127] on div at bounding box center [639, 128] width 67 height 47
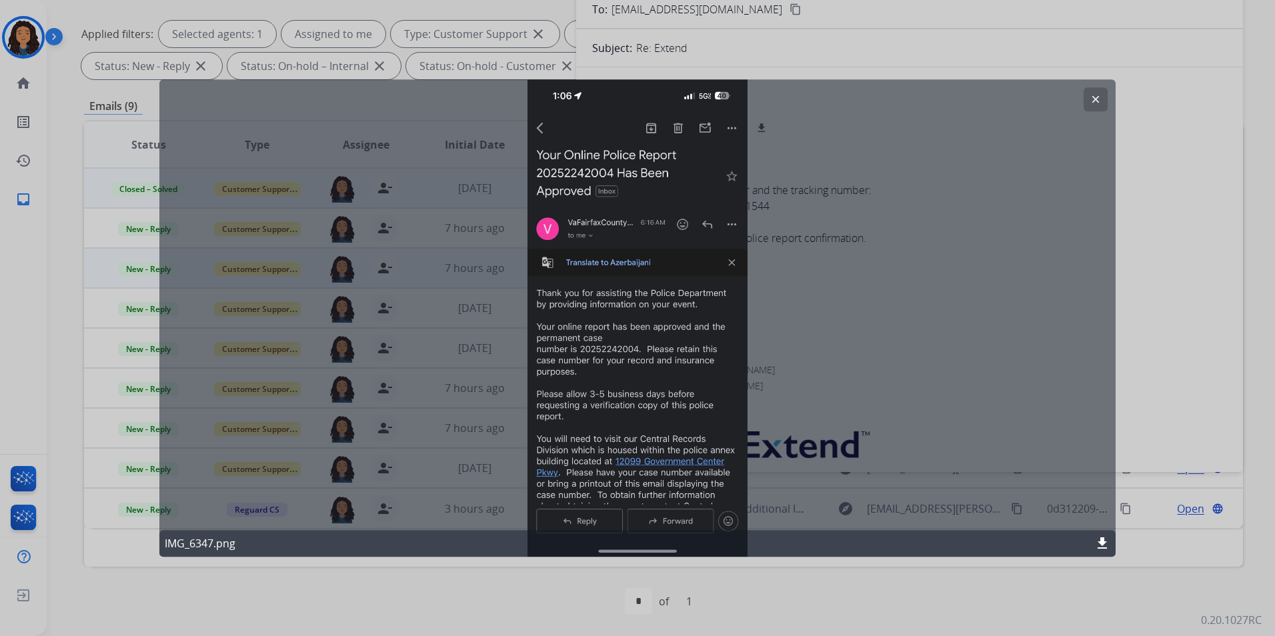
drag, startPoint x: 955, startPoint y: 201, endPoint x: 896, endPoint y: 141, distance: 84.4
click at [893, 146] on div "clear IMG_6347.png download" at bounding box center [637, 318] width 957 height 478
click at [1096, 95] on mat-icon "clear" at bounding box center [1096, 99] width 12 height 12
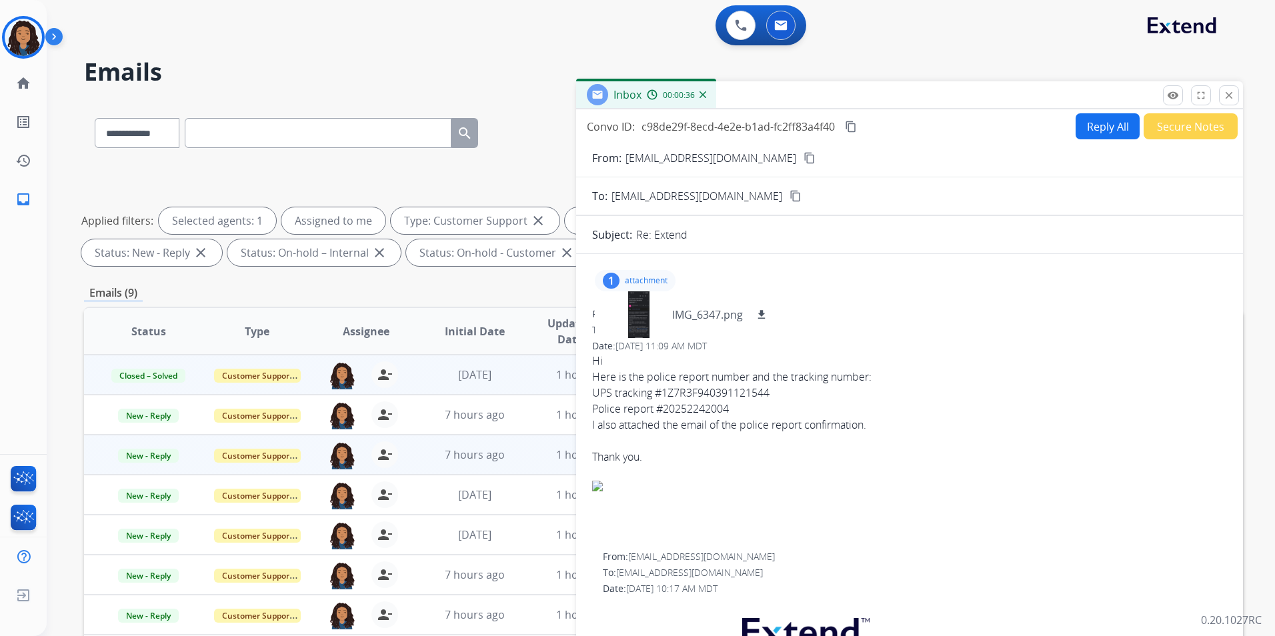
click at [1090, 119] on button "Reply All" at bounding box center [1108, 126] width 64 height 26
select select "**********"
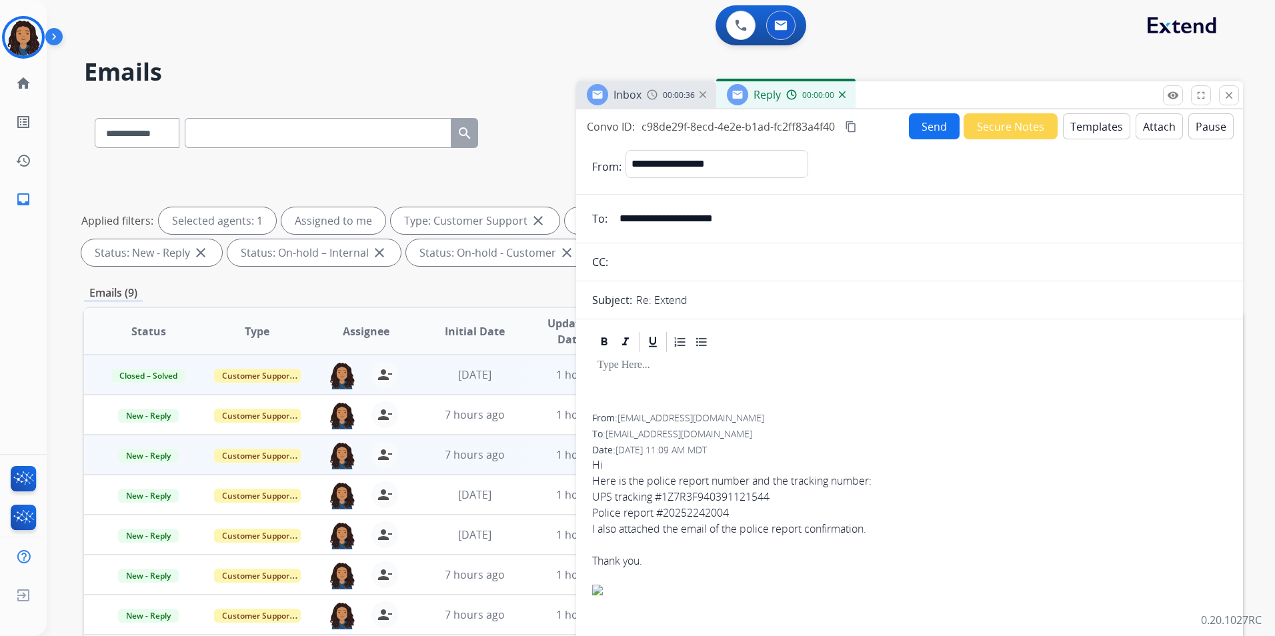
click at [1090, 119] on button "Templates" at bounding box center [1096, 126] width 67 height 26
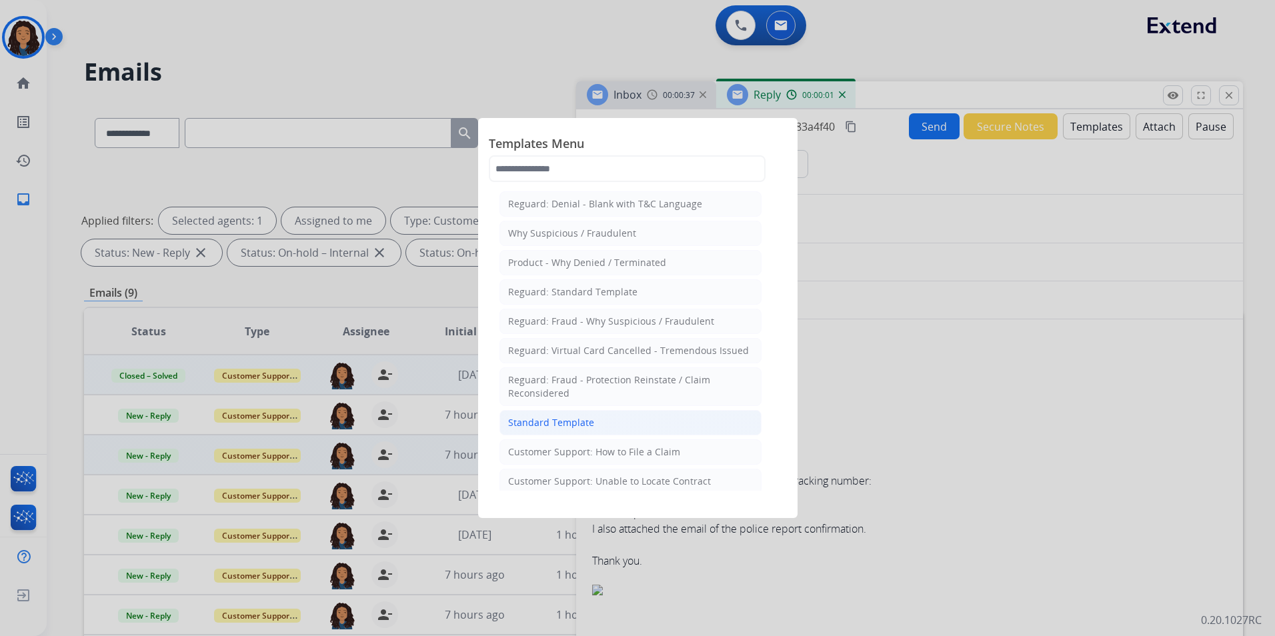
click at [560, 418] on div "Standard Template" at bounding box center [551, 422] width 86 height 13
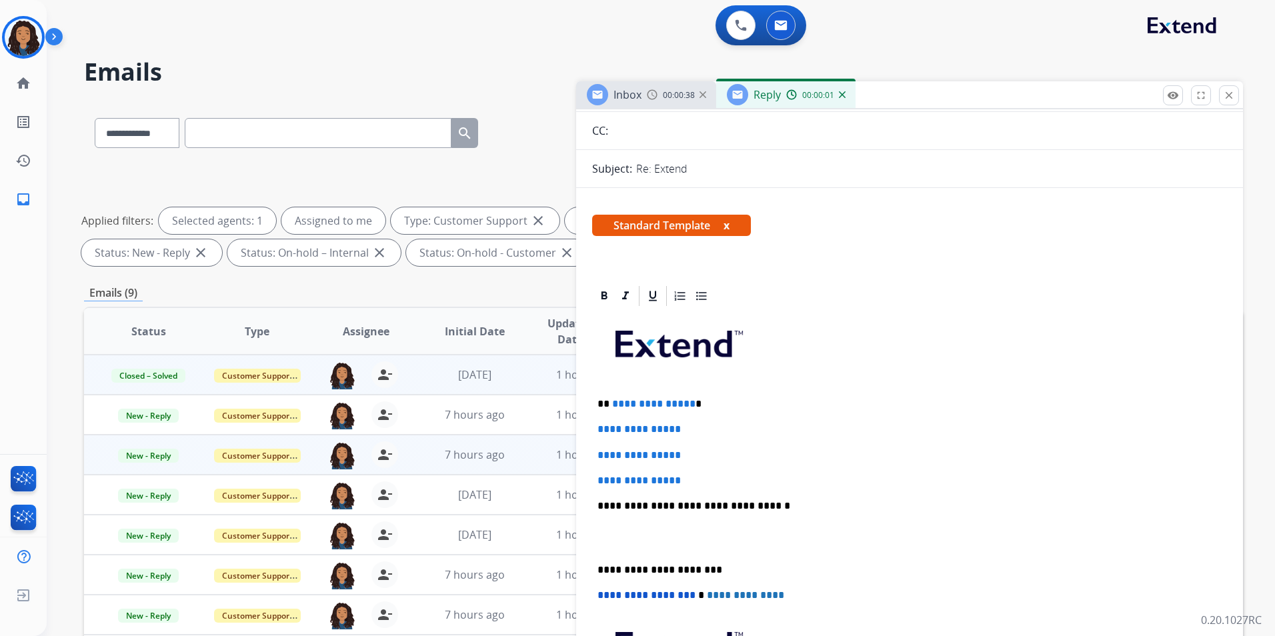
scroll to position [133, 0]
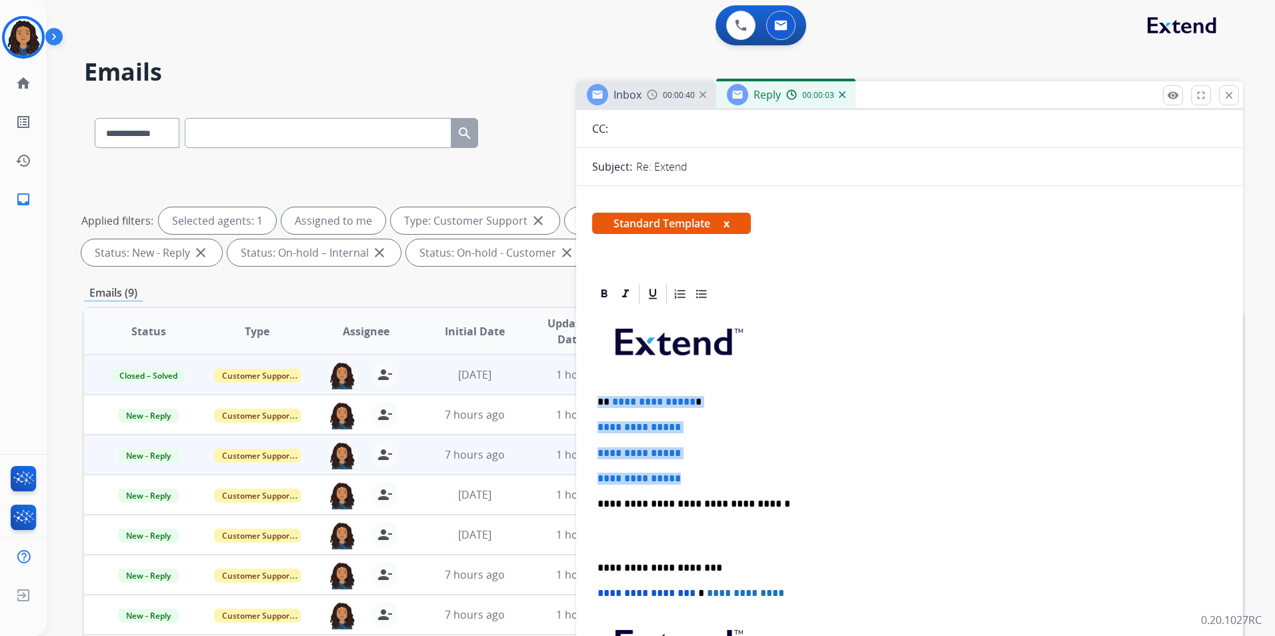
drag, startPoint x: 592, startPoint y: 402, endPoint x: 706, endPoint y: 472, distance: 133.6
click at [706, 472] on div "**********" at bounding box center [909, 535] width 635 height 459
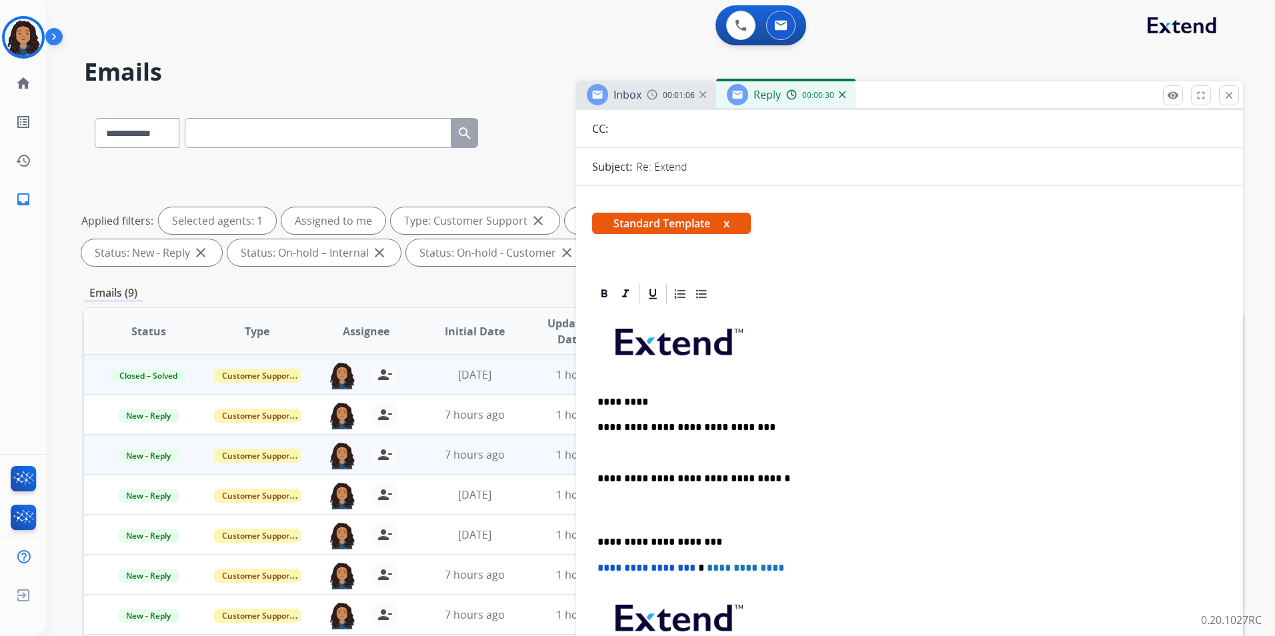
click at [663, 97] on span "00:01:06" at bounding box center [679, 95] width 32 height 11
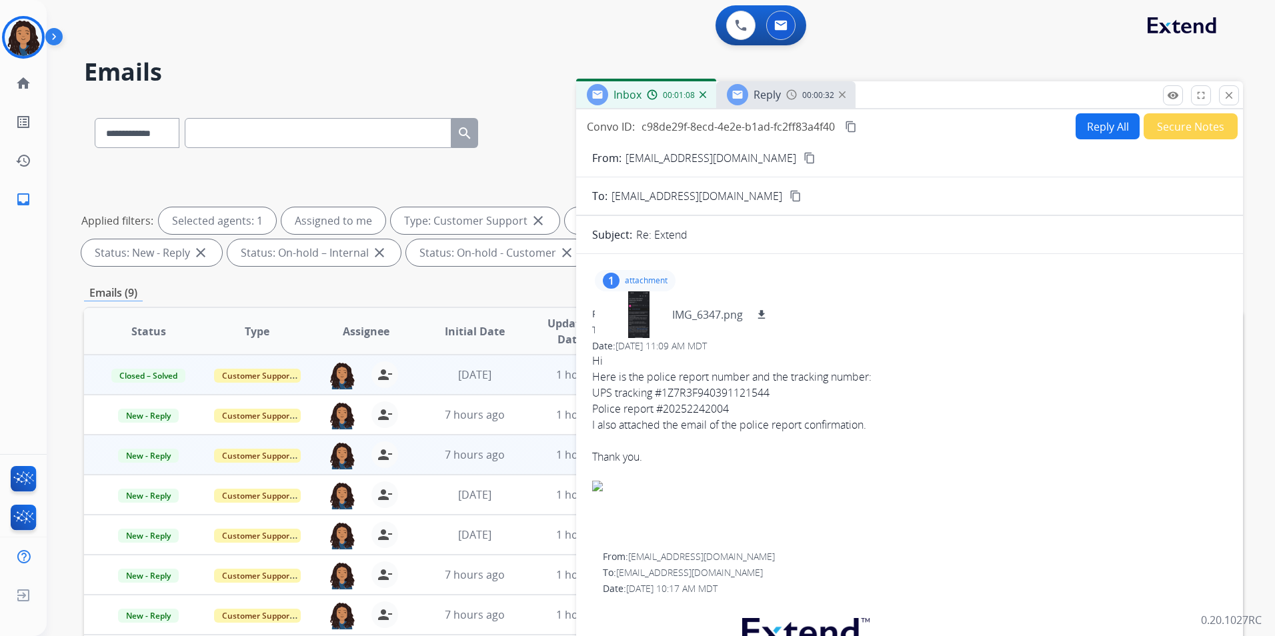
click at [650, 282] on p "attachment" at bounding box center [646, 281] width 43 height 11
click at [787, 97] on img at bounding box center [792, 94] width 11 height 11
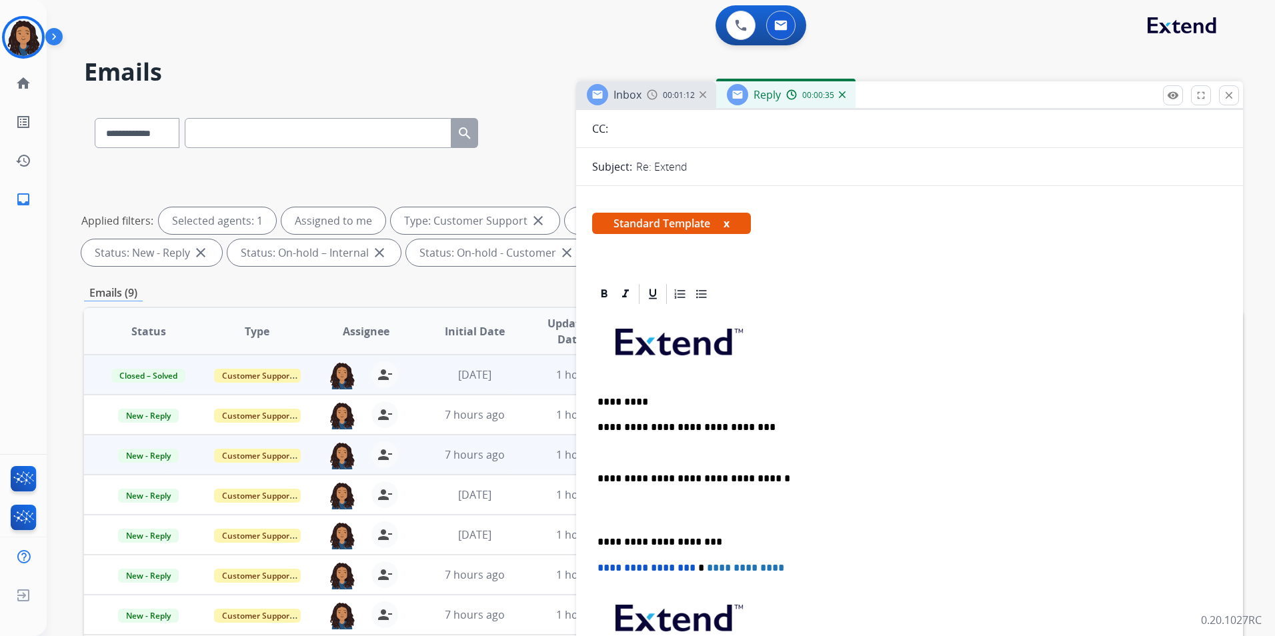
click at [628, 92] on span "Inbox" at bounding box center [628, 94] width 28 height 15
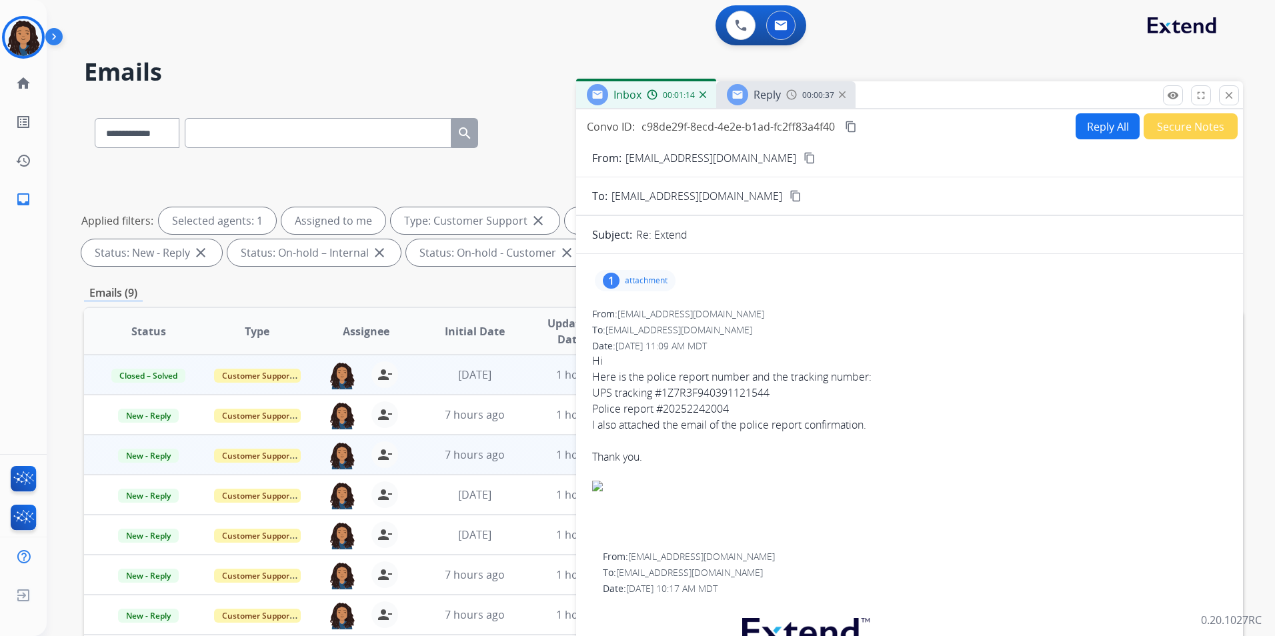
click at [787, 93] on img at bounding box center [792, 94] width 11 height 11
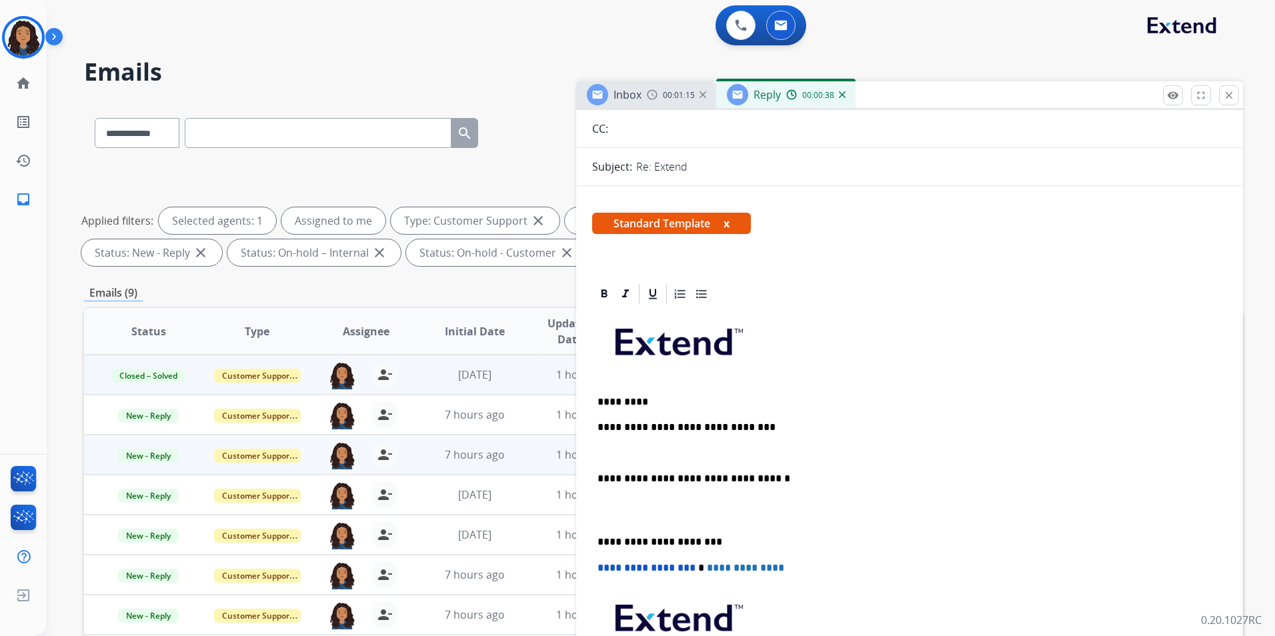
click at [664, 460] on div "**********" at bounding box center [909, 523] width 635 height 434
click at [662, 448] on p at bounding box center [910, 454] width 624 height 12
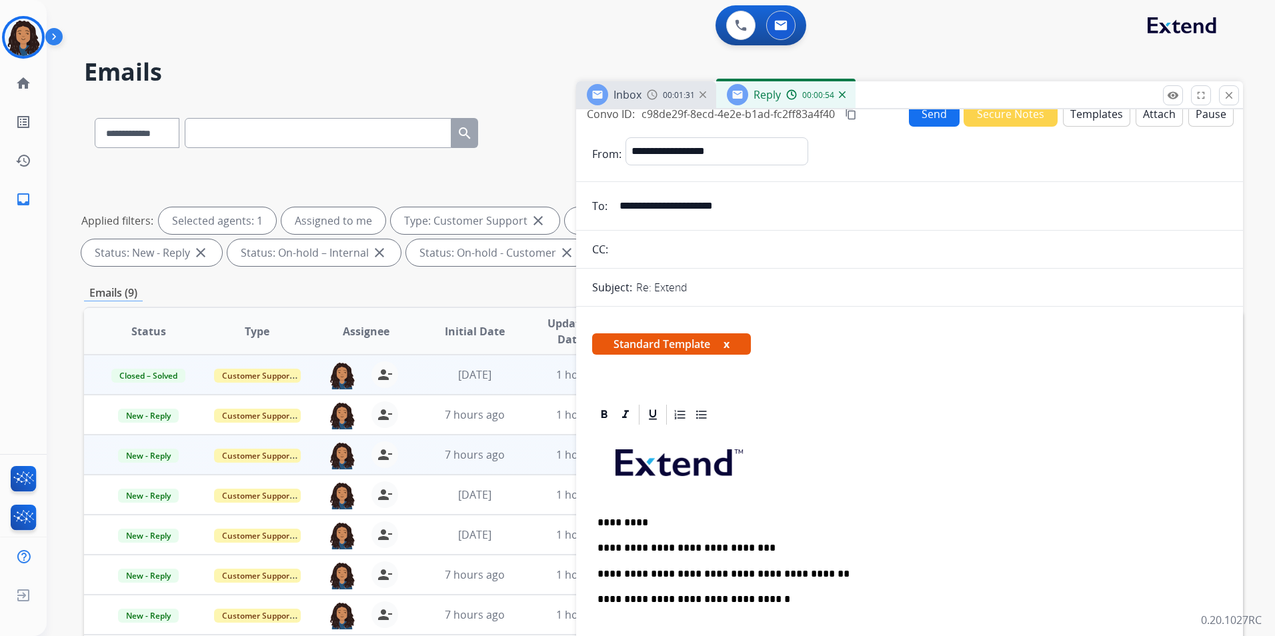
scroll to position [0, 0]
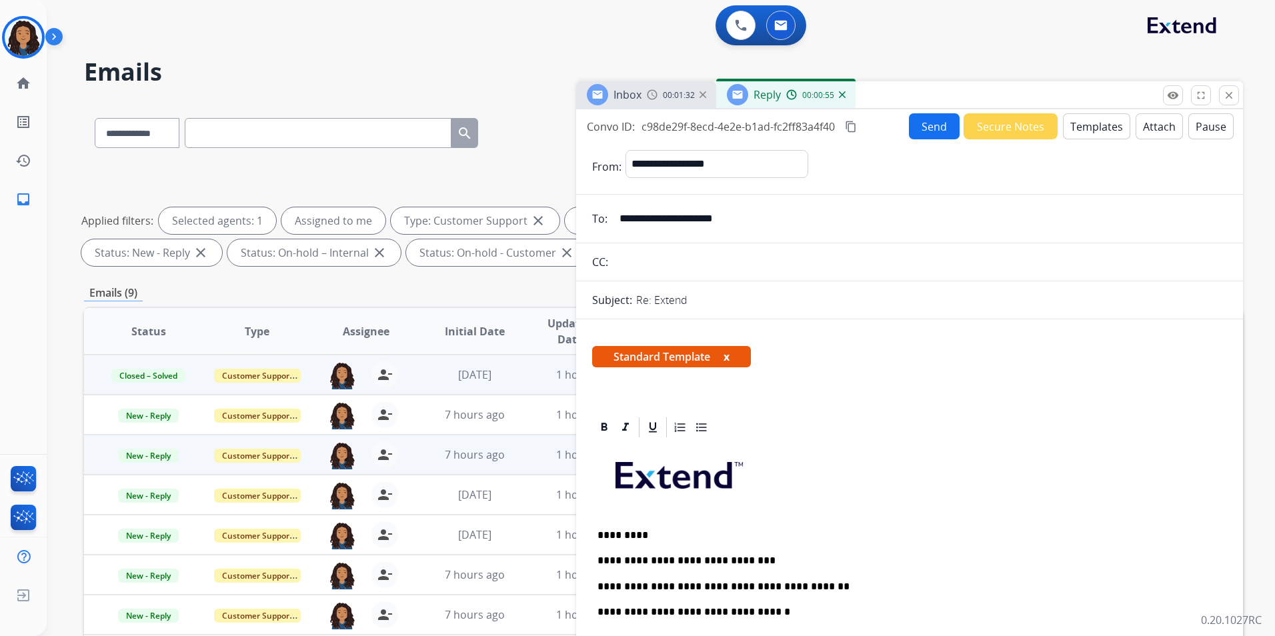
click at [938, 127] on button "Send" at bounding box center [934, 126] width 51 height 26
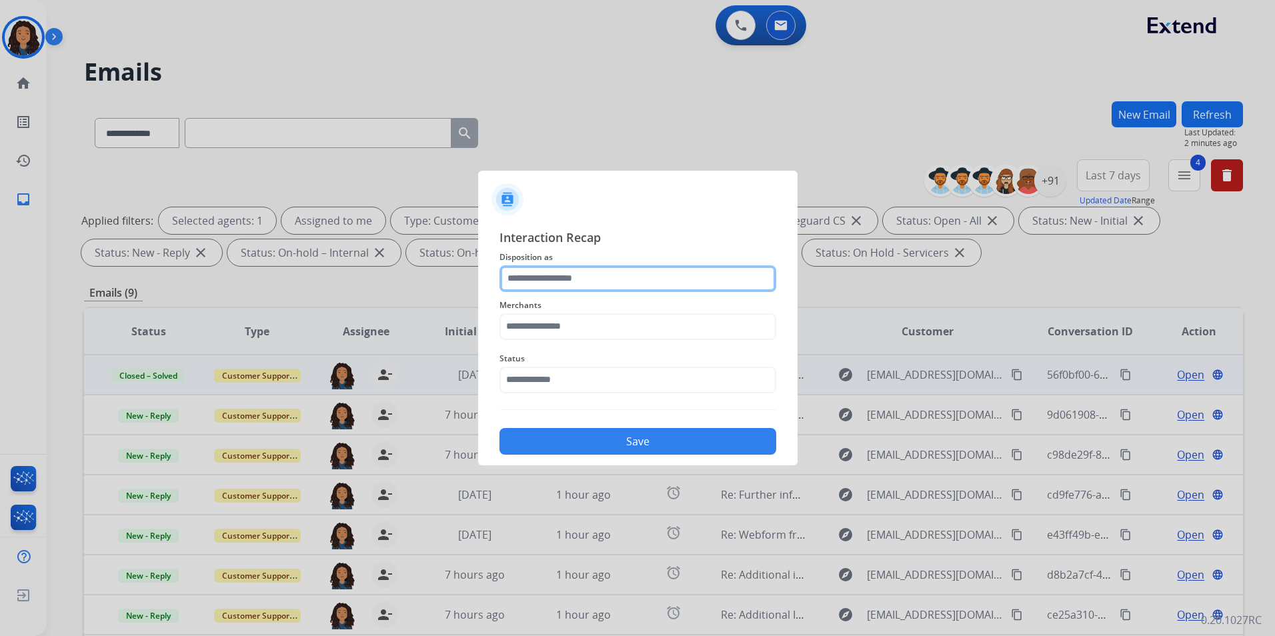
click at [682, 269] on input "text" at bounding box center [638, 279] width 277 height 27
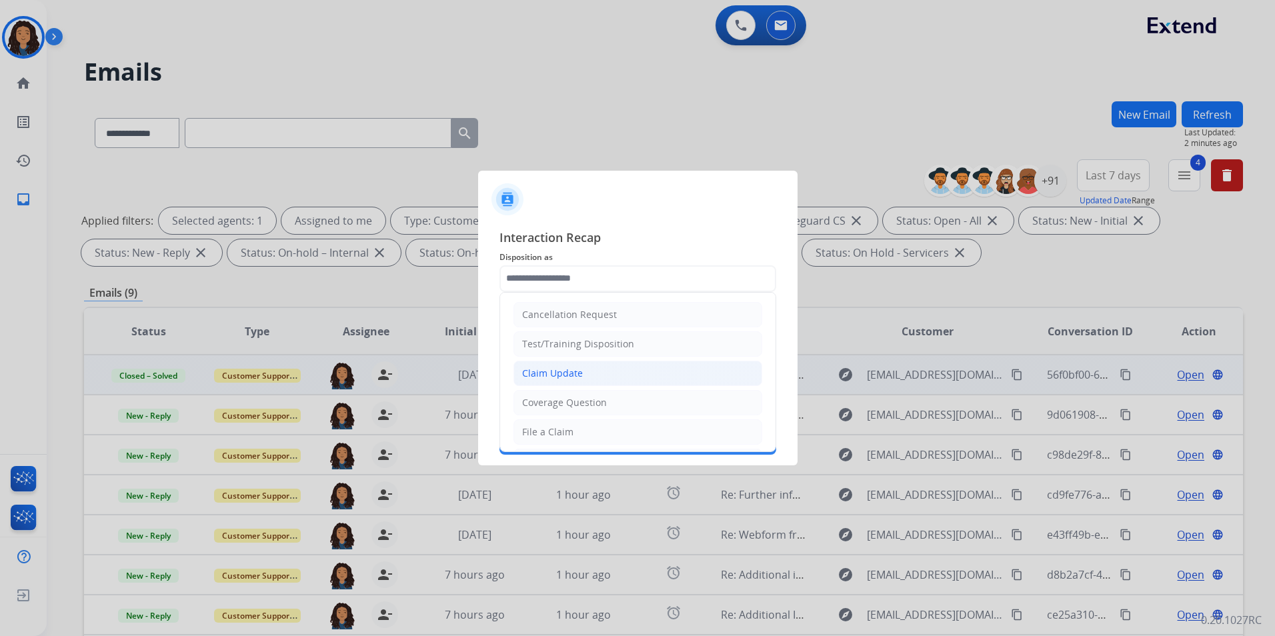
click at [579, 373] on div "Claim Update" at bounding box center [552, 373] width 61 height 13
type input "**********"
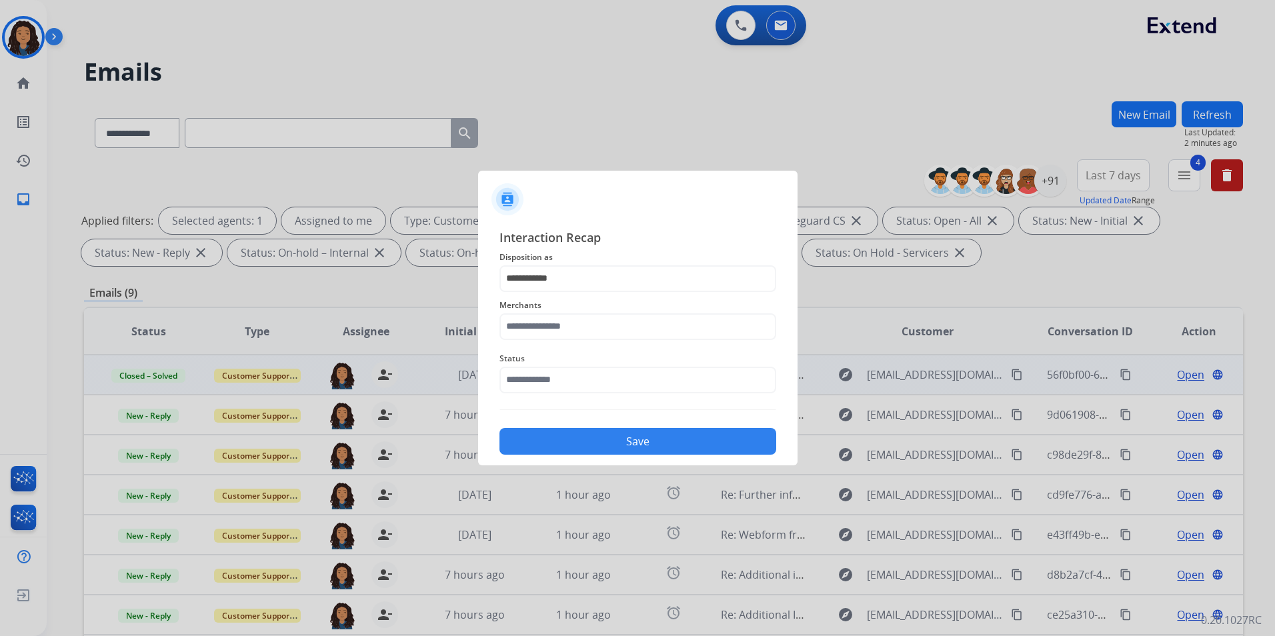
click at [573, 340] on div "Merchants" at bounding box center [638, 318] width 277 height 53
click at [574, 324] on input "text" at bounding box center [638, 327] width 277 height 27
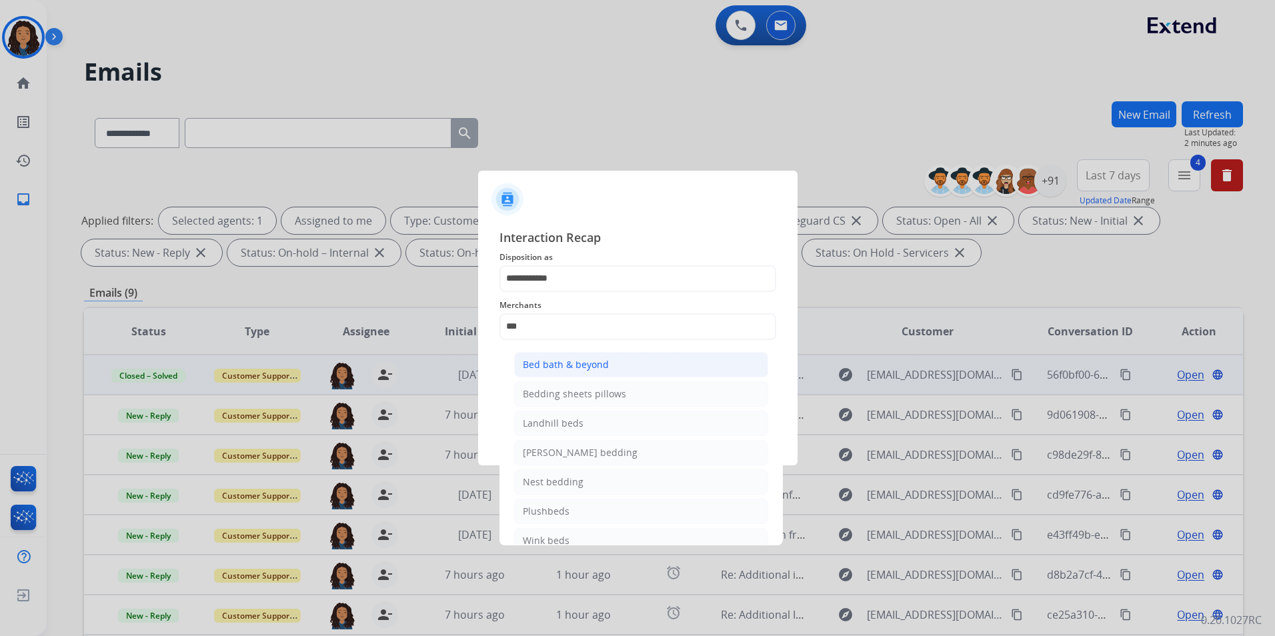
click at [629, 363] on li "Bed bath & beyond" at bounding box center [641, 364] width 254 height 25
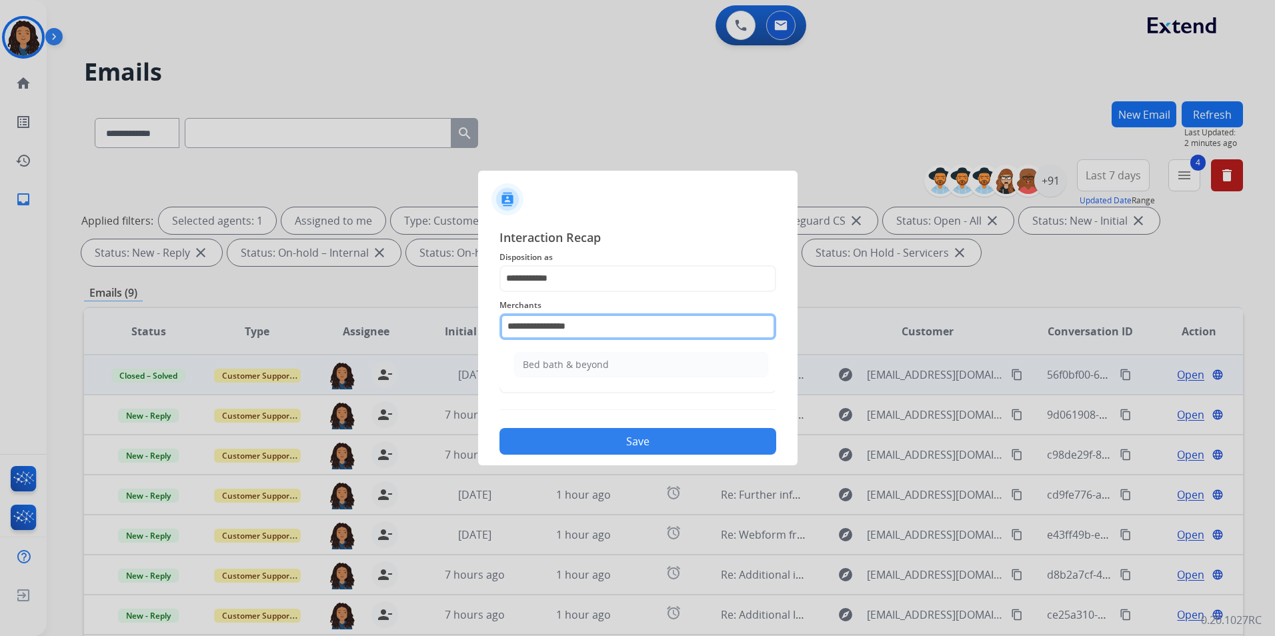
drag, startPoint x: 616, startPoint y: 313, endPoint x: 352, endPoint y: 343, distance: 265.2
click at [0, 343] on app-contact-recap-modal "**********" at bounding box center [0, 318] width 0 height 636
click at [582, 360] on li "Jomashop" at bounding box center [641, 364] width 254 height 25
type input "********"
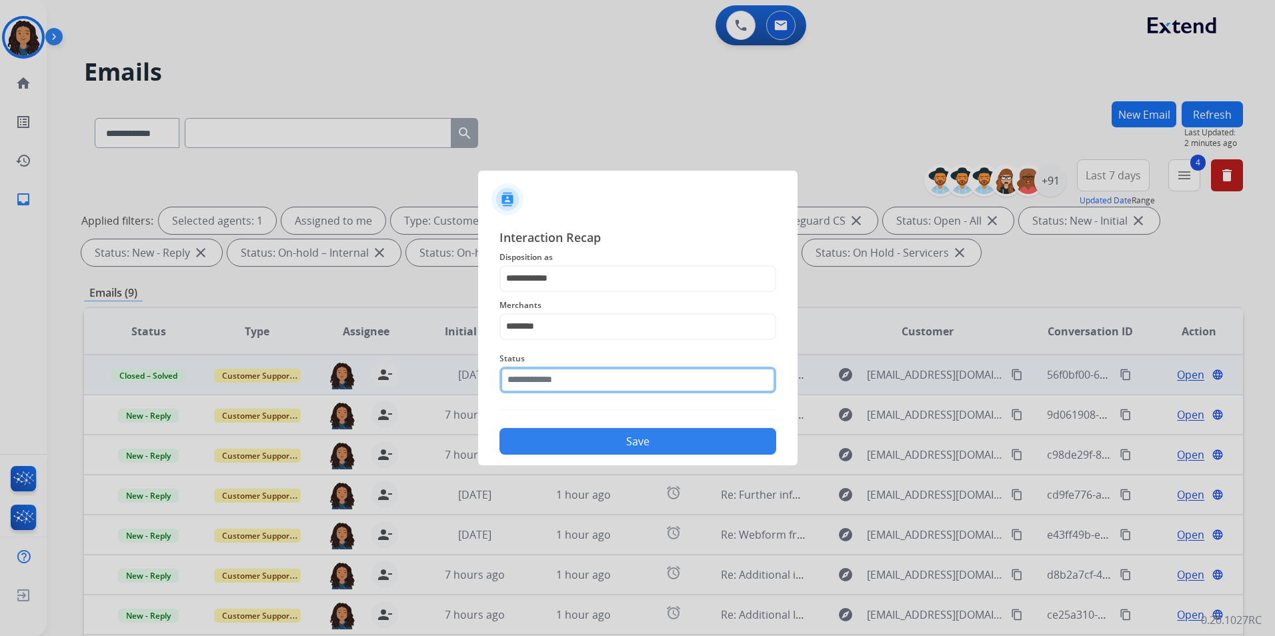
click at [578, 369] on input "text" at bounding box center [638, 380] width 277 height 27
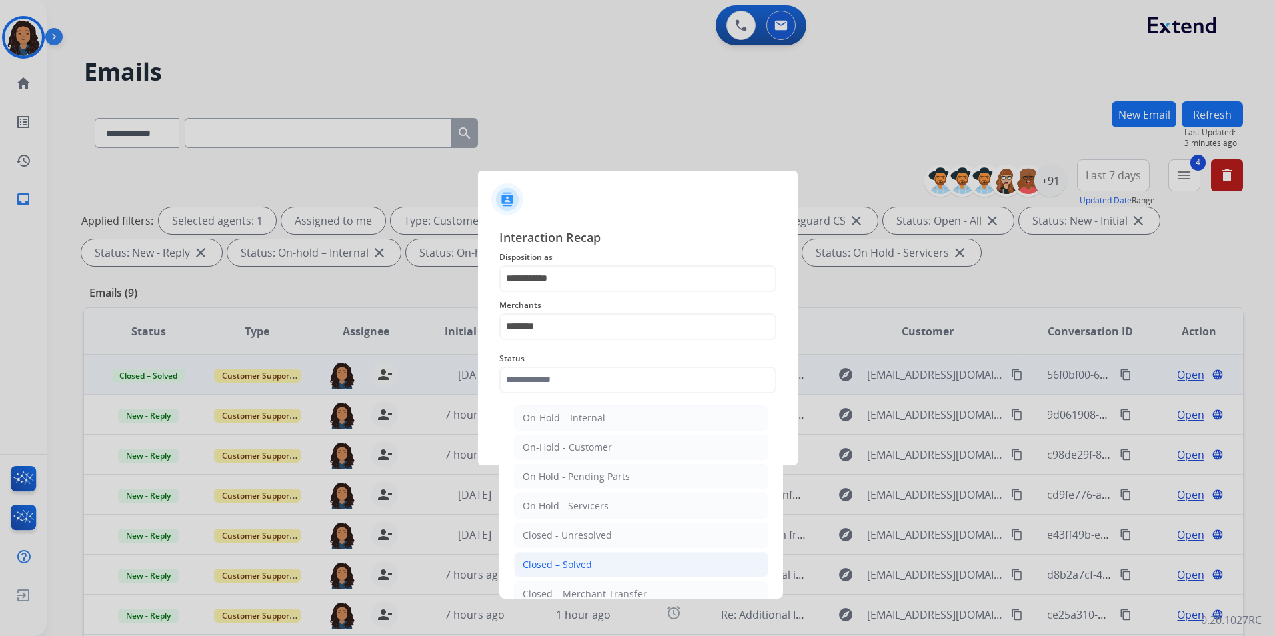
click at [548, 562] on div "Closed – Solved" at bounding box center [557, 564] width 69 height 13
type input "**********"
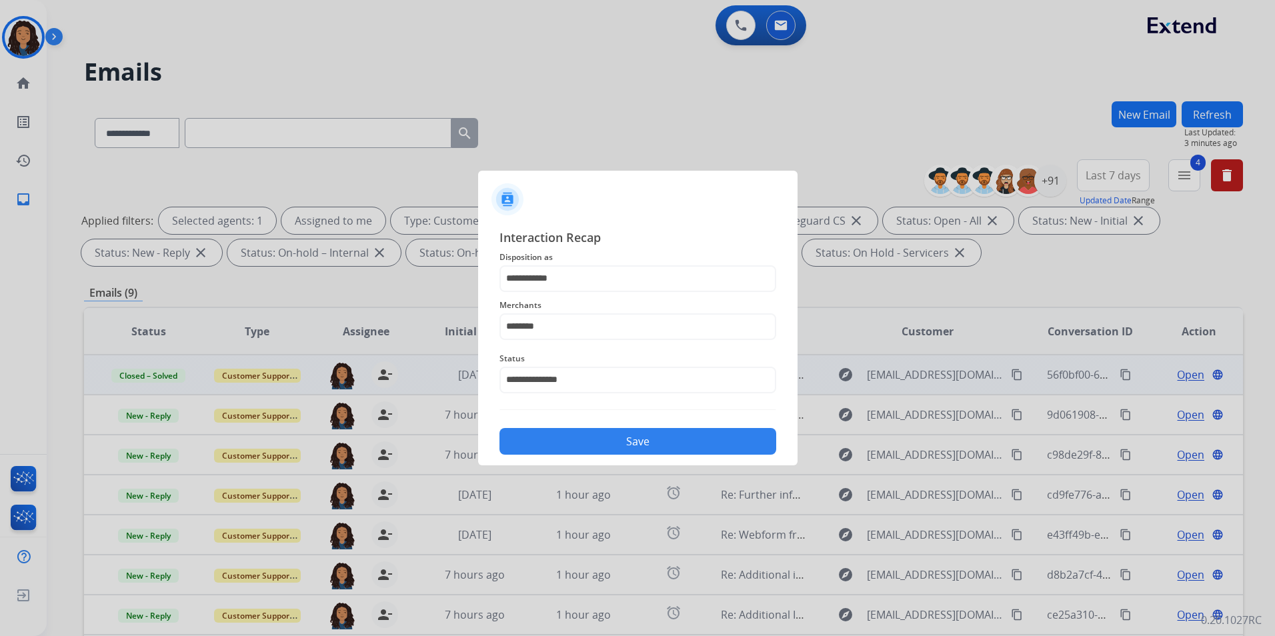
click at [599, 437] on button "Save" at bounding box center [638, 441] width 277 height 27
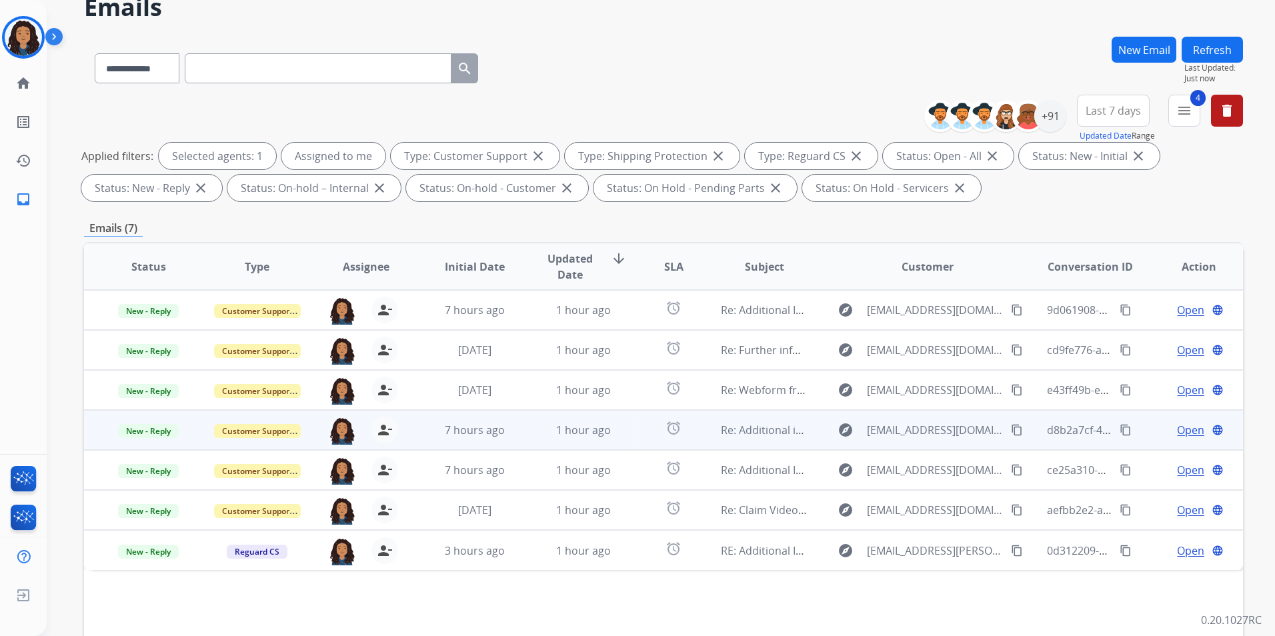
scroll to position [67, 0]
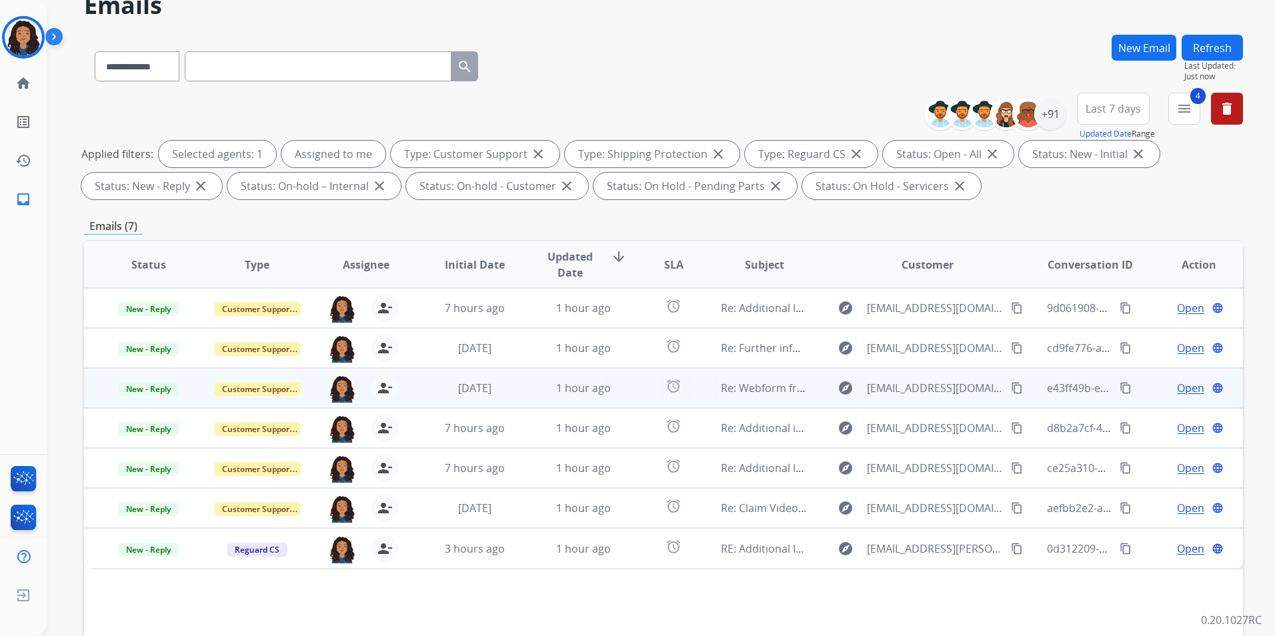
click at [1177, 390] on span "Open" at bounding box center [1190, 388] width 27 height 16
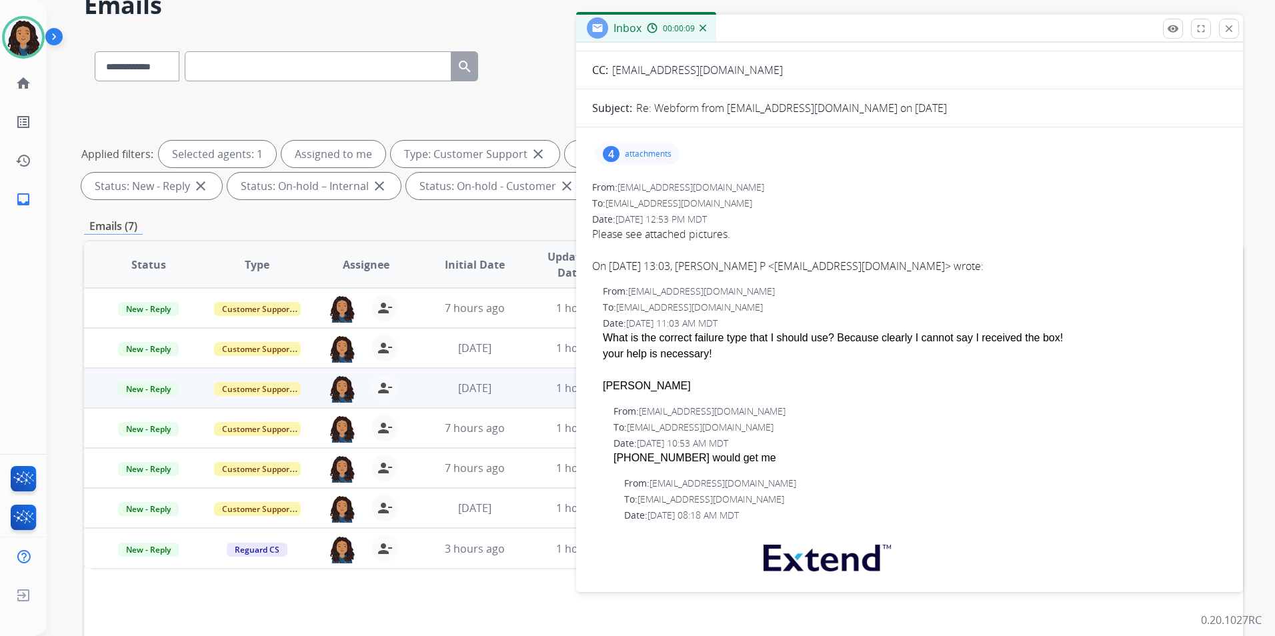
scroll to position [0, 0]
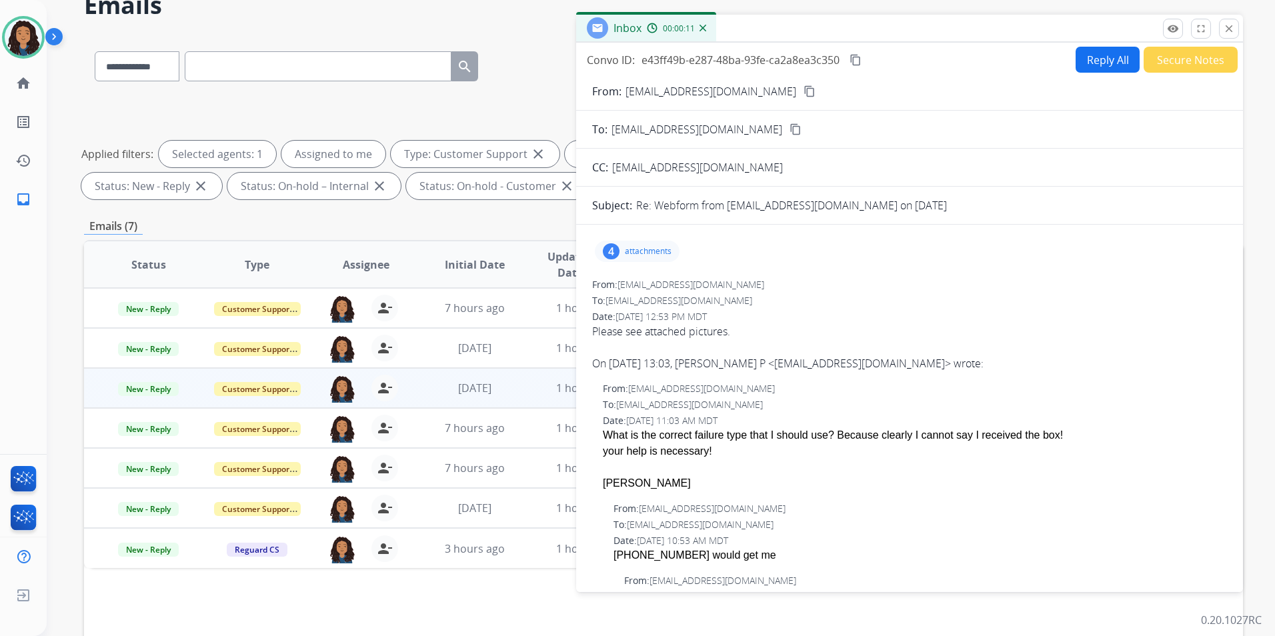
click at [660, 252] on p "attachments" at bounding box center [648, 251] width 47 height 11
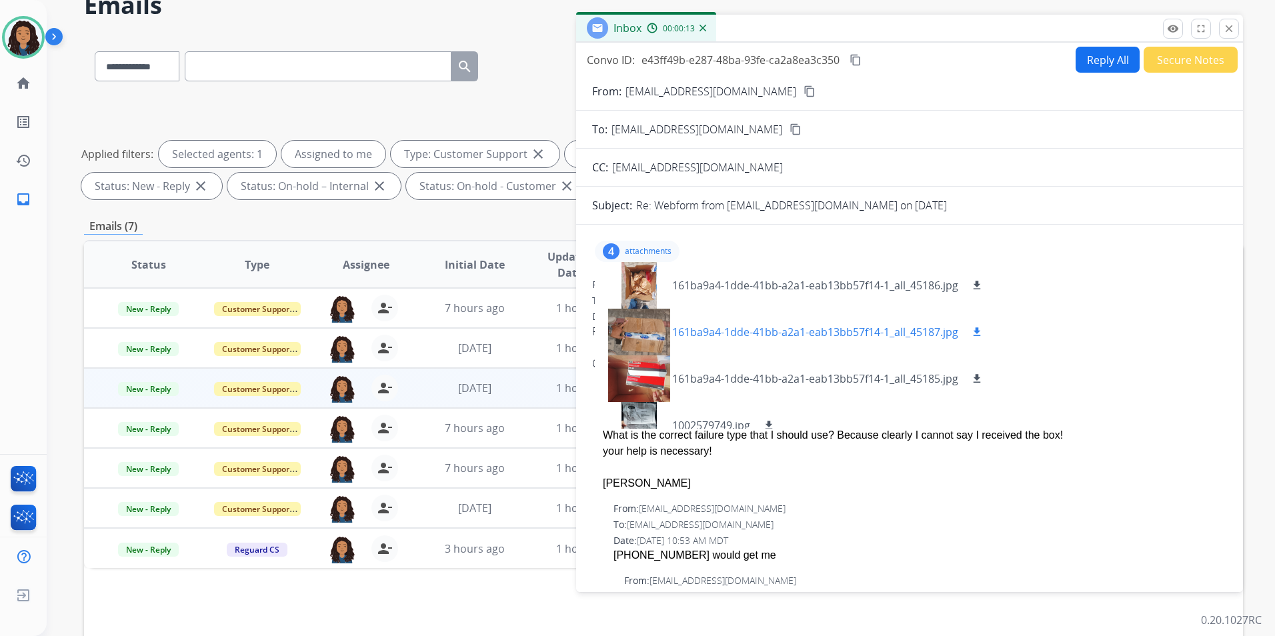
scroll to position [20, 0]
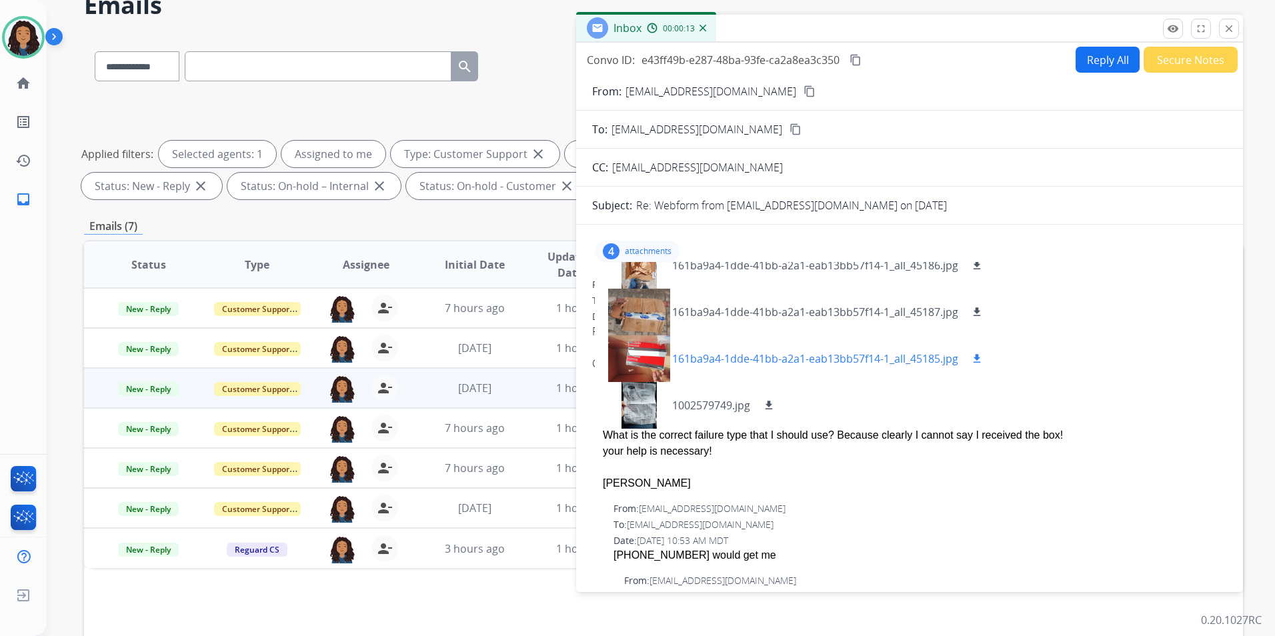
click at [652, 364] on div at bounding box center [639, 359] width 67 height 47
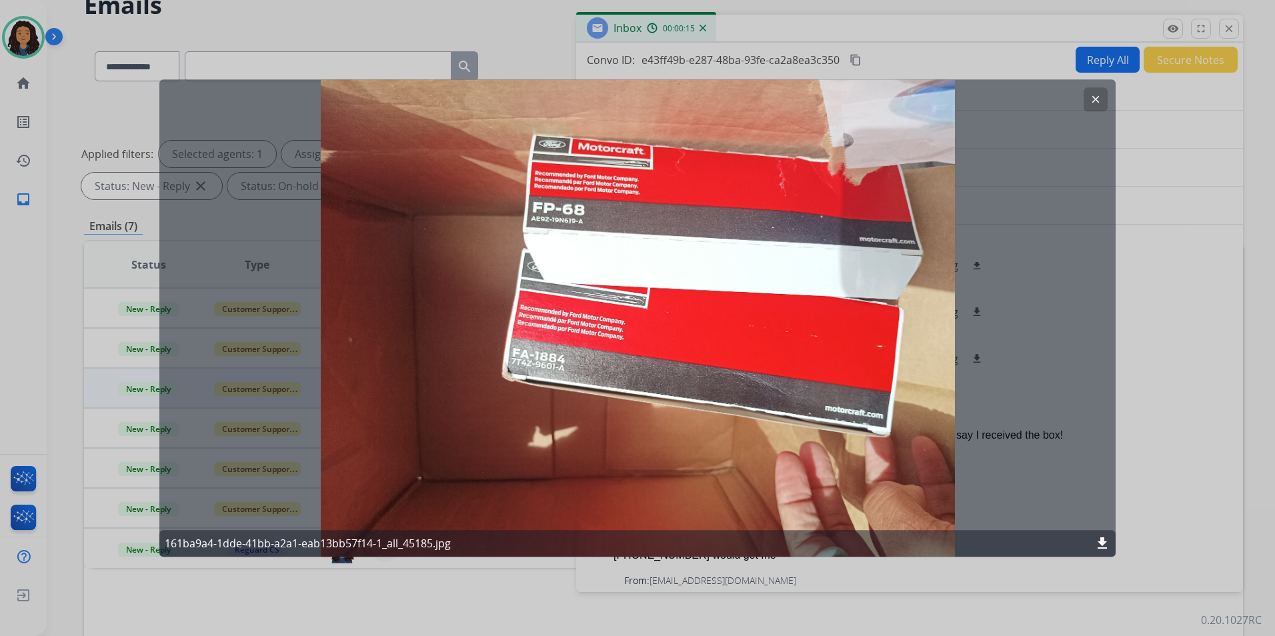
click at [1101, 104] on mat-icon "clear" at bounding box center [1096, 99] width 12 height 12
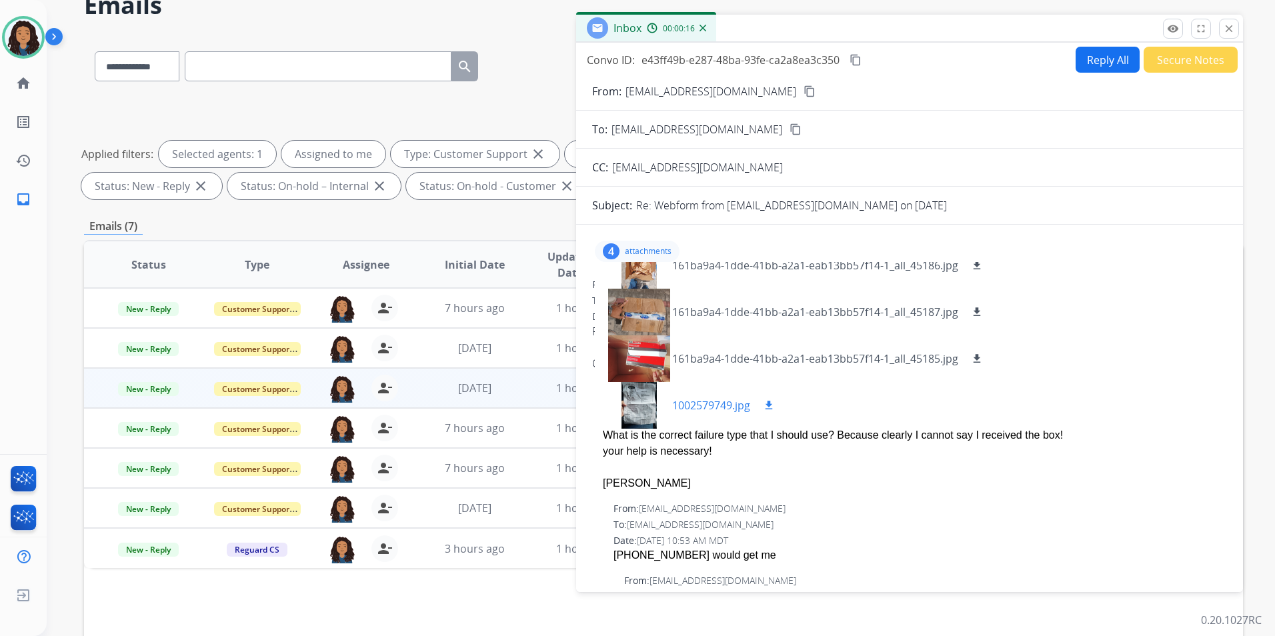
click at [632, 398] on div at bounding box center [639, 405] width 67 height 47
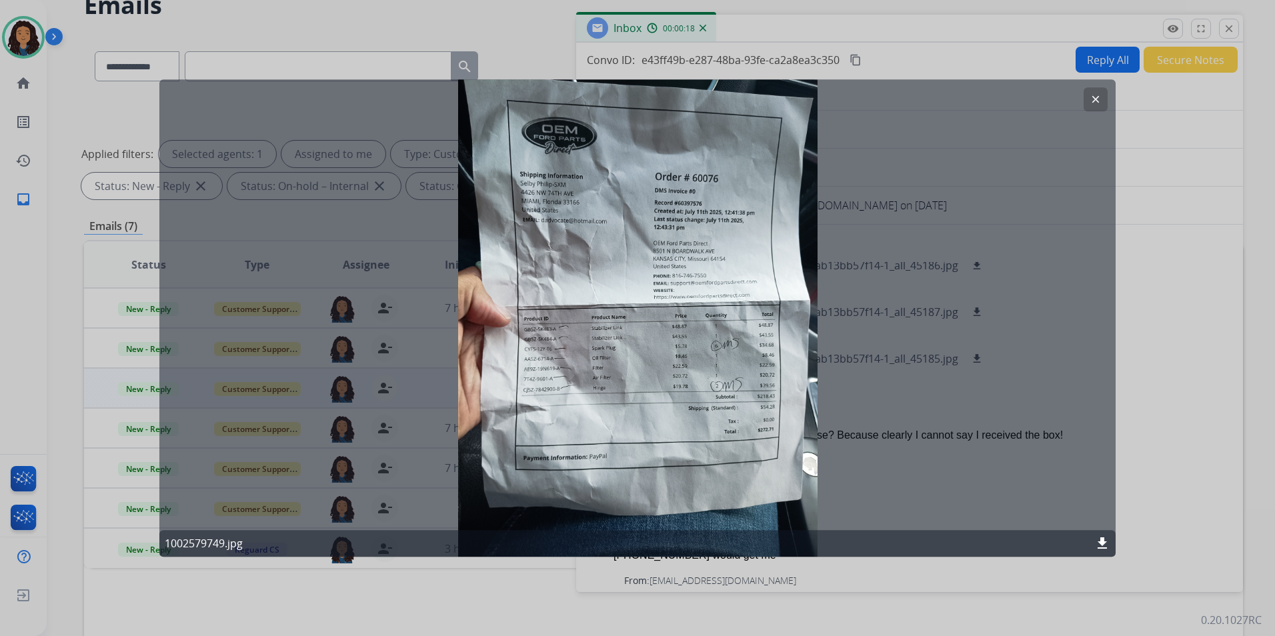
click at [1093, 90] on button "clear" at bounding box center [1096, 99] width 24 height 24
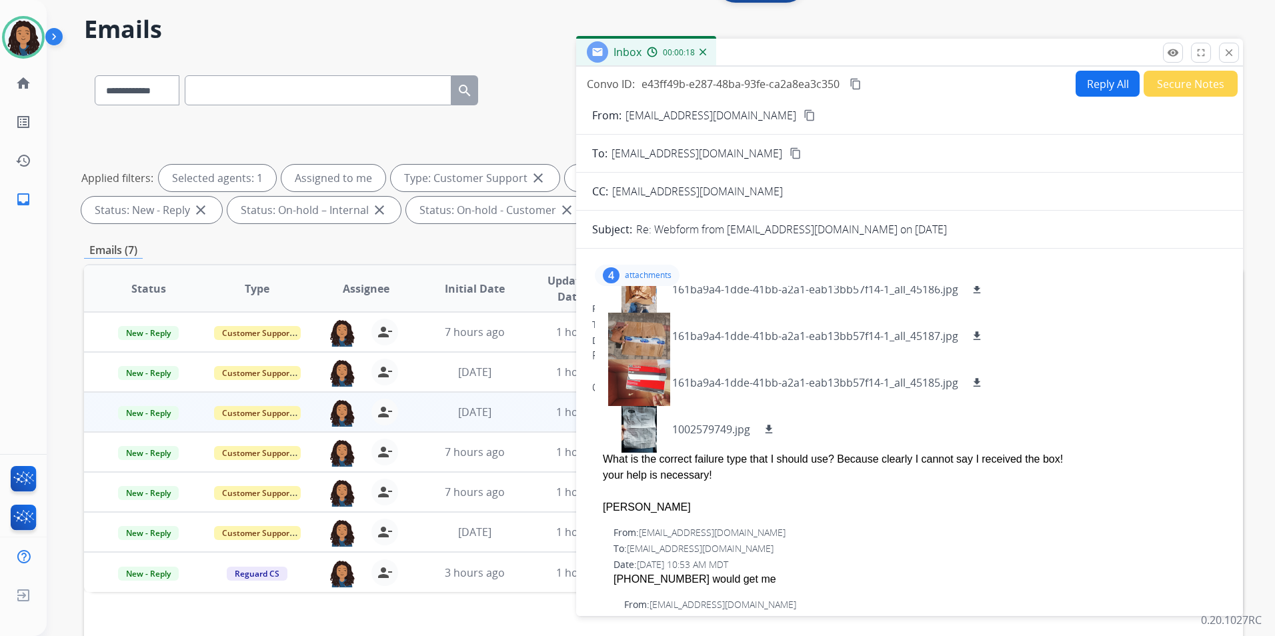
scroll to position [0, 0]
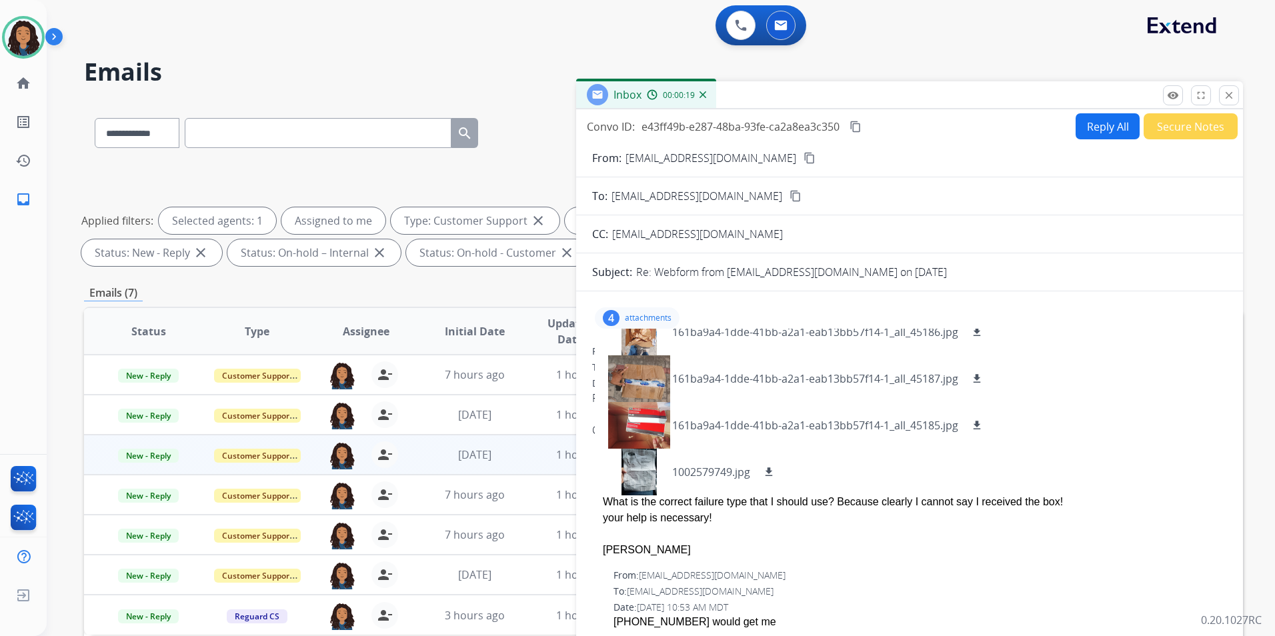
click at [804, 155] on mat-icon "content_copy" at bounding box center [810, 158] width 12 height 12
drag, startPoint x: 155, startPoint y: 457, endPoint x: 169, endPoint y: 452, distance: 14.4
click at [155, 455] on span "New - Reply" at bounding box center [148, 456] width 61 height 14
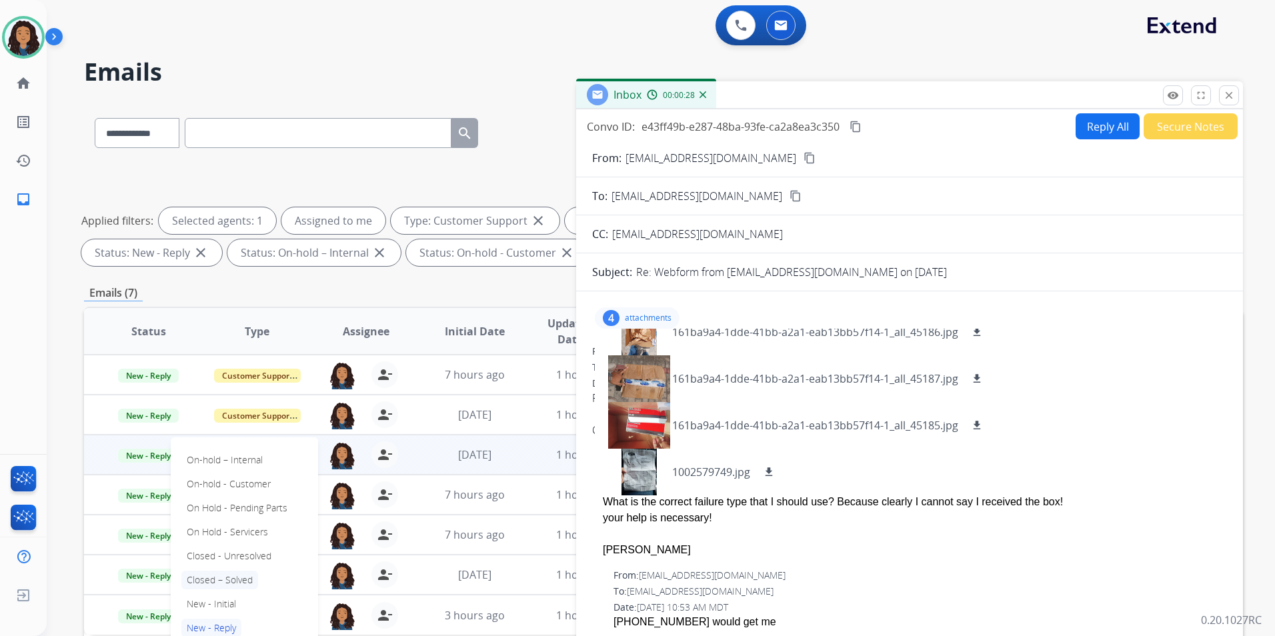
click at [217, 574] on p "Closed – Solved" at bounding box center [219, 580] width 77 height 19
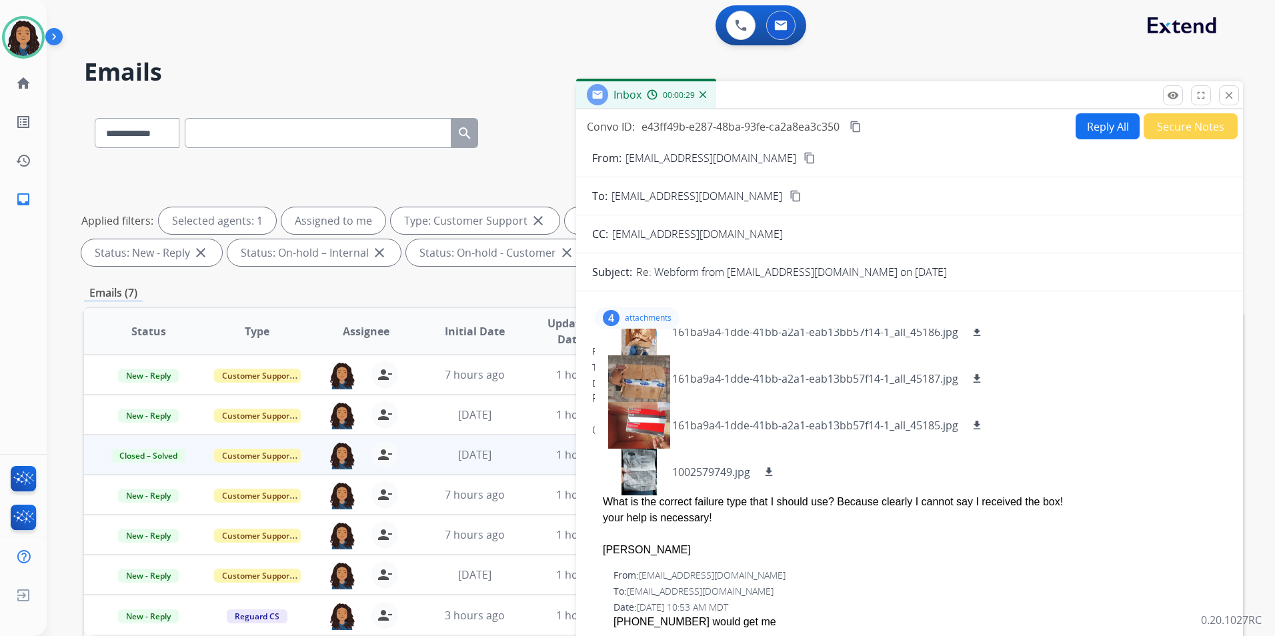
click at [1197, 117] on button "Secure Notes" at bounding box center [1191, 126] width 94 height 26
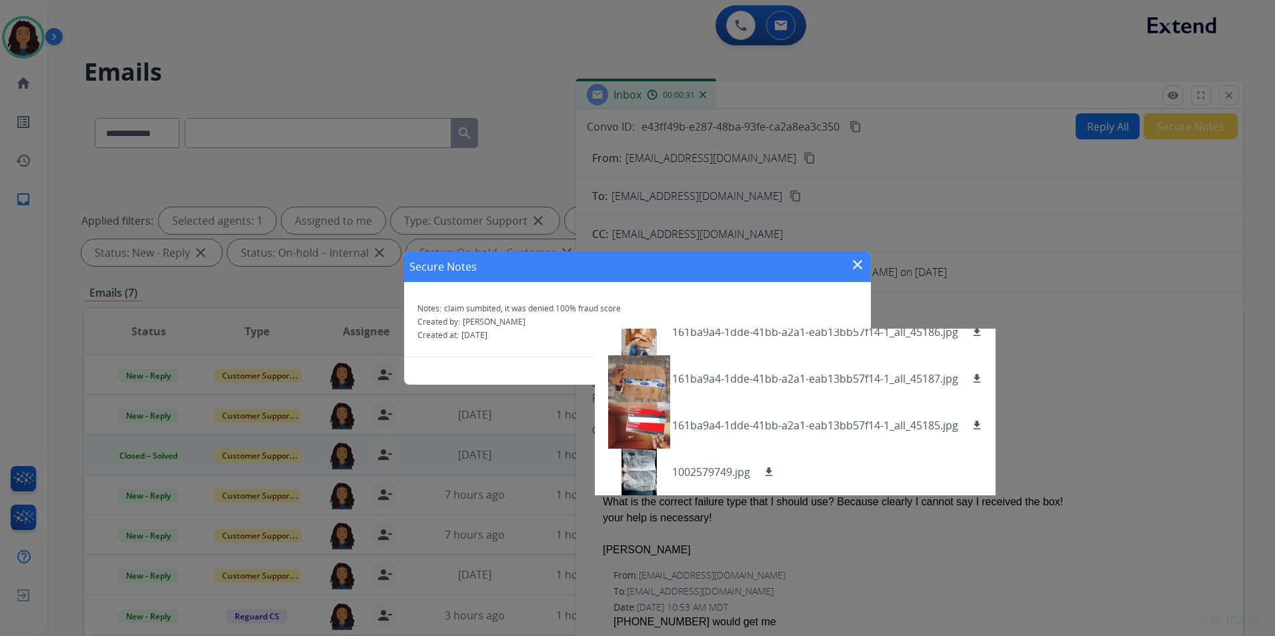
click at [965, 287] on div "Secure Notes close Notes: claim sumbited, it was denied 100% fraud score Create…" at bounding box center [637, 318] width 1275 height 636
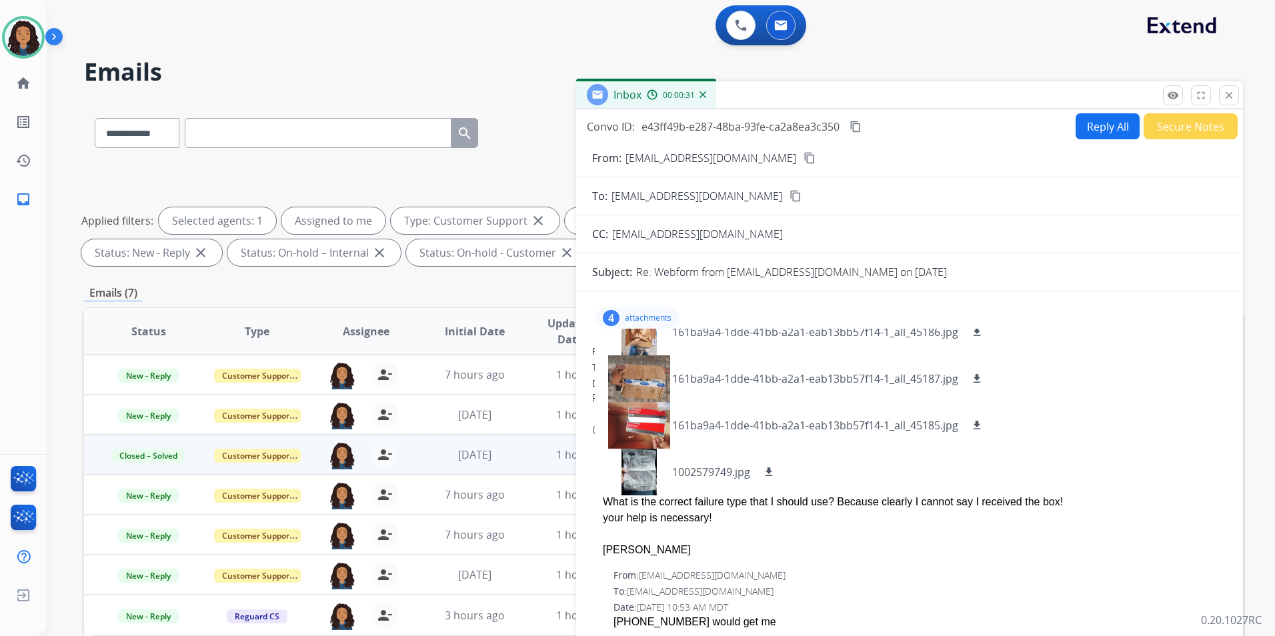
click at [655, 312] on div "4 attachments 161ba9a4-1dde-41bb-a2a1-eab13bb57f14-1_all_45186.jpg download 161…" at bounding box center [637, 318] width 85 height 21
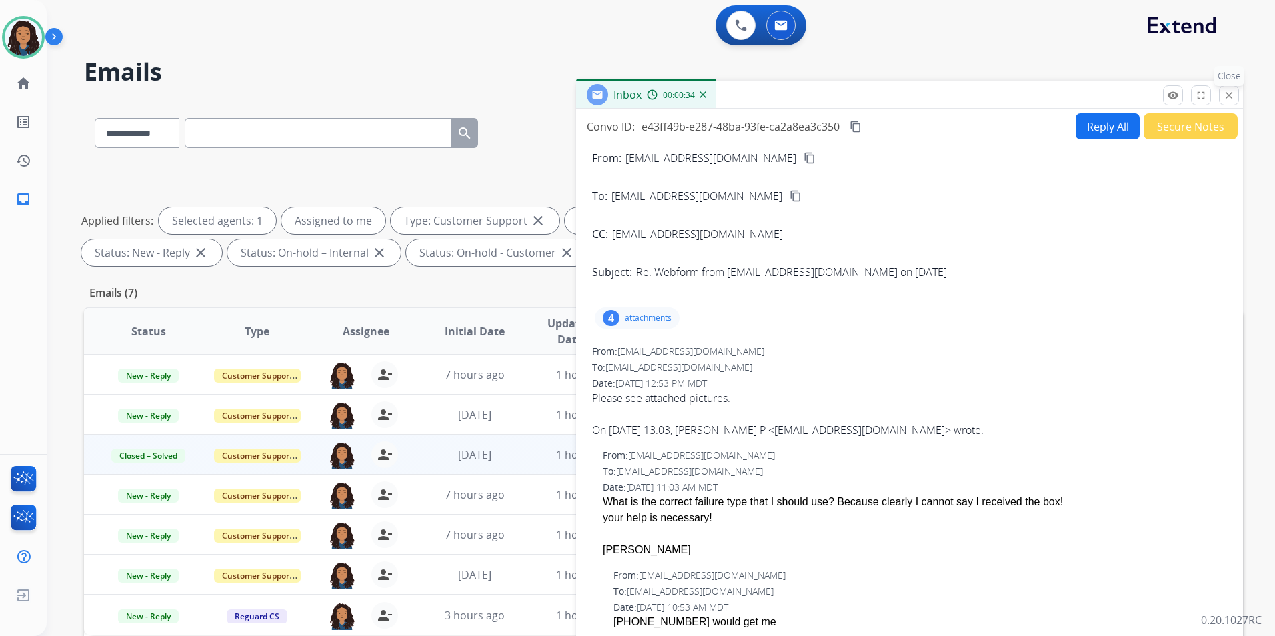
click at [1225, 97] on mat-icon "close" at bounding box center [1229, 95] width 12 height 12
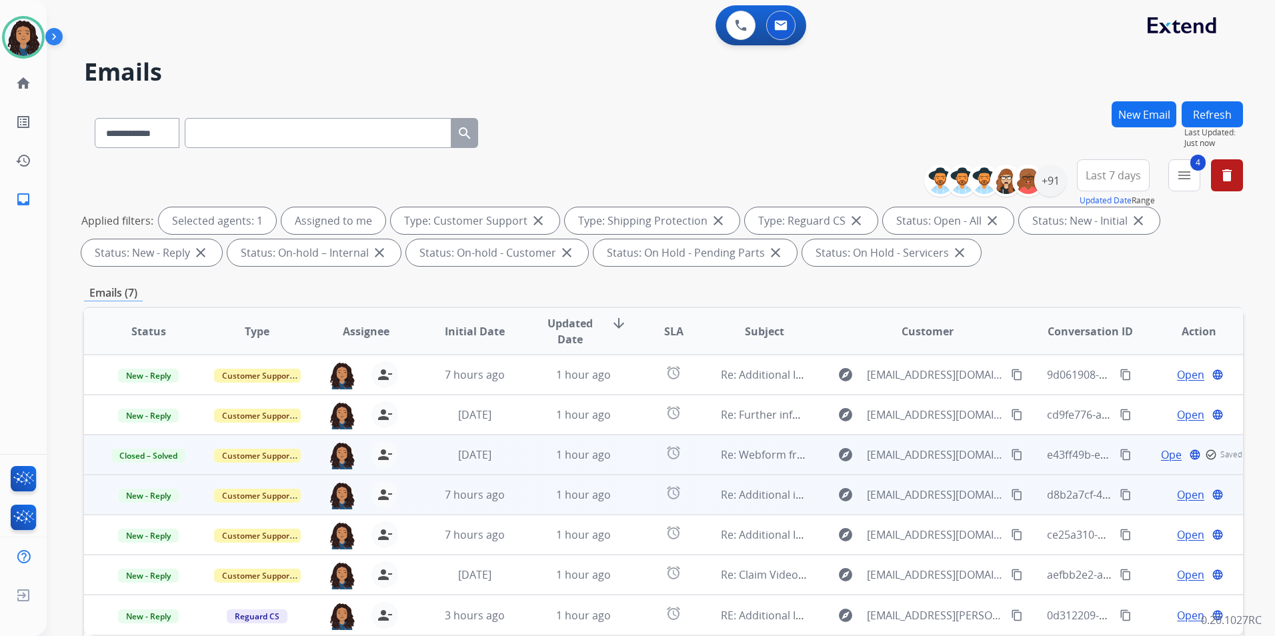
click at [1180, 494] on span "Open" at bounding box center [1190, 495] width 27 height 16
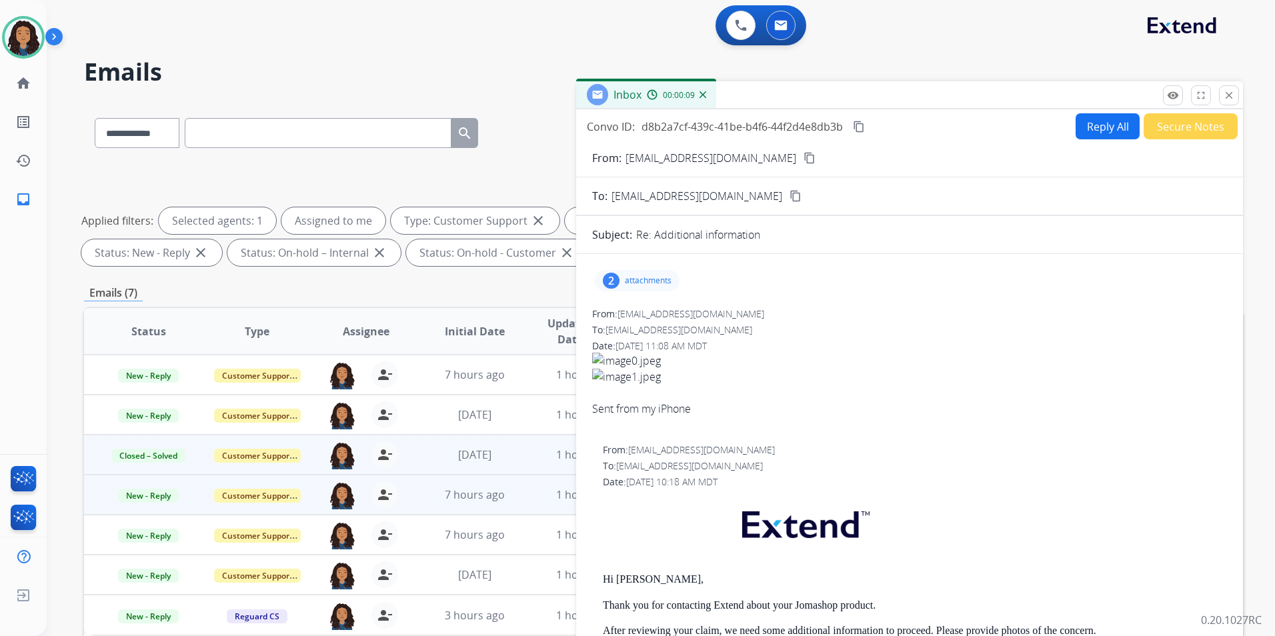
click at [656, 291] on div "2 attachments" at bounding box center [637, 280] width 85 height 21
click at [1226, 99] on mat-icon "close" at bounding box center [1229, 95] width 12 height 12
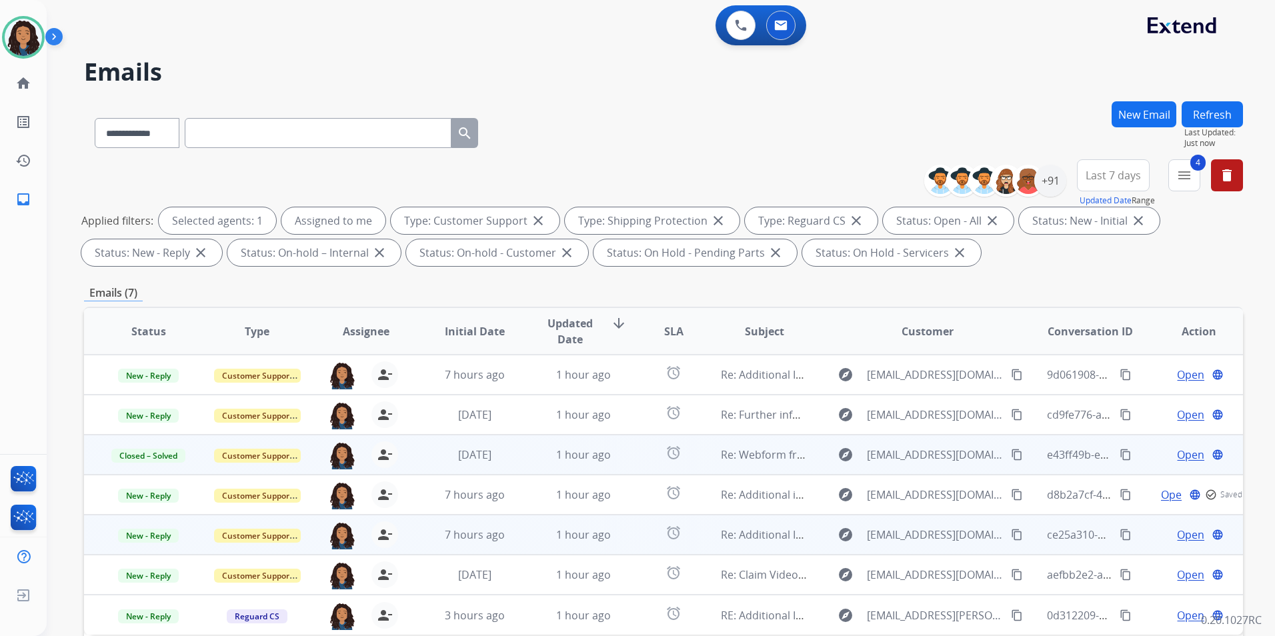
click at [1182, 535] on span "Open" at bounding box center [1190, 535] width 27 height 16
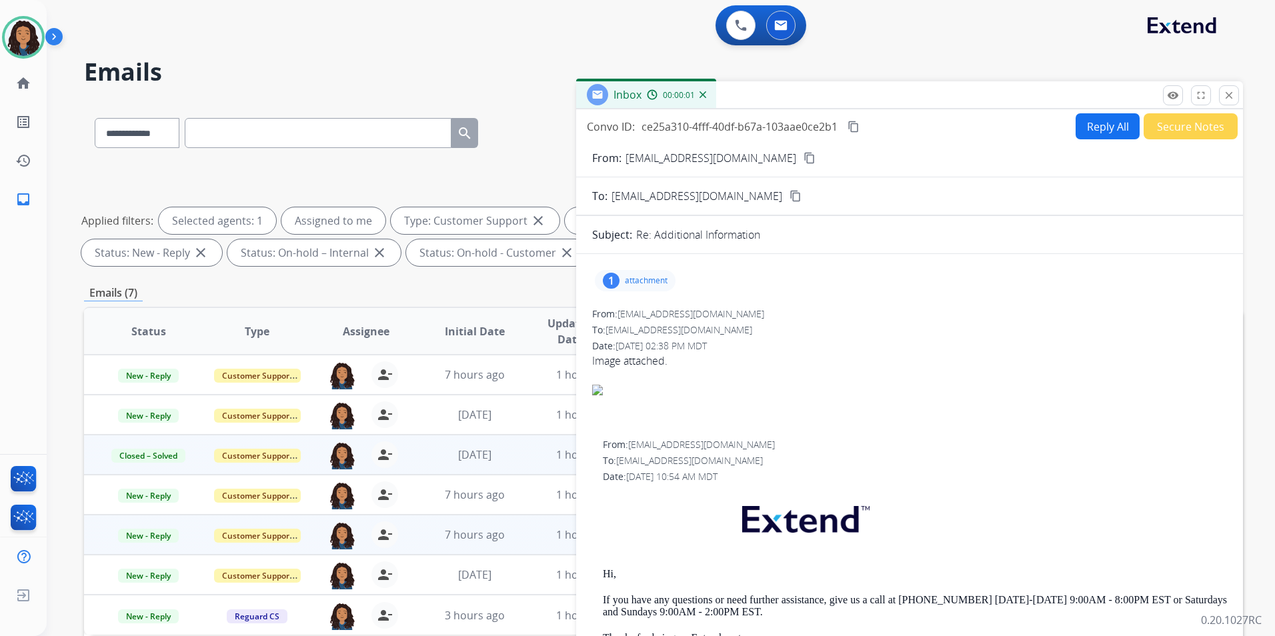
click at [648, 286] on p "attachment" at bounding box center [646, 281] width 43 height 11
click at [802, 161] on button "content_copy" at bounding box center [810, 158] width 16 height 16
click at [814, 311] on div "Image_250812_153840.jpeg download" at bounding box center [753, 315] width 163 height 16
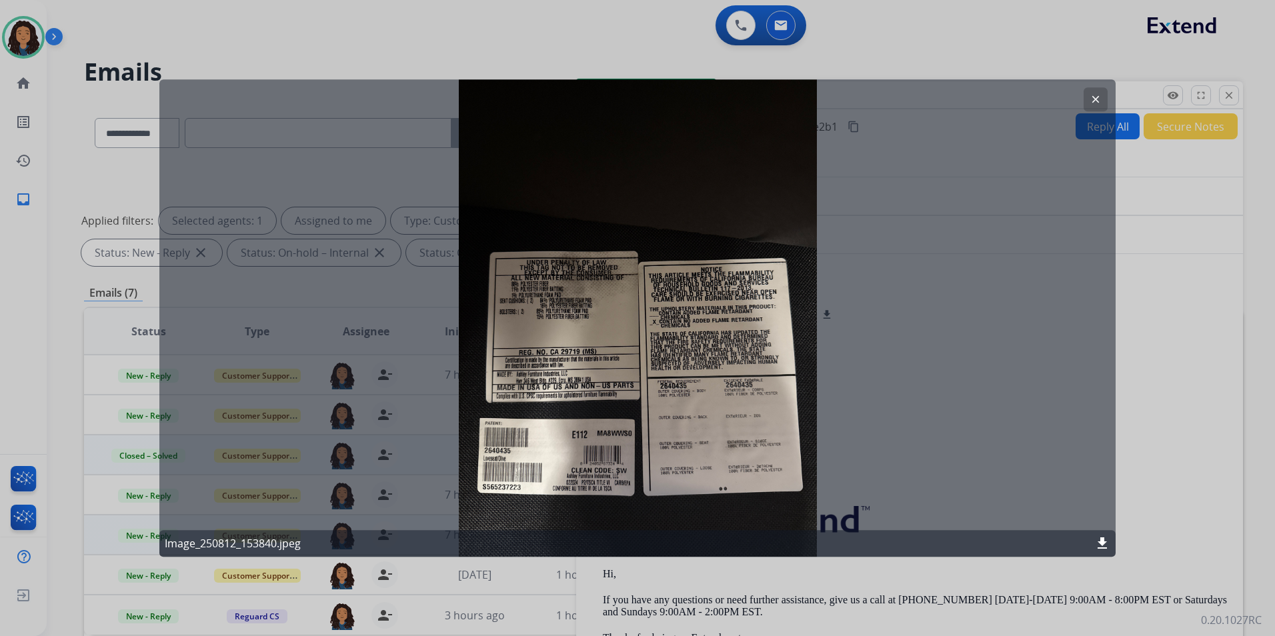
click at [1087, 100] on button "clear" at bounding box center [1096, 99] width 24 height 24
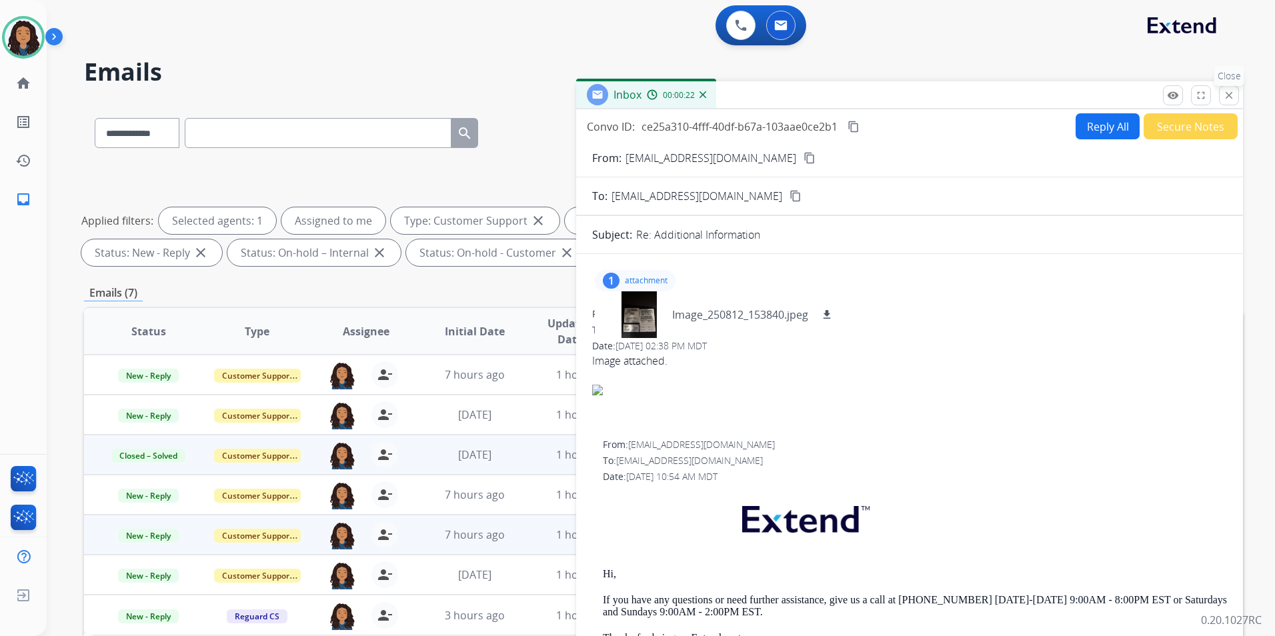
click at [1223, 97] on button "close Close" at bounding box center [1229, 95] width 20 height 20
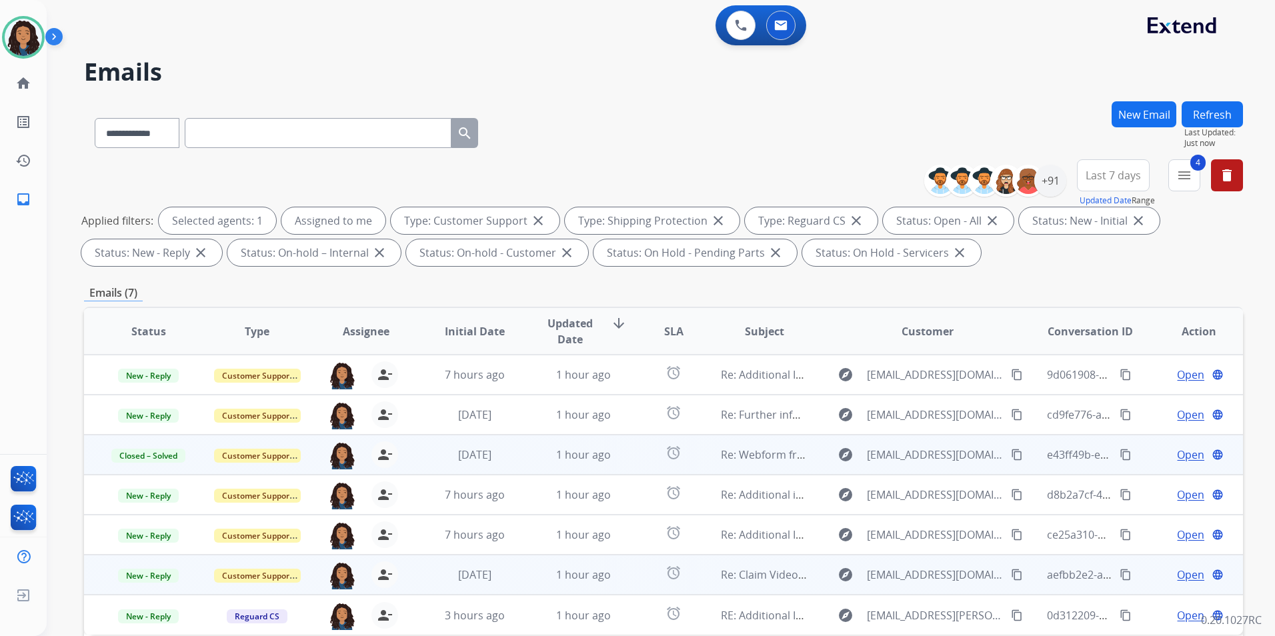
click at [1177, 572] on span "Open" at bounding box center [1190, 575] width 27 height 16
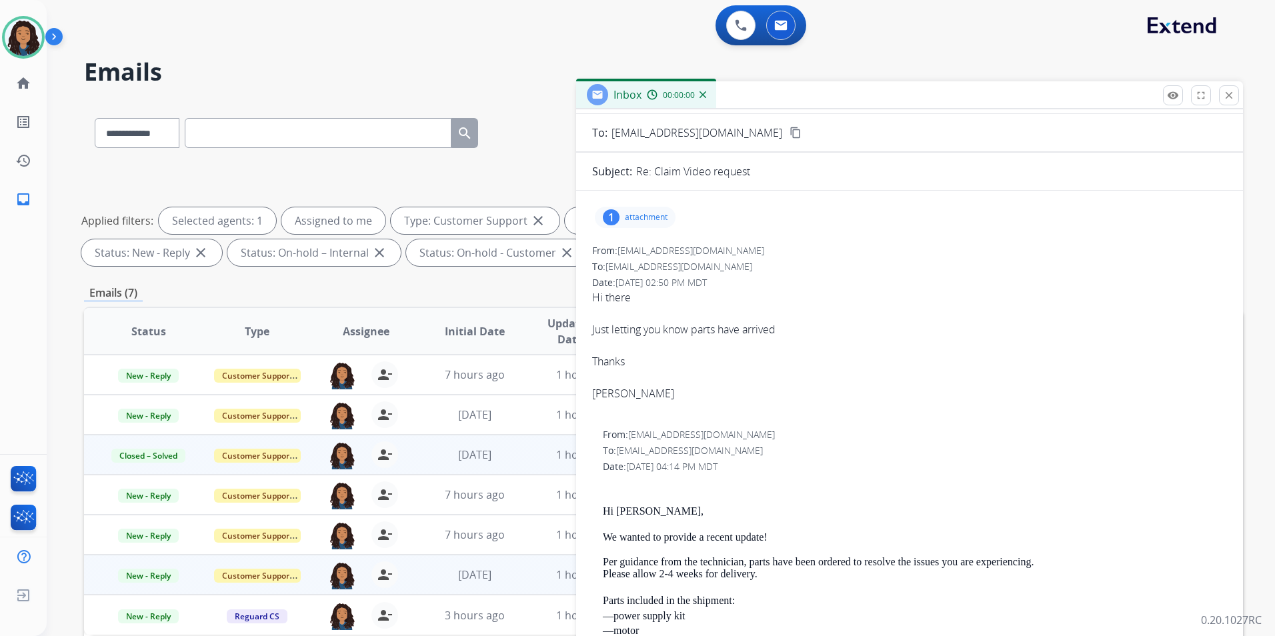
scroll to position [67, 0]
click at [1232, 97] on mat-icon "close" at bounding box center [1229, 95] width 12 height 12
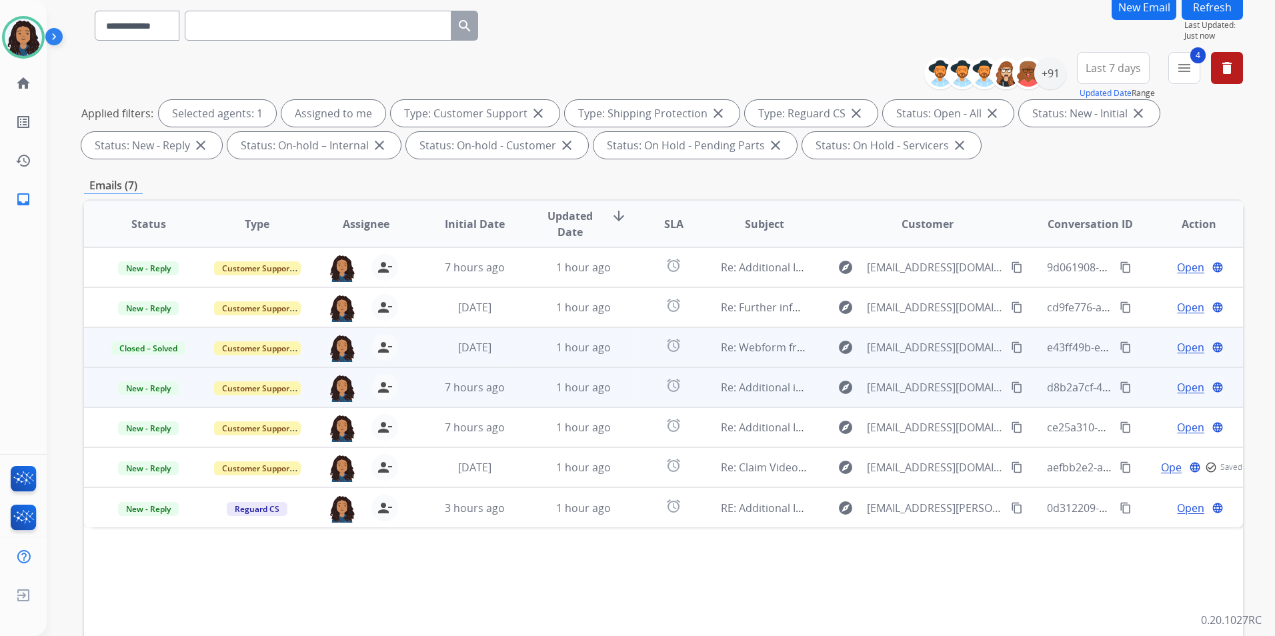
scroll to position [133, 0]
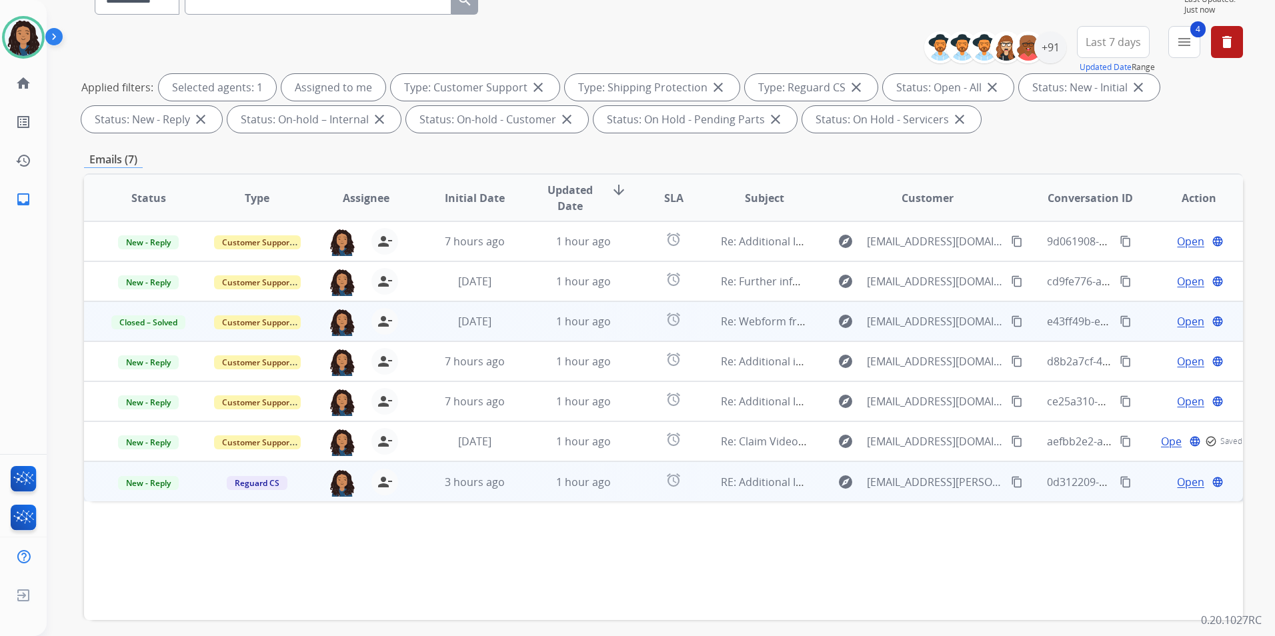
click at [1182, 486] on span "Open" at bounding box center [1190, 482] width 27 height 16
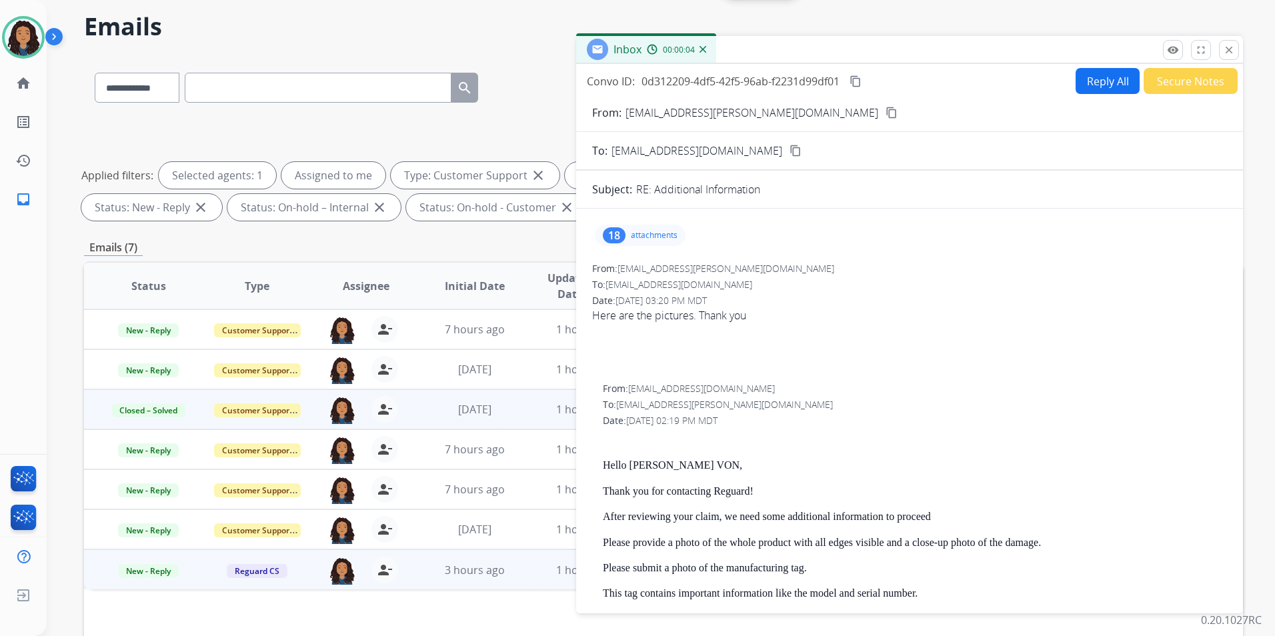
scroll to position [0, 0]
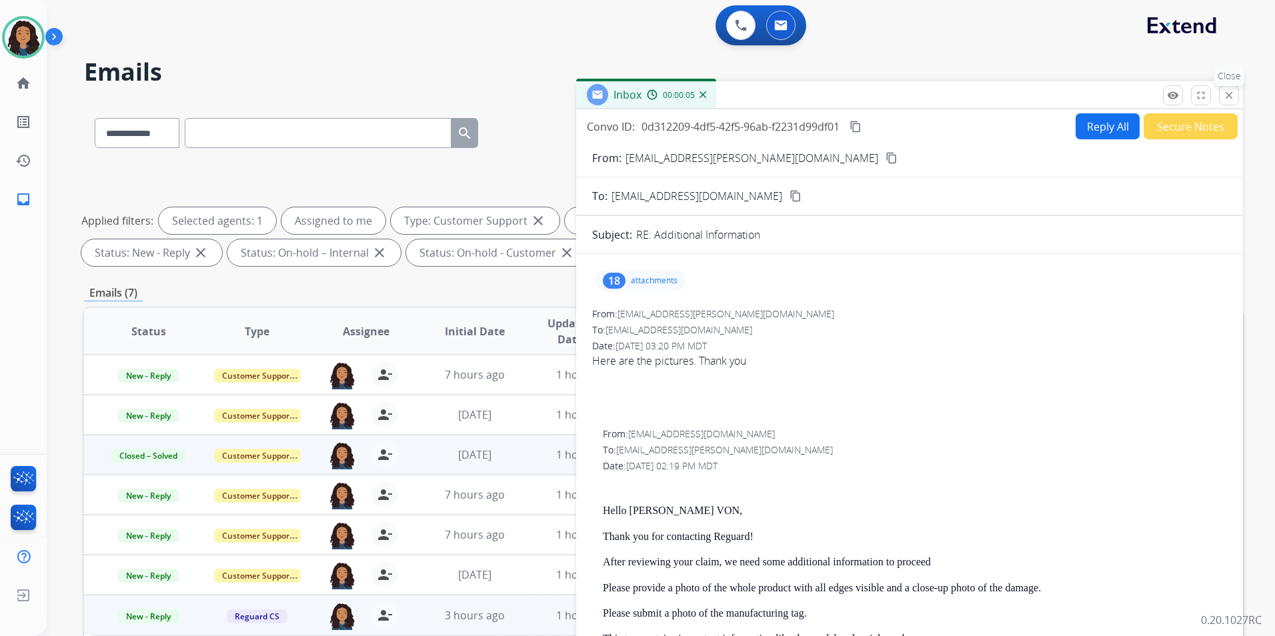
click at [1238, 99] on button "close Close" at bounding box center [1229, 95] width 20 height 20
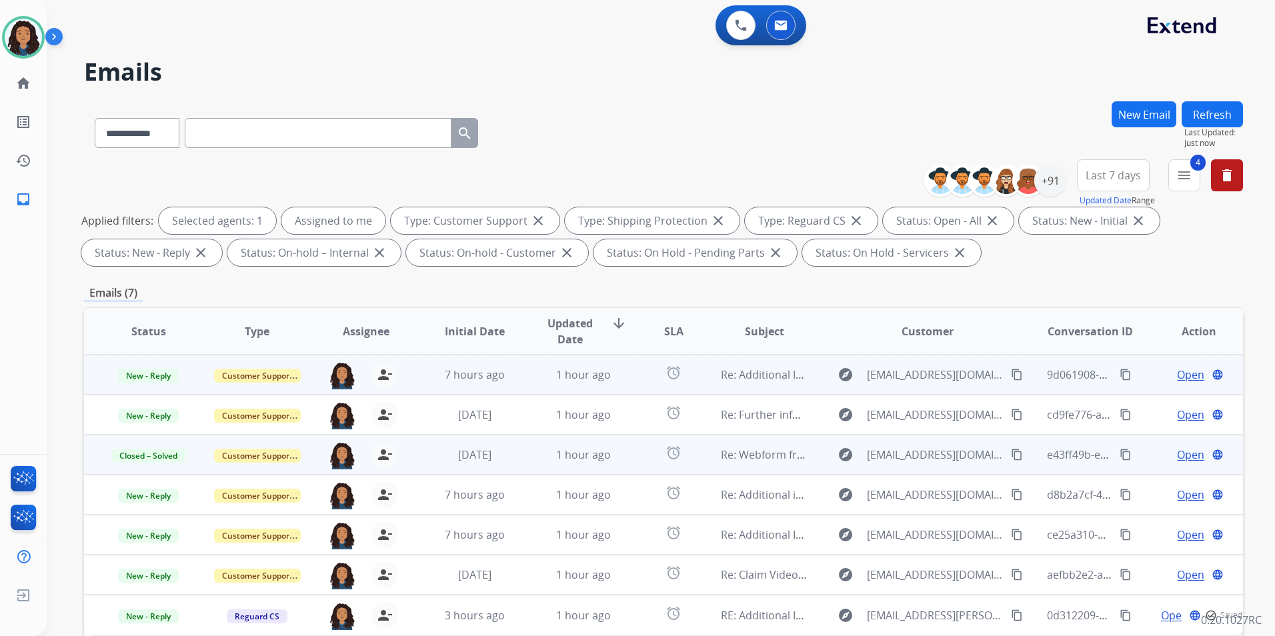
click at [1184, 377] on span "Open" at bounding box center [1190, 375] width 27 height 16
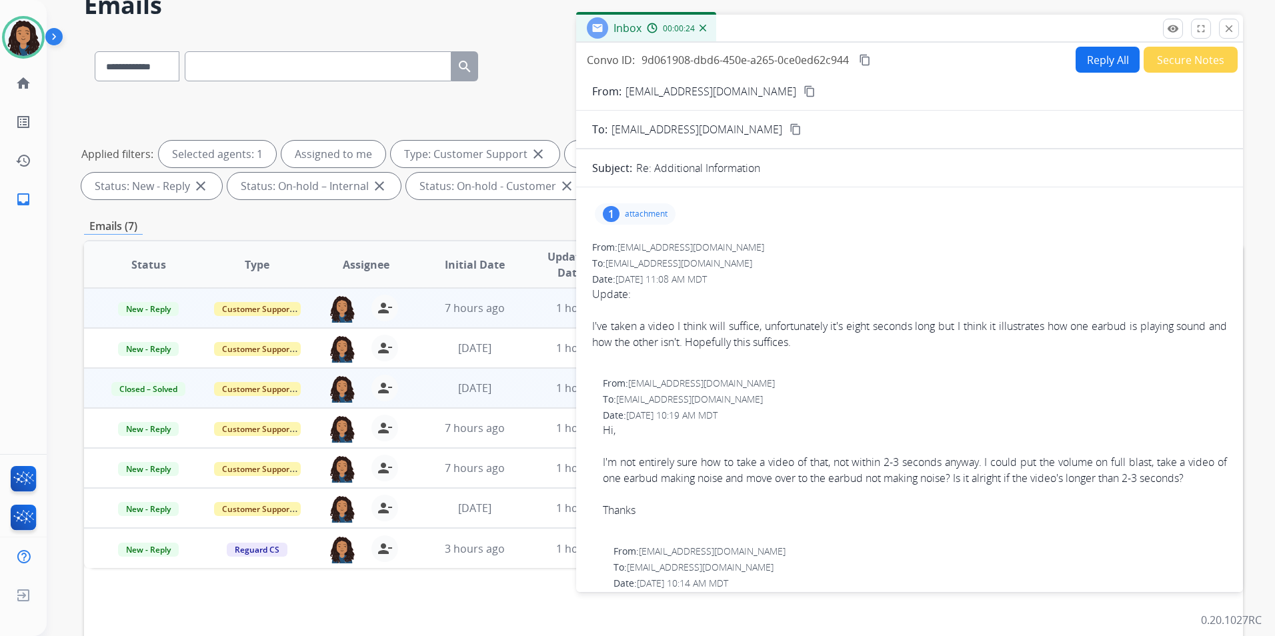
click at [634, 217] on p "attachment" at bounding box center [646, 214] width 43 height 11
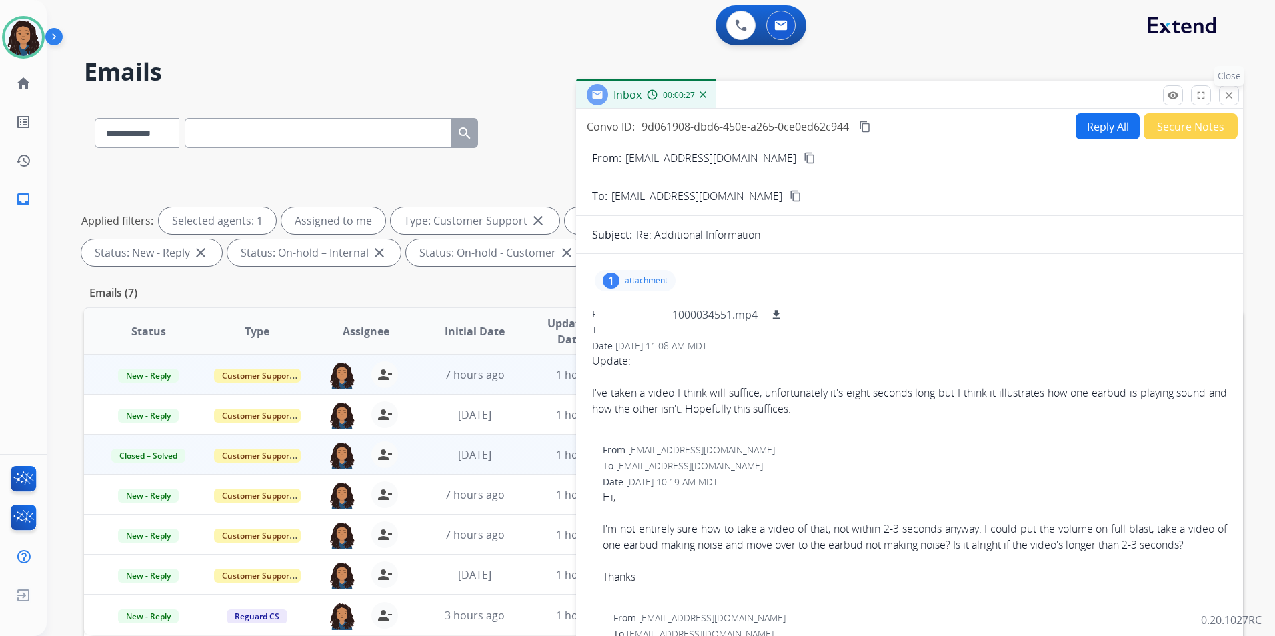
click at [1223, 97] on button "close Close" at bounding box center [1229, 95] width 20 height 20
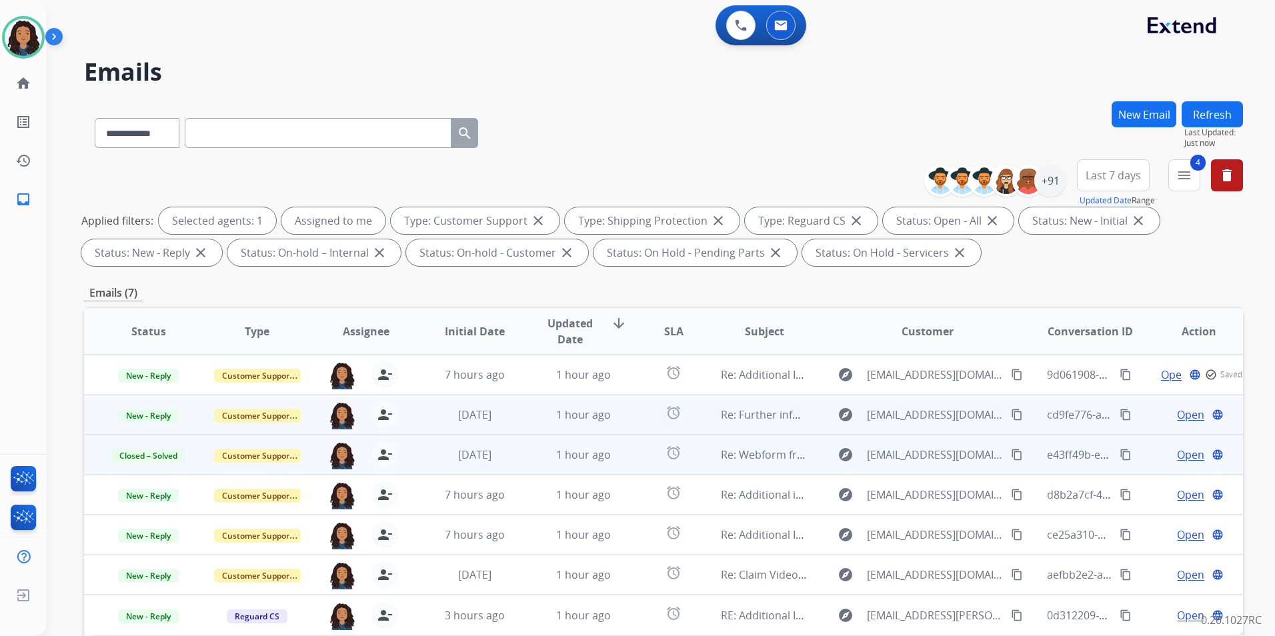
click at [1181, 416] on span "Open" at bounding box center [1190, 415] width 27 height 16
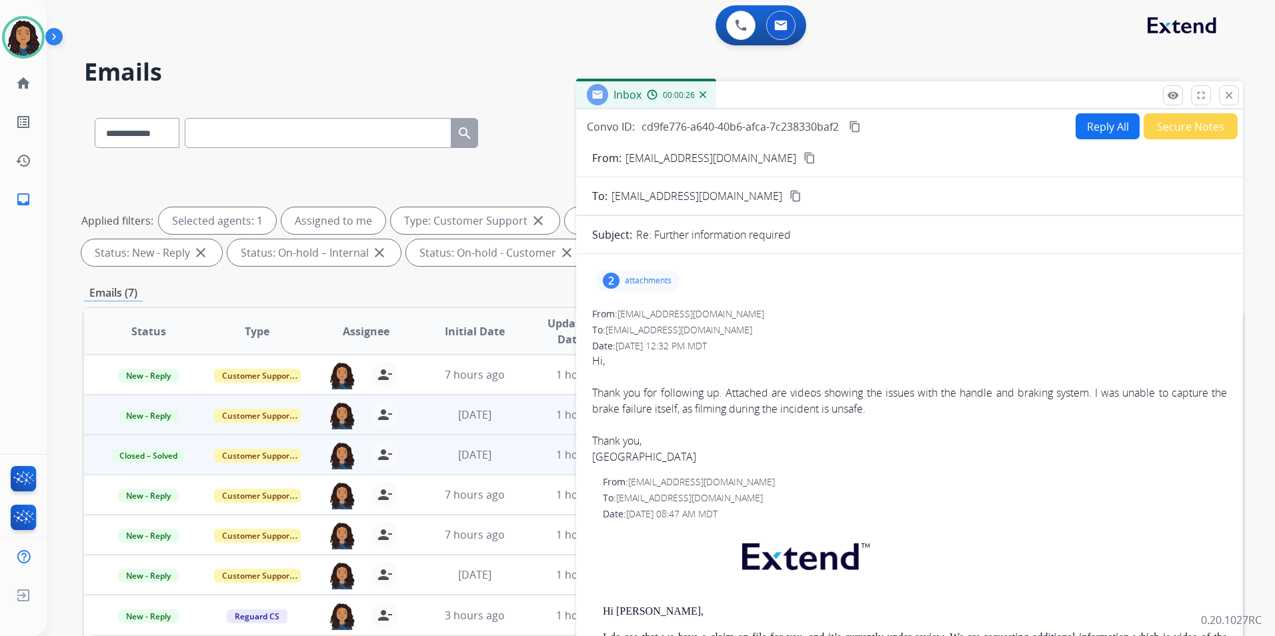
click at [1237, 101] on button "close Close" at bounding box center [1229, 95] width 20 height 20
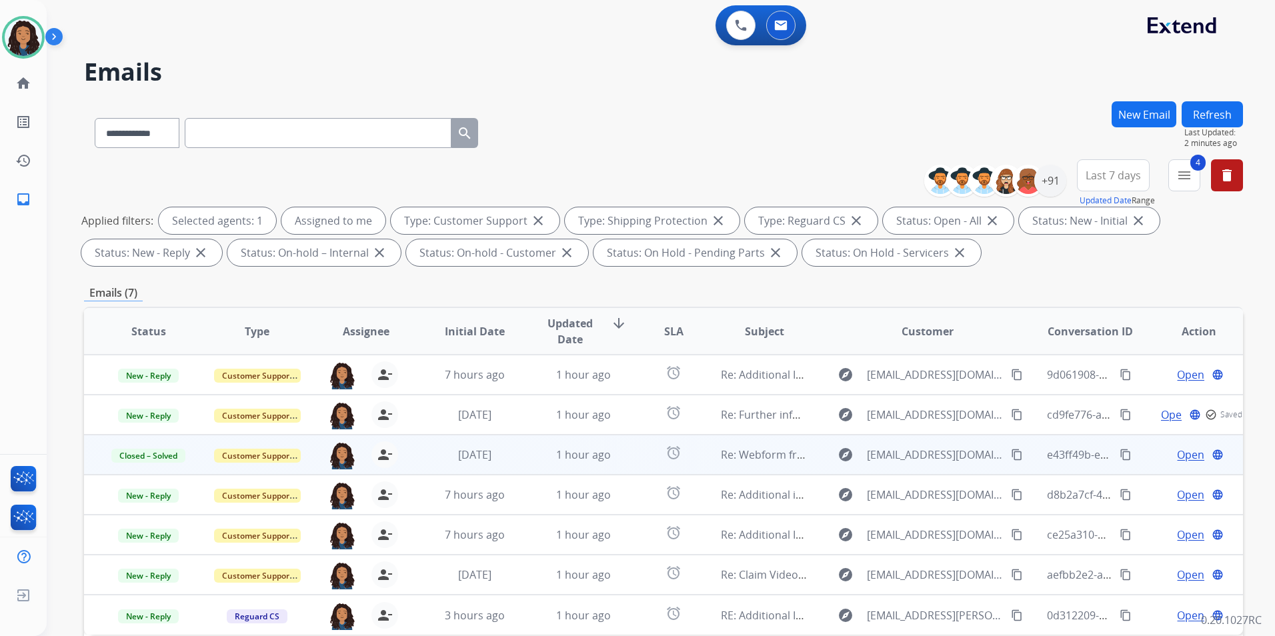
click at [1179, 458] on span "Open" at bounding box center [1190, 455] width 27 height 16
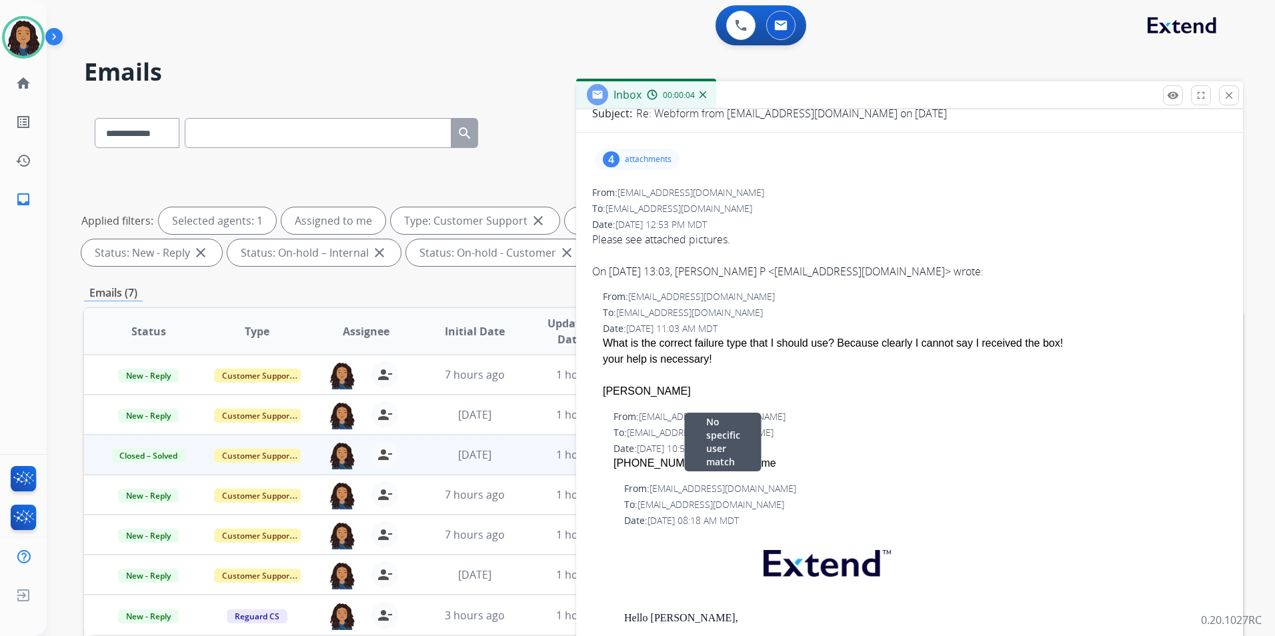
scroll to position [67, 0]
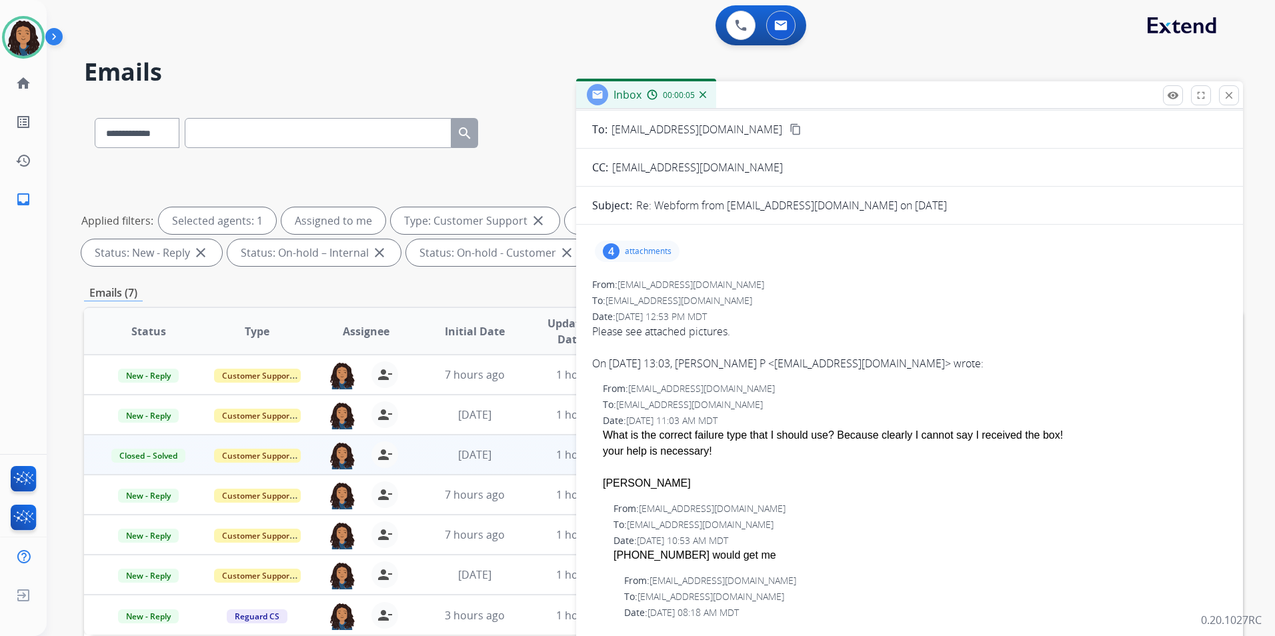
click at [645, 251] on p "attachments" at bounding box center [648, 251] width 47 height 11
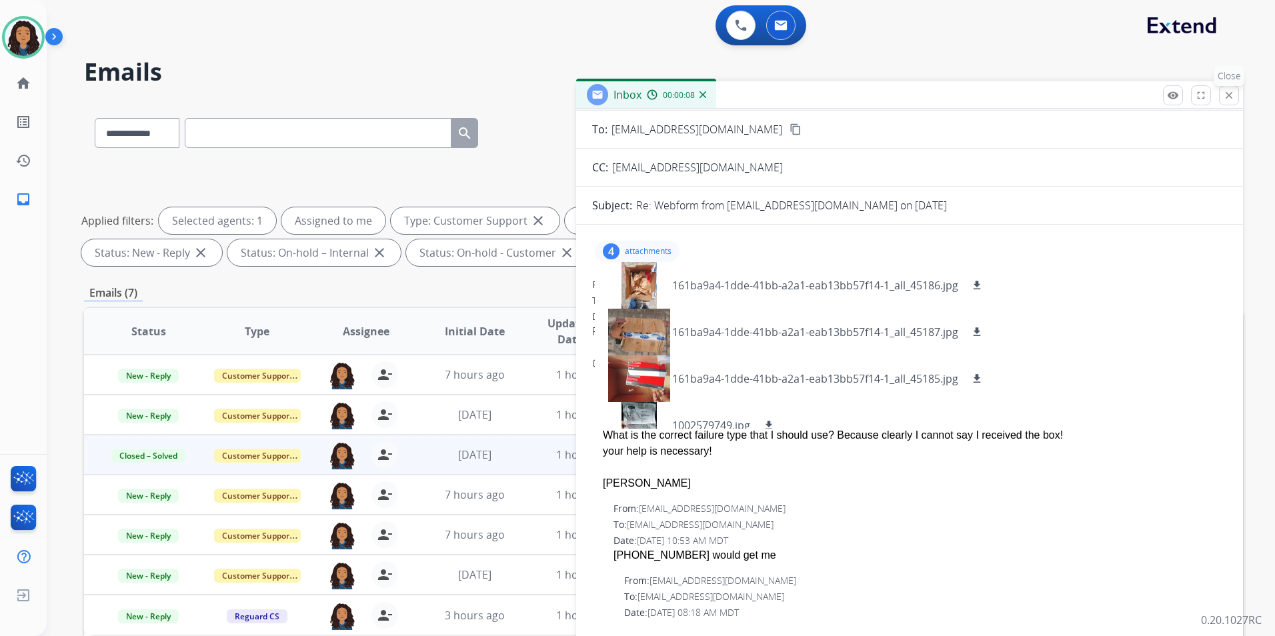
click at [1231, 96] on mat-icon "close" at bounding box center [1229, 95] width 12 height 12
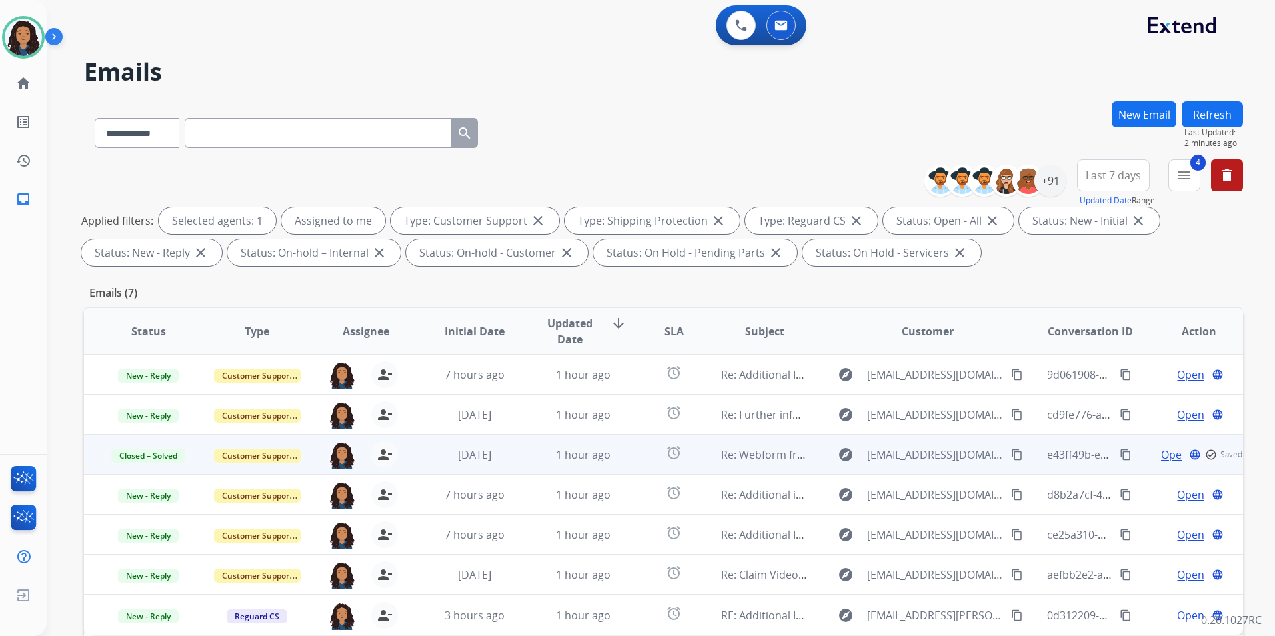
click at [1209, 126] on button "Refresh" at bounding box center [1212, 114] width 61 height 26
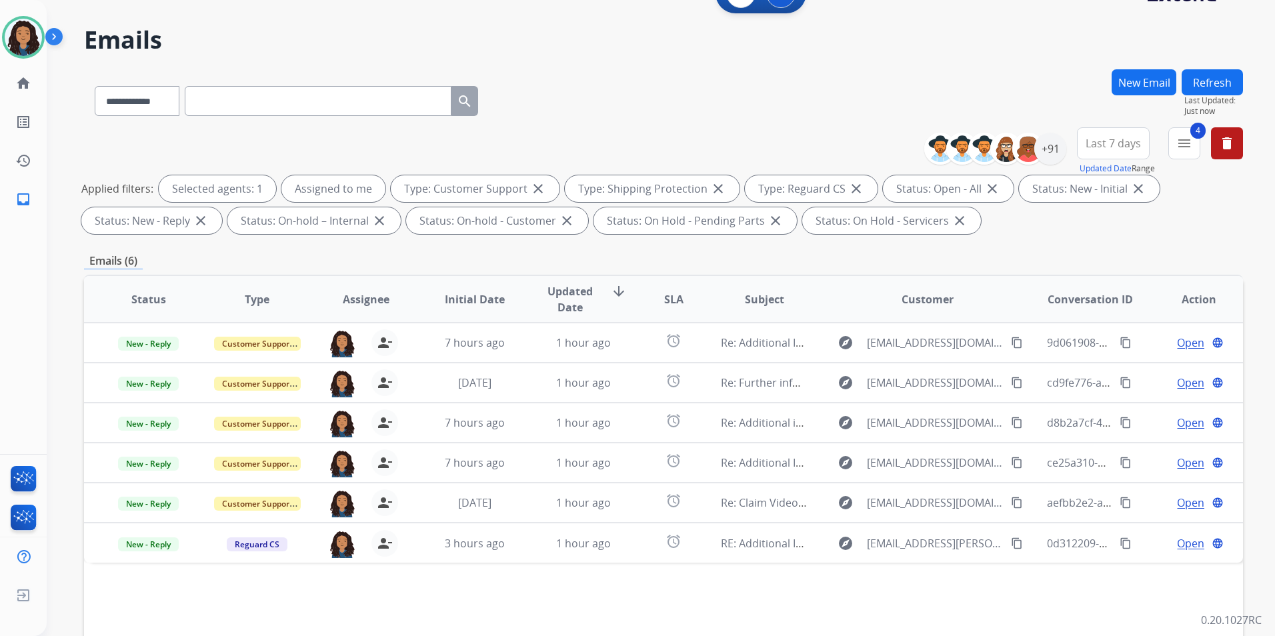
scroll to position [0, 0]
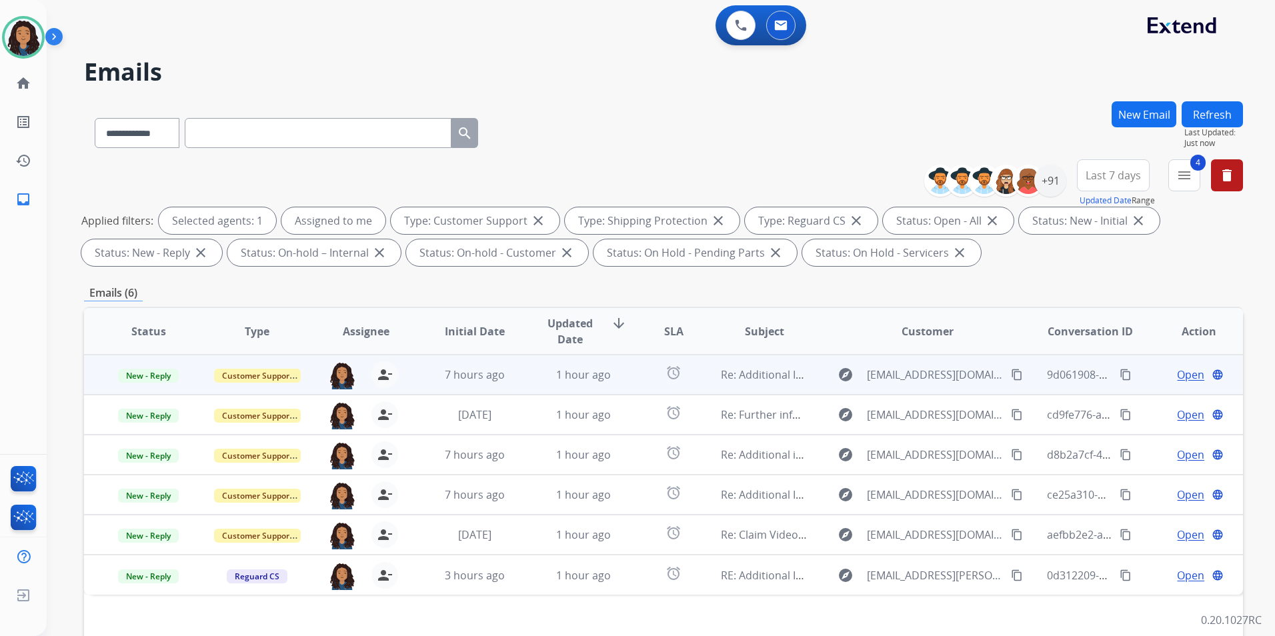
click at [1187, 374] on span "Open" at bounding box center [1190, 375] width 27 height 16
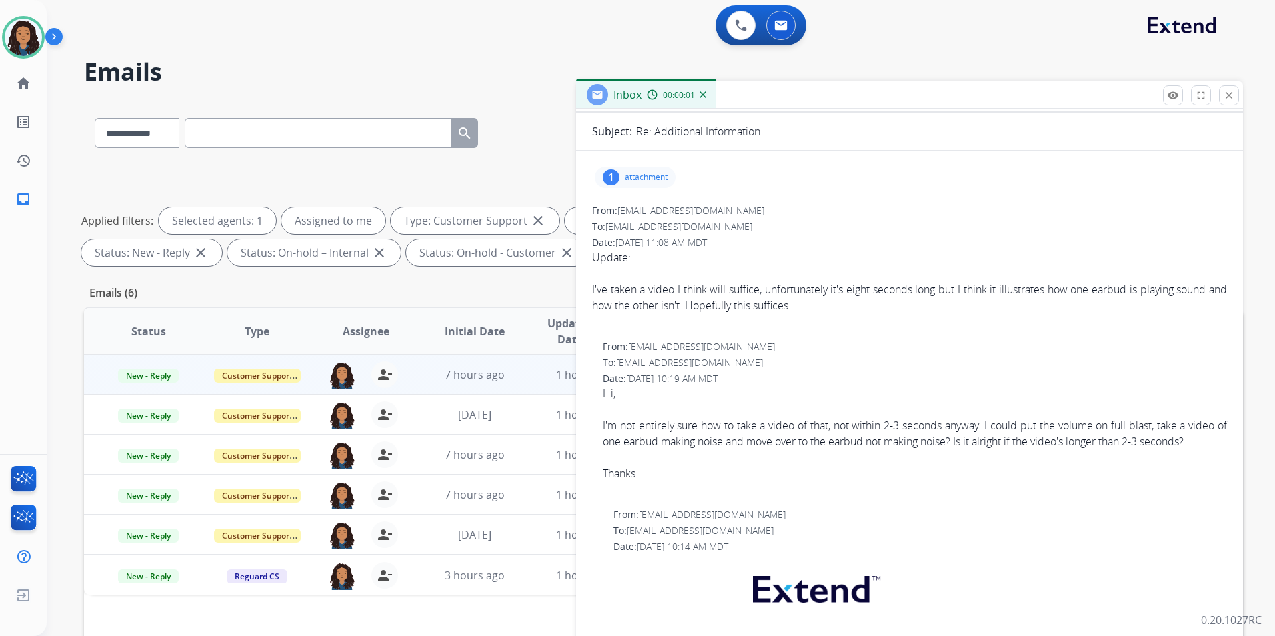
scroll to position [133, 0]
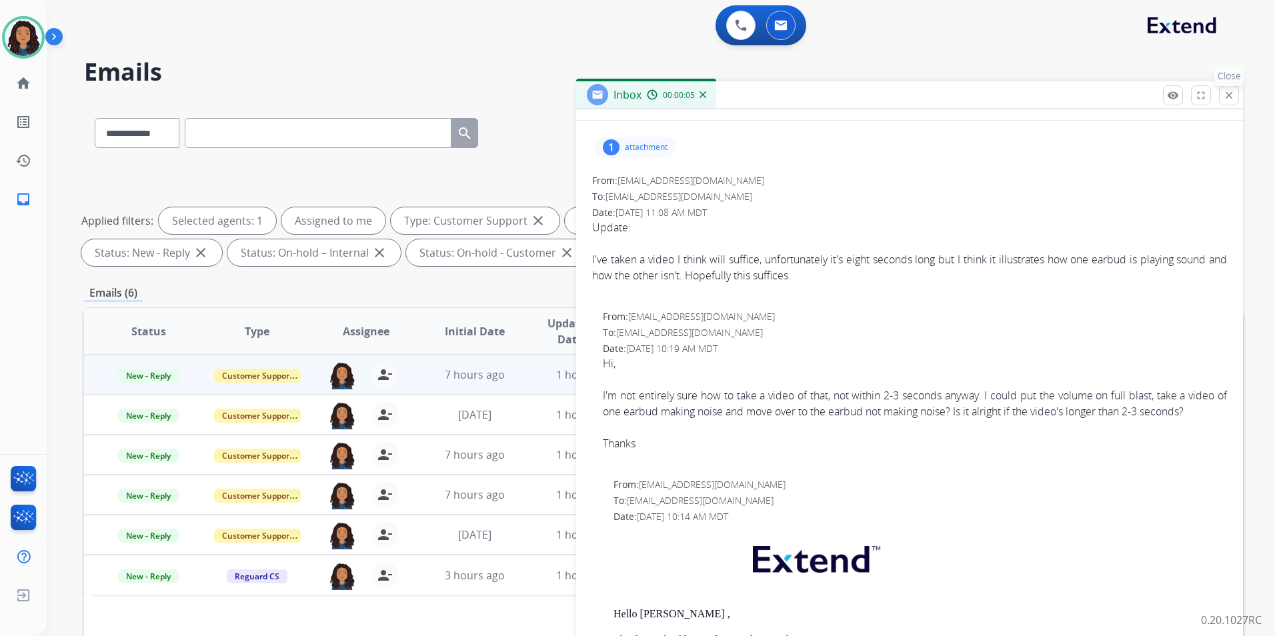
click at [1229, 95] on mat-icon "close" at bounding box center [1229, 95] width 12 height 12
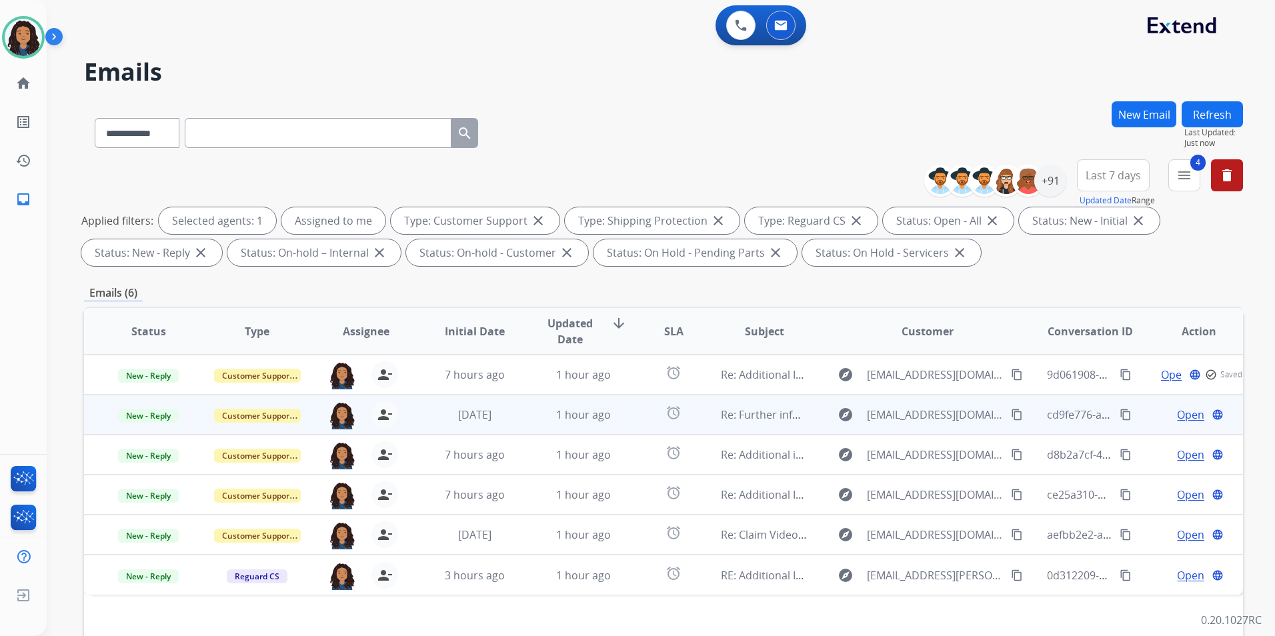
click at [1179, 414] on span "Open" at bounding box center [1190, 415] width 27 height 16
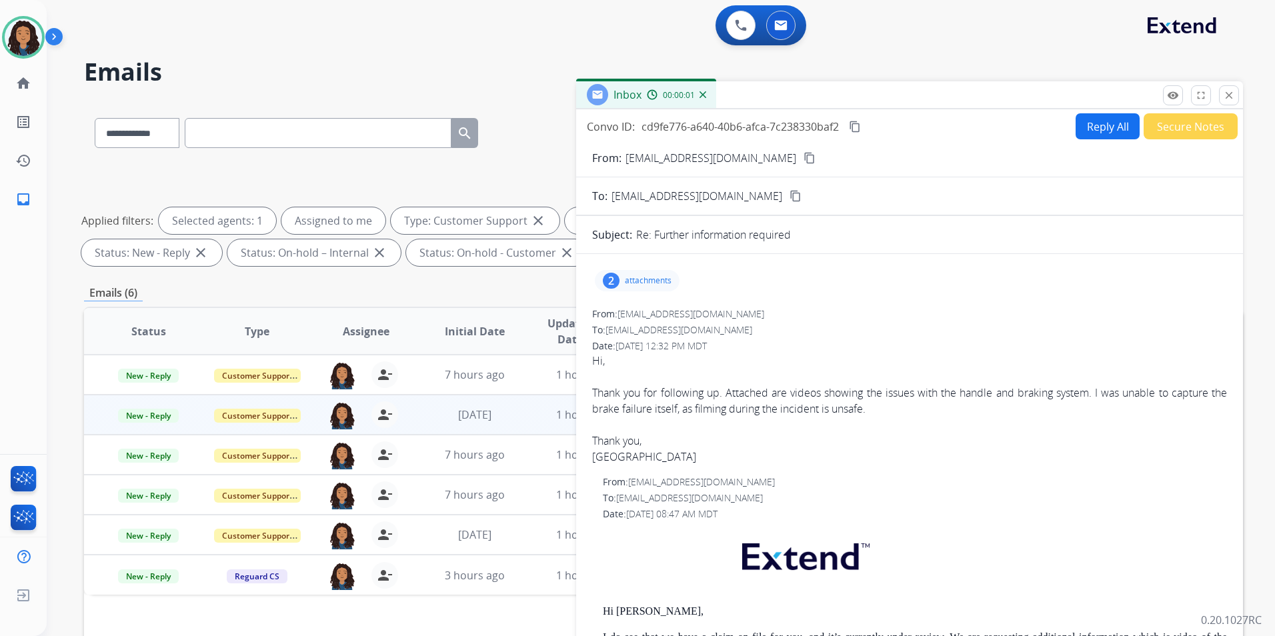
click at [1216, 90] on div "remove_red_eye Logs fullscreen Expand close Close" at bounding box center [1201, 95] width 76 height 20
drag, startPoint x: 1233, startPoint y: 91, endPoint x: 1214, endPoint y: 161, distance: 72.7
click at [1233, 90] on mat-icon "close" at bounding box center [1229, 95] width 12 height 12
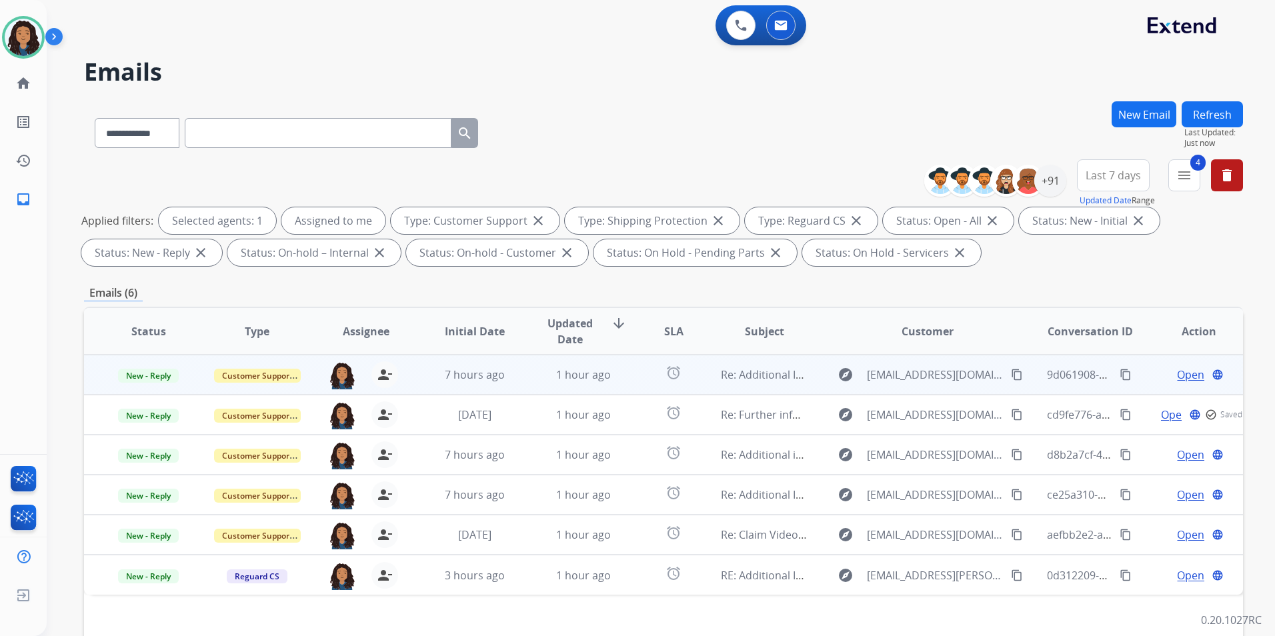
click at [1189, 377] on span "Open" at bounding box center [1190, 375] width 27 height 16
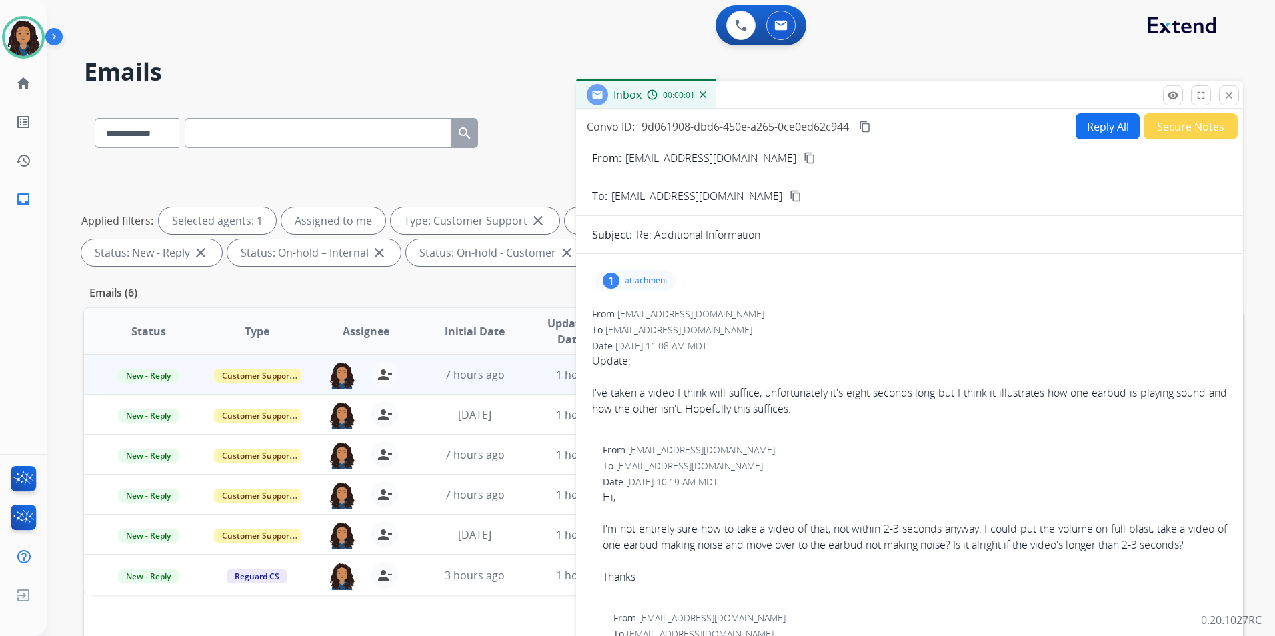
click at [802, 158] on button "content_copy" at bounding box center [810, 158] width 16 height 16
click at [133, 378] on span "New - Reply" at bounding box center [148, 376] width 61 height 14
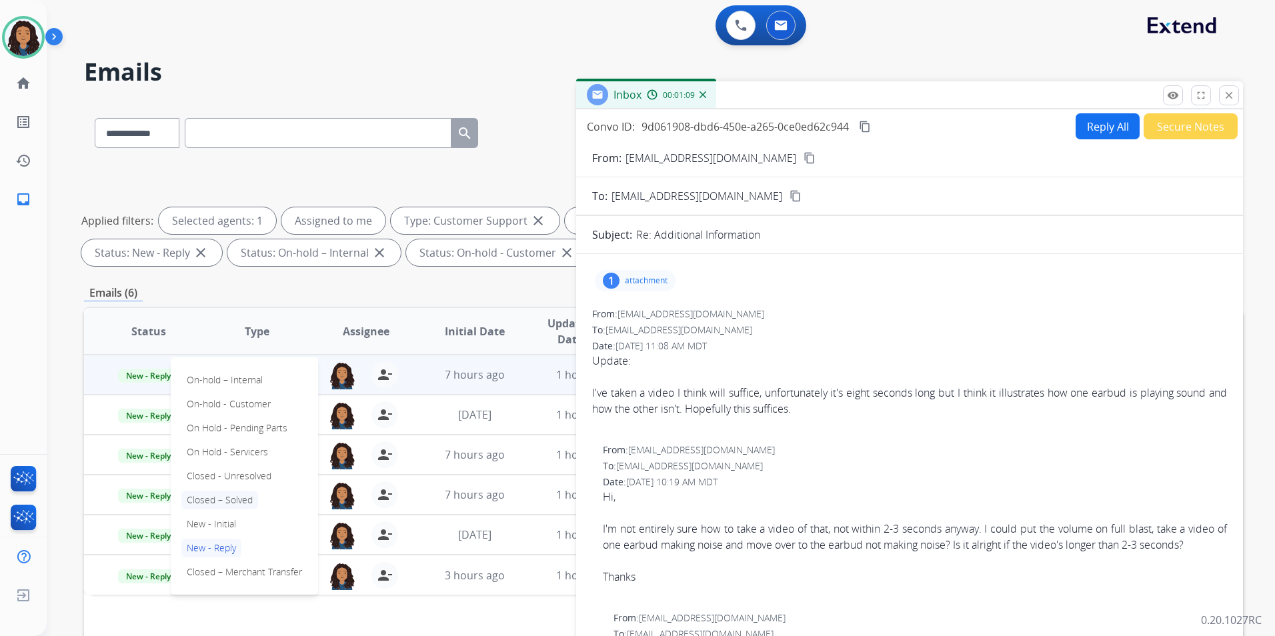
click at [243, 500] on p "Closed – Solved" at bounding box center [219, 500] width 77 height 19
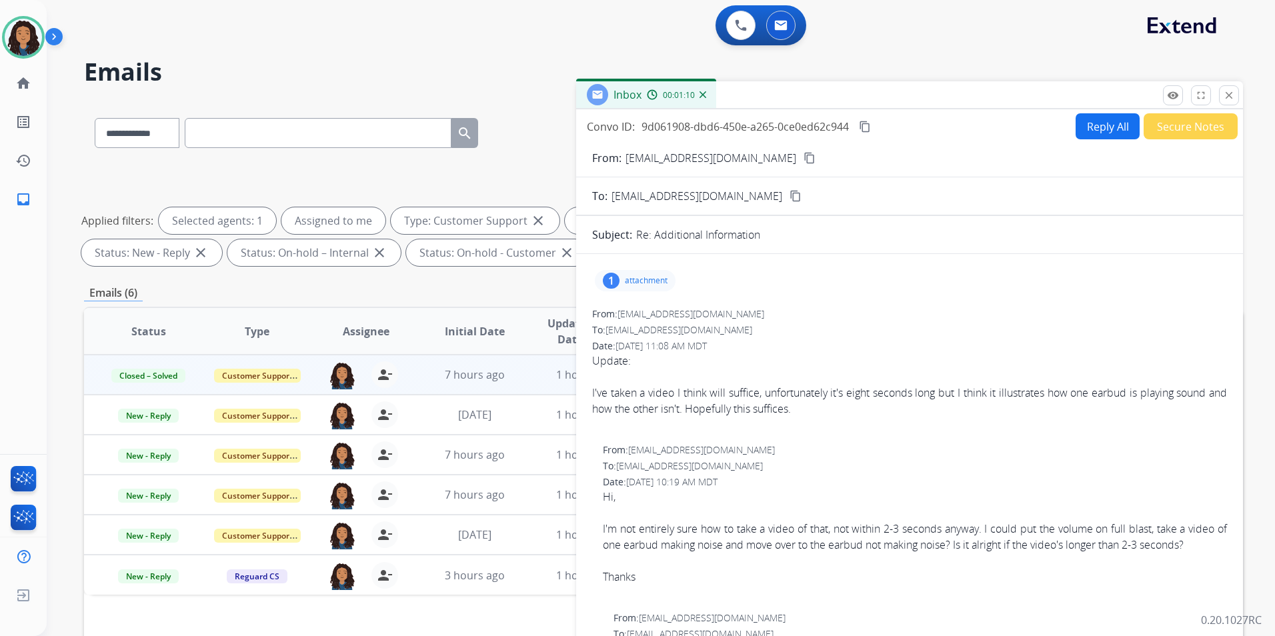
click at [1199, 129] on button "Secure Notes" at bounding box center [1191, 126] width 94 height 26
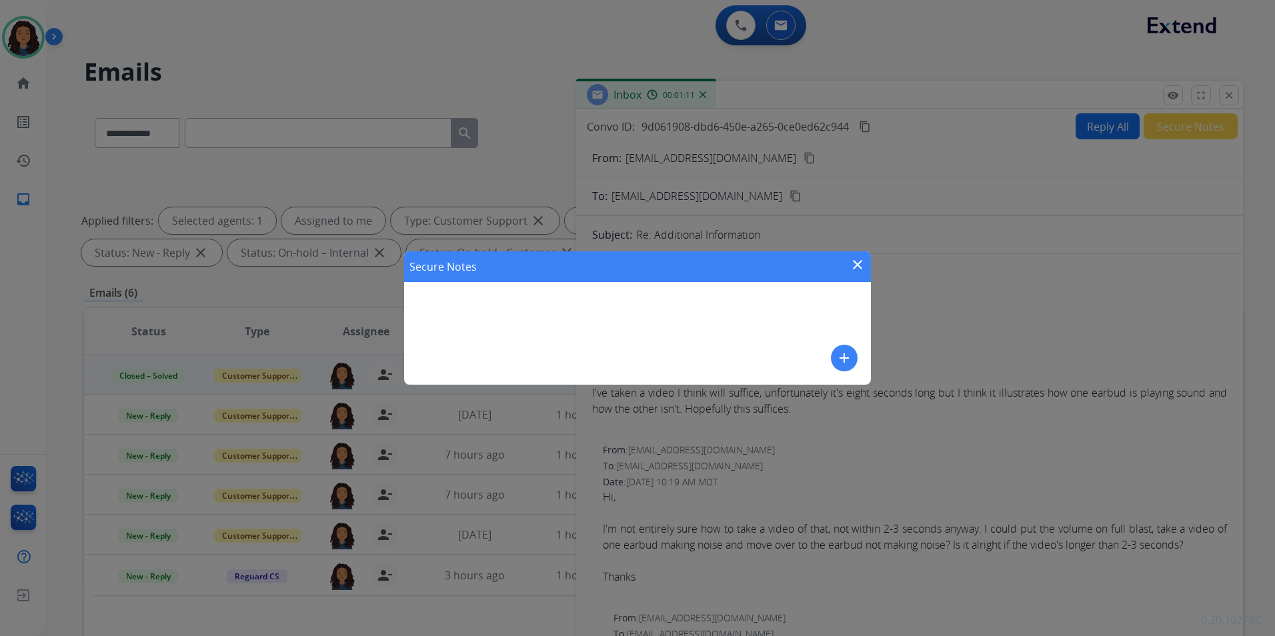
click at [837, 359] on mat-icon "add" at bounding box center [845, 358] width 16 height 16
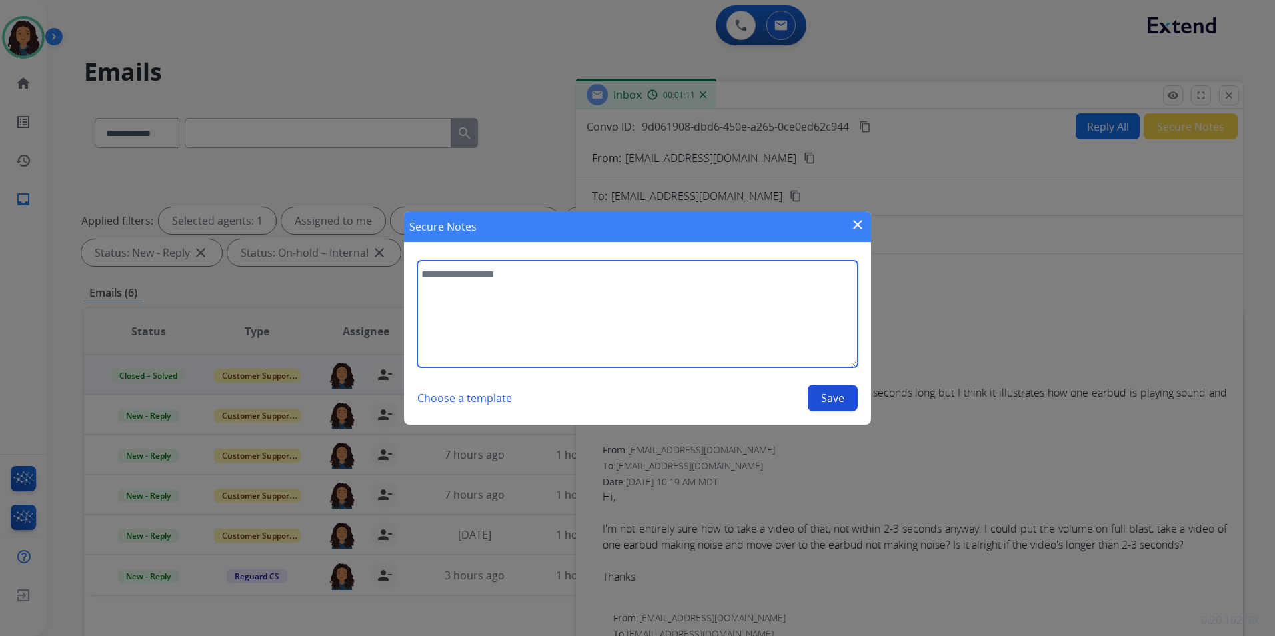
click at [676, 312] on textarea at bounding box center [638, 314] width 440 height 107
type textarea "**********"
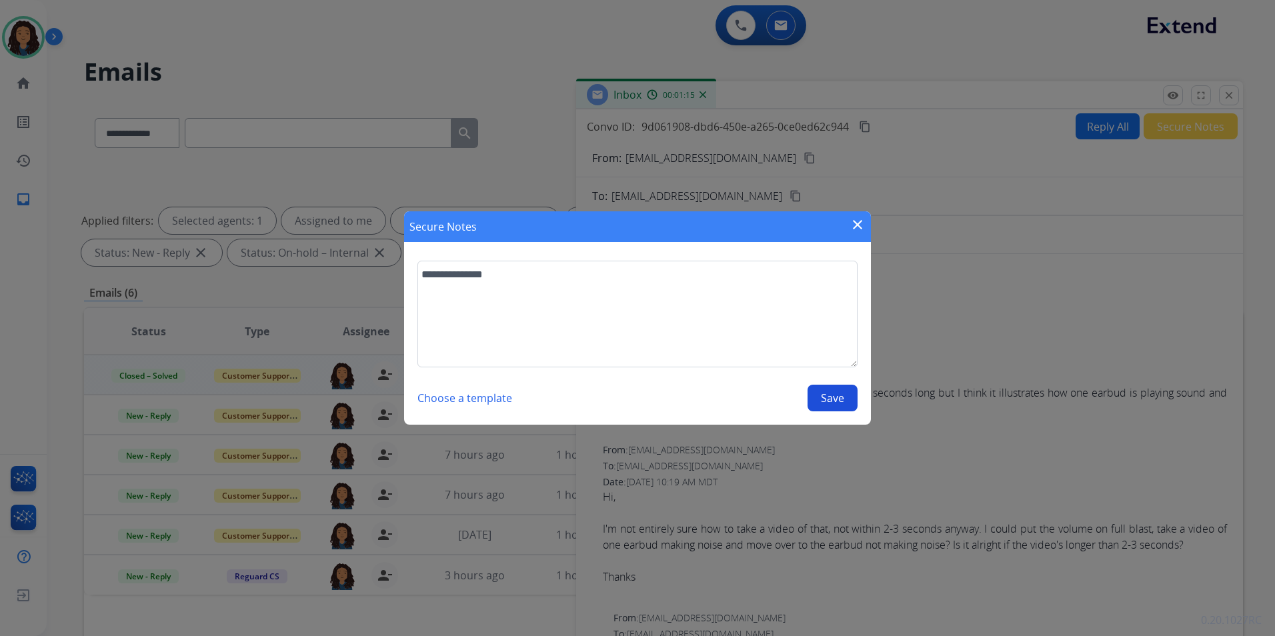
click at [850, 389] on button "Save" at bounding box center [833, 398] width 50 height 27
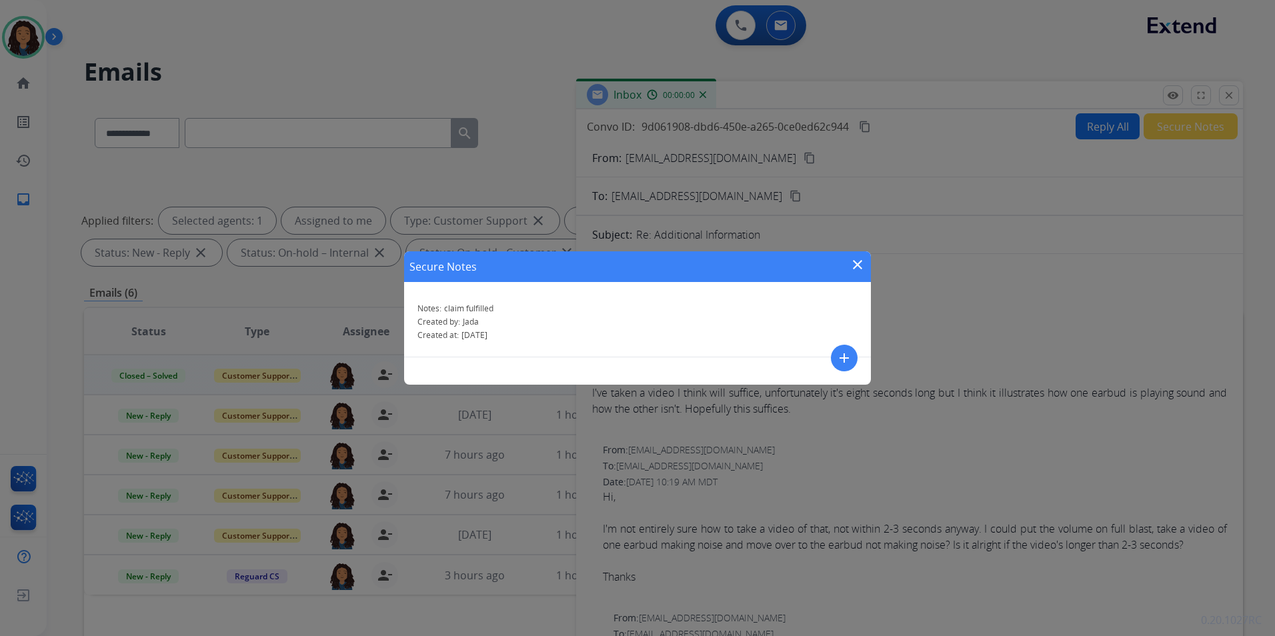
click at [856, 260] on mat-icon "close" at bounding box center [858, 265] width 16 height 16
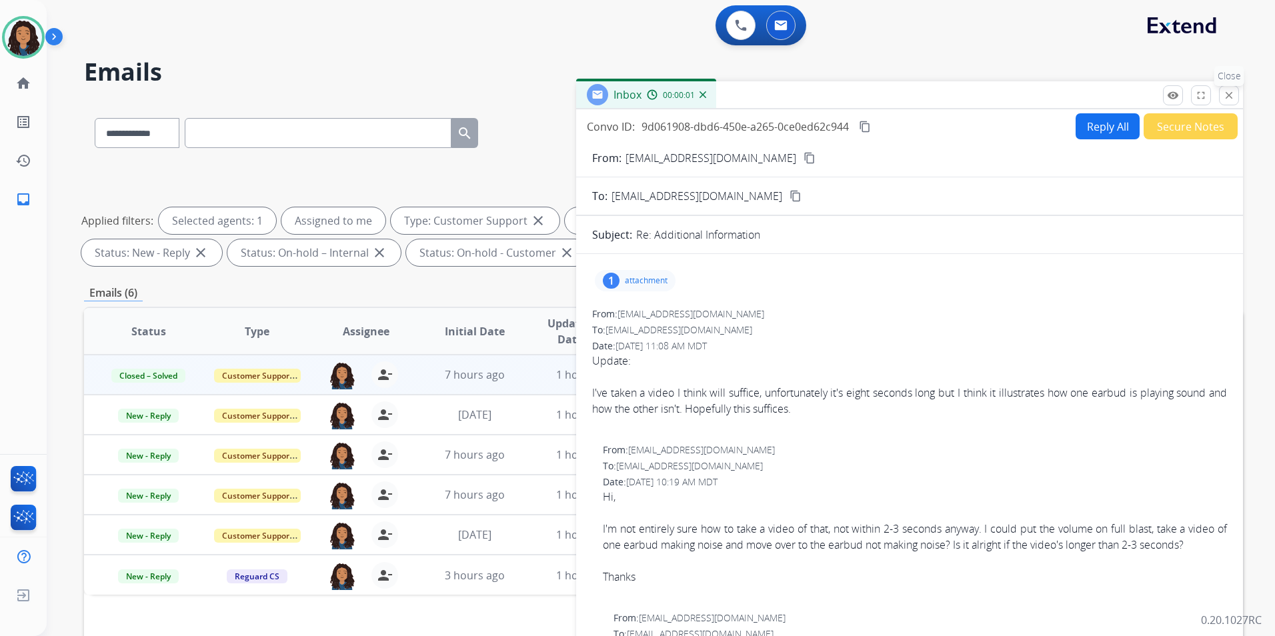
click at [1233, 97] on mat-icon "close" at bounding box center [1229, 95] width 12 height 12
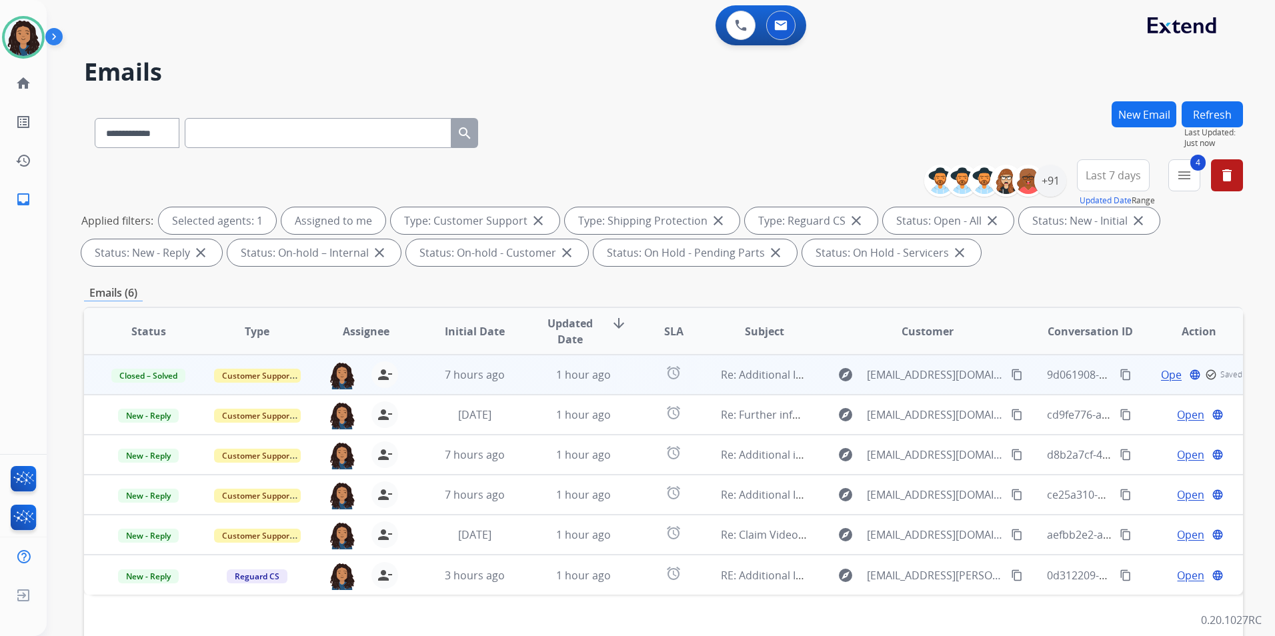
click at [1219, 107] on button "Refresh" at bounding box center [1212, 114] width 61 height 26
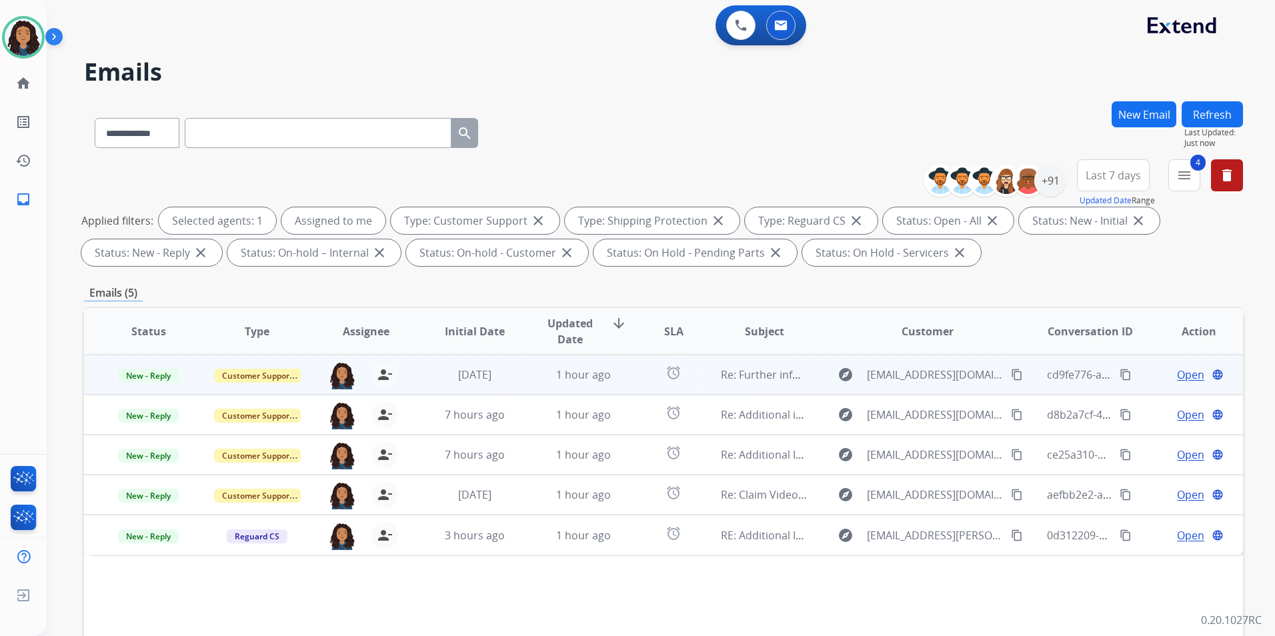
click at [1178, 377] on span "Open" at bounding box center [1190, 375] width 27 height 16
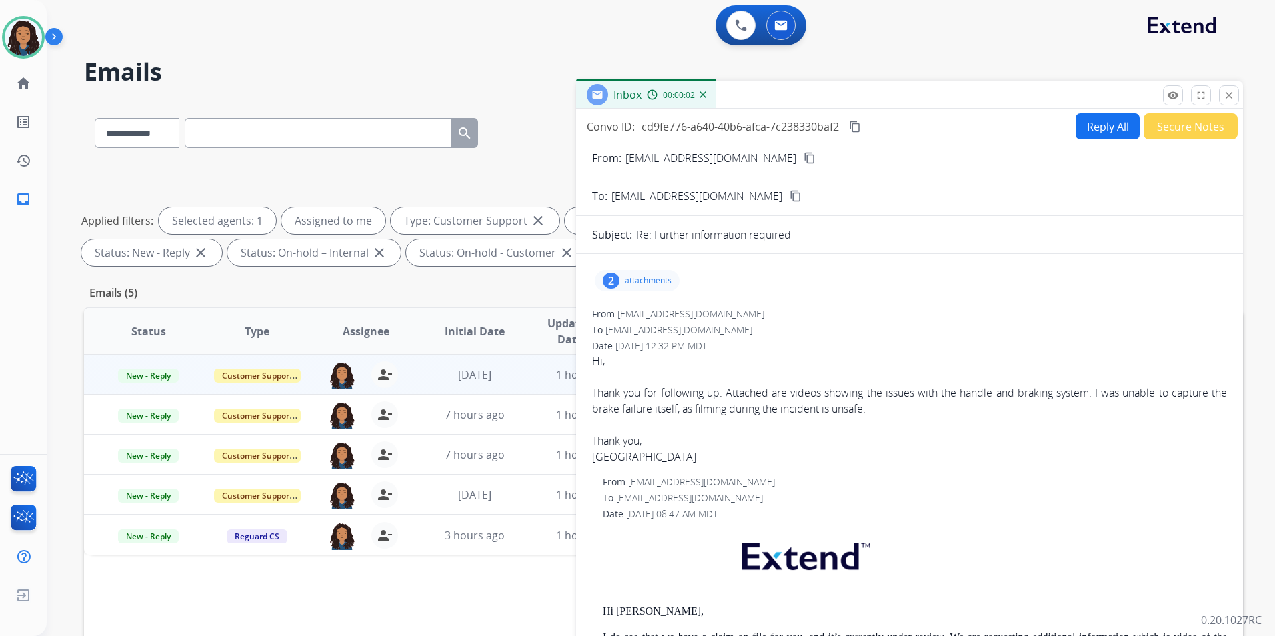
click at [657, 283] on p "attachments" at bounding box center [648, 281] width 47 height 11
click at [804, 163] on mat-icon "content_copy" at bounding box center [810, 158] width 12 height 12
click at [165, 378] on span "New - Reply" at bounding box center [148, 376] width 61 height 14
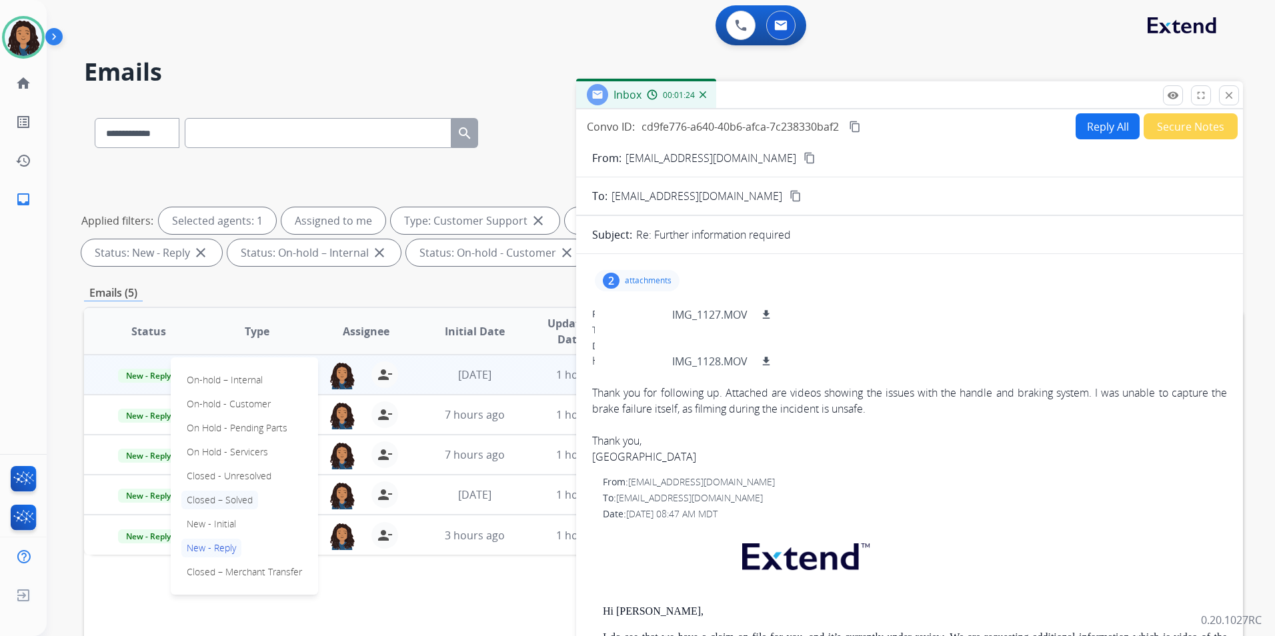
click at [238, 502] on p "Closed – Solved" at bounding box center [219, 500] width 77 height 19
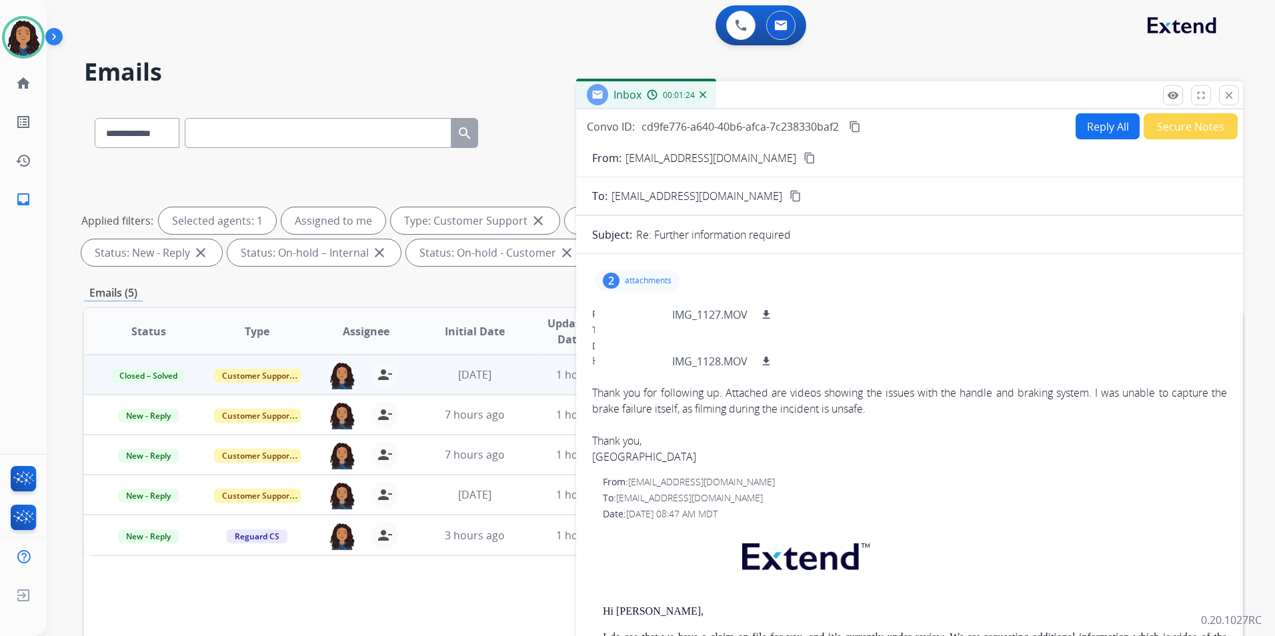
click at [1197, 135] on button "Secure Notes" at bounding box center [1191, 126] width 94 height 26
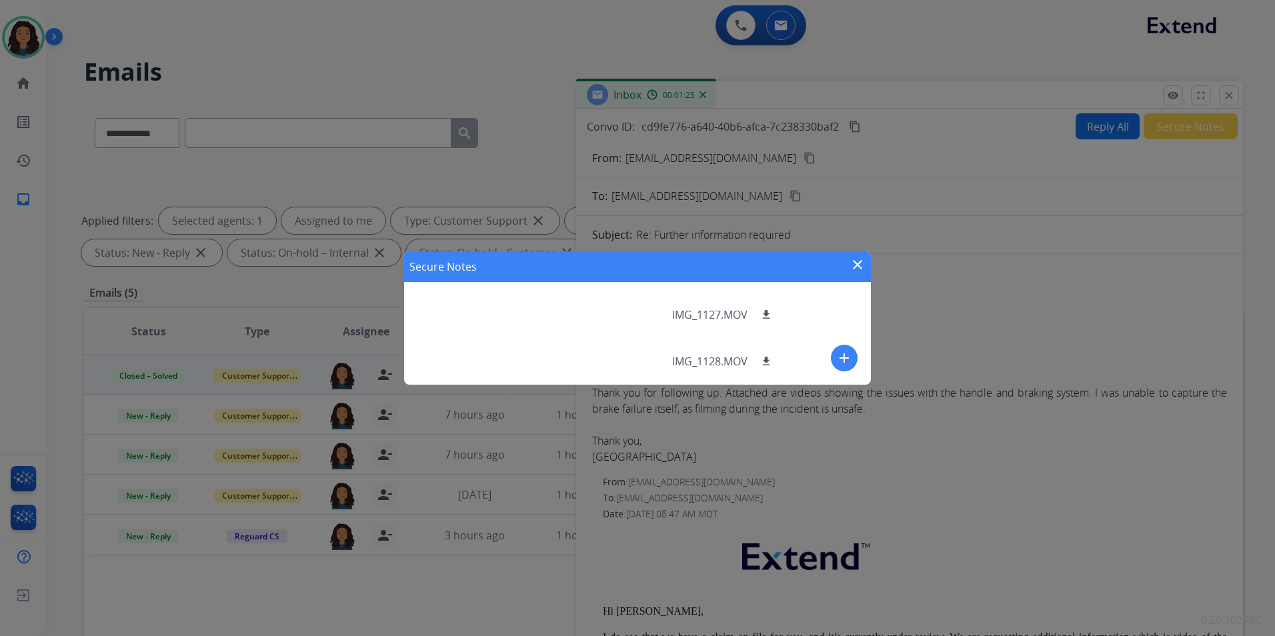
click at [835, 360] on button "add" at bounding box center [844, 358] width 27 height 27
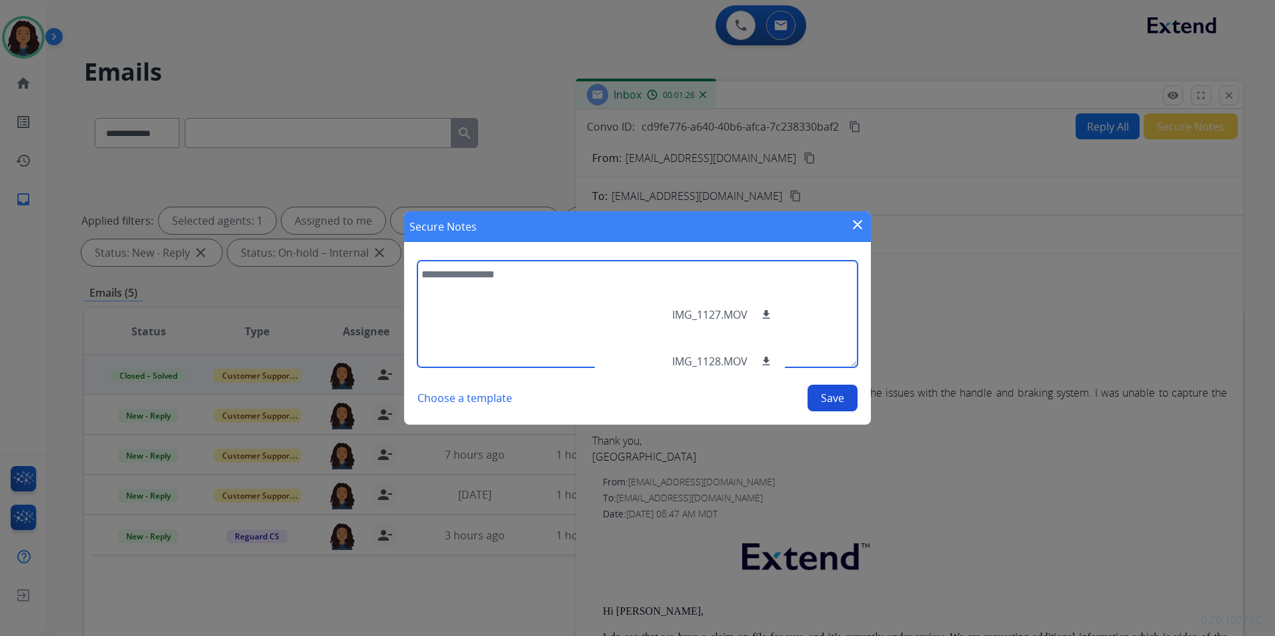
click at [494, 290] on textarea at bounding box center [638, 314] width 440 height 107
type textarea "**********"
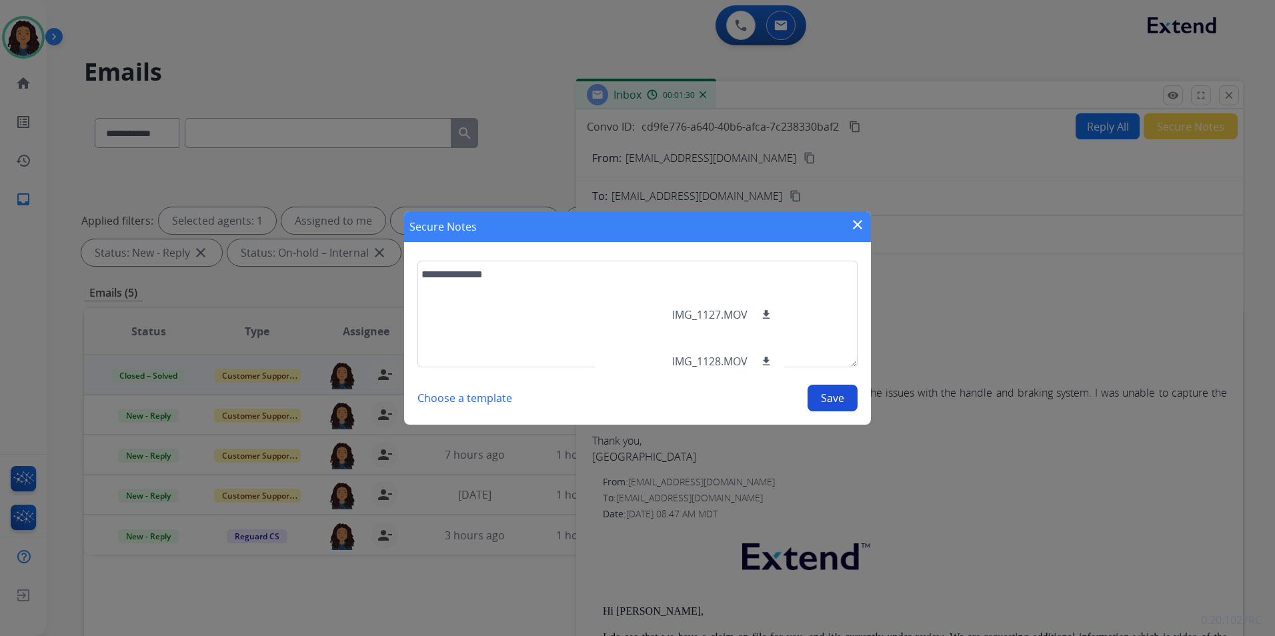
click at [830, 376] on div "**********" at bounding box center [638, 336] width 440 height 151
click at [833, 397] on button "Save" at bounding box center [833, 398] width 50 height 27
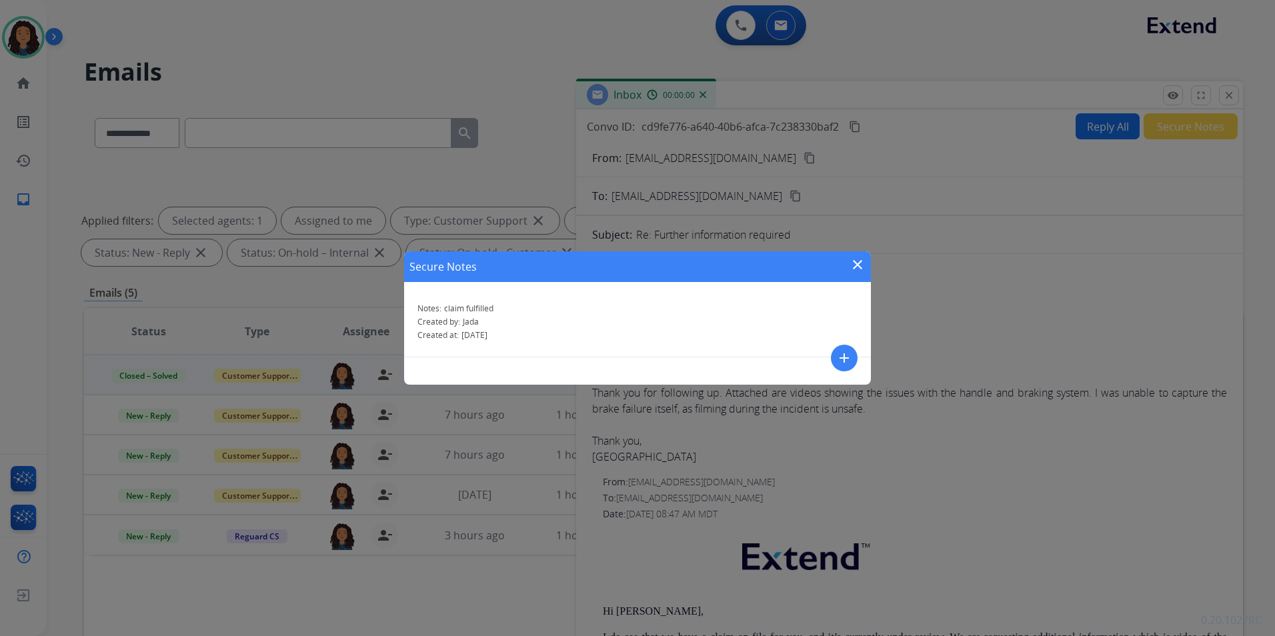
click at [860, 276] on button "close" at bounding box center [858, 267] width 16 height 20
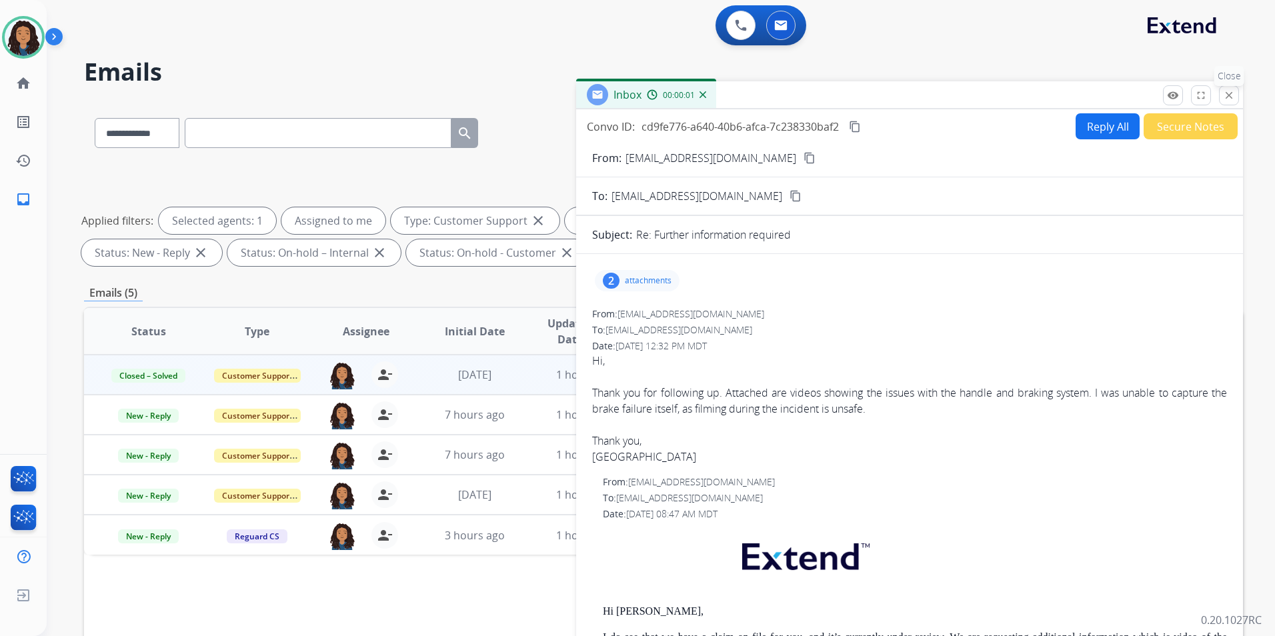
click at [1227, 81] on p "Close" at bounding box center [1230, 76] width 30 height 20
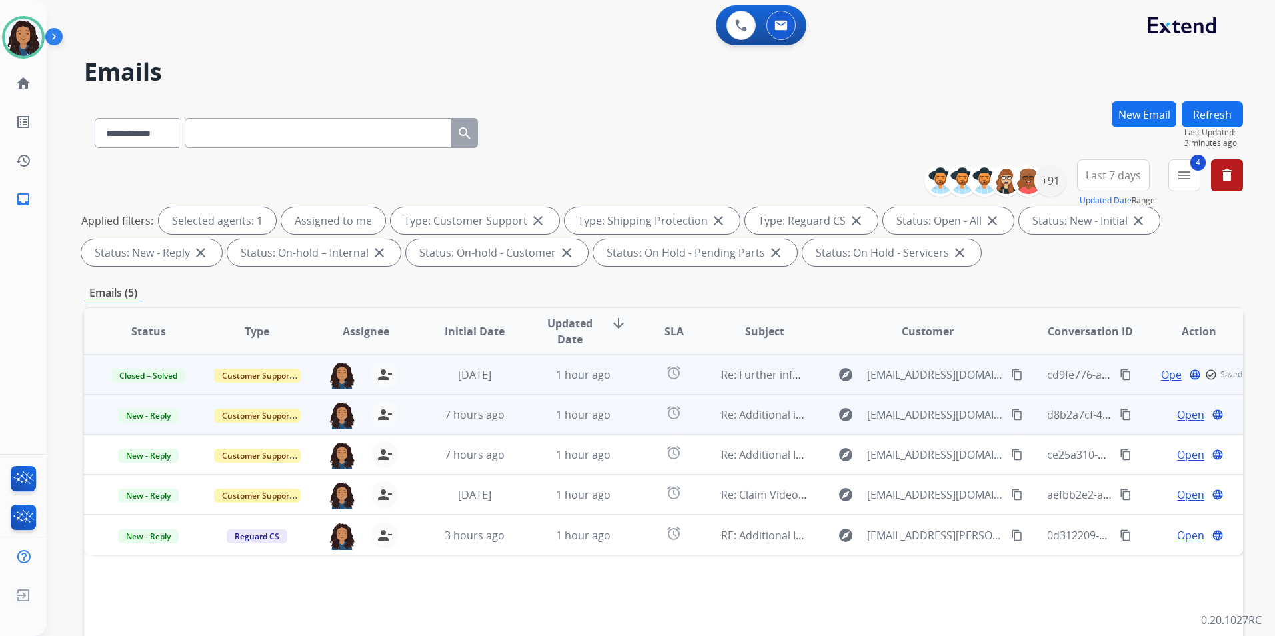
click at [1179, 419] on span "Open" at bounding box center [1190, 415] width 27 height 16
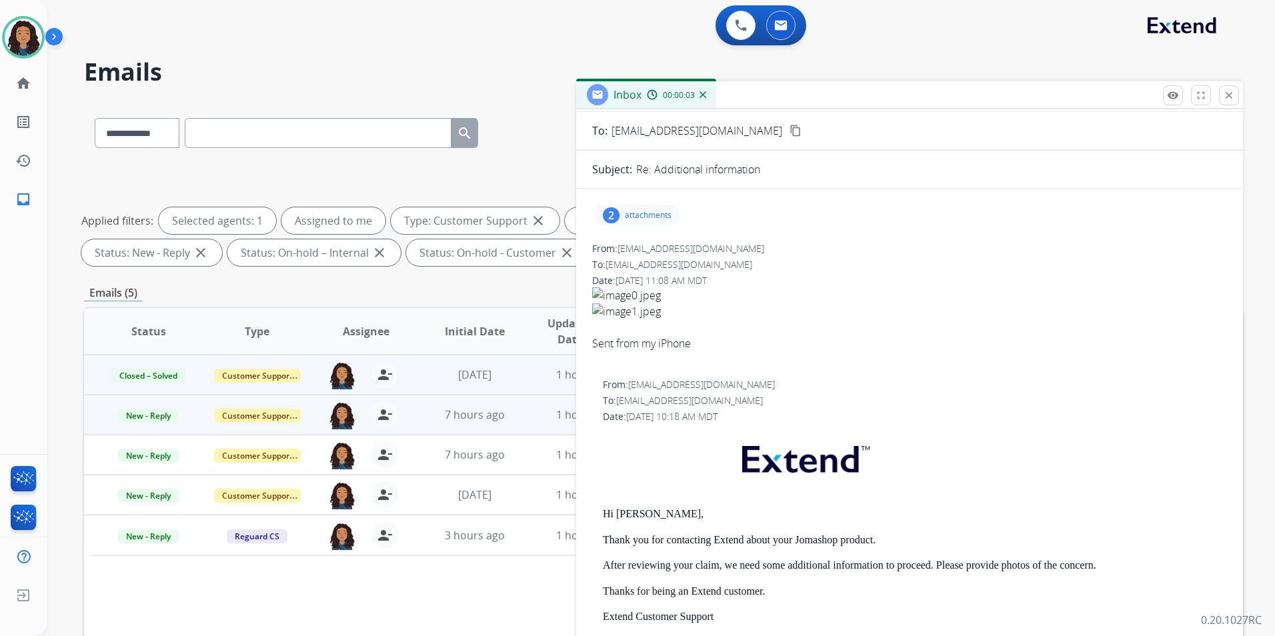
scroll to position [0, 0]
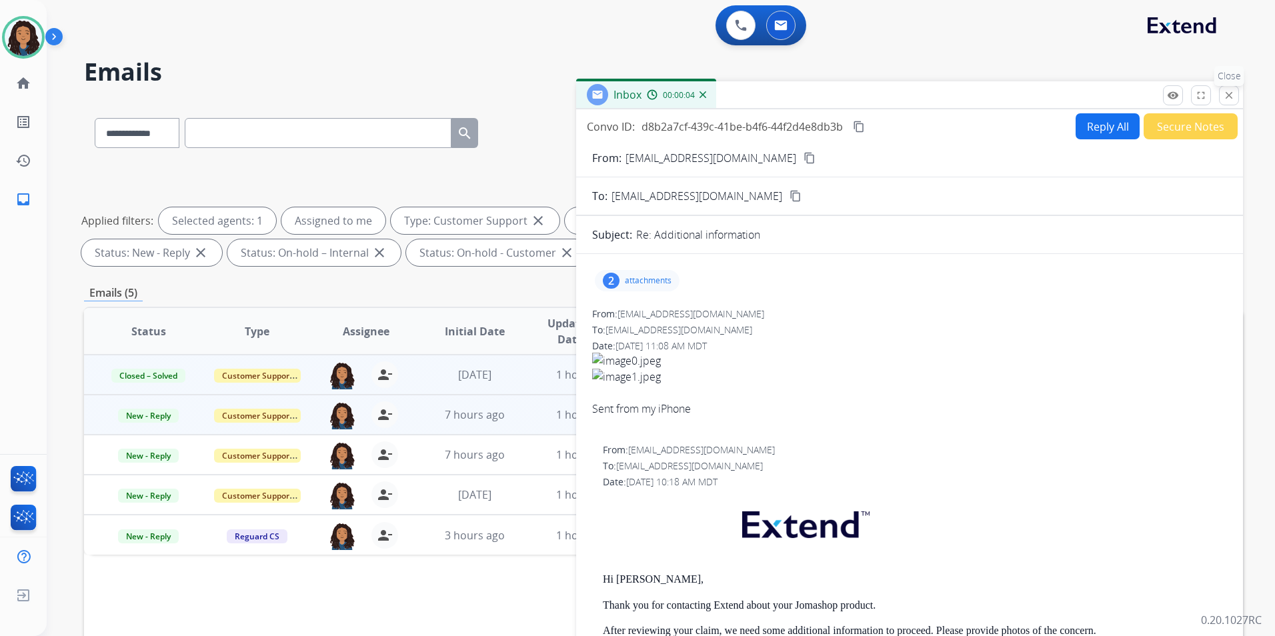
click at [1223, 91] on mat-icon "close" at bounding box center [1229, 95] width 12 height 12
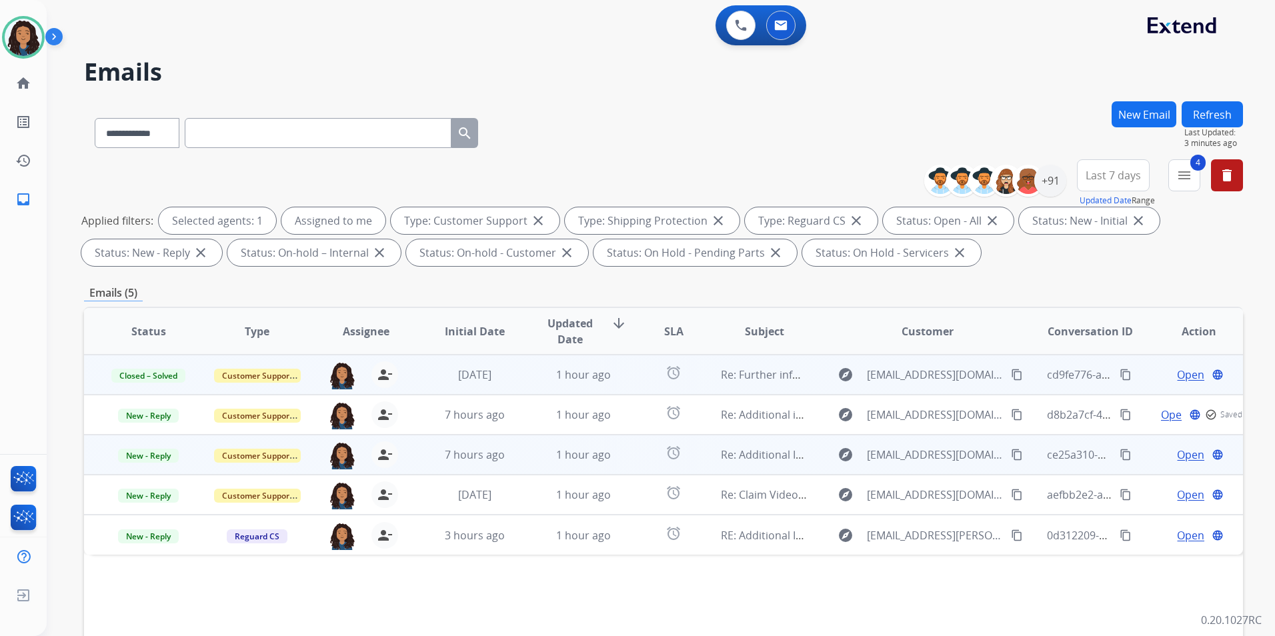
click at [1183, 453] on span "Open" at bounding box center [1190, 455] width 27 height 16
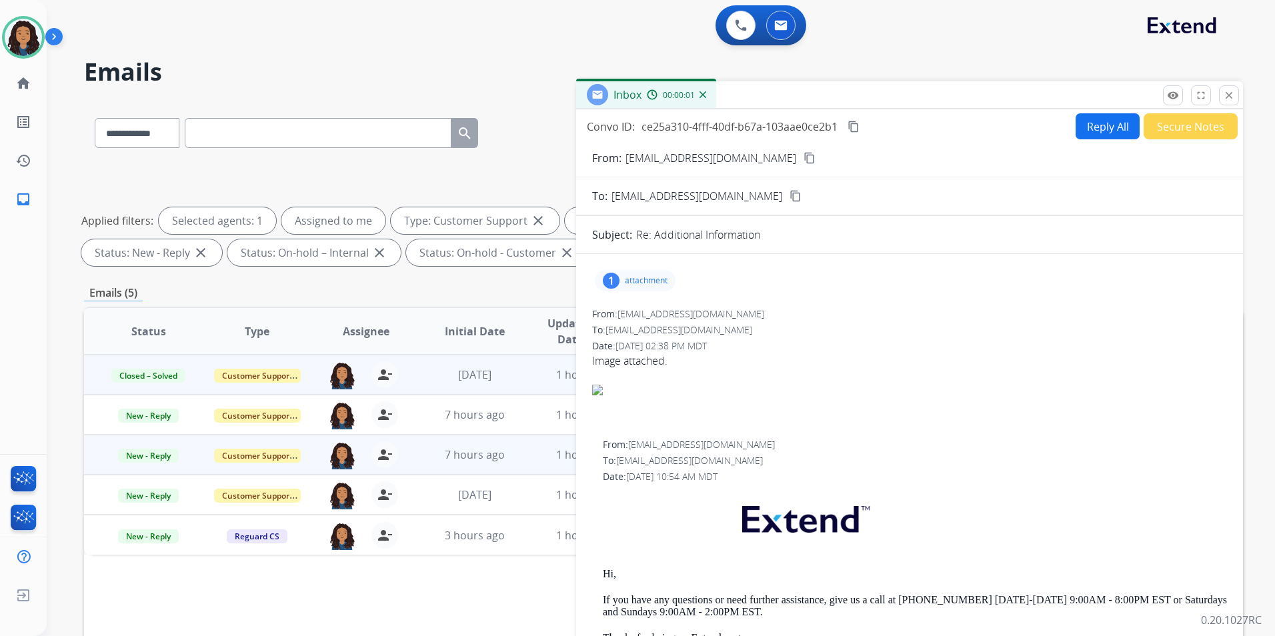
click at [664, 272] on div "1 attachment" at bounding box center [635, 280] width 81 height 21
click at [634, 318] on div at bounding box center [639, 315] width 67 height 47
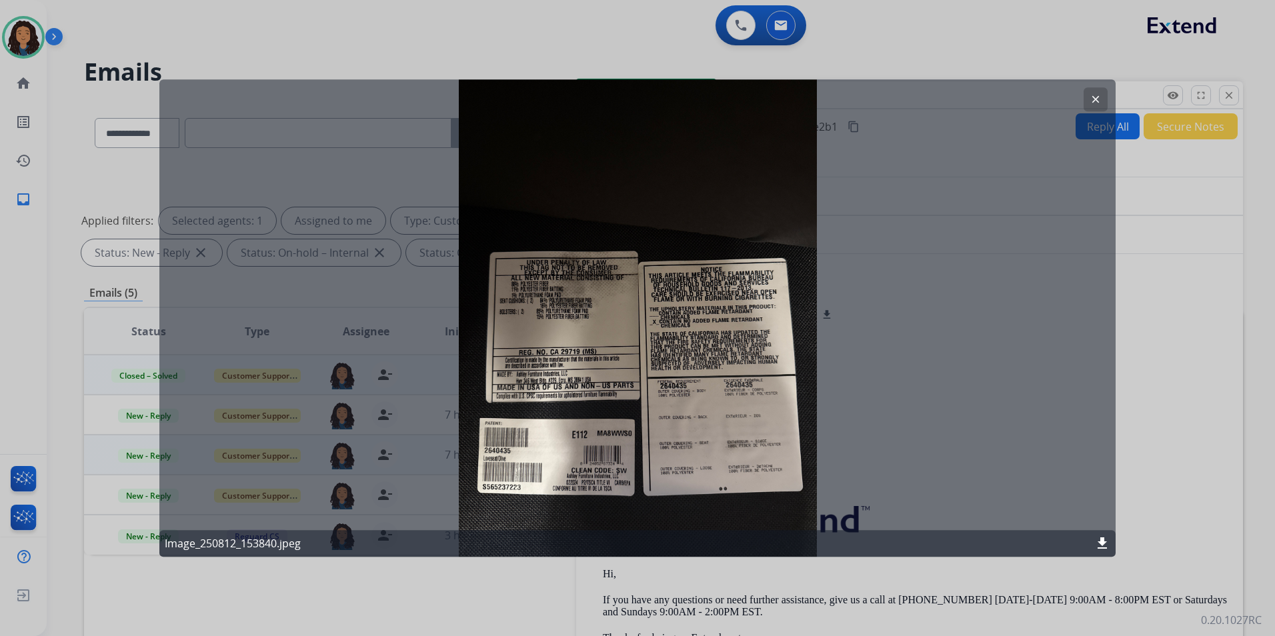
click at [1232, 95] on div at bounding box center [637, 318] width 1275 height 636
click at [1232, 95] on mat-icon "close" at bounding box center [1229, 95] width 12 height 12
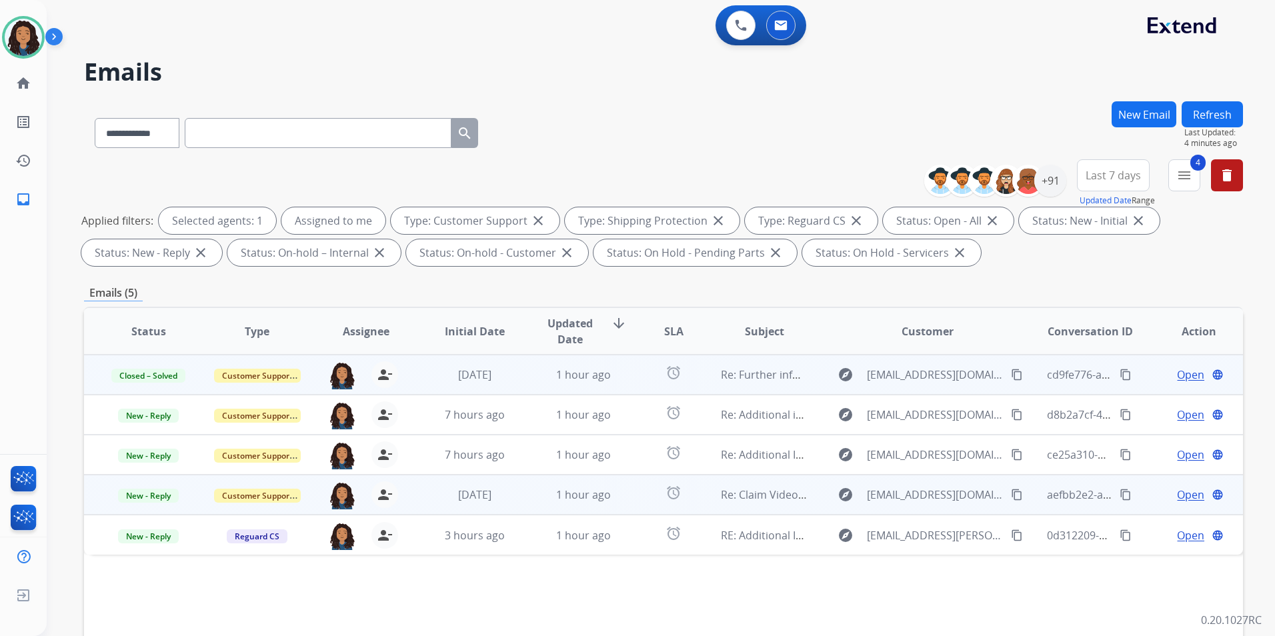
click at [1183, 497] on span "Open" at bounding box center [1190, 495] width 27 height 16
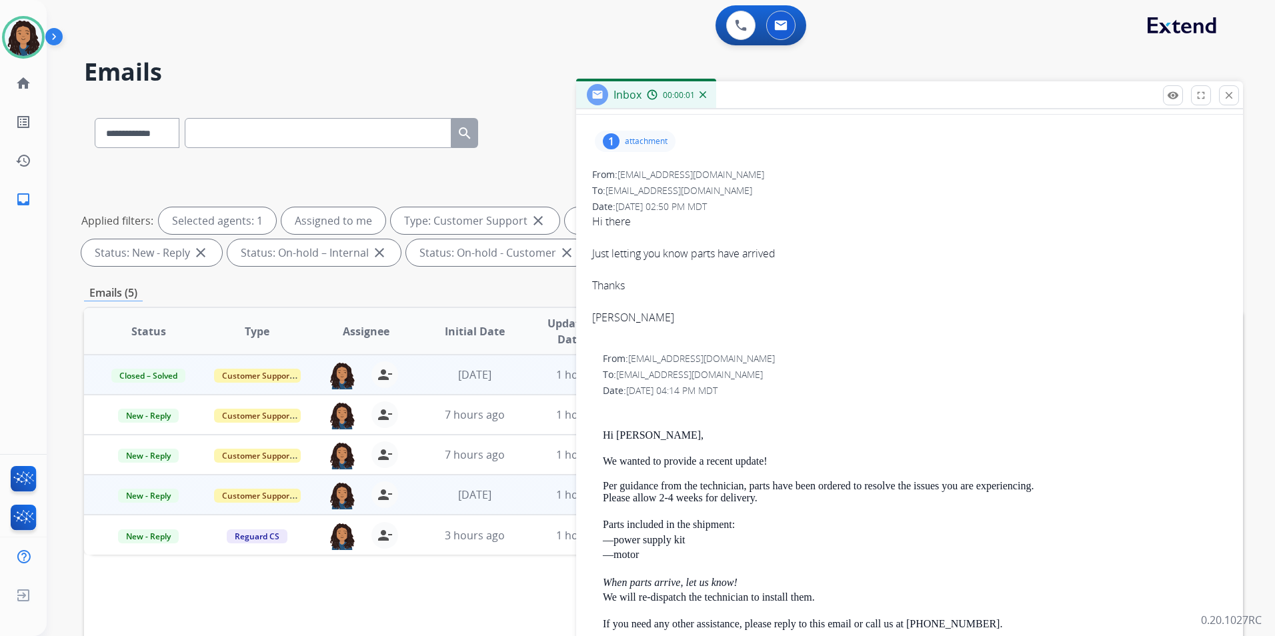
scroll to position [200, 0]
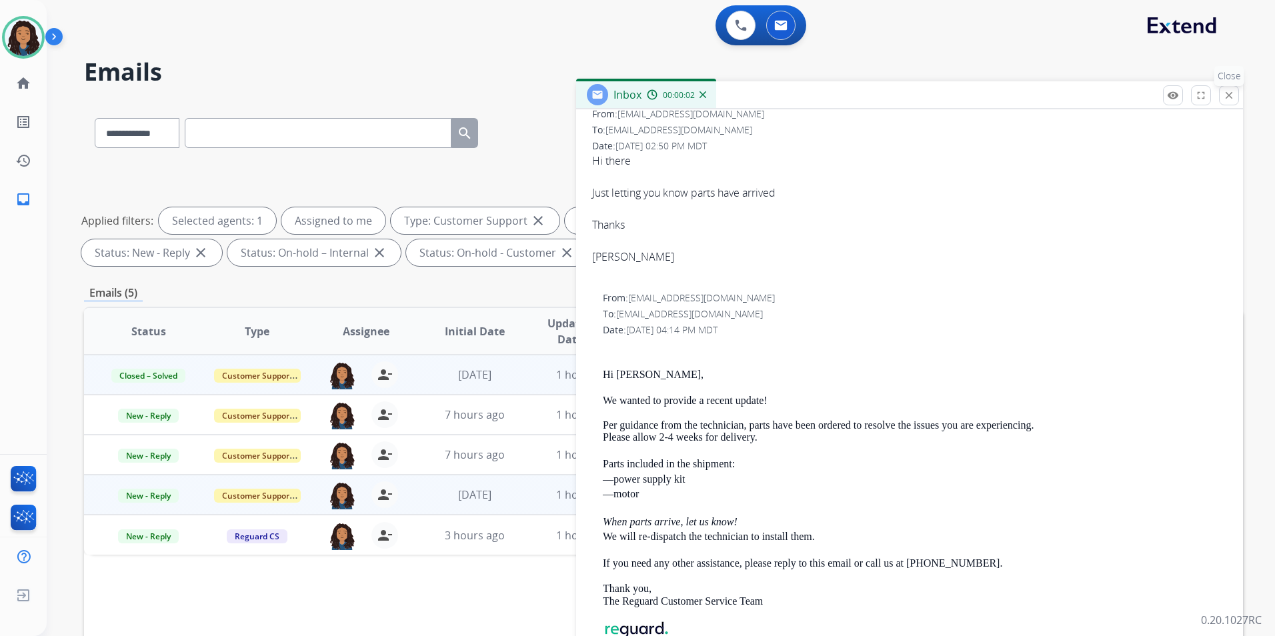
click at [1232, 100] on mat-icon "close" at bounding box center [1229, 95] width 12 height 12
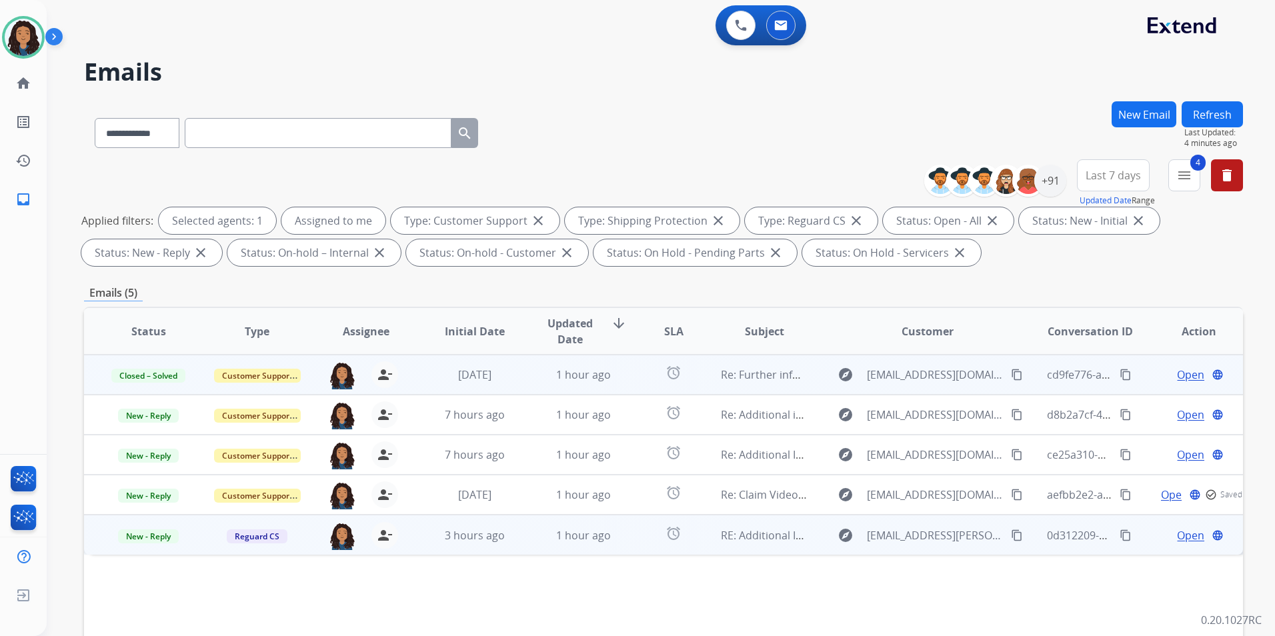
click at [1184, 530] on span "Open" at bounding box center [1190, 536] width 27 height 16
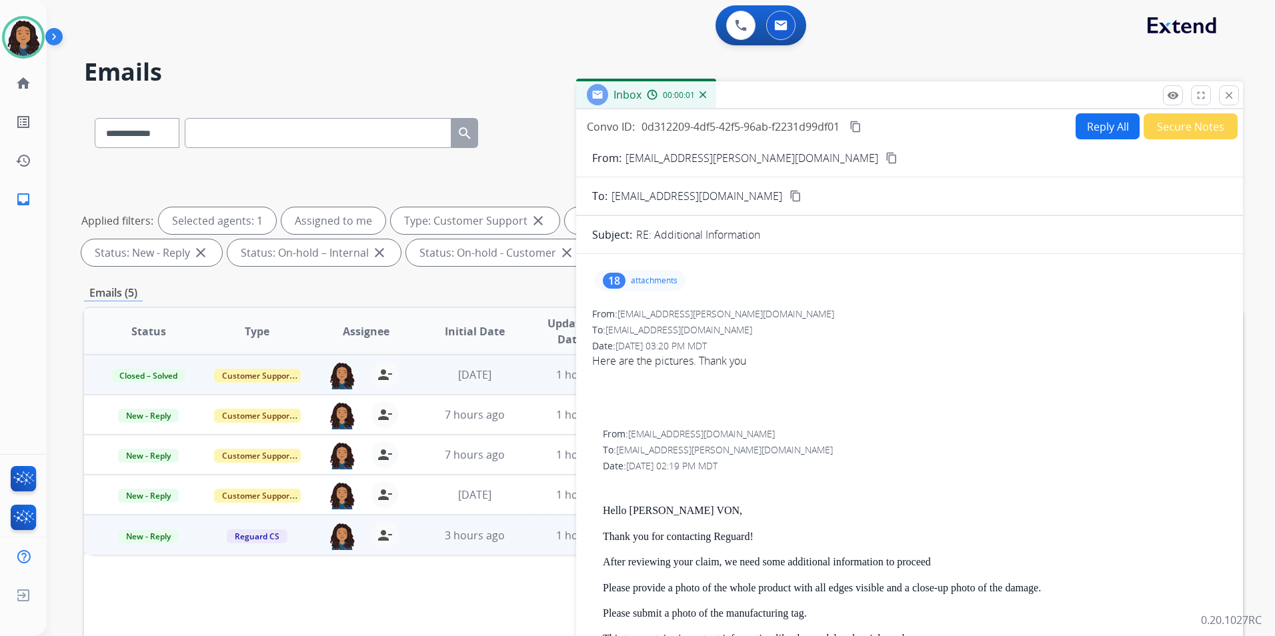
click at [668, 282] on p "attachments" at bounding box center [654, 281] width 47 height 11
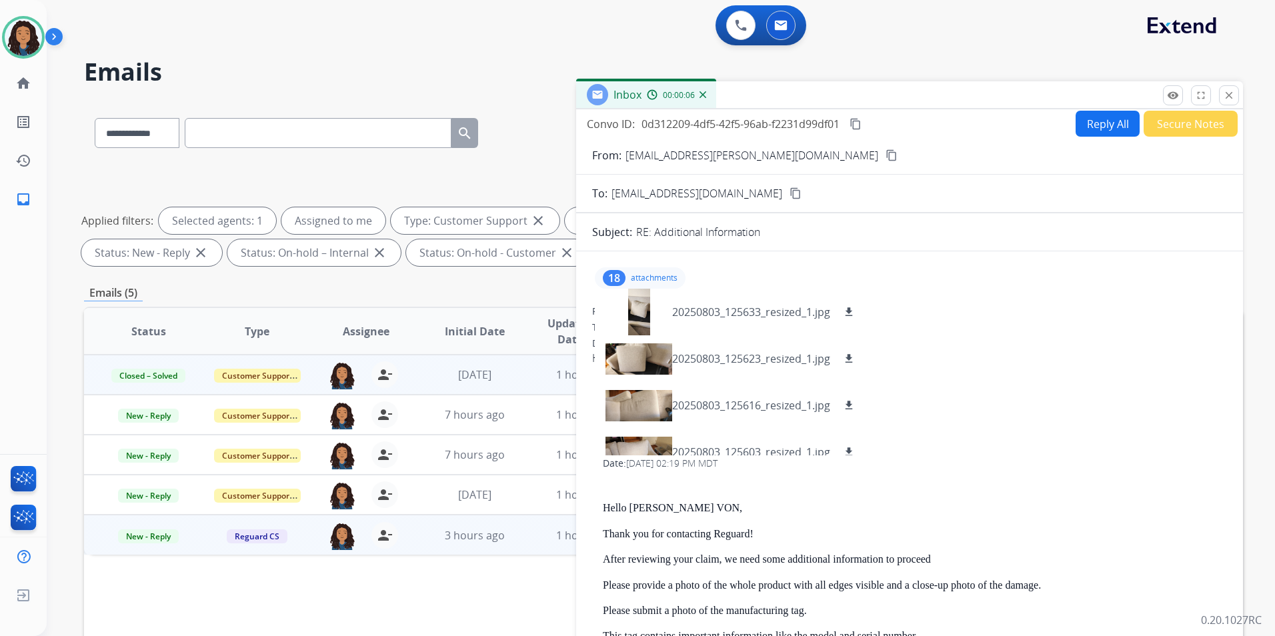
scroll to position [0, 0]
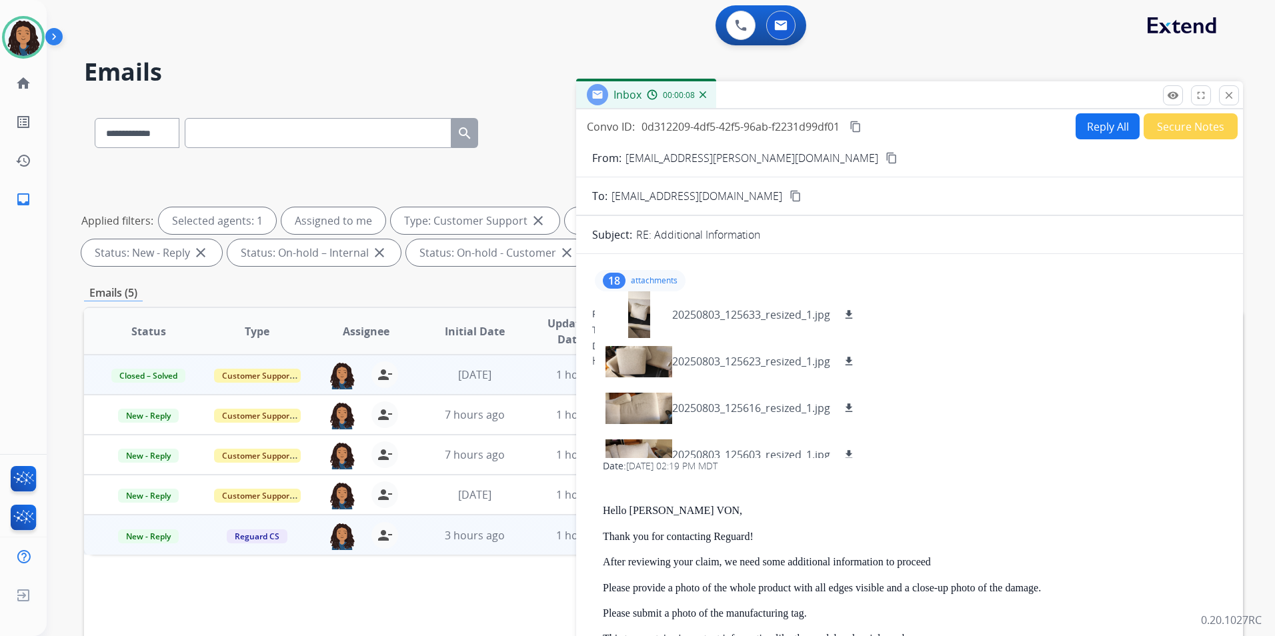
click at [886, 160] on mat-icon "content_copy" at bounding box center [892, 158] width 12 height 12
click at [637, 408] on div at bounding box center [639, 408] width 67 height 47
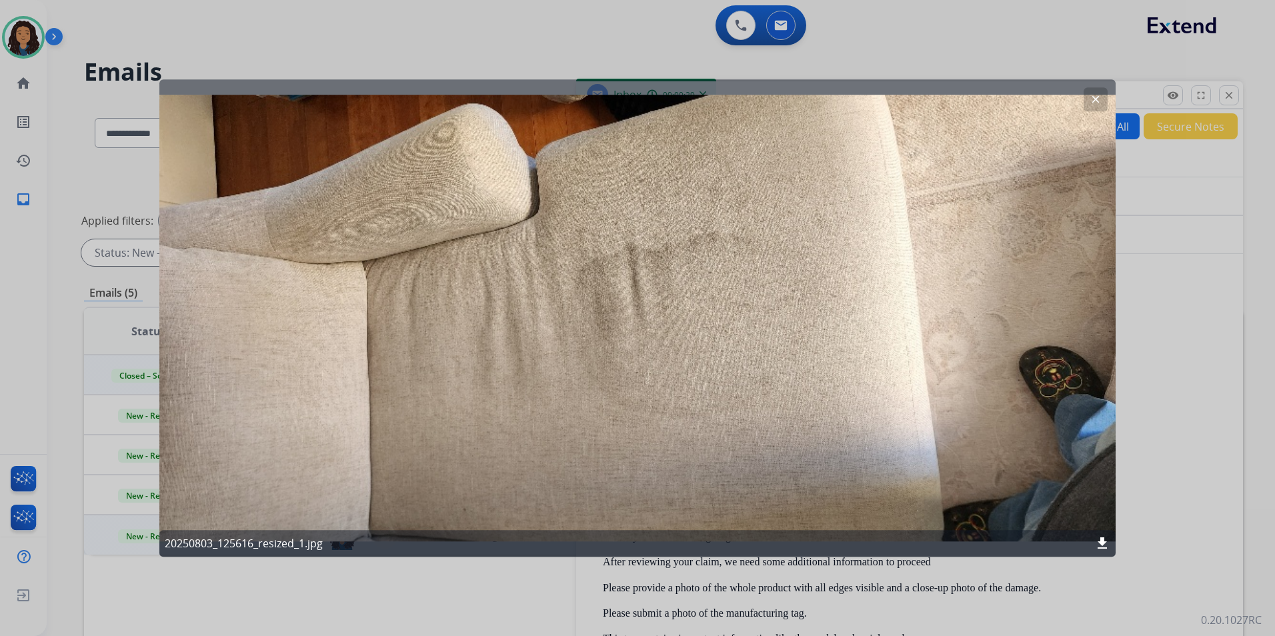
click at [1109, 66] on div at bounding box center [637, 318] width 1275 height 636
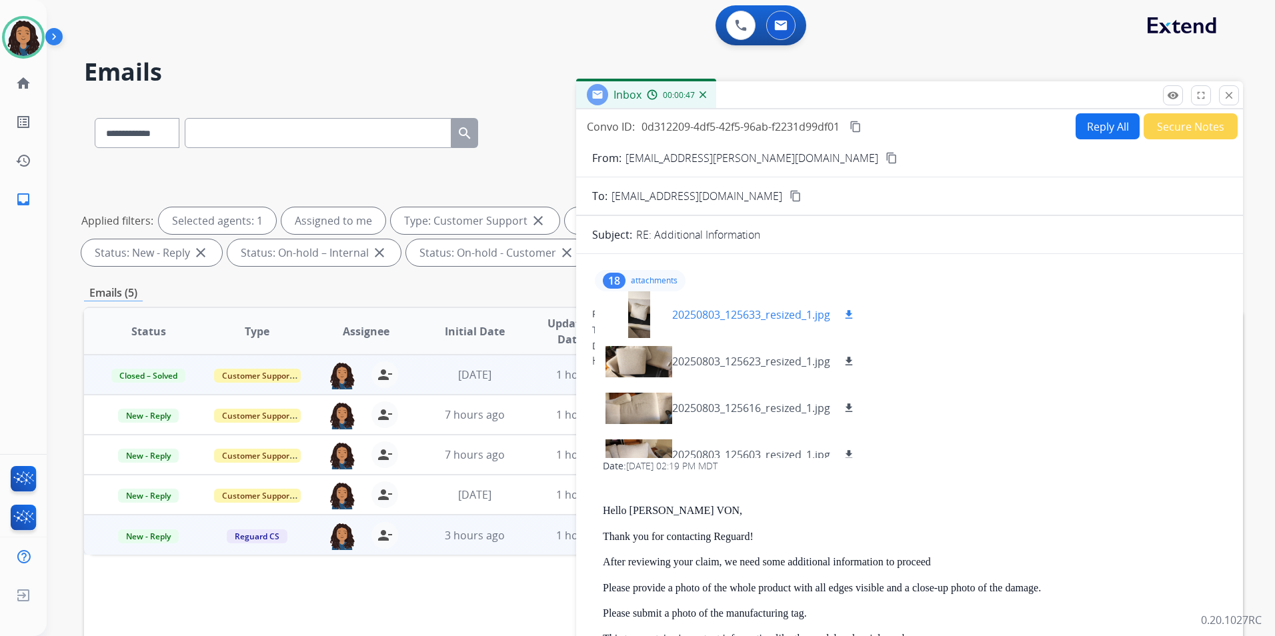
click at [629, 309] on div at bounding box center [639, 315] width 67 height 47
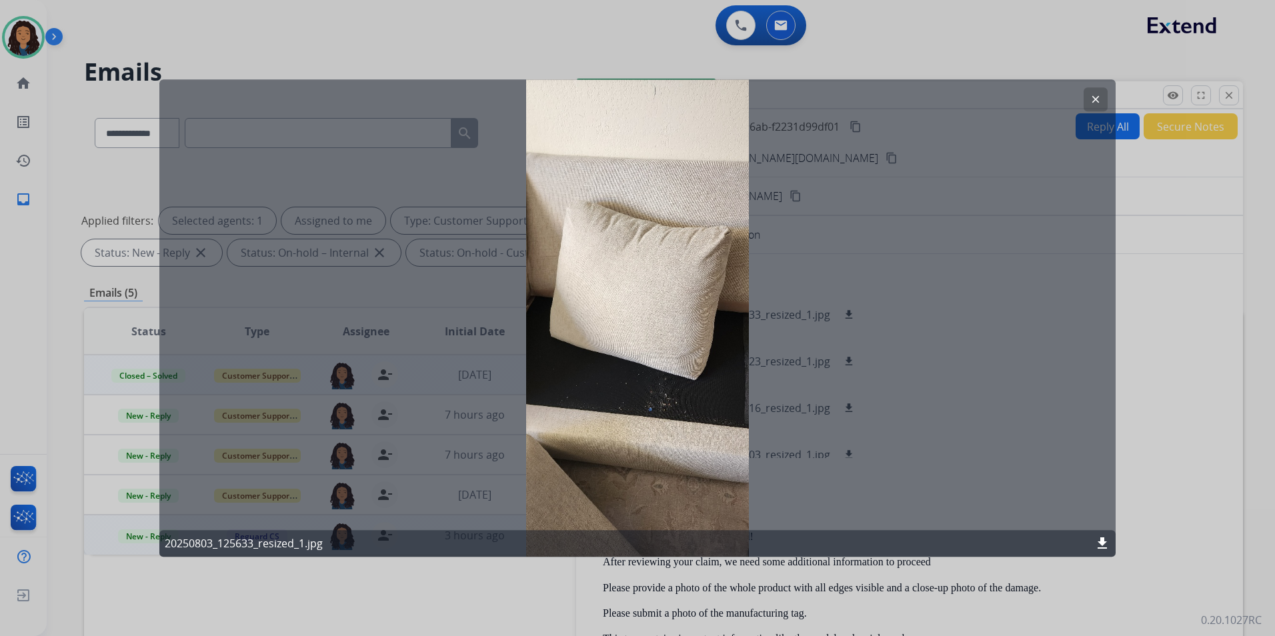
click at [1093, 87] on div "clear" at bounding box center [1096, 99] width 24 height 24
click at [1092, 101] on mat-icon "clear" at bounding box center [1096, 99] width 12 height 12
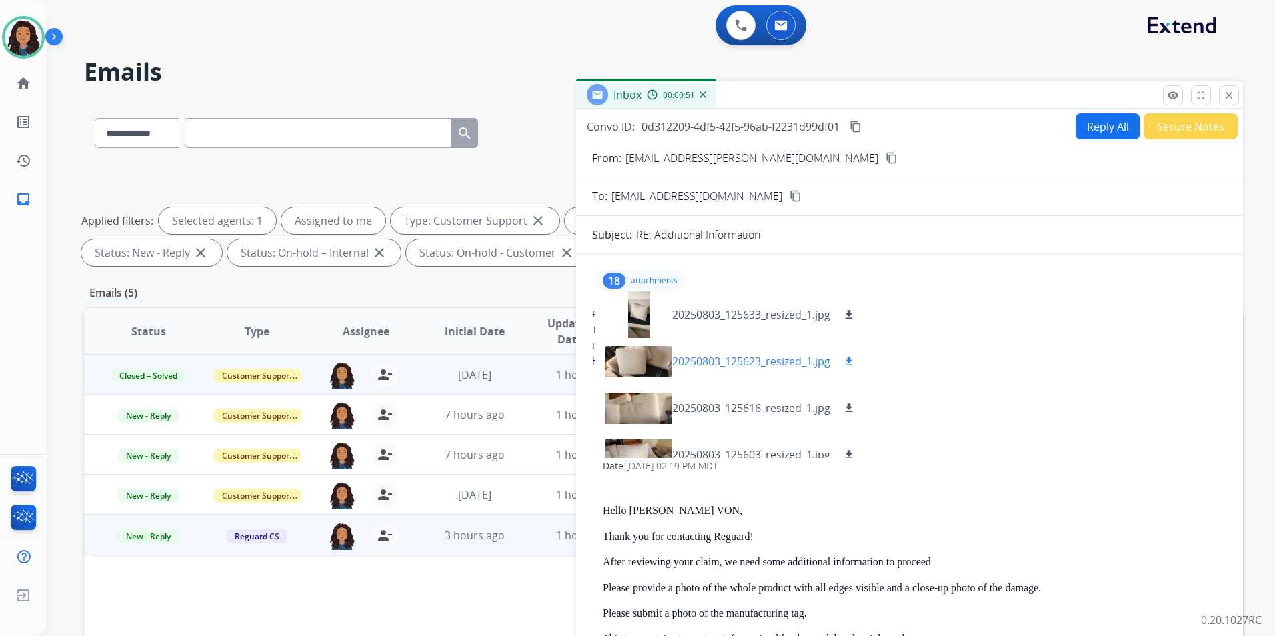
click at [633, 364] on div at bounding box center [639, 361] width 67 height 47
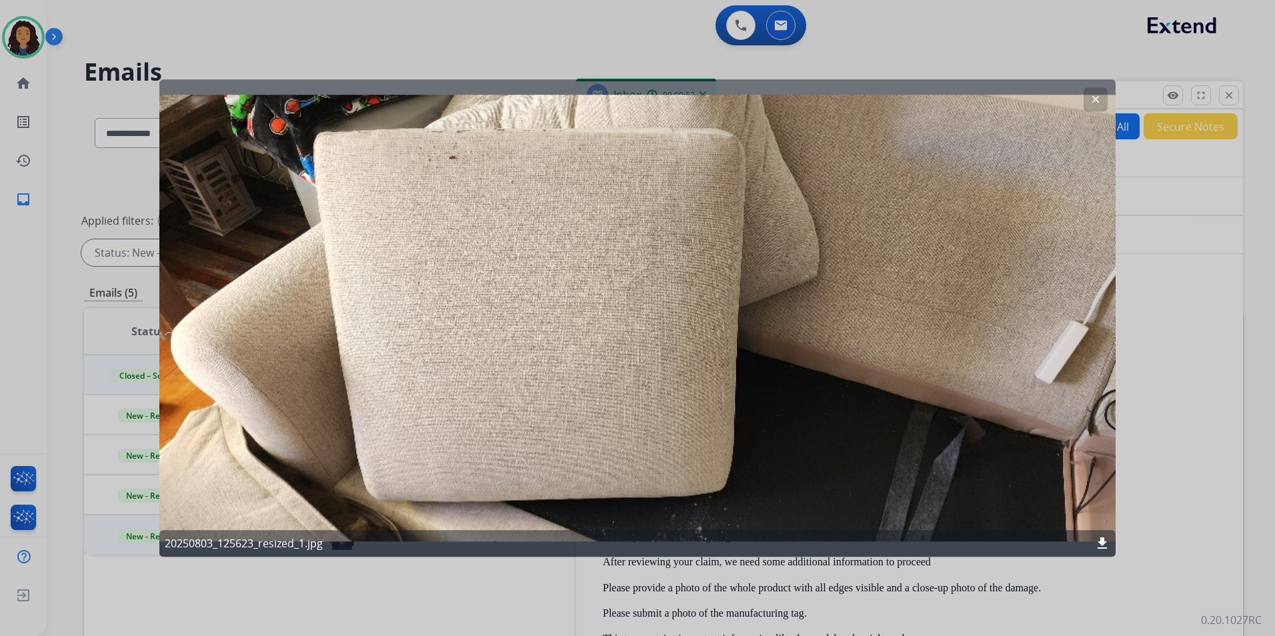
click at [1099, 98] on mat-icon "clear" at bounding box center [1096, 99] width 12 height 12
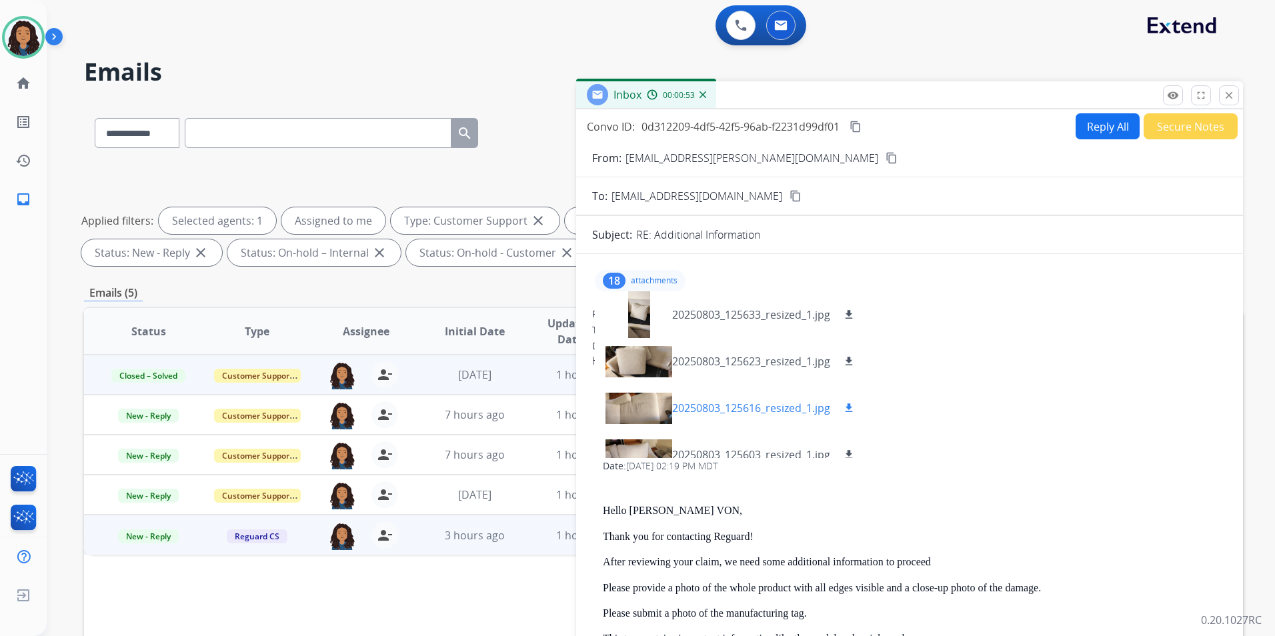
click at [633, 408] on div at bounding box center [639, 408] width 67 height 47
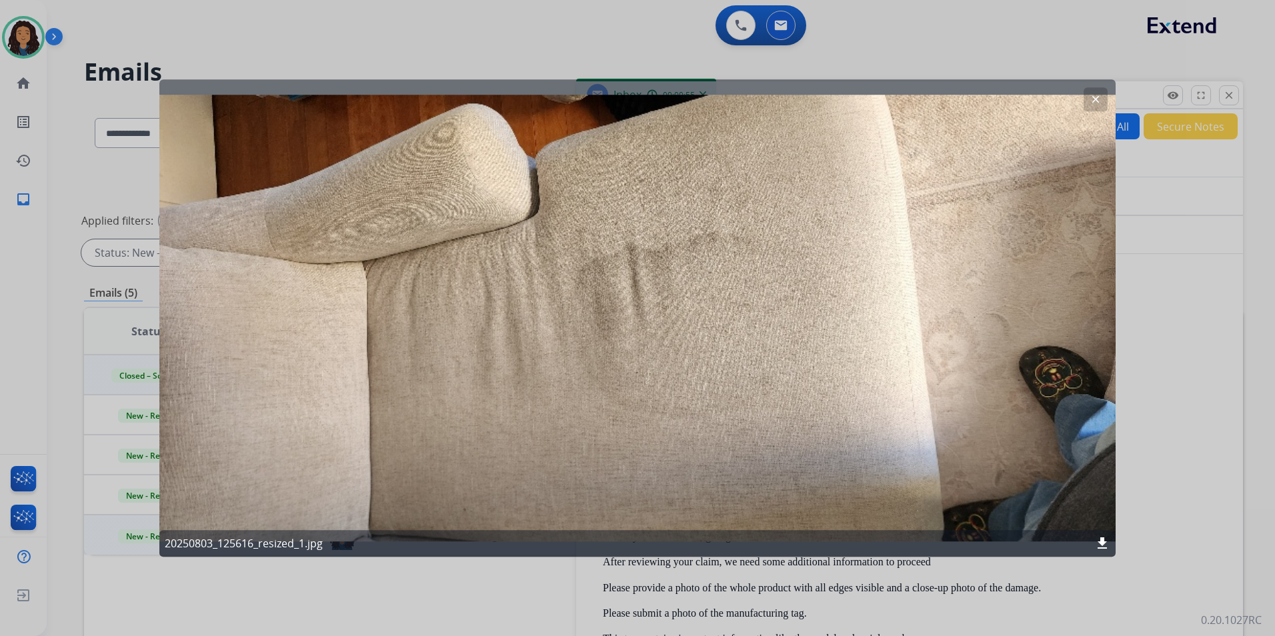
click at [1103, 546] on mat-icon "download" at bounding box center [1103, 544] width 16 height 16
click at [1097, 94] on mat-icon "clear" at bounding box center [1096, 99] width 12 height 12
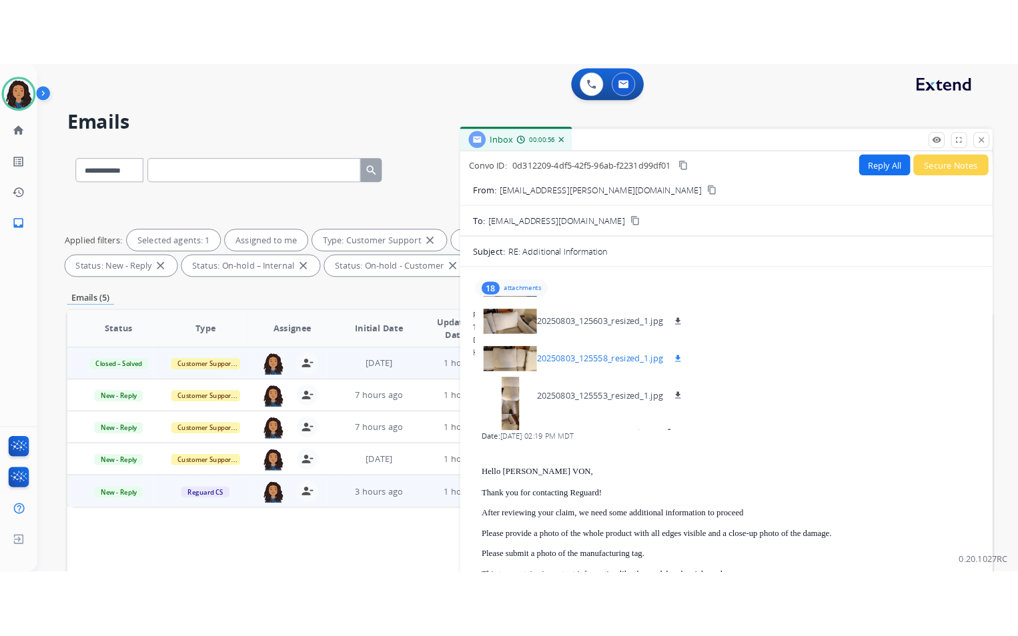
scroll to position [133, 0]
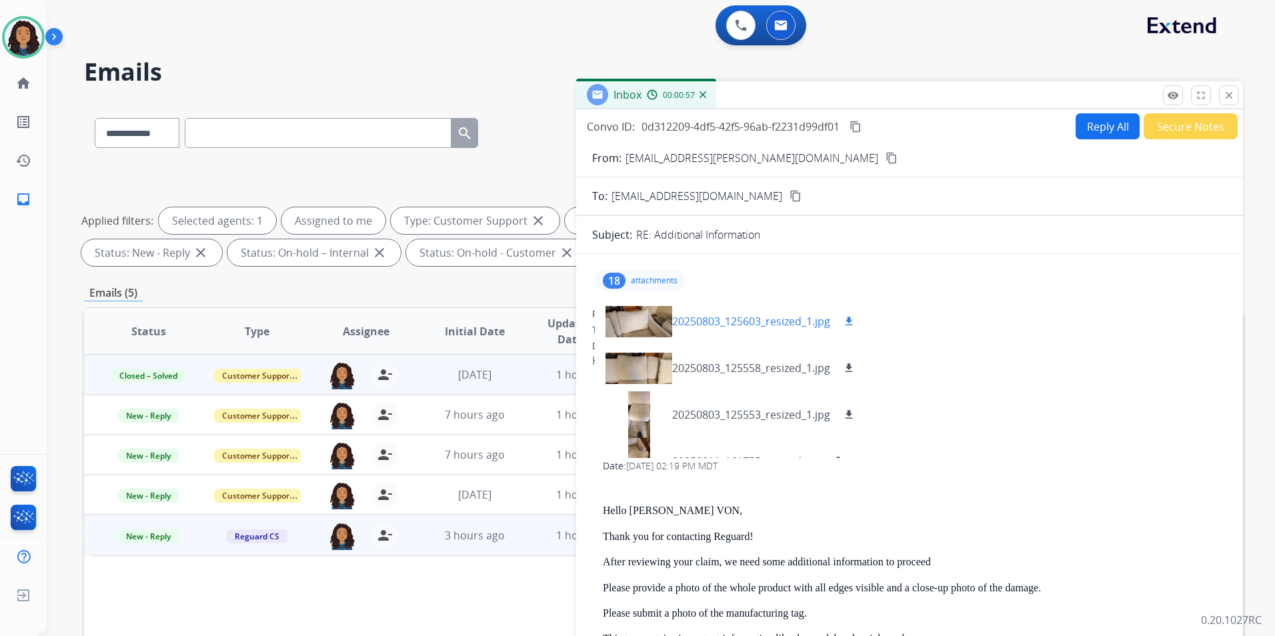
click at [639, 324] on div at bounding box center [639, 321] width 67 height 47
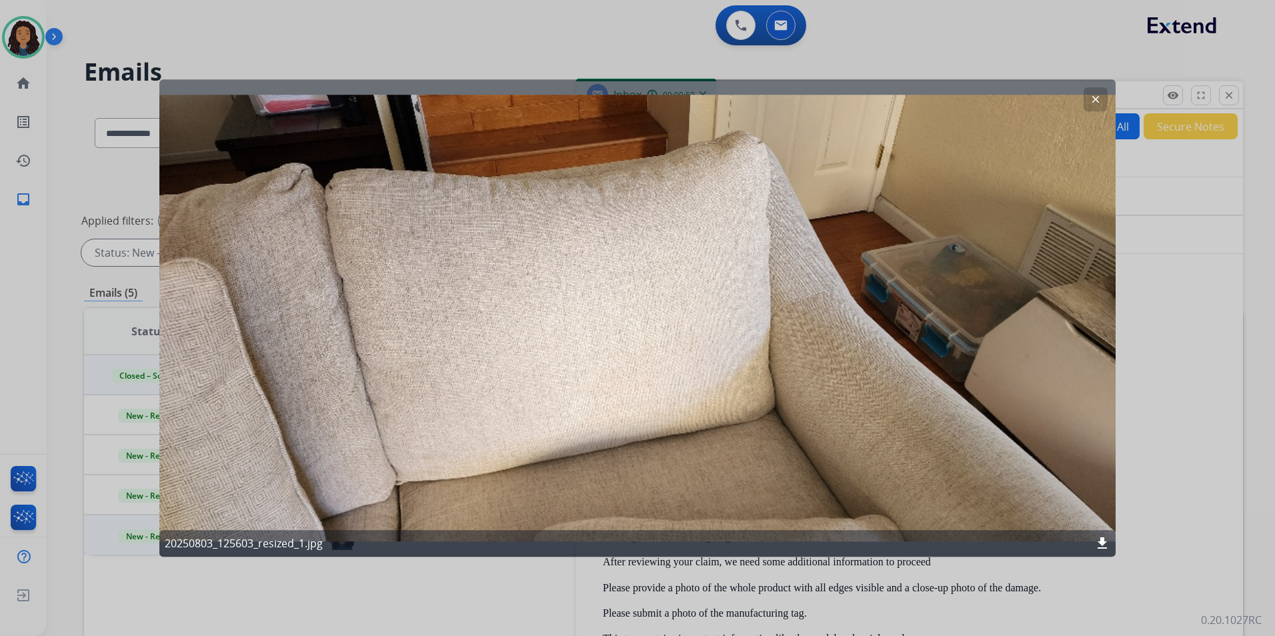
click at [1091, 103] on mat-icon "clear" at bounding box center [1096, 99] width 12 height 12
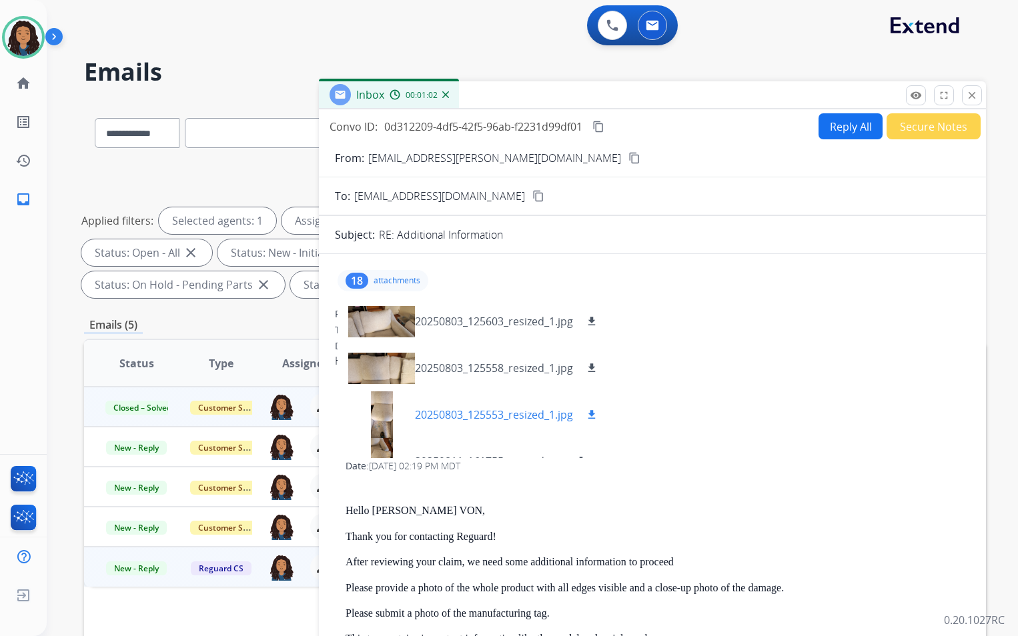
click at [378, 410] on div at bounding box center [381, 415] width 67 height 47
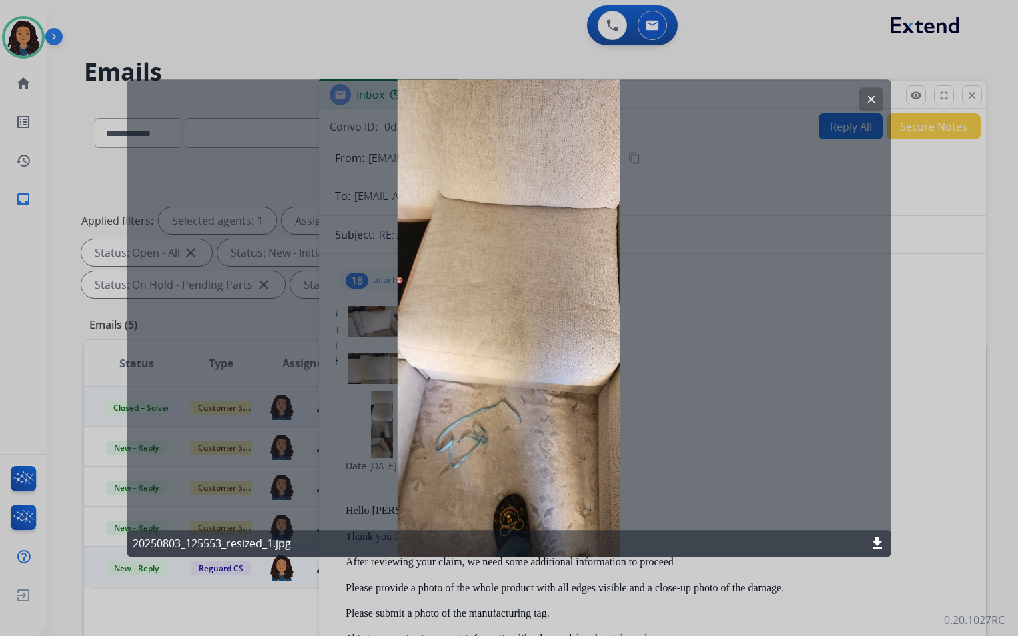
click at [870, 97] on mat-icon "clear" at bounding box center [871, 99] width 12 height 12
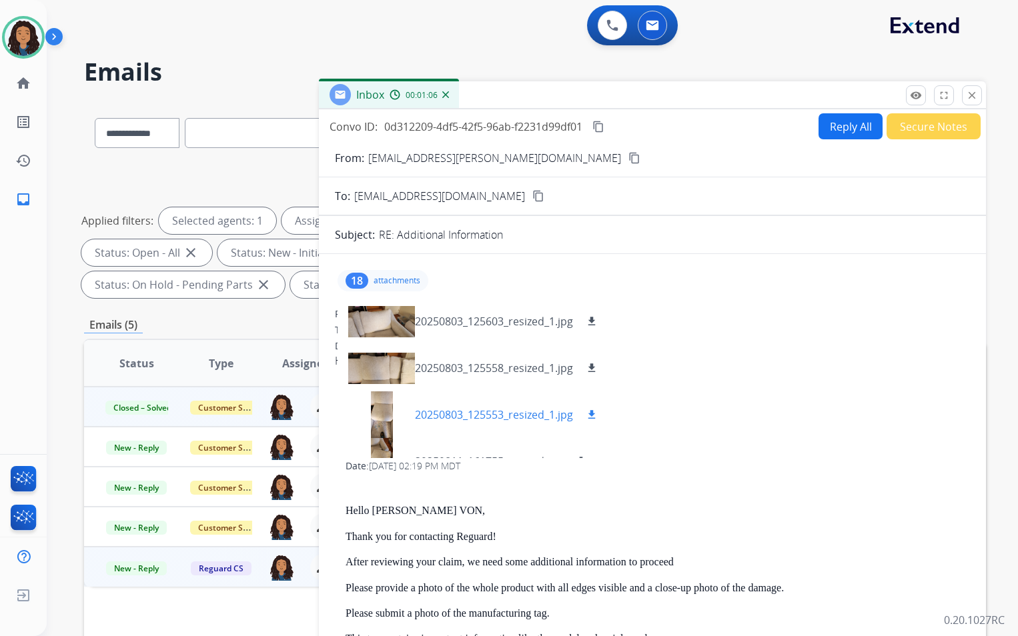
click at [586, 411] on button "download" at bounding box center [592, 415] width 16 height 16
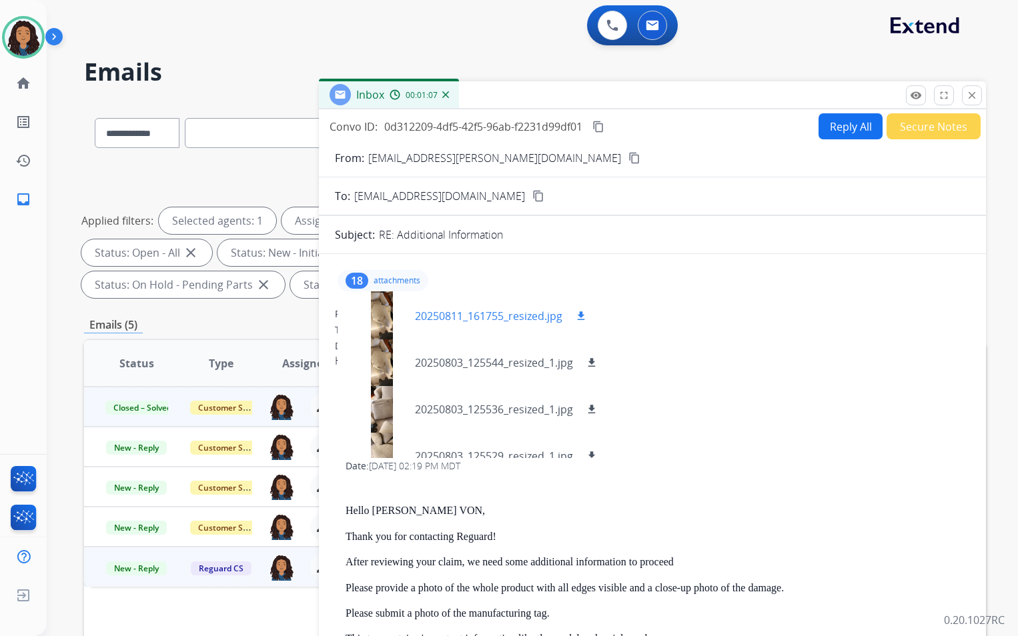
scroll to position [267, 0]
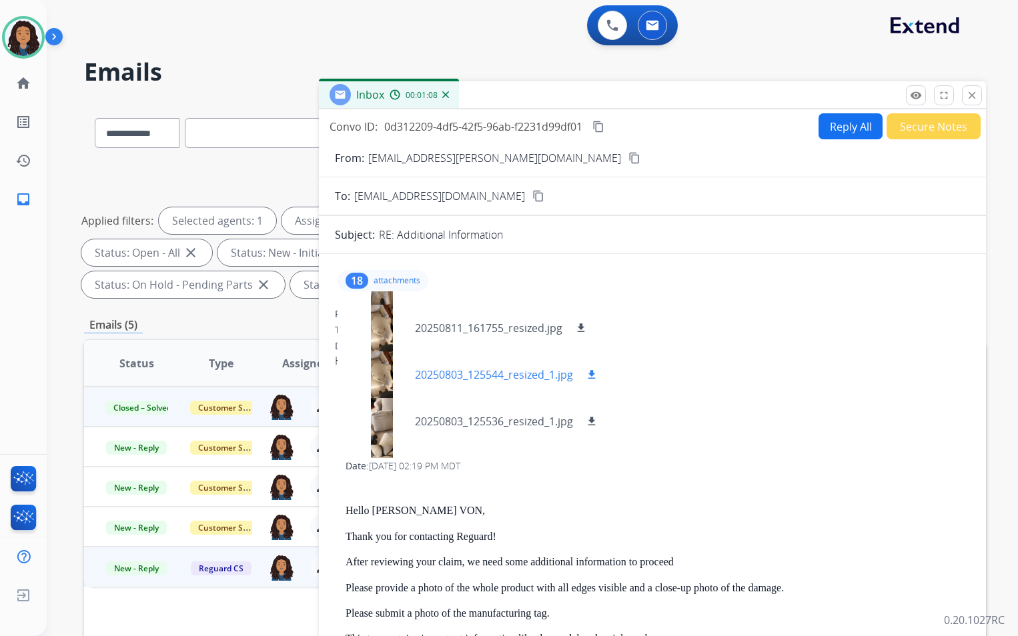
click at [379, 354] on div at bounding box center [381, 375] width 67 height 47
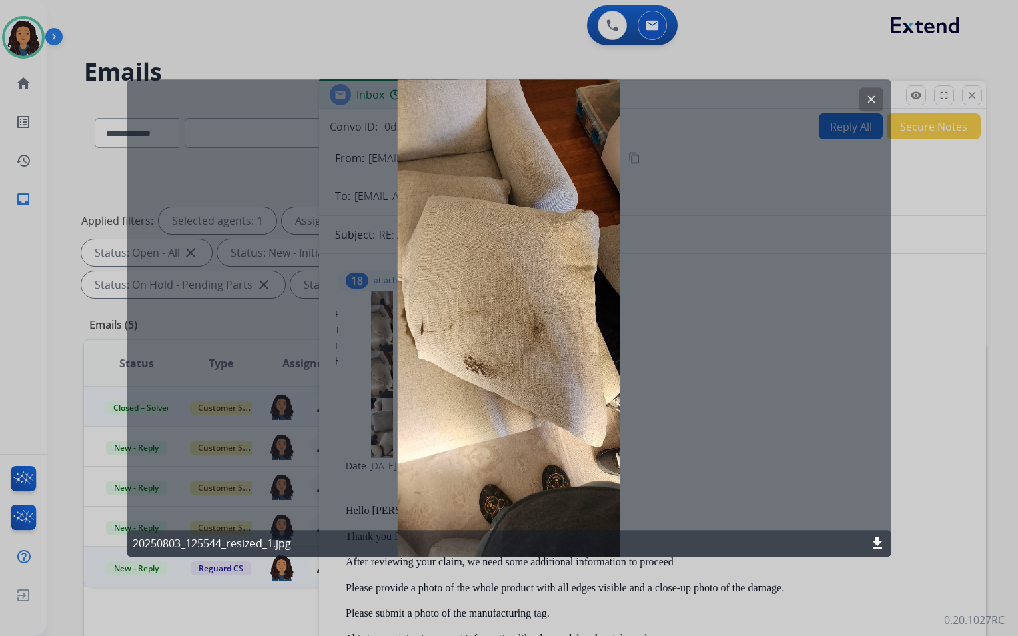
click at [881, 538] on mat-icon "download" at bounding box center [877, 544] width 16 height 16
click at [868, 100] on mat-icon "clear" at bounding box center [871, 99] width 12 height 12
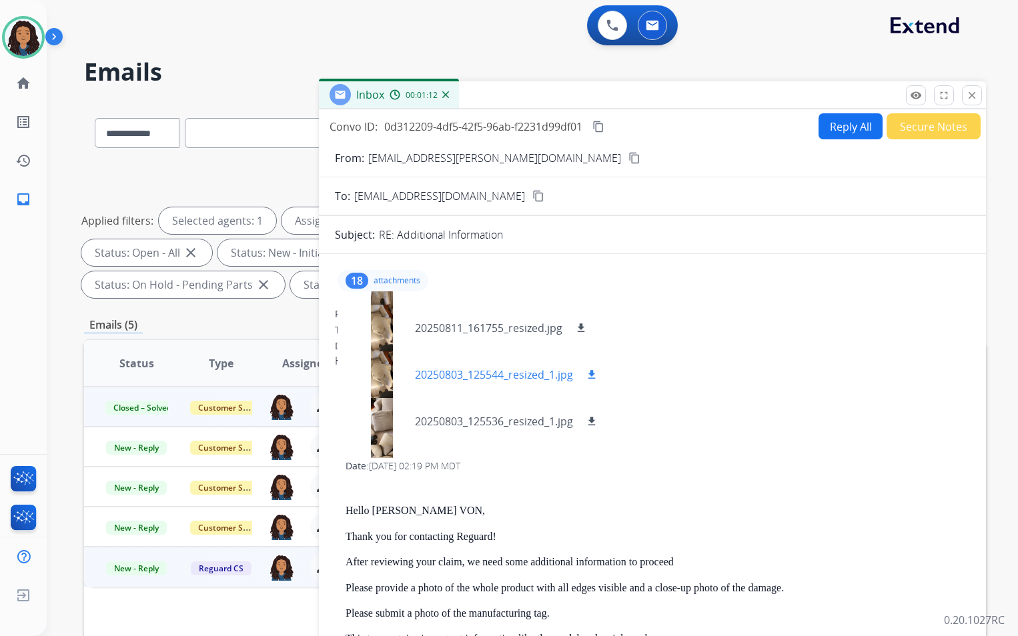
scroll to position [334, 0]
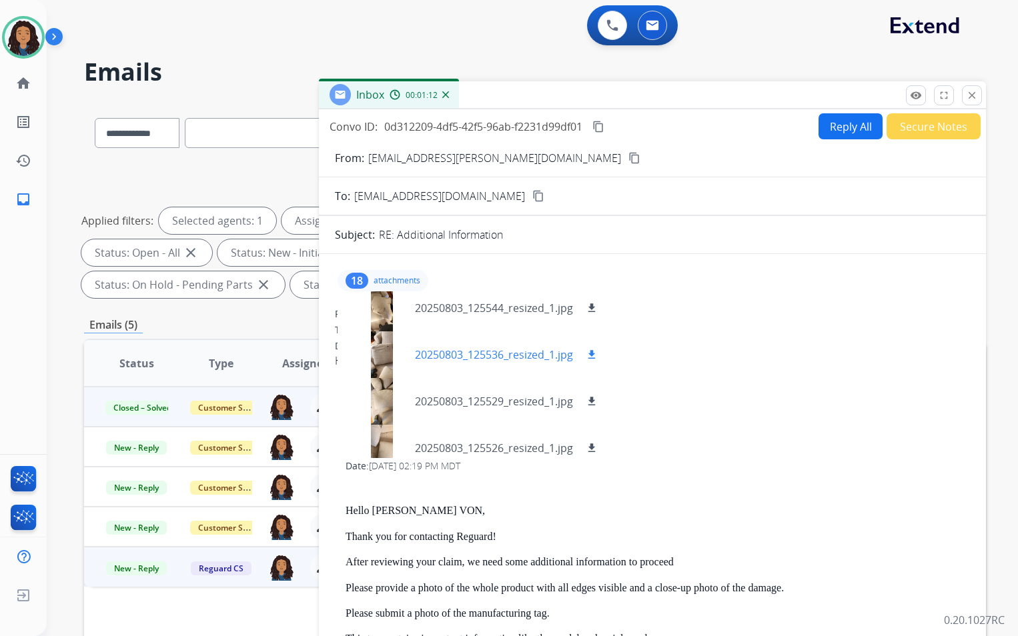
click at [380, 349] on div at bounding box center [381, 355] width 67 height 47
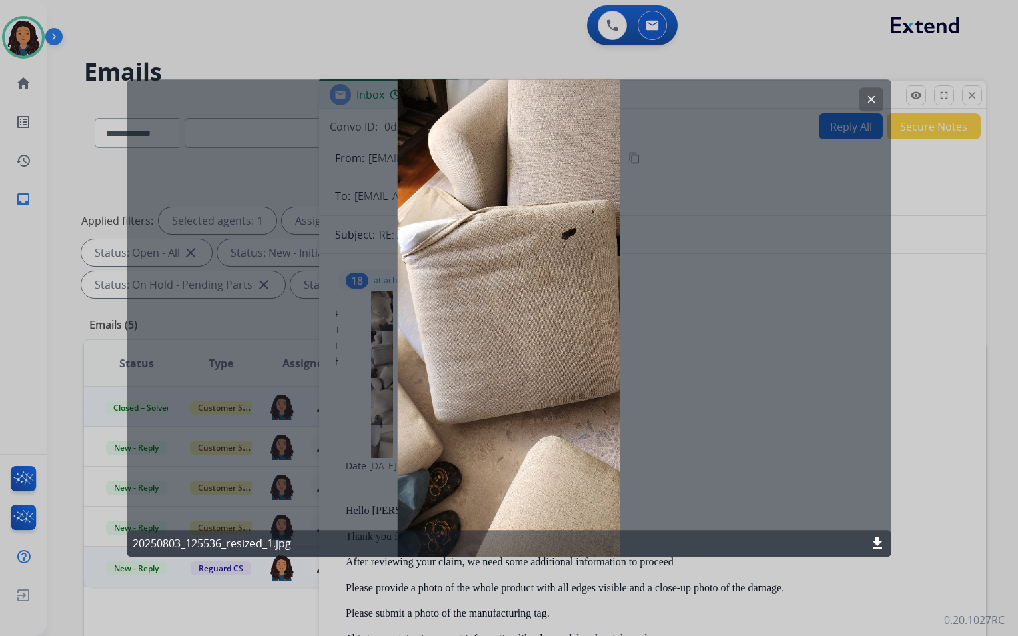
click at [875, 538] on mat-icon "download" at bounding box center [877, 544] width 16 height 16
click at [875, 100] on mat-icon "clear" at bounding box center [871, 99] width 12 height 12
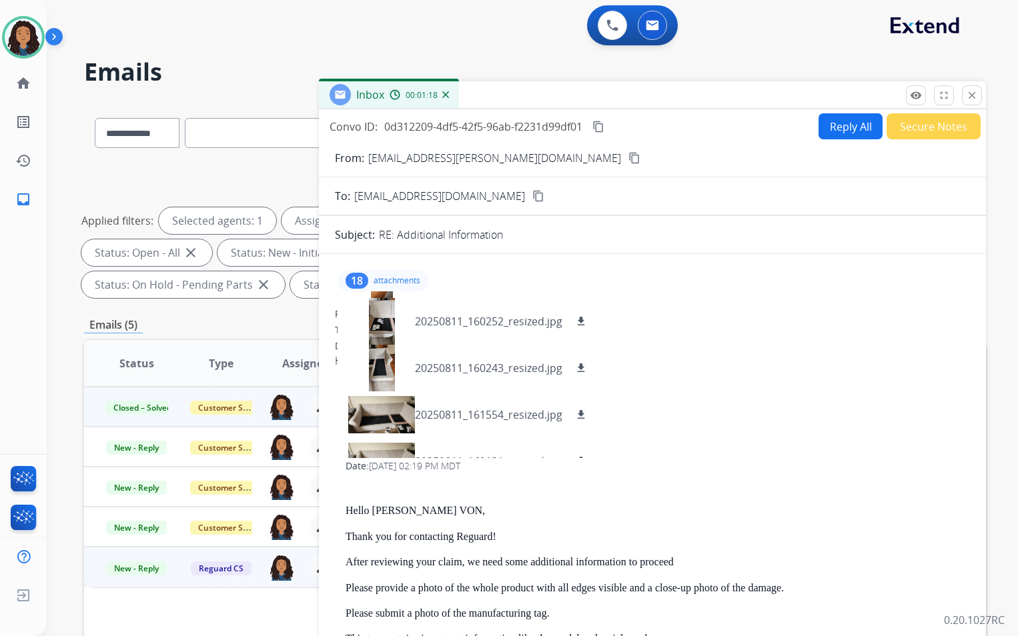
scroll to position [674, 0]
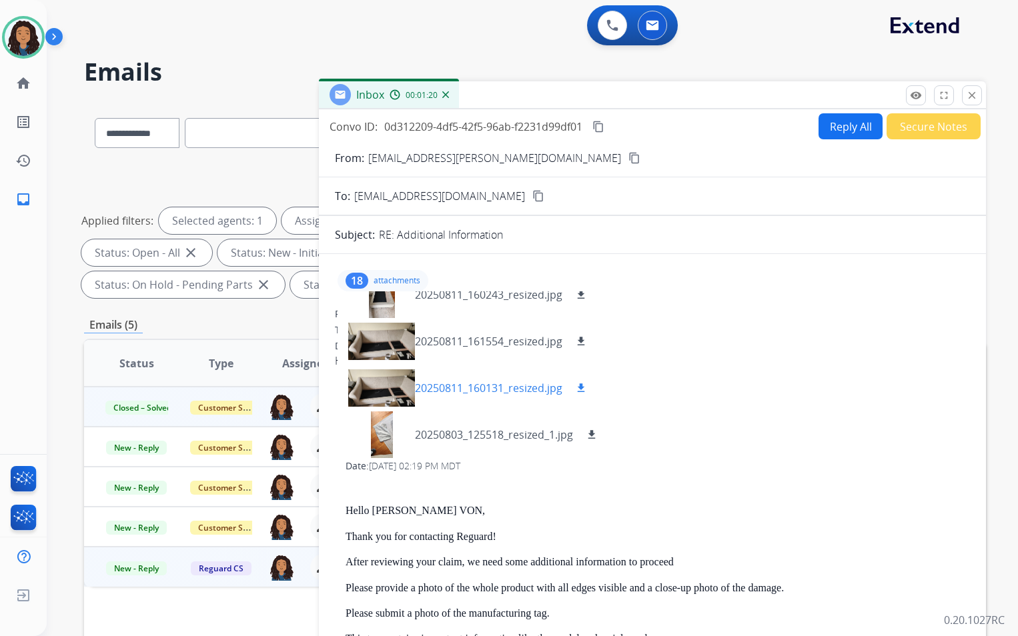
click at [581, 389] on mat-icon "download" at bounding box center [581, 388] width 12 height 12
drag, startPoint x: 549, startPoint y: 516, endPoint x: 525, endPoint y: 397, distance: 121.1
click at [549, 512] on p "Hello [PERSON_NAME] VON," at bounding box center [658, 511] width 624 height 12
click at [409, 283] on p "attachments" at bounding box center [397, 281] width 47 height 11
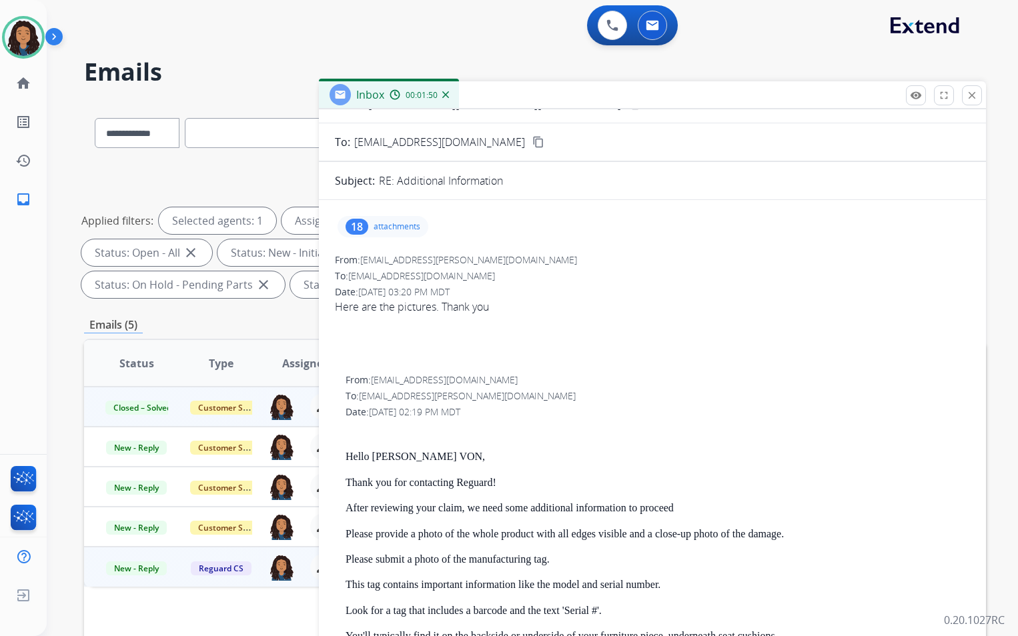
scroll to position [200, 0]
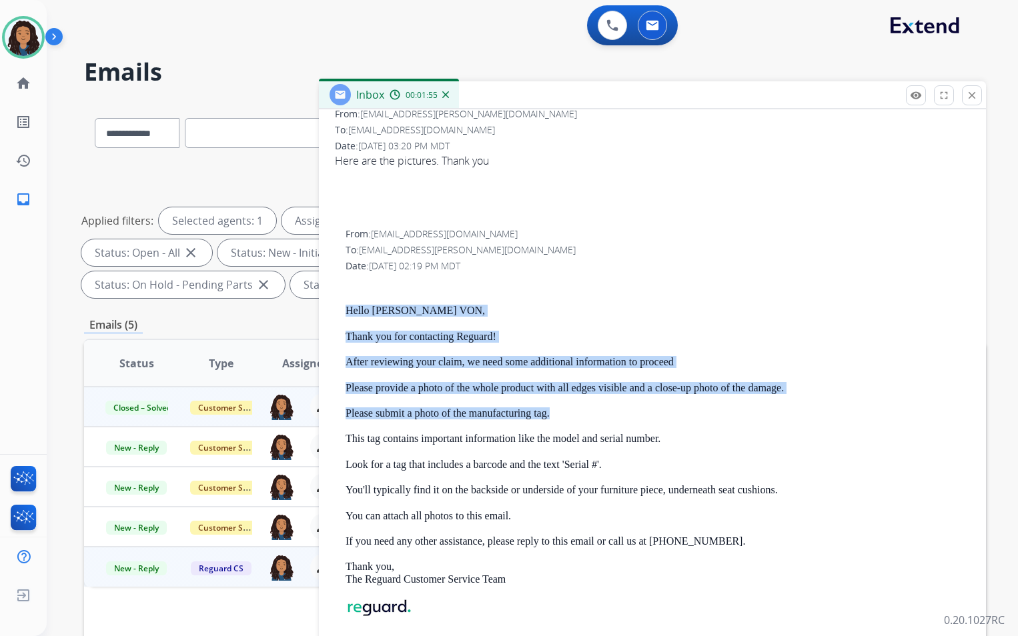
drag, startPoint x: 341, startPoint y: 304, endPoint x: 584, endPoint y: 414, distance: 266.9
click at [584, 414] on div "From: [EMAIL_ADDRESS][DOMAIN_NAME] To: [EMAIL_ADDRESS][PERSON_NAME][DOMAIN_NAME…" at bounding box center [652, 458] width 635 height 462
drag, startPoint x: 584, startPoint y: 414, endPoint x: 499, endPoint y: 415, distance: 84.7
copy div "Hello [PERSON_NAME] VON, Thank you for contacting Reguard! After reviewing your…"
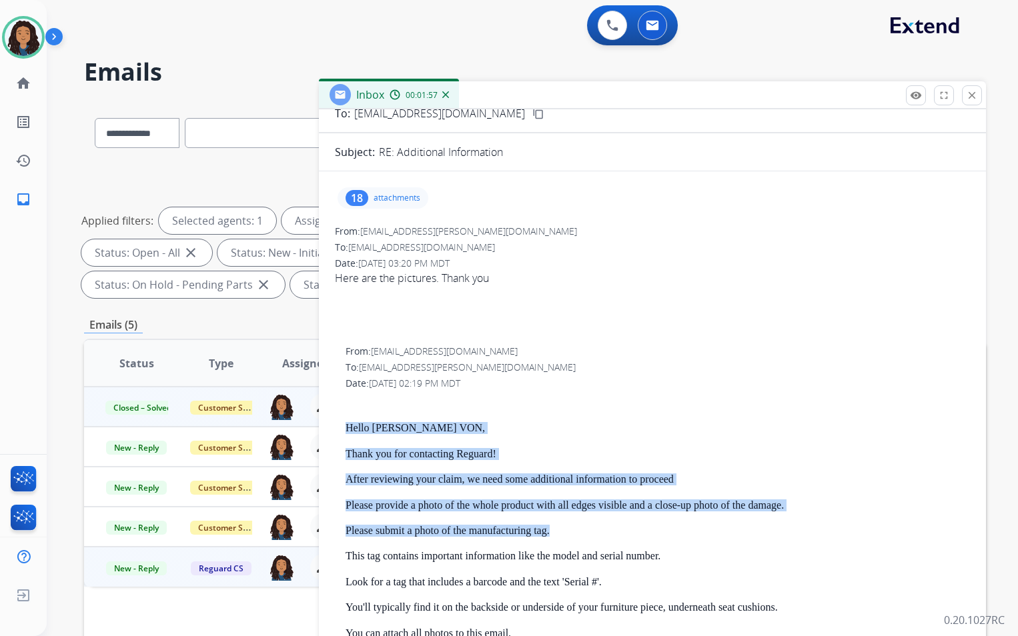
scroll to position [0, 0]
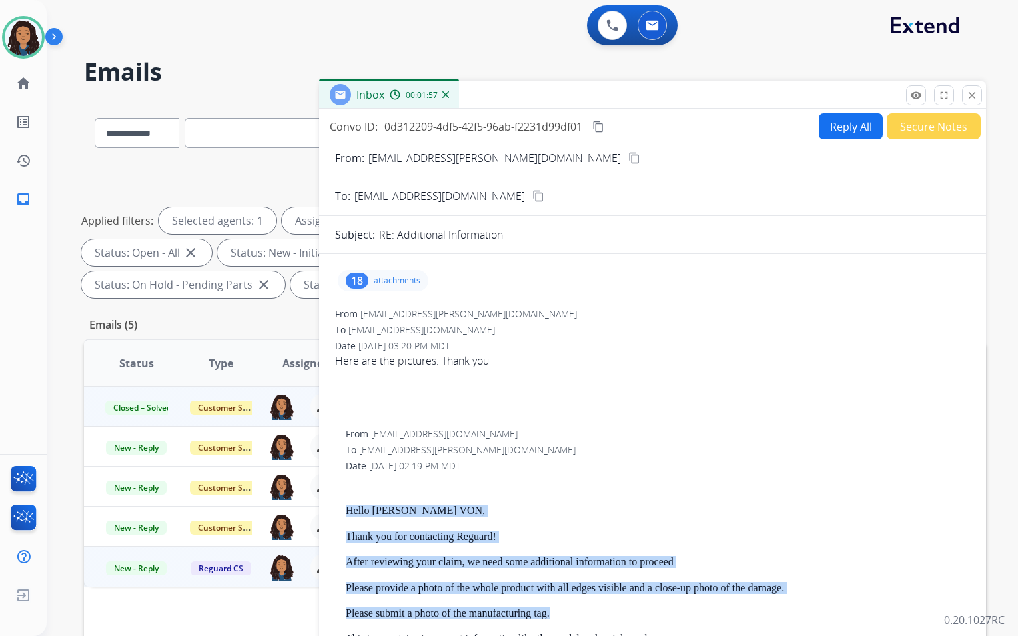
click at [822, 129] on button "Reply All" at bounding box center [851, 126] width 64 height 26
select select "**********"
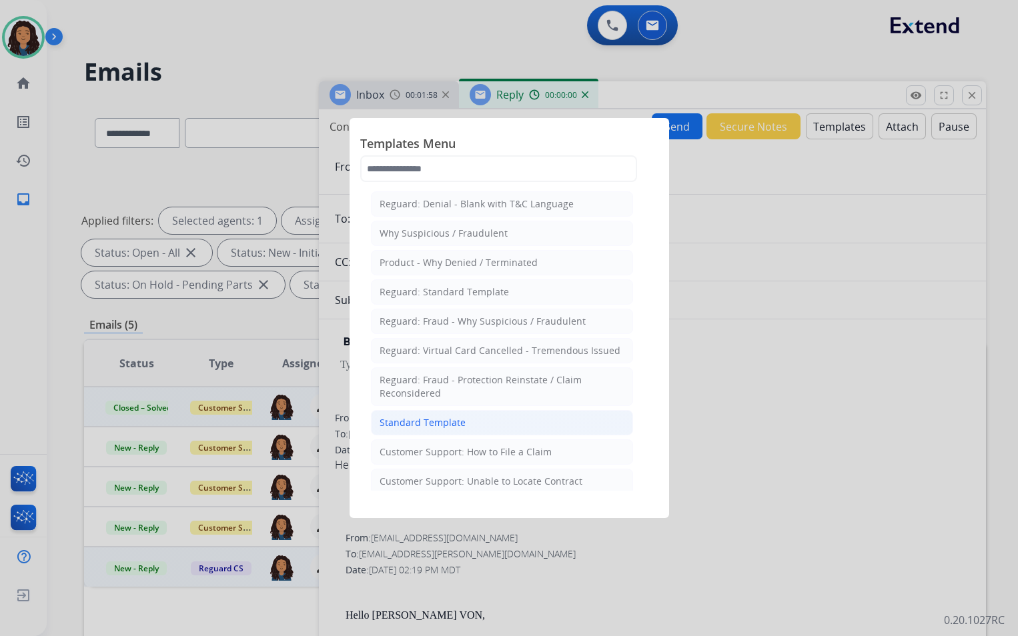
click at [460, 426] on div "Standard Template" at bounding box center [423, 422] width 86 height 13
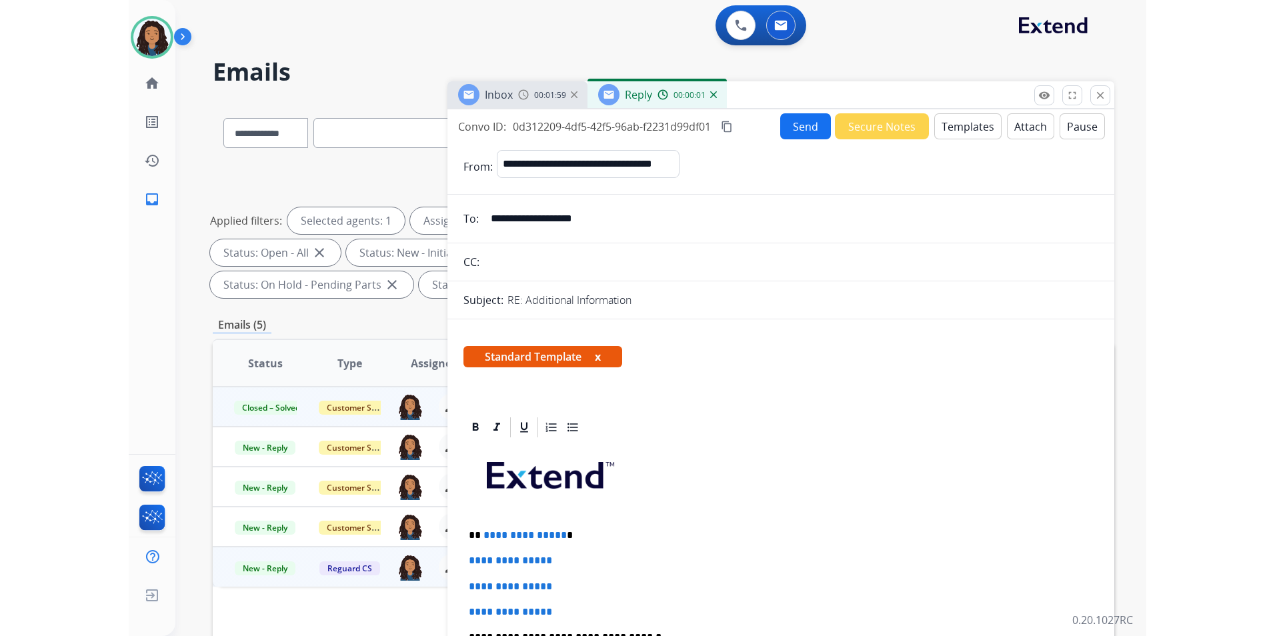
scroll to position [133, 0]
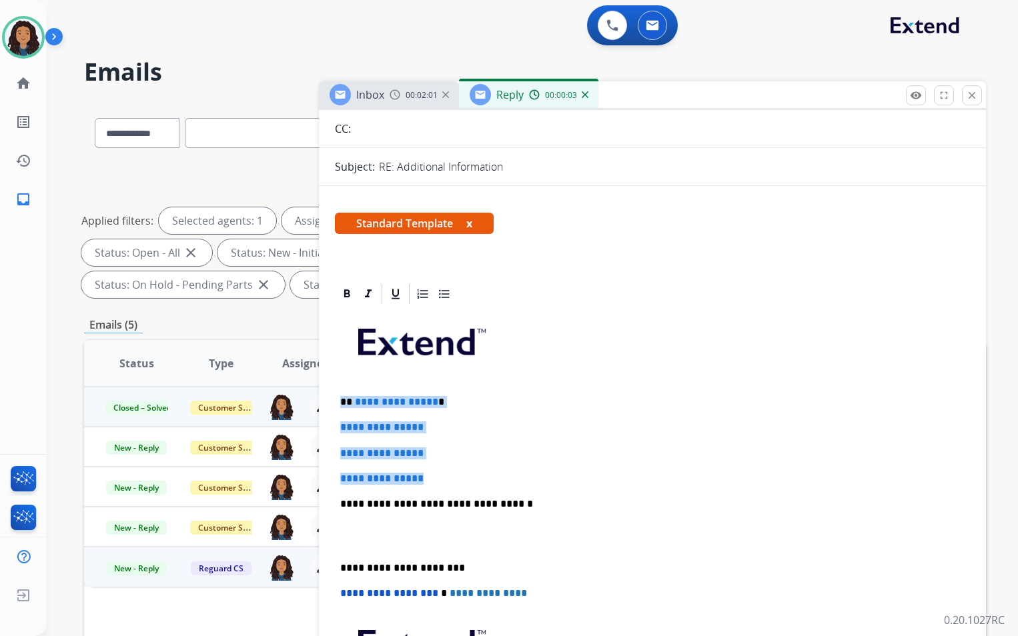
drag, startPoint x: 338, startPoint y: 396, endPoint x: 448, endPoint y: 478, distance: 136.8
click at [448, 478] on div "**********" at bounding box center [652, 535] width 635 height 459
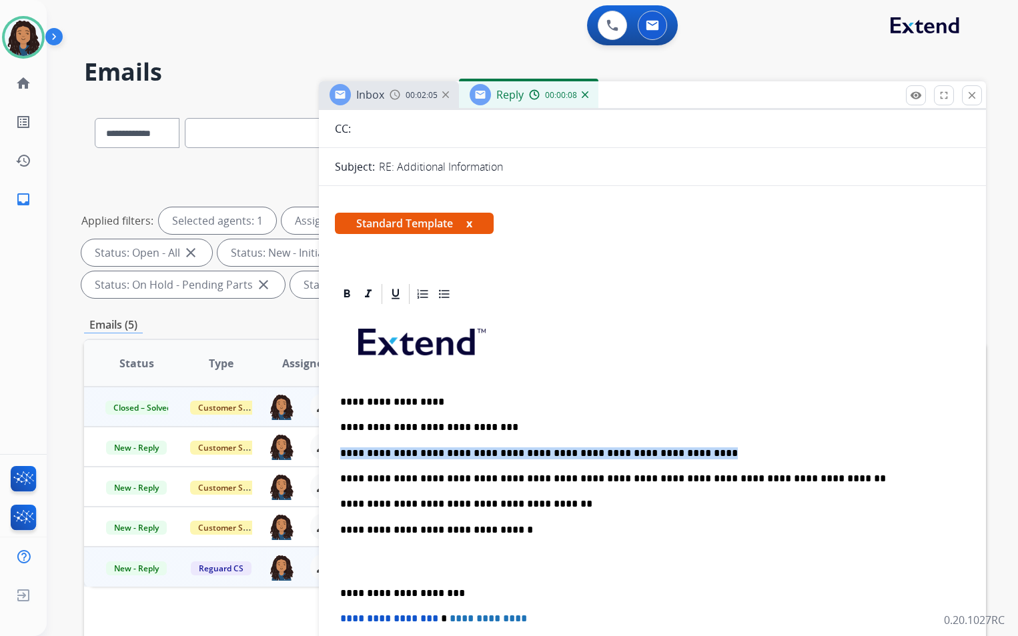
drag, startPoint x: 698, startPoint y: 444, endPoint x: 339, endPoint y: 444, distance: 359.6
click at [339, 446] on div "**********" at bounding box center [652, 548] width 635 height 485
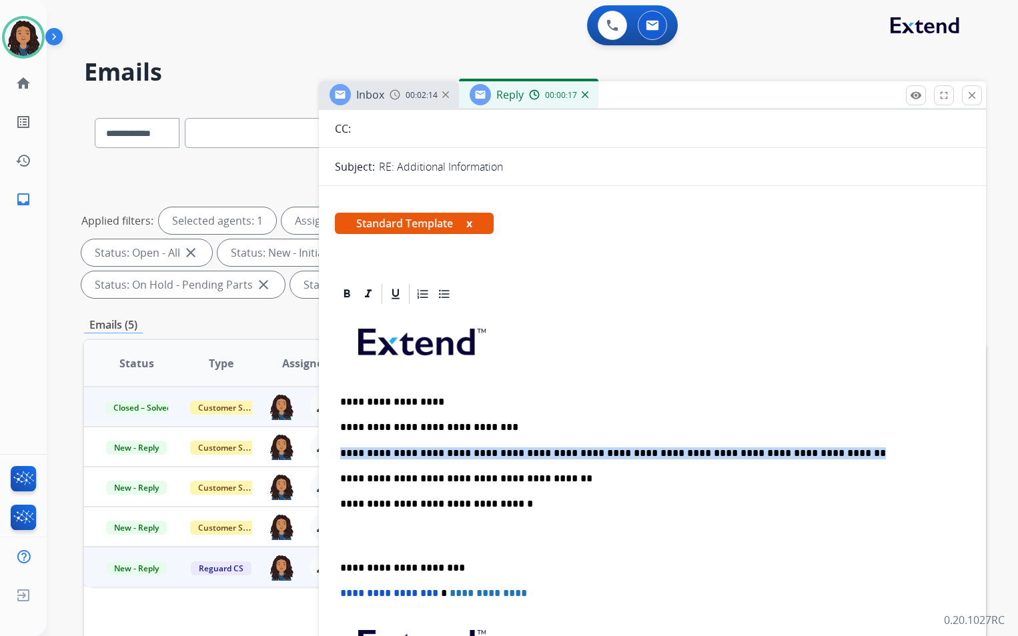
drag, startPoint x: 801, startPoint y: 454, endPoint x: 342, endPoint y: 439, distance: 458.6
click at [342, 439] on div "**********" at bounding box center [652, 535] width 635 height 459
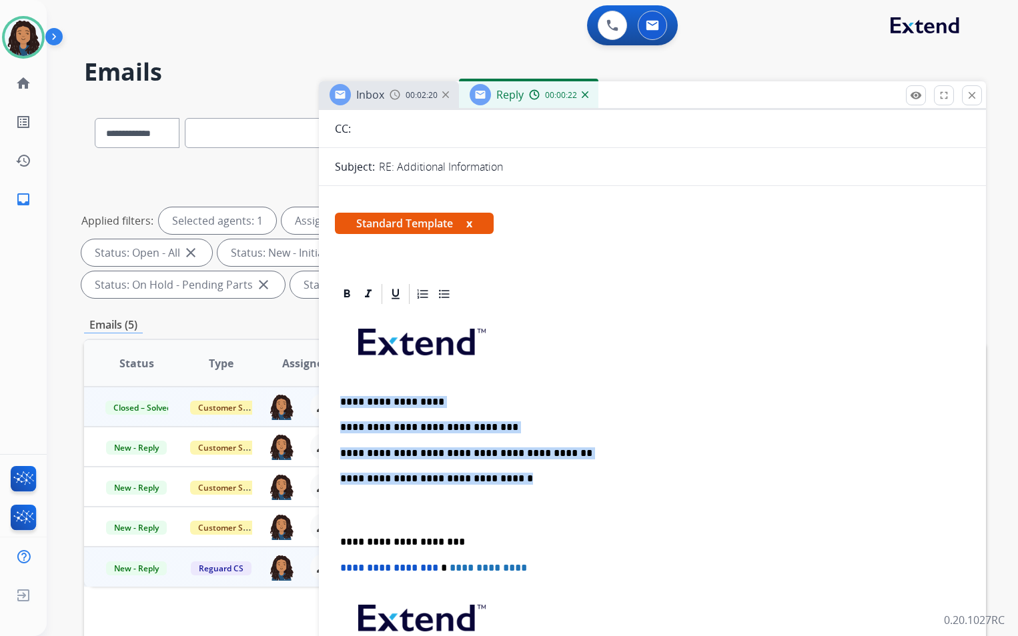
drag, startPoint x: 340, startPoint y: 399, endPoint x: 510, endPoint y: 453, distance: 178.5
click at [558, 460] on div "**********" at bounding box center [652, 523] width 635 height 434
click at [580, 448] on p "**********" at bounding box center [647, 454] width 614 height 12
drag, startPoint x: 556, startPoint y: 454, endPoint x: 340, endPoint y: 392, distance: 224.2
click at [340, 392] on div "**********" at bounding box center [652, 523] width 635 height 434
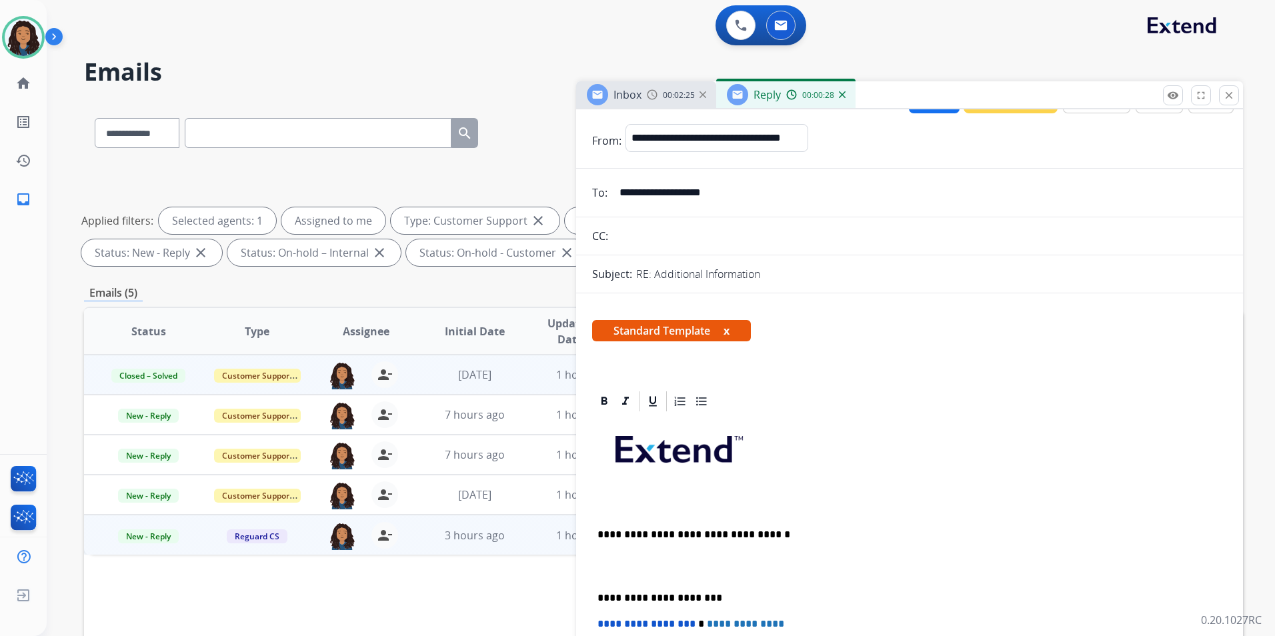
scroll to position [0, 0]
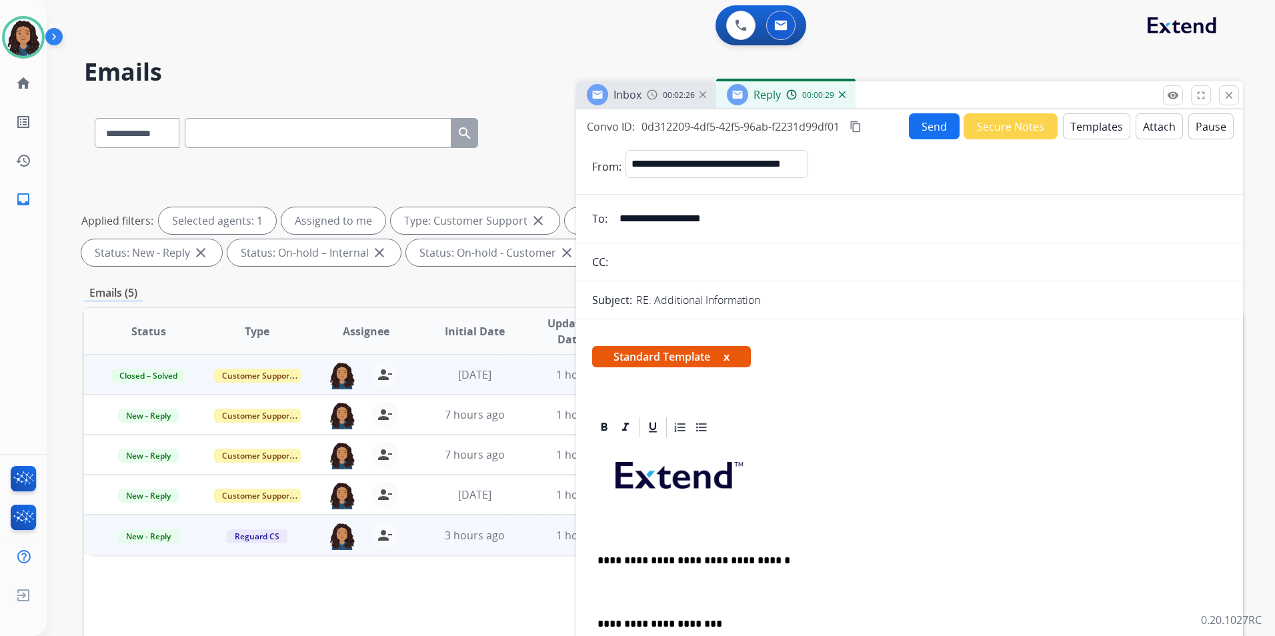
click at [1089, 129] on button "Templates" at bounding box center [1096, 126] width 67 height 26
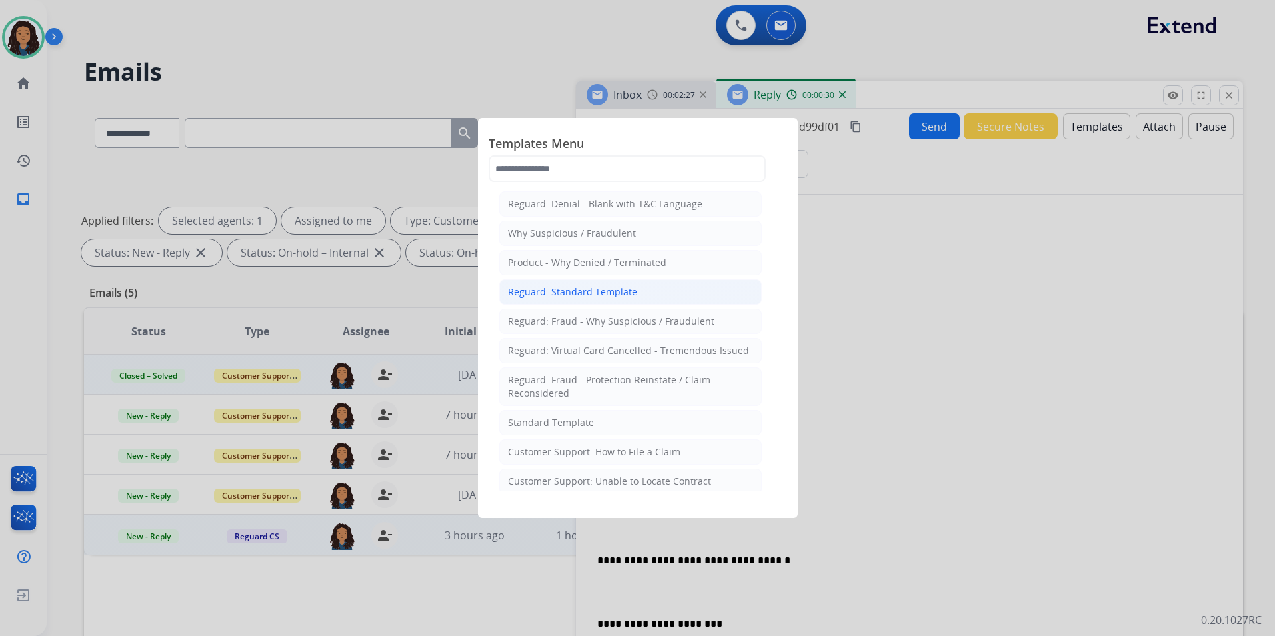
click at [600, 288] on div "Reguard: Standard Template" at bounding box center [572, 292] width 129 height 13
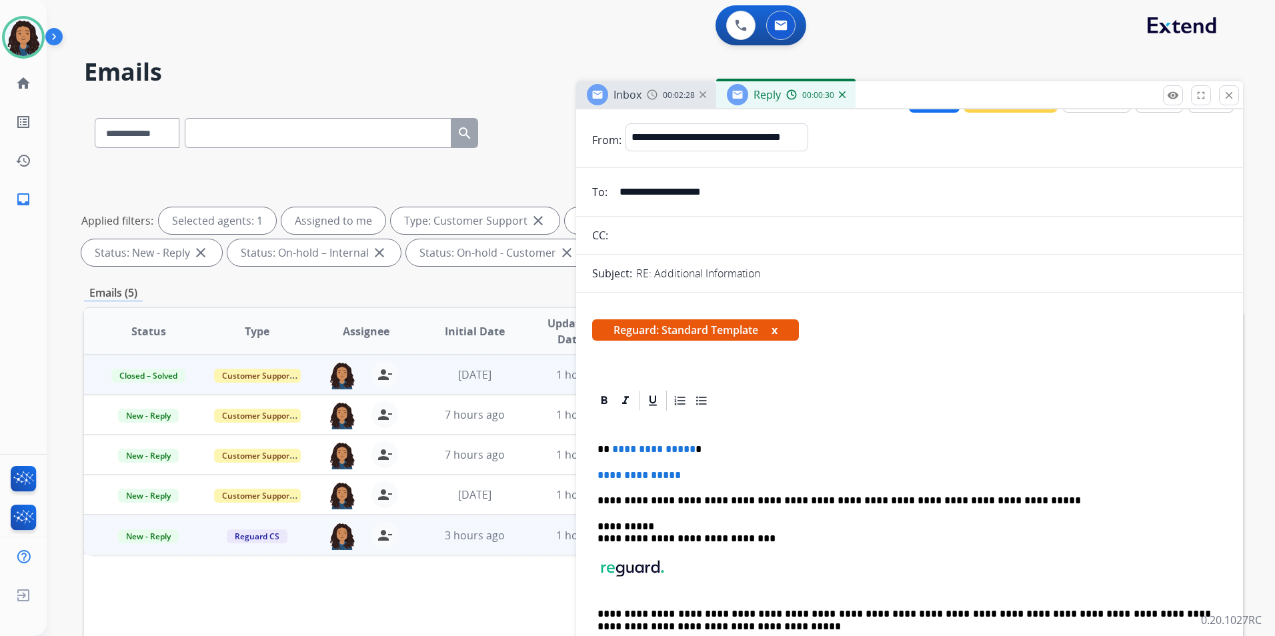
scroll to position [67, 0]
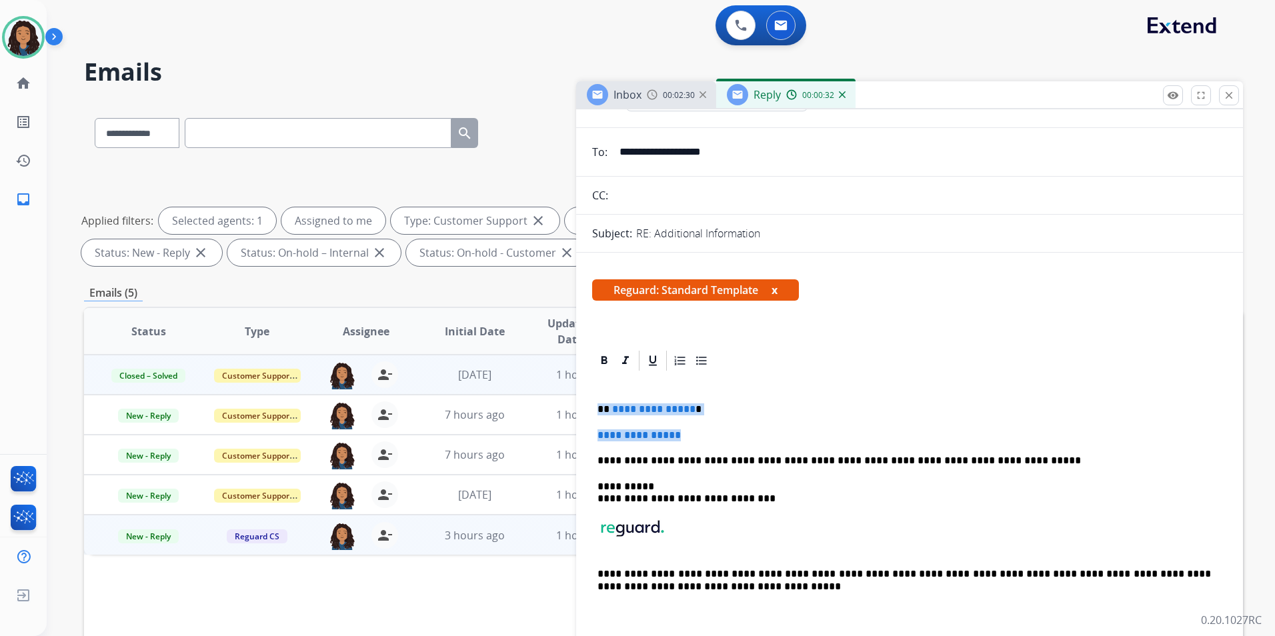
drag, startPoint x: 594, startPoint y: 404, endPoint x: 698, endPoint y: 440, distance: 110.8
click at [698, 440] on div "**********" at bounding box center [909, 504] width 635 height 263
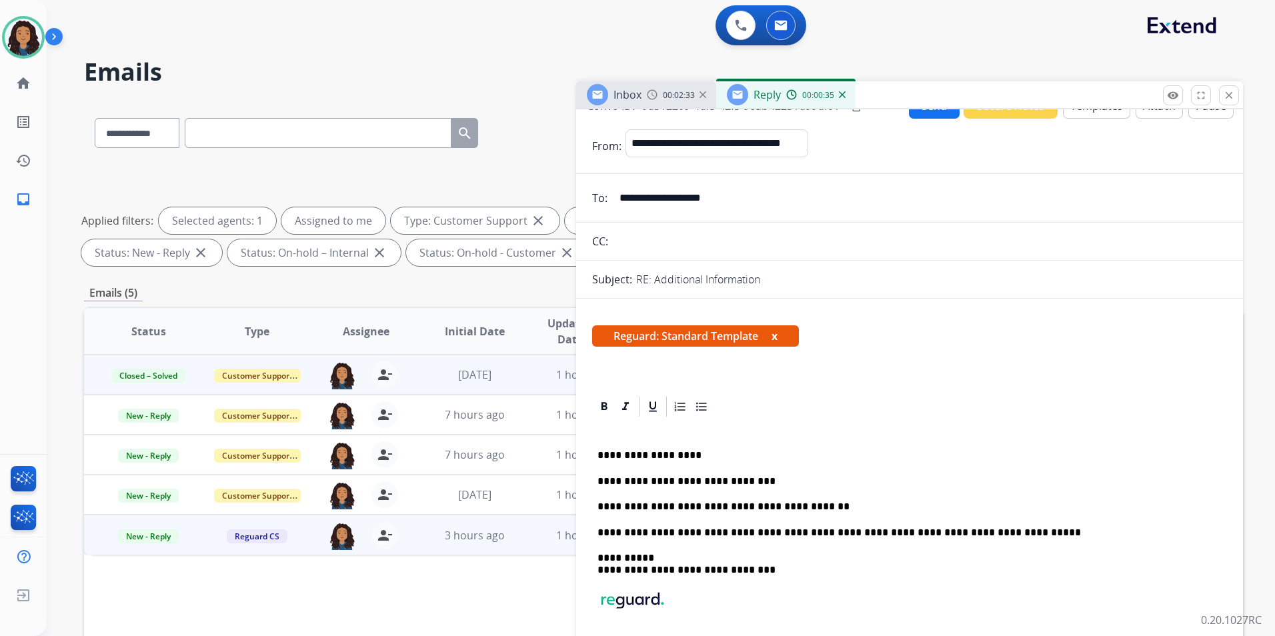
scroll to position [0, 0]
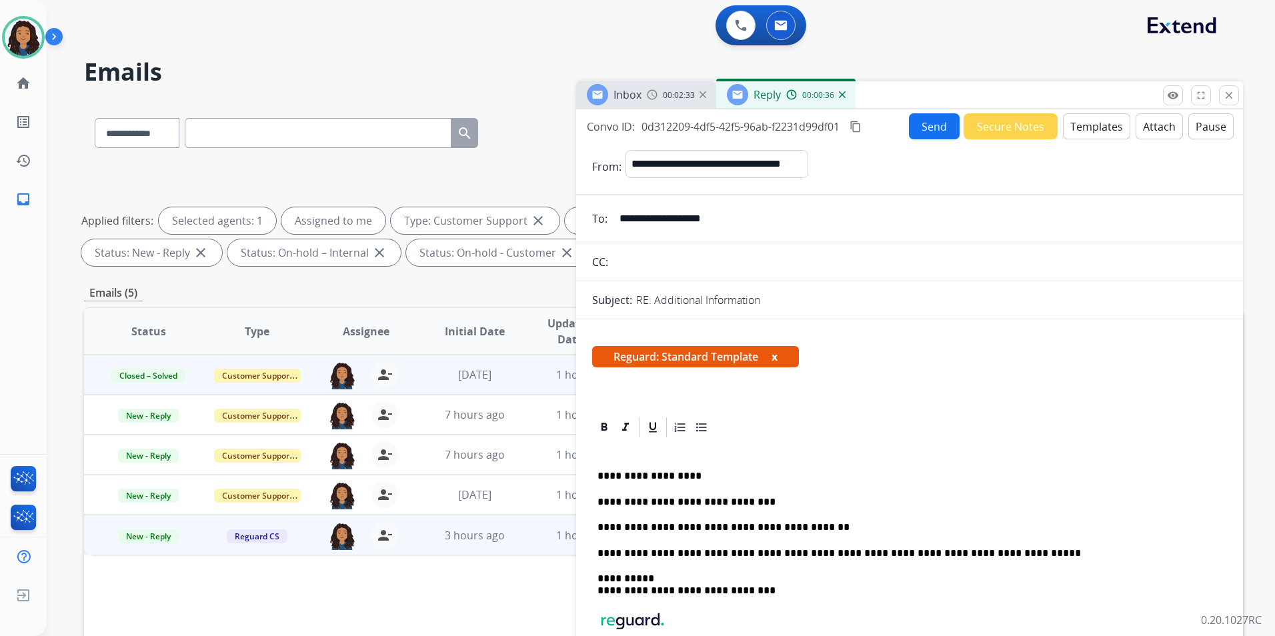
click at [935, 134] on button "Send" at bounding box center [934, 126] width 51 height 26
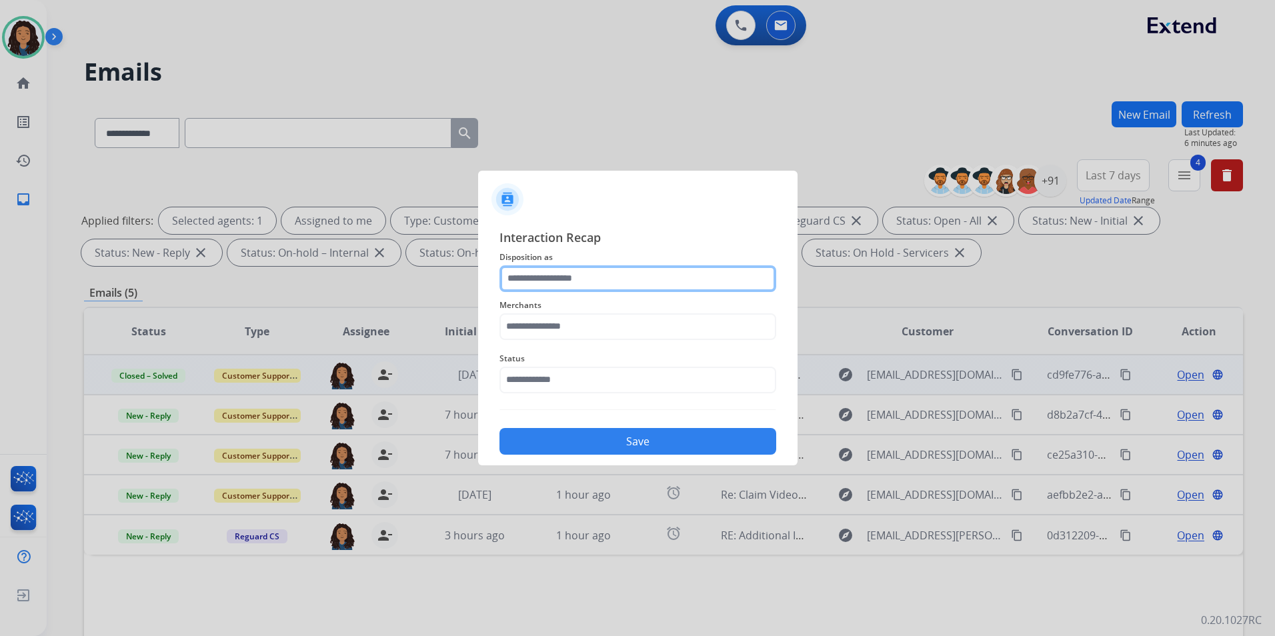
click at [614, 269] on input "text" at bounding box center [638, 279] width 277 height 27
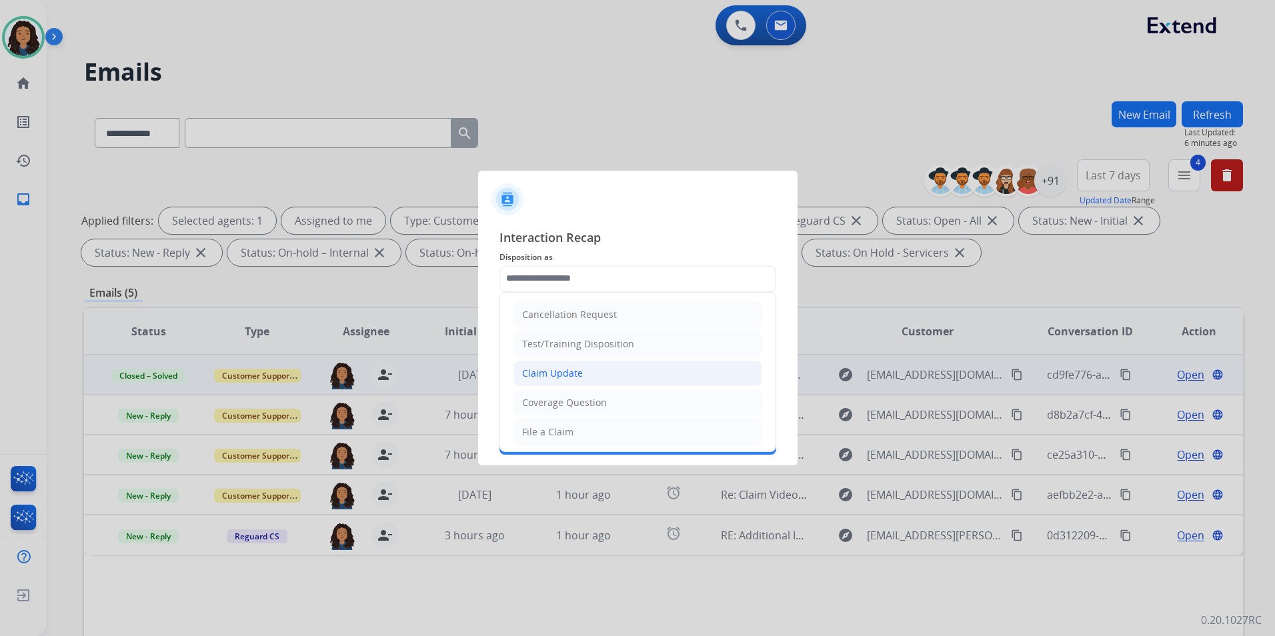
drag, startPoint x: 588, startPoint y: 376, endPoint x: 577, endPoint y: 325, distance: 52.5
click at [587, 375] on li "Claim Update" at bounding box center [638, 373] width 249 height 25
type input "**********"
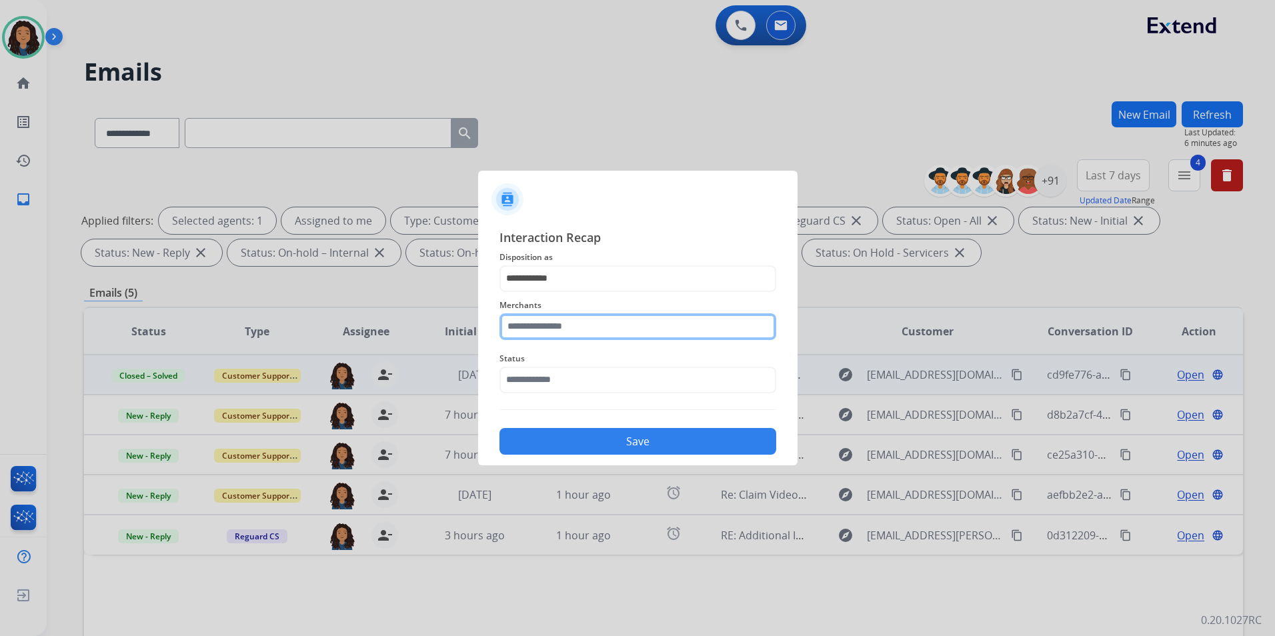
click at [577, 323] on input "text" at bounding box center [638, 327] width 277 height 27
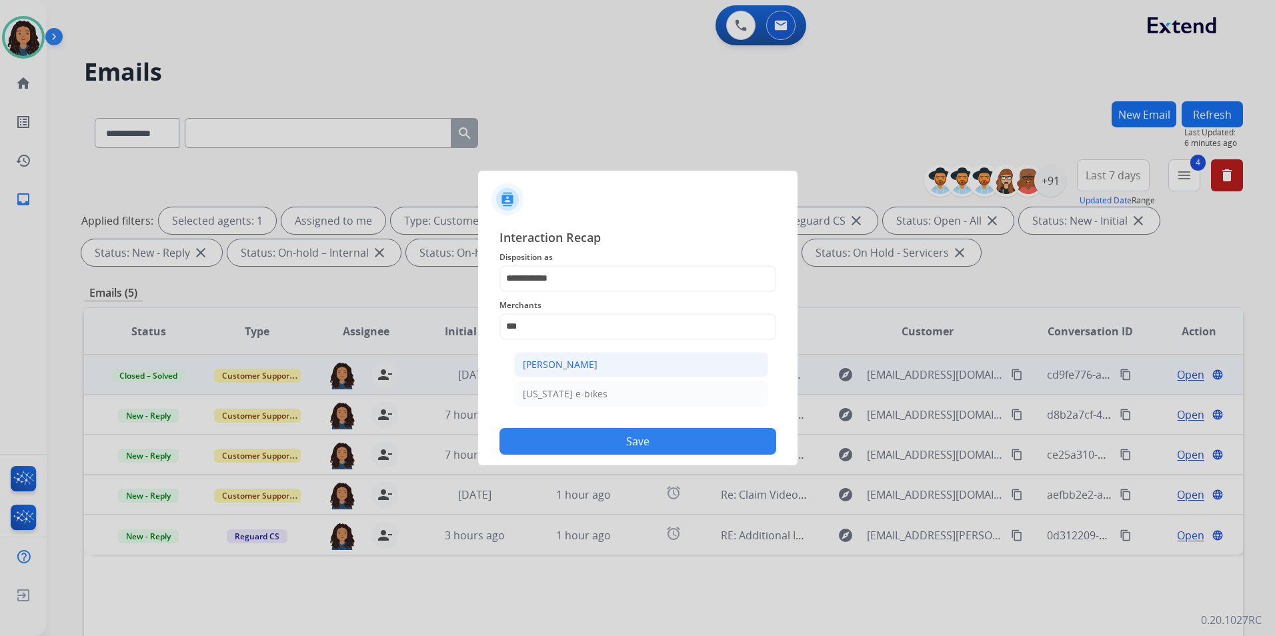
click at [577, 362] on div "[PERSON_NAME]" at bounding box center [560, 364] width 75 height 13
type input "**********"
click at [578, 380] on input "text" at bounding box center [638, 380] width 277 height 27
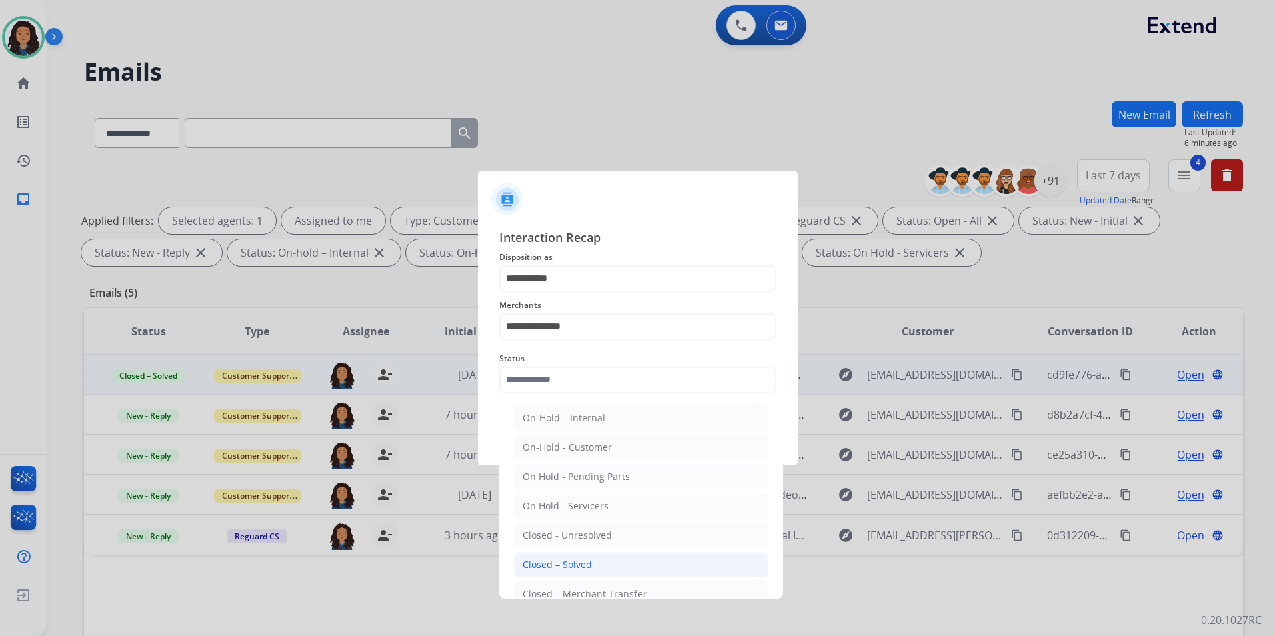
click at [574, 568] on div "Closed – Solved" at bounding box center [557, 564] width 69 height 13
type input "**********"
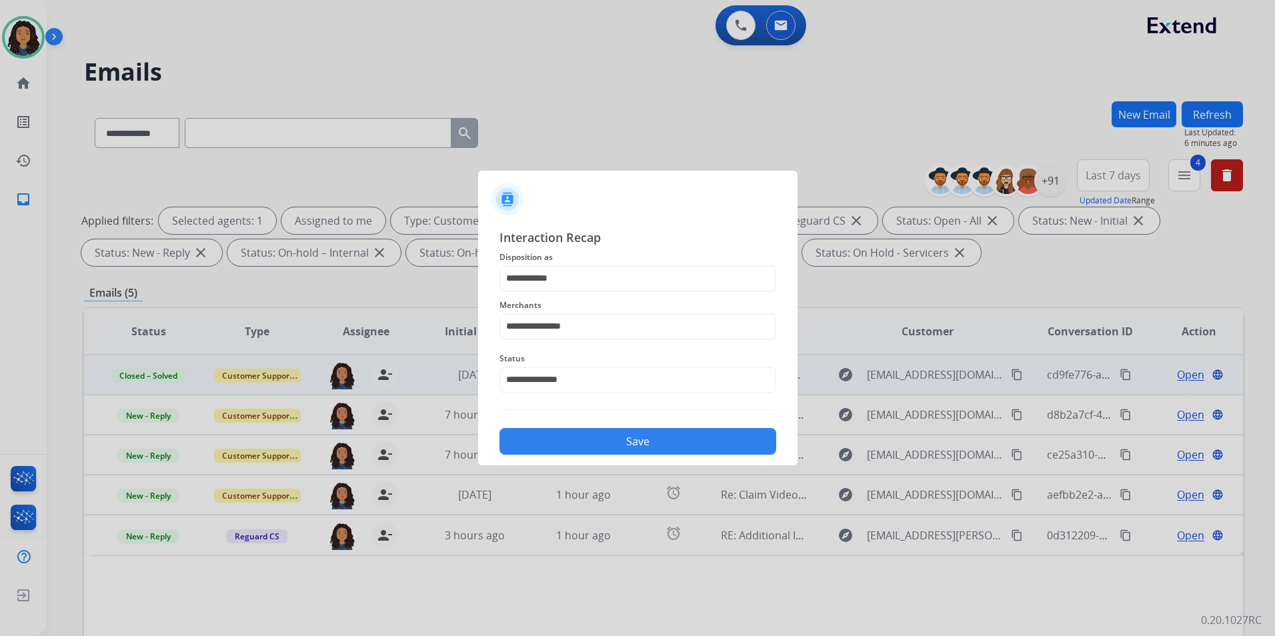
click at [595, 446] on button "Save" at bounding box center [638, 441] width 277 height 27
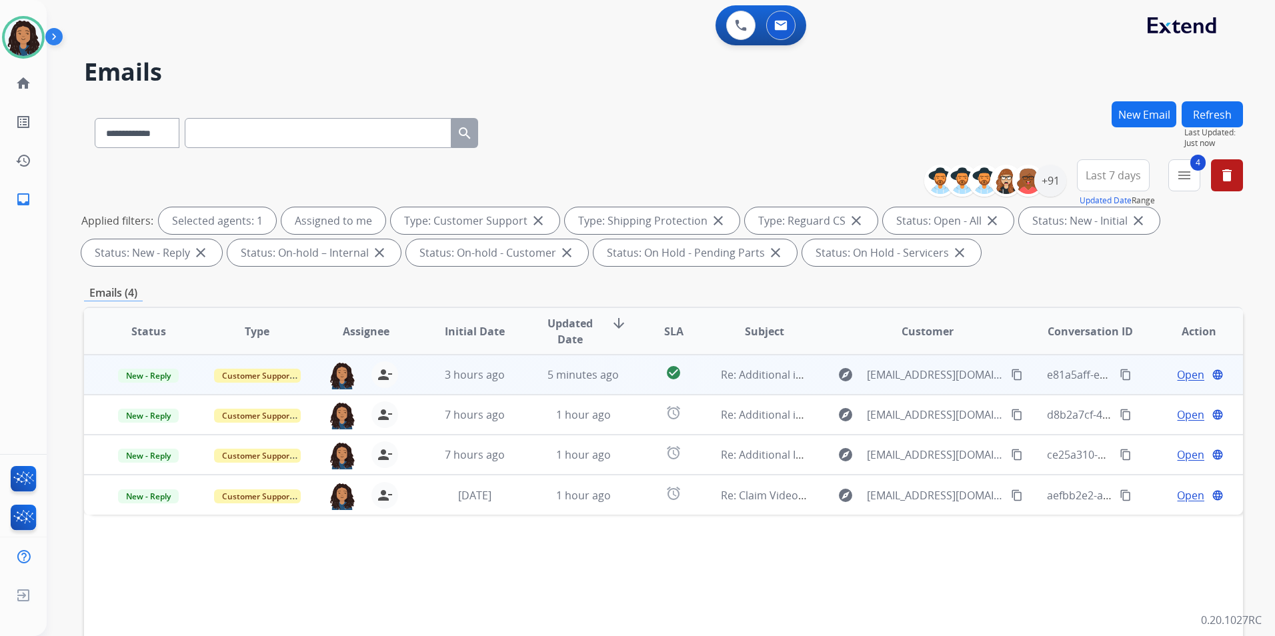
click at [1183, 366] on td "Open language" at bounding box center [1189, 375] width 109 height 40
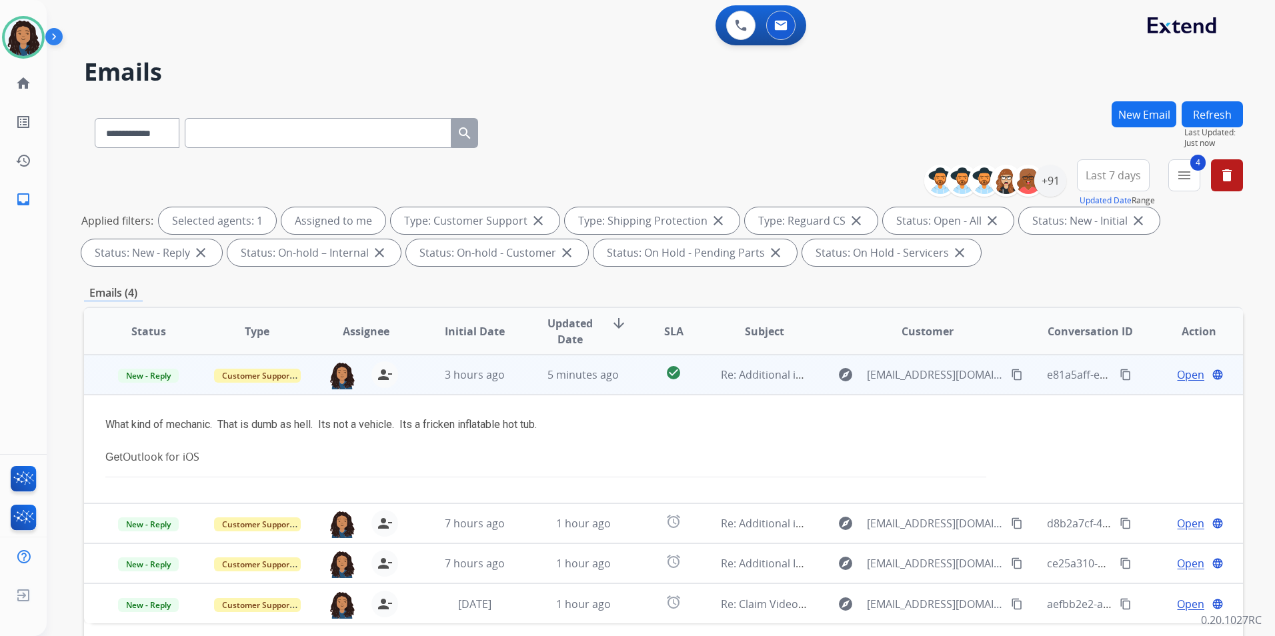
click at [1135, 370] on td "Open language" at bounding box center [1189, 375] width 109 height 40
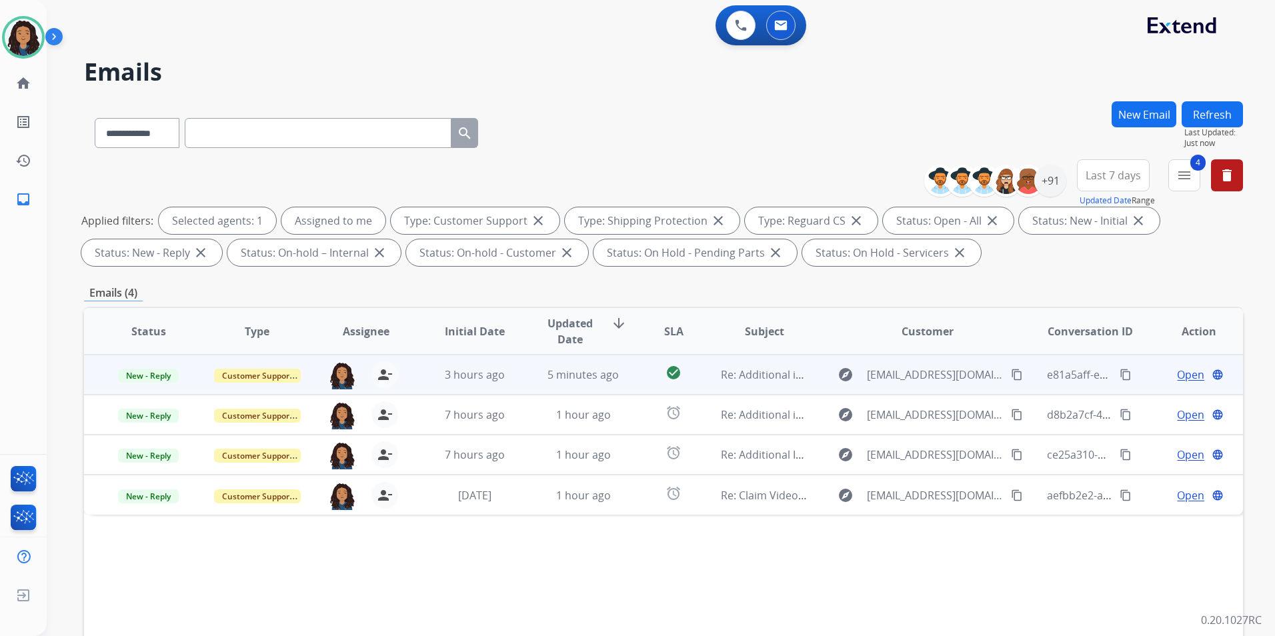
click at [1181, 379] on span "Open" at bounding box center [1190, 375] width 27 height 16
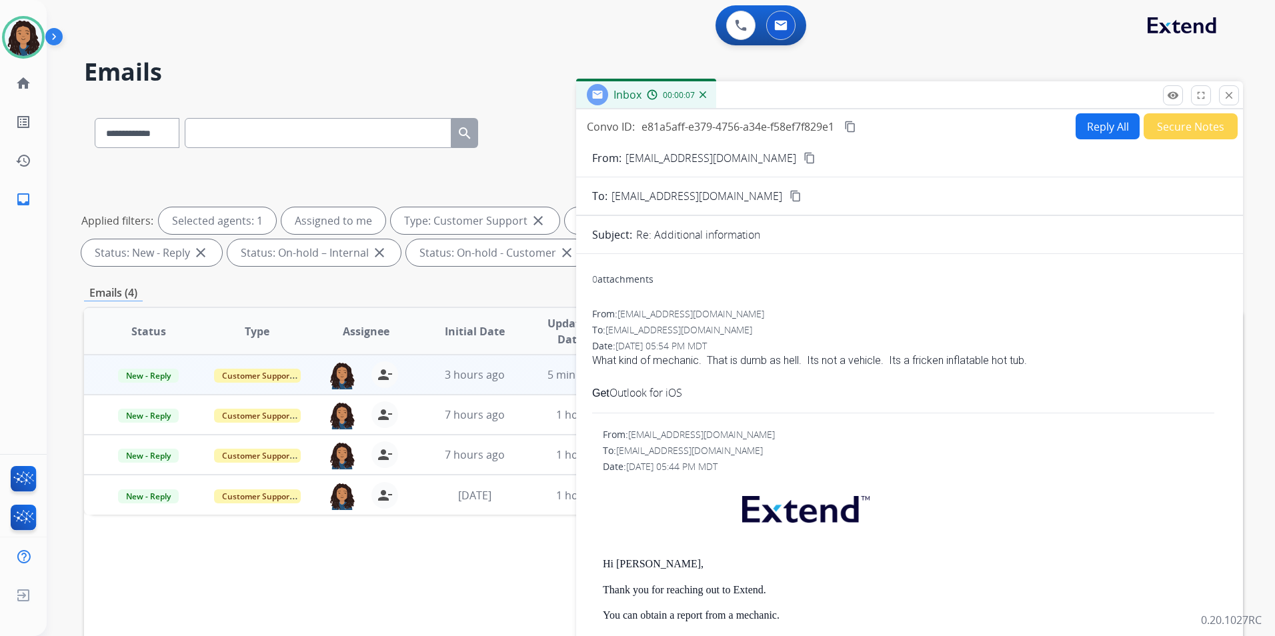
scroll to position [200, 0]
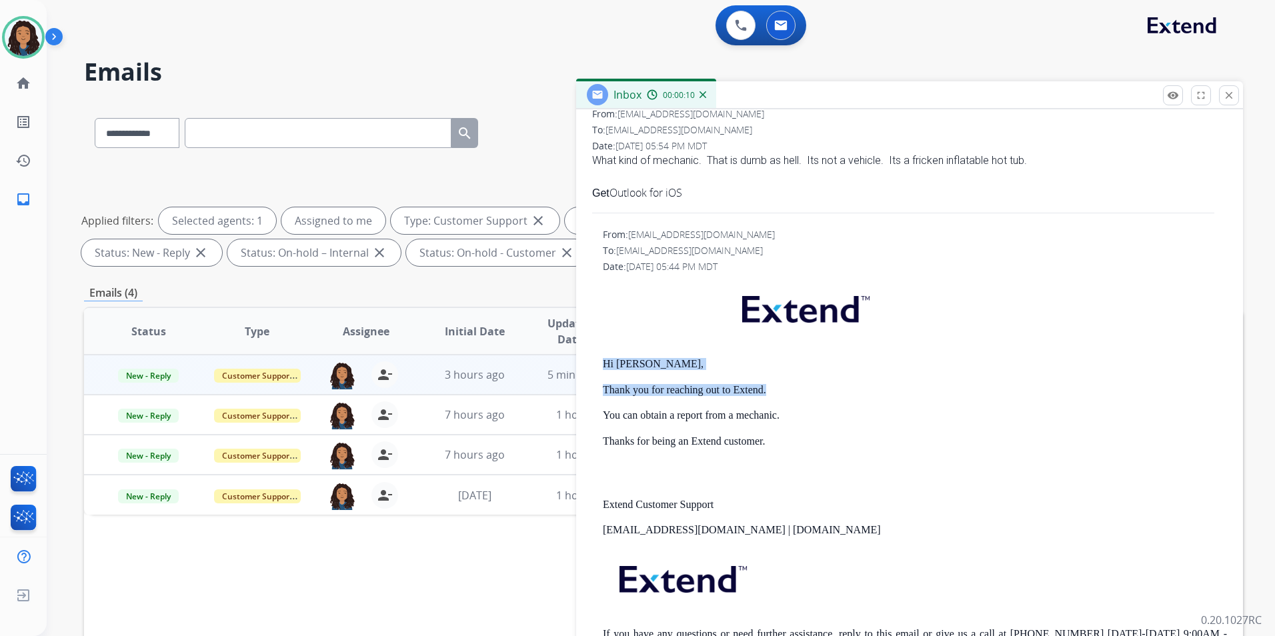
drag, startPoint x: 595, startPoint y: 358, endPoint x: 777, endPoint y: 384, distance: 184.1
click at [777, 384] on div "From: [EMAIL_ADDRESS][DOMAIN_NAME] To: [EMAIL_ADDRESS][DOMAIN_NAME] Date: [DATE…" at bounding box center [909, 451] width 635 height 446
drag, startPoint x: 777, startPoint y: 384, endPoint x: 755, endPoint y: 393, distance: 23.7
copy div "Hi [PERSON_NAME], Thank you for reaching out to Extend."
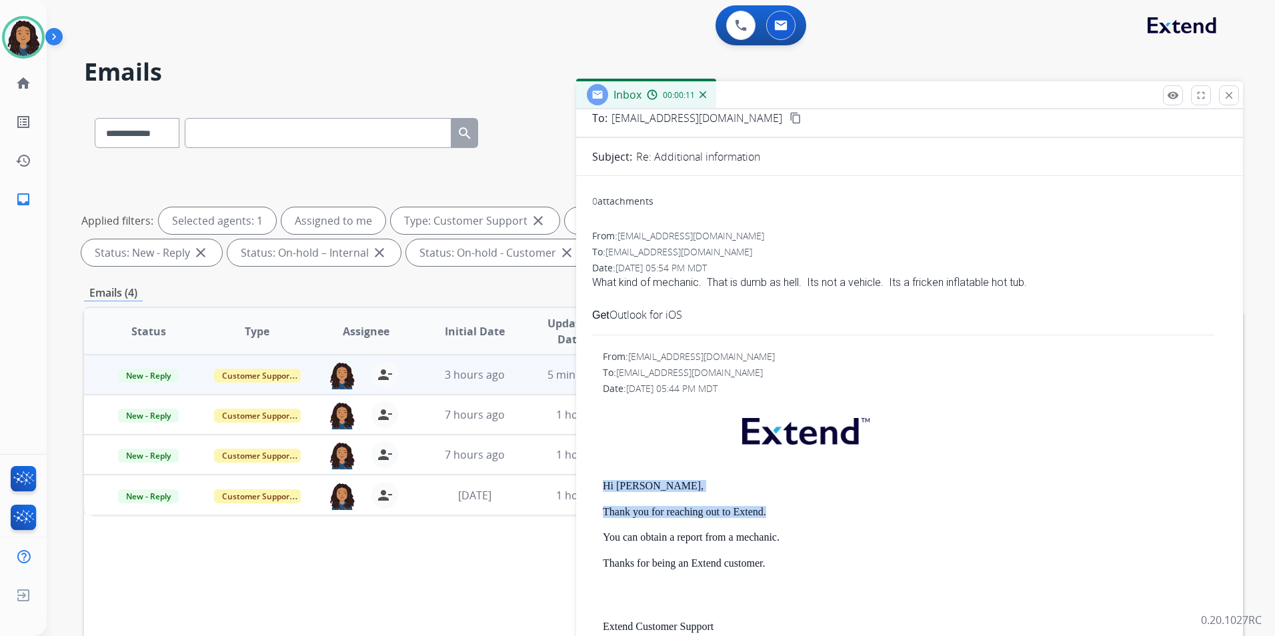
scroll to position [0, 0]
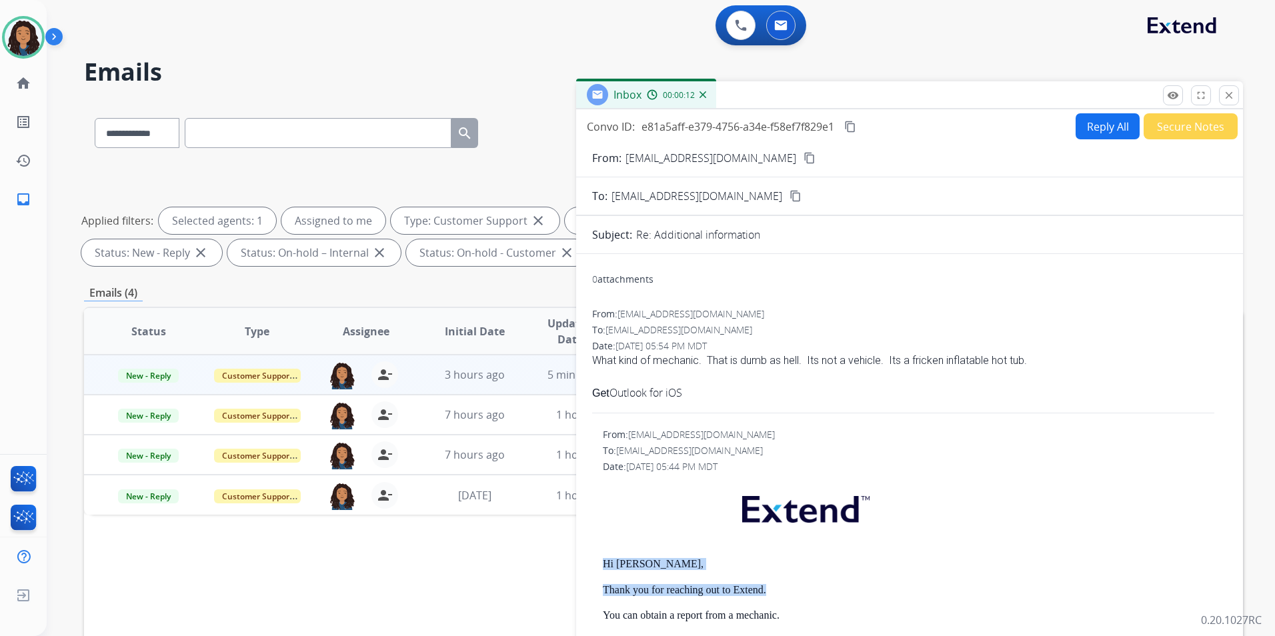
click at [1103, 129] on button "Reply All" at bounding box center [1108, 126] width 64 height 26
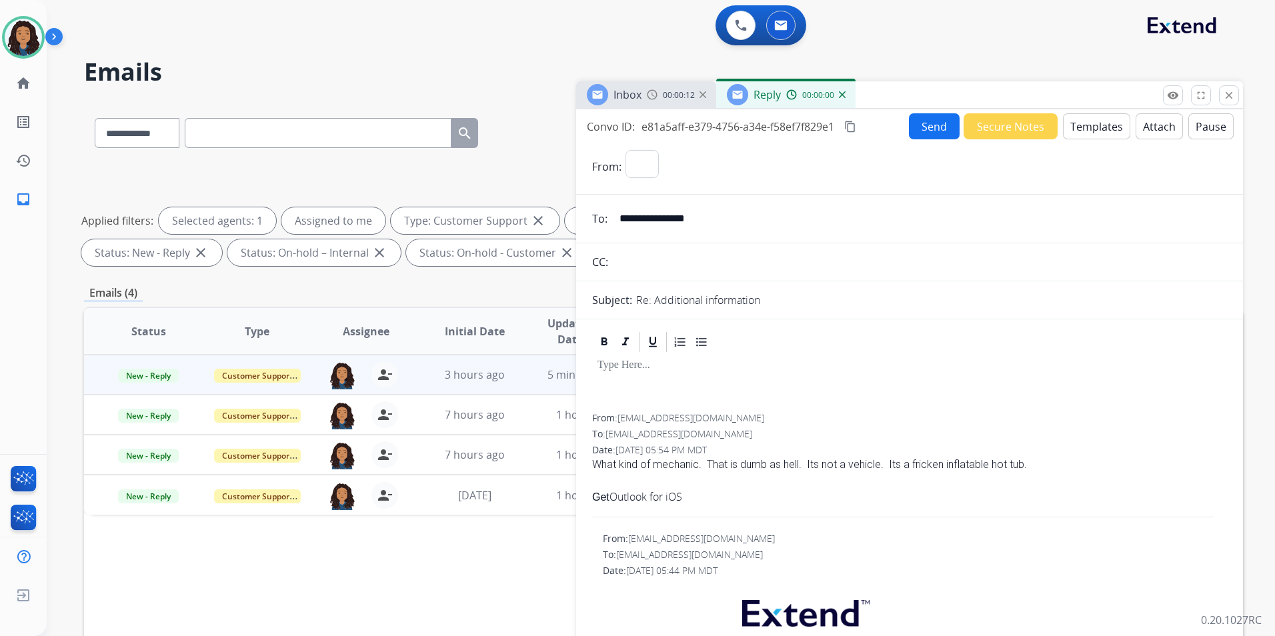
click at [1103, 129] on button "Templates" at bounding box center [1096, 126] width 67 height 26
select select "**********"
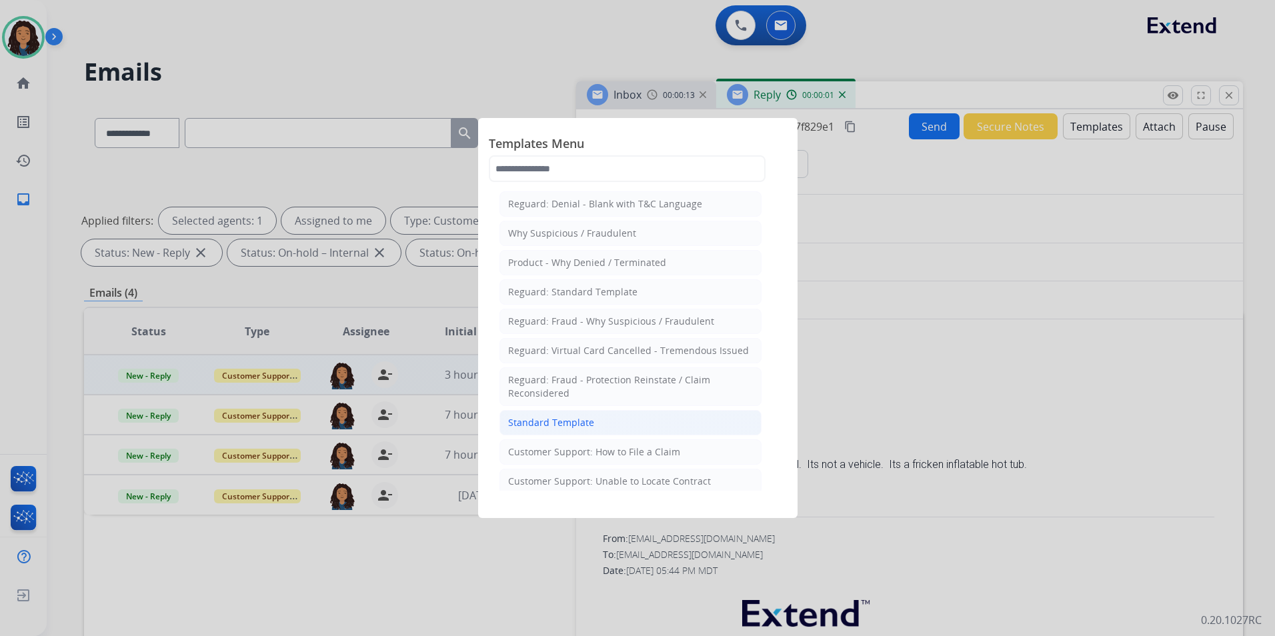
drag, startPoint x: 638, startPoint y: 430, endPoint x: 643, endPoint y: 402, distance: 27.9
click at [637, 430] on li "Standard Template" at bounding box center [631, 422] width 262 height 25
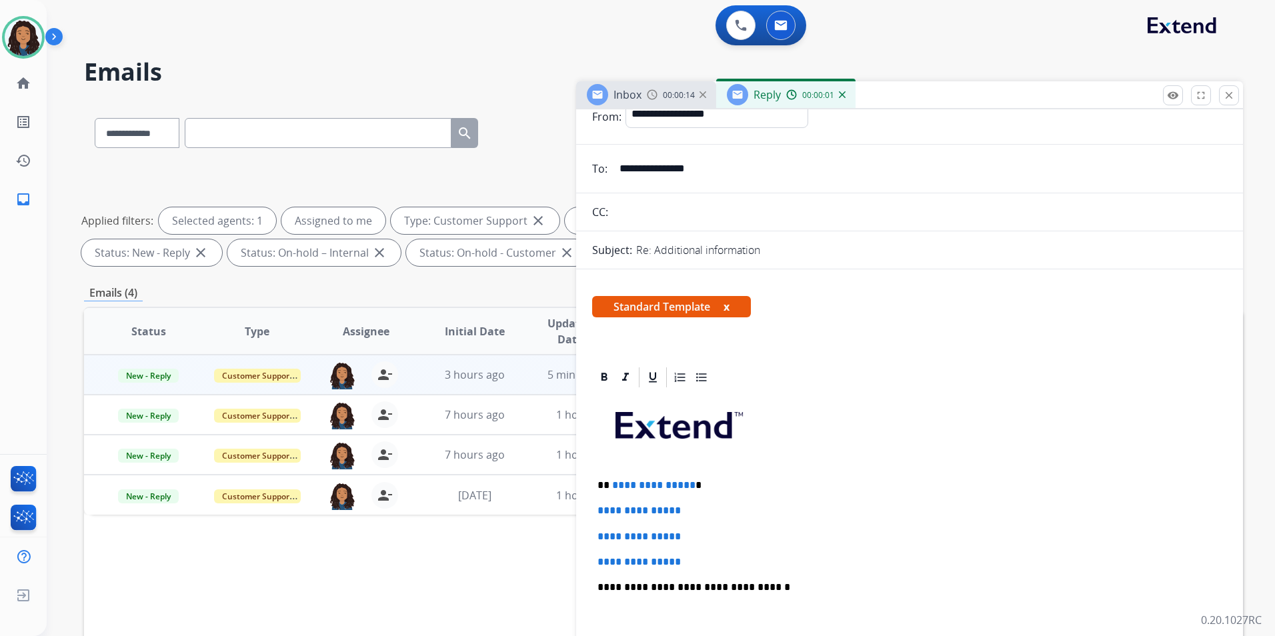
scroll to position [133, 0]
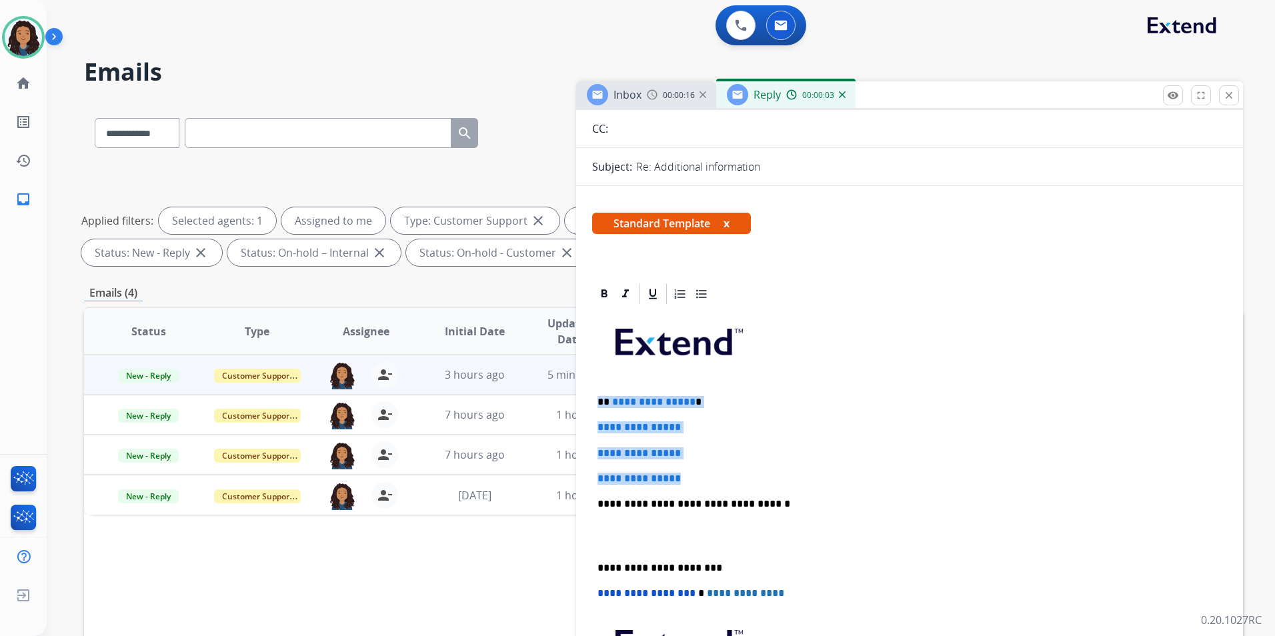
drag, startPoint x: 594, startPoint y: 401, endPoint x: 716, endPoint y: 476, distance: 143.1
click at [716, 476] on div "**********" at bounding box center [909, 535] width 635 height 459
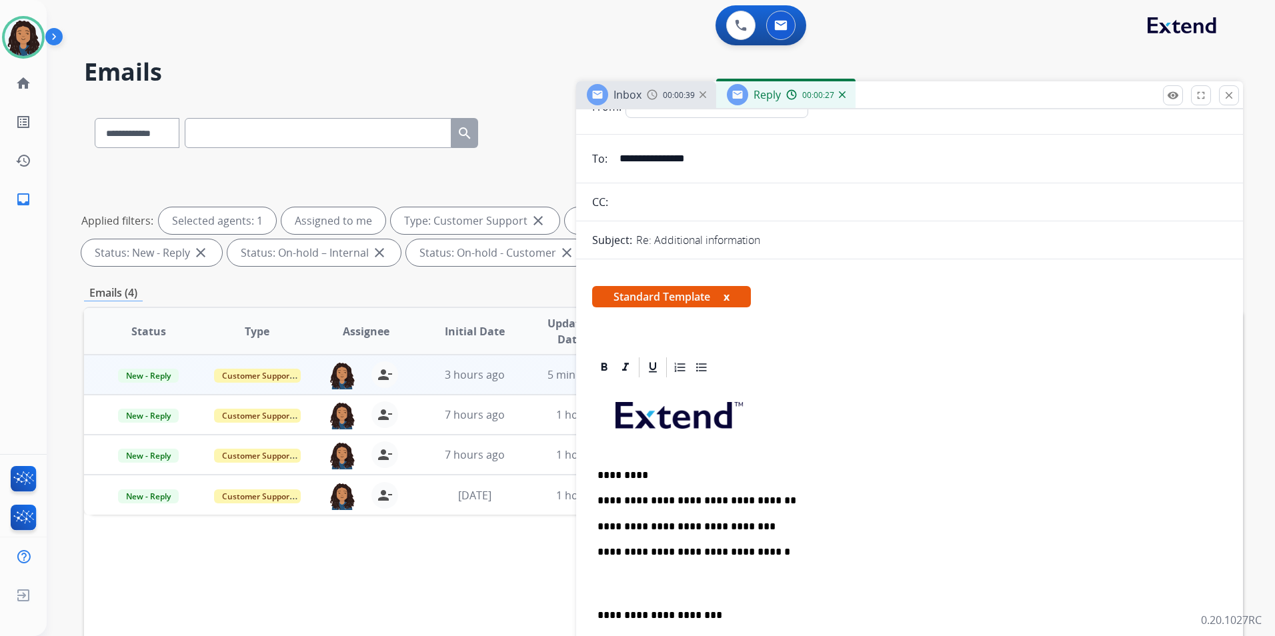
scroll to position [0, 0]
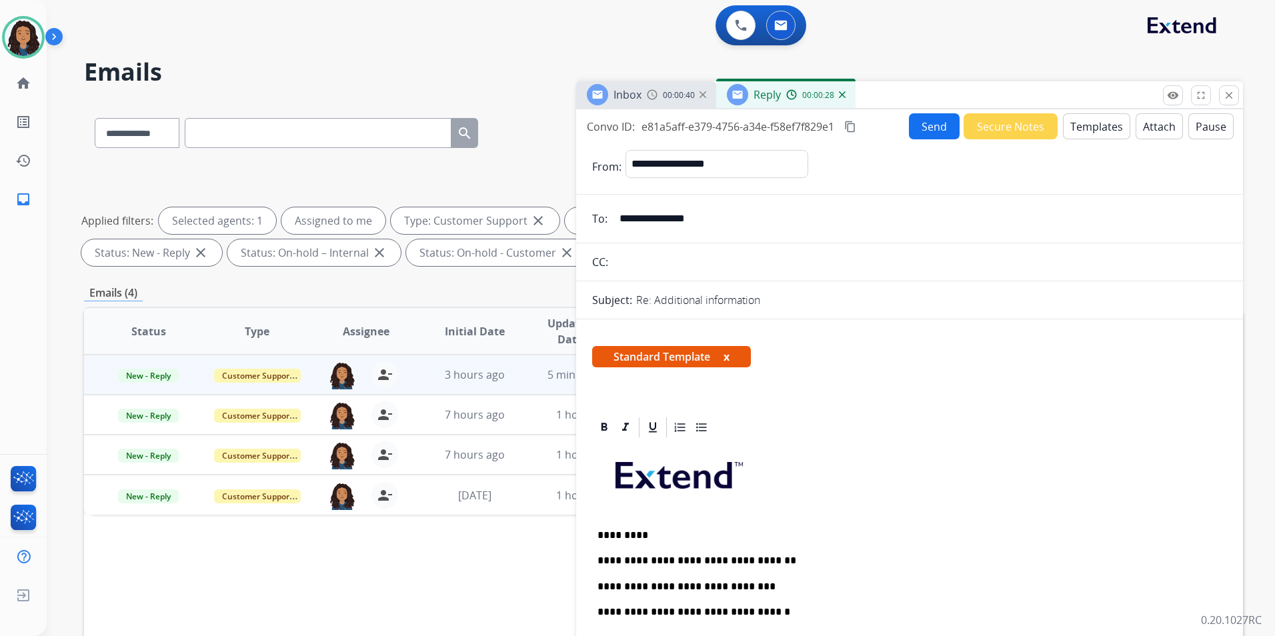
click at [652, 86] on div "Inbox 00:00:40" at bounding box center [646, 94] width 140 height 27
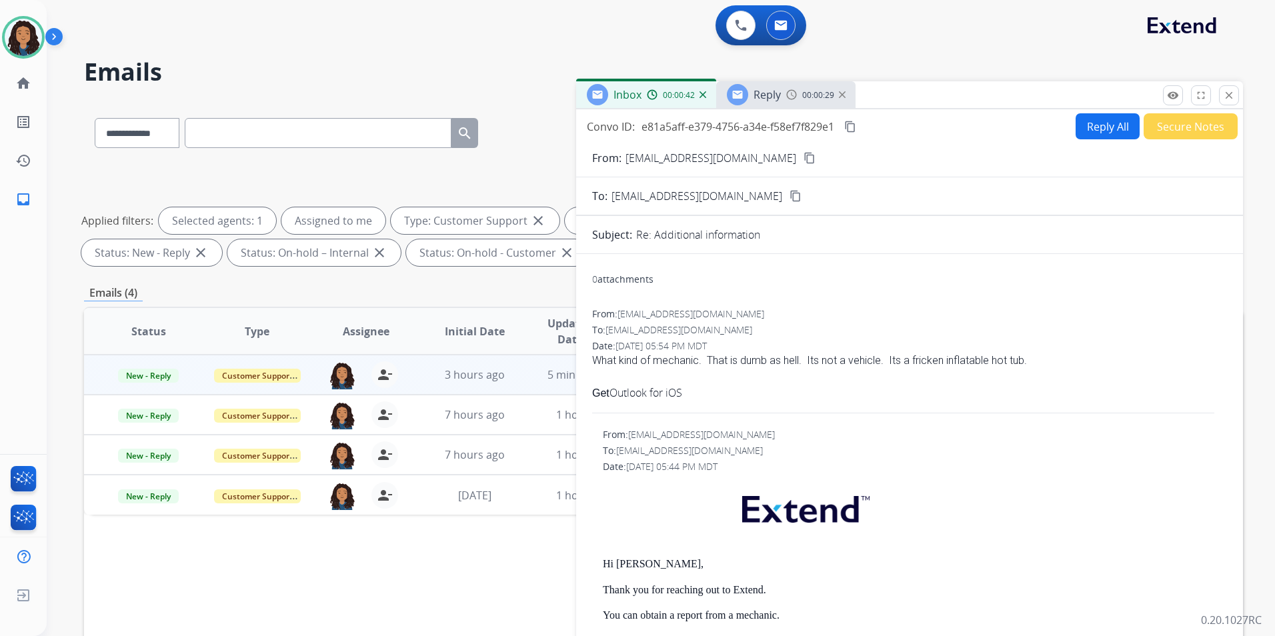
click at [804, 157] on mat-icon "content_copy" at bounding box center [810, 158] width 12 height 12
click at [780, 92] on span "Reply" at bounding box center [767, 94] width 27 height 15
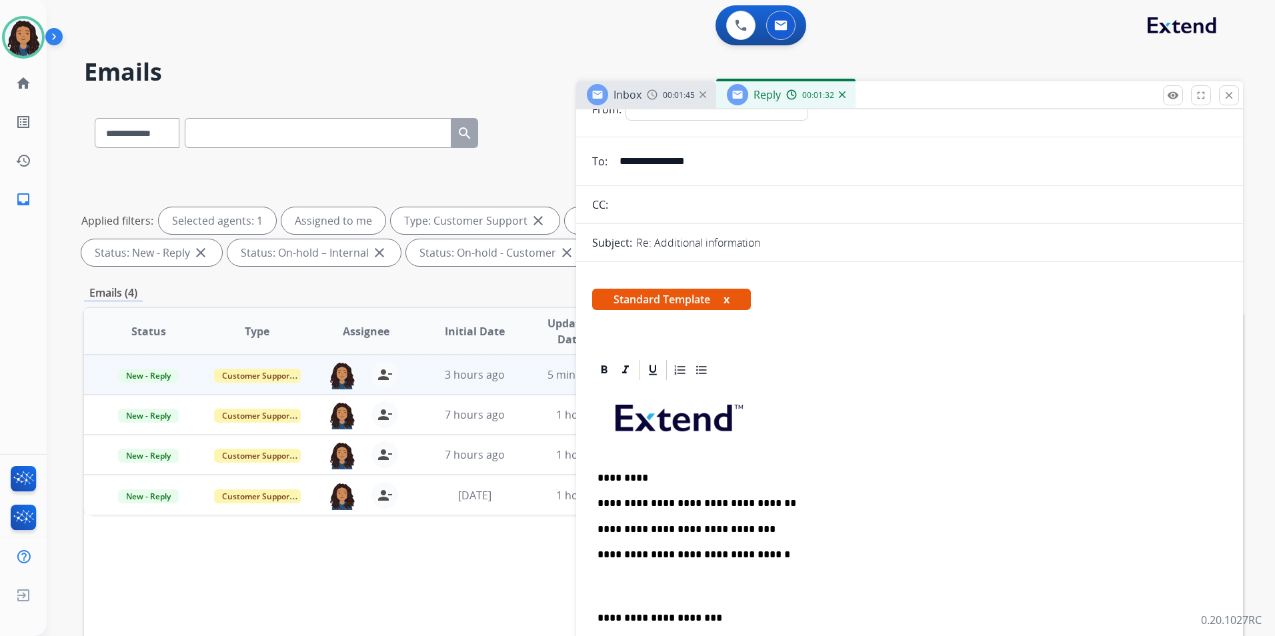
scroll to position [133, 0]
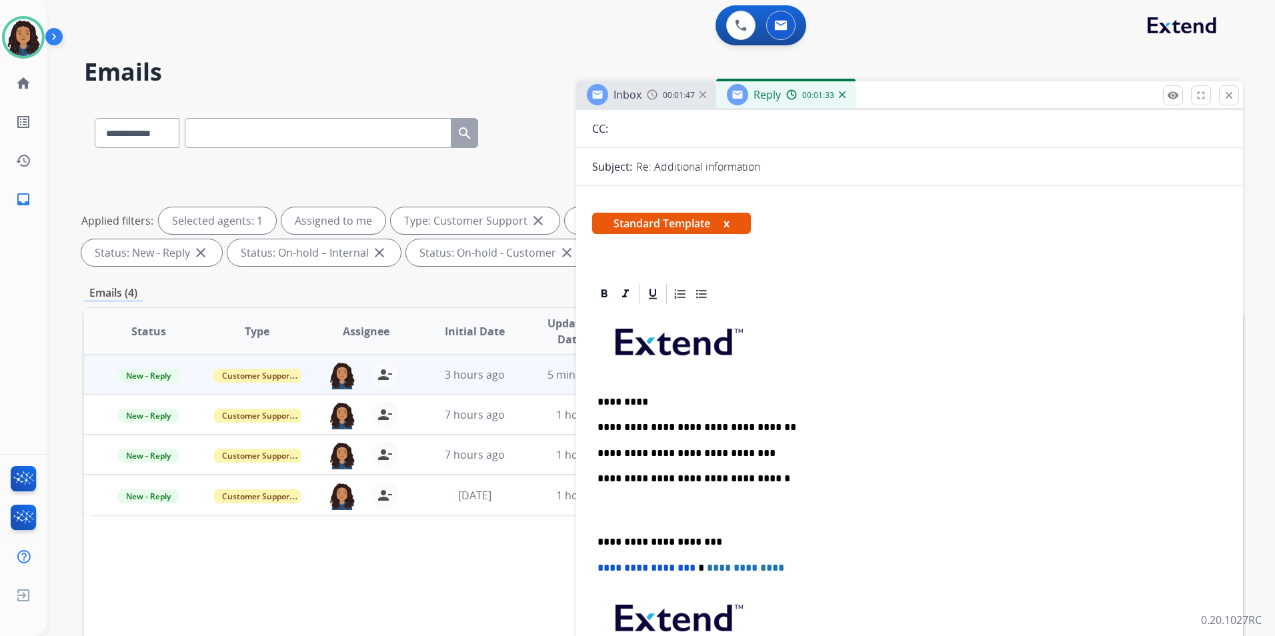
click at [756, 448] on p "**********" at bounding box center [905, 454] width 614 height 12
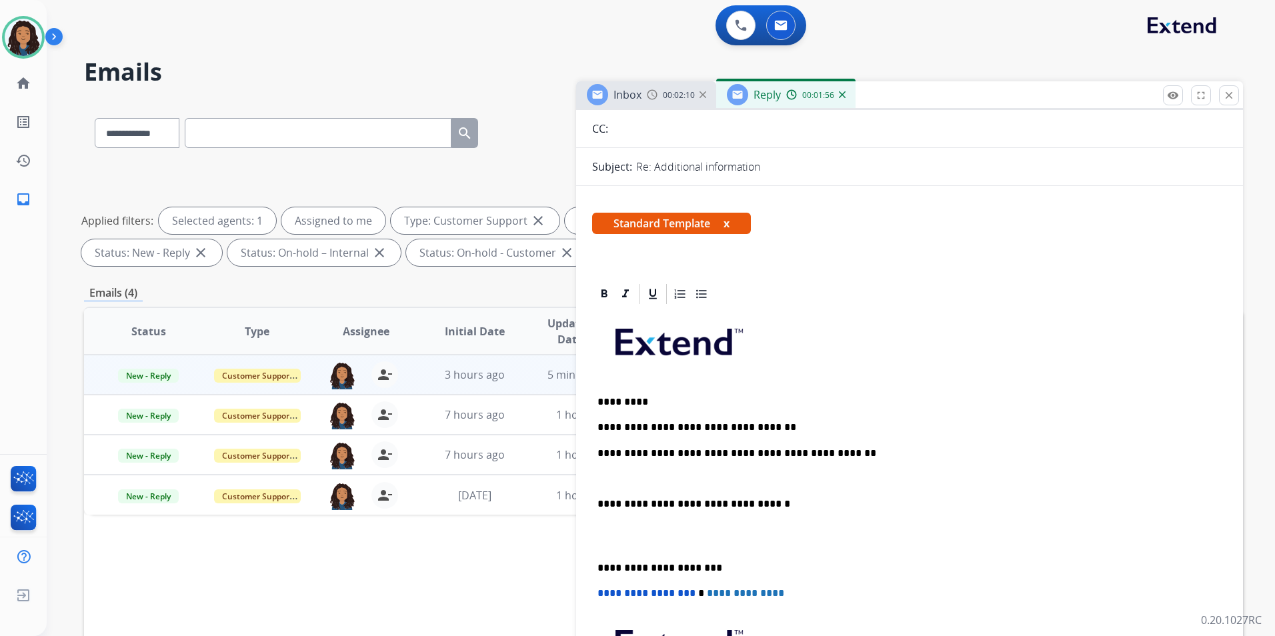
drag, startPoint x: 643, startPoint y: 85, endPoint x: 648, endPoint y: 95, distance: 11.7
click at [643, 87] on div "Inbox 00:02:10" at bounding box center [646, 94] width 140 height 27
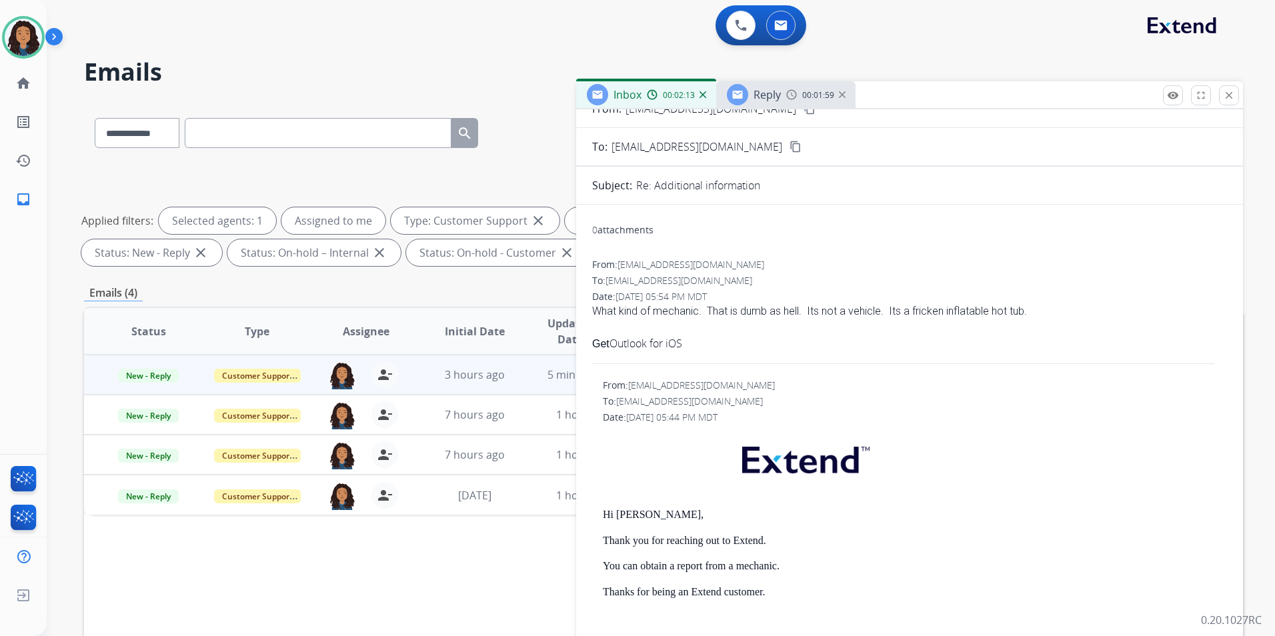
scroll to position [0, 0]
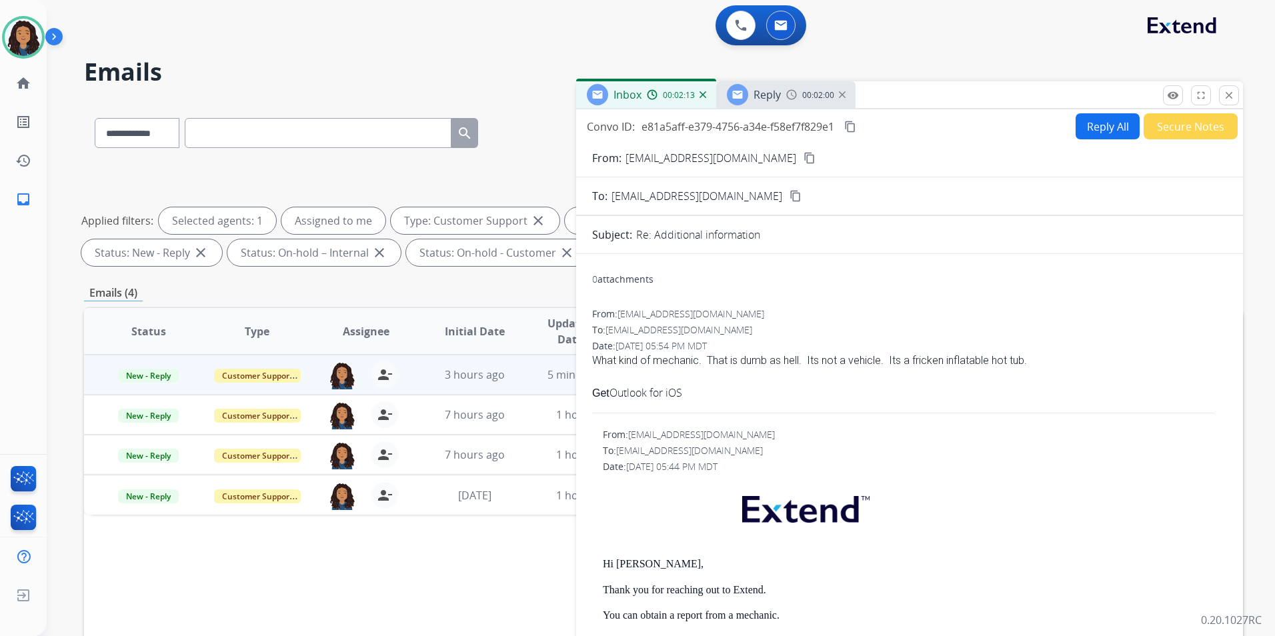
click at [787, 90] on img at bounding box center [792, 94] width 11 height 11
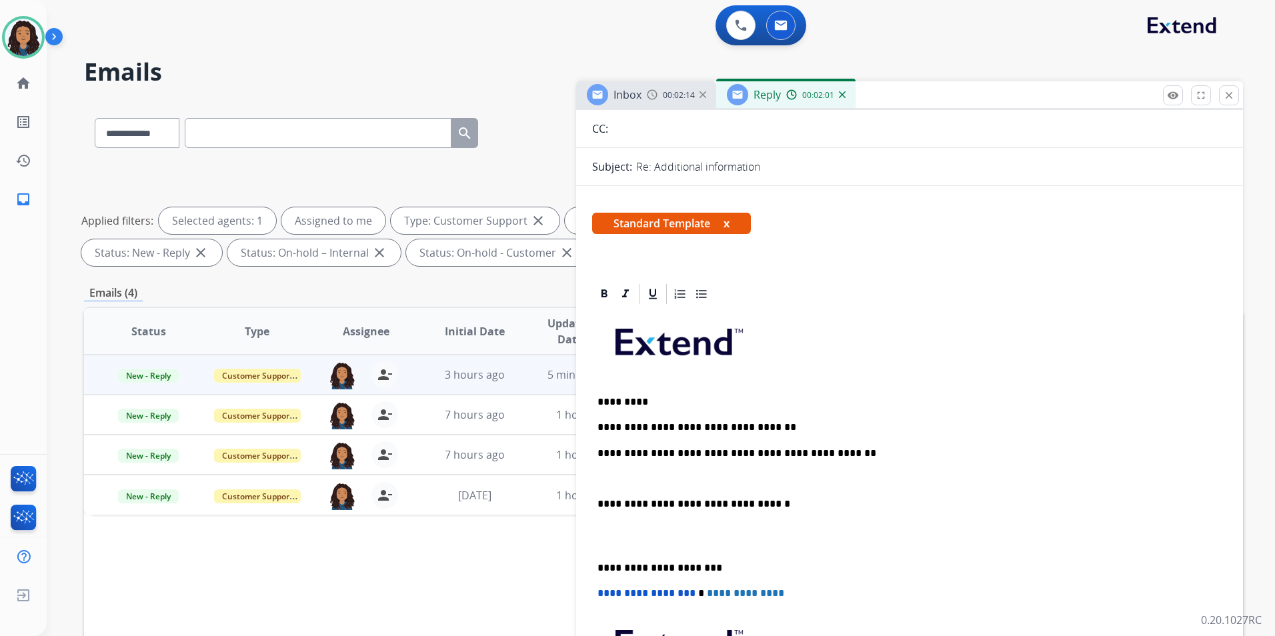
click at [875, 440] on div "**********" at bounding box center [909, 535] width 635 height 459
click at [688, 469] on div "**********" at bounding box center [909, 535] width 635 height 459
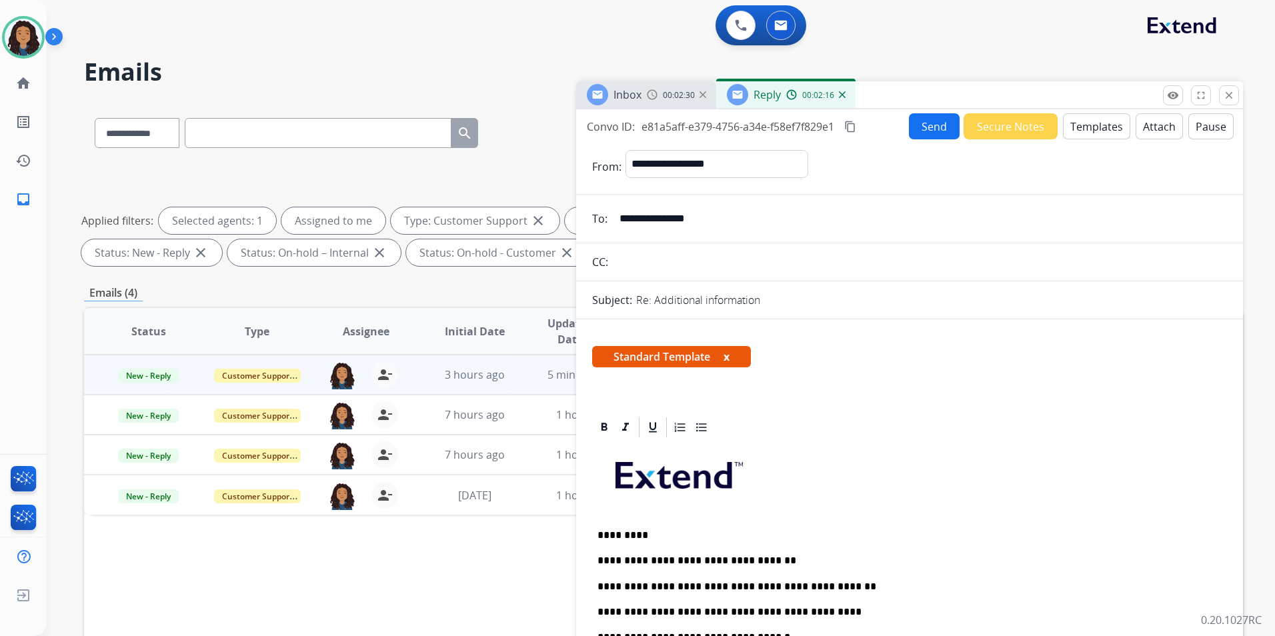
click at [941, 123] on button "Send" at bounding box center [934, 126] width 51 height 26
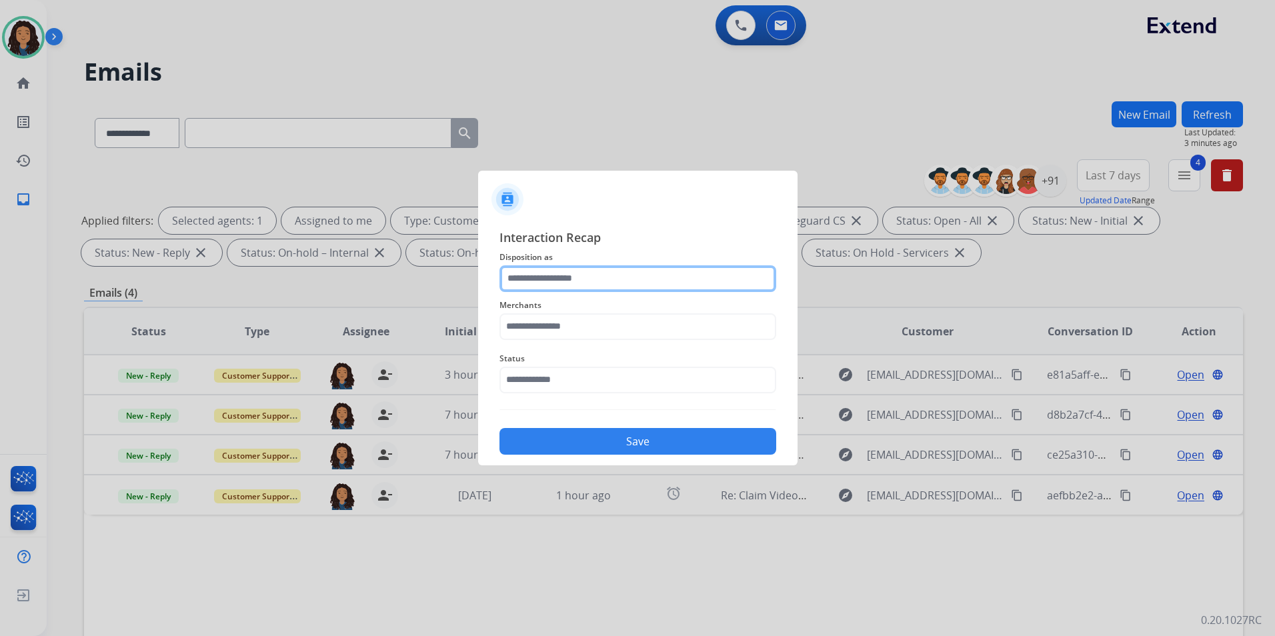
click at [607, 282] on input "text" at bounding box center [638, 279] width 277 height 27
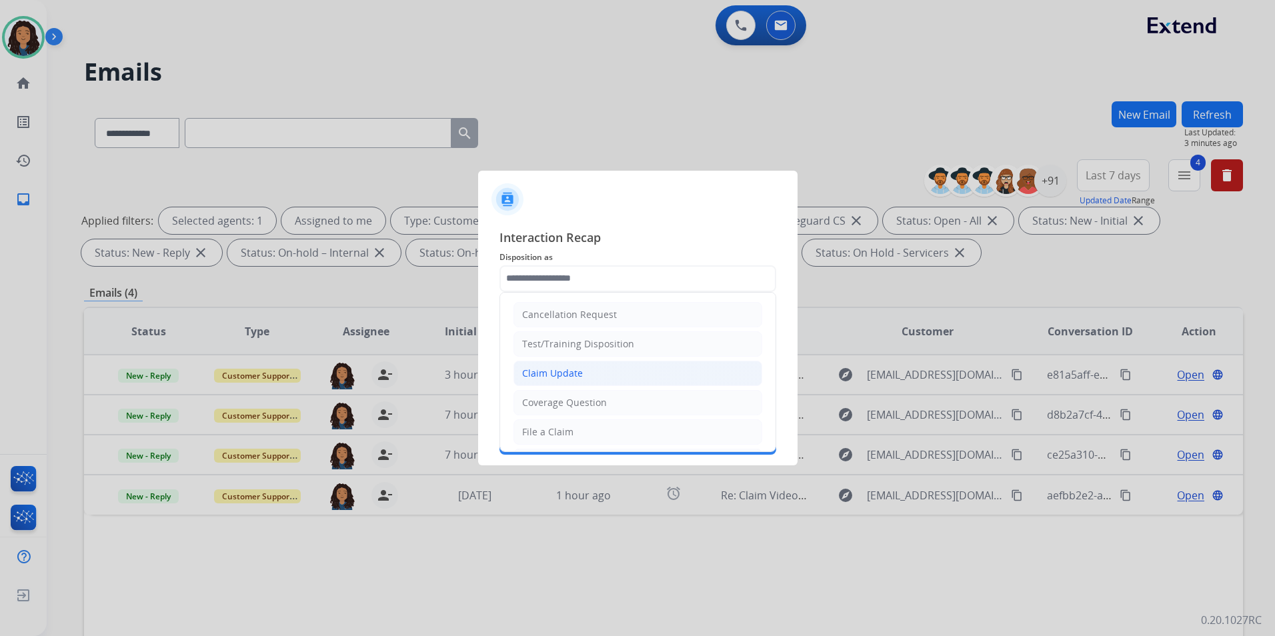
click at [587, 370] on li "Claim Update" at bounding box center [638, 373] width 249 height 25
type input "**********"
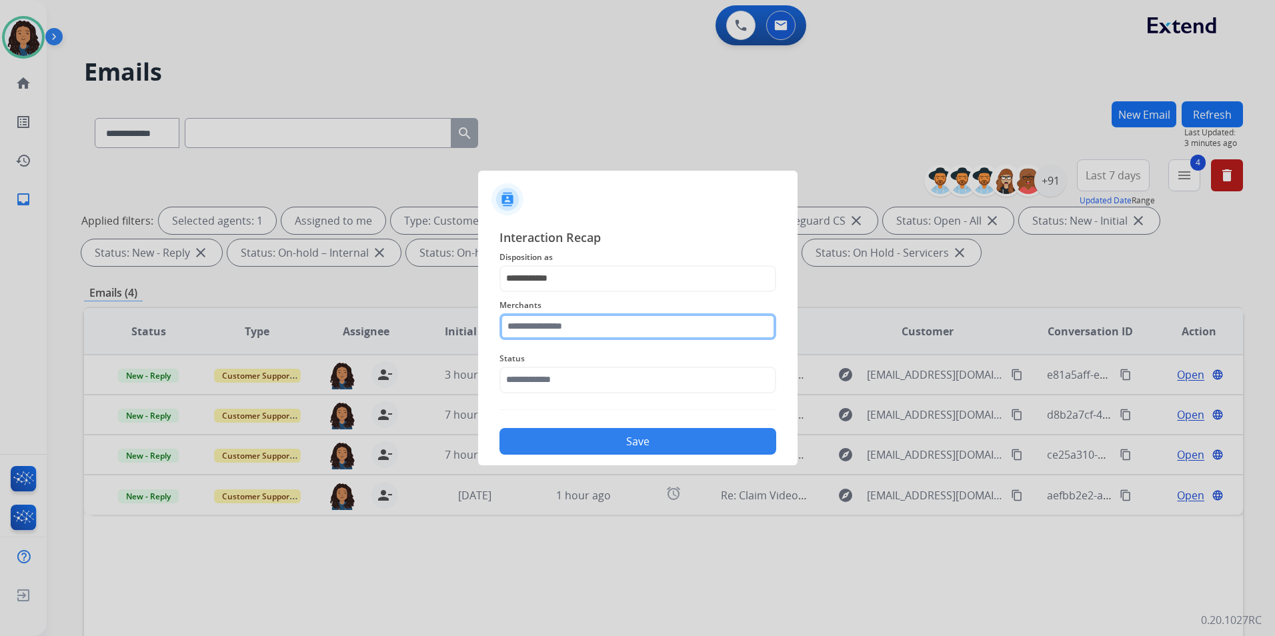
click at [559, 321] on input "text" at bounding box center [638, 327] width 277 height 27
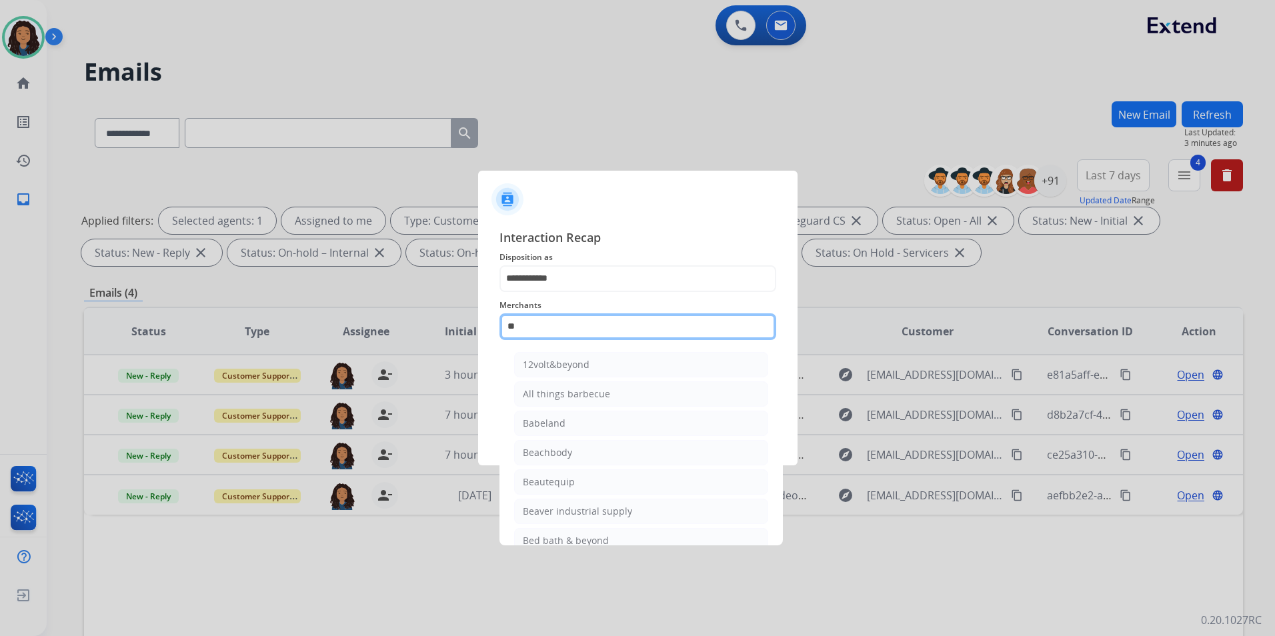
type input "*"
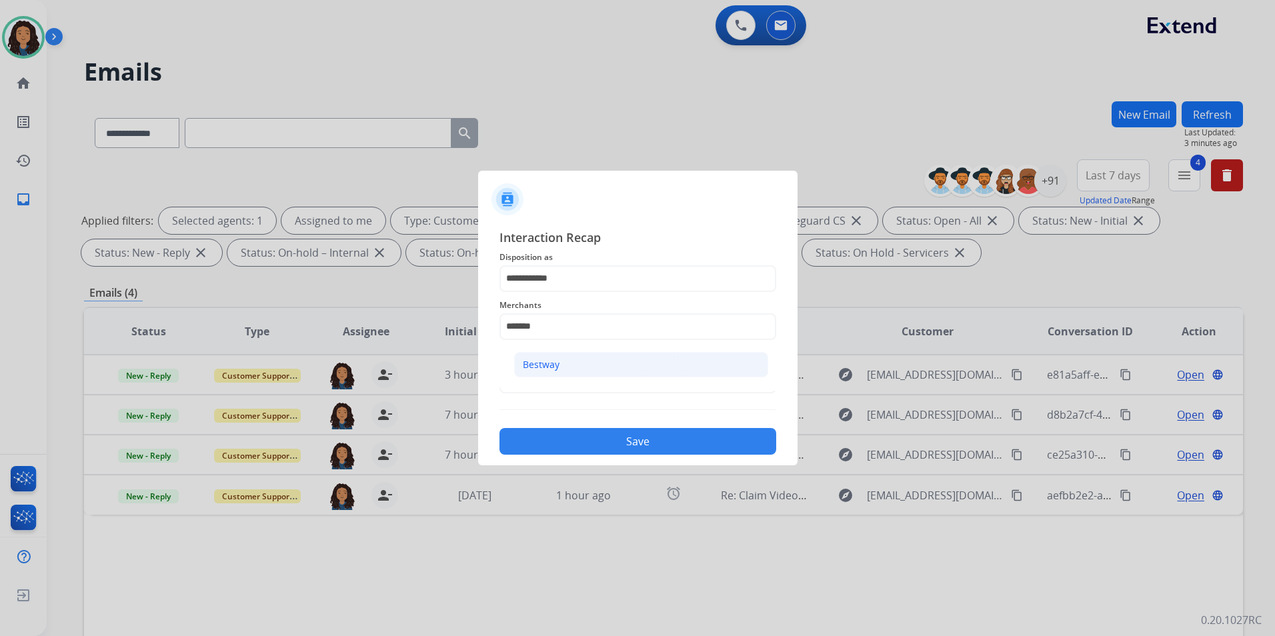
click at [618, 372] on li "Bestway" at bounding box center [641, 364] width 254 height 25
type input "*******"
click at [612, 378] on input "text" at bounding box center [638, 380] width 277 height 27
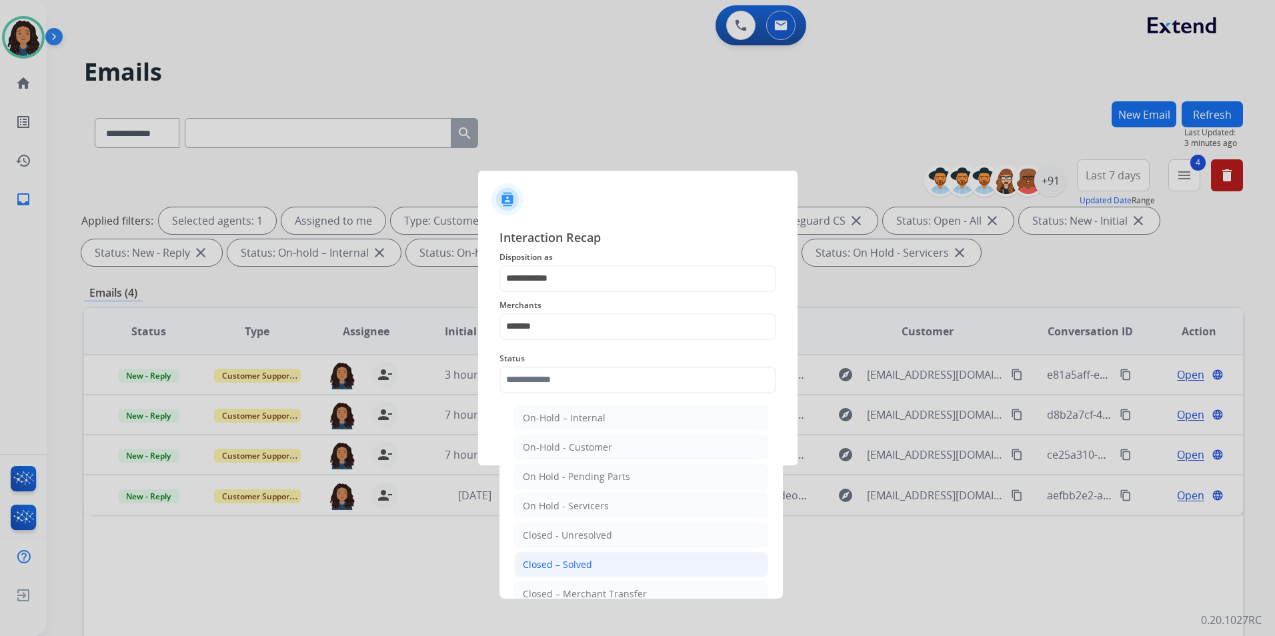
click at [653, 570] on li "Closed – Solved" at bounding box center [641, 564] width 254 height 25
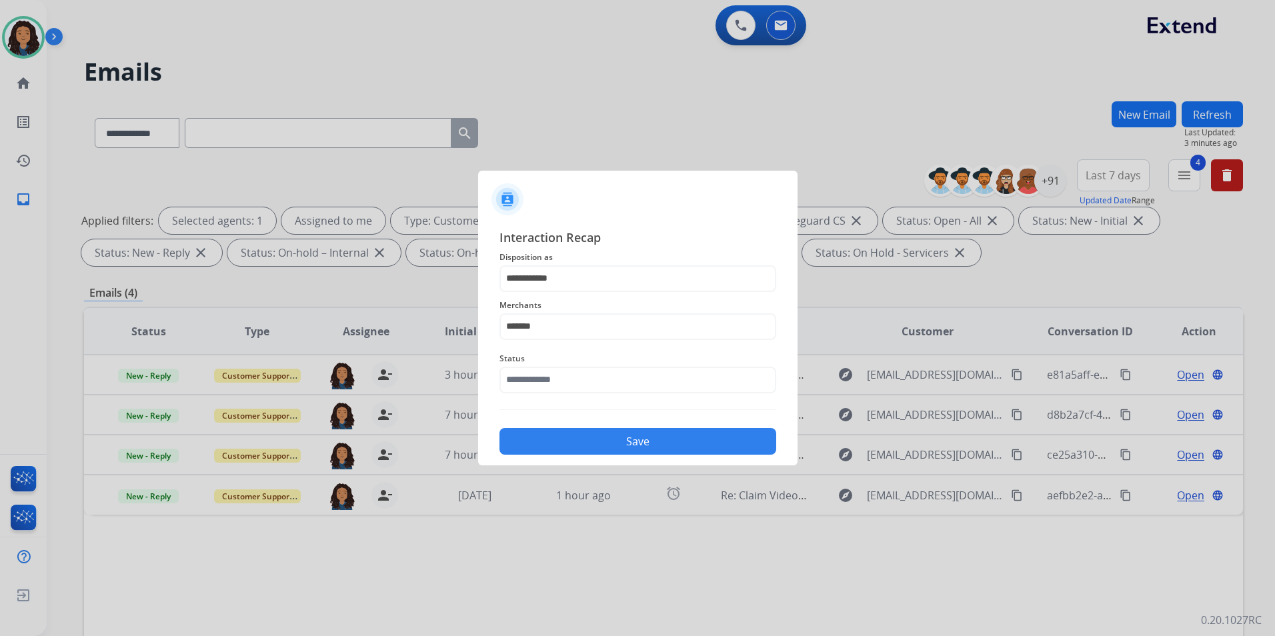
type input "**********"
click at [598, 431] on button "Save" at bounding box center [638, 441] width 277 height 27
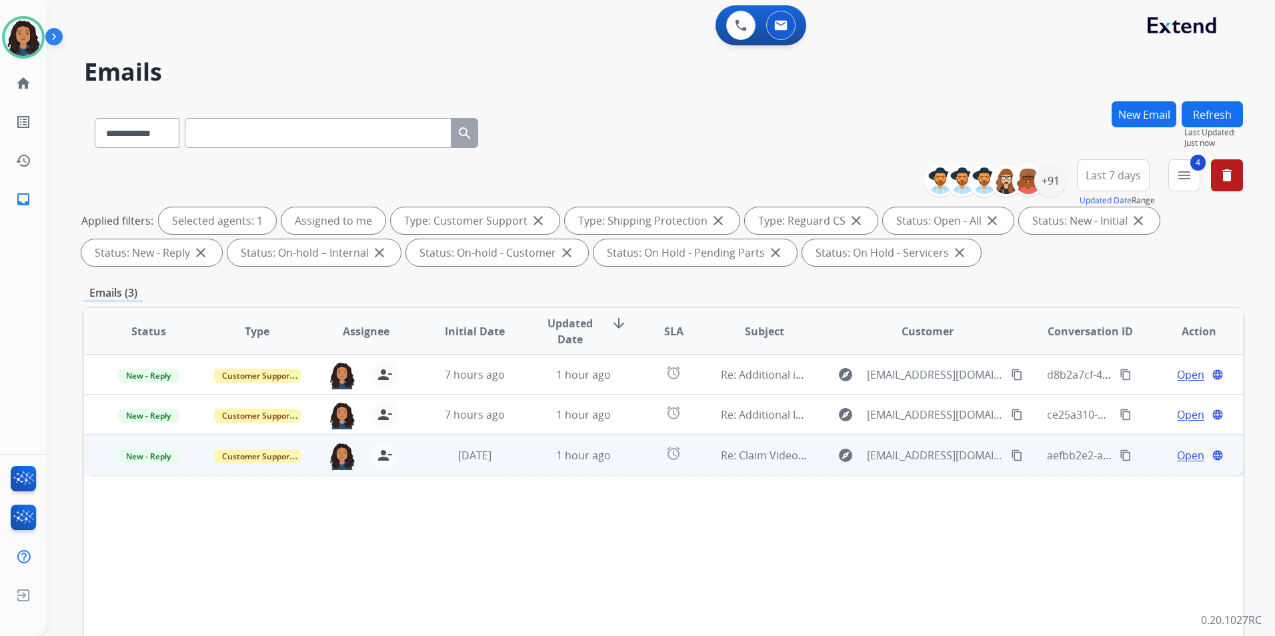
click at [1177, 454] on span "Open" at bounding box center [1190, 456] width 27 height 16
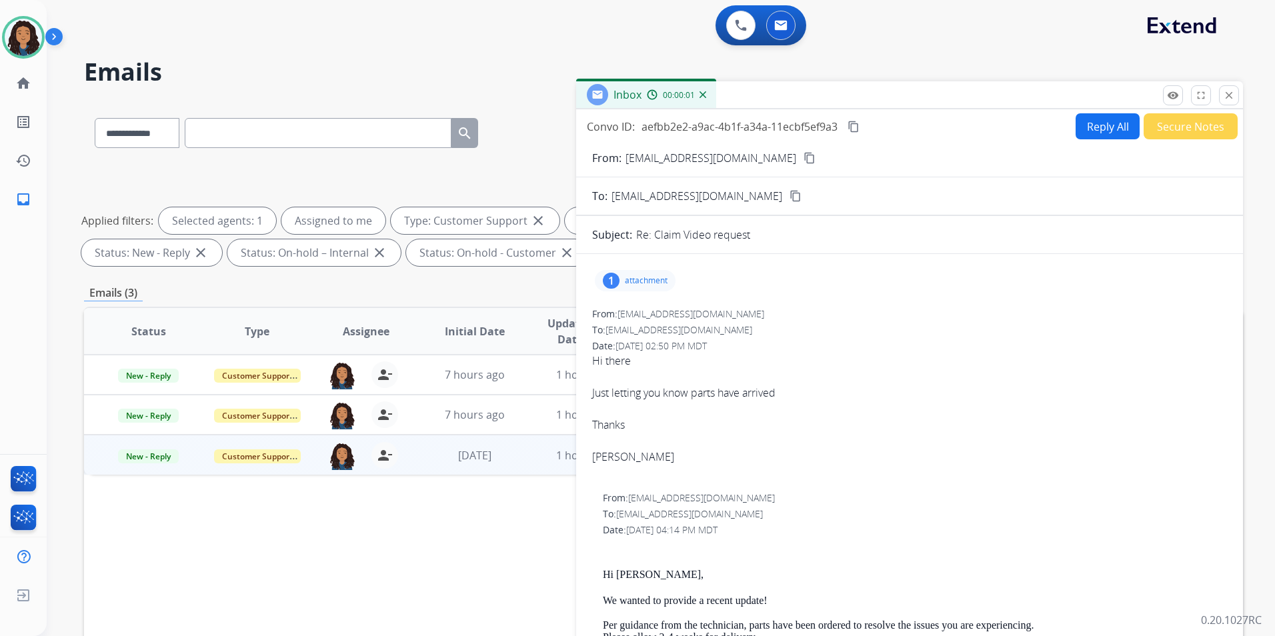
scroll to position [200, 0]
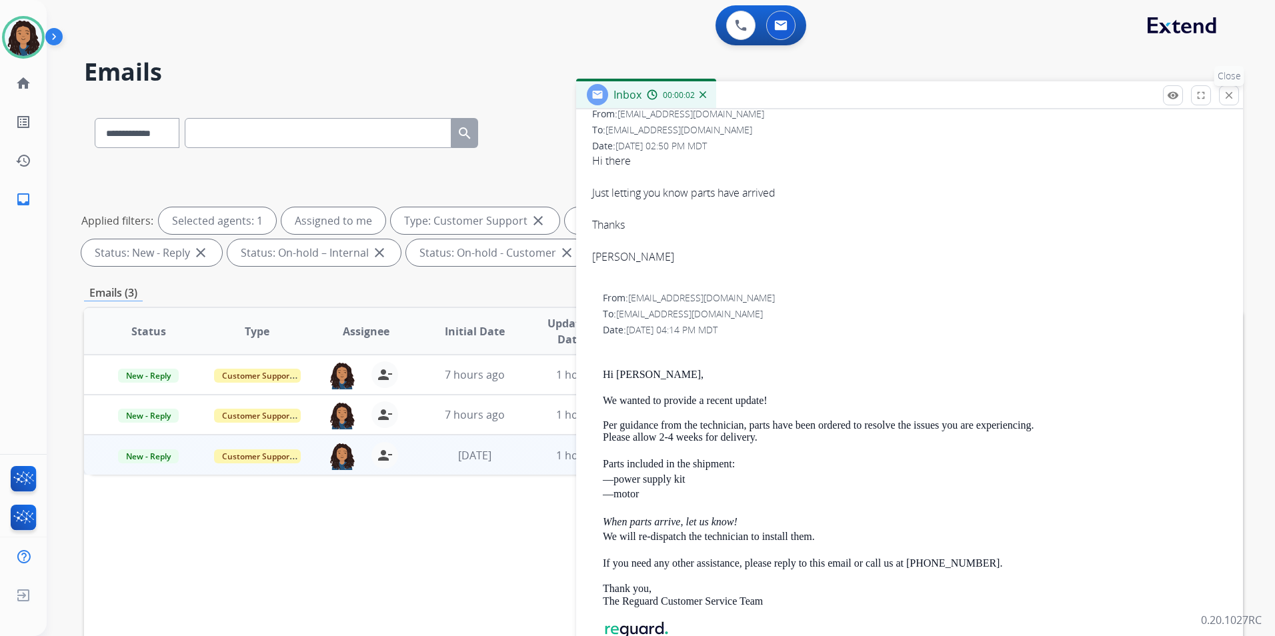
click at [1224, 98] on mat-icon "close" at bounding box center [1229, 95] width 12 height 12
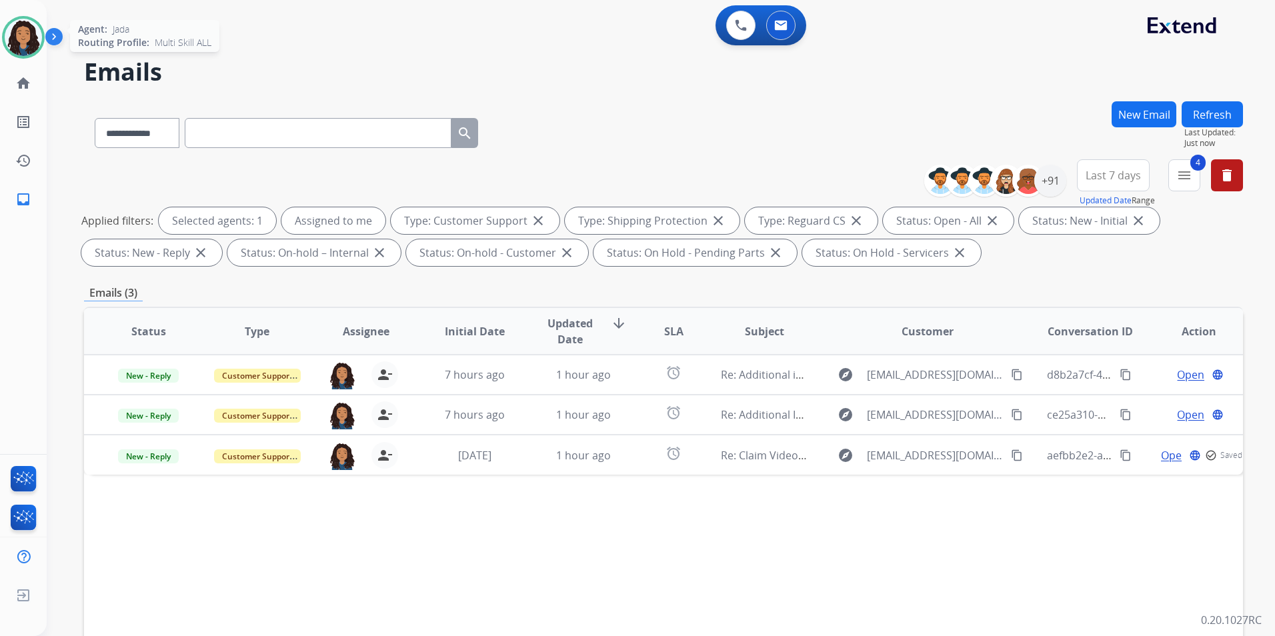
click at [29, 29] on img at bounding box center [23, 37] width 37 height 37
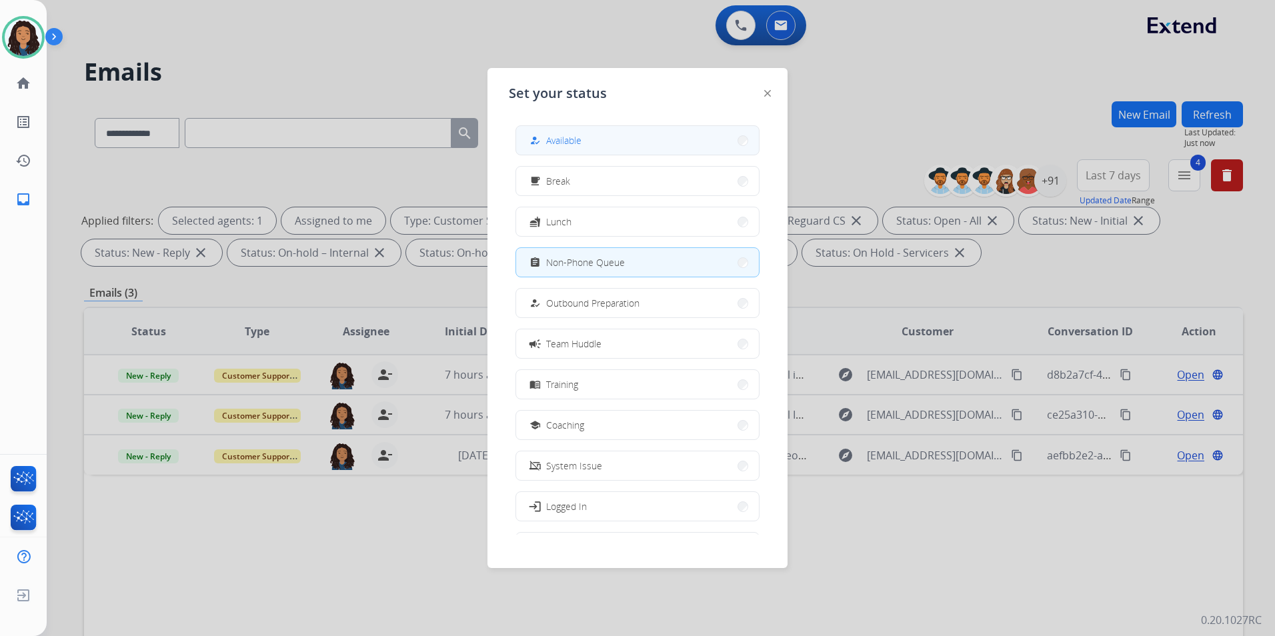
click at [642, 144] on button "how_to_reg Available" at bounding box center [637, 140] width 243 height 29
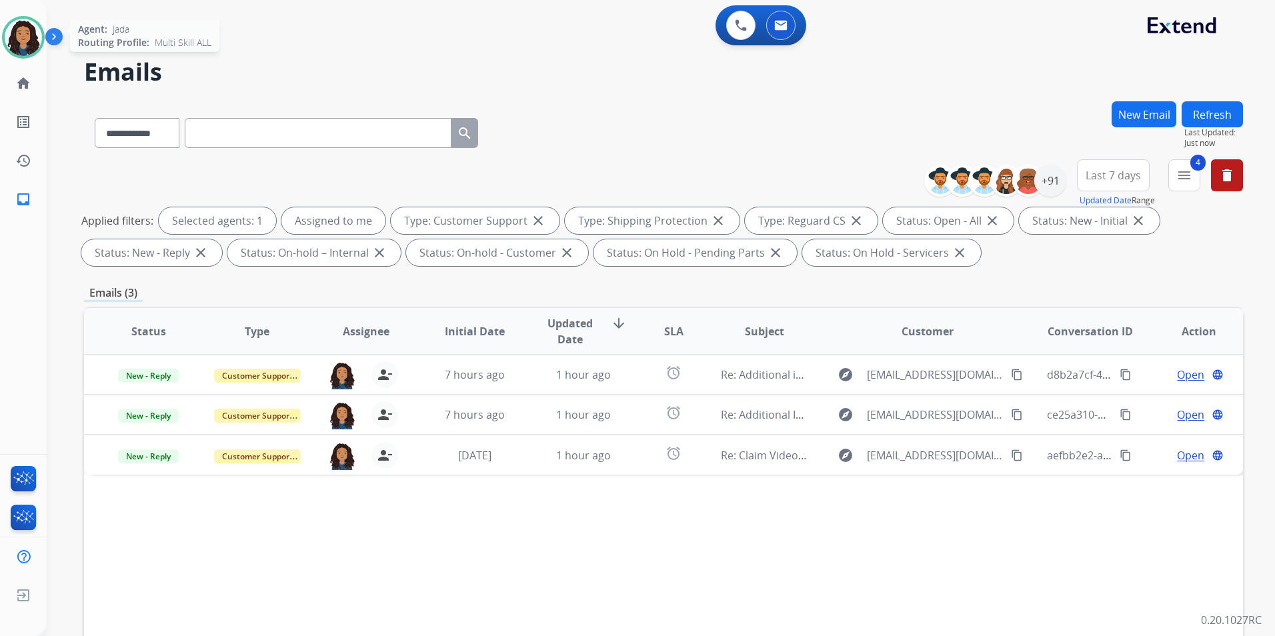
click at [8, 37] on img at bounding box center [23, 37] width 37 height 37
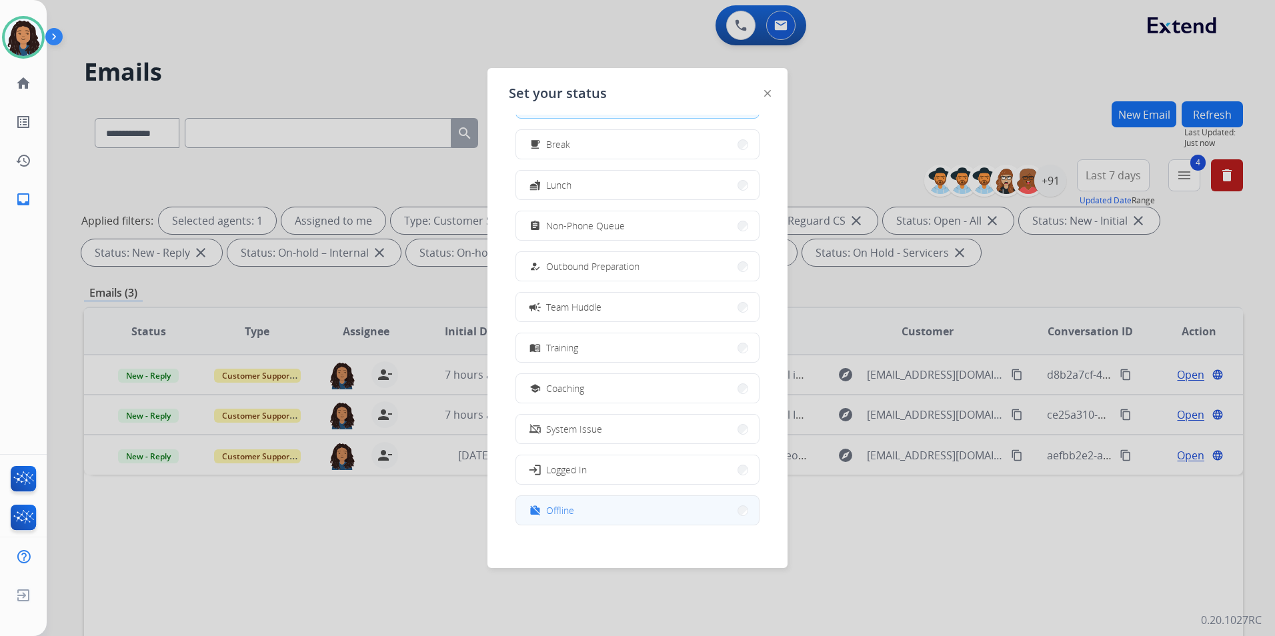
scroll to position [45, 0]
click at [613, 504] on button "work_off Offline" at bounding box center [637, 502] width 243 height 29
